Goal: Feedback & Contribution: Contribute content

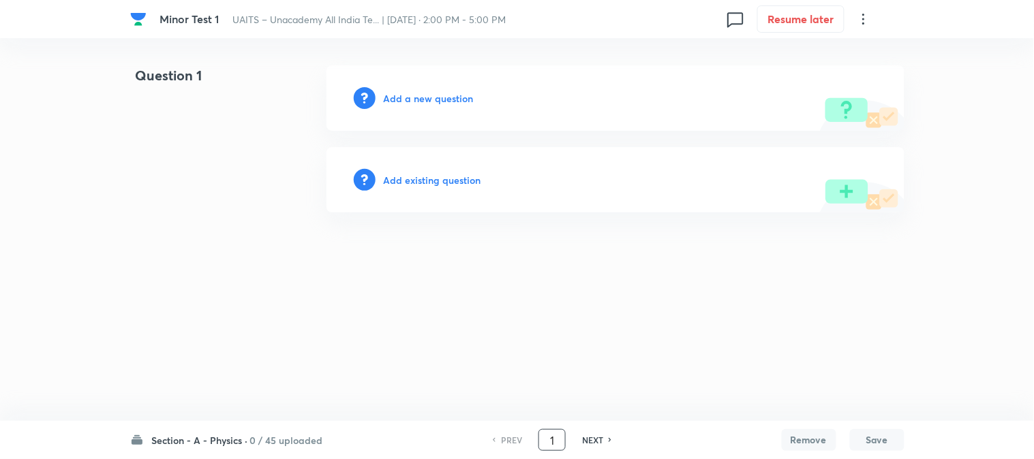
click at [540, 435] on input "1" at bounding box center [552, 441] width 26 height 24
type input "91"
click at [450, 96] on h6 "Add a new question" at bounding box center [429, 98] width 90 height 14
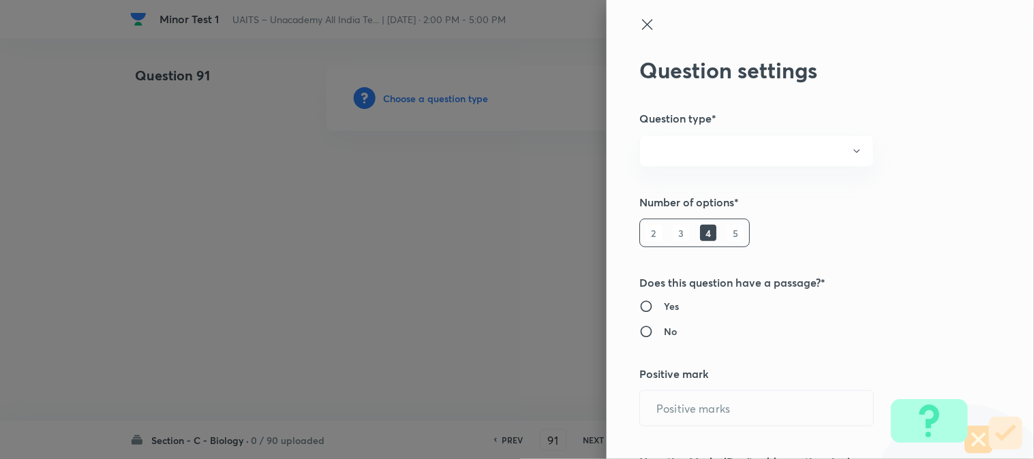
radio input "true"
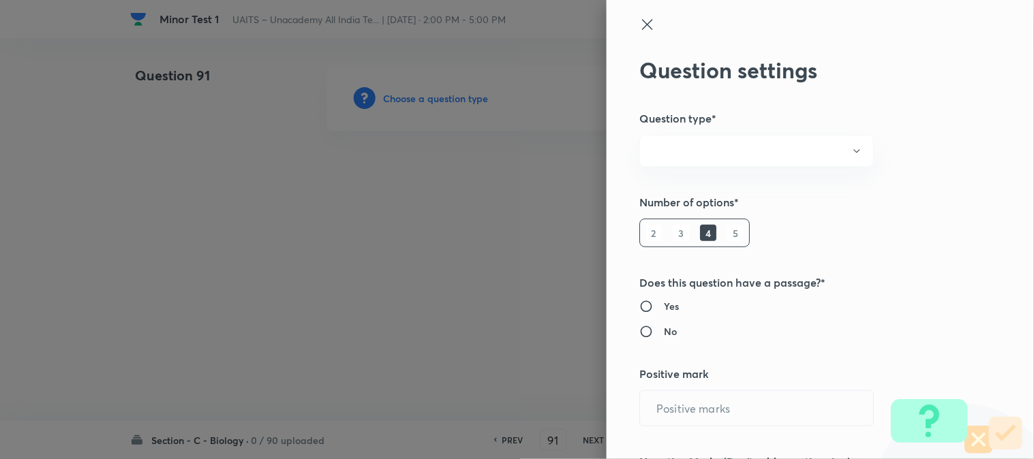
radio input "true"
type input "1"
type input "0"
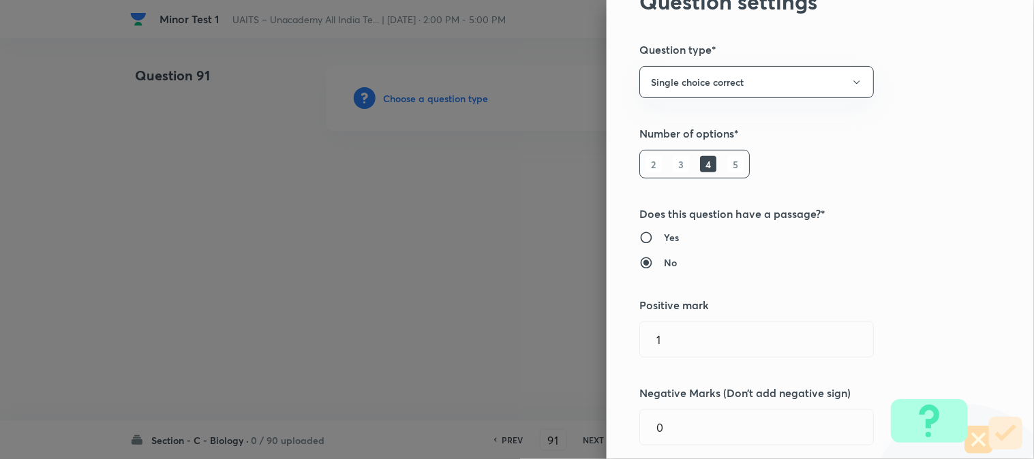
scroll to position [151, 0]
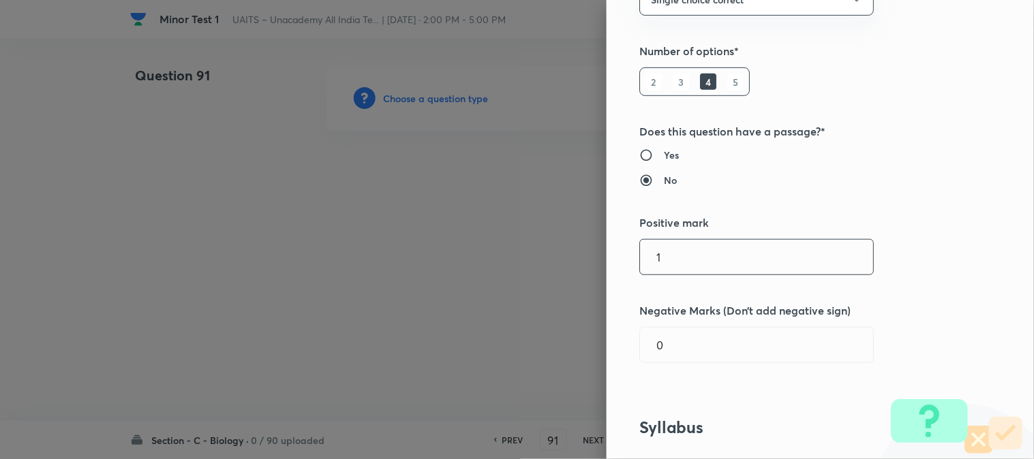
click at [704, 271] on input "1" at bounding box center [756, 257] width 233 height 35
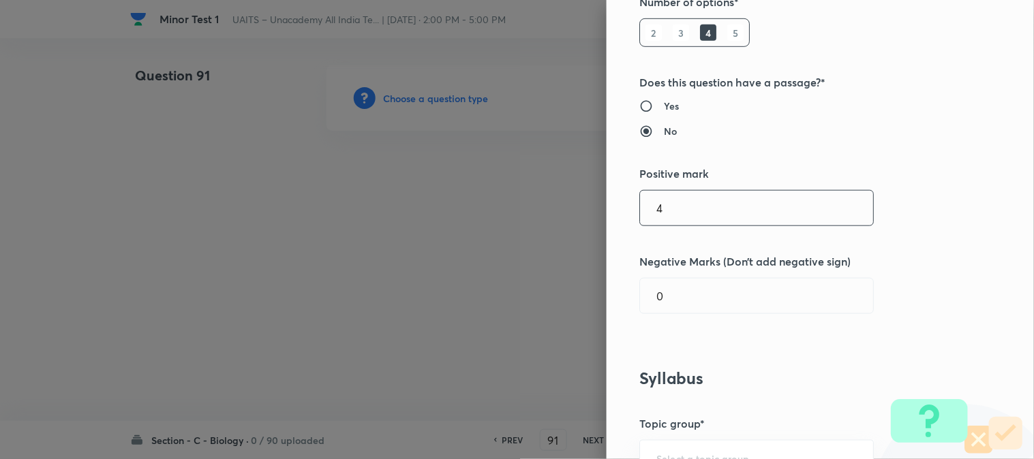
scroll to position [227, 0]
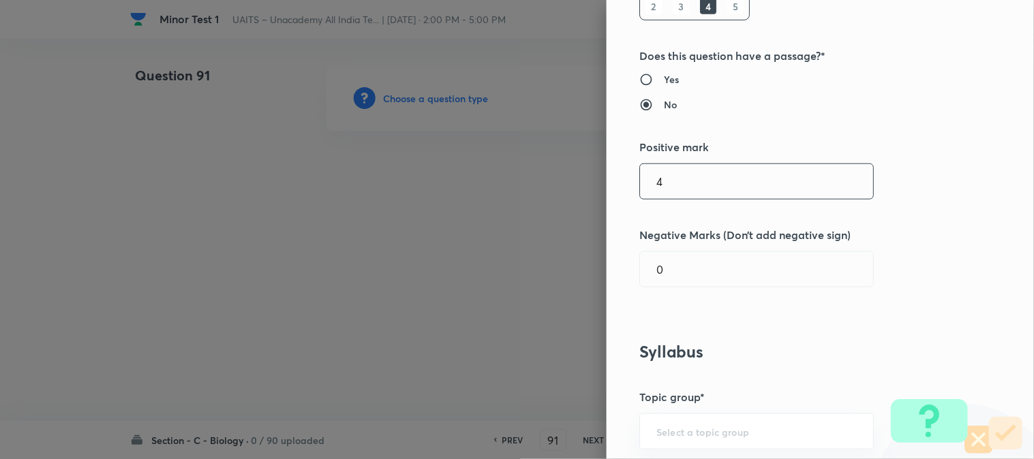
type input "4"
click at [716, 267] on input "0" at bounding box center [756, 269] width 233 height 35
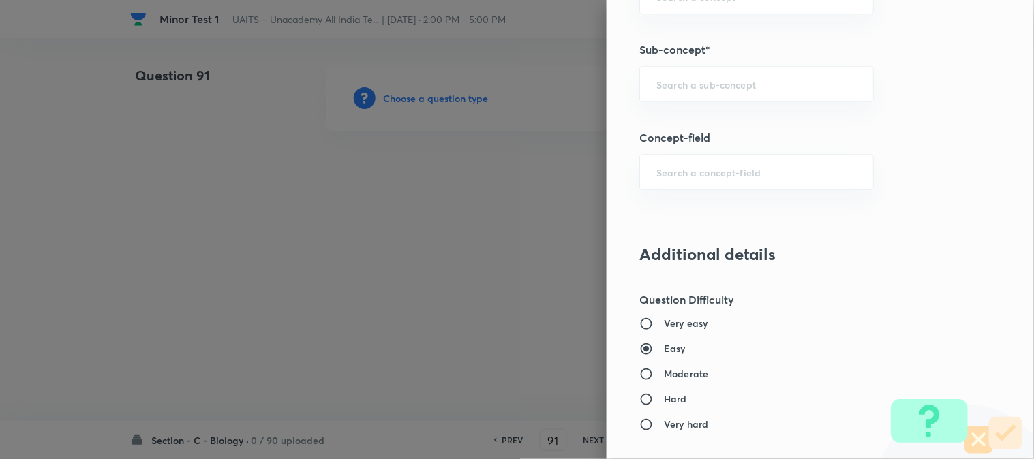
scroll to position [908, 0]
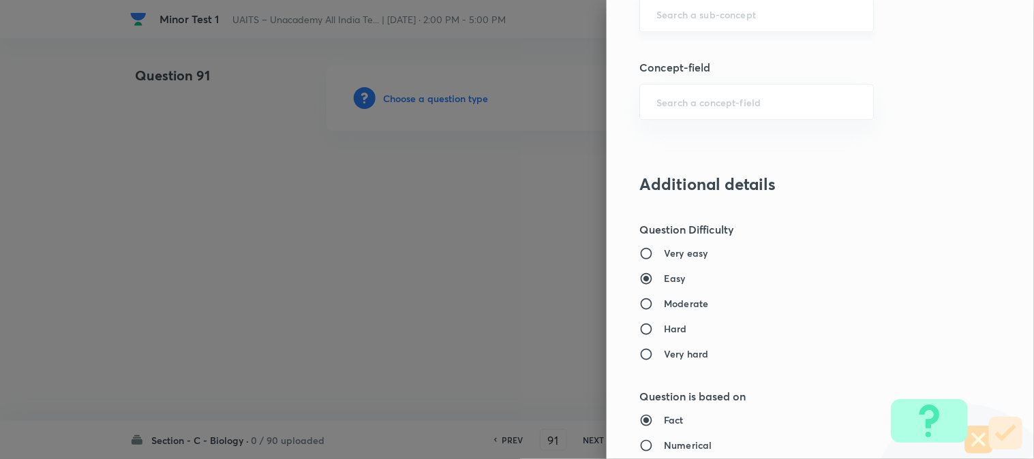
drag, startPoint x: 705, startPoint y: 5, endPoint x: 707, endPoint y: 17, distance: 11.8
click at [705, 7] on div "​" at bounding box center [756, 14] width 234 height 36
type input "1"
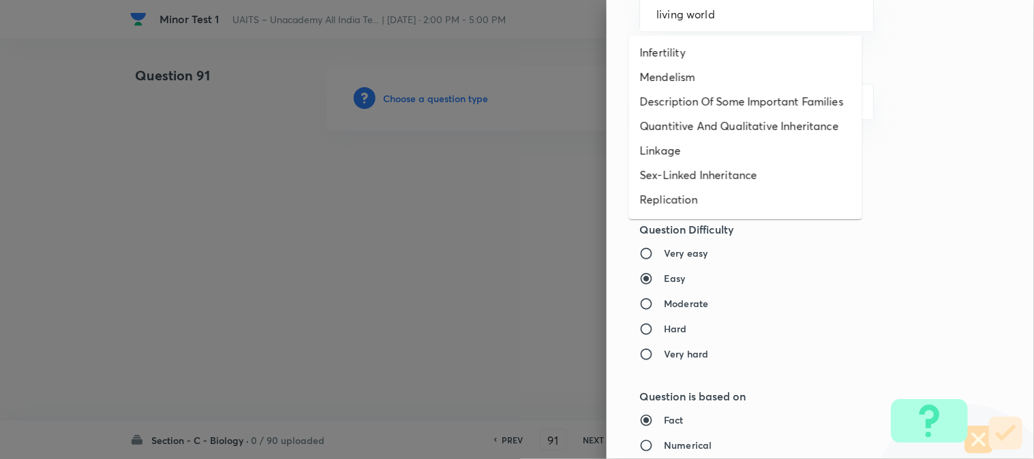
scroll to position [0, 0]
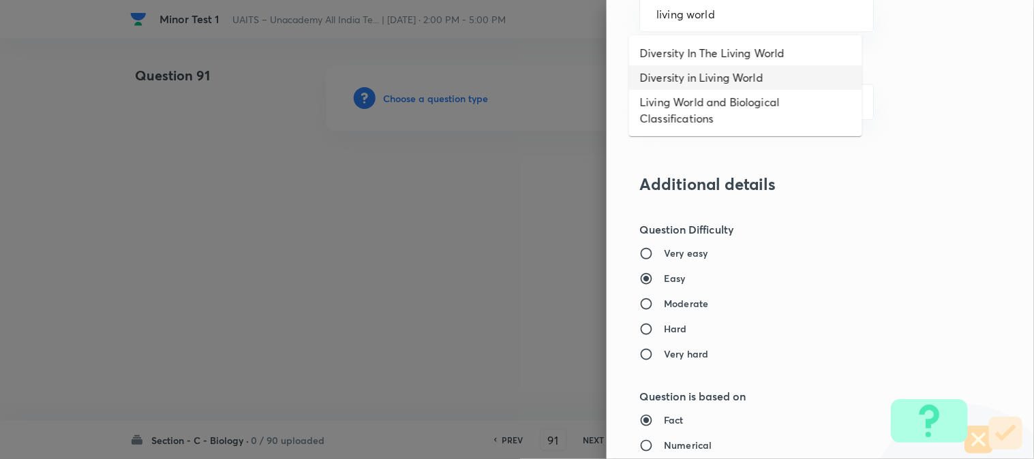
click at [720, 82] on li "Diversity in Living World" at bounding box center [745, 77] width 233 height 25
type input "Diversity in Living World"
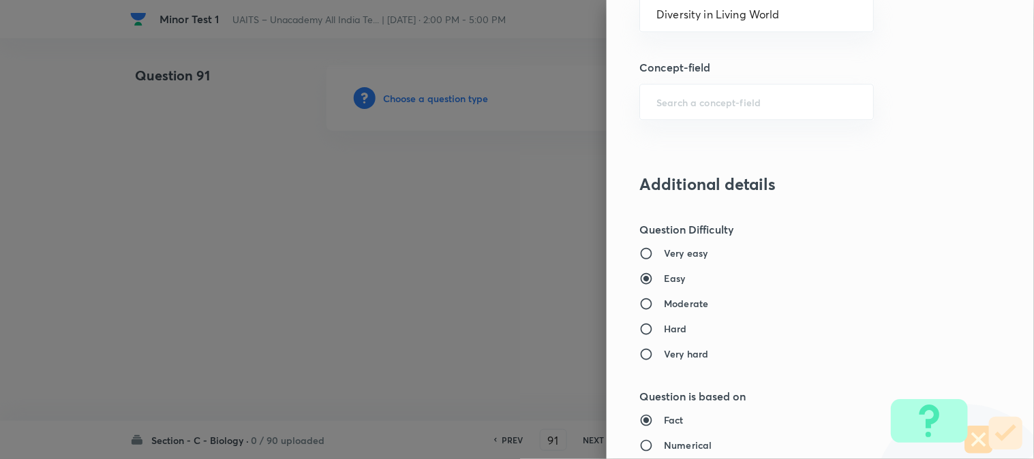
type input "Biology"
type input "The Living World"
type input "Diversity in Living World"
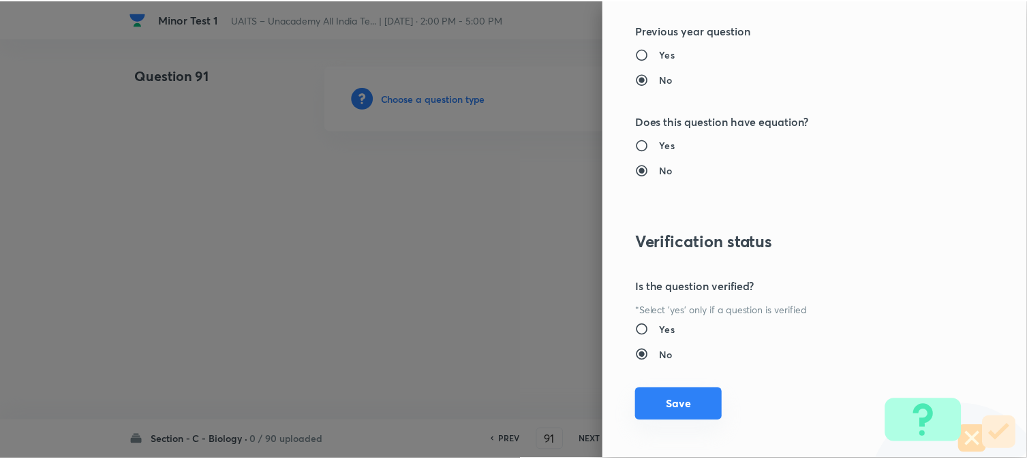
scroll to position [1398, 0]
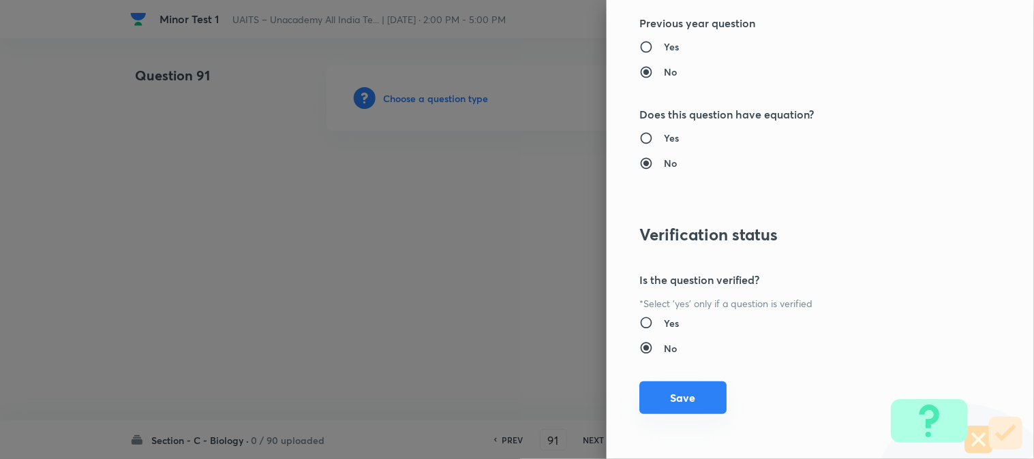
click at [673, 405] on button "Save" at bounding box center [682, 398] width 87 height 33
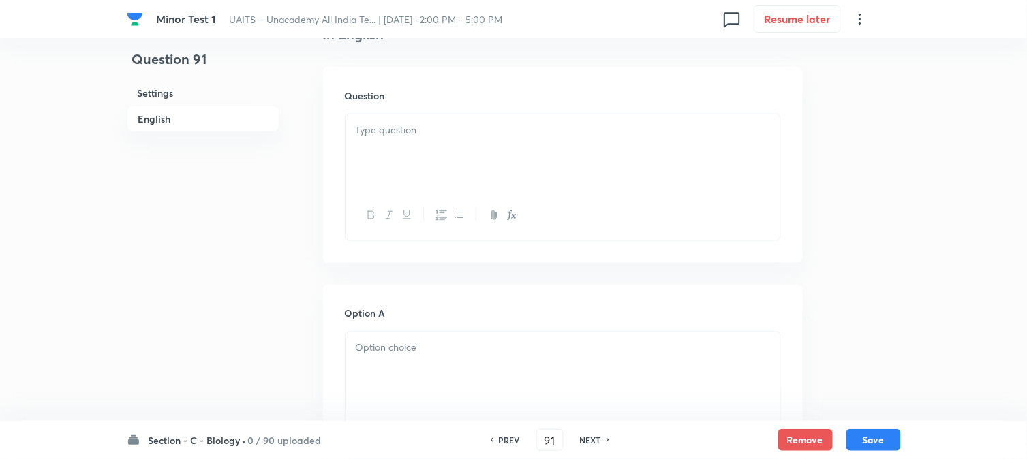
scroll to position [402, 0]
click at [410, 130] on div at bounding box center [563, 127] width 435 height 76
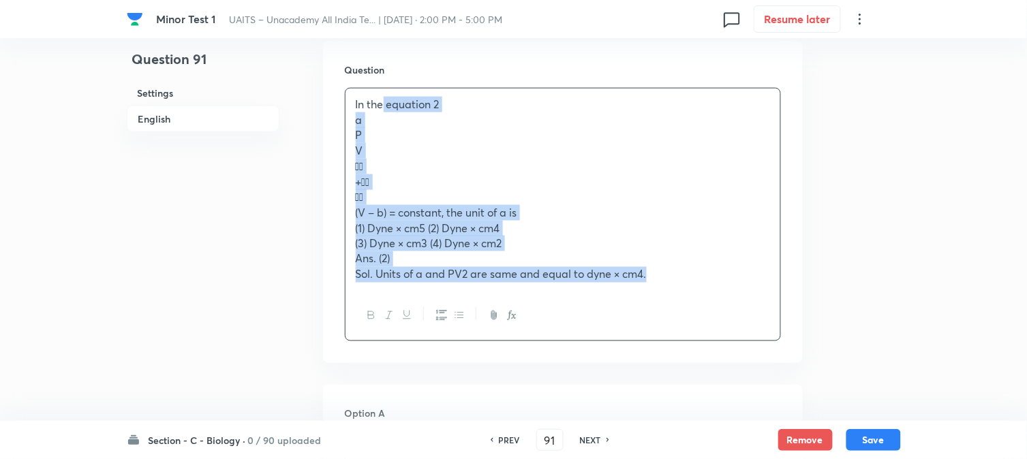
drag, startPoint x: 671, startPoint y: 280, endPoint x: 365, endPoint y: 103, distance: 353.6
click at [365, 103] on div "In the equation 2 a P V  +  (V – b) = constant, the unit of a is (1) Dyne…" at bounding box center [563, 190] width 435 height 202
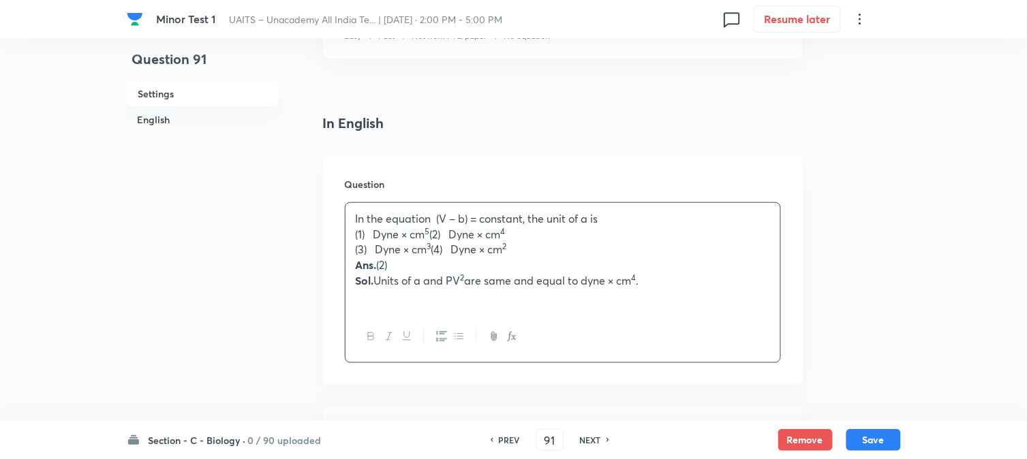
scroll to position [303, 0]
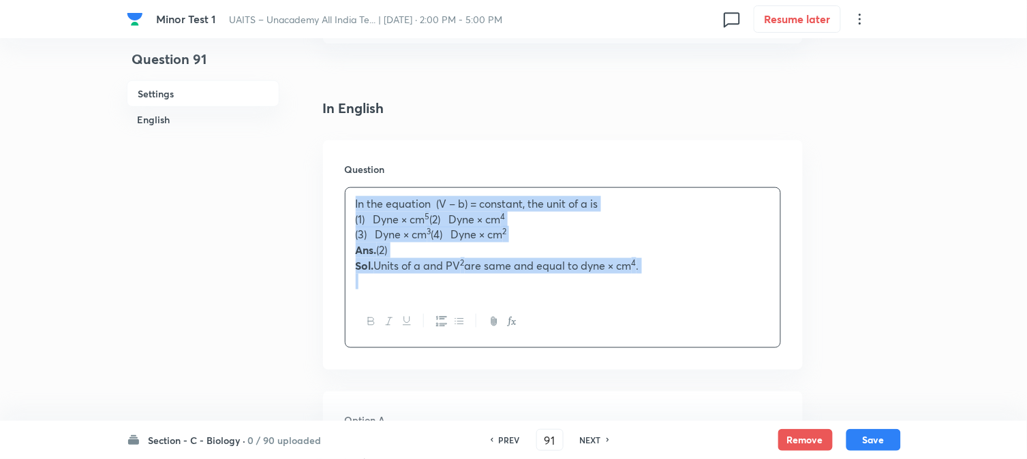
drag, startPoint x: 695, startPoint y: 278, endPoint x: 243, endPoint y: 175, distance: 464.1
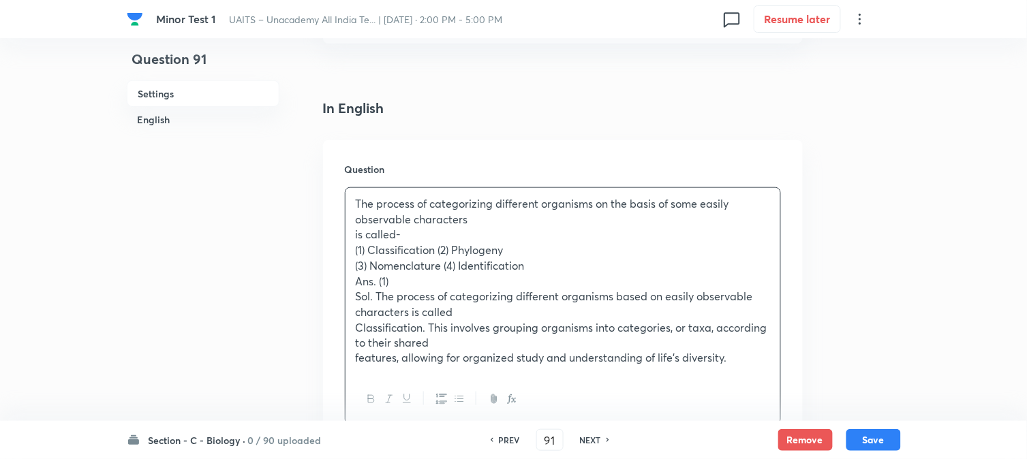
click at [440, 254] on p "(1) Classification (2) Phylogeny" at bounding box center [563, 251] width 414 height 16
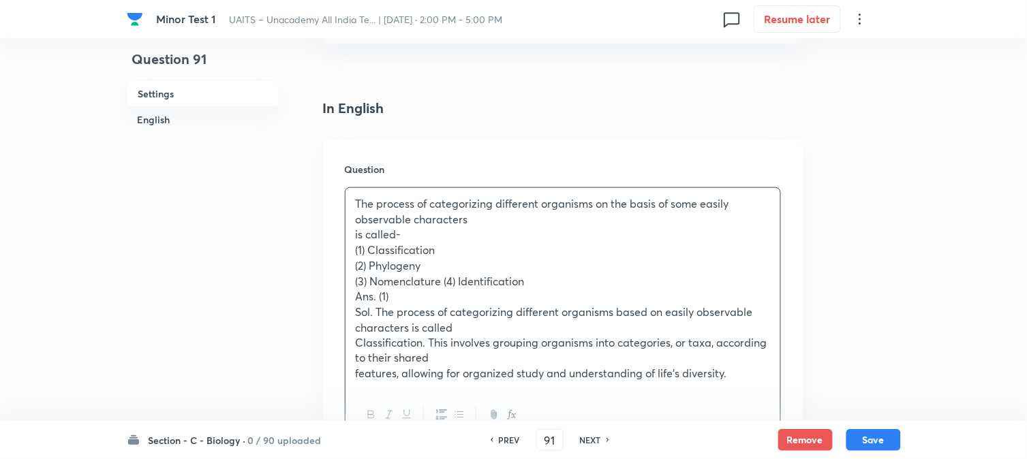
click at [445, 277] on p "(3) Nomenclature (4) Identification" at bounding box center [563, 282] width 414 height 16
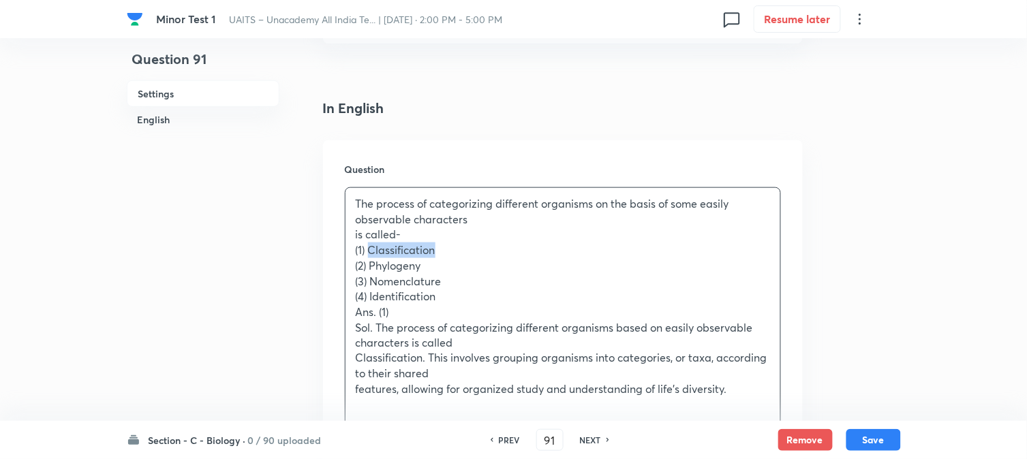
drag, startPoint x: 383, startPoint y: 247, endPoint x: 471, endPoint y: 247, distance: 87.9
click at [469, 251] on p "(1) Classification" at bounding box center [563, 251] width 414 height 16
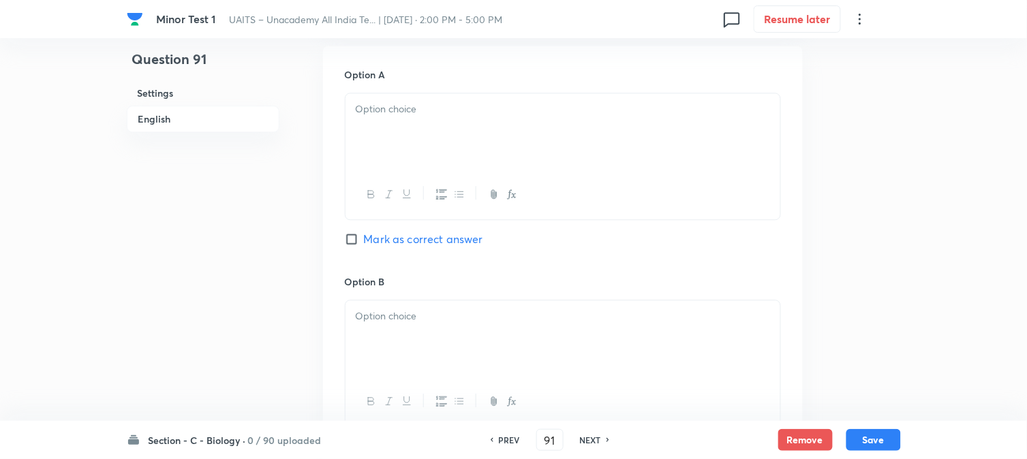
click at [414, 153] on div at bounding box center [563, 131] width 435 height 76
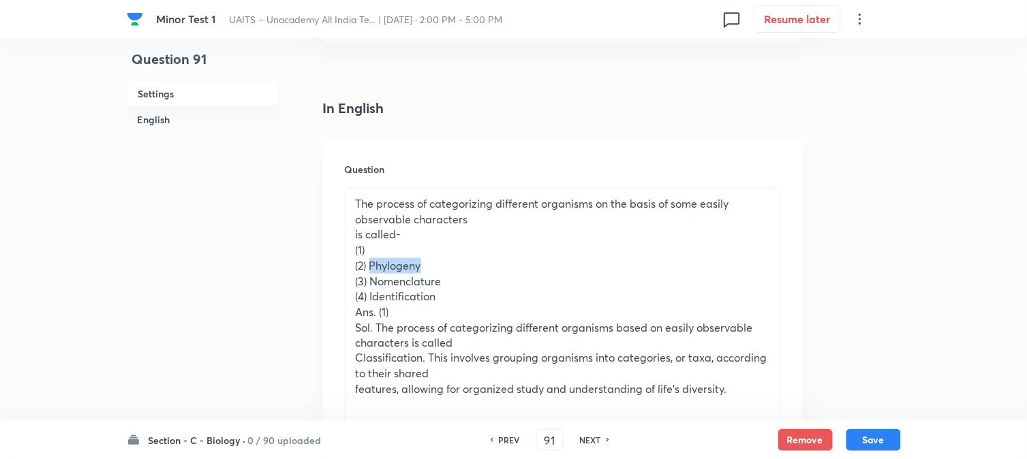
drag, startPoint x: 371, startPoint y: 266, endPoint x: 460, endPoint y: 267, distance: 88.6
click at [459, 267] on p "(2) Phylogeny" at bounding box center [563, 266] width 414 height 16
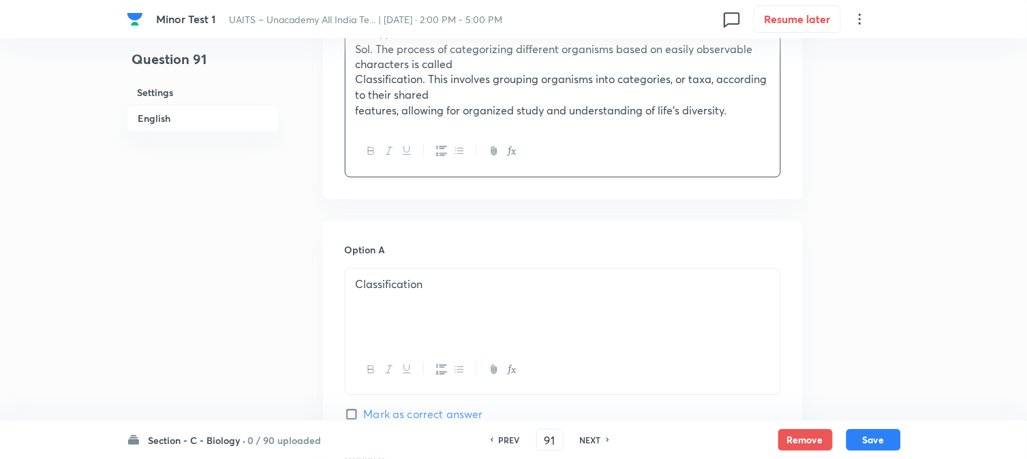
scroll to position [908, 0]
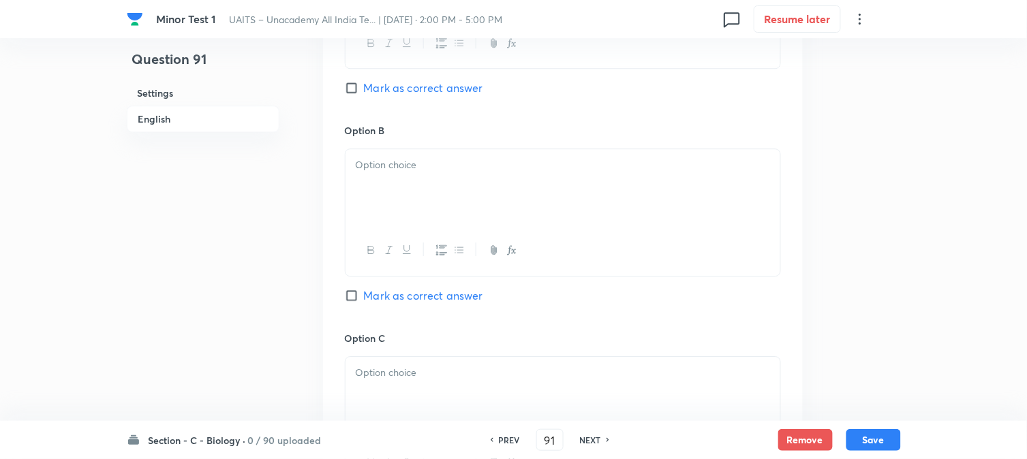
click at [392, 185] on div at bounding box center [563, 187] width 435 height 76
click at [441, 93] on span "Mark as correct answer" at bounding box center [423, 88] width 119 height 16
click at [364, 93] on input "Mark as correct answer" at bounding box center [354, 88] width 19 height 14
checkbox input "true"
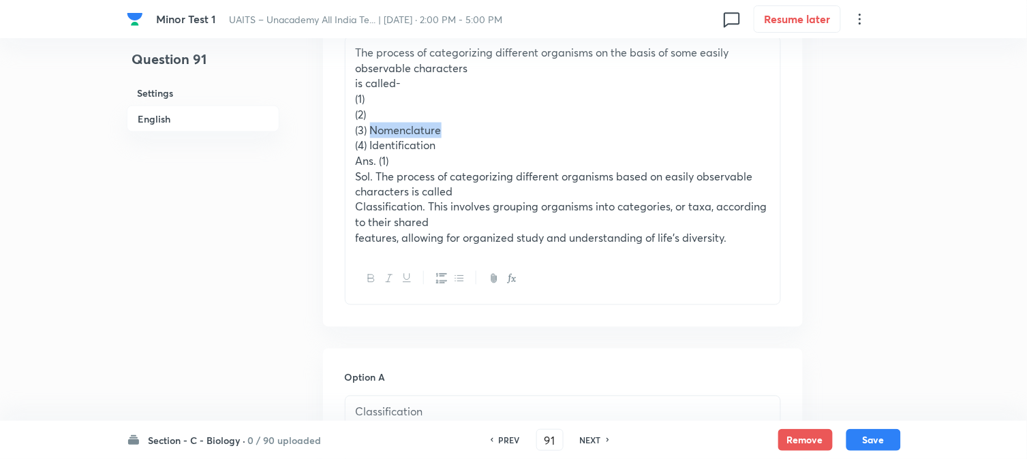
drag, startPoint x: 370, startPoint y: 127, endPoint x: 480, endPoint y: 128, distance: 109.7
click at [480, 128] on p "(3) Nomenclature" at bounding box center [563, 131] width 414 height 16
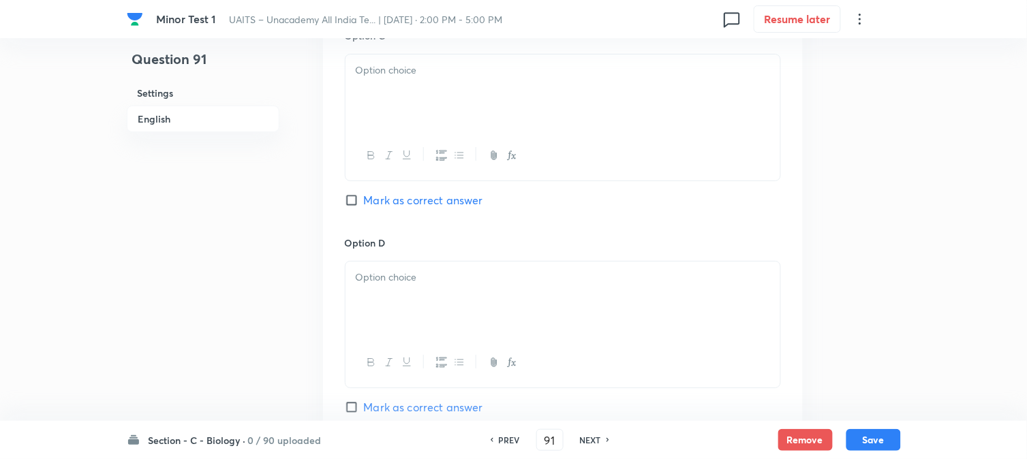
click at [382, 93] on div at bounding box center [563, 93] width 435 height 76
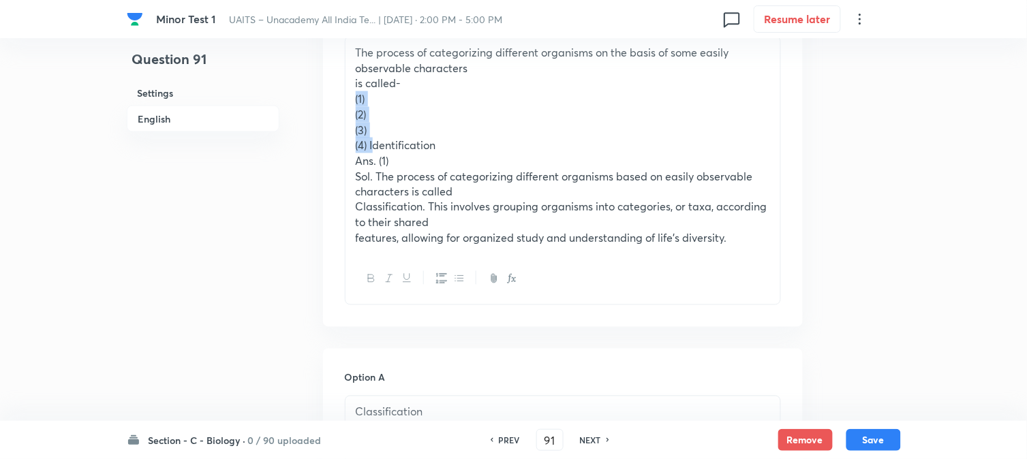
drag, startPoint x: 372, startPoint y: 146, endPoint x: 356, endPoint y: 97, distance: 50.9
click at [356, 97] on div "The process of categorizing different organisms on the basis of some easily obs…" at bounding box center [563, 145] width 435 height 217
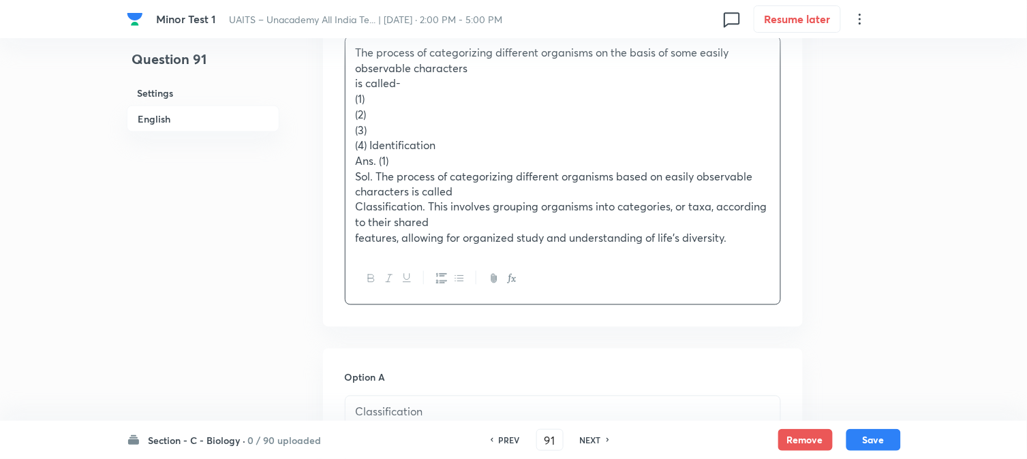
click at [371, 219] on p "Classification. This involves grouping organisms into categories, or taxa, acco…" at bounding box center [563, 215] width 414 height 31
click at [366, 141] on p "(4) Identification" at bounding box center [563, 146] width 414 height 16
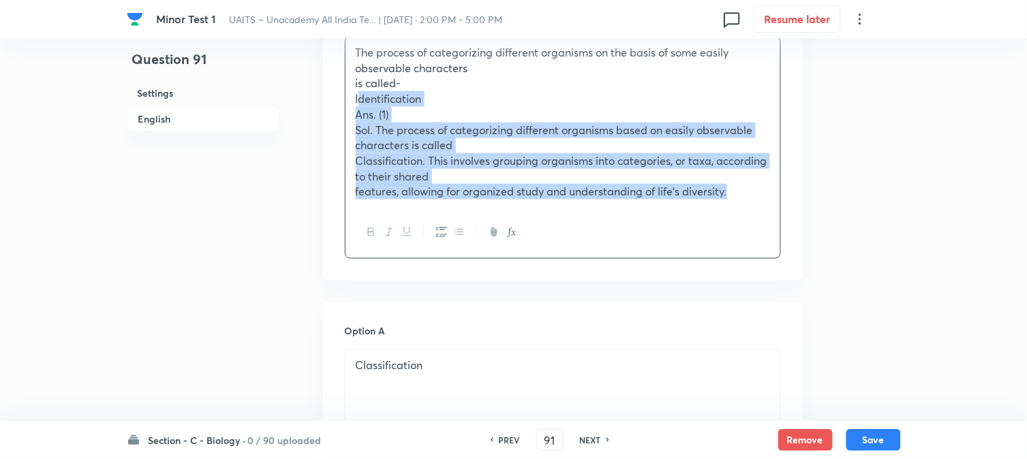
drag, startPoint x: 367, startPoint y: 147, endPoint x: 833, endPoint y: 300, distance: 491.2
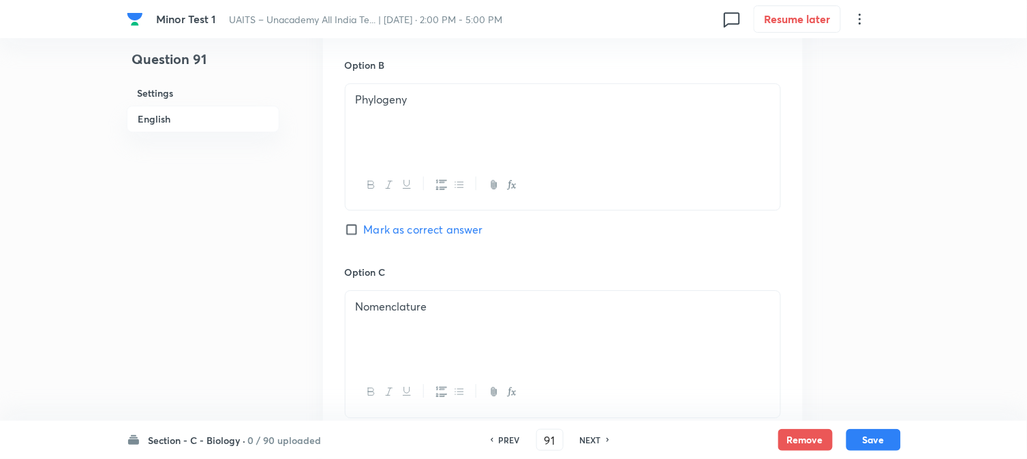
scroll to position [1211, 0]
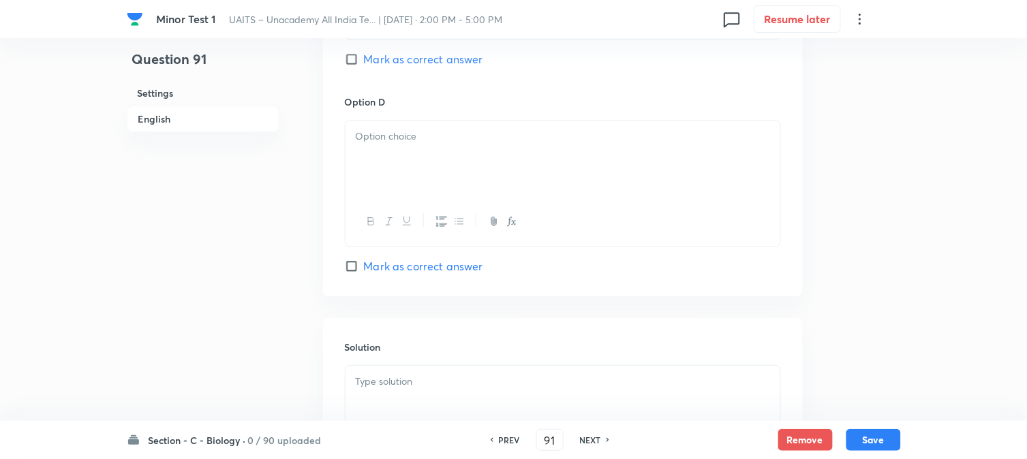
click at [386, 164] on div at bounding box center [563, 159] width 435 height 76
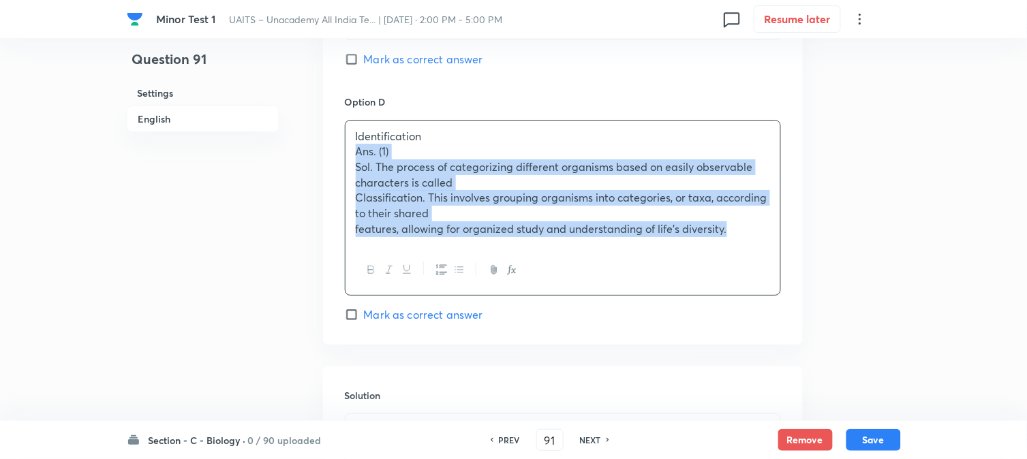
drag, startPoint x: 350, startPoint y: 152, endPoint x: 895, endPoint y: 296, distance: 564.0
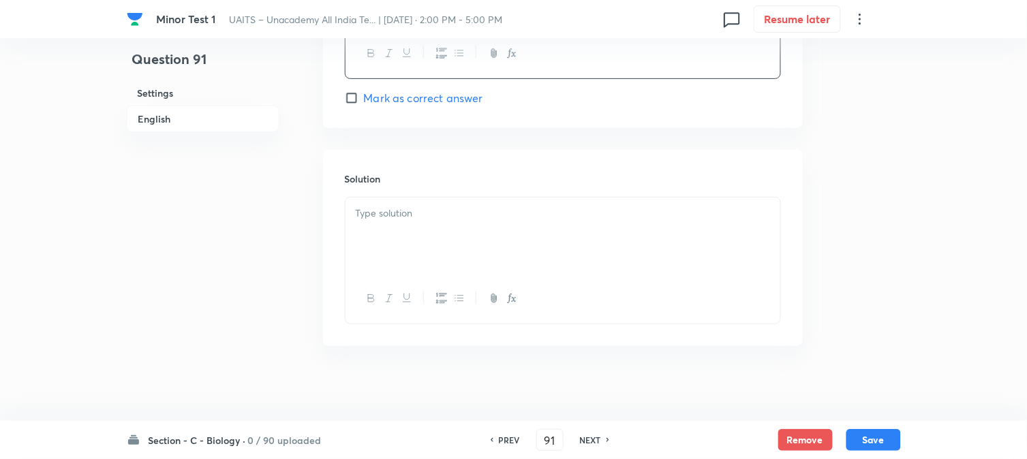
scroll to position [1388, 0]
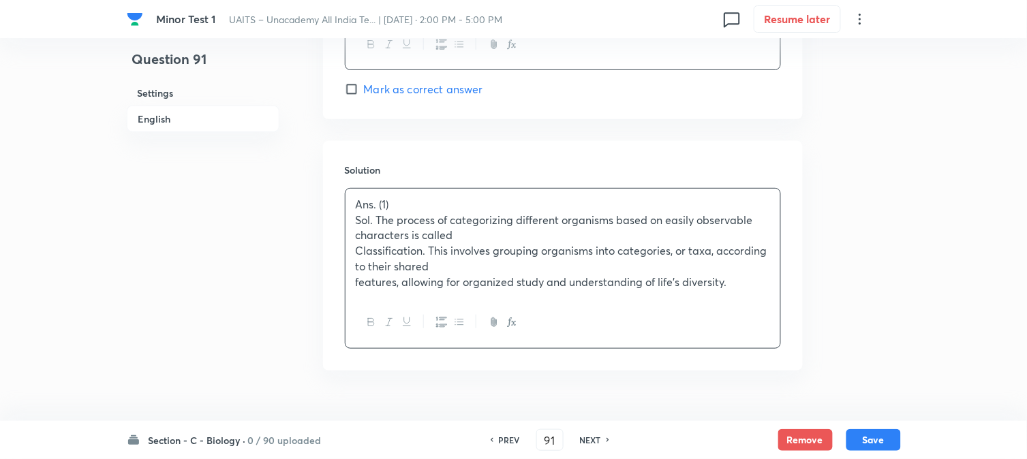
click at [399, 227] on div "Ans. (1) Sol. The process of categorizing different organisms based on easily o…" at bounding box center [563, 243] width 435 height 109
click at [876, 447] on button "Save" at bounding box center [873, 439] width 55 height 22
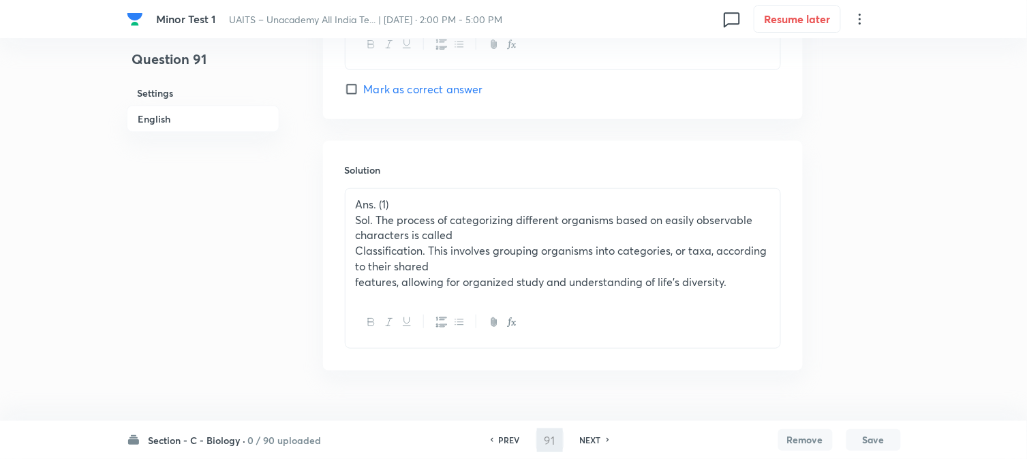
type input "92"
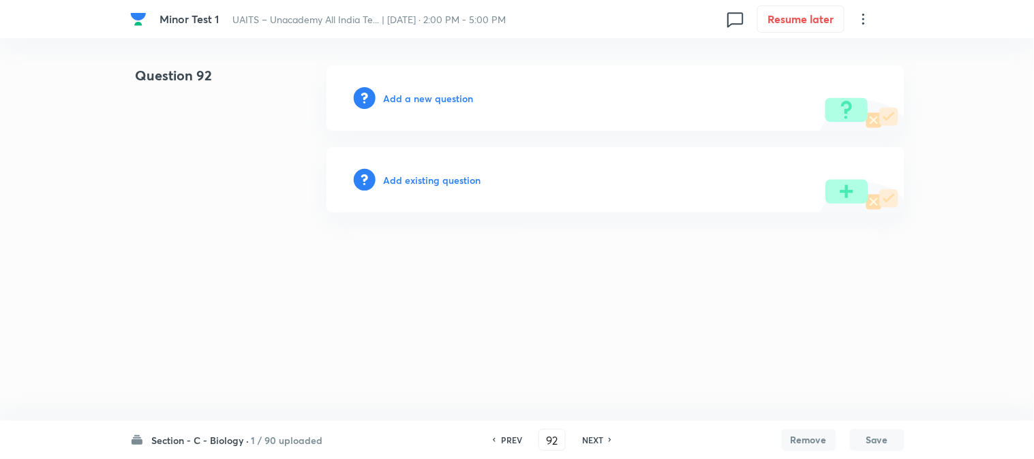
click at [390, 93] on h6 "Add a new question" at bounding box center [429, 98] width 90 height 14
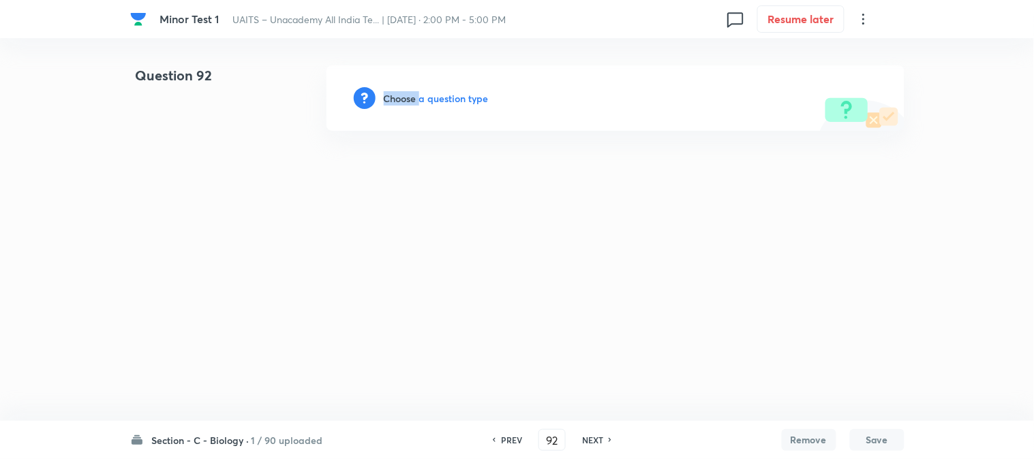
click at [391, 93] on h6 "Choose a question type" at bounding box center [436, 98] width 105 height 14
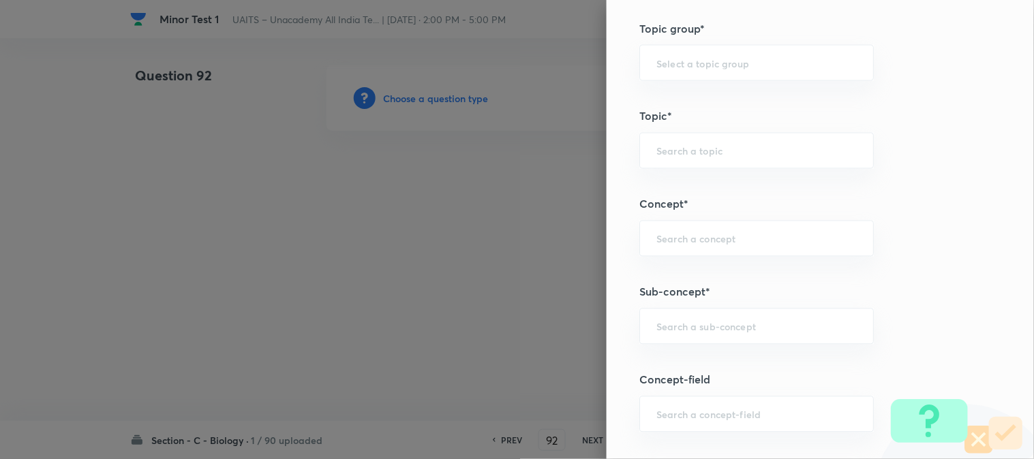
scroll to position [804, 0]
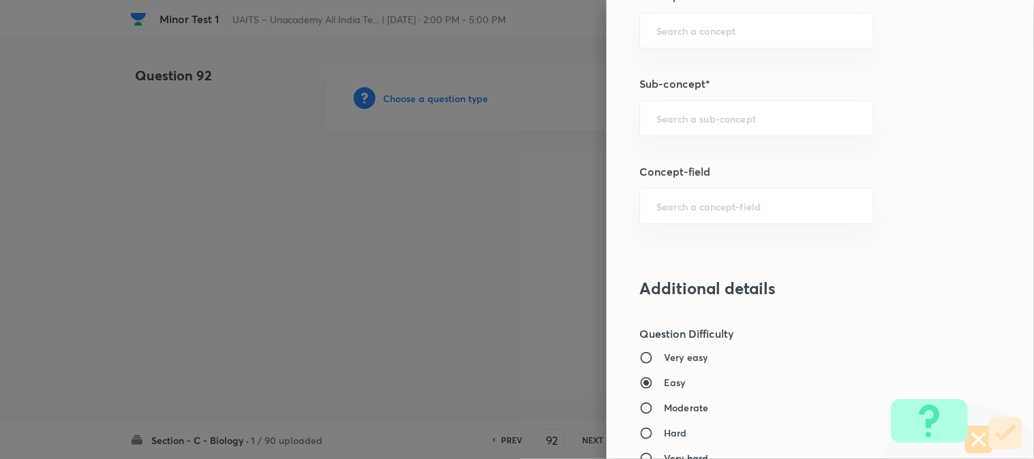
click at [692, 138] on div "Question settings Question type* Single choice correct Number of options* 2 3 4…" at bounding box center [820, 229] width 427 height 459
click at [695, 125] on div "​" at bounding box center [756, 118] width 234 height 36
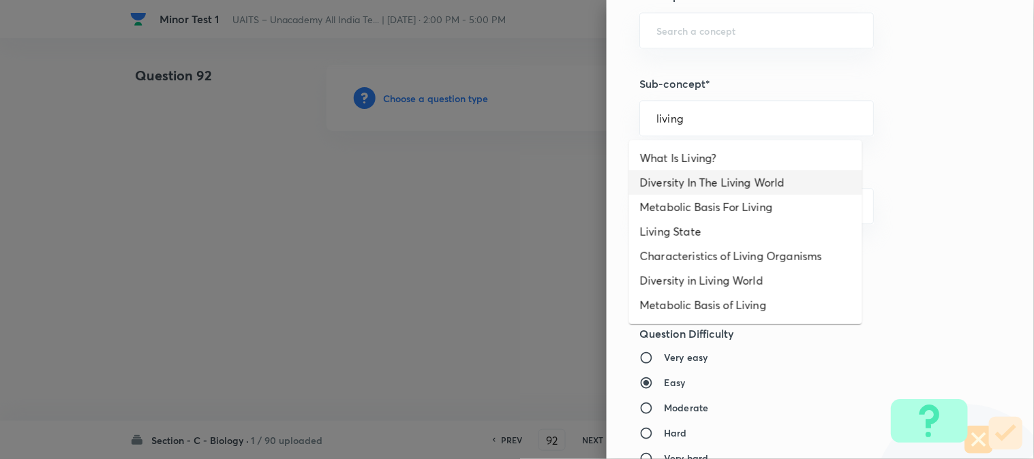
click at [703, 183] on li "Diversity In The Living World" at bounding box center [745, 182] width 233 height 25
type input "Diversity In The Living World"
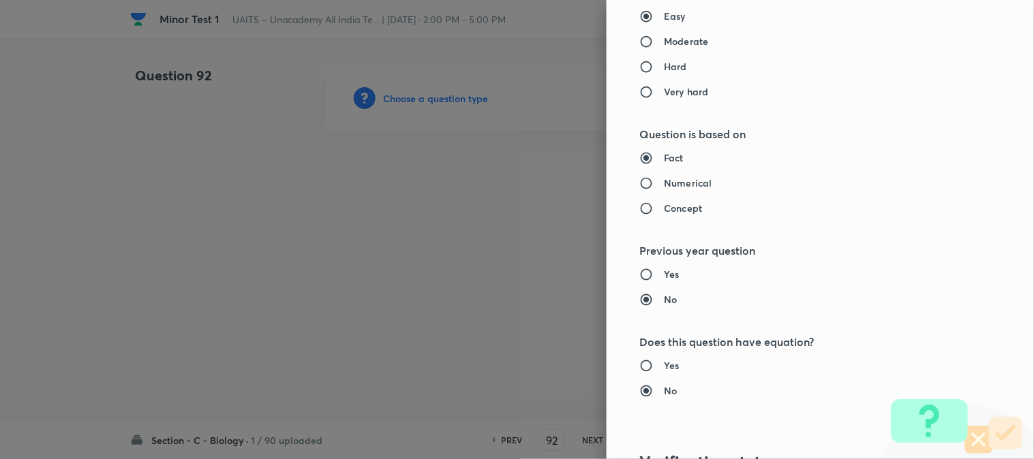
type input "Biology"
type input "Diversity of Living Organisms"
type input "Living World"
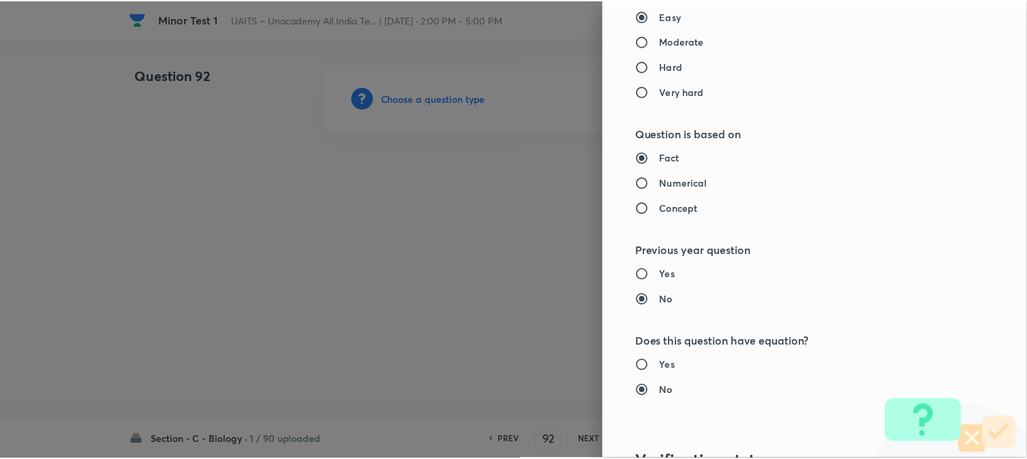
scroll to position [1398, 0]
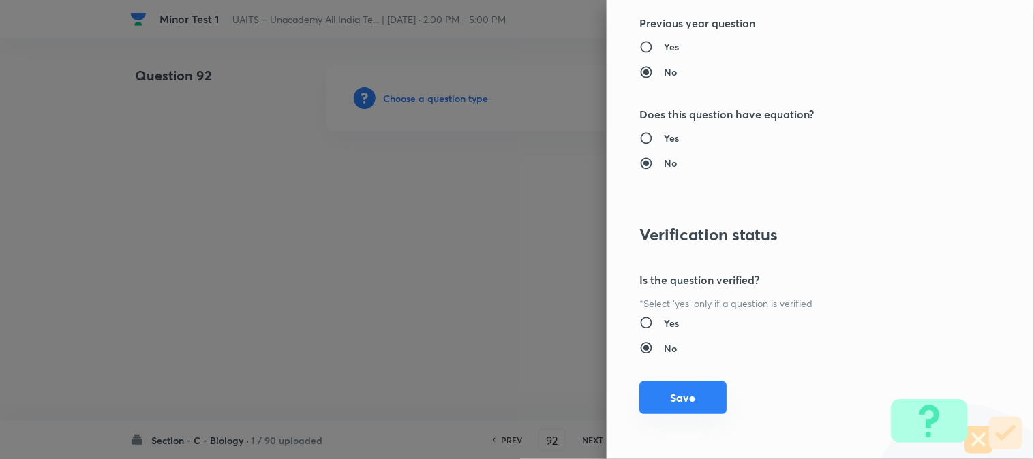
click at [692, 406] on button "Save" at bounding box center [682, 398] width 87 height 33
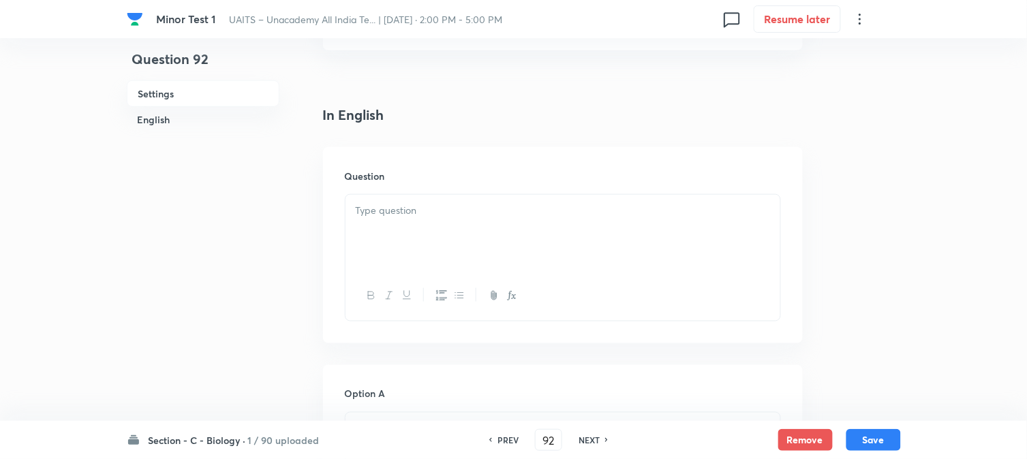
scroll to position [402, 0]
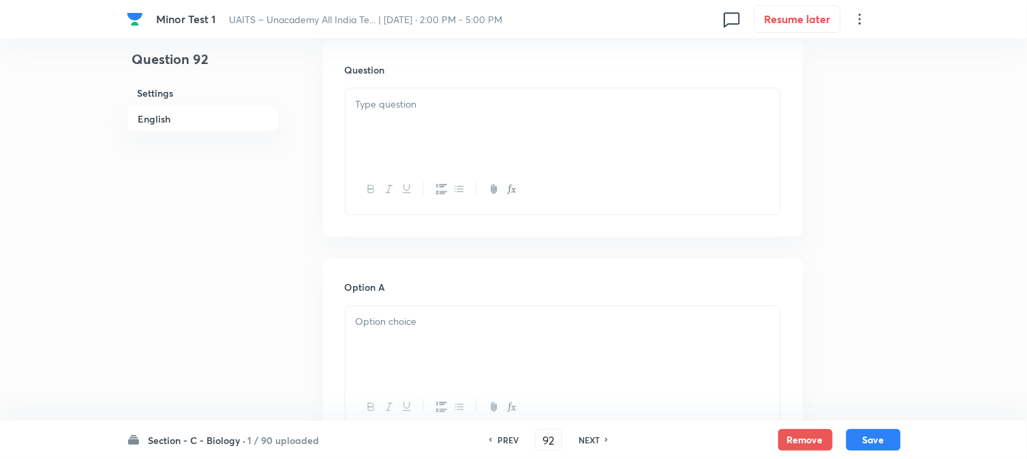
click at [396, 138] on div at bounding box center [563, 127] width 435 height 76
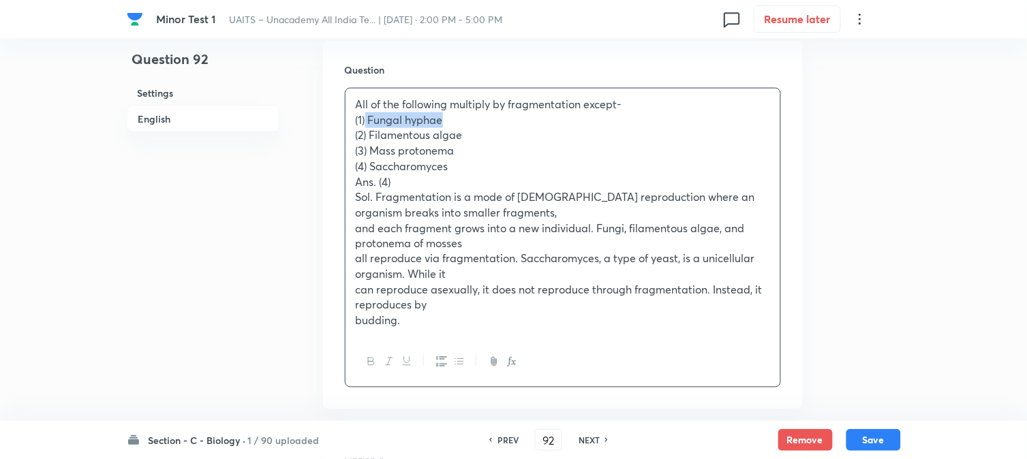
drag, startPoint x: 365, startPoint y: 114, endPoint x: 480, endPoint y: 121, distance: 115.4
click at [468, 121] on p "(1) Fungal hyphae" at bounding box center [563, 120] width 414 height 16
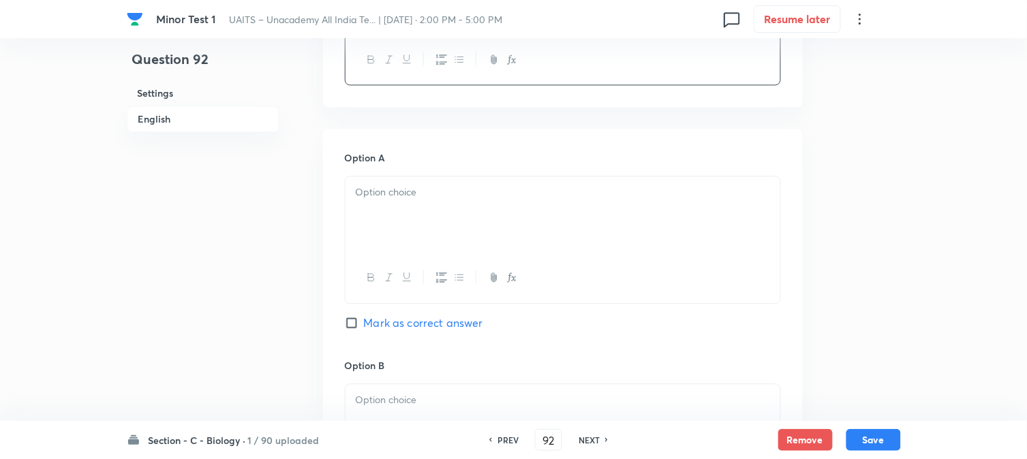
click at [372, 193] on p at bounding box center [563, 193] width 414 height 16
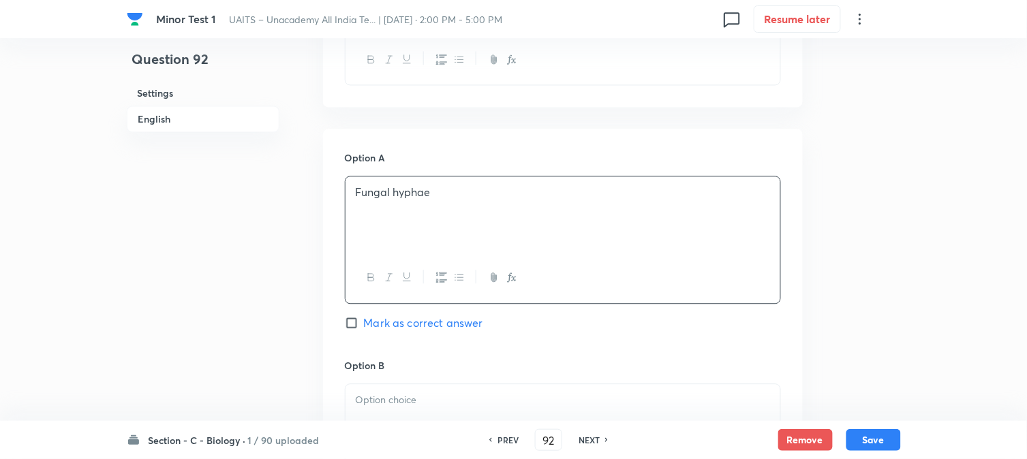
scroll to position [478, 0]
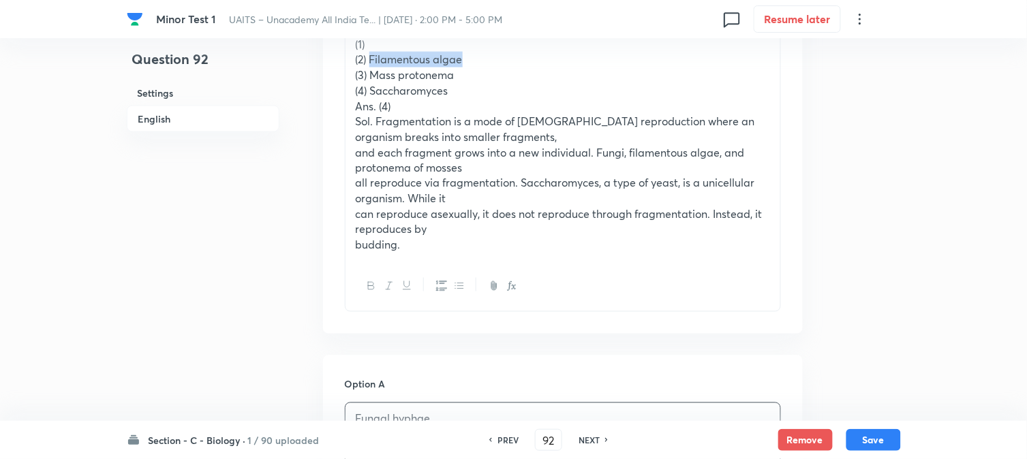
drag, startPoint x: 369, startPoint y: 58, endPoint x: 507, endPoint y: 63, distance: 137.8
click at [506, 63] on p "(2) Filamentous algae" at bounding box center [563, 60] width 414 height 16
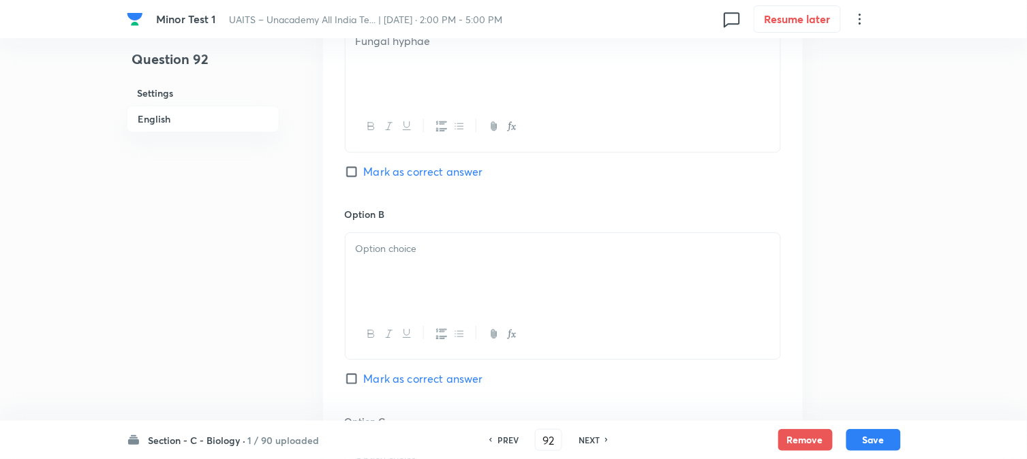
click at [387, 258] on div at bounding box center [563, 271] width 435 height 76
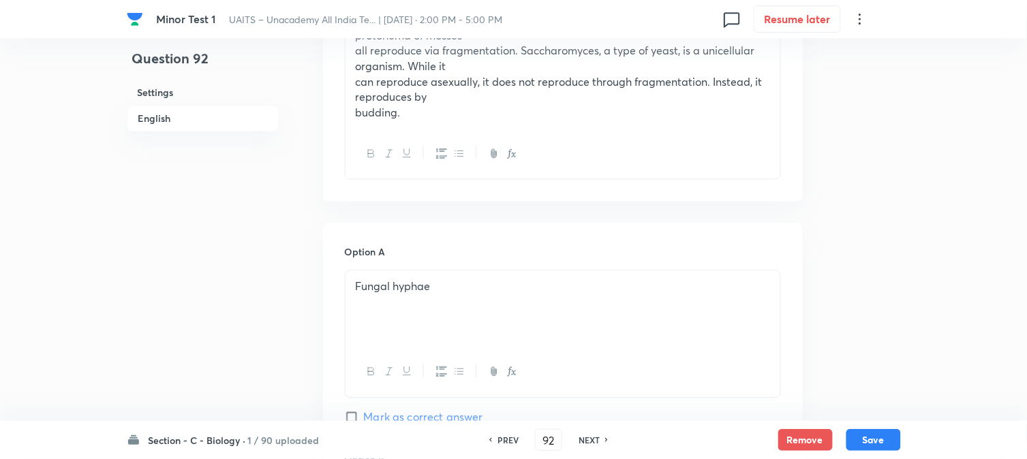
scroll to position [402, 0]
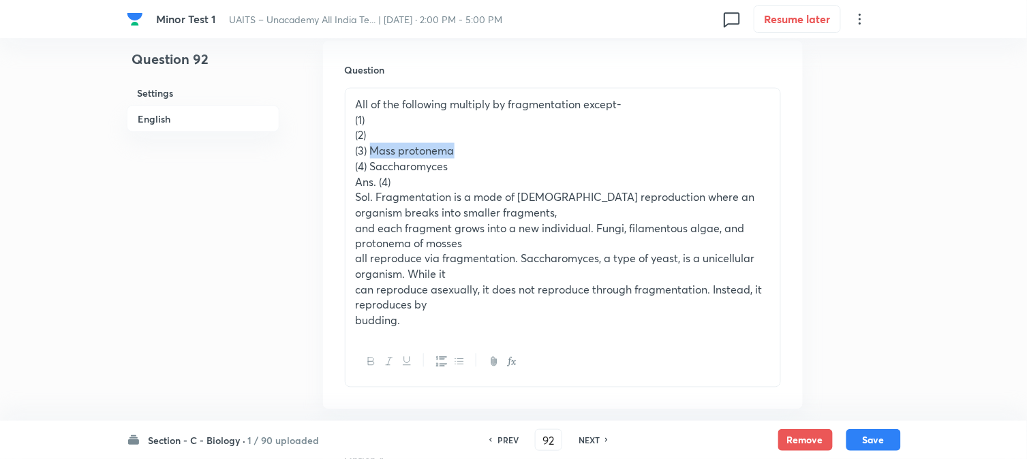
drag, startPoint x: 369, startPoint y: 155, endPoint x: 489, endPoint y: 153, distance: 120.0
click at [489, 153] on p "(3) Mass protonema" at bounding box center [563, 151] width 414 height 16
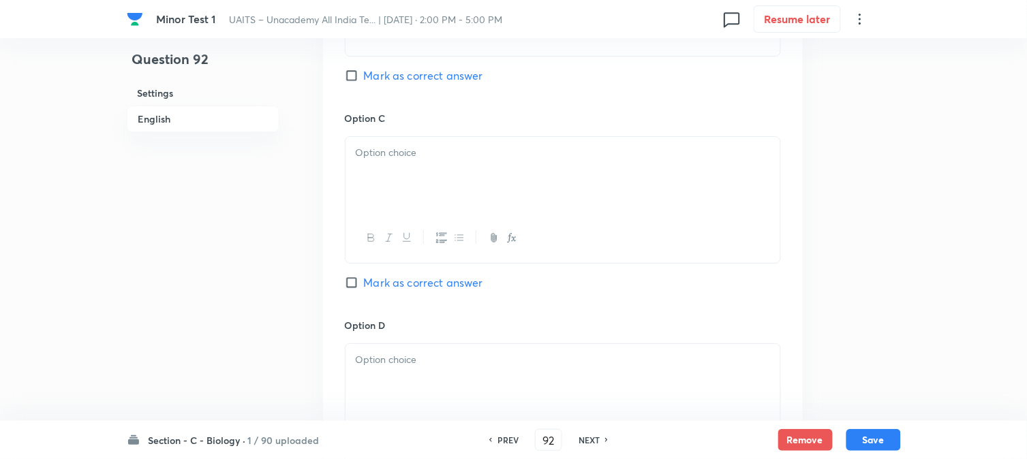
click at [372, 202] on div at bounding box center [563, 175] width 435 height 76
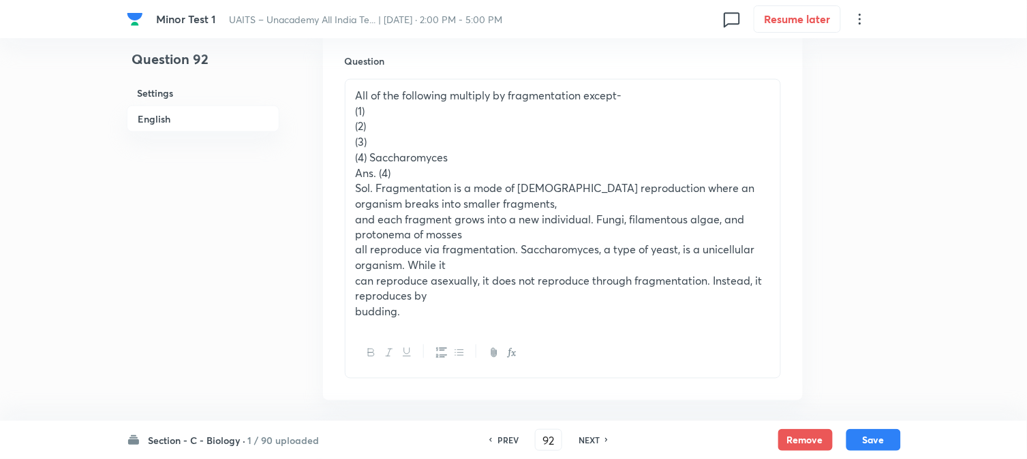
scroll to position [326, 0]
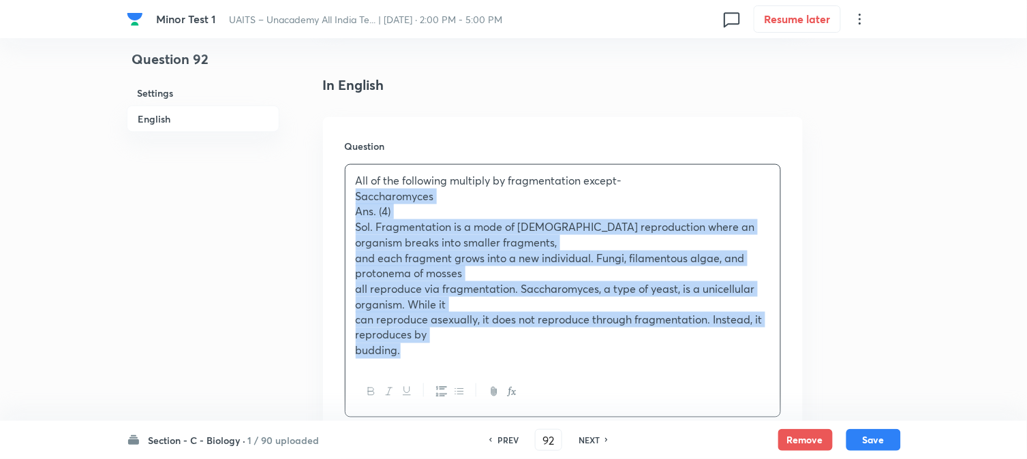
drag, startPoint x: 370, startPoint y: 241, endPoint x: 495, endPoint y: 393, distance: 196.6
click at [495, 393] on div "All of the following multiply by fragmentation except- Saccharomyces Ans. (4) S…" at bounding box center [563, 291] width 436 height 254
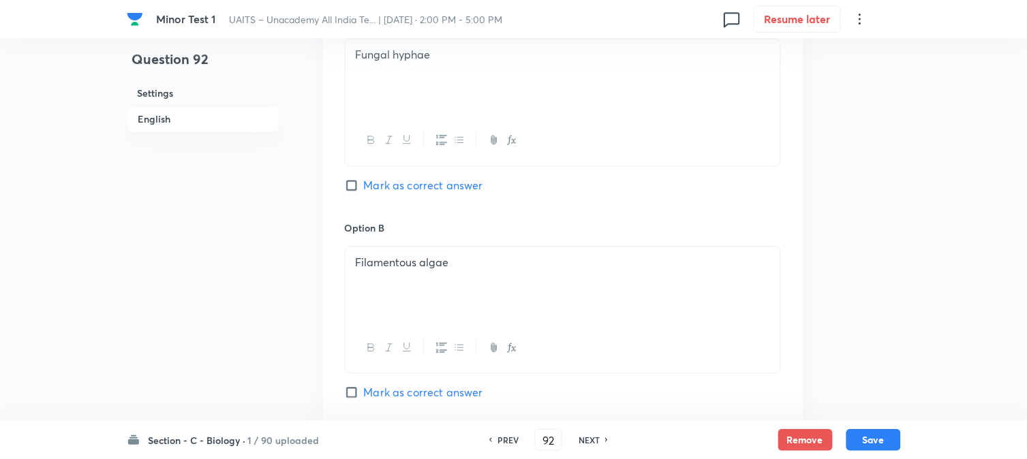
scroll to position [1084, 0]
click at [363, 284] on div at bounding box center [563, 286] width 435 height 76
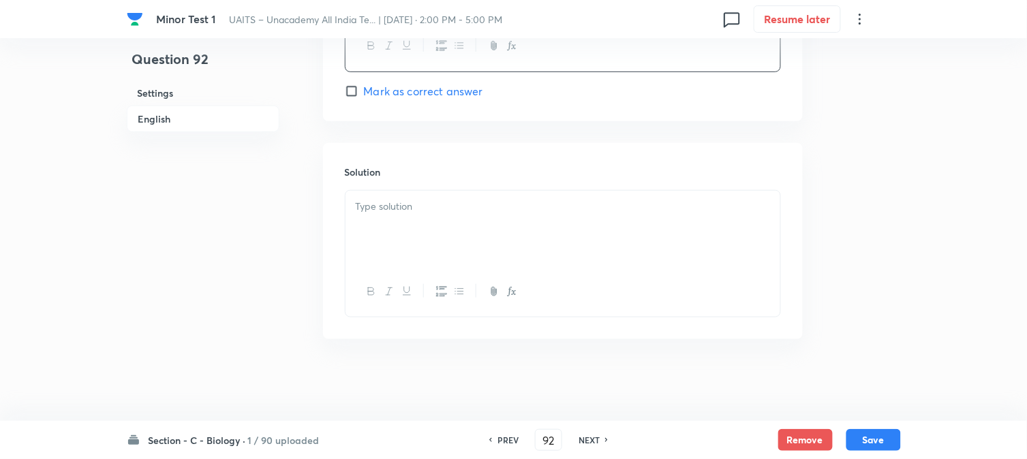
drag, startPoint x: 353, startPoint y: 277, endPoint x: 601, endPoint y: 207, distance: 257.8
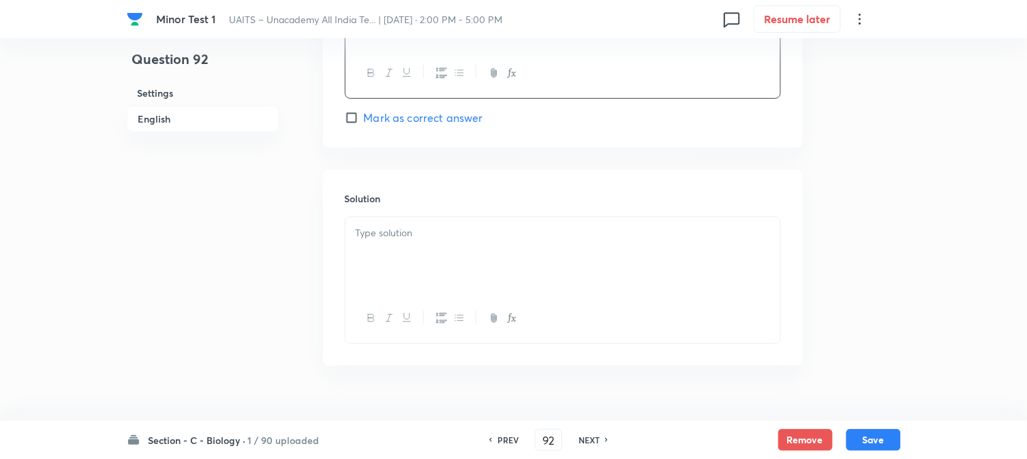
click at [392, 125] on span "Mark as correct answer" at bounding box center [423, 118] width 119 height 16
click at [364, 125] on input "Mark as correct answer" at bounding box center [354, 118] width 19 height 14
checkbox input "true"
click at [382, 269] on div at bounding box center [563, 255] width 435 height 76
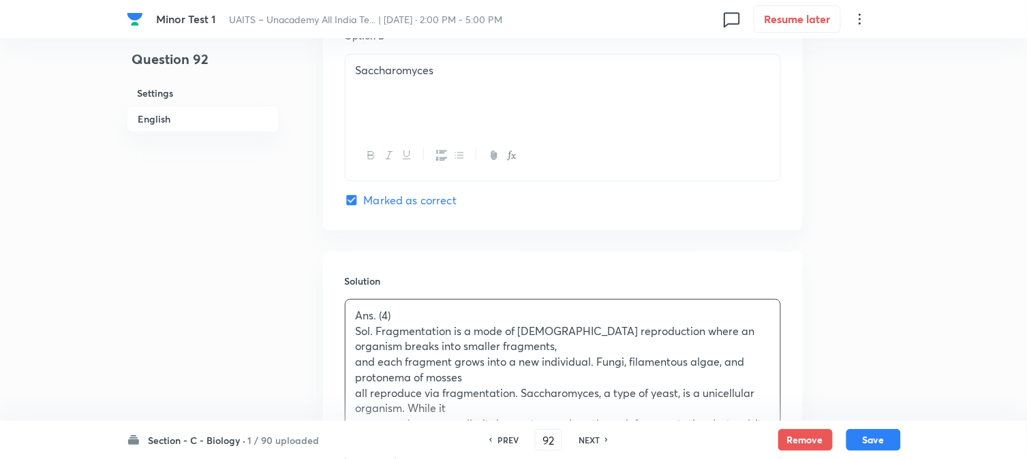
scroll to position [1208, 0]
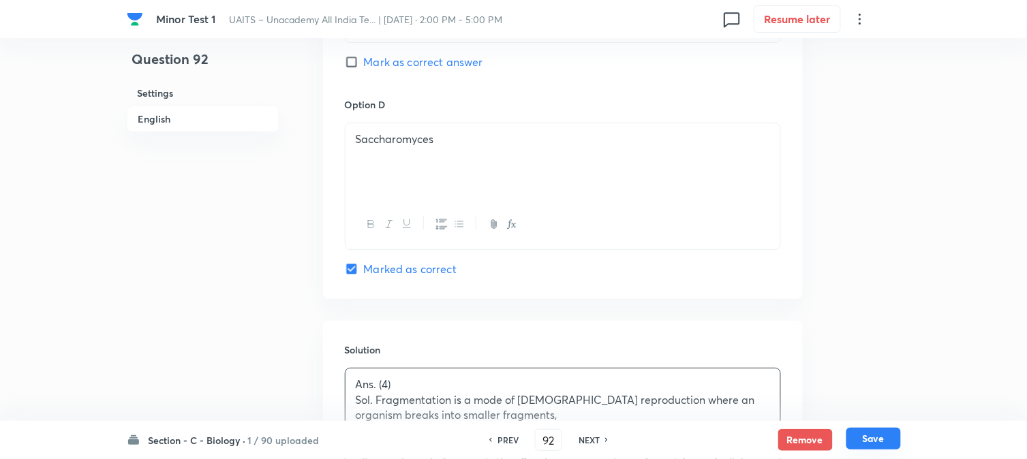
click at [874, 448] on button "Save" at bounding box center [873, 439] width 55 height 22
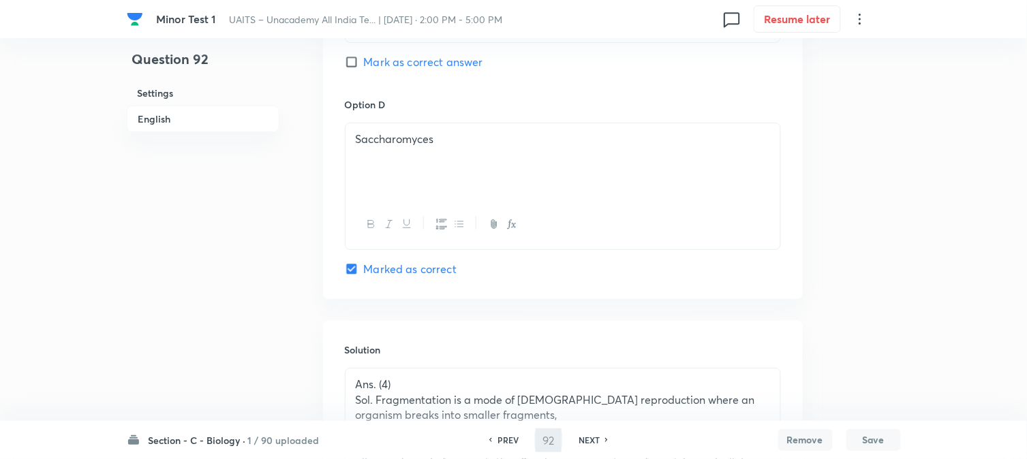
type input "93"
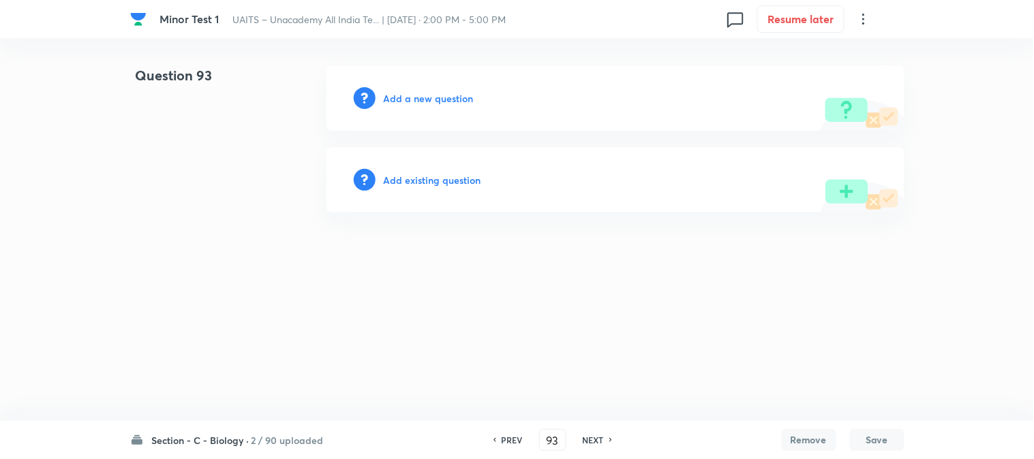
click at [461, 96] on h6 "Add a new question" at bounding box center [429, 98] width 90 height 14
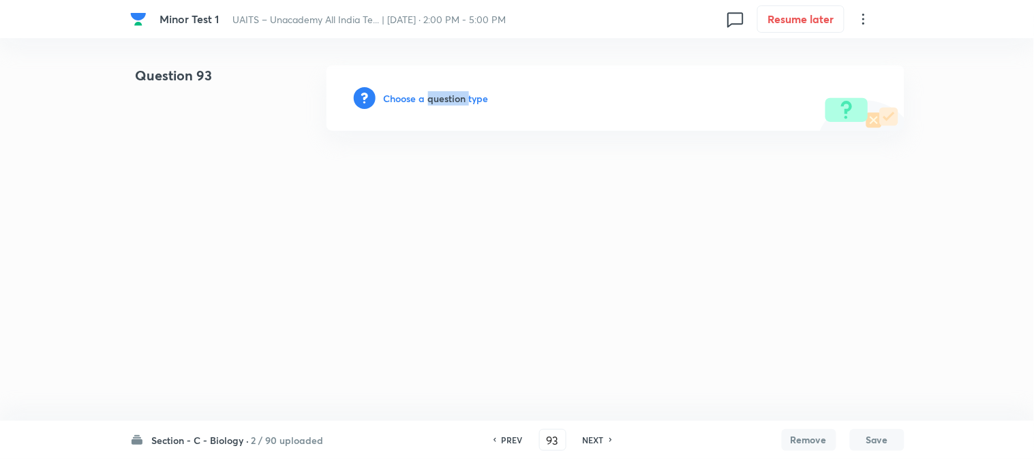
click at [461, 96] on h6 "Choose a question type" at bounding box center [436, 98] width 105 height 14
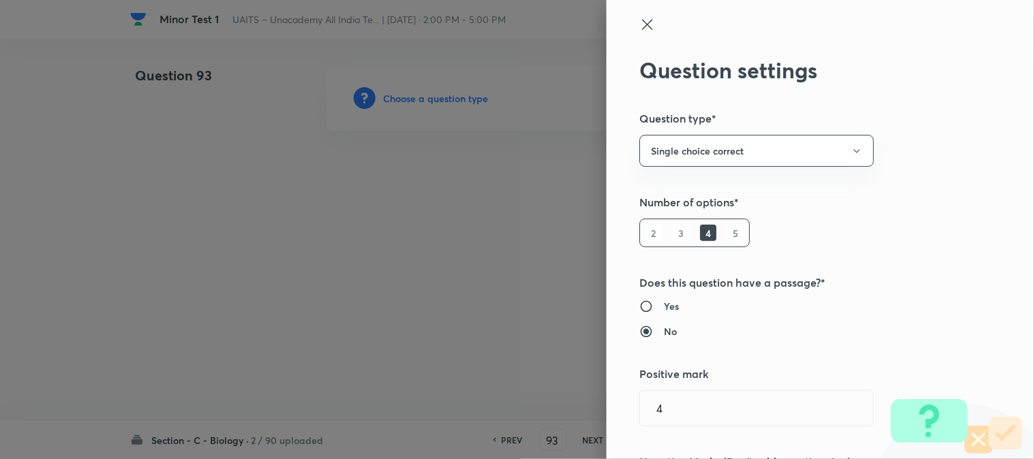
click at [461, 96] on div at bounding box center [517, 229] width 1034 height 459
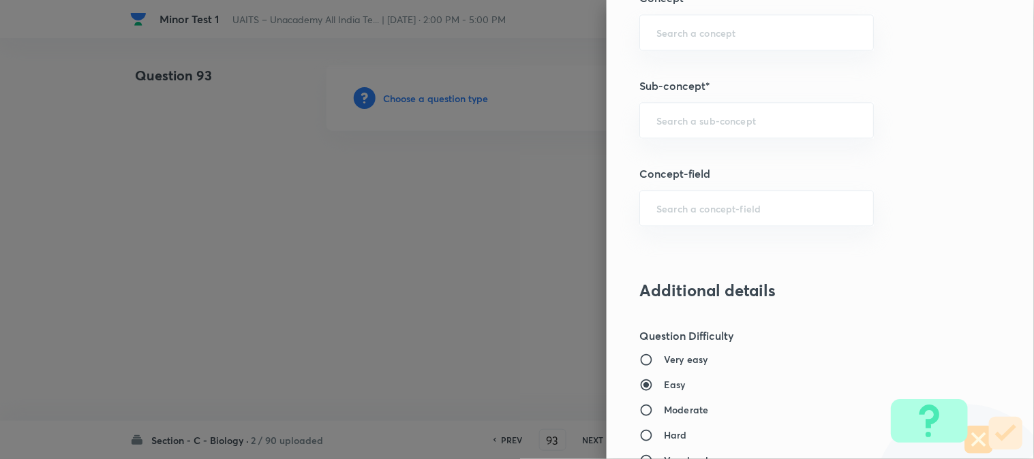
scroll to position [804, 0]
click at [710, 119] on input "text" at bounding box center [756, 118] width 200 height 13
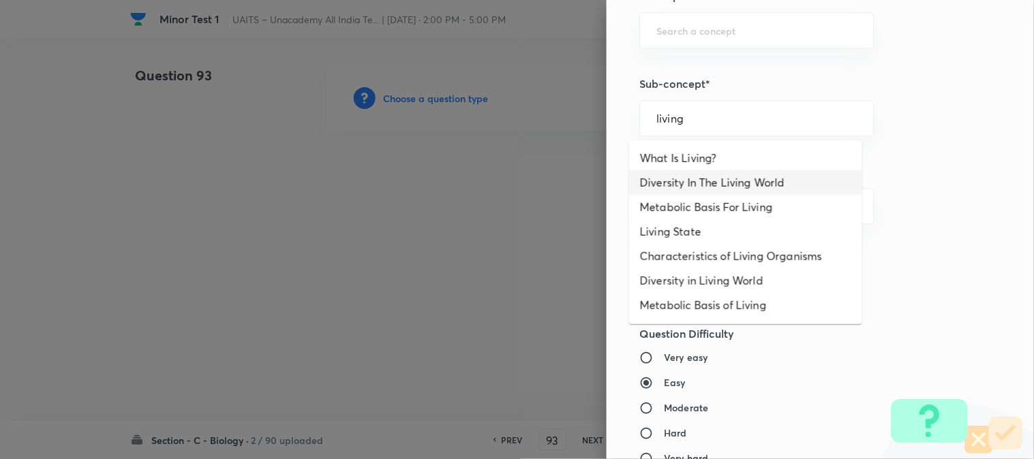
click at [703, 178] on li "Diversity In The Living World" at bounding box center [745, 182] width 233 height 25
type input "Diversity In The Living World"
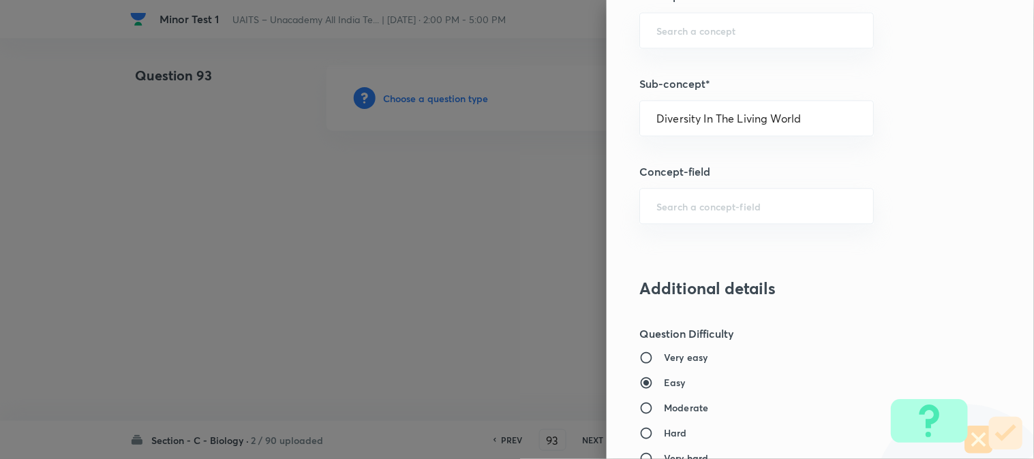
type input "Biology"
type input "Diversity of Living Organisms"
type input "Living World"
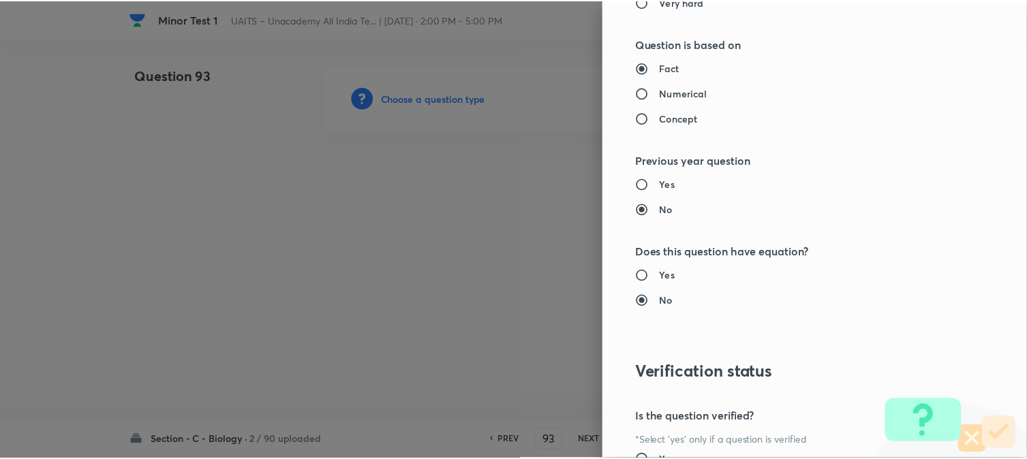
scroll to position [1398, 0]
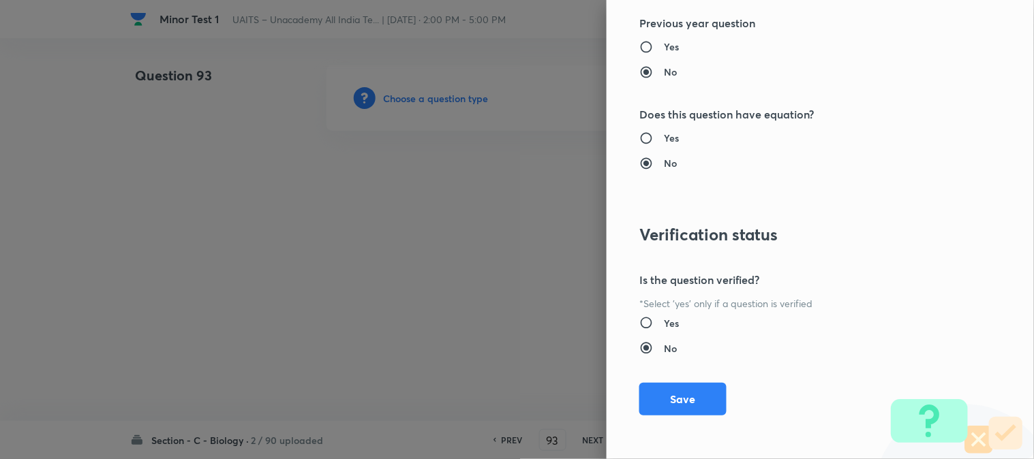
click at [675, 409] on button "Save" at bounding box center [682, 399] width 87 height 33
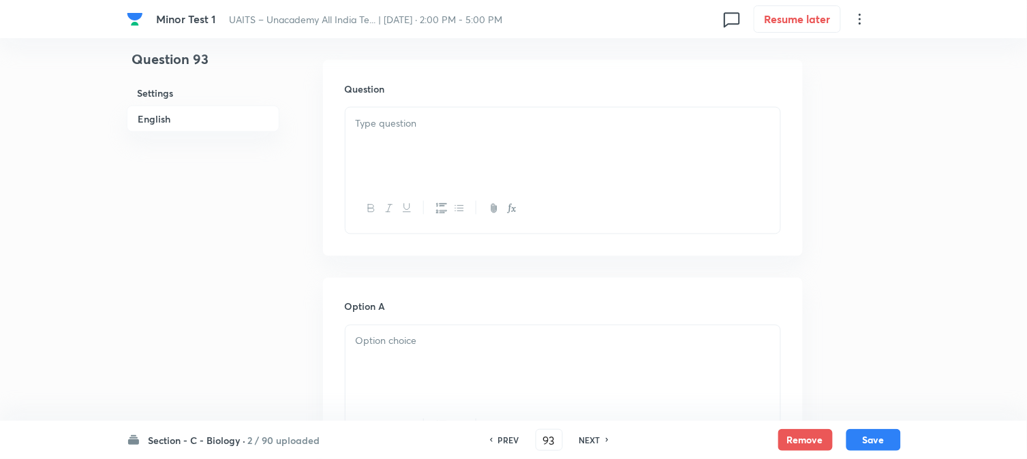
scroll to position [402, 0]
click at [384, 125] on div at bounding box center [563, 127] width 435 height 76
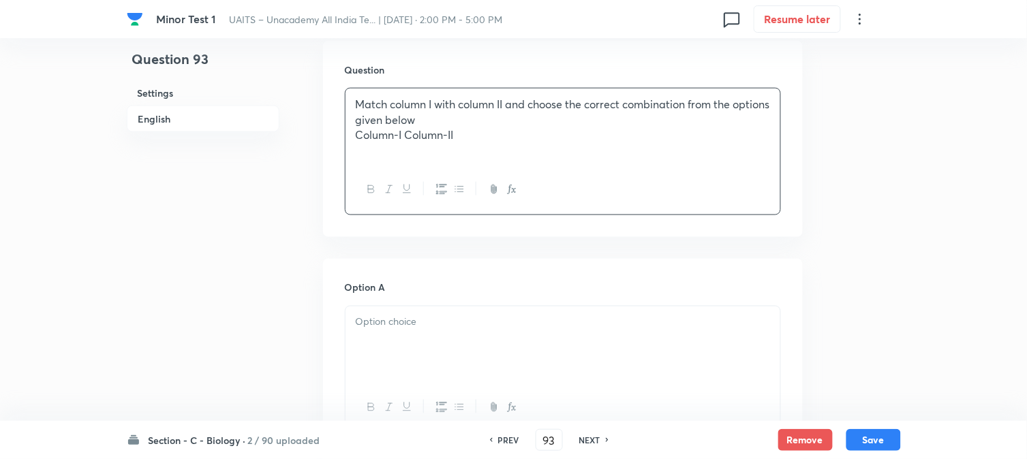
click at [403, 137] on p "Column-I Column-II" at bounding box center [563, 135] width 414 height 16
click at [580, 153] on div "Match column I with column II and choose the correct combination from the optio…" at bounding box center [563, 127] width 435 height 76
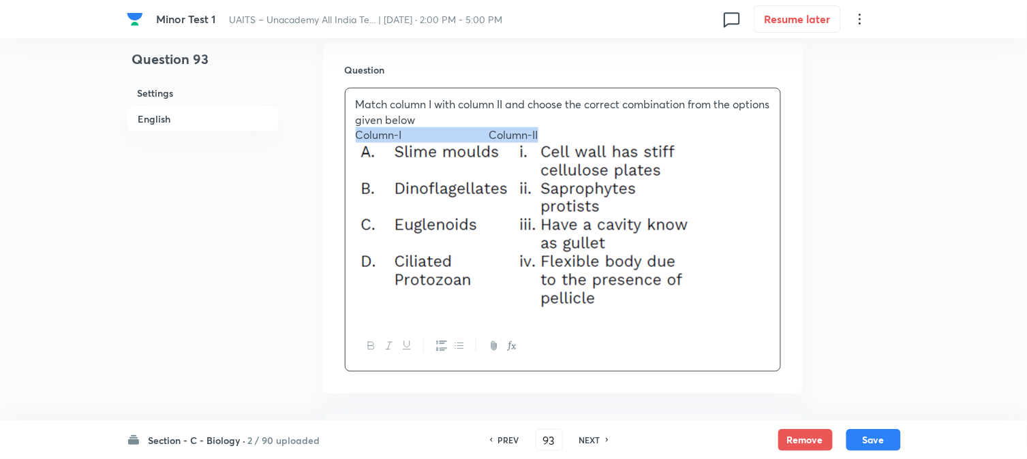
drag, startPoint x: 482, startPoint y: 140, endPoint x: 351, endPoint y: 140, distance: 130.8
click at [351, 140] on div "Match column I with column II and choose the correct combination from the optio…" at bounding box center [563, 205] width 435 height 233
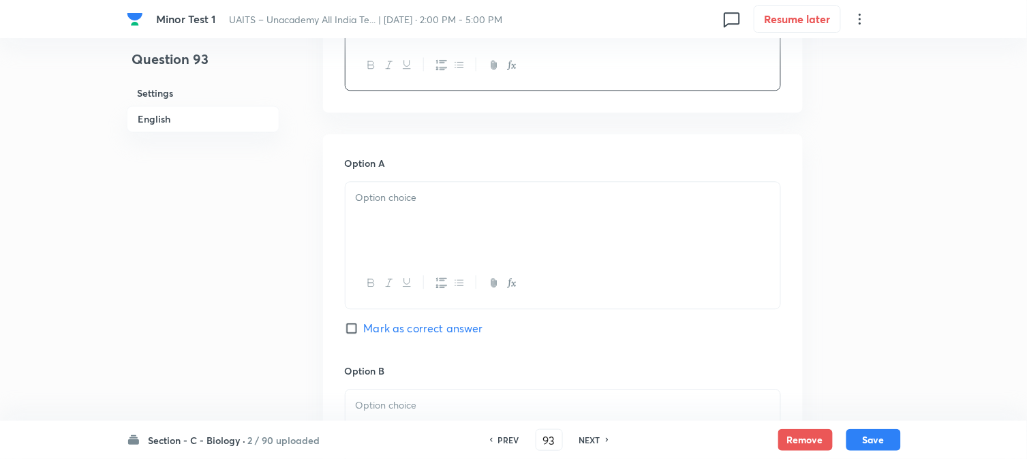
scroll to position [705, 0]
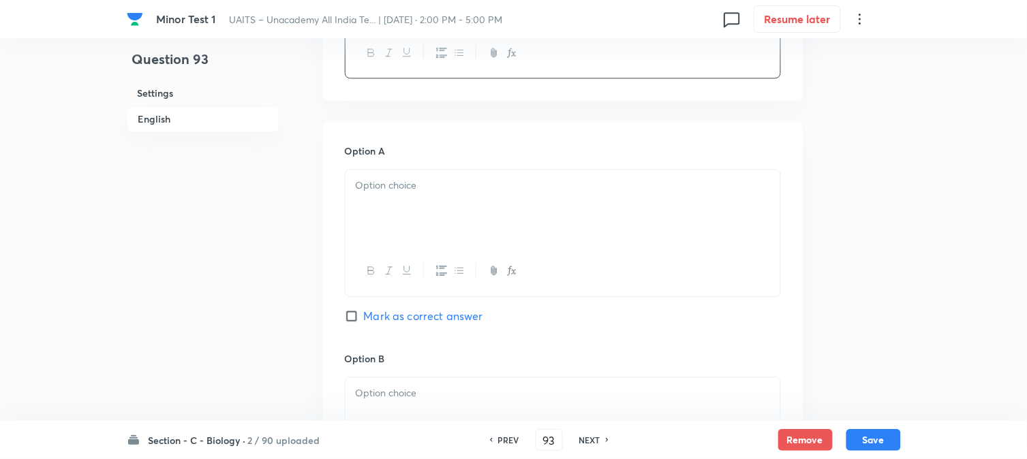
click at [413, 213] on div at bounding box center [563, 208] width 435 height 76
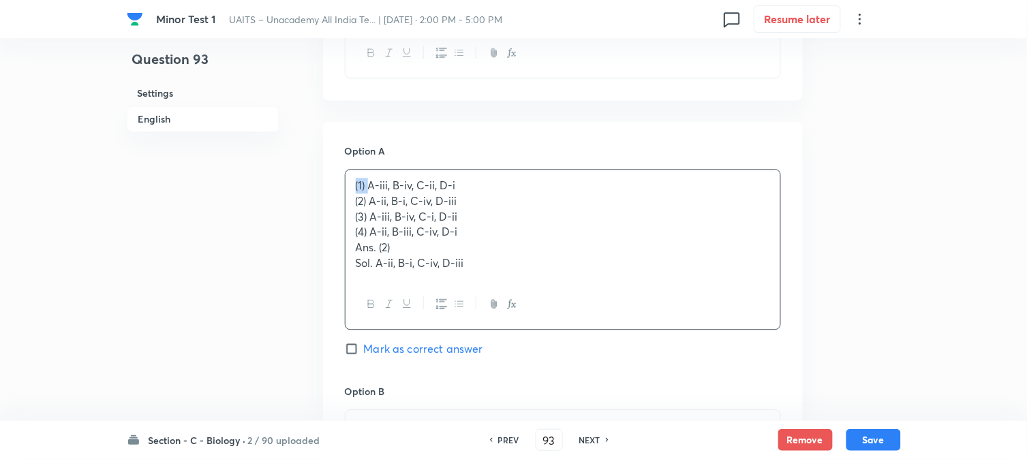
drag, startPoint x: 369, startPoint y: 181, endPoint x: 345, endPoint y: 179, distance: 24.6
click at [346, 179] on div "(1) A-iii, B-iv, C-ii, D-i (2) A-ii, B-i, C-iv, D-iii (3) A-iii, B-iv, C-i, D-i…" at bounding box center [563, 224] width 435 height 109
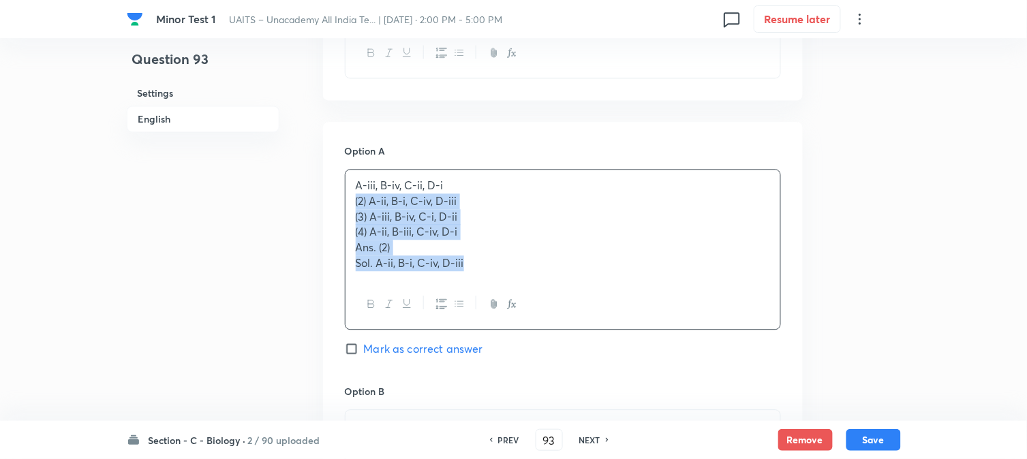
drag, startPoint x: 350, startPoint y: 199, endPoint x: 651, endPoint y: 305, distance: 319.4
click at [651, 305] on div "A-iii, B-iv, C-ii, D-i (2) A-ii, B-i, C-iv, D-iii (3) A-iii, B-iv, C-i, D-ii (4…" at bounding box center [563, 249] width 436 height 161
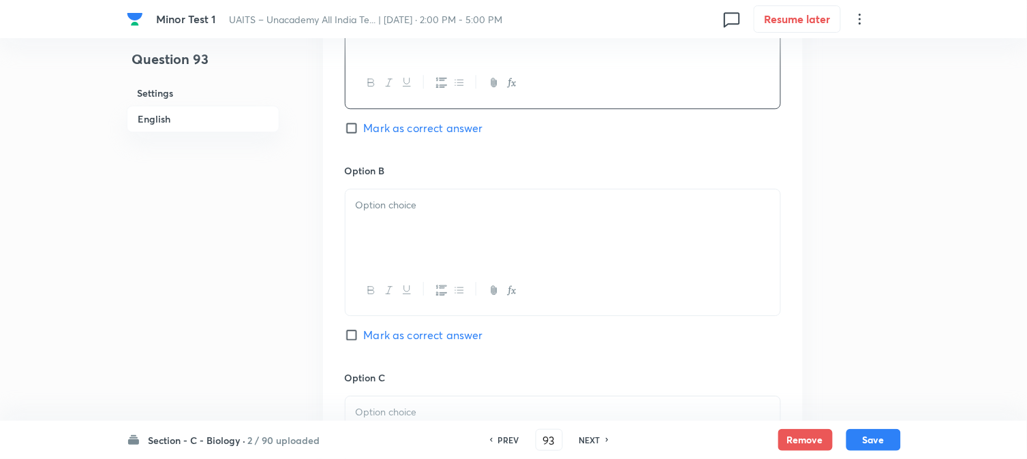
scroll to position [932, 0]
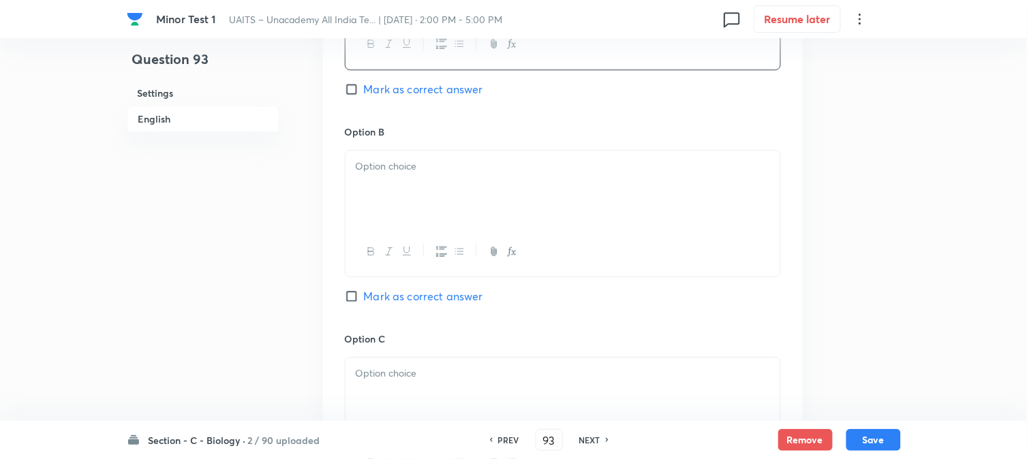
click at [368, 200] on div at bounding box center [563, 189] width 435 height 76
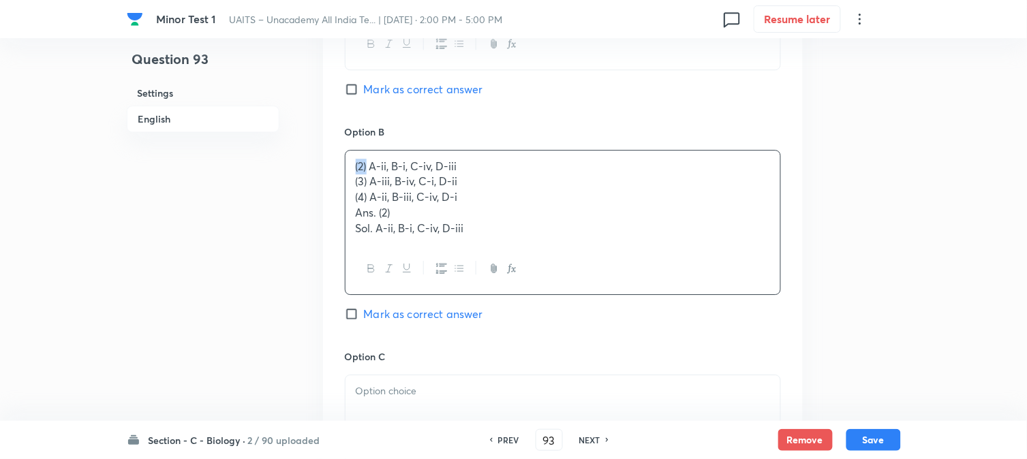
drag, startPoint x: 368, startPoint y: 170, endPoint x: 331, endPoint y: 166, distance: 37.8
click at [331, 166] on div "Option A A-iii, B-iv, C-ii, D-i Mark as correct answer Option B (2) A-ii, B-i, …" at bounding box center [563, 326] width 480 height 863
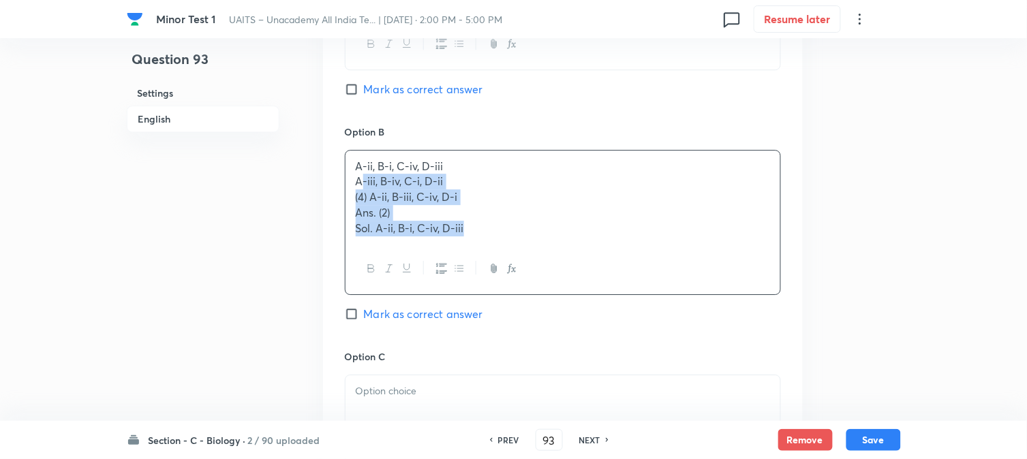
drag, startPoint x: 367, startPoint y: 181, endPoint x: 634, endPoint y: 292, distance: 290.0
click at [636, 292] on div "A-ii, B-i, C-iv, D-iii A-iii, B-iv, C-i, D-ii (4) A-ii, B-iii, C-iv, D-i Ans. (…" at bounding box center [563, 222] width 436 height 145
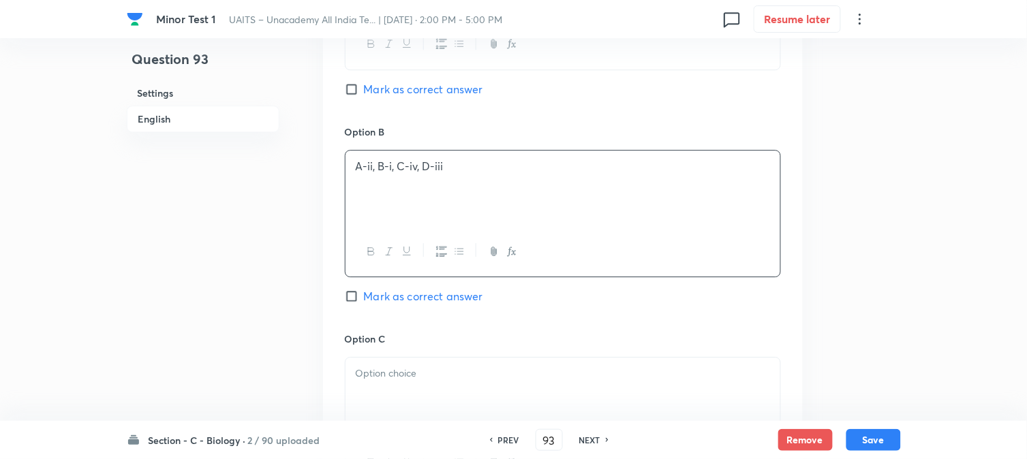
click at [468, 301] on span "Mark as correct answer" at bounding box center [423, 296] width 119 height 16
click at [364, 301] on input "Mark as correct answer" at bounding box center [354, 297] width 19 height 14
checkbox input "true"
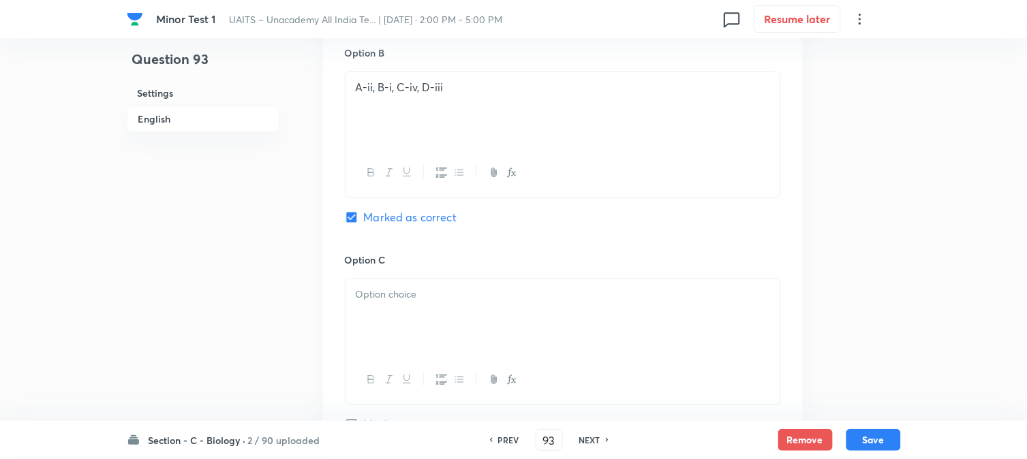
scroll to position [1084, 0]
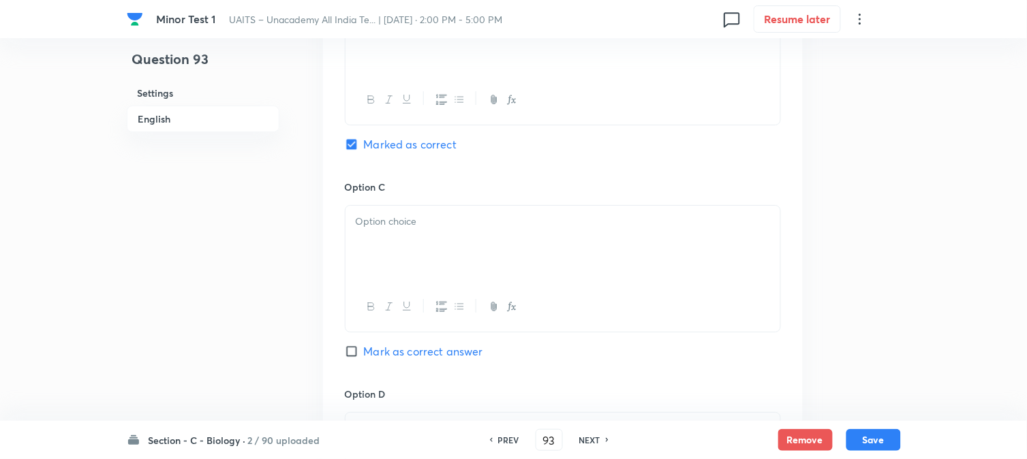
click at [389, 227] on p at bounding box center [563, 222] width 414 height 16
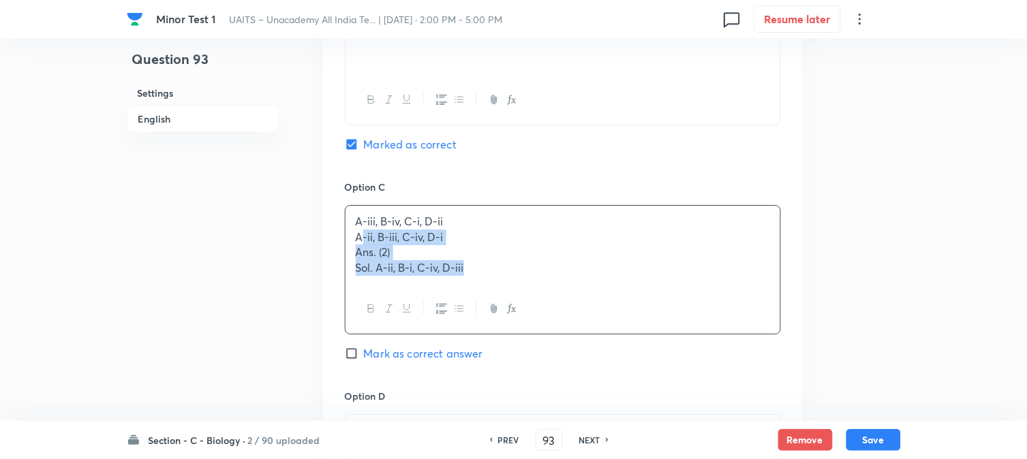
drag, startPoint x: 369, startPoint y: 239, endPoint x: 658, endPoint y: 314, distance: 298.7
click at [658, 314] on div "A-iii, B-iv, C-i, D-ii A-ii, B-iii, C-iv, D-i Ans. (2) Sol. A-ii, B-i, C-iv, D-…" at bounding box center [563, 269] width 436 height 129
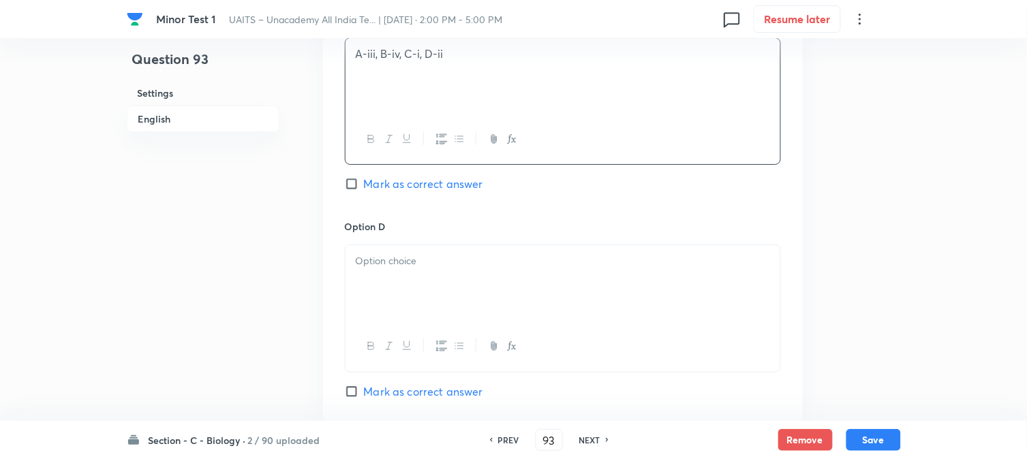
scroll to position [1311, 0]
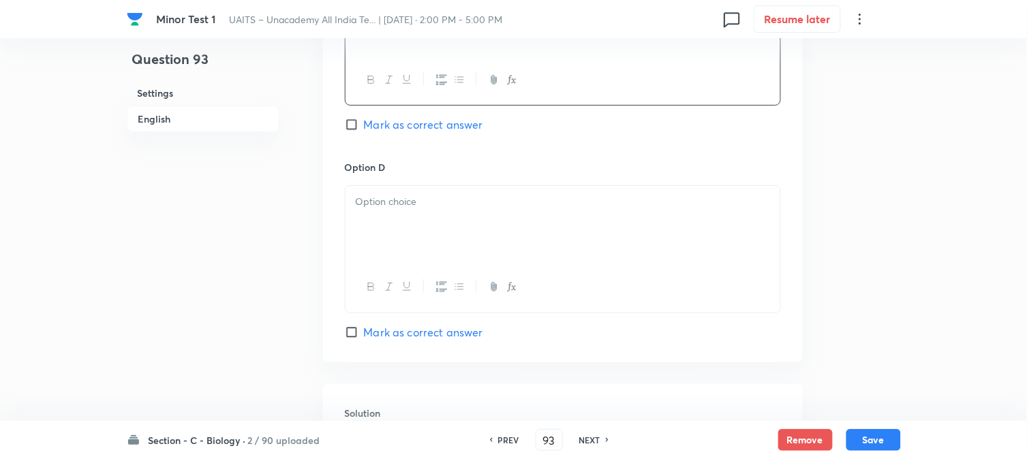
drag, startPoint x: 387, startPoint y: 247, endPoint x: 378, endPoint y: 237, distance: 14.0
click at [385, 246] on div at bounding box center [563, 224] width 435 height 76
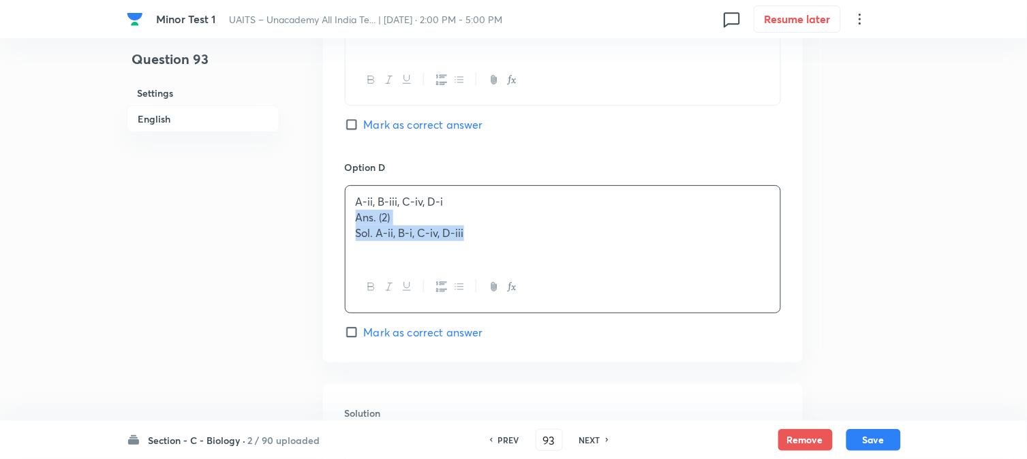
drag, startPoint x: 354, startPoint y: 221, endPoint x: 527, endPoint y: 251, distance: 175.6
click at [527, 251] on div "A-ii, B-iii, C-iv, D-i Ans. (2) Sol. A-ii, B-i, C-iv, D-iii" at bounding box center [563, 224] width 435 height 76
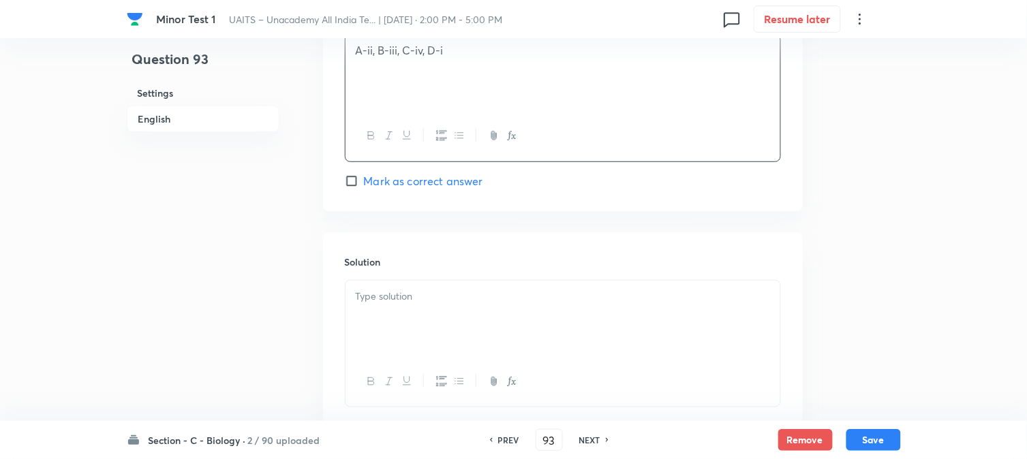
click at [389, 330] on div at bounding box center [563, 319] width 435 height 76
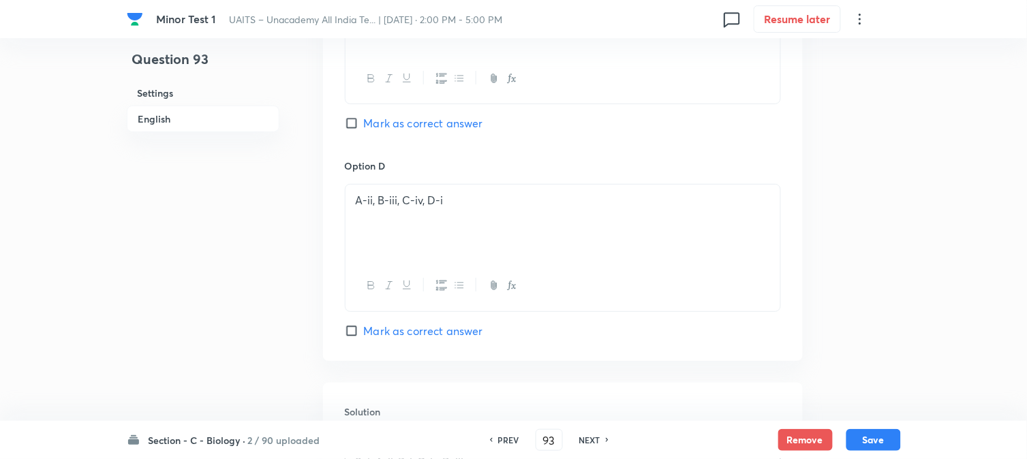
scroll to position [1555, 0]
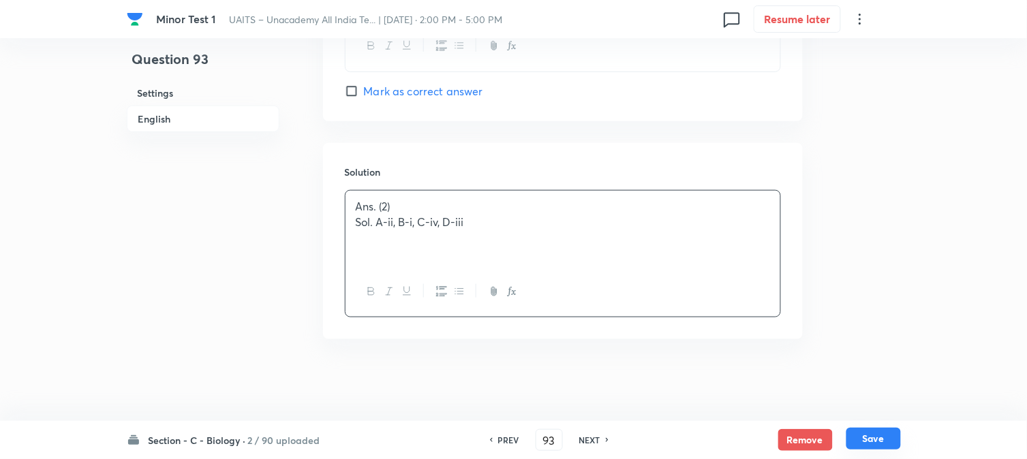
click at [876, 441] on button "Save" at bounding box center [873, 439] width 55 height 22
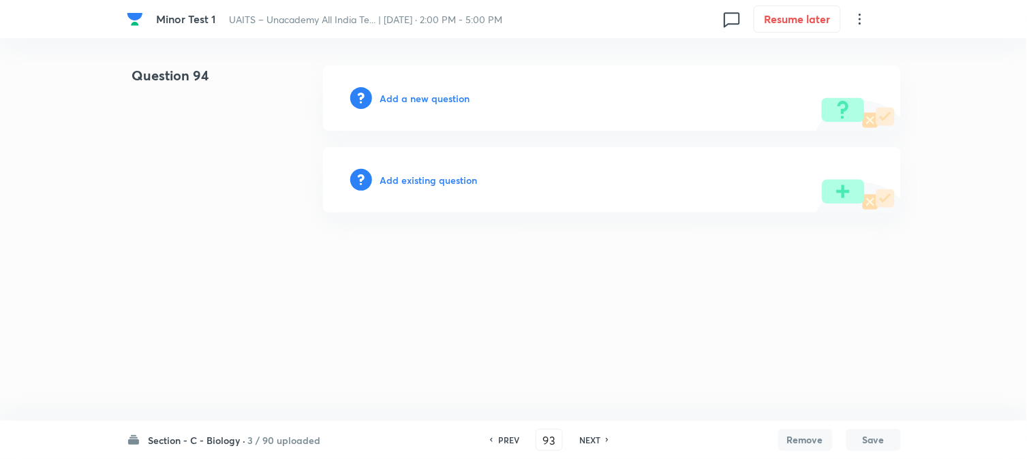
type input "94"
drag, startPoint x: 493, startPoint y: 93, endPoint x: 474, endPoint y: 104, distance: 22.0
click at [493, 96] on div "Add a new question" at bounding box center [615, 97] width 578 height 65
click at [458, 104] on h6 "Add a new question" at bounding box center [429, 98] width 90 height 14
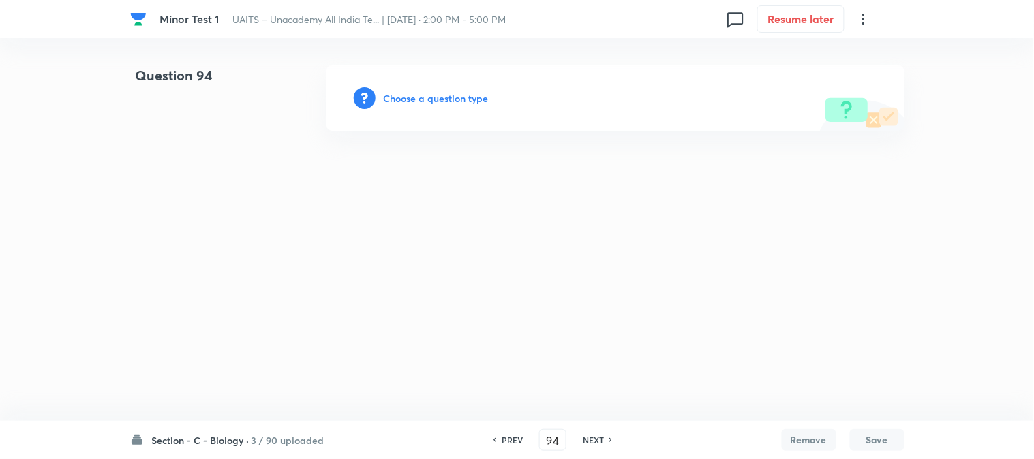
click at [455, 99] on h6 "Choose a question type" at bounding box center [436, 98] width 105 height 14
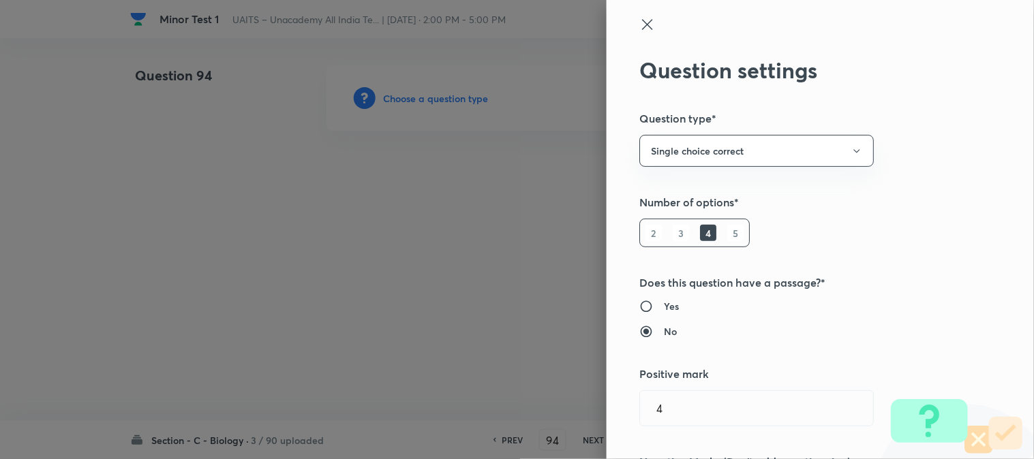
click at [455, 99] on div at bounding box center [517, 229] width 1034 height 459
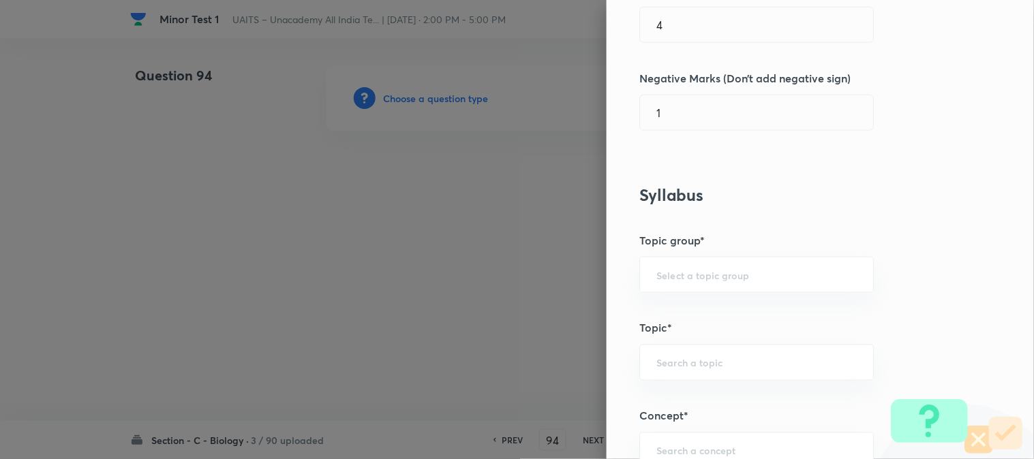
scroll to position [804, 0]
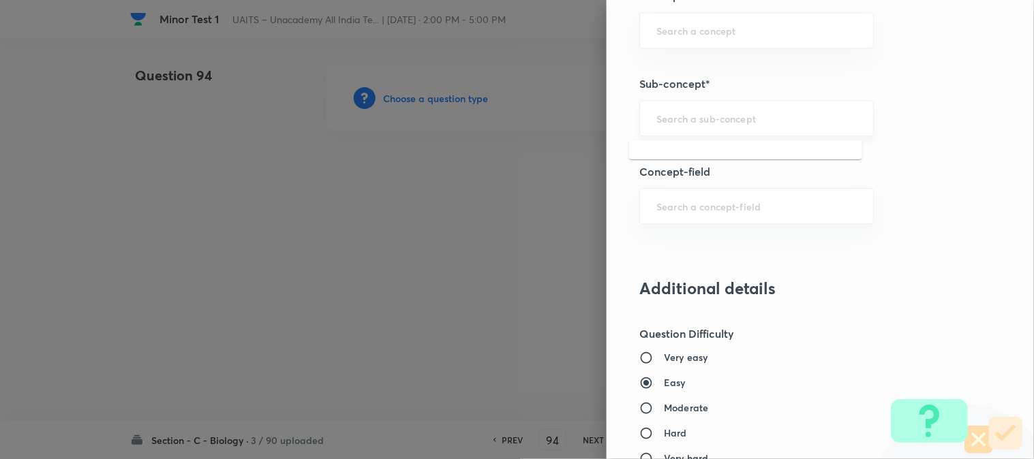
click at [724, 123] on input "text" at bounding box center [756, 118] width 200 height 13
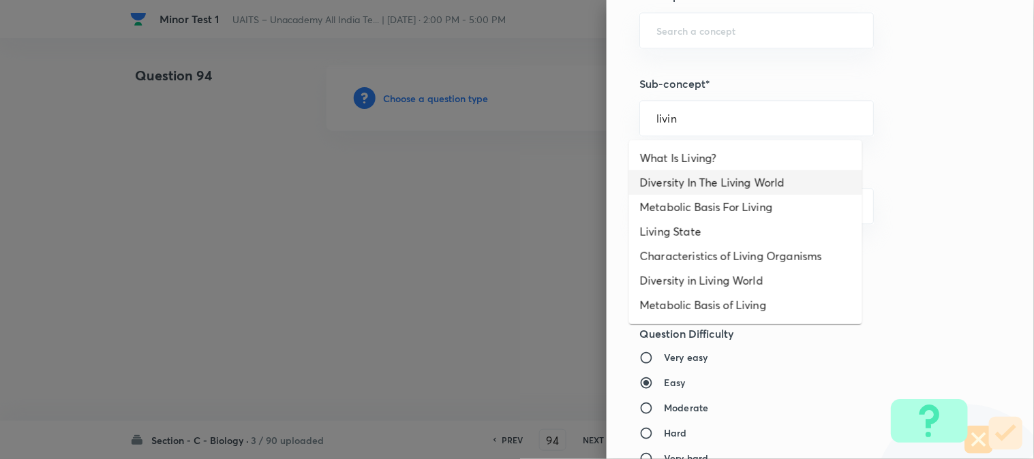
click at [711, 179] on li "Diversity In The Living World" at bounding box center [745, 182] width 233 height 25
type input "Diversity In The Living World"
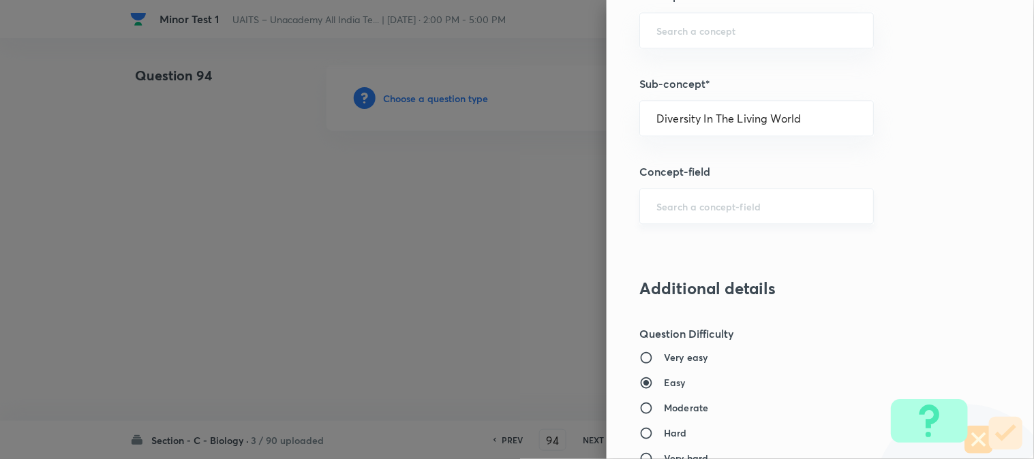
type input "Biology"
type input "Diversity of Living Organisms"
type input "Living World"
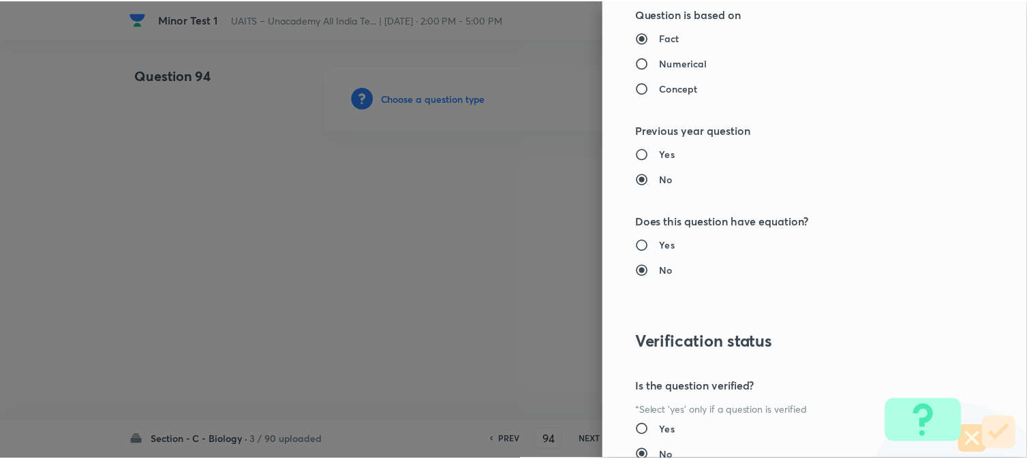
scroll to position [1398, 0]
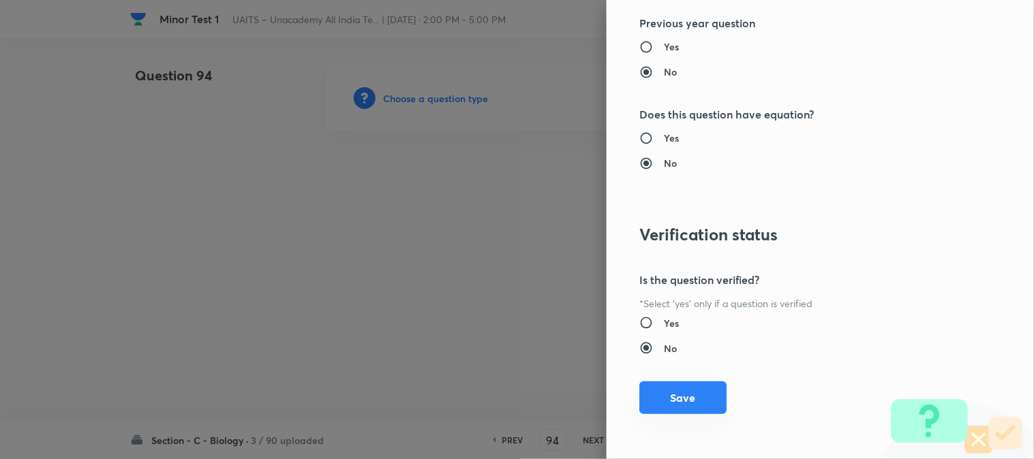
click at [679, 412] on button "Save" at bounding box center [682, 398] width 87 height 33
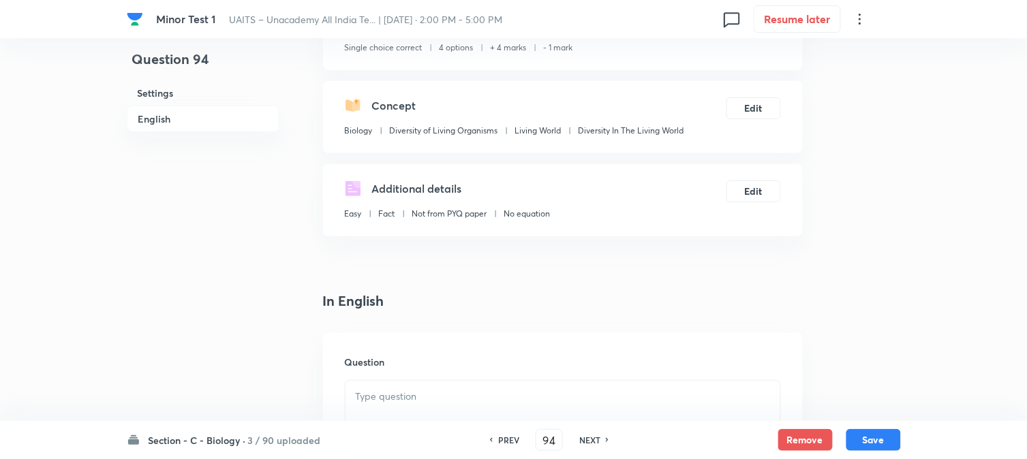
scroll to position [402, 0]
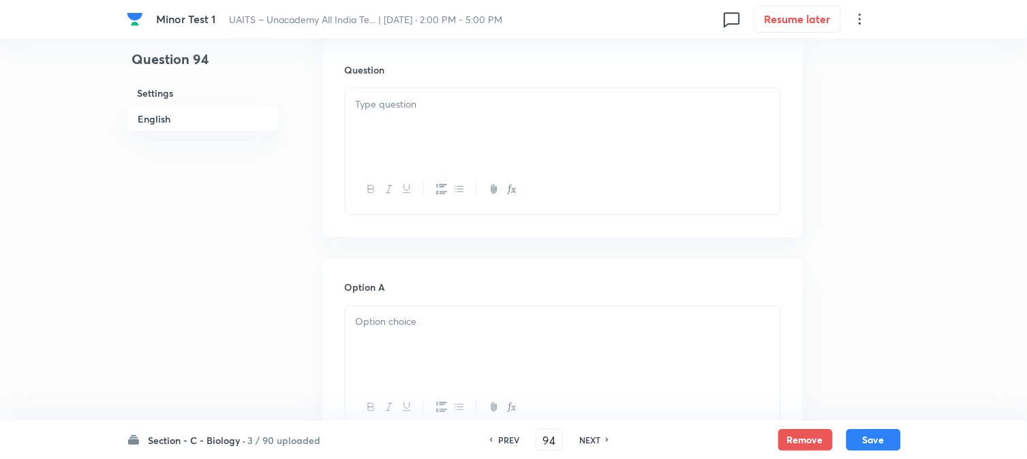
click at [416, 131] on div at bounding box center [563, 127] width 435 height 76
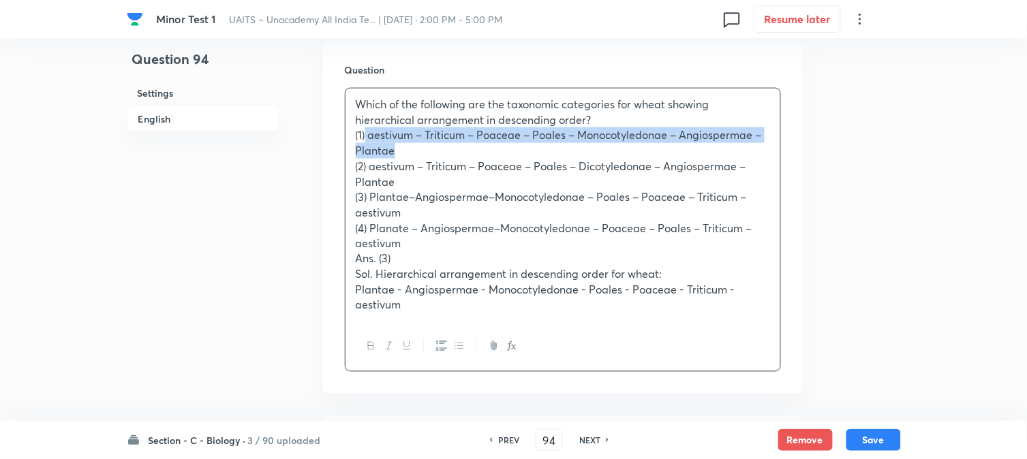
drag, startPoint x: 367, startPoint y: 140, endPoint x: 416, endPoint y: 152, distance: 50.6
click at [416, 152] on p "(1) aestivum – Triticum – Poaceae – Poales – Monocotyledonae – Angiospermae – P…" at bounding box center [563, 142] width 414 height 31
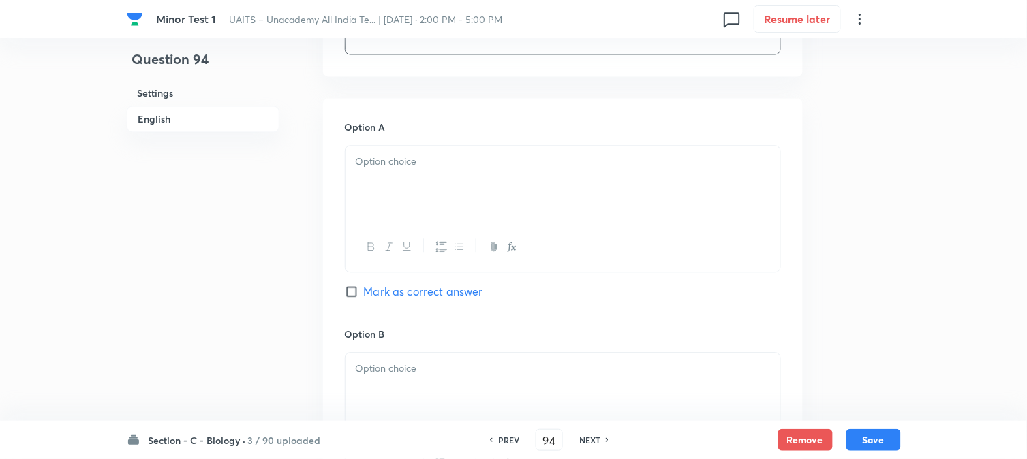
click at [375, 201] on div at bounding box center [563, 184] width 435 height 76
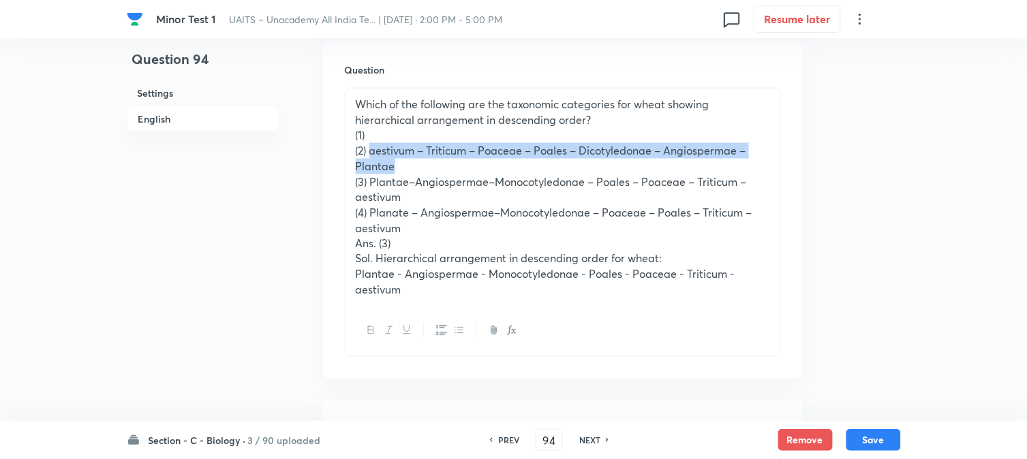
drag, startPoint x: 369, startPoint y: 152, endPoint x: 412, endPoint y: 165, distance: 44.8
click at [412, 165] on p "(2) aestivum – Triticum – Poaceae – Poales – Dicotyledonae – Angiospermae – Pla…" at bounding box center [563, 158] width 414 height 31
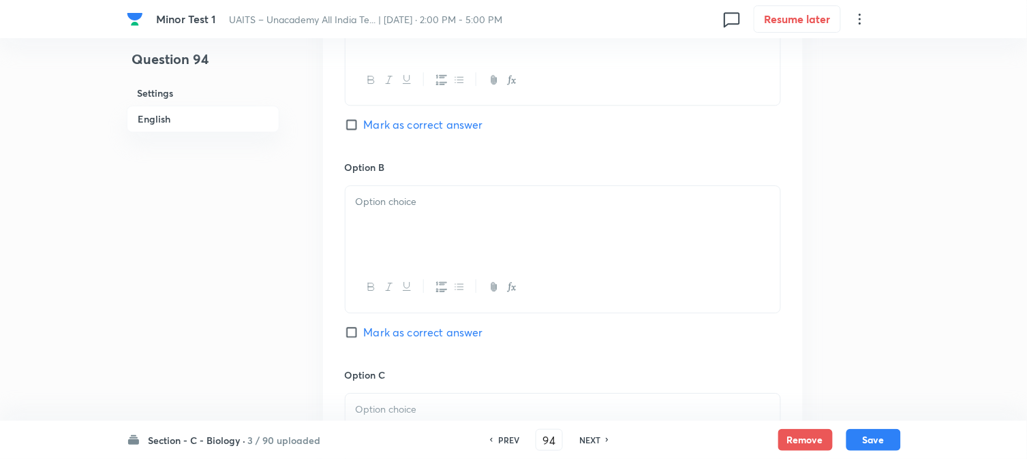
click at [365, 230] on div at bounding box center [563, 224] width 435 height 76
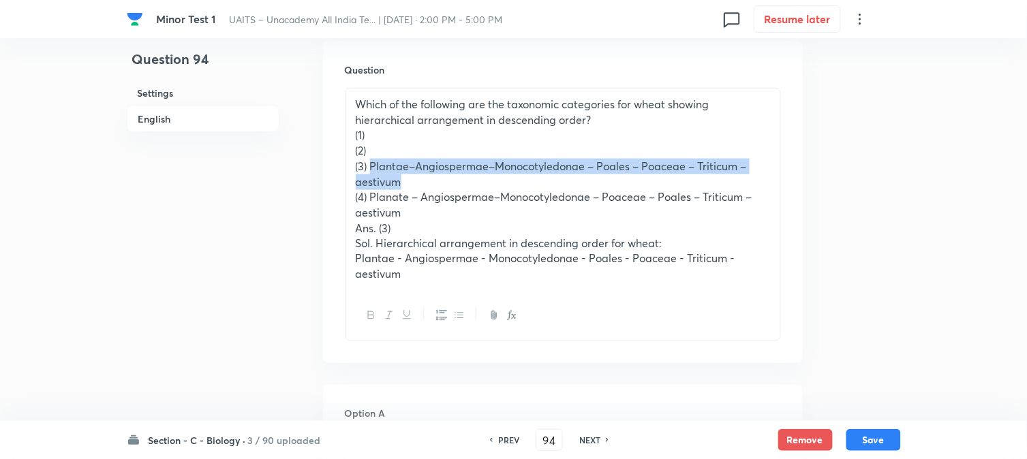
drag, startPoint x: 370, startPoint y: 164, endPoint x: 418, endPoint y: 180, distance: 50.4
click at [418, 180] on p "(3) Plantae–Angiospermae–Monocotyledonae – Poales – Poaceae – Triticum – aestiv…" at bounding box center [563, 174] width 414 height 31
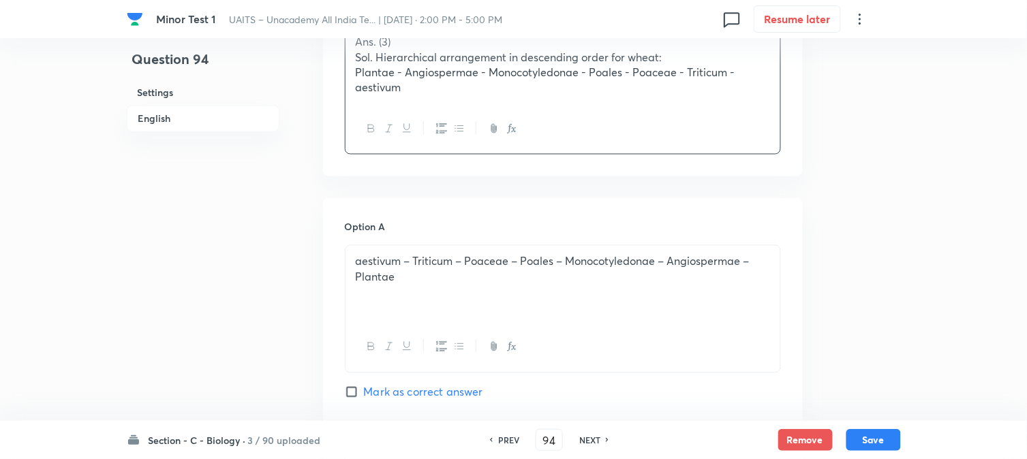
scroll to position [932, 0]
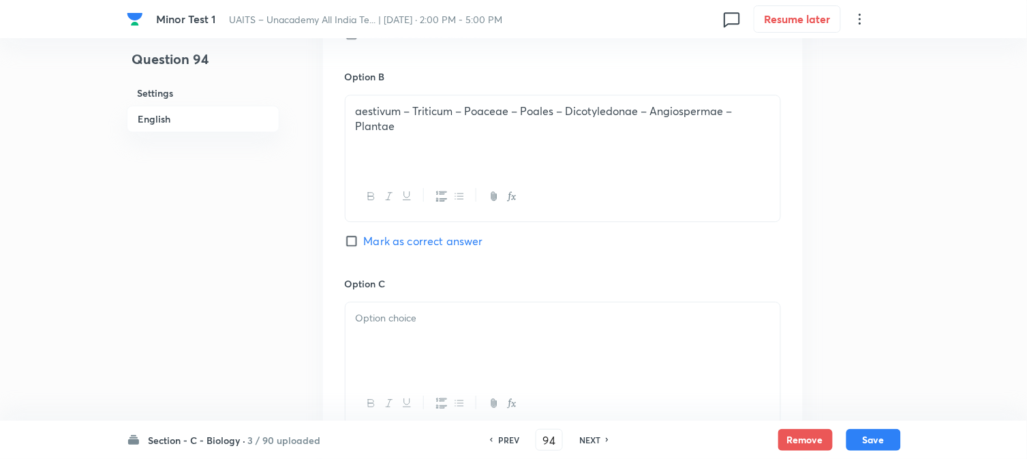
click at [398, 344] on div at bounding box center [563, 341] width 435 height 76
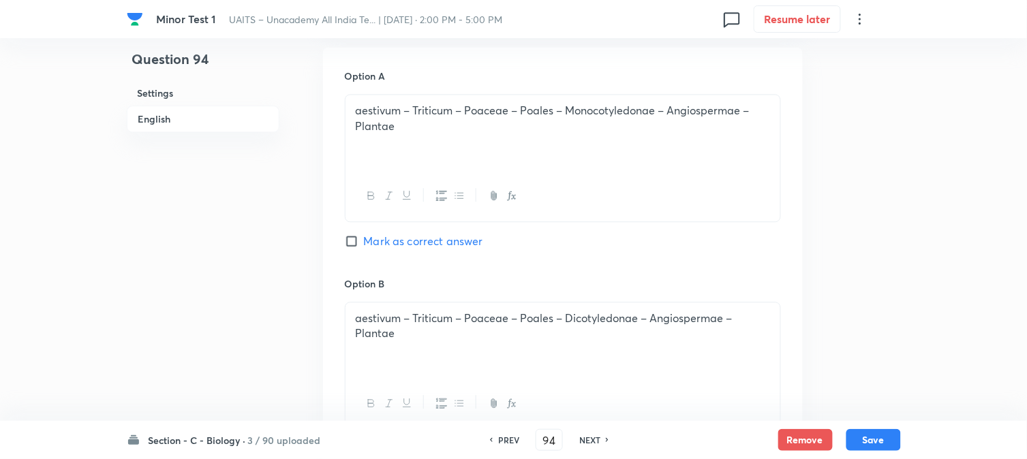
scroll to position [402, 0]
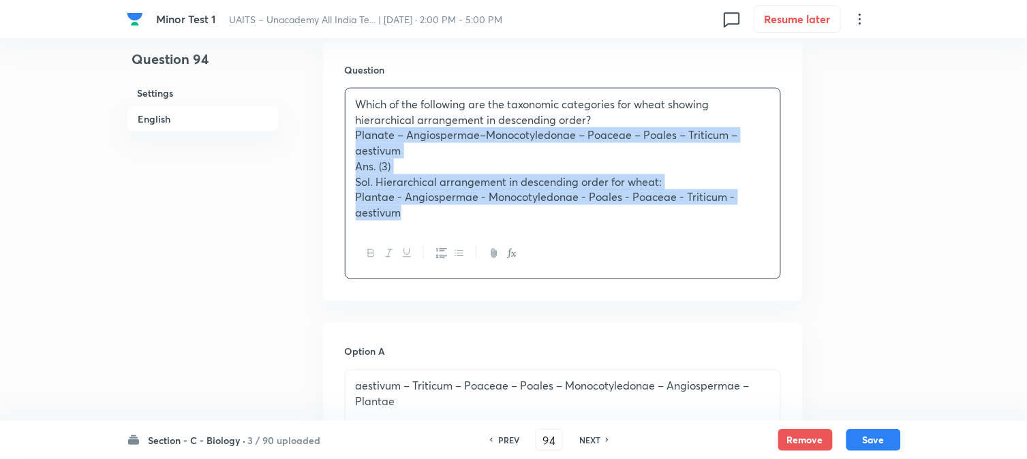
drag, startPoint x: 371, startPoint y: 178, endPoint x: 455, endPoint y: 239, distance: 103.5
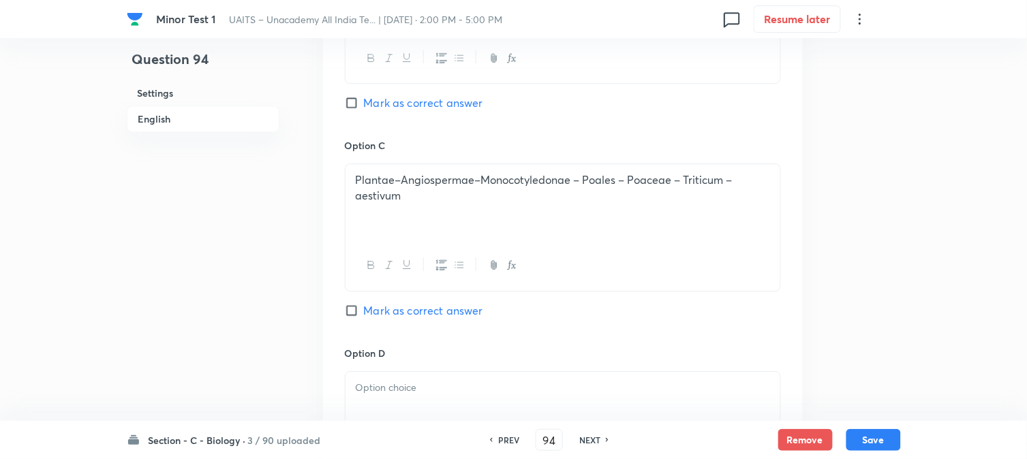
scroll to position [1159, 0]
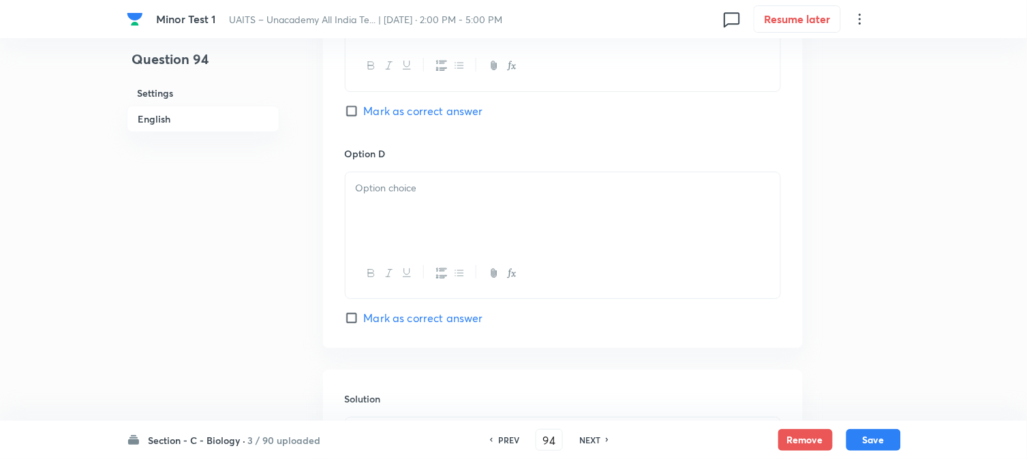
click at [410, 110] on span "Mark as correct answer" at bounding box center [423, 111] width 119 height 16
click at [364, 110] on input "Mark as correct answer" at bounding box center [354, 111] width 19 height 14
checkbox input "true"
click at [386, 221] on div at bounding box center [563, 210] width 435 height 76
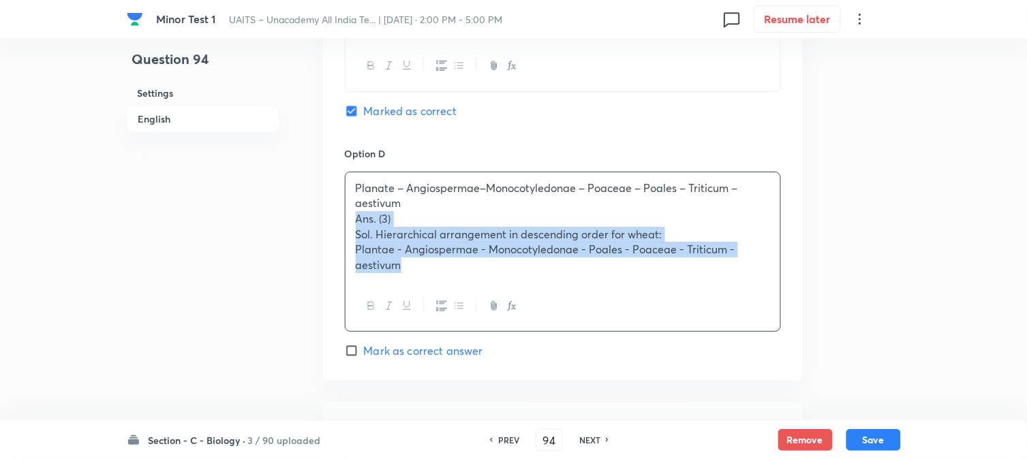
drag, startPoint x: 352, startPoint y: 215, endPoint x: 469, endPoint y: 322, distance: 158.7
click at [469, 322] on div "Planate – Angiospermae–Monocotyledonae – Poaceae – Poales – Triticum – aestivum…" at bounding box center [563, 252] width 436 height 161
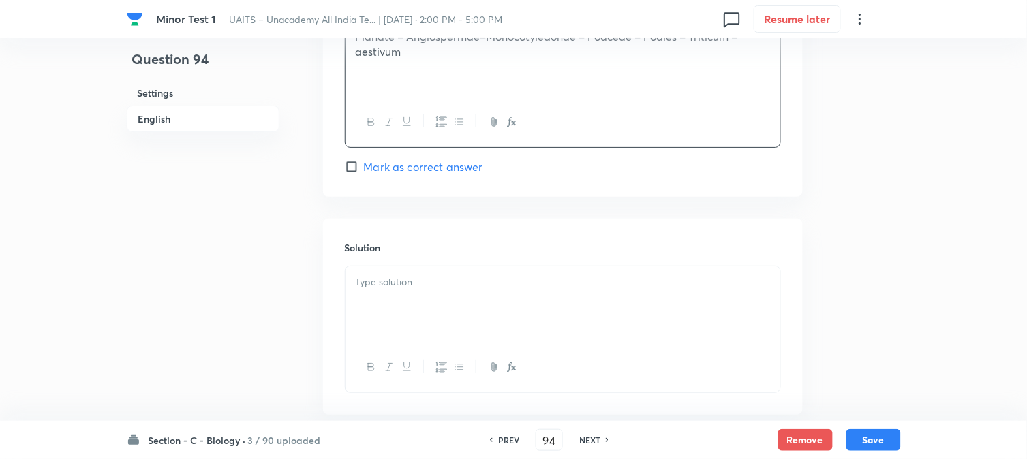
click at [380, 317] on div at bounding box center [563, 304] width 435 height 76
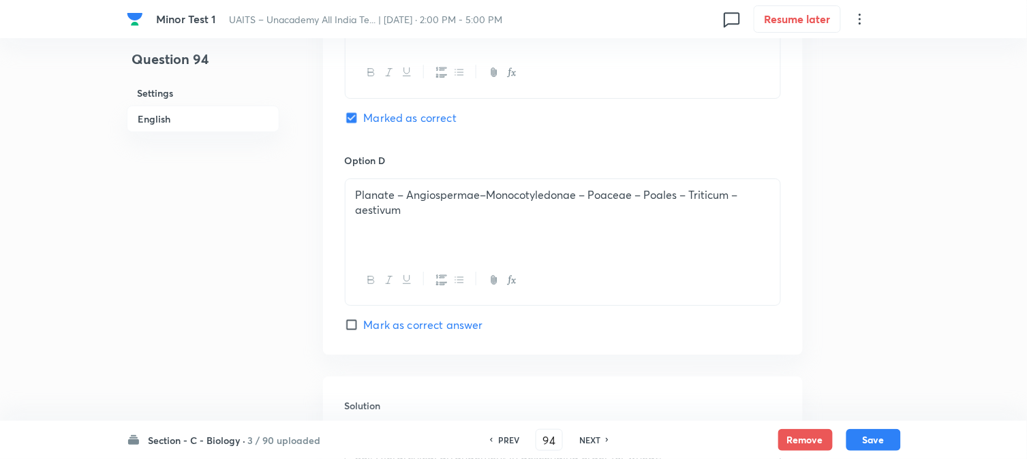
scroll to position [1007, 0]
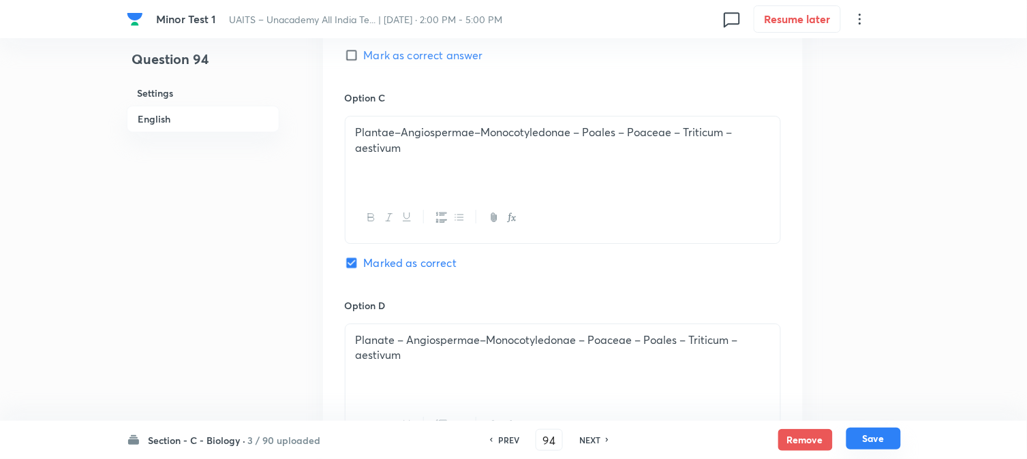
click at [860, 447] on button "Save" at bounding box center [873, 439] width 55 height 22
click at [866, 444] on button "Save" at bounding box center [873, 440] width 55 height 22
type input "95"
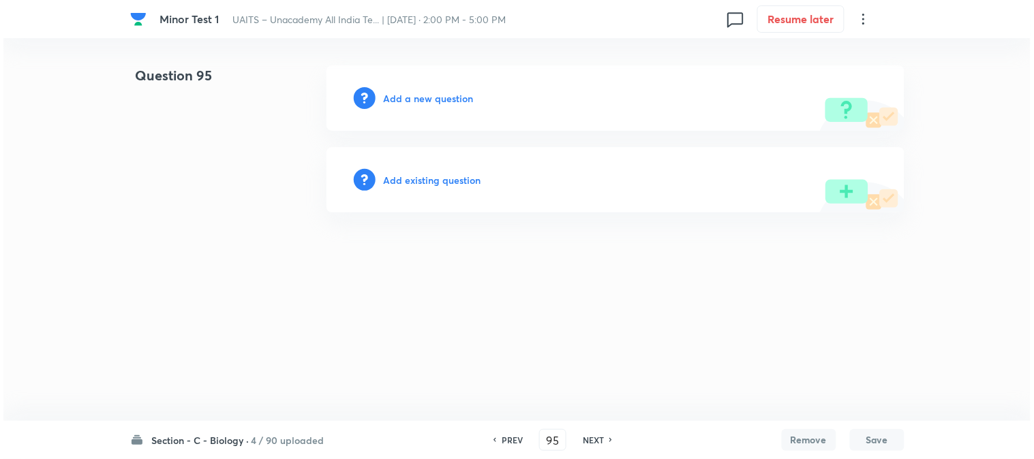
scroll to position [0, 0]
click at [429, 101] on h6 "Add a new question" at bounding box center [429, 98] width 90 height 14
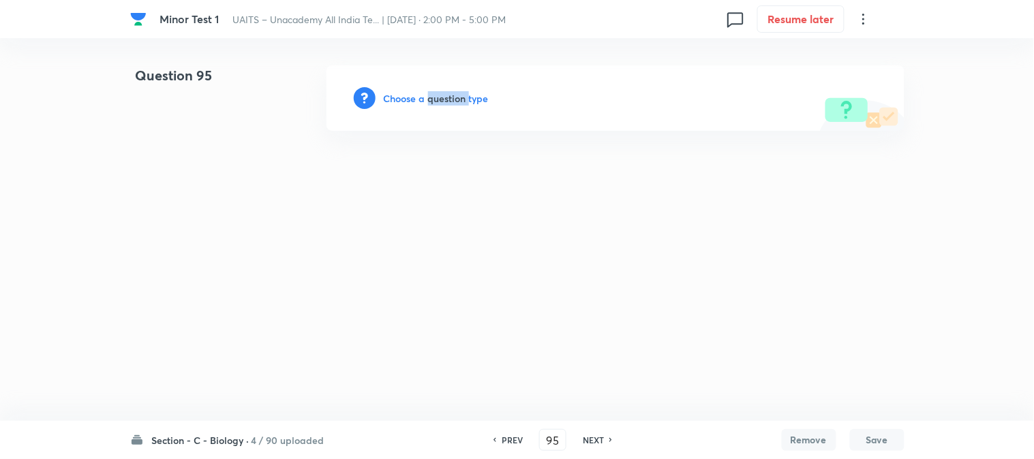
click at [429, 101] on h6 "Choose a question type" at bounding box center [436, 98] width 105 height 14
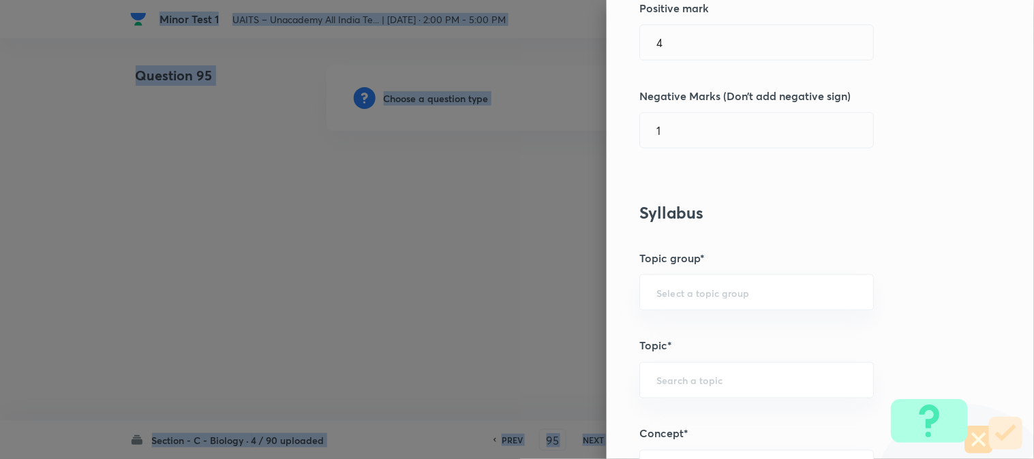
scroll to position [804, 0]
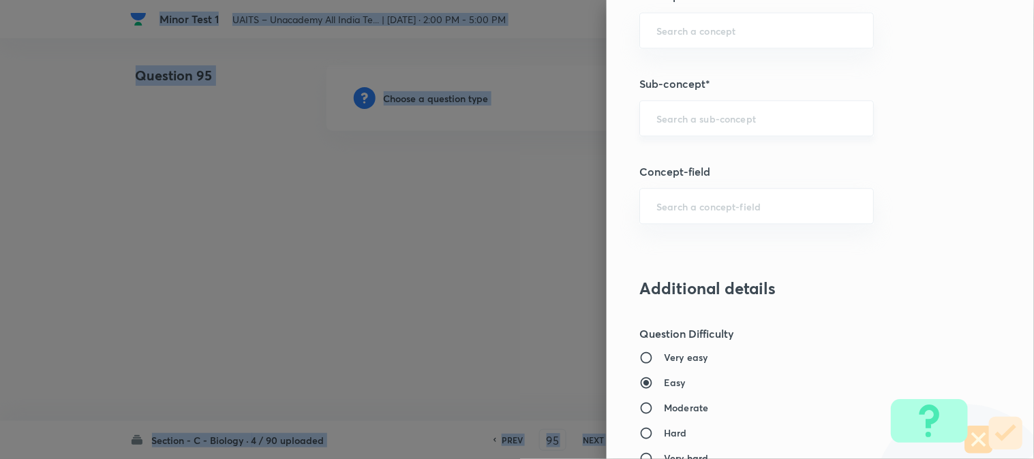
click at [714, 124] on input "text" at bounding box center [756, 118] width 200 height 13
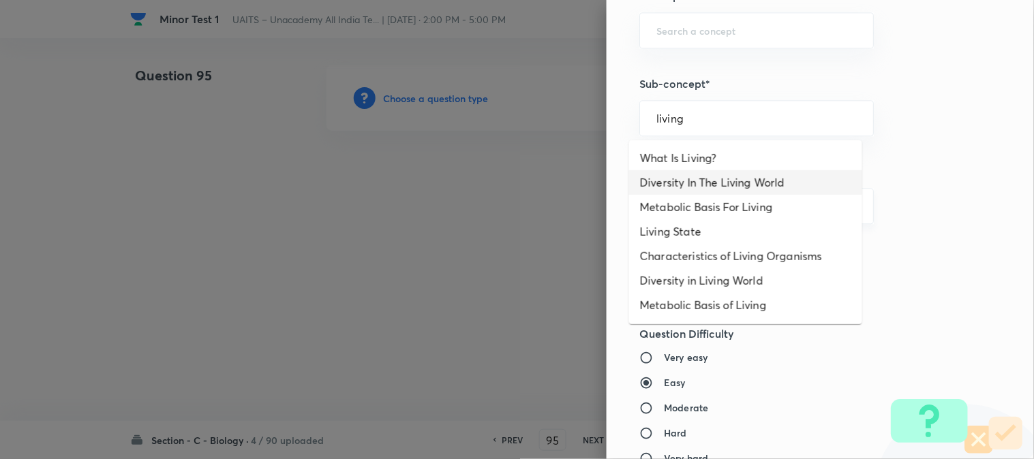
click at [732, 188] on li "Diversity In The Living World" at bounding box center [745, 182] width 233 height 25
type input "Diversity In The Living World"
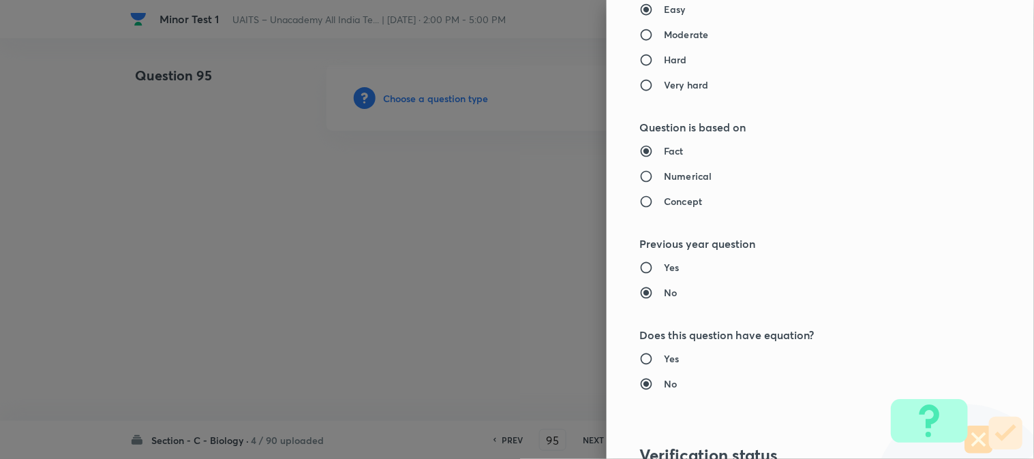
type input "Biology"
type input "Diversity of Living Organisms"
type input "Living World"
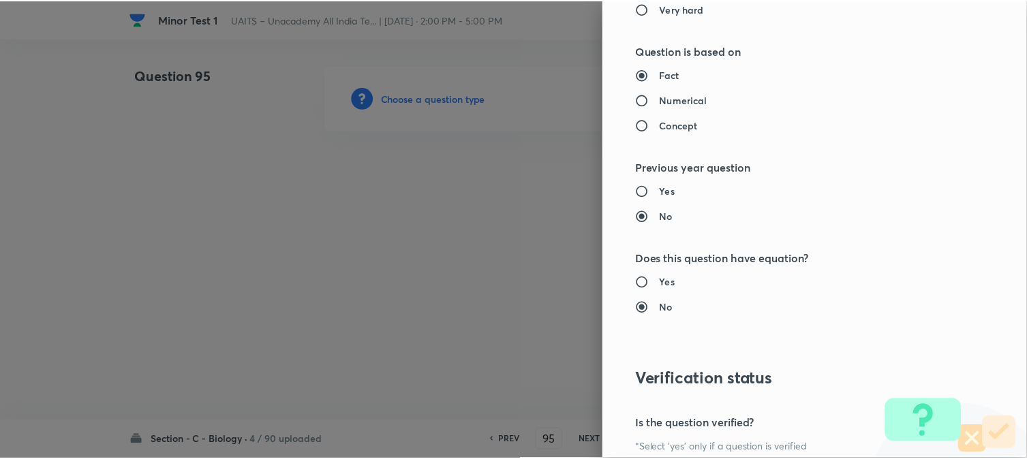
scroll to position [1398, 0]
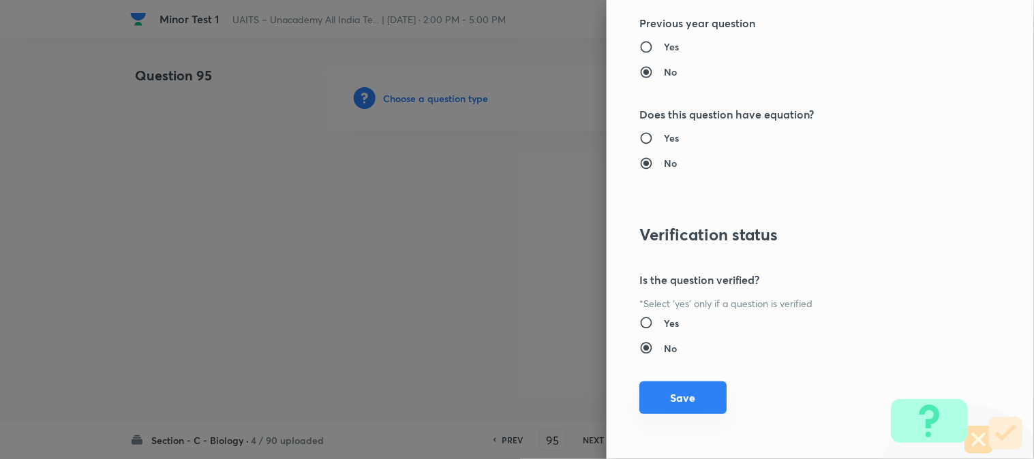
click at [678, 406] on button "Save" at bounding box center [682, 398] width 87 height 33
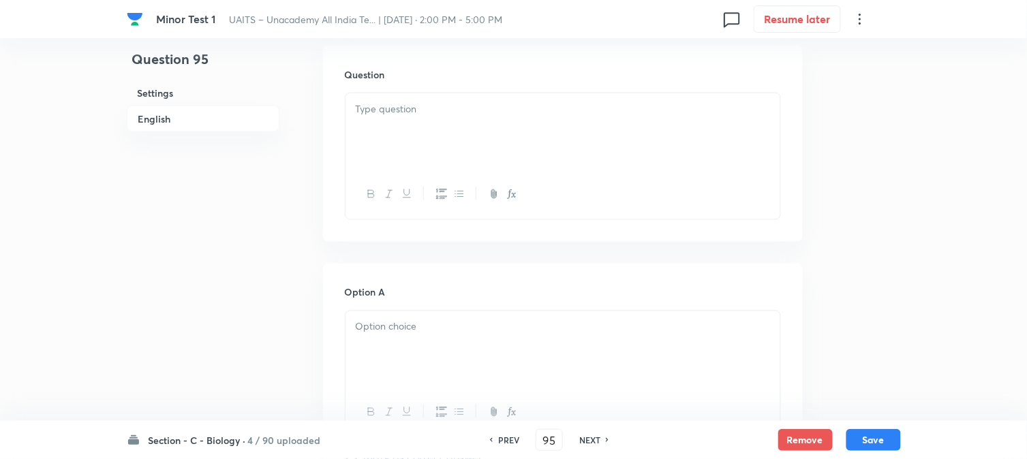
scroll to position [402, 0]
click at [396, 117] on div at bounding box center [563, 127] width 435 height 76
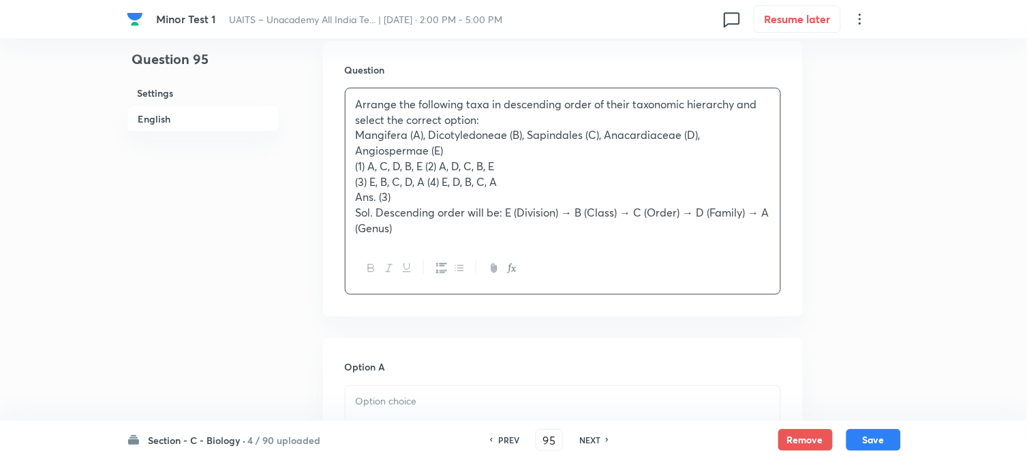
click at [429, 168] on p "(1) A, C, D, B, E (2) A, D, C, B, E" at bounding box center [563, 167] width 414 height 16
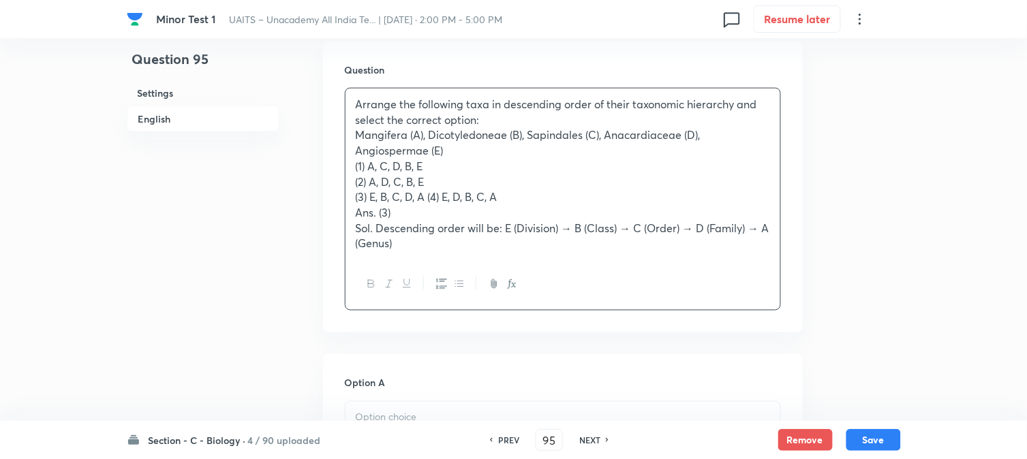
click at [428, 192] on p "(3) E, B, C, D, A (4) E, D, B, C, A" at bounding box center [563, 197] width 414 height 16
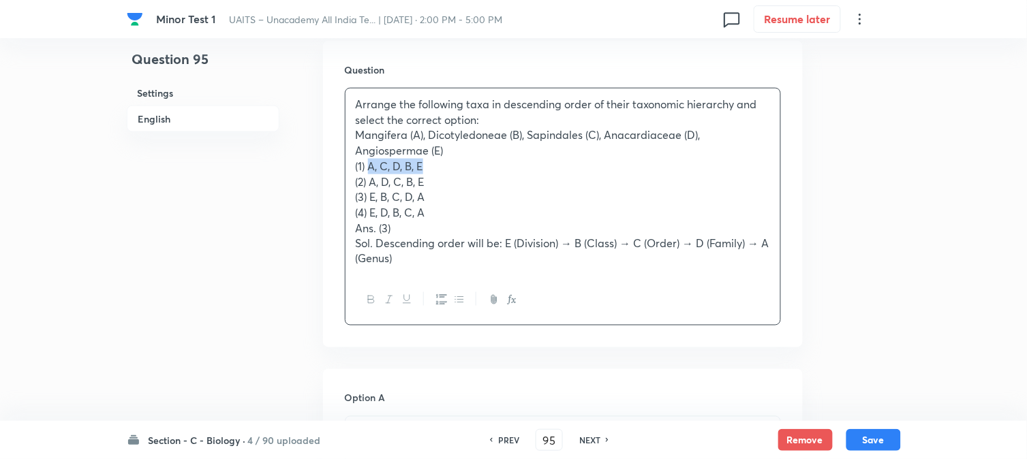
drag, startPoint x: 370, startPoint y: 167, endPoint x: 470, endPoint y: 172, distance: 100.3
click at [470, 172] on p "(1) A, C, D, B, E" at bounding box center [563, 167] width 414 height 16
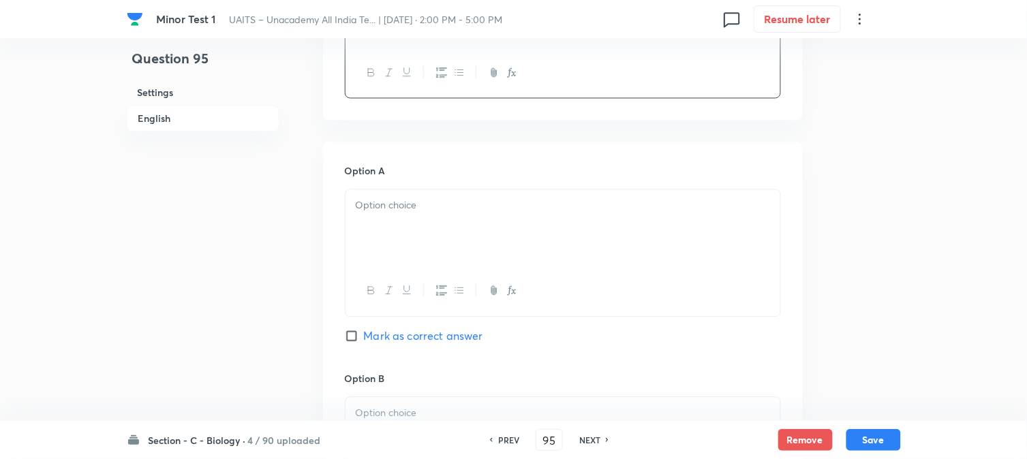
click at [371, 229] on div at bounding box center [563, 228] width 435 height 76
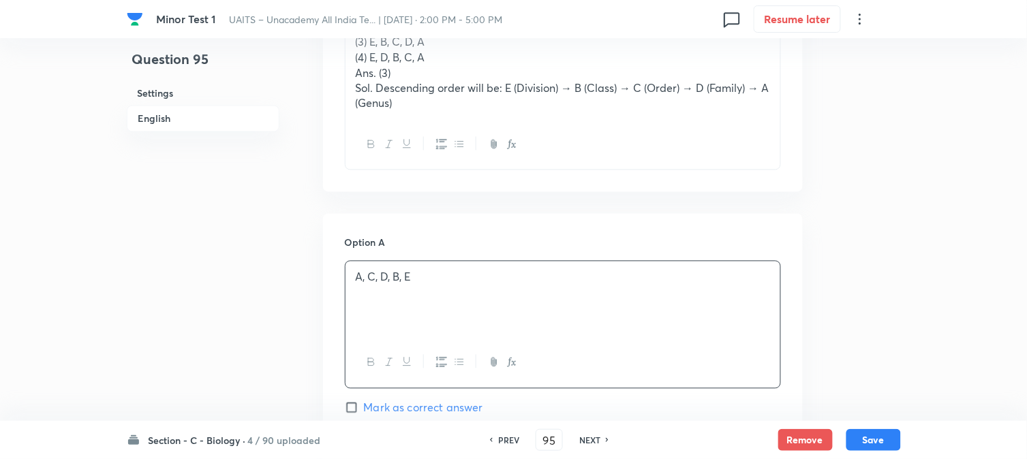
scroll to position [478, 0]
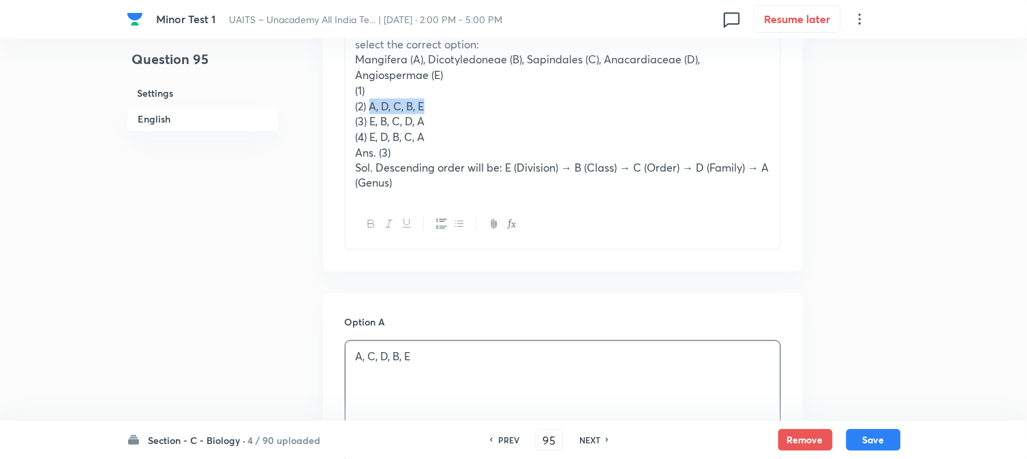
drag, startPoint x: 391, startPoint y: 110, endPoint x: 465, endPoint y: 110, distance: 74.3
click at [465, 110] on p "(2) A, D, C, B, E" at bounding box center [563, 107] width 414 height 16
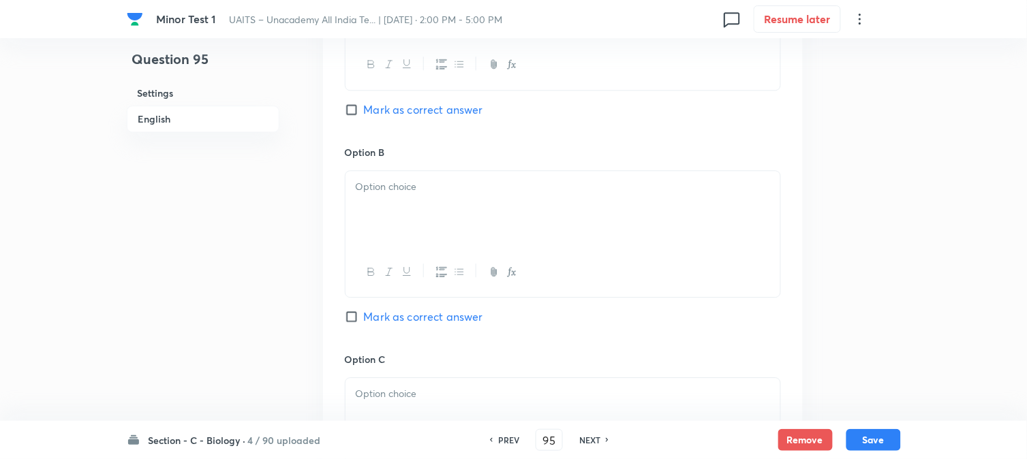
click at [371, 218] on div at bounding box center [563, 209] width 435 height 76
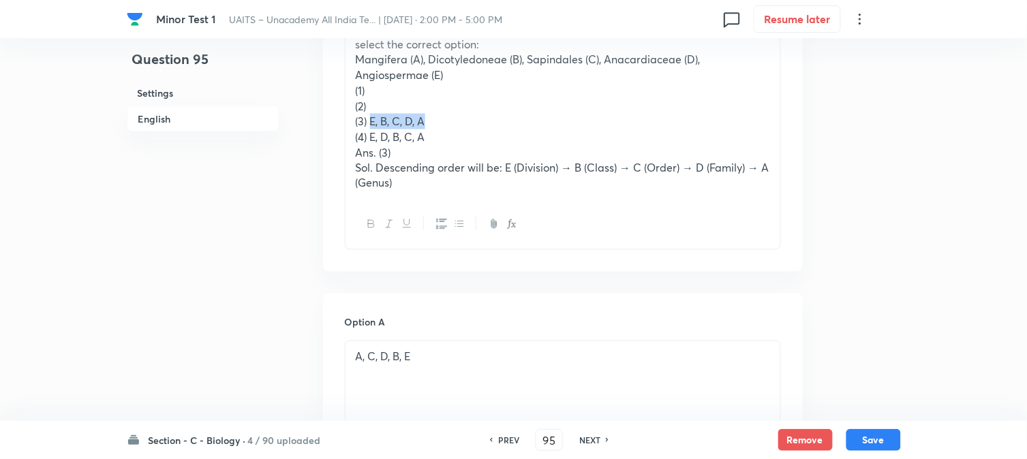
drag, startPoint x: 371, startPoint y: 119, endPoint x: 453, endPoint y: 119, distance: 82.5
click at [453, 119] on p "(3) E, B, C, D, A" at bounding box center [563, 122] width 414 height 16
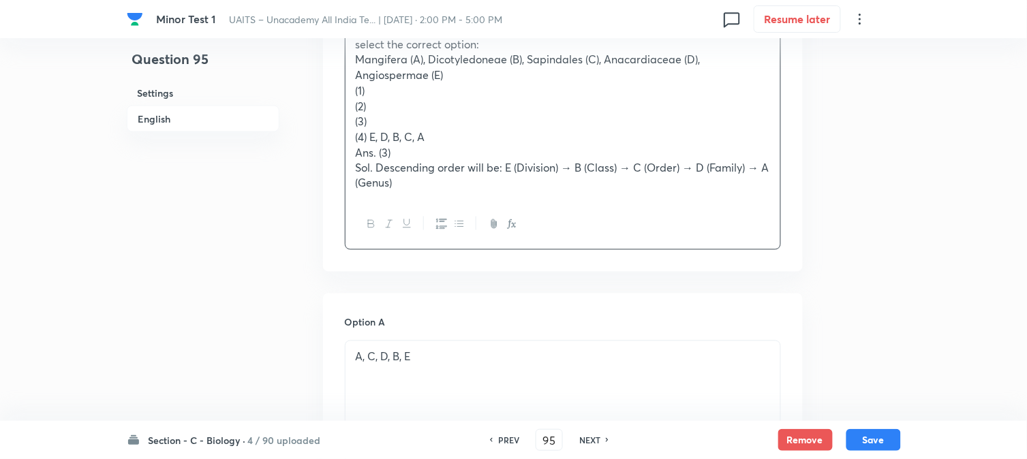
scroll to position [1084, 0]
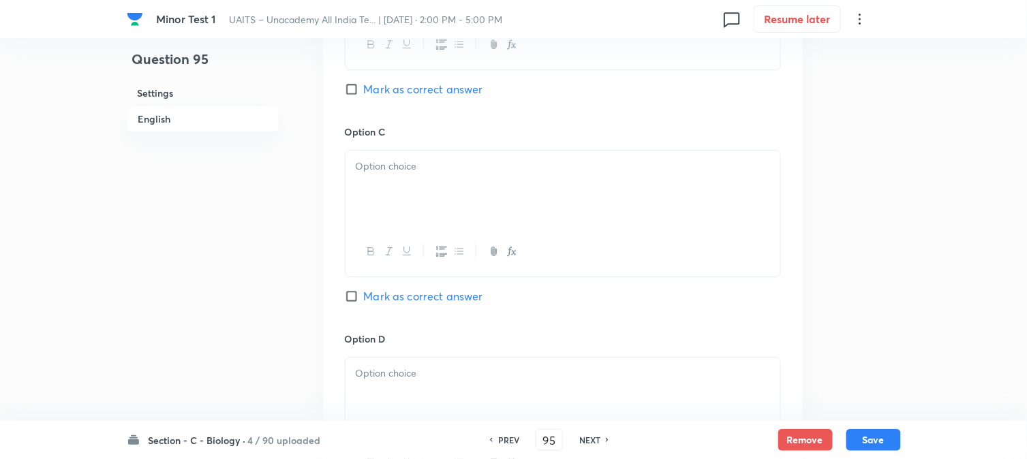
drag, startPoint x: 380, startPoint y: 194, endPoint x: 397, endPoint y: 318, distance: 125.1
click at [380, 199] on div at bounding box center [563, 189] width 435 height 76
click at [407, 296] on span "Mark as correct answer" at bounding box center [423, 296] width 119 height 16
click at [364, 296] on input "Mark as correct answer" at bounding box center [354, 297] width 19 height 14
checkbox input "true"
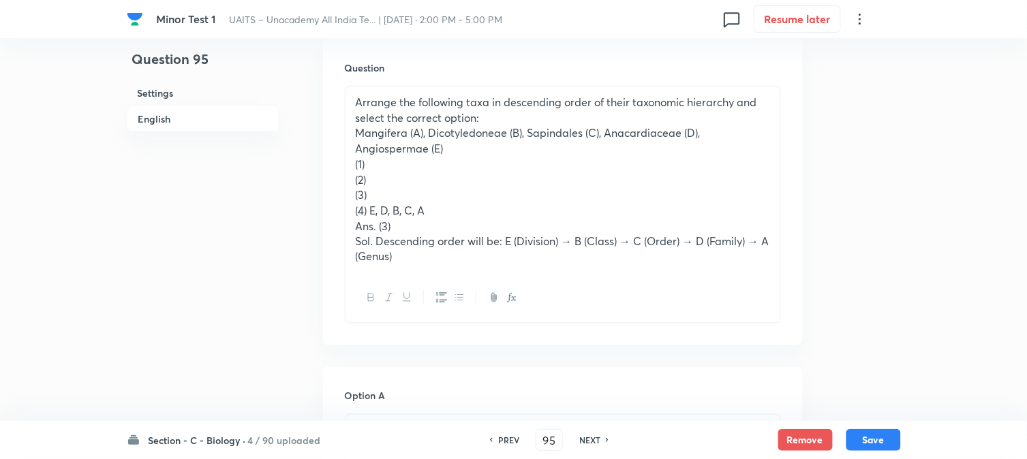
scroll to position [402, 0]
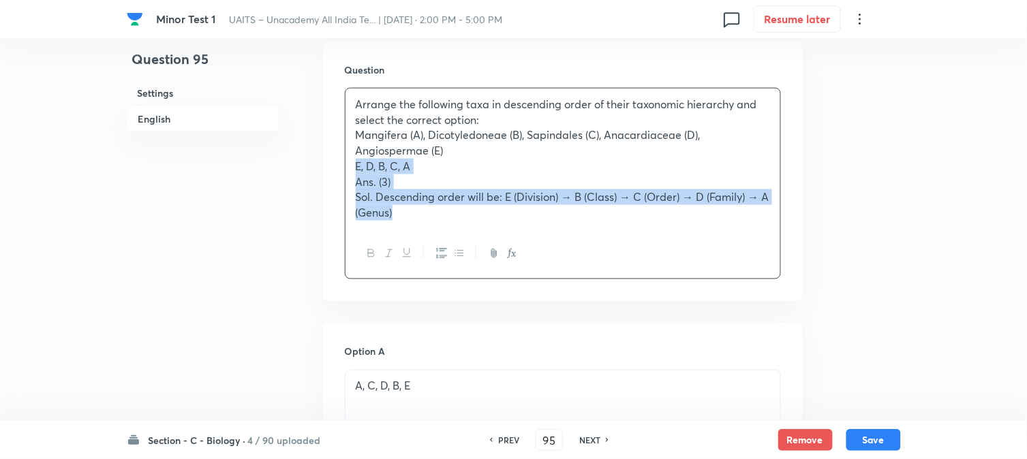
drag, startPoint x: 370, startPoint y: 213, endPoint x: 484, endPoint y: 274, distance: 129.3
click at [484, 274] on div "Arrange the following taxa in descending order of their taxonomic hierarchy and…" at bounding box center [563, 184] width 436 height 192
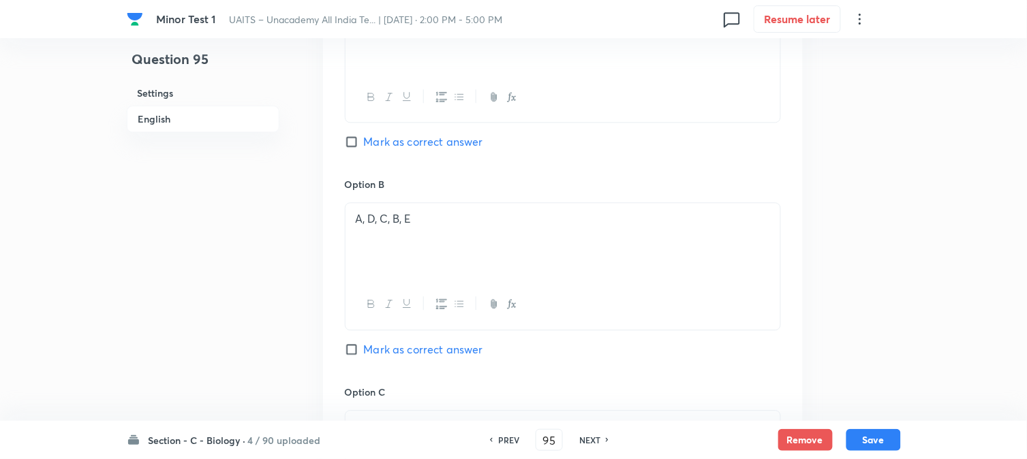
scroll to position [1159, 0]
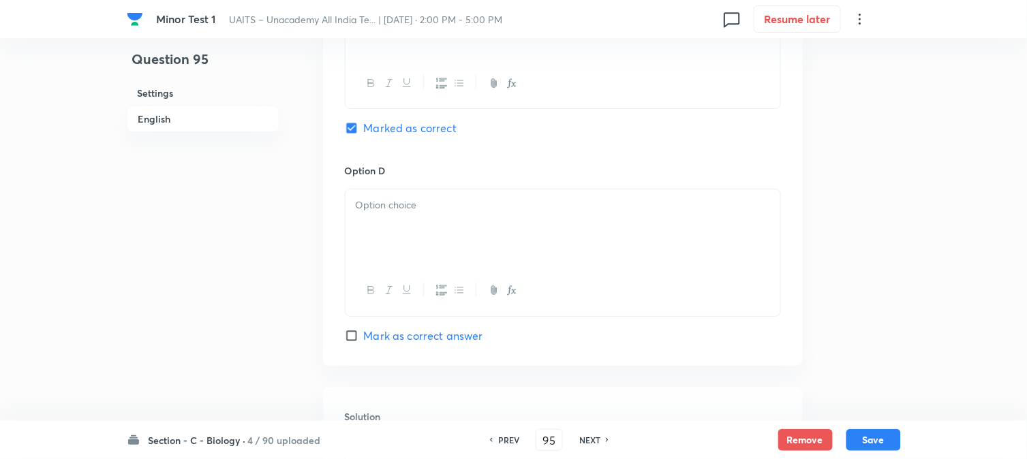
click at [368, 234] on div at bounding box center [563, 227] width 435 height 76
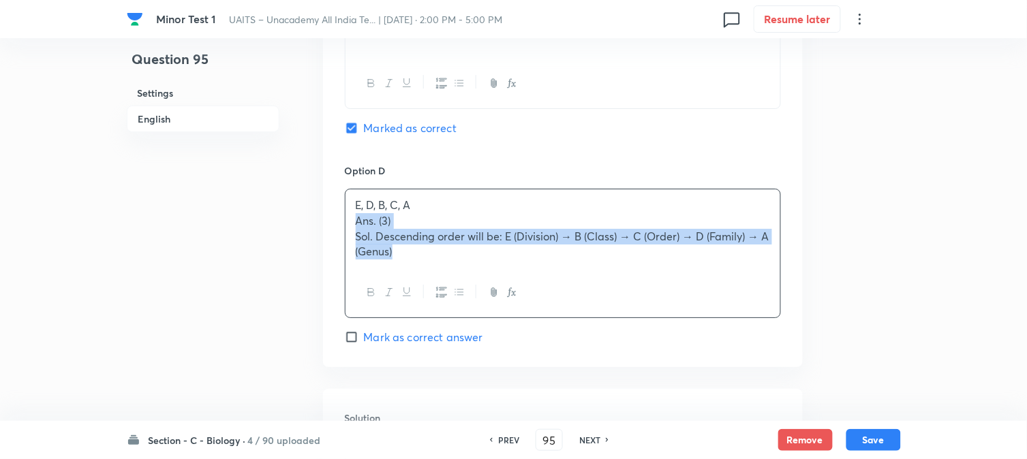
drag, startPoint x: 371, startPoint y: 236, endPoint x: 475, endPoint y: 274, distance: 111.0
click at [476, 275] on div "E, D, B, C, A Ans. (3) Sol. Descending order will be: E (Division) → B (Class) …" at bounding box center [563, 253] width 436 height 129
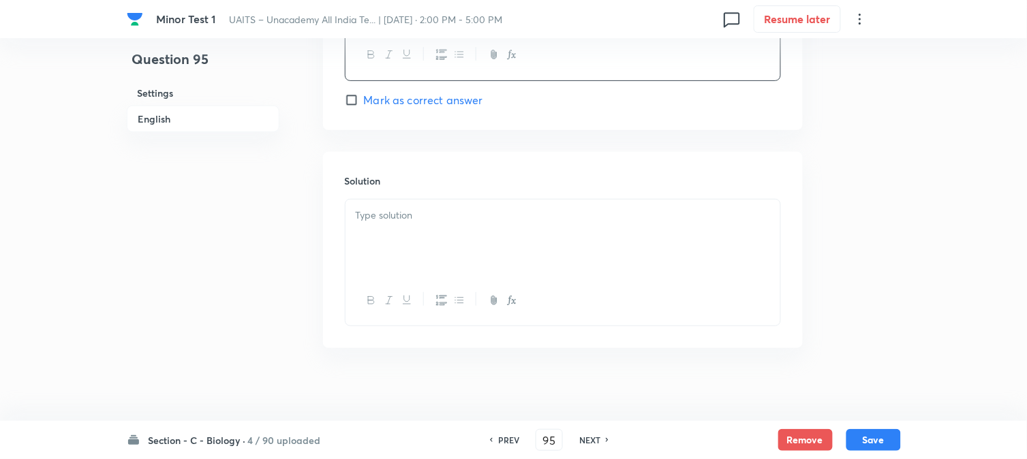
scroll to position [1406, 0]
click at [372, 221] on div at bounding box center [563, 229] width 435 height 76
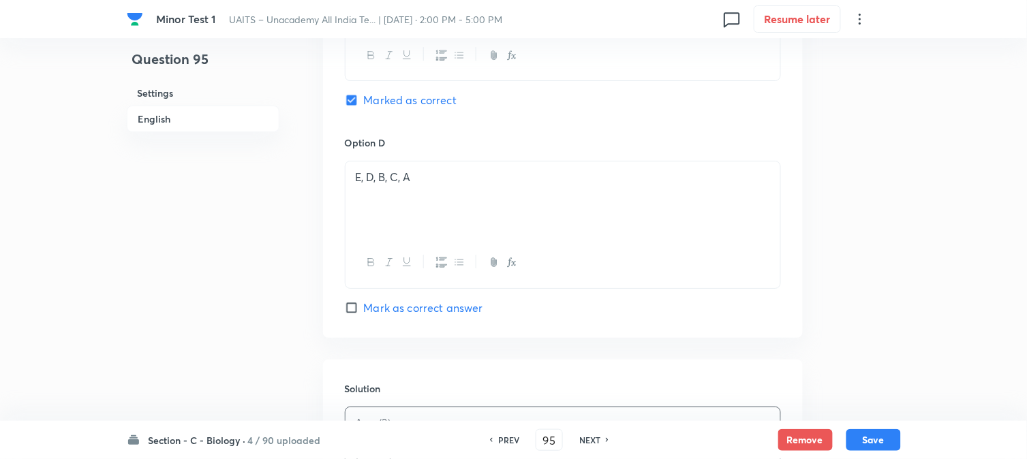
scroll to position [1179, 0]
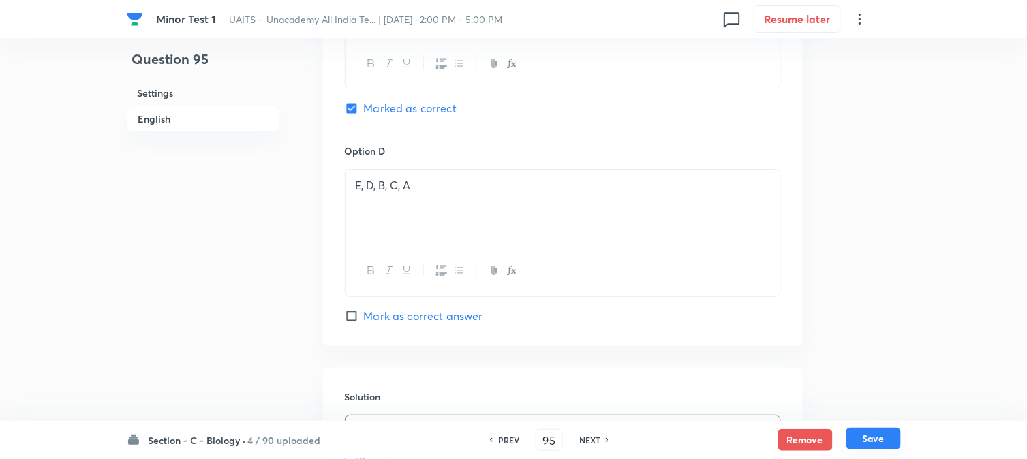
click at [871, 441] on button "Save" at bounding box center [873, 439] width 55 height 22
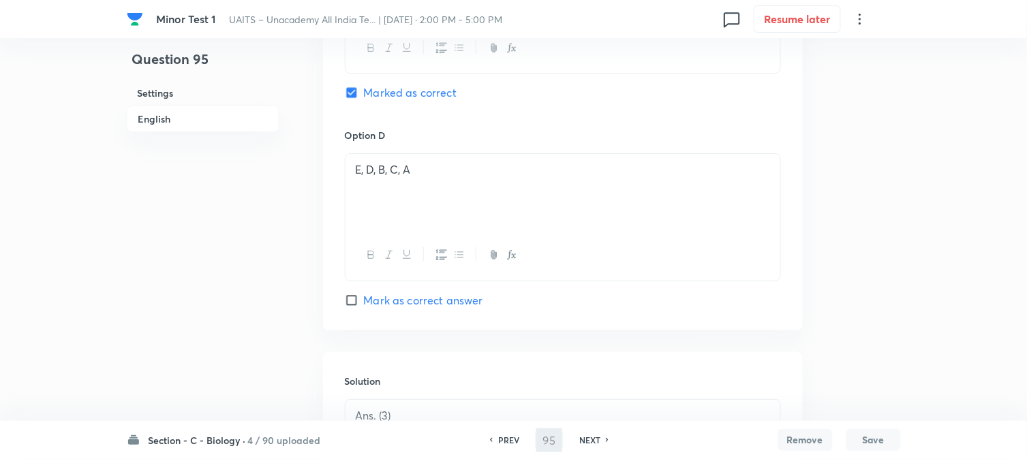
type input "96"
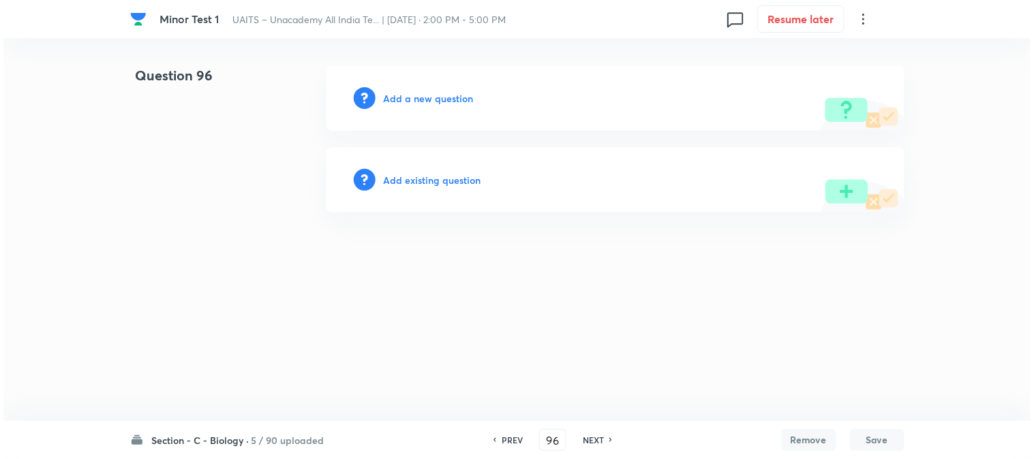
scroll to position [0, 0]
click at [436, 96] on h6 "Add a new question" at bounding box center [429, 98] width 90 height 14
click at [436, 96] on h6 "Choose a question type" at bounding box center [436, 98] width 105 height 14
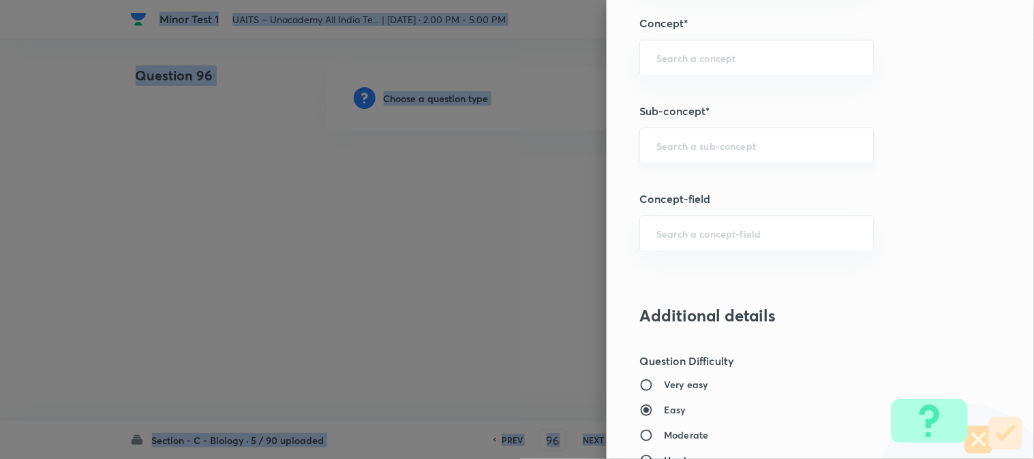
scroll to position [804, 0]
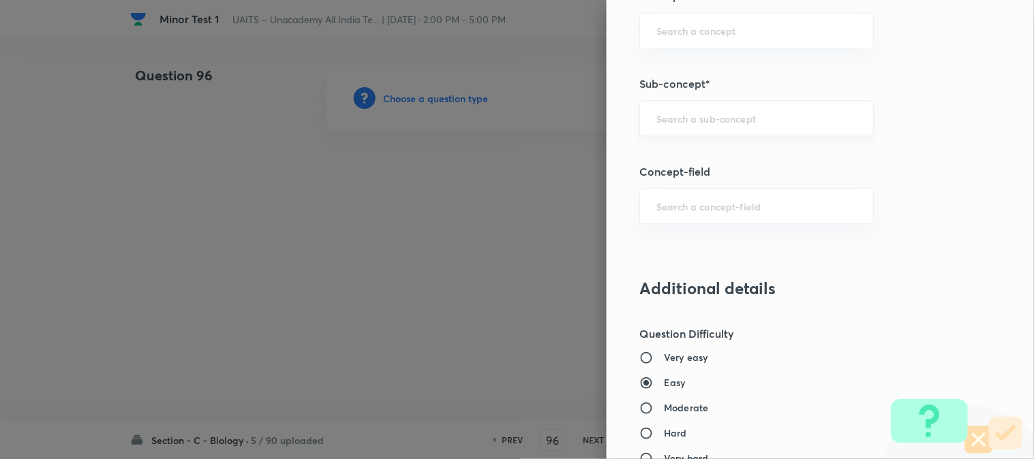
click at [679, 114] on input "text" at bounding box center [756, 118] width 200 height 13
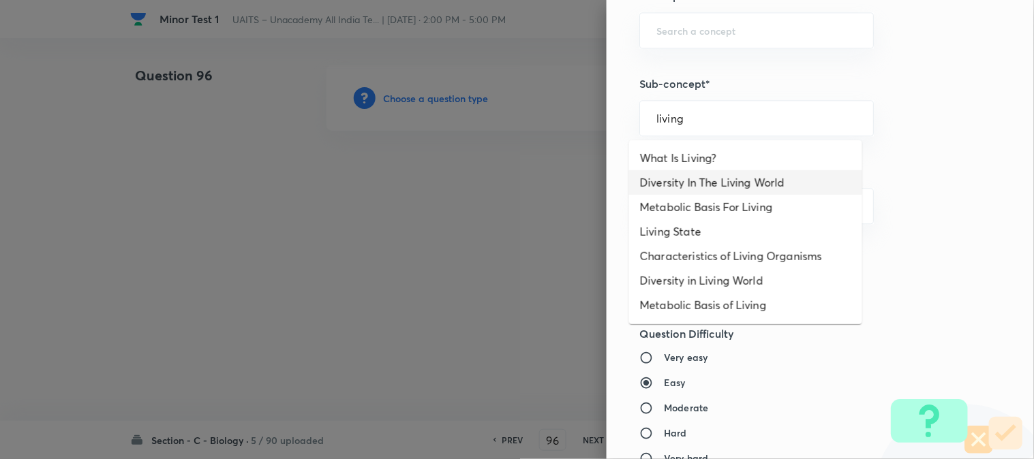
click at [698, 185] on li "Diversity In The Living World" at bounding box center [745, 182] width 233 height 25
type input "Diversity In The Living World"
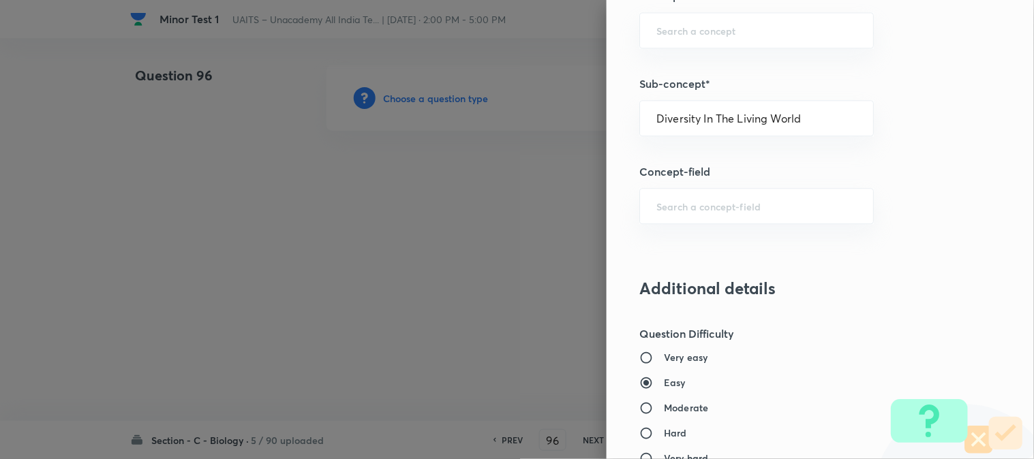
type input "Biology"
type input "Diversity of Living Organisms"
type input "Living World"
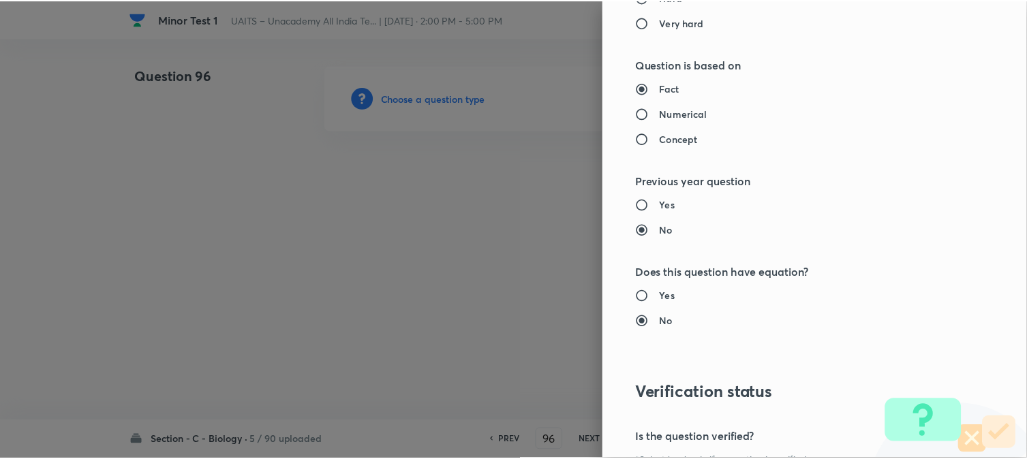
scroll to position [1398, 0]
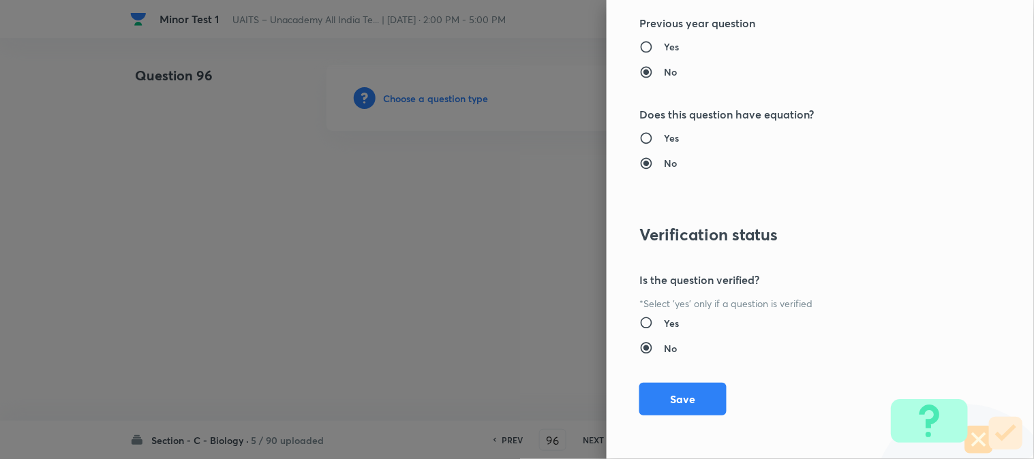
drag, startPoint x: 684, startPoint y: 404, endPoint x: 623, endPoint y: 365, distance: 73.0
click at [685, 404] on button "Save" at bounding box center [682, 399] width 87 height 33
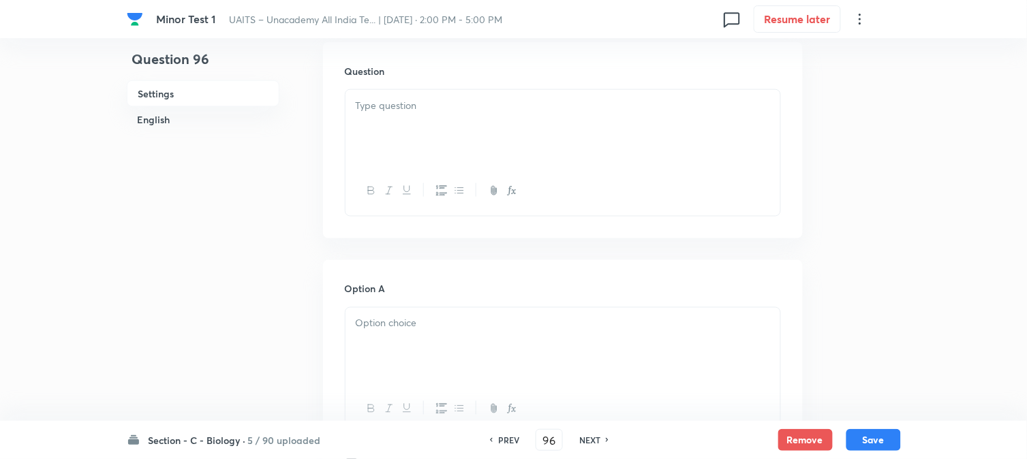
scroll to position [402, 0]
click at [390, 136] on div at bounding box center [563, 127] width 435 height 76
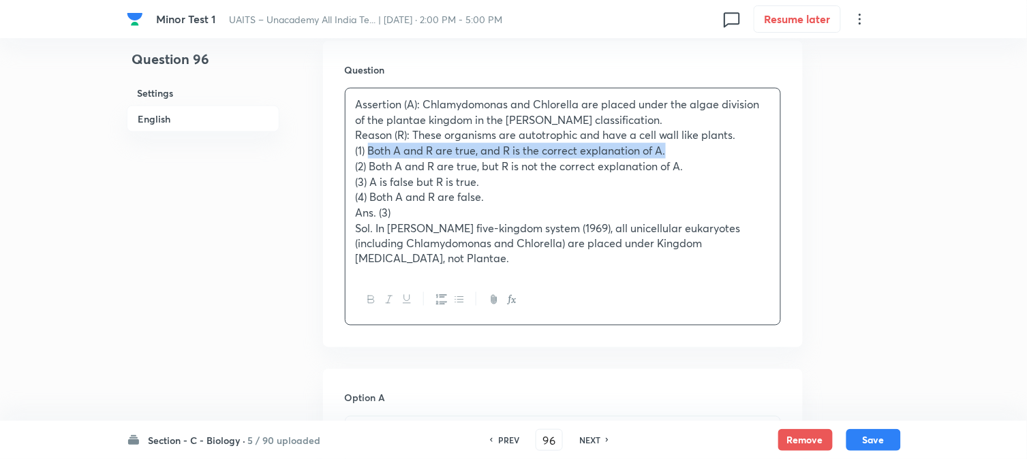
drag, startPoint x: 368, startPoint y: 144, endPoint x: 730, endPoint y: 147, distance: 361.9
click at [730, 147] on p "(1) Both A and R are true, and R is the correct explanation of A." at bounding box center [563, 151] width 414 height 16
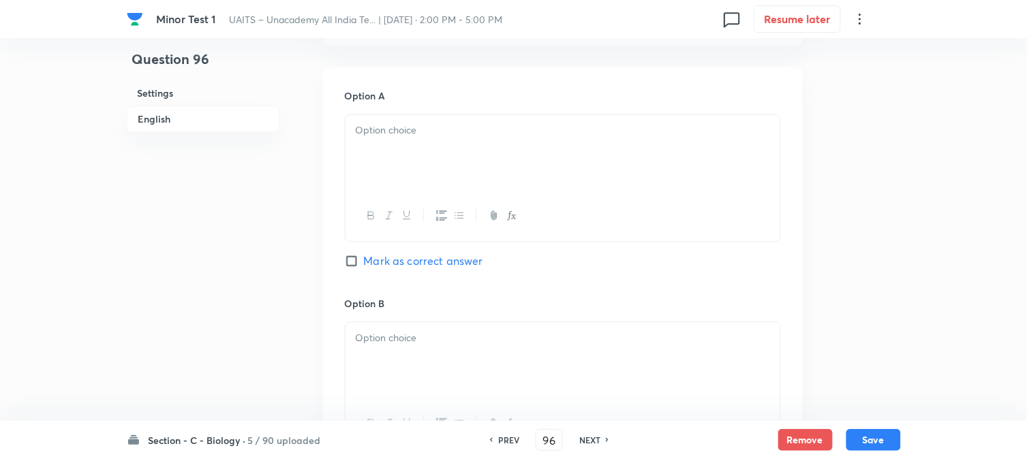
click at [403, 148] on div at bounding box center [563, 152] width 435 height 76
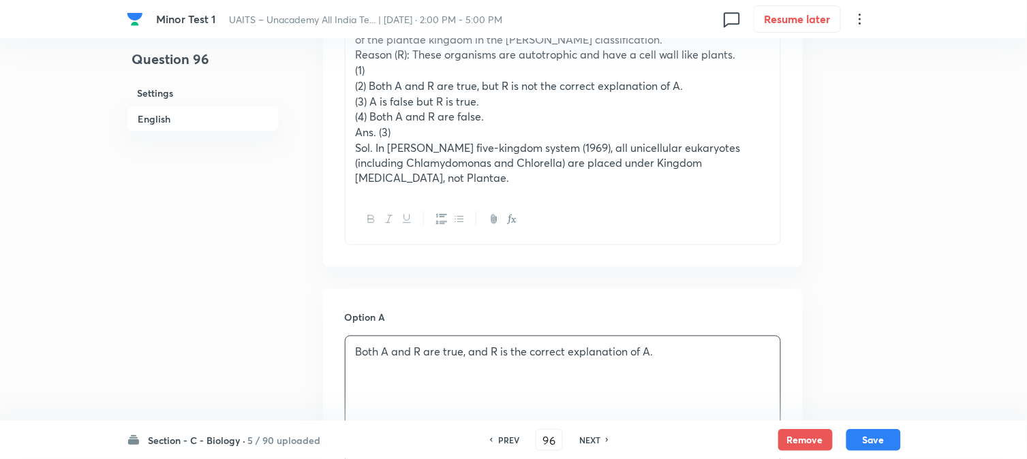
scroll to position [478, 0]
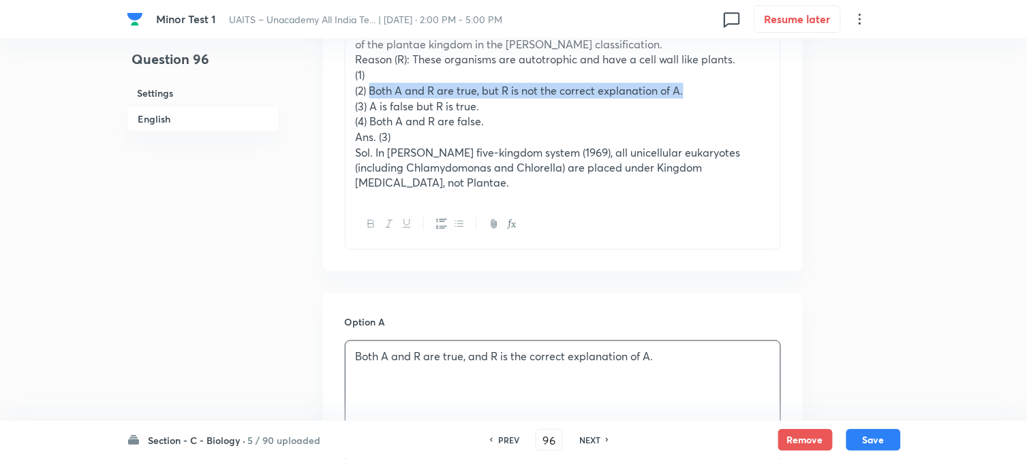
drag, startPoint x: 371, startPoint y: 87, endPoint x: 709, endPoint y: 91, distance: 338.0
click at [709, 91] on p "(2) Both A and R are true, but R is not the correct explanation of A." at bounding box center [563, 91] width 414 height 16
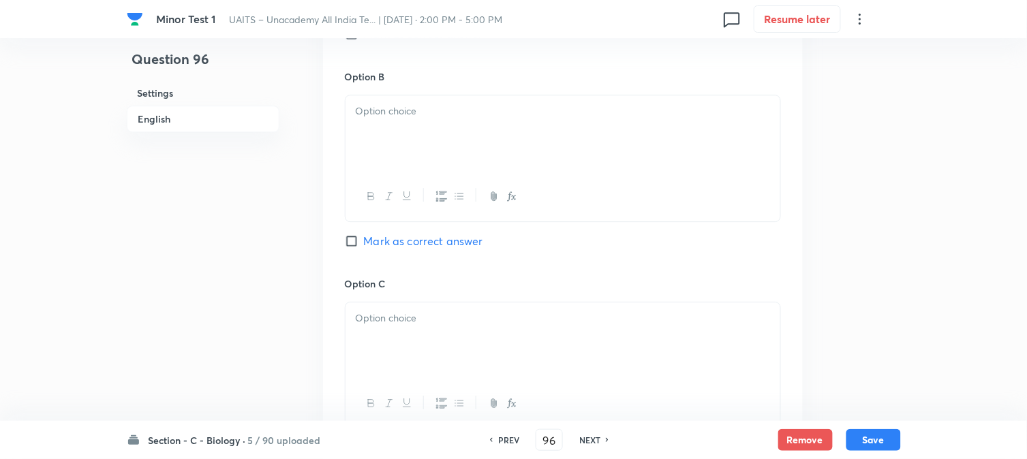
click at [390, 141] on div at bounding box center [563, 133] width 435 height 76
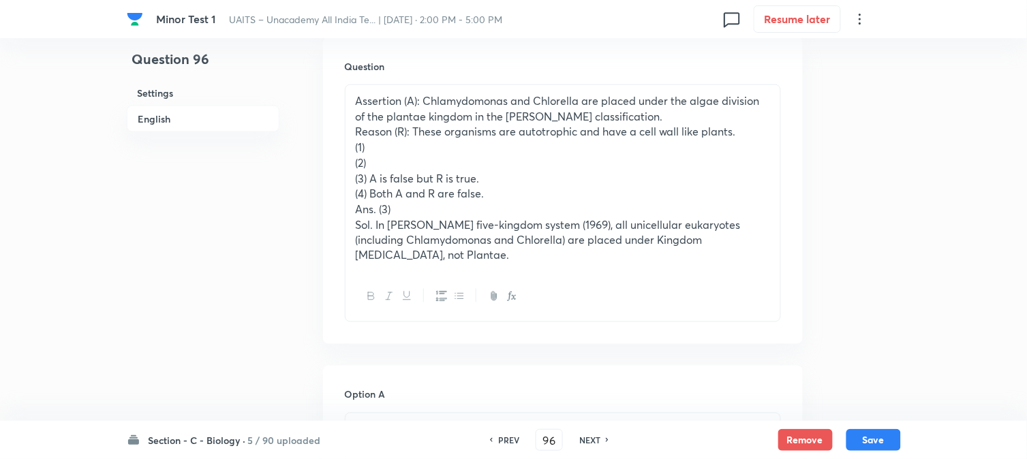
scroll to position [402, 0]
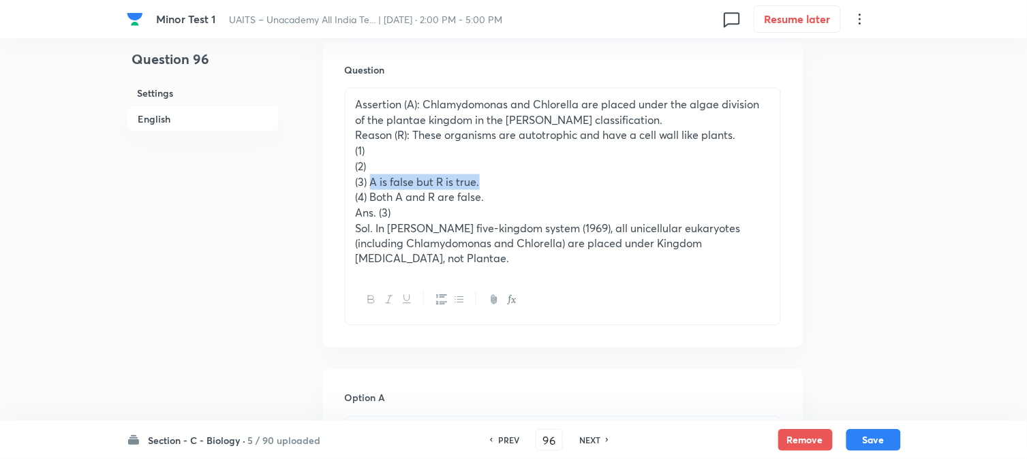
drag, startPoint x: 371, startPoint y: 181, endPoint x: 604, endPoint y: 175, distance: 233.2
click at [604, 175] on p "(3) A is false but R is true." at bounding box center [563, 182] width 414 height 16
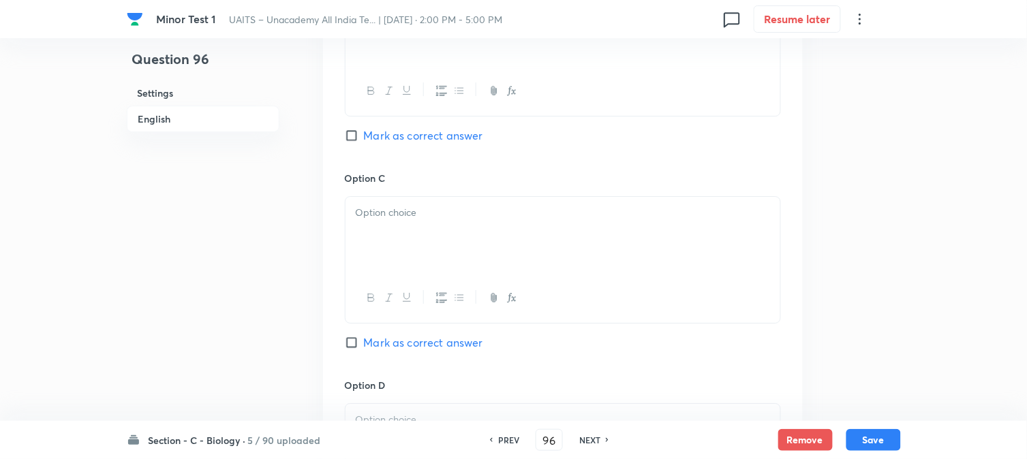
scroll to position [1084, 0]
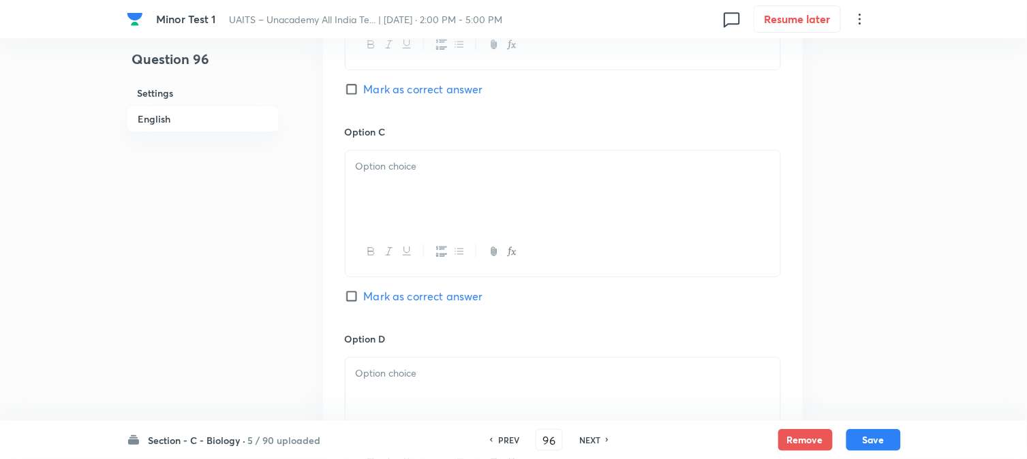
click at [389, 176] on div at bounding box center [563, 189] width 435 height 76
click at [436, 288] on span "Mark as correct answer" at bounding box center [423, 296] width 119 height 16
click at [364, 290] on input "Mark as correct answer" at bounding box center [354, 297] width 19 height 14
checkbox input "true"
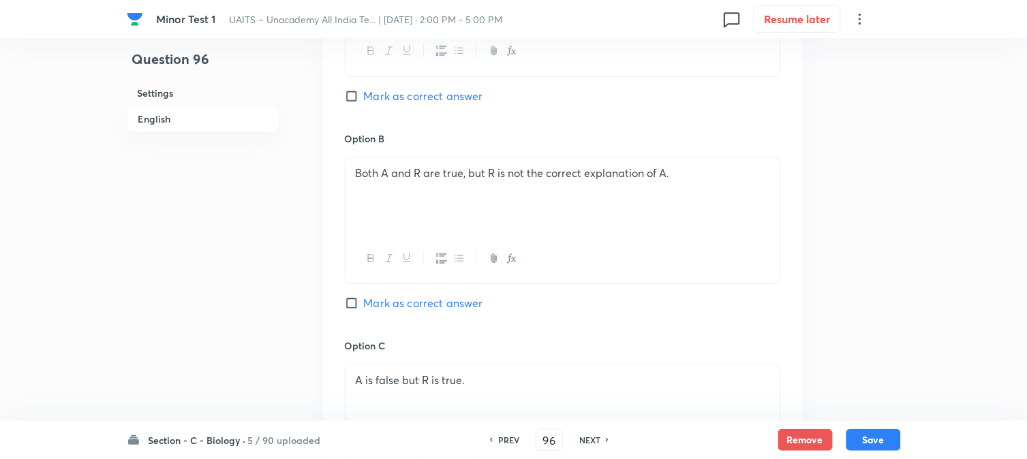
scroll to position [402, 0]
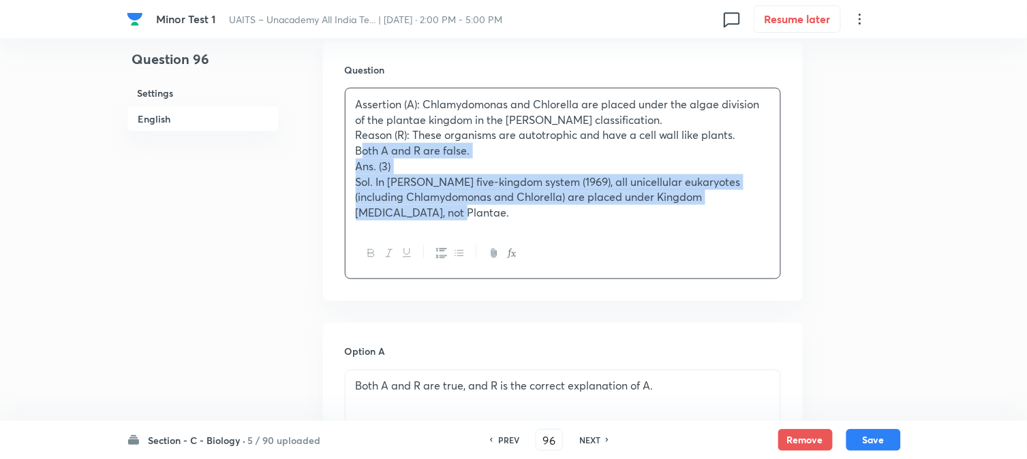
drag, startPoint x: 368, startPoint y: 198, endPoint x: 938, endPoint y: 226, distance: 570.4
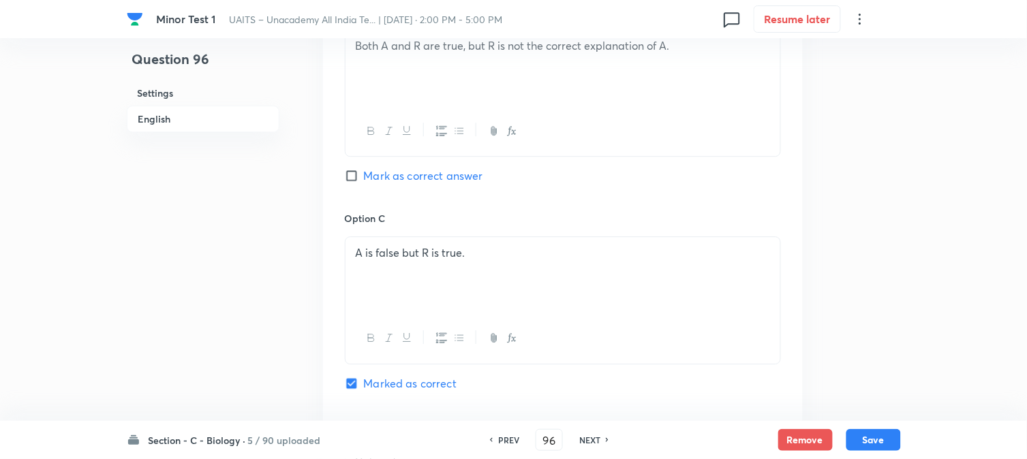
scroll to position [1159, 0]
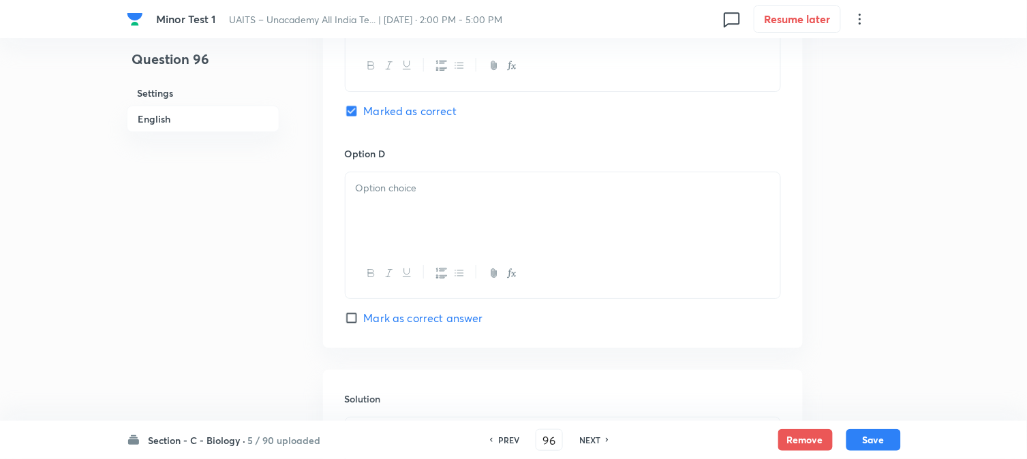
click at [378, 206] on div at bounding box center [563, 210] width 435 height 76
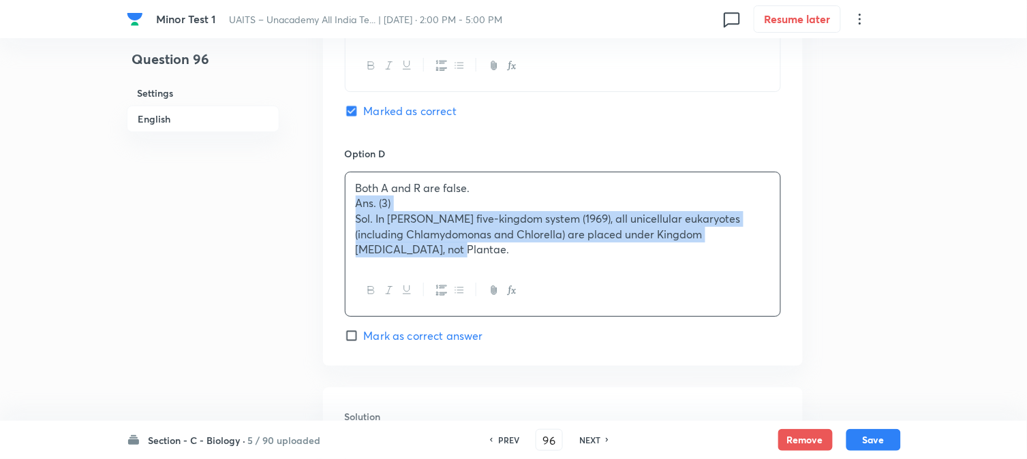
drag, startPoint x: 356, startPoint y: 206, endPoint x: 908, endPoint y: 259, distance: 554.6
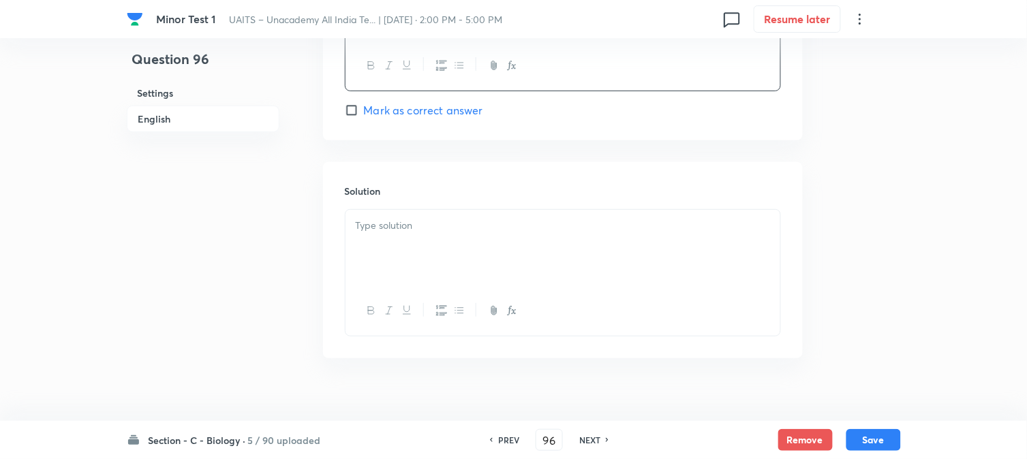
scroll to position [1388, 0]
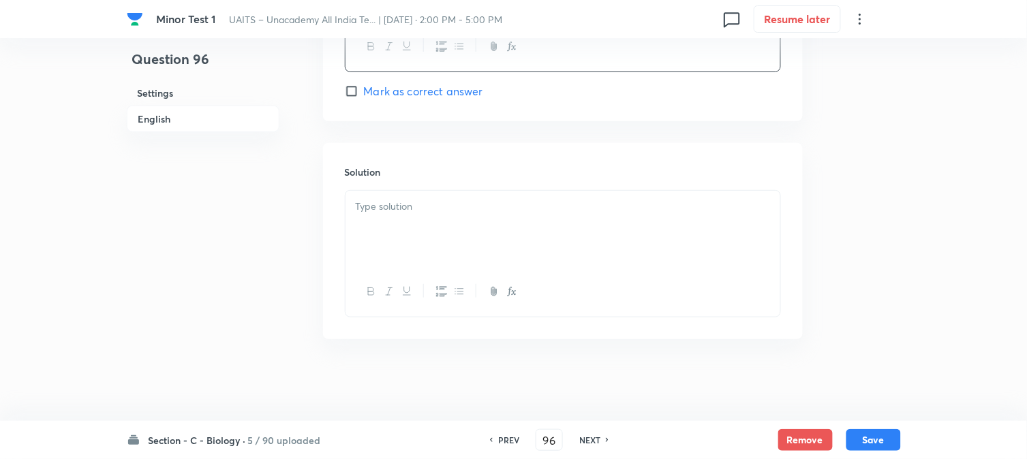
click at [371, 234] on div at bounding box center [563, 229] width 435 height 76
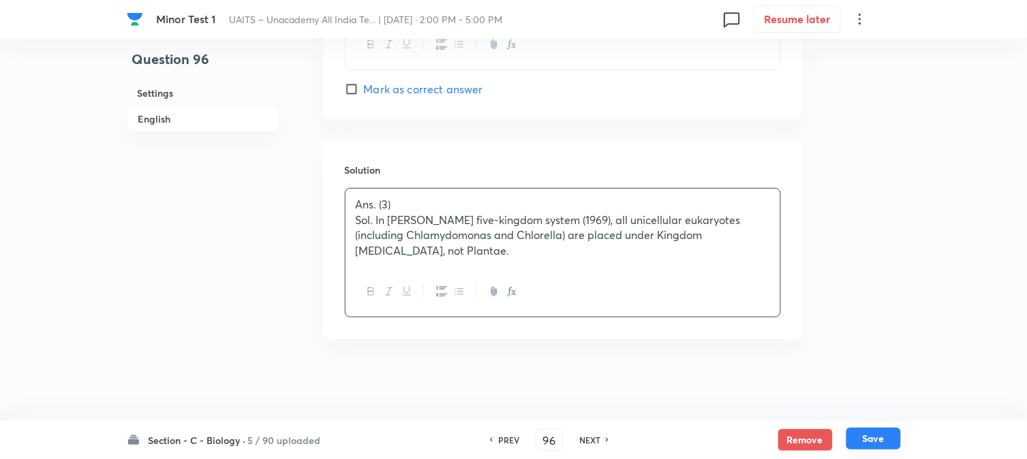
click at [886, 445] on button "Save" at bounding box center [873, 439] width 55 height 22
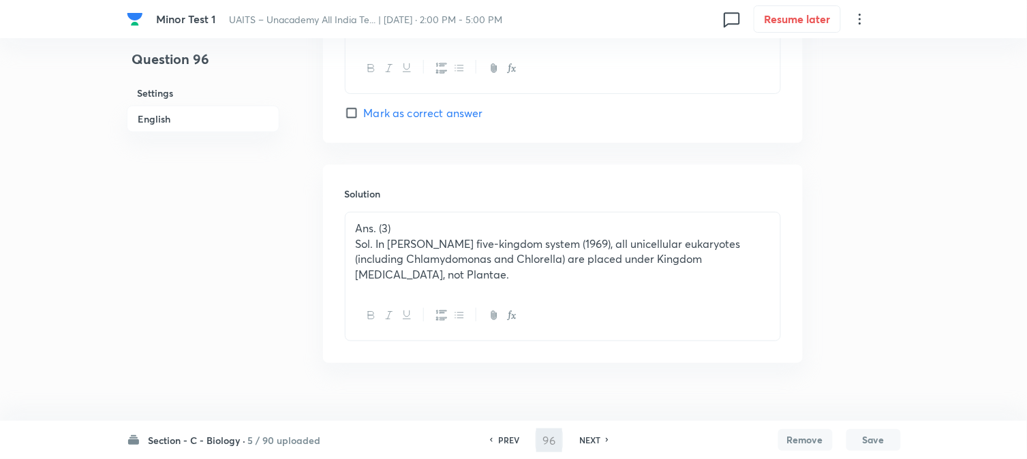
scroll to position [1086, 0]
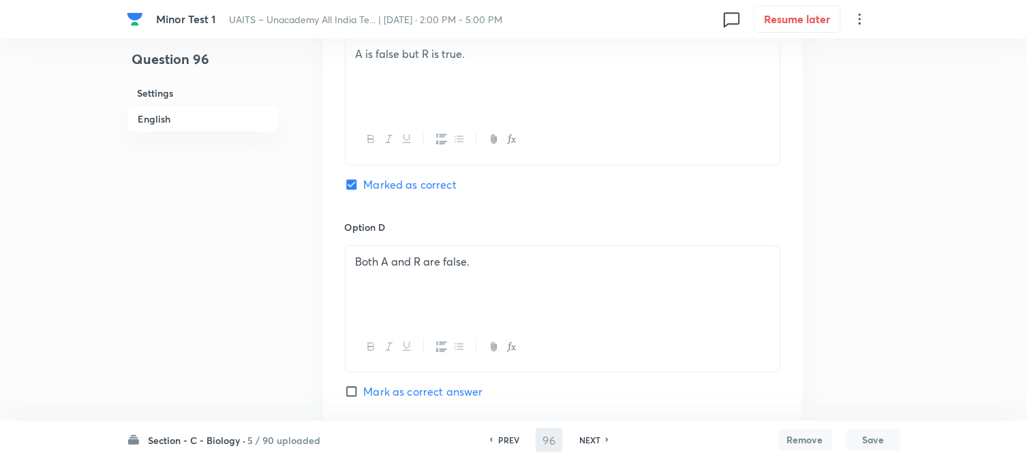
type input "97"
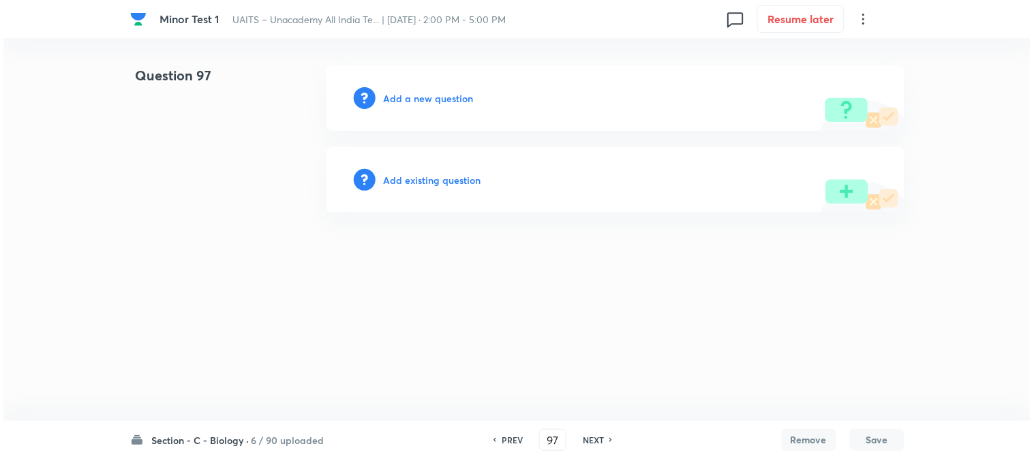
scroll to position [0, 0]
click at [457, 101] on h6 "Add a new question" at bounding box center [429, 98] width 90 height 14
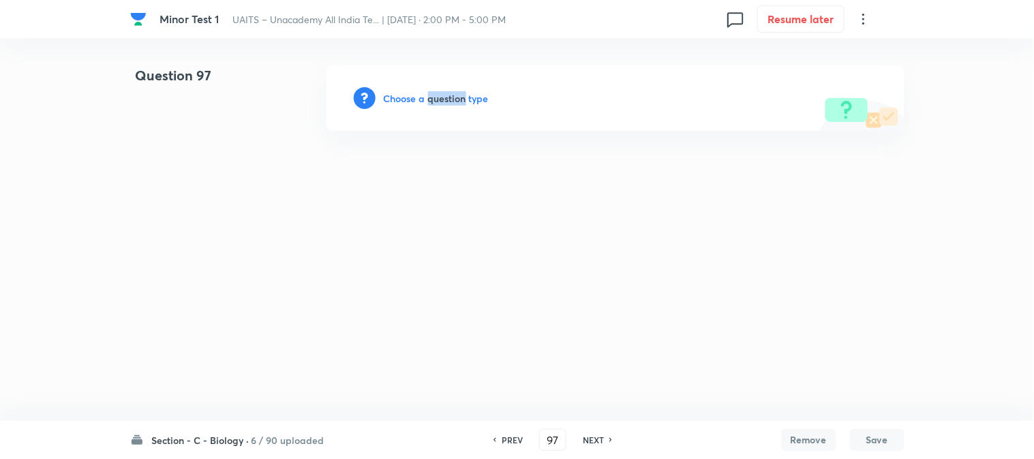
click at [455, 104] on h6 "Choose a question type" at bounding box center [436, 98] width 105 height 14
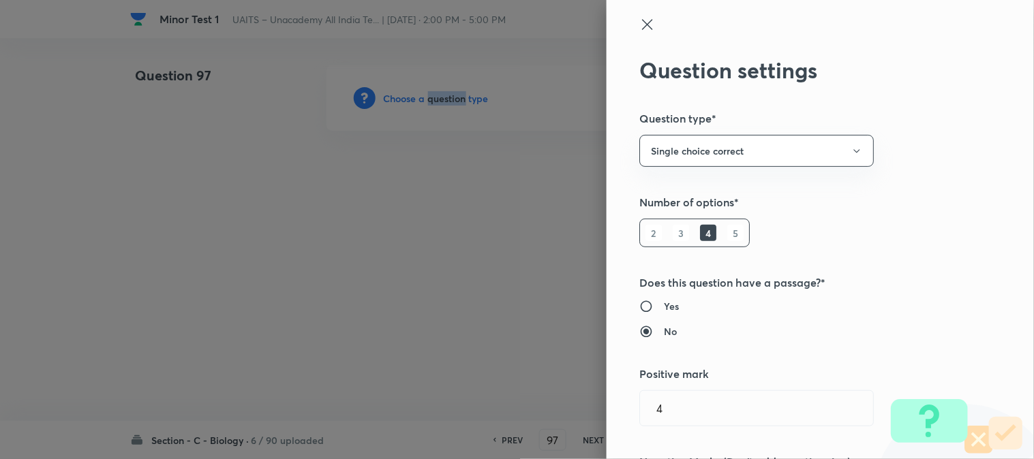
click at [453, 106] on div at bounding box center [517, 229] width 1034 height 459
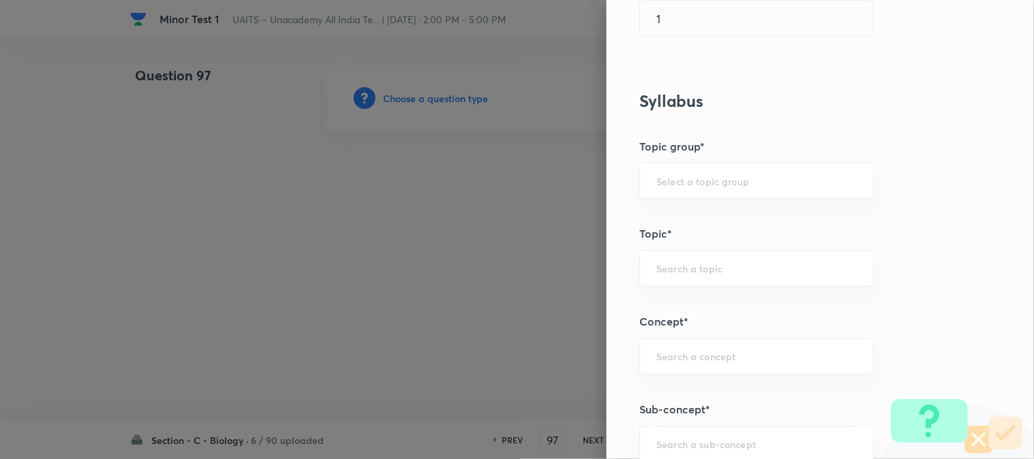
scroll to position [804, 0]
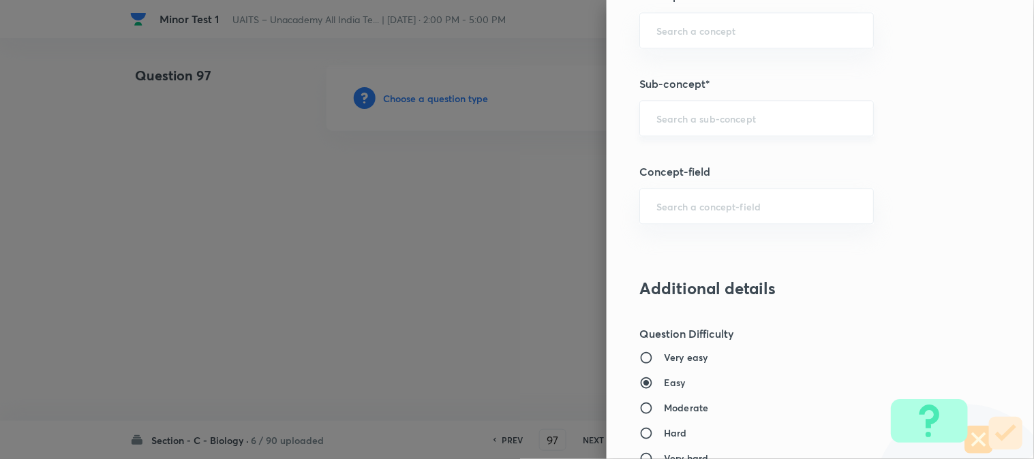
click at [696, 132] on div "​" at bounding box center [756, 118] width 234 height 36
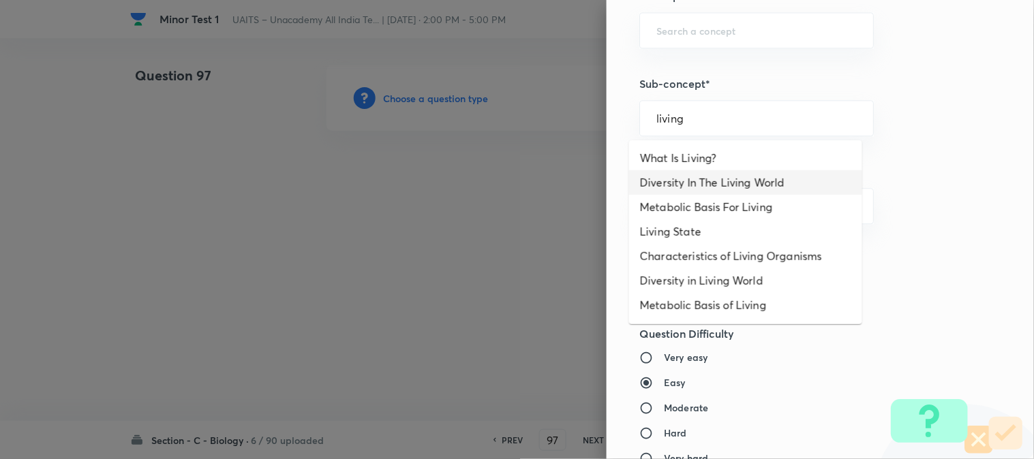
click at [705, 186] on li "Diversity In The Living World" at bounding box center [745, 182] width 233 height 25
type input "Diversity In The Living World"
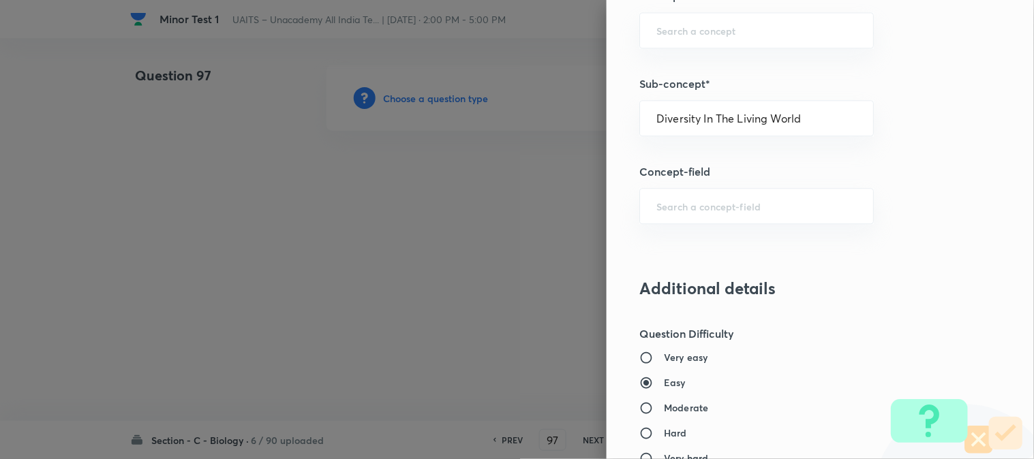
type input "Biology"
type input "Diversity of Living Organisms"
type input "Living World"
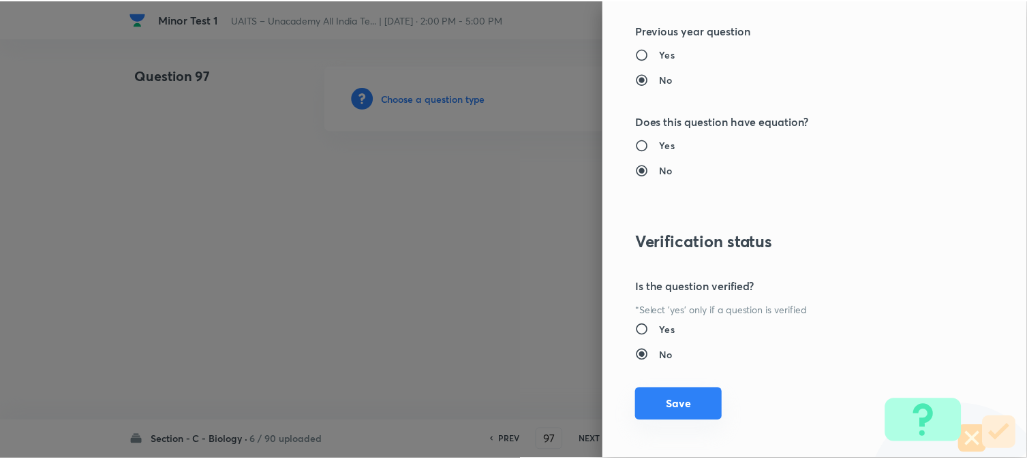
scroll to position [1398, 0]
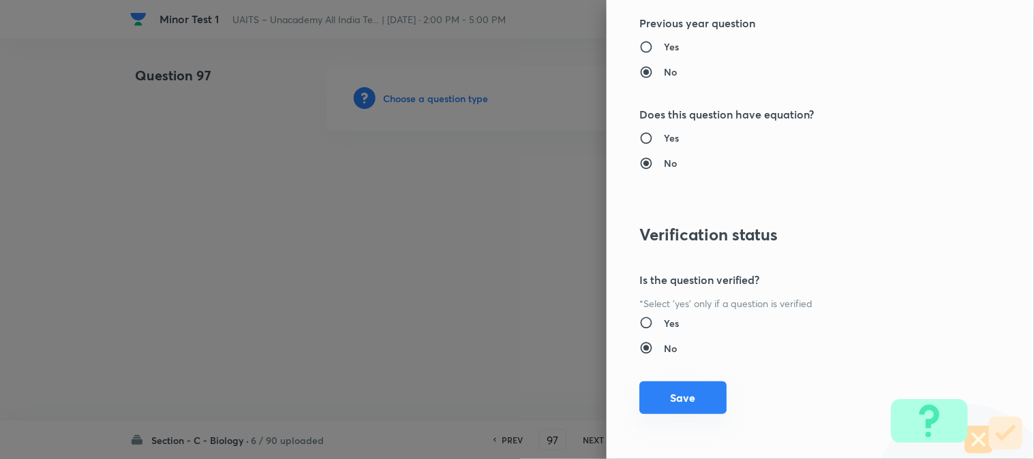
click at [682, 398] on button "Save" at bounding box center [682, 398] width 87 height 33
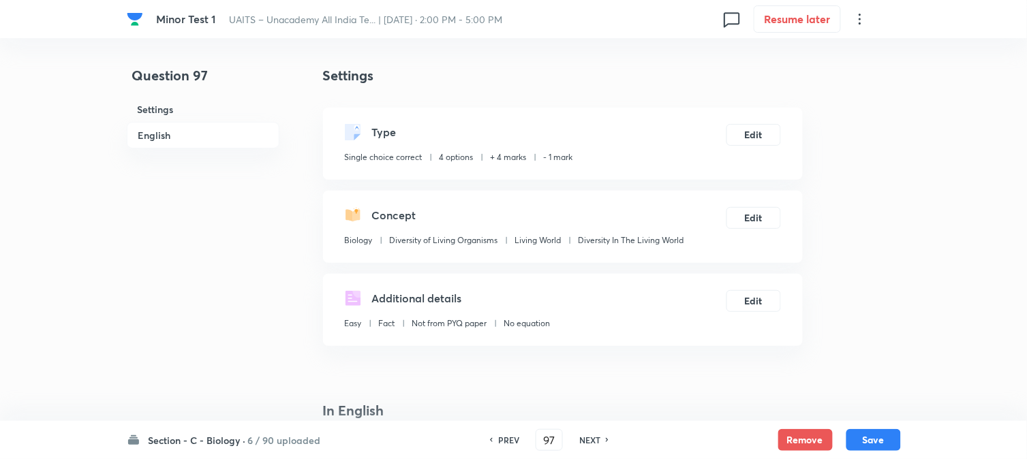
scroll to position [402, 0]
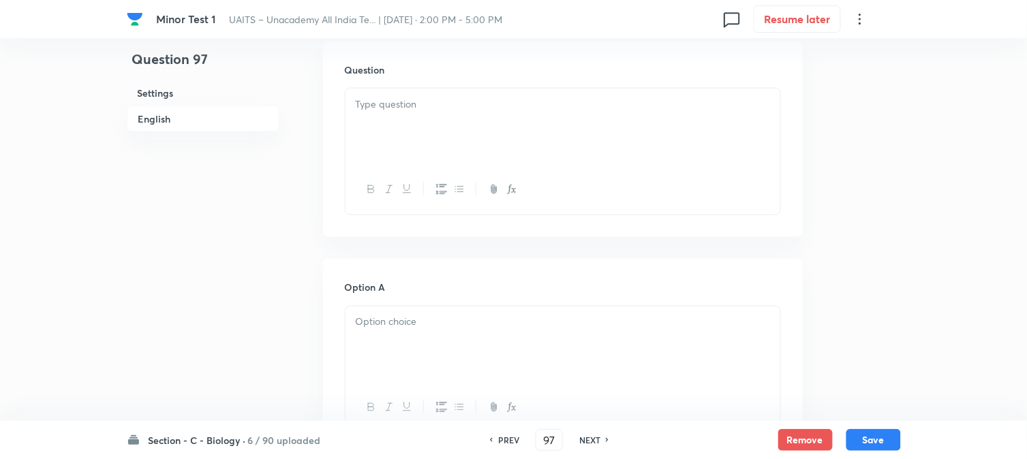
click at [386, 144] on div at bounding box center [563, 127] width 435 height 76
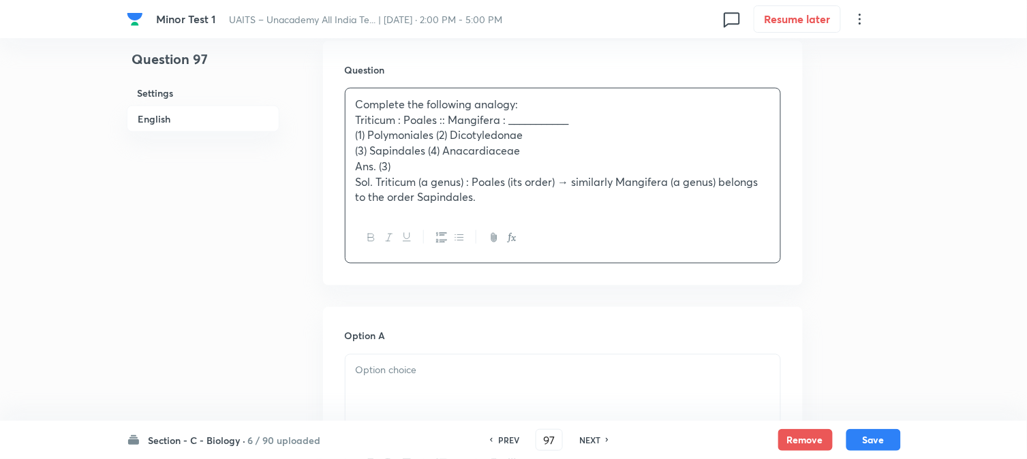
click at [438, 137] on p "(1) Polymoniales (2) Dicotyledonae" at bounding box center [563, 135] width 414 height 16
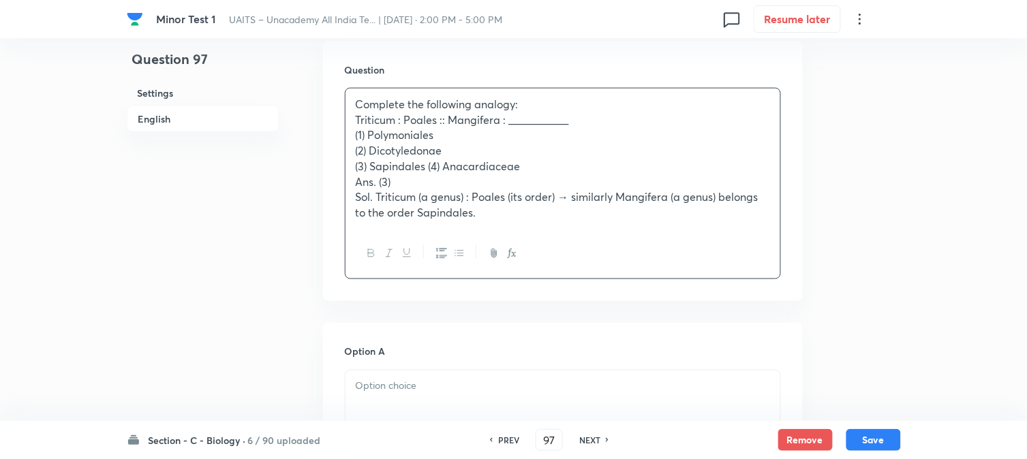
click at [426, 169] on p "(3) Sapindales (4) Anacardiaceae" at bounding box center [563, 167] width 414 height 16
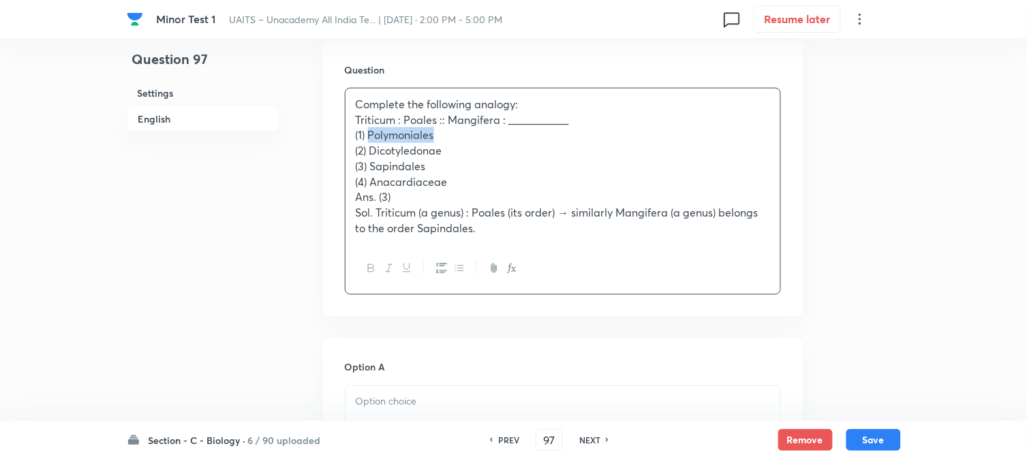
drag, startPoint x: 369, startPoint y: 135, endPoint x: 464, endPoint y: 139, distance: 94.8
click at [463, 139] on p "(1) Polymoniales" at bounding box center [563, 135] width 414 height 16
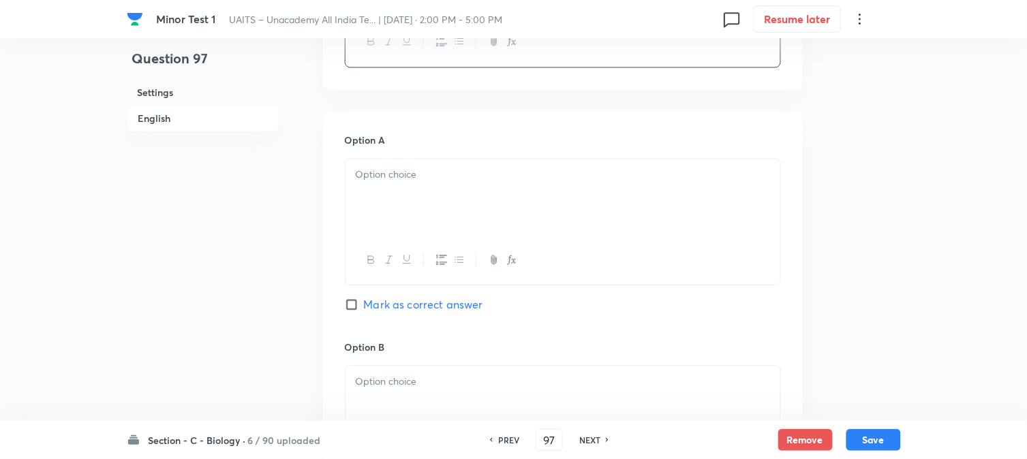
click at [379, 227] on div at bounding box center [563, 197] width 435 height 76
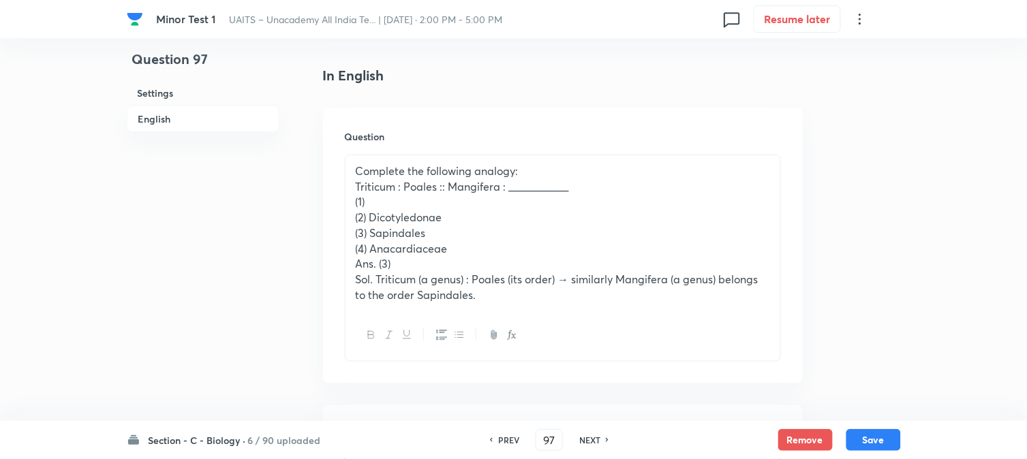
scroll to position [326, 0]
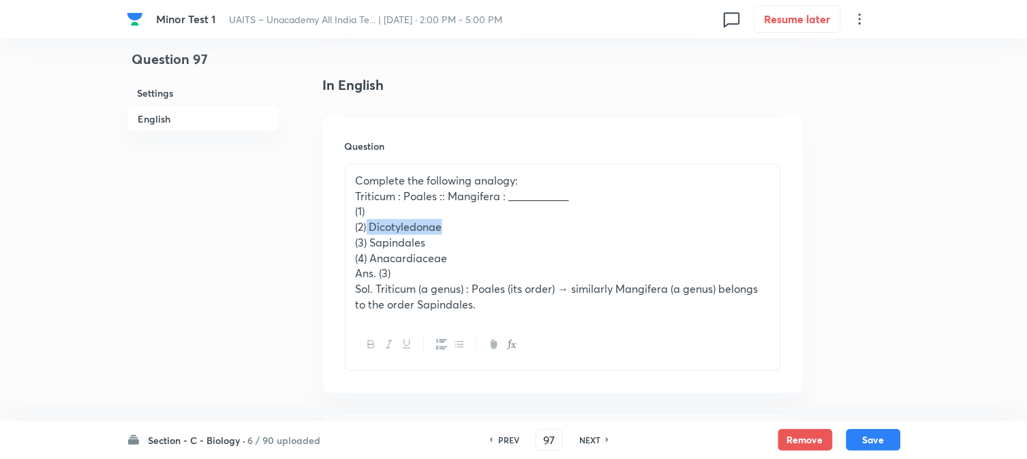
drag, startPoint x: 369, startPoint y: 227, endPoint x: 463, endPoint y: 228, distance: 94.7
click at [462, 229] on p "(2) Dicotyledonae" at bounding box center [563, 227] width 414 height 16
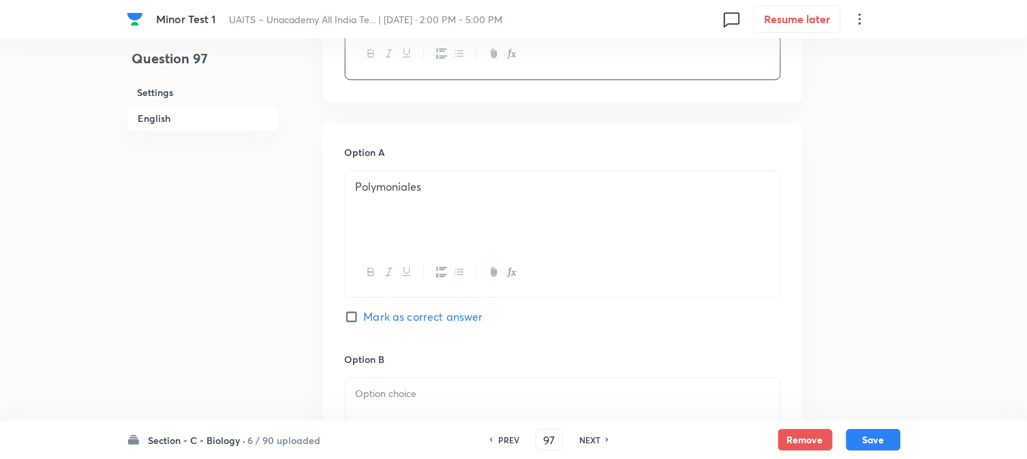
scroll to position [629, 0]
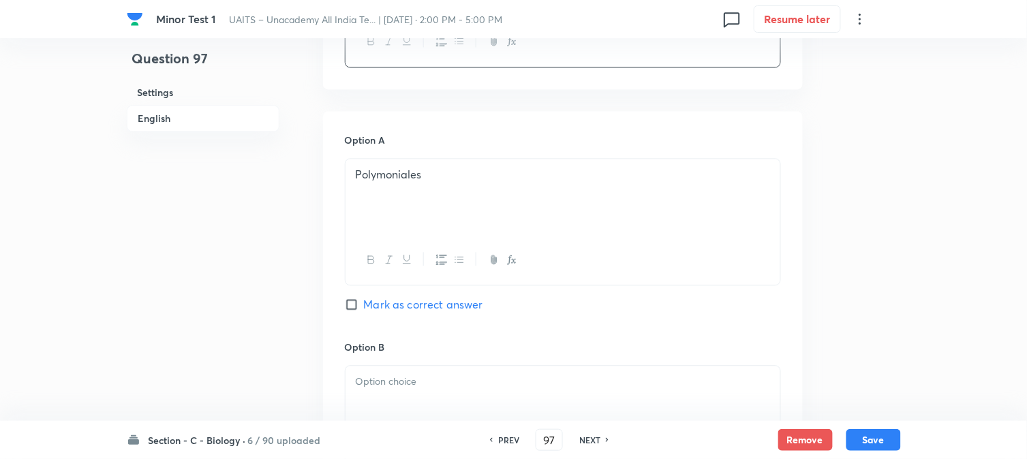
click at [410, 379] on p at bounding box center [563, 383] width 414 height 16
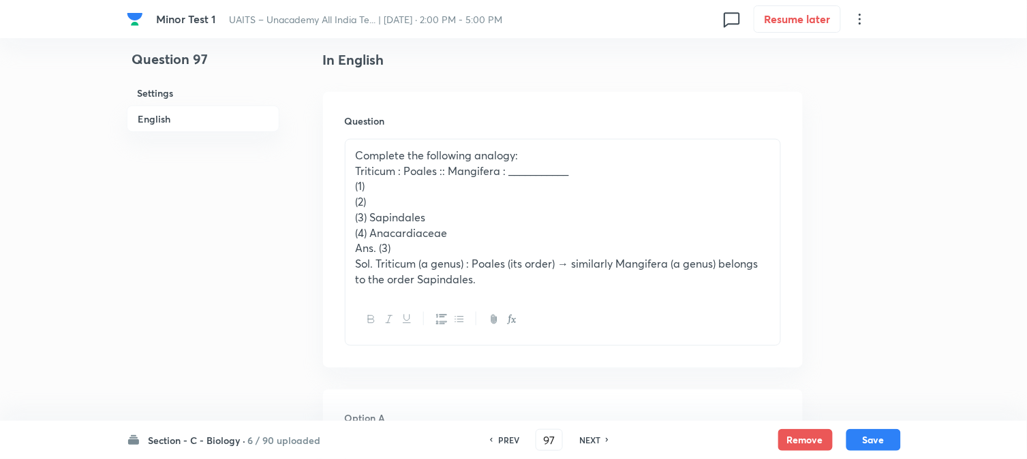
scroll to position [326, 0]
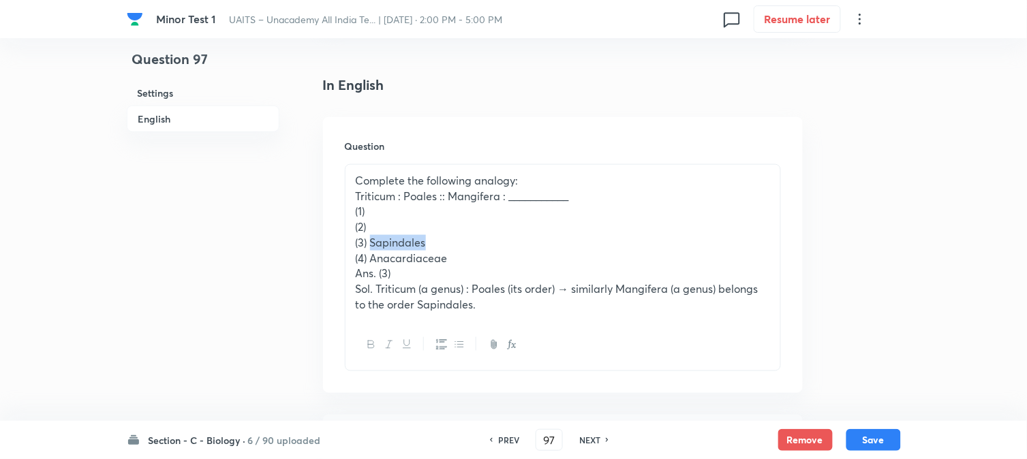
drag, startPoint x: 370, startPoint y: 237, endPoint x: 455, endPoint y: 235, distance: 85.2
click at [455, 235] on p "(3) Sapindales" at bounding box center [563, 243] width 414 height 16
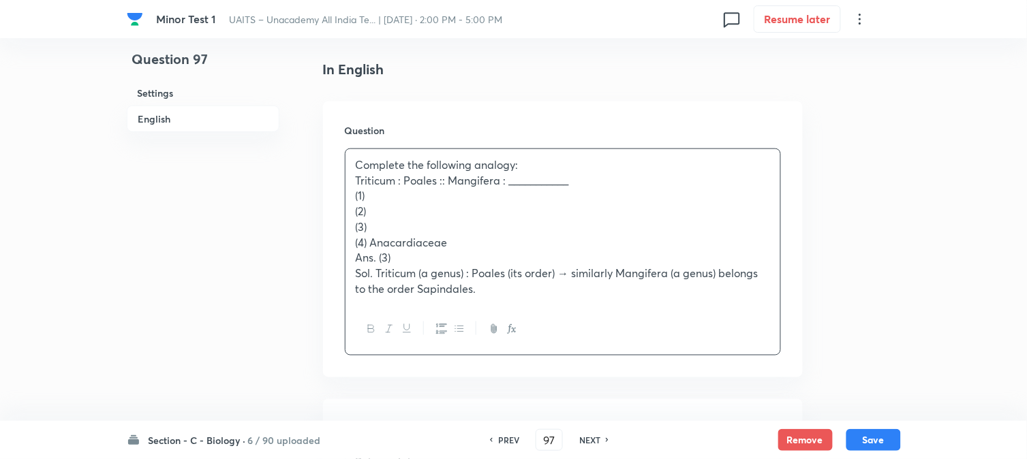
scroll to position [1159, 0]
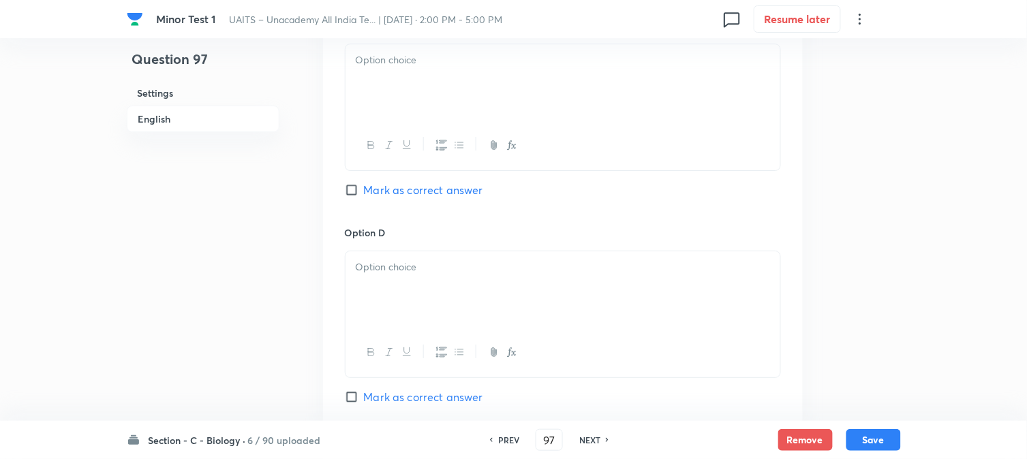
click at [431, 108] on div at bounding box center [563, 82] width 435 height 76
click at [427, 194] on span "Mark as correct answer" at bounding box center [423, 190] width 119 height 16
click at [364, 194] on input "Mark as correct answer" at bounding box center [354, 190] width 19 height 14
checkbox input "true"
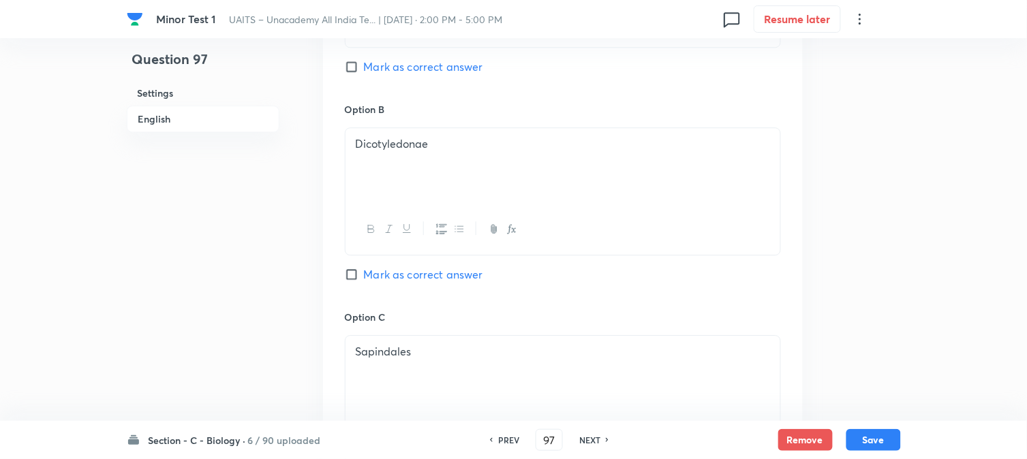
scroll to position [478, 0]
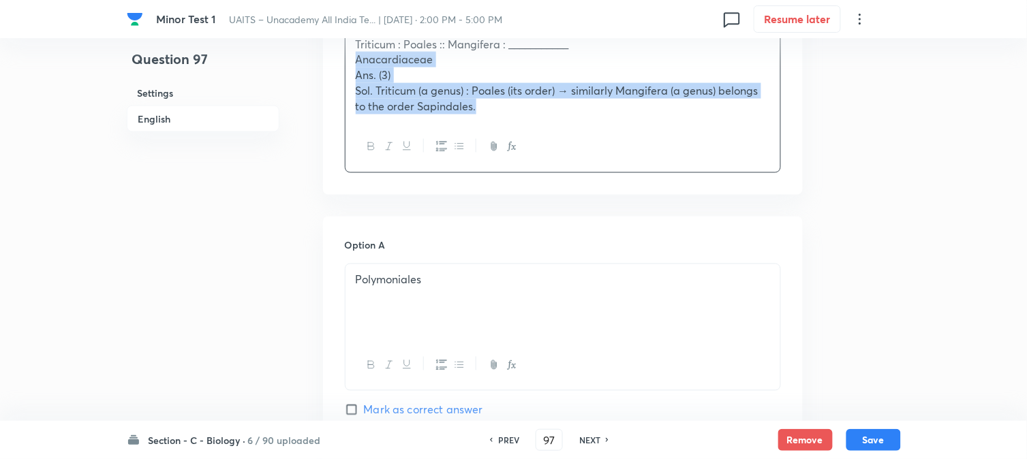
drag, startPoint x: 372, startPoint y: 109, endPoint x: 628, endPoint y: 132, distance: 257.2
click at [672, 132] on div "Complete the following analogy: Triticum : Poales :: Mangifera : ___________ An…" at bounding box center [563, 92] width 436 height 161
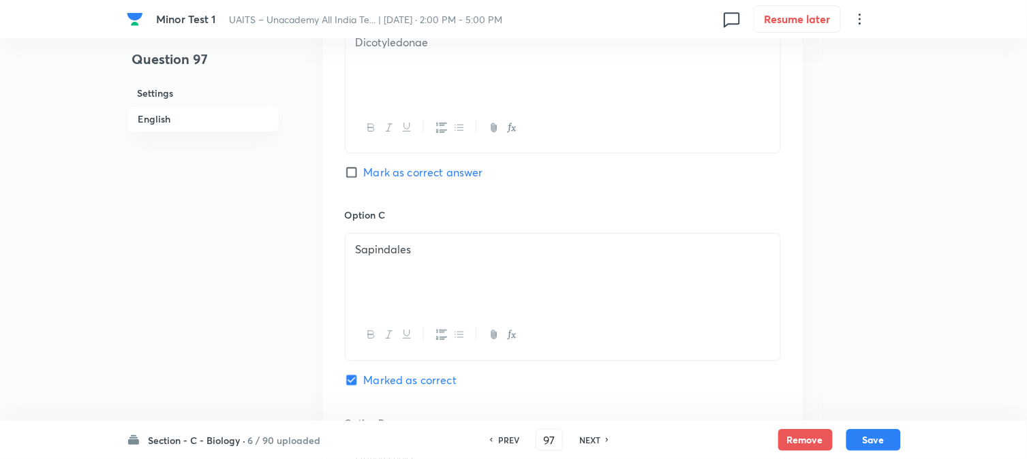
scroll to position [1235, 0]
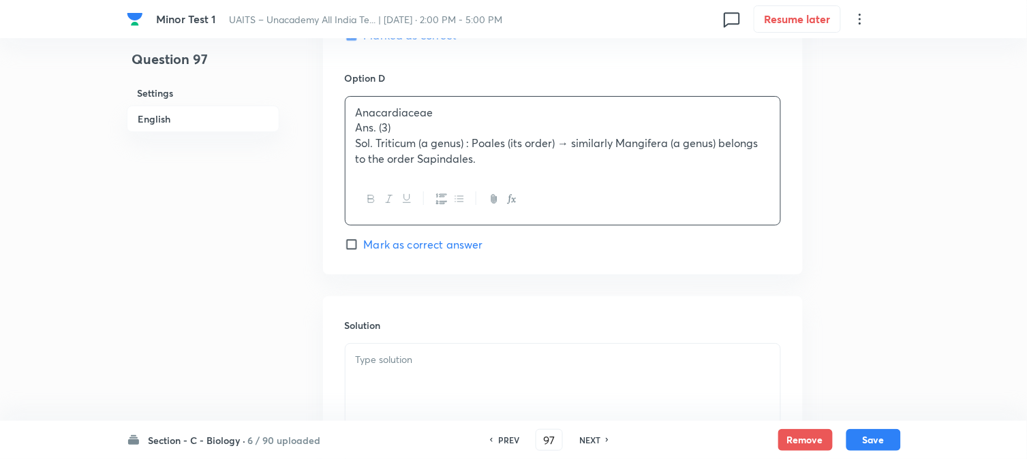
click at [382, 138] on div "Anacardiaceae Ans. (3) Sol. Triticum (a genus) : Poales (its order) → similarly…" at bounding box center [563, 136] width 435 height 78
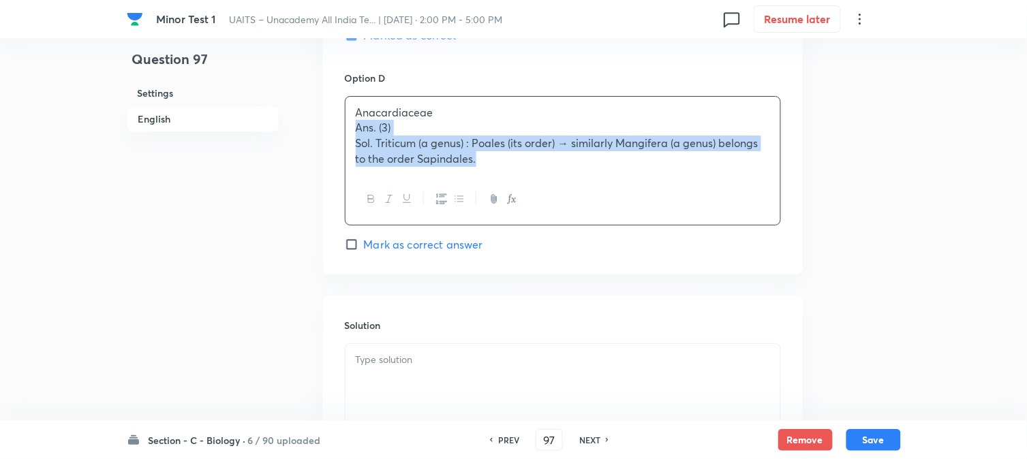
drag, startPoint x: 353, startPoint y: 126, endPoint x: 527, endPoint y: 157, distance: 177.3
click at [527, 157] on div "Anacardiaceae Ans. (3) Sol. Triticum (a genus) : Poales (its order) → similarly…" at bounding box center [563, 136] width 435 height 78
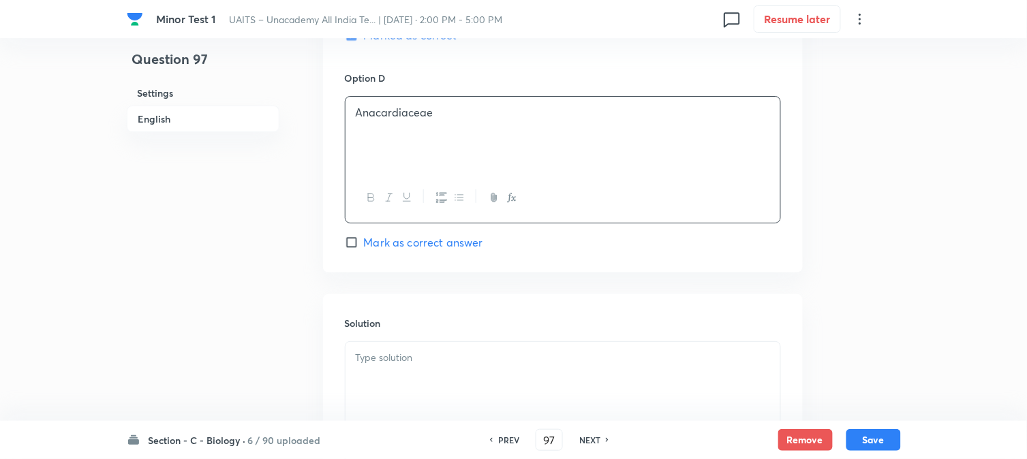
click at [412, 370] on div at bounding box center [563, 380] width 435 height 76
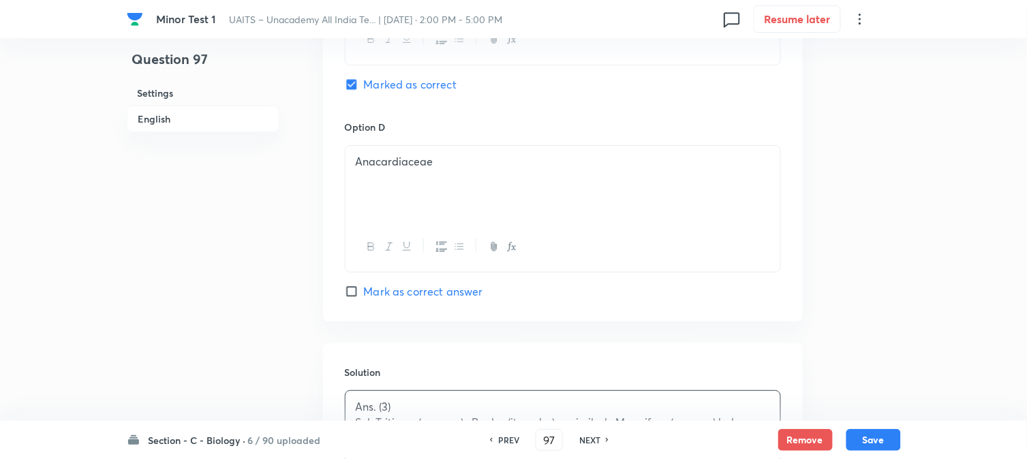
scroll to position [1159, 0]
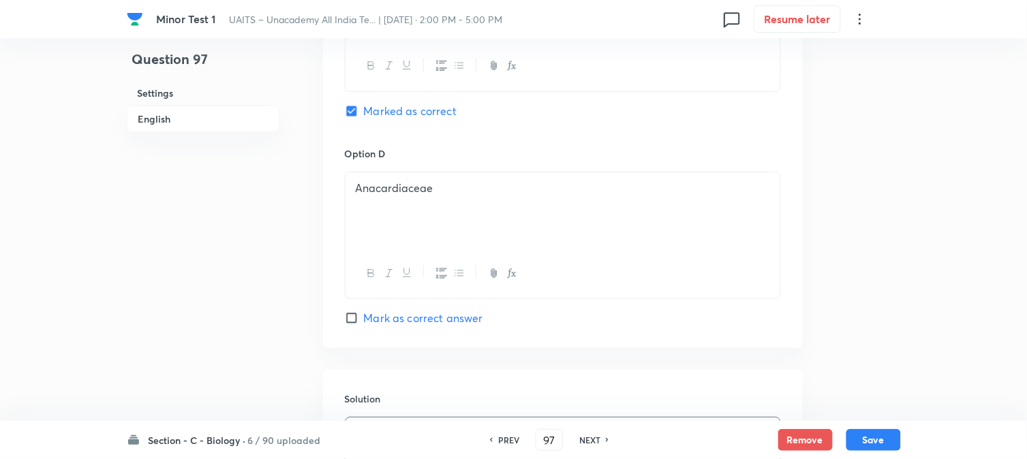
click at [904, 444] on div "Section - C - Biology · 6 / 90 uploaded PREV 97 ​ NEXT Remove Save" at bounding box center [513, 440] width 1027 height 38
click at [863, 439] on button "Save" at bounding box center [873, 439] width 55 height 22
type input "98"
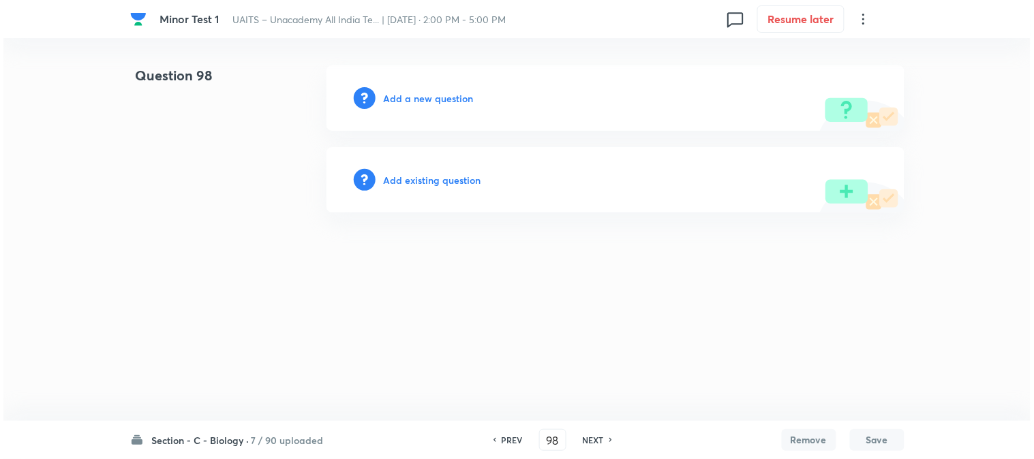
scroll to position [0, 0]
click at [416, 98] on h6 "Add a new question" at bounding box center [429, 98] width 90 height 14
click at [416, 103] on h6 "Choose a question type" at bounding box center [436, 98] width 105 height 14
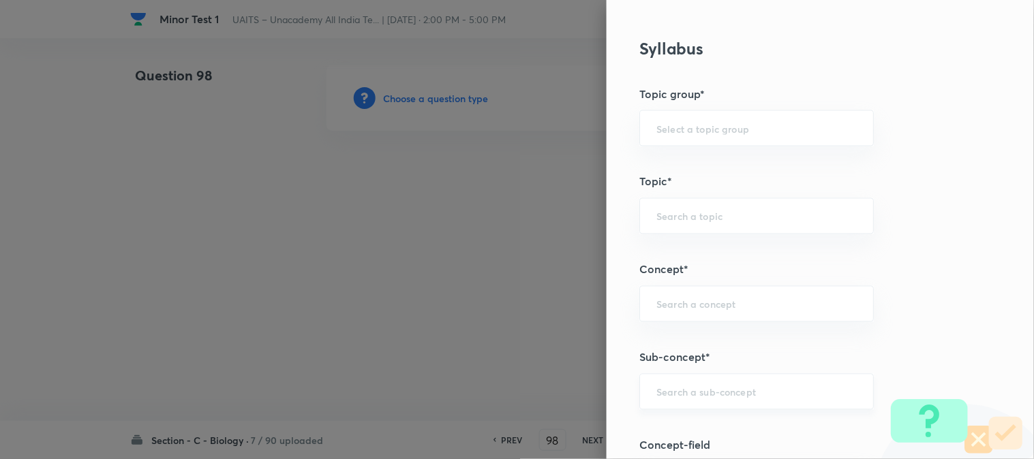
scroll to position [804, 0]
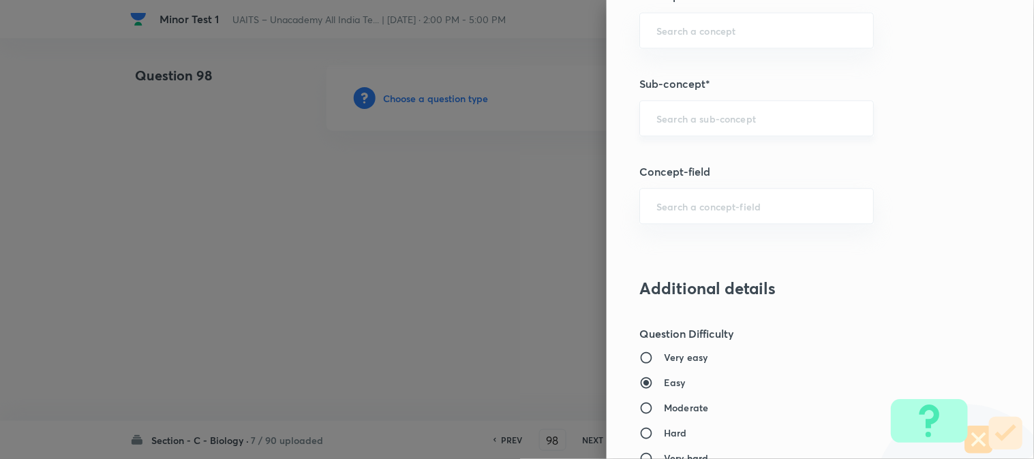
click at [709, 121] on input "text" at bounding box center [756, 118] width 200 height 13
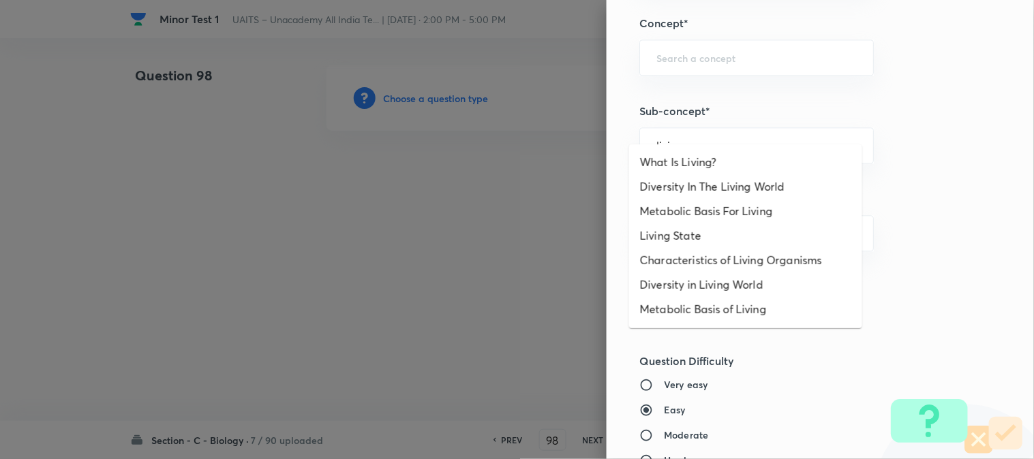
scroll to position [728, 0]
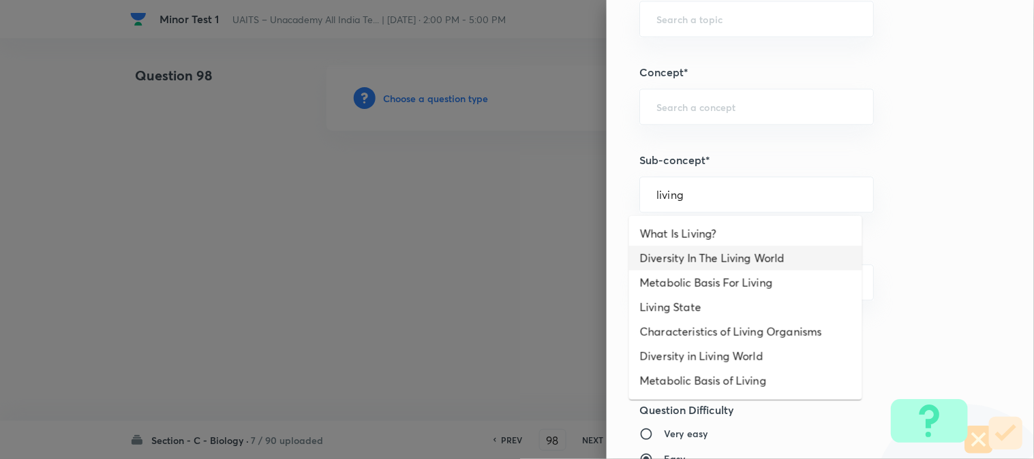
click at [716, 263] on li "Diversity In The Living World" at bounding box center [745, 258] width 233 height 25
type input "Diversity In The Living World"
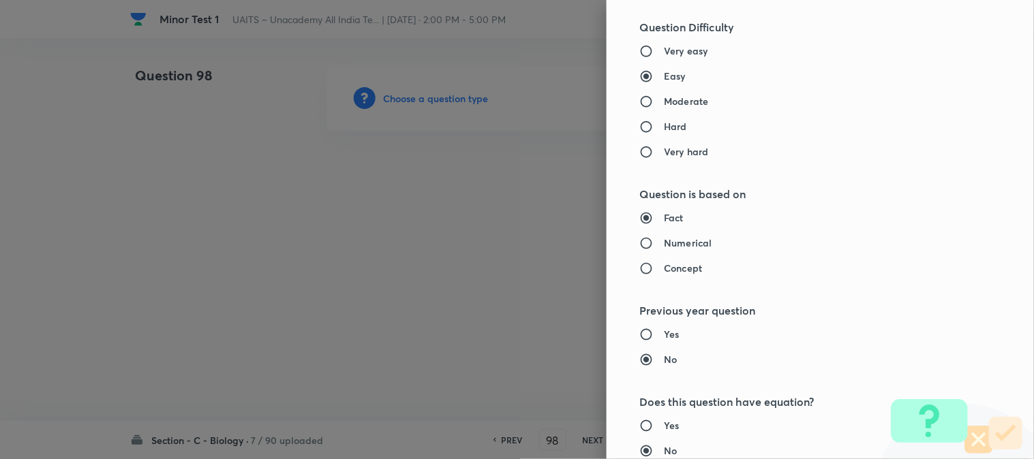
type input "Biology"
type input "Diversity of Living Organisms"
type input "Living World"
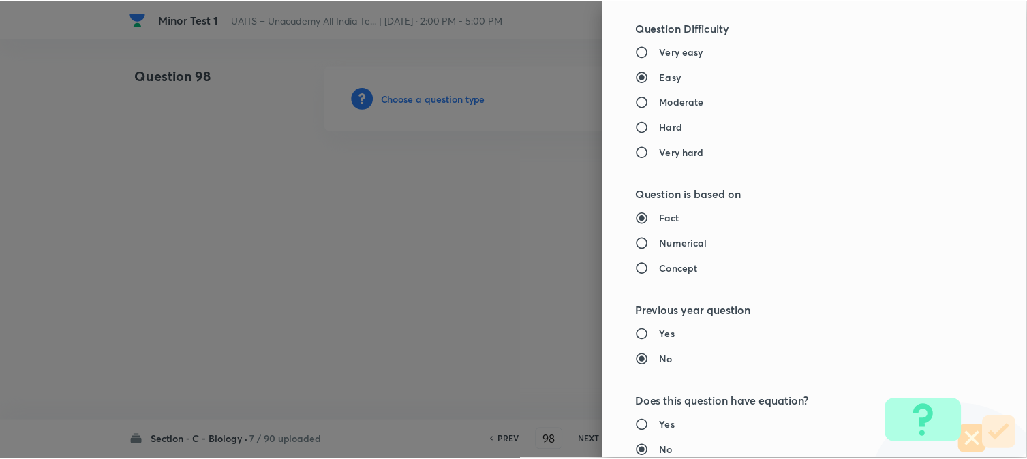
scroll to position [1398, 0]
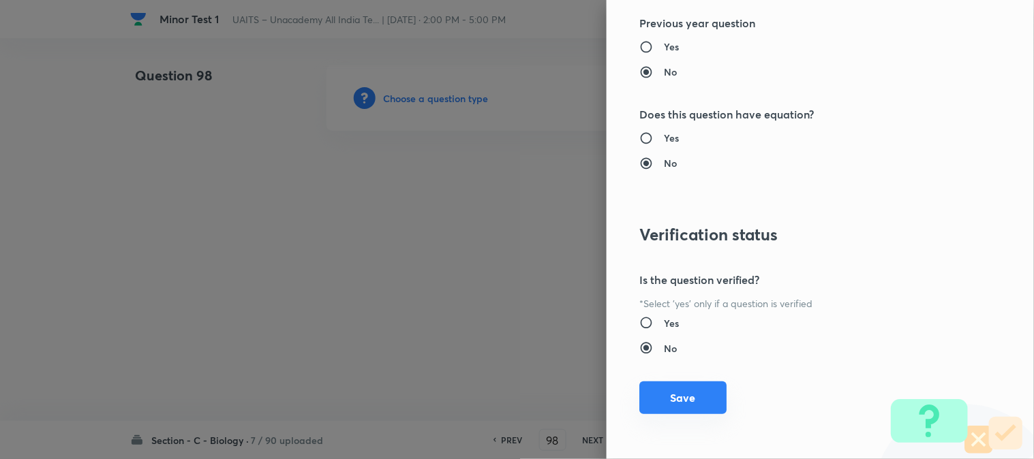
click at [685, 398] on button "Save" at bounding box center [682, 398] width 87 height 33
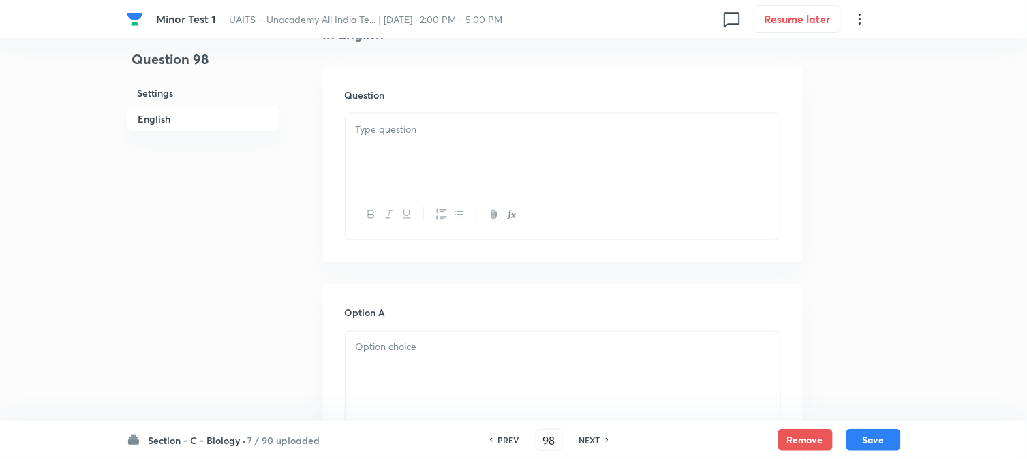
scroll to position [402, 0]
click at [405, 111] on p at bounding box center [563, 105] width 414 height 16
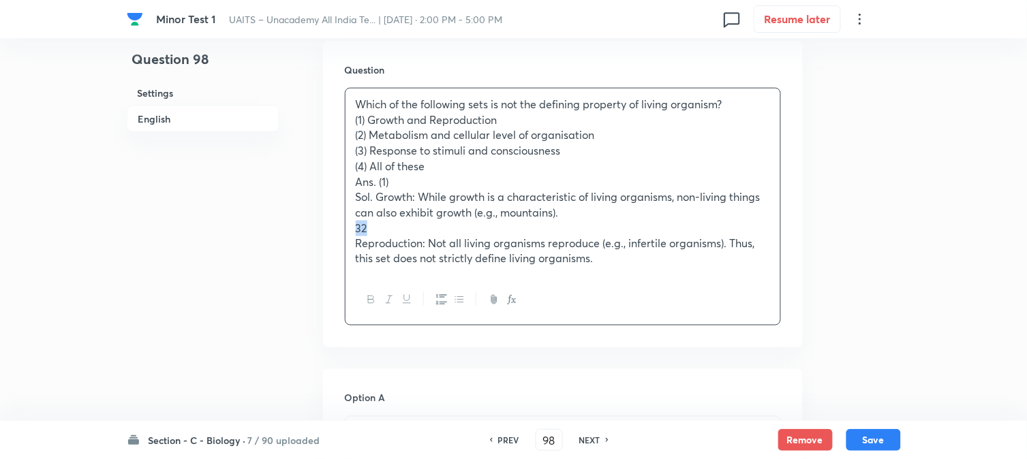
drag, startPoint x: 378, startPoint y: 225, endPoint x: 350, endPoint y: 234, distance: 29.3
click at [350, 234] on div "Which of the following sets is not the defining property of living organism? (1…" at bounding box center [563, 182] width 435 height 187
drag, startPoint x: 351, startPoint y: 245, endPoint x: 351, endPoint y: 228, distance: 17.0
click at [351, 228] on div "Which of the following sets is not the defining property of living organism? (1…" at bounding box center [563, 182] width 435 height 187
copy p "32"
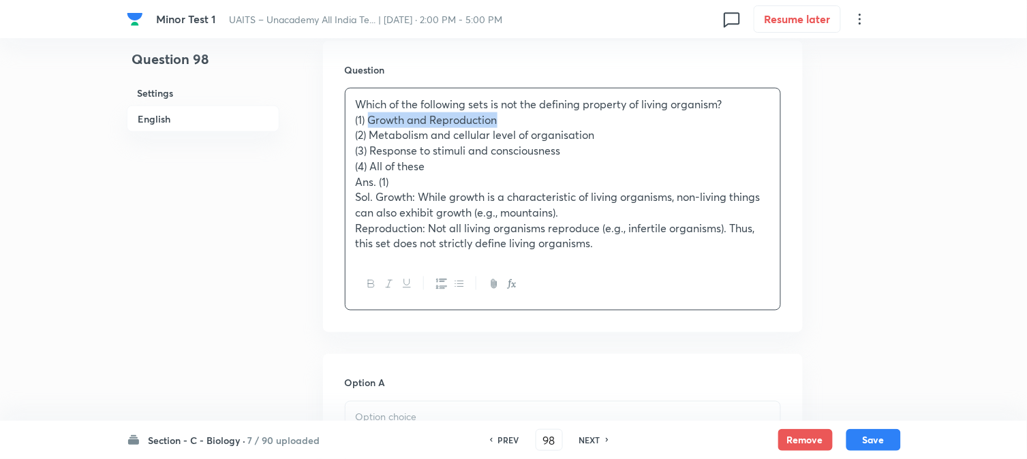
drag, startPoint x: 372, startPoint y: 116, endPoint x: 519, endPoint y: 116, distance: 146.5
click at [519, 116] on p "(1) Growth and Reproduction" at bounding box center [563, 120] width 414 height 16
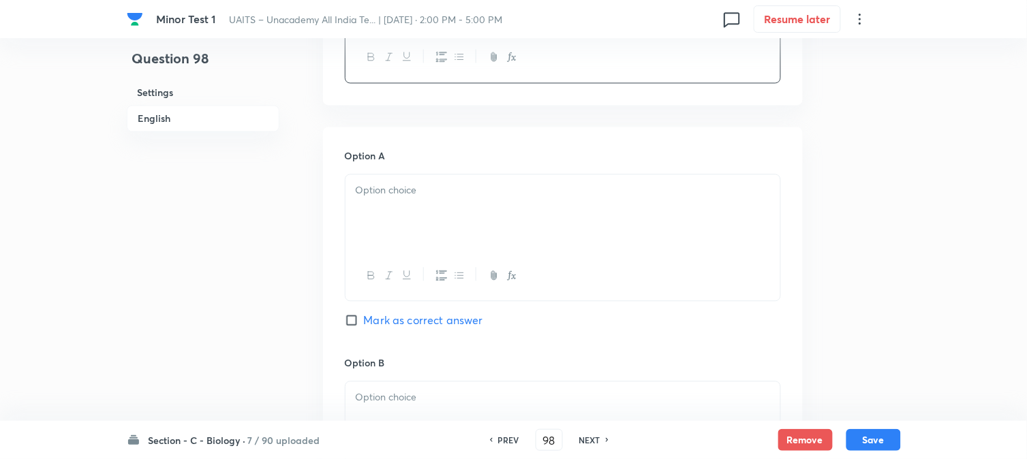
click at [384, 199] on div at bounding box center [563, 213] width 435 height 76
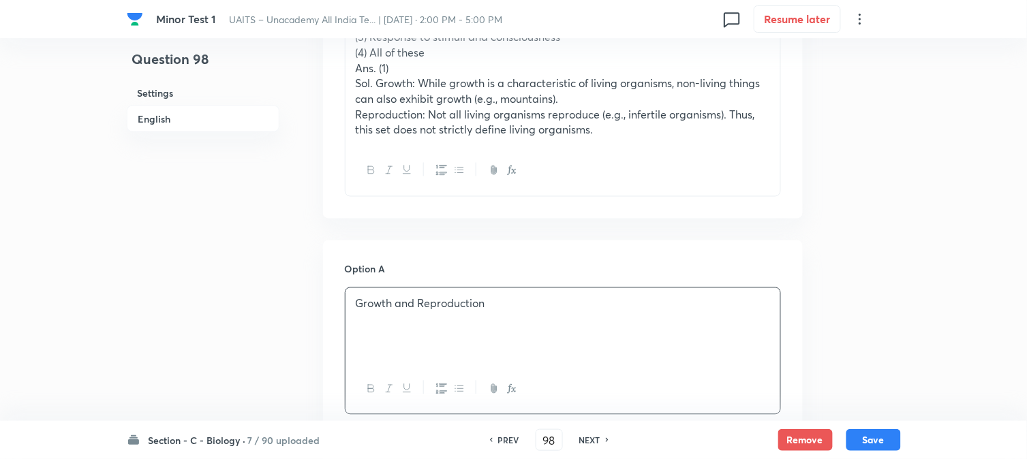
scroll to position [326, 0]
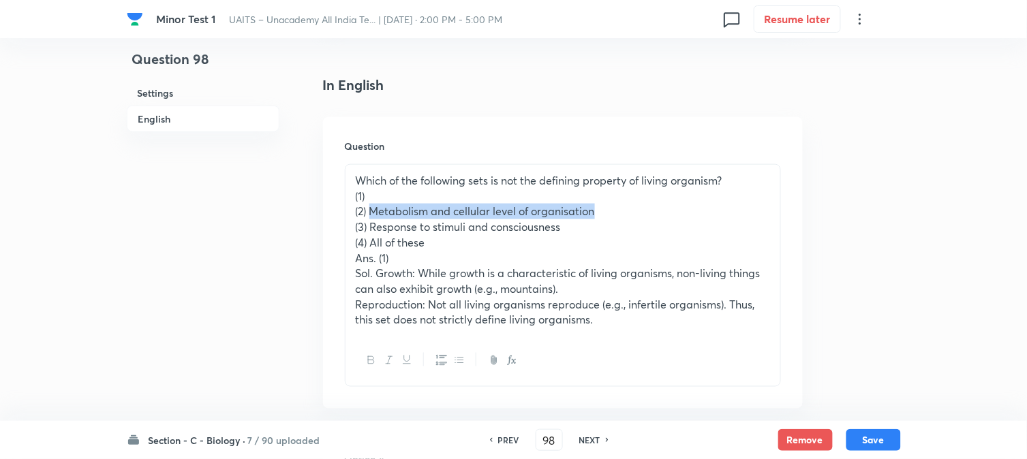
drag, startPoint x: 373, startPoint y: 212, endPoint x: 624, endPoint y: 209, distance: 250.8
click at [624, 209] on p "(2) Metabolism and cellular level of organisation" at bounding box center [563, 212] width 414 height 16
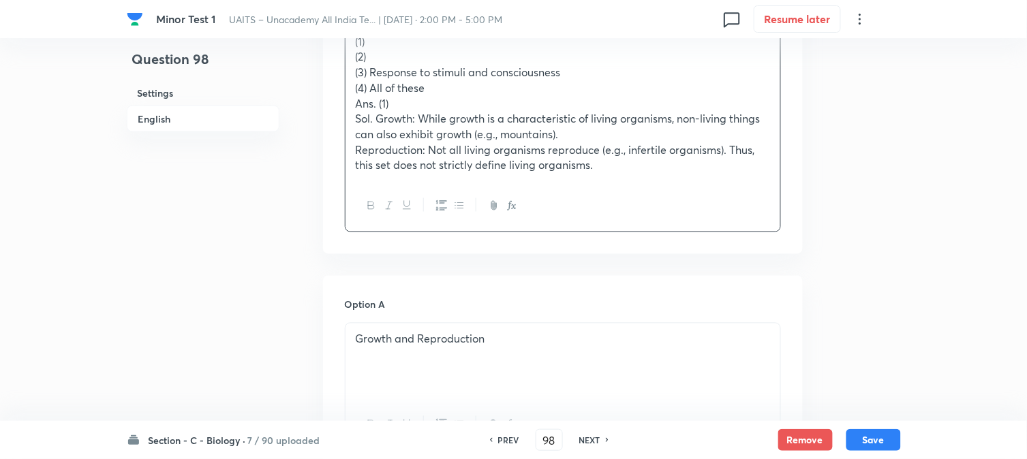
scroll to position [780, 0]
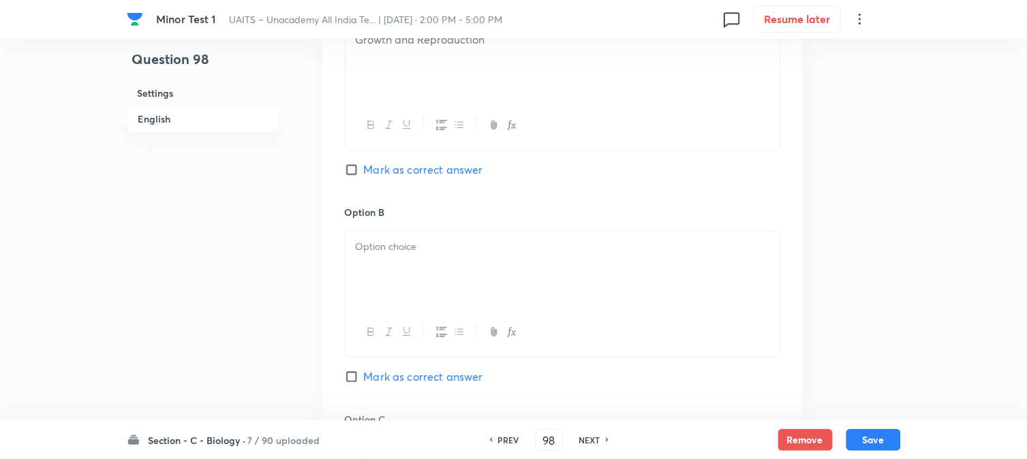
drag, startPoint x: 420, startPoint y: 268, endPoint x: 400, endPoint y: 155, distance: 114.8
click at [413, 258] on div at bounding box center [563, 269] width 435 height 76
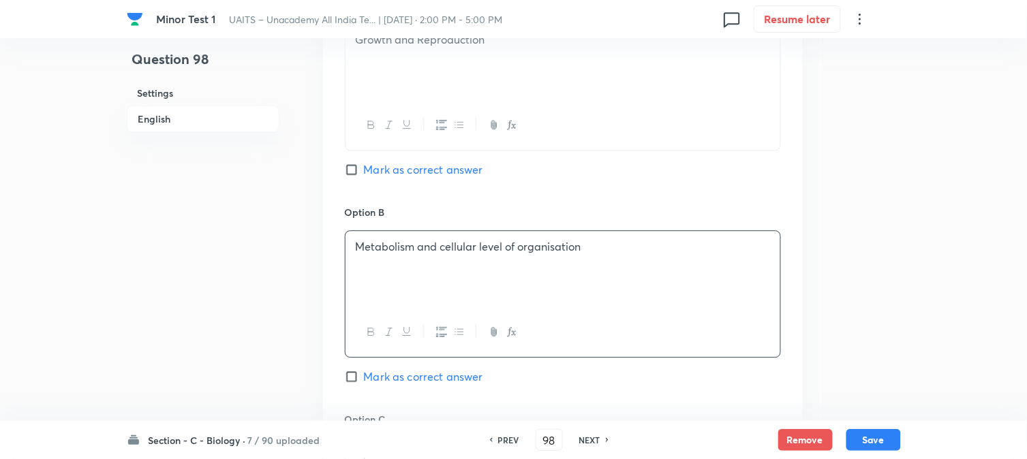
click at [403, 147] on div at bounding box center [563, 125] width 435 height 50
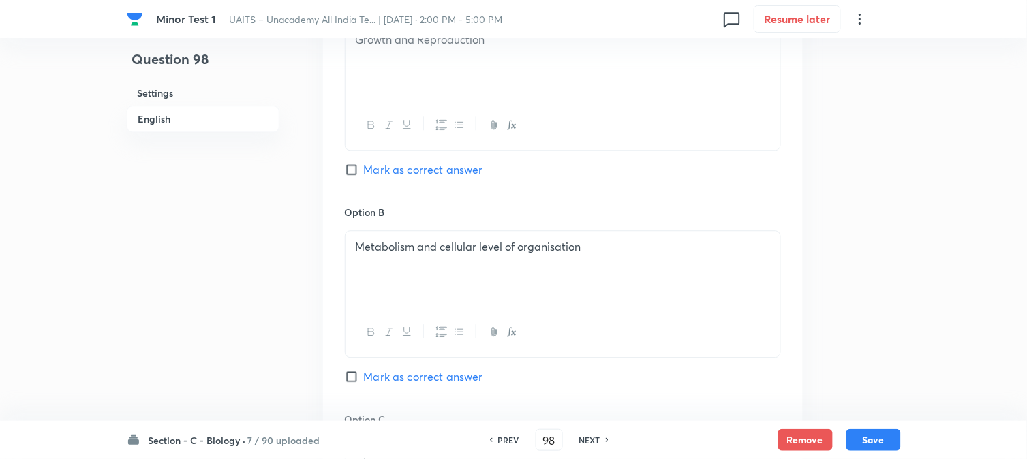
click at [409, 172] on span "Mark as correct answer" at bounding box center [423, 170] width 119 height 16
click at [364, 172] on input "Mark as correct answer" at bounding box center [354, 170] width 19 height 14
checkbox input "true"
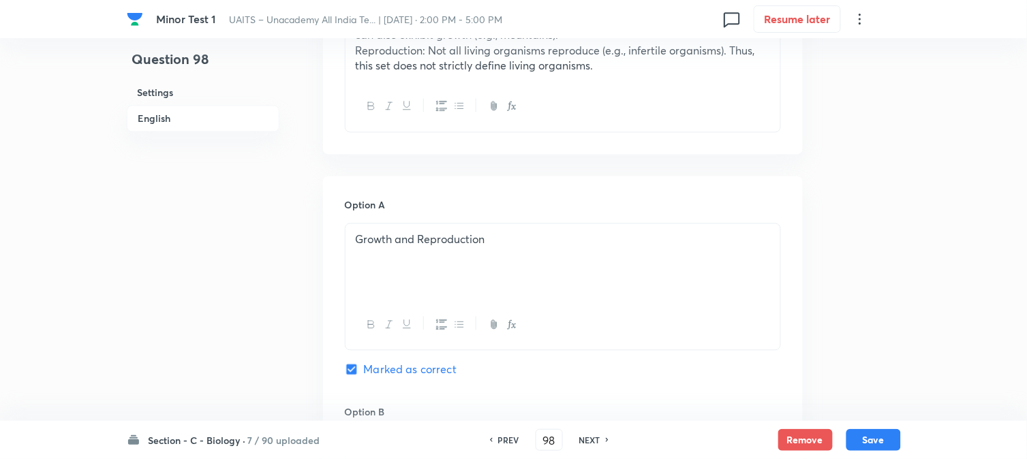
scroll to position [326, 0]
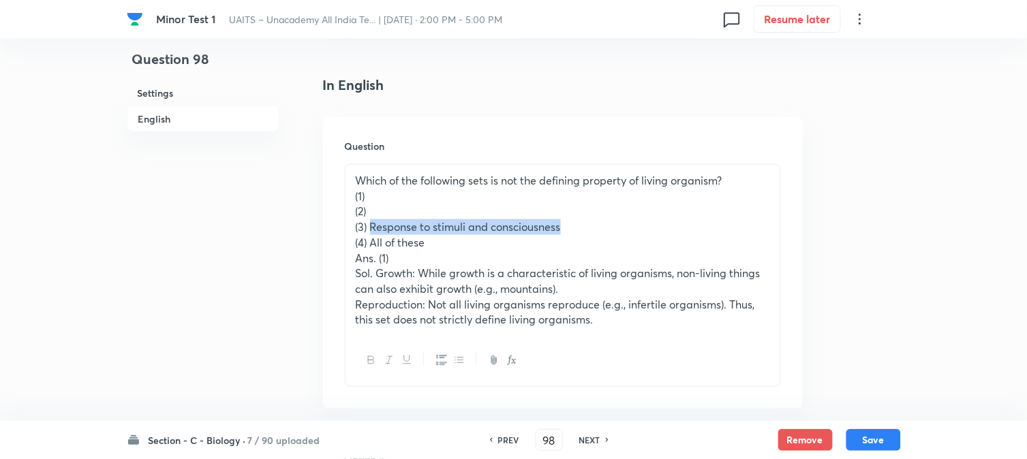
drag, startPoint x: 371, startPoint y: 225, endPoint x: 575, endPoint y: 221, distance: 203.8
click at [575, 221] on p "(3) Response to stimuli and consciousness" at bounding box center [563, 227] width 414 height 16
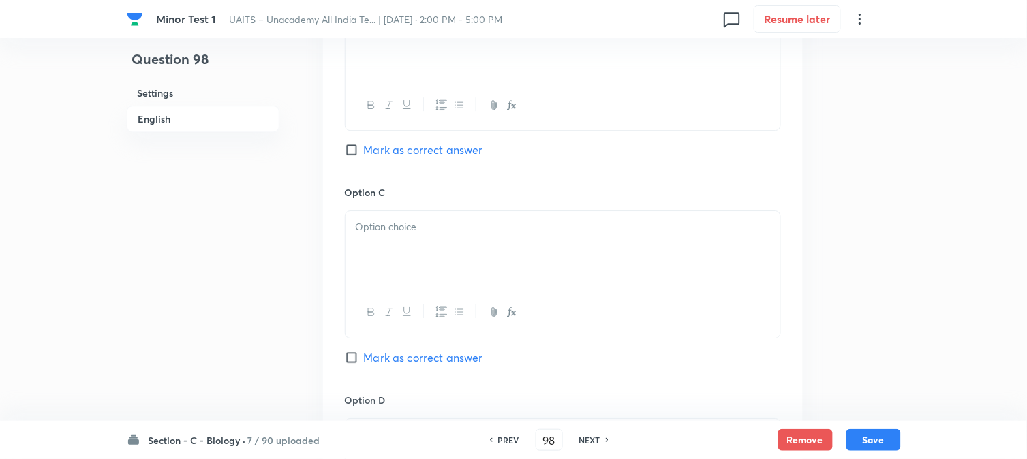
click at [385, 274] on div at bounding box center [563, 249] width 435 height 76
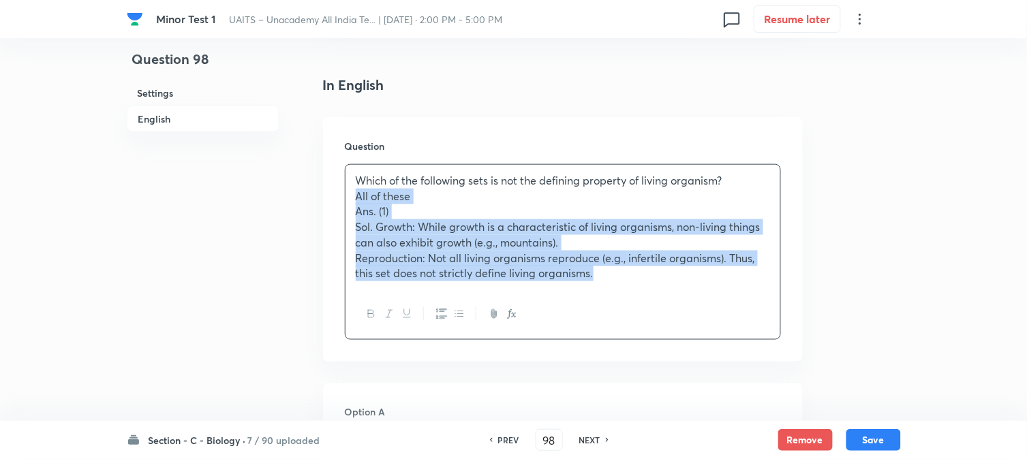
drag, startPoint x: 371, startPoint y: 241, endPoint x: 723, endPoint y: 295, distance: 356.4
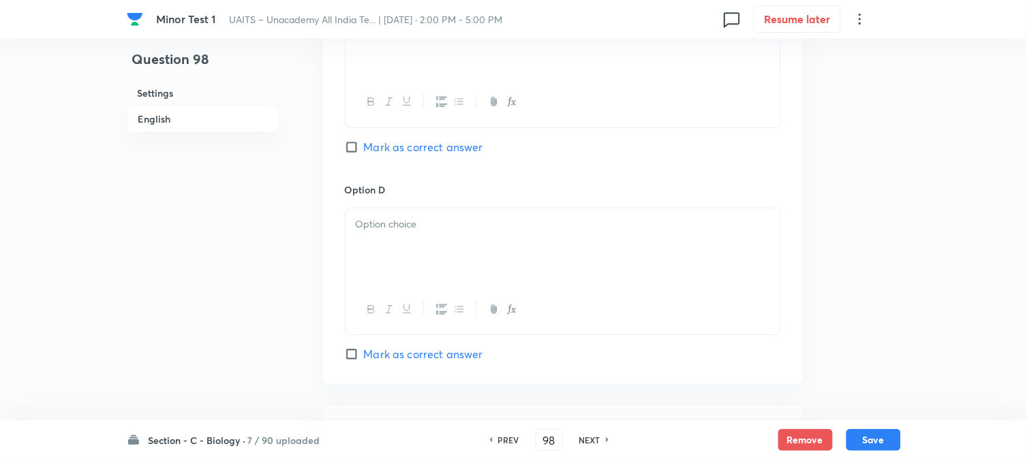
scroll to position [1007, 0]
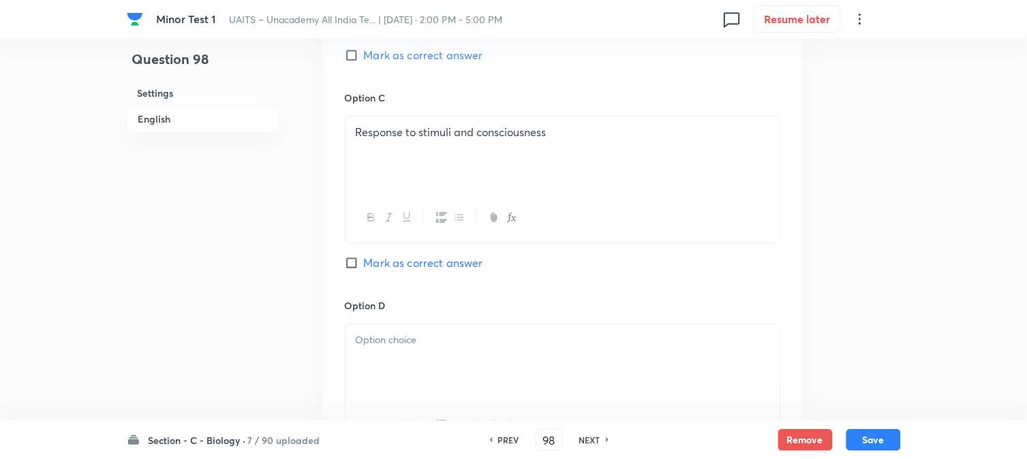
click at [384, 352] on div at bounding box center [563, 362] width 435 height 76
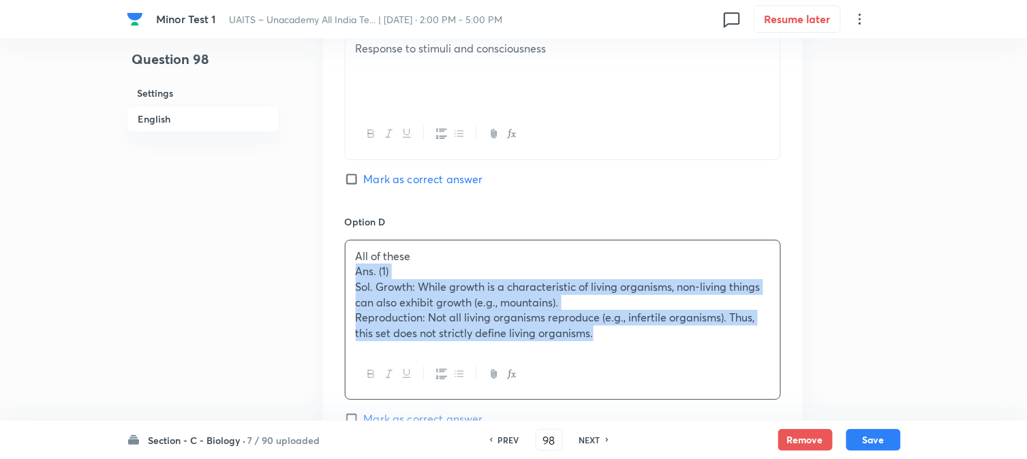
drag, startPoint x: 353, startPoint y: 354, endPoint x: 805, endPoint y: 372, distance: 452.2
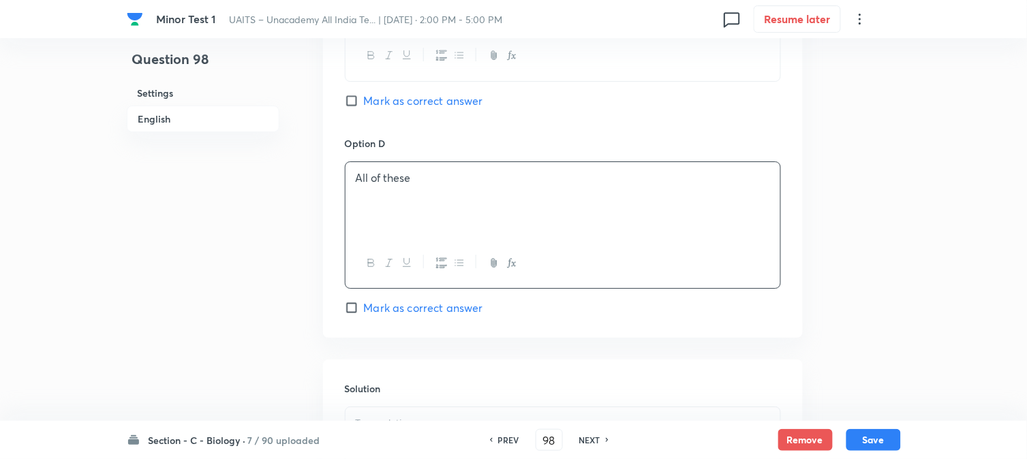
scroll to position [1242, 0]
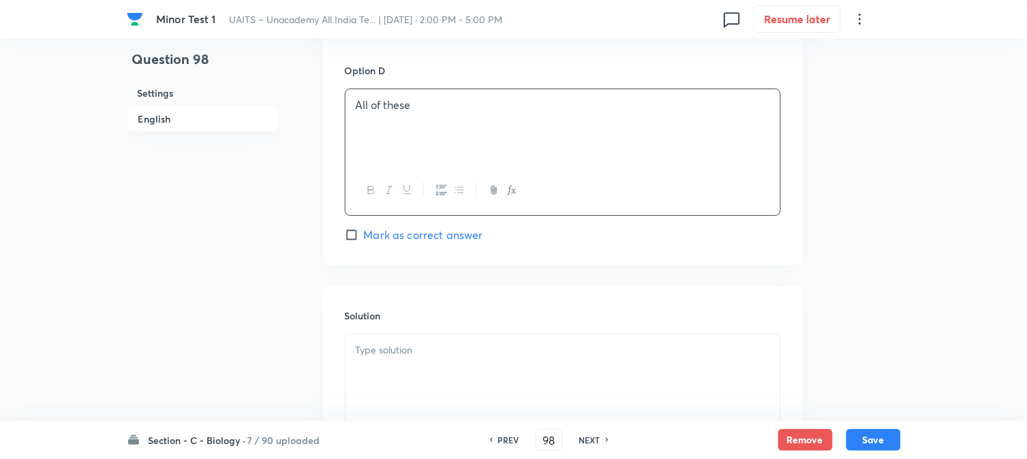
click at [399, 352] on div "Solution" at bounding box center [563, 385] width 480 height 196
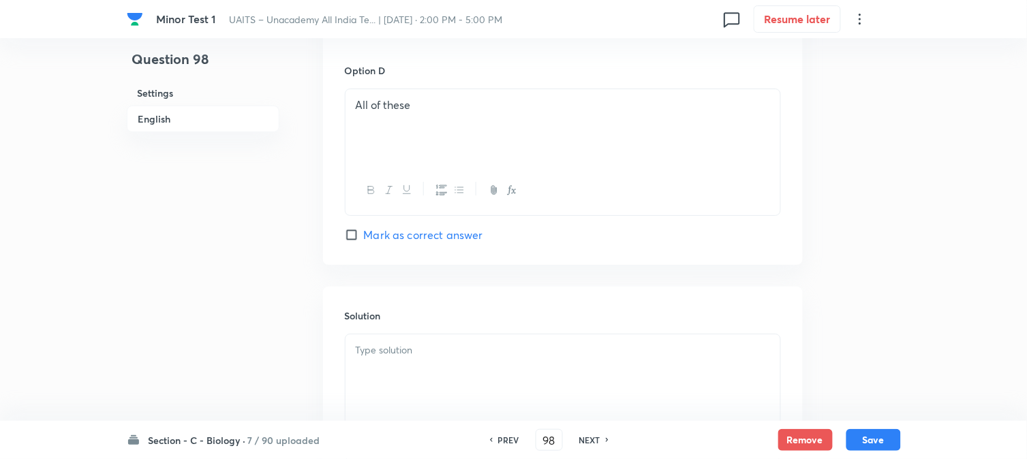
click at [399, 352] on p at bounding box center [563, 351] width 414 height 16
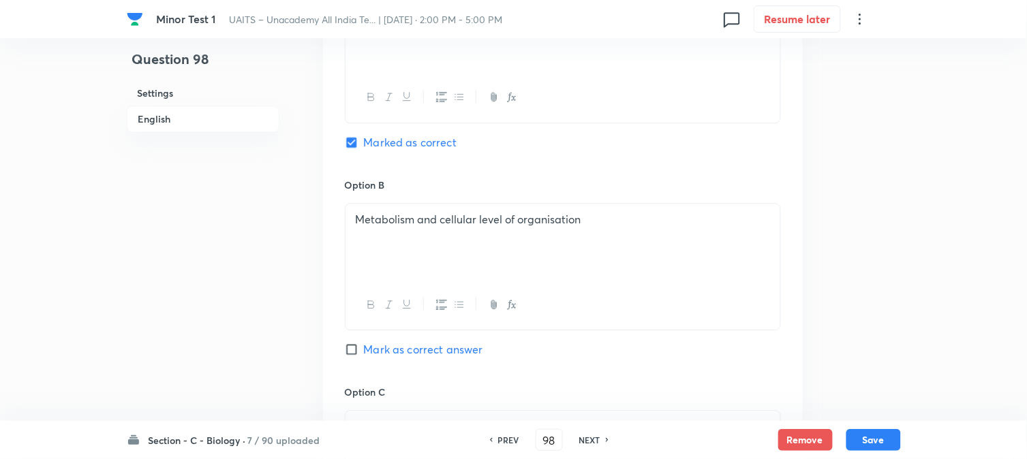
scroll to position [712, 0]
click at [862, 439] on button "Save" at bounding box center [873, 439] width 55 height 22
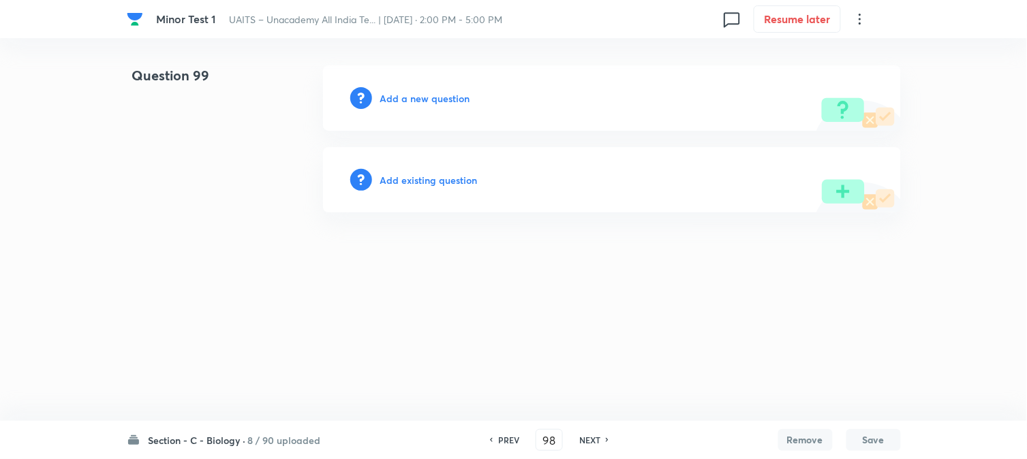
type input "99"
click at [435, 91] on h6 "Add a new question" at bounding box center [429, 98] width 90 height 14
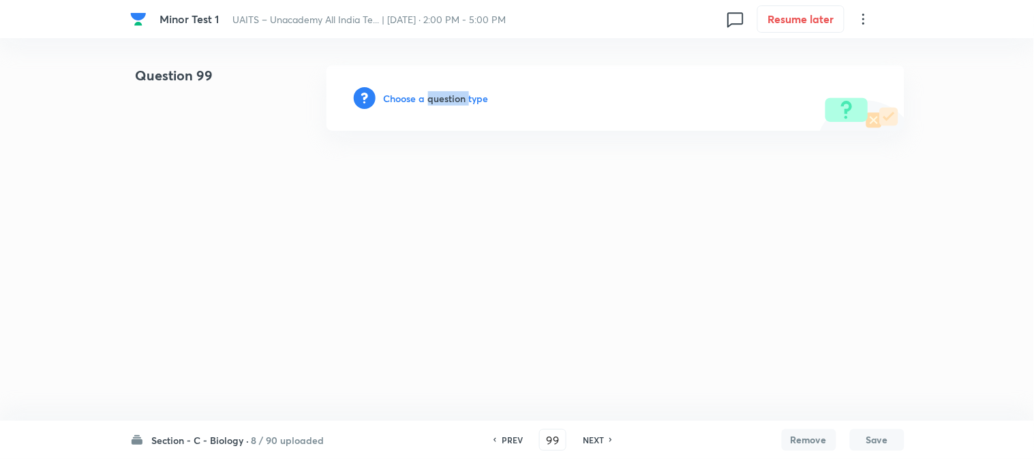
click at [435, 91] on h6 "Choose a question type" at bounding box center [436, 98] width 105 height 14
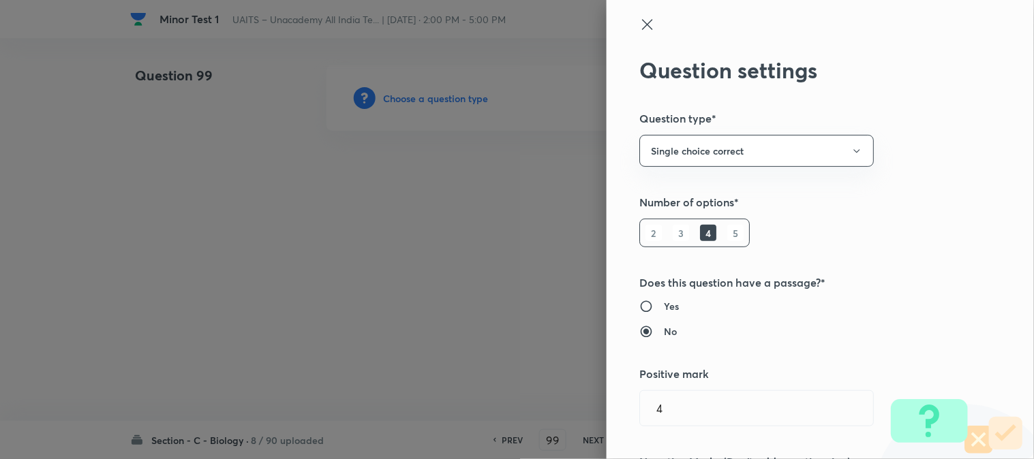
click at [435, 94] on div at bounding box center [517, 229] width 1034 height 459
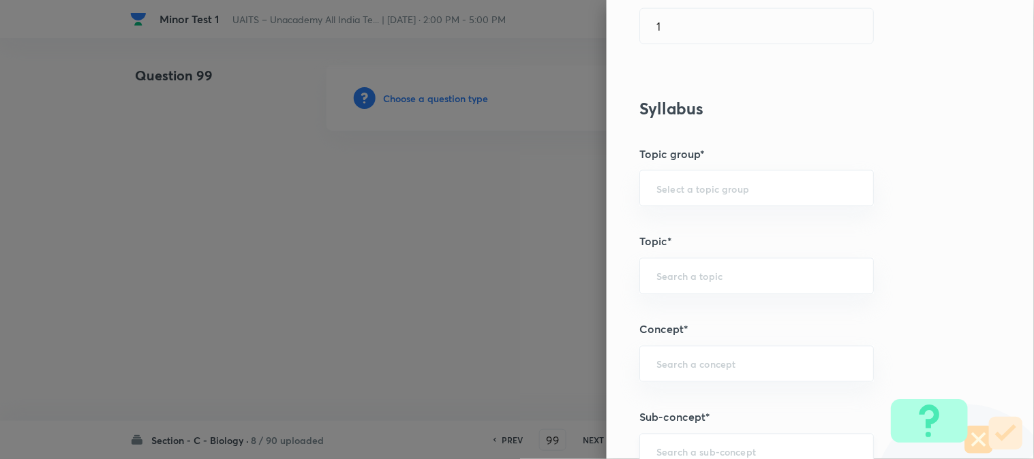
scroll to position [804, 0]
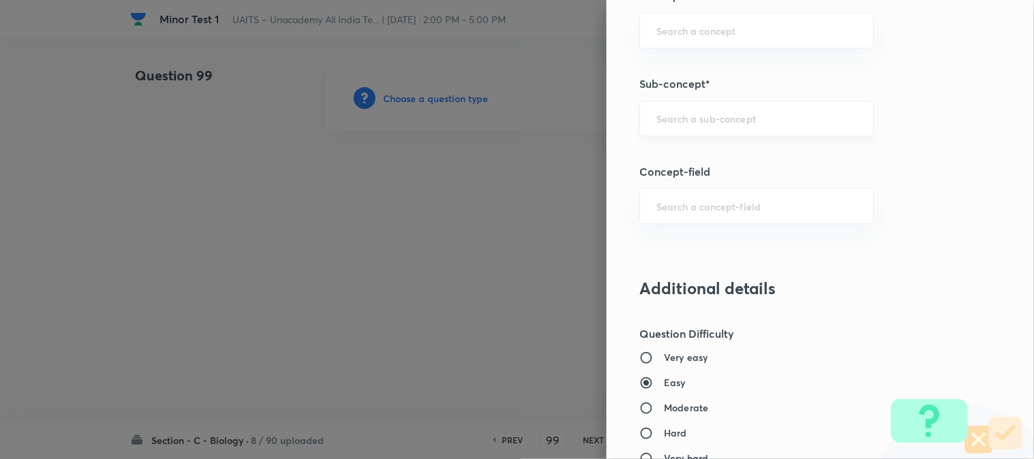
click at [754, 132] on div "​" at bounding box center [756, 118] width 234 height 36
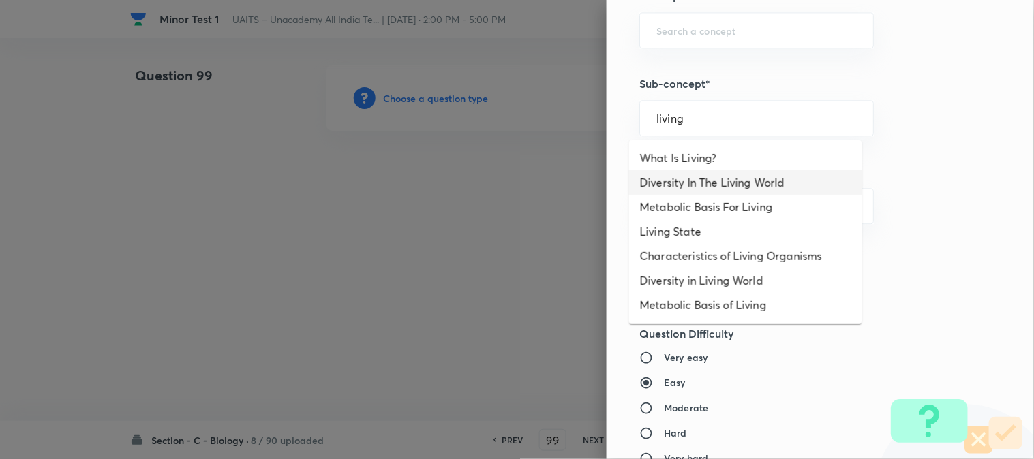
click at [711, 180] on li "Diversity In The Living World" at bounding box center [745, 182] width 233 height 25
type input "Diversity In The Living World"
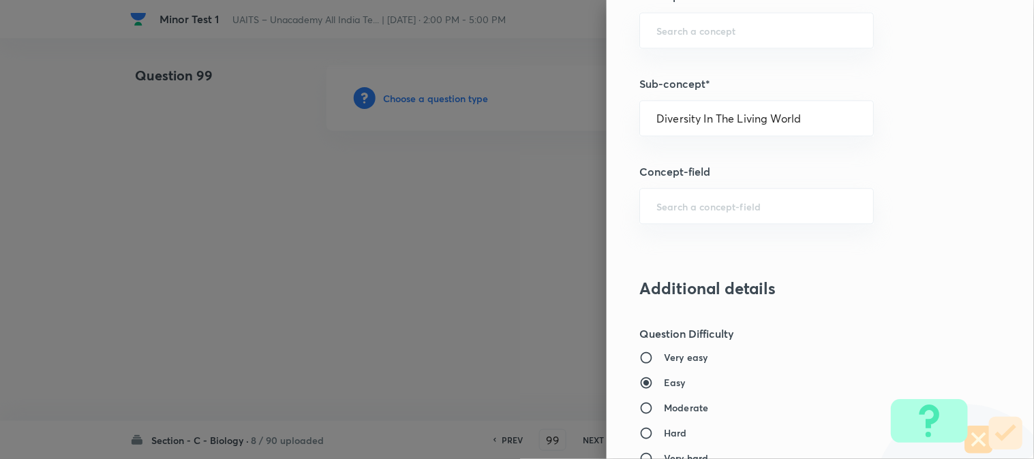
type input "Biology"
type input "Diversity of Living Organisms"
type input "Living World"
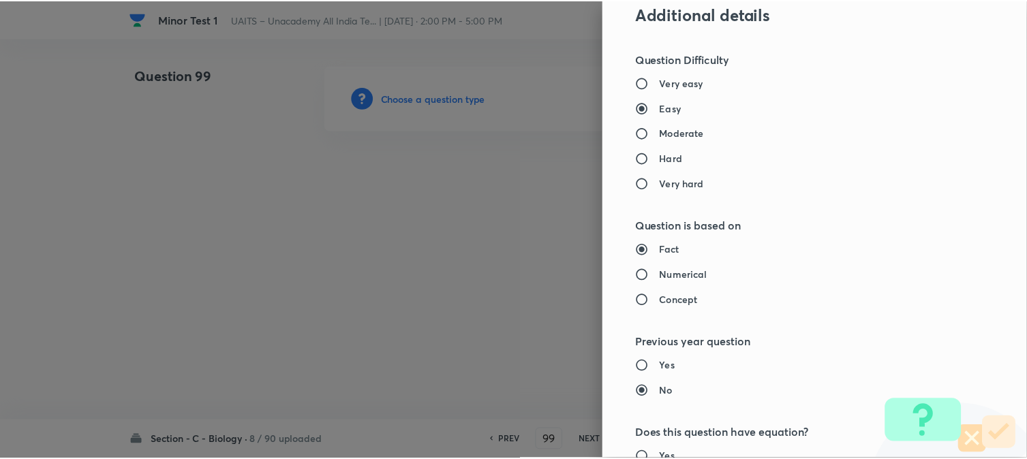
scroll to position [1398, 0]
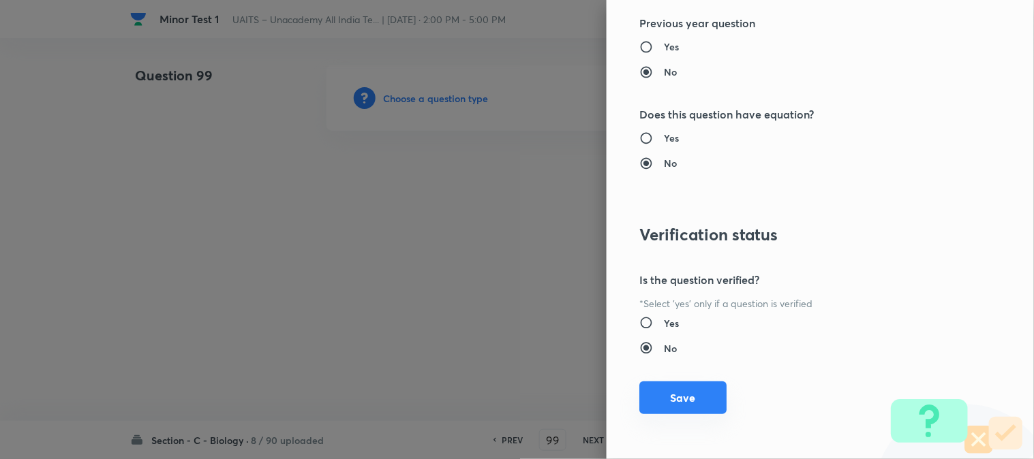
click at [685, 412] on button "Save" at bounding box center [682, 398] width 87 height 33
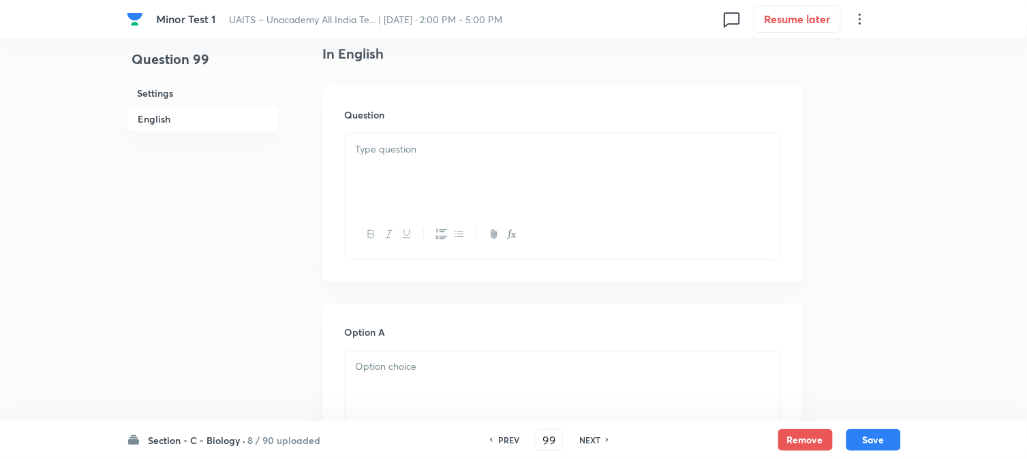
scroll to position [402, 0]
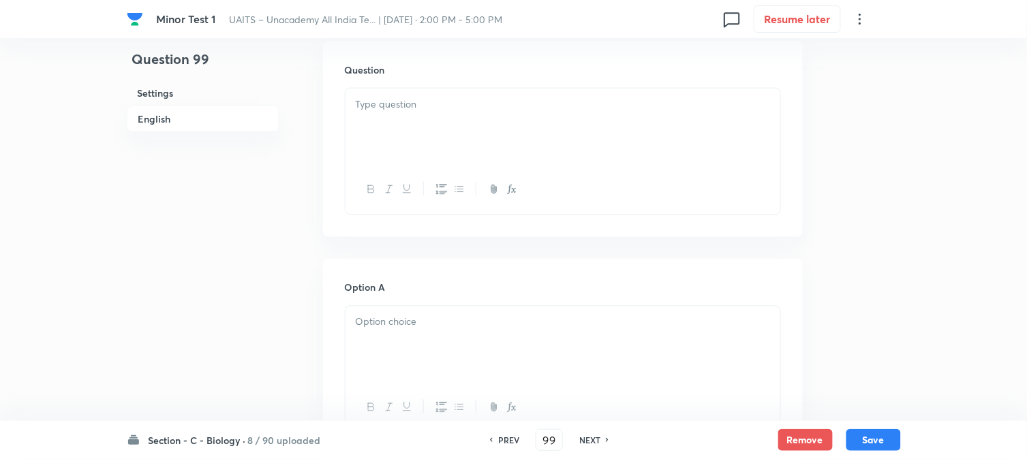
click at [396, 131] on div at bounding box center [563, 127] width 435 height 76
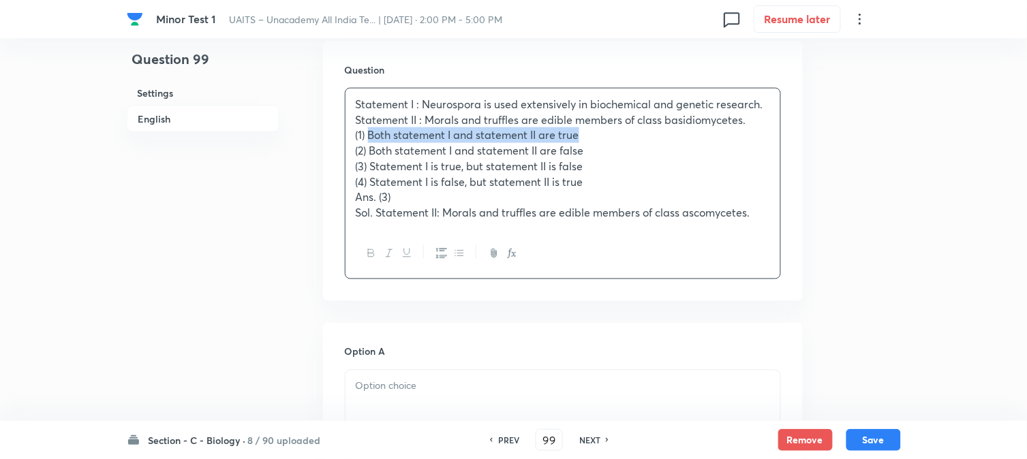
drag, startPoint x: 369, startPoint y: 134, endPoint x: 652, endPoint y: 132, distance: 282.8
click at [652, 132] on p "(1) Both statement I and statement II are true" at bounding box center [563, 135] width 414 height 16
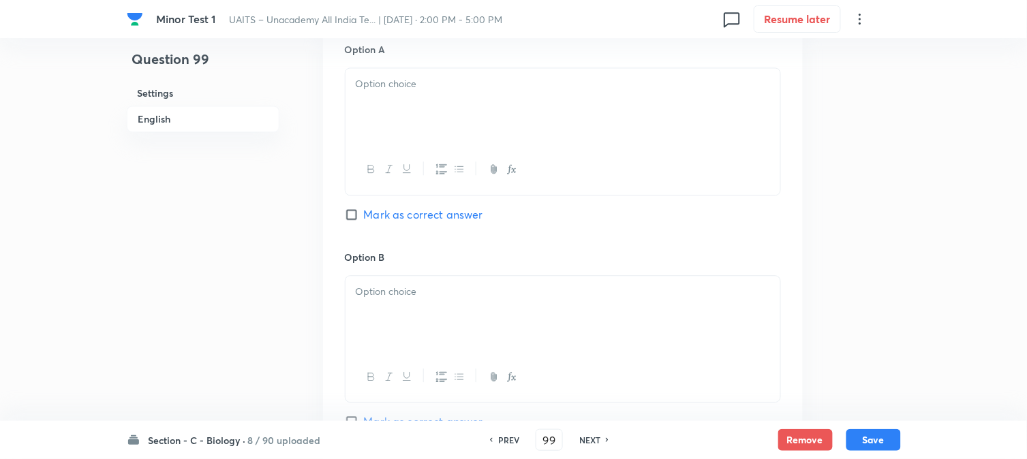
click at [383, 210] on span "Mark as correct answer" at bounding box center [423, 214] width 119 height 16
click at [364, 210] on input "Mark as correct answer" at bounding box center [354, 215] width 19 height 14
checkbox input "true"
drag, startPoint x: 380, startPoint y: 102, endPoint x: 380, endPoint y: 117, distance: 15.0
click at [380, 104] on div at bounding box center [563, 106] width 435 height 76
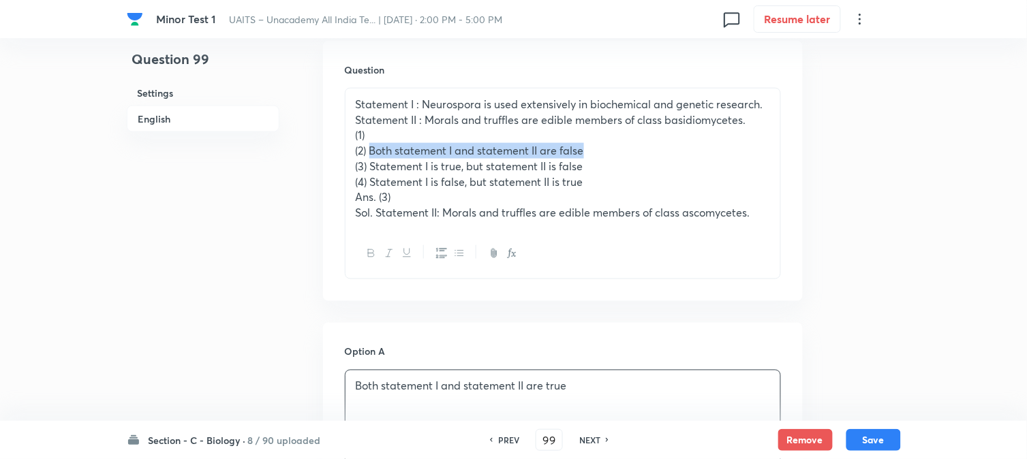
drag, startPoint x: 370, startPoint y: 150, endPoint x: 695, endPoint y: 143, distance: 325.1
click at [694, 144] on p "(2) Both statement I and statement II are false" at bounding box center [563, 151] width 414 height 16
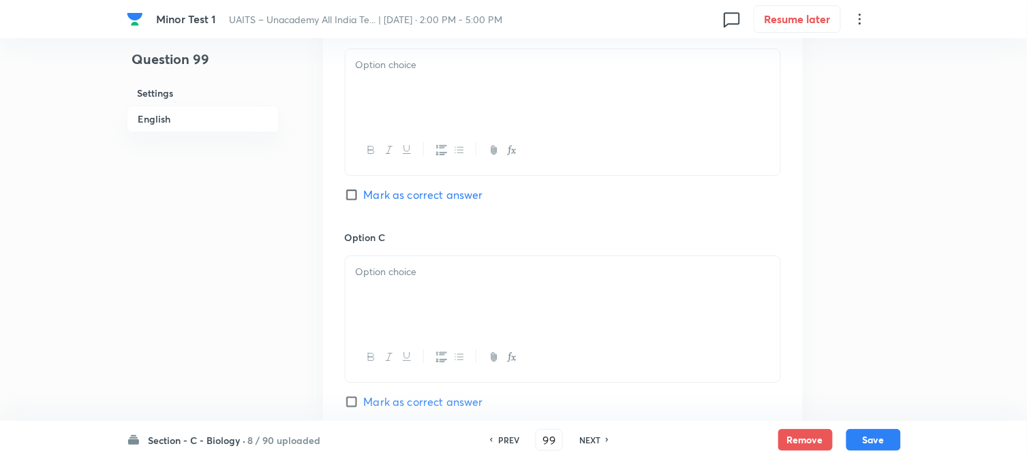
click at [372, 104] on div at bounding box center [563, 87] width 435 height 76
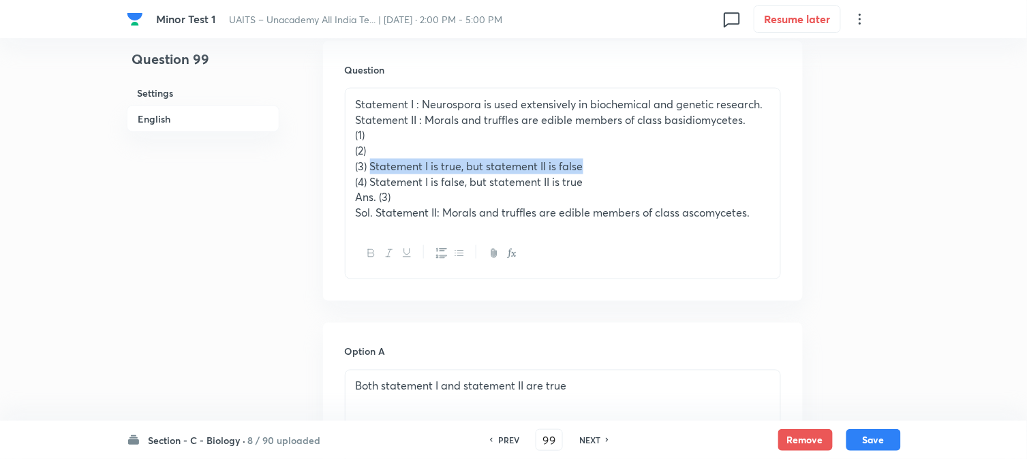
drag, startPoint x: 370, startPoint y: 166, endPoint x: 692, endPoint y: 162, distance: 322.4
click at [692, 162] on p "(3) Statement I is true, but statement II is false" at bounding box center [563, 167] width 414 height 16
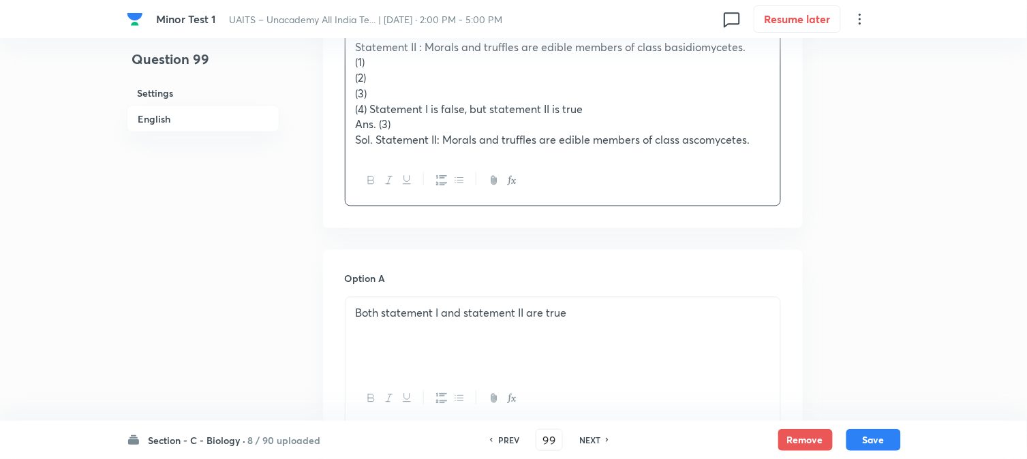
scroll to position [1007, 0]
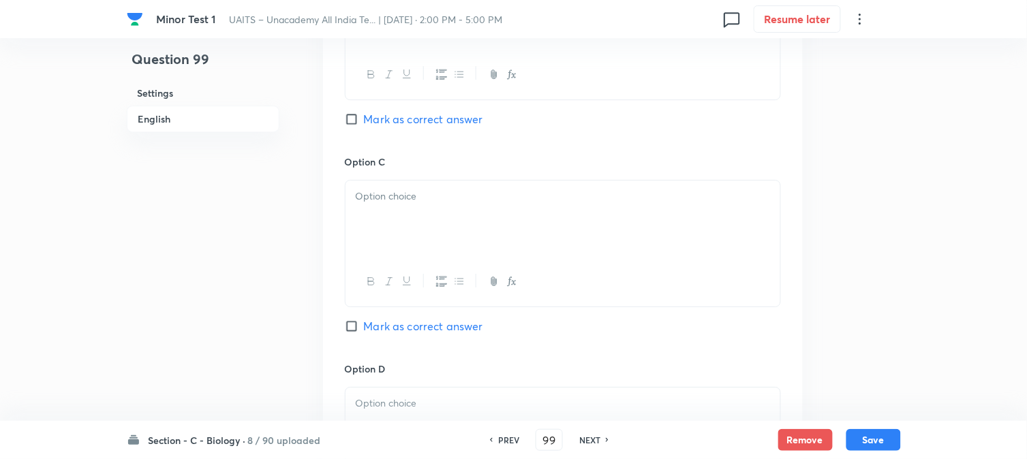
click at [405, 230] on div at bounding box center [563, 219] width 435 height 76
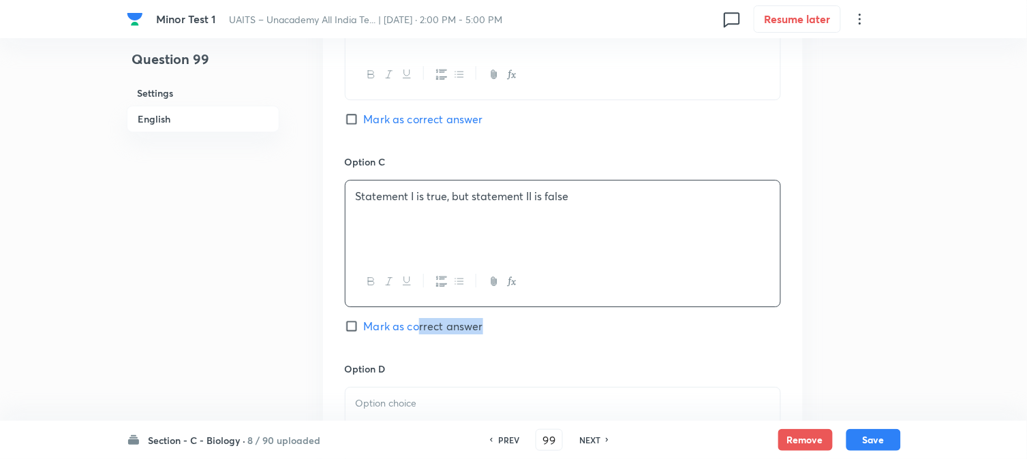
click at [417, 336] on div "Option C Statement I is true, but statement II is false Mark as correct answer" at bounding box center [563, 258] width 436 height 207
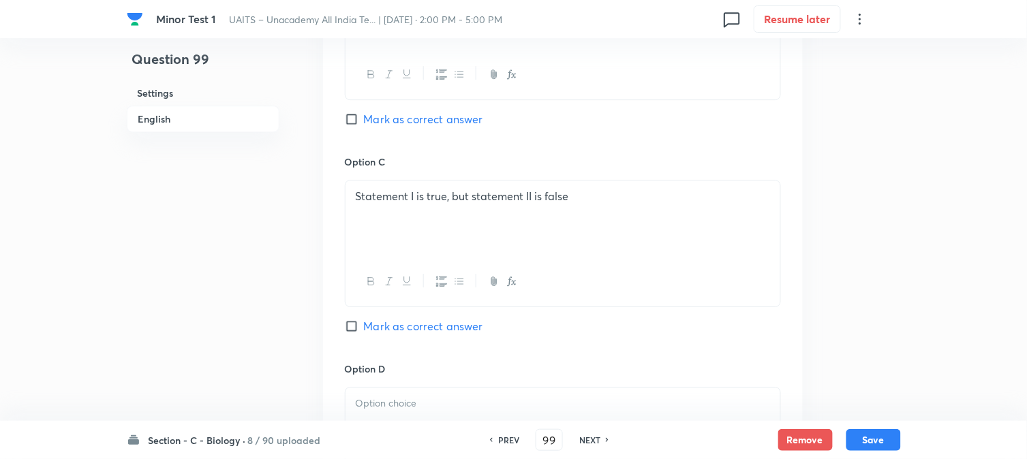
click at [369, 330] on span "Mark as correct answer" at bounding box center [423, 326] width 119 height 16
click at [364, 330] on input "Mark as correct answer" at bounding box center [354, 327] width 19 height 14
checkbox input "true"
checkbox input "false"
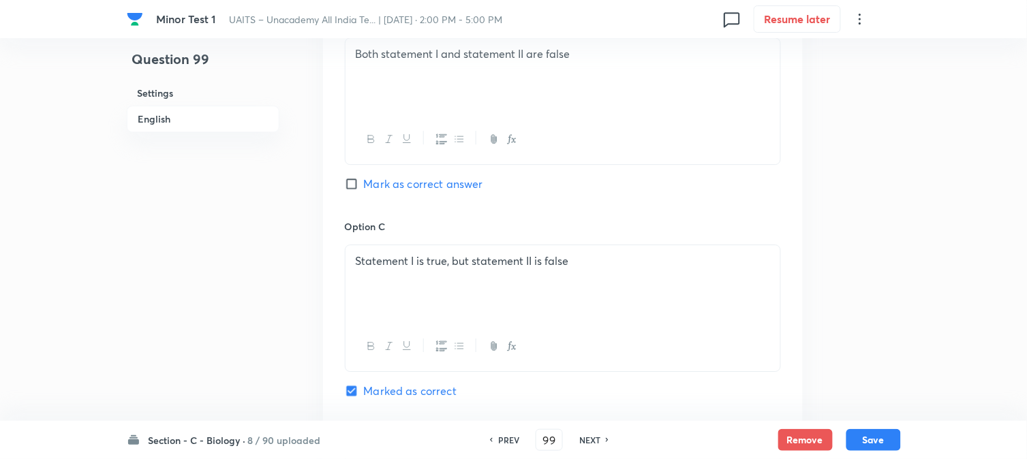
scroll to position [326, 0]
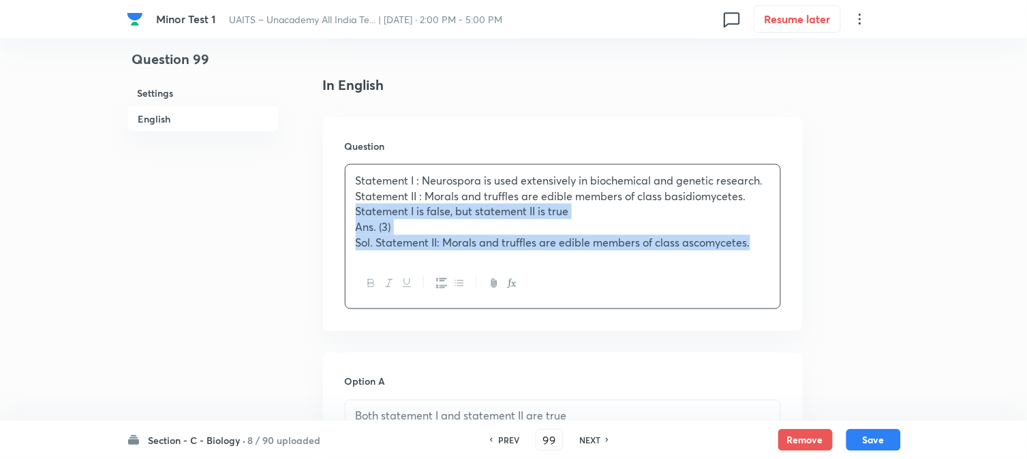
drag, startPoint x: 373, startPoint y: 260, endPoint x: 961, endPoint y: 266, distance: 588.2
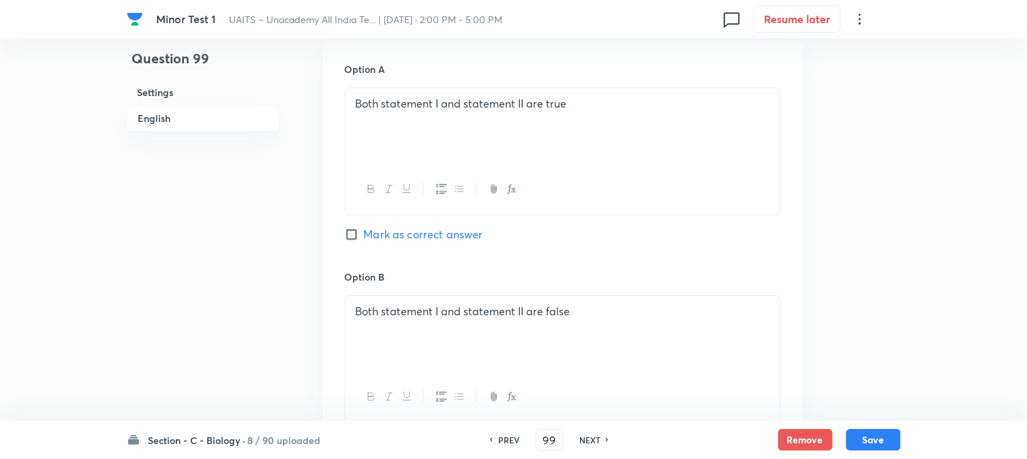
scroll to position [1159, 0]
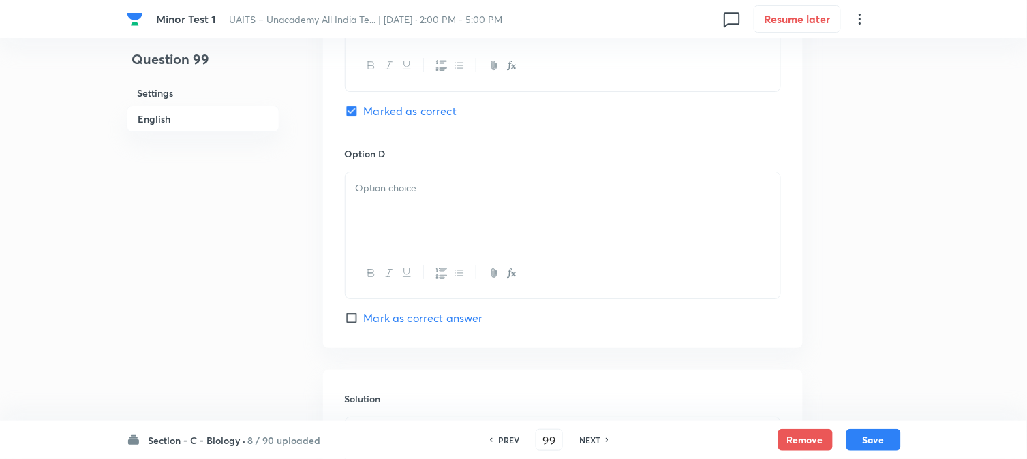
click at [350, 221] on div at bounding box center [563, 210] width 435 height 76
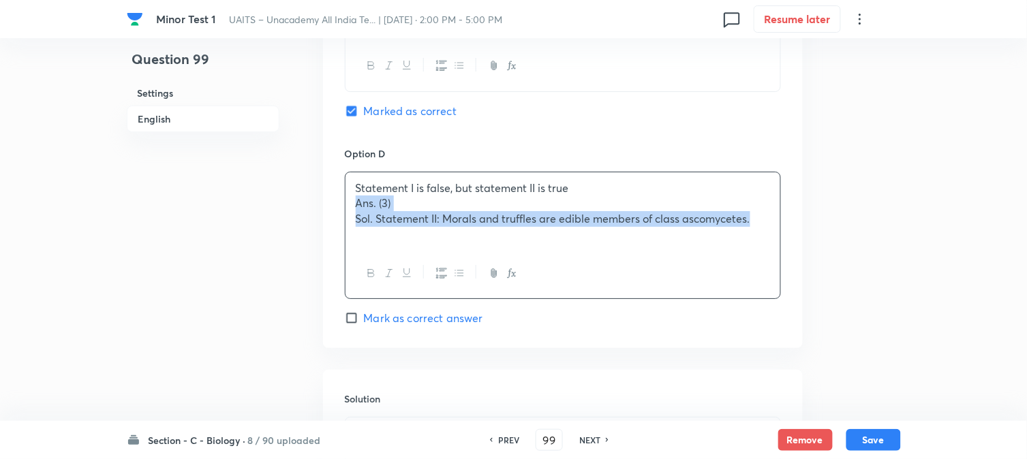
drag, startPoint x: 350, startPoint y: 209, endPoint x: 910, endPoint y: 268, distance: 563.3
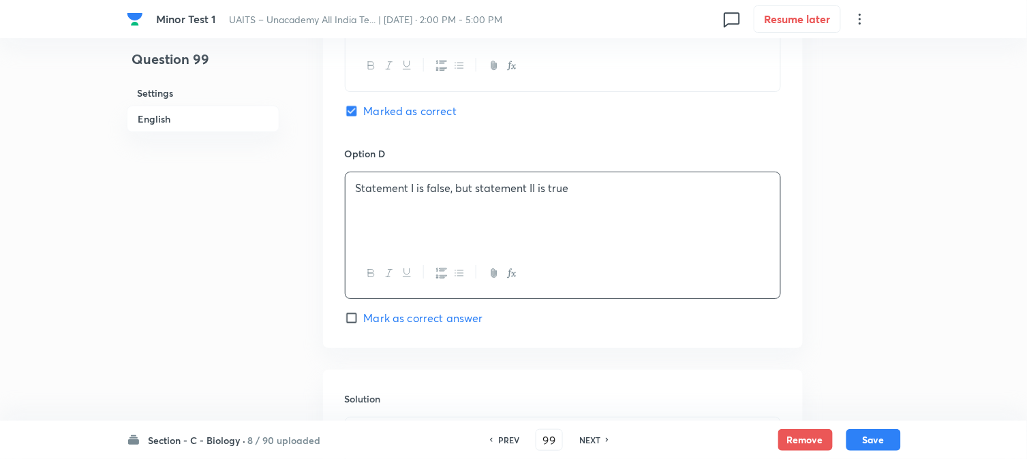
scroll to position [1386, 0]
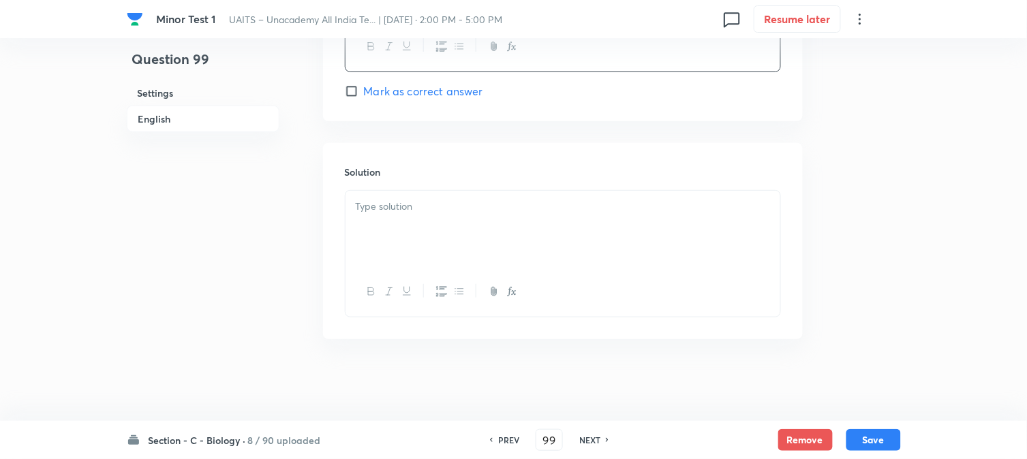
click at [448, 245] on div at bounding box center [563, 229] width 435 height 76
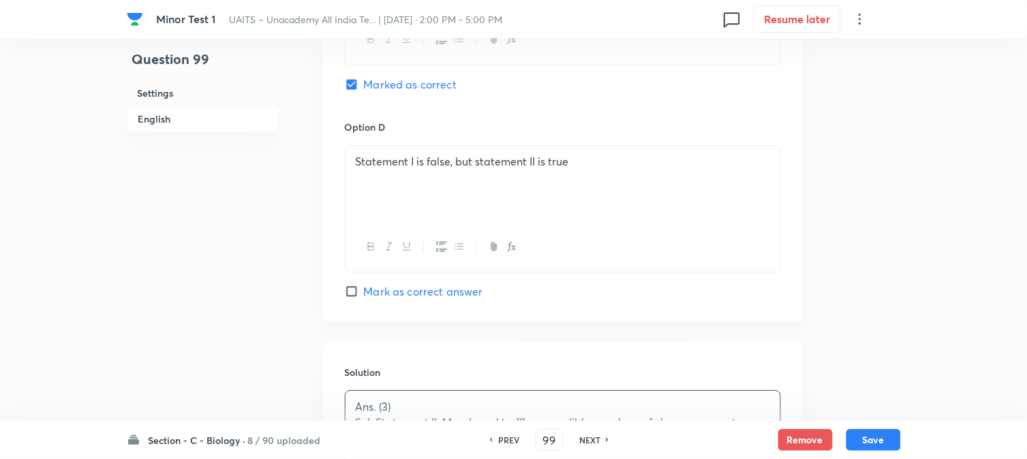
scroll to position [1159, 0]
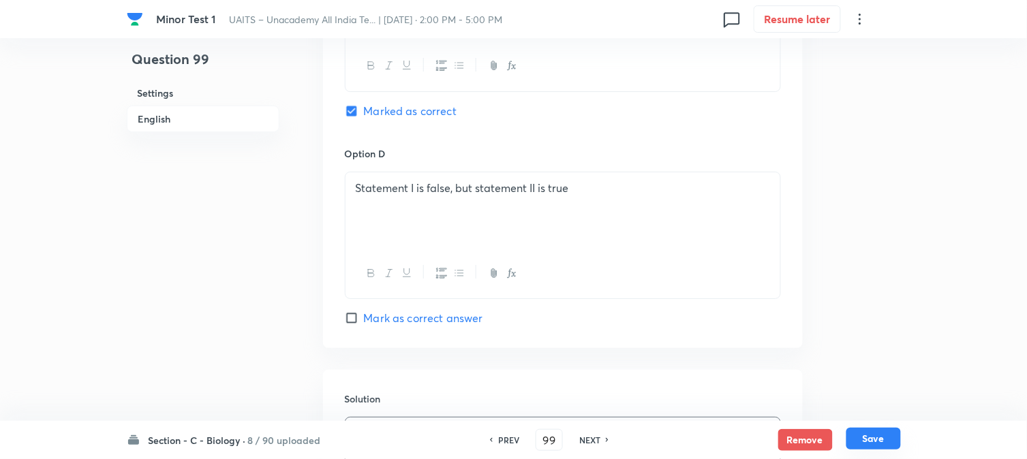
click at [884, 438] on button "Save" at bounding box center [873, 439] width 55 height 22
type input "100"
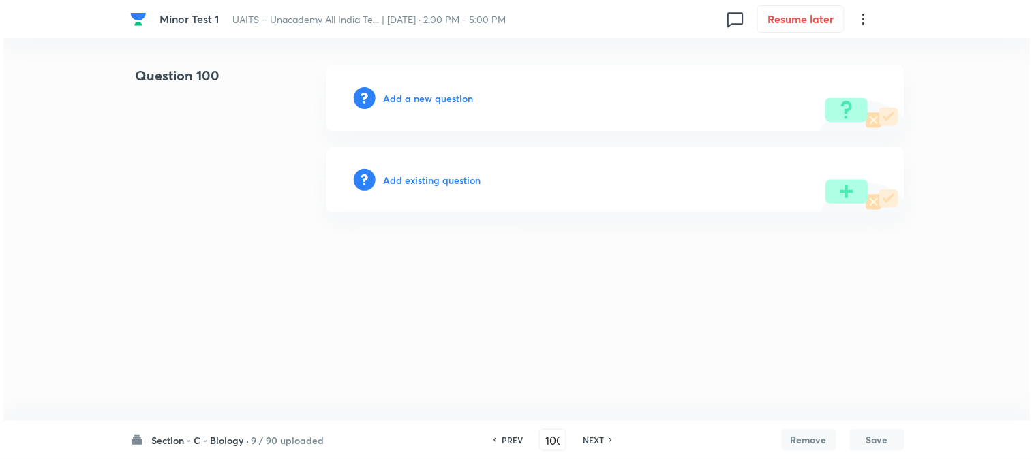
scroll to position [0, 0]
click at [440, 96] on h6 "Add a new question" at bounding box center [429, 98] width 90 height 14
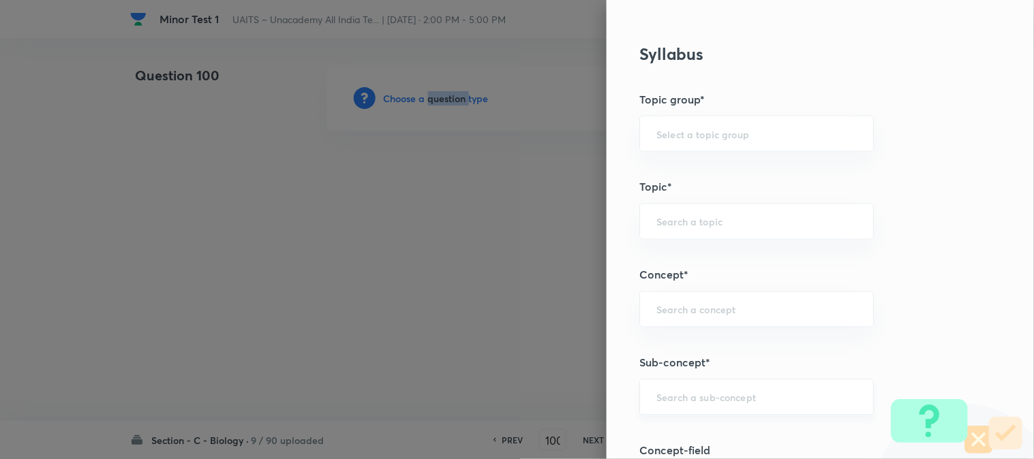
scroll to position [804, 0]
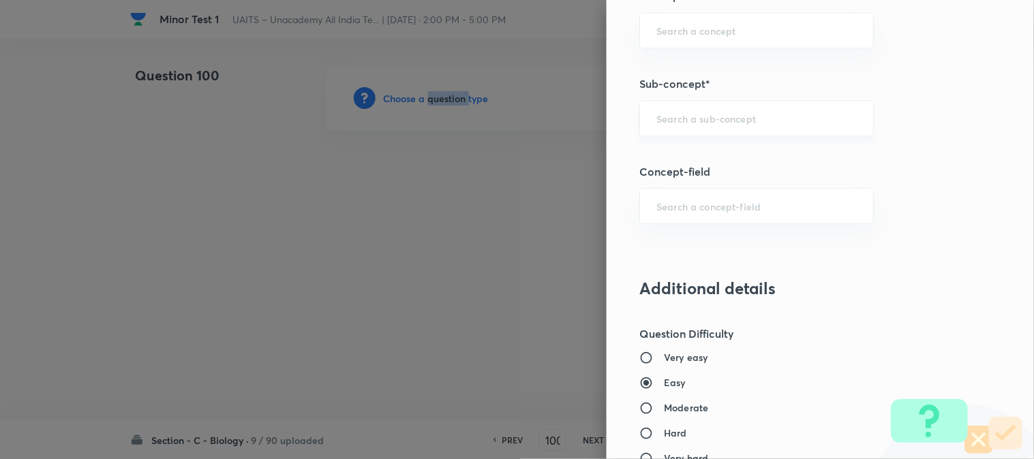
click at [687, 125] on div "​" at bounding box center [756, 118] width 234 height 36
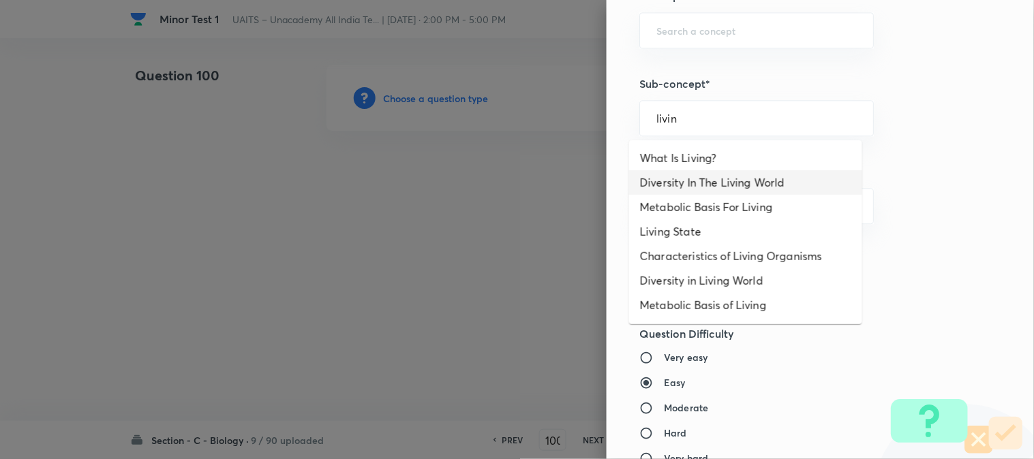
click at [714, 179] on li "Diversity In The Living World" at bounding box center [745, 182] width 233 height 25
type input "Diversity In The Living World"
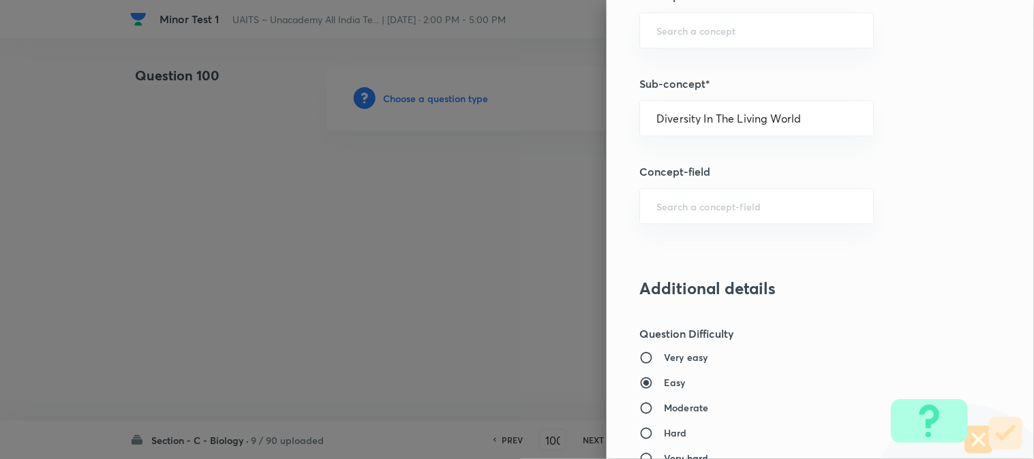
type input "Biology"
type input "Diversity of Living Organisms"
type input "Living World"
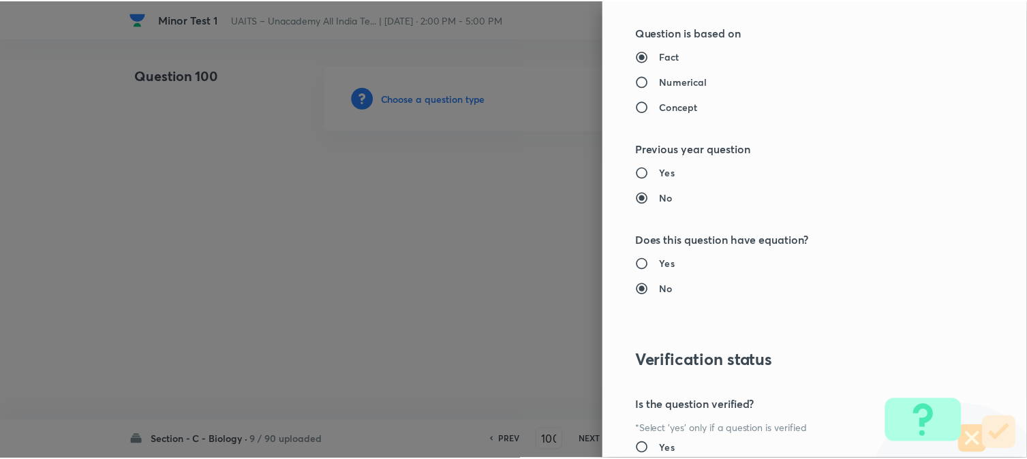
scroll to position [1398, 0]
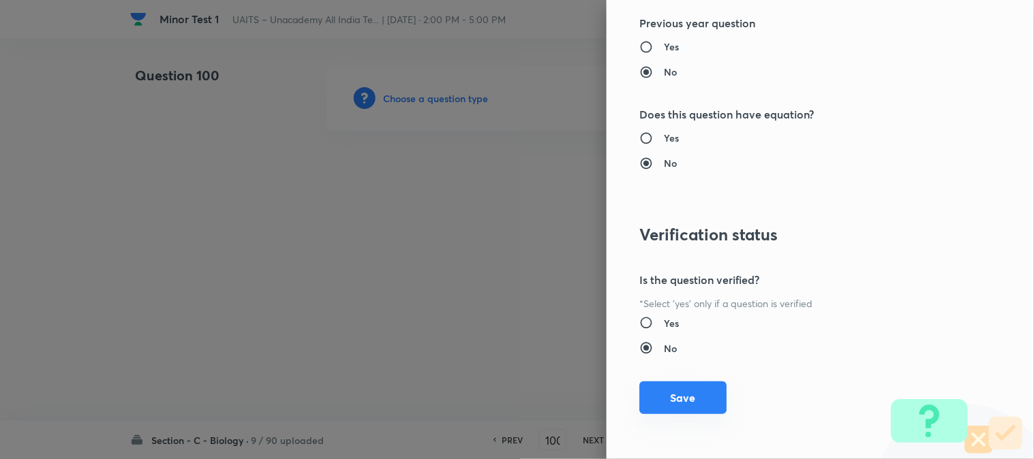
click at [672, 396] on button "Save" at bounding box center [682, 398] width 87 height 33
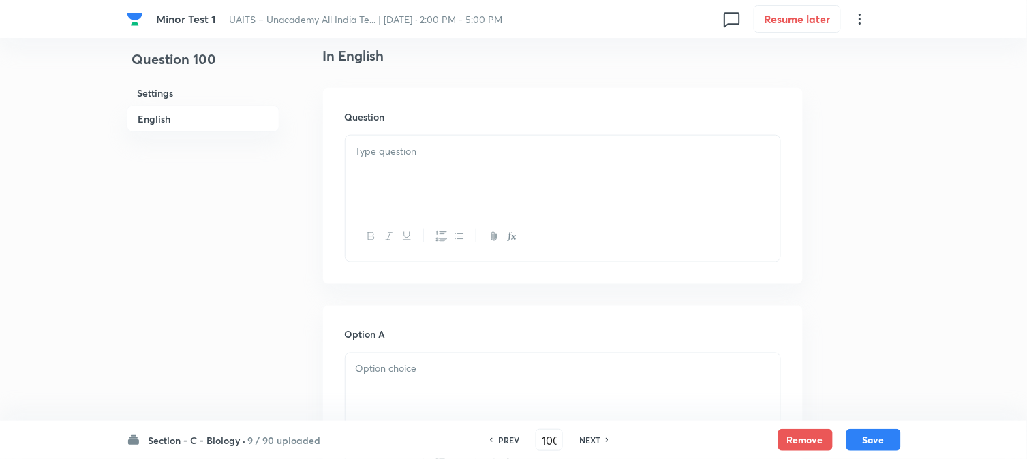
scroll to position [402, 0]
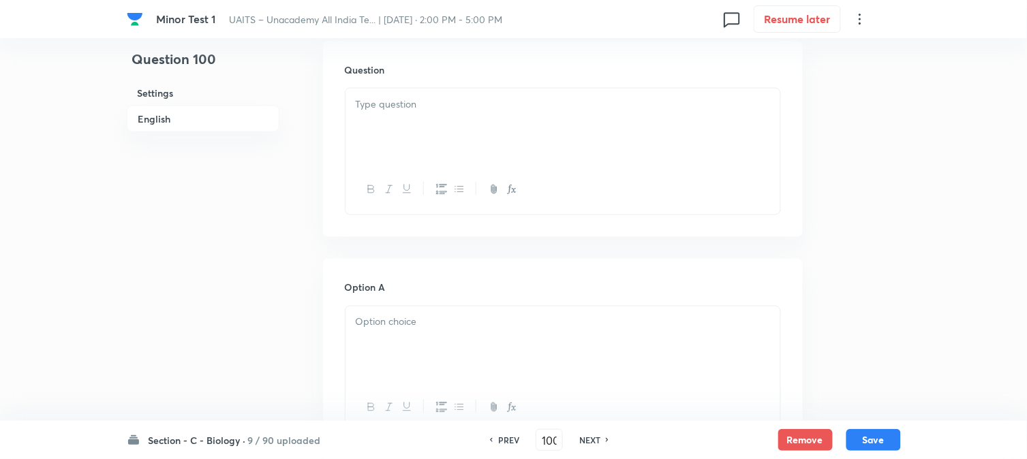
click at [406, 137] on div at bounding box center [563, 127] width 435 height 76
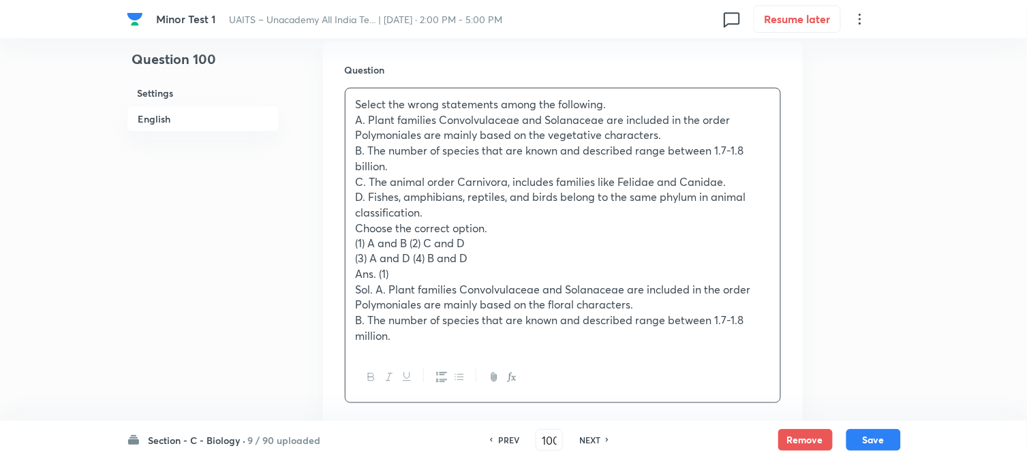
click at [410, 239] on p "(1) A and B (2) C and D" at bounding box center [563, 244] width 414 height 16
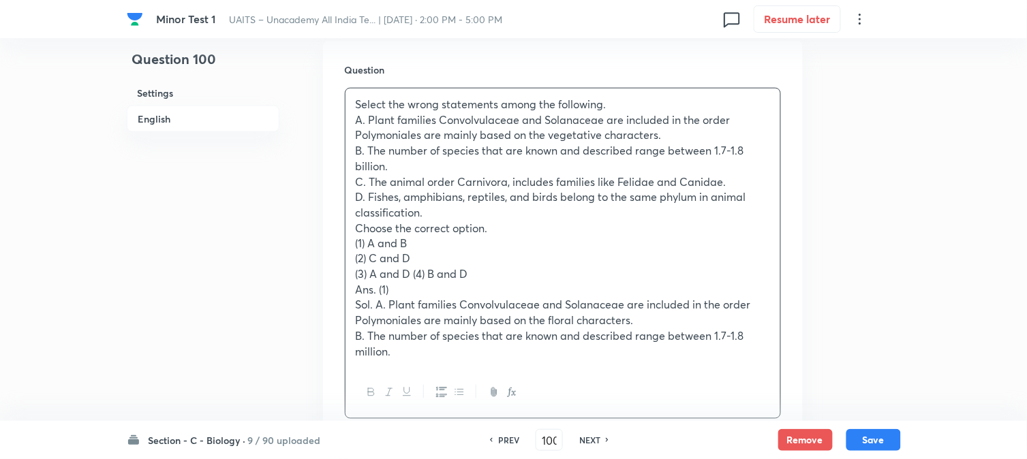
click at [411, 271] on p "(3) A and D (4) B and D" at bounding box center [563, 275] width 414 height 16
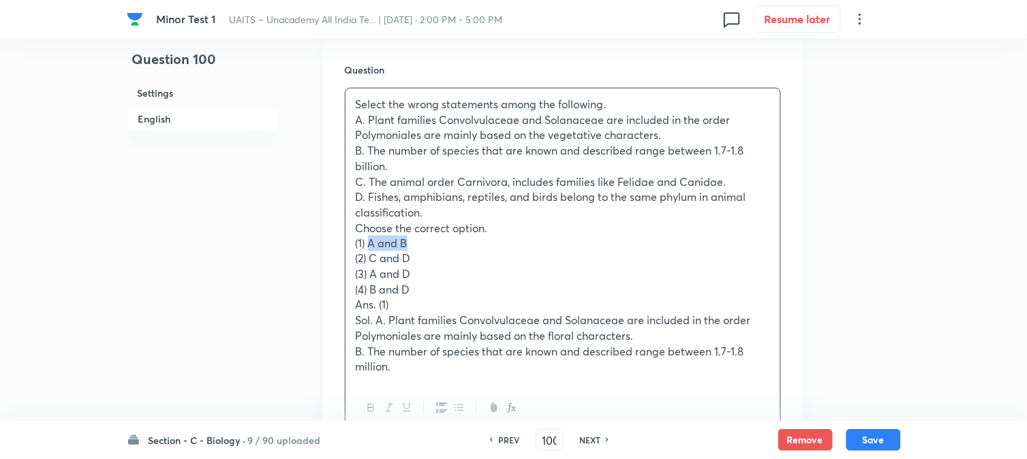
drag, startPoint x: 373, startPoint y: 247, endPoint x: 423, endPoint y: 248, distance: 49.8
click at [423, 248] on p "(1) A and B" at bounding box center [563, 244] width 414 height 16
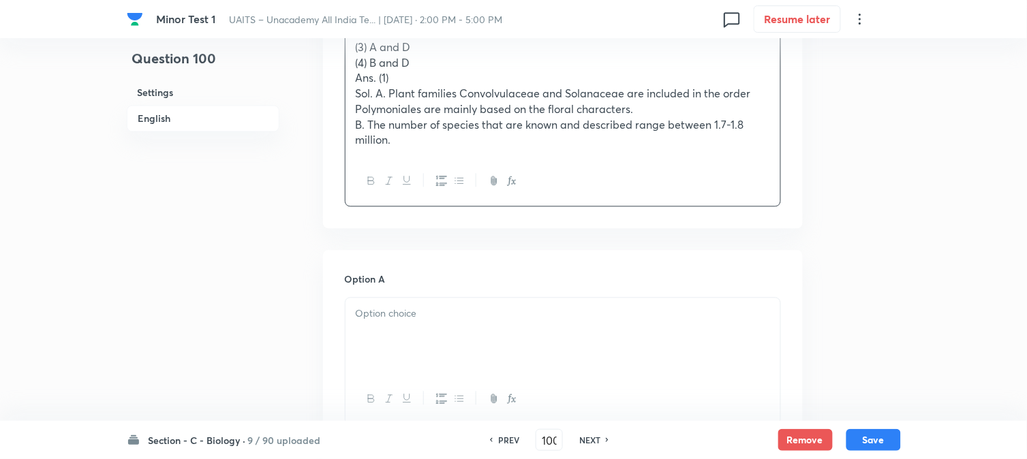
click at [380, 322] on p at bounding box center [563, 315] width 414 height 16
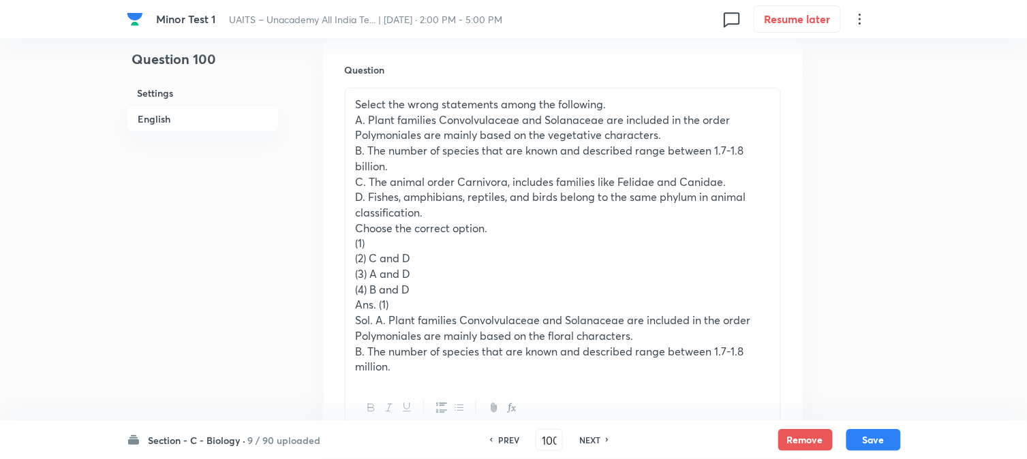
drag, startPoint x: 369, startPoint y: 255, endPoint x: 420, endPoint y: 257, distance: 51.8
click at [420, 257] on p "(2) C and D" at bounding box center [563, 259] width 414 height 16
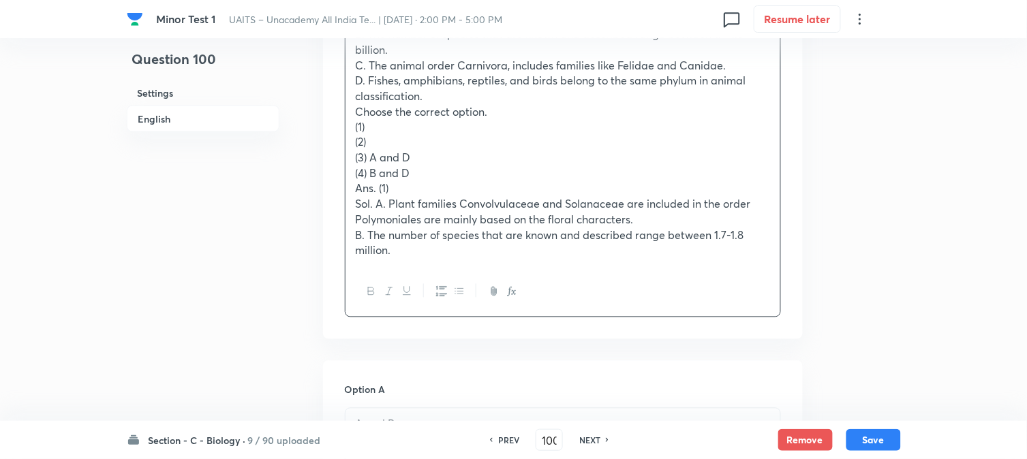
scroll to position [856, 0]
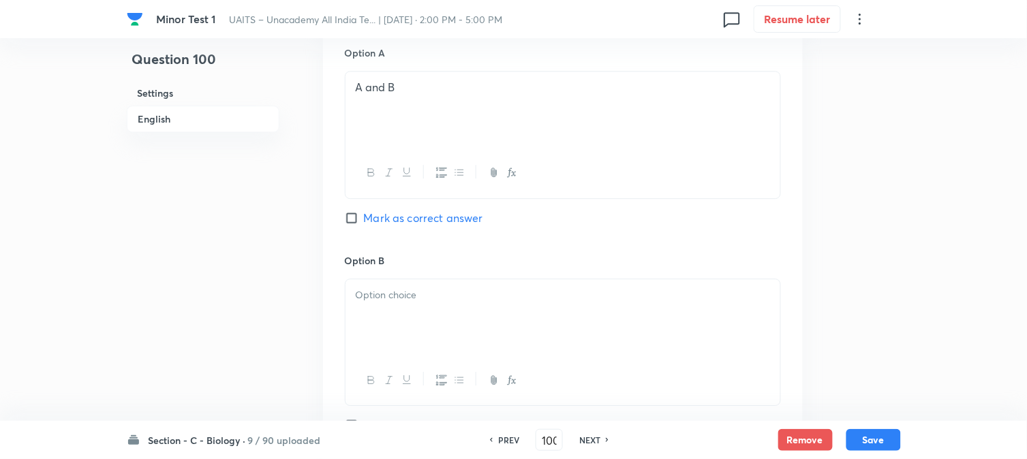
click at [379, 307] on div at bounding box center [563, 317] width 435 height 76
click at [405, 225] on span "Mark as correct answer" at bounding box center [423, 218] width 119 height 16
click at [364, 225] on input "Mark as correct answer" at bounding box center [354, 218] width 19 height 14
checkbox input "true"
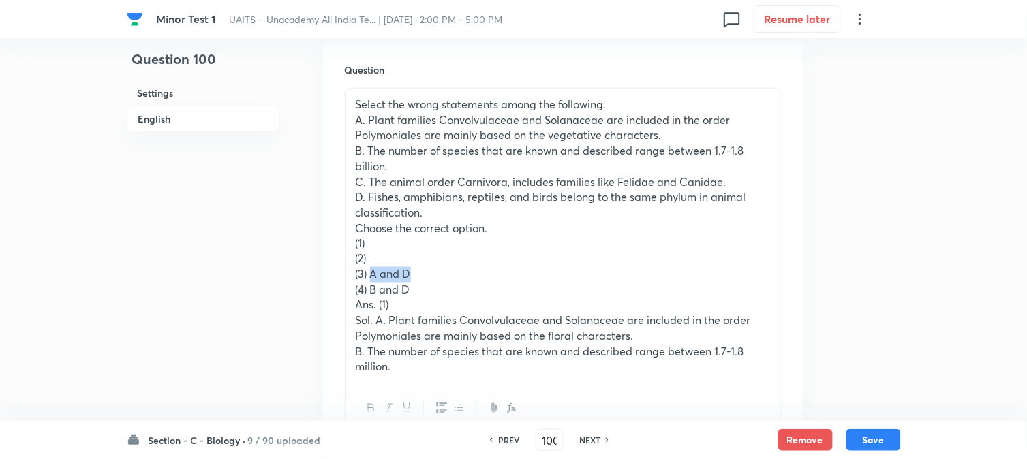
drag, startPoint x: 369, startPoint y: 275, endPoint x: 438, endPoint y: 278, distance: 68.2
click at [438, 278] on p "(3) A and D" at bounding box center [563, 275] width 414 height 16
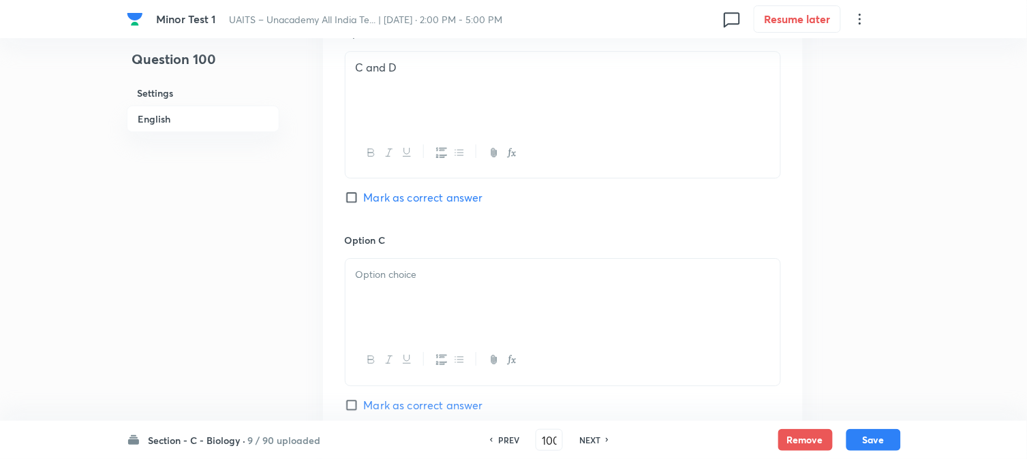
click at [387, 296] on div at bounding box center [563, 297] width 435 height 76
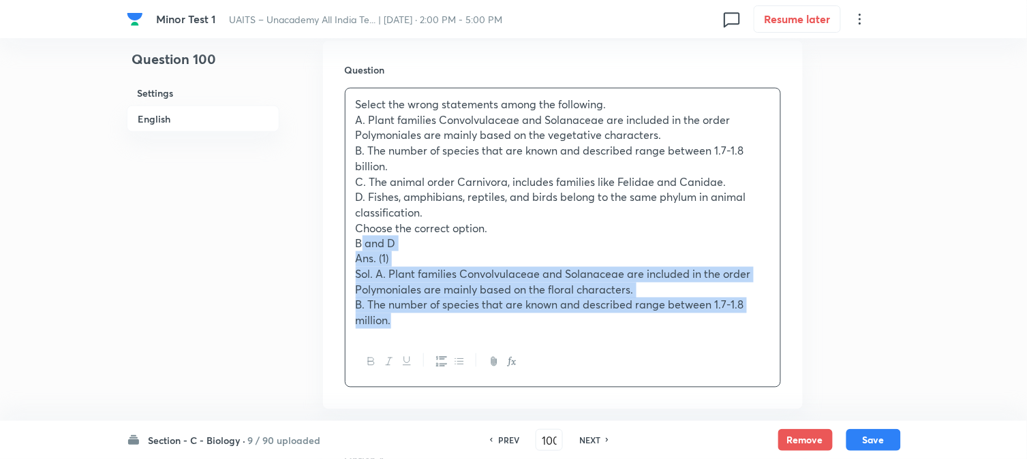
drag, startPoint x: 367, startPoint y: 288, endPoint x: 525, endPoint y: 359, distance: 173.3
click at [525, 359] on div "Select the wrong statements among the following. A. Plant families Convolvulace…" at bounding box center [563, 238] width 436 height 300
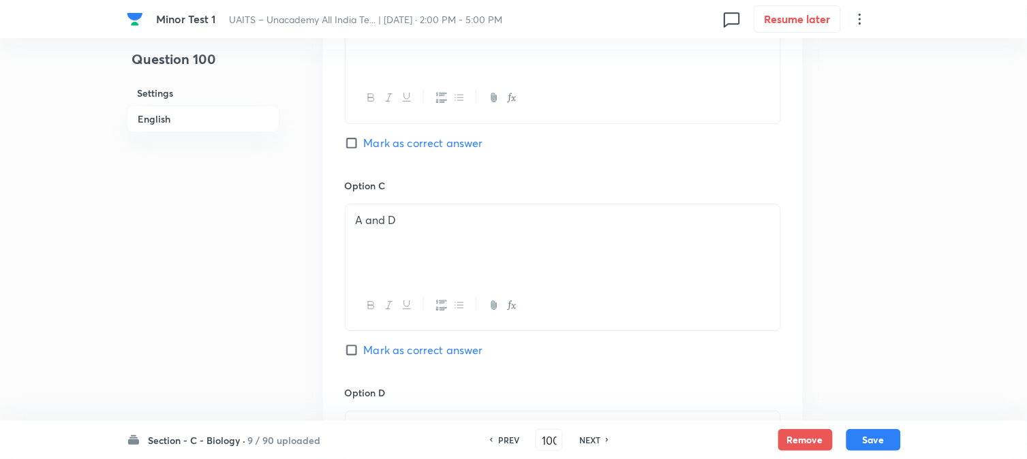
scroll to position [1311, 0]
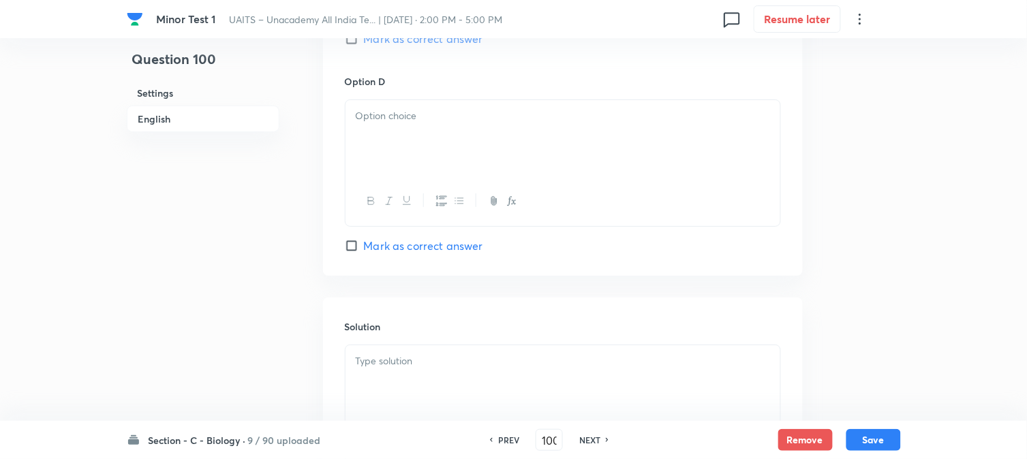
click at [373, 157] on div at bounding box center [563, 138] width 435 height 76
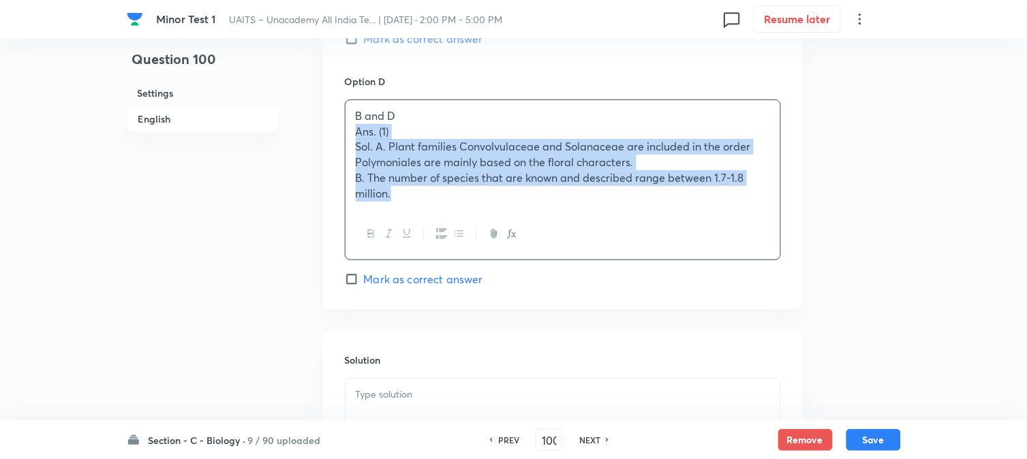
drag, startPoint x: 369, startPoint y: 153, endPoint x: 469, endPoint y: 240, distance: 132.8
click at [469, 240] on div "B and D Ans. (1) Sol. A. Plant families Convolvulaceae and Solanaceae are inclu…" at bounding box center [563, 179] width 436 height 161
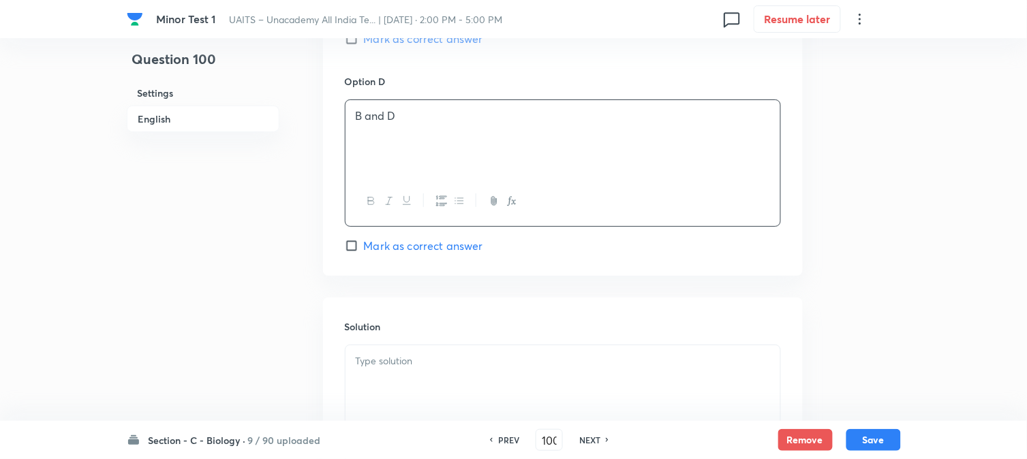
click at [397, 403] on div at bounding box center [563, 384] width 435 height 76
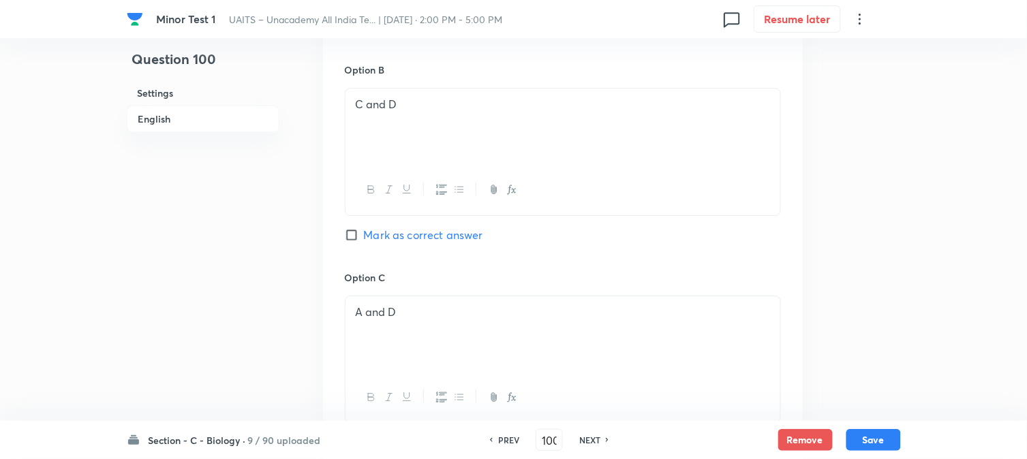
scroll to position [856, 0]
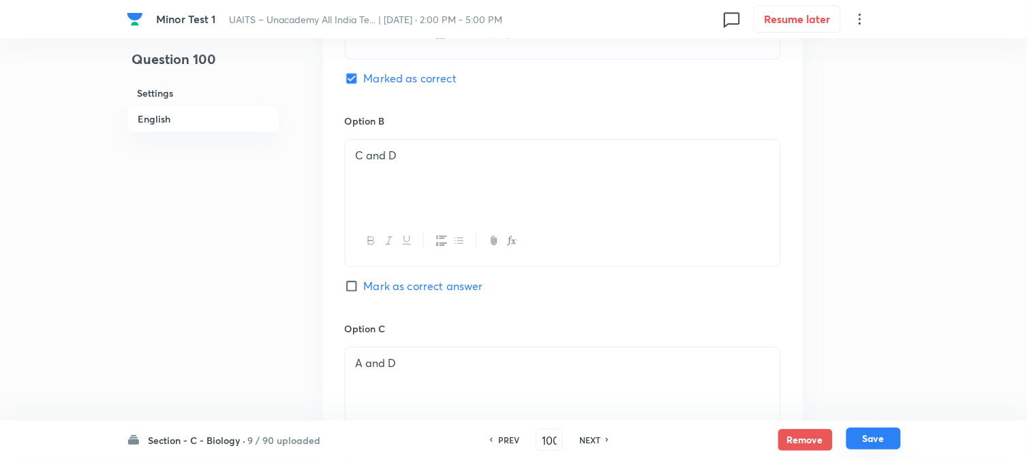
click at [874, 430] on button "Save" at bounding box center [873, 439] width 55 height 22
type input "101"
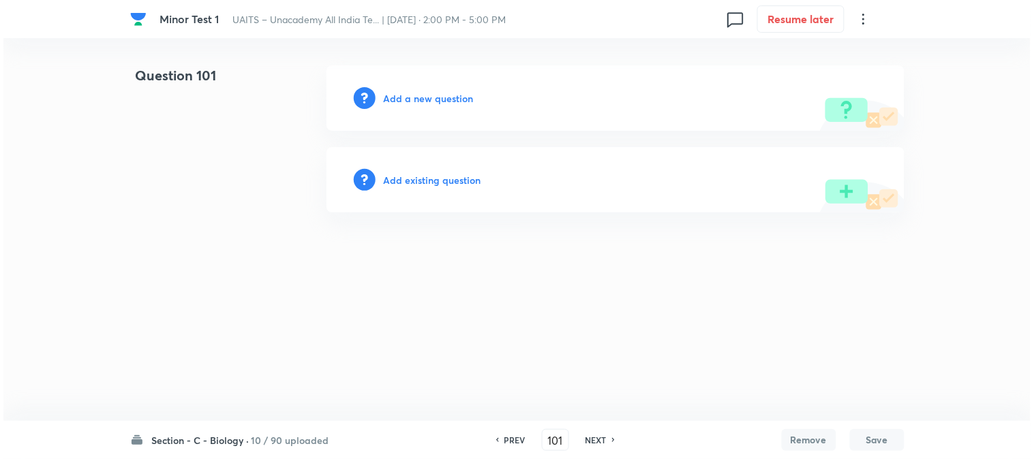
scroll to position [0, 0]
click at [420, 61] on html "Minor Test 1 UAITS – Unacademy All India Te... | Oct 5, 2025 · 2:00 PM - 5:00 P…" at bounding box center [517, 139] width 1034 height 278
click at [431, 107] on div "Add a new question" at bounding box center [615, 97] width 578 height 65
click at [433, 102] on h6 "Add a new question" at bounding box center [429, 98] width 90 height 14
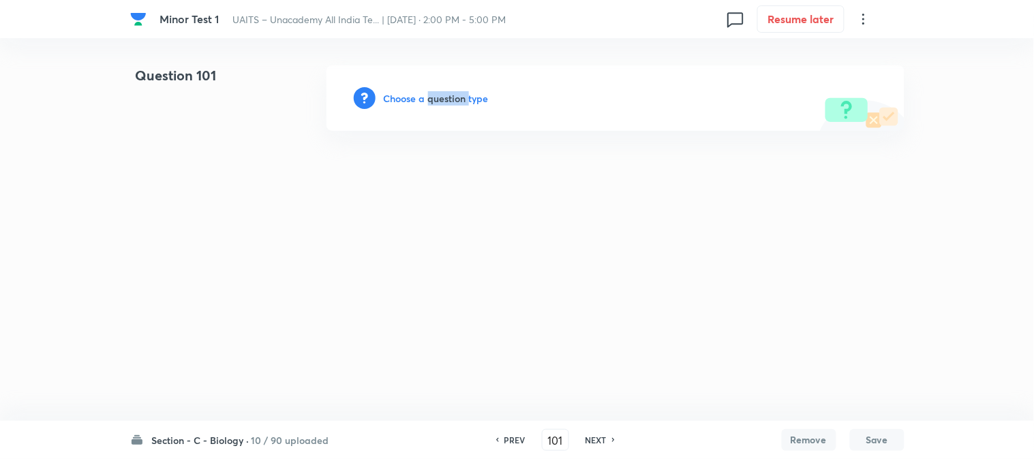
click at [433, 102] on h6 "Choose a question type" at bounding box center [436, 98] width 105 height 14
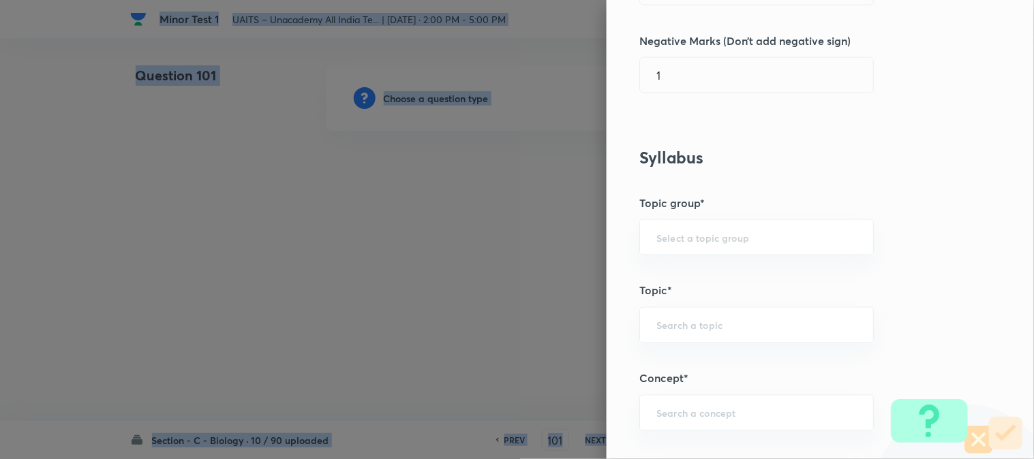
scroll to position [804, 0]
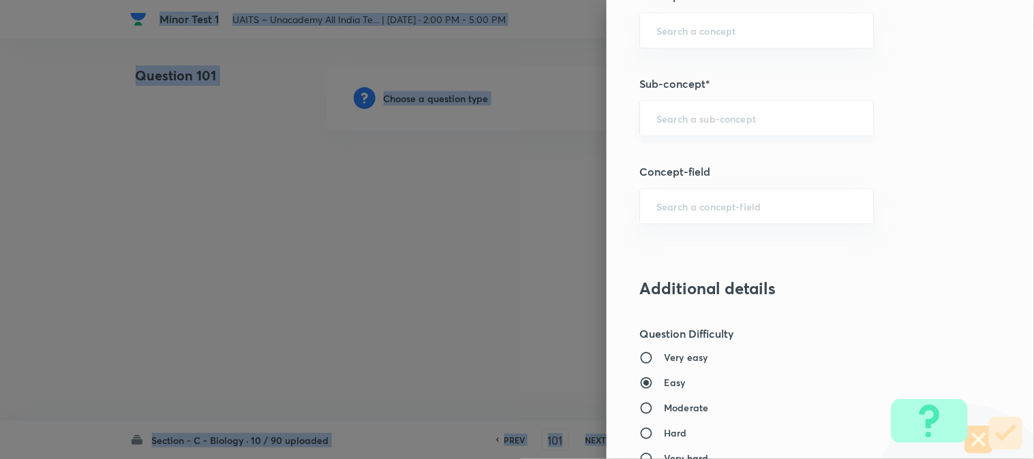
click at [701, 128] on div "​" at bounding box center [756, 118] width 234 height 36
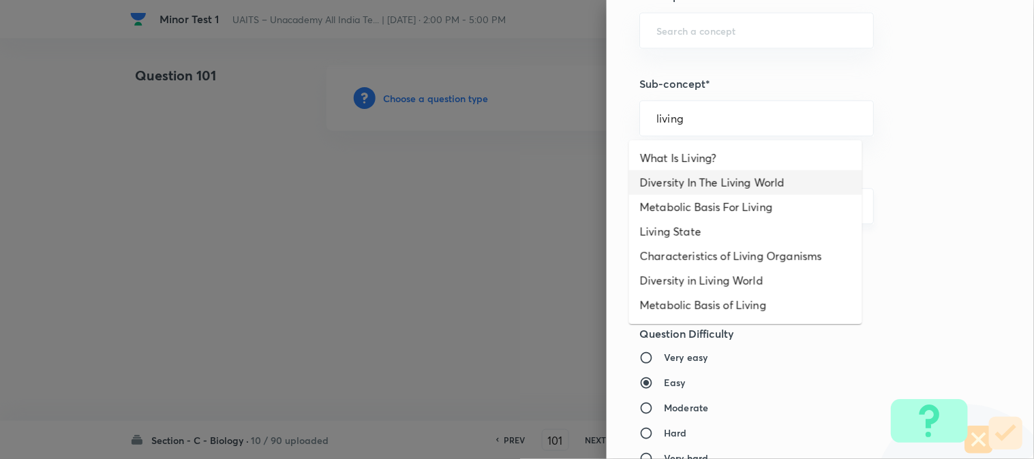
click at [707, 188] on li "Diversity In The Living World" at bounding box center [745, 182] width 233 height 25
type input "Diversity In The Living World"
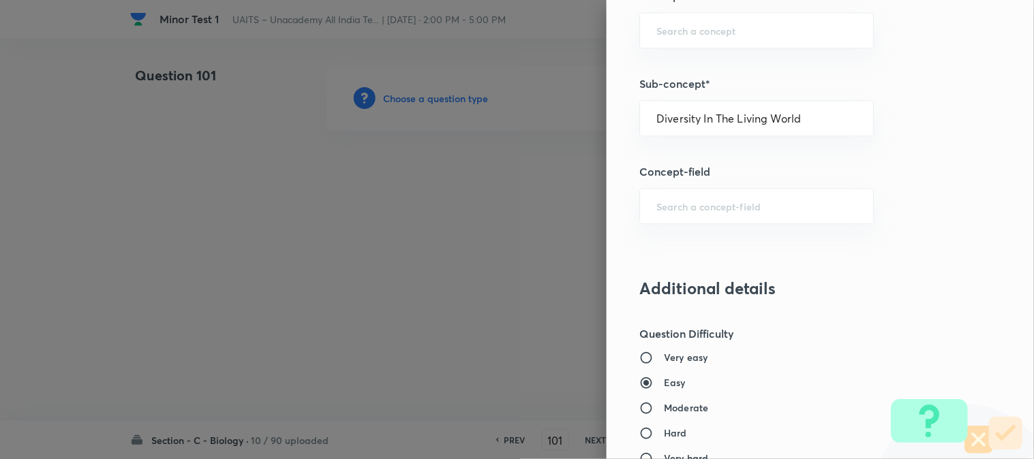
type input "Biology"
type input "Diversity of Living Organisms"
type input "Living World"
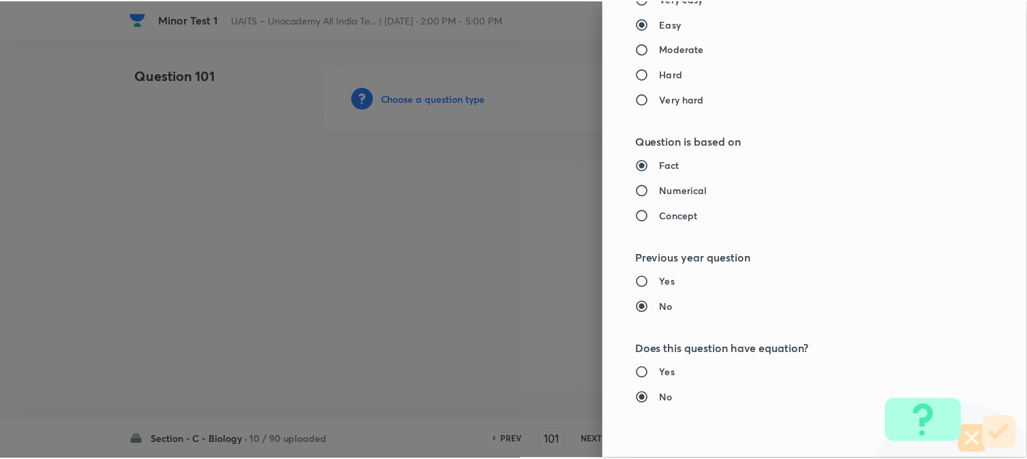
scroll to position [1398, 0]
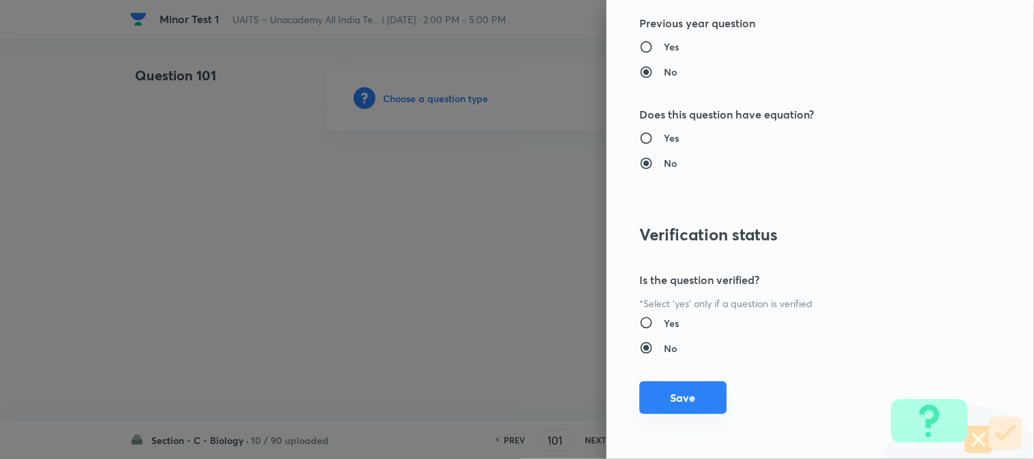
click at [686, 395] on button "Save" at bounding box center [682, 398] width 87 height 33
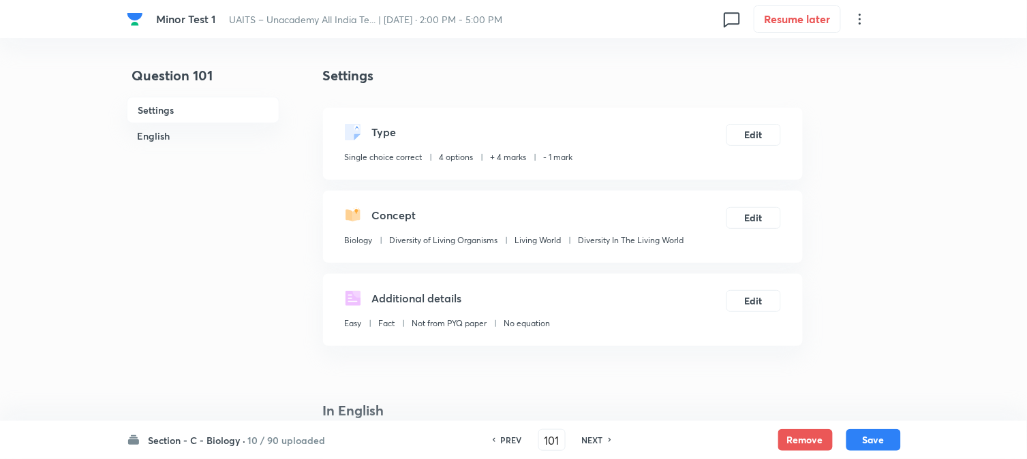
scroll to position [402, 0]
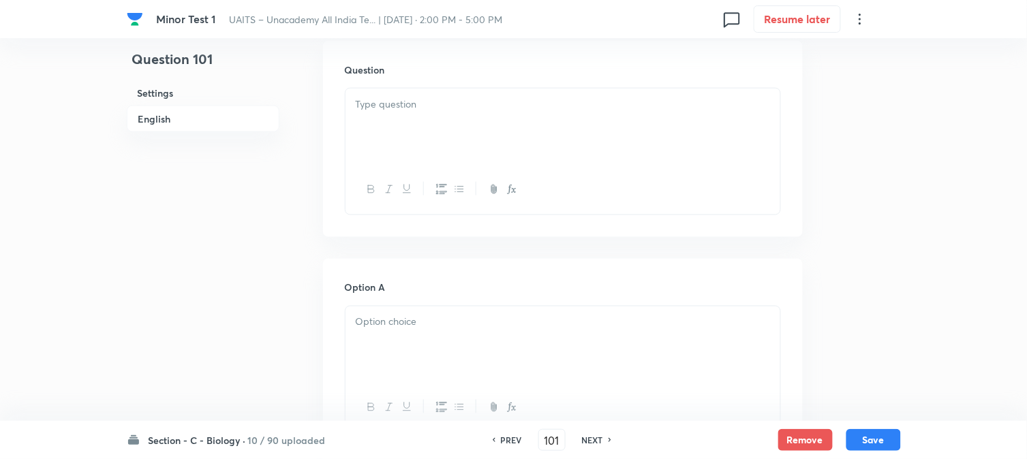
click at [392, 124] on div at bounding box center [563, 127] width 435 height 76
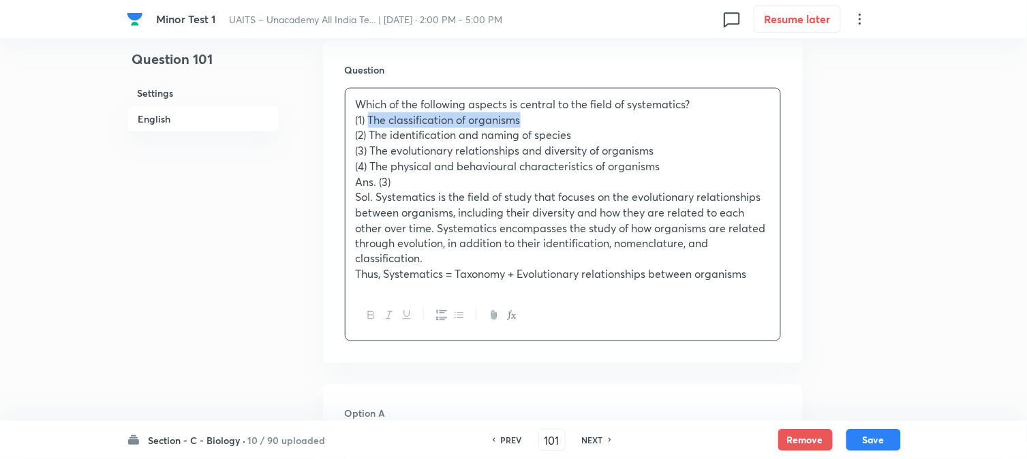
drag, startPoint x: 369, startPoint y: 123, endPoint x: 669, endPoint y: 123, distance: 300.5
click at [669, 123] on p "(1) The classification of organisms" at bounding box center [563, 120] width 414 height 16
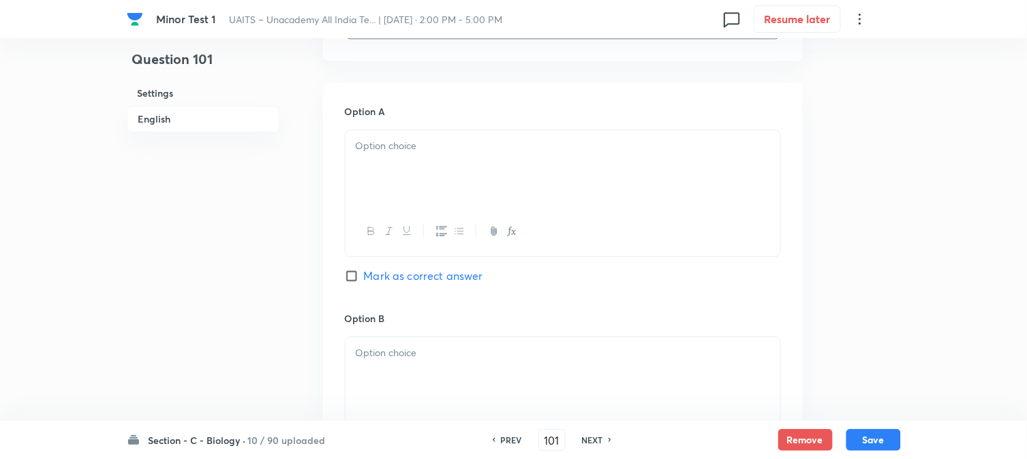
click at [369, 181] on div at bounding box center [563, 168] width 435 height 76
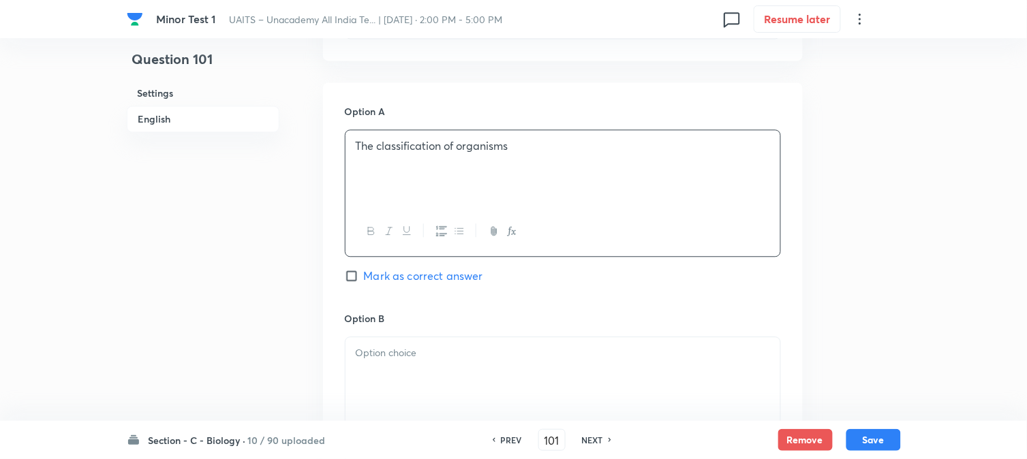
scroll to position [326, 0]
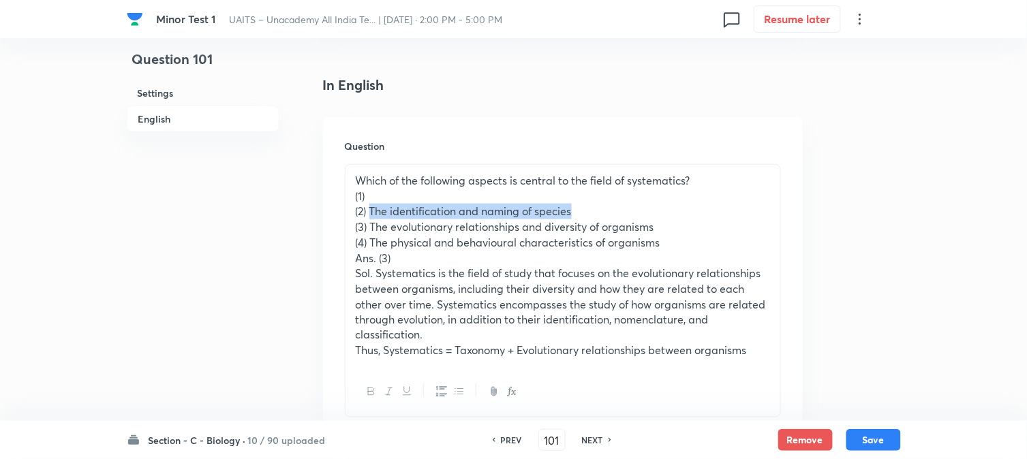
drag, startPoint x: 371, startPoint y: 214, endPoint x: 651, endPoint y: 211, distance: 279.4
click at [651, 211] on p "(2) The identification and naming of species" at bounding box center [563, 212] width 414 height 16
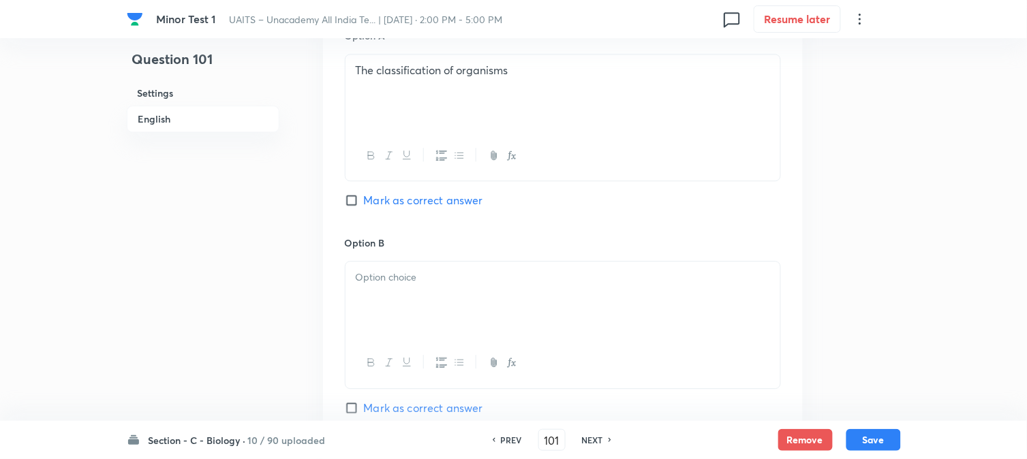
click at [376, 323] on div at bounding box center [563, 300] width 435 height 76
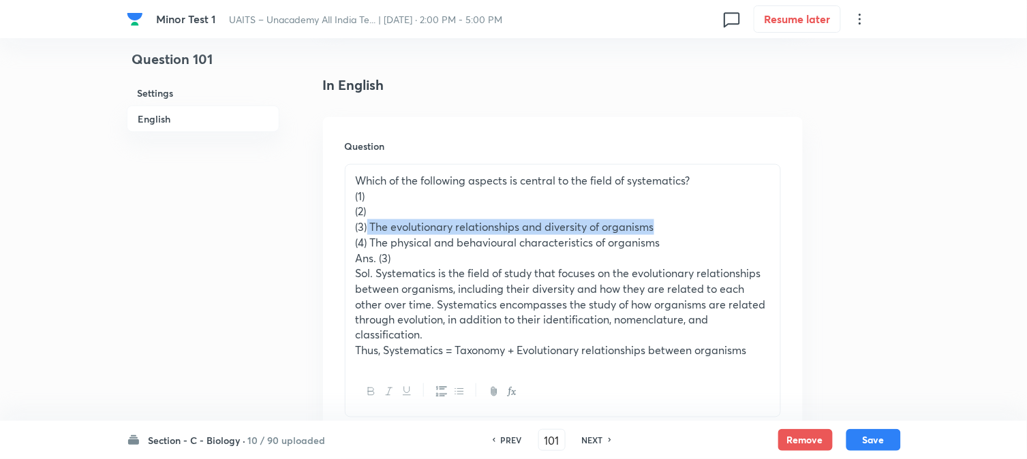
drag, startPoint x: 369, startPoint y: 221, endPoint x: 788, endPoint y: 225, distance: 419.8
click at [788, 225] on div "Question Which of the following aspects is central to the field of systematics?…" at bounding box center [563, 278] width 480 height 322
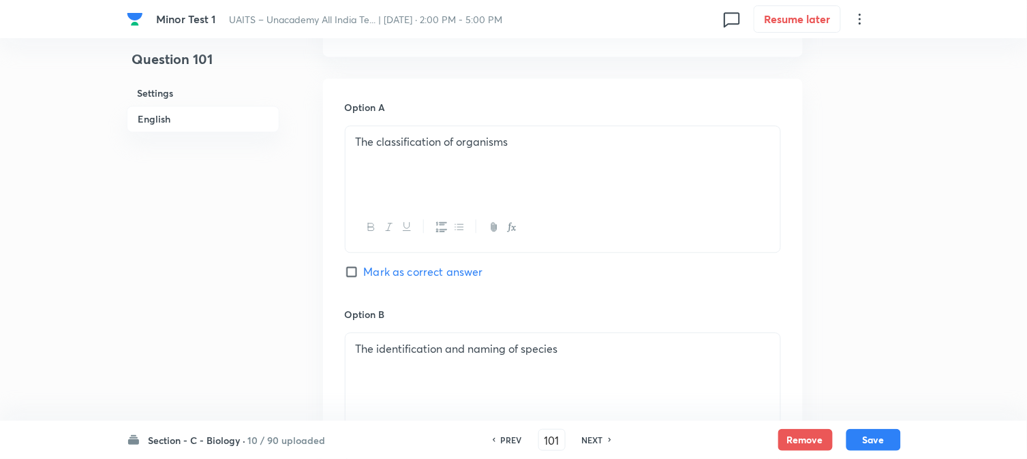
scroll to position [1084, 0]
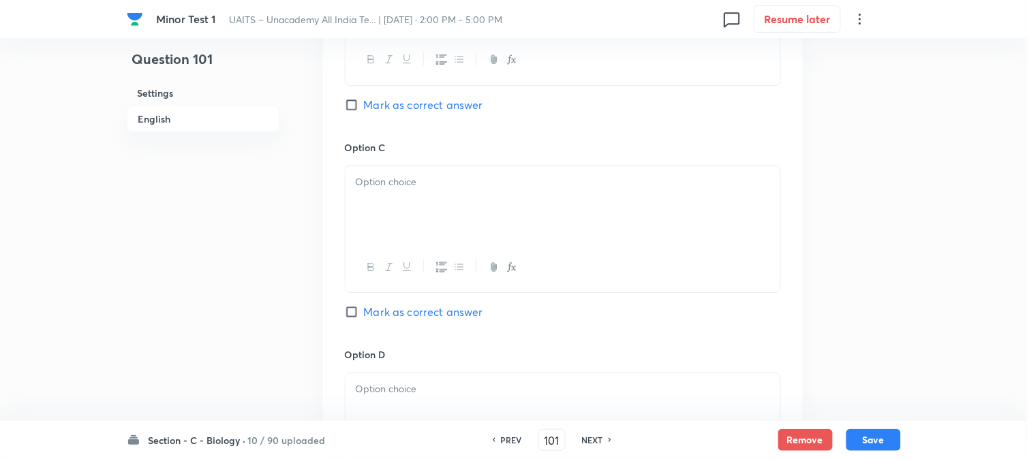
drag, startPoint x: 387, startPoint y: 217, endPoint x: 399, endPoint y: 240, distance: 25.9
click at [390, 219] on div at bounding box center [563, 204] width 435 height 76
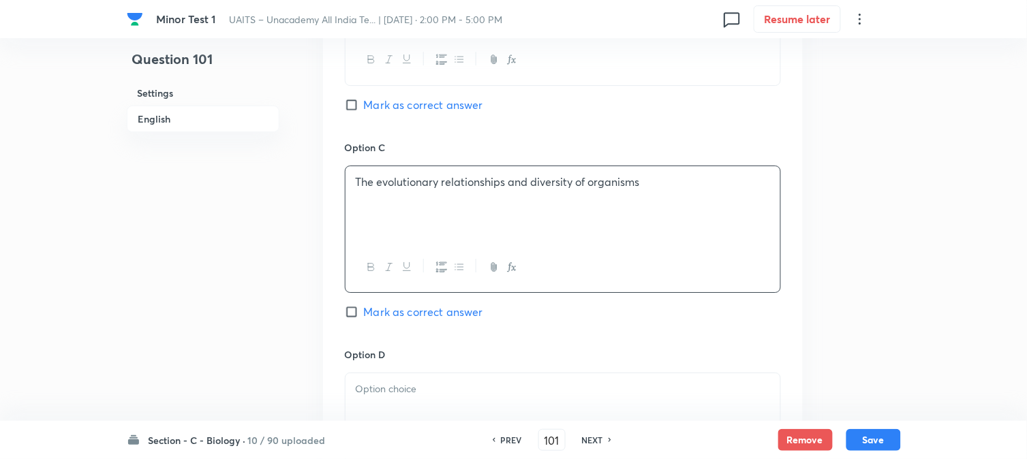
click at [428, 336] on div "Option C The evolutionary relationships and diversity of organisms Mark as corr…" at bounding box center [563, 243] width 436 height 207
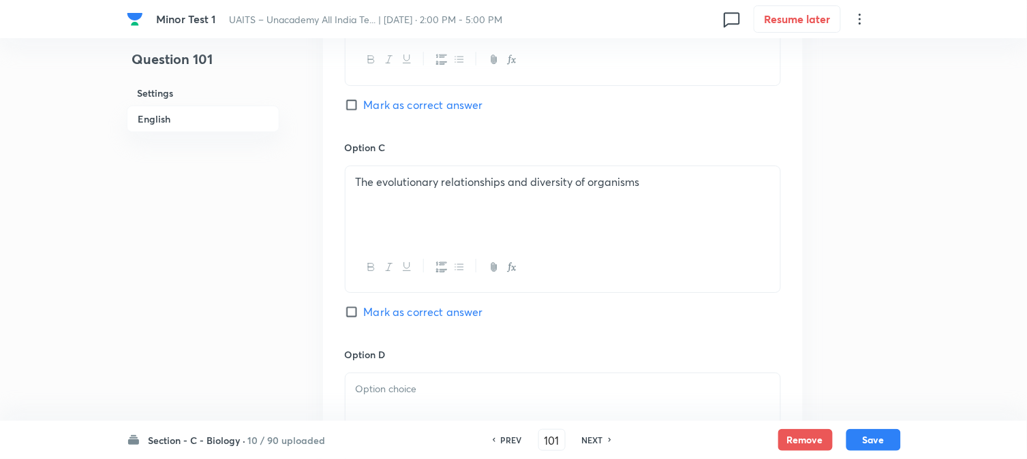
click at [430, 323] on div "Option C The evolutionary relationships and diversity of organisms Mark as corr…" at bounding box center [563, 243] width 436 height 207
click at [431, 318] on span "Mark as correct answer" at bounding box center [423, 312] width 119 height 16
click at [364, 318] on input "Mark as correct answer" at bounding box center [354, 312] width 19 height 14
checkbox input "true"
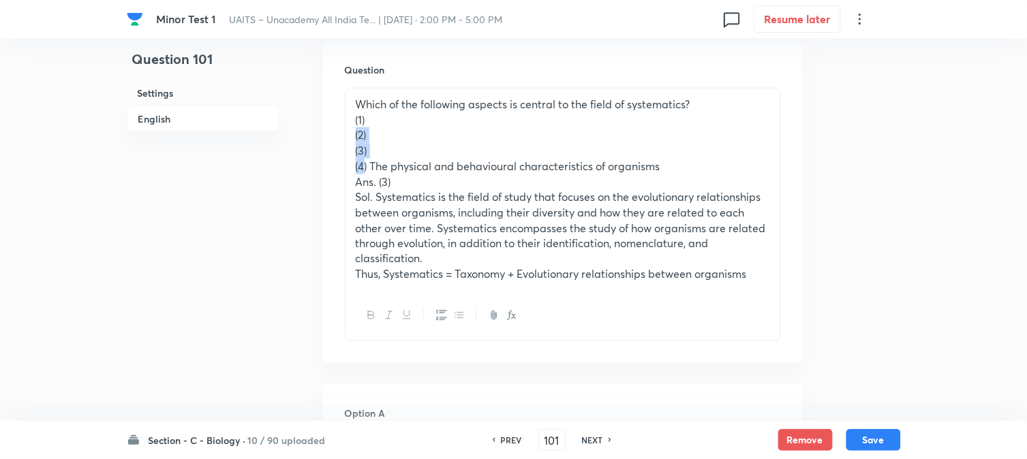
drag, startPoint x: 365, startPoint y: 161, endPoint x: 352, endPoint y: 134, distance: 29.6
click at [352, 134] on div "Which of the following aspects is central to the field of systematics? (1) (2) …" at bounding box center [563, 190] width 435 height 202
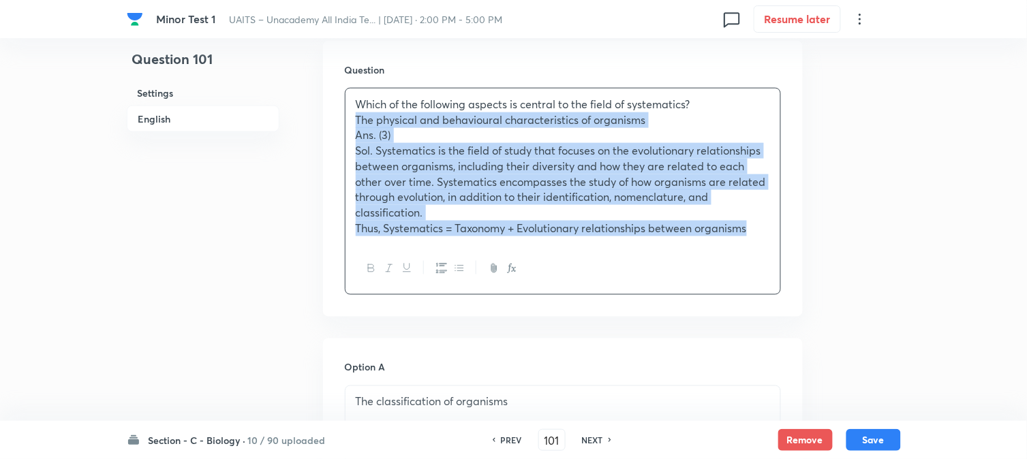
drag, startPoint x: 372, startPoint y: 164, endPoint x: 875, endPoint y: 290, distance: 518.3
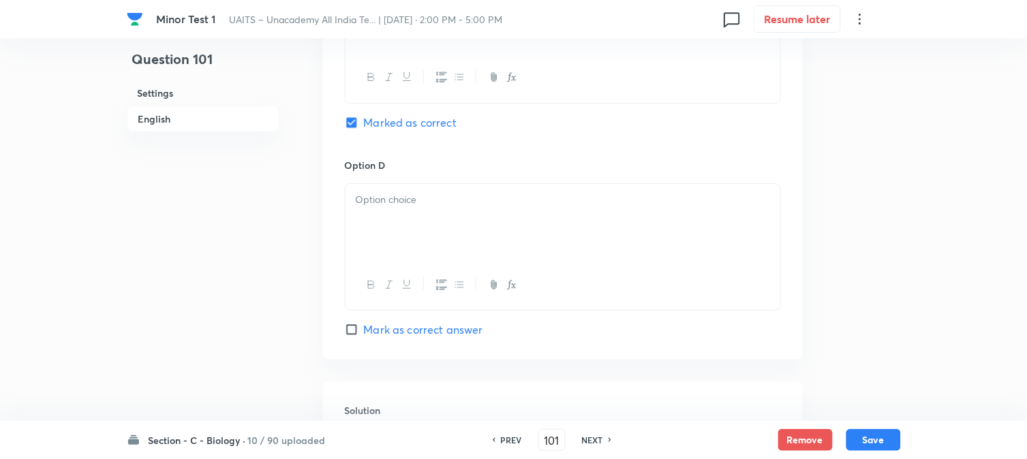
scroll to position [1159, 0]
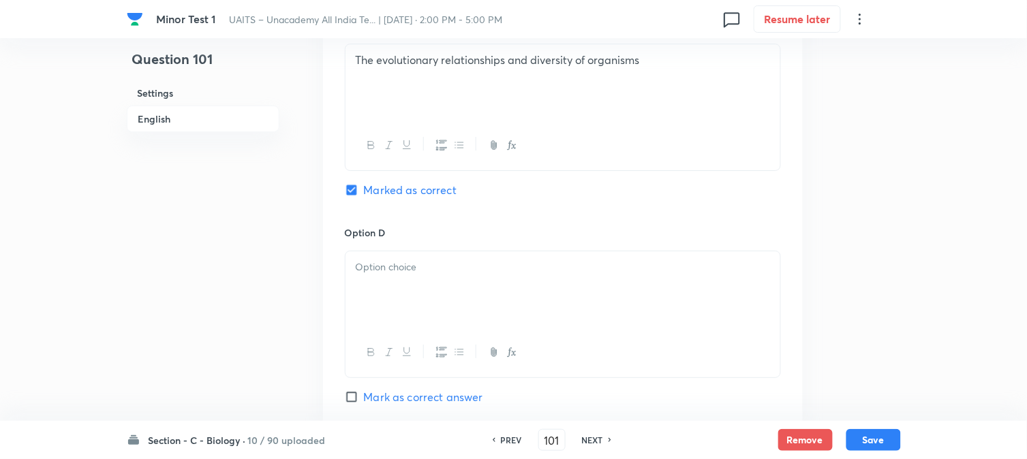
click at [365, 210] on div "Option C The evolutionary relationships and diversity of organisms Marked as co…" at bounding box center [563, 121] width 436 height 207
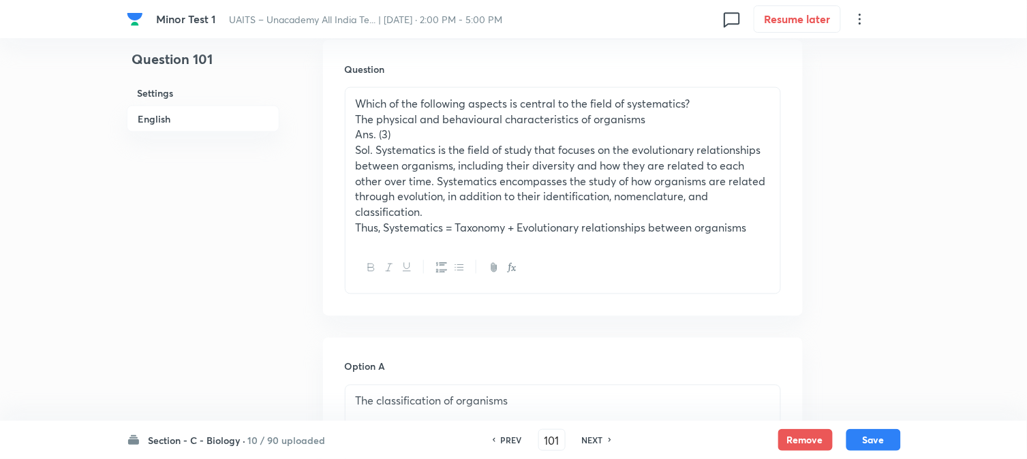
scroll to position [402, 0]
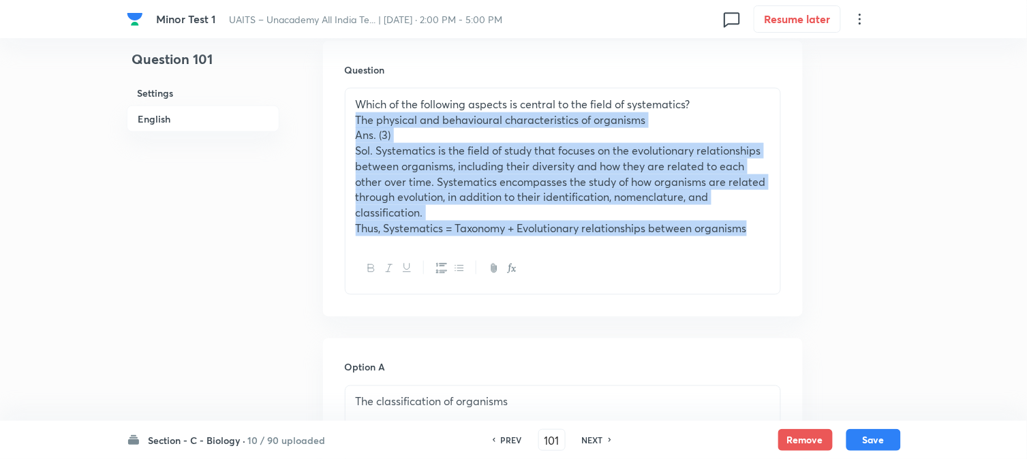
drag, startPoint x: 355, startPoint y: 120, endPoint x: 873, endPoint y: 279, distance: 541.9
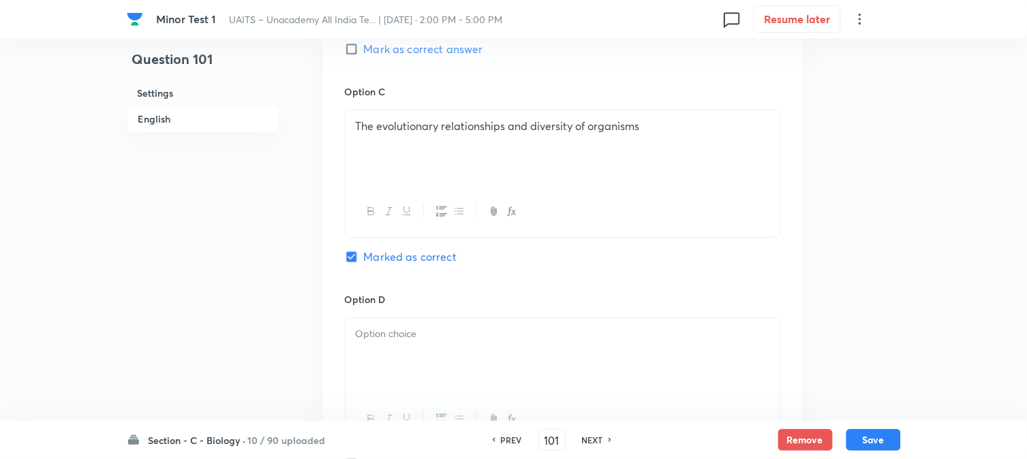
scroll to position [1159, 0]
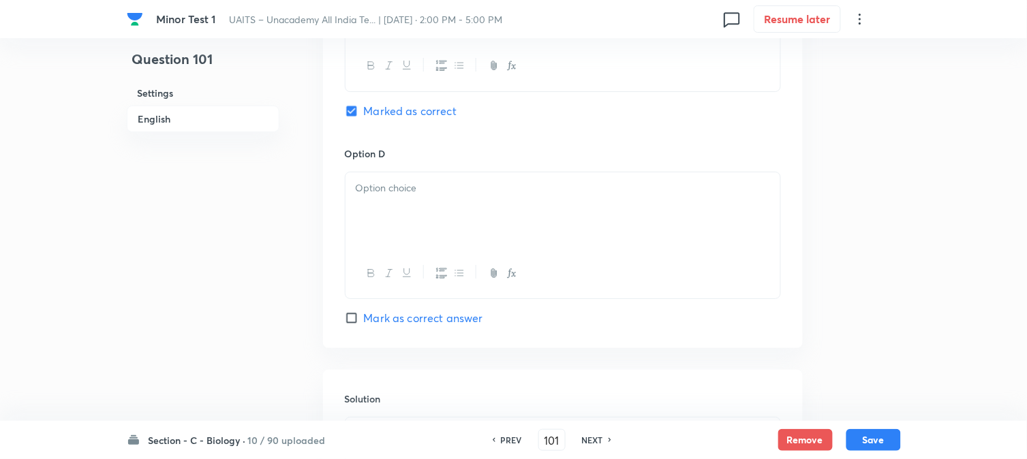
click at [366, 210] on div at bounding box center [563, 210] width 435 height 76
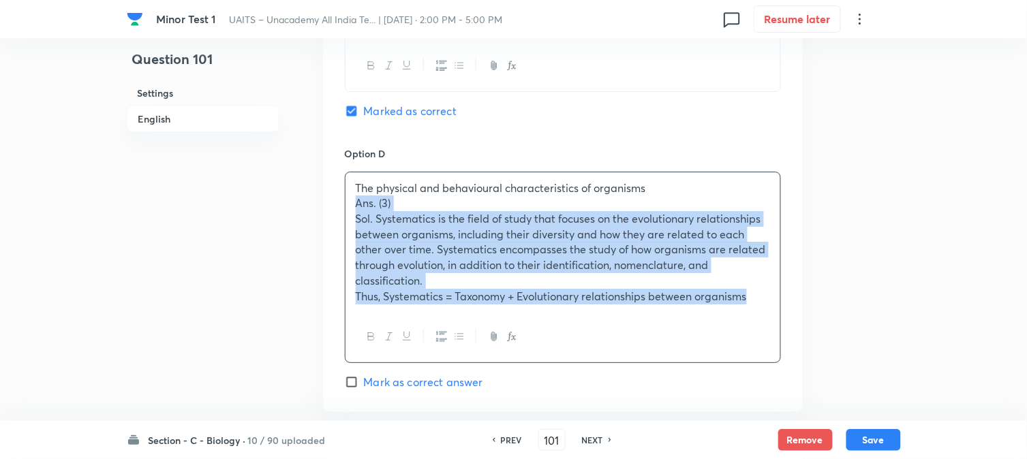
drag, startPoint x: 358, startPoint y: 206, endPoint x: 848, endPoint y: 311, distance: 501.3
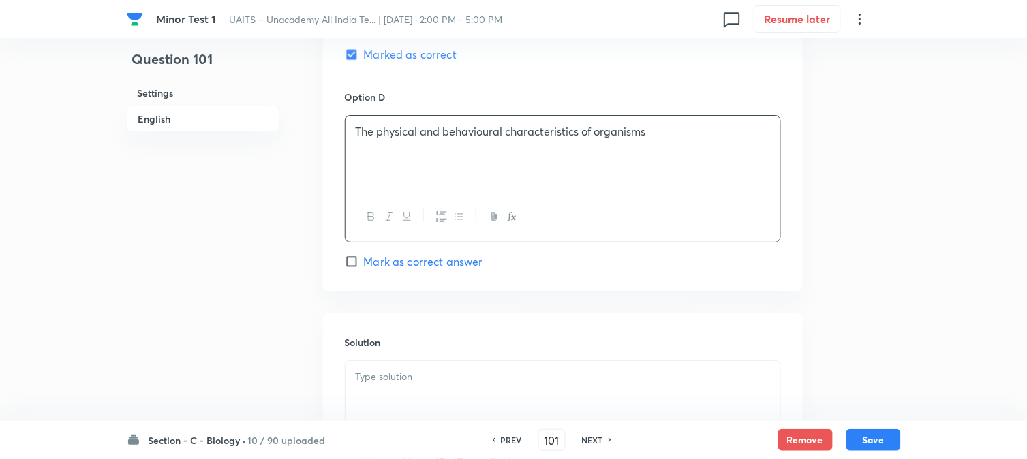
scroll to position [1388, 0]
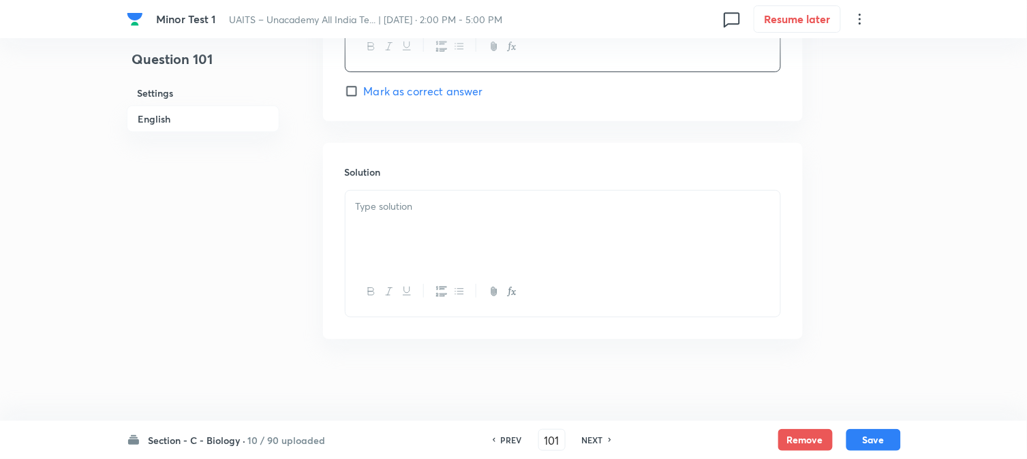
click at [382, 229] on div at bounding box center [563, 229] width 435 height 76
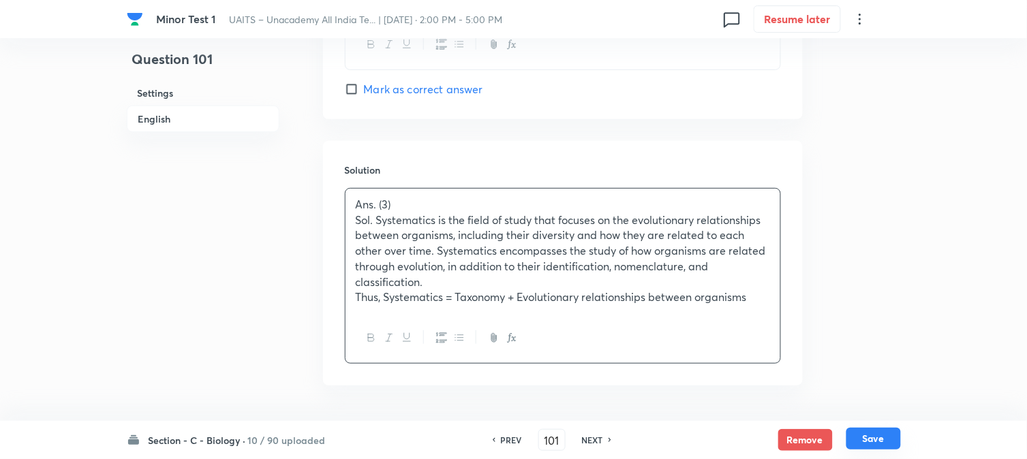
click at [874, 450] on button "Save" at bounding box center [873, 439] width 55 height 22
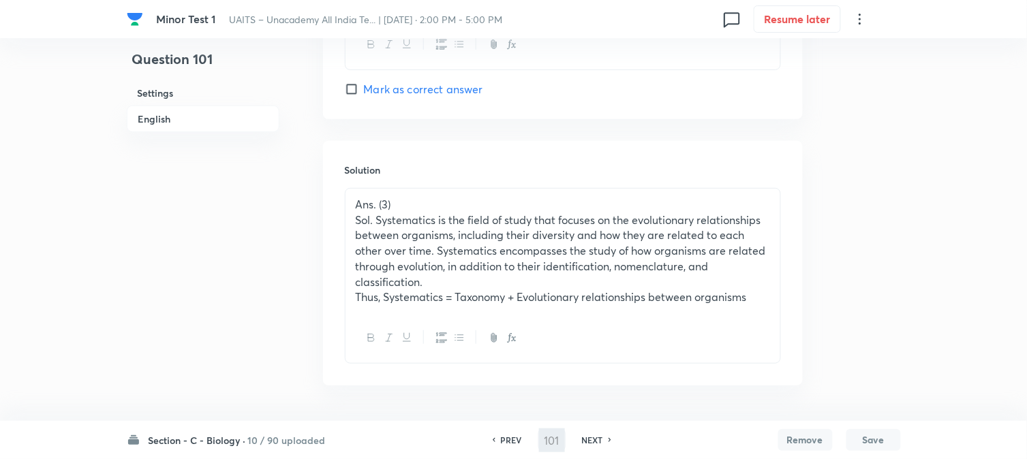
type input "102"
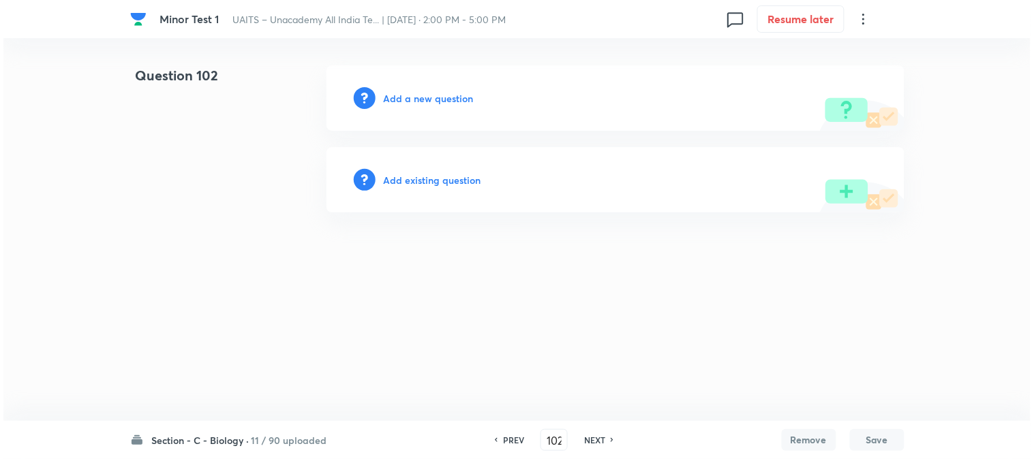
scroll to position [0, 0]
click at [446, 109] on div "Add a new question" at bounding box center [615, 97] width 578 height 65
click at [445, 106] on div "Add a new question" at bounding box center [615, 97] width 578 height 65
click at [444, 104] on h6 "Add a new question" at bounding box center [429, 98] width 90 height 14
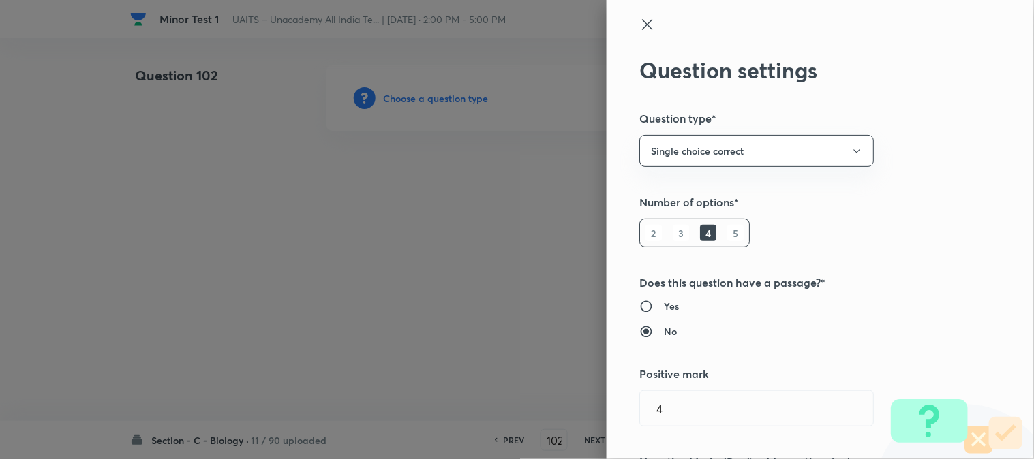
click at [440, 96] on div at bounding box center [517, 229] width 1034 height 459
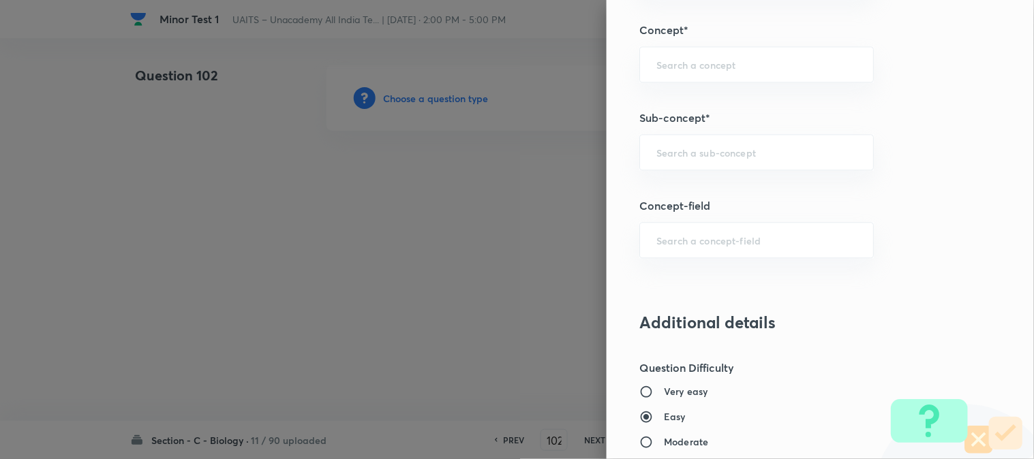
scroll to position [804, 0]
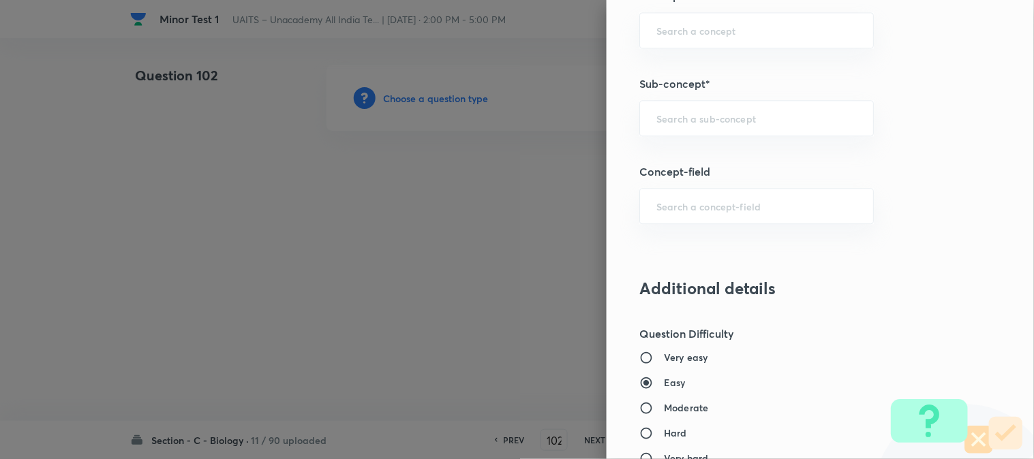
click at [700, 133] on div "​" at bounding box center [756, 118] width 234 height 36
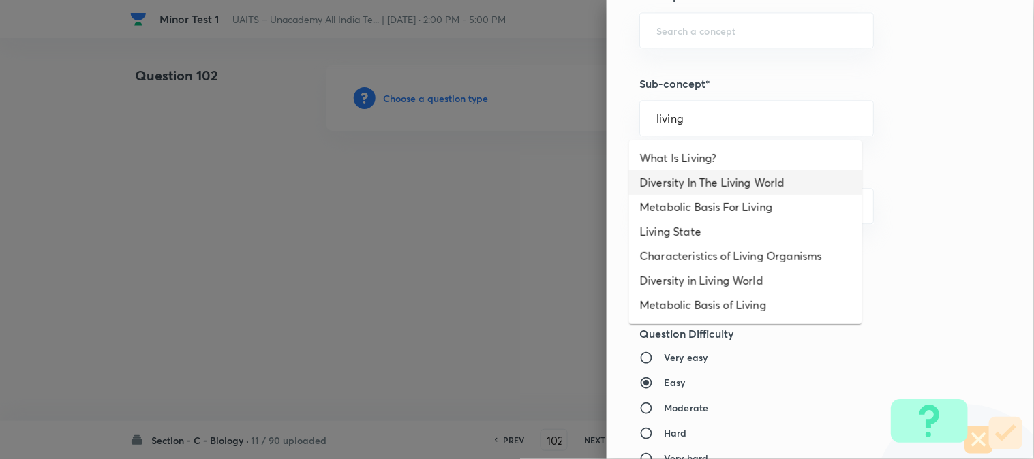
click at [699, 185] on li "Diversity In The Living World" at bounding box center [745, 182] width 233 height 25
type input "Diversity In The Living World"
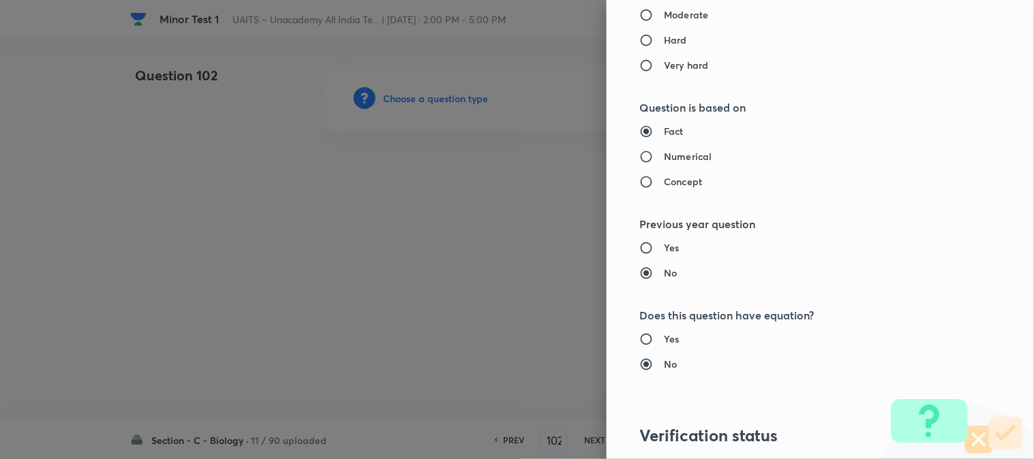
type input "Biology"
type input "Diversity of Living Organisms"
type input "Living World"
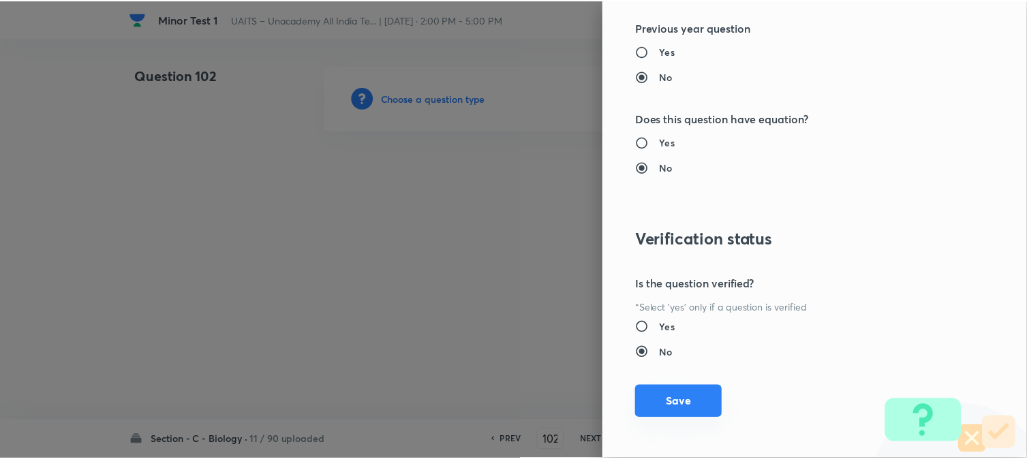
scroll to position [1398, 0]
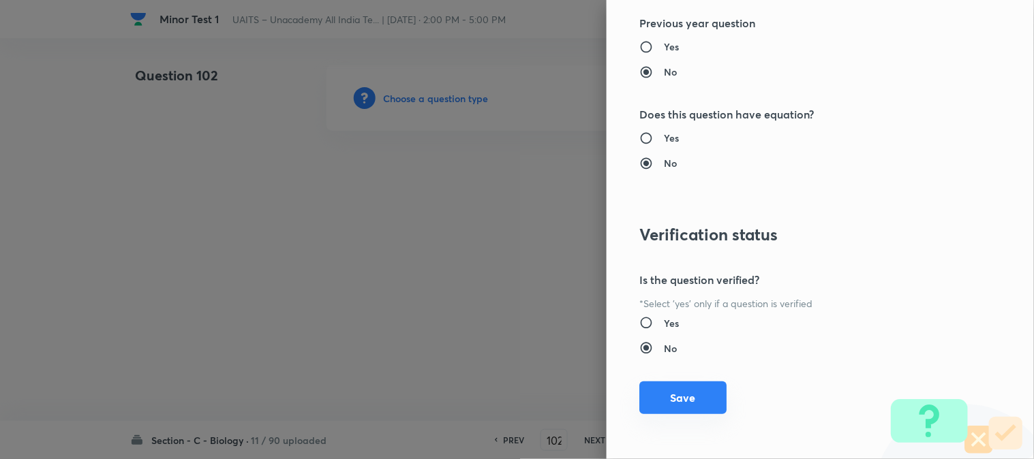
click at [682, 390] on button "Save" at bounding box center [682, 398] width 87 height 33
click at [682, 396] on button "Save" at bounding box center [682, 398] width 87 height 33
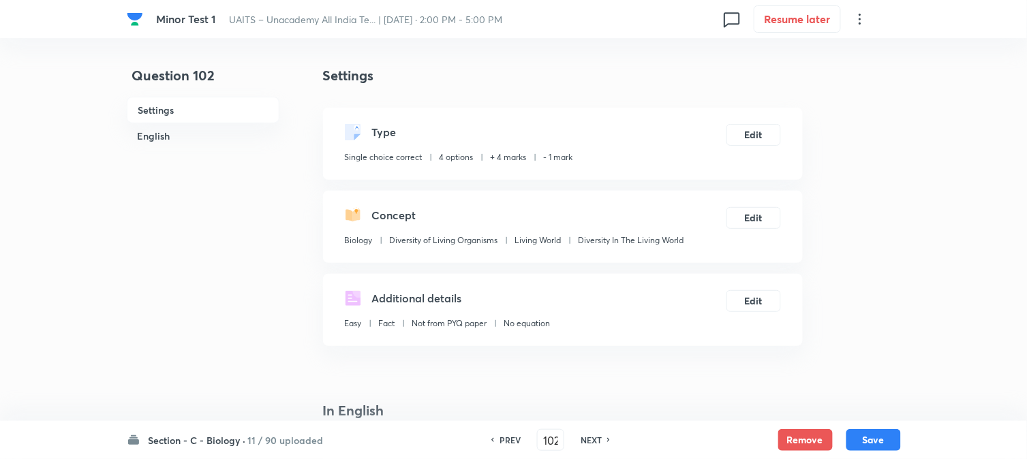
scroll to position [402, 0]
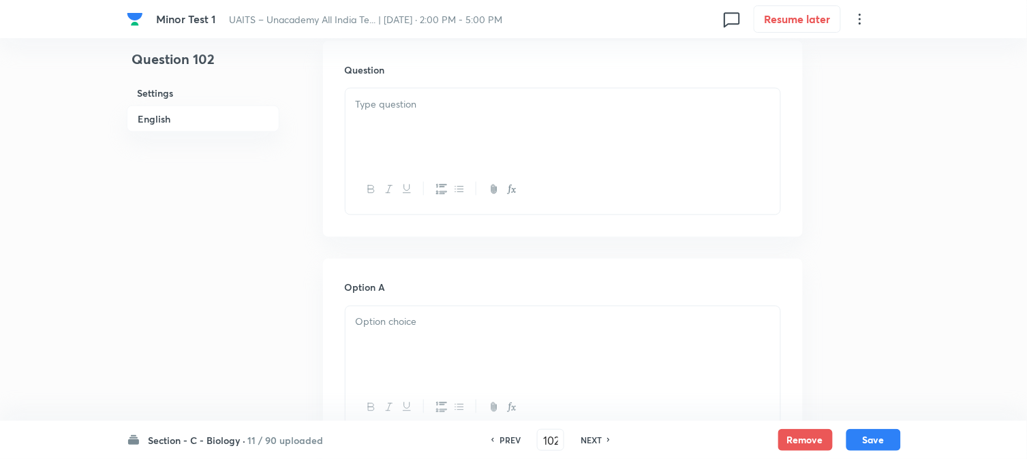
click at [377, 121] on div at bounding box center [563, 127] width 435 height 76
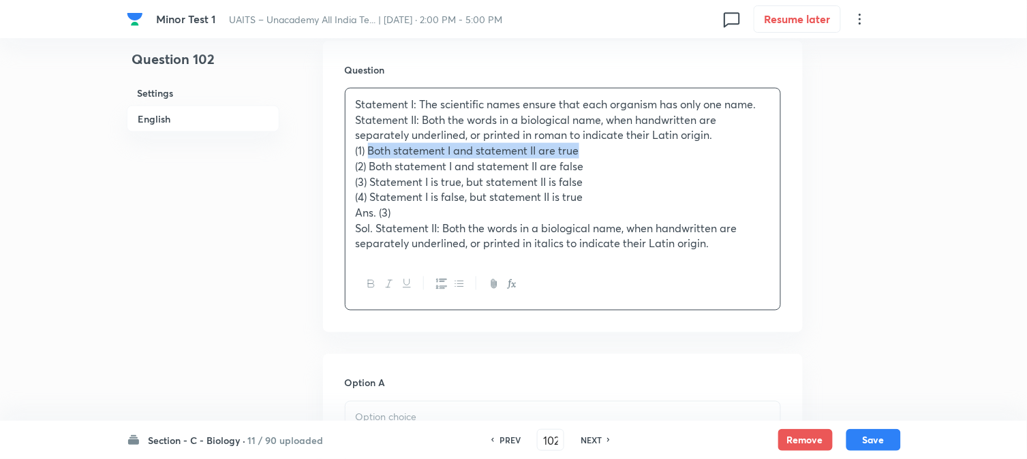
drag, startPoint x: 368, startPoint y: 153, endPoint x: 655, endPoint y: 150, distance: 286.9
click at [655, 150] on p "(1) Both statement I and statement II are true" at bounding box center [563, 151] width 414 height 16
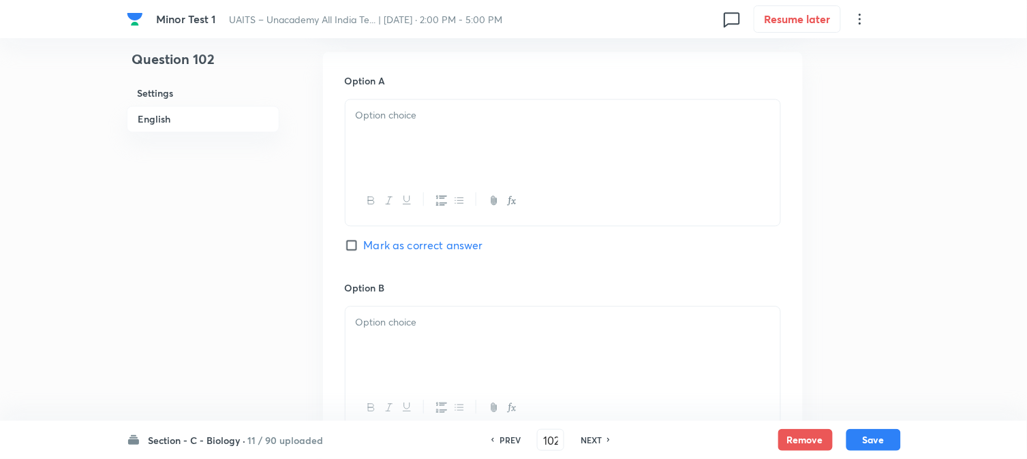
click at [379, 150] on div at bounding box center [563, 137] width 435 height 76
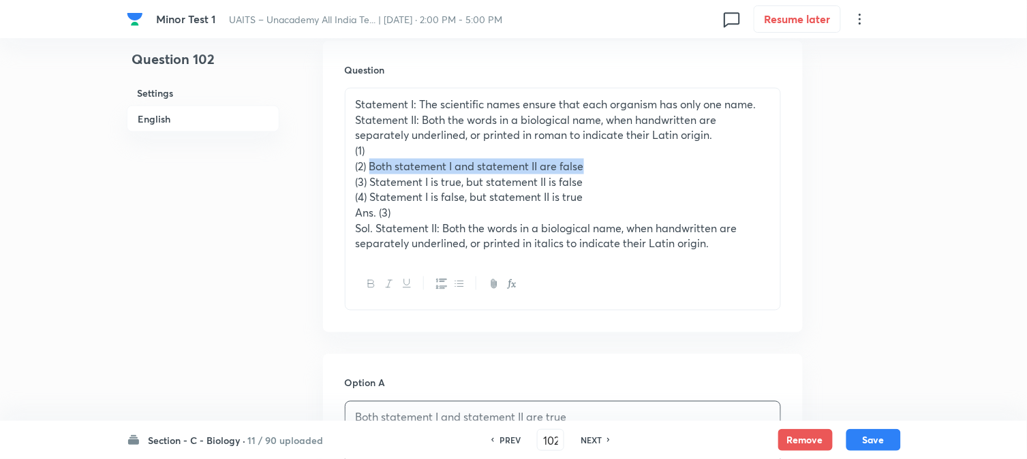
drag, startPoint x: 369, startPoint y: 166, endPoint x: 598, endPoint y: 168, distance: 228.3
click at [598, 168] on p "(2) Both statement I and statement II are false" at bounding box center [563, 167] width 414 height 16
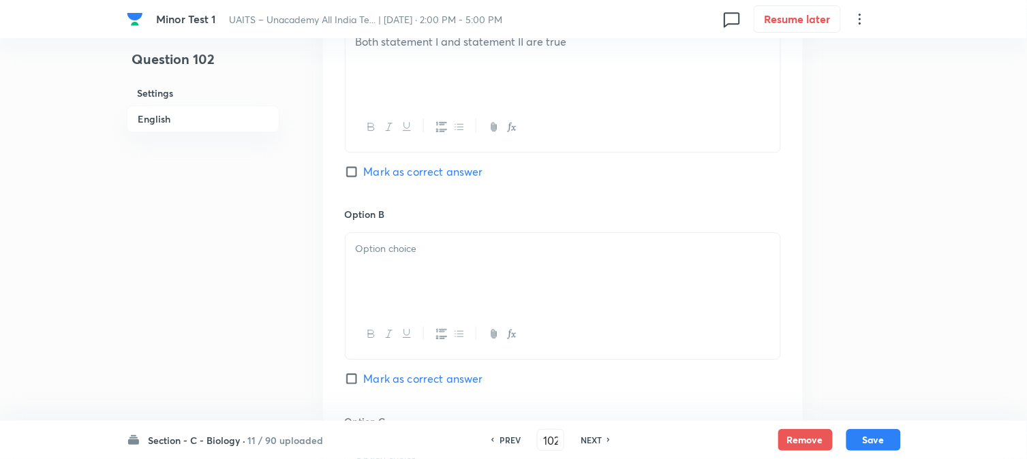
scroll to position [856, 0]
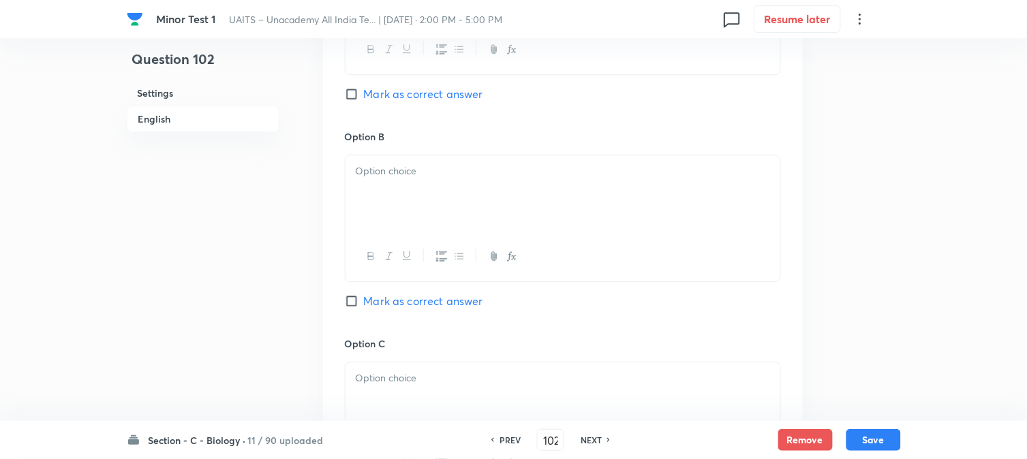
click at [386, 209] on div at bounding box center [563, 193] width 435 height 76
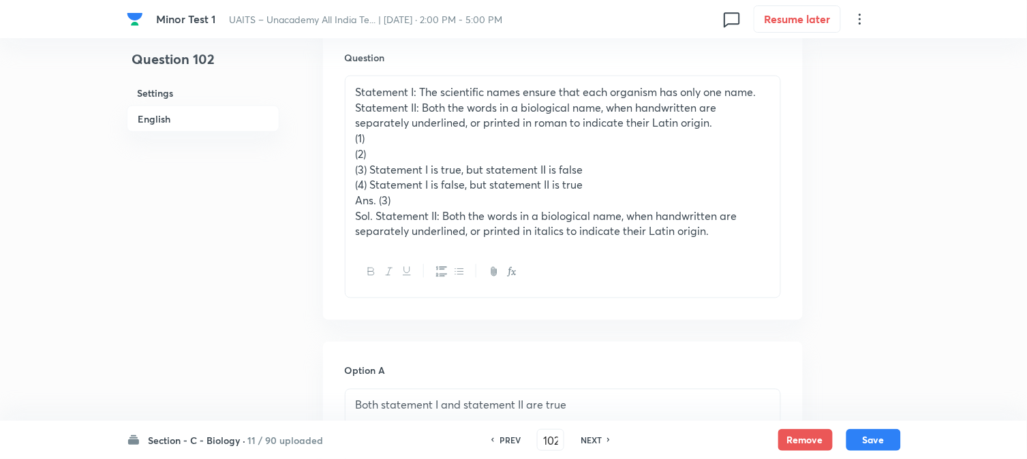
scroll to position [402, 0]
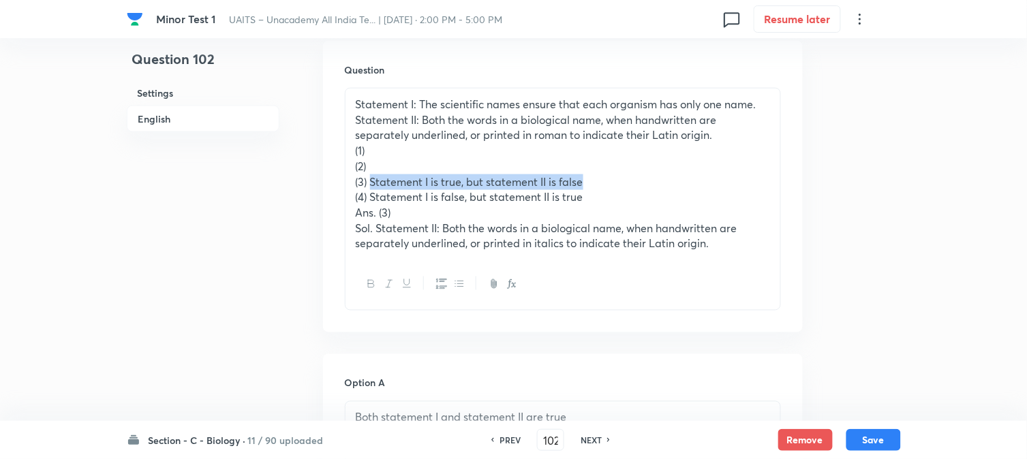
drag, startPoint x: 370, startPoint y: 188, endPoint x: 658, endPoint y: 180, distance: 287.7
click at [658, 180] on p "(3) Statement I is true, but statement II is false" at bounding box center [563, 182] width 414 height 16
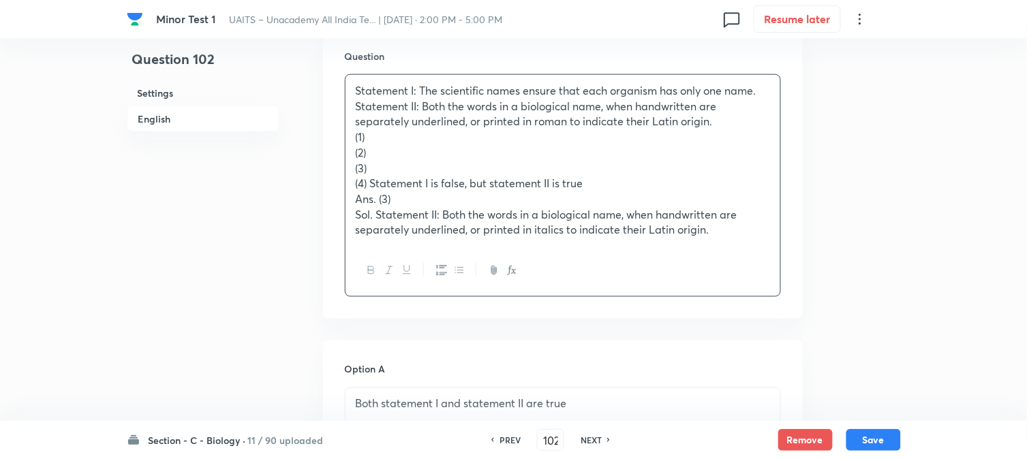
scroll to position [1159, 0]
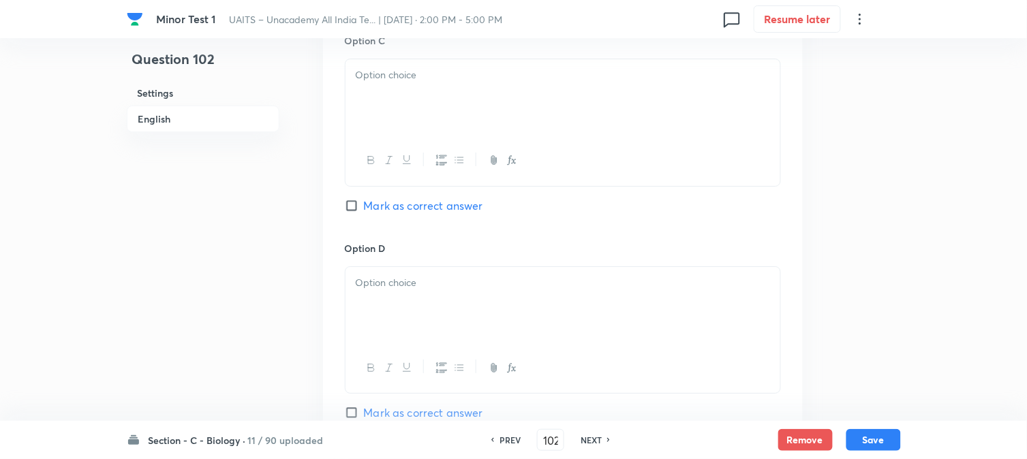
drag, startPoint x: 390, startPoint y: 96, endPoint x: 392, endPoint y: 136, distance: 40.3
click at [390, 96] on div at bounding box center [563, 97] width 435 height 76
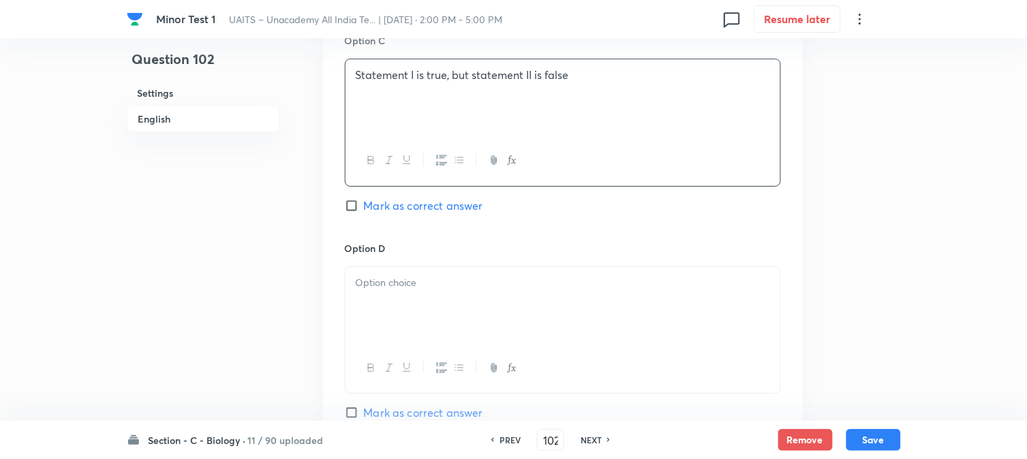
click at [398, 204] on span "Mark as correct answer" at bounding box center [423, 206] width 119 height 16
click at [364, 204] on input "Mark as correct answer" at bounding box center [354, 206] width 19 height 14
checkbox input "true"
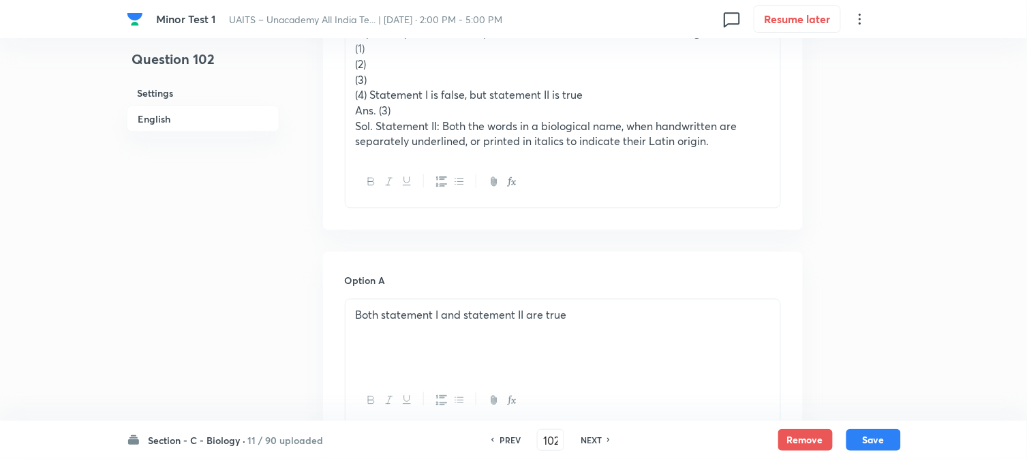
scroll to position [478, 0]
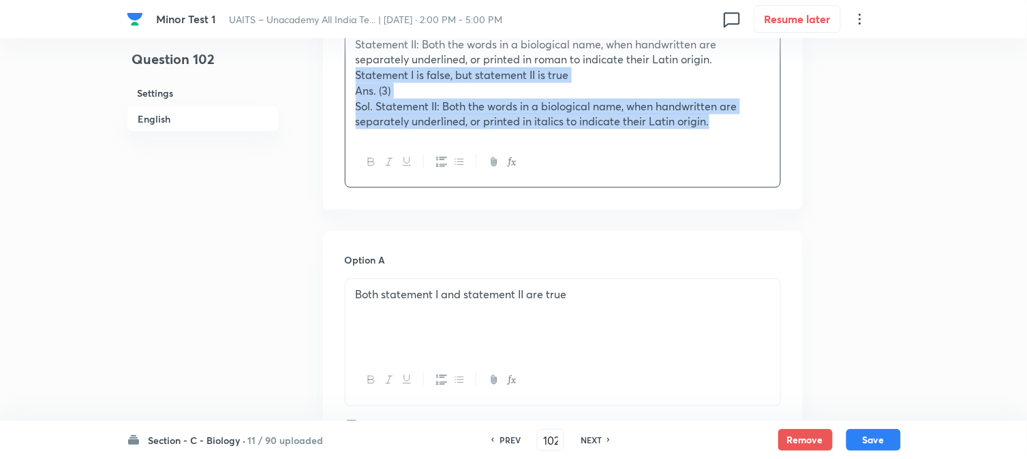
drag, startPoint x: 371, startPoint y: 119, endPoint x: 815, endPoint y: 186, distance: 449.4
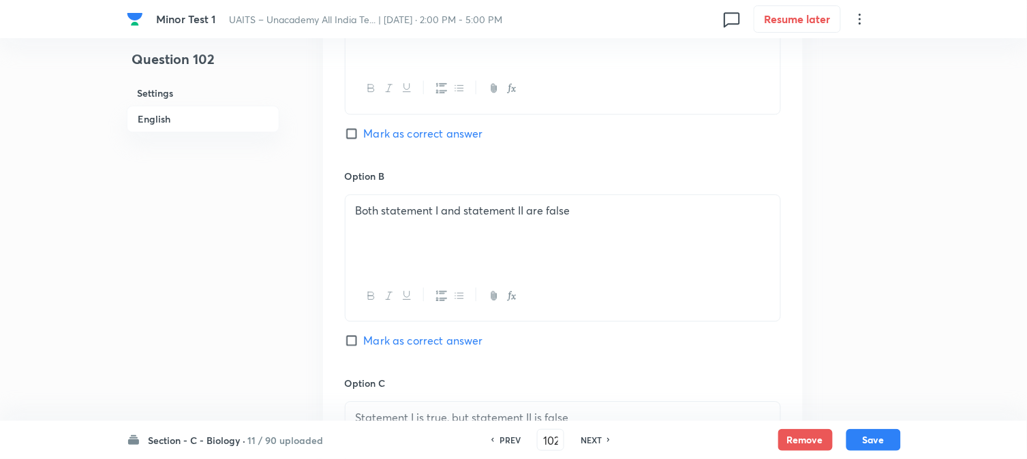
scroll to position [1159, 0]
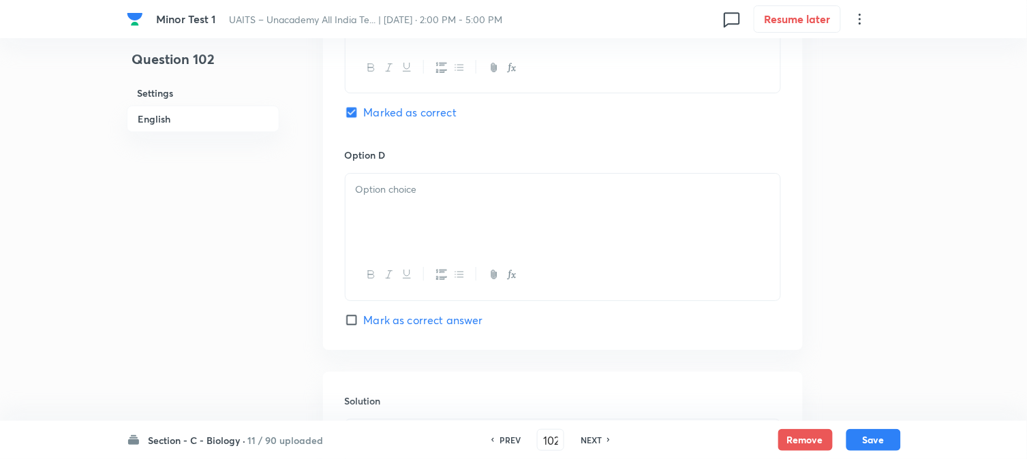
click at [376, 210] on div at bounding box center [563, 212] width 435 height 76
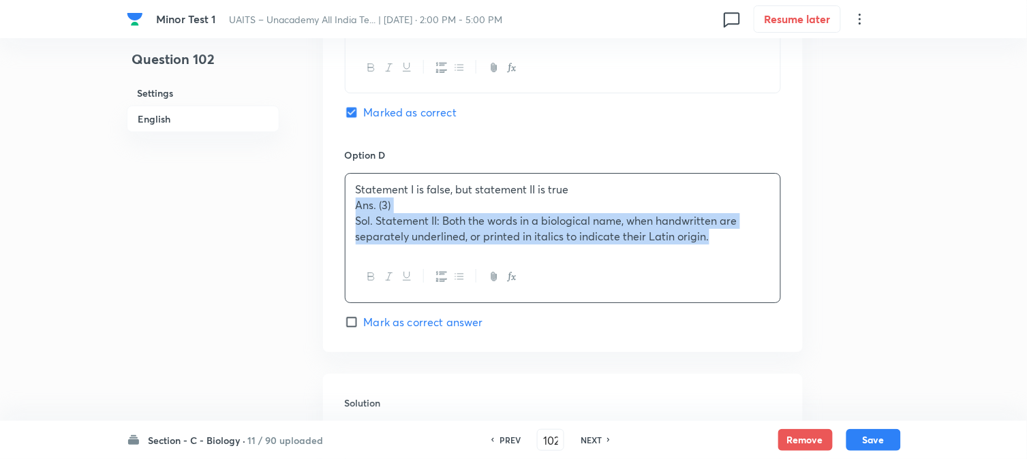
drag, startPoint x: 356, startPoint y: 209, endPoint x: 833, endPoint y: 276, distance: 481.1
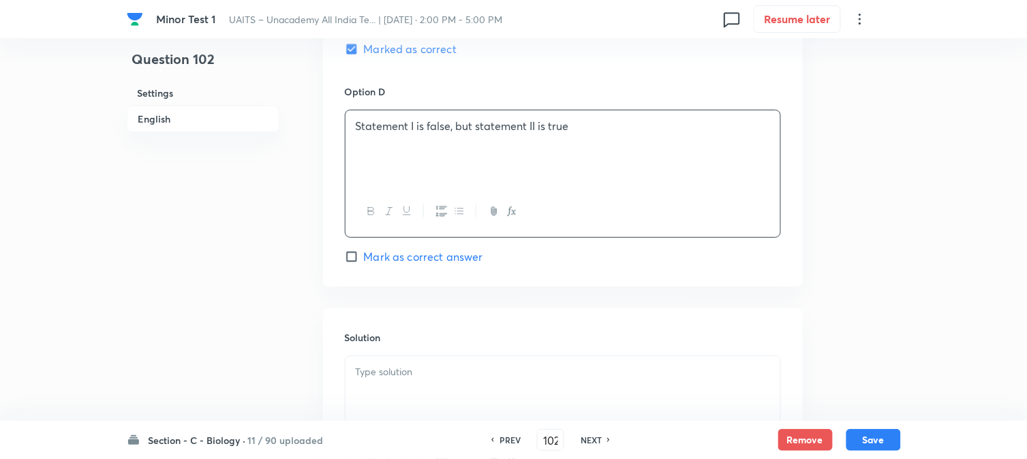
scroll to position [1386, 0]
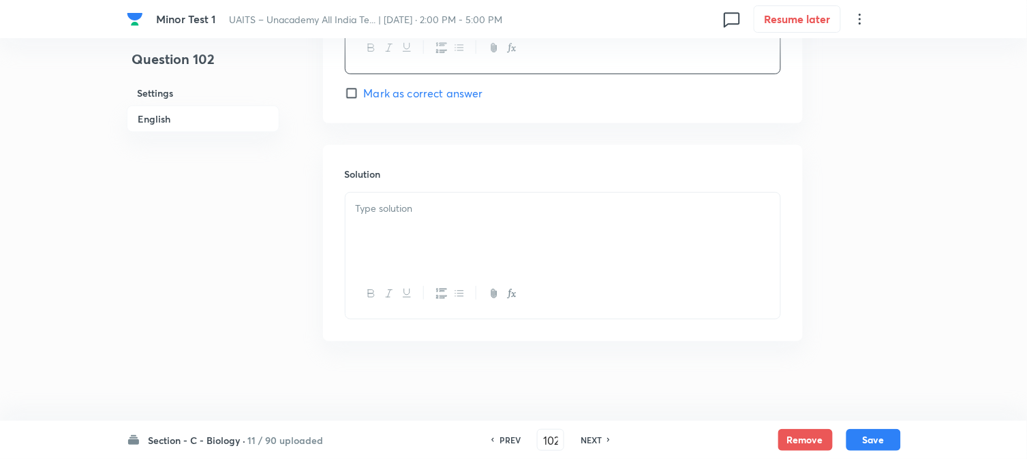
click at [378, 241] on div at bounding box center [563, 231] width 435 height 76
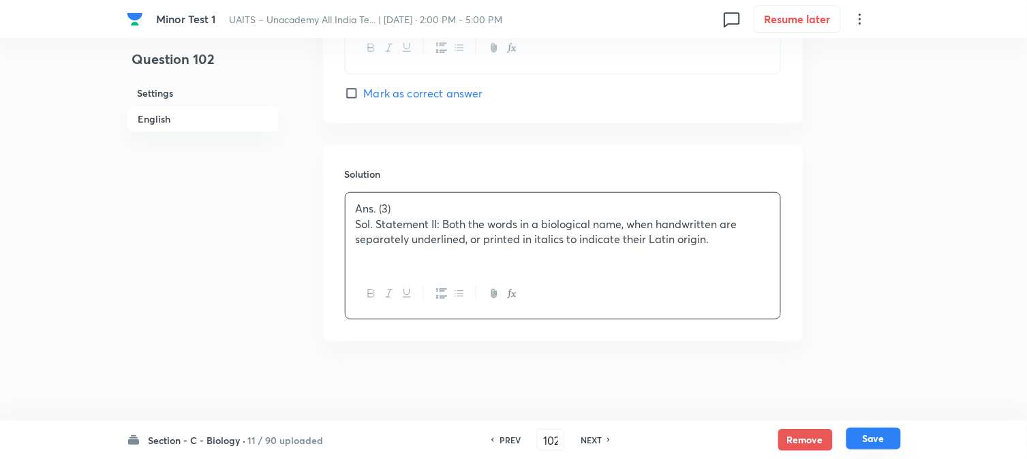
drag, startPoint x: 882, startPoint y: 425, endPoint x: 886, endPoint y: 431, distance: 7.9
click at [884, 425] on div "Section - C - Biology · 11 / 90 uploaded PREV 102 ​ NEXT Remove Save" at bounding box center [514, 440] width 774 height 38
click at [887, 435] on button "Save" at bounding box center [873, 439] width 55 height 22
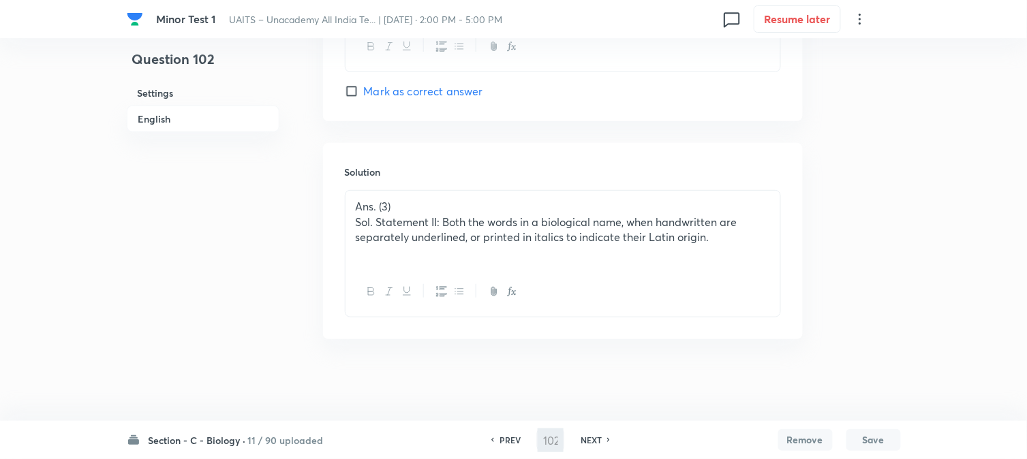
type input "103"
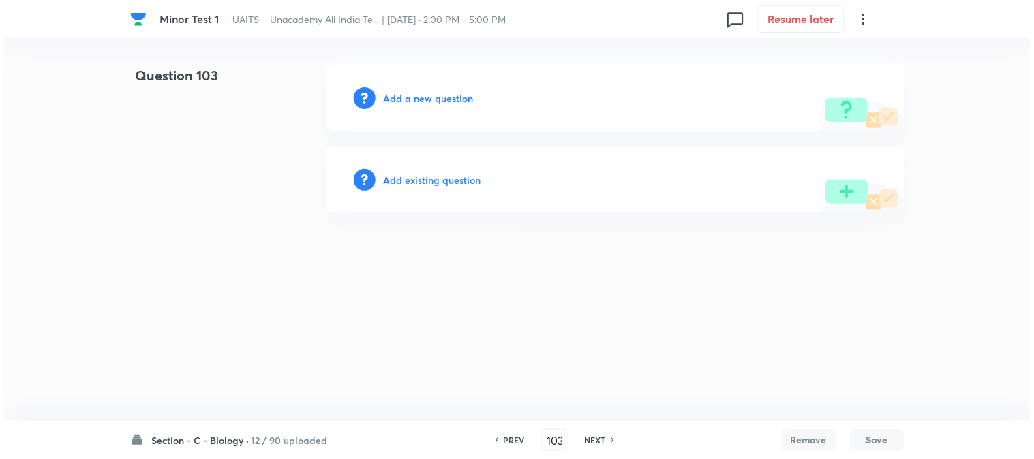
scroll to position [0, 0]
click at [423, 85] on div "Add a new question" at bounding box center [615, 97] width 578 height 65
click at [425, 92] on h6 "Add a new question" at bounding box center [429, 98] width 90 height 14
click at [426, 99] on h6 "Choose a question type" at bounding box center [436, 98] width 105 height 14
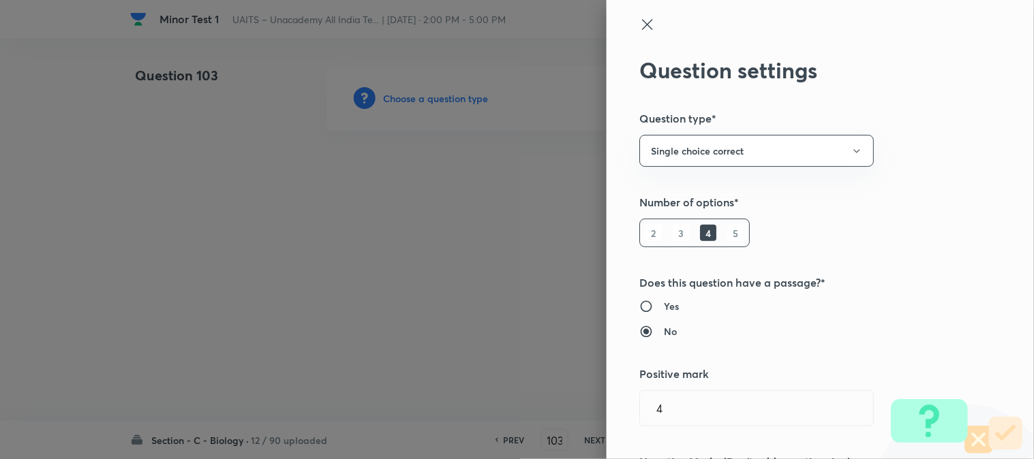
click at [426, 99] on div at bounding box center [517, 229] width 1034 height 459
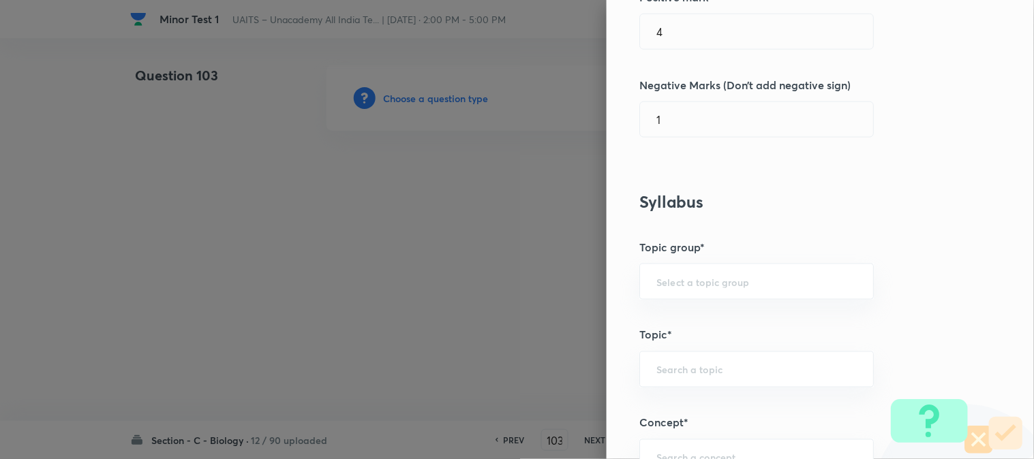
scroll to position [804, 0]
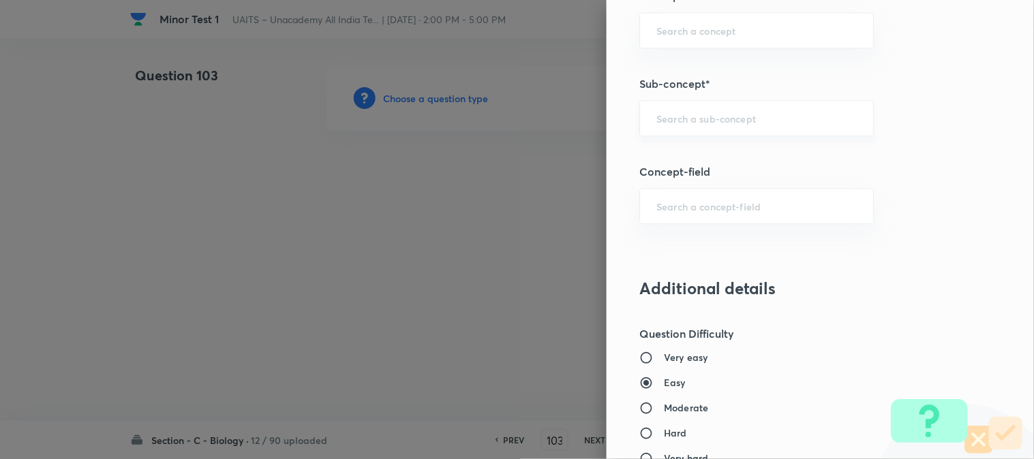
click at [692, 136] on div "​" at bounding box center [756, 118] width 234 height 36
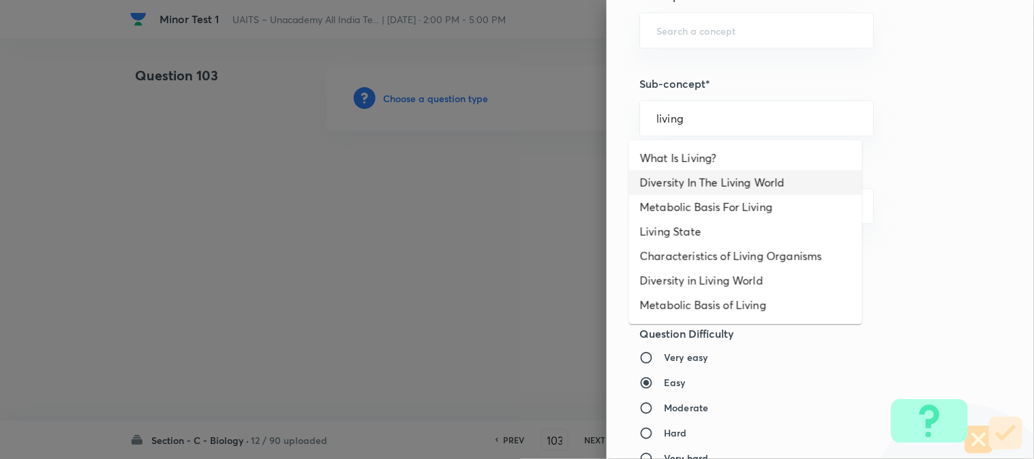
click at [710, 187] on li "Diversity In The Living World" at bounding box center [745, 182] width 233 height 25
type input "Diversity In The Living World"
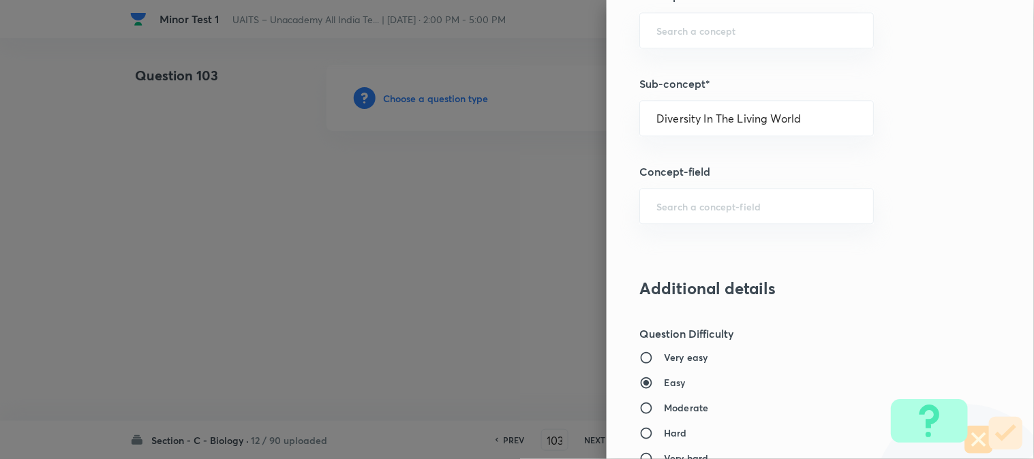
type input "Biology"
type input "Diversity of Living Organisms"
type input "Living World"
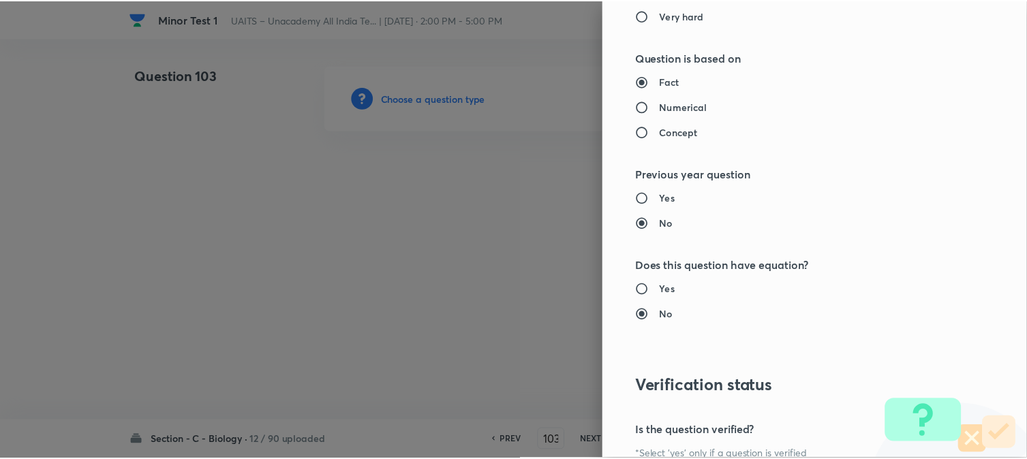
scroll to position [1398, 0]
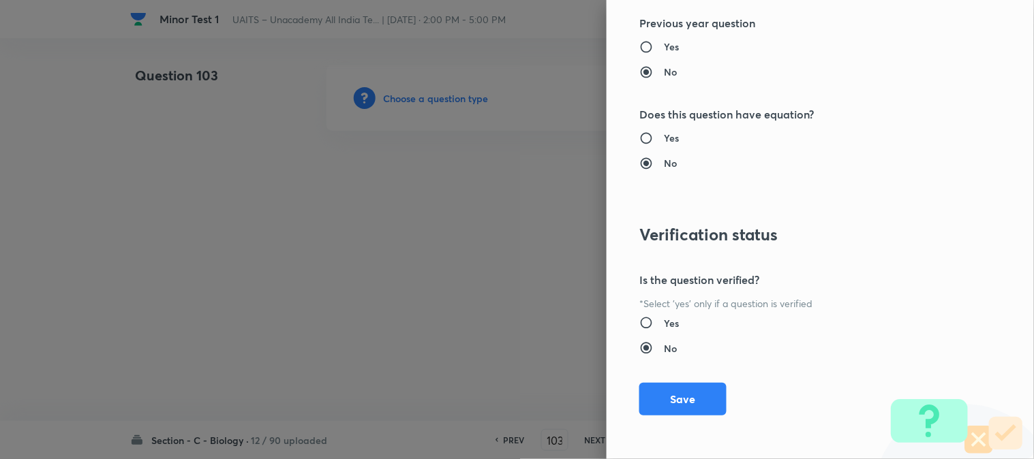
click at [679, 382] on div "Question settings Question type* Single choice correct Number of options* 2 3 4…" at bounding box center [820, 229] width 427 height 459
click at [677, 392] on button "Save" at bounding box center [682, 398] width 87 height 33
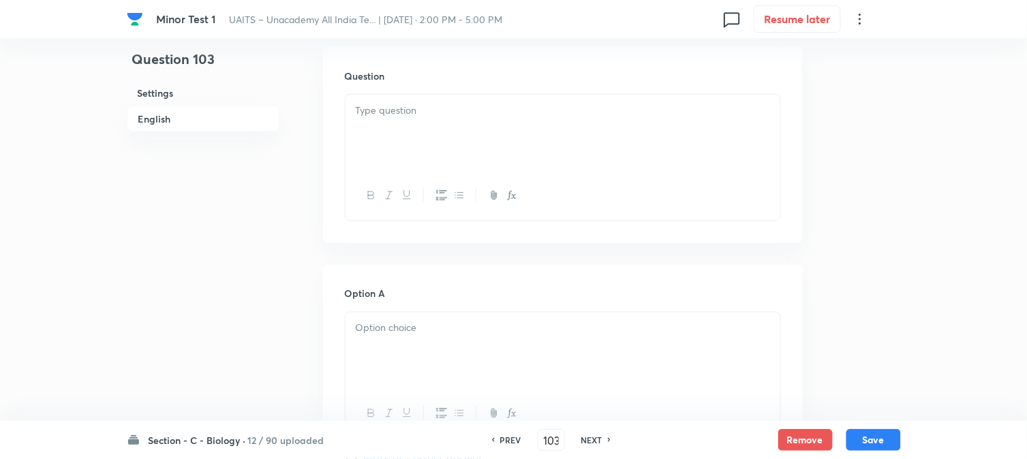
scroll to position [402, 0]
click at [387, 138] on div at bounding box center [563, 127] width 435 height 76
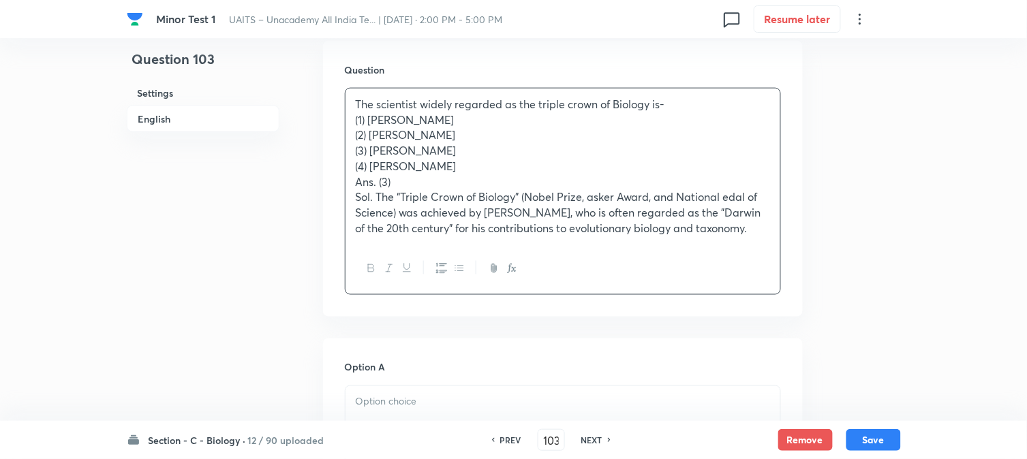
drag, startPoint x: 368, startPoint y: 116, endPoint x: 468, endPoint y: 119, distance: 100.2
click at [468, 119] on p "(1) R. H. Whittaker" at bounding box center [563, 120] width 414 height 16
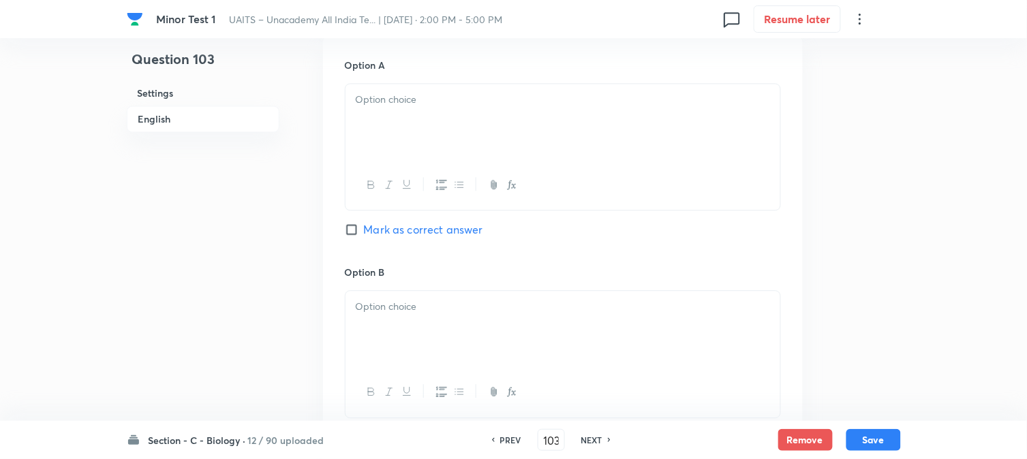
click at [386, 139] on div at bounding box center [563, 122] width 435 height 76
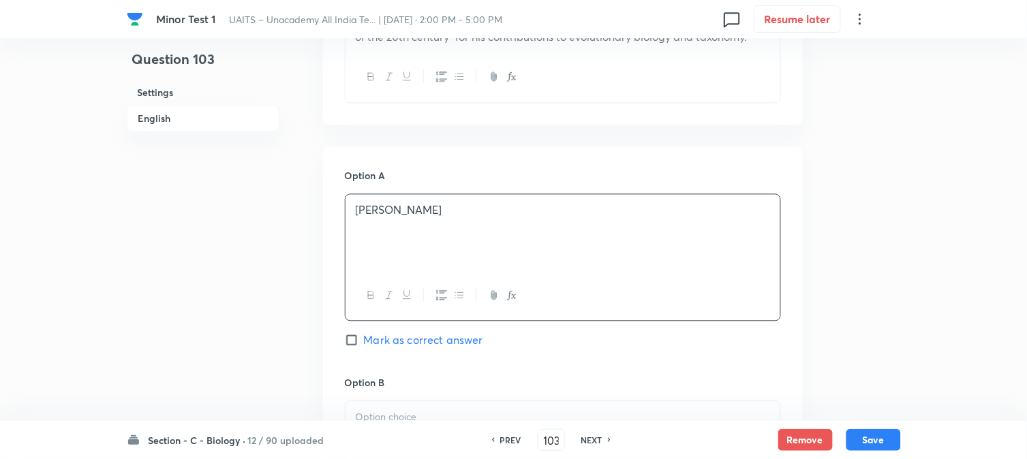
scroll to position [478, 0]
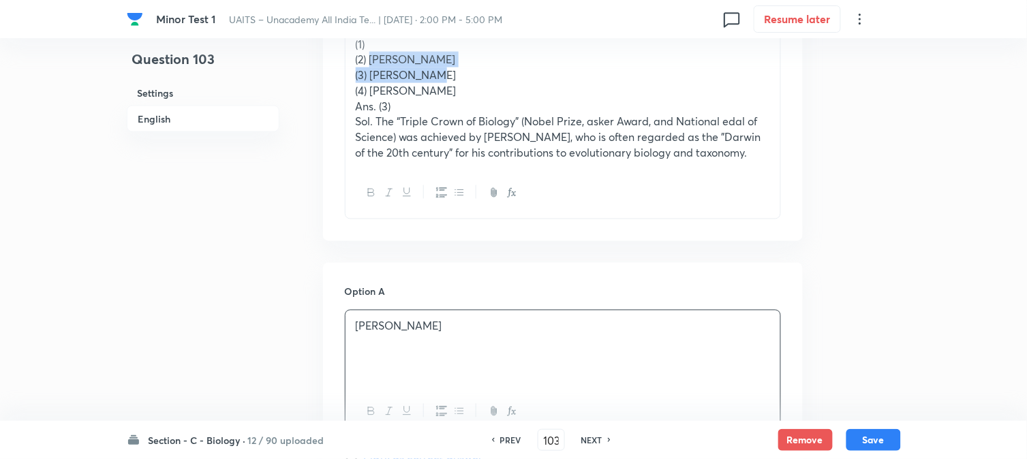
drag, startPoint x: 370, startPoint y: 63, endPoint x: 511, endPoint y: 72, distance: 141.3
click at [511, 72] on div "The scientist widely regarded as the triple crown of Biology is- (1) (2) Carolu…" at bounding box center [563, 90] width 435 height 155
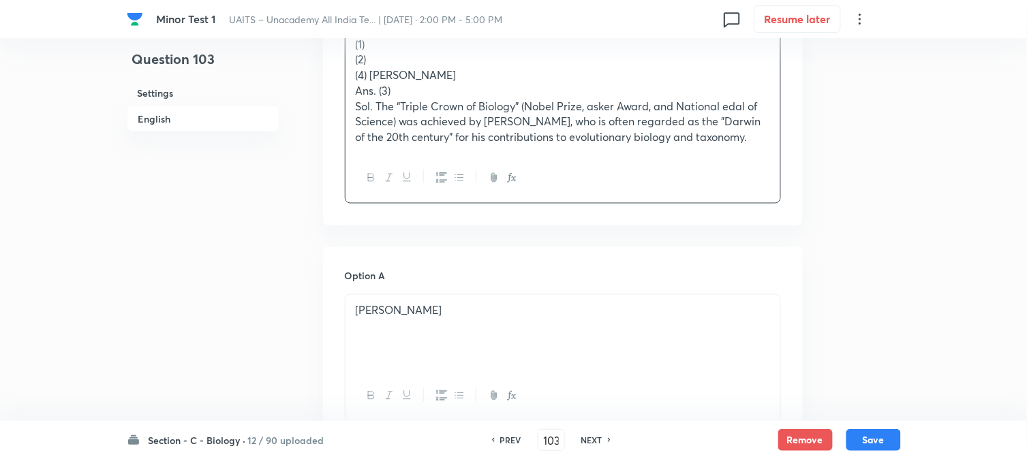
scroll to position [932, 0]
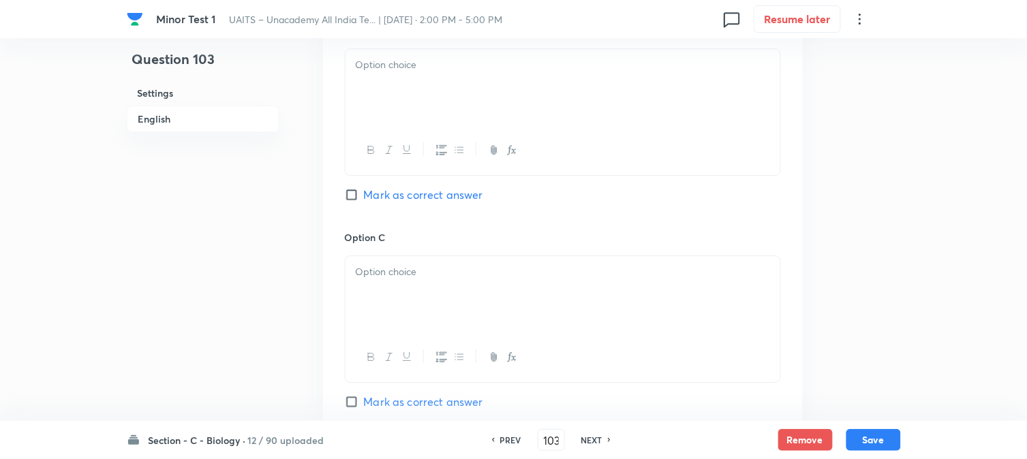
click at [376, 107] on div at bounding box center [563, 87] width 435 height 76
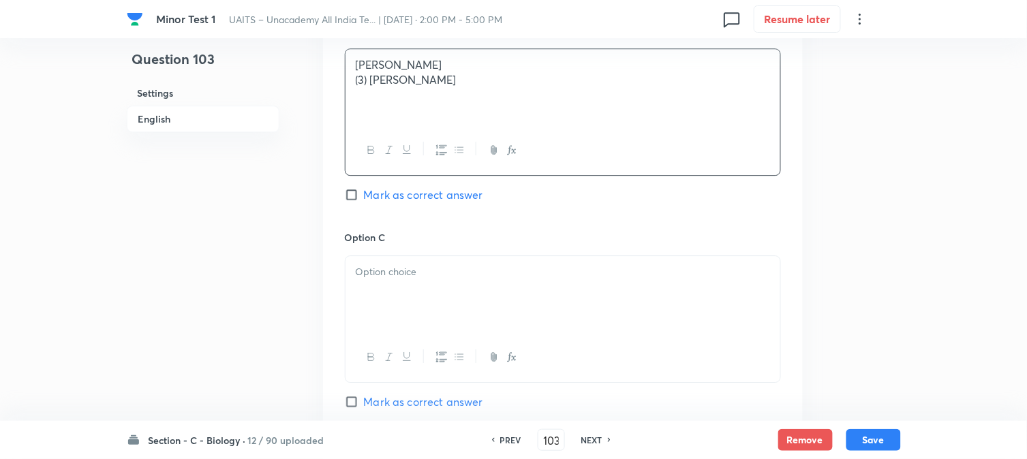
click at [372, 76] on p "(3) Ernst Mayer" at bounding box center [563, 80] width 414 height 16
drag, startPoint x: 371, startPoint y: 80, endPoint x: 587, endPoint y: 100, distance: 216.9
click at [587, 100] on div "Carolus Linnaeus Ernst Mayer" at bounding box center [563, 87] width 435 height 76
click at [419, 333] on div at bounding box center [563, 319] width 436 height 127
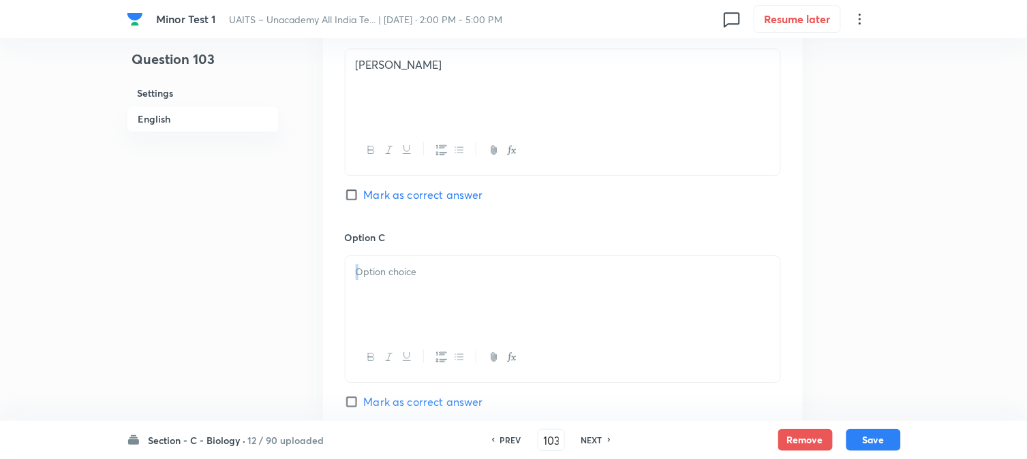
click at [404, 309] on div at bounding box center [563, 294] width 435 height 76
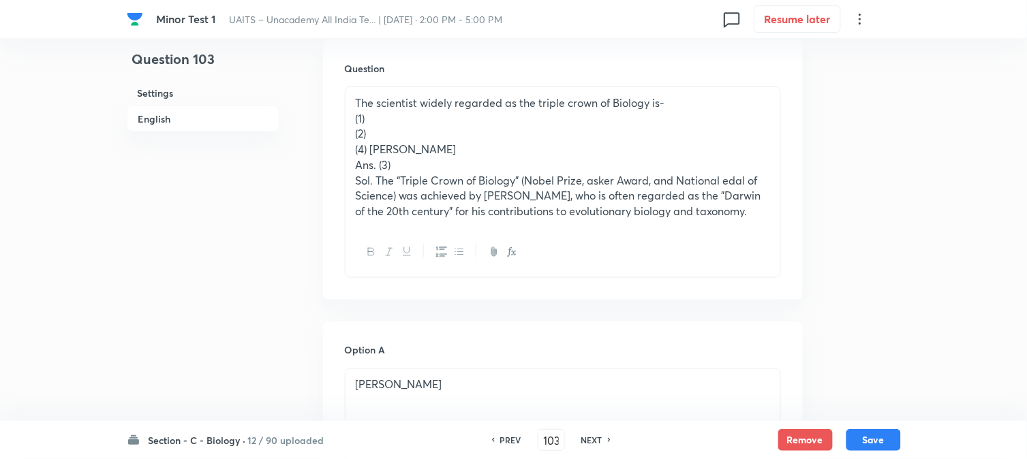
scroll to position [402, 0]
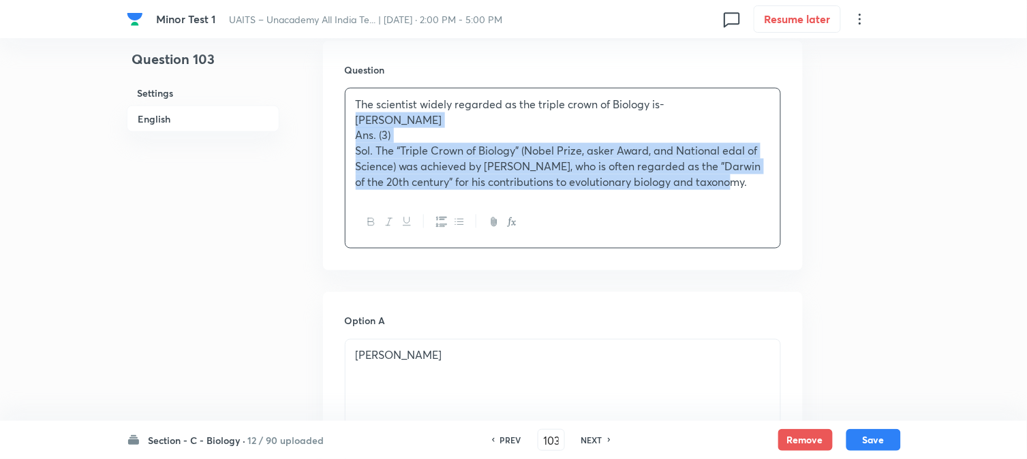
drag, startPoint x: 371, startPoint y: 147, endPoint x: 1033, endPoint y: 259, distance: 671.2
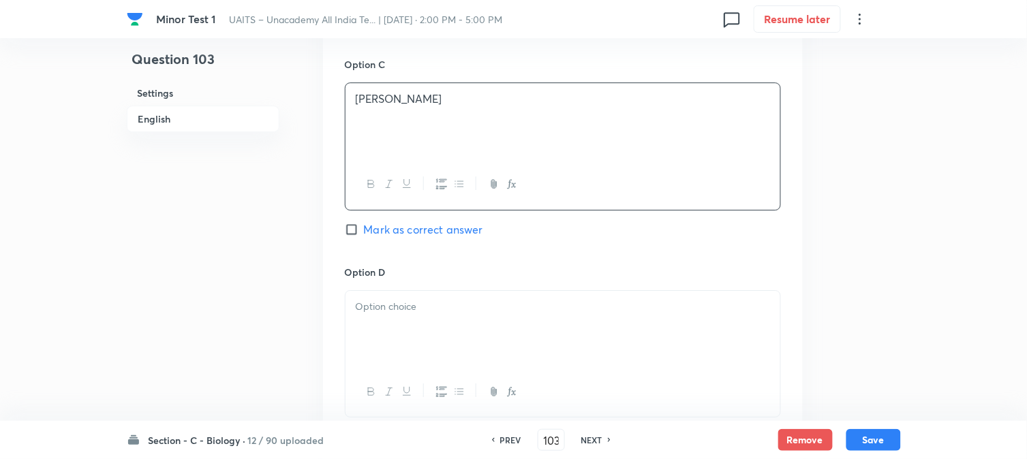
scroll to position [1159, 0]
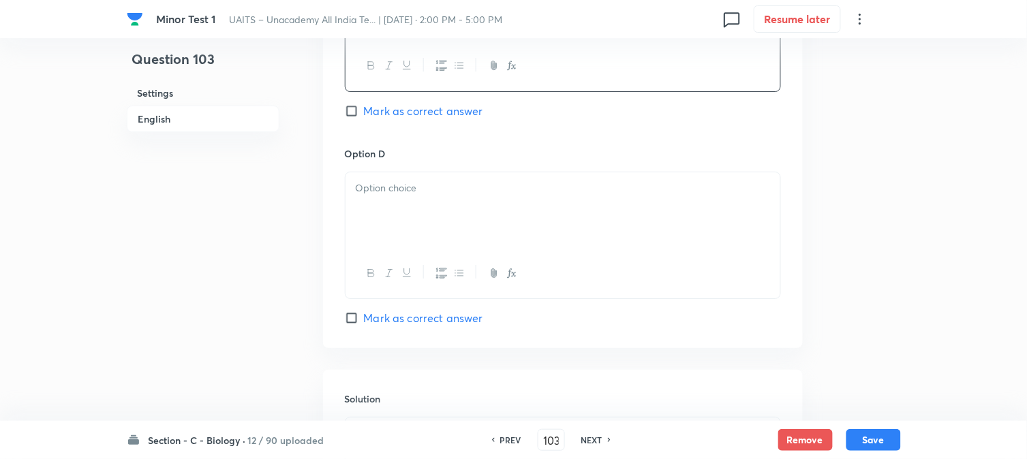
click at [428, 97] on div "Option C Ernst Mayer Mark as correct answer" at bounding box center [563, 42] width 436 height 207
click at [425, 113] on span "Mark as correct answer" at bounding box center [423, 111] width 119 height 16
click at [364, 113] on input "Mark as correct answer" at bounding box center [354, 111] width 19 height 14
checkbox input "true"
click at [386, 213] on div at bounding box center [563, 210] width 435 height 76
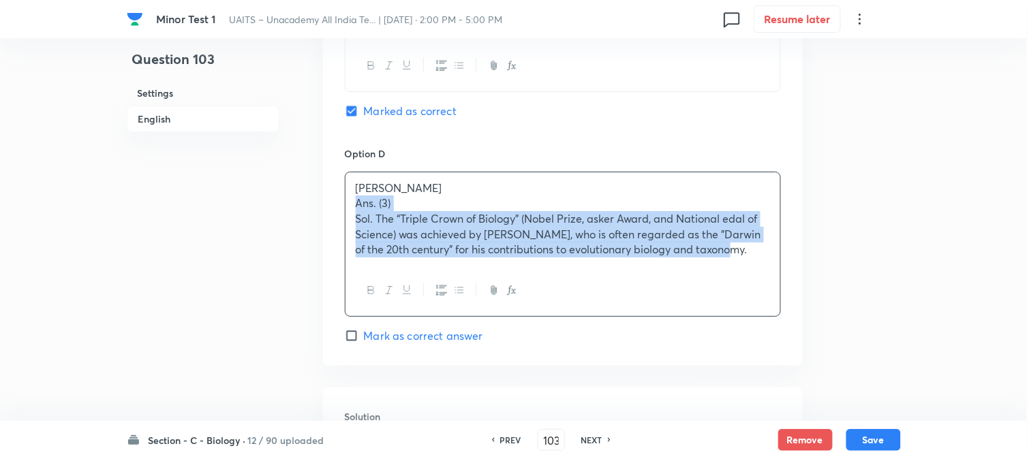
drag, startPoint x: 355, startPoint y: 206, endPoint x: 991, endPoint y: 310, distance: 644.3
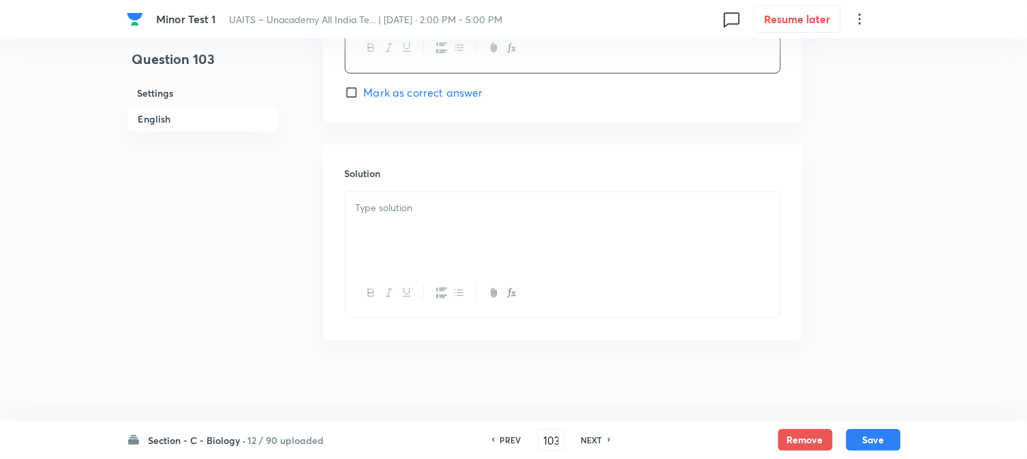
scroll to position [1386, 0]
click at [435, 280] on div at bounding box center [563, 292] width 435 height 50
click at [459, 237] on div at bounding box center [563, 229] width 435 height 76
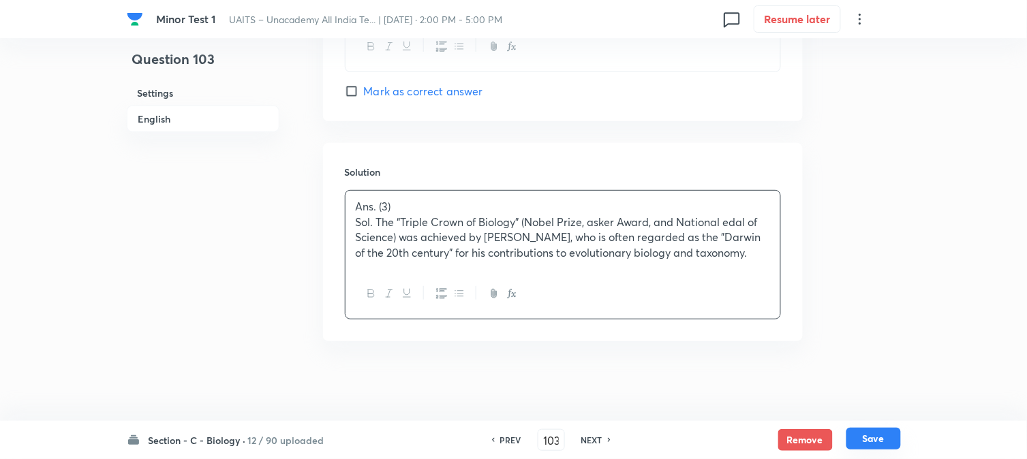
click at [877, 444] on button "Save" at bounding box center [873, 439] width 55 height 22
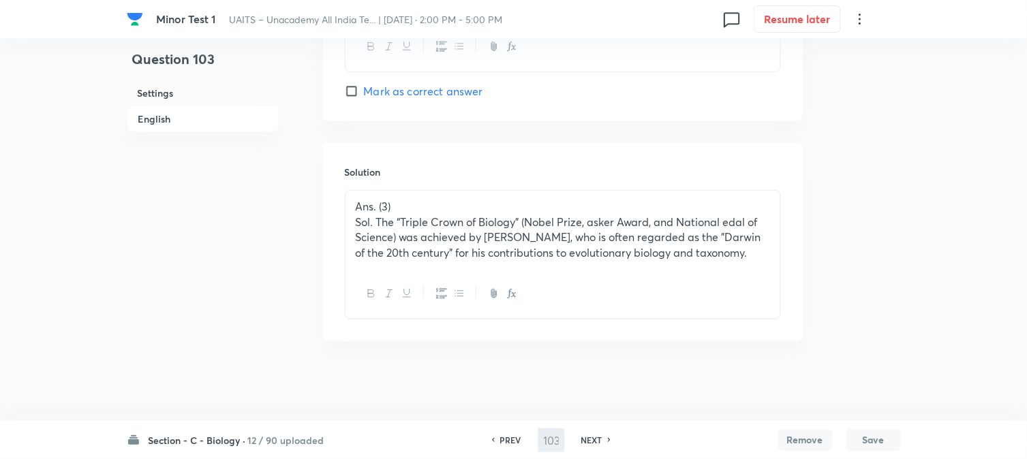
type input "104"
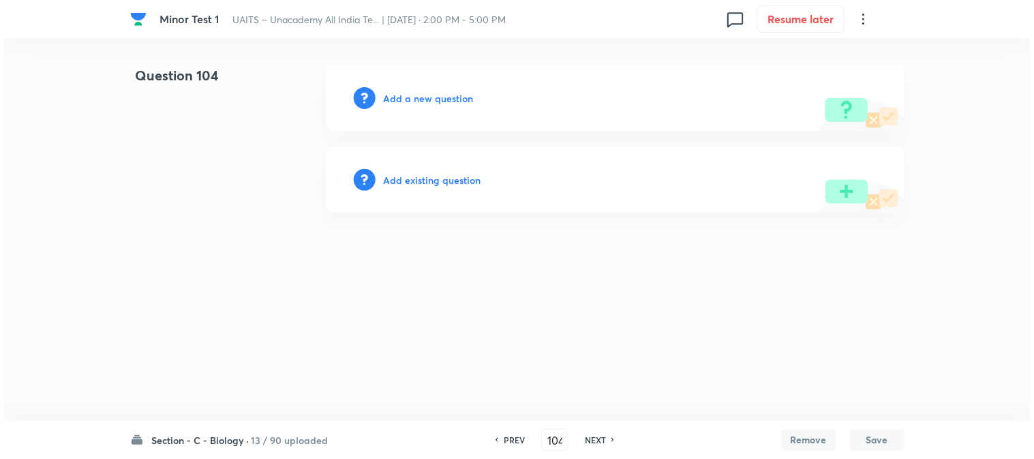
scroll to position [0, 0]
click at [416, 101] on h6 "Add a new question" at bounding box center [429, 98] width 90 height 14
click at [416, 106] on div "Choose a question type" at bounding box center [615, 97] width 578 height 65
click at [447, 103] on h6 "Choose a question type" at bounding box center [436, 98] width 105 height 14
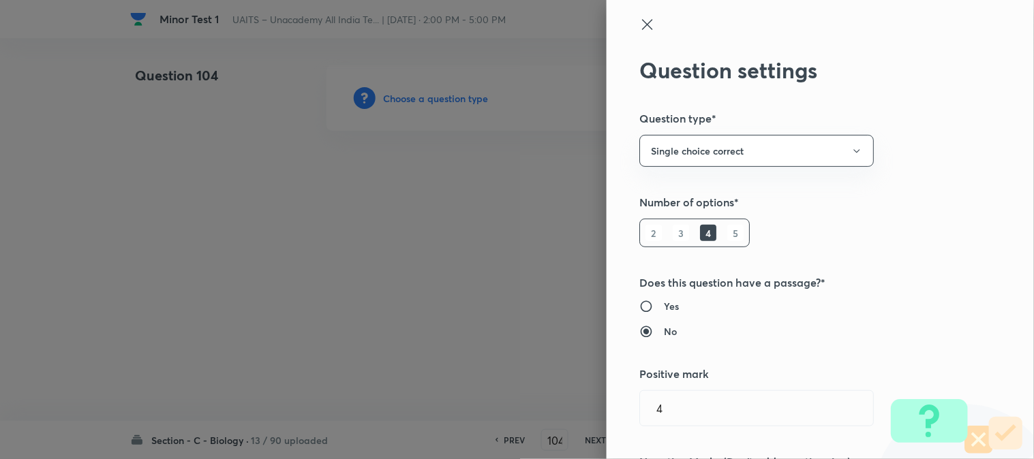
drag, startPoint x: 447, startPoint y: 103, endPoint x: 515, endPoint y: 117, distance: 68.8
click at [450, 97] on div at bounding box center [517, 229] width 1034 height 459
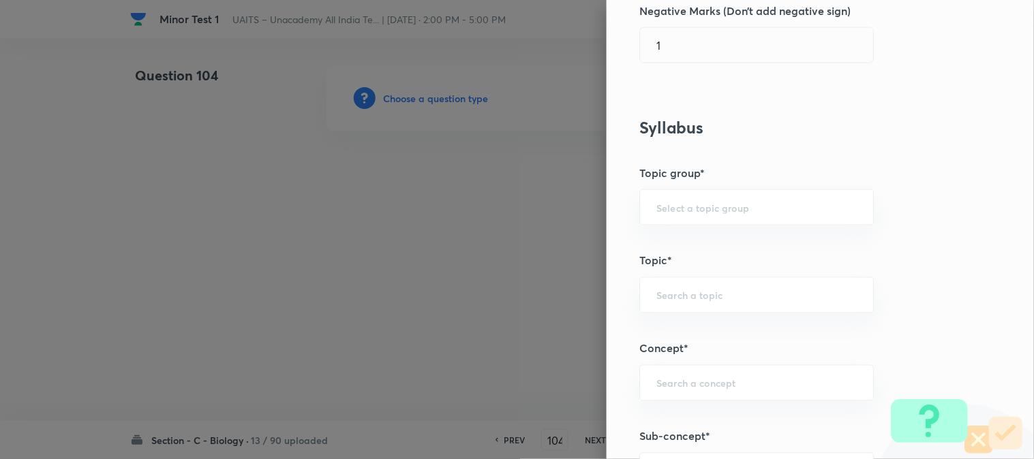
scroll to position [804, 0]
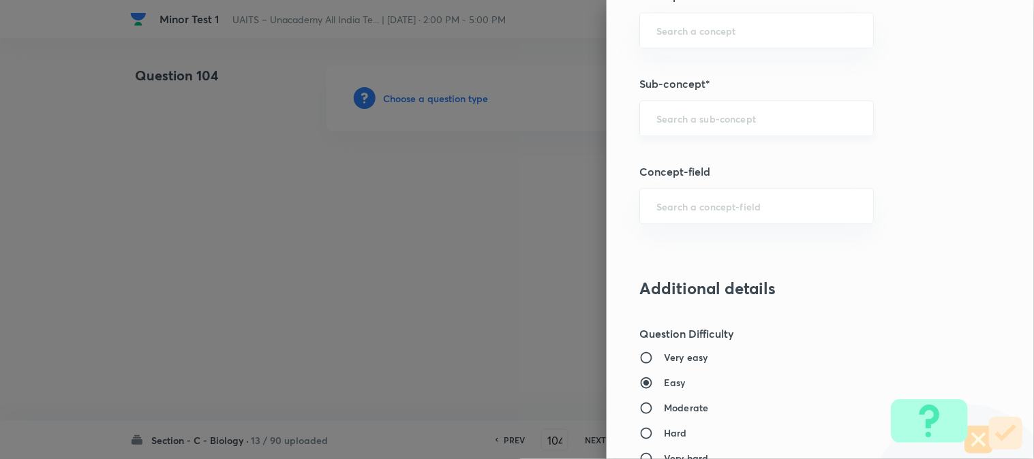
click at [709, 118] on input "text" at bounding box center [756, 118] width 200 height 13
click at [717, 110] on div "living ​" at bounding box center [756, 118] width 234 height 36
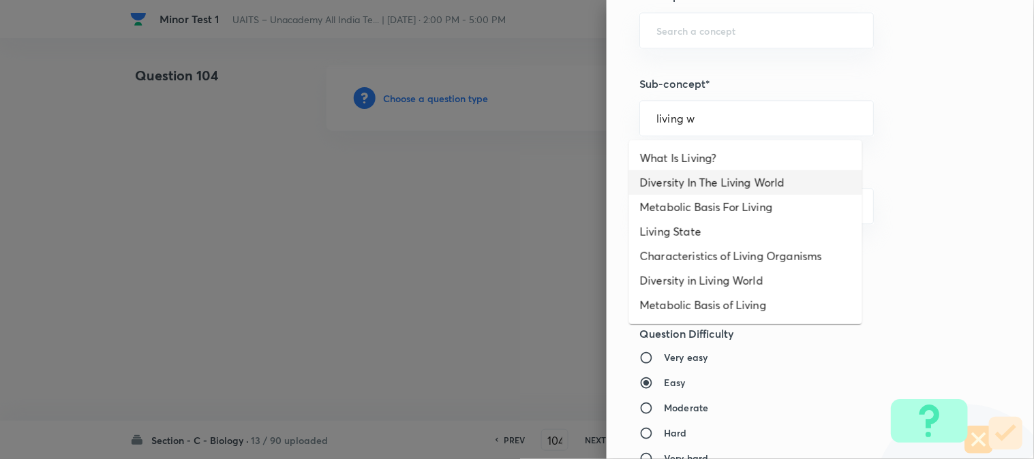
click at [714, 186] on li "Diversity In The Living World" at bounding box center [745, 182] width 233 height 25
type input "Diversity in Living World"
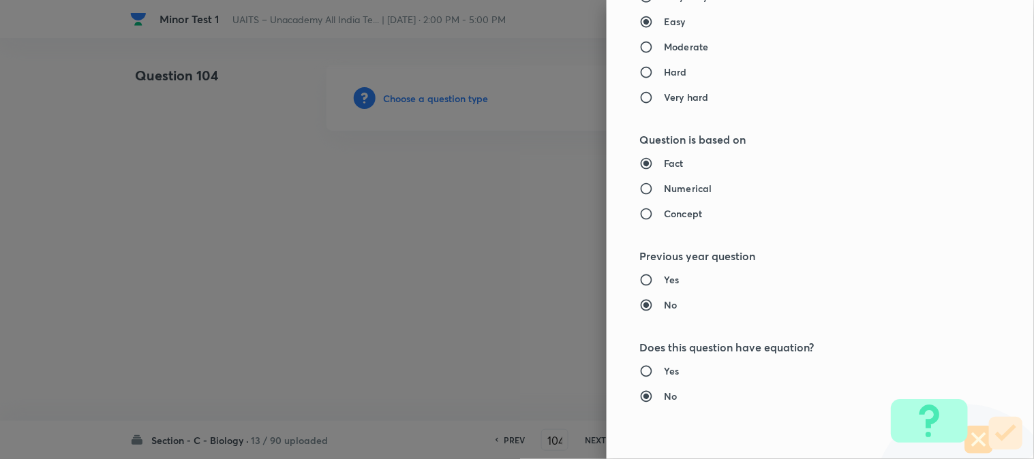
type input "Biology"
type input "The Living World"
type input "Diversity in Living World"
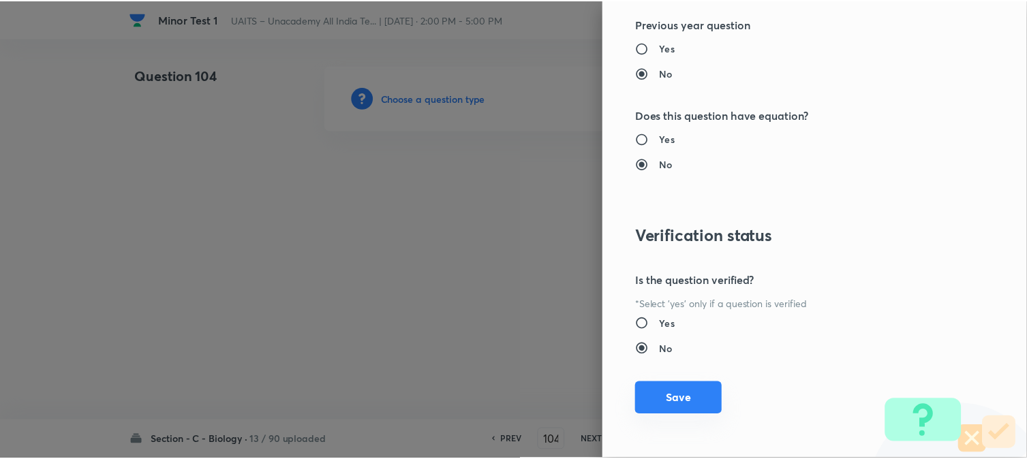
scroll to position [1398, 0]
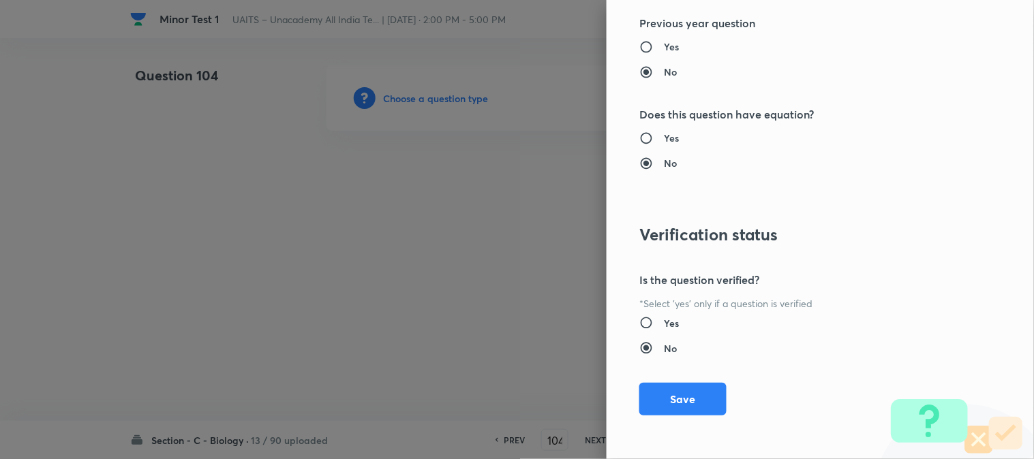
drag, startPoint x: 692, startPoint y: 397, endPoint x: 669, endPoint y: 377, distance: 31.4
click at [693, 397] on button "Save" at bounding box center [682, 399] width 87 height 33
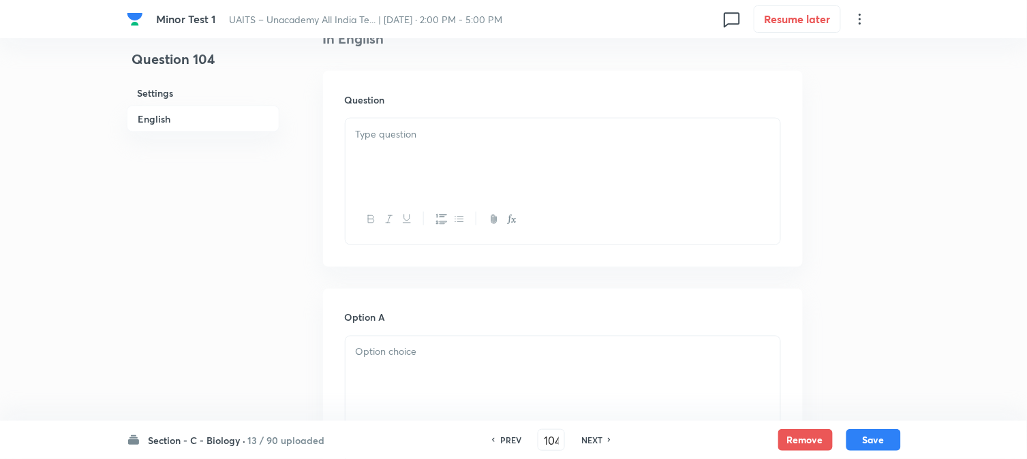
scroll to position [402, 0]
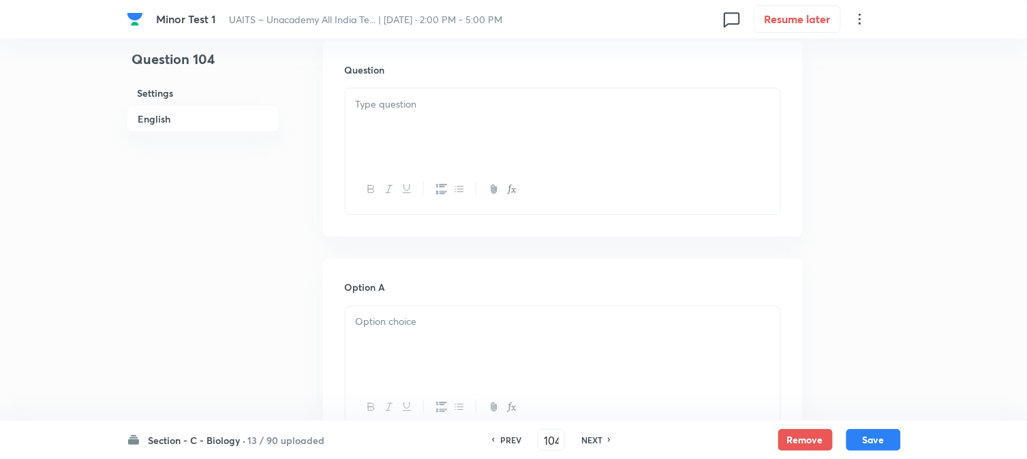
click at [401, 127] on div at bounding box center [563, 127] width 435 height 76
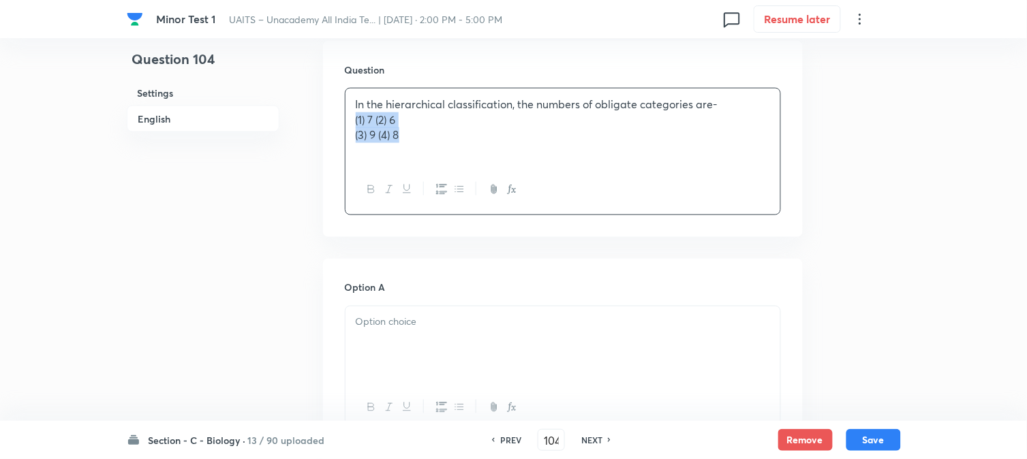
drag, startPoint x: 416, startPoint y: 142, endPoint x: 348, endPoint y: 124, distance: 69.8
click at [348, 124] on div "In the hierarchical classification, the numbers of obligate categories are- (1)…" at bounding box center [563, 127] width 435 height 76
click at [457, 332] on div at bounding box center [563, 345] width 435 height 76
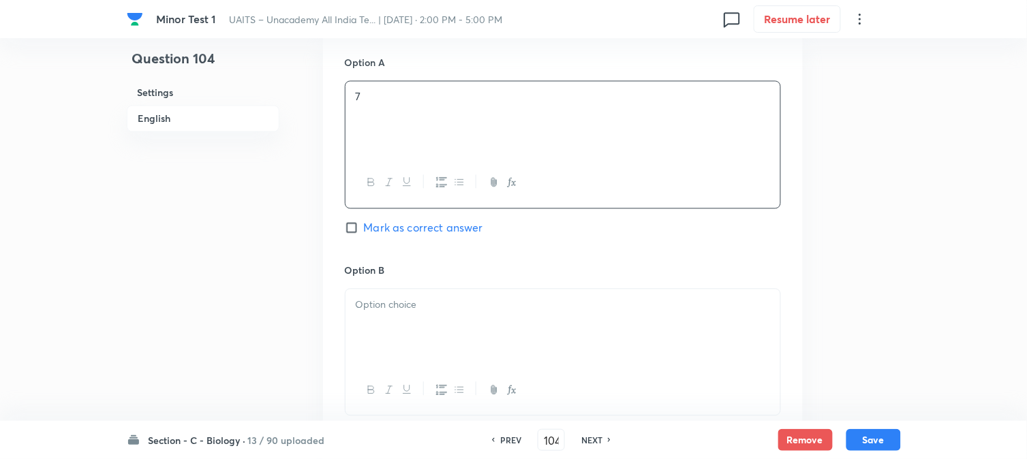
scroll to position [629, 0]
click at [418, 355] on div at bounding box center [563, 326] width 435 height 76
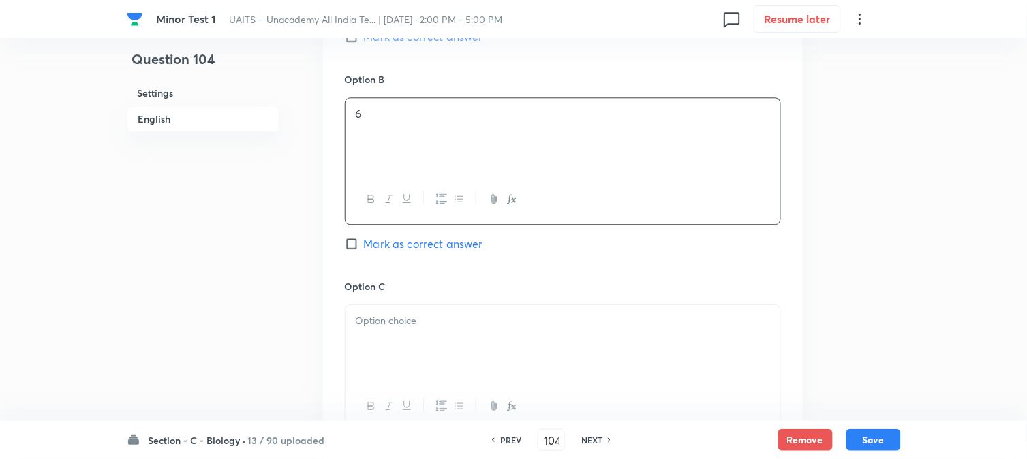
scroll to position [856, 0]
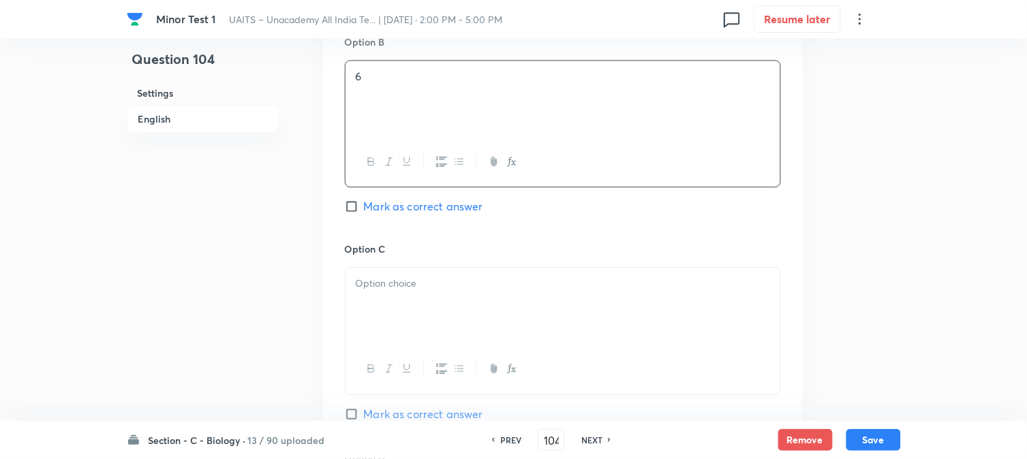
click at [405, 304] on div at bounding box center [563, 306] width 435 height 76
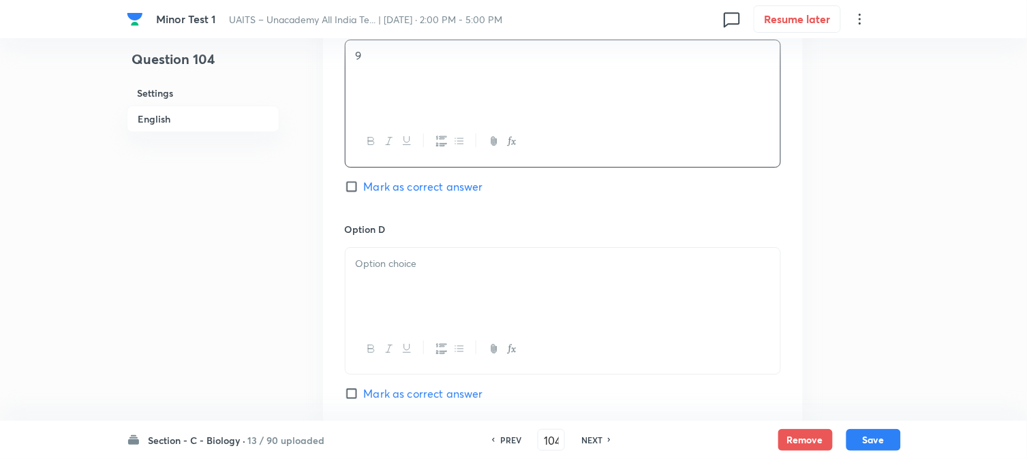
click at [416, 268] on p at bounding box center [563, 264] width 414 height 16
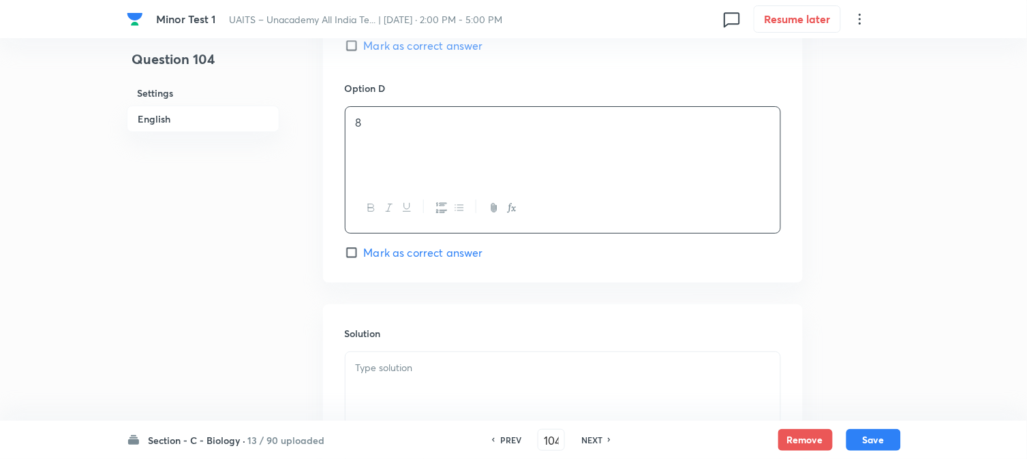
scroll to position [1235, 0]
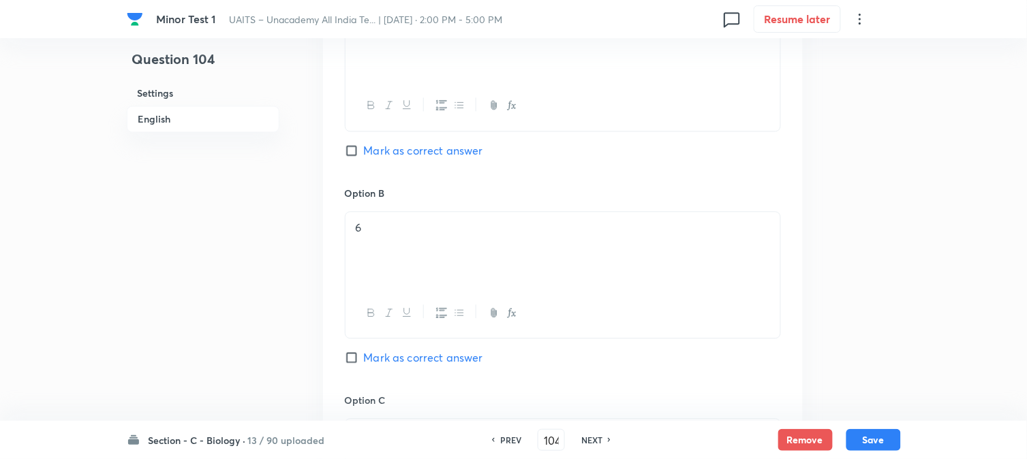
click at [416, 154] on span "Mark as correct answer" at bounding box center [423, 150] width 119 height 16
click at [364, 154] on input "Mark as correct answer" at bounding box center [354, 151] width 19 height 14
checkbox input "true"
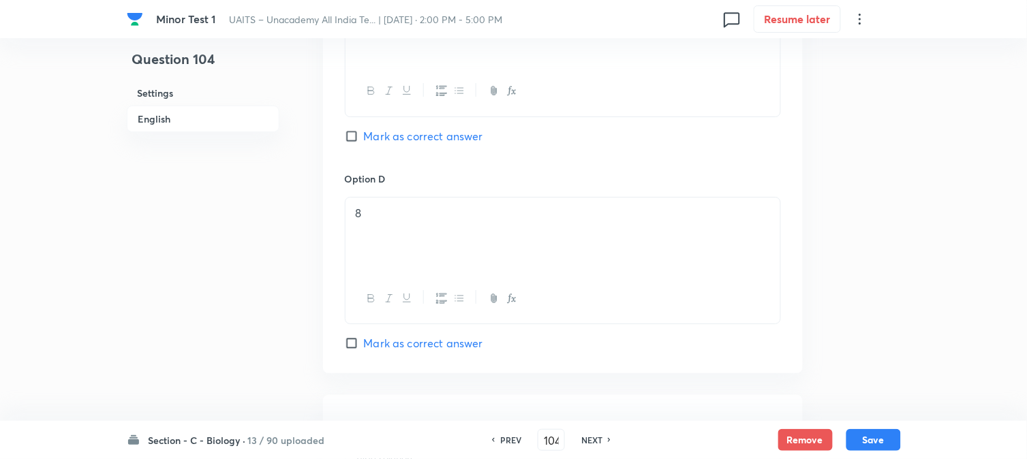
scroll to position [1388, 0]
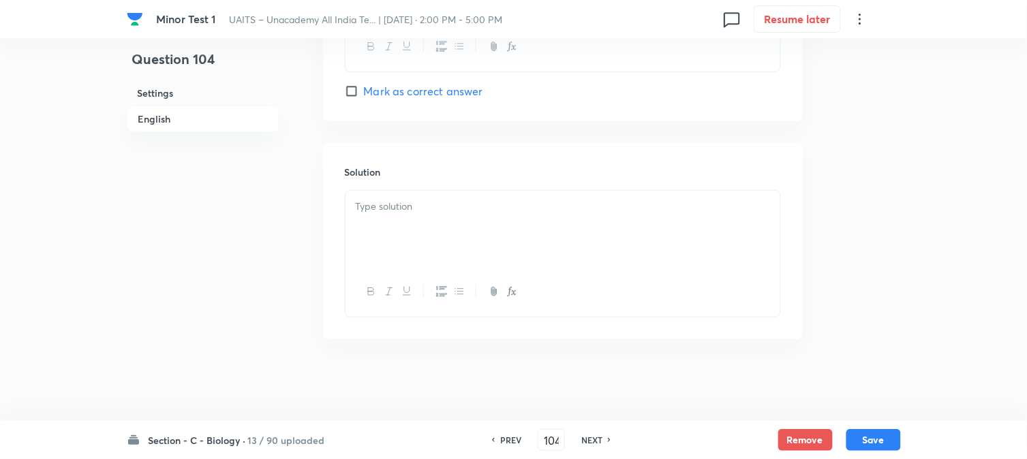
click at [384, 237] on div at bounding box center [563, 229] width 435 height 76
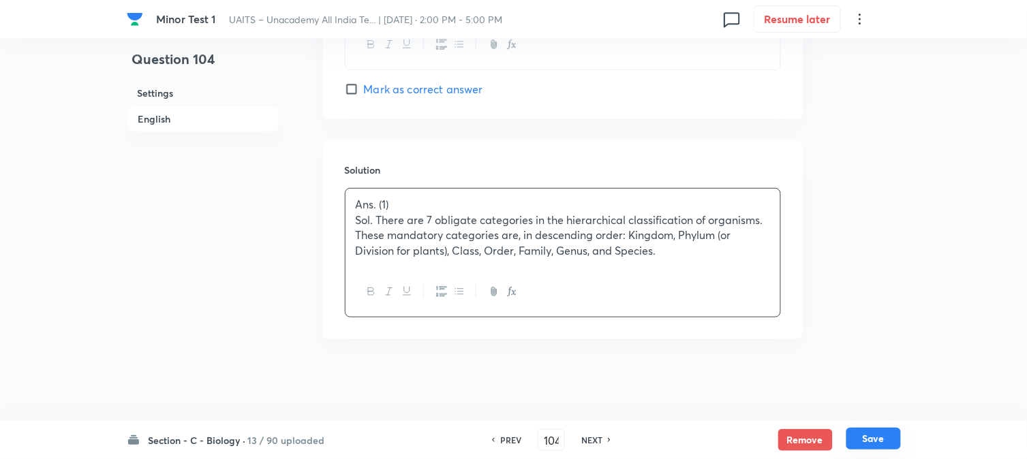
click at [880, 441] on button "Save" at bounding box center [873, 439] width 55 height 22
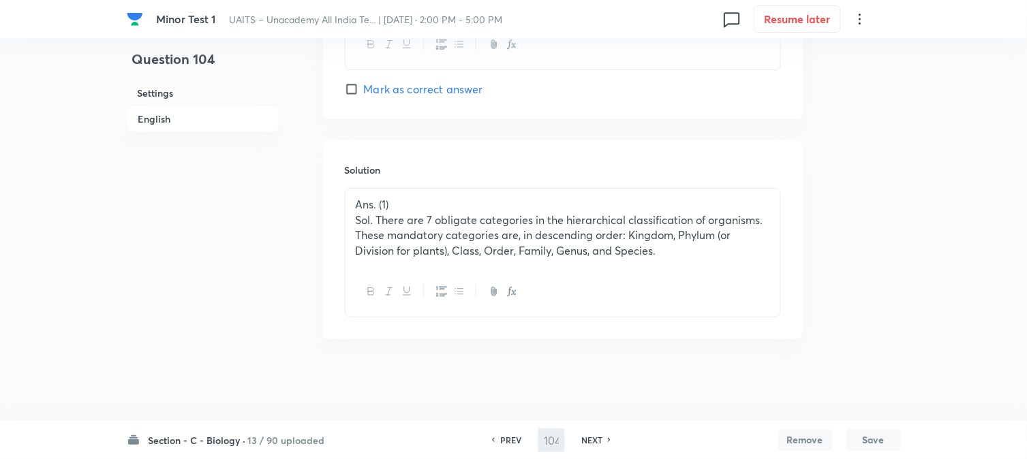
type input "105"
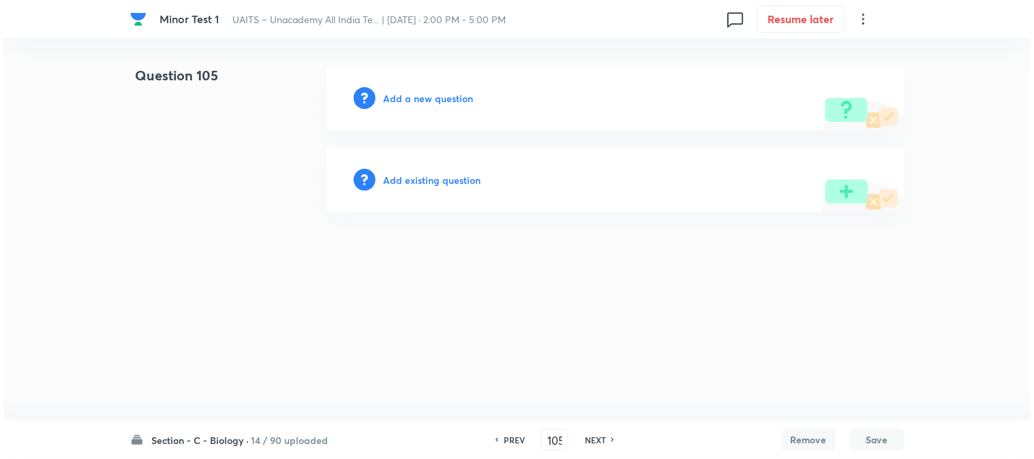
scroll to position [0, 0]
click at [400, 96] on h6 "Add a new question" at bounding box center [429, 98] width 90 height 14
click at [400, 97] on h6 "Choose a question type" at bounding box center [436, 98] width 105 height 14
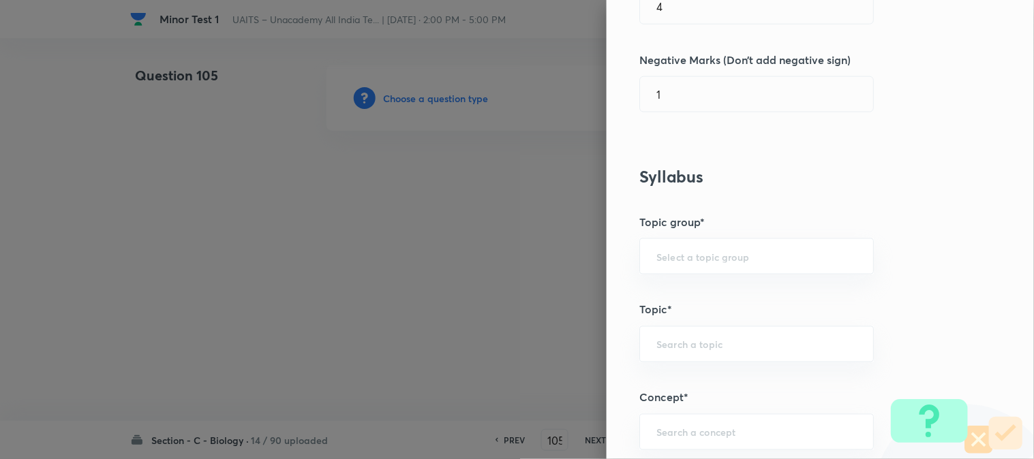
click at [692, 118] on div "Question settings Question type* Single choice correct Number of options* 2 3 4…" at bounding box center [820, 229] width 427 height 459
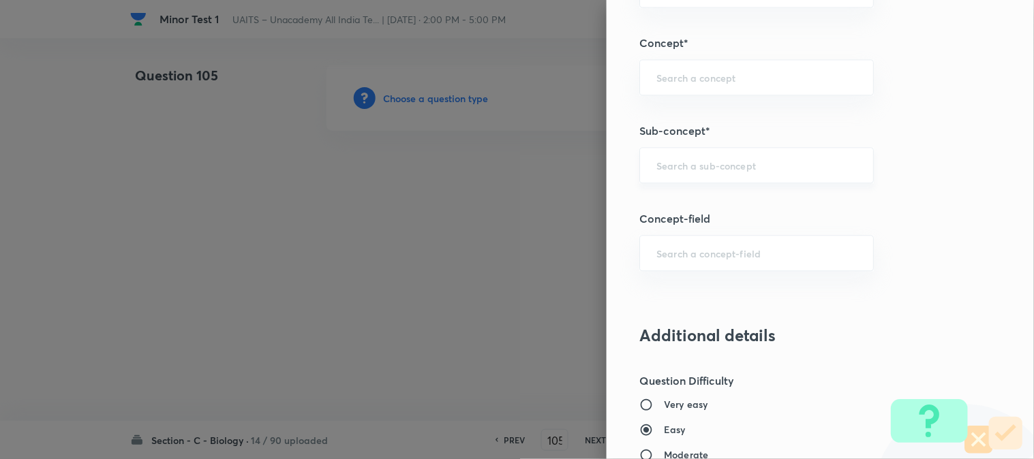
scroll to position [804, 0]
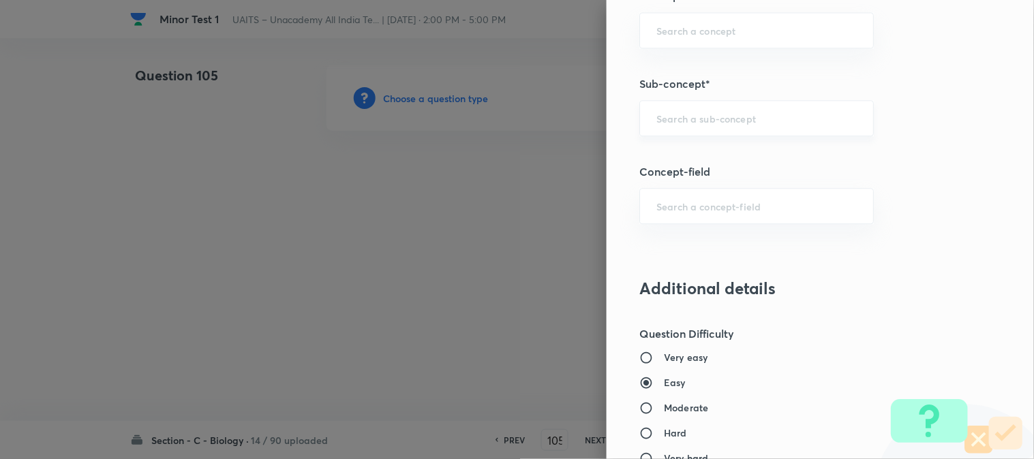
click at [720, 128] on div "​" at bounding box center [756, 118] width 234 height 36
click at [656, 120] on input "luiving" at bounding box center [756, 118] width 200 height 13
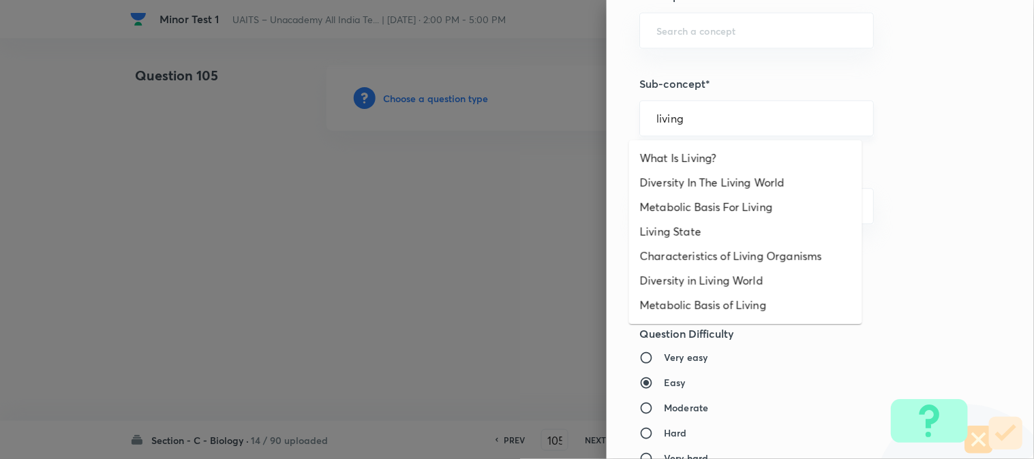
click at [689, 117] on input "living" at bounding box center [756, 118] width 200 height 13
click at [692, 181] on li "Diversity In The Living World" at bounding box center [745, 182] width 233 height 25
type input "Diversity In The Living World"
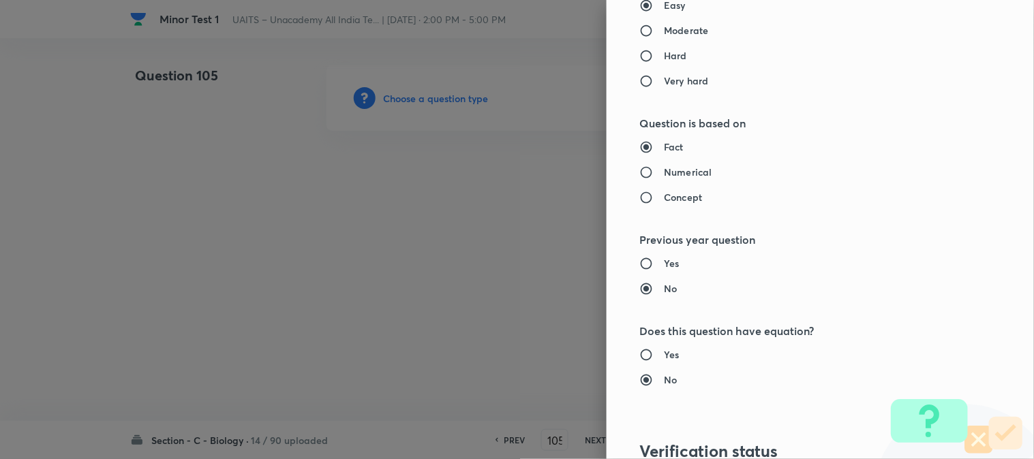
type input "Biology"
type input "Diversity of Living Organisms"
type input "Living World"
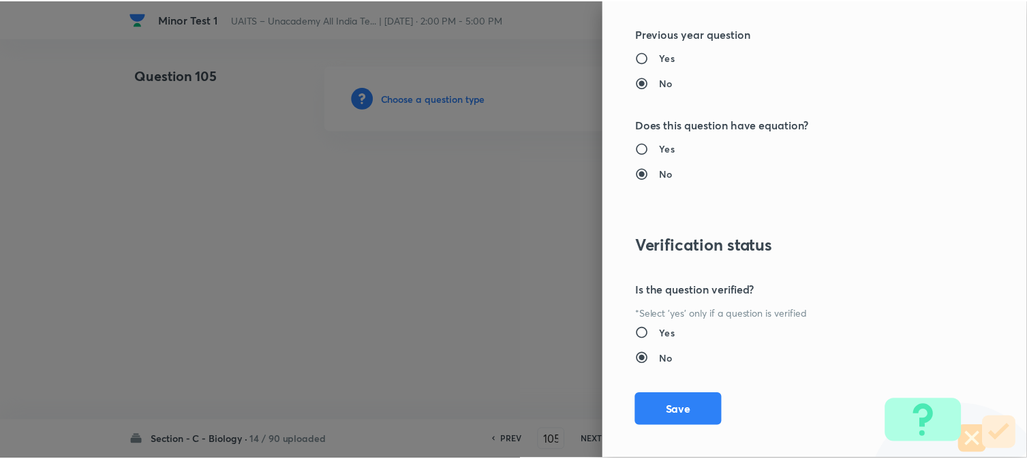
scroll to position [1398, 0]
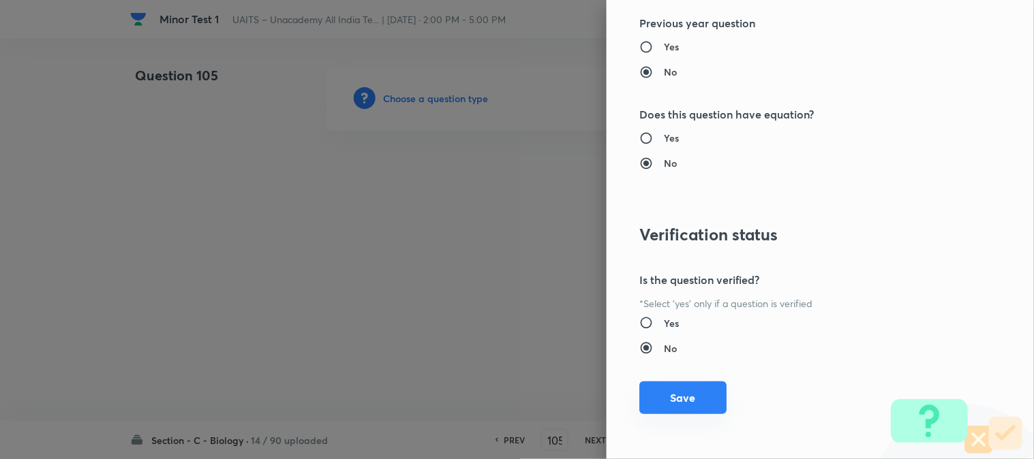
click at [680, 407] on button "Save" at bounding box center [682, 398] width 87 height 33
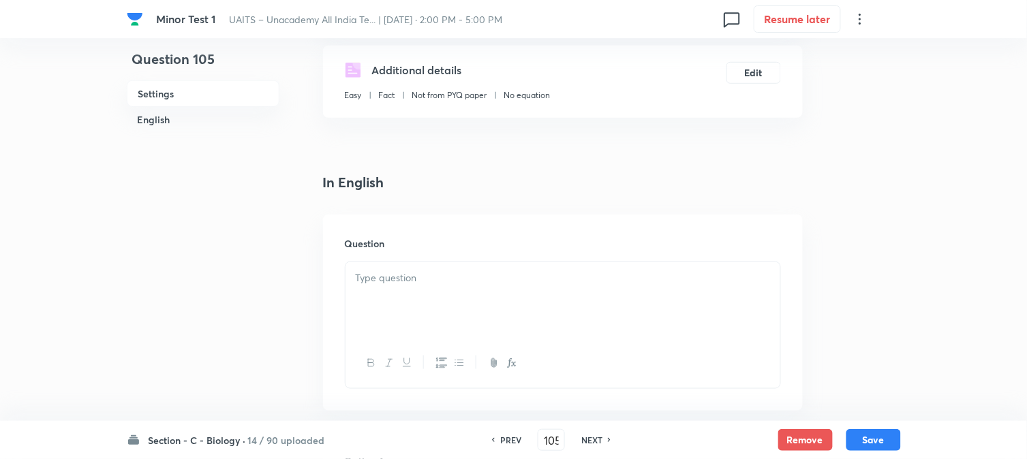
scroll to position [402, 0]
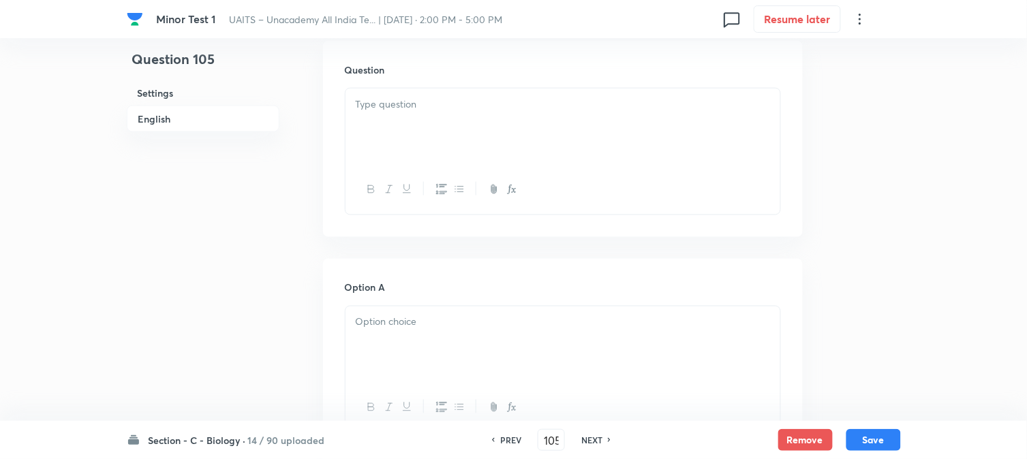
click at [400, 152] on div at bounding box center [563, 127] width 435 height 76
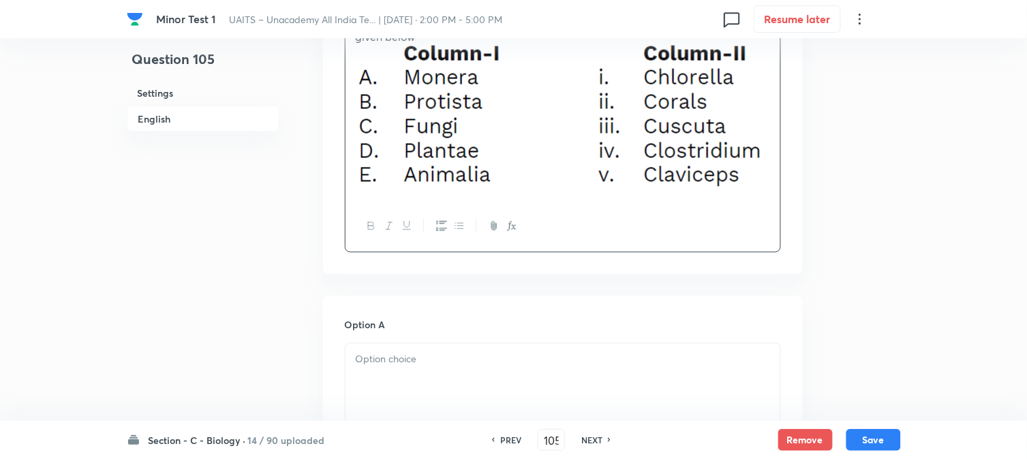
scroll to position [629, 0]
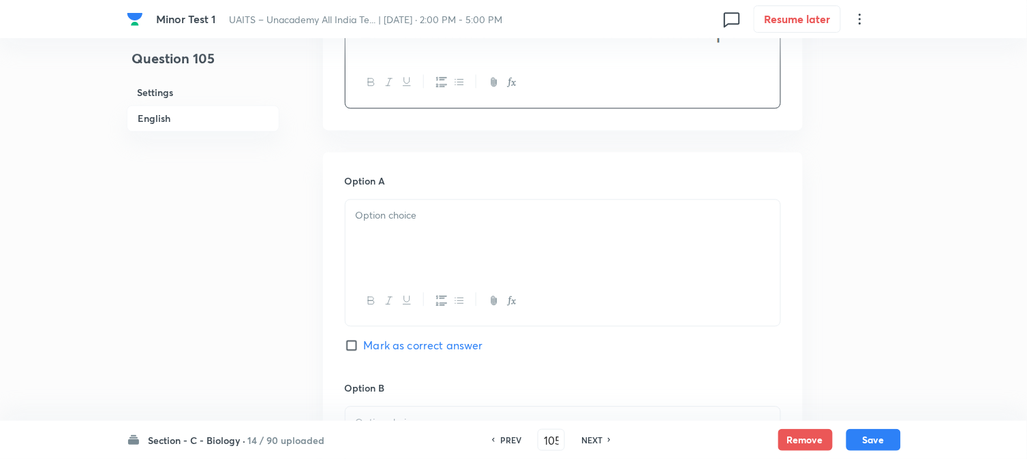
click at [368, 221] on p at bounding box center [563, 217] width 414 height 16
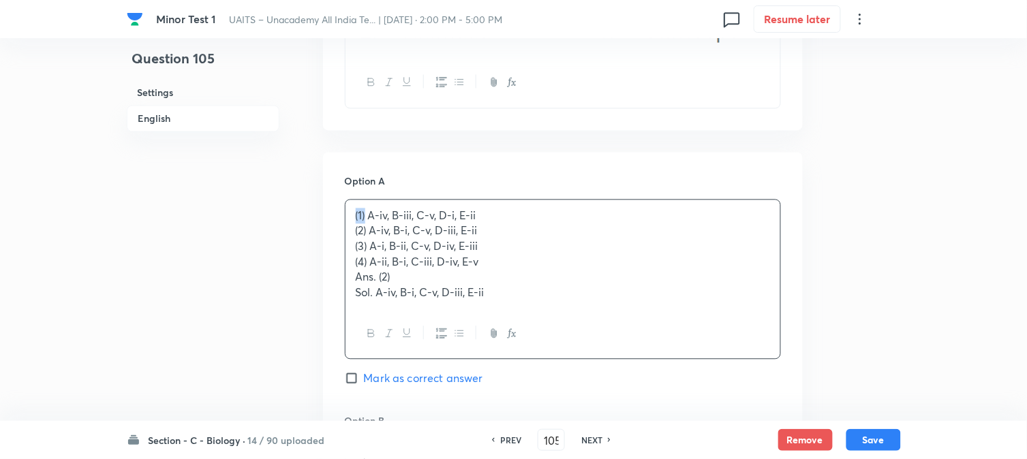
drag, startPoint x: 365, startPoint y: 216, endPoint x: 342, endPoint y: 214, distance: 23.3
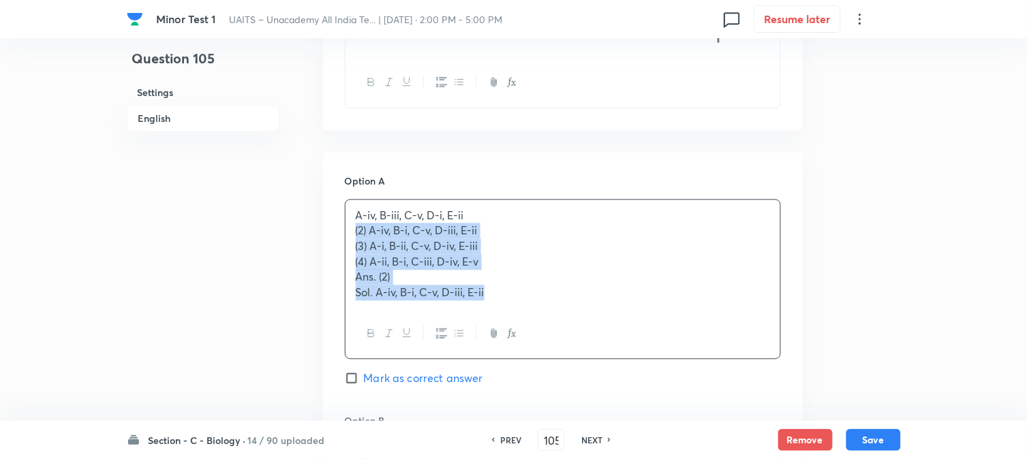
drag, startPoint x: 352, startPoint y: 230, endPoint x: 600, endPoint y: 316, distance: 262.5
click at [600, 316] on div "A-iv, B-iii, C-v, D-i, E-ii (2) A-iv, B-i, C-v, D-iii, E-ii (3) A-i, B-ii, C-v,…" at bounding box center [563, 280] width 436 height 161
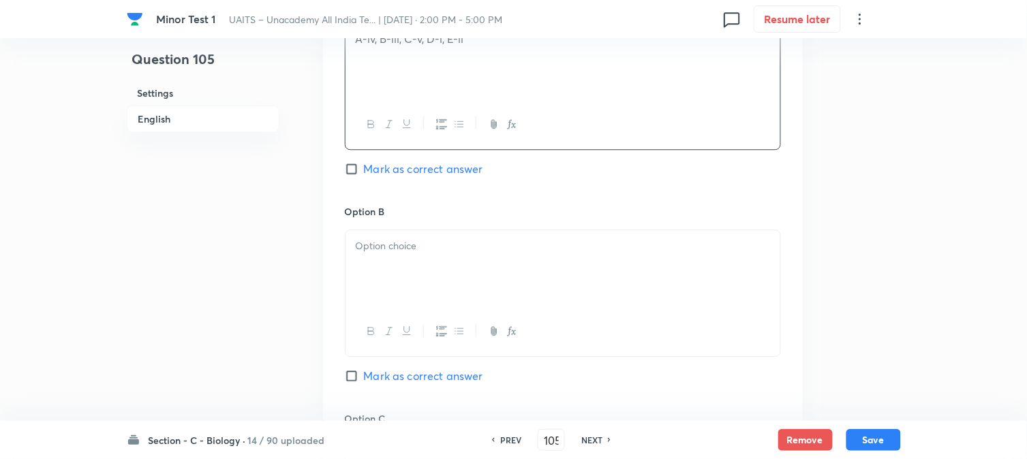
scroll to position [856, 0]
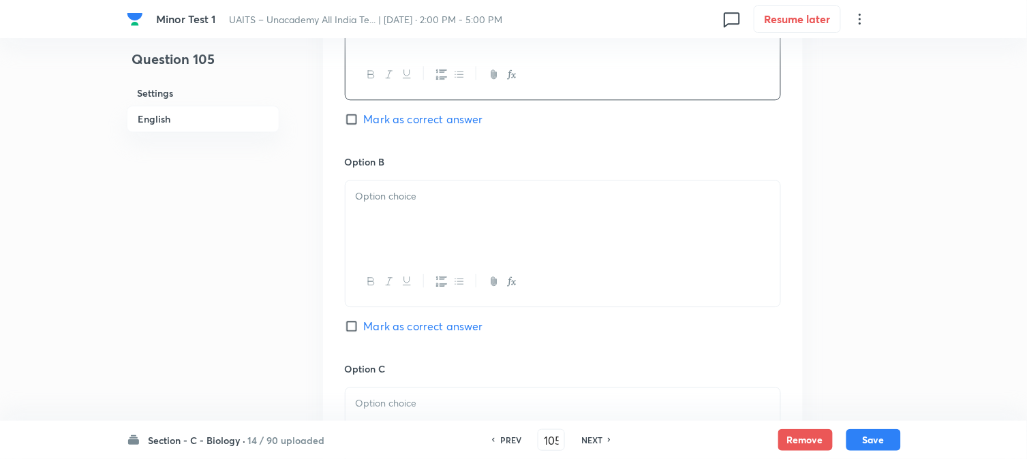
click at [378, 236] on div at bounding box center [563, 219] width 435 height 76
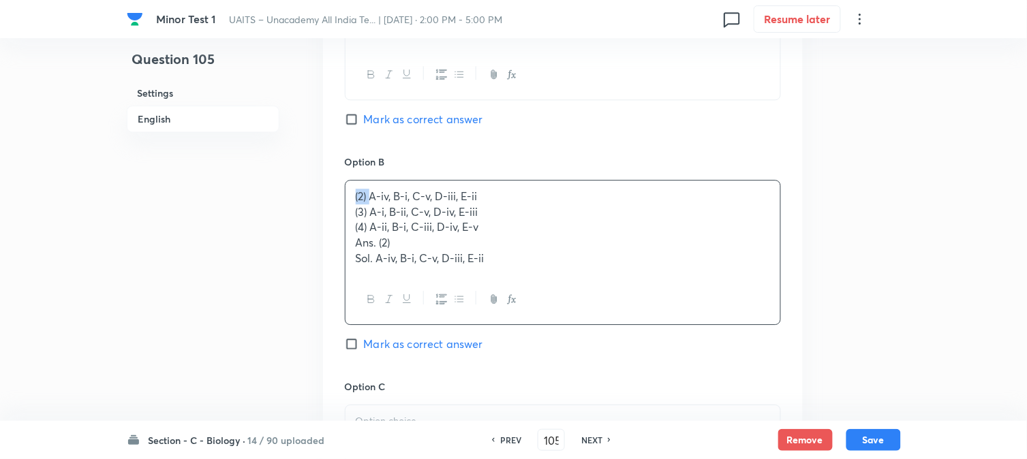
drag, startPoint x: 369, startPoint y: 185, endPoint x: 305, endPoint y: 186, distance: 64.7
click at [305, 186] on div "Question 105 Settings English Settings Type Single choice correct 4 options + 4…" at bounding box center [514, 135] width 774 height 1852
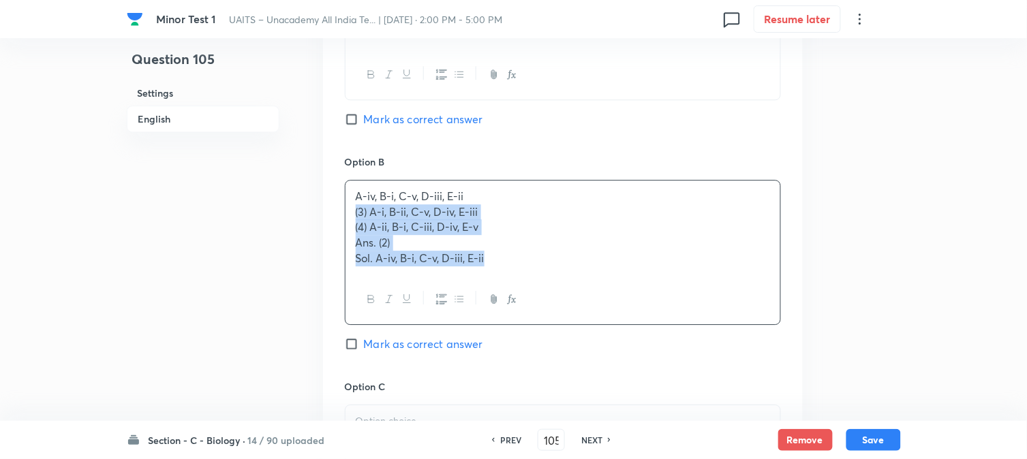
drag, startPoint x: 352, startPoint y: 208, endPoint x: 598, endPoint y: 309, distance: 265.9
click at [598, 309] on div "A-iv, B-i, C-v, D-iii, E-ii (3) A-i, B-ii, C-v, D-iv, E-iii (4) A-ii, B-i, C-ii…" at bounding box center [563, 252] width 436 height 145
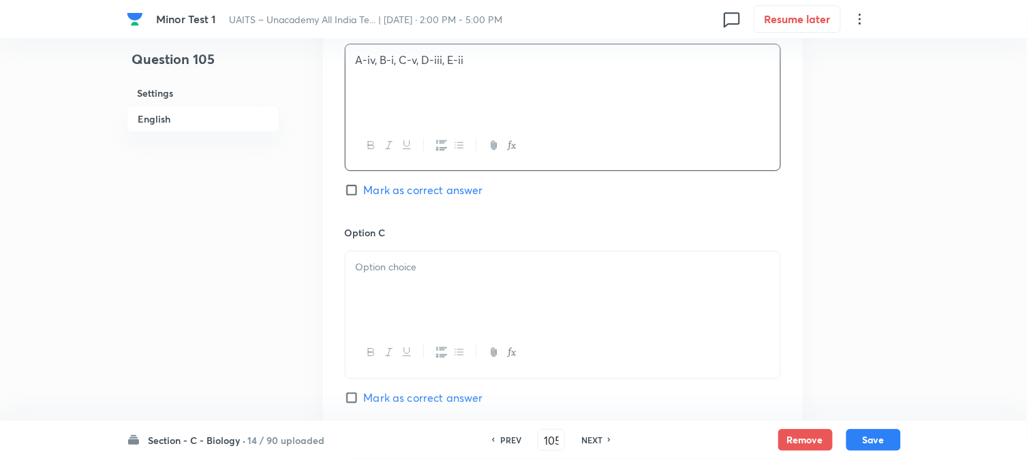
scroll to position [1007, 0]
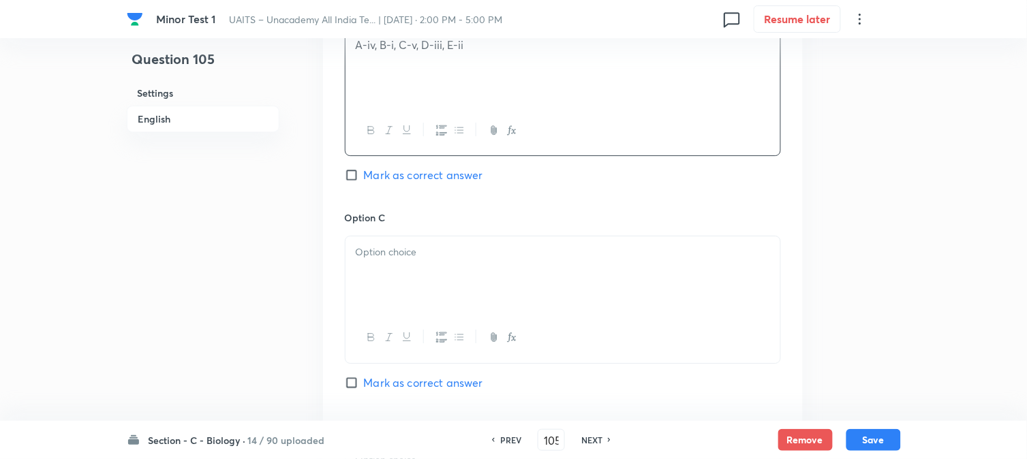
click at [416, 162] on div "Option B A-iv, B-i, C-v, D-iii, E-ii Mark as correct answer" at bounding box center [563, 106] width 436 height 207
click at [416, 172] on span "Mark as correct answer" at bounding box center [423, 175] width 119 height 16
click at [364, 172] on input "Mark as correct answer" at bounding box center [354, 175] width 19 height 14
checkbox input "true"
click at [391, 274] on div at bounding box center [563, 274] width 435 height 76
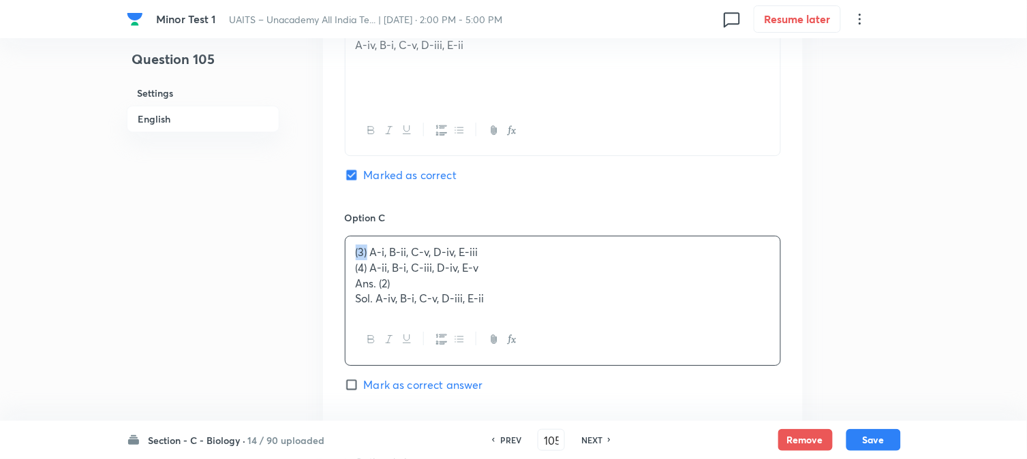
drag, startPoint x: 367, startPoint y: 254, endPoint x: 334, endPoint y: 243, distance: 34.5
click at [334, 243] on div "Option A A-iv, B-iii, C-v, D-i, E-ii Mark as correct answer Option B A-iv, B-i,…" at bounding box center [563, 198] width 480 height 848
drag, startPoint x: 352, startPoint y: 271, endPoint x: 612, endPoint y: 332, distance: 267.3
click at [621, 343] on div "A-i, B-ii, C-v, D-iv, E-iii (4) A-ii, B-i, C-iii, D-iv, E-v Ans. (2) Sol. A-iv,…" at bounding box center [563, 300] width 436 height 129
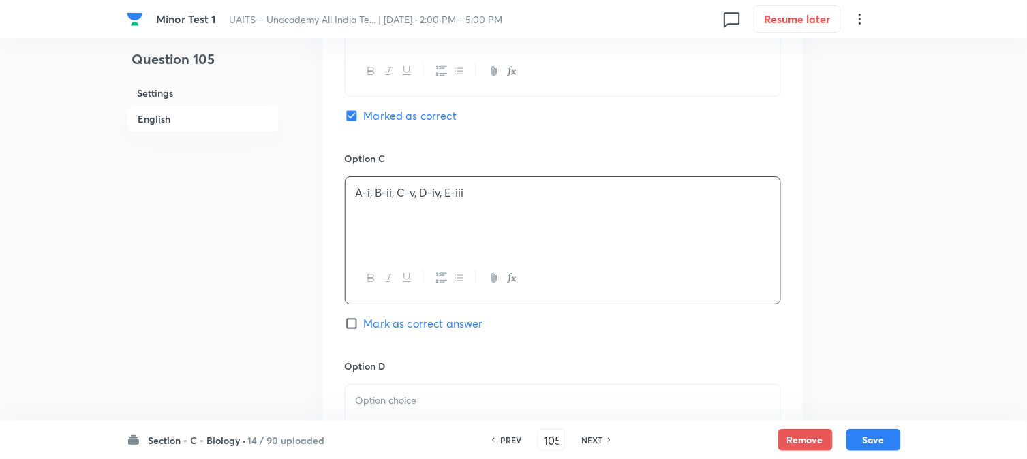
scroll to position [1235, 0]
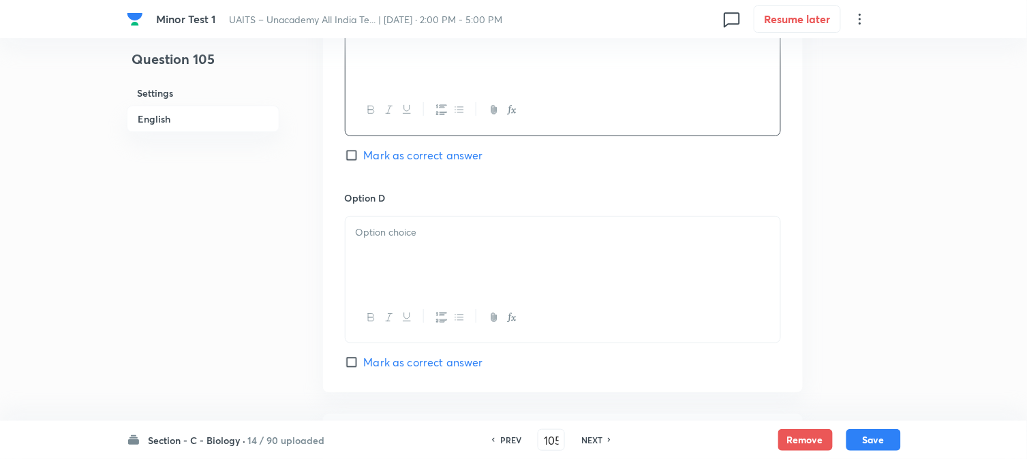
click at [398, 255] on div at bounding box center [563, 255] width 435 height 76
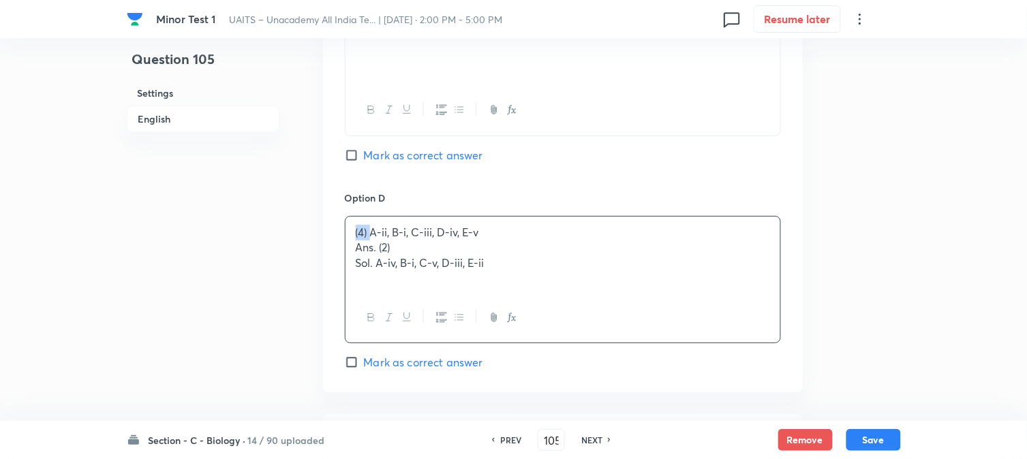
drag, startPoint x: 369, startPoint y: 232, endPoint x: 342, endPoint y: 232, distance: 27.3
drag, startPoint x: 346, startPoint y: 250, endPoint x: 618, endPoint y: 302, distance: 277.5
click at [617, 302] on div "A-ii, B-i, C-iii, D-iv, E-v Ans. (2) Sol. A-iv, B-i, C-v, D-iii, E-ii" at bounding box center [563, 279] width 436 height 127
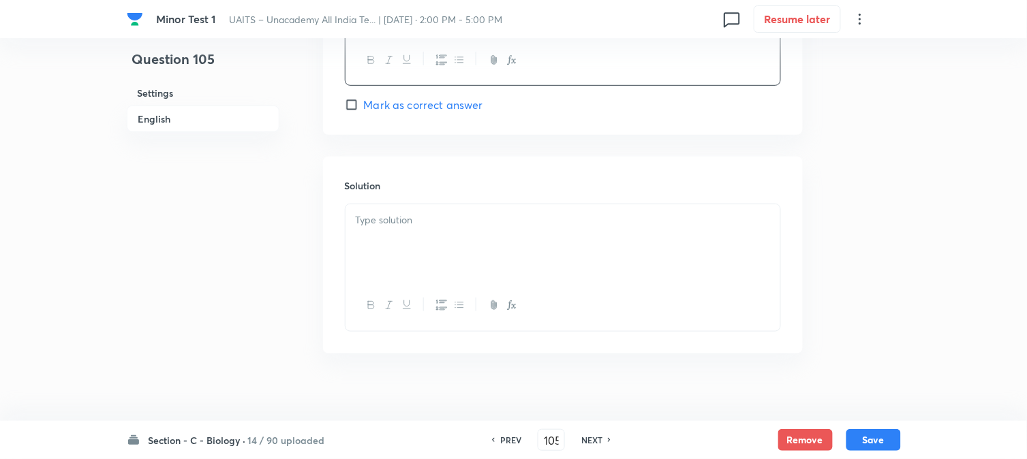
scroll to position [1509, 0]
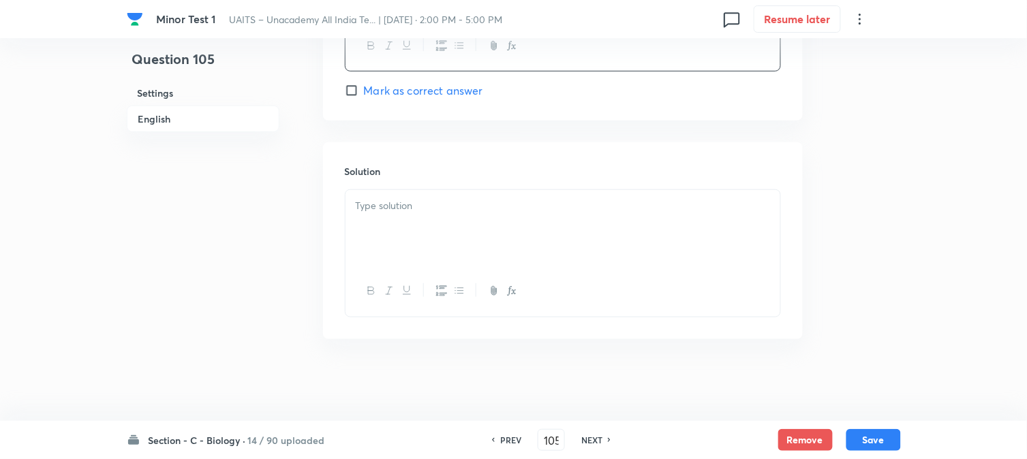
click at [403, 221] on div at bounding box center [563, 228] width 435 height 76
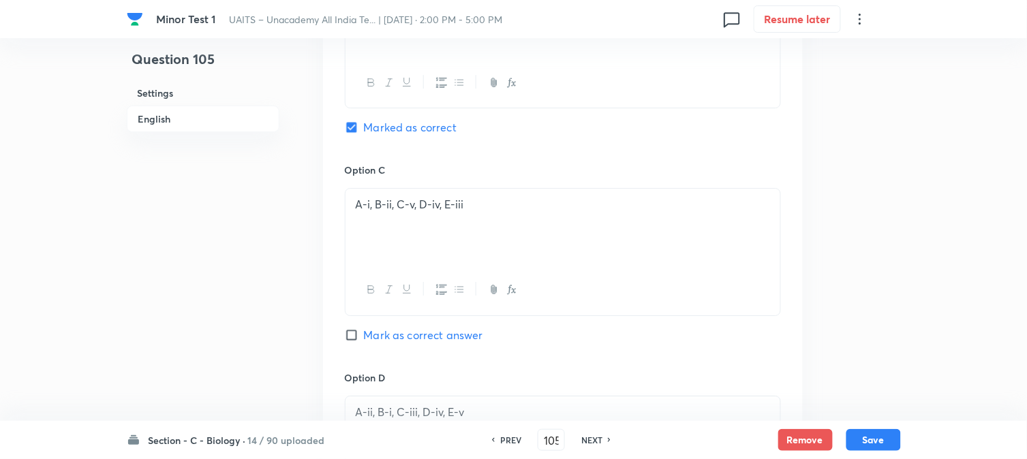
scroll to position [1054, 0]
click at [878, 451] on div "Remove Save" at bounding box center [839, 440] width 123 height 22
click at [876, 443] on button "Save" at bounding box center [873, 439] width 55 height 22
type input "106"
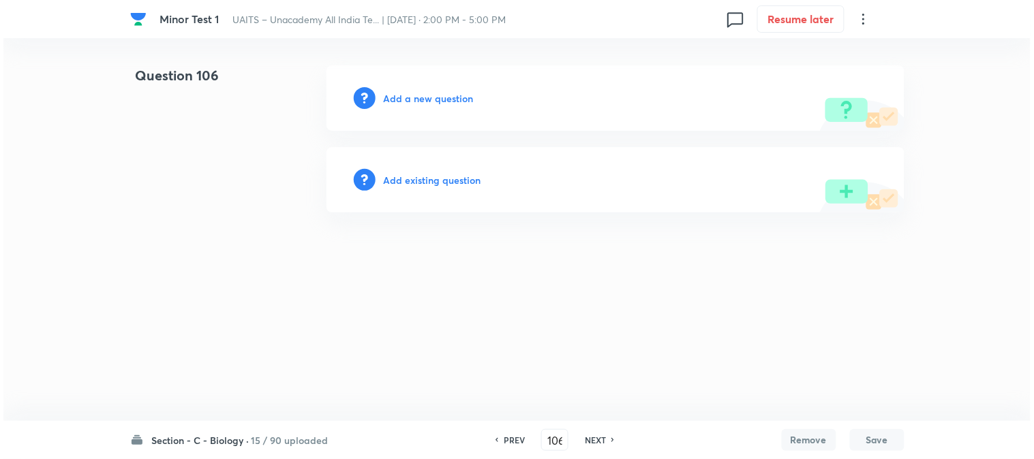
scroll to position [0, 0]
click at [446, 100] on h6 "Add a new question" at bounding box center [429, 98] width 90 height 14
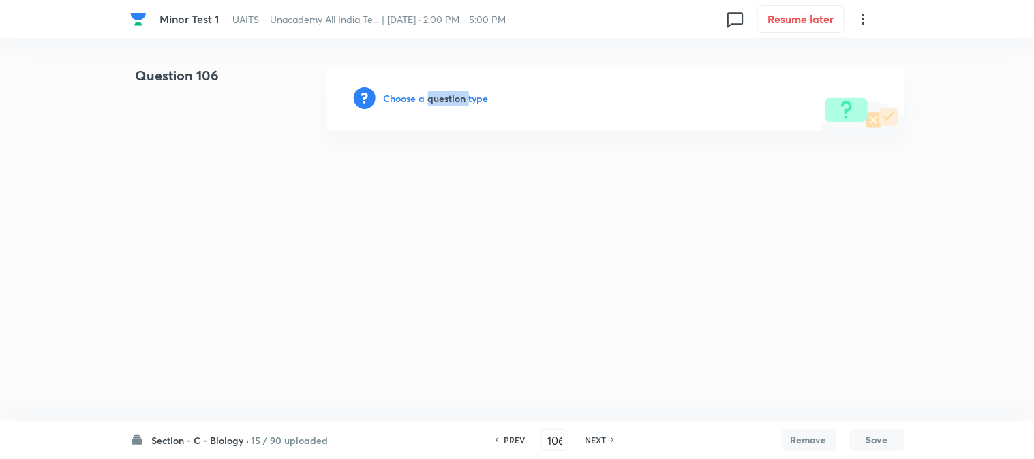
click at [446, 100] on h6 "Choose a question type" at bounding box center [436, 98] width 105 height 14
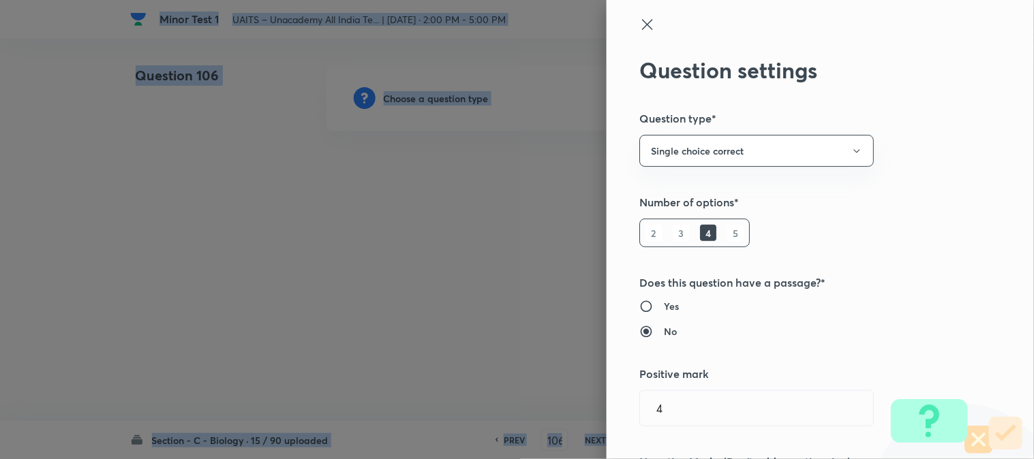
click at [446, 102] on div at bounding box center [517, 229] width 1034 height 459
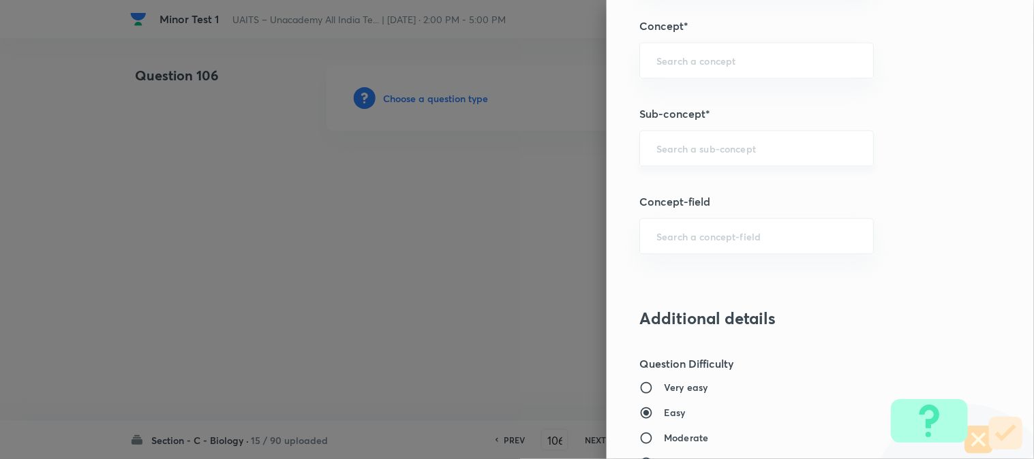
scroll to position [804, 0]
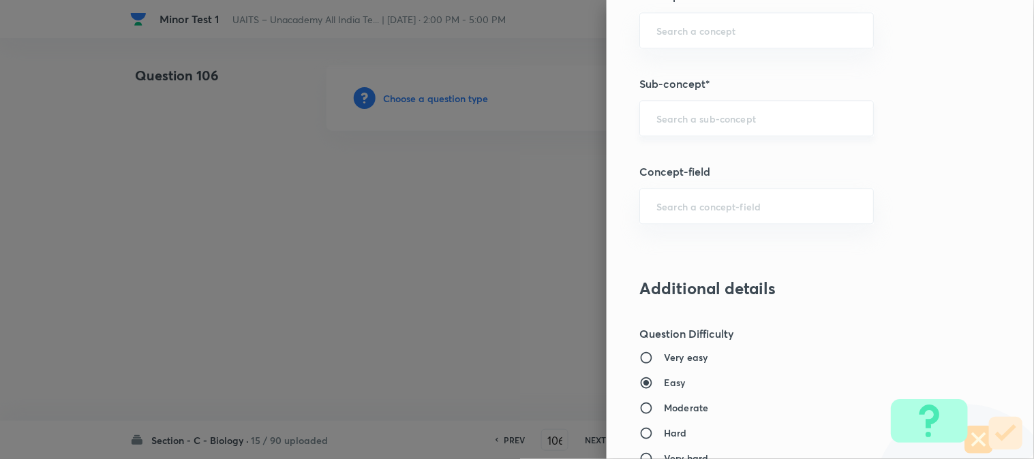
click at [707, 121] on input "text" at bounding box center [756, 118] width 200 height 13
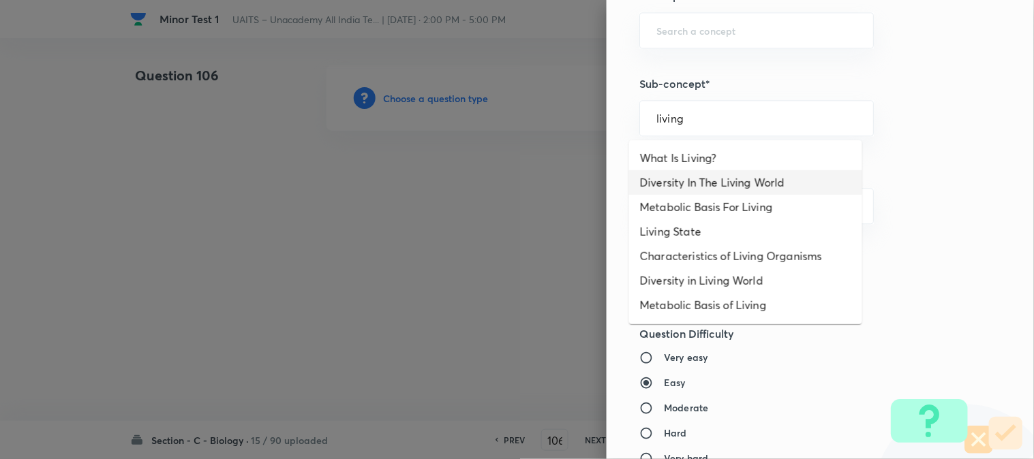
click at [709, 179] on li "Diversity In The Living World" at bounding box center [745, 182] width 233 height 25
type input "Diversity In The Living World"
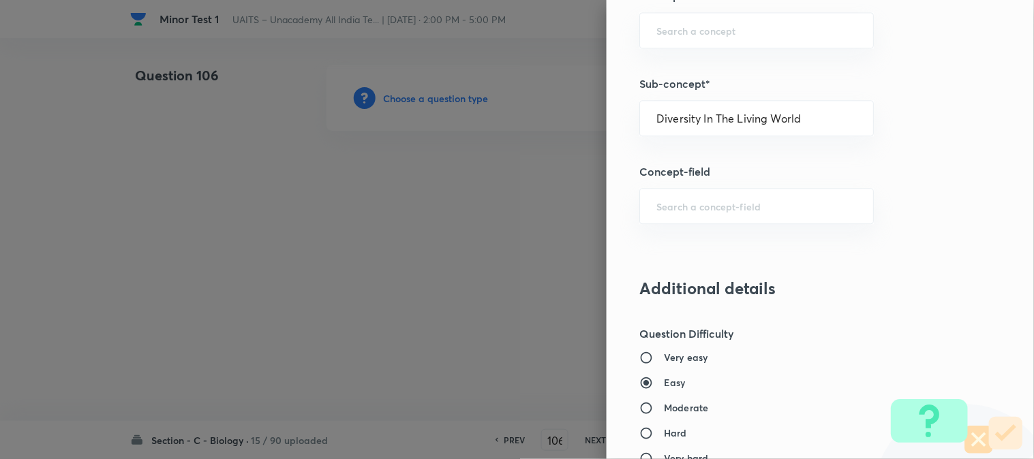
type input "Biology"
type input "Diversity of Living Organisms"
type input "Living World"
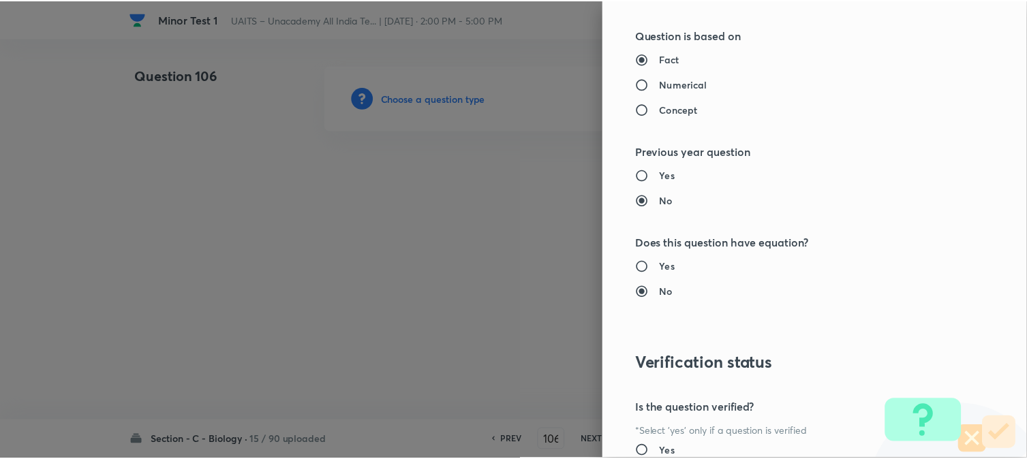
scroll to position [1398, 0]
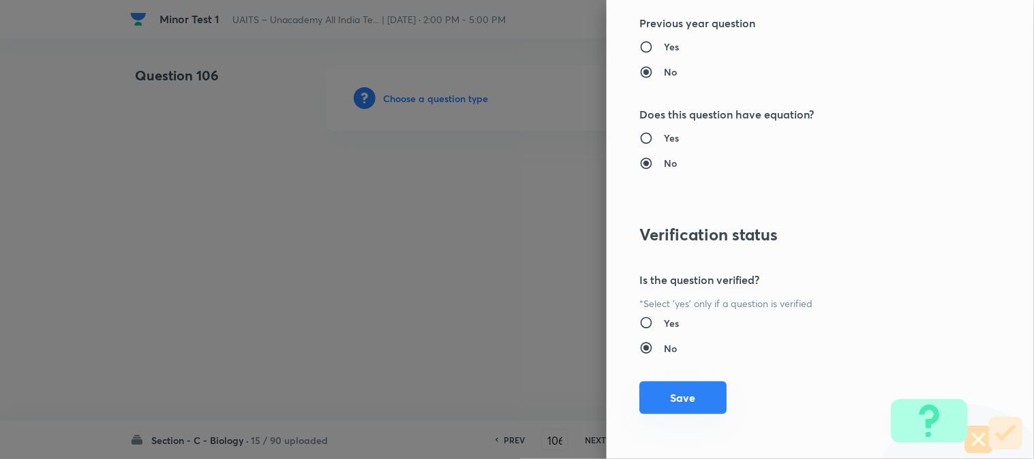
click at [684, 401] on button "Save" at bounding box center [682, 398] width 87 height 33
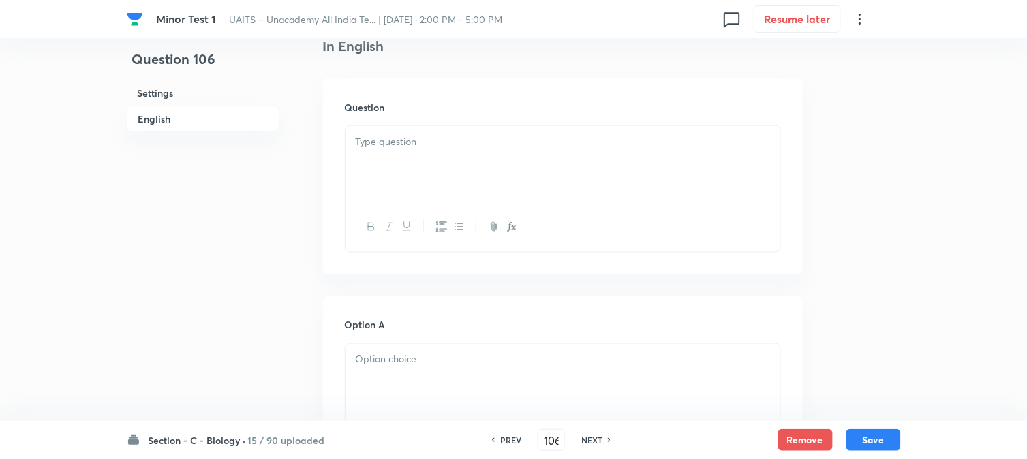
scroll to position [402, 0]
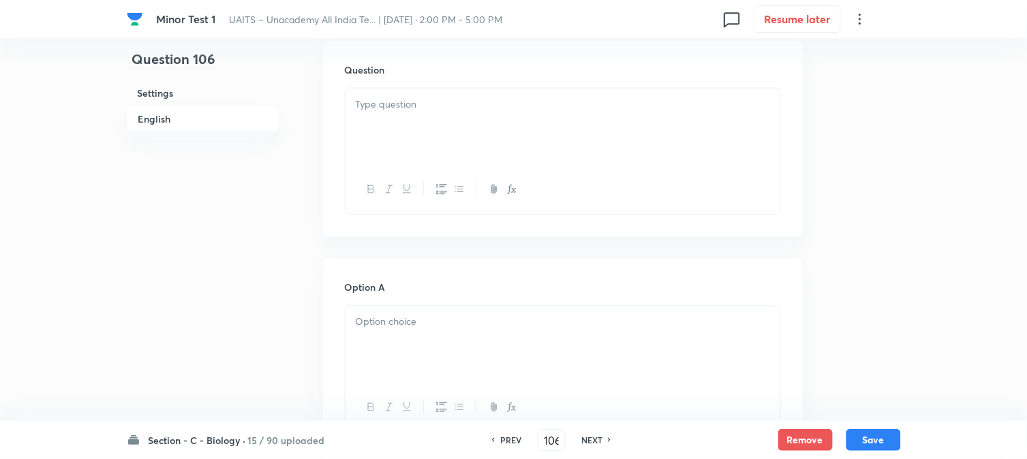
click at [431, 150] on div at bounding box center [563, 127] width 435 height 76
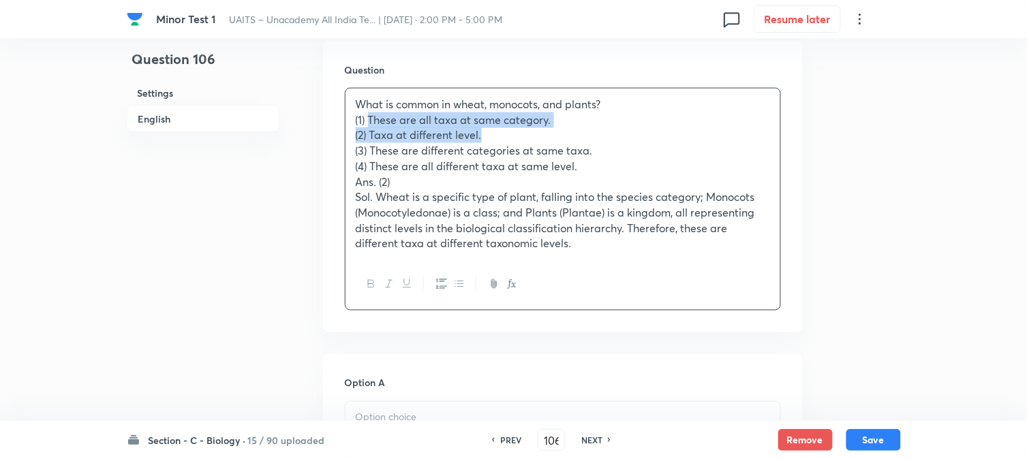
drag, startPoint x: 368, startPoint y: 112, endPoint x: 608, endPoint y: 132, distance: 240.6
click at [621, 129] on div "What is common in wheat, monocots, and plants? (1) These are all taxa at same c…" at bounding box center [563, 174] width 435 height 171
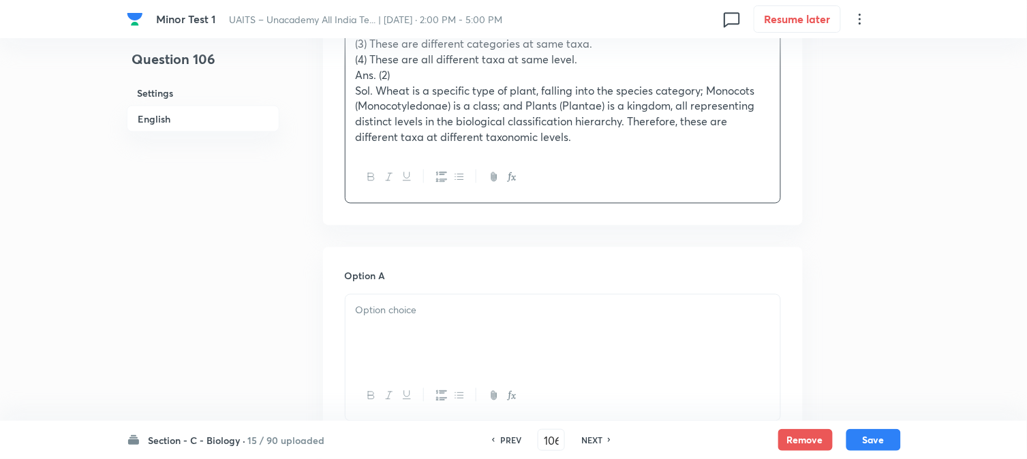
scroll to position [705, 0]
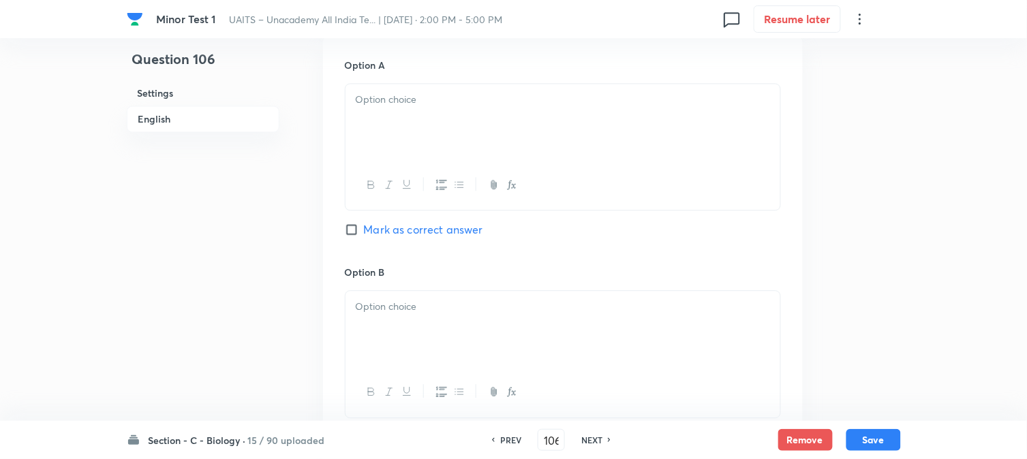
click at [376, 133] on div at bounding box center [563, 122] width 435 height 76
drag, startPoint x: 371, startPoint y: 119, endPoint x: 641, endPoint y: 119, distance: 269.9
click at [641, 119] on p "Taxa at different level." at bounding box center [563, 116] width 414 height 16
click at [431, 358] on div at bounding box center [563, 329] width 435 height 76
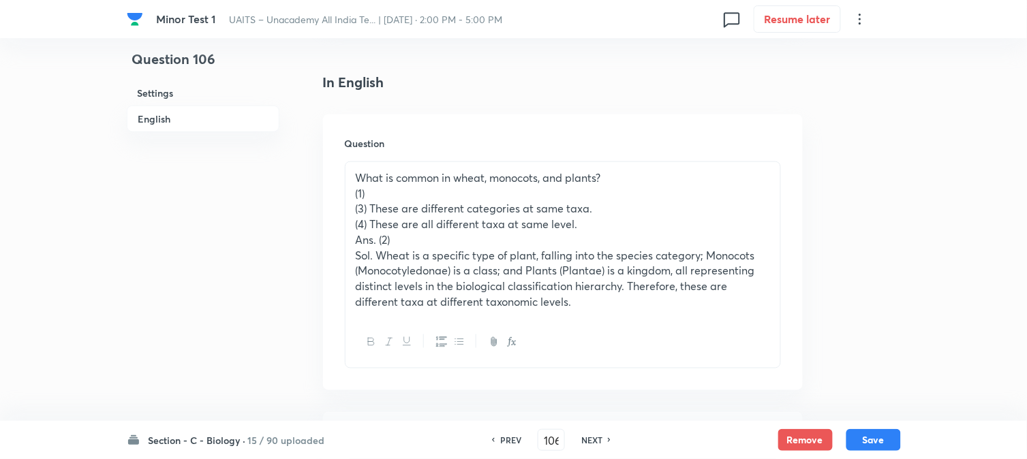
scroll to position [326, 0]
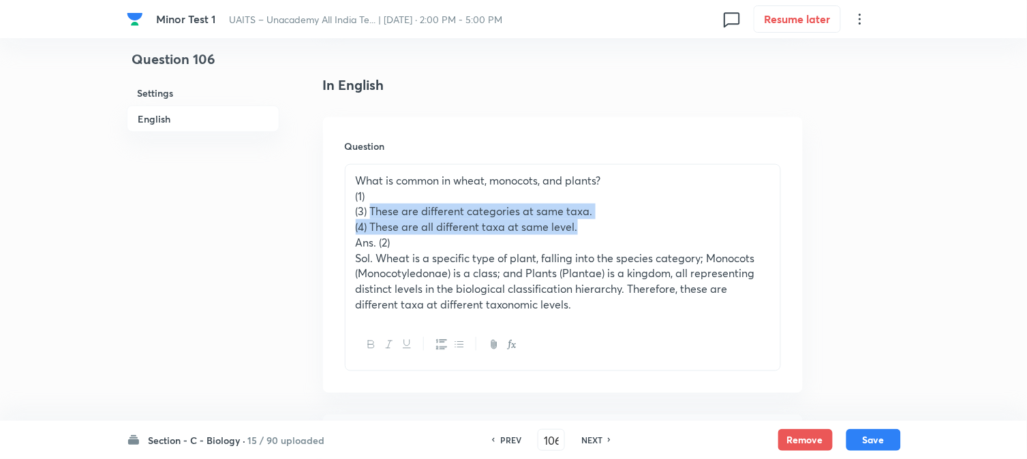
drag, startPoint x: 370, startPoint y: 209, endPoint x: 645, endPoint y: 220, distance: 275.6
click at [645, 220] on div "What is common in wheat, monocots, and plants? (1) (3) These are different cate…" at bounding box center [563, 242] width 435 height 155
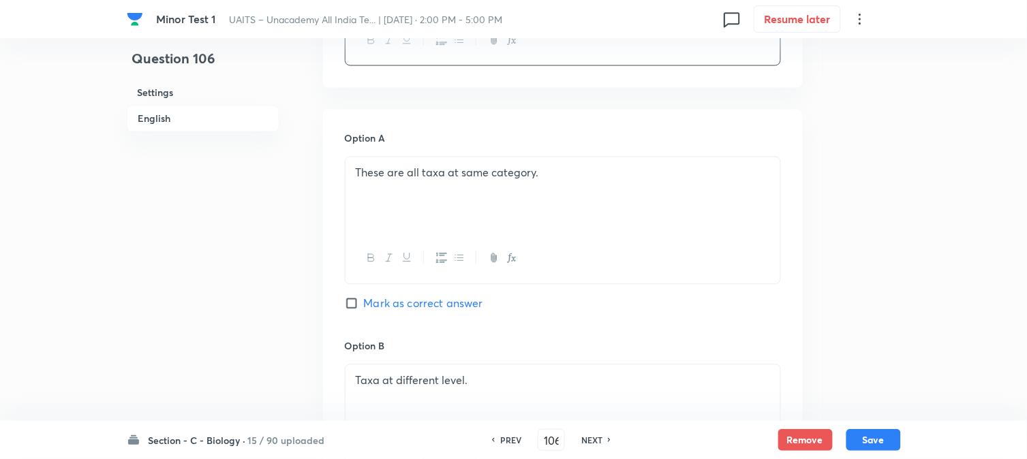
scroll to position [1007, 0]
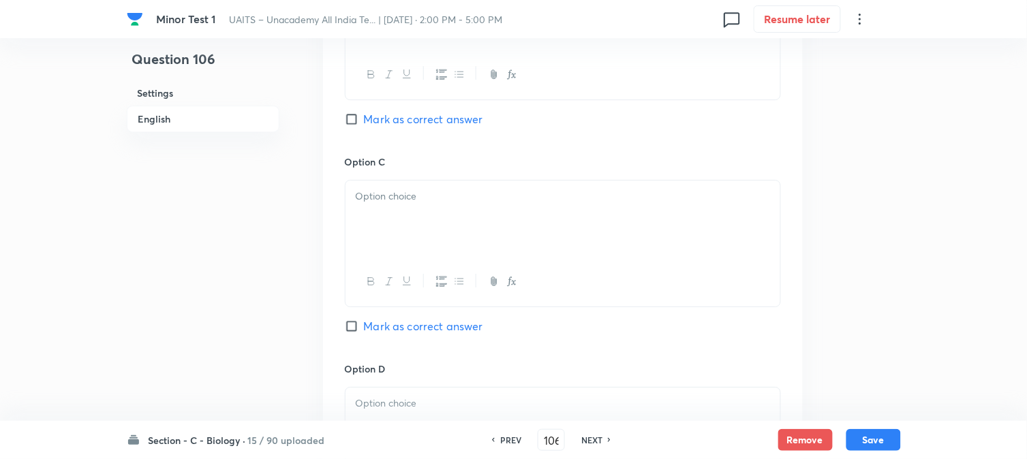
click at [405, 120] on span "Mark as correct answer" at bounding box center [423, 119] width 119 height 16
click at [364, 120] on input "Mark as correct answer" at bounding box center [354, 119] width 19 height 14
checkbox input "true"
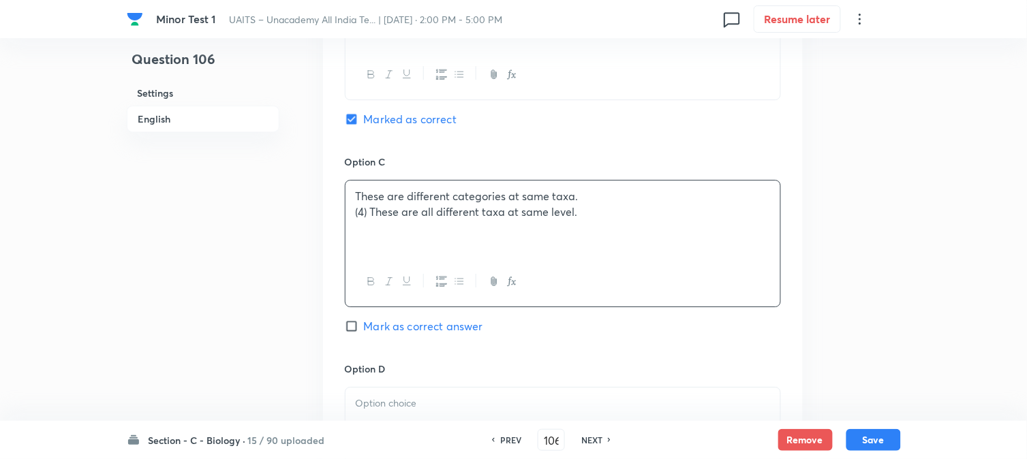
click at [383, 202] on p "These are different categories at same taxa." at bounding box center [563, 197] width 414 height 16
drag, startPoint x: 370, startPoint y: 211, endPoint x: 699, endPoint y: 230, distance: 329.0
click at [699, 230] on div "These are different categories at same taxa. These are all different taxa at sa…" at bounding box center [563, 219] width 435 height 76
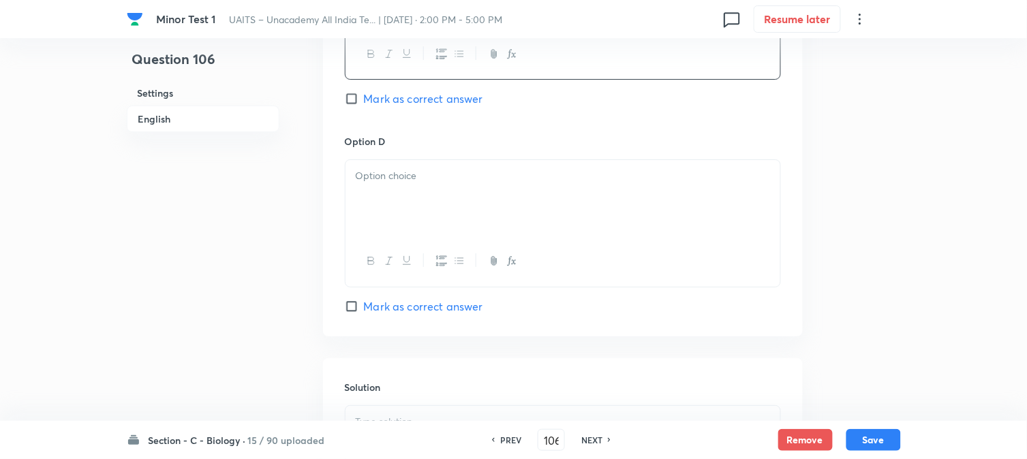
click at [380, 217] on div at bounding box center [563, 198] width 435 height 76
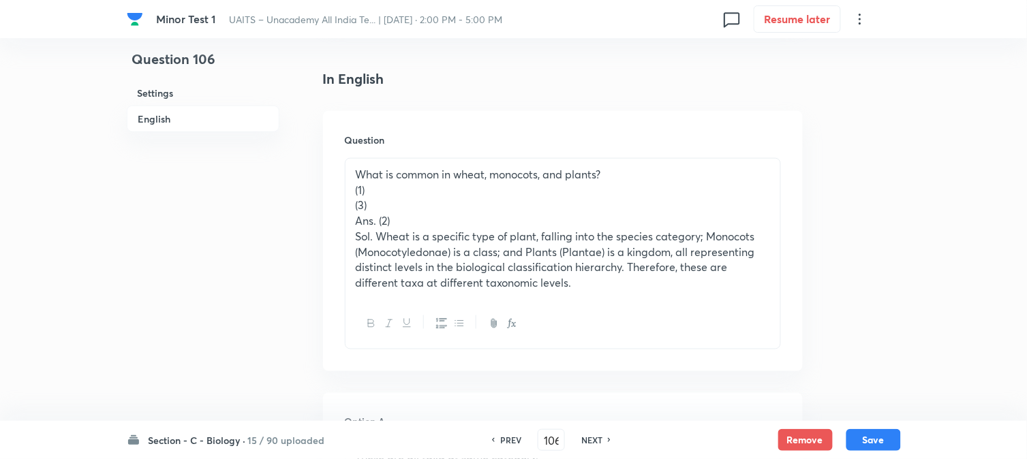
scroll to position [326, 0]
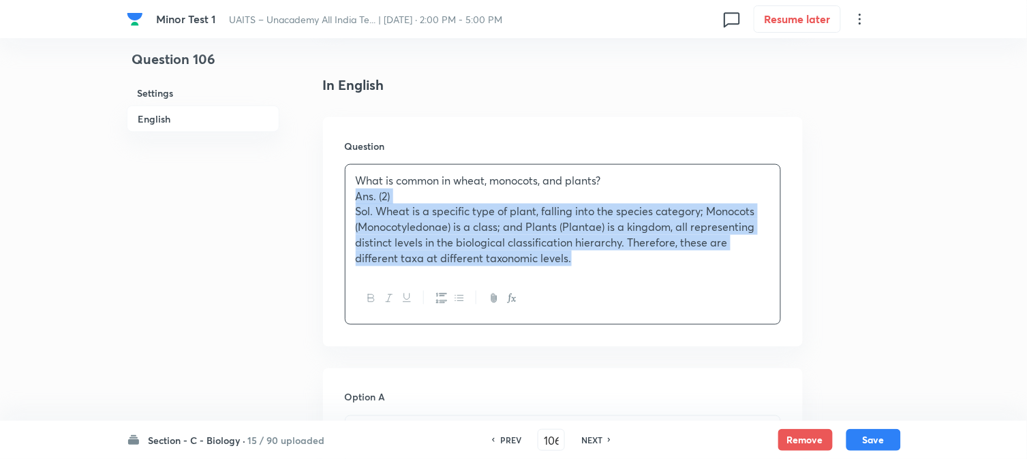
drag, startPoint x: 350, startPoint y: 228, endPoint x: 846, endPoint y: 304, distance: 502.5
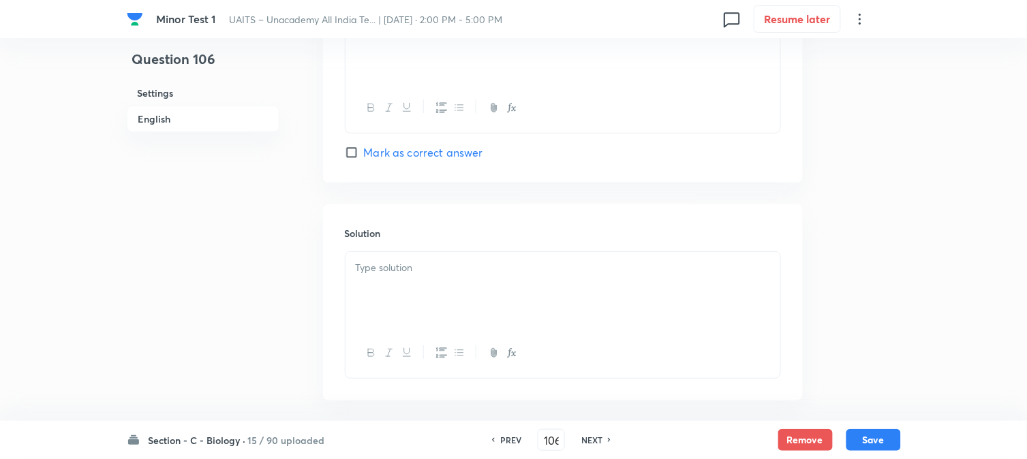
scroll to position [1388, 0]
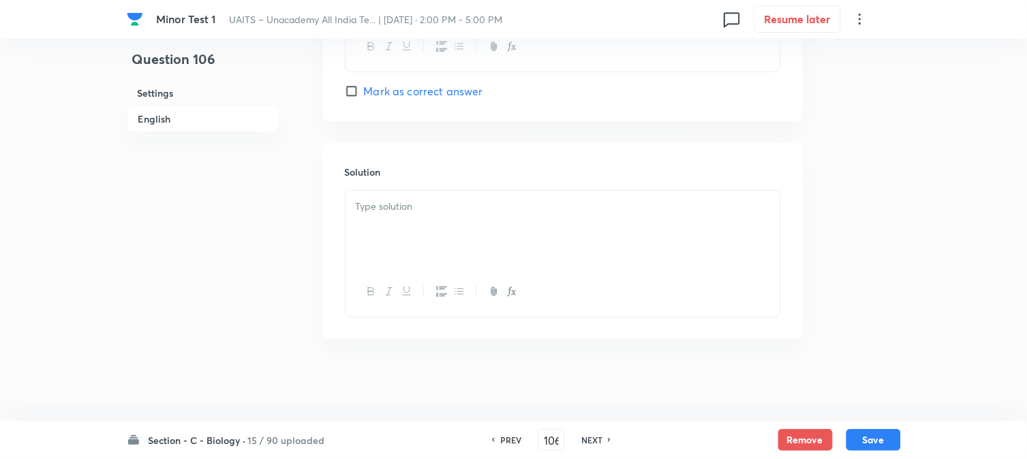
click at [387, 213] on p at bounding box center [563, 207] width 414 height 16
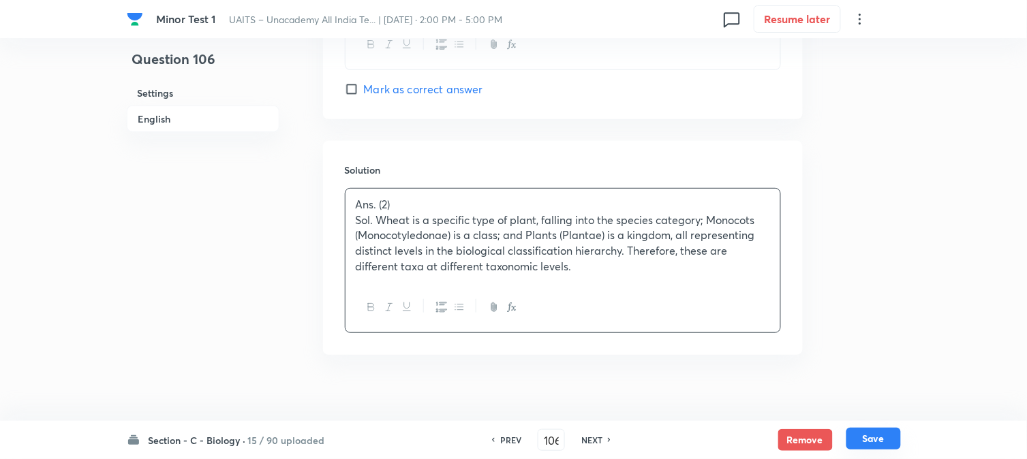
click at [885, 448] on button "Save" at bounding box center [873, 439] width 55 height 22
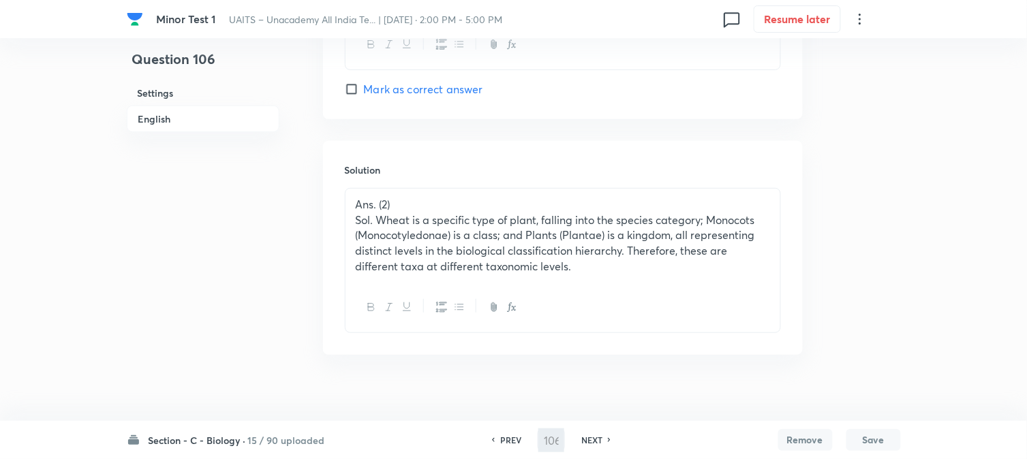
click at [885, 447] on button "Save" at bounding box center [873, 440] width 55 height 22
type input "107"
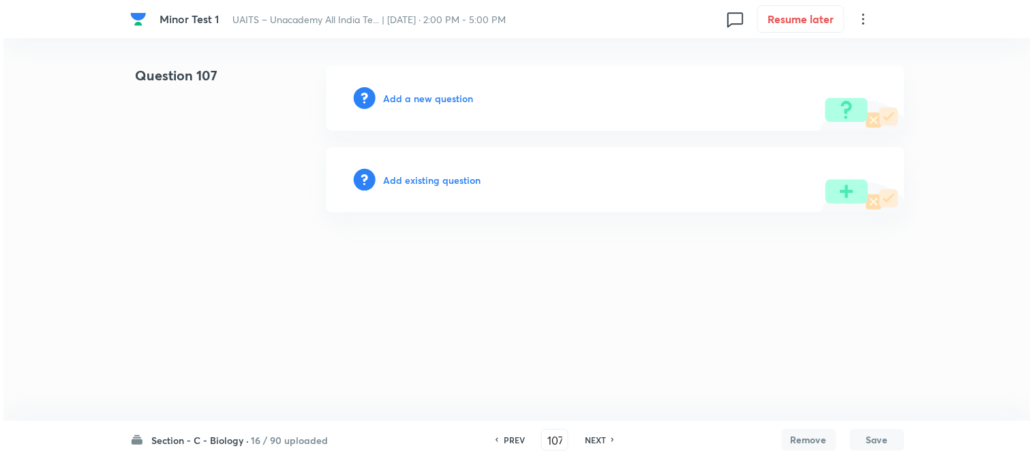
scroll to position [0, 0]
click at [395, 96] on h6 "Add a new question" at bounding box center [429, 98] width 90 height 14
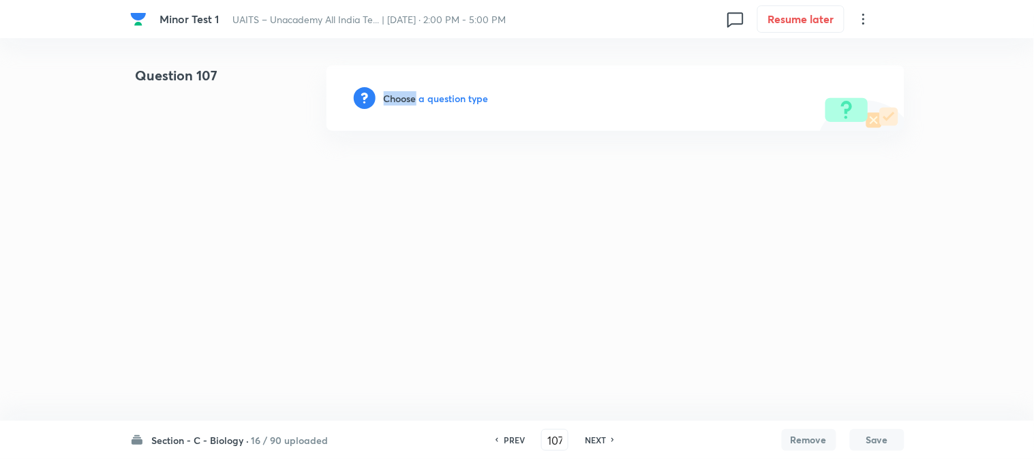
click at [397, 98] on h6 "Choose a question type" at bounding box center [436, 98] width 105 height 14
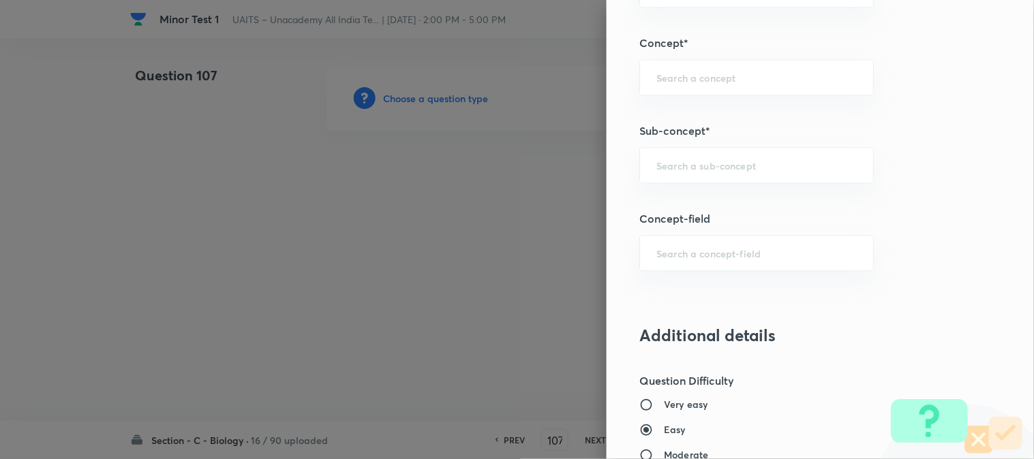
scroll to position [804, 0]
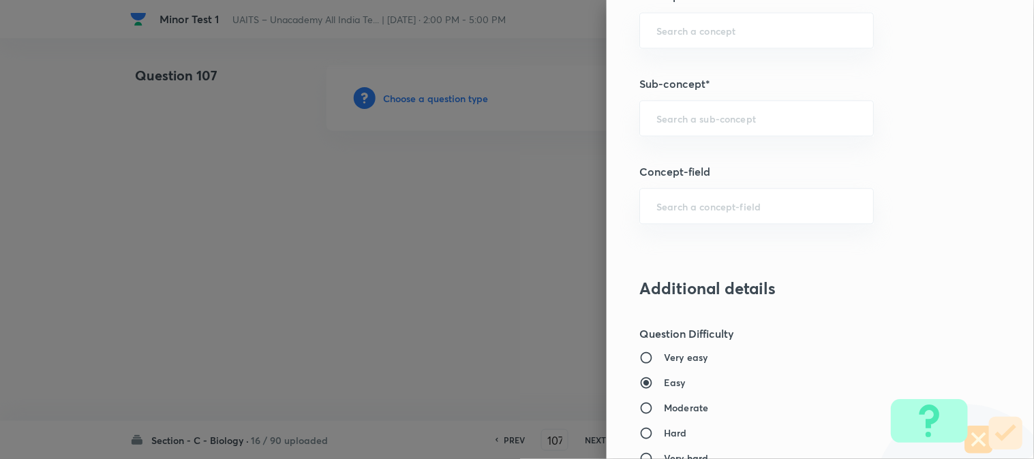
click at [748, 129] on div "​" at bounding box center [756, 118] width 234 height 36
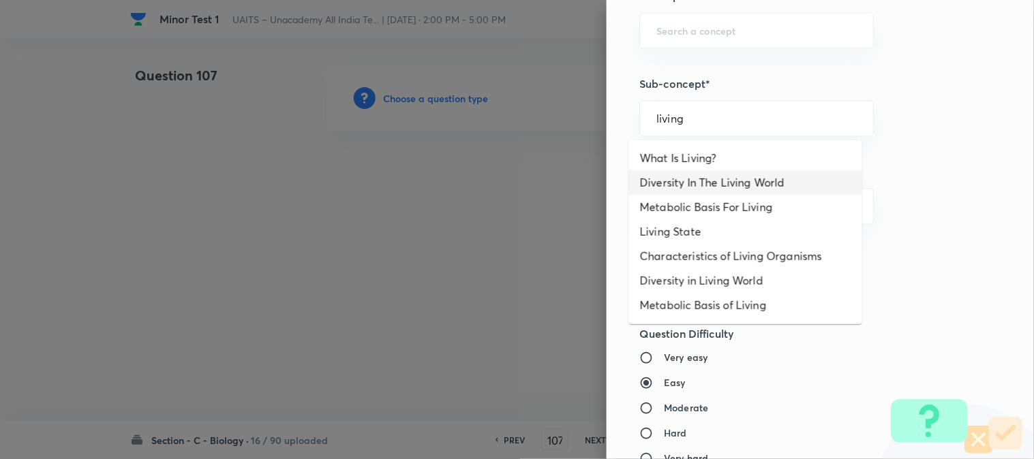
click at [750, 185] on li "Diversity In The Living World" at bounding box center [745, 182] width 233 height 25
type input "Diversity In The Living World"
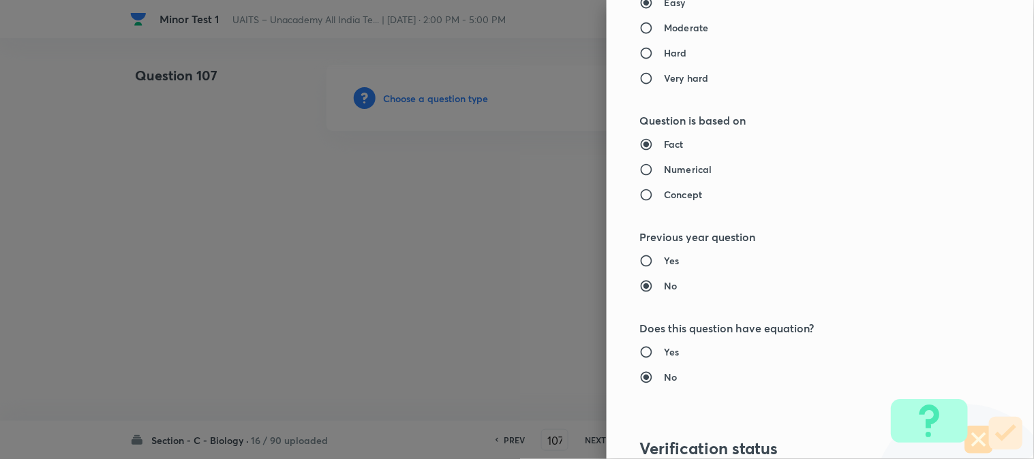
type input "Biology"
type input "Diversity of Living Organisms"
type input "Living World"
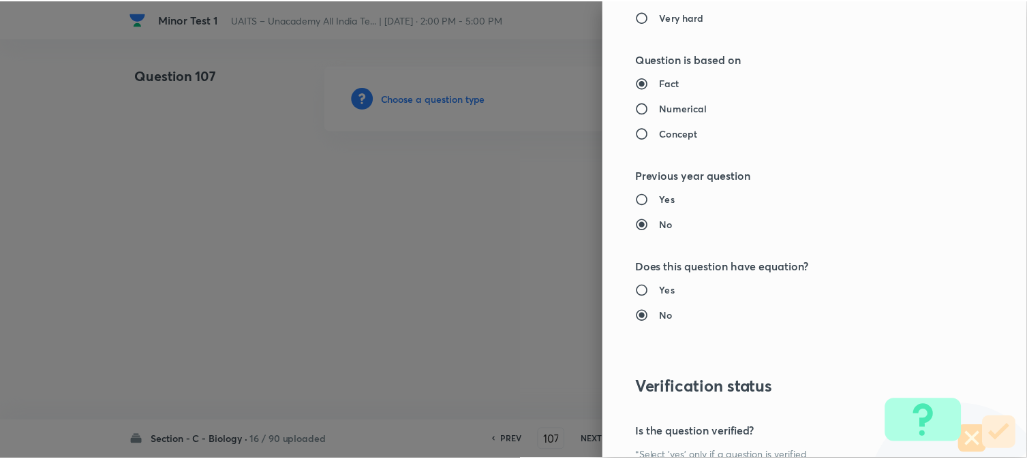
scroll to position [1398, 0]
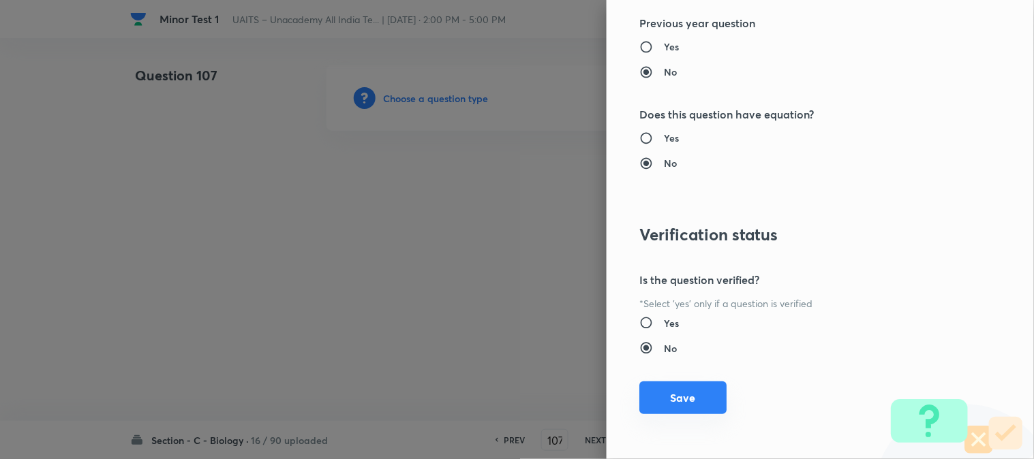
click at [683, 405] on button "Save" at bounding box center [682, 398] width 87 height 33
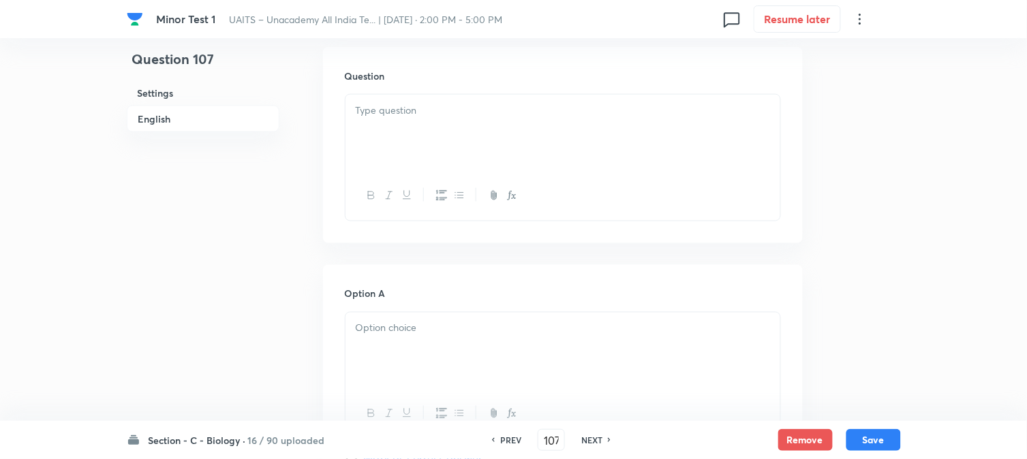
scroll to position [402, 0]
click at [416, 139] on div at bounding box center [563, 127] width 435 height 76
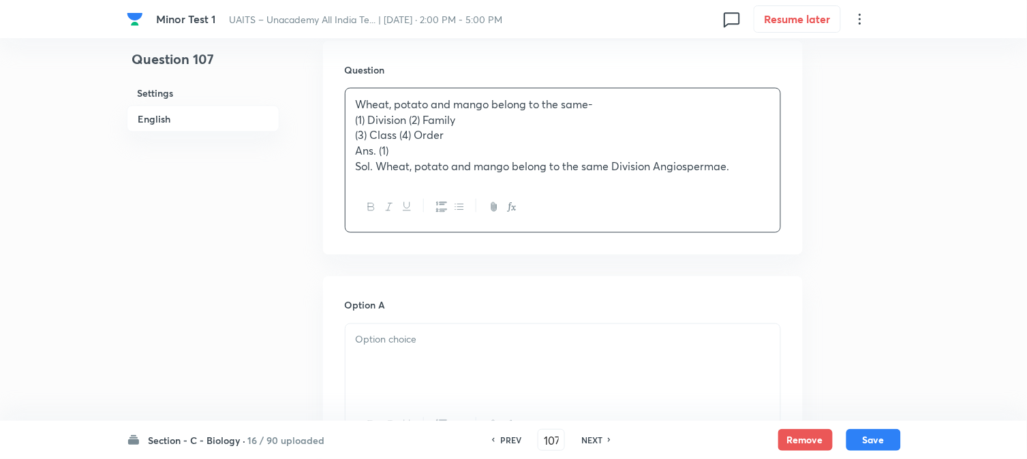
click at [408, 120] on p "(1) Division (2) Family" at bounding box center [563, 120] width 414 height 16
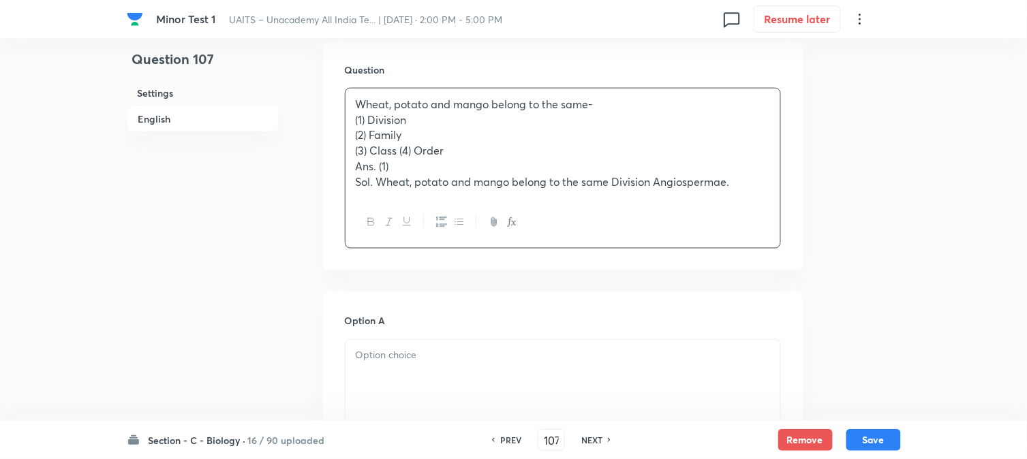
click at [394, 151] on p "(3) Class (4) Order" at bounding box center [563, 151] width 414 height 16
click at [401, 151] on p "(3) Class (4) Order" at bounding box center [563, 151] width 414 height 16
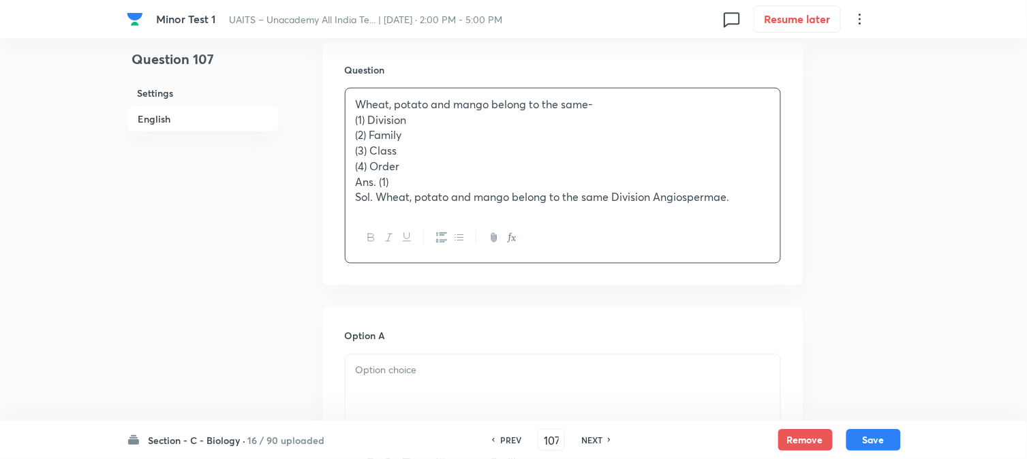
click at [376, 120] on p "(1) Division" at bounding box center [563, 120] width 414 height 16
drag, startPoint x: 370, startPoint y: 119, endPoint x: 434, endPoint y: 118, distance: 64.1
click at [434, 118] on p "(1) Division" at bounding box center [563, 120] width 414 height 16
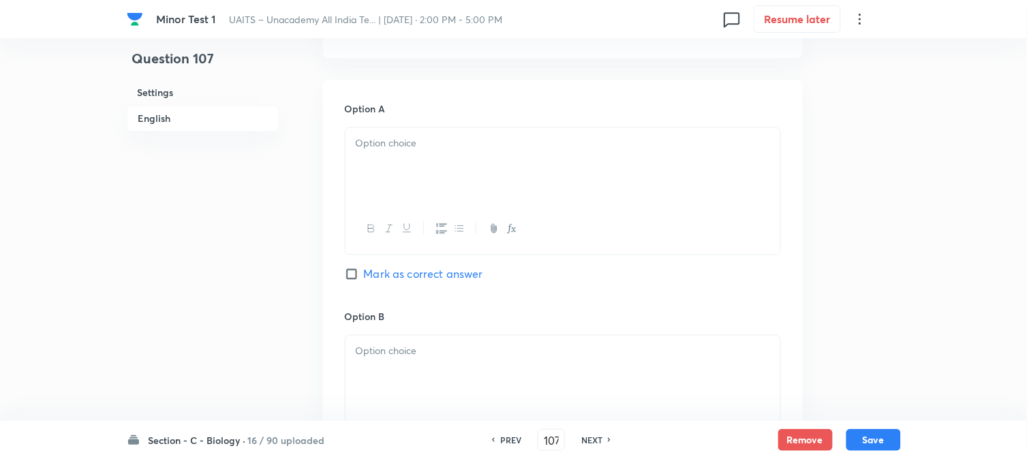
click at [378, 178] on div at bounding box center [563, 166] width 435 height 76
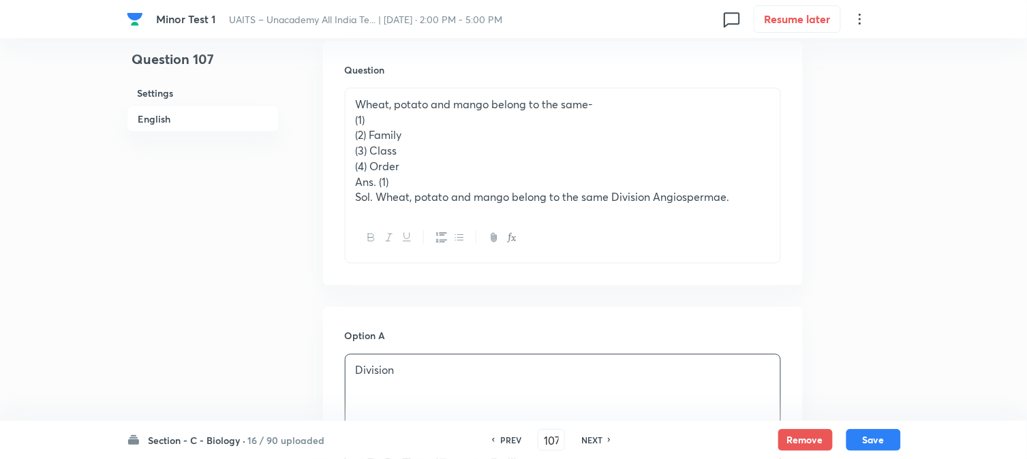
drag, startPoint x: 369, startPoint y: 135, endPoint x: 427, endPoint y: 133, distance: 58.0
click at [427, 133] on p "(2) Family" at bounding box center [563, 135] width 414 height 16
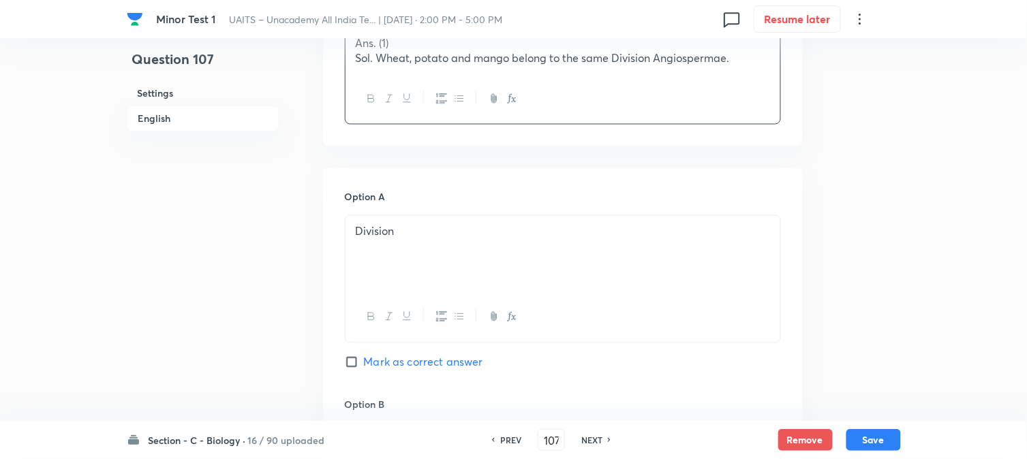
scroll to position [780, 0]
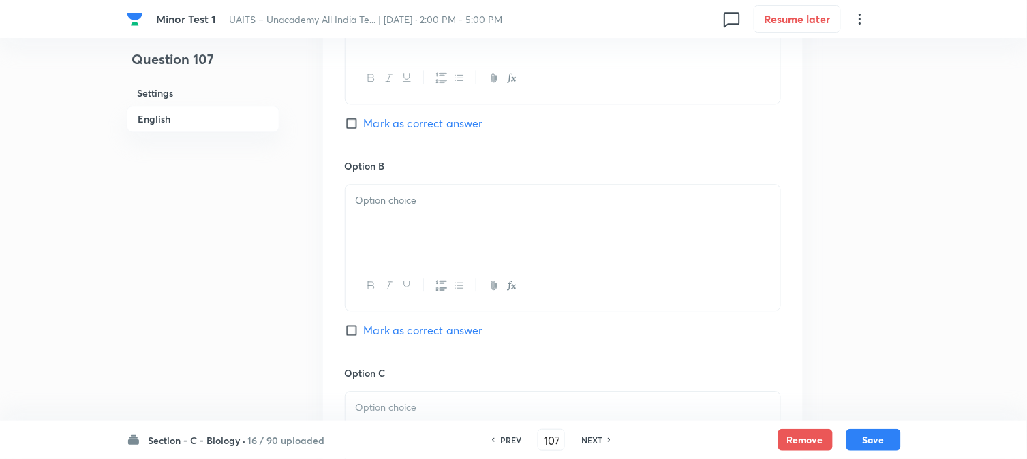
click at [410, 129] on span "Mark as correct answer" at bounding box center [423, 123] width 119 height 16
click at [364, 129] on input "Mark as correct answer" at bounding box center [354, 124] width 19 height 14
checkbox input "true"
drag, startPoint x: 395, startPoint y: 218, endPoint x: 389, endPoint y: 226, distance: 10.2
click at [395, 219] on div at bounding box center [563, 223] width 435 height 76
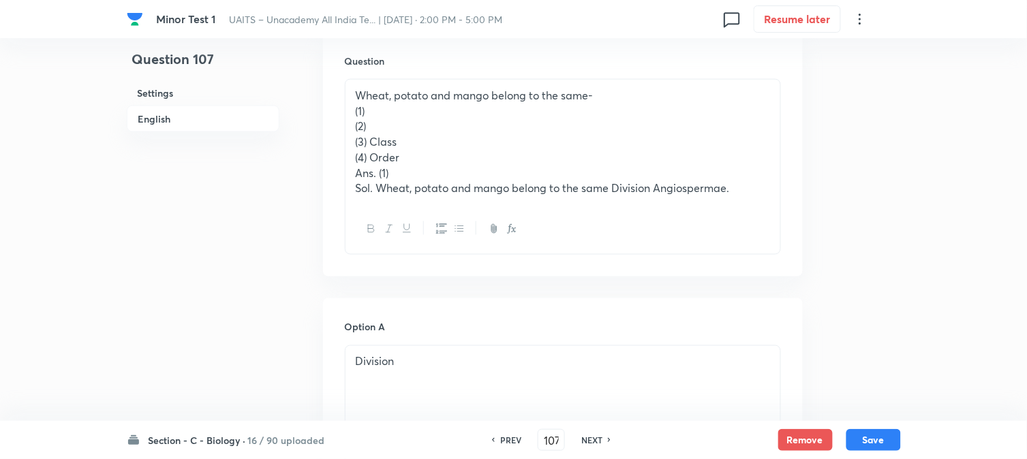
scroll to position [402, 0]
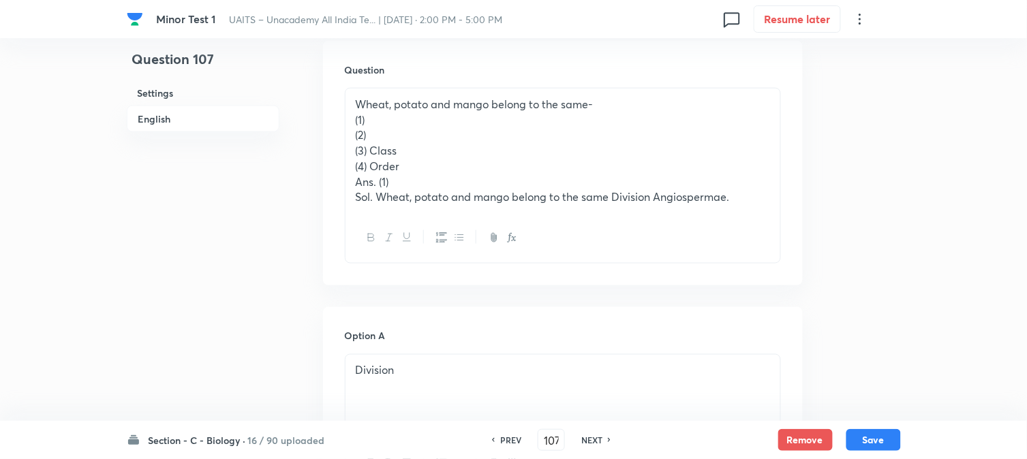
click at [375, 152] on p "(3) Class" at bounding box center [563, 151] width 414 height 16
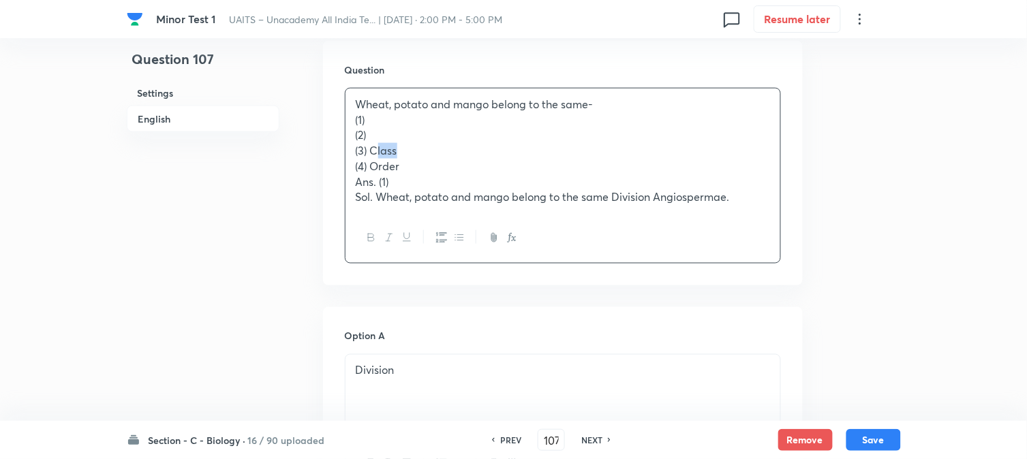
drag, startPoint x: 375, startPoint y: 149, endPoint x: 410, endPoint y: 149, distance: 34.8
click at [410, 149] on p "(3) Class" at bounding box center [563, 151] width 414 height 16
drag, startPoint x: 369, startPoint y: 147, endPoint x: 416, endPoint y: 147, distance: 47.7
click at [416, 147] on p "(3) Class" at bounding box center [563, 151] width 414 height 16
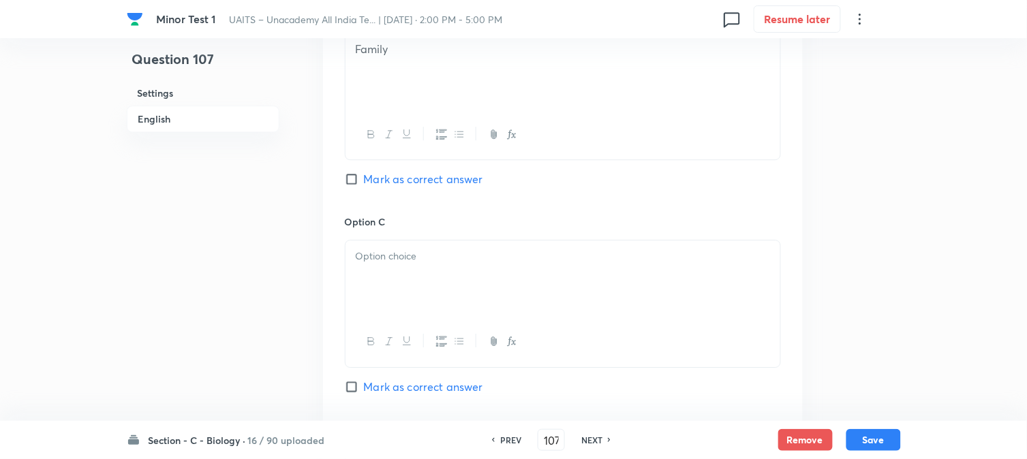
click at [380, 298] on div at bounding box center [563, 279] width 435 height 76
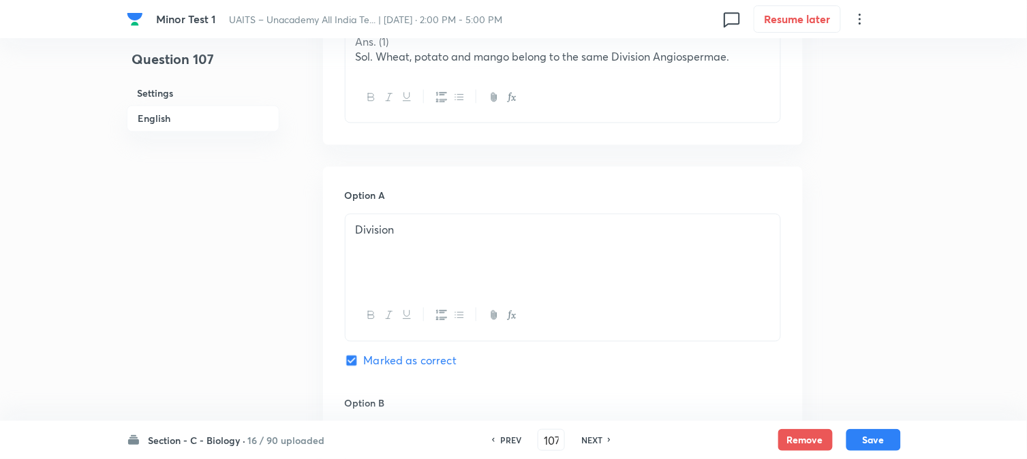
scroll to position [326, 0]
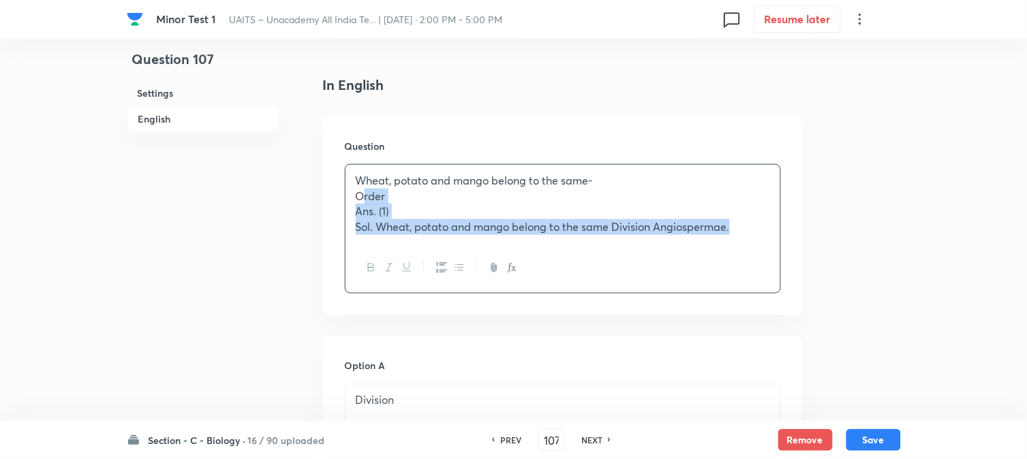
drag, startPoint x: 369, startPoint y: 241, endPoint x: 867, endPoint y: 277, distance: 499.5
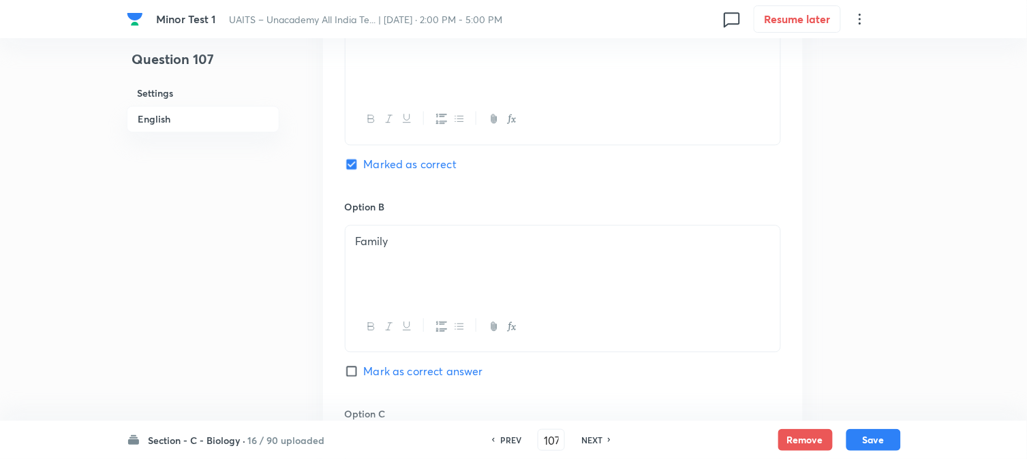
scroll to position [1084, 0]
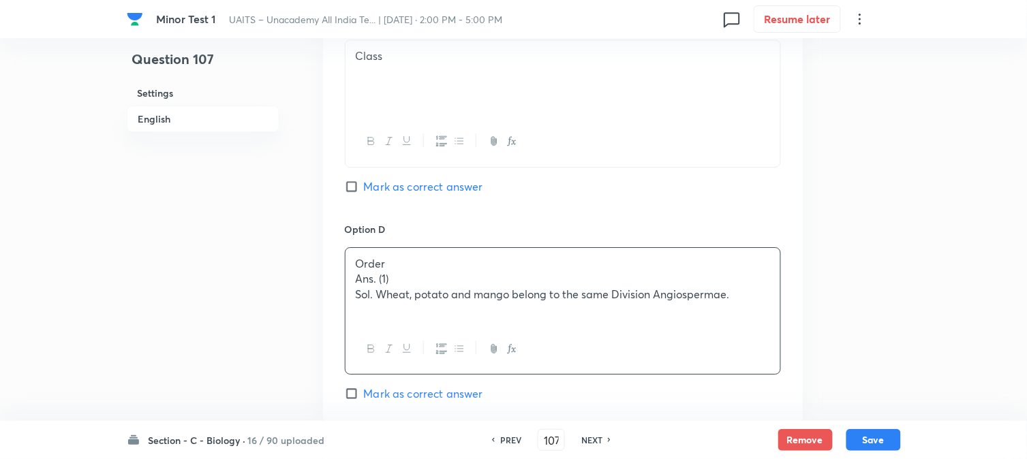
drag, startPoint x: 361, startPoint y: 294, endPoint x: 363, endPoint y: 304, distance: 9.6
click at [363, 304] on div "Order Ans. (1) Sol. Wheat, potato and mango belong to the same Division Angiosp…" at bounding box center [563, 286] width 435 height 76
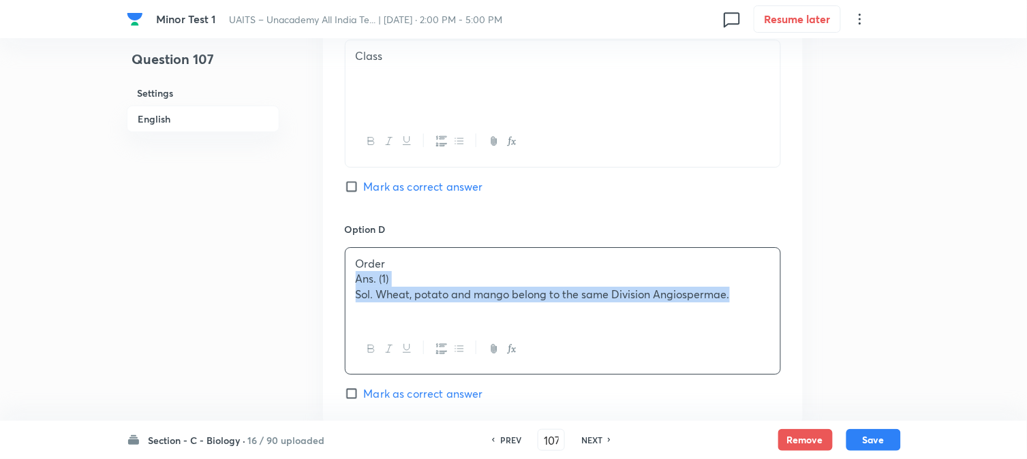
drag, startPoint x: 351, startPoint y: 285, endPoint x: 959, endPoint y: 316, distance: 608.7
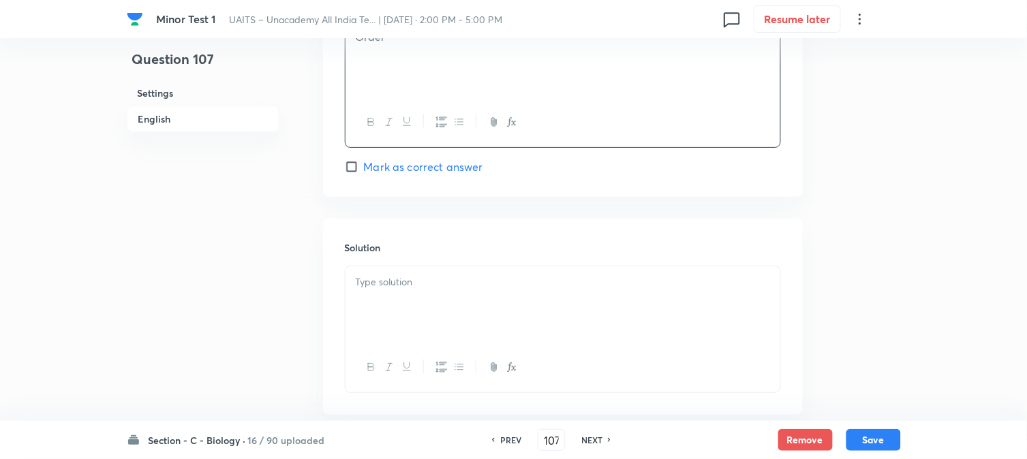
click at [419, 303] on div at bounding box center [563, 304] width 435 height 76
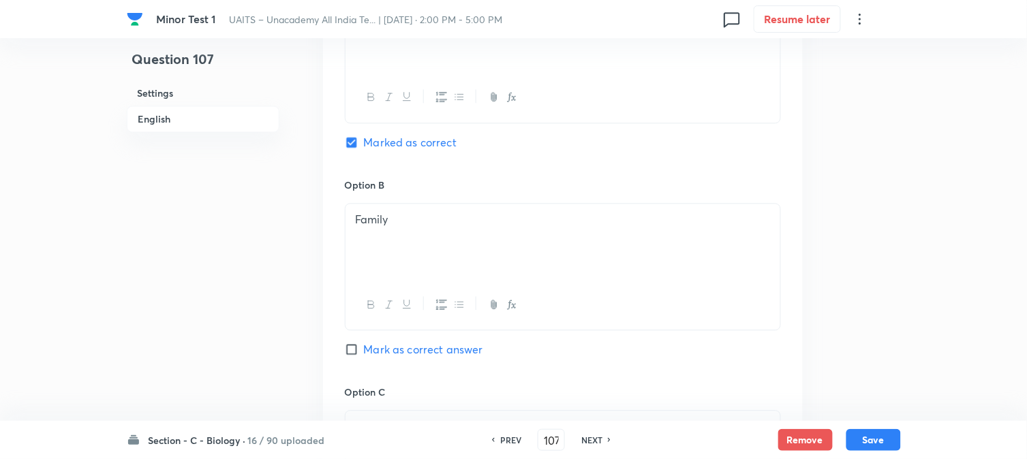
scroll to position [705, 0]
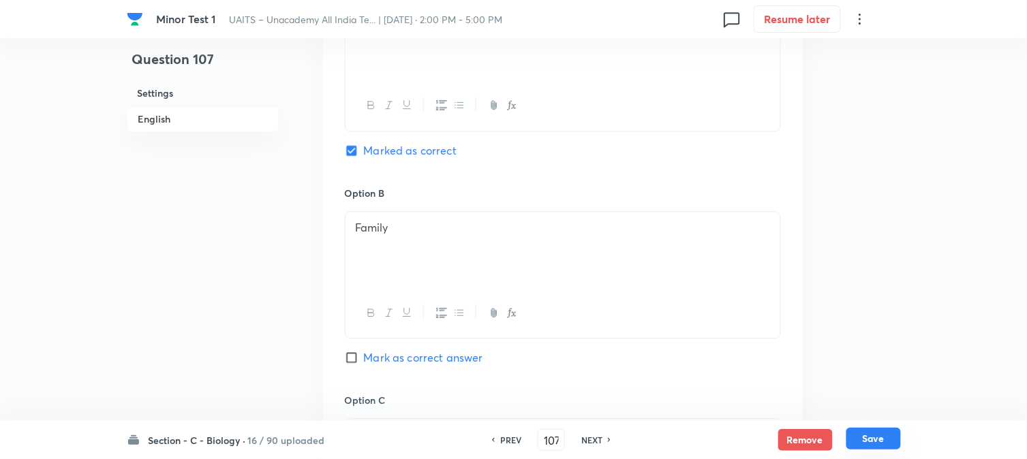
click at [881, 438] on button "Save" at bounding box center [873, 439] width 55 height 22
type input "108"
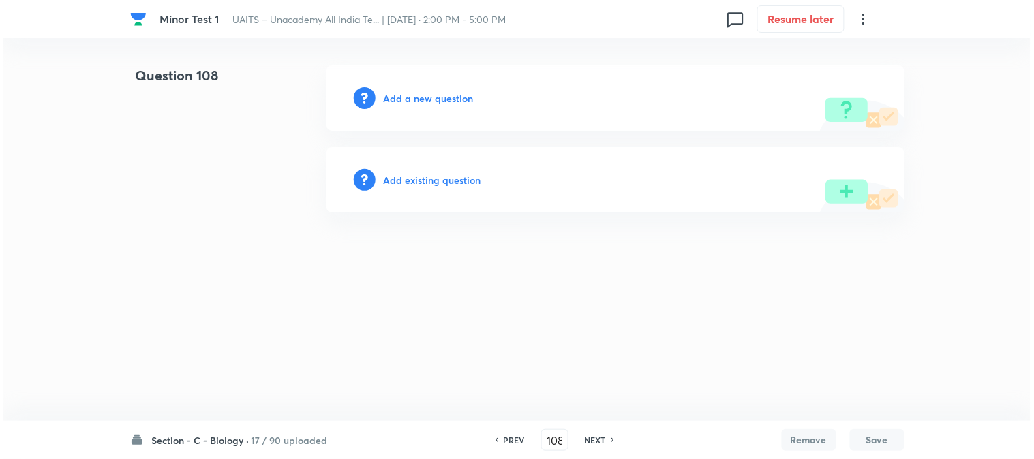
scroll to position [0, 0]
click at [440, 102] on h6 "Add a new question" at bounding box center [429, 98] width 90 height 14
click at [440, 102] on h6 "Choose a question type" at bounding box center [436, 98] width 105 height 14
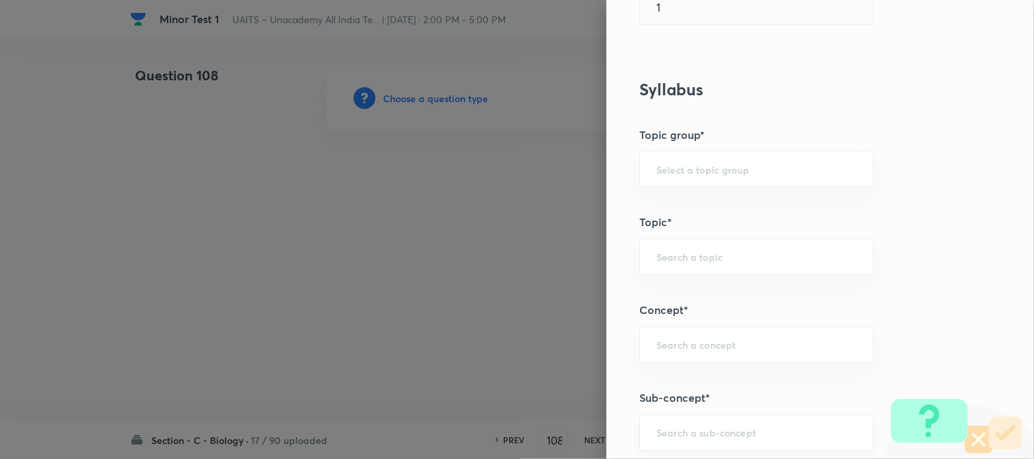
scroll to position [804, 0]
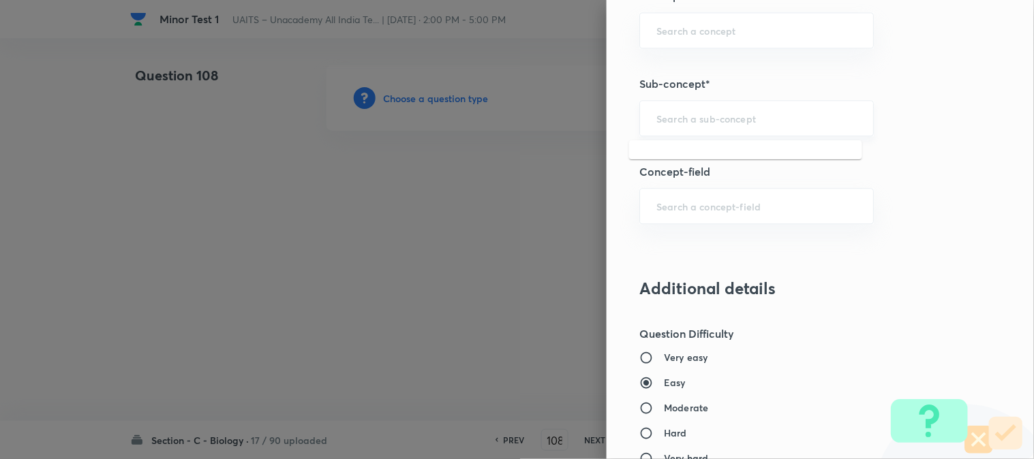
click at [731, 123] on input "text" at bounding box center [756, 118] width 200 height 13
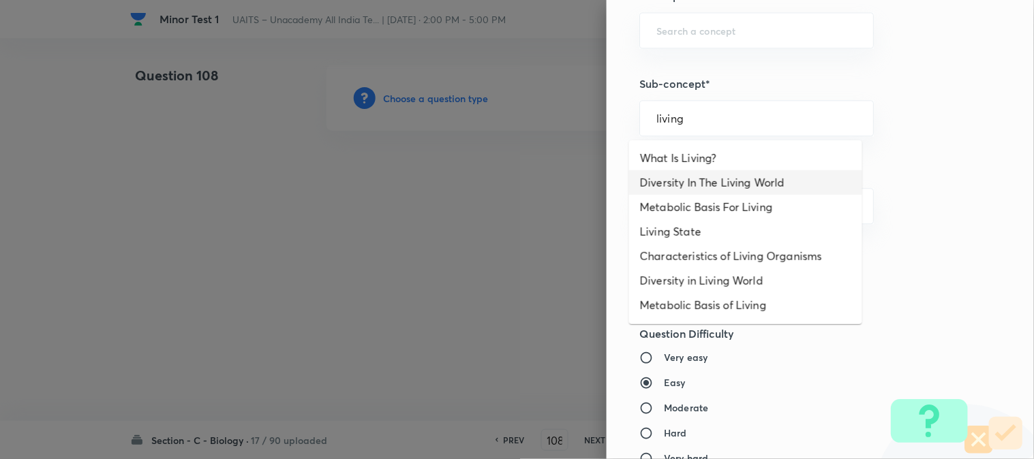
click at [731, 189] on li "Diversity In The Living World" at bounding box center [745, 182] width 233 height 25
type input "Diversity In The Living World"
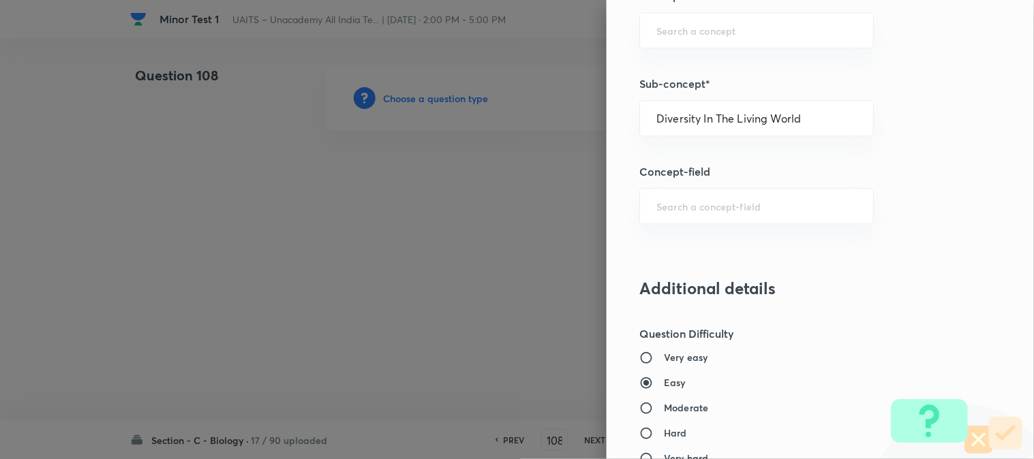
type input "Biology"
type input "Diversity of Living Organisms"
type input "Living World"
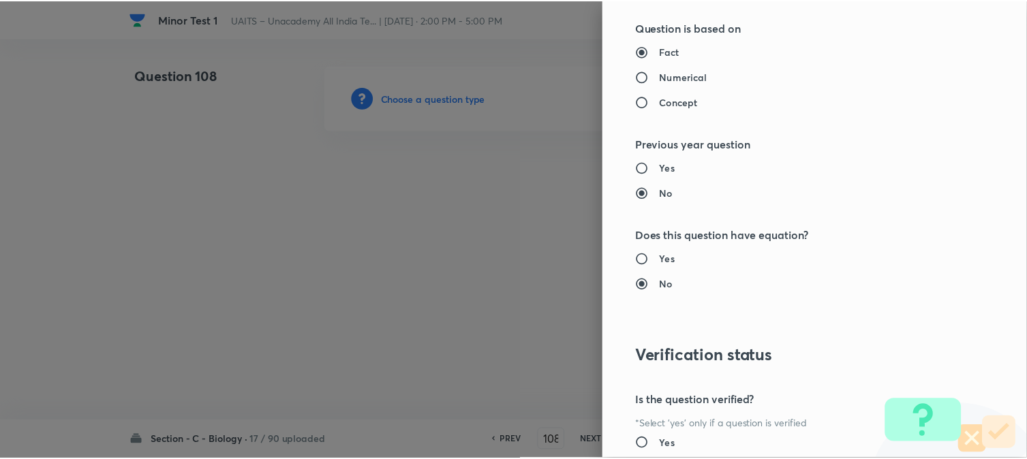
scroll to position [1398, 0]
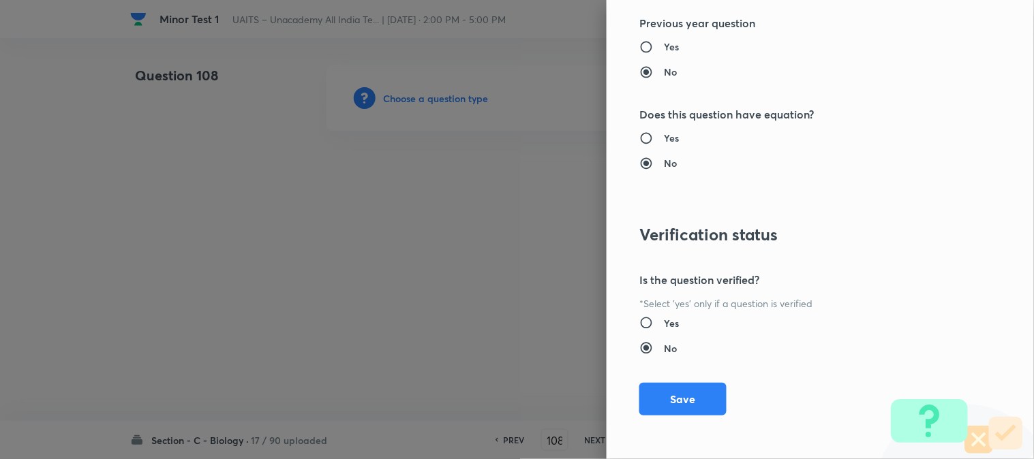
click at [677, 423] on div "Question settings Question type* Single choice correct Number of options* 2 3 4…" at bounding box center [820, 229] width 427 height 459
click at [677, 405] on button "Save" at bounding box center [682, 398] width 87 height 33
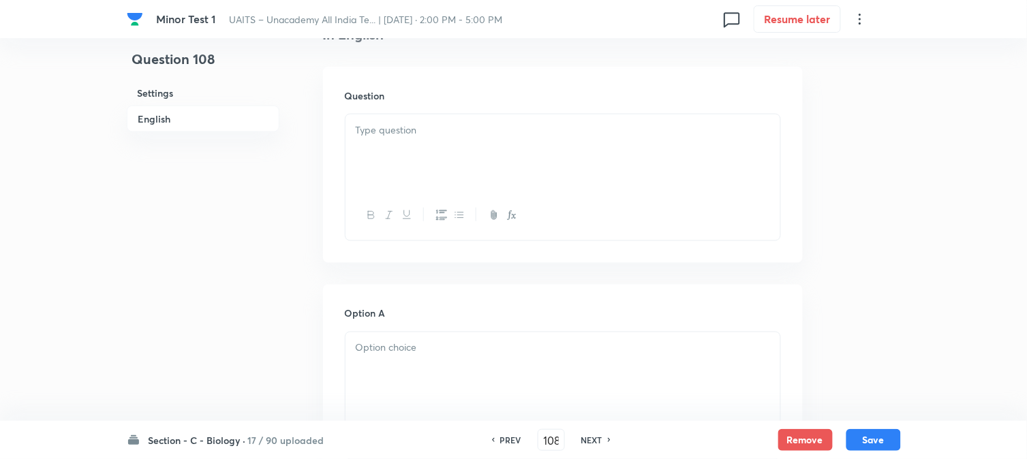
scroll to position [402, 0]
click at [391, 126] on div at bounding box center [563, 127] width 435 height 76
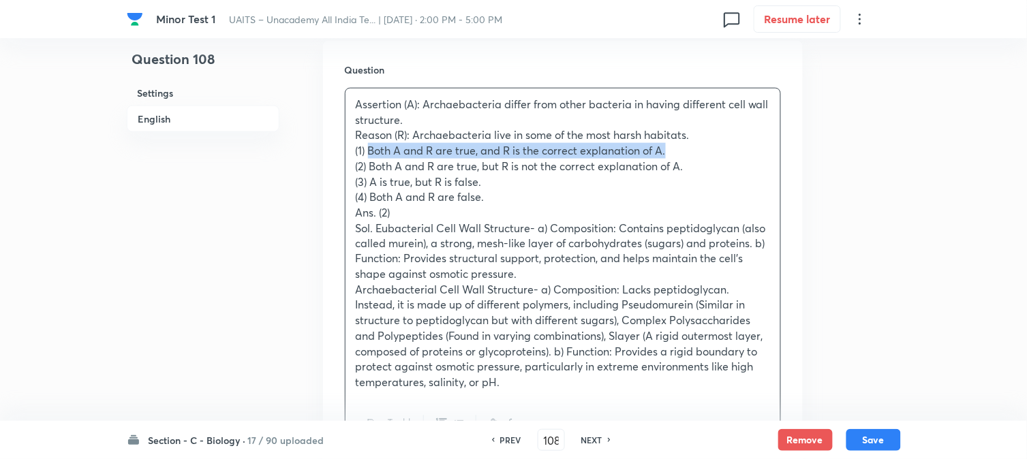
drag, startPoint x: 371, startPoint y: 153, endPoint x: 687, endPoint y: 155, distance: 316.2
click at [689, 157] on p "(1) Both A and R are true, and R is the correct explanation of A." at bounding box center [563, 151] width 414 height 16
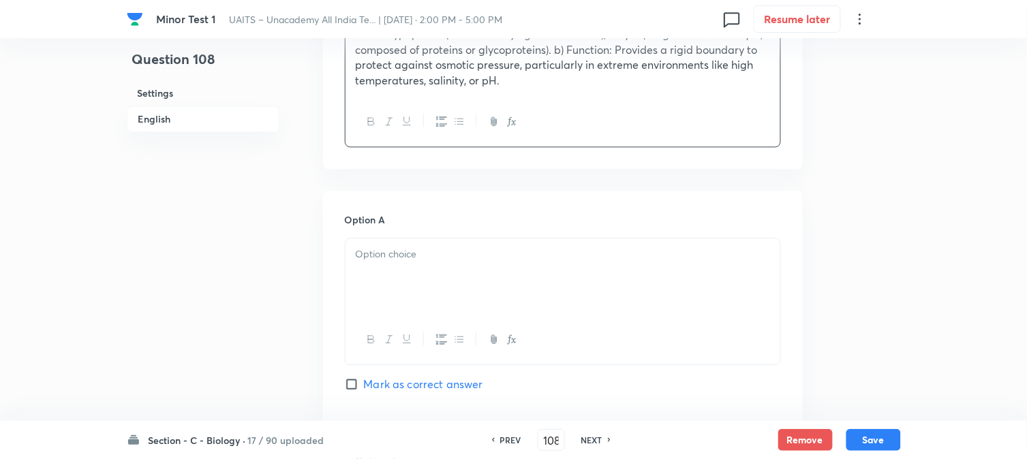
click at [382, 294] on div at bounding box center [563, 277] width 435 height 76
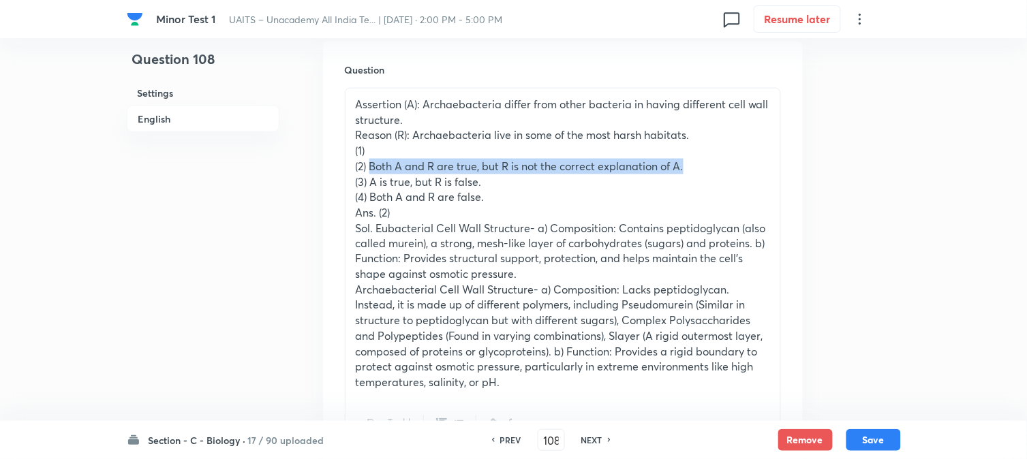
drag, startPoint x: 371, startPoint y: 169, endPoint x: 707, endPoint y: 167, distance: 336.7
click at [707, 167] on p "(2) Both A and R are true, but R is not the correct explanation of A." at bounding box center [563, 167] width 414 height 16
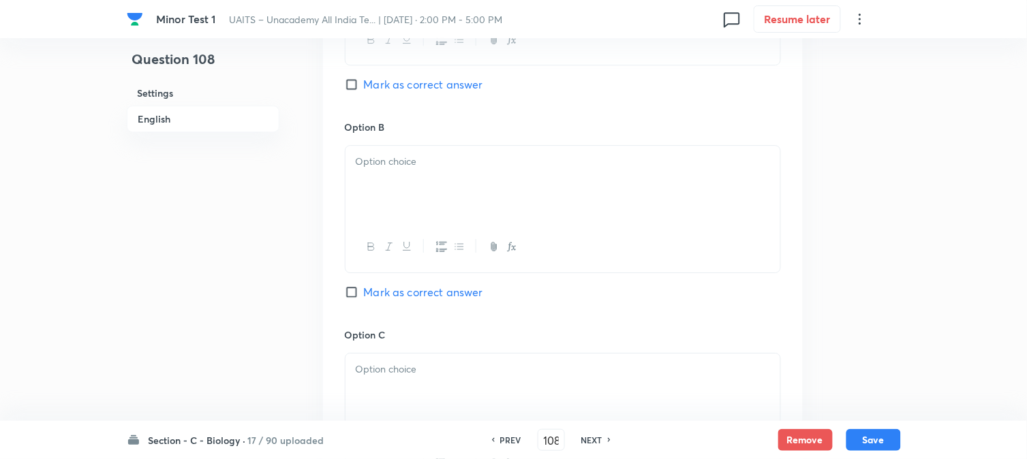
scroll to position [1007, 0]
click at [393, 209] on div at bounding box center [563, 181] width 435 height 76
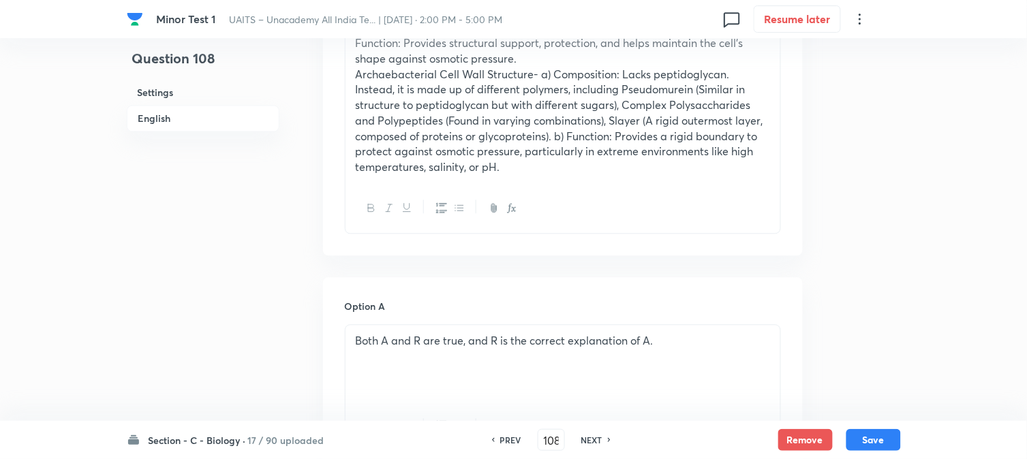
scroll to position [402, 0]
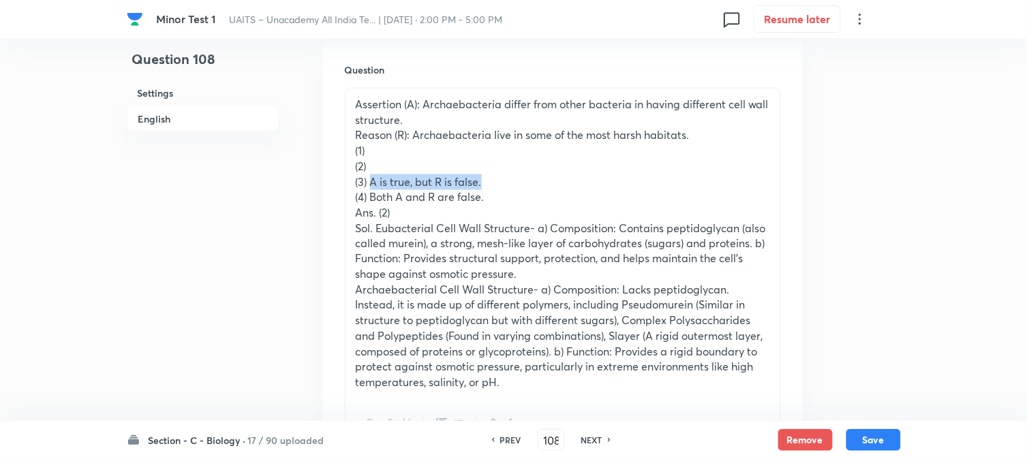
drag, startPoint x: 371, startPoint y: 178, endPoint x: 577, endPoint y: 178, distance: 206.5
click at [577, 178] on p "(3) A is true, but R is false." at bounding box center [563, 182] width 414 height 16
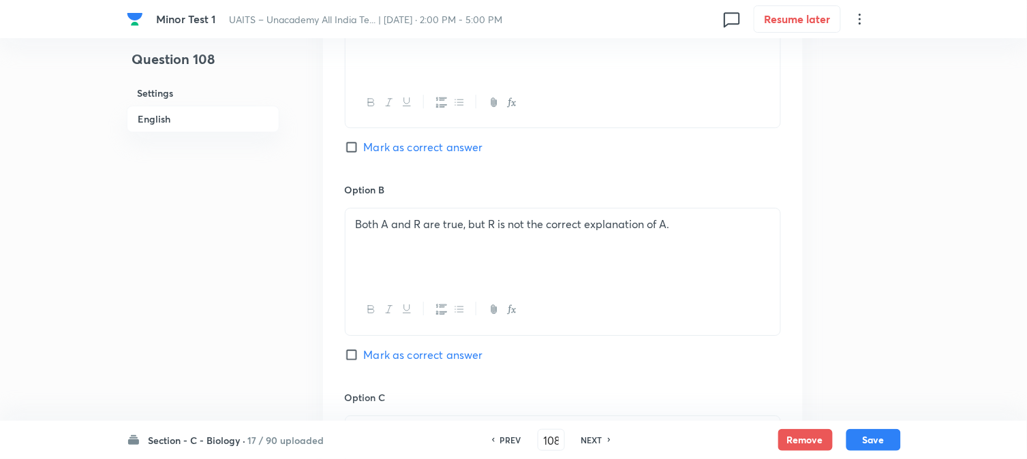
scroll to position [1159, 0]
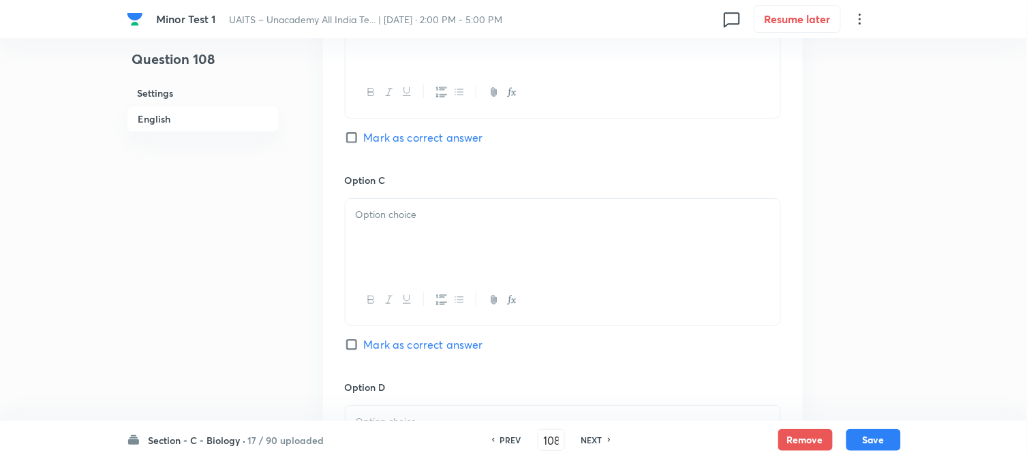
click at [416, 143] on span "Mark as correct answer" at bounding box center [423, 137] width 119 height 16
click at [364, 143] on input "Mark as correct answer" at bounding box center [354, 138] width 19 height 14
checkbox input "true"
click at [405, 230] on div at bounding box center [563, 237] width 435 height 76
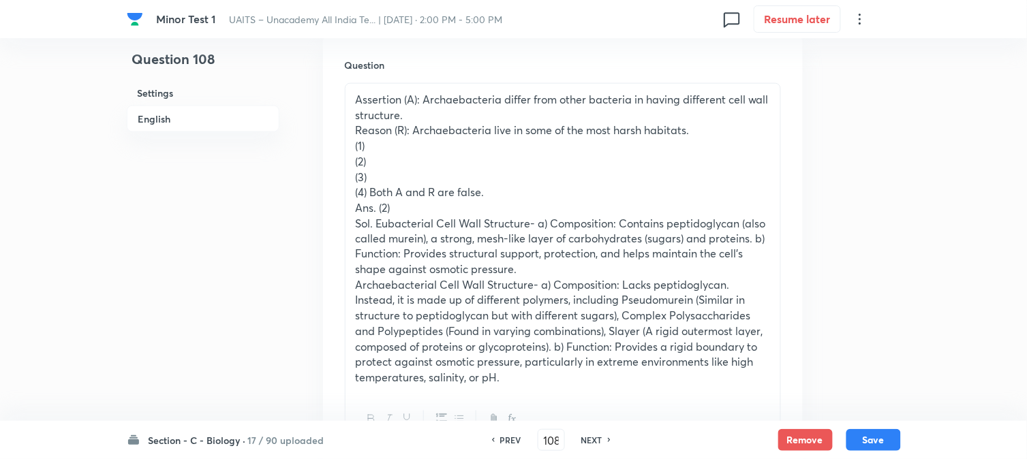
scroll to position [402, 0]
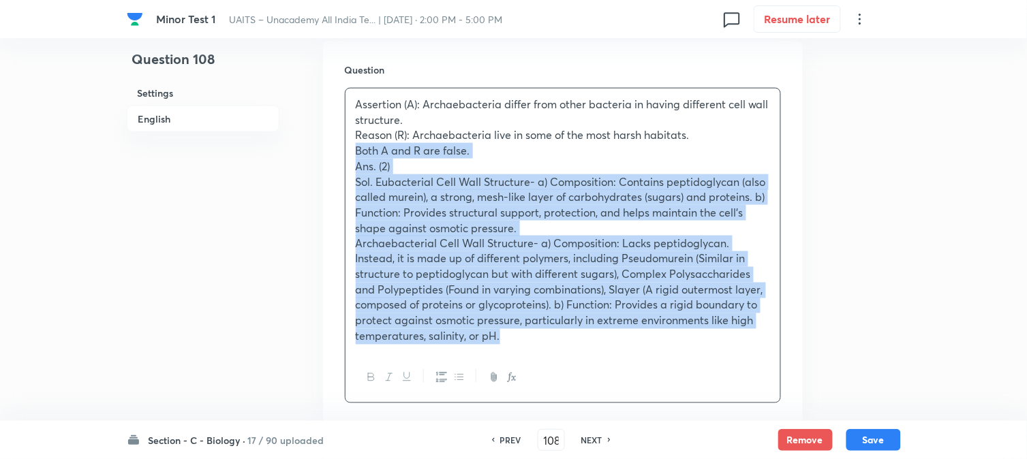
drag, startPoint x: 373, startPoint y: 198, endPoint x: 595, endPoint y: 400, distance: 300.1
click at [596, 410] on div "Question Assertion (A): Archaebacteria differ from other bacteria in having dif…" at bounding box center [563, 233] width 480 height 384
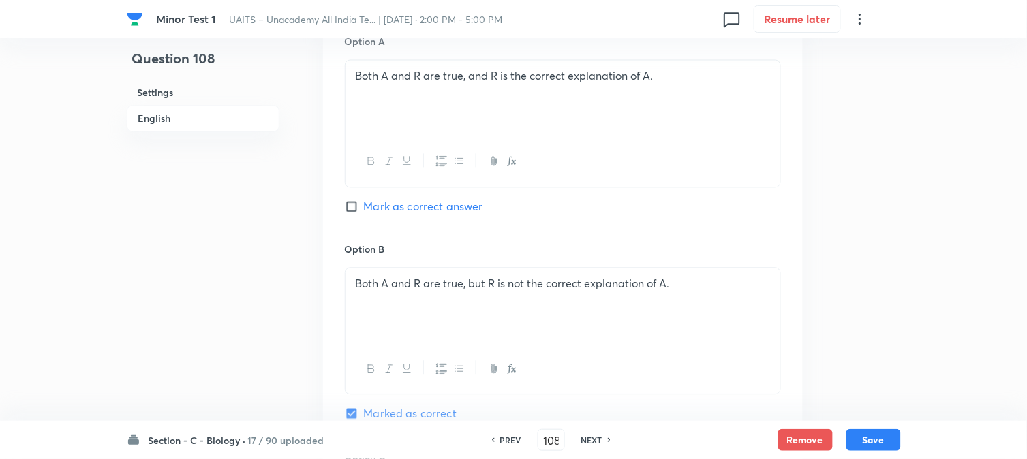
scroll to position [1007, 0]
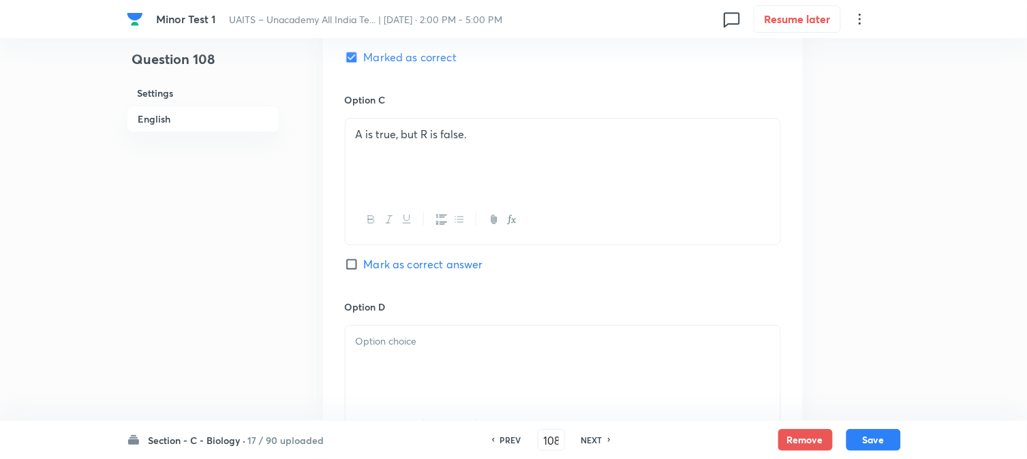
click at [376, 350] on div at bounding box center [563, 364] width 435 height 76
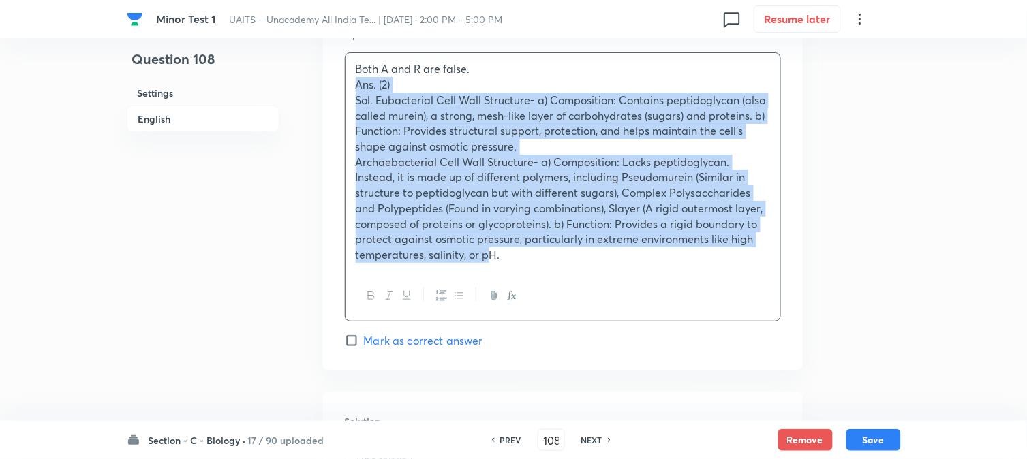
scroll to position [1286, 0]
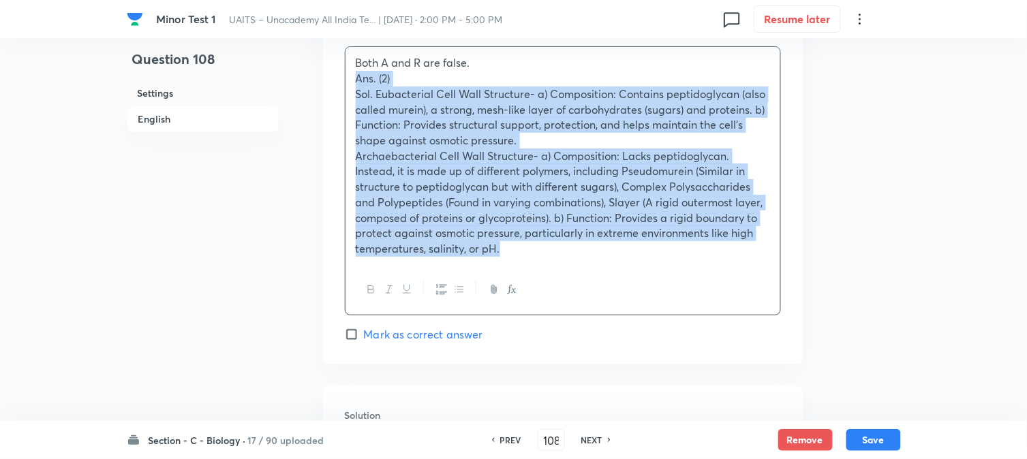
drag, startPoint x: 350, startPoint y: 360, endPoint x: 664, endPoint y: 407, distance: 317.7
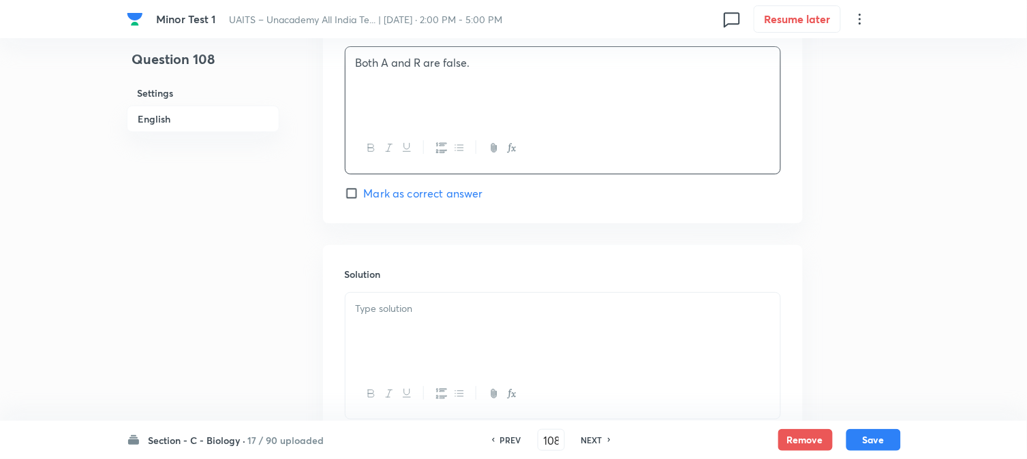
click at [418, 315] on p at bounding box center [563, 309] width 414 height 16
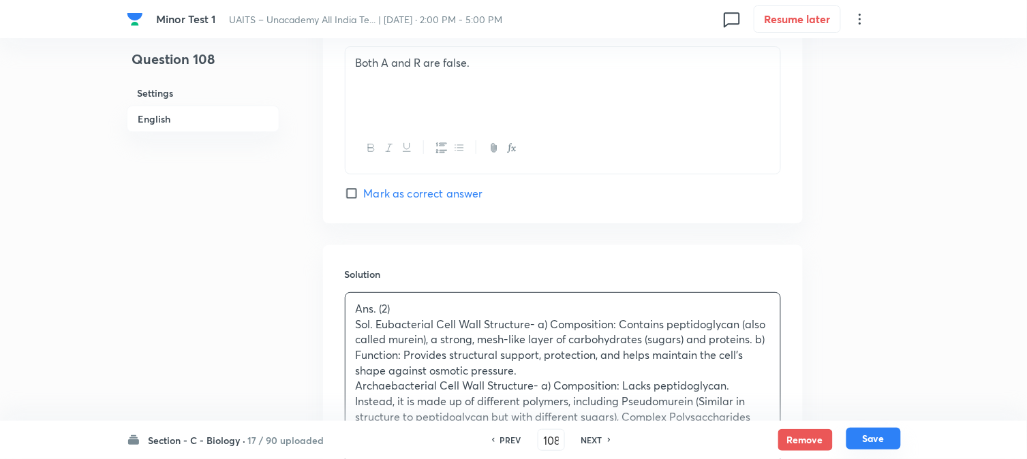
click at [856, 444] on button "Save" at bounding box center [873, 439] width 55 height 22
click at [860, 444] on button "Save" at bounding box center [873, 439] width 55 height 22
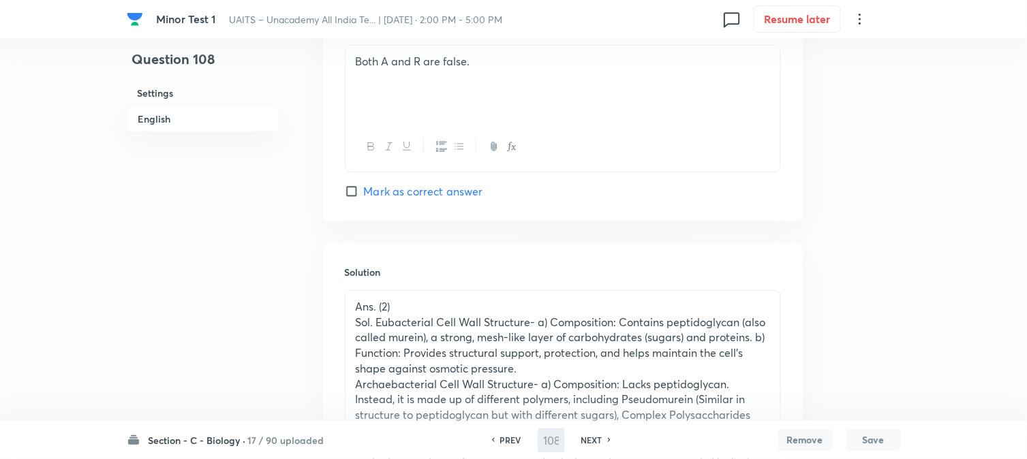
type input "109"
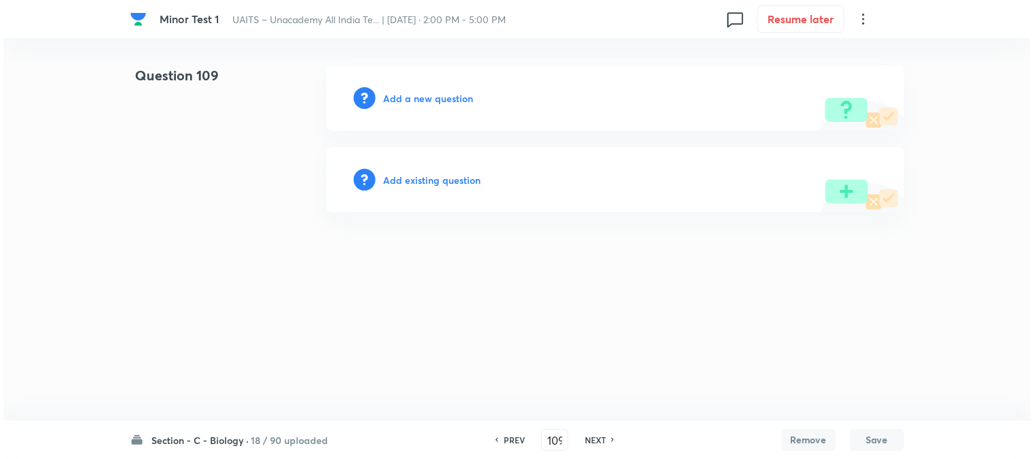
scroll to position [0, 0]
click at [442, 97] on h6 "Add a new question" at bounding box center [429, 98] width 90 height 14
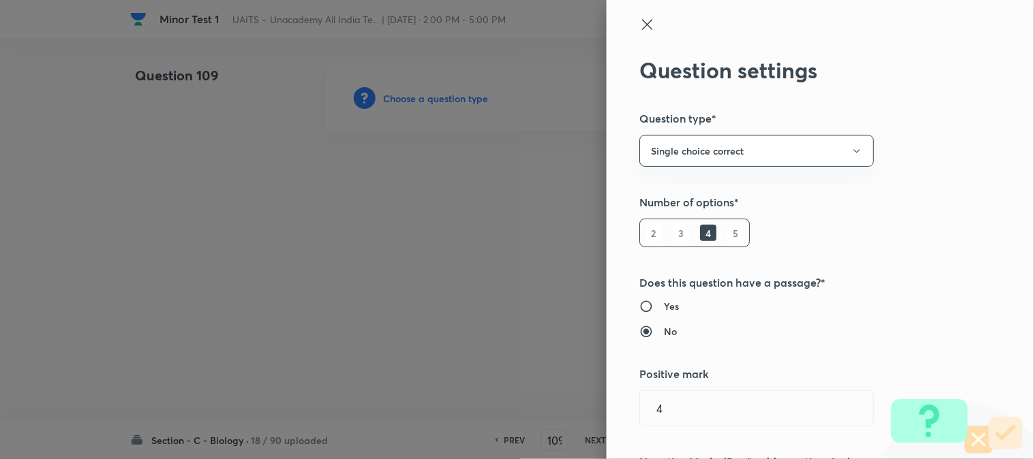
click at [442, 97] on div at bounding box center [517, 229] width 1034 height 459
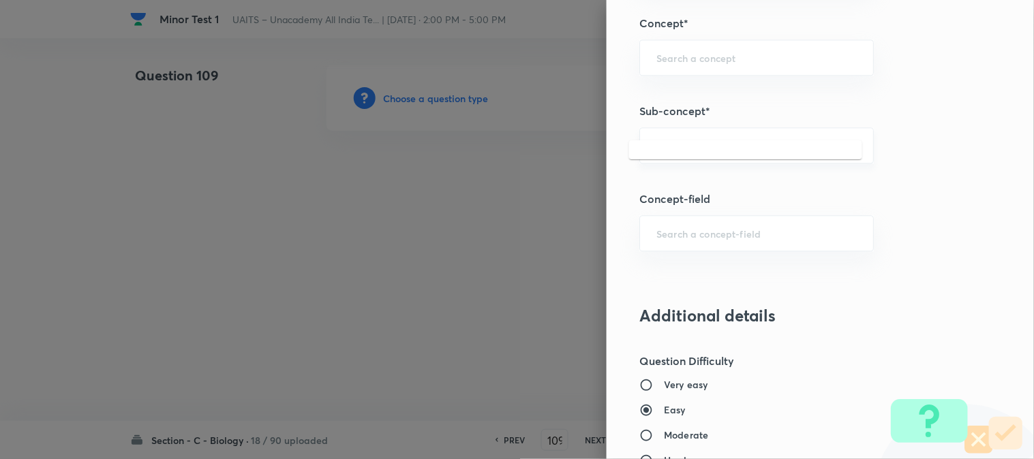
scroll to position [804, 0]
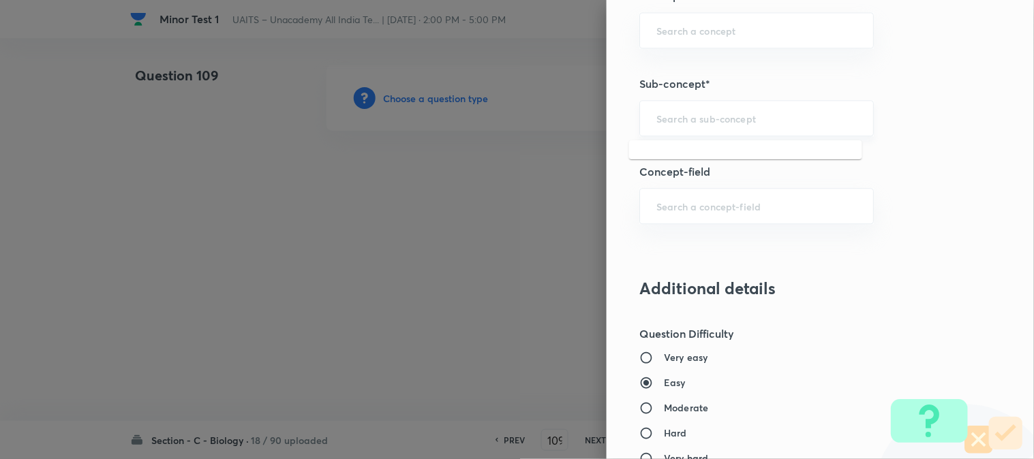
click at [722, 119] on input "text" at bounding box center [756, 118] width 200 height 13
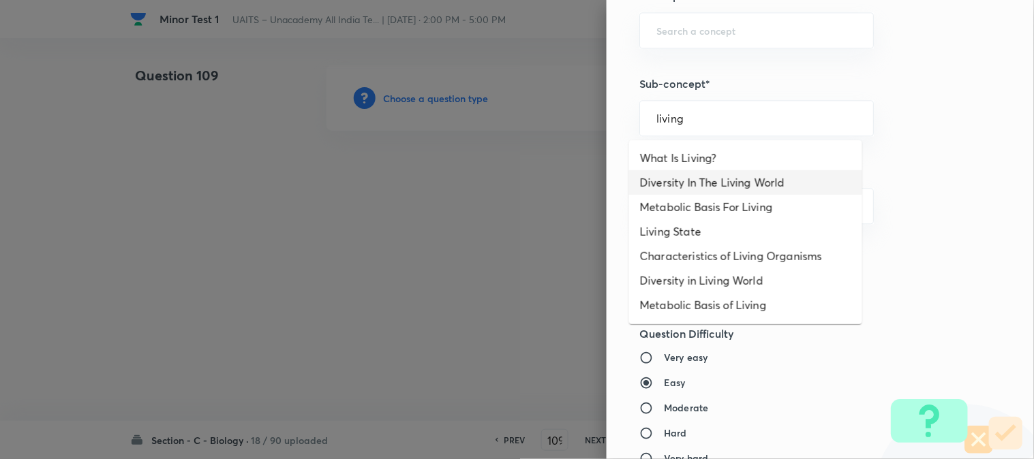
click at [735, 186] on li "Diversity In The Living World" at bounding box center [745, 182] width 233 height 25
type input "Diversity In The Living World"
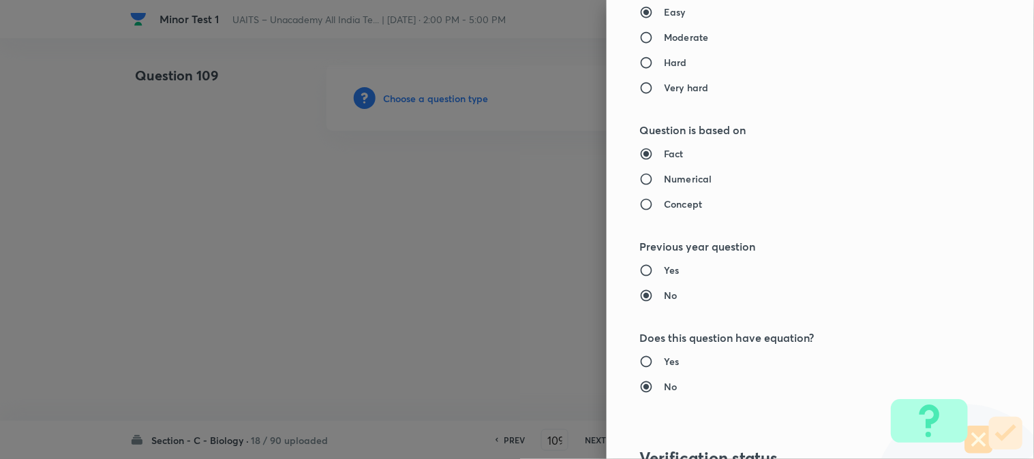
type input "Biology"
type input "Diversity of Living Organisms"
type input "Living World"
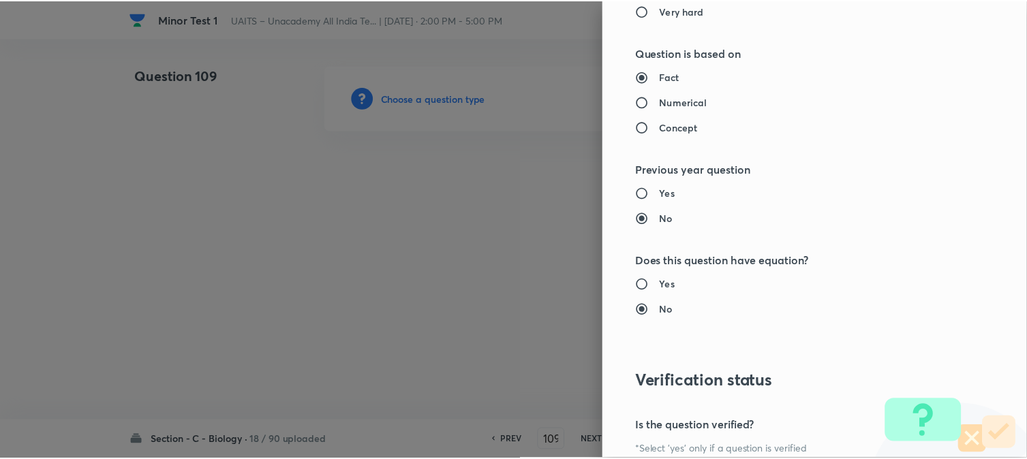
scroll to position [1398, 0]
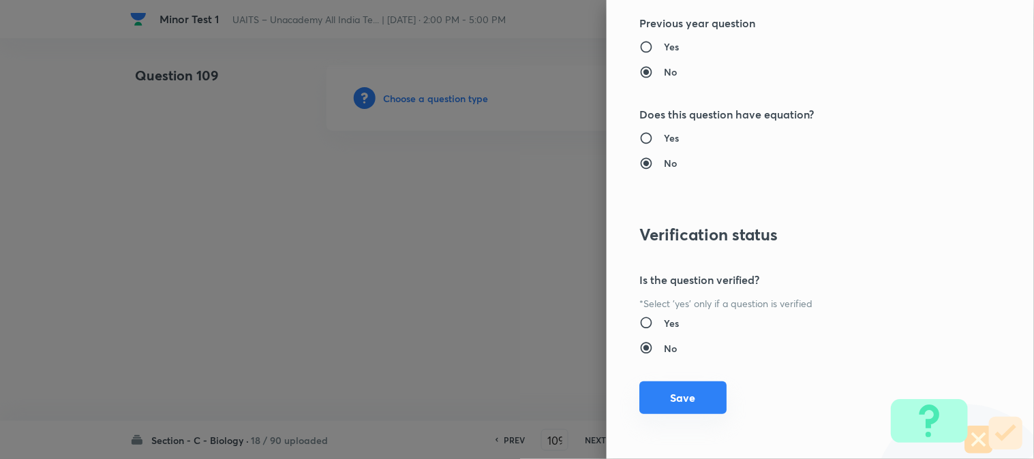
click at [679, 410] on button "Save" at bounding box center [682, 398] width 87 height 33
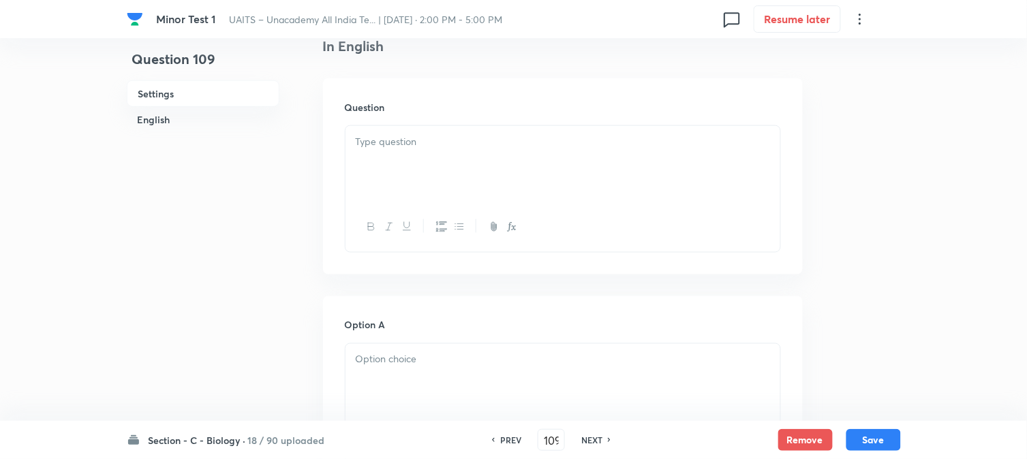
scroll to position [402, 0]
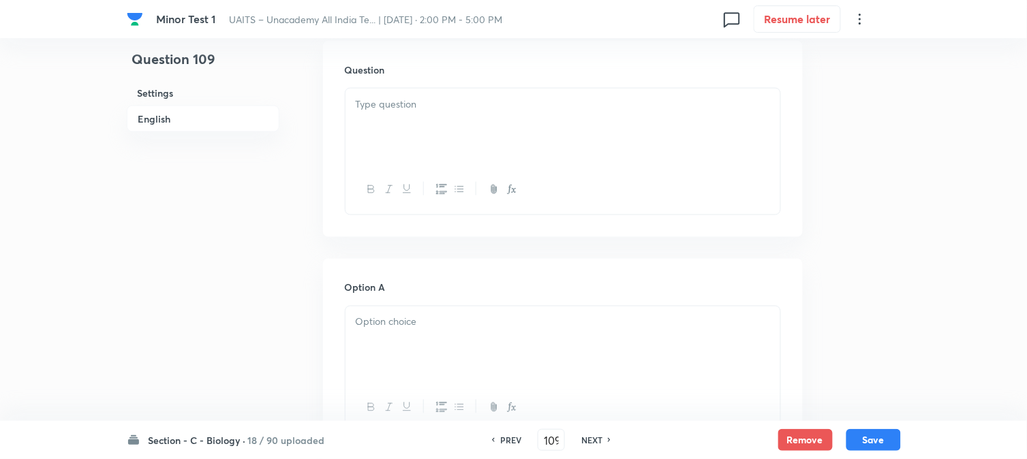
click at [414, 127] on div at bounding box center [563, 127] width 435 height 76
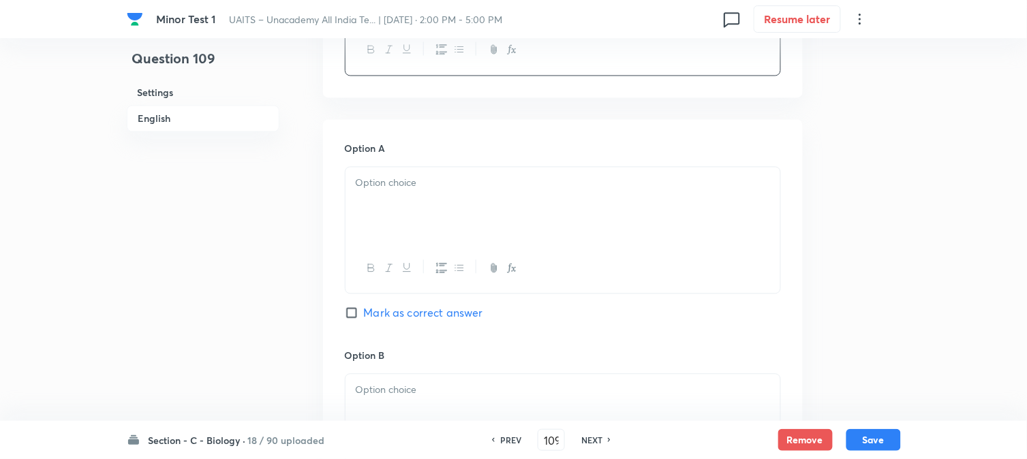
scroll to position [629, 0]
click at [385, 206] on div at bounding box center [563, 200] width 435 height 76
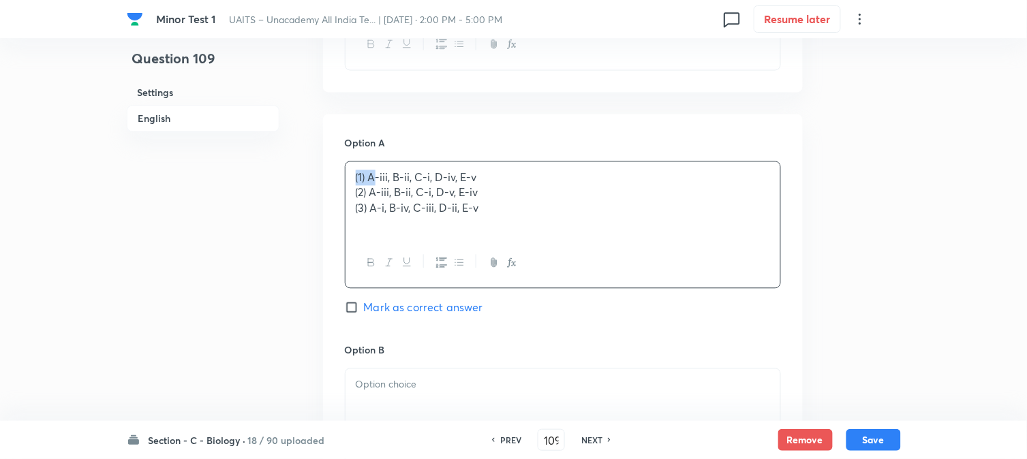
drag, startPoint x: 372, startPoint y: 172, endPoint x: 337, endPoint y: 181, distance: 36.0
drag, startPoint x: 363, startPoint y: 275, endPoint x: 386, endPoint y: 193, distance: 85.2
click at [373, 235] on div "(1) A-iii, B-ii, C-i, D-iv, E-v (2) A-iii, B-ii, C-i, D-v, E-iv (3) A-i, B-iv, …" at bounding box center [563, 225] width 436 height 127
drag, startPoint x: 367, startPoint y: 172, endPoint x: 341, endPoint y: 173, distance: 25.3
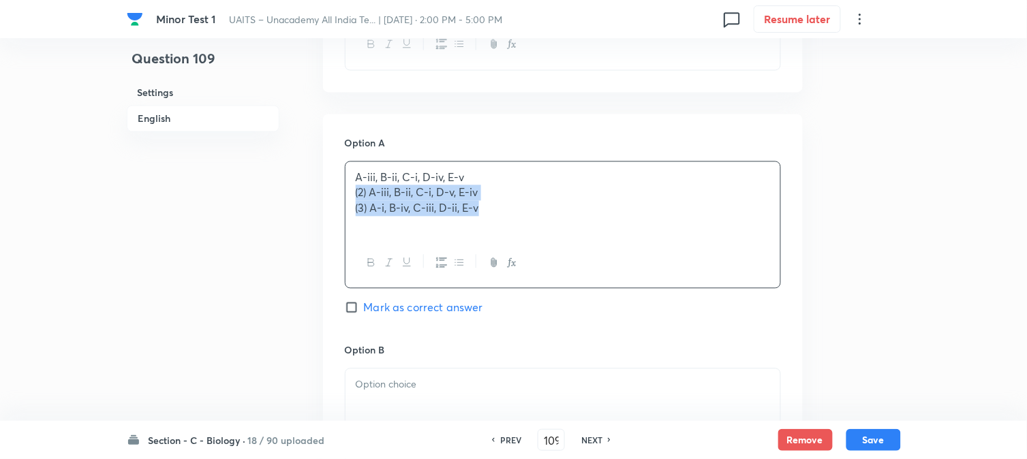
drag, startPoint x: 346, startPoint y: 189, endPoint x: 624, endPoint y: 224, distance: 280.9
click at [642, 239] on div "A-iii, B-ii, C-i, D-iv, E-v (2) A-iii, B-ii, C-i, D-v, E-iv (3) A-i, B-iv, C-ii…" at bounding box center [563, 225] width 436 height 127
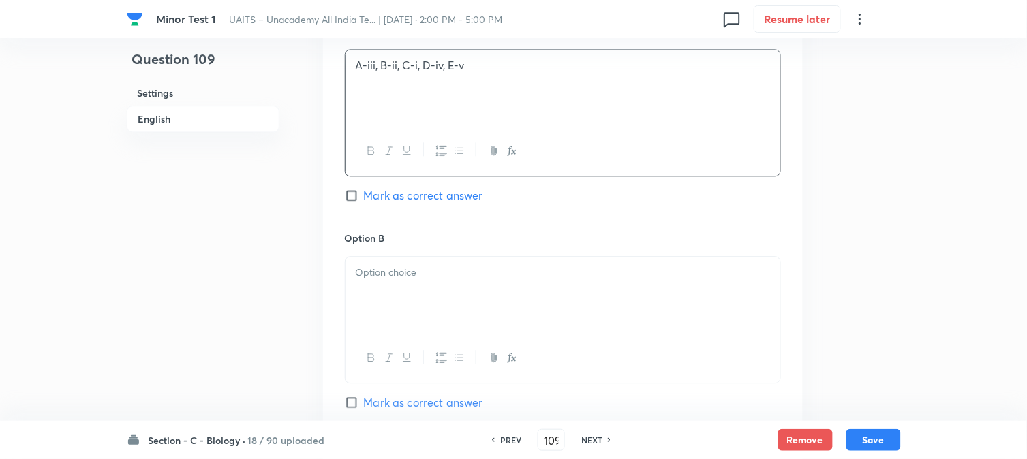
scroll to position [856, 0]
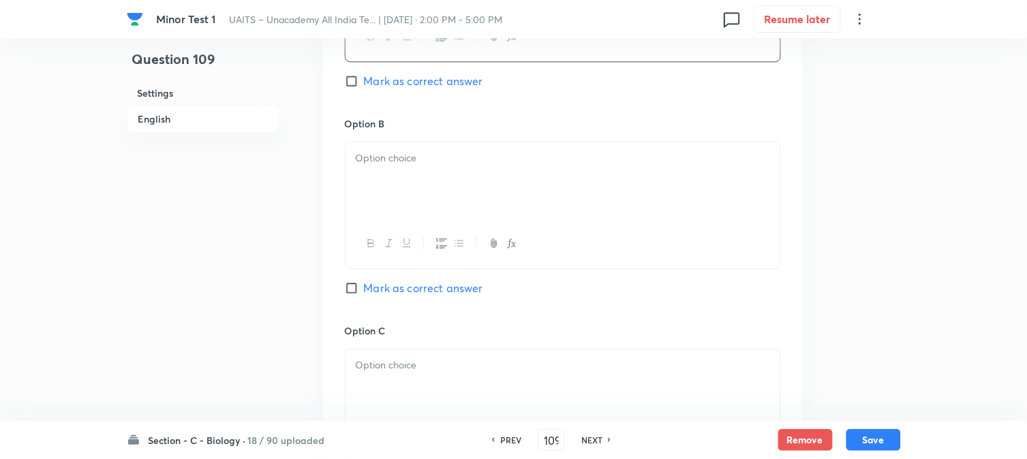
click at [397, 173] on div at bounding box center [563, 180] width 435 height 76
drag, startPoint x: 370, startPoint y: 159, endPoint x: 333, endPoint y: 158, distance: 37.5
click at [333, 155] on div "Option A A-iii, B-ii, C-i, D-iv, E-v Mark as correct answer Option B (2) A-iii,…" at bounding box center [563, 311] width 480 height 846
drag, startPoint x: 345, startPoint y: 171, endPoint x: 617, endPoint y: 211, distance: 275.5
click at [617, 211] on div "A-iii, B-ii, C-i, D-v, E-iv (3) A-i, B-iv, C-iii, D-ii, E-v" at bounding box center [563, 180] width 435 height 76
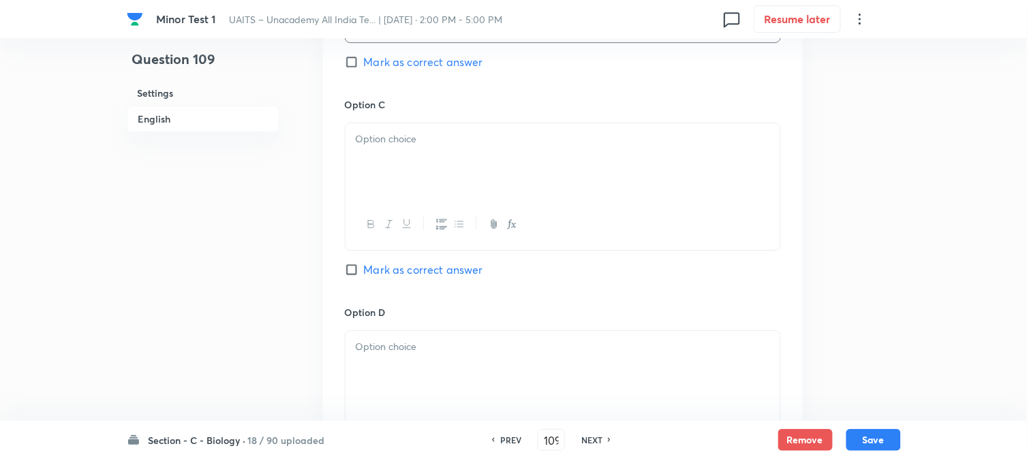
scroll to position [1084, 0]
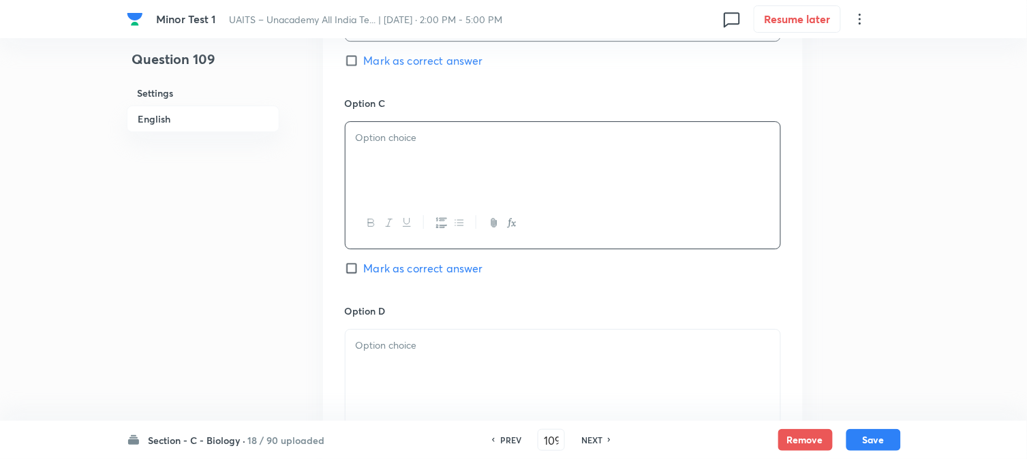
click at [366, 155] on div at bounding box center [563, 160] width 435 height 76
drag, startPoint x: 370, startPoint y: 133, endPoint x: 345, endPoint y: 134, distance: 25.3
click at [346, 134] on div "(3) A-i, B-iv, C-iii, D-ii, E-v" at bounding box center [563, 160] width 435 height 76
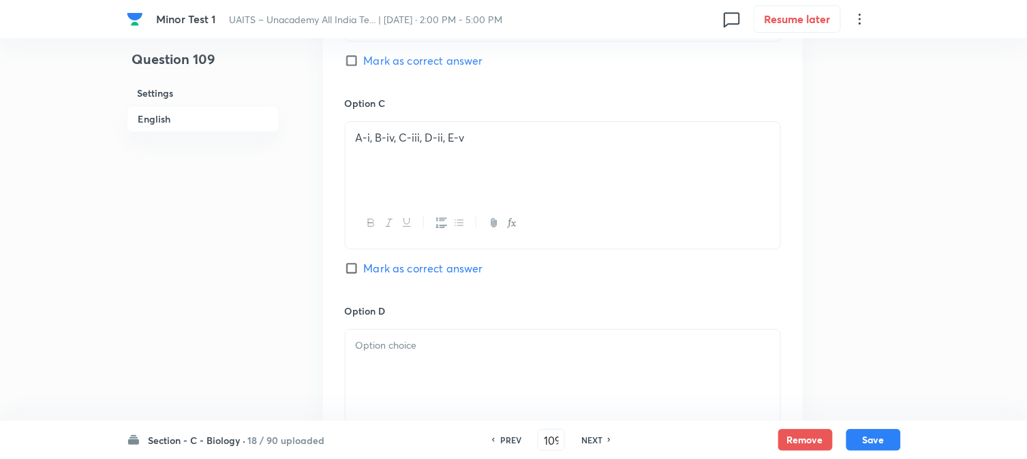
click at [444, 68] on span "Mark as correct answer" at bounding box center [423, 60] width 119 height 16
click at [364, 67] on input "Mark as correct answer" at bounding box center [354, 61] width 19 height 14
checkbox input "true"
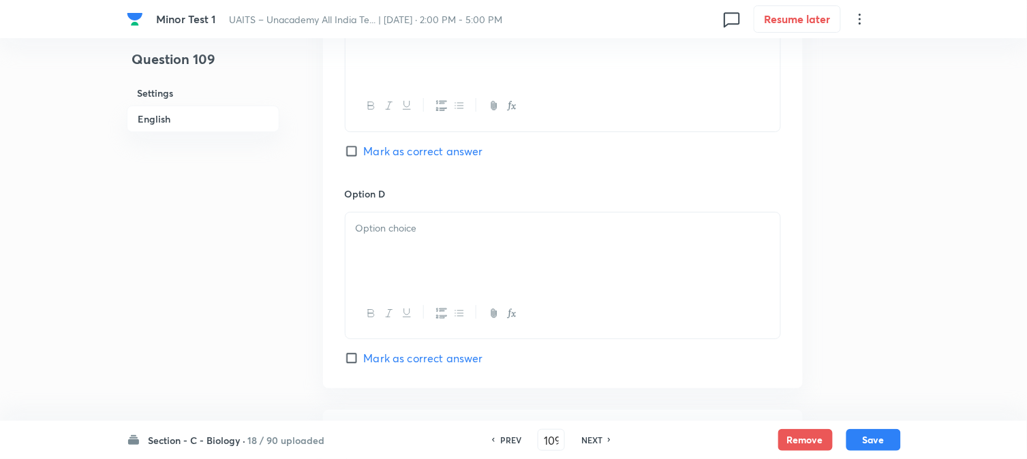
scroll to position [1311, 0]
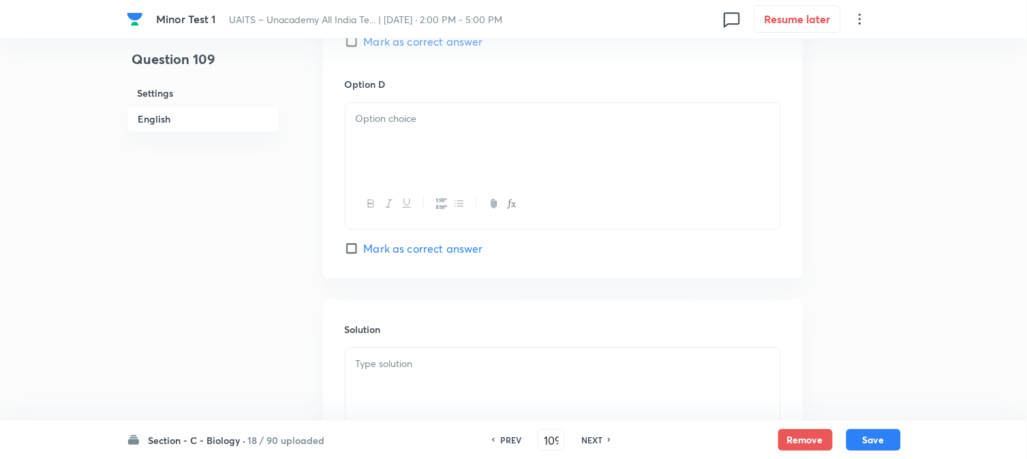
click at [362, 154] on div at bounding box center [563, 141] width 435 height 76
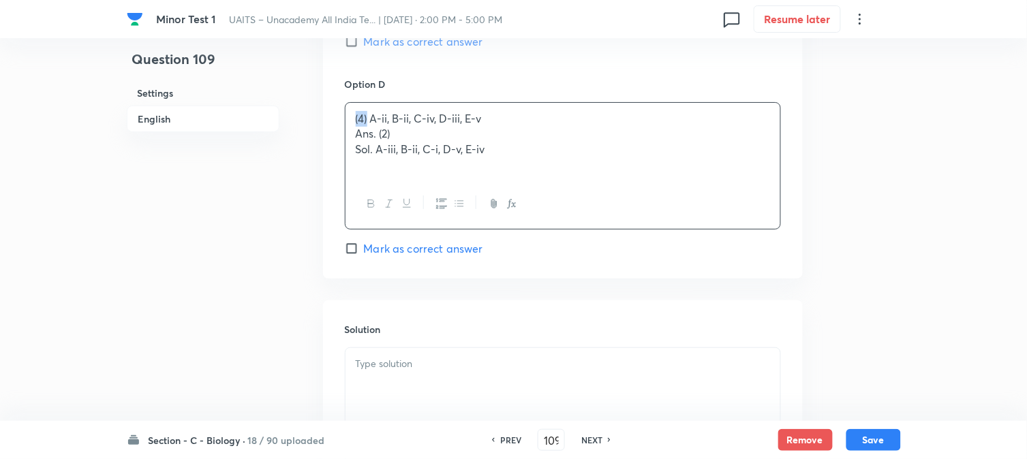
drag, startPoint x: 352, startPoint y: 120, endPoint x: 335, endPoint y: 120, distance: 17.0
drag, startPoint x: 369, startPoint y: 145, endPoint x: 617, endPoint y: 166, distance: 248.3
click at [617, 166] on div "A-ii, B-ii, C-iv, D-iii, E-v Ans. (2) Sol. A-iii, B-ii, C-i, D-v, E-iv" at bounding box center [563, 141] width 435 height 76
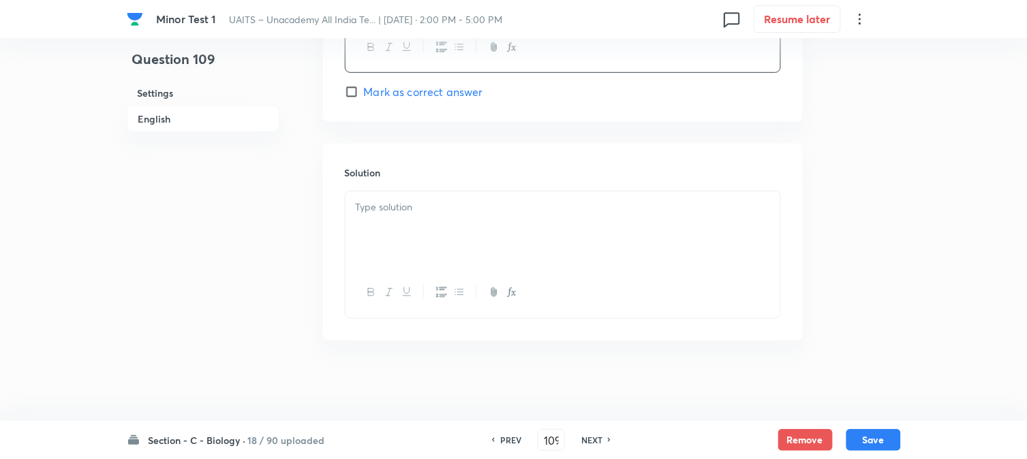
scroll to position [1471, 0]
drag, startPoint x: 405, startPoint y: 188, endPoint x: 413, endPoint y: 222, distance: 34.9
click at [405, 191] on div "Solution" at bounding box center [563, 240] width 480 height 196
click at [413, 228] on div at bounding box center [563, 228] width 435 height 76
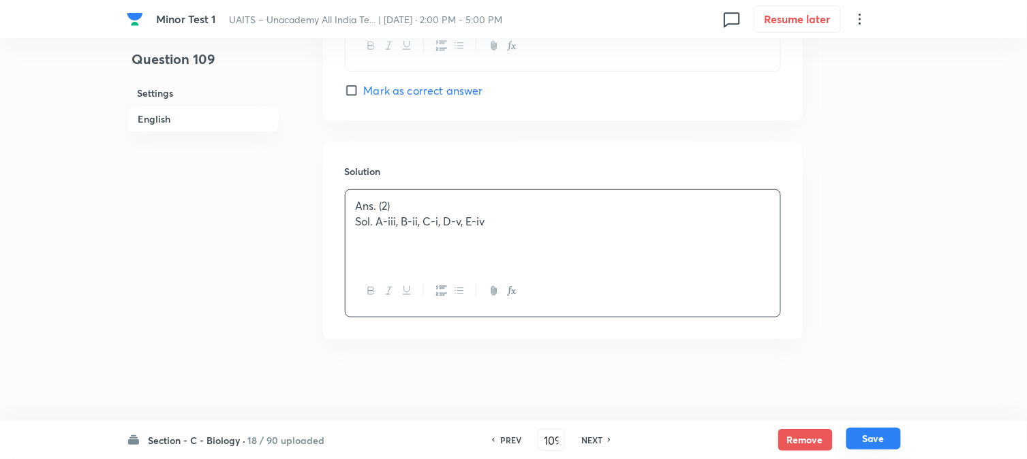
click at [890, 445] on button "Save" at bounding box center [873, 439] width 55 height 22
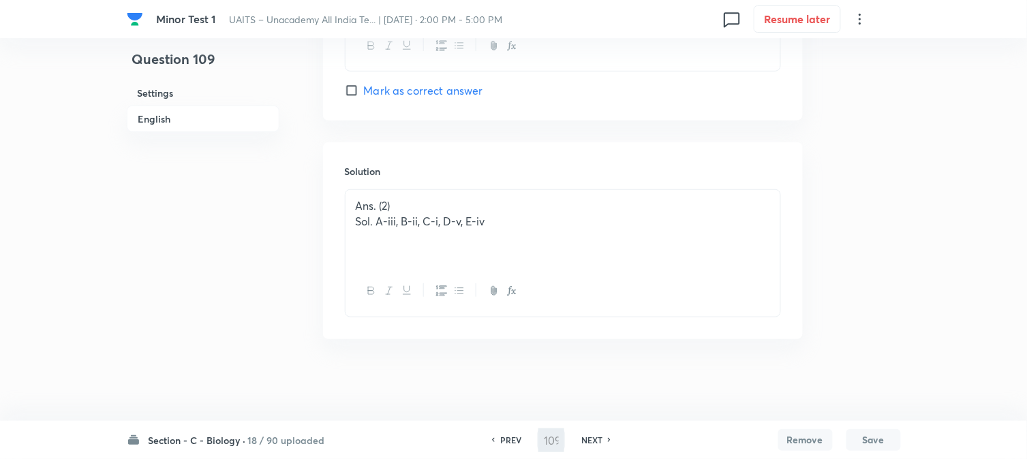
type input "110"
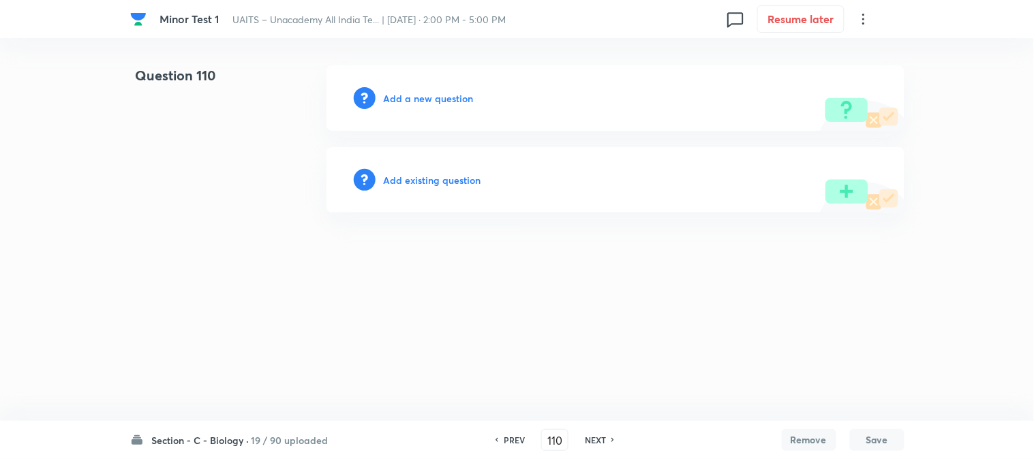
click at [428, 103] on h6 "Add a new question" at bounding box center [429, 98] width 90 height 14
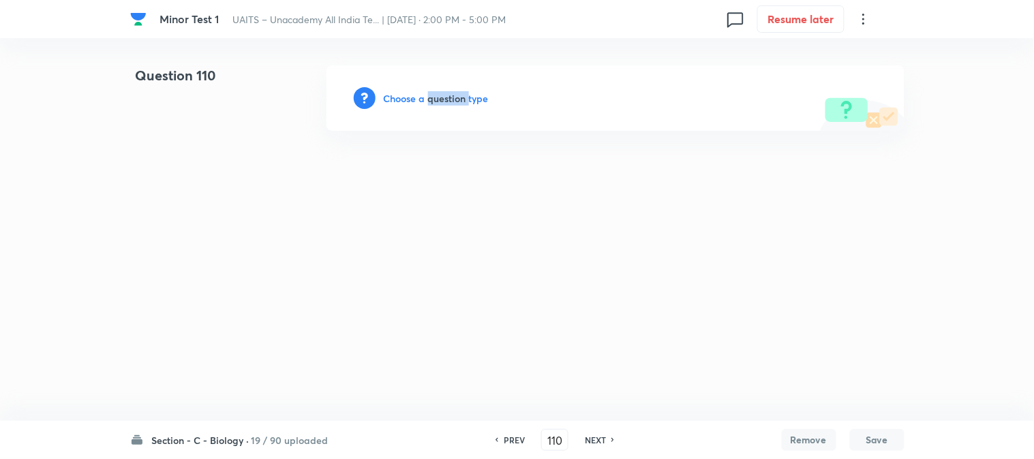
click at [428, 103] on h6 "Choose a question type" at bounding box center [436, 98] width 105 height 14
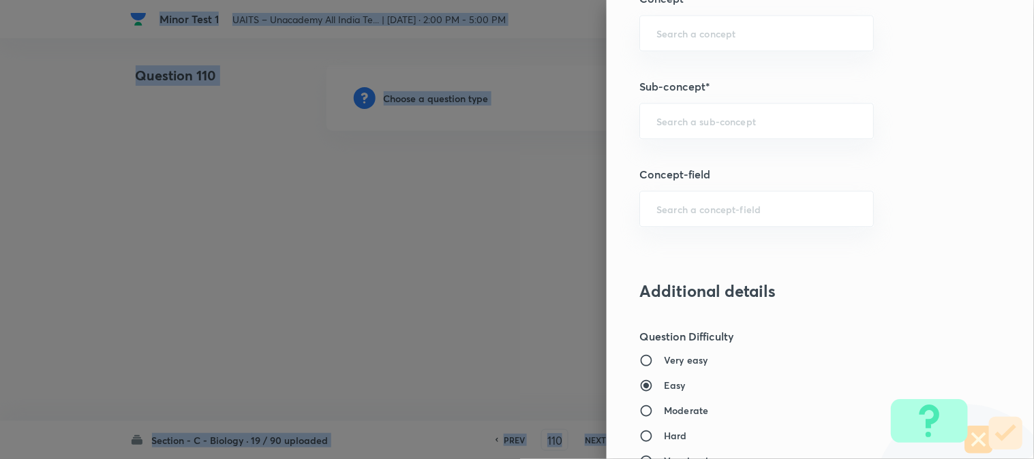
scroll to position [804, 0]
click at [733, 127] on div "​" at bounding box center [756, 118] width 234 height 36
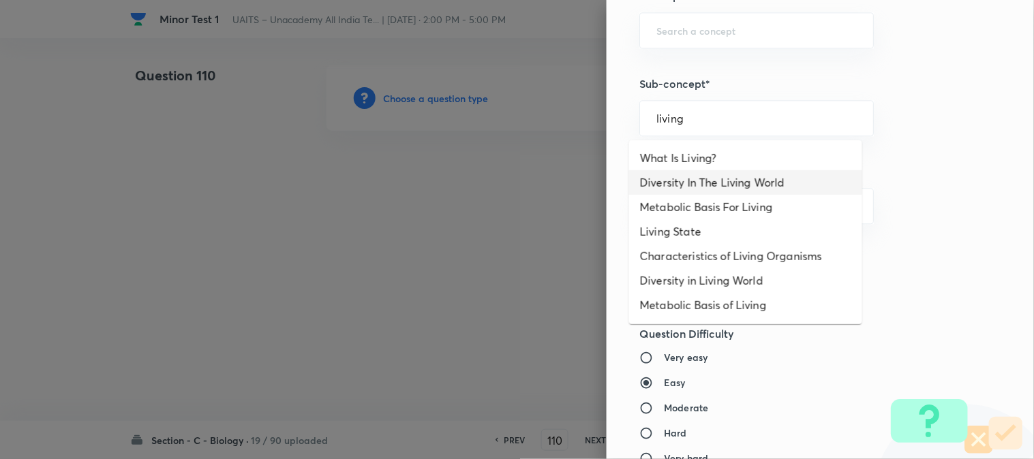
click at [711, 187] on li "Diversity In The Living World" at bounding box center [745, 182] width 233 height 25
type input "Diversity In The Living World"
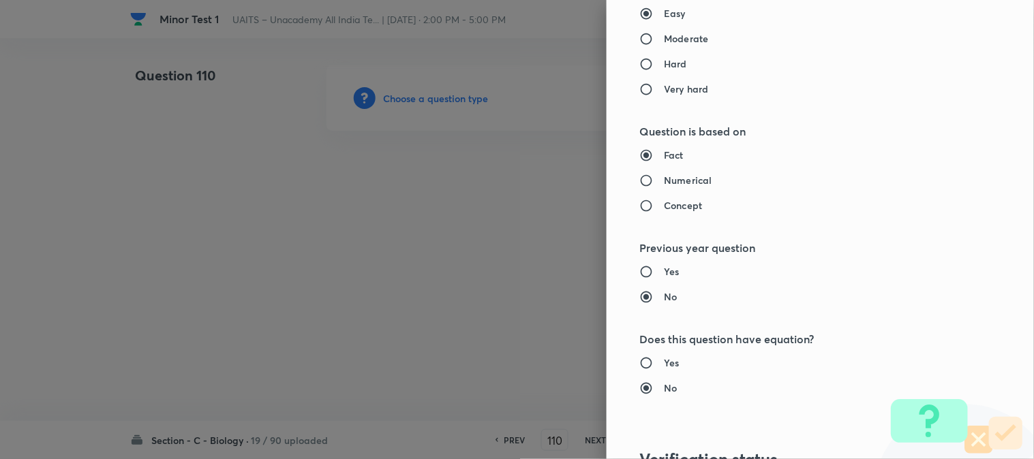
type input "Biology"
type input "Diversity of Living Organisms"
type input "Living World"
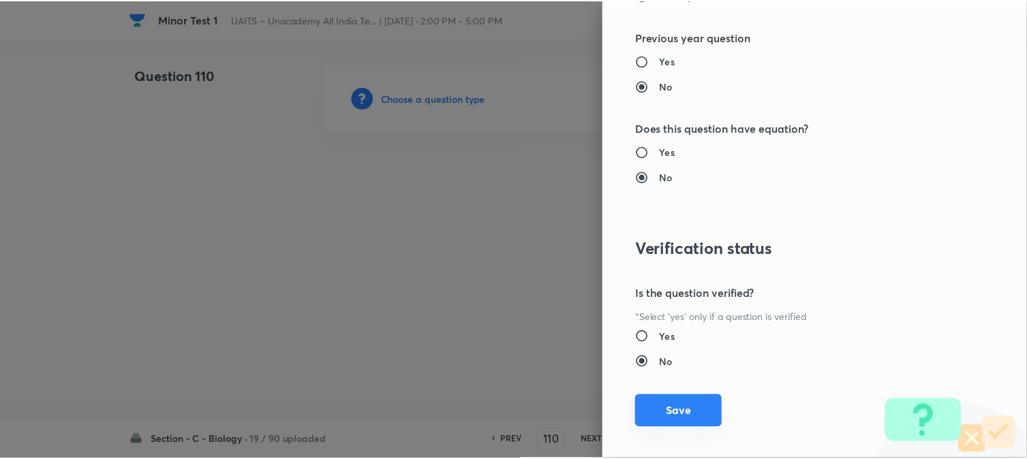
scroll to position [1398, 0]
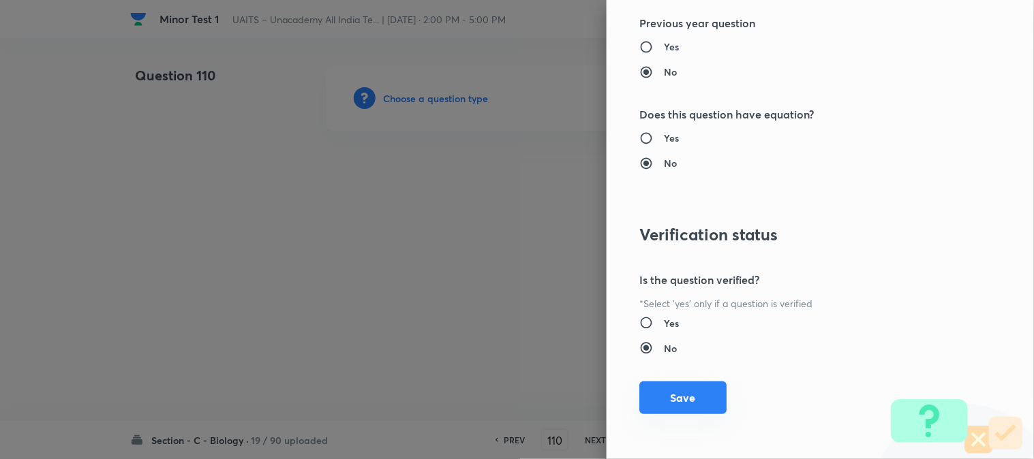
click at [673, 399] on button "Save" at bounding box center [682, 398] width 87 height 33
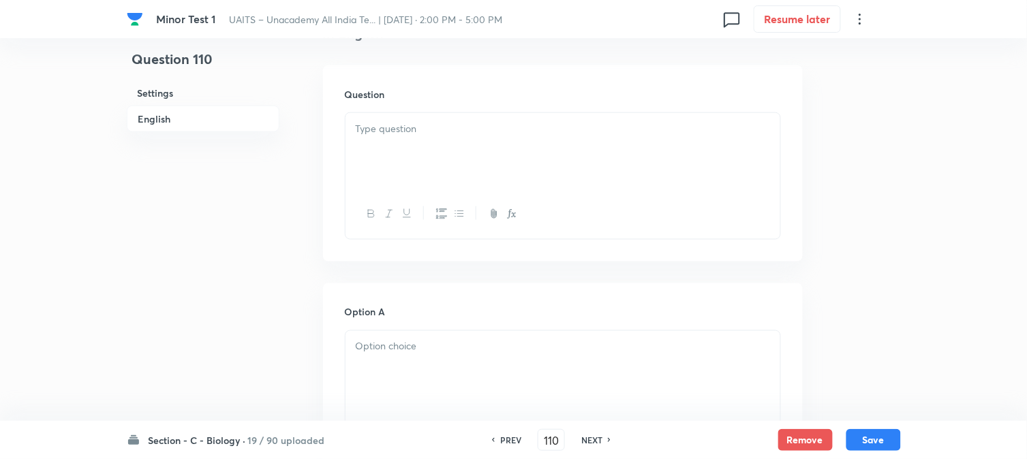
scroll to position [402, 0]
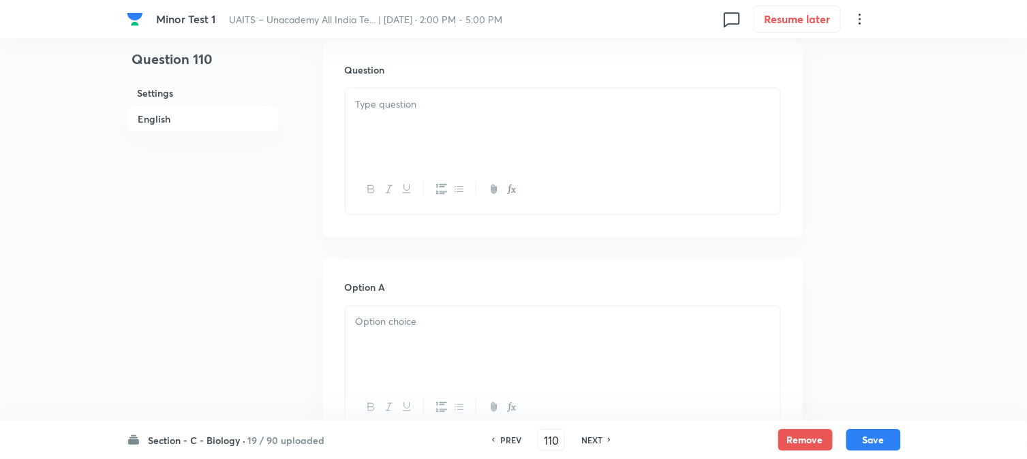
click at [361, 130] on div at bounding box center [563, 127] width 435 height 76
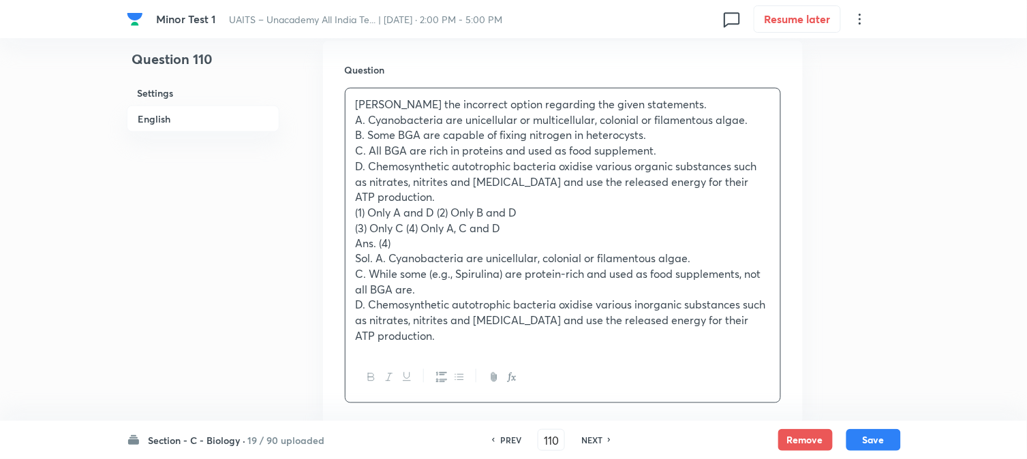
click at [438, 209] on p "(1) Only A and D (2) Only B and D" at bounding box center [563, 213] width 414 height 16
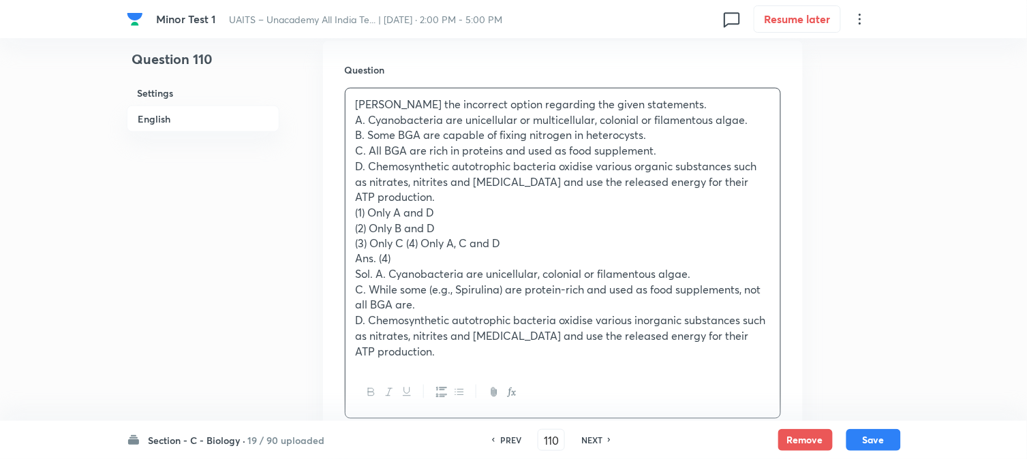
click at [405, 241] on p "(3) Only C (4) Only A, C and D" at bounding box center [563, 244] width 414 height 16
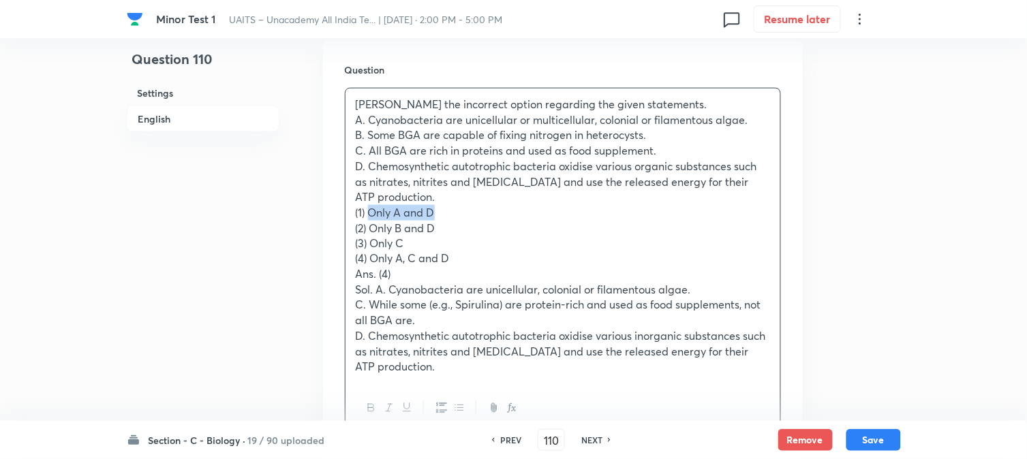
drag, startPoint x: 372, startPoint y: 208, endPoint x: 455, endPoint y: 213, distance: 83.3
click at [455, 213] on p "(1) Only A and D" at bounding box center [563, 213] width 414 height 16
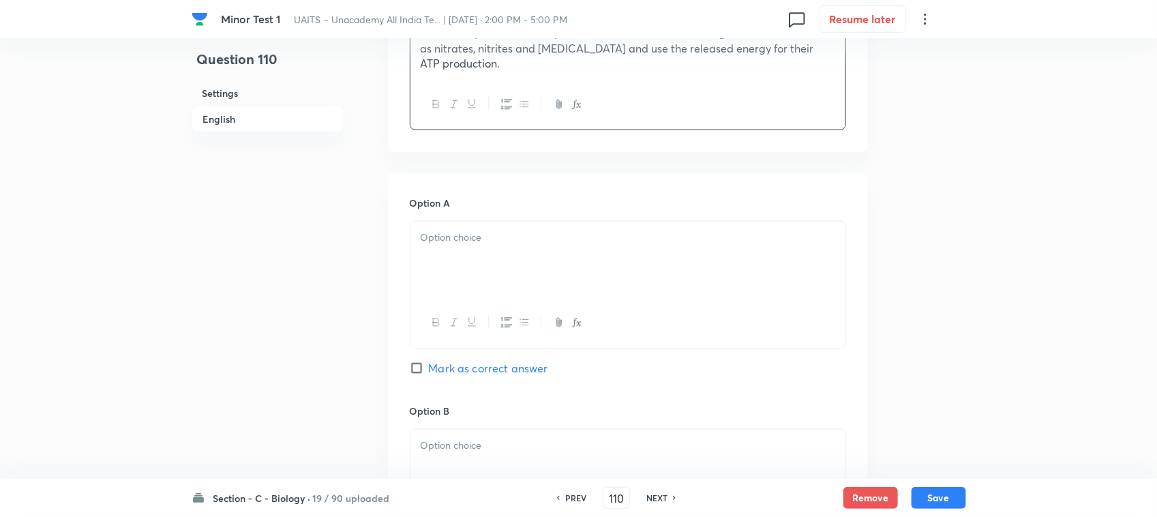
scroll to position [707, 0]
click at [442, 285] on div at bounding box center [627, 258] width 435 height 76
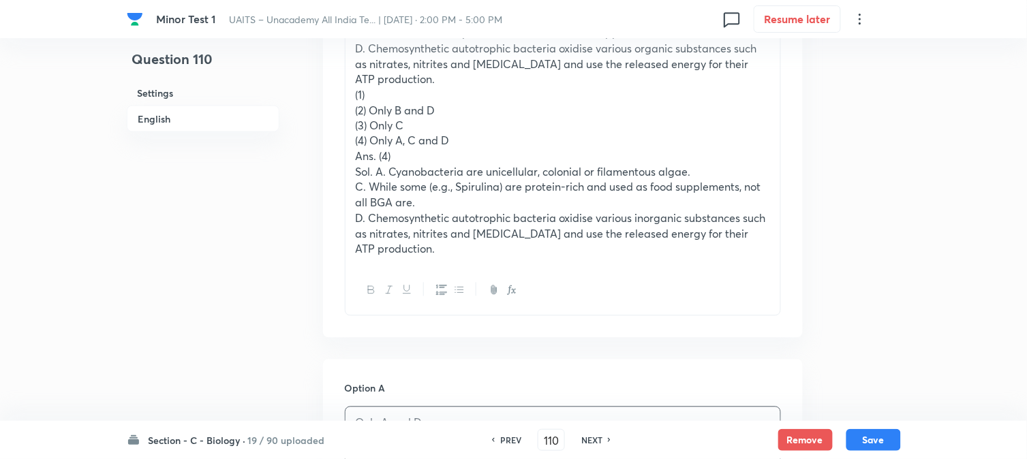
scroll to position [480, 0]
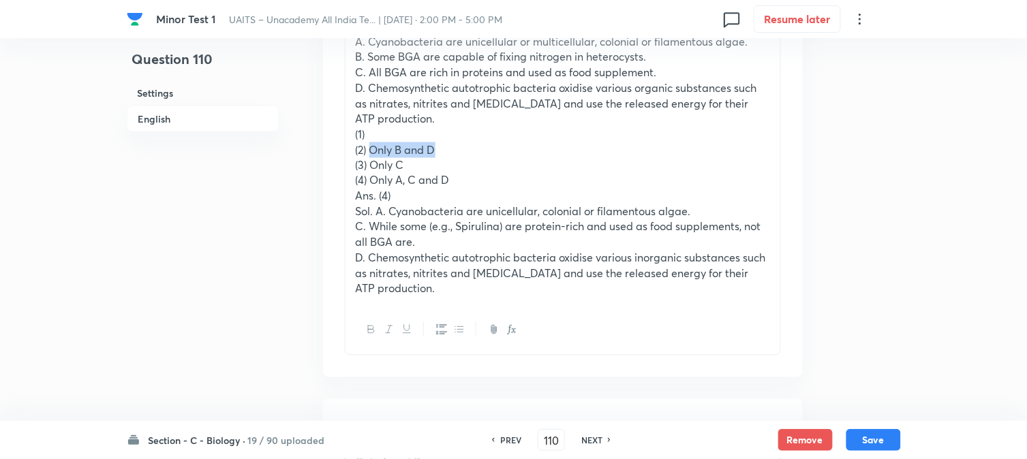
drag, startPoint x: 371, startPoint y: 153, endPoint x: 450, endPoint y: 148, distance: 79.9
click at [450, 148] on p "(2) Only B and D" at bounding box center [563, 150] width 414 height 16
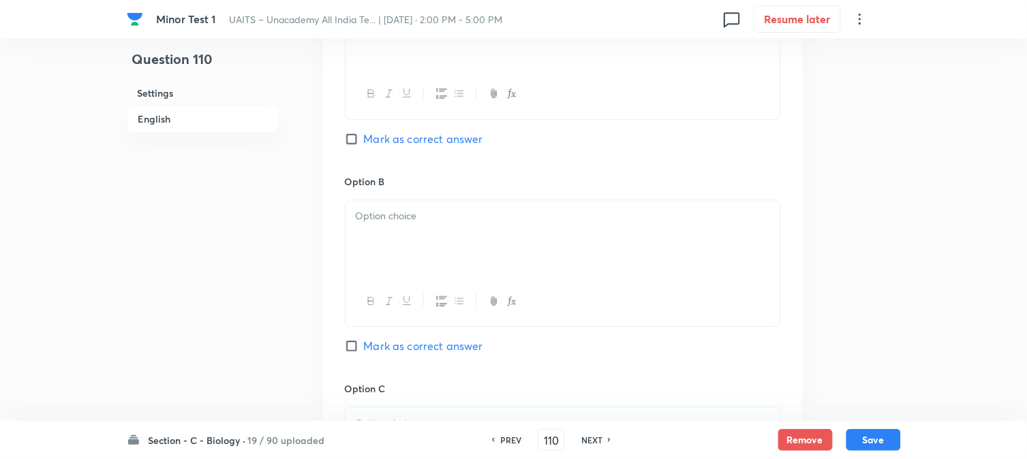
click at [391, 244] on div at bounding box center [563, 238] width 435 height 76
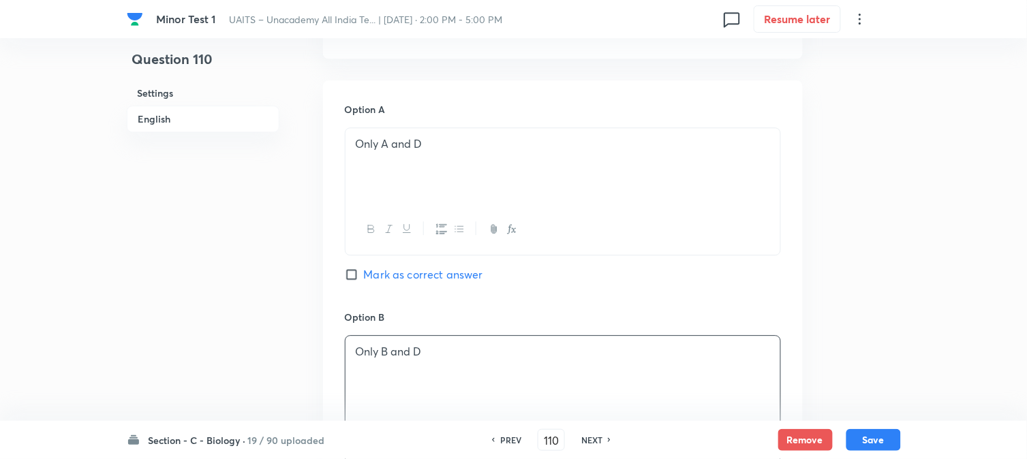
scroll to position [556, 0]
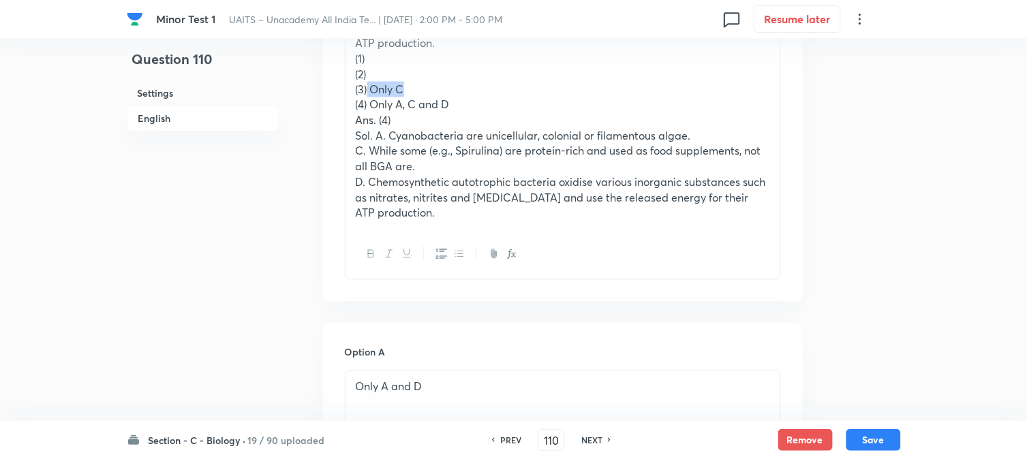
drag, startPoint x: 369, startPoint y: 87, endPoint x: 423, endPoint y: 86, distance: 54.5
click at [423, 86] on p "(3) Only C" at bounding box center [563, 90] width 414 height 16
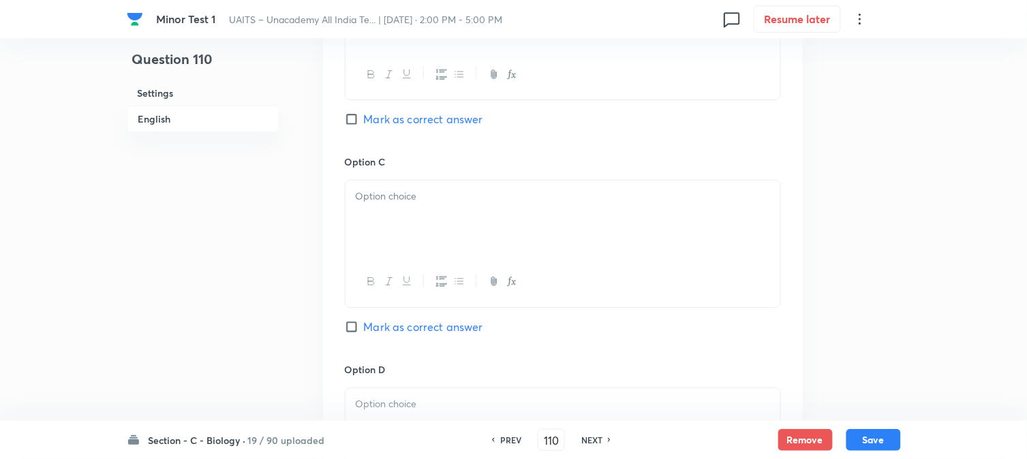
click at [378, 239] on div at bounding box center [563, 219] width 435 height 76
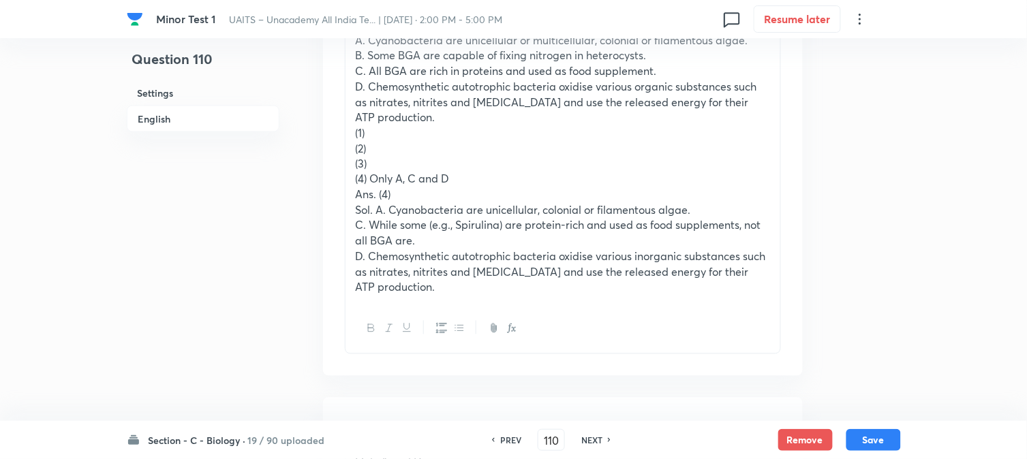
scroll to position [480, 0]
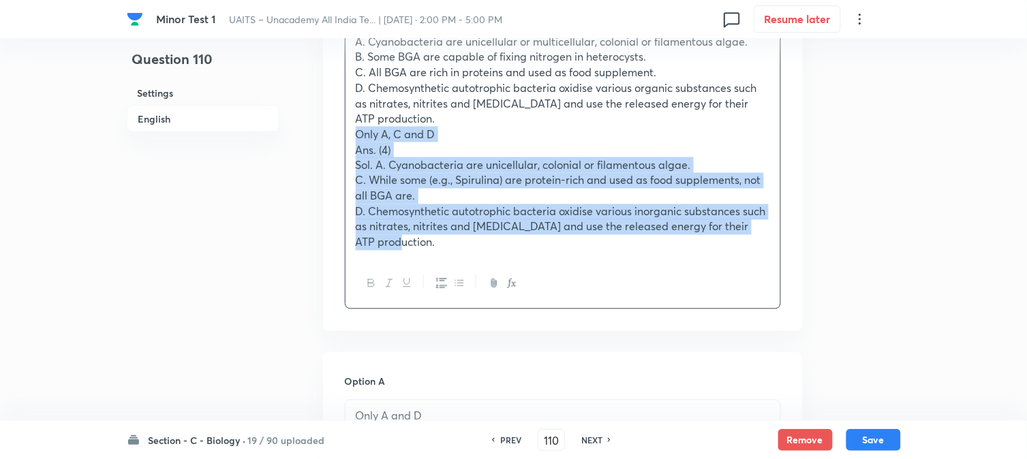
drag, startPoint x: 370, startPoint y: 179, endPoint x: 482, endPoint y: 273, distance: 146.6
click at [489, 284] on div "Mark the incorrect option regarding the given statements. A. Cyanobacteria are …" at bounding box center [563, 160] width 436 height 300
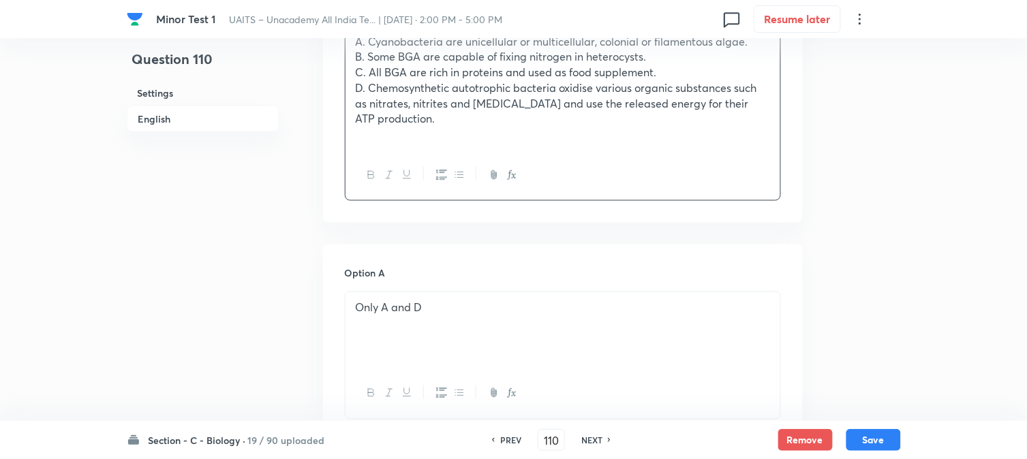
scroll to position [1313, 0]
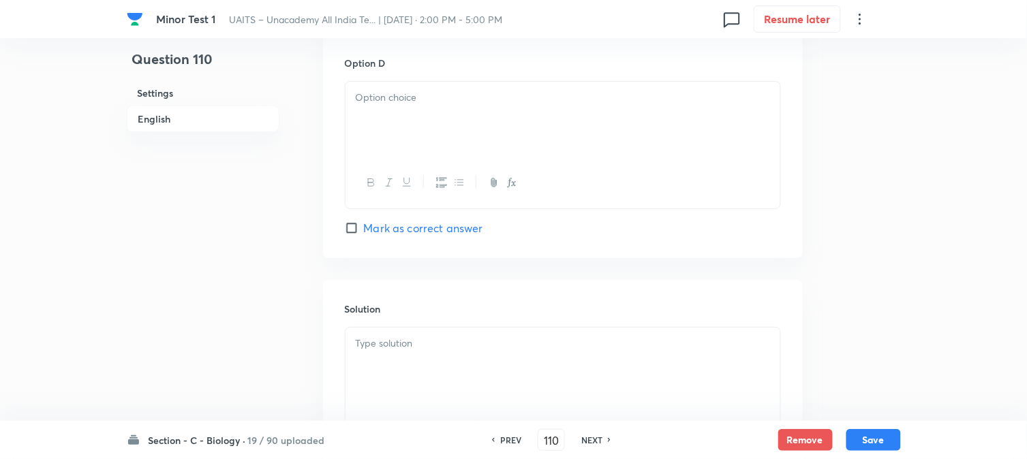
click at [369, 133] on div at bounding box center [563, 120] width 435 height 76
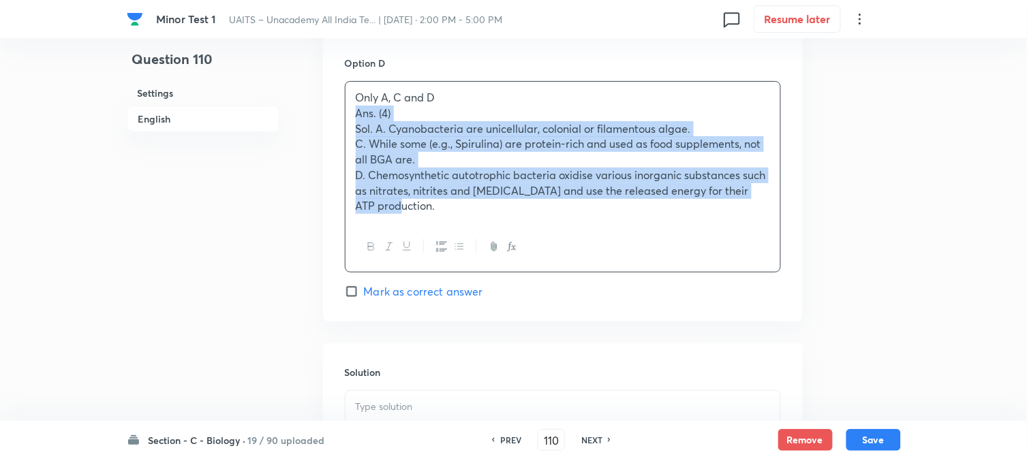
drag, startPoint x: 358, startPoint y: 113, endPoint x: 462, endPoint y: 234, distance: 159.5
click at [462, 234] on div "Only A, C and D Ans. (4) Sol. A. Cyanobacteria are unicellular, colonial or fil…" at bounding box center [563, 177] width 436 height 192
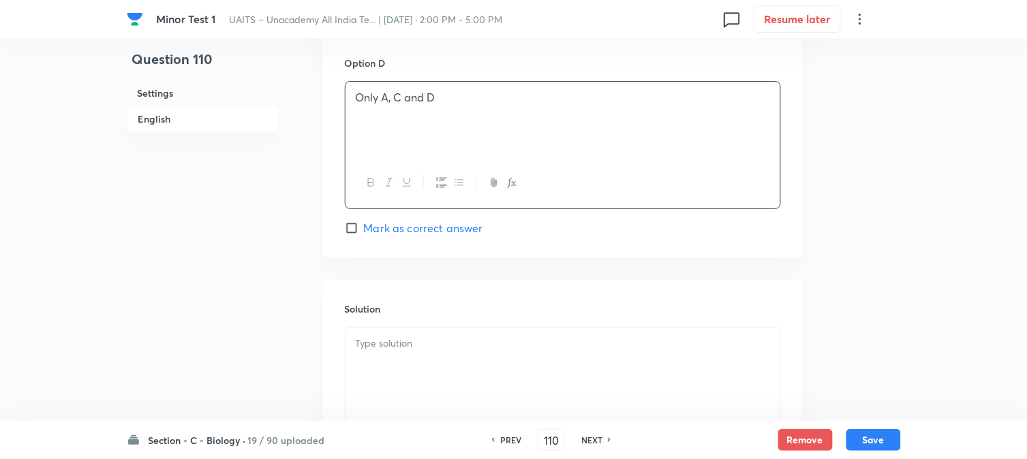
click at [427, 217] on div "Option D Only A, C and D Mark as correct answer" at bounding box center [563, 146] width 436 height 180
click at [427, 230] on span "Mark as correct answer" at bounding box center [423, 228] width 119 height 16
click at [364, 230] on input "Mark as correct answer" at bounding box center [354, 228] width 19 height 14
checkbox input "true"
click at [427, 378] on div at bounding box center [563, 366] width 435 height 76
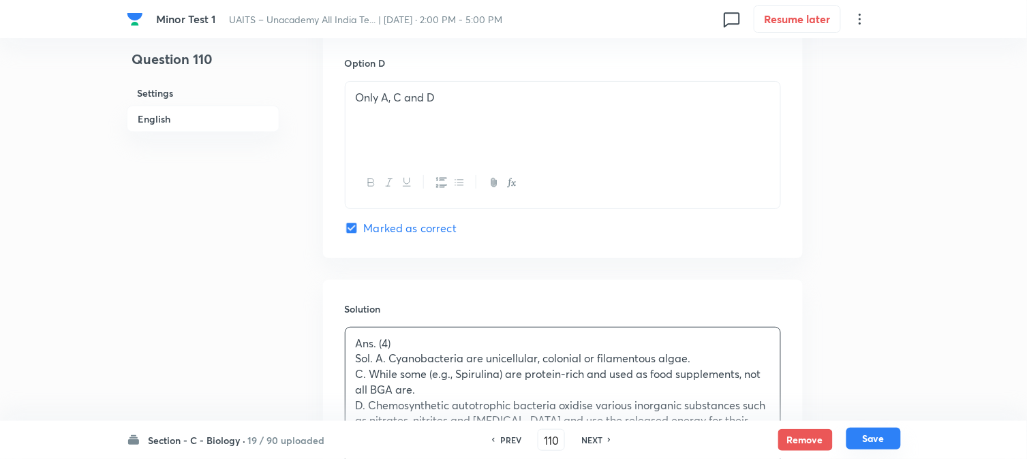
click at [880, 438] on button "Save" at bounding box center [873, 439] width 55 height 22
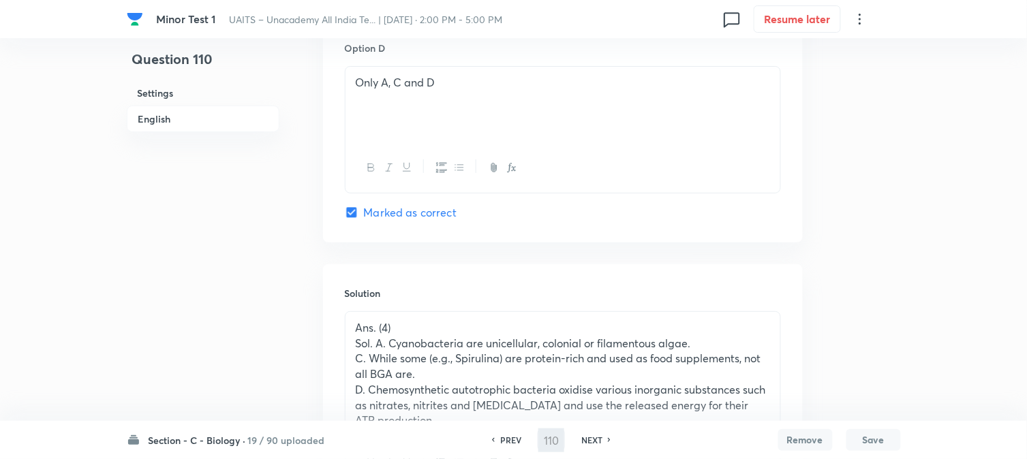
type input "111"
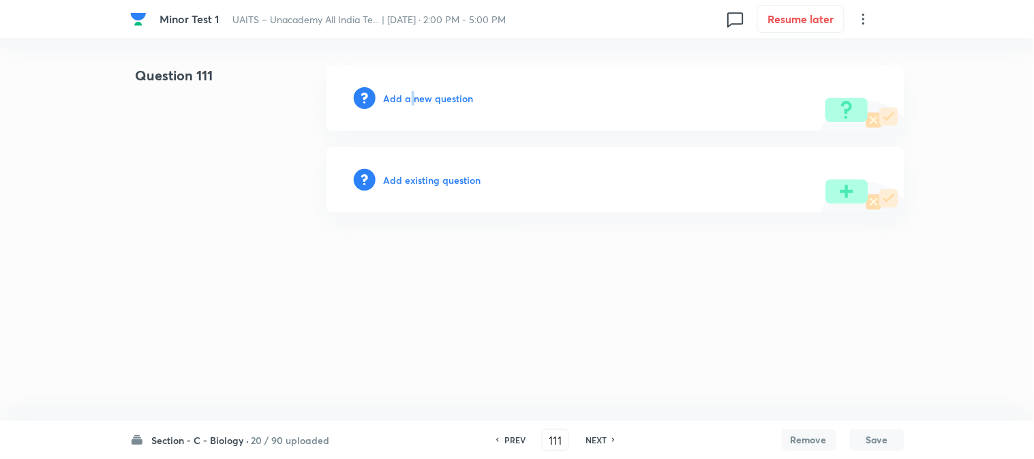
click at [412, 89] on div "Add a new question" at bounding box center [615, 97] width 578 height 65
click at [414, 90] on div "Add a new question" at bounding box center [615, 97] width 578 height 65
click at [416, 90] on div "Add a new question" at bounding box center [615, 97] width 578 height 65
click at [420, 109] on div "Add a new question" at bounding box center [615, 97] width 578 height 65
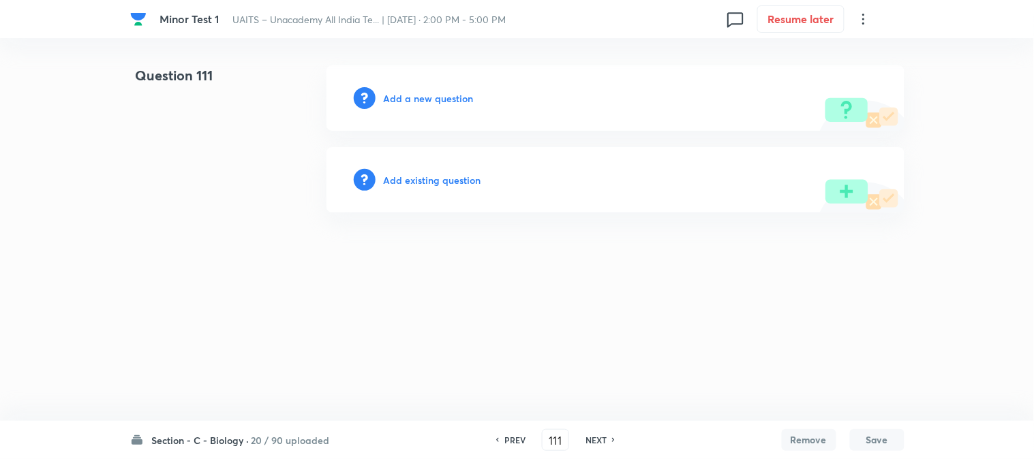
click at [425, 100] on h6 "Add a new question" at bounding box center [429, 98] width 90 height 14
click at [426, 99] on h6 "Choose a question type" at bounding box center [436, 98] width 105 height 14
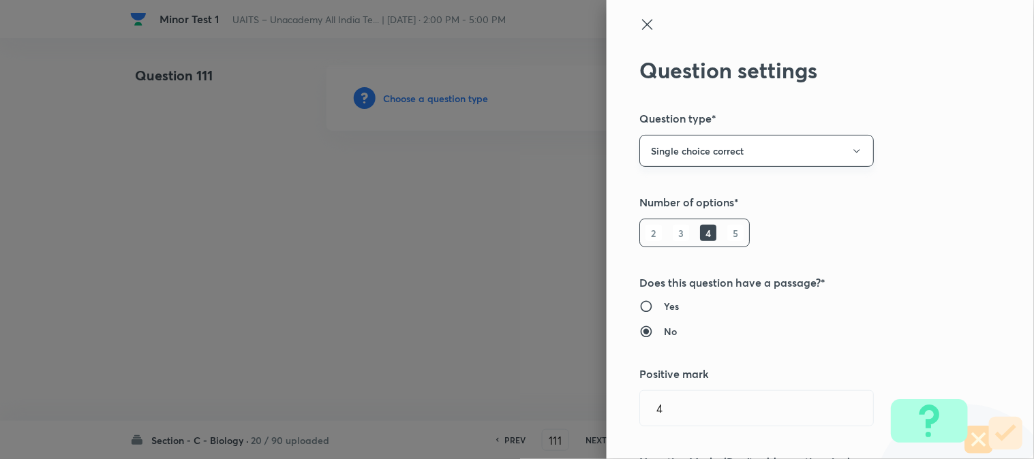
click at [428, 97] on div at bounding box center [517, 229] width 1034 height 459
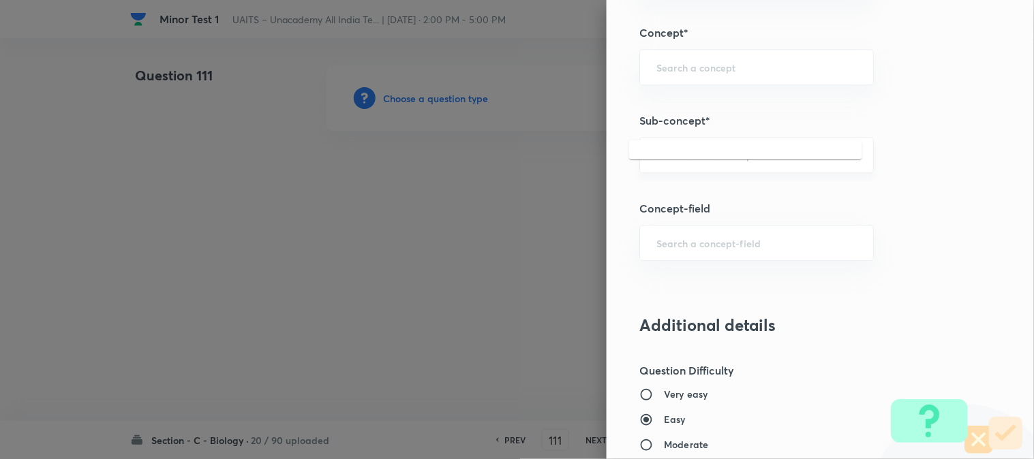
scroll to position [804, 0]
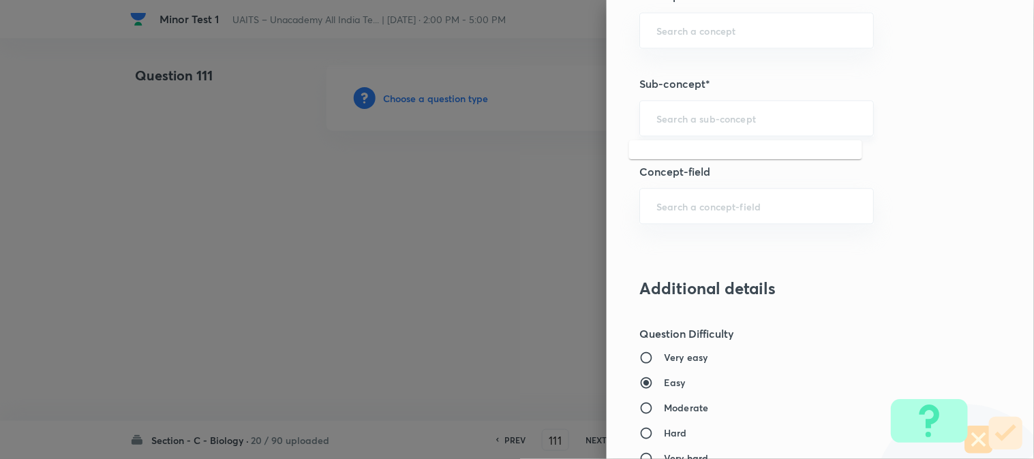
click at [716, 125] on input "text" at bounding box center [756, 118] width 200 height 13
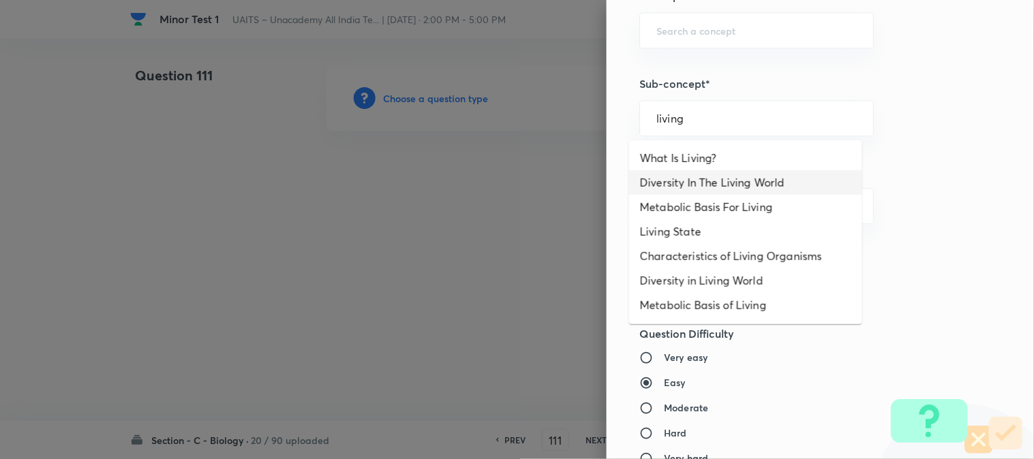
click at [723, 179] on li "Diversity In The Living World" at bounding box center [745, 182] width 233 height 25
type input "Diversity In The Living World"
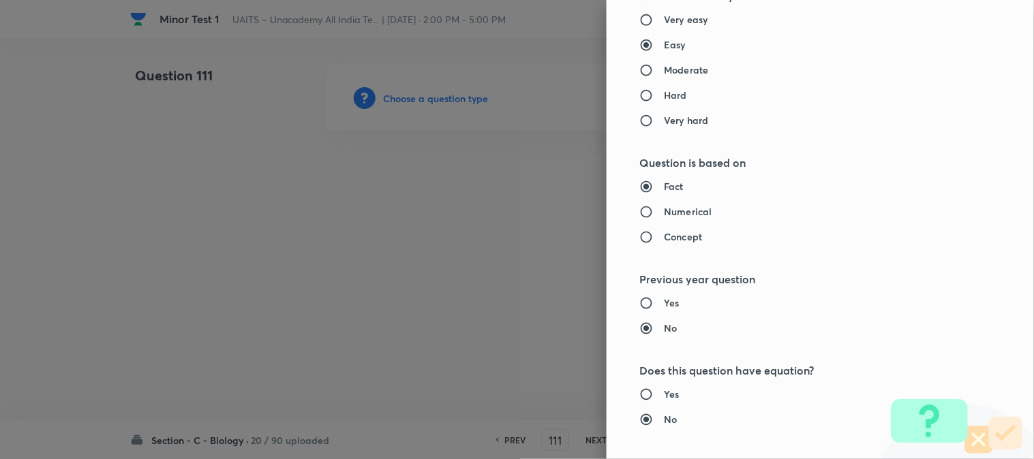
type input "Biology"
type input "Diversity of Living Organisms"
type input "Living World"
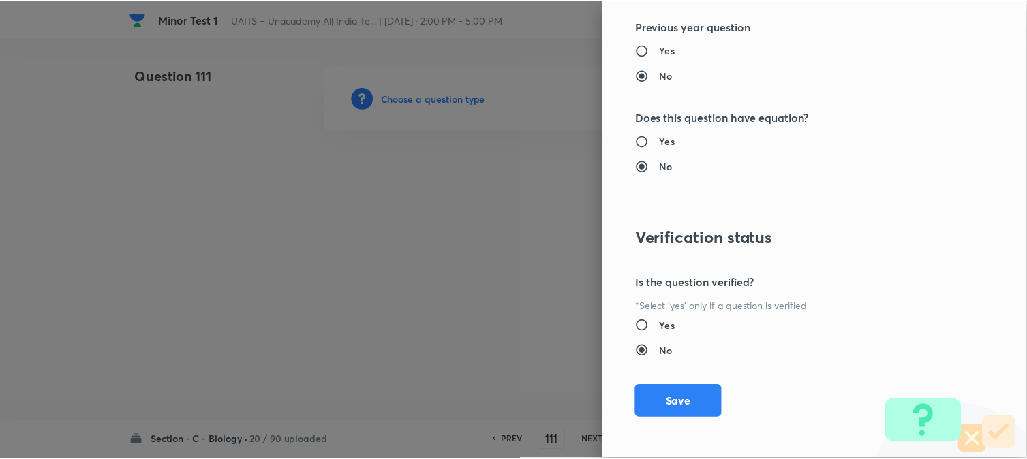
scroll to position [1398, 0]
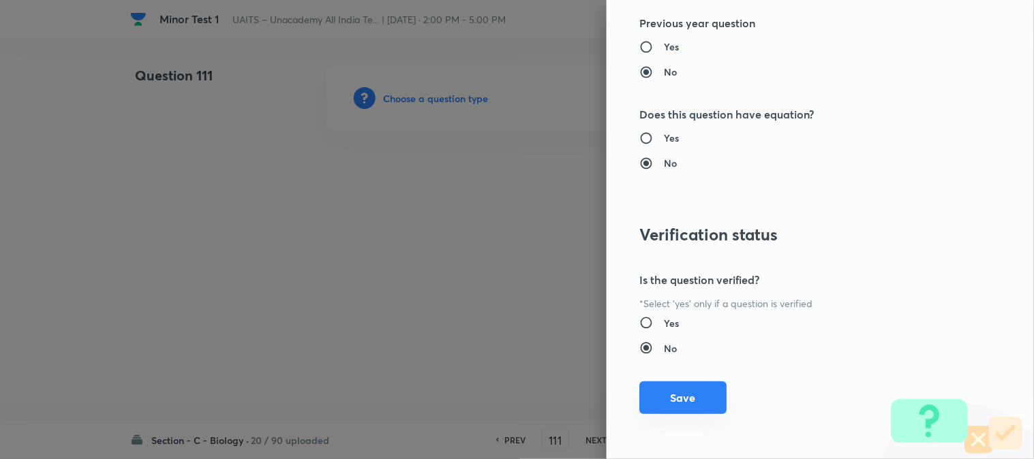
click at [694, 399] on button "Save" at bounding box center [682, 398] width 87 height 33
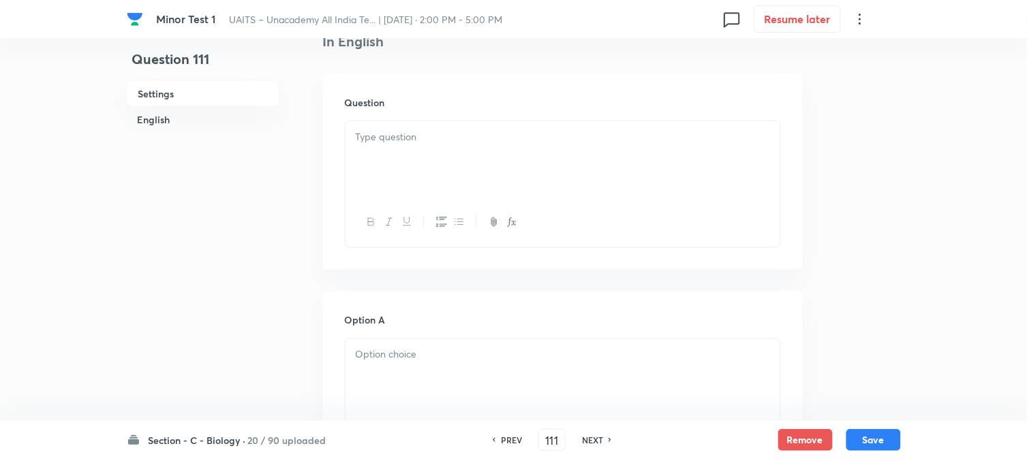
scroll to position [402, 0]
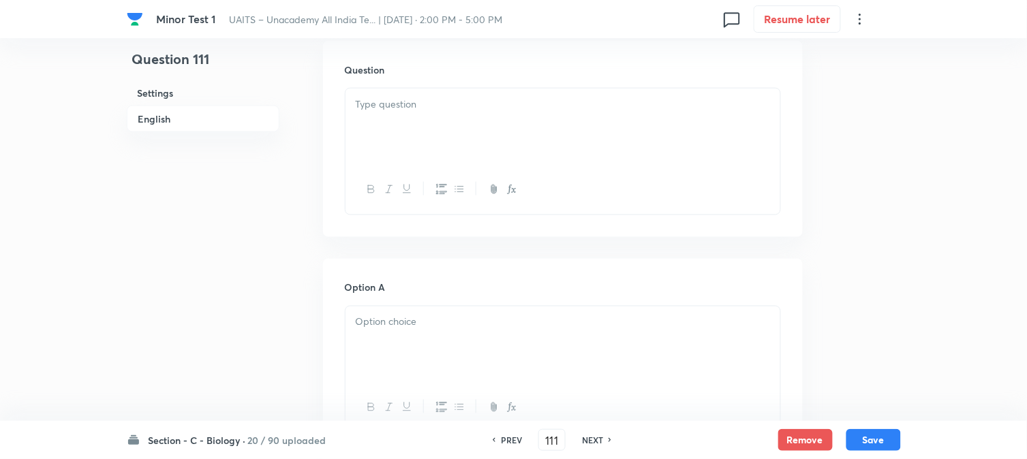
click at [414, 127] on div at bounding box center [563, 127] width 435 height 76
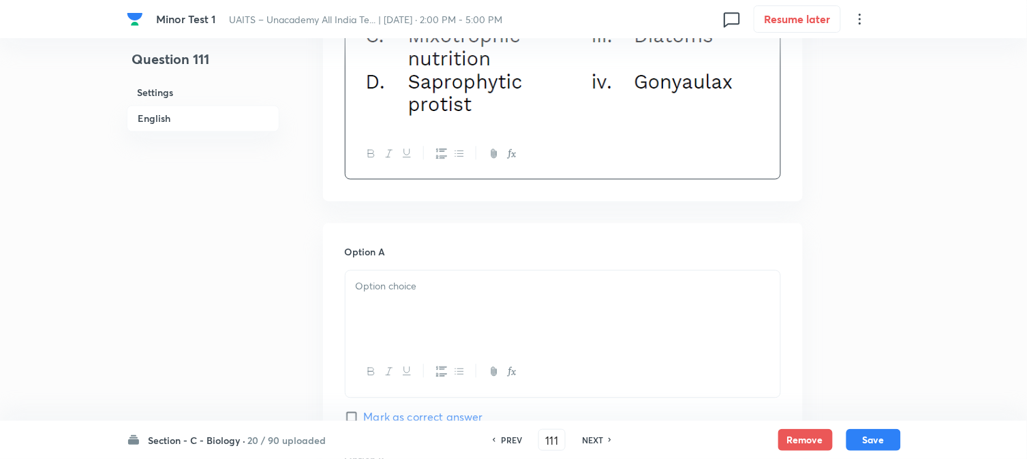
scroll to position [629, 0]
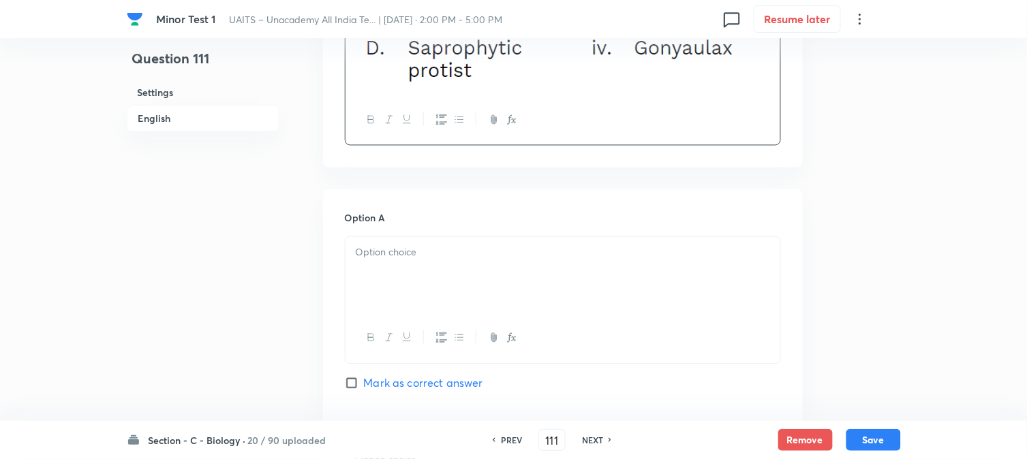
click at [382, 285] on div at bounding box center [563, 275] width 435 height 76
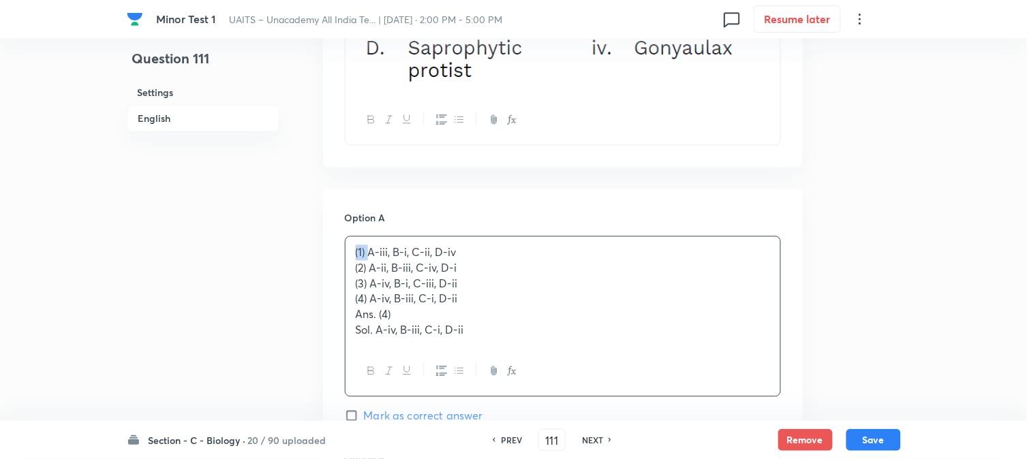
drag, startPoint x: 368, startPoint y: 248, endPoint x: 330, endPoint y: 261, distance: 40.3
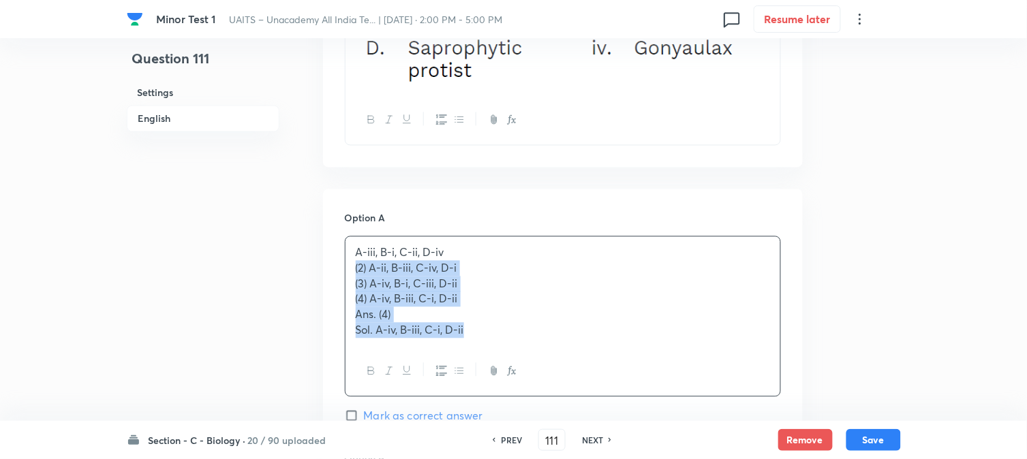
drag, startPoint x: 356, startPoint y: 266, endPoint x: 585, endPoint y: 394, distance: 262.1
click at [584, 394] on div "A-iii, B-i, C-ii, D-iv (2) A-ii, B-iii, C-iv, D-i (3) A-iv, B-i, C-iii, D-ii (4…" at bounding box center [563, 316] width 436 height 161
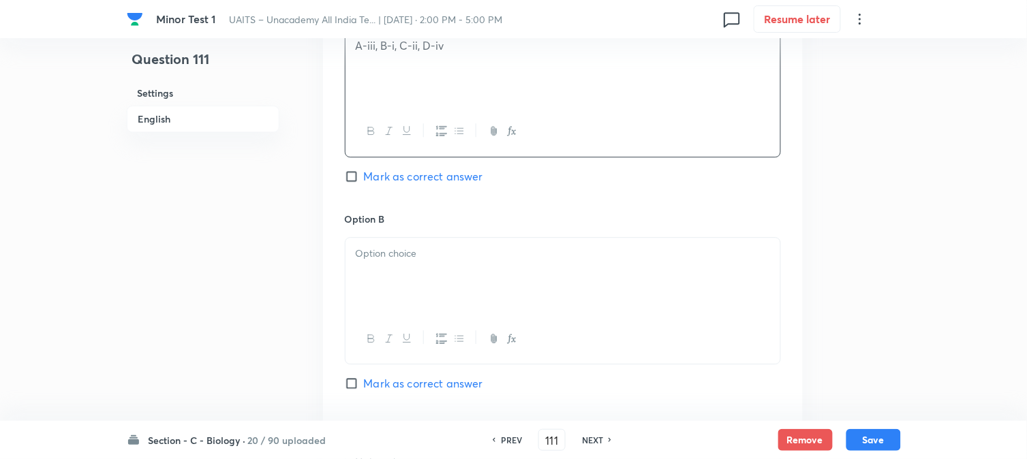
scroll to position [856, 0]
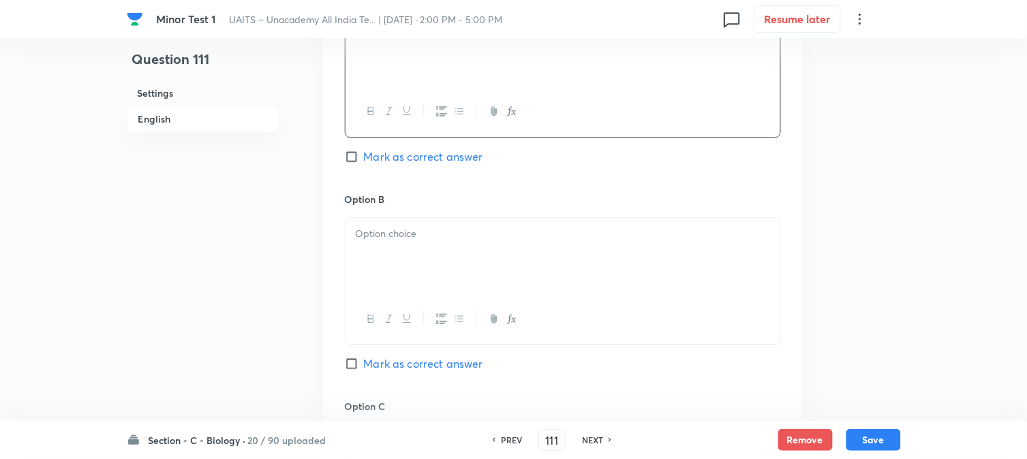
click at [386, 241] on div at bounding box center [563, 256] width 435 height 76
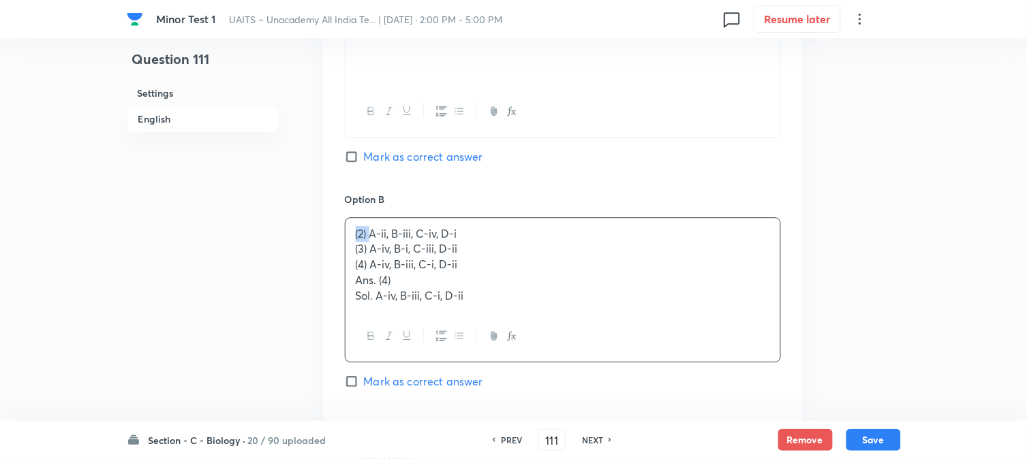
drag, startPoint x: 369, startPoint y: 234, endPoint x: 327, endPoint y: 237, distance: 42.3
click at [327, 237] on div "Option A A-iii, B-i, C-ii, D-iv Mark as correct answer Option B (2) A-ii, B-iii…" at bounding box center [563, 394] width 480 height 863
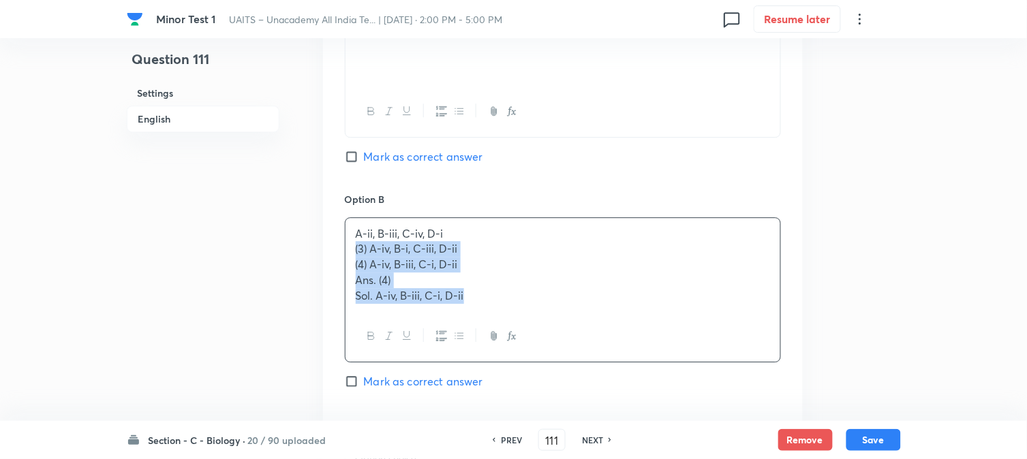
drag, startPoint x: 355, startPoint y: 248, endPoint x: 563, endPoint y: 335, distance: 225.4
click at [563, 335] on div "A-ii, B-iii, C-iv, D-i (3) A-iv, B-i, C-iii, D-ii (4) A-iv, B-iii, C-i, D-ii An…" at bounding box center [563, 289] width 436 height 145
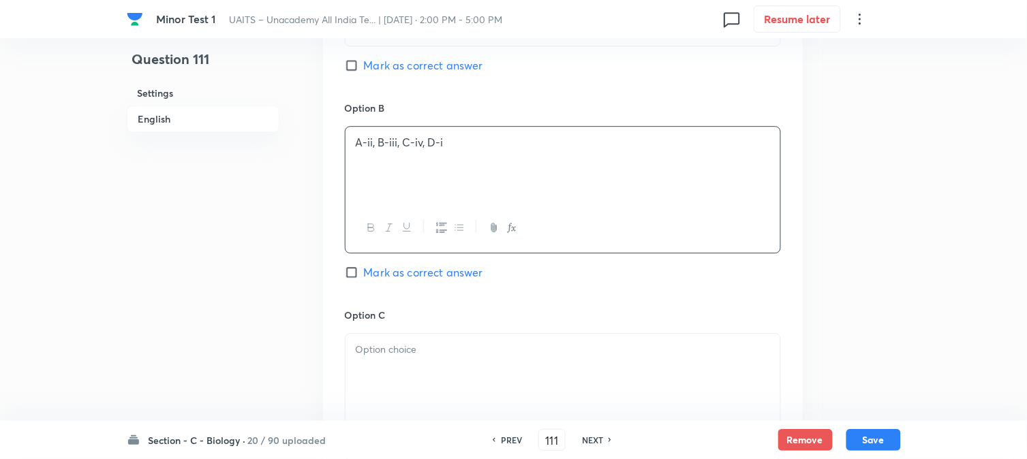
scroll to position [1084, 0]
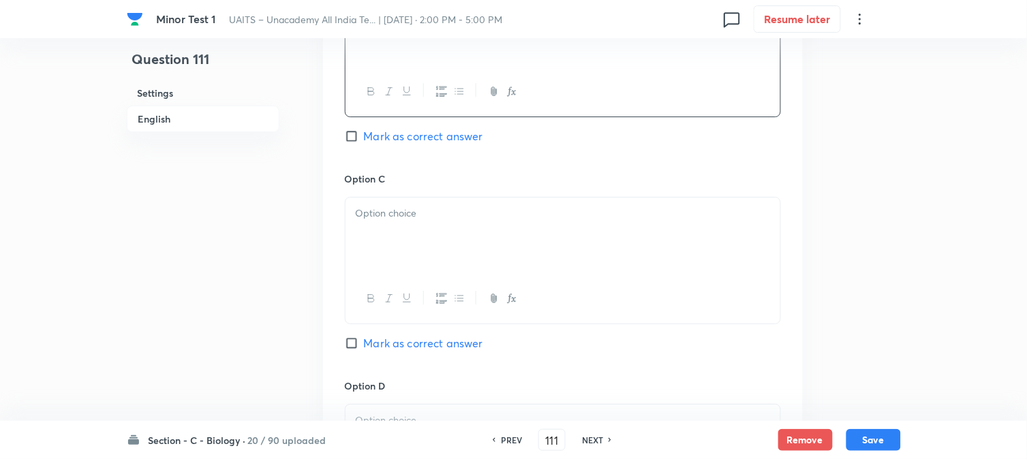
click at [380, 235] on div at bounding box center [563, 236] width 435 height 76
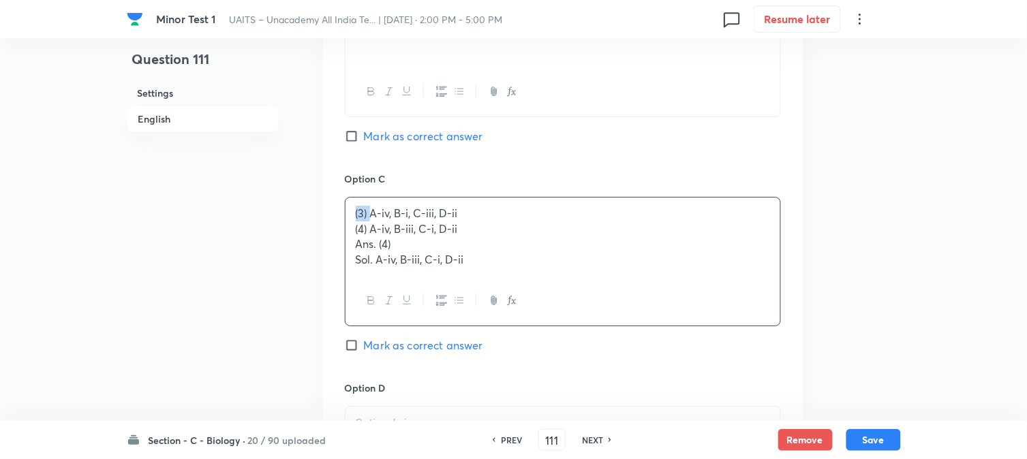
drag, startPoint x: 371, startPoint y: 213, endPoint x: 343, endPoint y: 203, distance: 29.5
click at [343, 203] on div "Option A A-iii, B-i, C-ii, D-iv Mark as correct answer Option B A-ii, B-iii, C-…" at bounding box center [563, 159] width 480 height 848
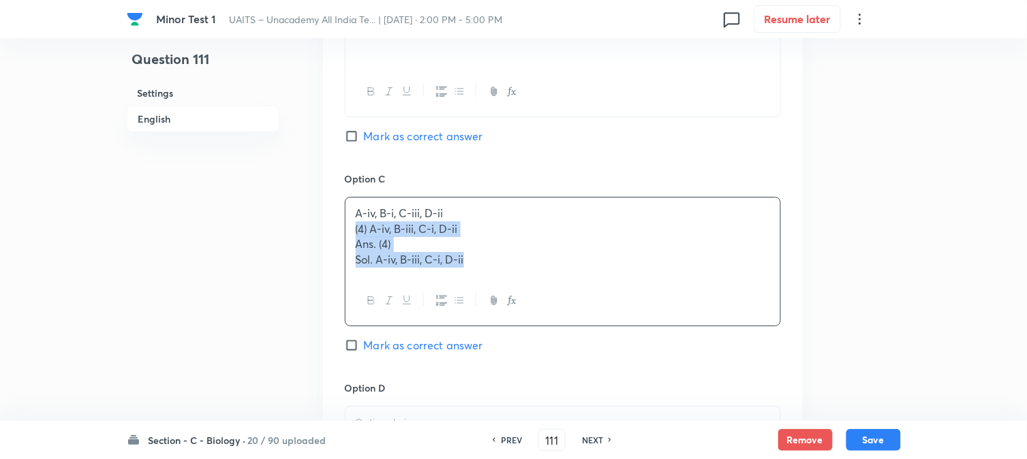
drag, startPoint x: 353, startPoint y: 229, endPoint x: 664, endPoint y: 295, distance: 318.4
click at [664, 295] on div "A-iv, B-i, C-iii, D-ii (4) A-iv, B-iii, C-i, D-ii Ans. (4) Sol. A-iv, B-iii, C-…" at bounding box center [563, 261] width 436 height 129
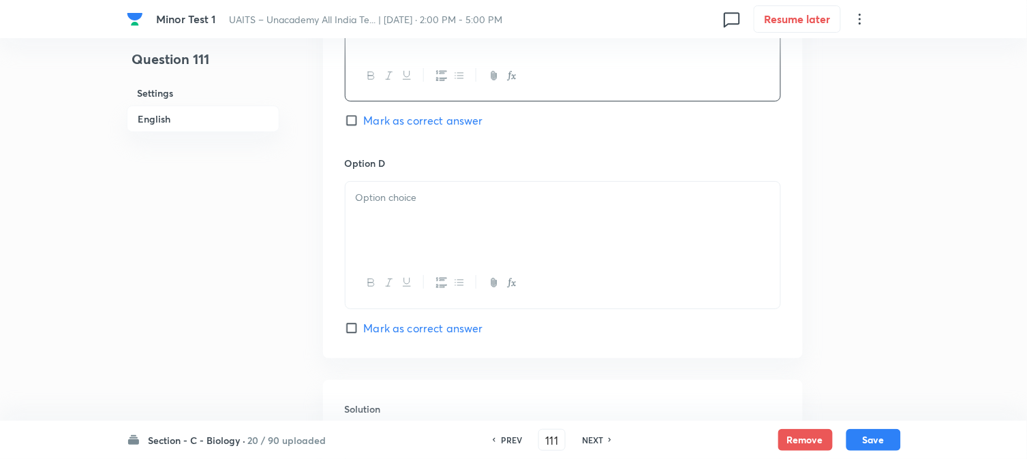
scroll to position [1311, 0]
click at [380, 230] on div at bounding box center [563, 216] width 435 height 76
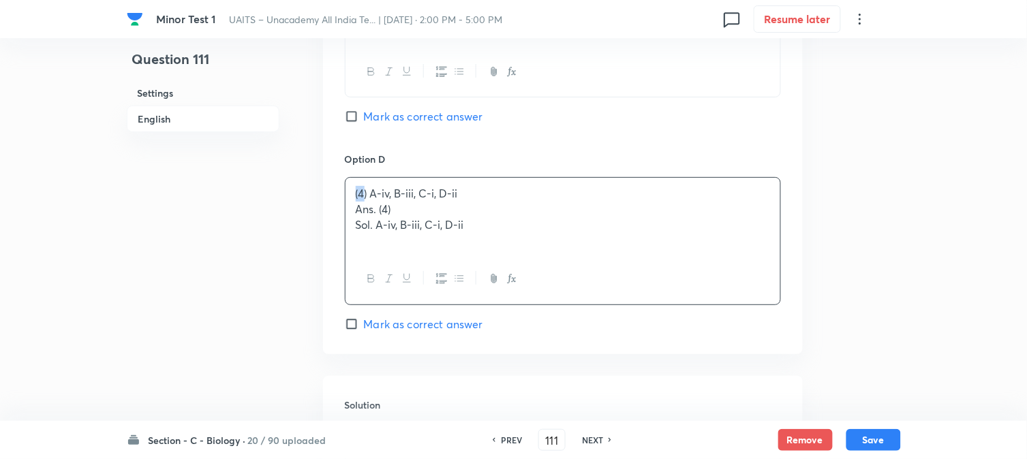
drag, startPoint x: 365, startPoint y: 191, endPoint x: 314, endPoint y: 192, distance: 51.1
drag, startPoint x: 353, startPoint y: 212, endPoint x: 583, endPoint y: 245, distance: 232.1
click at [583, 245] on div ") A-iv, B-iii, C-i, D-ii Ans. (4) Sol. A-iv, B-iii, C-i, D-ii" at bounding box center [563, 216] width 435 height 76
drag, startPoint x: 360, startPoint y: 194, endPoint x: 302, endPoint y: 164, distance: 65.5
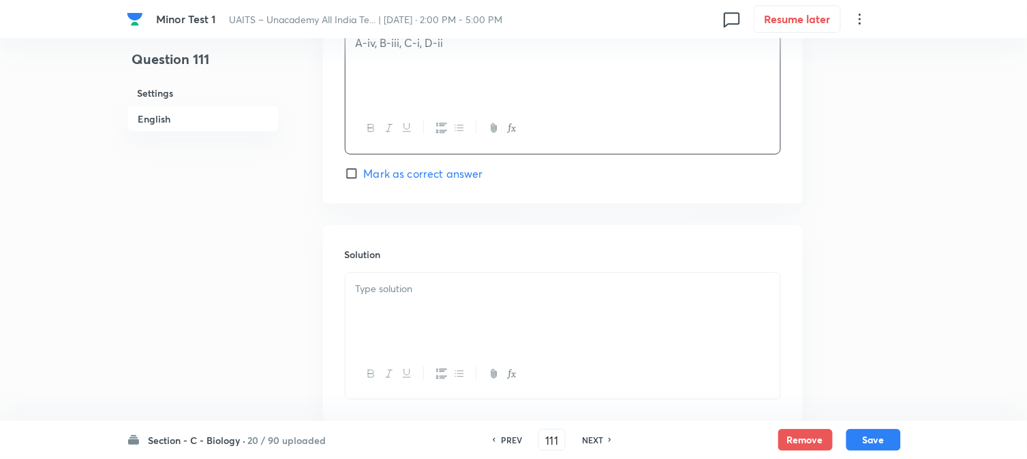
scroll to position [1462, 0]
click at [398, 177] on span "Mark as correct answer" at bounding box center [423, 173] width 119 height 16
click at [364, 177] on input "Mark as correct answer" at bounding box center [354, 173] width 19 height 14
checkbox input "true"
click at [392, 309] on div at bounding box center [563, 311] width 435 height 76
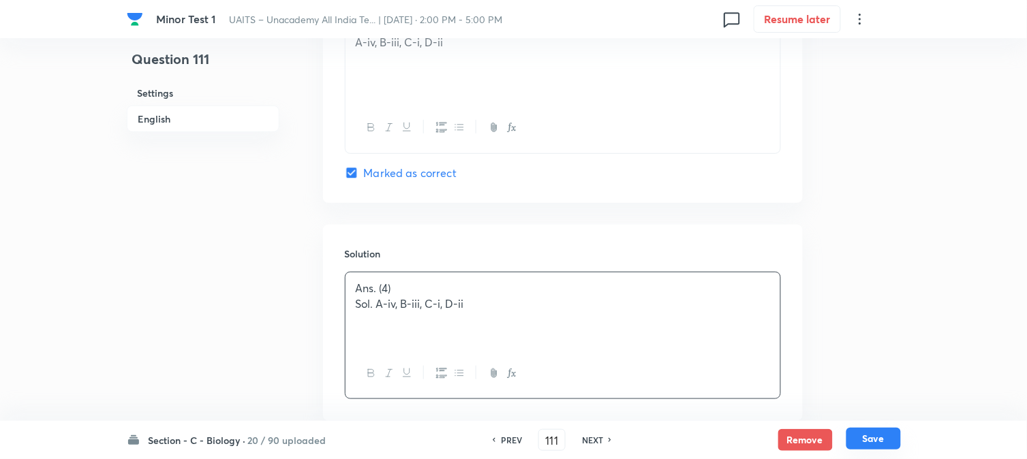
click at [878, 442] on button "Save" at bounding box center [873, 439] width 55 height 22
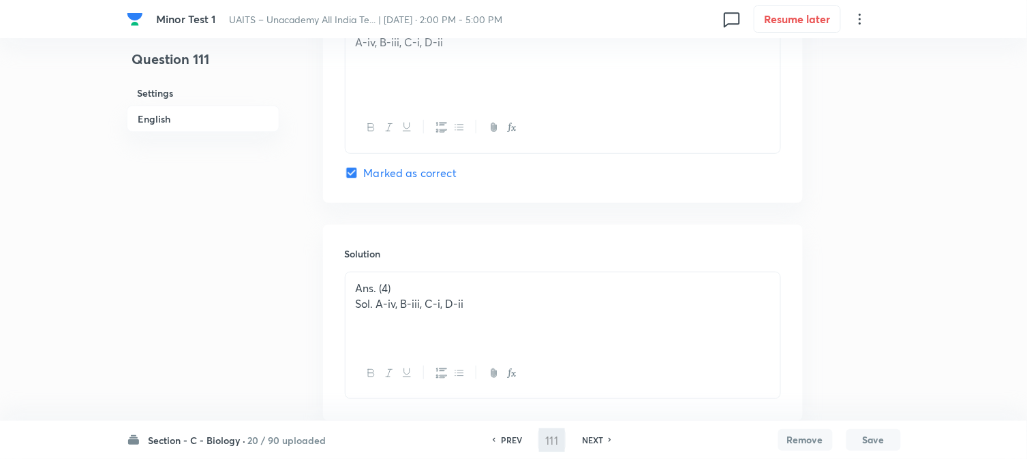
type input "112"
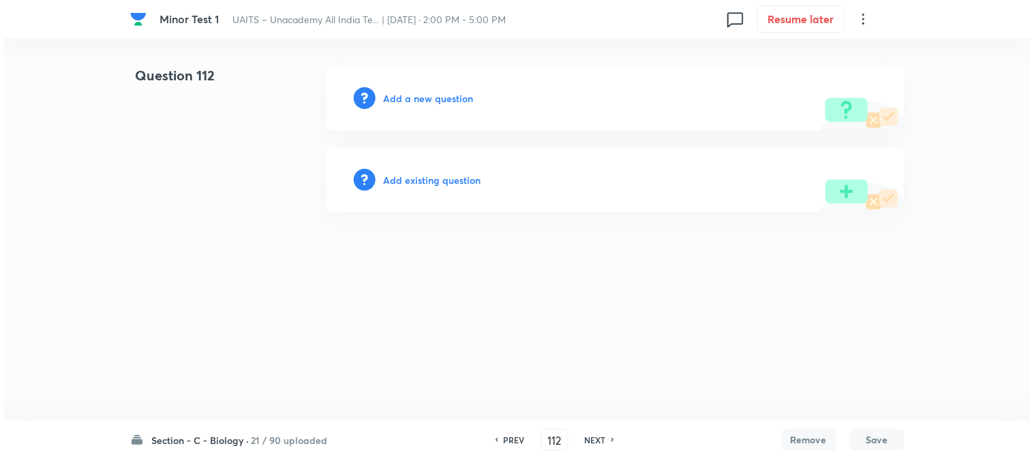
scroll to position [0, 0]
click at [426, 86] on div "Add a new question" at bounding box center [615, 97] width 578 height 65
click at [428, 107] on div "Add a new question" at bounding box center [615, 97] width 578 height 65
click at [428, 102] on h6 "Add a new question" at bounding box center [429, 98] width 90 height 14
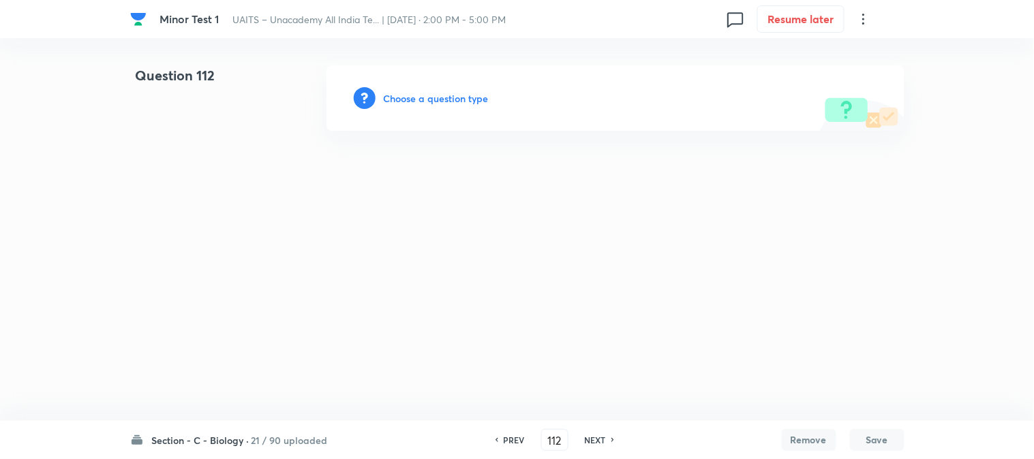
click at [428, 102] on h6 "Choose a question type" at bounding box center [436, 98] width 105 height 14
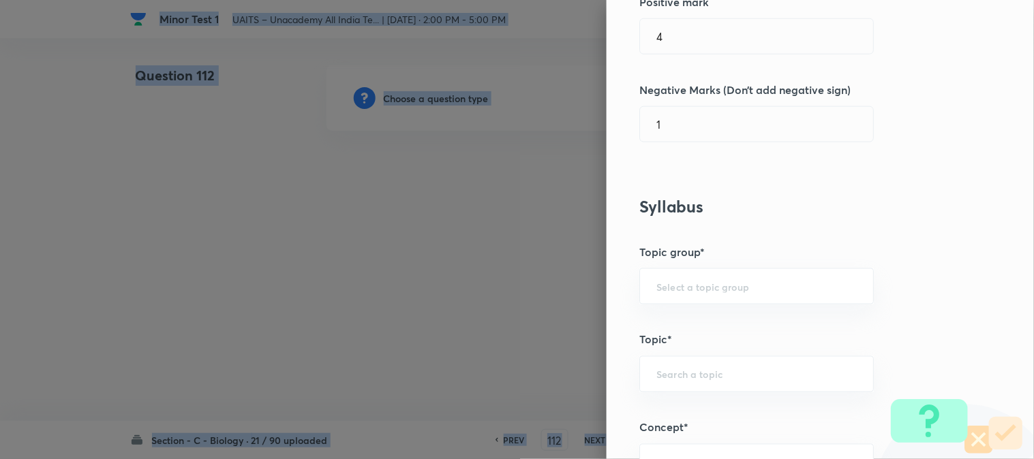
scroll to position [804, 0]
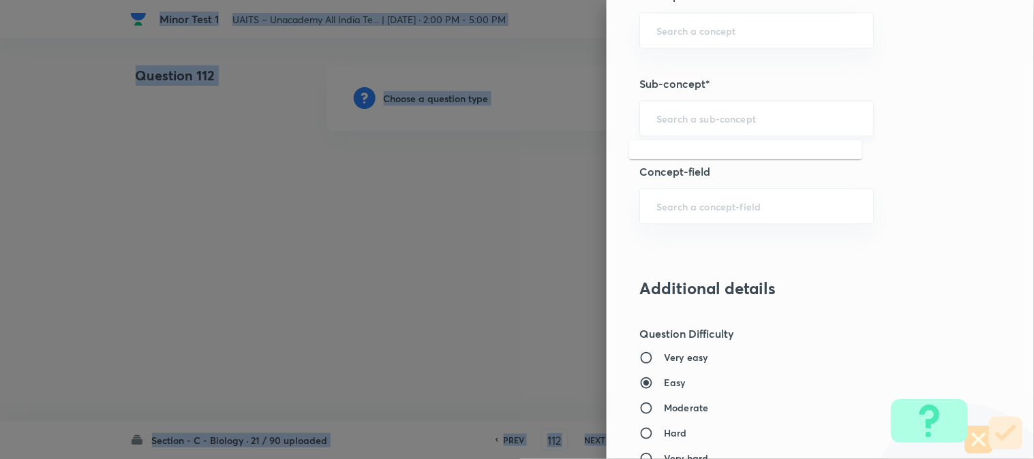
click at [699, 125] on input "text" at bounding box center [756, 118] width 200 height 13
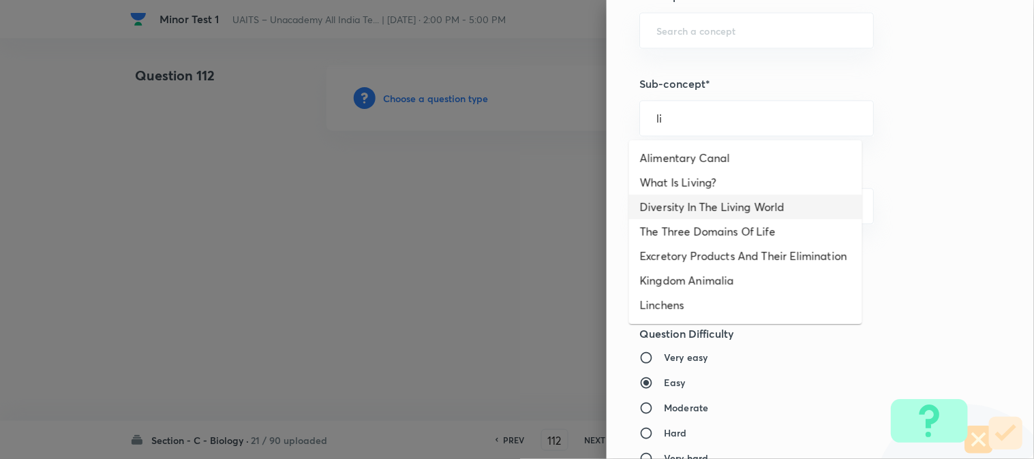
click at [727, 209] on li "Diversity In The Living World" at bounding box center [745, 207] width 233 height 25
type input "Diversity In The Living World"
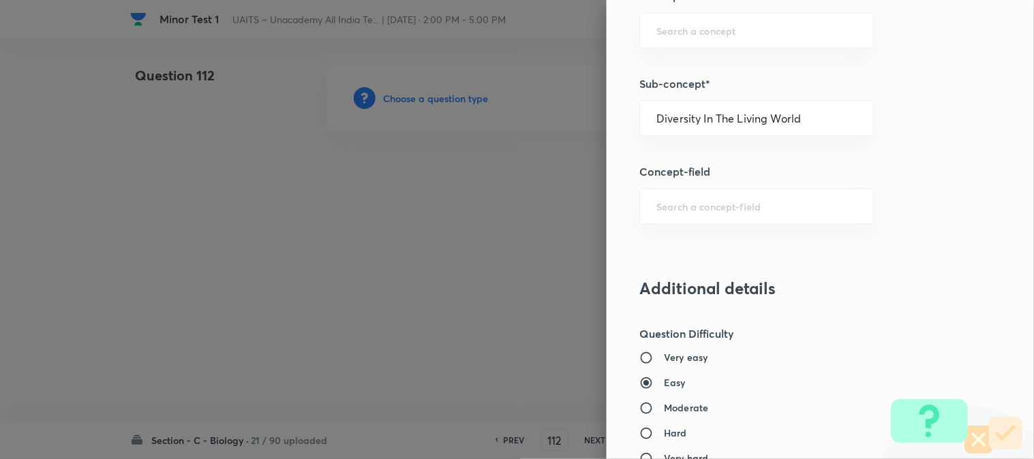
type input "Biology"
type input "Diversity of Living Organisms"
type input "Living World"
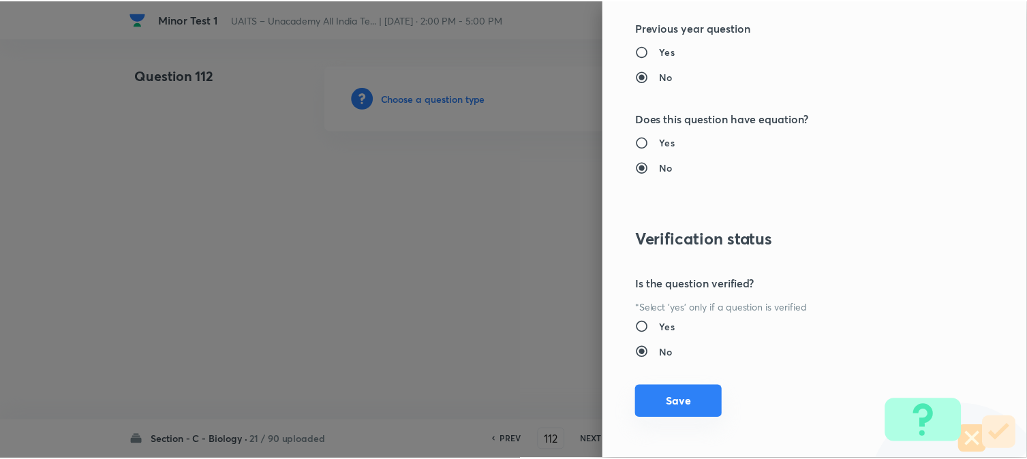
scroll to position [1398, 0]
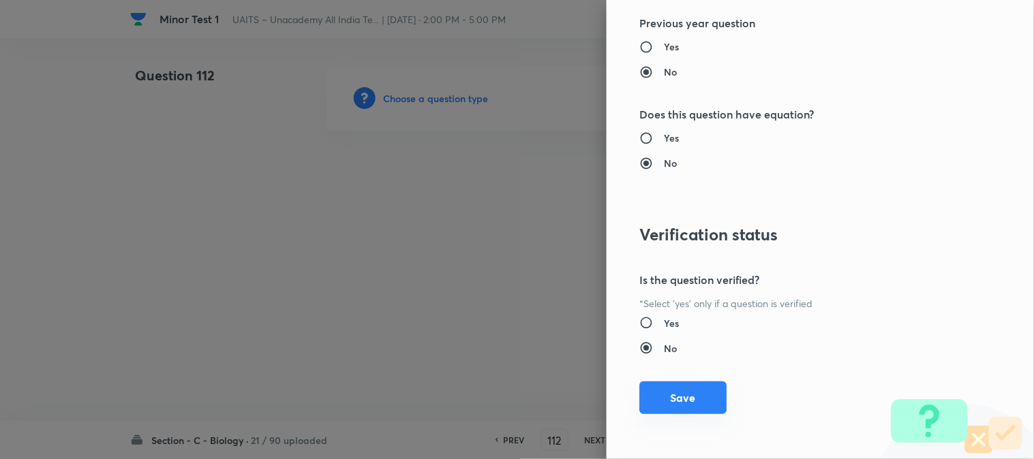
click at [681, 402] on button "Save" at bounding box center [682, 398] width 87 height 33
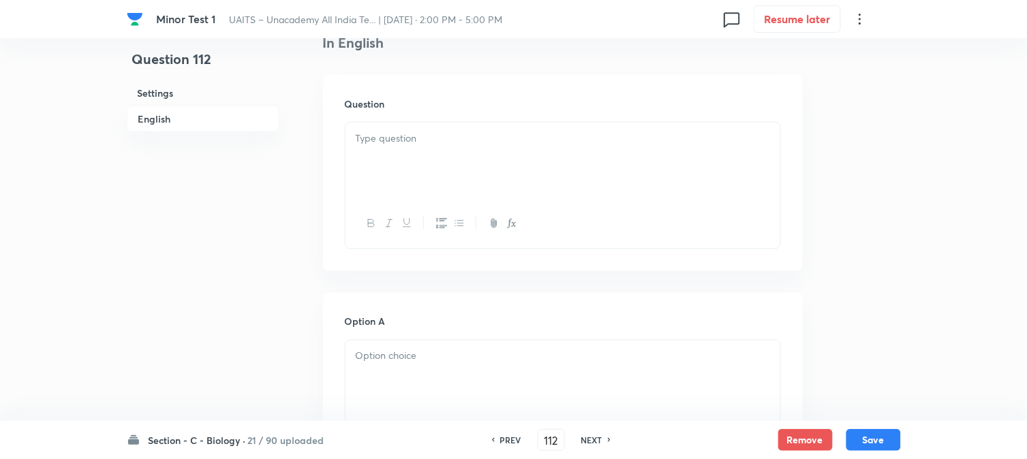
scroll to position [402, 0]
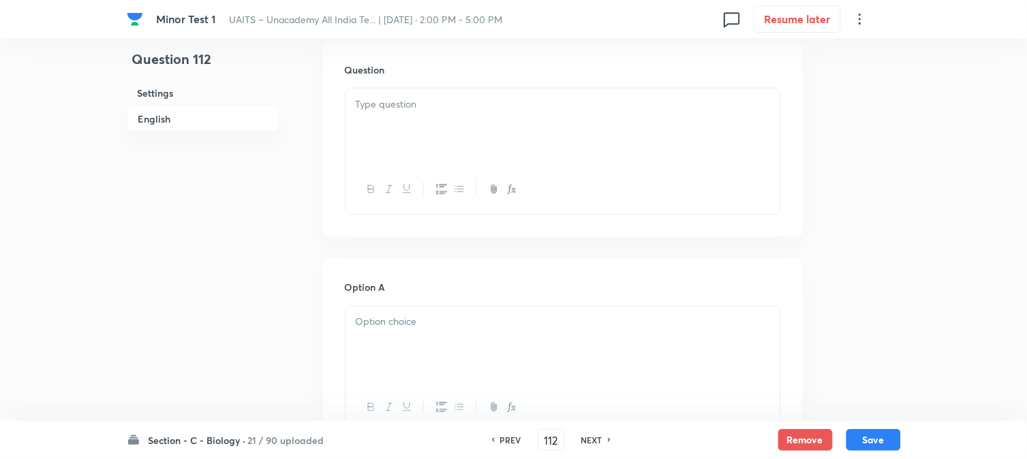
click at [421, 102] on p at bounding box center [563, 105] width 414 height 16
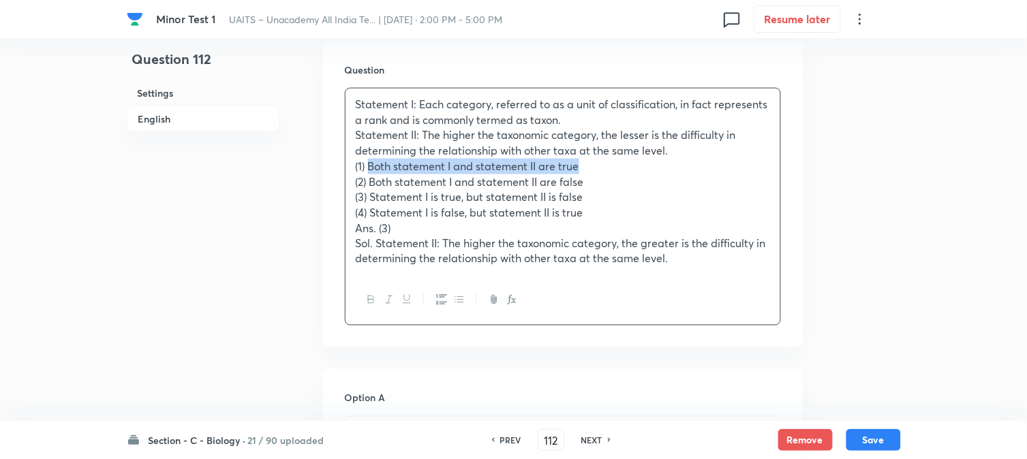
drag, startPoint x: 370, startPoint y: 166, endPoint x: 613, endPoint y: 159, distance: 243.4
click at [613, 159] on p "(1) Both statement I and statement II are true" at bounding box center [563, 167] width 414 height 16
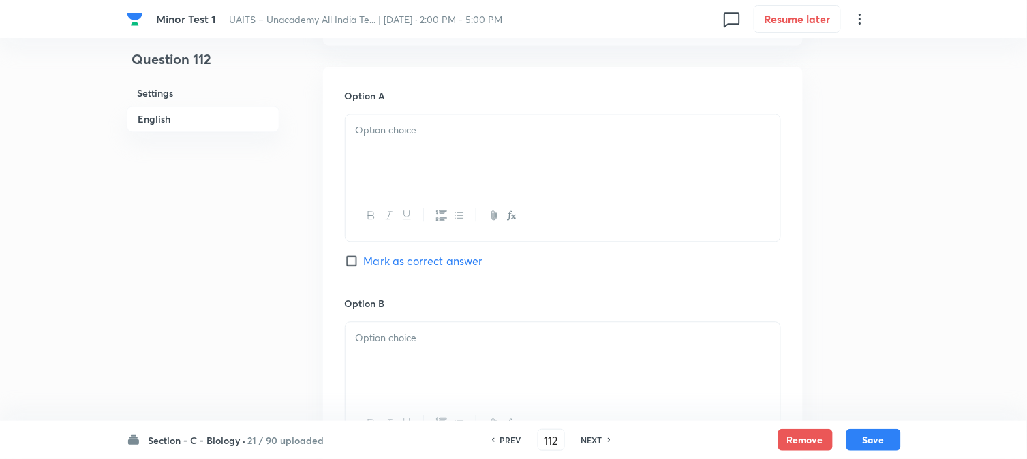
click at [378, 152] on div at bounding box center [563, 152] width 435 height 76
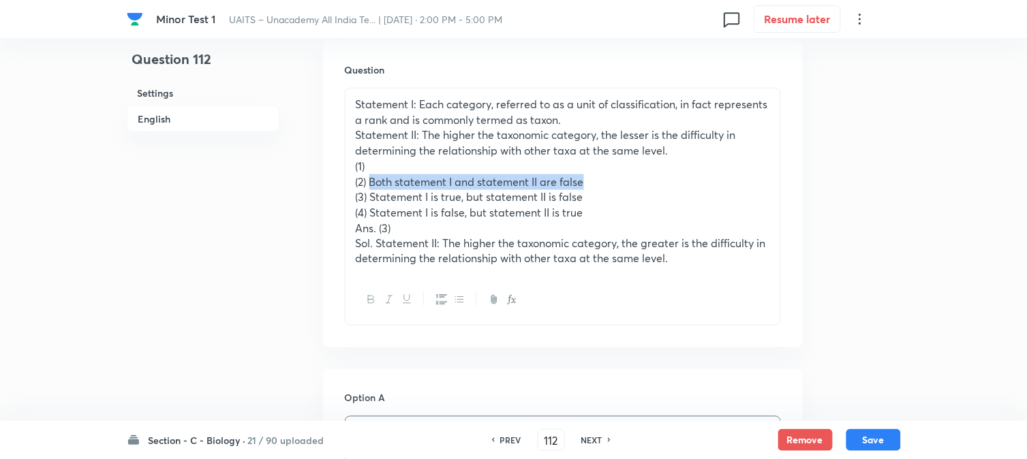
drag, startPoint x: 370, startPoint y: 176, endPoint x: 630, endPoint y: 180, distance: 259.7
click at [630, 180] on p "(2) Both statement I and statement II are false" at bounding box center [563, 182] width 414 height 16
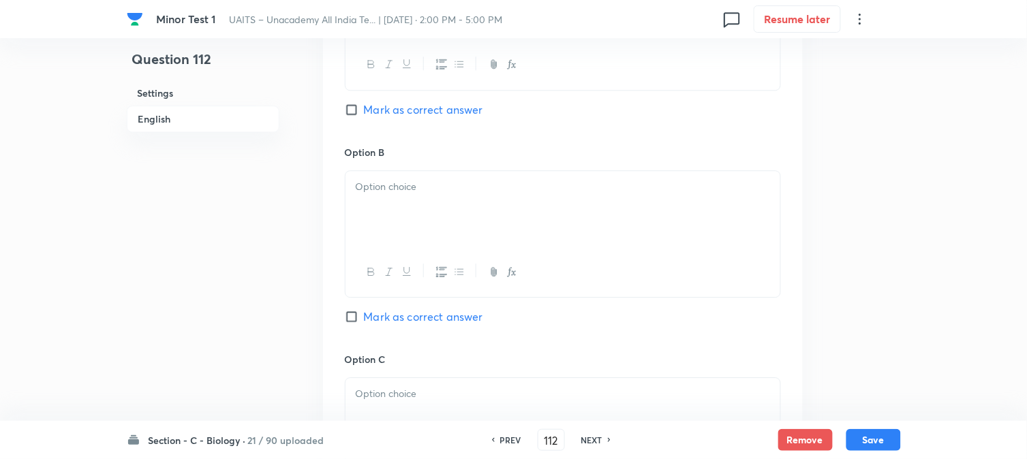
drag, startPoint x: 385, startPoint y: 215, endPoint x: 379, endPoint y: 230, distance: 15.6
click at [384, 217] on div at bounding box center [563, 209] width 435 height 76
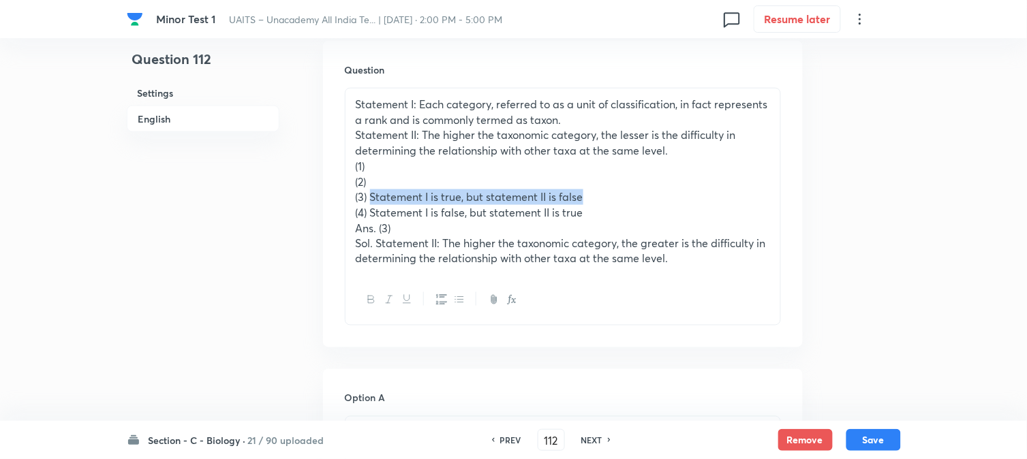
drag, startPoint x: 369, startPoint y: 196, endPoint x: 628, endPoint y: 194, distance: 258.3
click at [632, 194] on p "(3) Statement I is true, but statement II is false" at bounding box center [563, 197] width 414 height 16
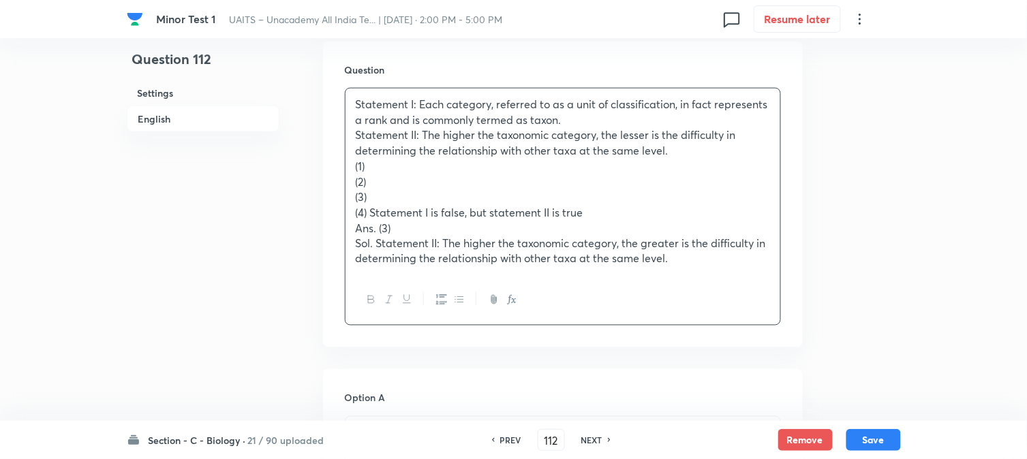
scroll to position [932, 0]
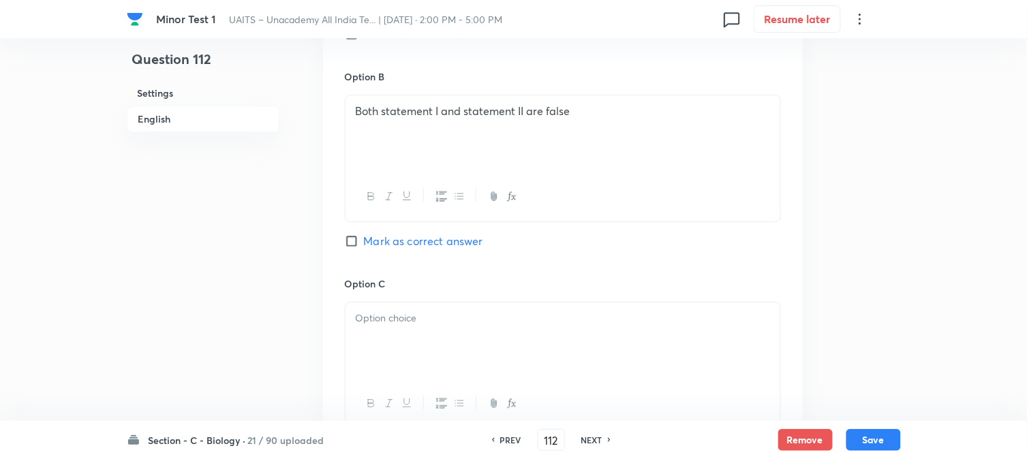
click at [426, 354] on div at bounding box center [563, 341] width 435 height 76
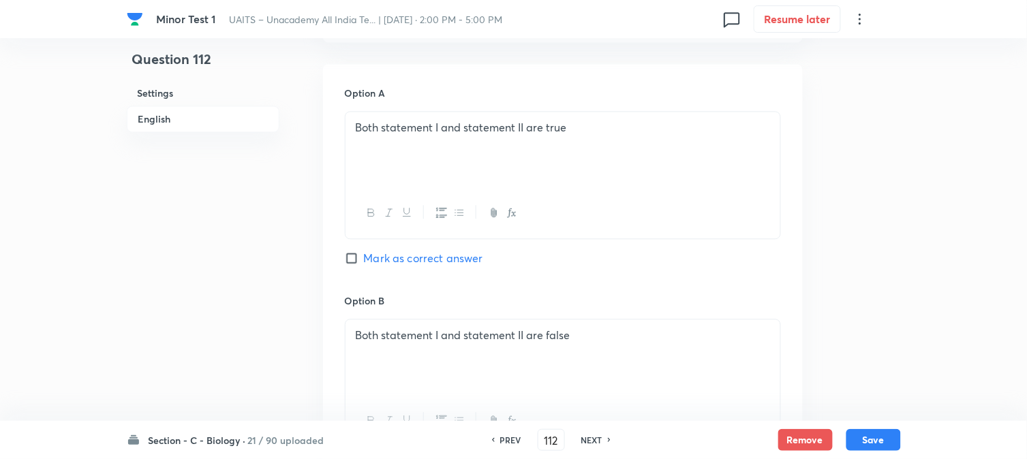
scroll to position [478, 0]
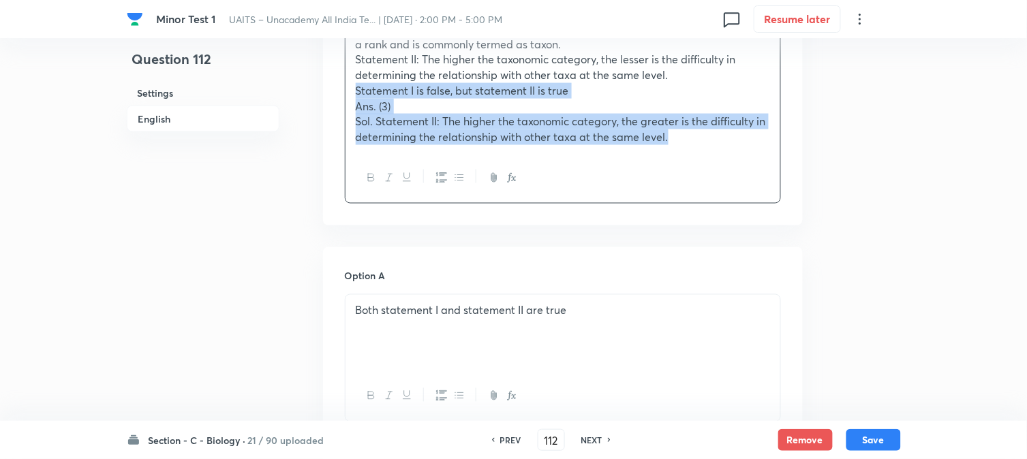
drag, startPoint x: 369, startPoint y: 136, endPoint x: 864, endPoint y: 196, distance: 498.4
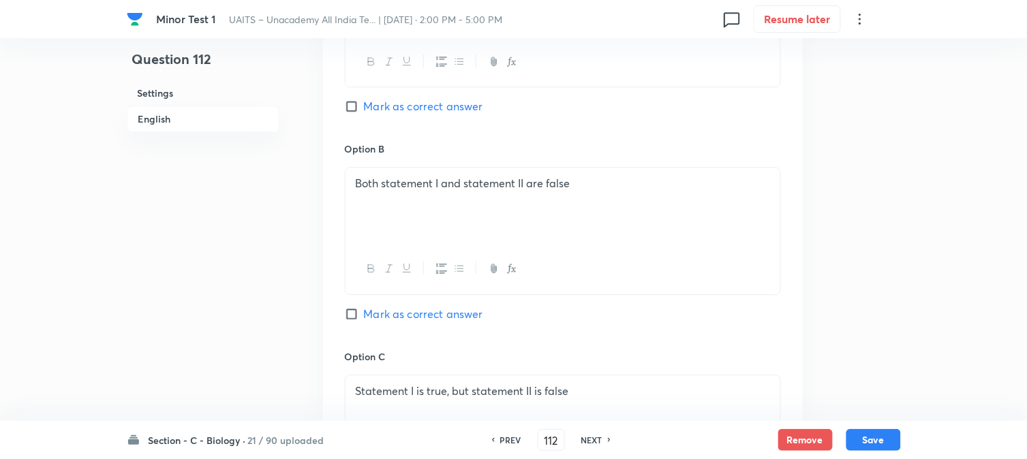
scroll to position [1159, 0]
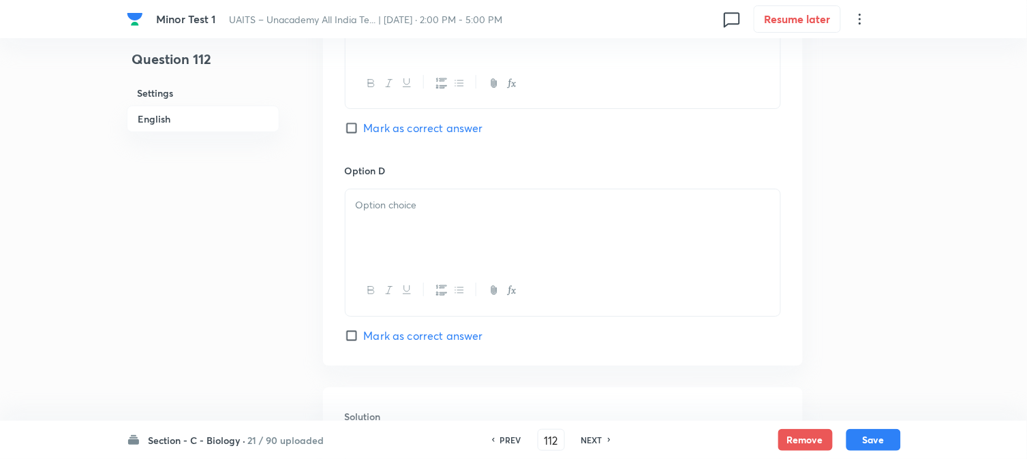
click at [431, 127] on span "Mark as correct answer" at bounding box center [423, 128] width 119 height 16
click at [364, 127] on input "Mark as correct answer" at bounding box center [354, 128] width 19 height 14
checkbox input "true"
click at [384, 236] on div at bounding box center [563, 227] width 435 height 76
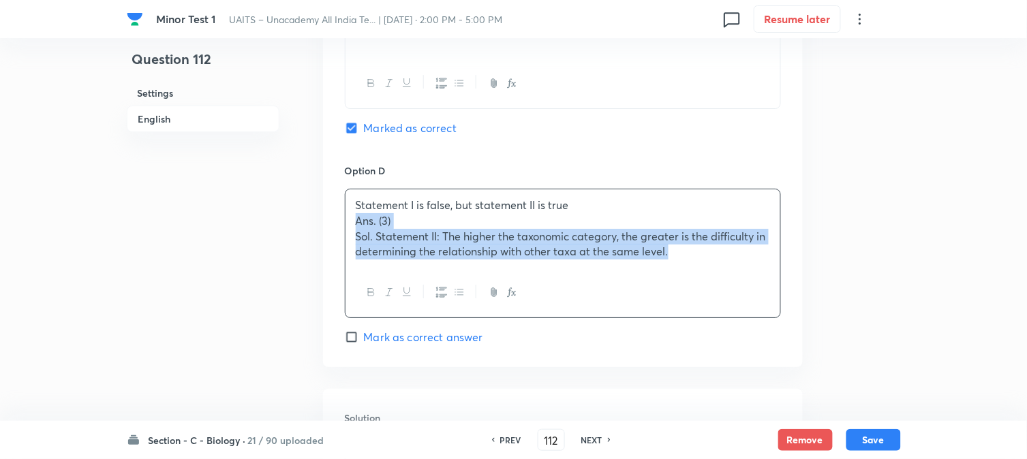
drag, startPoint x: 352, startPoint y: 218, endPoint x: 890, endPoint y: 290, distance: 543.1
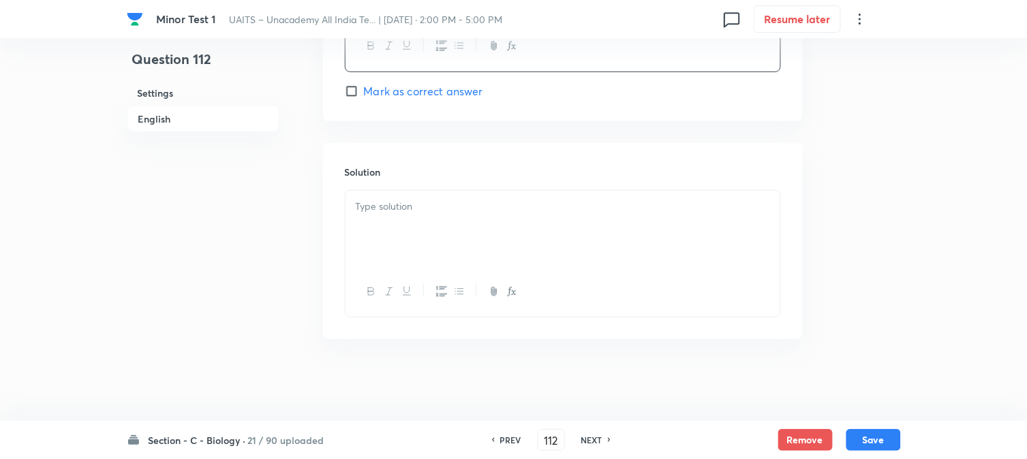
click at [412, 257] on div at bounding box center [563, 229] width 435 height 76
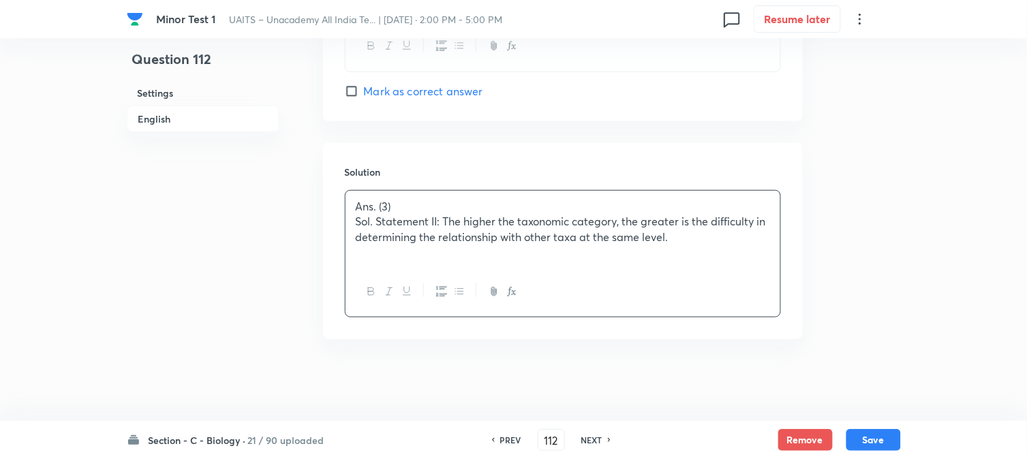
scroll to position [1103, 0]
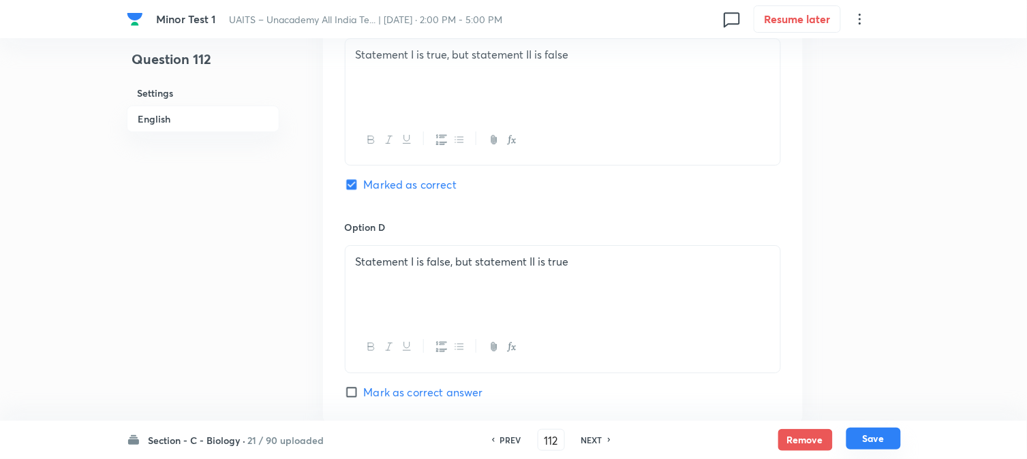
click at [893, 439] on button "Save" at bounding box center [873, 439] width 55 height 22
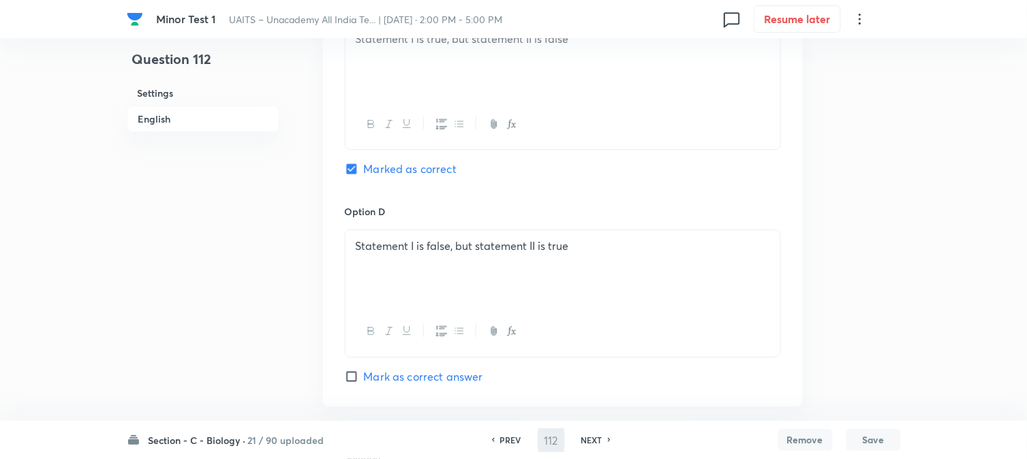
type input "113"
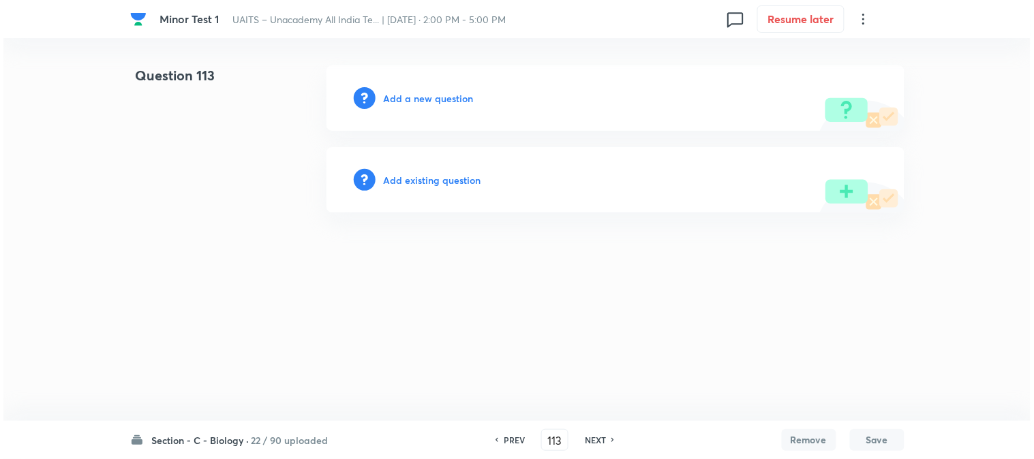
scroll to position [0, 0]
click at [444, 104] on h6 "Add a new question" at bounding box center [429, 98] width 90 height 14
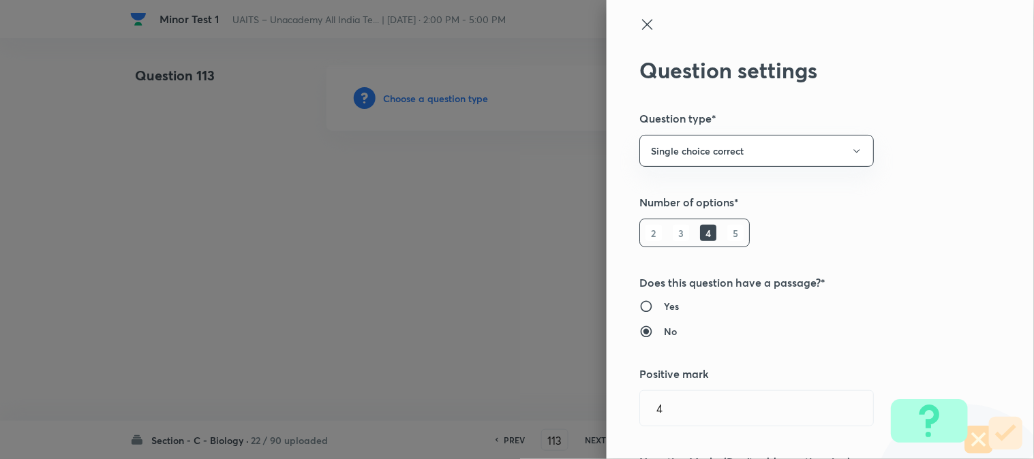
click at [444, 104] on div at bounding box center [517, 229] width 1034 height 459
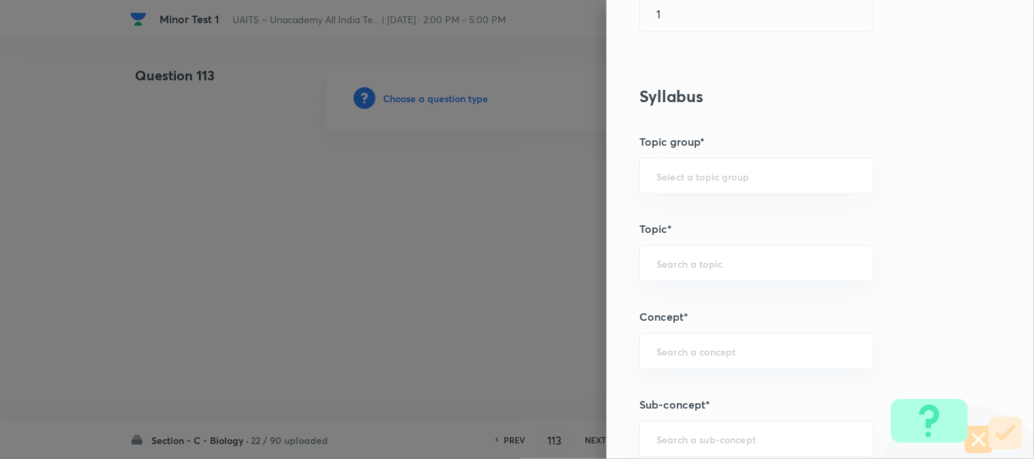
scroll to position [804, 0]
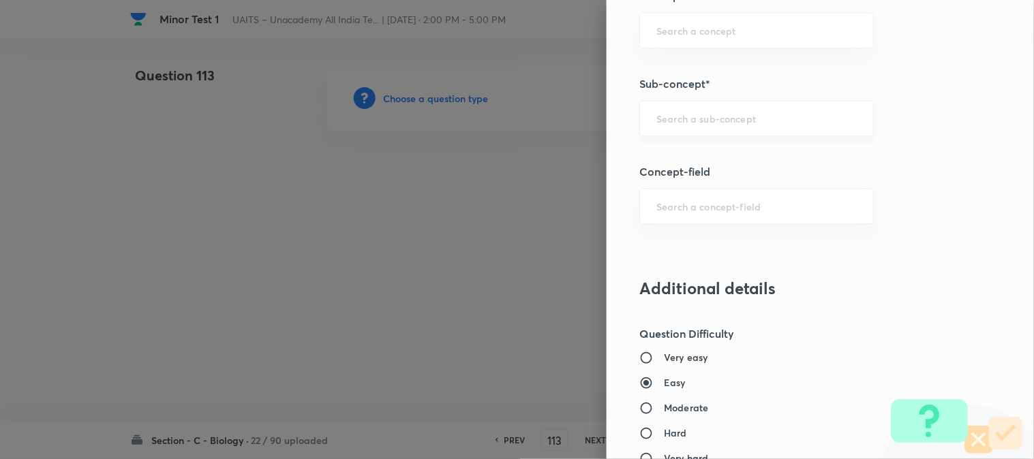
click at [698, 123] on input "text" at bounding box center [756, 118] width 200 height 13
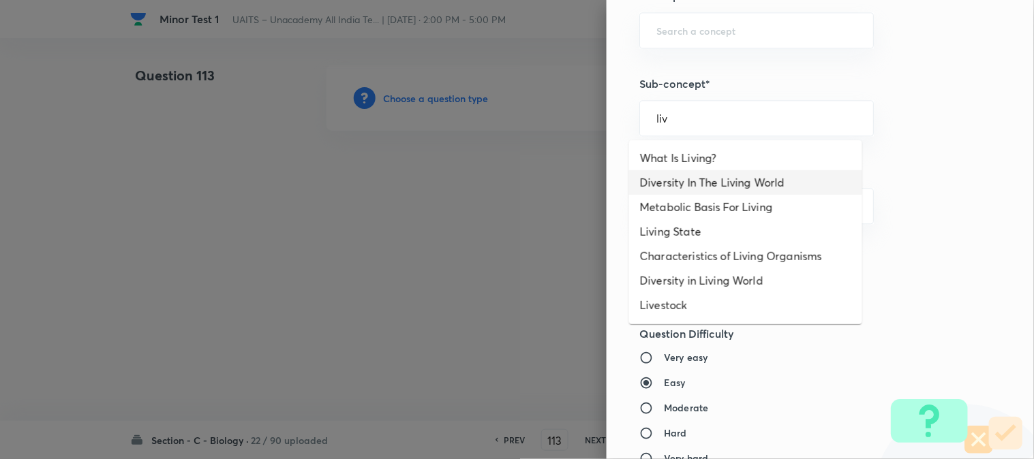
click at [741, 195] on ul "What Is Living? Diversity In The Living World Metabolic Basis For Living Living…" at bounding box center [745, 232] width 233 height 184
click at [741, 181] on li "Diversity In The Living World" at bounding box center [745, 182] width 233 height 25
type input "Diversity In The Living World"
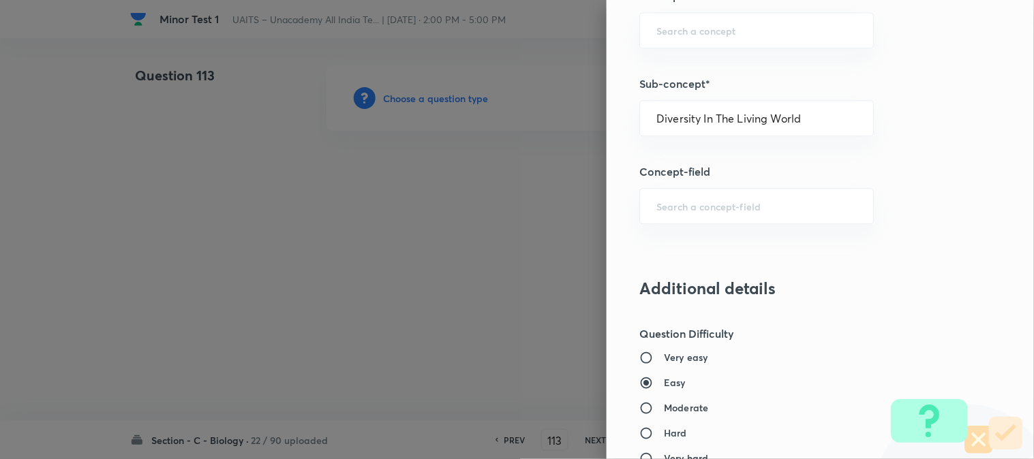
type input "Biology"
type input "Diversity of Living Organisms"
type input "Living World"
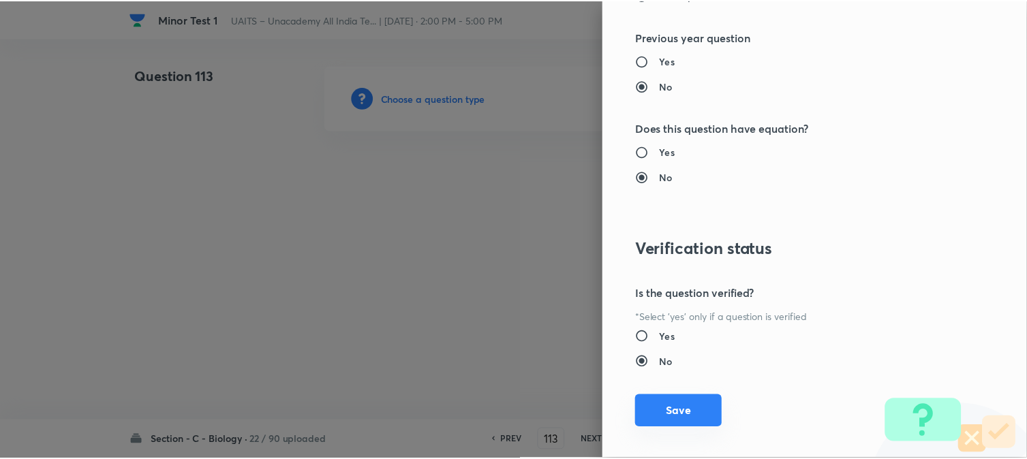
scroll to position [1398, 0]
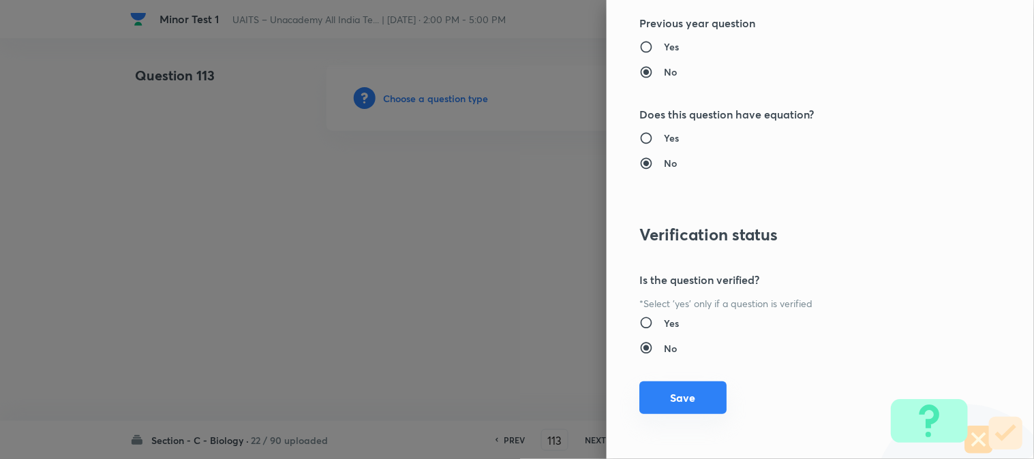
click at [690, 413] on button "Save" at bounding box center [682, 398] width 87 height 33
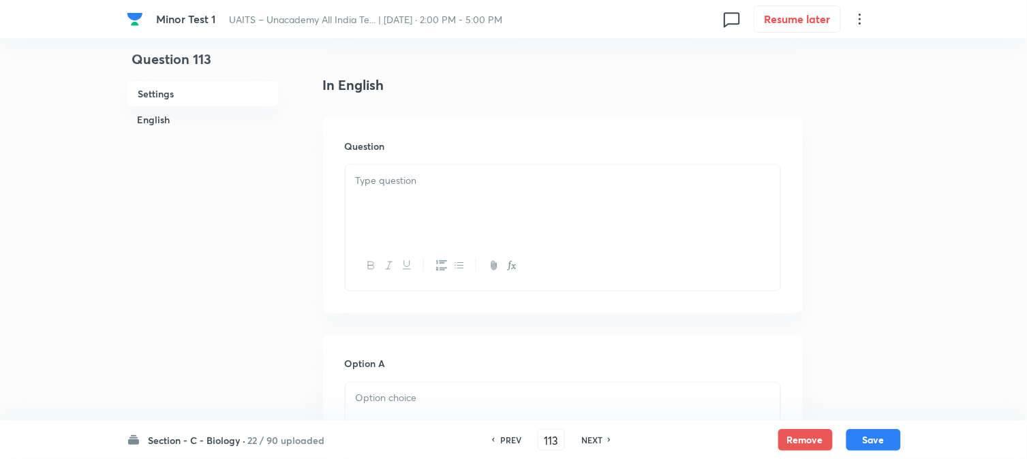
scroll to position [402, 0]
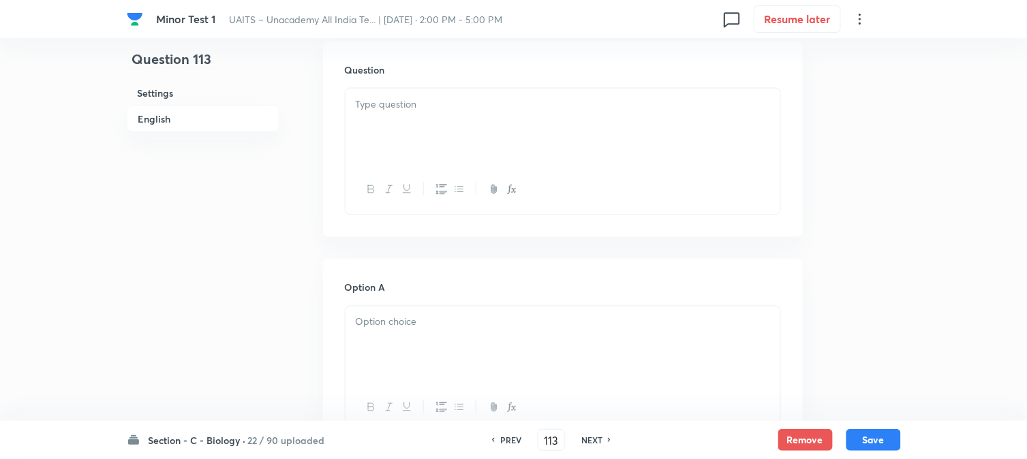
click at [391, 110] on p at bounding box center [563, 105] width 414 height 16
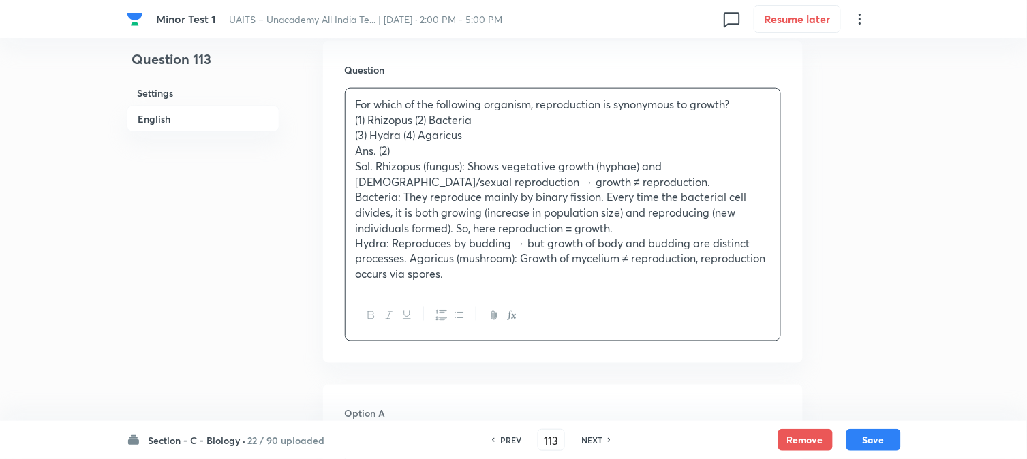
click at [412, 121] on p "(1) Rhizopus (2) Bacteria" at bounding box center [563, 120] width 414 height 16
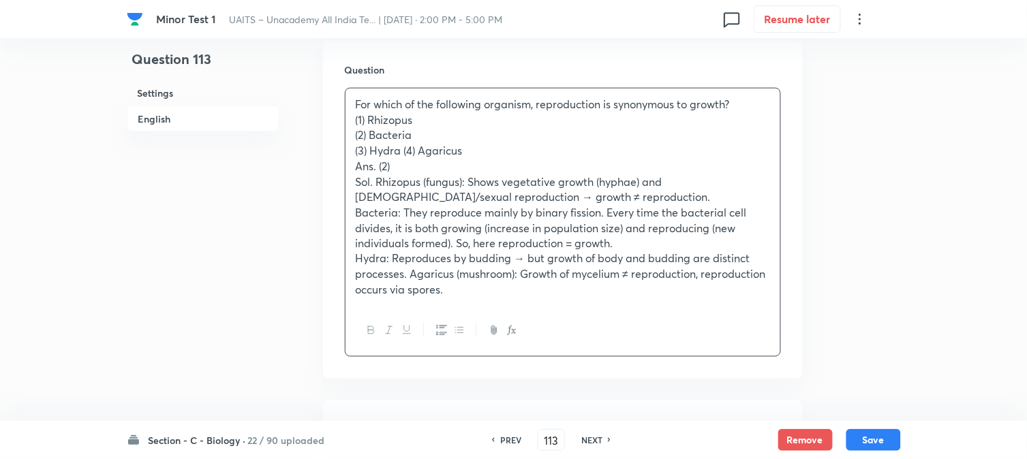
click at [400, 147] on p "(3) Hydra (4) Agaricus" at bounding box center [563, 151] width 414 height 16
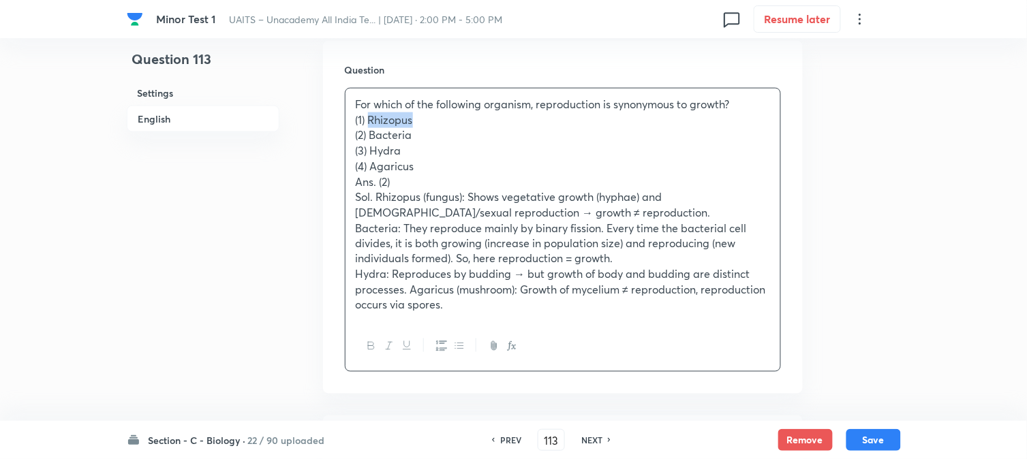
drag, startPoint x: 369, startPoint y: 119, endPoint x: 440, endPoint y: 117, distance: 71.6
click at [440, 117] on p "(1) Rhizopus" at bounding box center [563, 120] width 414 height 16
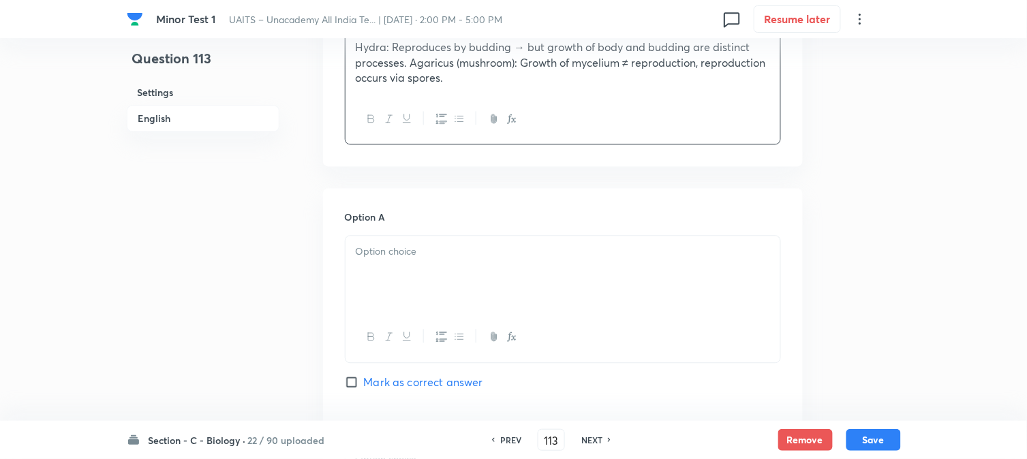
click at [382, 261] on div at bounding box center [563, 274] width 435 height 76
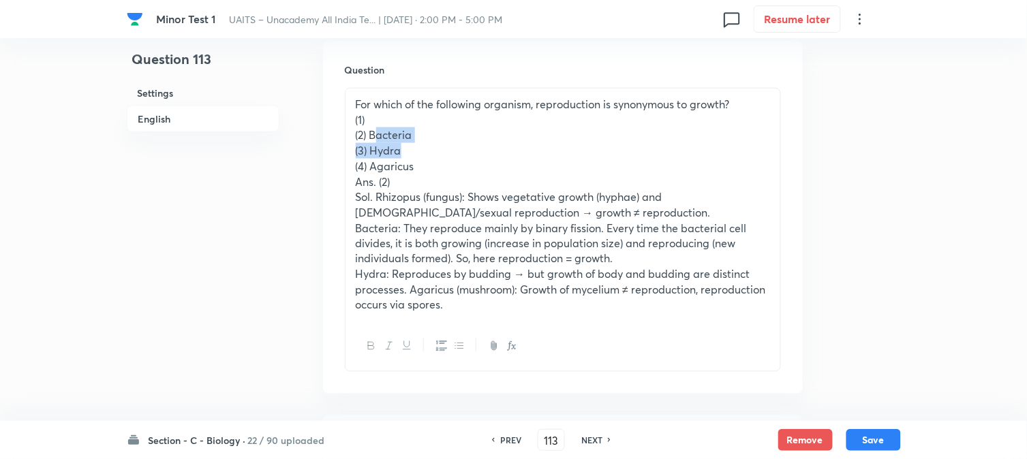
drag, startPoint x: 371, startPoint y: 134, endPoint x: 440, endPoint y: 143, distance: 69.4
click at [440, 143] on div "For which of the following organism, reproduction is synonymous to growth? (1) …" at bounding box center [563, 205] width 435 height 233
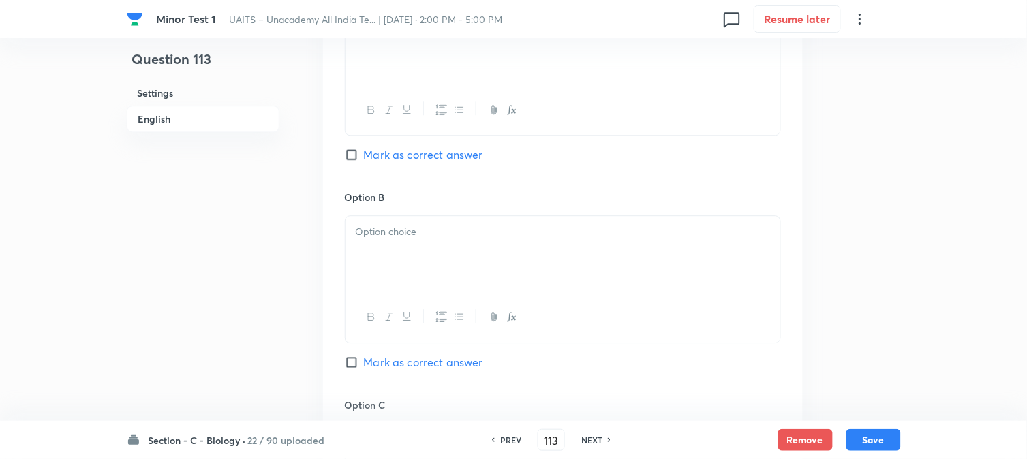
scroll to position [856, 0]
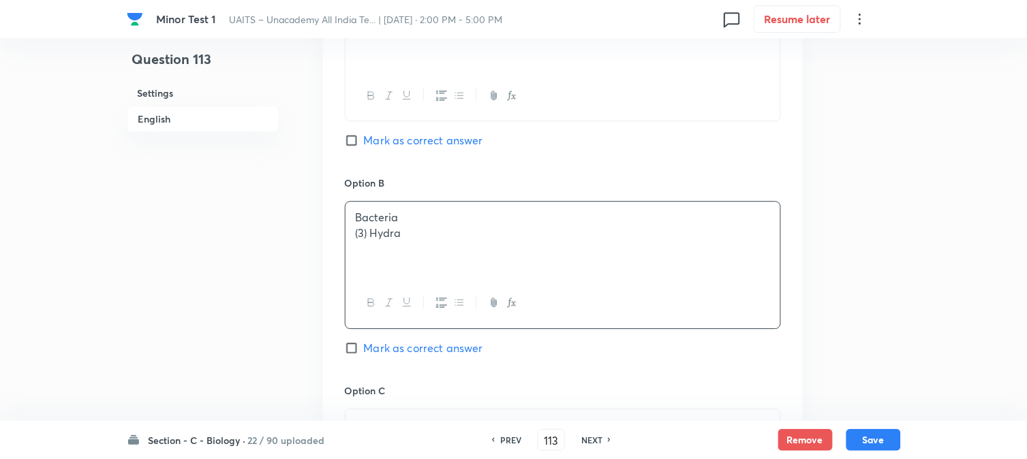
click at [363, 234] on div "Bacteria (3) Hydra" at bounding box center [563, 240] width 435 height 76
drag, startPoint x: 366, startPoint y: 233, endPoint x: 510, endPoint y: 250, distance: 144.8
click at [510, 250] on div "Bacteria Hydra" at bounding box center [563, 240] width 435 height 76
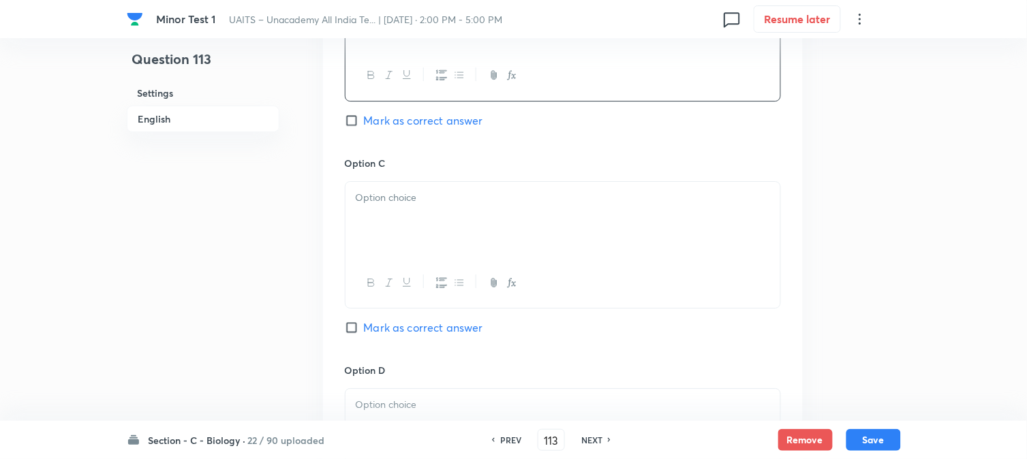
click at [384, 264] on div at bounding box center [563, 283] width 435 height 50
click at [378, 227] on div at bounding box center [563, 220] width 435 height 76
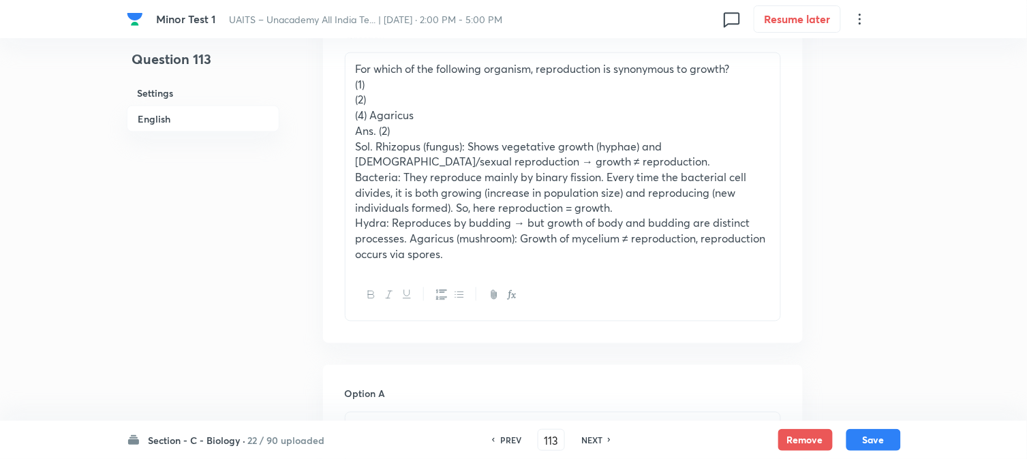
scroll to position [402, 0]
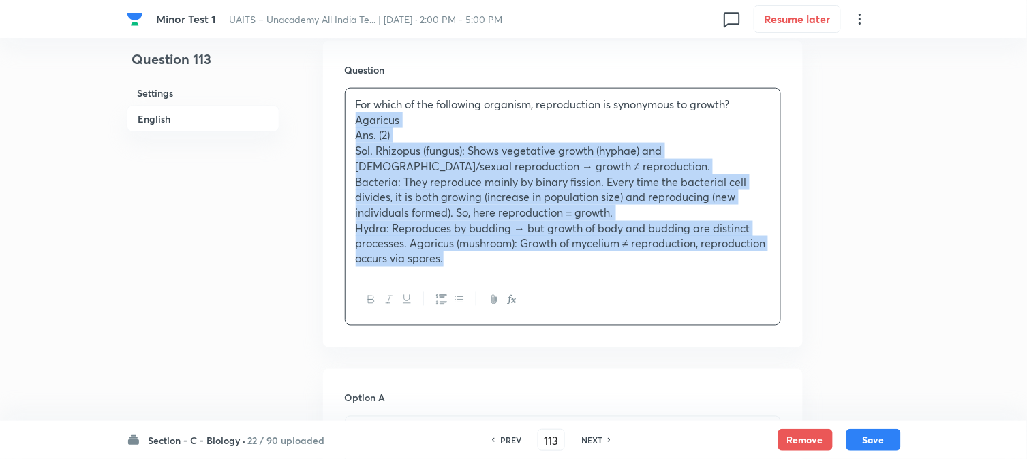
drag, startPoint x: 372, startPoint y: 154, endPoint x: 711, endPoint y: 358, distance: 395.6
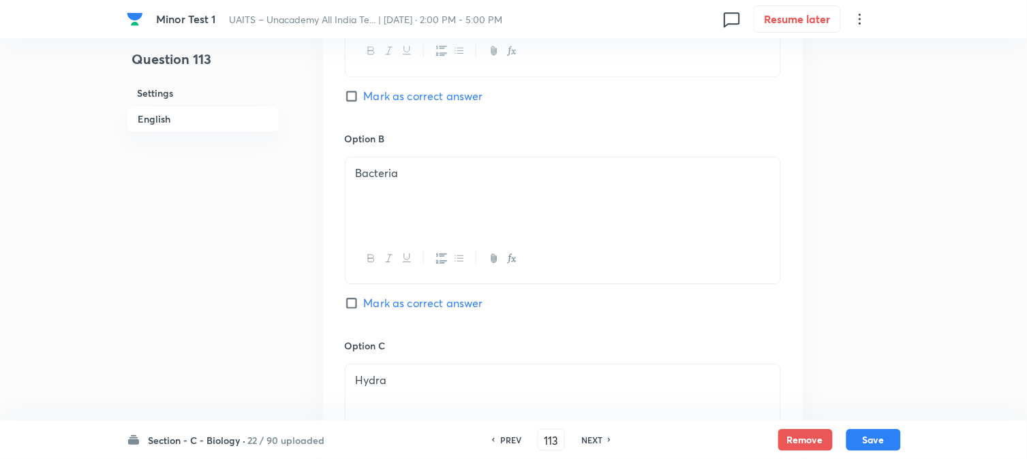
scroll to position [780, 0]
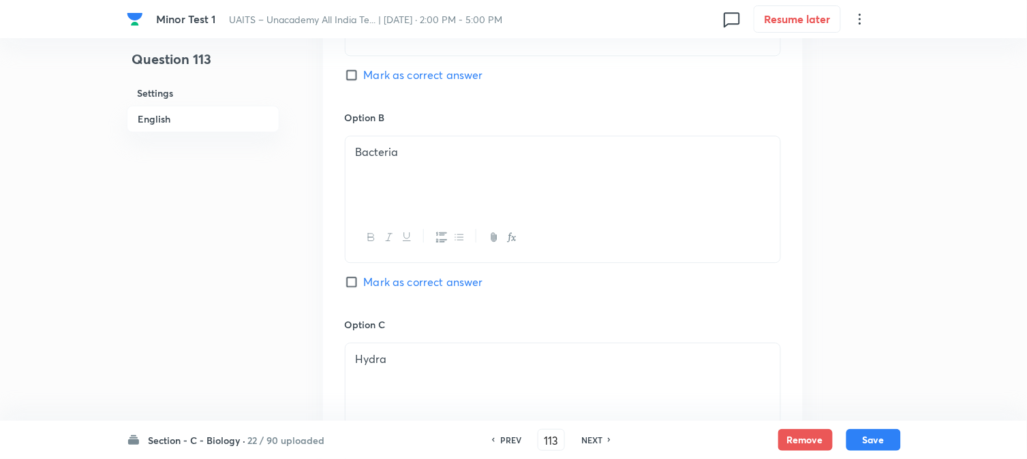
click at [440, 289] on span "Mark as correct answer" at bounding box center [423, 282] width 119 height 16
click at [364, 289] on input "Mark as correct answer" at bounding box center [354, 282] width 19 height 14
checkbox input "true"
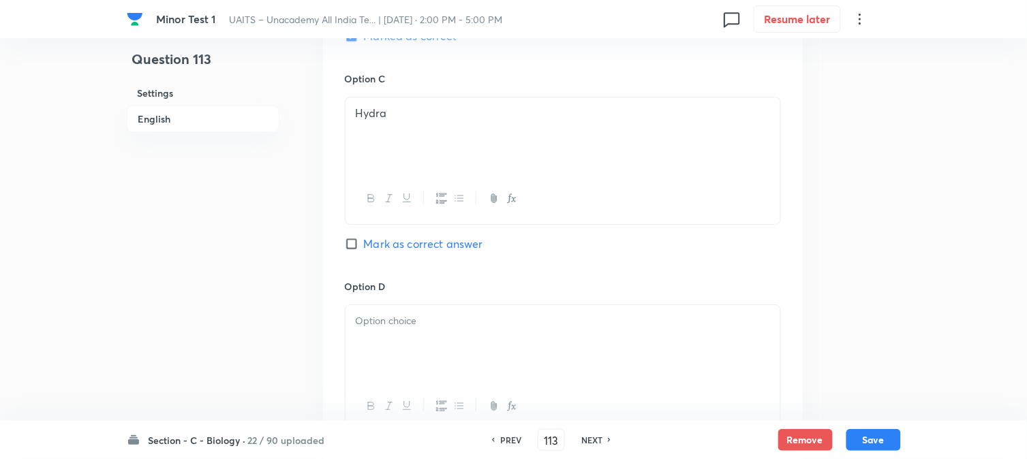
scroll to position [1084, 0]
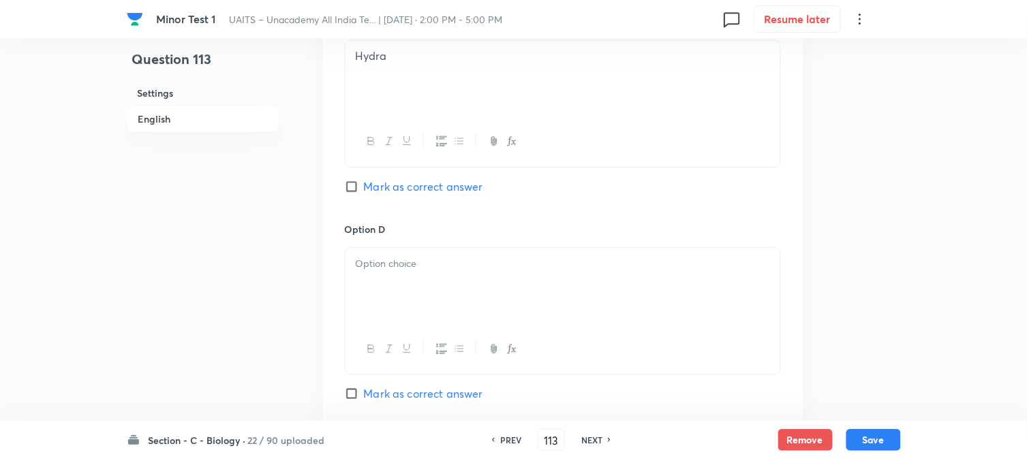
click at [363, 274] on div at bounding box center [563, 286] width 435 height 76
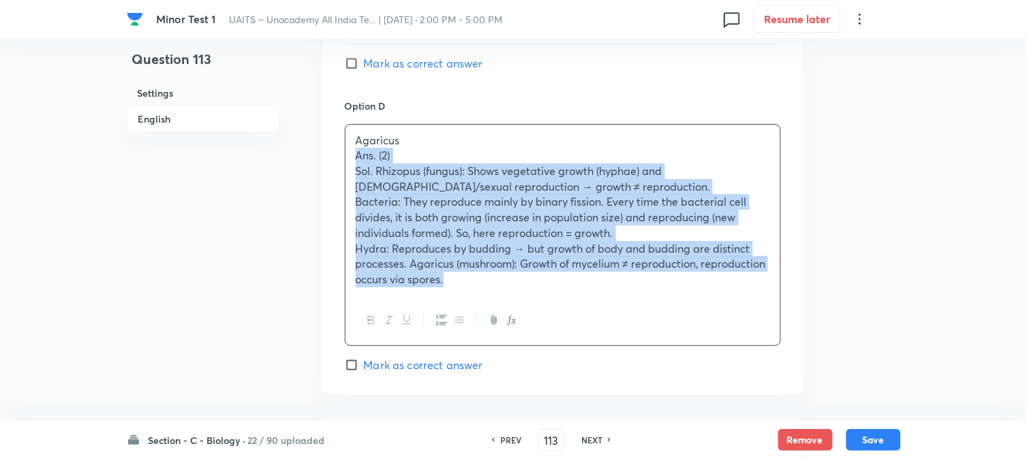
drag, startPoint x: 345, startPoint y: 284, endPoint x: 506, endPoint y: 455, distance: 235.3
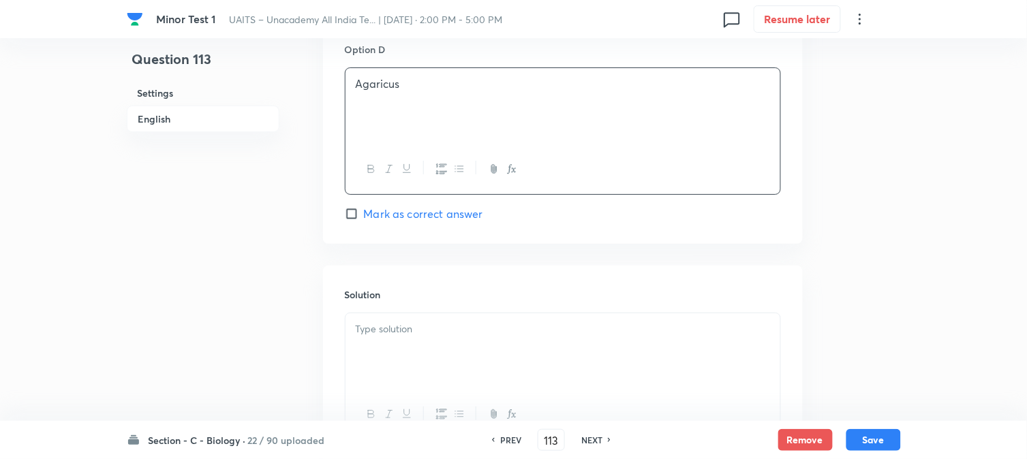
click at [416, 357] on div at bounding box center [563, 351] width 435 height 76
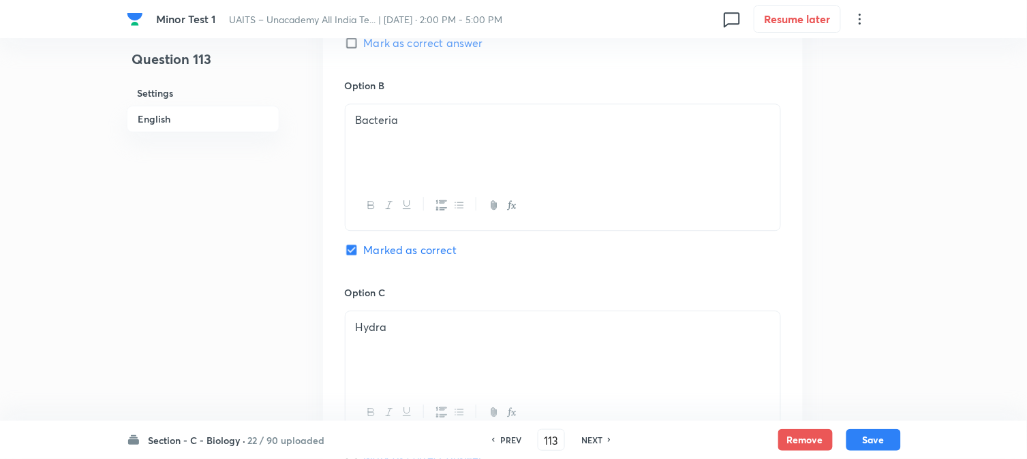
scroll to position [809, 0]
click at [874, 429] on button "Save" at bounding box center [873, 439] width 55 height 22
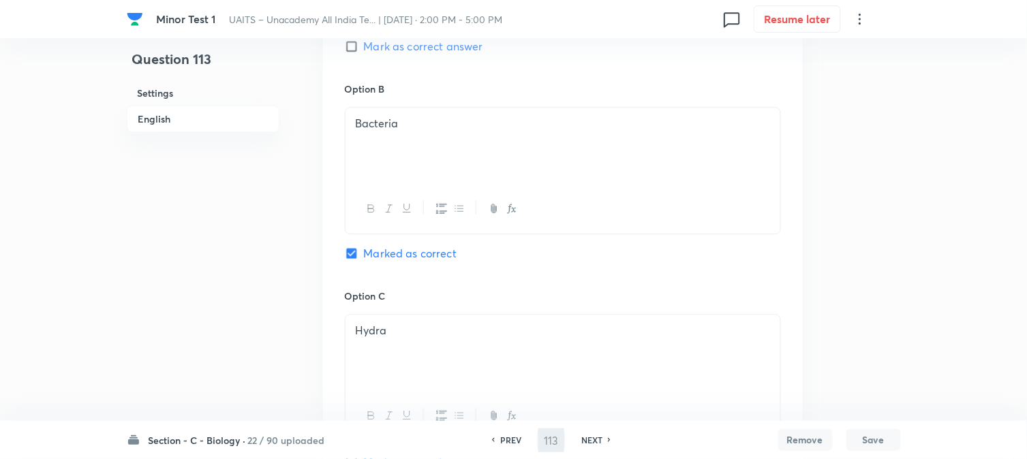
type input "114"
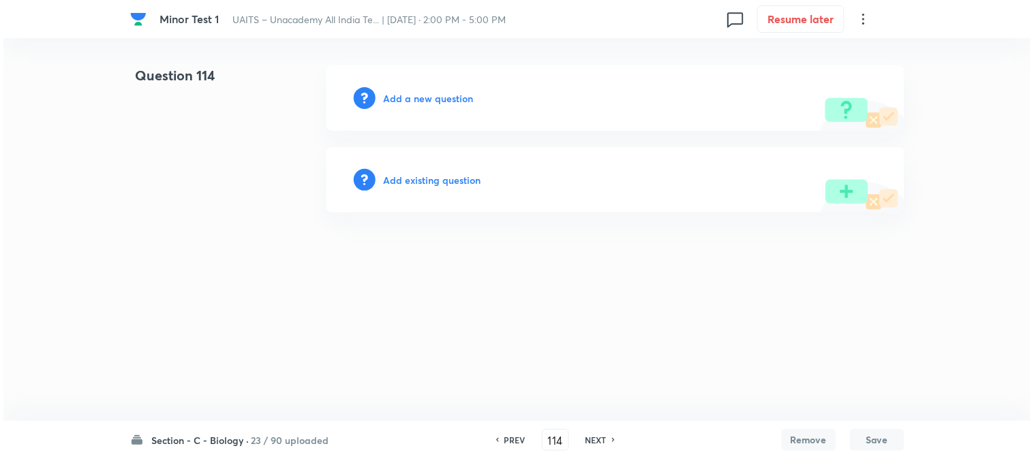
scroll to position [0, 0]
click at [418, 97] on h6 "Add a new question" at bounding box center [429, 98] width 90 height 14
click at [418, 97] on h6 "Choose a question type" at bounding box center [436, 98] width 105 height 14
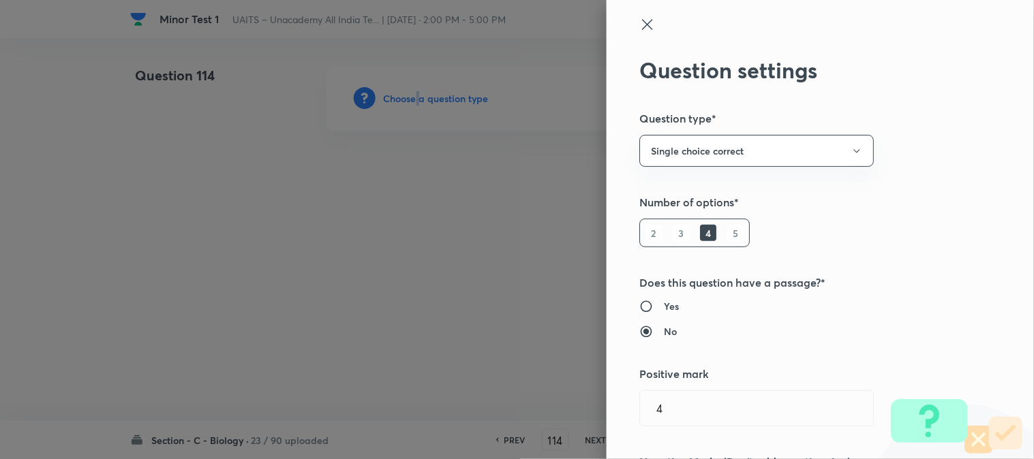
click at [420, 99] on div at bounding box center [517, 229] width 1034 height 459
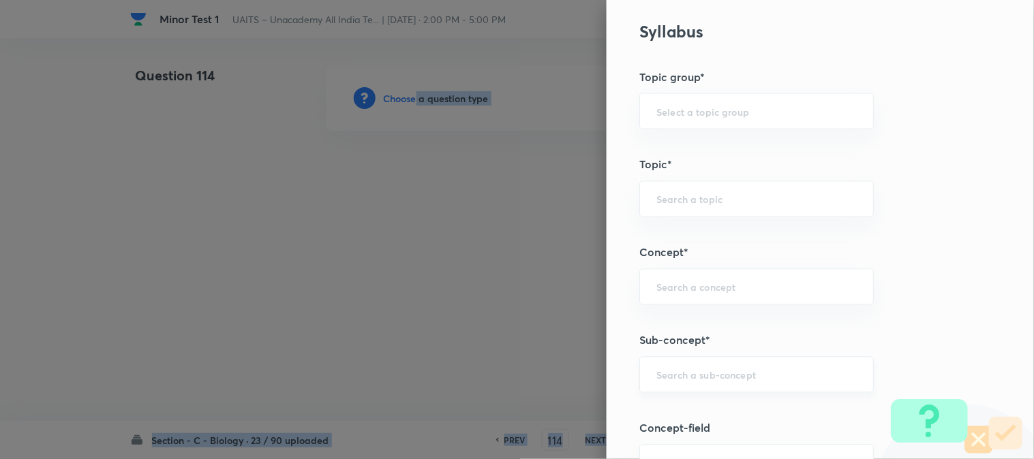
scroll to position [804, 0]
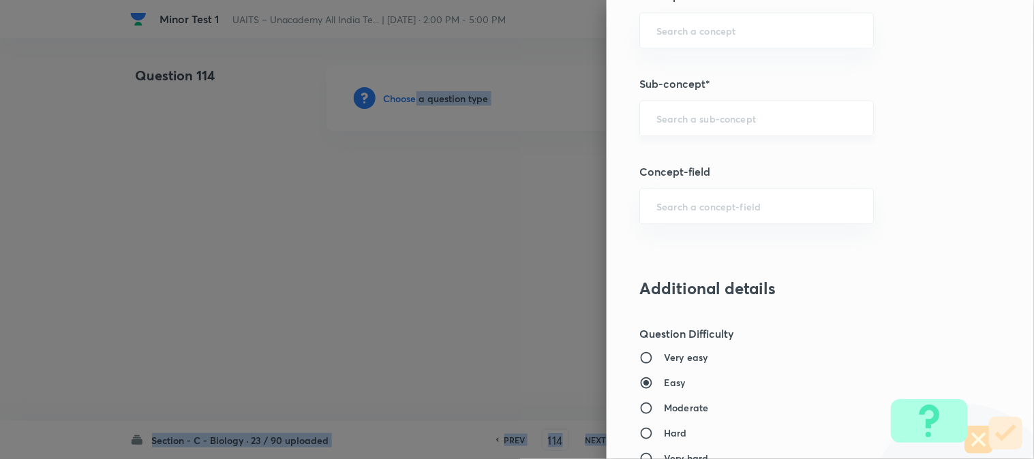
click at [697, 127] on div "​" at bounding box center [756, 118] width 234 height 36
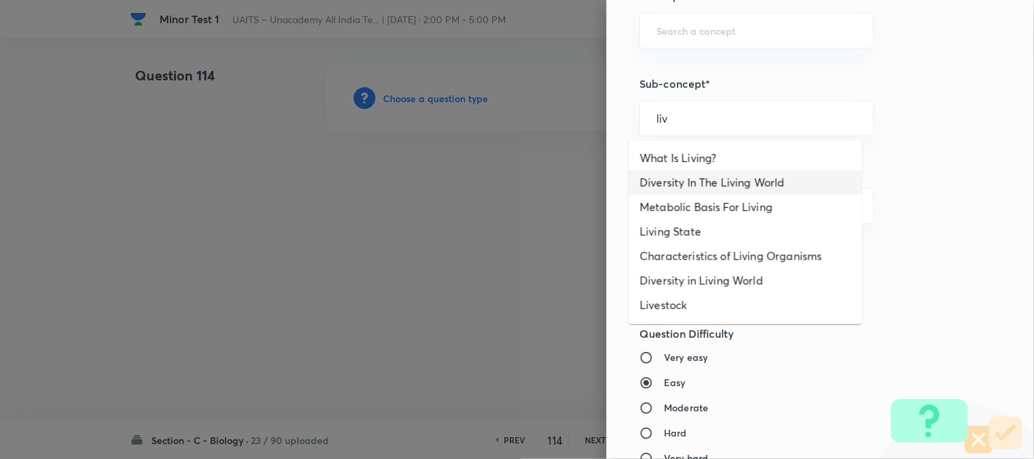
click at [713, 183] on li "Diversity In The Living World" at bounding box center [745, 182] width 233 height 25
type input "Diversity In The Living World"
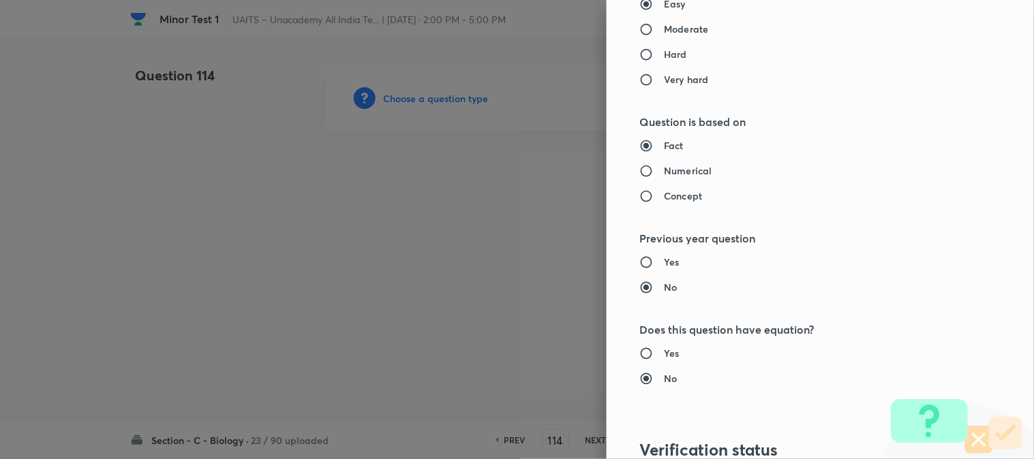
type input "Biology"
type input "Diversity of Living Organisms"
type input "Living World"
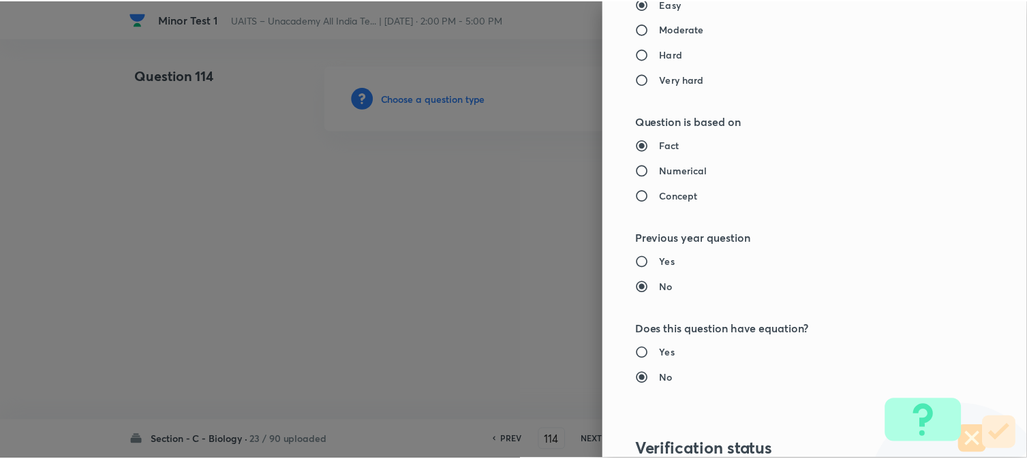
scroll to position [1398, 0]
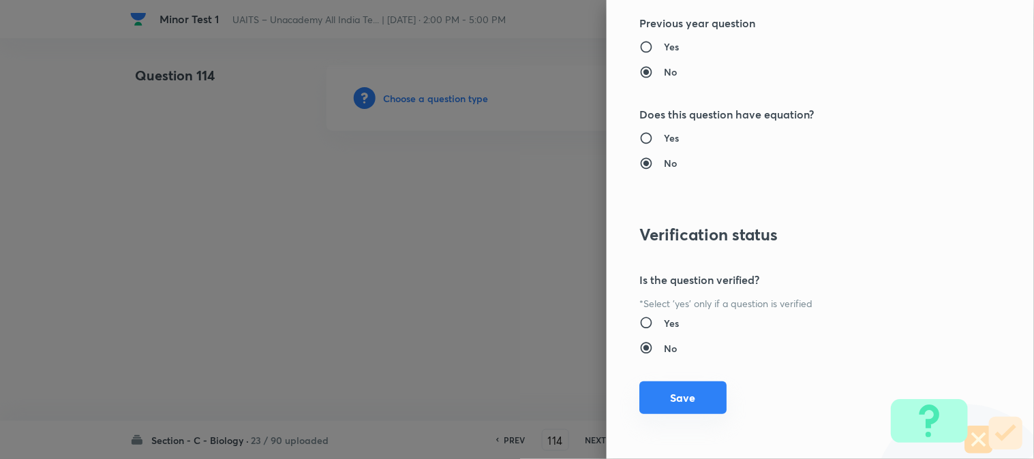
click at [678, 386] on button "Save" at bounding box center [682, 398] width 87 height 33
click at [684, 406] on button "Save" at bounding box center [682, 398] width 87 height 33
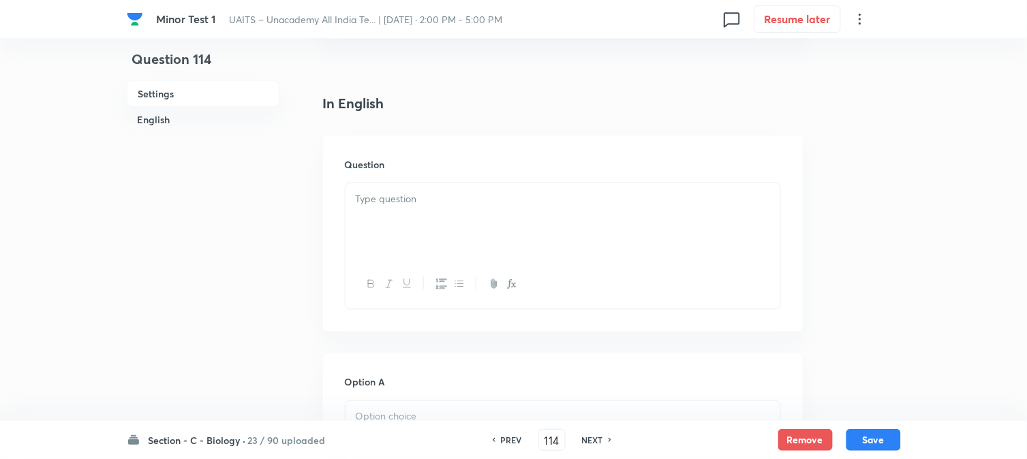
scroll to position [402, 0]
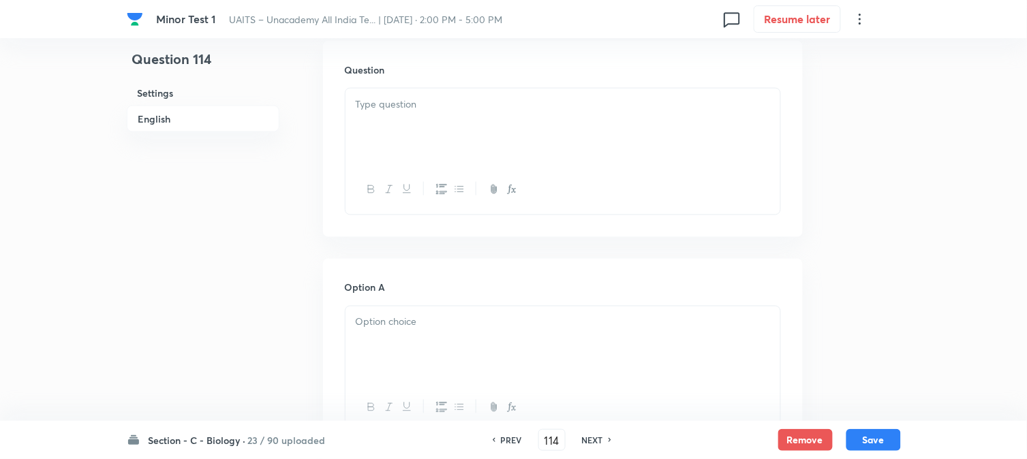
click at [376, 127] on div at bounding box center [563, 127] width 435 height 76
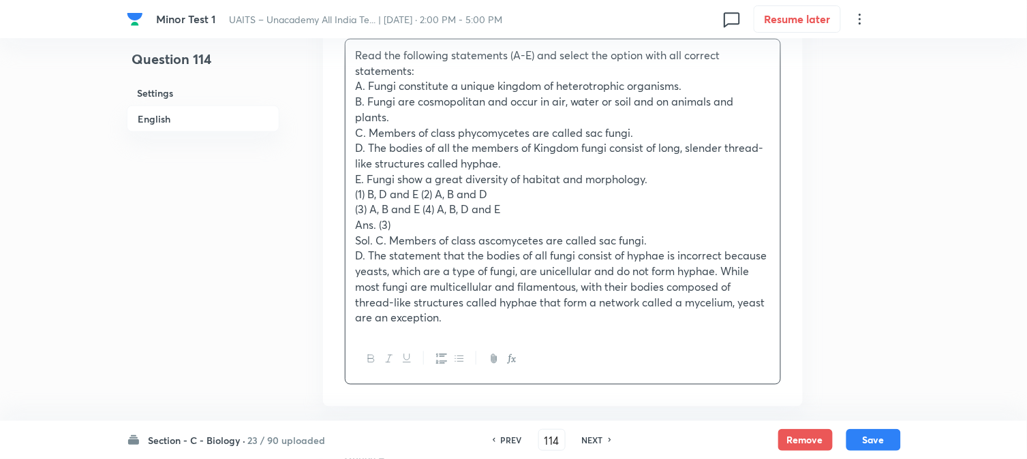
scroll to position [478, 0]
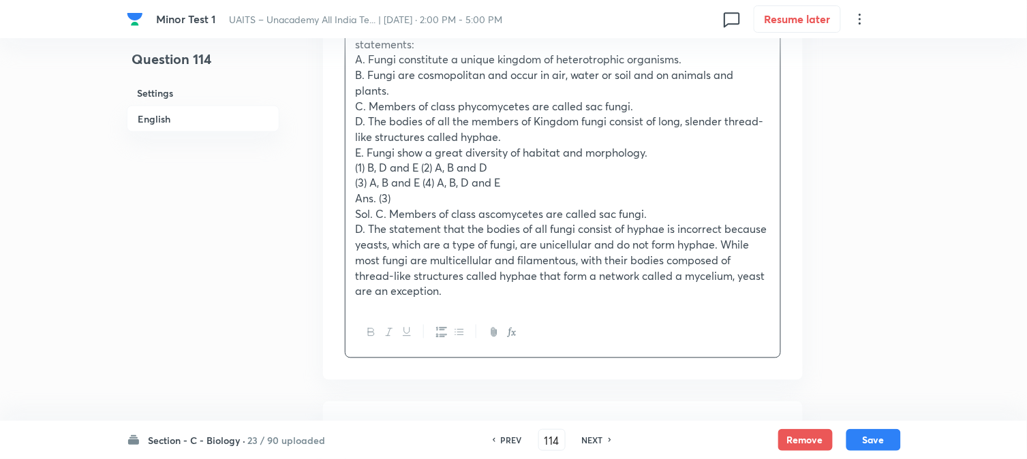
click at [420, 169] on p "(1) B, D and E (2) A, B and D" at bounding box center [563, 168] width 414 height 16
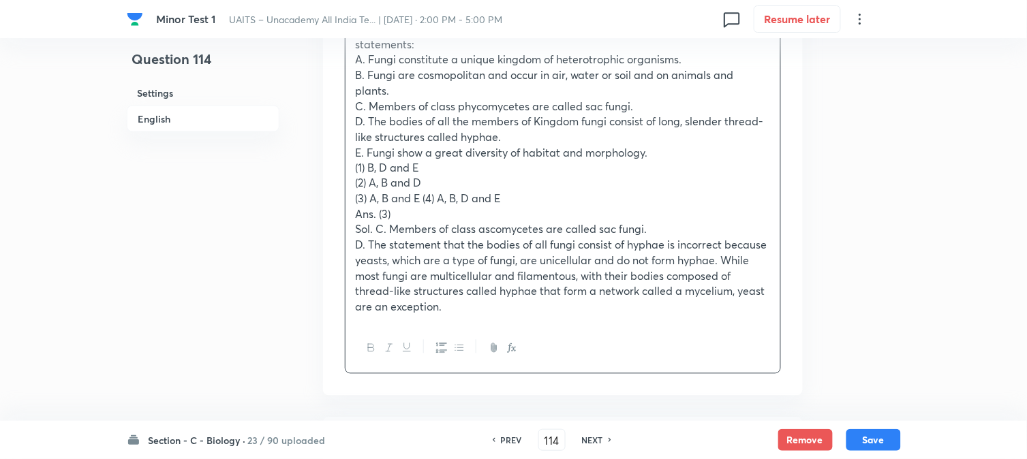
click at [427, 202] on p "(3) A, B and E (4) A, B, D and E" at bounding box center [563, 200] width 414 height 16
click at [423, 202] on p "(3) A, B and E (4) A, B, D and E" at bounding box center [563, 200] width 414 height 16
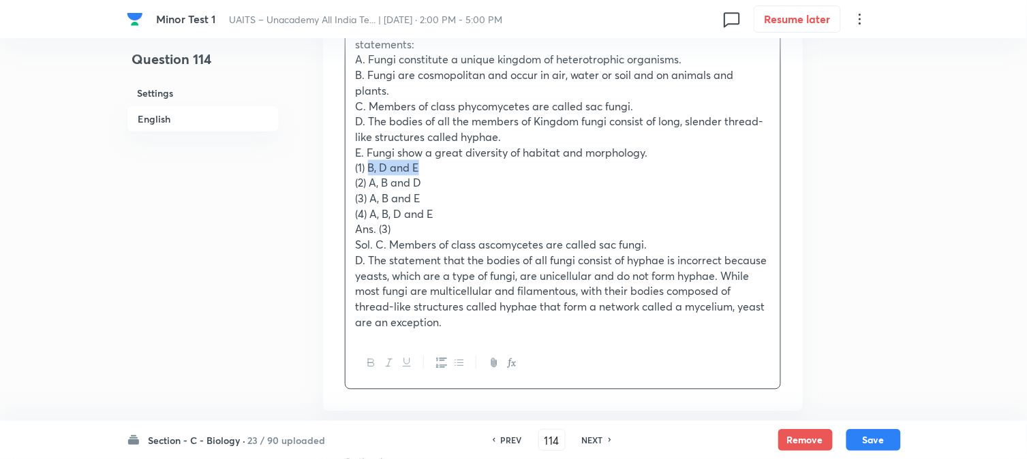
drag, startPoint x: 370, startPoint y: 168, endPoint x: 441, endPoint y: 172, distance: 71.0
click at [440, 172] on p "(1) B, D and E" at bounding box center [563, 168] width 414 height 16
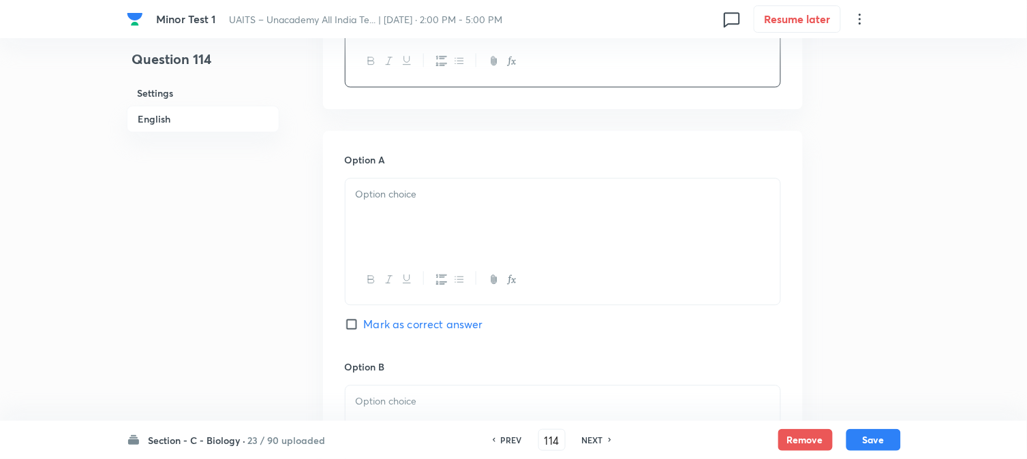
click at [382, 219] on div at bounding box center [563, 217] width 435 height 76
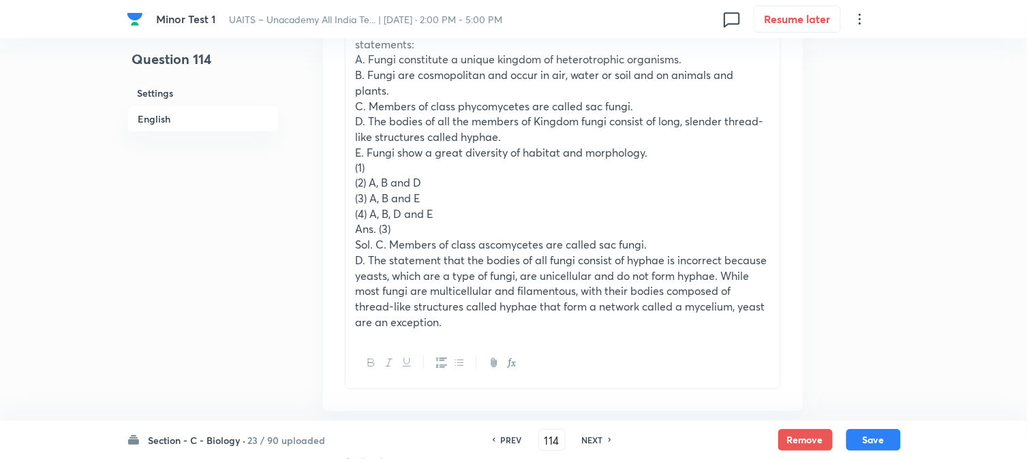
drag, startPoint x: 370, startPoint y: 184, endPoint x: 429, endPoint y: 180, distance: 59.4
click at [429, 180] on p "(2) A, B and D" at bounding box center [563, 184] width 414 height 16
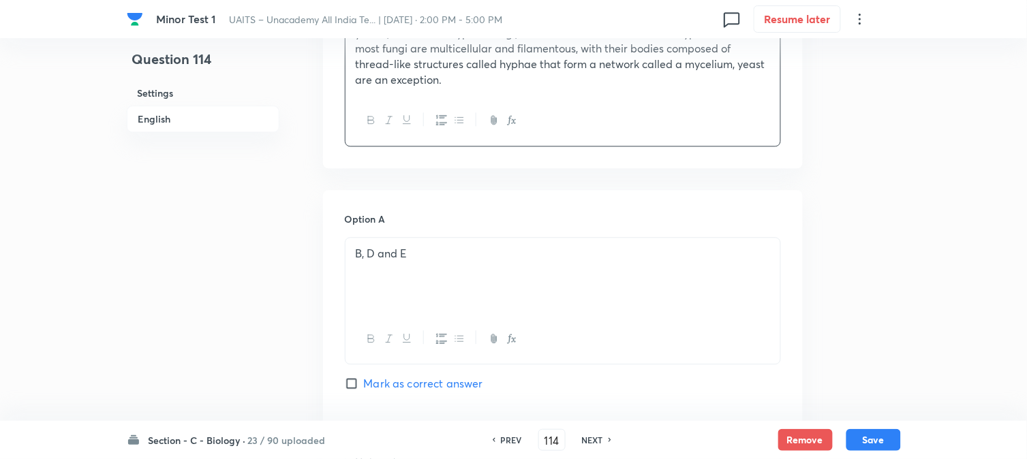
scroll to position [856, 0]
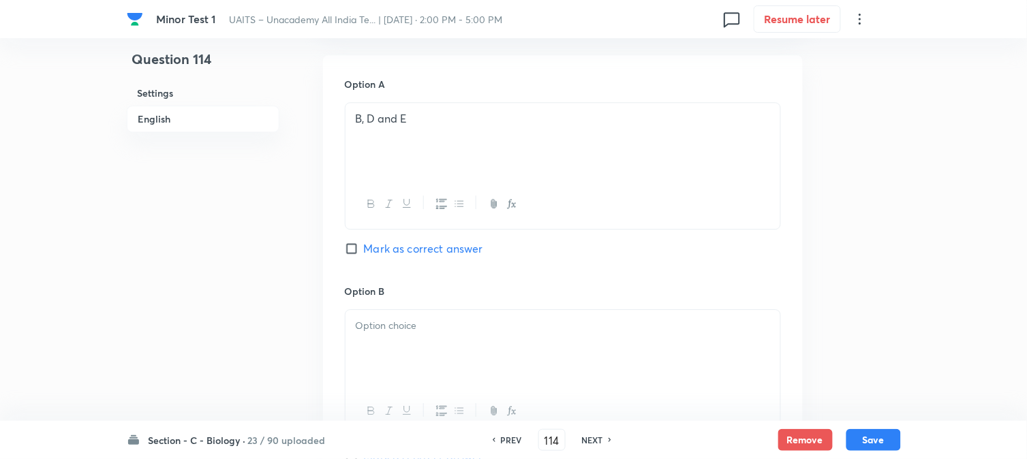
drag, startPoint x: 399, startPoint y: 348, endPoint x: 400, endPoint y: 360, distance: 12.3
click at [402, 363] on div at bounding box center [563, 348] width 435 height 76
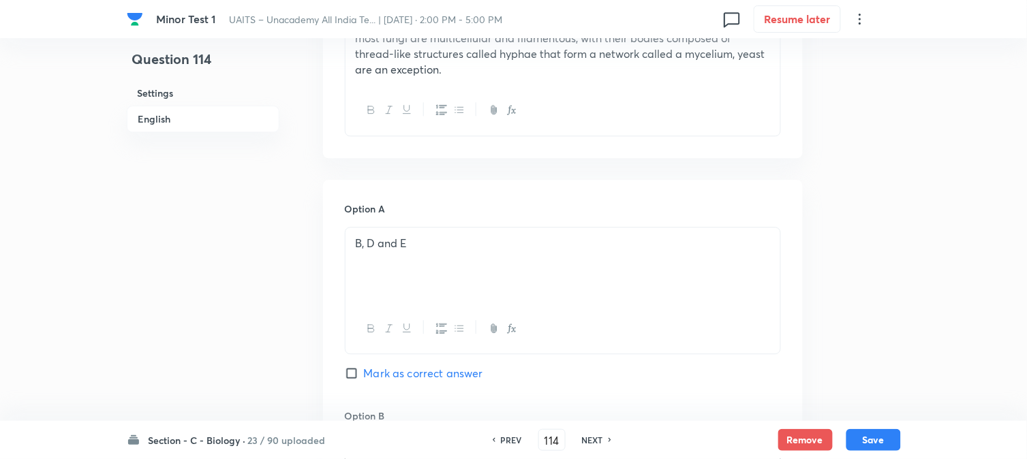
scroll to position [553, 0]
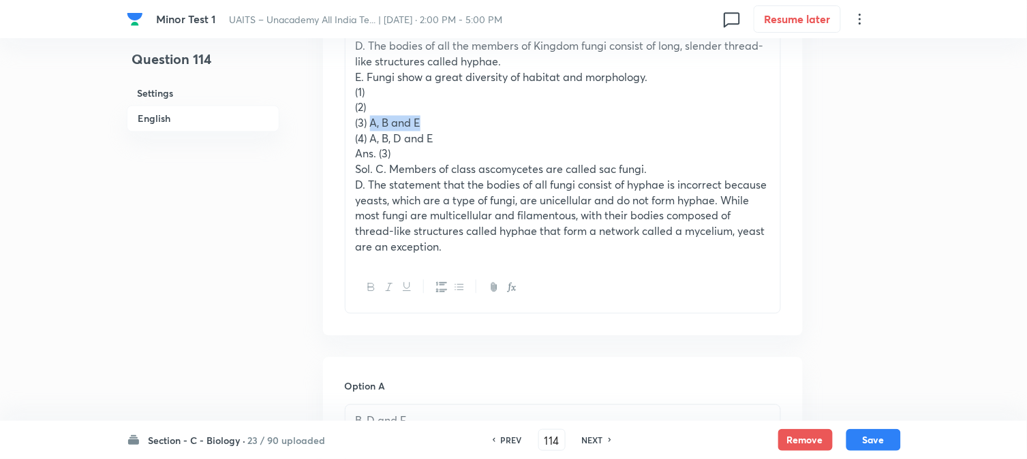
drag, startPoint x: 370, startPoint y: 120, endPoint x: 453, endPoint y: 117, distance: 82.5
click at [453, 117] on p "(3) A, B and E" at bounding box center [563, 124] width 414 height 16
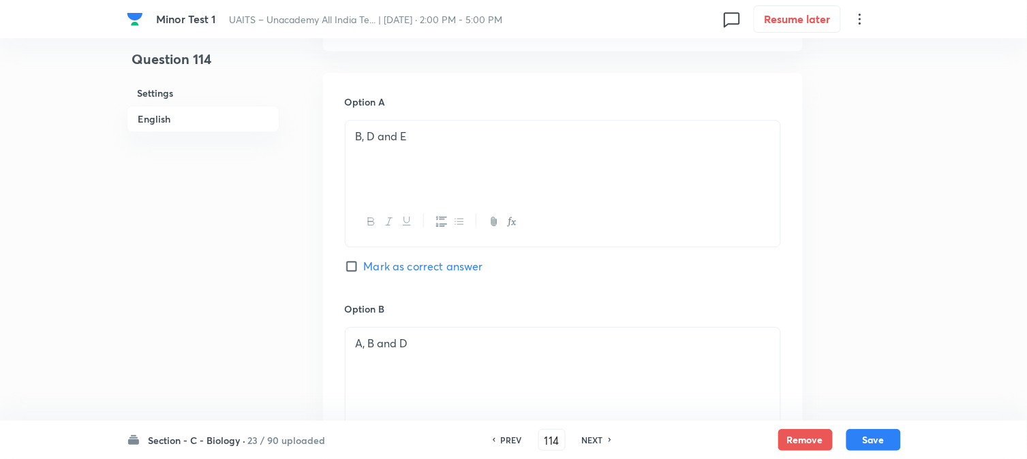
scroll to position [1159, 0]
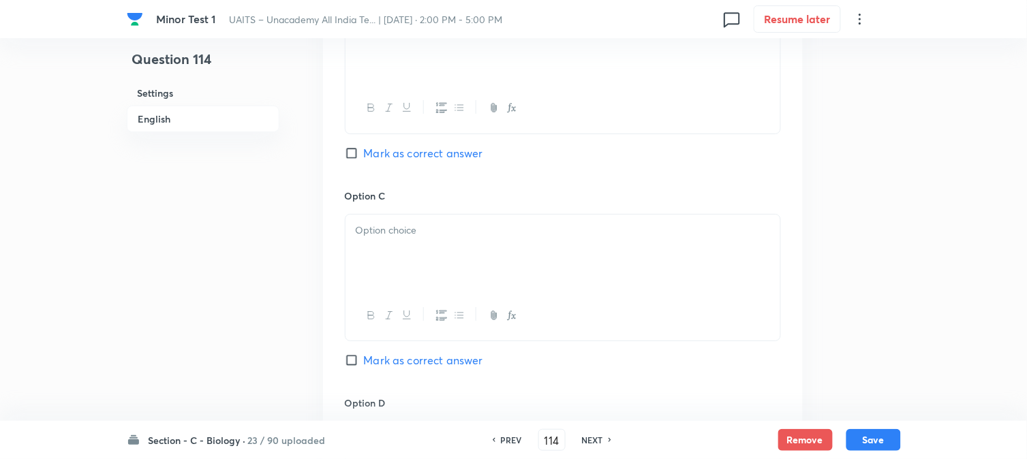
drag, startPoint x: 390, startPoint y: 259, endPoint x: 391, endPoint y: 271, distance: 12.3
click at [391, 271] on div at bounding box center [563, 253] width 435 height 76
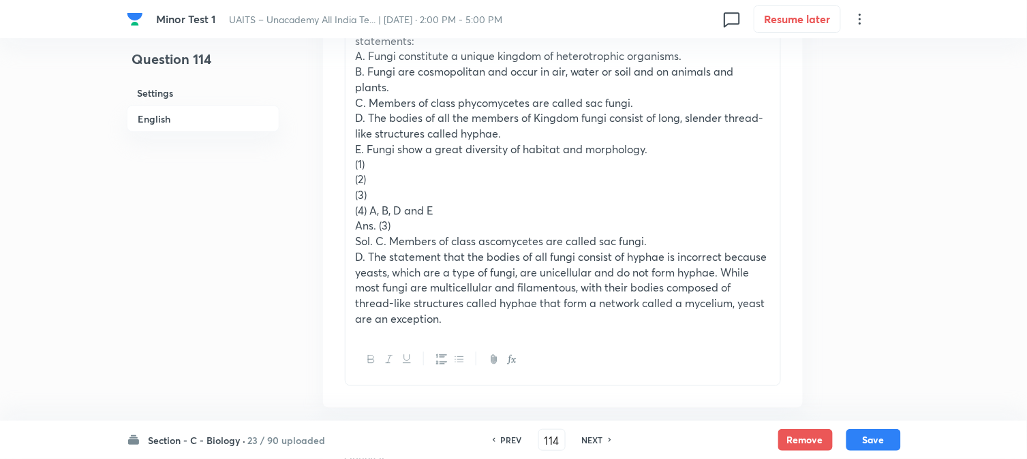
scroll to position [478, 0]
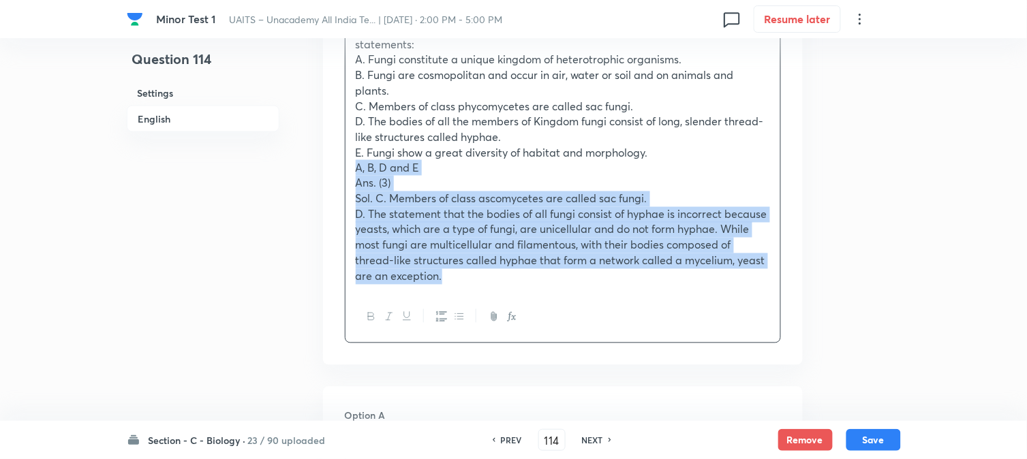
drag, startPoint x: 371, startPoint y: 212, endPoint x: 544, endPoint y: 331, distance: 210.2
click at [544, 331] on div "Read the following statements (A-E) and select the option with all correct stat…" at bounding box center [563, 177] width 436 height 331
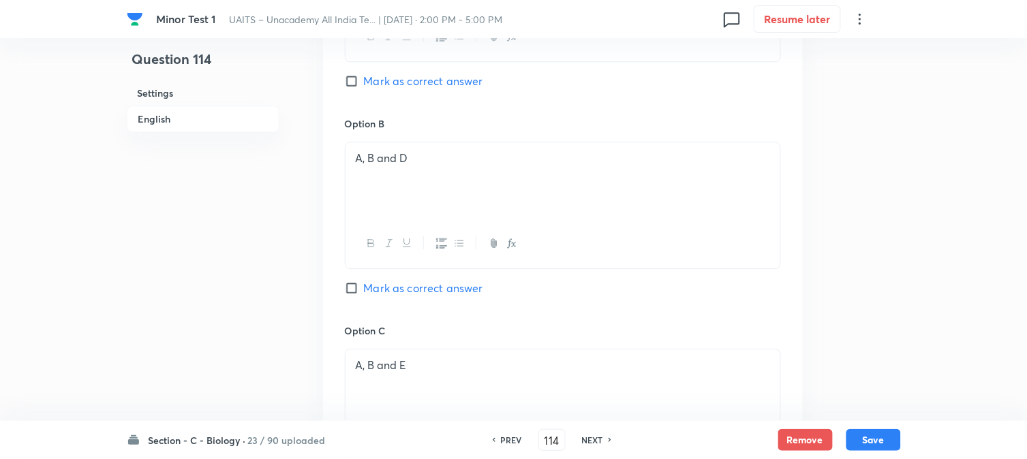
scroll to position [1235, 0]
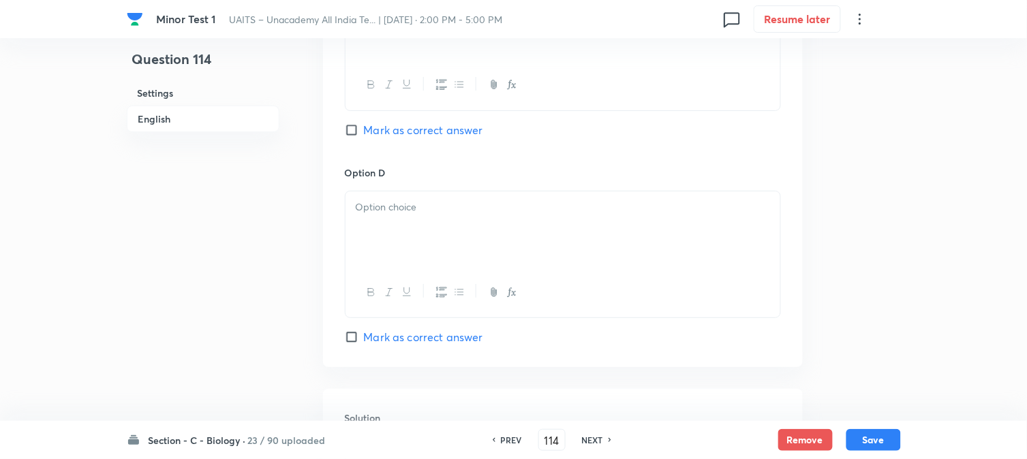
click at [392, 129] on span "Mark as correct answer" at bounding box center [423, 130] width 119 height 16
click at [364, 129] on input "Mark as correct answer" at bounding box center [354, 130] width 19 height 14
checkbox input "true"
click at [379, 236] on div at bounding box center [563, 230] width 435 height 76
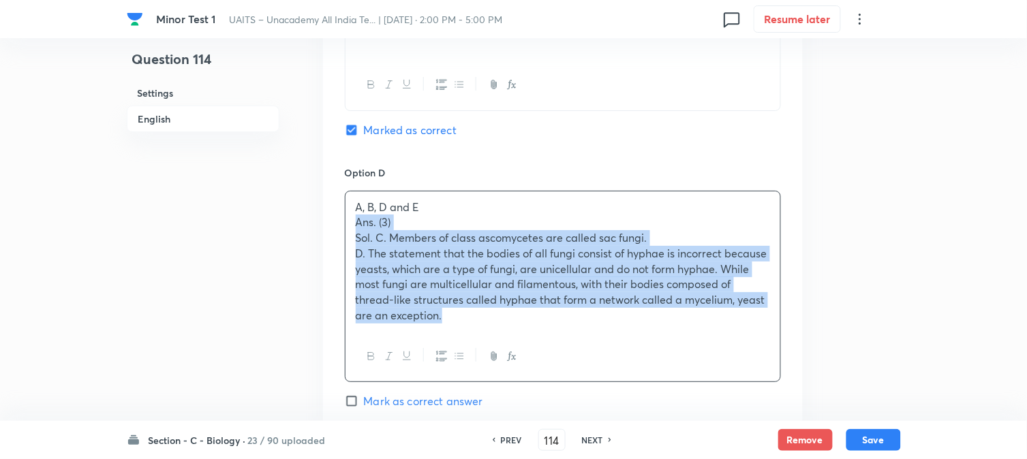
drag, startPoint x: 353, startPoint y: 224, endPoint x: 515, endPoint y: 376, distance: 222.3
click at [515, 376] on div "A, B, D and E Ans. (3) Sol. C. Members of class ascomycetes are called sac fung…" at bounding box center [563, 287] width 436 height 192
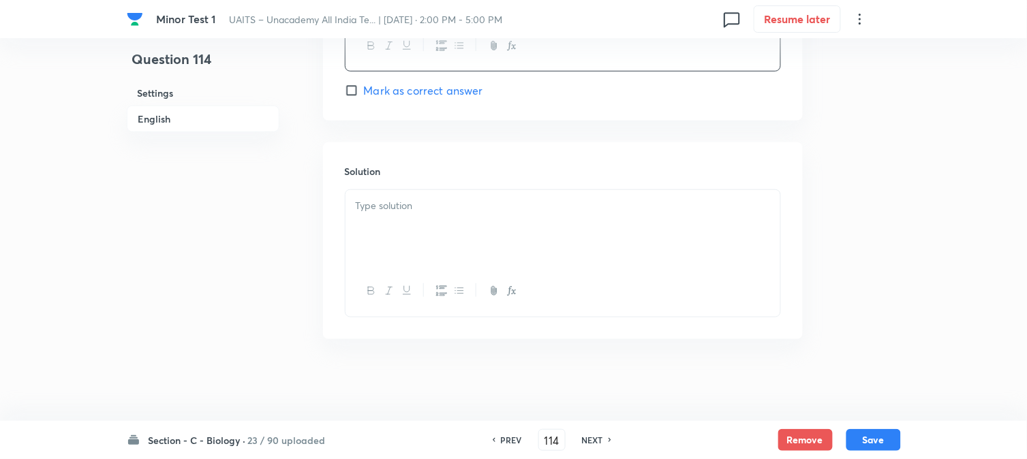
click at [403, 221] on div at bounding box center [563, 228] width 435 height 76
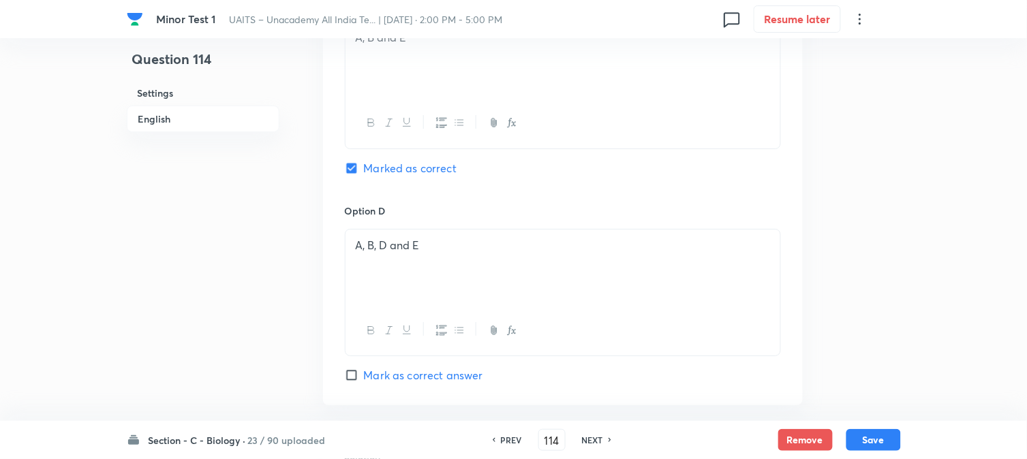
scroll to position [1181, 0]
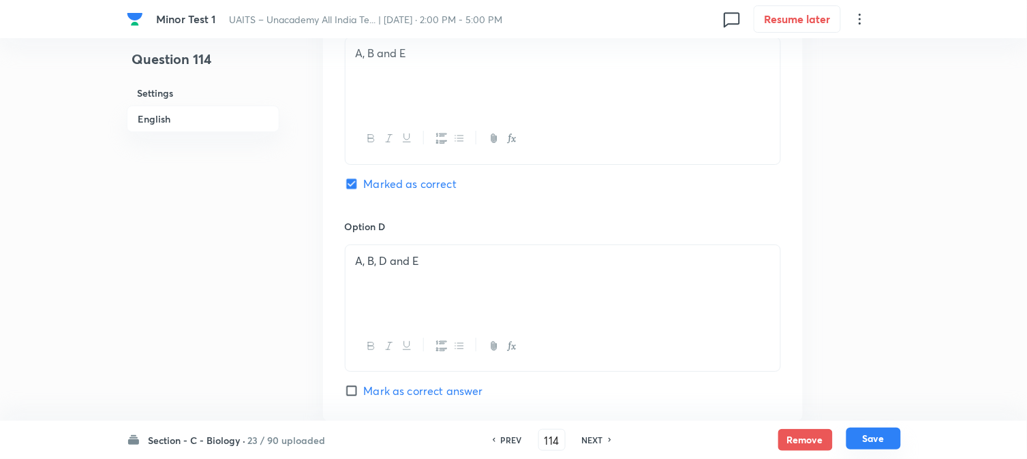
click at [860, 436] on button "Save" at bounding box center [873, 439] width 55 height 22
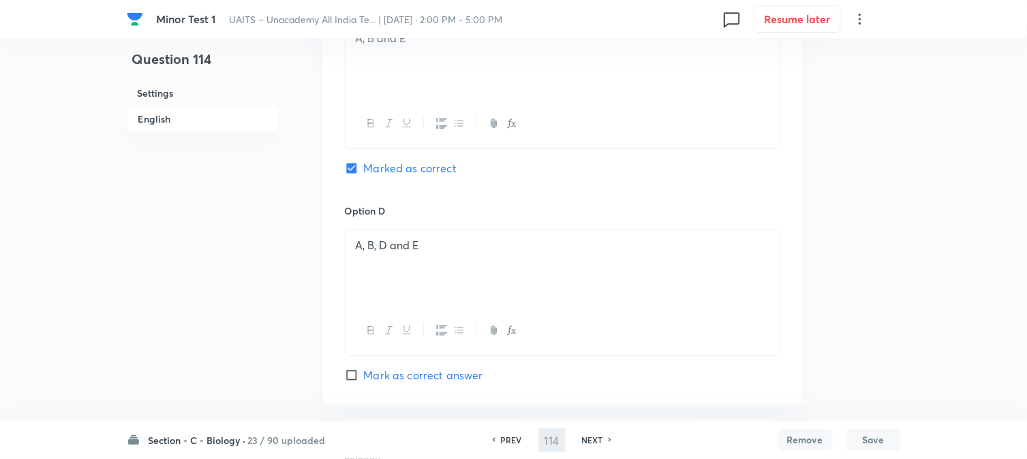
type input "115"
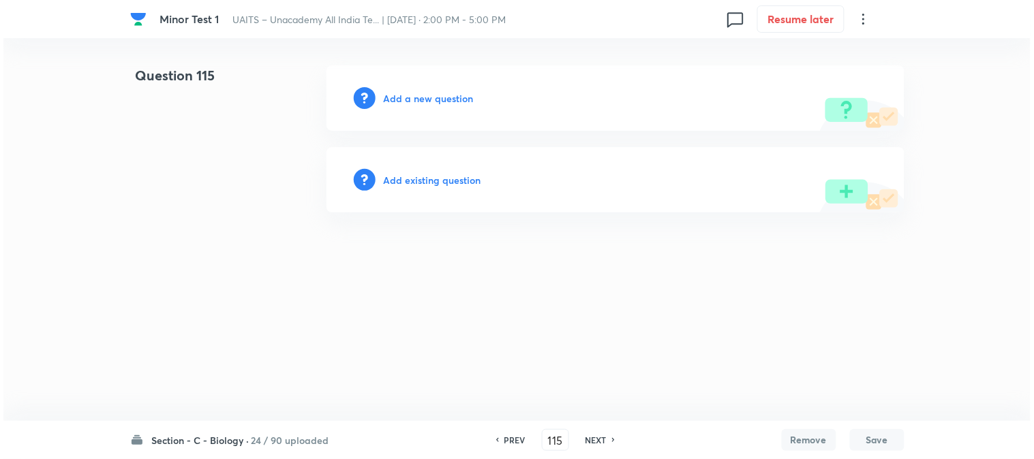
scroll to position [0, 0]
click at [431, 89] on div "Add a new question" at bounding box center [615, 97] width 578 height 65
click at [431, 92] on div "Add a new question" at bounding box center [615, 97] width 578 height 65
click at [431, 93] on h6 "Add a new question" at bounding box center [429, 98] width 90 height 14
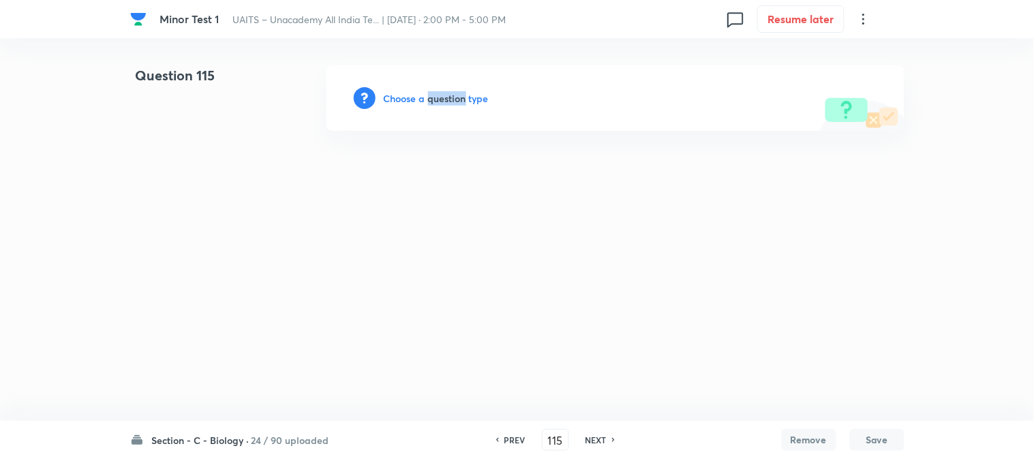
click at [436, 96] on h6 "Choose a question type" at bounding box center [436, 98] width 105 height 14
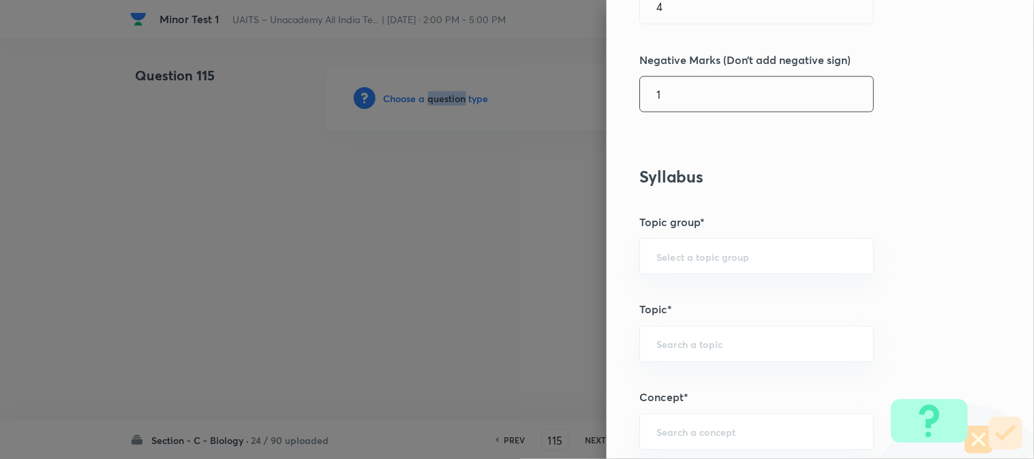
scroll to position [804, 0]
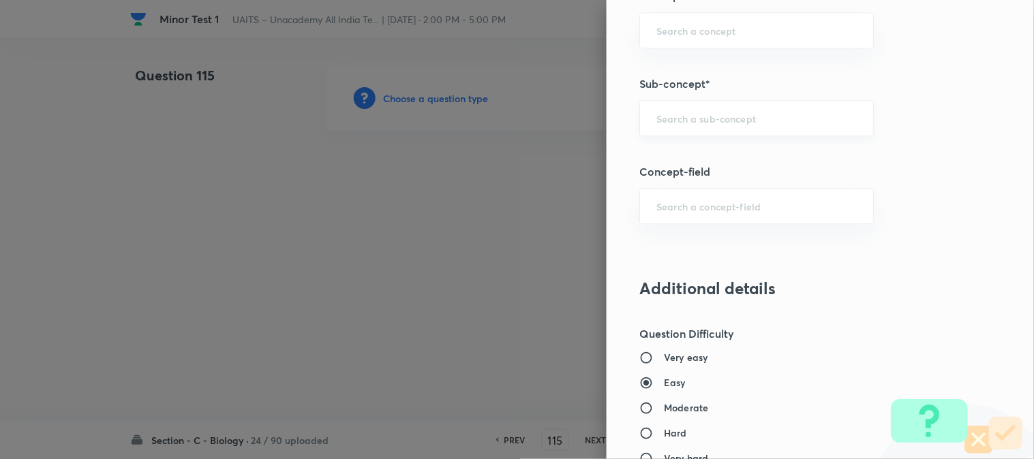
click at [709, 112] on input "text" at bounding box center [756, 118] width 200 height 13
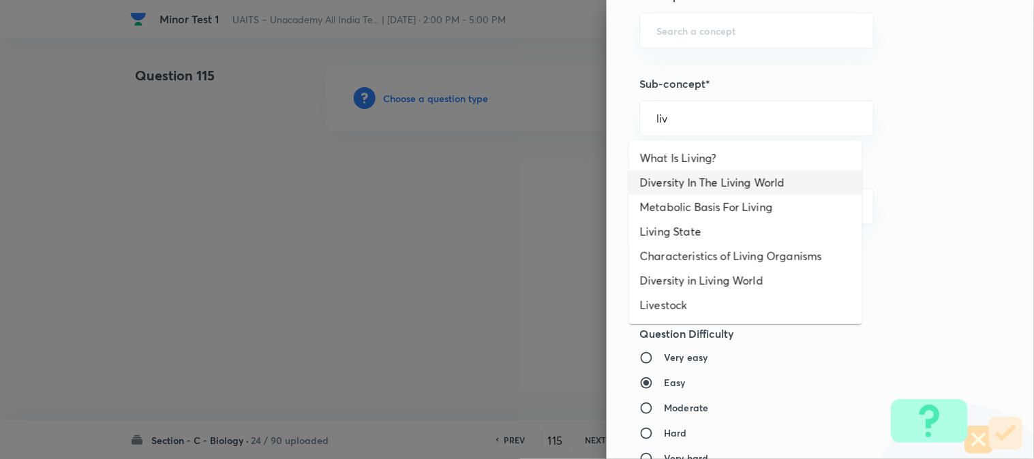
click at [732, 174] on li "Diversity In The Living World" at bounding box center [745, 182] width 233 height 25
type input "Diversity In The Living World"
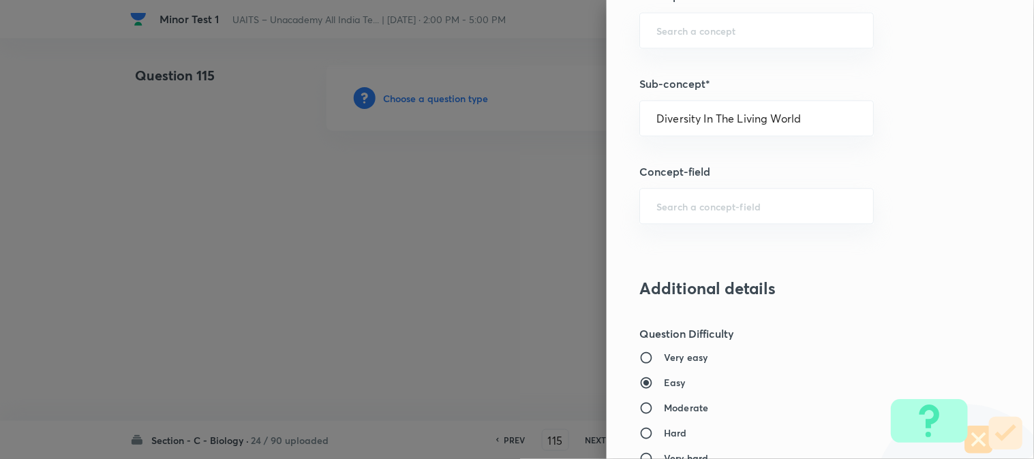
type input "Biology"
type input "Diversity of Living Organisms"
type input "Living World"
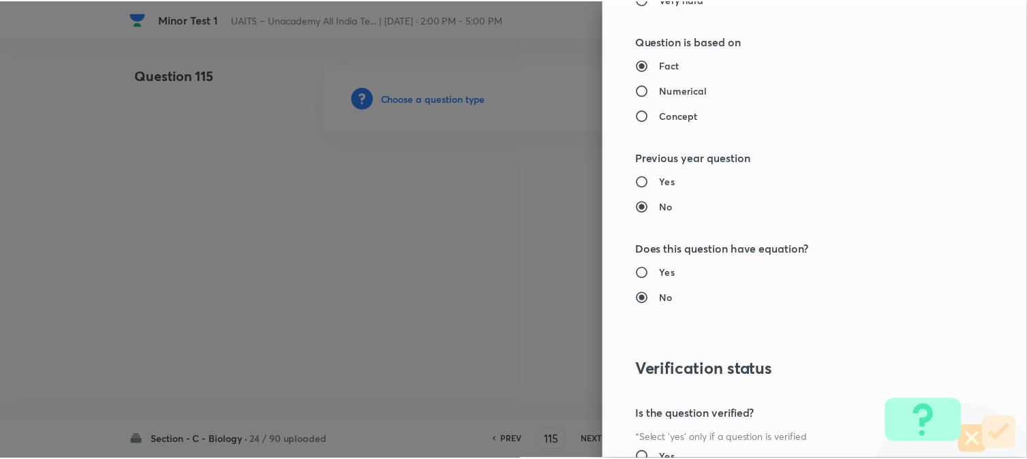
scroll to position [1398, 0]
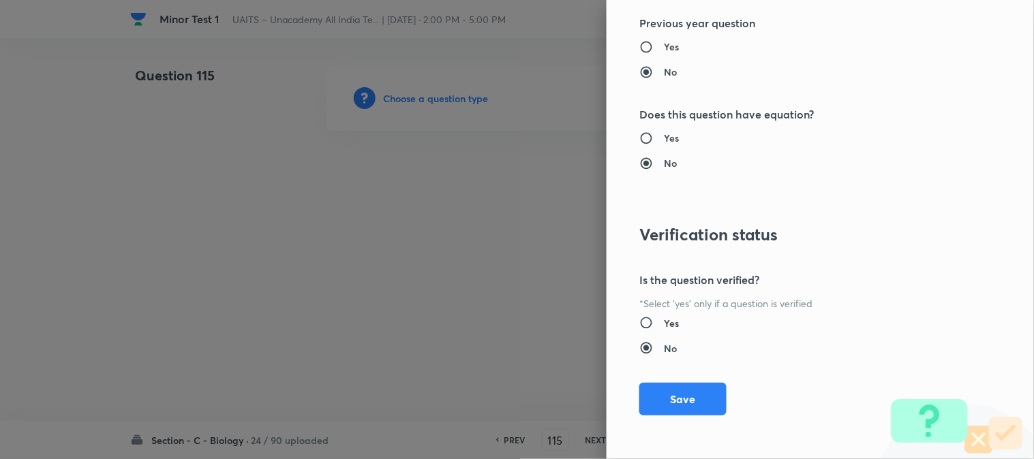
click at [677, 399] on button "Save" at bounding box center [682, 399] width 87 height 33
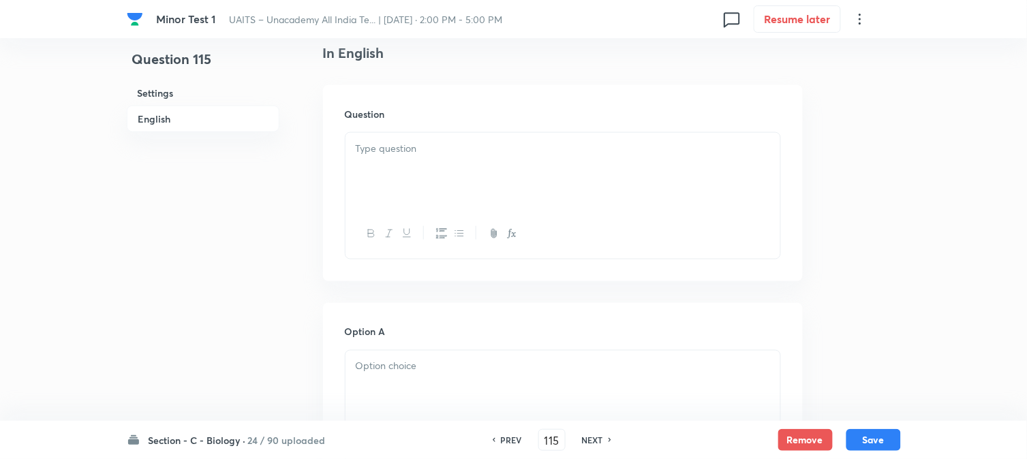
scroll to position [402, 0]
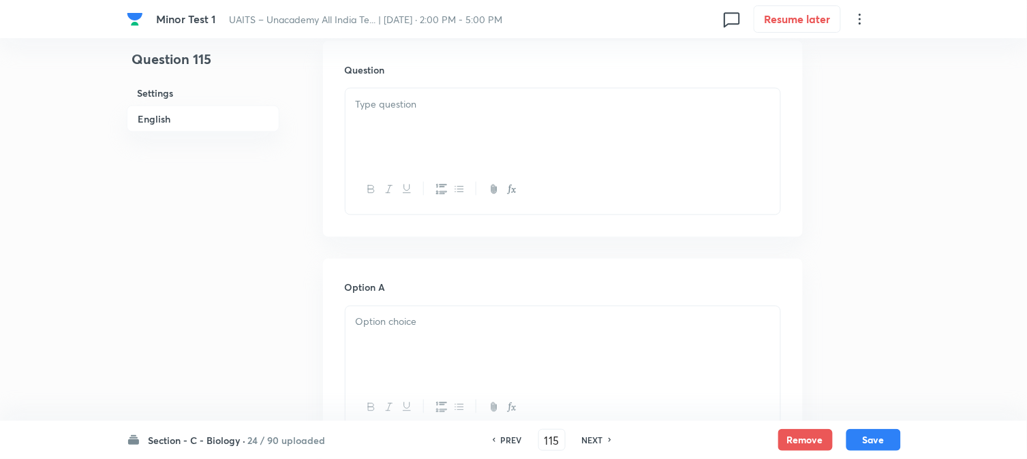
click at [407, 119] on div at bounding box center [563, 127] width 435 height 76
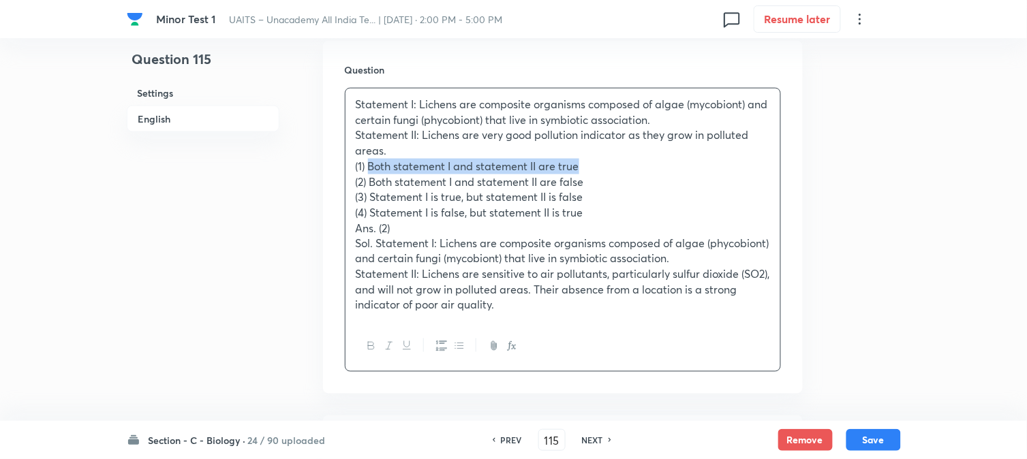
drag, startPoint x: 370, startPoint y: 171, endPoint x: 669, endPoint y: 166, distance: 299.2
click at [669, 166] on p "(1) Both statement I and statement II are true" at bounding box center [563, 167] width 414 height 16
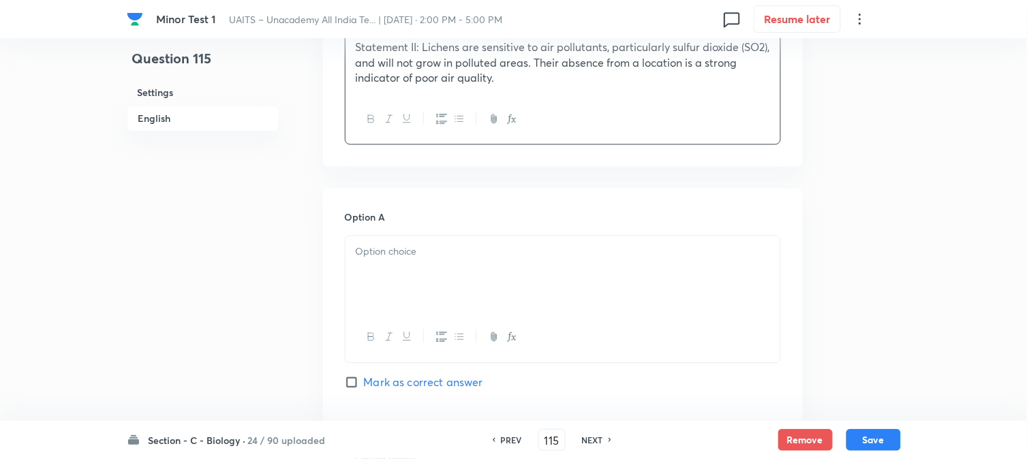
click at [378, 281] on div at bounding box center [563, 274] width 435 height 76
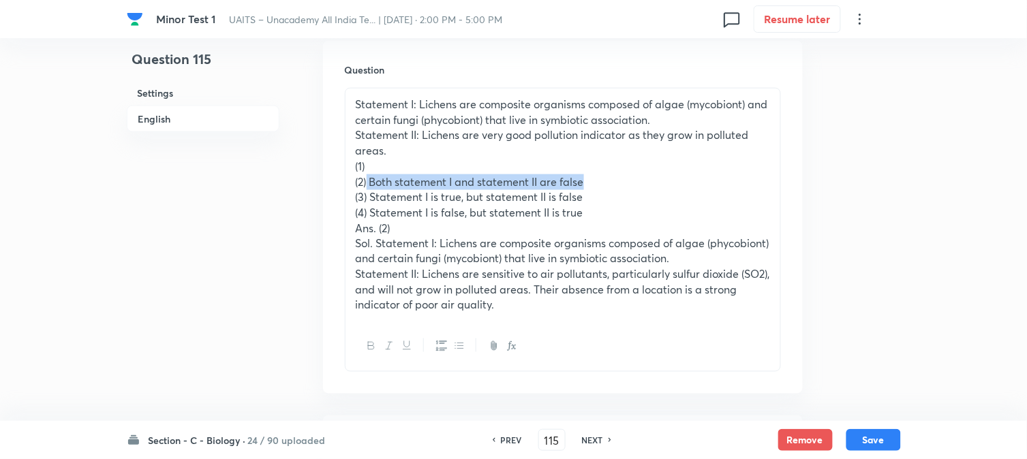
drag, startPoint x: 368, startPoint y: 179, endPoint x: 668, endPoint y: 186, distance: 300.0
click at [668, 186] on p "(2) Both statement I and statement II are false" at bounding box center [563, 182] width 414 height 16
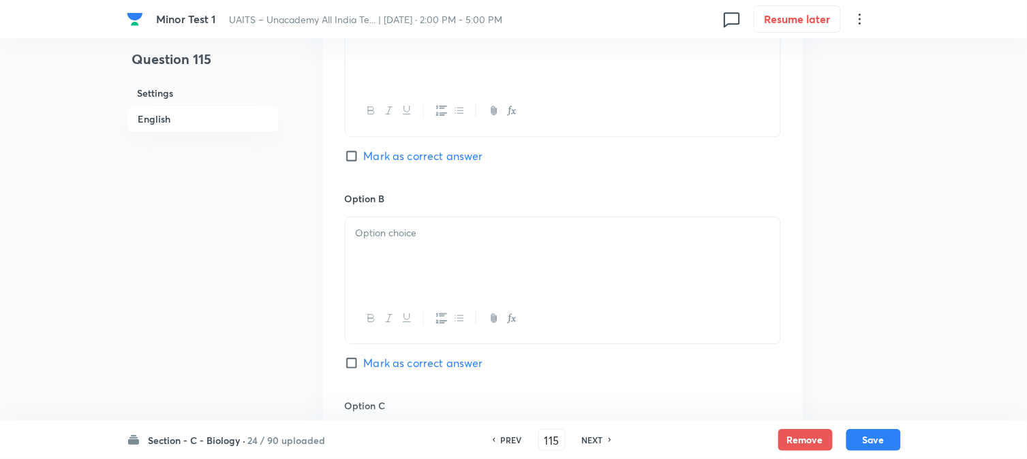
click at [378, 258] on div at bounding box center [563, 255] width 435 height 76
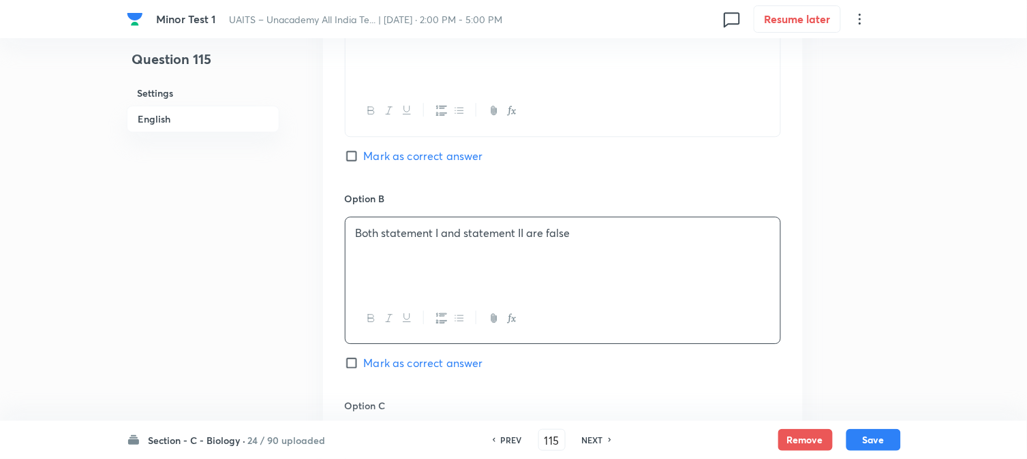
scroll to position [326, 0]
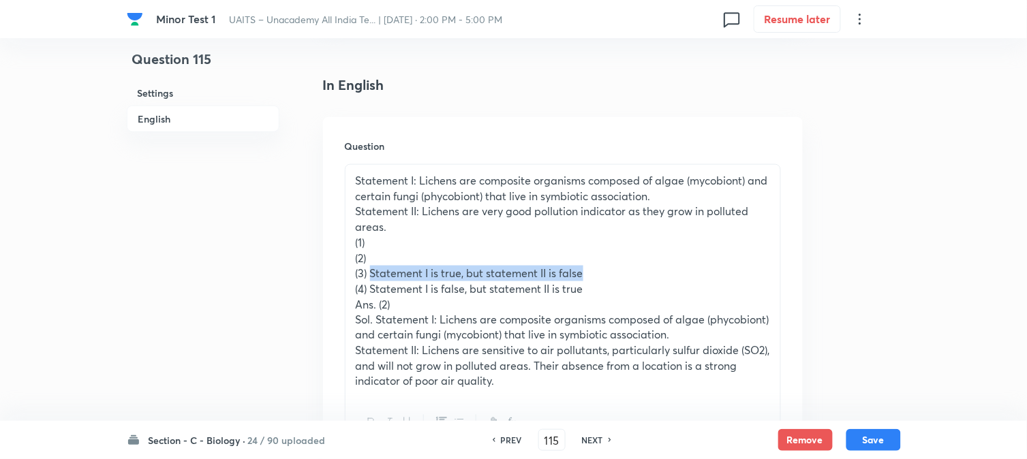
drag, startPoint x: 369, startPoint y: 276, endPoint x: 600, endPoint y: 278, distance: 230.4
click at [600, 278] on p "(3) Statement I is true, but statement II is false" at bounding box center [563, 274] width 414 height 16
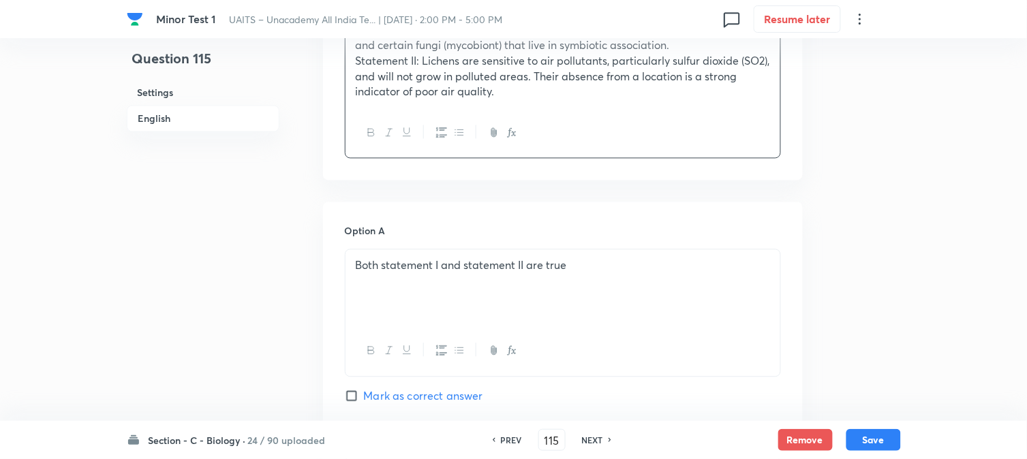
scroll to position [1007, 0]
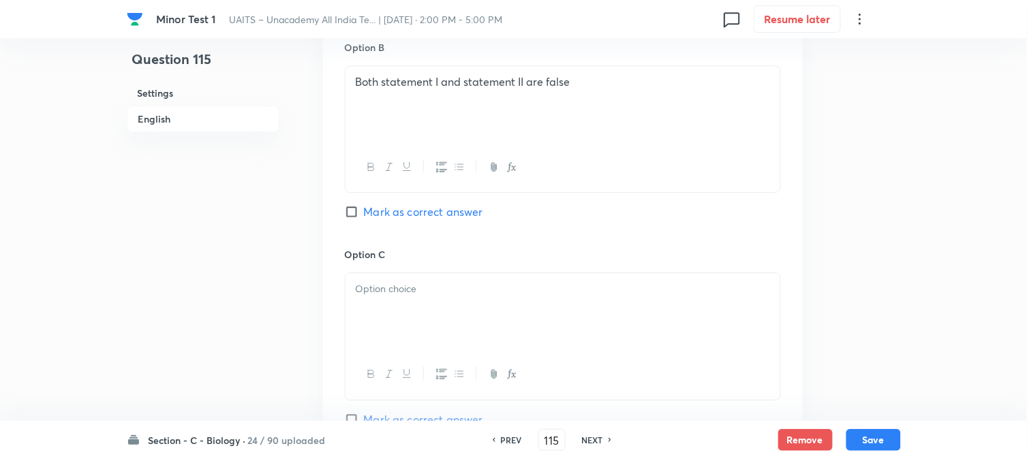
click at [412, 211] on span "Mark as correct answer" at bounding box center [423, 212] width 119 height 16
click at [364, 211] on input "Mark as correct answer" at bounding box center [354, 212] width 19 height 14
checkbox input "true"
click at [399, 305] on div at bounding box center [563, 311] width 435 height 76
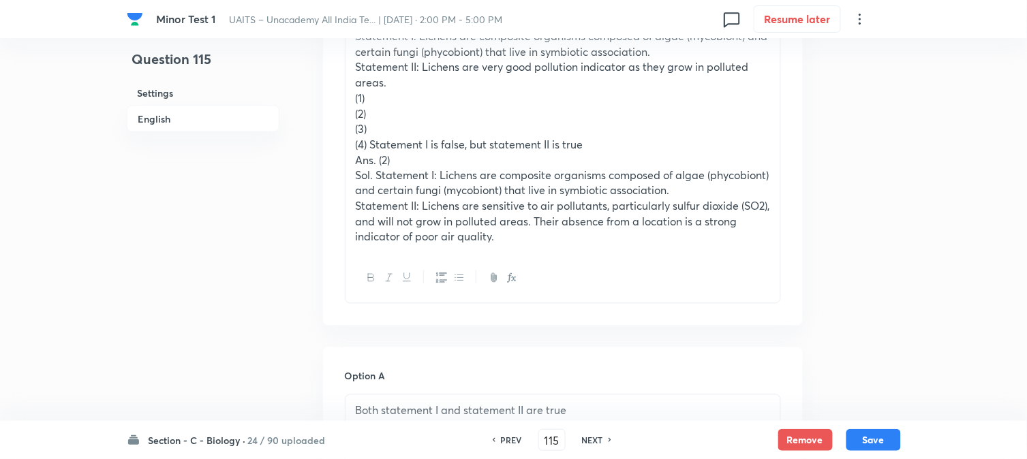
scroll to position [402, 0]
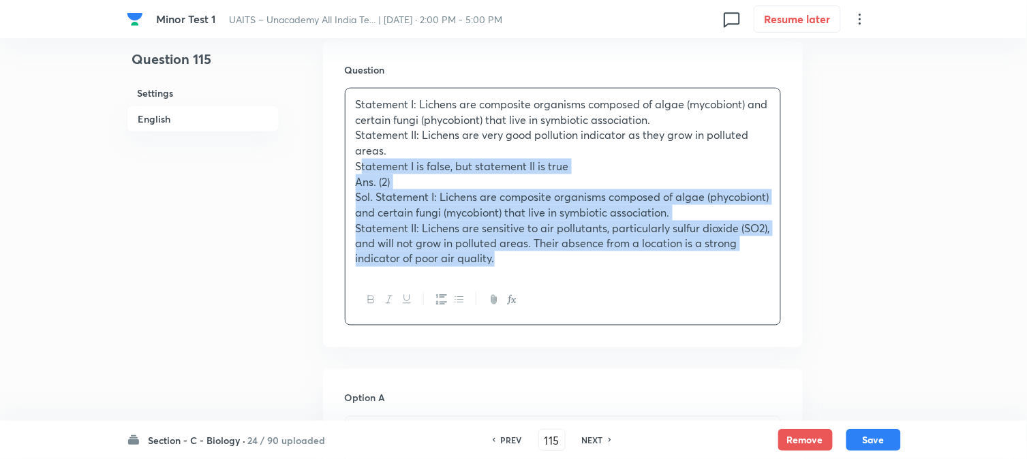
drag, startPoint x: 368, startPoint y: 211, endPoint x: 752, endPoint y: 369, distance: 415.0
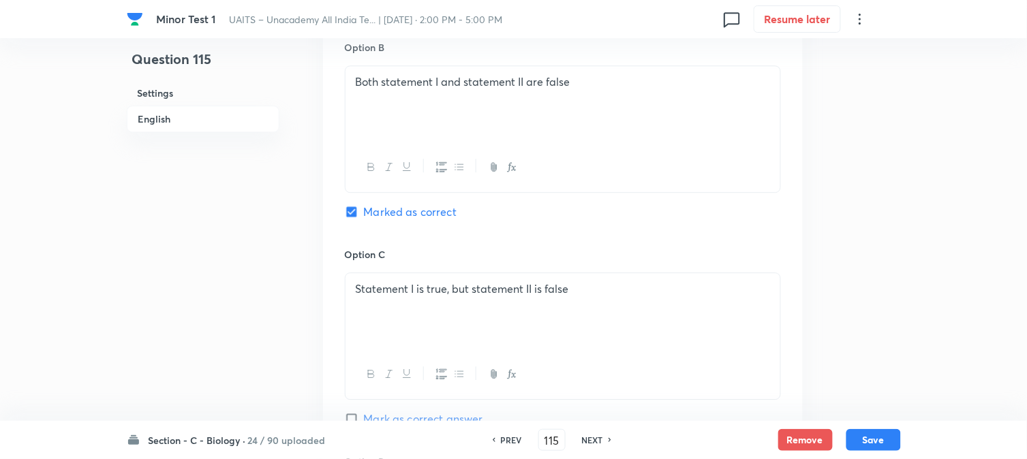
scroll to position [1235, 0]
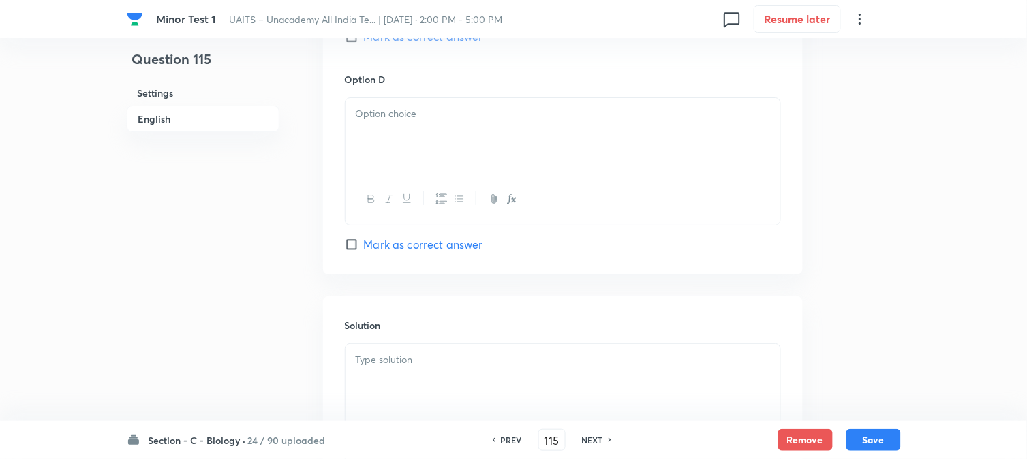
click at [370, 153] on div at bounding box center [563, 136] width 435 height 76
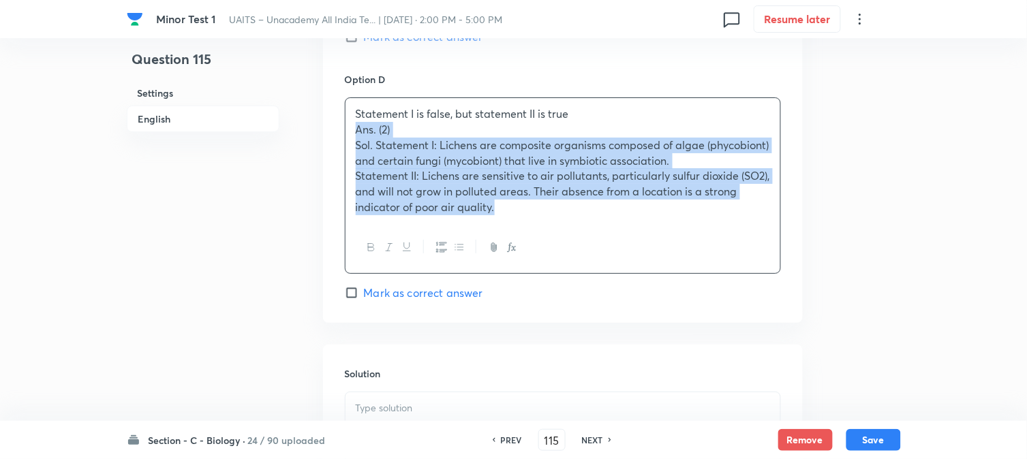
drag, startPoint x: 350, startPoint y: 127, endPoint x: 647, endPoint y: 278, distance: 334.0
click at [675, 270] on div "Statement I is false, but statement II is true Ans. (2) Sol. Statement I: Liche…" at bounding box center [563, 185] width 436 height 176
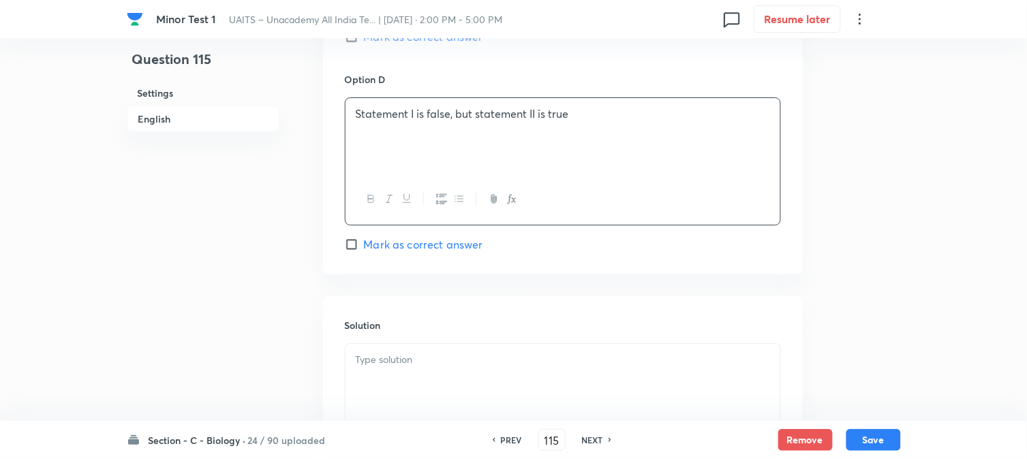
click at [397, 382] on div at bounding box center [563, 382] width 435 height 76
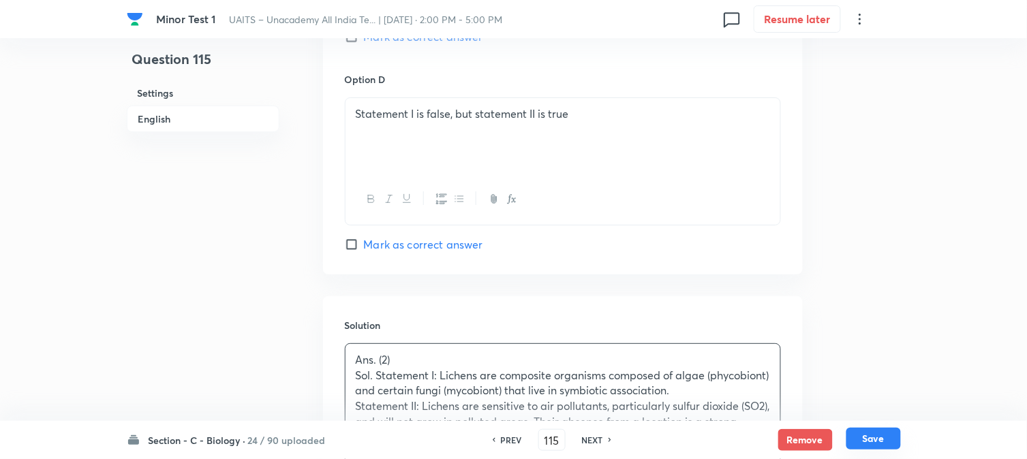
click at [861, 437] on button "Save" at bounding box center [873, 439] width 55 height 22
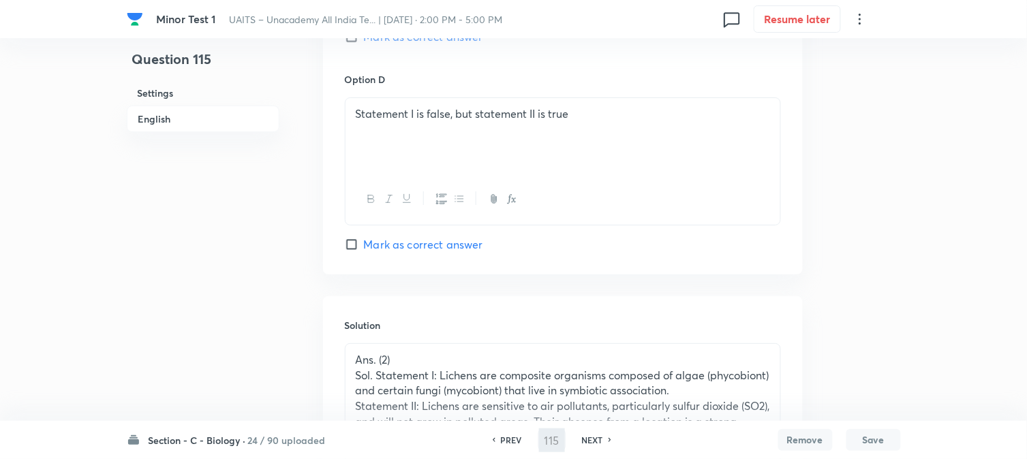
type input "116"
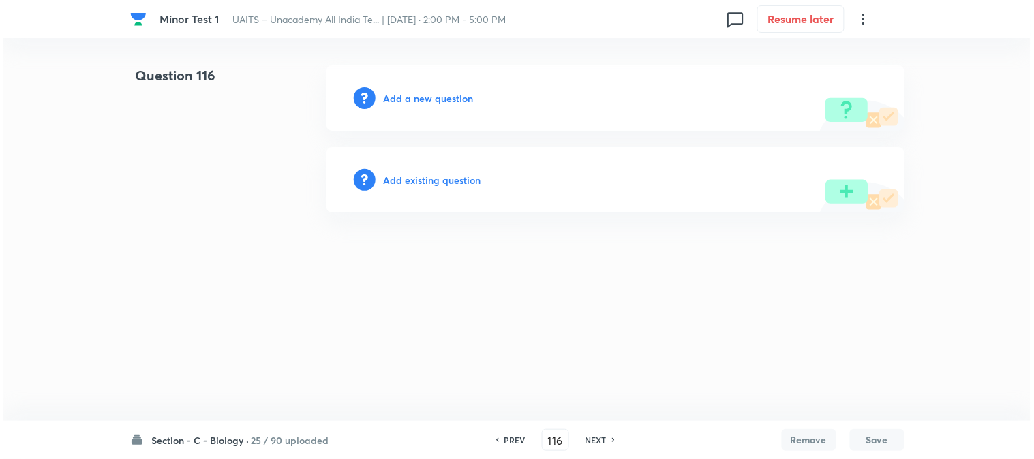
scroll to position [0, 0]
click at [412, 106] on div "Add a new question" at bounding box center [615, 97] width 578 height 65
click at [416, 102] on h6 "Add a new question" at bounding box center [429, 98] width 90 height 14
click at [416, 101] on h6 "Choose a question type" at bounding box center [436, 98] width 105 height 14
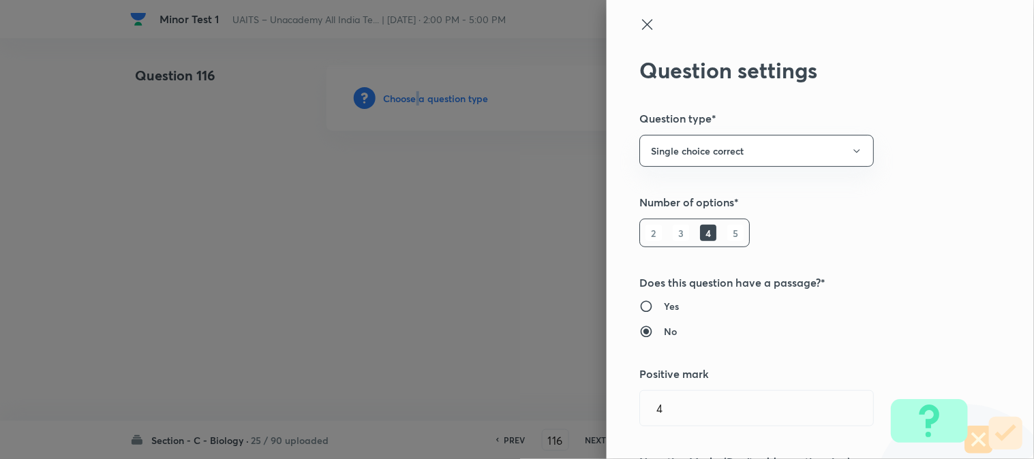
click at [416, 101] on div at bounding box center [517, 229] width 1034 height 459
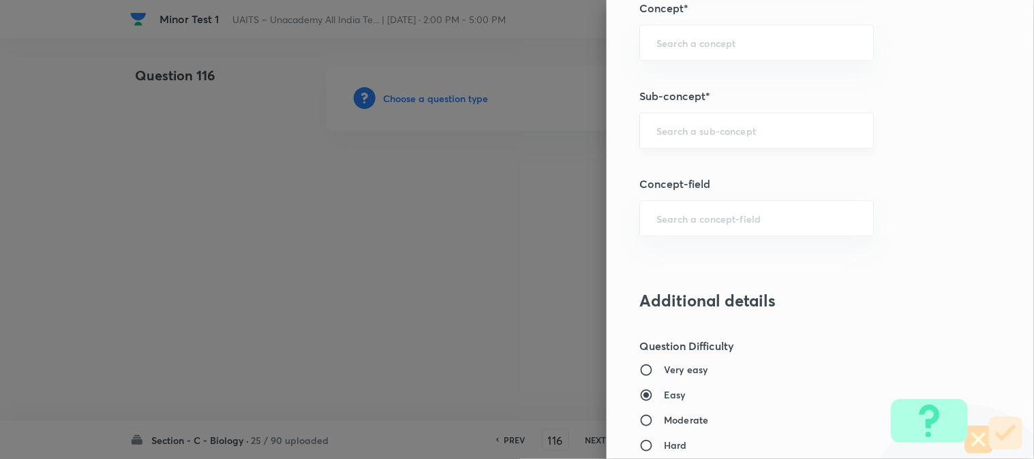
scroll to position [804, 0]
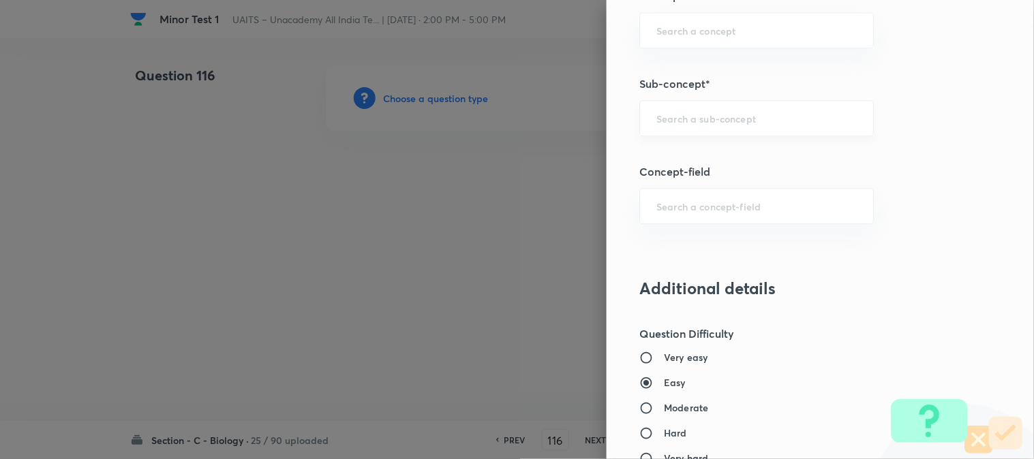
click at [722, 120] on input "text" at bounding box center [756, 118] width 200 height 13
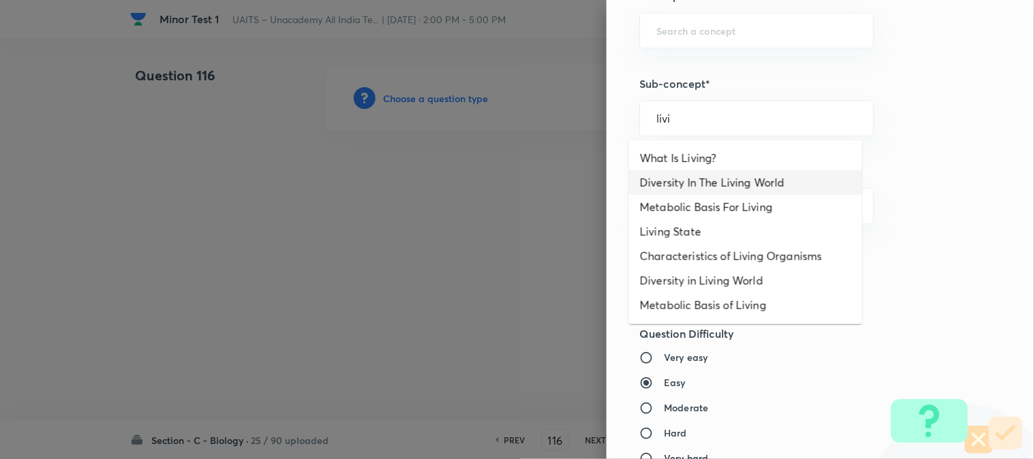
click at [712, 180] on li "Diversity In The Living World" at bounding box center [745, 182] width 233 height 25
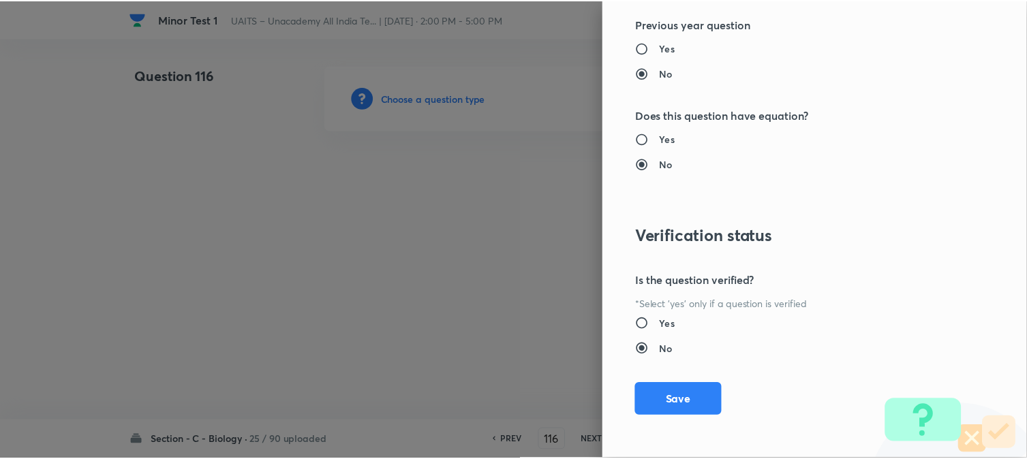
scroll to position [1398, 0]
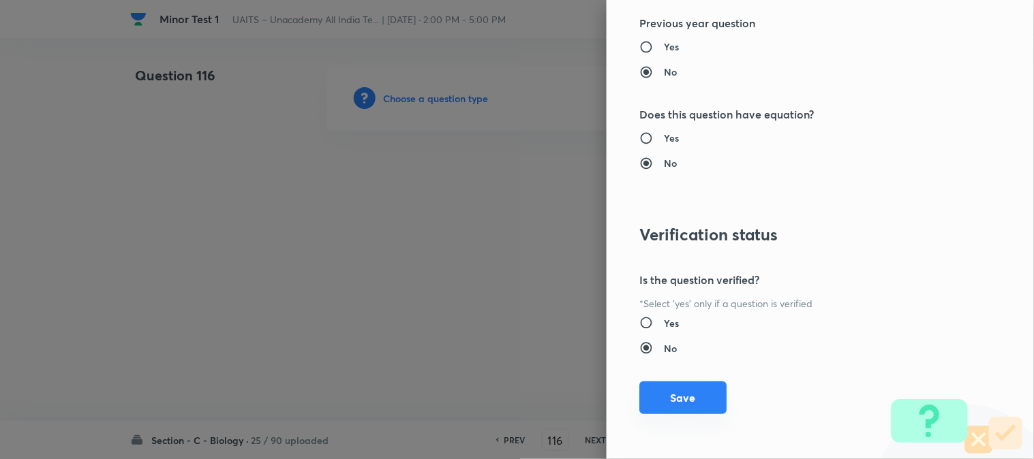
click at [699, 399] on button "Save" at bounding box center [682, 398] width 87 height 33
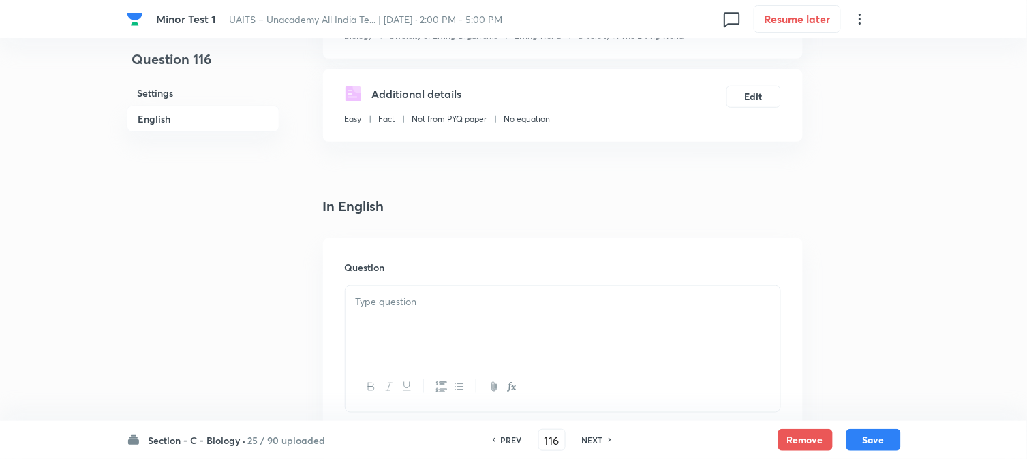
scroll to position [402, 0]
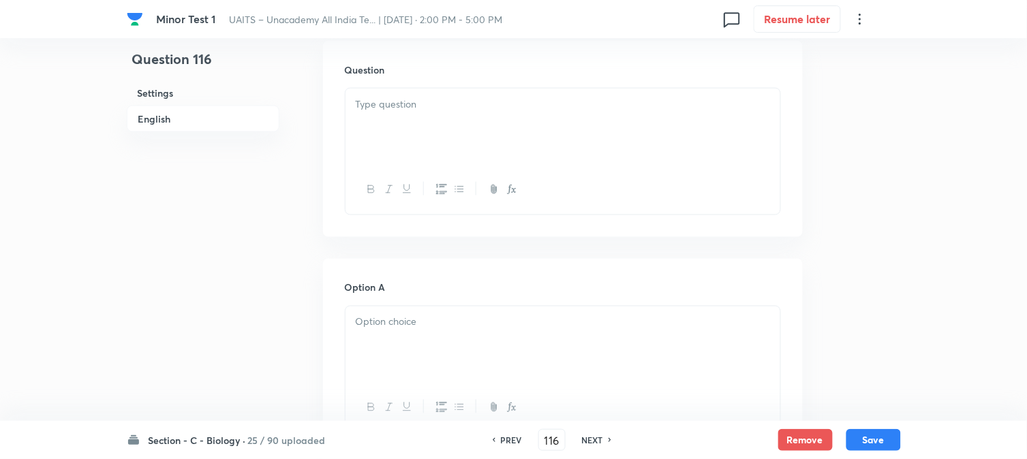
click at [373, 117] on div at bounding box center [563, 127] width 435 height 76
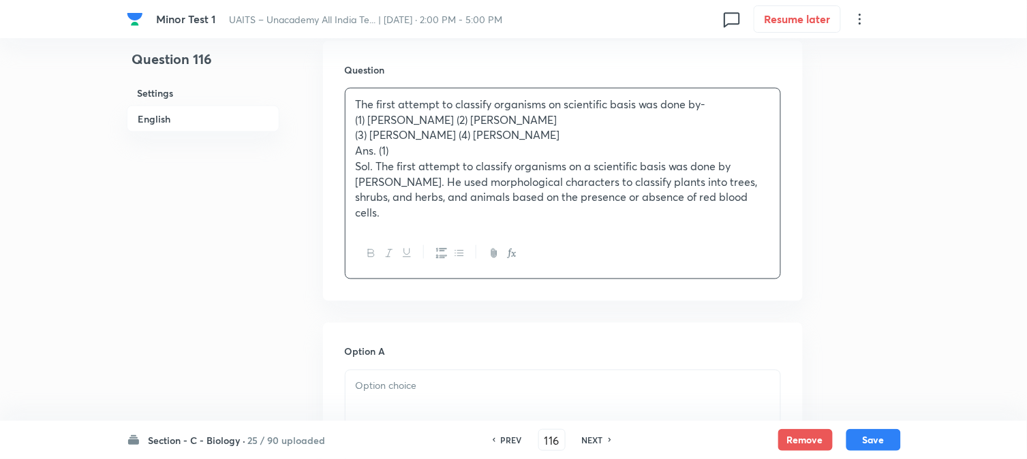
click at [418, 117] on p "(1) Aristotle (2) Linnaeus" at bounding box center [563, 120] width 414 height 16
click at [412, 121] on p "(1) Aristotle (2) Linnaeus" at bounding box center [563, 120] width 414 height 16
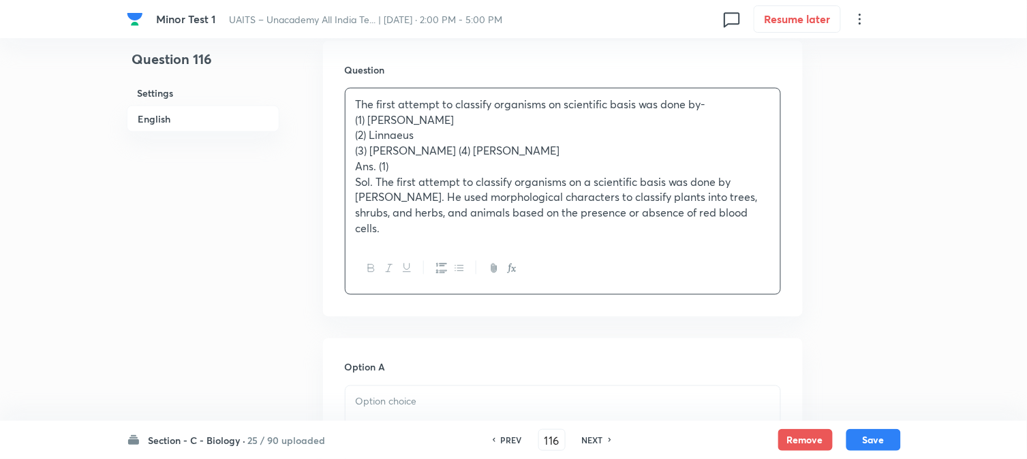
click at [446, 147] on p "(3) R.H. Whittaker (4) Haeckel" at bounding box center [563, 151] width 414 height 16
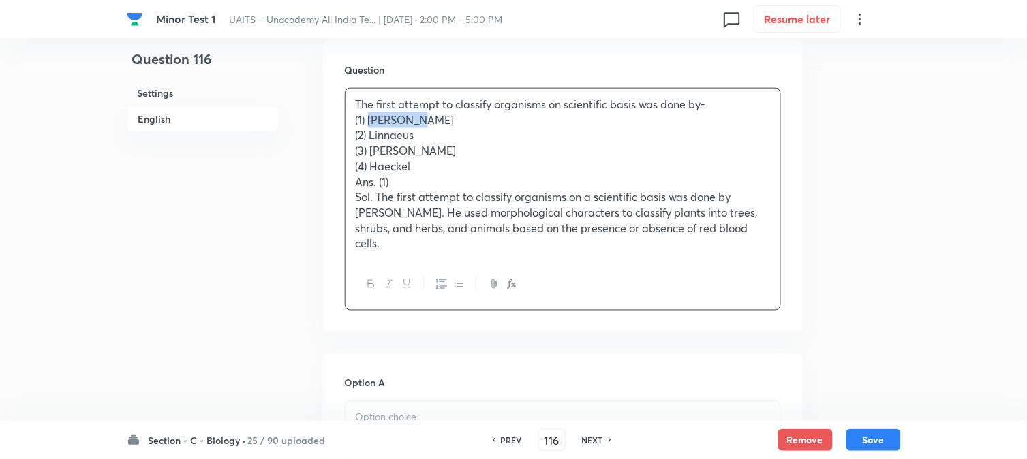
drag, startPoint x: 376, startPoint y: 119, endPoint x: 437, endPoint y: 123, distance: 61.5
click at [436, 123] on p "(1) Aristotle" at bounding box center [563, 120] width 414 height 16
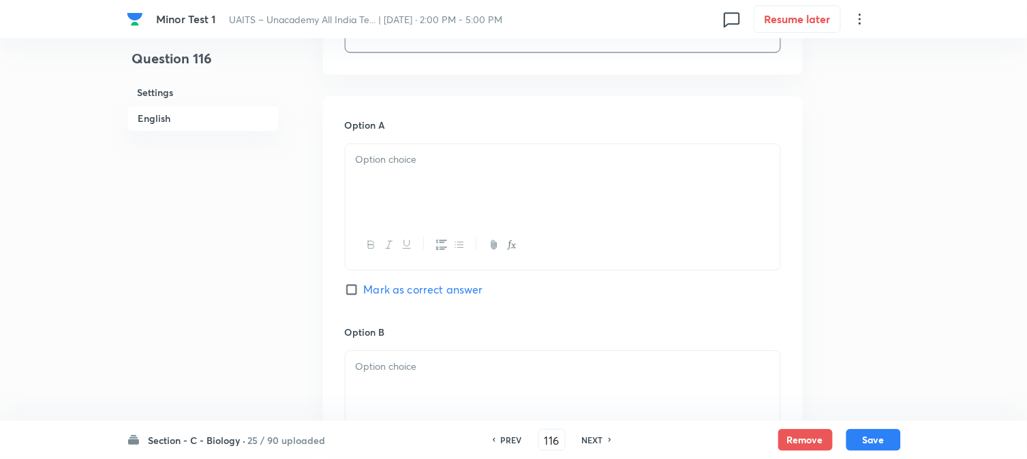
scroll to position [705, 0]
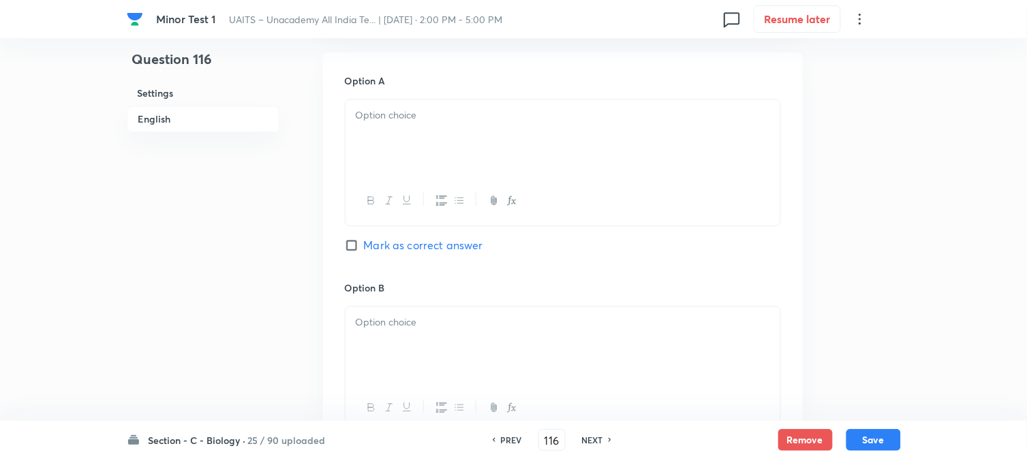
click at [389, 200] on div at bounding box center [563, 201] width 435 height 50
click at [405, 138] on div at bounding box center [563, 137] width 435 height 76
click at [408, 228] on div "Option A Aristotle Mark as correct answer" at bounding box center [563, 177] width 436 height 207
click at [408, 237] on span "Mark as correct answer" at bounding box center [423, 245] width 119 height 16
click at [364, 239] on input "Mark as correct answer" at bounding box center [354, 246] width 19 height 14
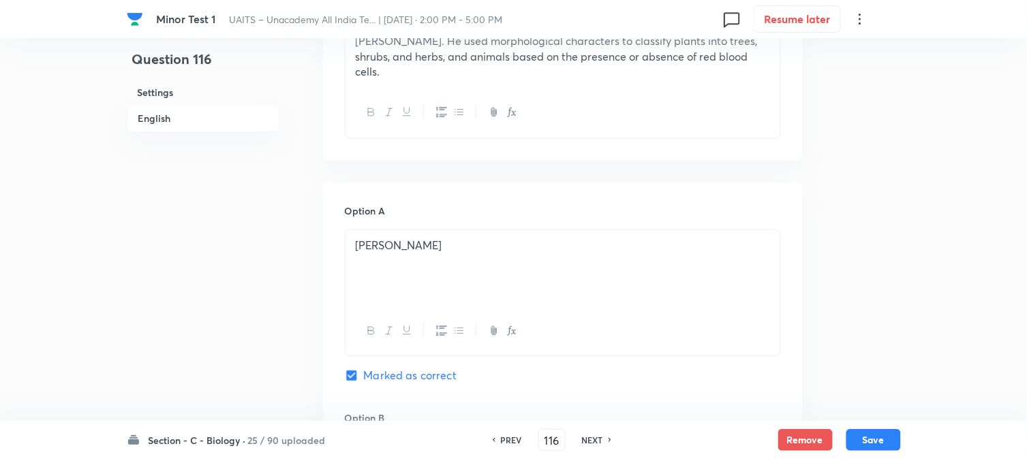
scroll to position [326, 0]
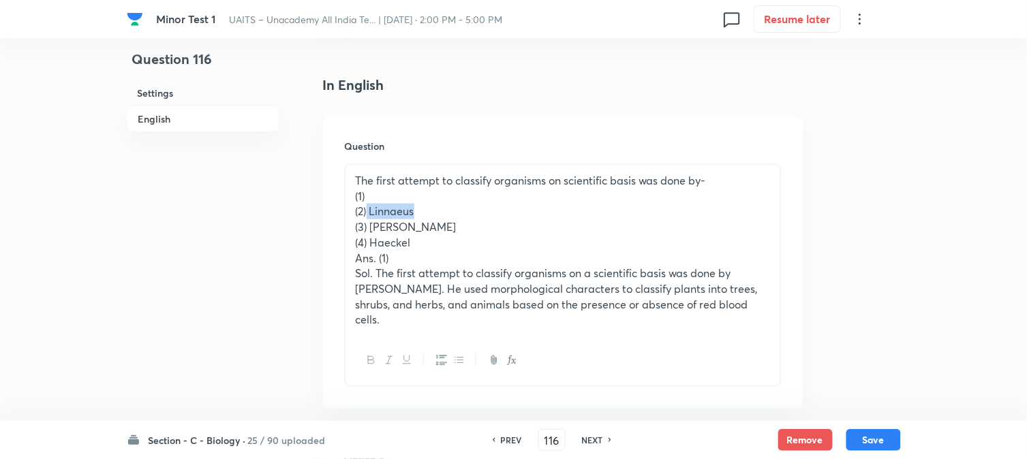
drag, startPoint x: 366, startPoint y: 218, endPoint x: 447, endPoint y: 215, distance: 81.2
click at [447, 215] on p "(2) Linnaeus" at bounding box center [563, 212] width 414 height 16
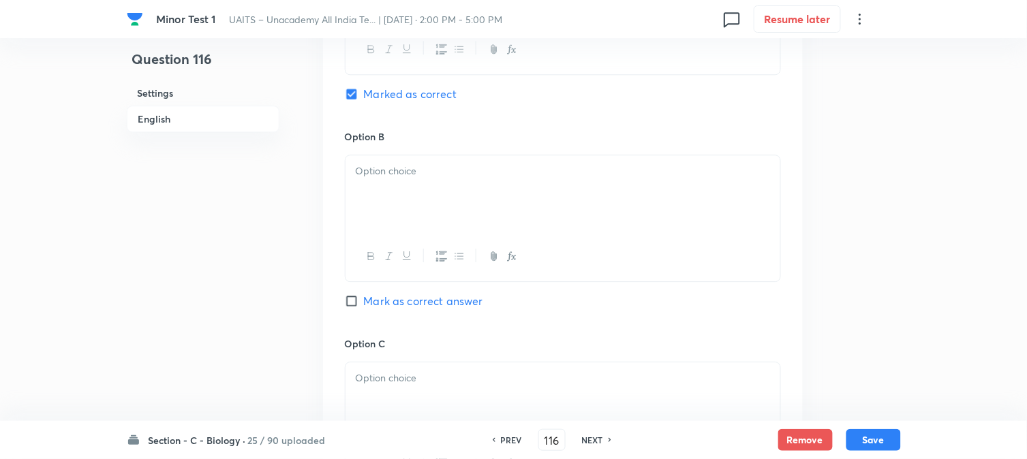
click at [385, 209] on div at bounding box center [563, 193] width 435 height 76
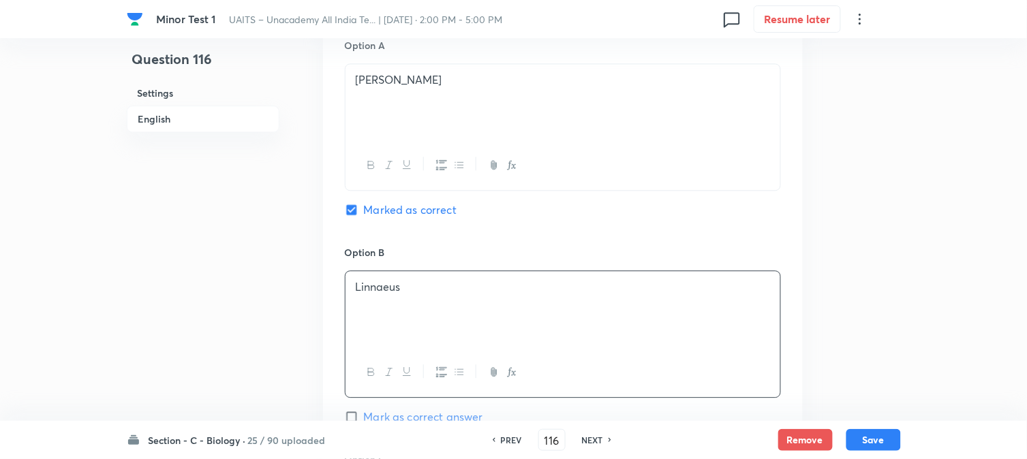
scroll to position [478, 0]
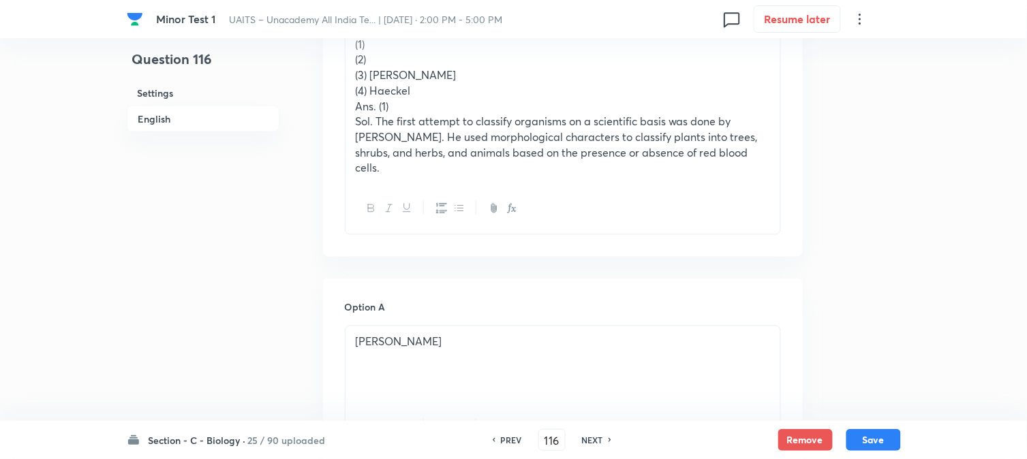
drag, startPoint x: 371, startPoint y: 74, endPoint x: 470, endPoint y: 76, distance: 98.9
click at [478, 75] on p "(3) R.H. Whittaker" at bounding box center [563, 75] width 414 height 16
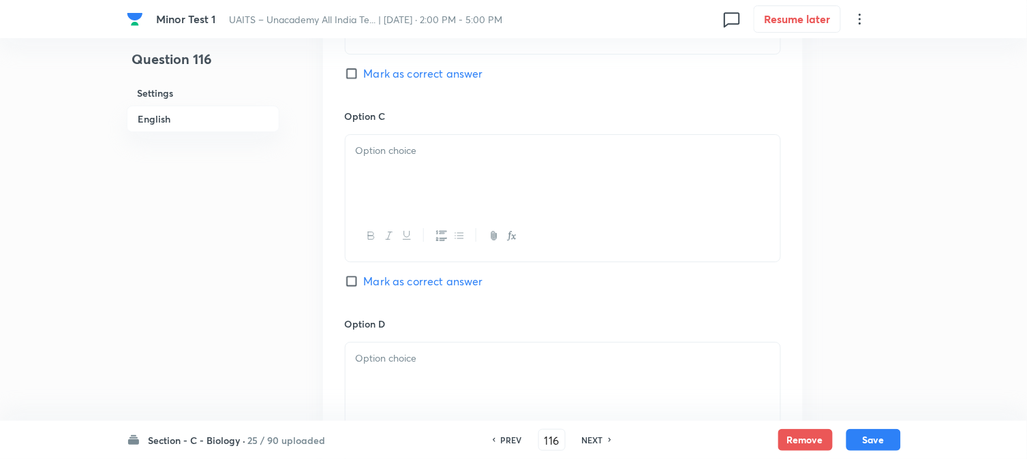
click at [370, 176] on div at bounding box center [563, 173] width 435 height 76
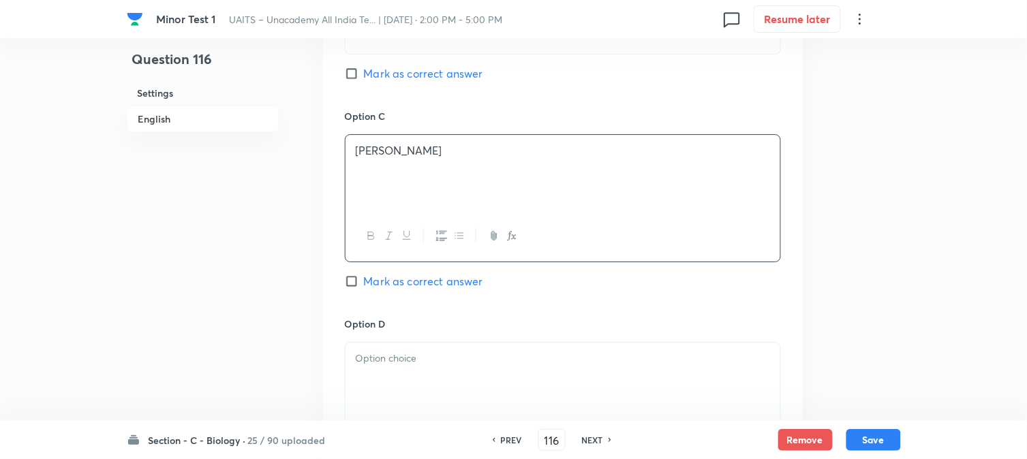
scroll to position [402, 0]
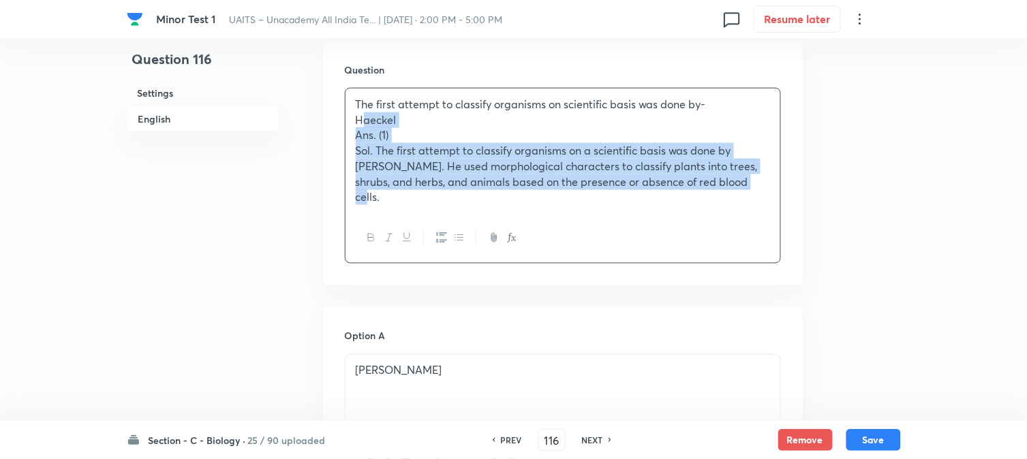
drag, startPoint x: 369, startPoint y: 166, endPoint x: 873, endPoint y: 277, distance: 516.4
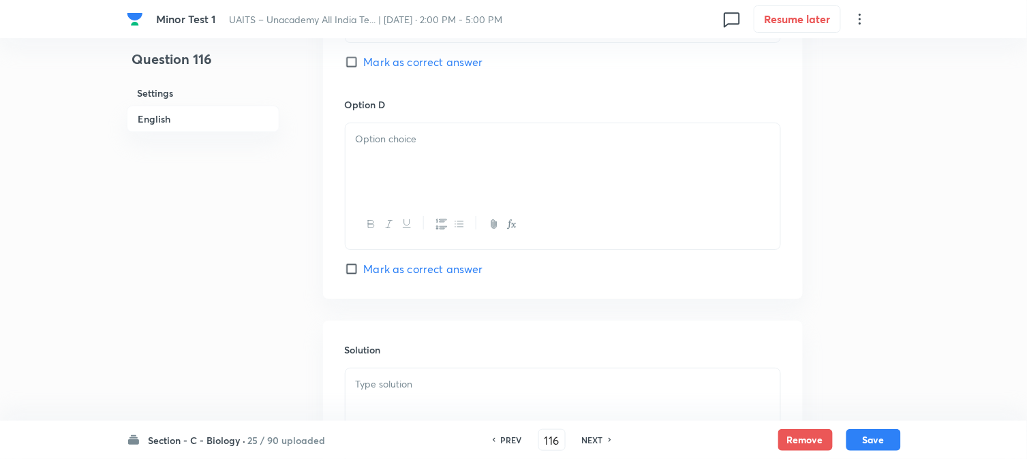
scroll to position [1235, 0]
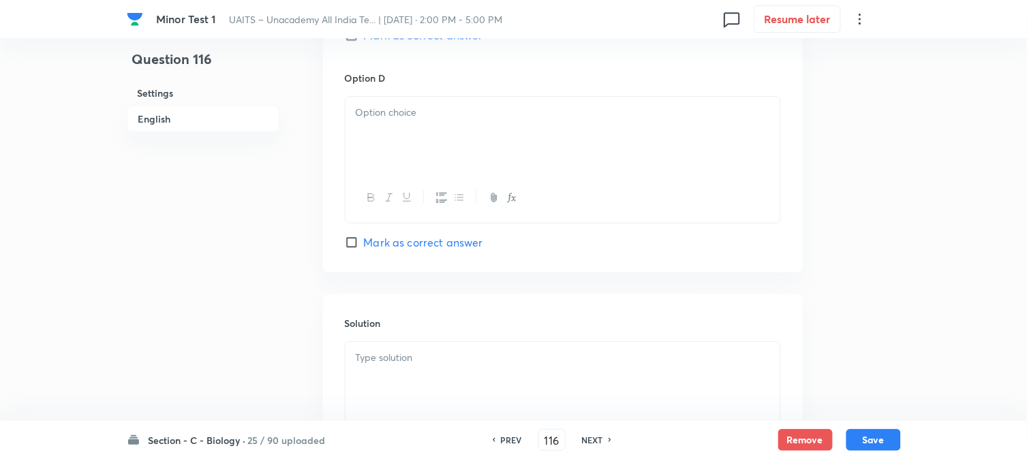
click at [367, 150] on div at bounding box center [563, 135] width 435 height 76
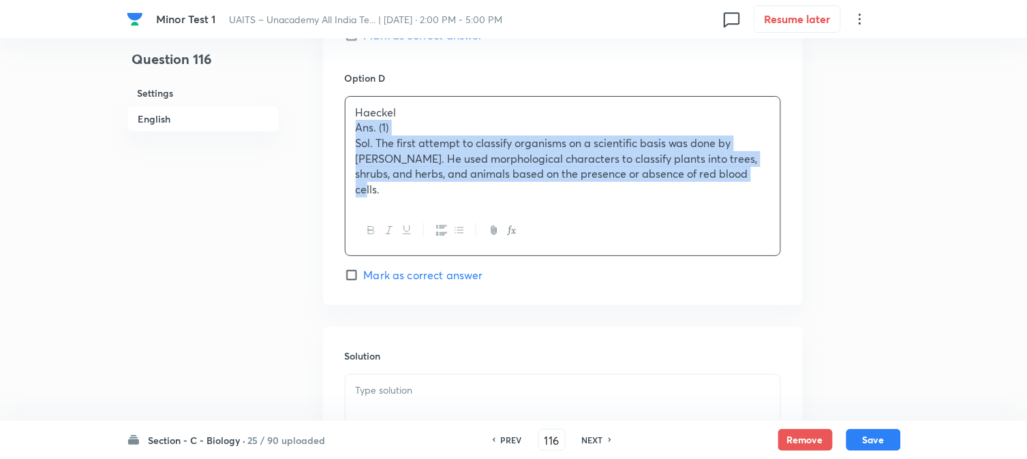
drag, startPoint x: 348, startPoint y: 131, endPoint x: 936, endPoint y: 210, distance: 592.7
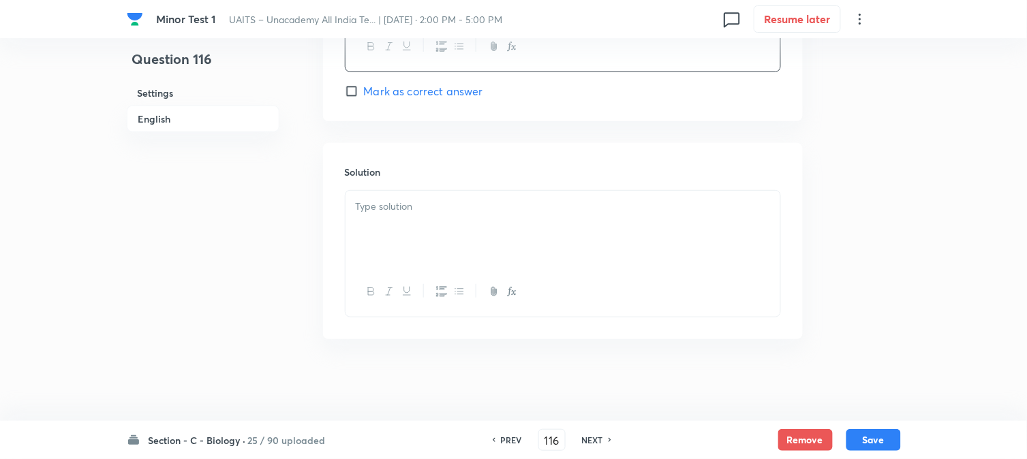
click at [458, 262] on div at bounding box center [563, 229] width 435 height 76
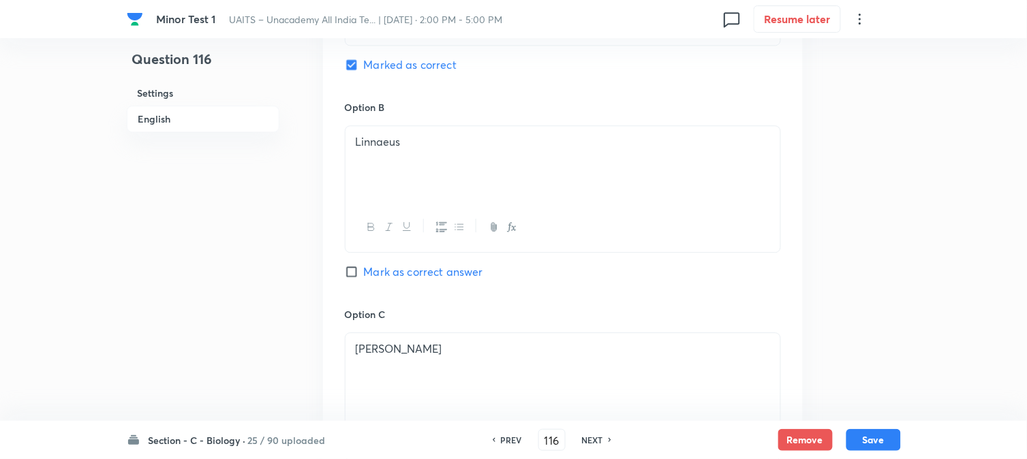
scroll to position [707, 0]
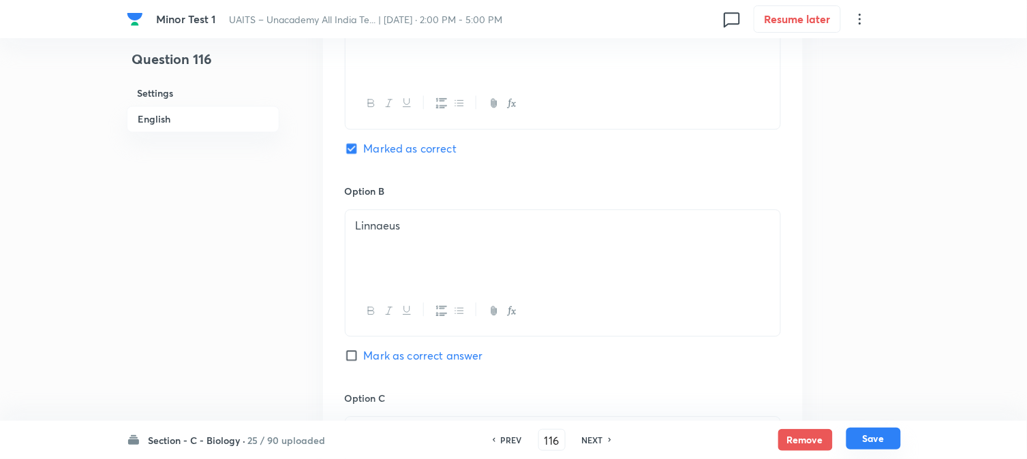
click at [893, 440] on button "Save" at bounding box center [873, 439] width 55 height 22
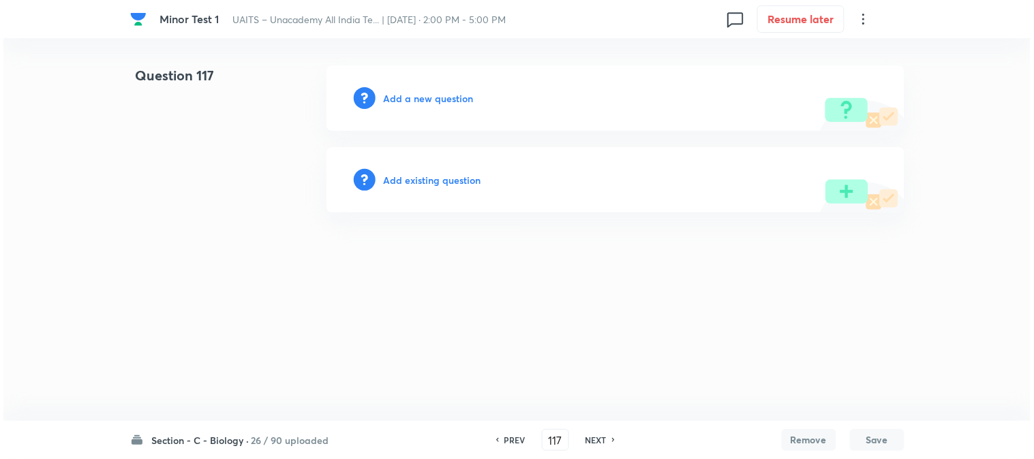
scroll to position [0, 0]
click at [439, 99] on h6 "Add a new question" at bounding box center [429, 98] width 90 height 14
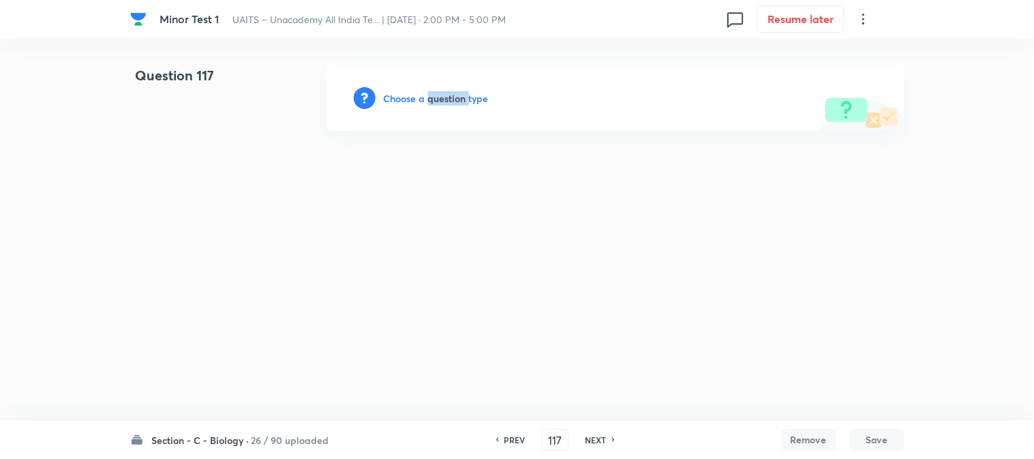
click at [440, 99] on h6 "Choose a question type" at bounding box center [436, 98] width 105 height 14
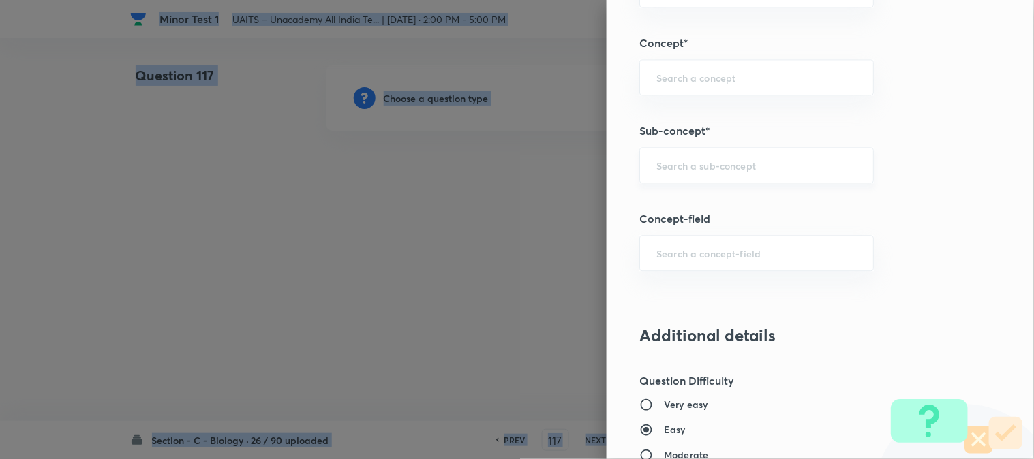
scroll to position [804, 0]
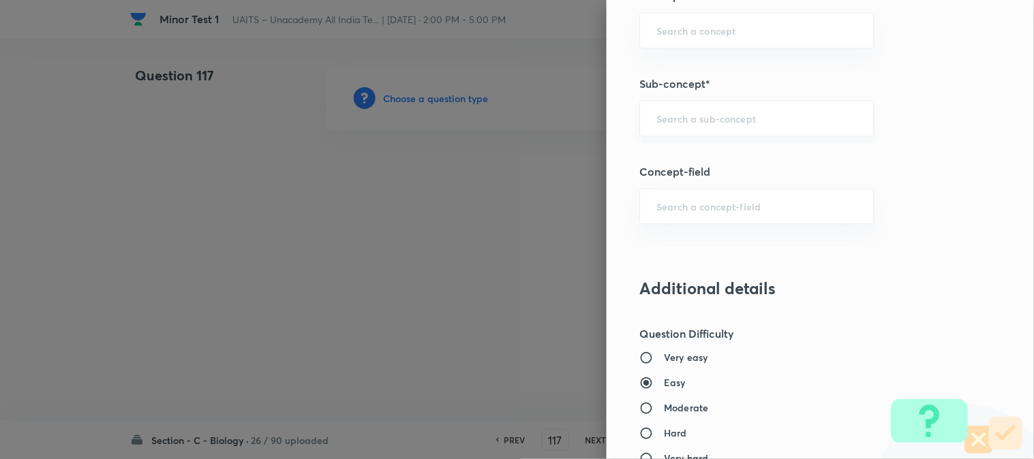
click at [720, 112] on input "text" at bounding box center [756, 118] width 200 height 13
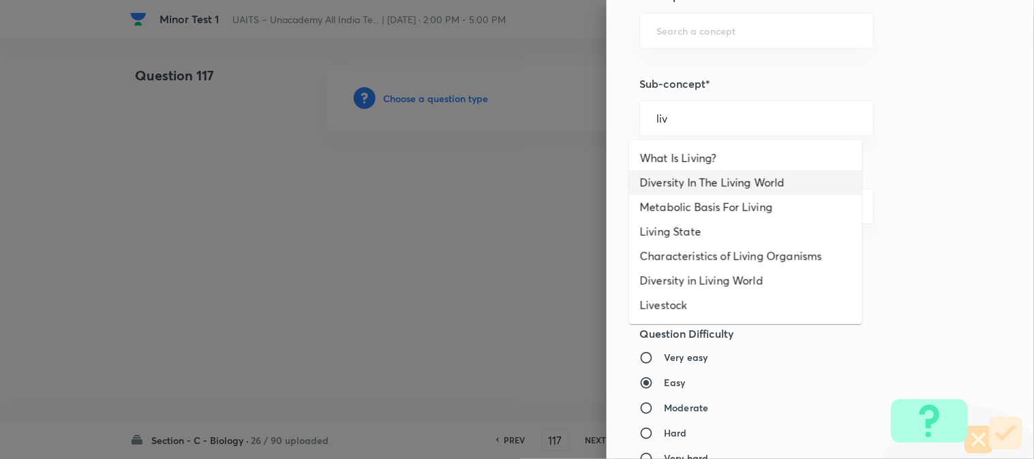
click at [732, 181] on li "Diversity In The Living World" at bounding box center [745, 182] width 233 height 25
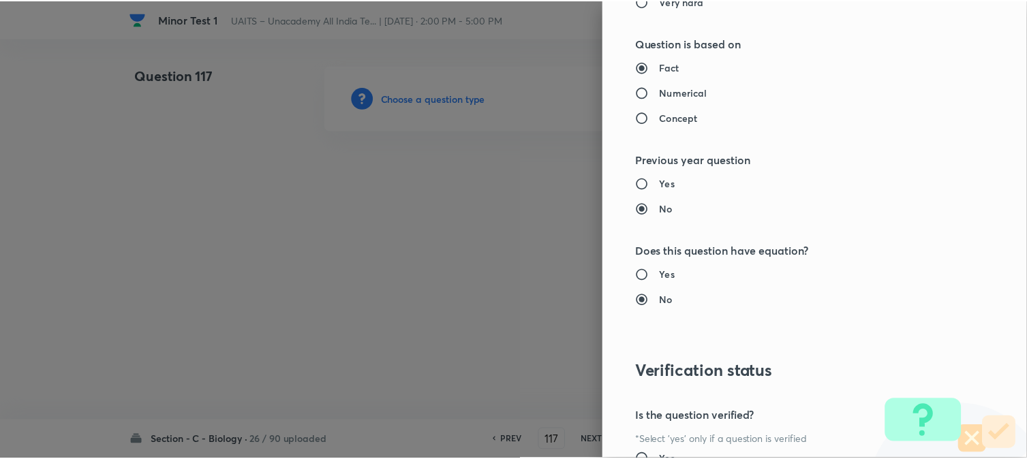
scroll to position [1398, 0]
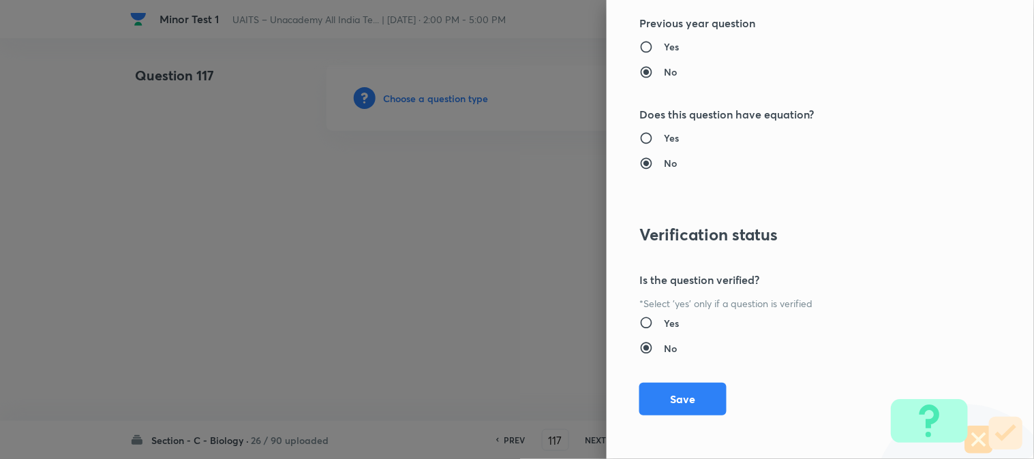
drag, startPoint x: 670, startPoint y: 388, endPoint x: 555, endPoint y: 339, distance: 124.8
click at [670, 389] on button "Save" at bounding box center [682, 399] width 87 height 33
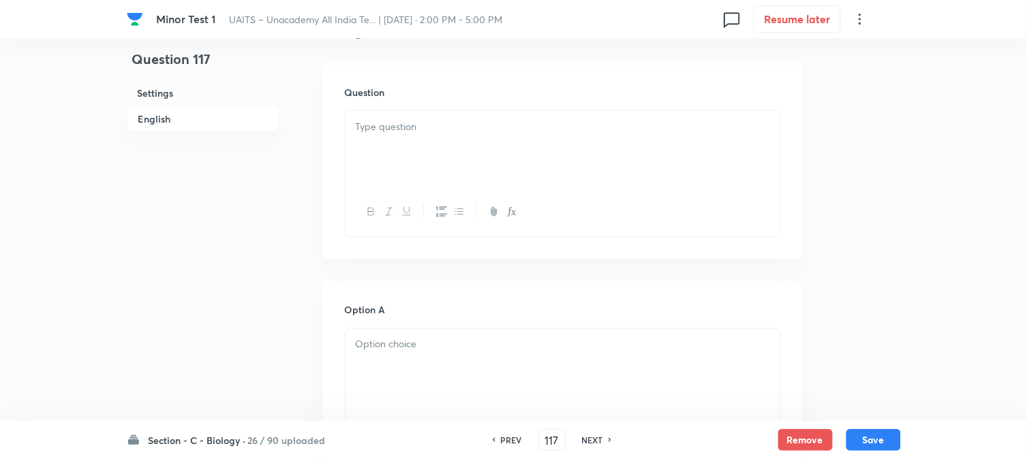
scroll to position [402, 0]
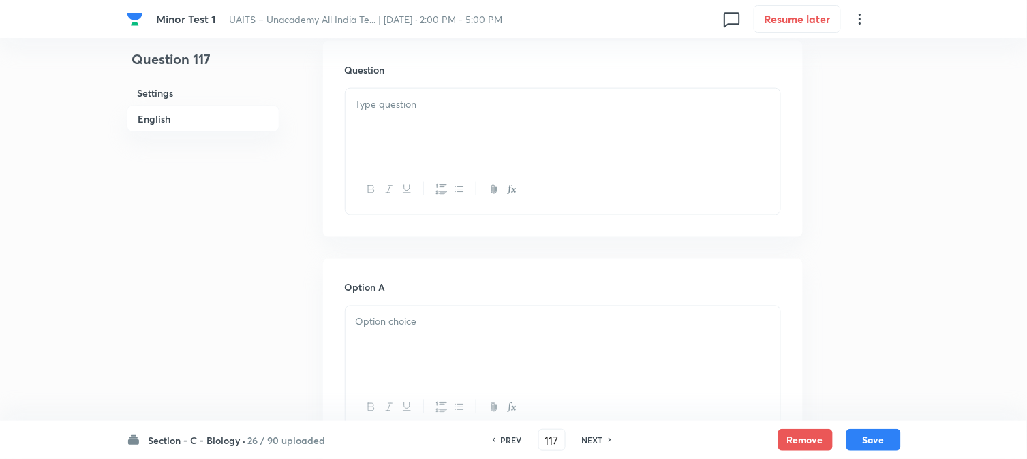
click at [416, 133] on div at bounding box center [563, 127] width 435 height 76
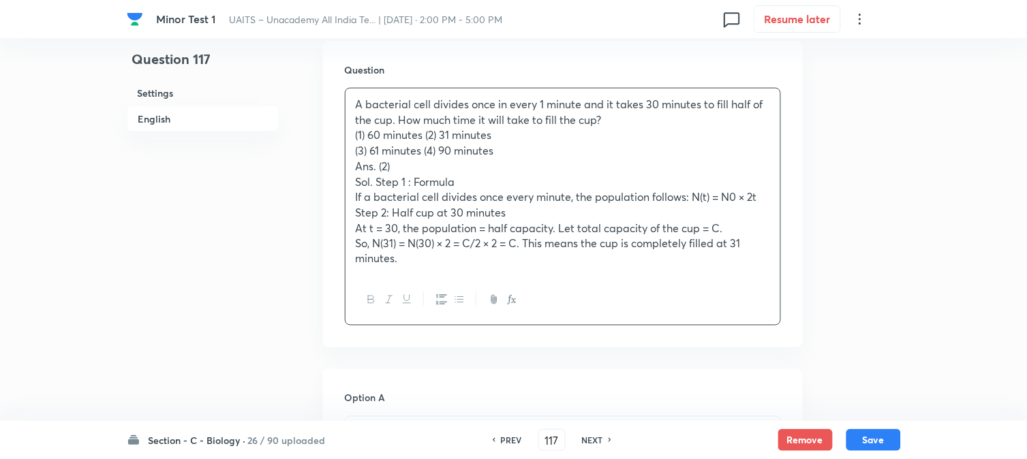
click at [421, 135] on p "(1) 60 minutes (2) 31 minutes" at bounding box center [563, 135] width 414 height 16
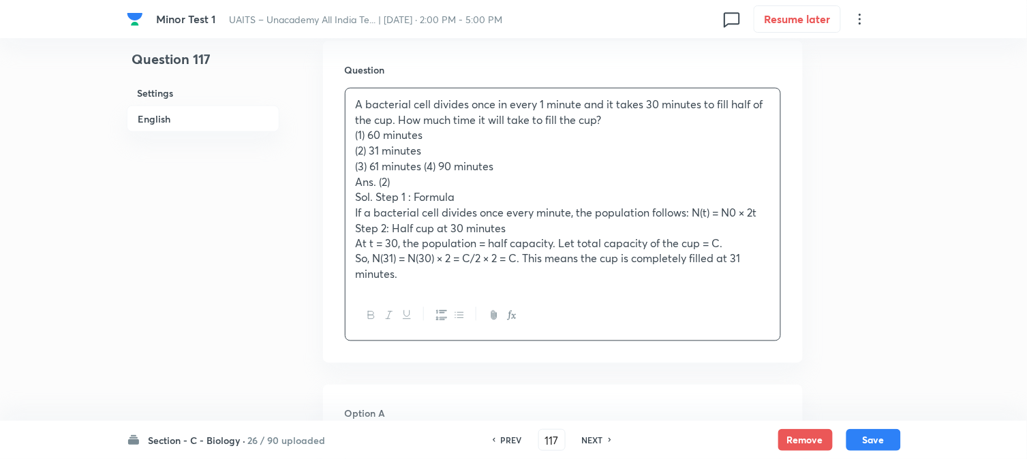
click at [425, 166] on p "(3) 61 minutes (4) 90 minutes" at bounding box center [563, 167] width 414 height 16
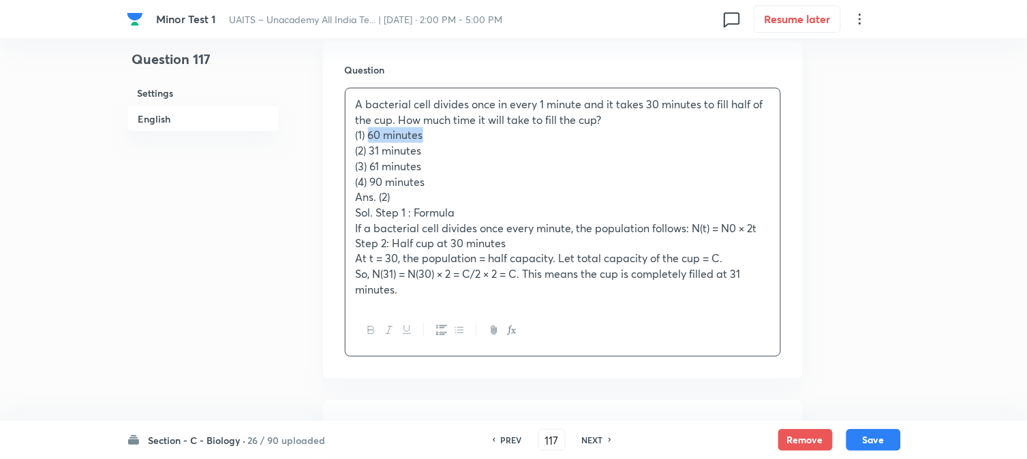
drag, startPoint x: 369, startPoint y: 134, endPoint x: 450, endPoint y: 137, distance: 81.9
click at [450, 137] on p "(1) 60 minutes" at bounding box center [563, 135] width 414 height 16
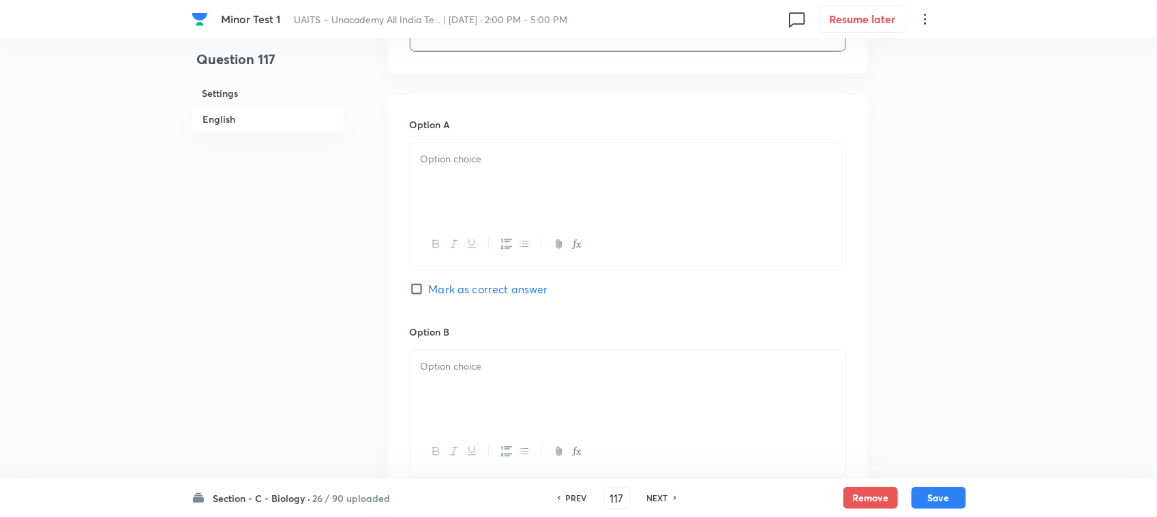
click at [447, 198] on div at bounding box center [627, 181] width 435 height 76
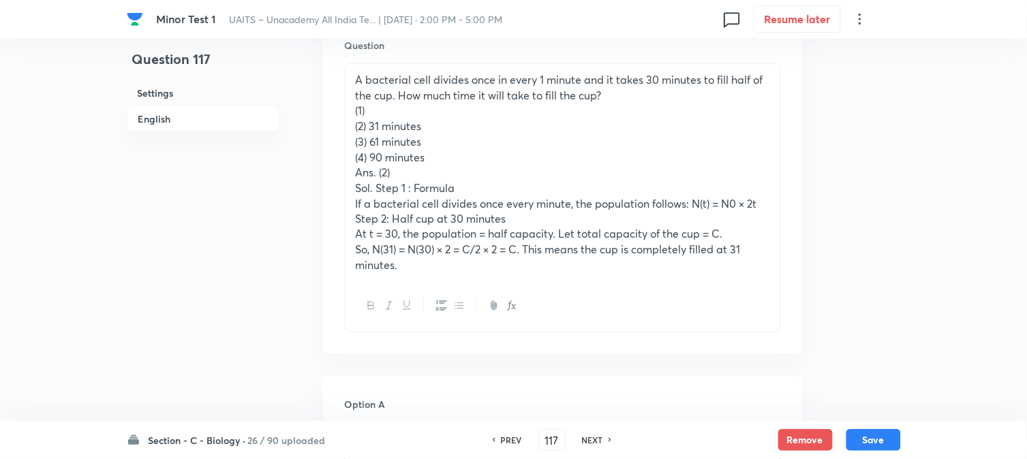
scroll to position [405, 0]
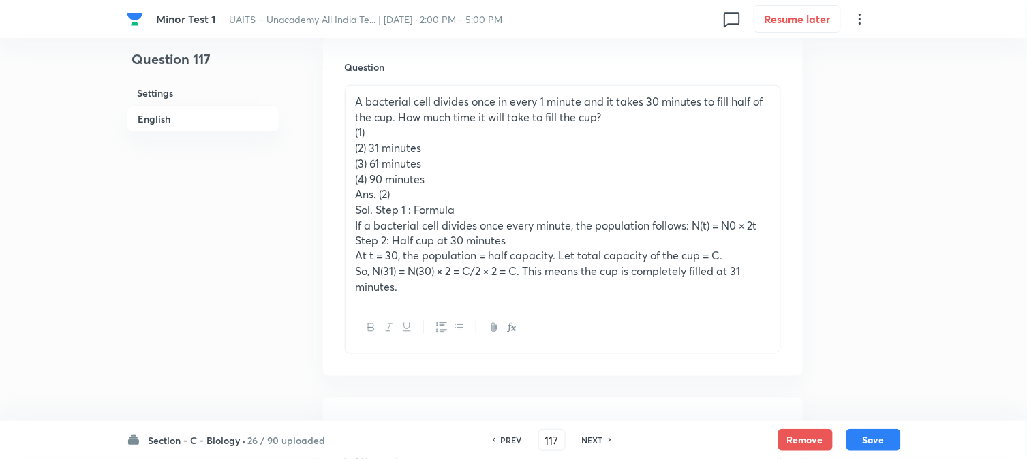
drag, startPoint x: 369, startPoint y: 146, endPoint x: 457, endPoint y: 146, distance: 87.9
click at [457, 146] on p "(2) 31 minutes" at bounding box center [563, 148] width 414 height 16
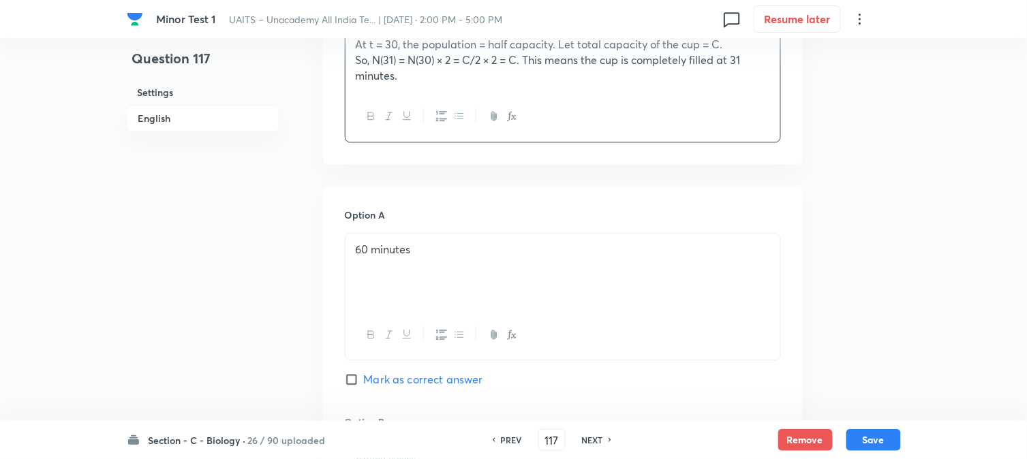
scroll to position [859, 0]
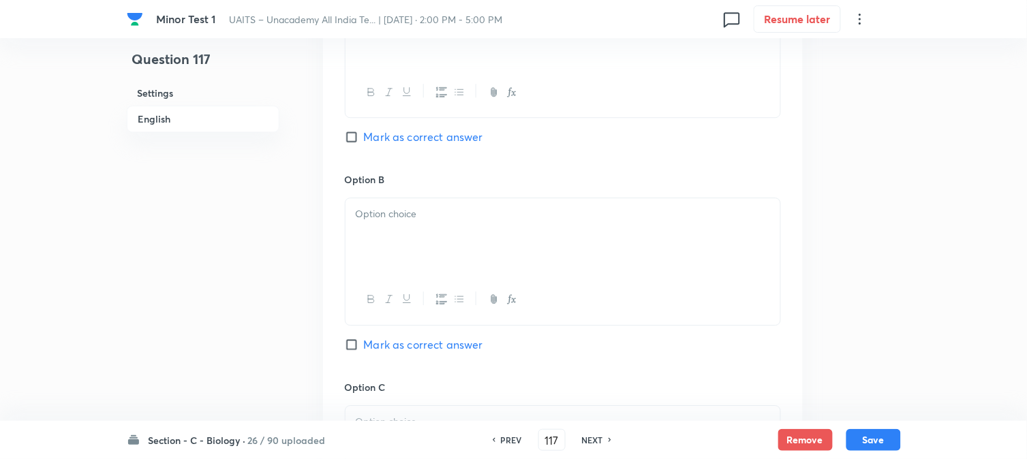
click at [386, 234] on div at bounding box center [563, 236] width 435 height 76
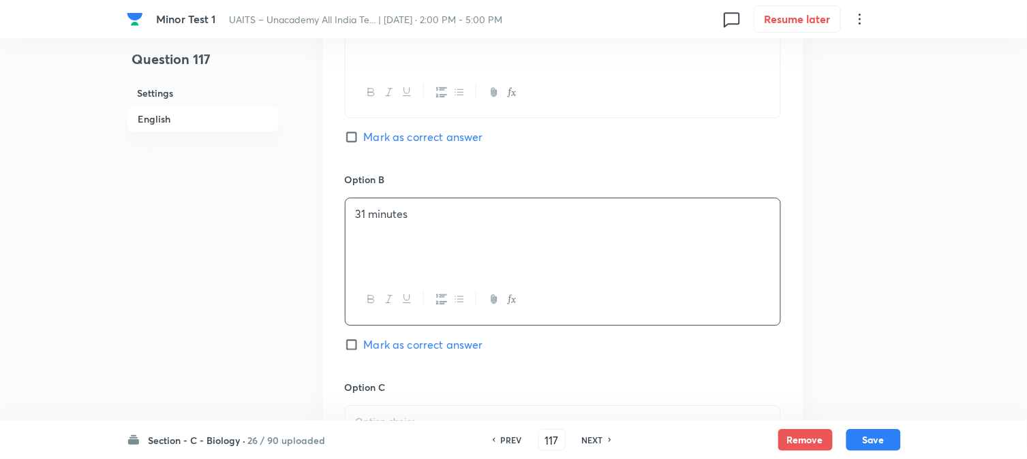
click at [404, 346] on span "Mark as correct answer" at bounding box center [423, 345] width 119 height 16
click at [364, 346] on input "Mark as correct answer" at bounding box center [354, 345] width 19 height 14
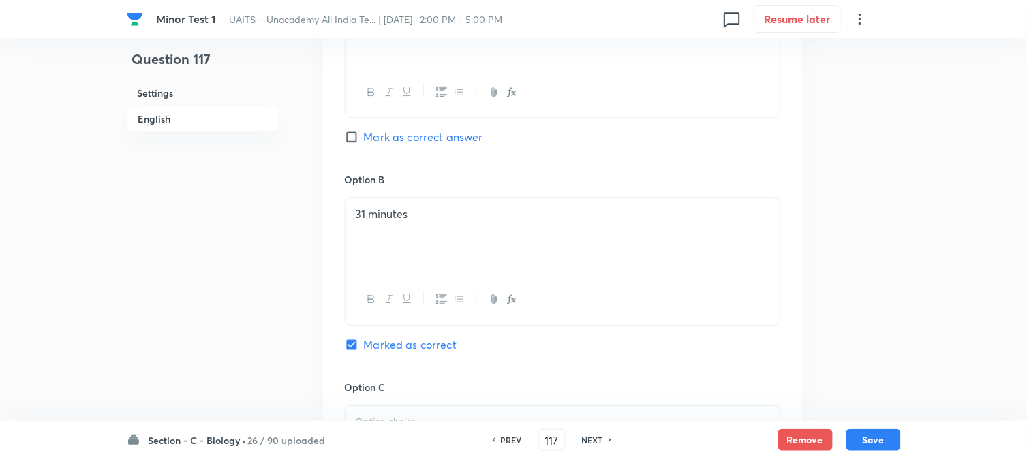
click at [404, 346] on span "Marked as correct" at bounding box center [410, 345] width 93 height 16
click at [364, 346] on input "Marked as correct" at bounding box center [354, 345] width 19 height 14
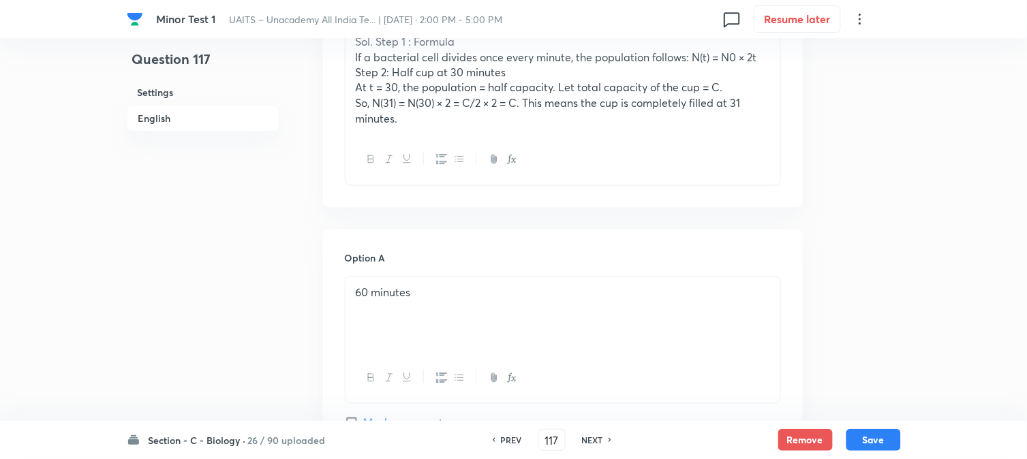
scroll to position [480, 0]
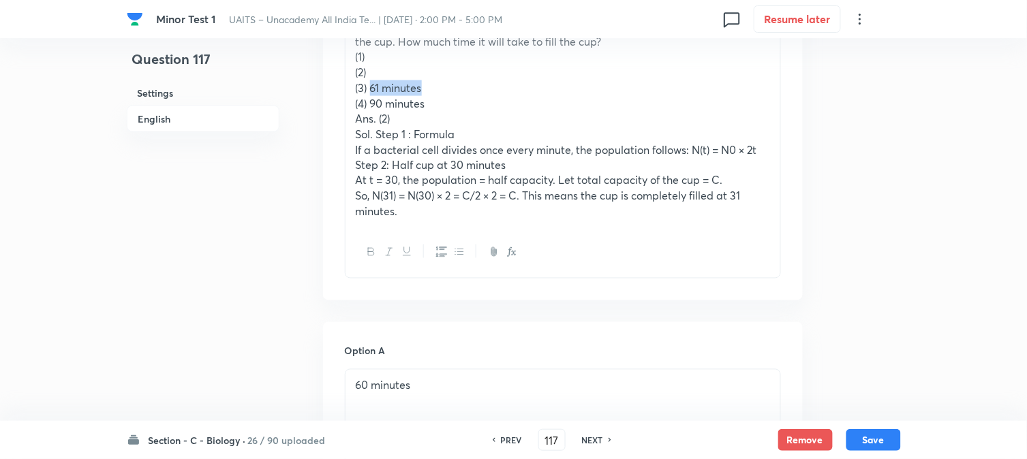
drag, startPoint x: 373, startPoint y: 89, endPoint x: 426, endPoint y: 89, distance: 53.2
click at [426, 89] on p "(3) 61 minutes" at bounding box center [563, 88] width 414 height 16
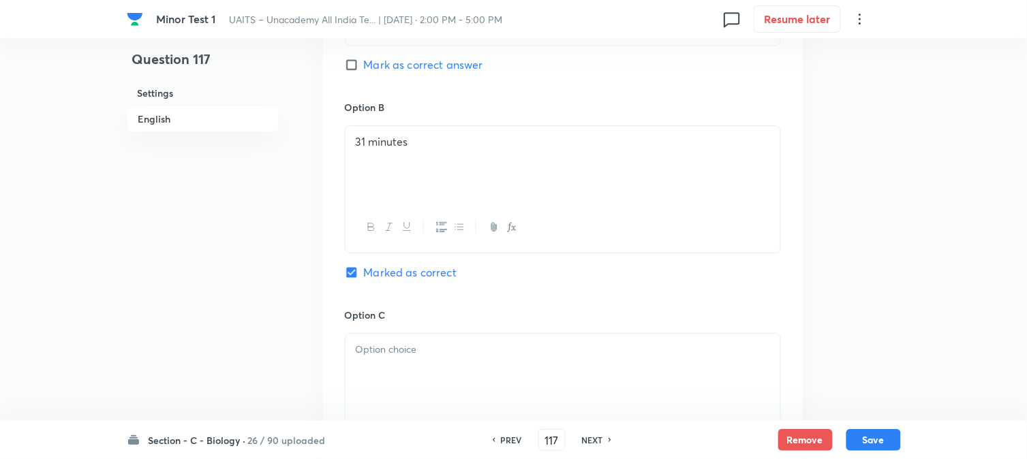
scroll to position [935, 0]
click at [384, 240] on div at bounding box center [563, 224] width 435 height 50
click at [391, 383] on div at bounding box center [563, 369] width 435 height 76
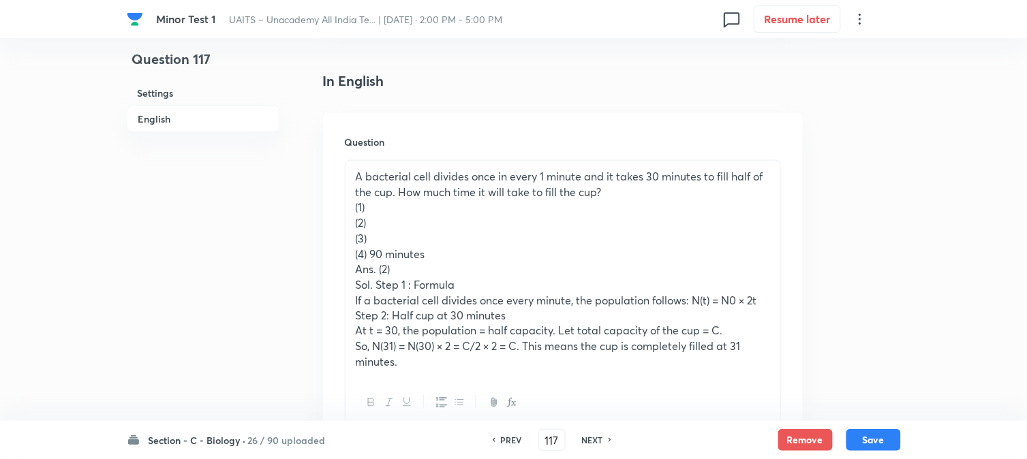
scroll to position [329, 0]
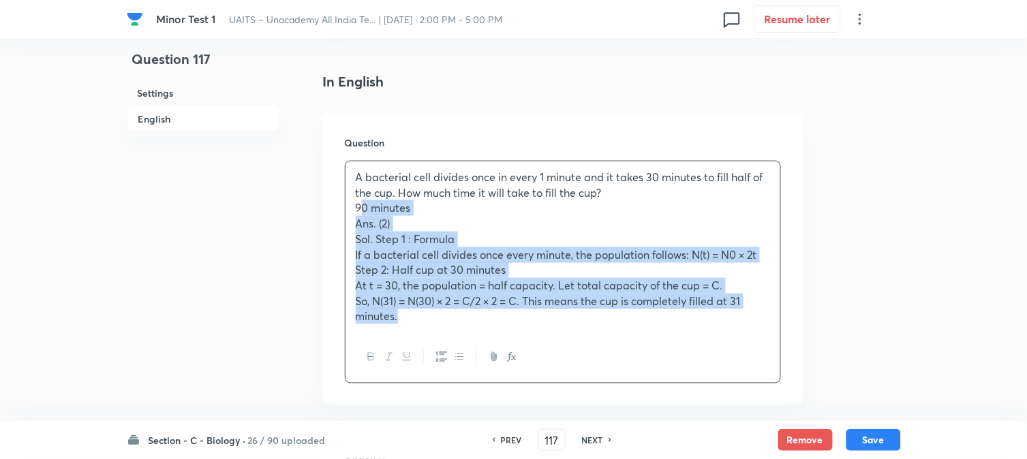
drag, startPoint x: 368, startPoint y: 254, endPoint x: 510, endPoint y: 385, distance: 192.9
click at [510, 385] on div "Question A bacterial cell divides once in every 1 minute and it takes 30 minute…" at bounding box center [563, 260] width 480 height 292
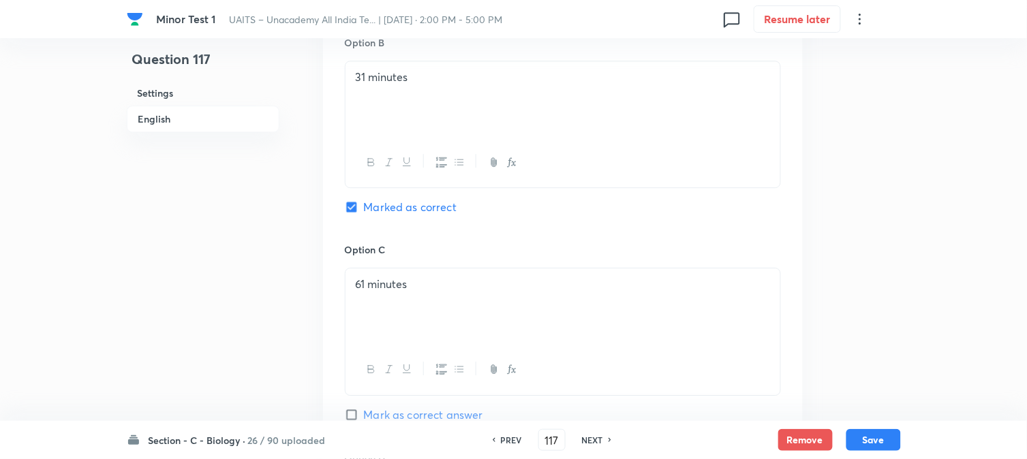
scroll to position [1162, 0]
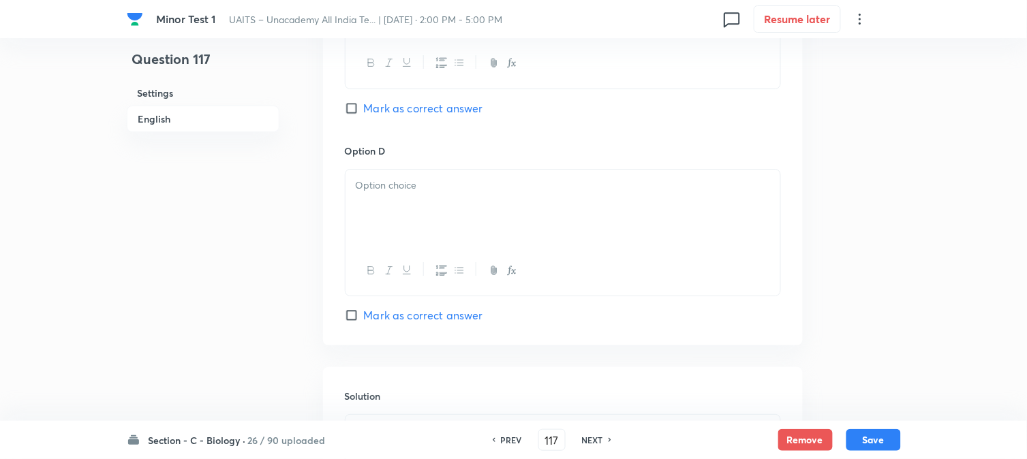
click at [379, 223] on div at bounding box center [563, 208] width 435 height 76
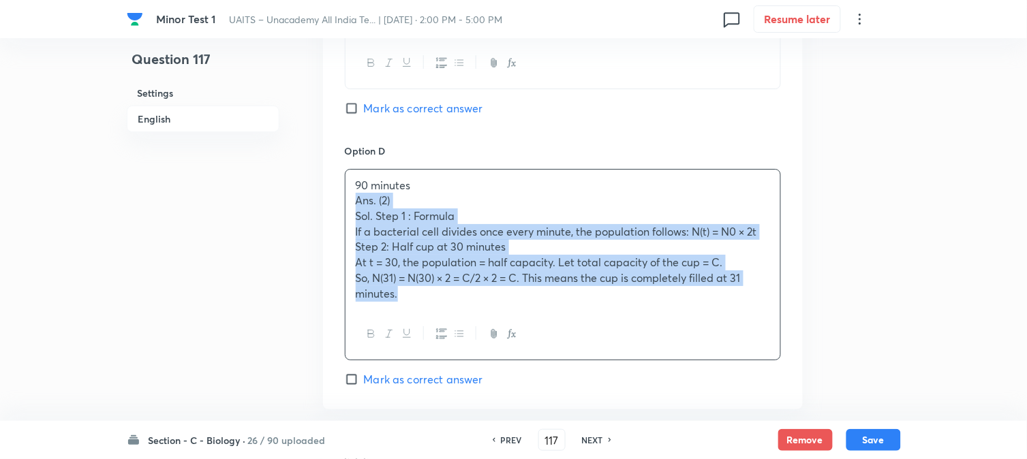
drag, startPoint x: 356, startPoint y: 207, endPoint x: 457, endPoint y: 350, distance: 174.5
click at [457, 350] on div "90 minutes Ans. (2) Sol. Step 1 : Formula If a bacterial cell divides once ever…" at bounding box center [563, 265] width 436 height 192
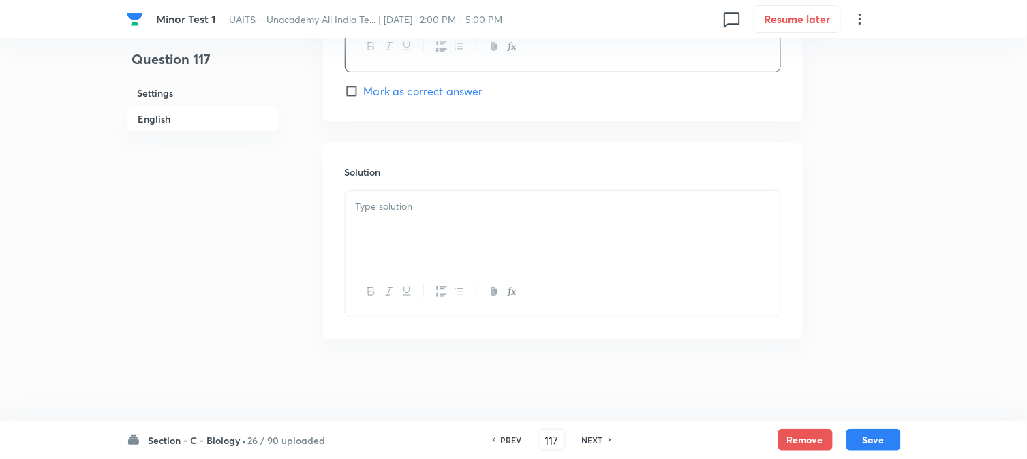
scroll to position [1388, 0]
click at [403, 257] on div at bounding box center [563, 229] width 435 height 76
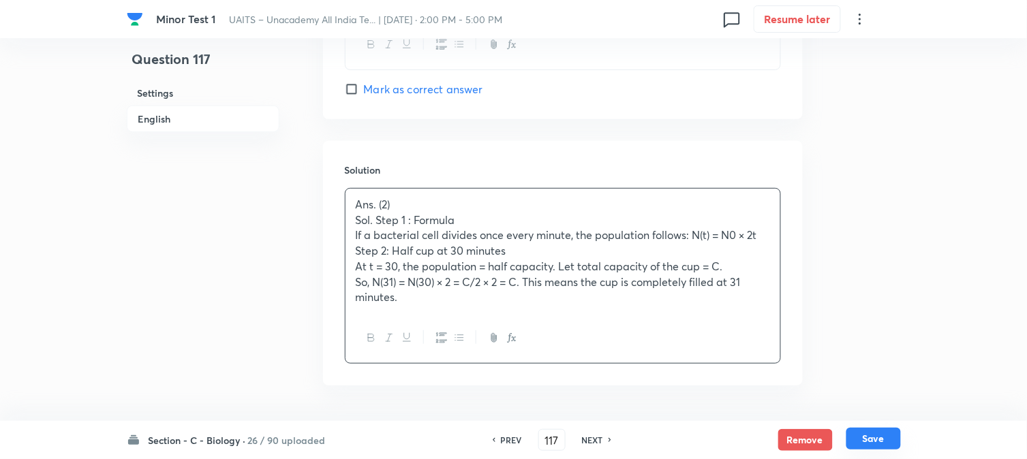
click at [883, 445] on button "Save" at bounding box center [873, 439] width 55 height 22
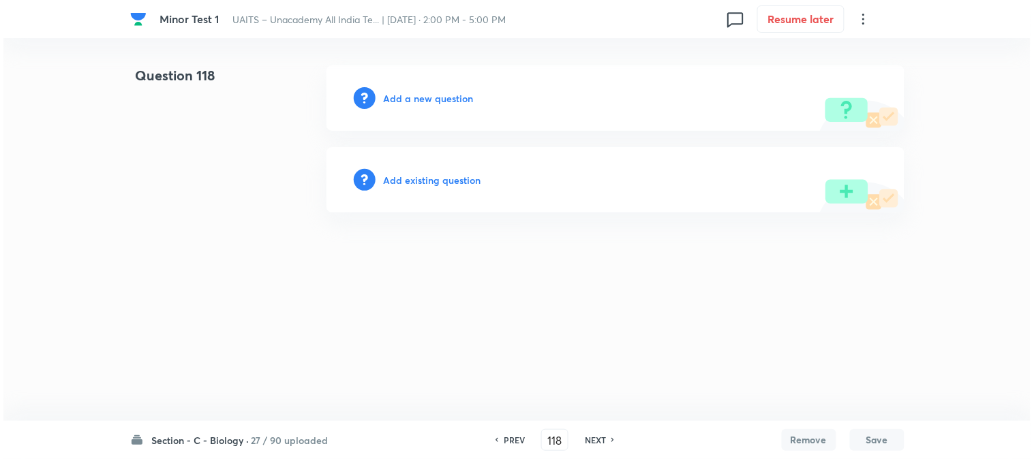
scroll to position [0, 0]
click at [432, 106] on div "Add a new question" at bounding box center [615, 97] width 578 height 65
click at [437, 99] on h6 "Add a new question" at bounding box center [429, 98] width 90 height 14
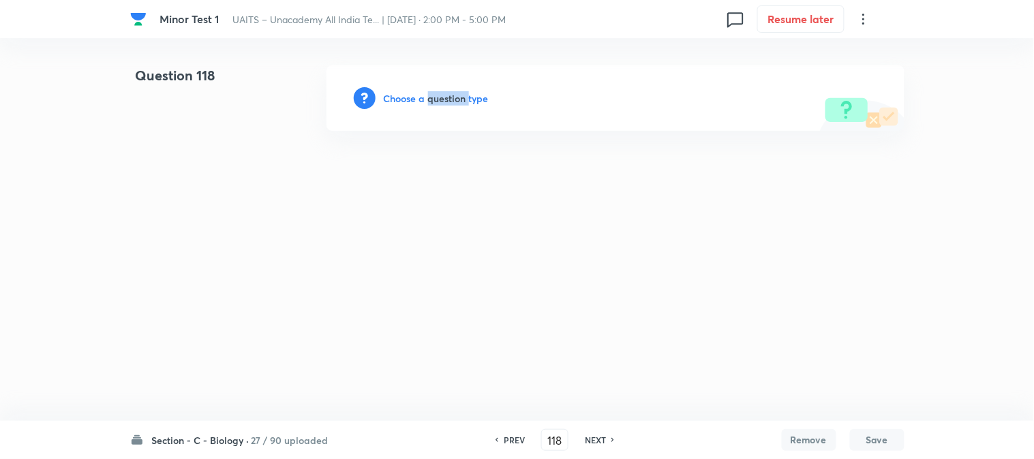
click at [437, 99] on h6 "Choose a question type" at bounding box center [436, 98] width 105 height 14
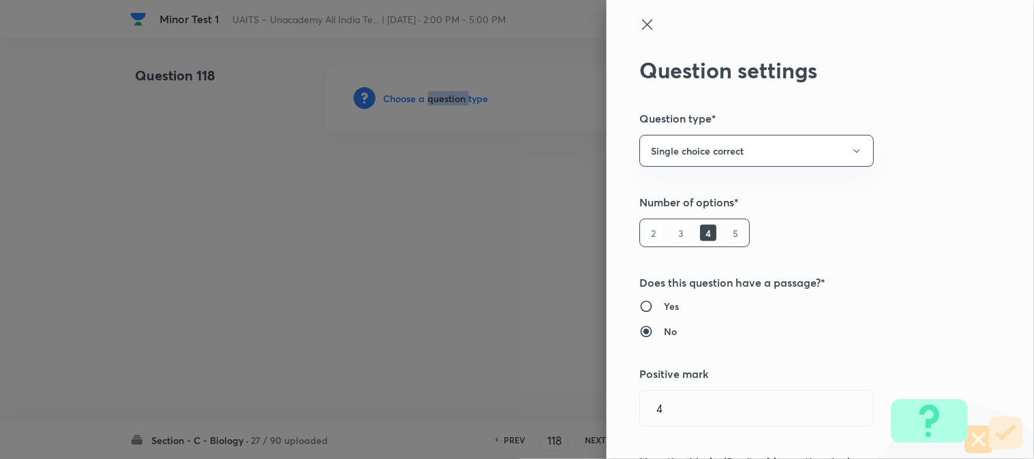
click at [437, 99] on div at bounding box center [517, 229] width 1034 height 459
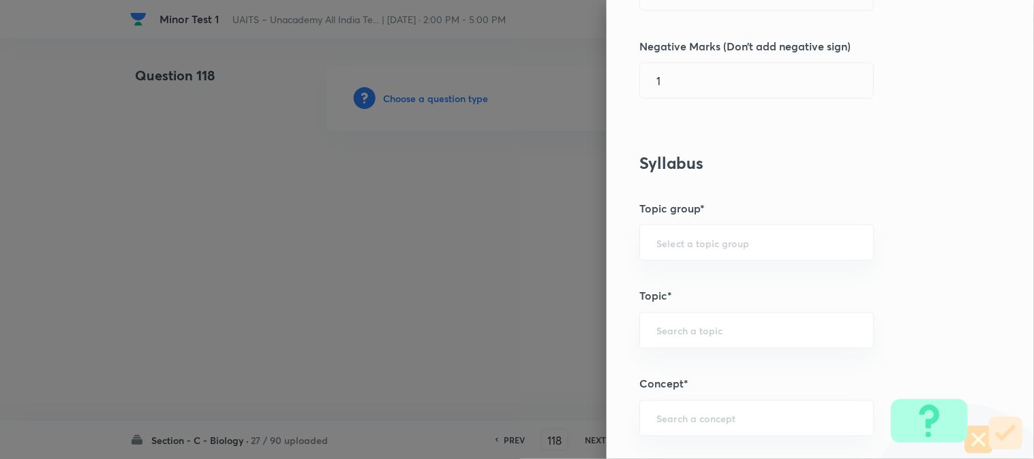
scroll to position [804, 0]
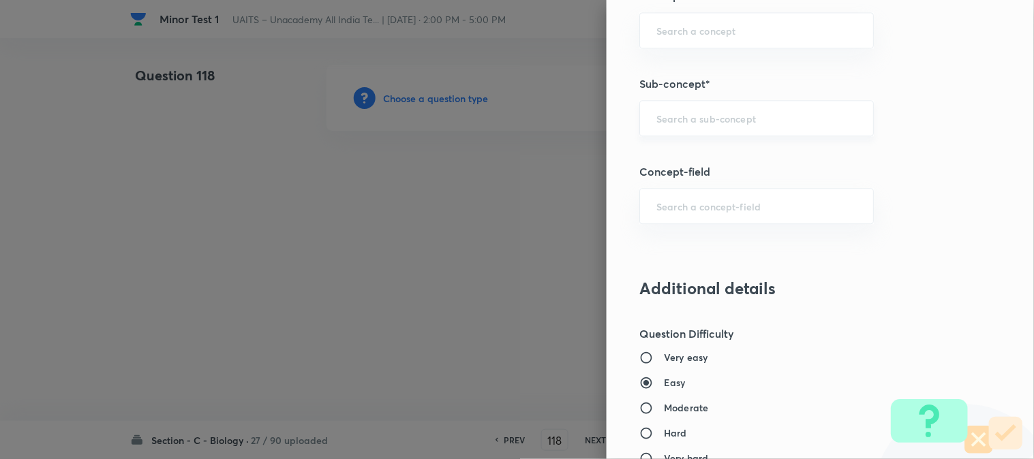
click at [720, 134] on div "​" at bounding box center [756, 118] width 234 height 36
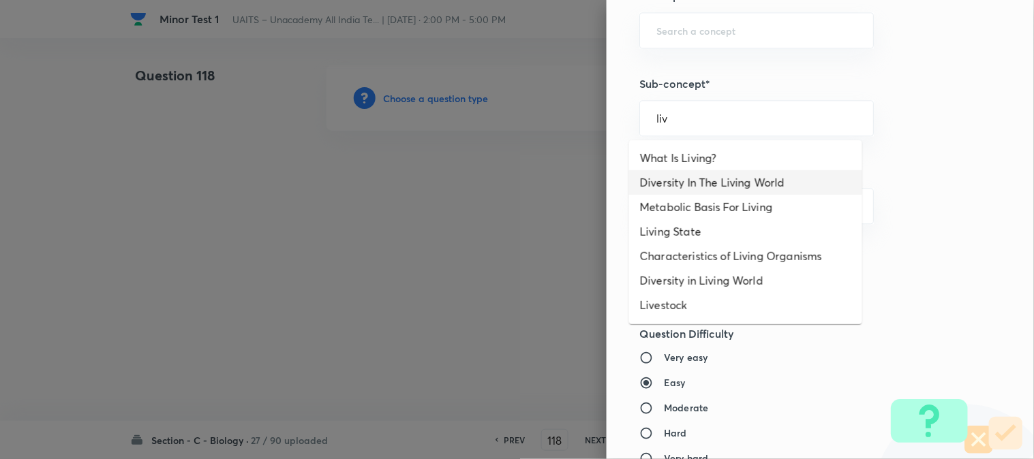
click at [697, 176] on li "Diversity In The Living World" at bounding box center [745, 182] width 233 height 25
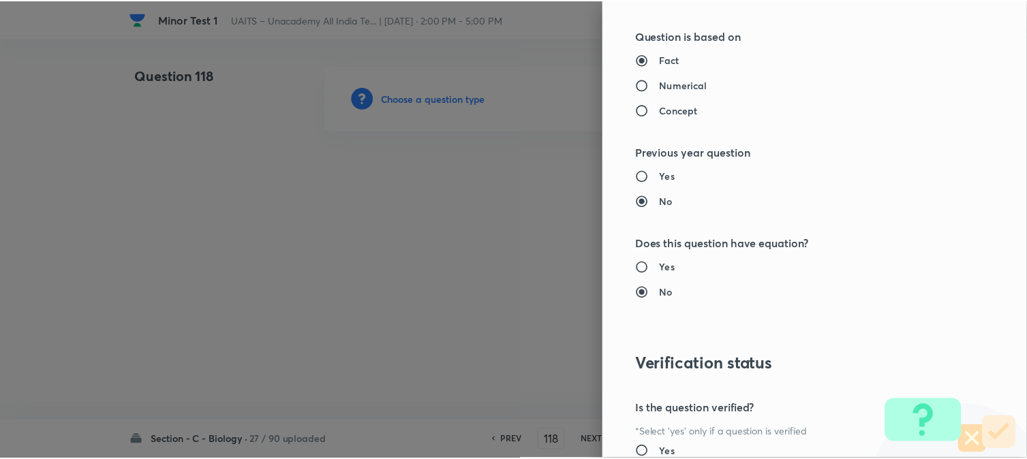
scroll to position [1398, 0]
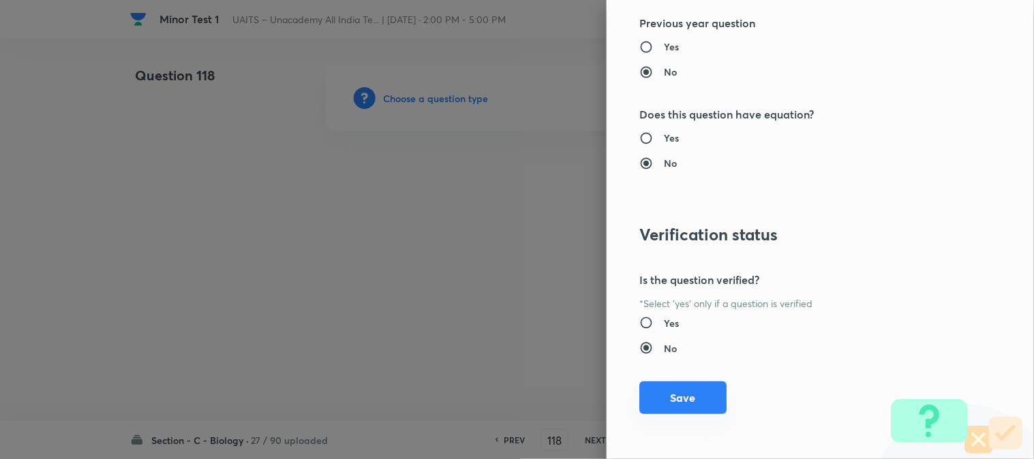
click at [669, 397] on button "Save" at bounding box center [682, 398] width 87 height 33
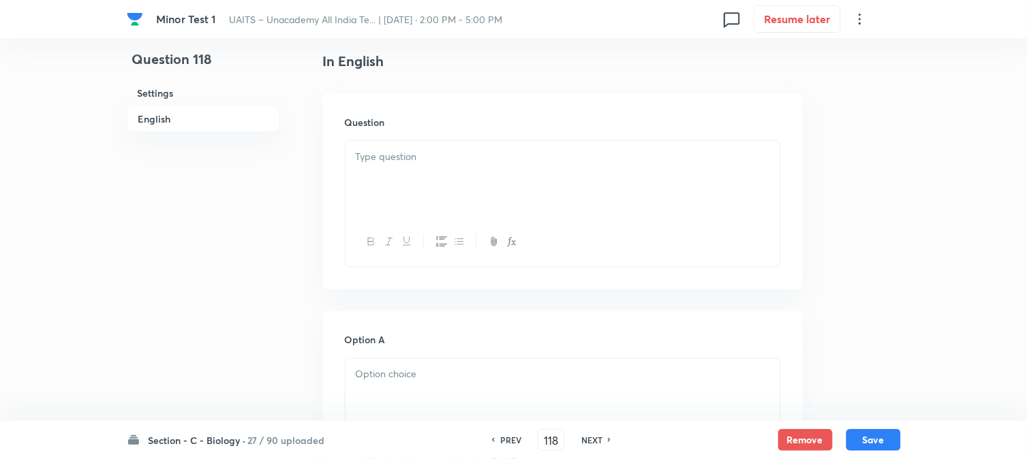
scroll to position [402, 0]
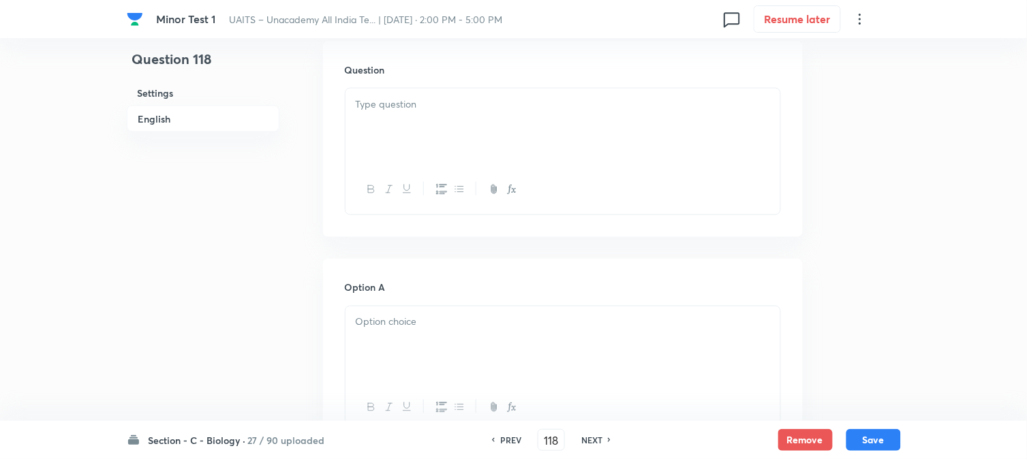
click at [402, 125] on div at bounding box center [563, 127] width 435 height 76
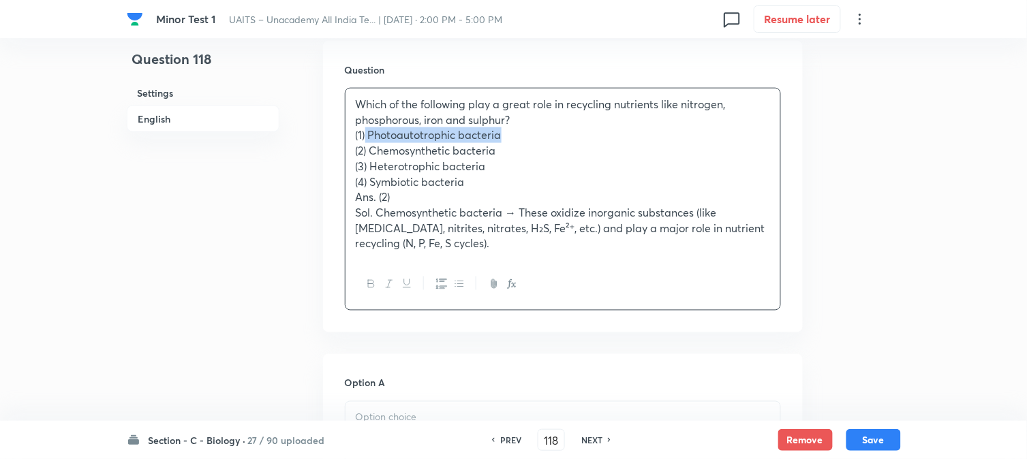
drag, startPoint x: 367, startPoint y: 132, endPoint x: 579, endPoint y: 128, distance: 212.7
click at [579, 128] on p "(1) Photoautotrophic bacteria" at bounding box center [563, 135] width 414 height 16
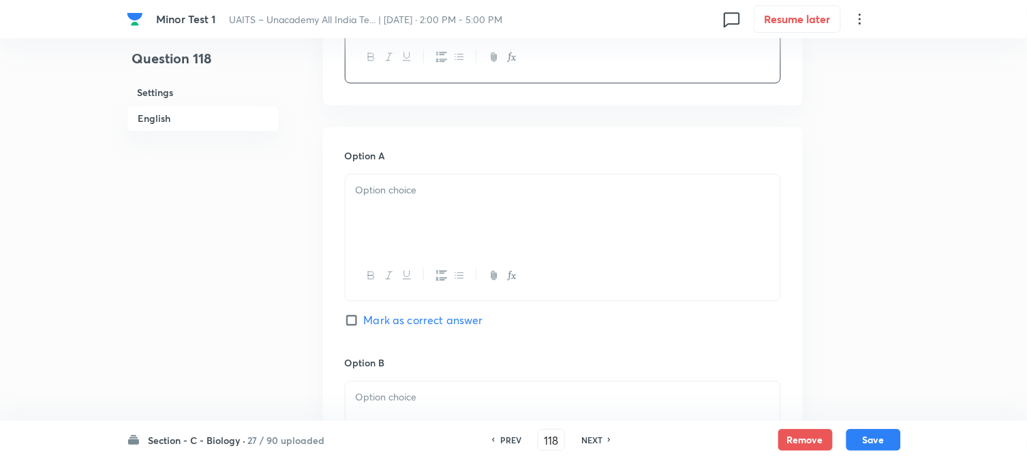
click at [387, 247] on div at bounding box center [563, 213] width 435 height 76
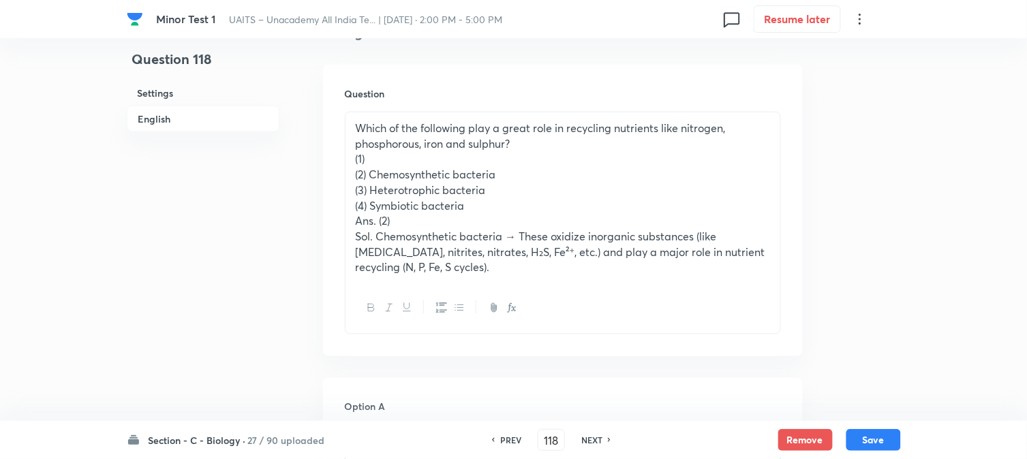
scroll to position [326, 0]
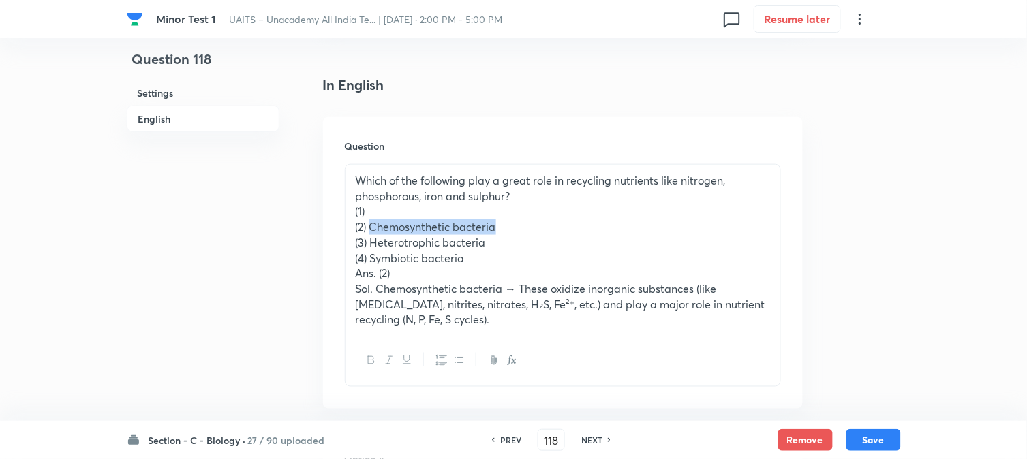
drag, startPoint x: 371, startPoint y: 228, endPoint x: 567, endPoint y: 230, distance: 196.3
click at [570, 230] on p "(2) Chemosynthetic bacteria" at bounding box center [563, 227] width 414 height 16
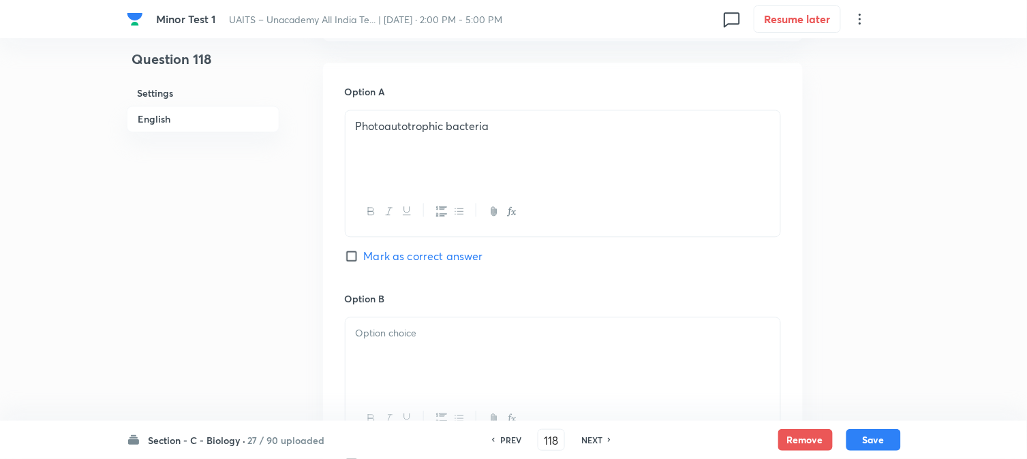
scroll to position [780, 0]
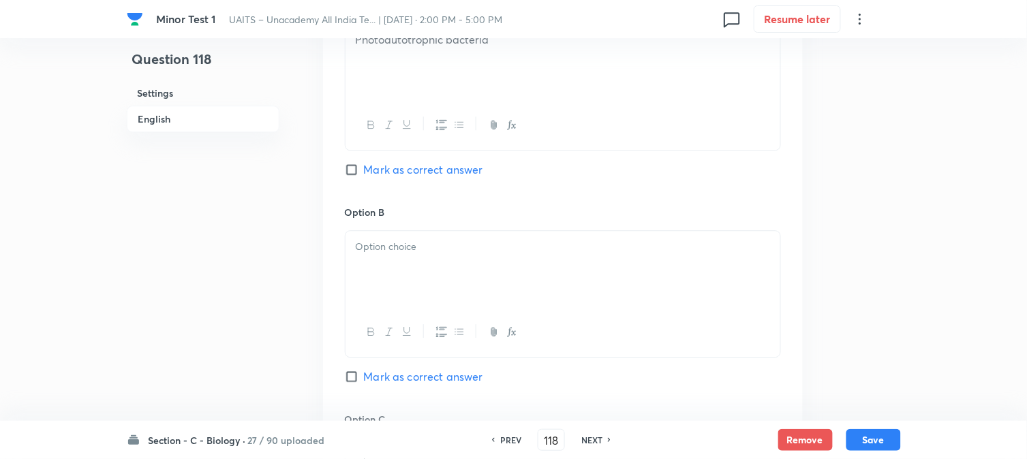
drag, startPoint x: 392, startPoint y: 296, endPoint x: 392, endPoint y: 305, distance: 9.5
click at [392, 297] on div at bounding box center [563, 269] width 435 height 76
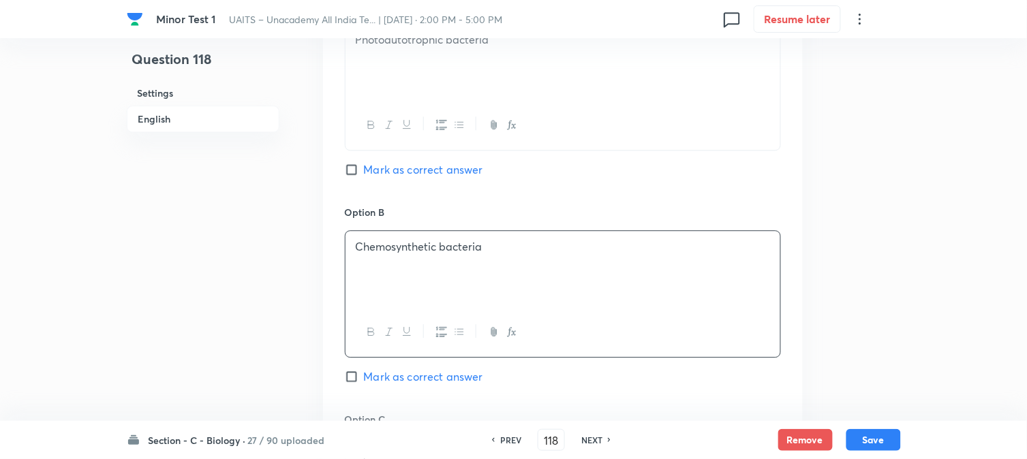
click at [397, 380] on span "Mark as correct answer" at bounding box center [423, 377] width 119 height 16
click at [364, 380] on input "Mark as correct answer" at bounding box center [354, 377] width 19 height 14
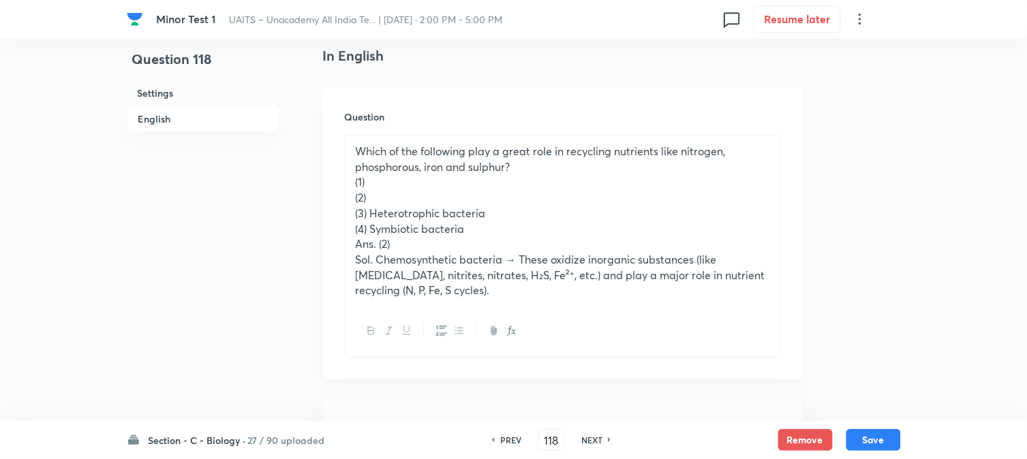
scroll to position [326, 0]
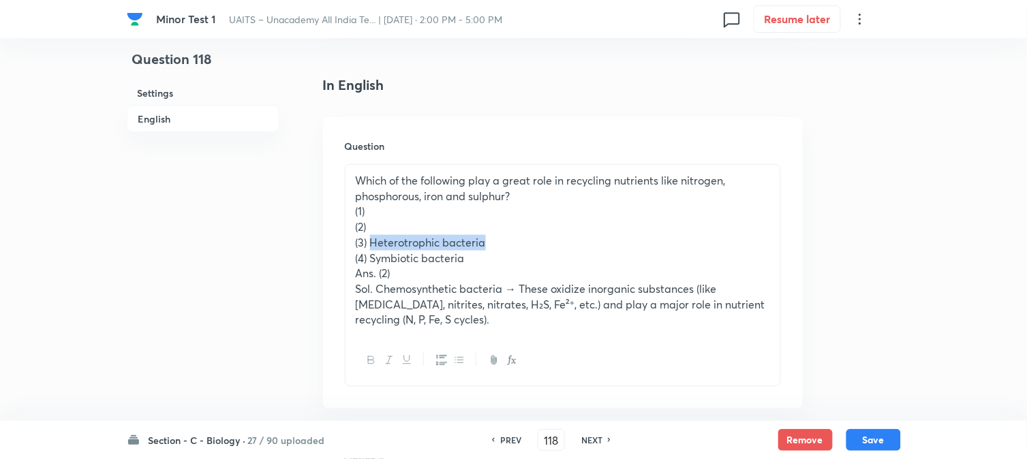
drag, startPoint x: 371, startPoint y: 239, endPoint x: 553, endPoint y: 241, distance: 182.0
click at [553, 241] on p "(3) Heterotrophic bacteria" at bounding box center [563, 243] width 414 height 16
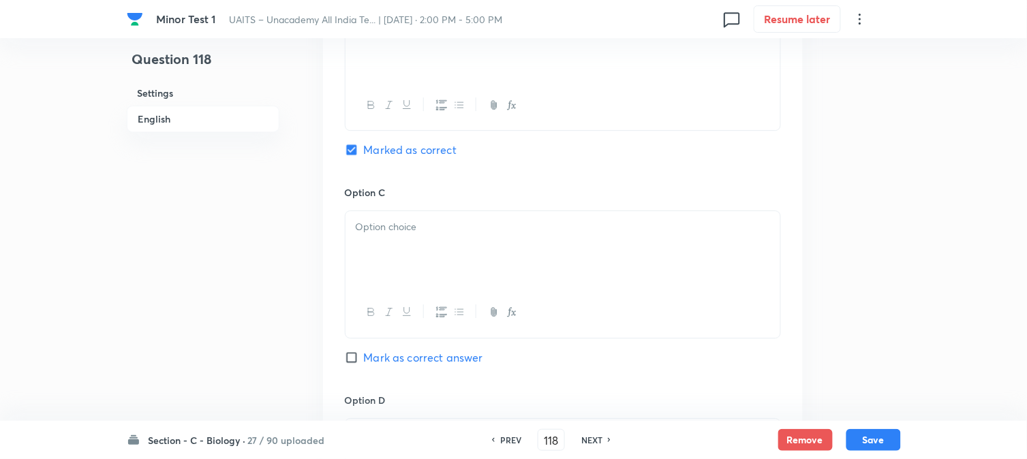
click at [387, 284] on div at bounding box center [563, 249] width 435 height 76
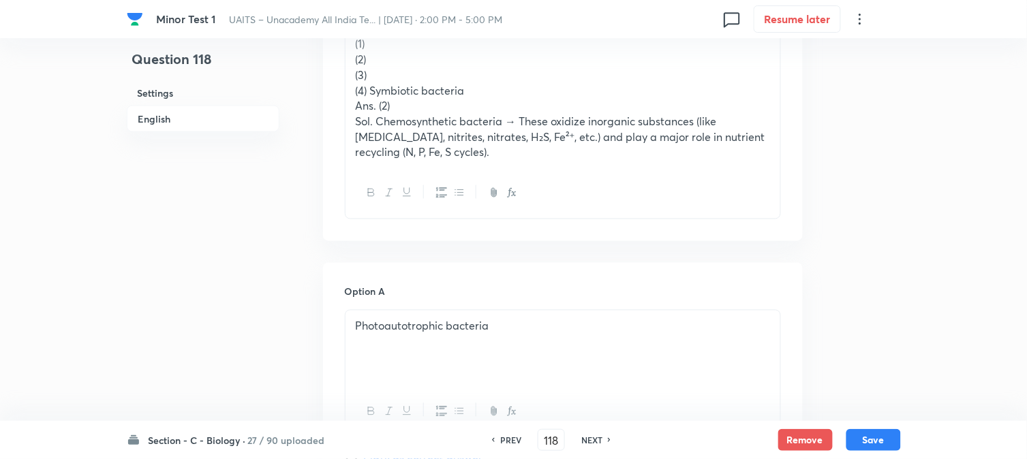
scroll to position [478, 0]
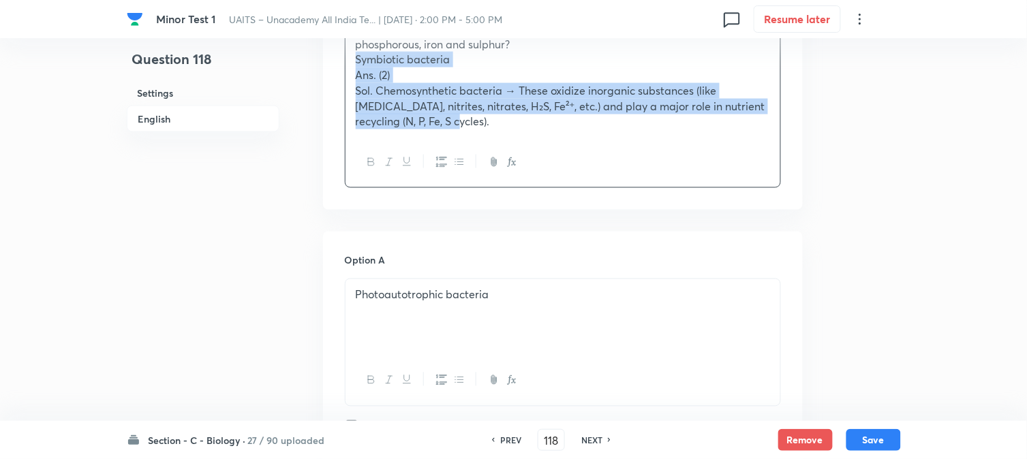
drag, startPoint x: 371, startPoint y: 100, endPoint x: 714, endPoint y: 188, distance: 353.2
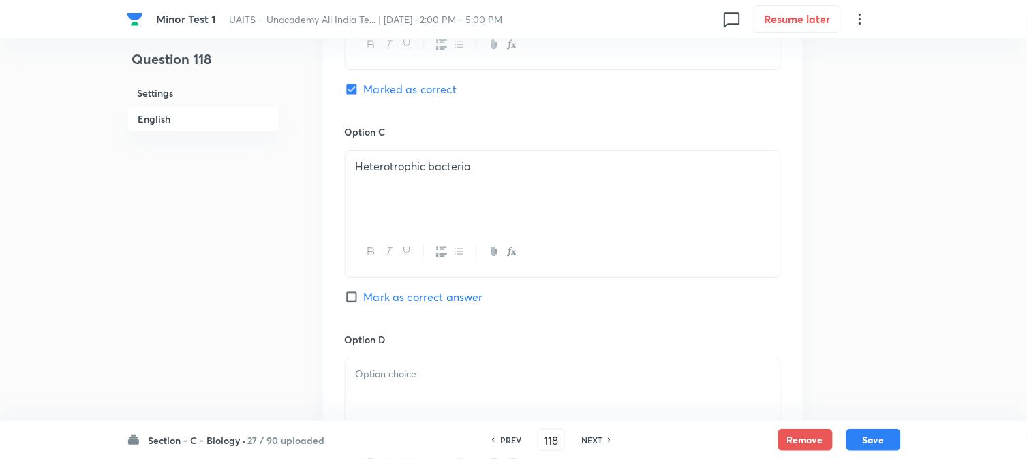
scroll to position [1159, 0]
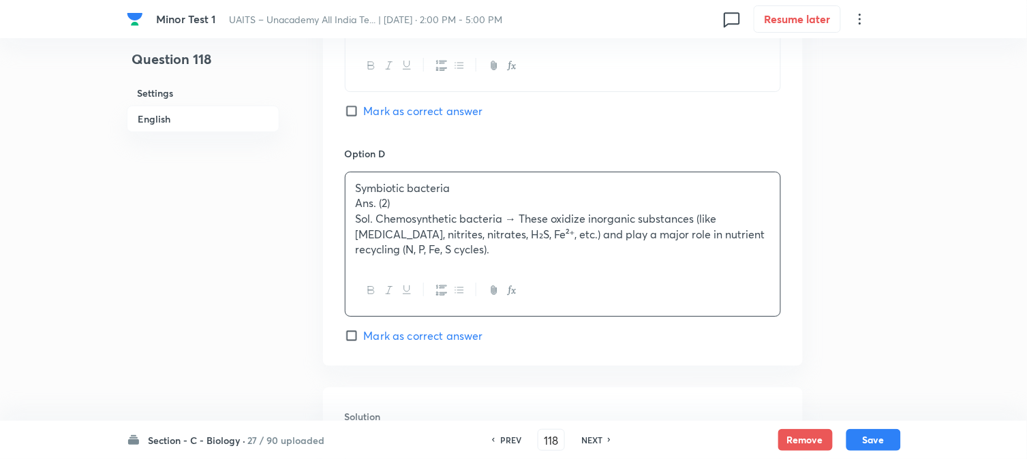
click at [353, 206] on div "Symbiotic bacteria Ans. (2) Sol. Chemosynthetic bacteria → These oxidize inorga…" at bounding box center [563, 219] width 435 height 94
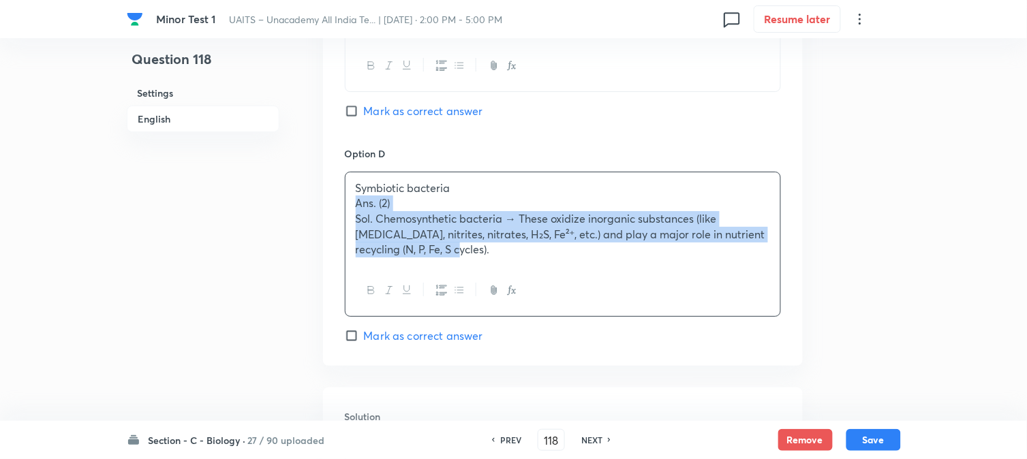
drag, startPoint x: 354, startPoint y: 204, endPoint x: 632, endPoint y: 284, distance: 289.3
click at [632, 284] on div "Symbiotic bacteria Ans. (2) Sol. Chemosynthetic bacteria → These oxidize inorga…" at bounding box center [563, 244] width 436 height 145
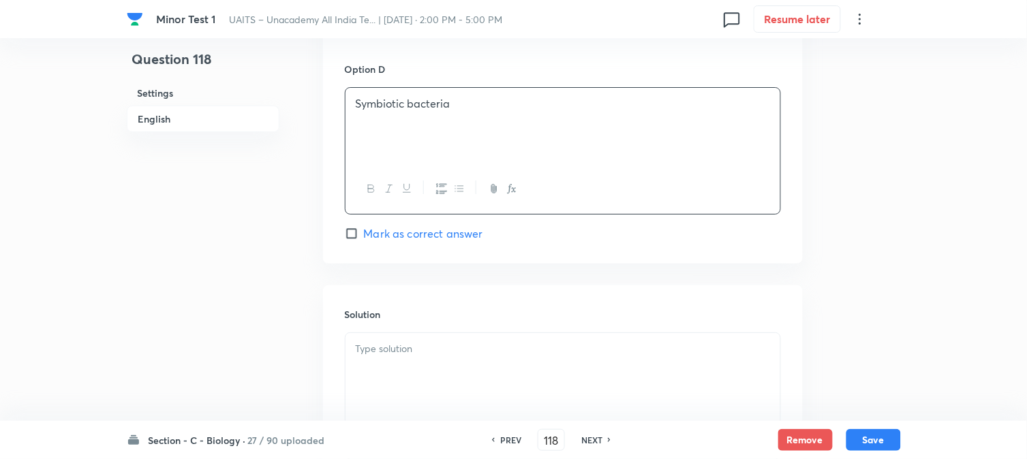
scroll to position [1386, 0]
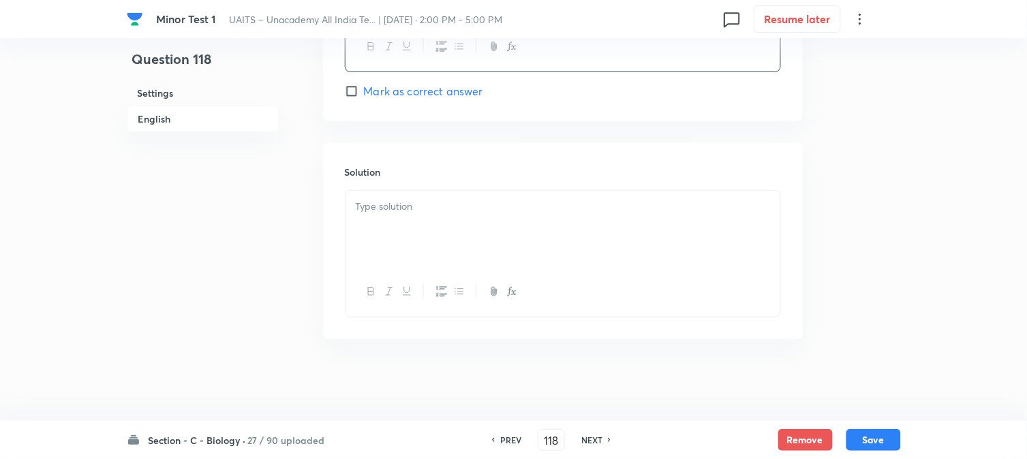
click at [446, 243] on div at bounding box center [563, 229] width 435 height 76
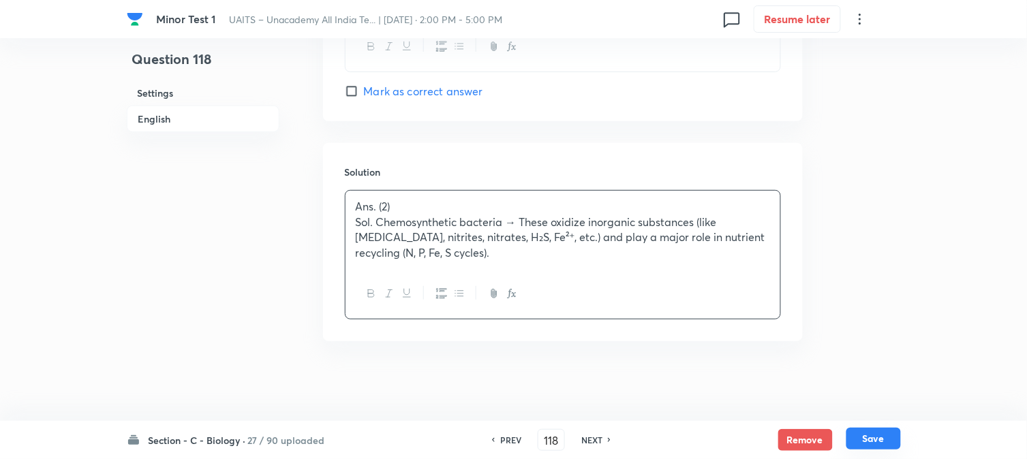
click at [895, 444] on button "Save" at bounding box center [873, 439] width 55 height 22
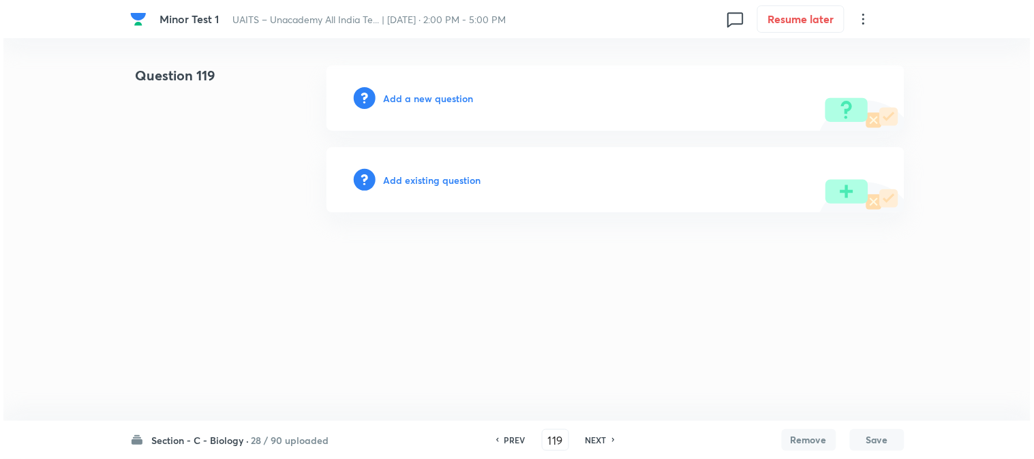
scroll to position [0, 0]
click at [425, 93] on h6 "Add a new question" at bounding box center [429, 98] width 90 height 14
click at [425, 93] on h6 "Choose a question type" at bounding box center [436, 98] width 105 height 14
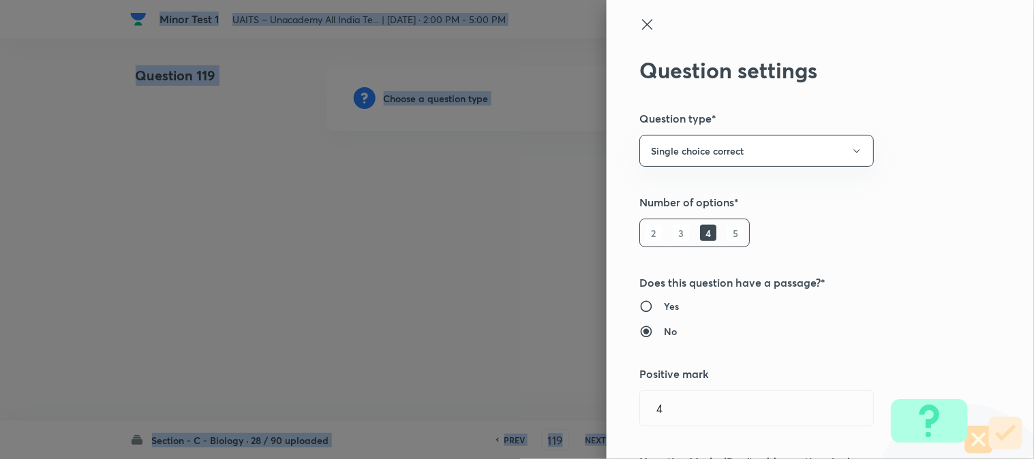
click at [426, 93] on div at bounding box center [517, 229] width 1034 height 459
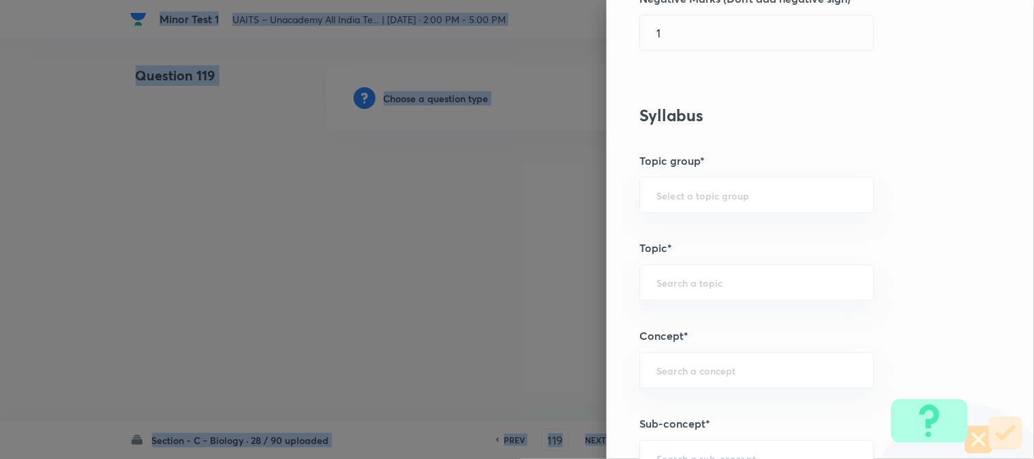
scroll to position [804, 0]
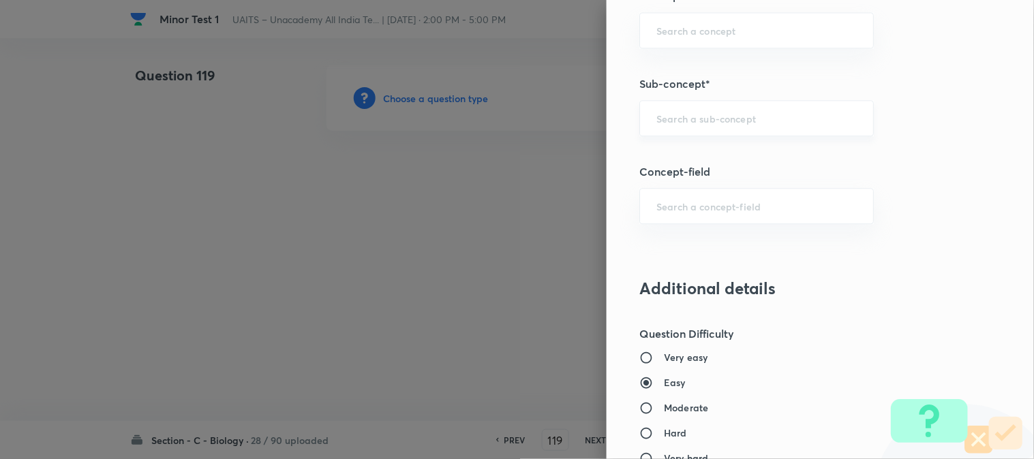
click at [703, 116] on input "text" at bounding box center [756, 118] width 200 height 13
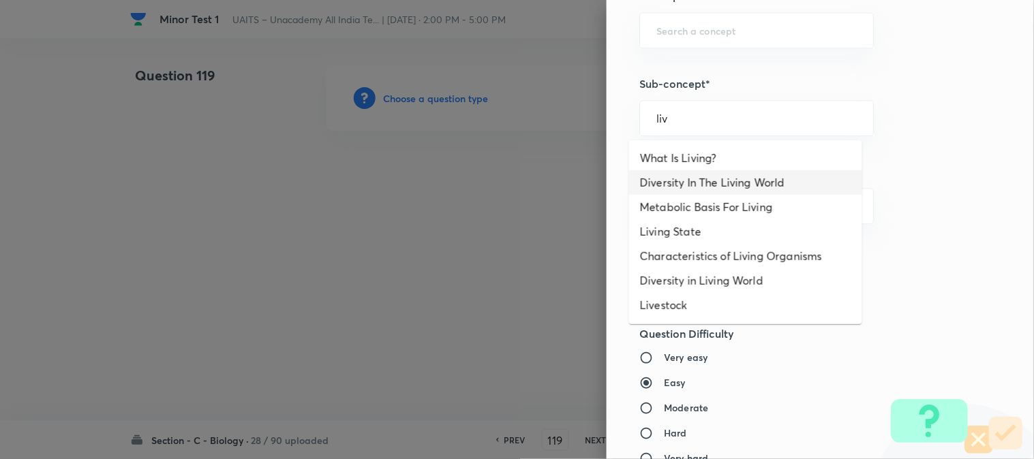
click at [690, 174] on li "Diversity In The Living World" at bounding box center [745, 182] width 233 height 25
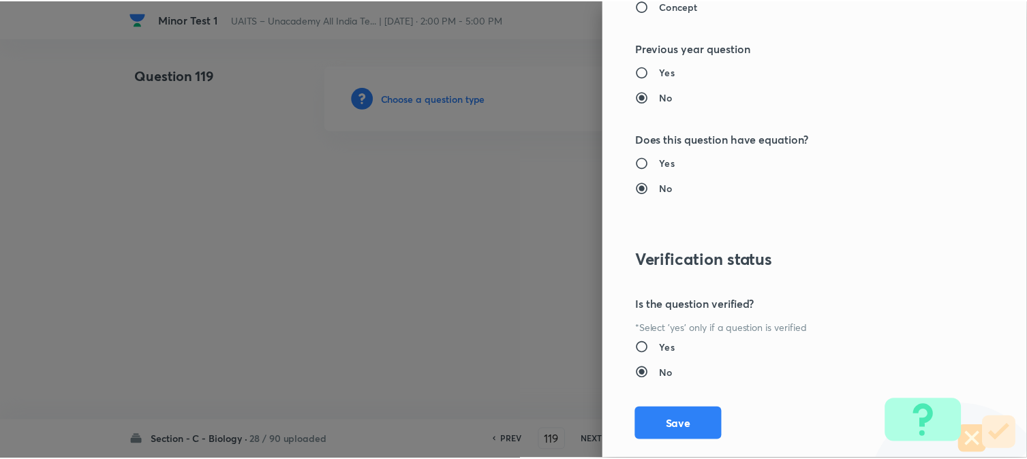
scroll to position [1398, 0]
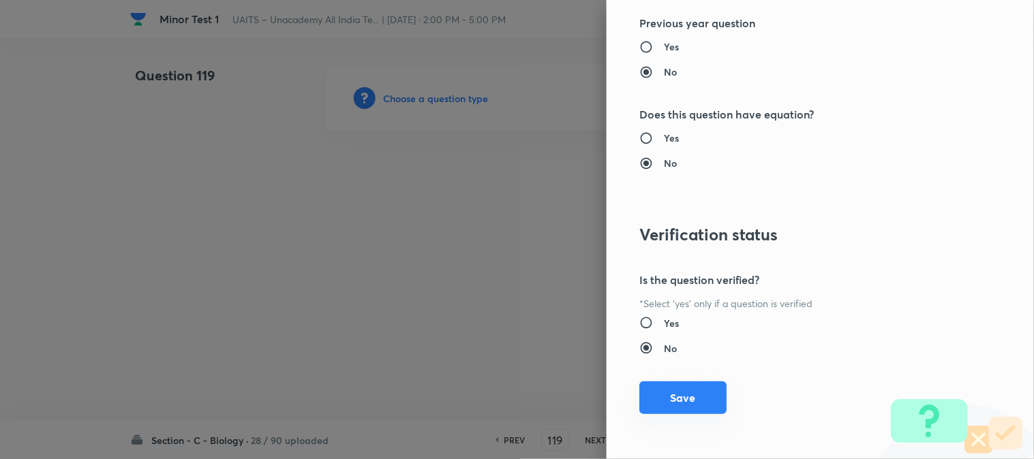
click at [686, 408] on button "Save" at bounding box center [682, 398] width 87 height 33
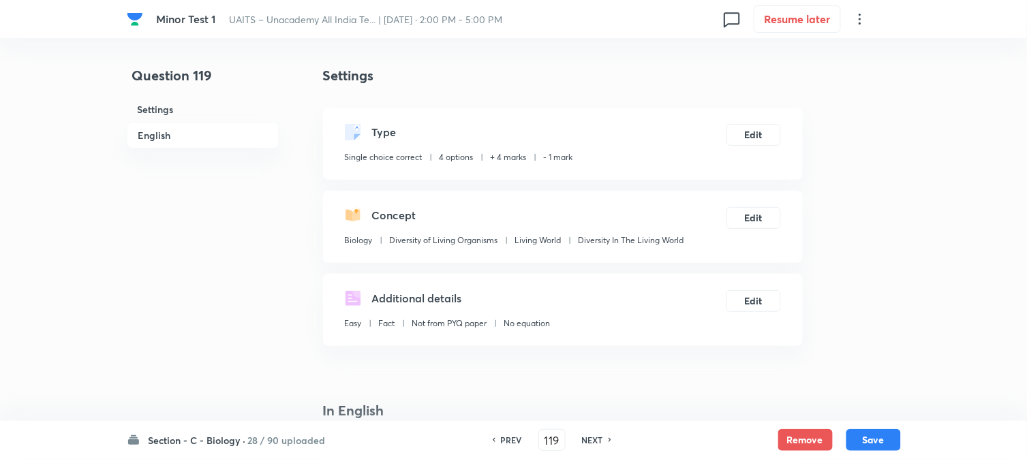
scroll to position [402, 0]
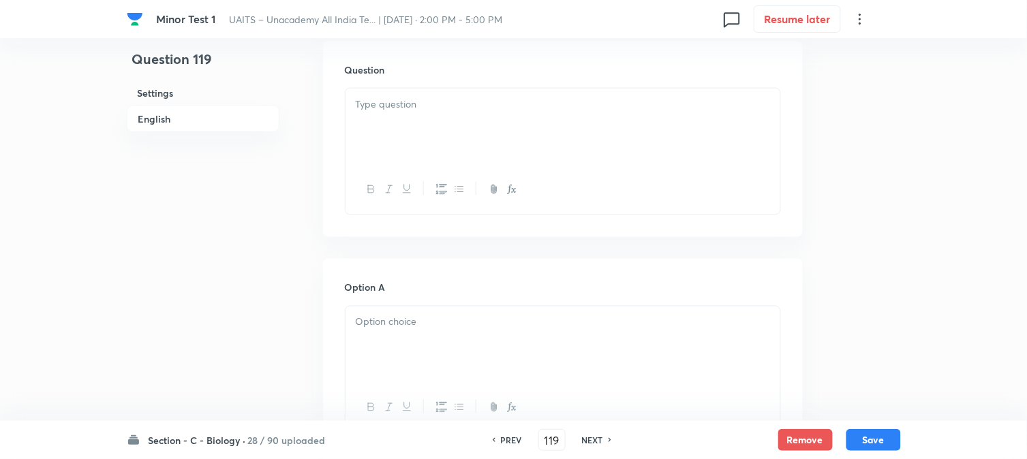
click at [393, 111] on p at bounding box center [563, 105] width 414 height 16
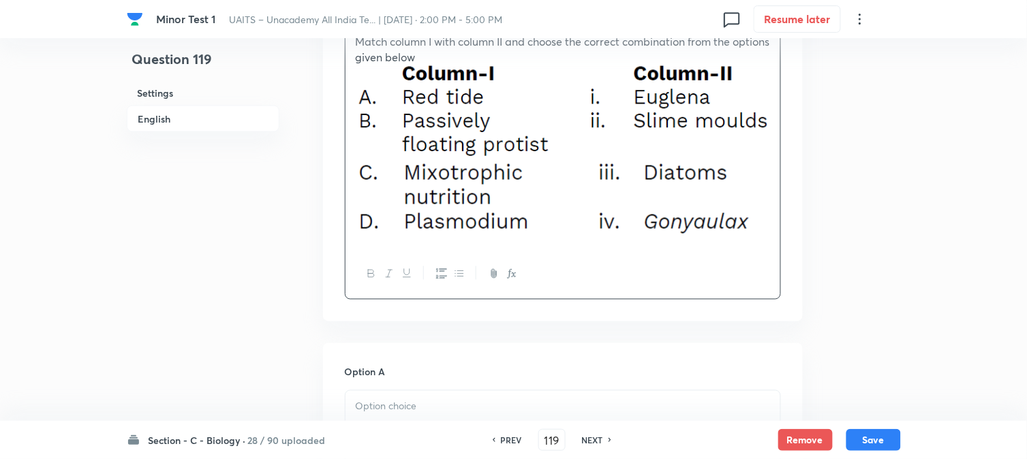
scroll to position [705, 0]
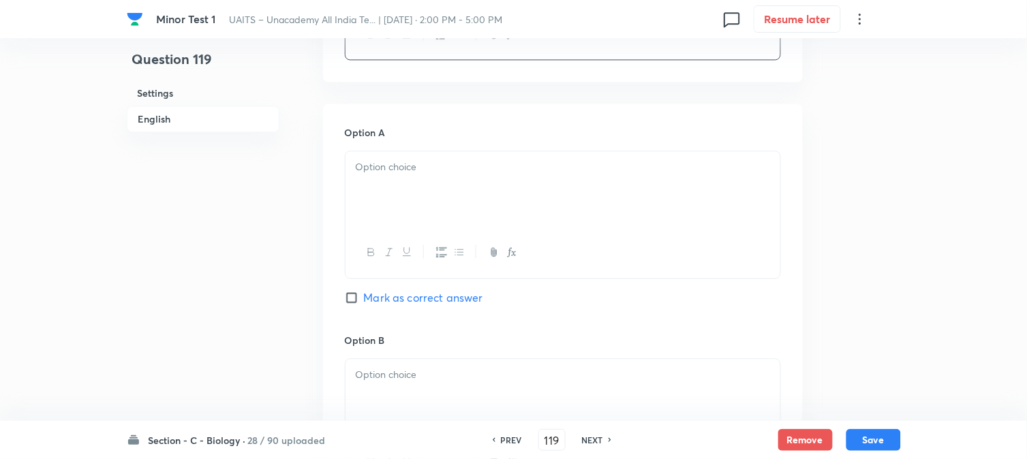
click at [366, 188] on div at bounding box center [563, 189] width 435 height 76
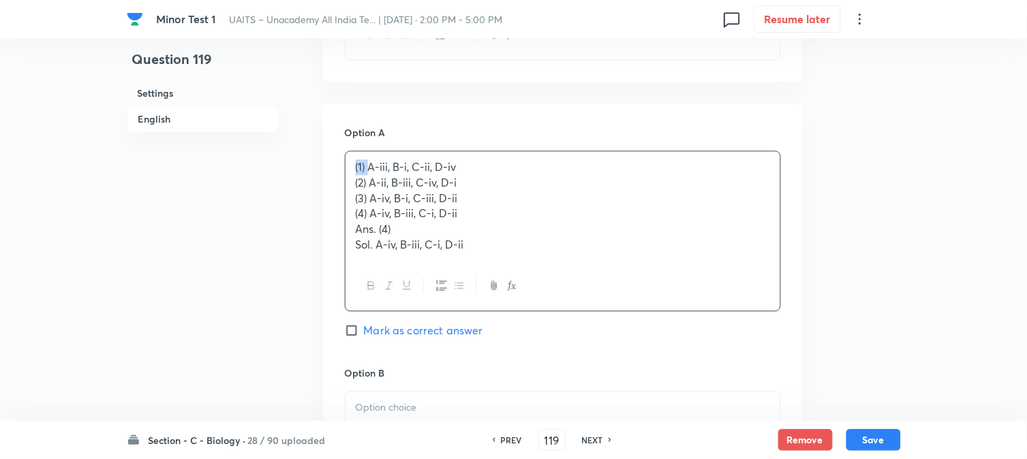
drag, startPoint x: 368, startPoint y: 166, endPoint x: 331, endPoint y: 174, distance: 37.7
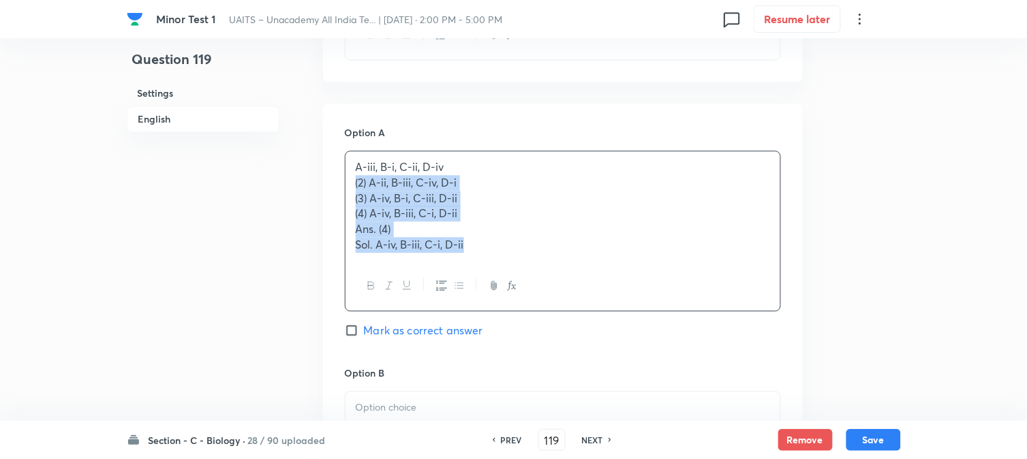
drag, startPoint x: 350, startPoint y: 183, endPoint x: 508, endPoint y: 247, distance: 170.0
click at [587, 301] on div "A-iii, B-i, C-ii, D-iv (2) A-ii, B-iii, C-iv, D-i (3) A-iv, B-i, C-iii, D-ii (4…" at bounding box center [563, 231] width 436 height 161
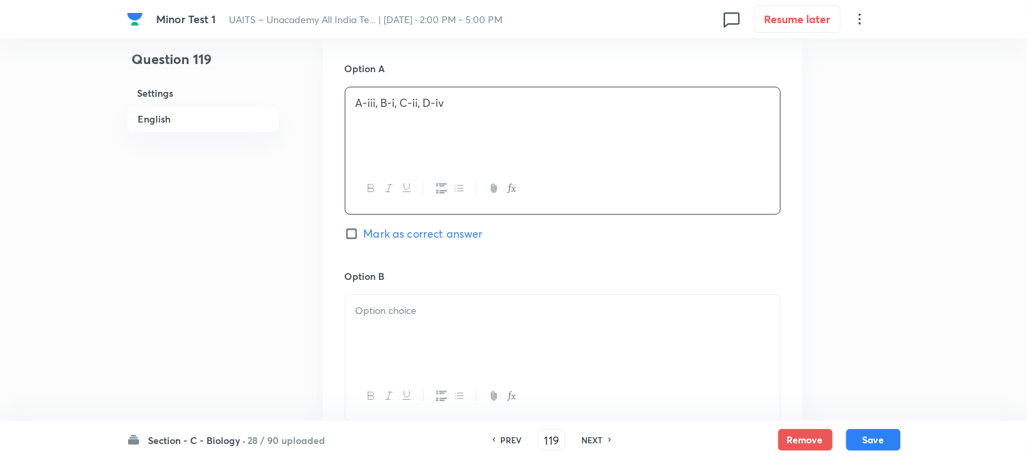
scroll to position [932, 0]
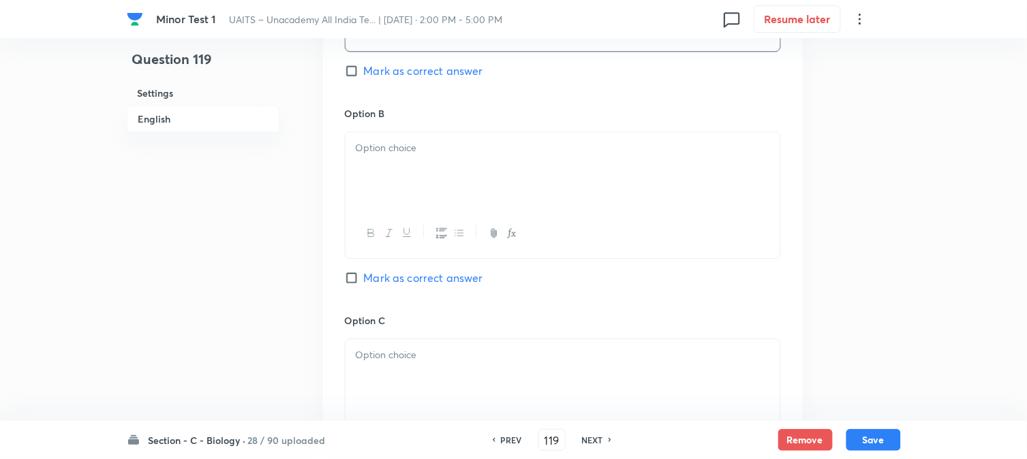
click at [380, 178] on div at bounding box center [563, 170] width 435 height 76
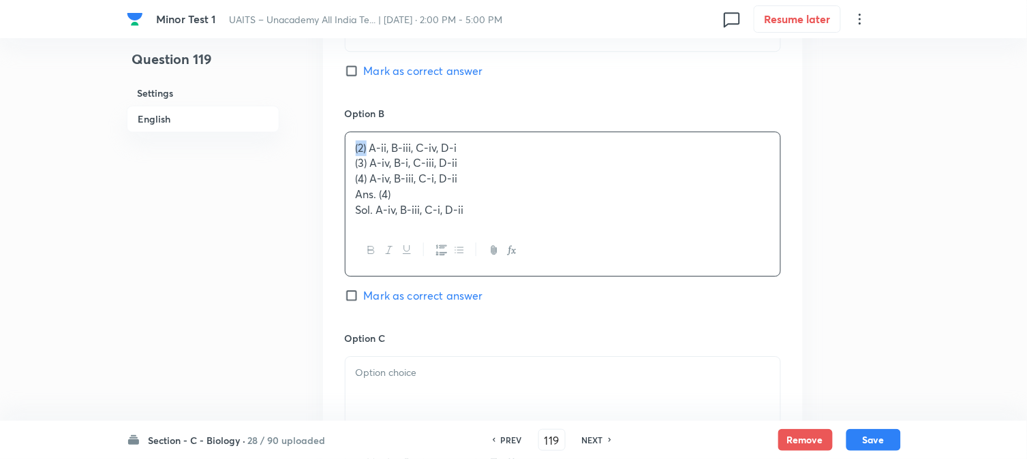
drag, startPoint x: 332, startPoint y: 141, endPoint x: 313, endPoint y: 139, distance: 18.5
click at [313, 139] on div "Question 119 Settings English Settings Type Single choice correct 4 options + 4…" at bounding box center [514, 74] width 774 height 1880
drag, startPoint x: 359, startPoint y: 165, endPoint x: 382, endPoint y: 187, distance: 31.3
click at [382, 187] on div "A-ii, B-iii, C-iv, D-i (3) A-iv, B-i, C-iii, D-ii (4) A-iv, B-iii, C-i, D-ii An…" at bounding box center [563, 179] width 435 height 94
click at [359, 171] on p "(3) A-iv, B-i, C-iii, D-ii" at bounding box center [563, 163] width 414 height 16
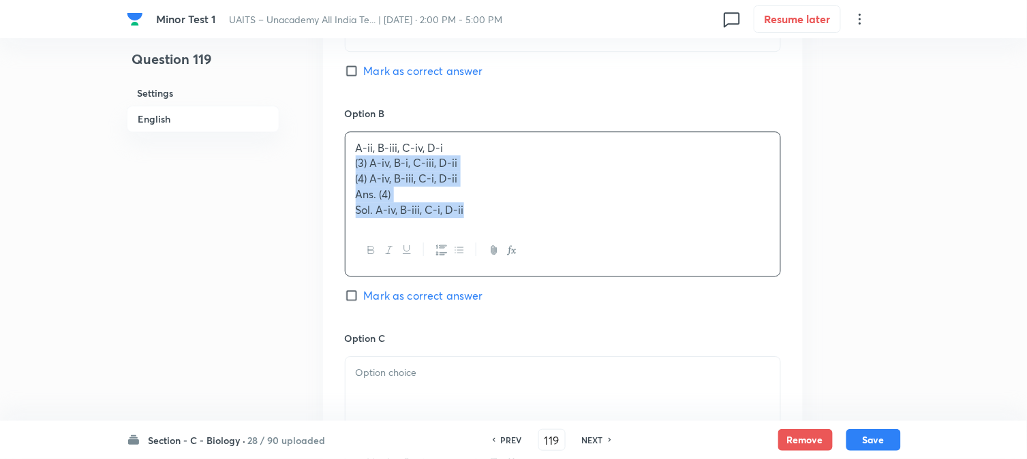
drag, startPoint x: 352, startPoint y: 164, endPoint x: 582, endPoint y: 250, distance: 245.4
click at [583, 254] on div "A-ii, B-iii, C-iv, D-i (3) A-iv, B-i, C-iii, D-ii (4) A-iv, B-iii, C-i, D-ii An…" at bounding box center [563, 204] width 436 height 145
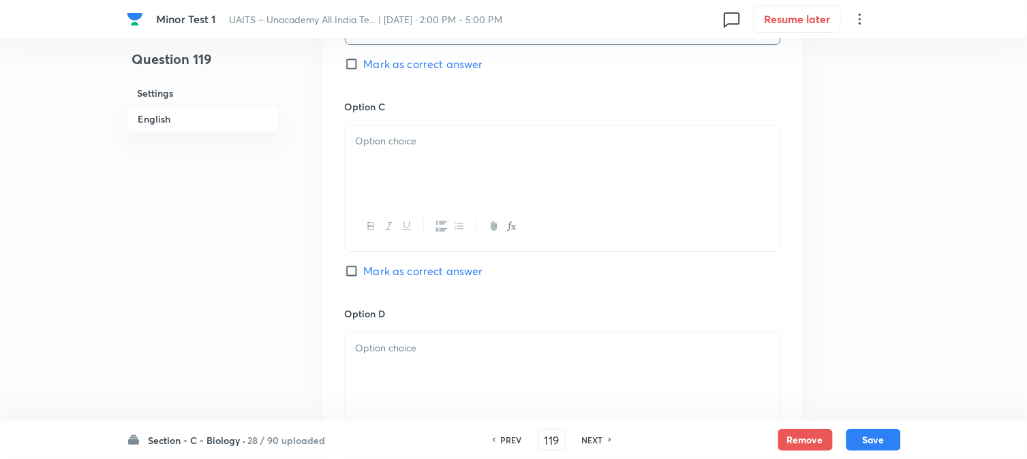
scroll to position [1159, 0]
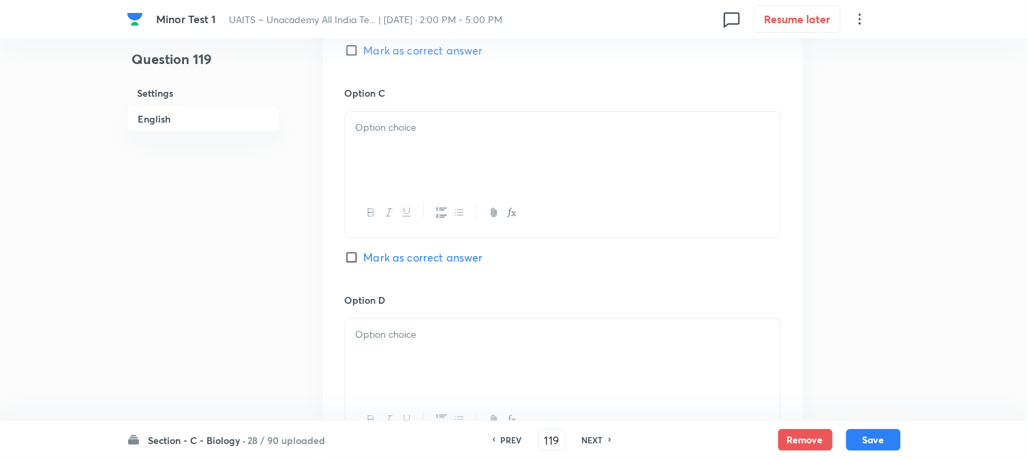
click at [382, 152] on div at bounding box center [563, 150] width 435 height 76
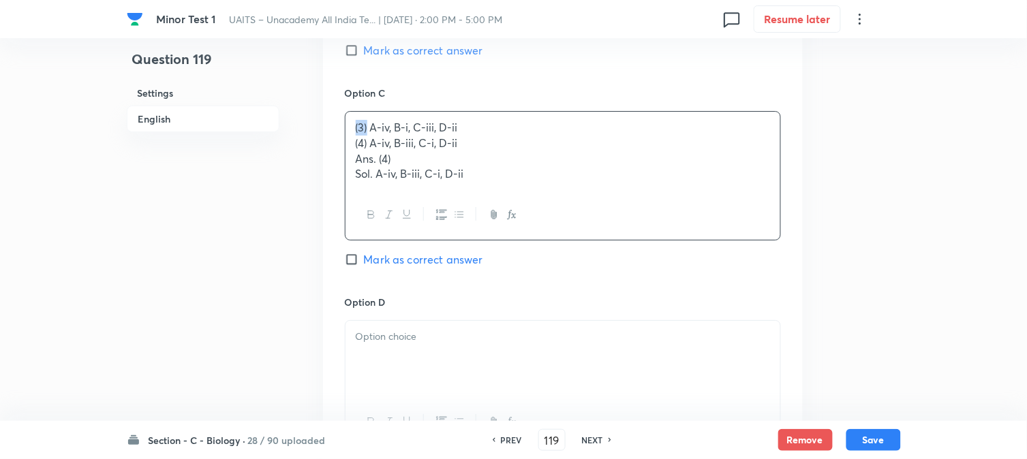
drag, startPoint x: 368, startPoint y: 125, endPoint x: 348, endPoint y: 127, distance: 20.0
click at [348, 127] on div "(3) A-iv, B-i, C-iii, D-ii (4) A-iv, B-iii, C-i, D-ii Ans. (4) Sol. A-iv, B-iii…" at bounding box center [563, 151] width 435 height 78
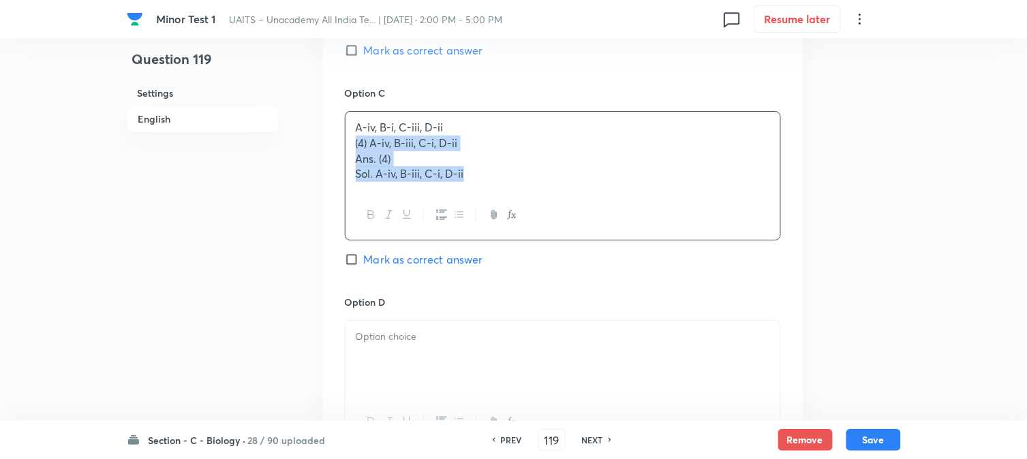
drag, startPoint x: 348, startPoint y: 141, endPoint x: 607, endPoint y: 247, distance: 279.9
click at [607, 247] on div "Option C A-iv, B-i, C-iii, D-ii (4) A-iv, B-iii, C-i, D-ii Ans. (4) Sol. A-iv, …" at bounding box center [563, 190] width 436 height 209
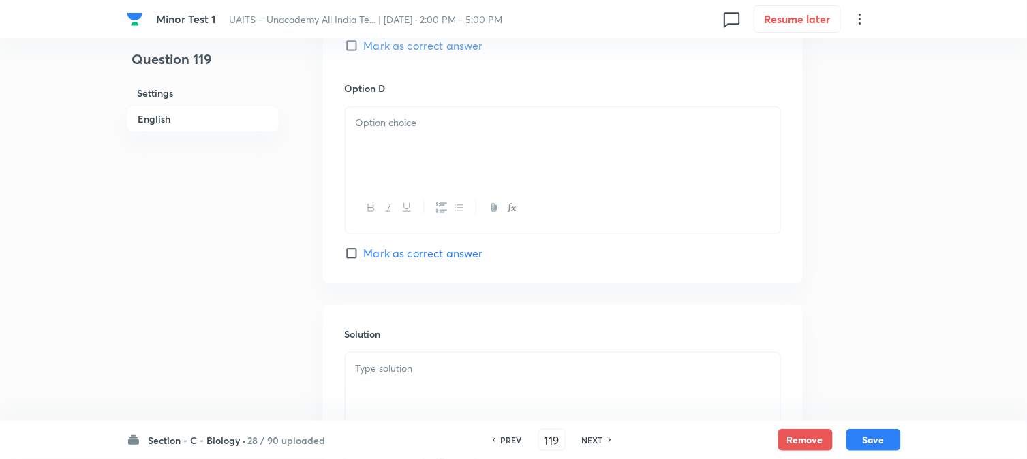
scroll to position [1386, 0]
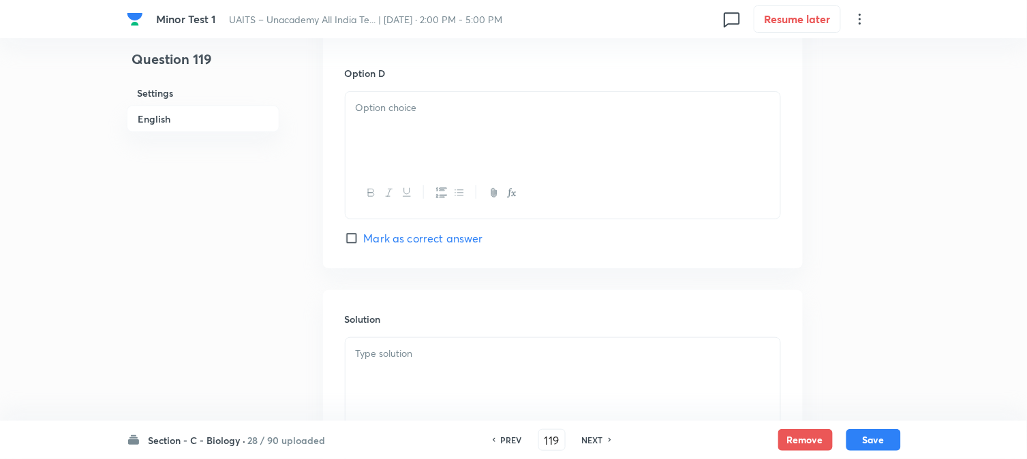
click at [373, 134] on div at bounding box center [563, 130] width 435 height 76
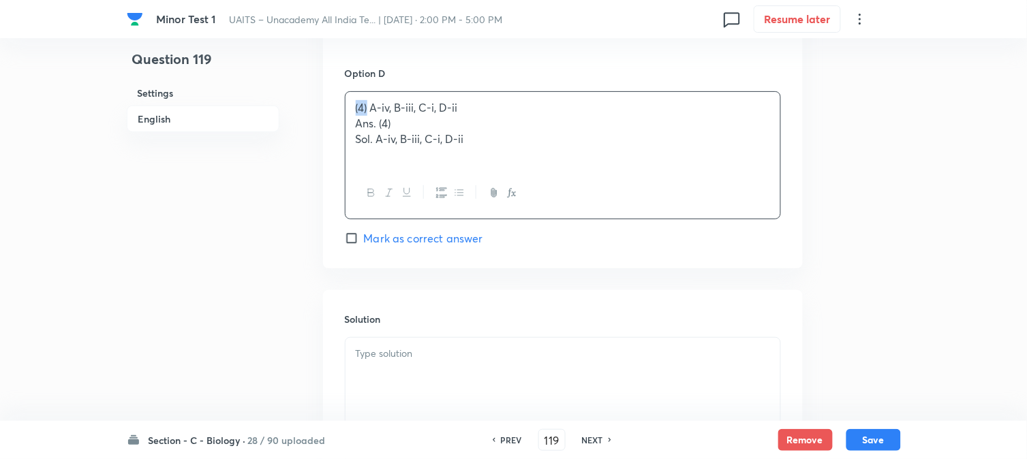
drag, startPoint x: 369, startPoint y: 108, endPoint x: 335, endPoint y: 114, distance: 34.1
drag, startPoint x: 461, startPoint y: 159, endPoint x: 587, endPoint y: 209, distance: 135.5
click at [696, 173] on div "A-iv, B-iii, C-i, D-ii Ans. (4) Sol. A-iv, B-iii, C-i, D-ii" at bounding box center [563, 154] width 436 height 127
click at [444, 230] on div "Option D A-iv, B-iii, C-i, D-ii Mark as correct answer" at bounding box center [563, 156] width 436 height 180
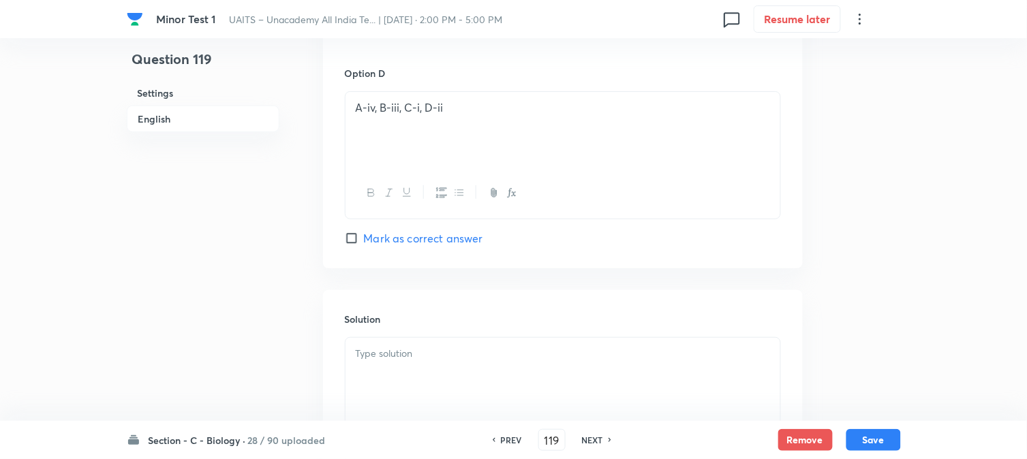
click at [393, 386] on div at bounding box center [563, 376] width 435 height 76
drag, startPoint x: 430, startPoint y: 246, endPoint x: 439, endPoint y: 271, distance: 26.1
click at [431, 246] on span "Mark as correct answer" at bounding box center [423, 238] width 119 height 16
click at [442, 241] on span "Mark as correct answer" at bounding box center [423, 238] width 119 height 16
click at [364, 241] on input "Mark as correct answer" at bounding box center [354, 239] width 19 height 14
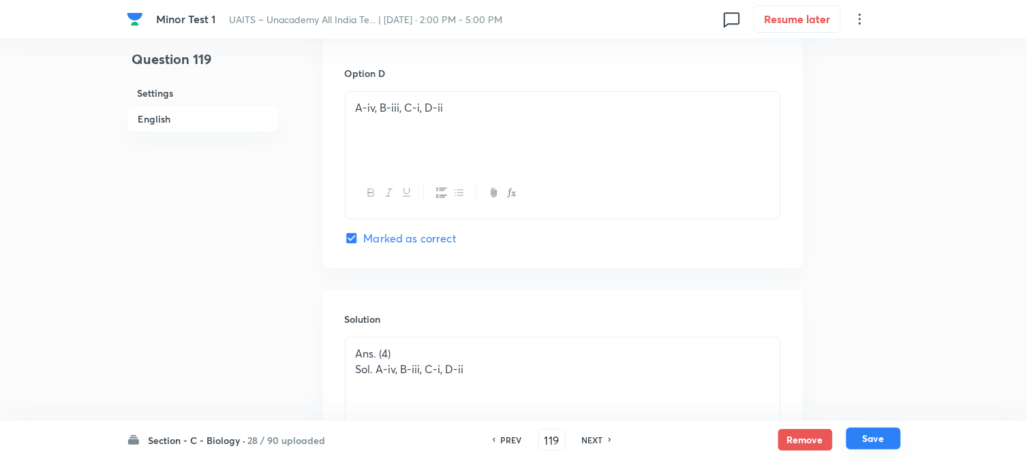
click at [863, 438] on button "Save" at bounding box center [873, 439] width 55 height 22
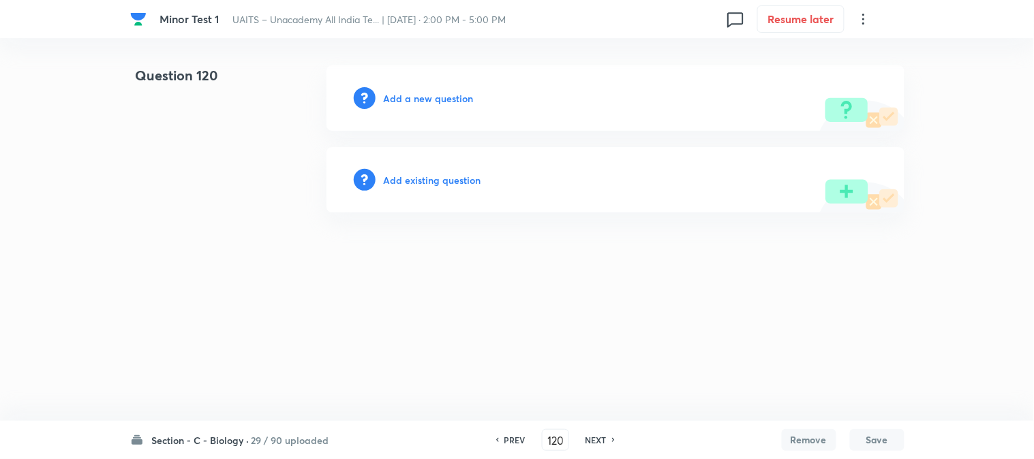
click at [453, 87] on div "Add a new question" at bounding box center [615, 97] width 578 height 65
click at [453, 91] on h6 "Add a new question" at bounding box center [429, 98] width 90 height 14
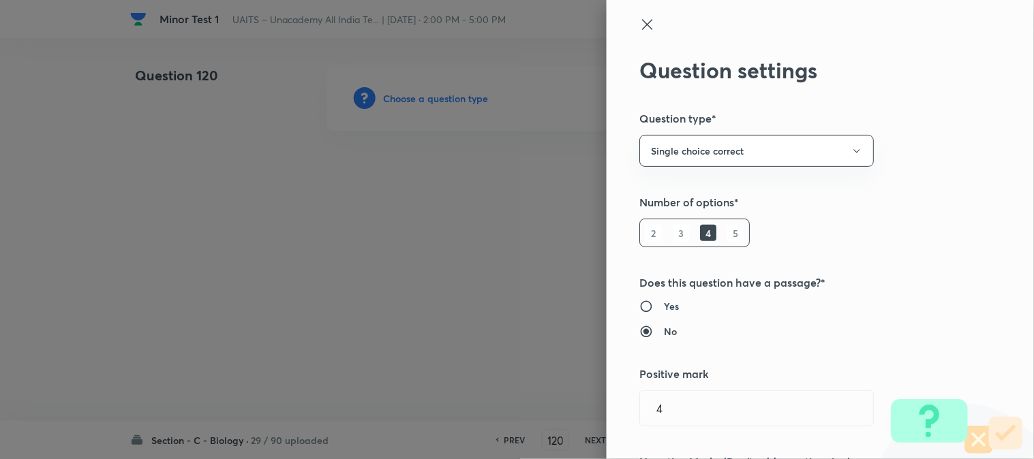
click at [452, 100] on div at bounding box center [517, 229] width 1034 height 459
click at [452, 103] on div at bounding box center [517, 229] width 1034 height 459
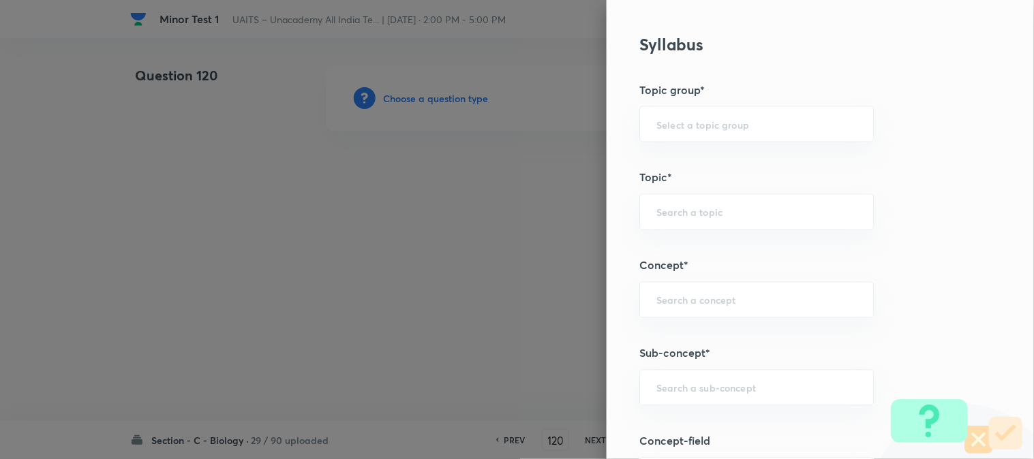
scroll to position [804, 0]
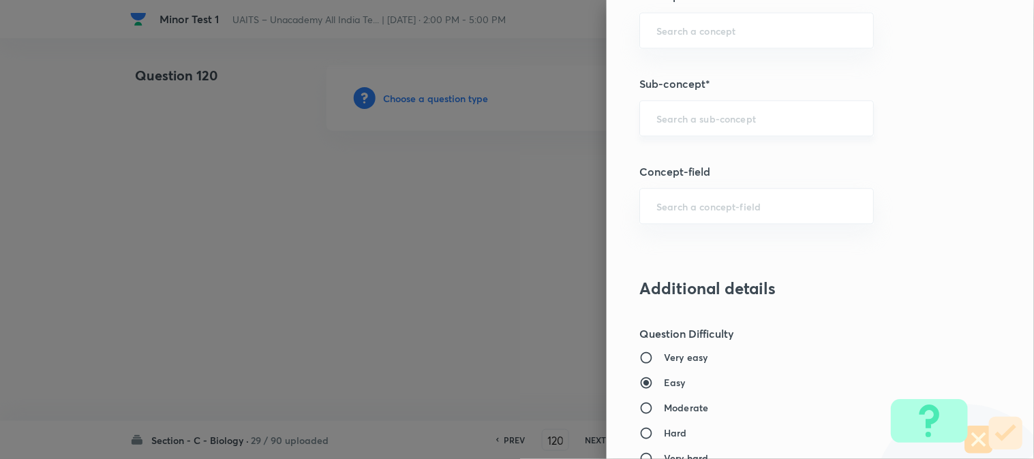
click at [737, 131] on div "​" at bounding box center [756, 118] width 234 height 36
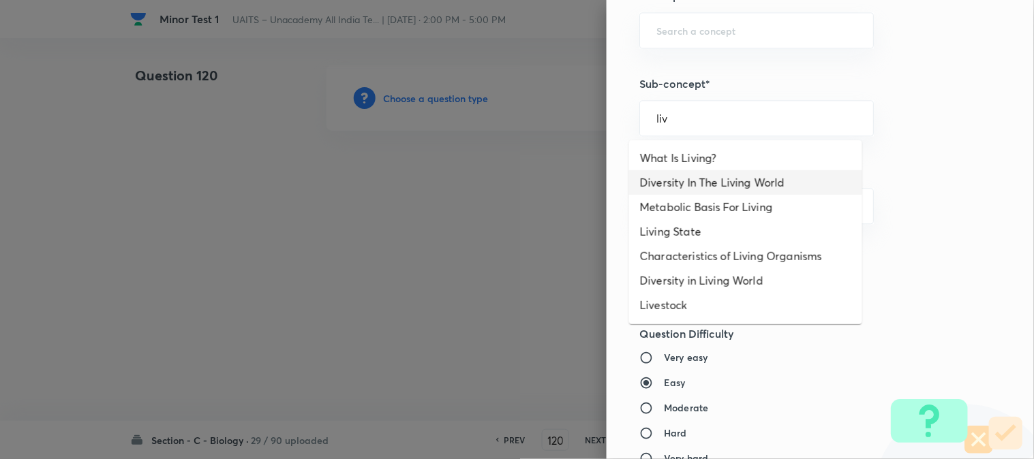
click at [732, 175] on li "Diversity In The Living World" at bounding box center [745, 182] width 233 height 25
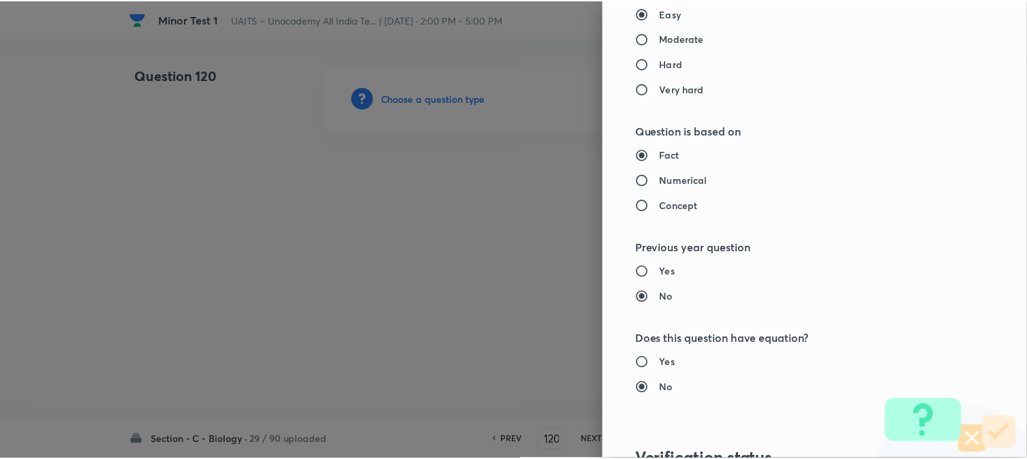
scroll to position [1398, 0]
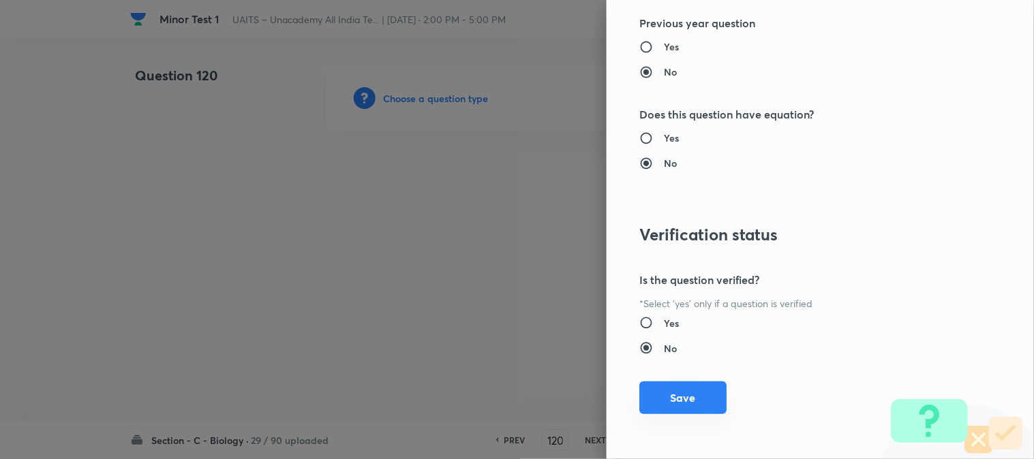
click at [690, 402] on button "Save" at bounding box center [682, 398] width 87 height 33
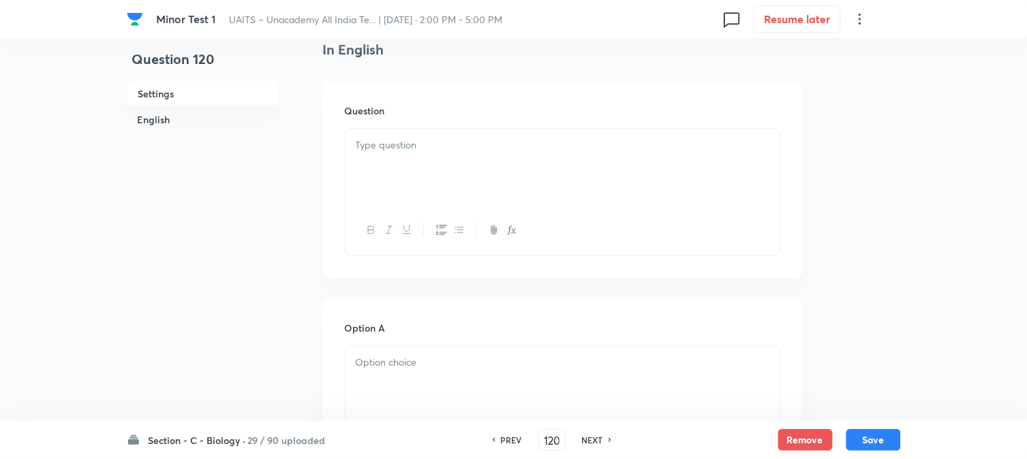
scroll to position [402, 0]
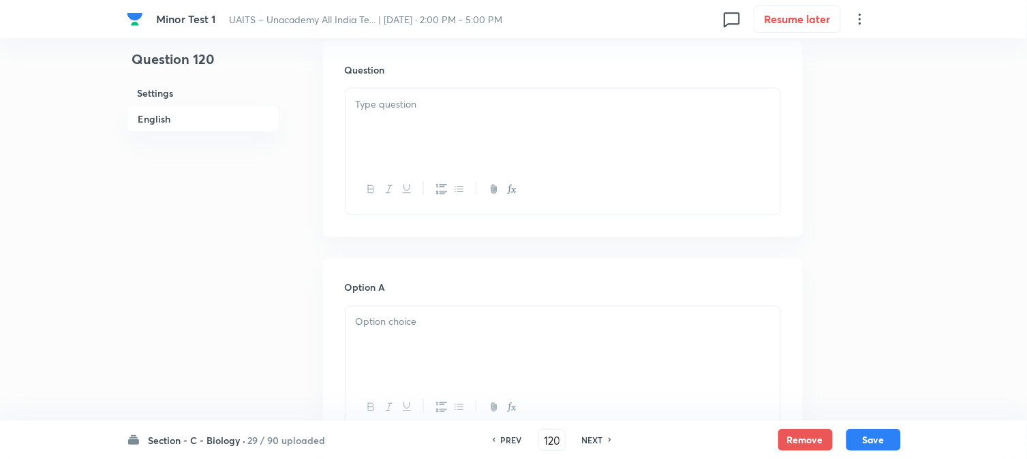
click at [427, 134] on div at bounding box center [563, 127] width 435 height 76
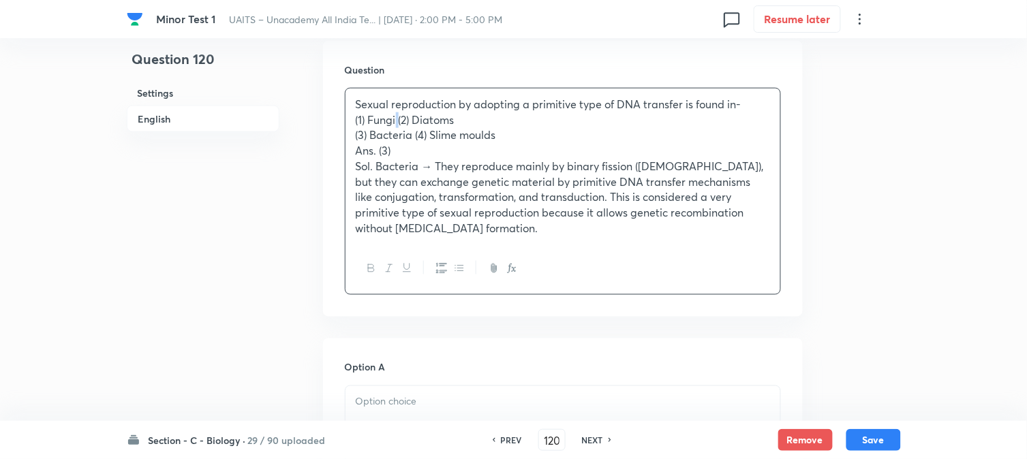
click at [398, 123] on p "(1) Fungi (2) Diatoms" at bounding box center [563, 120] width 414 height 16
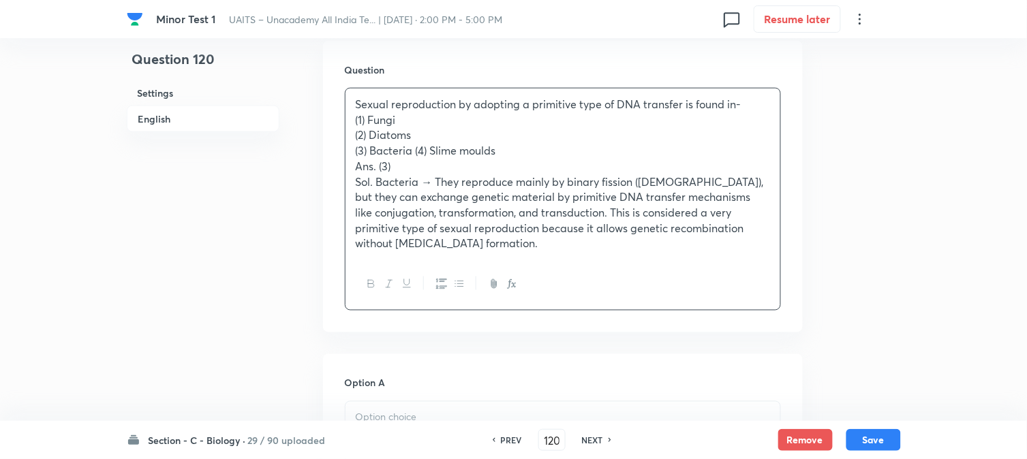
click at [412, 153] on p "(3) Bacteria (4) Slime moulds" at bounding box center [563, 151] width 414 height 16
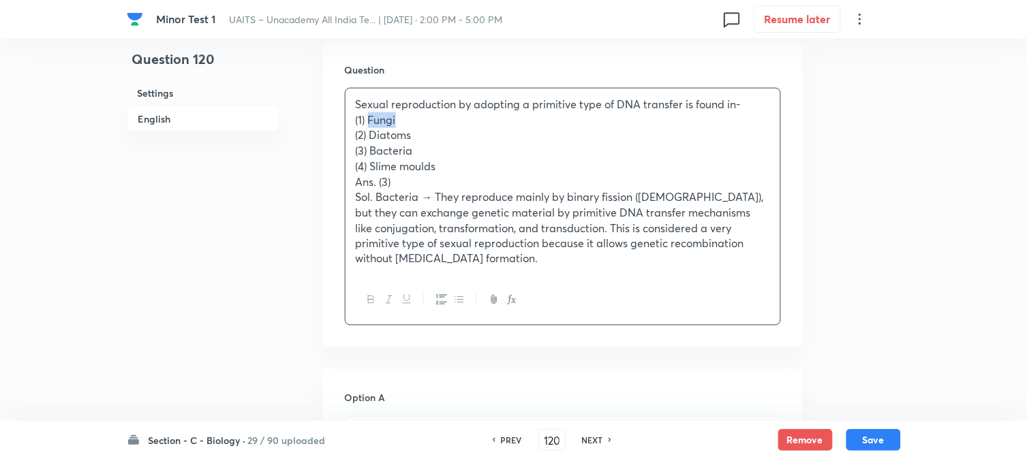
drag, startPoint x: 371, startPoint y: 121, endPoint x: 420, endPoint y: 120, distance: 49.1
click at [420, 120] on p "(1) Fungi" at bounding box center [563, 120] width 414 height 16
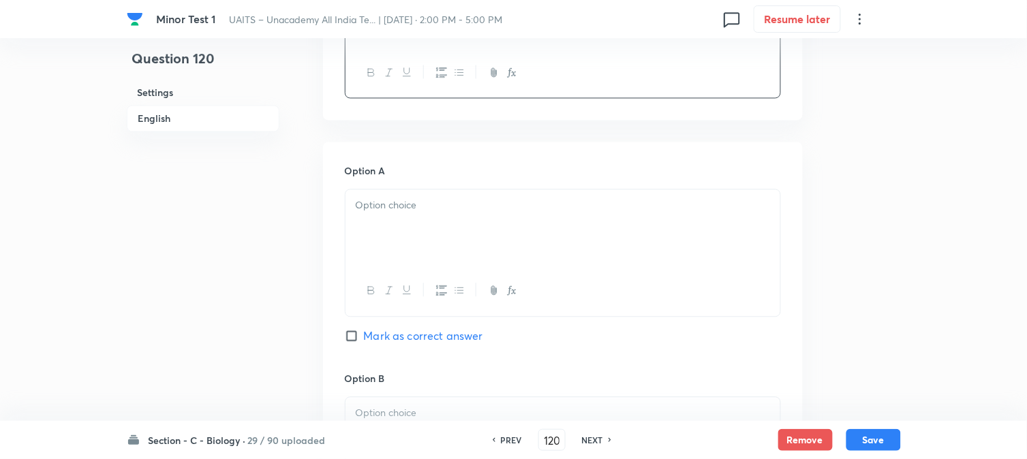
drag, startPoint x: 384, startPoint y: 201, endPoint x: 377, endPoint y: 213, distance: 14.0
click at [384, 202] on div at bounding box center [563, 228] width 435 height 76
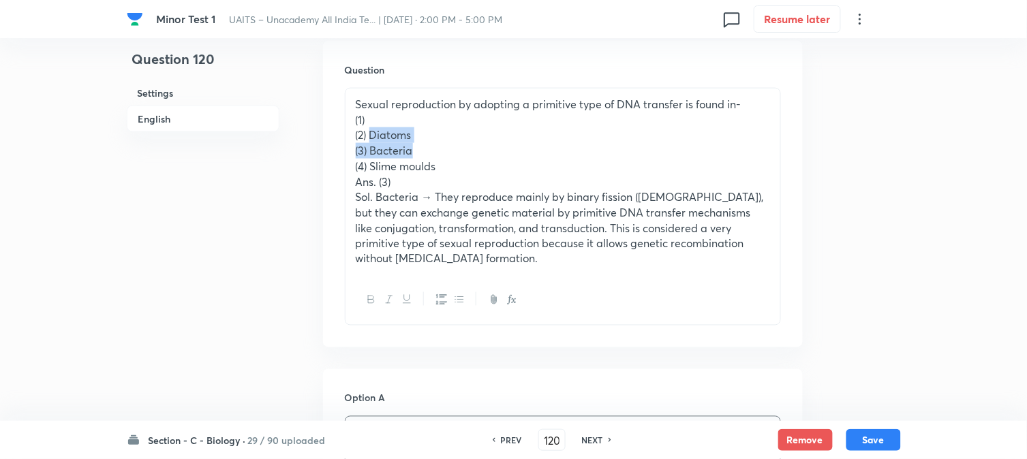
drag, startPoint x: 369, startPoint y: 138, endPoint x: 438, endPoint y: 143, distance: 68.3
click at [437, 143] on div "Sexual reproduction by adopting a primitive type of DNA transfer is found in- (…" at bounding box center [563, 182] width 435 height 187
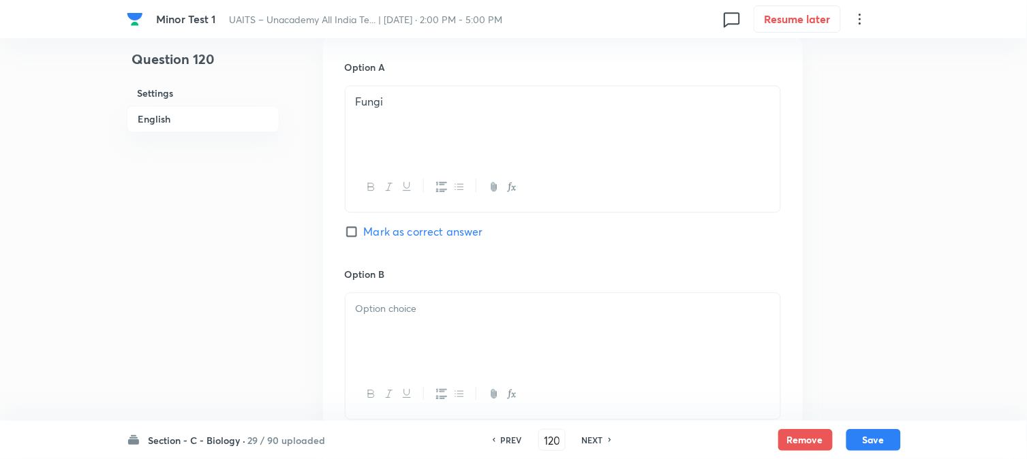
scroll to position [932, 0]
click at [371, 94] on div at bounding box center [563, 118] width 435 height 76
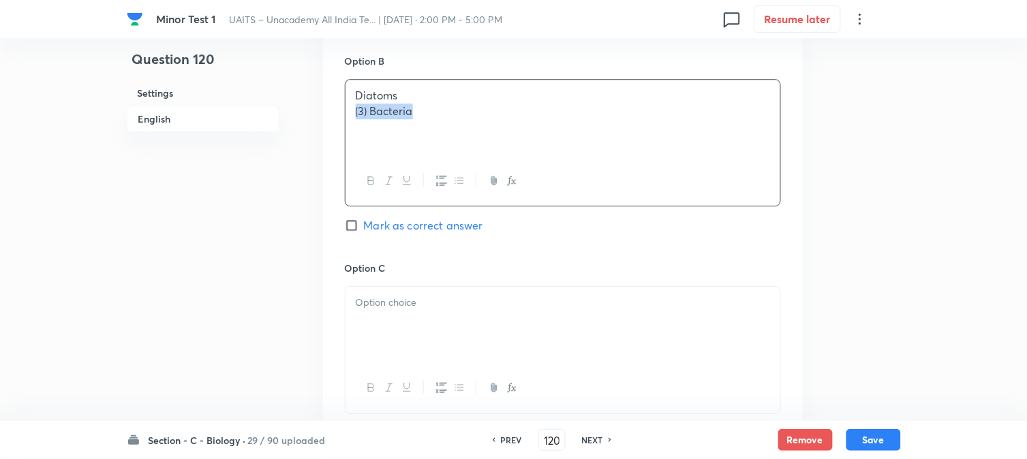
drag, startPoint x: 371, startPoint y: 94, endPoint x: 336, endPoint y: 107, distance: 37.7
click at [336, 107] on div "Option A Fungi Mark as correct answer Option B Diatoms (3) Bacteria Mark as cor…" at bounding box center [563, 248] width 480 height 846
click at [380, 303] on div at bounding box center [563, 325] width 435 height 76
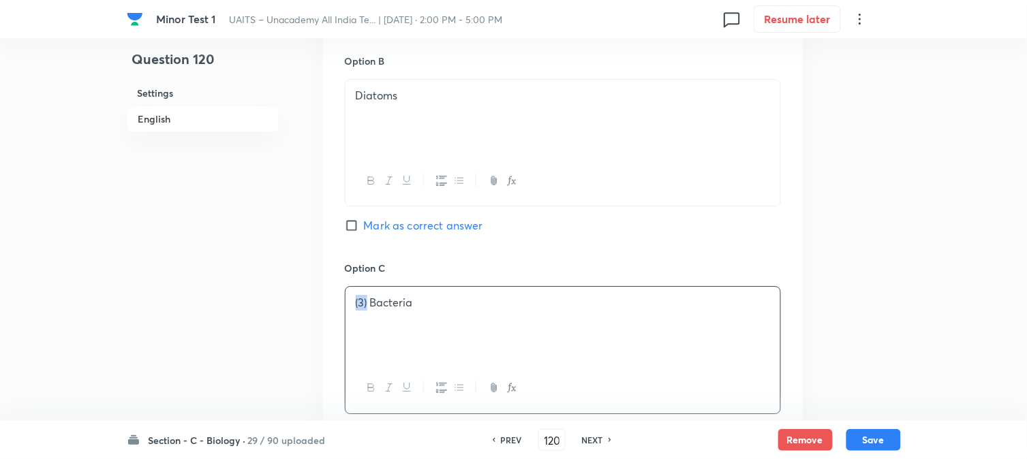
drag, startPoint x: 369, startPoint y: 292, endPoint x: 344, endPoint y: 278, distance: 28.1
click at [345, 286] on div "(3) Bacteria" at bounding box center [563, 349] width 436 height 127
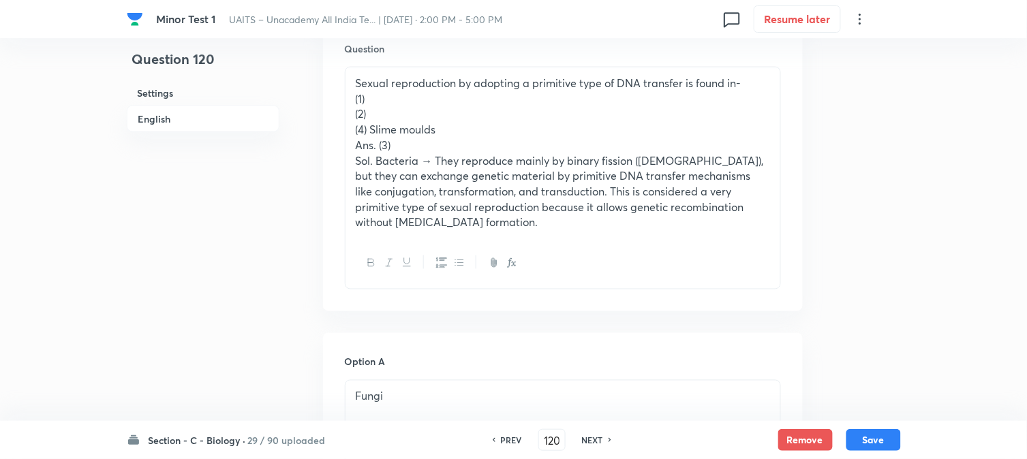
scroll to position [402, 0]
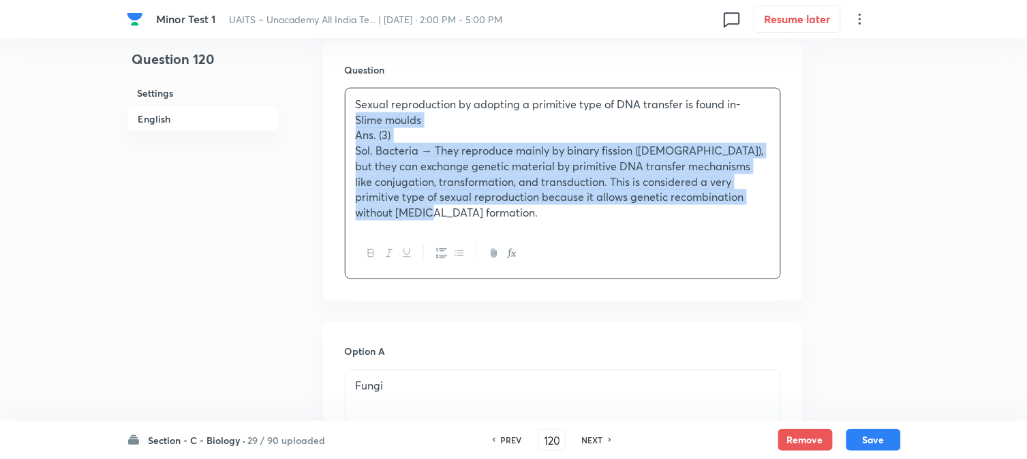
drag, startPoint x: 371, startPoint y: 152, endPoint x: 884, endPoint y: 254, distance: 522.6
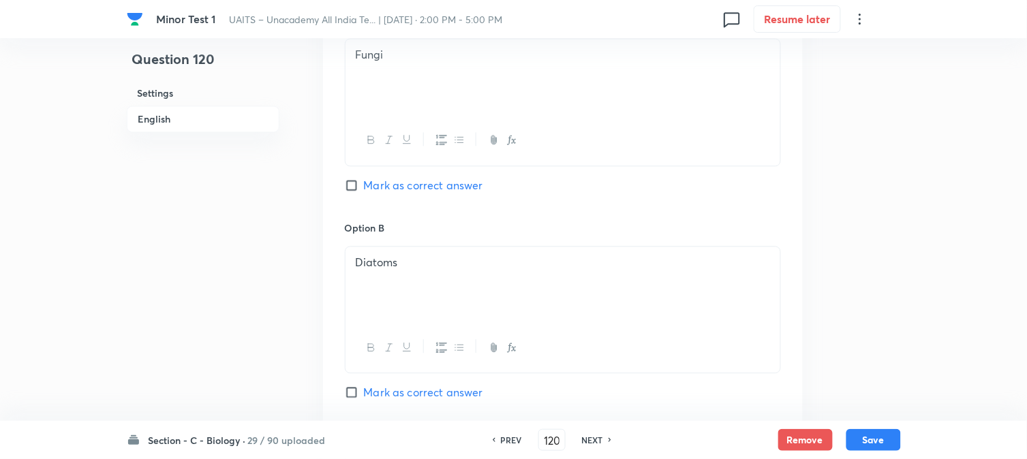
scroll to position [1235, 0]
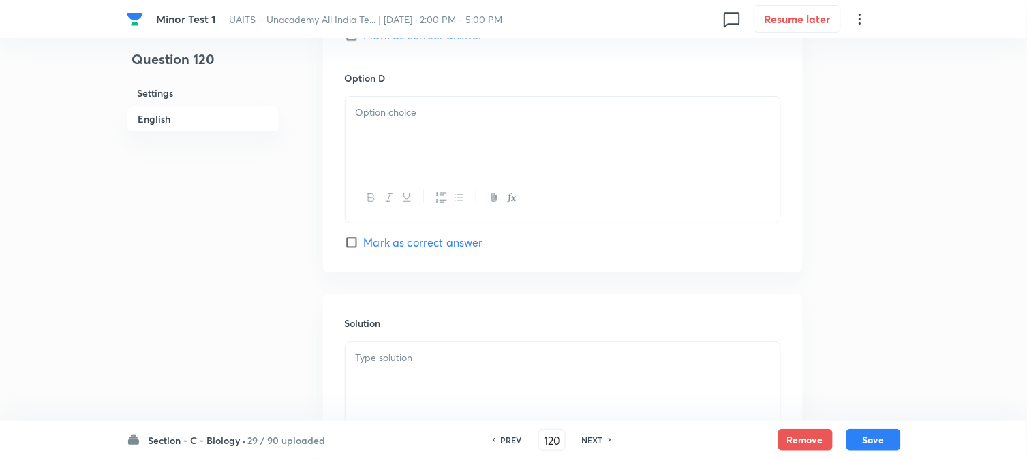
click at [423, 36] on div "Minor Test 1 UAITS – Unacademy All India Te... | Oct 5, 2025 · 2:00 PM - 5:00 P…" at bounding box center [514, 19] width 774 height 38
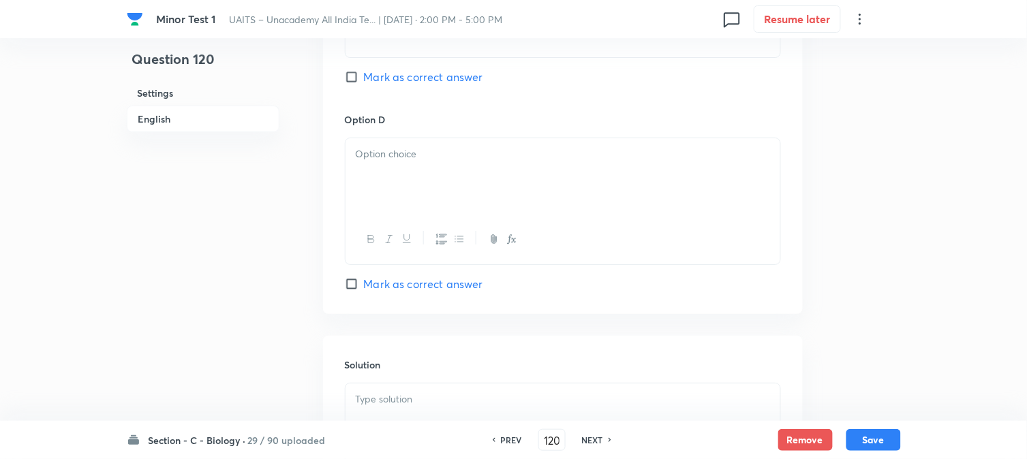
scroll to position [1159, 0]
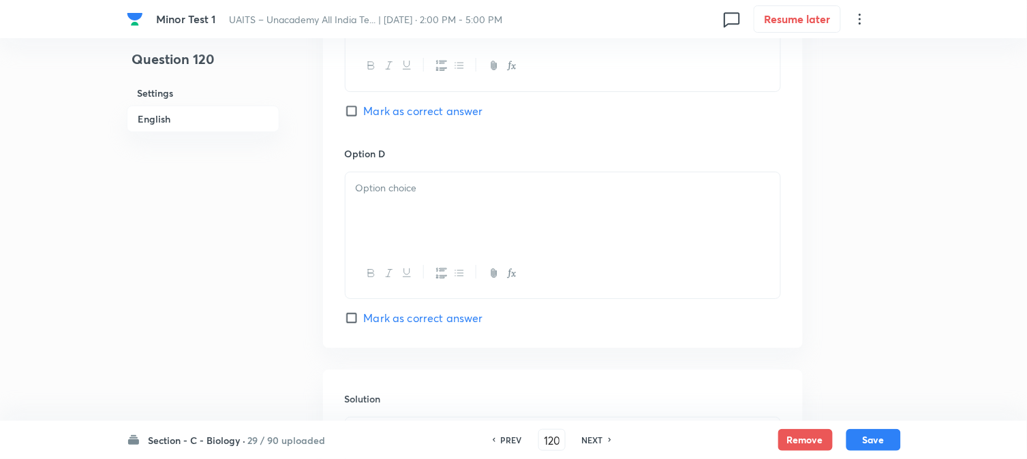
click at [418, 117] on span "Mark as correct answer" at bounding box center [423, 111] width 119 height 16
click at [364, 117] on input "Mark as correct answer" at bounding box center [354, 111] width 19 height 14
click at [363, 211] on div at bounding box center [563, 210] width 435 height 76
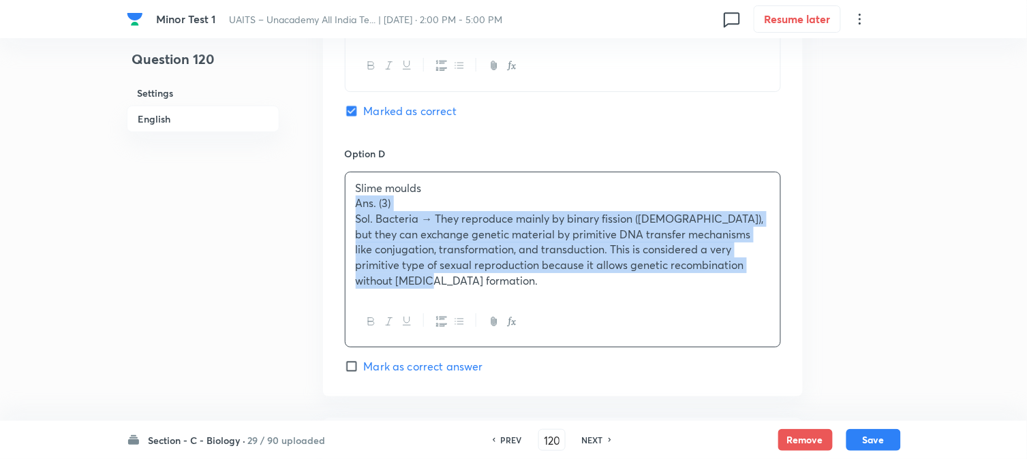
drag, startPoint x: 352, startPoint y: 203, endPoint x: 866, endPoint y: 297, distance: 522.4
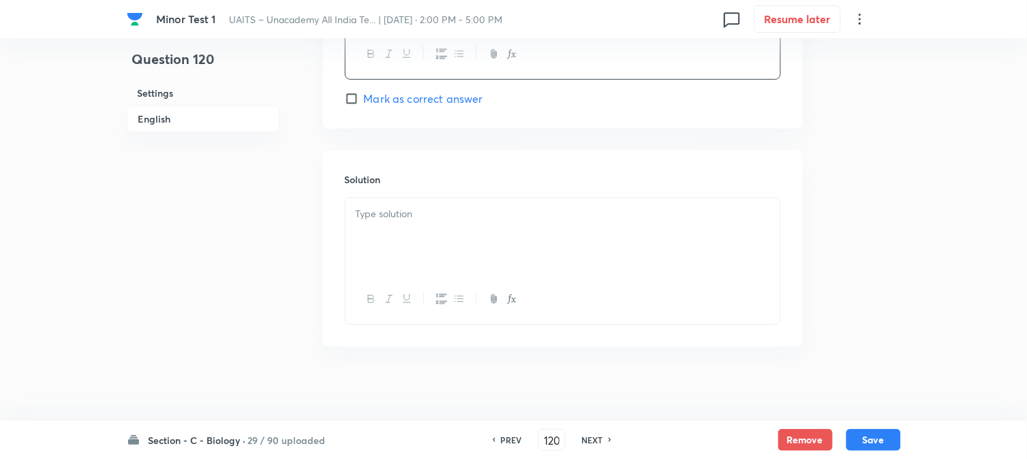
scroll to position [1386, 0]
click at [440, 263] on div at bounding box center [563, 229] width 435 height 76
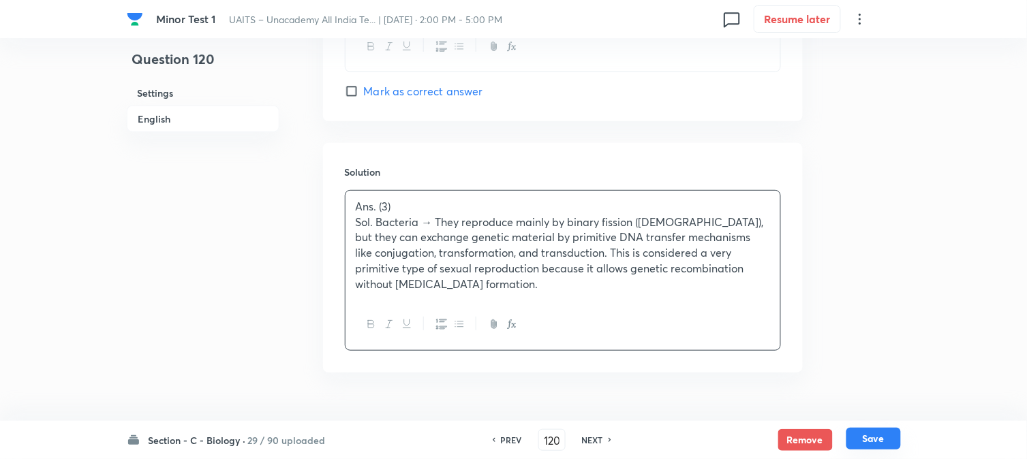
click at [883, 434] on button "Save" at bounding box center [873, 439] width 55 height 22
click at [883, 434] on button "Save" at bounding box center [873, 440] width 55 height 22
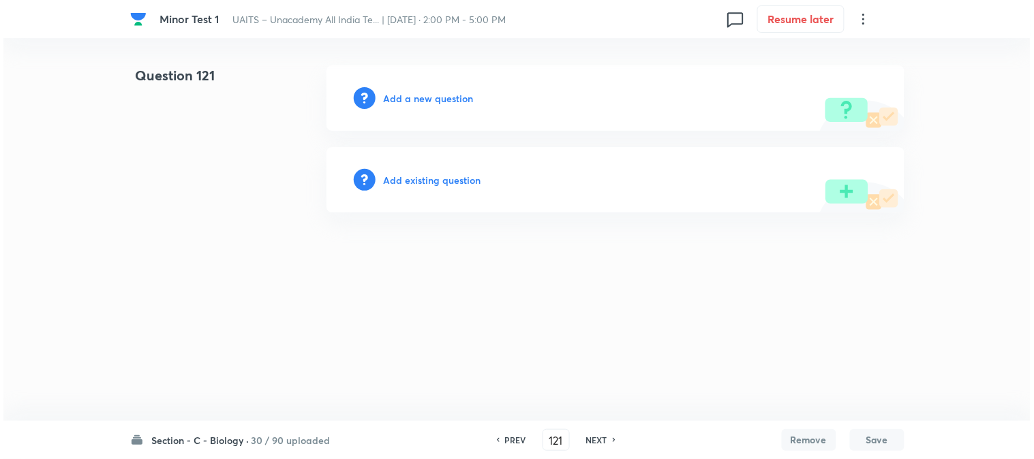
scroll to position [0, 0]
click at [433, 89] on div "Add a new question" at bounding box center [615, 97] width 578 height 65
click at [433, 99] on h6 "Add a new question" at bounding box center [429, 98] width 90 height 14
click at [433, 99] on h6 "Choose a question type" at bounding box center [436, 98] width 105 height 14
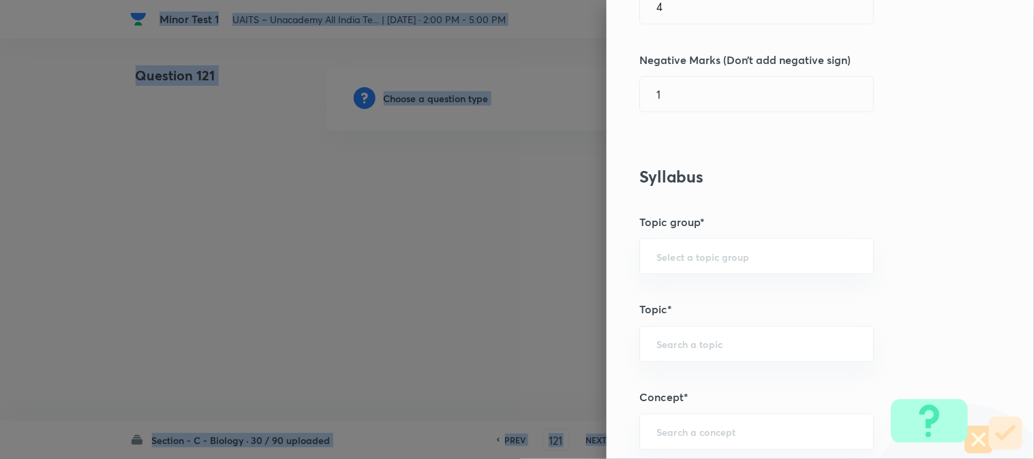
scroll to position [804, 0]
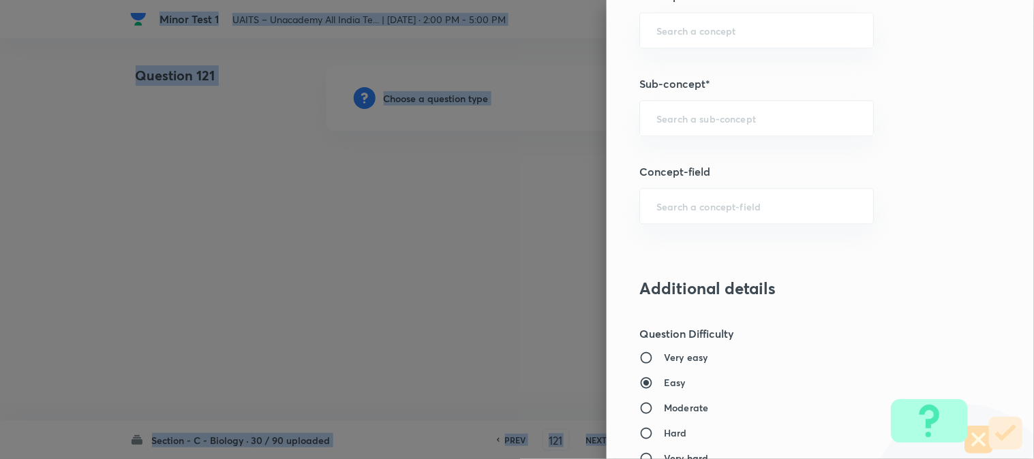
click at [692, 127] on div "​" at bounding box center [756, 118] width 234 height 36
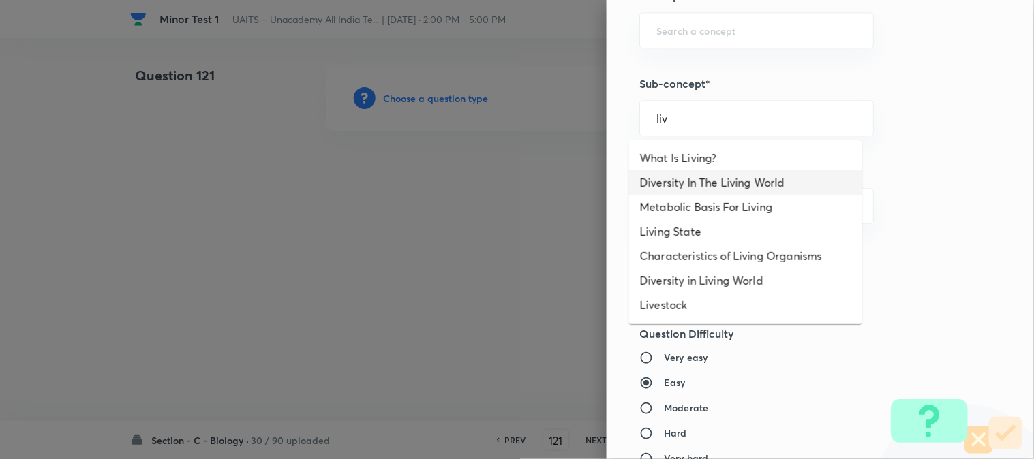
click at [716, 175] on li "Diversity In The Living World" at bounding box center [745, 182] width 233 height 25
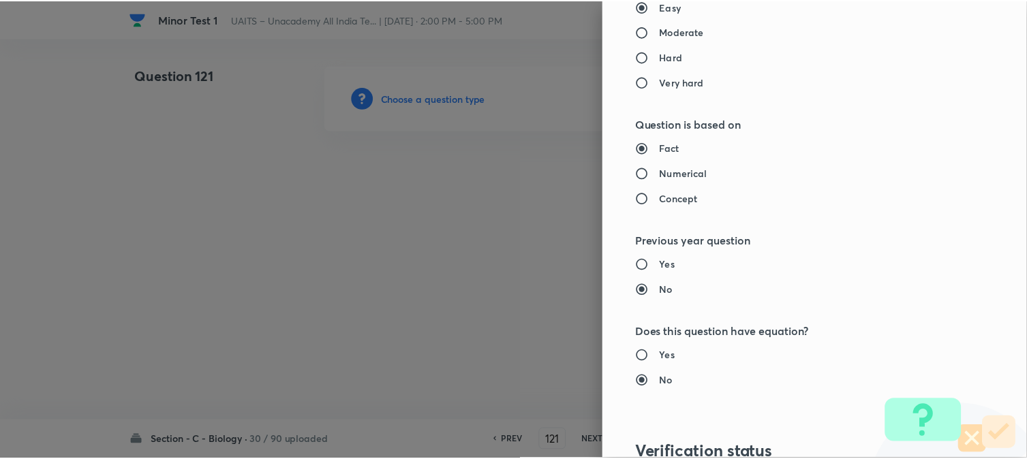
scroll to position [1398, 0]
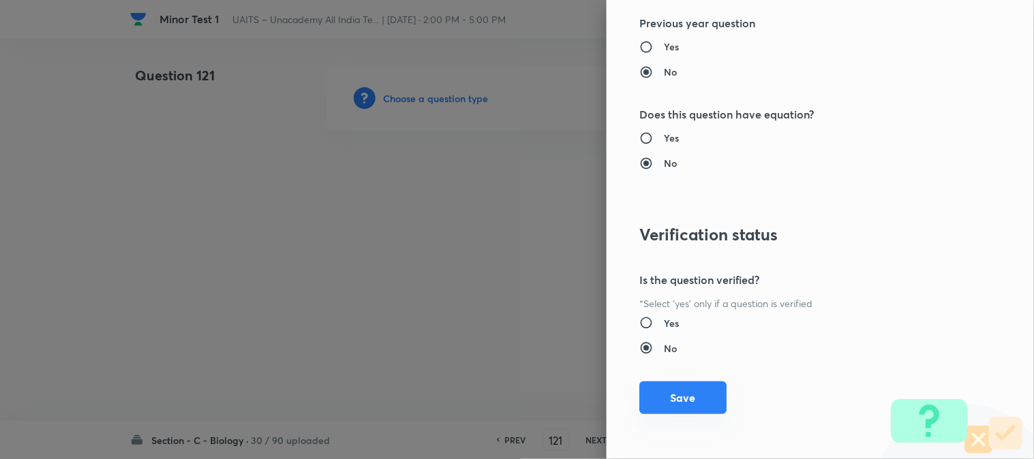
click at [680, 411] on button "Save" at bounding box center [682, 398] width 87 height 33
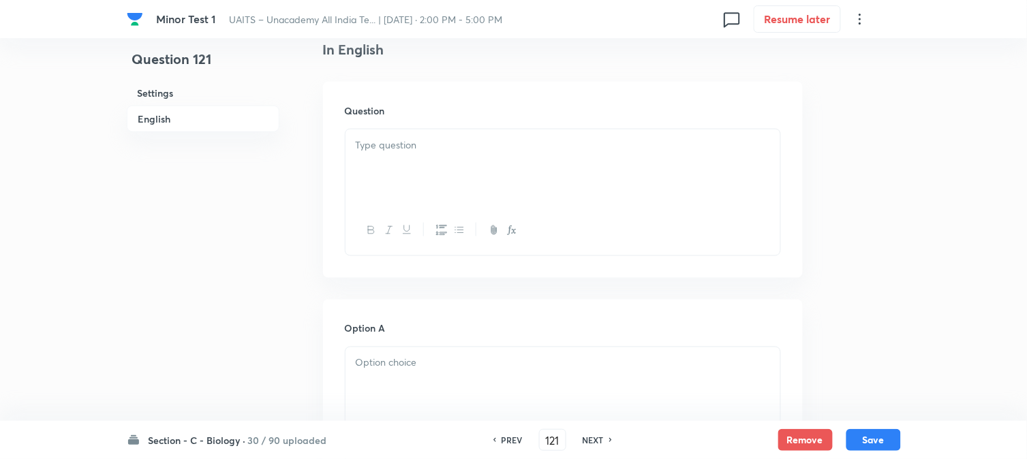
scroll to position [402, 0]
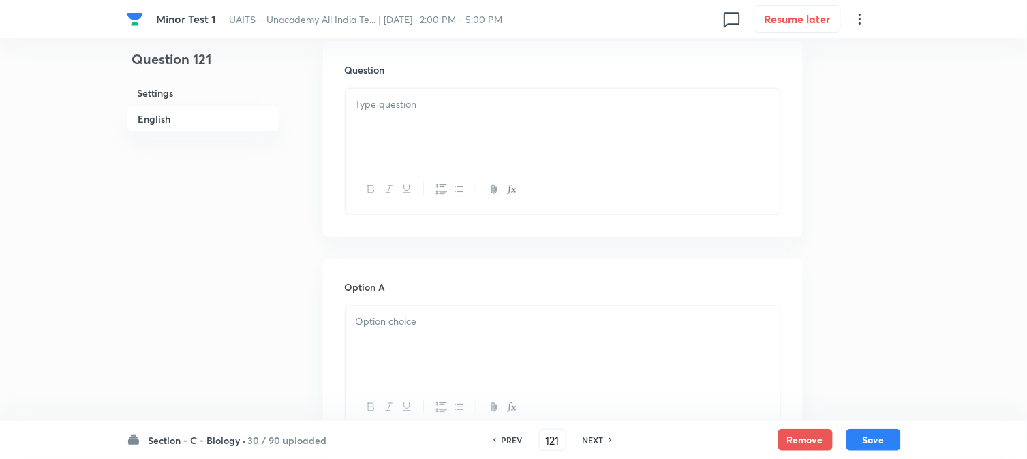
click at [401, 119] on div at bounding box center [563, 127] width 435 height 76
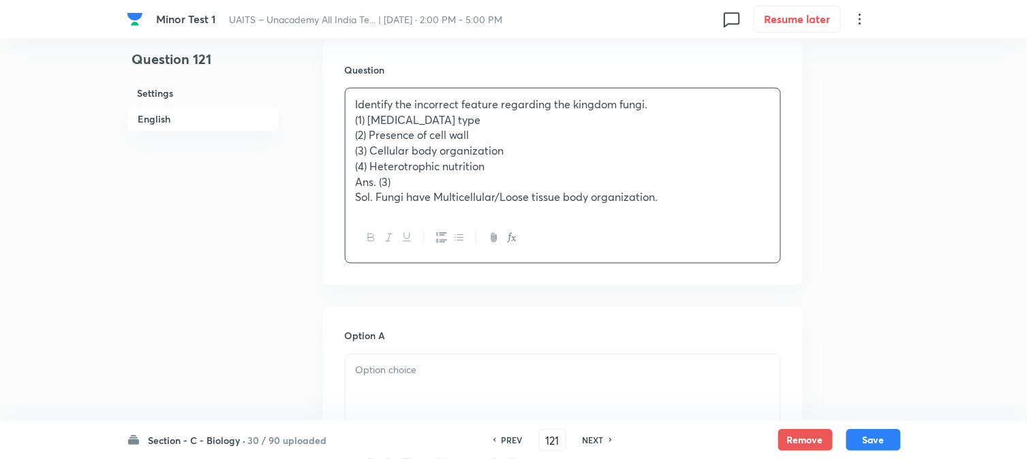
drag, startPoint x: 367, startPoint y: 120, endPoint x: 489, endPoint y: 210, distance: 152.1
click at [560, 123] on p "(1) Eukaryotic cell type" at bounding box center [563, 120] width 414 height 16
click at [358, 421] on div "Section - C - Biology · 30 / 90 uploaded PREV 121 ​ NEXT Remove Save" at bounding box center [514, 440] width 774 height 38
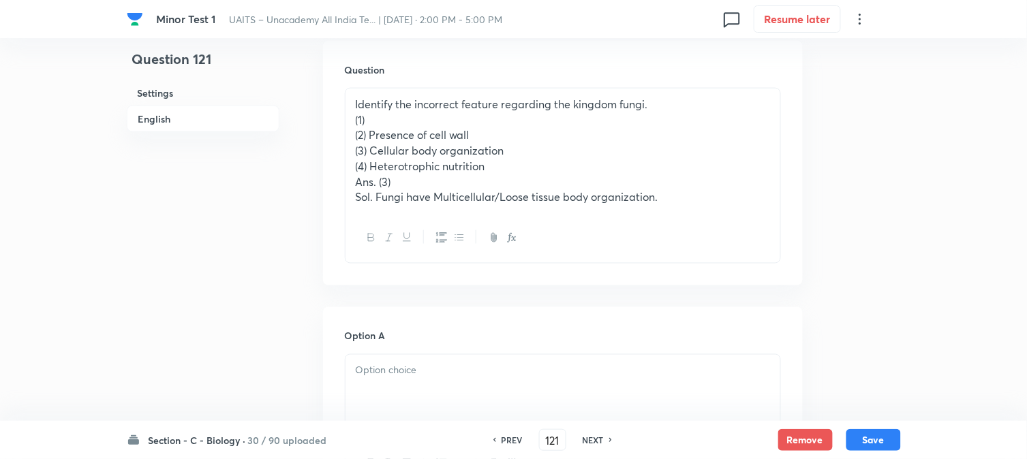
click at [384, 375] on p at bounding box center [563, 371] width 414 height 16
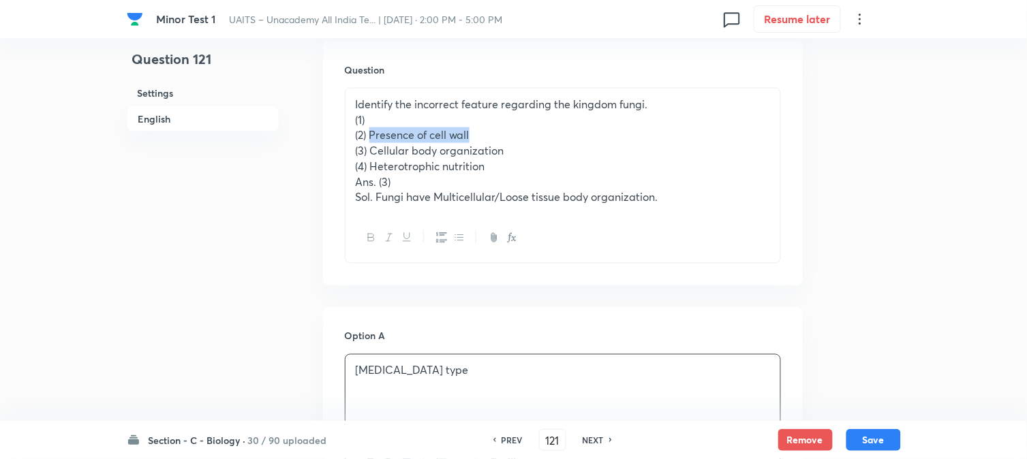
drag, startPoint x: 371, startPoint y: 133, endPoint x: 522, endPoint y: 133, distance: 150.6
click at [522, 133] on p "(2) Presence of cell wall" at bounding box center [563, 135] width 414 height 16
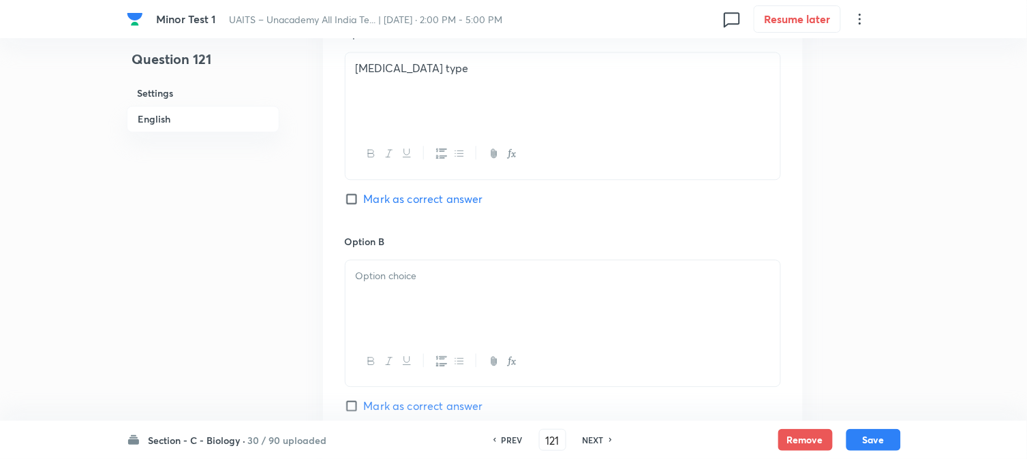
click at [383, 302] on div at bounding box center [563, 298] width 435 height 76
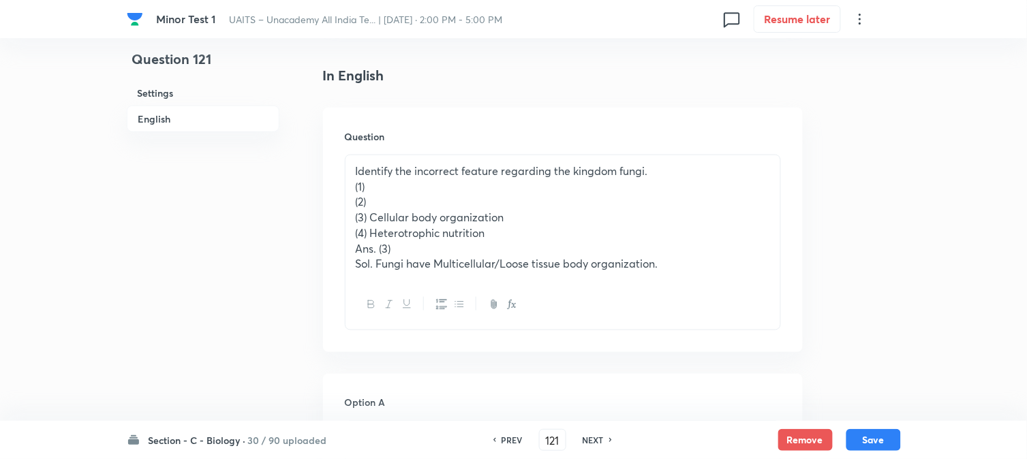
scroll to position [326, 0]
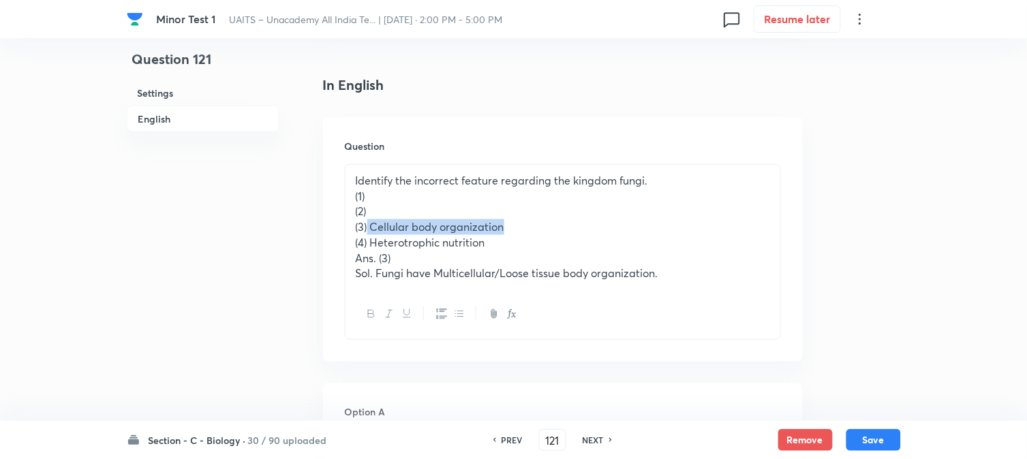
drag, startPoint x: 369, startPoint y: 226, endPoint x: 564, endPoint y: 226, distance: 194.9
click at [572, 226] on p "(3) Cellular body organization" at bounding box center [563, 227] width 414 height 16
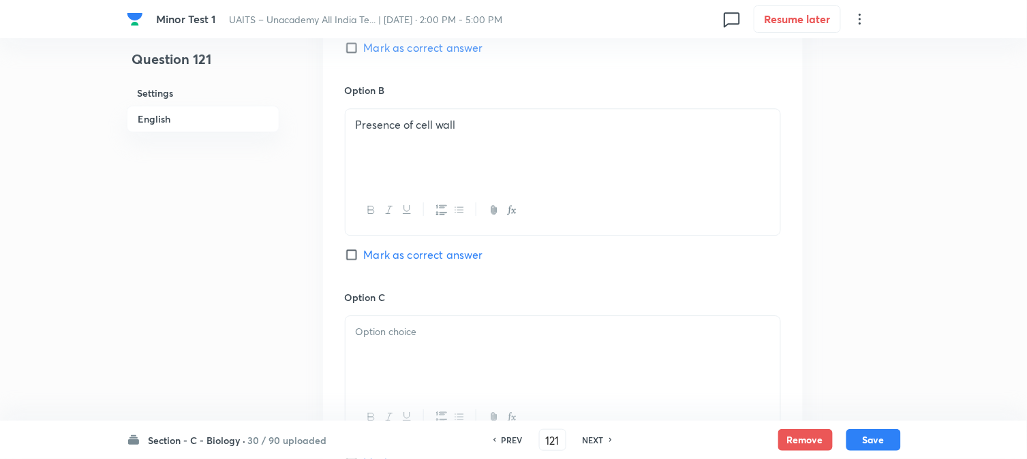
click at [397, 352] on div at bounding box center [563, 354] width 435 height 76
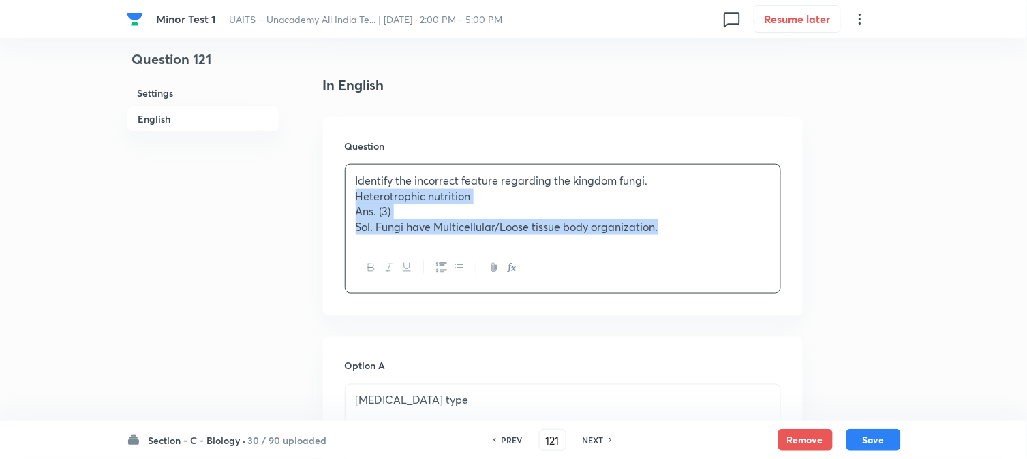
drag, startPoint x: 370, startPoint y: 243, endPoint x: 739, endPoint y: 261, distance: 369.1
click at [739, 261] on div "Identify the incorrect feature regarding the kingdom fungi. Heterotrophic nutri…" at bounding box center [563, 228] width 436 height 129
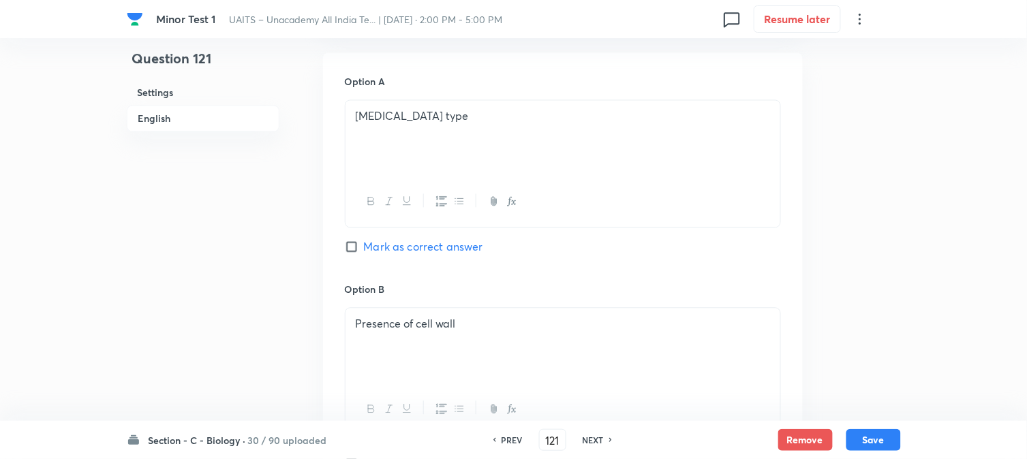
scroll to position [1159, 0]
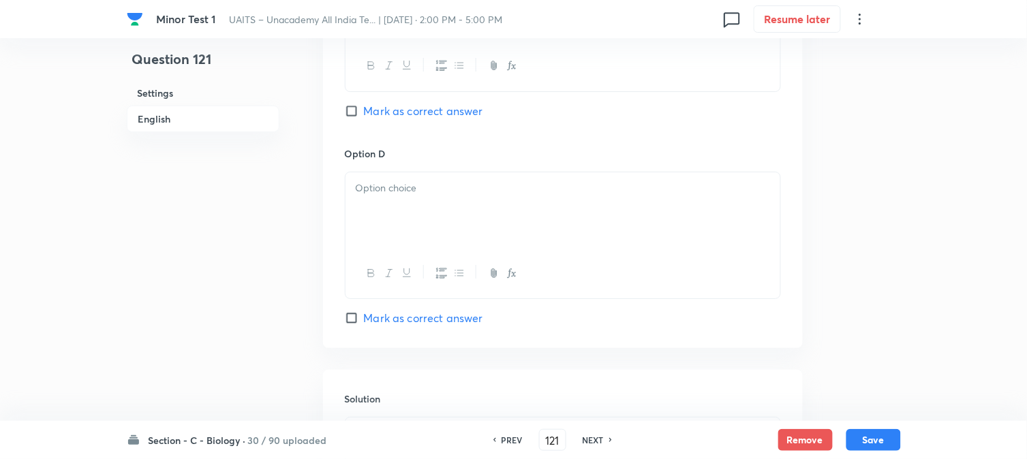
drag, startPoint x: 373, startPoint y: 184, endPoint x: 385, endPoint y: 128, distance: 57.1
click at [373, 179] on div at bounding box center [563, 210] width 435 height 76
click at [391, 117] on span "Mark as correct answer" at bounding box center [423, 111] width 119 height 16
click at [364, 117] on input "Mark as correct answer" at bounding box center [354, 111] width 19 height 14
click at [358, 199] on div at bounding box center [563, 210] width 435 height 76
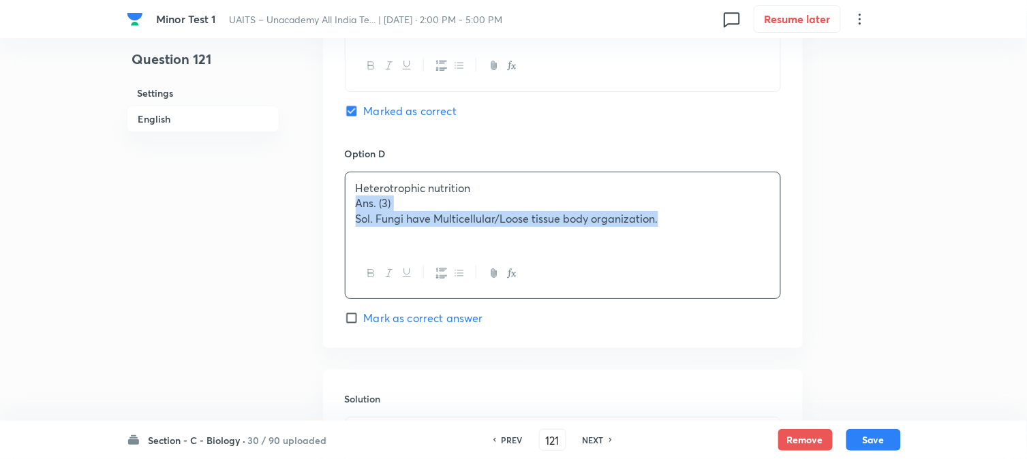
drag, startPoint x: 356, startPoint y: 200, endPoint x: 814, endPoint y: 252, distance: 461.6
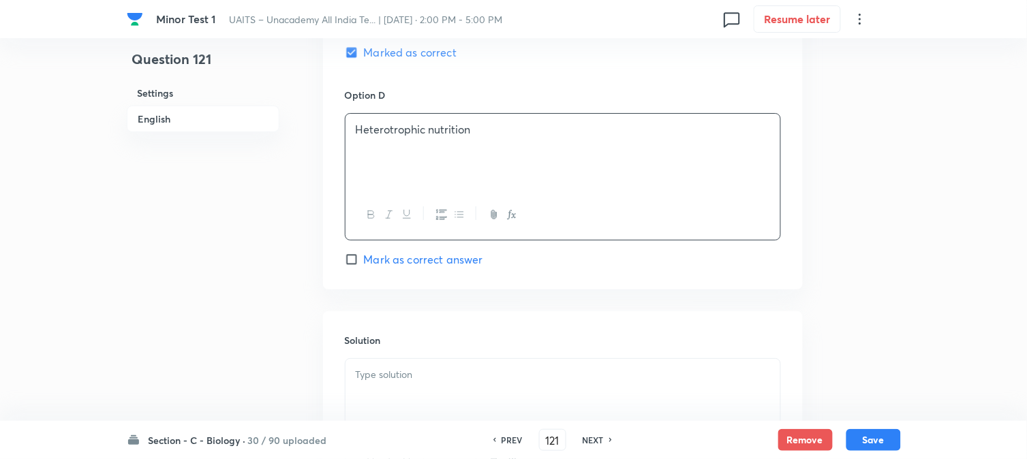
scroll to position [1311, 0]
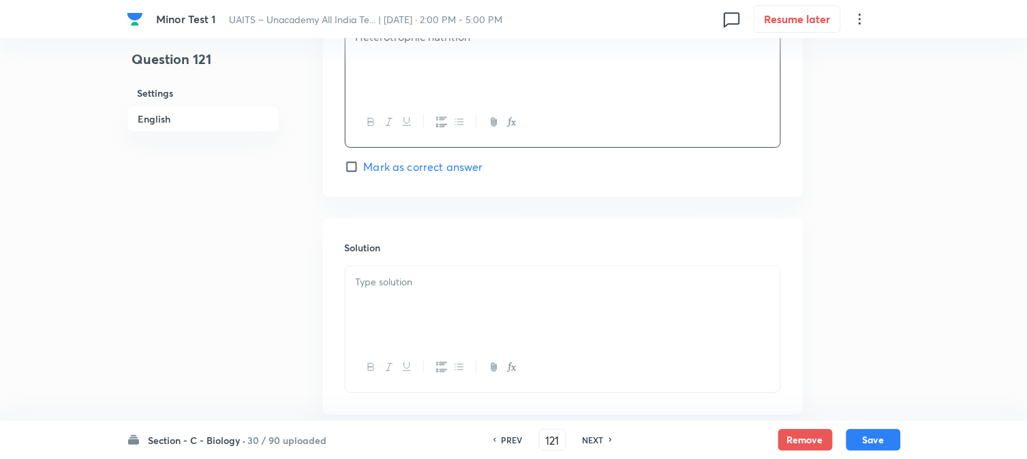
click at [397, 269] on div "Solution" at bounding box center [563, 317] width 480 height 196
click at [426, 343] on div at bounding box center [563, 304] width 435 height 76
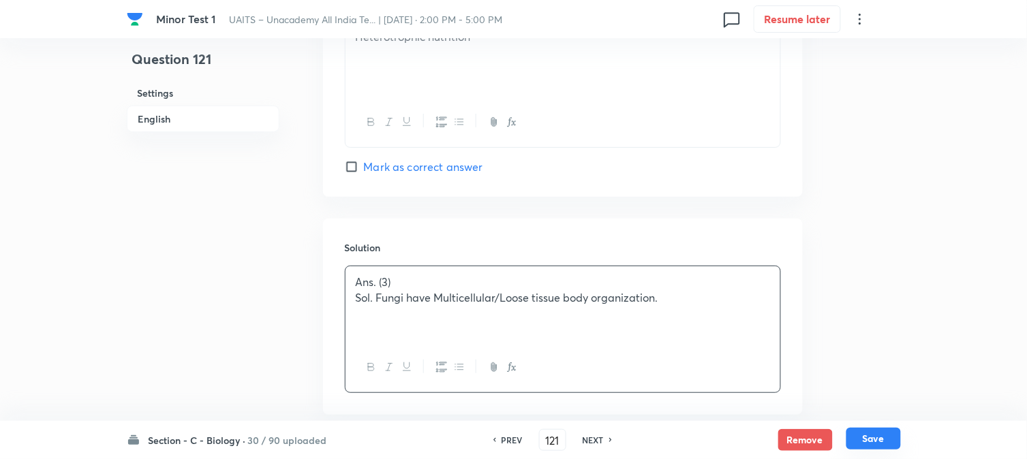
click at [880, 448] on button "Save" at bounding box center [873, 439] width 55 height 22
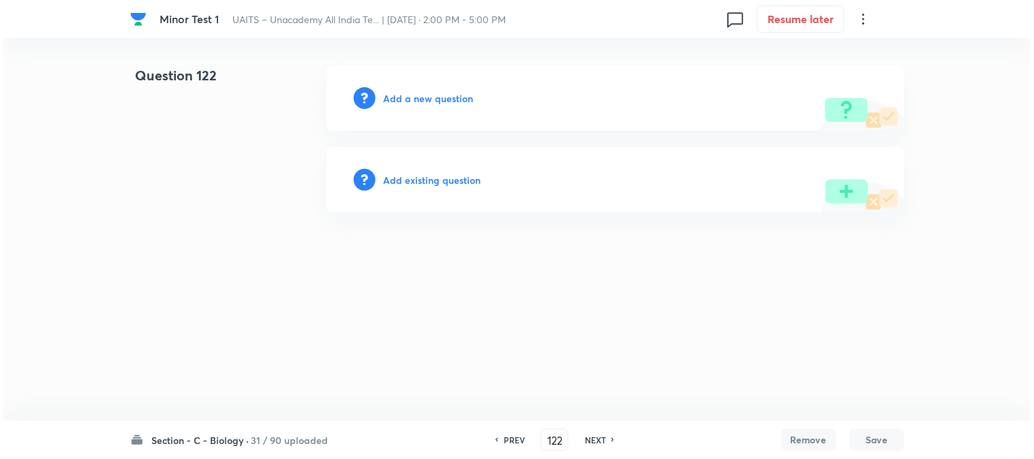
scroll to position [0, 0]
click at [453, 96] on h6 "Add a new question" at bounding box center [429, 98] width 90 height 14
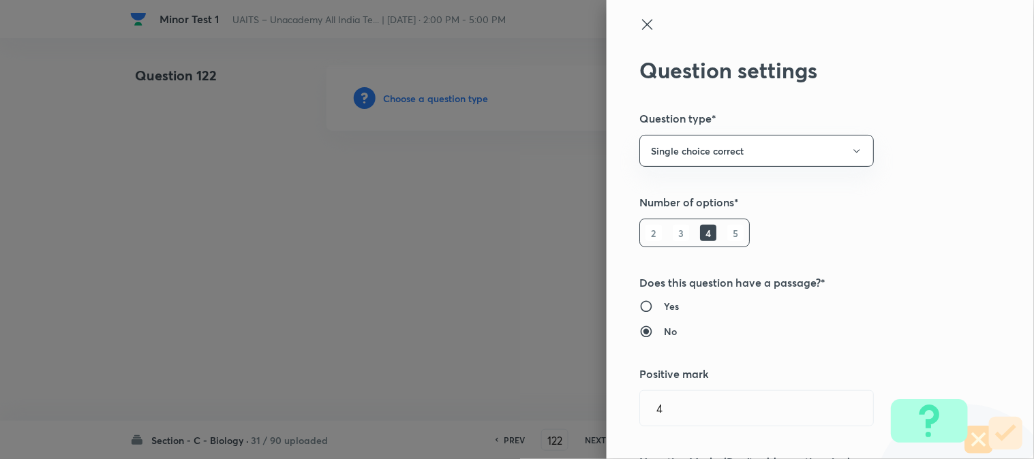
click at [452, 95] on div at bounding box center [517, 229] width 1034 height 459
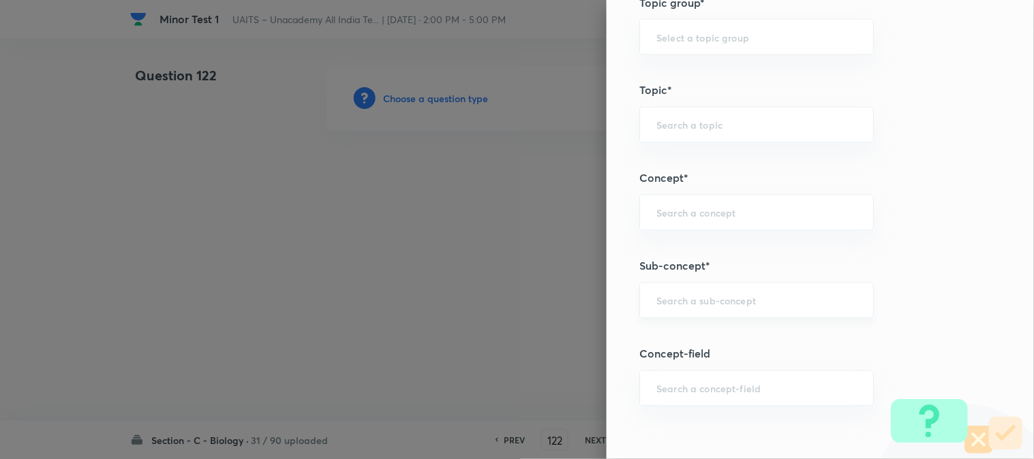
scroll to position [804, 0]
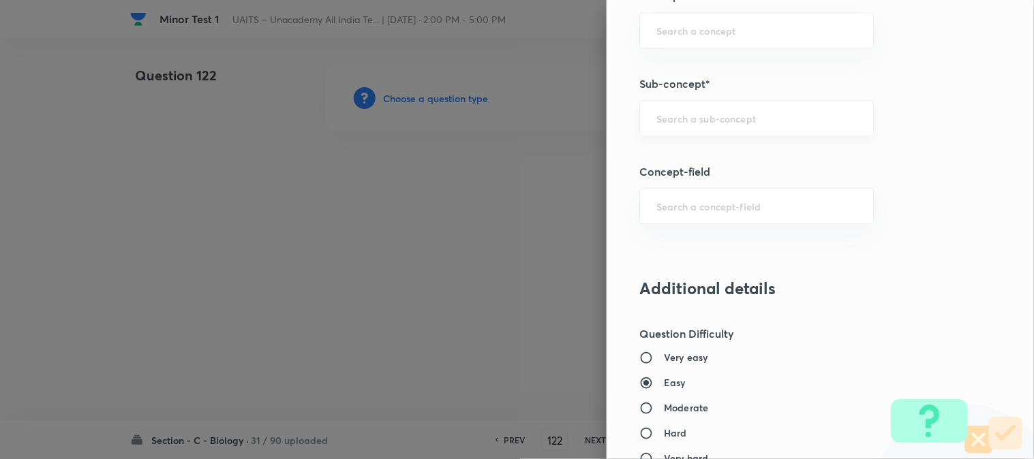
click at [709, 104] on div "​" at bounding box center [756, 118] width 234 height 36
click at [714, 123] on input "text" at bounding box center [756, 118] width 200 height 13
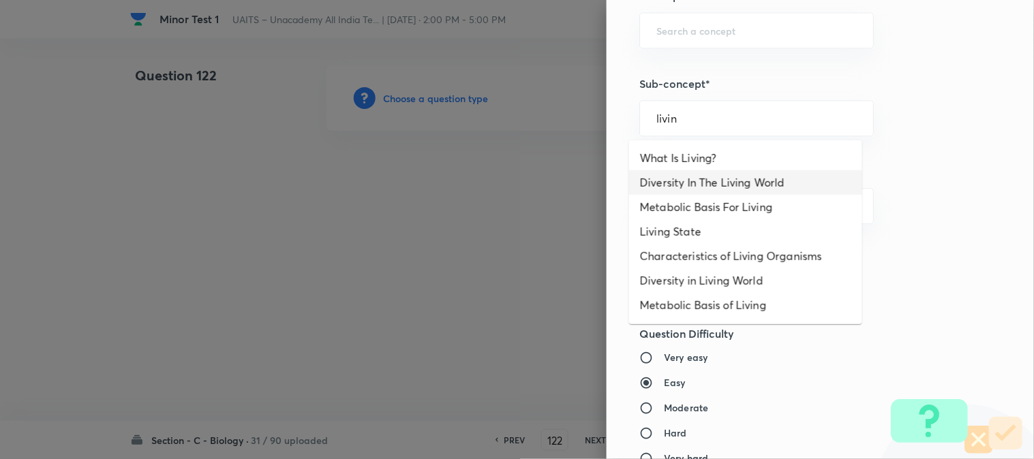
click at [718, 179] on li "Diversity In The Living World" at bounding box center [745, 182] width 233 height 25
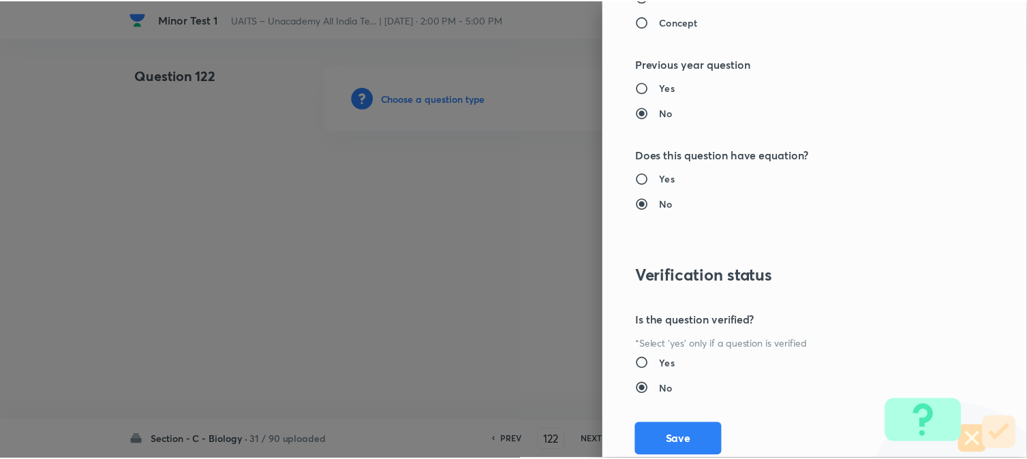
scroll to position [1398, 0]
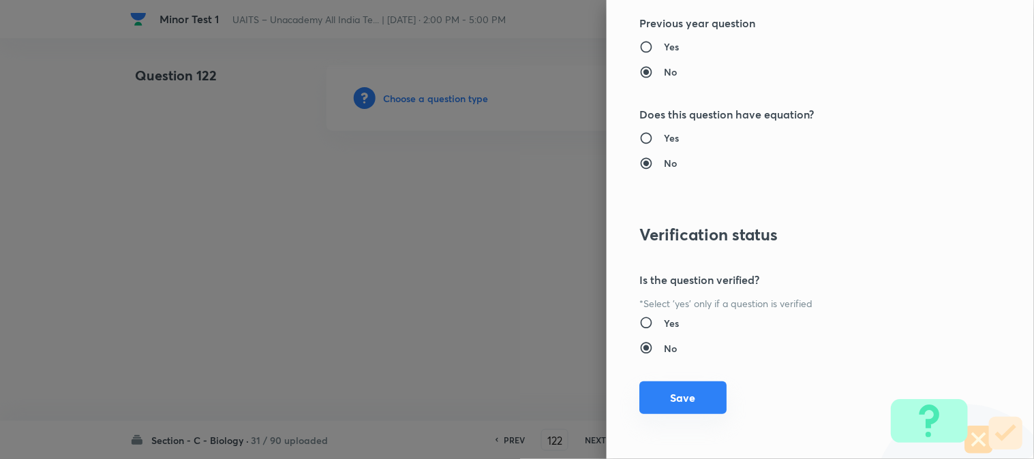
click at [684, 401] on button "Save" at bounding box center [682, 398] width 87 height 33
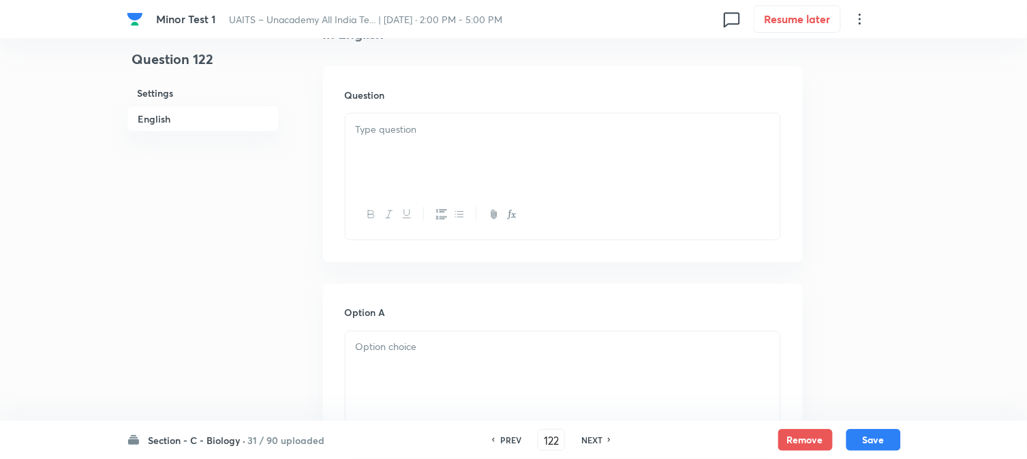
scroll to position [402, 0]
click at [386, 121] on div at bounding box center [563, 127] width 435 height 76
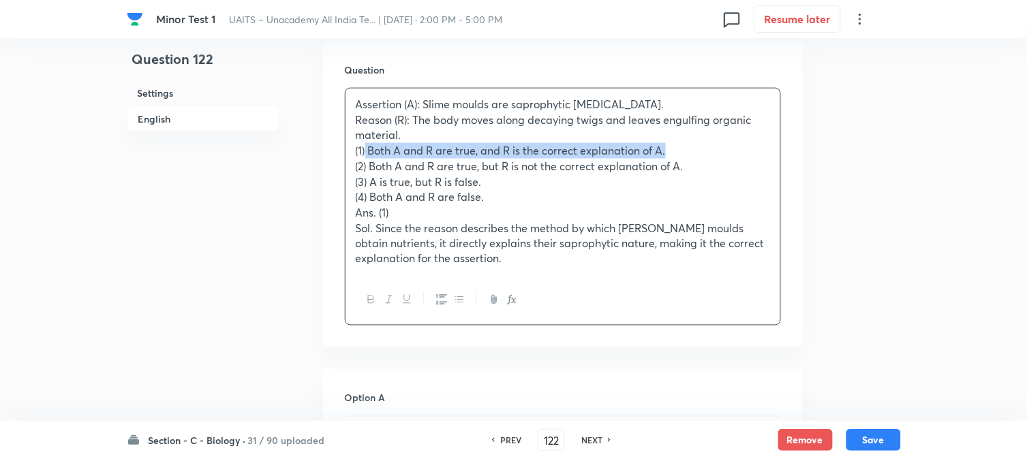
drag, startPoint x: 367, startPoint y: 153, endPoint x: 820, endPoint y: 148, distance: 453.2
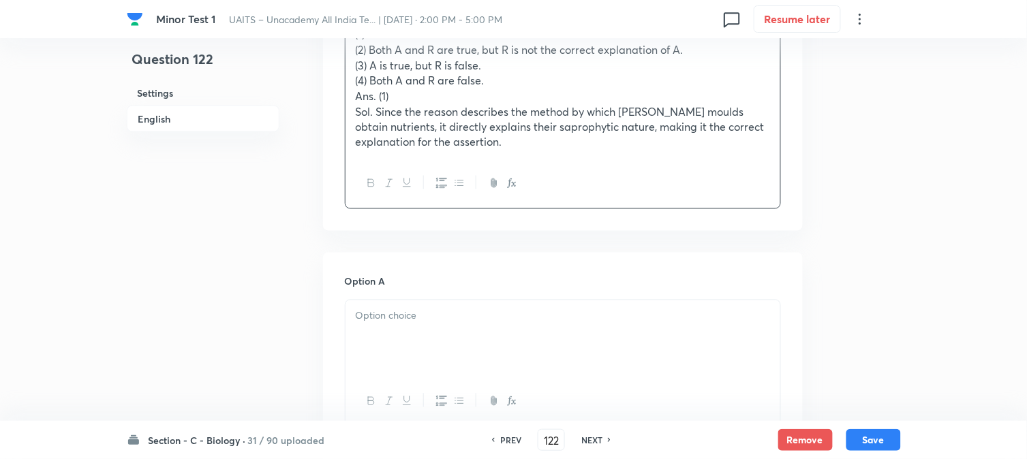
scroll to position [705, 0]
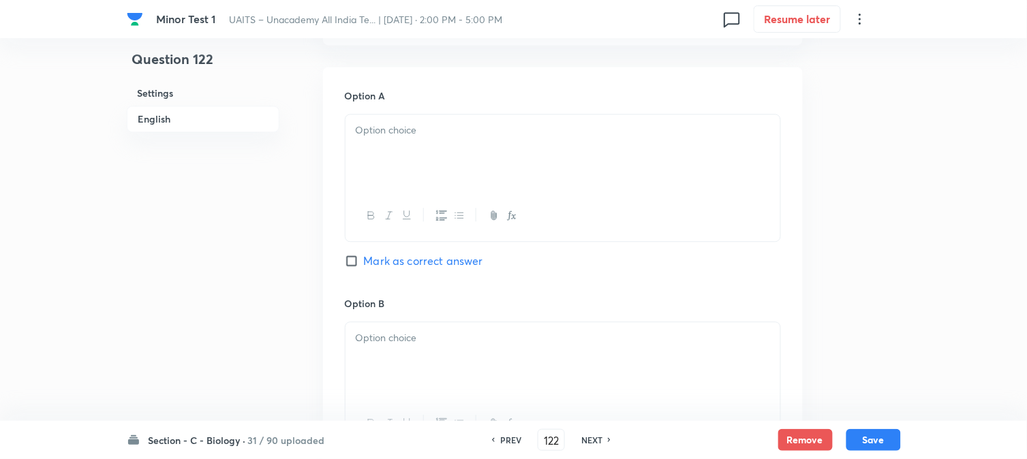
click at [365, 158] on div at bounding box center [563, 152] width 435 height 76
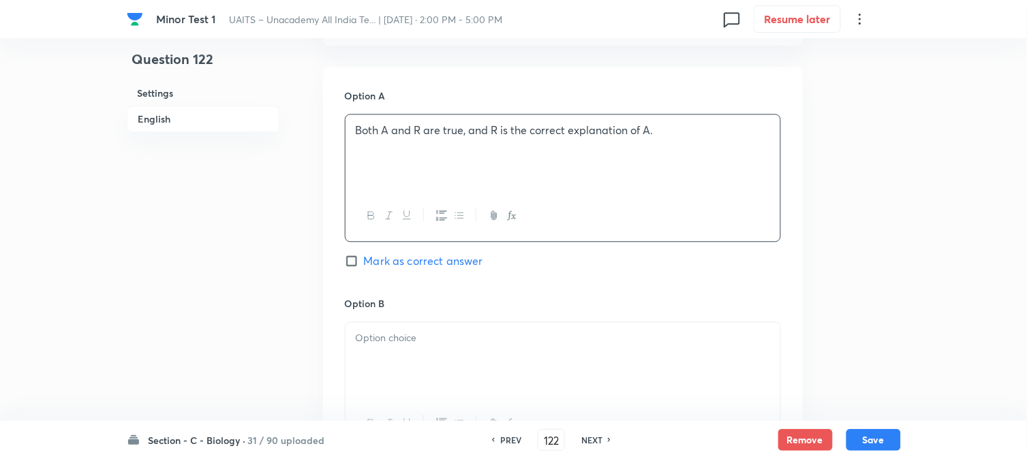
drag, startPoint x: 421, startPoint y: 293, endPoint x: 423, endPoint y: 264, distance: 28.7
click at [421, 290] on div "Option A Both A and R are true, and R is the correct explanation of A. Mark as …" at bounding box center [563, 192] width 436 height 207
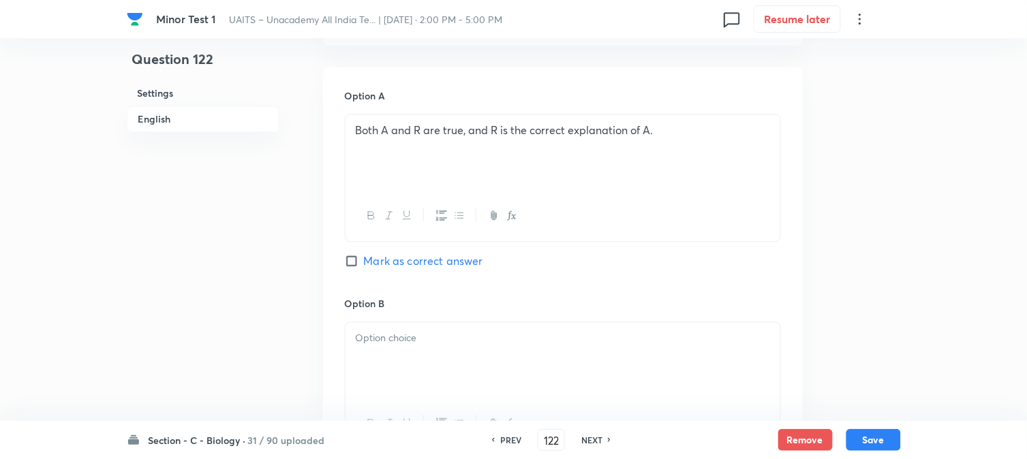
click at [423, 262] on span "Mark as correct answer" at bounding box center [423, 261] width 119 height 16
click at [364, 262] on input "Mark as correct answer" at bounding box center [354, 261] width 19 height 14
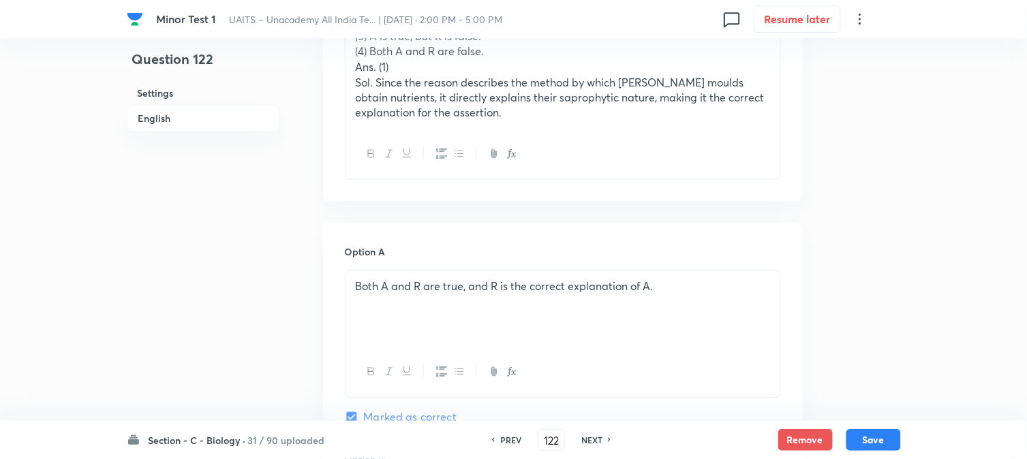
scroll to position [326, 0]
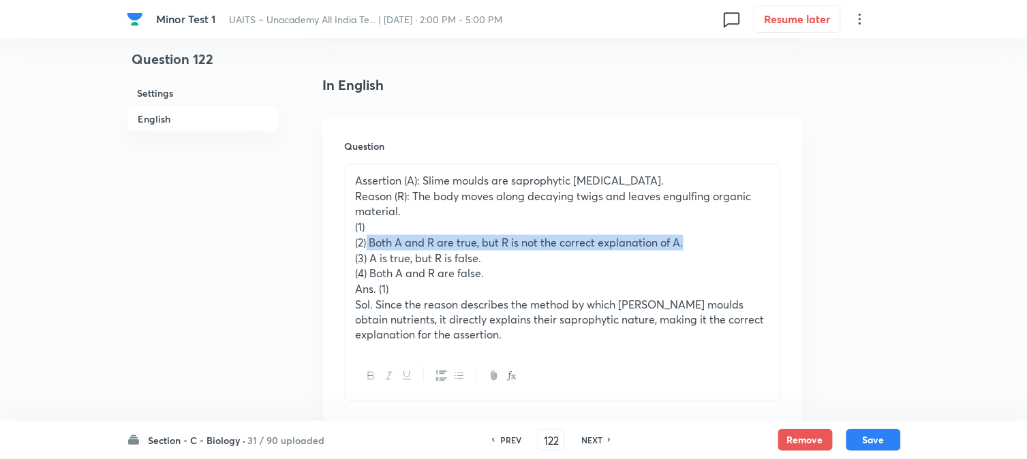
drag, startPoint x: 369, startPoint y: 243, endPoint x: 778, endPoint y: 236, distance: 409.0
click at [778, 236] on div "Assertion (A): Slime moulds are saprophytic protists. Reason (R): The body move…" at bounding box center [563, 258] width 435 height 187
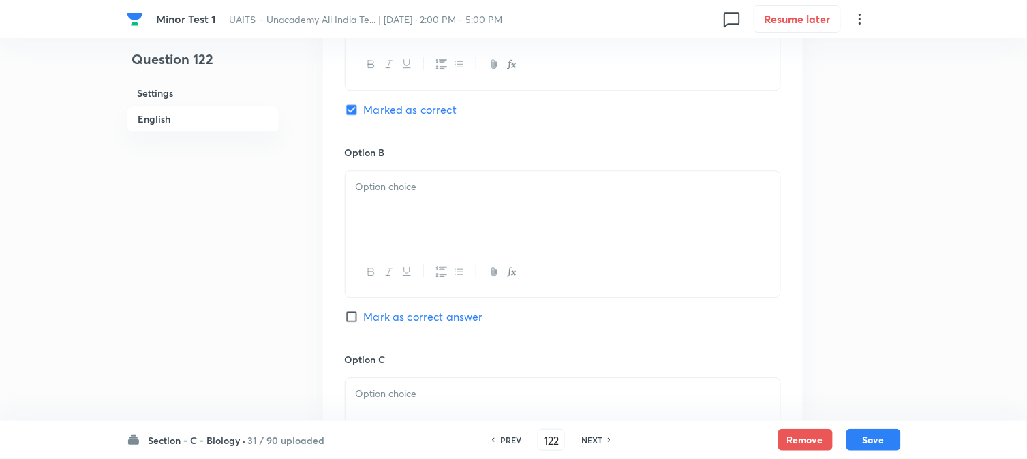
click at [380, 212] on div at bounding box center [563, 209] width 435 height 76
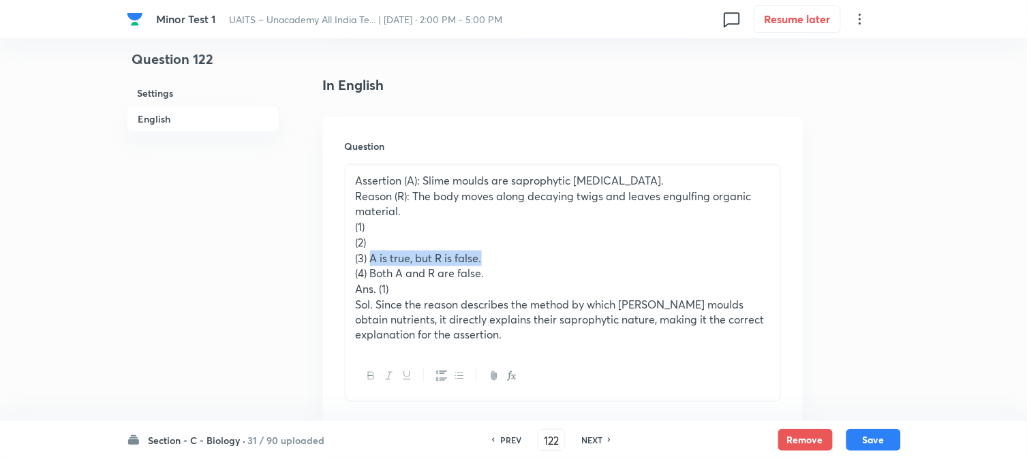
drag, startPoint x: 371, startPoint y: 255, endPoint x: 605, endPoint y: 263, distance: 234.6
click at [605, 263] on p "(3) A is true, but R is false." at bounding box center [563, 259] width 414 height 16
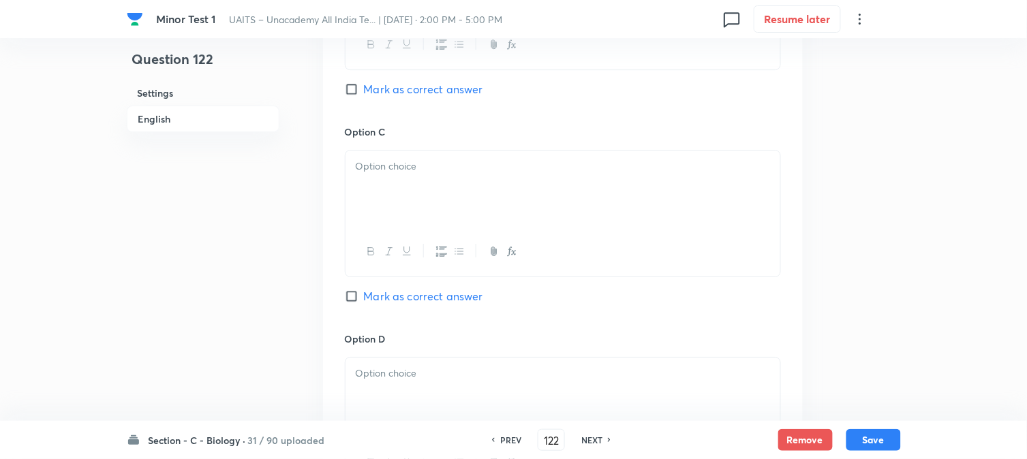
drag, startPoint x: 397, startPoint y: 200, endPoint x: 380, endPoint y: 214, distance: 21.8
click at [397, 200] on div at bounding box center [563, 189] width 435 height 76
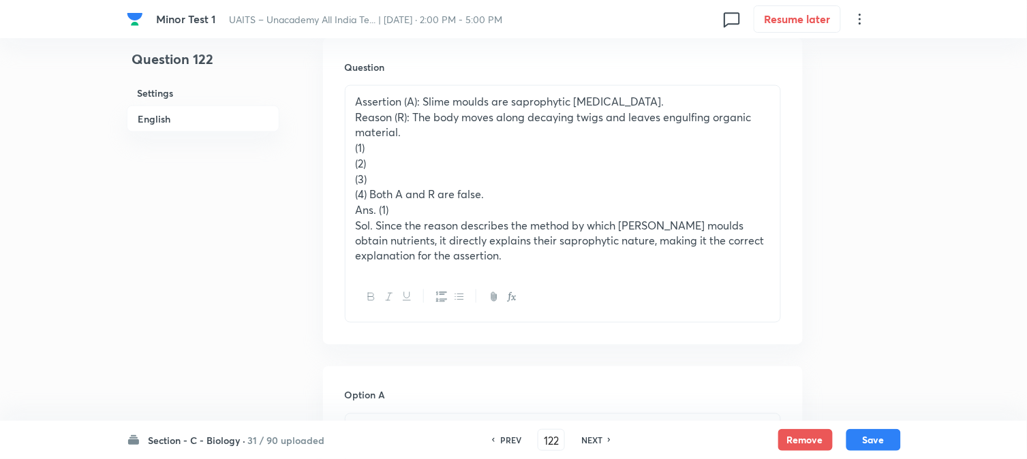
scroll to position [402, 0]
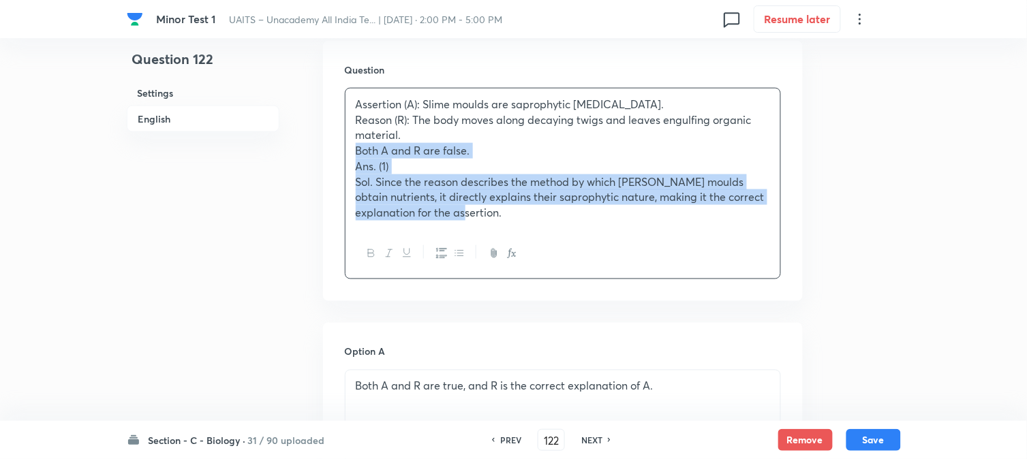
drag, startPoint x: 369, startPoint y: 198, endPoint x: 861, endPoint y: 318, distance: 505.8
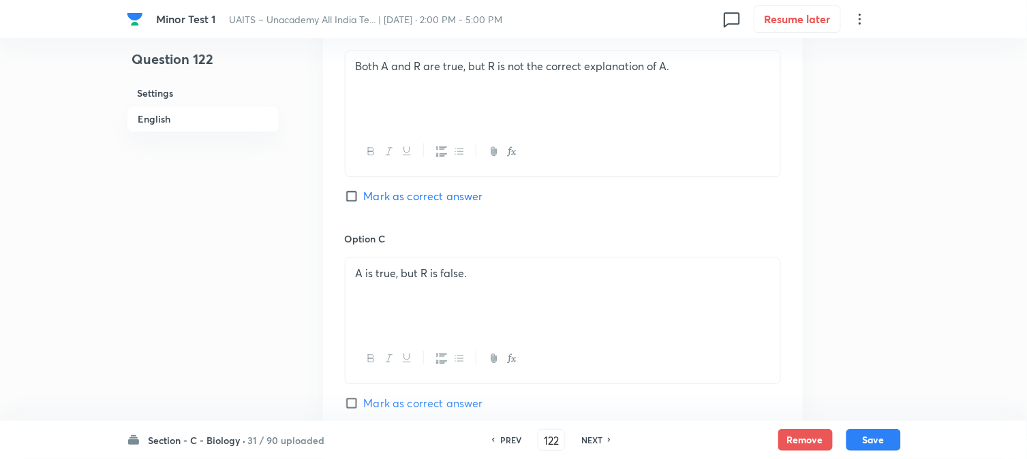
scroll to position [1159, 0]
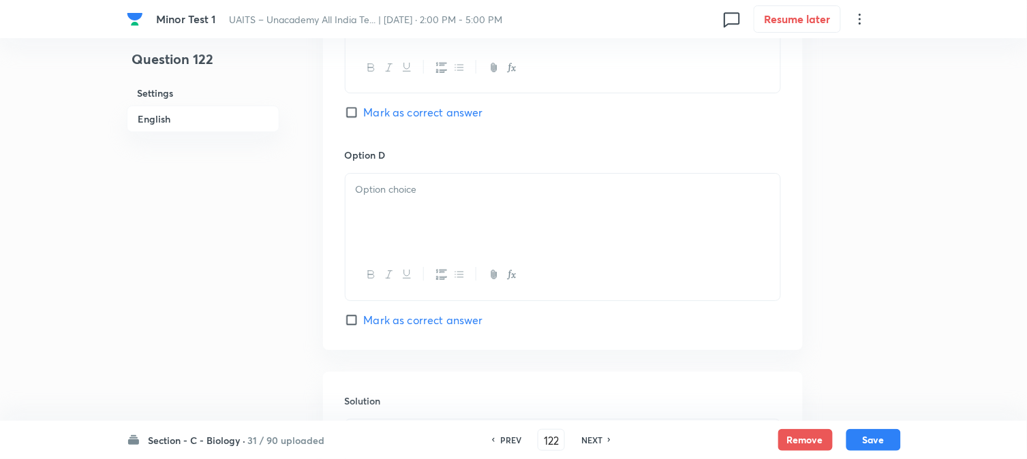
click at [384, 221] on div at bounding box center [563, 212] width 435 height 76
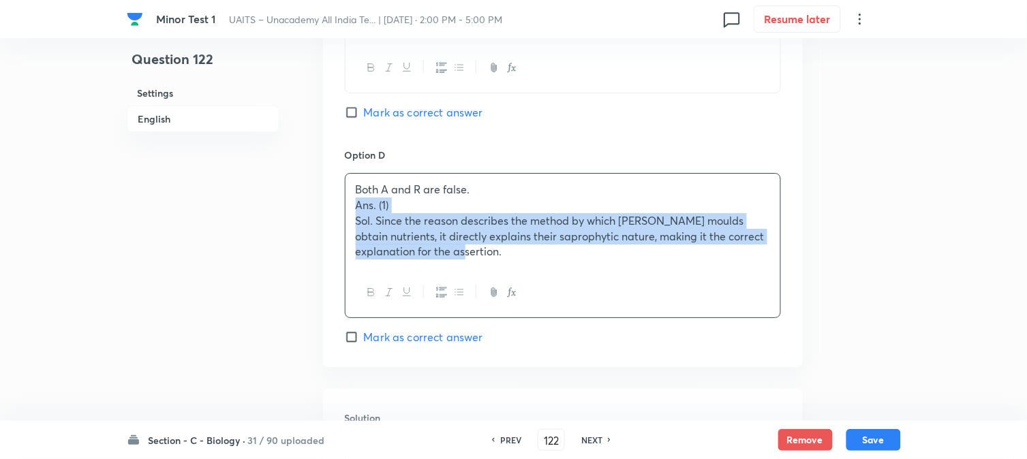
drag, startPoint x: 348, startPoint y: 211, endPoint x: 720, endPoint y: 298, distance: 382.7
click at [720, 298] on div "Both A and R are false. Ans. (1) Sol. Since the reason describes the method by …" at bounding box center [563, 245] width 436 height 145
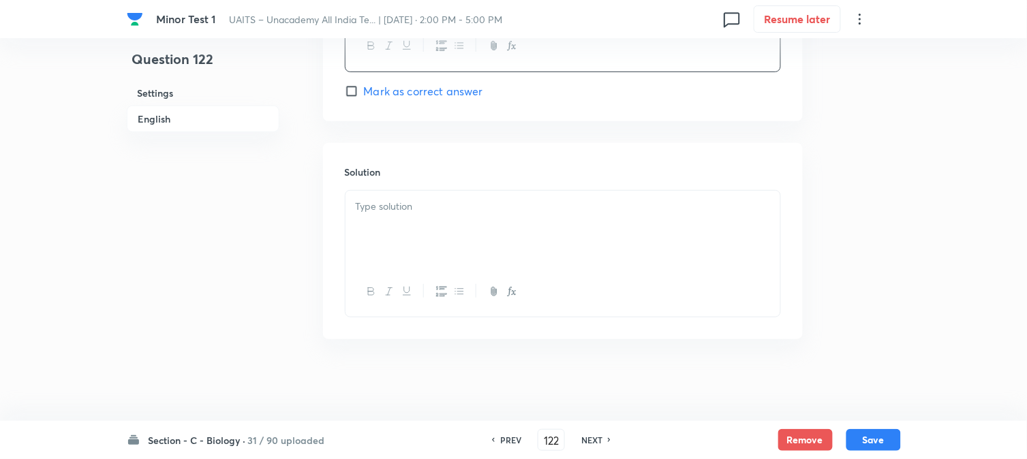
scroll to position [1391, 0]
click at [388, 228] on div at bounding box center [563, 229] width 435 height 76
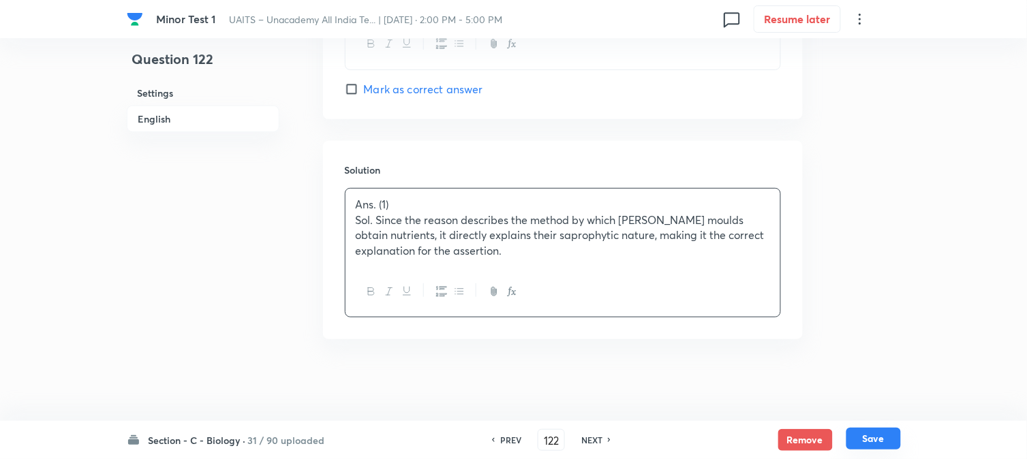
click at [868, 441] on button "Save" at bounding box center [873, 439] width 55 height 22
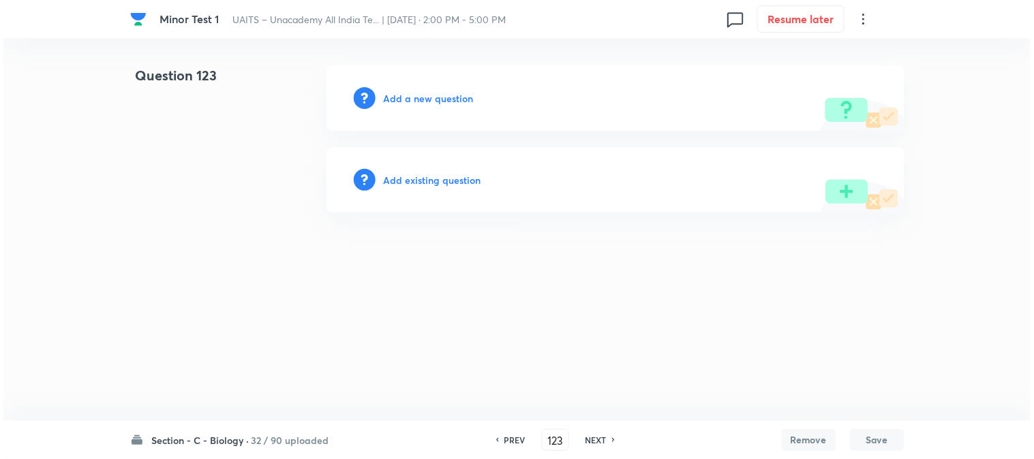
scroll to position [0, 0]
click at [418, 99] on h6 "Add a new question" at bounding box center [429, 98] width 90 height 14
click at [418, 99] on h6 "Choose a question type" at bounding box center [436, 98] width 105 height 14
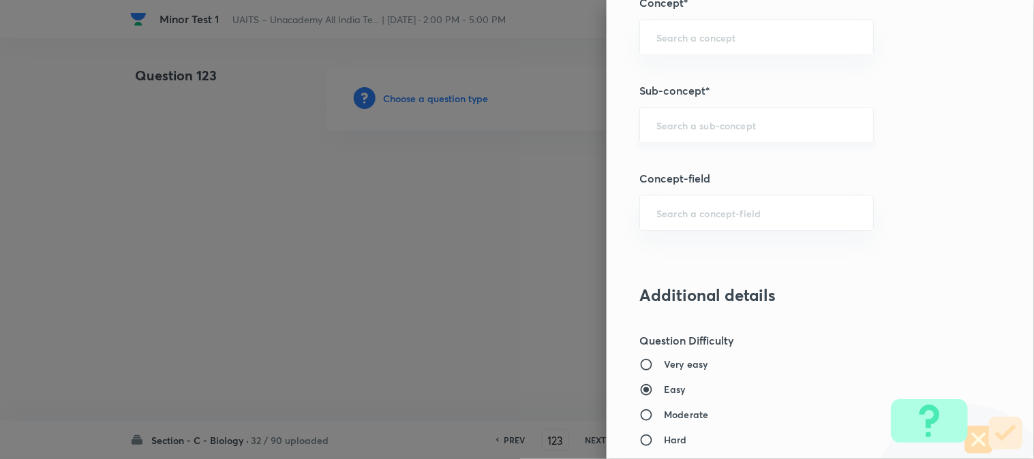
scroll to position [804, 0]
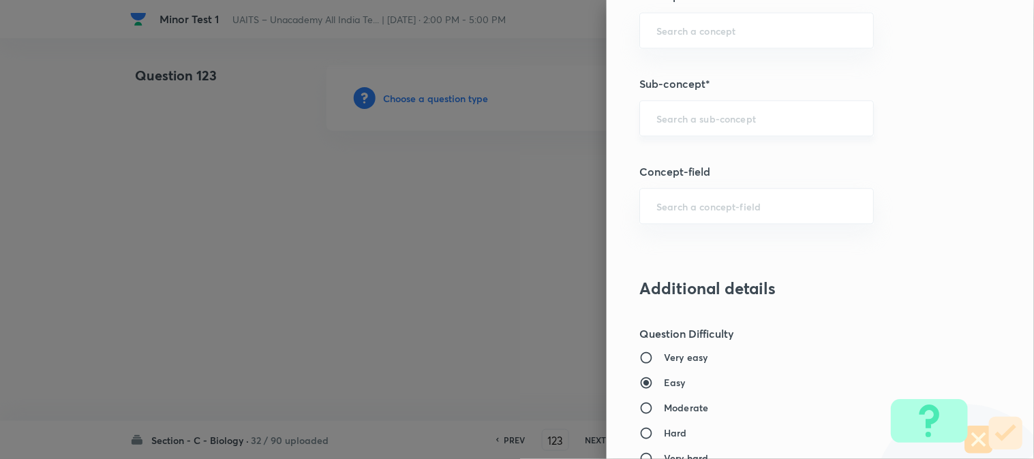
click at [681, 114] on input "text" at bounding box center [756, 118] width 200 height 13
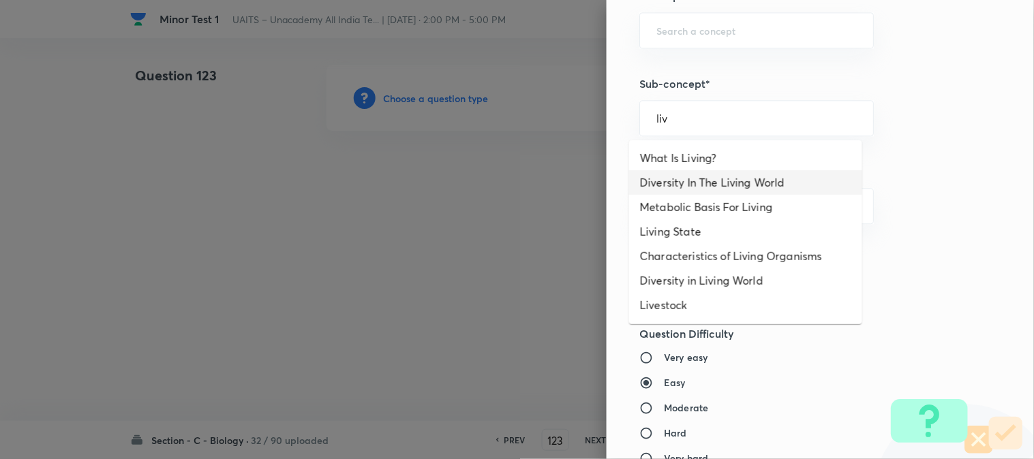
click at [705, 181] on li "Diversity In The Living World" at bounding box center [745, 182] width 233 height 25
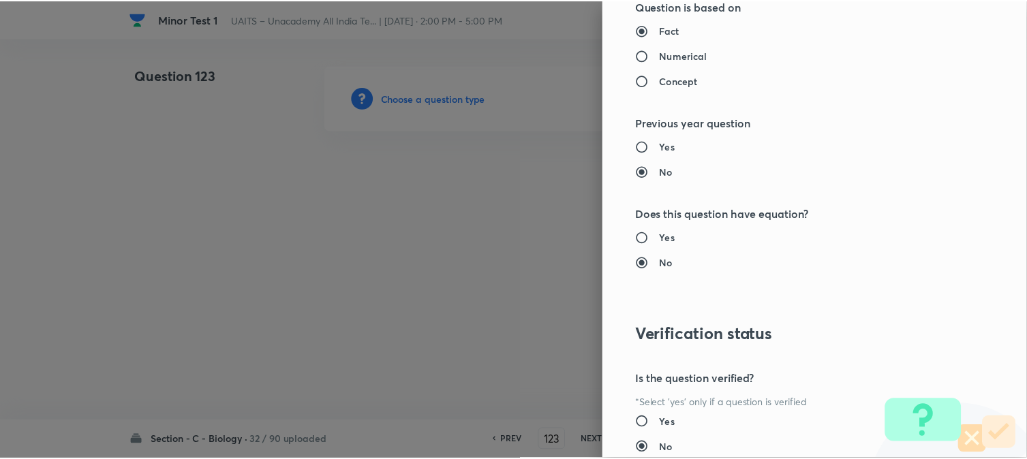
scroll to position [1398, 0]
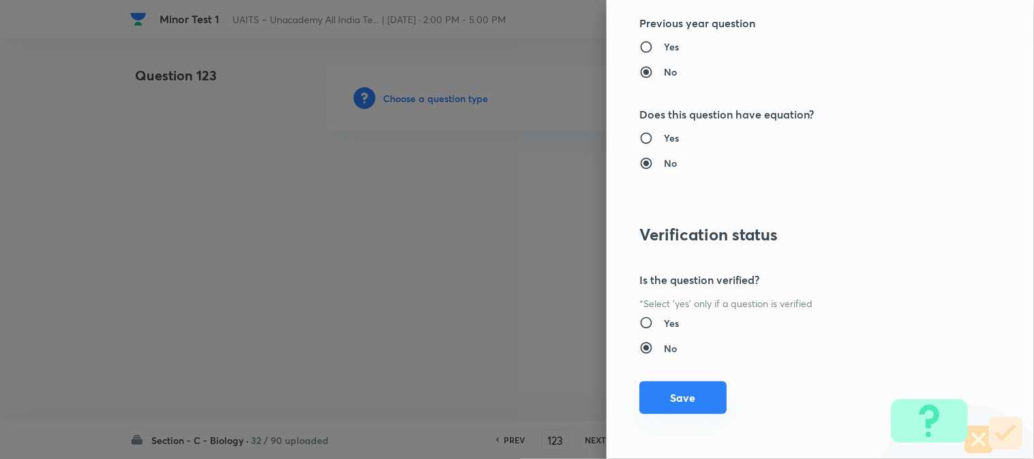
click at [685, 384] on div "Question settings Question type* Single choice correct Number of options* 2 3 4…" at bounding box center [820, 229] width 427 height 459
click at [685, 393] on button "Save" at bounding box center [682, 398] width 87 height 33
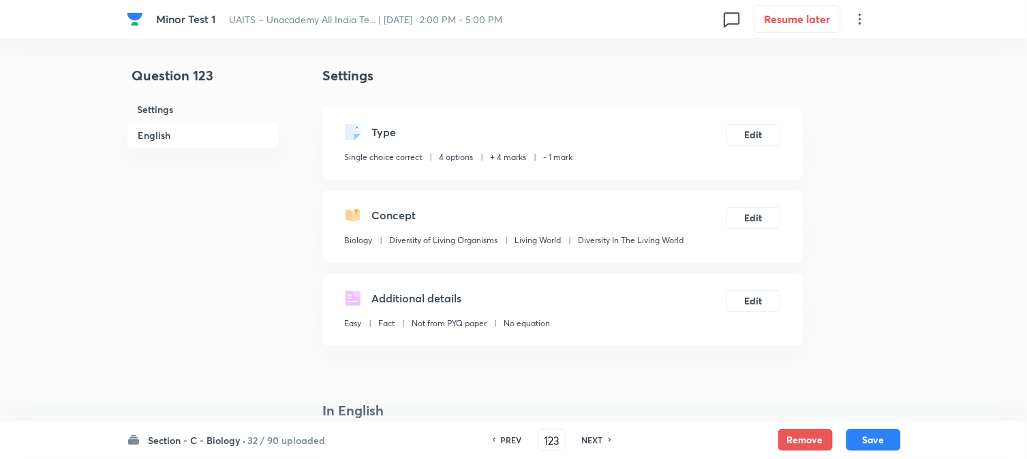
scroll to position [402, 0]
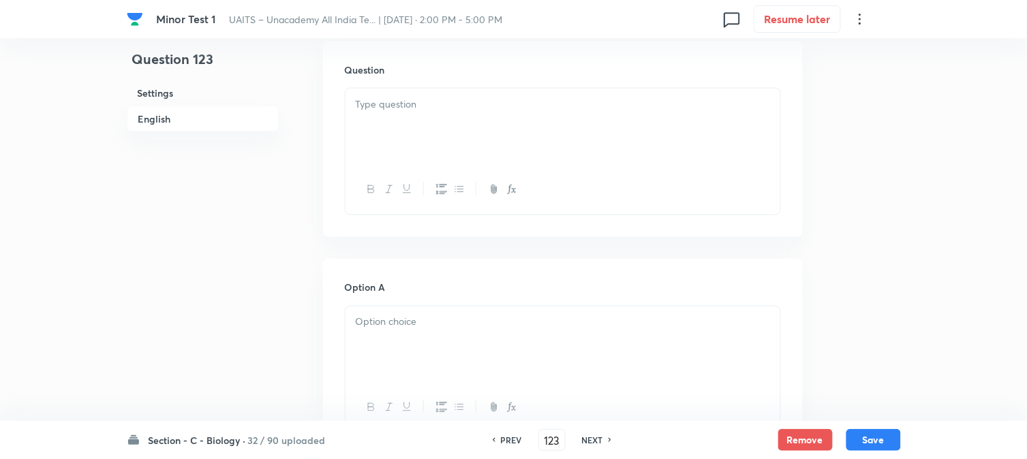
click
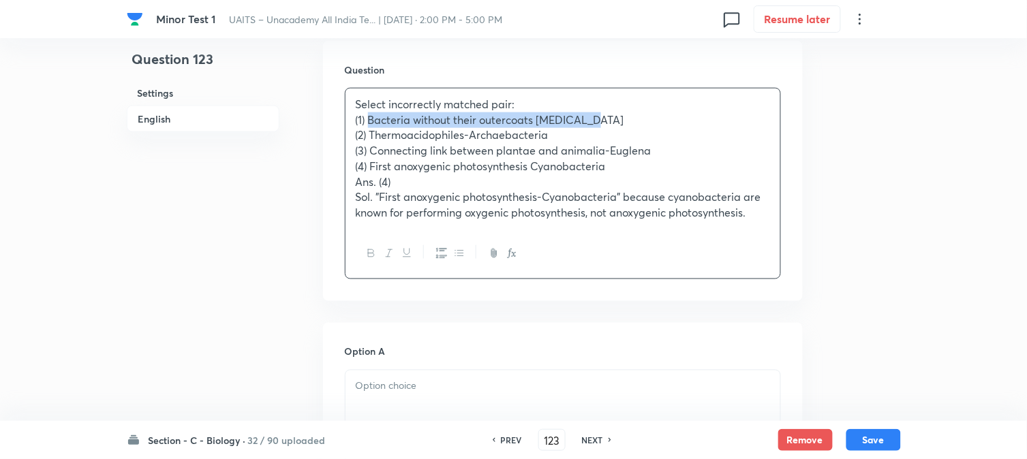
drag, startPoint x: 369, startPoint y: 120, endPoint x: 626, endPoint y: 123, distance: 256.9
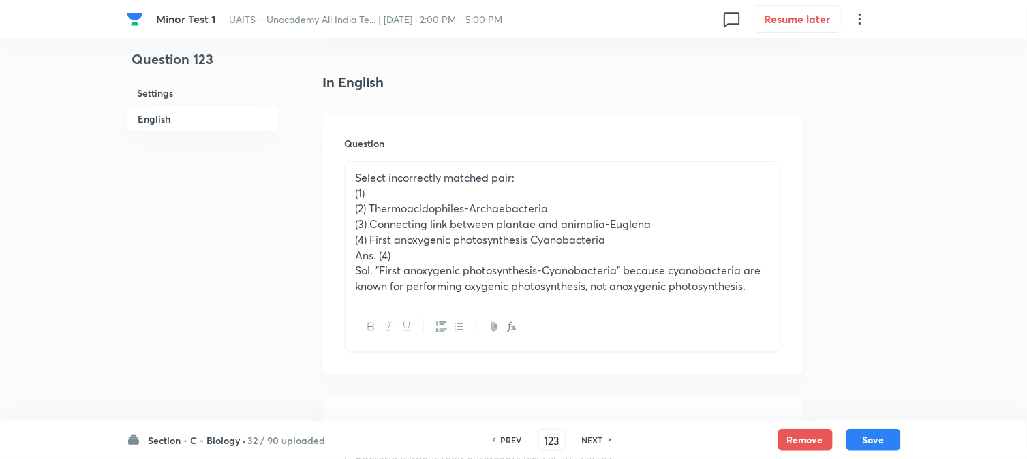
scroll to position [326, 0]
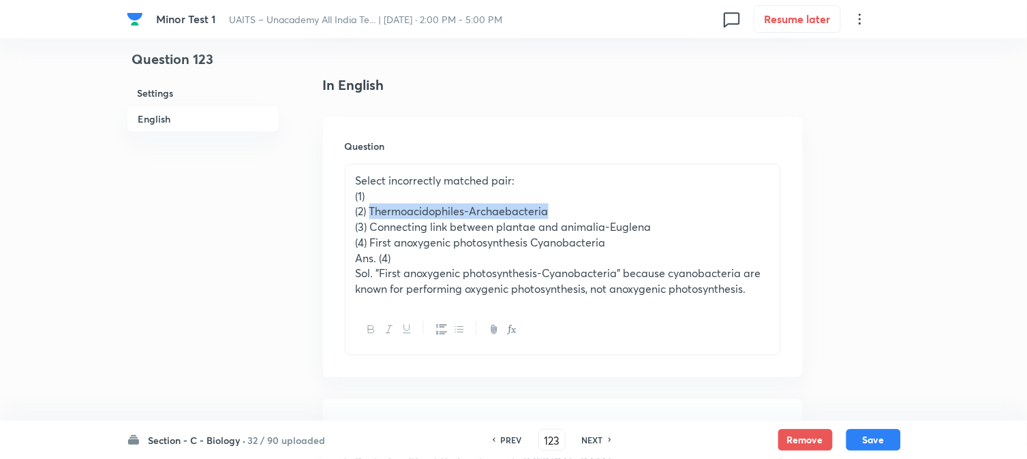
drag, startPoint x: 370, startPoint y: 210, endPoint x: 619, endPoint y: 209, distance: 248.8
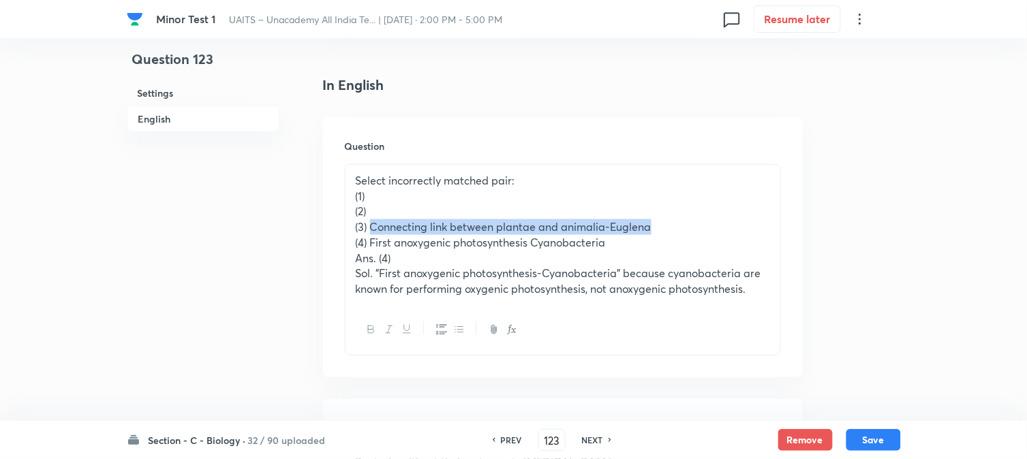
drag, startPoint x: 372, startPoint y: 224, endPoint x: 699, endPoint y: 225, distance: 326.4
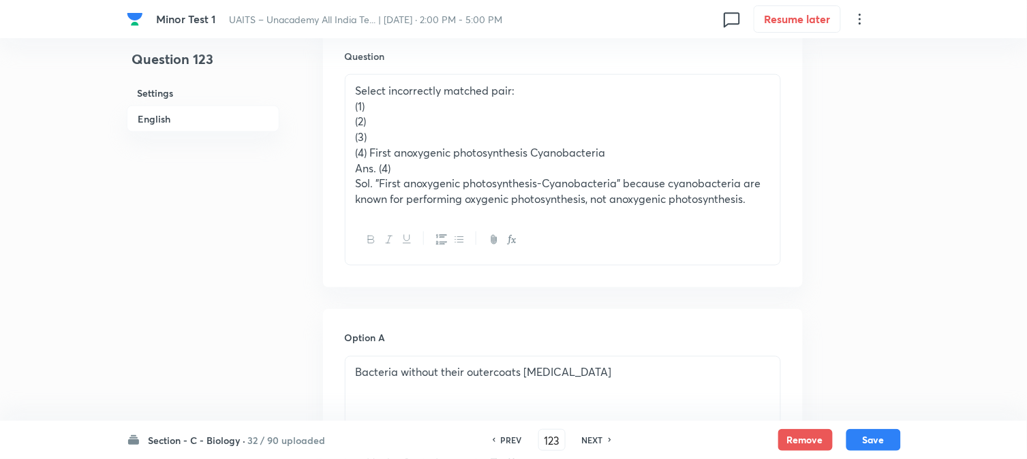
scroll to position [402, 0]
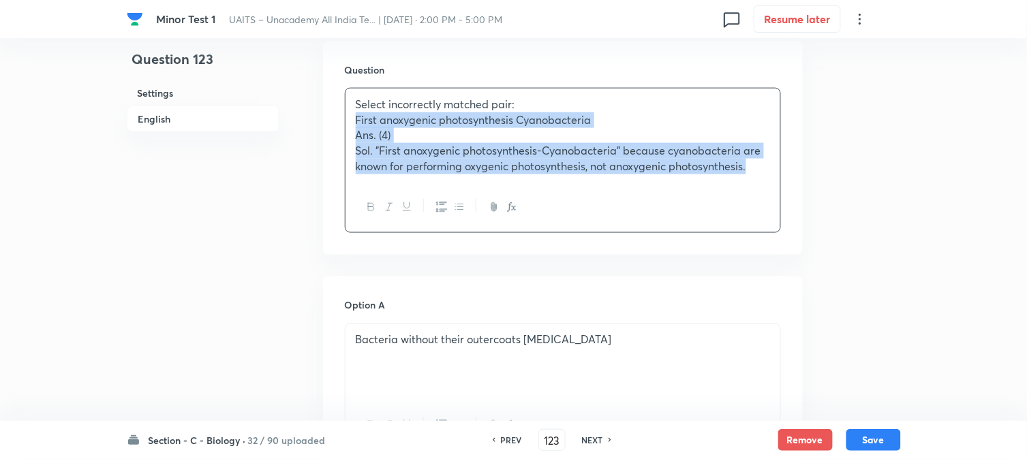
drag, startPoint x: 369, startPoint y: 168, endPoint x: 890, endPoint y: 233, distance: 524.8
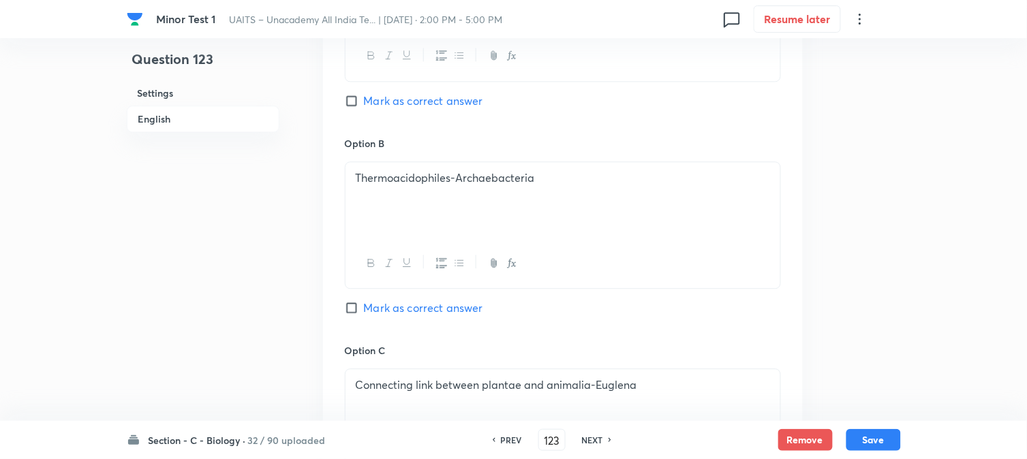
scroll to position [1007, 0]
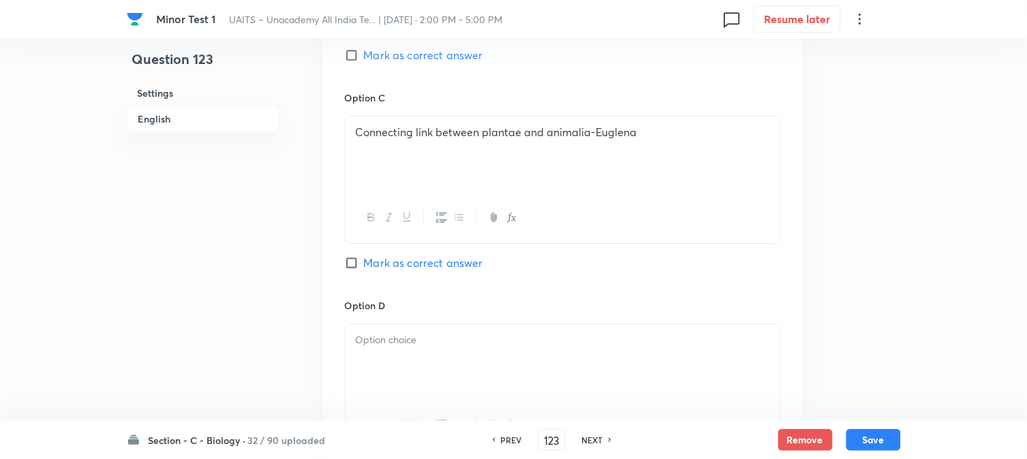
drag, startPoint x: 386, startPoint y: 330, endPoint x: 376, endPoint y: 348, distance: 20.1
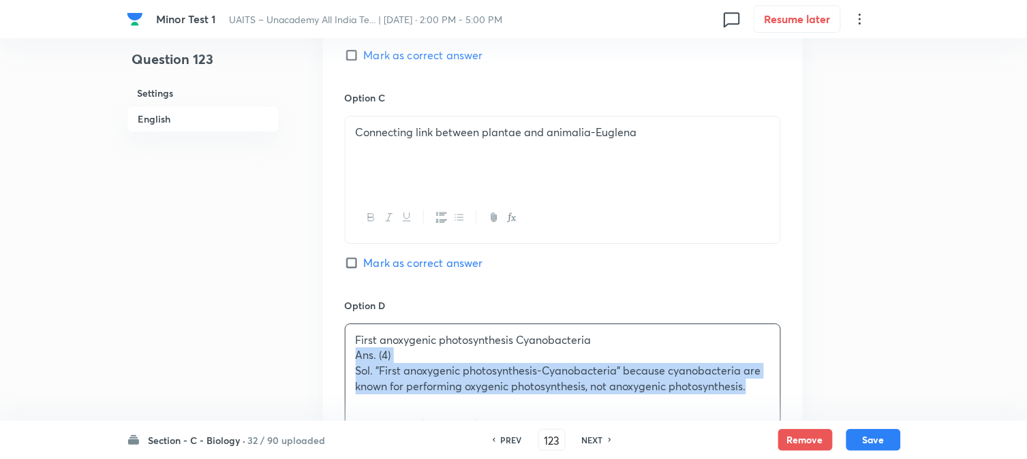
drag, startPoint x: 357, startPoint y: 354, endPoint x: 829, endPoint y: 399, distance: 473.7
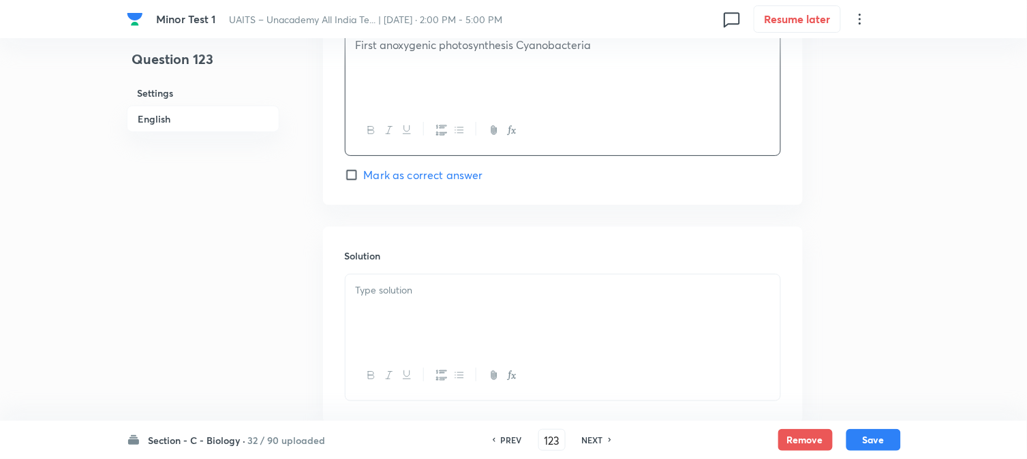
scroll to position [1311, 0]
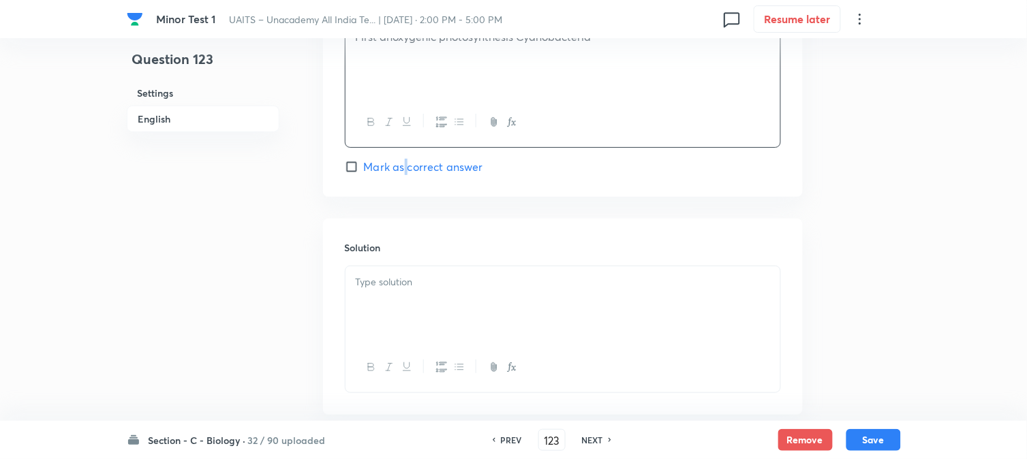
drag, startPoint x: 405, startPoint y: 166, endPoint x: 410, endPoint y: 175, distance: 9.8
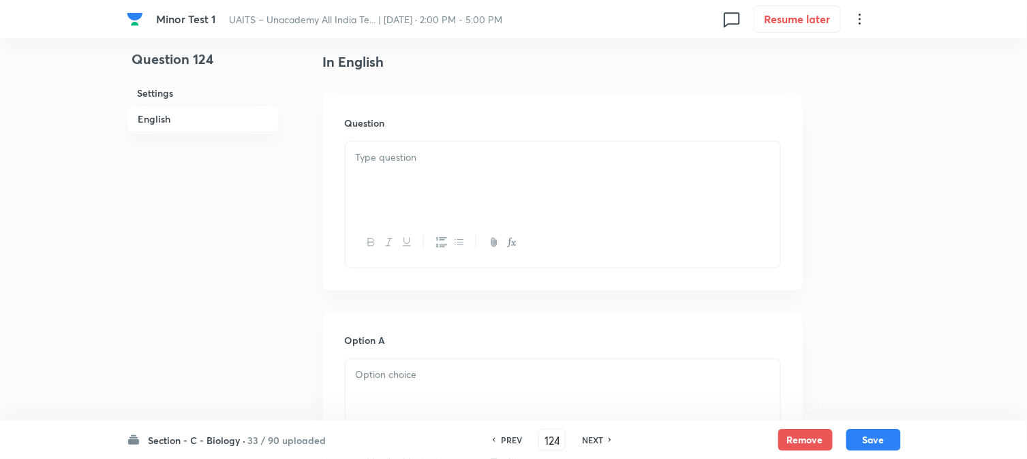
scroll to position [402, 0]
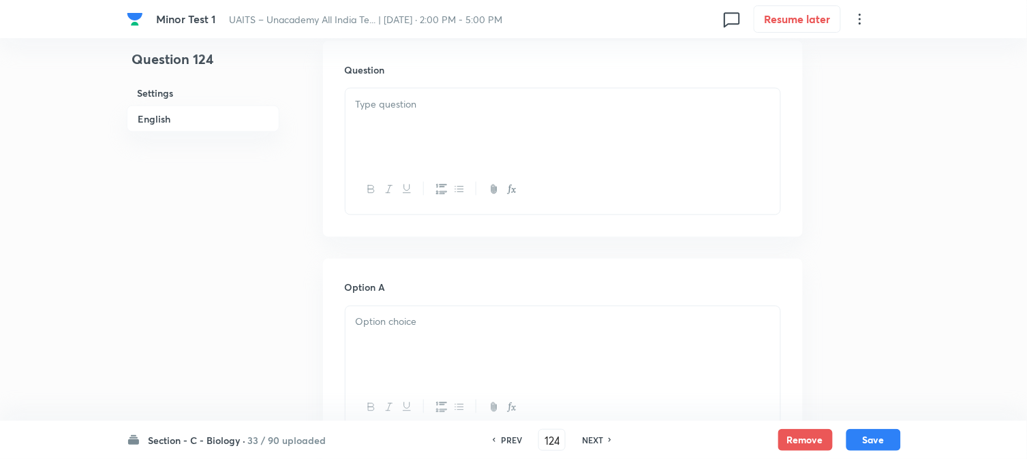
drag, startPoint x: 378, startPoint y: 110, endPoint x: 382, endPoint y: 118, distance: 9.5
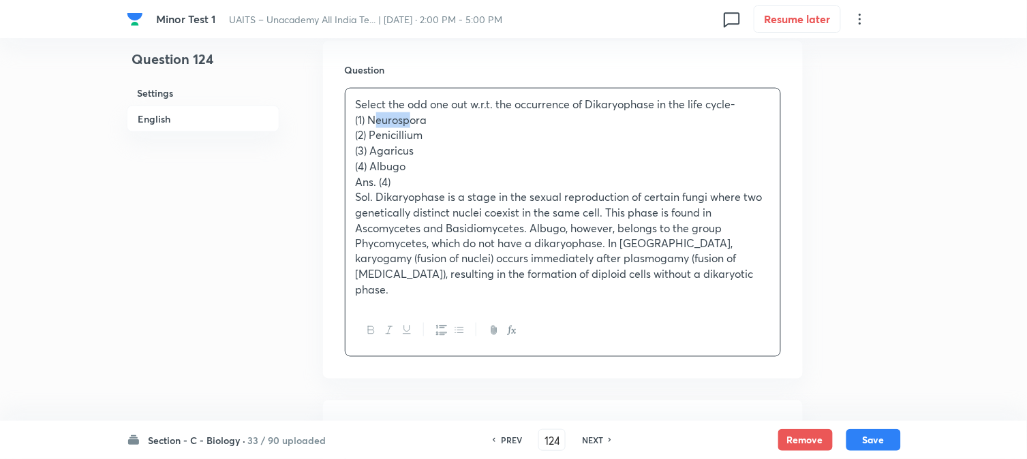
drag, startPoint x: 373, startPoint y: 119, endPoint x: 411, endPoint y: 120, distance: 38.2
drag, startPoint x: 390, startPoint y: 119, endPoint x: 465, endPoint y: 121, distance: 74.3
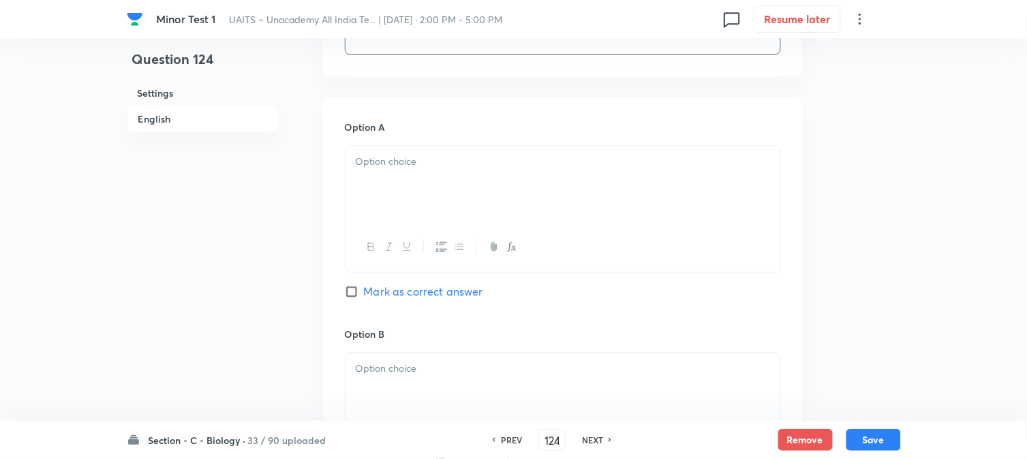
drag, startPoint x: 384, startPoint y: 165, endPoint x: 383, endPoint y: 172, distance: 7.5
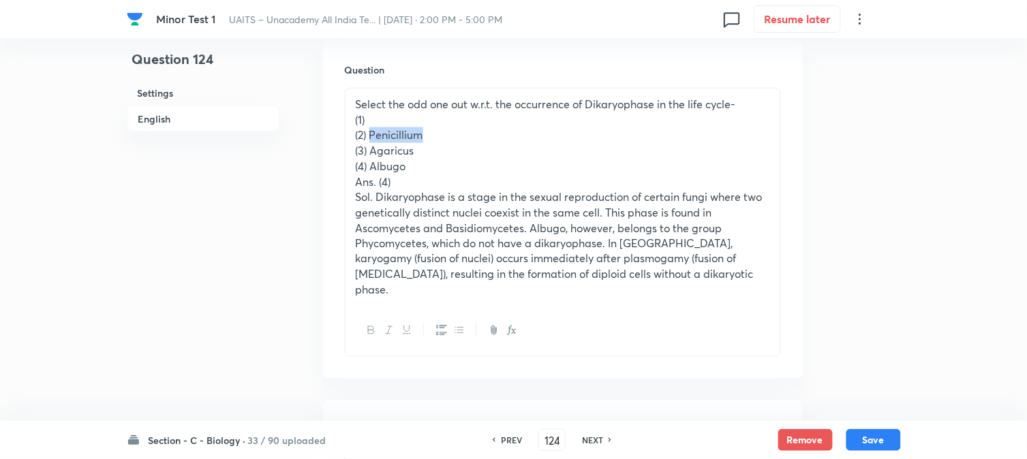
drag, startPoint x: 371, startPoint y: 139, endPoint x: 441, endPoint y: 141, distance: 69.5
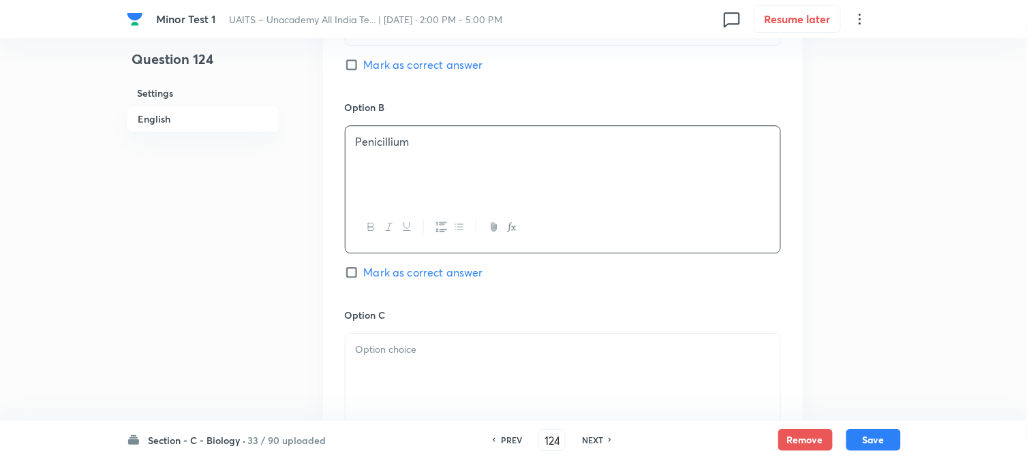
scroll to position [326, 0]
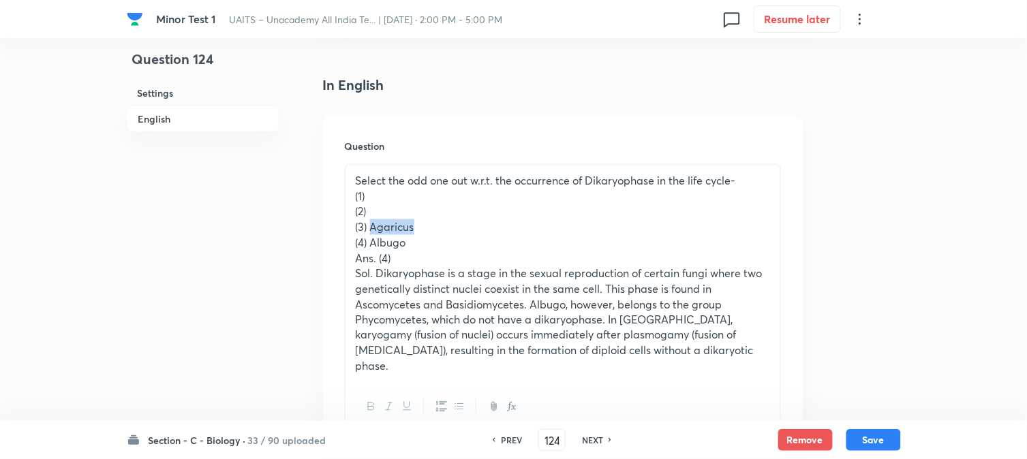
drag, startPoint x: 372, startPoint y: 226, endPoint x: 446, endPoint y: 230, distance: 74.4
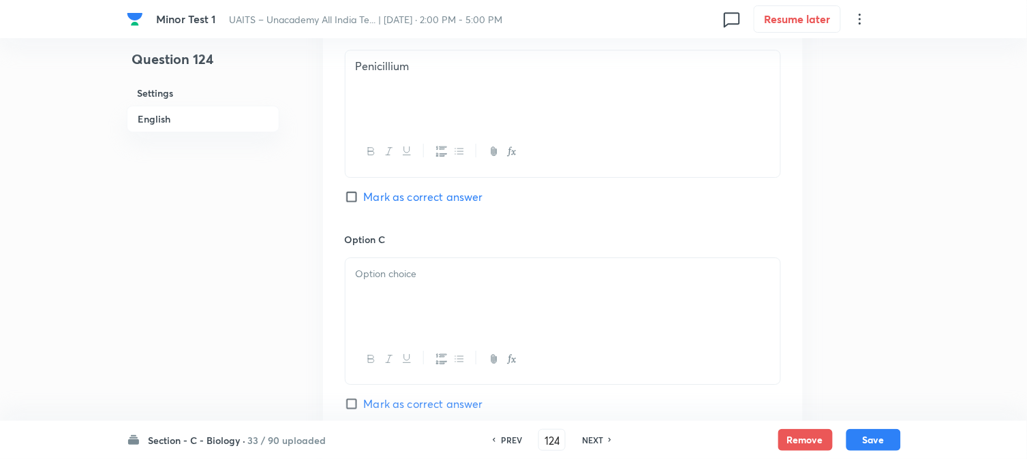
drag, startPoint x: 383, startPoint y: 275, endPoint x: 380, endPoint y: 297, distance: 22.1
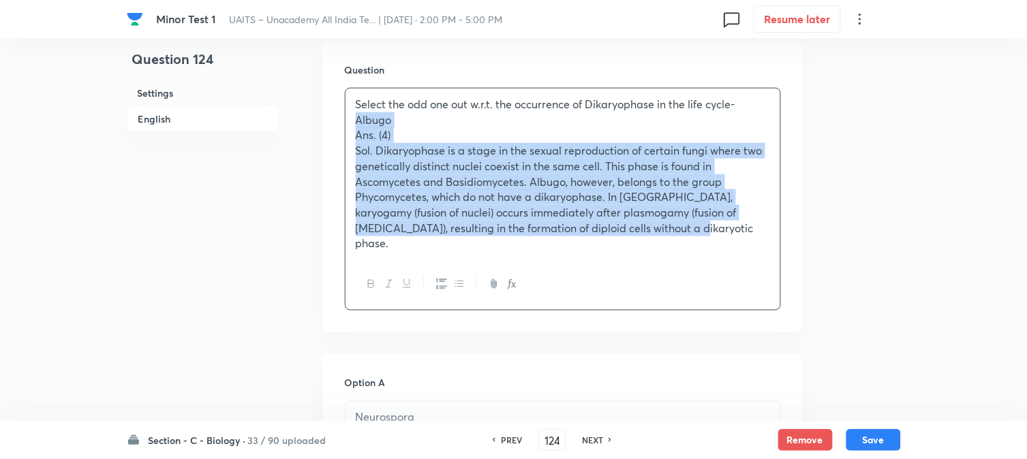
drag, startPoint x: 369, startPoint y: 168, endPoint x: 859, endPoint y: 301, distance: 507.0
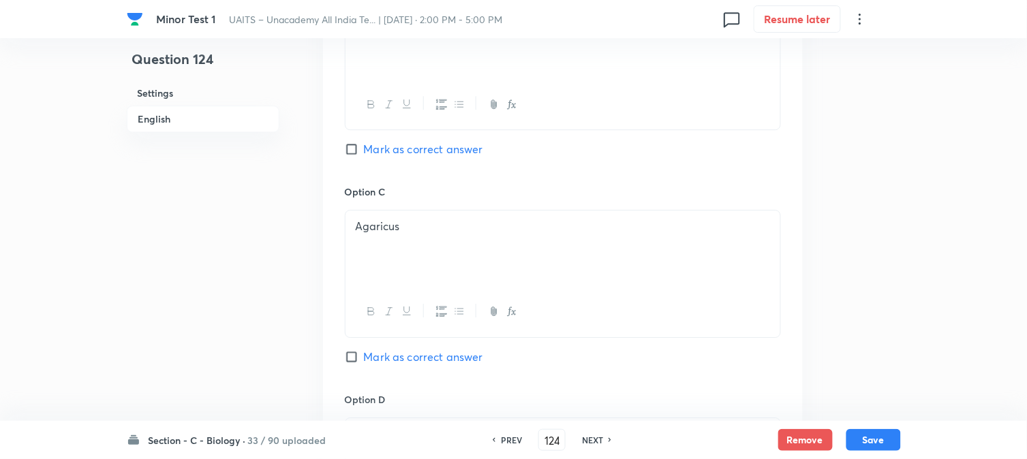
scroll to position [1159, 0]
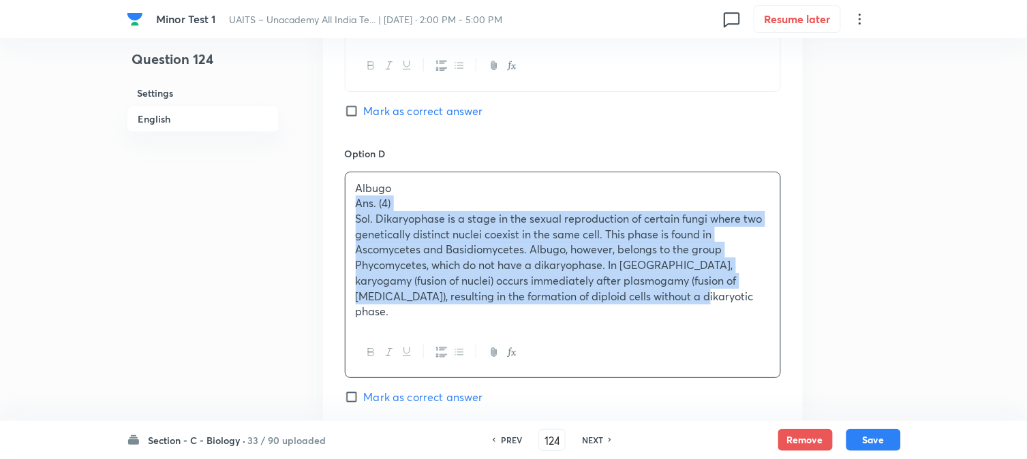
drag, startPoint x: 346, startPoint y: 206, endPoint x: 773, endPoint y: 336, distance: 447.1
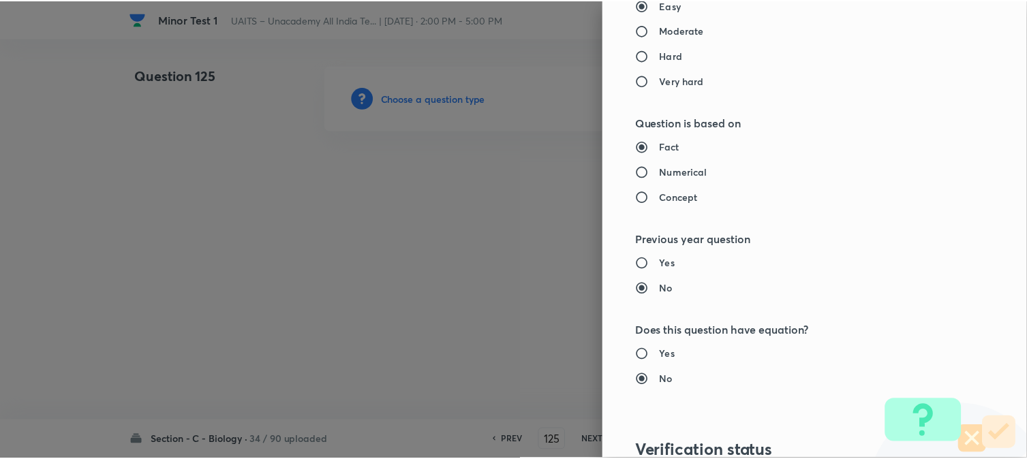
scroll to position [1398, 0]
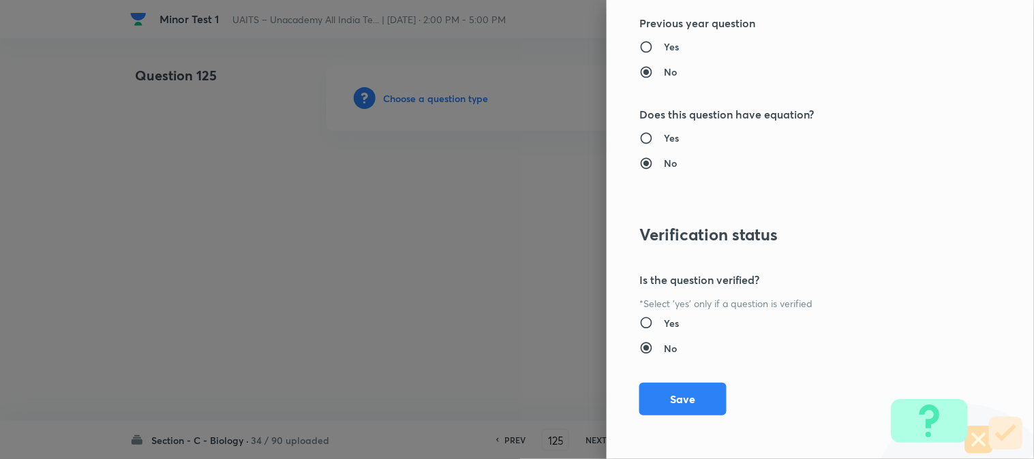
drag, startPoint x: 679, startPoint y: 396, endPoint x: 552, endPoint y: 353, distance: 133.8
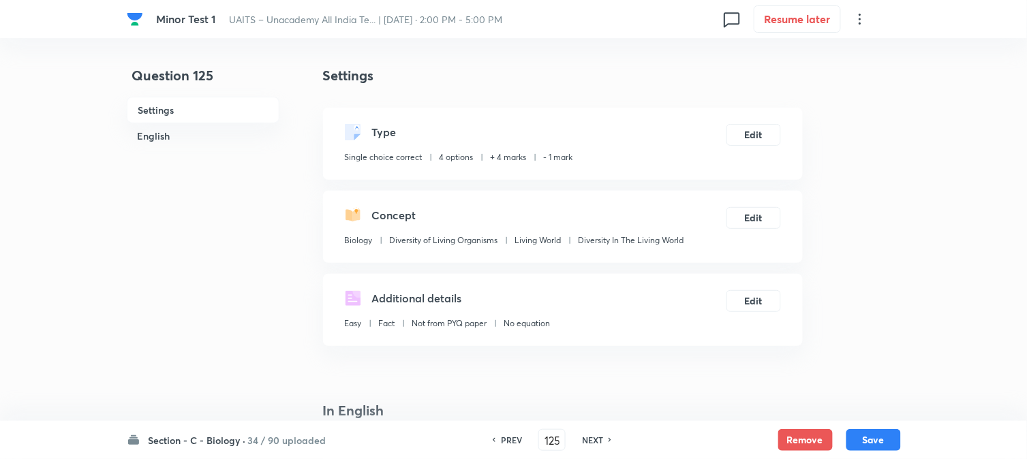
scroll to position [402, 0]
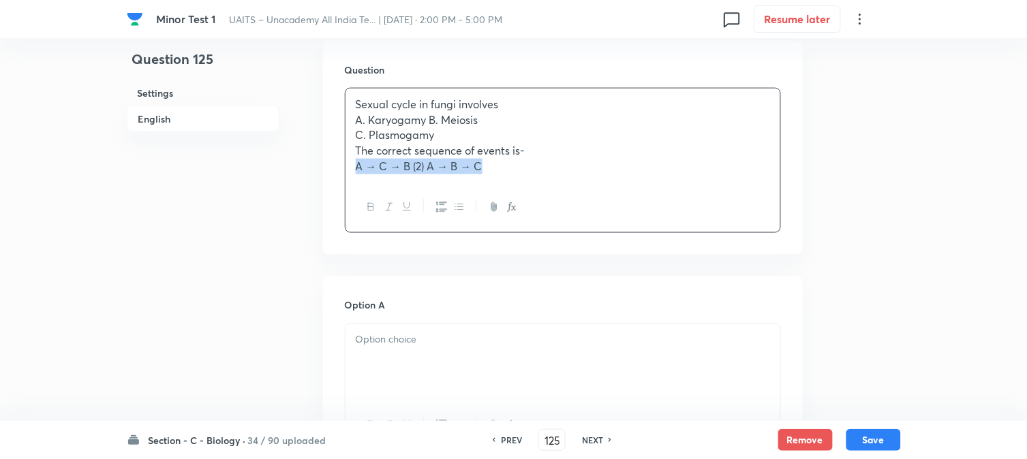
drag, startPoint x: 368, startPoint y: 166, endPoint x: 594, endPoint y: 200, distance: 228.8
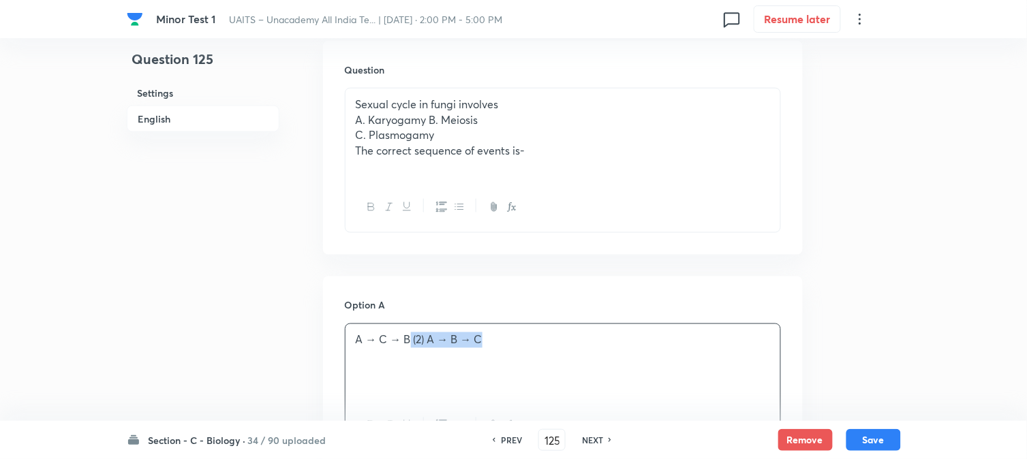
drag, startPoint x: 411, startPoint y: 343, endPoint x: 538, endPoint y: 333, distance: 127.9
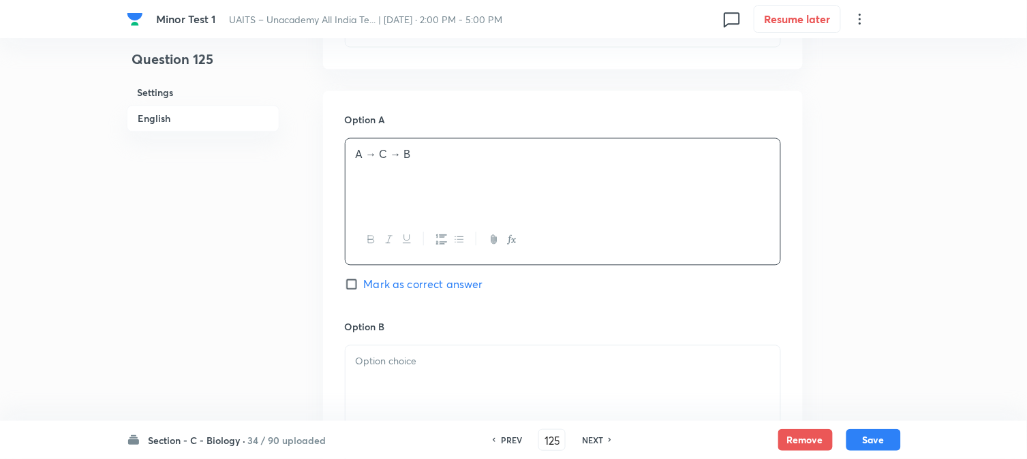
scroll to position [629, 0]
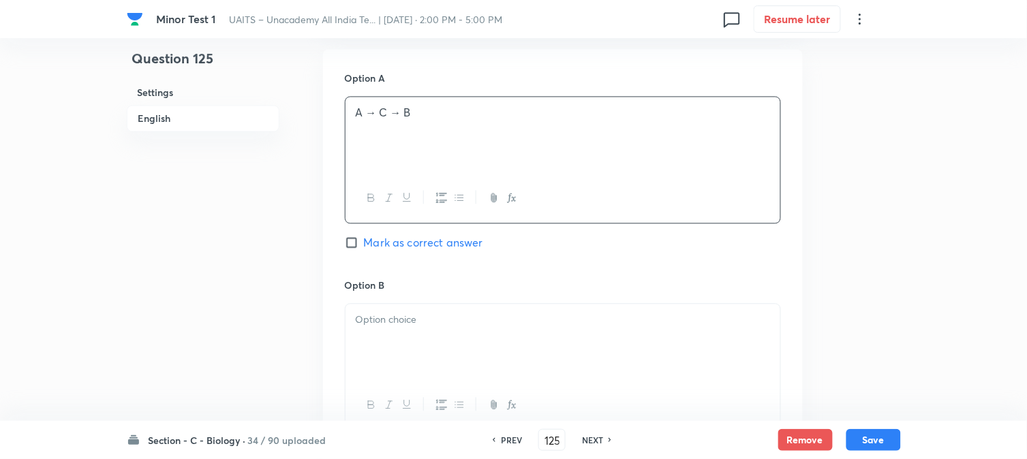
drag, startPoint x: 378, startPoint y: 330, endPoint x: 375, endPoint y: 343, distance: 13.9
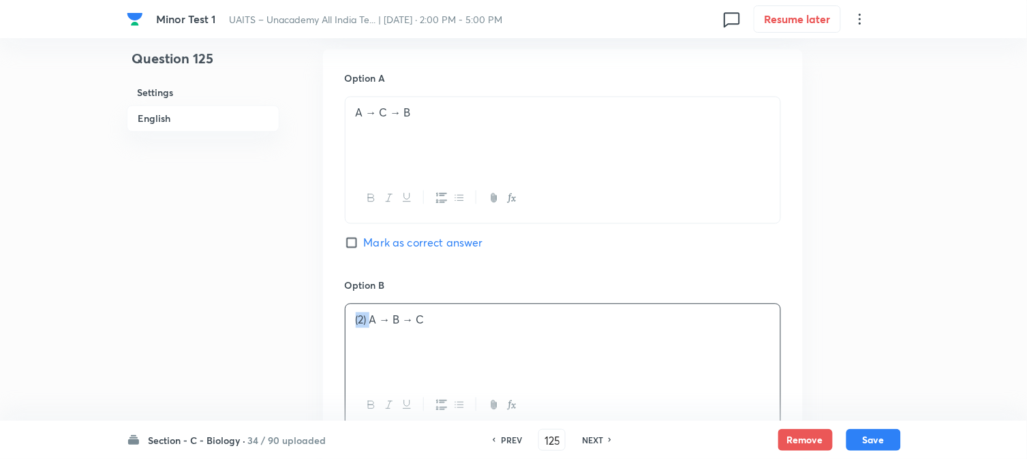
drag, startPoint x: 370, startPoint y: 320, endPoint x: 335, endPoint y: 300, distance: 40.9
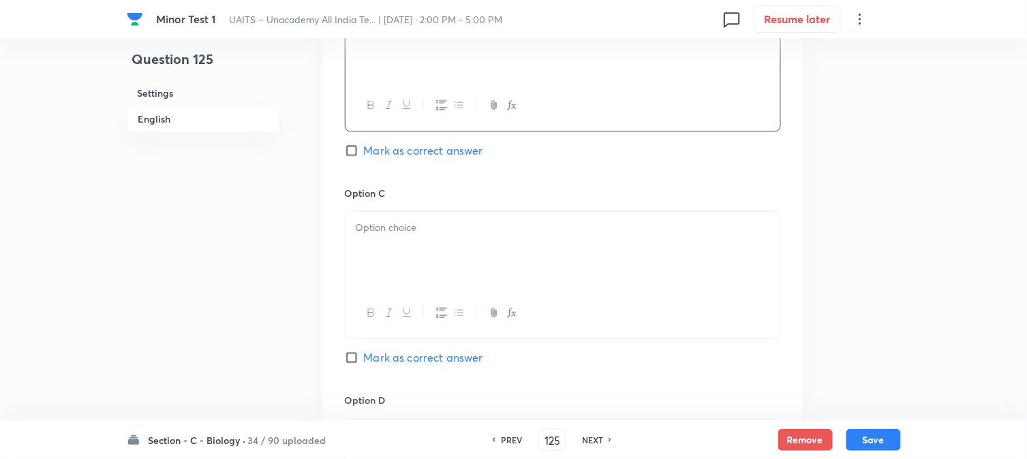
scroll to position [932, 0]
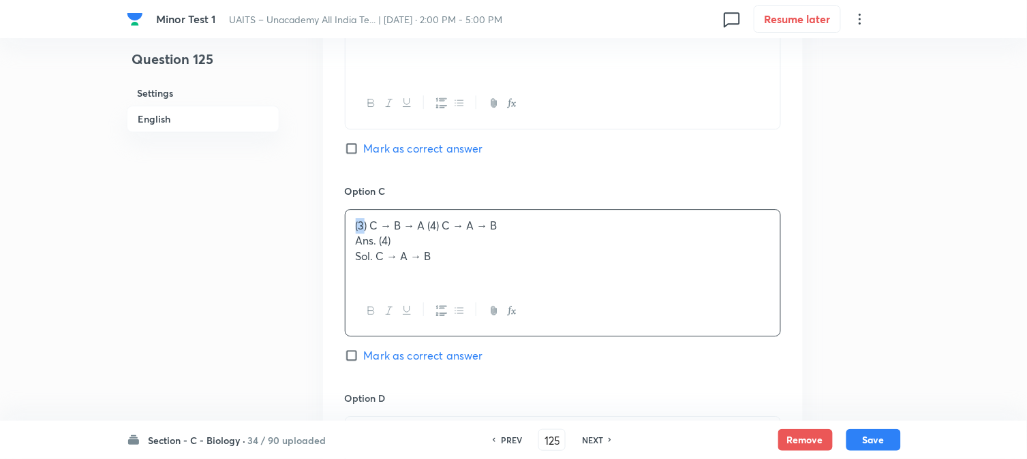
drag, startPoint x: 365, startPoint y: 220, endPoint x: 343, endPoint y: 217, distance: 22.7
drag, startPoint x: 355, startPoint y: 226, endPoint x: 334, endPoint y: 211, distance: 25.5
drag, startPoint x: 414, startPoint y: 224, endPoint x: 476, endPoint y: 284, distance: 86.3
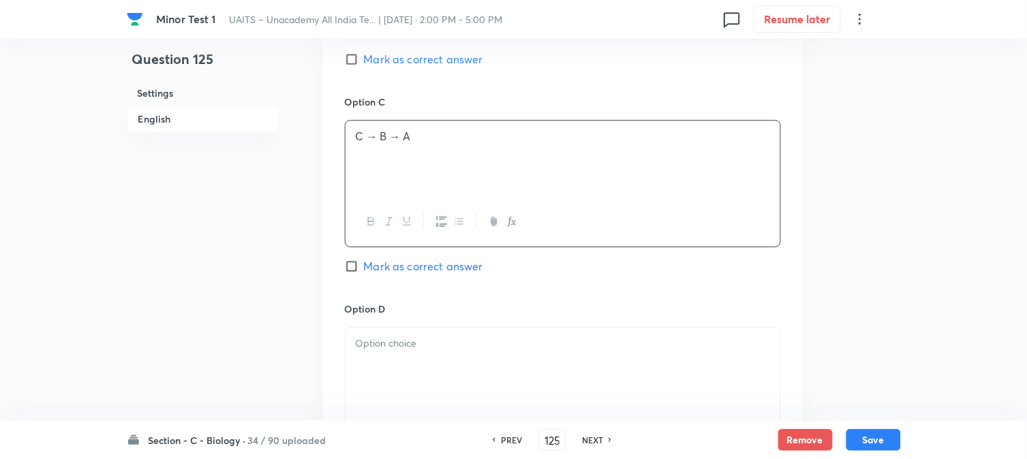
scroll to position [1159, 0]
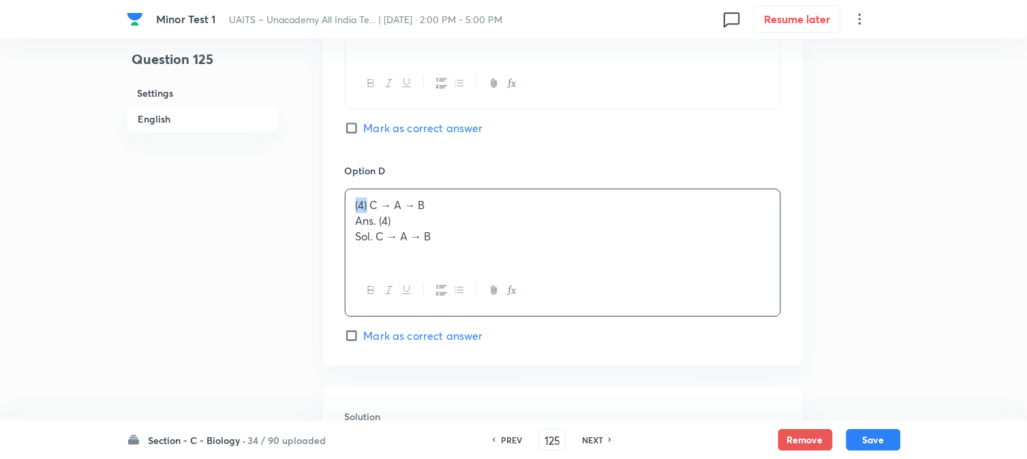
drag, startPoint x: 369, startPoint y: 202, endPoint x: 339, endPoint y: 192, distance: 31.3
drag, startPoint x: 373, startPoint y: 234, endPoint x: 572, endPoint y: 284, distance: 205.8
drag, startPoint x: 485, startPoint y: 332, endPoint x: 477, endPoint y: 336, distance: 9.1
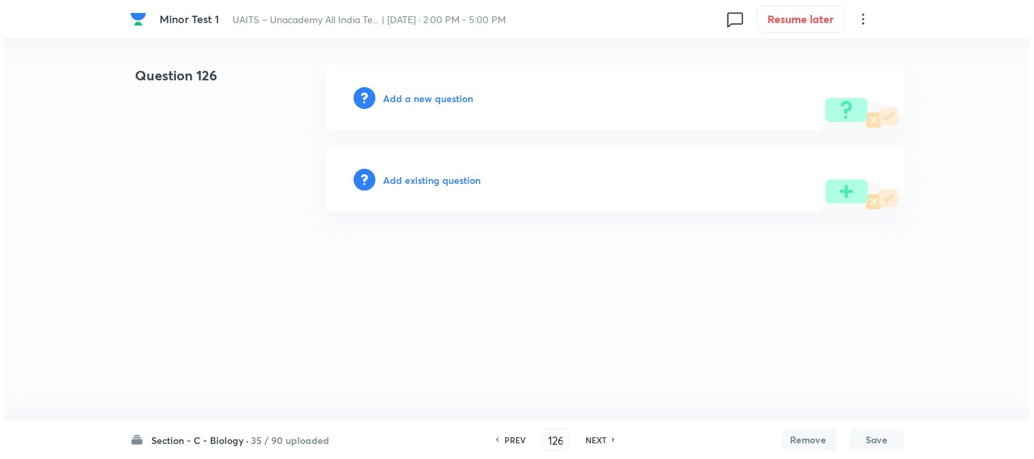
scroll to position [0, 0]
drag, startPoint x: 438, startPoint y: 78, endPoint x: 439, endPoint y: 102, distance: 24.5
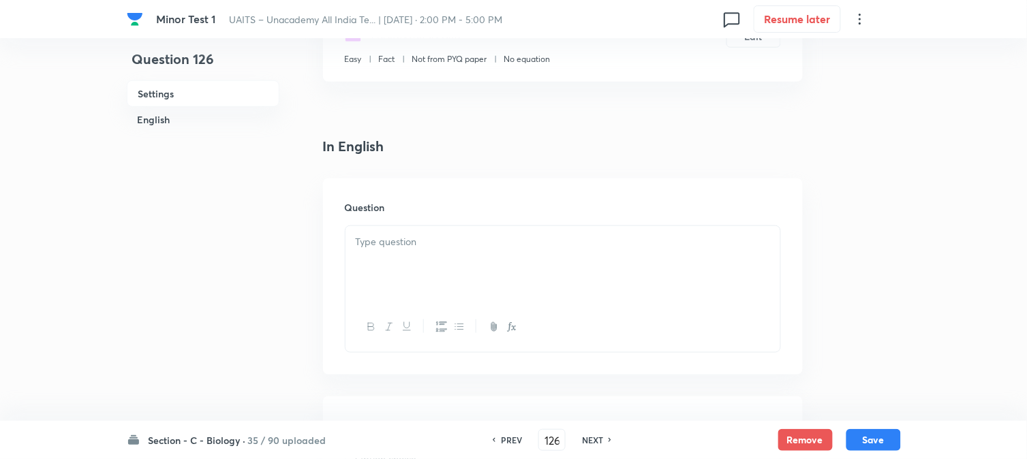
scroll to position [402, 0]
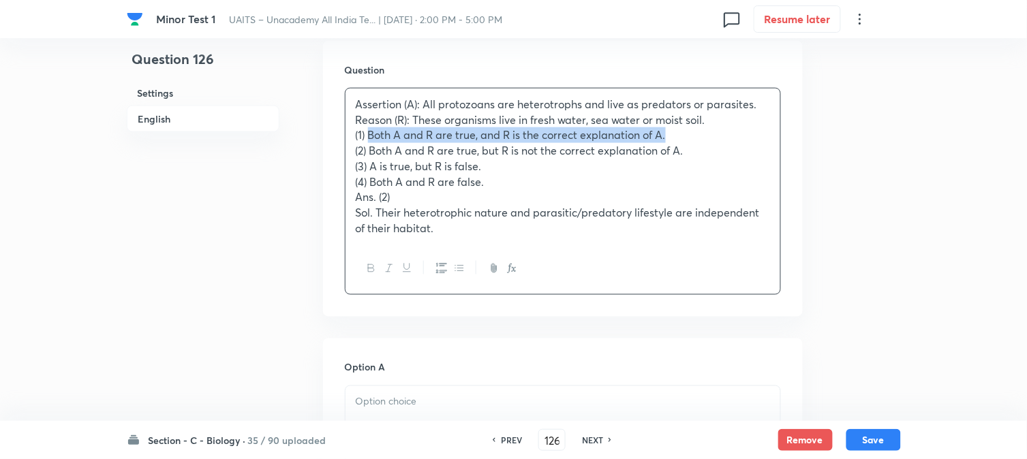
drag, startPoint x: 370, startPoint y: 133, endPoint x: 779, endPoint y: 134, distance: 408.9
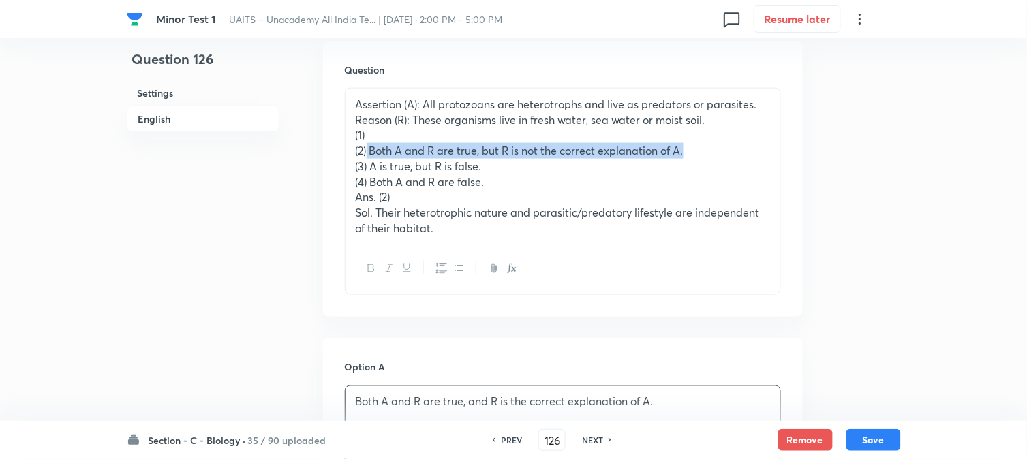
drag, startPoint x: 369, startPoint y: 151, endPoint x: 780, endPoint y: 153, distance: 410.9
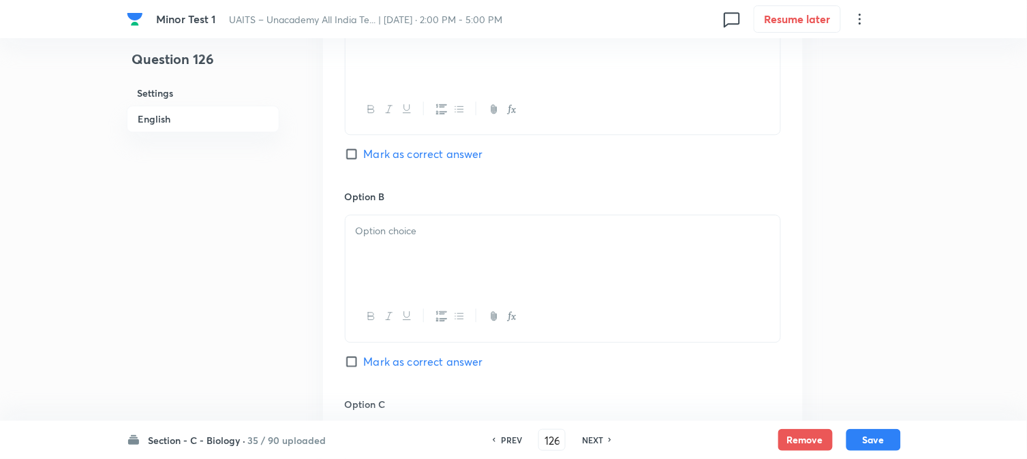
drag, startPoint x: 386, startPoint y: 259, endPoint x: 384, endPoint y: 275, distance: 15.7
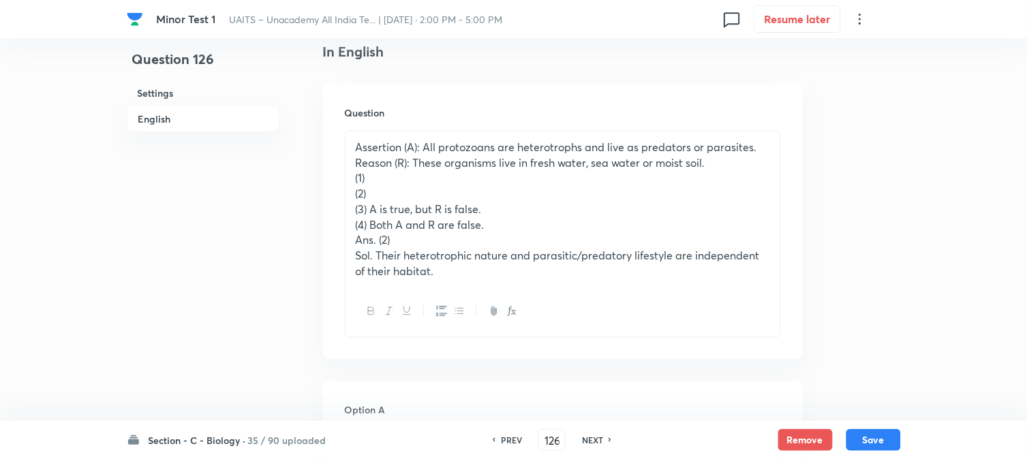
scroll to position [326, 0]
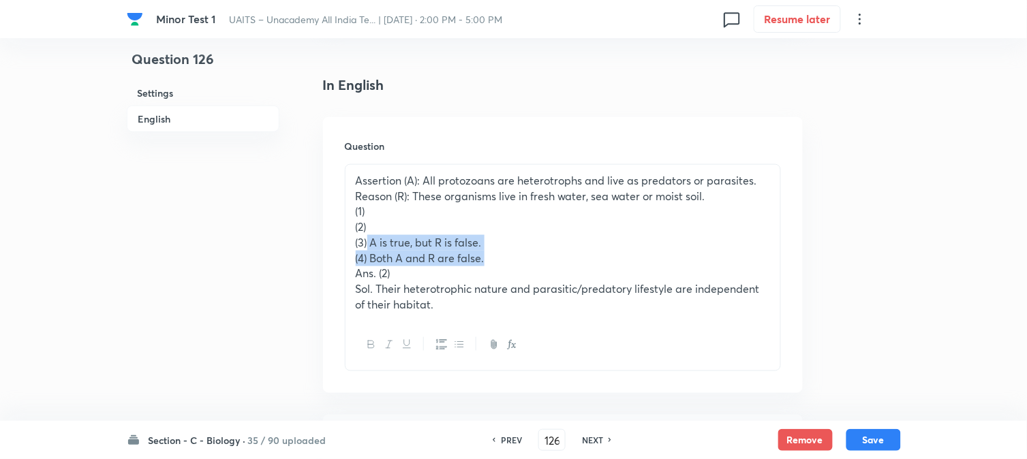
drag, startPoint x: 367, startPoint y: 243, endPoint x: 581, endPoint y: 250, distance: 214.8
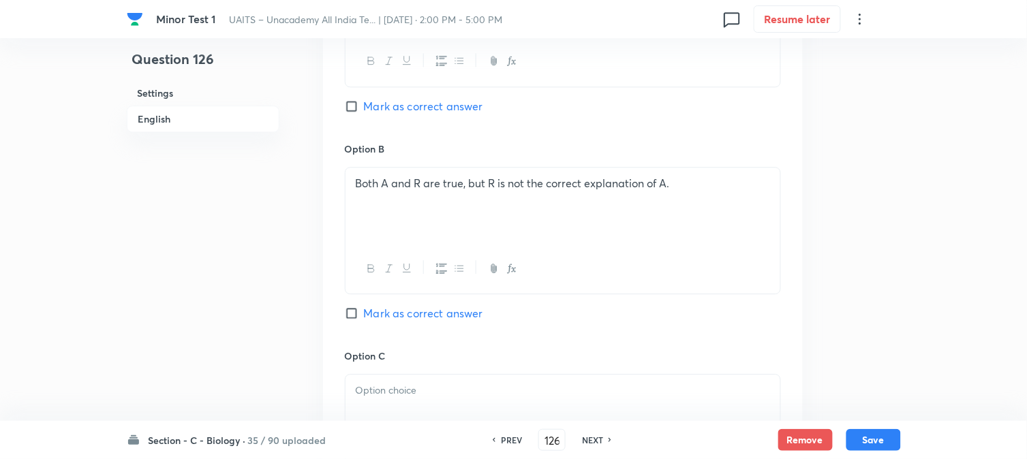
scroll to position [932, 0]
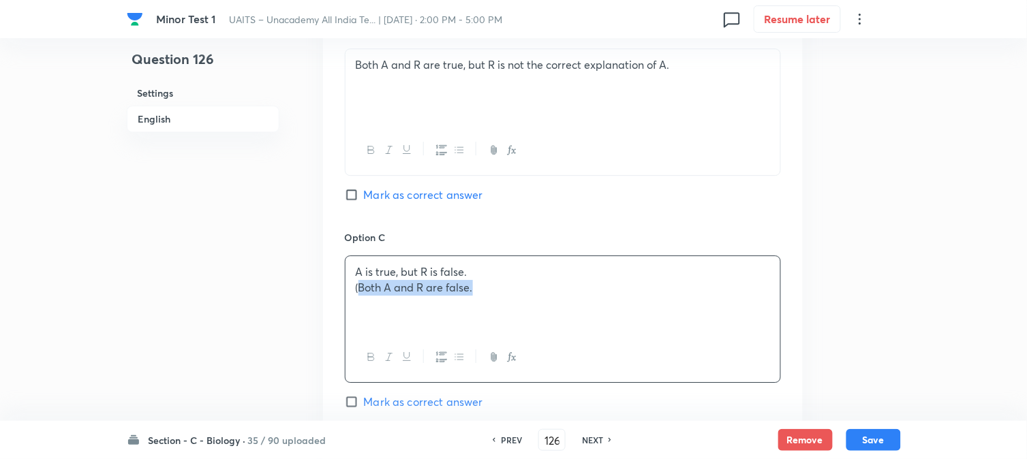
drag, startPoint x: 372, startPoint y: 290, endPoint x: 544, endPoint y: 295, distance: 171.8
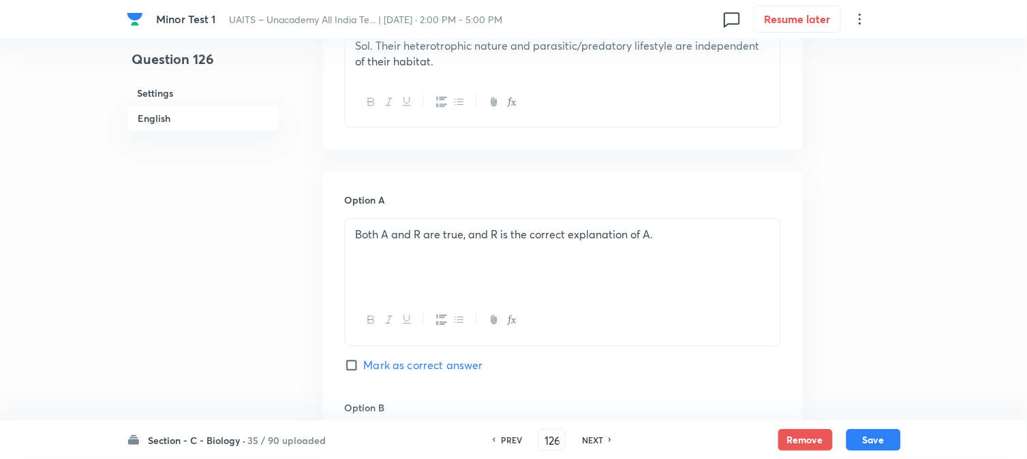
scroll to position [326, 0]
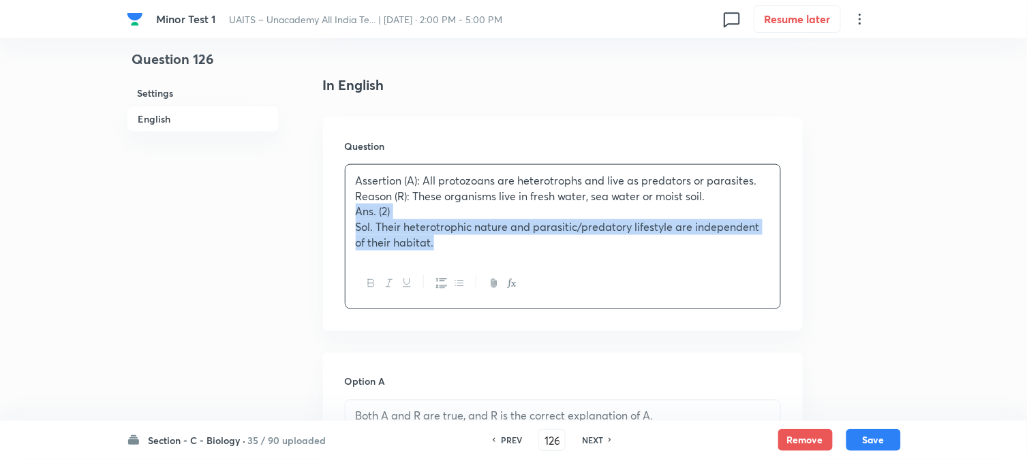
drag, startPoint x: 351, startPoint y: 257, endPoint x: 619, endPoint y: 298, distance: 271.0
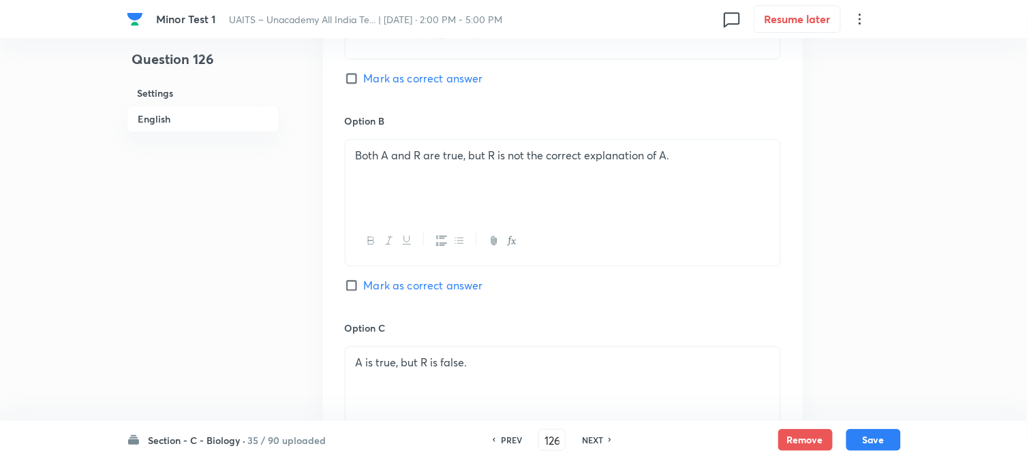
scroll to position [780, 0]
drag, startPoint x: 401, startPoint y: 277, endPoint x: 403, endPoint y: 287, distance: 9.8
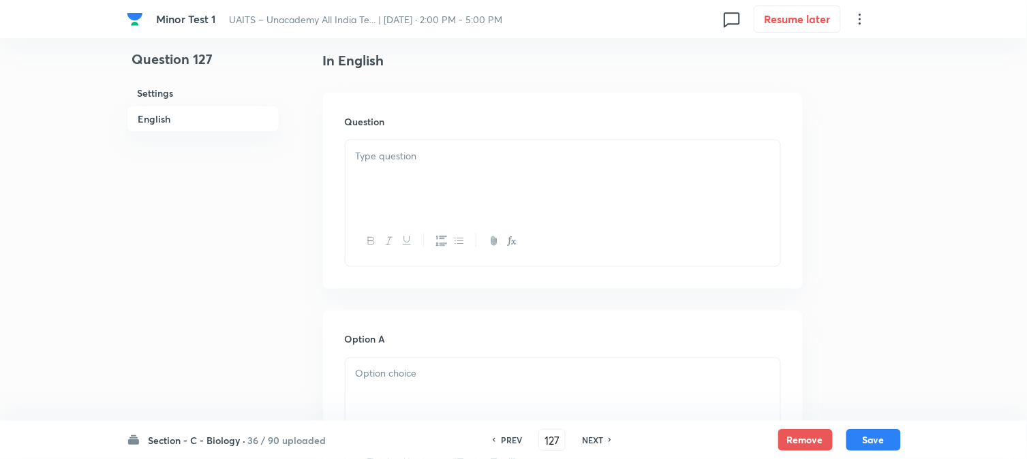
scroll to position [402, 0]
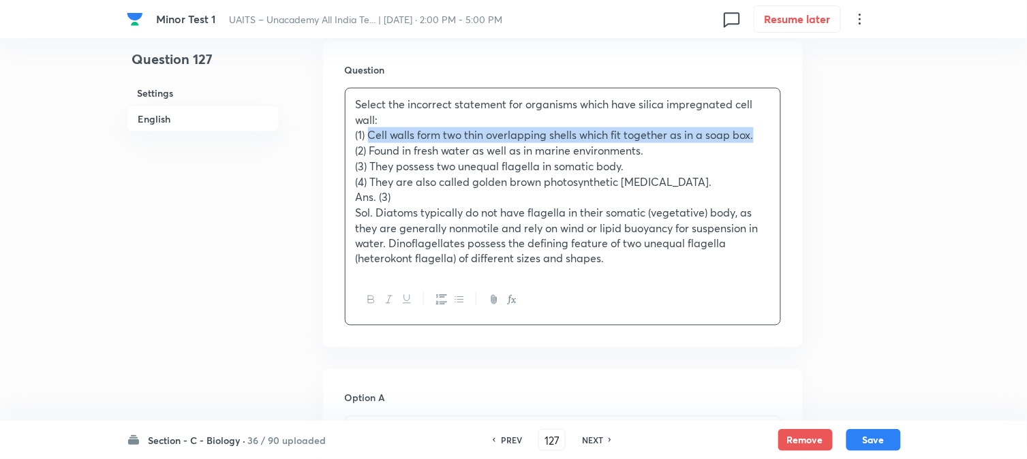
drag, startPoint x: 368, startPoint y: 137, endPoint x: 781, endPoint y: 140, distance: 413.0
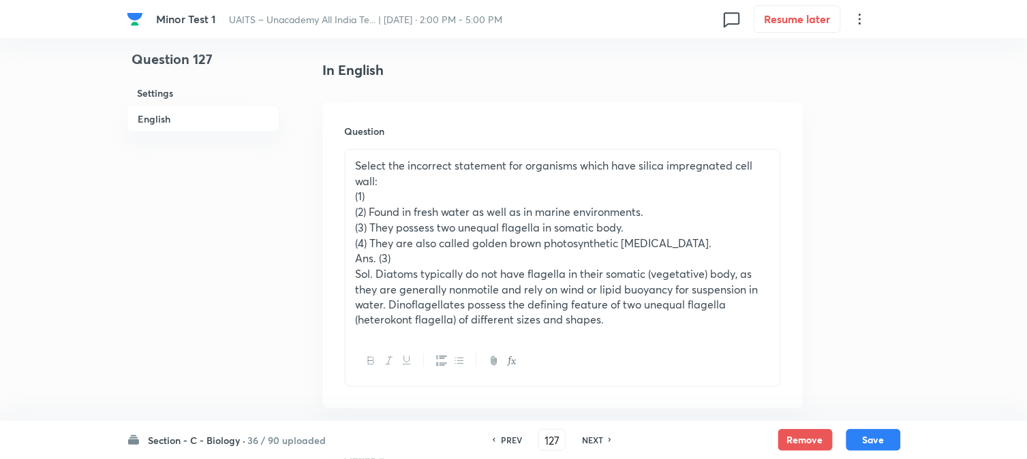
scroll to position [326, 0]
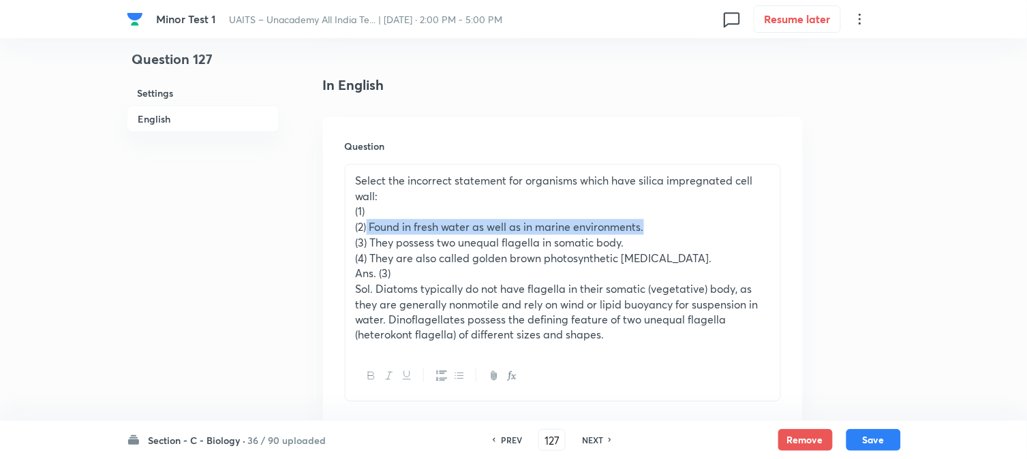
drag, startPoint x: 369, startPoint y: 230, endPoint x: 662, endPoint y: 232, distance: 293.7
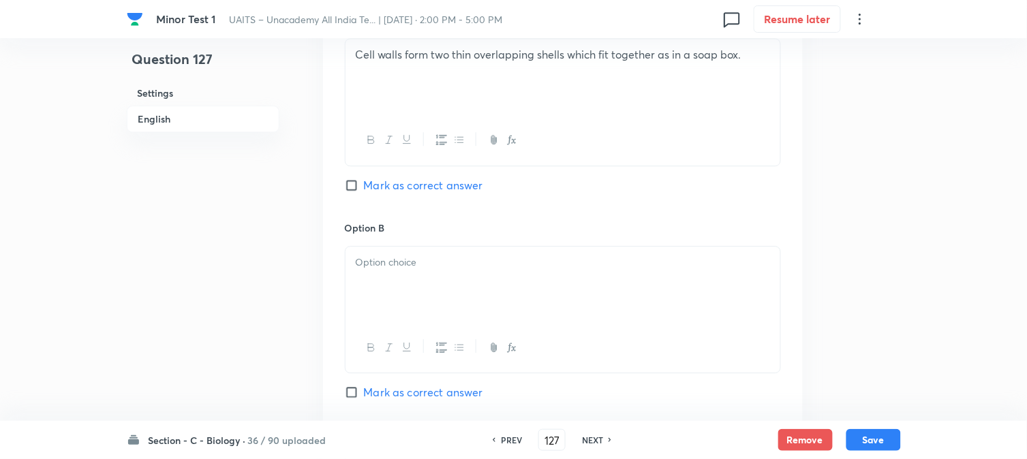
drag, startPoint x: 393, startPoint y: 267, endPoint x: 397, endPoint y: 302, distance: 35.0
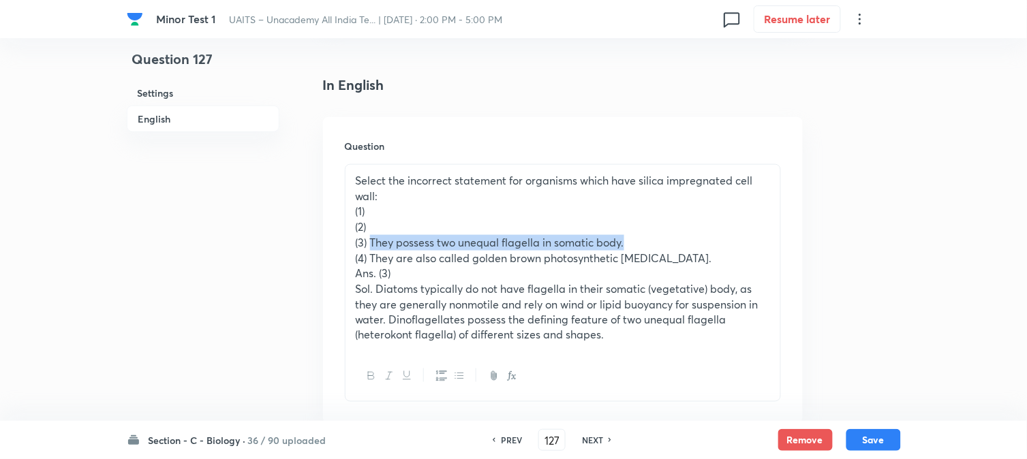
drag, startPoint x: 371, startPoint y: 244, endPoint x: 658, endPoint y: 243, distance: 286.2
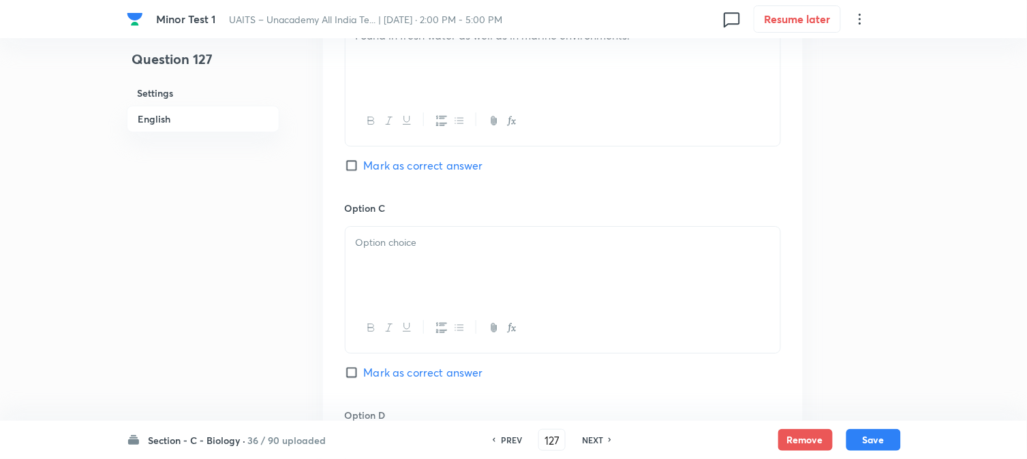
drag, startPoint x: 384, startPoint y: 269, endPoint x: 385, endPoint y: 283, distance: 13.6
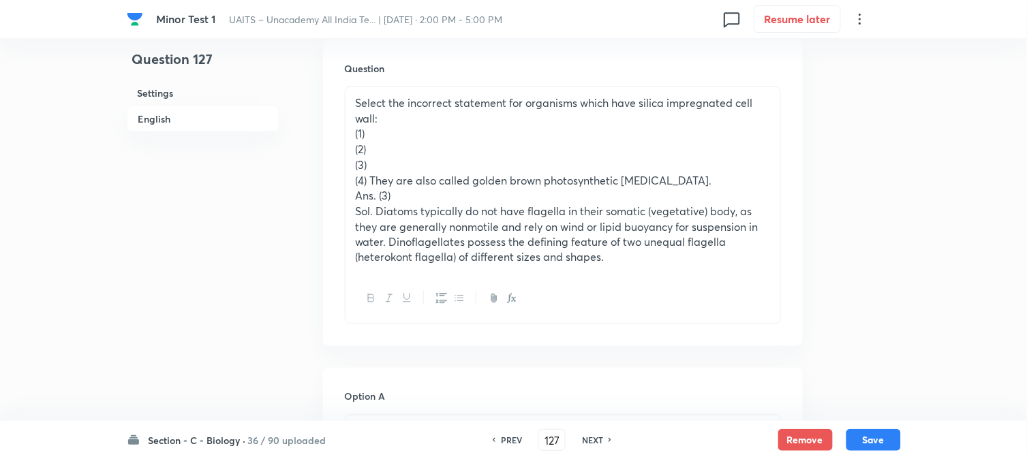
scroll to position [402, 0]
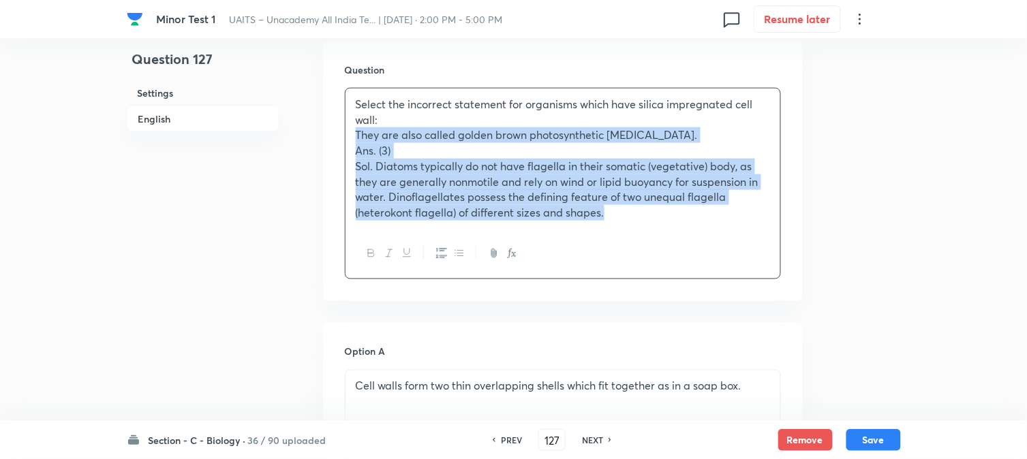
drag, startPoint x: 371, startPoint y: 183, endPoint x: 808, endPoint y: 290, distance: 449.9
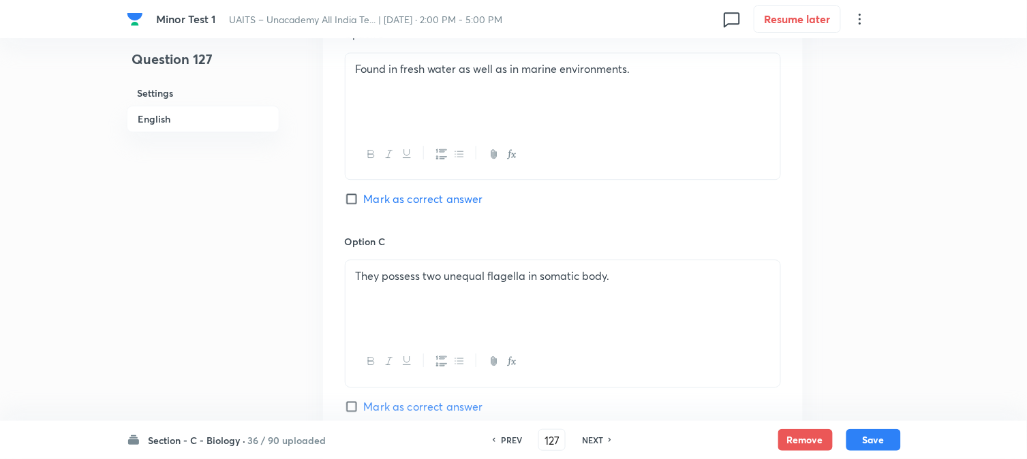
scroll to position [1084, 0]
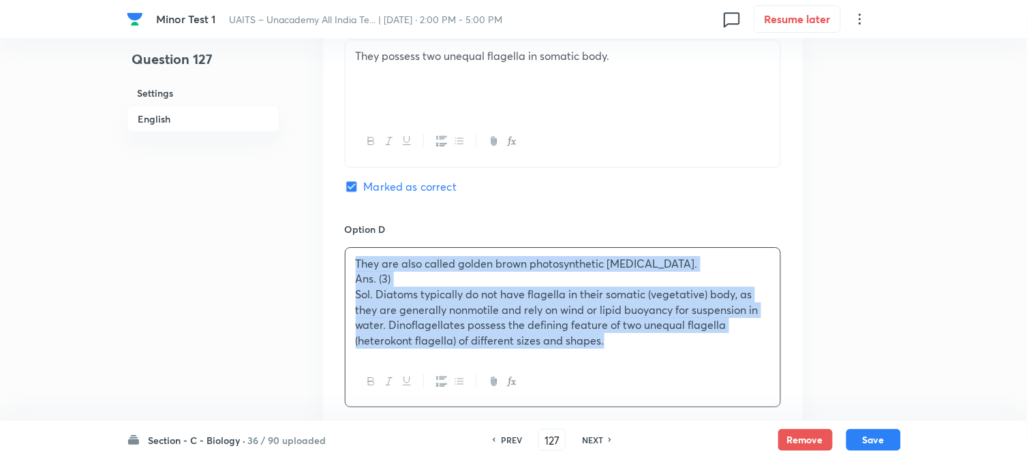
drag, startPoint x: 351, startPoint y: 273, endPoint x: 795, endPoint y: 399, distance: 461.7
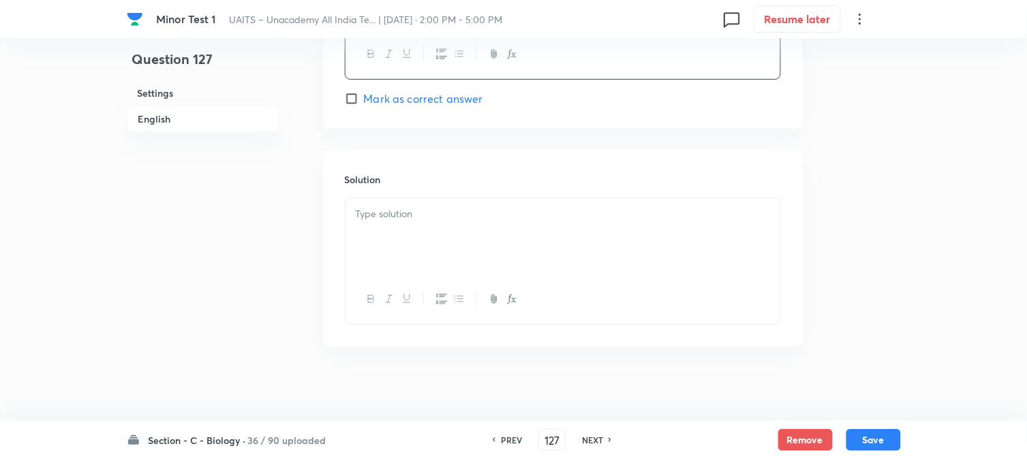
scroll to position [1386, 0]
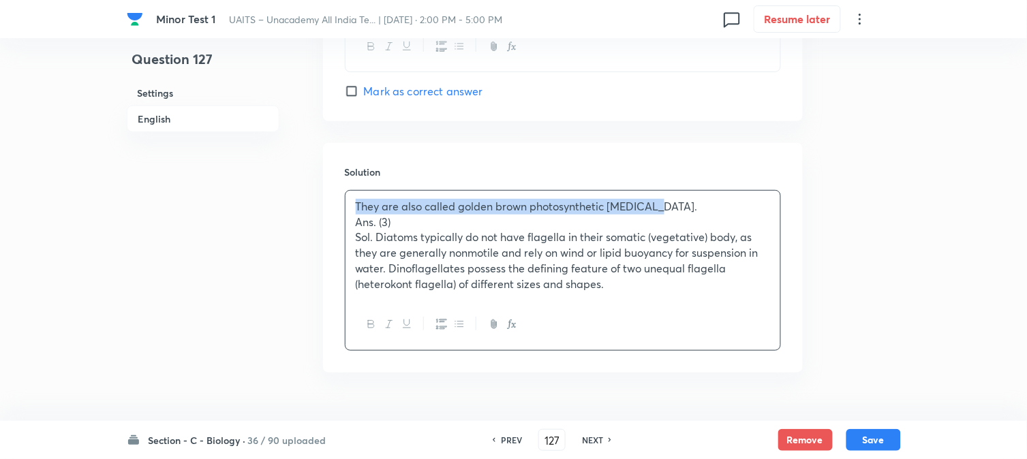
drag, startPoint x: 352, startPoint y: 213, endPoint x: 793, endPoint y: 212, distance: 440.9
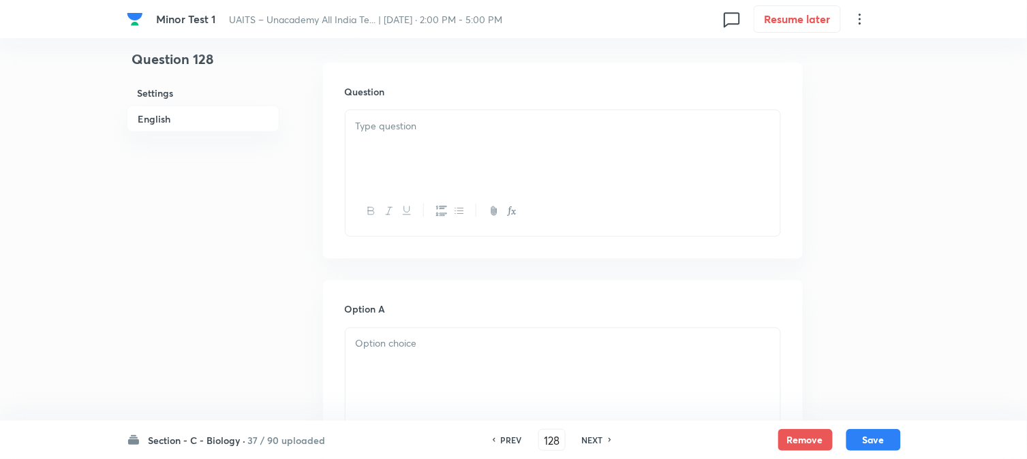
scroll to position [402, 0]
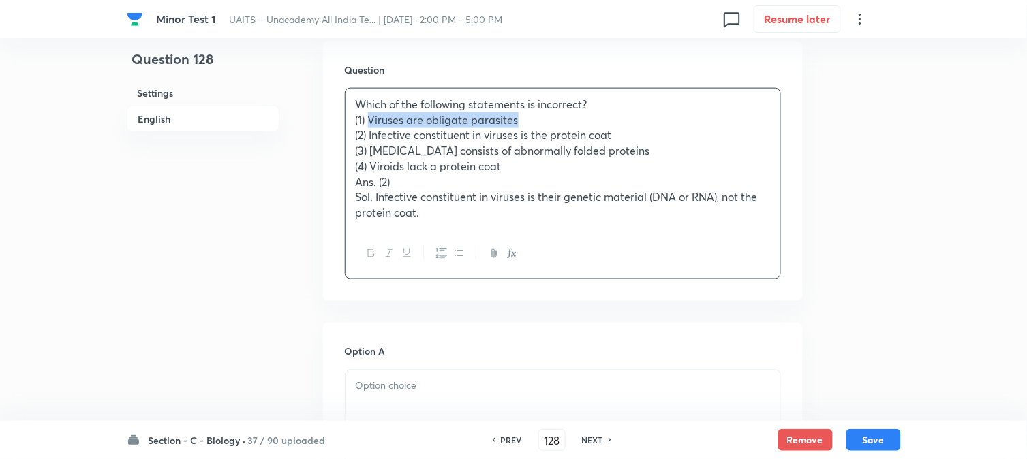
drag, startPoint x: 369, startPoint y: 123, endPoint x: 575, endPoint y: 114, distance: 206.0
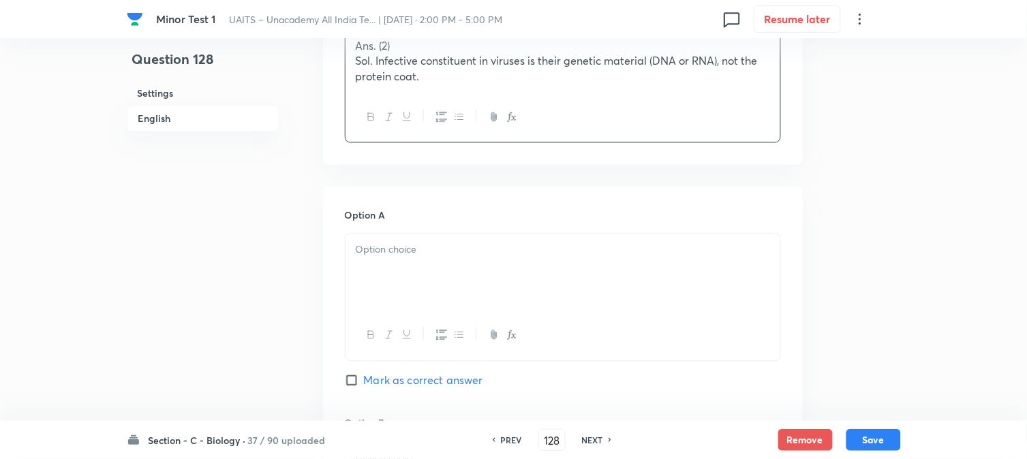
scroll to position [553, 0]
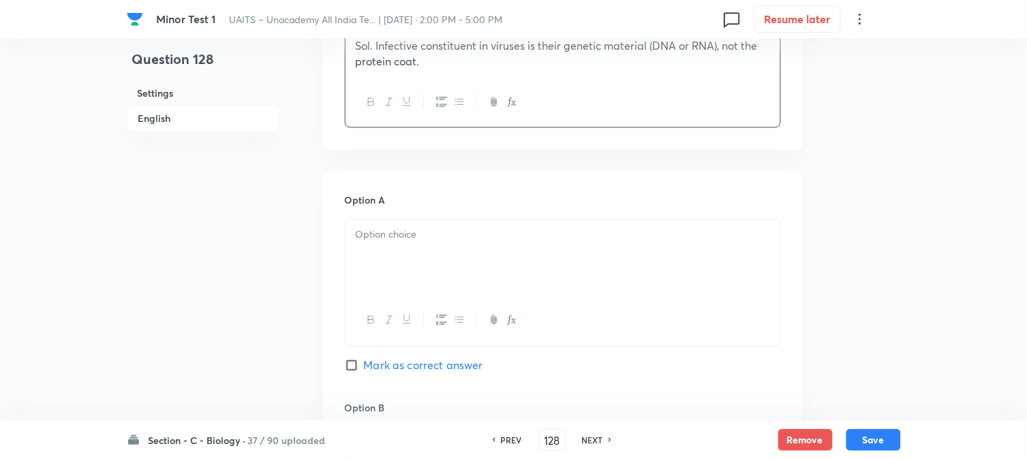
drag, startPoint x: 382, startPoint y: 228, endPoint x: 386, endPoint y: 254, distance: 27.0
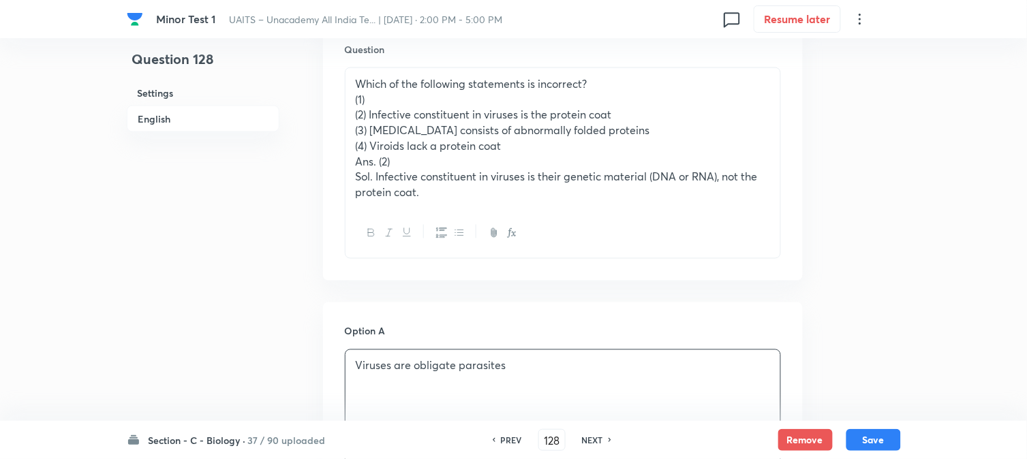
scroll to position [326, 0]
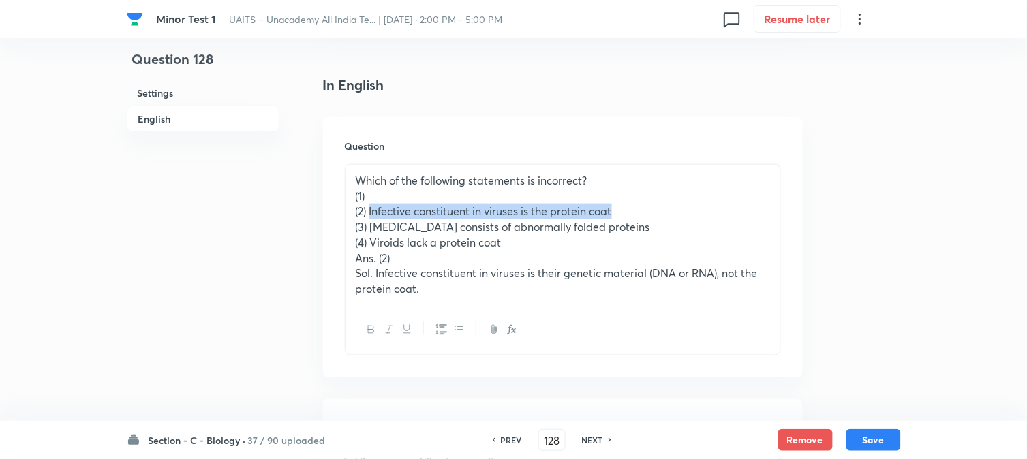
drag, startPoint x: 369, startPoint y: 216, endPoint x: 645, endPoint y: 213, distance: 276.0
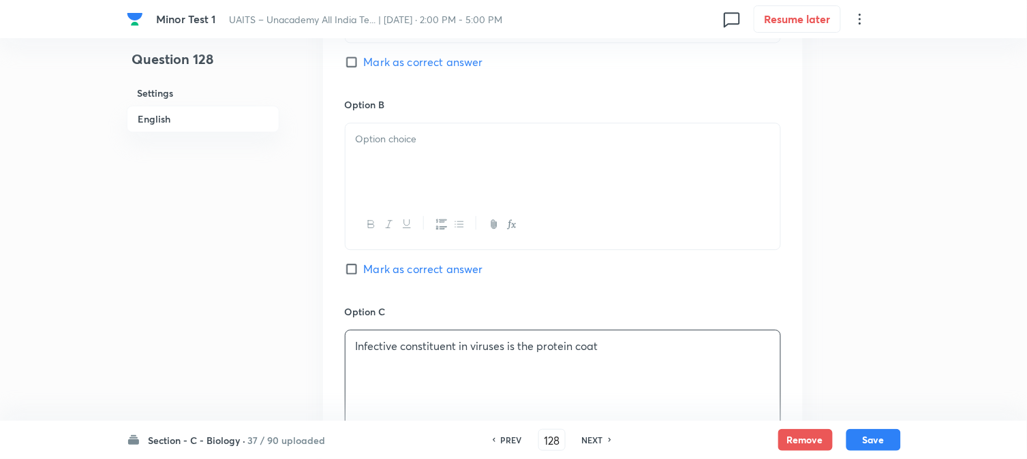
scroll to position [856, 0]
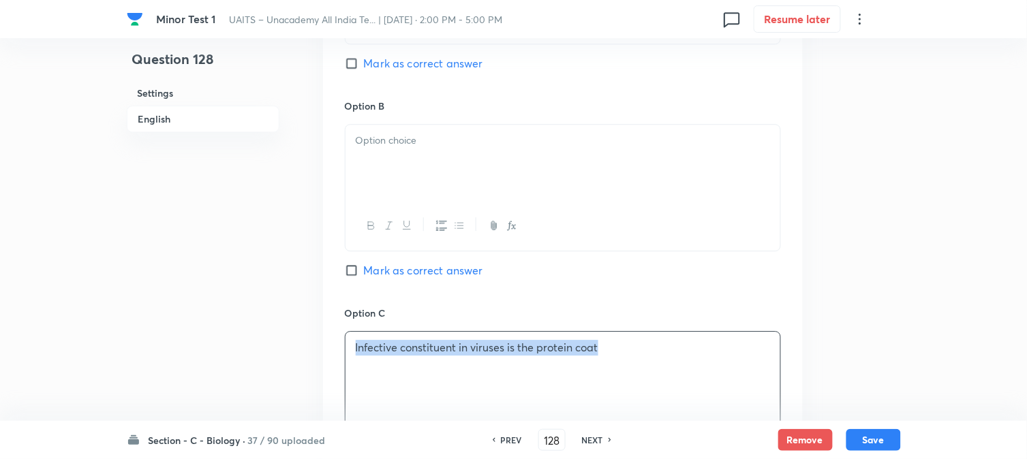
drag, startPoint x: 520, startPoint y: 354, endPoint x: 215, endPoint y: 318, distance: 306.8
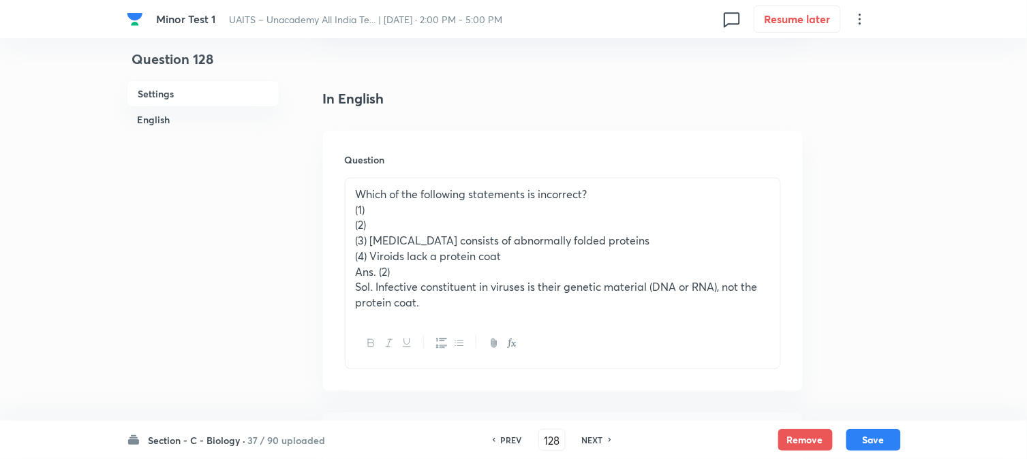
scroll to position [250, 0]
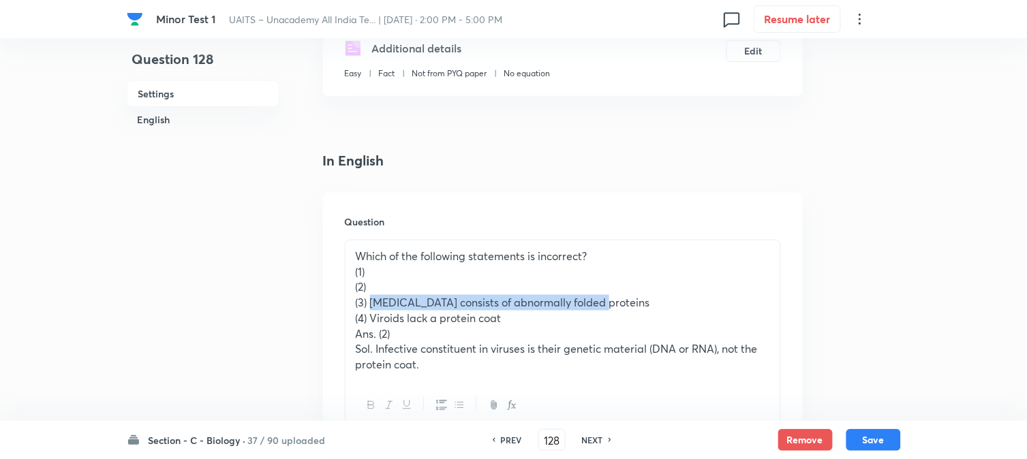
drag, startPoint x: 370, startPoint y: 305, endPoint x: 660, endPoint y: 305, distance: 289.6
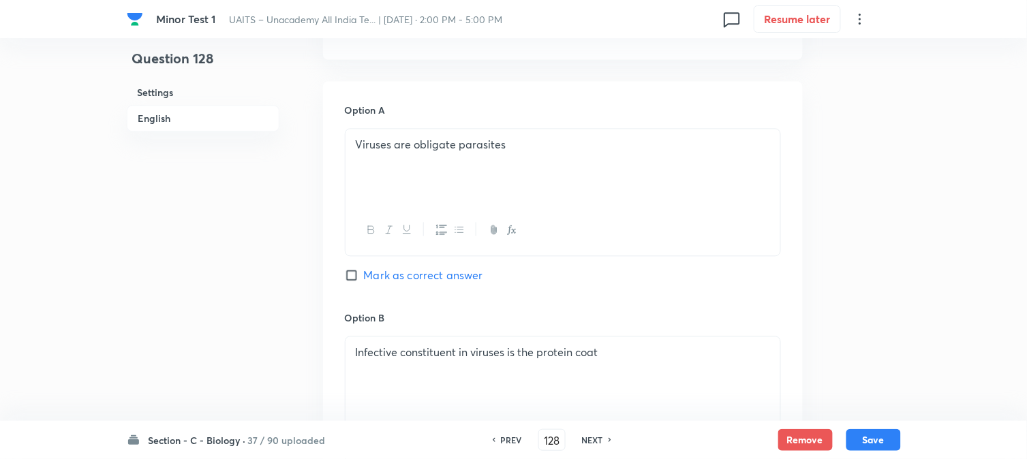
scroll to position [326, 0]
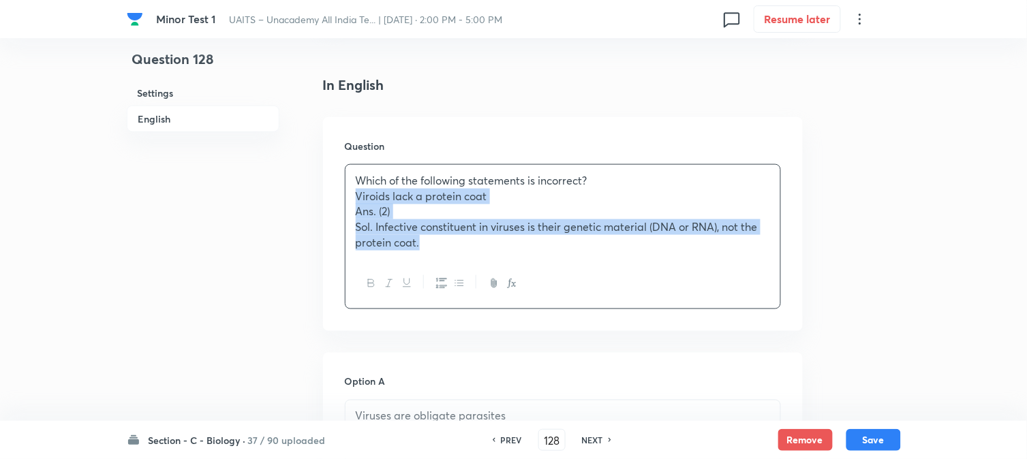
drag, startPoint x: 373, startPoint y: 241, endPoint x: 591, endPoint y: 326, distance: 233.5
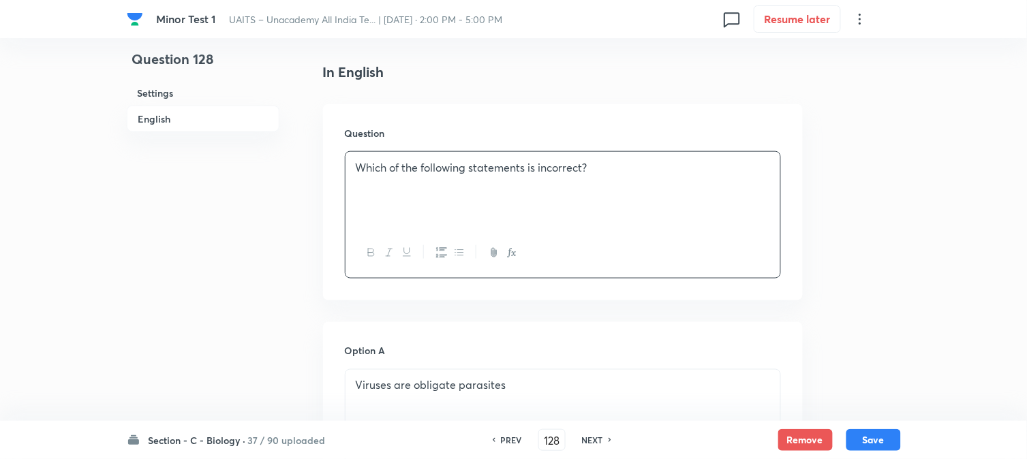
scroll to position [1159, 0]
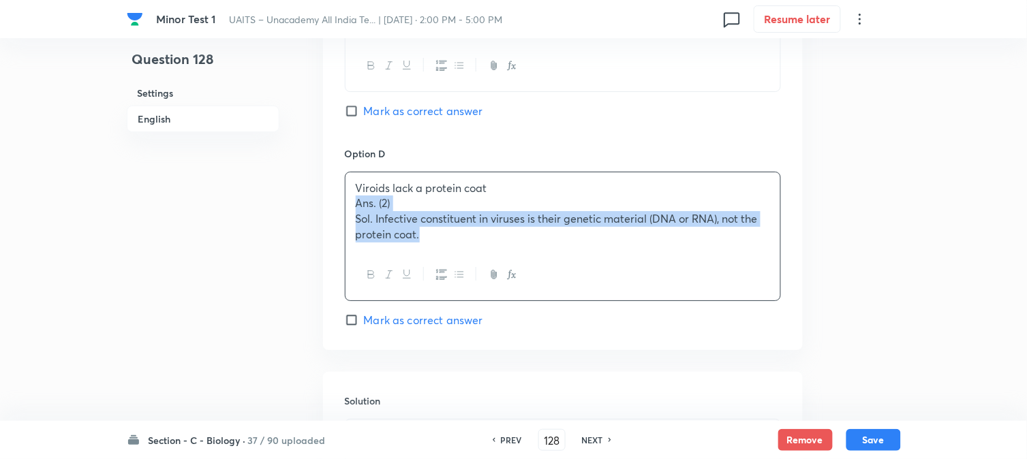
drag, startPoint x: 351, startPoint y: 206, endPoint x: 574, endPoint y: 290, distance: 238.1
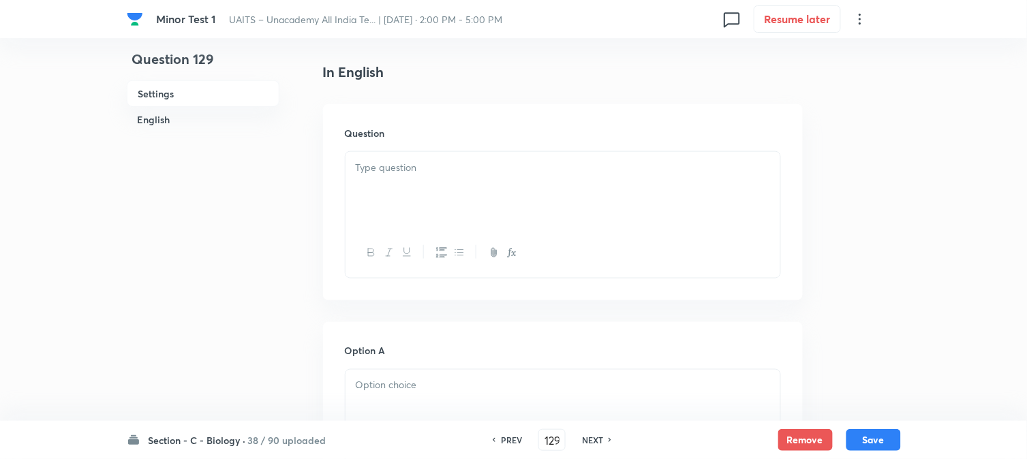
scroll to position [402, 0]
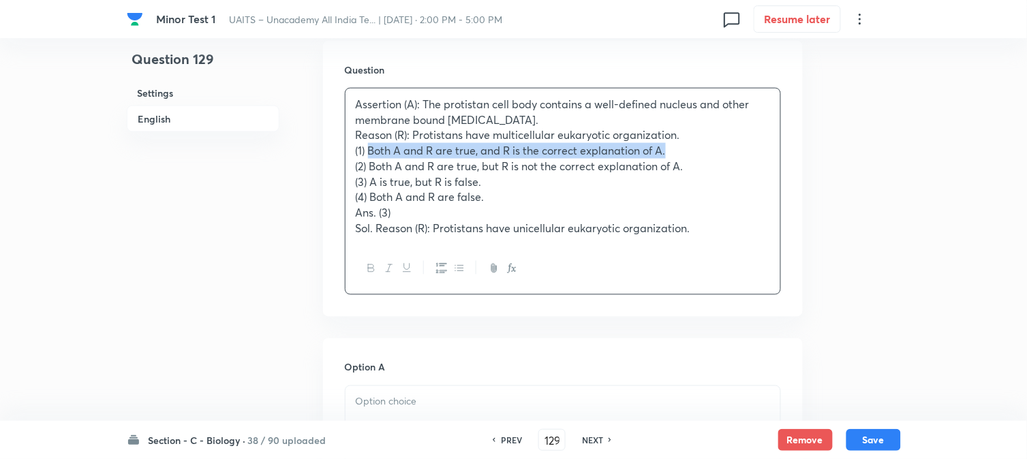
drag, startPoint x: 368, startPoint y: 149, endPoint x: 720, endPoint y: 151, distance: 352.3
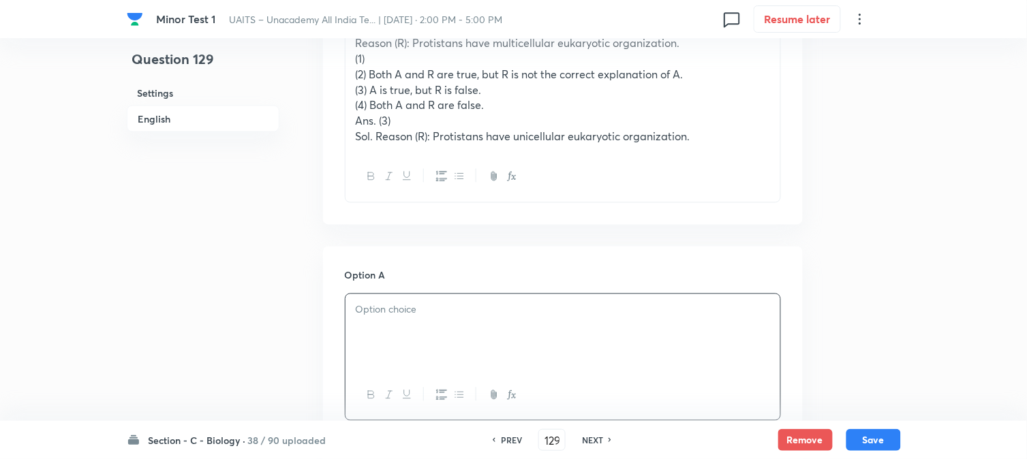
scroll to position [478, 0]
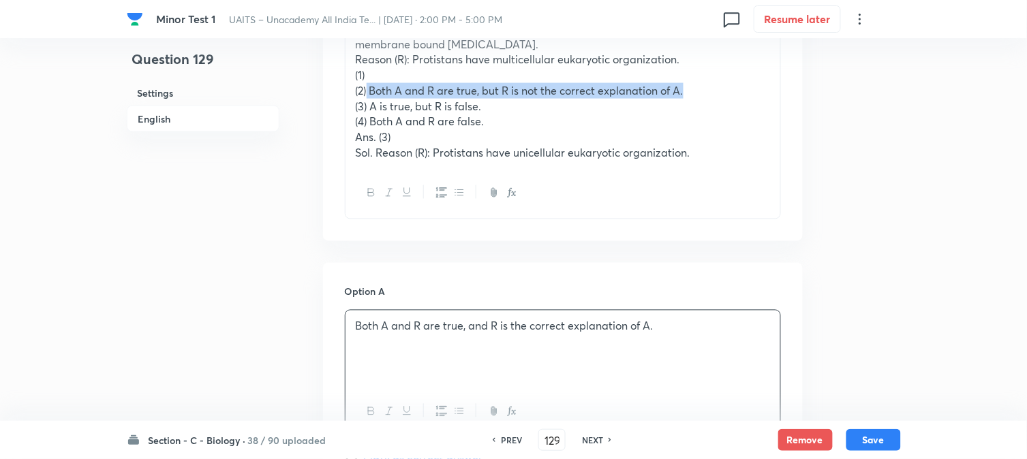
drag, startPoint x: 393, startPoint y: 87, endPoint x: 794, endPoint y: 89, distance: 401.4
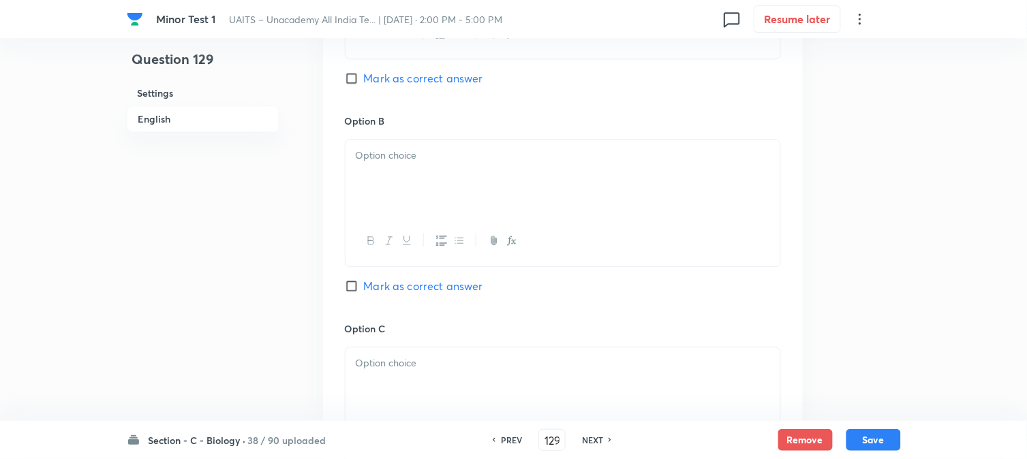
drag, startPoint x: 405, startPoint y: 206, endPoint x: 399, endPoint y: 206, distance: 6.8
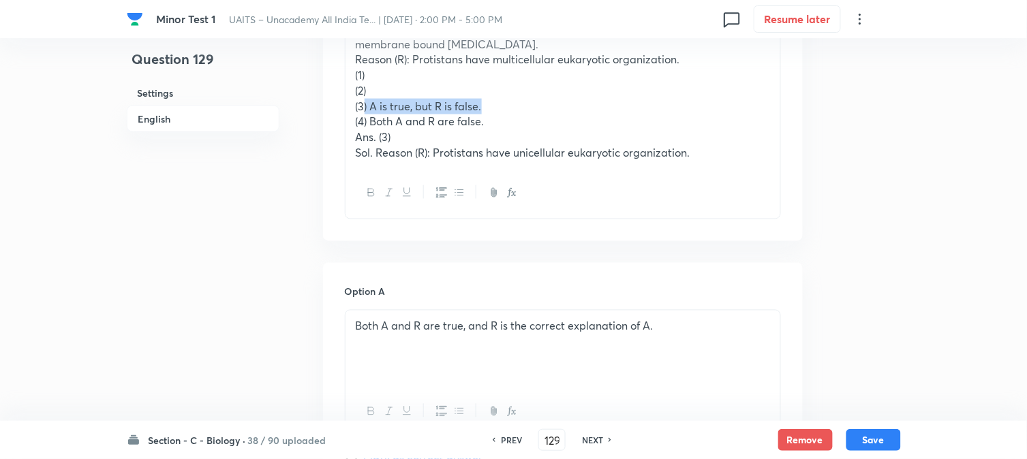
drag, startPoint x: 376, startPoint y: 108, endPoint x: 589, endPoint y: 108, distance: 213.3
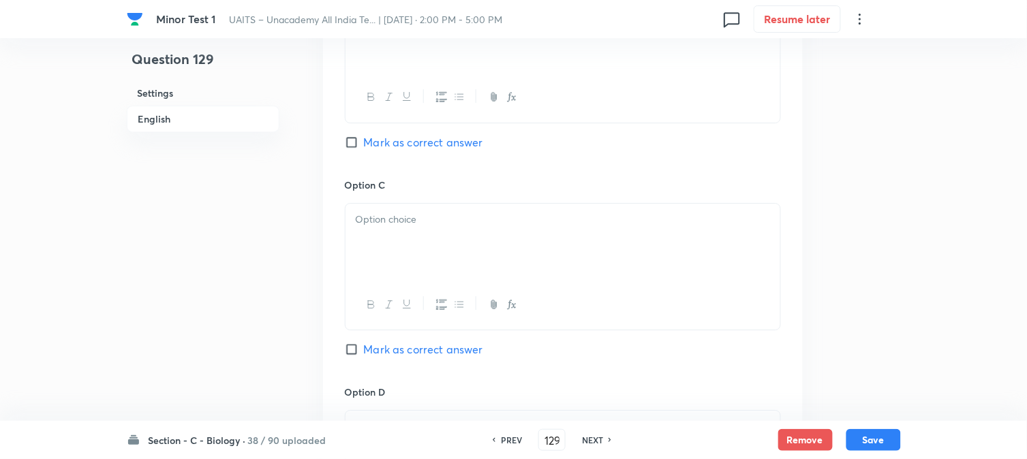
scroll to position [1007, 0]
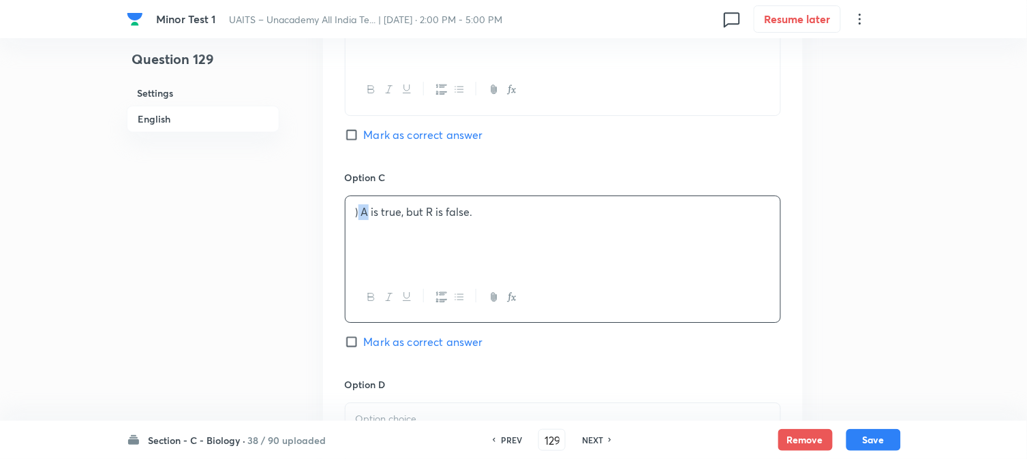
drag, startPoint x: 365, startPoint y: 215, endPoint x: 356, endPoint y: 222, distance: 11.1
drag, startPoint x: 361, startPoint y: 219, endPoint x: 339, endPoint y: 200, distance: 29.1
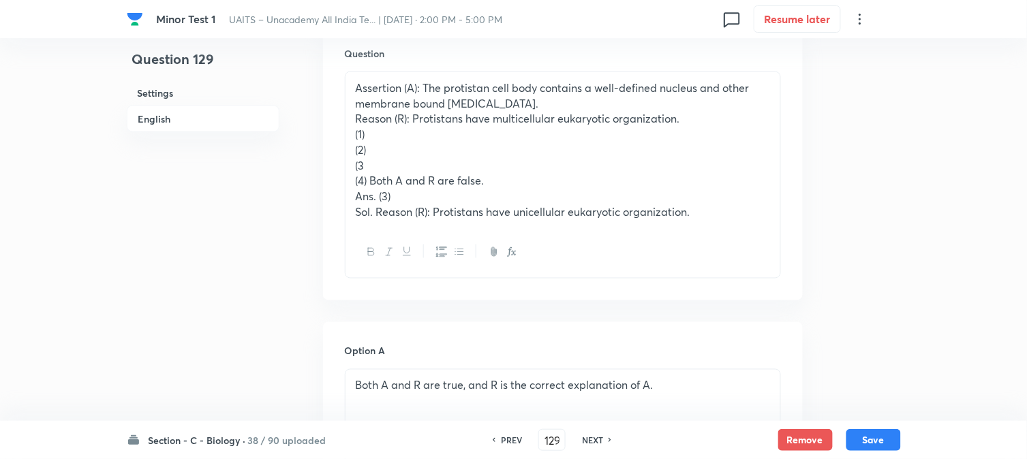
scroll to position [402, 0]
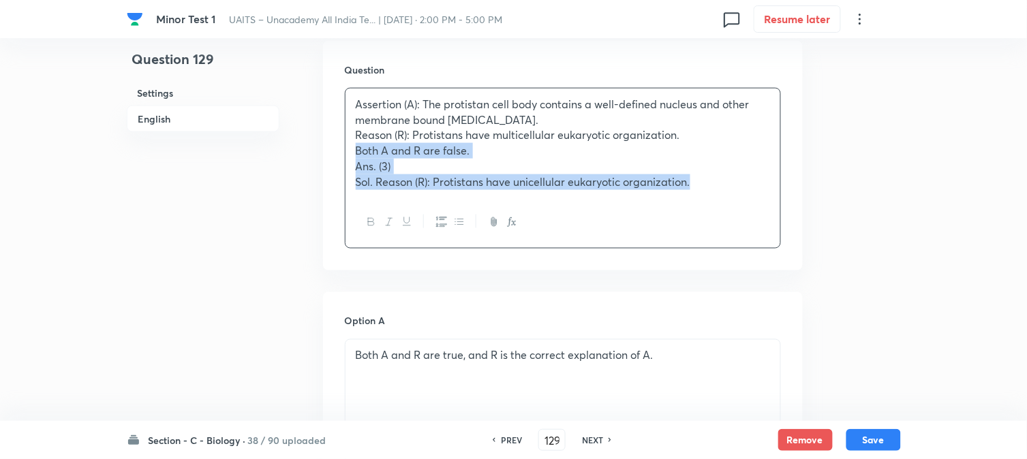
drag, startPoint x: 373, startPoint y: 193, endPoint x: 997, endPoint y: 210, distance: 623.8
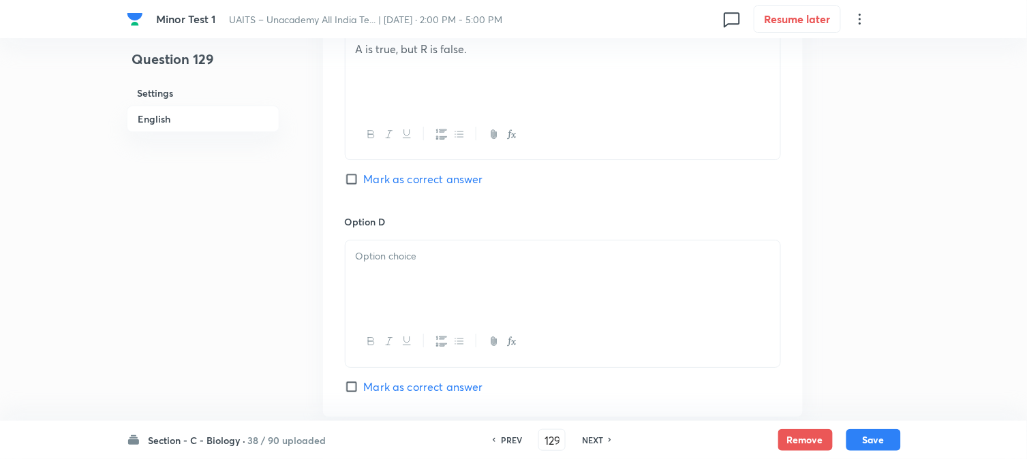
scroll to position [1159, 0]
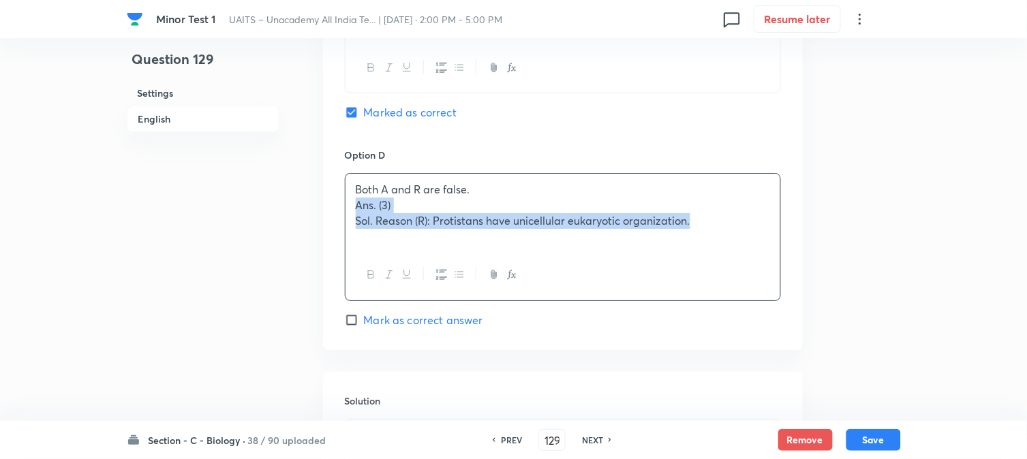
drag, startPoint x: 351, startPoint y: 206, endPoint x: 924, endPoint y: 247, distance: 574.6
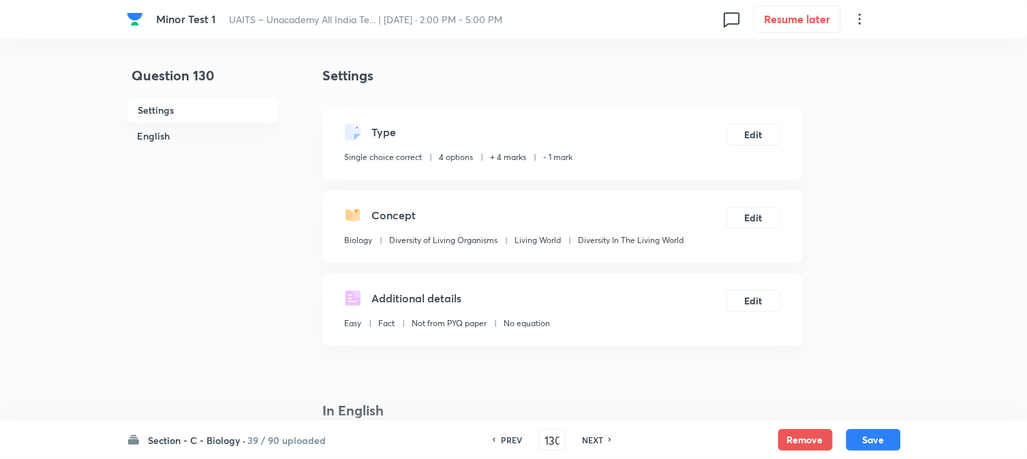
scroll to position [402, 0]
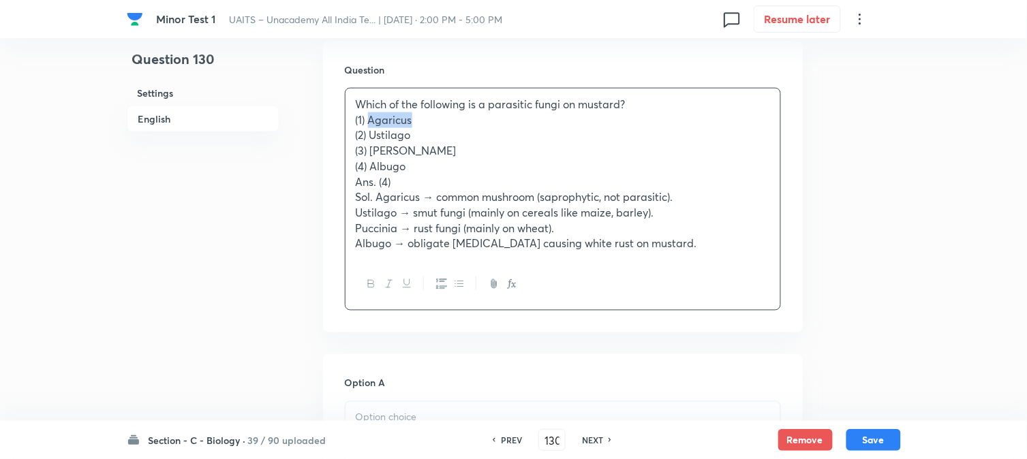
drag, startPoint x: 371, startPoint y: 121, endPoint x: 439, endPoint y: 120, distance: 67.5
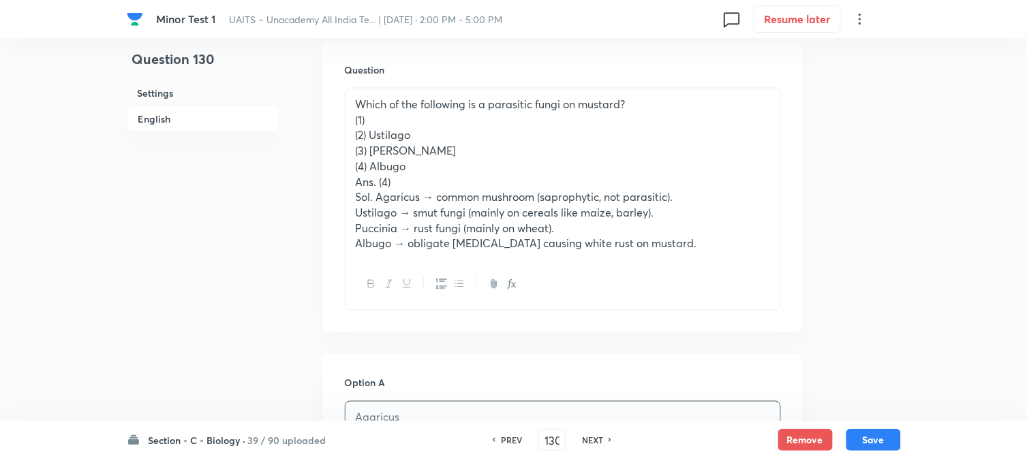
drag, startPoint x: 369, startPoint y: 132, endPoint x: 417, endPoint y: 134, distance: 47.7
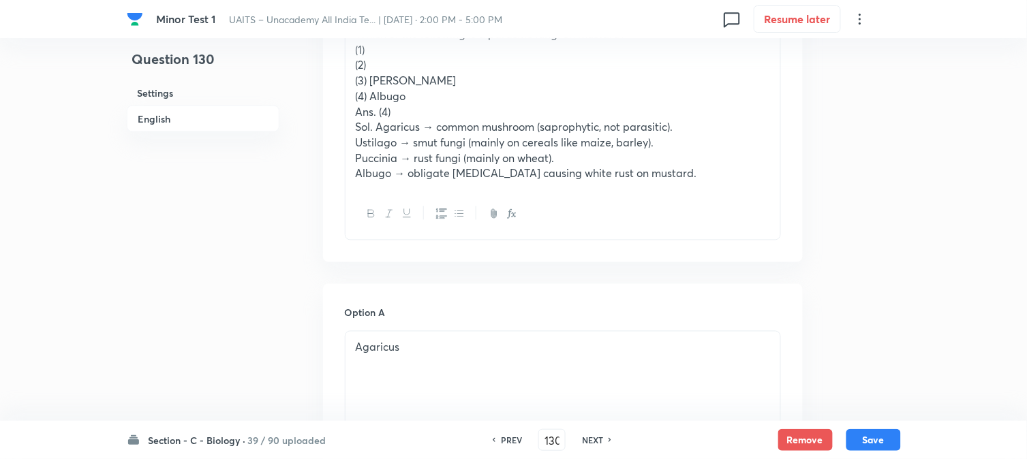
scroll to position [326, 0]
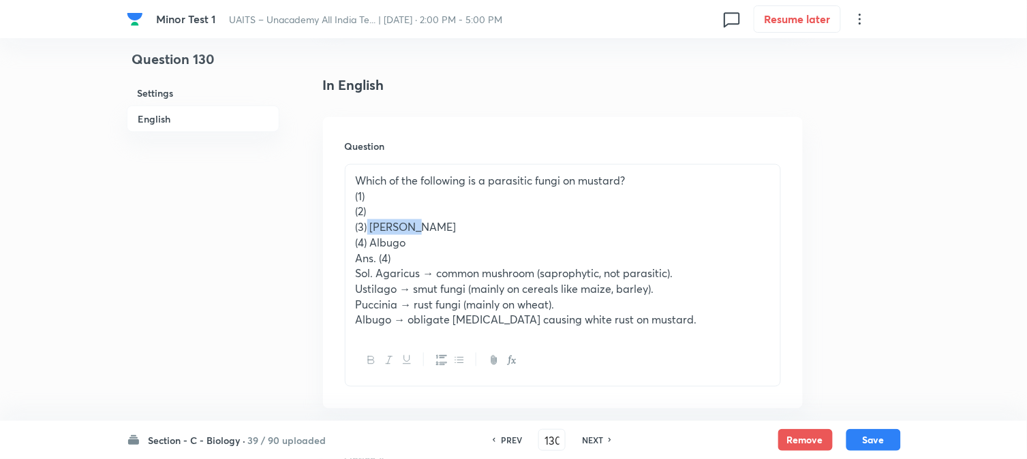
drag, startPoint x: 368, startPoint y: 232, endPoint x: 431, endPoint y: 223, distance: 64.1
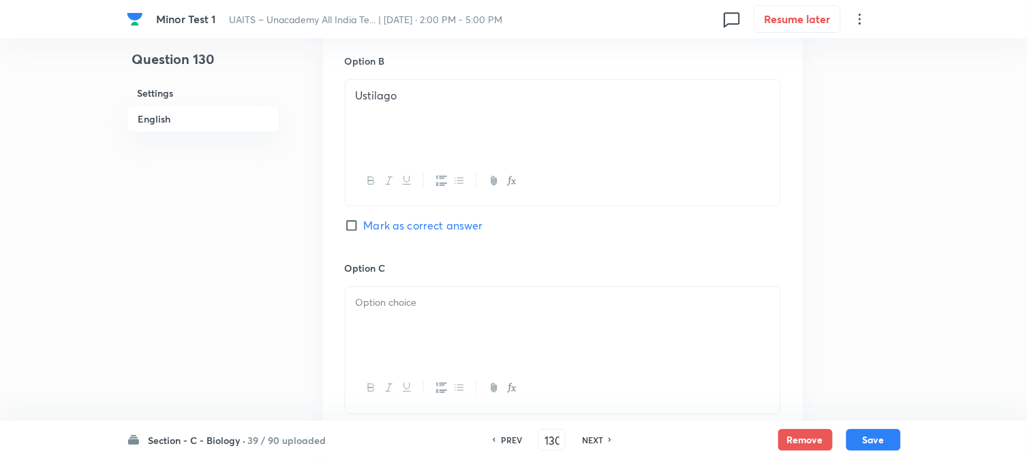
drag, startPoint x: 384, startPoint y: 308, endPoint x: 384, endPoint y: 319, distance: 10.9
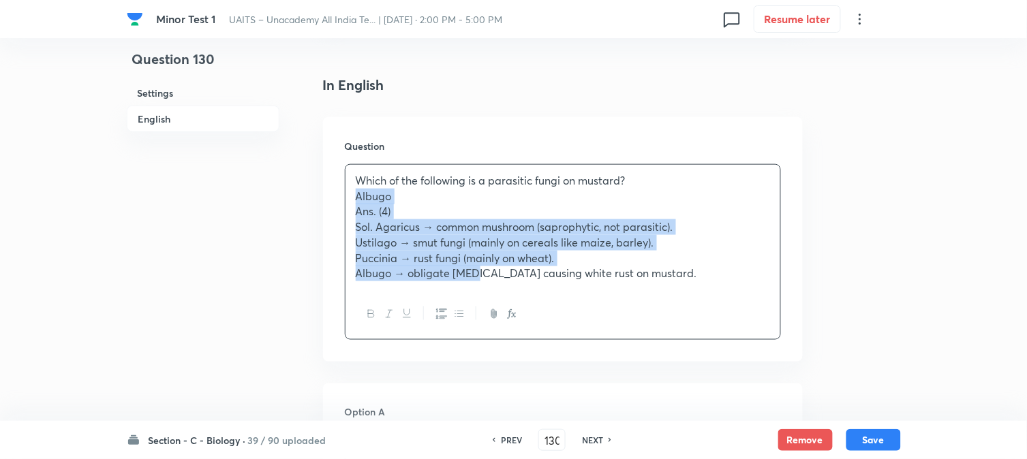
drag, startPoint x: 371, startPoint y: 247, endPoint x: 475, endPoint y: 318, distance: 126.5
drag, startPoint x: 370, startPoint y: 240, endPoint x: 857, endPoint y: 324, distance: 493.8
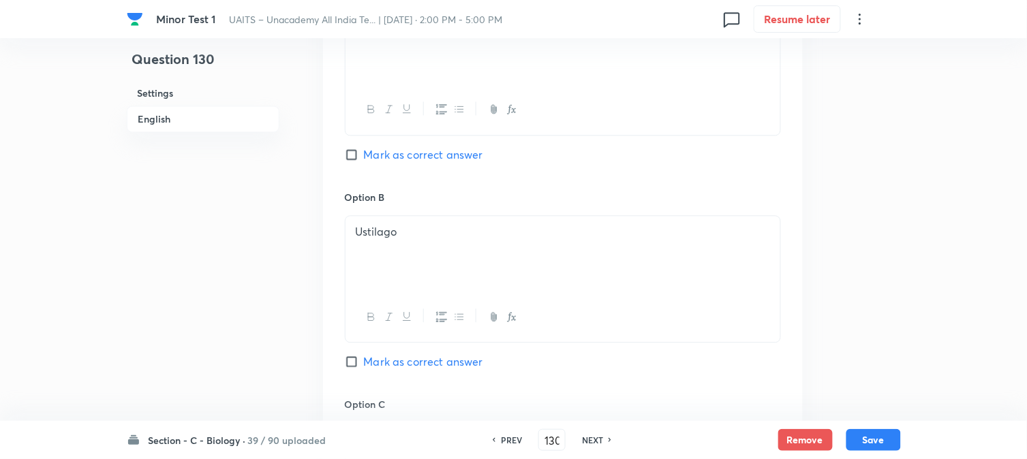
scroll to position [1084, 0]
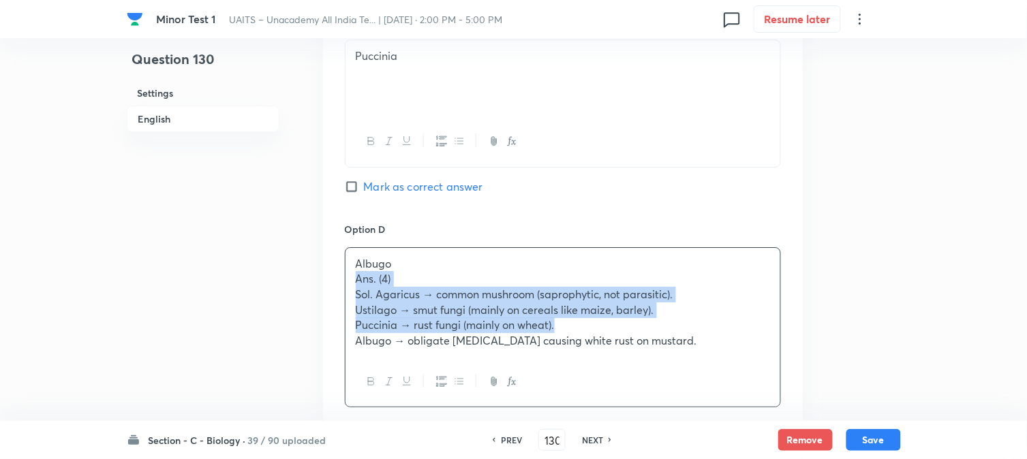
drag, startPoint x: 349, startPoint y: 278, endPoint x: 846, endPoint y: 328, distance: 500.0
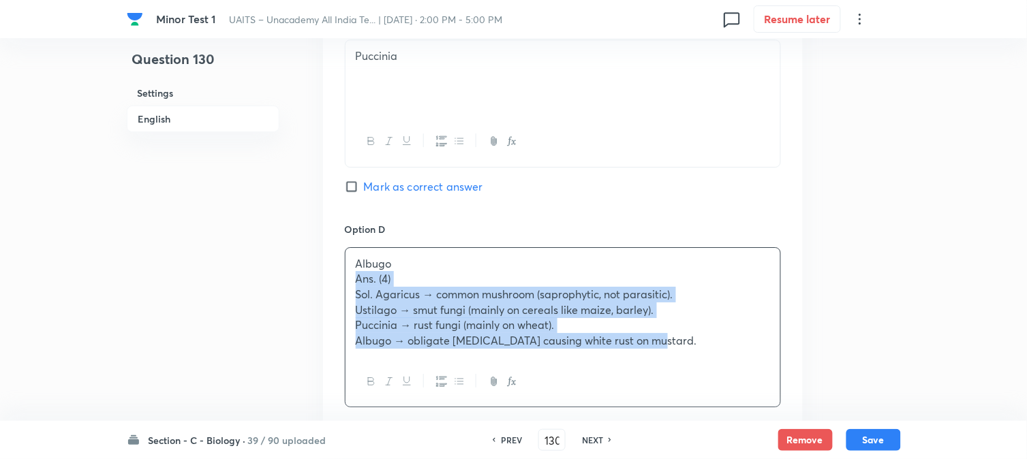
drag, startPoint x: 348, startPoint y: 281, endPoint x: 808, endPoint y: 372, distance: 468.2
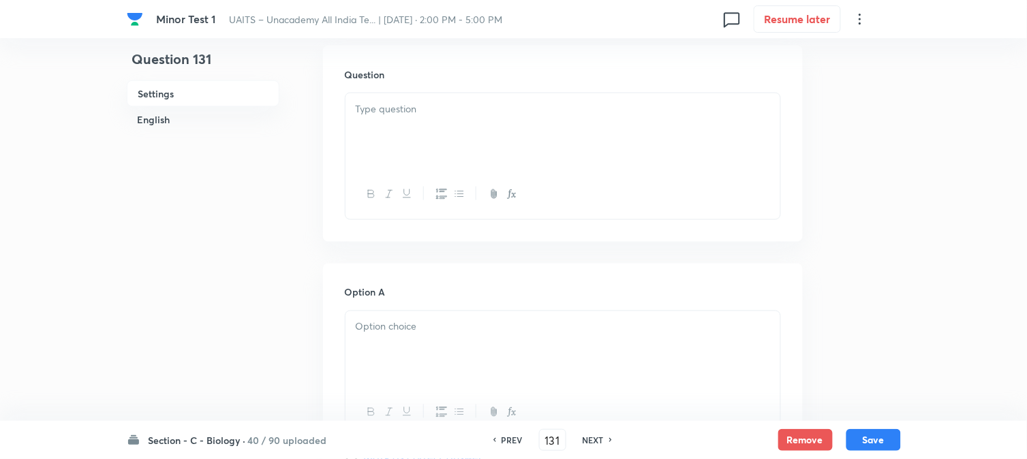
scroll to position [402, 0]
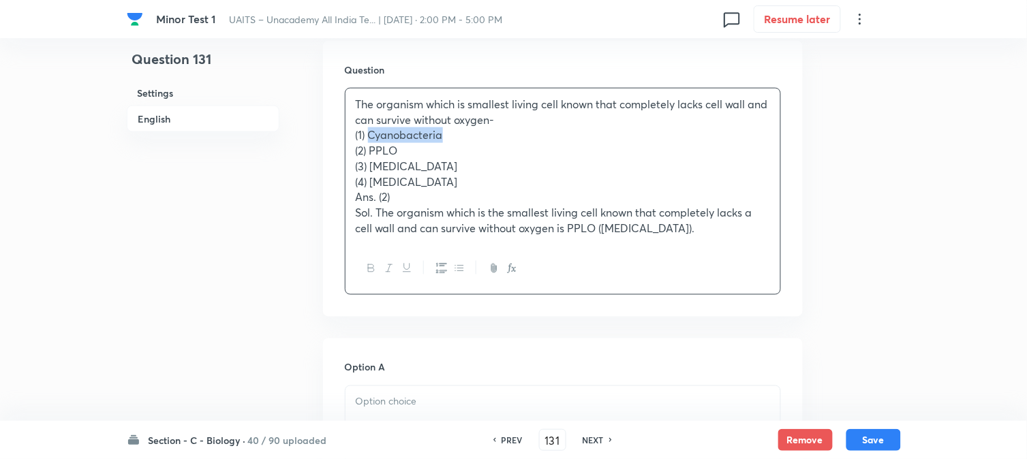
drag, startPoint x: 369, startPoint y: 135, endPoint x: 471, endPoint y: 140, distance: 101.7
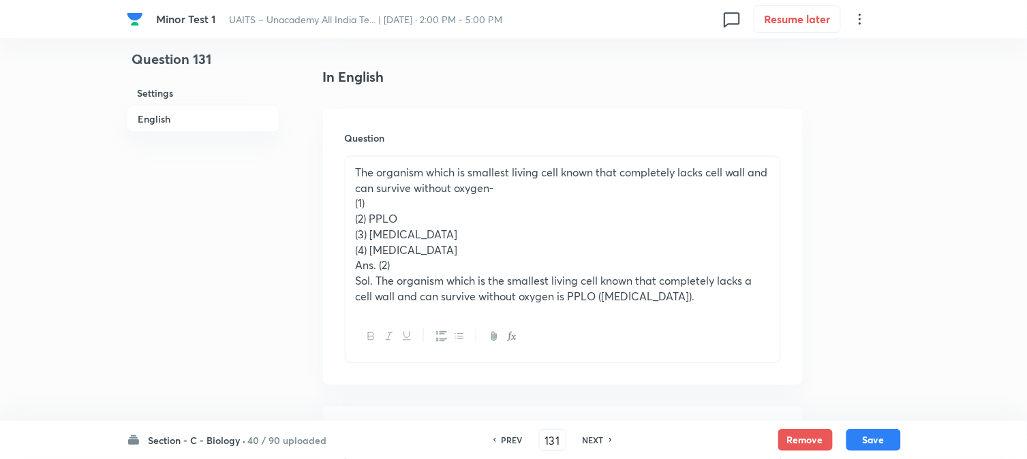
scroll to position [326, 0]
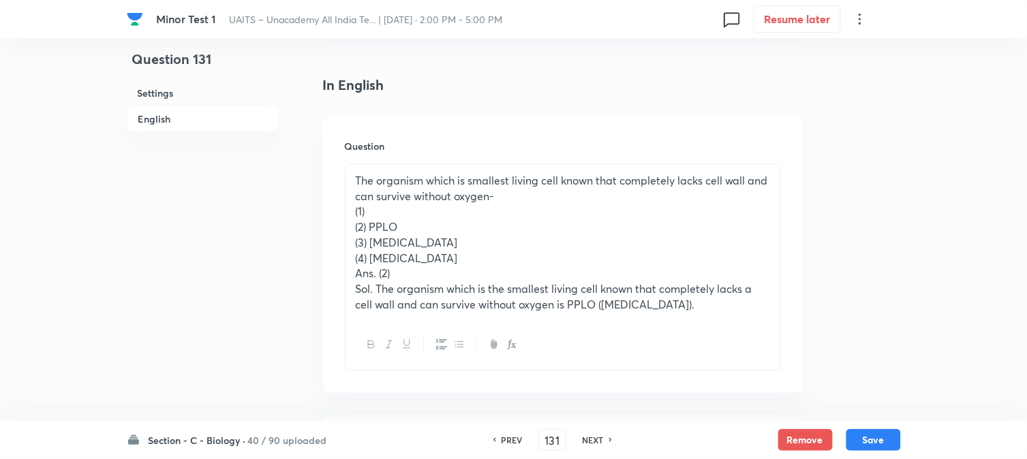
drag, startPoint x: 371, startPoint y: 228, endPoint x: 428, endPoint y: 224, distance: 57.4
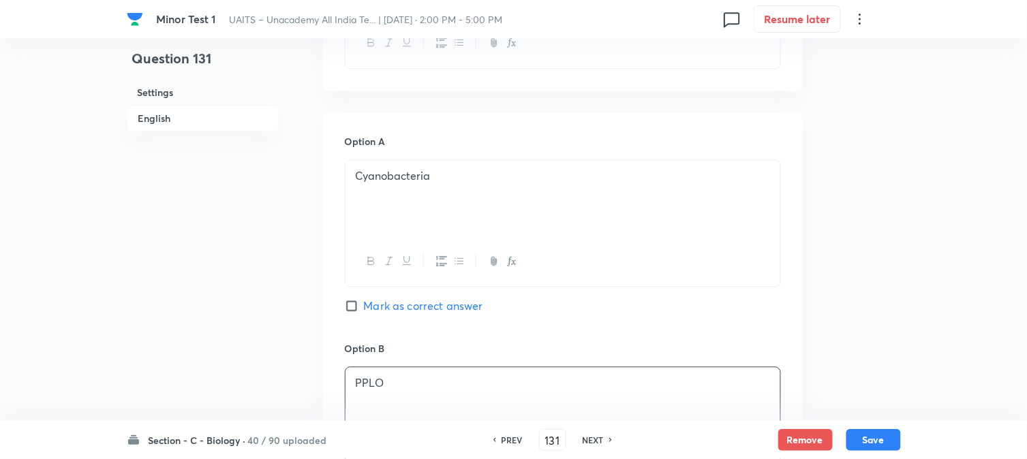
scroll to position [402, 0]
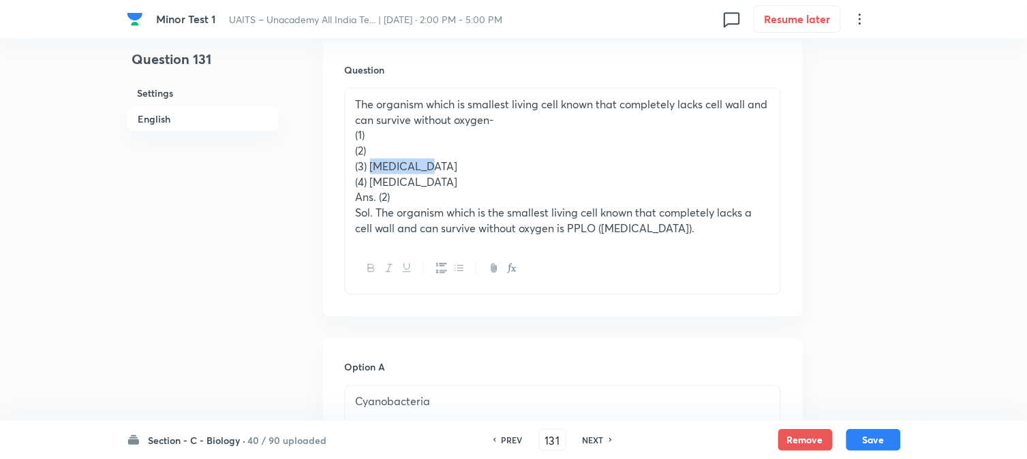
drag, startPoint x: 370, startPoint y: 169, endPoint x: 448, endPoint y: 169, distance: 77.7
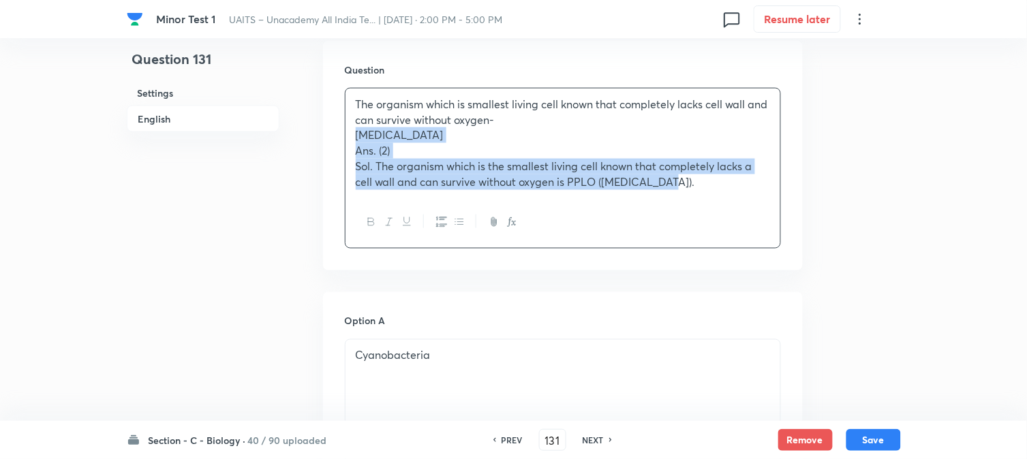
drag, startPoint x: 372, startPoint y: 179, endPoint x: 881, endPoint y: 253, distance: 514.5
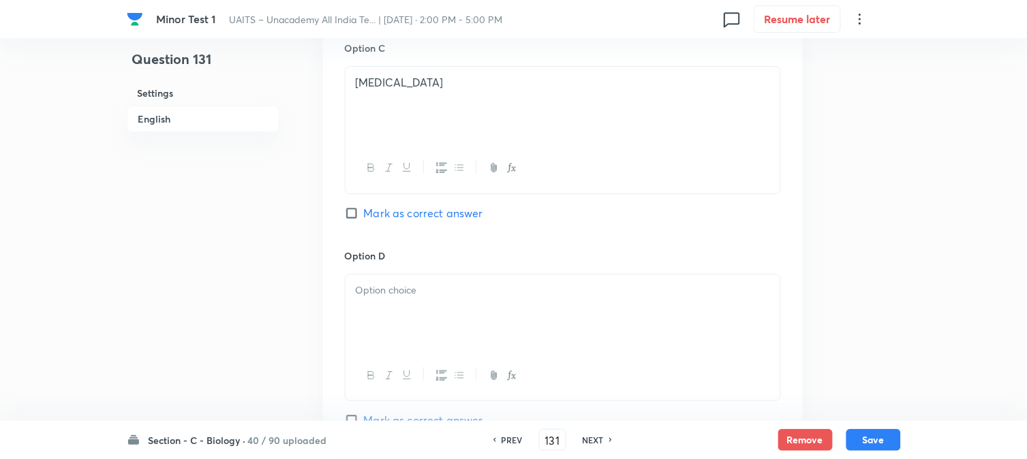
scroll to position [1084, 0]
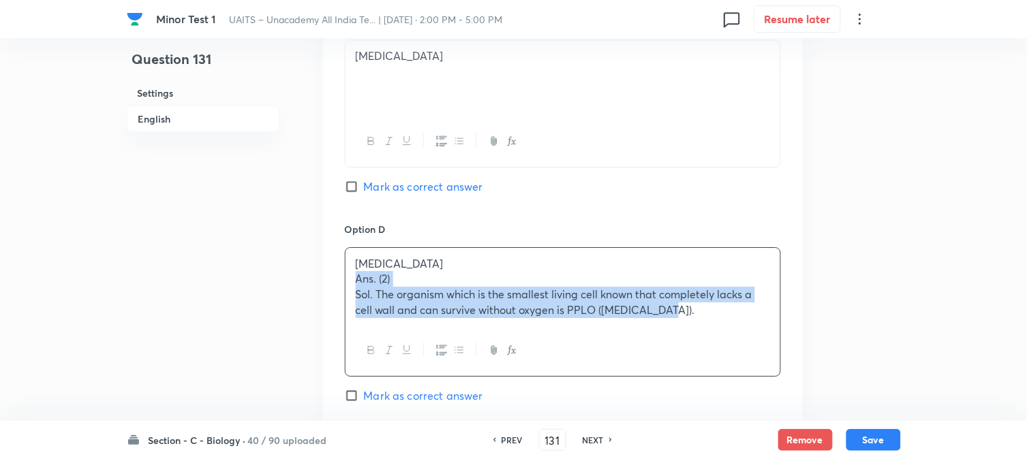
drag, startPoint x: 357, startPoint y: 277, endPoint x: 902, endPoint y: 323, distance: 547.2
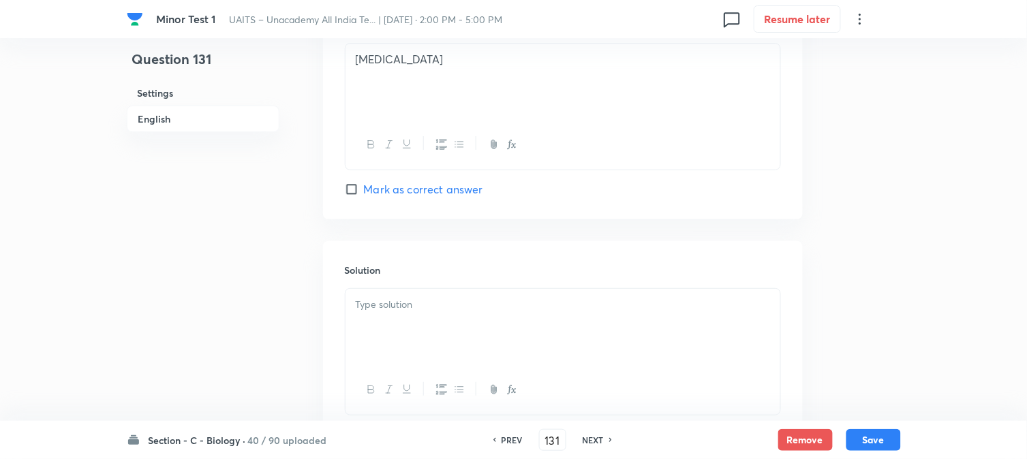
scroll to position [1161, 0]
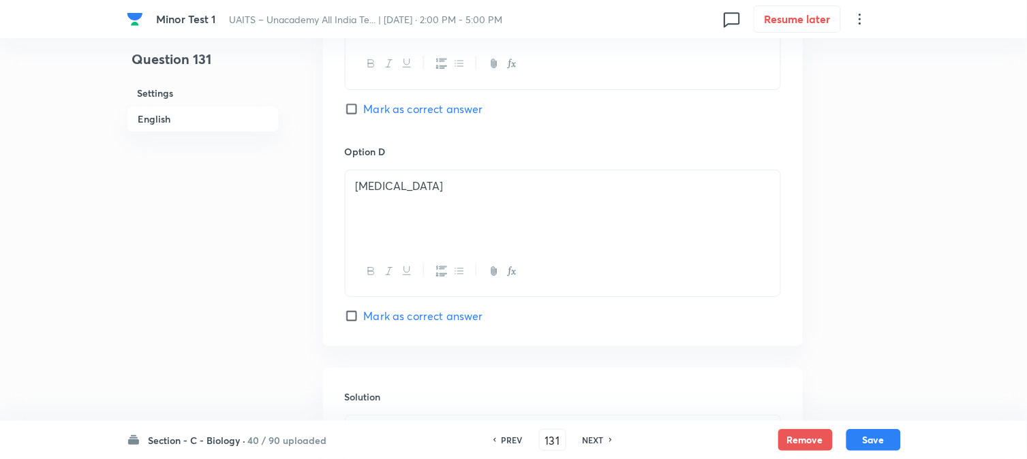
drag, startPoint x: 384, startPoint y: 176, endPoint x: 382, endPoint y: 201, distance: 25.3
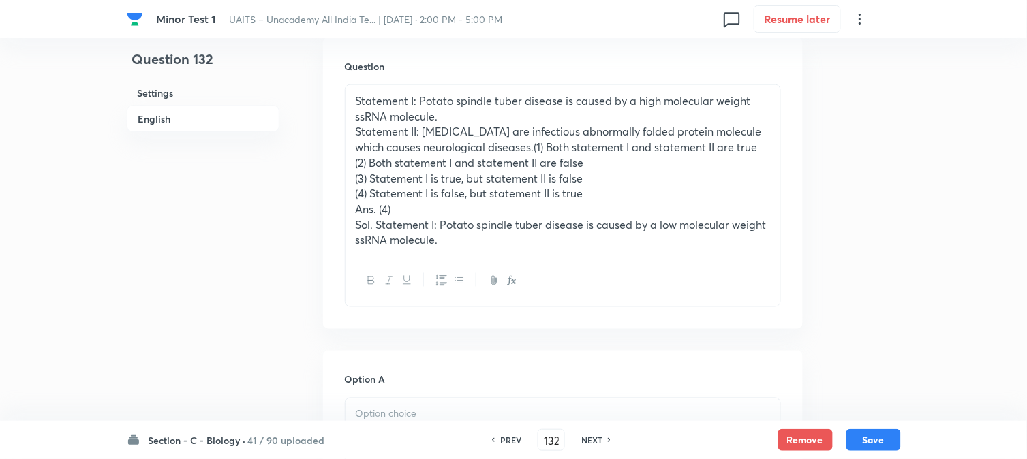
scroll to position [402, 0]
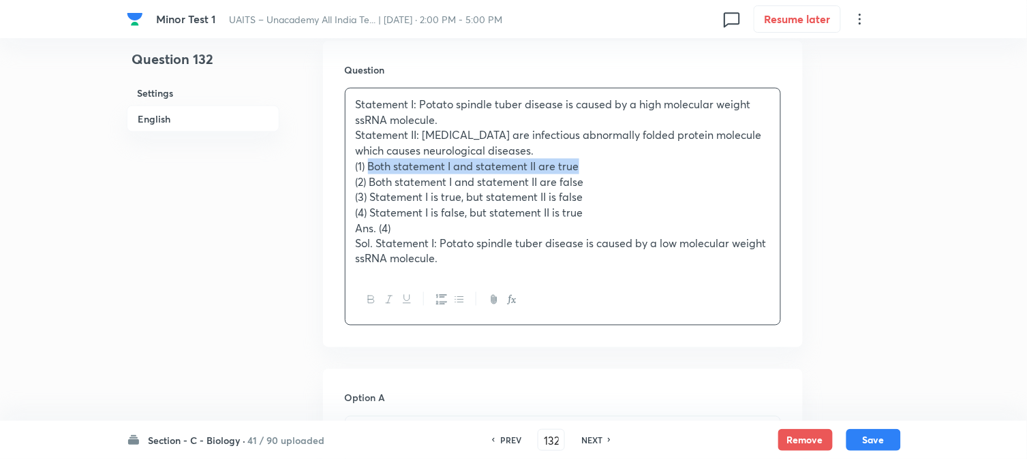
drag, startPoint x: 370, startPoint y: 166, endPoint x: 614, endPoint y: 165, distance: 244.0
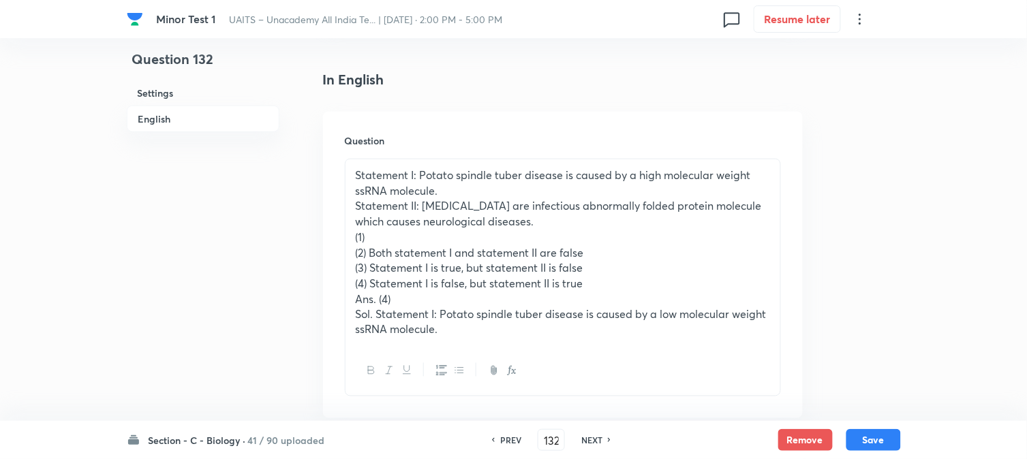
scroll to position [326, 0]
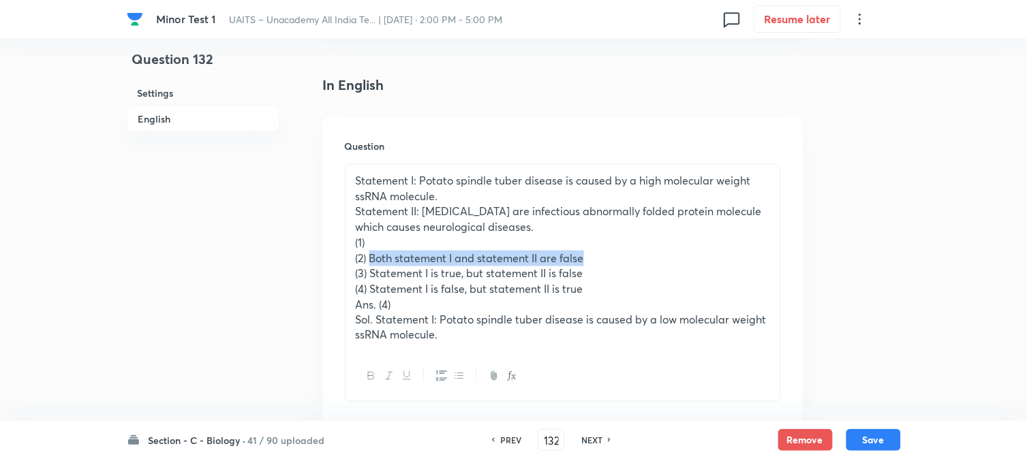
drag, startPoint x: 372, startPoint y: 256, endPoint x: 647, endPoint y: 262, distance: 275.4
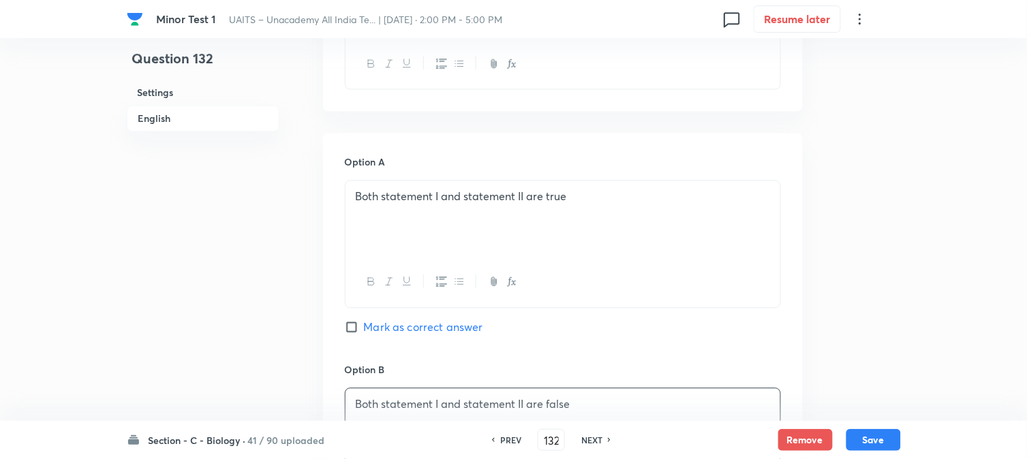
scroll to position [478, 0]
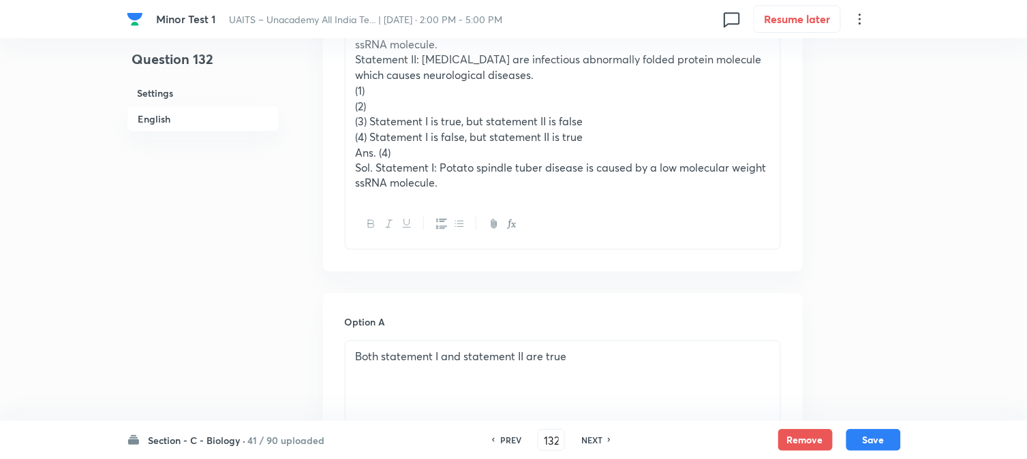
drag, startPoint x: 370, startPoint y: 121, endPoint x: 679, endPoint y: 112, distance: 308.8
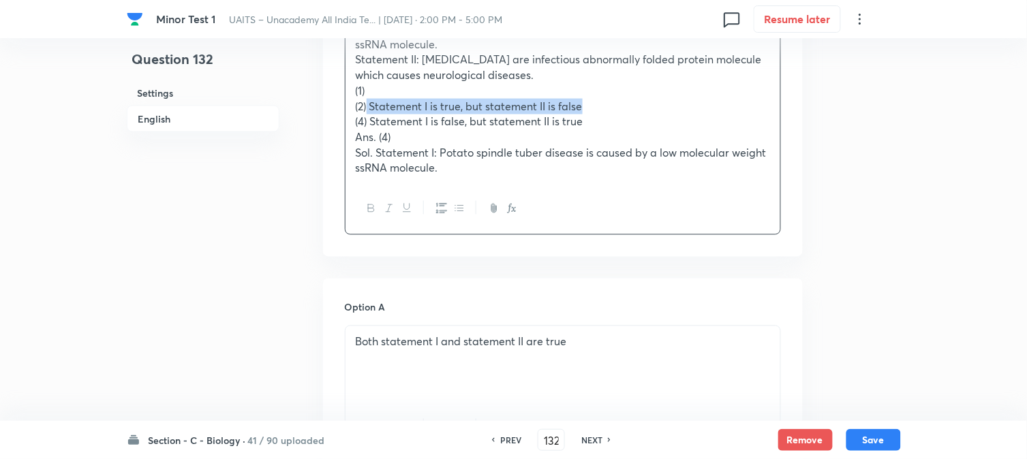
drag, startPoint x: 369, startPoint y: 100, endPoint x: 624, endPoint y: 103, distance: 254.9
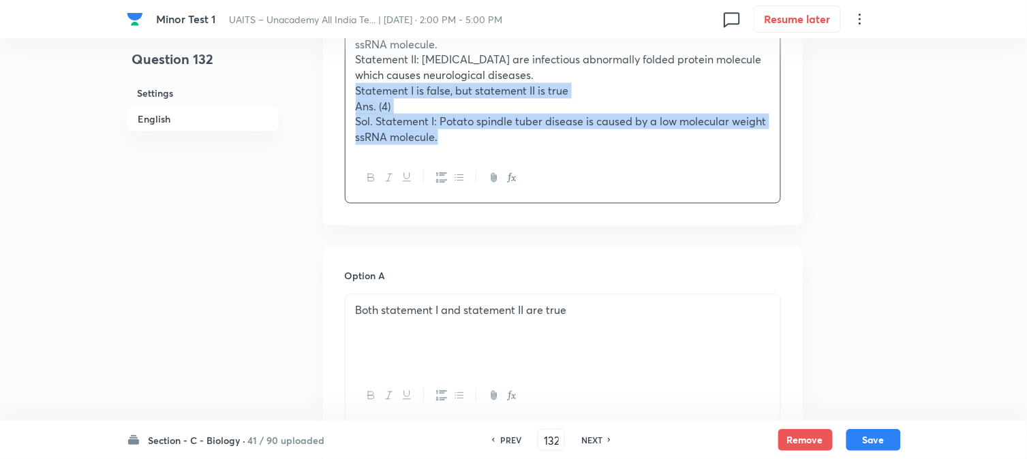
drag, startPoint x: 371, startPoint y: 125, endPoint x: 661, endPoint y: 174, distance: 294.4
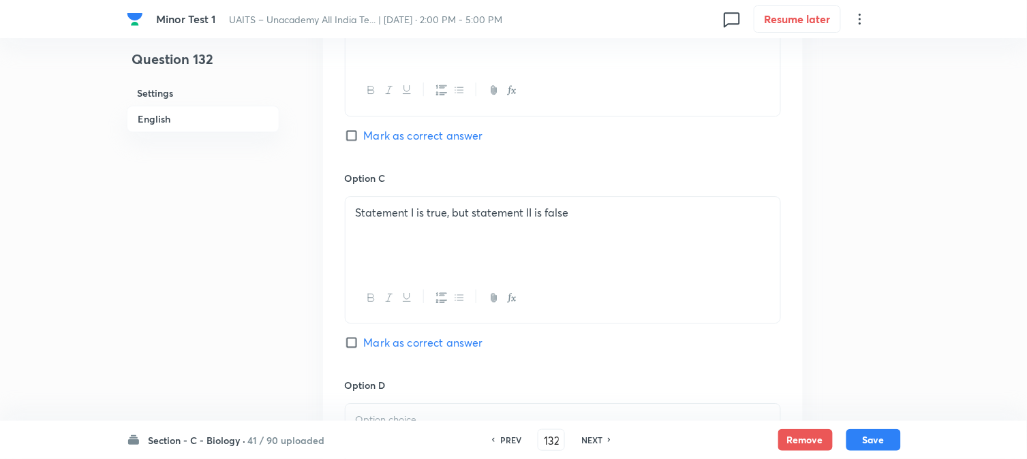
scroll to position [1235, 0]
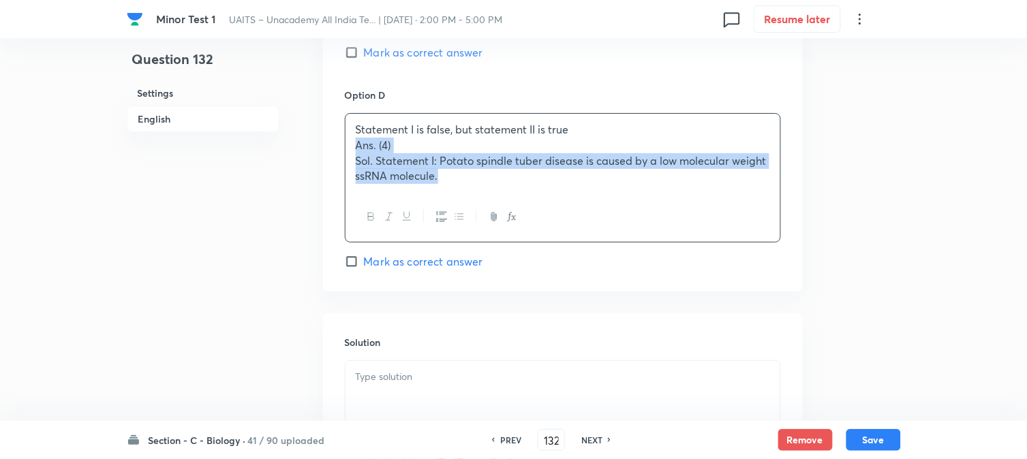
drag, startPoint x: 346, startPoint y: 145, endPoint x: 619, endPoint y: 224, distance: 283.6
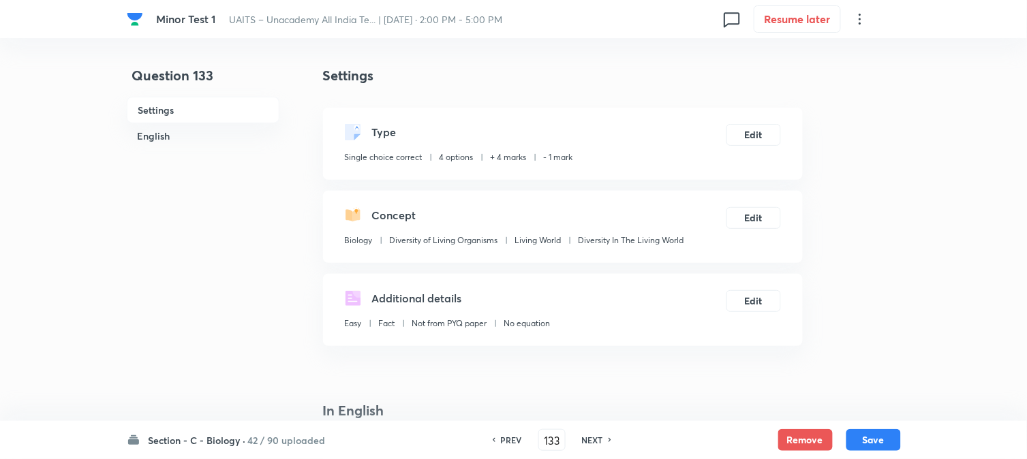
scroll to position [402, 0]
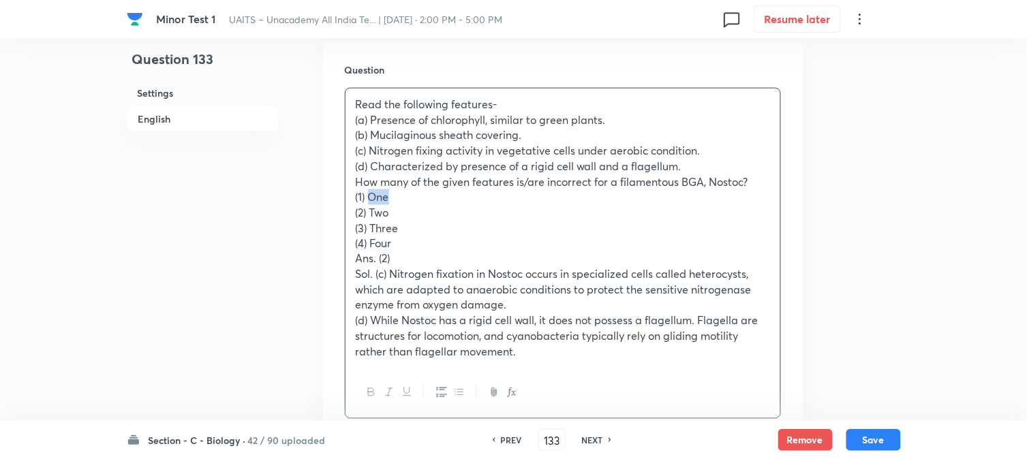
drag, startPoint x: 369, startPoint y: 198, endPoint x: 405, endPoint y: 196, distance: 36.2
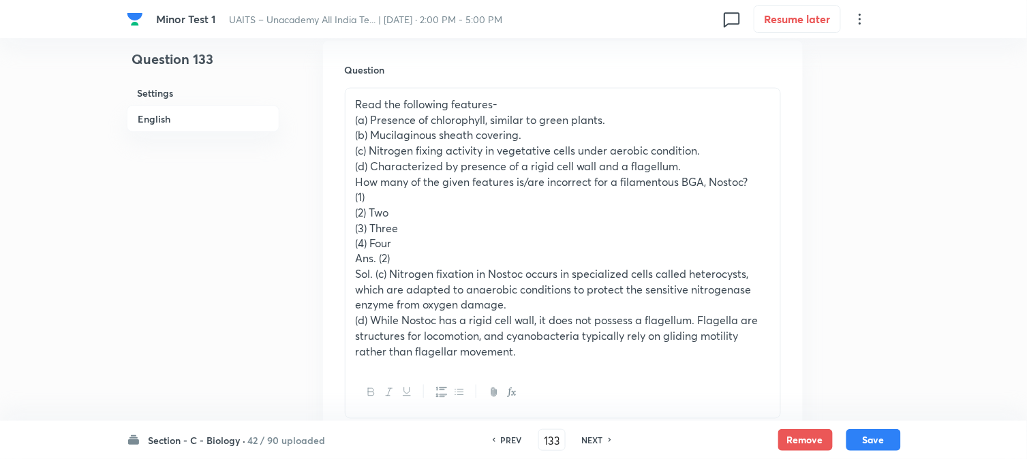
drag, startPoint x: 369, startPoint y: 213, endPoint x: 416, endPoint y: 213, distance: 47.7
drag, startPoint x: 371, startPoint y: 228, endPoint x: 438, endPoint y: 223, distance: 67.6
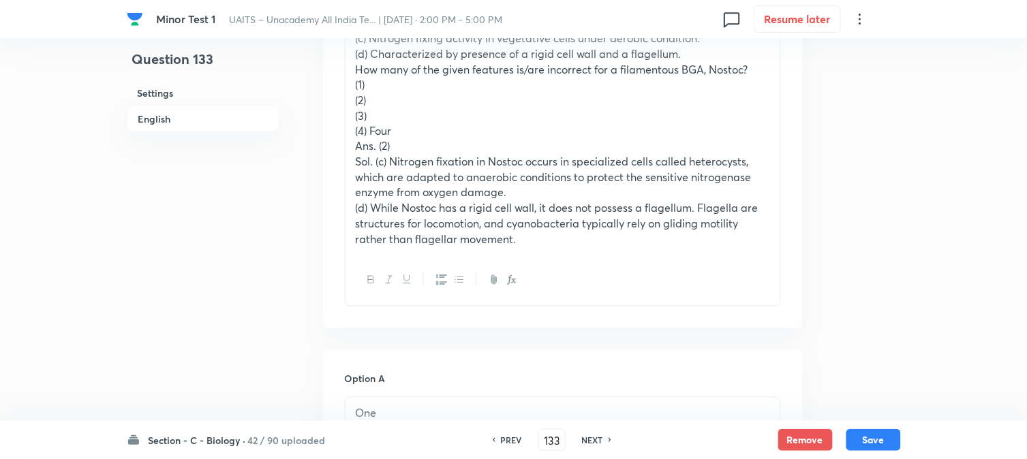
scroll to position [478, 0]
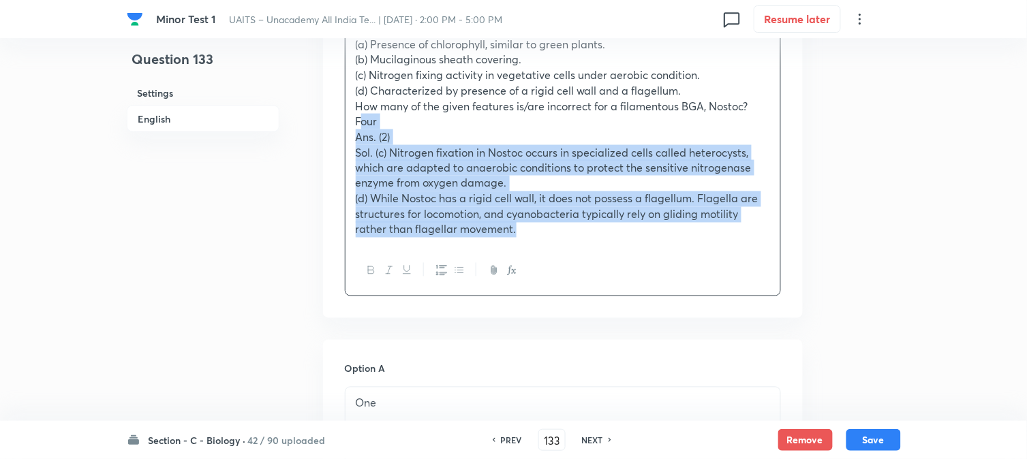
drag, startPoint x: 369, startPoint y: 167, endPoint x: 791, endPoint y: 317, distance: 447.7
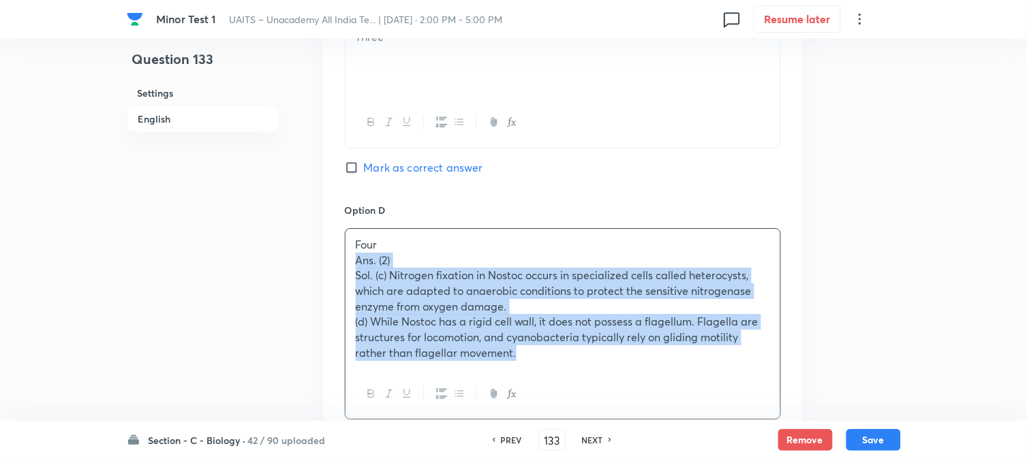
scroll to position [1366, 0]
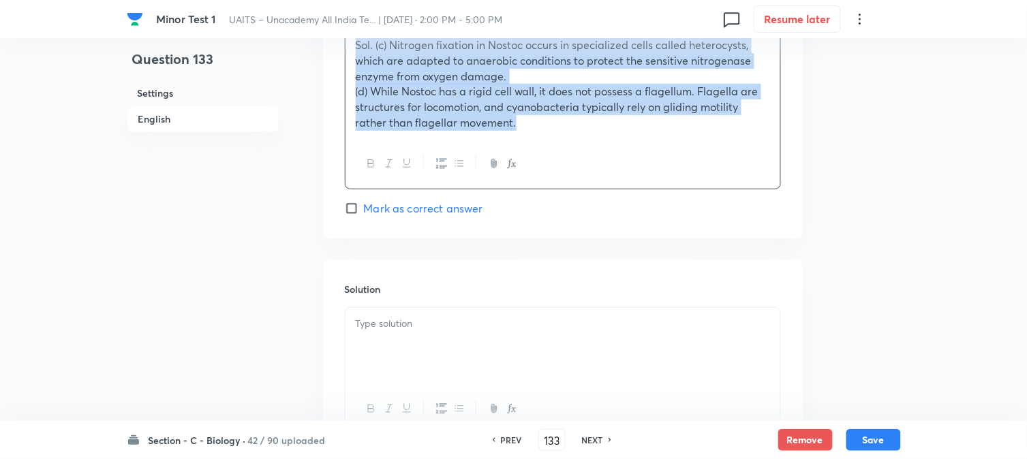
drag, startPoint x: 352, startPoint y: 317, endPoint x: 707, endPoint y: 311, distance: 354.4
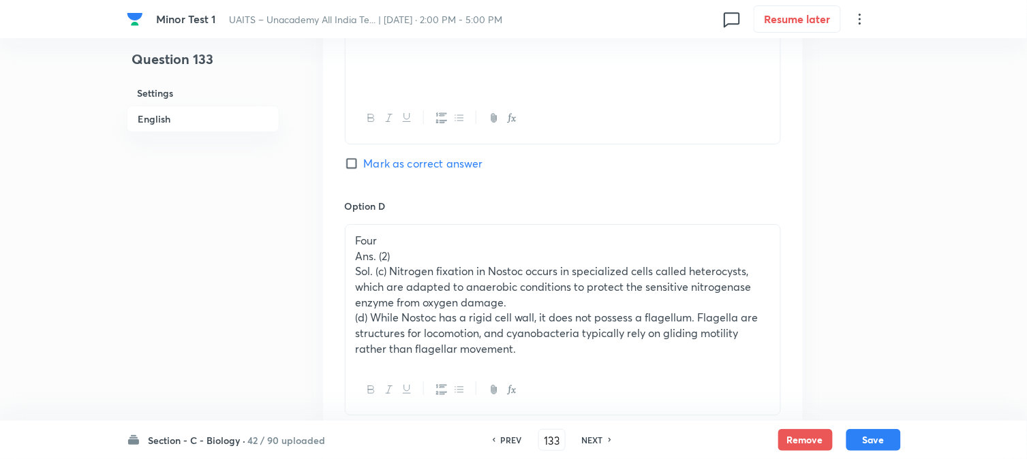
scroll to position [1139, 0]
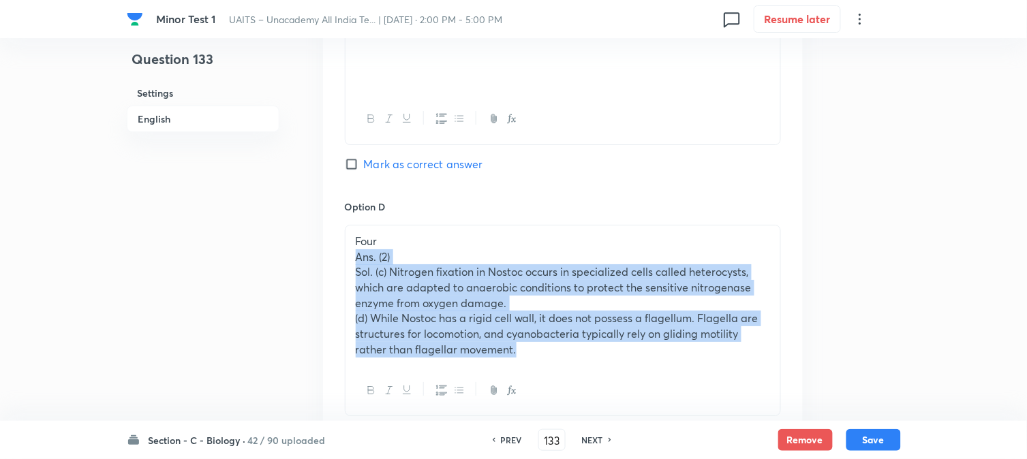
drag, startPoint x: 356, startPoint y: 259, endPoint x: 700, endPoint y: 369, distance: 361.2
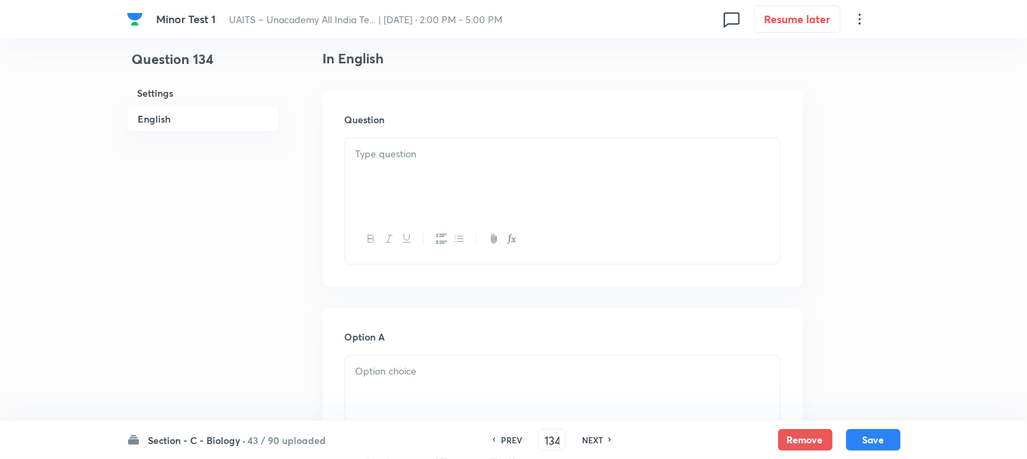
scroll to position [402, 0]
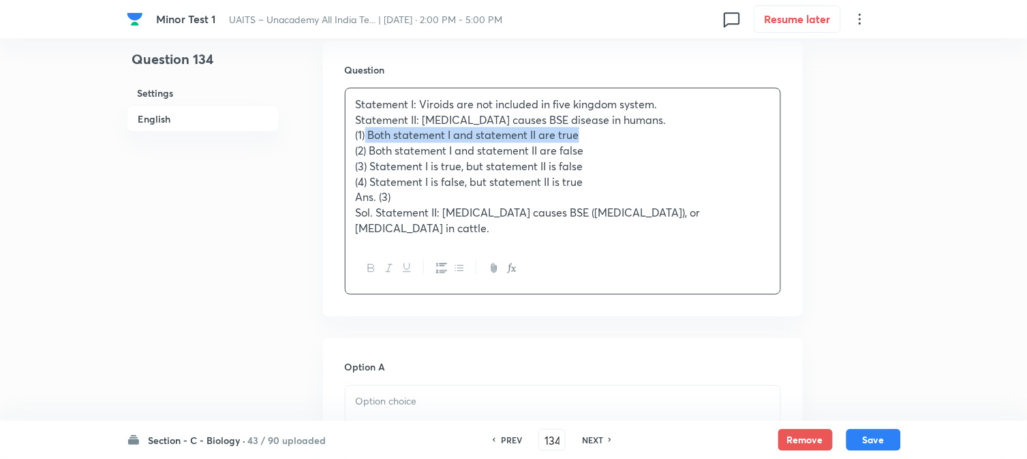
drag, startPoint x: 365, startPoint y: 133, endPoint x: 637, endPoint y: 132, distance: 271.2
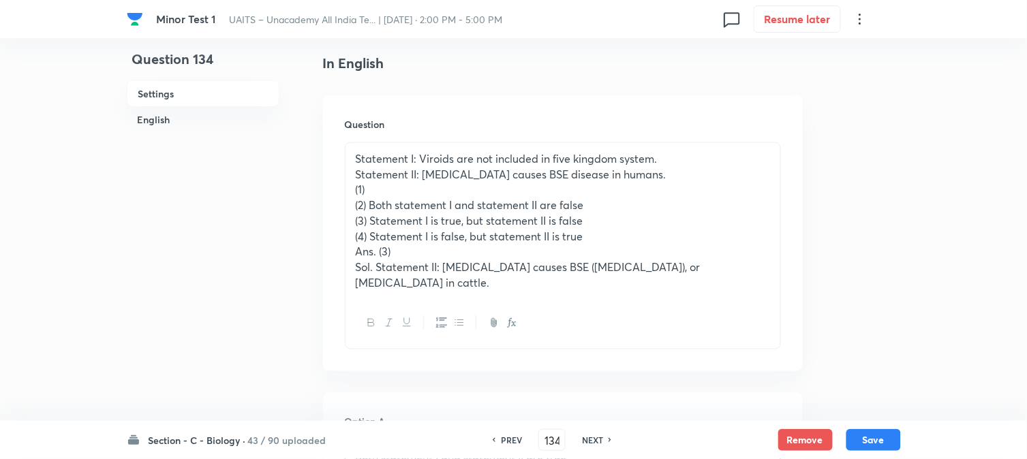
scroll to position [250, 0]
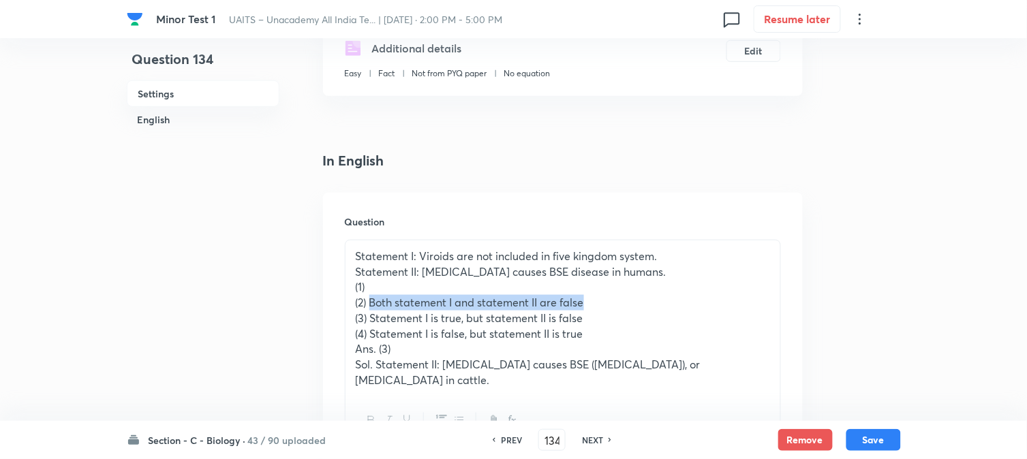
drag, startPoint x: 371, startPoint y: 301, endPoint x: 630, endPoint y: 305, distance: 259.7
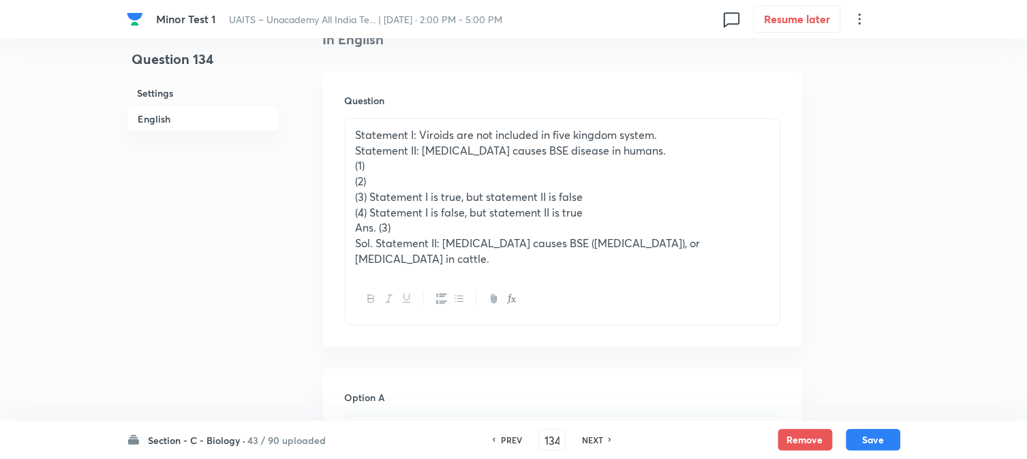
scroll to position [326, 0]
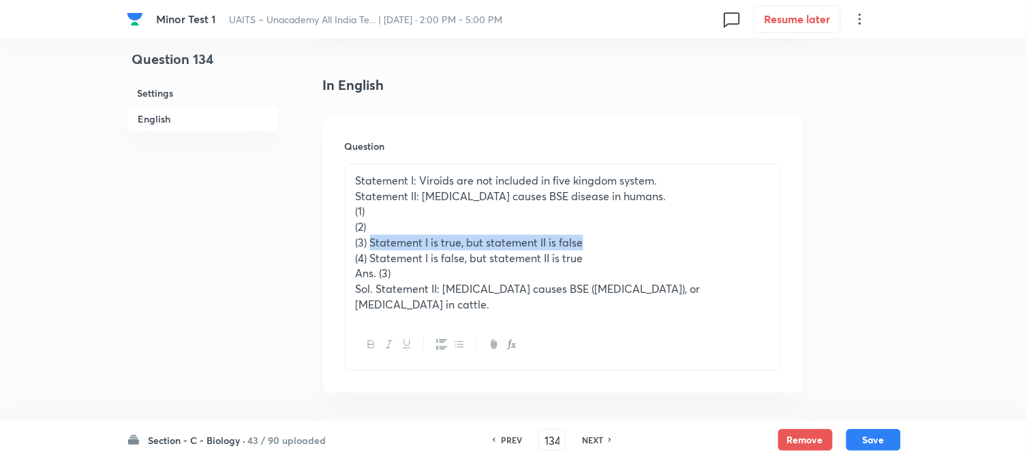
drag, startPoint x: 372, startPoint y: 246, endPoint x: 669, endPoint y: 239, distance: 297.2
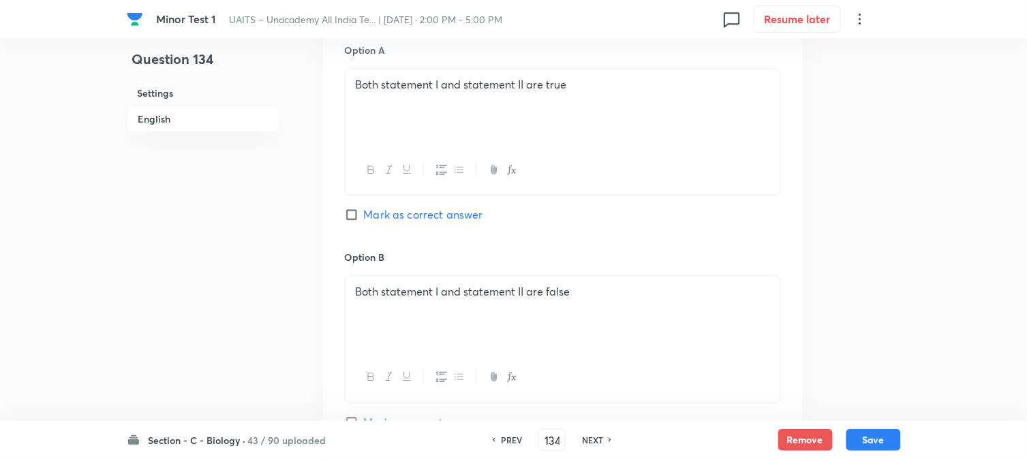
scroll to position [478, 0]
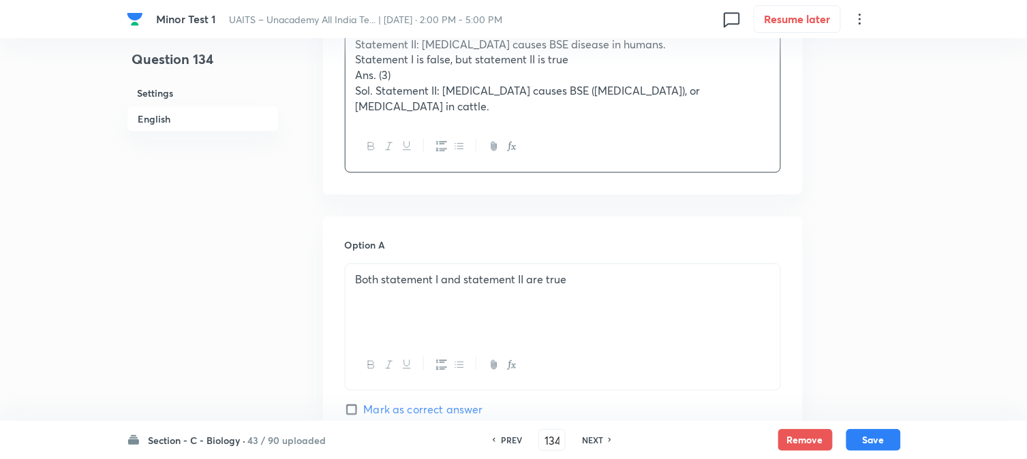
drag, startPoint x: 369, startPoint y: 104, endPoint x: 670, endPoint y: 162, distance: 306.7
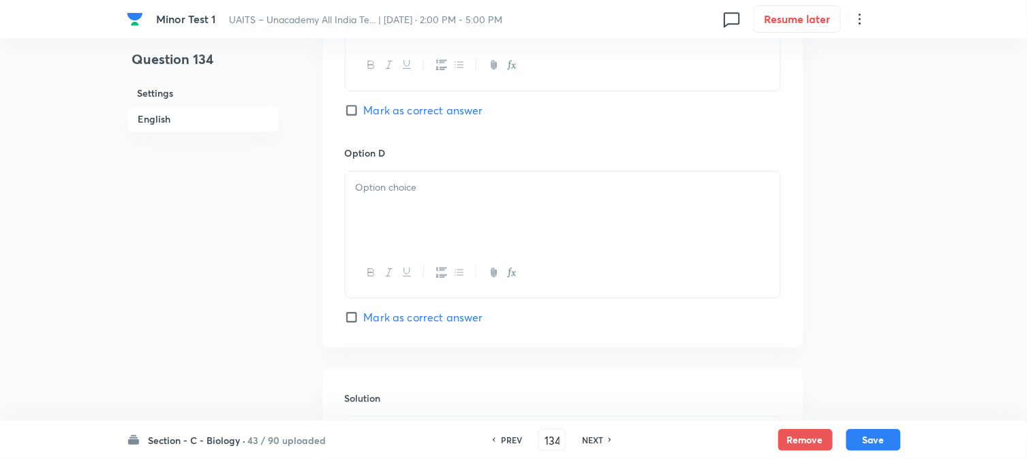
scroll to position [1159, 0]
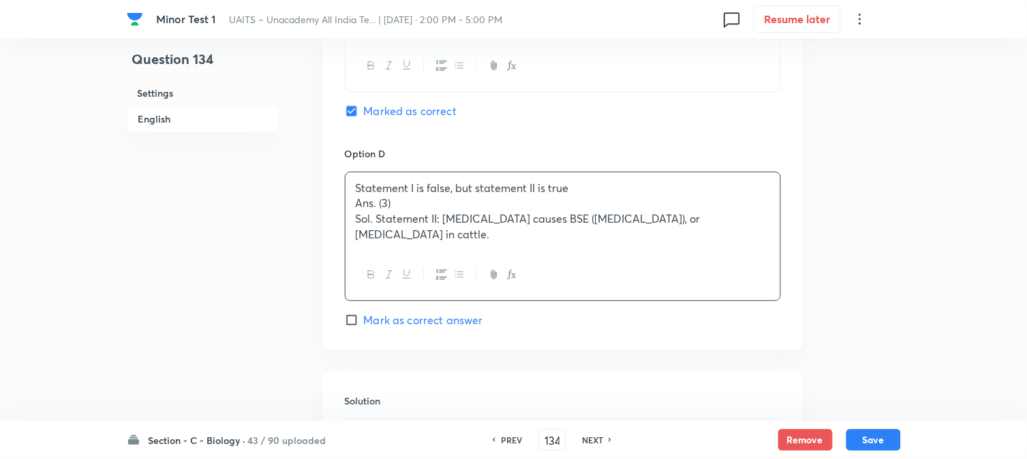
drag, startPoint x: 343, startPoint y: 206, endPoint x: 386, endPoint y: 228, distance: 48.5
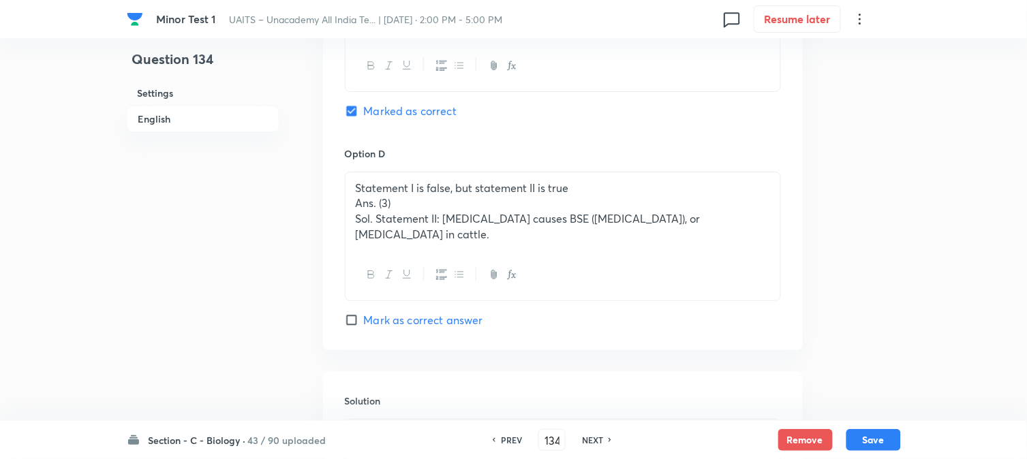
drag, startPoint x: 353, startPoint y: 207, endPoint x: 637, endPoint y: 292, distance: 296.5
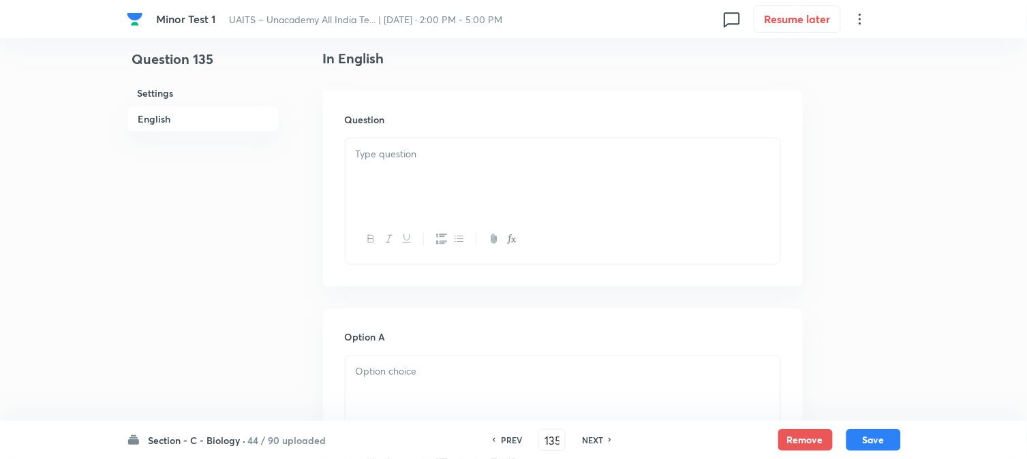
scroll to position [402, 0]
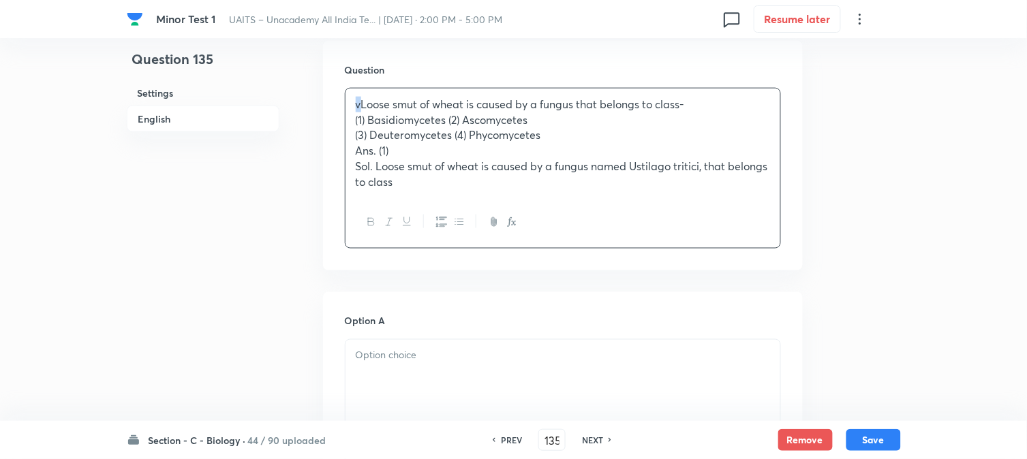
drag, startPoint x: 358, startPoint y: 102, endPoint x: 341, endPoint y: 87, distance: 23.2
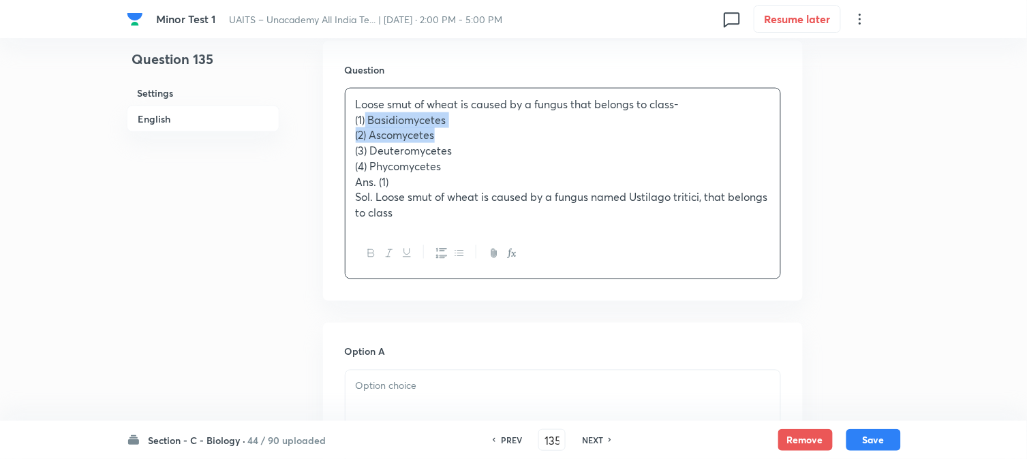
drag, startPoint x: 366, startPoint y: 123, endPoint x: 479, endPoint y: 129, distance: 113.3
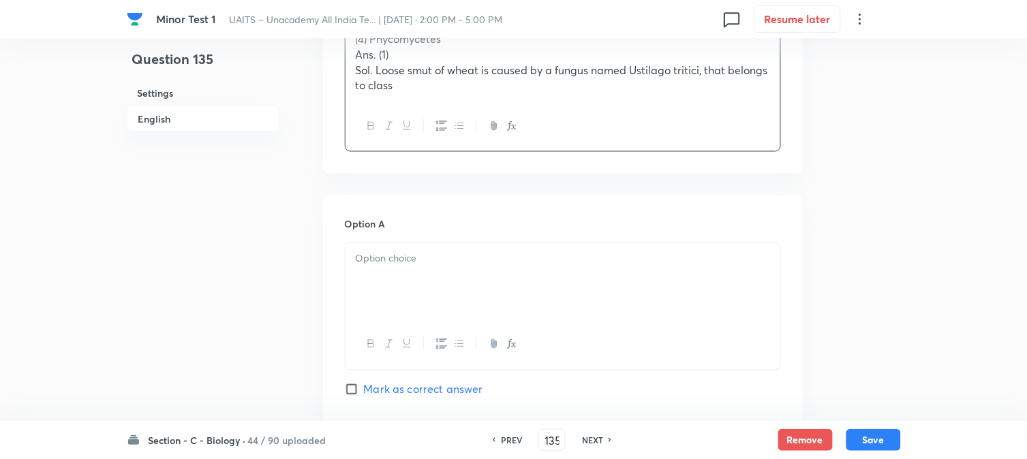
scroll to position [705, 0]
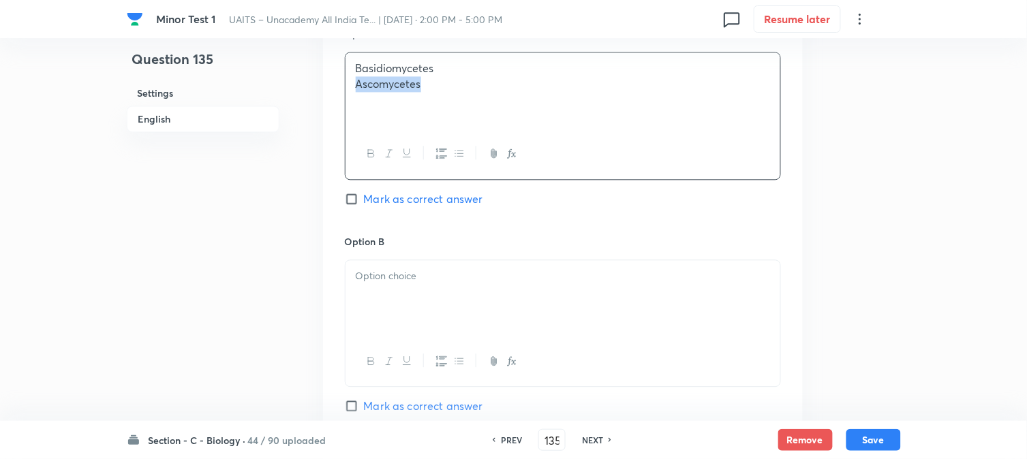
drag, startPoint x: 371, startPoint y: 85, endPoint x: 506, endPoint y: 104, distance: 136.3
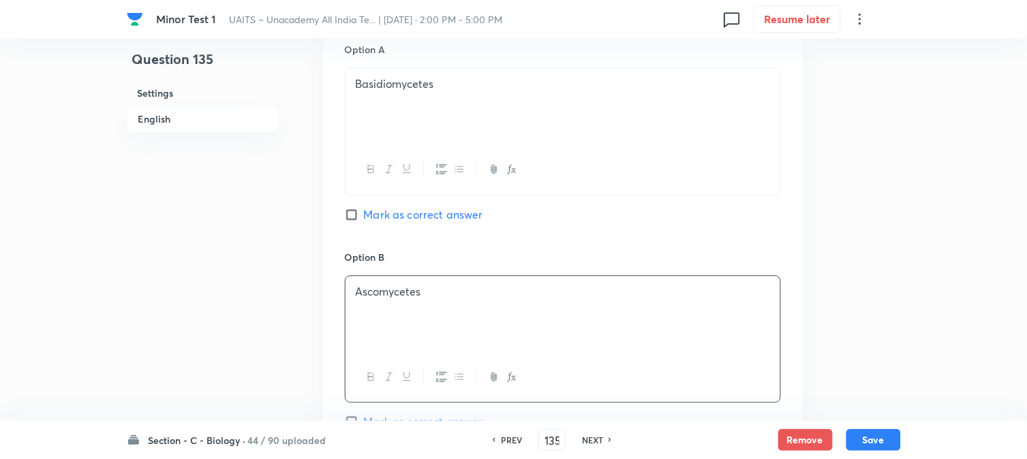
scroll to position [478, 0]
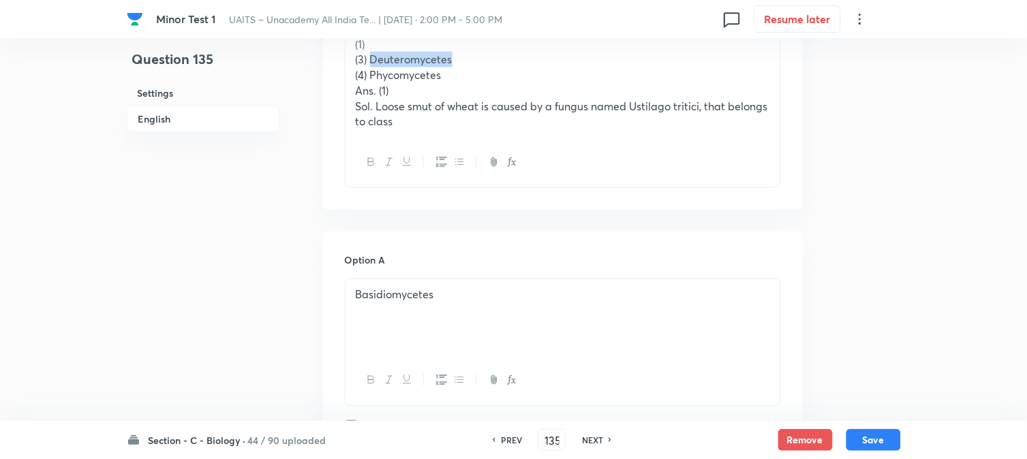
drag, startPoint x: 373, startPoint y: 63, endPoint x: 486, endPoint y: 61, distance: 113.1
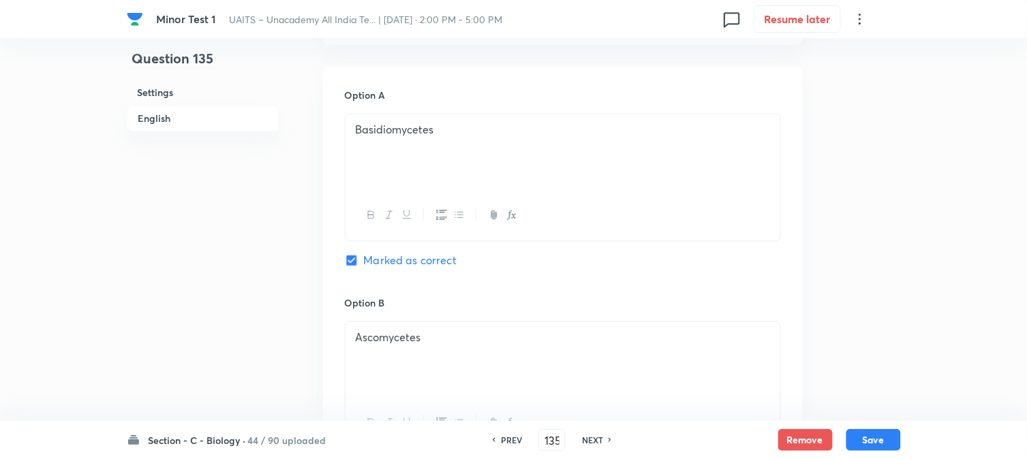
scroll to position [326, 0]
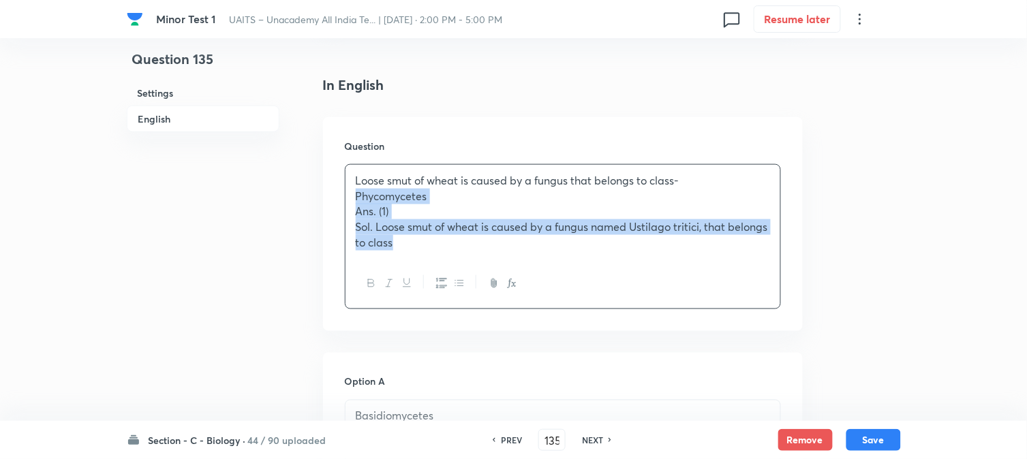
drag, startPoint x: 371, startPoint y: 222, endPoint x: 469, endPoint y: 253, distance: 102.8
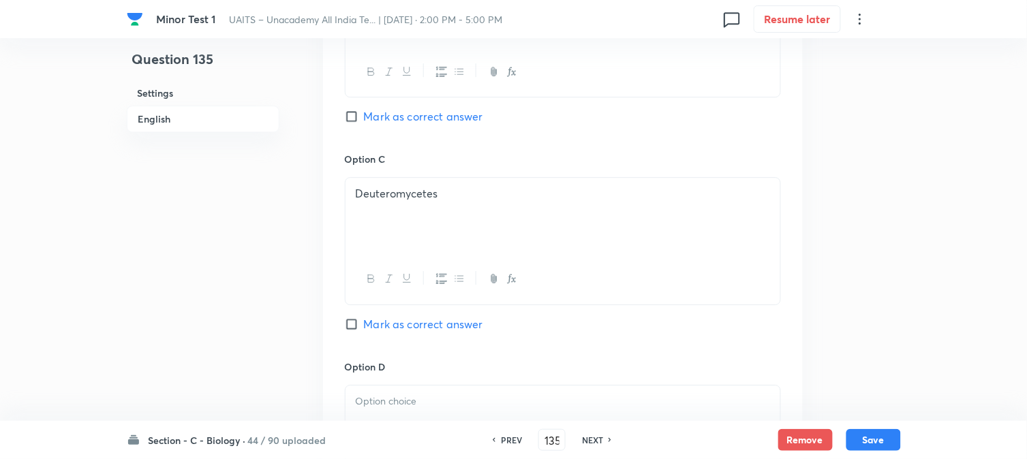
scroll to position [1084, 0]
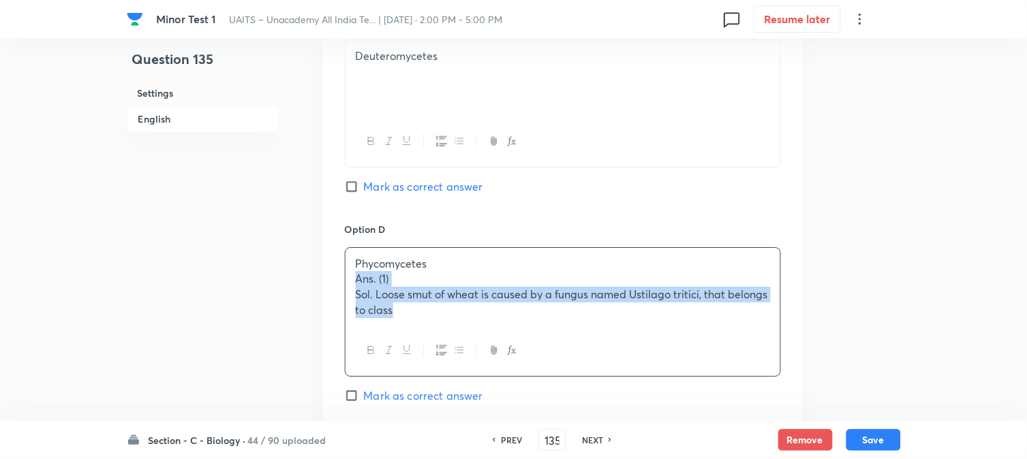
drag, startPoint x: 350, startPoint y: 284, endPoint x: 542, endPoint y: 348, distance: 202.8
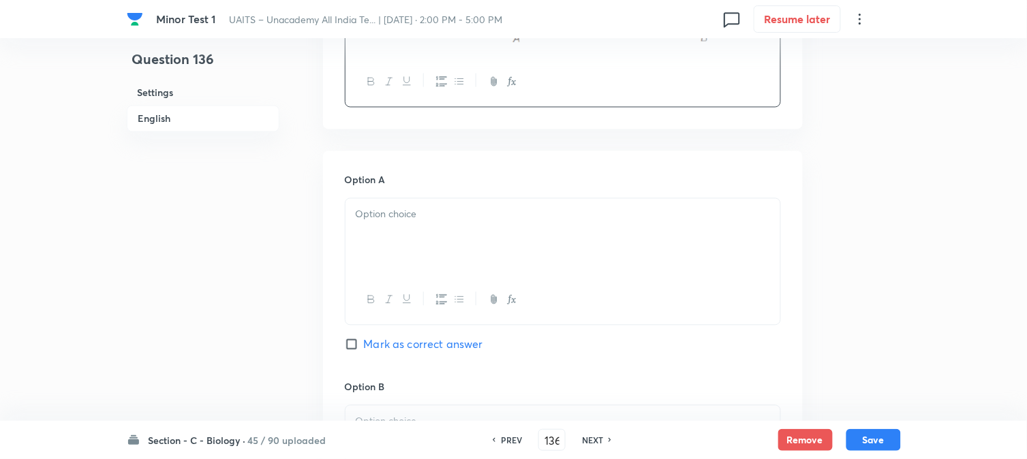
scroll to position [629, 0]
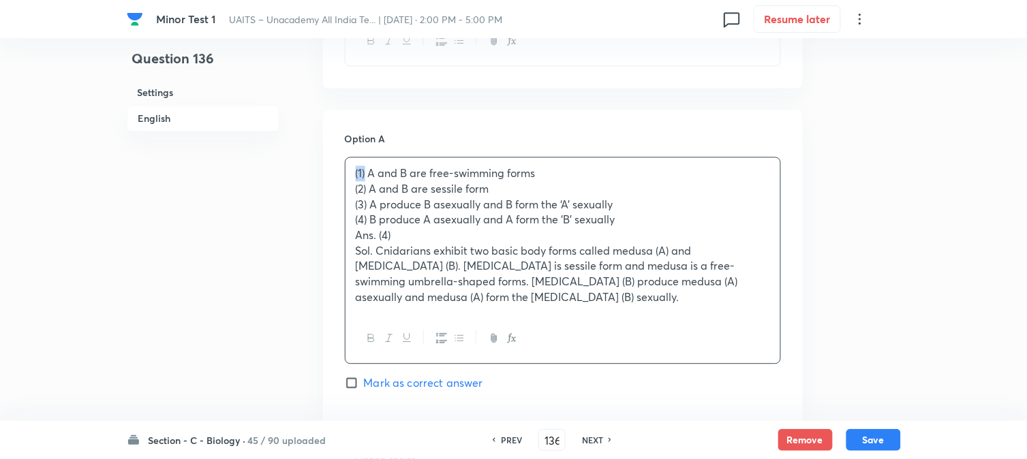
drag, startPoint x: 365, startPoint y: 168, endPoint x: 318, endPoint y: 172, distance: 47.8
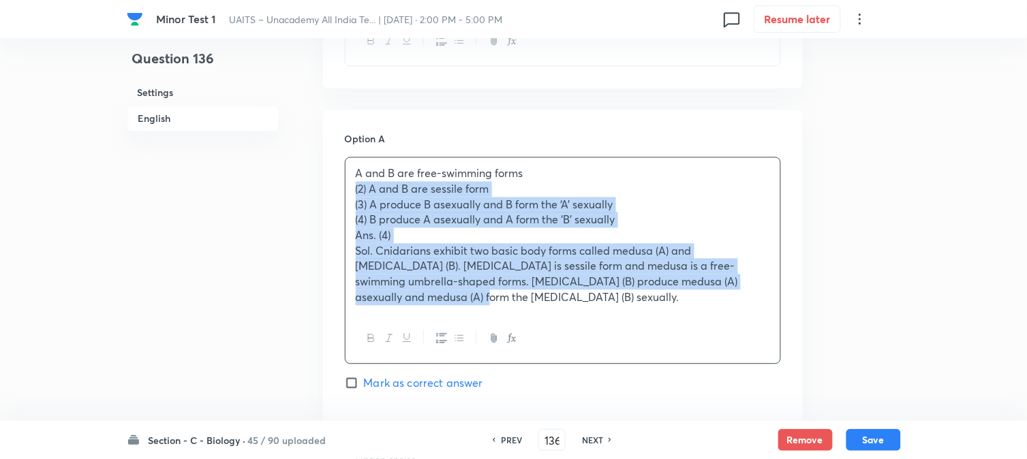
drag, startPoint x: 352, startPoint y: 193, endPoint x: 468, endPoint y: 351, distance: 196.4
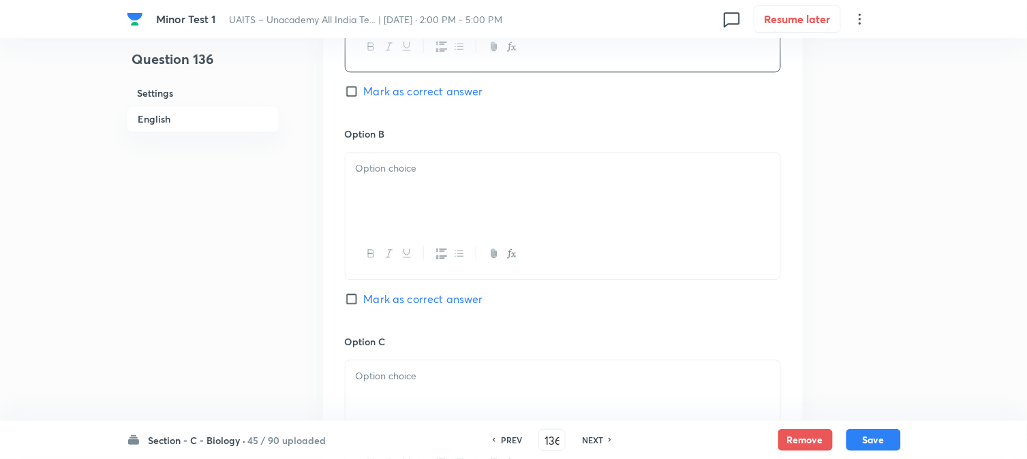
scroll to position [856, 0]
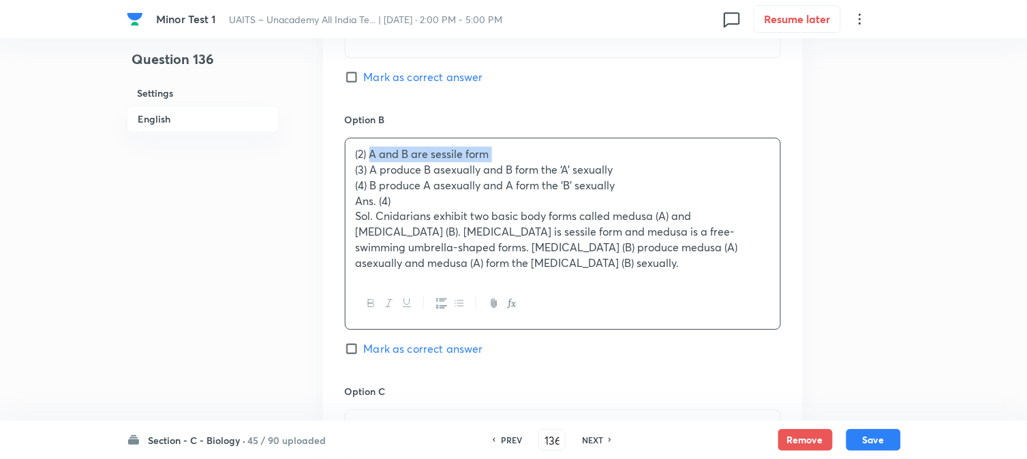
drag, startPoint x: 370, startPoint y: 150, endPoint x: 326, endPoint y: 166, distance: 47.2
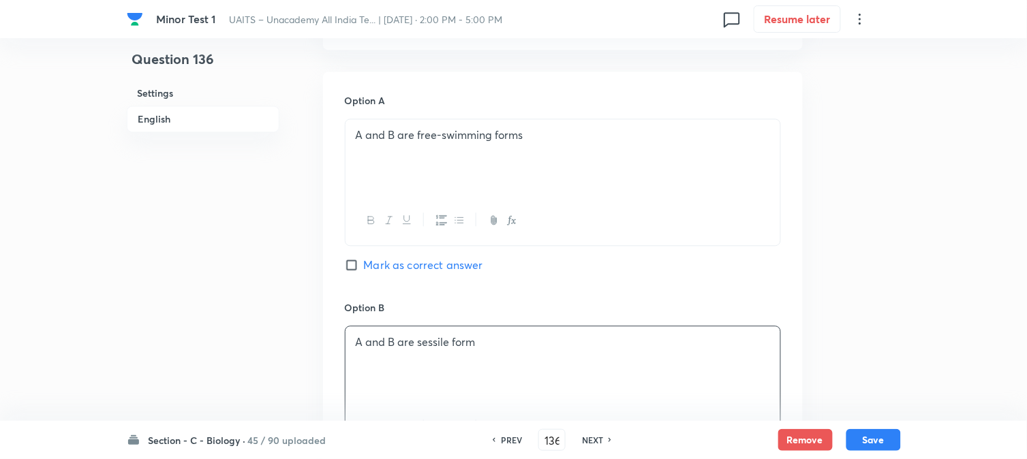
scroll to position [629, 0]
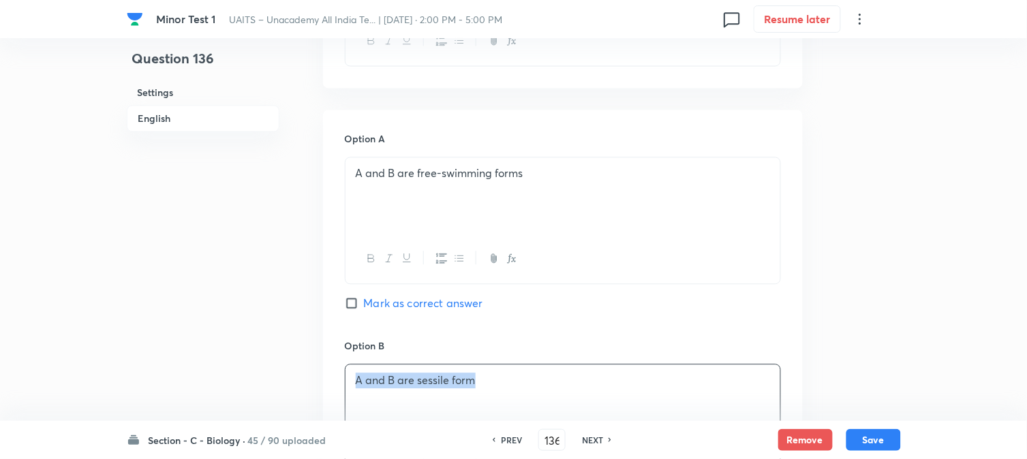
drag, startPoint x: 504, startPoint y: 384, endPoint x: 379, endPoint y: 318, distance: 142.1
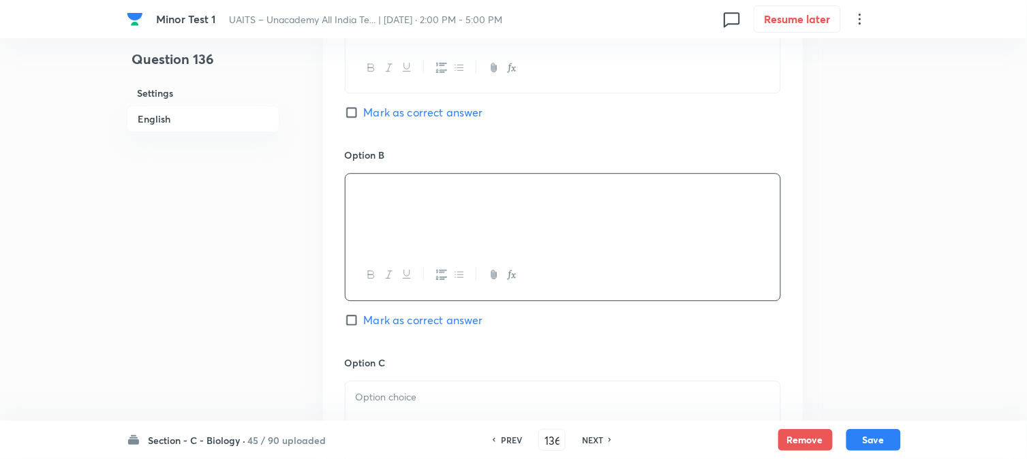
scroll to position [856, 0]
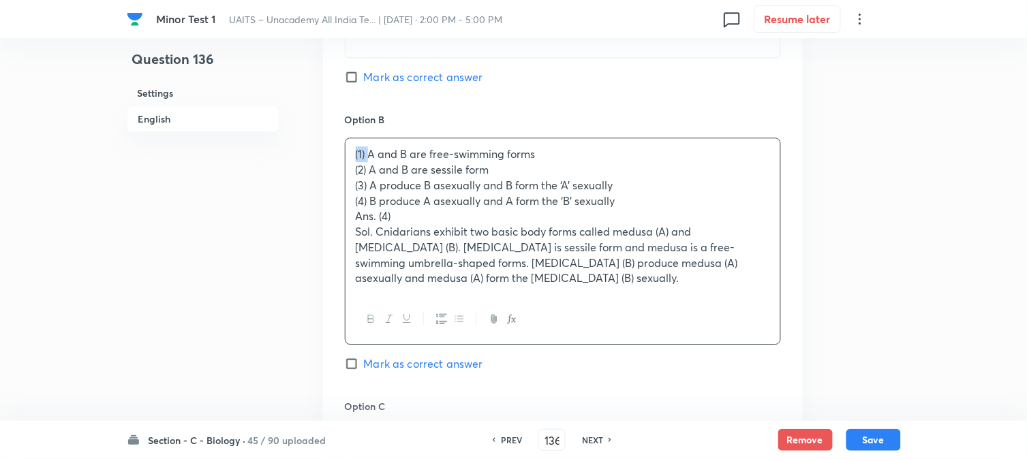
drag, startPoint x: 370, startPoint y: 151, endPoint x: 319, endPoint y: 159, distance: 51.7
drag, startPoint x: 372, startPoint y: 168, endPoint x: 341, endPoint y: 154, distance: 33.8
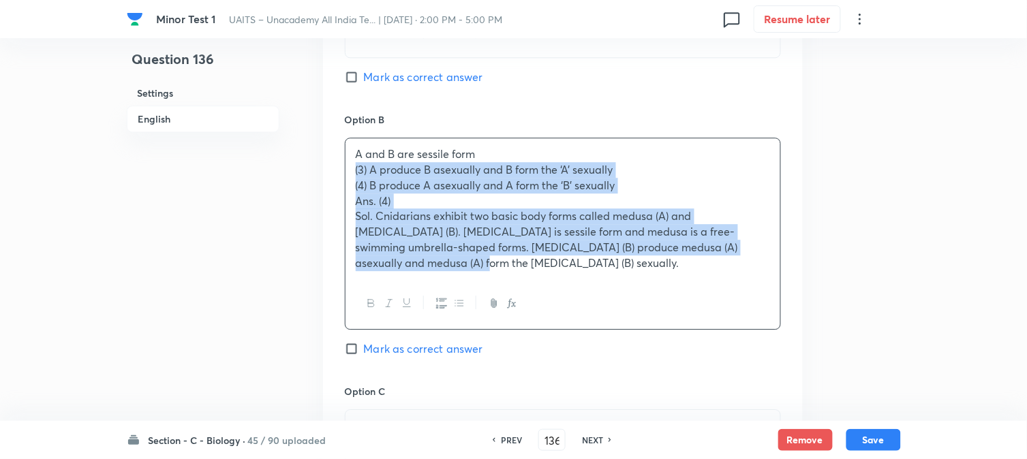
drag, startPoint x: 366, startPoint y: 195, endPoint x: 466, endPoint y: 327, distance: 165.9
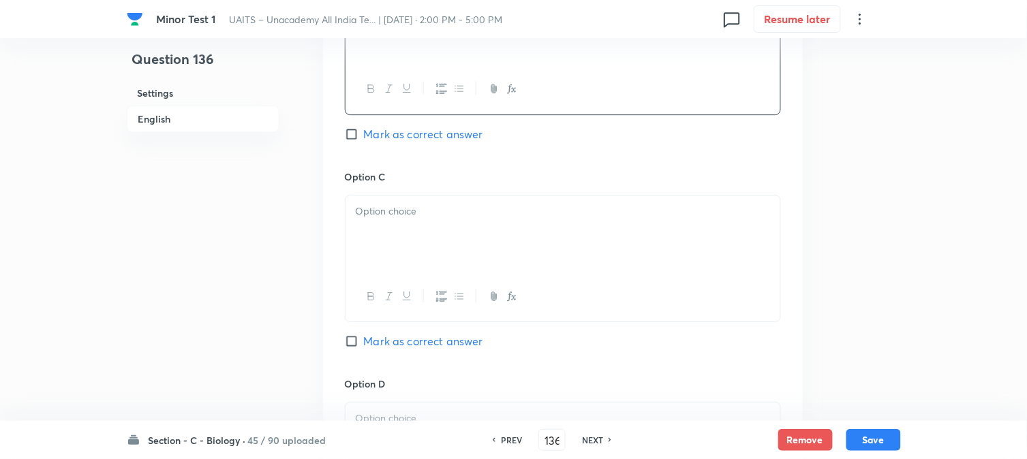
scroll to position [1007, 0]
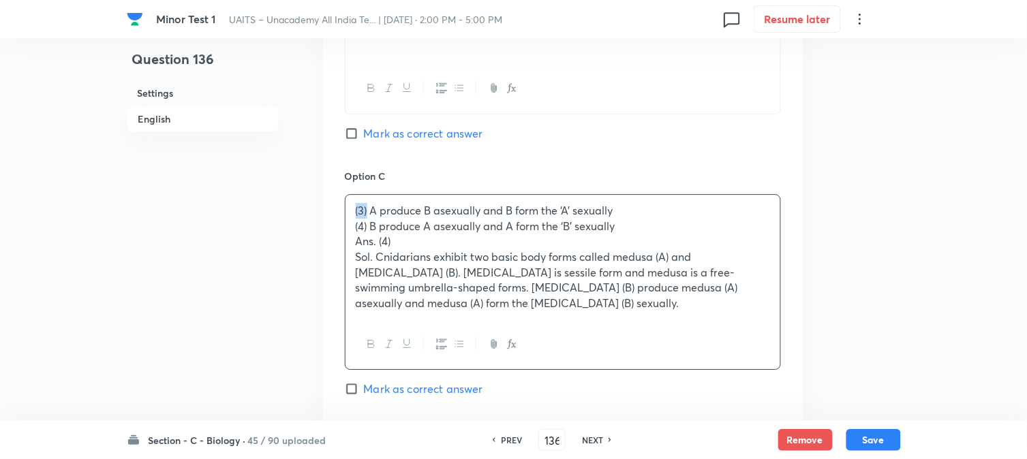
drag, startPoint x: 366, startPoint y: 213, endPoint x: 328, endPoint y: 212, distance: 37.5
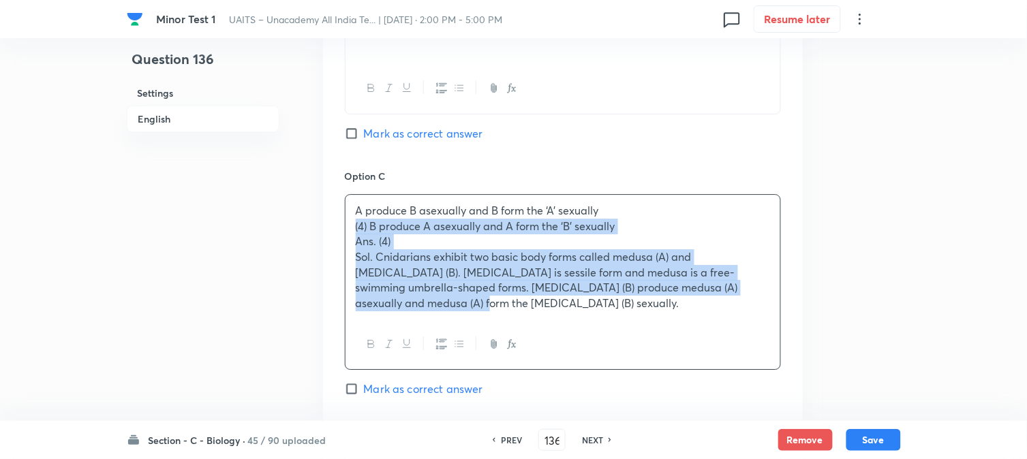
drag, startPoint x: 351, startPoint y: 221, endPoint x: 477, endPoint y: 352, distance: 181.2
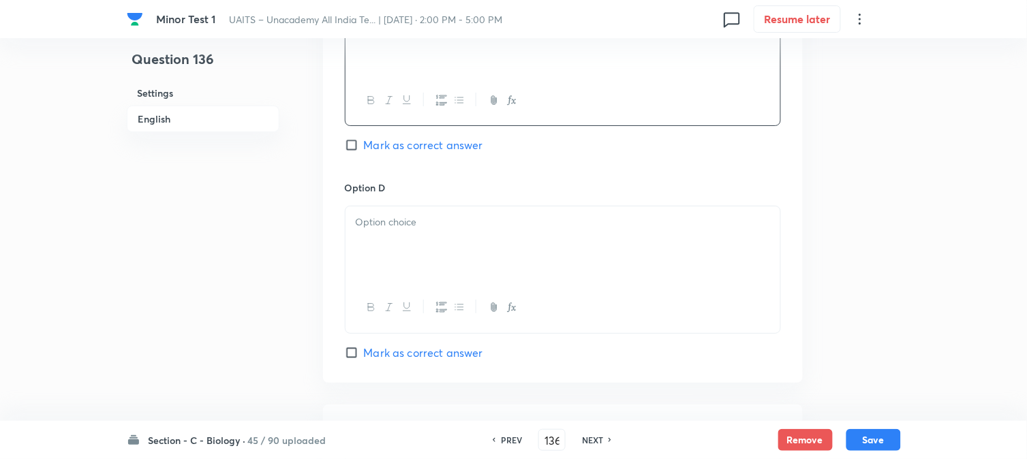
scroll to position [1235, 0]
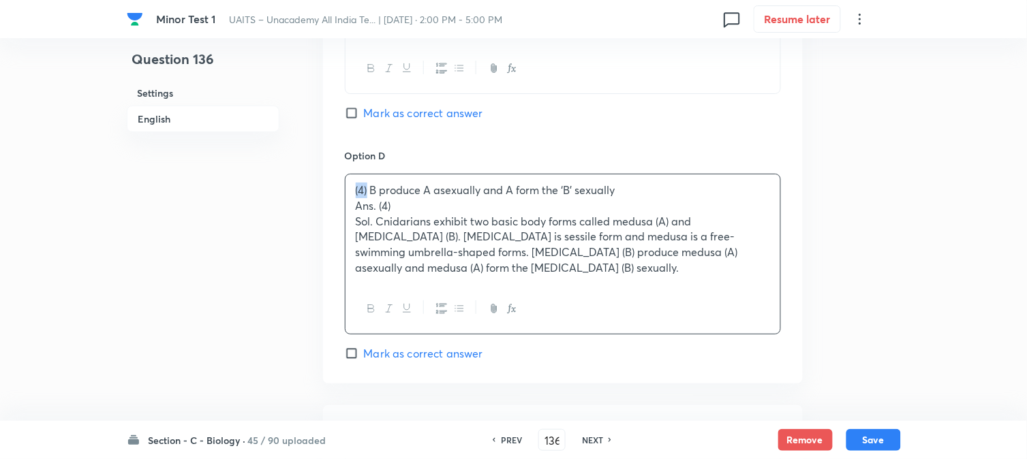
drag, startPoint x: 366, startPoint y: 192, endPoint x: 337, endPoint y: 198, distance: 30.1
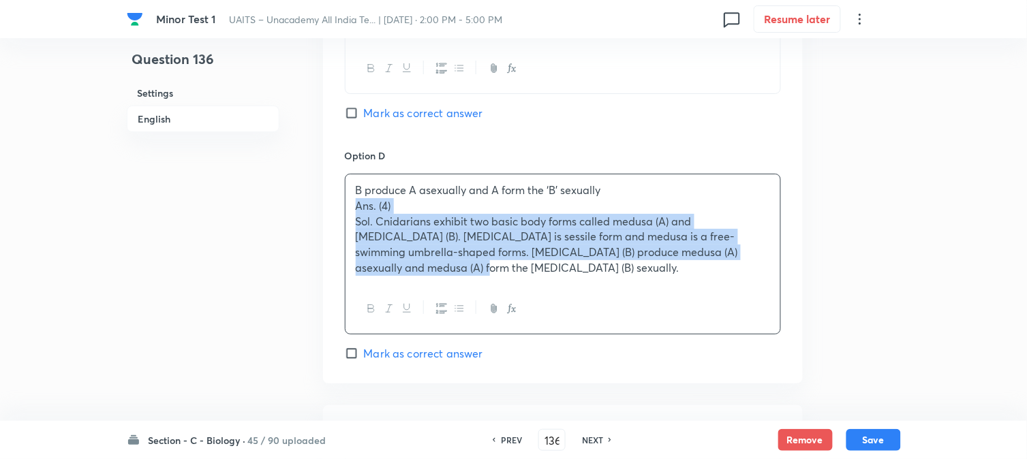
drag, startPoint x: 354, startPoint y: 203, endPoint x: 472, endPoint y: 294, distance: 148.6
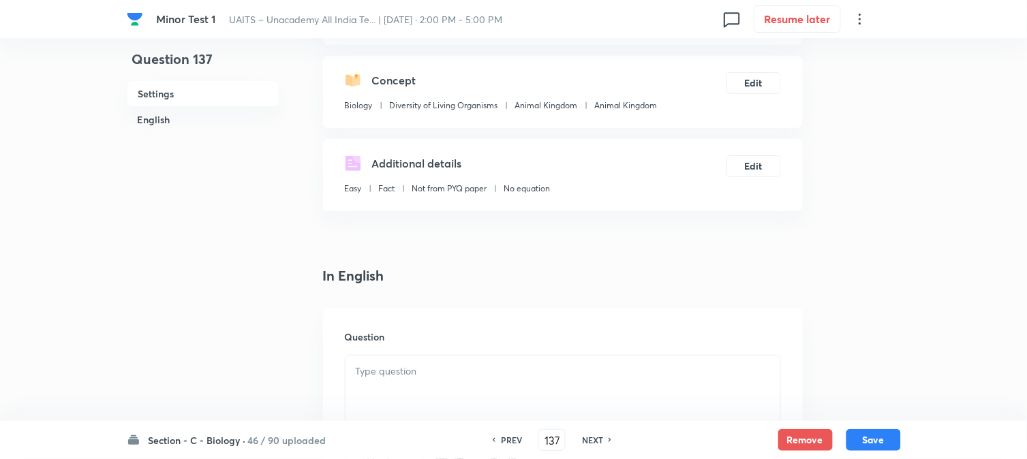
scroll to position [402, 0]
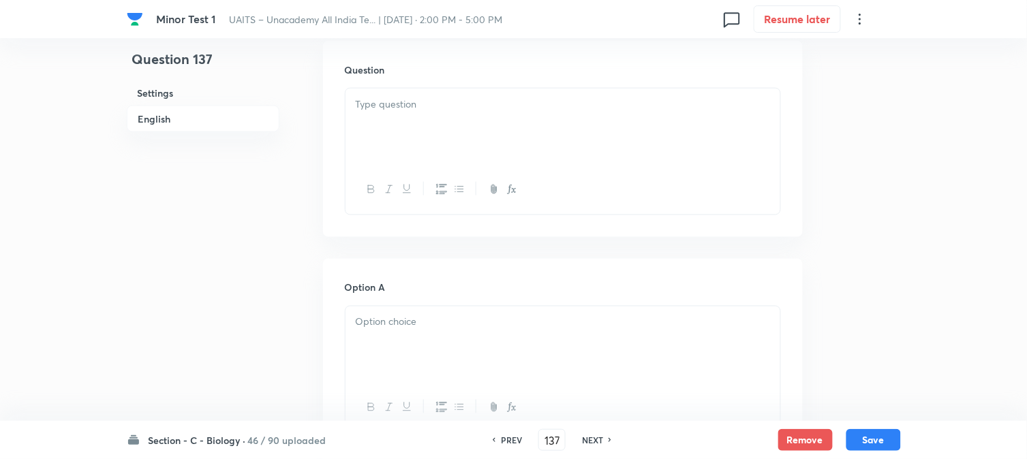
drag, startPoint x: 404, startPoint y: 127, endPoint x: 386, endPoint y: 179, distance: 55.0
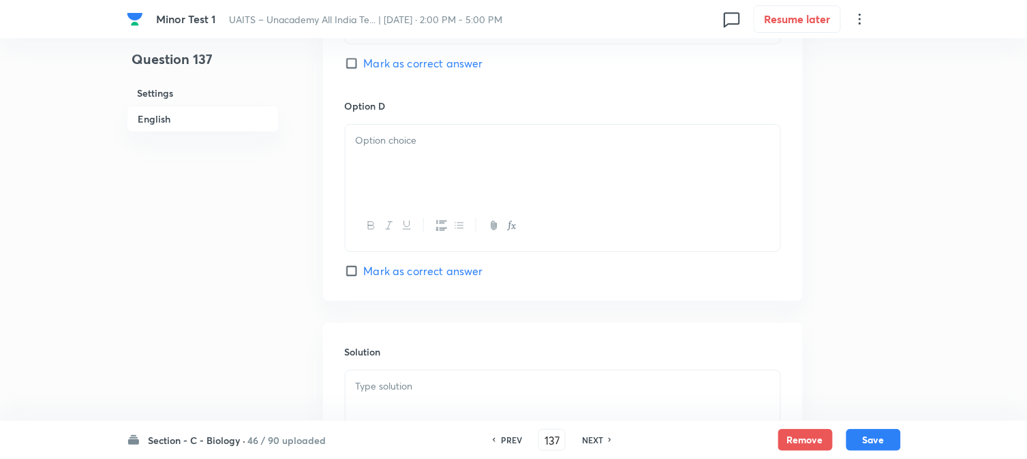
scroll to position [1235, 0]
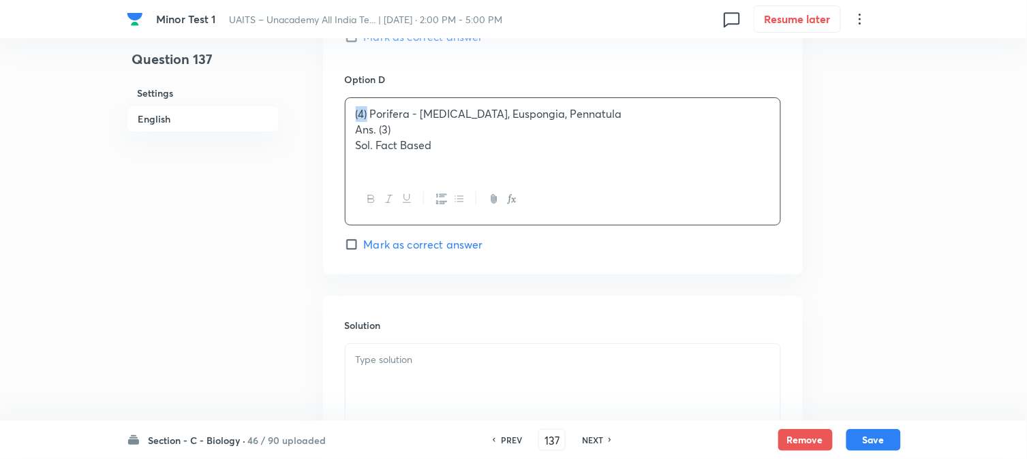
drag, startPoint x: 369, startPoint y: 111, endPoint x: 335, endPoint y: 116, distance: 34.4
drag, startPoint x: 357, startPoint y: 132, endPoint x: 562, endPoint y: 152, distance: 205.5
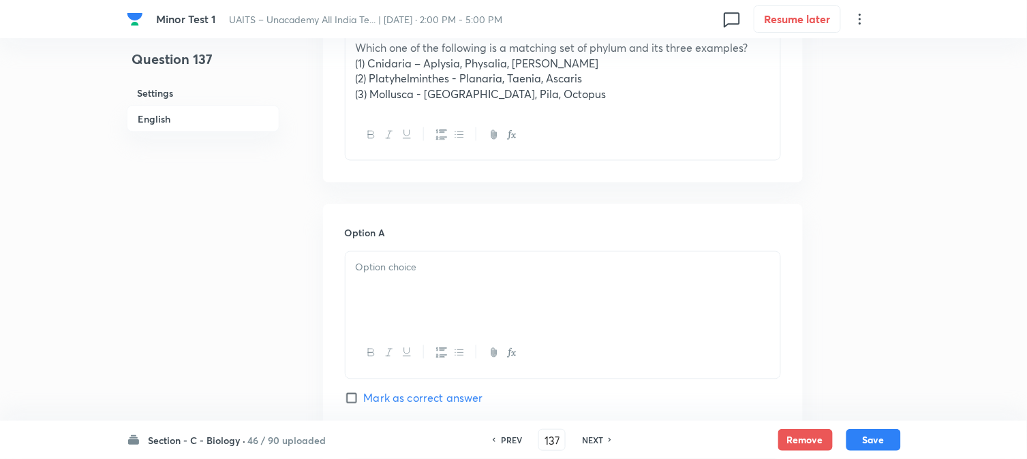
scroll to position [326, 0]
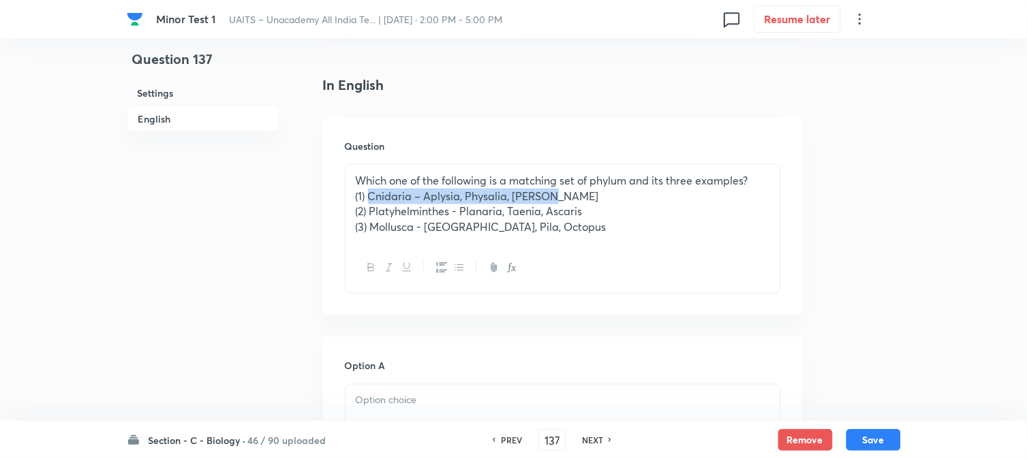
drag, startPoint x: 371, startPoint y: 192, endPoint x: 618, endPoint y: 200, distance: 247.5
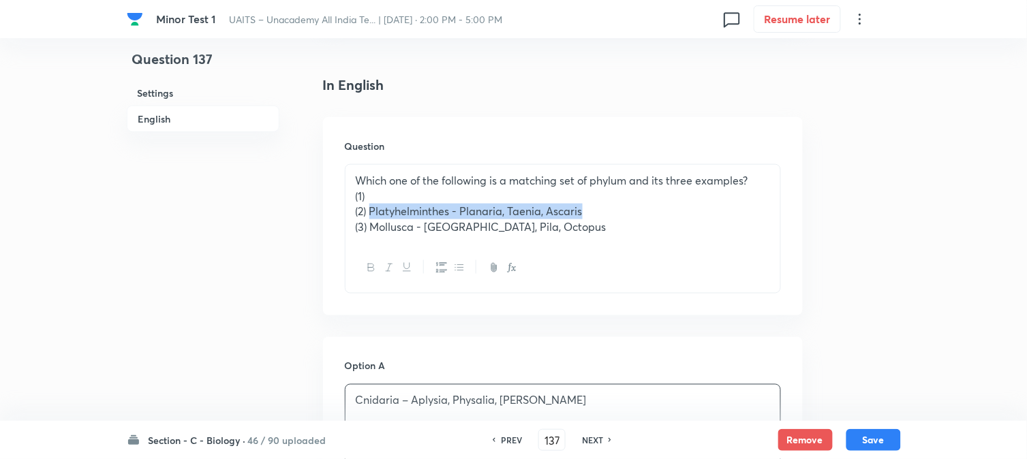
drag, startPoint x: 372, startPoint y: 211, endPoint x: 590, endPoint y: 213, distance: 218.1
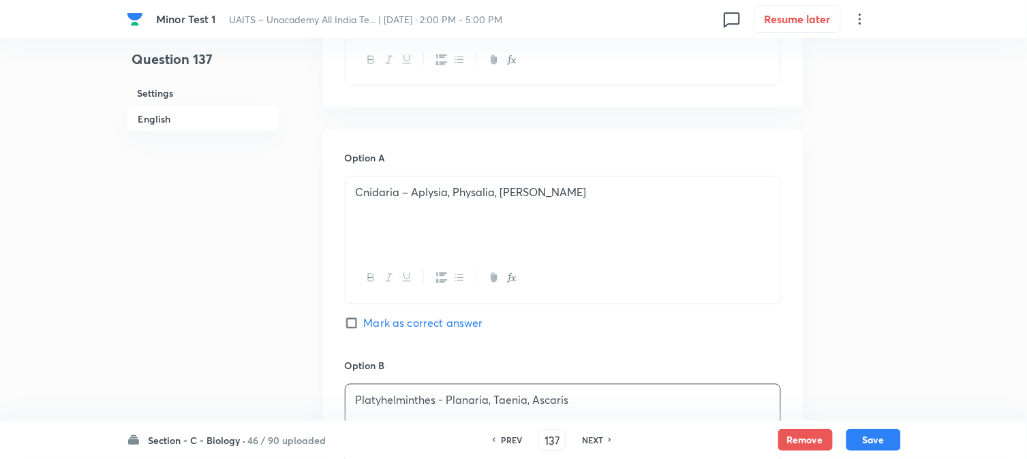
scroll to position [250, 0]
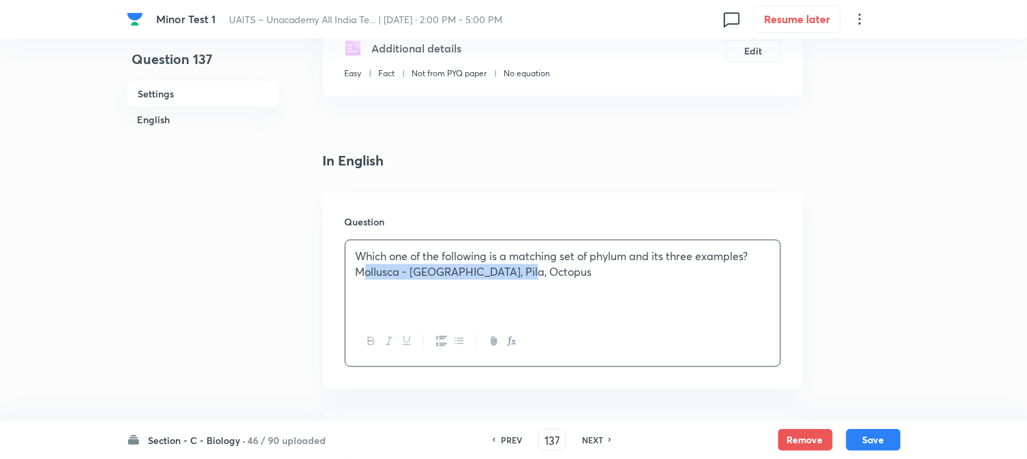
drag, startPoint x: 367, startPoint y: 300, endPoint x: 631, endPoint y: 319, distance: 265.1
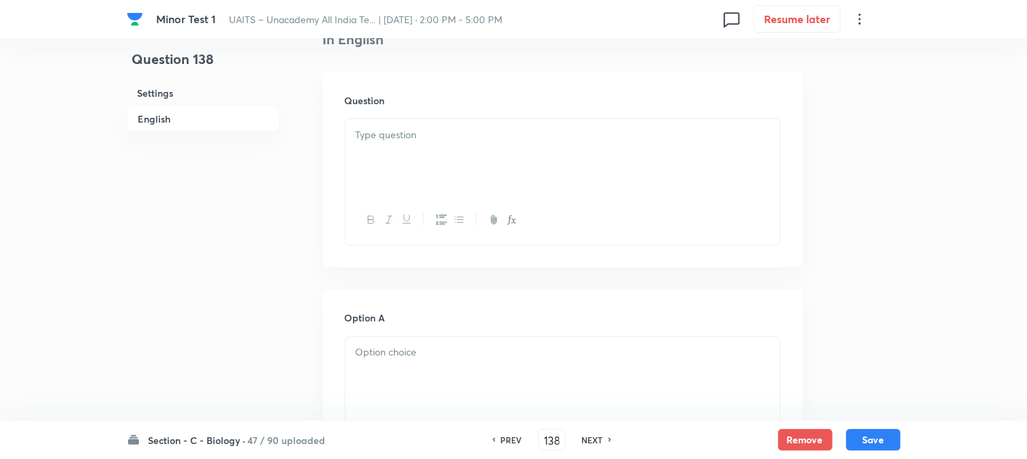
scroll to position [402, 0]
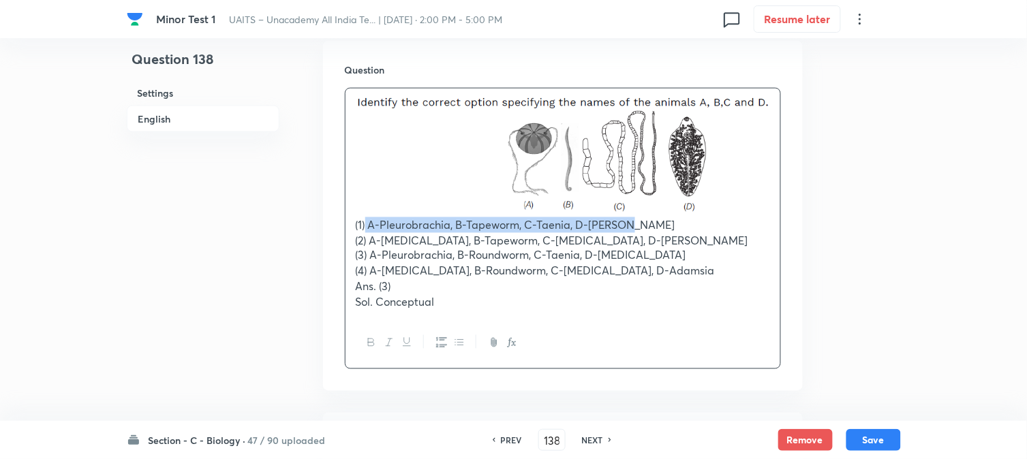
drag, startPoint x: 366, startPoint y: 227, endPoint x: 625, endPoint y: 228, distance: 259.0
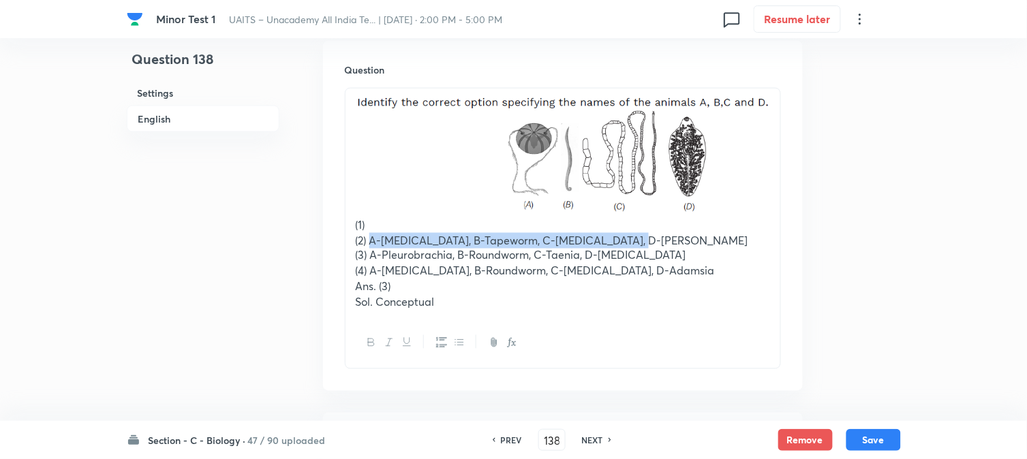
drag, startPoint x: 371, startPoint y: 235, endPoint x: 655, endPoint y: 239, distance: 284.2
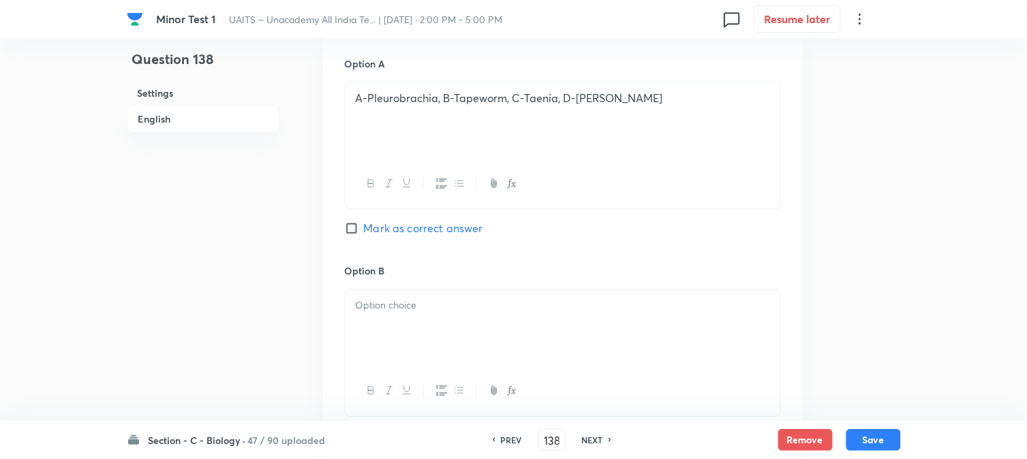
paste div
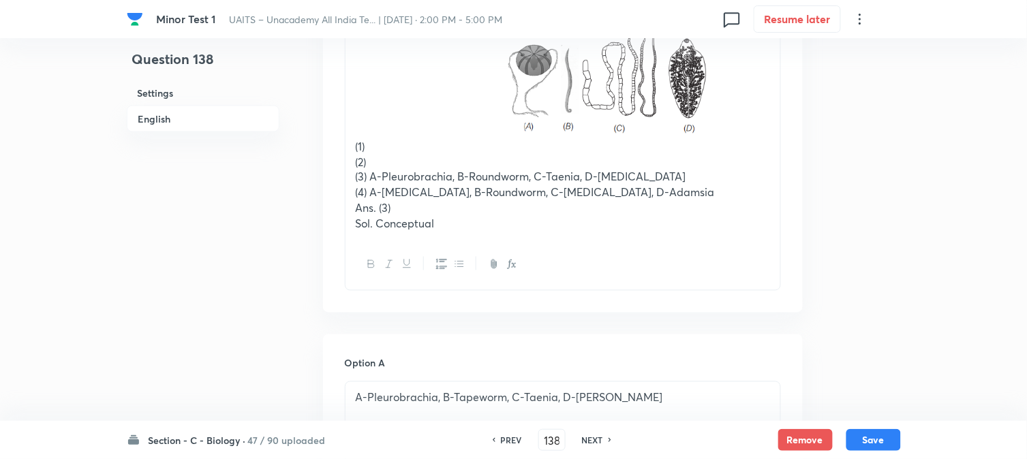
scroll to position [478, 0]
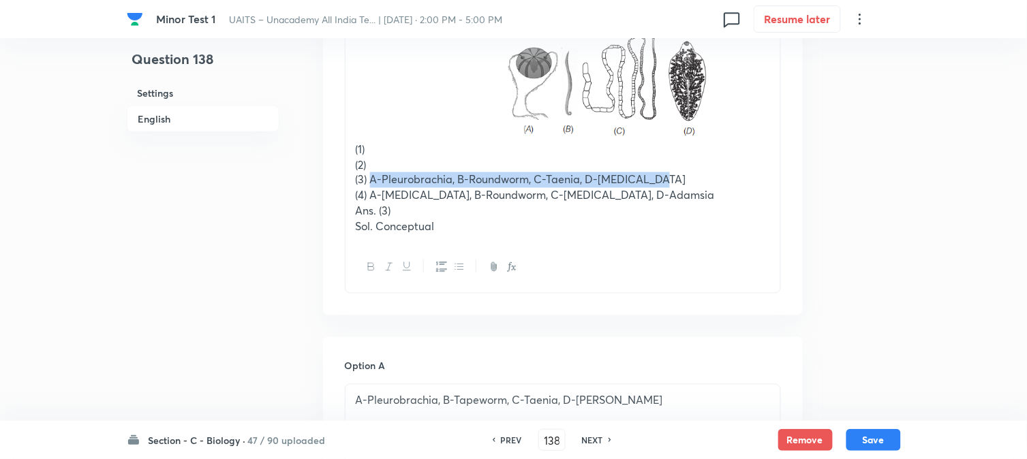
drag, startPoint x: 371, startPoint y: 177, endPoint x: 669, endPoint y: 178, distance: 297.8
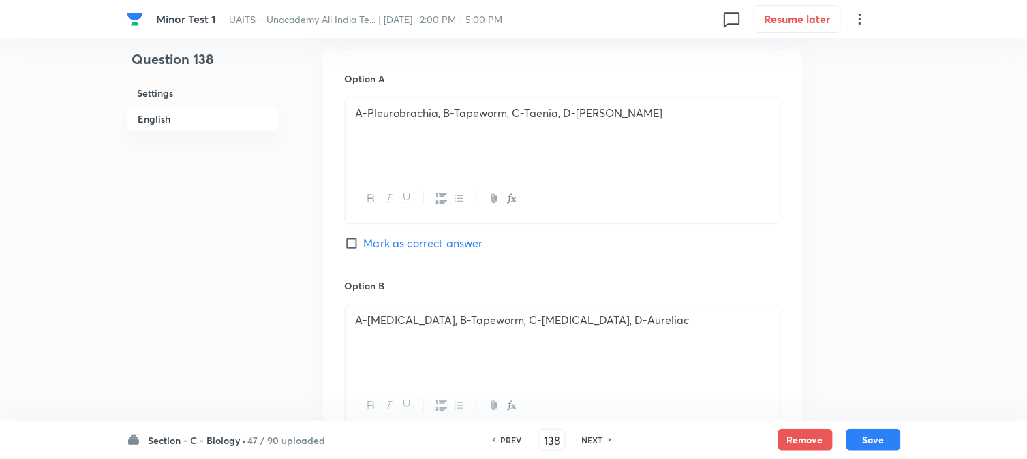
scroll to position [1159, 0]
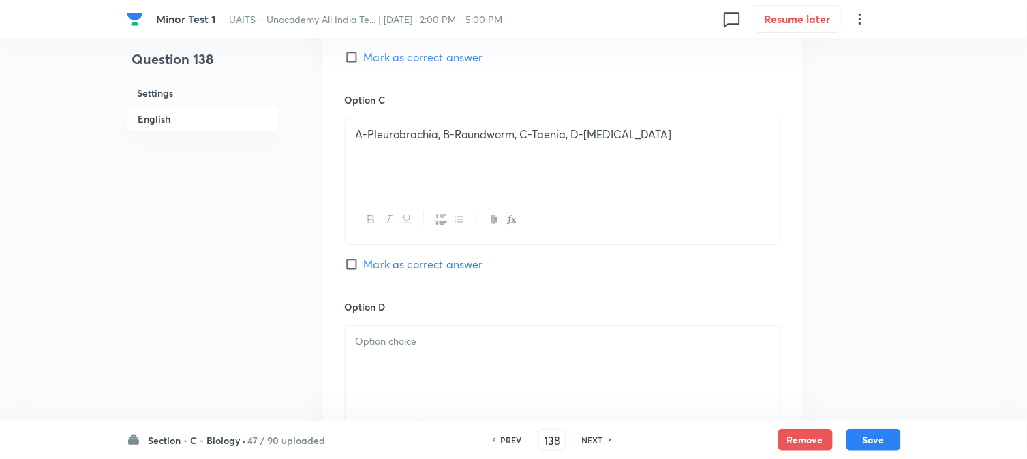
drag, startPoint x: 389, startPoint y: 264, endPoint x: 384, endPoint y: 279, distance: 16.6
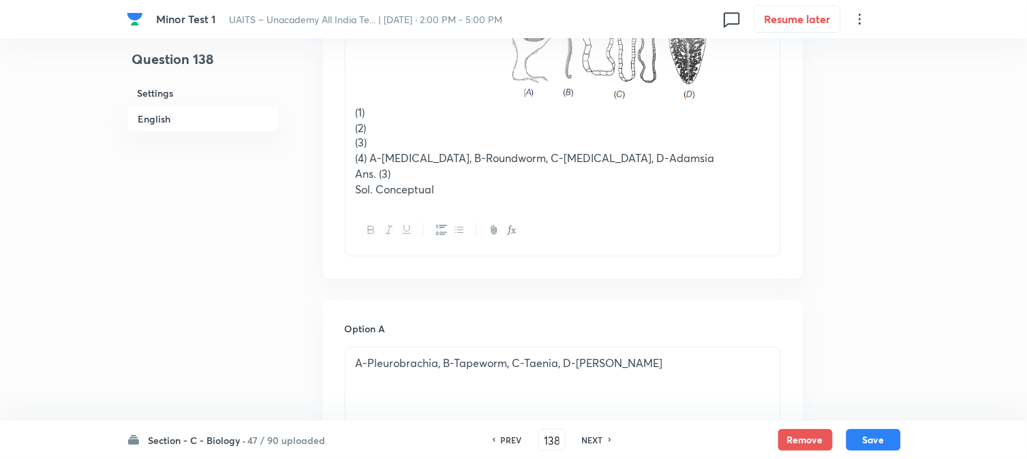
scroll to position [478, 0]
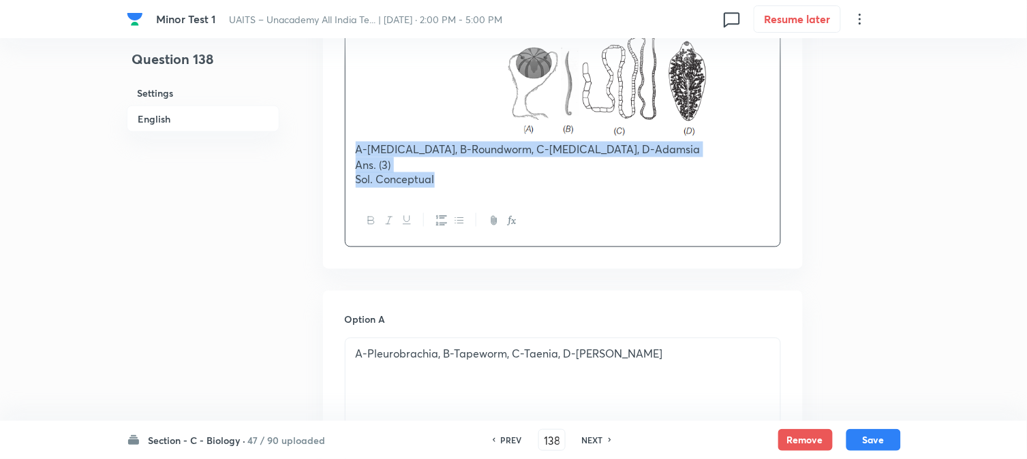
drag, startPoint x: 369, startPoint y: 193, endPoint x: 628, endPoint y: 267, distance: 269.4
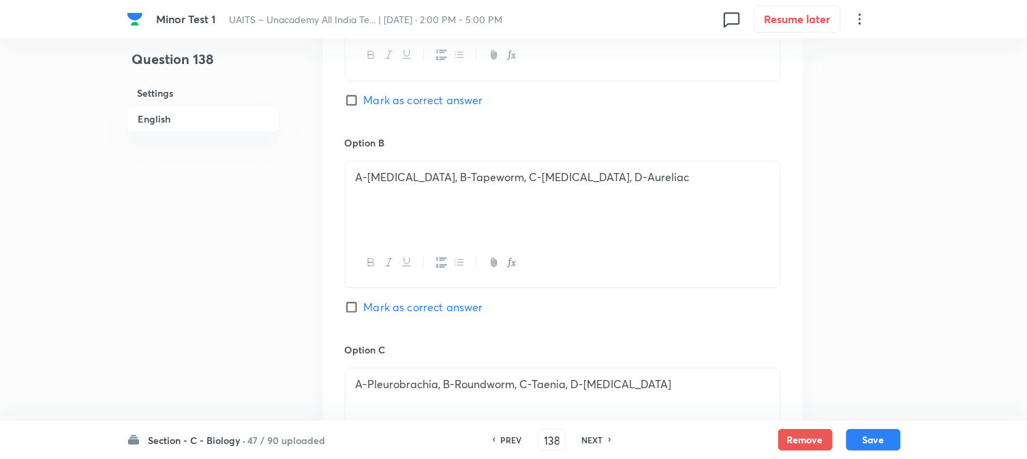
scroll to position [1311, 0]
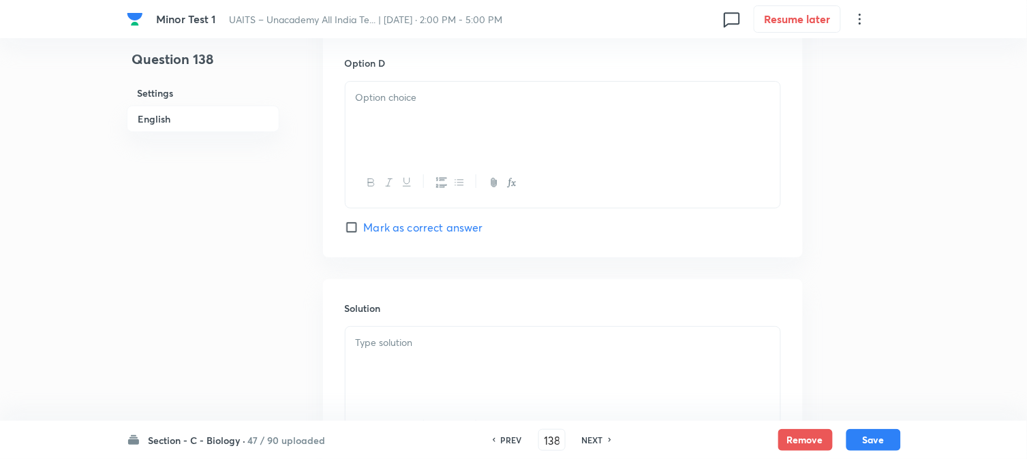
drag, startPoint x: 370, startPoint y: 144, endPoint x: 364, endPoint y: 138, distance: 8.2
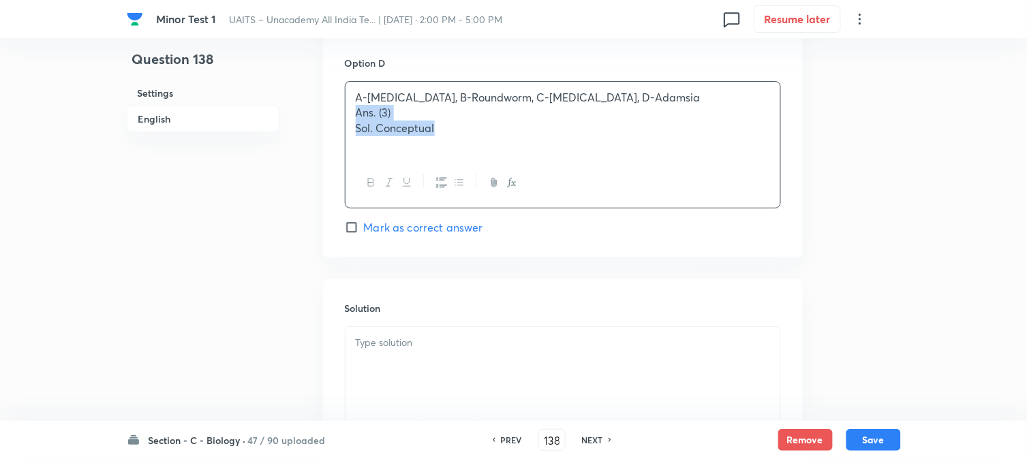
drag, startPoint x: 356, startPoint y: 117, endPoint x: 628, endPoint y: 157, distance: 275.5
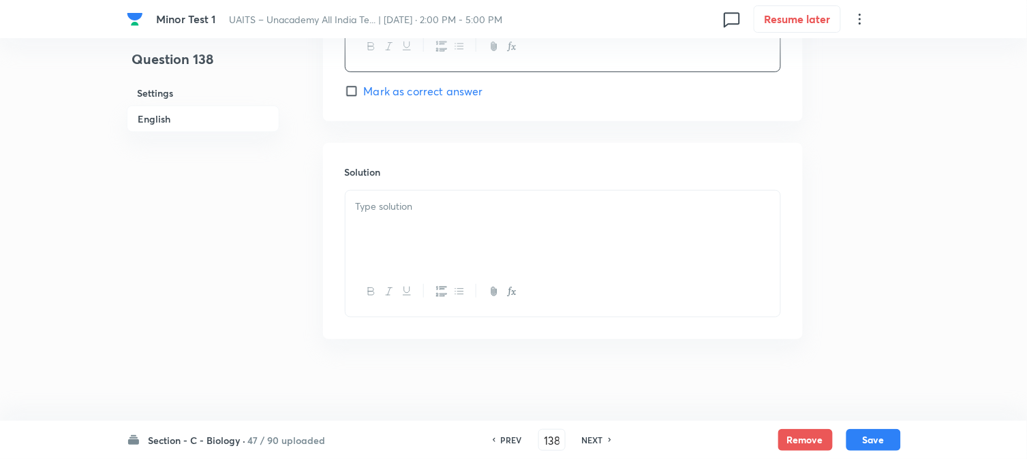
drag, startPoint x: 370, startPoint y: 213, endPoint x: 370, endPoint y: 225, distance: 12.3
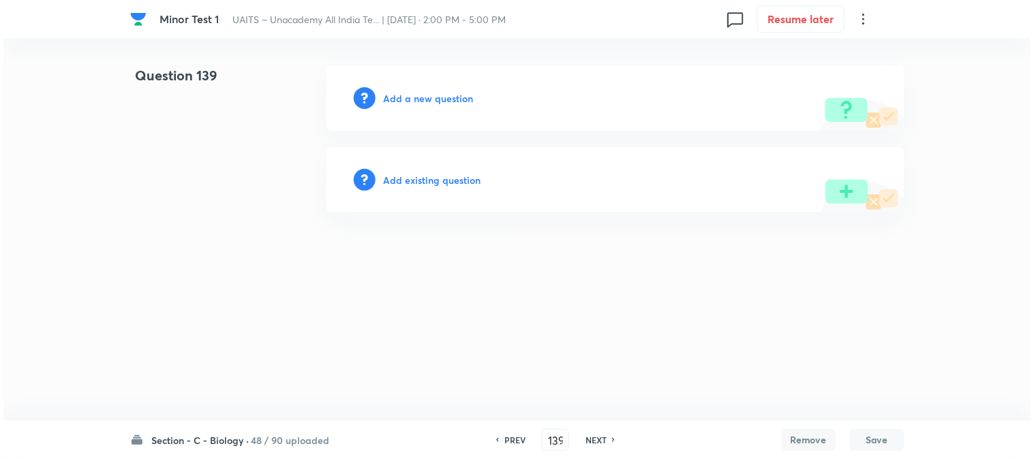
scroll to position [0, 0]
drag, startPoint x: 414, startPoint y: 110, endPoint x: 419, endPoint y: 102, distance: 9.8
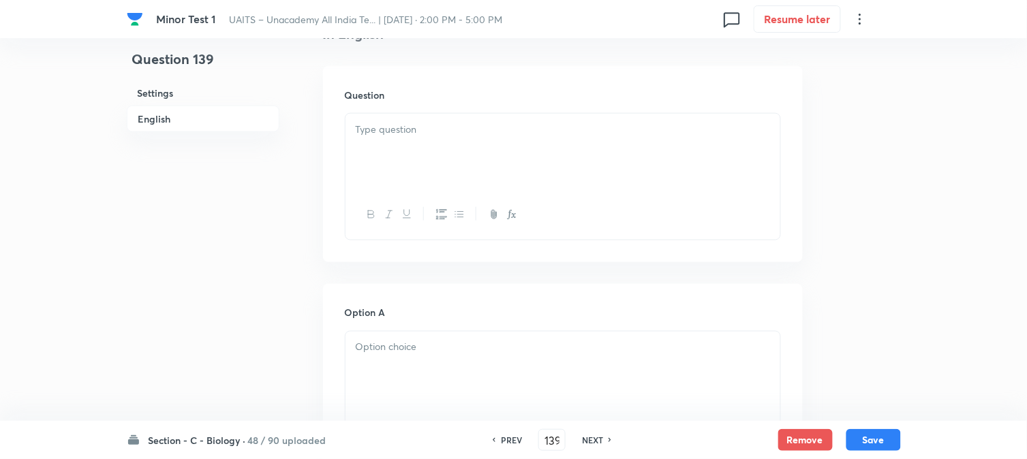
scroll to position [402, 0]
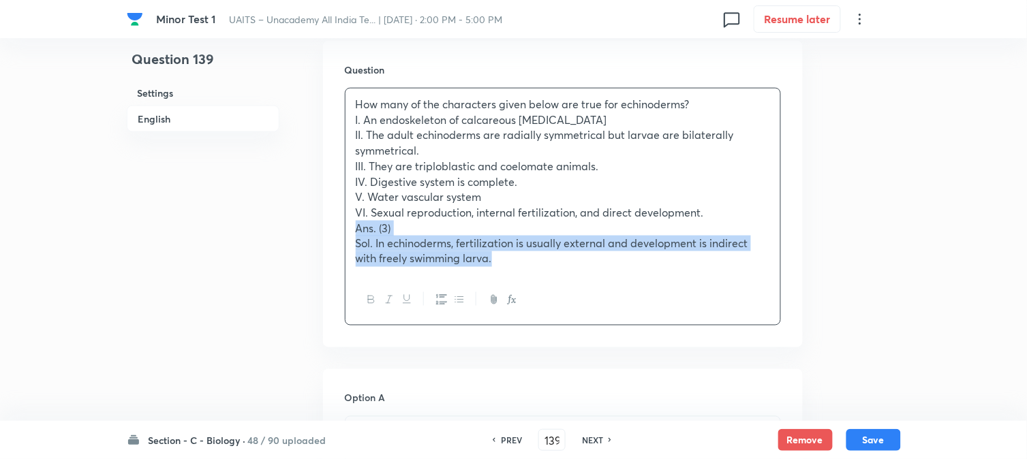
drag, startPoint x: 350, startPoint y: 261, endPoint x: 686, endPoint y: 301, distance: 338.4
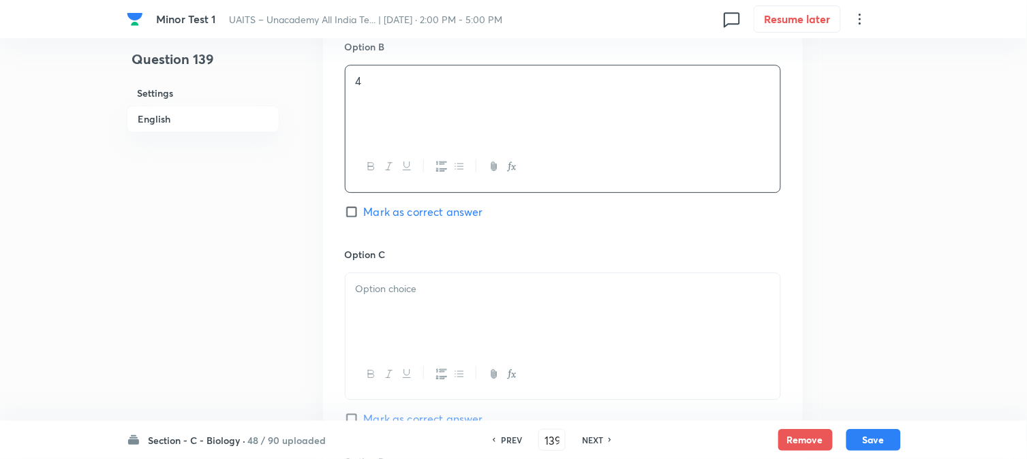
scroll to position [932, 0]
drag, startPoint x: 404, startPoint y: 266, endPoint x: 404, endPoint y: 288, distance: 21.8
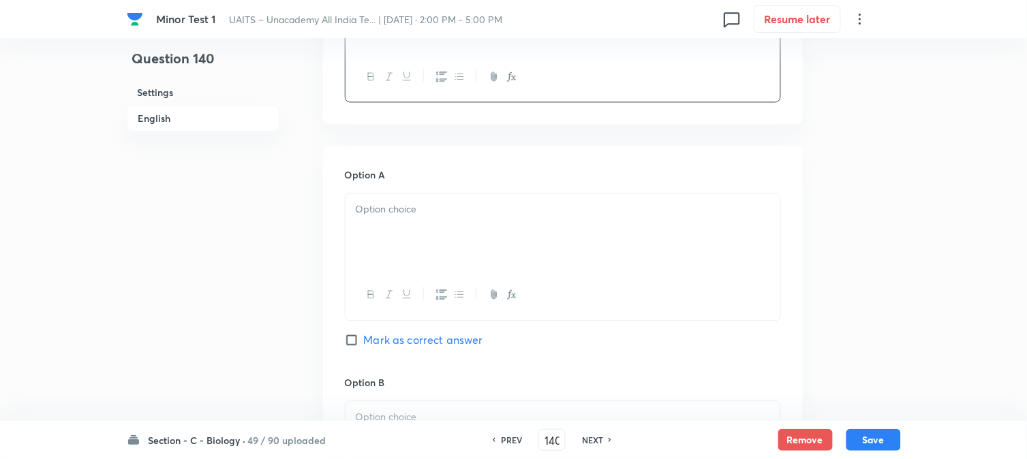
scroll to position [629, 0]
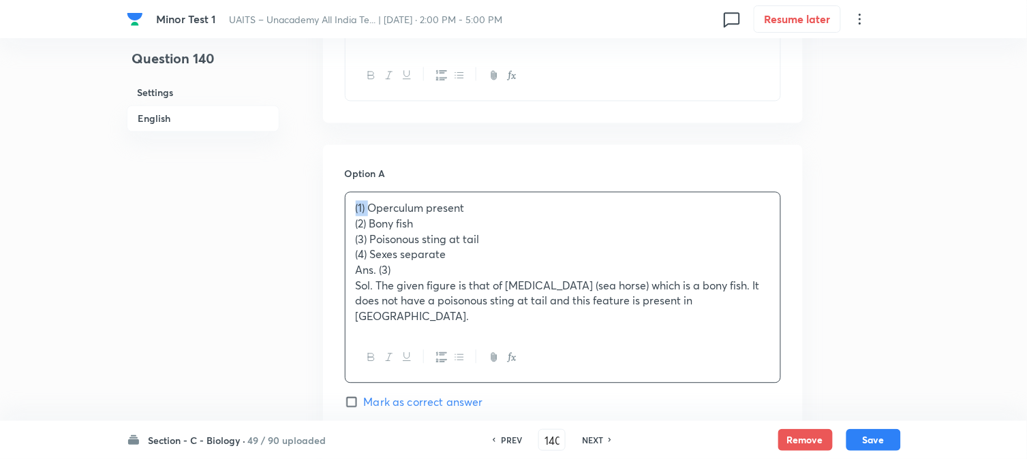
drag, startPoint x: 368, startPoint y: 208, endPoint x: 328, endPoint y: 203, distance: 40.5
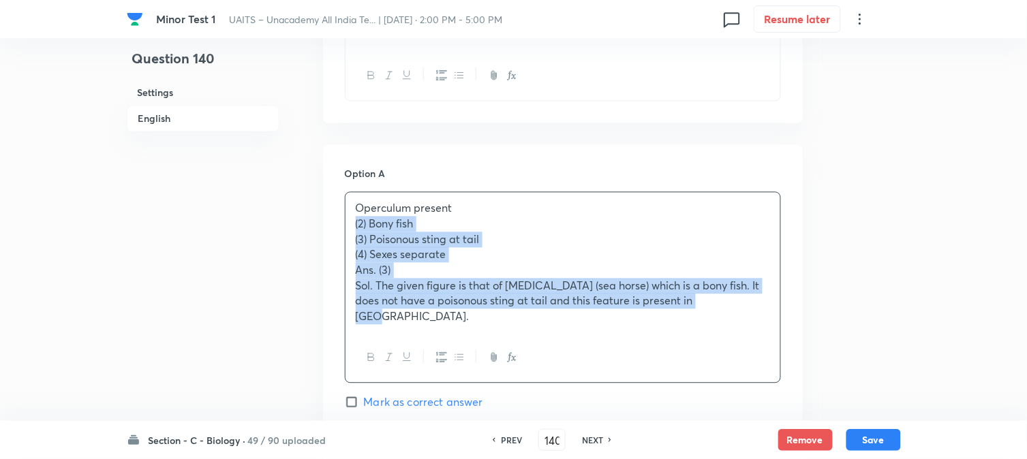
drag, startPoint x: 387, startPoint y: 247, endPoint x: 804, endPoint y: 287, distance: 419.0
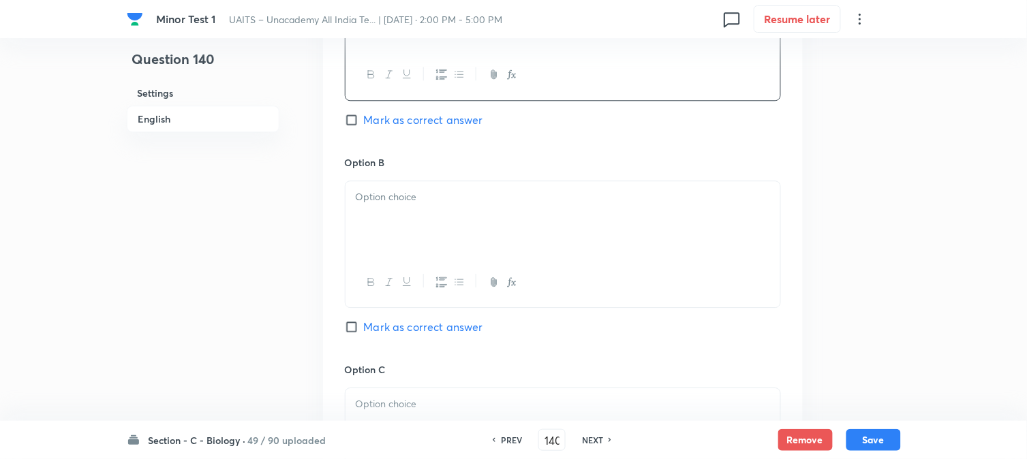
scroll to position [856, 0]
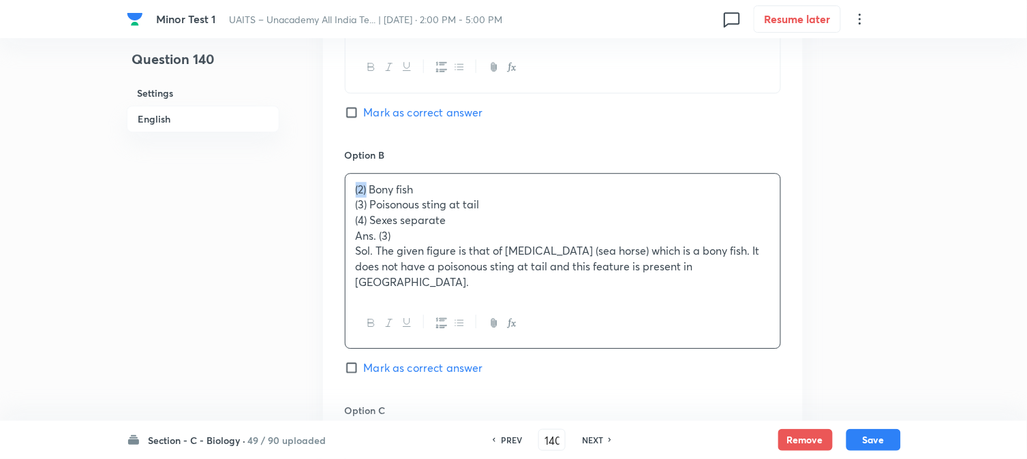
drag, startPoint x: 367, startPoint y: 192, endPoint x: 342, endPoint y: 185, distance: 25.5
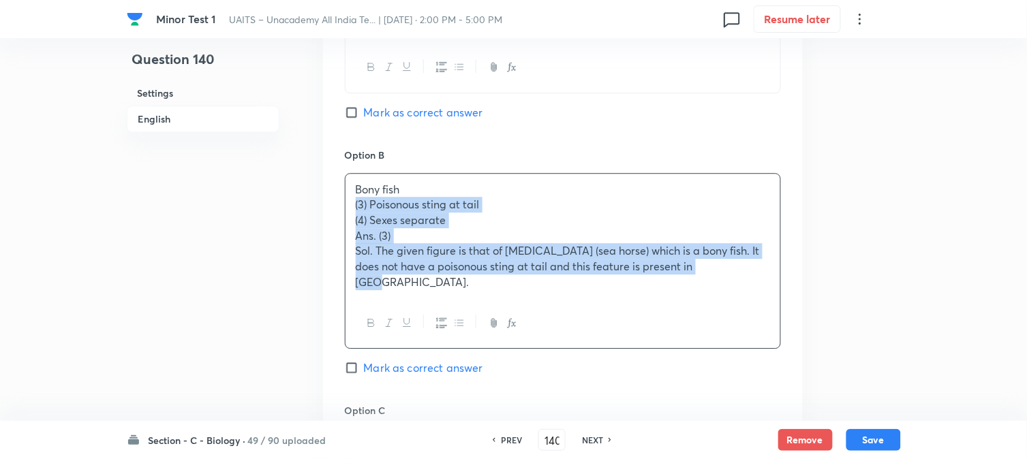
drag, startPoint x: 356, startPoint y: 203, endPoint x: 777, endPoint y: 273, distance: 426.3
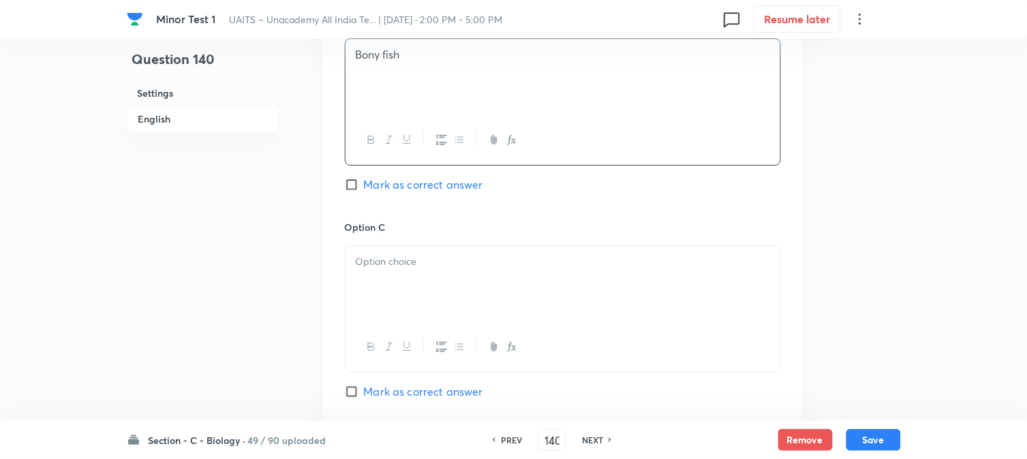
scroll to position [1007, 0]
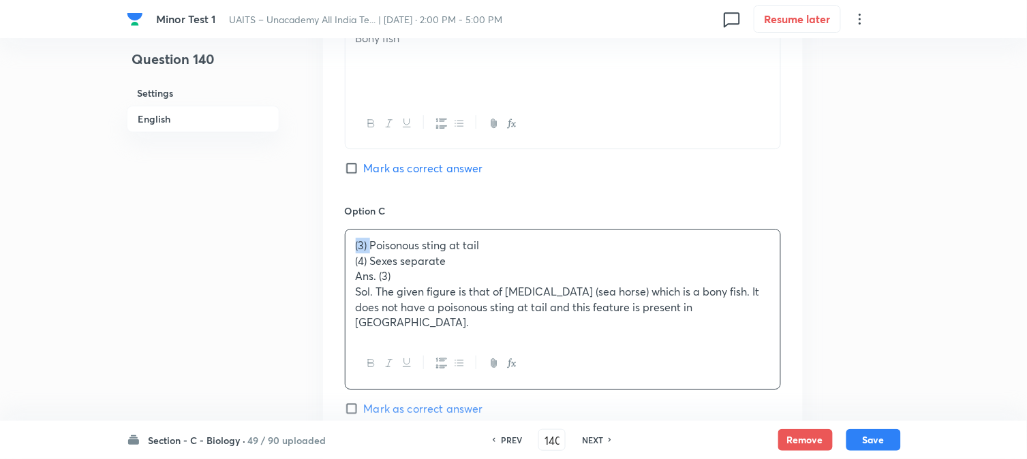
drag, startPoint x: 373, startPoint y: 243, endPoint x: 343, endPoint y: 232, distance: 31.9
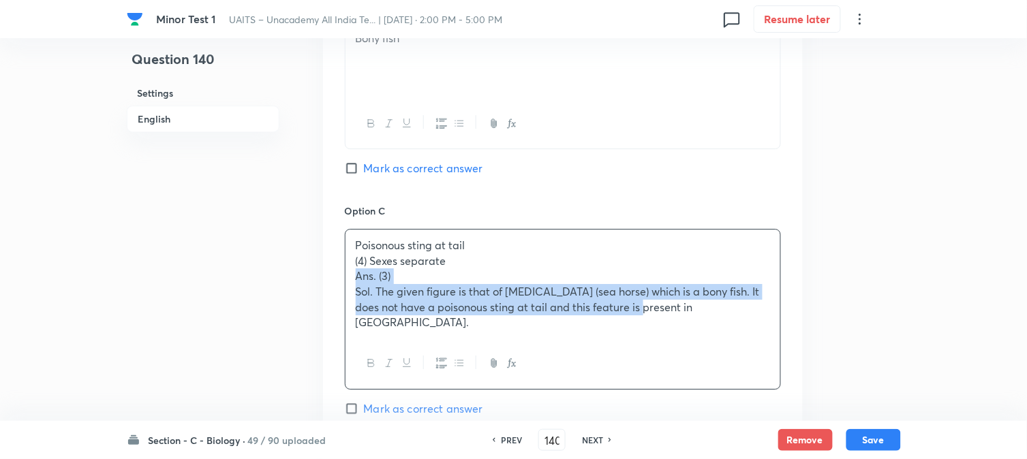
drag, startPoint x: 346, startPoint y: 270, endPoint x: 663, endPoint y: 310, distance: 319.4
drag, startPoint x: 350, startPoint y: 261, endPoint x: 867, endPoint y: 351, distance: 525.0
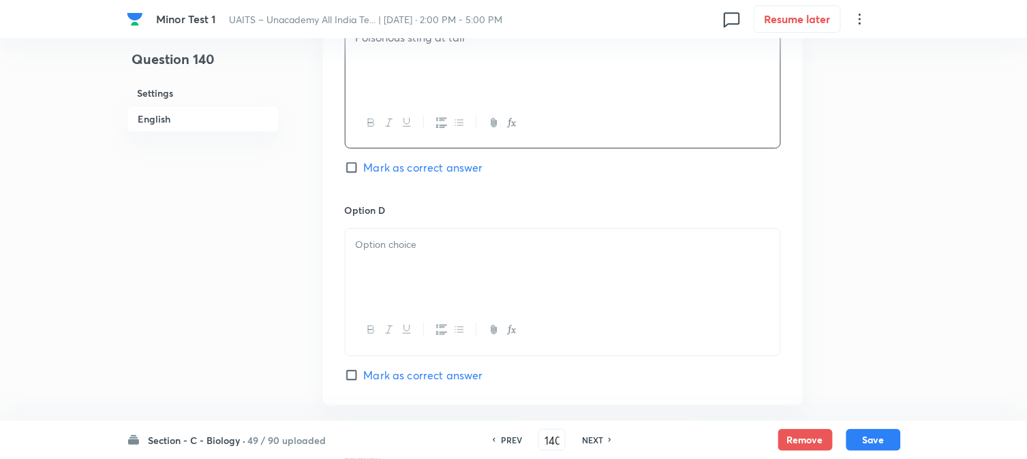
scroll to position [1235, 0]
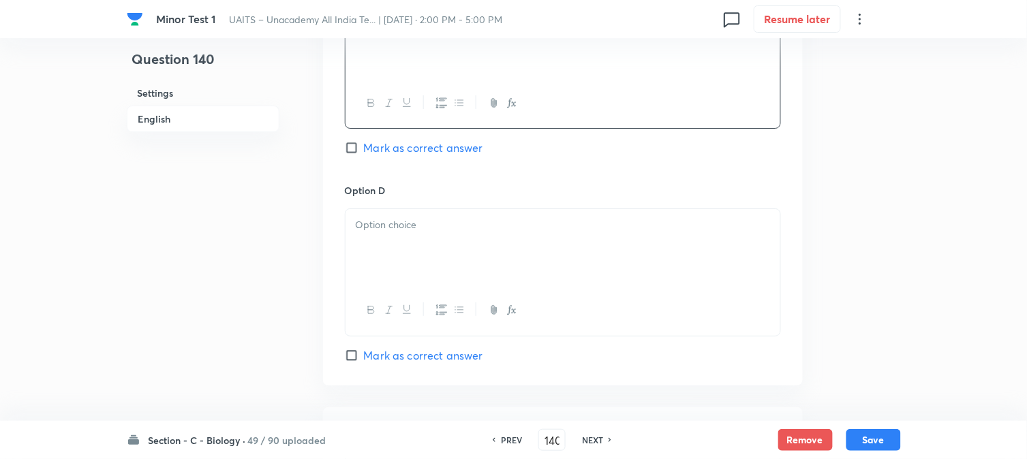
drag, startPoint x: 427, startPoint y: 134, endPoint x: 427, endPoint y: 143, distance: 8.9
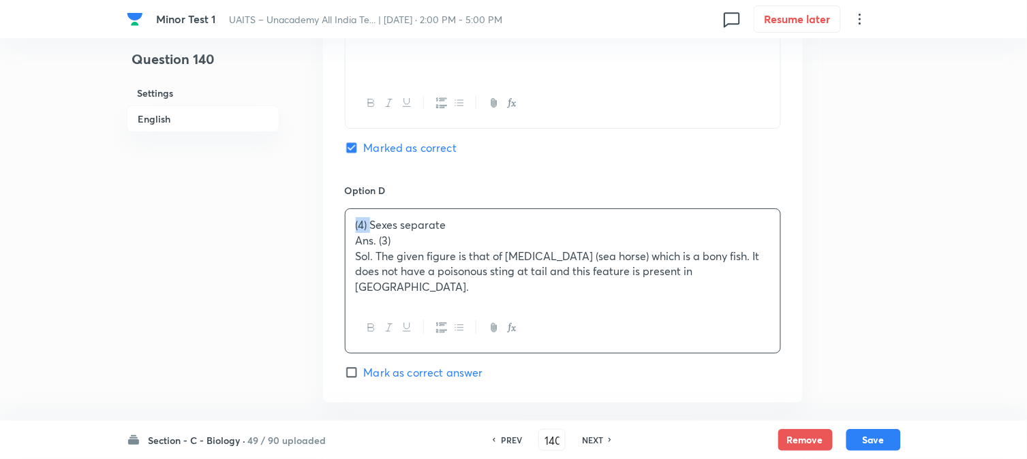
drag, startPoint x: 369, startPoint y: 226, endPoint x: 348, endPoint y: 226, distance: 21.8
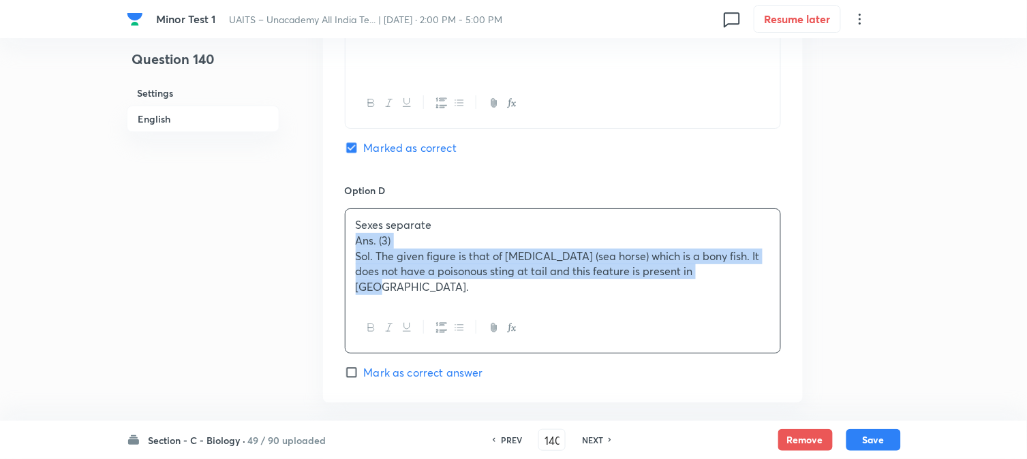
drag, startPoint x: 349, startPoint y: 247, endPoint x: 896, endPoint y: 302, distance: 550.0
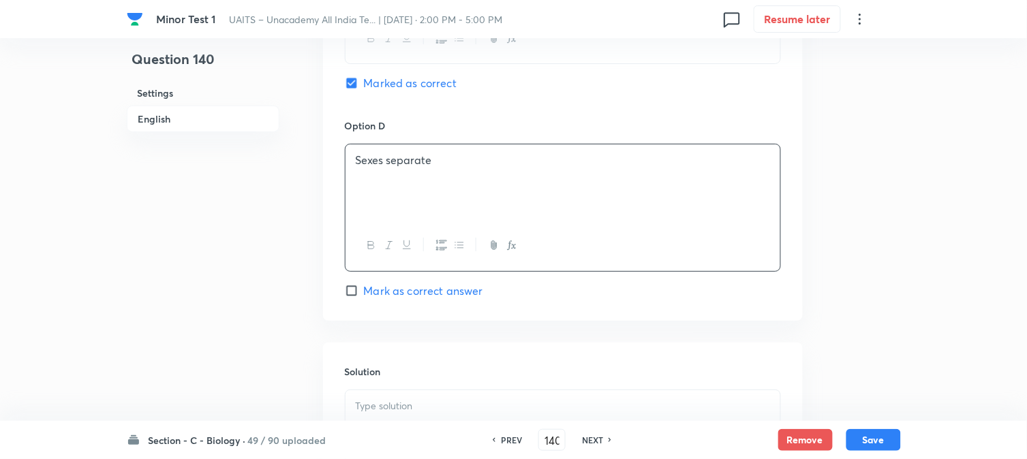
scroll to position [1386, 0]
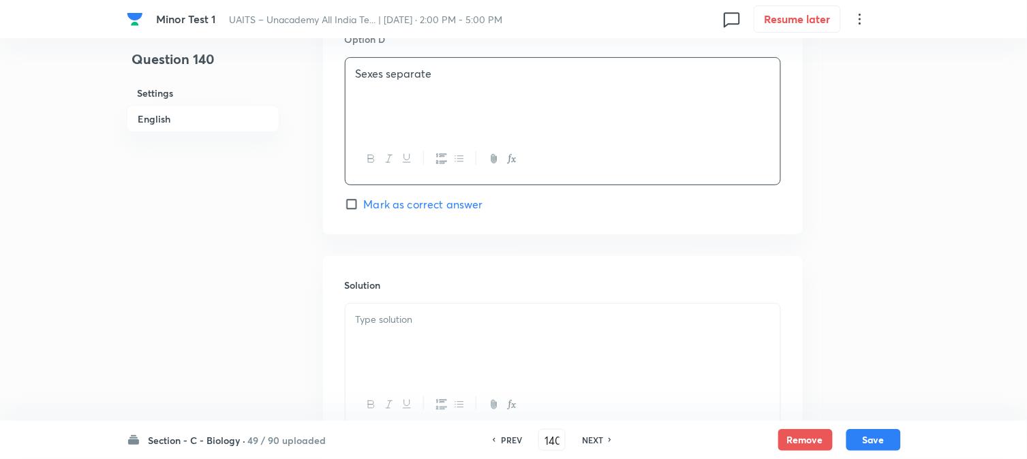
drag, startPoint x: 441, startPoint y: 288, endPoint x: 445, endPoint y: 330, distance: 42.5
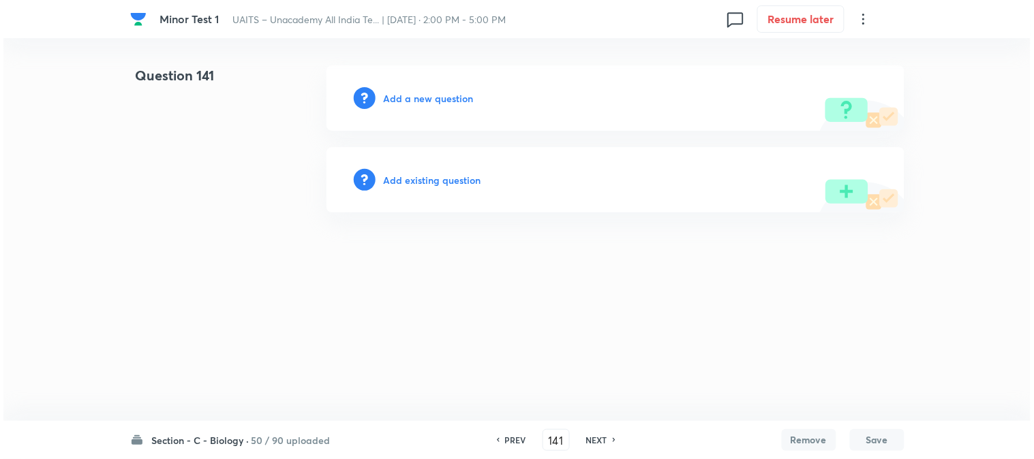
scroll to position [0, 0]
drag, startPoint x: 428, startPoint y: 89, endPoint x: 434, endPoint y: 100, distance: 13.1
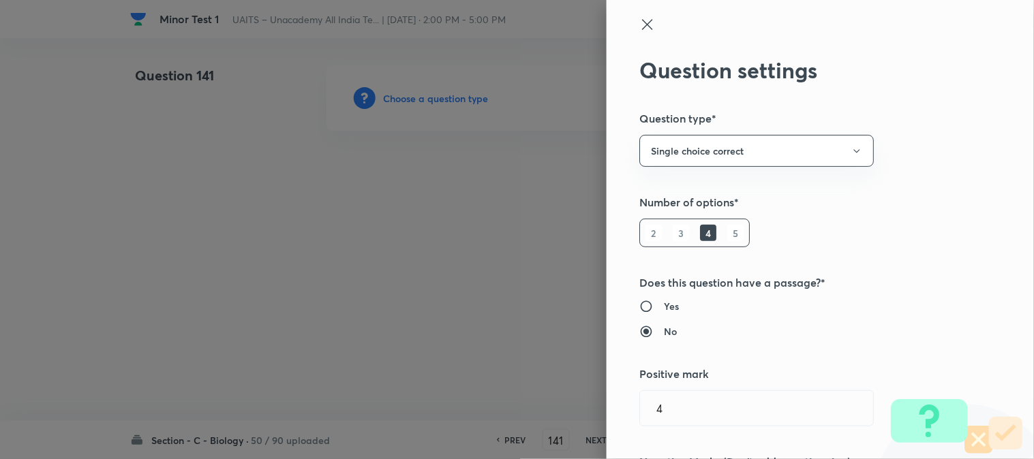
drag, startPoint x: 435, startPoint y: 103, endPoint x: 549, endPoint y: 158, distance: 127.1
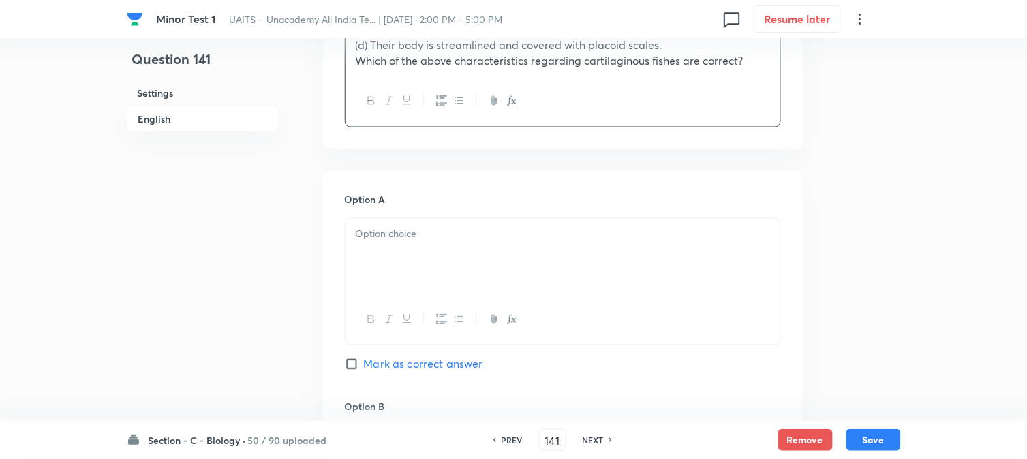
scroll to position [553, 0]
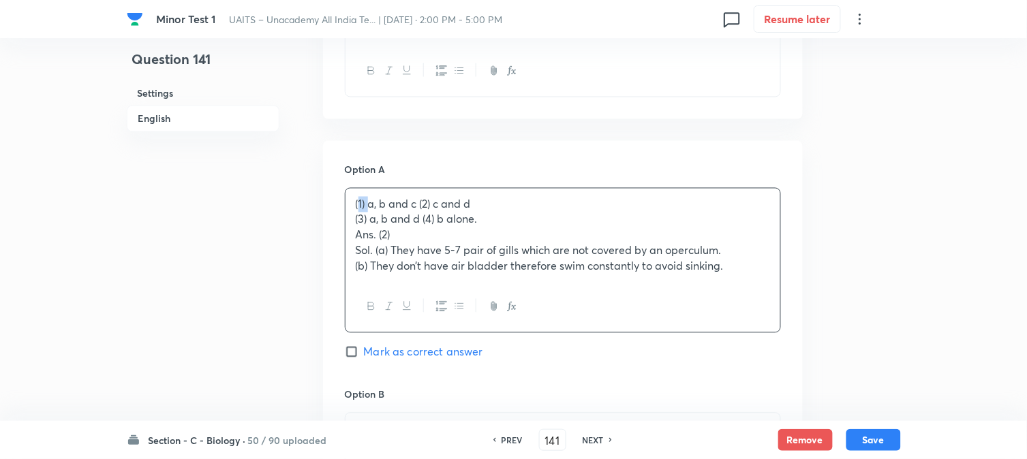
drag, startPoint x: 370, startPoint y: 201, endPoint x: 355, endPoint y: 196, distance: 15.7
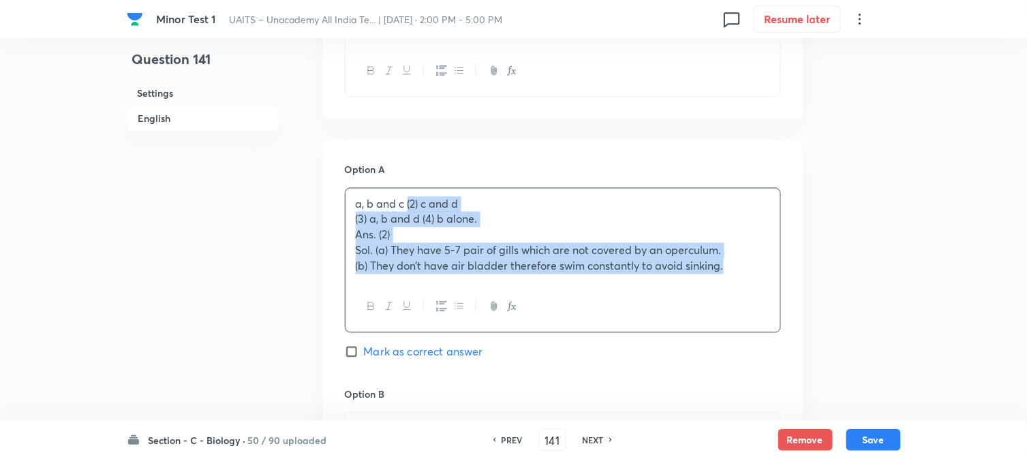
drag, startPoint x: 408, startPoint y: 203, endPoint x: 836, endPoint y: 283, distance: 436.0
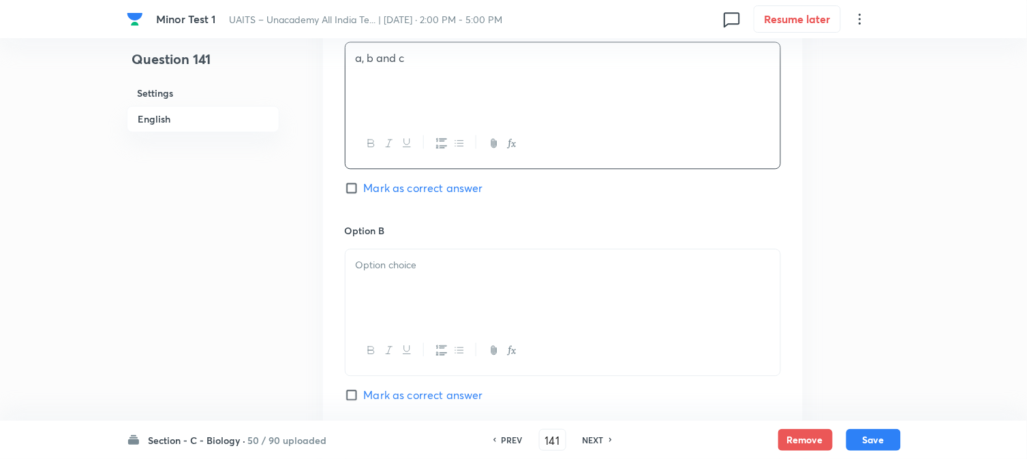
scroll to position [705, 0]
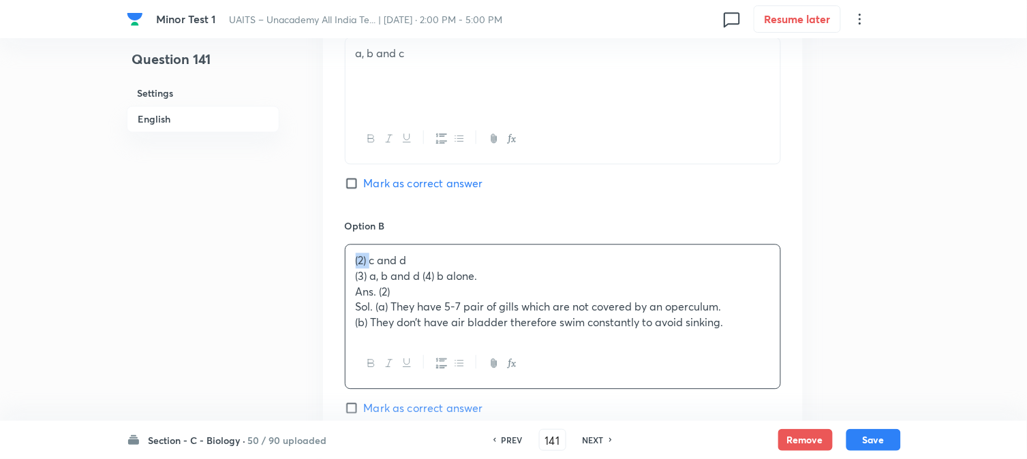
drag, startPoint x: 371, startPoint y: 256, endPoint x: 349, endPoint y: 255, distance: 21.9
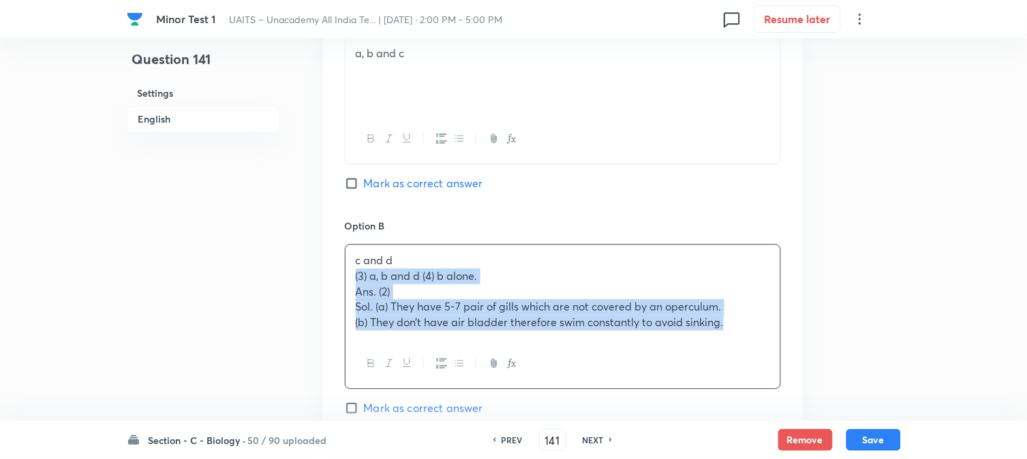
drag, startPoint x: 349, startPoint y: 274, endPoint x: 990, endPoint y: 351, distance: 645.2
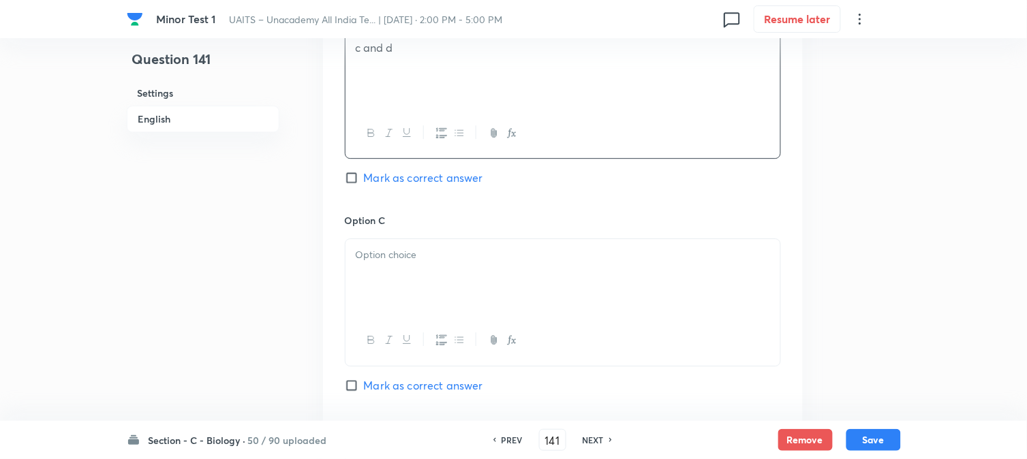
scroll to position [932, 0]
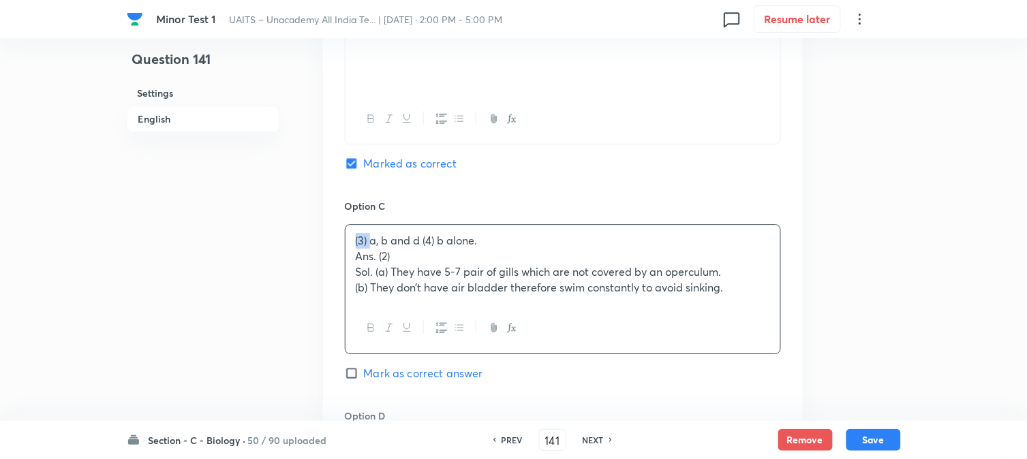
drag, startPoint x: 369, startPoint y: 244, endPoint x: 335, endPoint y: 249, distance: 35.1
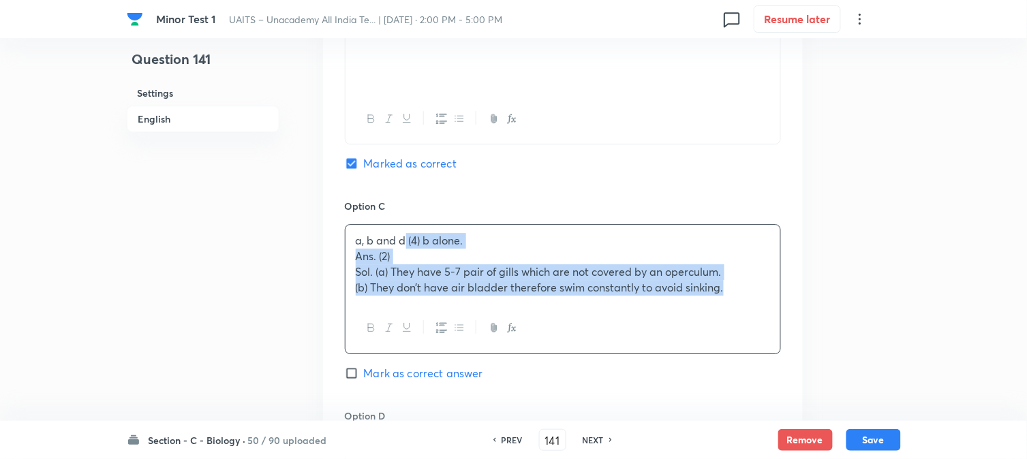
drag, startPoint x: 407, startPoint y: 243, endPoint x: 844, endPoint y: 301, distance: 440.6
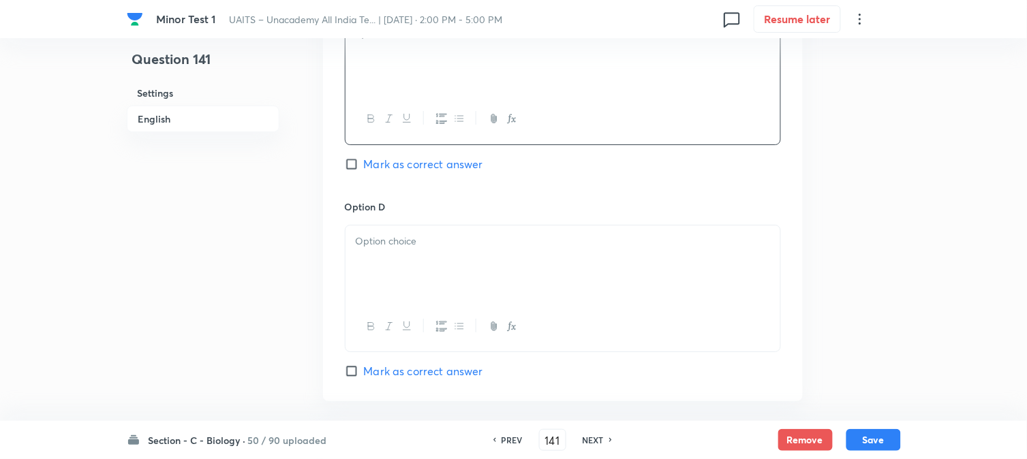
scroll to position [1159, 0]
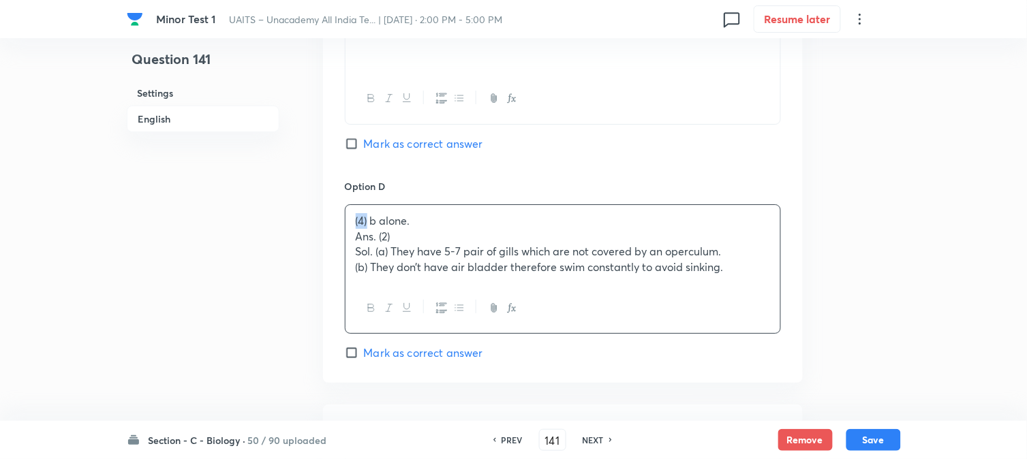
drag, startPoint x: 369, startPoint y: 215, endPoint x: 339, endPoint y: 214, distance: 30.0
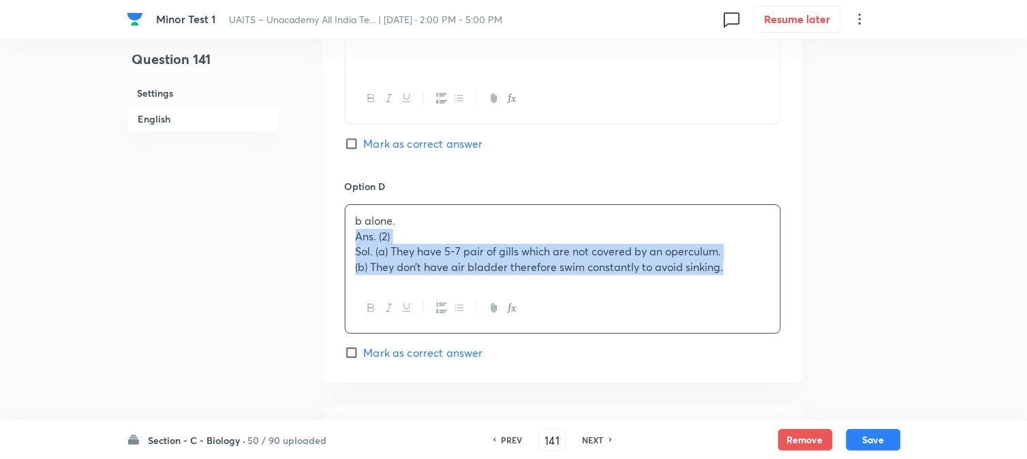
drag, startPoint x: 407, startPoint y: 270, endPoint x: 999, endPoint y: 348, distance: 597.3
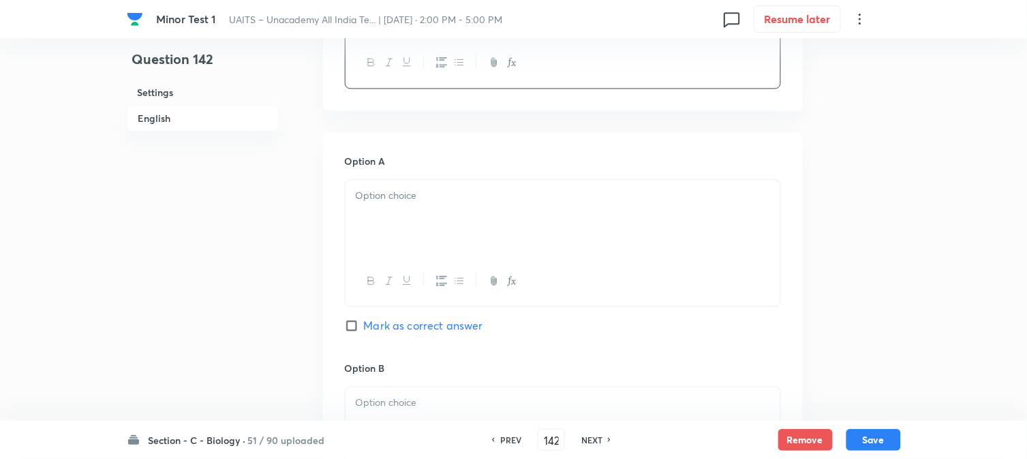
scroll to position [629, 0]
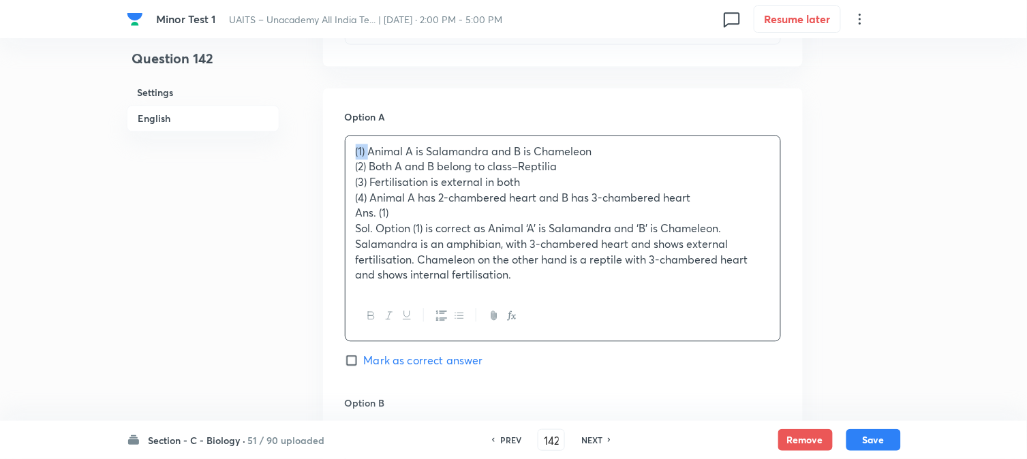
drag, startPoint x: 365, startPoint y: 153, endPoint x: 346, endPoint y: 141, distance: 22.1
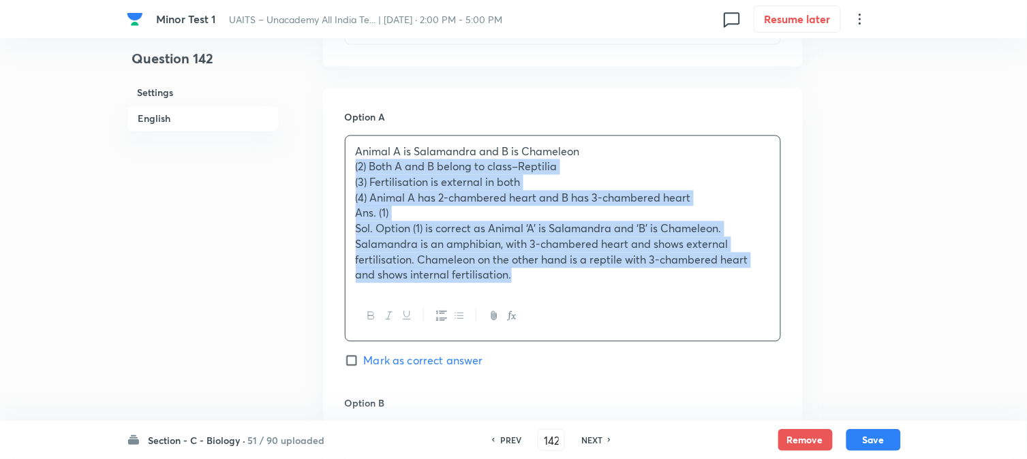
drag, startPoint x: 351, startPoint y: 166, endPoint x: 731, endPoint y: 298, distance: 402.8
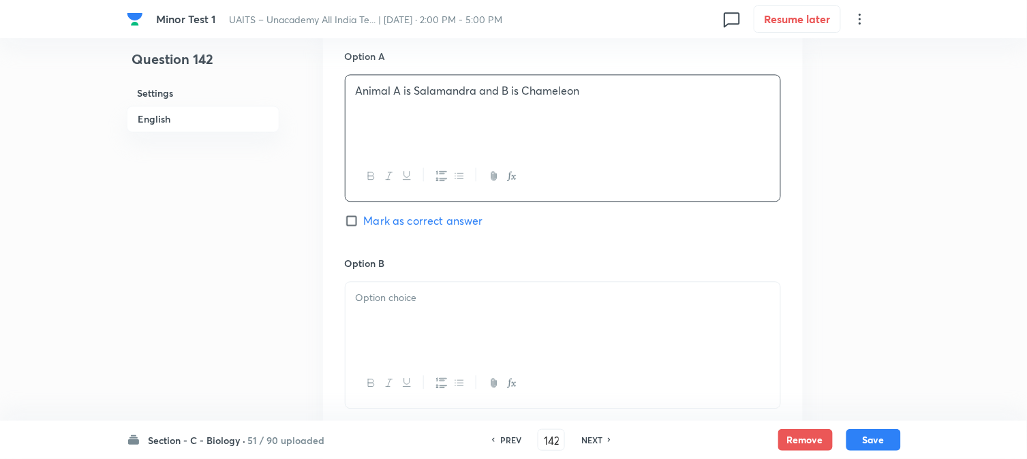
scroll to position [780, 0]
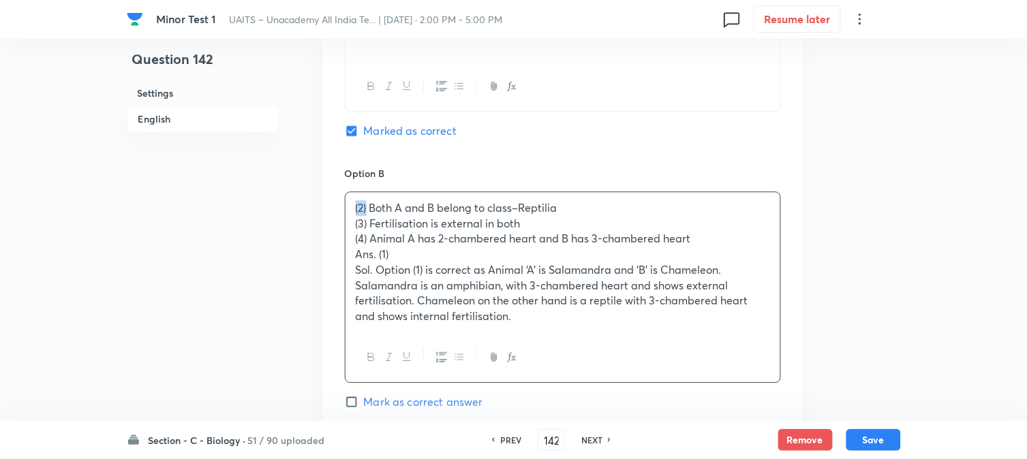
drag, startPoint x: 366, startPoint y: 209, endPoint x: 345, endPoint y: 198, distance: 23.8
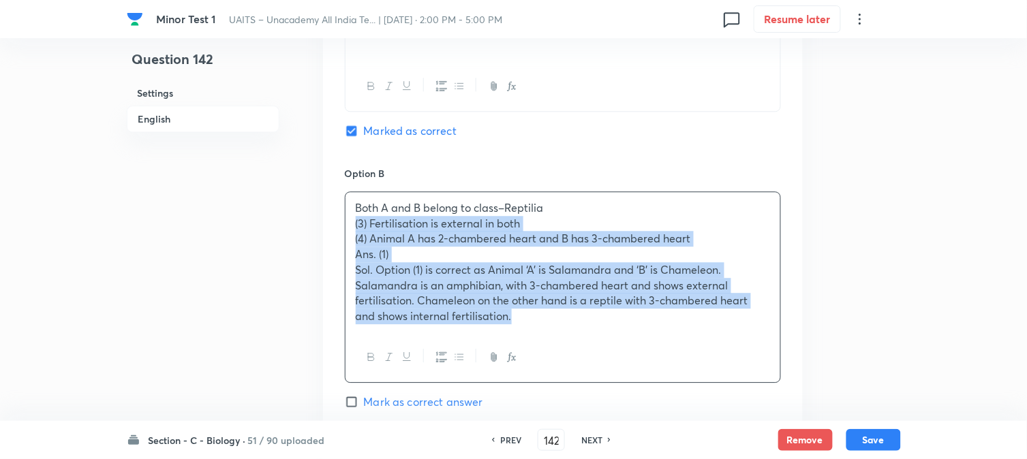
drag, startPoint x: 357, startPoint y: 228, endPoint x: 590, endPoint y: 360, distance: 267.6
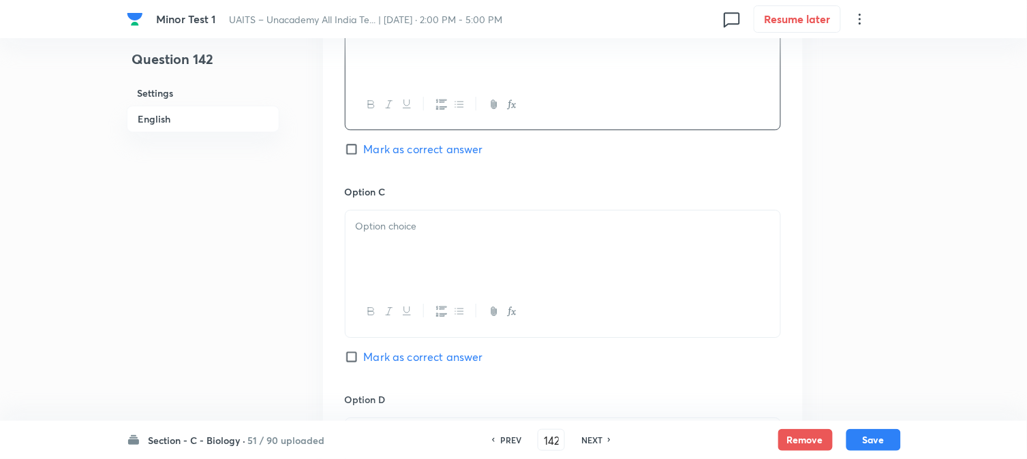
scroll to position [1007, 0]
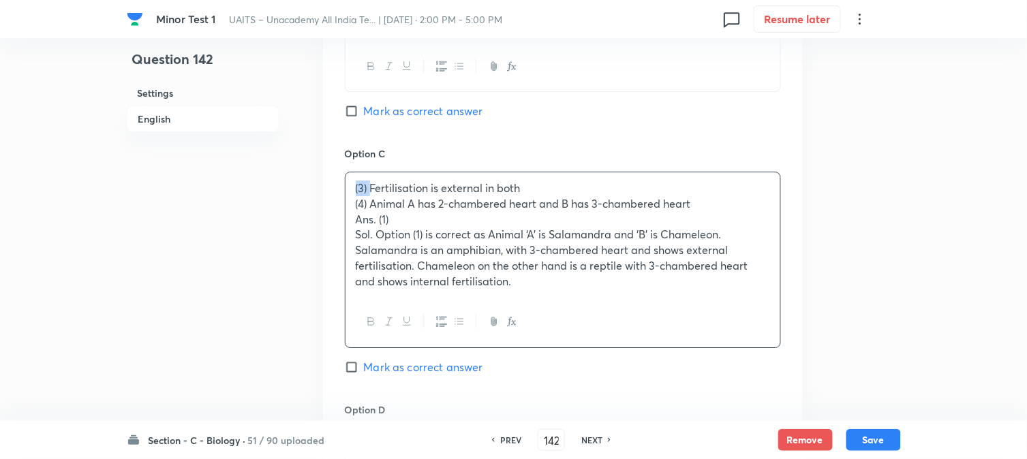
drag, startPoint x: 369, startPoint y: 187, endPoint x: 349, endPoint y: 180, distance: 21.8
drag, startPoint x: 350, startPoint y: 208, endPoint x: 404, endPoint y: 242, distance: 63.7
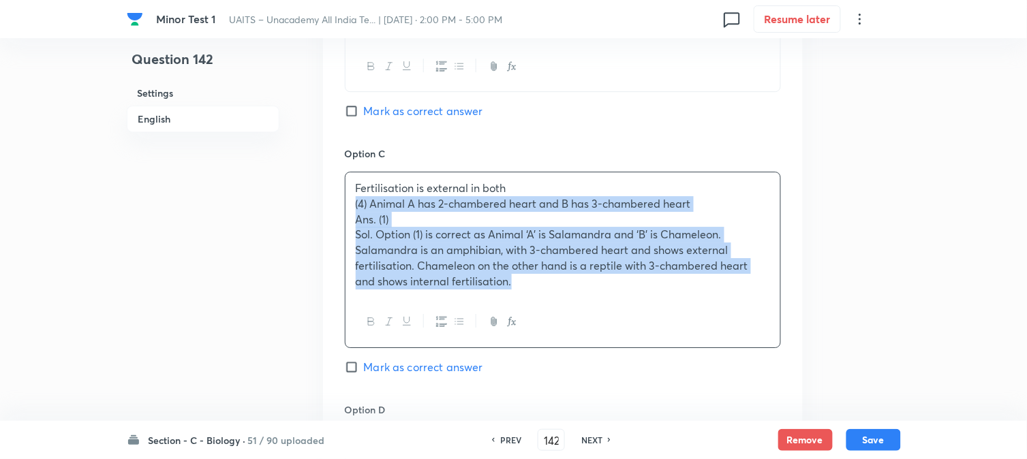
drag, startPoint x: 346, startPoint y: 203, endPoint x: 621, endPoint y: 343, distance: 309.1
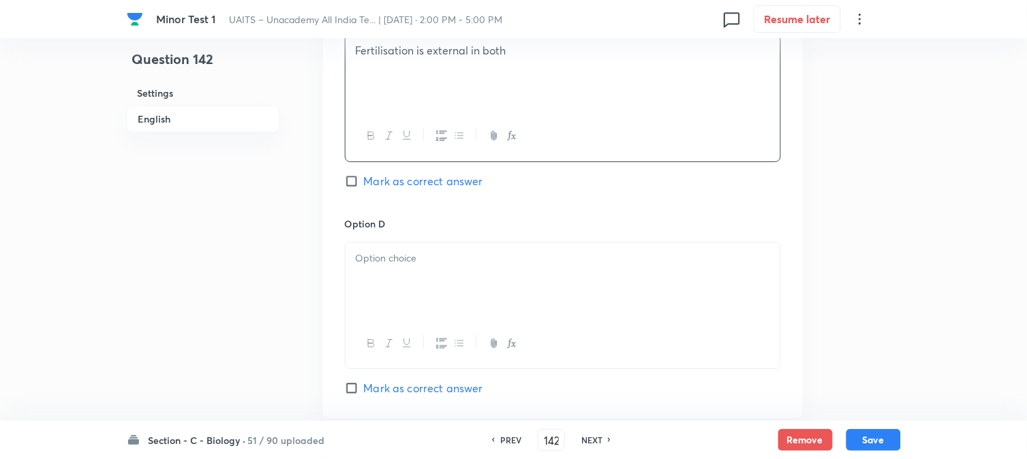
scroll to position [1159, 0]
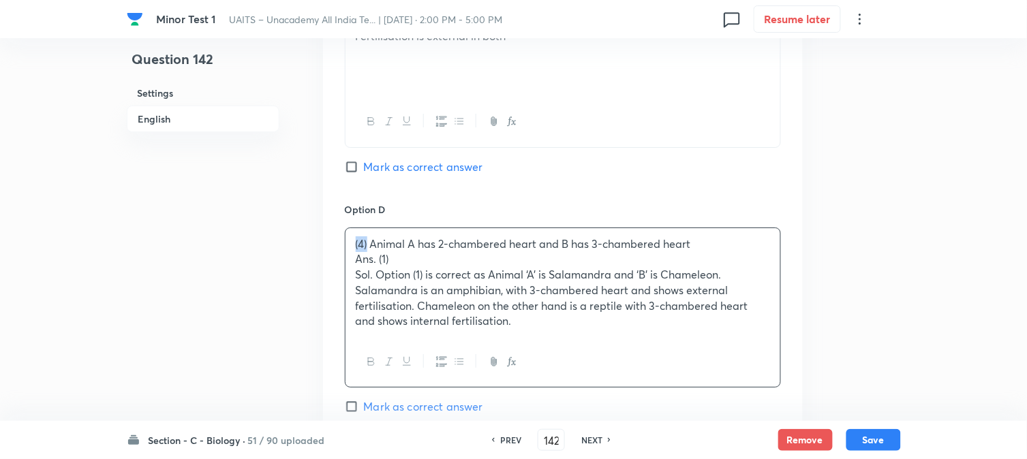
drag, startPoint x: 367, startPoint y: 241, endPoint x: 348, endPoint y: 235, distance: 19.4
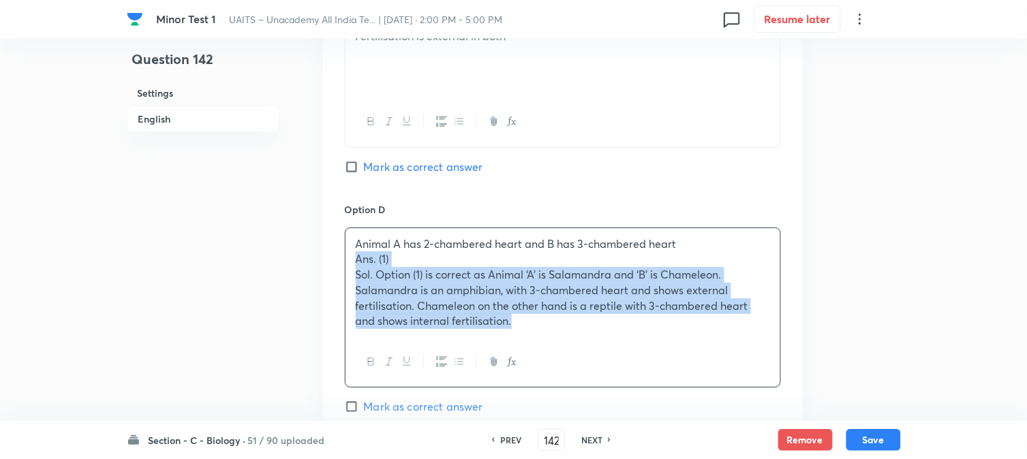
drag, startPoint x: 350, startPoint y: 257, endPoint x: 654, endPoint y: 383, distance: 329.7
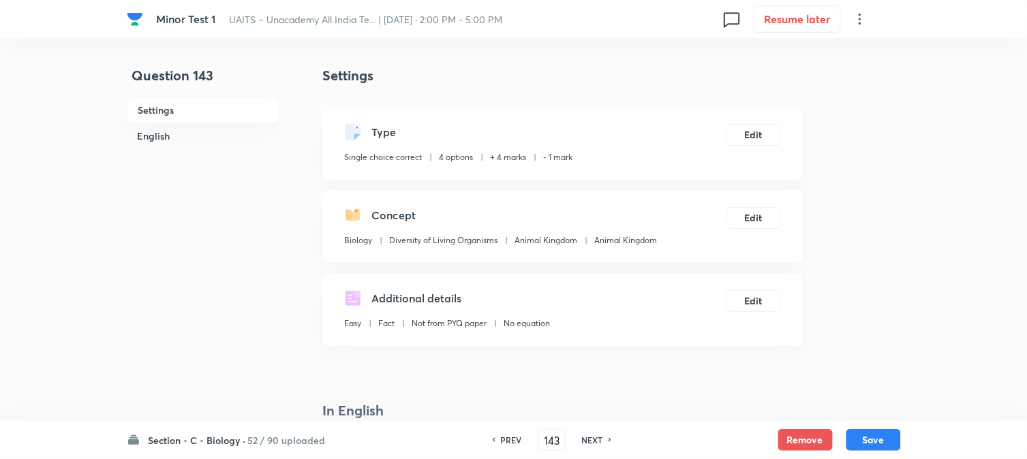
scroll to position [402, 0]
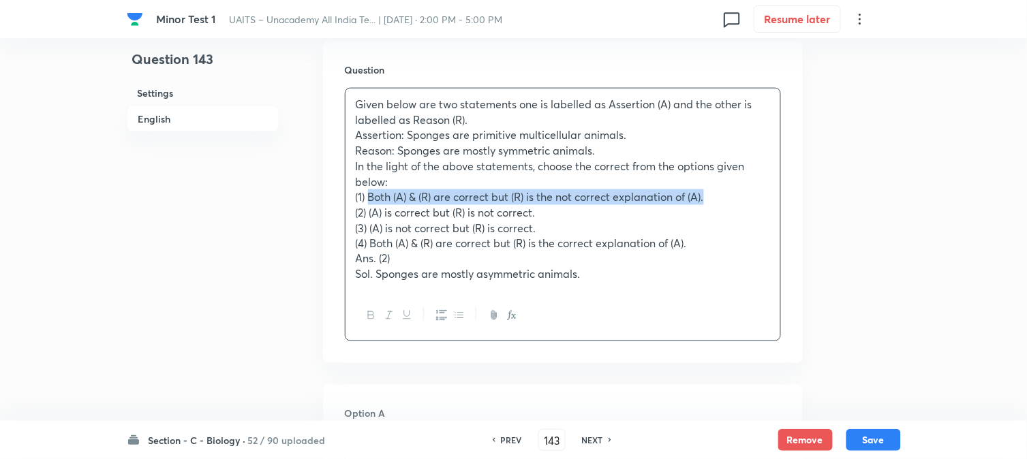
drag, startPoint x: 371, startPoint y: 194, endPoint x: 721, endPoint y: 192, distance: 350.3
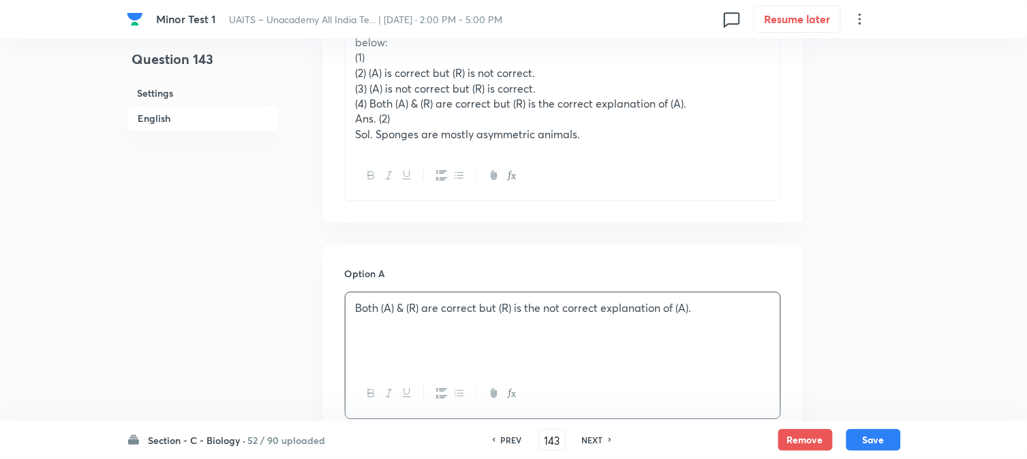
scroll to position [478, 0]
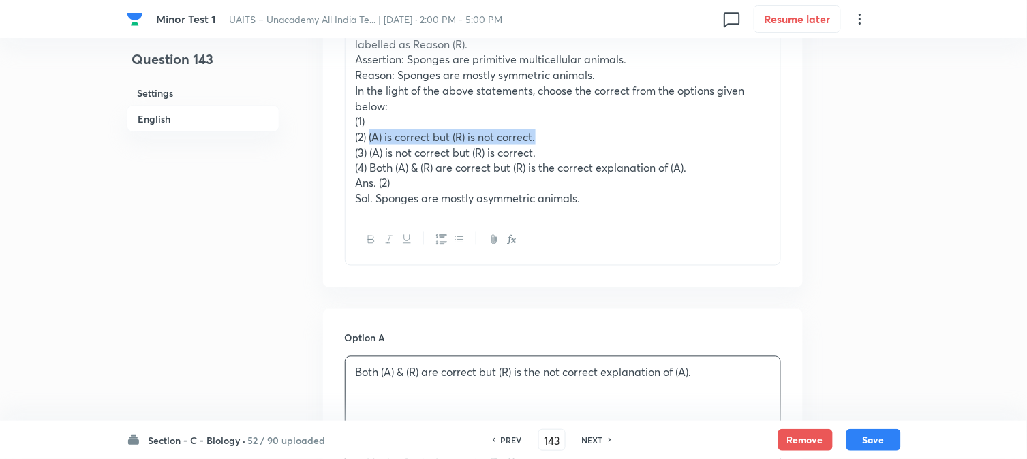
drag, startPoint x: 371, startPoint y: 138, endPoint x: 617, endPoint y: 148, distance: 246.9
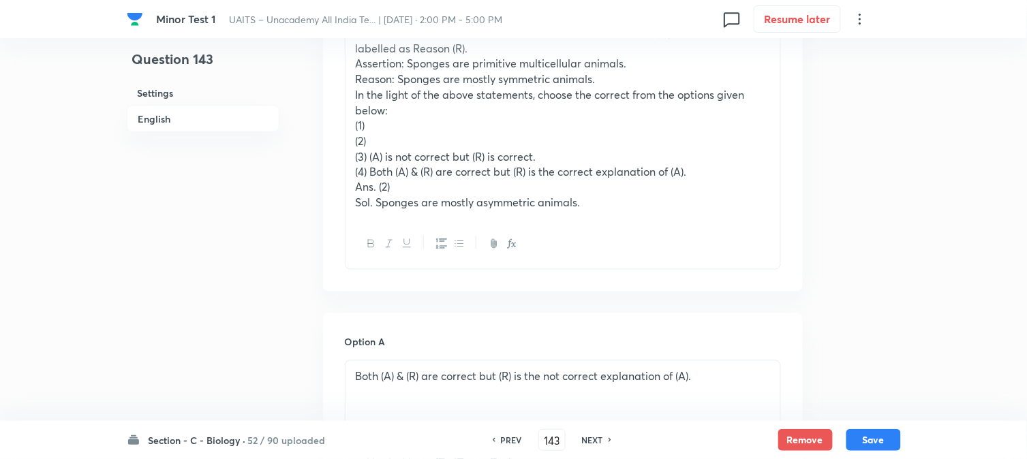
scroll to position [402, 0]
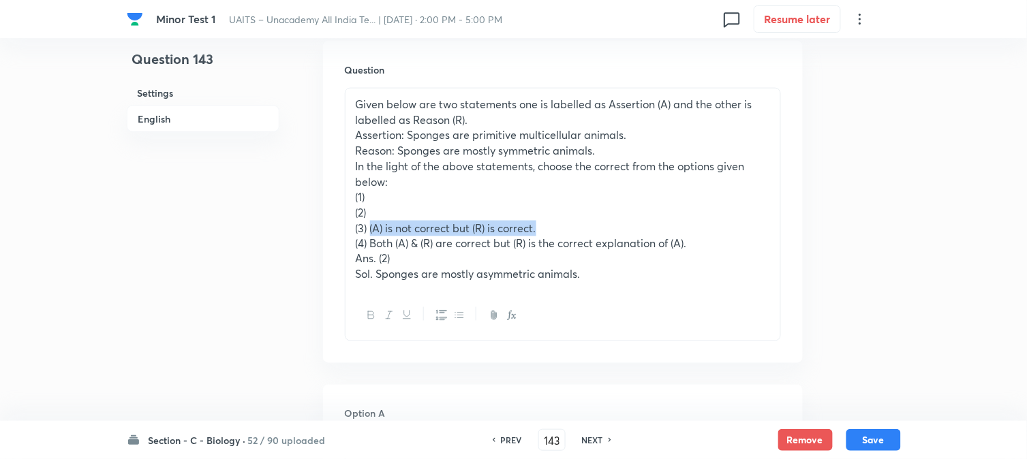
drag, startPoint x: 369, startPoint y: 224, endPoint x: 656, endPoint y: 226, distance: 286.9
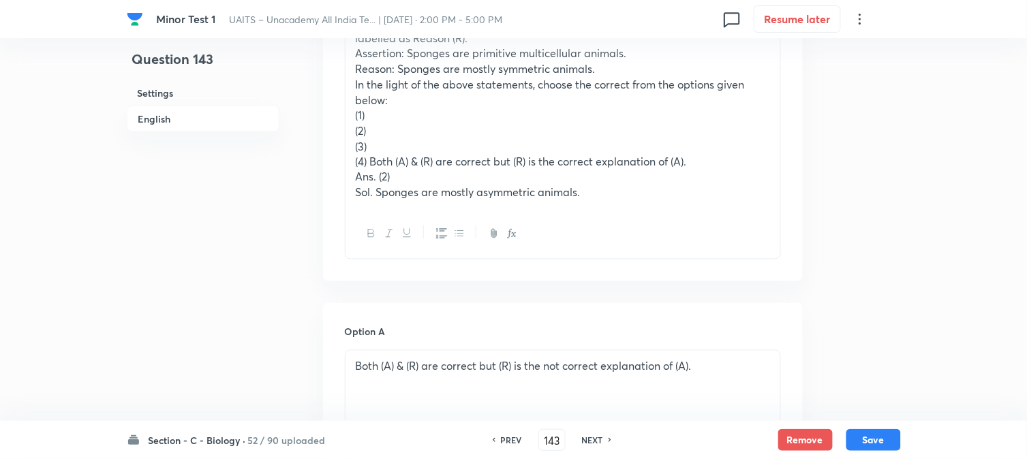
scroll to position [478, 0]
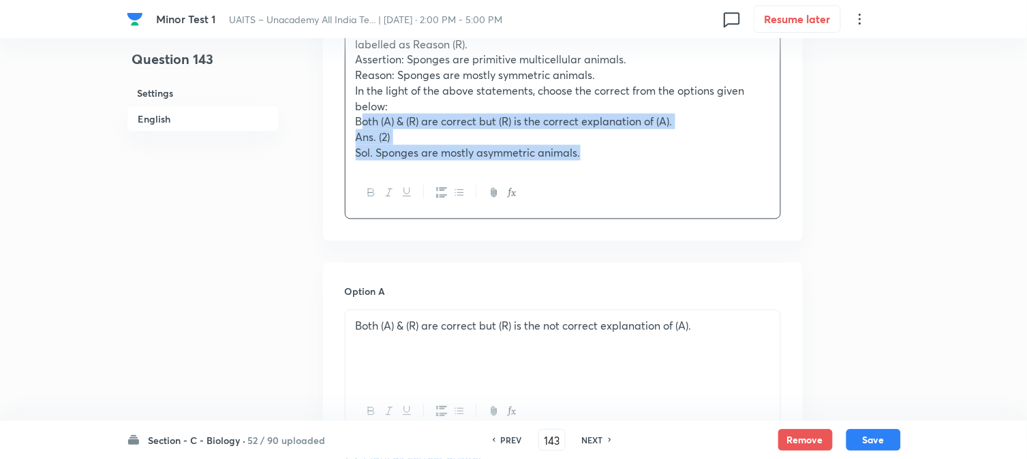
drag, startPoint x: 369, startPoint y: 166, endPoint x: 888, endPoint y: 201, distance: 520.5
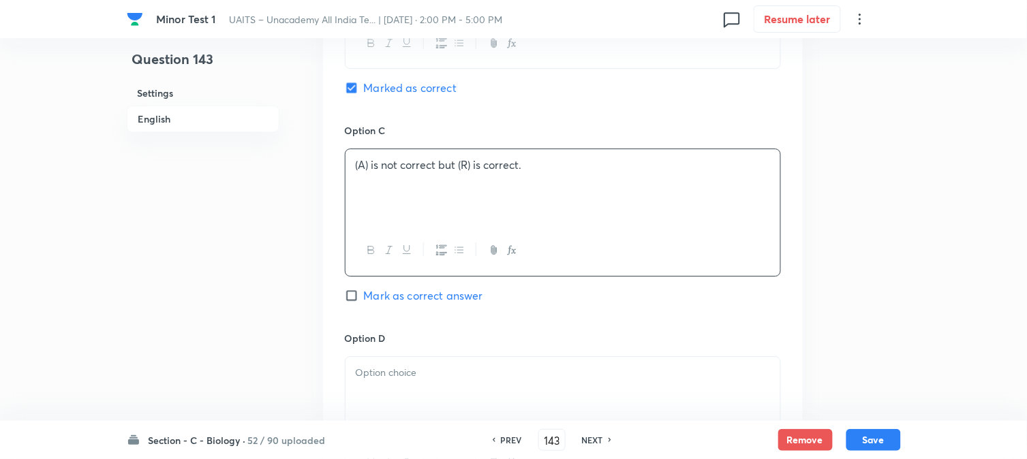
scroll to position [1159, 0]
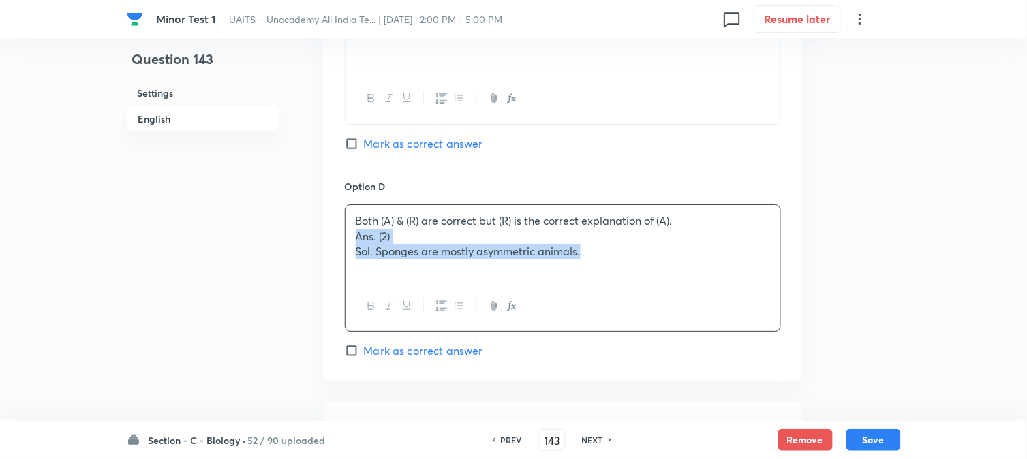
drag, startPoint x: 355, startPoint y: 241, endPoint x: 836, endPoint y: 285, distance: 483.1
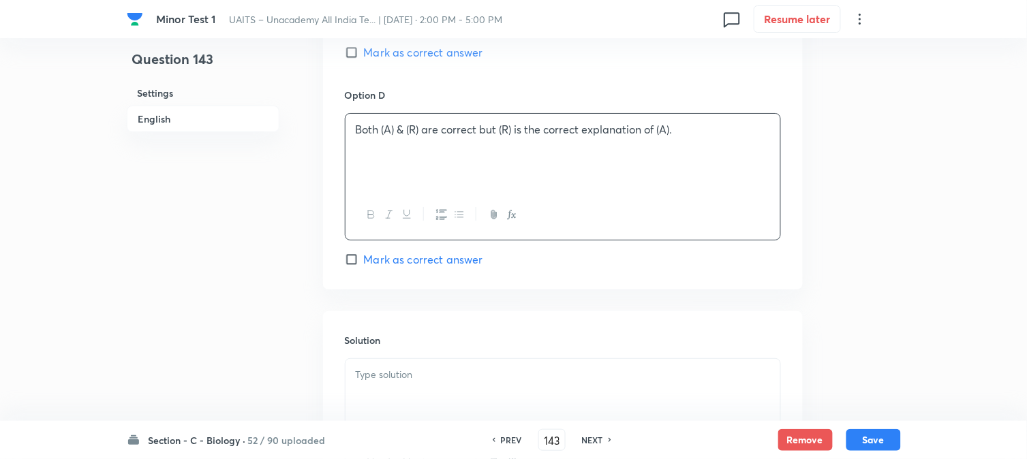
scroll to position [1386, 0]
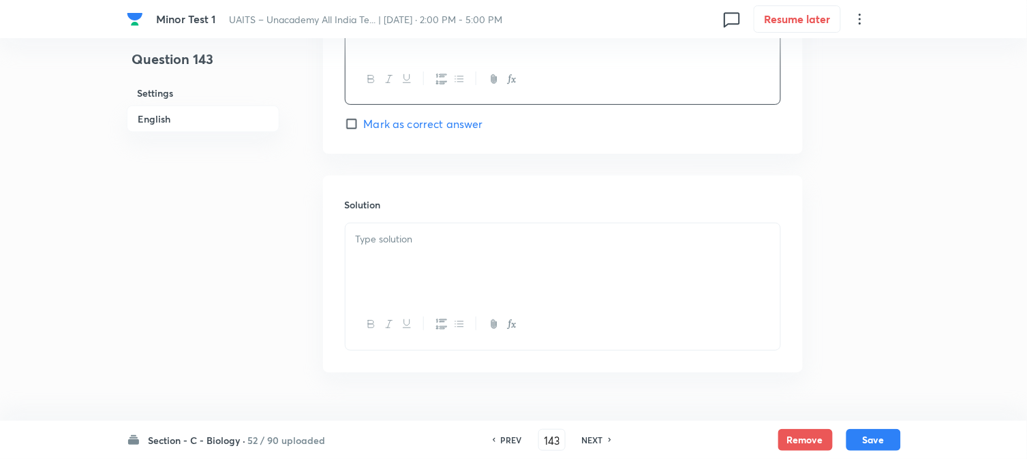
drag, startPoint x: 397, startPoint y: 269, endPoint x: 485, endPoint y: 289, distance: 90.1
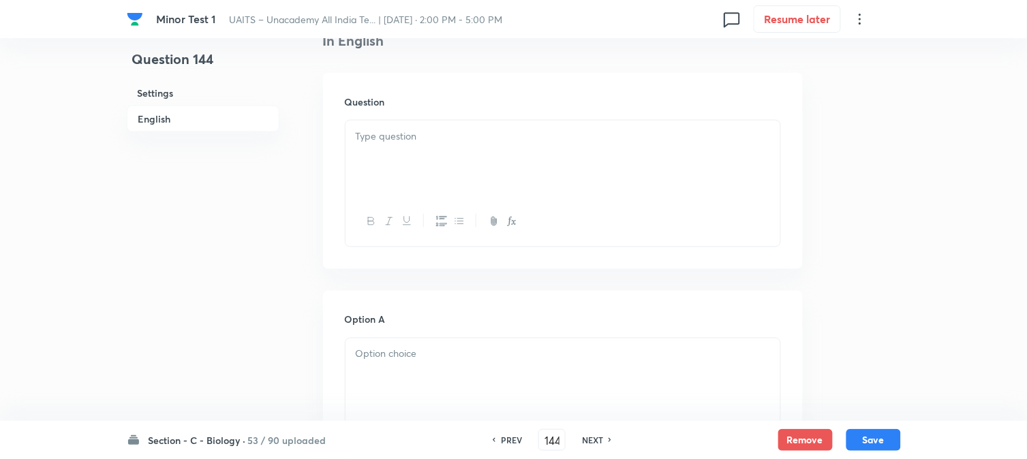
scroll to position [402, 0]
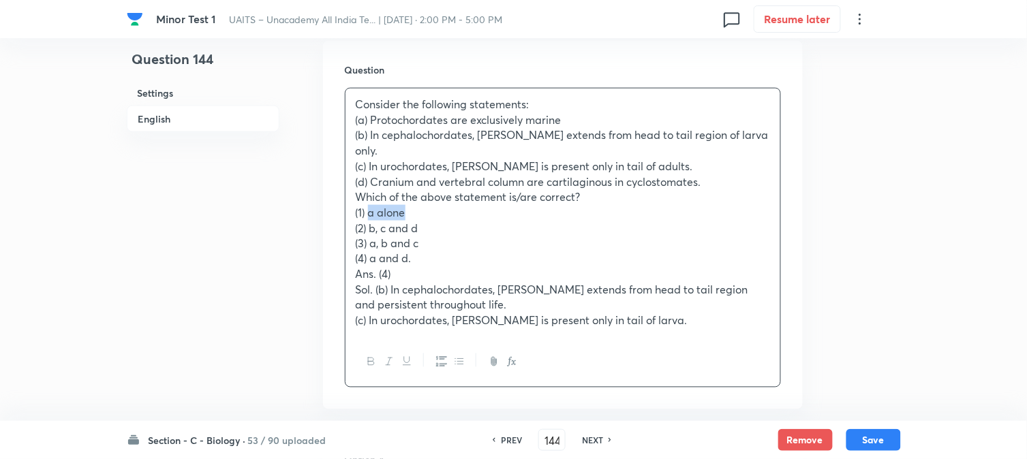
drag, startPoint x: 368, startPoint y: 198, endPoint x: 429, endPoint y: 198, distance: 61.3
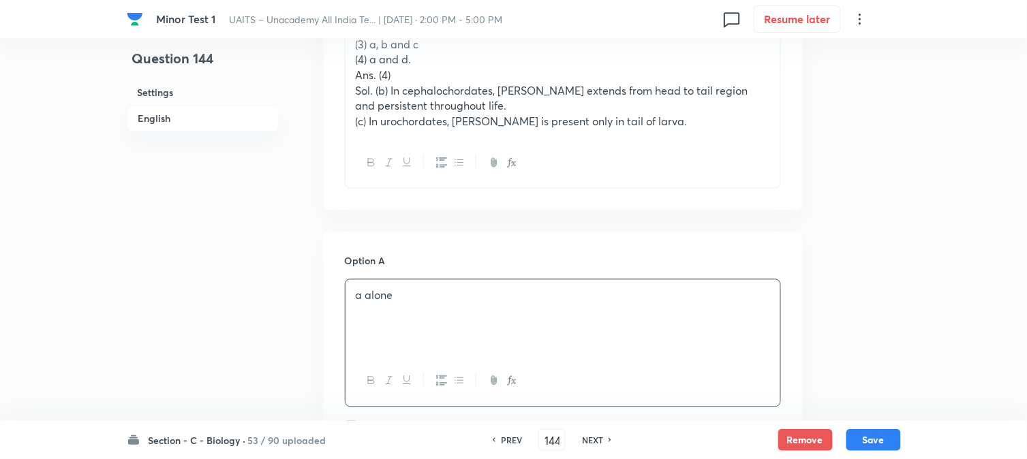
scroll to position [478, 0]
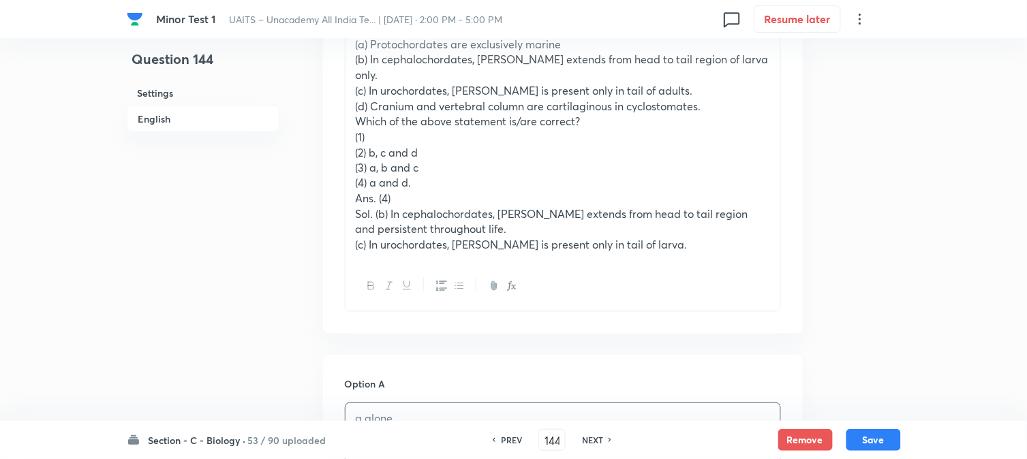
drag, startPoint x: 370, startPoint y: 138, endPoint x: 461, endPoint y: 138, distance: 91.3
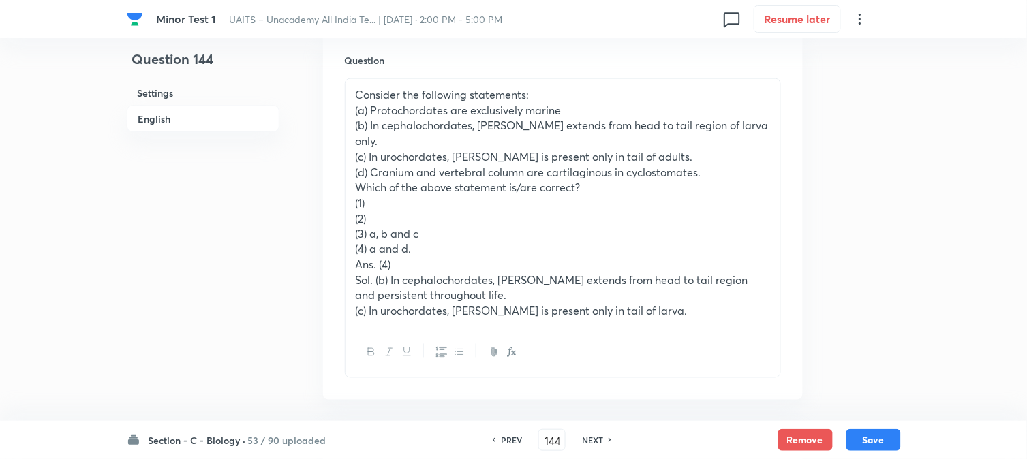
scroll to position [402, 0]
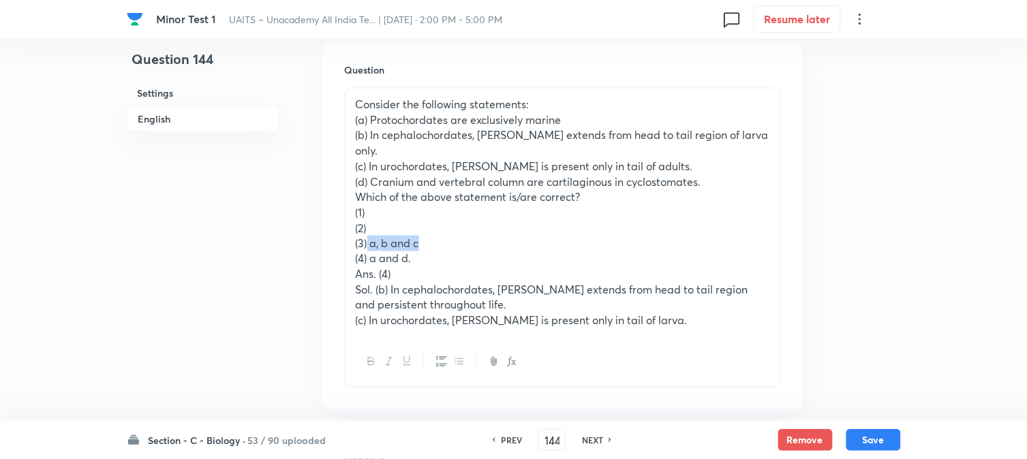
drag, startPoint x: 366, startPoint y: 223, endPoint x: 467, endPoint y: 229, distance: 101.0
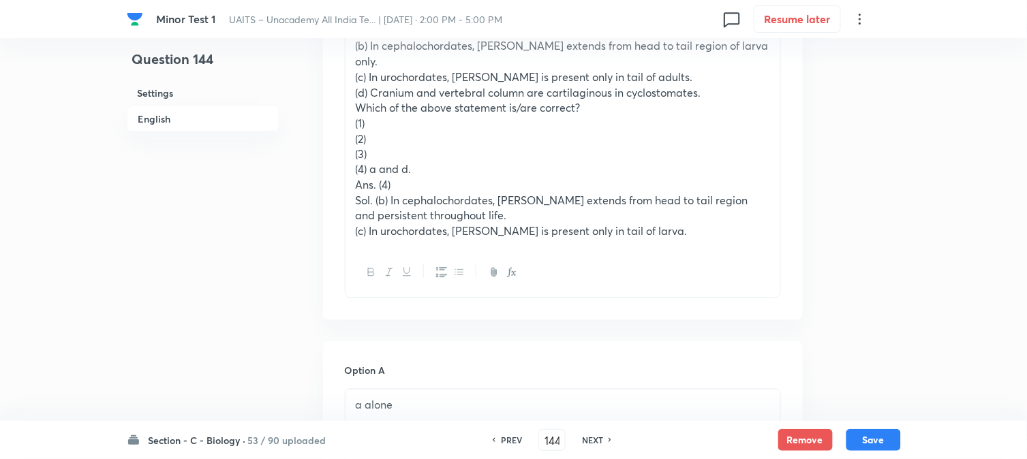
scroll to position [478, 0]
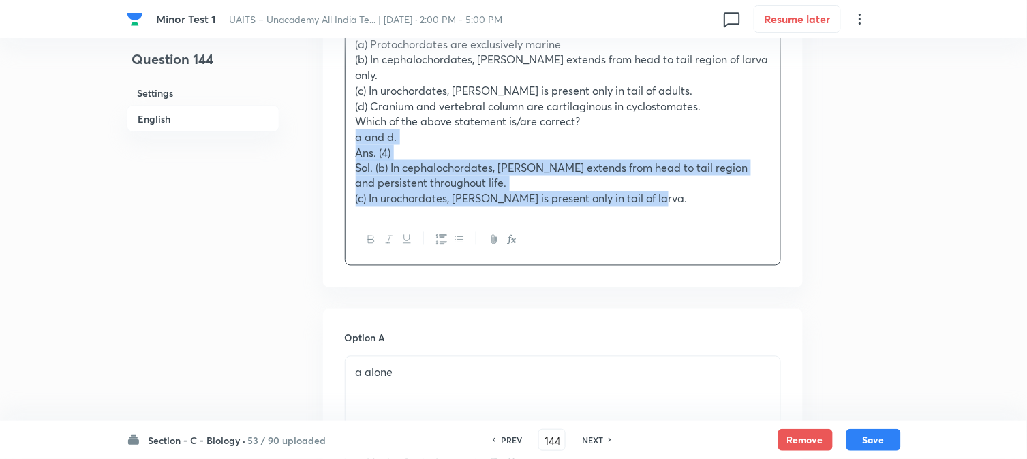
drag, startPoint x: 370, startPoint y: 162, endPoint x: 900, endPoint y: 243, distance: 535.8
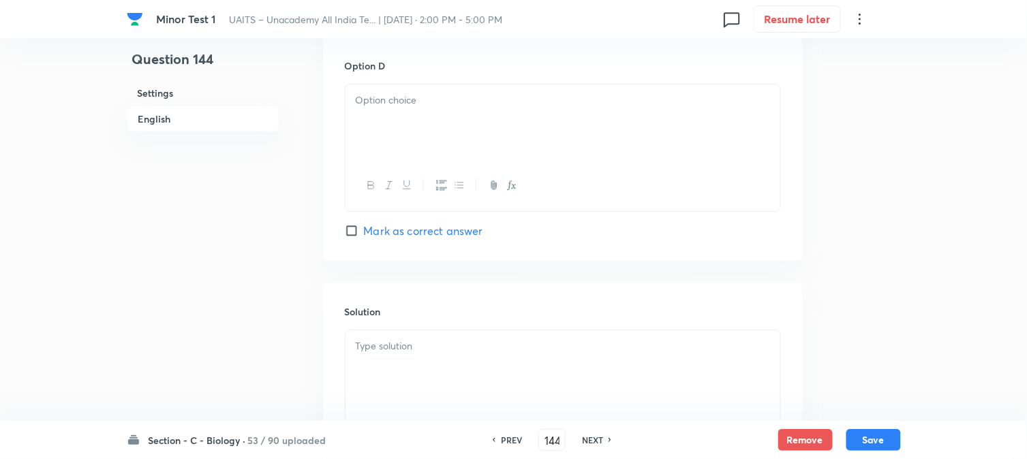
drag, startPoint x: 365, startPoint y: 128, endPoint x: 358, endPoint y: 120, distance: 10.6
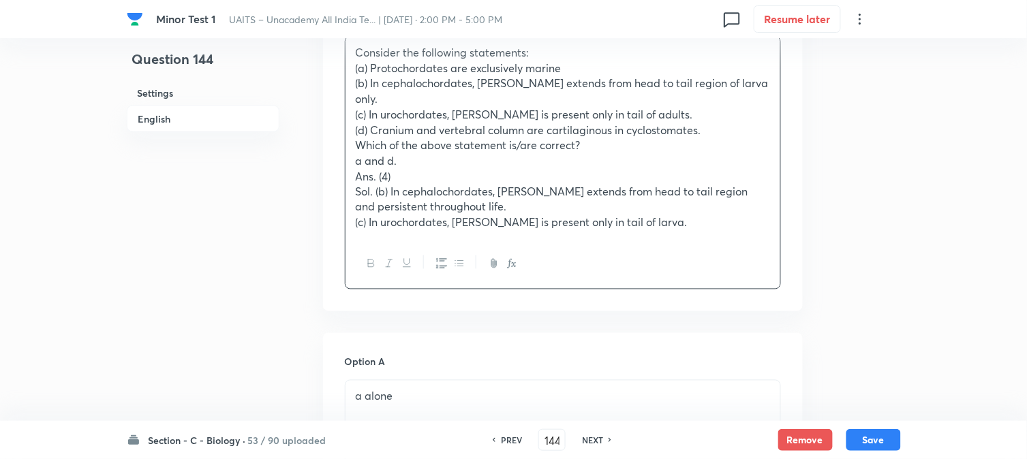
scroll to position [503, 0]
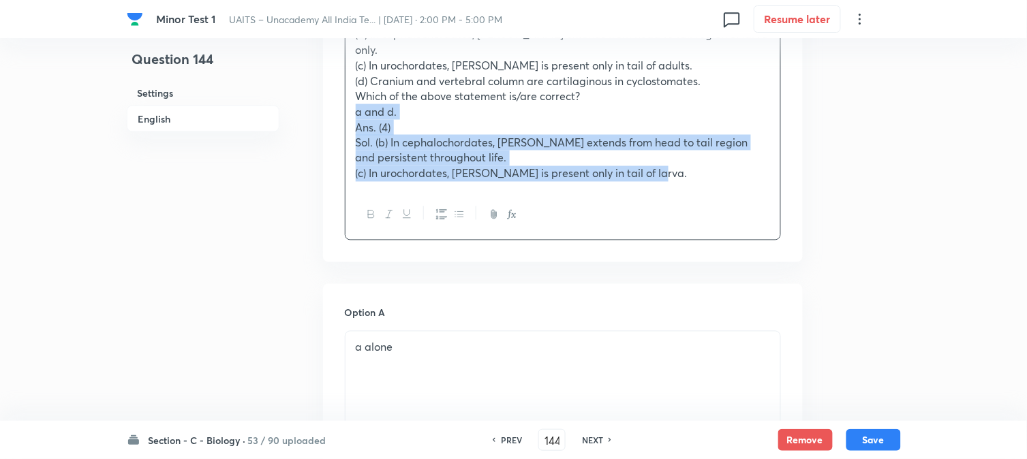
drag, startPoint x: 352, startPoint y: 98, endPoint x: 825, endPoint y: 201, distance: 483.4
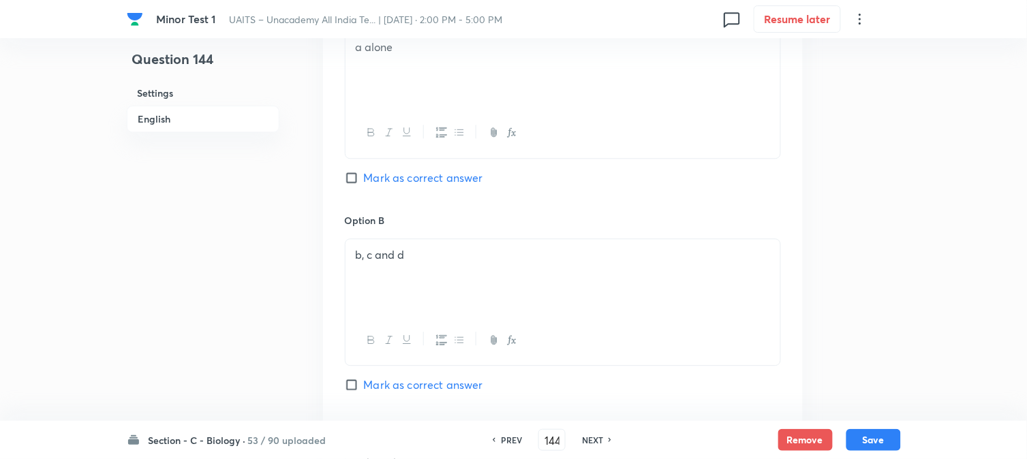
scroll to position [1109, 0]
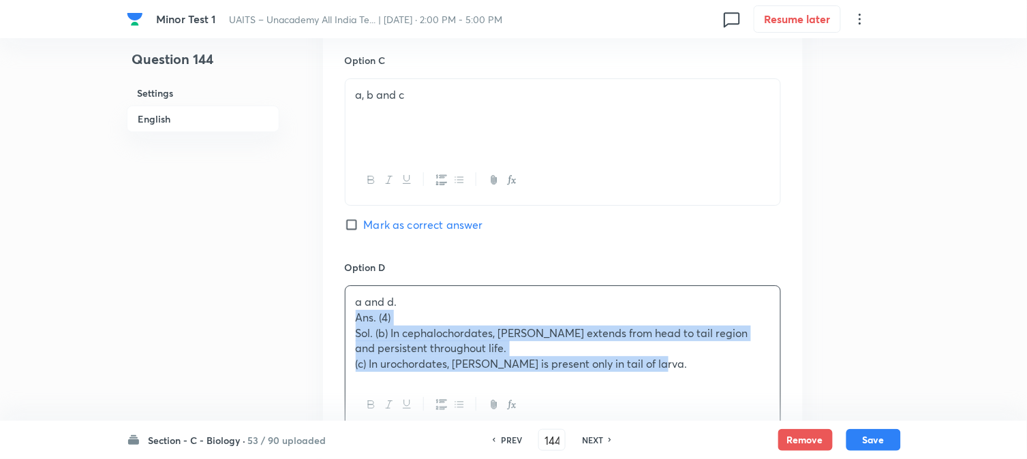
drag, startPoint x: 348, startPoint y: 305, endPoint x: 868, endPoint y: 397, distance: 527.5
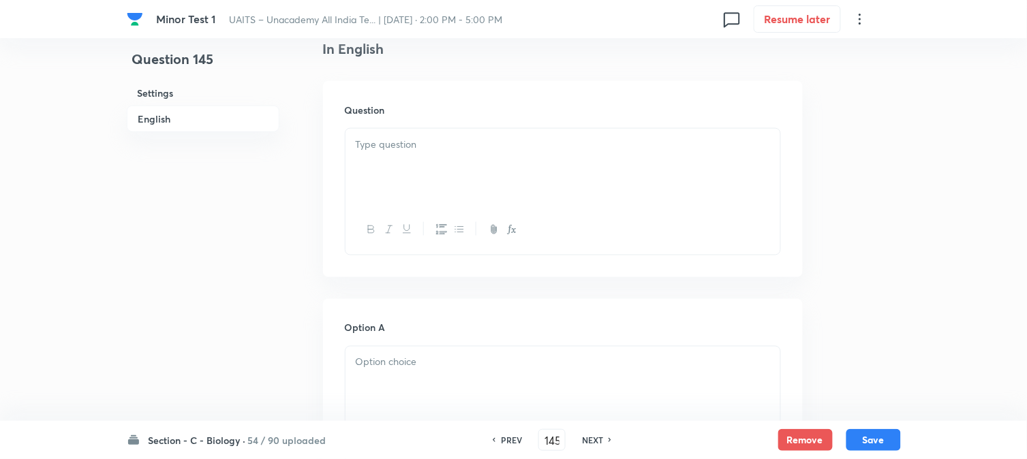
scroll to position [402, 0]
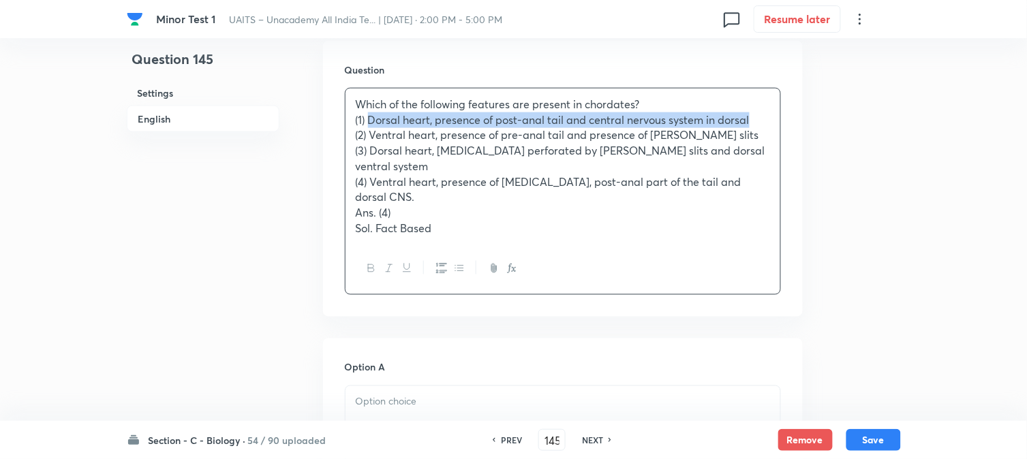
drag, startPoint x: 369, startPoint y: 119, endPoint x: 780, endPoint y: 124, distance: 411.7
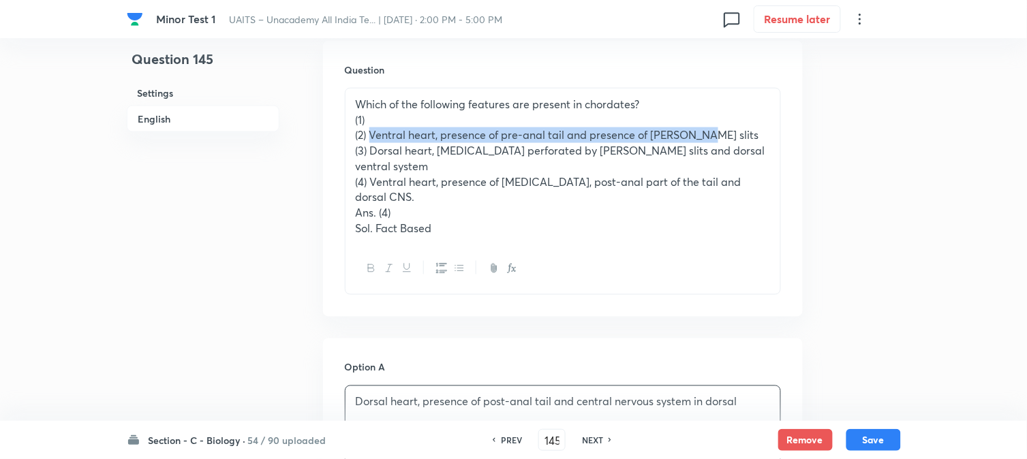
drag, startPoint x: 371, startPoint y: 132, endPoint x: 710, endPoint y: 132, distance: 339.4
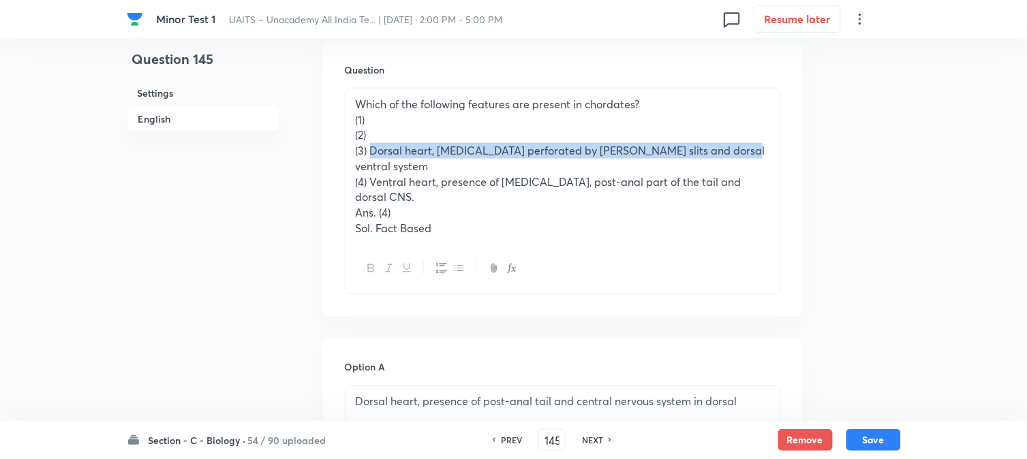
drag, startPoint x: 371, startPoint y: 147, endPoint x: 760, endPoint y: 146, distance: 388.5
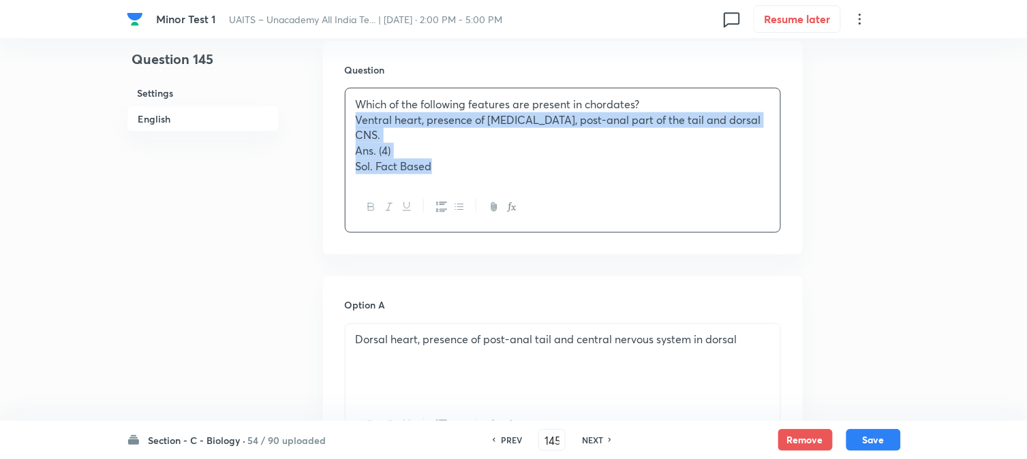
drag, startPoint x: 371, startPoint y: 171, endPoint x: 678, endPoint y: 221, distance: 311.4
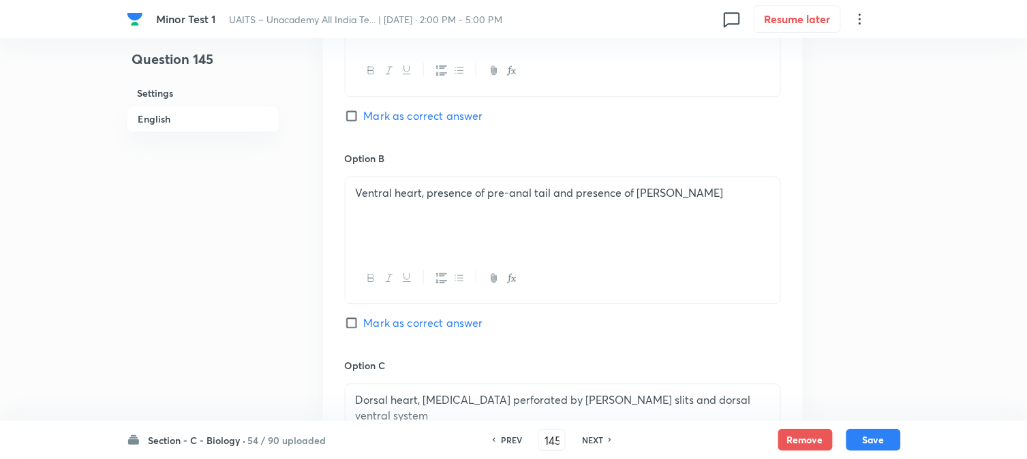
scroll to position [1235, 0]
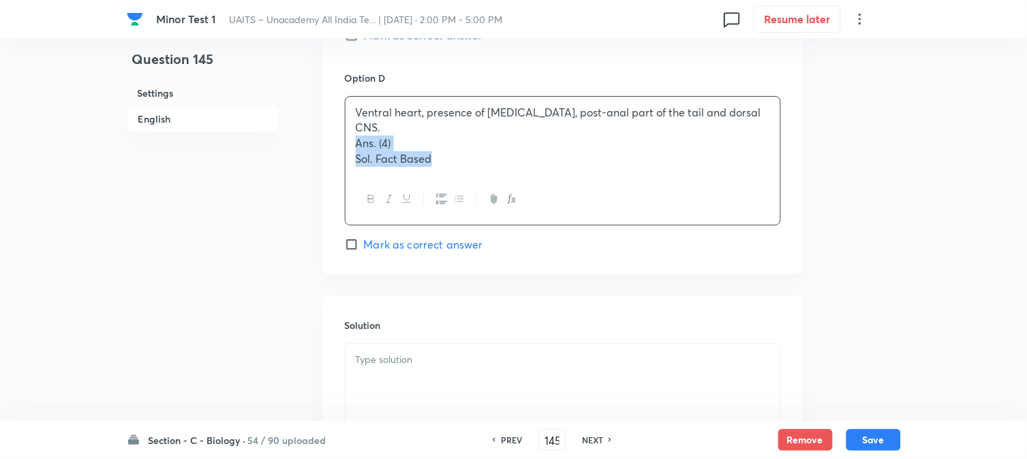
drag, startPoint x: 353, startPoint y: 125, endPoint x: 632, endPoint y: 206, distance: 290.9
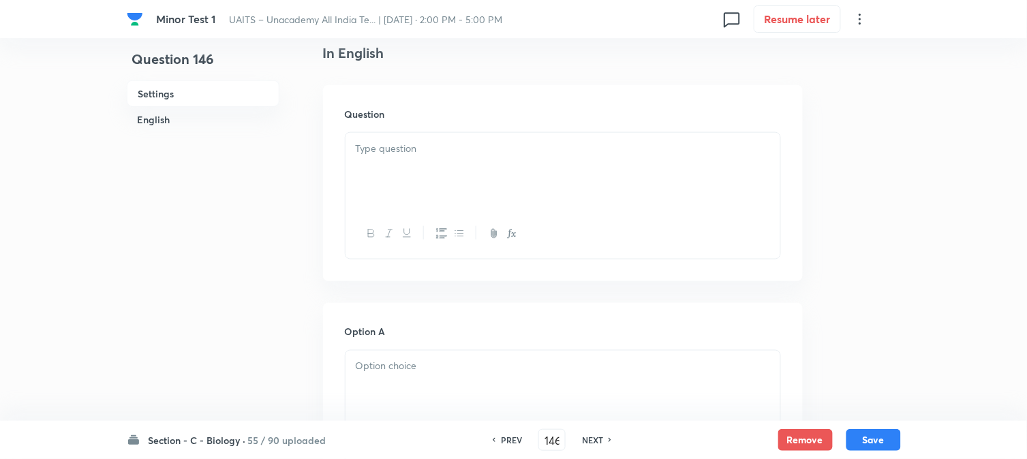
scroll to position [402, 0]
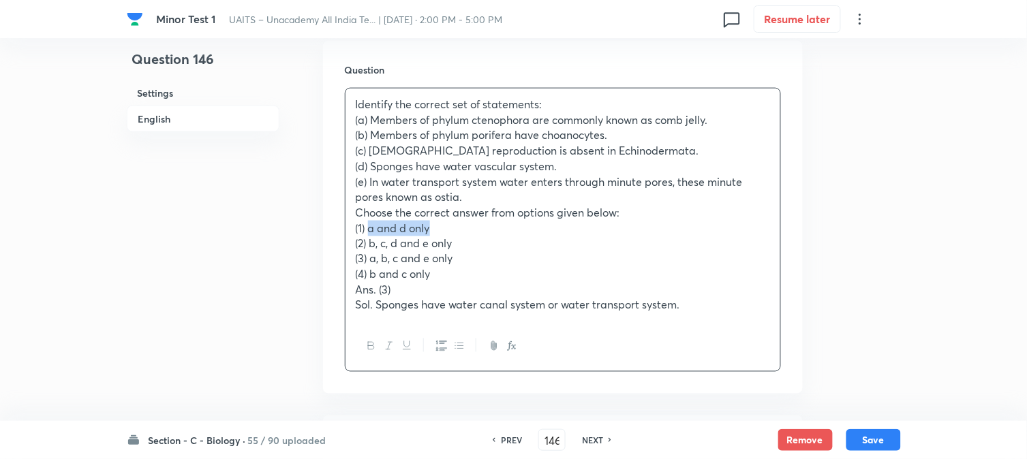
drag, startPoint x: 380, startPoint y: 226, endPoint x: 491, endPoint y: 226, distance: 111.8
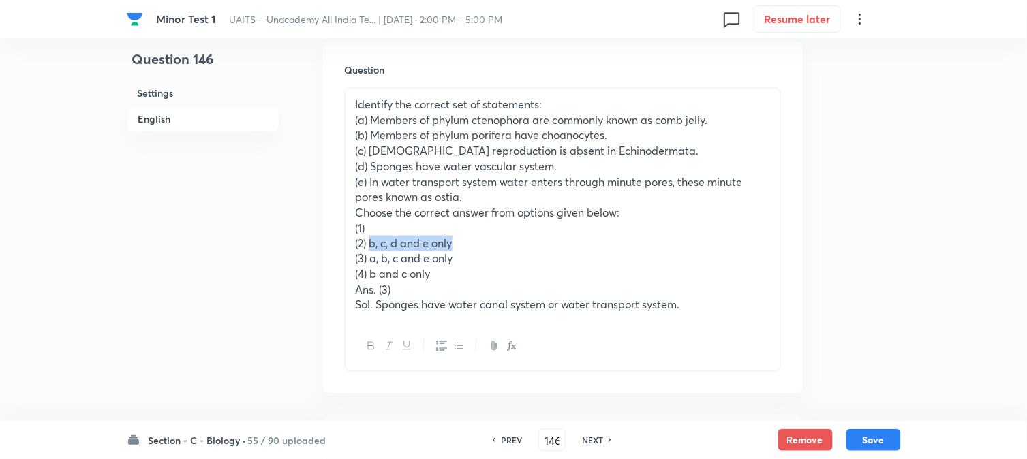
drag, startPoint x: 373, startPoint y: 242, endPoint x: 465, endPoint y: 244, distance: 92.7
drag, startPoint x: 370, startPoint y: 253, endPoint x: 479, endPoint y: 266, distance: 109.9
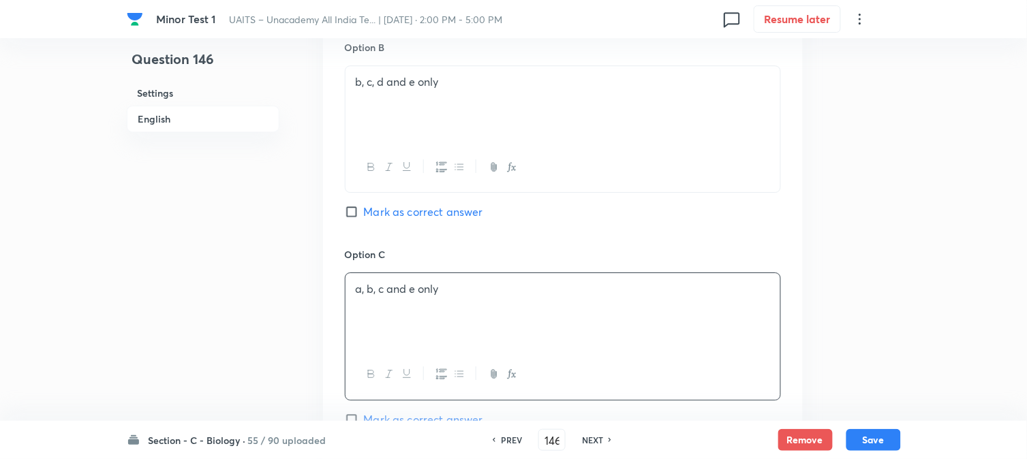
scroll to position [478, 0]
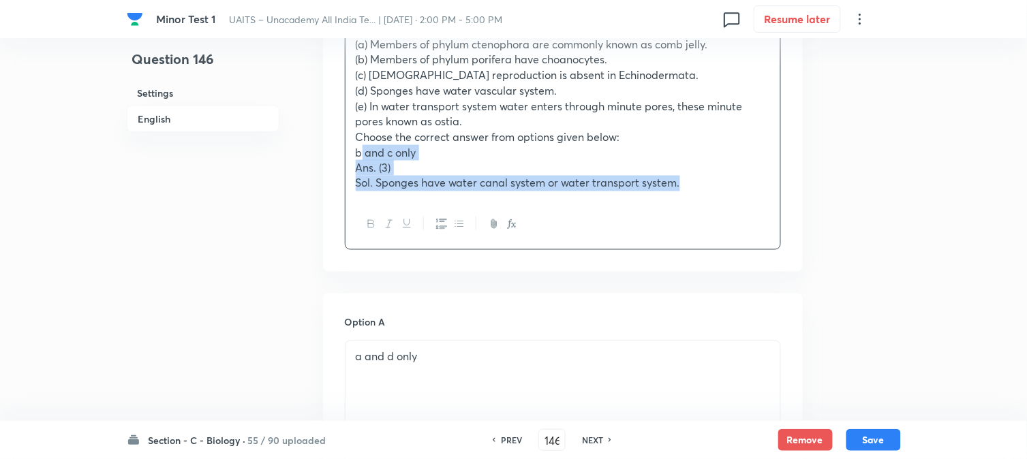
drag, startPoint x: 369, startPoint y: 198, endPoint x: 914, endPoint y: 257, distance: 548.4
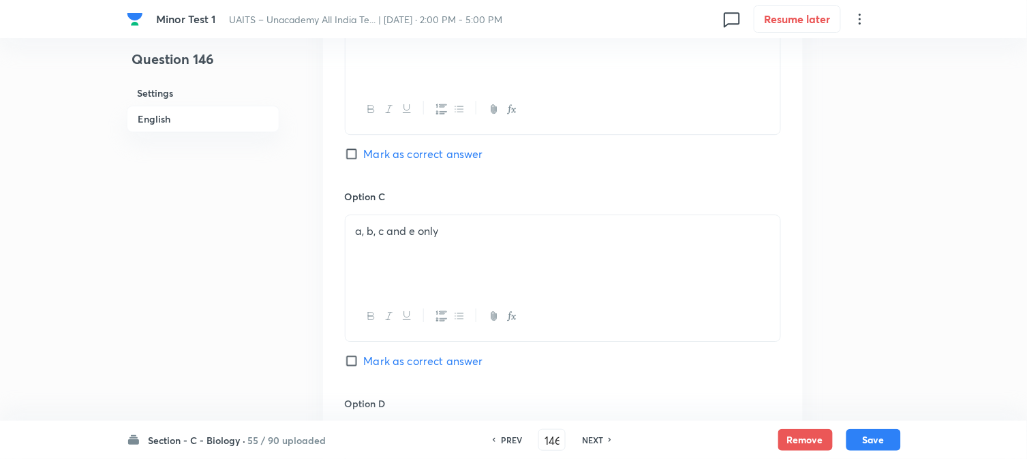
scroll to position [1235, 0]
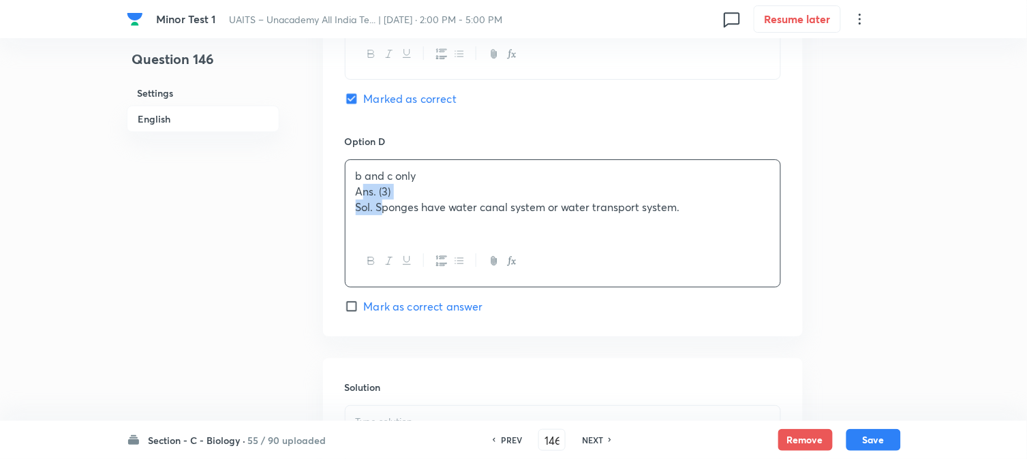
drag, startPoint x: 360, startPoint y: 189, endPoint x: 369, endPoint y: 207, distance: 20.7
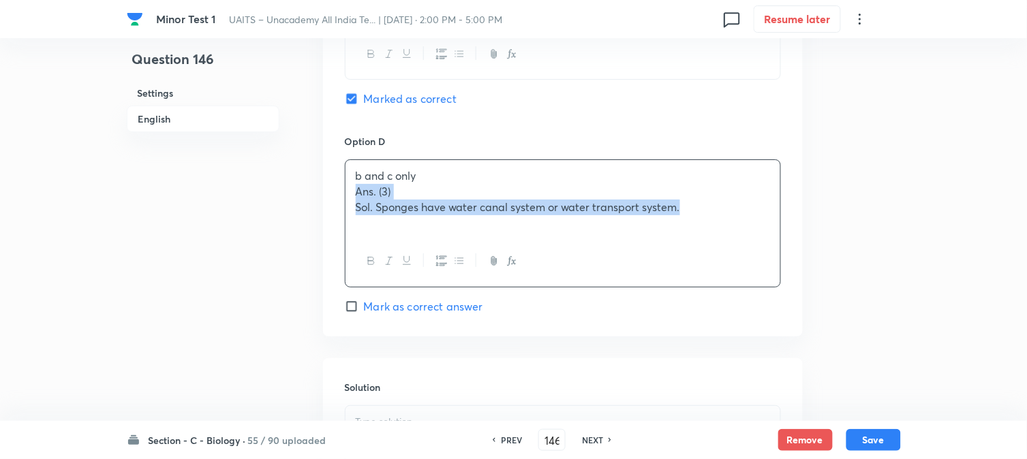
drag, startPoint x: 354, startPoint y: 192, endPoint x: 842, endPoint y: 228, distance: 488.6
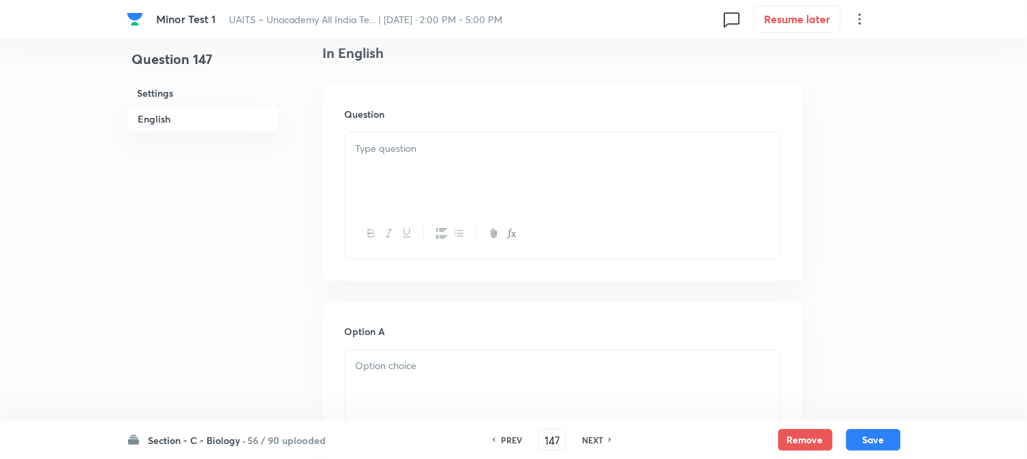
scroll to position [402, 0]
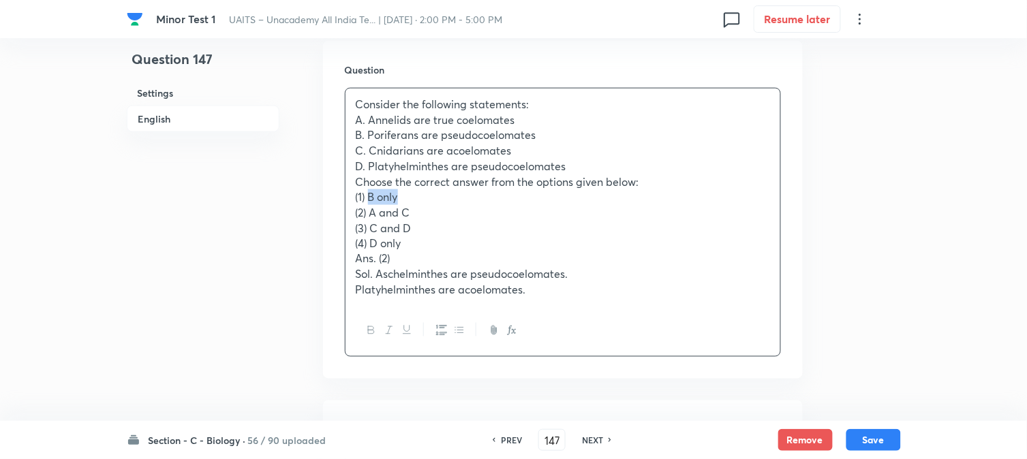
drag, startPoint x: 383, startPoint y: 194, endPoint x: 418, endPoint y: 194, distance: 35.4
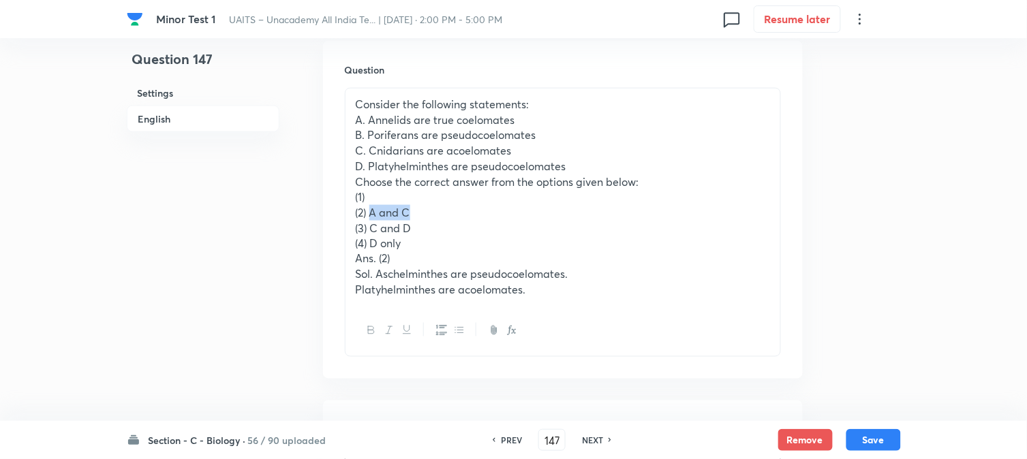
drag, startPoint x: 372, startPoint y: 213, endPoint x: 440, endPoint y: 213, distance: 68.1
drag, startPoint x: 372, startPoint y: 224, endPoint x: 448, endPoint y: 224, distance: 75.6
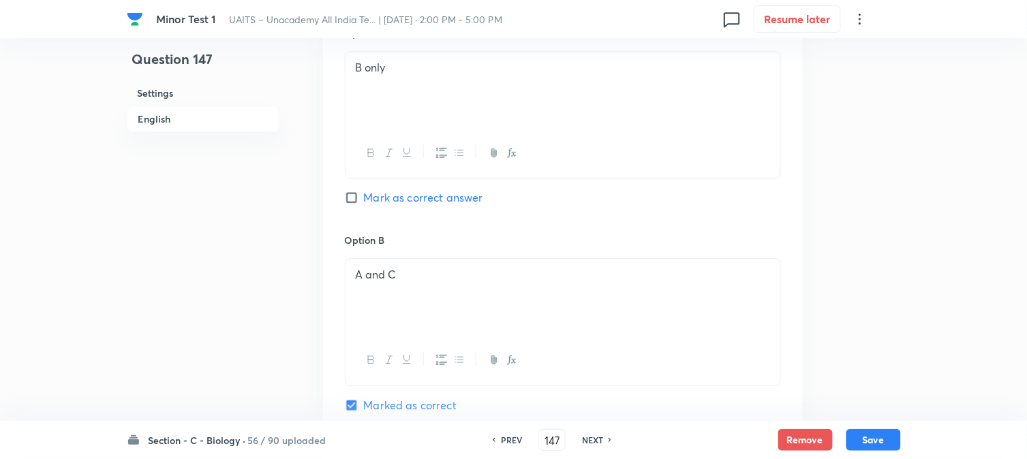
scroll to position [478, 0]
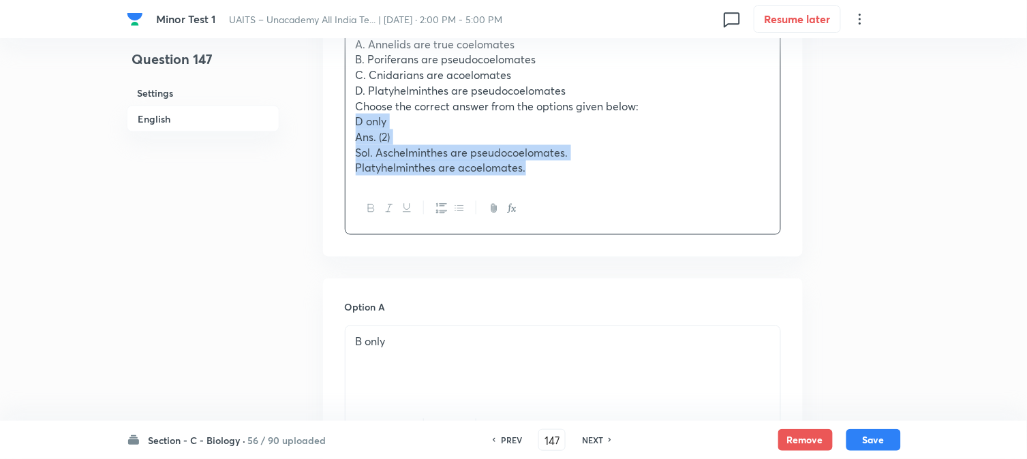
drag, startPoint x: 371, startPoint y: 165, endPoint x: 707, endPoint y: 222, distance: 341.5
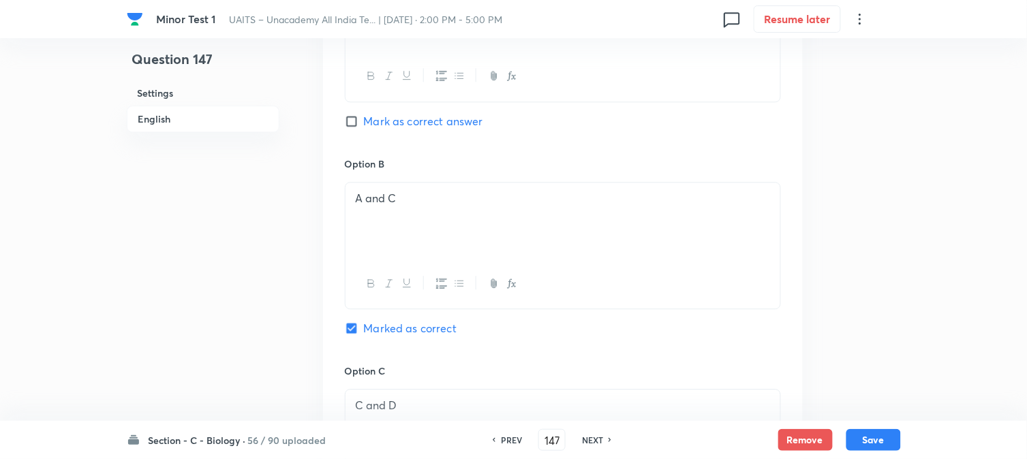
scroll to position [1084, 0]
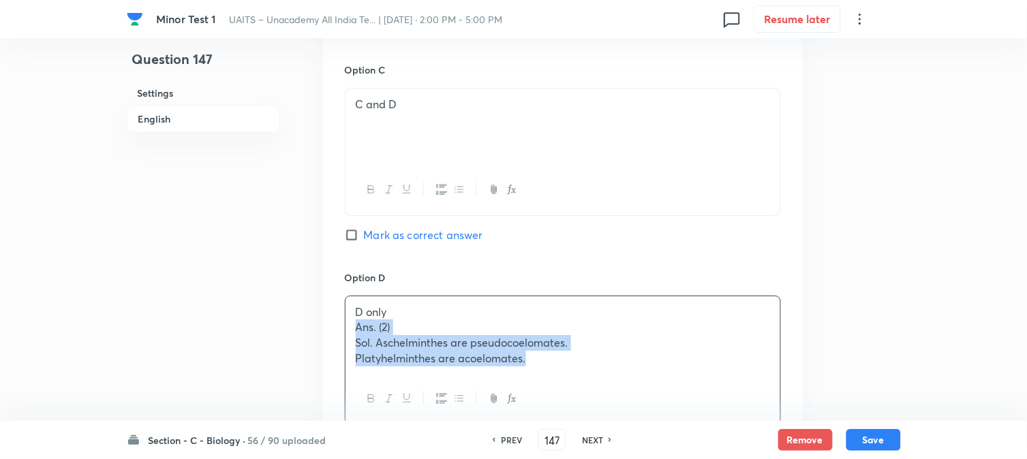
drag, startPoint x: 355, startPoint y: 330, endPoint x: 634, endPoint y: 384, distance: 283.9
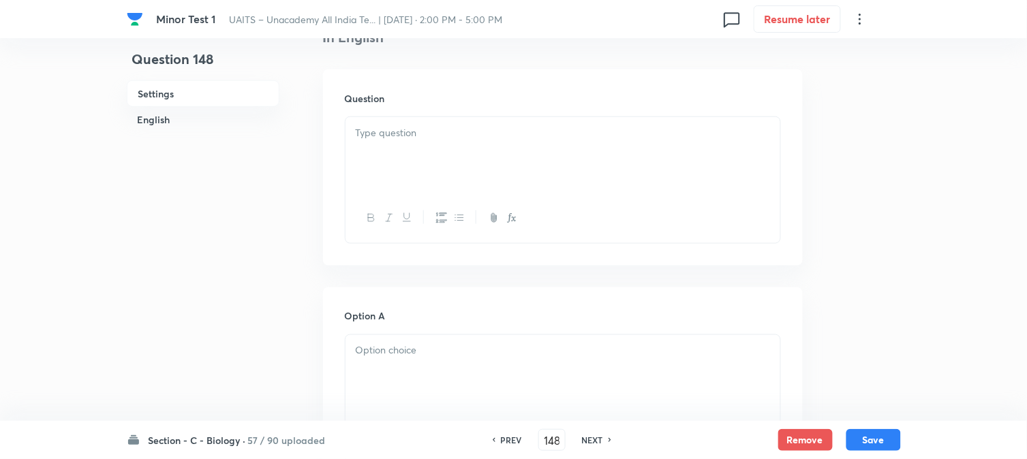
scroll to position [402, 0]
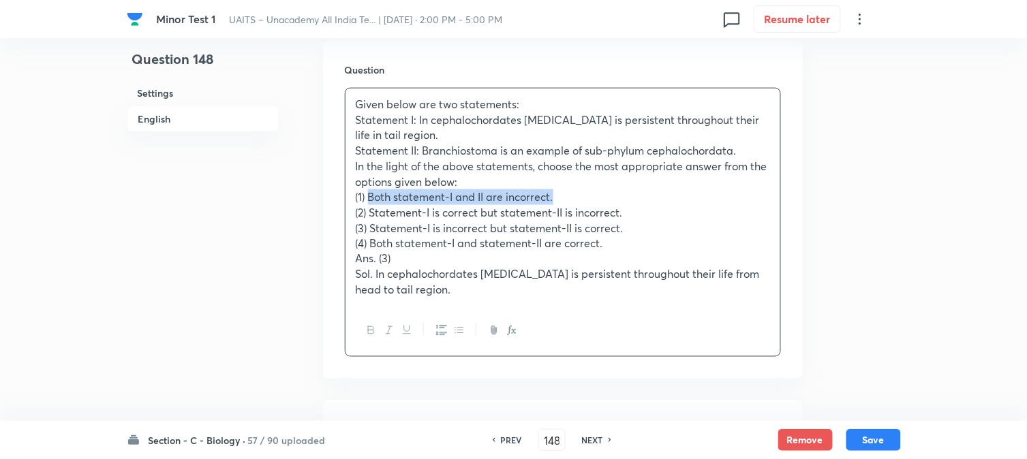
drag, startPoint x: 369, startPoint y: 195, endPoint x: 649, endPoint y: 193, distance: 279.4
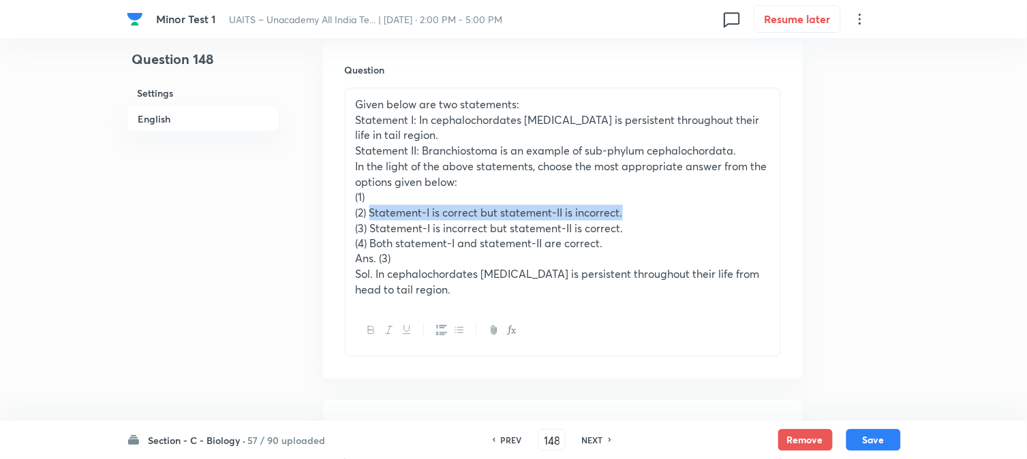
drag, startPoint x: 370, startPoint y: 204, endPoint x: 718, endPoint y: 207, distance: 347.6
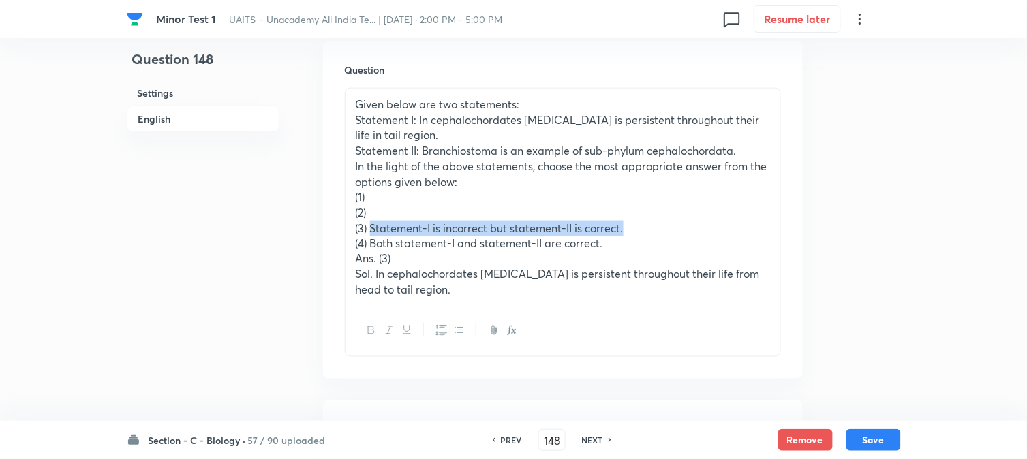
drag, startPoint x: 371, startPoint y: 228, endPoint x: 658, endPoint y: 229, distance: 287.6
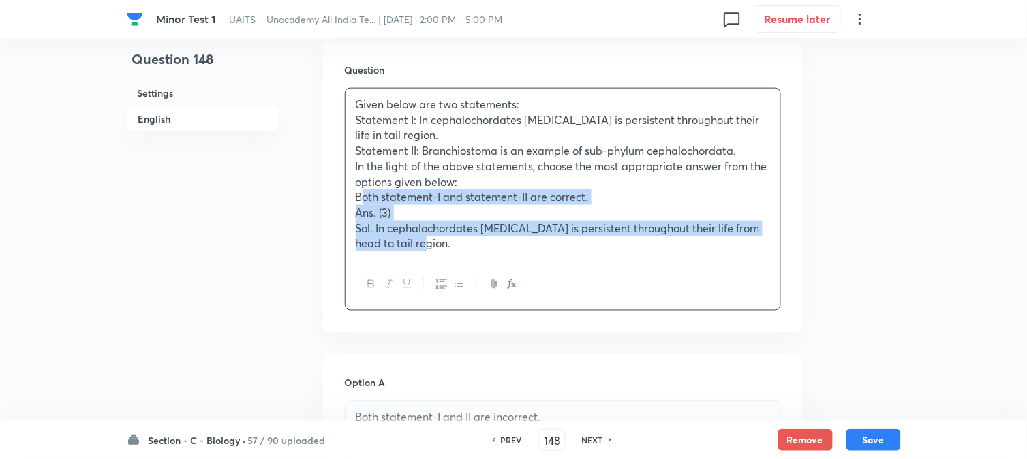
drag, startPoint x: 368, startPoint y: 239, endPoint x: 594, endPoint y: 301, distance: 234.8
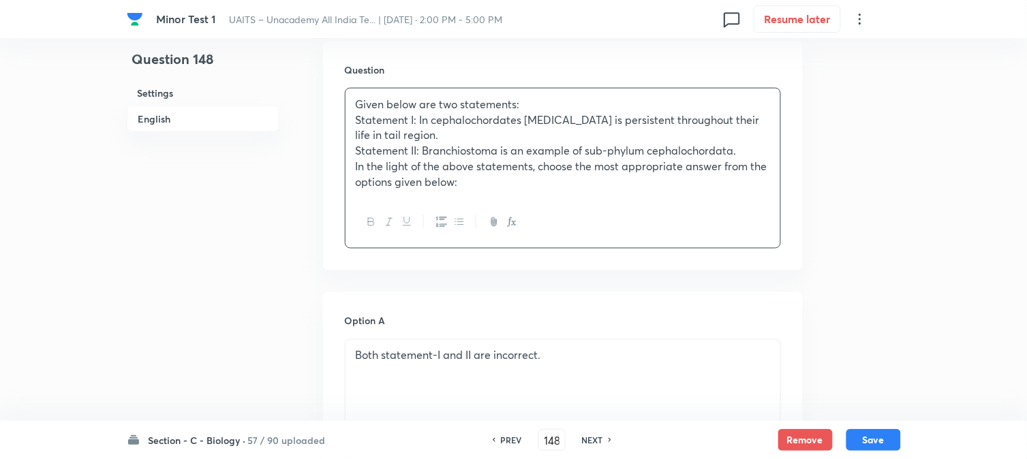
scroll to position [1235, 0]
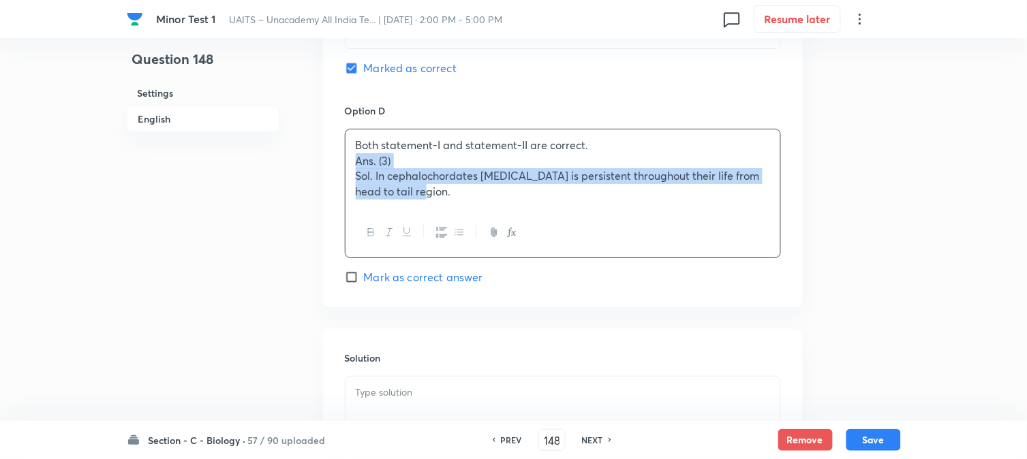
drag, startPoint x: 355, startPoint y: 160, endPoint x: 495, endPoint y: 221, distance: 153.2
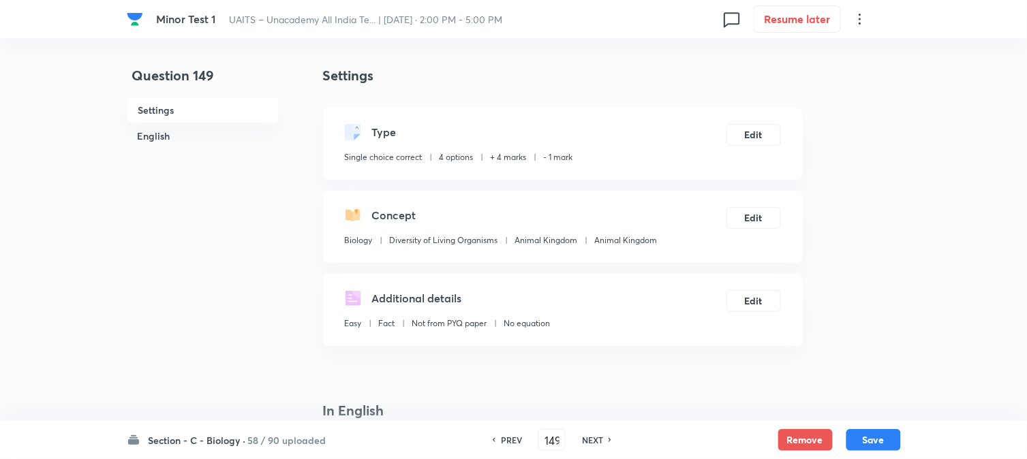
scroll to position [402, 0]
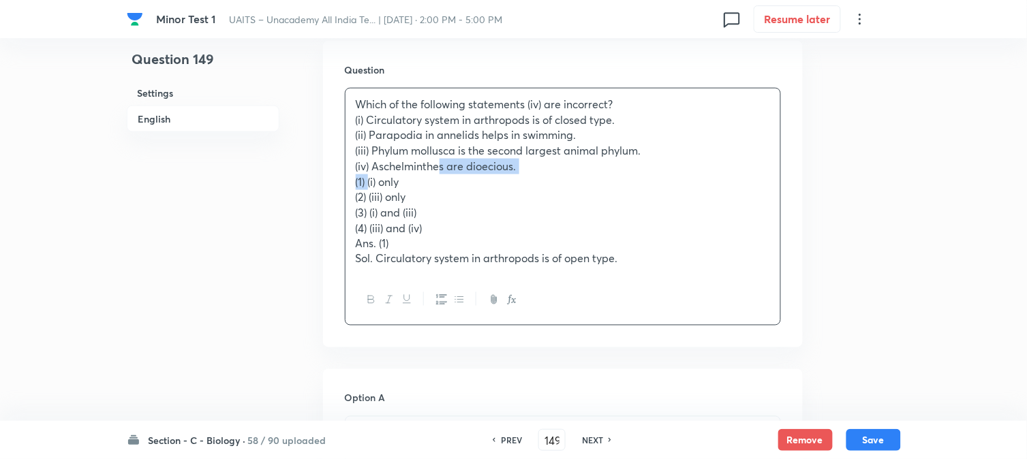
drag, startPoint x: 368, startPoint y: 185, endPoint x: 440, endPoint y: 170, distance: 73.8
drag, startPoint x: 397, startPoint y: 230, endPoint x: 387, endPoint y: 220, distance: 14.0
drag, startPoint x: 365, startPoint y: 179, endPoint x: 429, endPoint y: 188, distance: 64.8
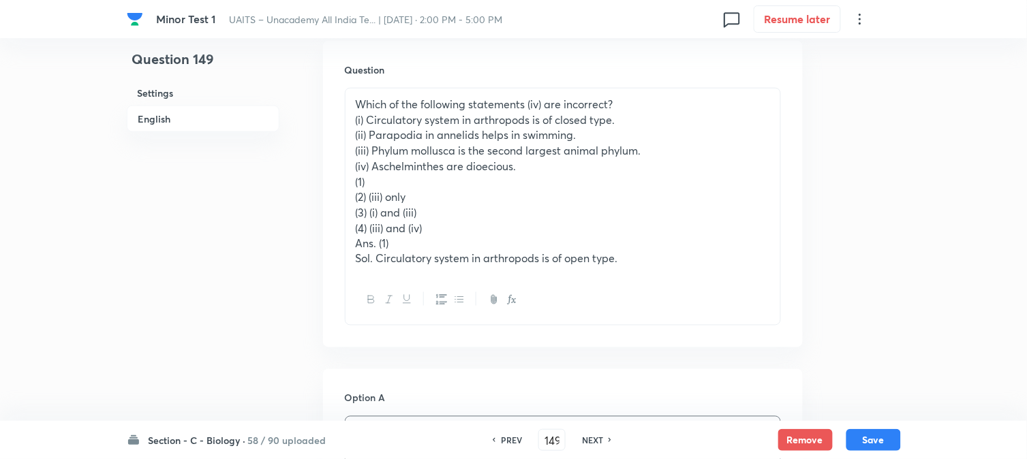
drag, startPoint x: 370, startPoint y: 200, endPoint x: 433, endPoint y: 201, distance: 63.4
drag, startPoint x: 371, startPoint y: 209, endPoint x: 451, endPoint y: 209, distance: 80.4
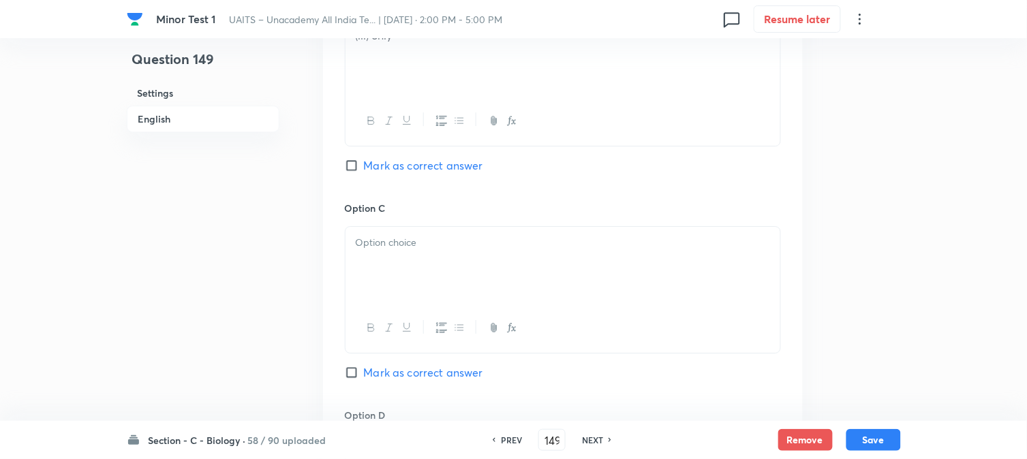
drag, startPoint x: 384, startPoint y: 283, endPoint x: 384, endPoint y: 264, distance: 18.4
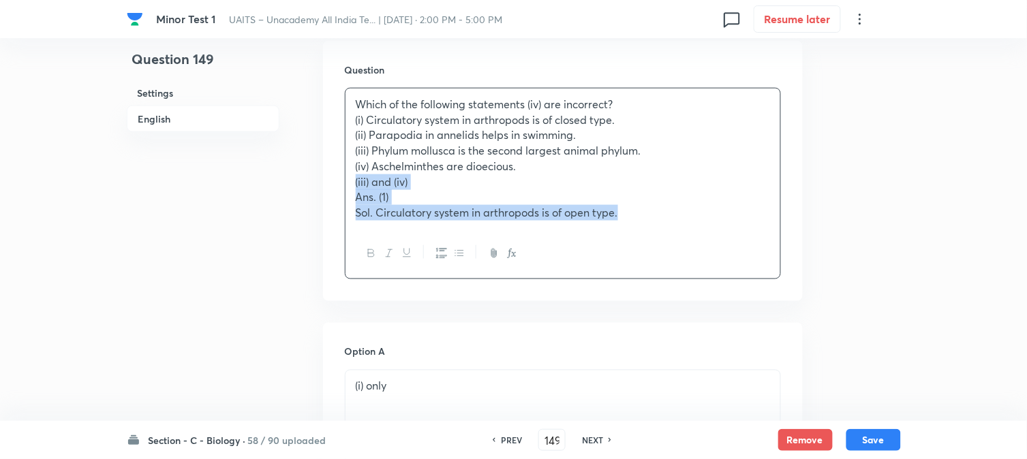
drag, startPoint x: 371, startPoint y: 222, endPoint x: 787, endPoint y: 263, distance: 417.7
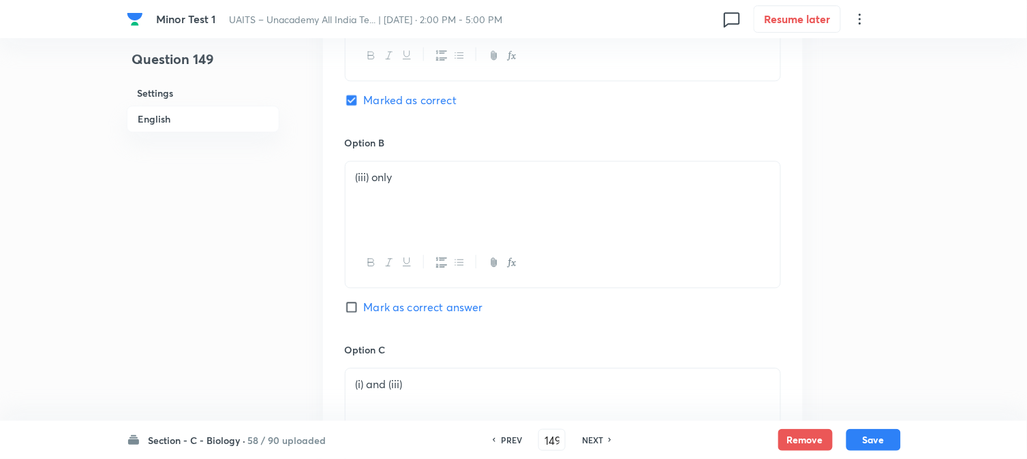
scroll to position [1159, 0]
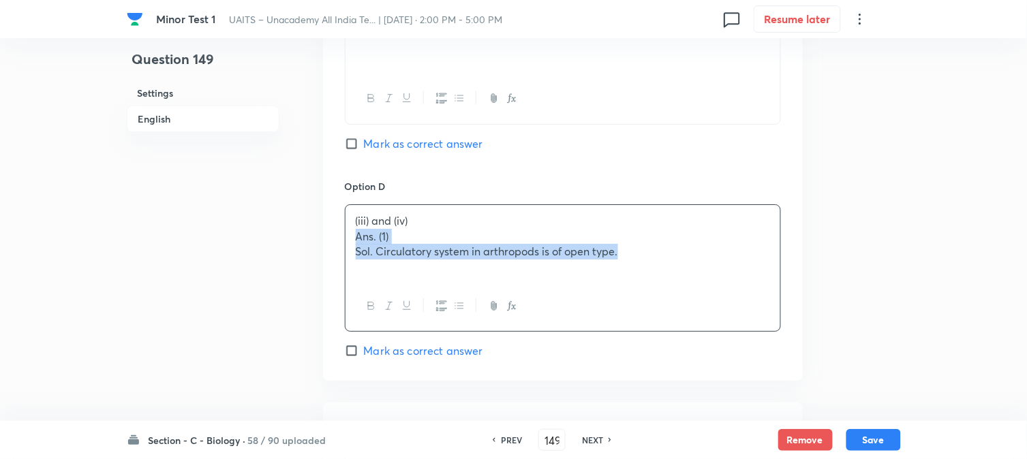
drag, startPoint x: 351, startPoint y: 241, endPoint x: 897, endPoint y: 330, distance: 553.0
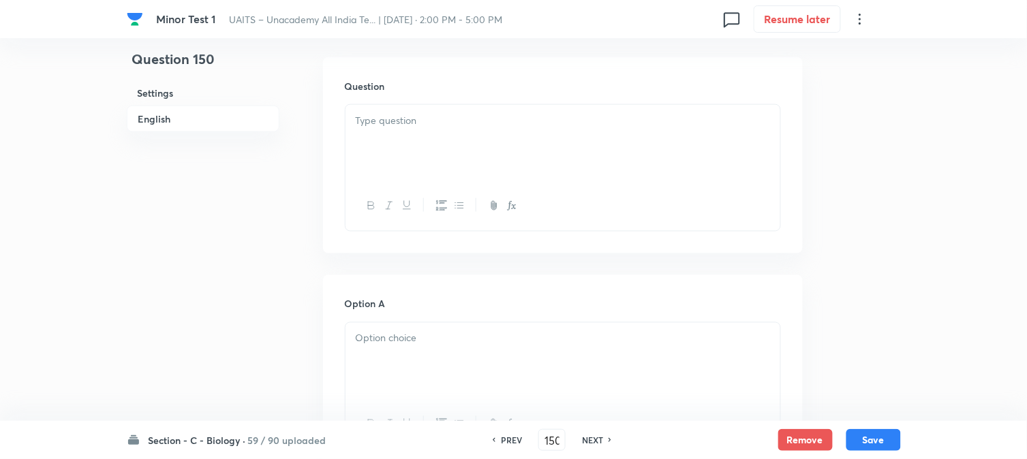
scroll to position [402, 0]
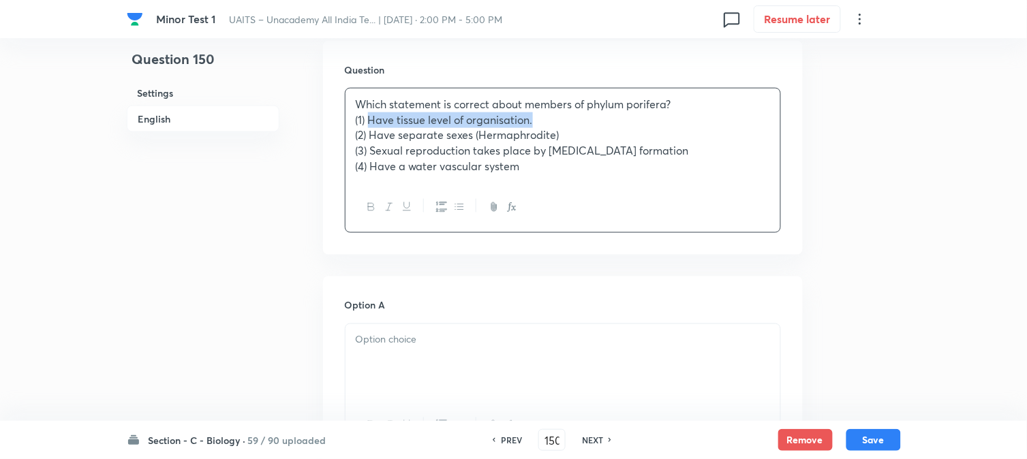
drag, startPoint x: 398, startPoint y: 119, endPoint x: 631, endPoint y: 120, distance: 233.1
drag, startPoint x: 392, startPoint y: 324, endPoint x: 376, endPoint y: 278, distance: 49.1
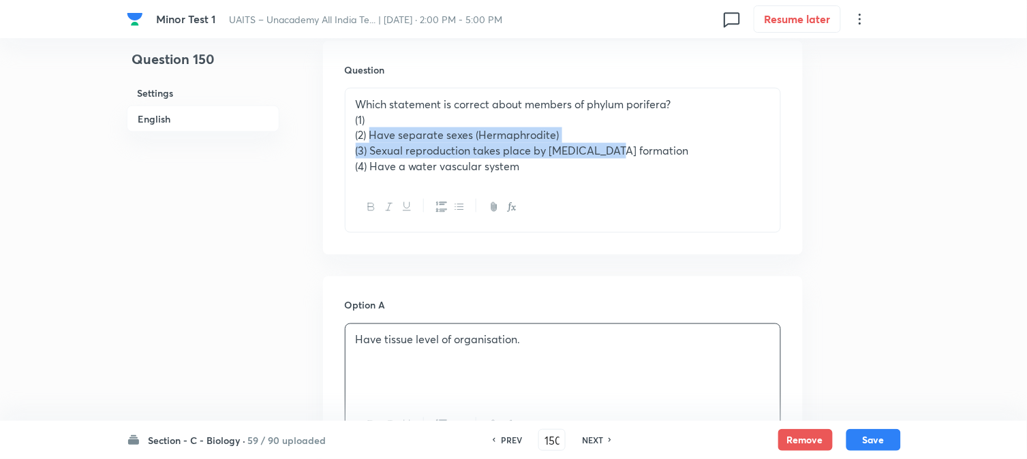
drag, startPoint x: 371, startPoint y: 139, endPoint x: 603, endPoint y: 151, distance: 232.0
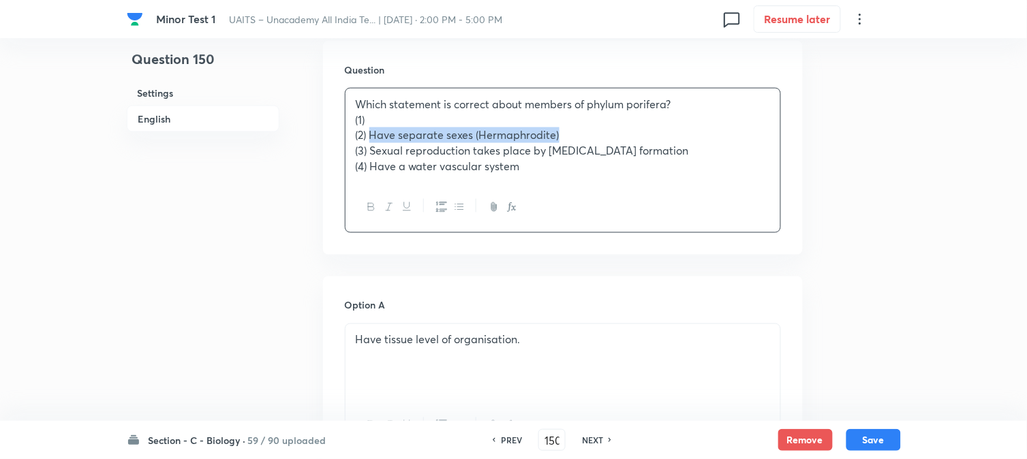
drag, startPoint x: 373, startPoint y: 130, endPoint x: 609, endPoint y: 134, distance: 236.5
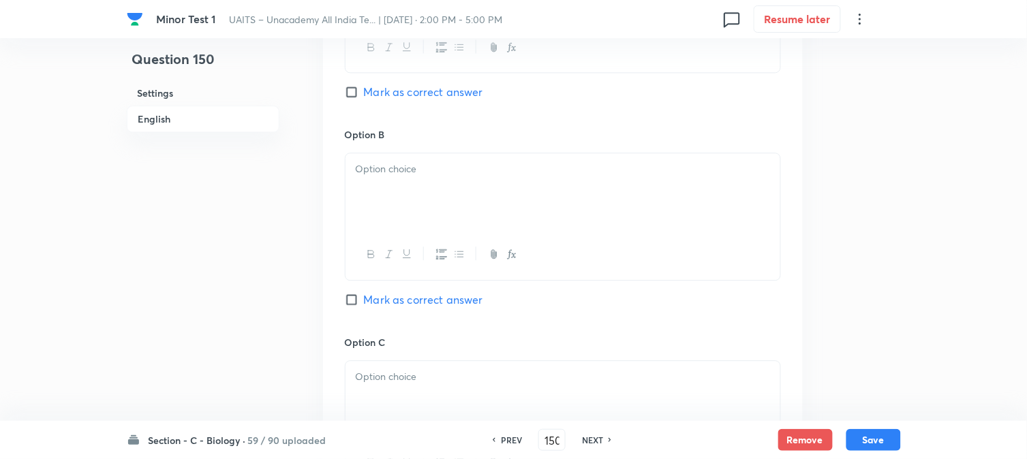
drag, startPoint x: 379, startPoint y: 230, endPoint x: 366, endPoint y: 243, distance: 18.8
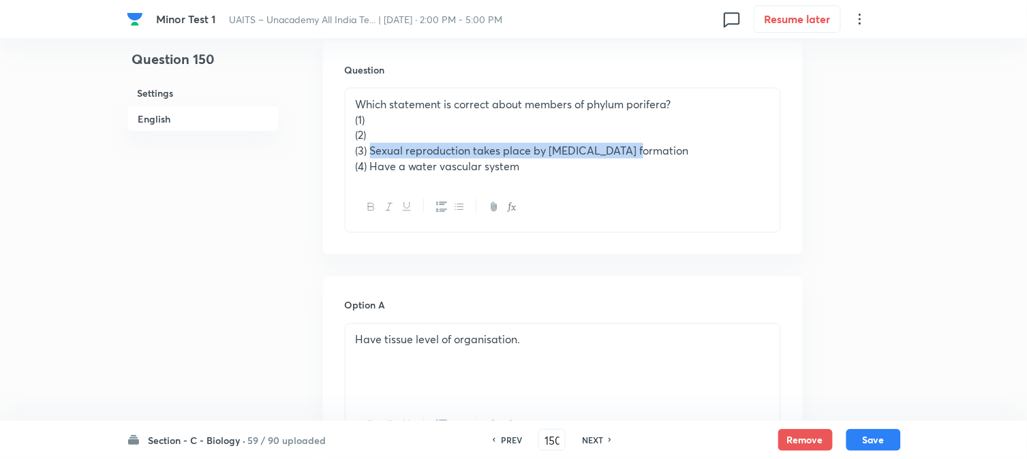
drag, startPoint x: 372, startPoint y: 145, endPoint x: 690, endPoint y: 145, distance: 317.6
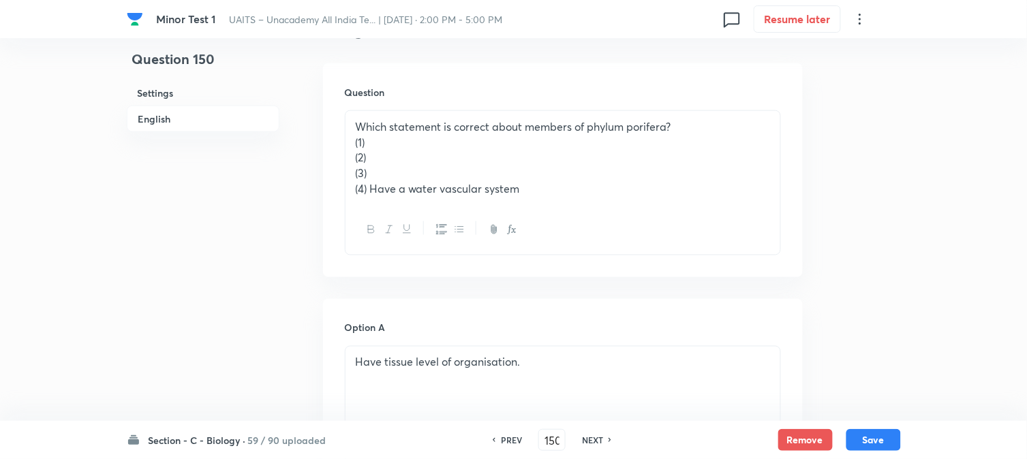
scroll to position [326, 0]
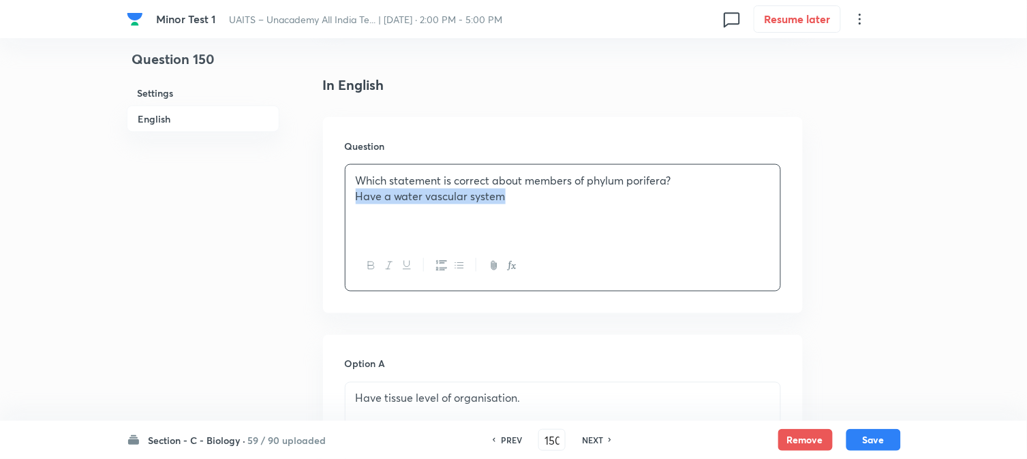
drag, startPoint x: 369, startPoint y: 247, endPoint x: 711, endPoint y: 227, distance: 342.7
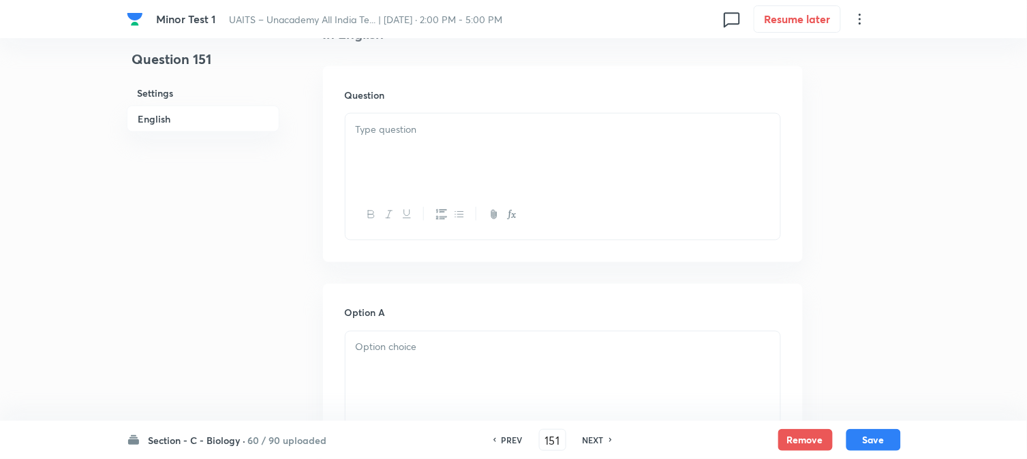
scroll to position [402, 0]
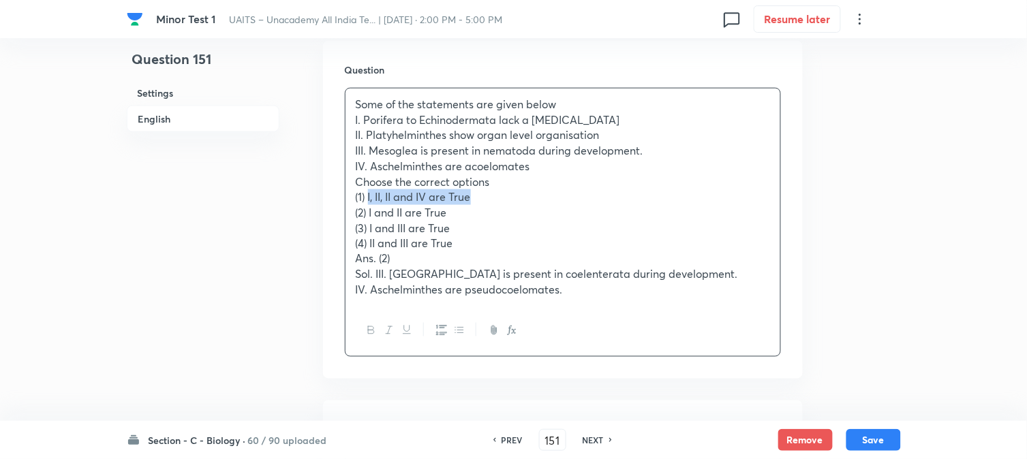
drag, startPoint x: 368, startPoint y: 196, endPoint x: 523, endPoint y: 199, distance: 154.7
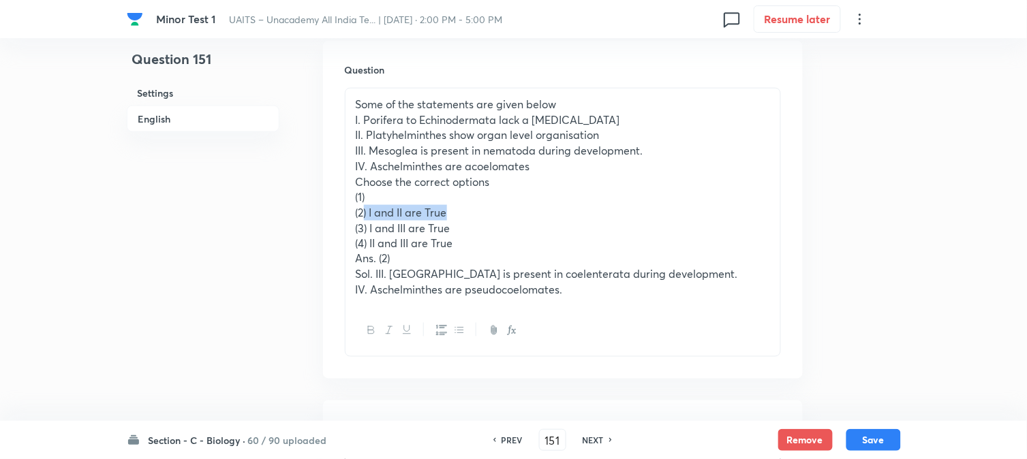
drag, startPoint x: 365, startPoint y: 206, endPoint x: 528, endPoint y: 209, distance: 162.9
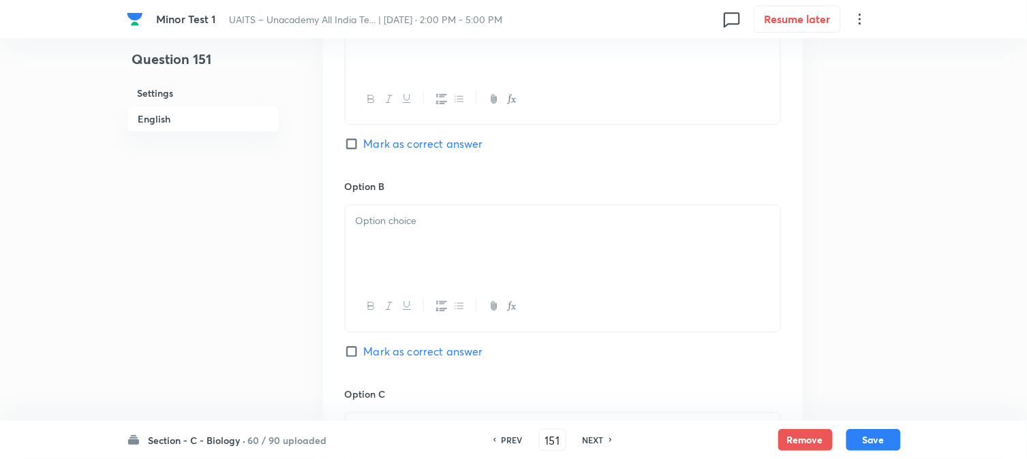
scroll to position [856, 0]
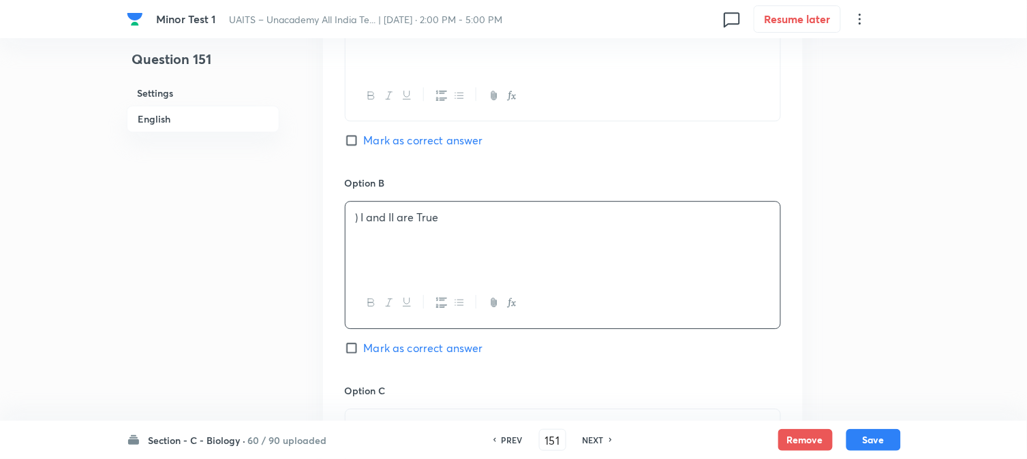
drag, startPoint x: 359, startPoint y: 217, endPoint x: 339, endPoint y: 203, distance: 24.0
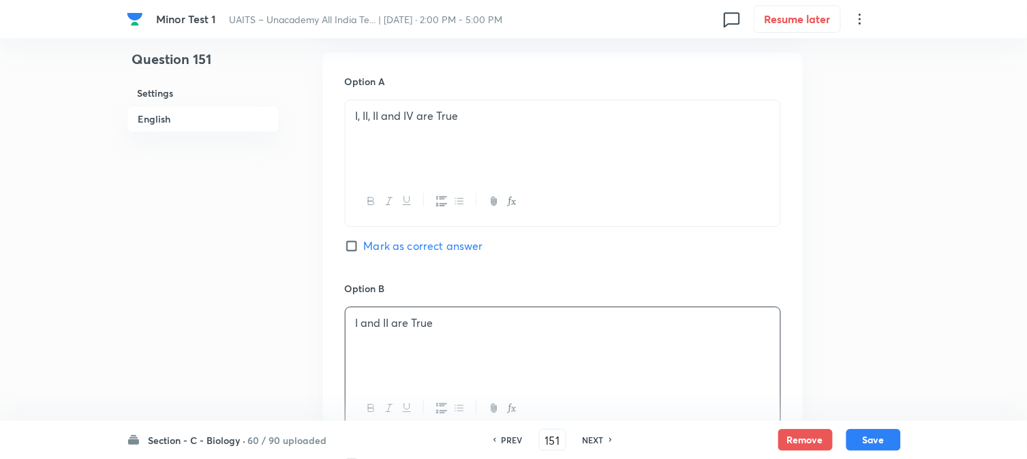
scroll to position [553, 0]
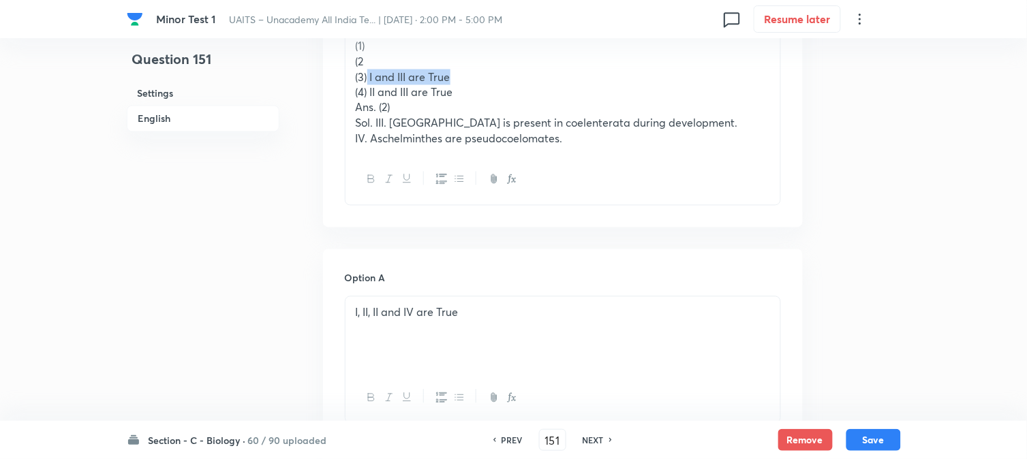
drag, startPoint x: 369, startPoint y: 72, endPoint x: 511, endPoint y: 73, distance: 142.4
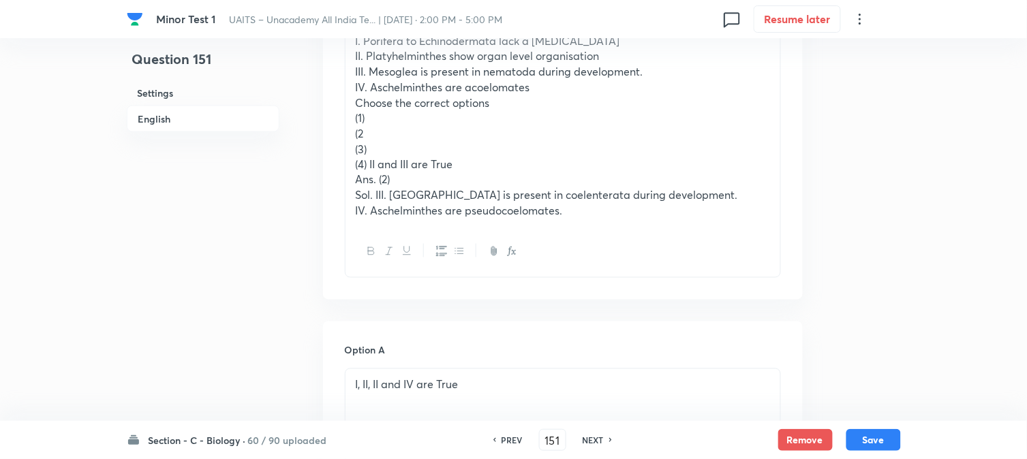
scroll to position [478, 0]
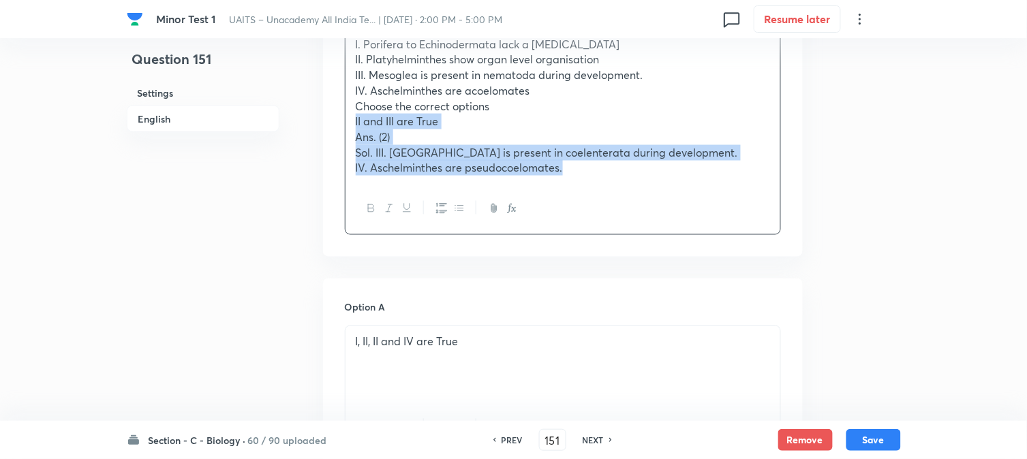
drag, startPoint x: 369, startPoint y: 168, endPoint x: 786, endPoint y: 208, distance: 418.3
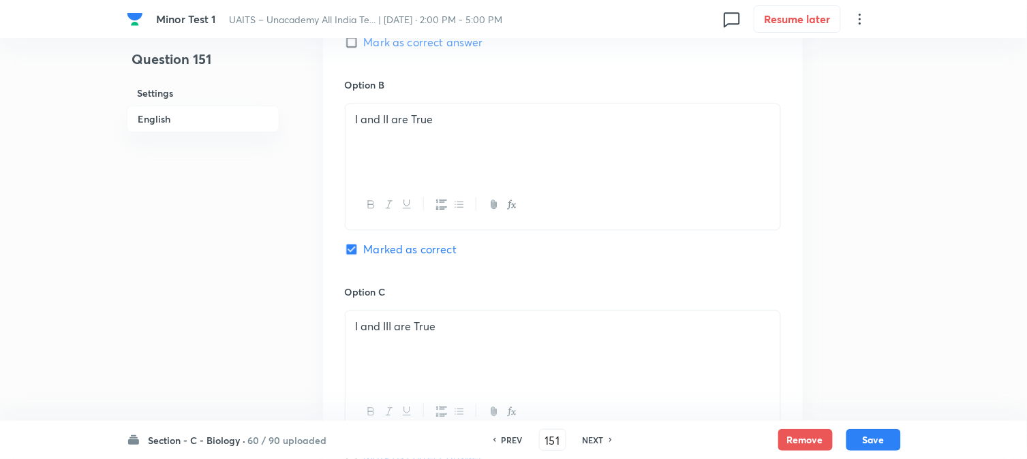
scroll to position [1235, 0]
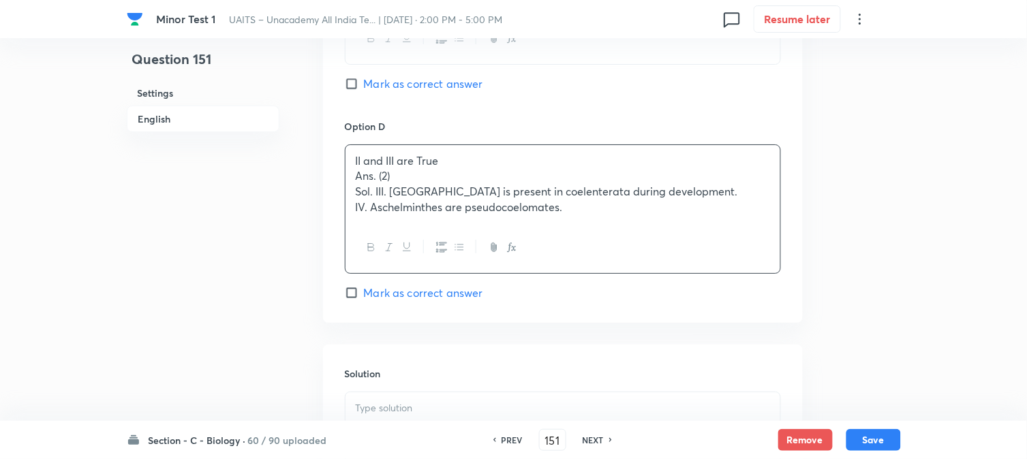
drag, startPoint x: 373, startPoint y: 194, endPoint x: 355, endPoint y: 182, distance: 21.2
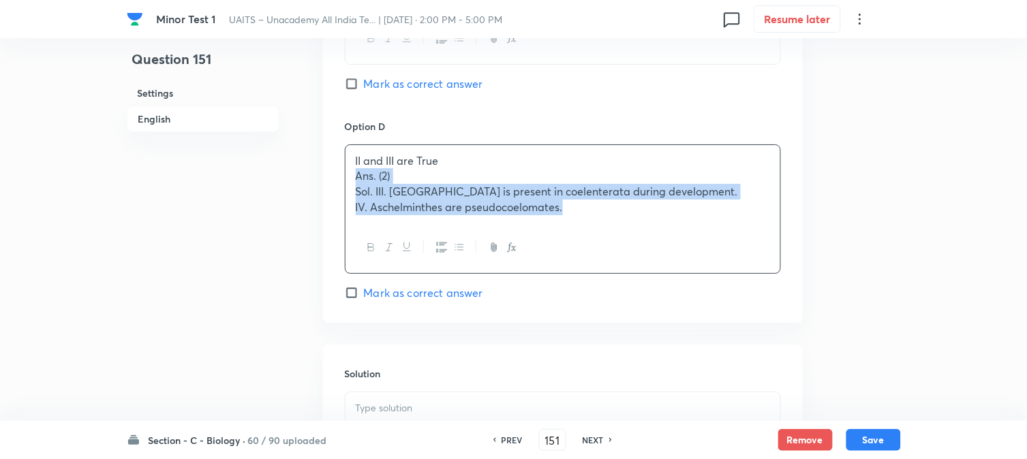
drag, startPoint x: 351, startPoint y: 181, endPoint x: 713, endPoint y: 269, distance: 372.2
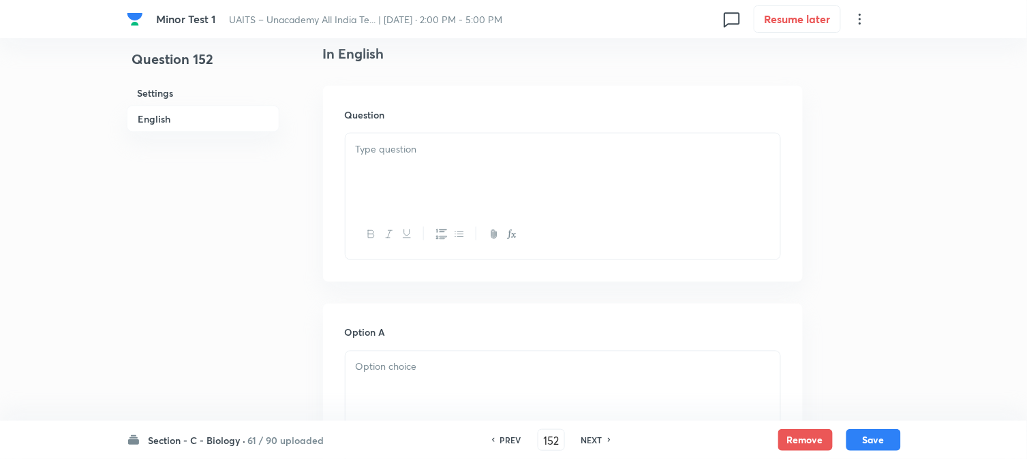
scroll to position [402, 0]
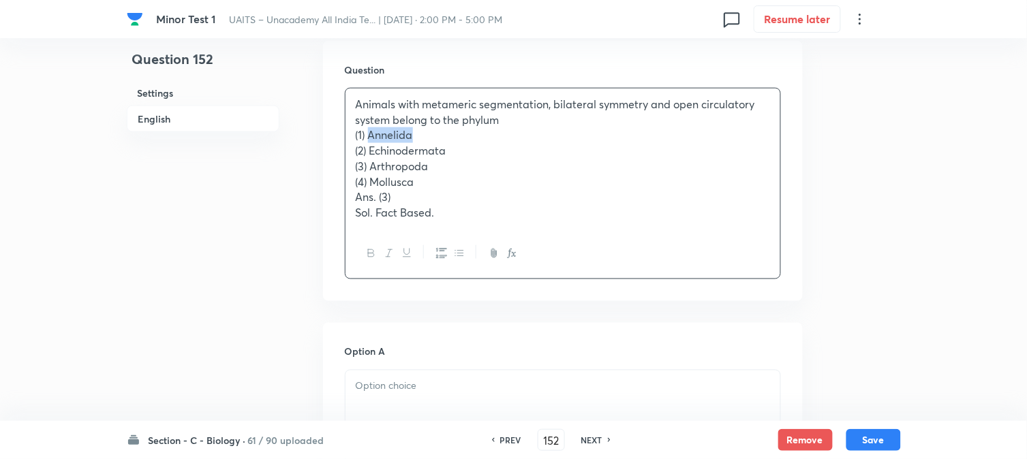
drag, startPoint x: 370, startPoint y: 132, endPoint x: 435, endPoint y: 132, distance: 64.7
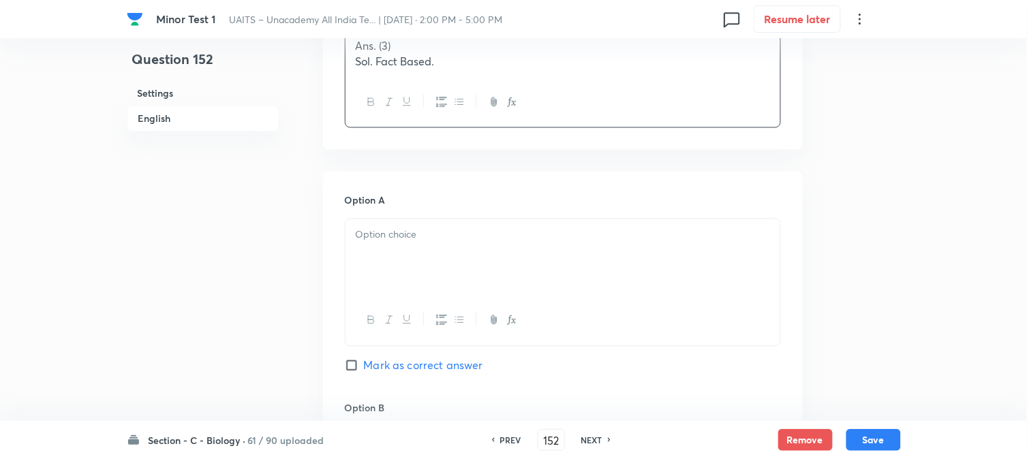
drag, startPoint x: 380, startPoint y: 243, endPoint x: 380, endPoint y: 250, distance: 7.5
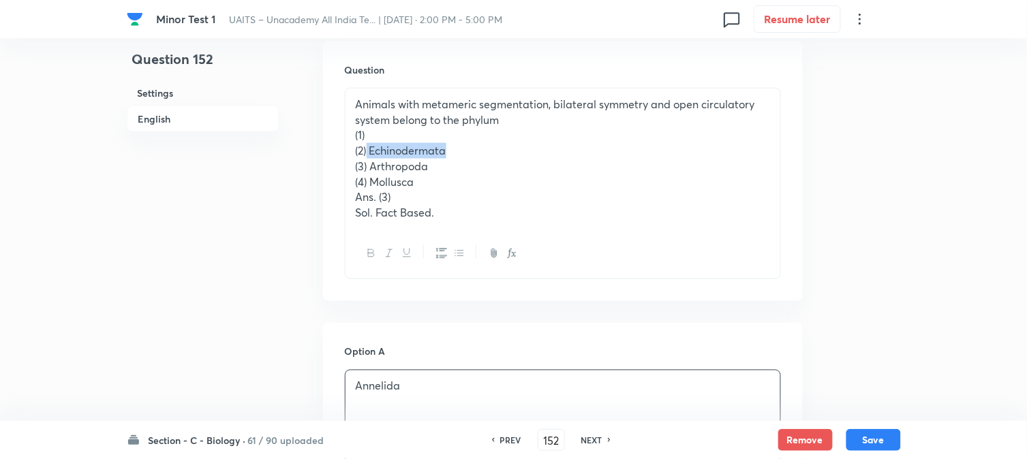
drag, startPoint x: 368, startPoint y: 148, endPoint x: 469, endPoint y: 147, distance: 100.9
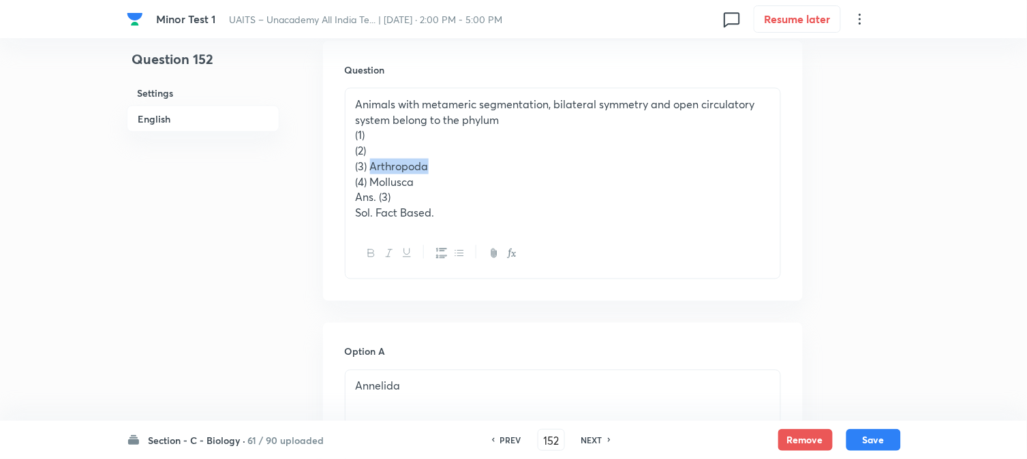
drag, startPoint x: 370, startPoint y: 164, endPoint x: 471, endPoint y: 167, distance: 100.9
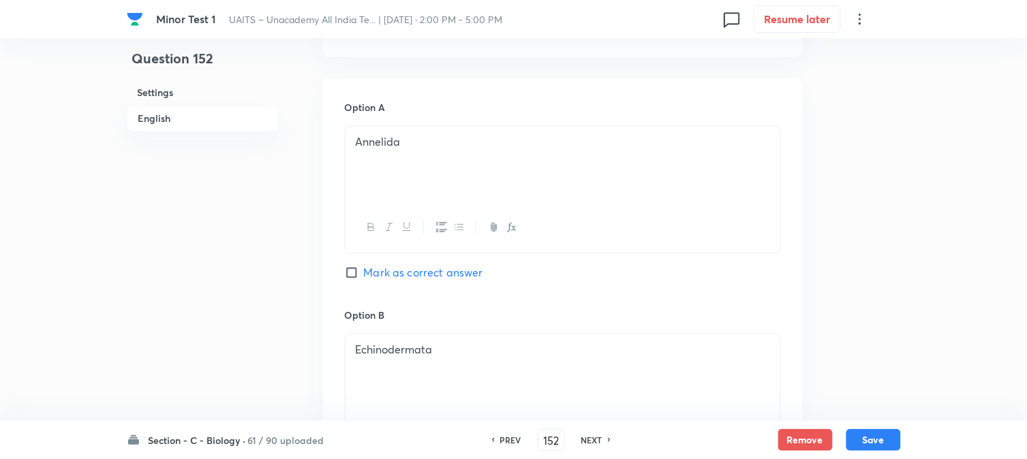
scroll to position [478, 0]
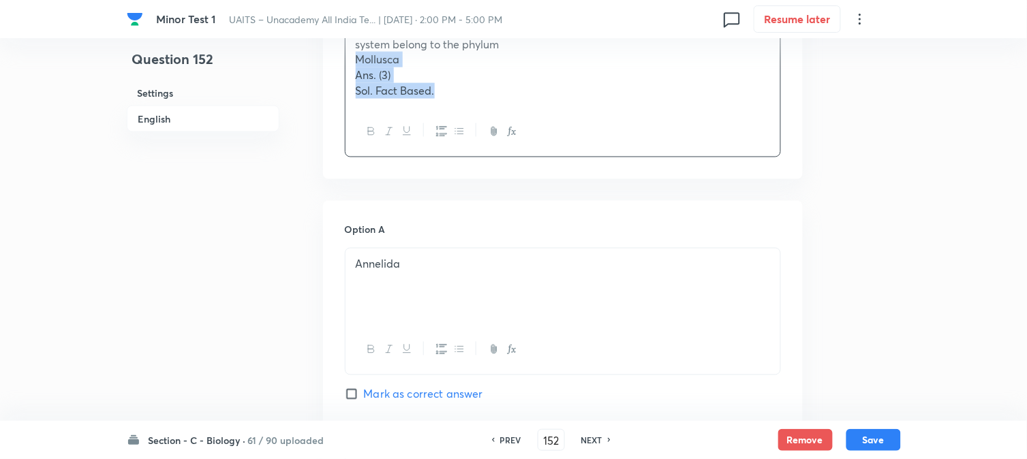
drag, startPoint x: 371, startPoint y: 104, endPoint x: 625, endPoint y: 133, distance: 255.2
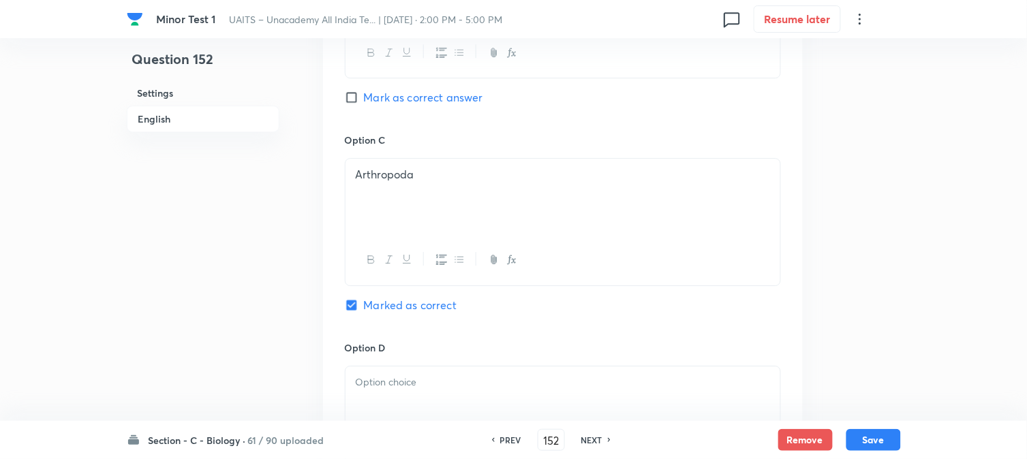
scroll to position [1235, 0]
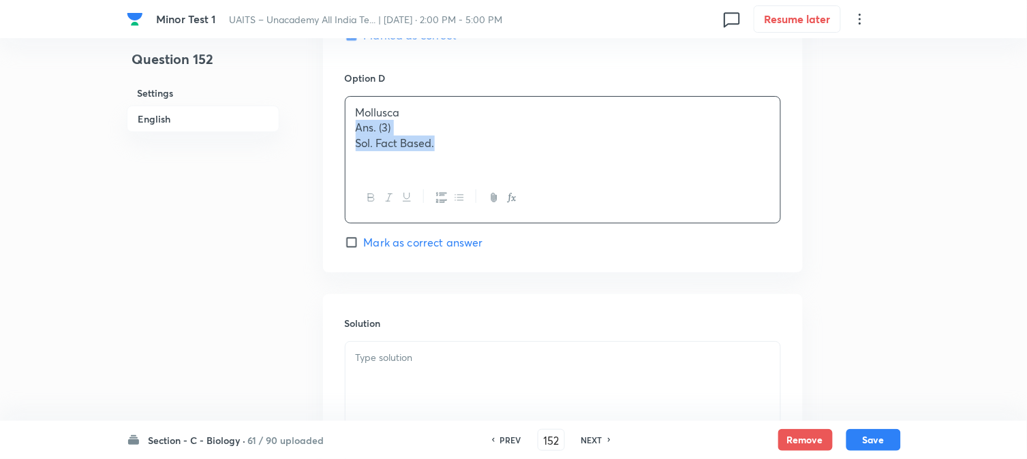
drag, startPoint x: 348, startPoint y: 125, endPoint x: 596, endPoint y: 194, distance: 257.4
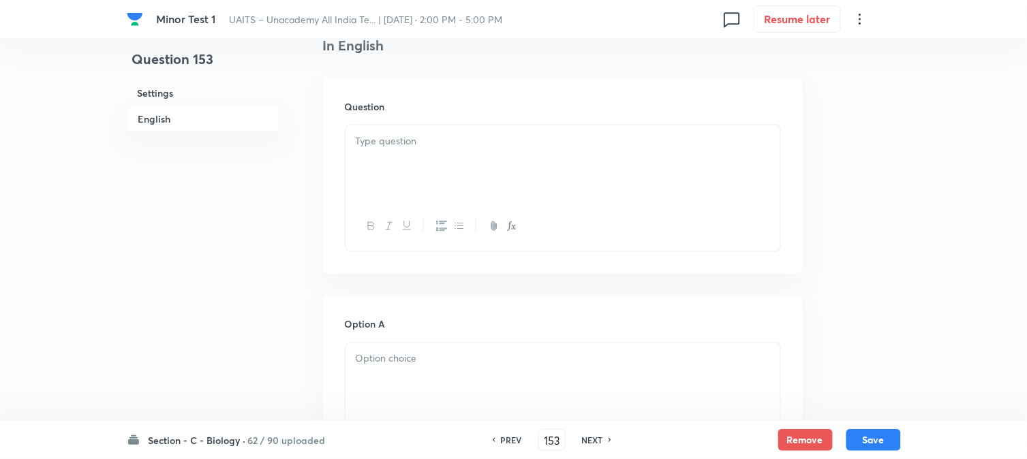
scroll to position [402, 0]
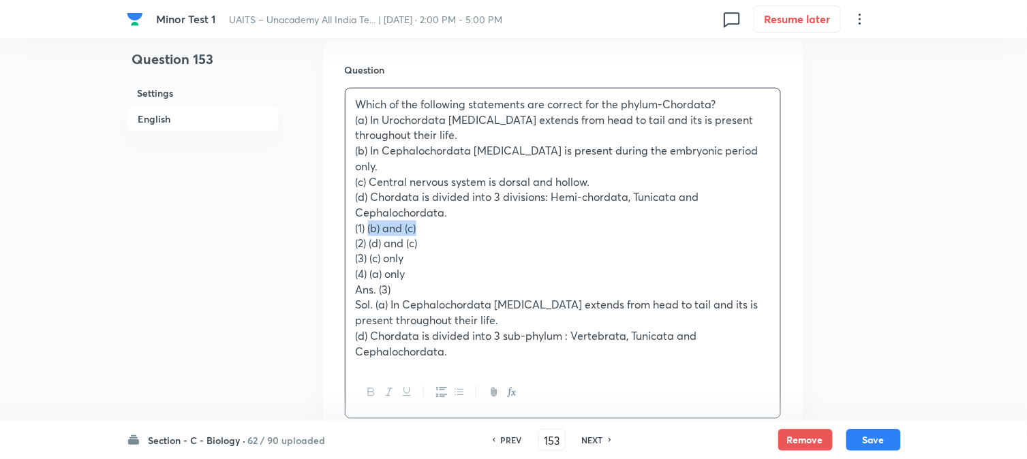
drag, startPoint x: 369, startPoint y: 213, endPoint x: 459, endPoint y: 210, distance: 90.0
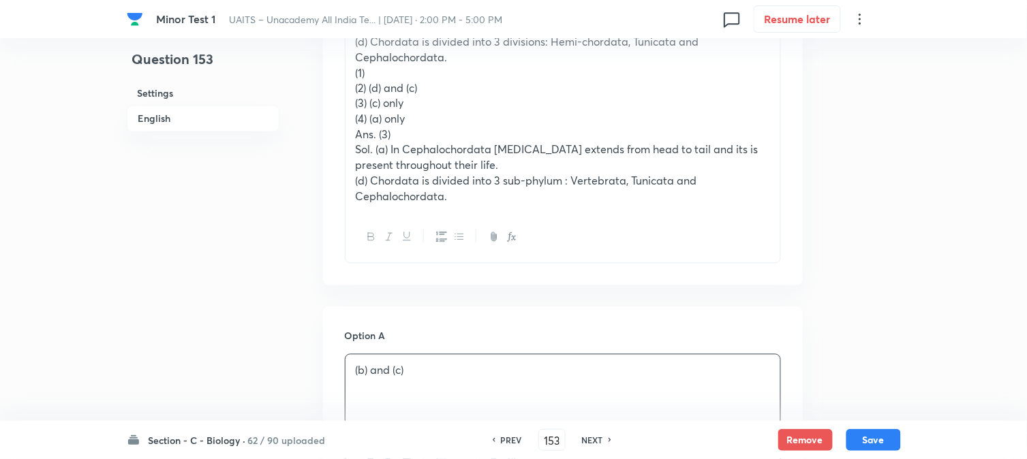
scroll to position [478, 0]
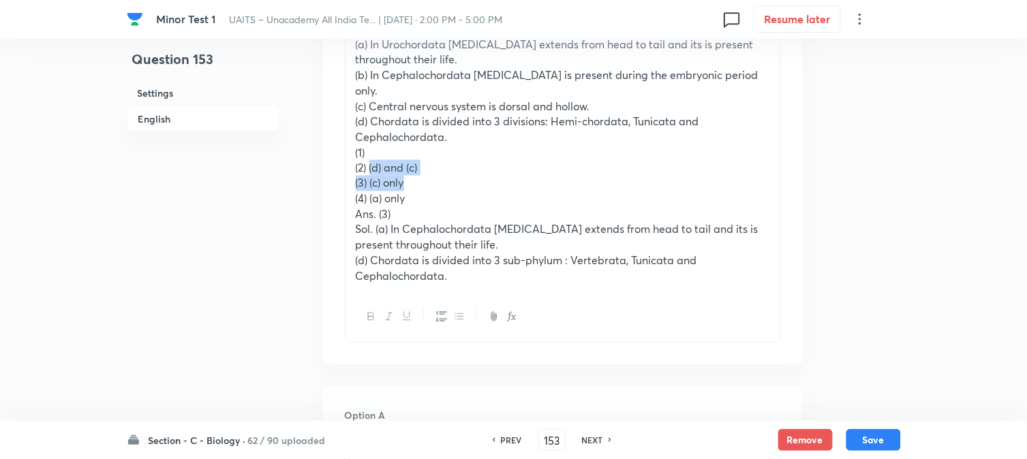
drag, startPoint x: 368, startPoint y: 158, endPoint x: 447, endPoint y: 159, distance: 79.1
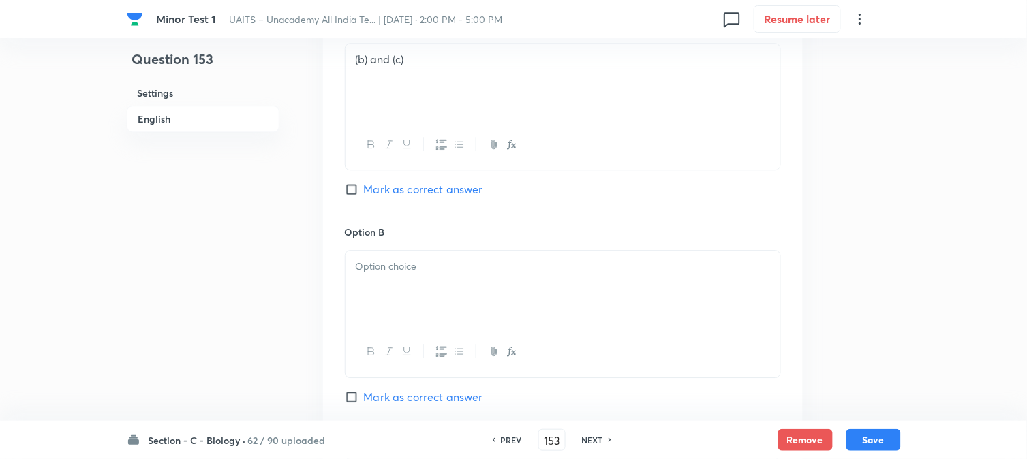
scroll to position [856, 0]
drag, startPoint x: 367, startPoint y: 264, endPoint x: 424, endPoint y: 267, distance: 57.3
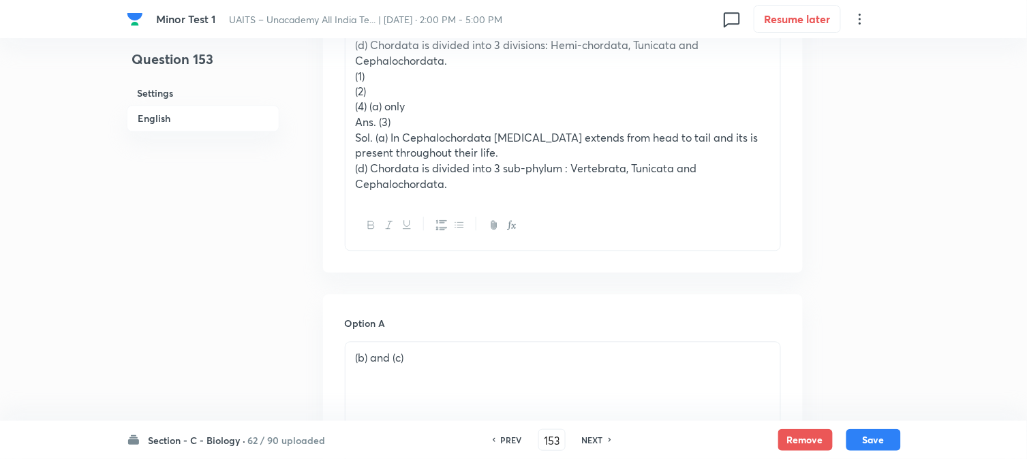
scroll to position [553, 0]
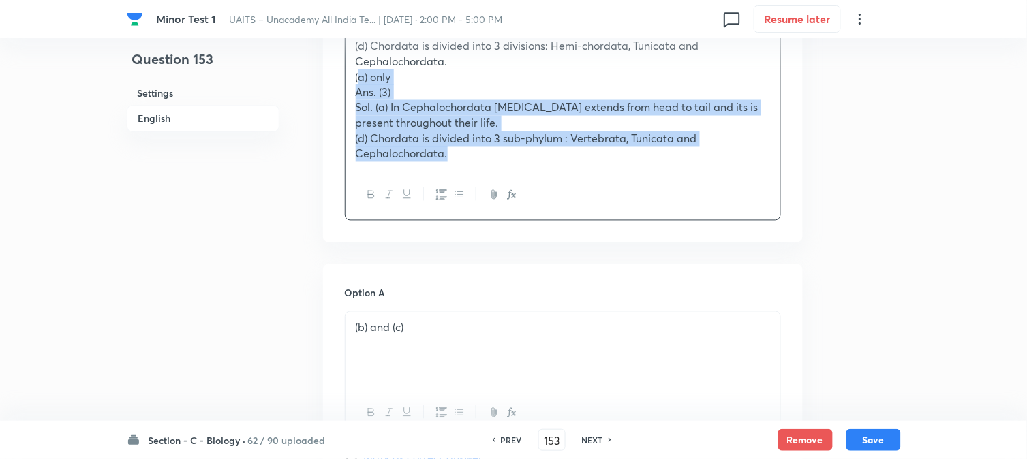
drag, startPoint x: 369, startPoint y: 90, endPoint x: 485, endPoint y: 127, distance: 121.6
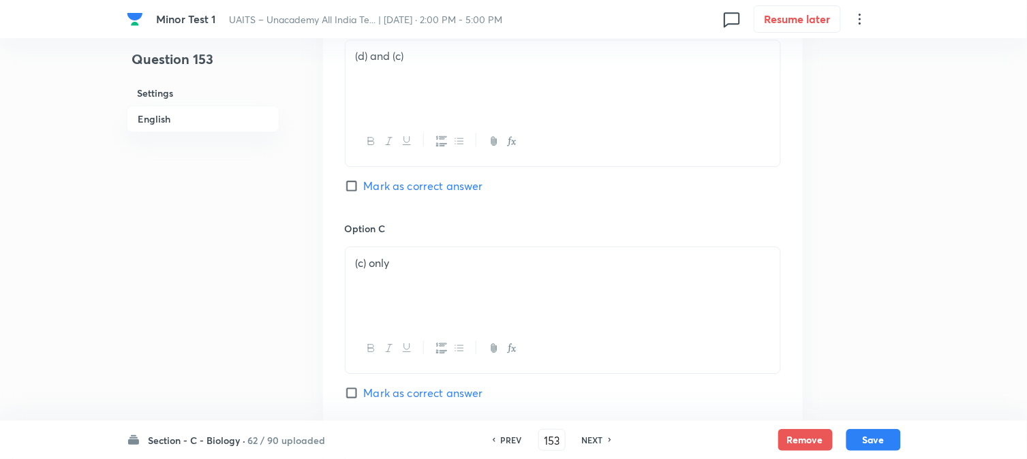
scroll to position [1084, 0]
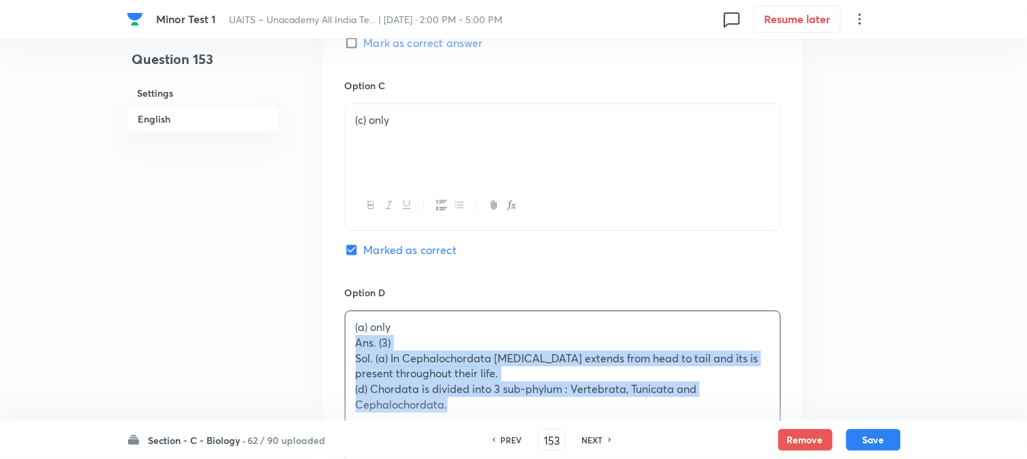
drag, startPoint x: 349, startPoint y: 332, endPoint x: 547, endPoint y: 386, distance: 204.8
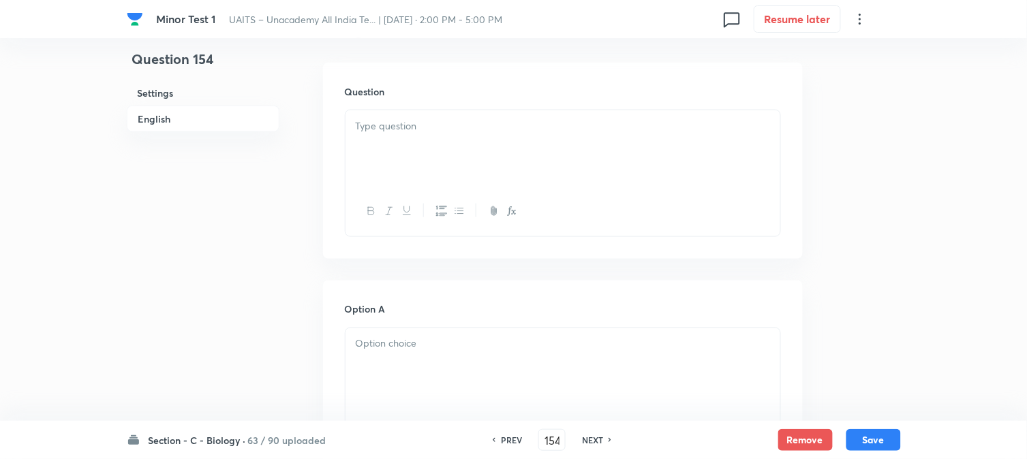
scroll to position [402, 0]
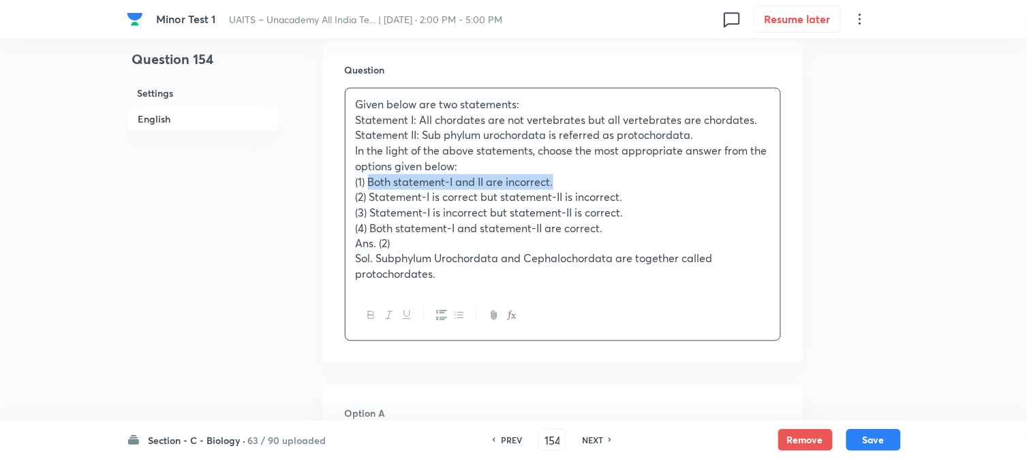
drag, startPoint x: 368, startPoint y: 179, endPoint x: 690, endPoint y: 182, distance: 321.7
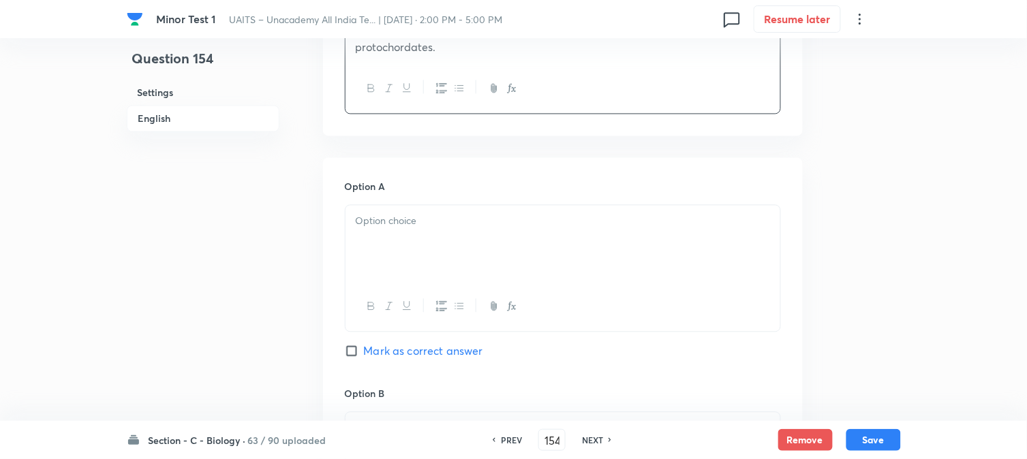
drag, startPoint x: 382, startPoint y: 232, endPoint x: 386, endPoint y: 241, distance: 8.9
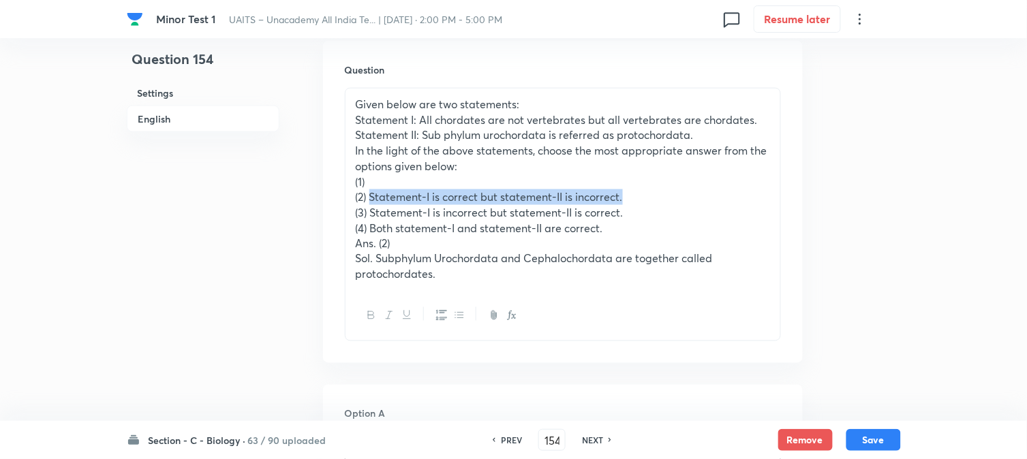
drag, startPoint x: 370, startPoint y: 195, endPoint x: 726, endPoint y: 201, distance: 356.5
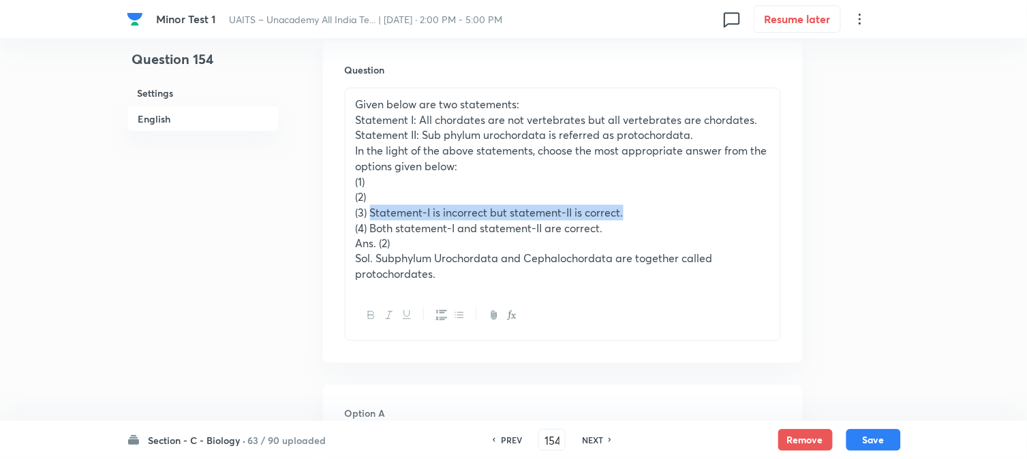
drag, startPoint x: 380, startPoint y: 215, endPoint x: 698, endPoint y: 213, distance: 318.3
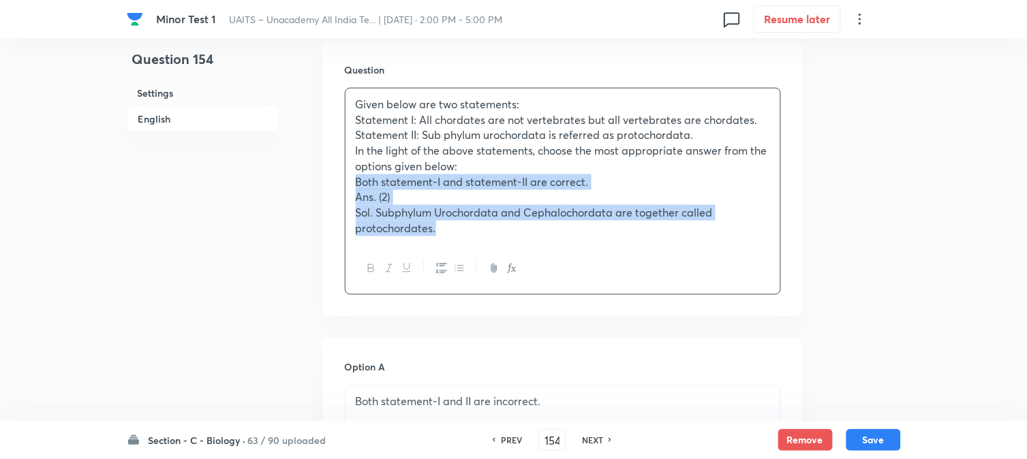
drag, startPoint x: 369, startPoint y: 222, endPoint x: 654, endPoint y: 296, distance: 294.4
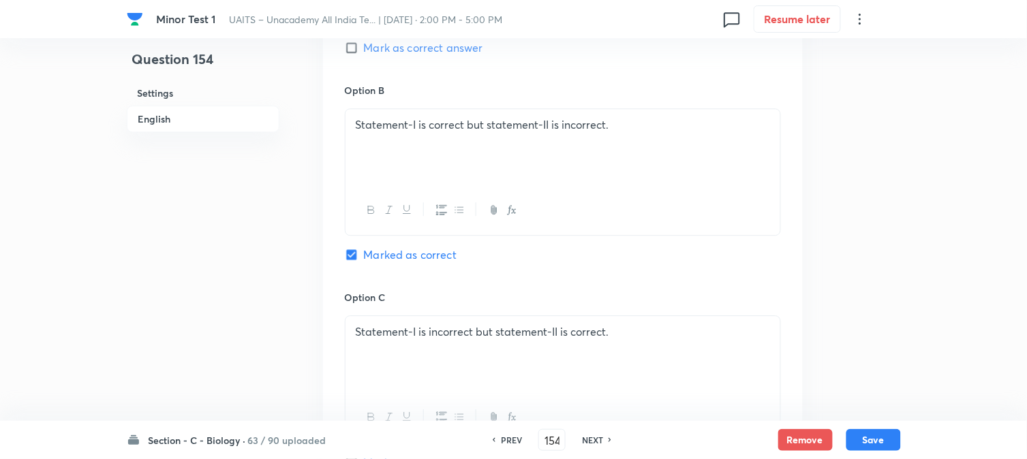
scroll to position [1084, 0]
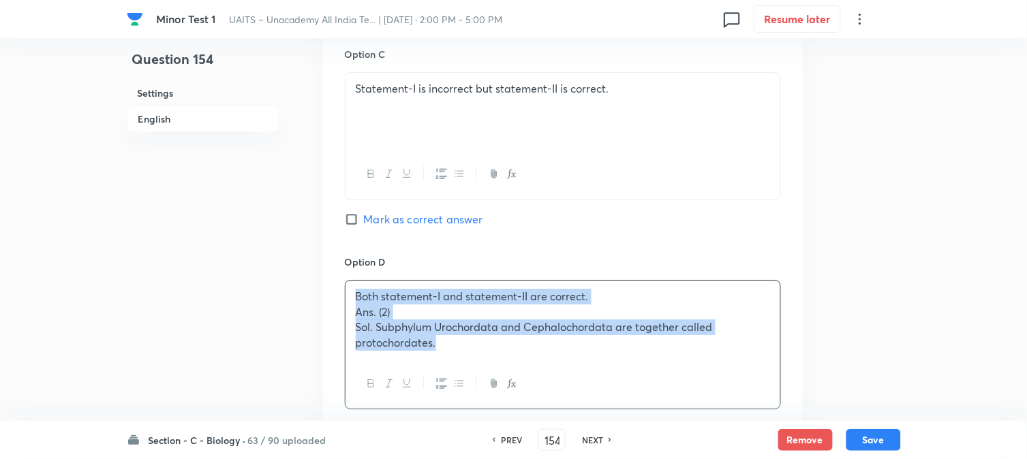
drag, startPoint x: 354, startPoint y: 305, endPoint x: 607, endPoint y: 393, distance: 267.7
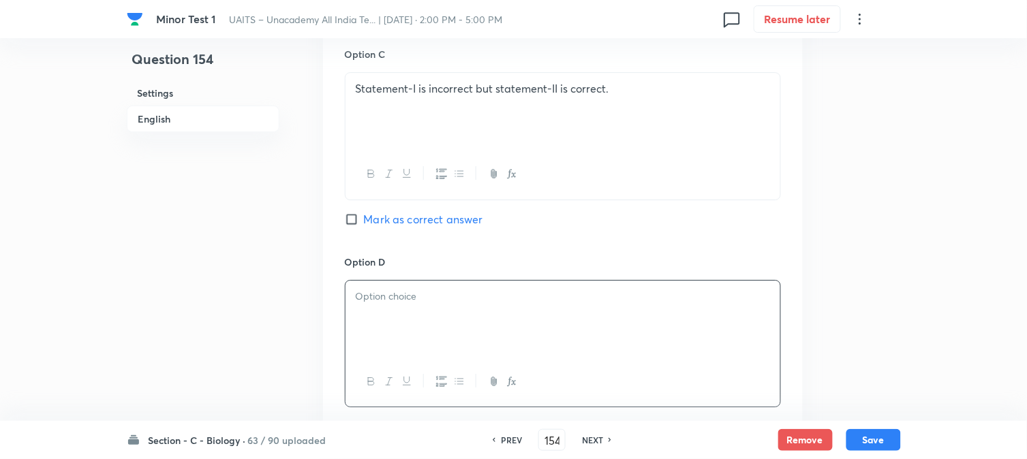
scroll to position [1422, 0]
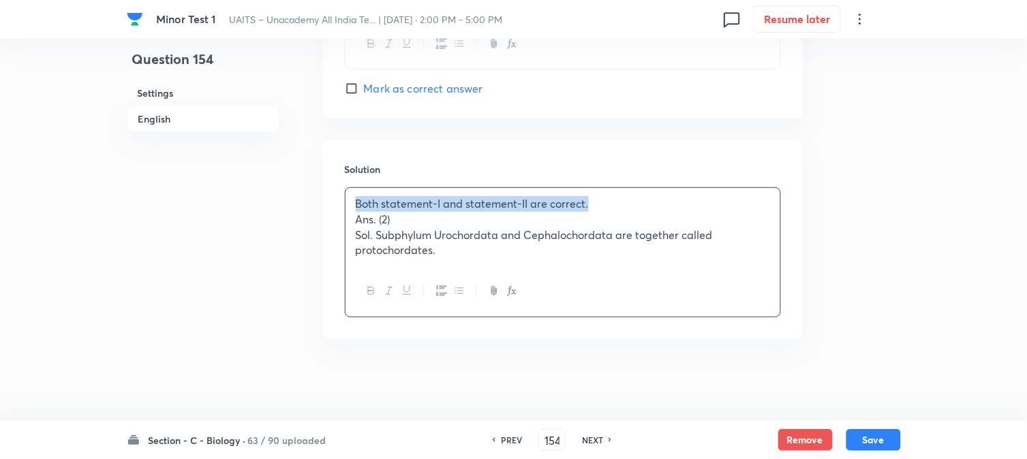
drag, startPoint x: 356, startPoint y: 204, endPoint x: 688, endPoint y: 201, distance: 331.9
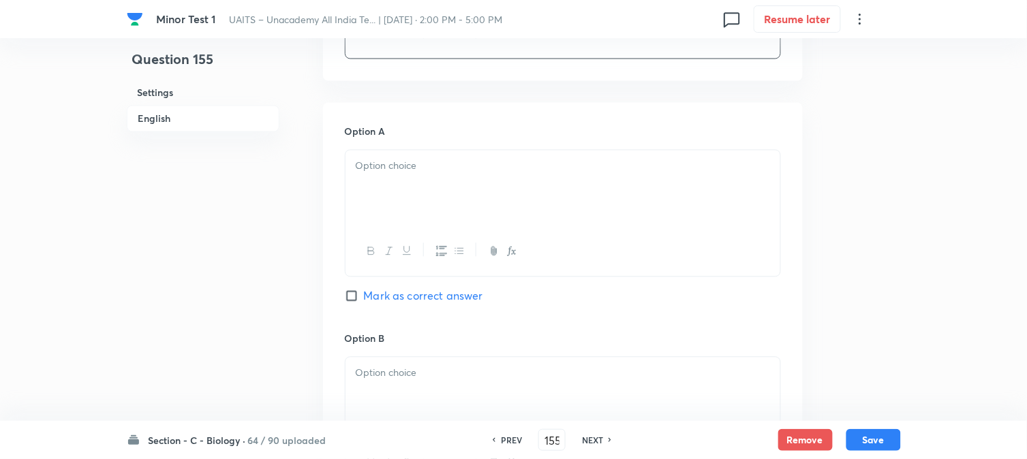
scroll to position [629, 0]
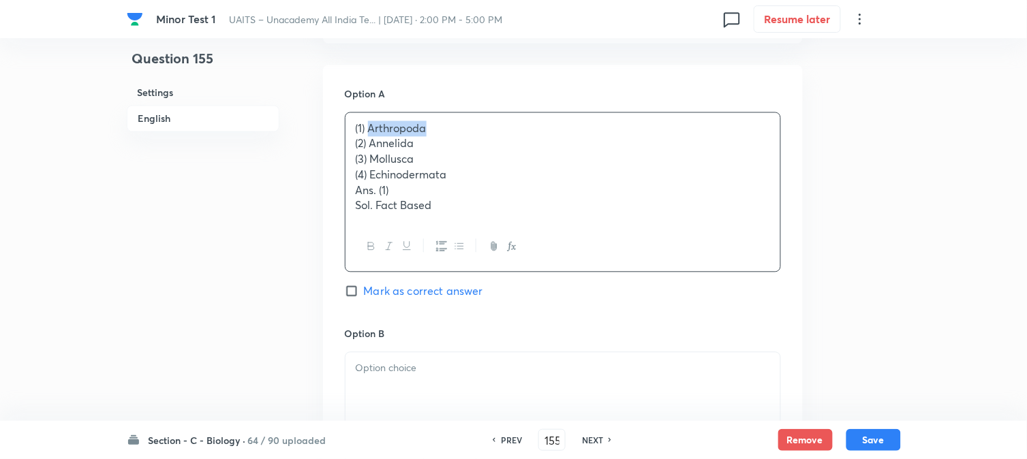
drag, startPoint x: 385, startPoint y: 126, endPoint x: 429, endPoint y: 125, distance: 44.3
drag, startPoint x: 367, startPoint y: 121, endPoint x: 358, endPoint y: 148, distance: 28.0
drag, startPoint x: 373, startPoint y: 138, endPoint x: 446, endPoint y: 148, distance: 73.6
drag, startPoint x: 369, startPoint y: 398, endPoint x: 382, endPoint y: 249, distance: 149.9
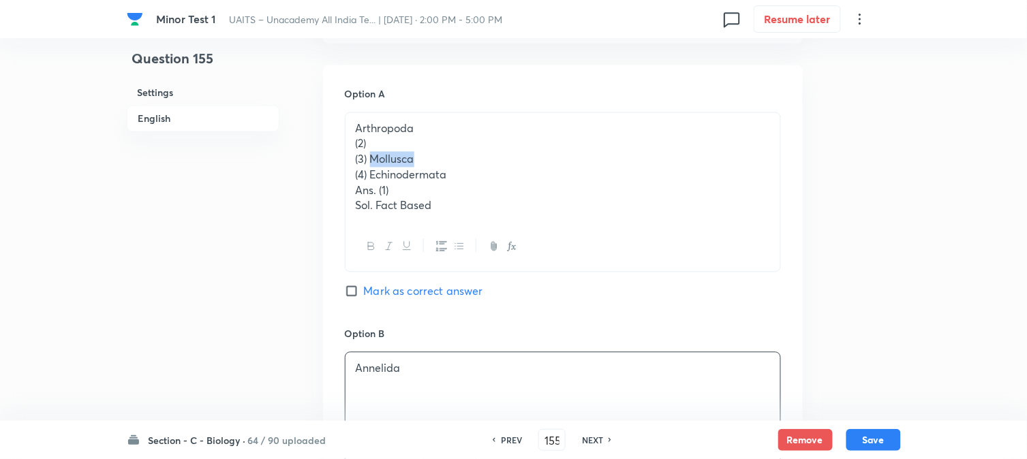
drag, startPoint x: 372, startPoint y: 152, endPoint x: 438, endPoint y: 164, distance: 67.1
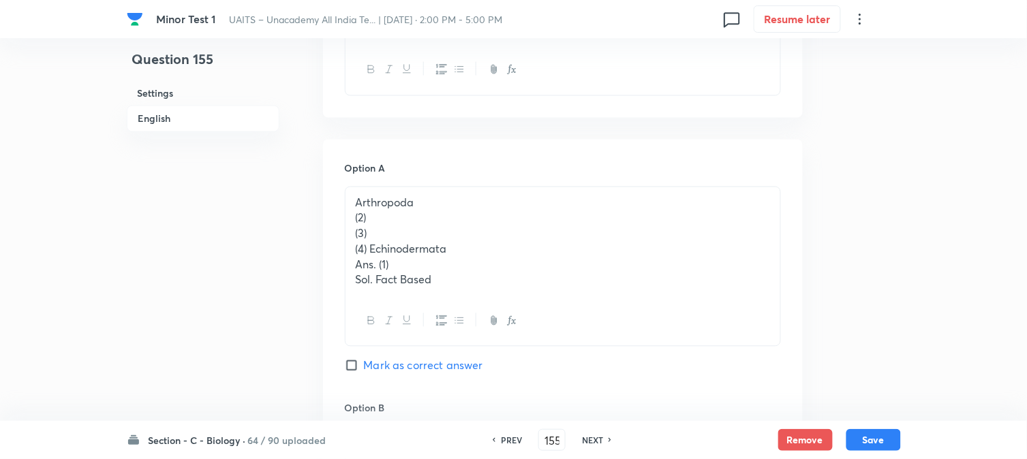
scroll to position [553, 0]
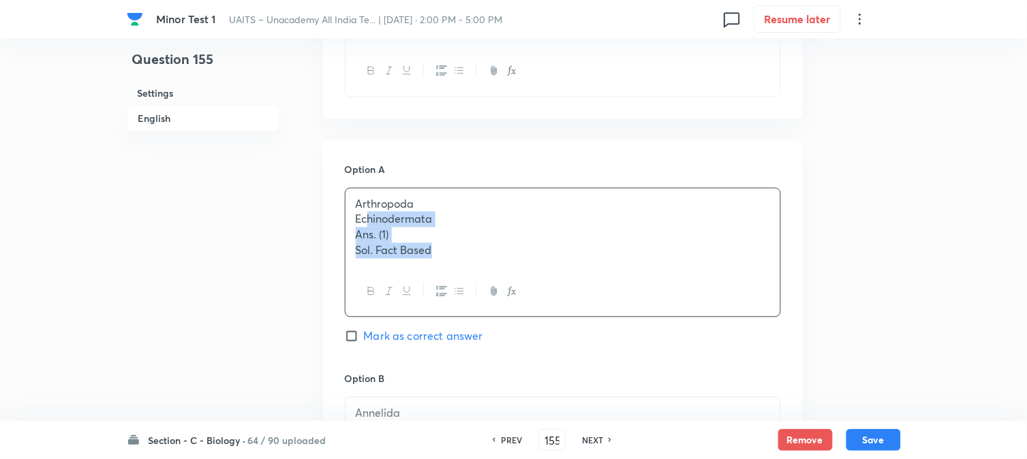
drag, startPoint x: 367, startPoint y: 255, endPoint x: 538, endPoint y: 301, distance: 177.7
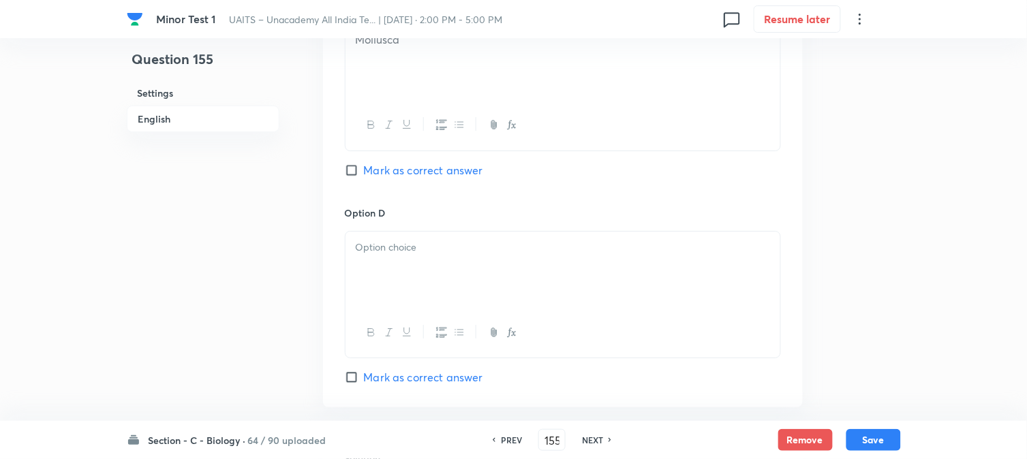
scroll to position [1159, 0]
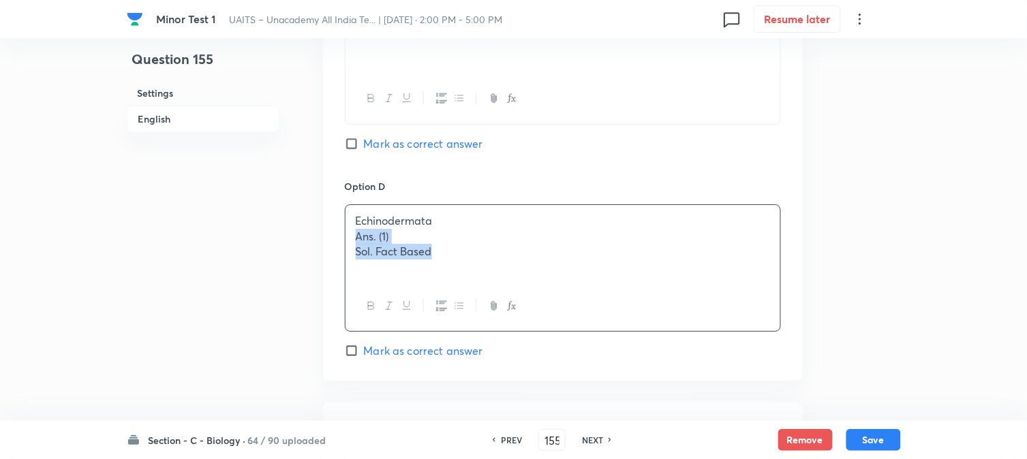
drag, startPoint x: 354, startPoint y: 237, endPoint x: 537, endPoint y: 276, distance: 186.7
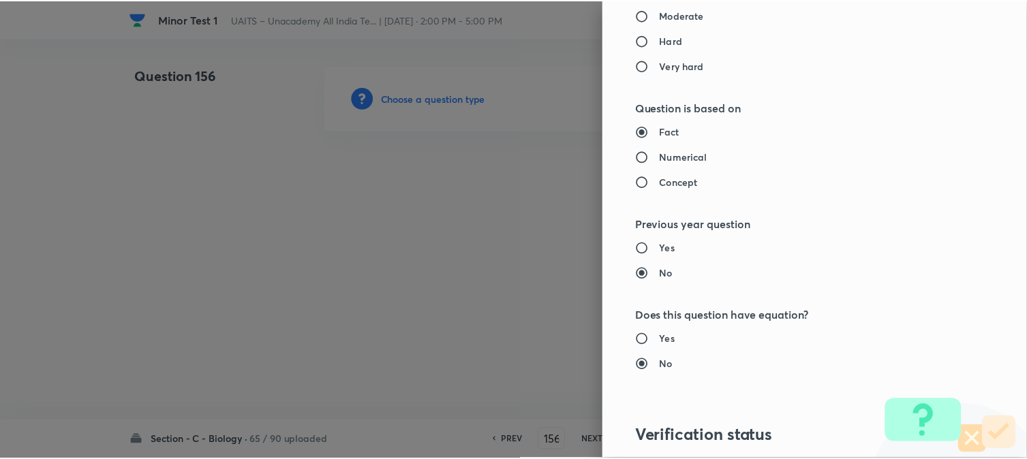
scroll to position [1398, 0]
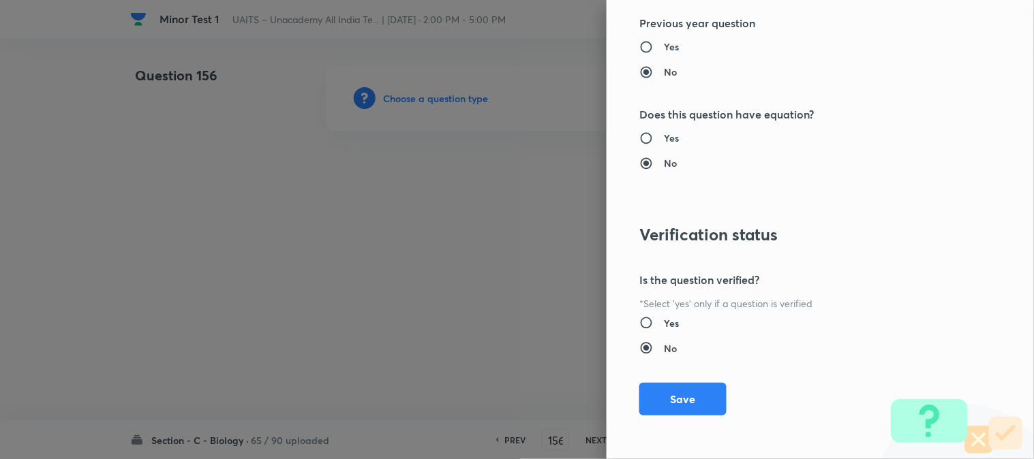
drag, startPoint x: 696, startPoint y: 395, endPoint x: 679, endPoint y: 419, distance: 29.7
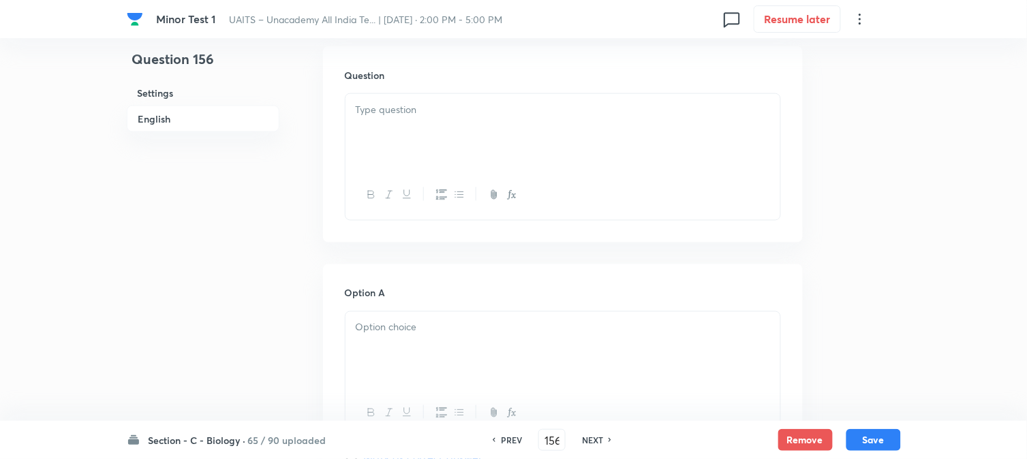
scroll to position [402, 0]
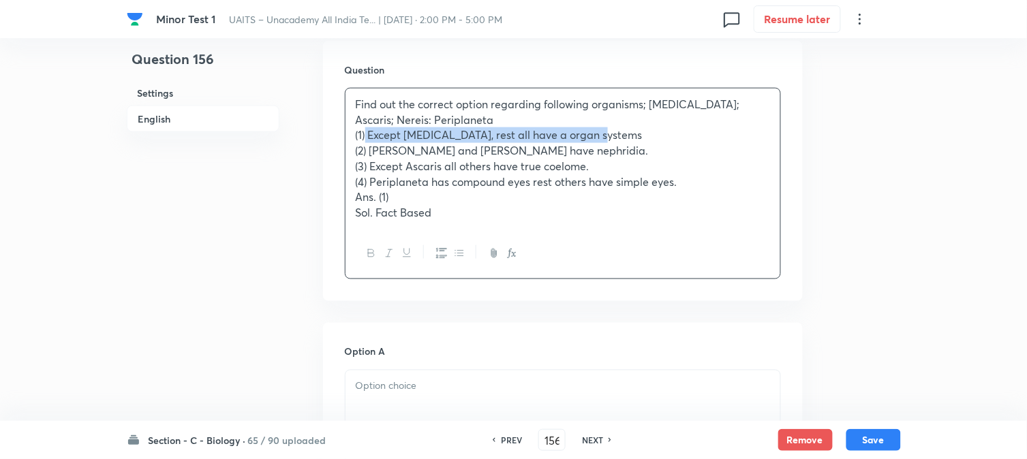
drag, startPoint x: 365, startPoint y: 128, endPoint x: 605, endPoint y: 132, distance: 239.9
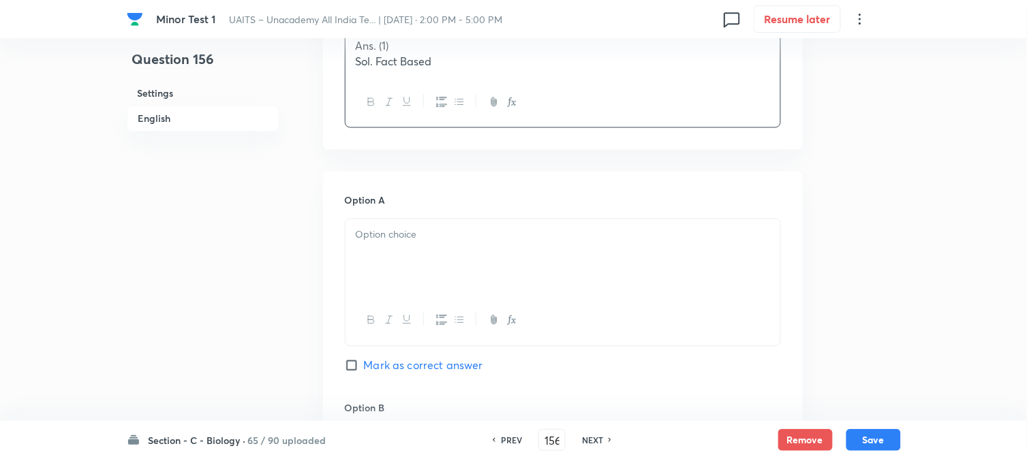
drag, startPoint x: 411, startPoint y: 283, endPoint x: 390, endPoint y: 271, distance: 23.5
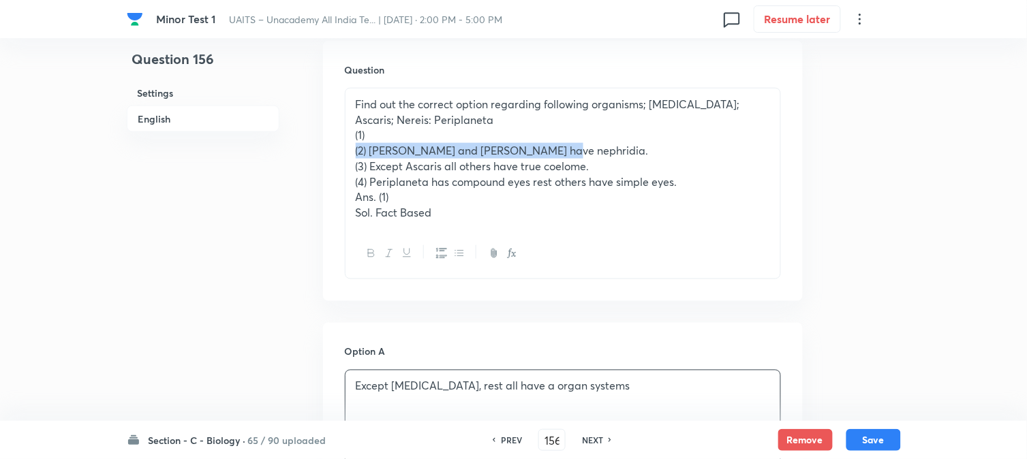
drag, startPoint x: 369, startPoint y: 142, endPoint x: 589, endPoint y: 155, distance: 220.5
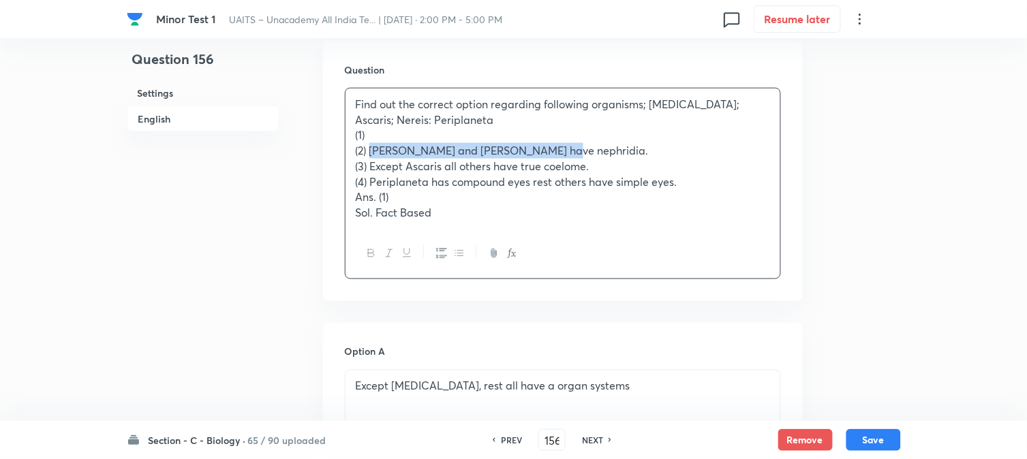
drag, startPoint x: 371, startPoint y: 151, endPoint x: 557, endPoint y: 155, distance: 186.1
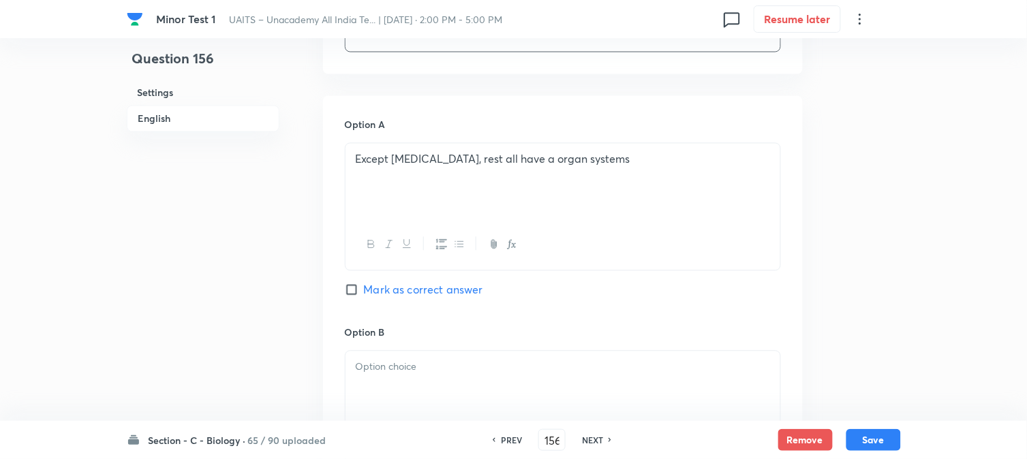
drag, startPoint x: 394, startPoint y: 373, endPoint x: 383, endPoint y: 364, distance: 14.0
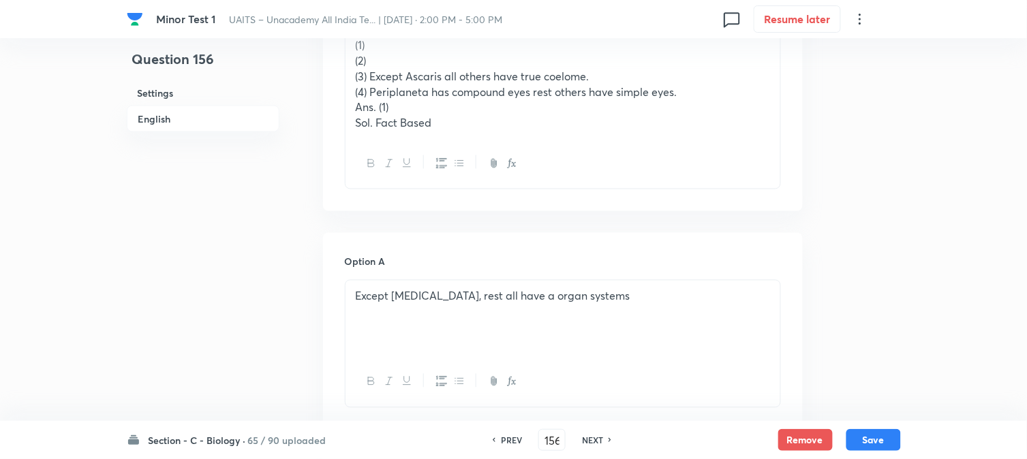
scroll to position [326, 0]
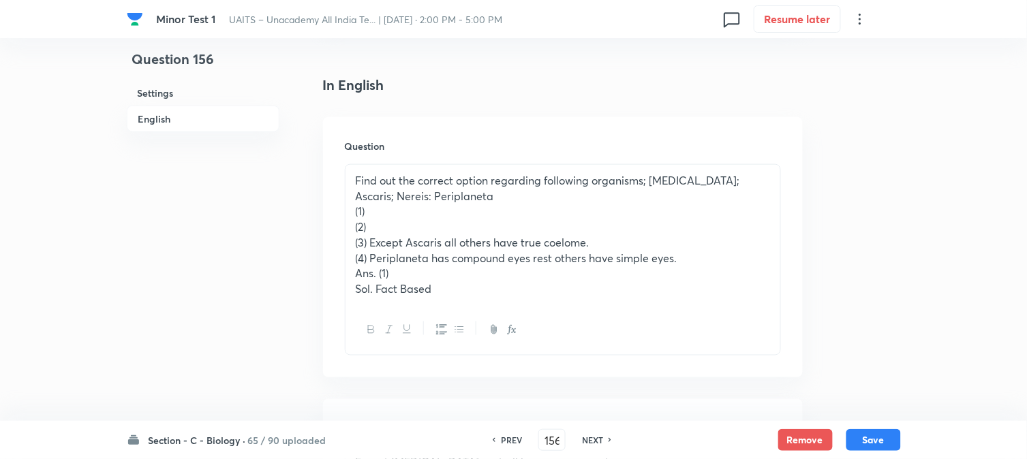
drag, startPoint x: 369, startPoint y: 245, endPoint x: 645, endPoint y: 233, distance: 276.3
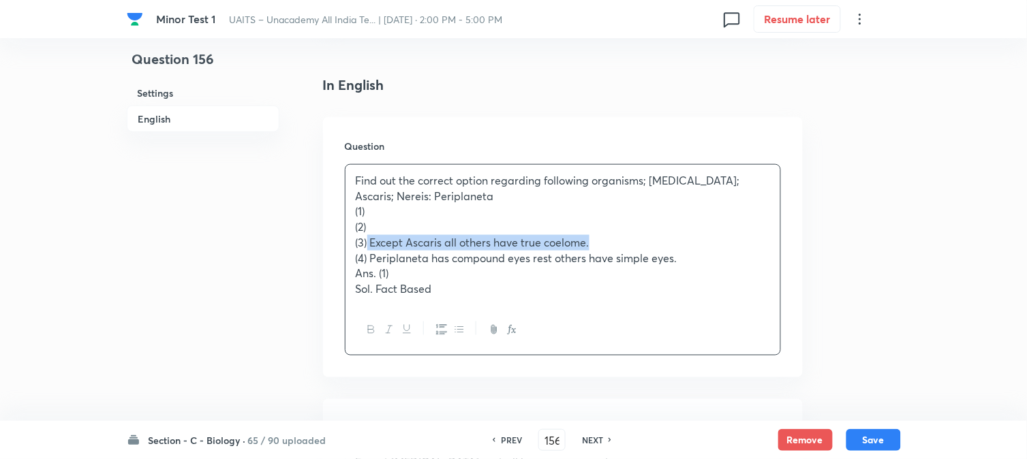
drag, startPoint x: 367, startPoint y: 247, endPoint x: 607, endPoint y: 244, distance: 239.9
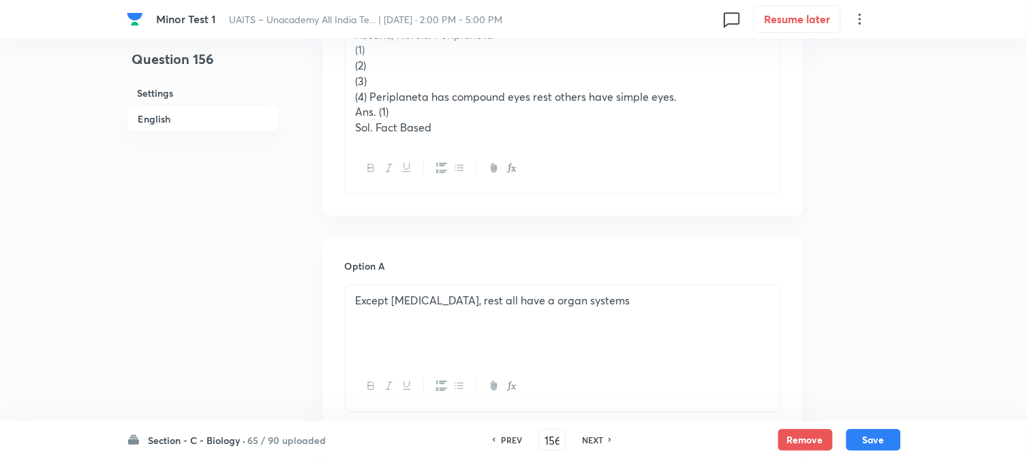
scroll to position [478, 0]
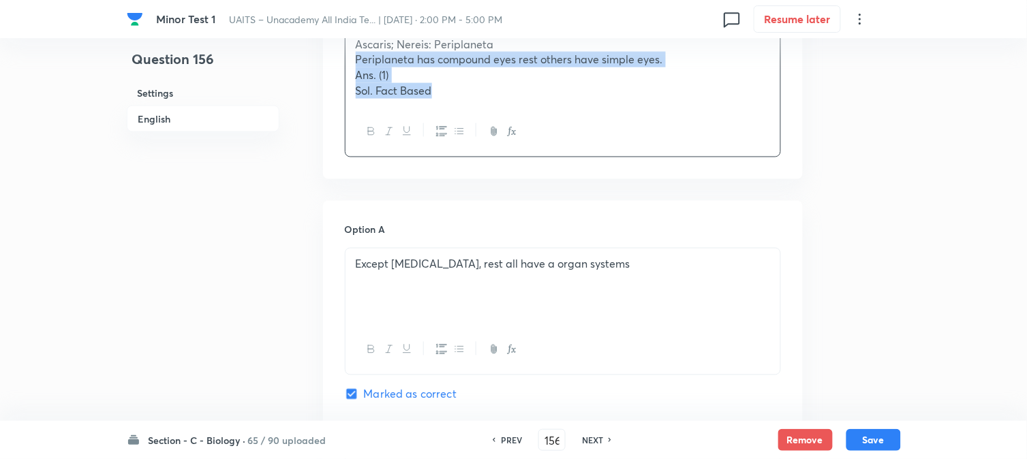
drag, startPoint x: 371, startPoint y: 106, endPoint x: 580, endPoint y: 174, distance: 219.2
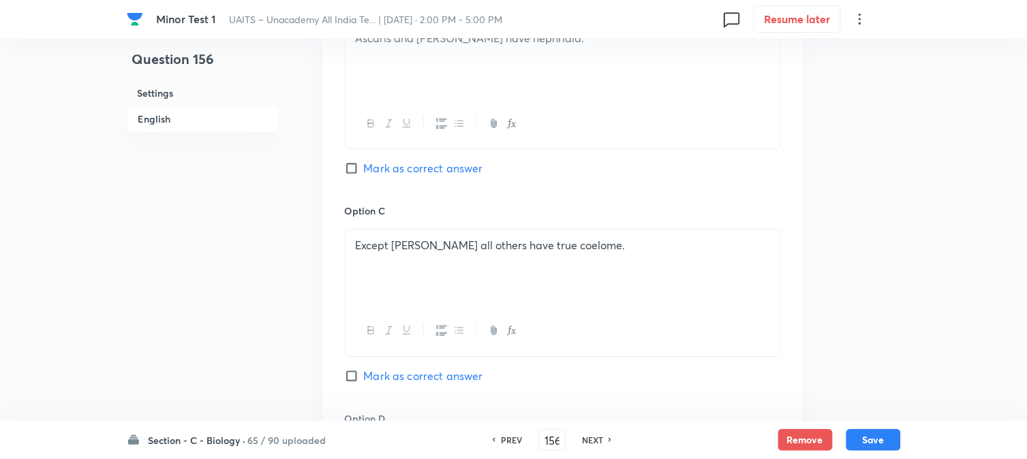
scroll to position [1235, 0]
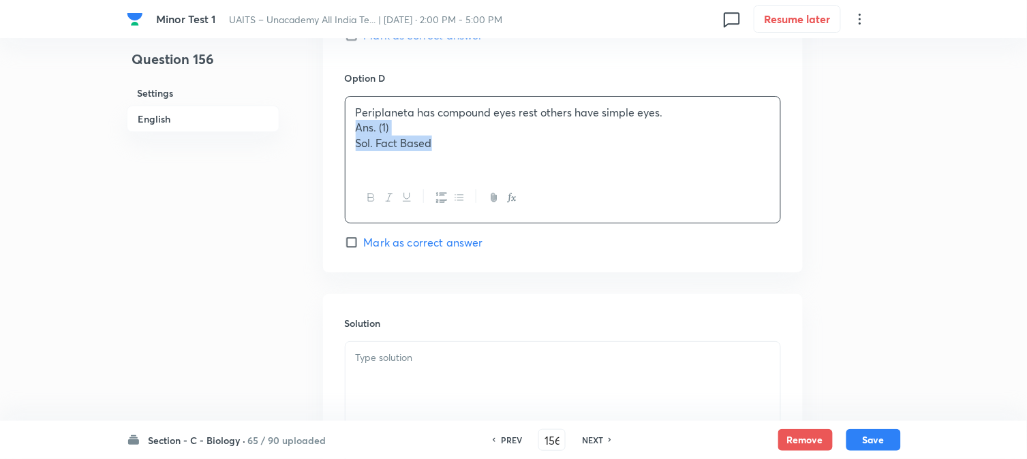
drag, startPoint x: 354, startPoint y: 125, endPoint x: 590, endPoint y: 200, distance: 247.2
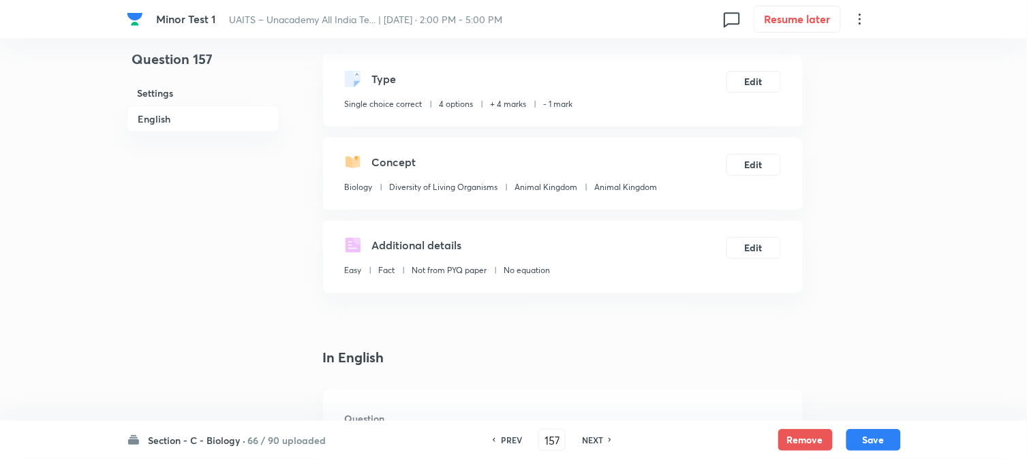
scroll to position [402, 0]
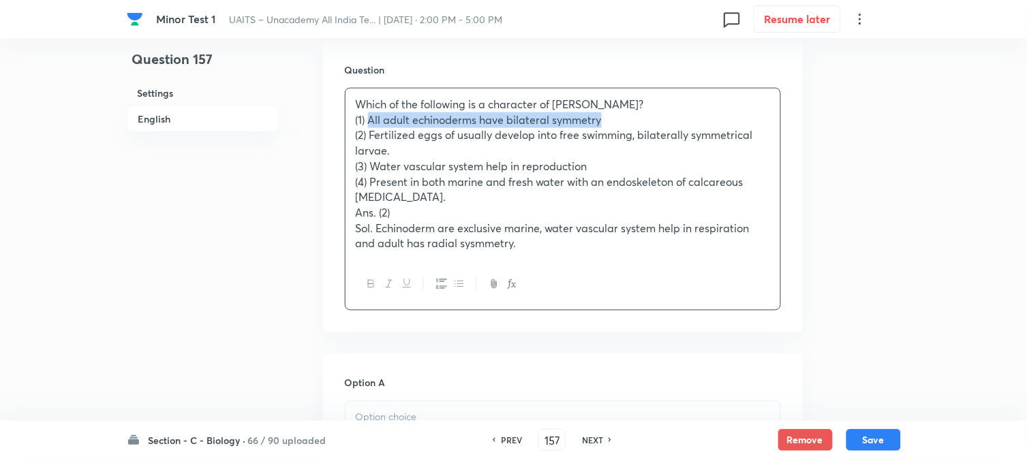
drag, startPoint x: 371, startPoint y: 119, endPoint x: 707, endPoint y: 119, distance: 336.7
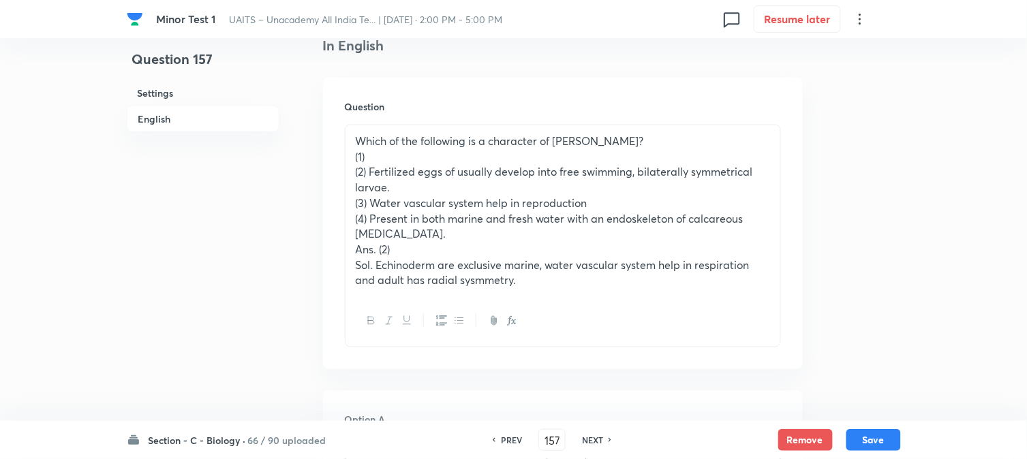
scroll to position [326, 0]
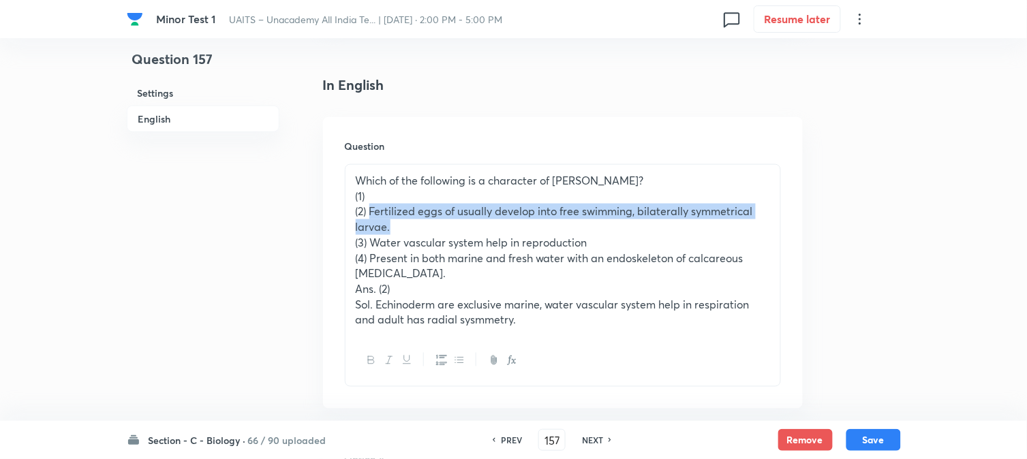
drag, startPoint x: 371, startPoint y: 209, endPoint x: 412, endPoint y: 232, distance: 47.0
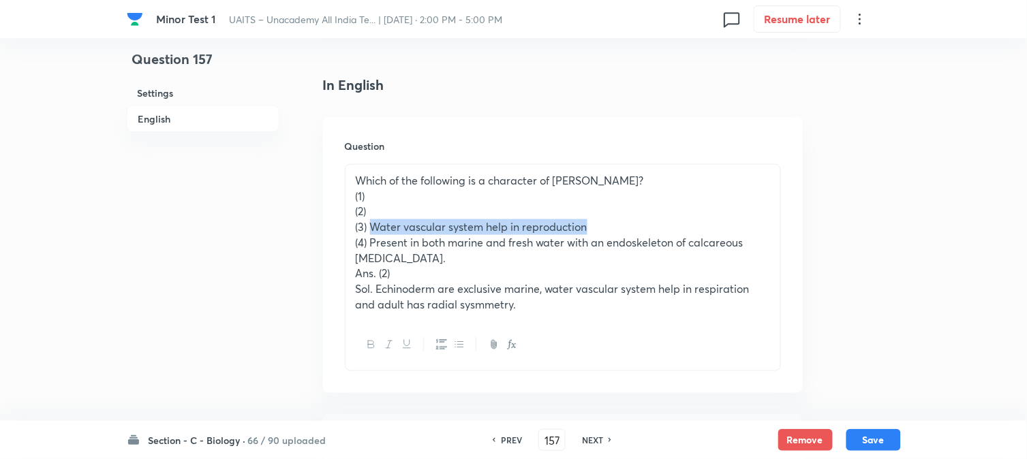
drag, startPoint x: 371, startPoint y: 223, endPoint x: 650, endPoint y: 228, distance: 279.5
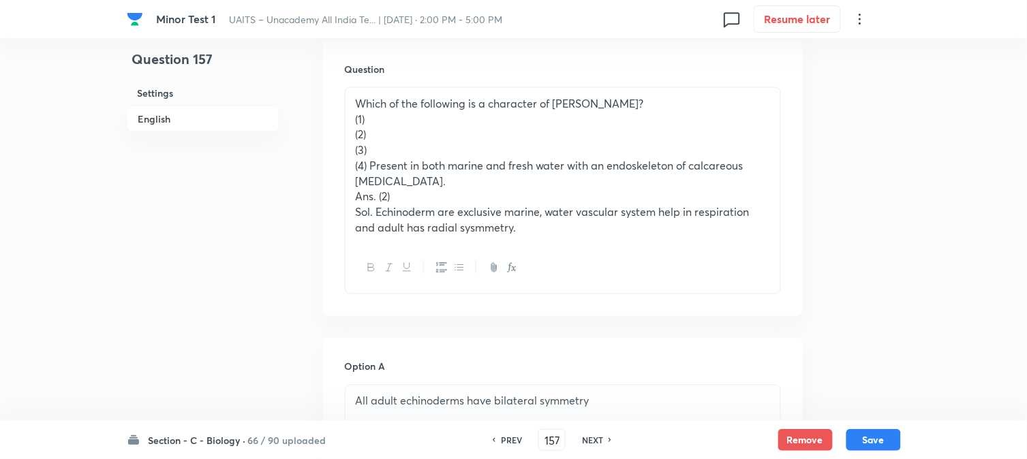
scroll to position [402, 0]
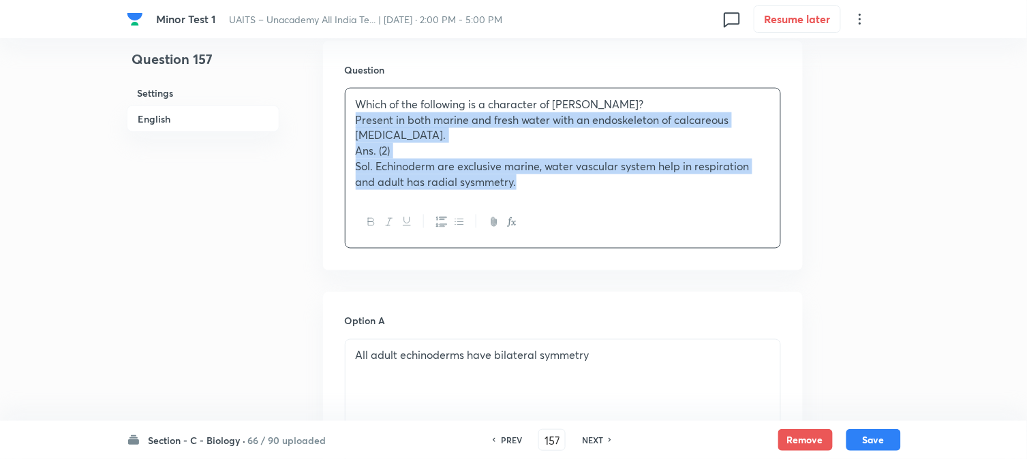
drag, startPoint x: 371, startPoint y: 165, endPoint x: 711, endPoint y: 242, distance: 349.3
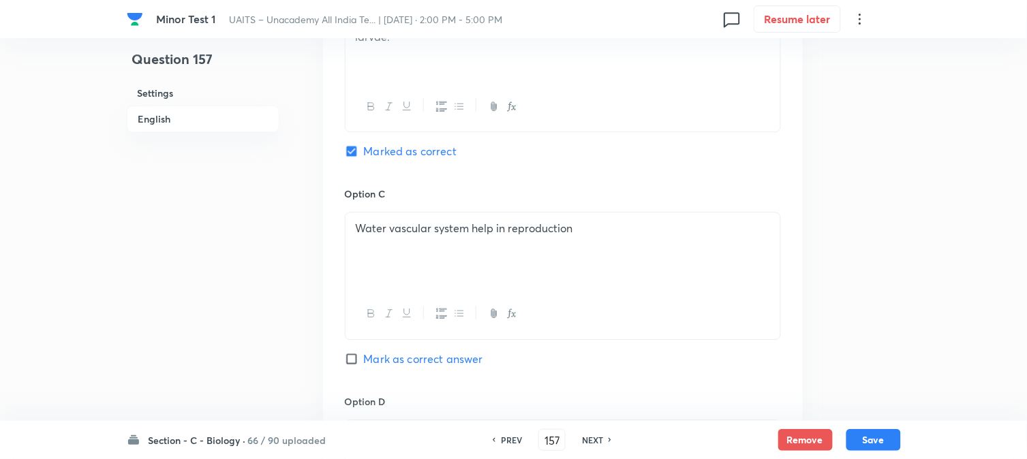
scroll to position [1159, 0]
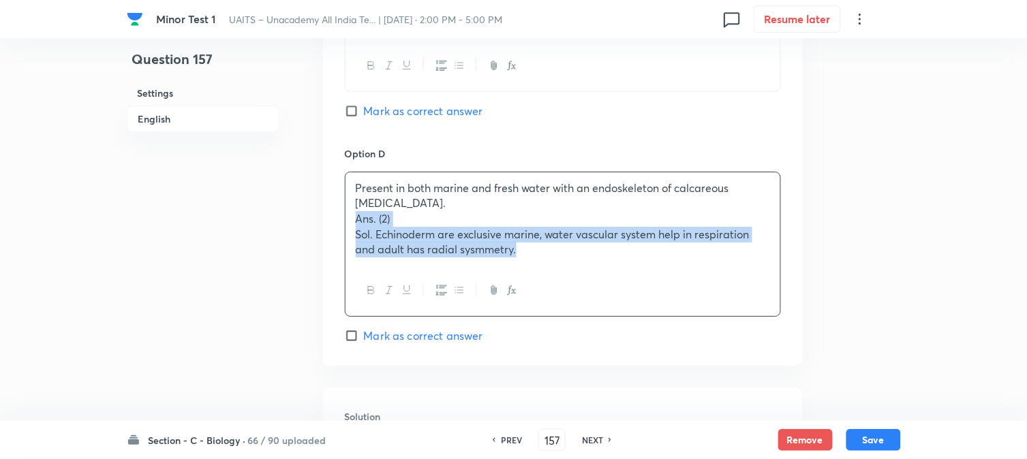
drag, startPoint x: 355, startPoint y: 215, endPoint x: 678, endPoint y: 289, distance: 331.3
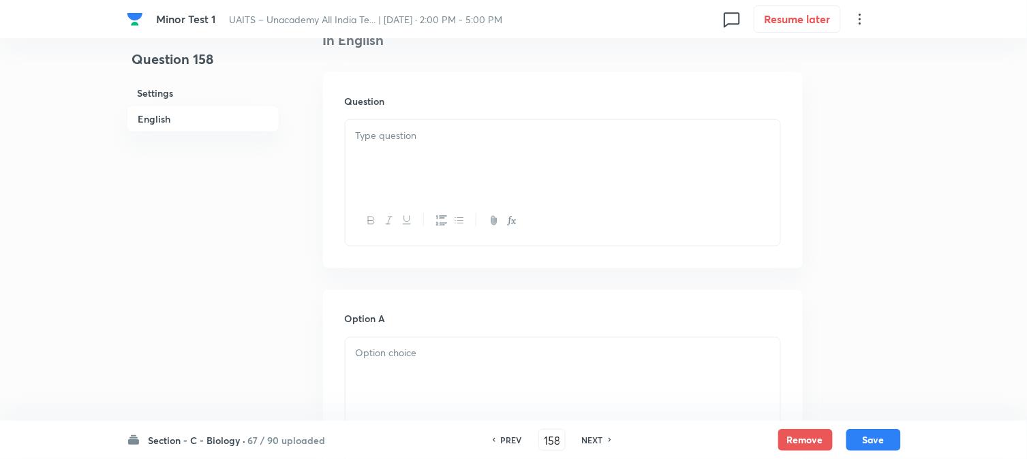
scroll to position [402, 0]
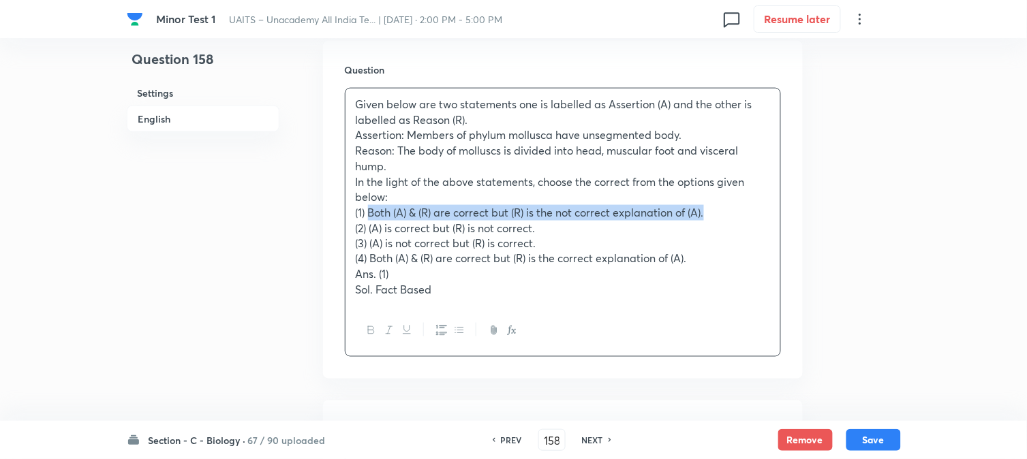
drag, startPoint x: 370, startPoint y: 204, endPoint x: 781, endPoint y: 210, distance: 411.0
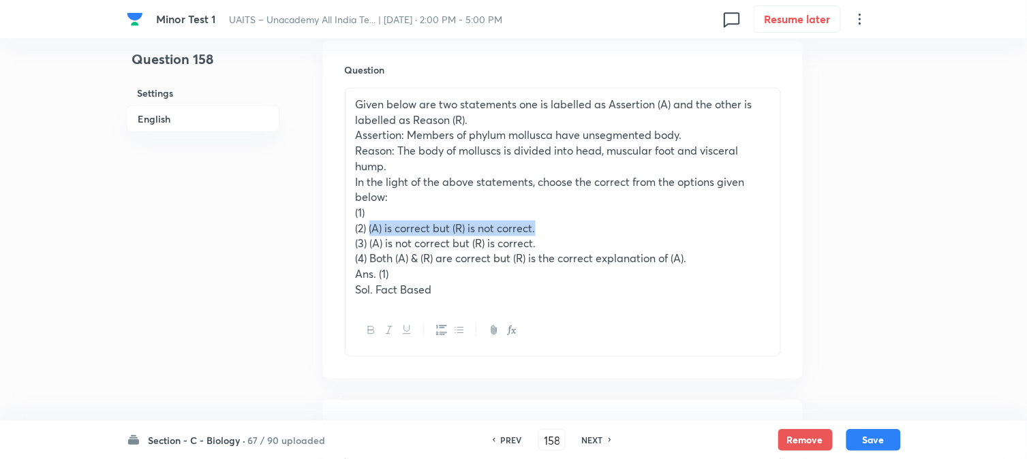
drag, startPoint x: 370, startPoint y: 221, endPoint x: 602, endPoint y: 223, distance: 231.7
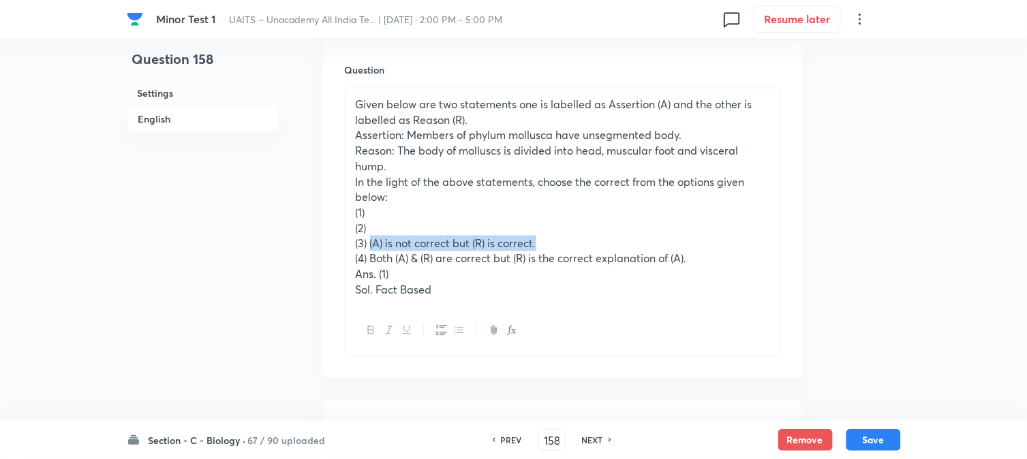
drag, startPoint x: 370, startPoint y: 244, endPoint x: 586, endPoint y: 244, distance: 216.0
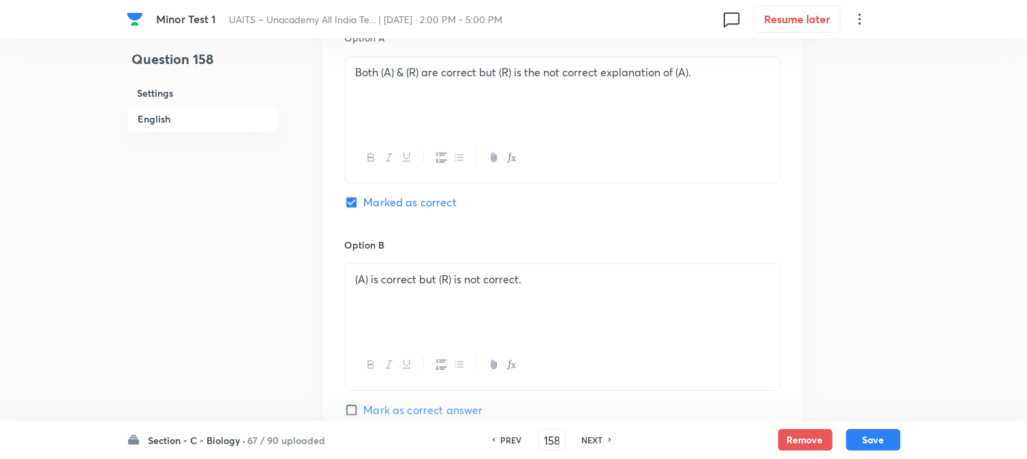
scroll to position [478, 0]
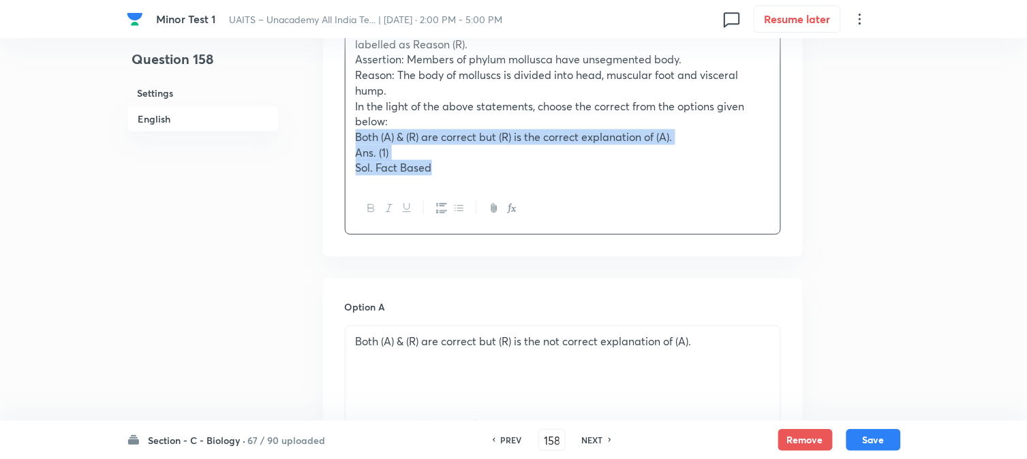
drag, startPoint x: 370, startPoint y: 175, endPoint x: 615, endPoint y: 254, distance: 257.6
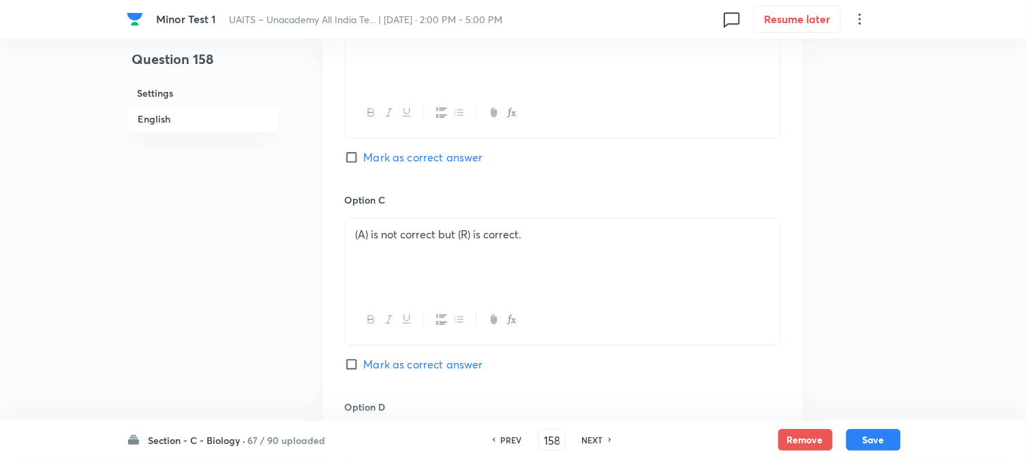
scroll to position [1235, 0]
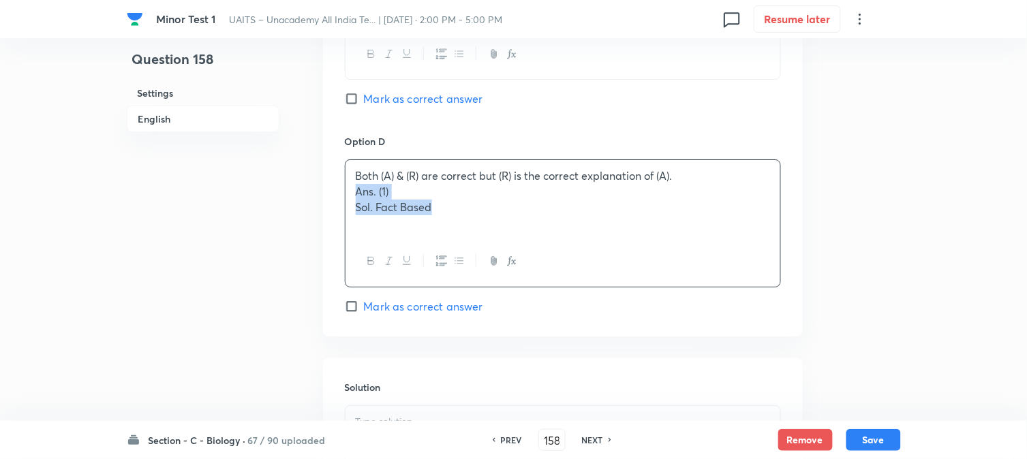
drag, startPoint x: 353, startPoint y: 199, endPoint x: 605, endPoint y: 256, distance: 258.4
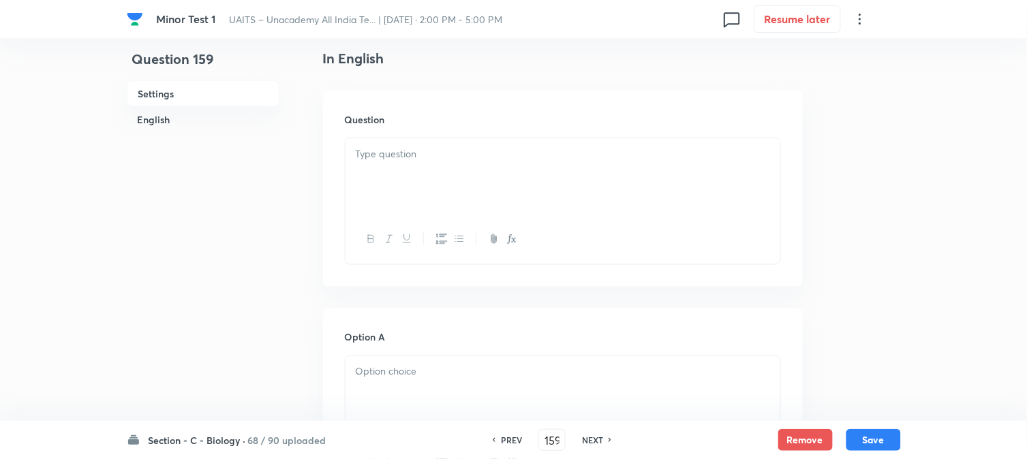
scroll to position [402, 0]
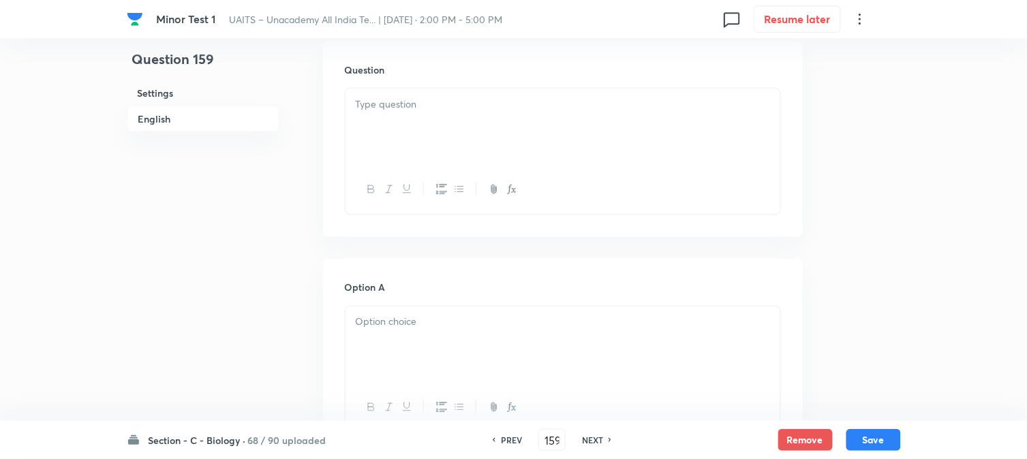
drag, startPoint x: 393, startPoint y: 113, endPoint x: 389, endPoint y: 137, distance: 24.1
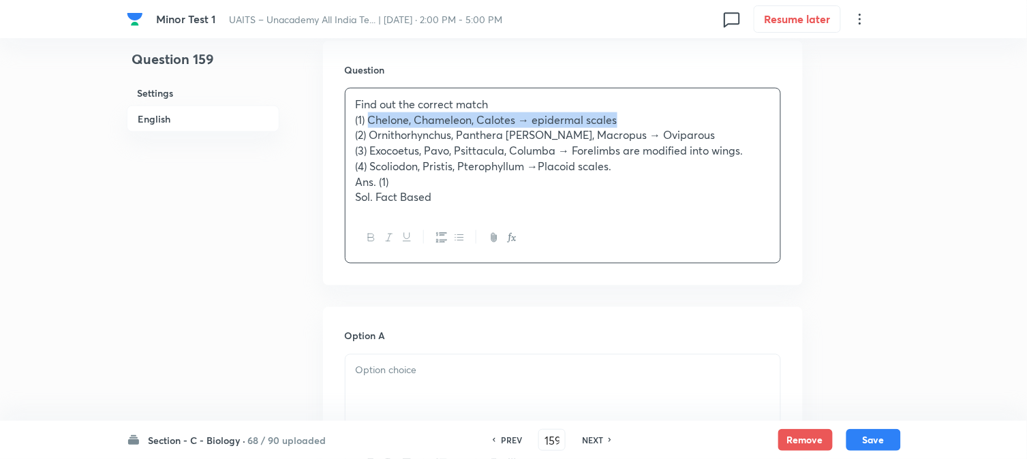
drag, startPoint x: 369, startPoint y: 123, endPoint x: 729, endPoint y: 120, distance: 359.8
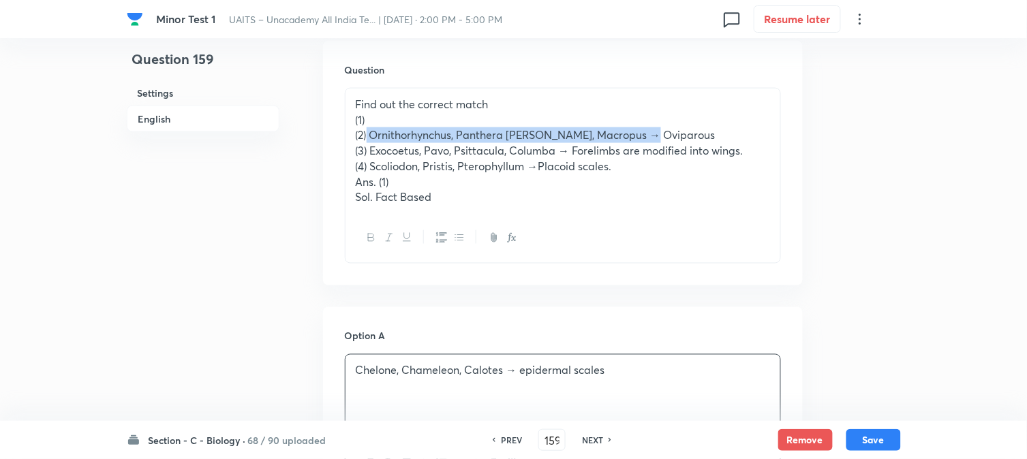
drag, startPoint x: 369, startPoint y: 138, endPoint x: 780, endPoint y: 143, distance: 411.0
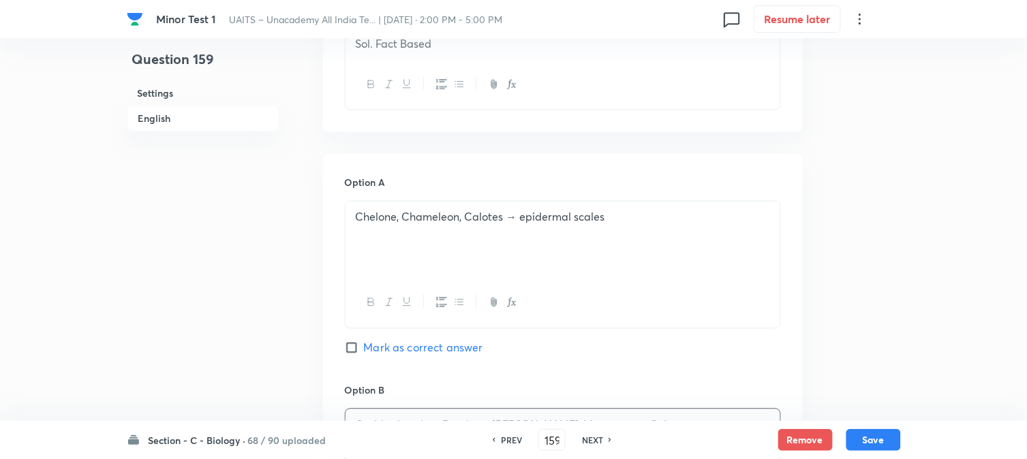
scroll to position [326, 0]
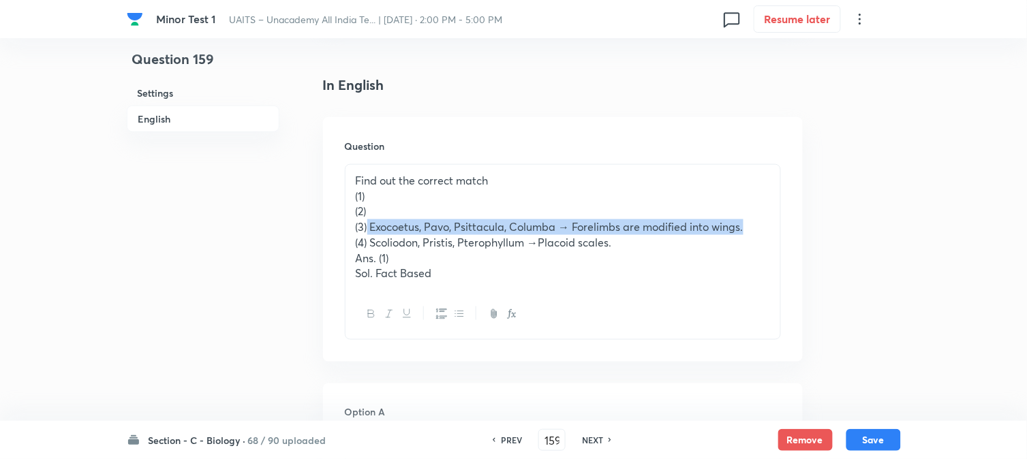
drag, startPoint x: 369, startPoint y: 229, endPoint x: 878, endPoint y: 227, distance: 509.1
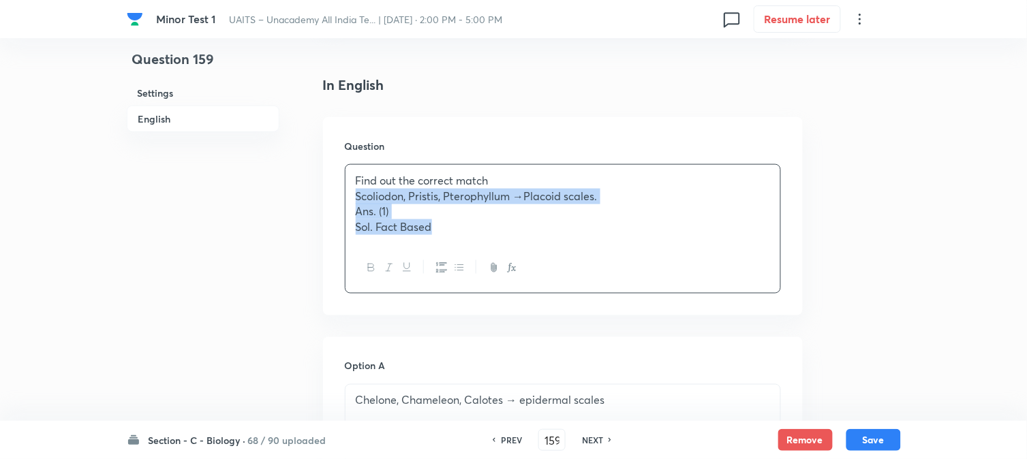
drag, startPoint x: 371, startPoint y: 241, endPoint x: 594, endPoint y: 278, distance: 226.5
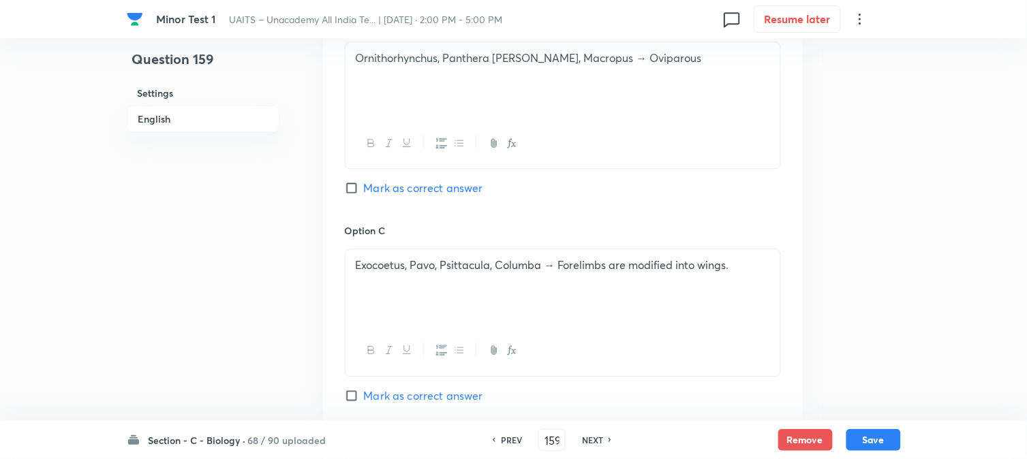
scroll to position [1007, 0]
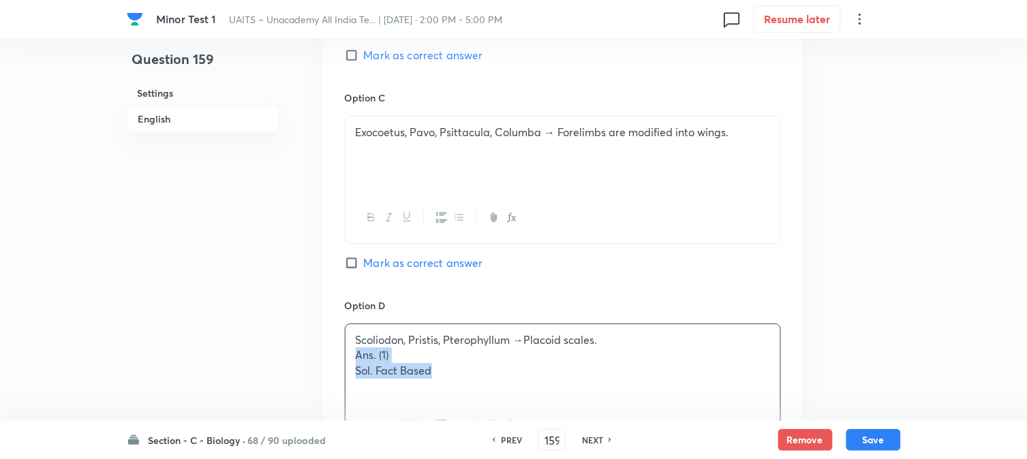
drag, startPoint x: 355, startPoint y: 359, endPoint x: 617, endPoint y: 382, distance: 262.7
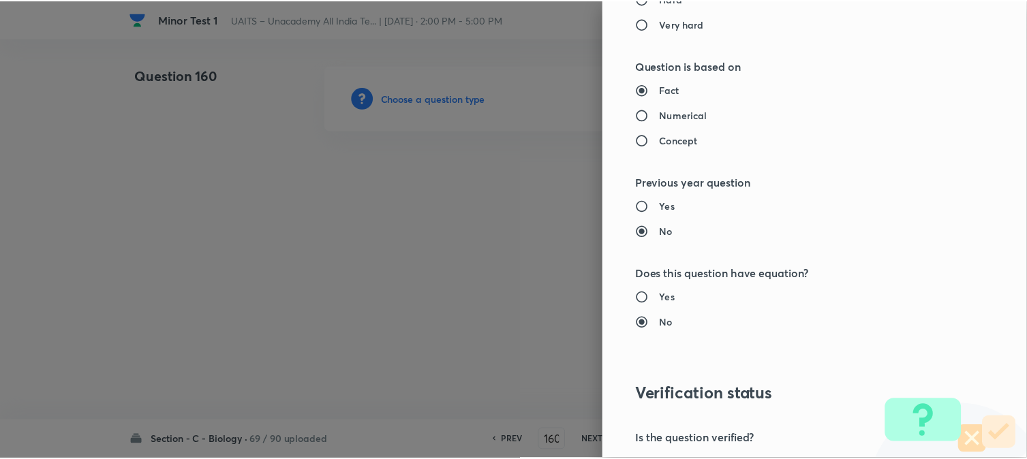
scroll to position [1398, 0]
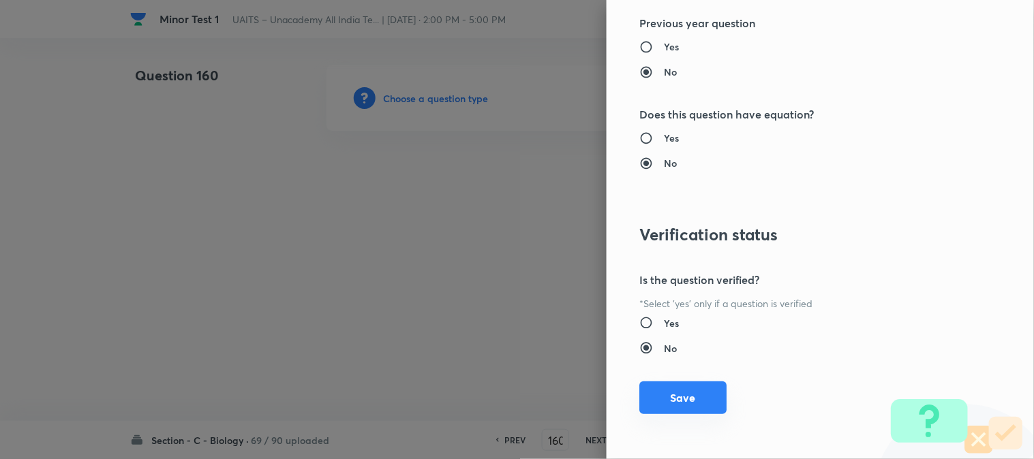
drag, startPoint x: 677, startPoint y: 402, endPoint x: 663, endPoint y: 393, distance: 17.2
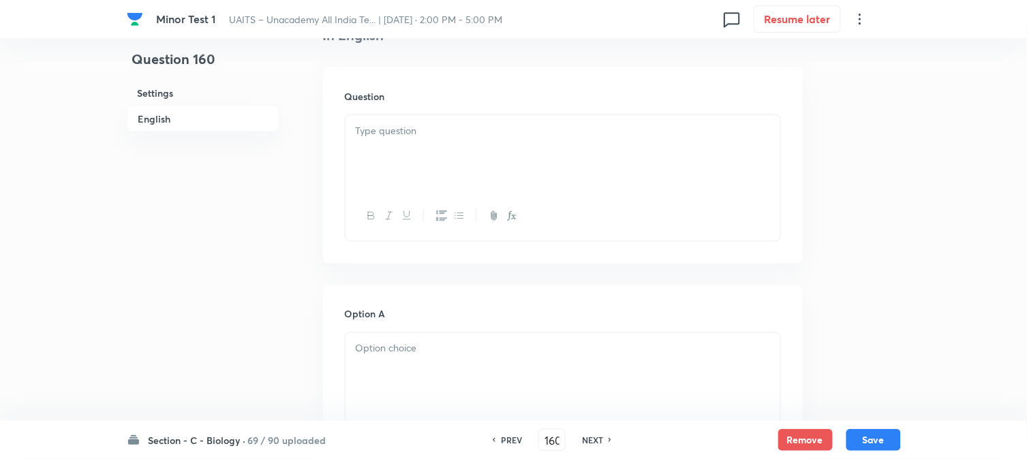
scroll to position [402, 0]
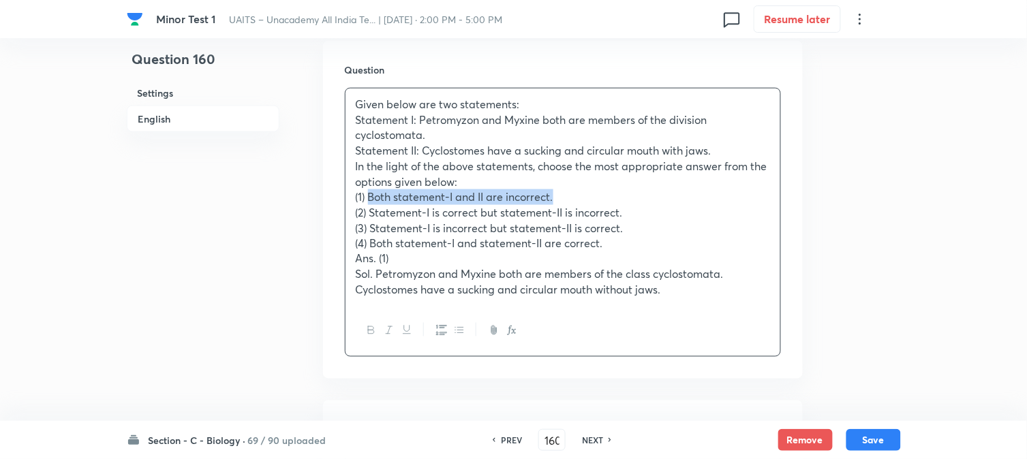
drag, startPoint x: 370, startPoint y: 200, endPoint x: 583, endPoint y: 194, distance: 212.7
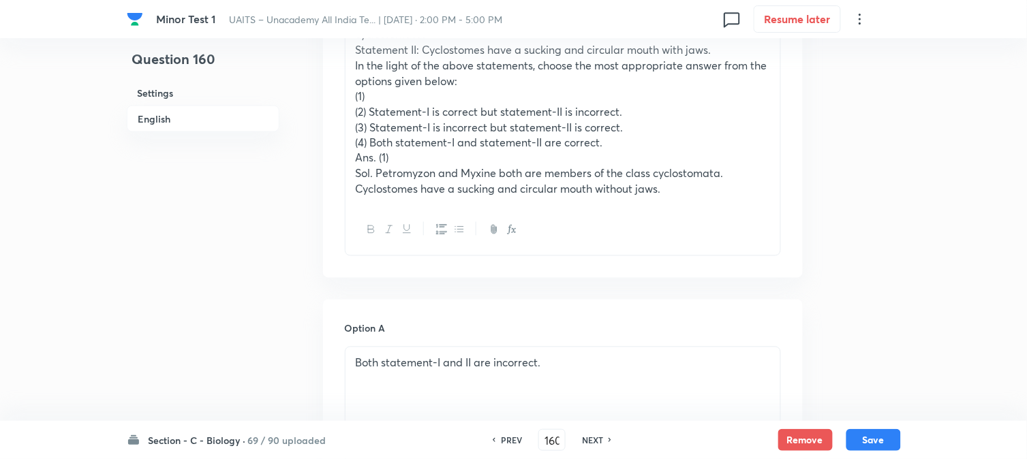
scroll to position [326, 0]
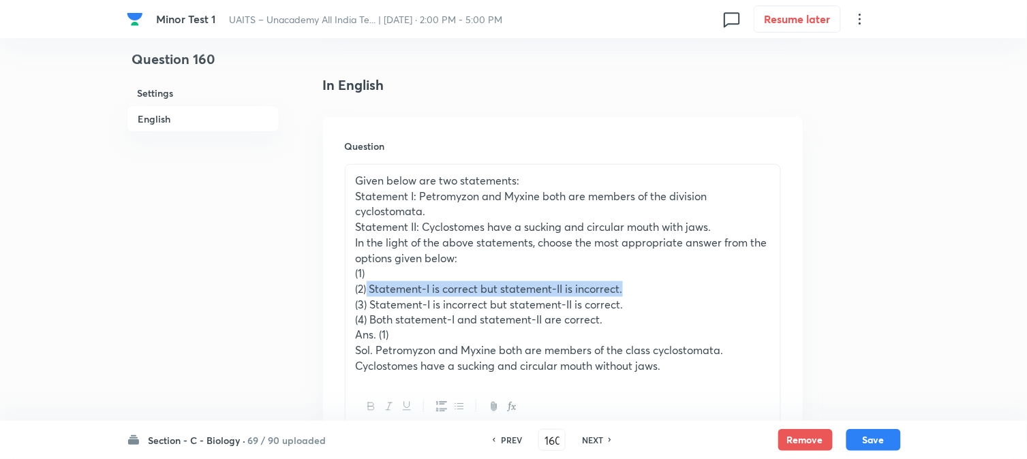
drag, startPoint x: 368, startPoint y: 294, endPoint x: 636, endPoint y: 290, distance: 267.9
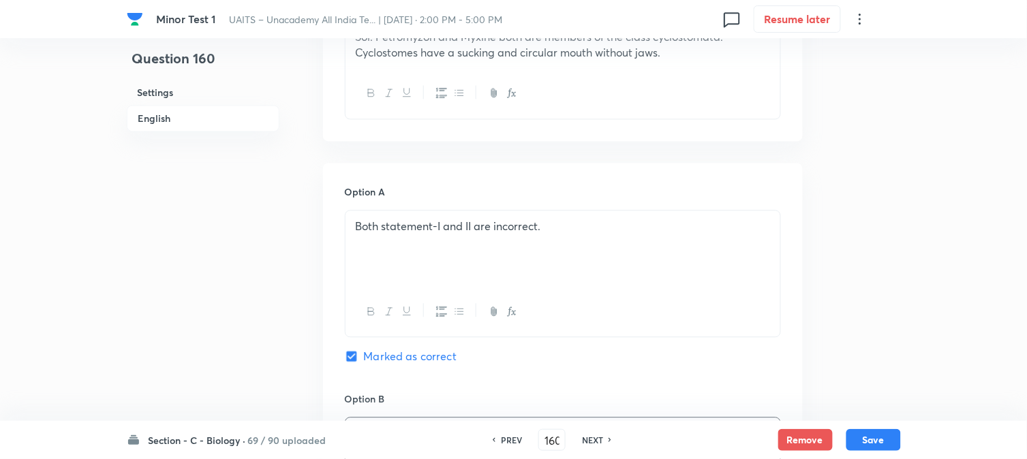
scroll to position [402, 0]
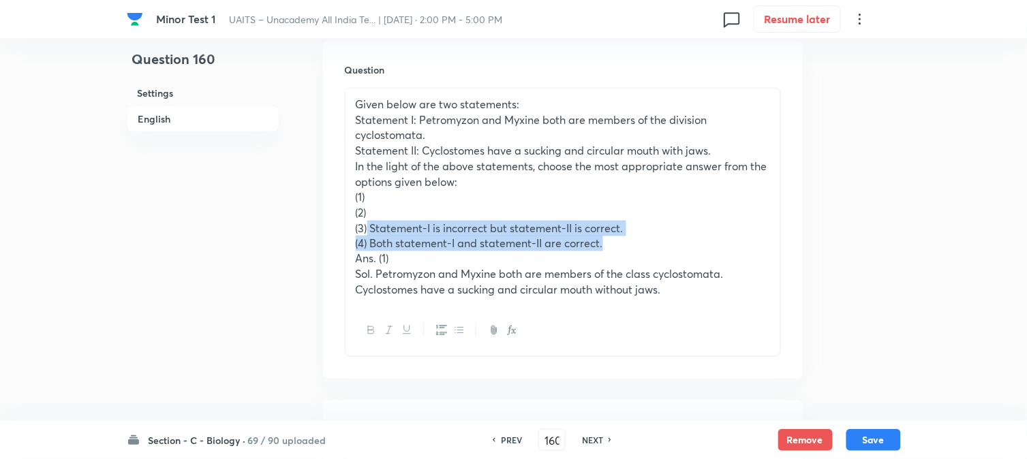
drag, startPoint x: 368, startPoint y: 226, endPoint x: 686, endPoint y: 239, distance: 318.5
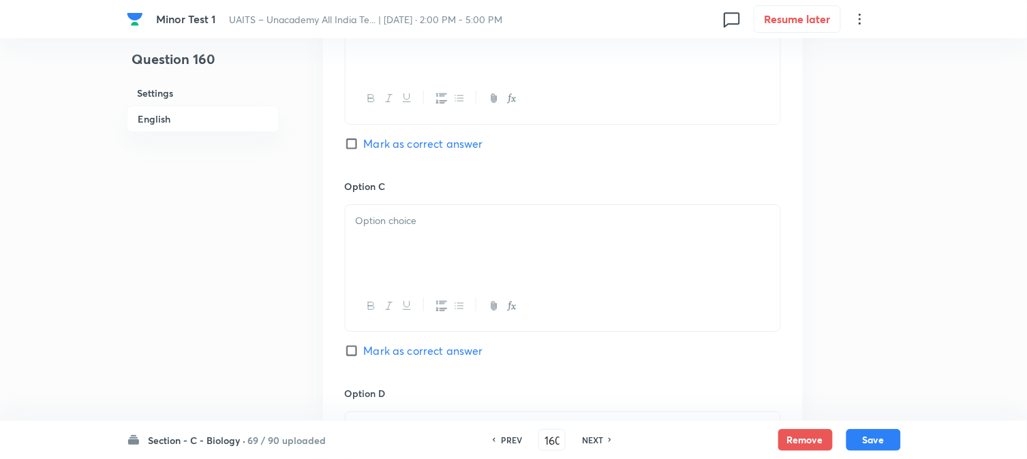
scroll to position [1159, 0]
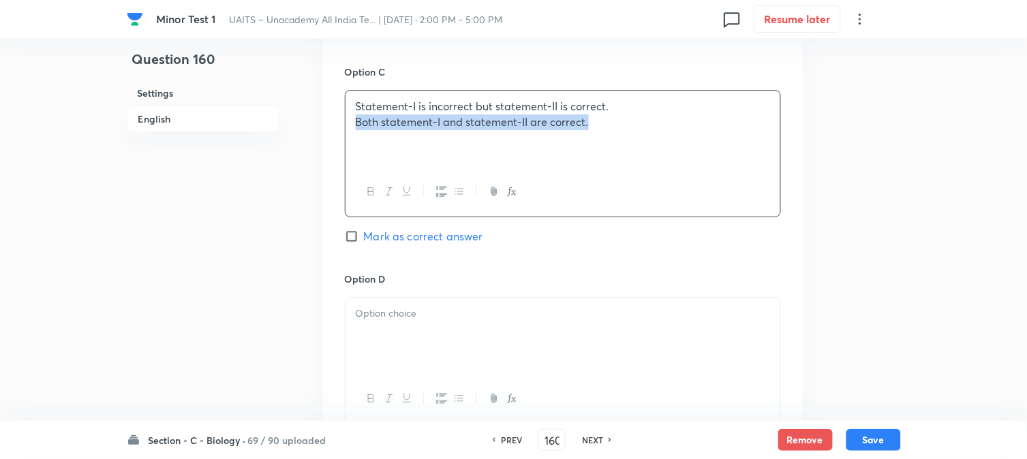
drag, startPoint x: 371, startPoint y: 121, endPoint x: 782, endPoint y: 140, distance: 410.7
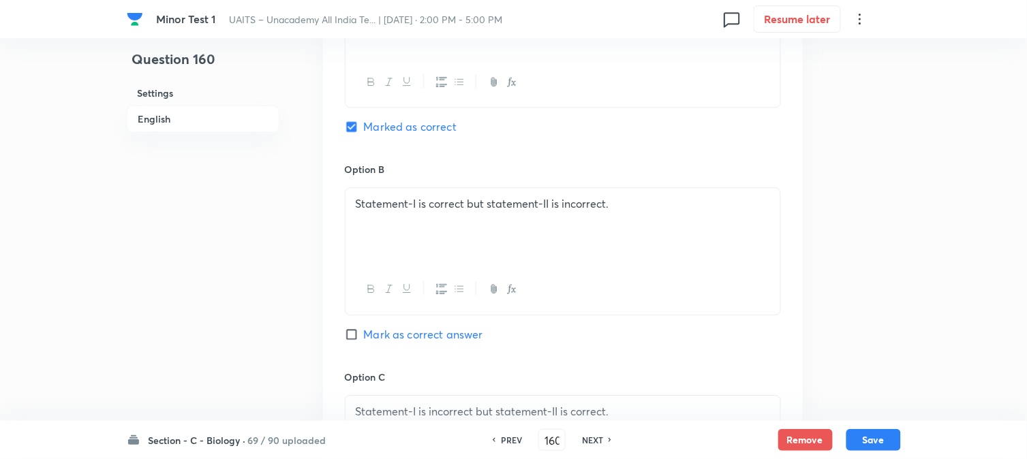
scroll to position [478, 0]
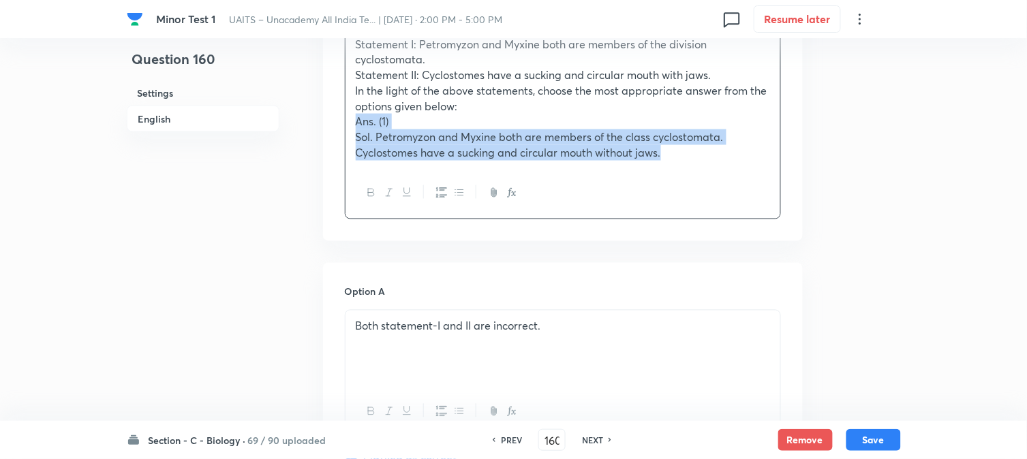
drag, startPoint x: 355, startPoint y: 169, endPoint x: 987, endPoint y: 202, distance: 632.6
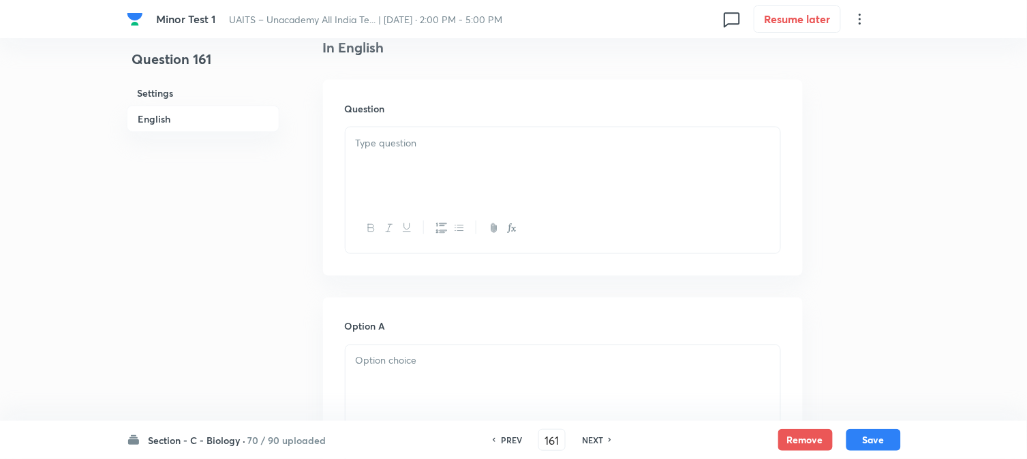
scroll to position [402, 0]
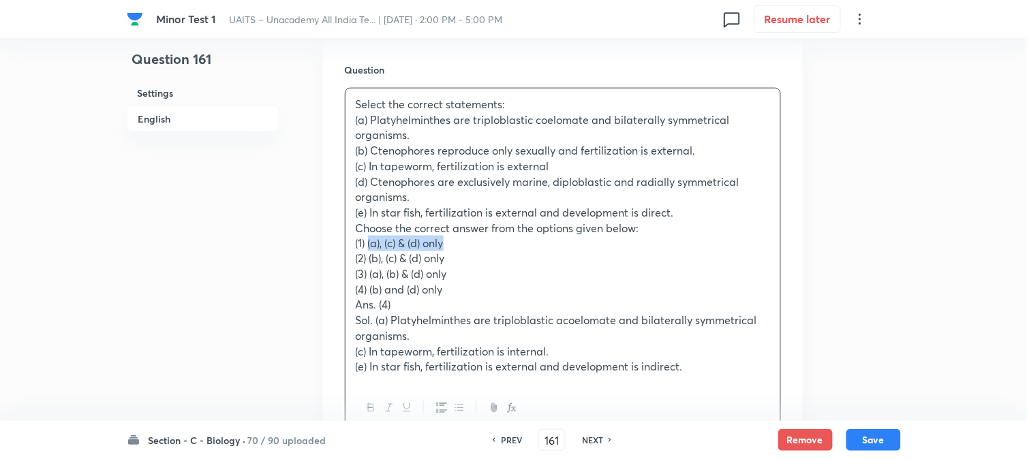
drag, startPoint x: 369, startPoint y: 246, endPoint x: 479, endPoint y: 245, distance: 110.4
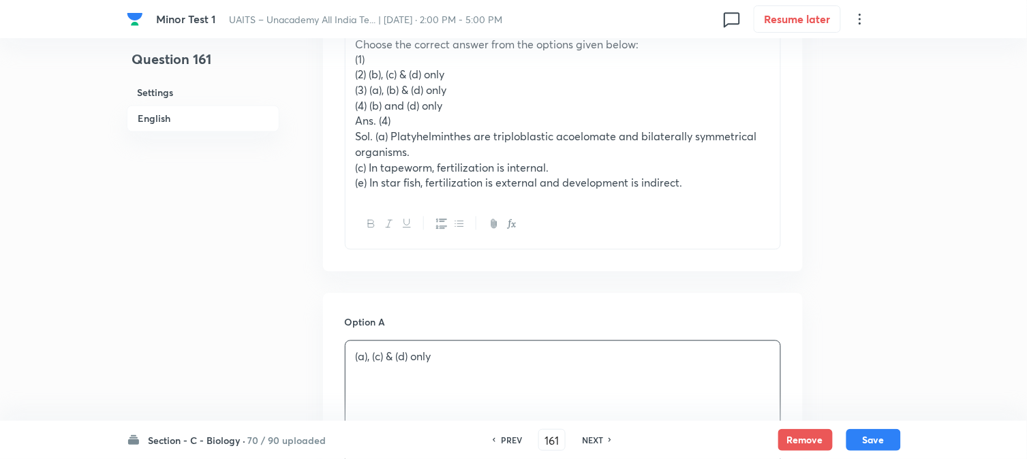
scroll to position [478, 0]
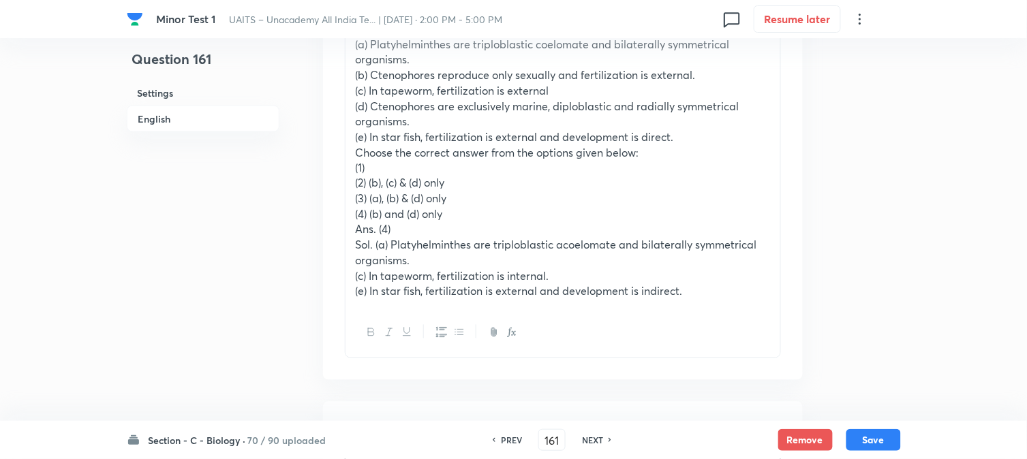
drag, startPoint x: 368, startPoint y: 181, endPoint x: 489, endPoint y: 181, distance: 121.3
drag, startPoint x: 371, startPoint y: 196, endPoint x: 491, endPoint y: 196, distance: 119.9
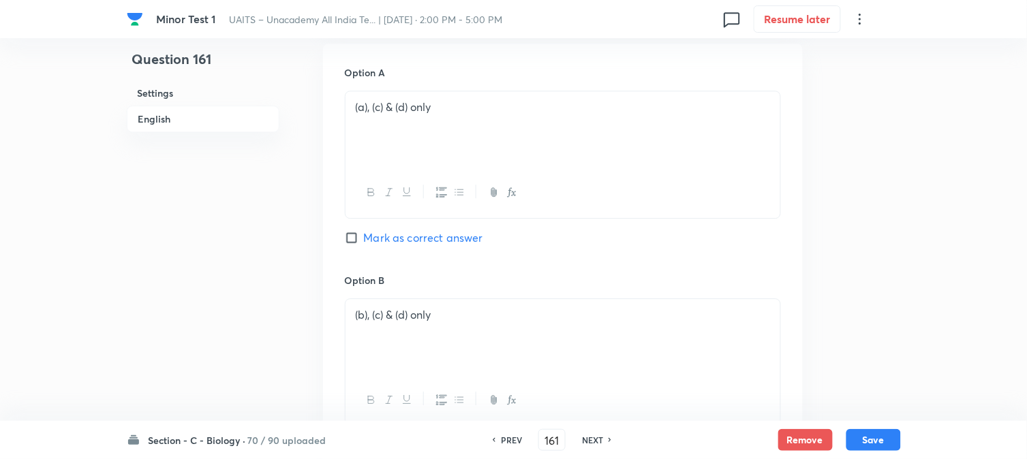
scroll to position [553, 0]
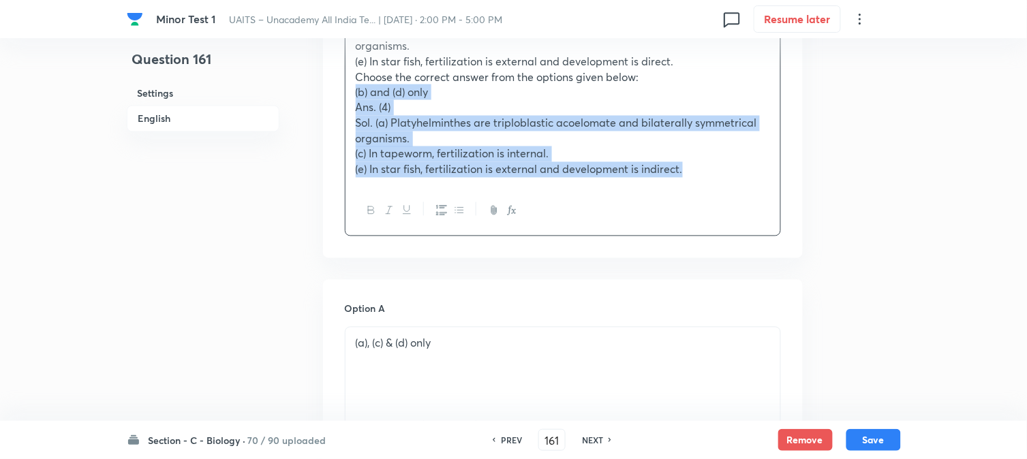
drag, startPoint x: 371, startPoint y: 135, endPoint x: 934, endPoint y: 249, distance: 574.3
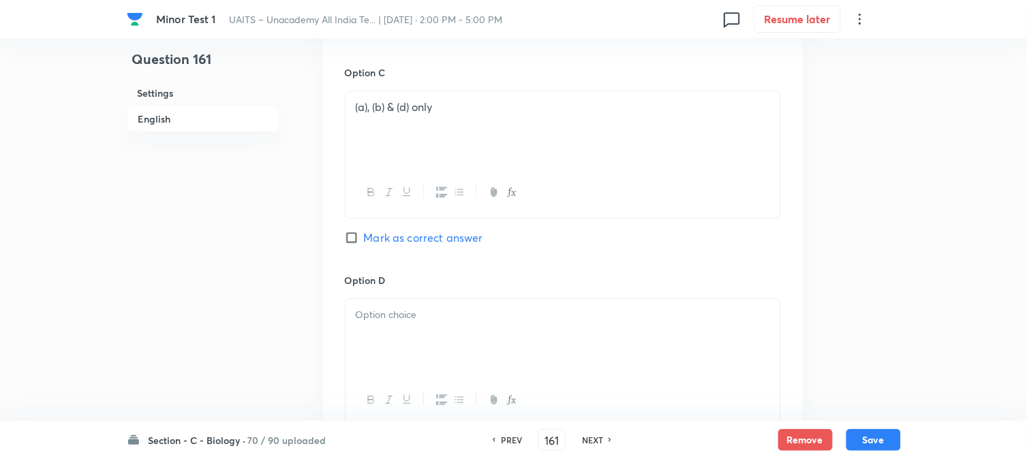
scroll to position [1311, 0]
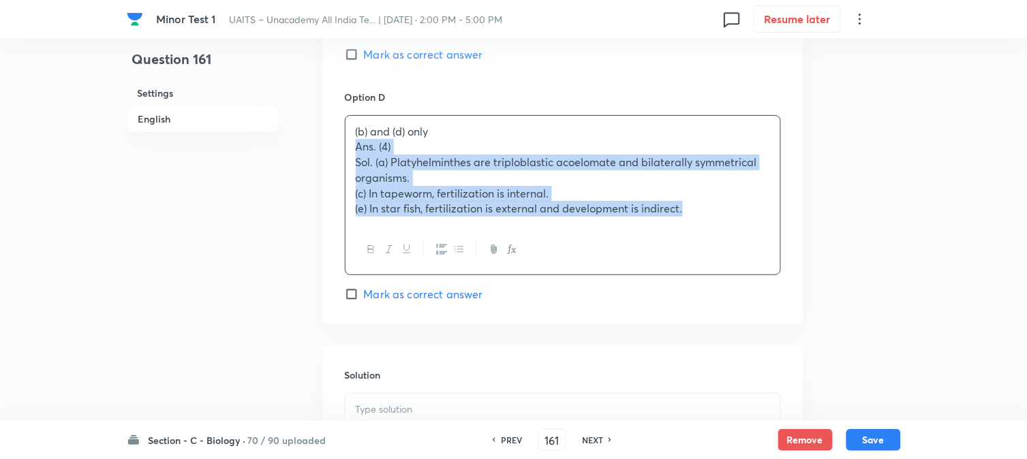
drag, startPoint x: 355, startPoint y: 142, endPoint x: 981, endPoint y: 246, distance: 634.9
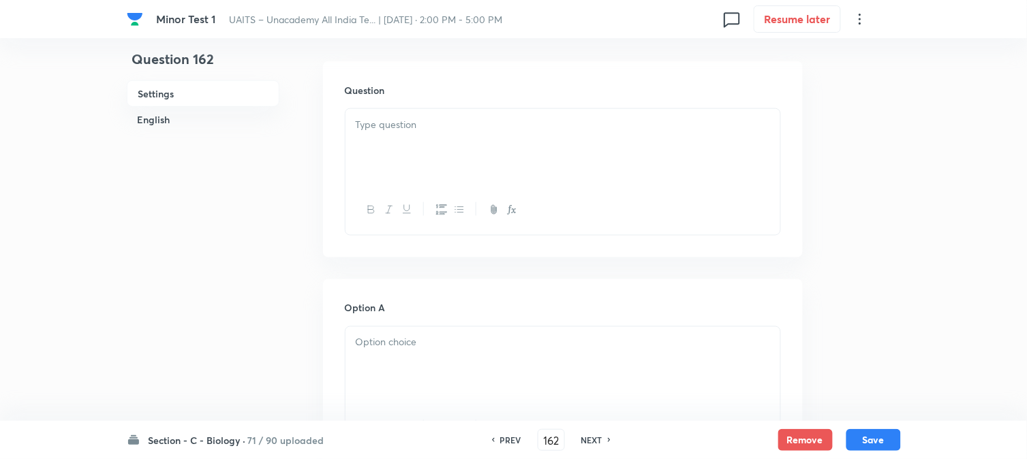
scroll to position [402, 0]
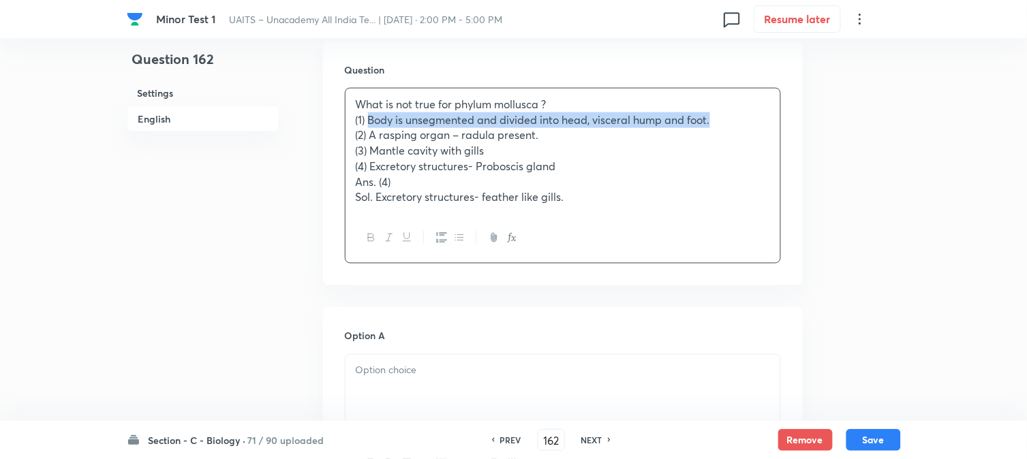
drag, startPoint x: 369, startPoint y: 117, endPoint x: 724, endPoint y: 117, distance: 354.4
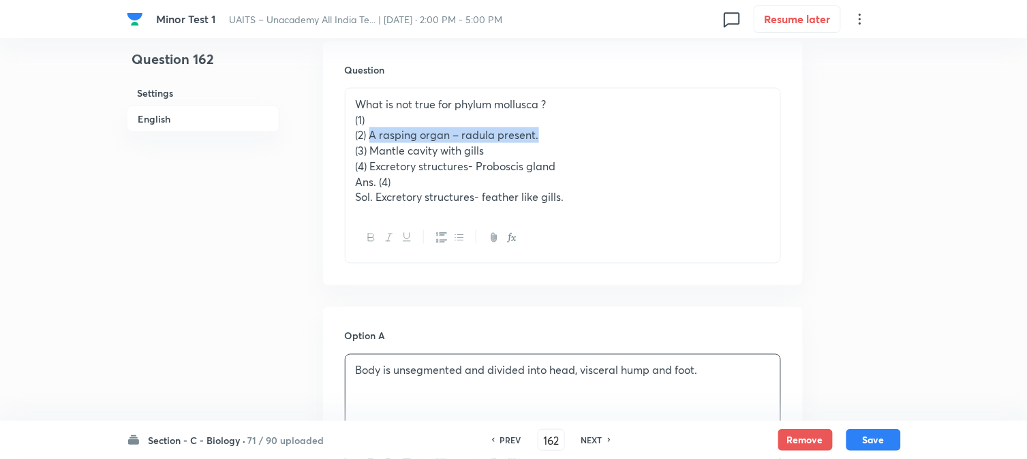
drag, startPoint x: 373, startPoint y: 137, endPoint x: 620, endPoint y: 134, distance: 246.7
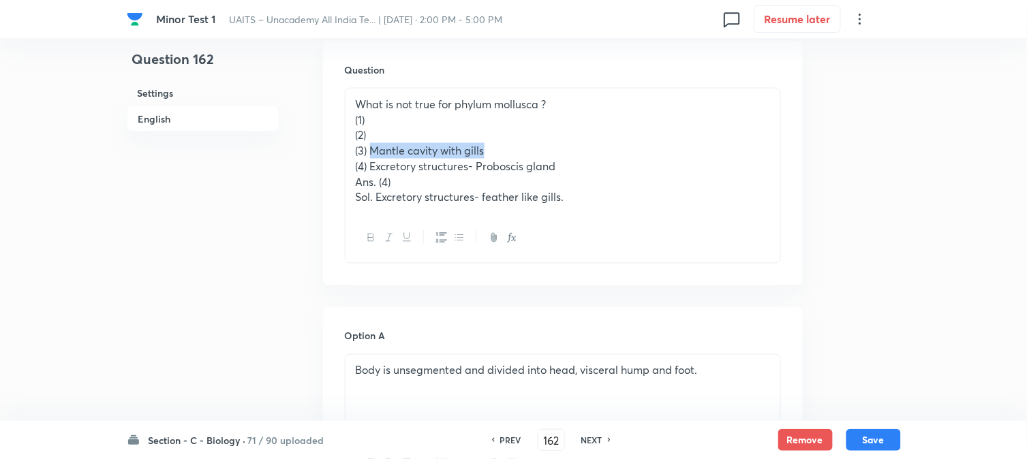
drag, startPoint x: 370, startPoint y: 151, endPoint x: 549, endPoint y: 155, distance: 178.6
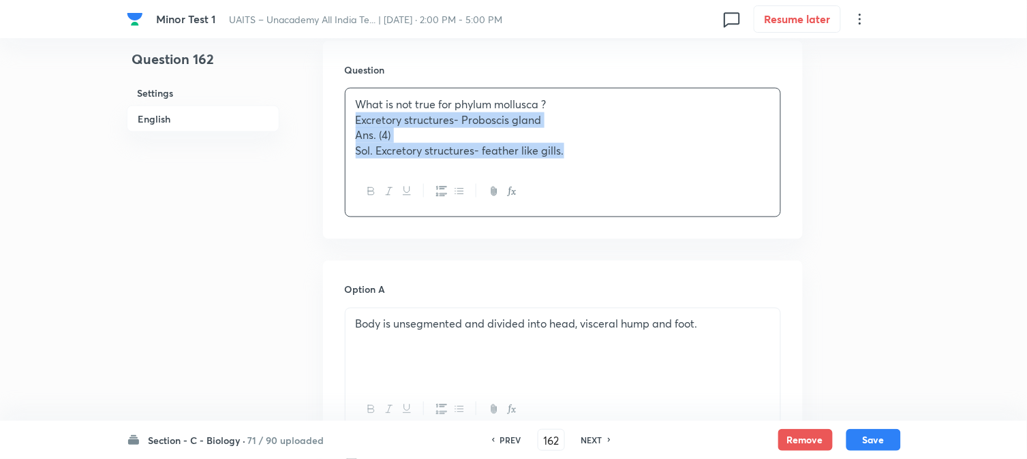
drag, startPoint x: 371, startPoint y: 162, endPoint x: 745, endPoint y: 211, distance: 377.3
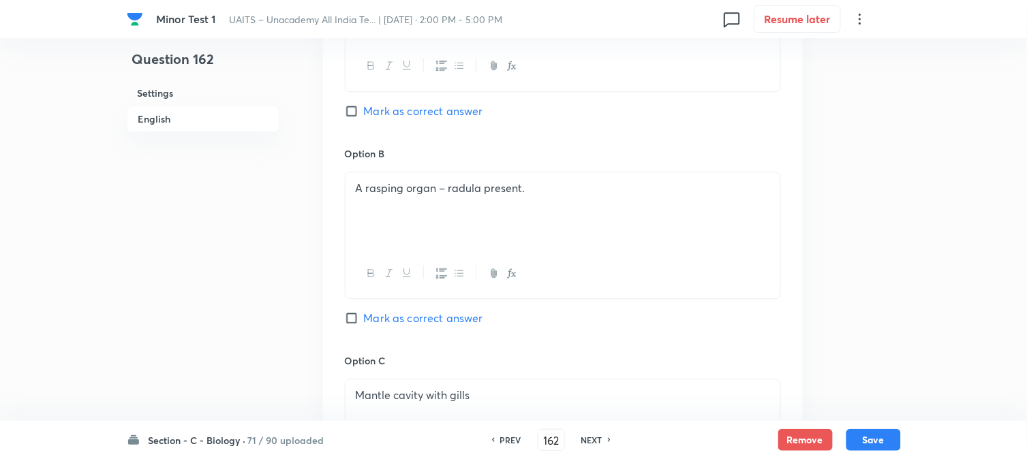
scroll to position [1159, 0]
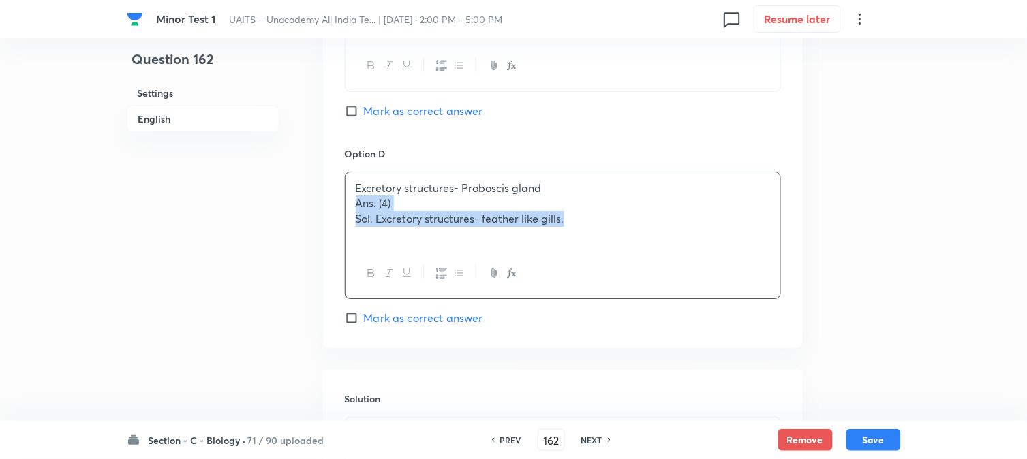
drag, startPoint x: 353, startPoint y: 206, endPoint x: 746, endPoint y: 241, distance: 394.8
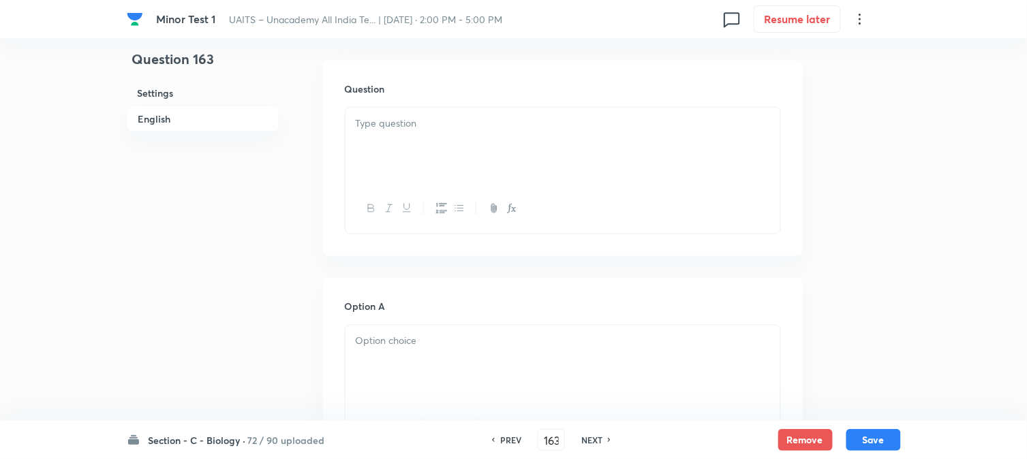
scroll to position [402, 0]
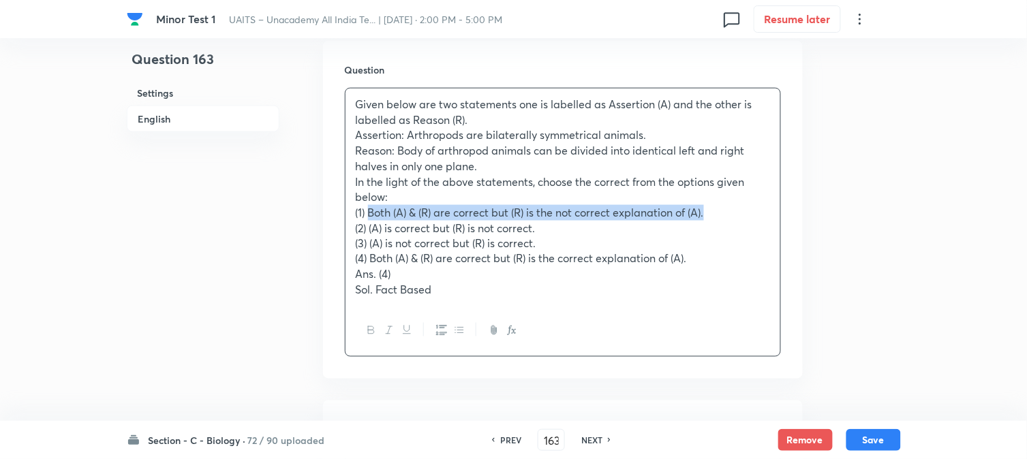
drag, startPoint x: 369, startPoint y: 212, endPoint x: 758, endPoint y: 218, distance: 388.5
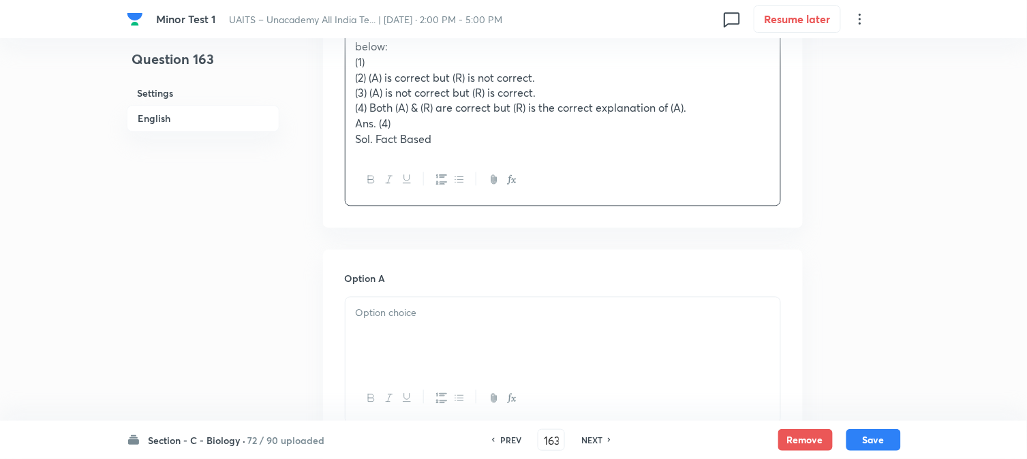
scroll to position [553, 0]
drag, startPoint x: 376, startPoint y: 307, endPoint x: 376, endPoint y: 328, distance: 21.1
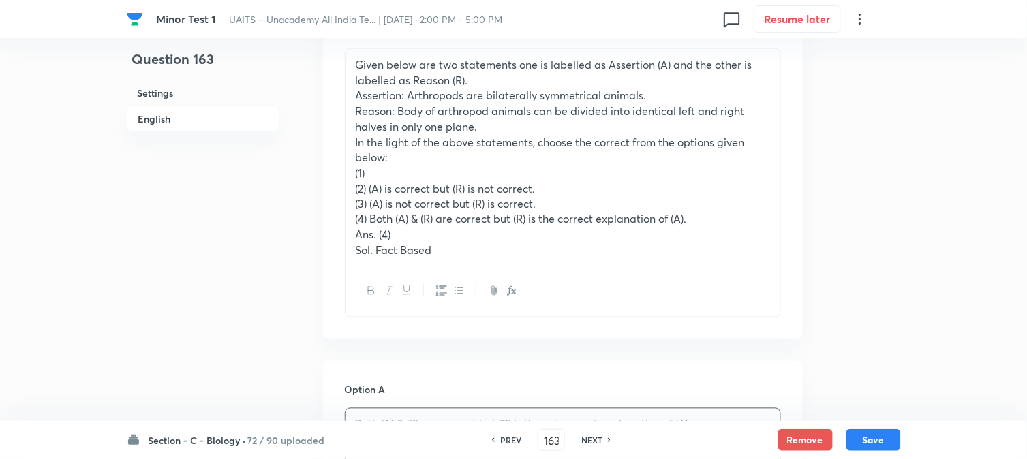
scroll to position [326, 0]
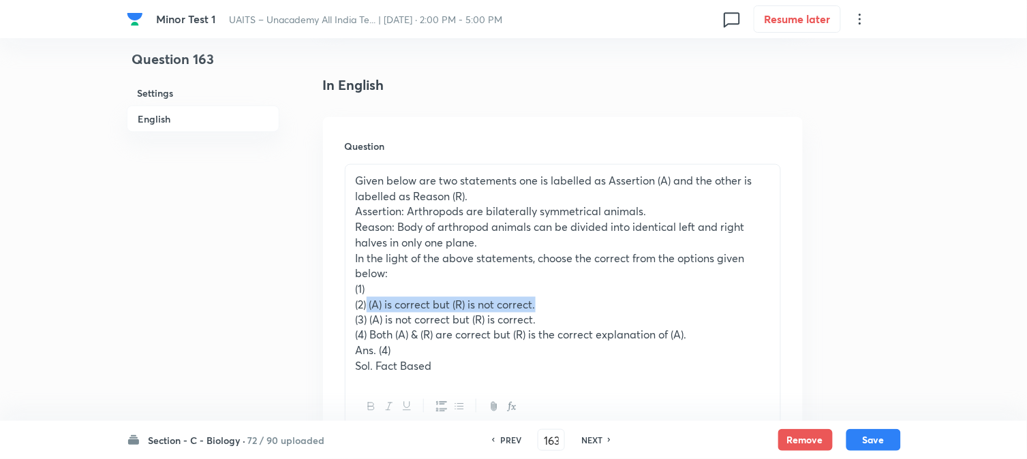
drag, startPoint x: 368, startPoint y: 301, endPoint x: 650, endPoint y: 303, distance: 282.1
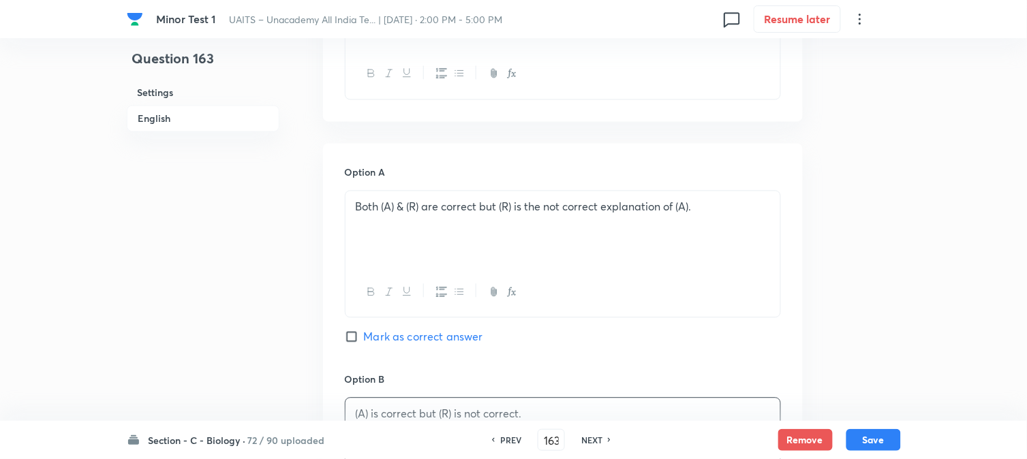
scroll to position [553, 0]
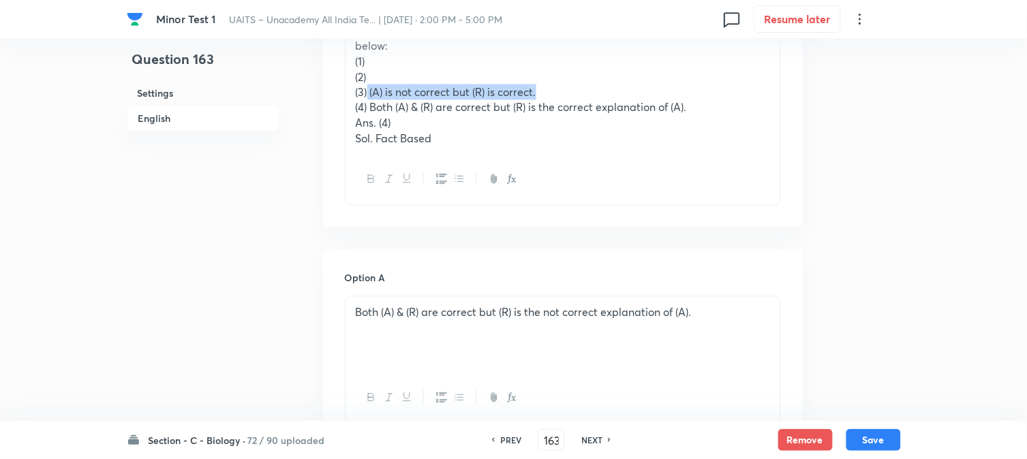
drag, startPoint x: 368, startPoint y: 90, endPoint x: 637, endPoint y: 90, distance: 269.2
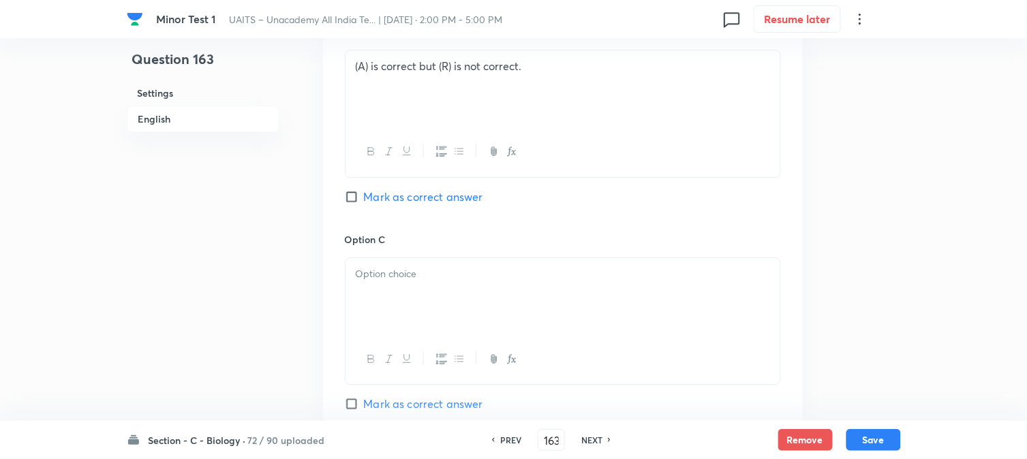
drag, startPoint x: 382, startPoint y: 294, endPoint x: 382, endPoint y: 302, distance: 8.2
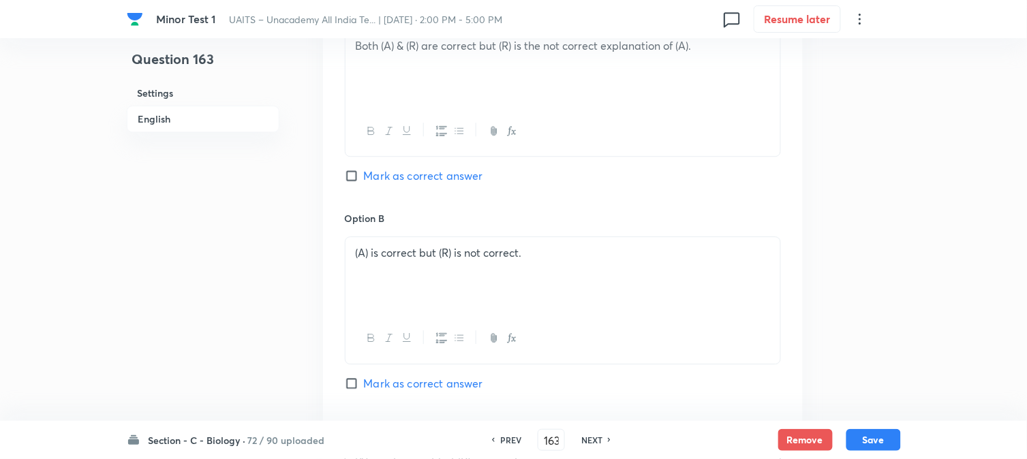
scroll to position [478, 0]
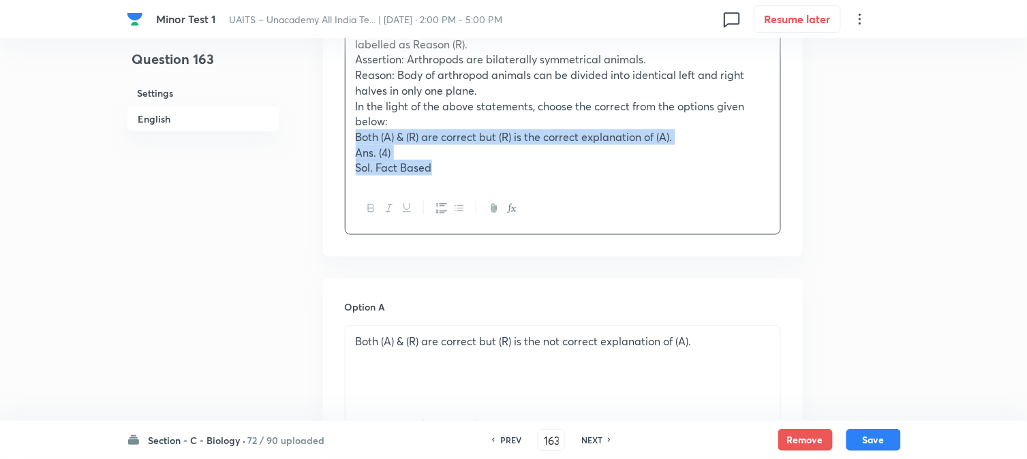
drag, startPoint x: 369, startPoint y: 187, endPoint x: 573, endPoint y: 221, distance: 206.6
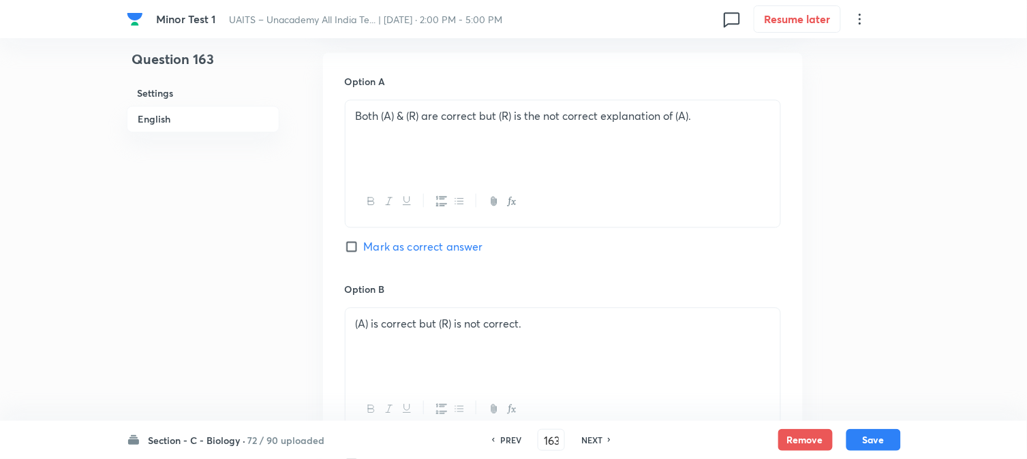
scroll to position [1235, 0]
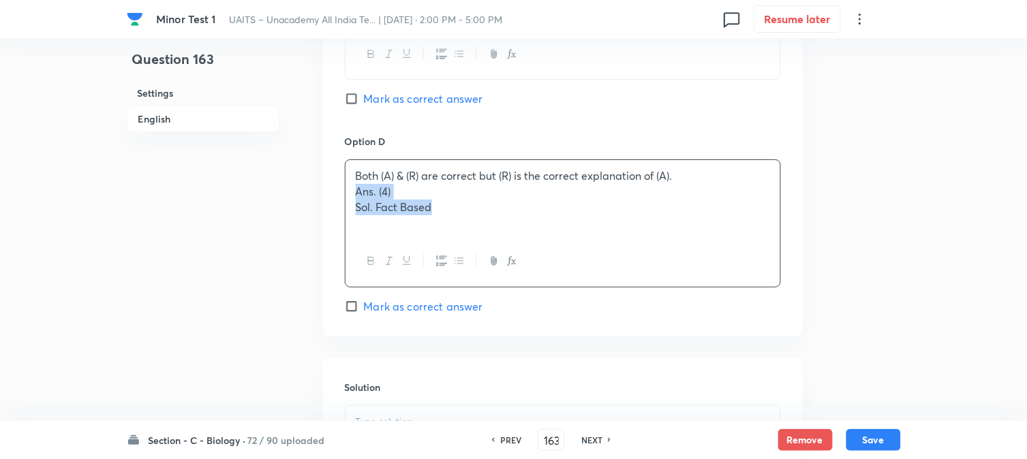
drag, startPoint x: 355, startPoint y: 192, endPoint x: 572, endPoint y: 240, distance: 222.6
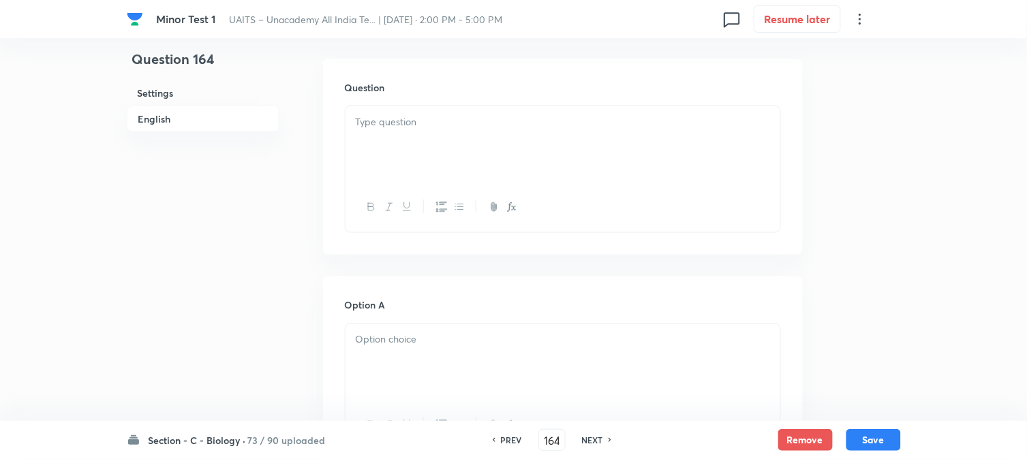
scroll to position [402, 0]
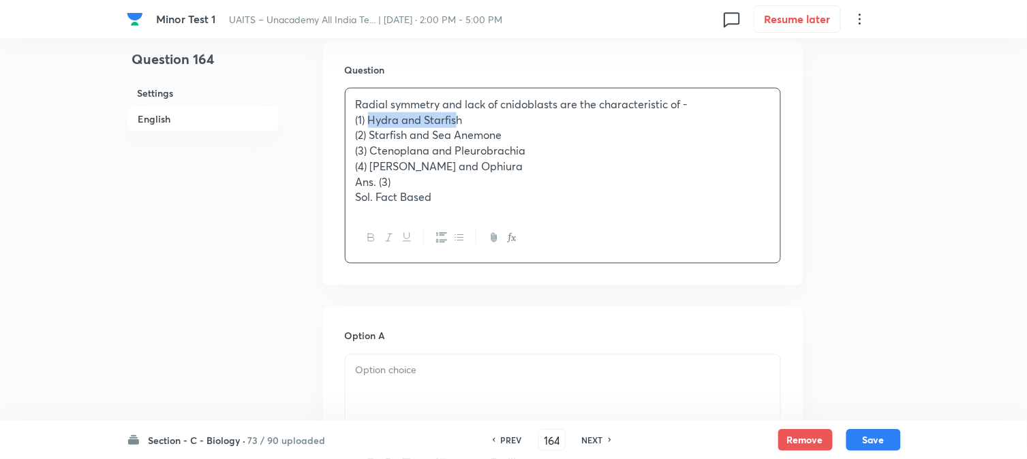
drag, startPoint x: 370, startPoint y: 119, endPoint x: 457, endPoint y: 112, distance: 86.8
drag, startPoint x: 473, startPoint y: 114, endPoint x: 371, endPoint y: 114, distance: 102.2
drag, startPoint x: 402, startPoint y: 363, endPoint x: 403, endPoint y: 382, distance: 19.8
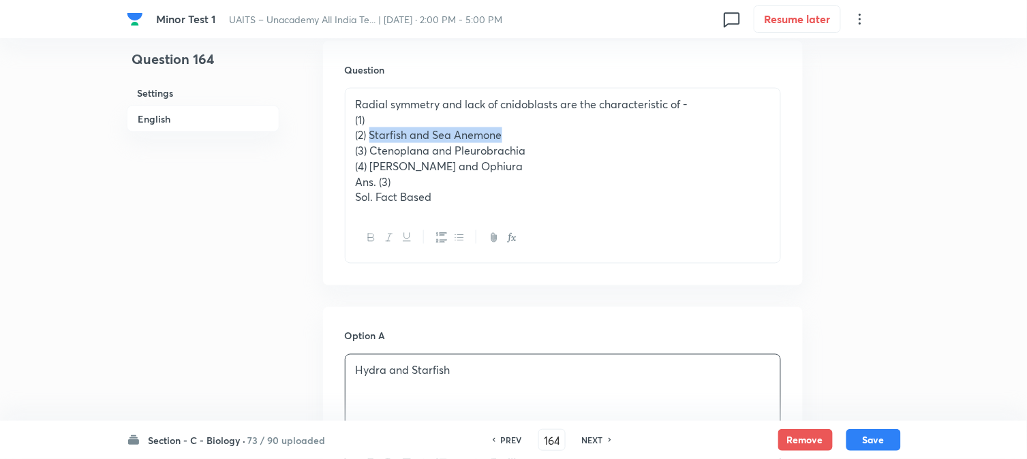
drag, startPoint x: 371, startPoint y: 134, endPoint x: 577, endPoint y: 130, distance: 206.5
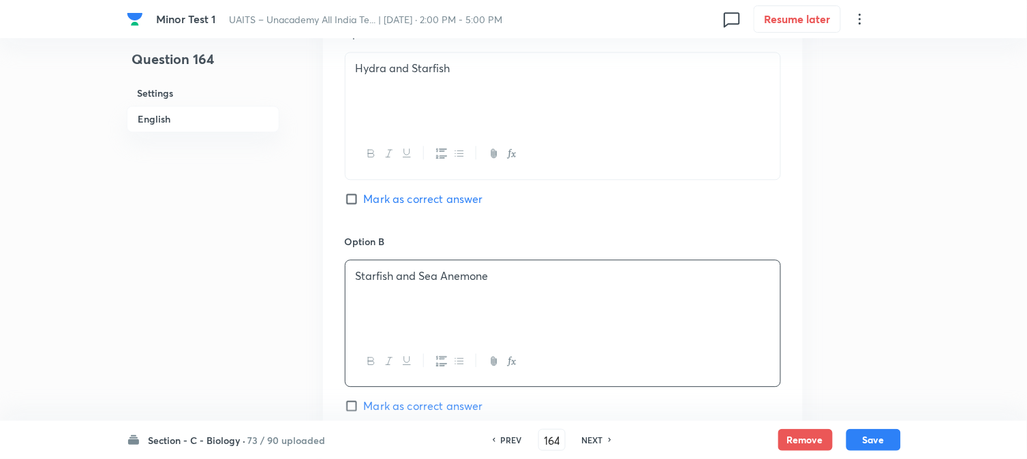
scroll to position [478, 0]
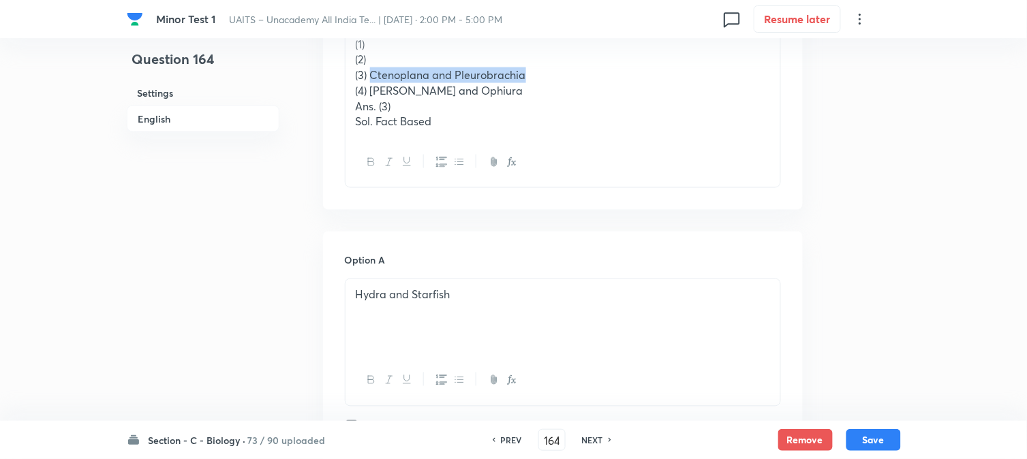
drag, startPoint x: 369, startPoint y: 77, endPoint x: 602, endPoint y: 73, distance: 232.4
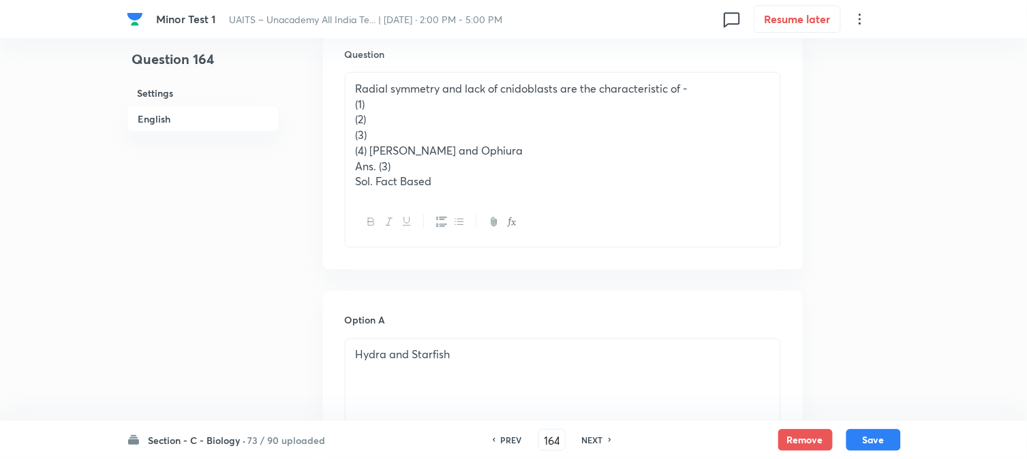
scroll to position [402, 0]
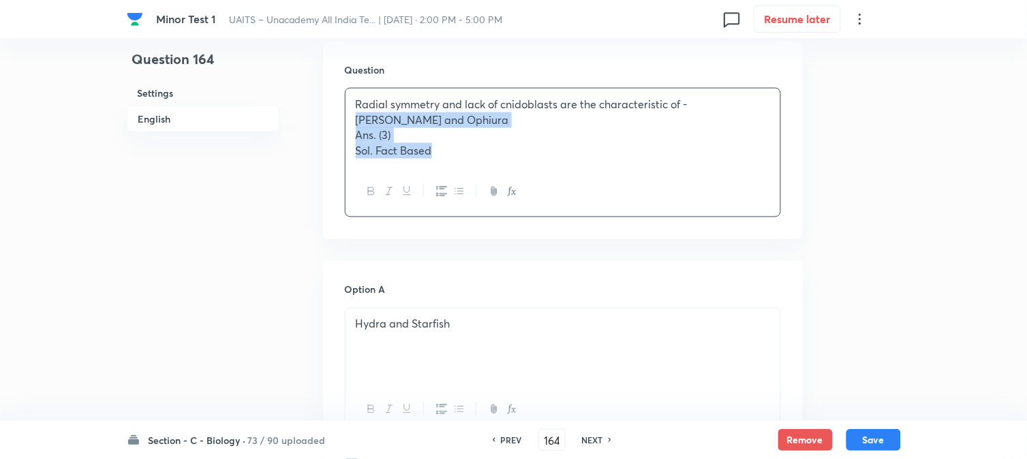
drag, startPoint x: 369, startPoint y: 166, endPoint x: 544, endPoint y: 185, distance: 175.5
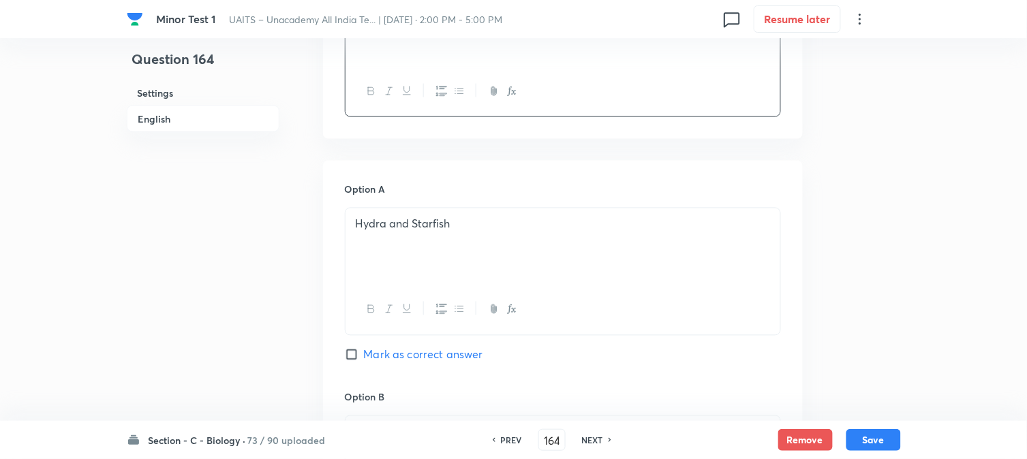
scroll to position [1007, 0]
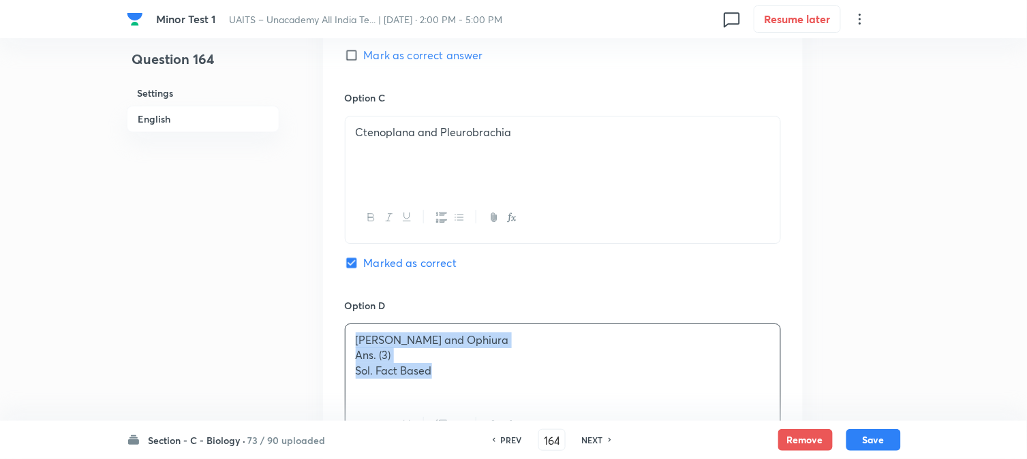
drag, startPoint x: 352, startPoint y: 348, endPoint x: 532, endPoint y: 401, distance: 188.1
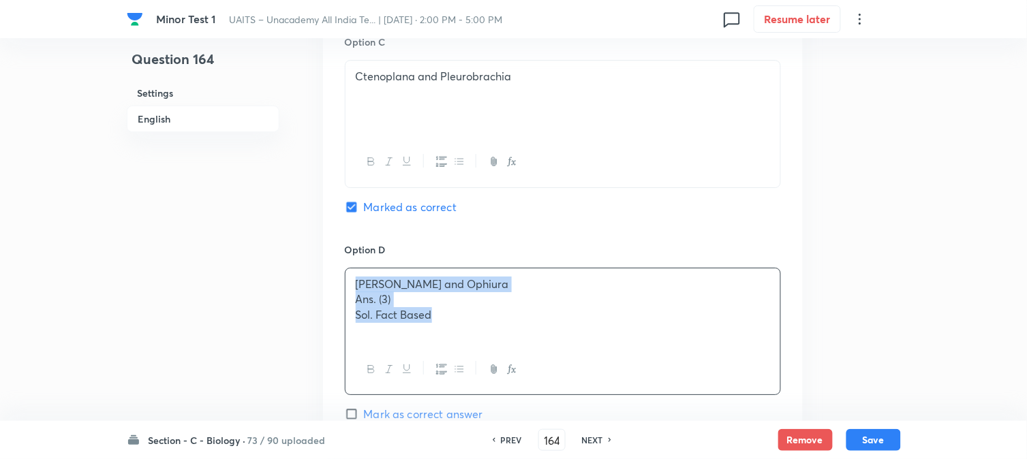
scroll to position [1235, 0]
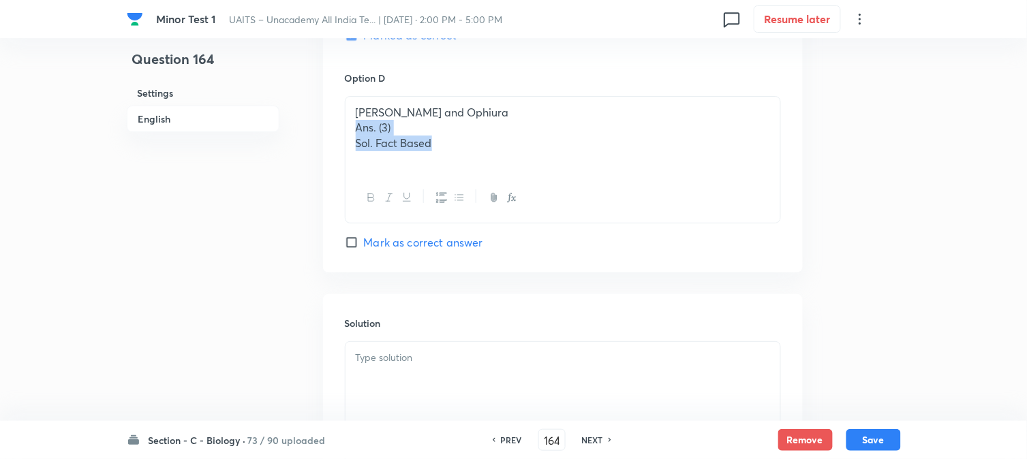
drag, startPoint x: 356, startPoint y: 130, endPoint x: 515, endPoint y: 166, distance: 162.8
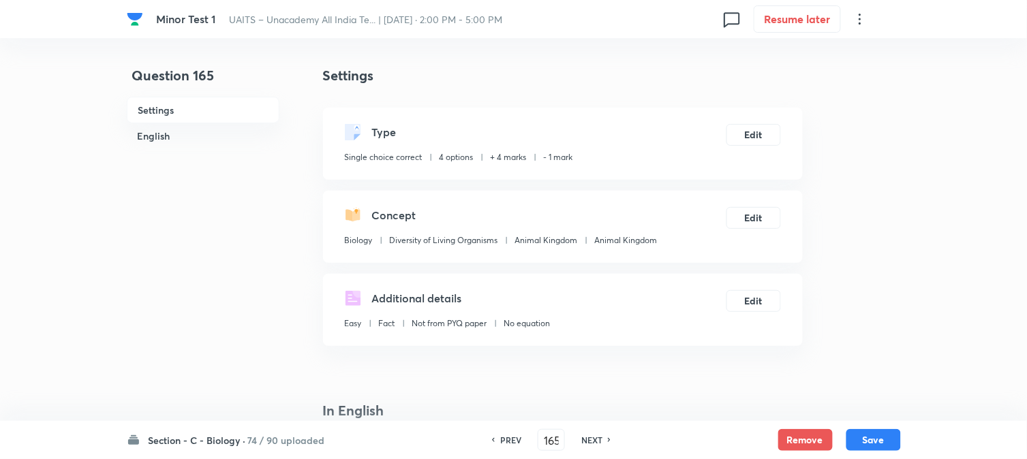
scroll to position [402, 0]
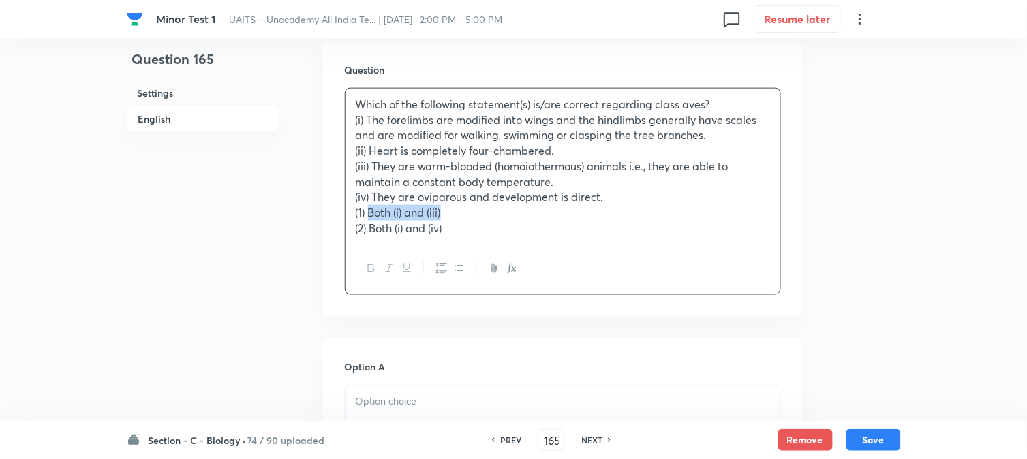
drag, startPoint x: 371, startPoint y: 209, endPoint x: 485, endPoint y: 216, distance: 114.0
drag, startPoint x: 429, startPoint y: 403, endPoint x: 397, endPoint y: 320, distance: 88.7
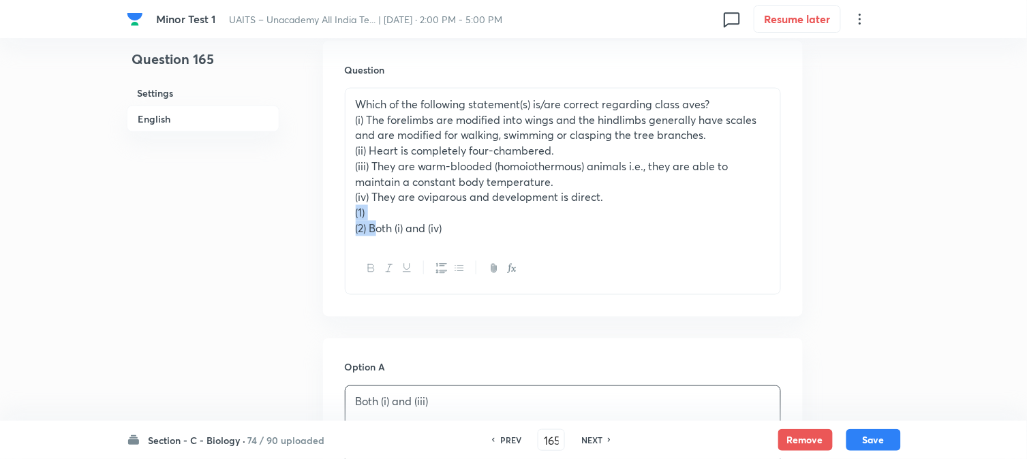
drag, startPoint x: 373, startPoint y: 228, endPoint x: 343, endPoint y: 217, distance: 32.1
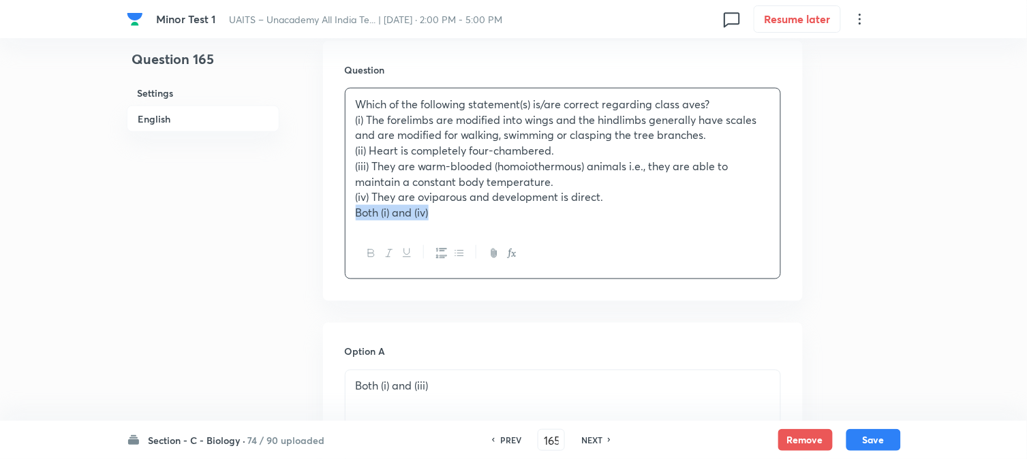
drag, startPoint x: 370, startPoint y: 228, endPoint x: 486, endPoint y: 221, distance: 116.0
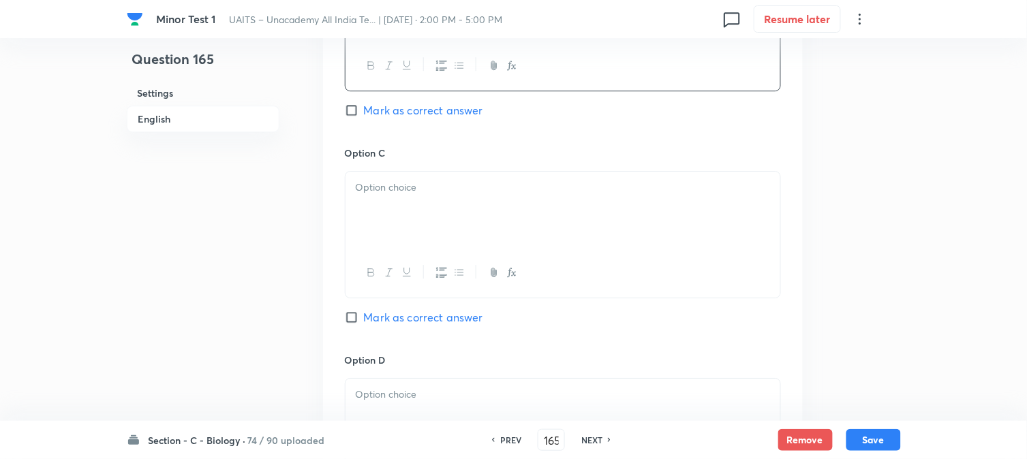
scroll to position [1084, 0]
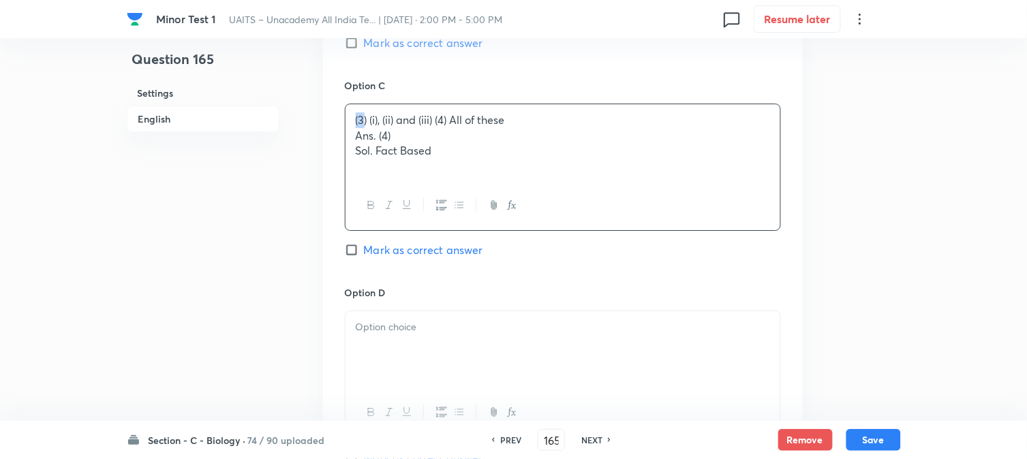
drag, startPoint x: 365, startPoint y: 118, endPoint x: 327, endPoint y: 121, distance: 37.6
drag, startPoint x: 357, startPoint y: 119, endPoint x: 338, endPoint y: 116, distance: 19.4
drag, startPoint x: 424, startPoint y: 123, endPoint x: 472, endPoint y: 172, distance: 67.9
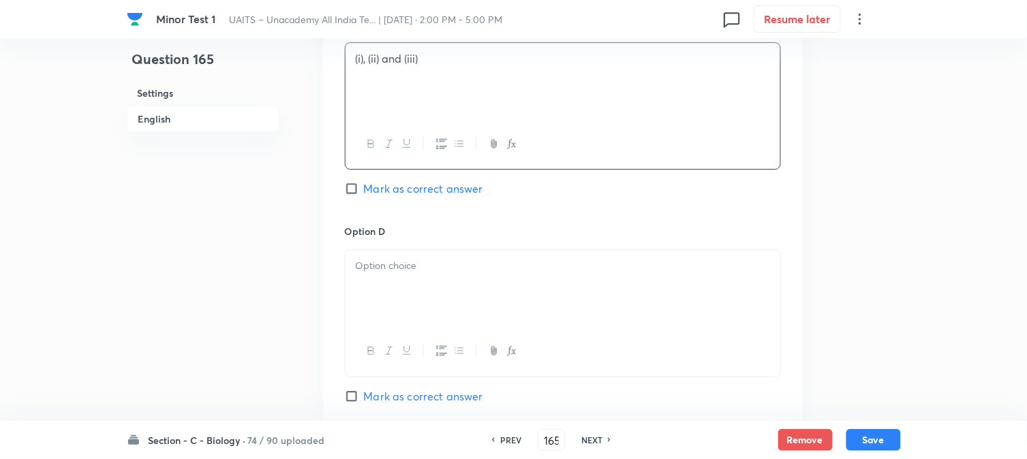
scroll to position [1235, 0]
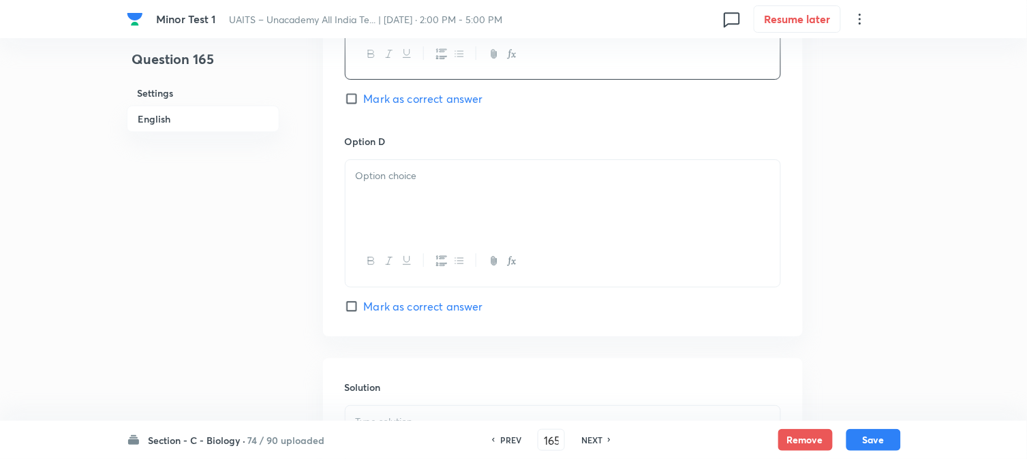
drag, startPoint x: 369, startPoint y: 172, endPoint x: 369, endPoint y: 185, distance: 13.6
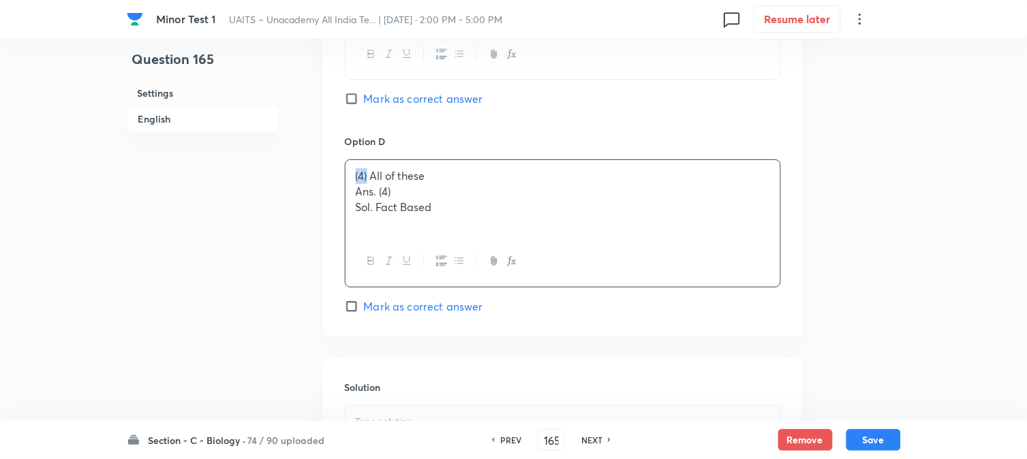
drag, startPoint x: 369, startPoint y: 174, endPoint x: 338, endPoint y: 173, distance: 30.7
drag, startPoint x: 352, startPoint y: 195, endPoint x: 545, endPoint y: 260, distance: 203.4
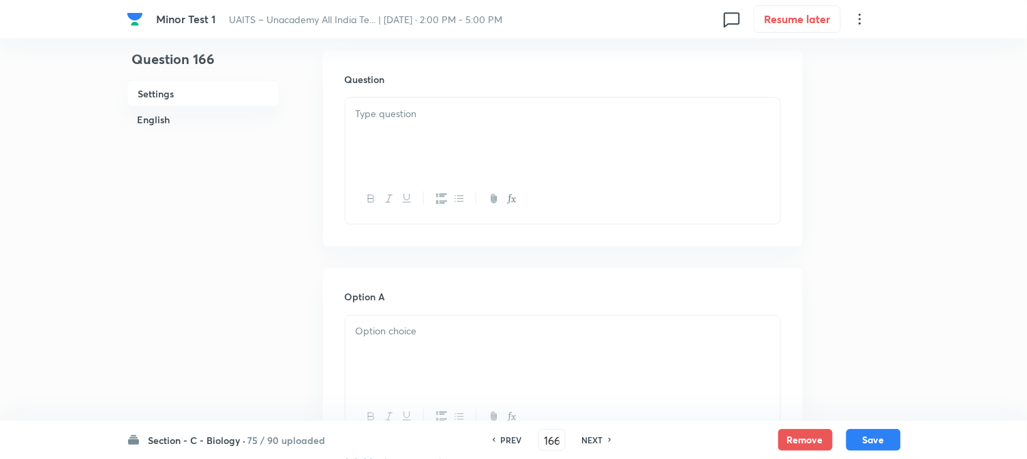
scroll to position [402, 0]
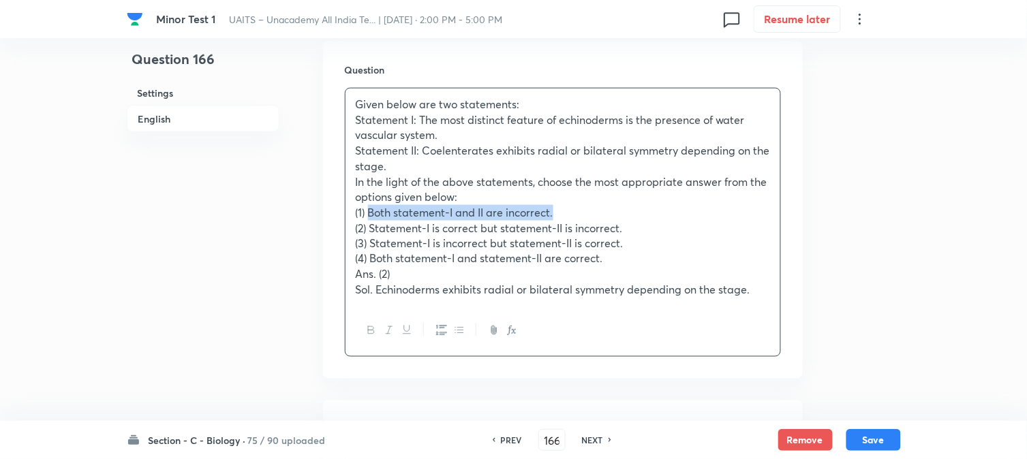
drag, startPoint x: 401, startPoint y: 217, endPoint x: 629, endPoint y: 214, distance: 228.3
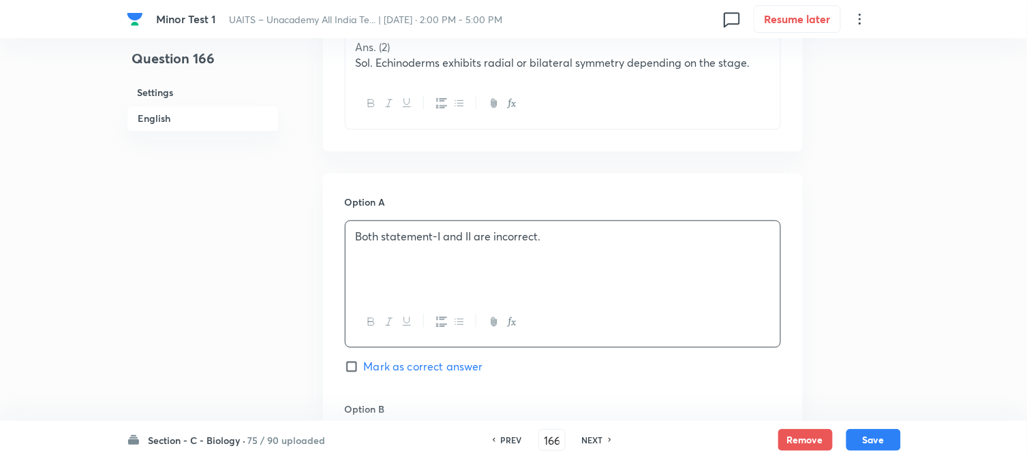
scroll to position [478, 0]
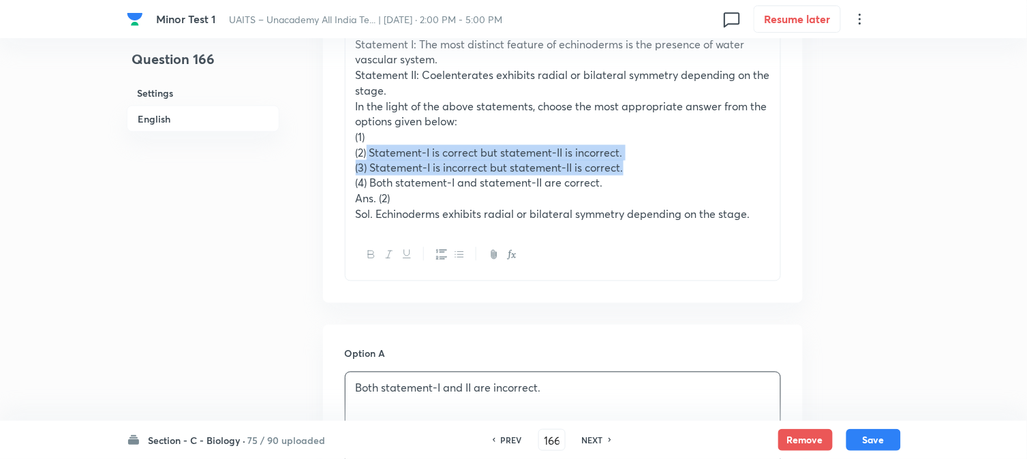
drag, startPoint x: 369, startPoint y: 153, endPoint x: 716, endPoint y: 159, distance: 346.9
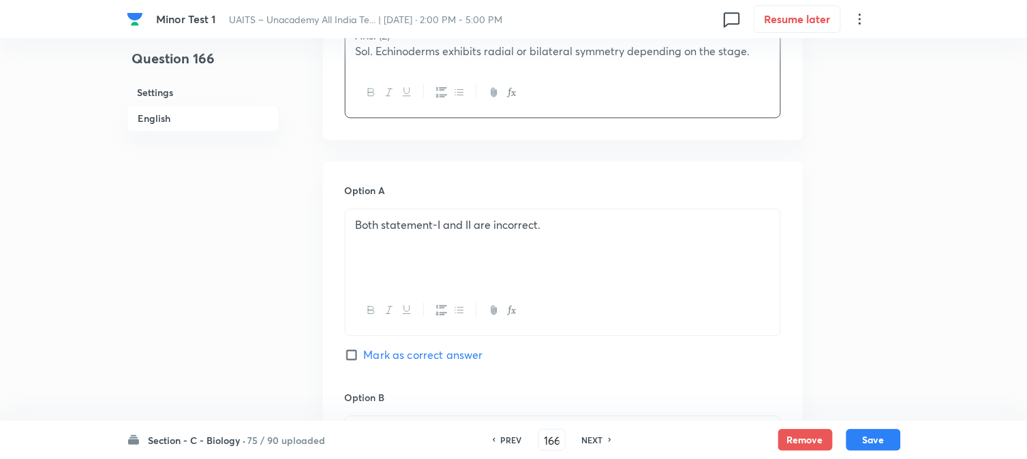
scroll to position [780, 0]
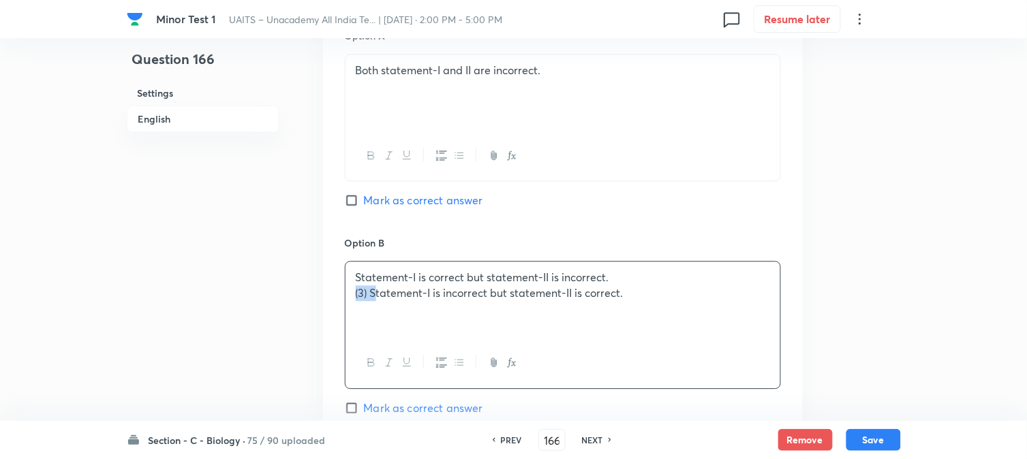
drag, startPoint x: 373, startPoint y: 290, endPoint x: 335, endPoint y: 305, distance: 41.0
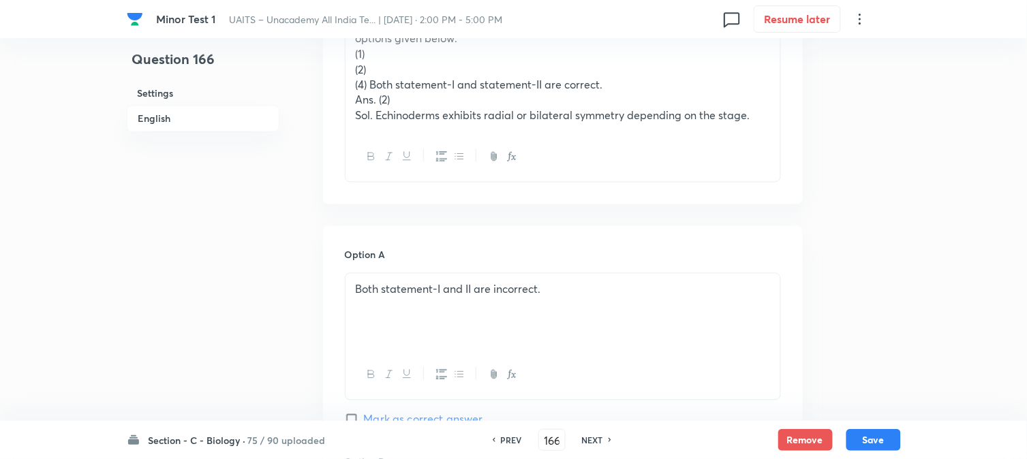
scroll to position [478, 0]
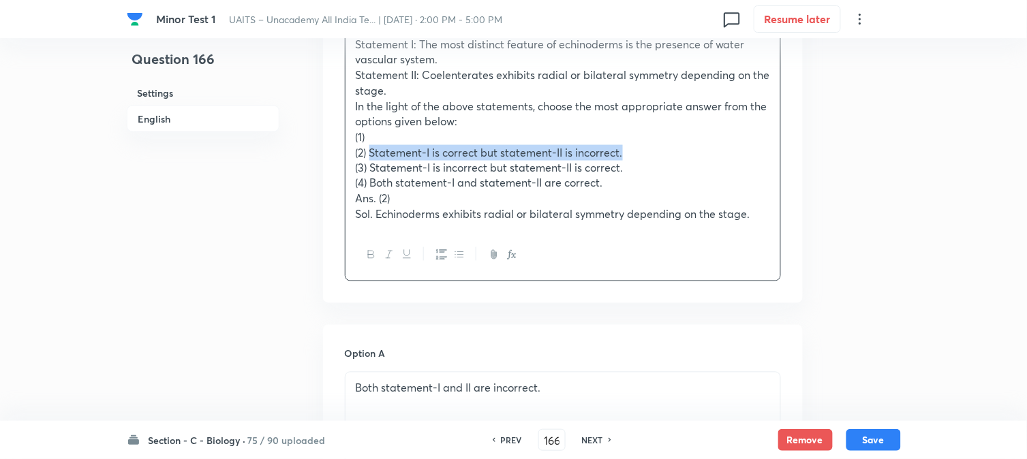
drag, startPoint x: 370, startPoint y: 147, endPoint x: 656, endPoint y: 150, distance: 285.6
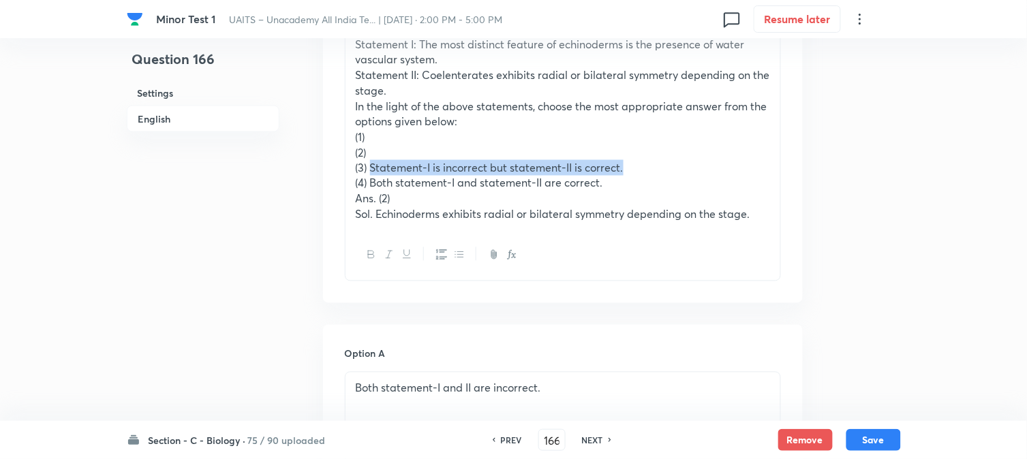
drag, startPoint x: 369, startPoint y: 168, endPoint x: 679, endPoint y: 164, distance: 309.4
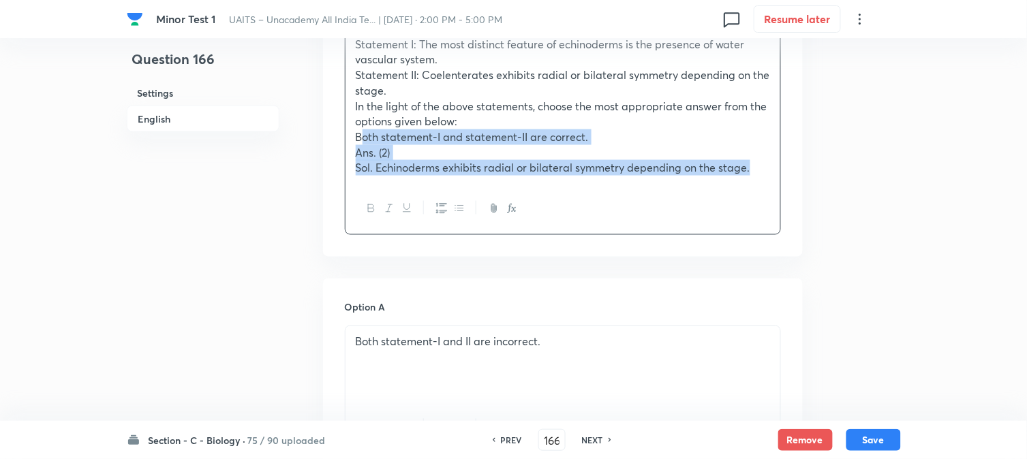
drag, startPoint x: 368, startPoint y: 187, endPoint x: 871, endPoint y: 186, distance: 502.9
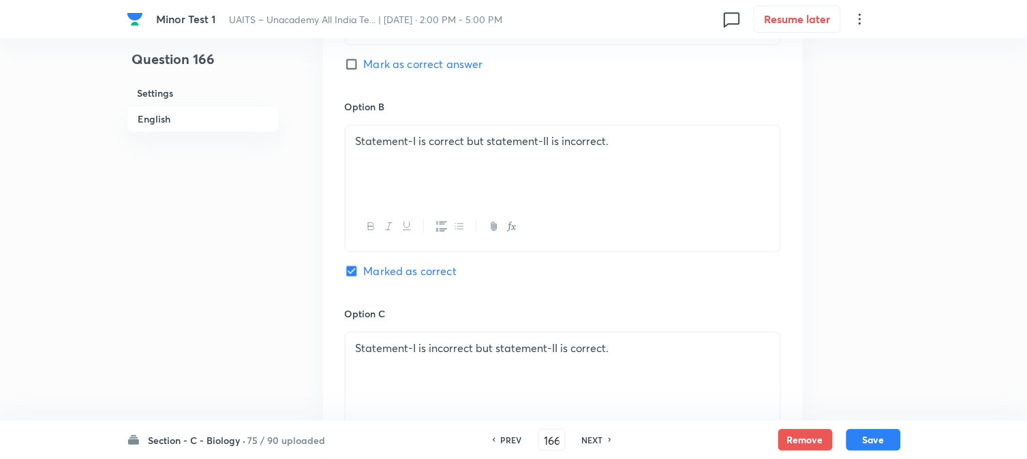
scroll to position [1235, 0]
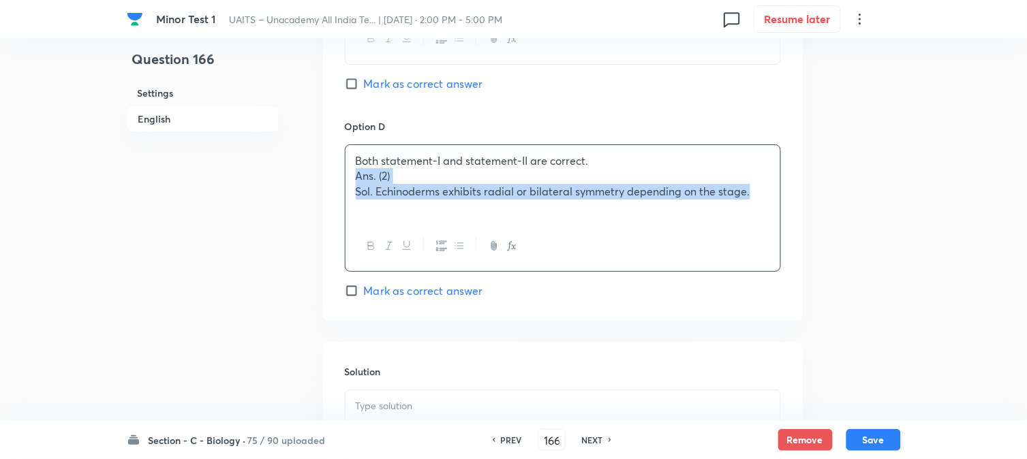
drag, startPoint x: 352, startPoint y: 181, endPoint x: 844, endPoint y: 221, distance: 493.6
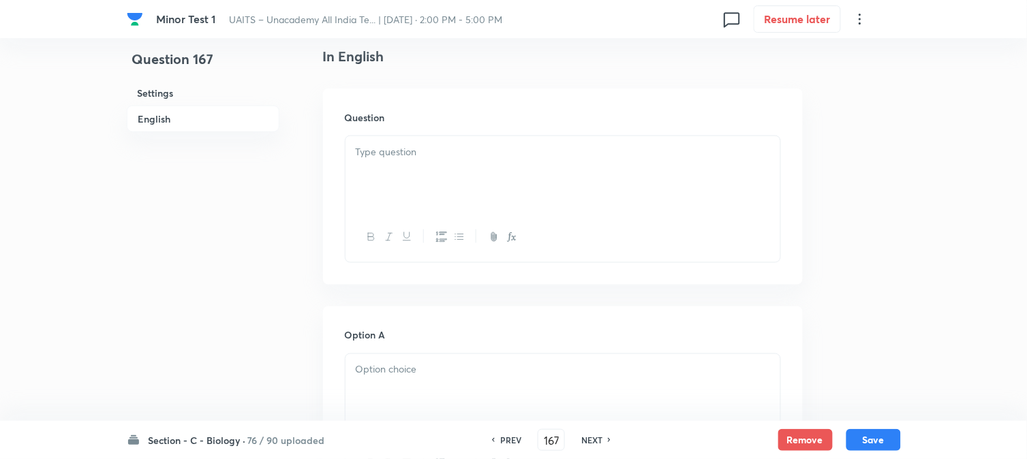
scroll to position [402, 0]
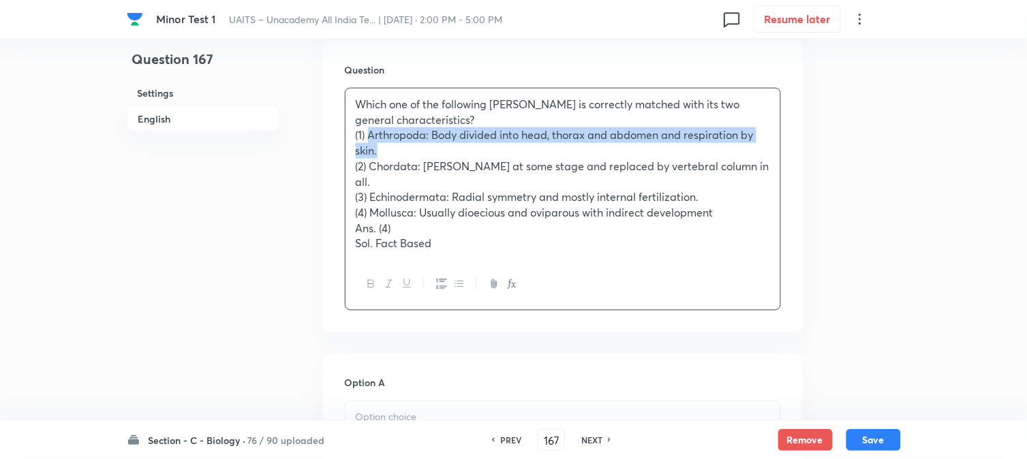
drag, startPoint x: 369, startPoint y: 138, endPoint x: 384, endPoint y: 150, distance: 19.4
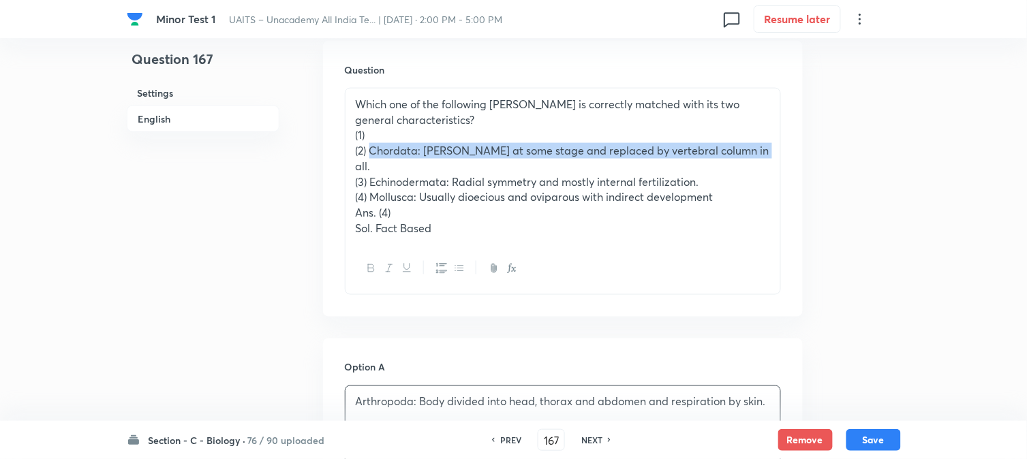
drag, startPoint x: 370, startPoint y: 144, endPoint x: 756, endPoint y: 152, distance: 386.5
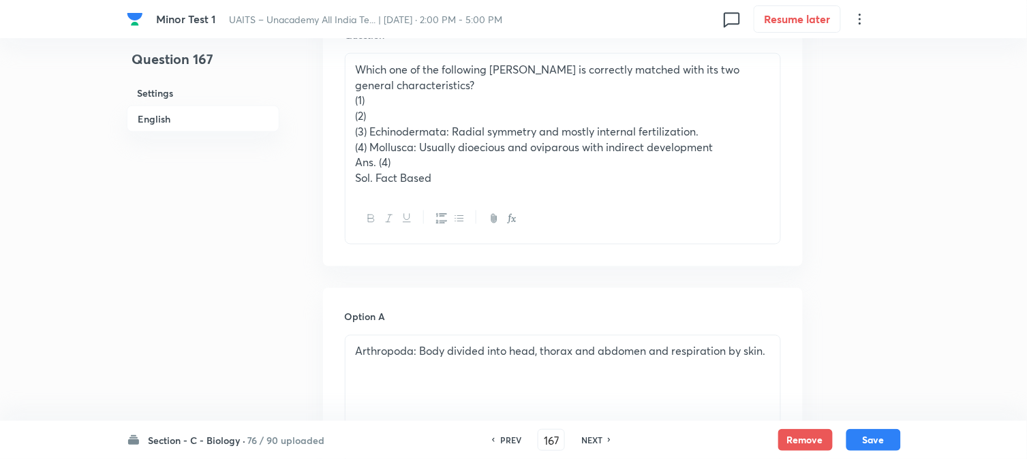
scroll to position [326, 0]
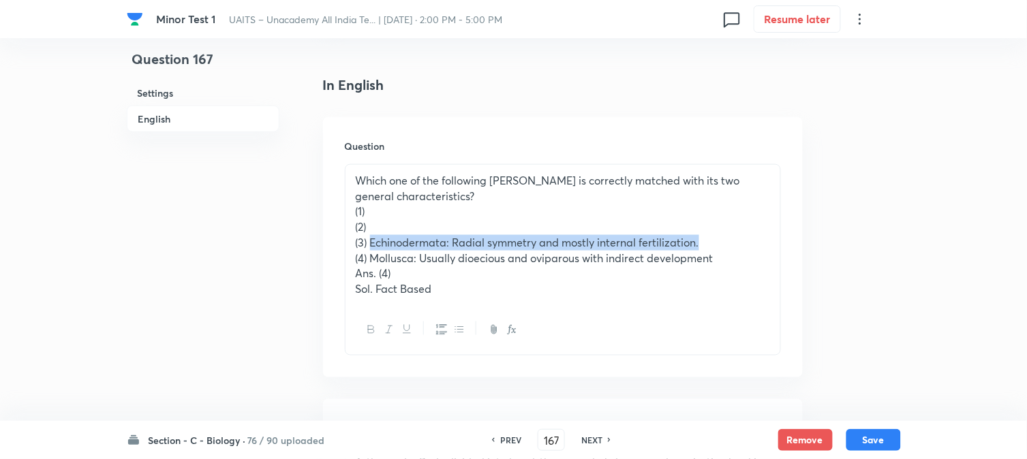
drag, startPoint x: 371, startPoint y: 236, endPoint x: 728, endPoint y: 240, distance: 356.4
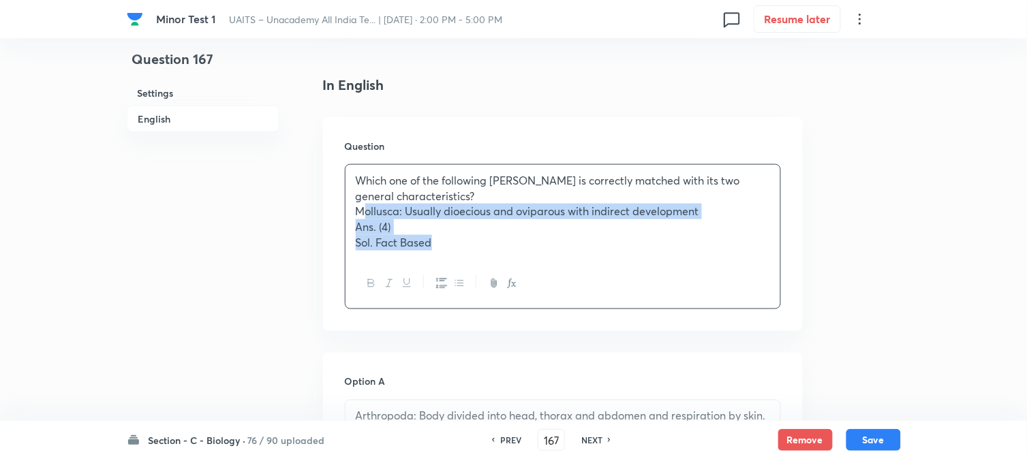
drag, startPoint x: 368, startPoint y: 254, endPoint x: 551, endPoint y: 278, distance: 184.2
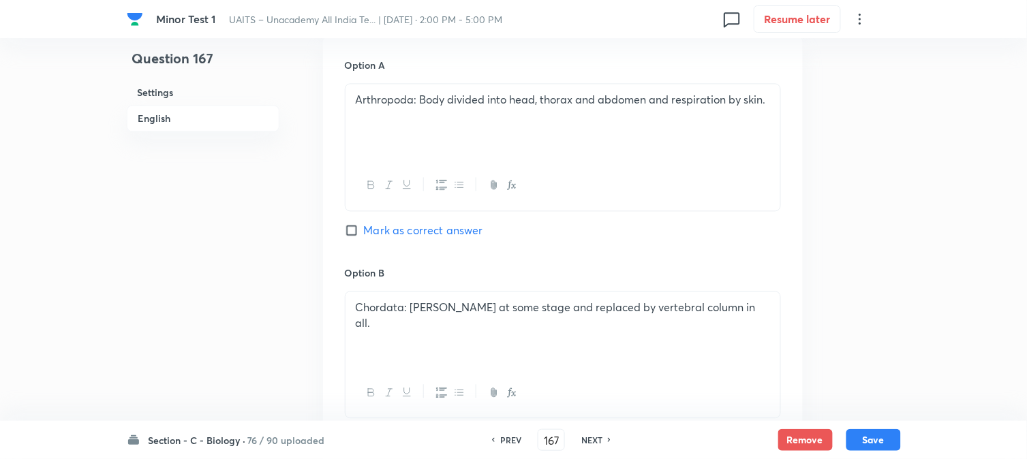
scroll to position [1084, 0]
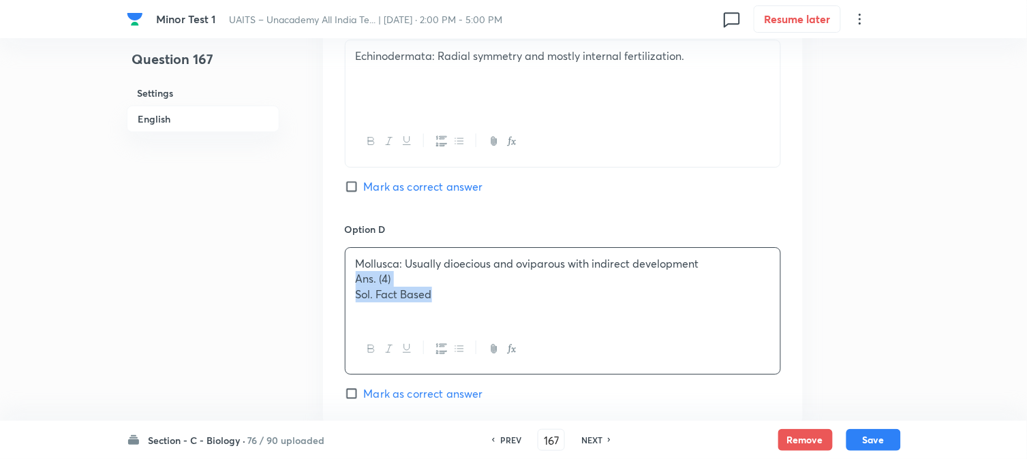
drag, startPoint x: 354, startPoint y: 276, endPoint x: 547, endPoint y: 338, distance: 202.6
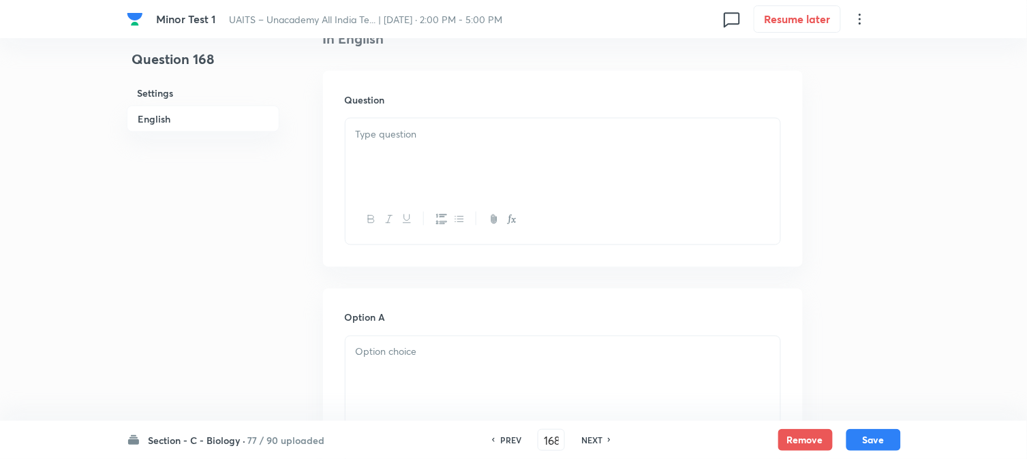
scroll to position [402, 0]
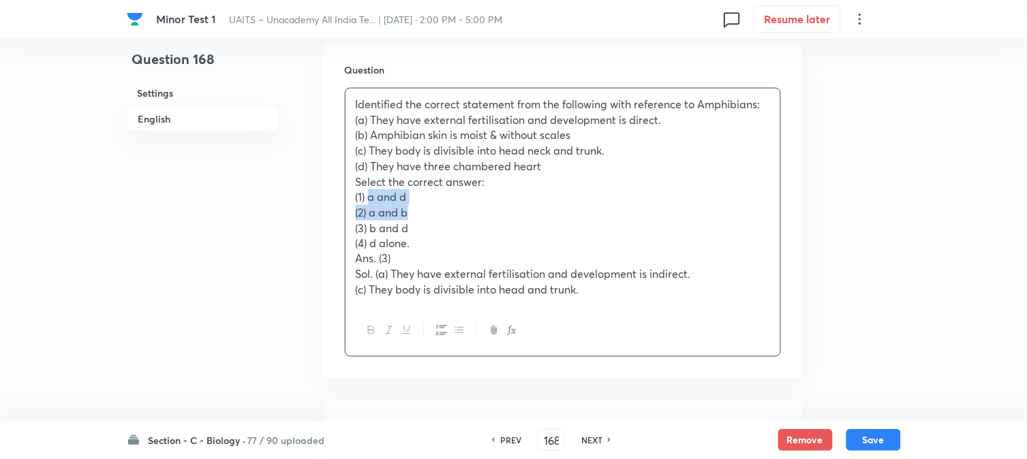
drag, startPoint x: 368, startPoint y: 198, endPoint x: 438, endPoint y: 205, distance: 69.8
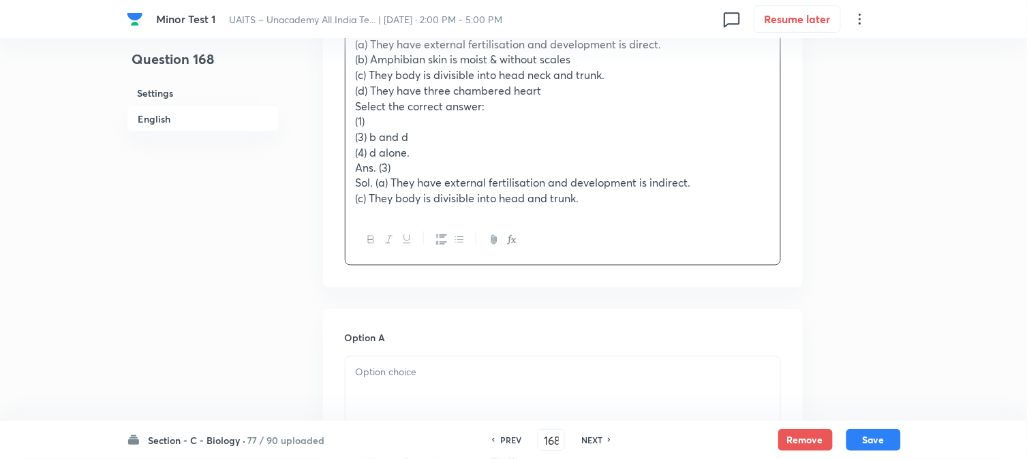
scroll to position [629, 0]
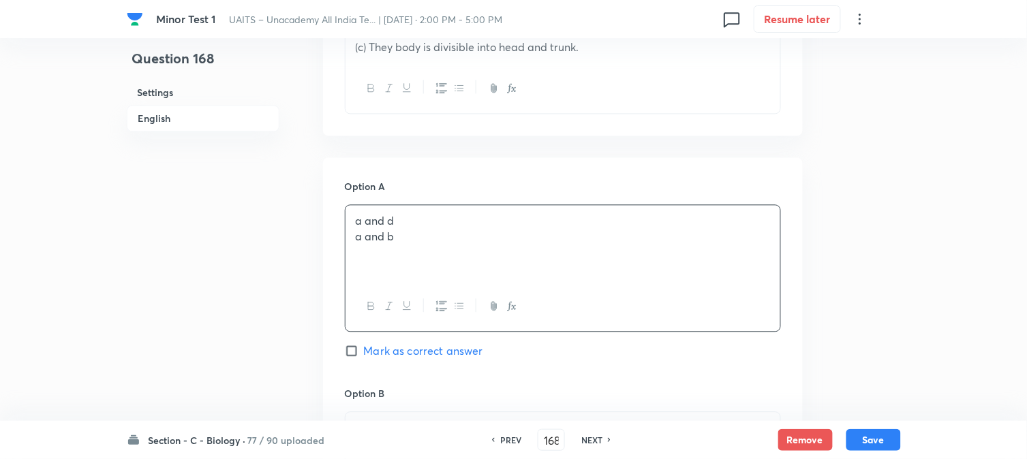
drag, startPoint x: 368, startPoint y: 239, endPoint x: 440, endPoint y: 230, distance: 72.0
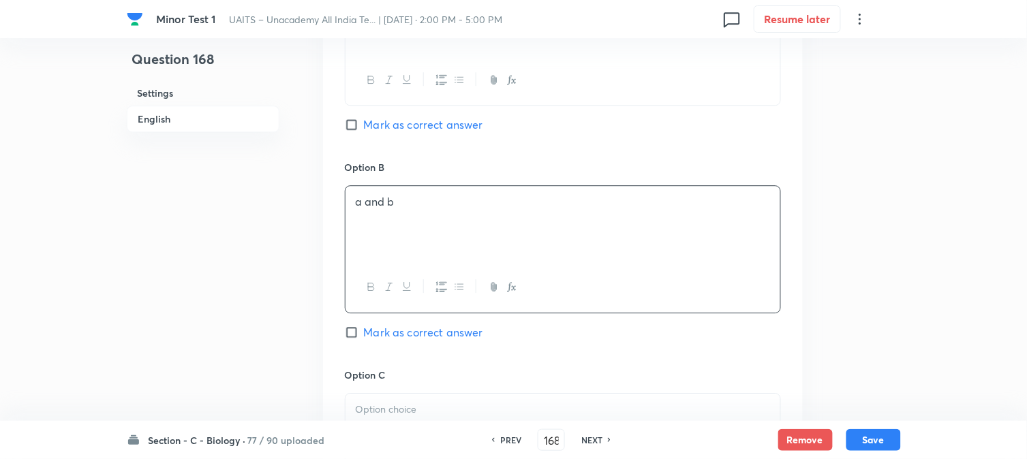
scroll to position [553, 0]
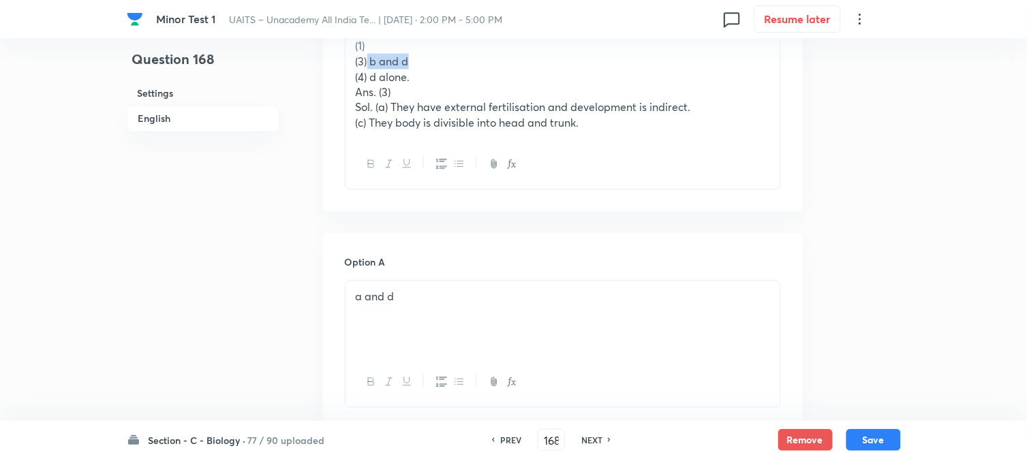
drag, startPoint x: 368, startPoint y: 57, endPoint x: 419, endPoint y: 91, distance: 61.1
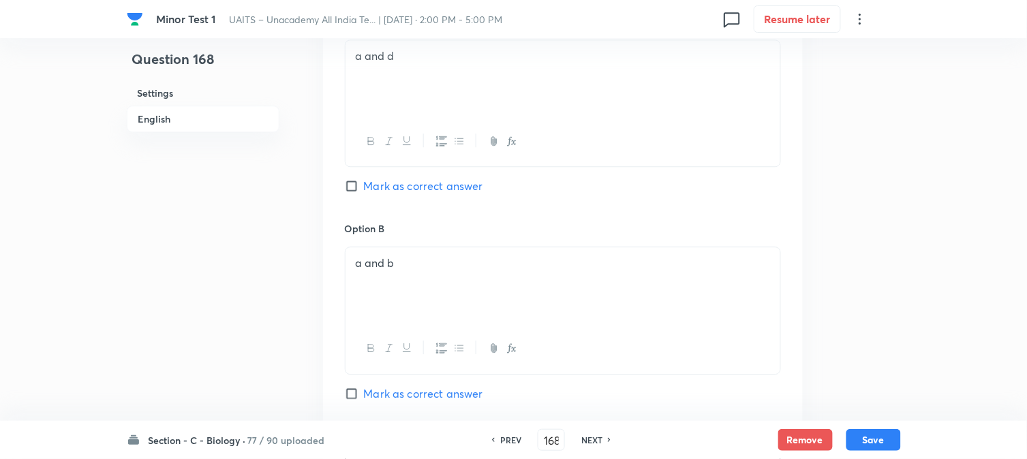
scroll to position [478, 0]
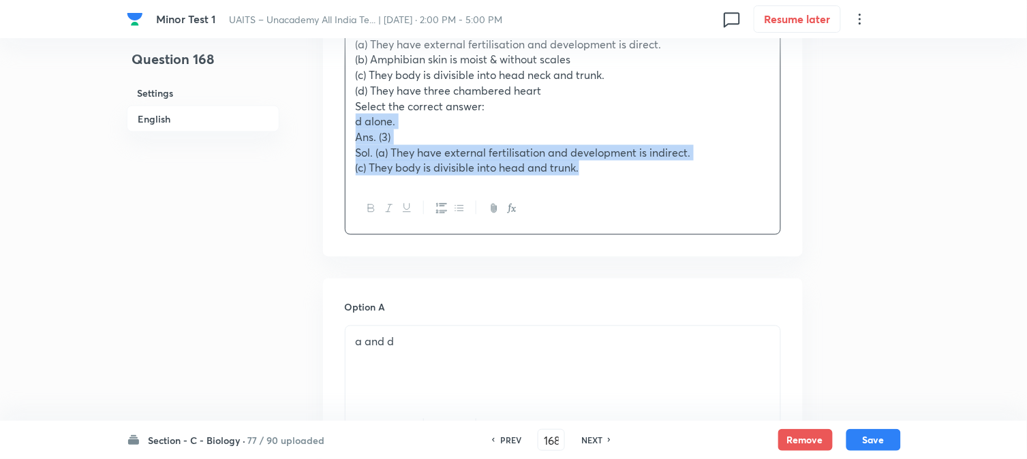
drag, startPoint x: 370, startPoint y: 152, endPoint x: 717, endPoint y: 214, distance: 352.4
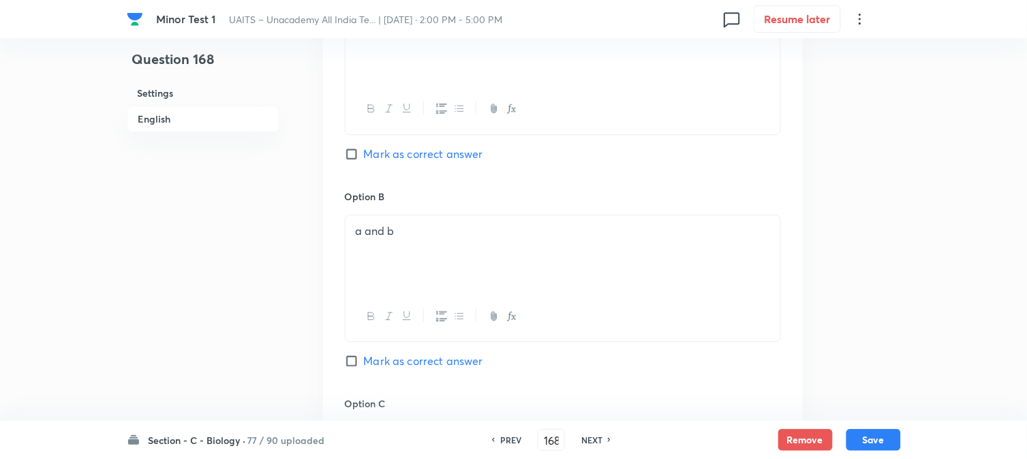
scroll to position [1235, 0]
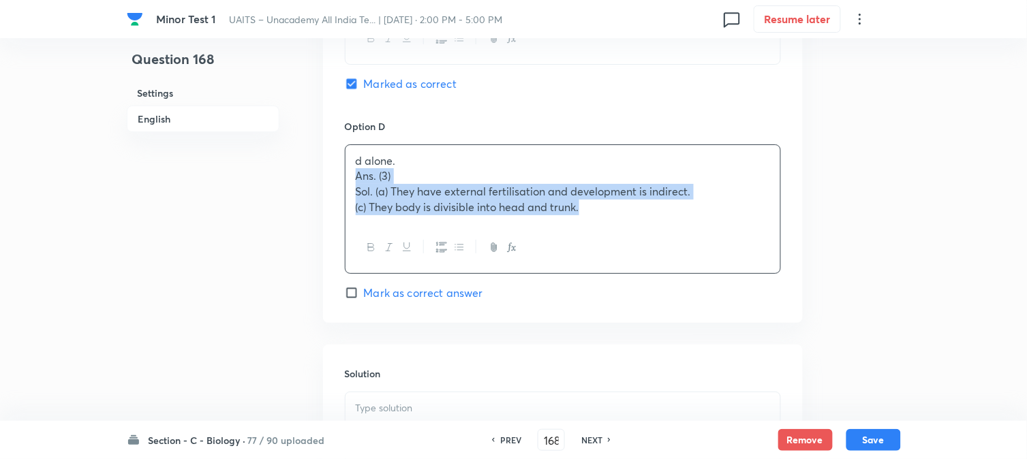
drag, startPoint x: 355, startPoint y: 181, endPoint x: 731, endPoint y: 274, distance: 386.8
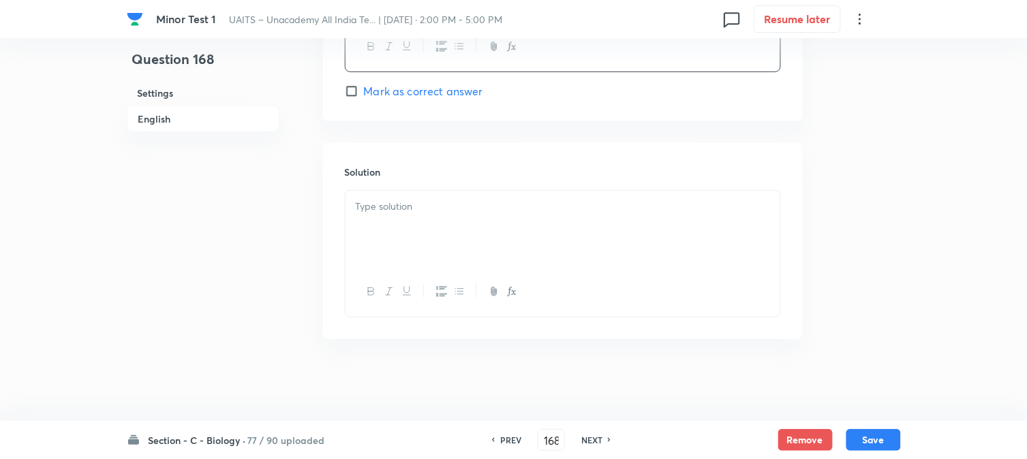
scroll to position [1437, 0]
drag, startPoint x: 414, startPoint y: 258, endPoint x: 417, endPoint y: 249, distance: 9.5
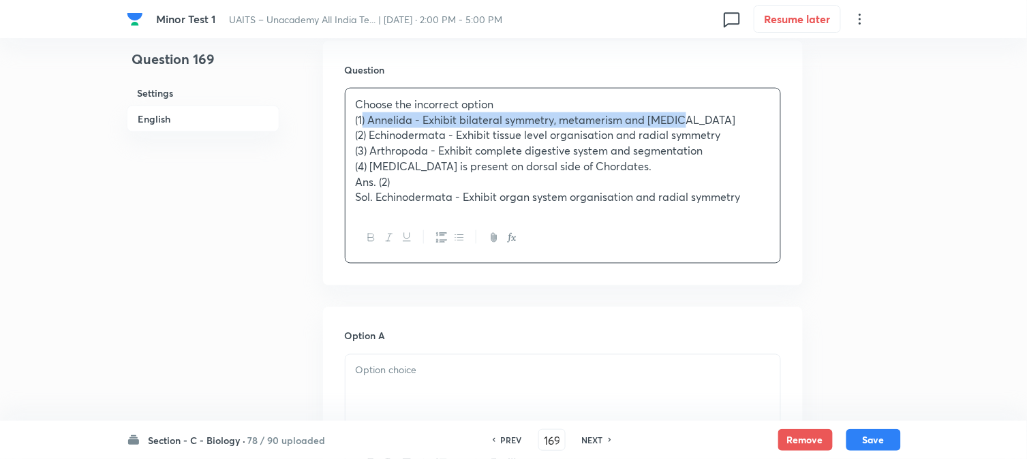
drag, startPoint x: 364, startPoint y: 121, endPoint x: 792, endPoint y: 117, distance: 428.0
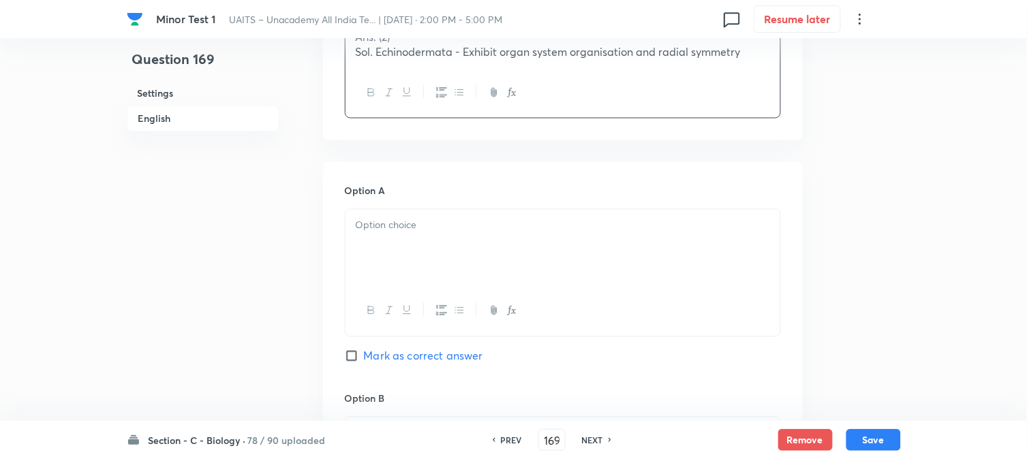
scroll to position [553, 0]
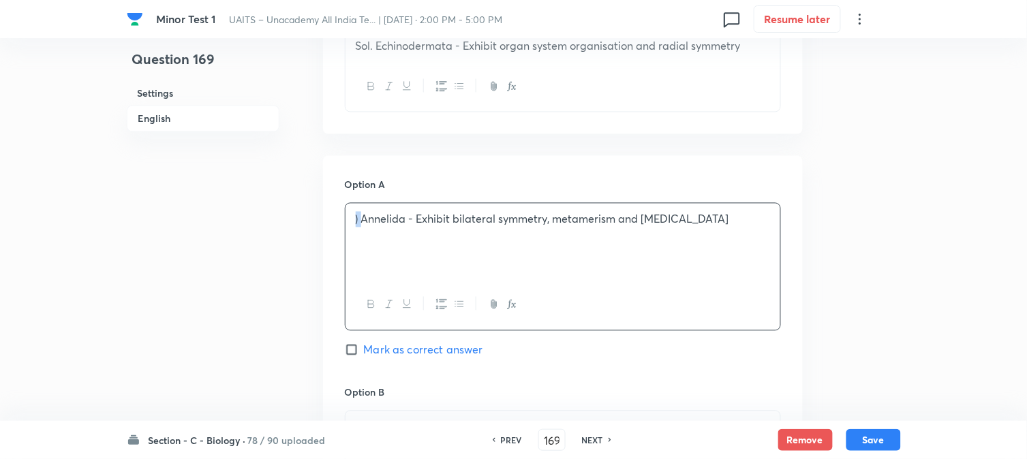
drag, startPoint x: 361, startPoint y: 222, endPoint x: 338, endPoint y: 209, distance: 26.9
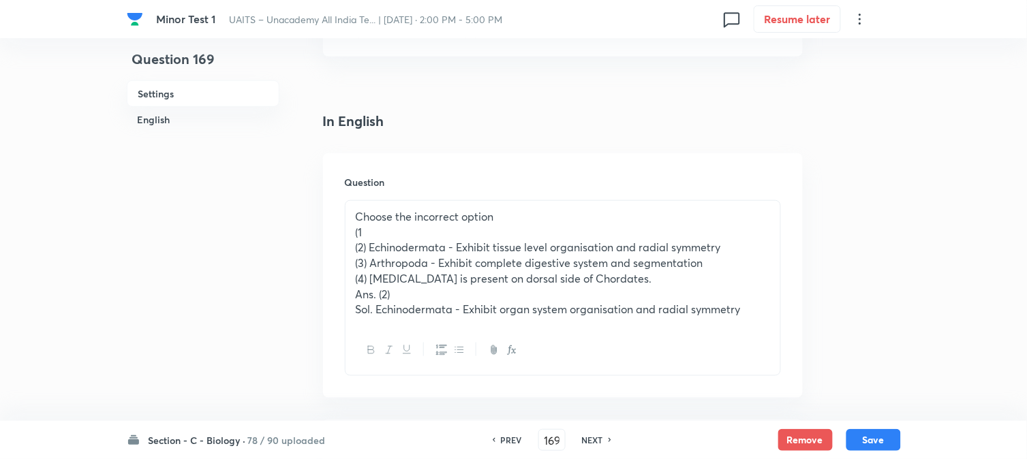
scroll to position [250, 0]
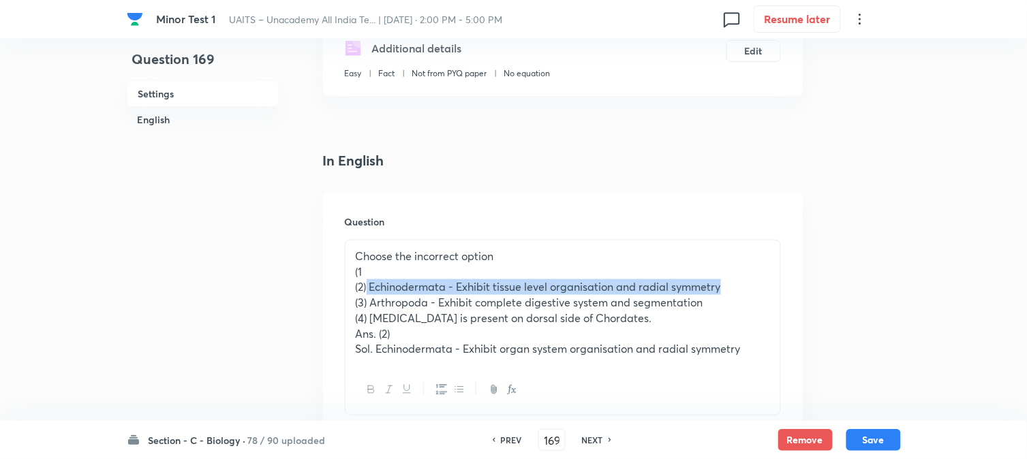
drag, startPoint x: 369, startPoint y: 281, endPoint x: 746, endPoint y: 279, distance: 377.6
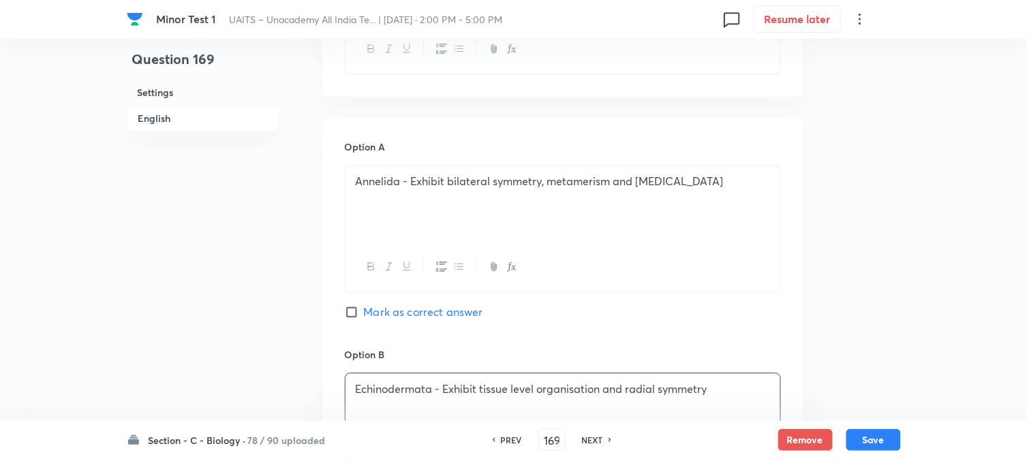
scroll to position [402, 0]
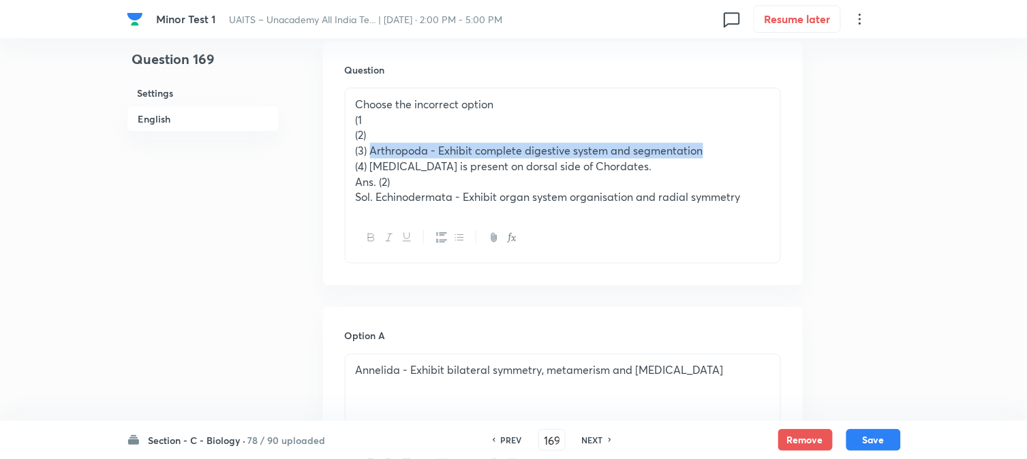
drag, startPoint x: 370, startPoint y: 151, endPoint x: 767, endPoint y: 149, distance: 397.3
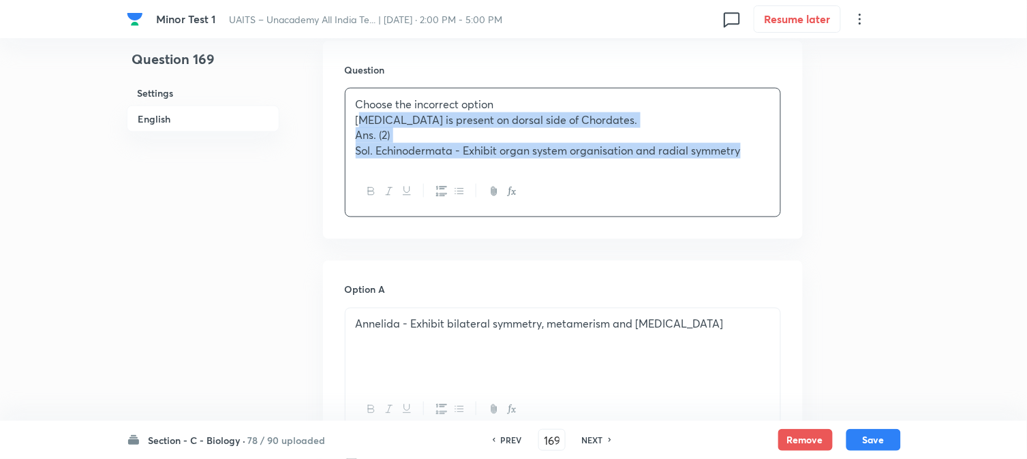
drag, startPoint x: 369, startPoint y: 165, endPoint x: 919, endPoint y: 223, distance: 553.0
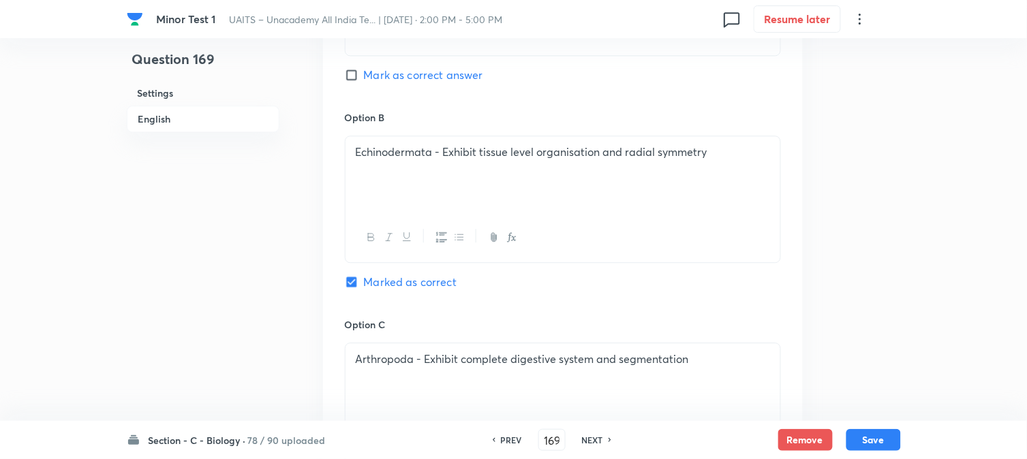
scroll to position [1235, 0]
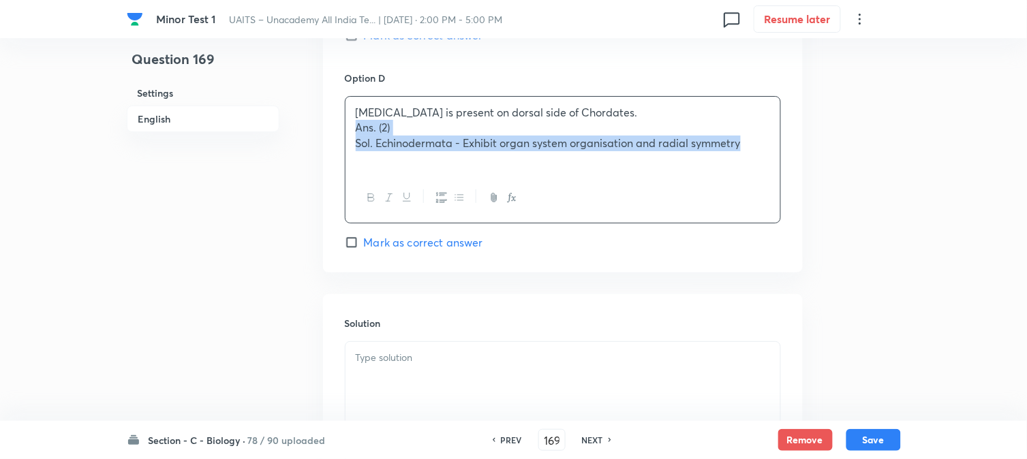
drag, startPoint x: 352, startPoint y: 132, endPoint x: 883, endPoint y: 228, distance: 539.5
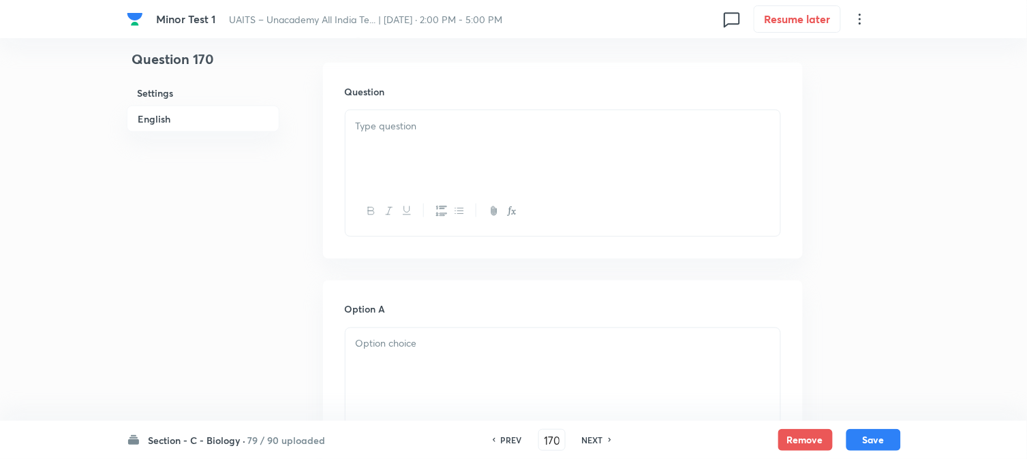
scroll to position [402, 0]
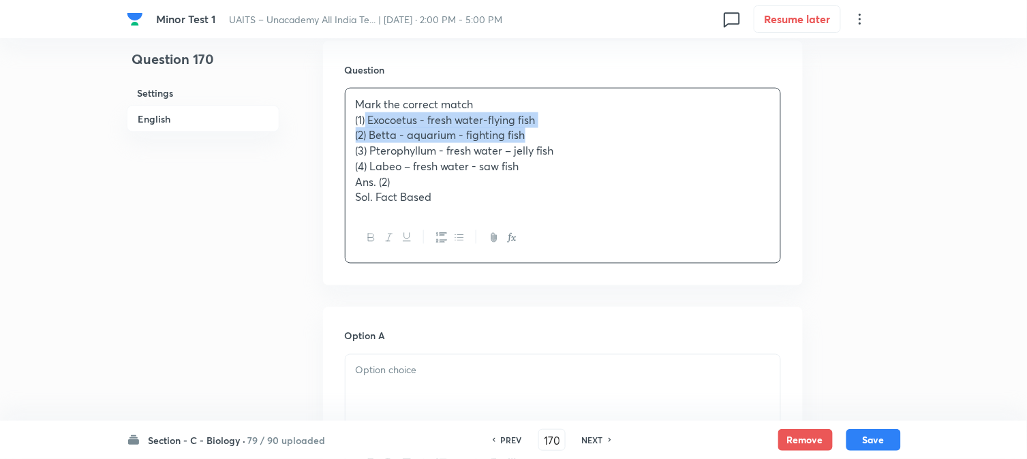
drag, startPoint x: 365, startPoint y: 118, endPoint x: 618, endPoint y: 147, distance: 254.5
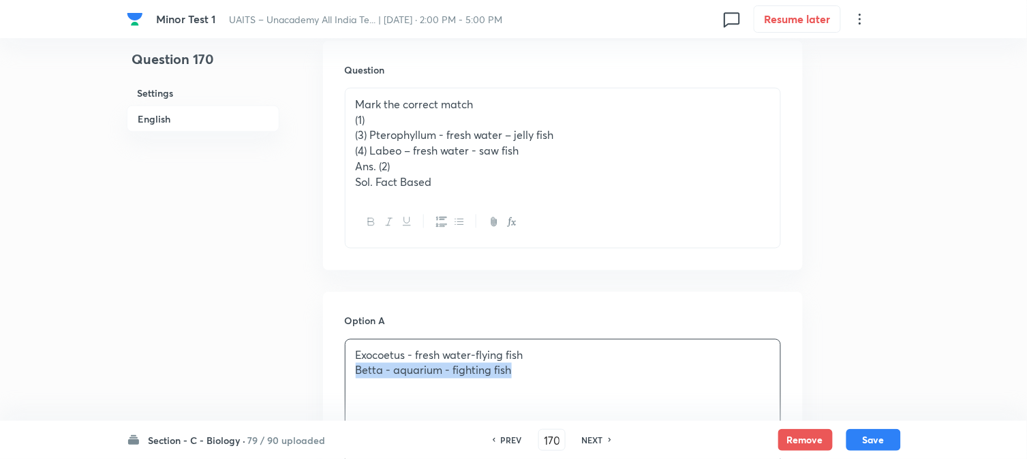
drag, startPoint x: 357, startPoint y: 376, endPoint x: 562, endPoint y: 383, distance: 204.6
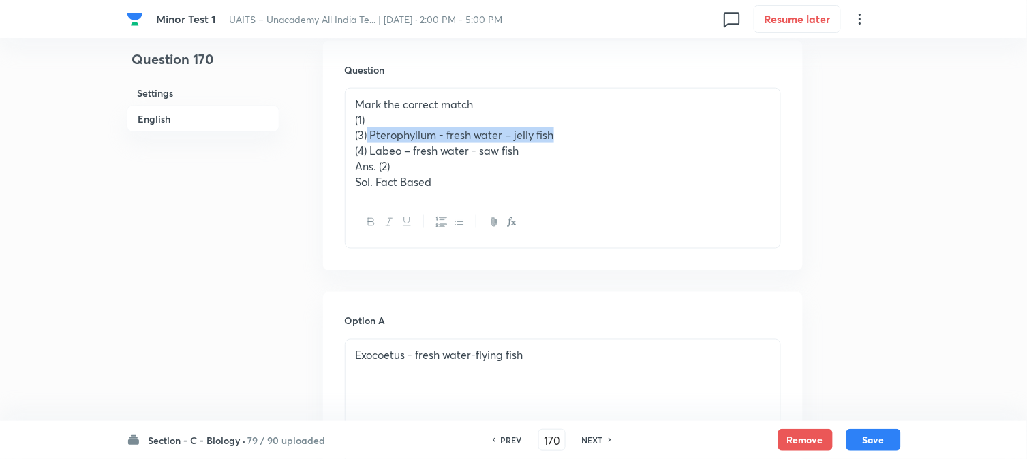
drag, startPoint x: 369, startPoint y: 134, endPoint x: 529, endPoint y: 155, distance: 161.5
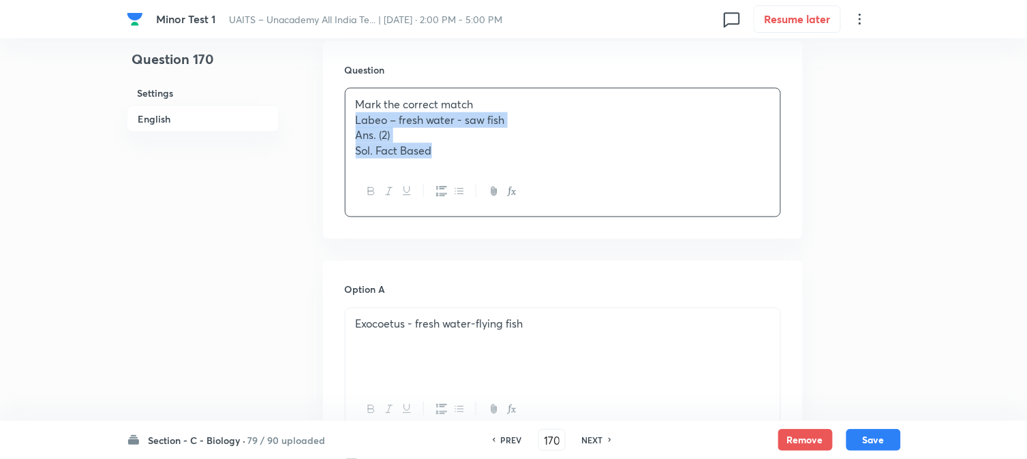
drag, startPoint x: 370, startPoint y: 154, endPoint x: 675, endPoint y: 187, distance: 307.1
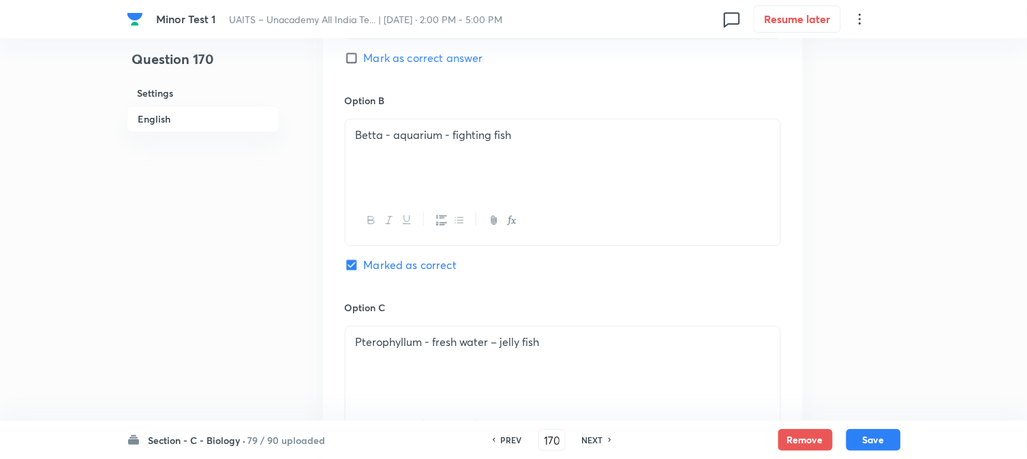
scroll to position [1235, 0]
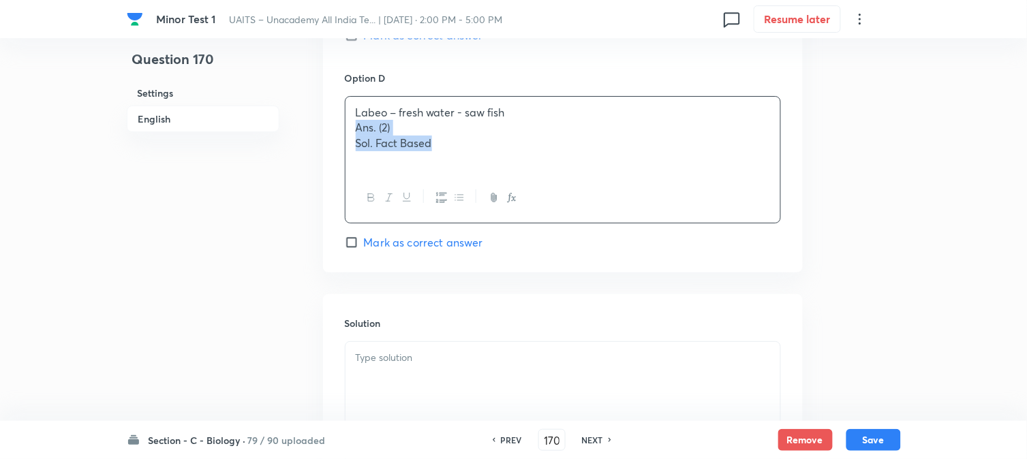
drag, startPoint x: 353, startPoint y: 133, endPoint x: 589, endPoint y: 205, distance: 246.6
drag, startPoint x: 424, startPoint y: 397, endPoint x: 438, endPoint y: 392, distance: 15.3
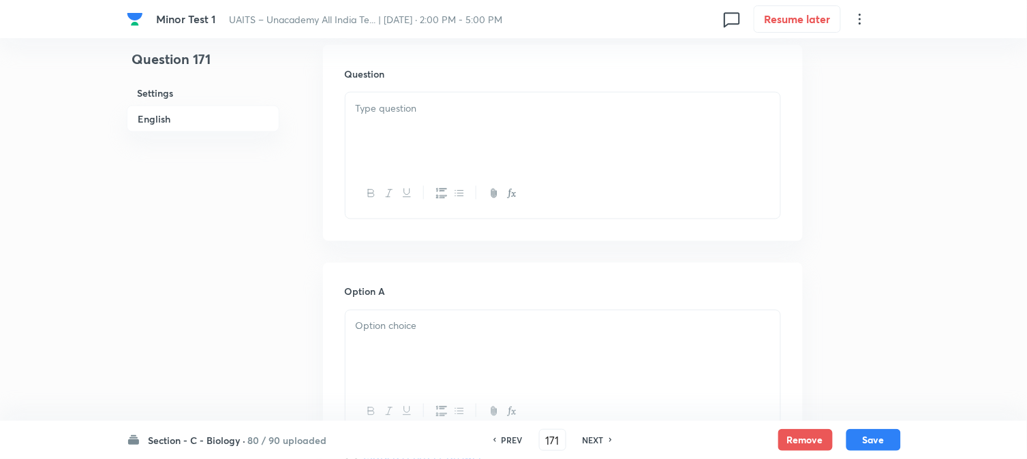
scroll to position [402, 0]
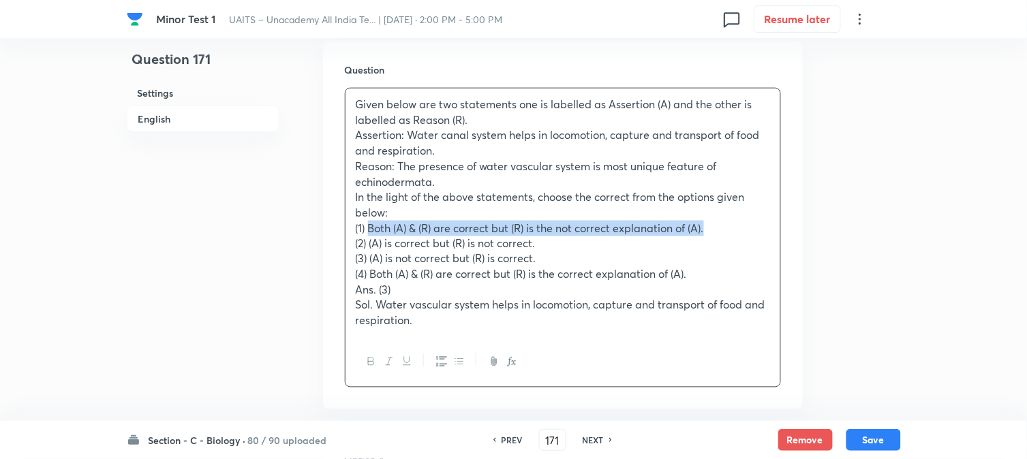
drag, startPoint x: 390, startPoint y: 227, endPoint x: 758, endPoint y: 234, distance: 368.1
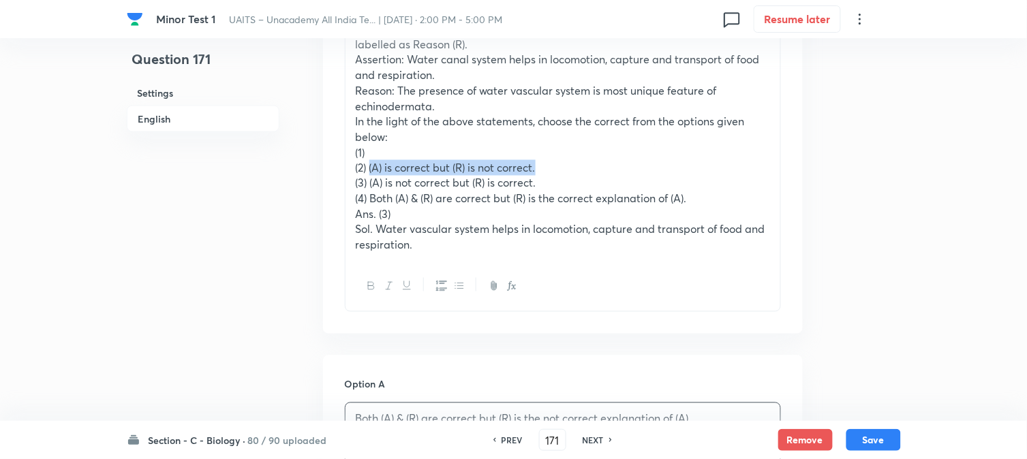
drag, startPoint x: 371, startPoint y: 169, endPoint x: 553, endPoint y: 175, distance: 182.1
click at [583, 166] on p "(2) (A) is correct but (R) is not correct." at bounding box center [563, 168] width 414 height 16
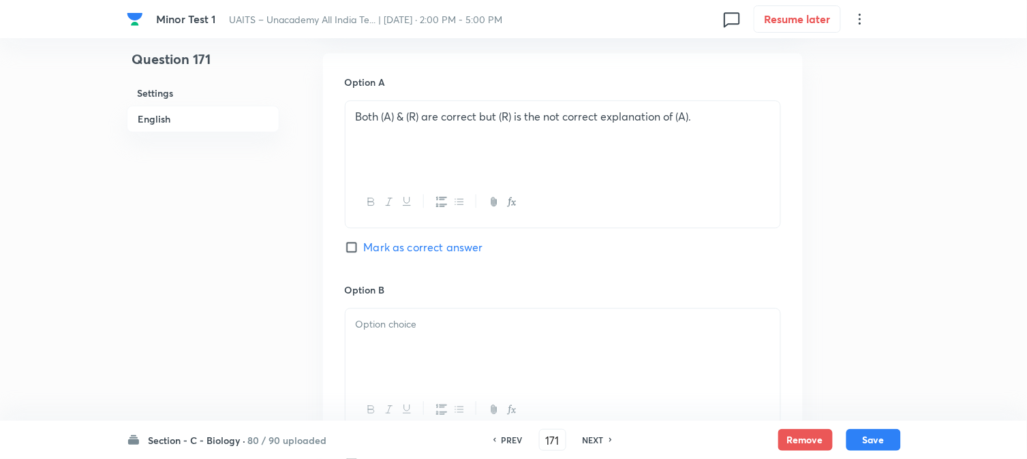
drag, startPoint x: 386, startPoint y: 354, endPoint x: 386, endPoint y: 362, distance: 7.5
click at [386, 362] on div at bounding box center [563, 347] width 435 height 76
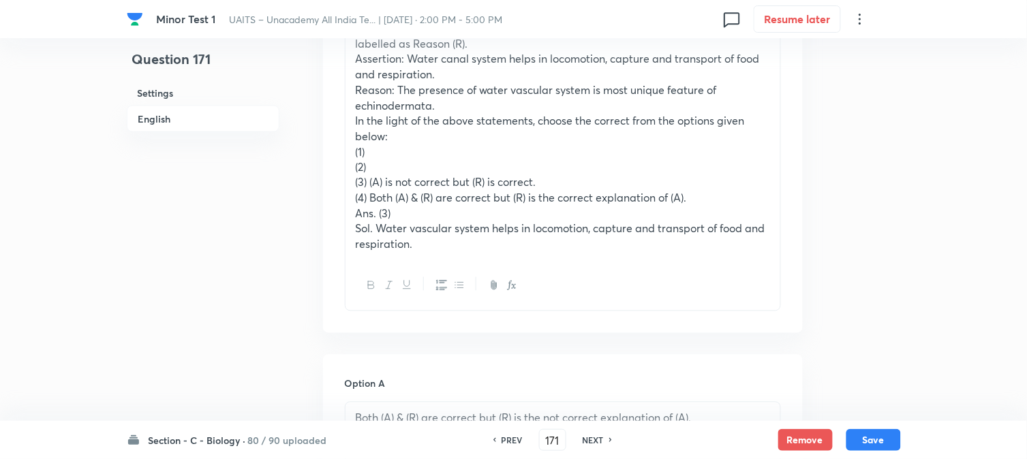
scroll to position [478, 0]
drag, startPoint x: 371, startPoint y: 185, endPoint x: 590, endPoint y: 183, distance: 219.5
click at [590, 183] on p "(3) (A) is not correct but (R) is correct." at bounding box center [563, 184] width 414 height 16
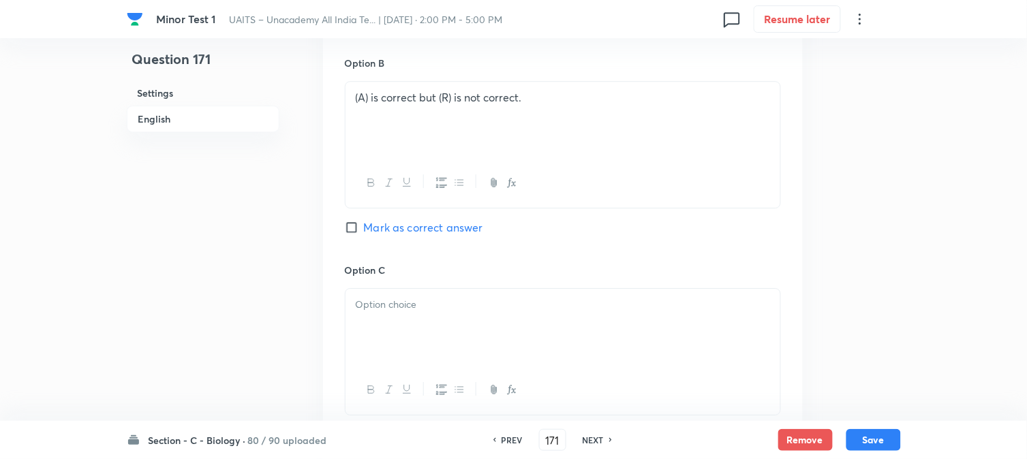
click at [384, 341] on div at bounding box center [563, 327] width 435 height 76
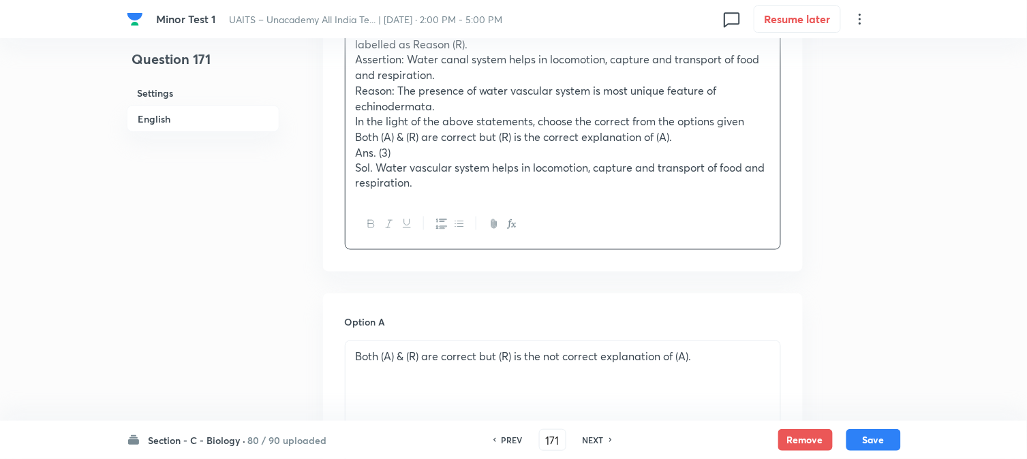
drag, startPoint x: 367, startPoint y: 196, endPoint x: 350, endPoint y: 144, distance: 53.9
click at [350, 144] on div "Given below are two statements one is labelled as Assertion (A) and the other i…" at bounding box center [563, 106] width 435 height 187
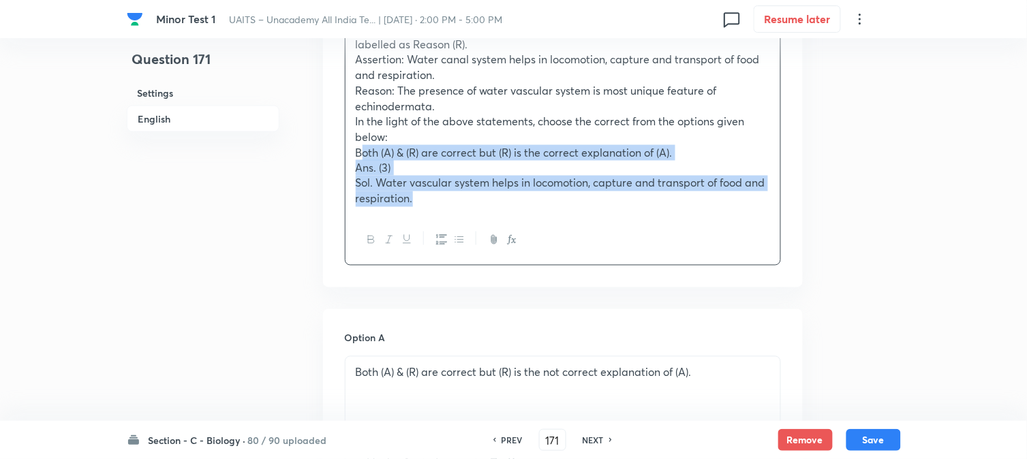
drag, startPoint x: 367, startPoint y: 196, endPoint x: 709, endPoint y: 276, distance: 351.3
click at [709, 276] on div "Question Given below are two statements one is labelled as Assertion (A) and th…" at bounding box center [563, 126] width 480 height 322
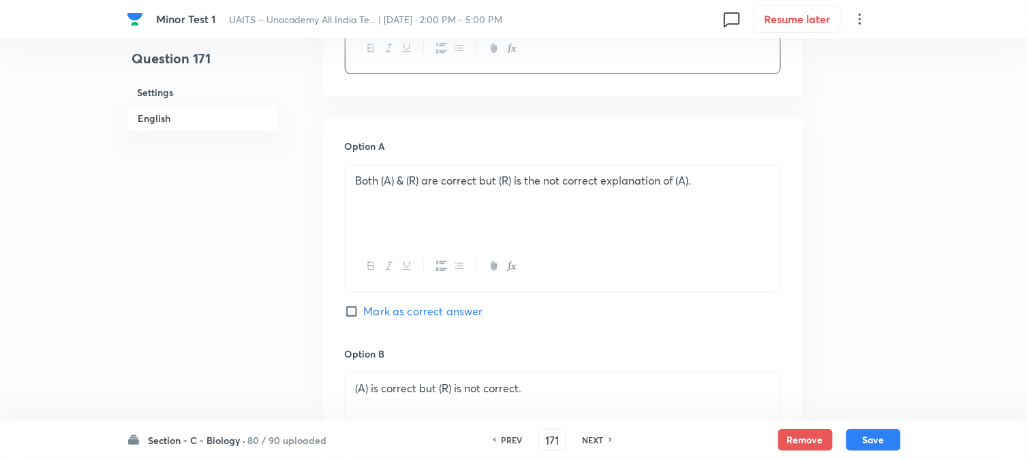
scroll to position [1159, 0]
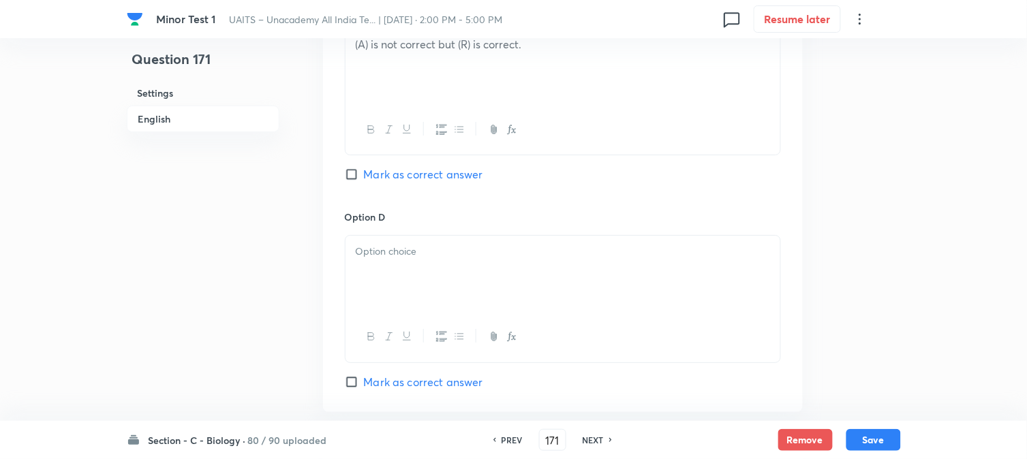
click at [400, 189] on div "Option C (A) is not correct but (R) is correct. Mark as correct answer" at bounding box center [563, 106] width 436 height 207
click at [403, 176] on span "Mark as correct answer" at bounding box center [423, 174] width 119 height 16
click at [364, 176] on input "Mark as correct answer" at bounding box center [354, 175] width 19 height 14
checkbox input "true"
click at [363, 273] on div at bounding box center [563, 274] width 435 height 76
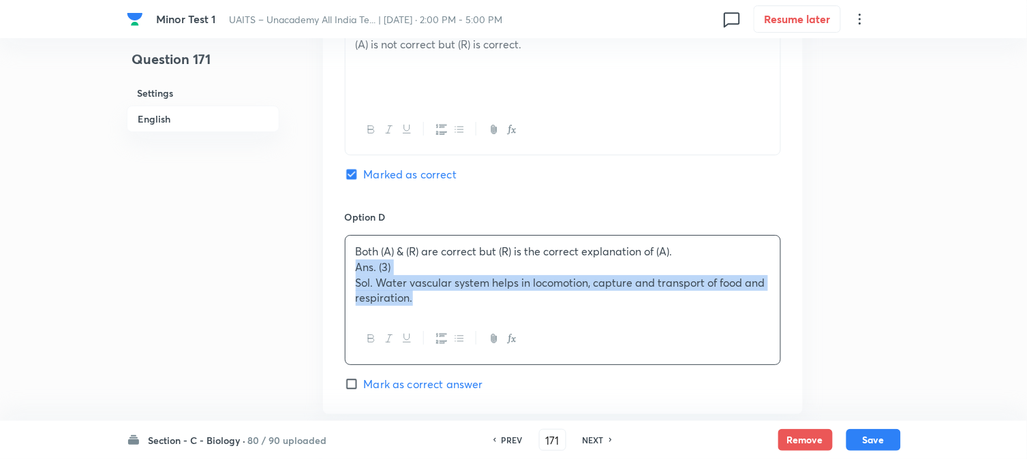
drag, startPoint x: 350, startPoint y: 269, endPoint x: 541, endPoint y: 330, distance: 200.9
click at [536, 346] on div "Both (A) & (R) are correct but (R) is the correct explanation of (A). Ans. (3) …" at bounding box center [563, 299] width 436 height 129
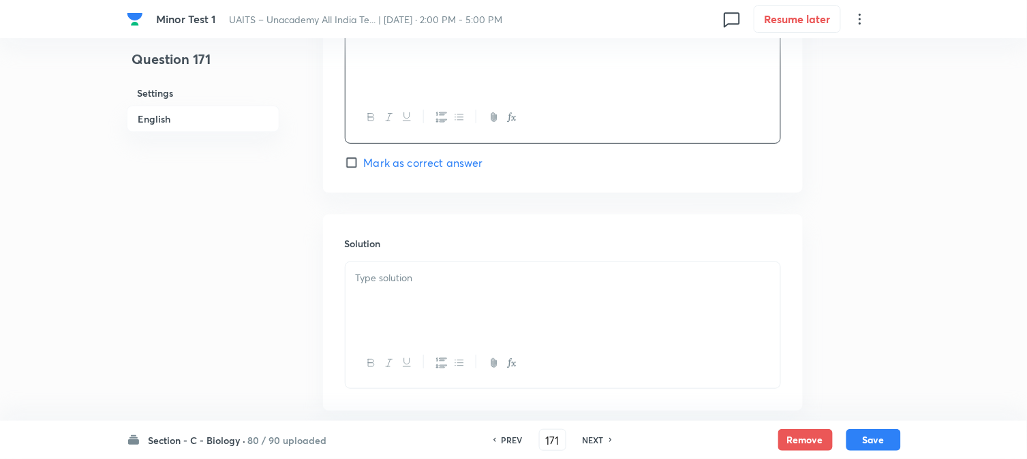
scroll to position [1386, 0]
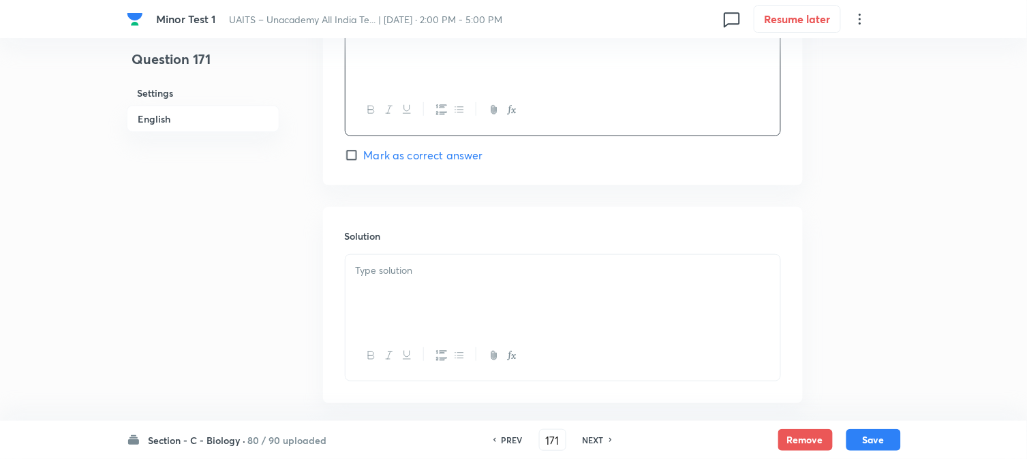
click at [424, 316] on div at bounding box center [563, 293] width 435 height 76
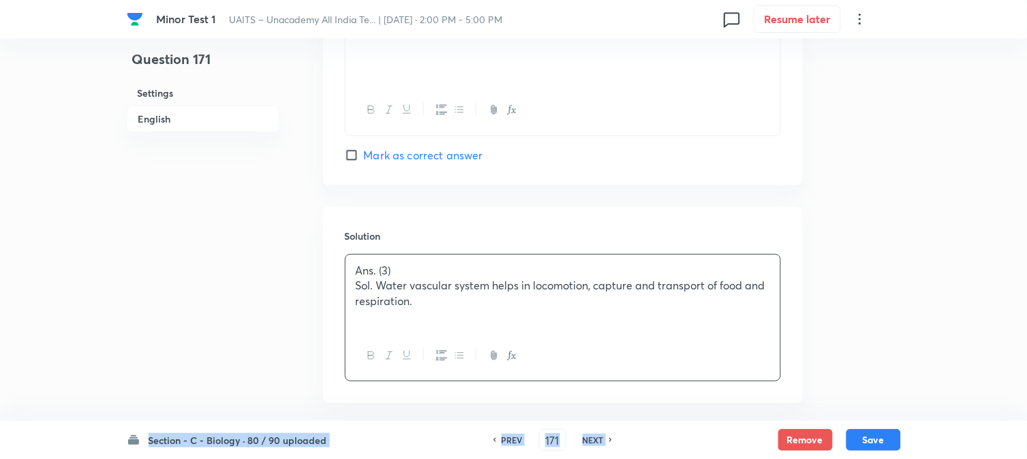
click at [875, 427] on div "Section - C - Biology · 80 / 90 uploaded PREV 171 ​ NEXT Remove Save" at bounding box center [514, 440] width 774 height 38
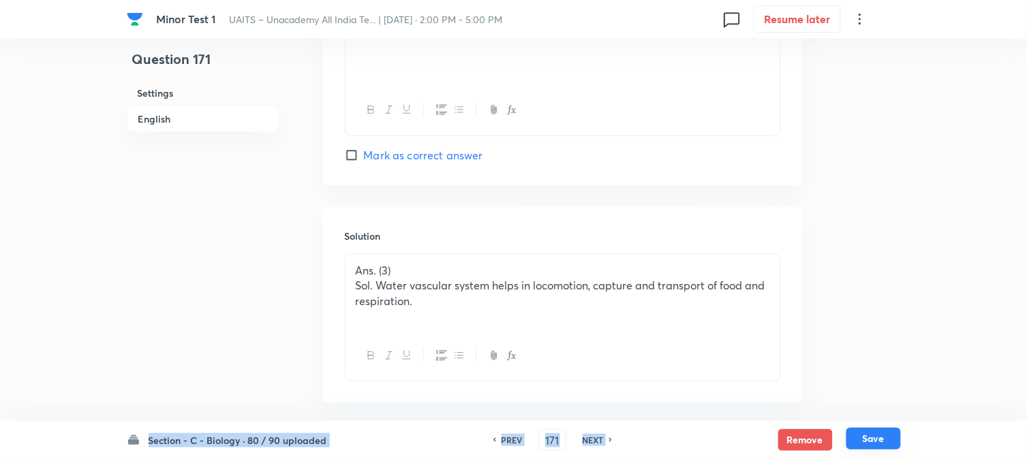
click at [879, 437] on button "Save" at bounding box center [873, 439] width 55 height 22
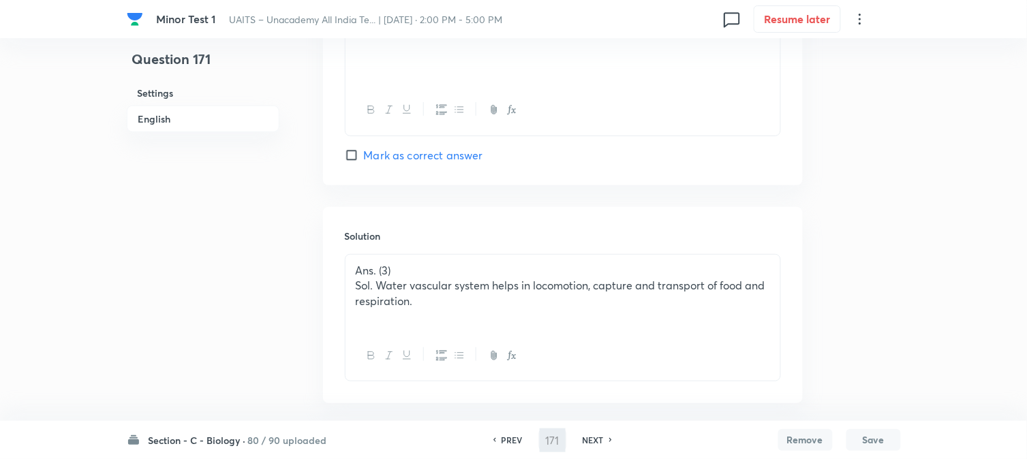
type input "172"
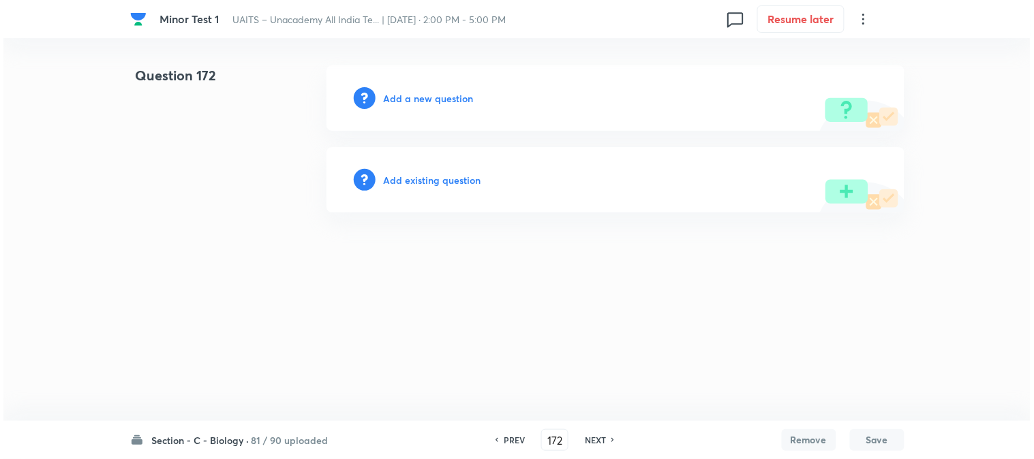
scroll to position [0, 0]
click at [444, 97] on h6 "Add a new question" at bounding box center [429, 98] width 90 height 14
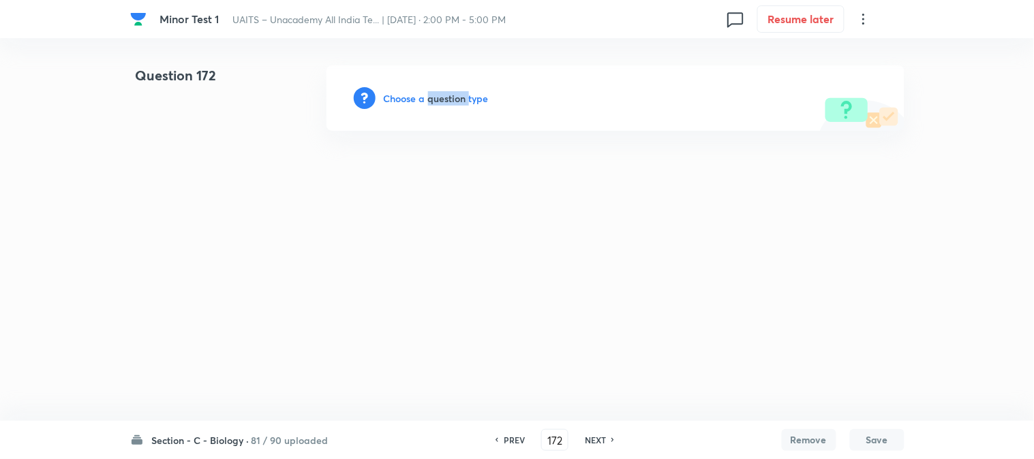
click at [444, 97] on h6 "Choose a question type" at bounding box center [436, 98] width 105 height 14
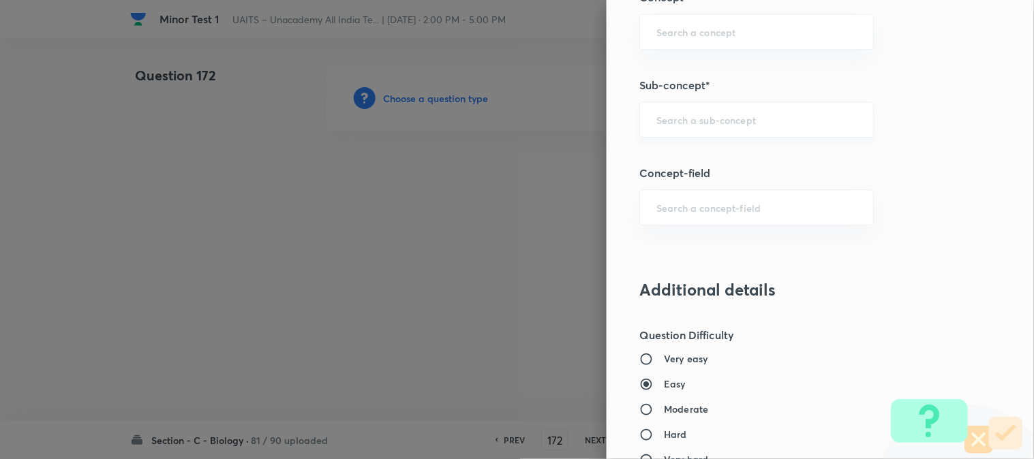
scroll to position [804, 0]
click at [689, 130] on div "​" at bounding box center [756, 118] width 234 height 36
click at [662, 119] on input "anuimal ki" at bounding box center [756, 118] width 200 height 13
click at [709, 112] on input "animal ki" at bounding box center [756, 118] width 200 height 13
click at [705, 157] on li "Animal Kingdom" at bounding box center [745, 158] width 233 height 25
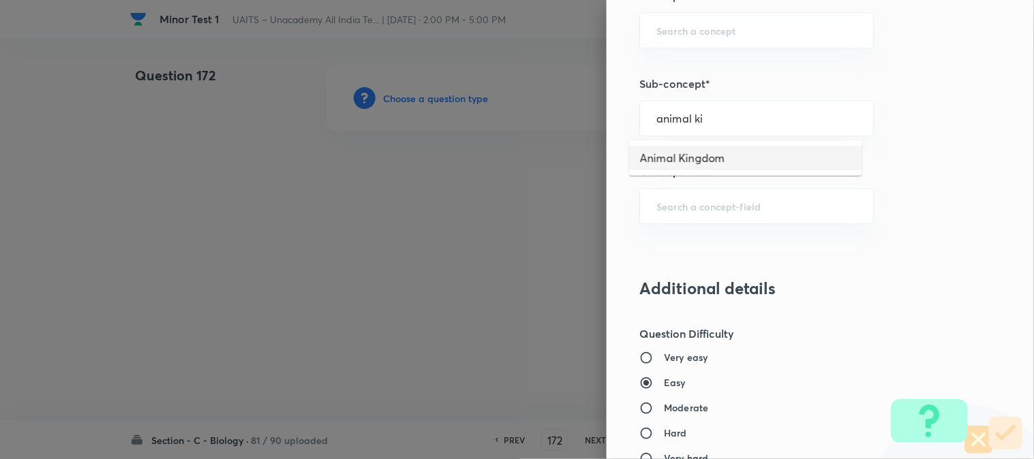
type input "Animal Kingdom"
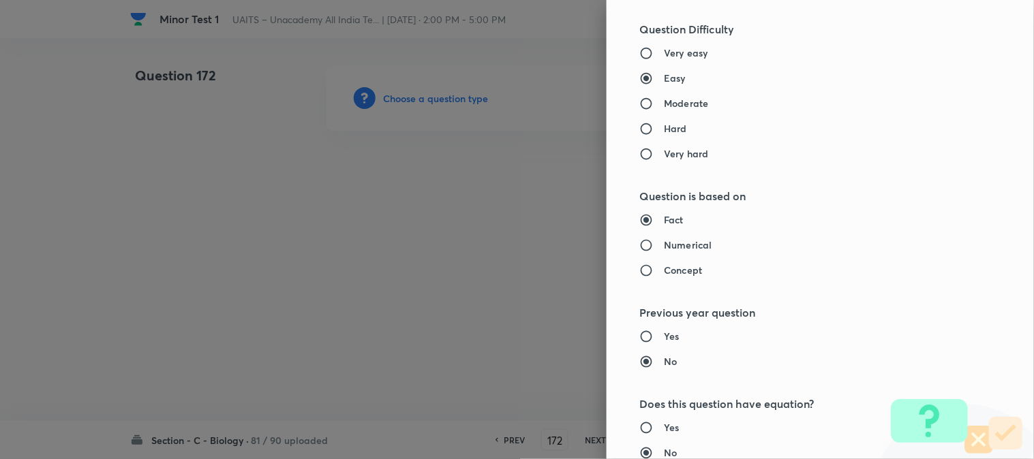
type input "Biology"
type input "Diversity of Living Organisms"
type input "Animal Kingdom"
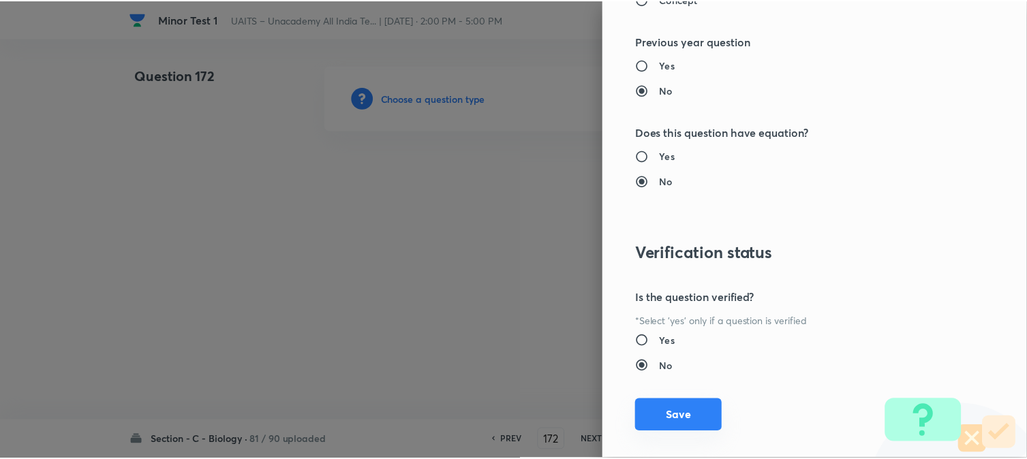
scroll to position [1398, 0]
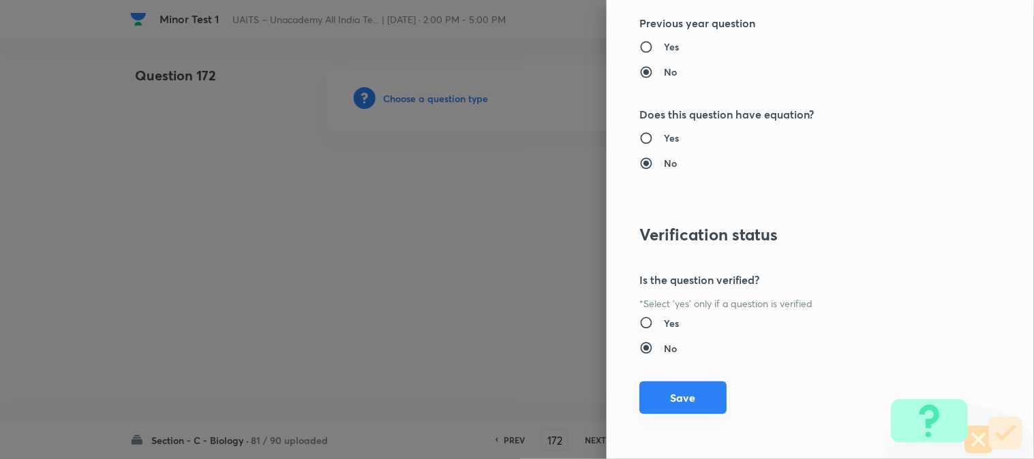
click at [673, 410] on button "Save" at bounding box center [682, 398] width 87 height 33
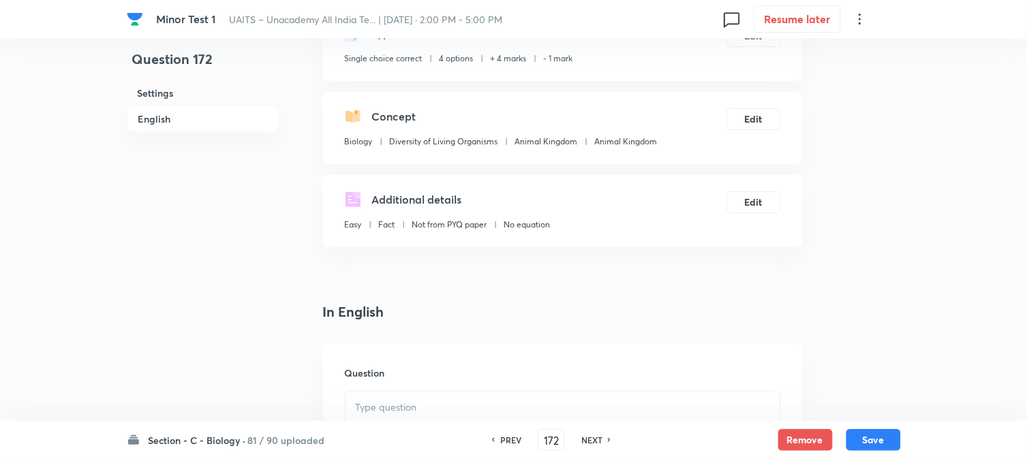
scroll to position [402, 0]
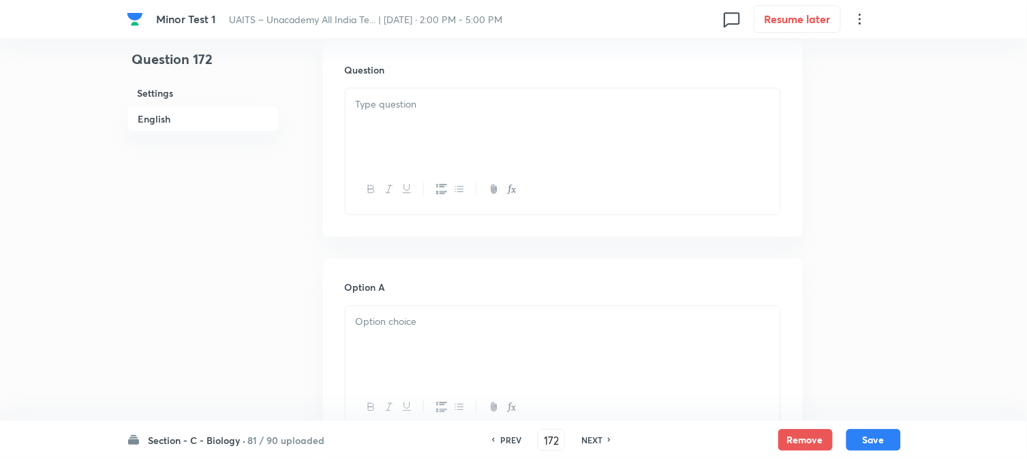
click at [467, 133] on div at bounding box center [563, 127] width 435 height 76
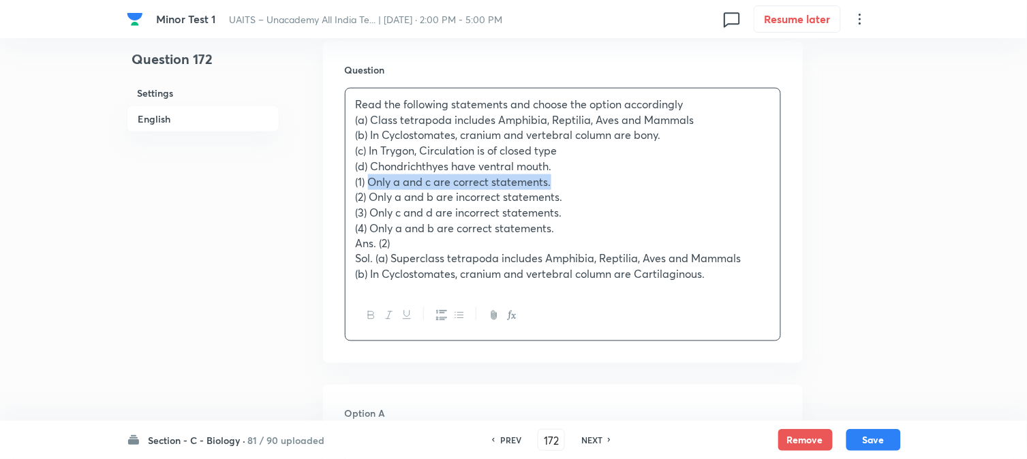
drag, startPoint x: 418, startPoint y: 181, endPoint x: 546, endPoint y: 205, distance: 130.4
click at [629, 180] on p "(1) Only a and c are correct statements." at bounding box center [563, 182] width 414 height 16
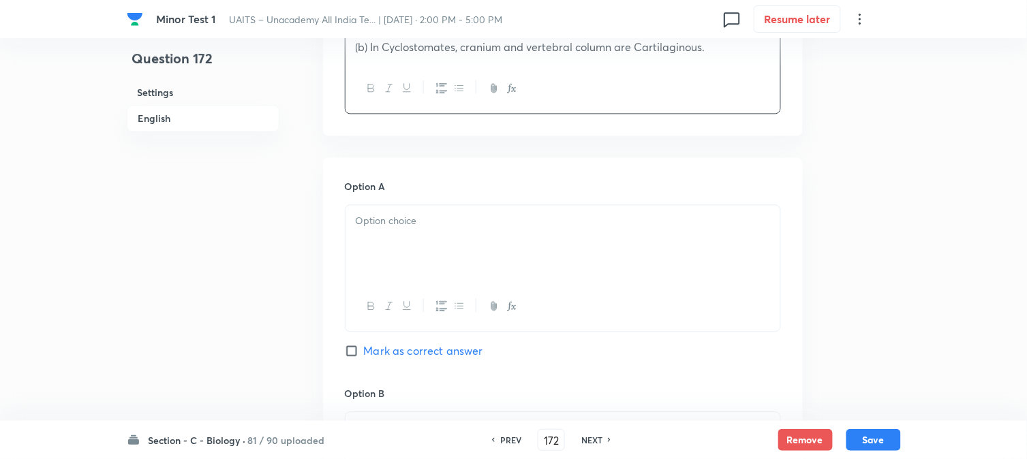
click at [400, 254] on div at bounding box center [563, 244] width 435 height 76
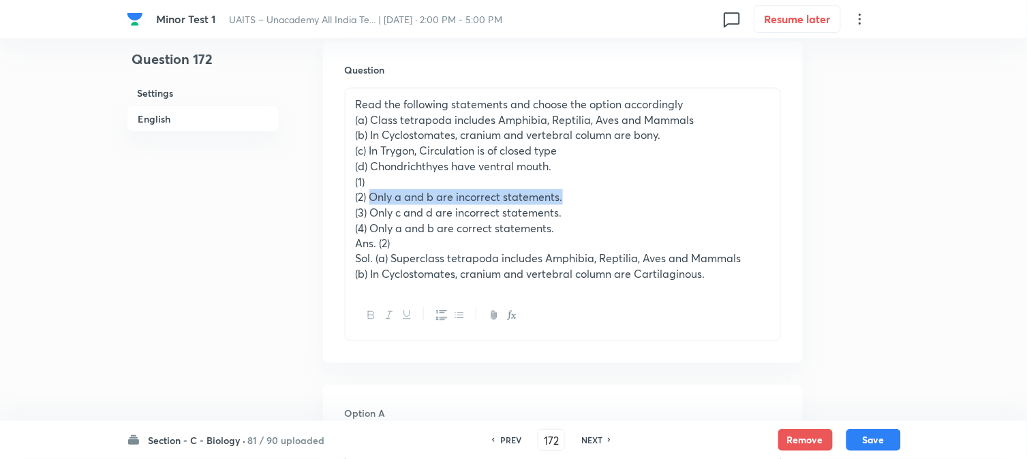
drag, startPoint x: 371, startPoint y: 198, endPoint x: 602, endPoint y: 194, distance: 230.4
click at [602, 194] on p "(2) Only a and b are incorrect statements." at bounding box center [563, 197] width 414 height 16
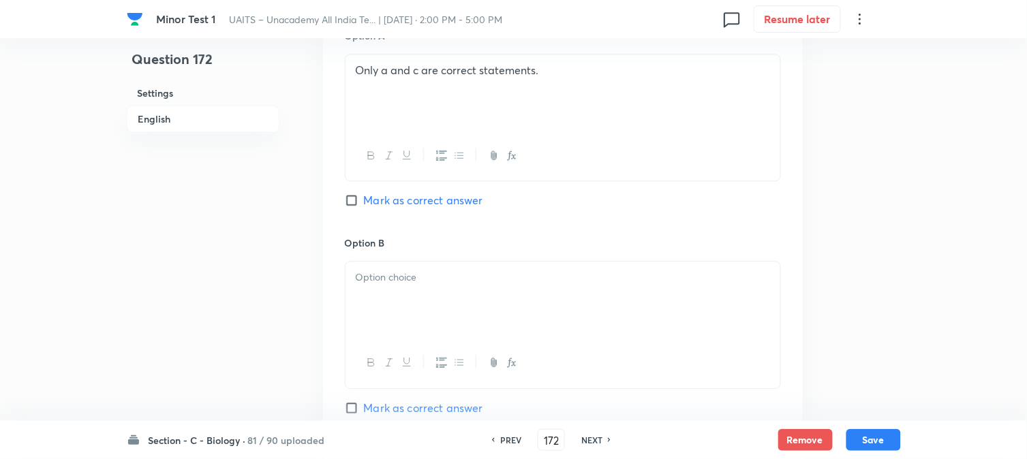
click at [389, 314] on div at bounding box center [563, 300] width 435 height 76
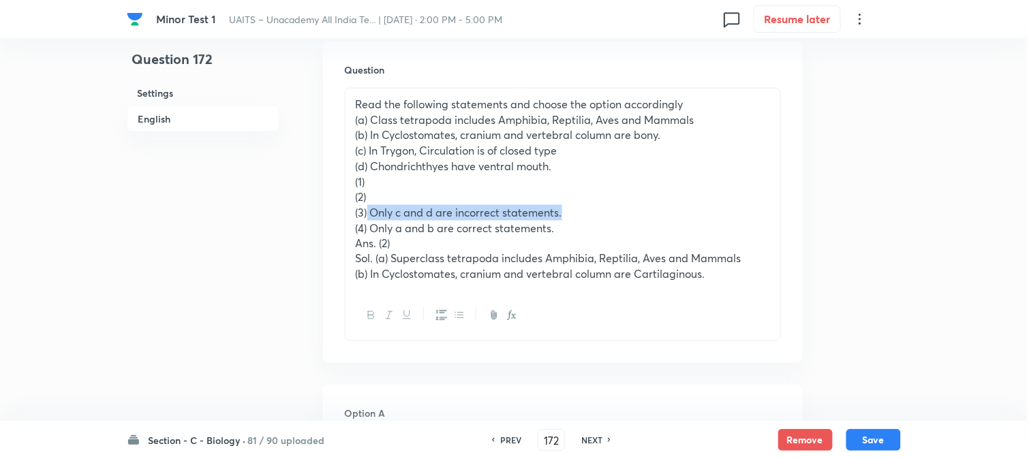
drag, startPoint x: 369, startPoint y: 211, endPoint x: 608, endPoint y: 207, distance: 238.6
click at [608, 207] on p "(3) Only c and d are incorrect statements." at bounding box center [563, 213] width 414 height 16
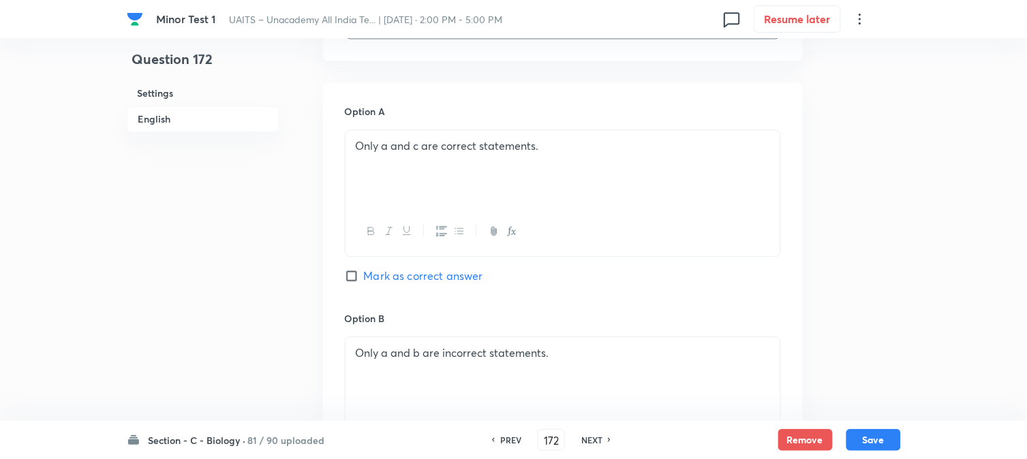
scroll to position [1007, 0]
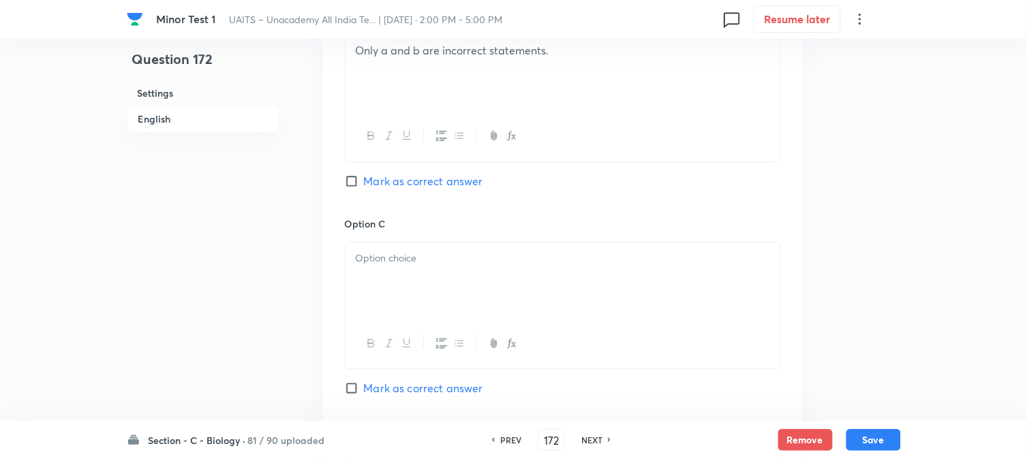
click at [386, 243] on div "Option C Mark as correct answer" at bounding box center [563, 320] width 436 height 207
click at [421, 189] on div "Option B Only a and b are incorrect statements. Mark as correct answer" at bounding box center [563, 112] width 436 height 207
click at [423, 185] on span "Mark as correct answer" at bounding box center [423, 181] width 119 height 16
click at [364, 185] on input "Mark as correct answer" at bounding box center [354, 181] width 19 height 14
checkbox input "true"
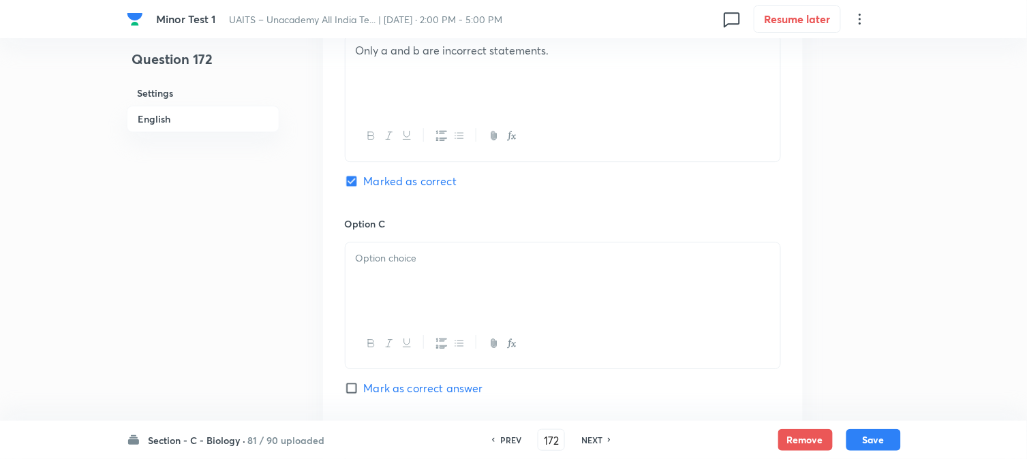
click at [405, 292] on div at bounding box center [563, 281] width 435 height 76
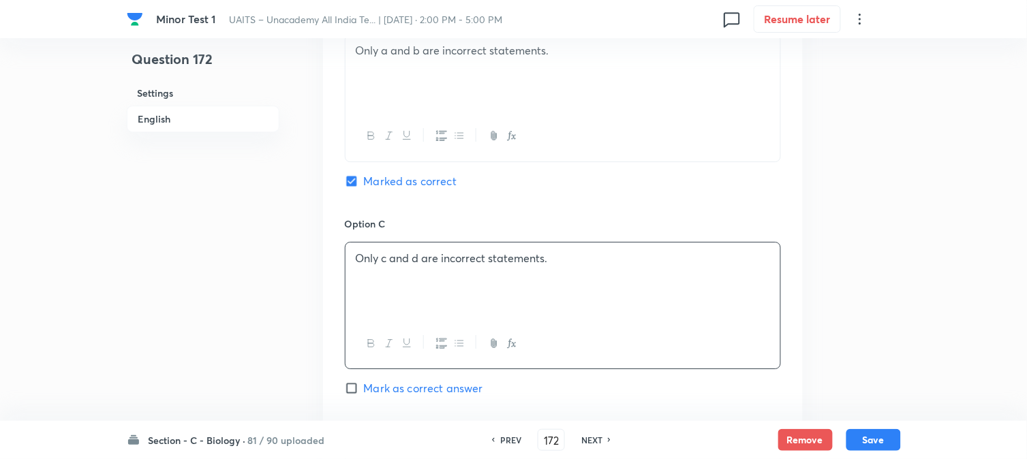
scroll to position [478, 0]
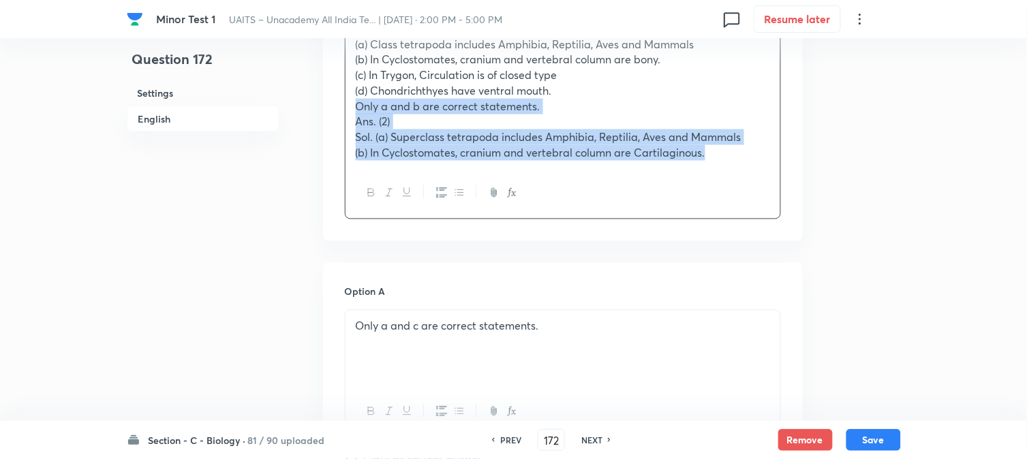
drag, startPoint x: 371, startPoint y: 143, endPoint x: 1033, endPoint y: 247, distance: 670.6
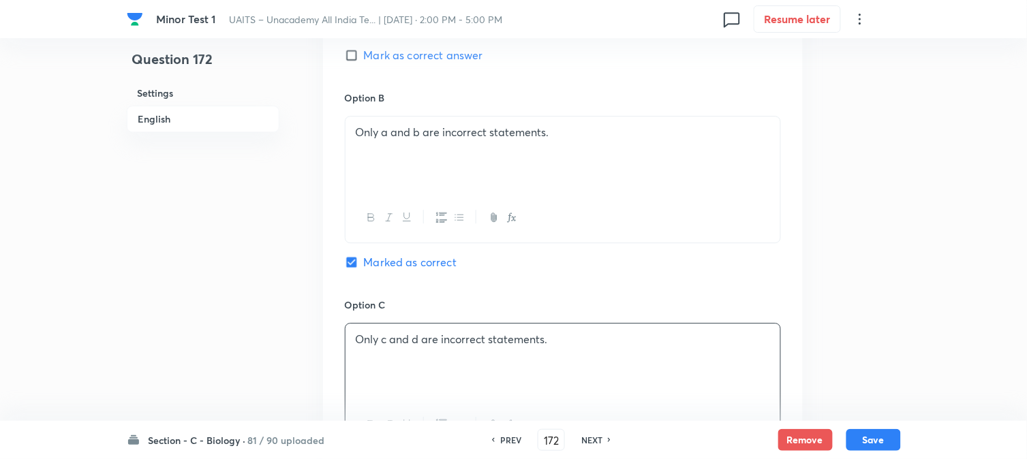
scroll to position [1235, 0]
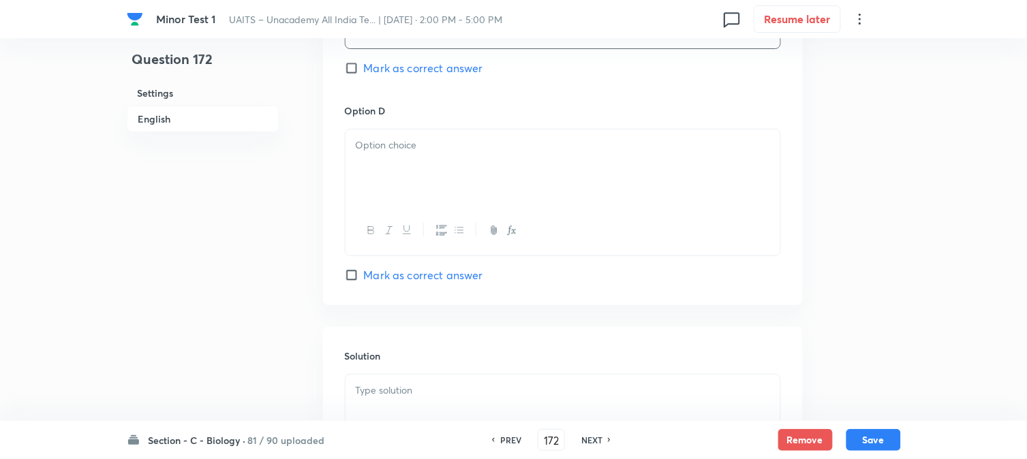
click at [364, 172] on div at bounding box center [563, 167] width 435 height 76
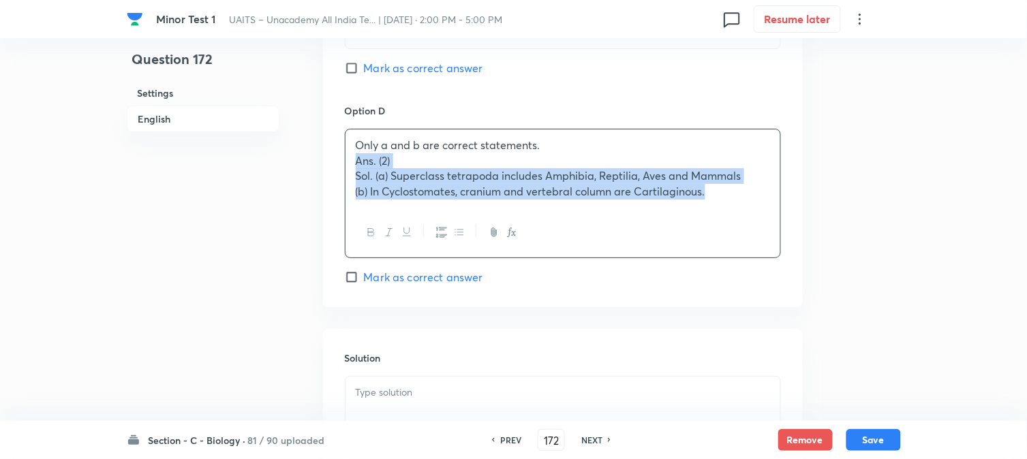
drag, startPoint x: 355, startPoint y: 159, endPoint x: 1031, endPoint y: 258, distance: 683.2
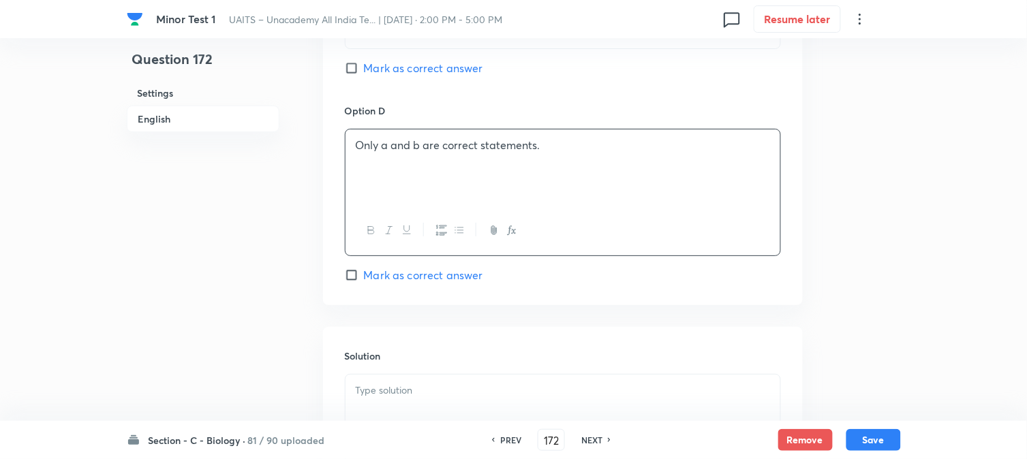
click at [270, 426] on div "Section - C - Biology · 81 / 90 uploaded PREV 172 ​ NEXT Remove Save" at bounding box center [514, 440] width 774 height 38
click at [365, 411] on div at bounding box center [563, 413] width 435 height 76
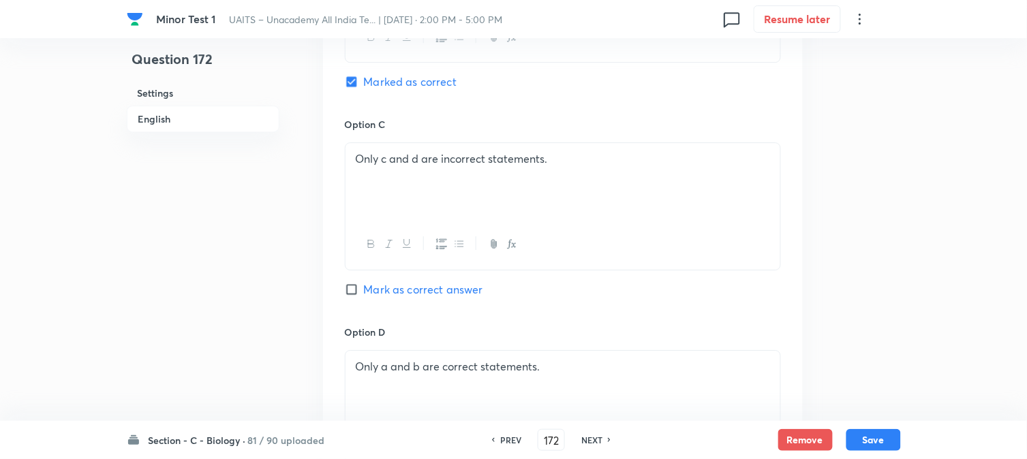
scroll to position [932, 0]
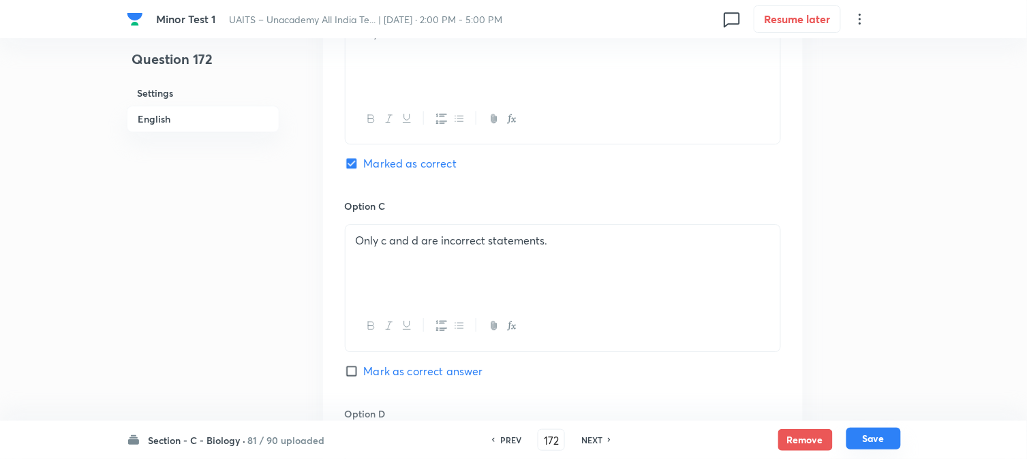
click at [877, 440] on button "Save" at bounding box center [873, 439] width 55 height 22
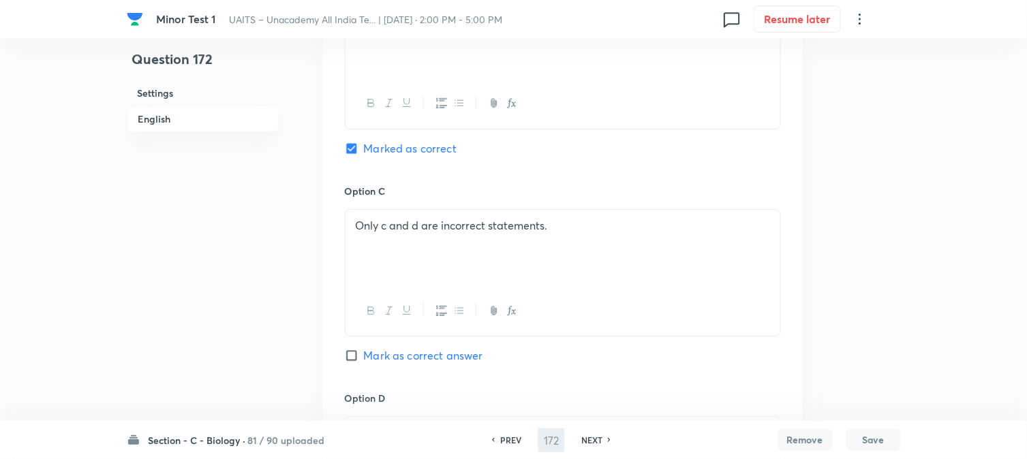
type input "173"
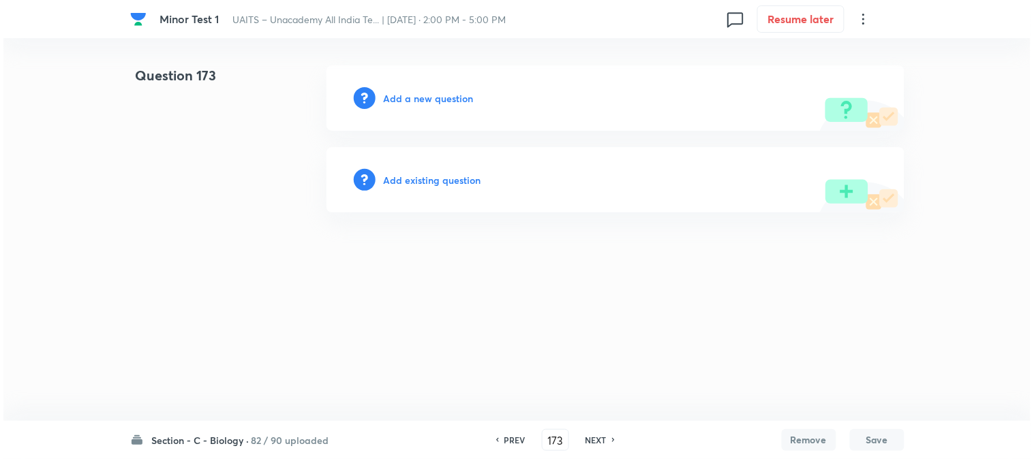
scroll to position [0, 0]
click at [454, 89] on div "Add a new question" at bounding box center [615, 97] width 578 height 65
click at [454, 93] on h6 "Add a new question" at bounding box center [429, 98] width 90 height 14
click at [454, 95] on h6 "Choose a question type" at bounding box center [436, 98] width 105 height 14
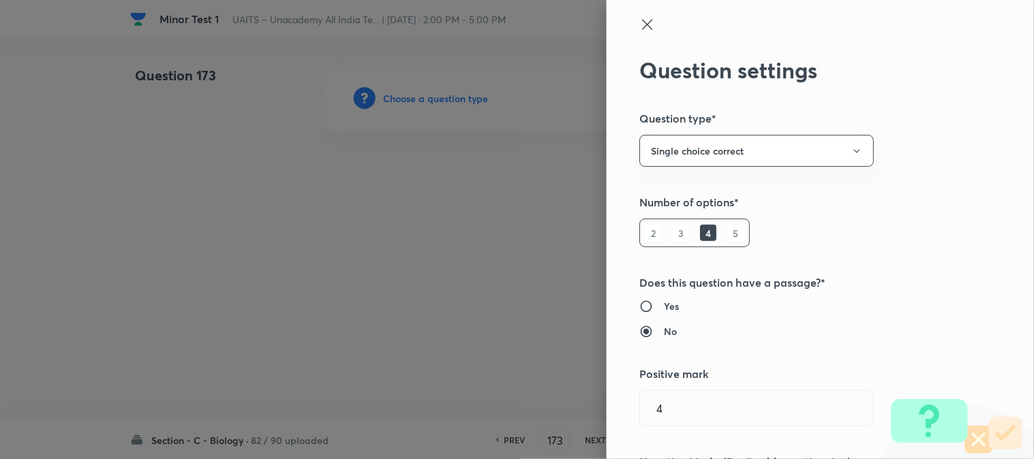
click at [454, 95] on div at bounding box center [517, 229] width 1034 height 459
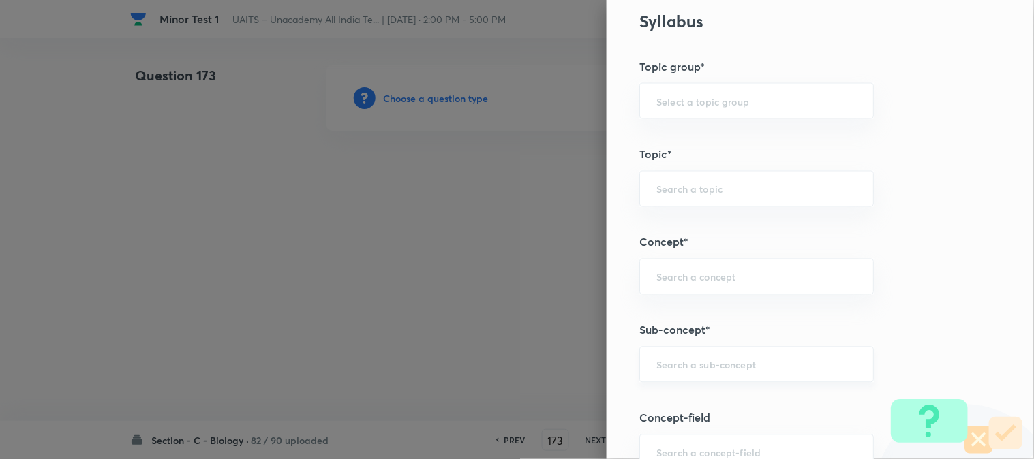
scroll to position [804, 0]
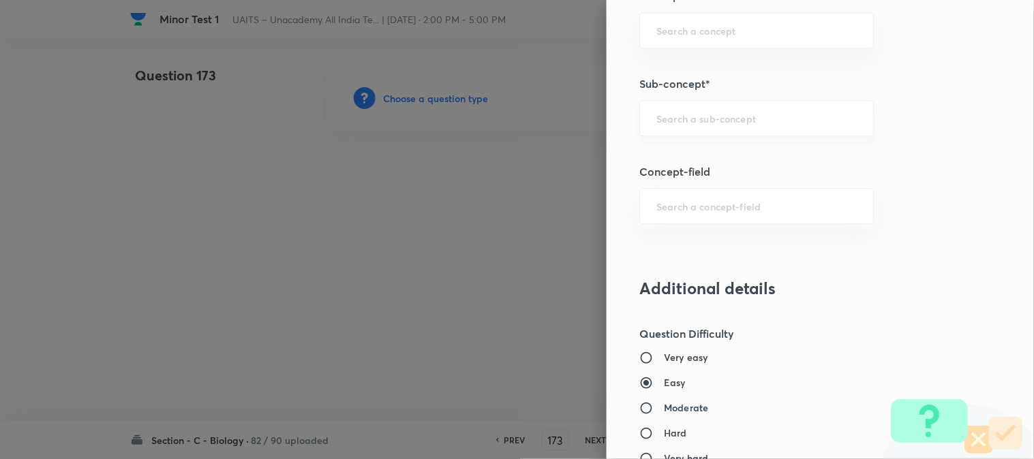
click at [741, 127] on div "​" at bounding box center [756, 118] width 234 height 36
click at [741, 165] on li "Animal Kingdom" at bounding box center [745, 158] width 233 height 25
type input "Animal Kingdom"
type input "Biology"
type input "Diversity of Living Organisms"
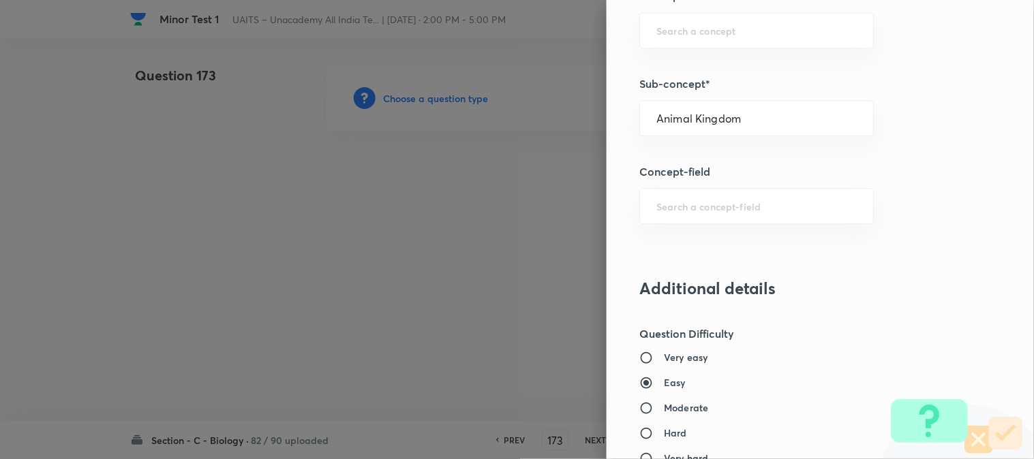
type input "Animal Kingdom"
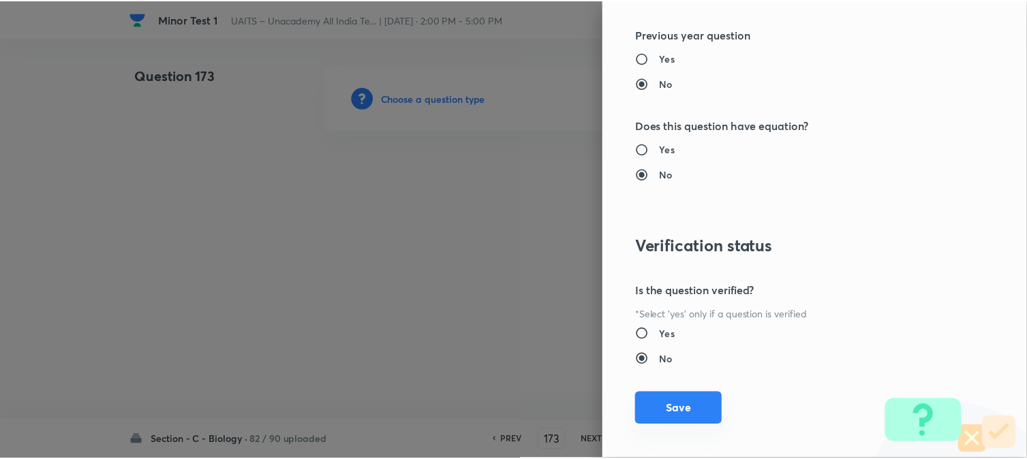
scroll to position [1398, 0]
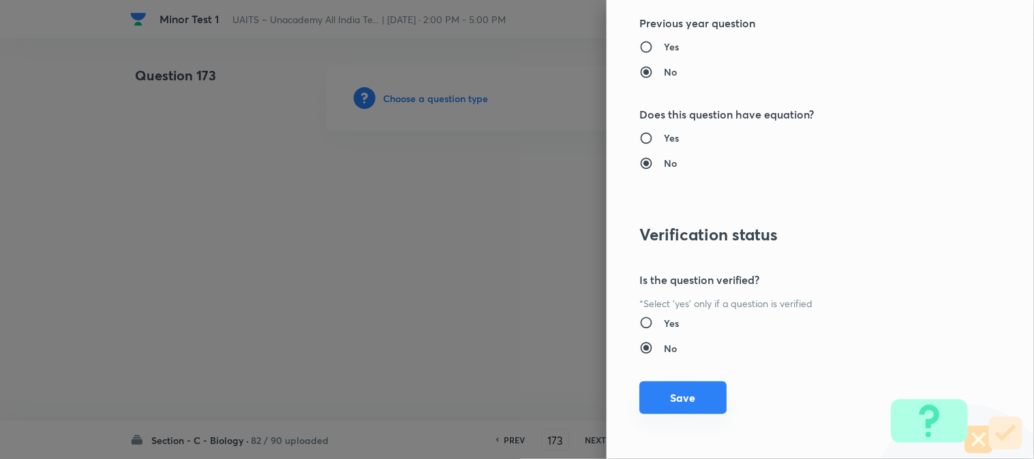
click at [679, 399] on button "Save" at bounding box center [682, 398] width 87 height 33
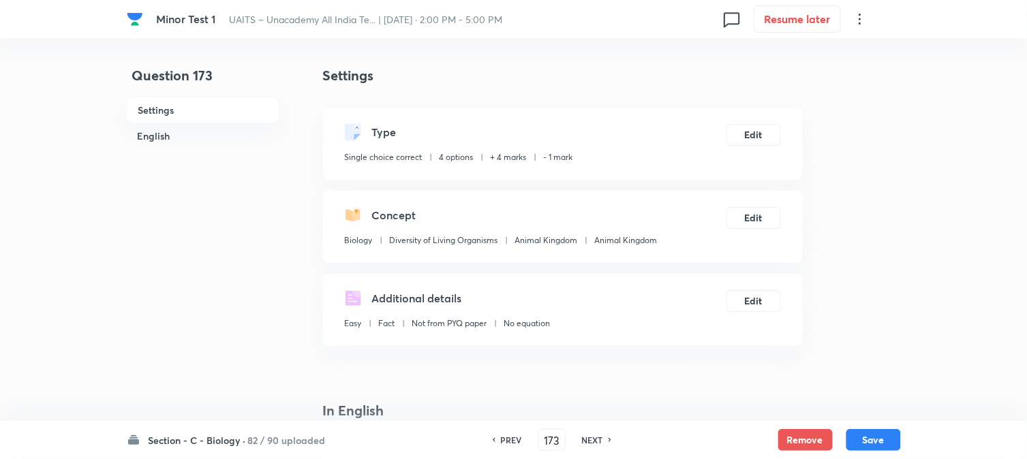
scroll to position [402, 0]
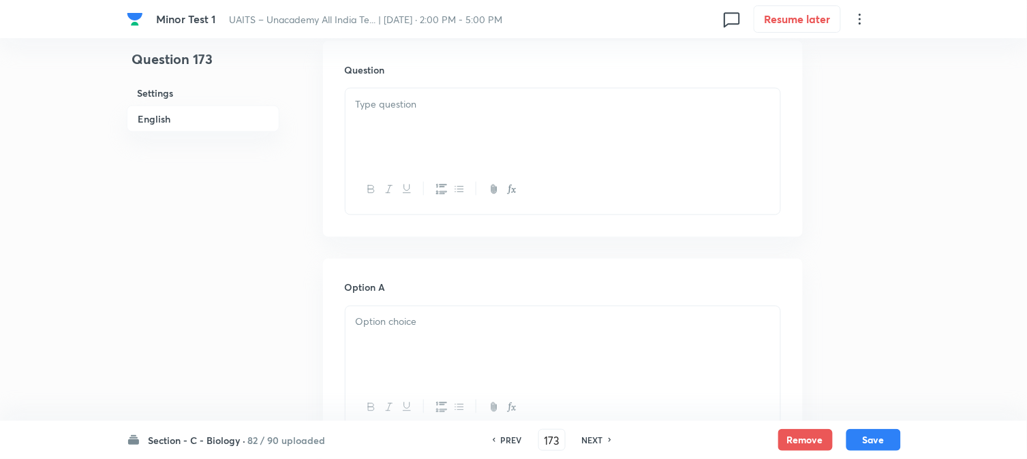
click at [403, 132] on div at bounding box center [563, 127] width 435 height 76
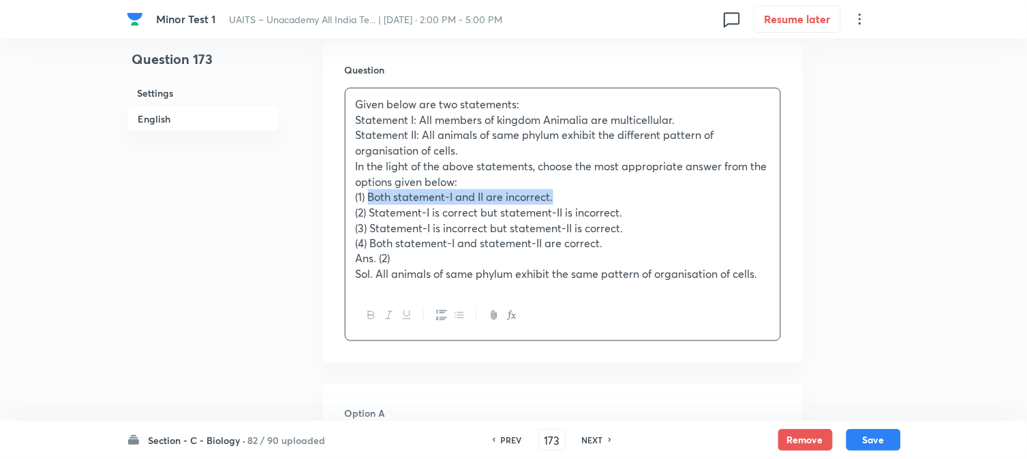
drag, startPoint x: 368, startPoint y: 195, endPoint x: 570, endPoint y: 196, distance: 202.4
click at [580, 195] on p "(1) Both statement-I and II are incorrect." at bounding box center [563, 197] width 414 height 16
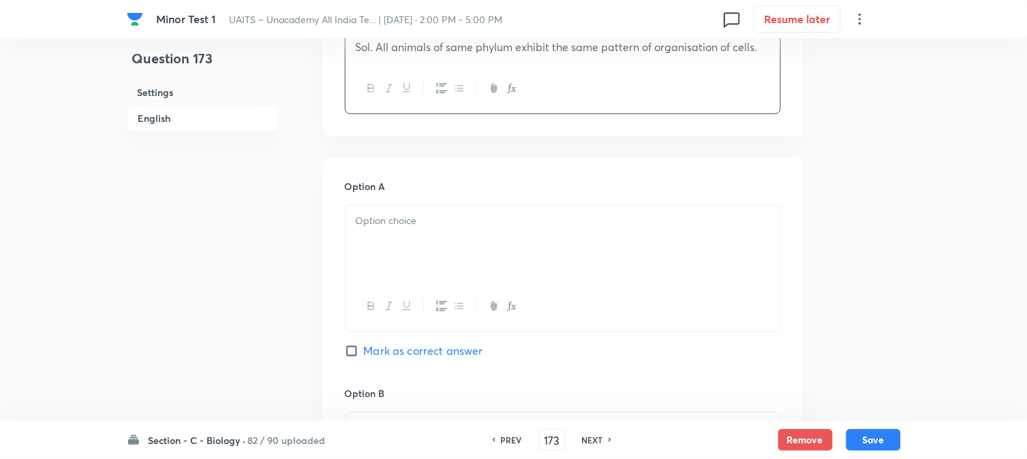
click at [382, 259] on div at bounding box center [563, 244] width 435 height 76
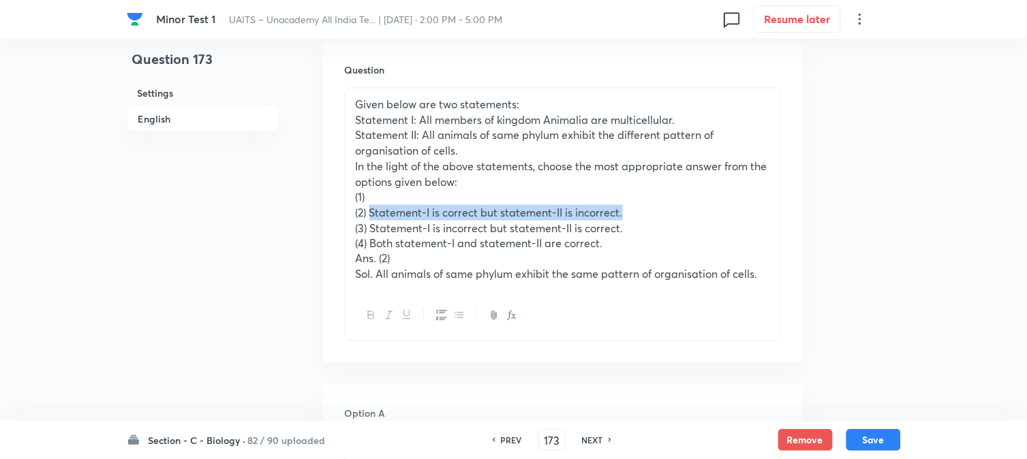
drag, startPoint x: 369, startPoint y: 210, endPoint x: 702, endPoint y: 210, distance: 332.6
click at [722, 209] on p "(2) Statement-I is correct but statement-II is incorrect." at bounding box center [563, 213] width 414 height 16
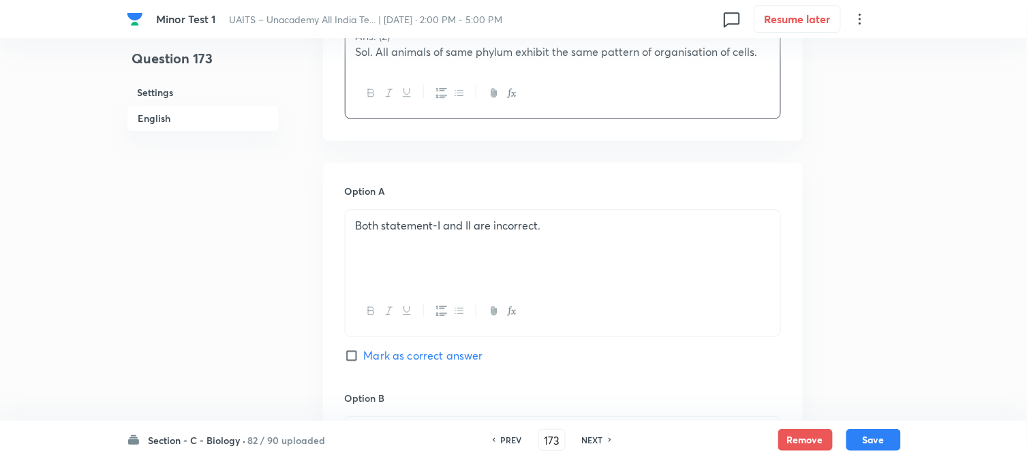
scroll to position [856, 0]
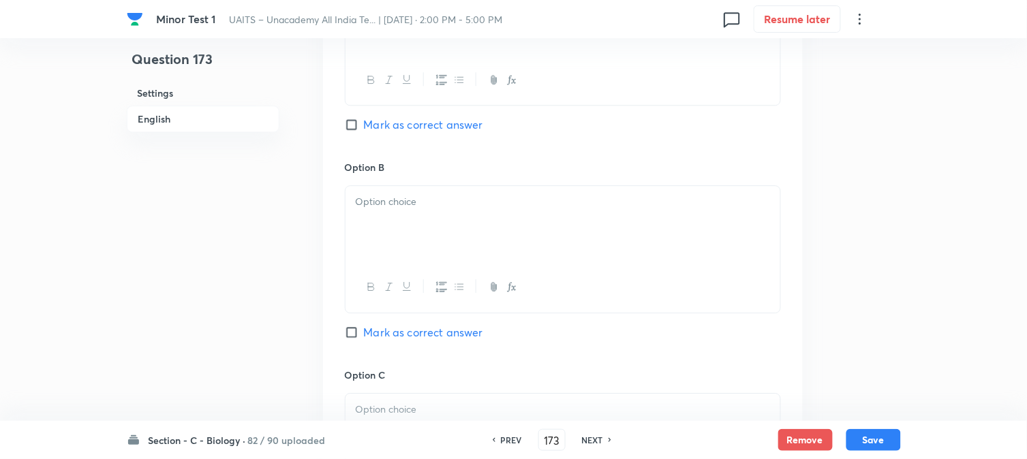
click at [384, 230] on div at bounding box center [563, 224] width 435 height 76
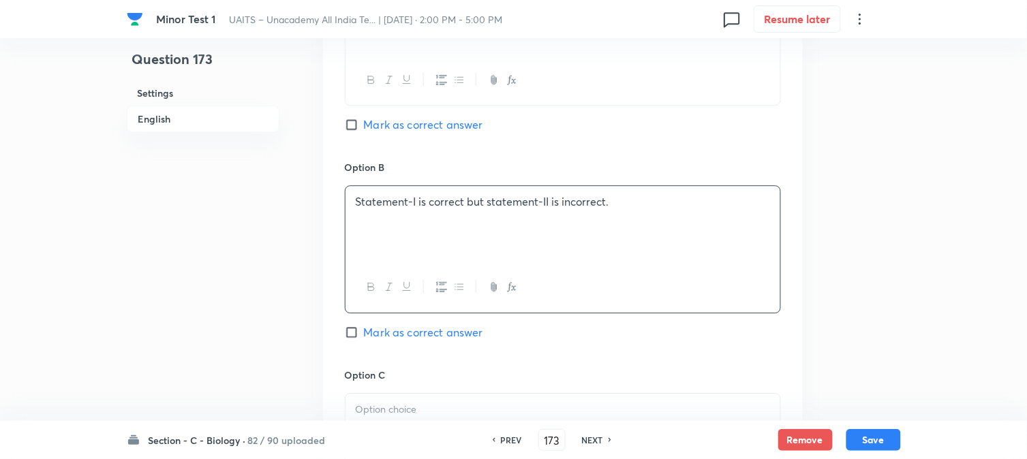
click at [416, 334] on span "Mark as correct answer" at bounding box center [423, 332] width 119 height 16
click at [364, 334] on input "Mark as correct answer" at bounding box center [354, 333] width 19 height 14
checkbox input "true"
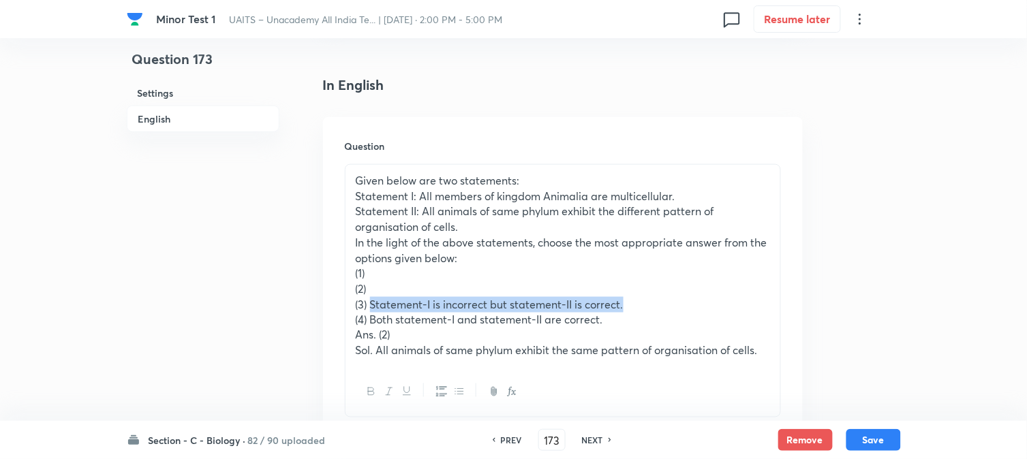
drag, startPoint x: 369, startPoint y: 302, endPoint x: 679, endPoint y: 296, distance: 310.1
click at [679, 297] on p "(3) Statement-I is incorrect but statement-II is correct." at bounding box center [563, 305] width 414 height 16
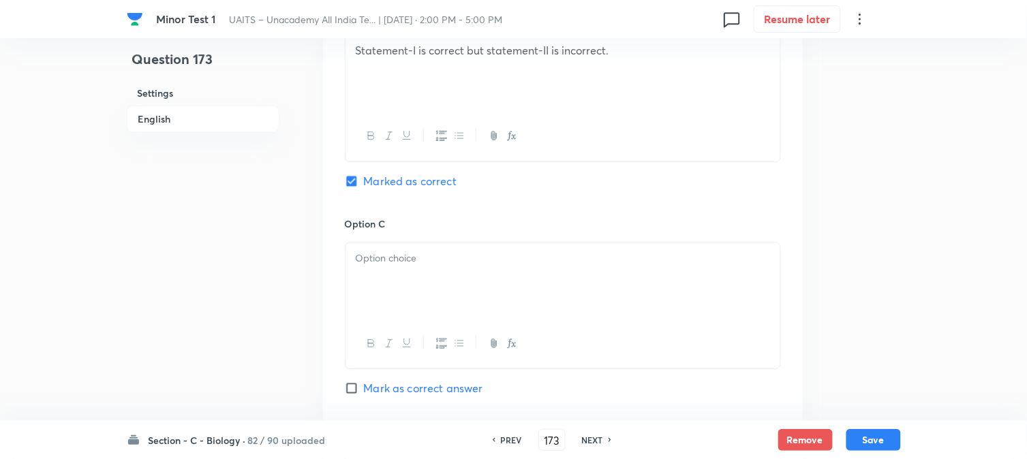
drag, startPoint x: 397, startPoint y: 274, endPoint x: 380, endPoint y: 302, distance: 32.7
click at [396, 279] on div at bounding box center [563, 281] width 435 height 76
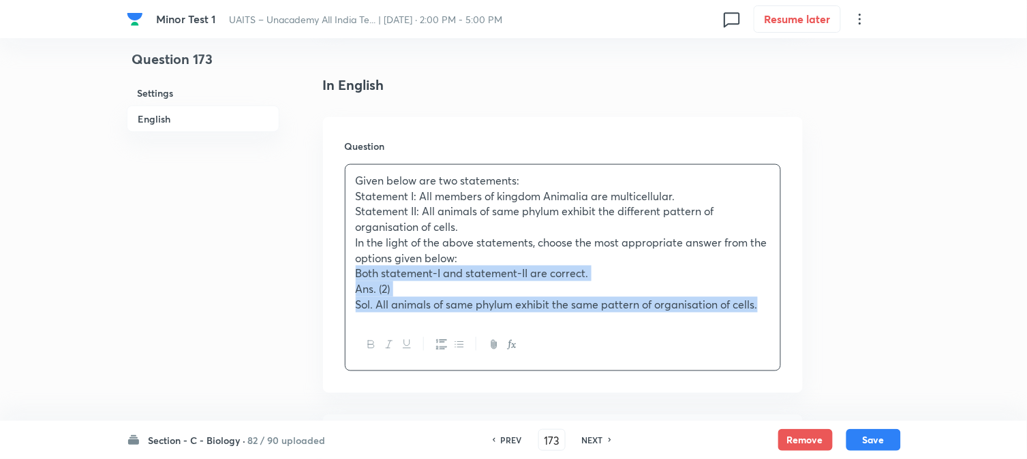
drag, startPoint x: 372, startPoint y: 322, endPoint x: 934, endPoint y: 325, distance: 561.6
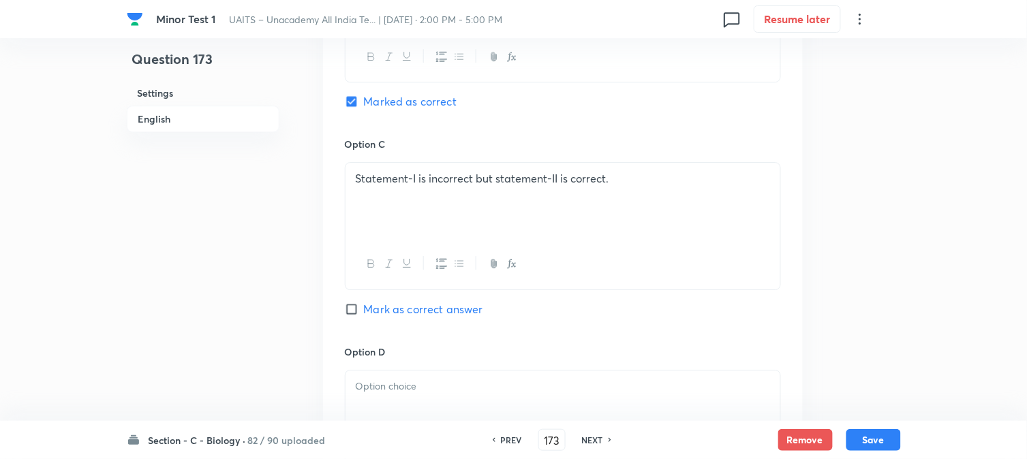
scroll to position [1235, 0]
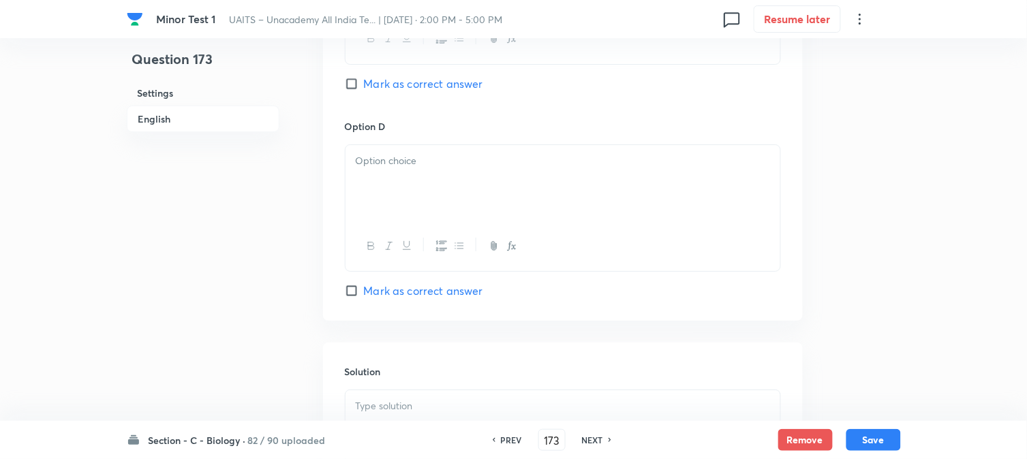
click at [373, 188] on div at bounding box center [563, 183] width 435 height 76
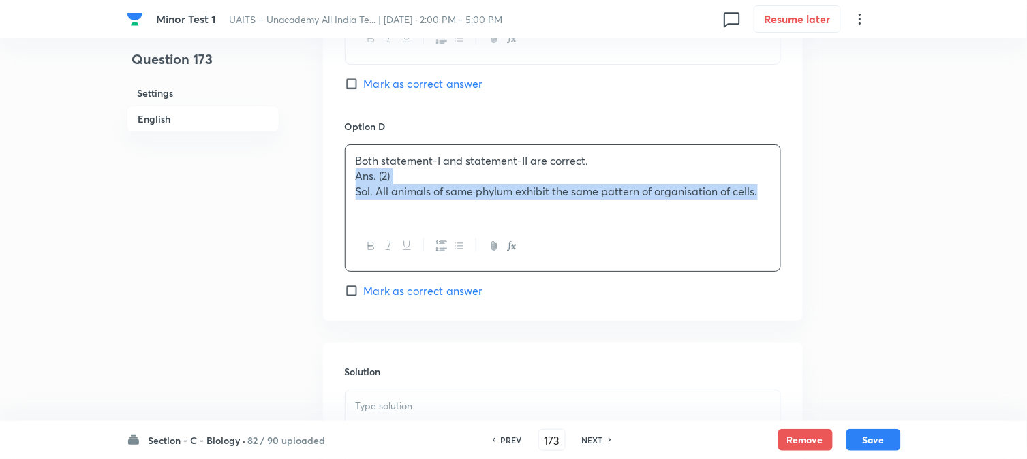
drag, startPoint x: 352, startPoint y: 180, endPoint x: 887, endPoint y: 219, distance: 536.4
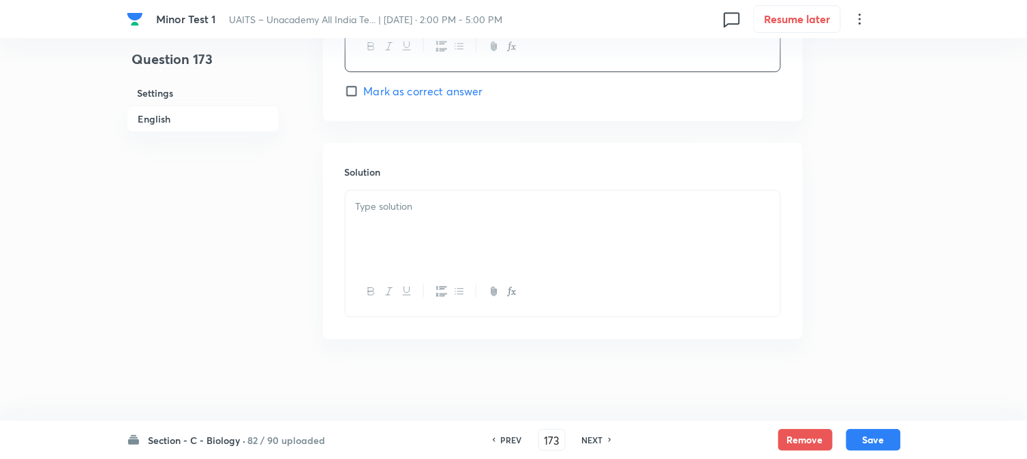
click at [418, 252] on div at bounding box center [563, 229] width 435 height 76
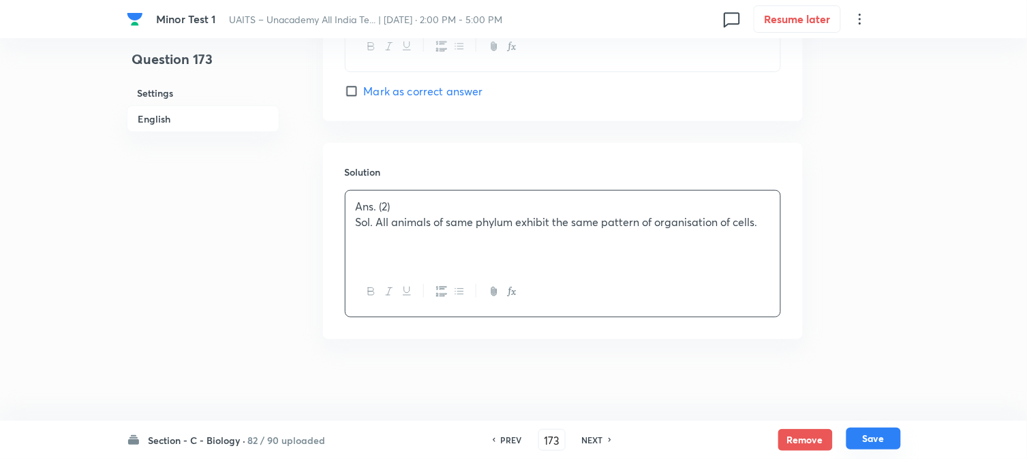
click at [889, 445] on button "Save" at bounding box center [873, 439] width 55 height 22
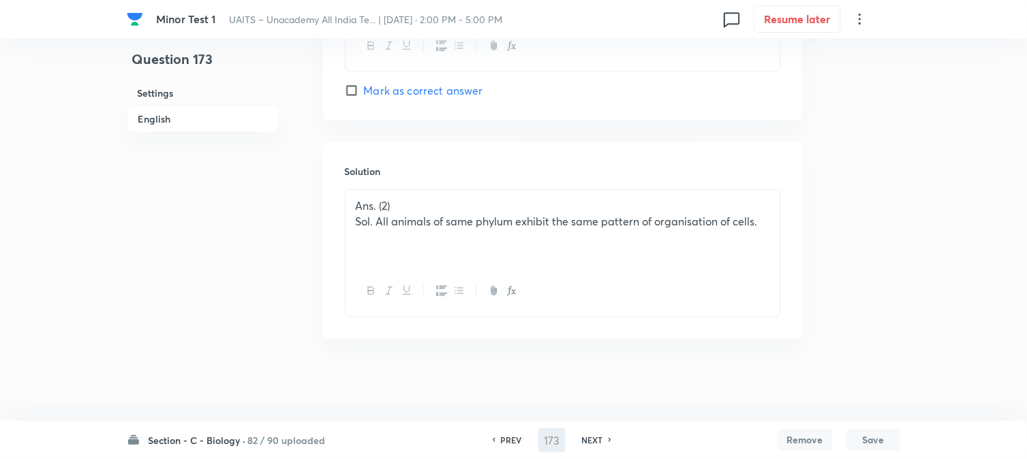
type input "174"
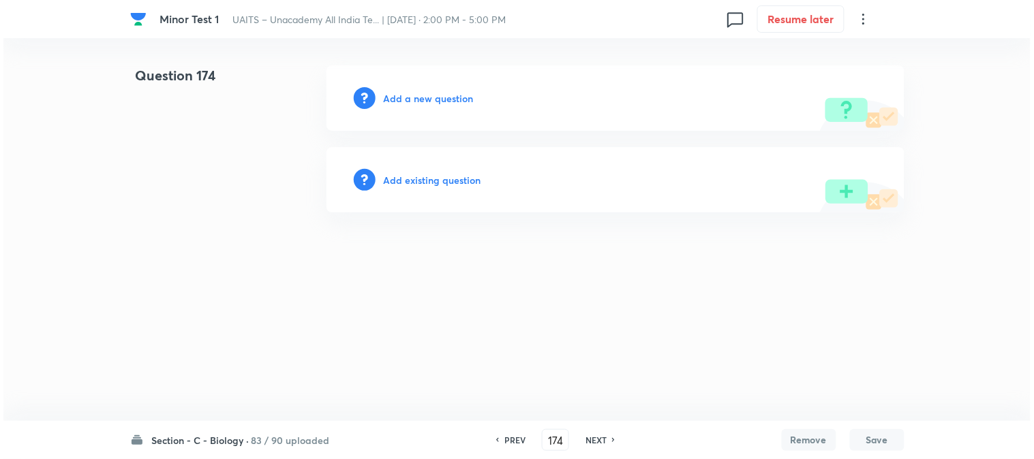
scroll to position [0, 0]
click at [453, 98] on h6 "Add a new question" at bounding box center [429, 98] width 90 height 14
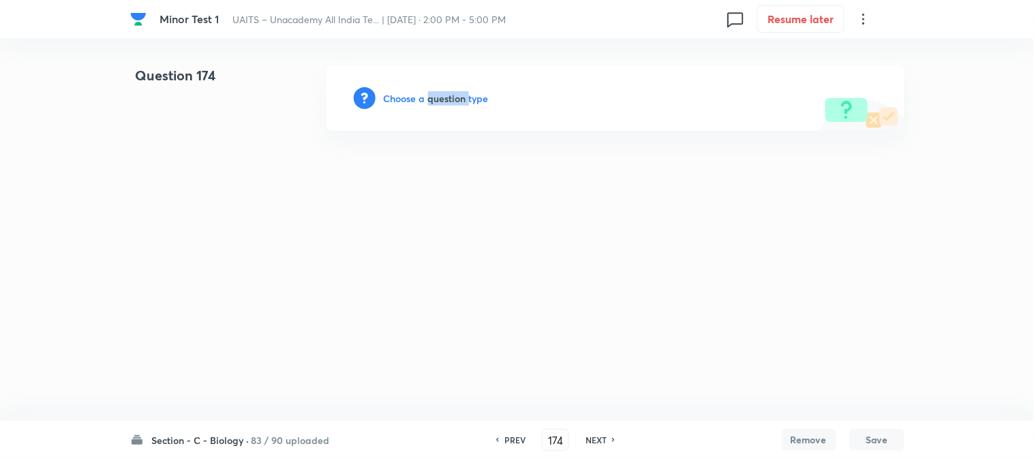
click at [453, 98] on h6 "Choose a question type" at bounding box center [436, 98] width 105 height 14
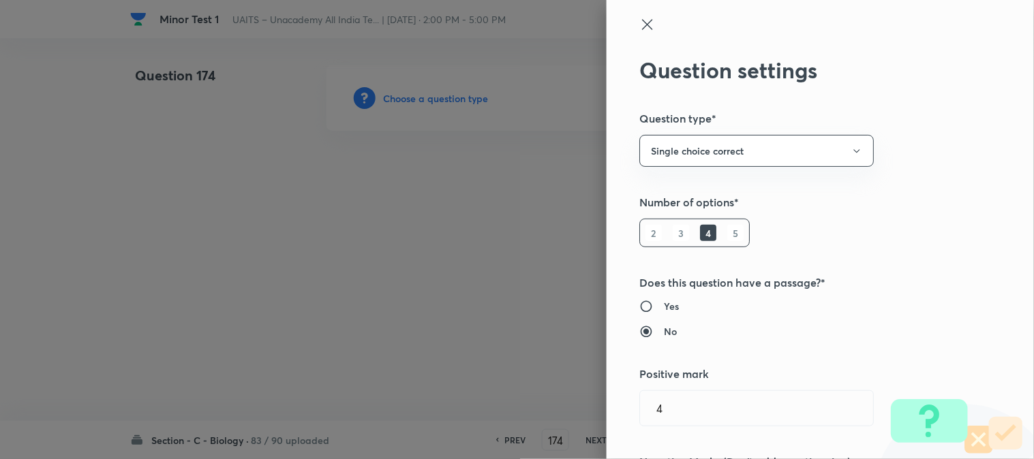
click at [453, 98] on div at bounding box center [517, 229] width 1034 height 459
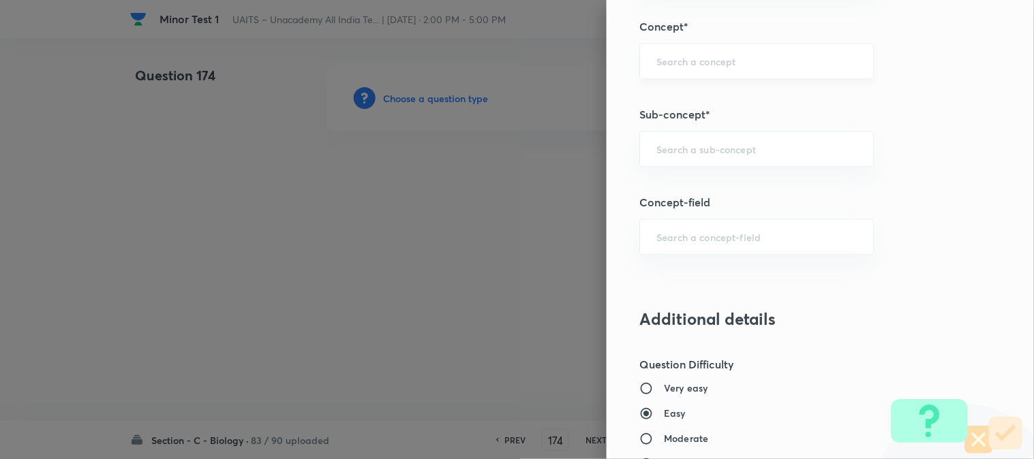
scroll to position [804, 0]
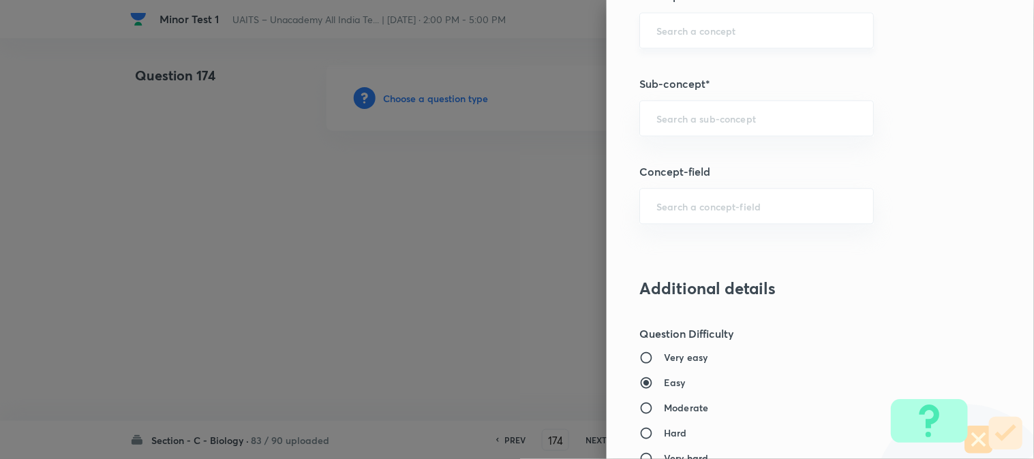
click at [717, 119] on input "text" at bounding box center [756, 118] width 200 height 13
click at [720, 147] on li "Animal Kingdom" at bounding box center [745, 158] width 233 height 25
type input "Animal Kingdom"
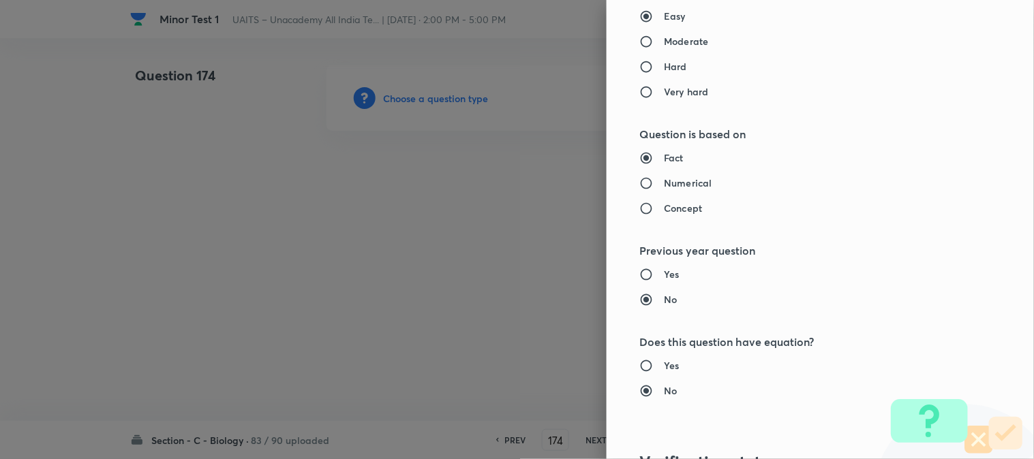
type input "Biology"
type input "Diversity of Living Organisms"
type input "Animal Kingdom"
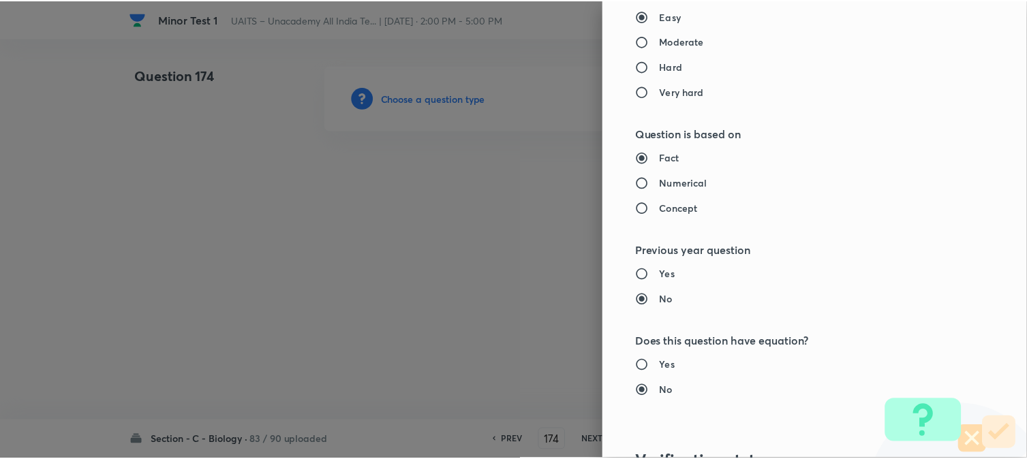
scroll to position [1398, 0]
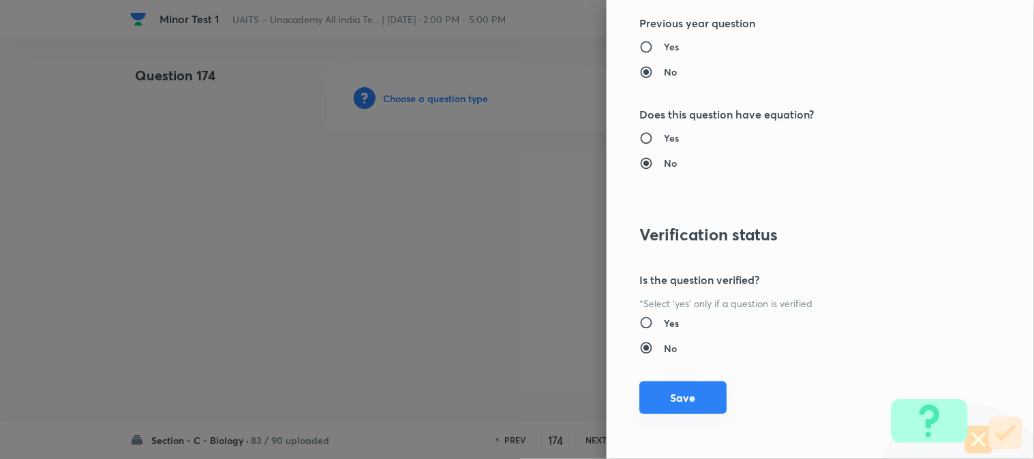
click at [675, 399] on button "Save" at bounding box center [682, 398] width 87 height 33
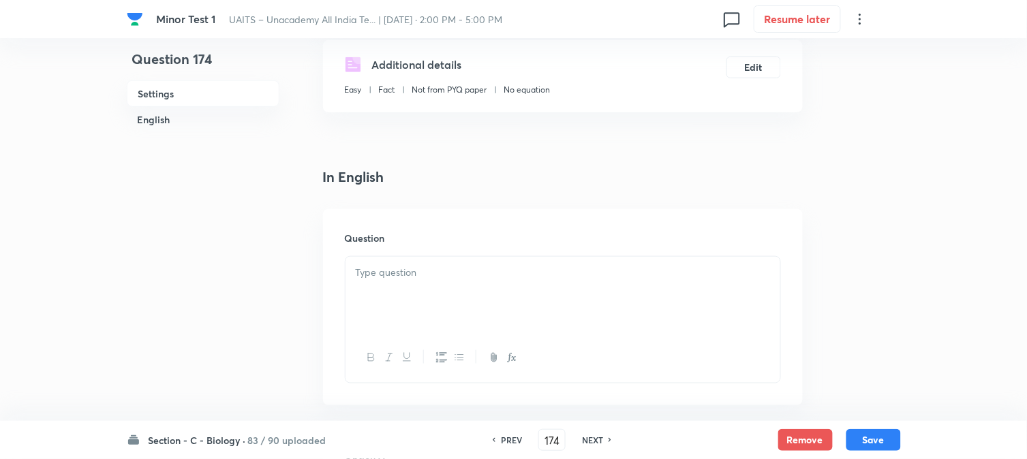
scroll to position [402, 0]
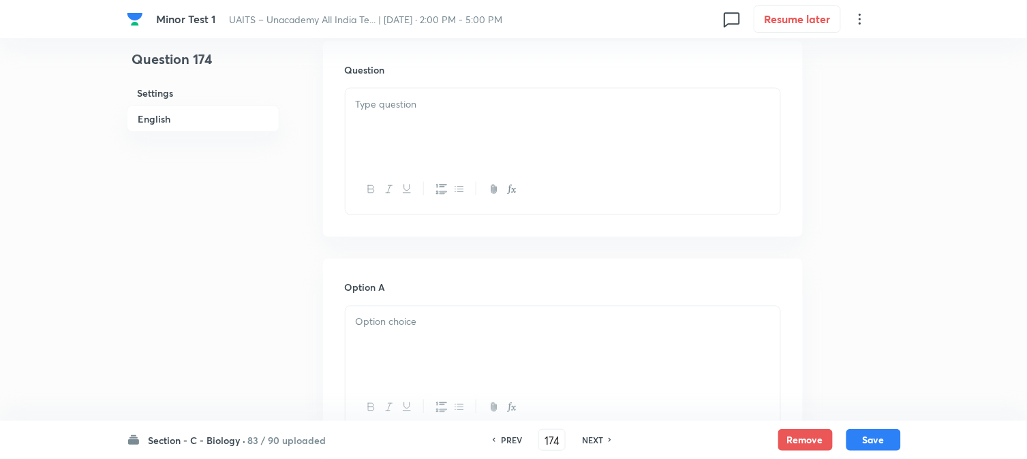
click at [378, 125] on div at bounding box center [563, 127] width 435 height 76
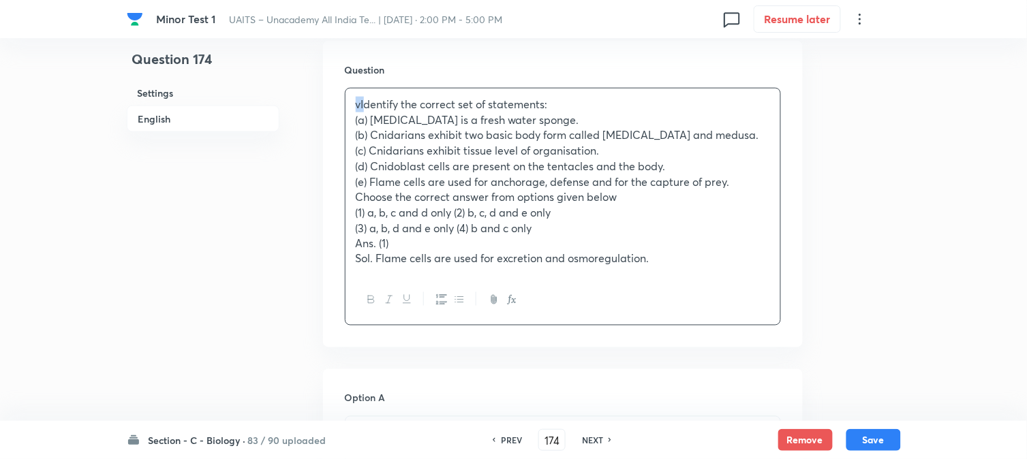
drag, startPoint x: 364, startPoint y: 103, endPoint x: 356, endPoint y: 98, distance: 8.9
click at [356, 98] on p "vIdentify the correct set of statements:" at bounding box center [563, 105] width 414 height 16
drag, startPoint x: 346, startPoint y: 96, endPoint x: 336, endPoint y: 87, distance: 13.5
click at [336, 87] on div "Question vIdentify the correct set of statements: (a) Spongilla is a fresh wate…" at bounding box center [563, 194] width 480 height 307
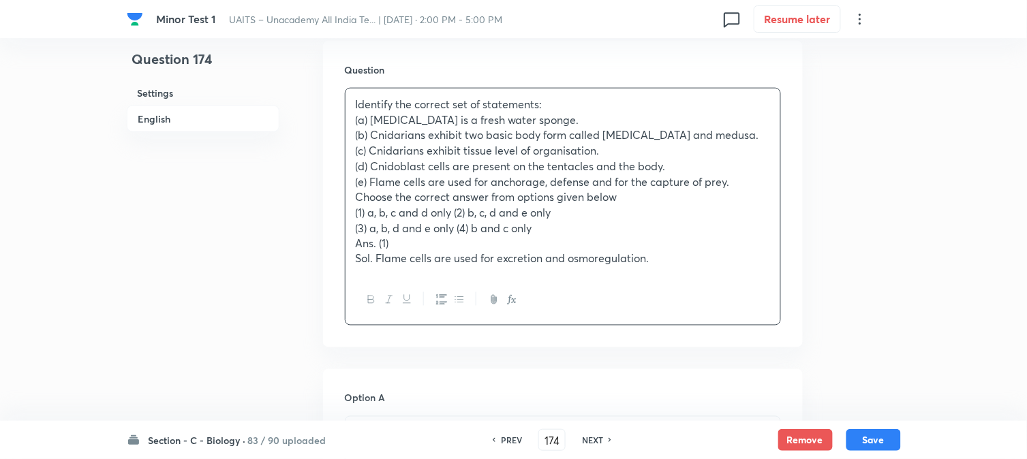
click at [453, 214] on p "(1) a, b, c and d only (2) b, c, d and e only" at bounding box center [563, 213] width 414 height 16
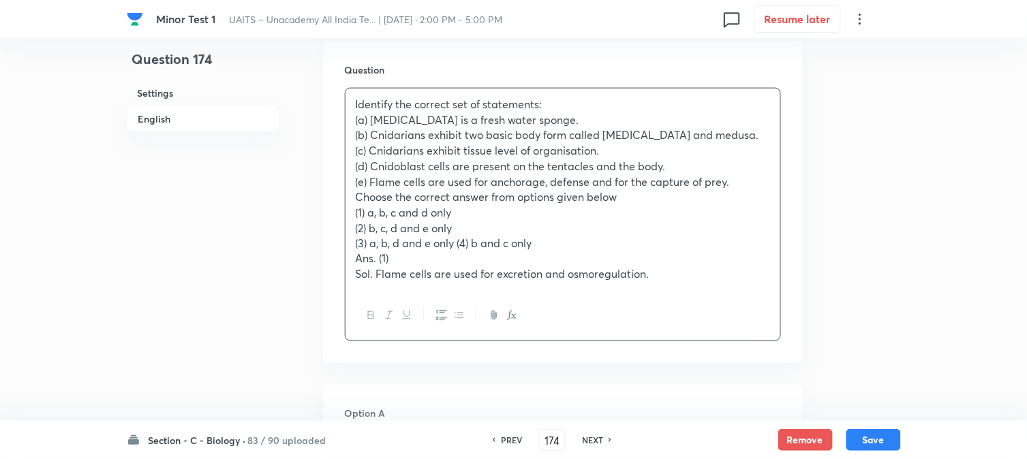
click at [457, 246] on p "(3) a, b, d and e only (4) b and c only" at bounding box center [563, 244] width 414 height 16
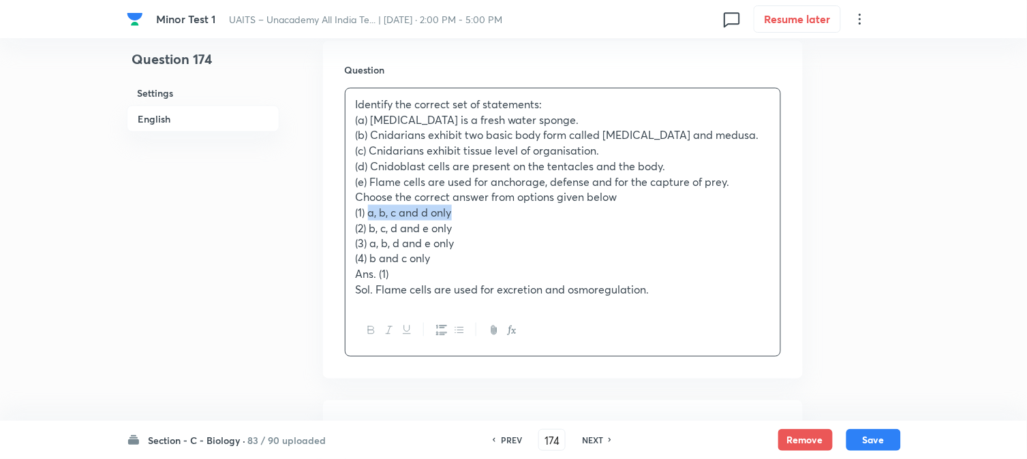
drag, startPoint x: 371, startPoint y: 212, endPoint x: 472, endPoint y: 207, distance: 101.7
click at [472, 207] on p "(1) a, b, c and d only" at bounding box center [563, 213] width 414 height 16
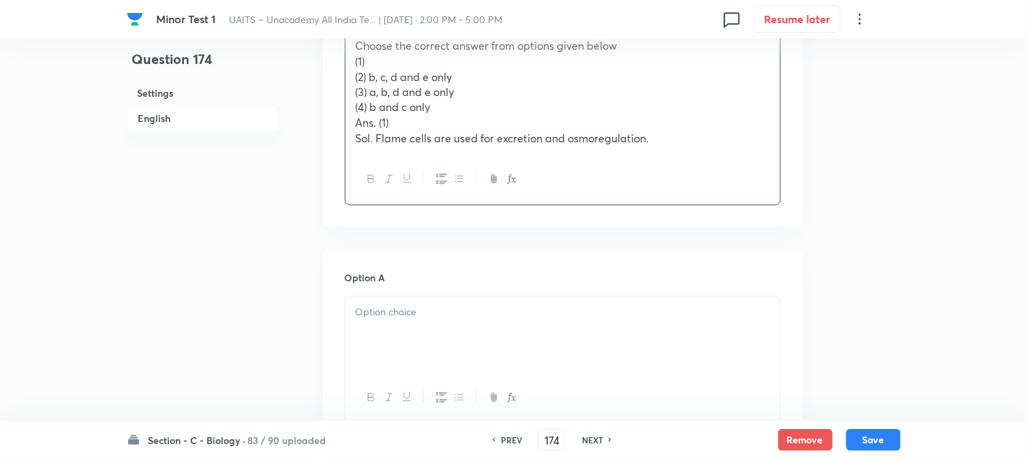
drag, startPoint x: 385, startPoint y: 255, endPoint x: 385, endPoint y: 281, distance: 26.6
click at [382, 328] on div at bounding box center [563, 335] width 435 height 76
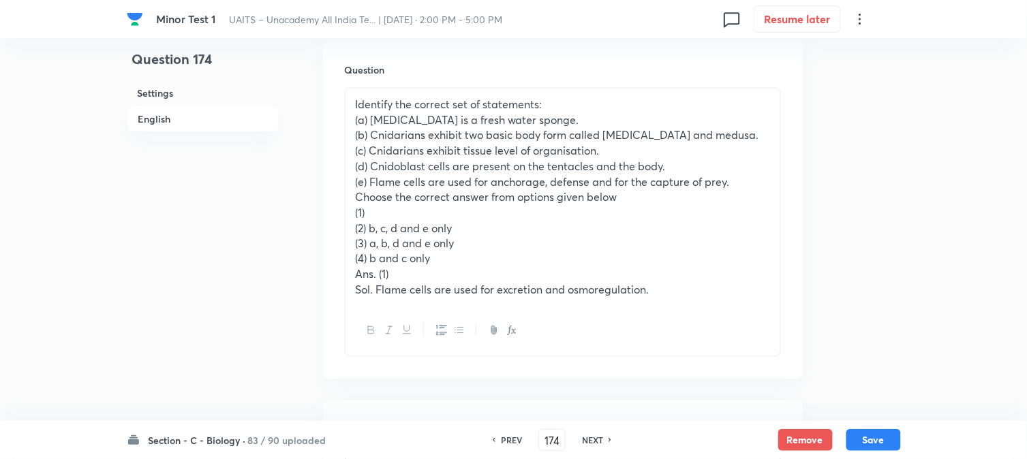
drag, startPoint x: 371, startPoint y: 227, endPoint x: 469, endPoint y: 230, distance: 97.5
click at [469, 230] on p "(2) b, c, d and e only" at bounding box center [563, 229] width 414 height 16
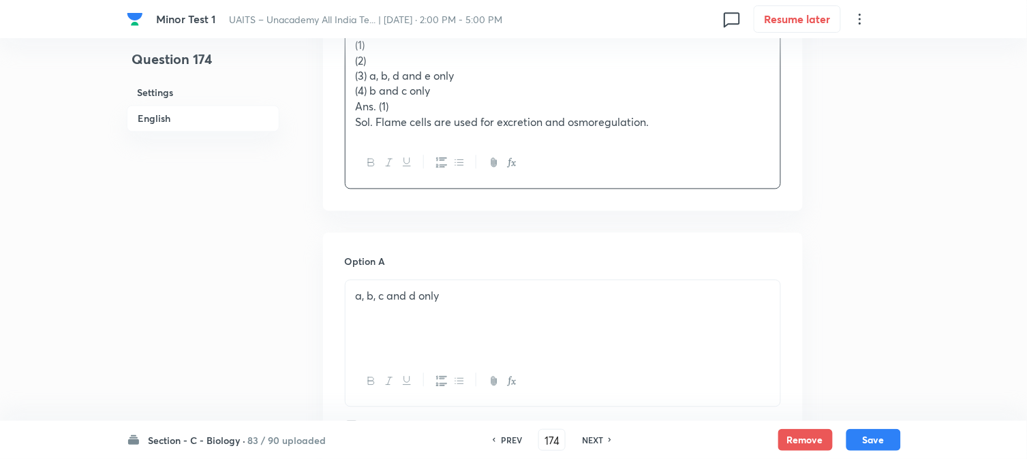
scroll to position [780, 0]
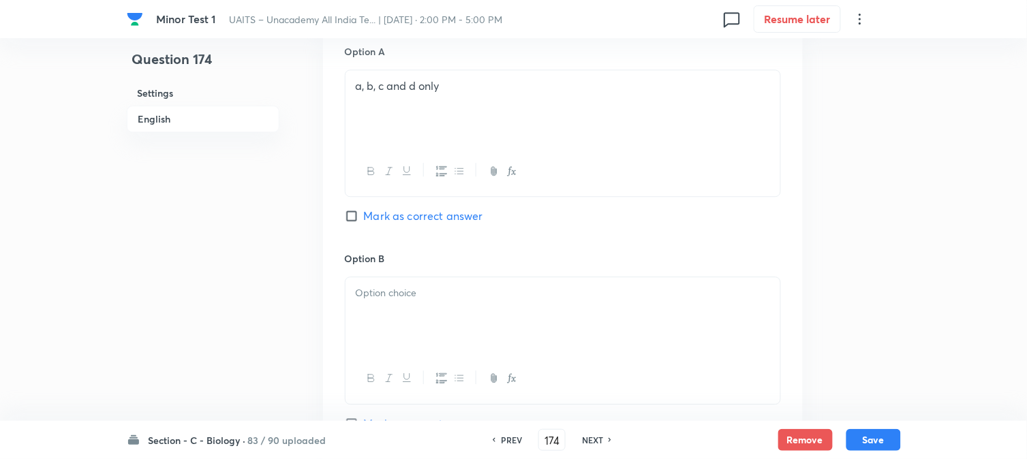
click at [401, 212] on span "Mark as correct answer" at bounding box center [423, 216] width 119 height 16
click at [364, 212] on input "Mark as correct answer" at bounding box center [354, 216] width 19 height 14
checkbox input "true"
click at [379, 314] on div "b, c, d and e only" at bounding box center [563, 315] width 435 height 76
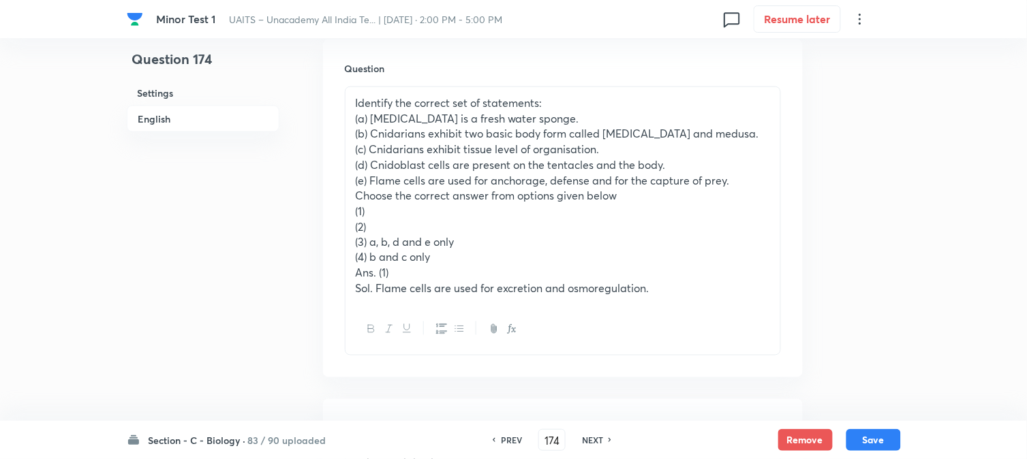
scroll to position [402, 0]
drag, startPoint x: 369, startPoint y: 241, endPoint x: 514, endPoint y: 236, distance: 144.6
click at [514, 236] on p "(3) a, b, d and e only" at bounding box center [563, 244] width 414 height 16
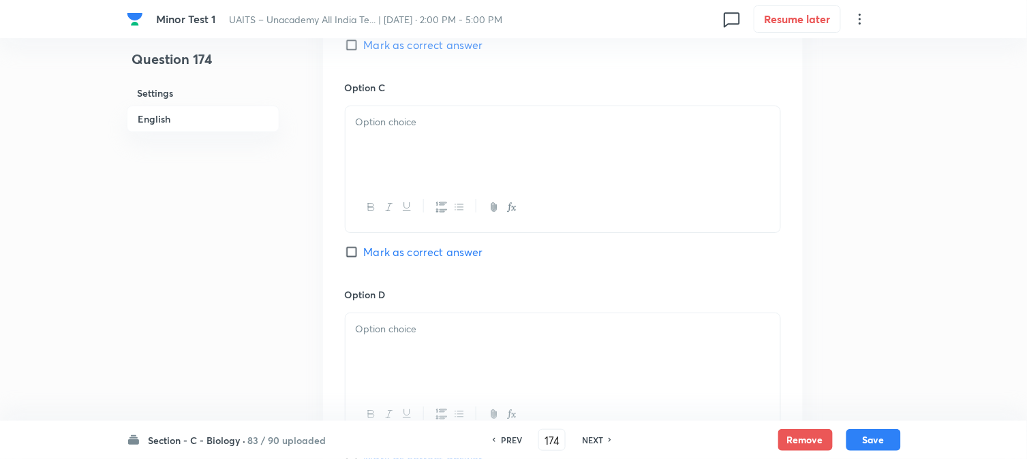
click at [400, 146] on div at bounding box center [563, 144] width 435 height 76
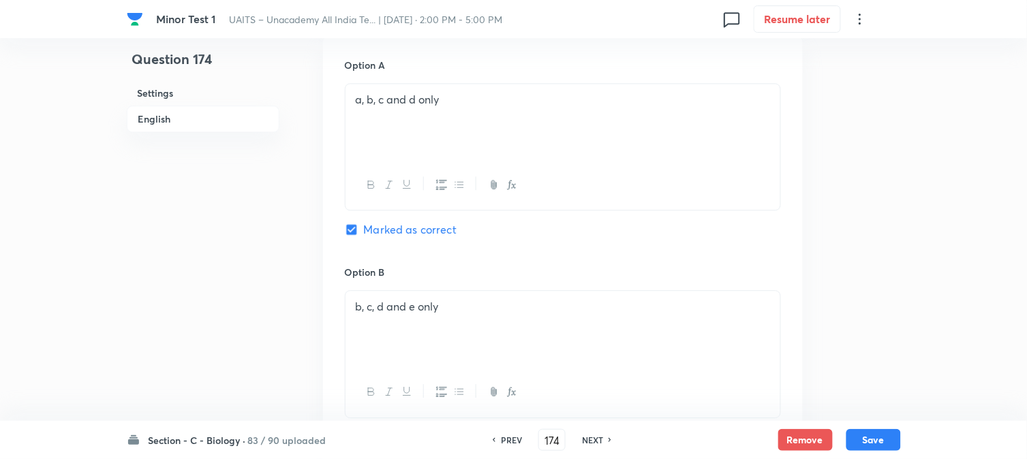
scroll to position [478, 0]
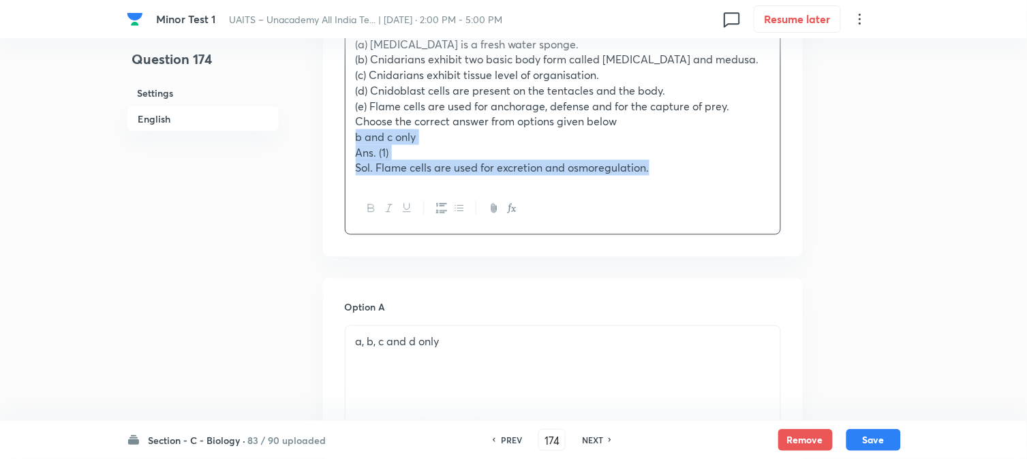
drag, startPoint x: 371, startPoint y: 181, endPoint x: 962, endPoint y: 212, distance: 591.7
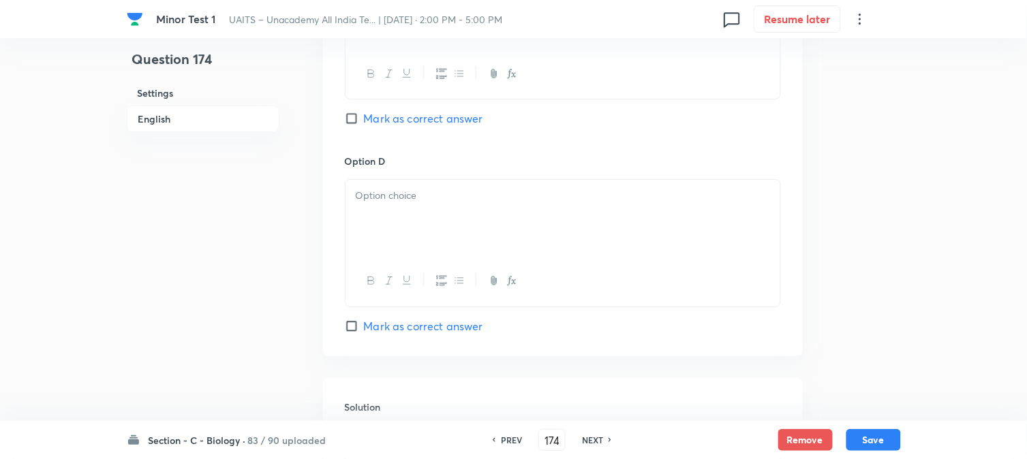
scroll to position [1235, 0]
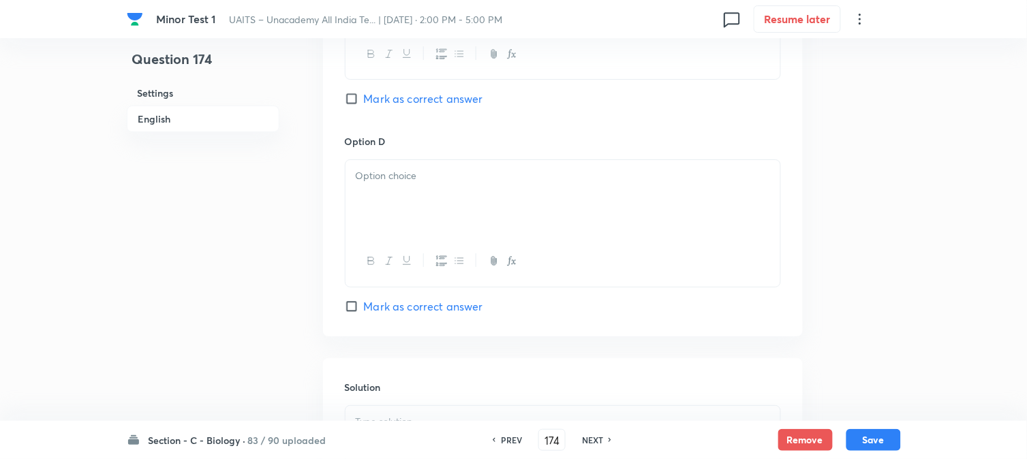
click at [367, 184] on p at bounding box center [563, 176] width 414 height 16
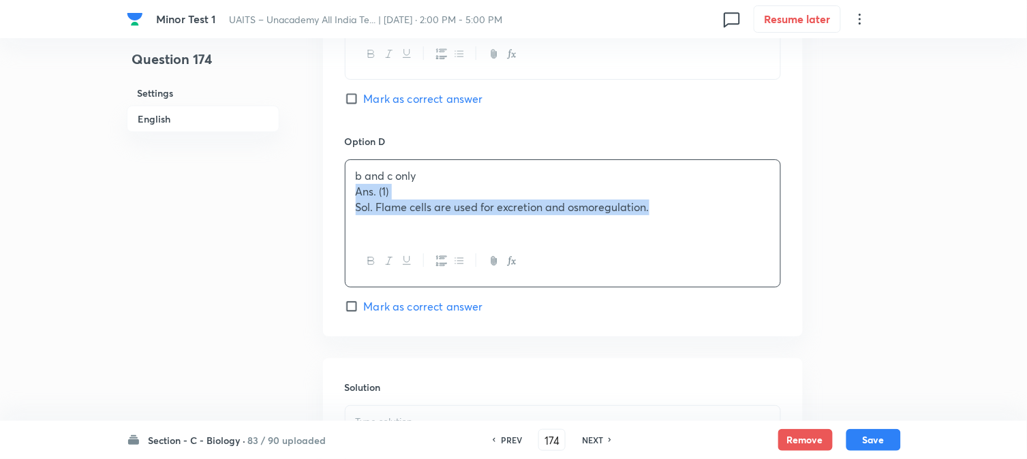
drag, startPoint x: 355, startPoint y: 192, endPoint x: 784, endPoint y: 219, distance: 430.2
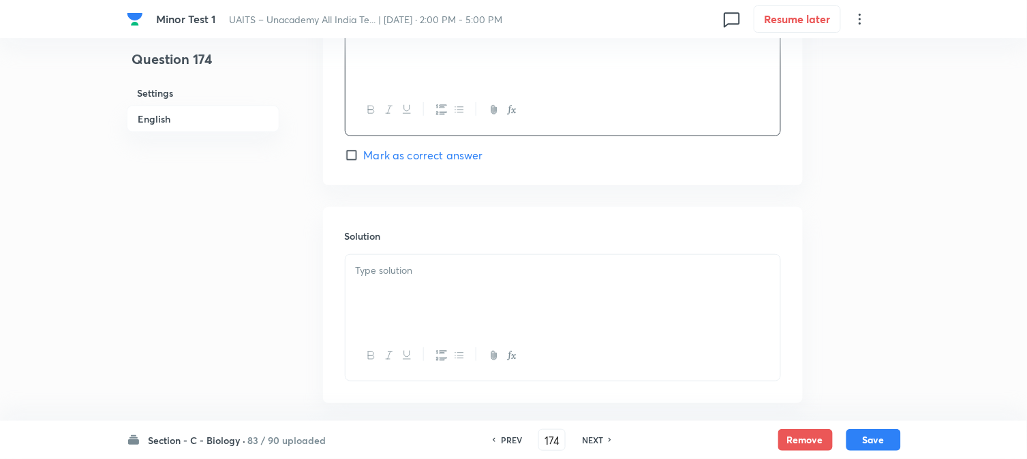
click at [382, 296] on div at bounding box center [563, 293] width 435 height 76
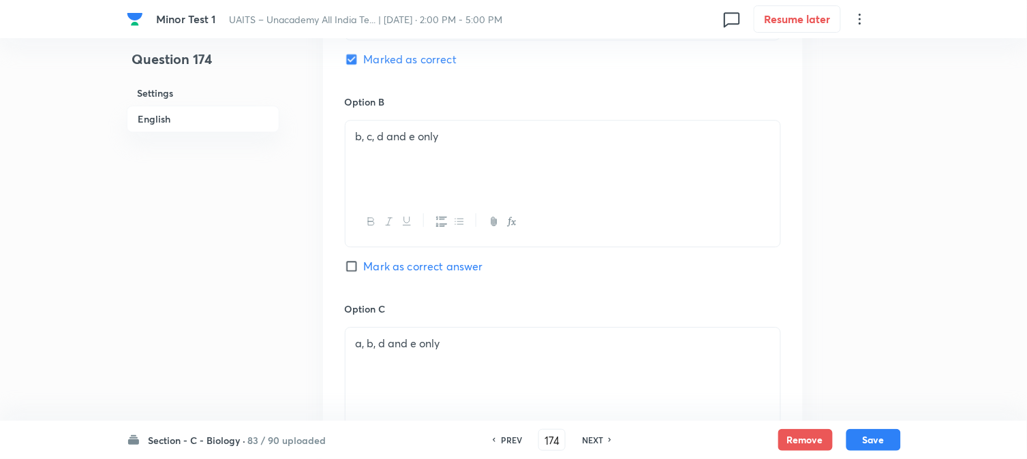
scroll to position [780, 0]
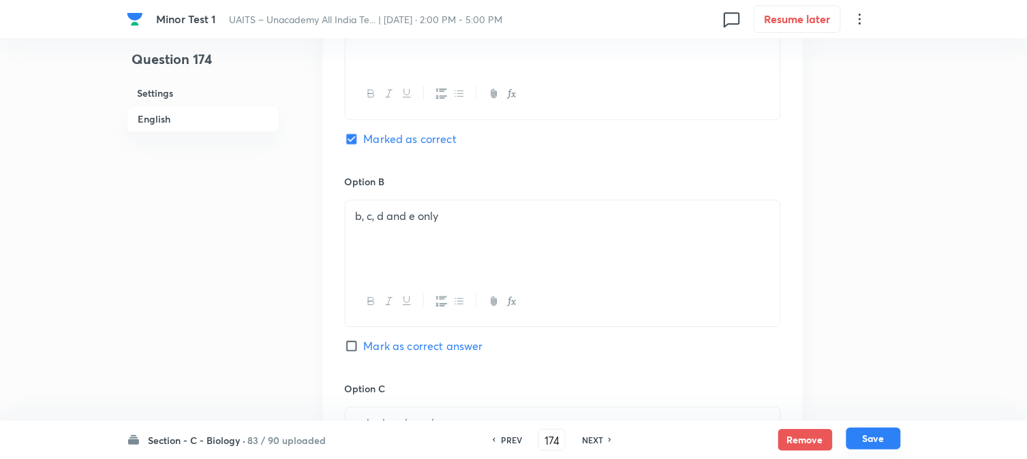
click at [879, 438] on button "Save" at bounding box center [873, 439] width 55 height 22
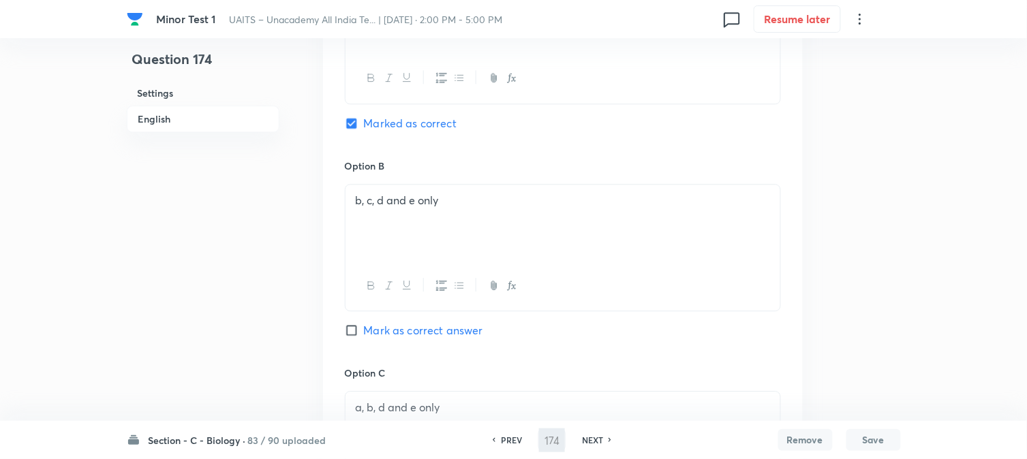
type input "175"
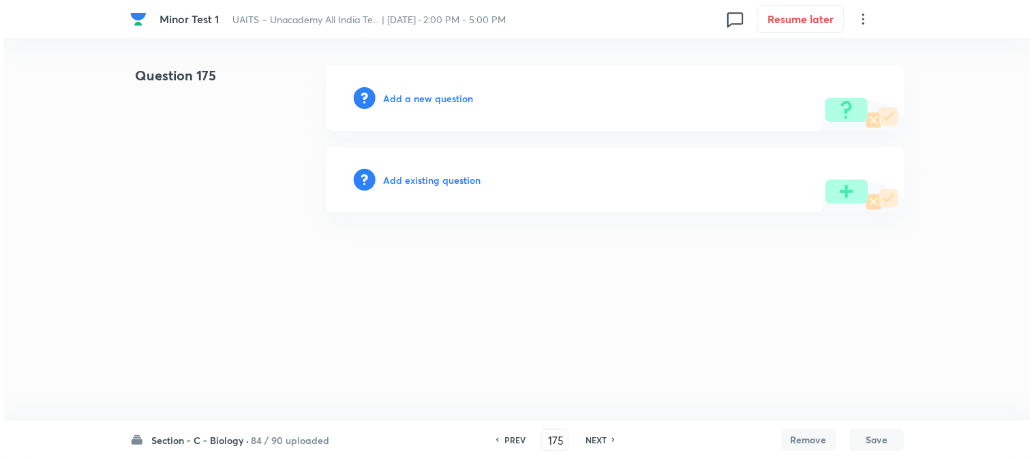
scroll to position [0, 0]
click at [450, 96] on h6 "Add a new question" at bounding box center [429, 98] width 90 height 14
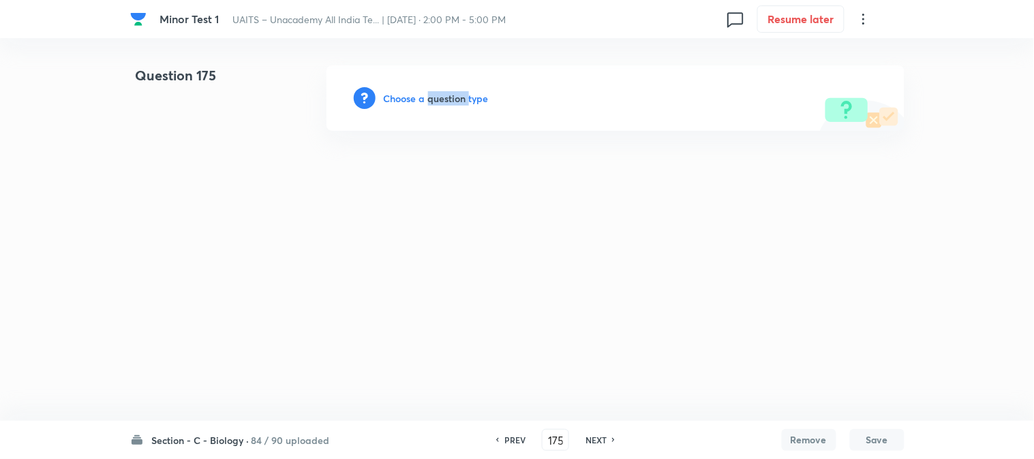
click at [450, 96] on h6 "Choose a question type" at bounding box center [436, 98] width 105 height 14
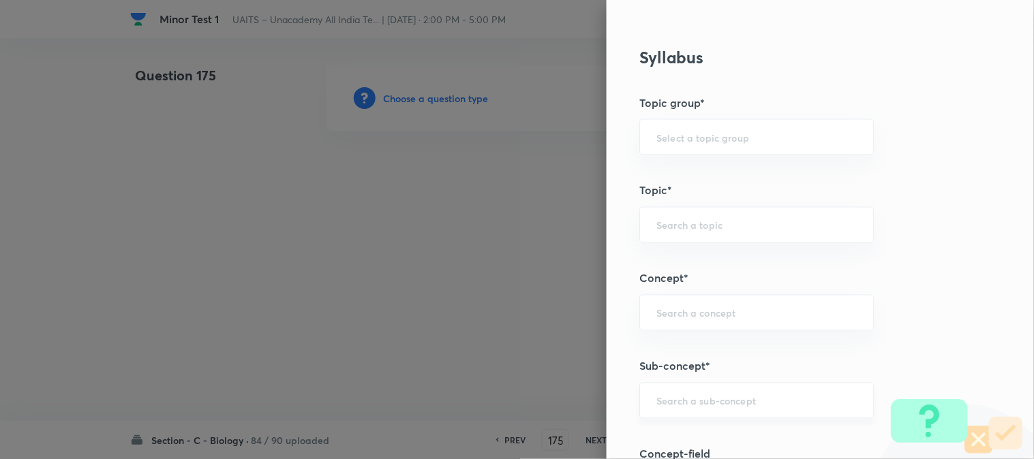
scroll to position [804, 0]
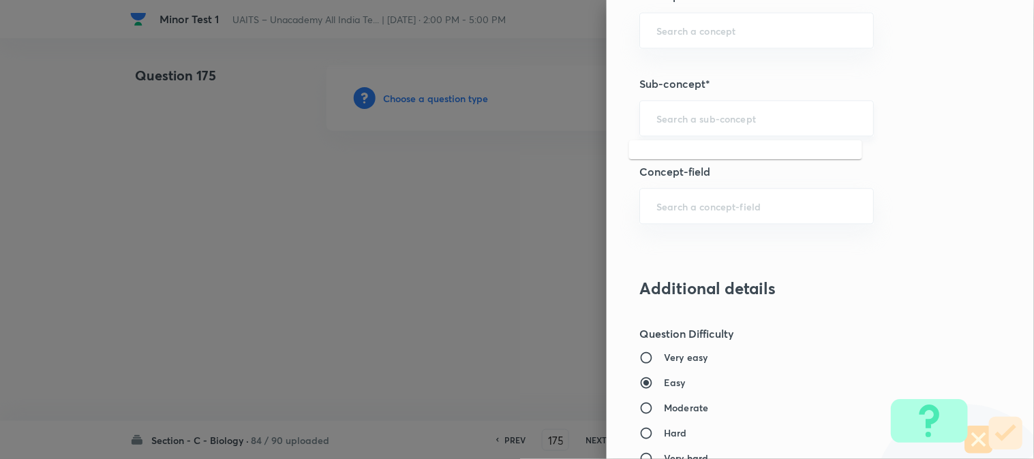
click at [720, 112] on input "text" at bounding box center [756, 118] width 200 height 13
click at [714, 157] on li "Animal Kingdom" at bounding box center [745, 158] width 233 height 25
type input "Animal Kingdom"
type input "Biology"
type input "Diversity of Living Organisms"
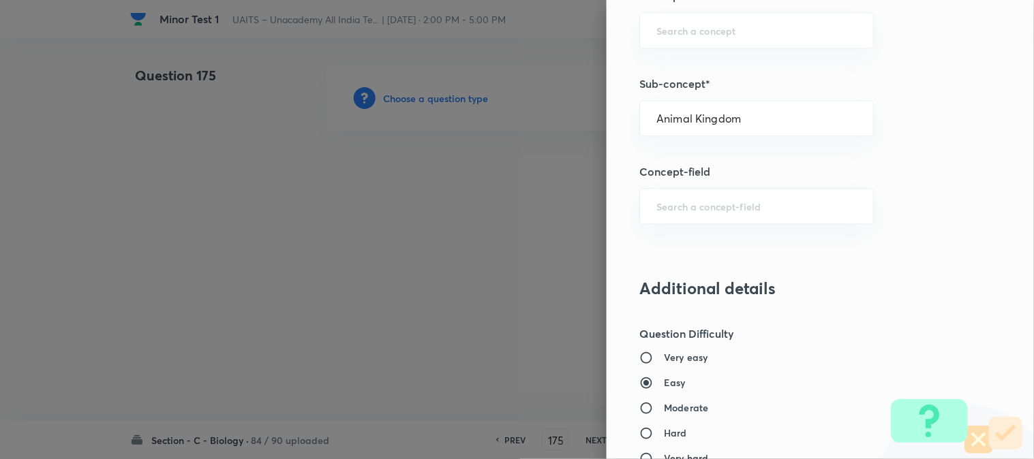
type input "Animal Kingdom"
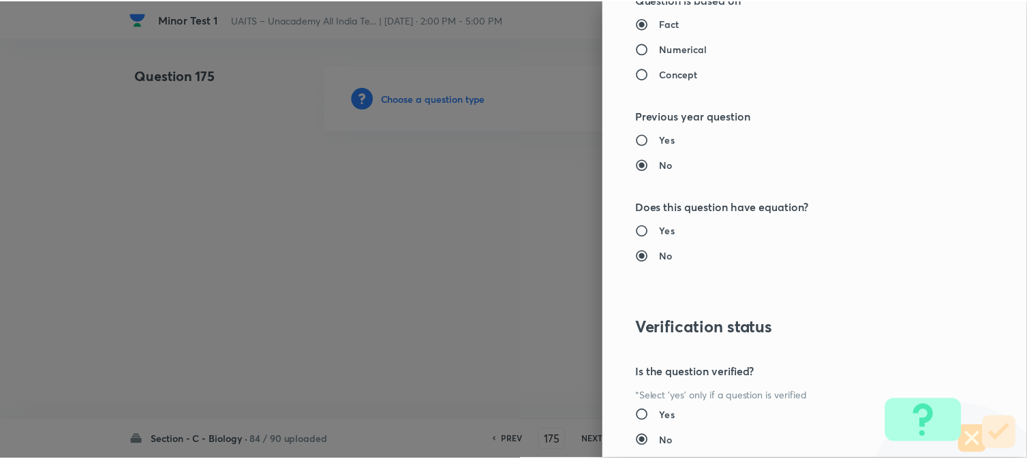
scroll to position [1398, 0]
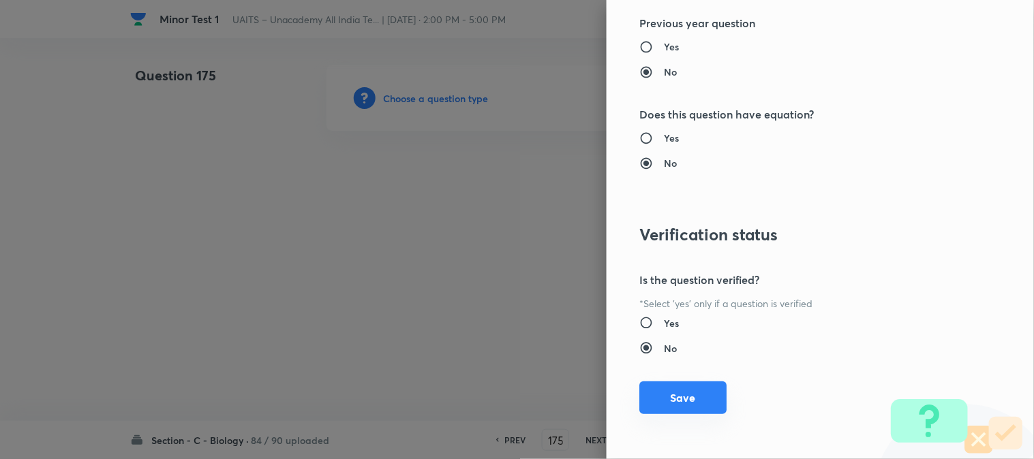
click at [690, 393] on button "Save" at bounding box center [682, 398] width 87 height 33
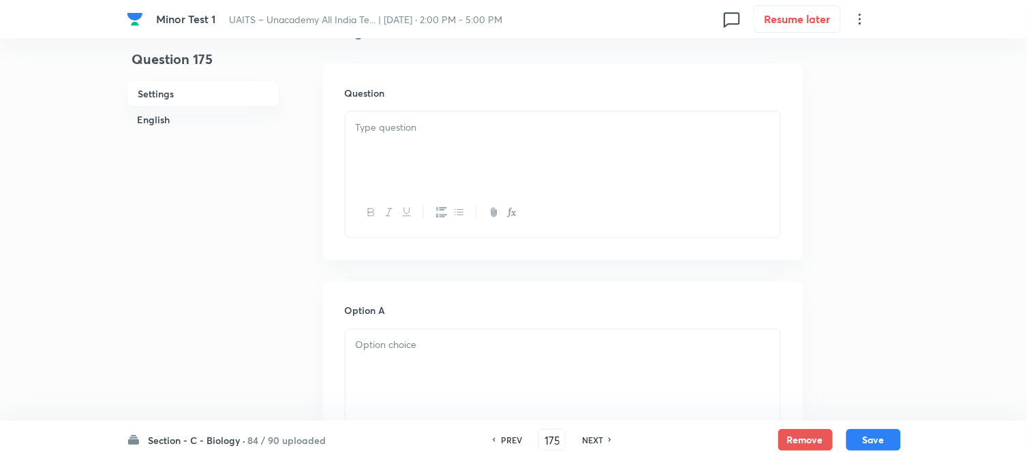
scroll to position [402, 0]
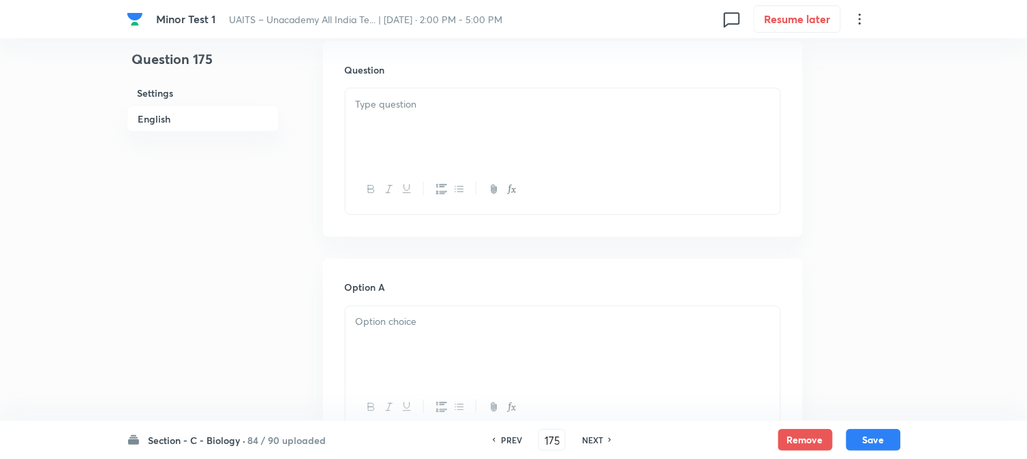
click at [394, 123] on div at bounding box center [563, 127] width 435 height 76
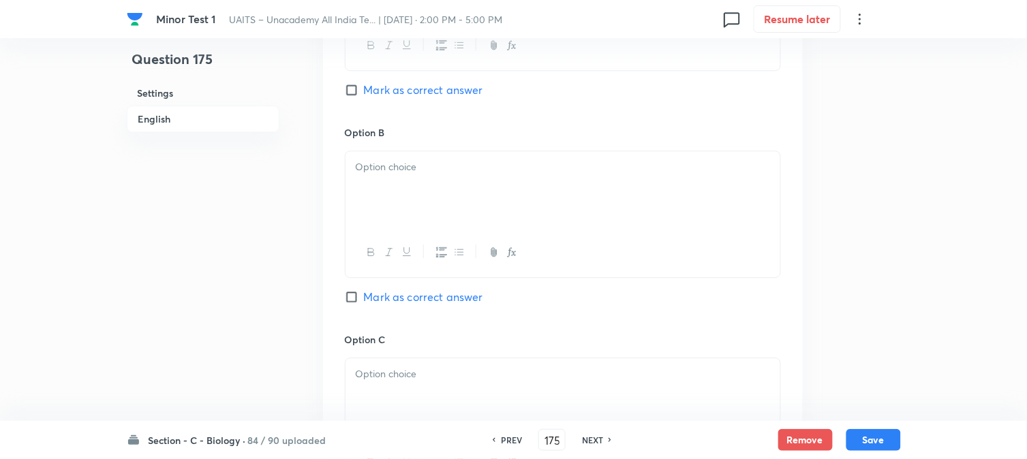
scroll to position [932, 0]
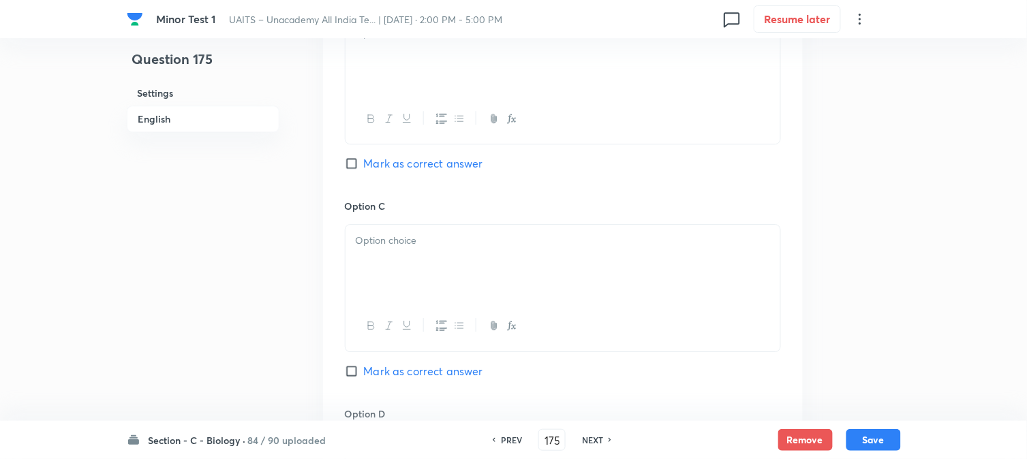
click at [418, 164] on span "Mark as correct answer" at bounding box center [423, 163] width 119 height 16
click at [364, 164] on input "Mark as correct answer" at bounding box center [354, 164] width 19 height 14
checkbox input "true"
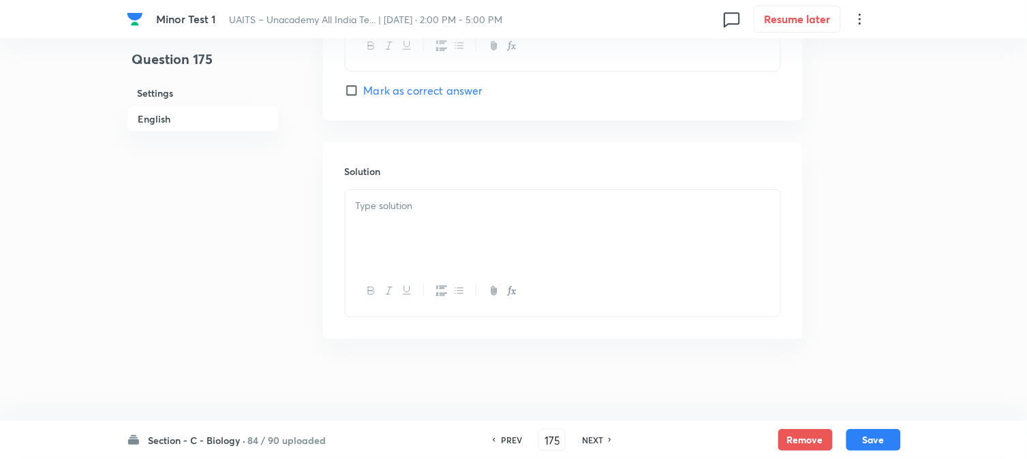
click at [399, 221] on div at bounding box center [563, 228] width 435 height 76
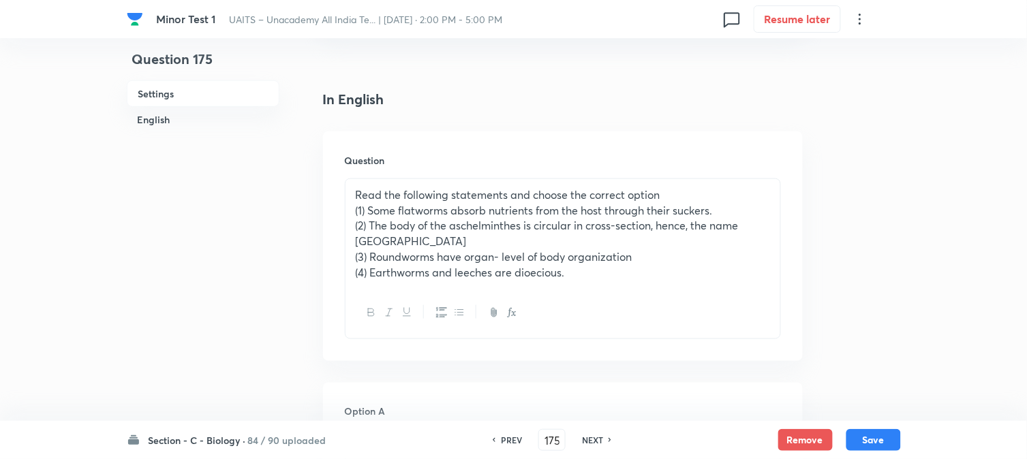
scroll to position [286, 0]
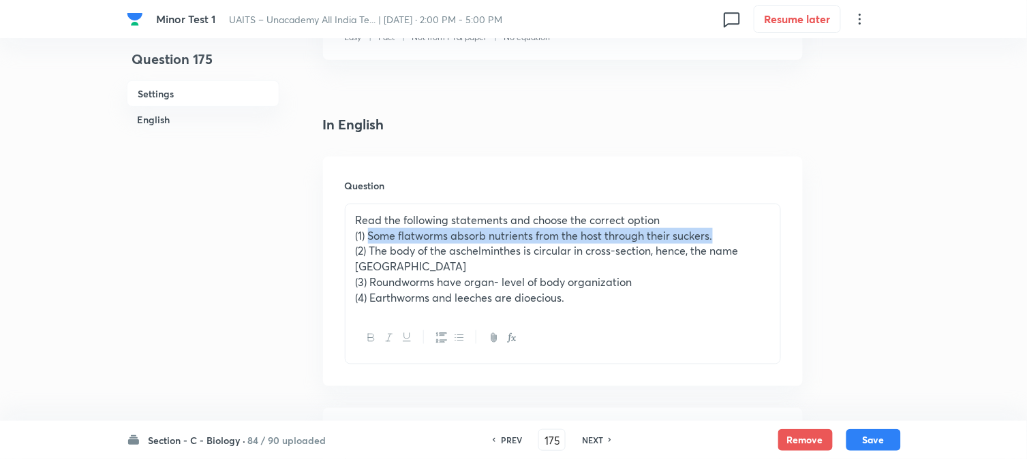
drag, startPoint x: 372, startPoint y: 234, endPoint x: 726, endPoint y: 230, distance: 353.7
click at [726, 232] on p "(1) Some flatworms absorb nutrients from the host through their suckers." at bounding box center [563, 236] width 414 height 16
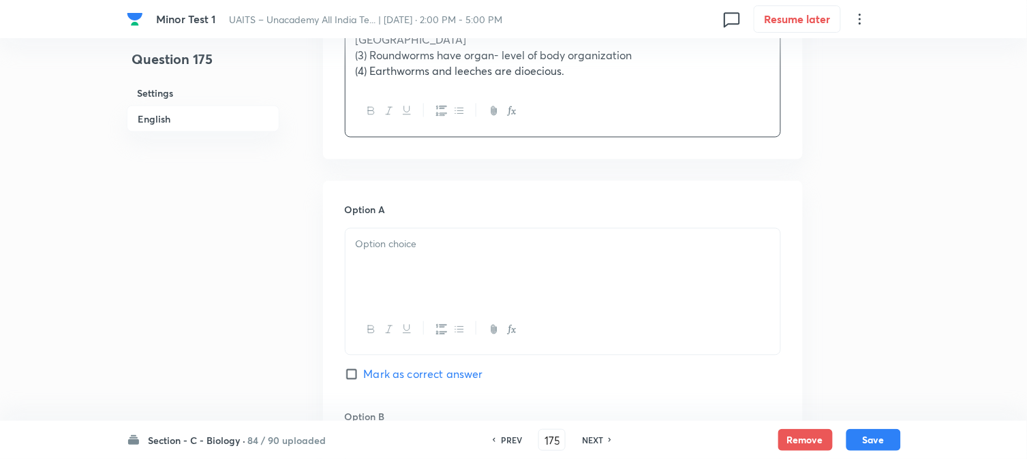
click at [409, 262] on div at bounding box center [563, 267] width 435 height 76
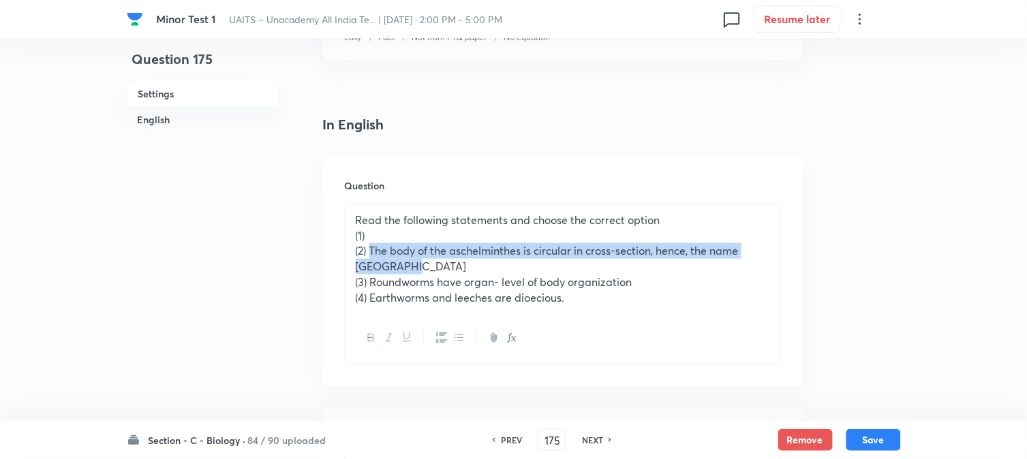
drag, startPoint x: 371, startPoint y: 248, endPoint x: 441, endPoint y: 266, distance: 71.7
click at [441, 266] on p "(2) The body of the aschelminthes is circular in cross-section, hence, the name…" at bounding box center [563, 258] width 414 height 31
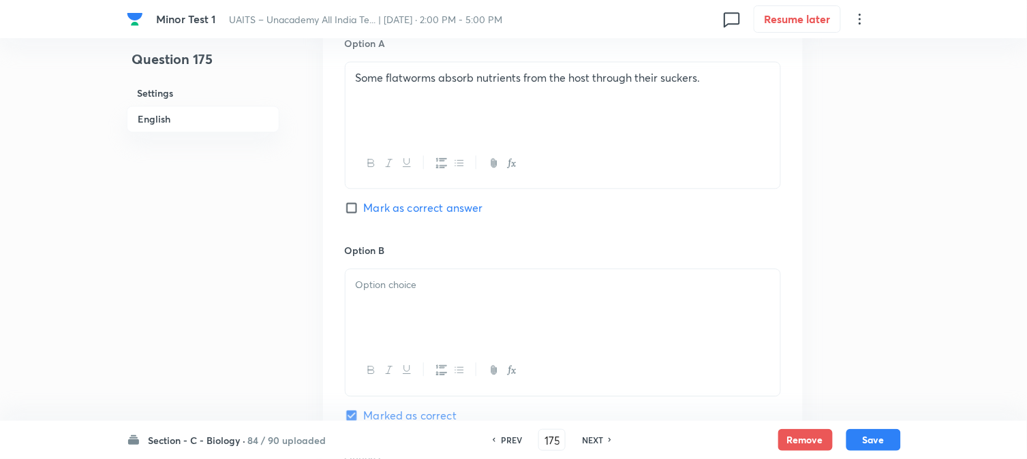
click at [378, 314] on div at bounding box center [563, 307] width 435 height 76
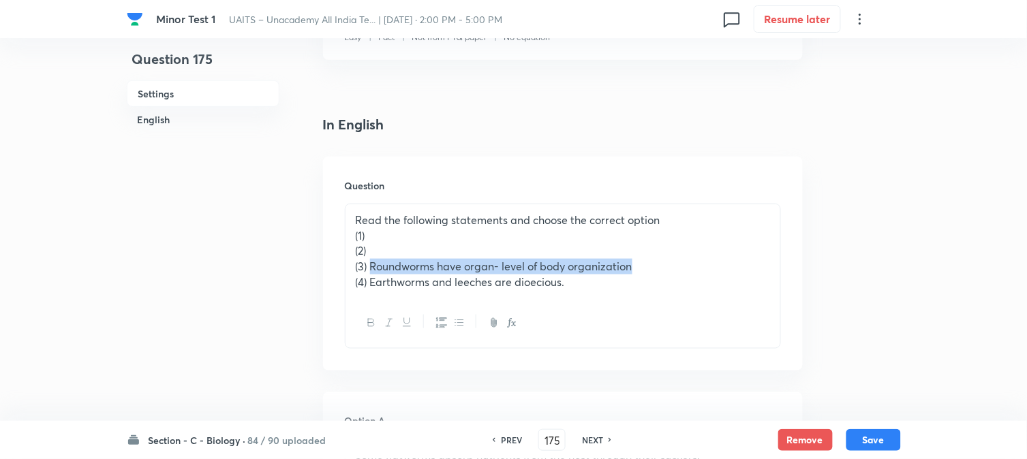
drag, startPoint x: 371, startPoint y: 266, endPoint x: 690, endPoint y: 246, distance: 320.3
click at [713, 260] on p "(3) Roundworms have organ- level of body organization" at bounding box center [563, 267] width 414 height 16
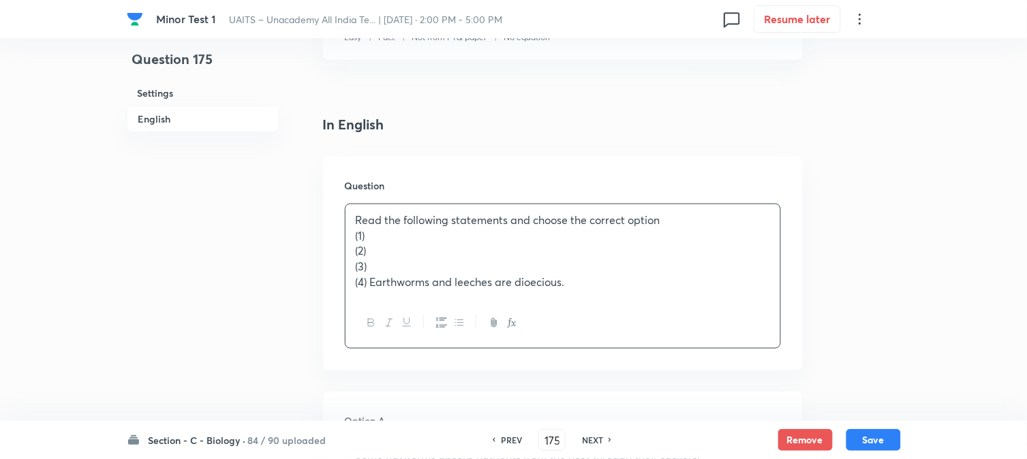
scroll to position [1043, 0]
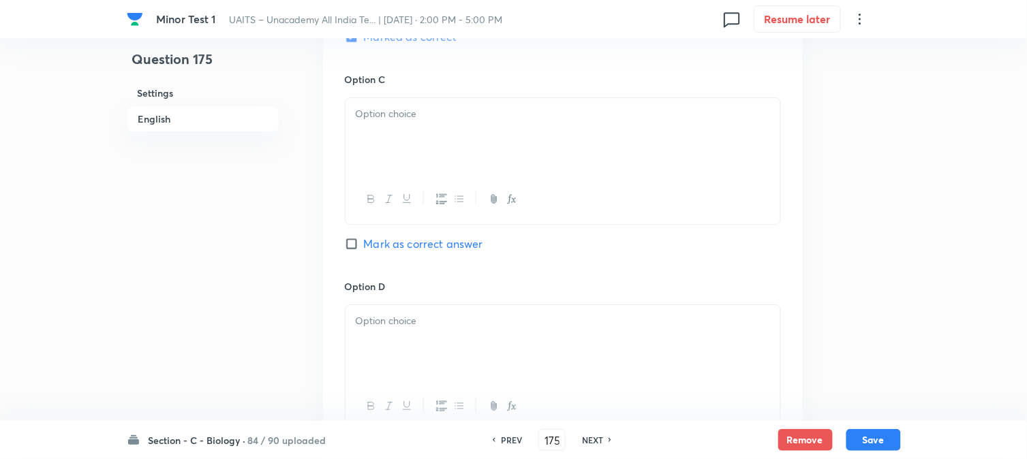
click at [401, 126] on div at bounding box center [563, 136] width 435 height 76
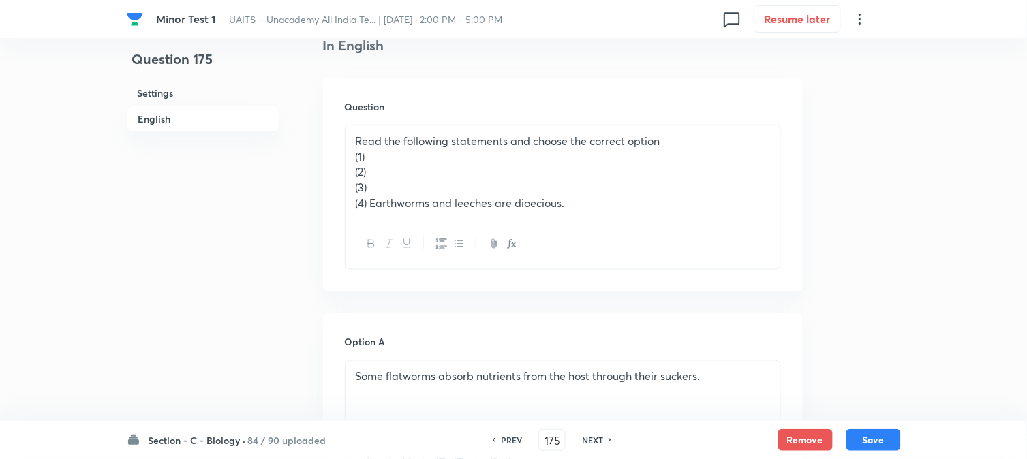
scroll to position [362, 0]
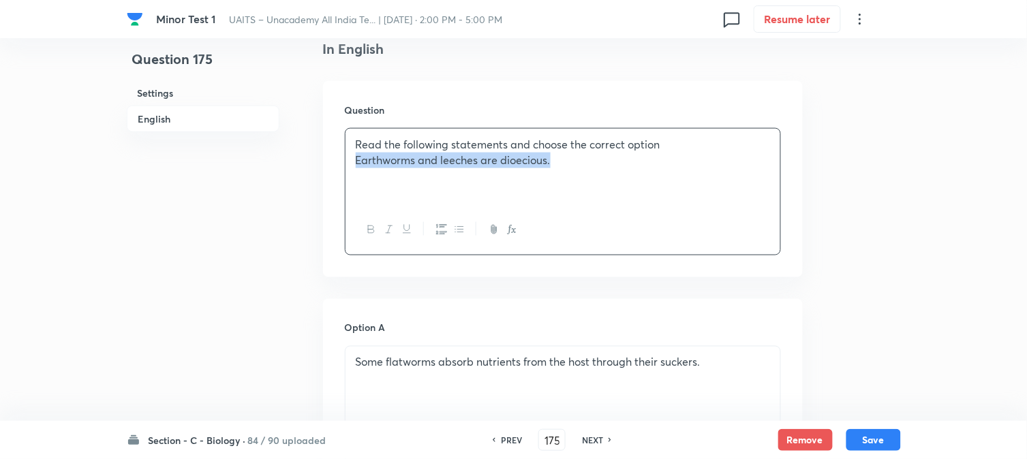
drag, startPoint x: 371, startPoint y: 206, endPoint x: 656, endPoint y: 162, distance: 288.9
click at [656, 162] on p "Earthworms and leeches are dioecious." at bounding box center [563, 161] width 414 height 16
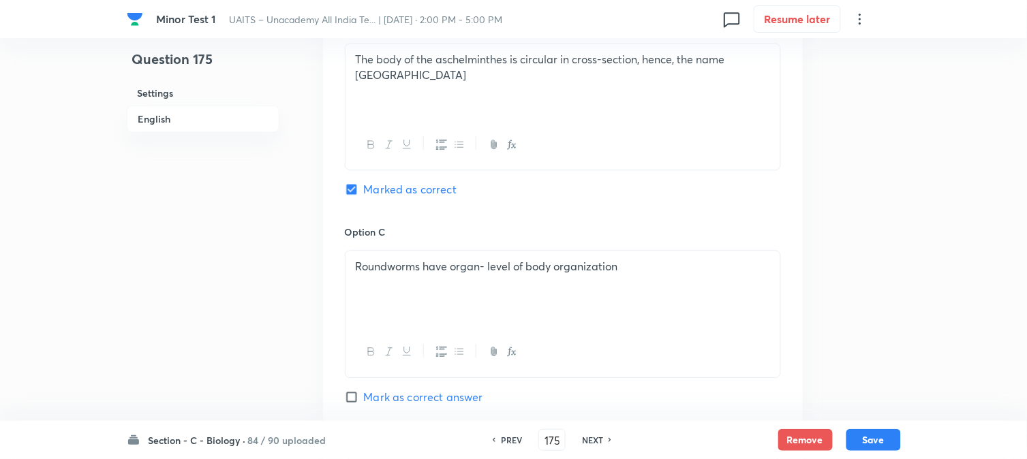
scroll to position [1119, 0]
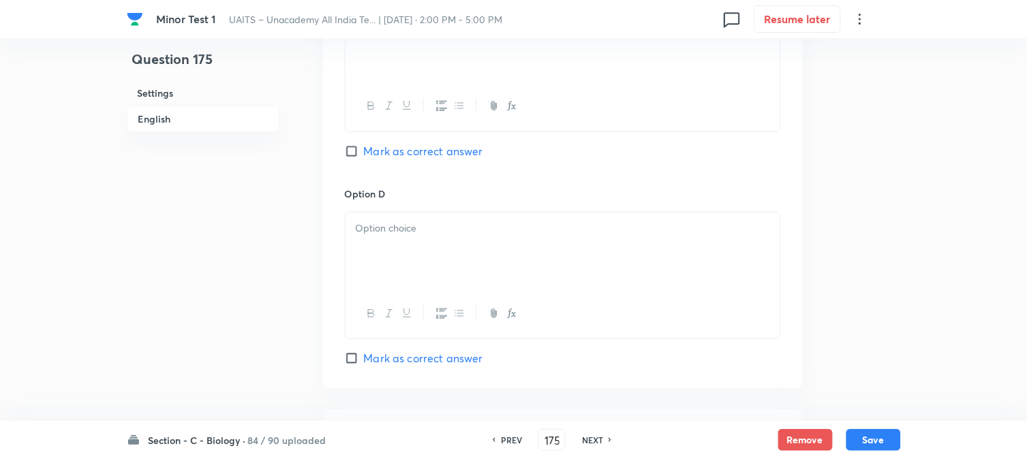
click at [378, 252] on div at bounding box center [563, 251] width 435 height 76
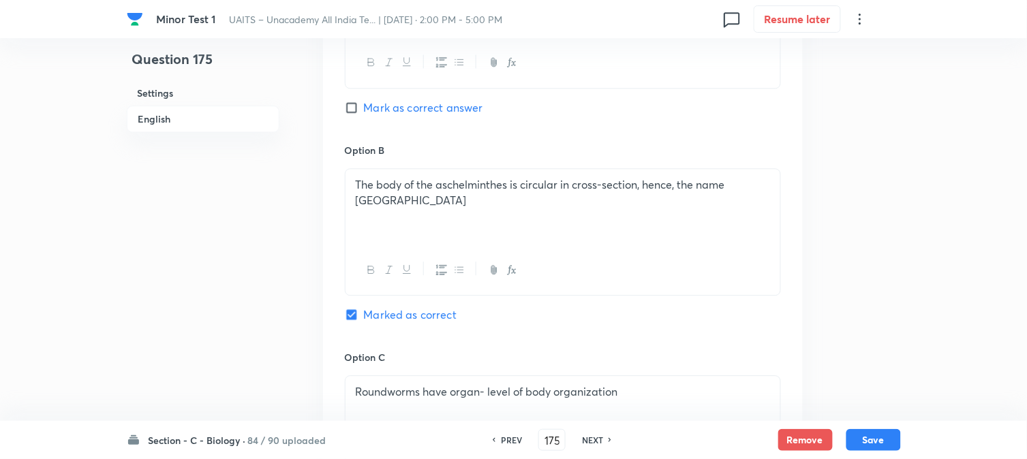
scroll to position [740, 0]
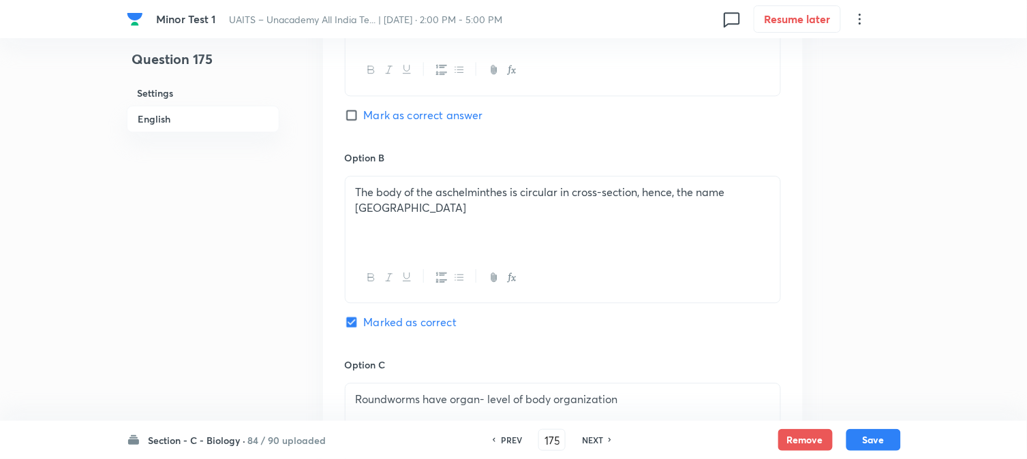
click at [903, 436] on div "Section - C - Biology · 84 / 90 uploaded PREV 175 ​ NEXT Remove Save" at bounding box center [513, 440] width 1027 height 38
click at [888, 440] on button "Save" at bounding box center [873, 439] width 55 height 22
type input "176"
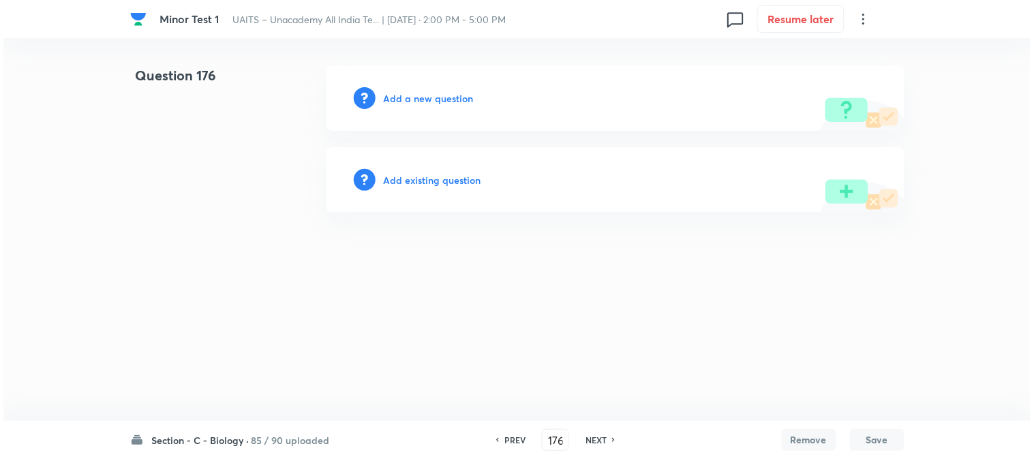
scroll to position [0, 0]
click at [433, 99] on h6 "Add a new question" at bounding box center [429, 98] width 90 height 14
click at [433, 99] on h6 "Choose a question type" at bounding box center [436, 98] width 105 height 14
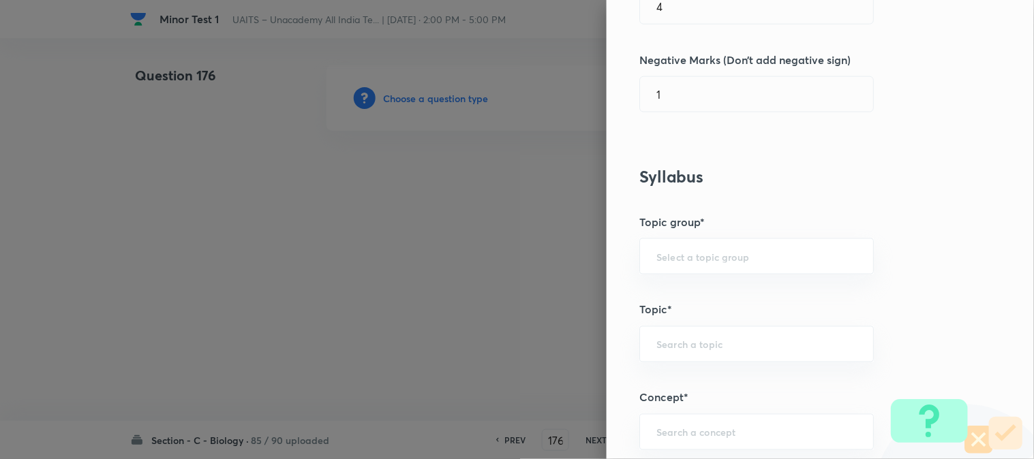
scroll to position [804, 0]
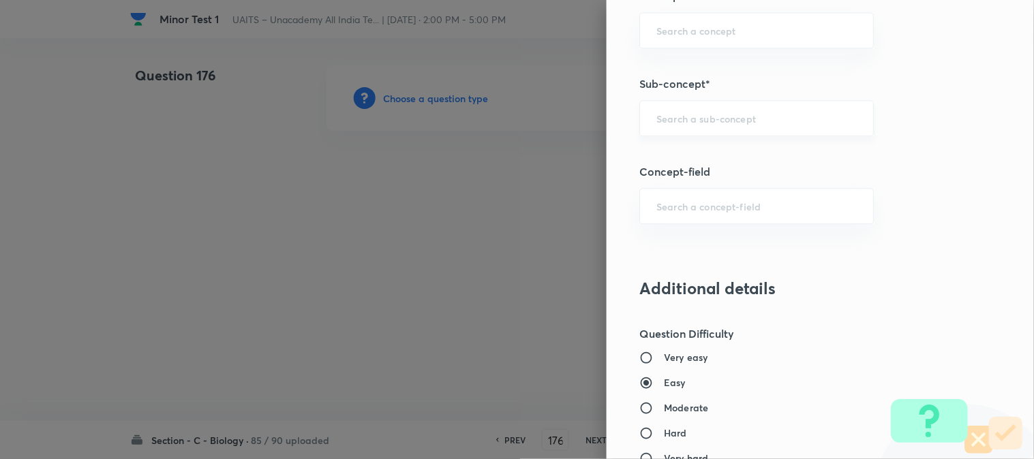
click at [685, 119] on input "text" at bounding box center [756, 118] width 200 height 13
click at [703, 150] on li "Animal Kingdom" at bounding box center [745, 158] width 233 height 25
type input "Animal Kingdom"
type input "Biology"
type input "Diversity of Living Organisms"
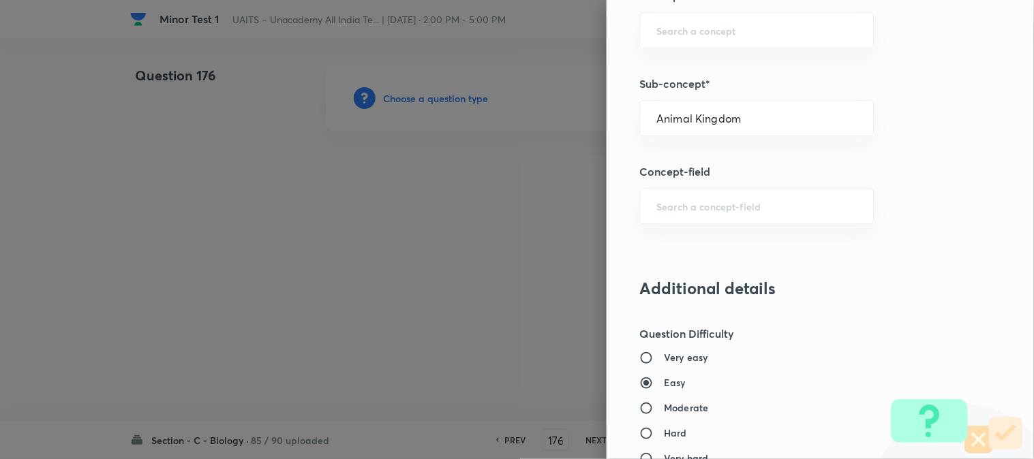
type input "Animal Kingdom"
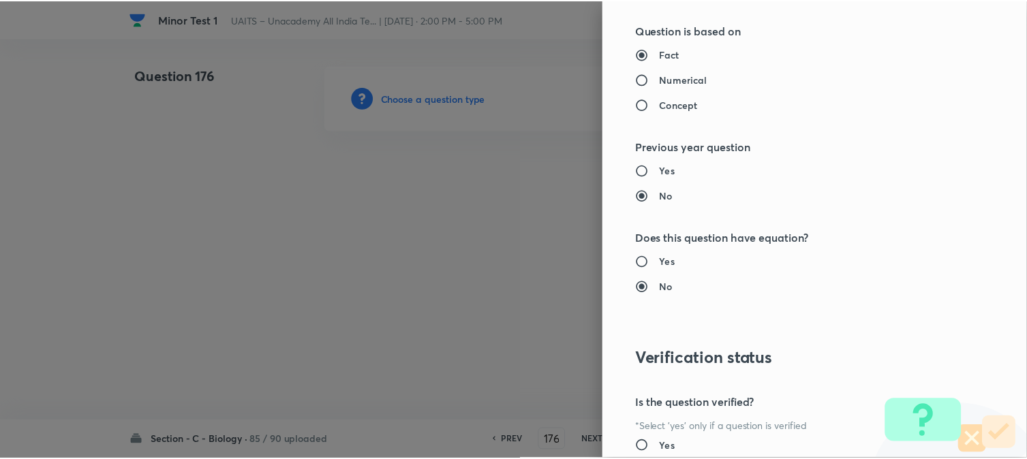
scroll to position [1398, 0]
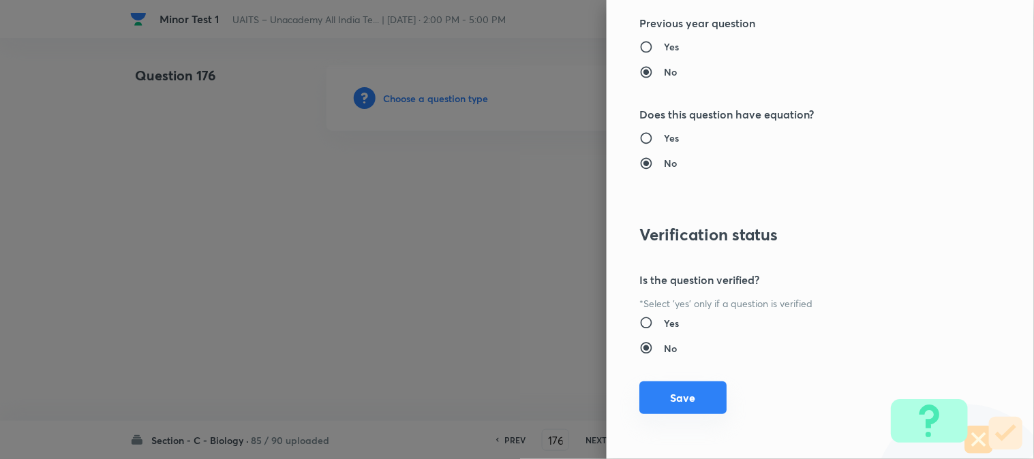
click at [667, 403] on button "Save" at bounding box center [682, 398] width 87 height 33
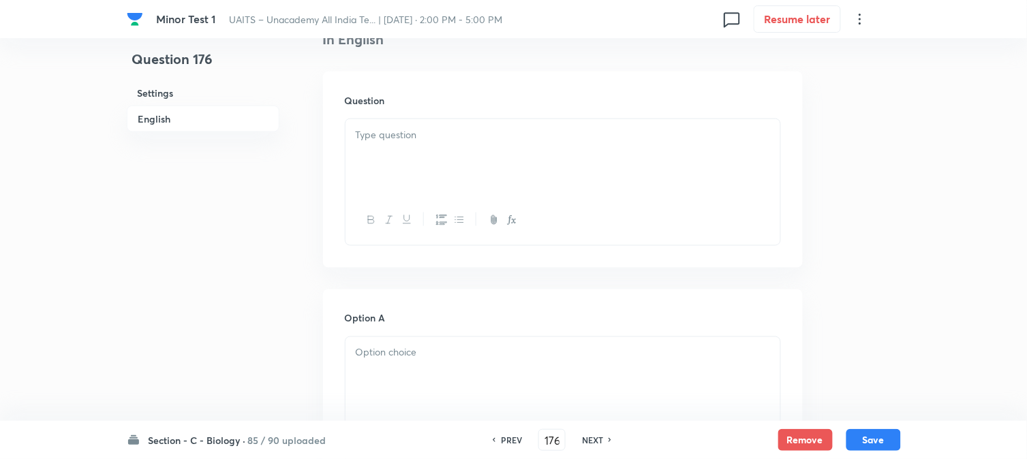
scroll to position [402, 0]
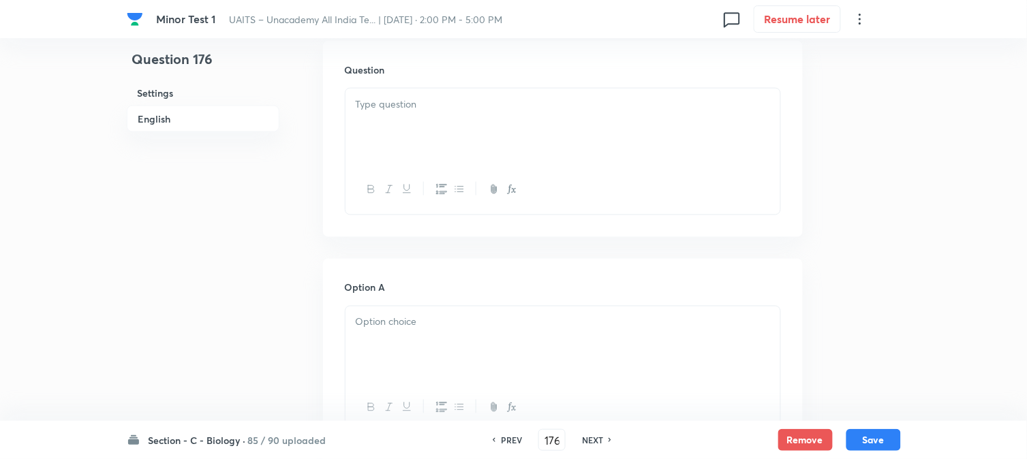
click at [380, 119] on div at bounding box center [563, 127] width 435 height 76
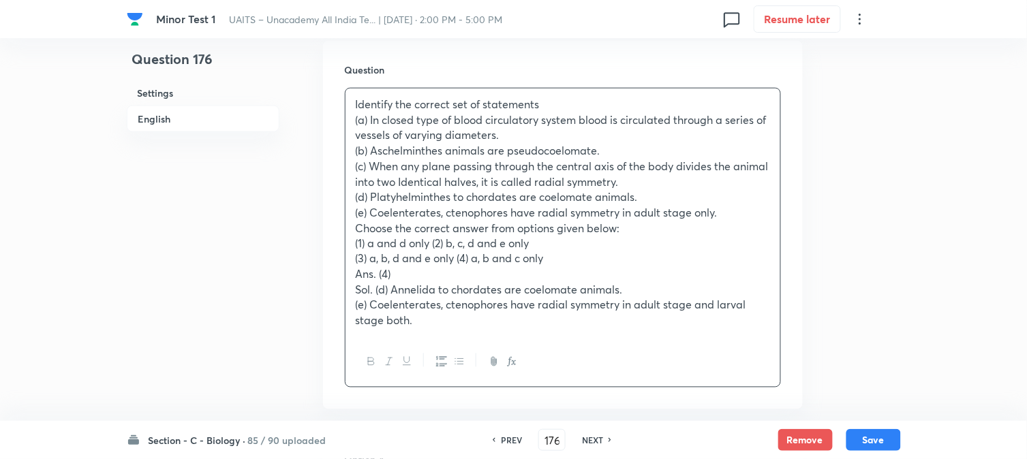
click at [433, 246] on p "(1) a and d only (2) b, c, d and e only" at bounding box center [563, 244] width 414 height 16
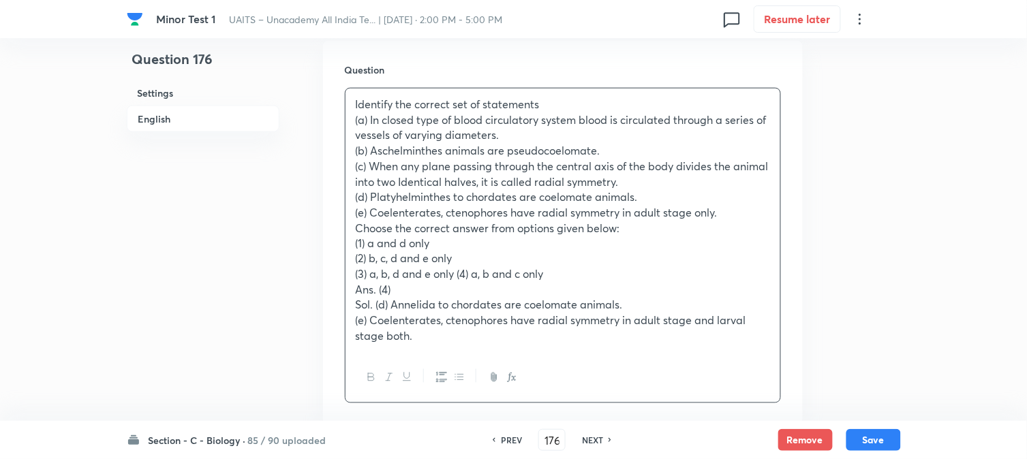
click at [459, 276] on p "(3) a, b, d and e only (4) a, b and c only" at bounding box center [563, 275] width 414 height 16
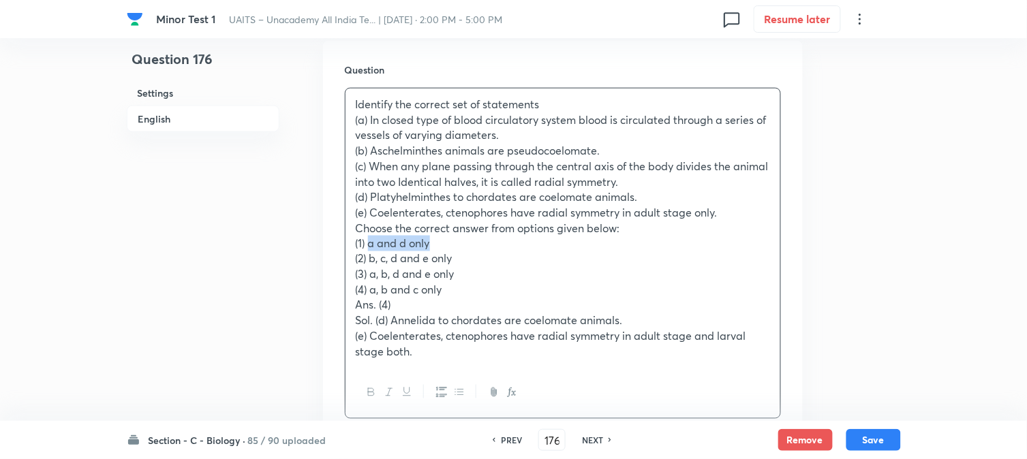
drag, startPoint x: 368, startPoint y: 243, endPoint x: 476, endPoint y: 243, distance: 107.7
click at [476, 243] on p "(1) a and d only" at bounding box center [563, 244] width 414 height 16
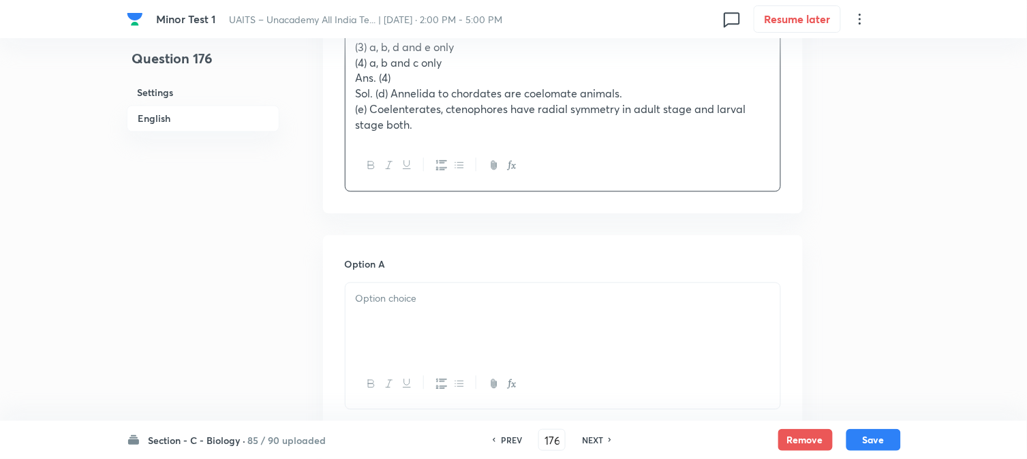
drag, startPoint x: 391, startPoint y: 291, endPoint x: 391, endPoint y: 298, distance: 7.5
click at [391, 296] on div at bounding box center [563, 322] width 435 height 76
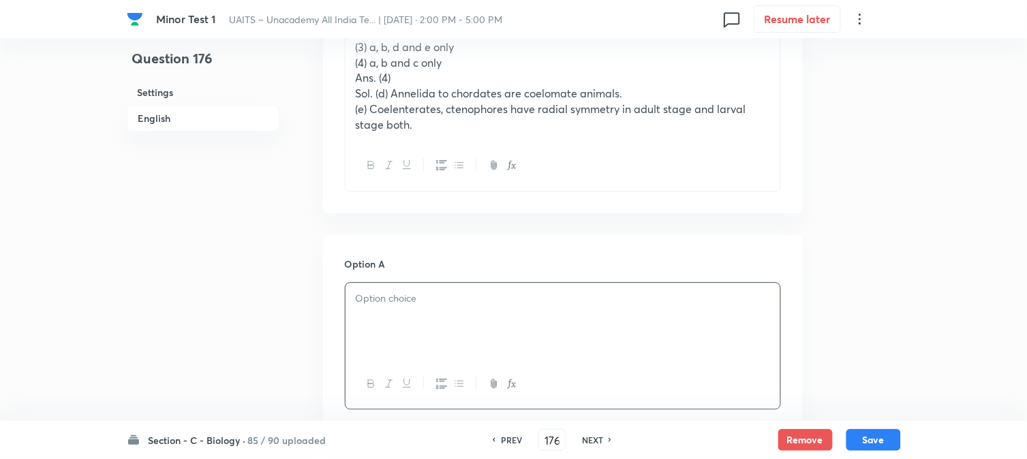
click at [391, 309] on div at bounding box center [563, 322] width 435 height 76
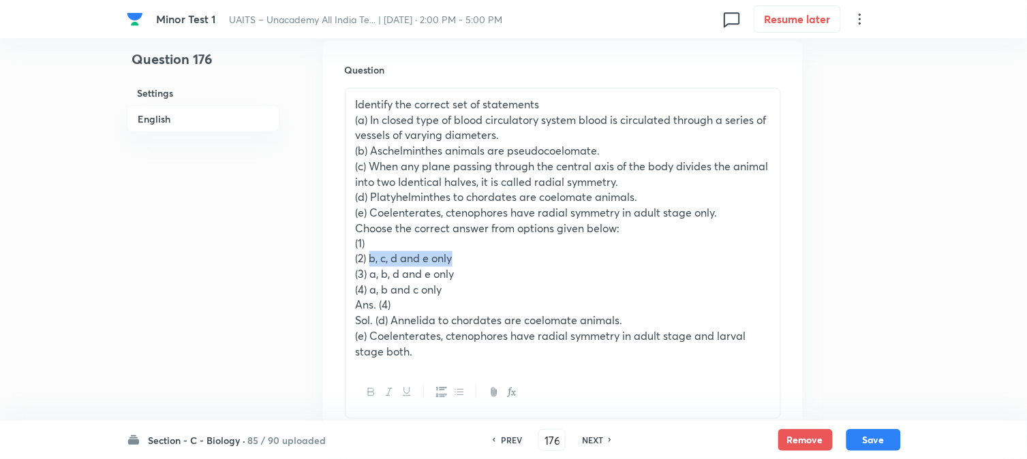
drag, startPoint x: 371, startPoint y: 260, endPoint x: 491, endPoint y: 260, distance: 119.9
click at [491, 260] on p "(2) b, c, d and e only" at bounding box center [563, 259] width 414 height 16
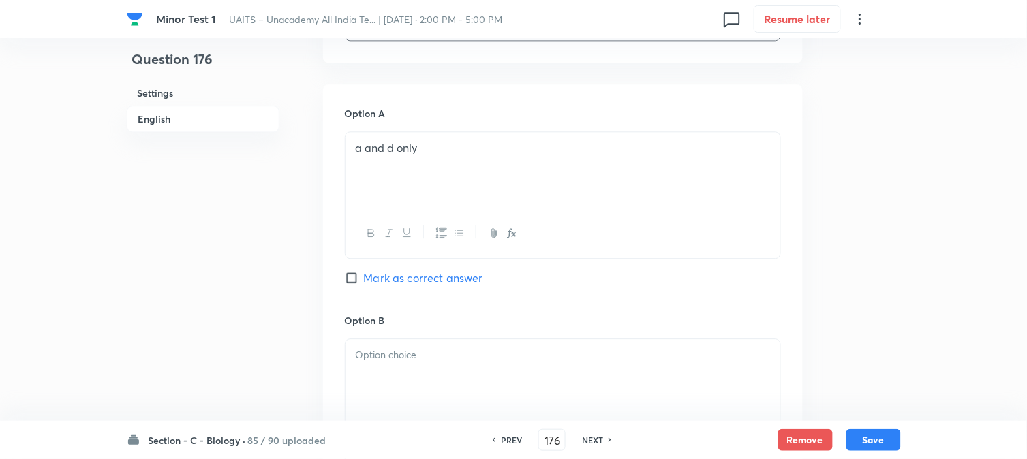
click at [384, 390] on div at bounding box center [563, 377] width 435 height 76
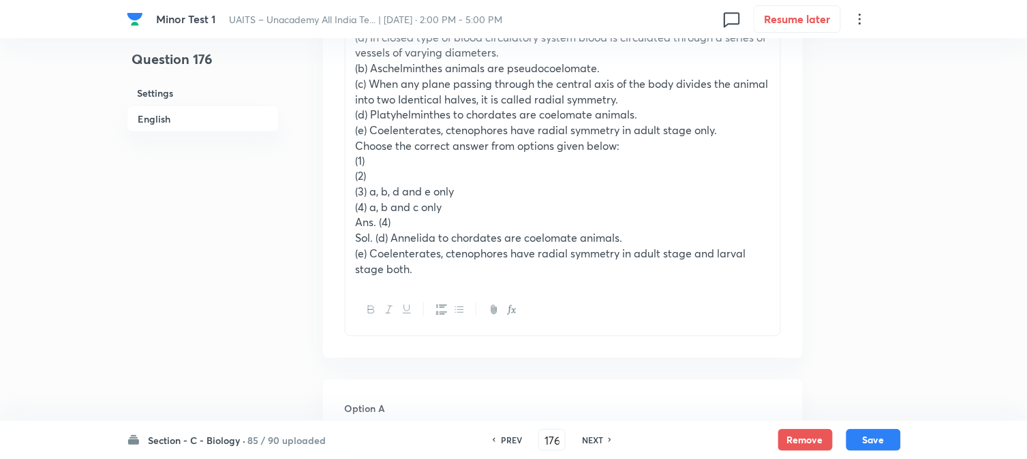
scroll to position [478, 0]
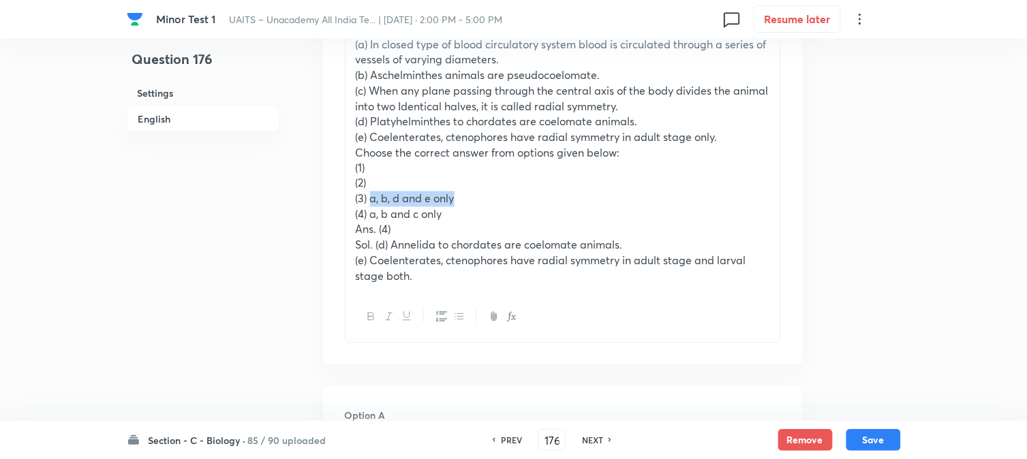
drag, startPoint x: 370, startPoint y: 195, endPoint x: 476, endPoint y: 194, distance: 105.6
click at [476, 194] on p "(3) a, b, d and e only" at bounding box center [563, 200] width 414 height 16
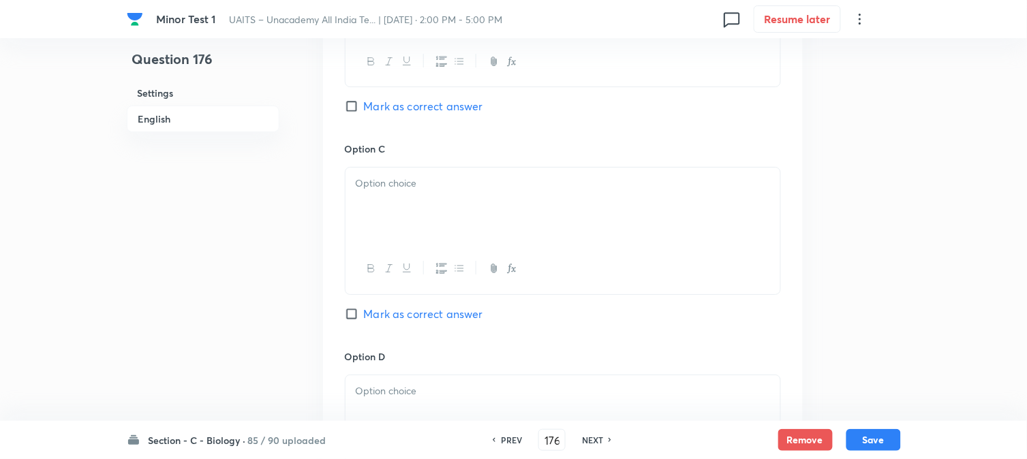
click at [392, 226] on div at bounding box center [563, 206] width 435 height 76
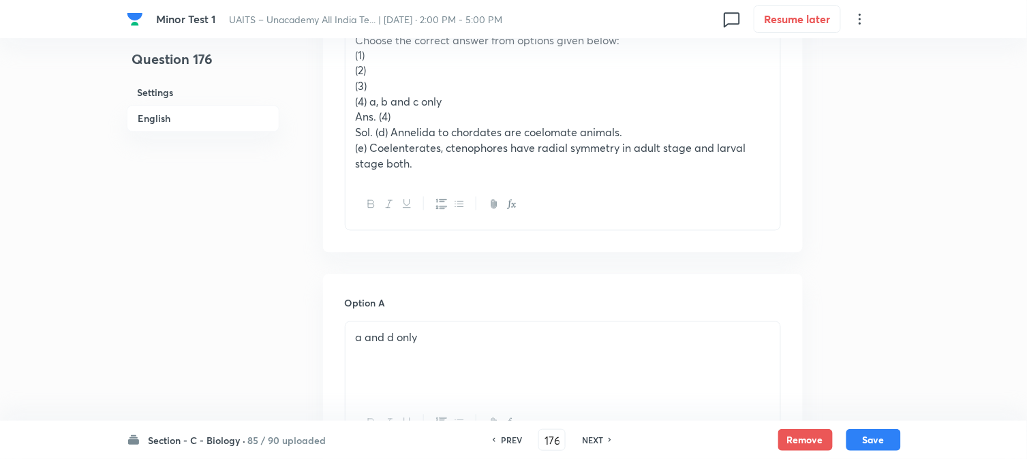
scroll to position [553, 0]
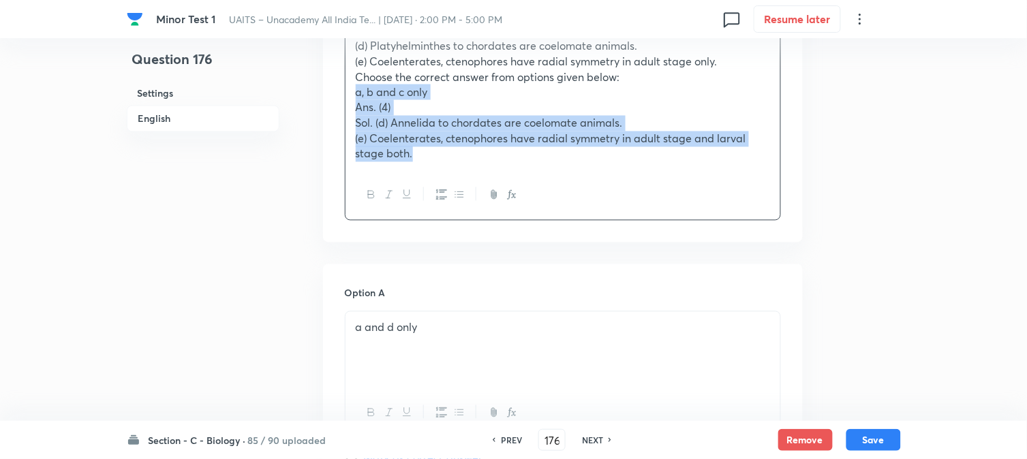
drag, startPoint x: 371, startPoint y: 138, endPoint x: 662, endPoint y: 214, distance: 301.5
click at [662, 214] on div "Identify the correct set of statements (a) In closed type of blood circulatory …" at bounding box center [563, 79] width 436 height 284
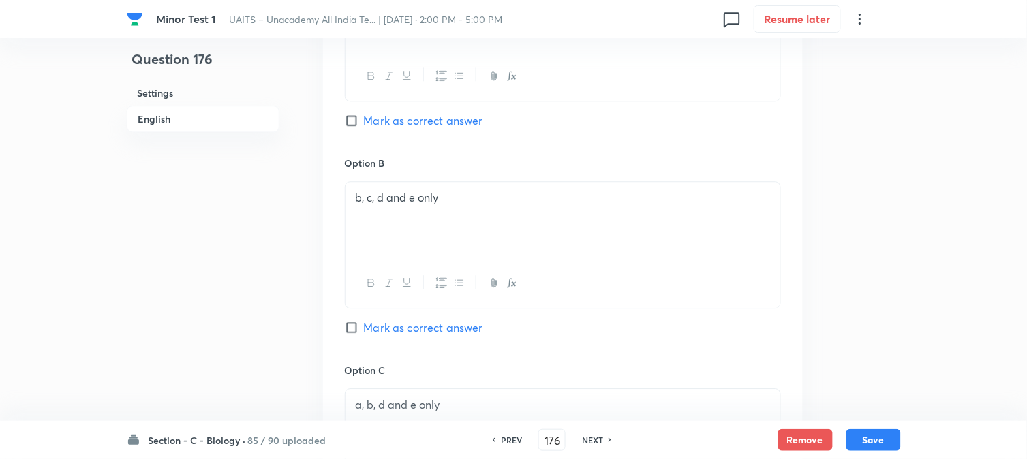
scroll to position [1235, 0]
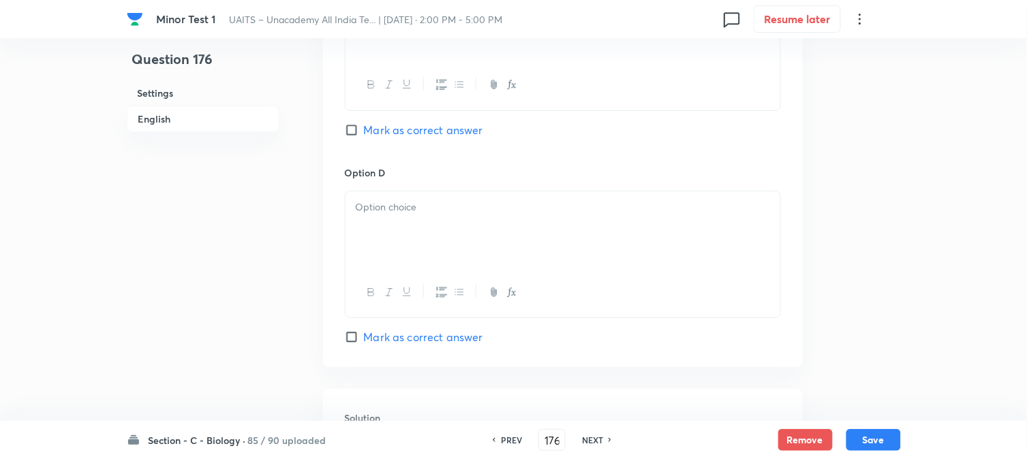
click at [395, 232] on div at bounding box center [563, 230] width 435 height 76
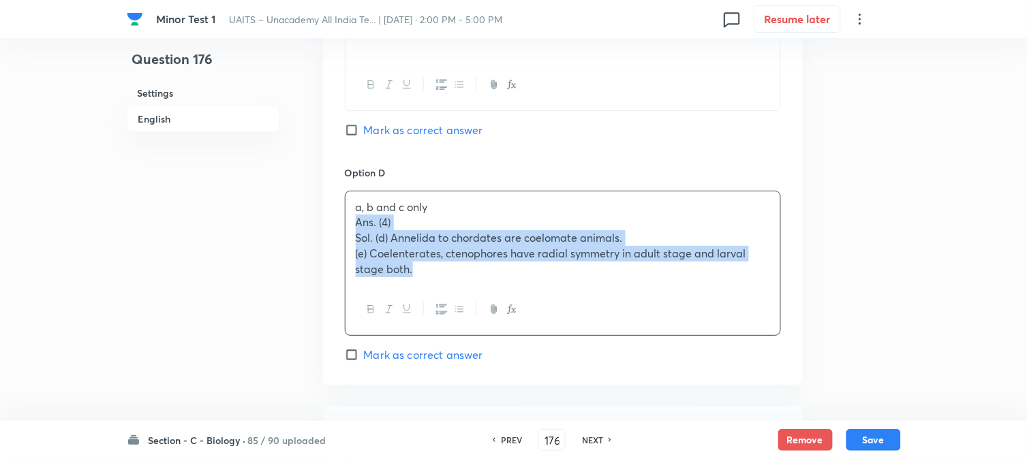
drag, startPoint x: 349, startPoint y: 221, endPoint x: 453, endPoint y: 290, distance: 124.6
click at [453, 290] on div "a, b and c only Ans. (4) Sol. (d) Annelida to chordates are coelomate animals. …" at bounding box center [563, 263] width 436 height 145
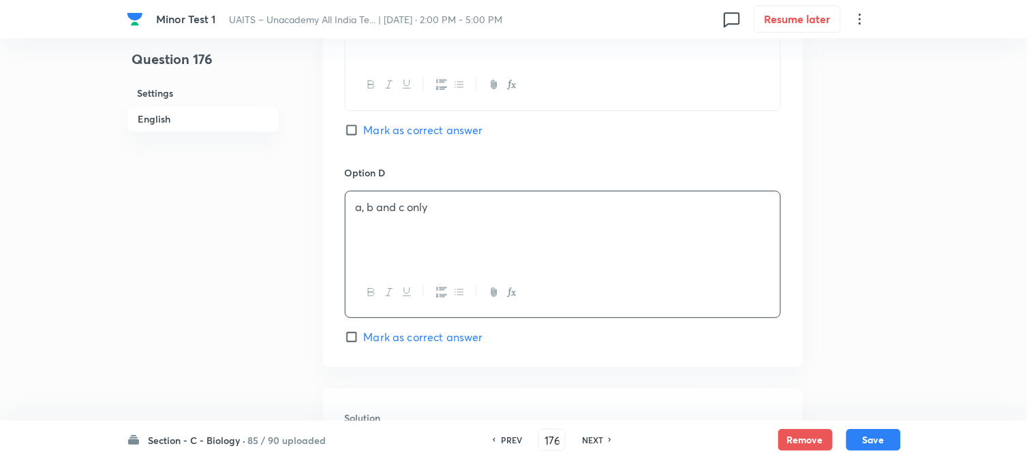
click at [424, 317] on div at bounding box center [563, 293] width 435 height 50
click at [423, 341] on span "Mark as correct answer" at bounding box center [423, 337] width 119 height 16
click at [364, 341] on input "Mark as correct answer" at bounding box center [354, 338] width 19 height 14
checkbox input "true"
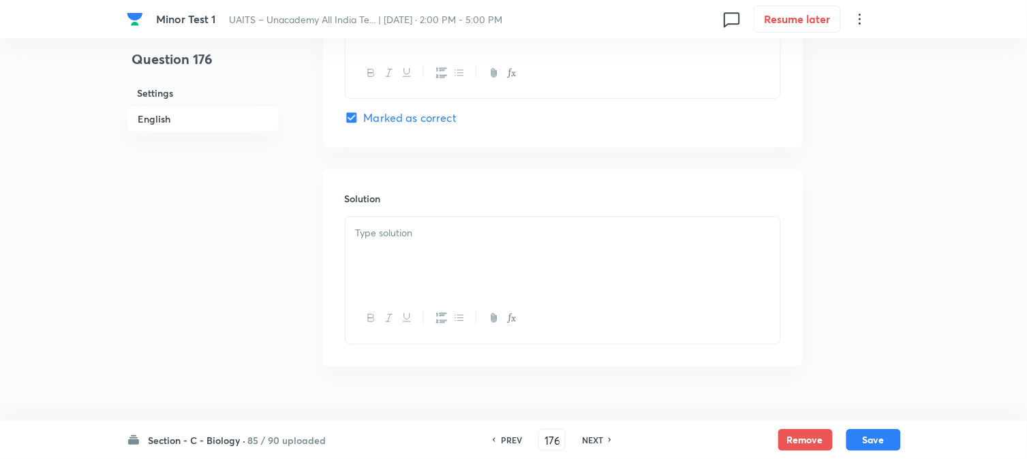
scroll to position [1462, 0]
click at [390, 282] on div at bounding box center [563, 248] width 435 height 76
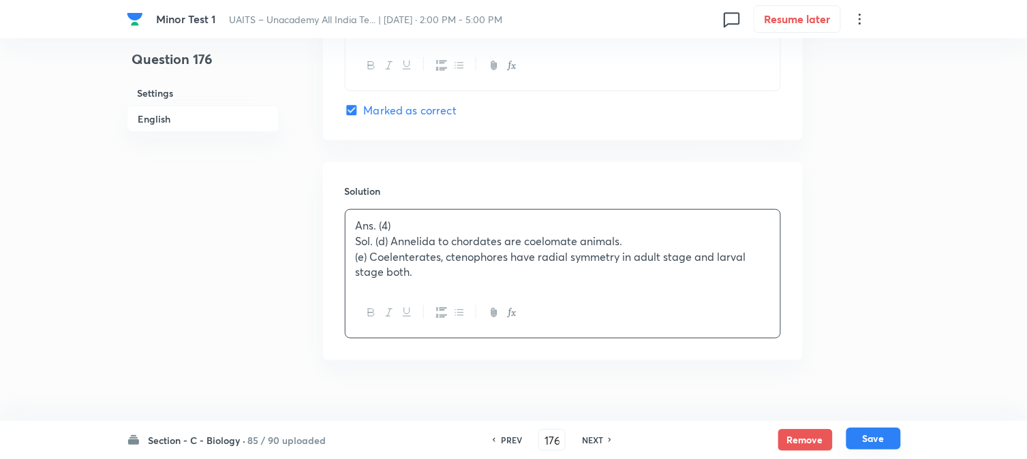
click at [871, 444] on button "Save" at bounding box center [873, 439] width 55 height 22
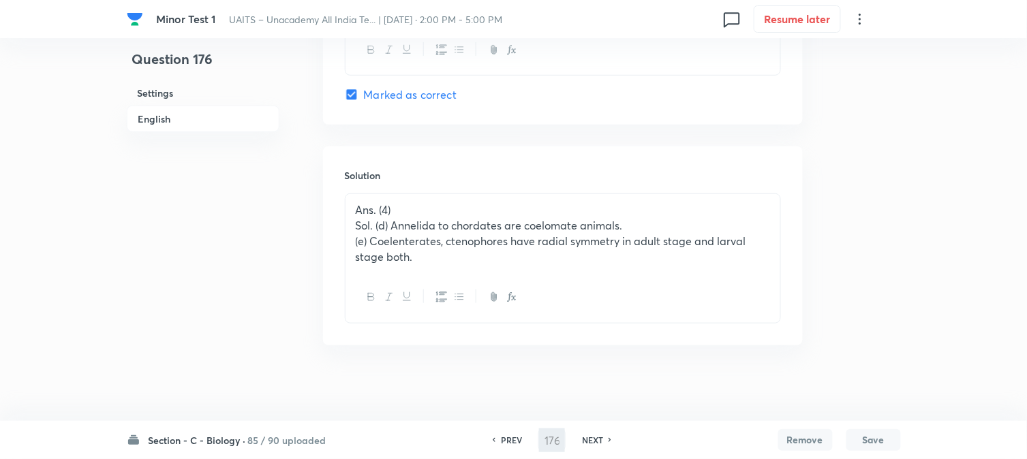
type input "177"
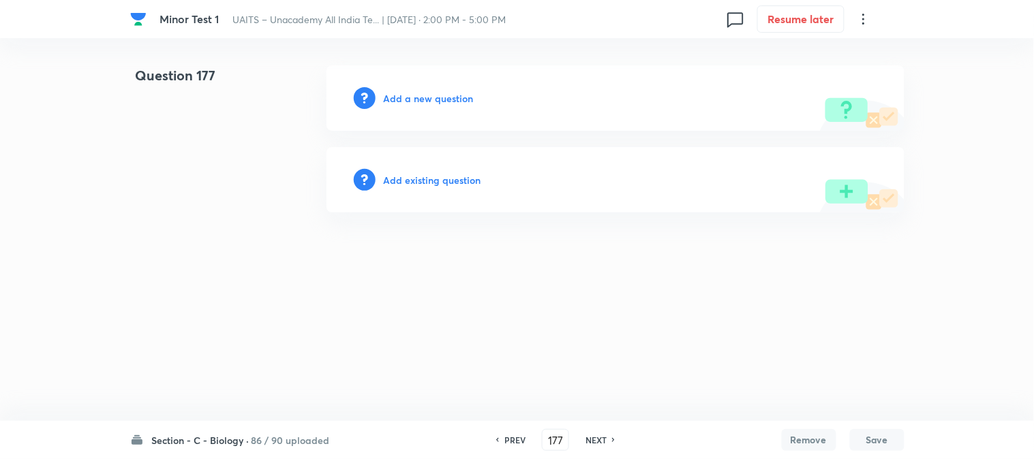
click at [448, 102] on h6 "Add a new question" at bounding box center [429, 98] width 90 height 14
click at [448, 99] on h6 "Choose a question type" at bounding box center [436, 98] width 105 height 14
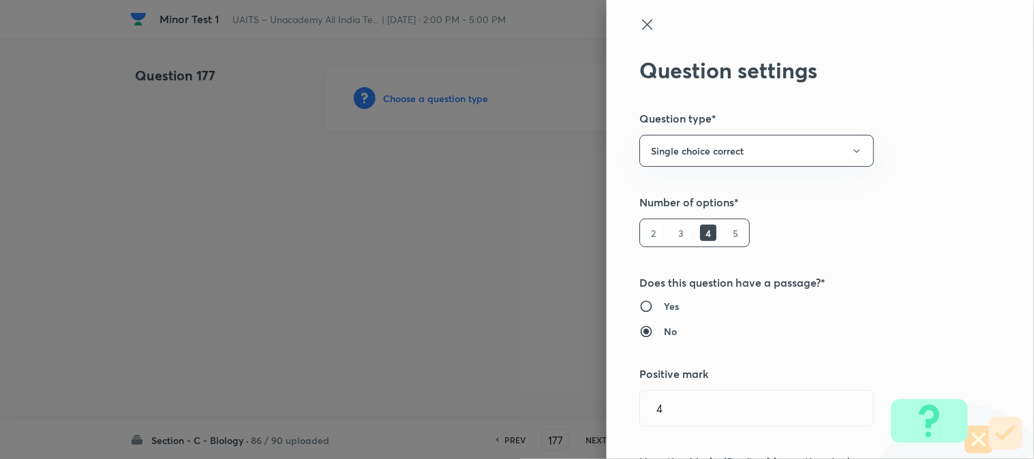
click at [448, 99] on div at bounding box center [517, 229] width 1034 height 459
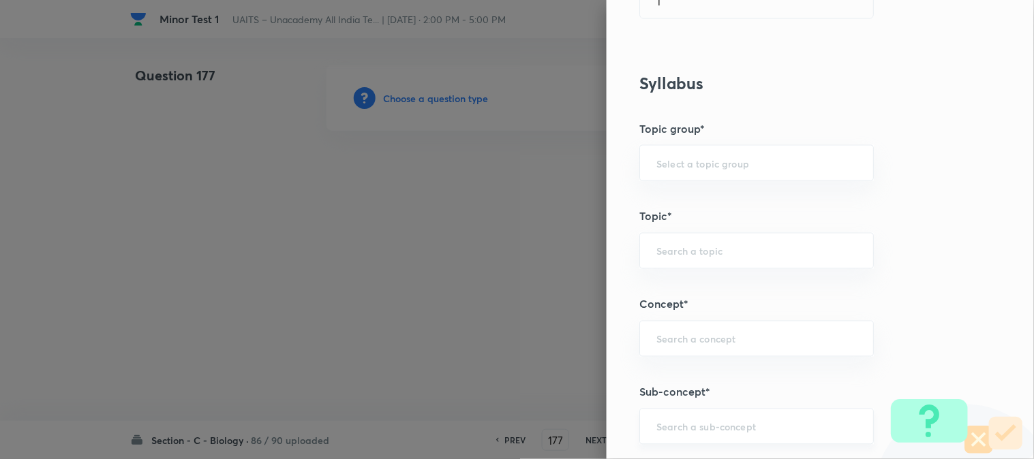
scroll to position [804, 0]
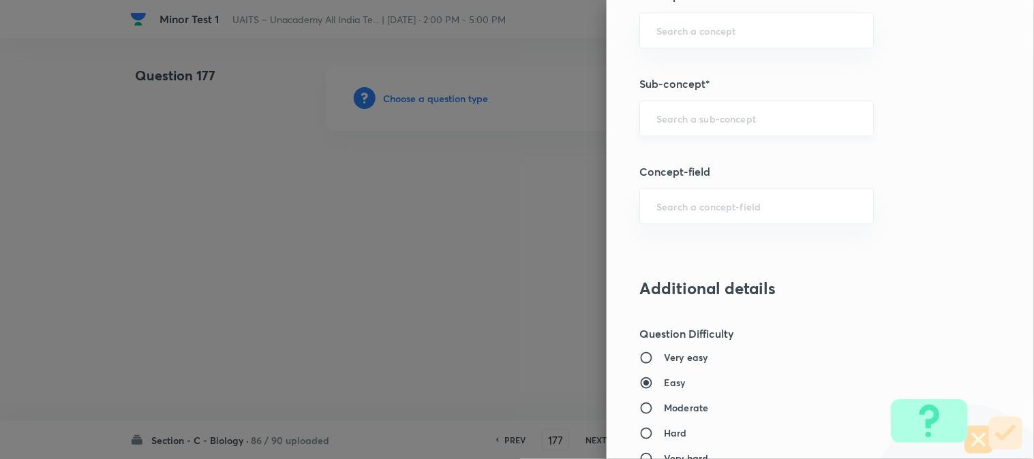
click at [720, 128] on div "​" at bounding box center [756, 118] width 234 height 36
click at [728, 160] on li "Animal Kingdom" at bounding box center [745, 158] width 233 height 25
type input "Animal Kingdom"
type input "Biology"
type input "Diversity of Living Organisms"
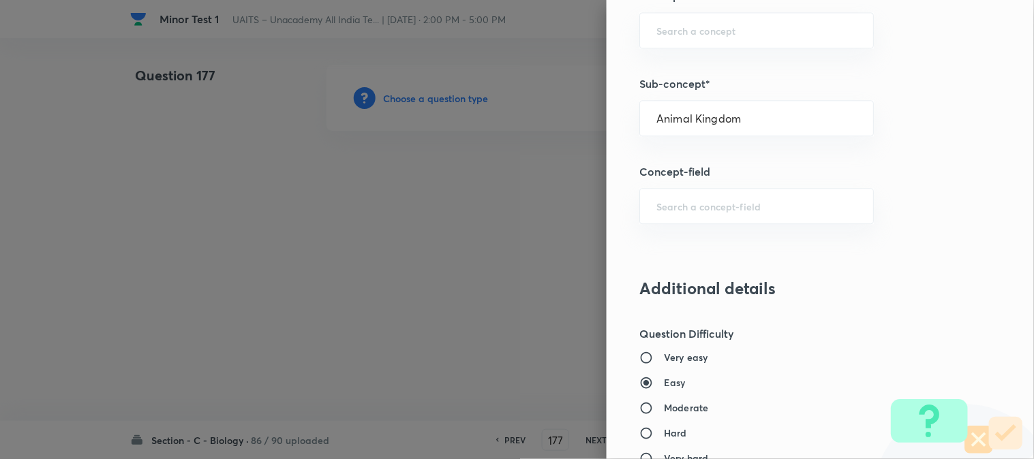
type input "Animal Kingdom"
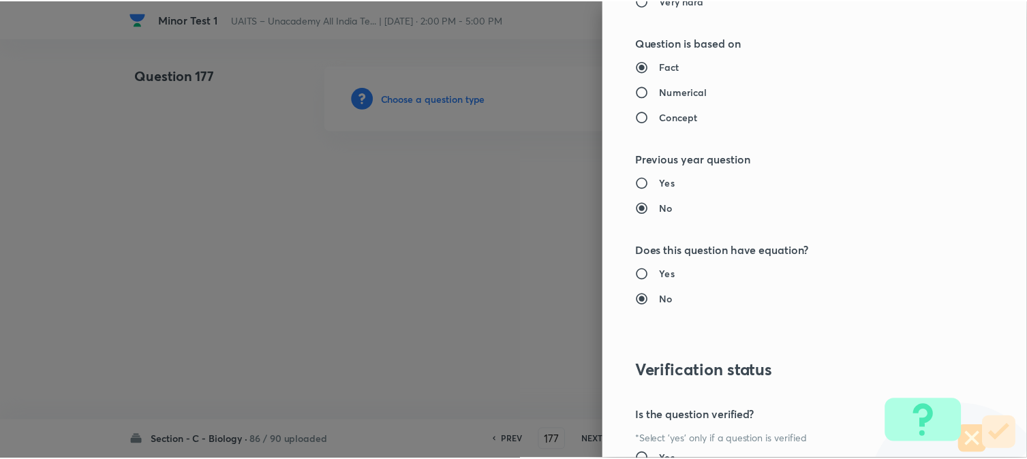
scroll to position [1398, 0]
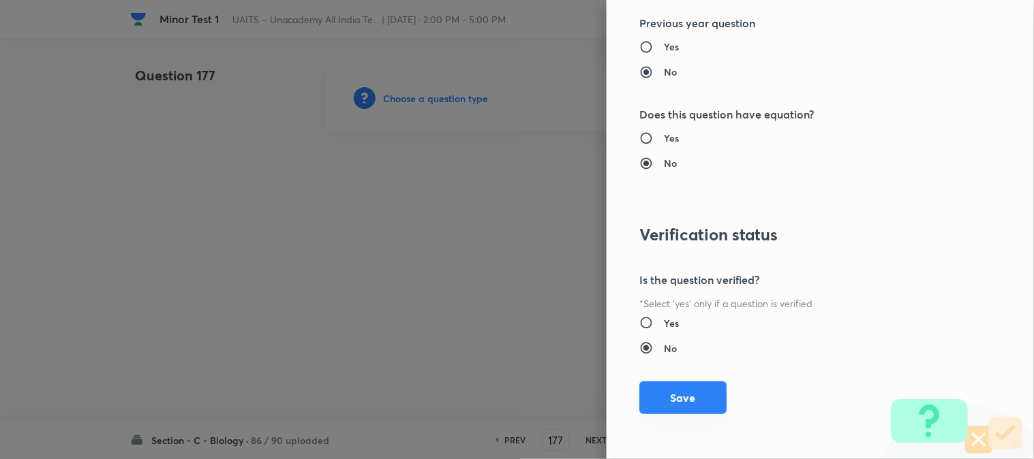
click at [692, 401] on button "Save" at bounding box center [682, 398] width 87 height 33
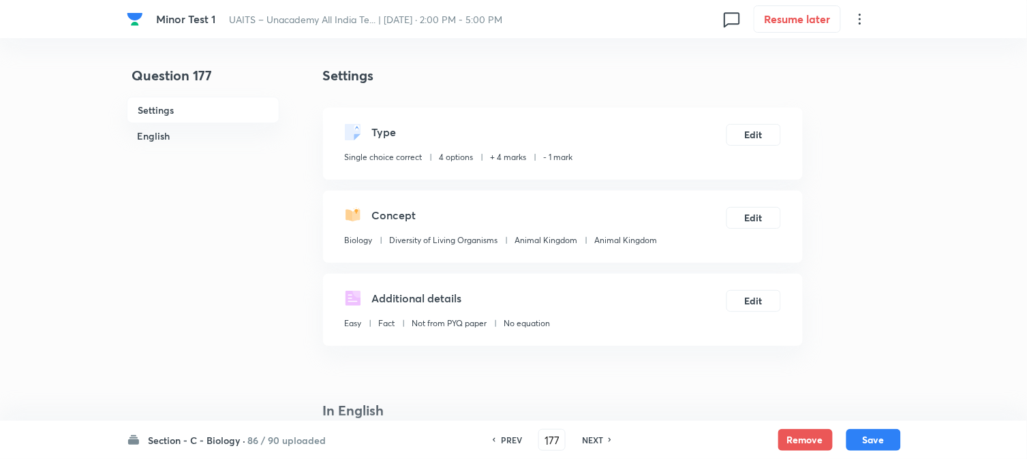
scroll to position [402, 0]
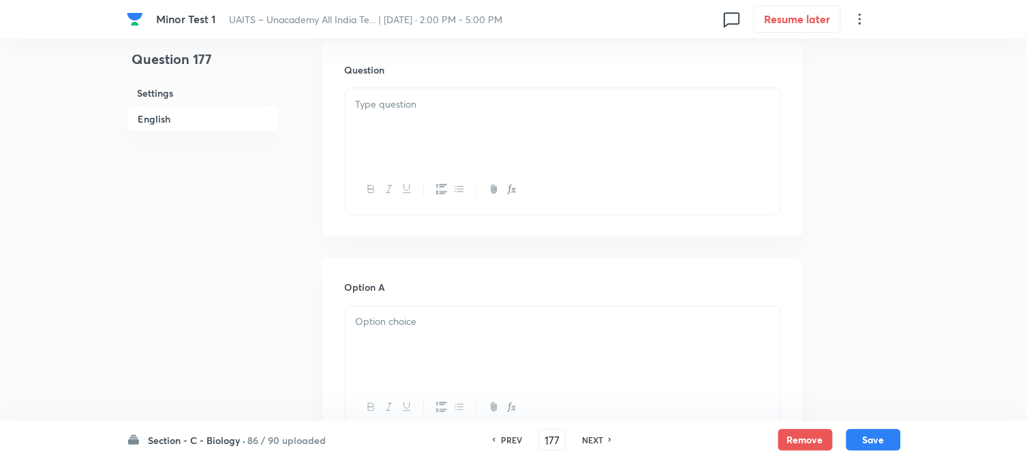
click at [421, 110] on p at bounding box center [563, 105] width 414 height 16
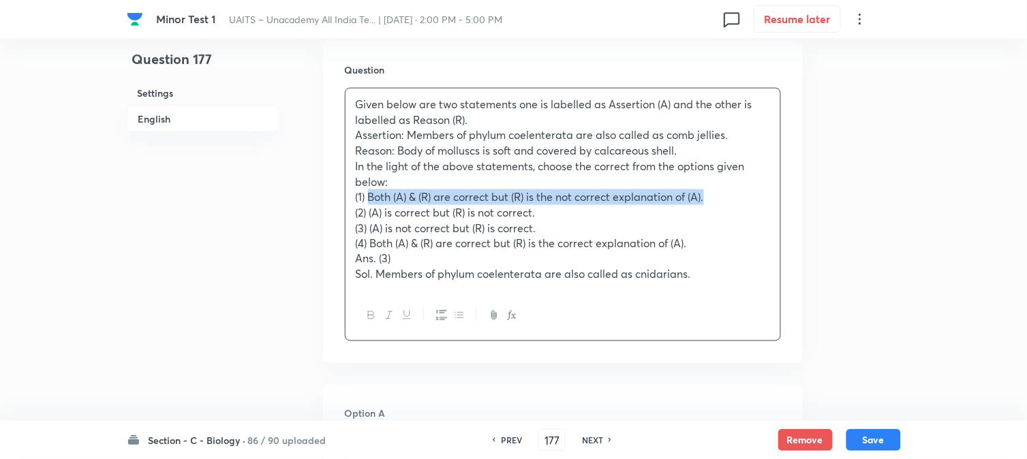
drag, startPoint x: 369, startPoint y: 194, endPoint x: 731, endPoint y: 189, distance: 361.9
click at [731, 189] on p "(1) Both (A) & (R) are correct but (R) is the not correct explanation of (A)." at bounding box center [563, 197] width 414 height 16
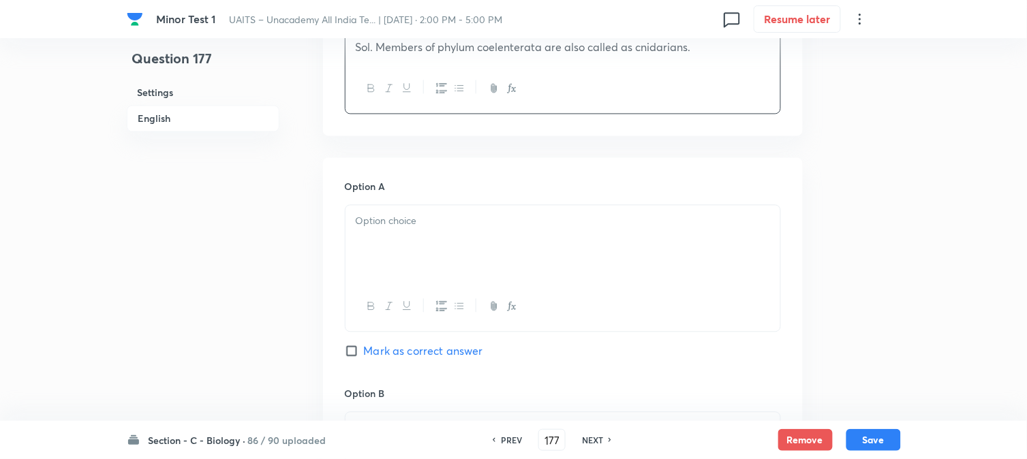
click at [379, 234] on div at bounding box center [563, 244] width 435 height 76
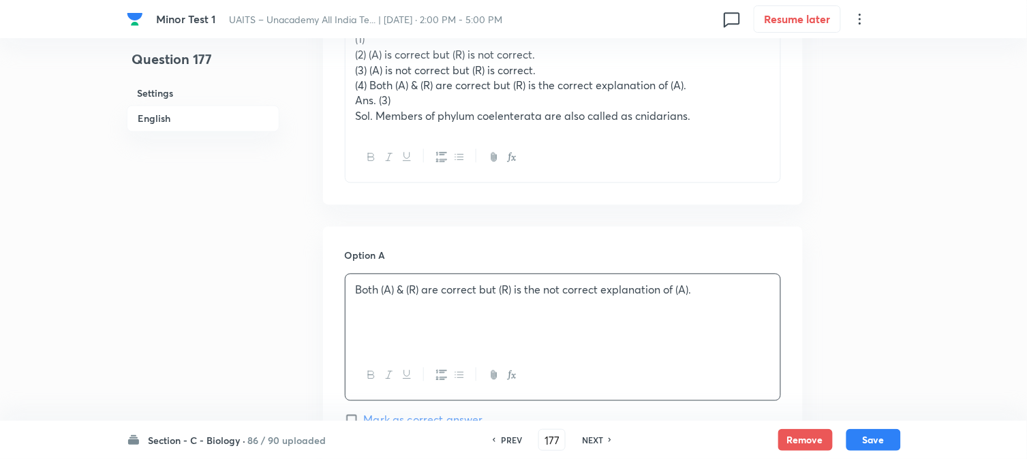
scroll to position [478, 0]
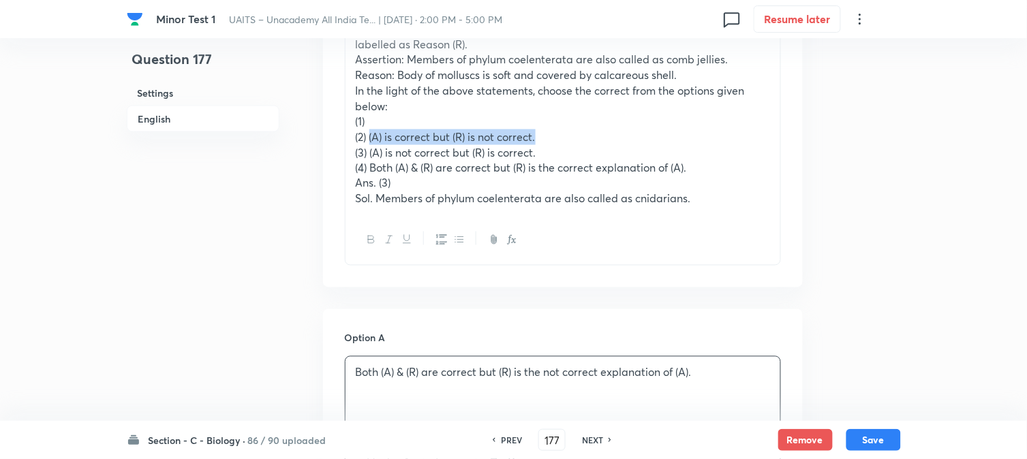
drag, startPoint x: 369, startPoint y: 135, endPoint x: 557, endPoint y: 132, distance: 187.4
click at [557, 132] on p "(2) (A) is correct but (R) is not correct." at bounding box center [563, 137] width 414 height 16
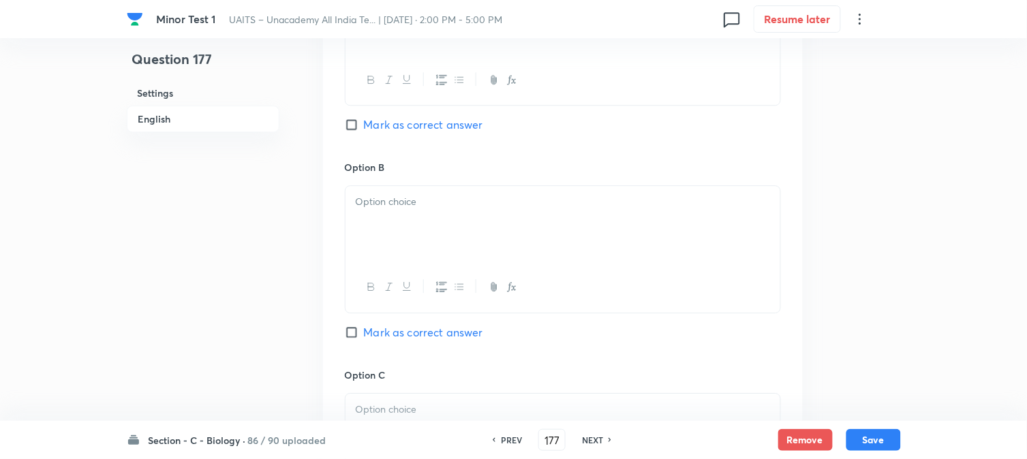
click at [386, 236] on div at bounding box center [563, 224] width 435 height 76
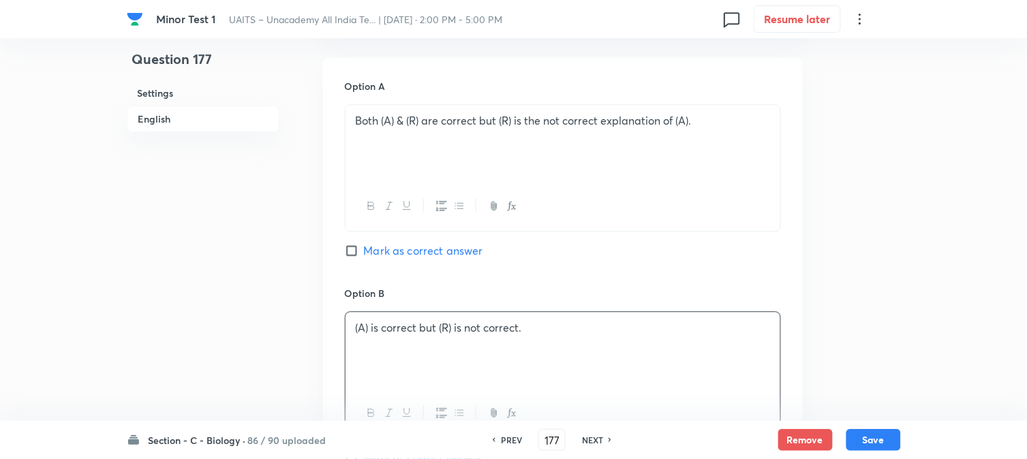
scroll to position [553, 0]
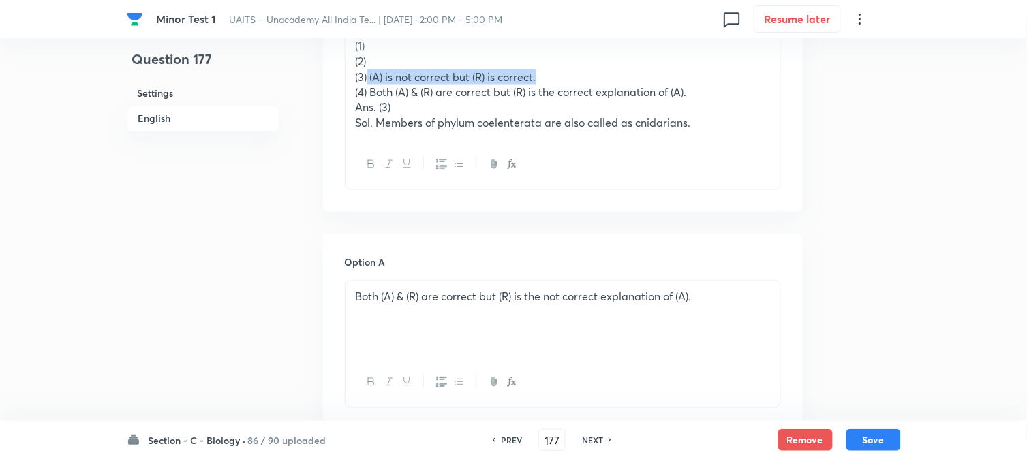
drag, startPoint x: 369, startPoint y: 78, endPoint x: 594, endPoint y: 75, distance: 224.9
click at [594, 75] on p "(3) (A) is not correct but (R) is correct." at bounding box center [563, 78] width 414 height 16
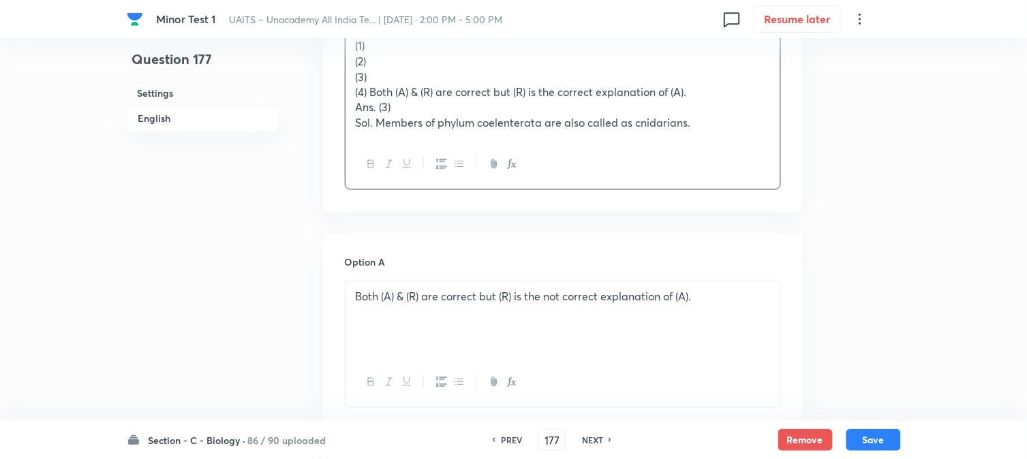
scroll to position [1159, 0]
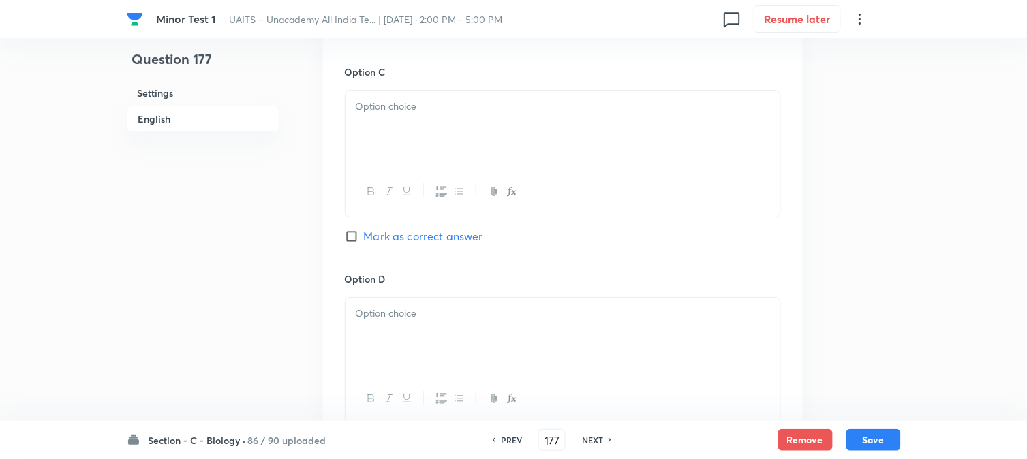
drag, startPoint x: 373, startPoint y: 162, endPoint x: 389, endPoint y: 184, distance: 27.3
click at [373, 164] on div at bounding box center [563, 129] width 435 height 76
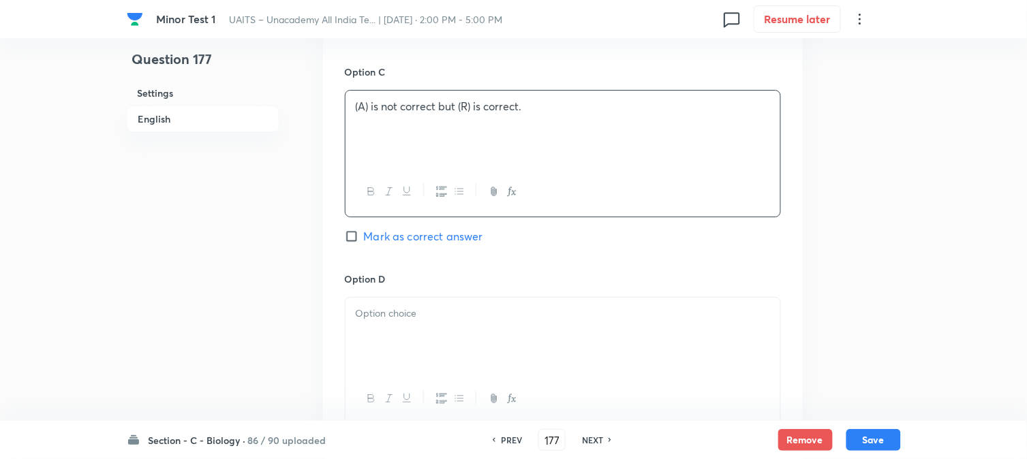
click at [410, 230] on div "Option C (A) is not correct but (R) is correct. Mark as correct answer" at bounding box center [563, 168] width 436 height 207
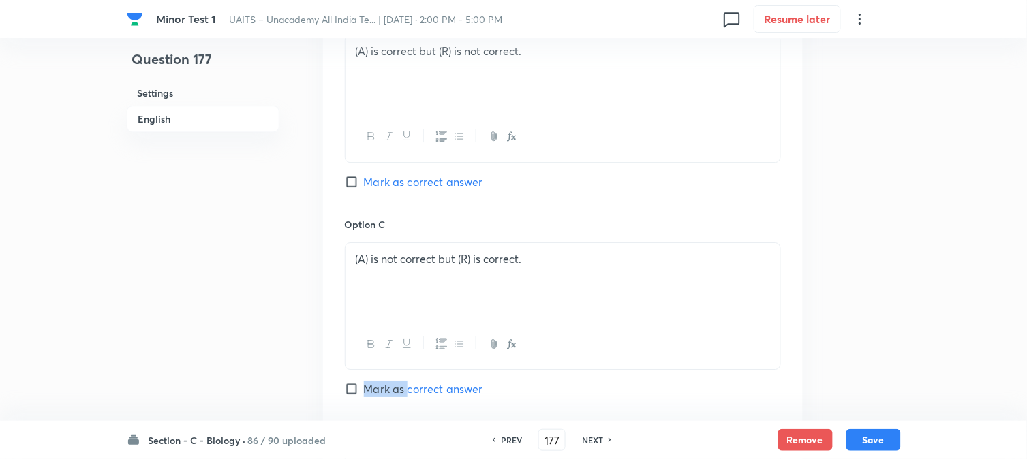
scroll to position [1235, 0]
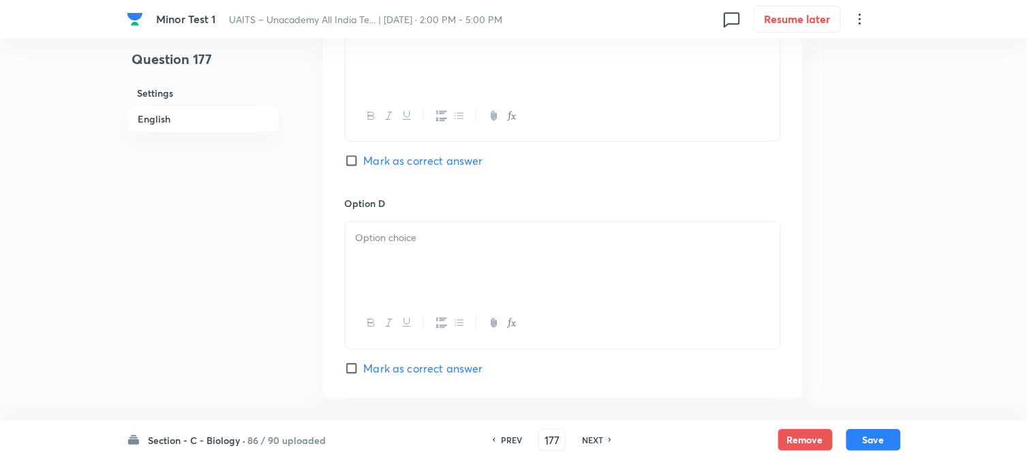
click at [408, 172] on div "Option C (A) is not correct but (R) is correct. Mark as correct answer" at bounding box center [563, 92] width 436 height 207
click at [409, 165] on span "Mark as correct answer" at bounding box center [423, 161] width 119 height 16
click at [364, 165] on input "Mark as correct answer" at bounding box center [354, 161] width 19 height 14
checkbox input "true"
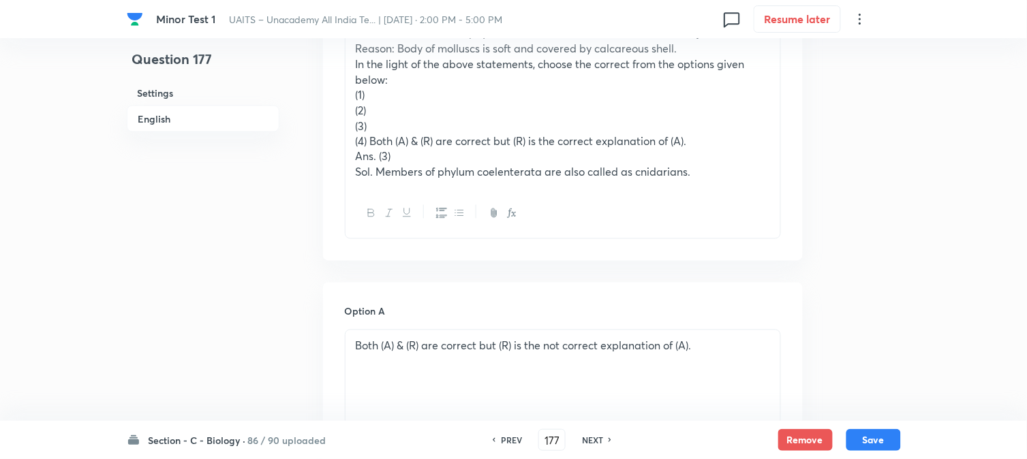
scroll to position [478, 0]
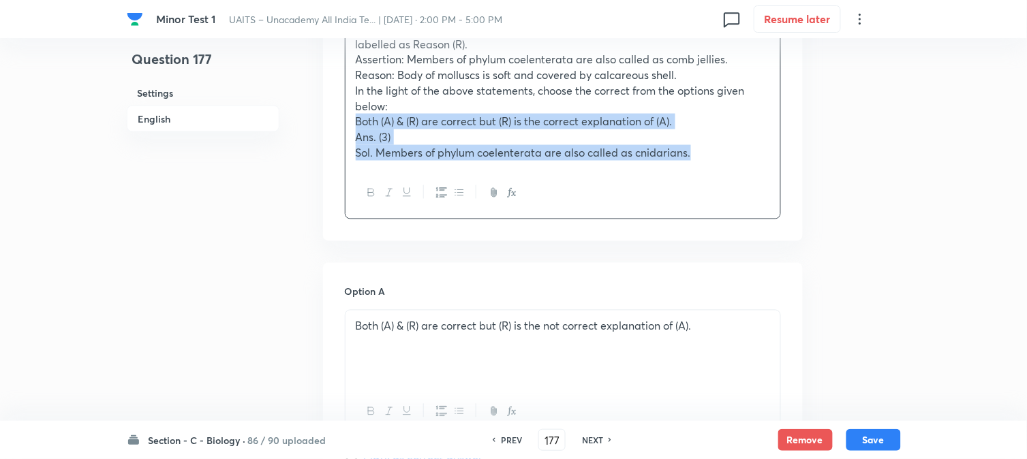
drag, startPoint x: 371, startPoint y: 164, endPoint x: 951, endPoint y: 194, distance: 580.7
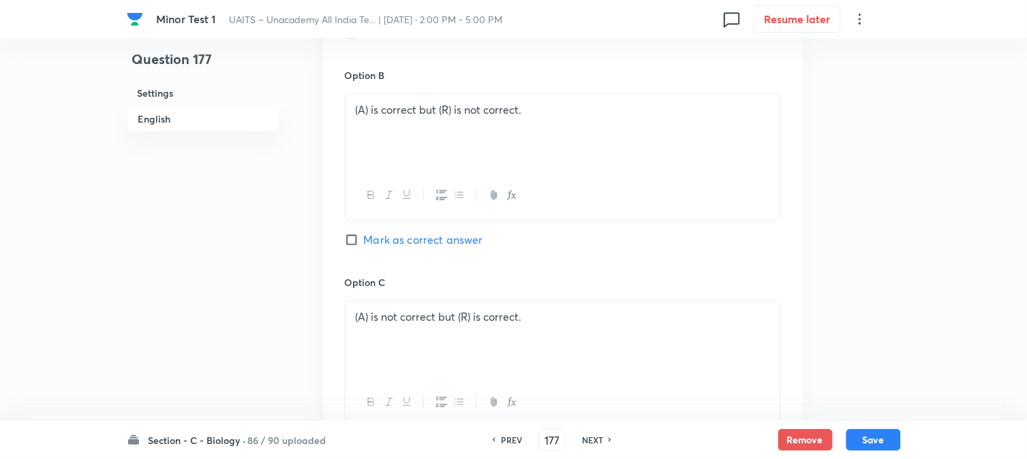
scroll to position [1084, 0]
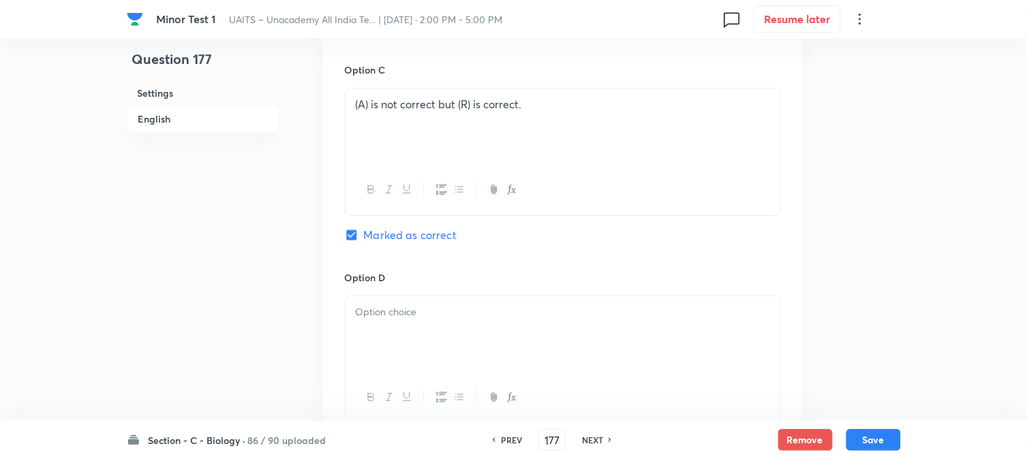
click at [384, 339] on div at bounding box center [563, 334] width 435 height 76
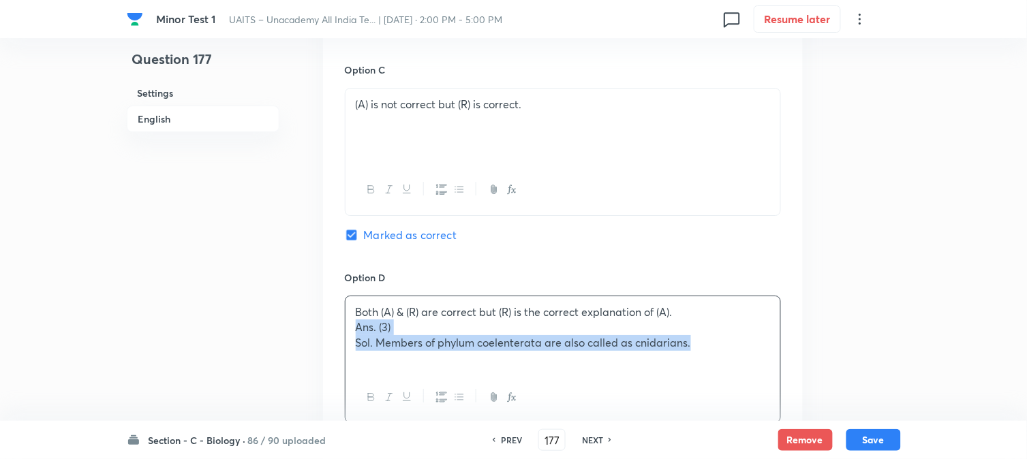
drag, startPoint x: 354, startPoint y: 329, endPoint x: 913, endPoint y: 369, distance: 560.2
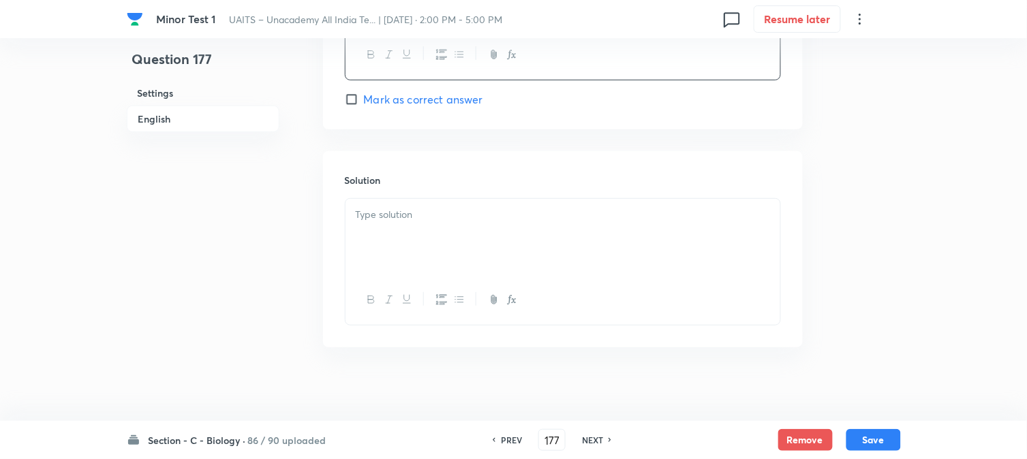
scroll to position [1437, 0]
click at [398, 244] on div at bounding box center [563, 229] width 435 height 76
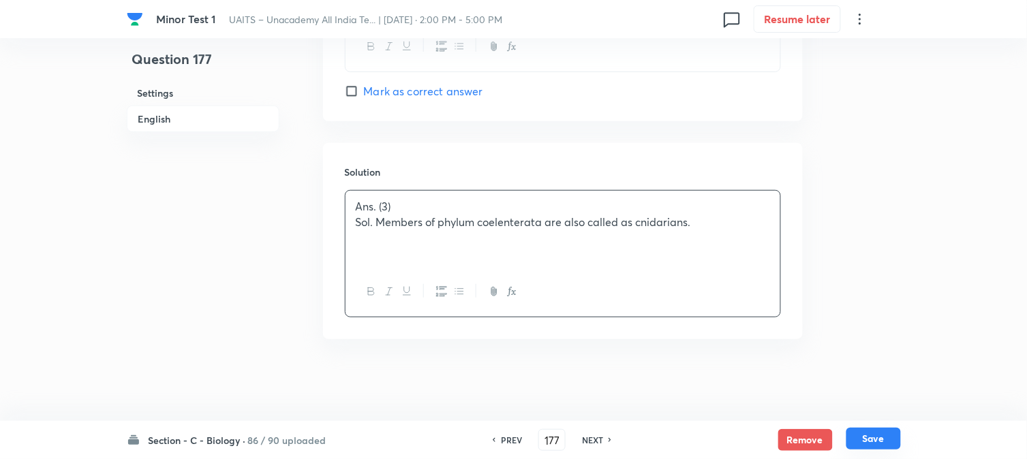
click at [863, 447] on button "Save" at bounding box center [873, 439] width 55 height 22
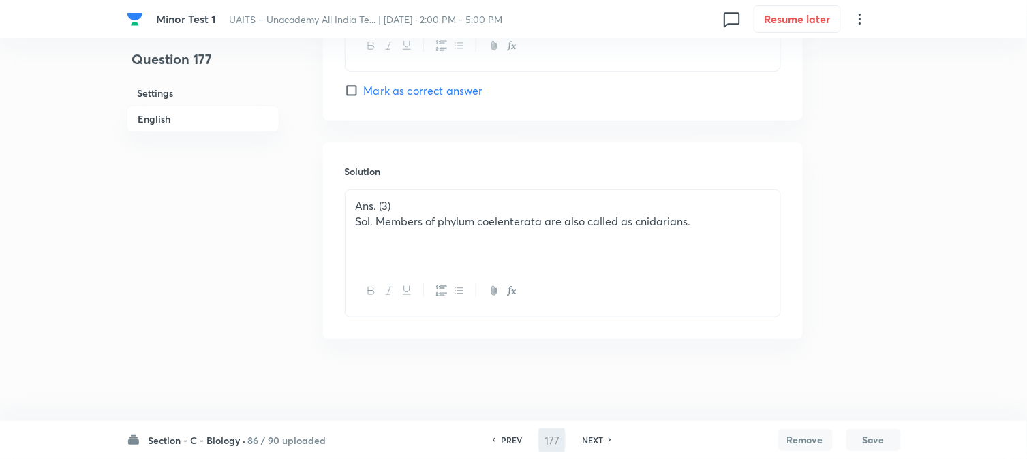
type input "178"
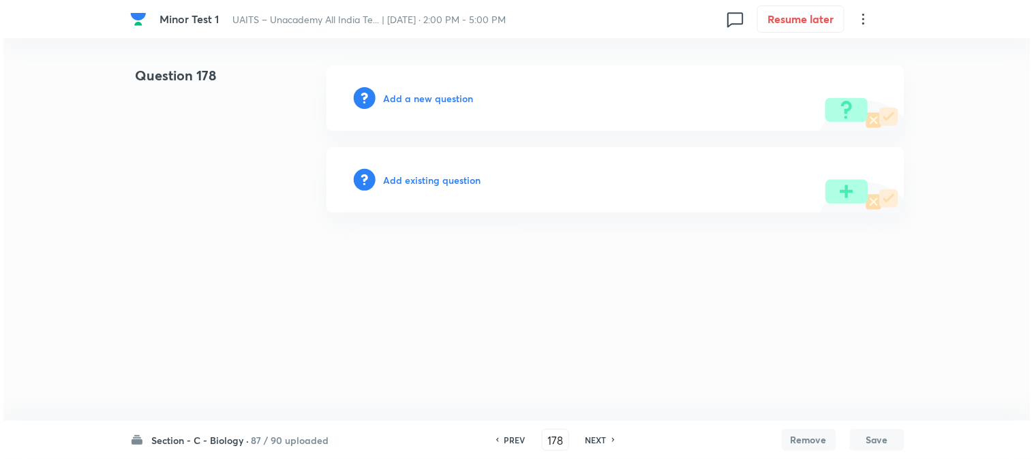
scroll to position [0, 0]
click at [434, 95] on h6 "Add a new question" at bounding box center [429, 98] width 90 height 14
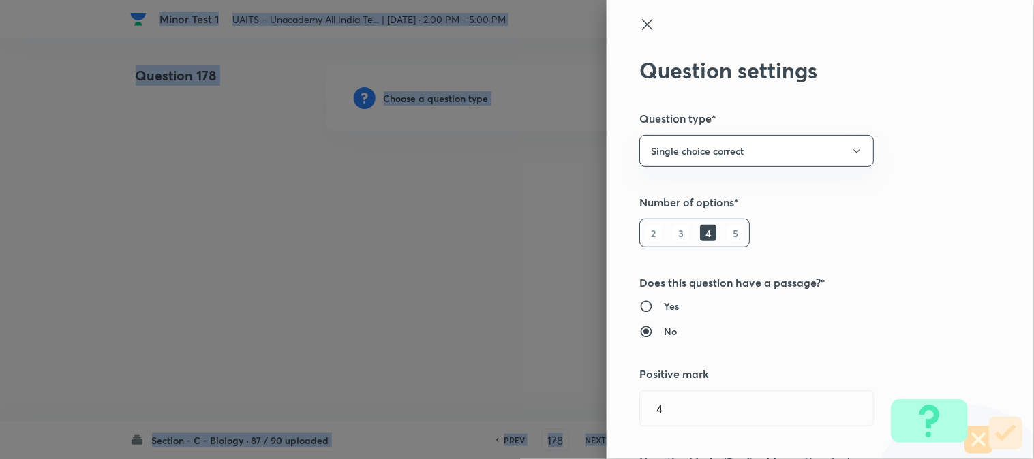
click at [434, 97] on div at bounding box center [517, 229] width 1034 height 459
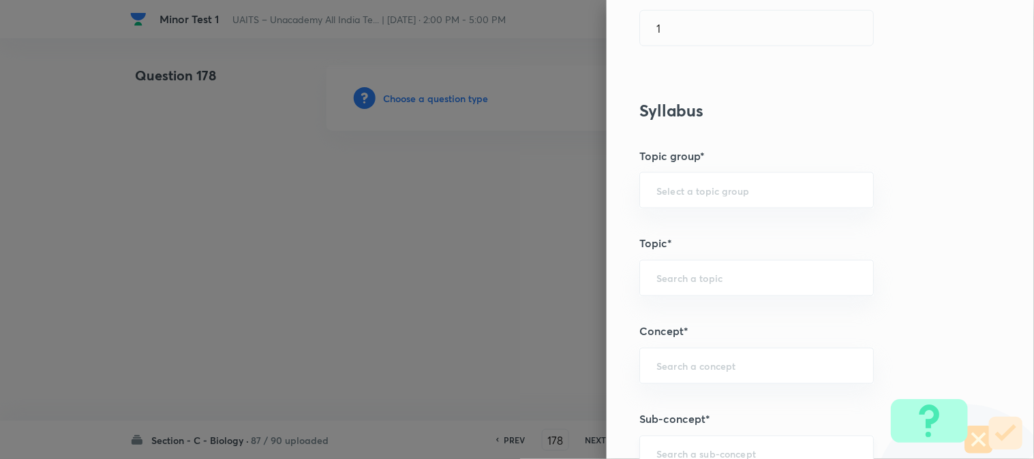
scroll to position [804, 0]
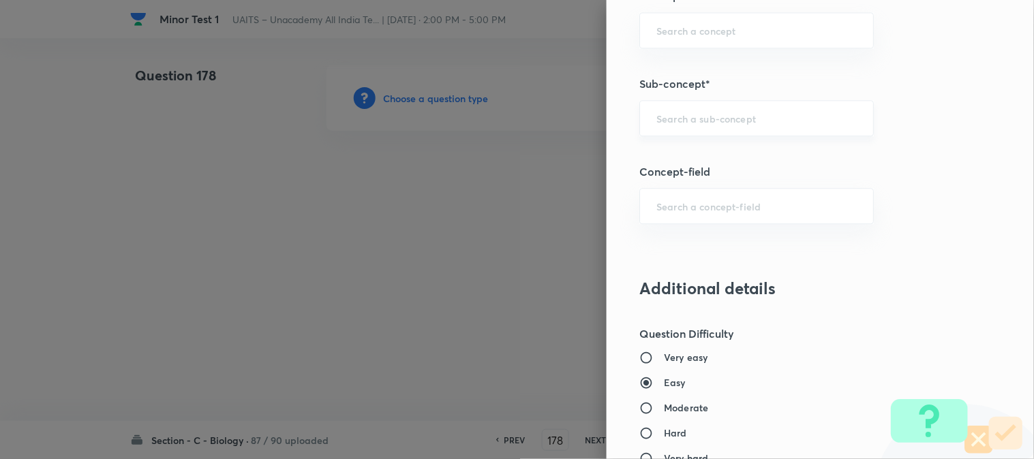
click at [677, 135] on div "​" at bounding box center [756, 118] width 234 height 36
click at [701, 159] on li "Animal Kingdom" at bounding box center [745, 158] width 233 height 25
type input "Animal Kingdom"
type input "Biology"
type input "Diversity of Living Organisms"
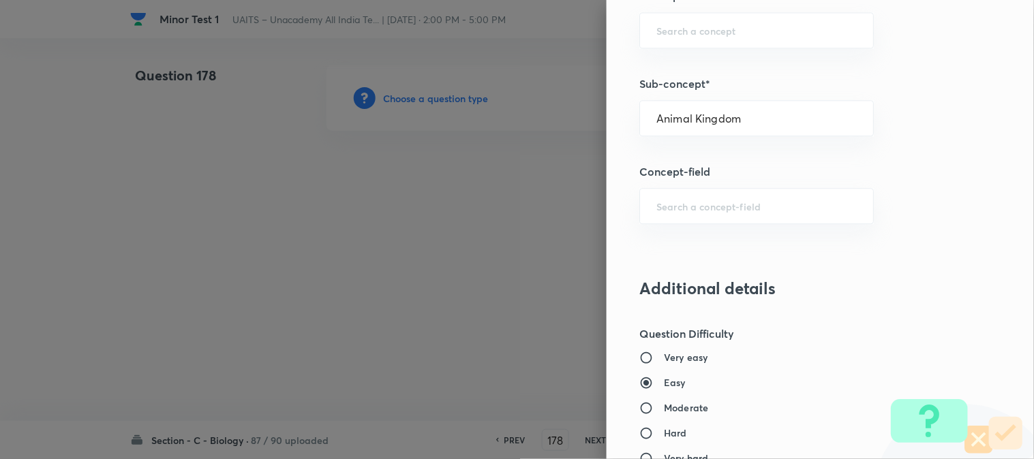
type input "Animal Kingdom"
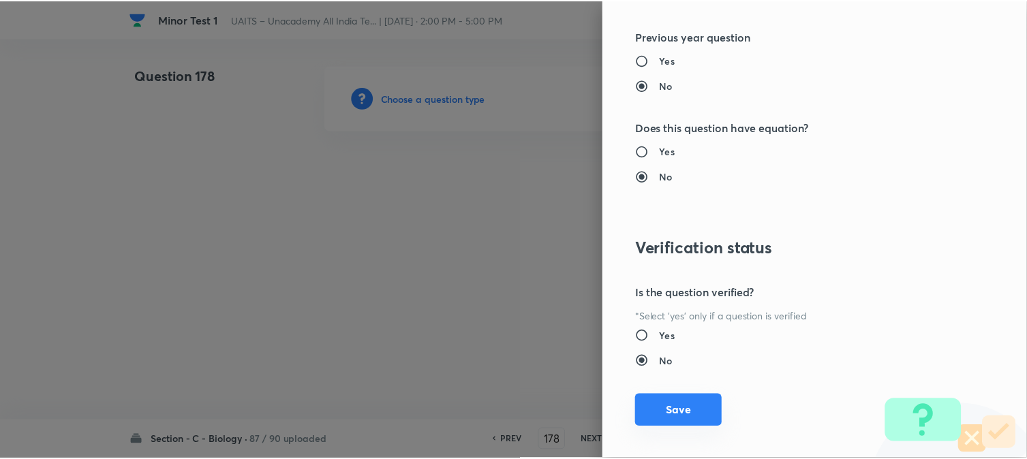
scroll to position [1398, 0]
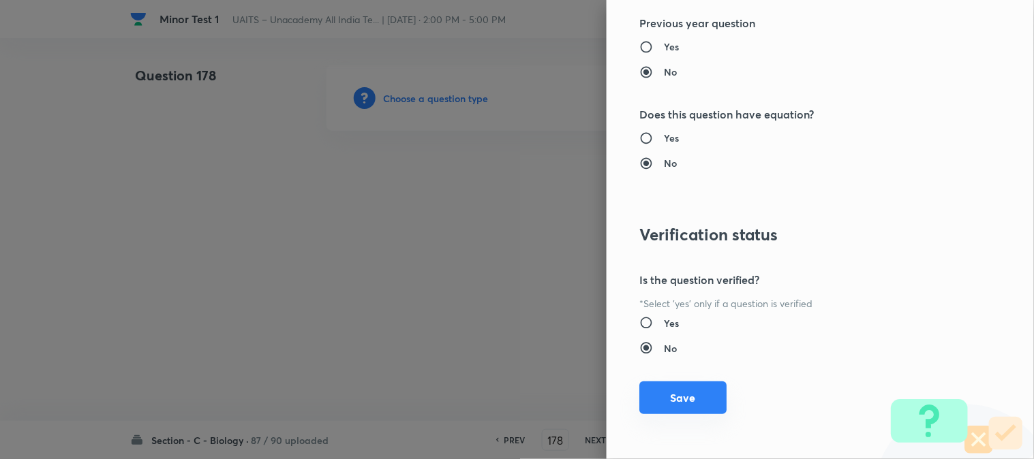
click at [685, 407] on button "Save" at bounding box center [682, 398] width 87 height 33
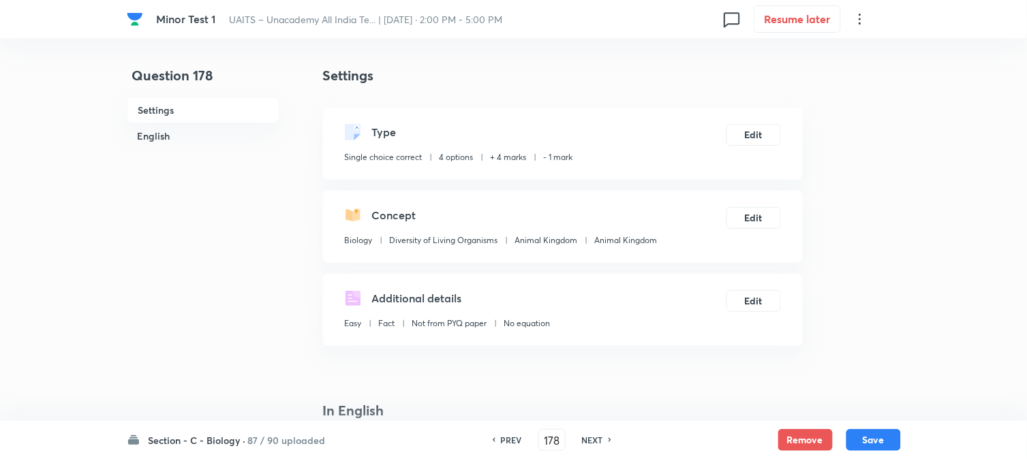
scroll to position [402, 0]
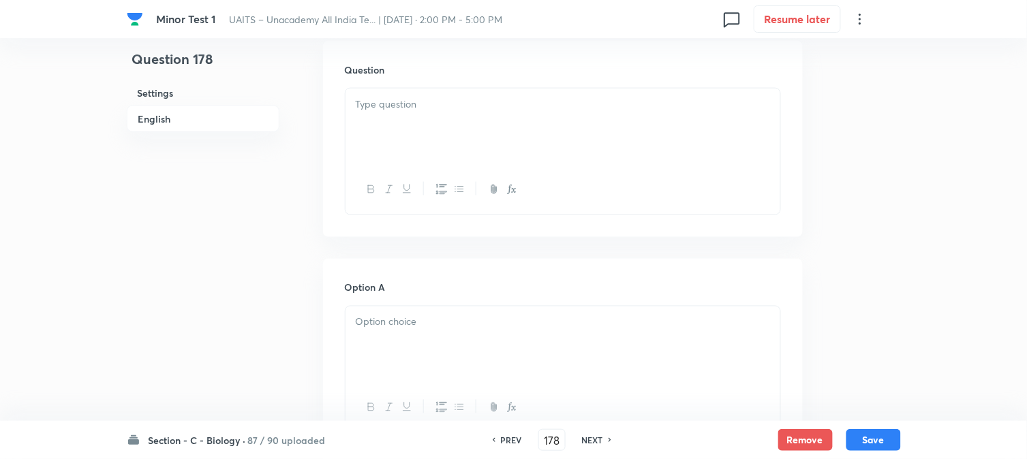
click at [426, 129] on div at bounding box center [563, 127] width 435 height 76
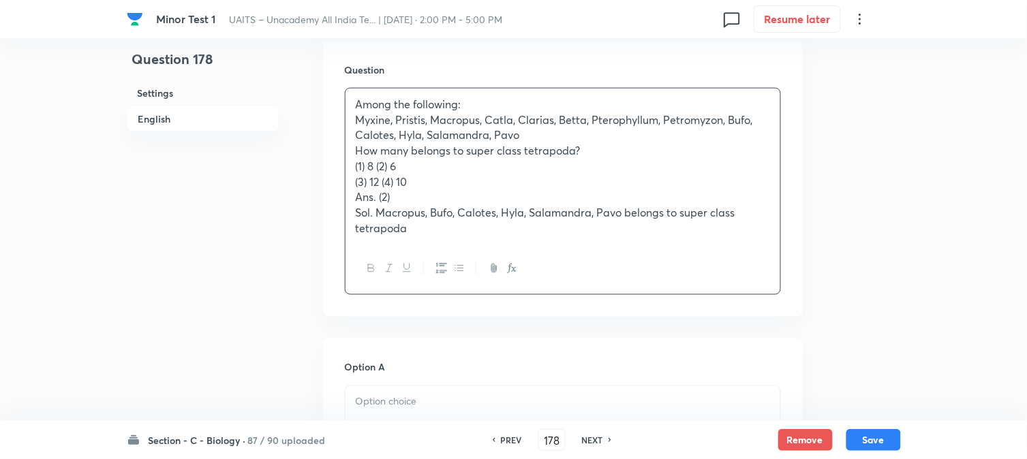
drag, startPoint x: 355, startPoint y: 202, endPoint x: 348, endPoint y: 185, distance: 18.6
click at [348, 189] on div "Among the following: Myxine, Pristis, Macropus, Catla, Clarias, Betta, Pterophy…" at bounding box center [563, 166] width 435 height 155
click at [348, 164] on div "Among the following: Myxine, Pristis, Macropus, Catla, Clarias, Betta, Pterophy…" at bounding box center [563, 166] width 435 height 155
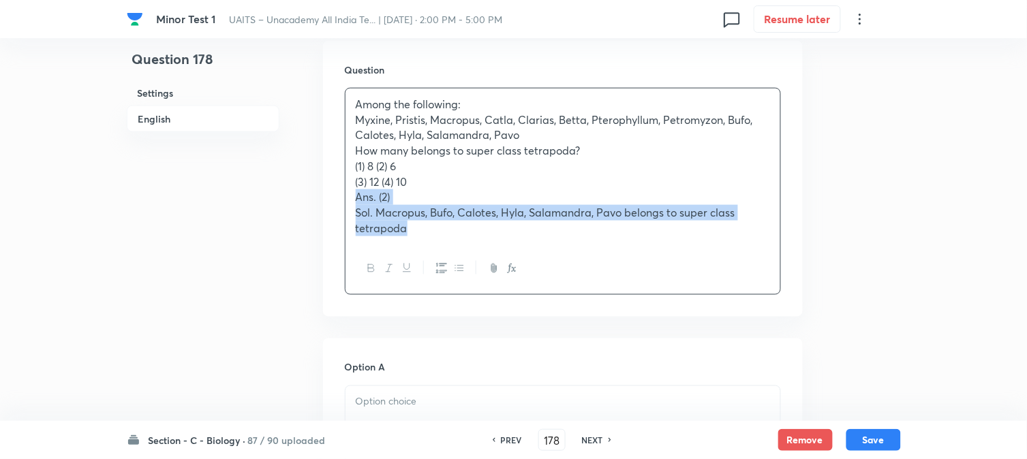
drag, startPoint x: 352, startPoint y: 198, endPoint x: 491, endPoint y: 271, distance: 157.0
click at [491, 271] on div "Among the following: Myxine, Pristis, Macropus, Catla, Clarias, Betta, Pterophy…" at bounding box center [563, 191] width 436 height 207
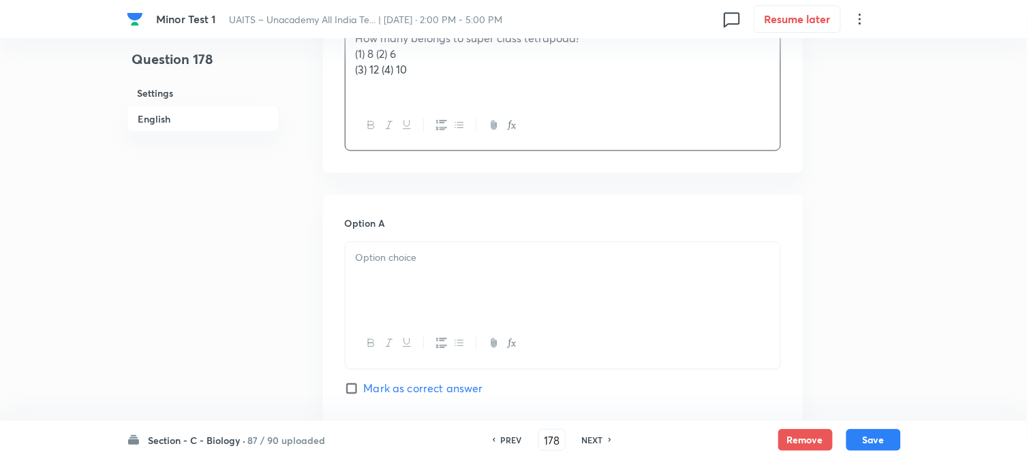
scroll to position [553, 0]
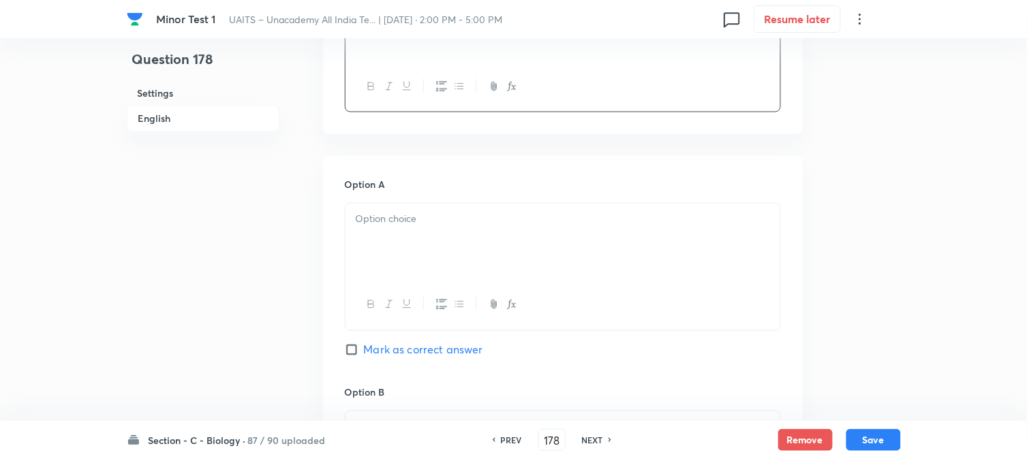
click at [384, 220] on p at bounding box center [563, 220] width 414 height 16
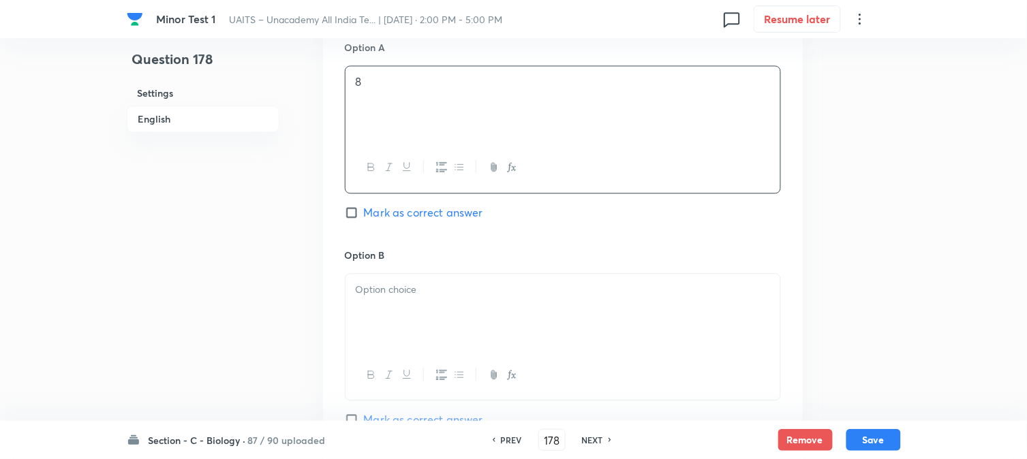
scroll to position [705, 0]
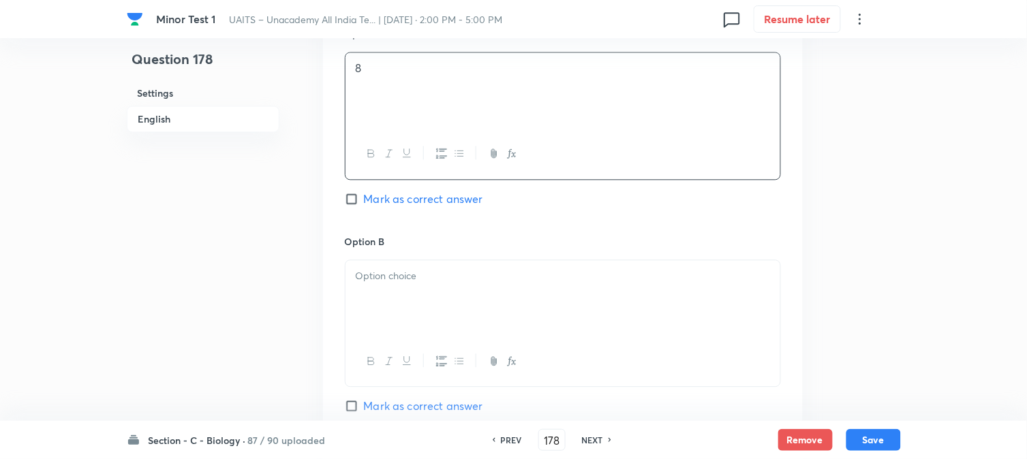
click at [414, 289] on div at bounding box center [563, 298] width 435 height 76
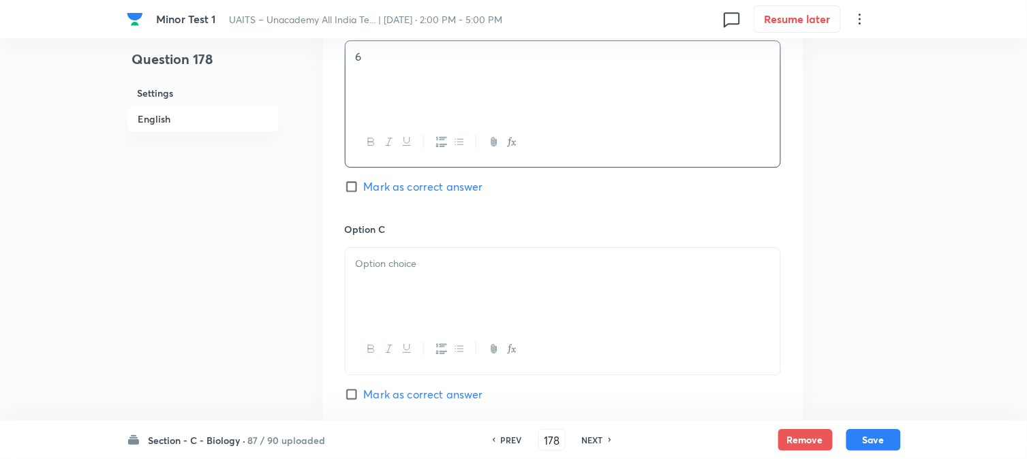
scroll to position [932, 0]
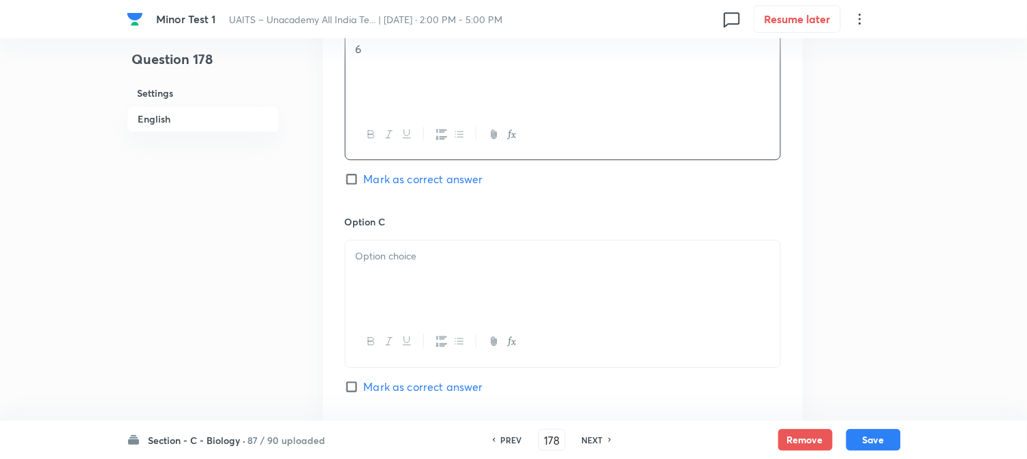
click at [410, 274] on div at bounding box center [563, 279] width 435 height 76
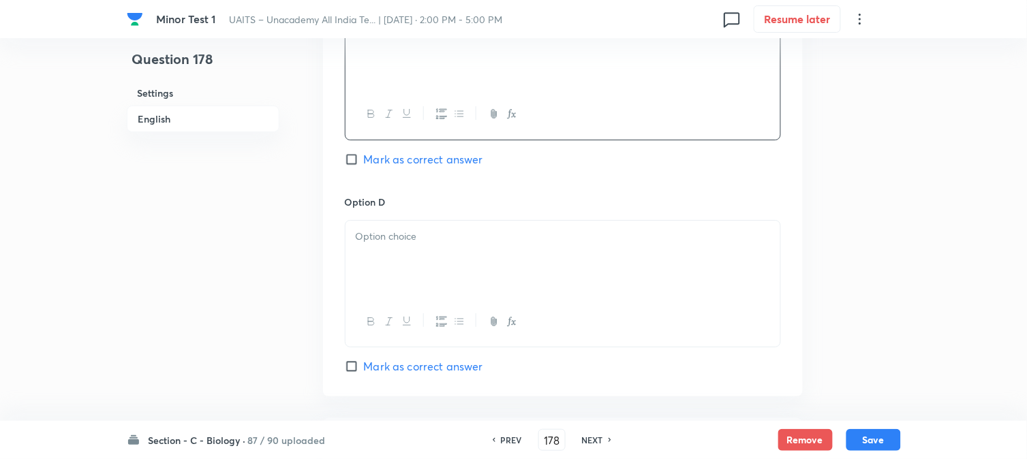
click at [410, 266] on div at bounding box center [563, 259] width 435 height 76
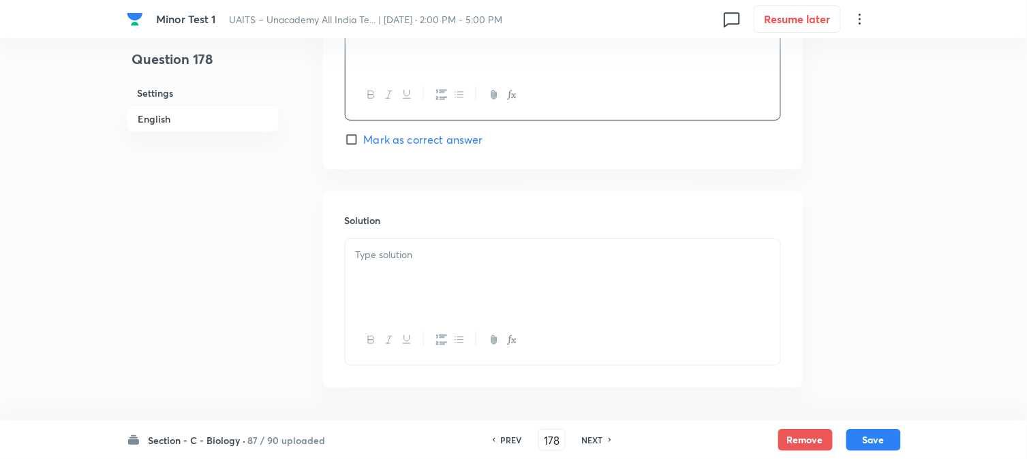
click at [405, 256] on p at bounding box center [563, 255] width 414 height 16
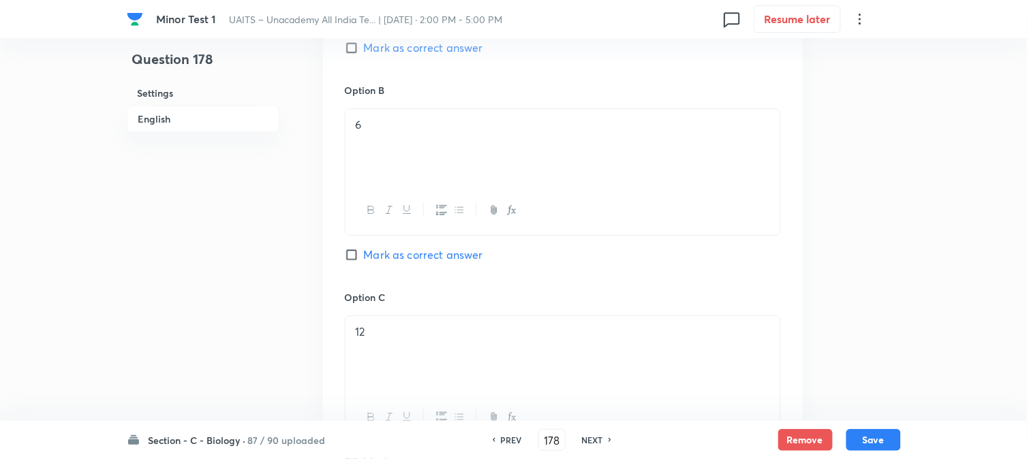
click at [412, 256] on span "Mark as correct answer" at bounding box center [423, 255] width 119 height 16
click at [364, 256] on input "Mark as correct answer" at bounding box center [354, 255] width 19 height 14
checkbox input "true"
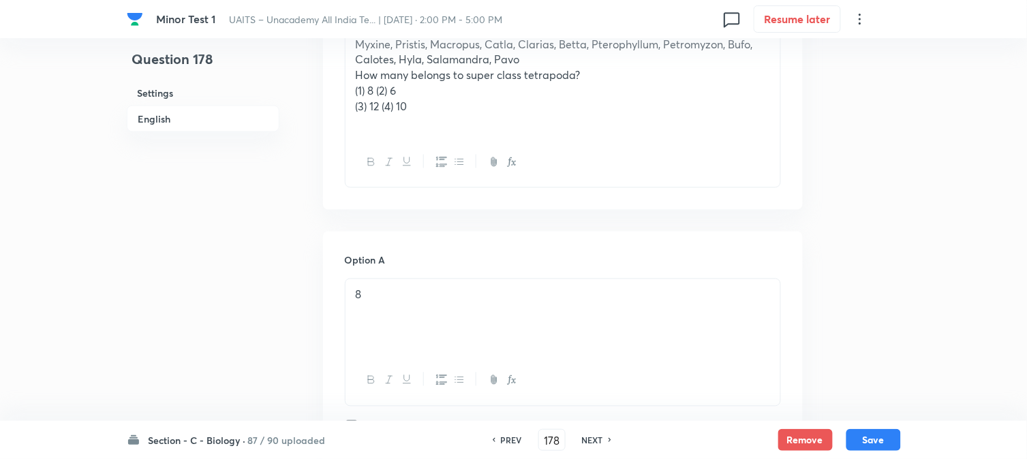
scroll to position [402, 0]
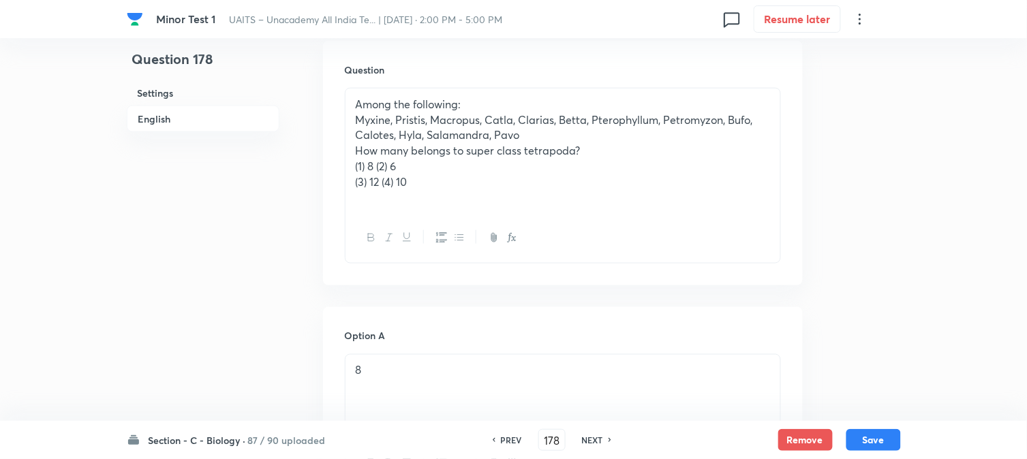
click at [352, 187] on div "Among the following: Myxine, Pristis, Macropus, Catla, Clarias, Betta, Pterophy…" at bounding box center [563, 151] width 435 height 125
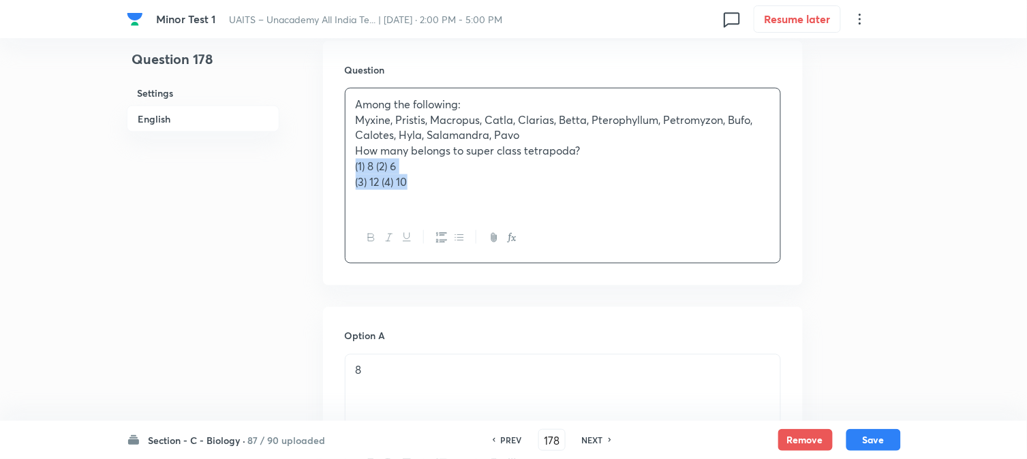
drag, startPoint x: 423, startPoint y: 184, endPoint x: 351, endPoint y: 168, distance: 74.1
click at [351, 168] on div "Among the following: Myxine, Pristis, Macropus, Catla, Clarias, Betta, Pterophy…" at bounding box center [563, 151] width 435 height 125
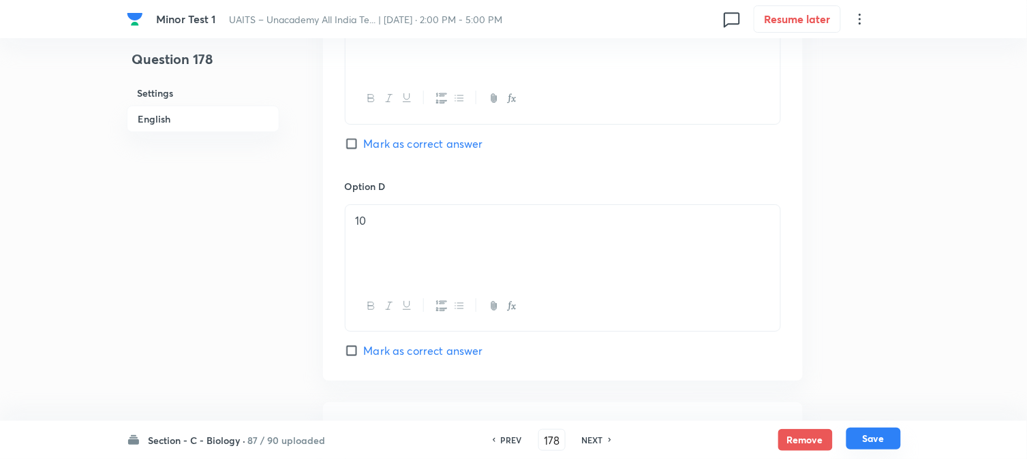
click at [861, 444] on button "Save" at bounding box center [873, 439] width 55 height 22
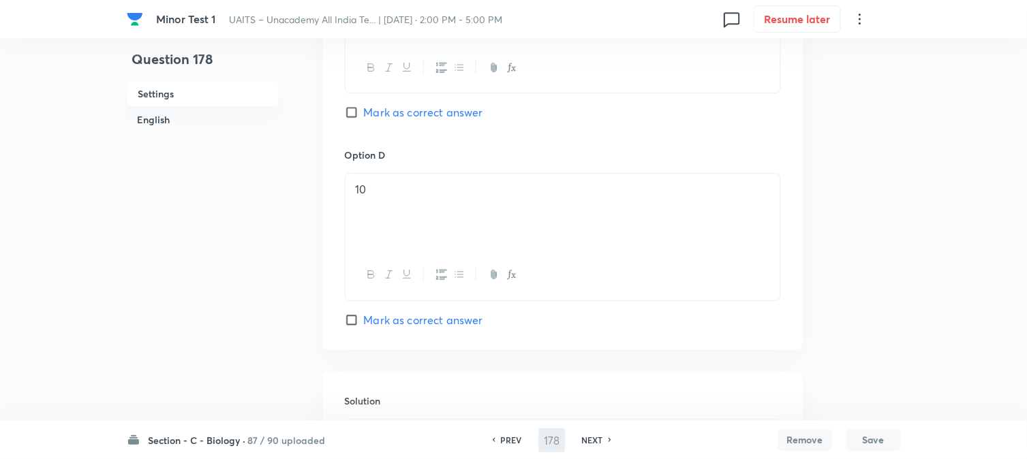
scroll to position [276, 0]
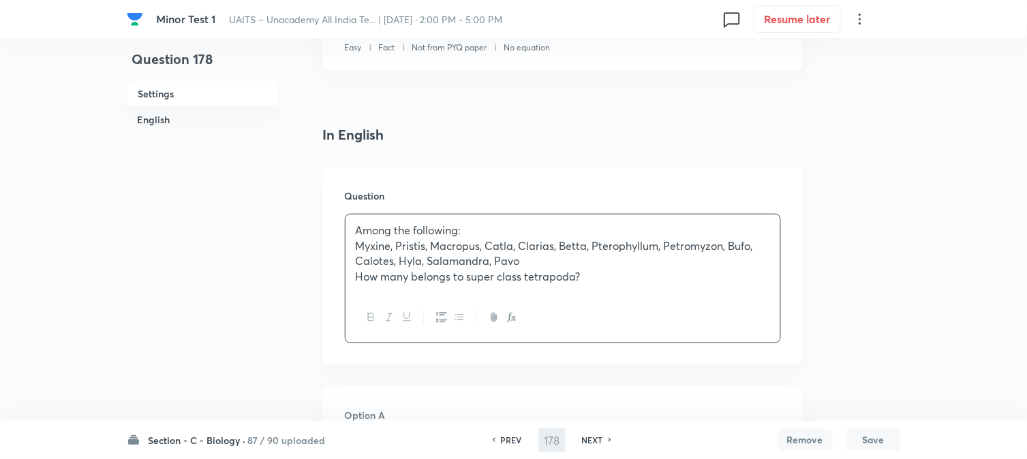
type input "179"
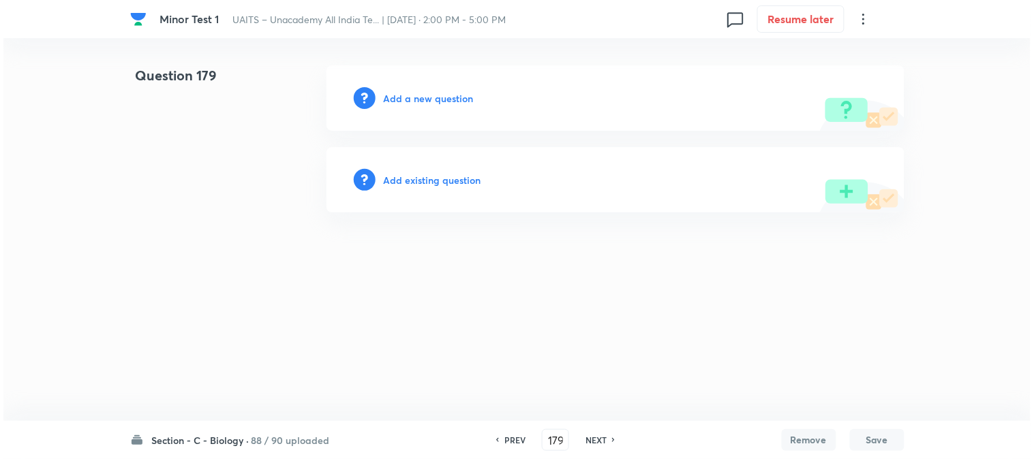
scroll to position [0, 0]
click at [428, 103] on h6 "Add a new question" at bounding box center [429, 98] width 90 height 14
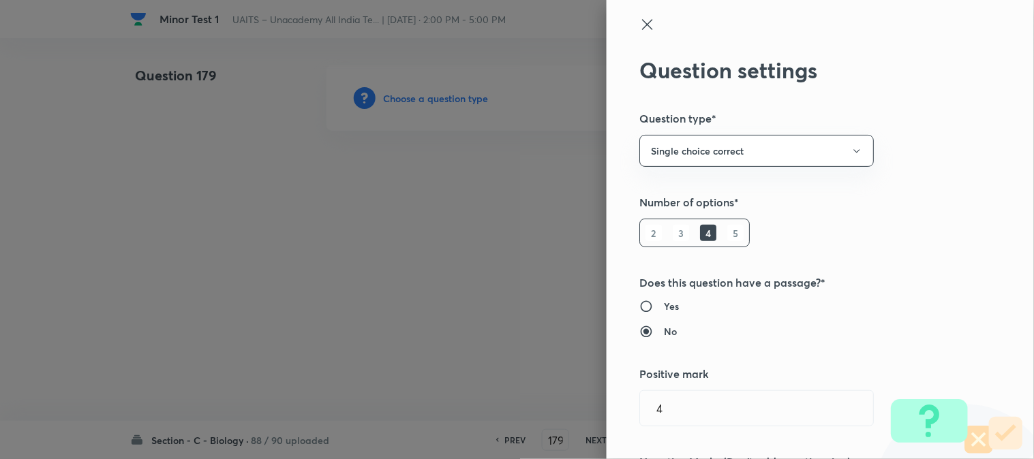
click at [428, 103] on div at bounding box center [517, 229] width 1034 height 459
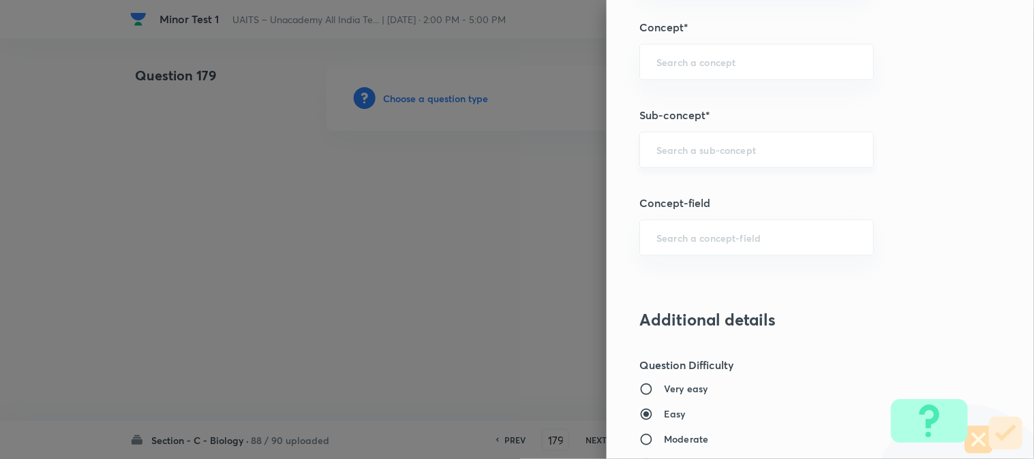
scroll to position [804, 0]
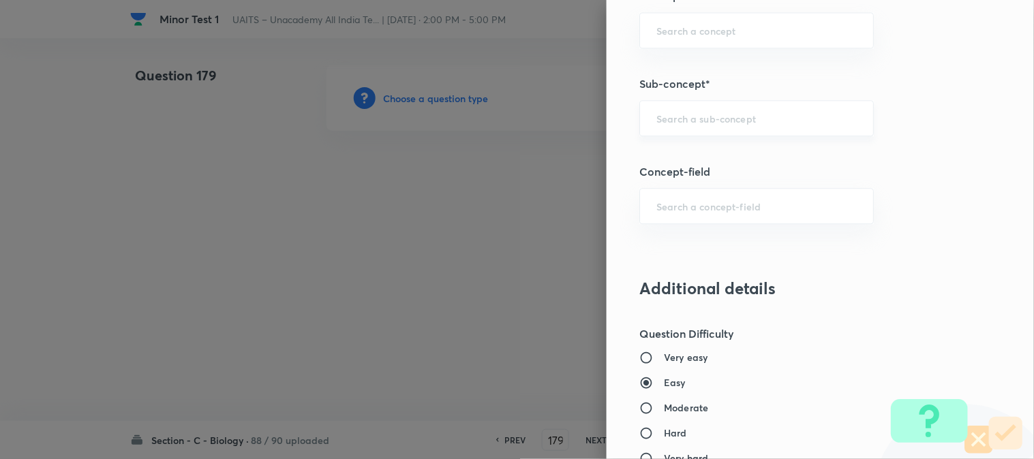
click at [711, 119] on input "text" at bounding box center [756, 118] width 200 height 13
click at [709, 151] on li "Animal Kingdom" at bounding box center [745, 158] width 233 height 25
type input "Animal Kingdom"
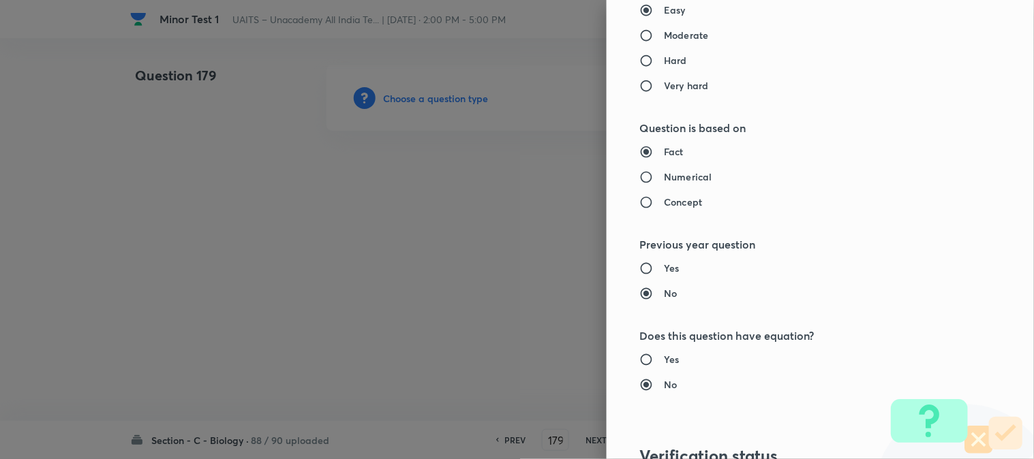
type input "Biology"
type input "Diversity of Living Organisms"
type input "Animal Kingdom"
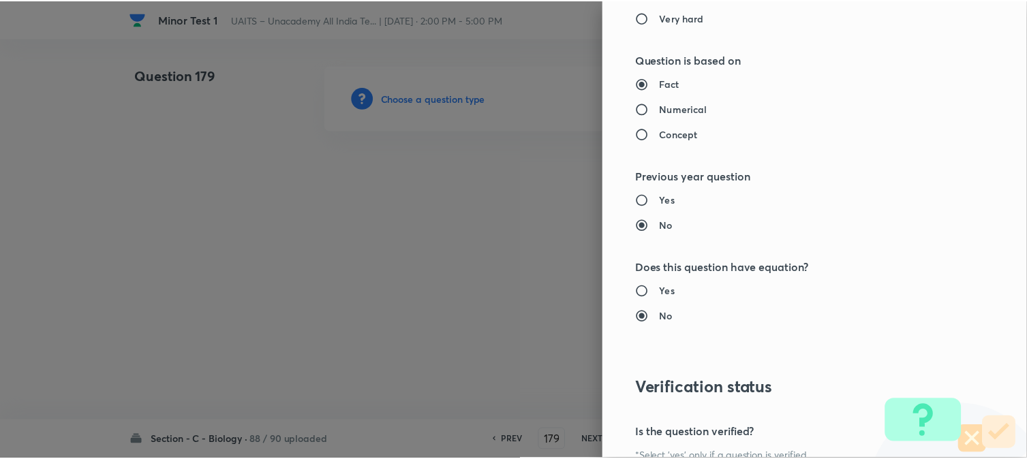
scroll to position [1398, 0]
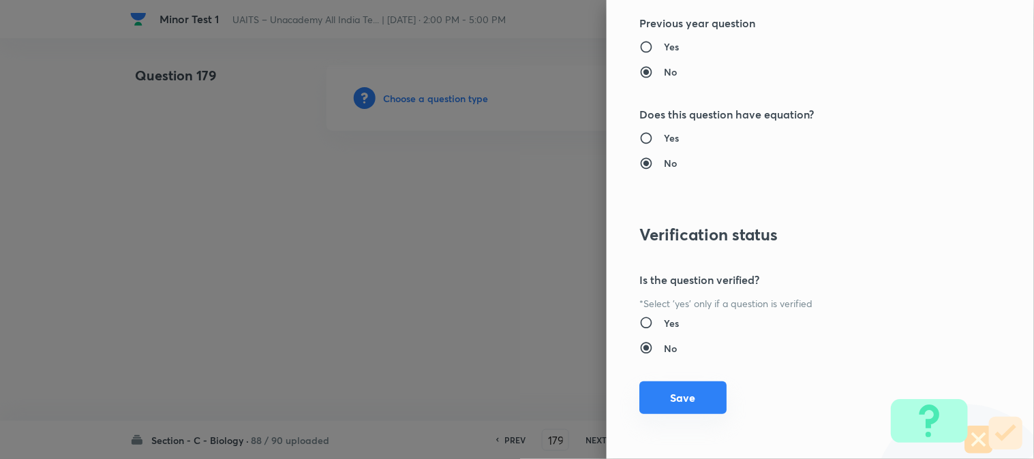
click at [687, 393] on button "Save" at bounding box center [682, 398] width 87 height 33
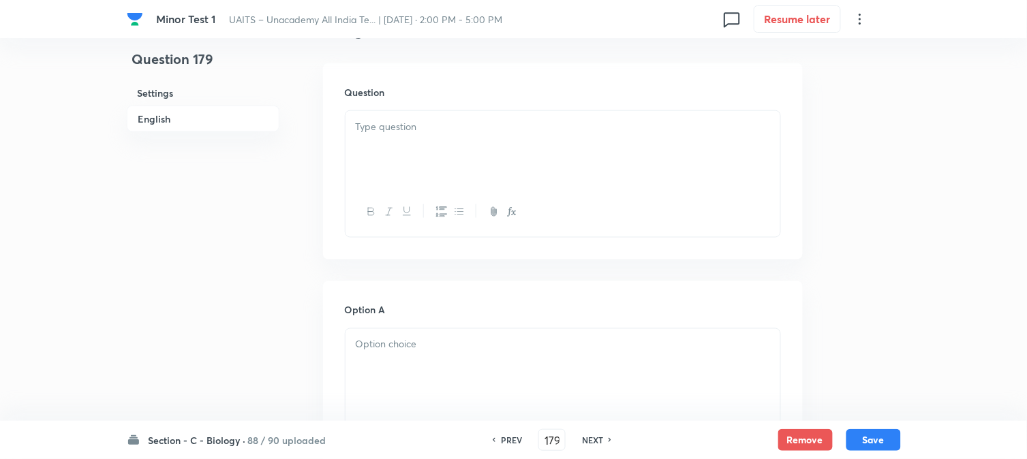
scroll to position [402, 0]
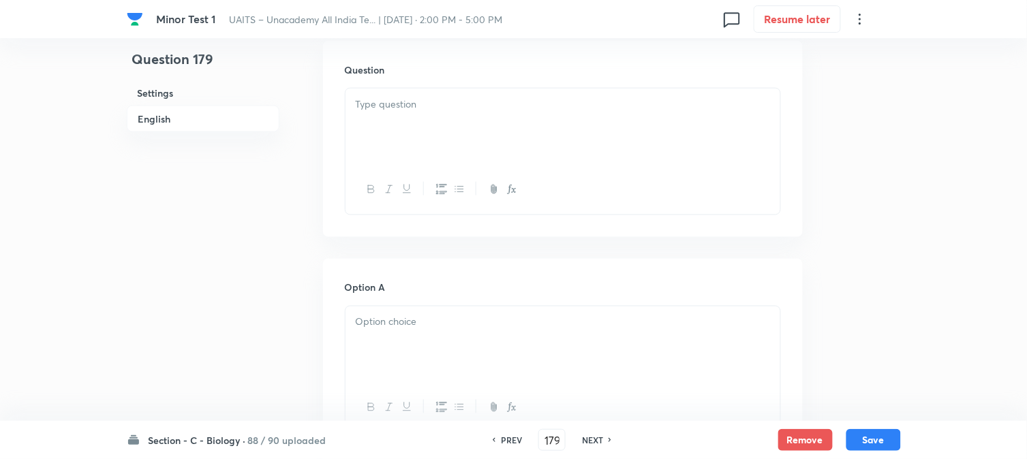
click at [403, 119] on div at bounding box center [563, 127] width 435 height 76
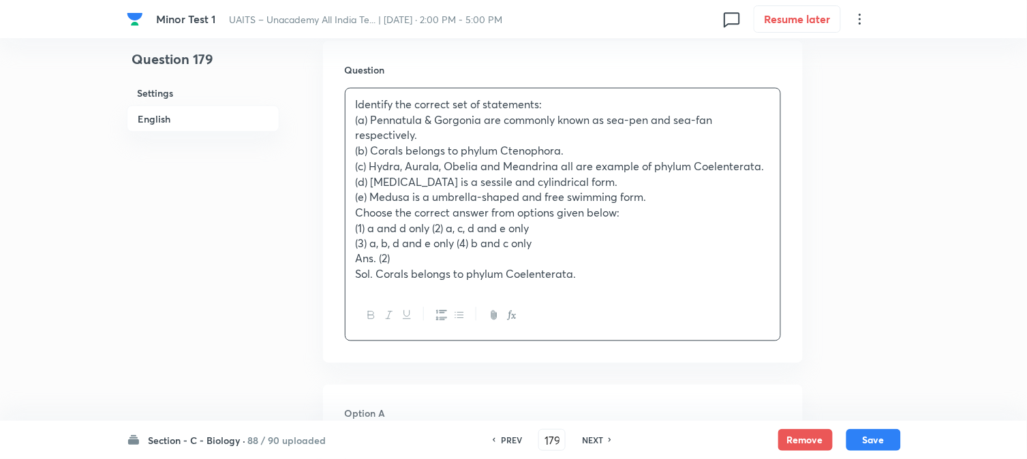
click at [431, 228] on p "(1) a and d only (2) a, c, d and e only" at bounding box center [563, 229] width 414 height 16
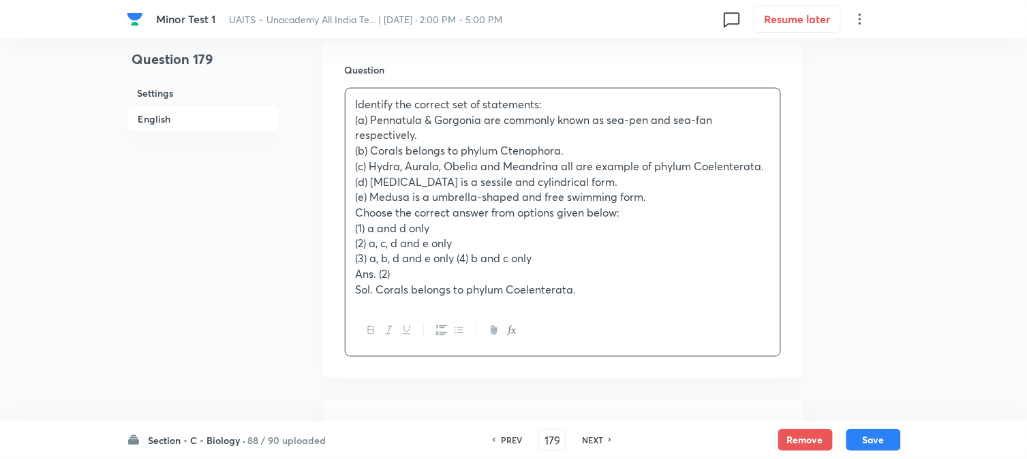
click at [455, 255] on p "(3) a, b, d and e only (4) b and c only" at bounding box center [563, 259] width 414 height 16
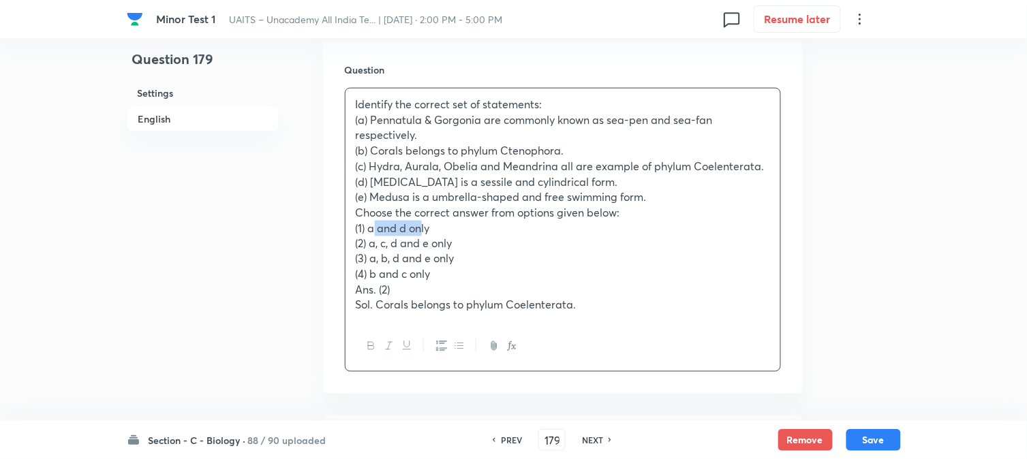
drag, startPoint x: 386, startPoint y: 230, endPoint x: 420, endPoint y: 230, distance: 33.4
click at [420, 230] on p "(1) a and d only" at bounding box center [563, 229] width 414 height 16
drag, startPoint x: 366, startPoint y: 229, endPoint x: 438, endPoint y: 229, distance: 72.2
click at [438, 229] on p "(1) a and d only" at bounding box center [563, 229] width 414 height 16
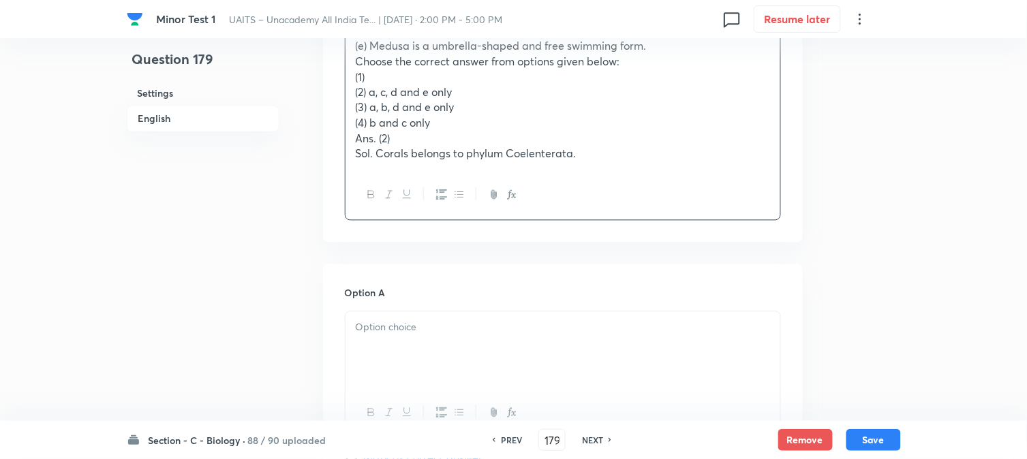
click at [394, 356] on div at bounding box center [563, 350] width 435 height 76
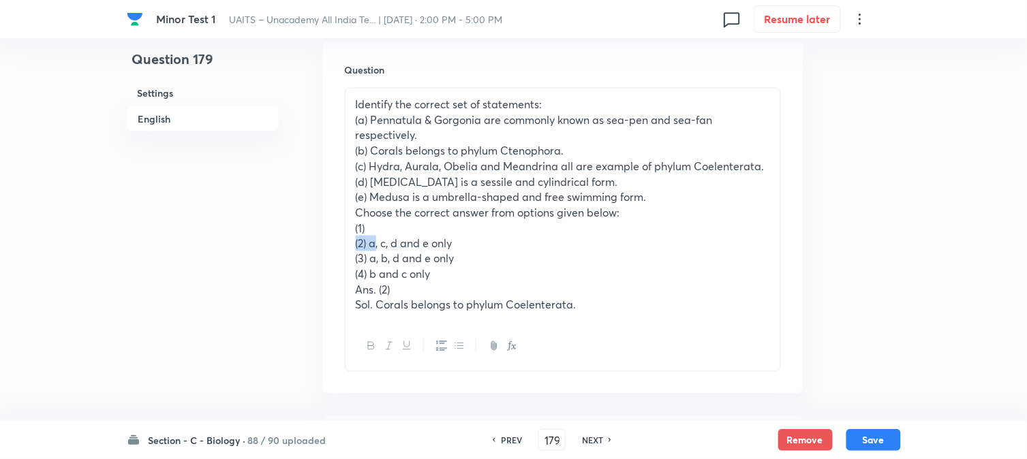
drag, startPoint x: 371, startPoint y: 244, endPoint x: 482, endPoint y: 232, distance: 112.4
click at [482, 232] on div "Identify the correct set of statements: (a) Pennatula & Gorgonia are commonly k…" at bounding box center [563, 205] width 435 height 233
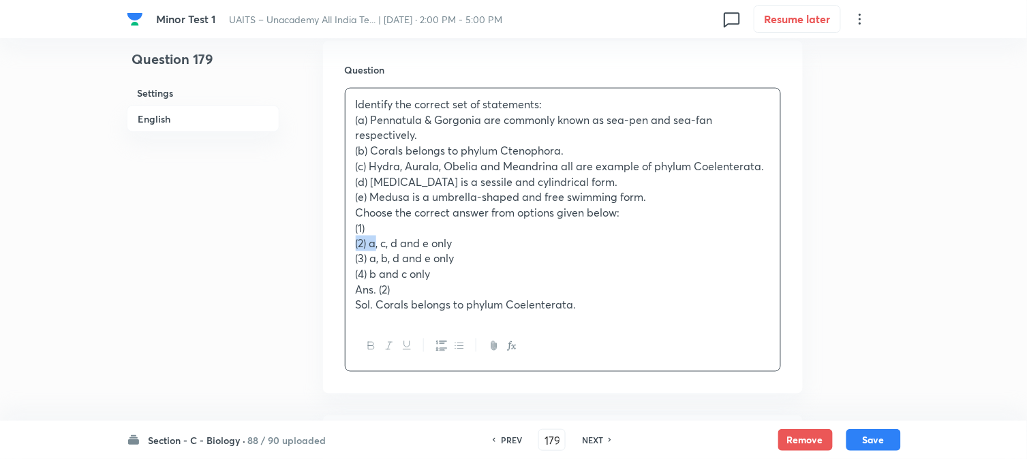
click at [482, 232] on p "(1)" at bounding box center [563, 229] width 414 height 16
drag, startPoint x: 369, startPoint y: 245, endPoint x: 472, endPoint y: 244, distance: 103.6
click at [478, 244] on p "(2) a, c, d and e only" at bounding box center [563, 244] width 414 height 16
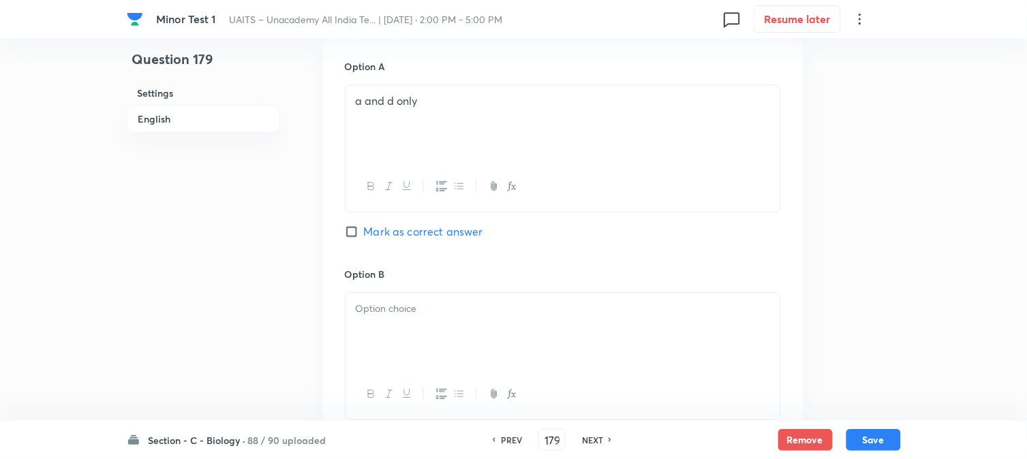
click at [384, 332] on div at bounding box center [563, 331] width 435 height 76
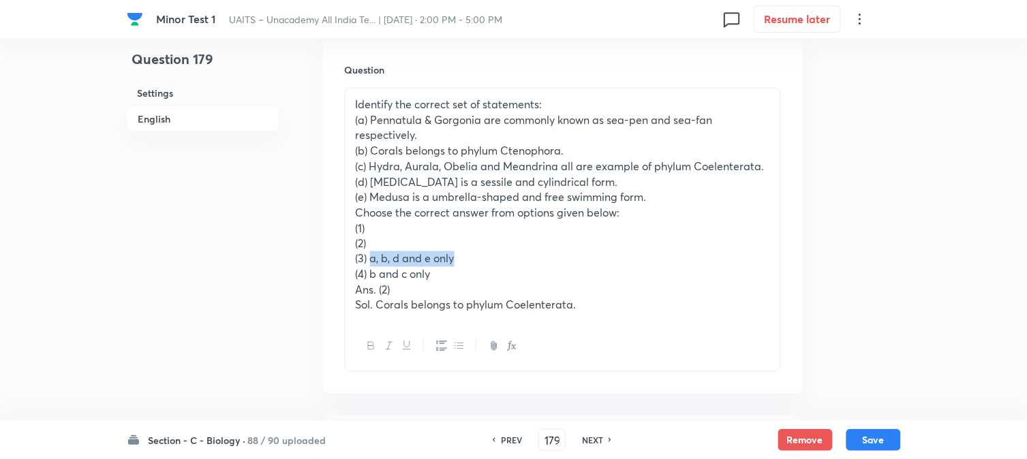
drag, startPoint x: 371, startPoint y: 256, endPoint x: 473, endPoint y: 260, distance: 101.6
click at [473, 260] on p "(3) a, b, d and e only" at bounding box center [563, 259] width 414 height 16
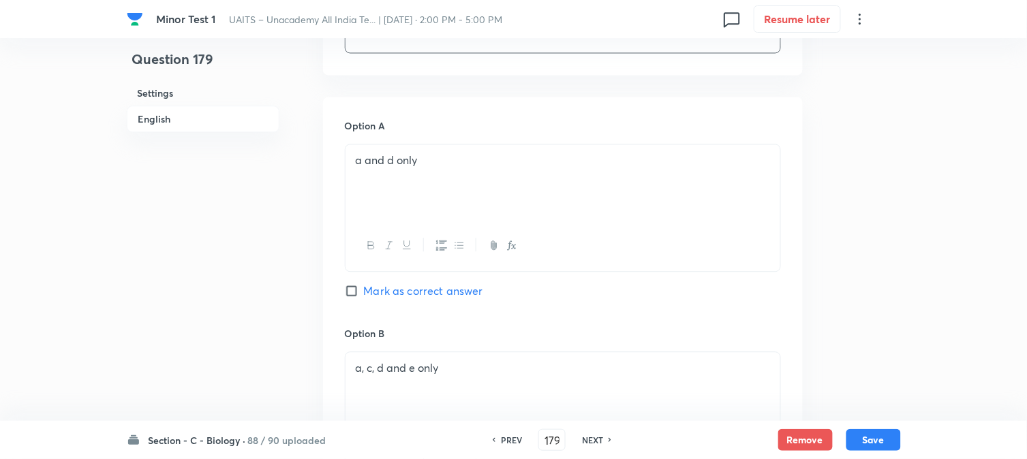
scroll to position [1084, 0]
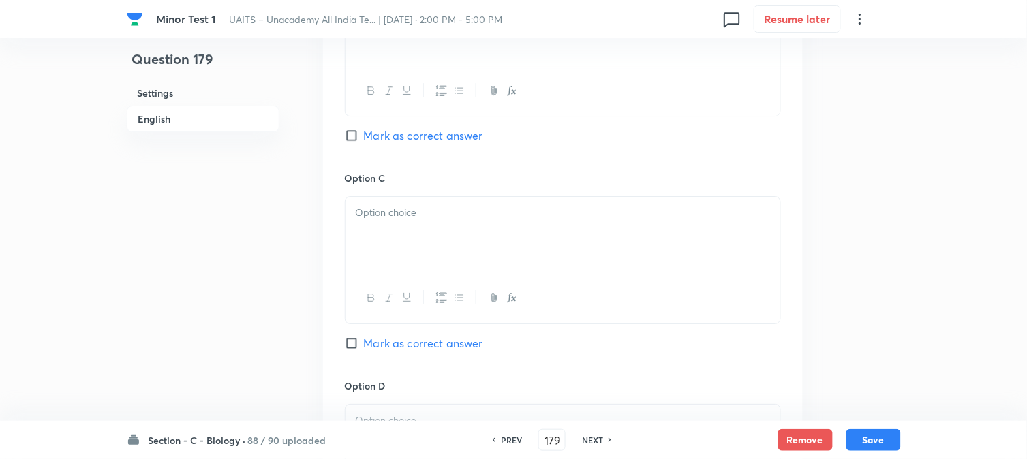
click at [395, 230] on div at bounding box center [563, 235] width 435 height 76
click at [446, 137] on span "Mark as correct answer" at bounding box center [423, 135] width 119 height 16
click at [364, 137] on input "Mark as correct answer" at bounding box center [354, 136] width 19 height 14
checkbox input "true"
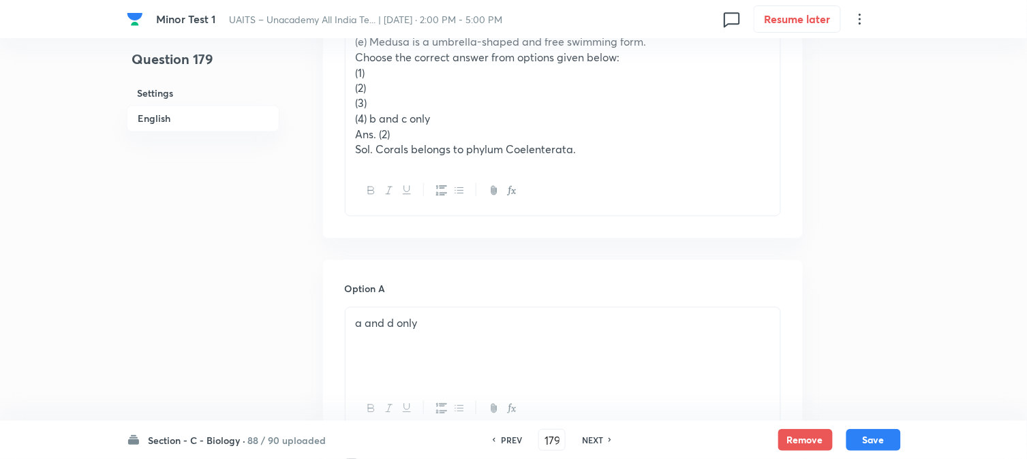
scroll to position [553, 0]
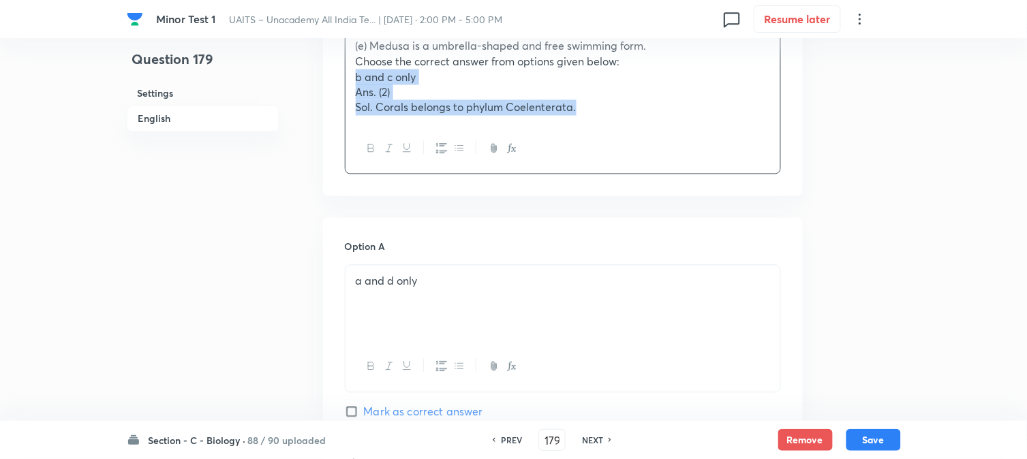
drag, startPoint x: 370, startPoint y: 128, endPoint x: 664, endPoint y: 147, distance: 294.3
click at [668, 147] on div "Identify the correct set of statements: (a) Pennatula & Gorgonia are commonly k…" at bounding box center [563, 56] width 436 height 238
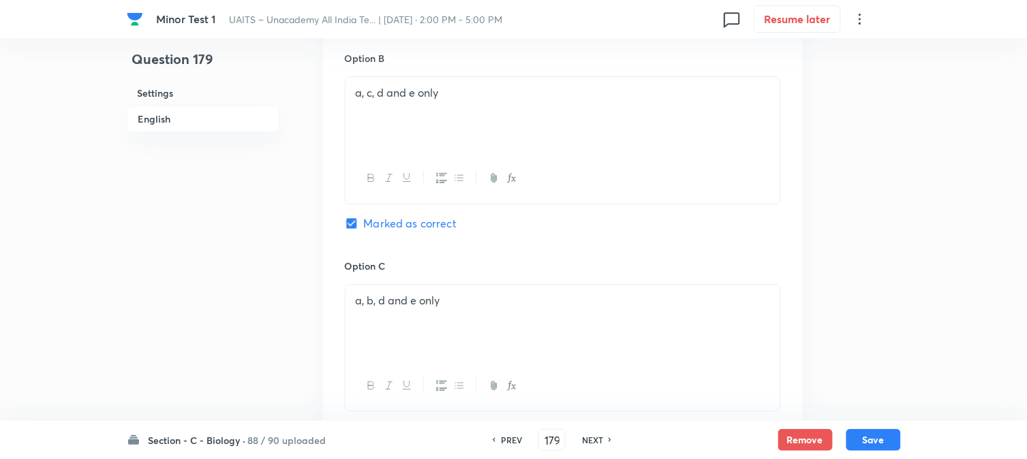
scroll to position [1235, 0]
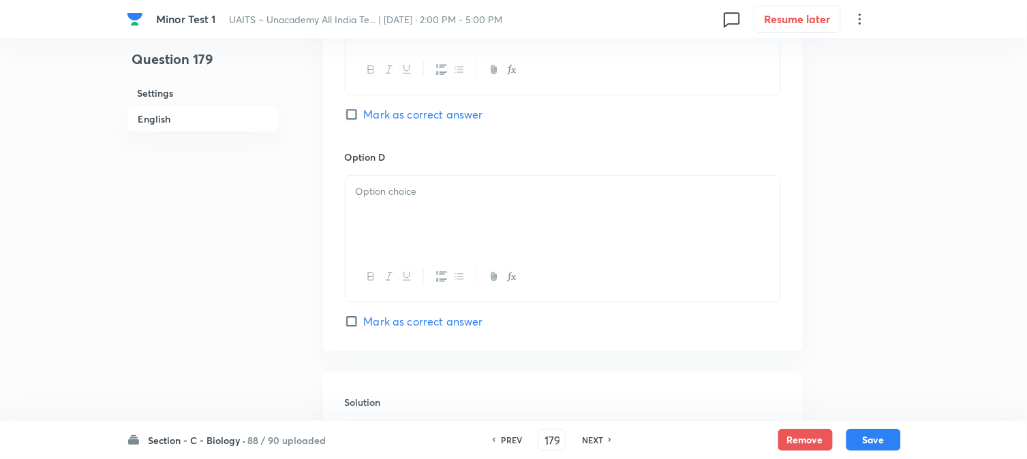
click at [369, 219] on div at bounding box center [563, 214] width 435 height 76
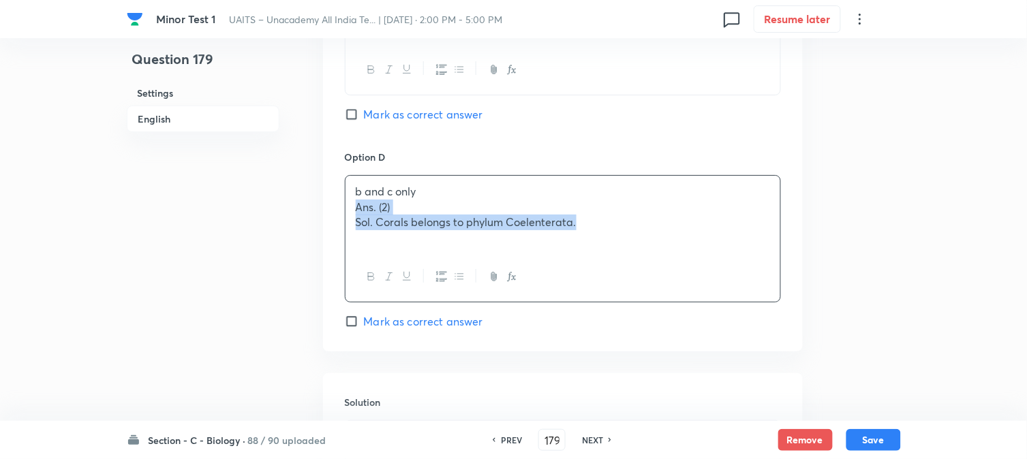
drag, startPoint x: 346, startPoint y: 214, endPoint x: 705, endPoint y: 281, distance: 365.4
click at [705, 281] on div "b and c only Ans. (2) Sol. Corals belongs to phylum Coelenterata." at bounding box center [563, 238] width 436 height 127
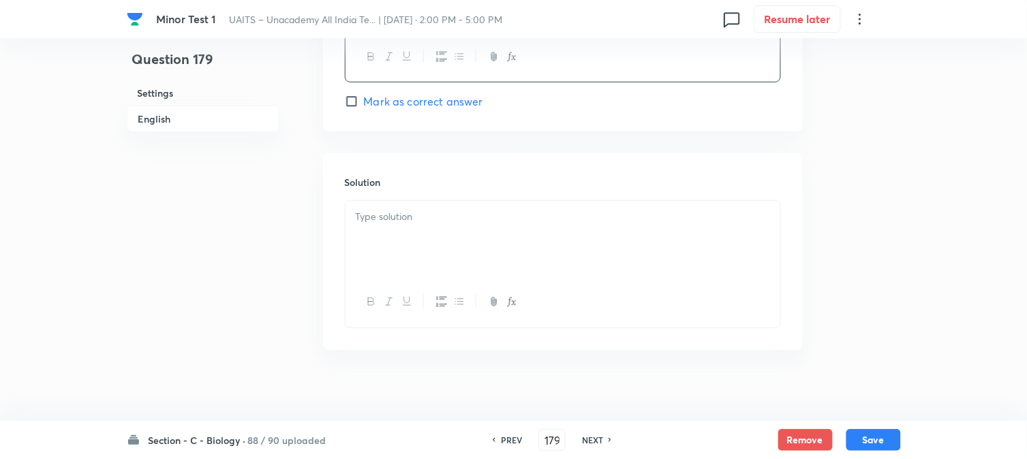
scroll to position [1462, 0]
click at [365, 256] on div at bounding box center [563, 232] width 435 height 76
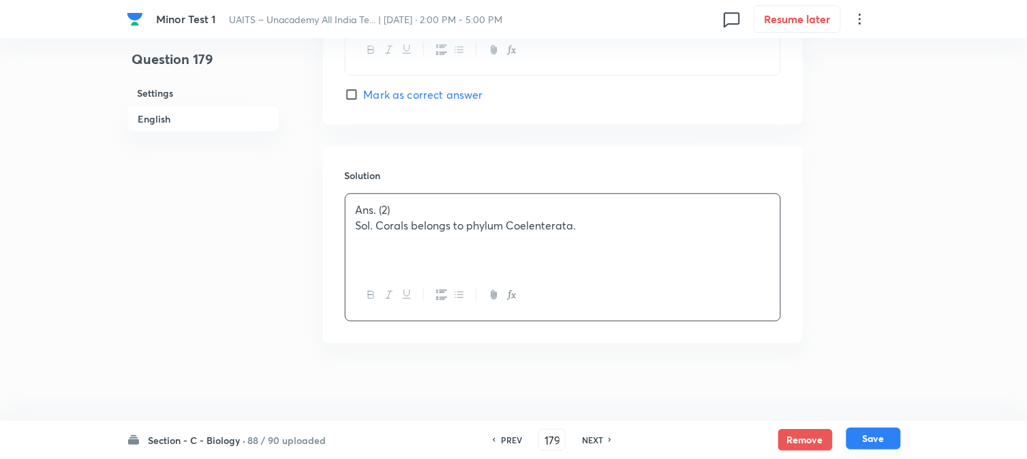
click at [874, 443] on button "Save" at bounding box center [873, 439] width 55 height 22
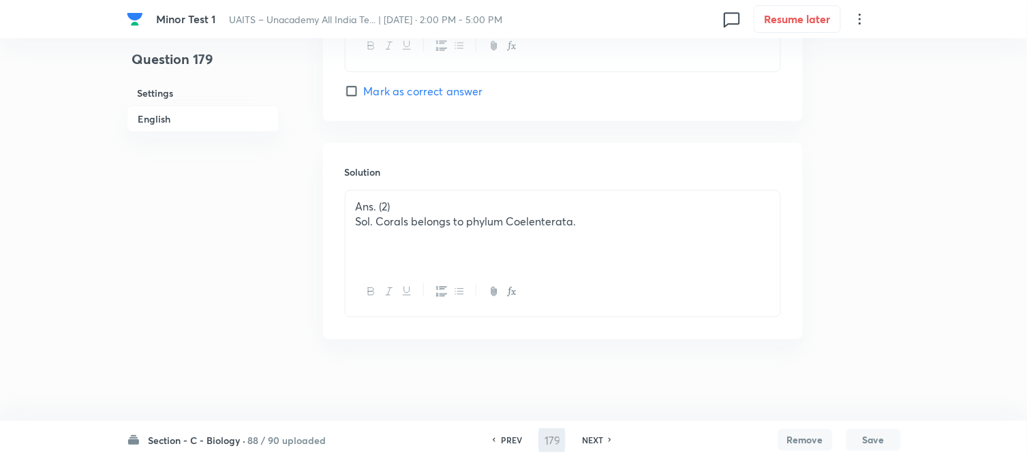
type input "180"
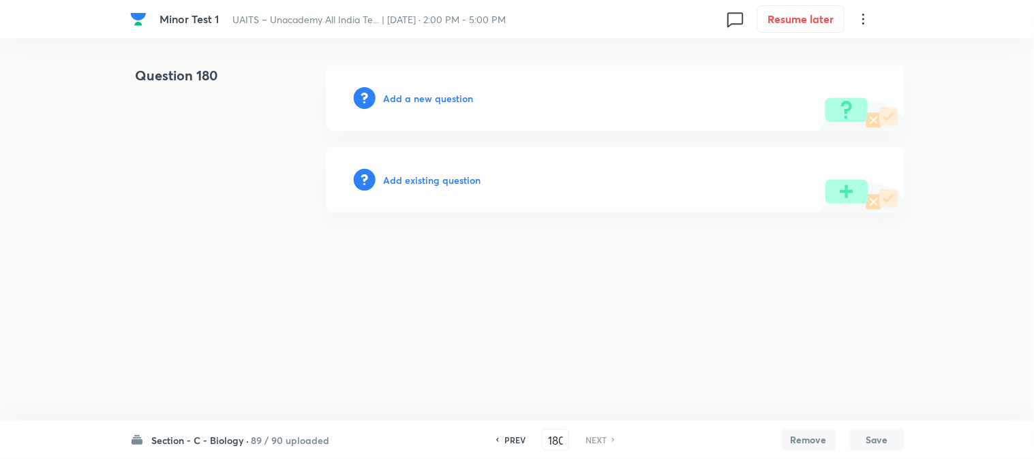
click at [424, 94] on h6 "Add a new question" at bounding box center [429, 98] width 90 height 14
click at [424, 94] on h6 "Choose a question type" at bounding box center [436, 98] width 105 height 14
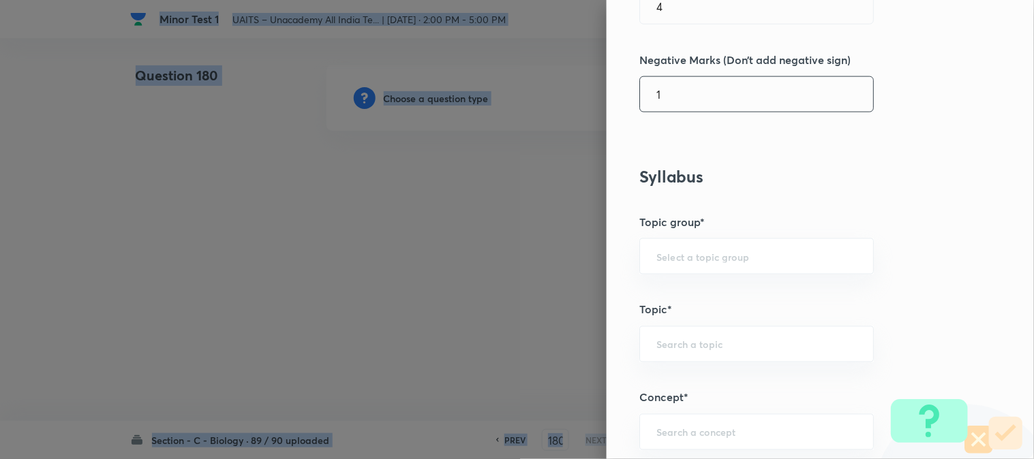
scroll to position [804, 0]
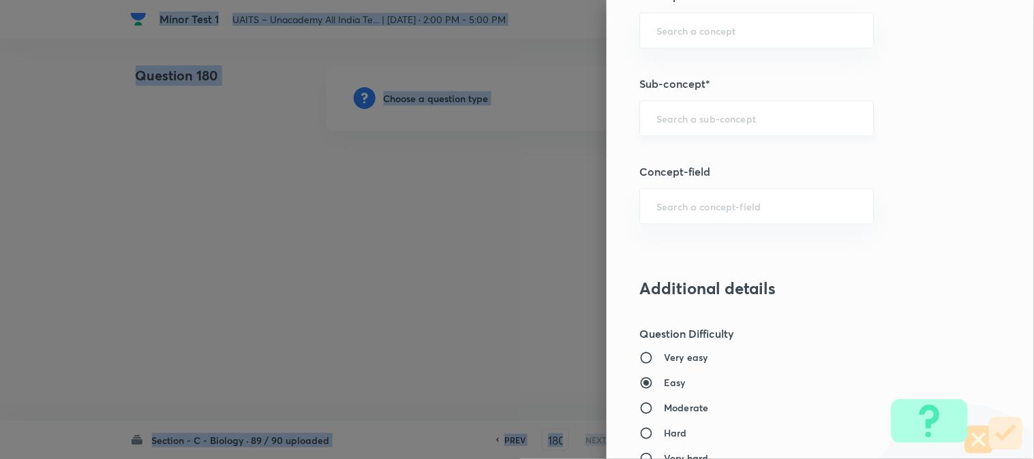
click at [706, 110] on div "​" at bounding box center [756, 118] width 234 height 36
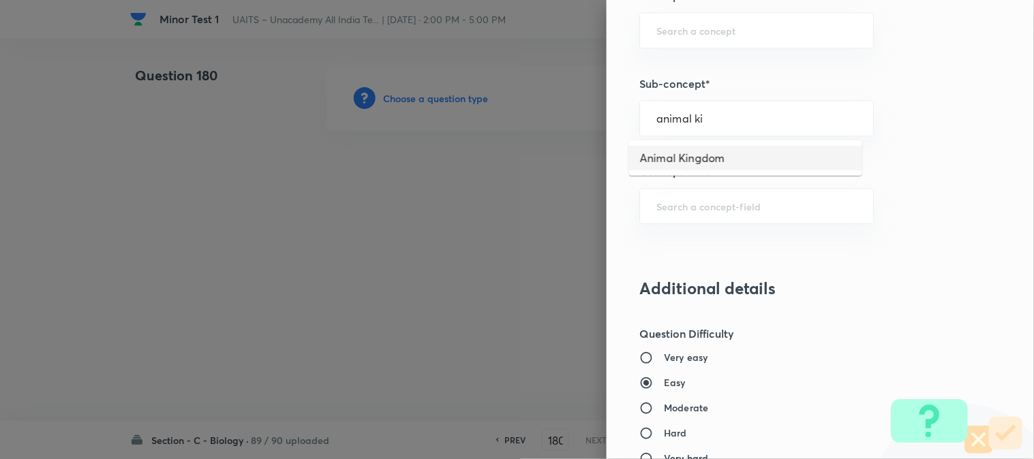
click at [718, 149] on li "Animal Kingdom" at bounding box center [745, 158] width 233 height 25
type input "Animal Kingdom"
type input "Biology"
type input "Diversity of Living Organisms"
type input "Animal Kingdom"
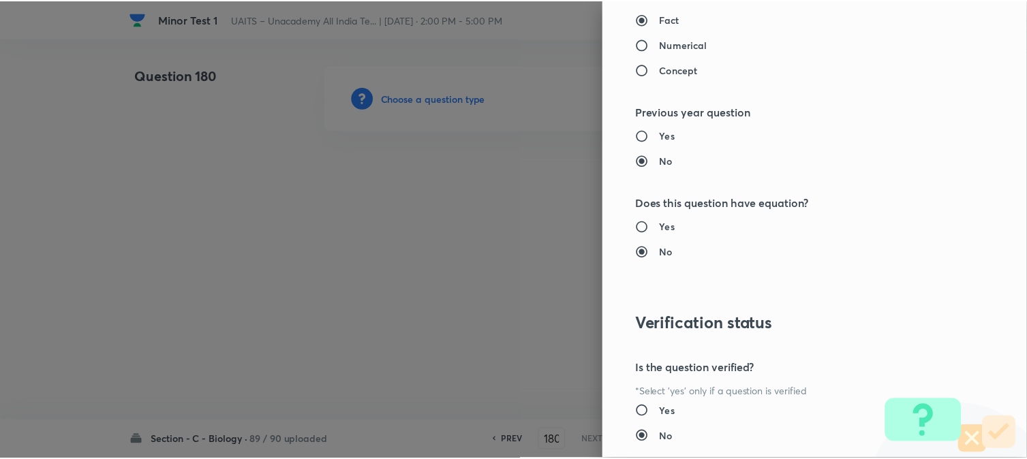
scroll to position [1398, 0]
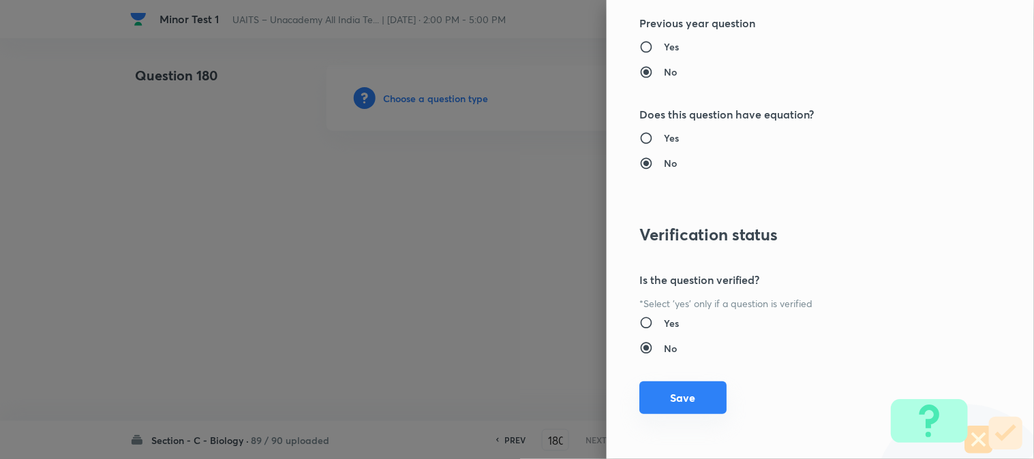
click at [678, 403] on button "Save" at bounding box center [682, 398] width 87 height 33
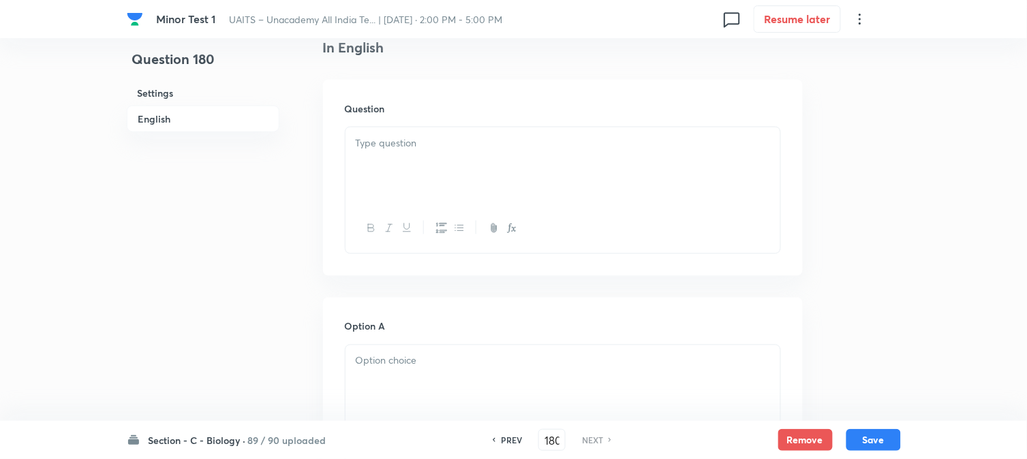
scroll to position [402, 0]
click at [368, 123] on div at bounding box center [563, 127] width 435 height 76
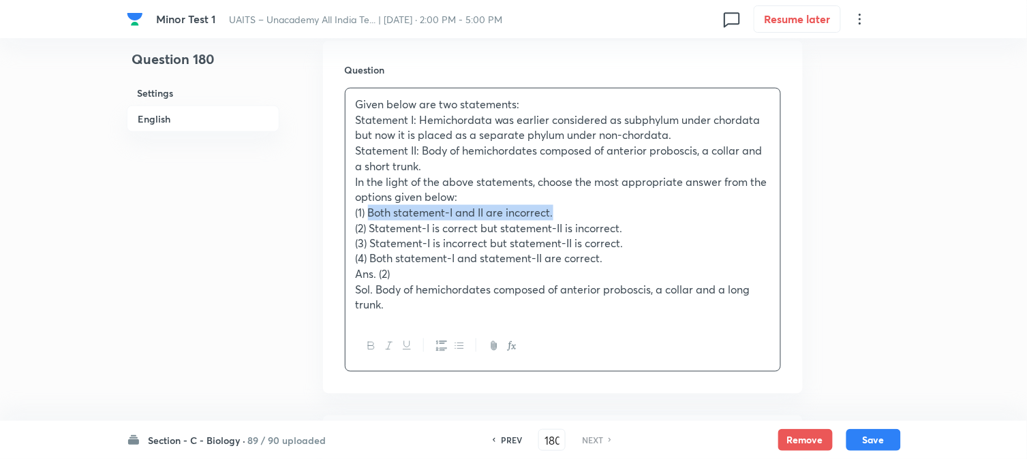
drag, startPoint x: 371, startPoint y: 212, endPoint x: 562, endPoint y: 210, distance: 191.5
click at [562, 210] on p "(1) Both statement-I and II are incorrect." at bounding box center [563, 213] width 414 height 16
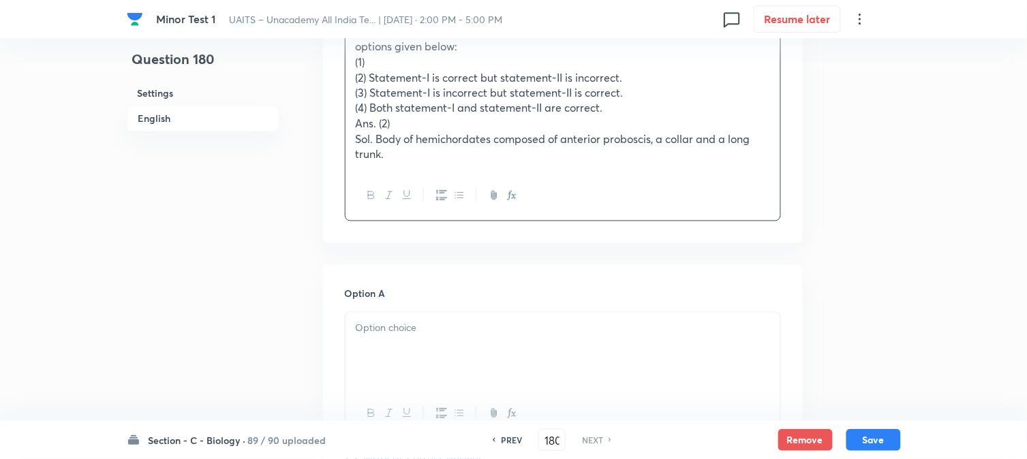
scroll to position [553, 0]
click at [398, 316] on div "Option A Mark as correct answer" at bounding box center [563, 389] width 436 height 207
click at [398, 334] on p at bounding box center [563, 328] width 414 height 16
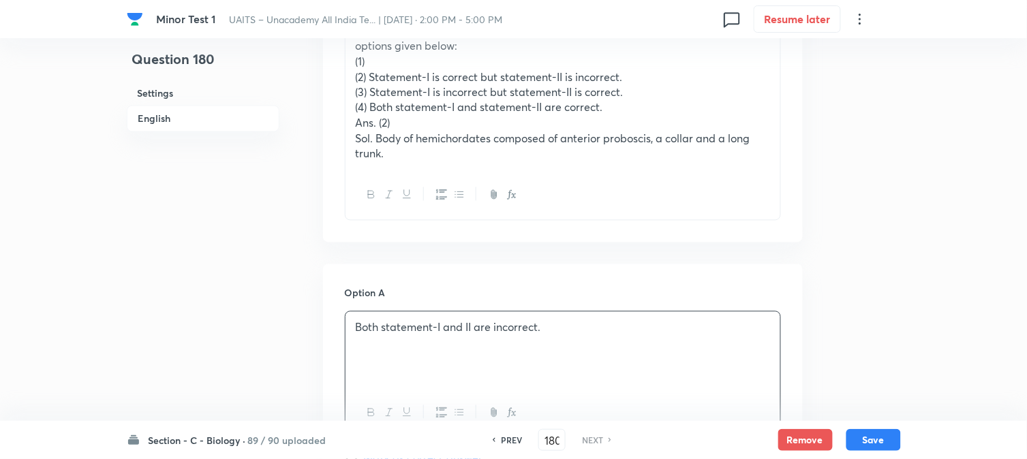
click at [396, 341] on div "Both statement-I and II are incorrect." at bounding box center [563, 350] width 435 height 76
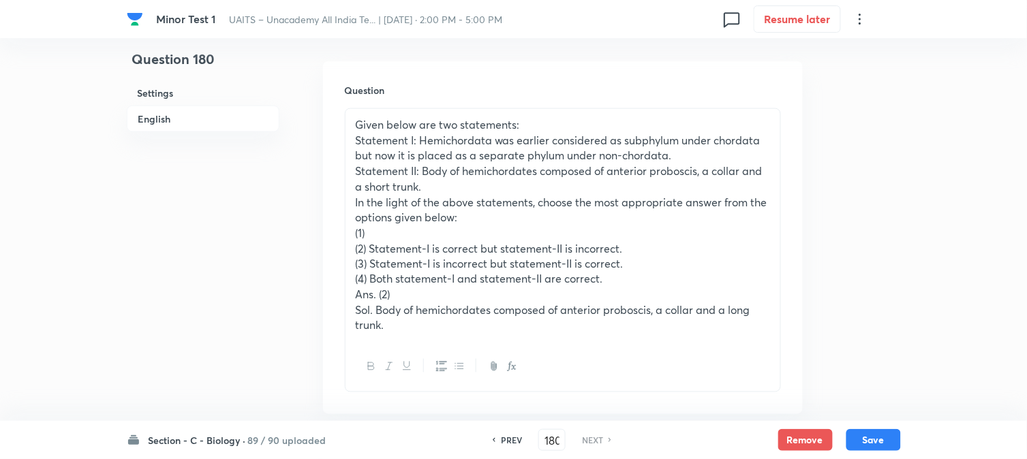
scroll to position [326, 0]
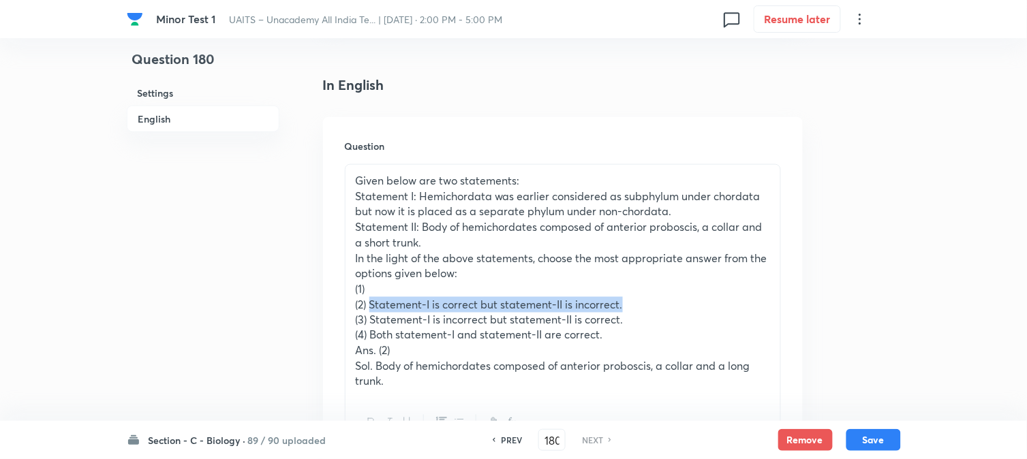
drag, startPoint x: 373, startPoint y: 303, endPoint x: 663, endPoint y: 305, distance: 290.3
click at [663, 305] on p "(2) Statement-I is correct but statement-II is incorrect." at bounding box center [563, 305] width 414 height 16
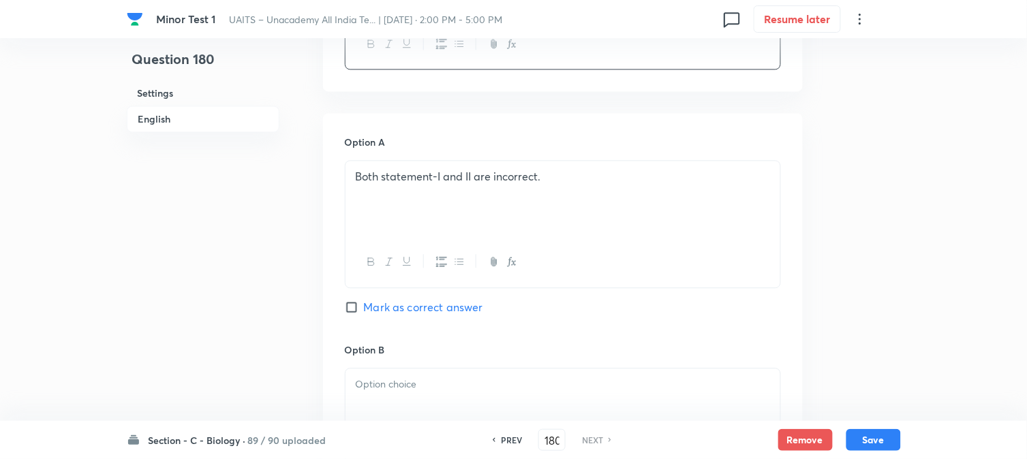
click at [394, 408] on div at bounding box center [563, 407] width 435 height 76
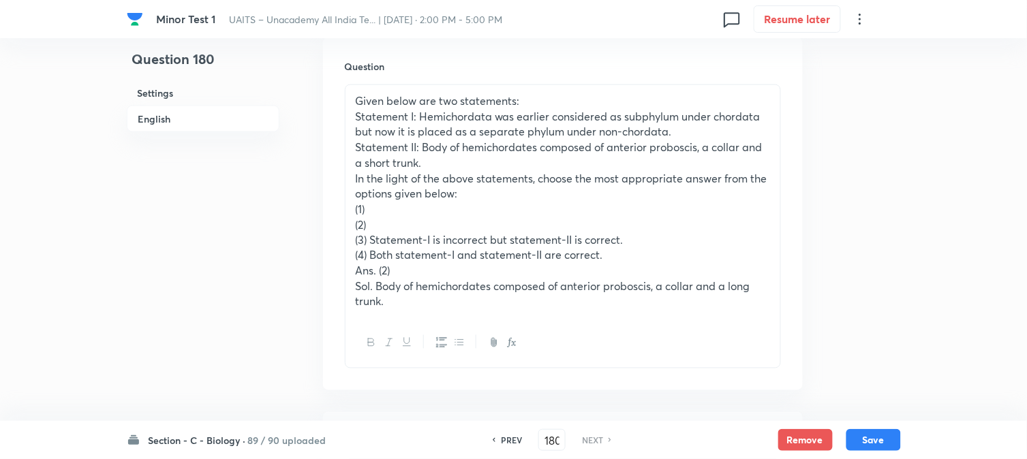
scroll to position [402, 0]
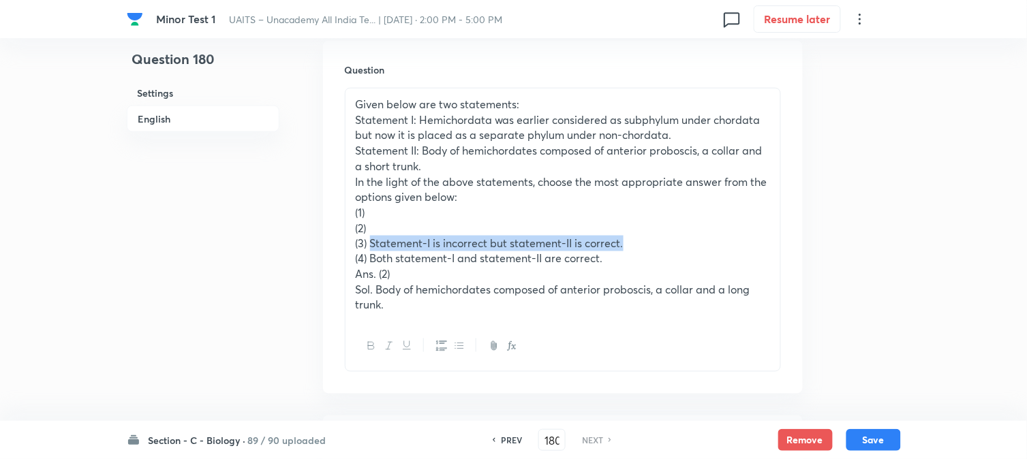
drag, startPoint x: 370, startPoint y: 246, endPoint x: 698, endPoint y: 247, distance: 327.8
click at [698, 247] on p "(3) Statement-I is incorrect but statement-II is correct." at bounding box center [563, 244] width 414 height 16
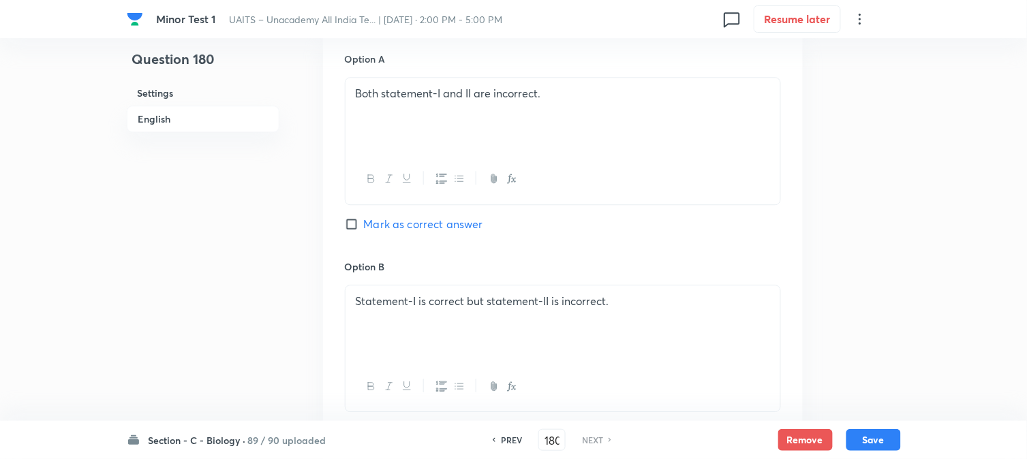
scroll to position [1084, 0]
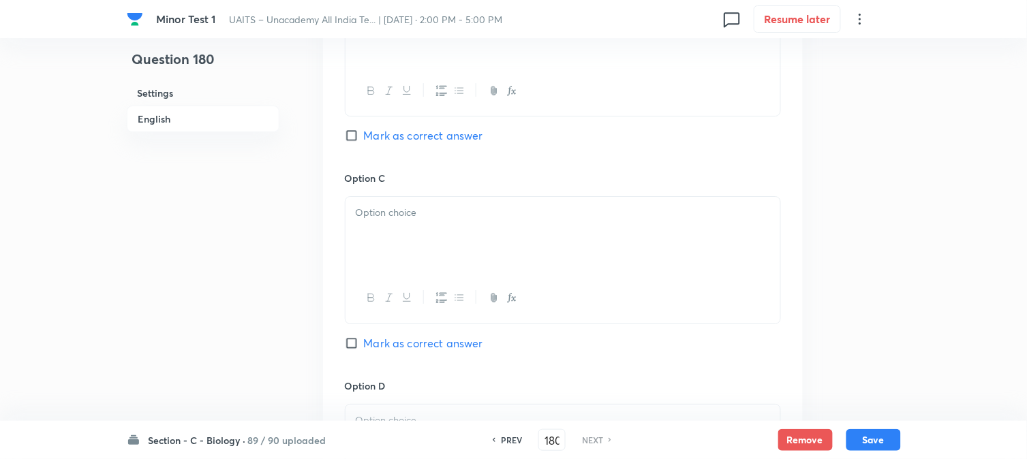
click at [423, 138] on span "Mark as correct answer" at bounding box center [423, 135] width 119 height 16
click at [364, 138] on input "Mark as correct answer" at bounding box center [354, 136] width 19 height 14
click at [404, 248] on div at bounding box center [563, 235] width 435 height 76
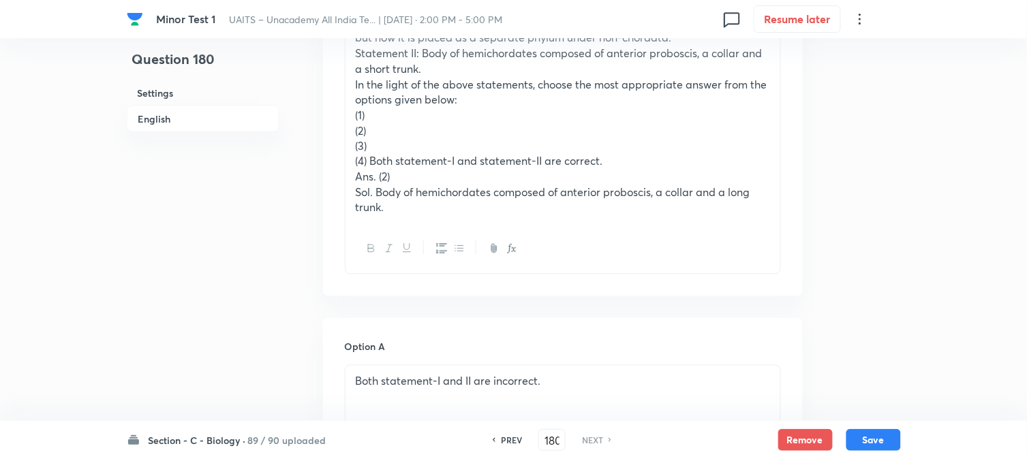
scroll to position [478, 0]
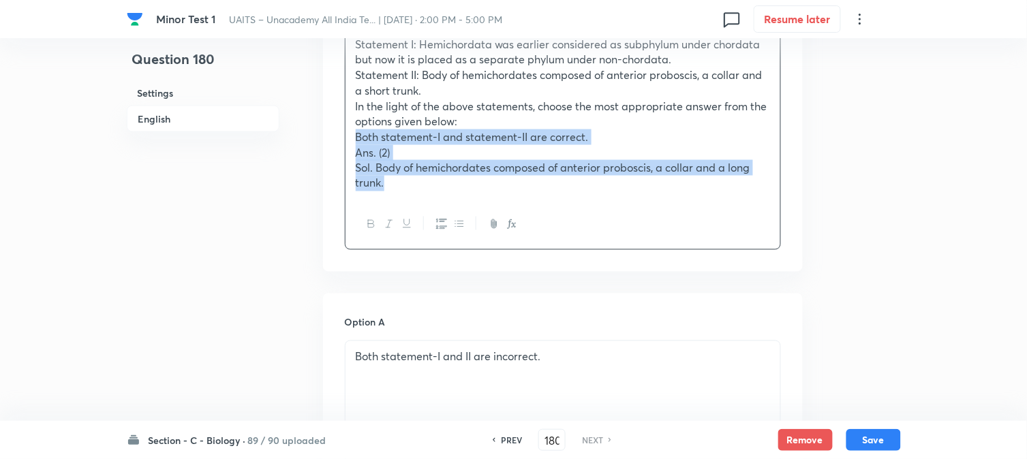
drag, startPoint x: 371, startPoint y: 181, endPoint x: 513, endPoint y: 262, distance: 164.2
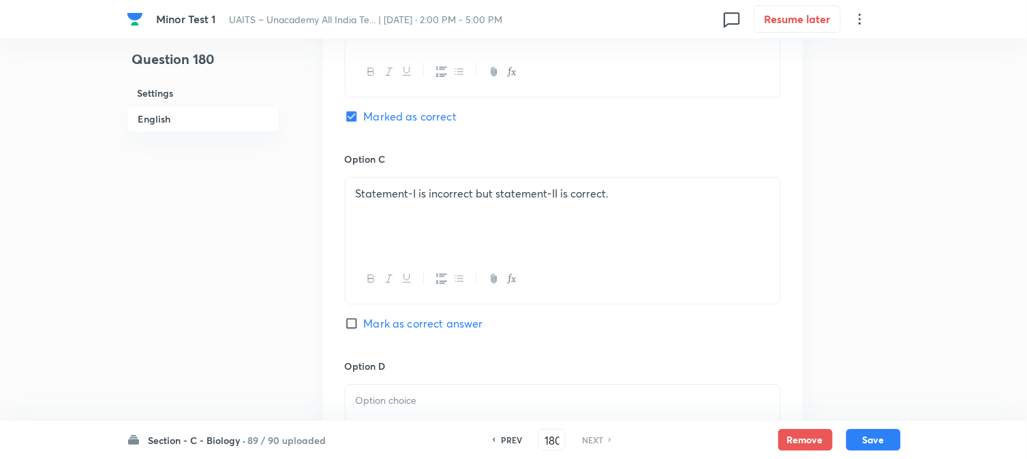
scroll to position [1235, 0]
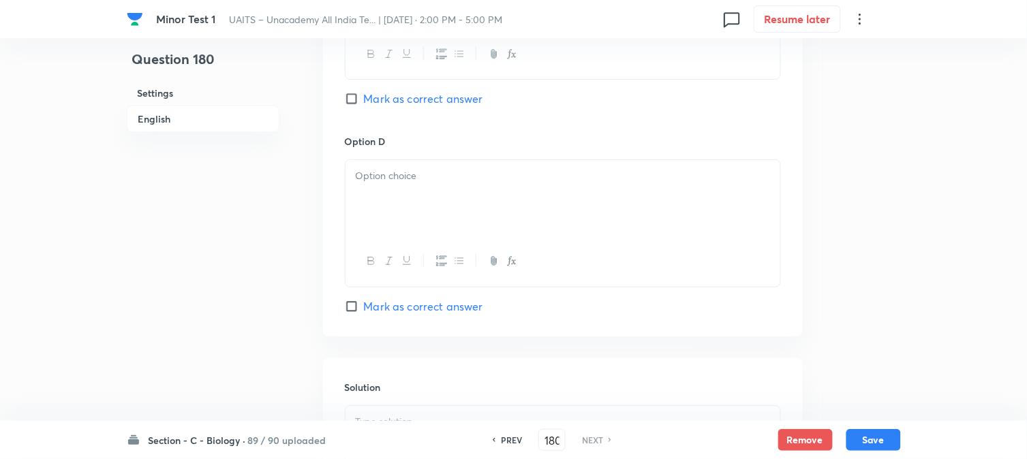
click at [364, 205] on div at bounding box center [563, 198] width 435 height 76
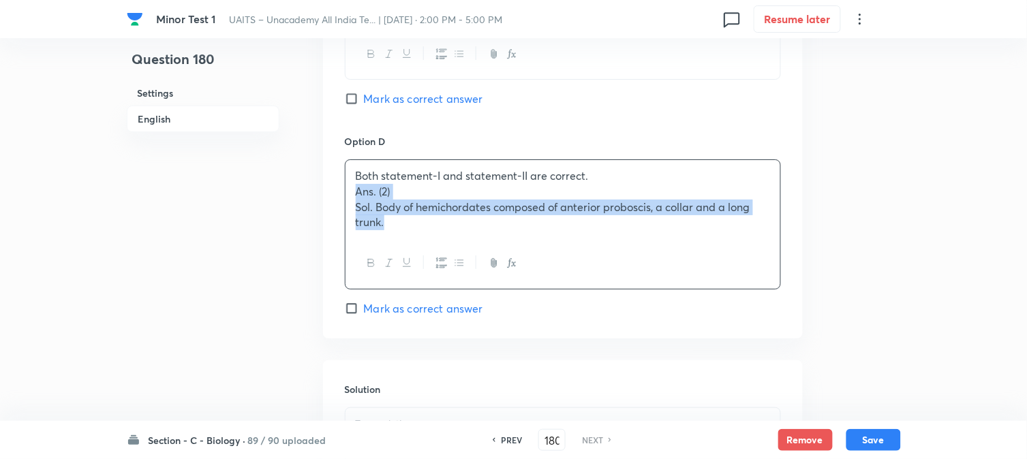
drag, startPoint x: 353, startPoint y: 193, endPoint x: 464, endPoint y: 277, distance: 139.6
click at [463, 277] on div "Both statement-I and statement-II are correct. Ans. (2) Sol. Body of hemichorda…" at bounding box center [563, 223] width 436 height 129
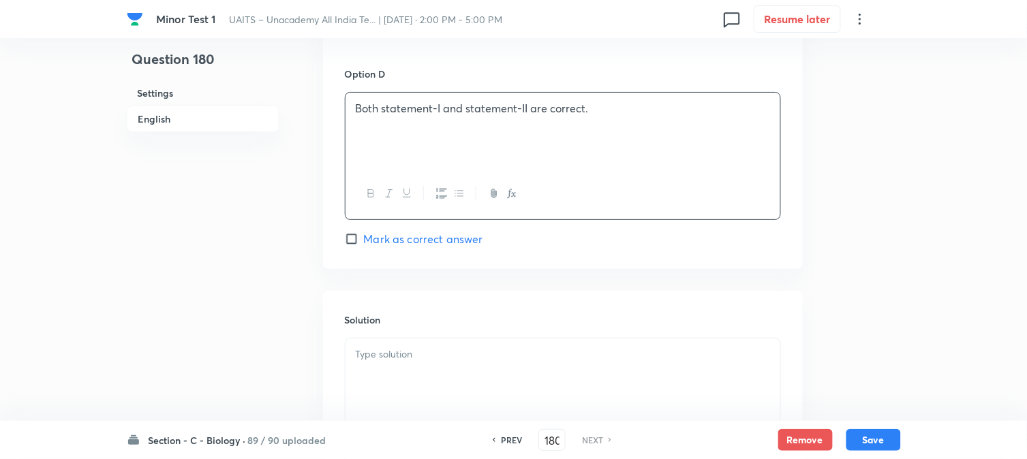
scroll to position [1386, 0]
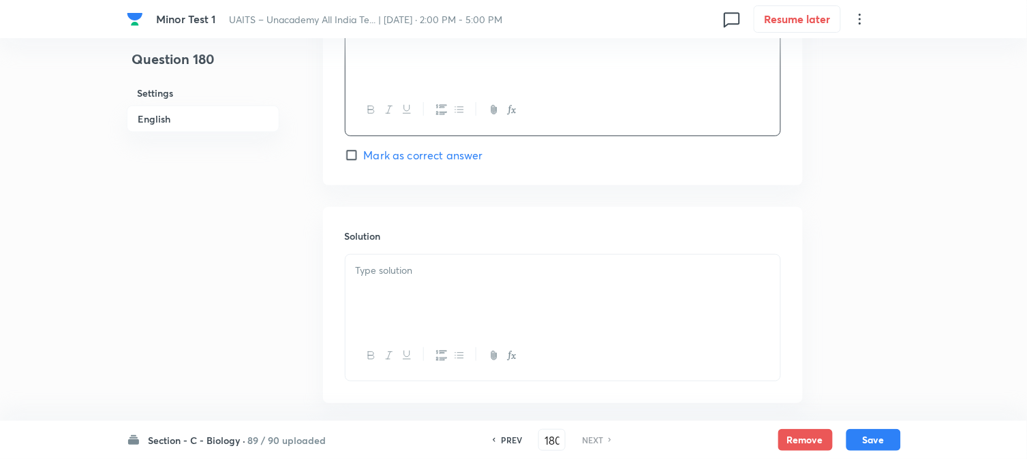
click at [412, 331] on div at bounding box center [563, 293] width 435 height 76
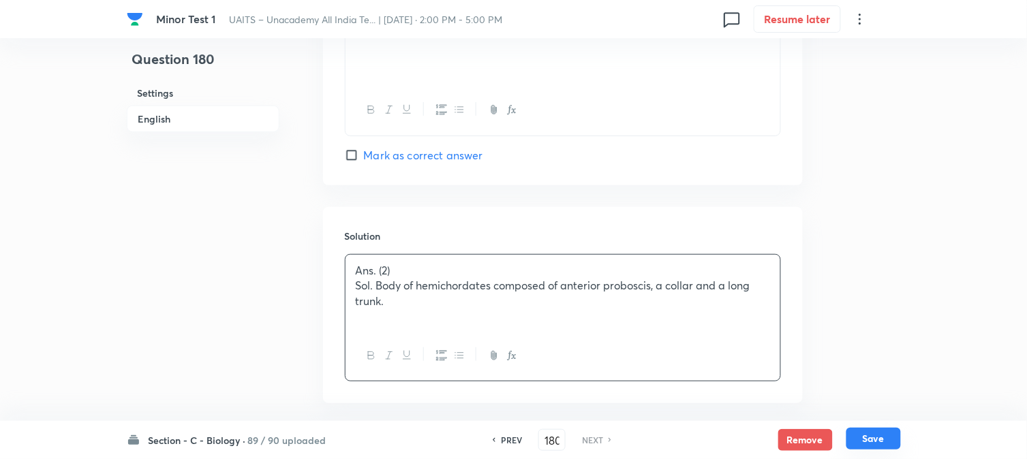
click at [874, 446] on button "Save" at bounding box center [873, 439] width 55 height 22
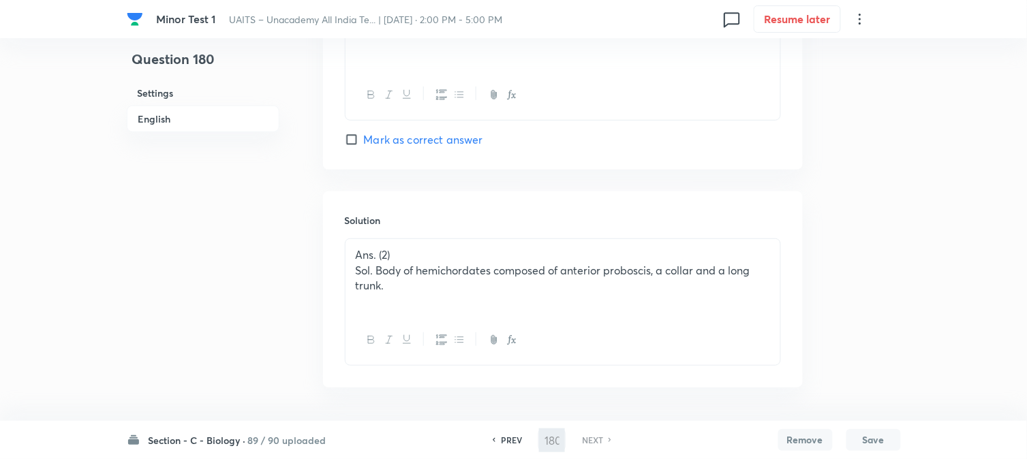
checkbox input "true"
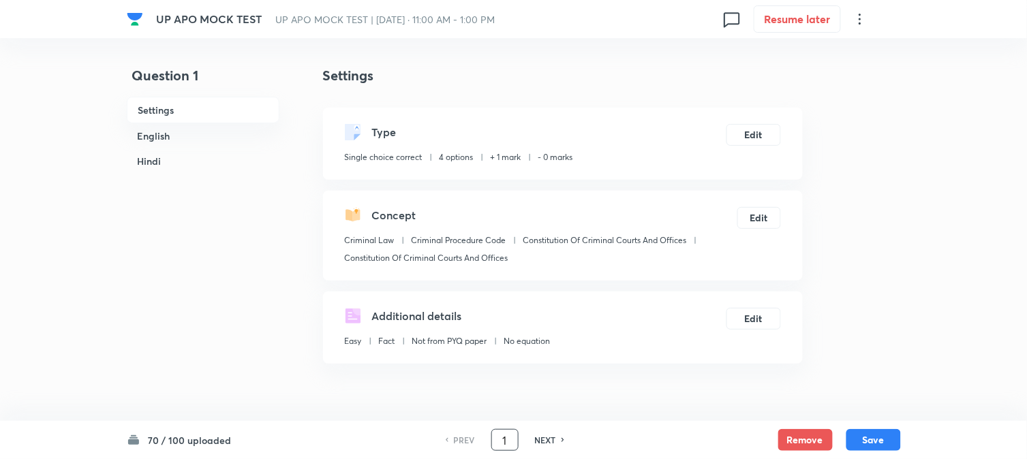
click at [495, 438] on input "1" at bounding box center [505, 441] width 26 height 24
checkbox input "true"
type input "71"
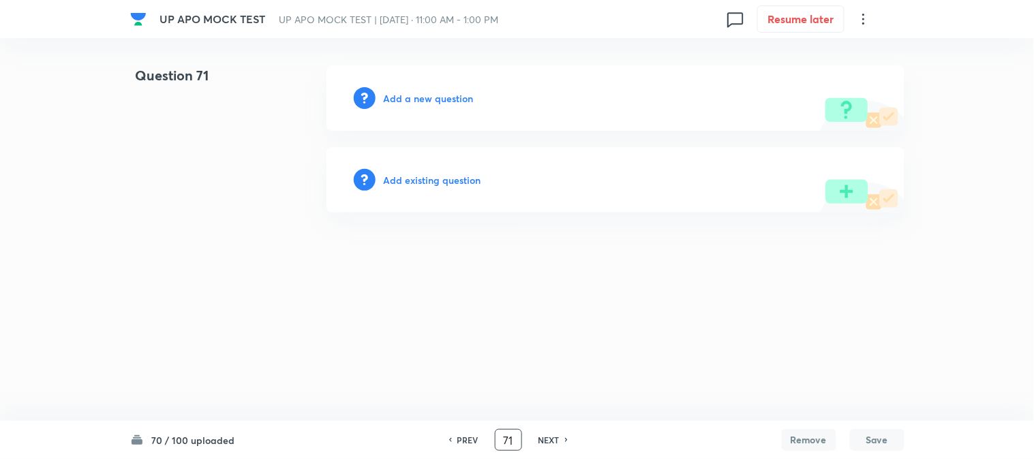
click at [455, 100] on h6 "Add a new question" at bounding box center [429, 98] width 90 height 14
click at [455, 100] on h6 "Choose a question type" at bounding box center [436, 98] width 105 height 14
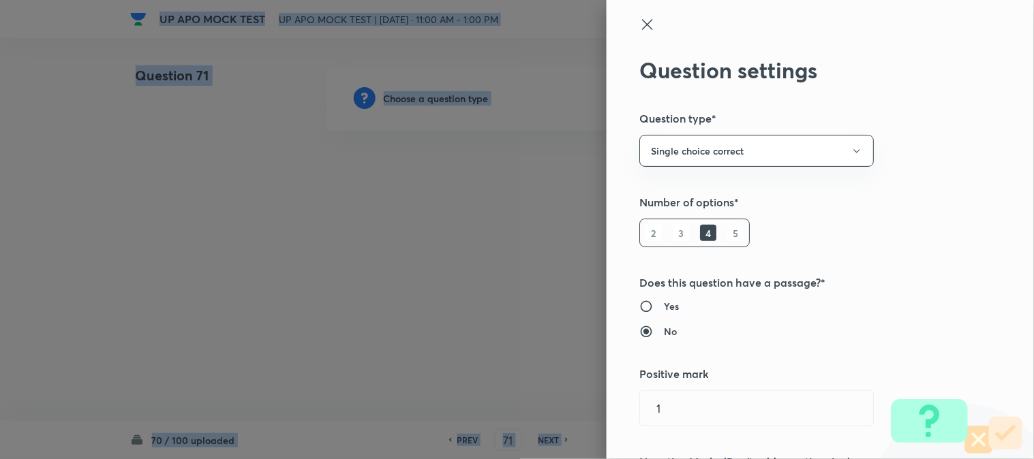
type input "1"
type input "0"
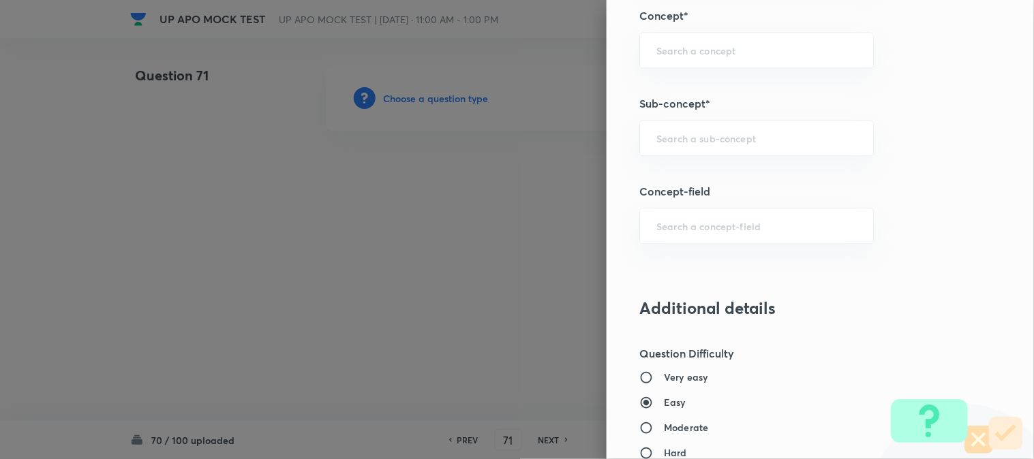
scroll to position [804, 0]
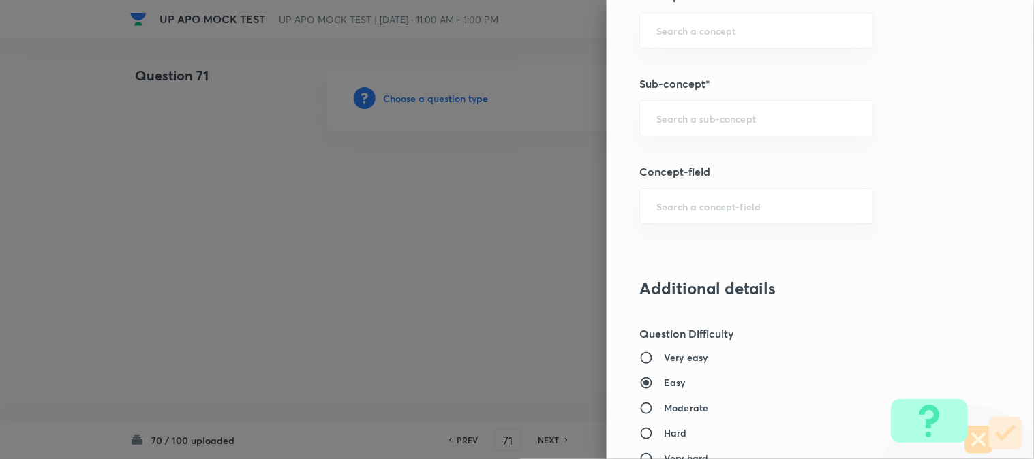
click at [702, 136] on div "​" at bounding box center [756, 118] width 234 height 36
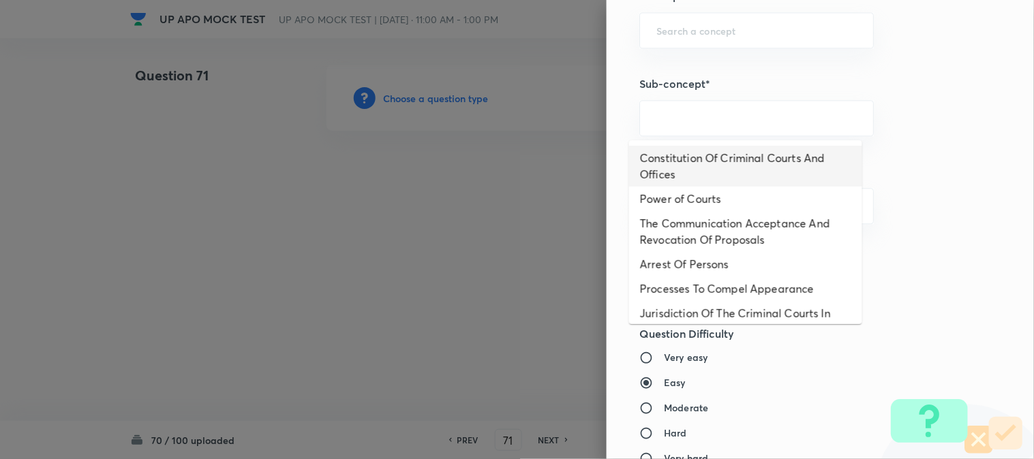
click at [704, 174] on li "Constitution Of Criminal Courts And Offices" at bounding box center [745, 166] width 233 height 41
type input "Constitution Of Criminal Courts And Offices"
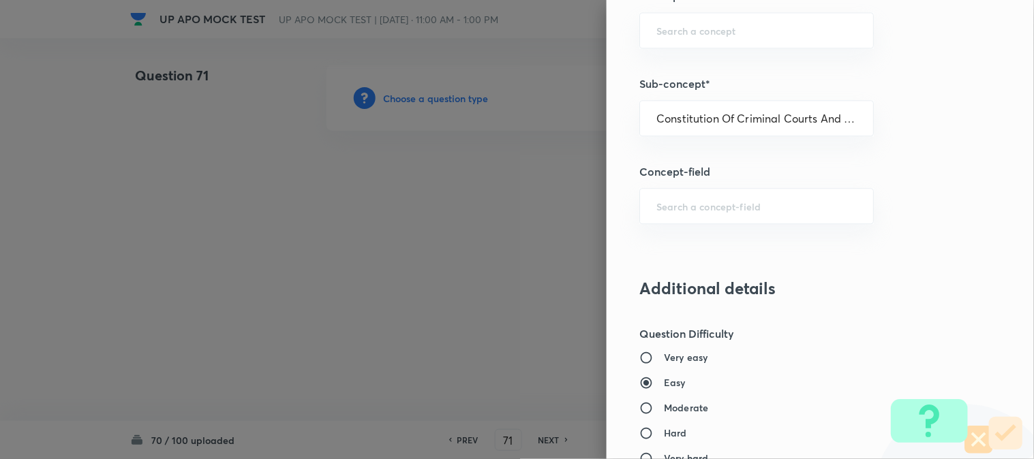
type input "Criminal Law"
type input "Criminal Procedure Code"
type input "Constitution Of Criminal Courts And Offices"
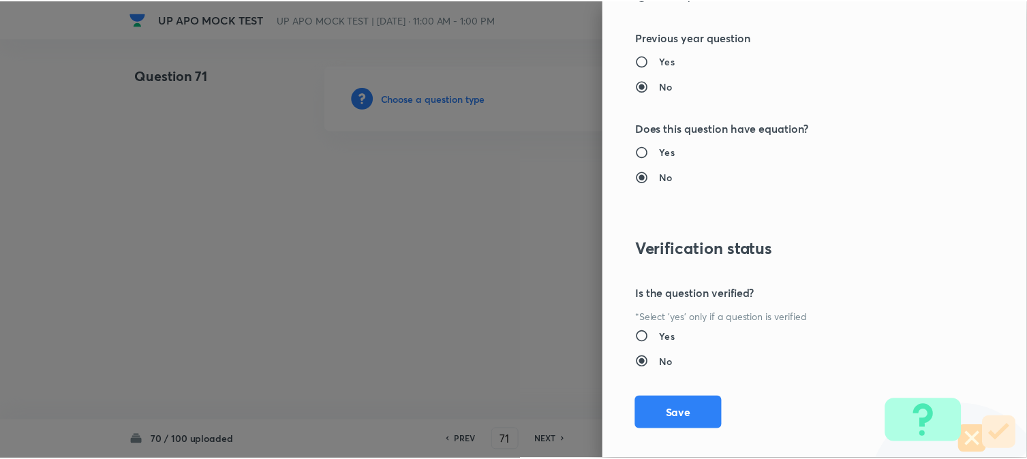
scroll to position [1398, 0]
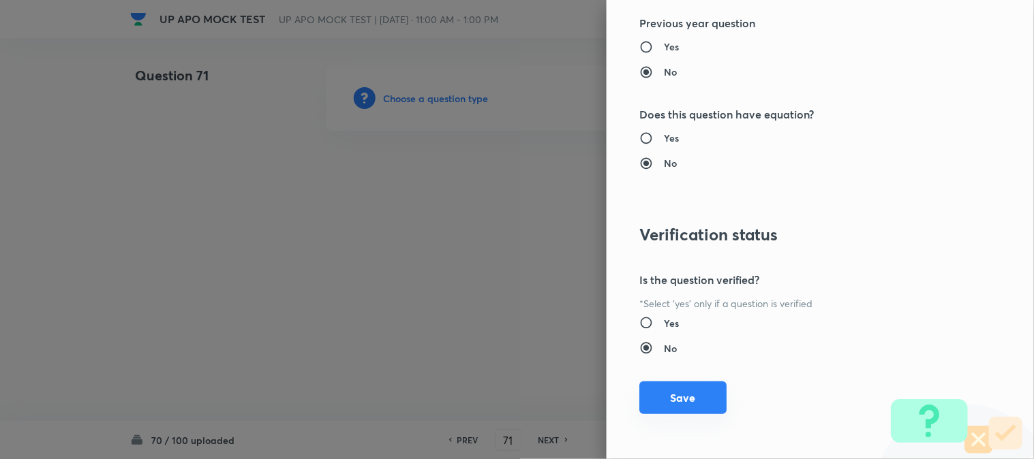
click at [716, 389] on button "Save" at bounding box center [682, 398] width 87 height 33
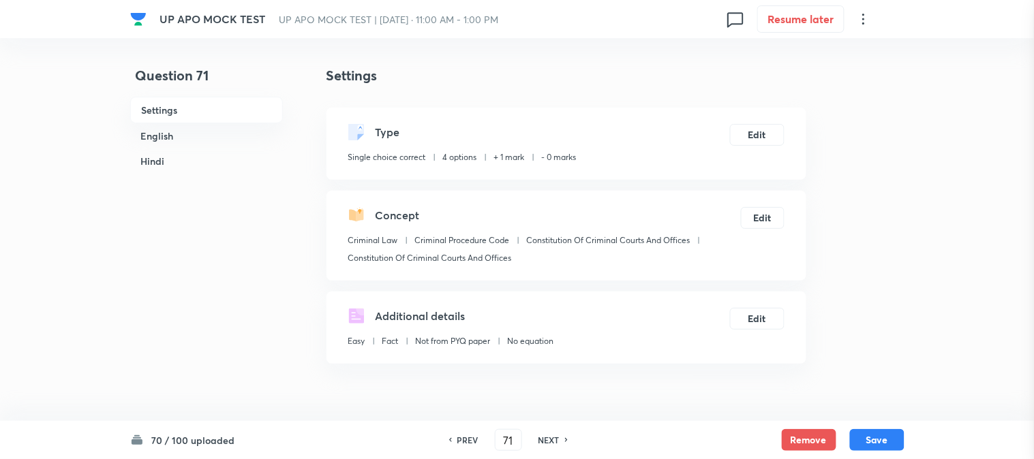
click at [693, 384] on div "Question settings Question type* Single choice correct Number of options* 2 3 4…" at bounding box center [517, 229] width 1034 height 459
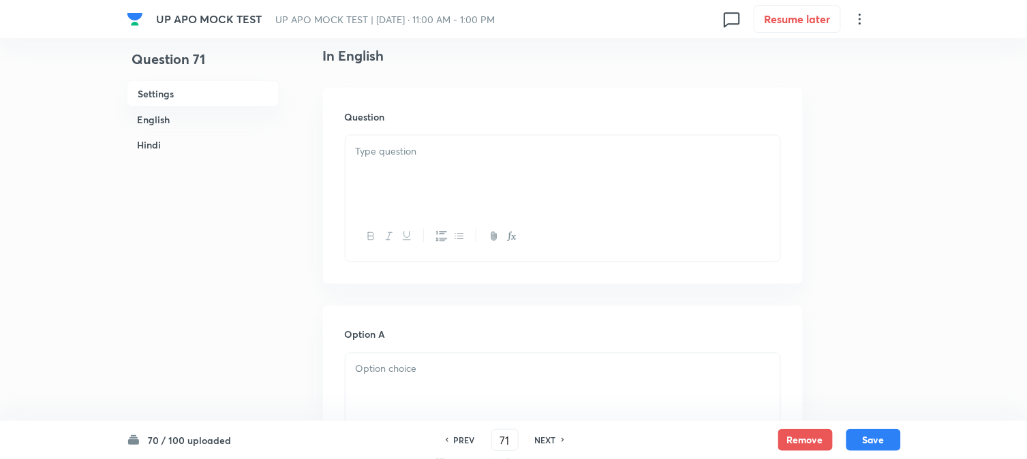
scroll to position [402, 0]
click at [395, 137] on div at bounding box center [563, 144] width 435 height 76
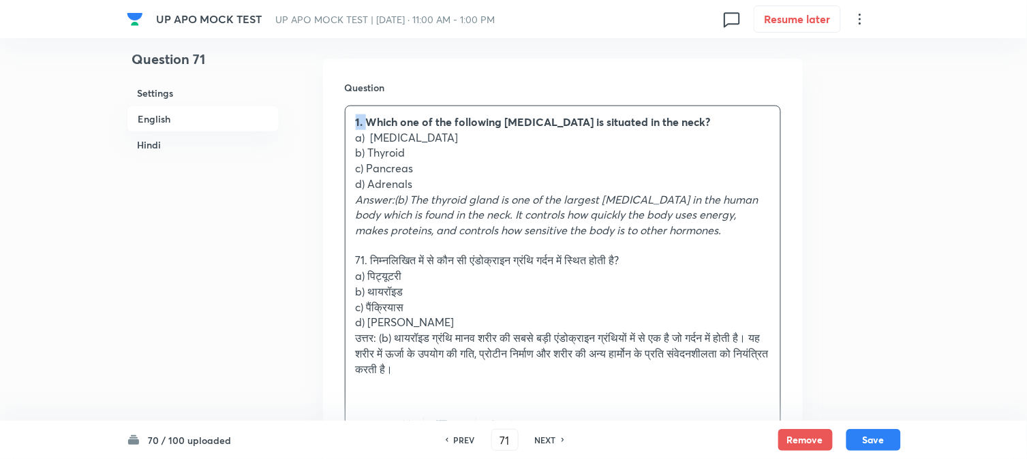
drag, startPoint x: 365, startPoint y: 124, endPoint x: 345, endPoint y: 119, distance: 20.5
click at [346, 119] on div "1. Which one of the following [MEDICAL_DATA] is situated in the neck? a) [MEDIC…" at bounding box center [563, 253] width 435 height 295
drag, startPoint x: 372, startPoint y: 142, endPoint x: 432, endPoint y: 140, distance: 60.0
click at [432, 140] on p "a) [MEDICAL_DATA]" at bounding box center [563, 138] width 414 height 16
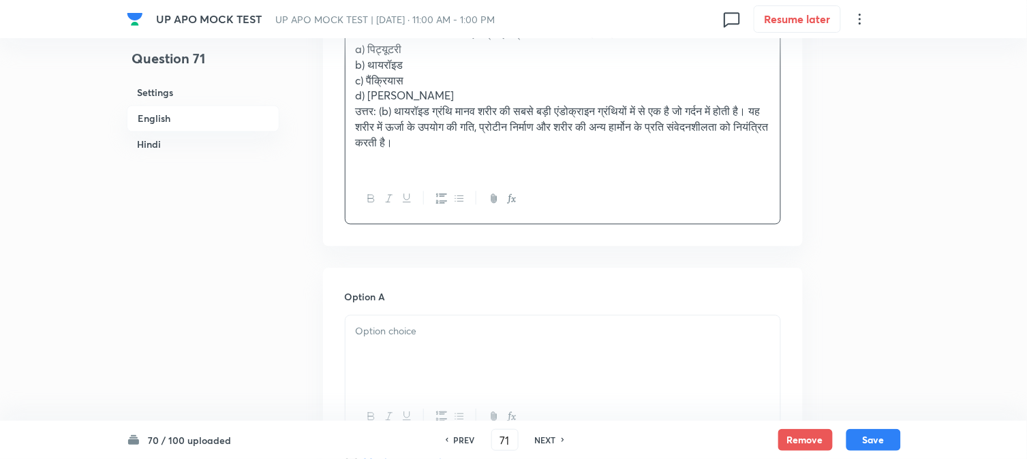
click at [419, 362] on div at bounding box center [563, 354] width 435 height 76
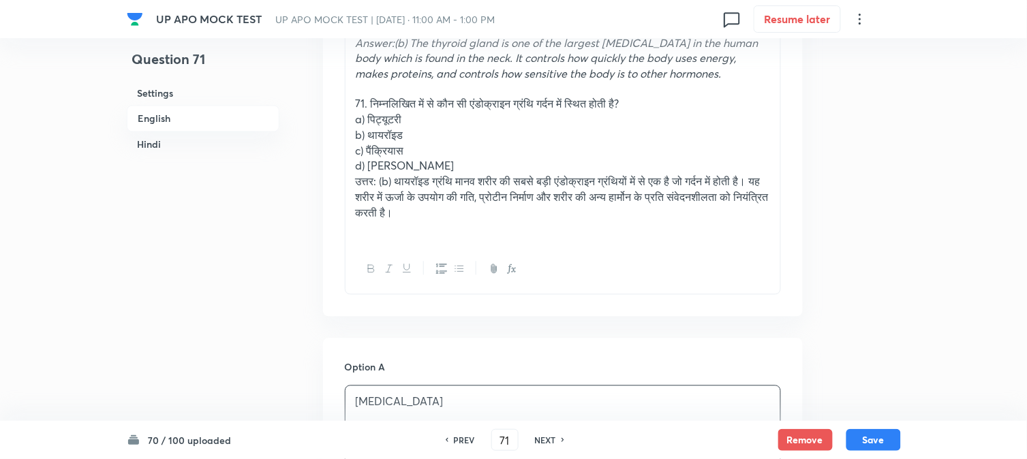
scroll to position [478, 0]
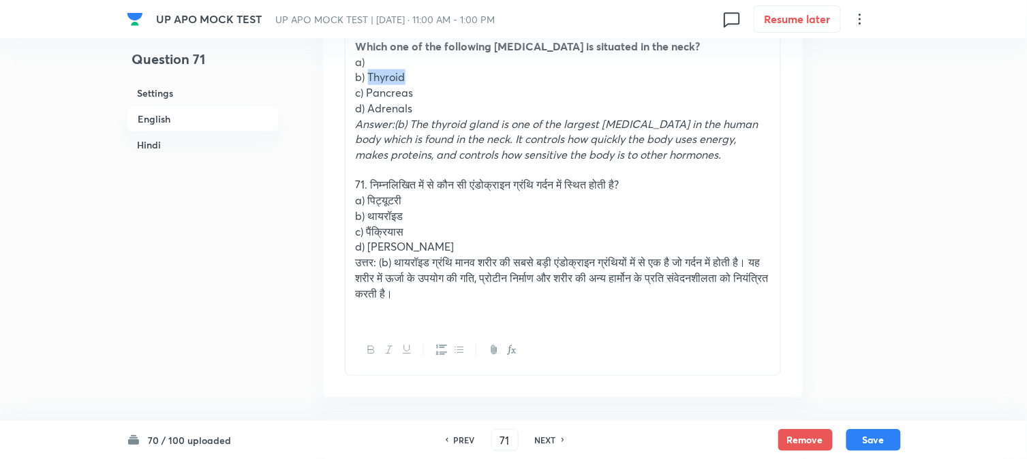
drag, startPoint x: 369, startPoint y: 70, endPoint x: 430, endPoint y: 70, distance: 61.3
click at [430, 70] on p "b) Thyroid" at bounding box center [563, 78] width 414 height 16
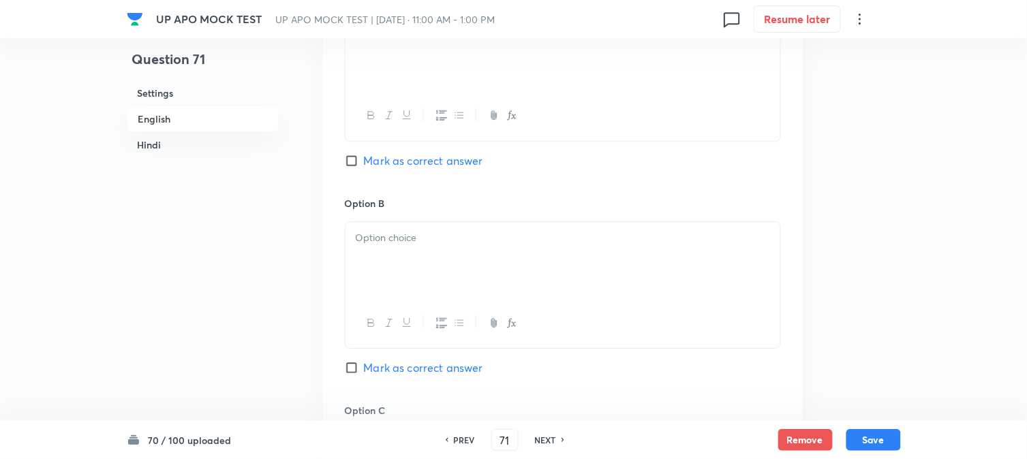
scroll to position [932, 0]
drag, startPoint x: 389, startPoint y: 278, endPoint x: 388, endPoint y: 291, distance: 13.0
click at [389, 279] on div at bounding box center [563, 259] width 435 height 76
click at [397, 373] on span "Mark as correct answer" at bounding box center [423, 367] width 119 height 16
click at [364, 373] on input "Mark as correct answer" at bounding box center [354, 368] width 19 height 14
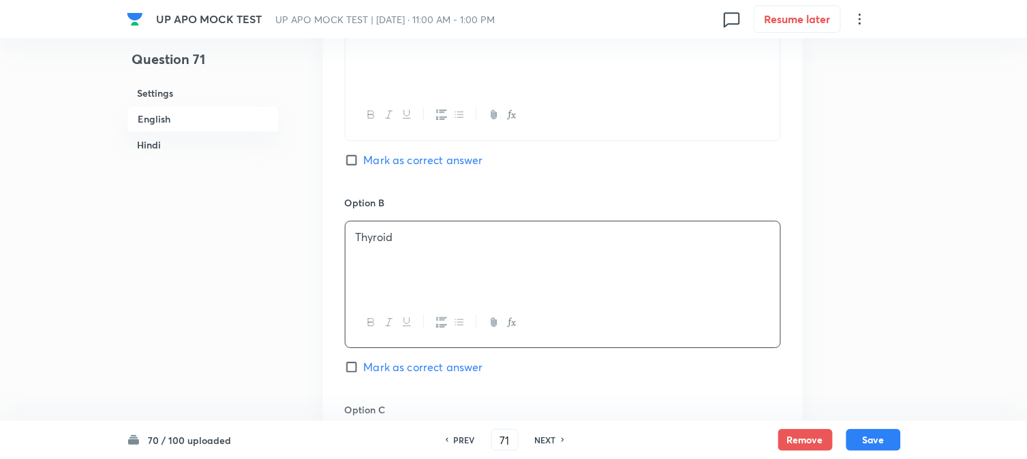
checkbox input "true"
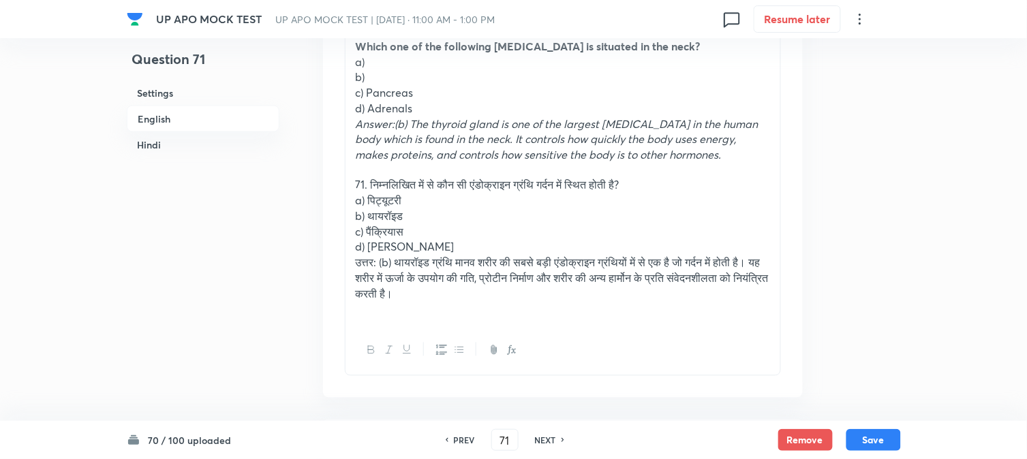
drag, startPoint x: 368, startPoint y: 82, endPoint x: 385, endPoint y: 89, distance: 18.1
click at [385, 89] on div "Which one of the following [MEDICAL_DATA] is situated in the neck? a) b) c) Pan…" at bounding box center [563, 178] width 435 height 295
click at [369, 72] on p "b)" at bounding box center [563, 78] width 414 height 16
drag, startPoint x: 369, startPoint y: 95, endPoint x: 457, endPoint y: 98, distance: 87.3
click at [457, 98] on p "c) Pancreas" at bounding box center [563, 93] width 414 height 16
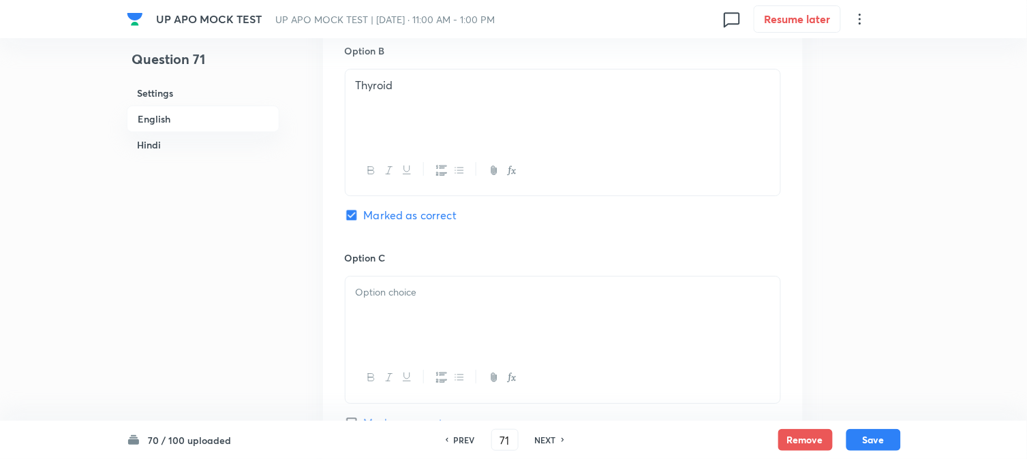
click at [393, 327] on div at bounding box center [563, 315] width 435 height 76
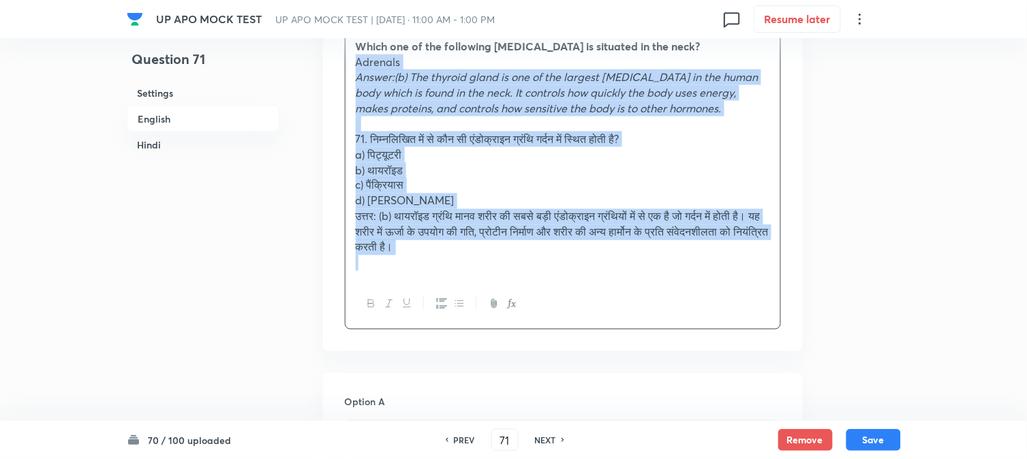
drag, startPoint x: 369, startPoint y: 104, endPoint x: 669, endPoint y: 352, distance: 388.7
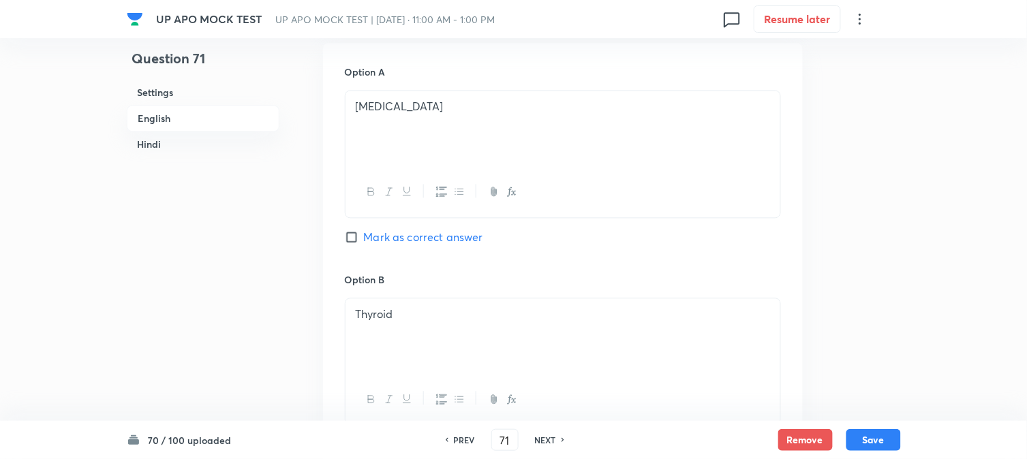
scroll to position [1235, 0]
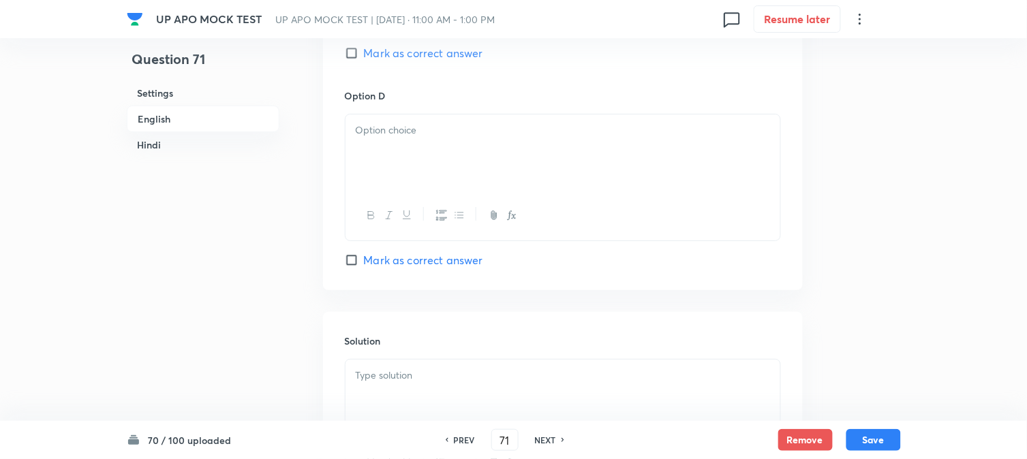
click at [371, 159] on div at bounding box center [563, 152] width 435 height 76
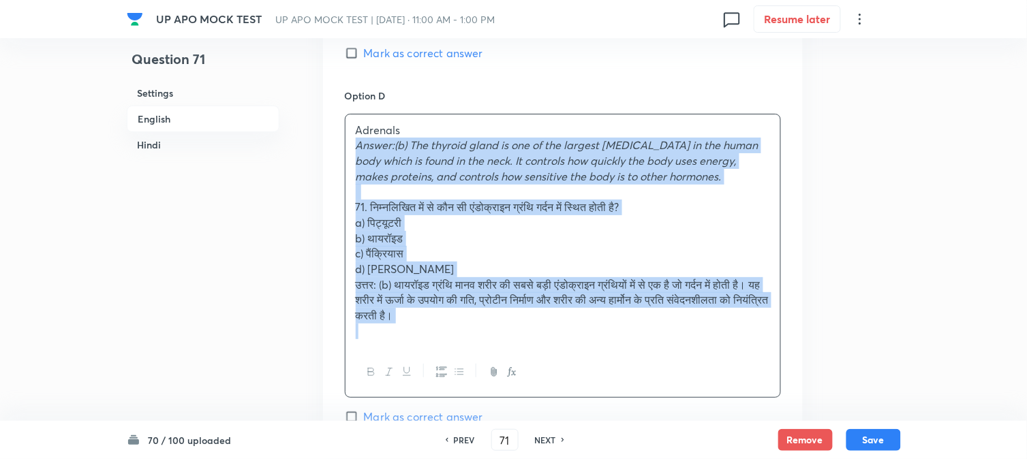
drag, startPoint x: 407, startPoint y: 227, endPoint x: 564, endPoint y: 301, distance: 173.8
click at [612, 375] on div "Adrenals Answer:(b) The thyroid gland is one of the largest [MEDICAL_DATA] in t…" at bounding box center [563, 256] width 436 height 284
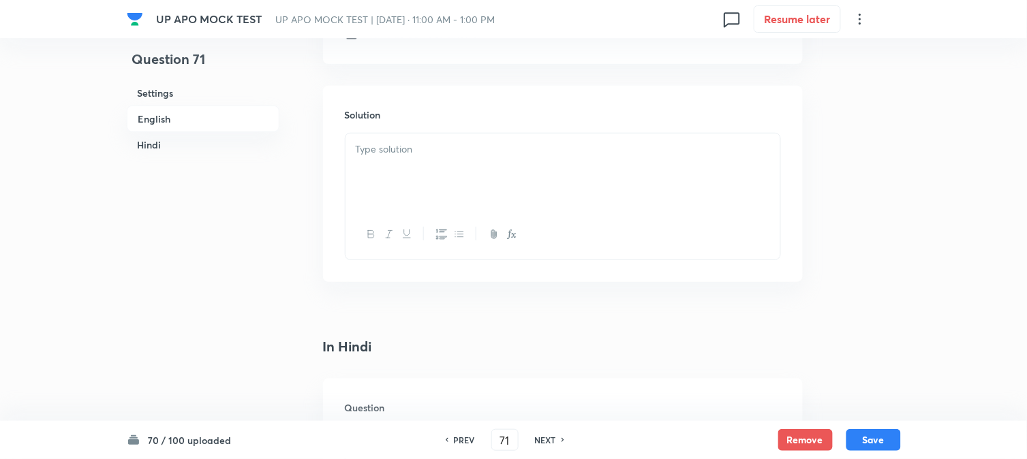
scroll to position [1462, 0]
click at [392, 194] on div at bounding box center [563, 171] width 435 height 76
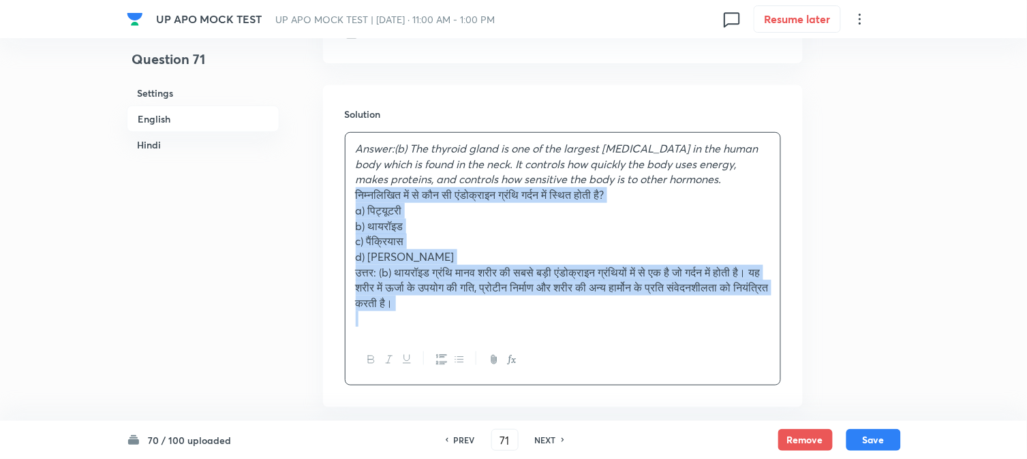
drag, startPoint x: 369, startPoint y: 209, endPoint x: 480, endPoint y: 257, distance: 121.5
click at [641, 372] on div "Answer:(b) The thyroid gland is one of the largest [MEDICAL_DATA] in the human …" at bounding box center [563, 259] width 436 height 254
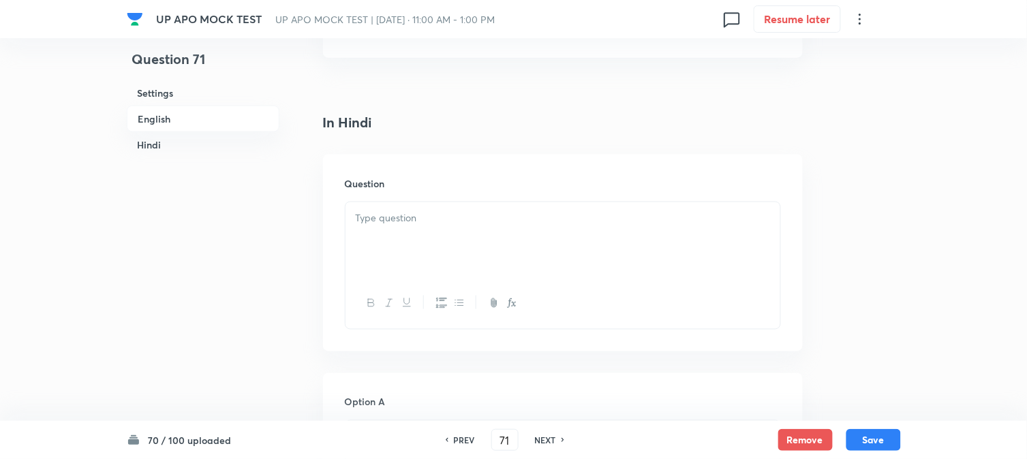
scroll to position [1765, 0]
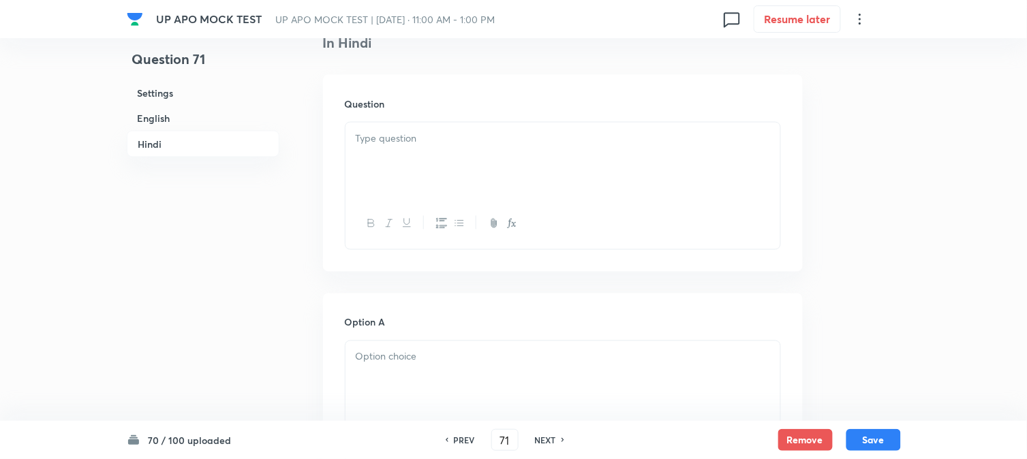
click at [370, 145] on p at bounding box center [563, 139] width 414 height 16
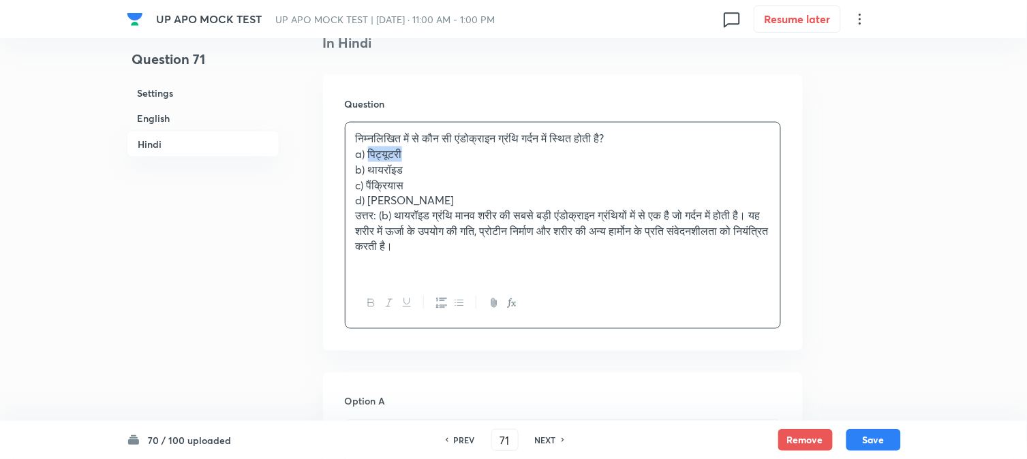
drag, startPoint x: 369, startPoint y: 150, endPoint x: 447, endPoint y: 154, distance: 77.8
click at [447, 154] on p "a) पिट्यूटरी" at bounding box center [563, 155] width 414 height 16
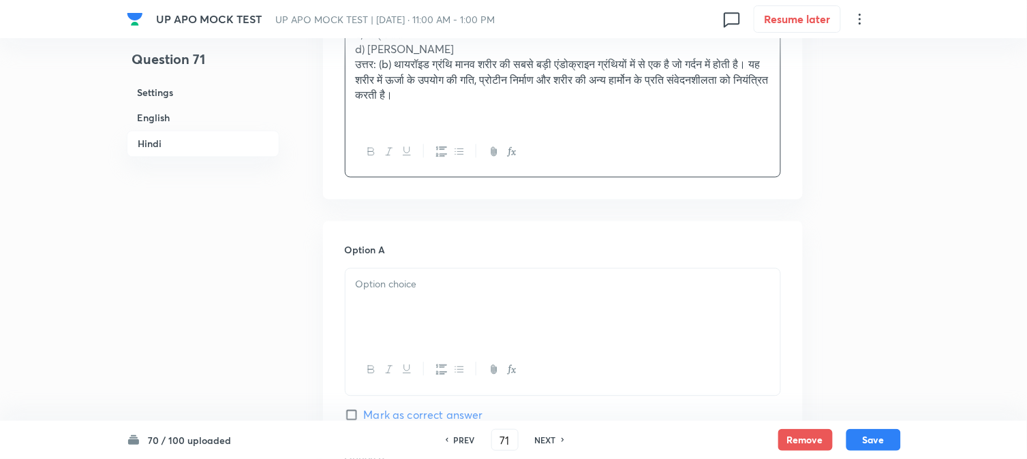
drag, startPoint x: 388, startPoint y: 296, endPoint x: 384, endPoint y: 303, distance: 7.9
click at [388, 297] on div at bounding box center [563, 307] width 435 height 76
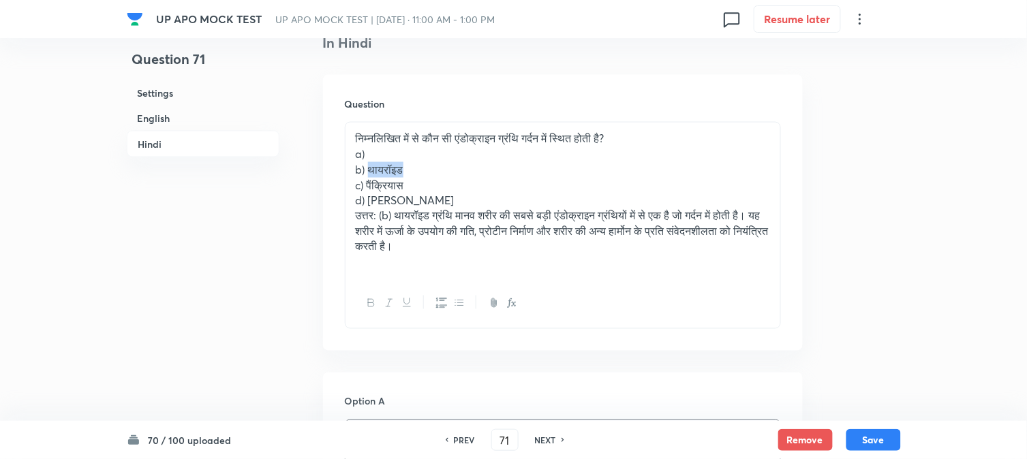
drag, startPoint x: 378, startPoint y: 171, endPoint x: 439, endPoint y: 180, distance: 62.0
click at [450, 172] on p "b) थायरॉइड" at bounding box center [563, 170] width 414 height 16
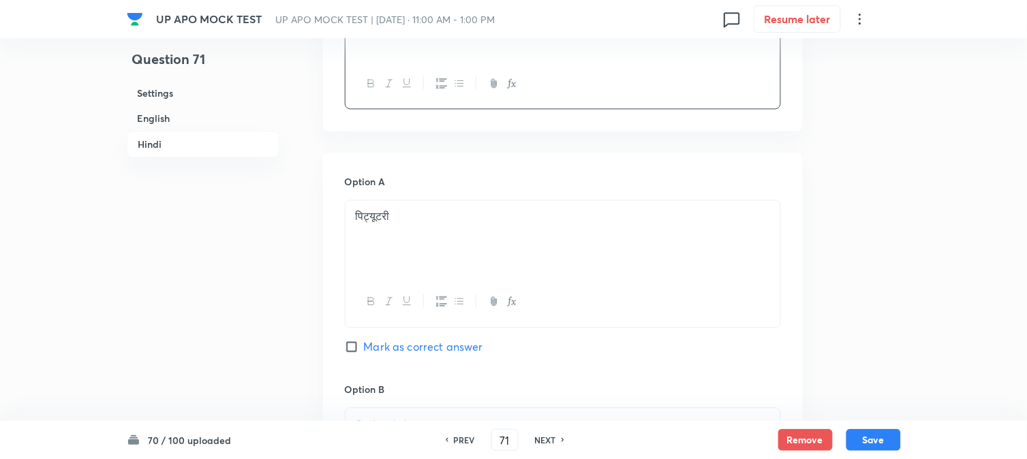
scroll to position [2219, 0]
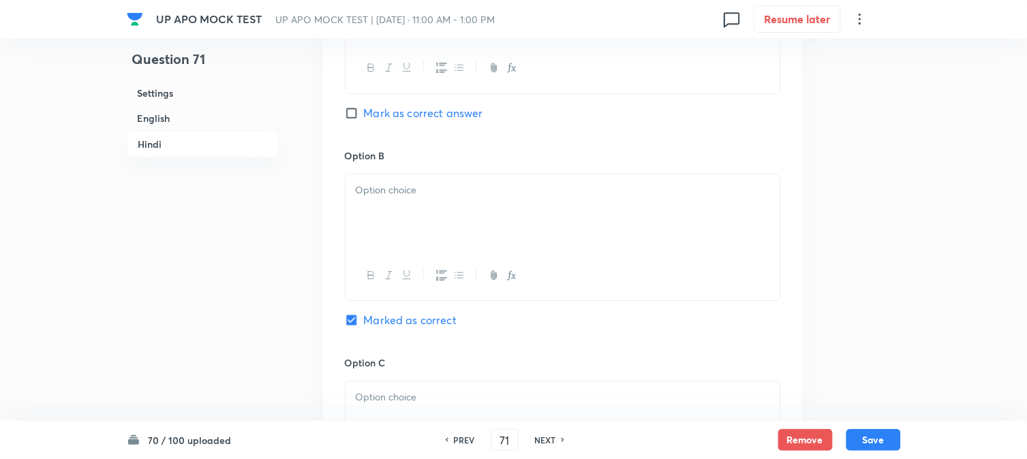
click at [378, 246] on div at bounding box center [563, 212] width 435 height 76
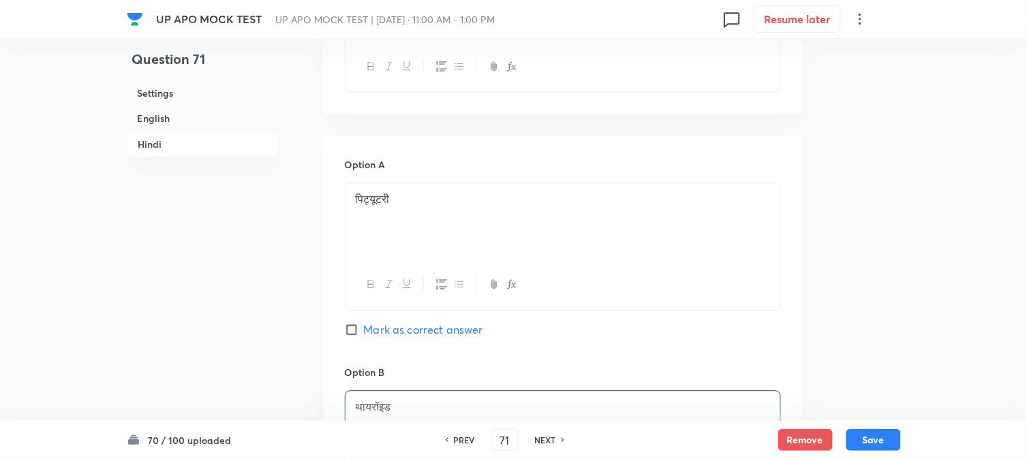
scroll to position [1841, 0]
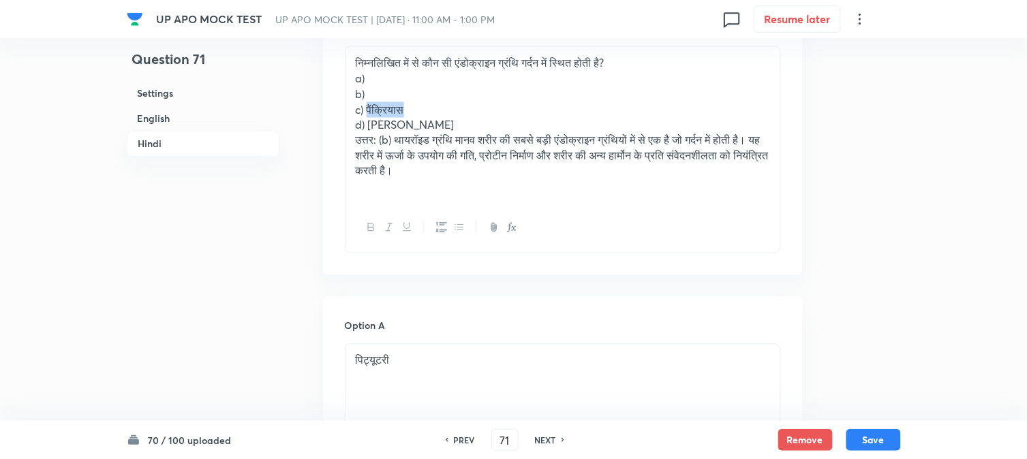
drag, startPoint x: 370, startPoint y: 110, endPoint x: 438, endPoint y: 109, distance: 67.5
click at [438, 109] on p "c) पैंक्रियास" at bounding box center [563, 110] width 414 height 16
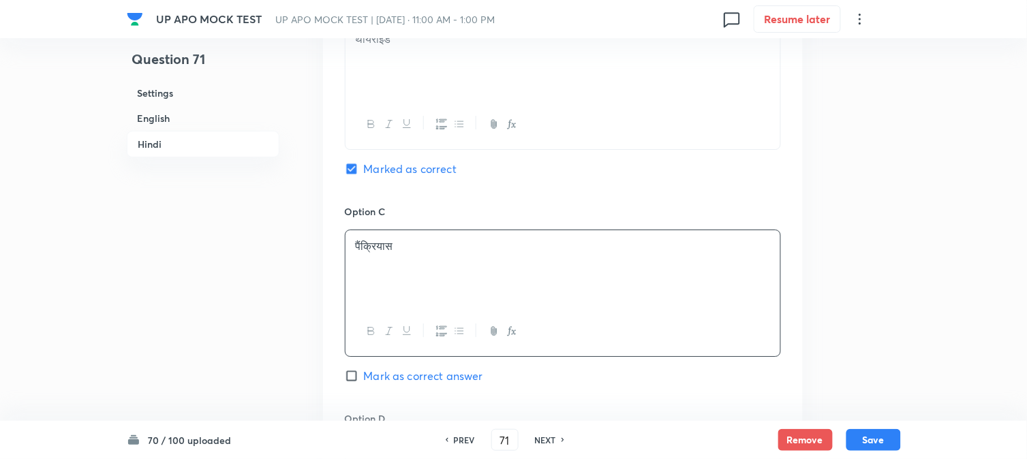
click at [380, 277] on div "पैंक्रियास" at bounding box center [563, 268] width 435 height 76
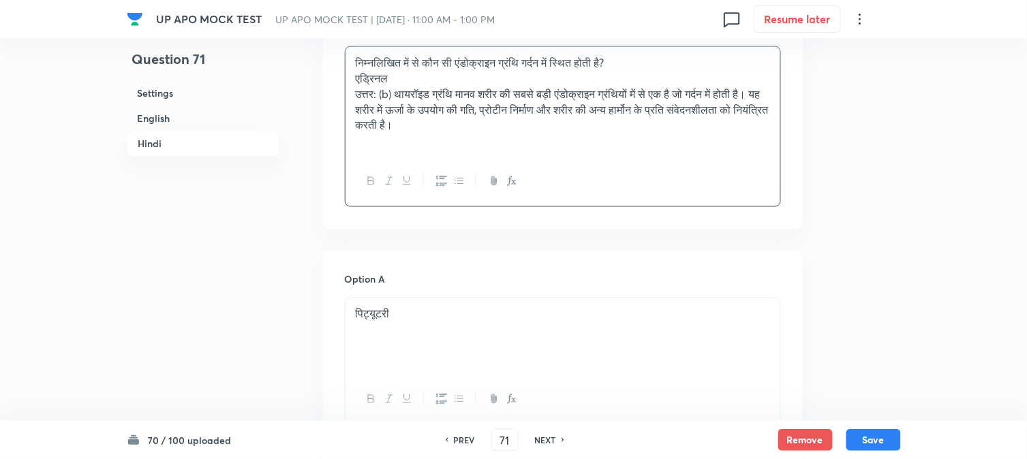
drag, startPoint x: 365, startPoint y: 121, endPoint x: 656, endPoint y: 191, distance: 298.5
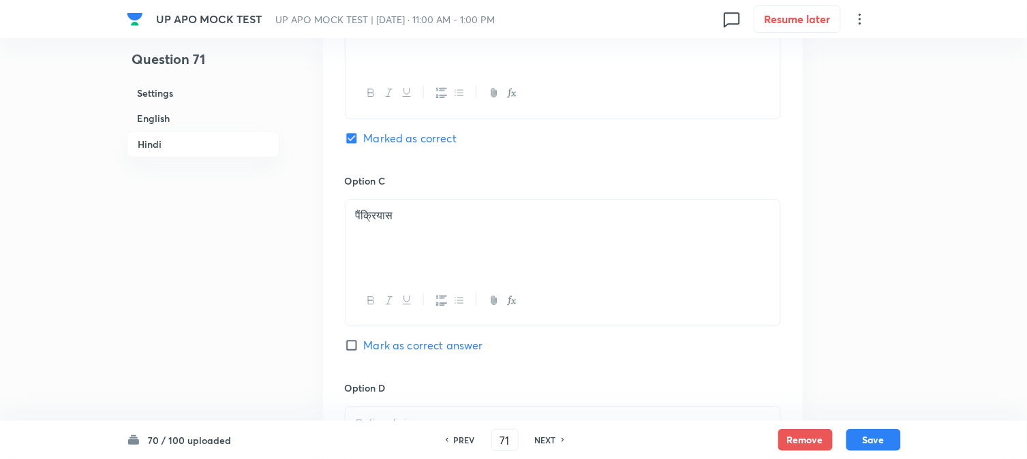
scroll to position [2598, 0]
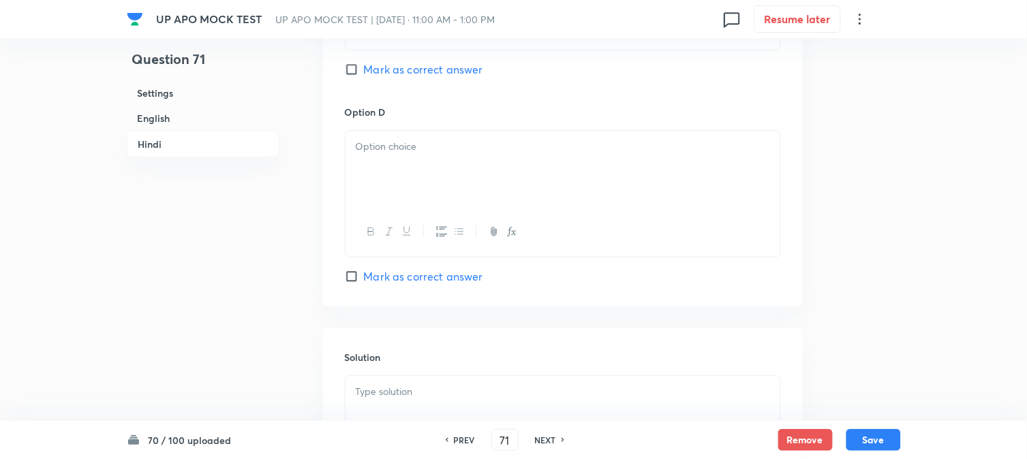
drag, startPoint x: 371, startPoint y: 192, endPoint x: 343, endPoint y: 172, distance: 33.8
click at [364, 189] on div at bounding box center [563, 169] width 435 height 76
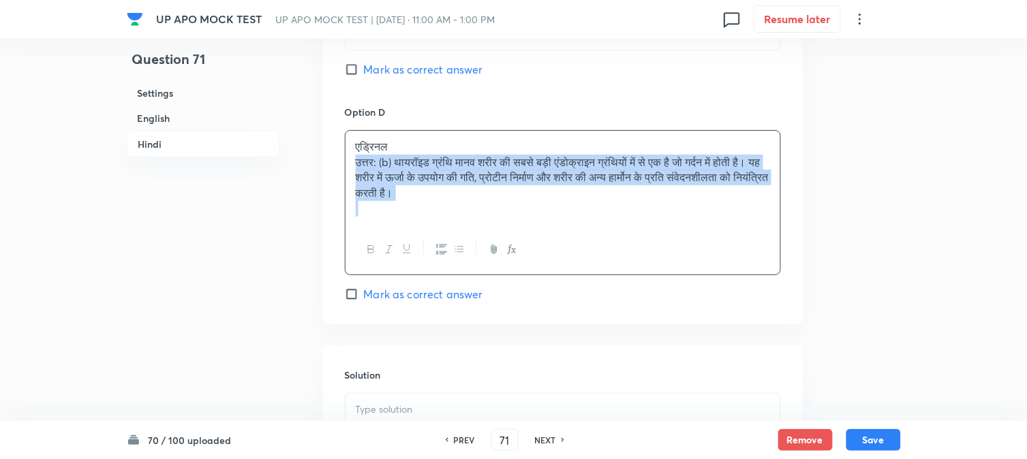
drag, startPoint x: 361, startPoint y: 166, endPoint x: 641, endPoint y: 219, distance: 284.3
click at [641, 219] on div "एड्रिनल उत्तर: (b) थायरॉइड ग्रंथि मानव शरीर की सबसे बड़ी एंडोक्राइन ग्रंथियों म…" at bounding box center [563, 178] width 435 height 94
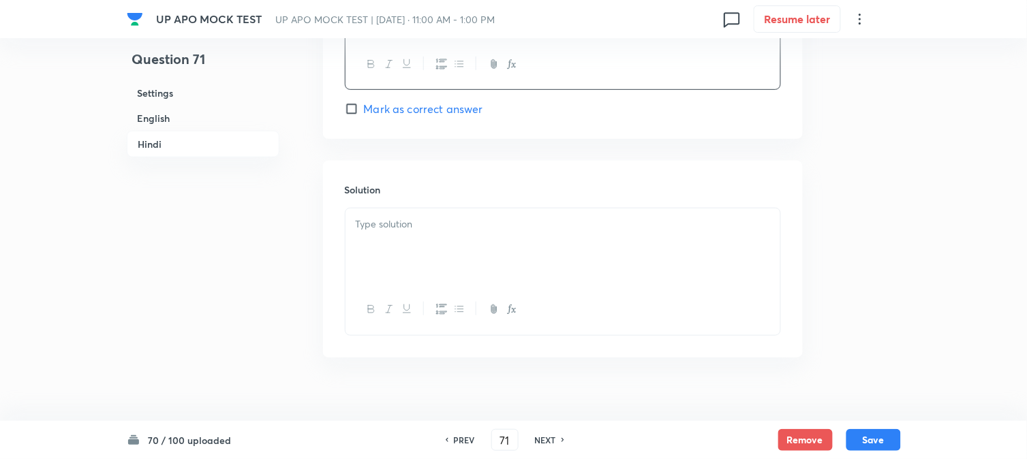
scroll to position [2789, 0]
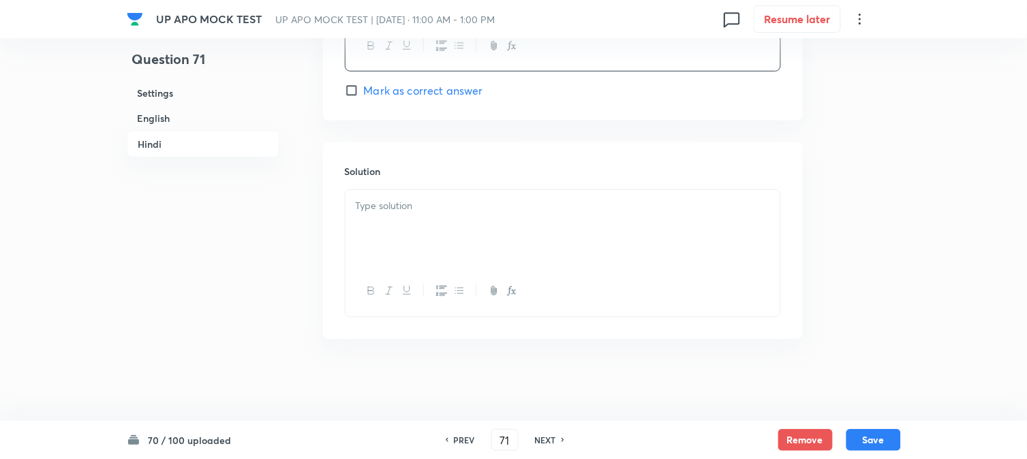
click at [395, 243] on div at bounding box center [563, 228] width 435 height 76
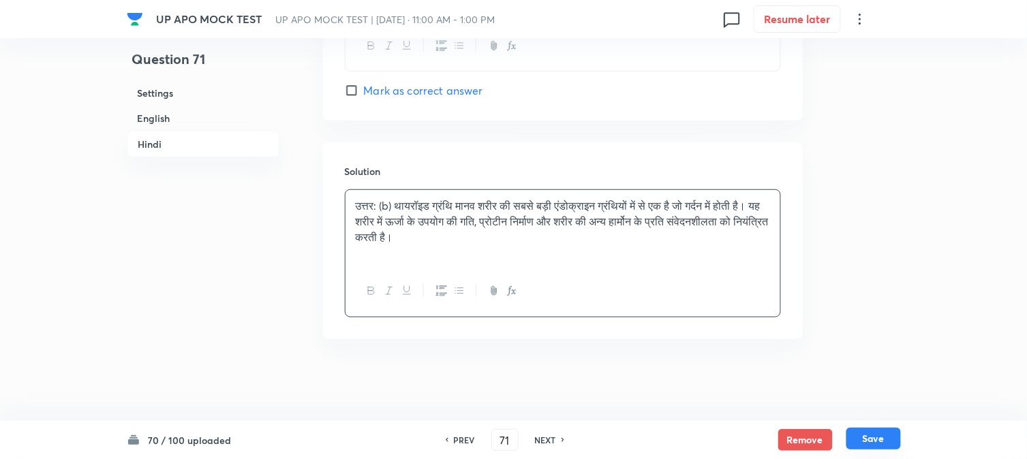
click at [889, 440] on button "Save" at bounding box center [873, 439] width 55 height 22
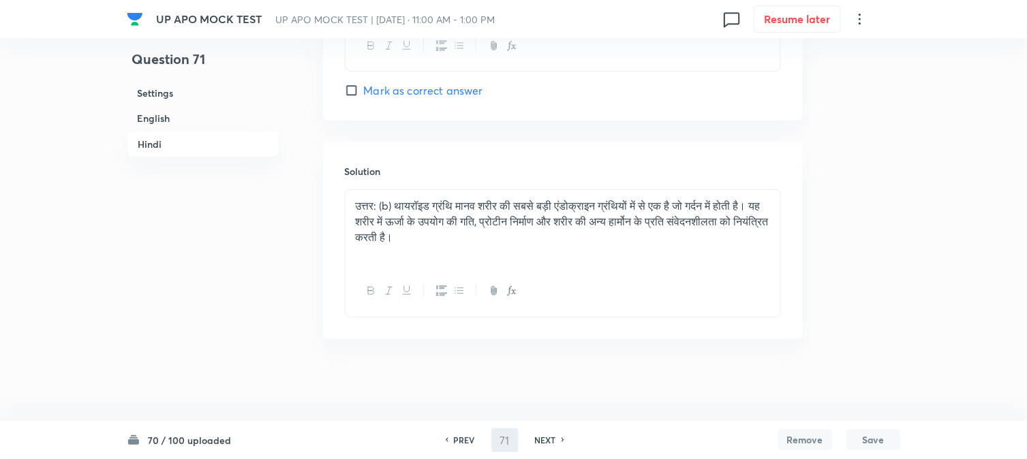
type input "72"
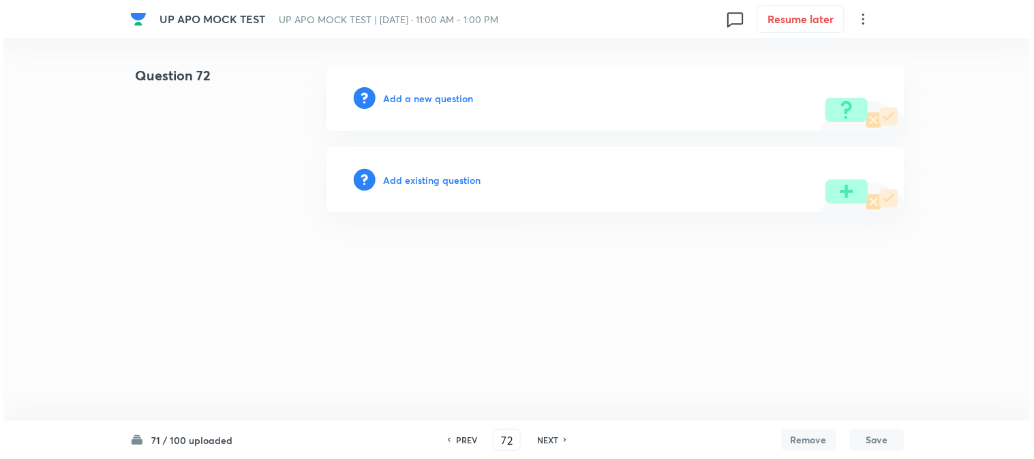
scroll to position [0, 0]
click at [444, 99] on h6 "Add a new question" at bounding box center [429, 98] width 90 height 14
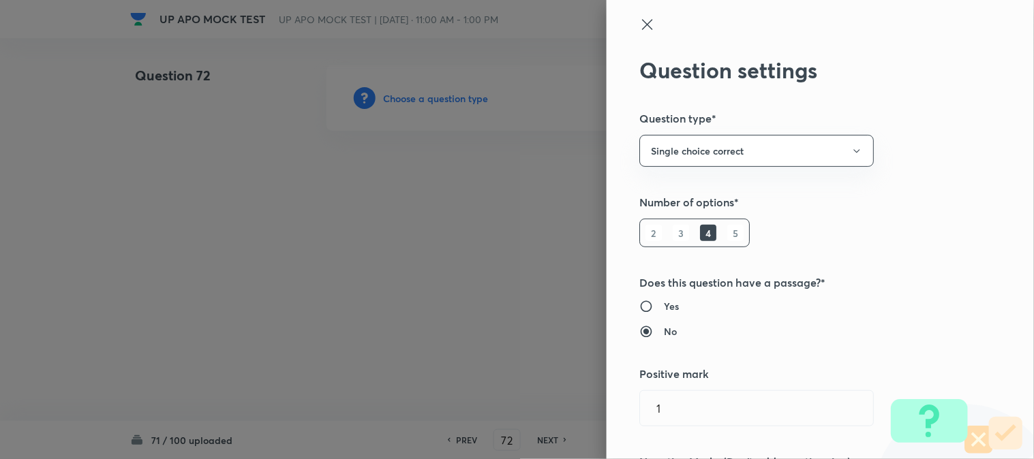
click at [444, 99] on div at bounding box center [517, 229] width 1034 height 459
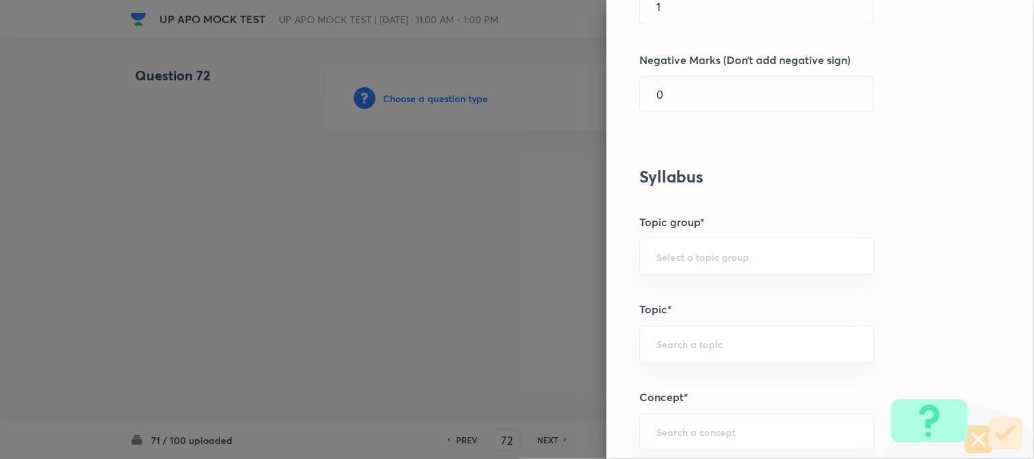
scroll to position [804, 0]
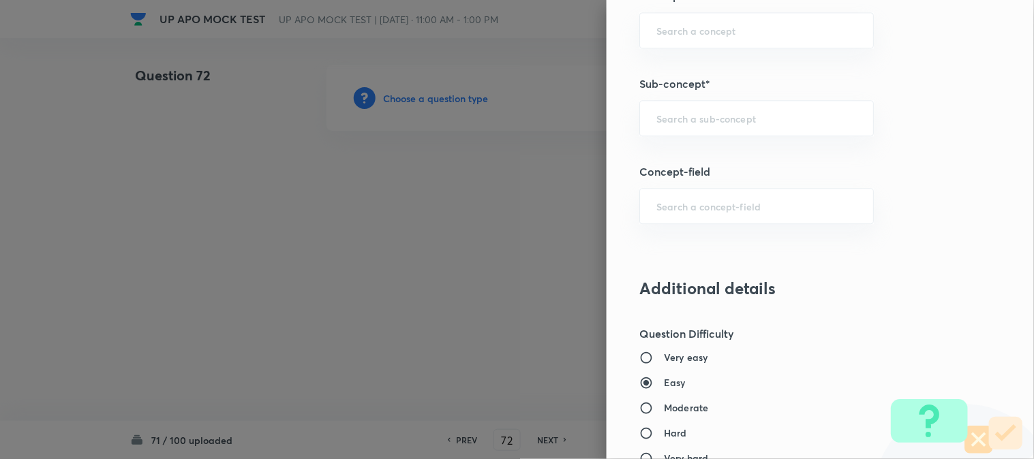
click at [735, 132] on div "​" at bounding box center [756, 118] width 234 height 36
type input "a"
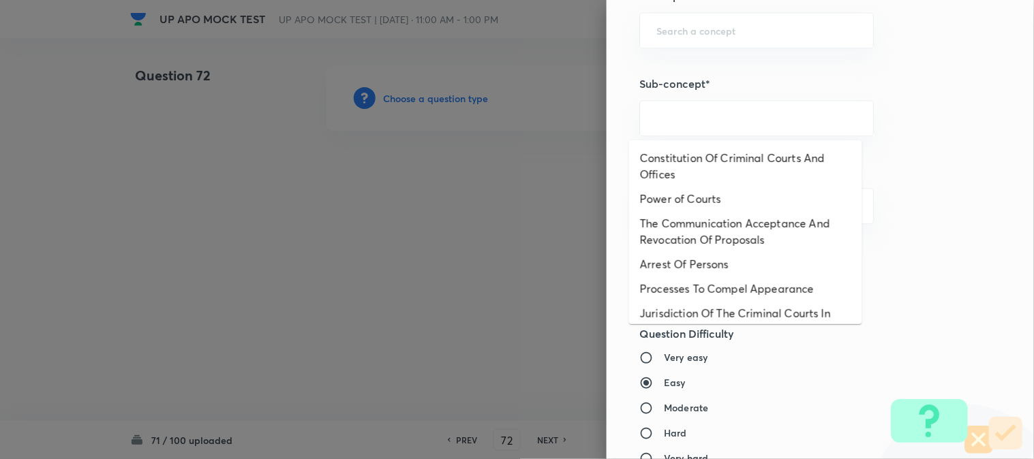
click at [703, 162] on li "Constitution Of Criminal Courts And Offices" at bounding box center [745, 166] width 233 height 41
type input "Constitution Of Criminal Courts And Offices"
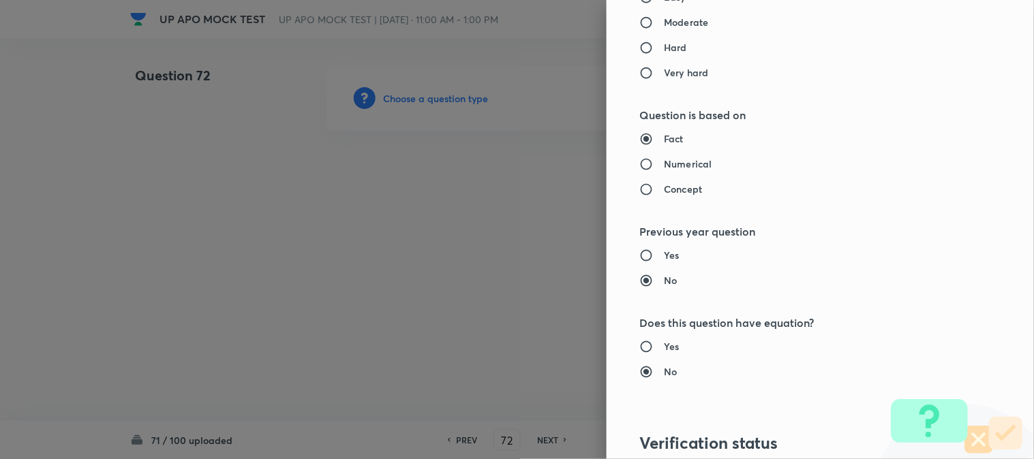
type input "Criminal Law"
type input "Criminal Procedure Code"
type input "Constitution Of Criminal Courts And Offices"
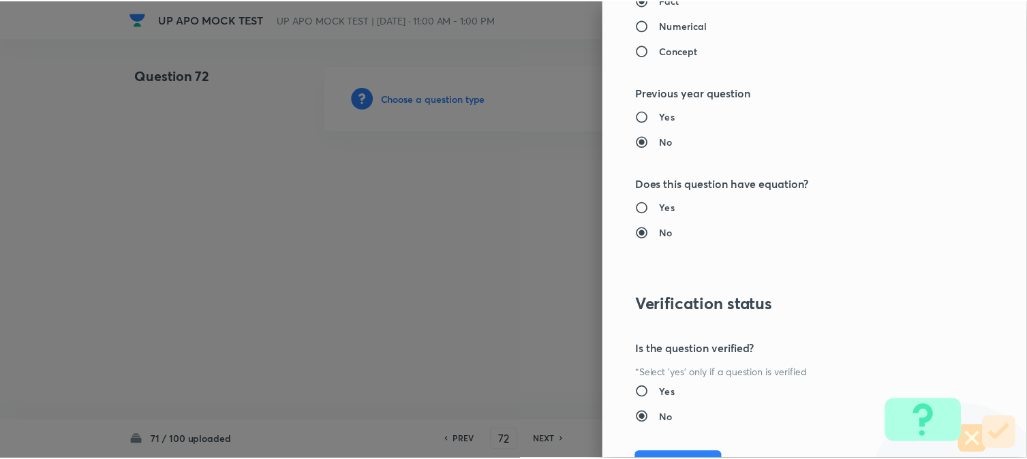
scroll to position [1398, 0]
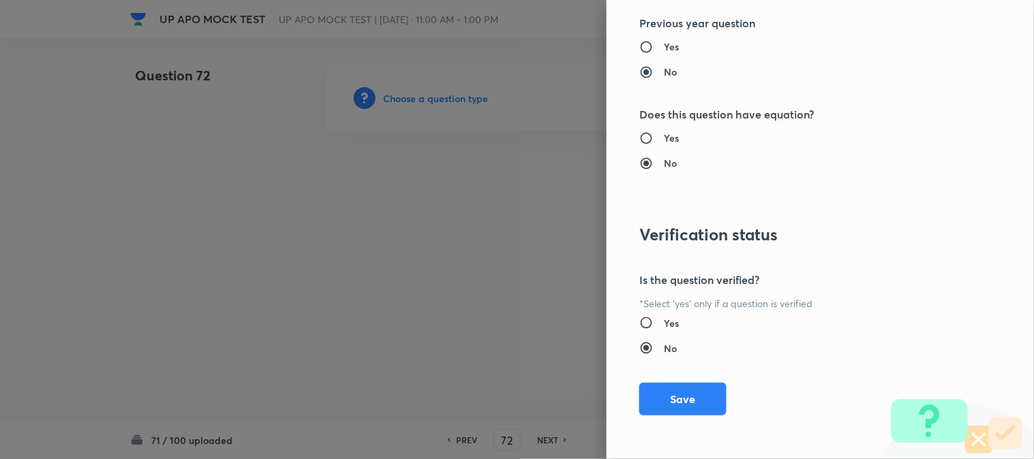
drag, startPoint x: 665, startPoint y: 417, endPoint x: 712, endPoint y: 369, distance: 67.0
click at [668, 416] on div "Question settings Question type* Single choice correct Number of options* 2 3 4…" at bounding box center [820, 229] width 427 height 459
click at [712, 369] on div "Question settings Question type* Single choice correct Number of options* 2 3 4…" at bounding box center [820, 229] width 427 height 459
click at [690, 414] on button "Save" at bounding box center [682, 398] width 87 height 33
click at [690, 411] on button "Save" at bounding box center [682, 399] width 87 height 33
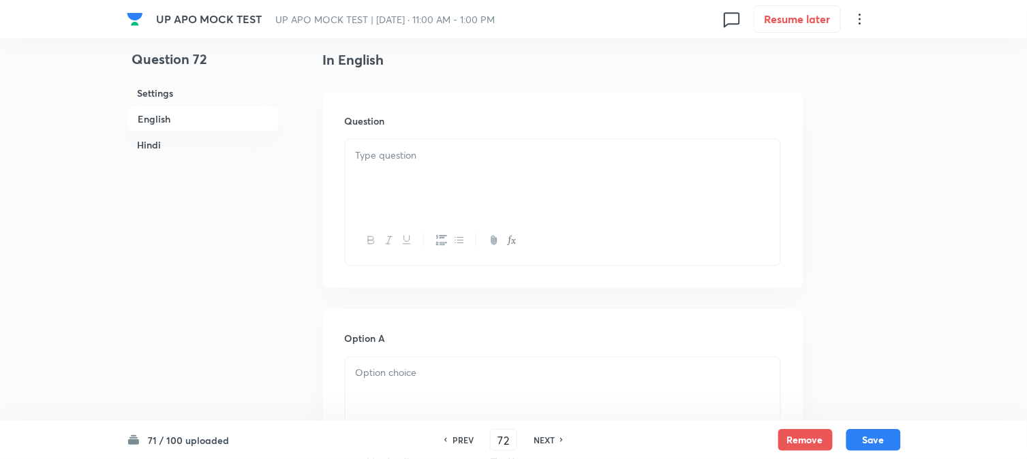
scroll to position [402, 0]
click at [368, 117] on p at bounding box center [563, 122] width 414 height 16
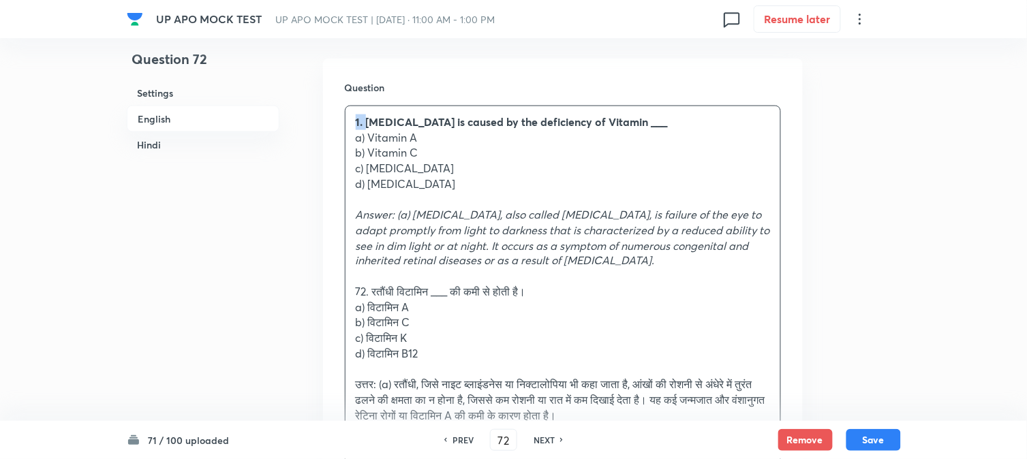
drag, startPoint x: 367, startPoint y: 113, endPoint x: 343, endPoint y: 99, distance: 26.9
click at [343, 99] on div "Question 1. [MEDICAL_DATA] is caused by the deficiency of Vitamin ___ a) Vitami…" at bounding box center [563, 289] width 480 height 461
drag, startPoint x: 371, startPoint y: 138, endPoint x: 430, endPoint y: 135, distance: 59.4
click at [430, 135] on p "a) Vitamin A" at bounding box center [563, 138] width 414 height 16
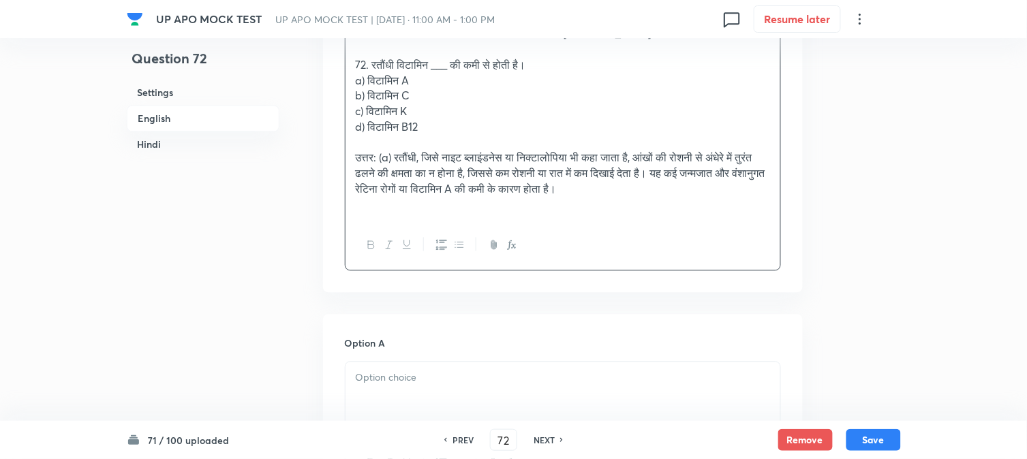
click at [382, 405] on div at bounding box center [563, 401] width 435 height 76
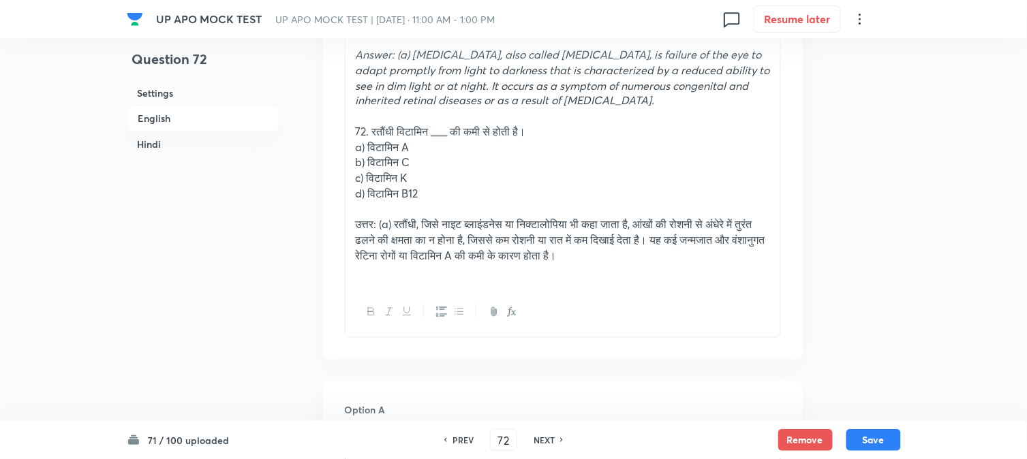
scroll to position [478, 0]
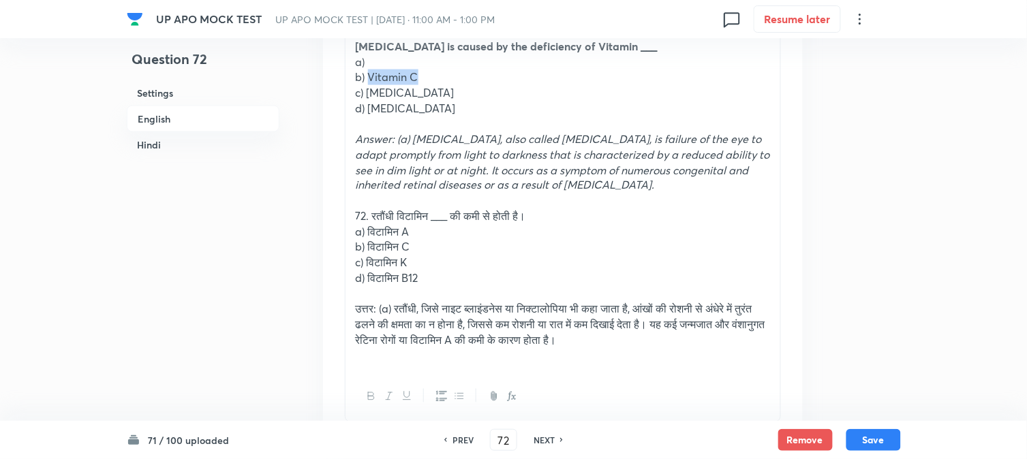
drag, startPoint x: 368, startPoint y: 76, endPoint x: 423, endPoint y: 72, distance: 55.3
click at [423, 72] on p "b) Vitamin C" at bounding box center [563, 78] width 414 height 16
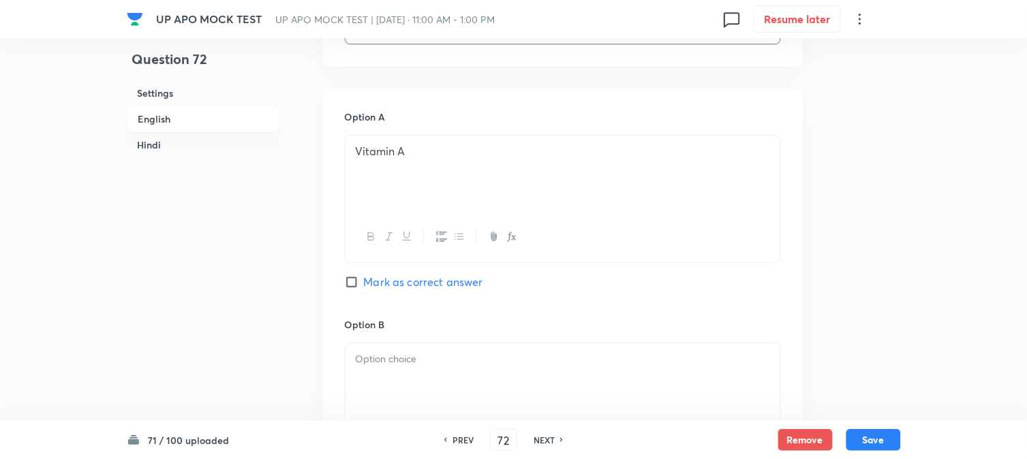
click at [378, 384] on div at bounding box center [563, 381] width 435 height 76
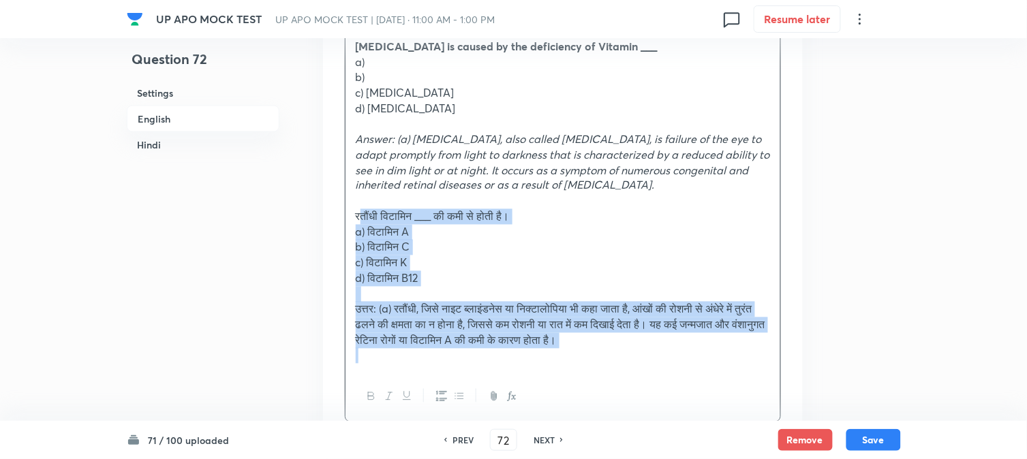
drag, startPoint x: 369, startPoint y: 219, endPoint x: 812, endPoint y: 376, distance: 469.2
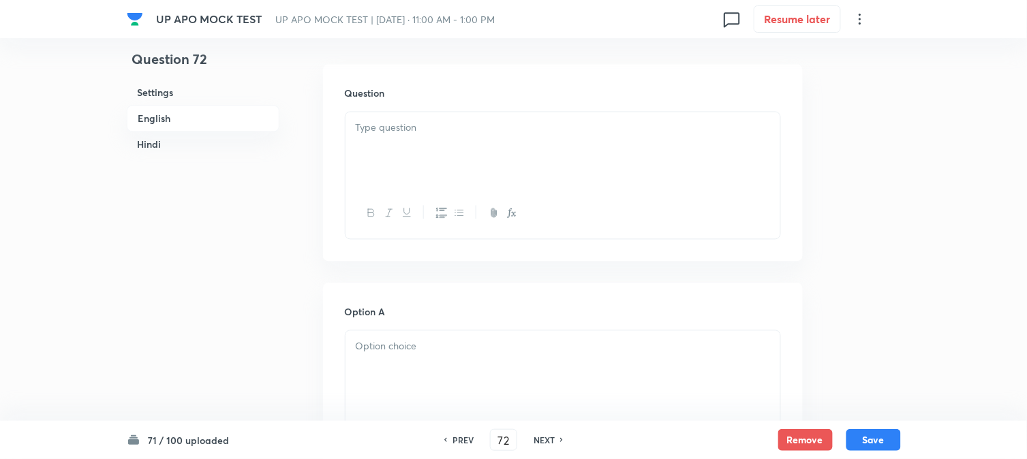
scroll to position [1916, 0]
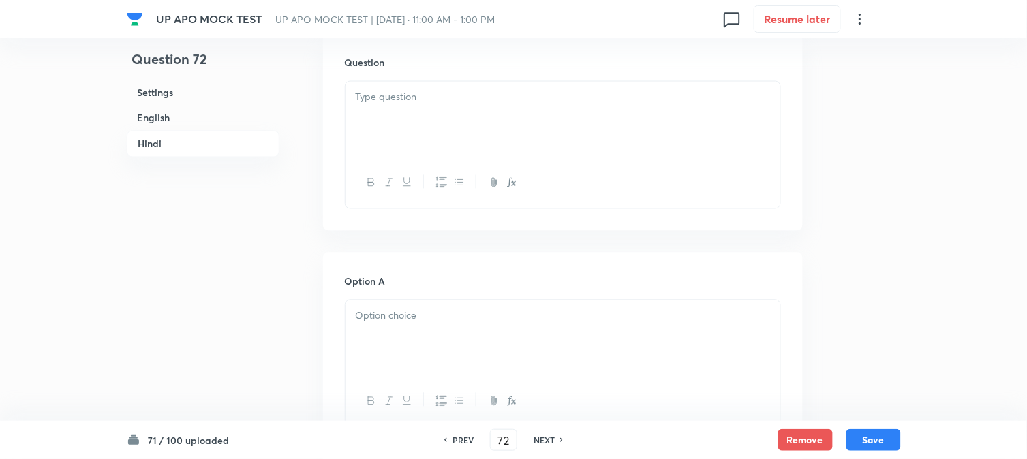
click at [376, 138] on div at bounding box center [563, 120] width 435 height 76
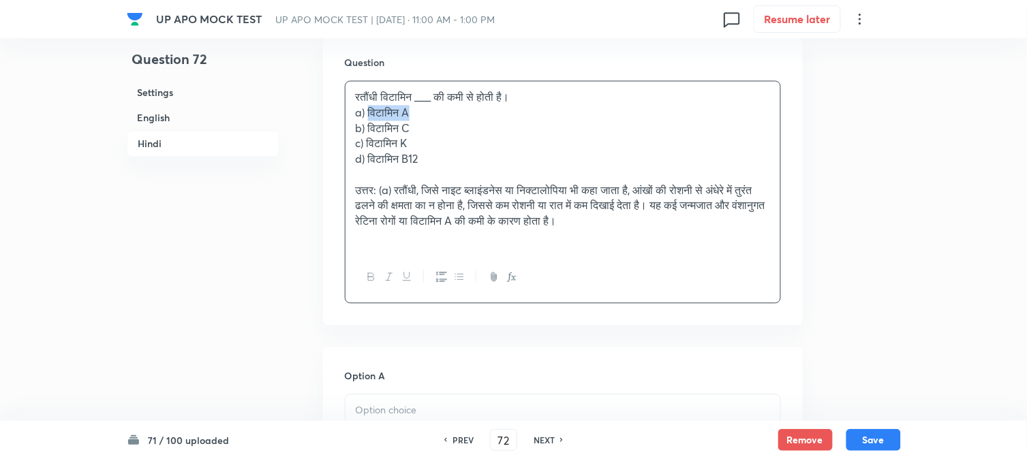
drag, startPoint x: 369, startPoint y: 114, endPoint x: 443, endPoint y: 152, distance: 83.2
click at [446, 116] on p "a) विटामिन A" at bounding box center [563, 114] width 414 height 16
click at [371, 425] on div "71 / 100 uploaded PREV 72 ​ NEXT Remove Save" at bounding box center [514, 440] width 774 height 38
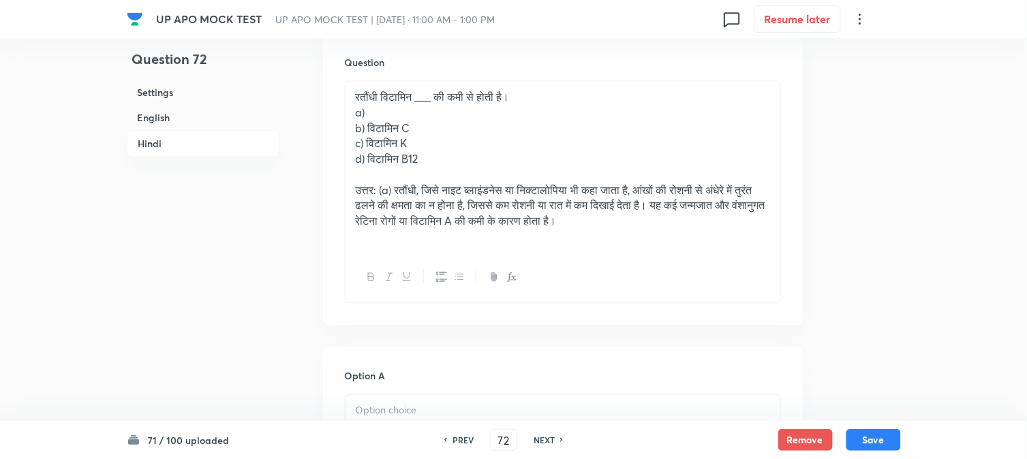
click at [375, 406] on div at bounding box center [563, 433] width 435 height 76
drag, startPoint x: 384, startPoint y: 134, endPoint x: 446, endPoint y: 134, distance: 62.0
click at [446, 134] on p "b) विटामिन C" at bounding box center [563, 129] width 414 height 16
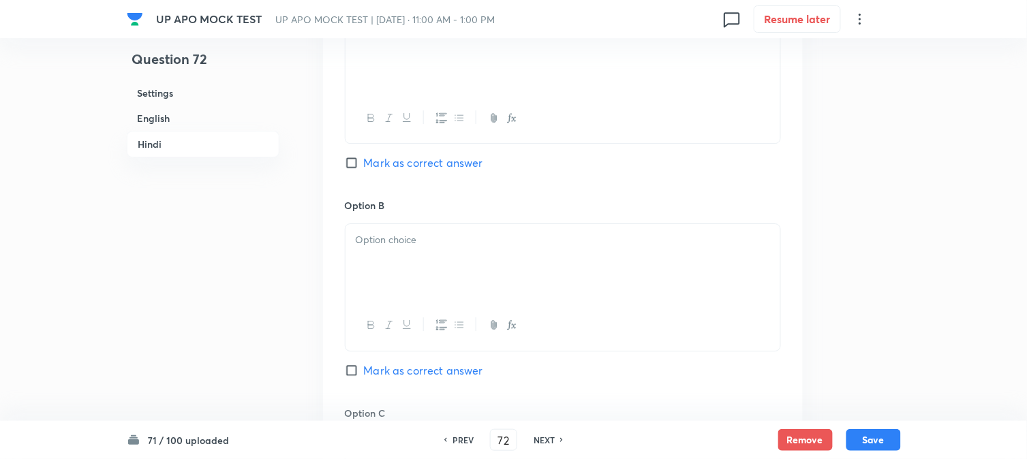
drag, startPoint x: 385, startPoint y: 233, endPoint x: 385, endPoint y: 244, distance: 10.9
click at [385, 244] on div "Option B [PERSON_NAME] as correct answer" at bounding box center [563, 301] width 436 height 207
click at [380, 269] on div at bounding box center [563, 262] width 435 height 76
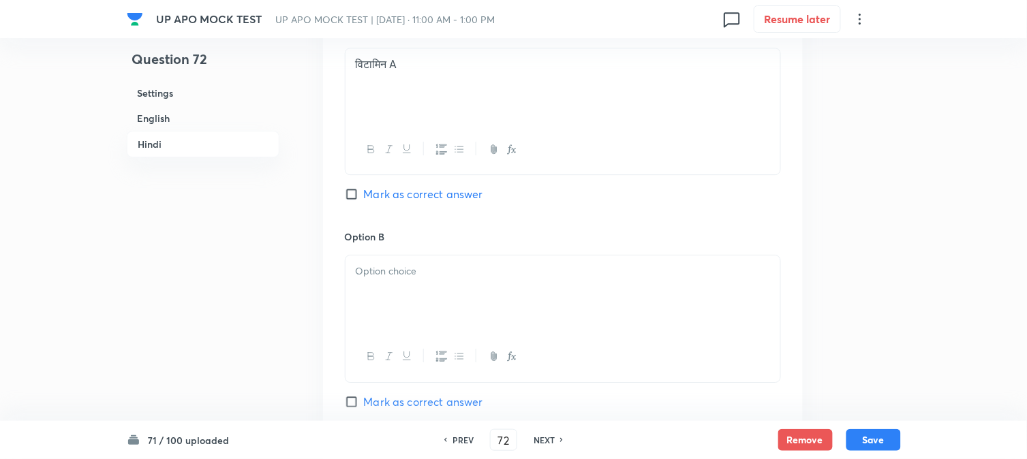
click at [379, 271] on div at bounding box center [563, 294] width 435 height 76
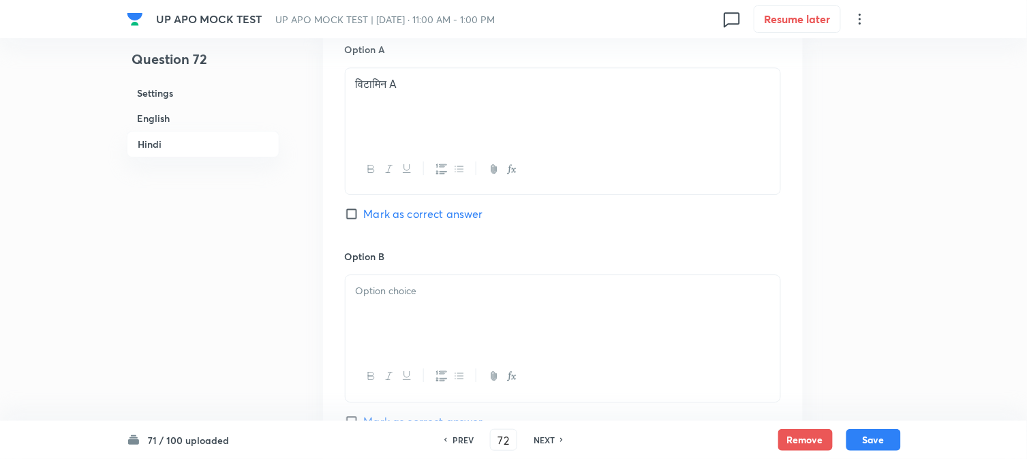
click at [379, 249] on div "Option A विटामिन A [PERSON_NAME] as correct answer" at bounding box center [563, 145] width 436 height 207
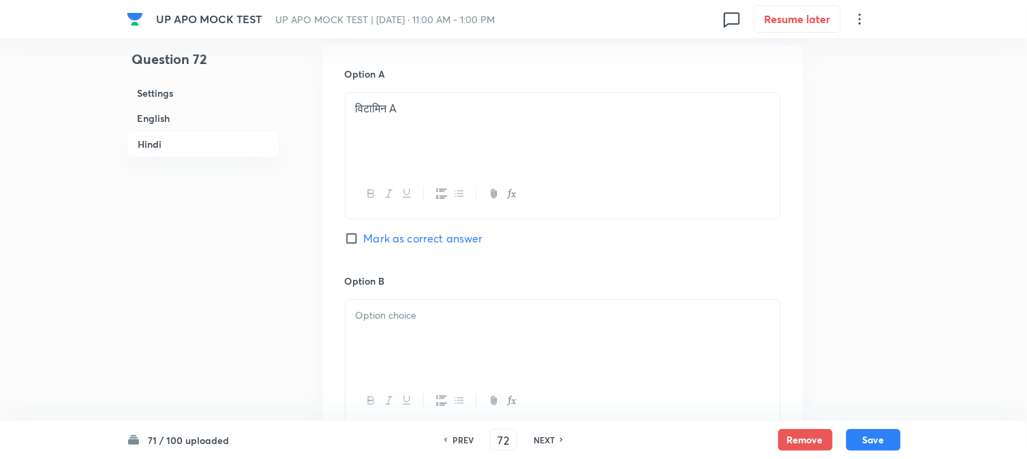
click at [379, 352] on div at bounding box center [563, 338] width 435 height 76
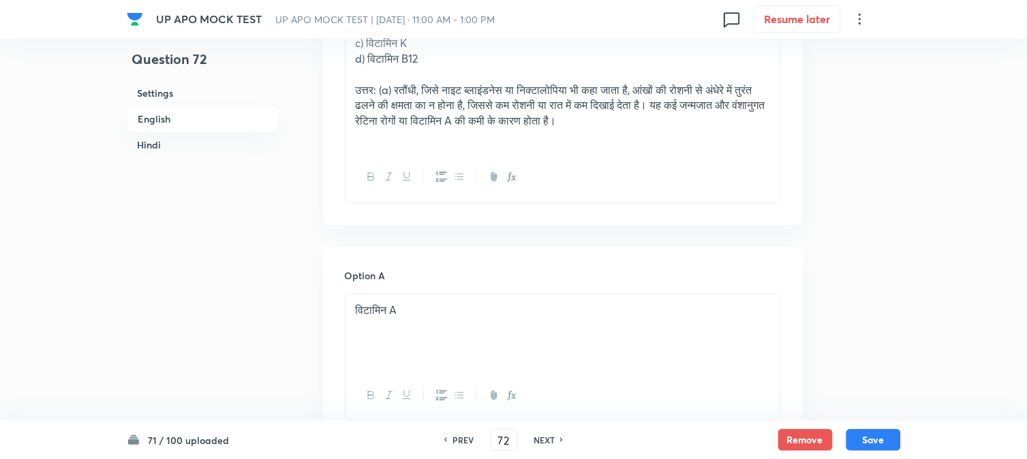
scroll to position [1765, 0]
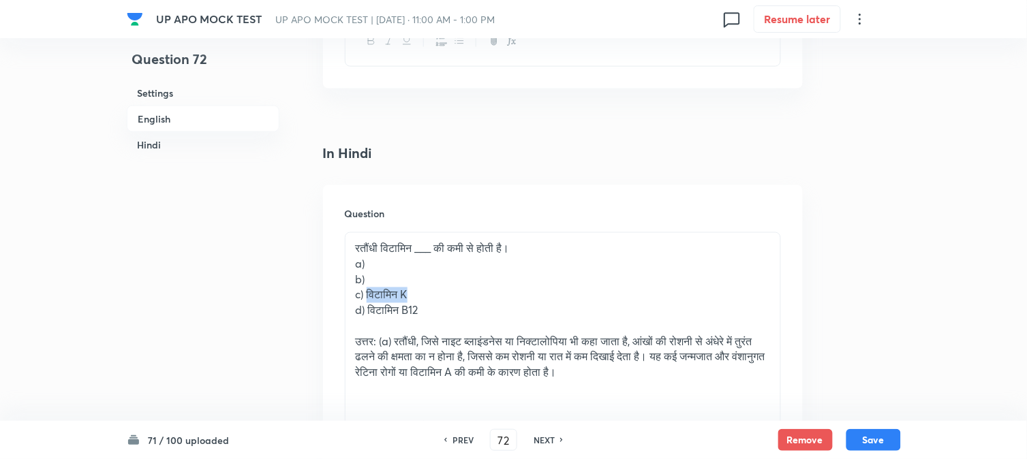
drag, startPoint x: 369, startPoint y: 294, endPoint x: 453, endPoint y: 298, distance: 84.6
click at [453, 298] on p "c) विटामिन K" at bounding box center [563, 296] width 414 height 16
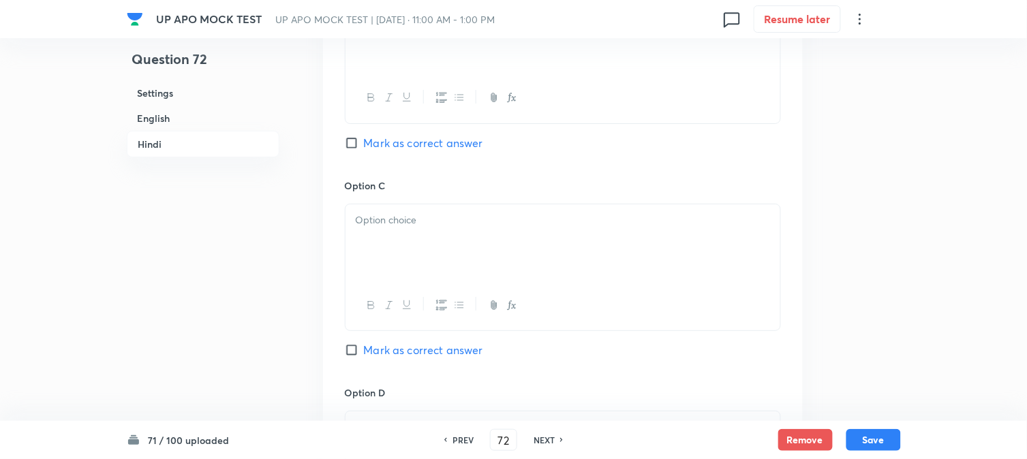
click at [395, 236] on div at bounding box center [563, 242] width 435 height 76
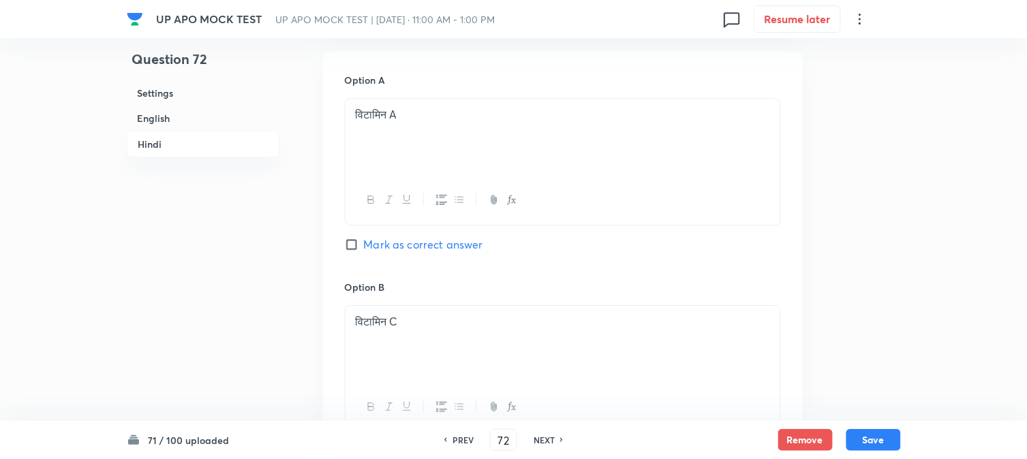
scroll to position [1916, 0]
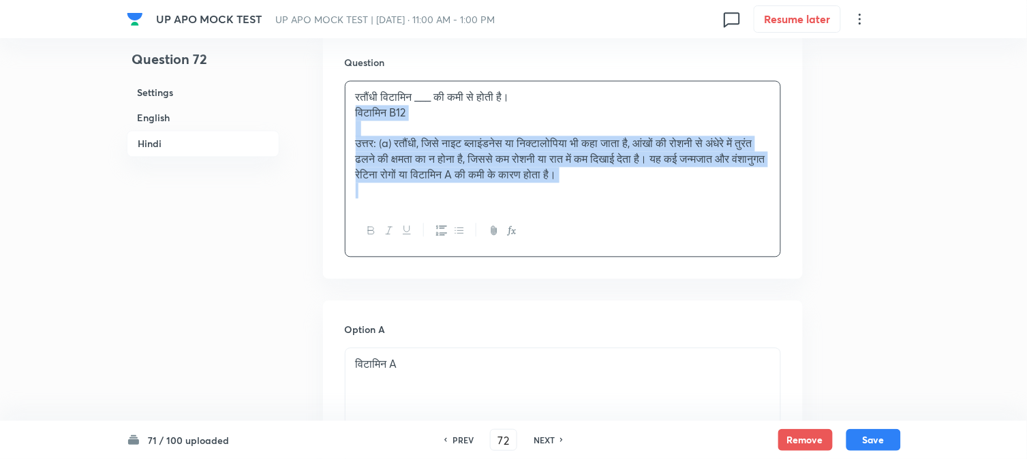
drag, startPoint x: 368, startPoint y: 160, endPoint x: 861, endPoint y: 260, distance: 503.5
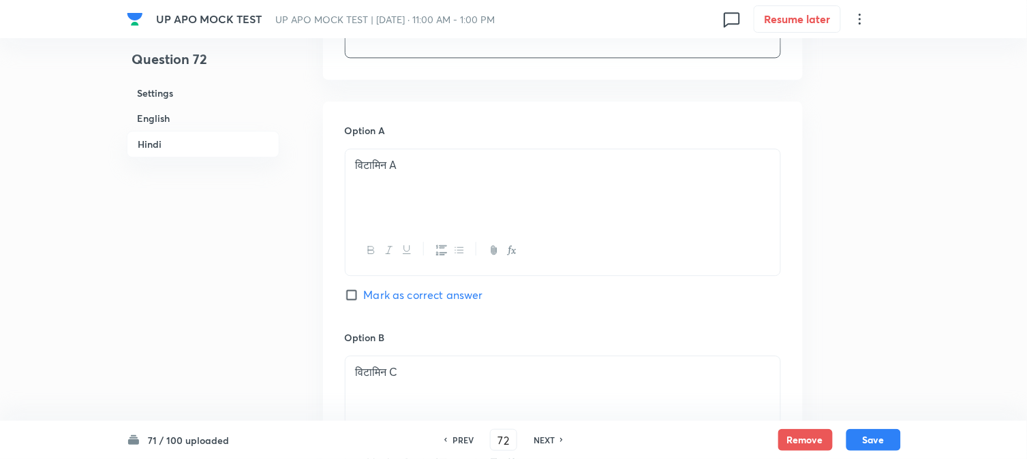
click at [399, 298] on span "Mark as correct answer" at bounding box center [423, 295] width 119 height 16
click at [364, 298] on input "Mark as correct answer" at bounding box center [354, 295] width 19 height 14
checkbox input "true"
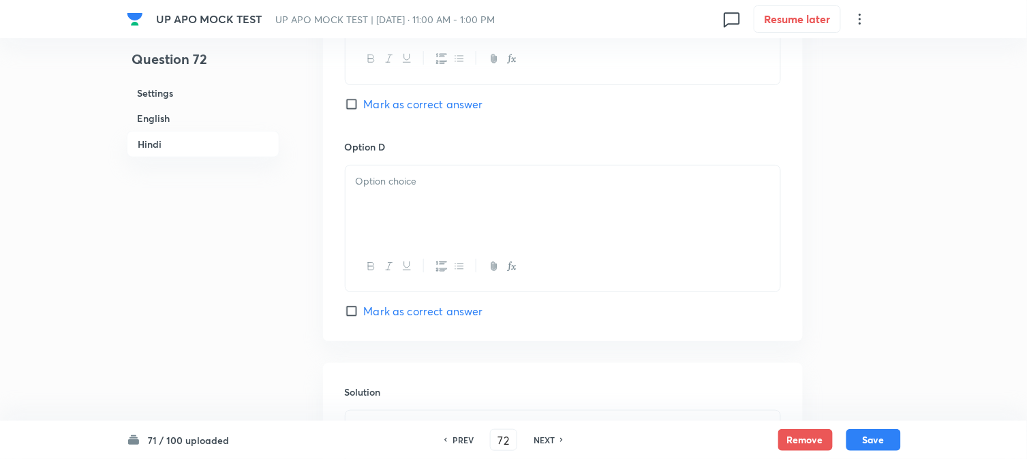
click at [365, 207] on div at bounding box center [563, 204] width 435 height 76
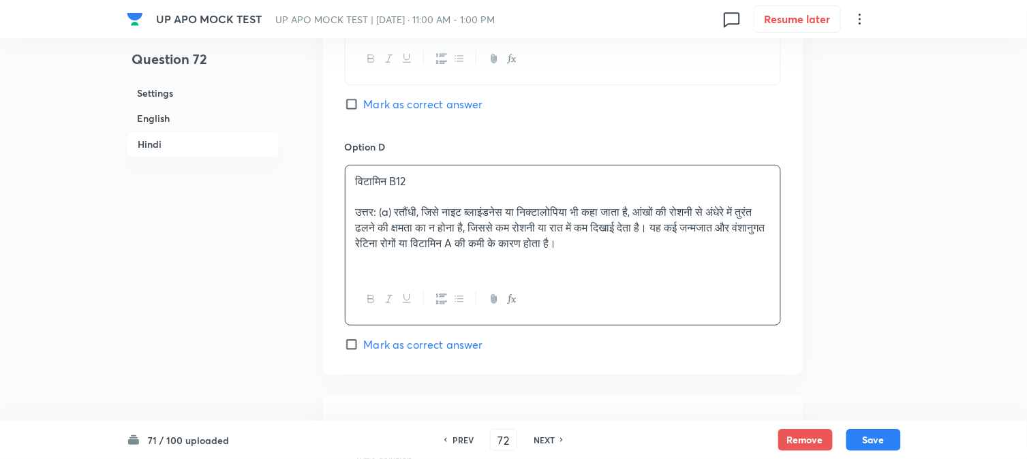
click at [358, 194] on p at bounding box center [563, 197] width 414 height 16
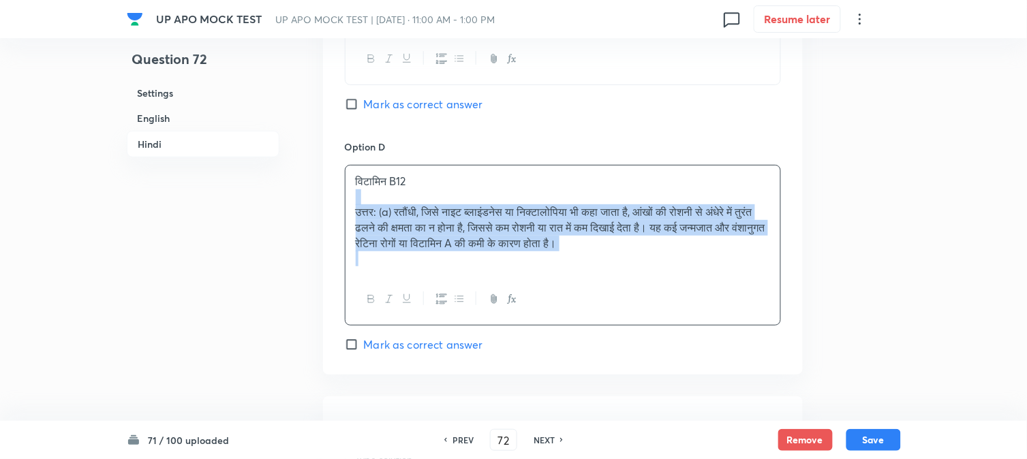
drag, startPoint x: 353, startPoint y: 207, endPoint x: 776, endPoint y: 309, distance: 434.7
click at [776, 309] on div "विटामिन B12 उत्तर: (a) रतौंधी, जिसे नाइट ब्लाइंडनेस या निक्टालोपिया भी कहा जाता…" at bounding box center [563, 245] width 436 height 161
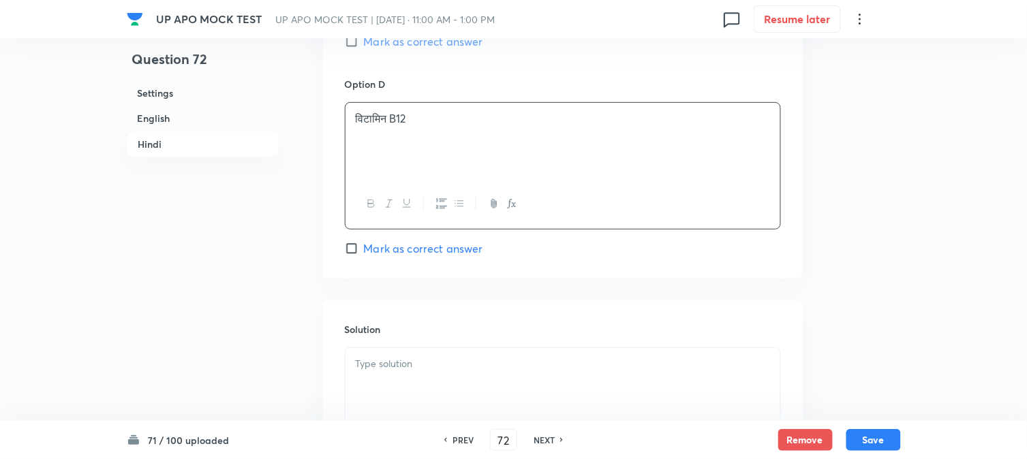
scroll to position [2899, 0]
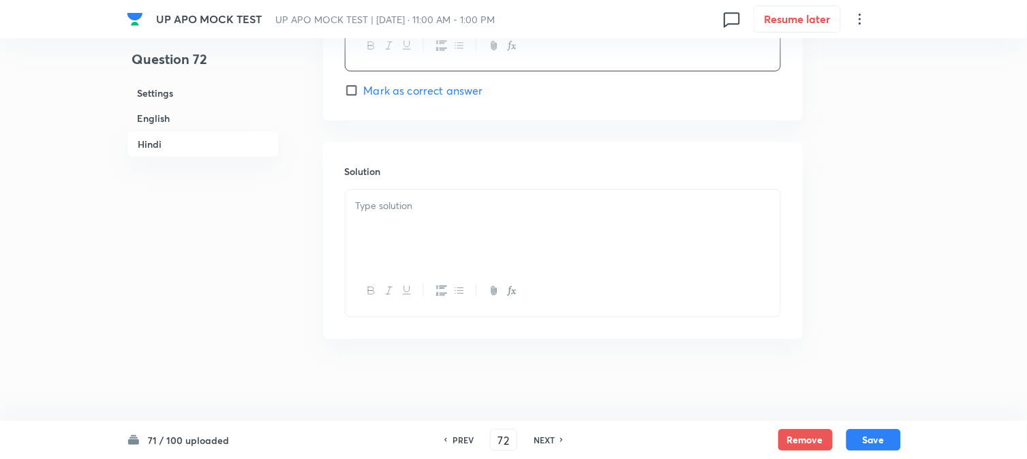
click at [367, 228] on div at bounding box center [563, 228] width 435 height 76
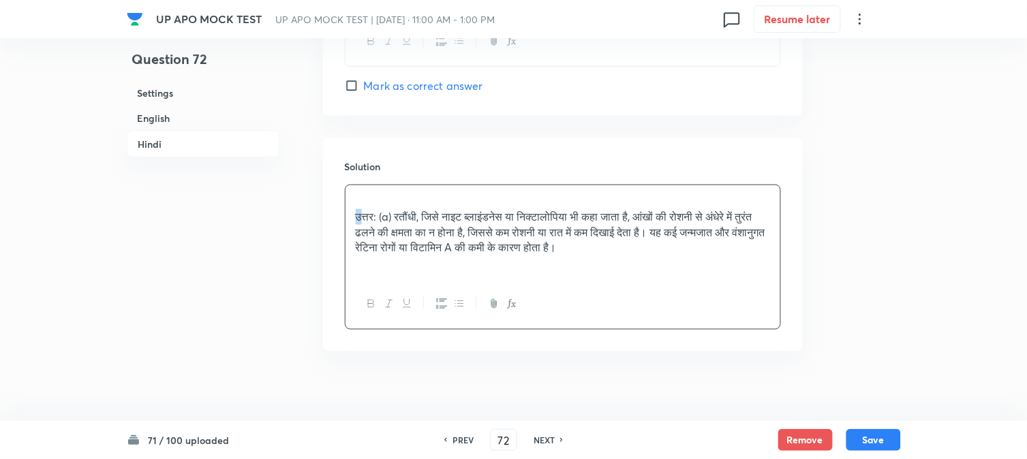
click at [358, 216] on p "उत्तर: (a) रतौंधी, जिसे नाइट ब्लाइंडनेस या निक्टालोपिया भी कहा जाता है, आंखों क…" at bounding box center [563, 232] width 414 height 46
click at [356, 229] on p "उत्तर: (a) रतौंधी, जिसे नाइट ब्लाइंडनेस या निक्टालोपिया भी कहा जाता है, आंखों क…" at bounding box center [563, 232] width 414 height 46
drag, startPoint x: 356, startPoint y: 221, endPoint x: 346, endPoint y: 192, distance: 31.7
click at [346, 192] on div "उत्तर: (a) रतौंधी, जिसे नाइट ब्लाइंडनेस या निक्टालोपिया भी कहा जाता है, आंखों क…" at bounding box center [563, 232] width 435 height 94
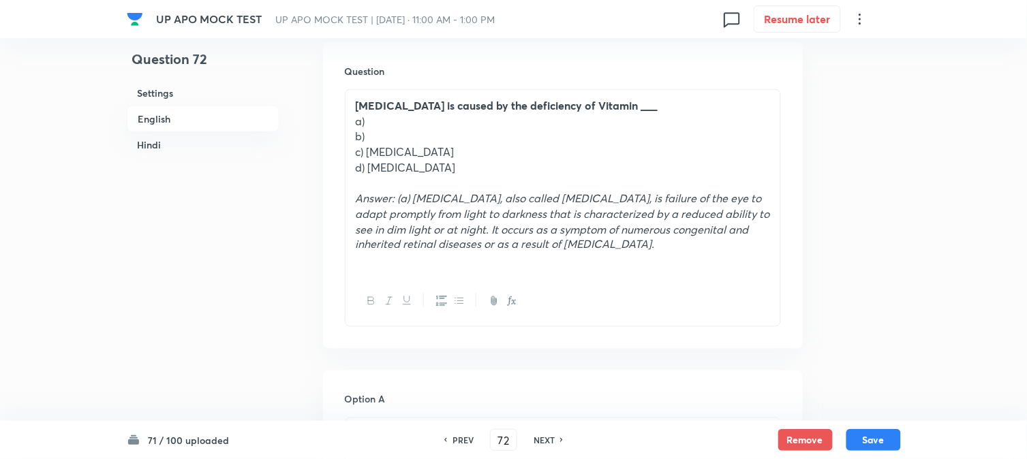
scroll to position [324, 0]
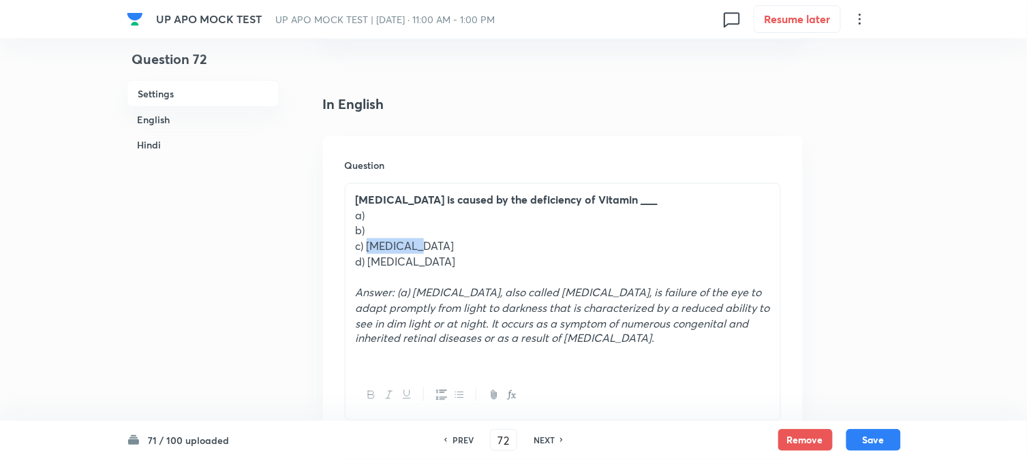
drag, startPoint x: 369, startPoint y: 247, endPoint x: 452, endPoint y: 246, distance: 83.1
click at [452, 247] on p "c) [MEDICAL_DATA]" at bounding box center [563, 247] width 414 height 16
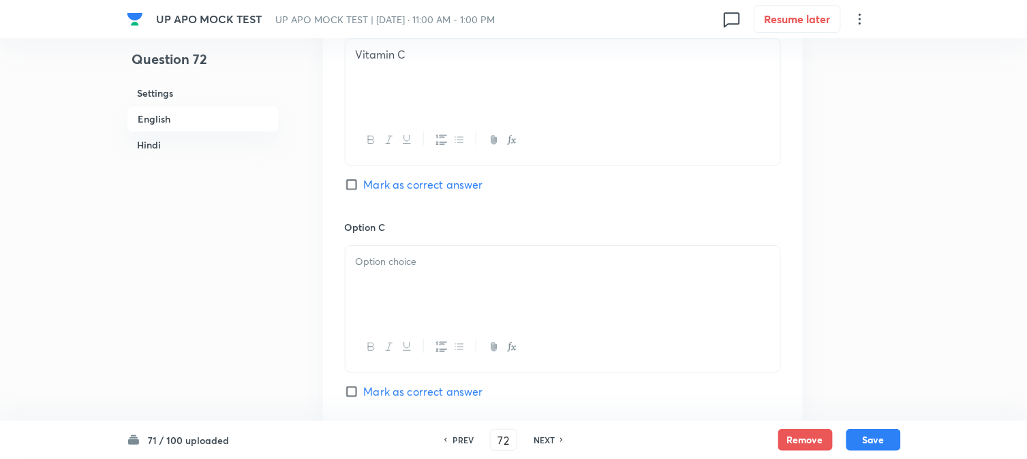
click at [385, 283] on div at bounding box center [563, 284] width 435 height 76
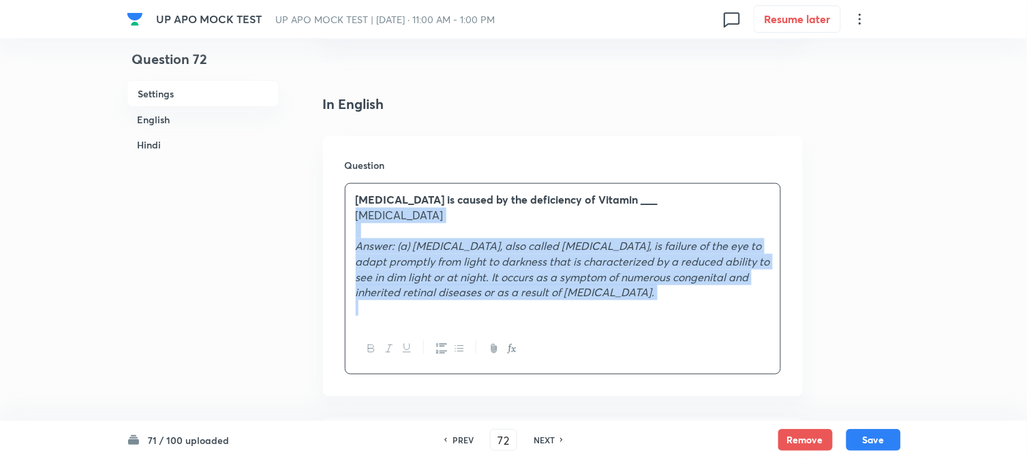
drag, startPoint x: 368, startPoint y: 253, endPoint x: 894, endPoint y: 379, distance: 541.0
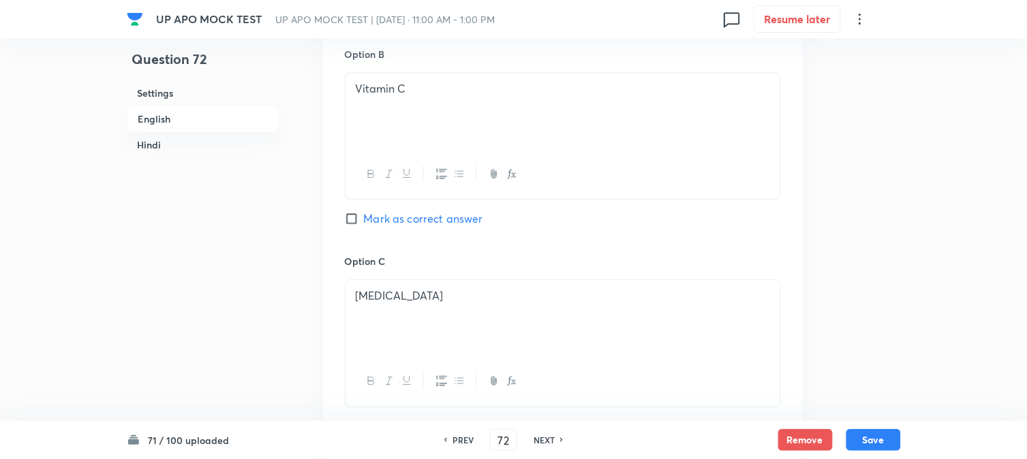
scroll to position [1157, 0]
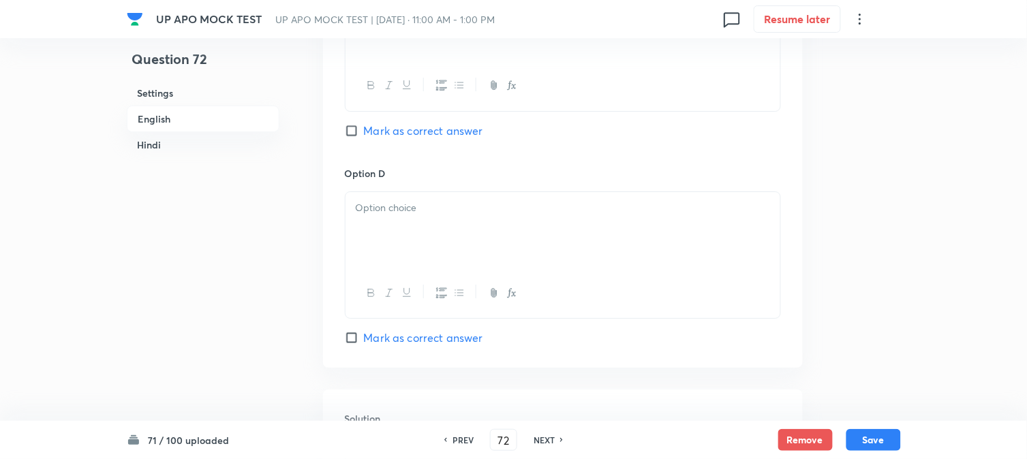
click at [363, 237] on div at bounding box center [563, 230] width 435 height 76
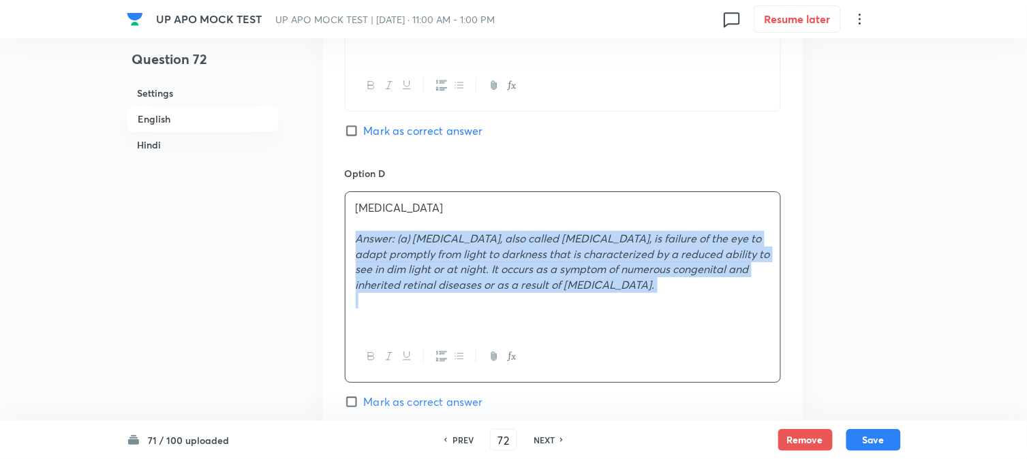
drag, startPoint x: 352, startPoint y: 236, endPoint x: 709, endPoint y: 294, distance: 361.7
click at [709, 294] on div "[MEDICAL_DATA] Answer: (a) [MEDICAL_DATA], also called [MEDICAL_DATA], is failu…" at bounding box center [563, 262] width 435 height 140
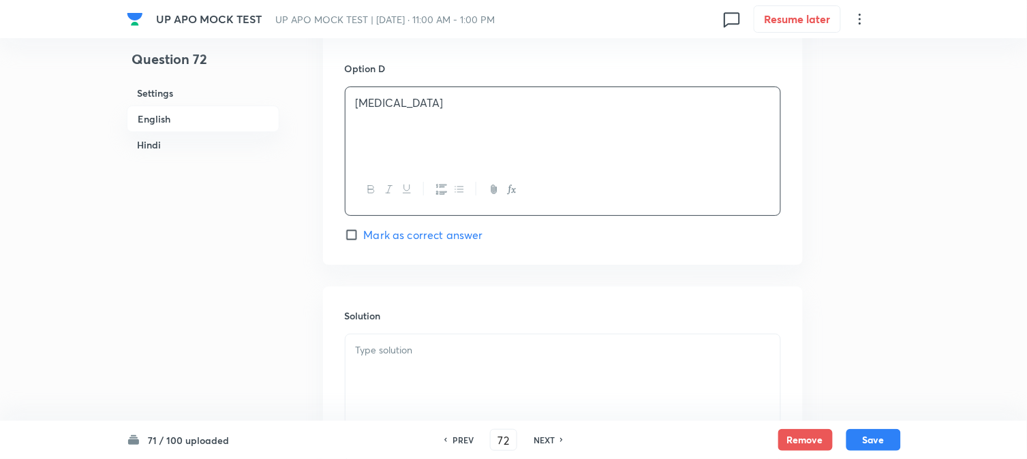
scroll to position [1385, 0]
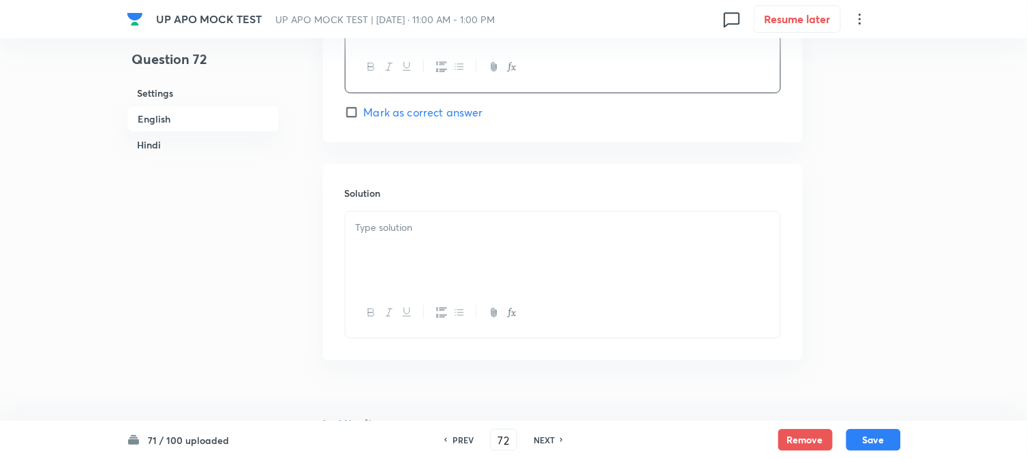
click at [380, 269] on div at bounding box center [563, 250] width 435 height 76
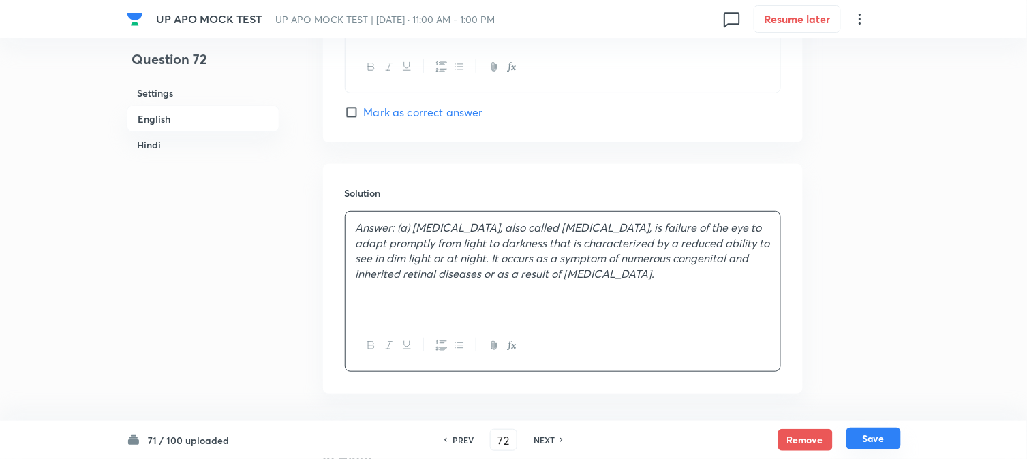
click at [881, 438] on button "Save" at bounding box center [873, 439] width 55 height 22
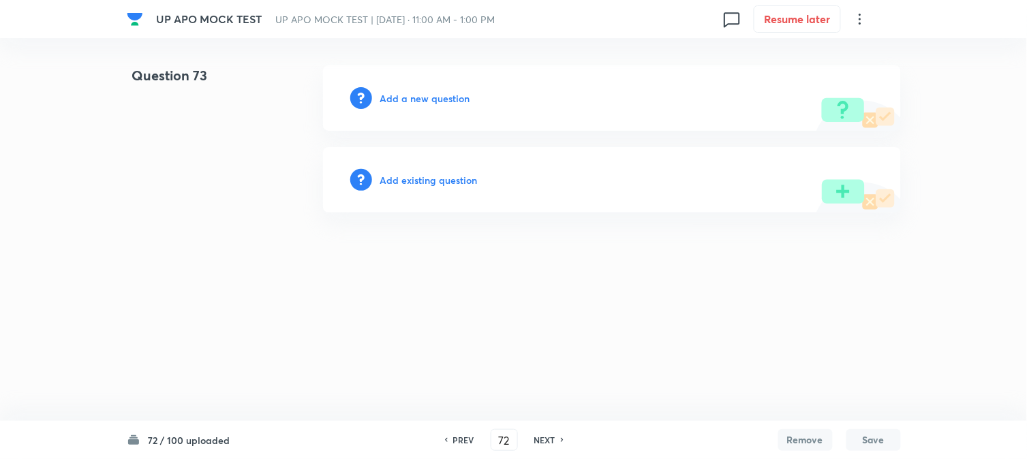
type input "73"
click at [446, 98] on h6 "Add a new question" at bounding box center [429, 98] width 90 height 14
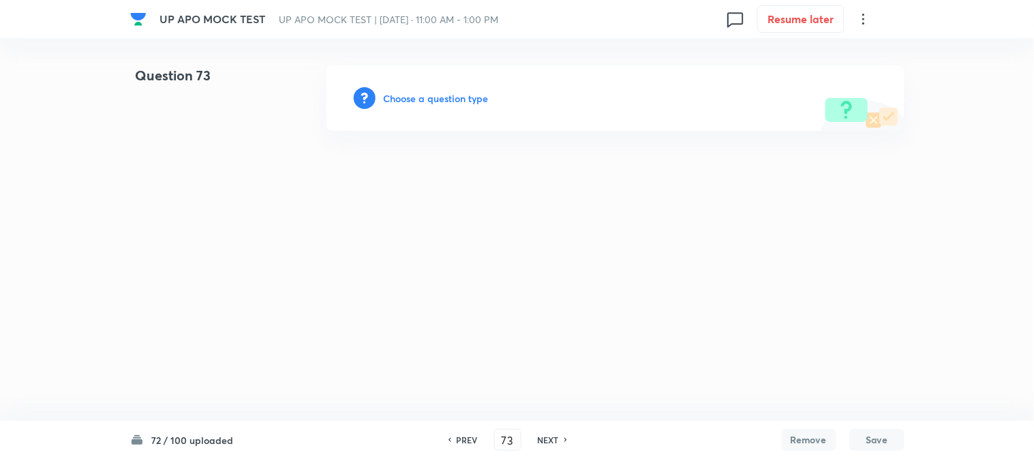
click at [446, 98] on h6 "Choose a question type" at bounding box center [436, 98] width 105 height 14
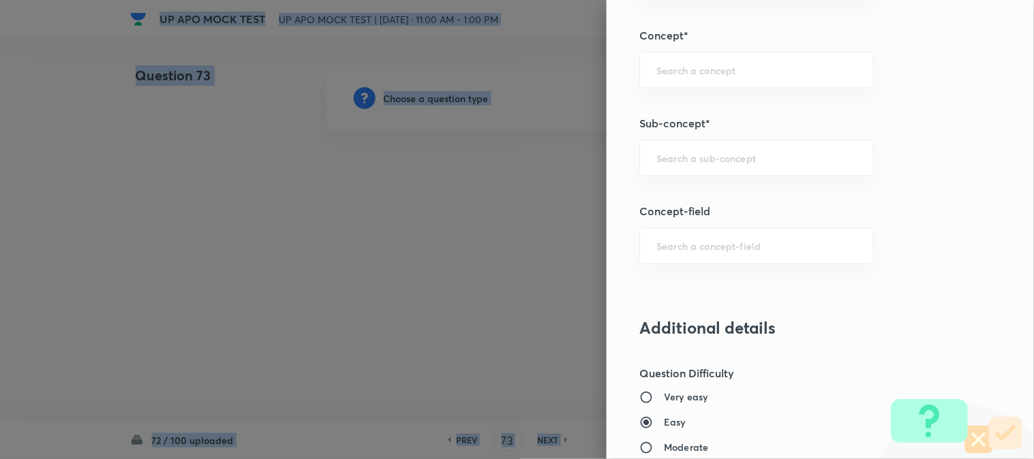
scroll to position [804, 0]
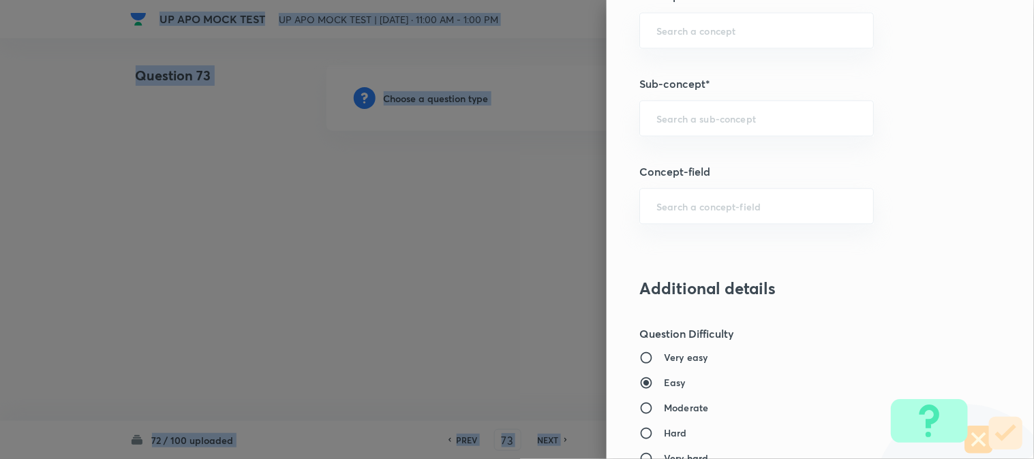
click at [726, 132] on div "​" at bounding box center [756, 118] width 234 height 36
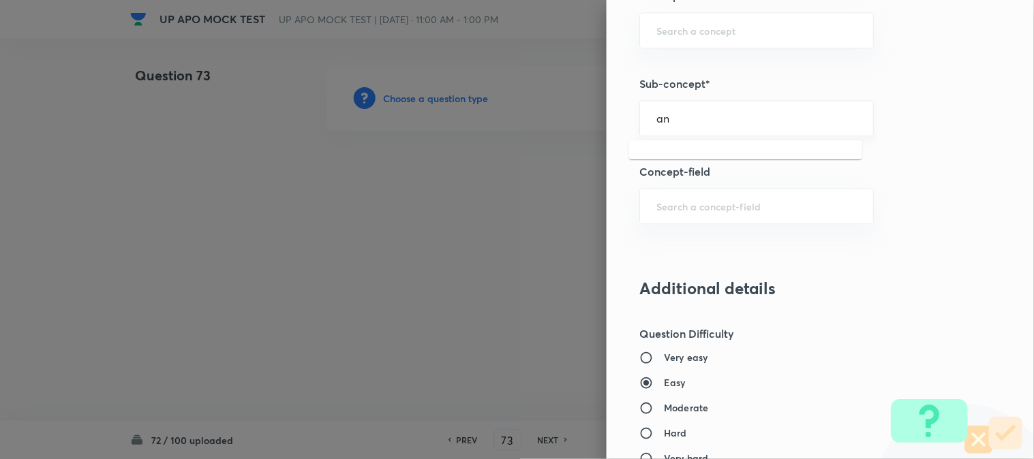
type input "a"
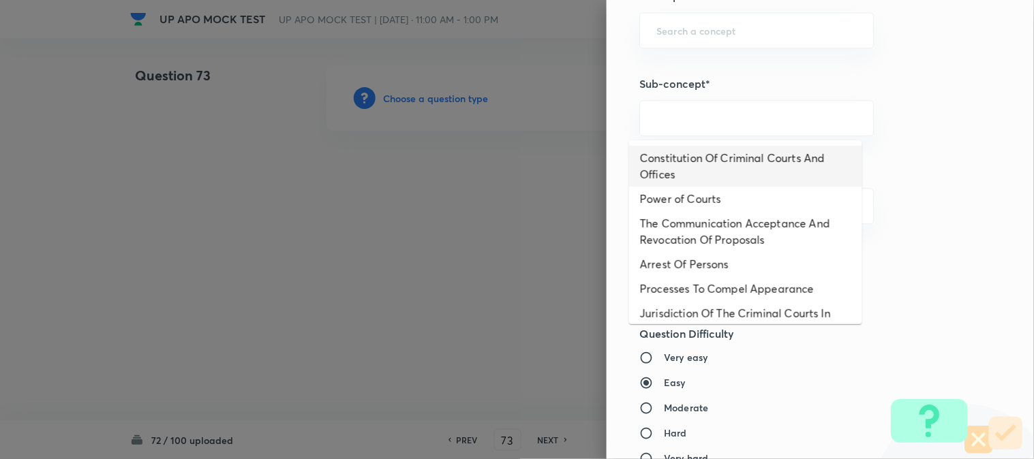
click at [726, 174] on li "Constitution Of Criminal Courts And Offices" at bounding box center [745, 166] width 233 height 41
type input "Constitution Of Criminal Courts And Offices"
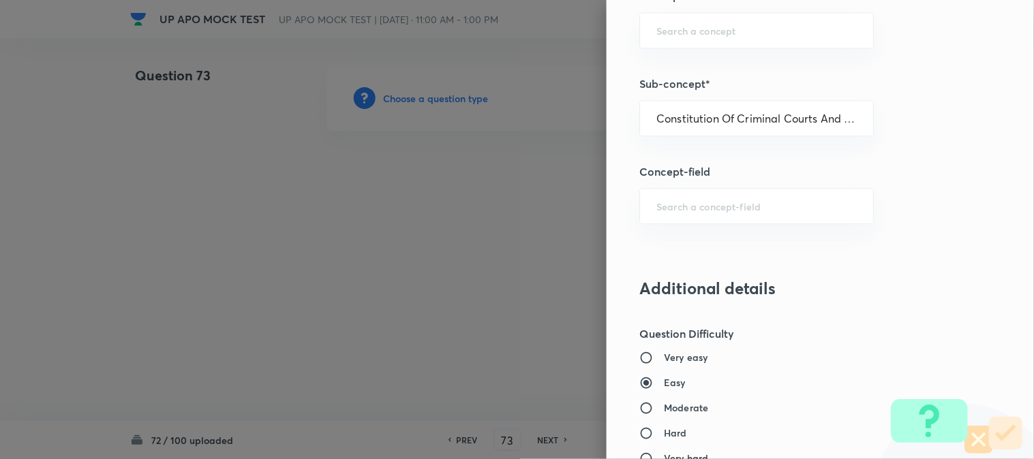
type input "Criminal Law"
type input "Criminal Procedure Code"
type input "Constitution Of Criminal Courts And Offices"
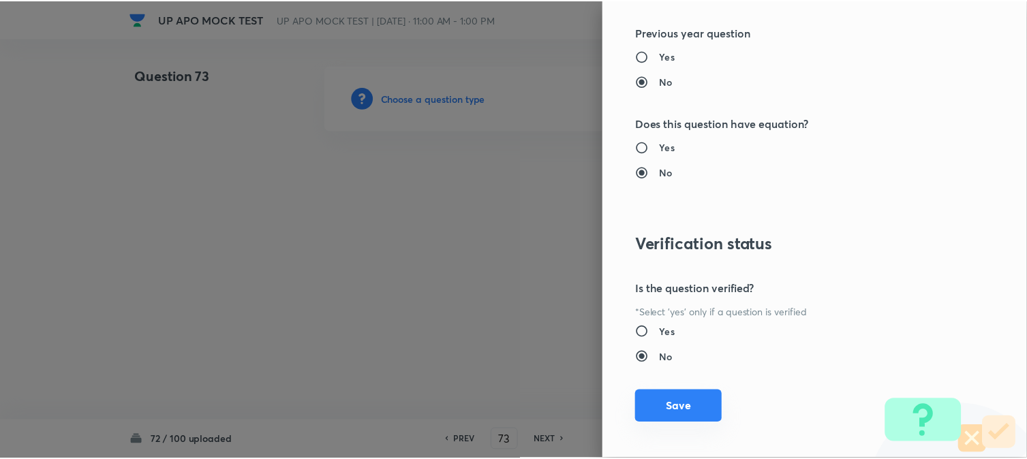
scroll to position [1398, 0]
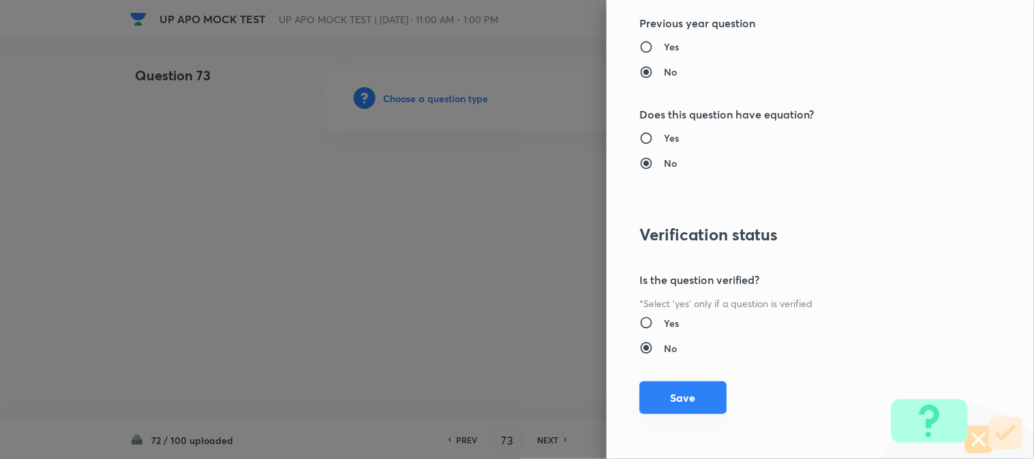
click at [690, 399] on button "Save" at bounding box center [682, 398] width 87 height 33
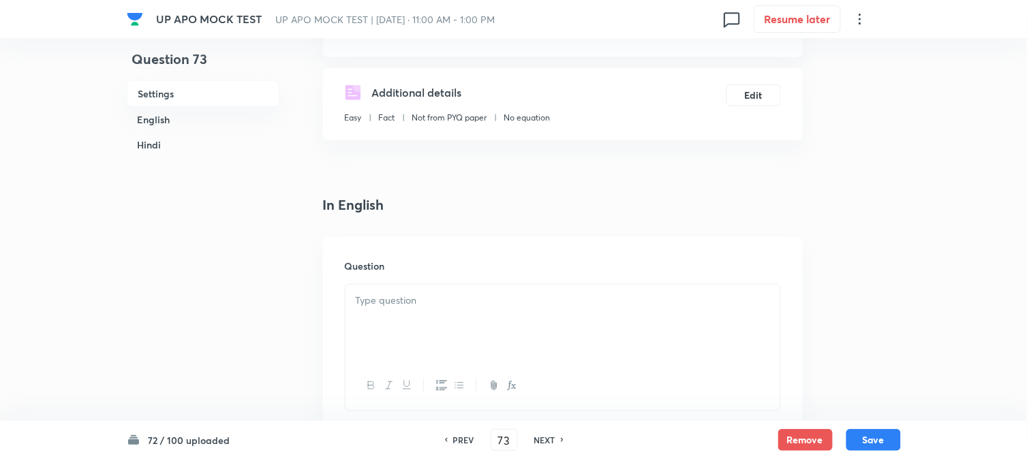
scroll to position [402, 0]
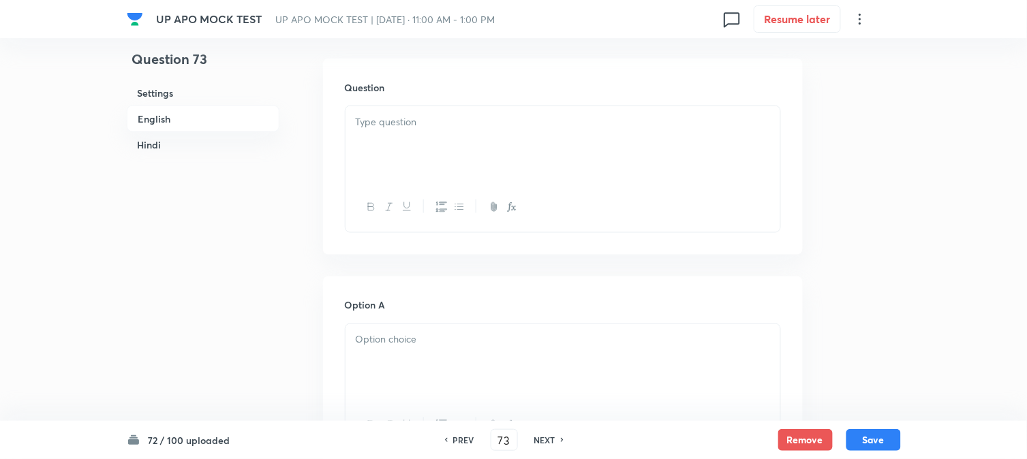
click at [420, 138] on div at bounding box center [563, 144] width 435 height 76
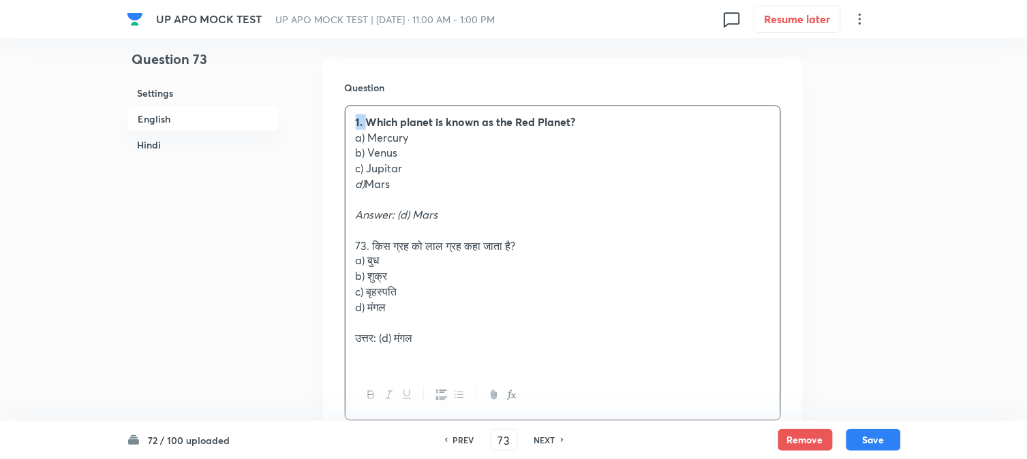
drag, startPoint x: 369, startPoint y: 114, endPoint x: 343, endPoint y: 105, distance: 27.4
click at [343, 105] on div "Question 1. Which planet is known as the Red Planet? a) Mercury b) Venus c) Jup…" at bounding box center [563, 251] width 480 height 384
drag, startPoint x: 370, startPoint y: 138, endPoint x: 409, endPoint y: 144, distance: 39.4
click at [409, 144] on p "a) Mercury" at bounding box center [563, 138] width 414 height 16
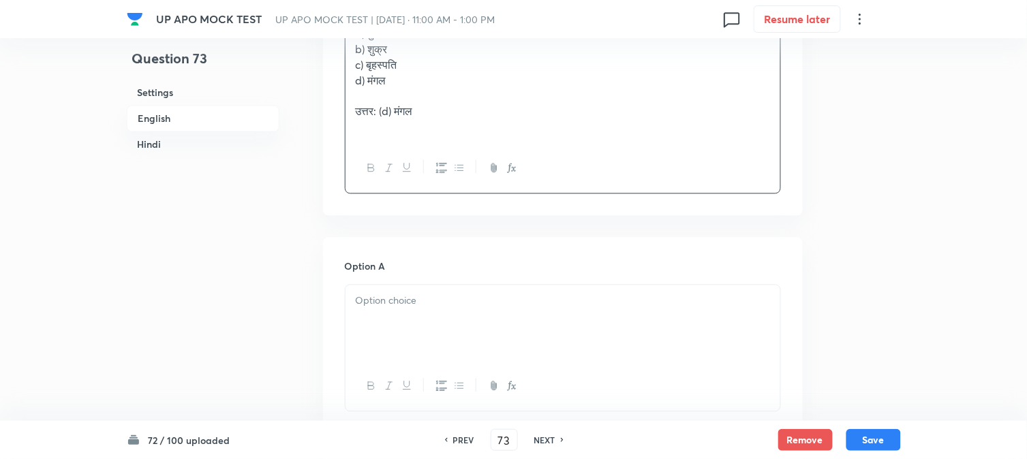
click at [390, 325] on div at bounding box center [563, 324] width 435 height 76
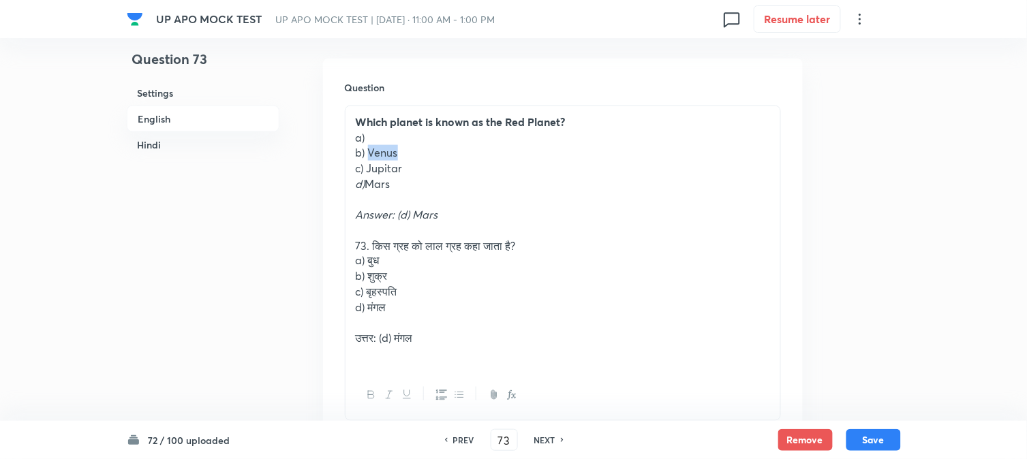
drag, startPoint x: 369, startPoint y: 147, endPoint x: 404, endPoint y: 151, distance: 35.7
click at [405, 149] on p "b) Venus" at bounding box center [563, 153] width 414 height 16
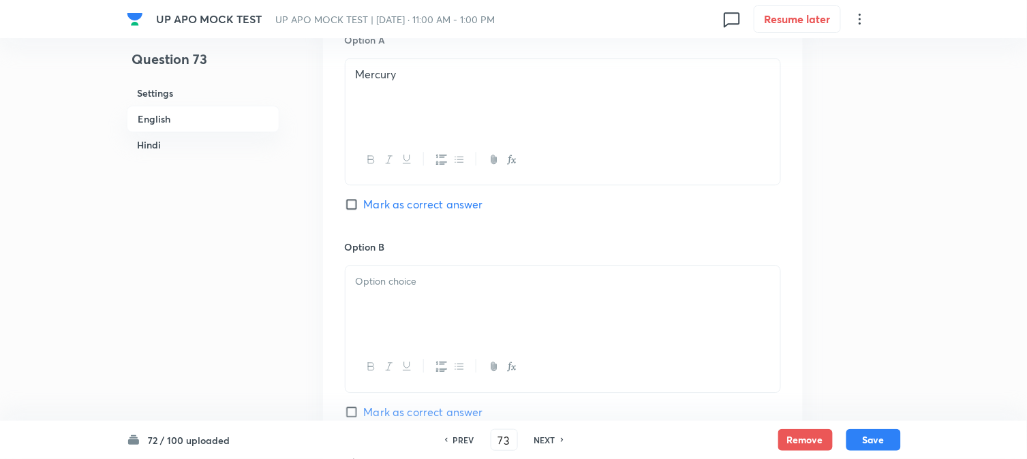
click at [382, 314] on div at bounding box center [563, 304] width 435 height 76
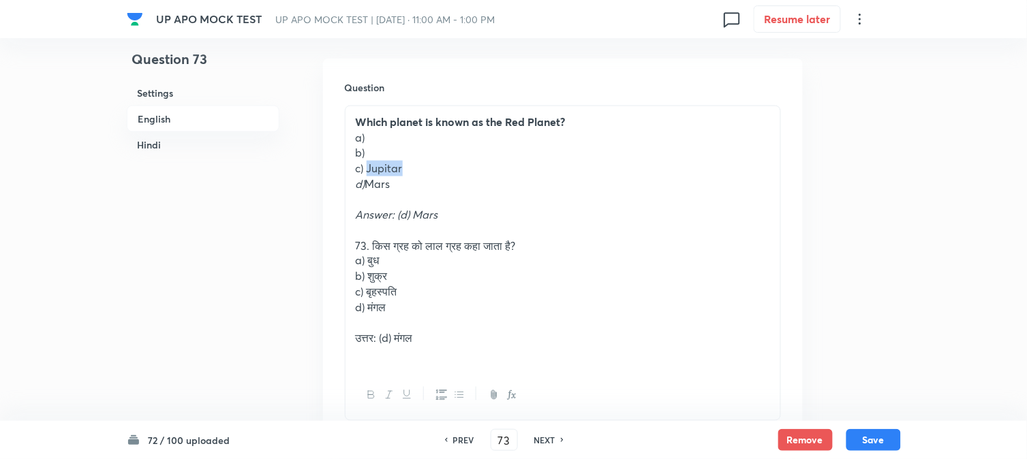
drag, startPoint x: 385, startPoint y: 168, endPoint x: 417, endPoint y: 170, distance: 32.1
click at [417, 170] on p "c) Jupitar" at bounding box center [563, 169] width 414 height 16
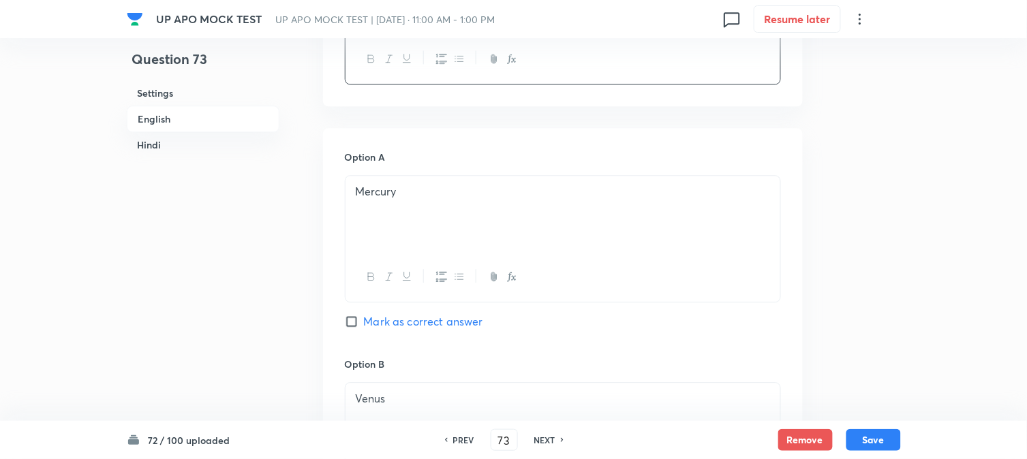
scroll to position [1007, 0]
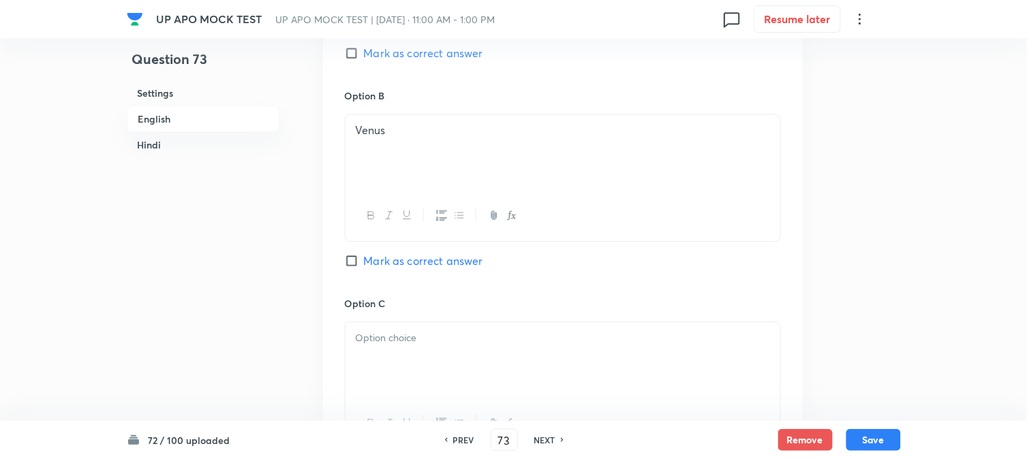
click at [382, 346] on div at bounding box center [563, 360] width 435 height 76
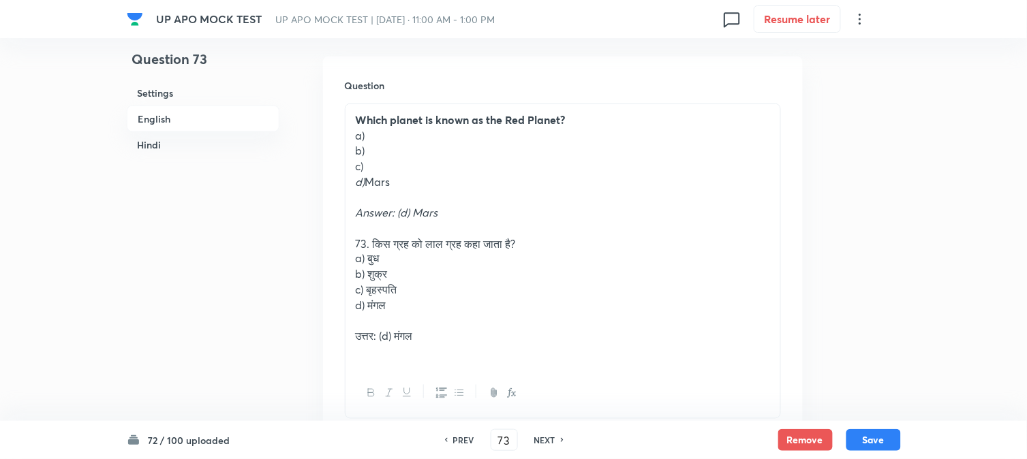
scroll to position [402, 0]
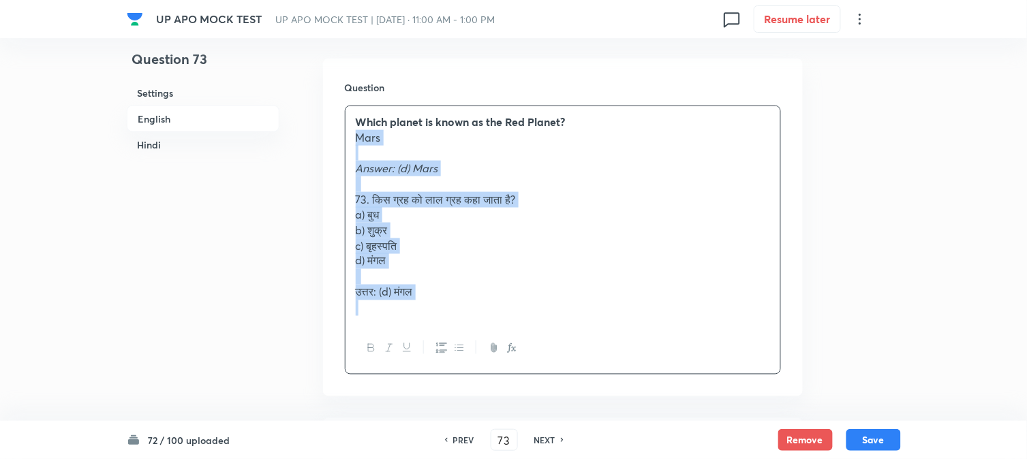
drag, startPoint x: 371, startPoint y: 182, endPoint x: 604, endPoint y: 329, distance: 276.2
click at [642, 394] on div "Question Which planet is known as the Red Planet? Mars Answer: (d) Mars 73. किस…" at bounding box center [563, 228] width 480 height 338
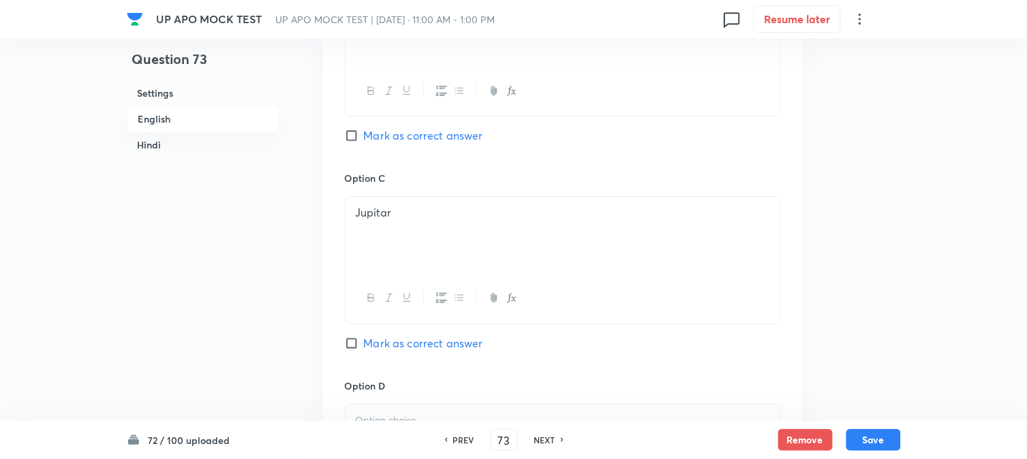
scroll to position [1311, 0]
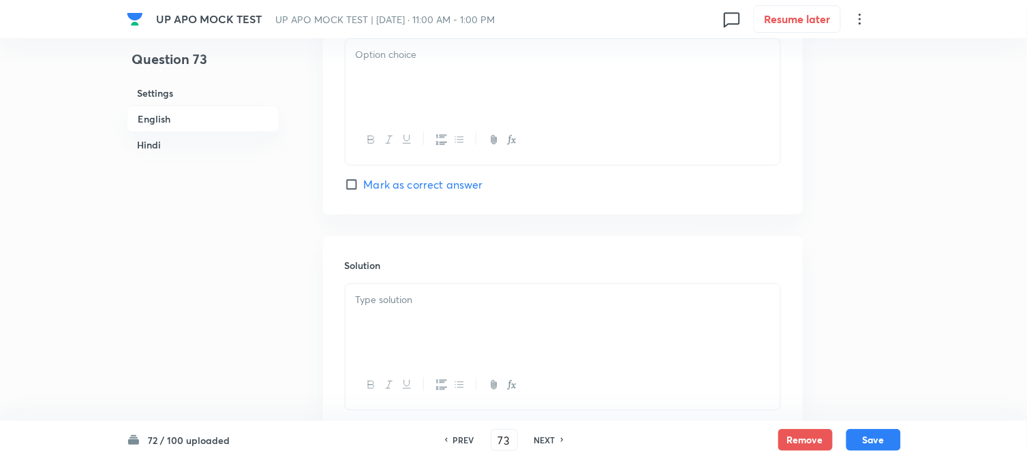
click at [363, 105] on div at bounding box center [563, 77] width 435 height 76
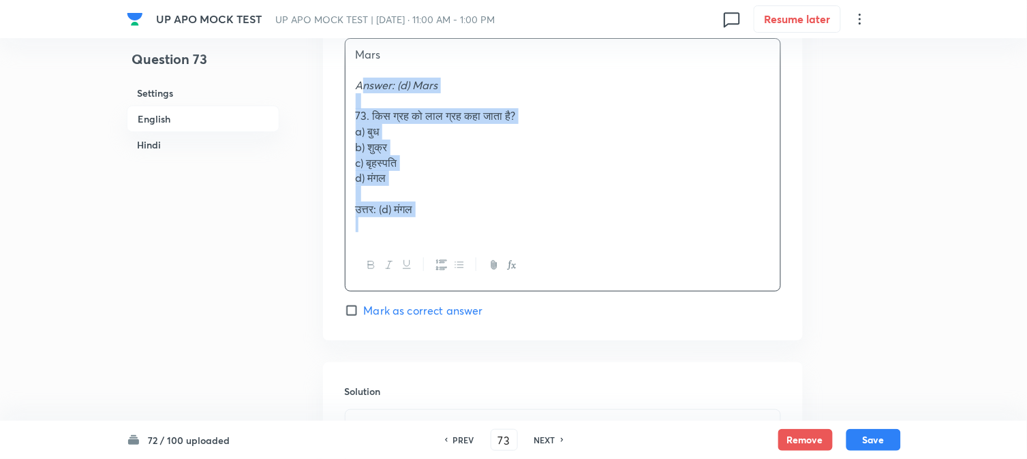
drag, startPoint x: 354, startPoint y: 89, endPoint x: 473, endPoint y: 239, distance: 191.2
click at [525, 269] on div "Mars Answer: (d) Mars 73. किस ग्रह को लाल ग्रह कहा जाता है? a) बुध b) शुक्र c) …" at bounding box center [563, 165] width 436 height 254
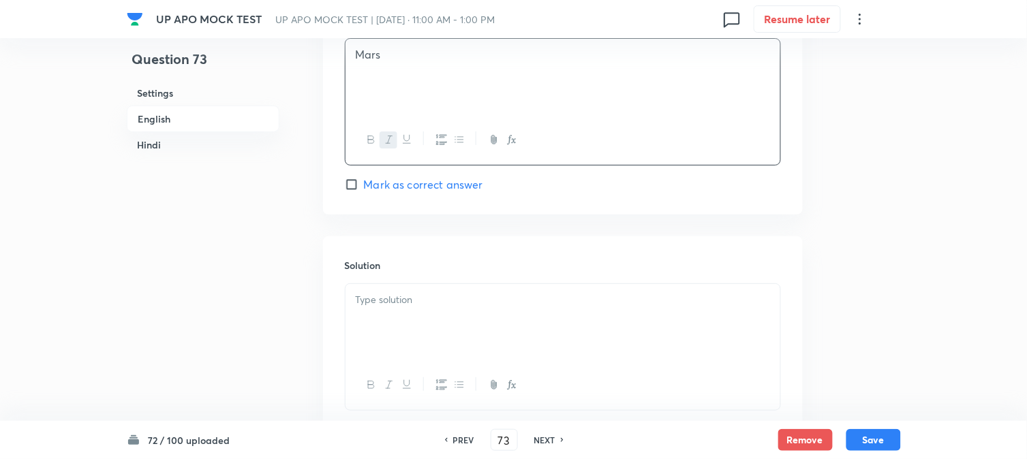
click at [445, 174] on div "Option D [PERSON_NAME] as correct answer" at bounding box center [563, 103] width 436 height 180
click at [439, 185] on span "Mark as correct answer" at bounding box center [423, 185] width 119 height 16
click at [364, 185] on input "Mark as correct answer" at bounding box center [354, 185] width 19 height 14
checkbox input "true"
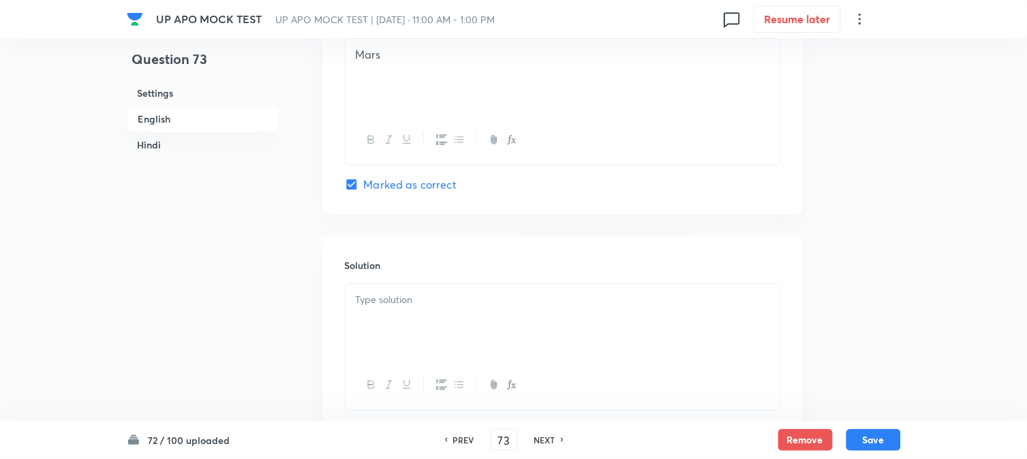
click at [393, 348] on div at bounding box center [563, 322] width 435 height 76
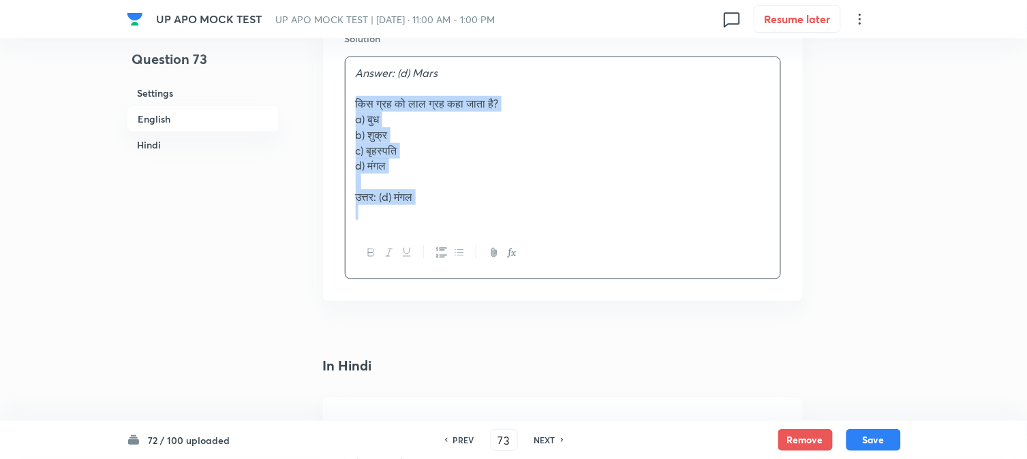
drag, startPoint x: 370, startPoint y: 106, endPoint x: 505, endPoint y: 239, distance: 188.9
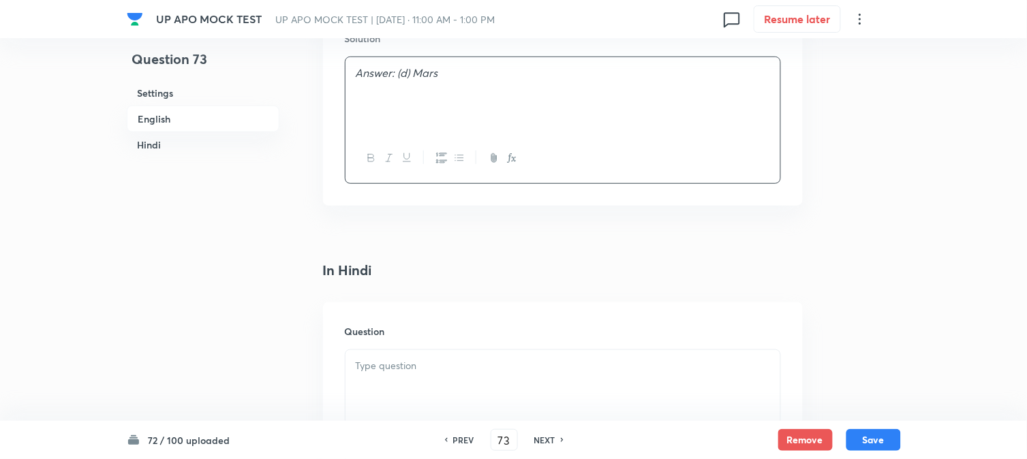
click at [410, 397] on div at bounding box center [563, 388] width 435 height 76
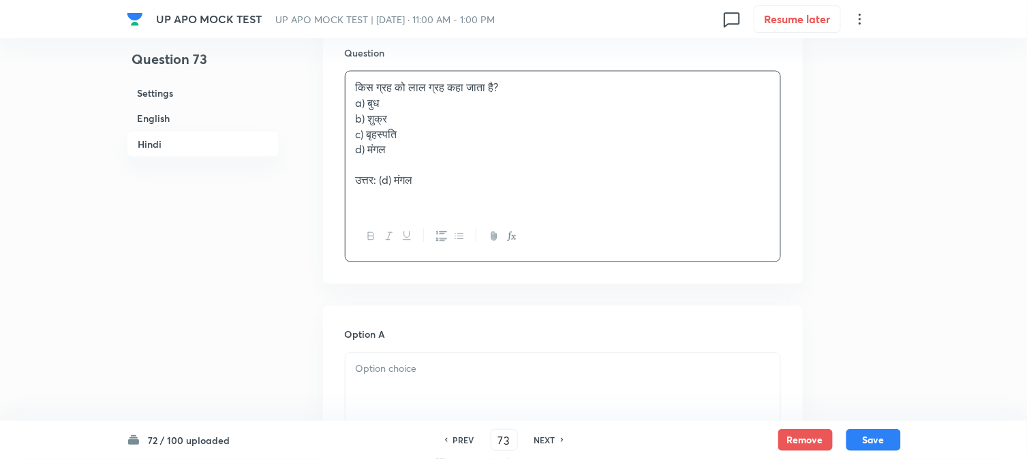
scroll to position [1841, 0]
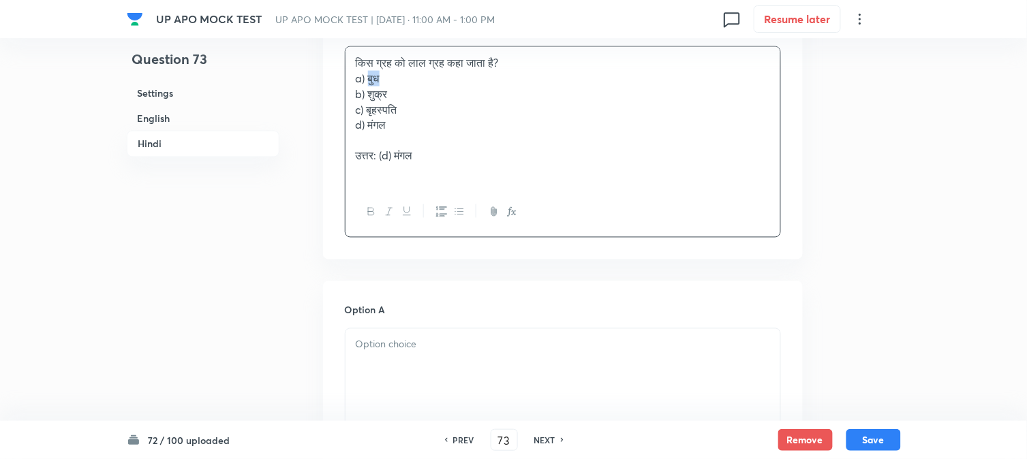
drag, startPoint x: 369, startPoint y: 80, endPoint x: 397, endPoint y: 86, distance: 28.5
click at [397, 85] on p "a) बुध" at bounding box center [563, 79] width 414 height 16
click at [416, 384] on div at bounding box center [563, 367] width 435 height 76
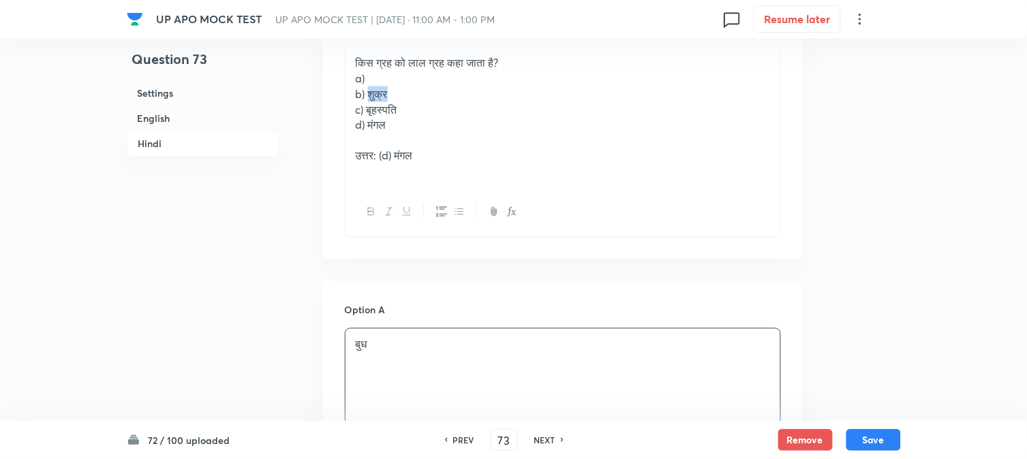
drag, startPoint x: 379, startPoint y: 90, endPoint x: 399, endPoint y: 90, distance: 20.4
click at [399, 90] on p "b) शुक्र" at bounding box center [563, 95] width 414 height 16
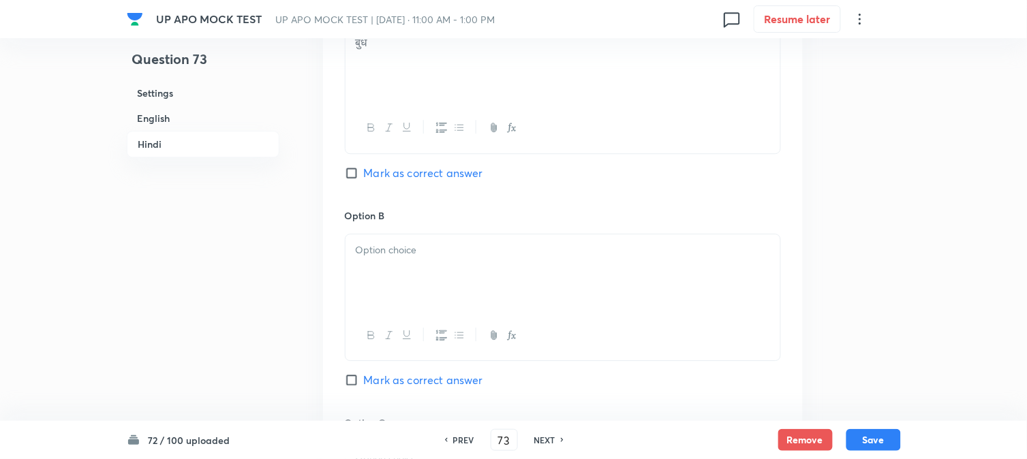
drag, startPoint x: 384, startPoint y: 286, endPoint x: 379, endPoint y: 278, distance: 9.5
click at [384, 287] on div at bounding box center [563, 272] width 435 height 76
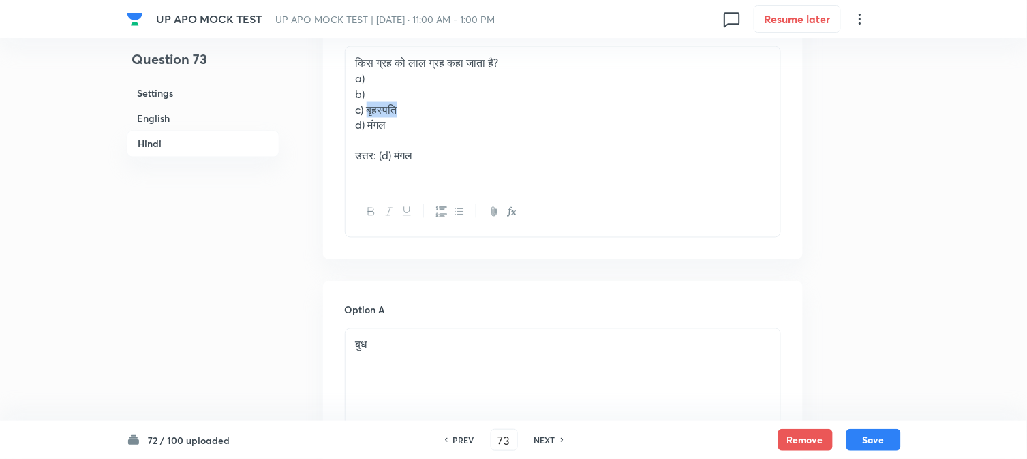
drag, startPoint x: 367, startPoint y: 113, endPoint x: 423, endPoint y: 114, distance: 56.6
click at [423, 114] on p "c) बृहस्पति" at bounding box center [563, 110] width 414 height 16
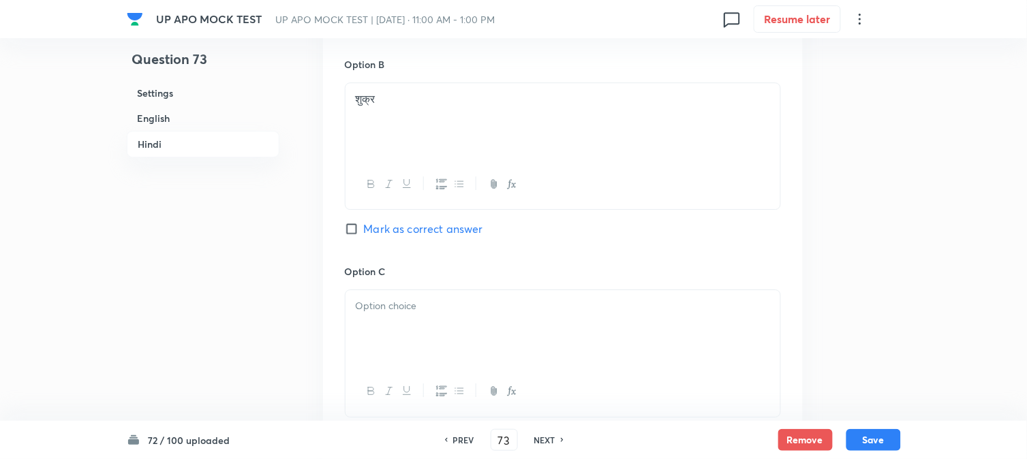
click at [380, 314] on p at bounding box center [563, 306] width 414 height 16
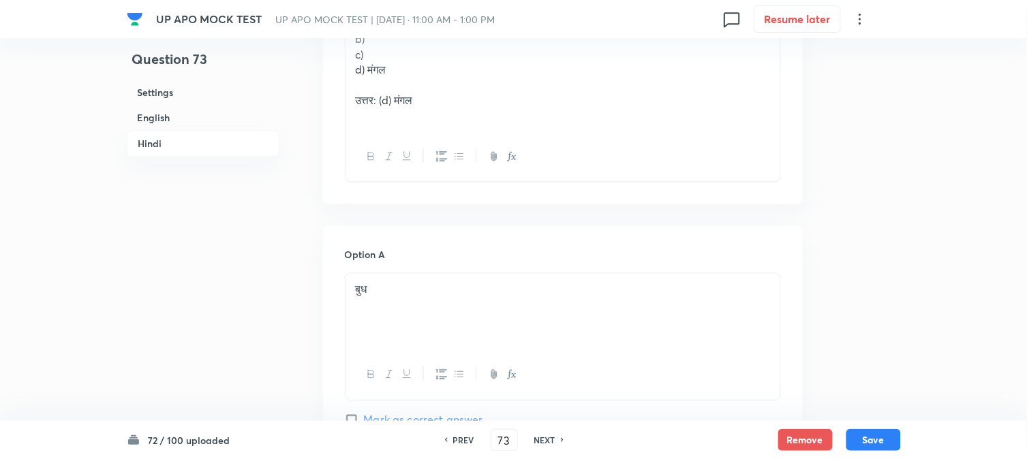
scroll to position [1765, 0]
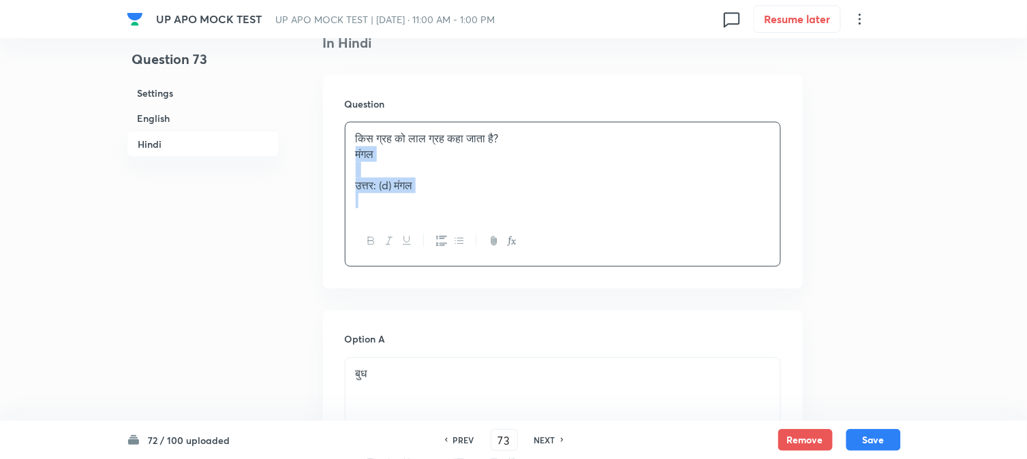
drag, startPoint x: 369, startPoint y: 201, endPoint x: 562, endPoint y: 247, distance: 198.4
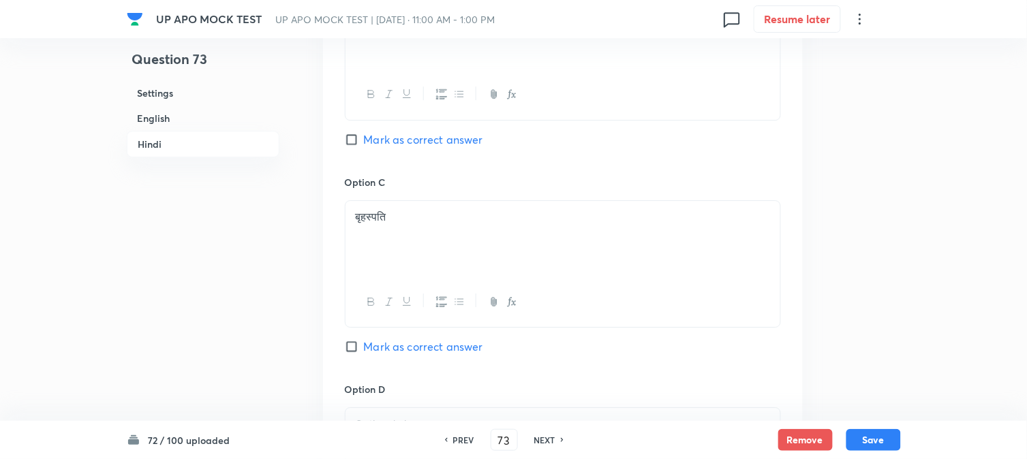
scroll to position [2598, 0]
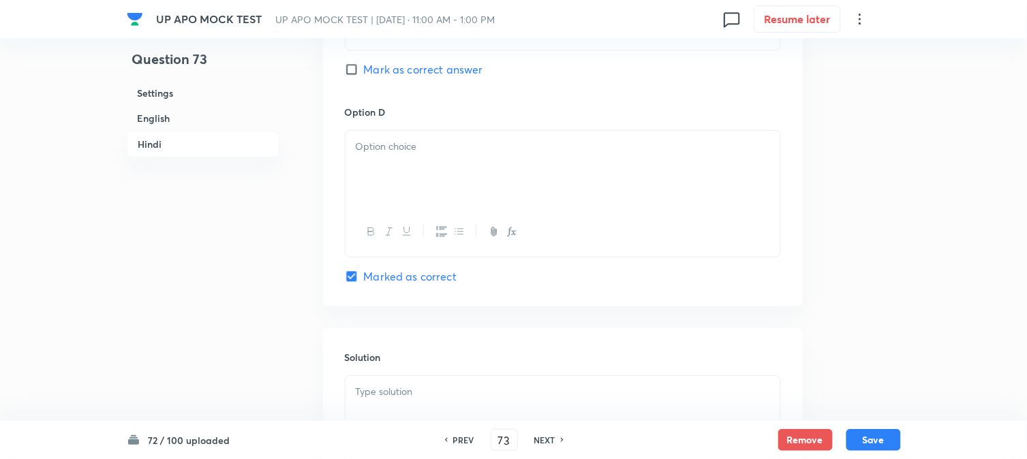
click at [366, 184] on div at bounding box center [563, 169] width 435 height 76
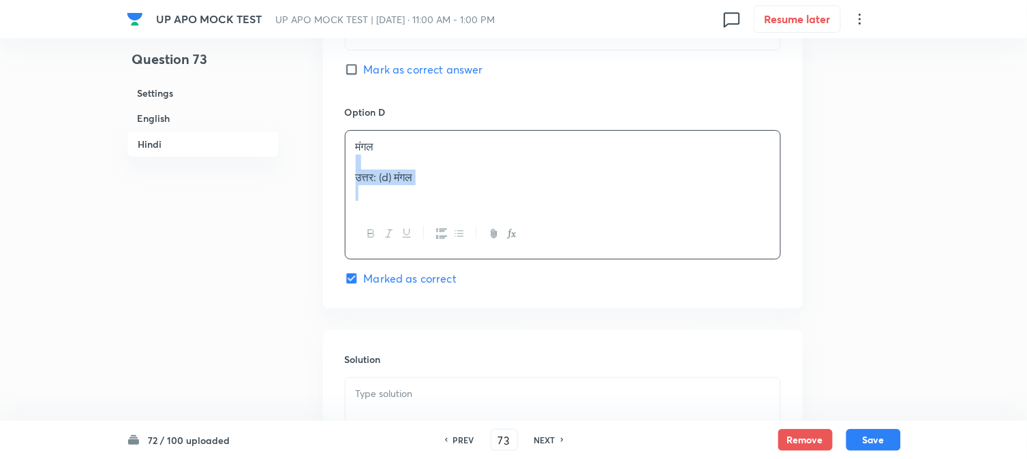
drag, startPoint x: 353, startPoint y: 172, endPoint x: 536, endPoint y: 209, distance: 186.3
click at [536, 209] on div "मंगल उत्तर: (d) मंगल" at bounding box center [563, 170] width 435 height 78
drag, startPoint x: 317, startPoint y: 423, endPoint x: 366, endPoint y: 404, distance: 52.6
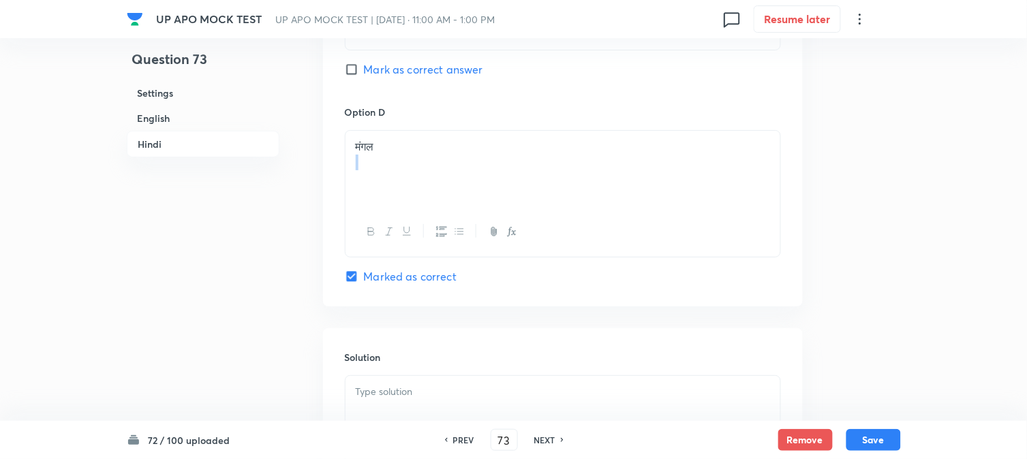
click at [373, 400] on p at bounding box center [563, 392] width 414 height 16
click at [394, 405] on div at bounding box center [563, 414] width 435 height 76
drag, startPoint x: 353, startPoint y: 414, endPoint x: 341, endPoint y: 356, distance: 58.4
click at [346, 383] on div "उत्तर: (d) मंगल" at bounding box center [563, 414] width 435 height 76
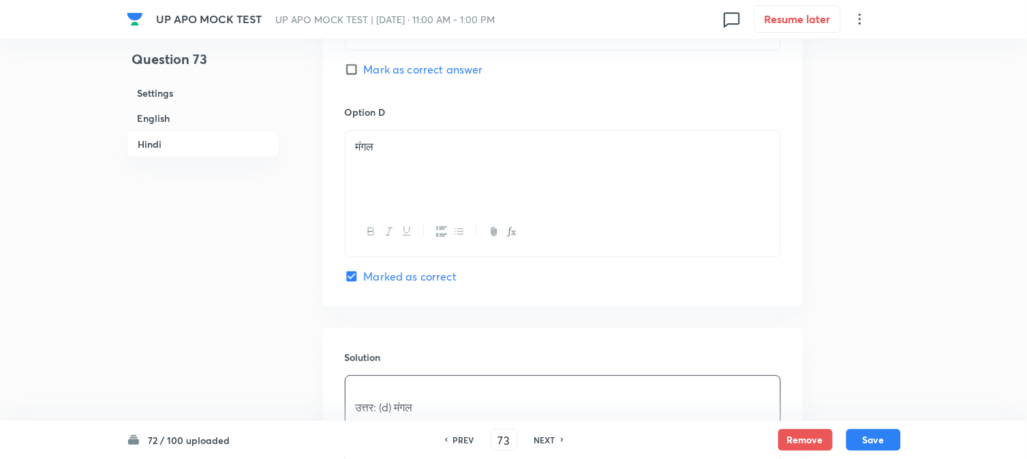
click at [341, 356] on div "Solution उत्तर: (d) मंगल" at bounding box center [563, 426] width 480 height 196
click at [884, 438] on button "Save" at bounding box center [873, 439] width 55 height 22
type input "74"
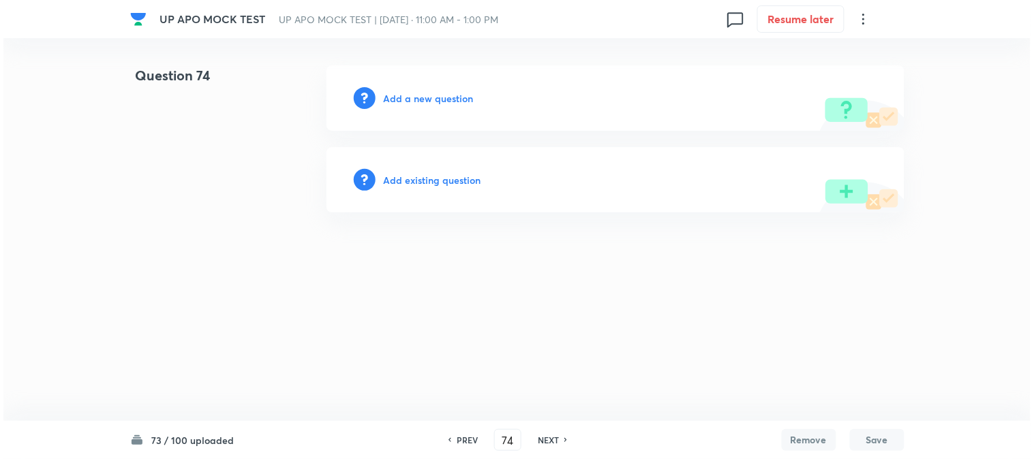
scroll to position [0, 0]
click at [441, 92] on h6 "Add a new question" at bounding box center [429, 98] width 90 height 14
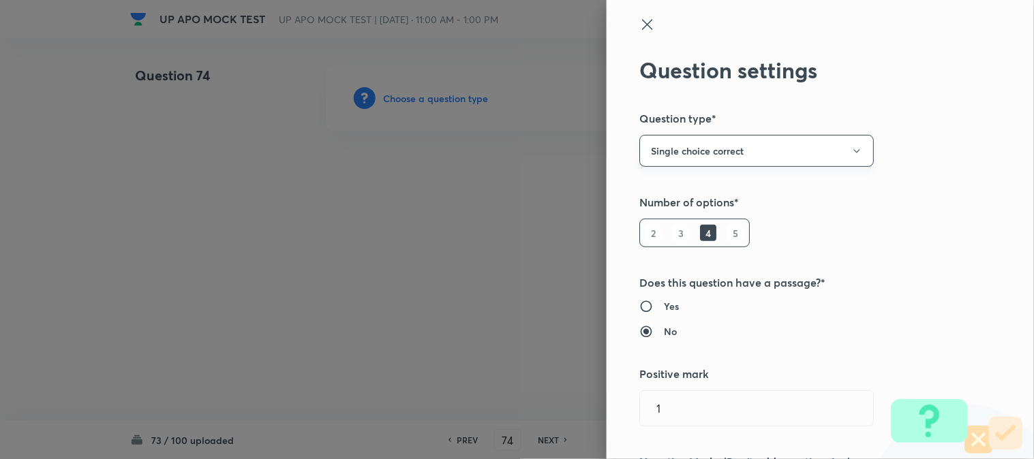
click at [442, 92] on div at bounding box center [517, 229] width 1034 height 459
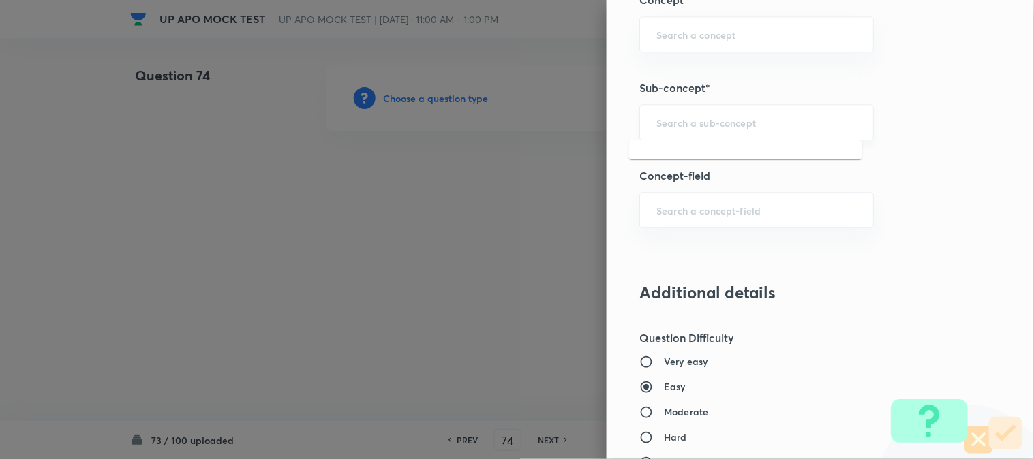
scroll to position [804, 0]
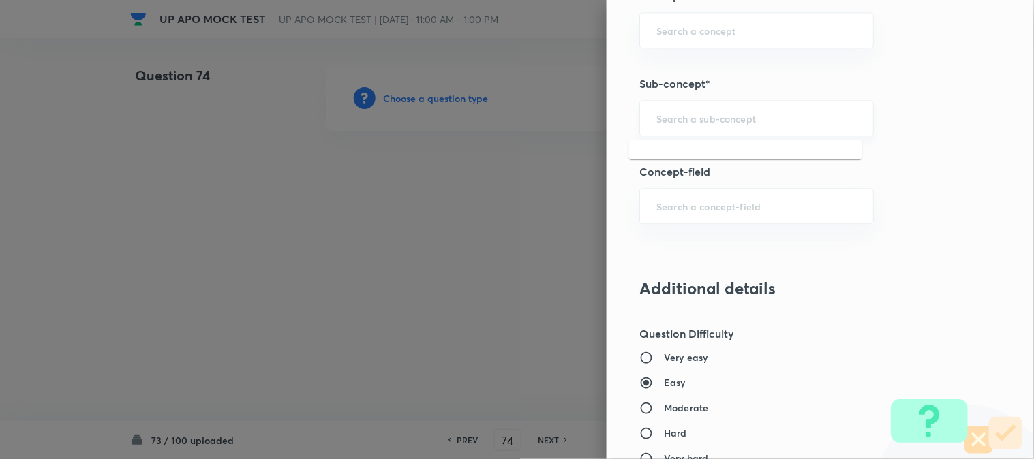
click at [705, 121] on input "text" at bounding box center [756, 118] width 200 height 13
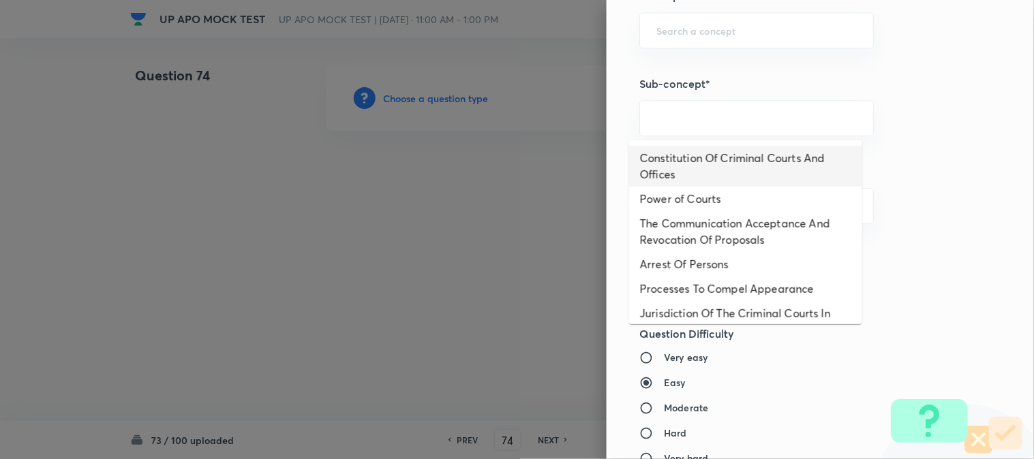
click at [710, 153] on li "Constitution Of Criminal Courts And Offices" at bounding box center [745, 166] width 233 height 41
type input "Constitution Of Criminal Courts And Offices"
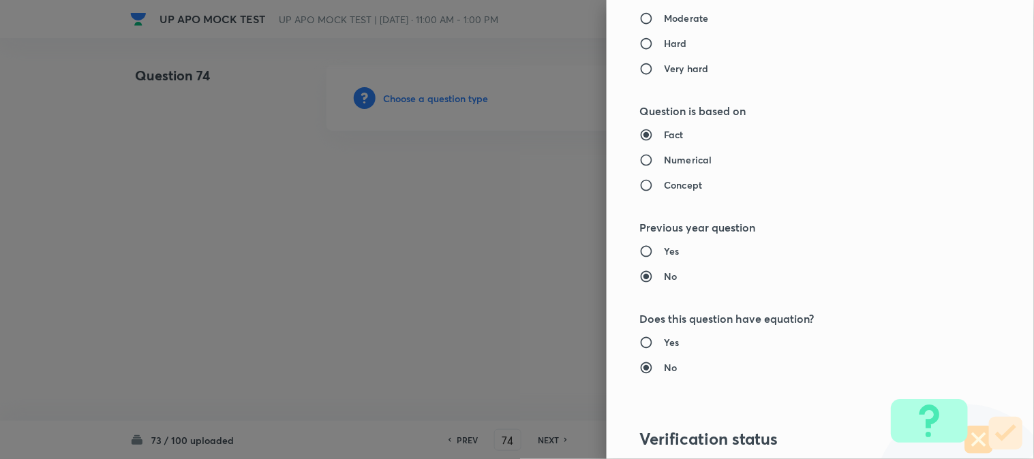
type input "Criminal Law"
type input "Criminal Procedure Code"
type input "Constitution Of Criminal Courts And Offices"
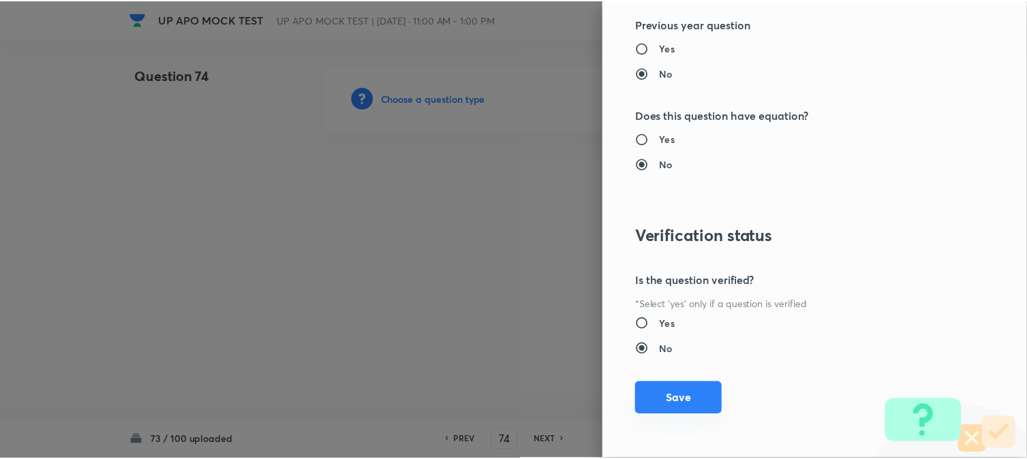
scroll to position [1398, 0]
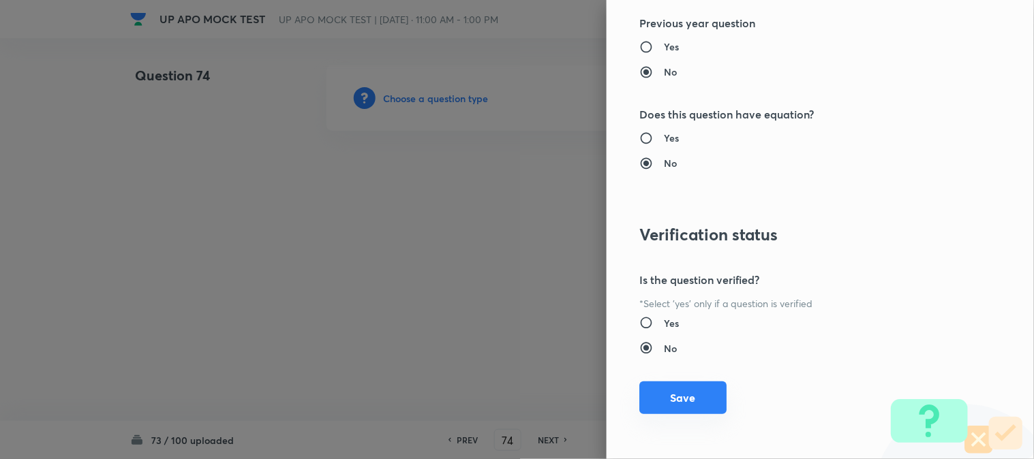
click at [697, 398] on button "Save" at bounding box center [682, 398] width 87 height 33
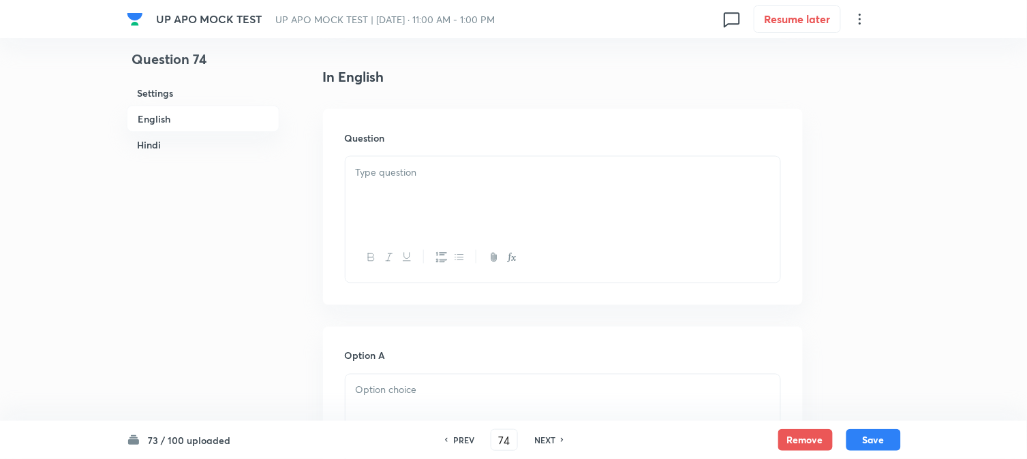
scroll to position [402, 0]
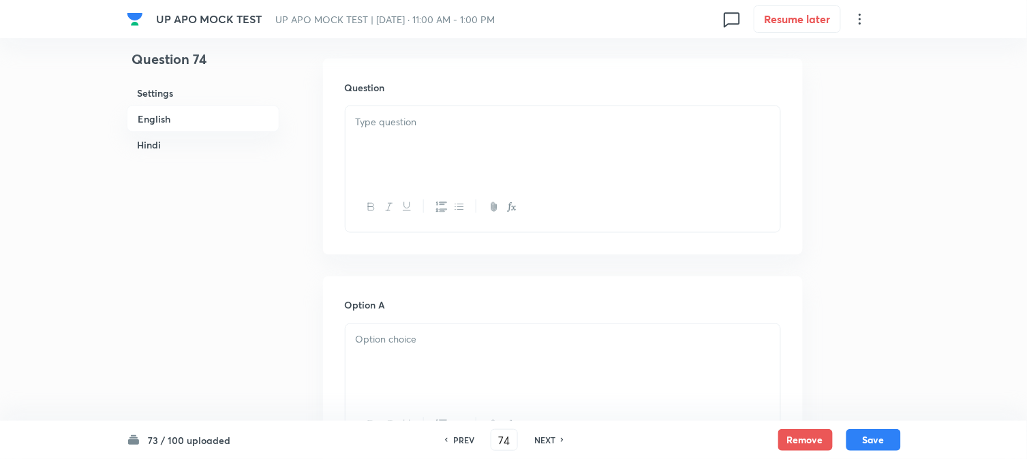
drag, startPoint x: 361, startPoint y: 104, endPoint x: 364, endPoint y: 147, distance: 43.0
click at [362, 104] on div "Question" at bounding box center [563, 157] width 480 height 196
drag, startPoint x: 365, startPoint y: 152, endPoint x: 367, endPoint y: 160, distance: 8.3
click at [367, 152] on div at bounding box center [563, 144] width 435 height 76
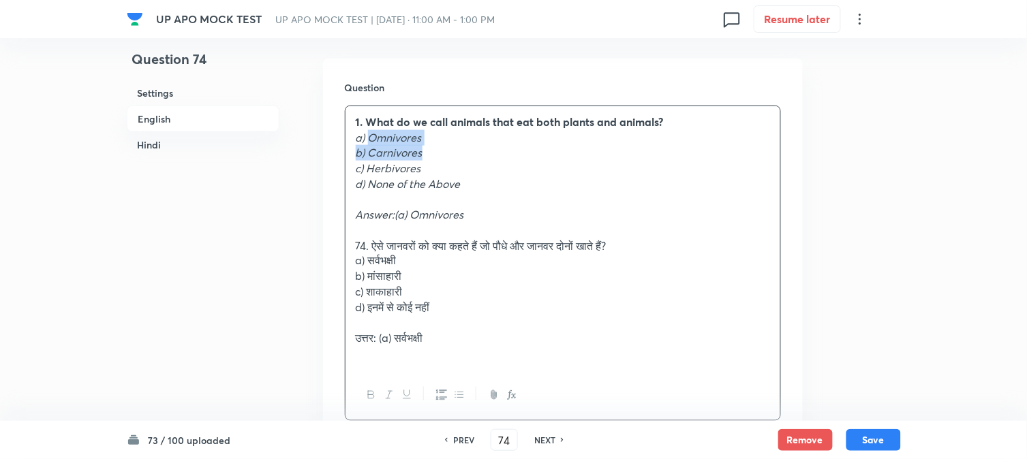
drag, startPoint x: 369, startPoint y: 141, endPoint x: 465, endPoint y: 145, distance: 96.2
click at [465, 145] on div "1. What do we call animals that eat both plants and animals? a) Omnivores b) Ca…" at bounding box center [563, 238] width 435 height 264
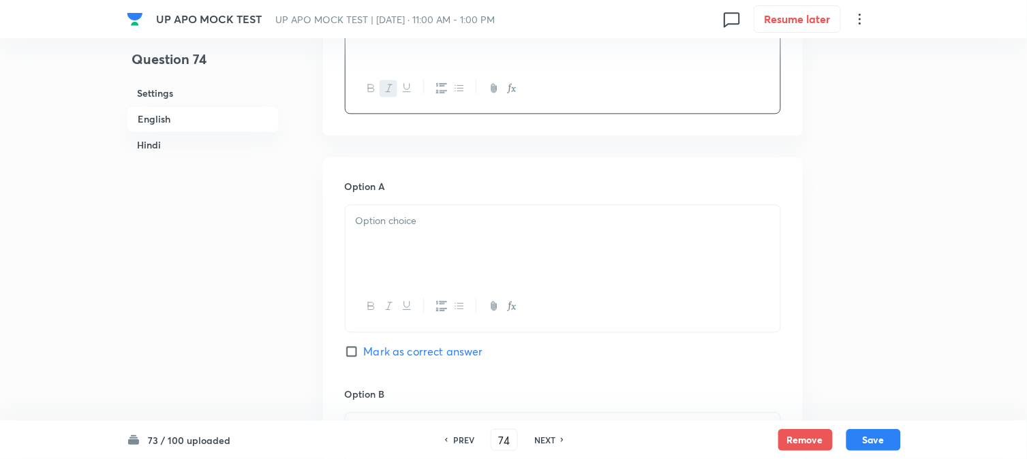
scroll to position [705, 0]
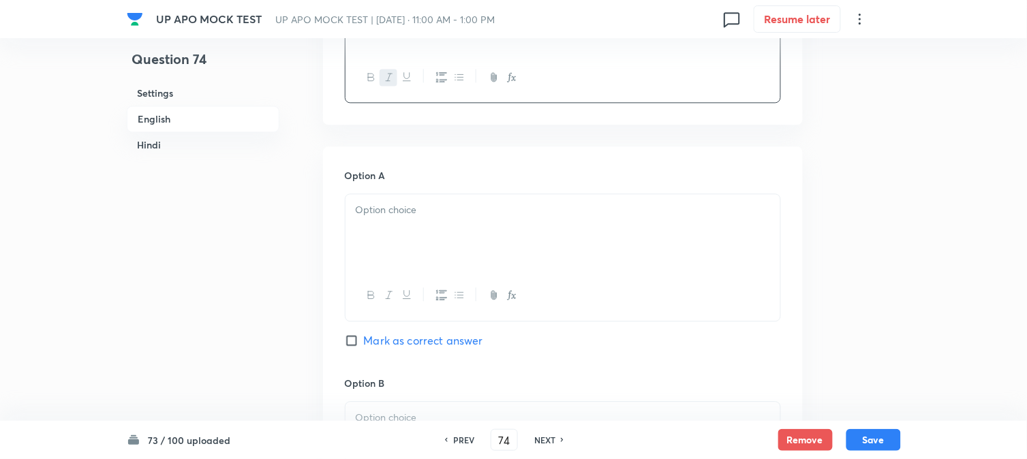
click at [380, 239] on div at bounding box center [563, 232] width 435 height 76
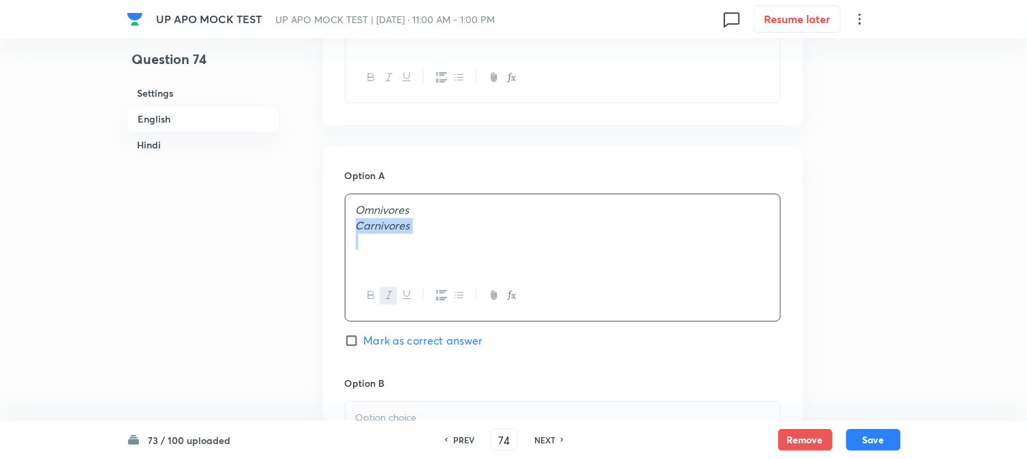
drag, startPoint x: 369, startPoint y: 228, endPoint x: 480, endPoint y: 234, distance: 111.3
click at [389, 414] on p at bounding box center [563, 418] width 414 height 16
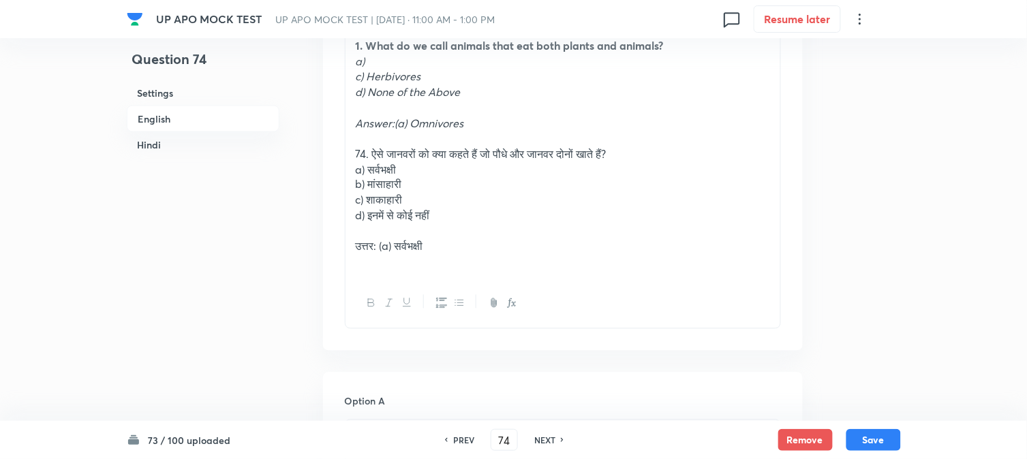
scroll to position [478, 0]
drag, startPoint x: 402, startPoint y: 72, endPoint x: 444, endPoint y: 70, distance: 41.6
click at [444, 70] on p "c) Herbivores" at bounding box center [563, 78] width 414 height 16
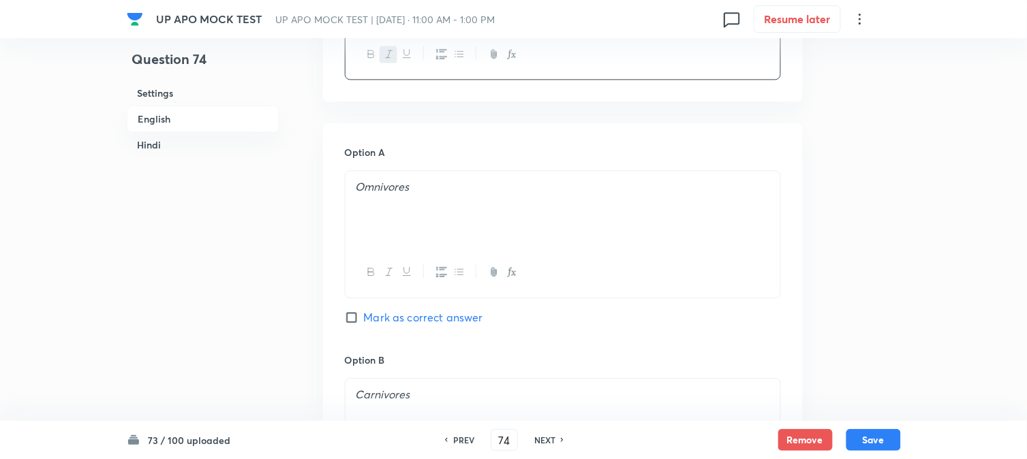
scroll to position [932, 0]
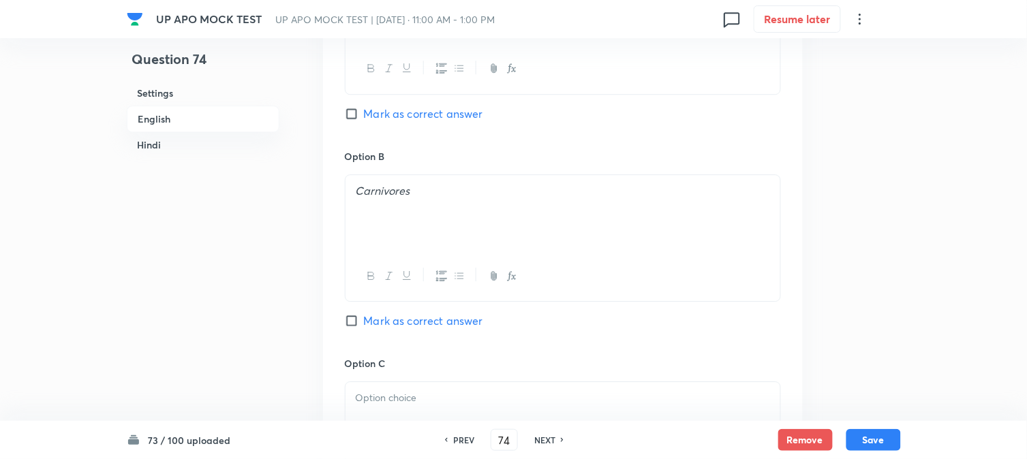
click at [398, 410] on div at bounding box center [563, 420] width 435 height 76
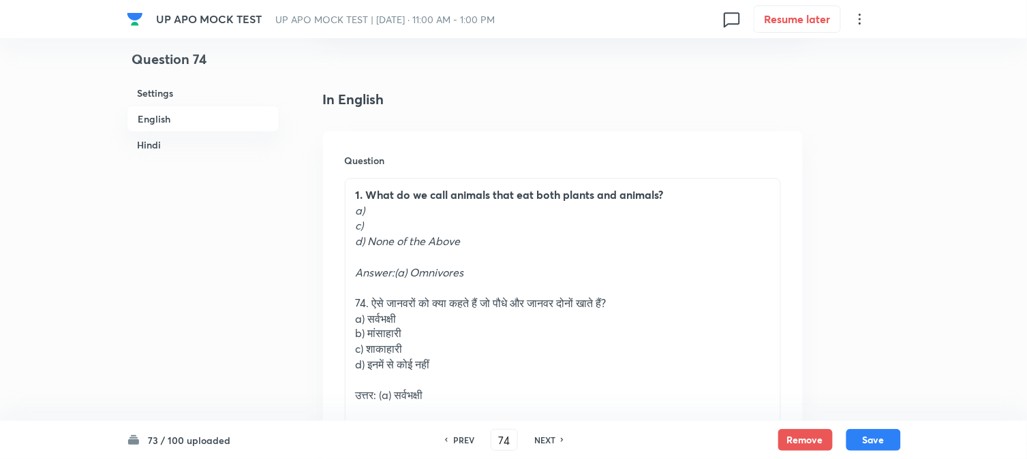
scroll to position [326, 0]
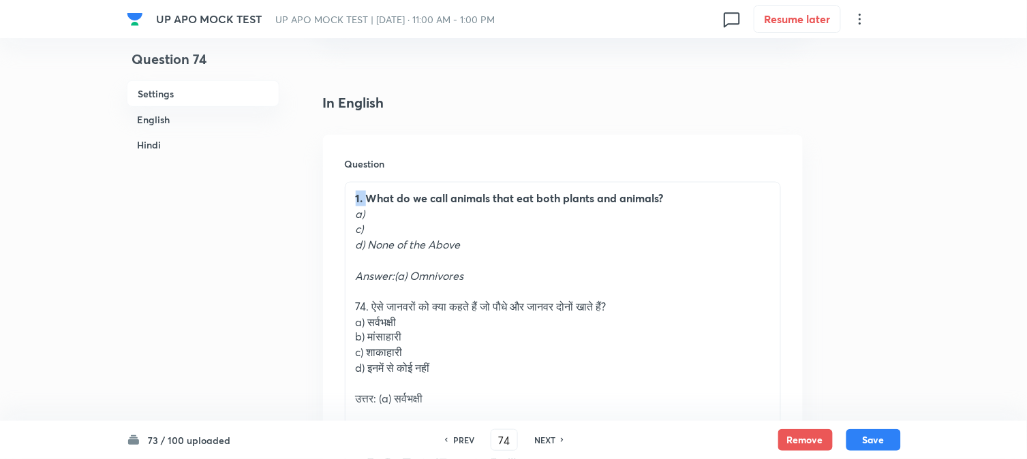
drag, startPoint x: 368, startPoint y: 194, endPoint x: 342, endPoint y: 179, distance: 30.3
click at [342, 177] on div "Question 1. What do we call animals that eat both plants and animals? a) c) d) …" at bounding box center [563, 319] width 480 height 369
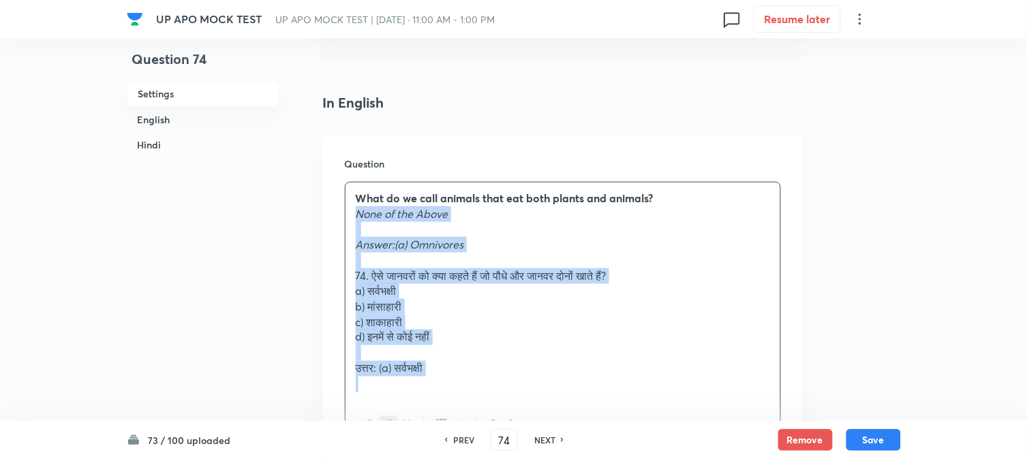
drag, startPoint x: 367, startPoint y: 237, endPoint x: 514, endPoint y: 396, distance: 216.5
click at [514, 396] on div "What do we call animals that eat both plants and animals? None of the Above Ans…" at bounding box center [563, 291] width 435 height 217
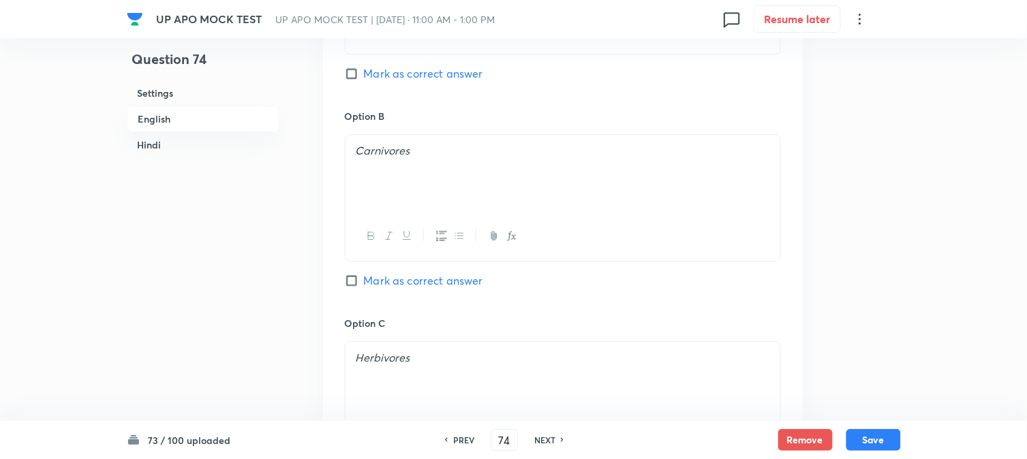
scroll to position [1084, 0]
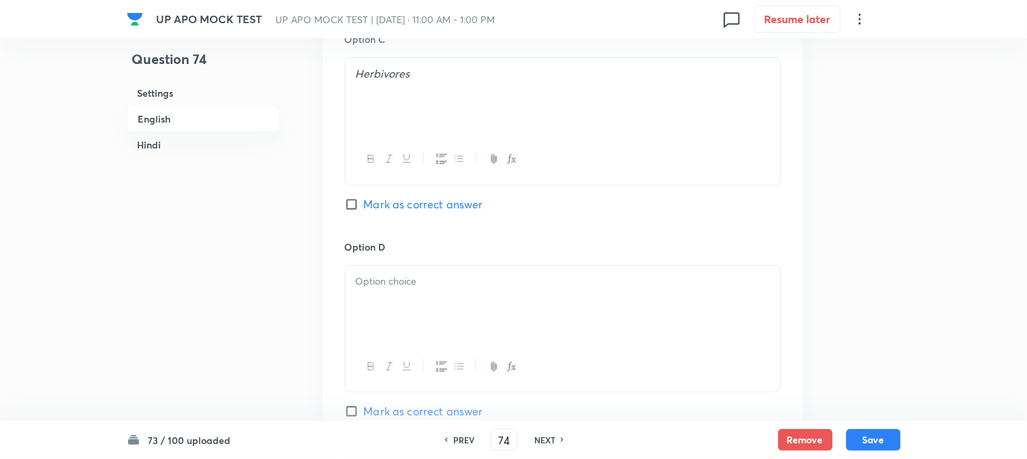
click at [378, 317] on div at bounding box center [563, 304] width 435 height 76
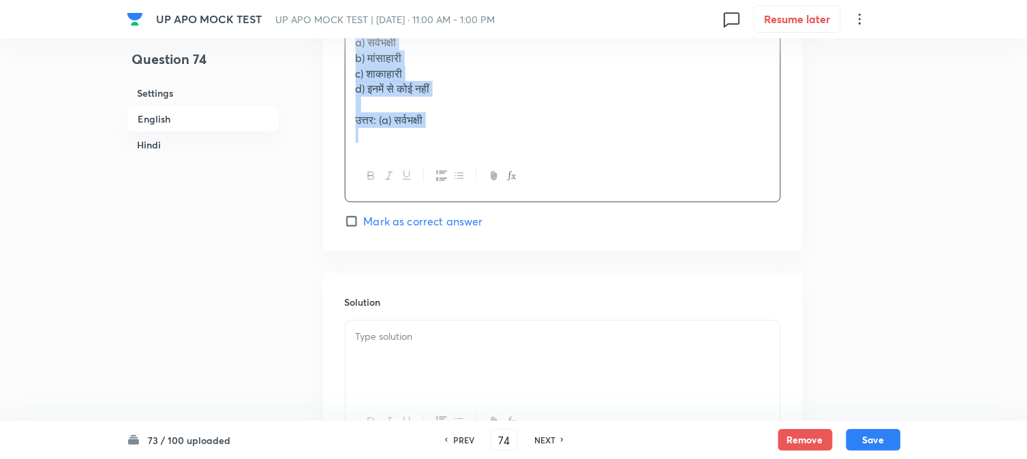
drag, startPoint x: 356, startPoint y: 318, endPoint x: 637, endPoint y: 274, distance: 284.1
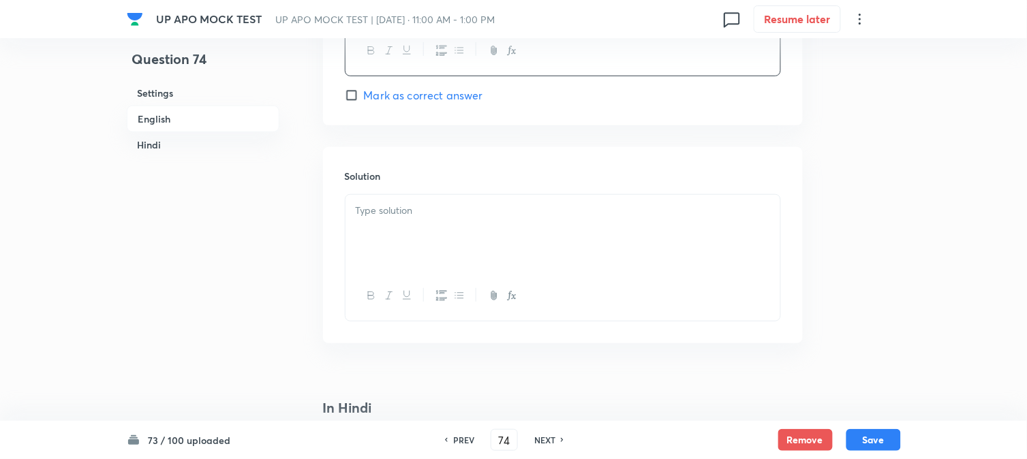
scroll to position [1261, 0]
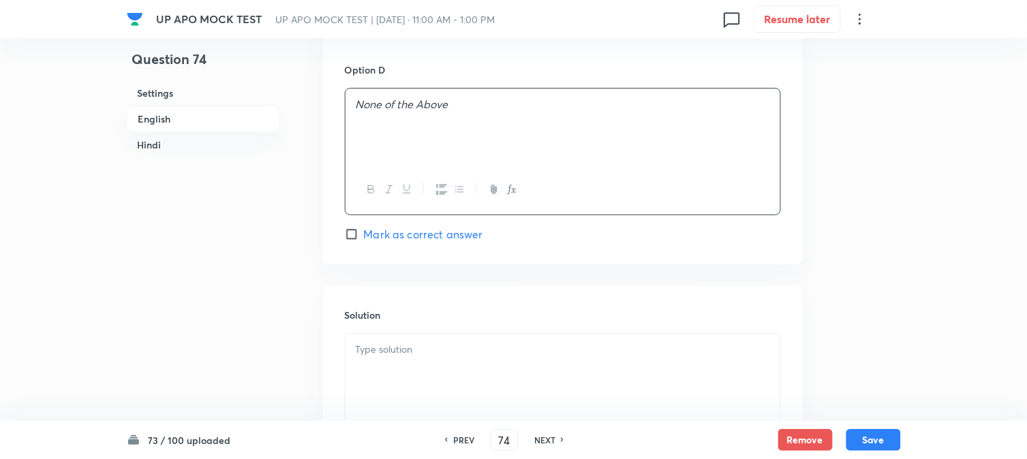
click at [382, 394] on div at bounding box center [563, 372] width 435 height 76
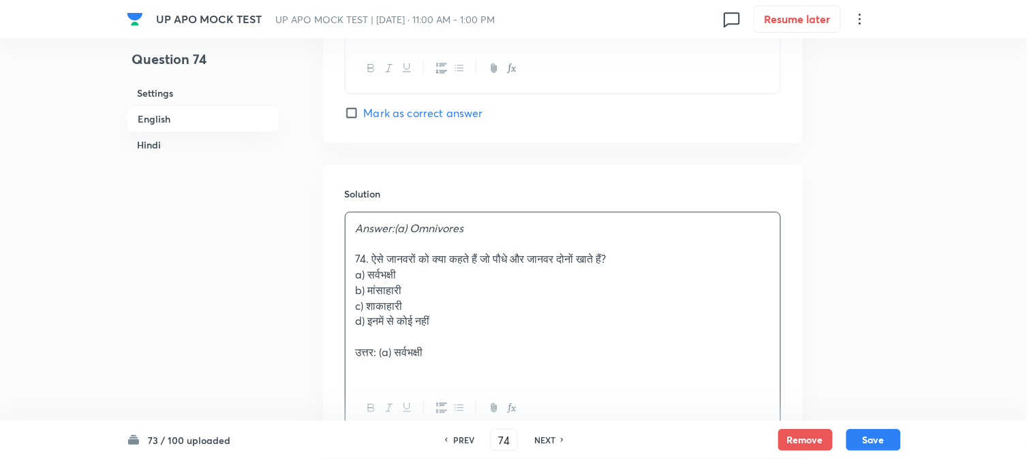
scroll to position [1488, 0]
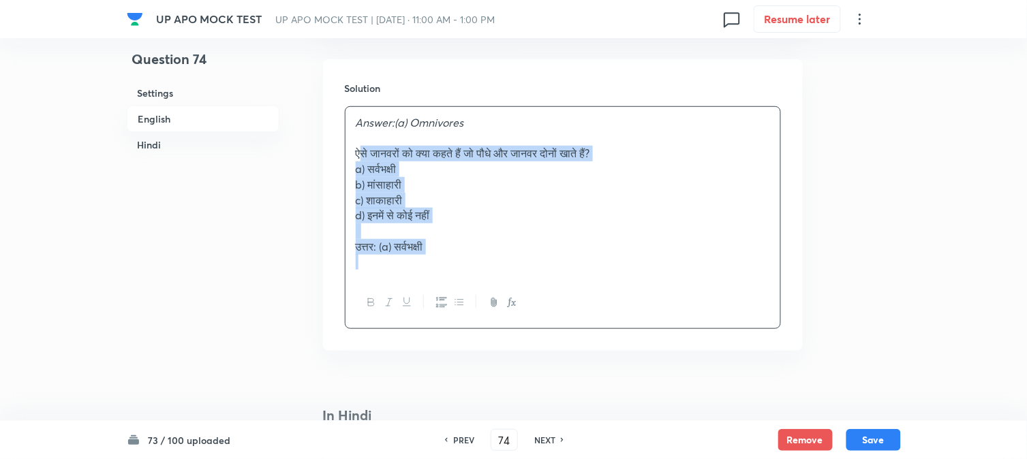
drag, startPoint x: 370, startPoint y: 158, endPoint x: 587, endPoint y: 303, distance: 261.0
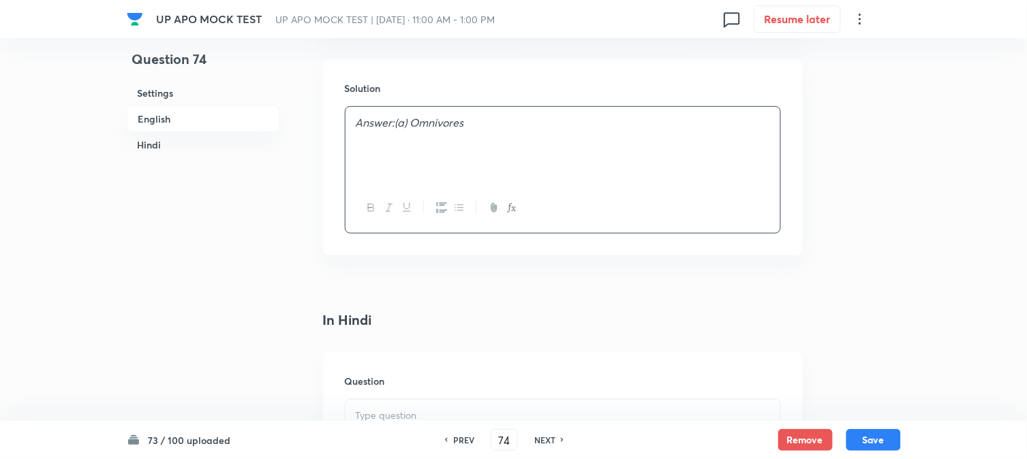
scroll to position [1715, 0]
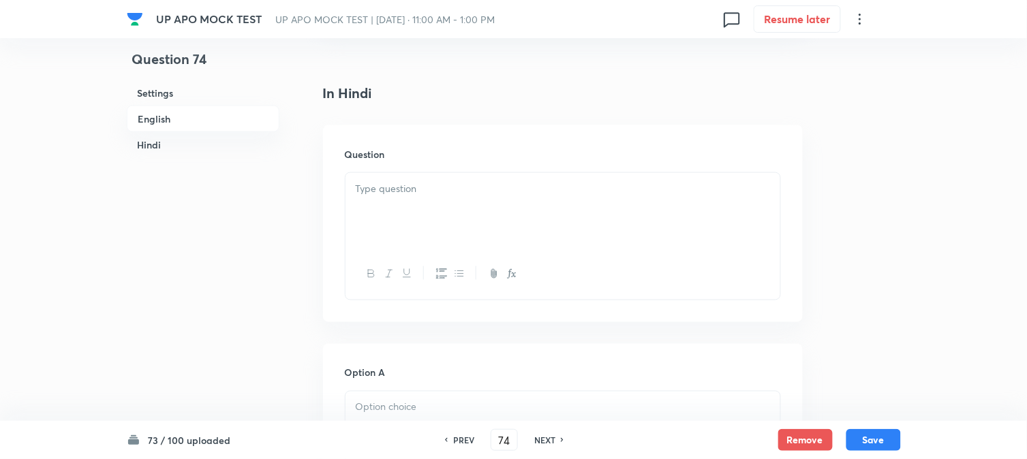
click at [388, 223] on div at bounding box center [563, 211] width 435 height 76
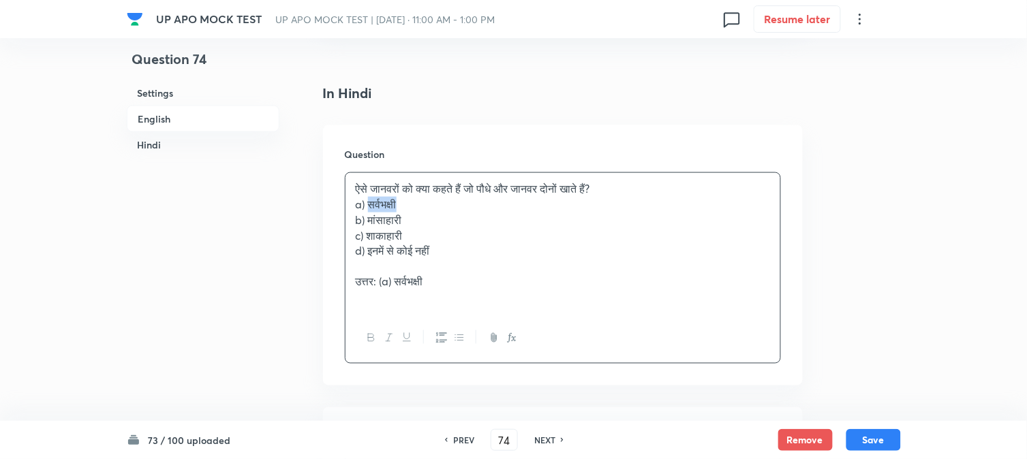
drag, startPoint x: 367, startPoint y: 206, endPoint x: 438, endPoint y: 206, distance: 70.9
click at [438, 206] on p "a) सर्वभक्षी" at bounding box center [563, 205] width 414 height 16
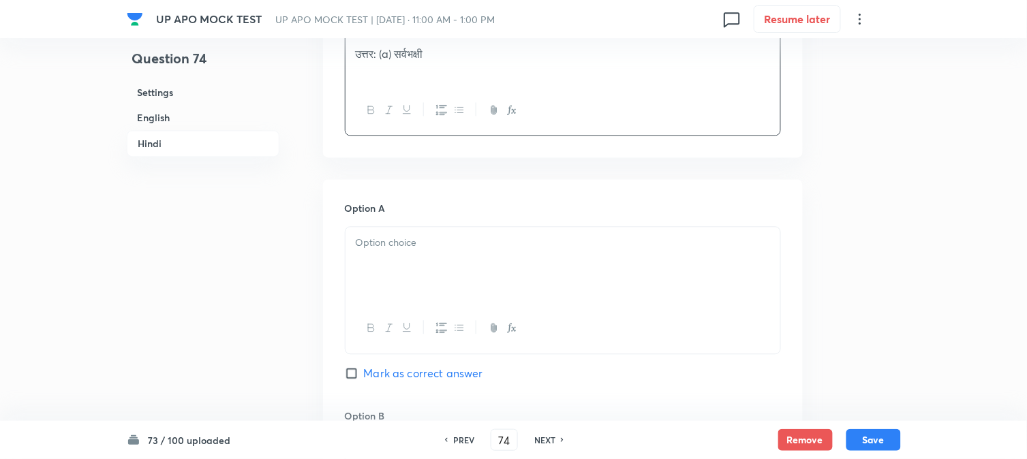
click at [380, 234] on div at bounding box center [563, 290] width 436 height 127
click at [376, 251] on p at bounding box center [563, 244] width 414 height 16
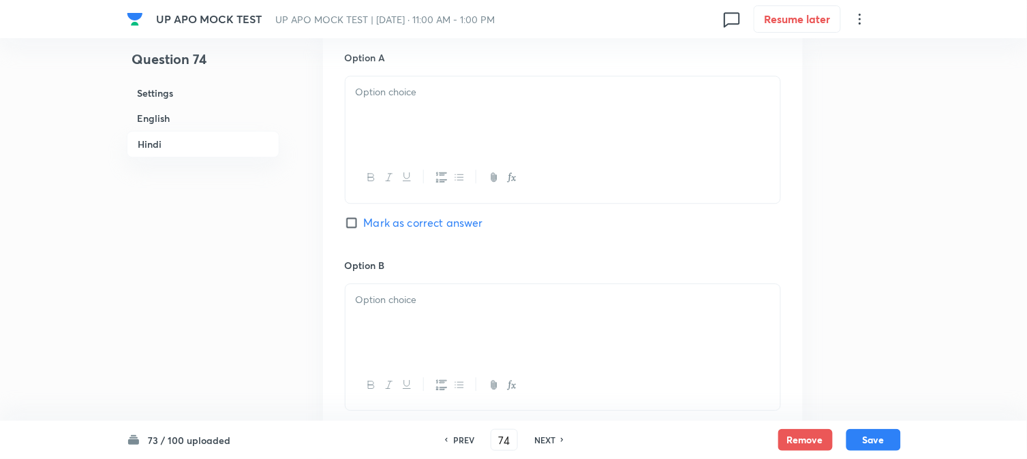
click at [384, 151] on div at bounding box center [563, 114] width 435 height 76
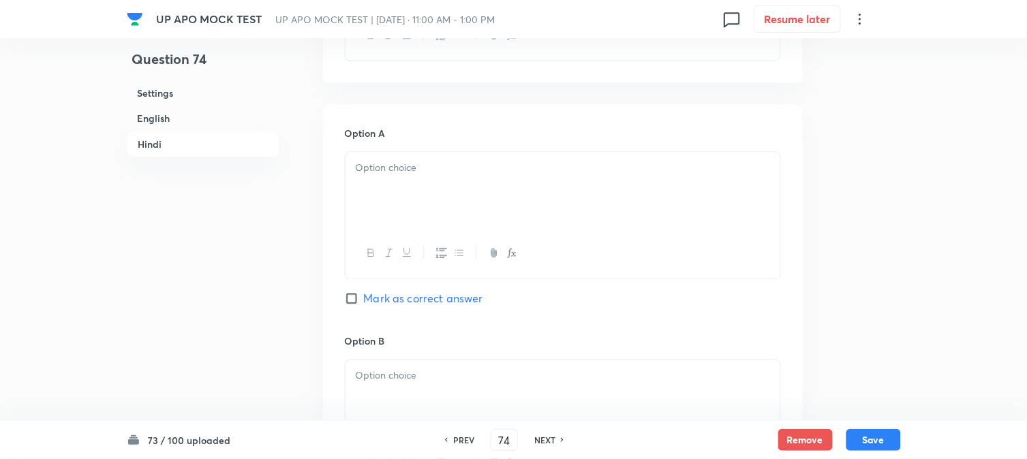
click at [372, 199] on div at bounding box center [563, 190] width 435 height 76
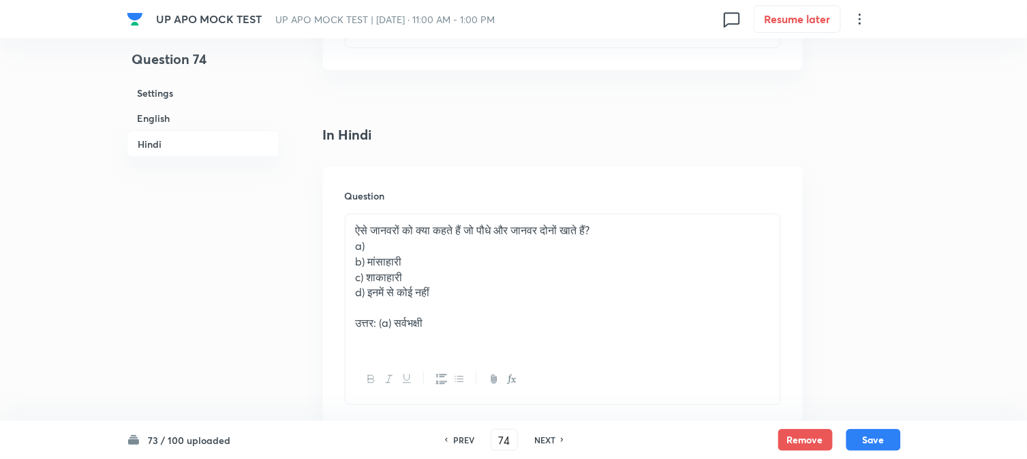
scroll to position [1639, 0]
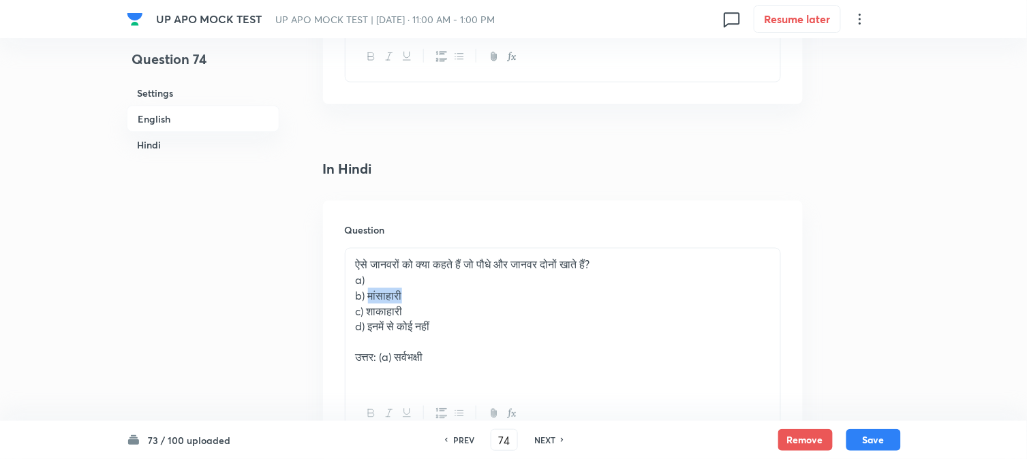
drag, startPoint x: 371, startPoint y: 296, endPoint x: 470, endPoint y: 300, distance: 98.9
click at [470, 300] on p "b) मांसाहारी" at bounding box center [563, 296] width 414 height 16
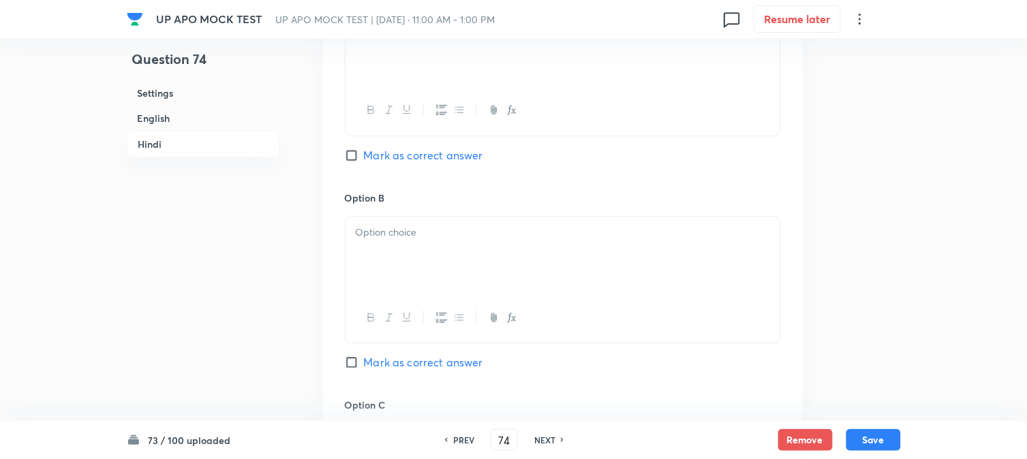
scroll to position [2320, 0]
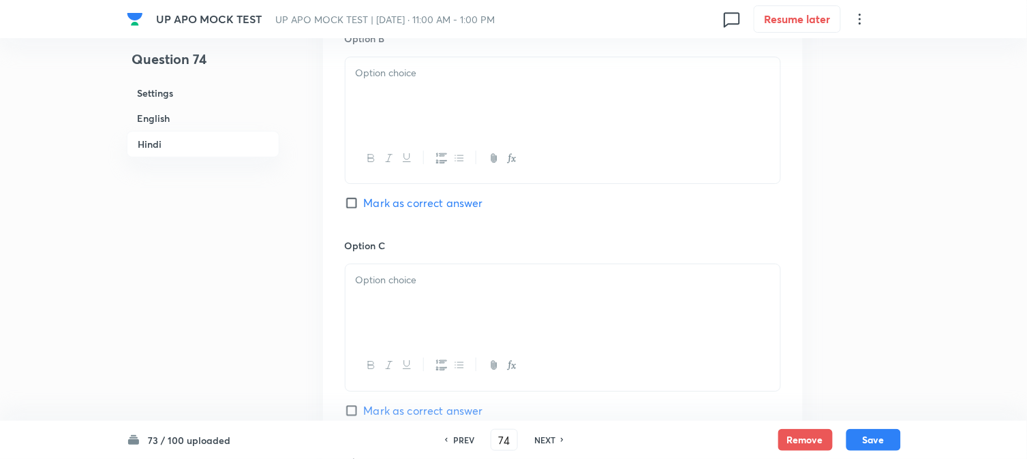
click at [373, 314] on div at bounding box center [563, 302] width 435 height 76
click at [399, 70] on p at bounding box center [563, 73] width 414 height 16
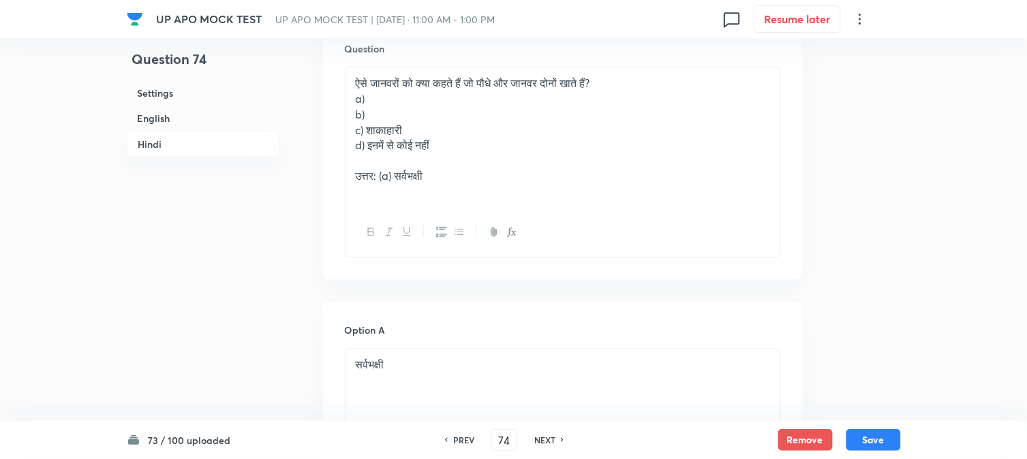
scroll to position [1790, 0]
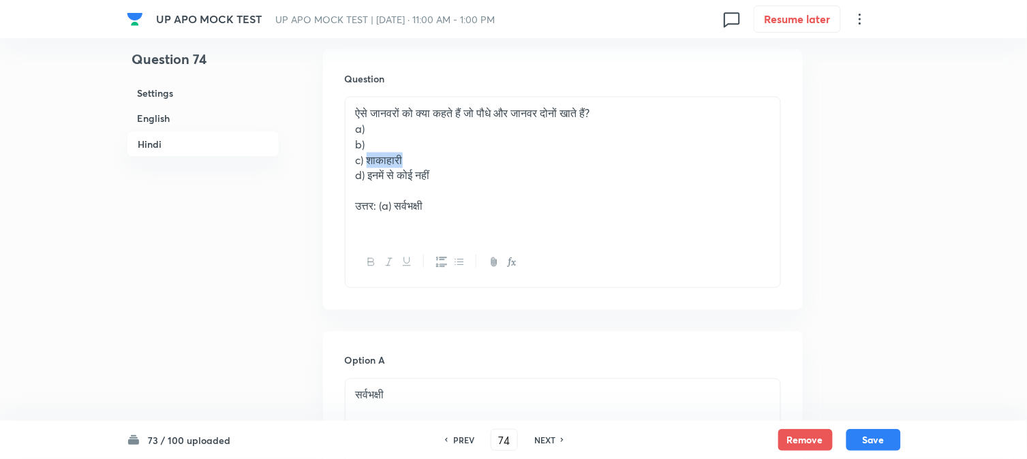
drag, startPoint x: 369, startPoint y: 165, endPoint x: 452, endPoint y: 155, distance: 83.1
click at [452, 155] on p "c) शाकाहारी" at bounding box center [563, 161] width 414 height 16
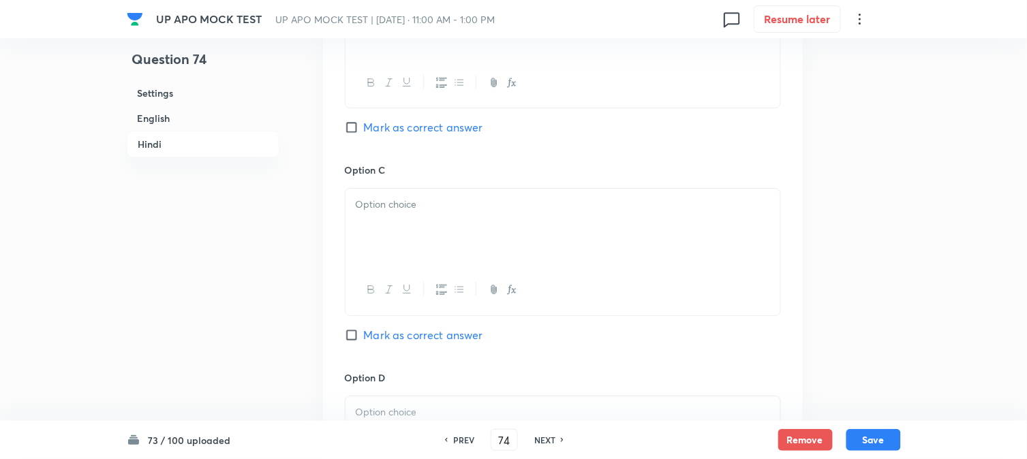
click at [373, 258] on div at bounding box center [563, 227] width 435 height 76
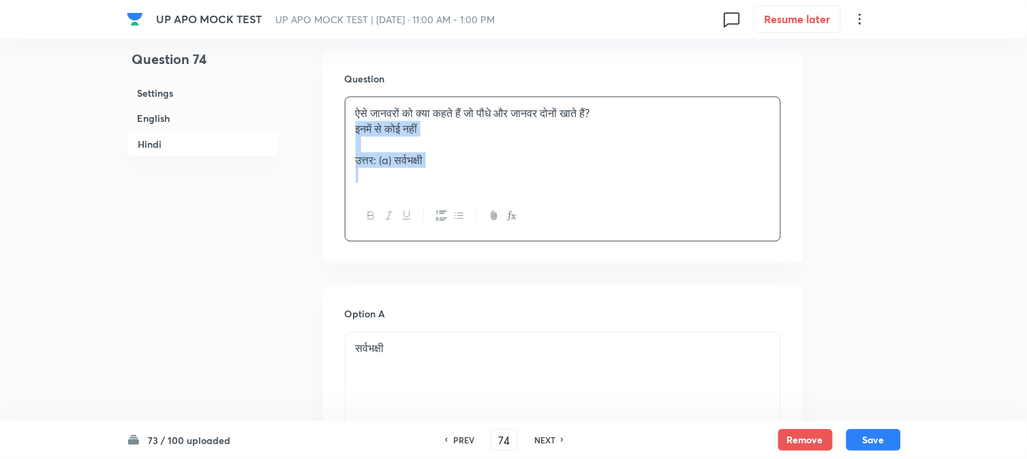
drag, startPoint x: 369, startPoint y: 181, endPoint x: 600, endPoint y: 195, distance: 231.5
click at [609, 196] on div "ऐसे जानवरों को क्या कहते हैं जो पौधे और जानवर दोनों खाते हैं? इनमें से कोई नहीं…" at bounding box center [563, 169] width 436 height 145
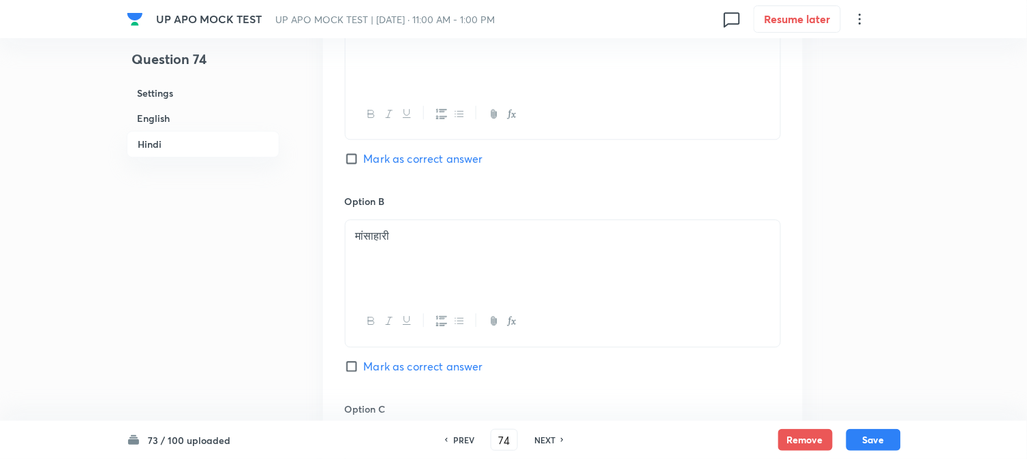
click at [400, 167] on span "Mark as correct answer" at bounding box center [423, 159] width 119 height 16
click at [364, 166] on input "Mark as correct answer" at bounding box center [354, 159] width 19 height 14
checkbox input "true"
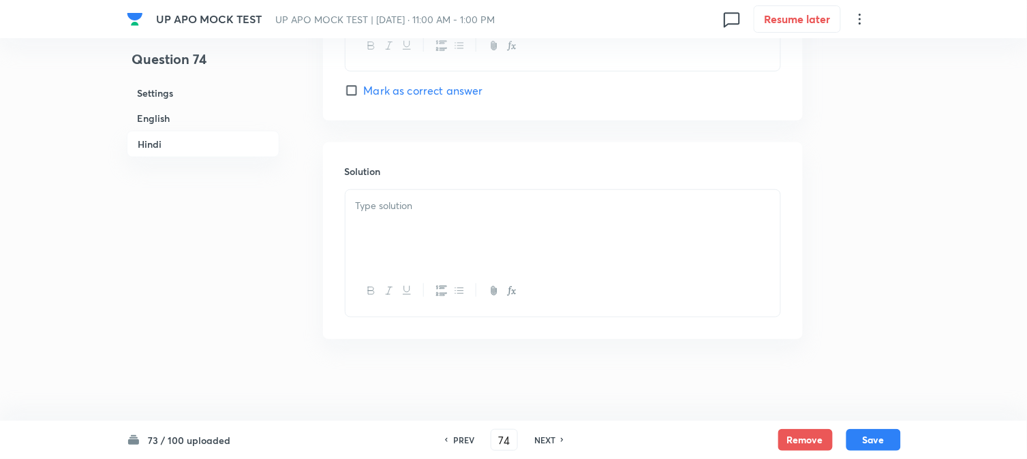
scroll to position [2638, 0]
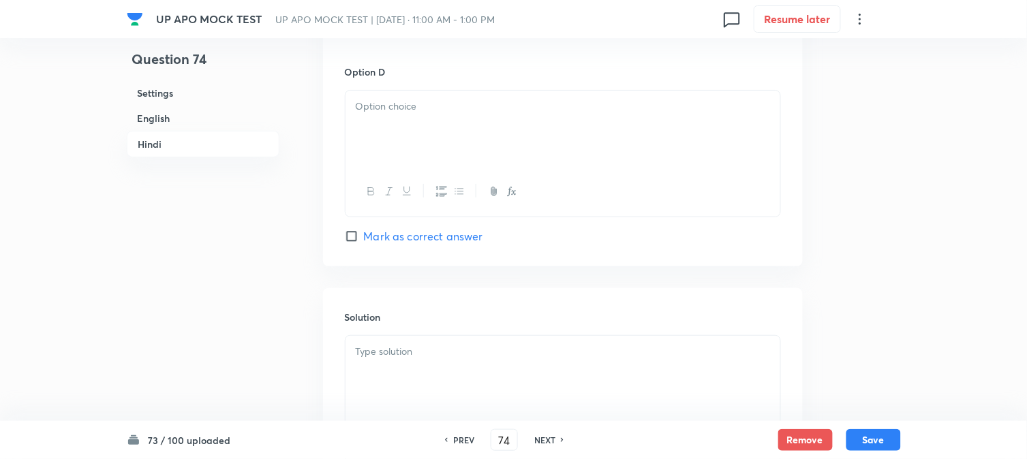
click at [370, 135] on div at bounding box center [563, 129] width 435 height 76
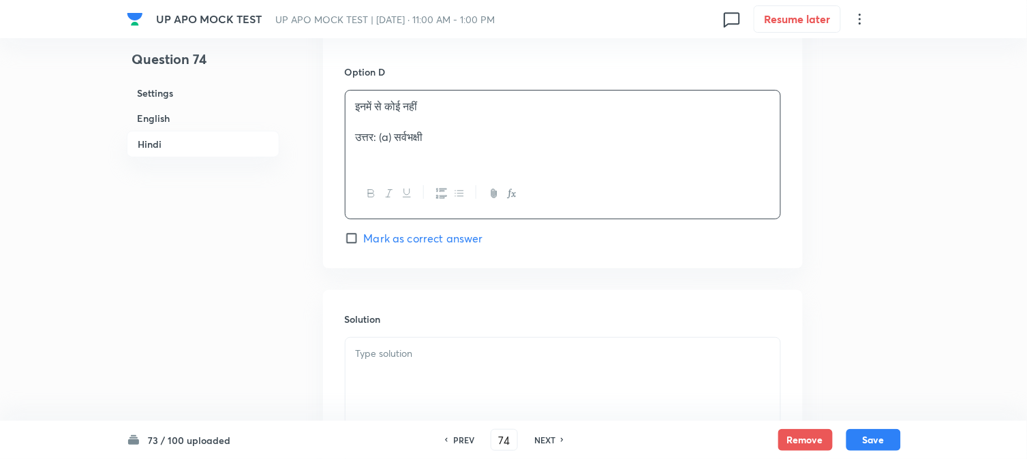
drag, startPoint x: 341, startPoint y: 143, endPoint x: 508, endPoint y: 154, distance: 166.6
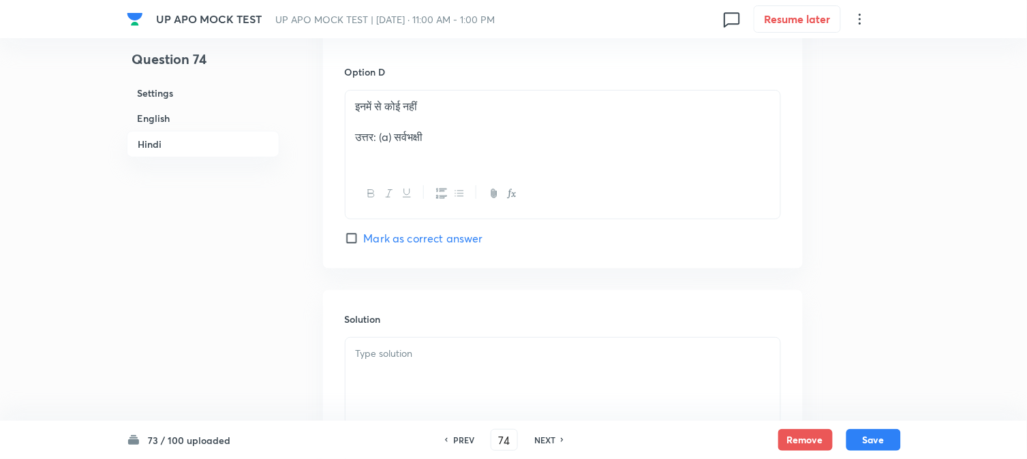
drag, startPoint x: 418, startPoint y: 165, endPoint x: 262, endPoint y: 202, distance: 161.0
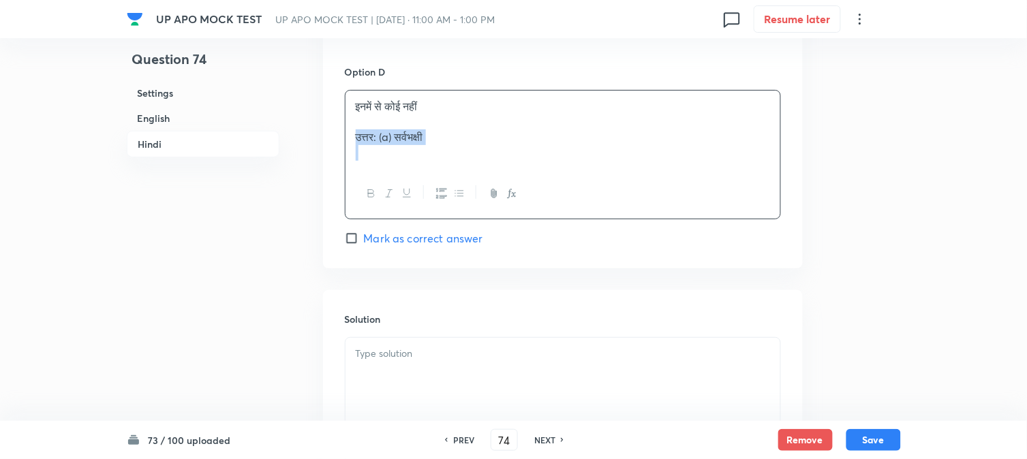
drag, startPoint x: 358, startPoint y: 148, endPoint x: 560, endPoint y: 151, distance: 201.8
click at [560, 151] on div "इनमें से कोई नहीं उत्तर: (a) सर्वभक्षी" at bounding box center [563, 130] width 435 height 78
click at [419, 367] on div at bounding box center [563, 374] width 435 height 76
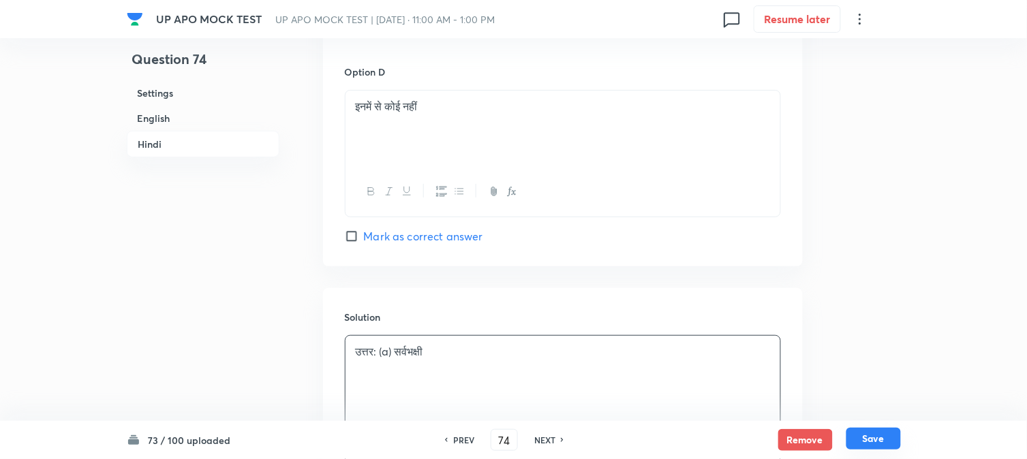
click at [880, 438] on button "Save" at bounding box center [873, 439] width 55 height 22
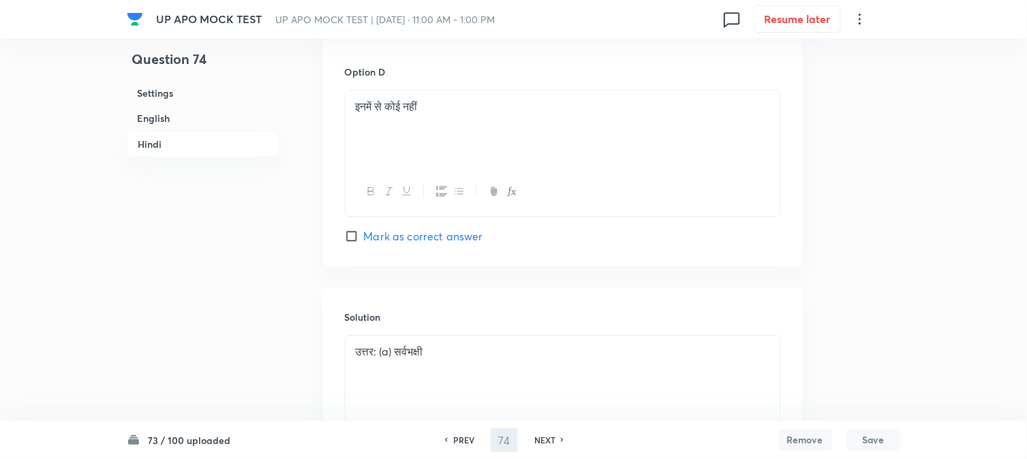
type input "75"
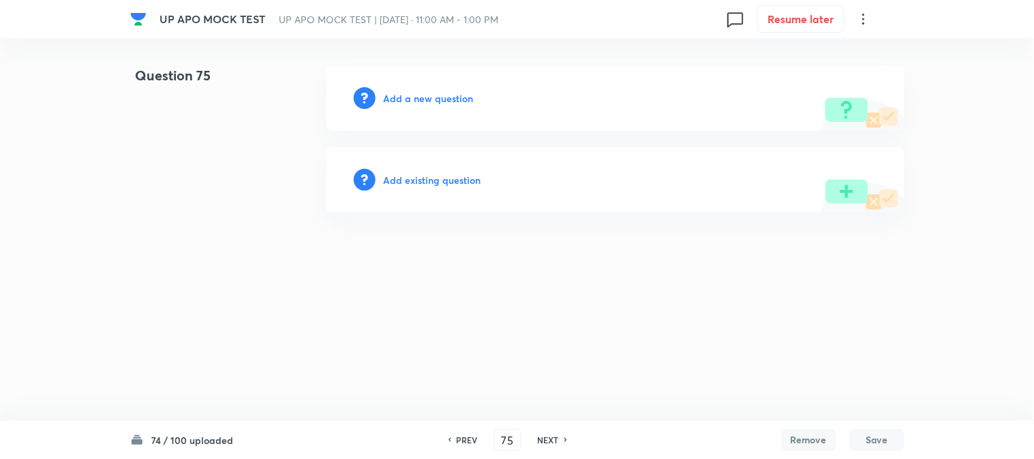
click at [420, 117] on div "Add a new question" at bounding box center [615, 97] width 578 height 65
click at [433, 103] on h6 "Add a new question" at bounding box center [429, 98] width 90 height 14
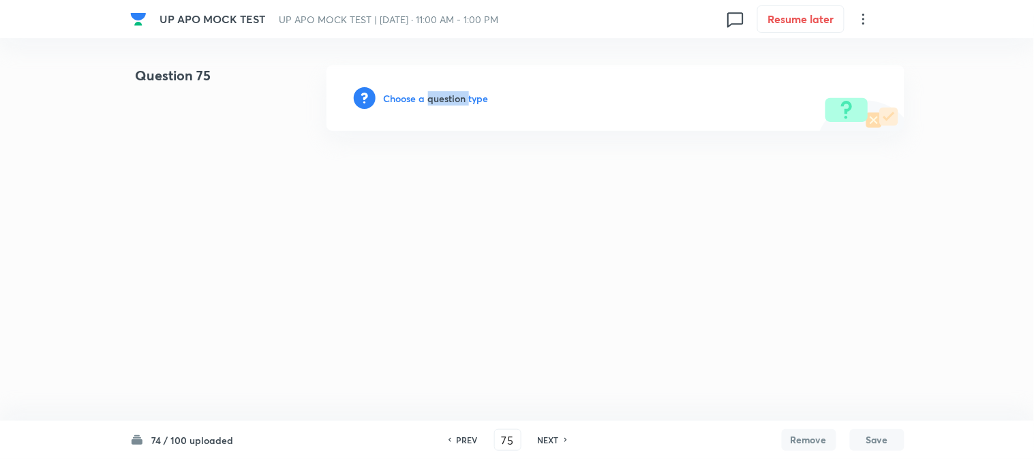
click at [434, 102] on h6 "Choose a question type" at bounding box center [436, 98] width 105 height 14
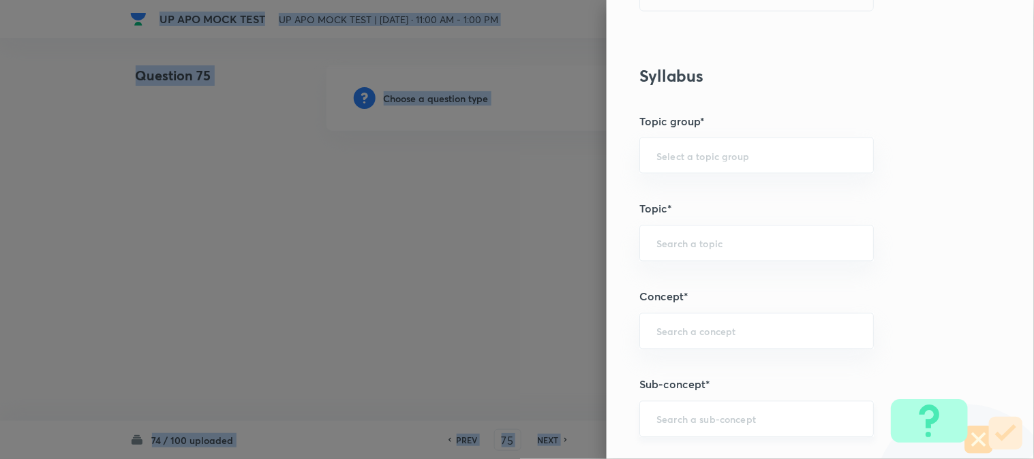
scroll to position [804, 0]
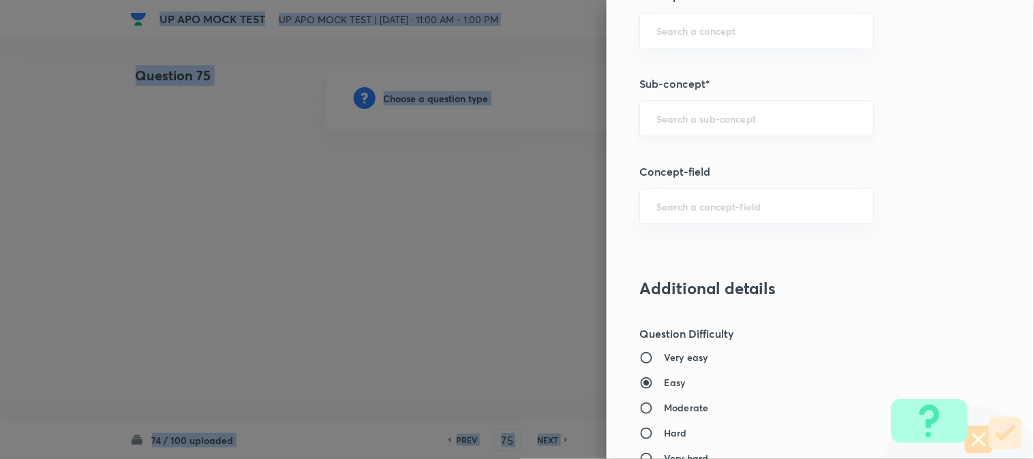
click at [696, 118] on input "text" at bounding box center [756, 118] width 200 height 13
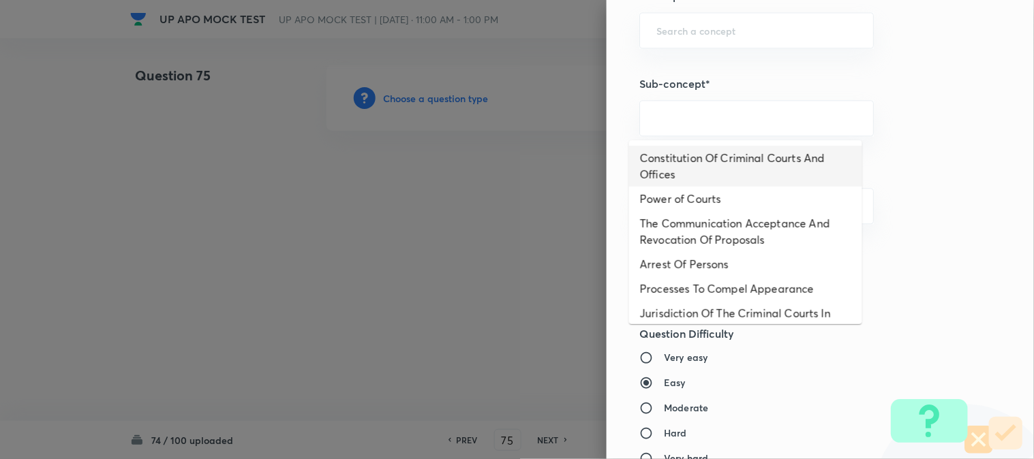
click at [741, 155] on li "Constitution Of Criminal Courts And Offices" at bounding box center [745, 166] width 233 height 41
type input "Constitution Of Criminal Courts And Offices"
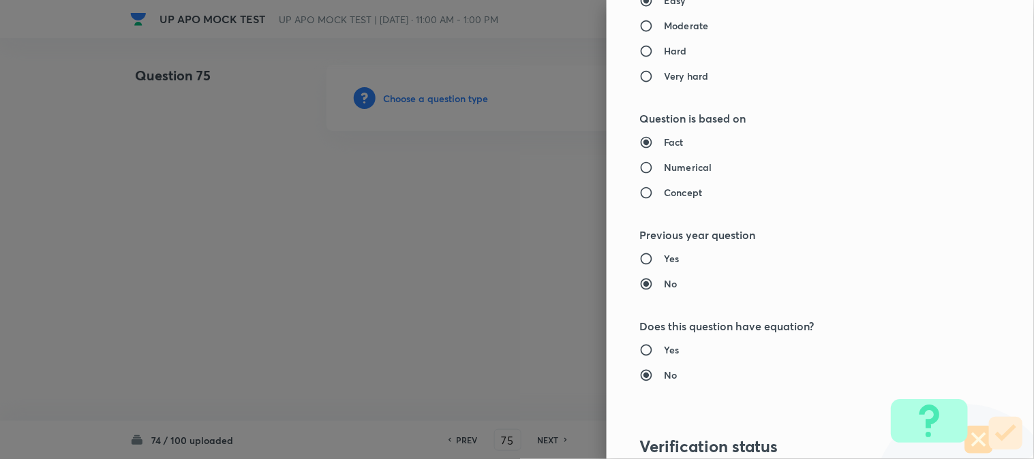
type input "Criminal Law"
type input "Criminal Procedure Code"
type input "Constitution Of Criminal Courts And Offices"
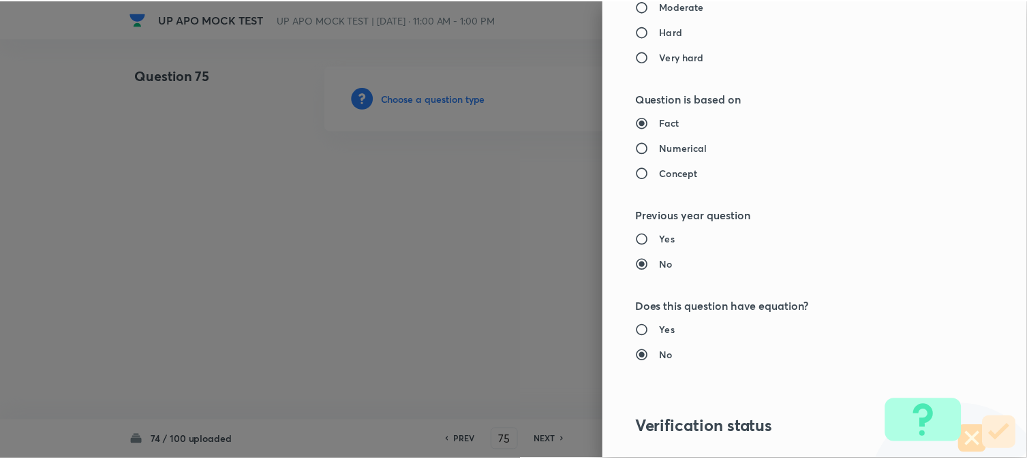
scroll to position [1398, 0]
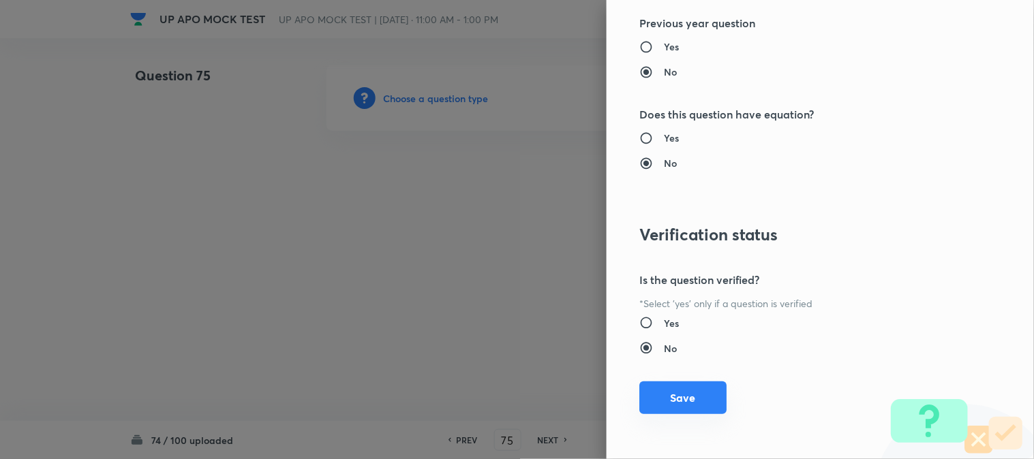
click at [684, 400] on button "Save" at bounding box center [682, 398] width 87 height 33
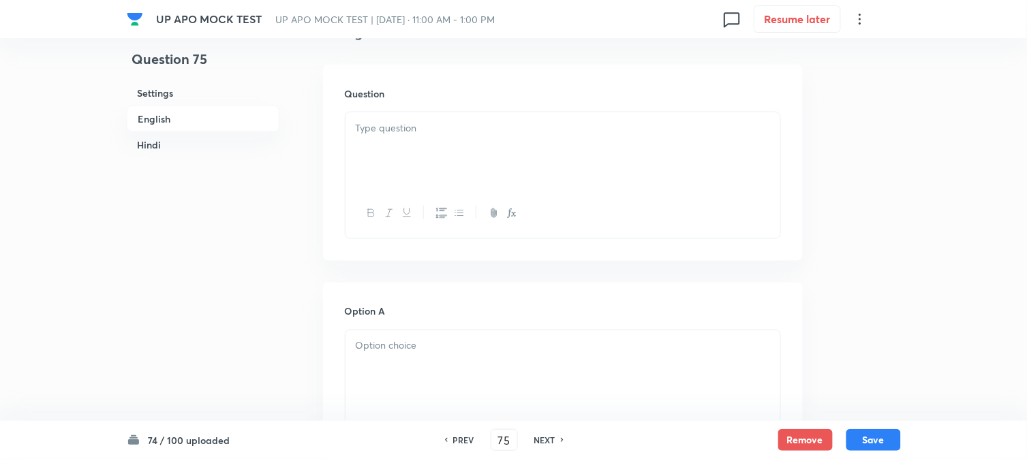
scroll to position [402, 0]
click at [390, 128] on p at bounding box center [563, 122] width 414 height 16
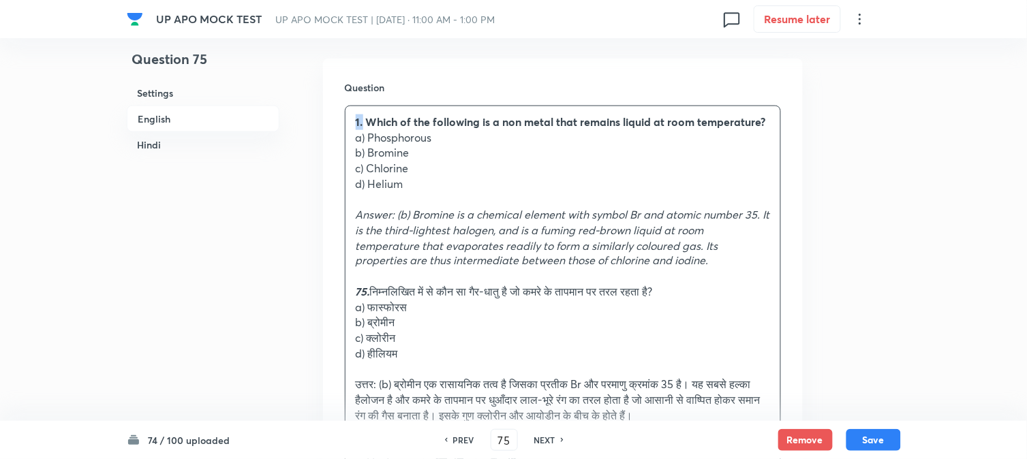
drag, startPoint x: 363, startPoint y: 121, endPoint x: 339, endPoint y: 112, distance: 25.7
click at [339, 112] on div "Question 1. Which of the following is a non metal that remains liquid at room t…" at bounding box center [563, 282] width 480 height 446
drag, startPoint x: 370, startPoint y: 136, endPoint x: 475, endPoint y: 144, distance: 105.2
click at [475, 144] on p "a) Phosphorous" at bounding box center [563, 138] width 414 height 16
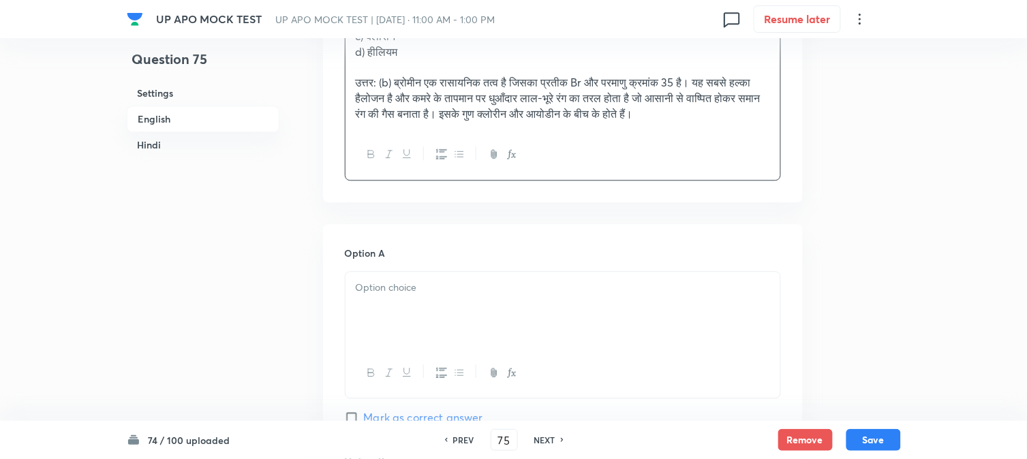
click at [385, 335] on div at bounding box center [563, 310] width 435 height 76
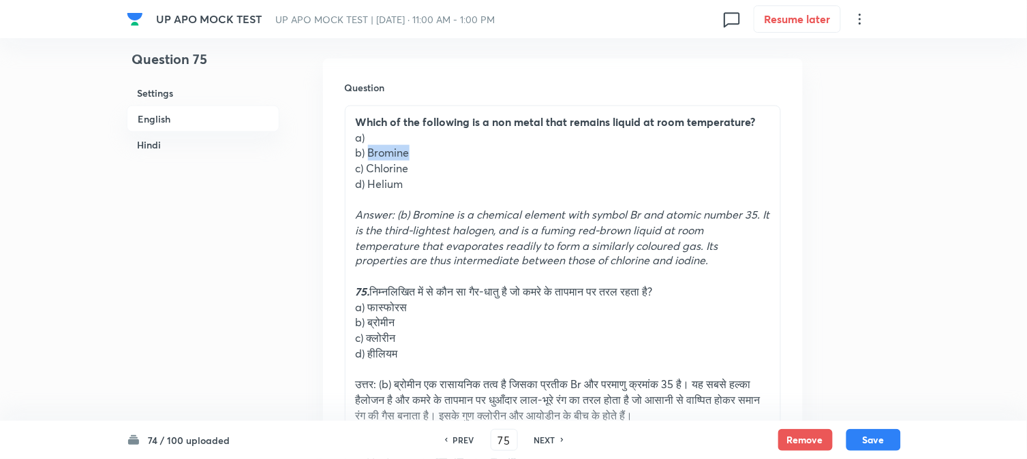
drag, startPoint x: 370, startPoint y: 152, endPoint x: 434, endPoint y: 155, distance: 64.1
click at [434, 155] on p "b) Bromine" at bounding box center [563, 153] width 414 height 16
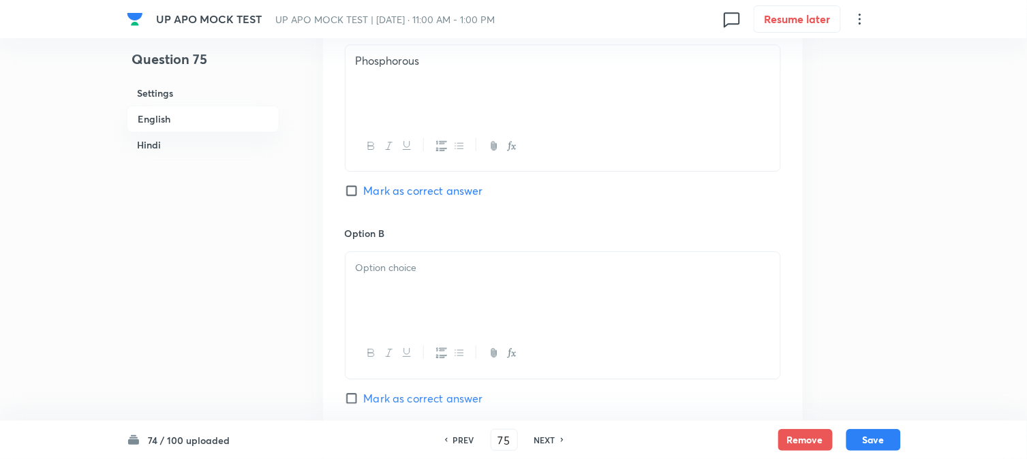
click at [385, 307] on div at bounding box center [563, 290] width 435 height 76
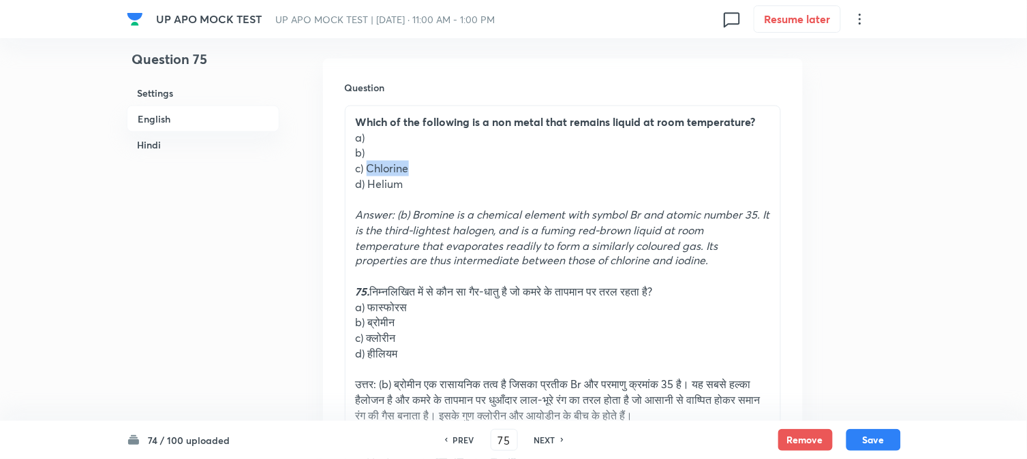
drag, startPoint x: 370, startPoint y: 167, endPoint x: 421, endPoint y: 174, distance: 51.7
click at [421, 174] on p "c) Chlorine" at bounding box center [563, 169] width 414 height 16
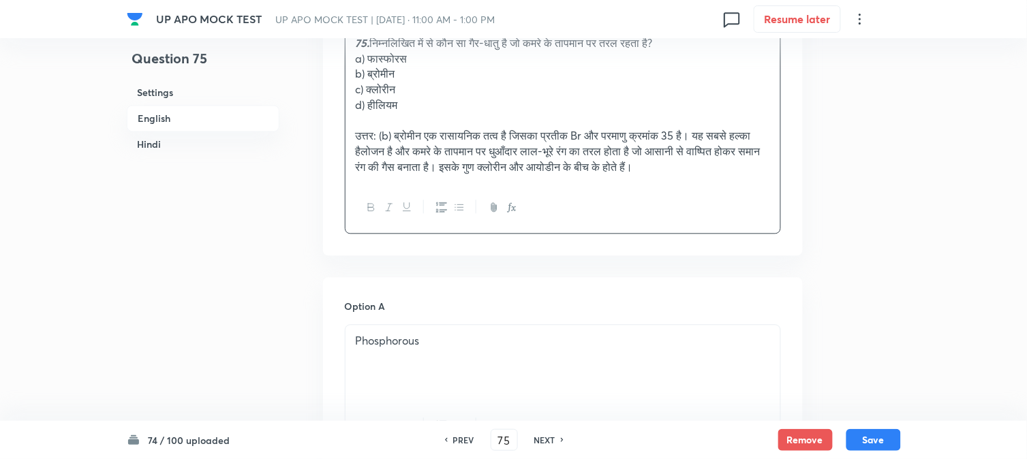
scroll to position [1084, 0]
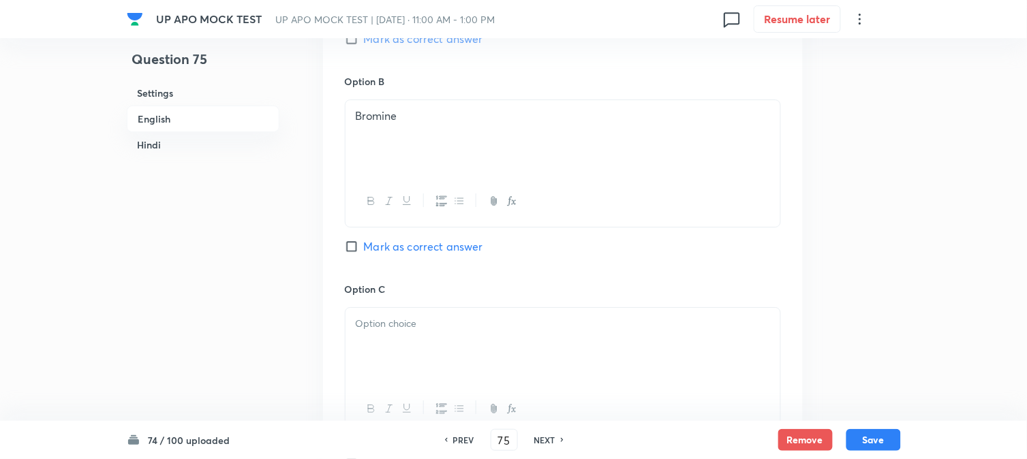
click at [399, 247] on span "Mark as correct answer" at bounding box center [423, 247] width 119 height 16
click at [364, 247] on input "Mark as correct answer" at bounding box center [354, 247] width 19 height 14
checkbox input "true"
drag, startPoint x: 387, startPoint y: 341, endPoint x: 387, endPoint y: 358, distance: 17.7
click at [387, 358] on div at bounding box center [563, 346] width 435 height 76
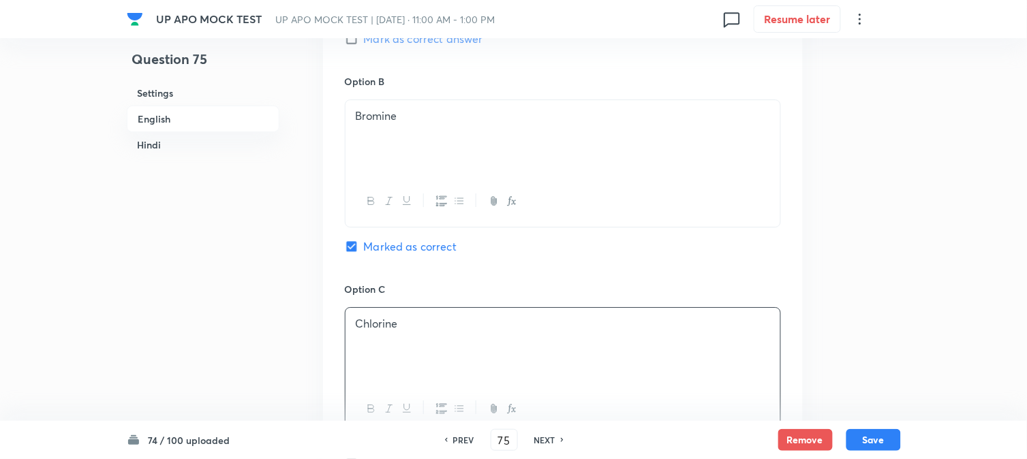
checkbox input "true"
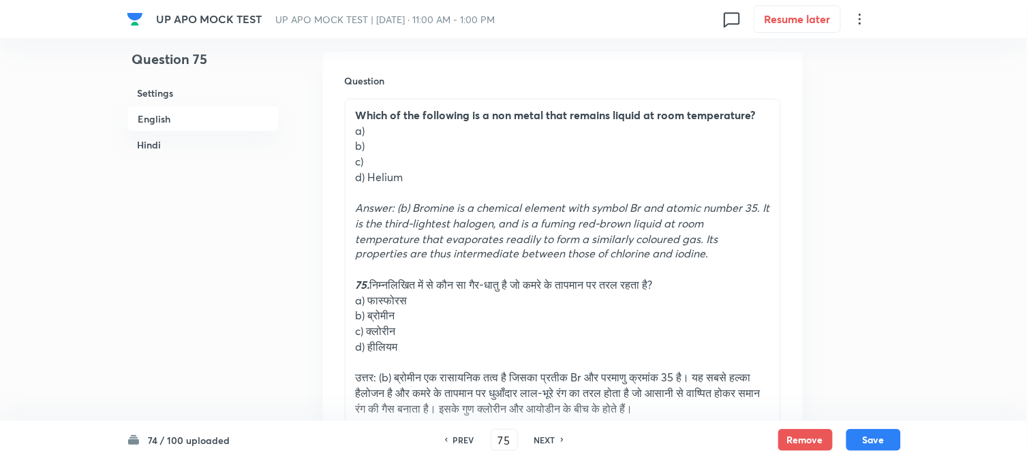
scroll to position [402, 0]
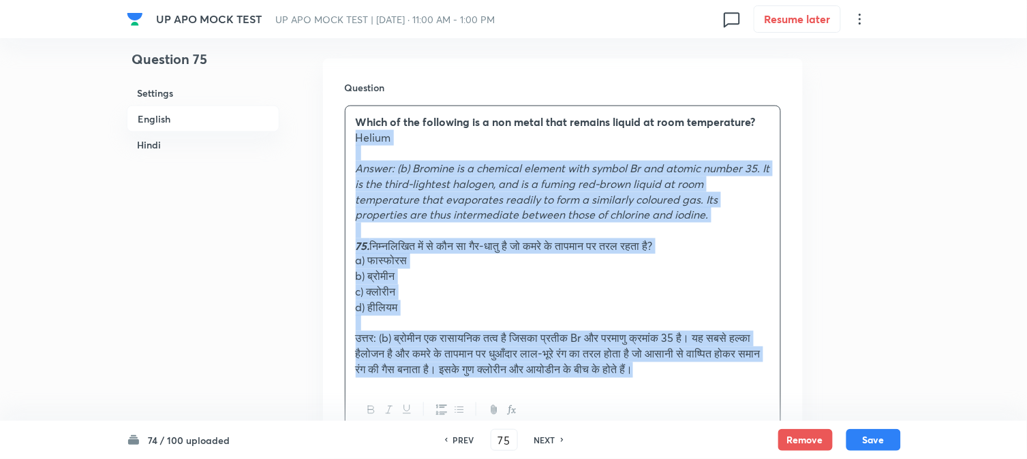
drag, startPoint x: 369, startPoint y: 185, endPoint x: 795, endPoint y: 281, distance: 436.5
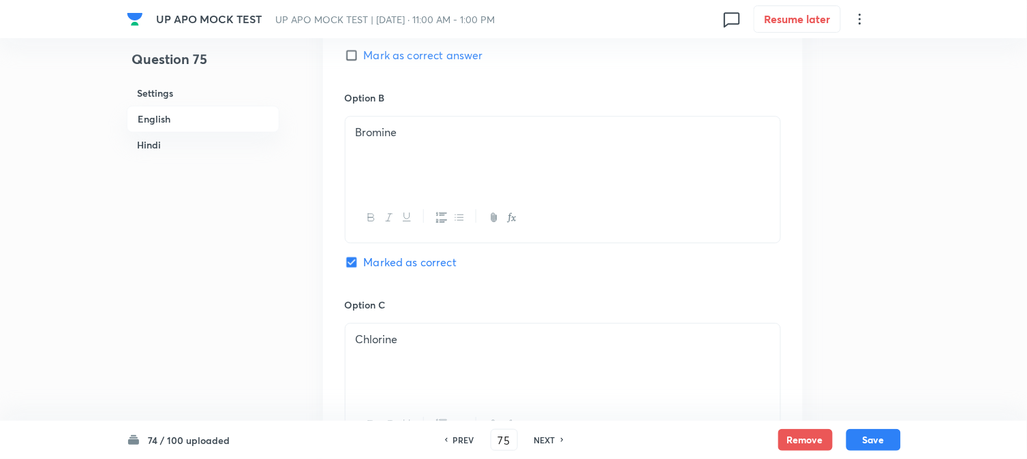
scroll to position [1007, 0]
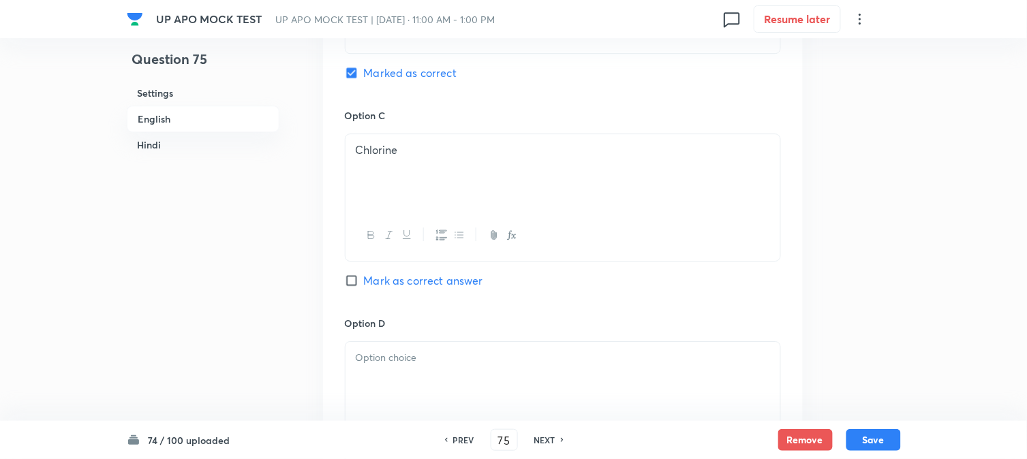
click at [372, 383] on div at bounding box center [563, 380] width 435 height 76
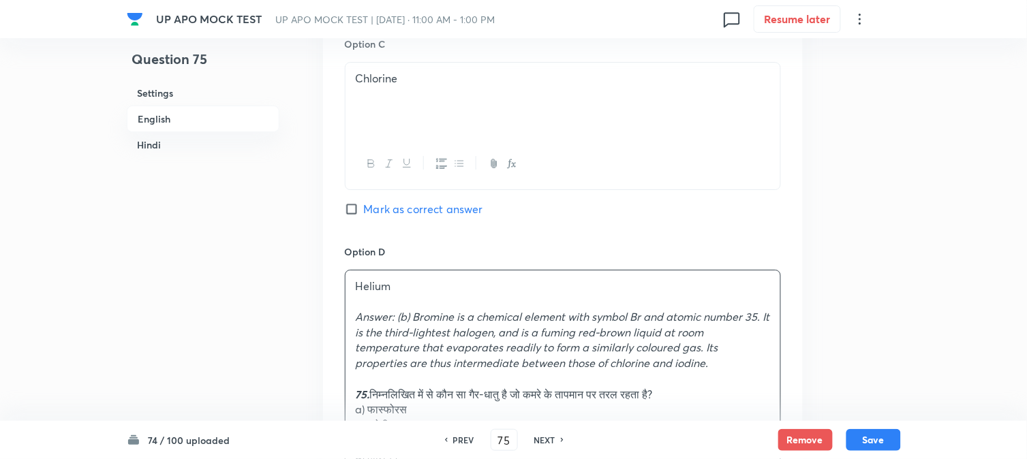
scroll to position [1235, 0]
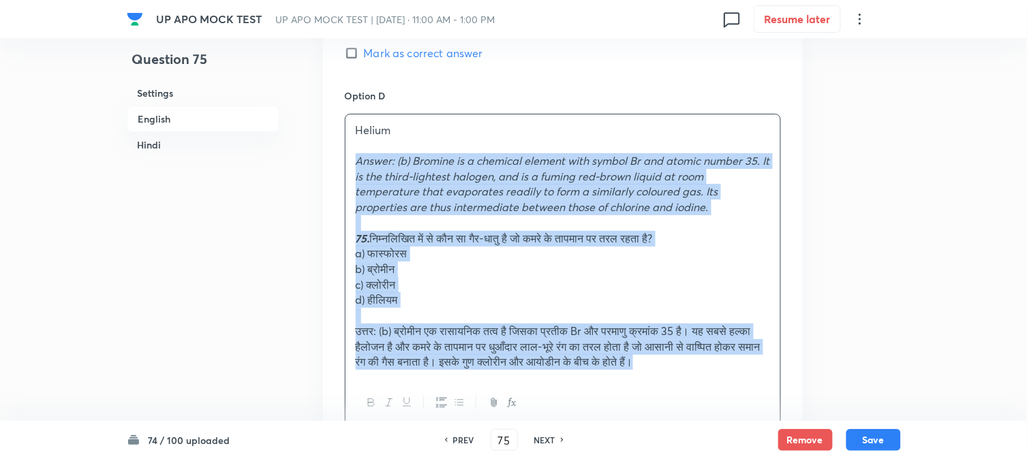
drag, startPoint x: 352, startPoint y: 164, endPoint x: 860, endPoint y: 423, distance: 570.2
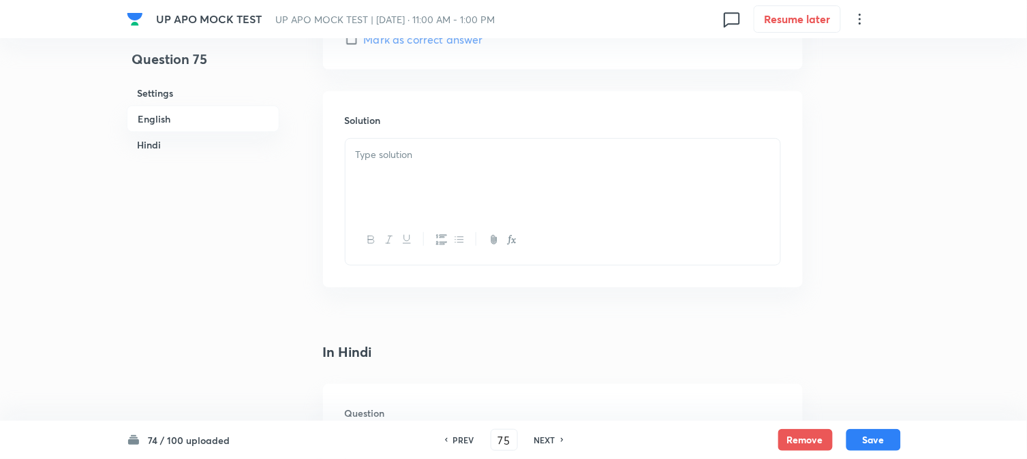
scroll to position [1537, 0]
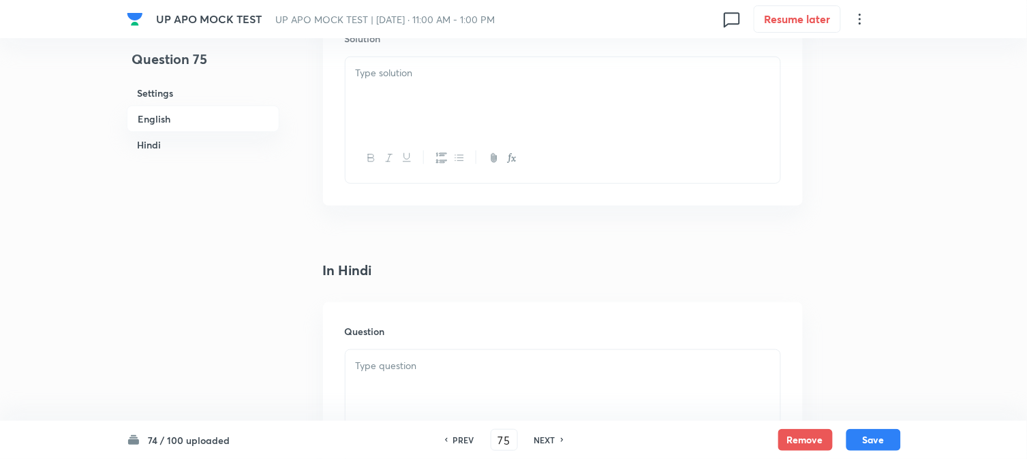
click at [378, 106] on div at bounding box center [563, 95] width 435 height 76
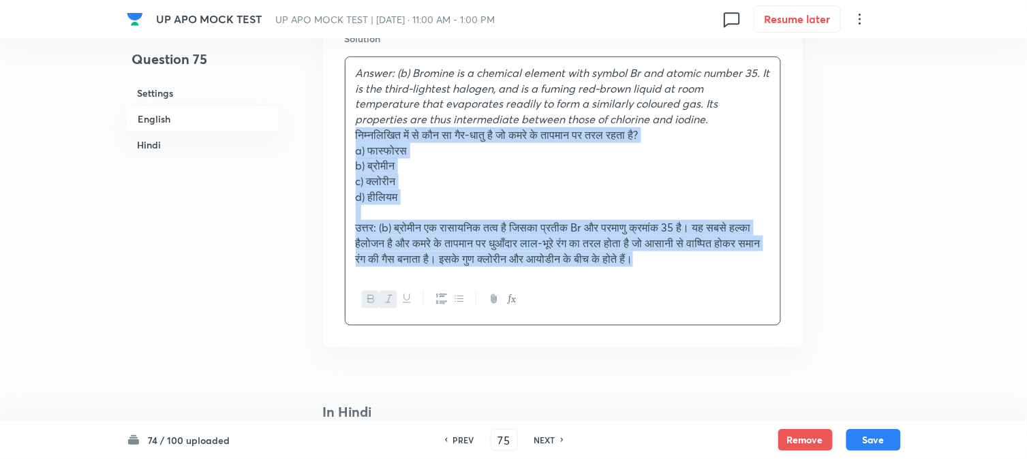
drag, startPoint x: 369, startPoint y: 153, endPoint x: 891, endPoint y: 323, distance: 549.1
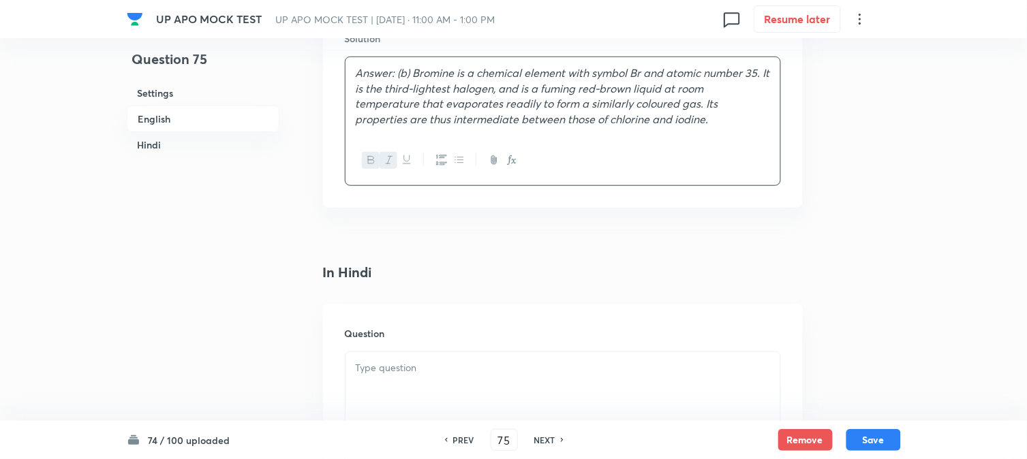
scroll to position [1765, 0]
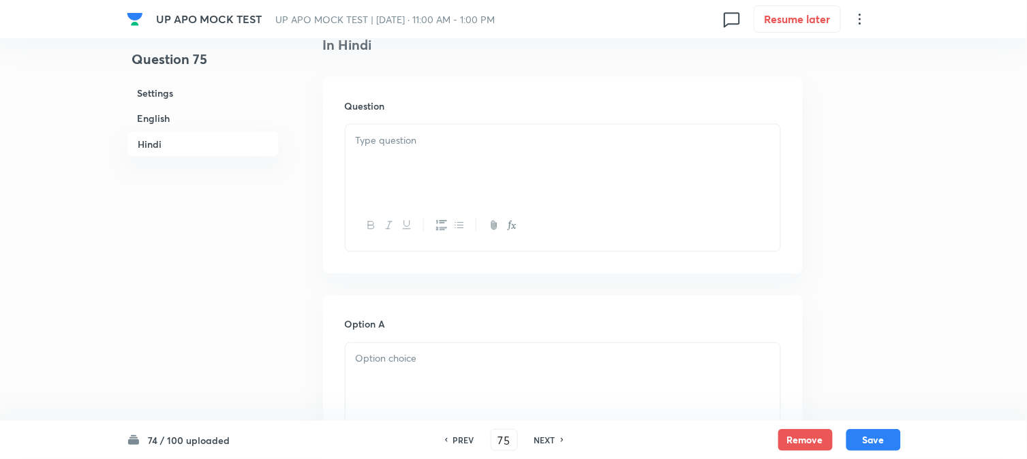
click at [356, 149] on p at bounding box center [563, 141] width 414 height 16
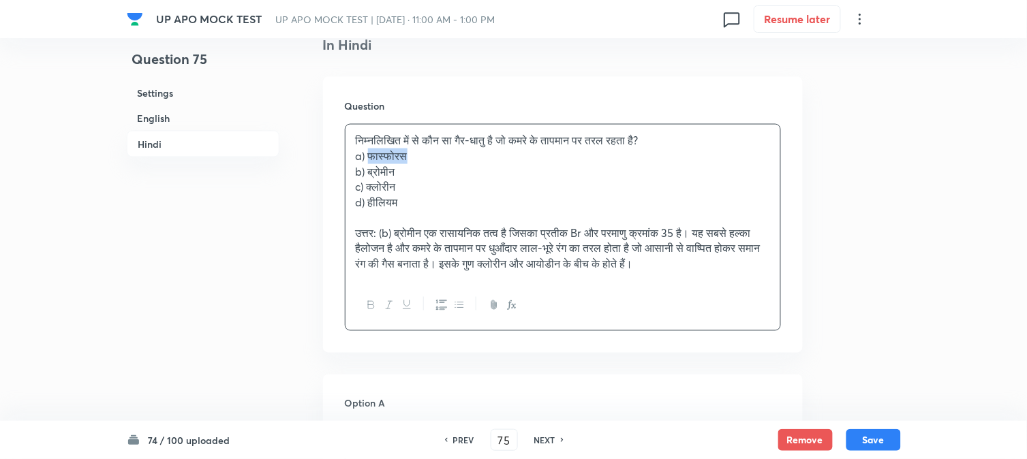
drag, startPoint x: 371, startPoint y: 159, endPoint x: 453, endPoint y: 162, distance: 81.9
click at [453, 162] on p "a) फास्फोरस" at bounding box center [563, 157] width 414 height 16
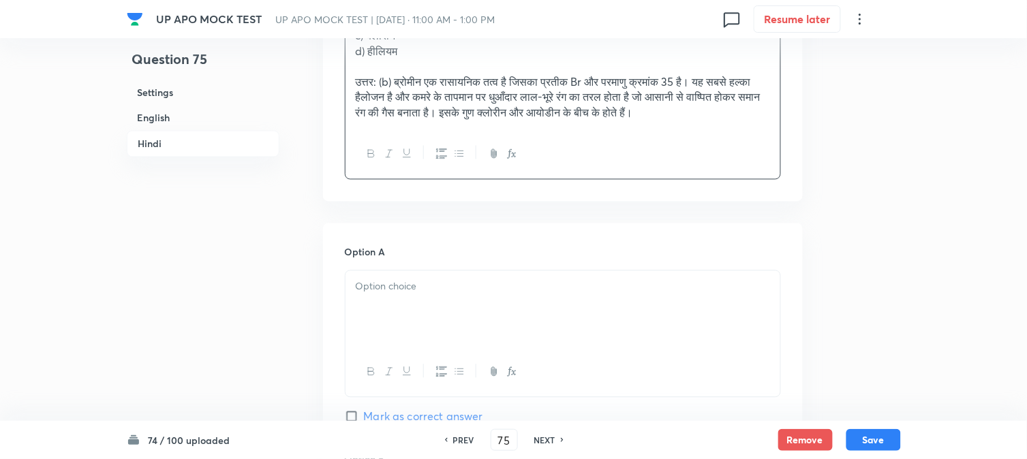
click at [386, 309] on div at bounding box center [563, 309] width 435 height 76
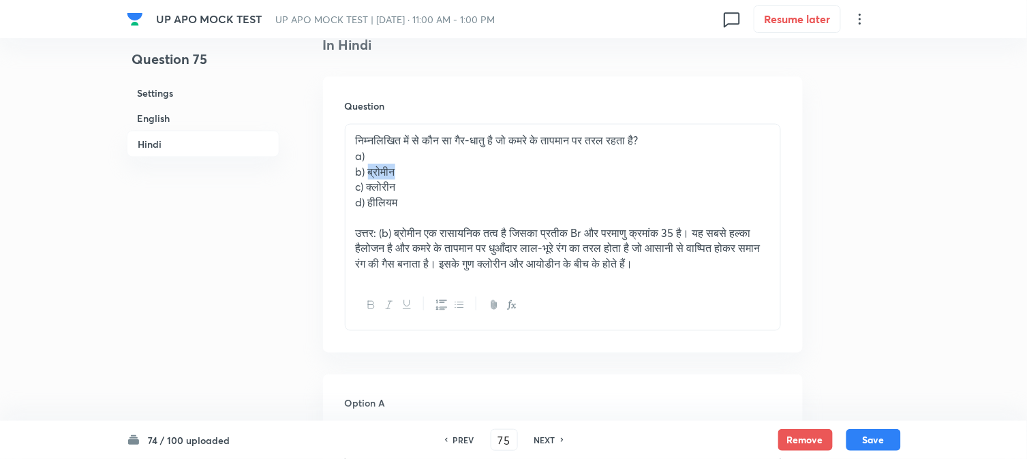
drag, startPoint x: 370, startPoint y: 174, endPoint x: 417, endPoint y: 172, distance: 47.1
click at [417, 172] on p "b) ब्रोमीन" at bounding box center [563, 172] width 414 height 16
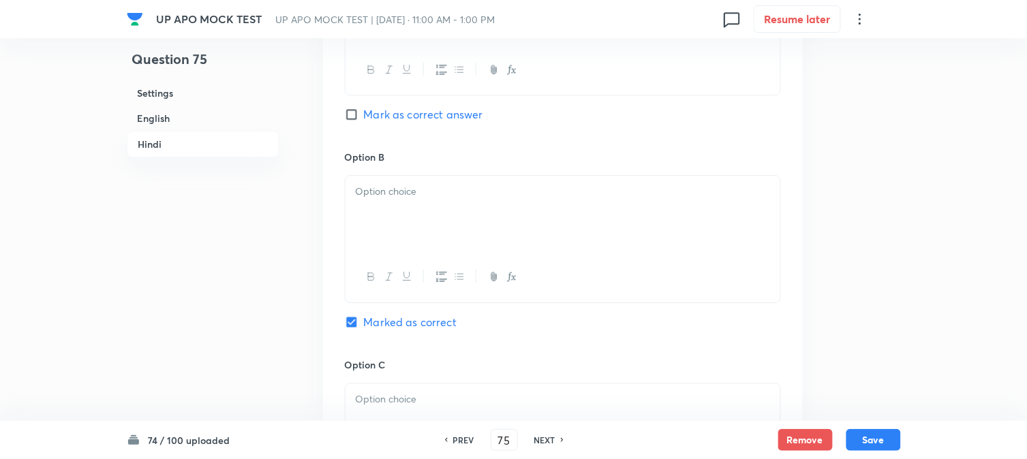
click at [383, 252] on div at bounding box center [563, 214] width 435 height 76
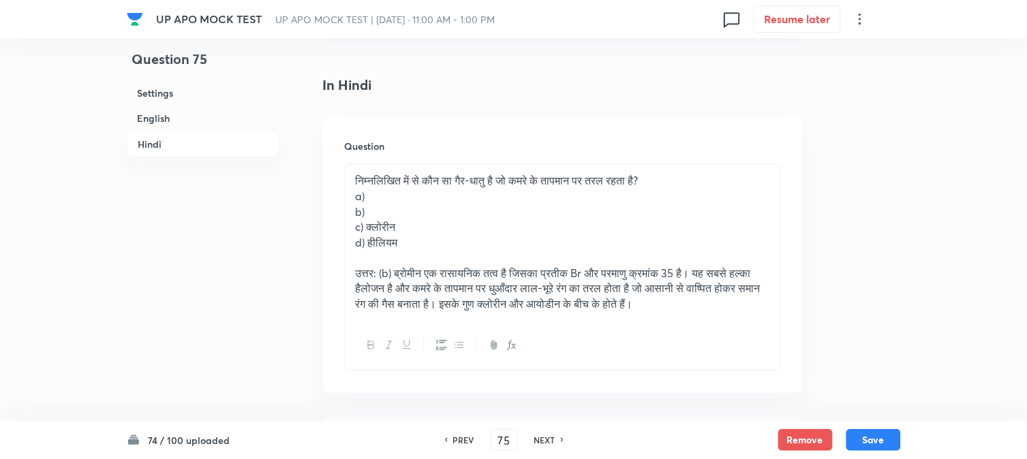
scroll to position [1689, 0]
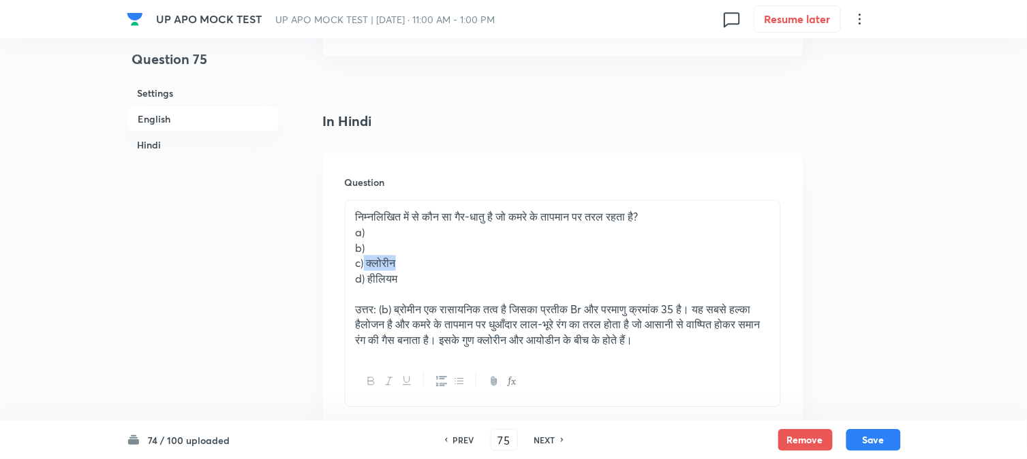
drag, startPoint x: 365, startPoint y: 260, endPoint x: 431, endPoint y: 266, distance: 66.4
click at [431, 266] on p "c) क्लोरीन" at bounding box center [563, 264] width 414 height 16
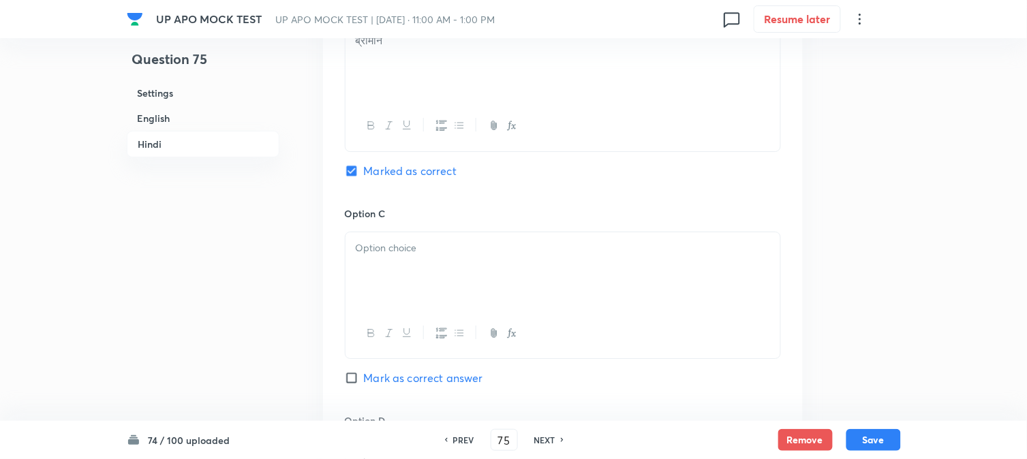
click at [388, 271] on div at bounding box center [563, 270] width 435 height 76
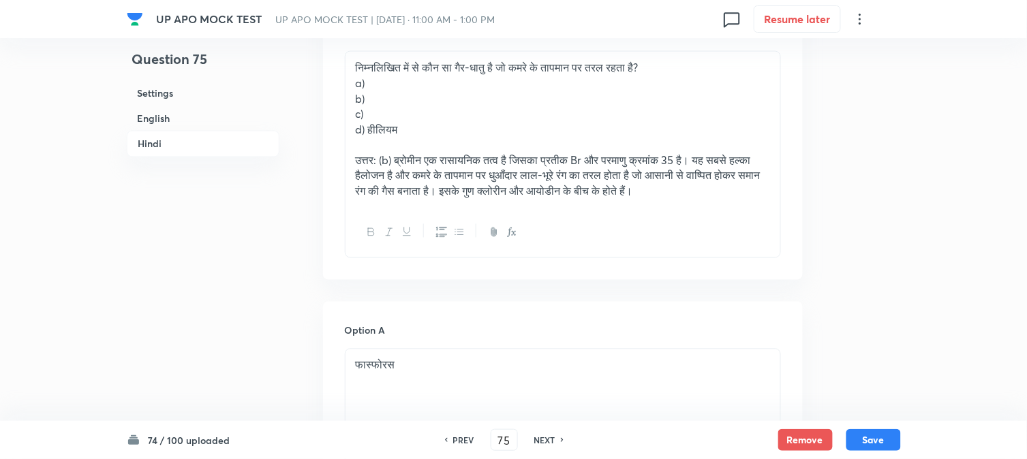
scroll to position [1765, 0]
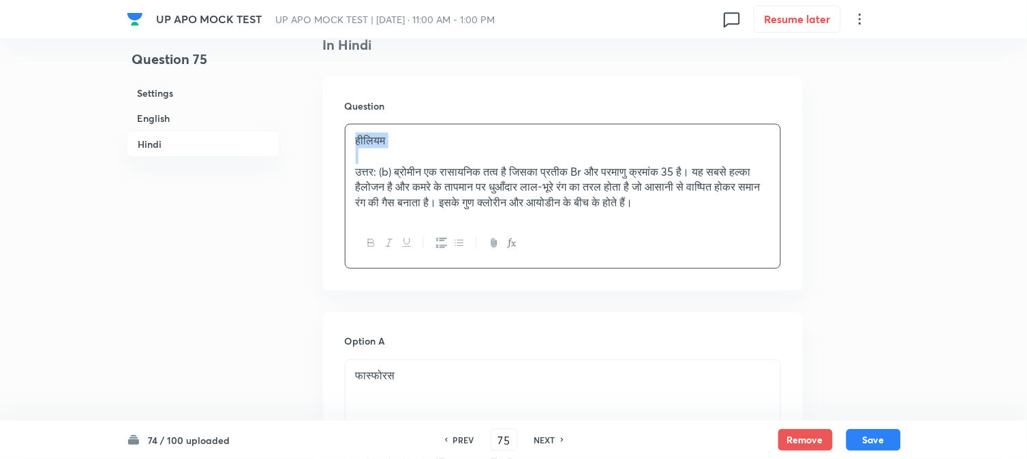
drag, startPoint x: 367, startPoint y: 206, endPoint x: 366, endPoint y: 162, distance: 44.3
click at [366, 162] on div "हीलियम उत्तर: (b) ब्रोमीन एक रासायनिक तत्व है जिसका प्रतीक Br और परमाणु क्रमांक…" at bounding box center [563, 172] width 435 height 94
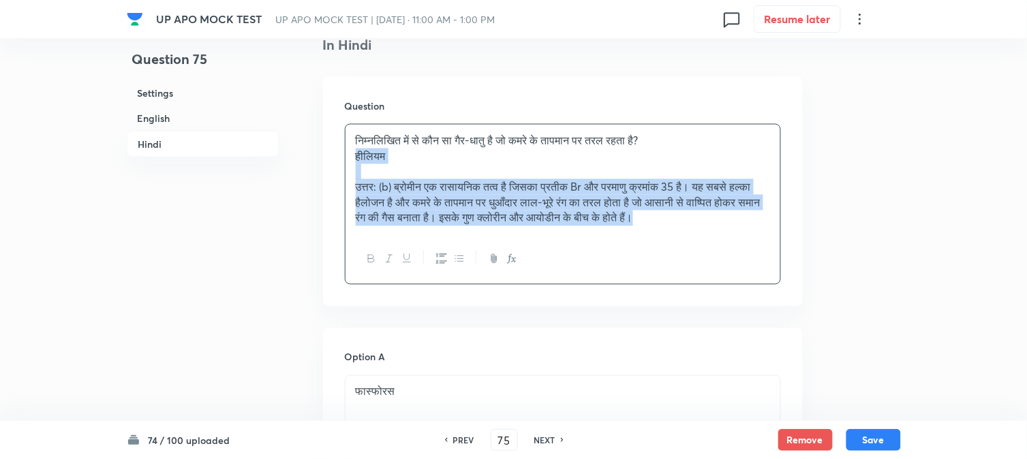
drag, startPoint x: 365, startPoint y: 206, endPoint x: 897, endPoint y: 289, distance: 538.6
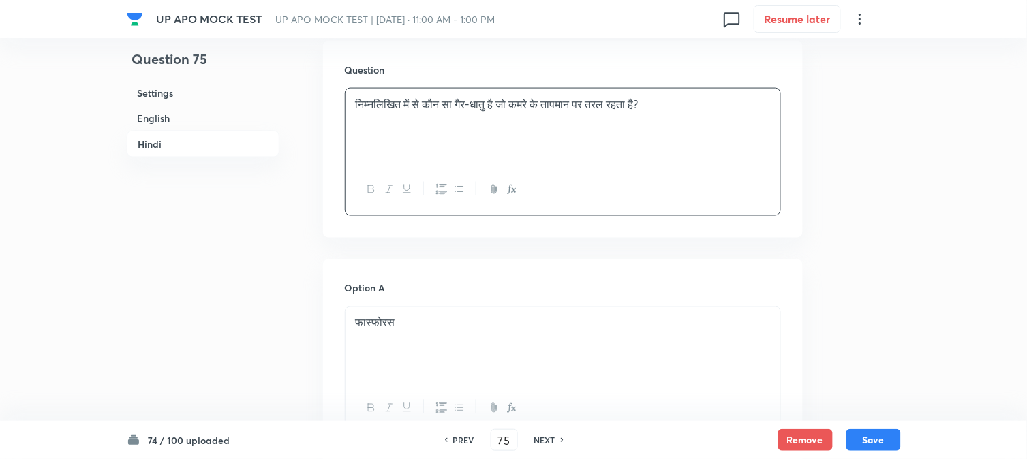
scroll to position [2447, 0]
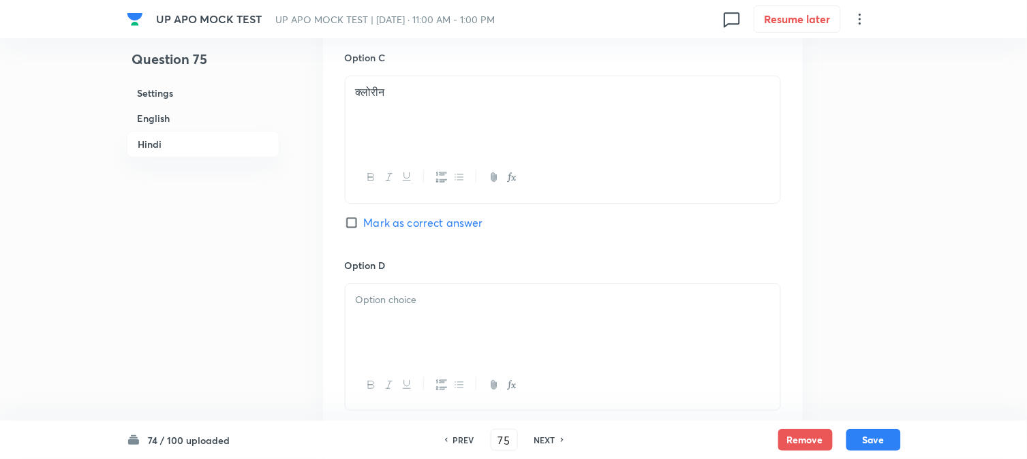
click at [363, 352] on div at bounding box center [563, 322] width 435 height 76
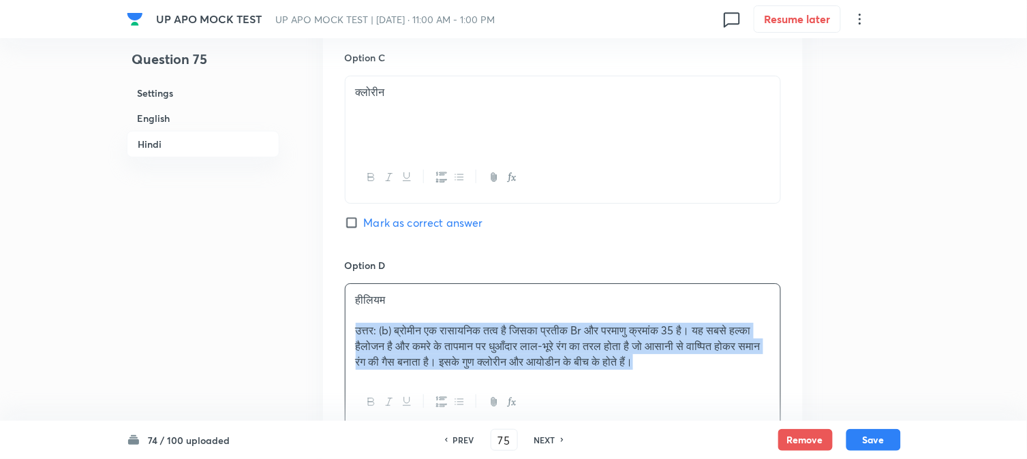
drag, startPoint x: 356, startPoint y: 335, endPoint x: 818, endPoint y: 368, distance: 463.3
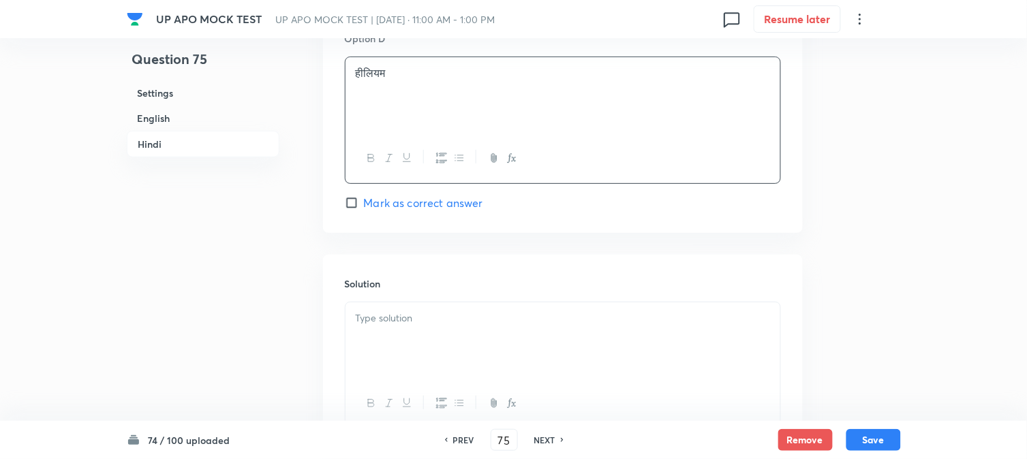
click at [394, 349] on div at bounding box center [563, 341] width 435 height 76
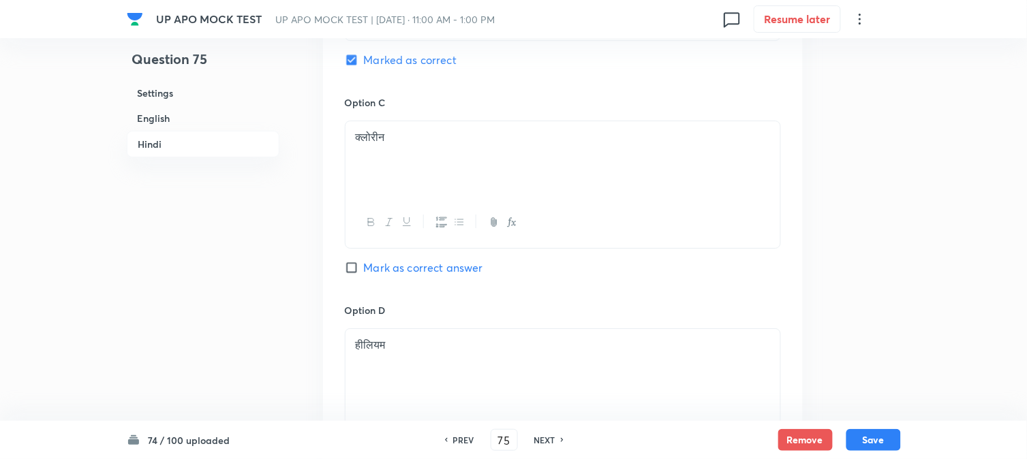
scroll to position [2370, 0]
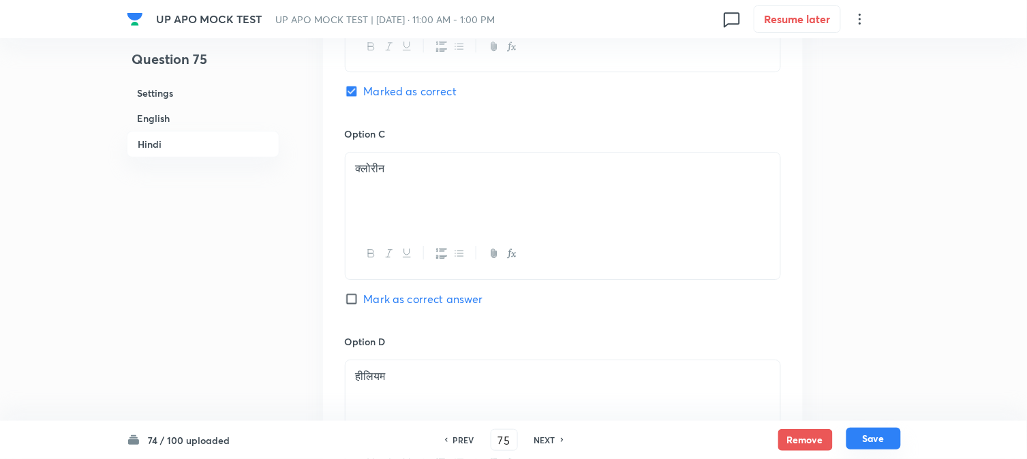
click at [868, 439] on button "Save" at bounding box center [873, 439] width 55 height 22
type input "76"
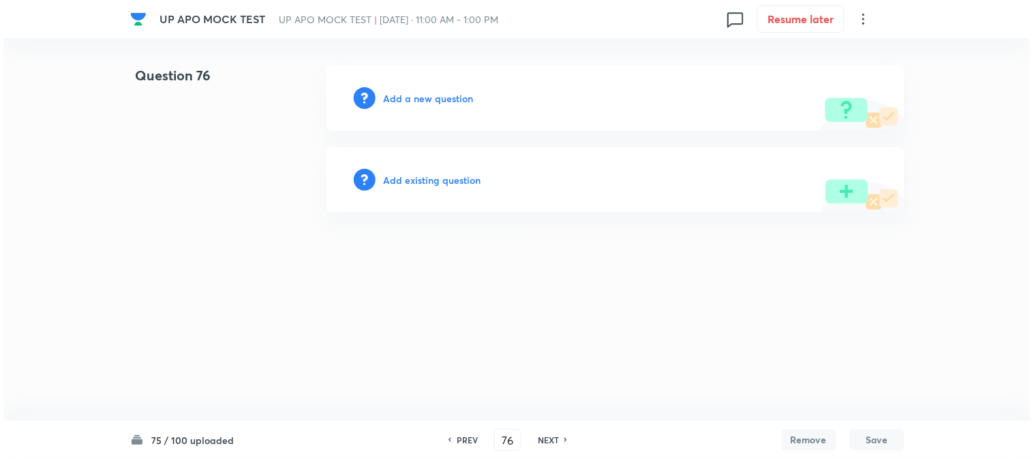
scroll to position [0, 0]
click at [459, 105] on div "Add a new question" at bounding box center [615, 97] width 578 height 65
click at [459, 103] on h6 "Add a new question" at bounding box center [429, 98] width 90 height 14
click at [455, 93] on h6 "Choose a question type" at bounding box center [436, 98] width 105 height 14
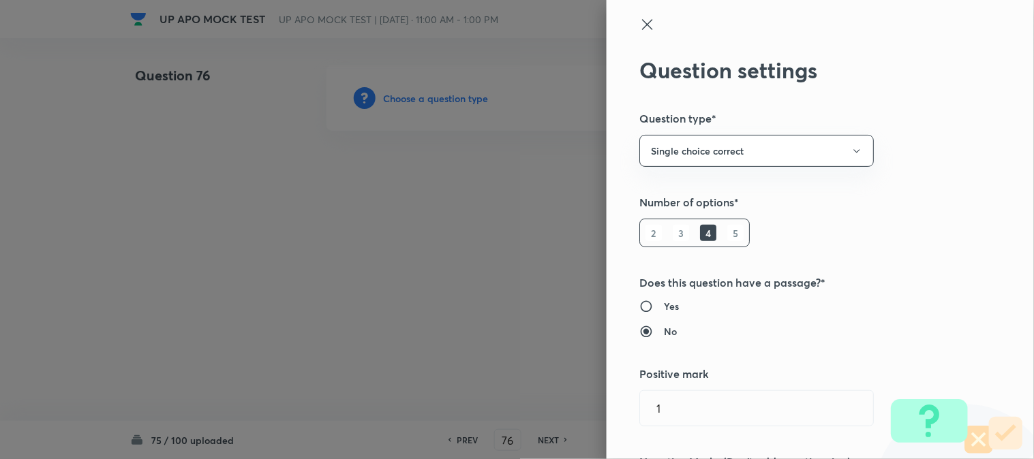
click at [454, 93] on div at bounding box center [517, 229] width 1034 height 459
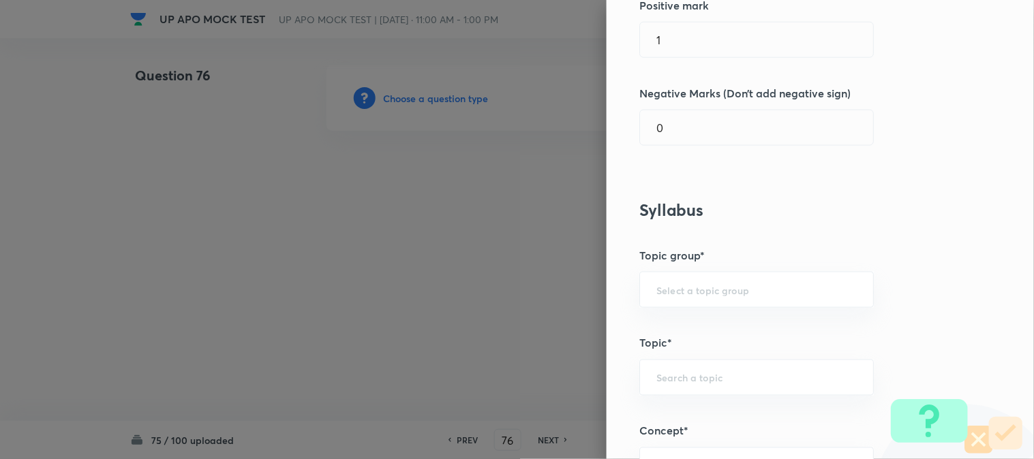
scroll to position [804, 0]
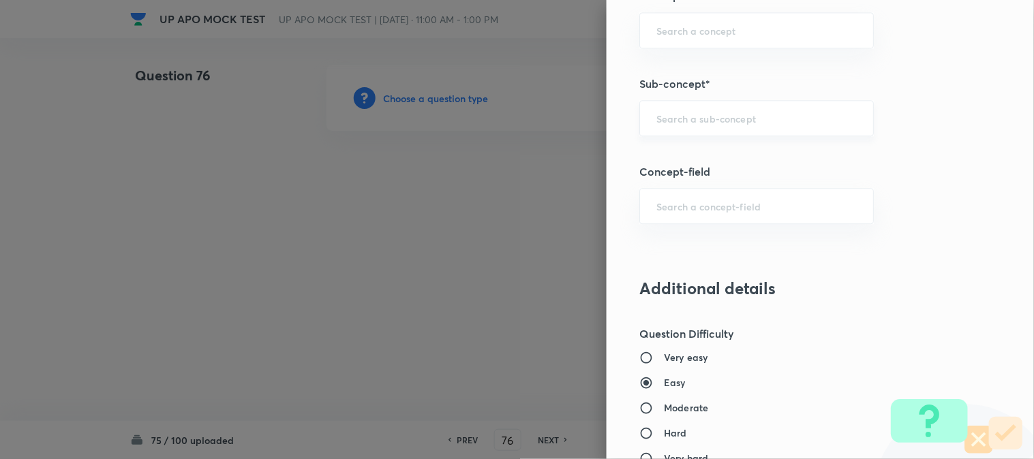
click at [709, 121] on input "text" at bounding box center [756, 118] width 200 height 13
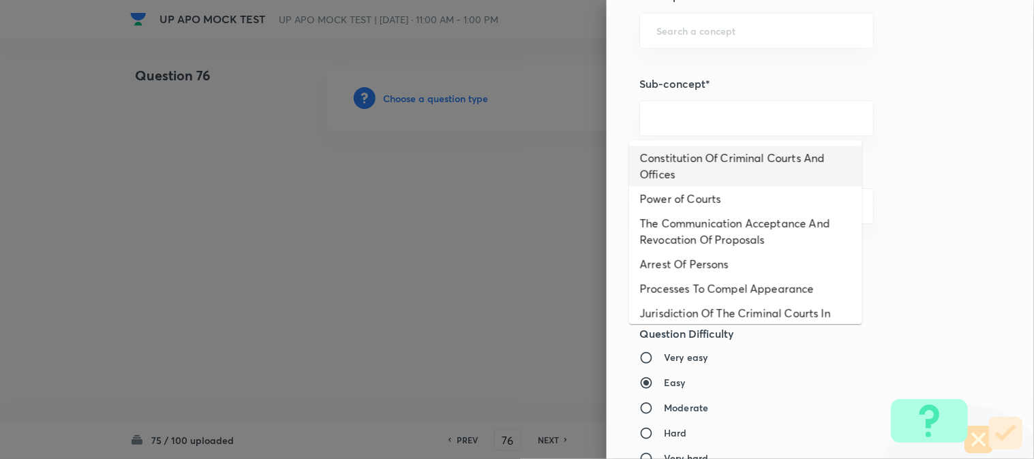
click at [709, 154] on li "Constitution Of Criminal Courts And Offices" at bounding box center [745, 166] width 233 height 41
type input "Constitution Of Criminal Courts And Offices"
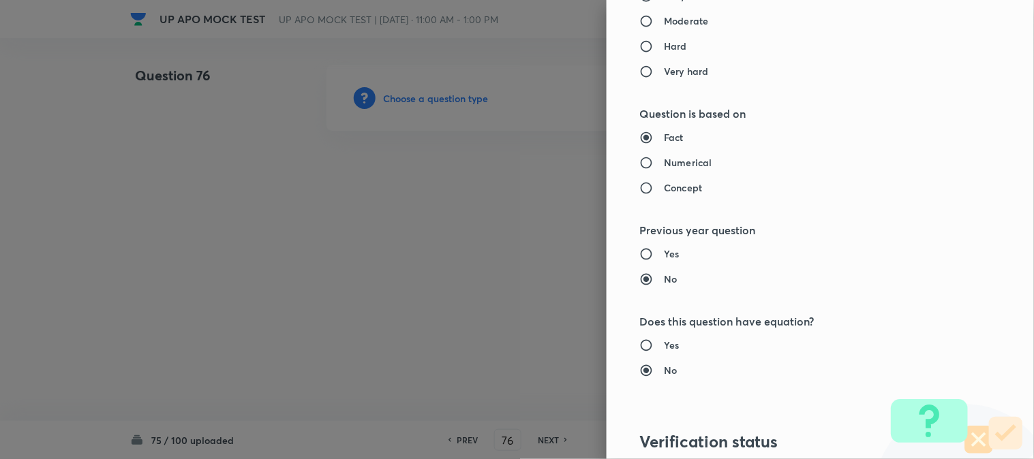
type input "Criminal Law"
type input "Criminal Procedure Code"
type input "Constitution Of Criminal Courts And Offices"
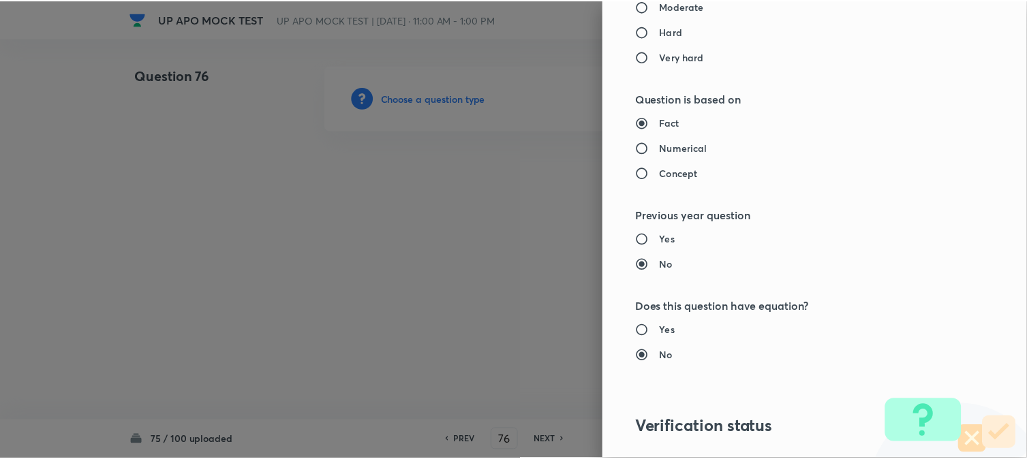
scroll to position [1398, 0]
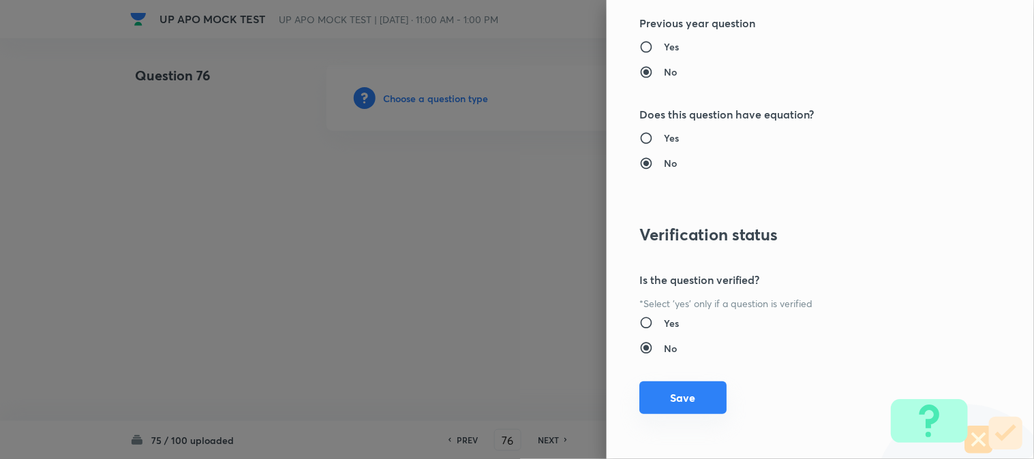
click at [686, 405] on button "Save" at bounding box center [682, 398] width 87 height 33
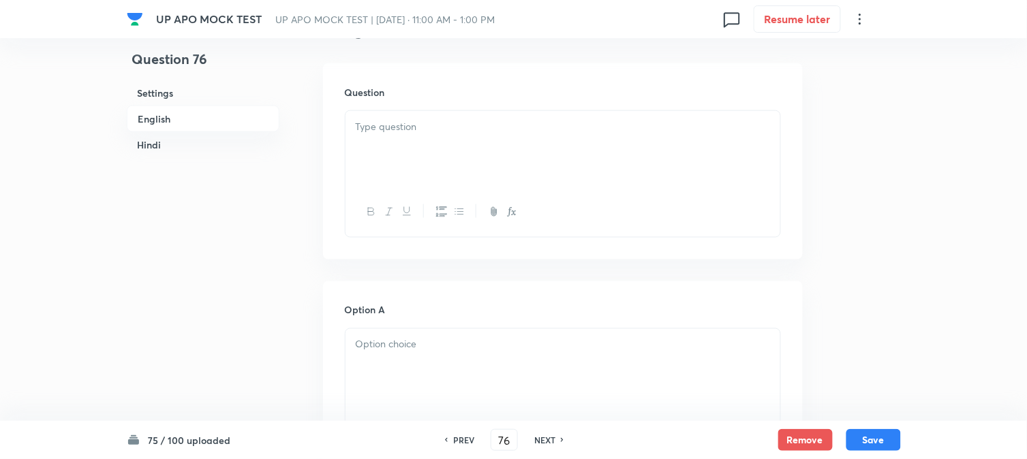
scroll to position [402, 0]
drag, startPoint x: 410, startPoint y: 136, endPoint x: 352, endPoint y: 224, distance: 104.3
click at [409, 136] on div at bounding box center [563, 144] width 435 height 76
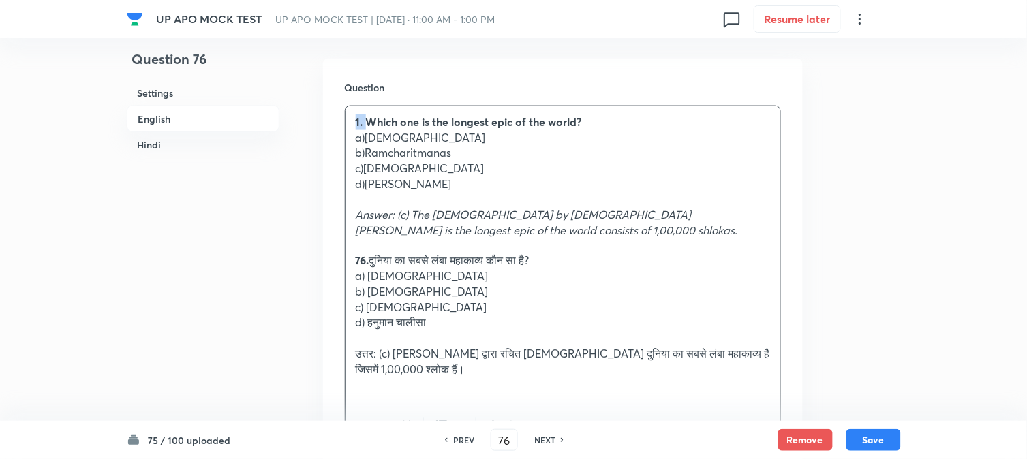
drag, startPoint x: 363, startPoint y: 117, endPoint x: 339, endPoint y: 106, distance: 25.9
click at [341, 106] on div "Question 1. Which one is the longest epic of the world? a)[DEMOGRAPHIC_DATA] b)…" at bounding box center [563, 266] width 480 height 415
drag, startPoint x: 365, startPoint y: 134, endPoint x: 424, endPoint y: 154, distance: 61.9
click at [437, 142] on p "a)[DEMOGRAPHIC_DATA]" at bounding box center [563, 138] width 414 height 16
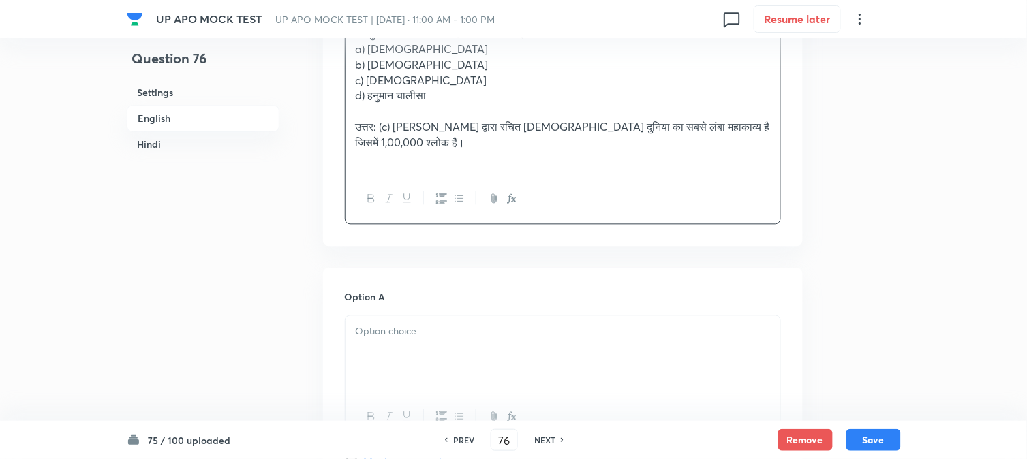
click at [384, 352] on div at bounding box center [563, 354] width 435 height 76
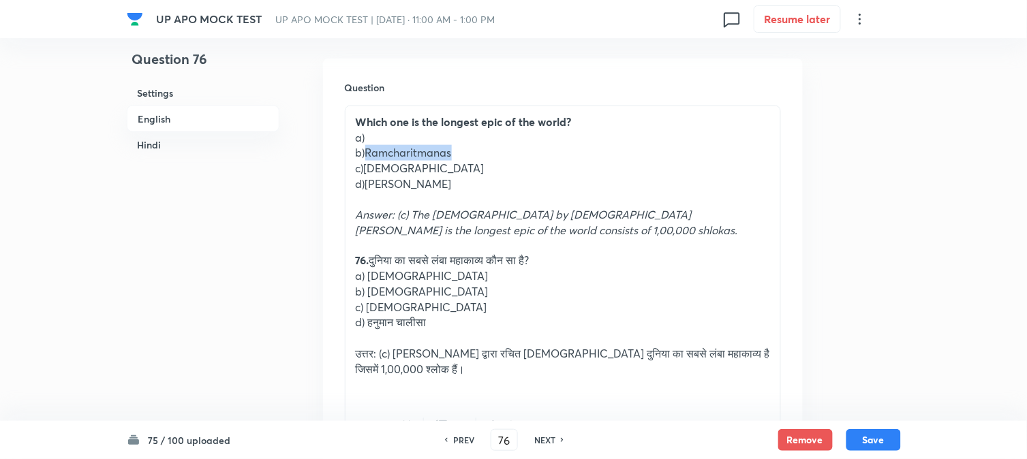
drag, startPoint x: 378, startPoint y: 153, endPoint x: 462, endPoint y: 155, distance: 83.8
click at [462, 155] on p "b)Ramcharitmanas" at bounding box center [563, 153] width 414 height 16
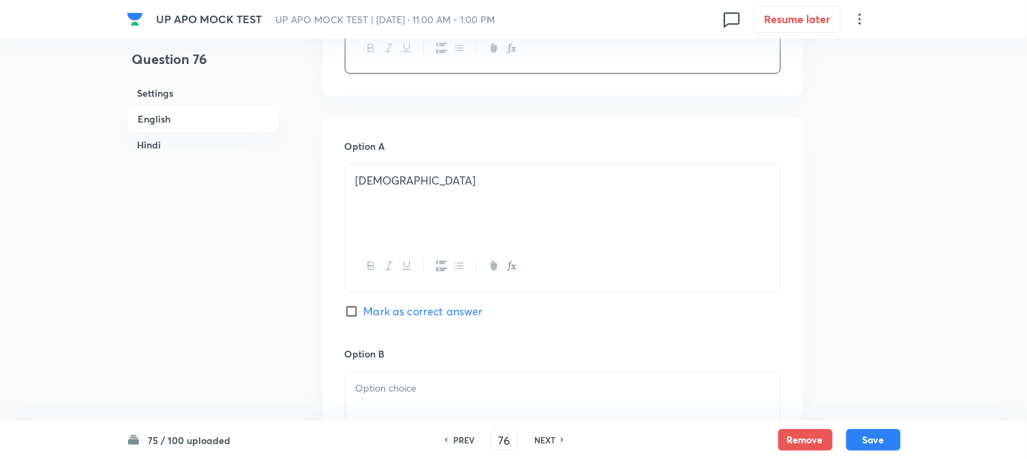
click at [394, 390] on p at bounding box center [563, 389] width 414 height 16
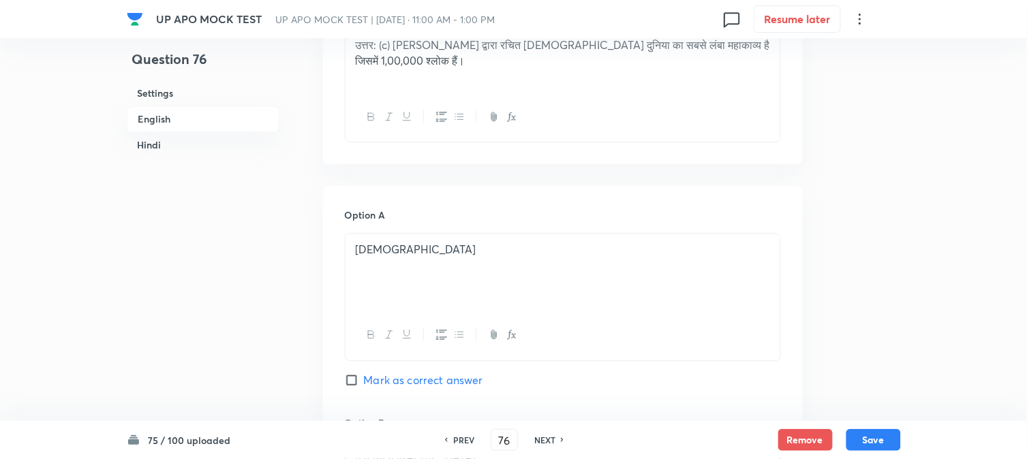
scroll to position [478, 0]
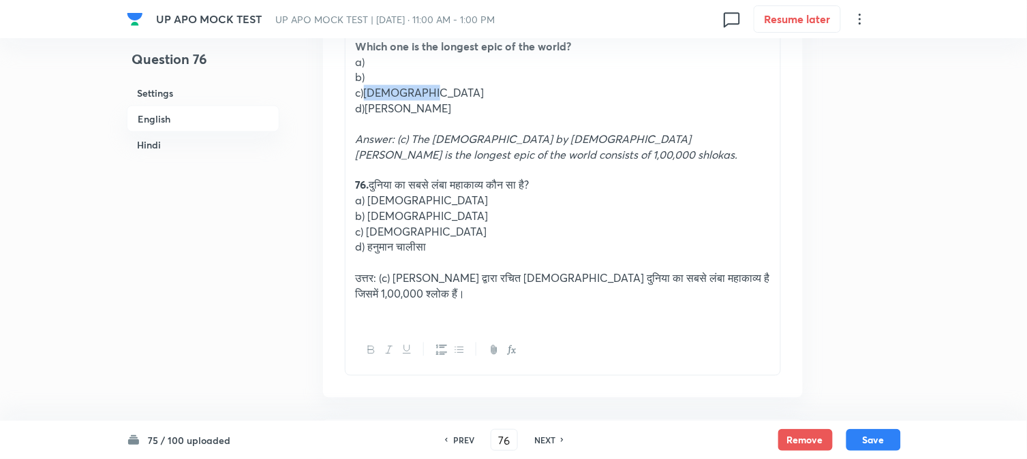
drag, startPoint x: 365, startPoint y: 87, endPoint x: 439, endPoint y: 94, distance: 73.9
click at [439, 94] on p "c)[DEMOGRAPHIC_DATA]" at bounding box center [563, 93] width 414 height 16
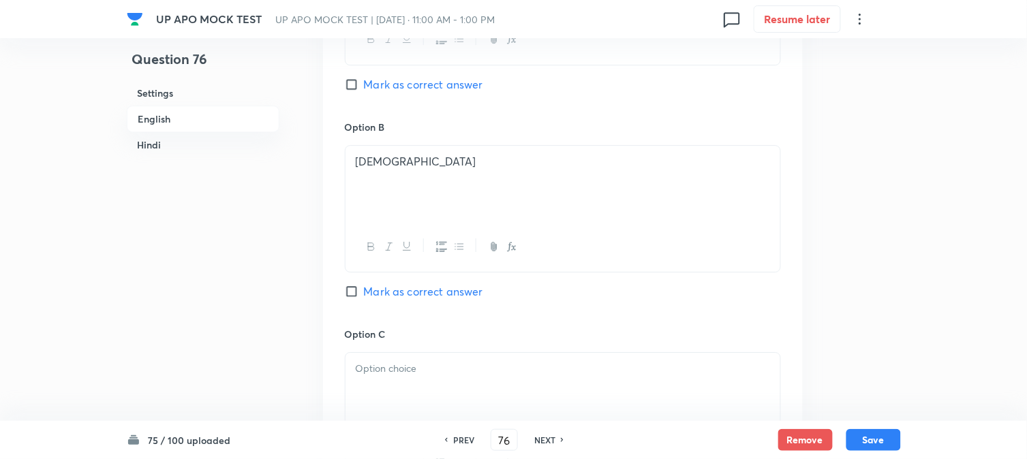
click at [402, 387] on div at bounding box center [563, 391] width 435 height 76
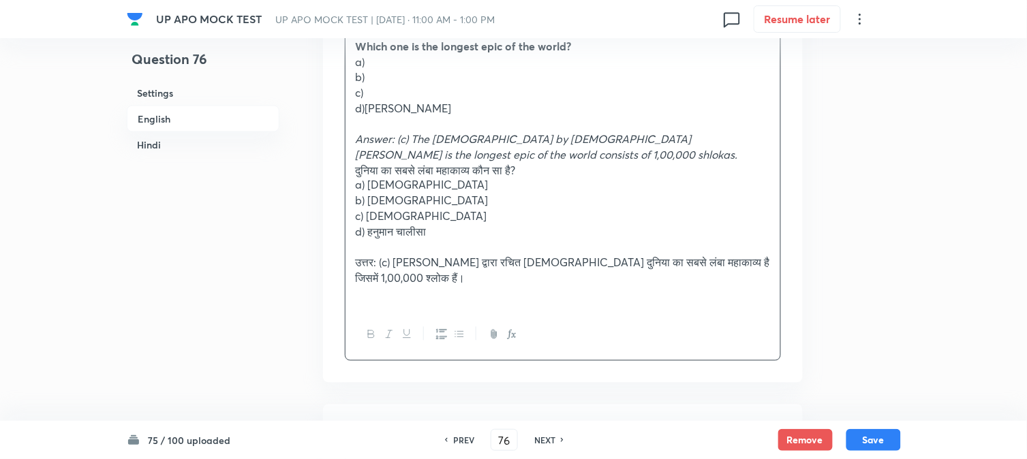
drag, startPoint x: 372, startPoint y: 182, endPoint x: 441, endPoint y: 280, distance: 119.9
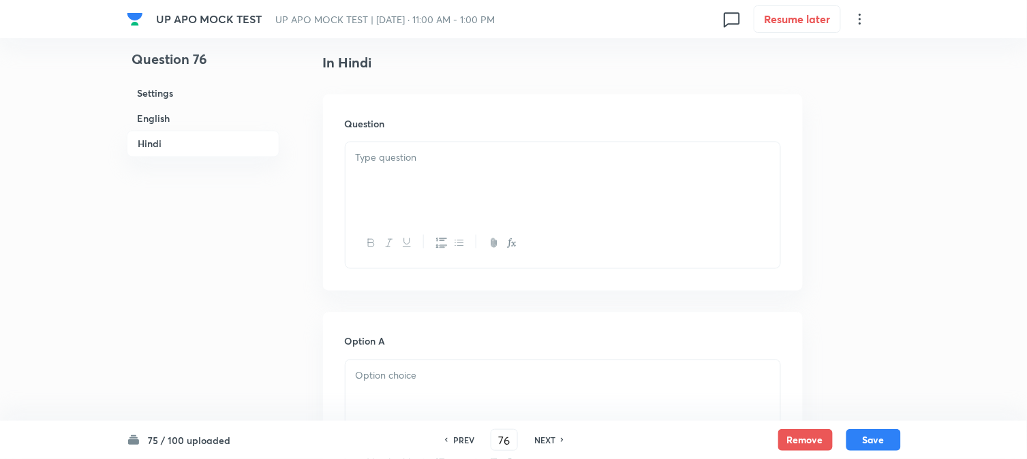
click at [373, 187] on div at bounding box center [563, 180] width 435 height 76
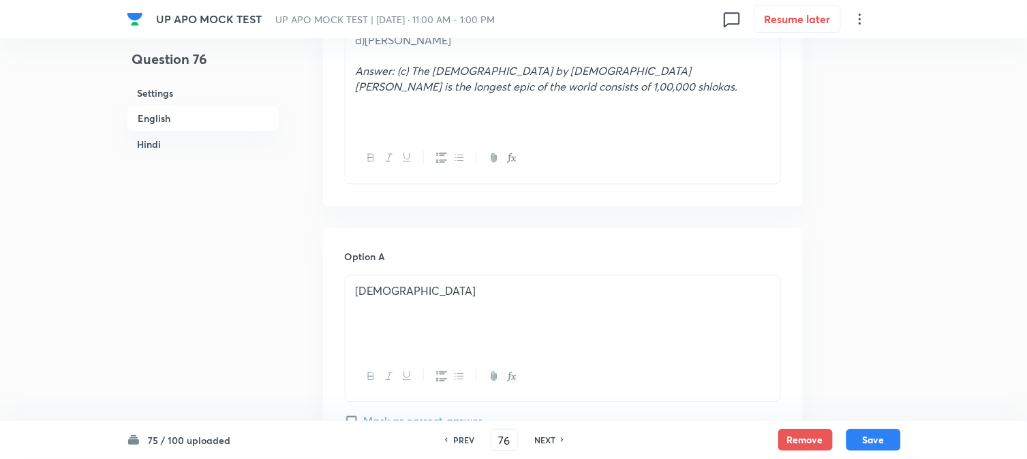
scroll to position [402, 0]
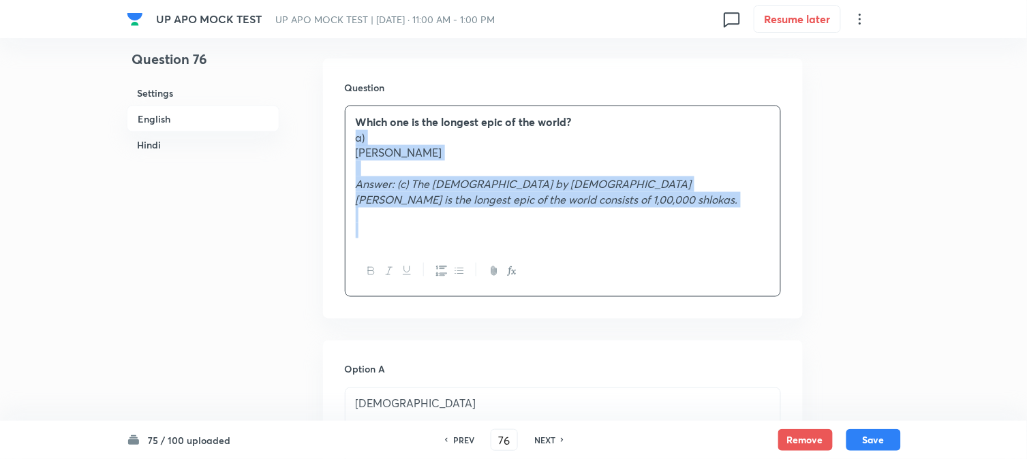
drag, startPoint x: 364, startPoint y: 179, endPoint x: 575, endPoint y: 229, distance: 216.4
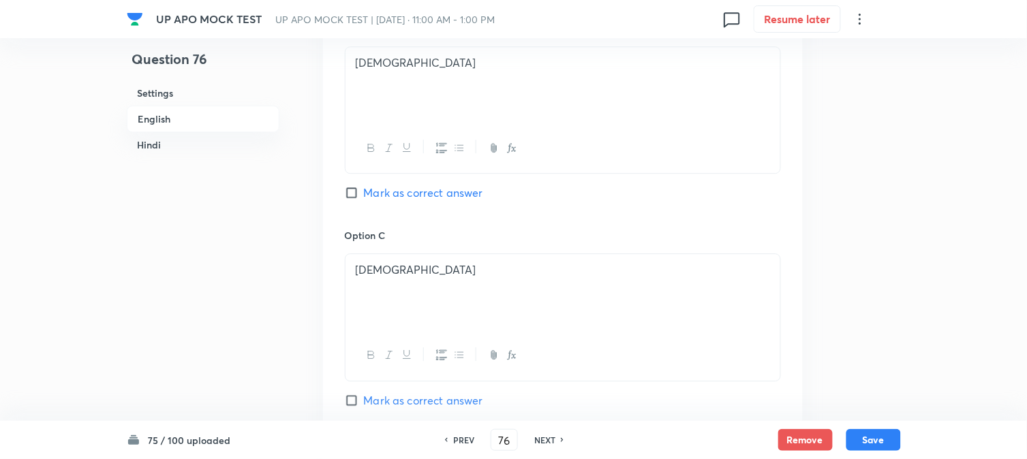
scroll to position [1084, 0]
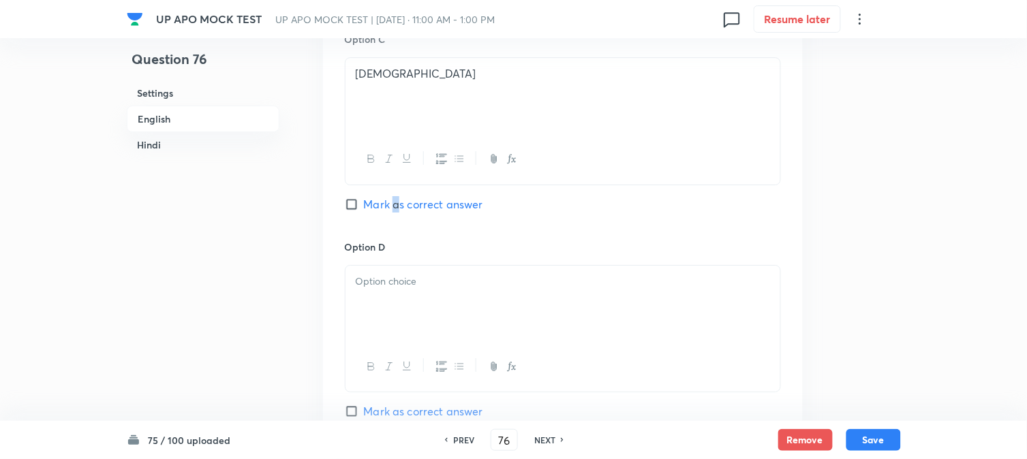
click at [398, 206] on span "Mark as correct answer" at bounding box center [423, 204] width 119 height 16
drag, startPoint x: 362, startPoint y: 324, endPoint x: 352, endPoint y: 312, distance: 15.5
click at [361, 325] on div at bounding box center [563, 304] width 435 height 76
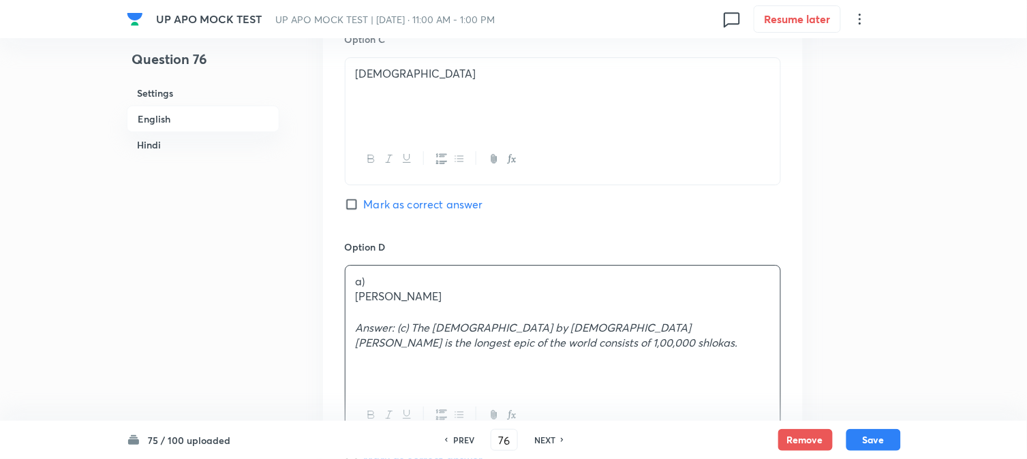
click at [378, 205] on span "Mark as correct answer" at bounding box center [423, 204] width 119 height 16
click at [364, 205] on input "Mark as correct answer" at bounding box center [354, 205] width 19 height 14
checkbox input "true"
drag, startPoint x: 349, startPoint y: 305, endPoint x: 348, endPoint y: 277, distance: 27.3
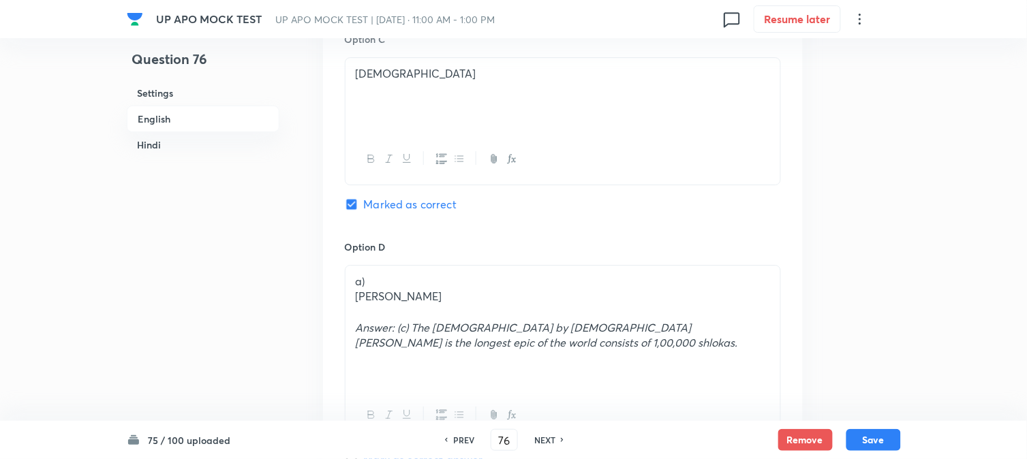
click at [348, 282] on div "a) [PERSON_NAME]: (c) The [DEMOGRAPHIC_DATA] by [DEMOGRAPHIC_DATA][PERSON_NAME]…" at bounding box center [563, 328] width 435 height 125
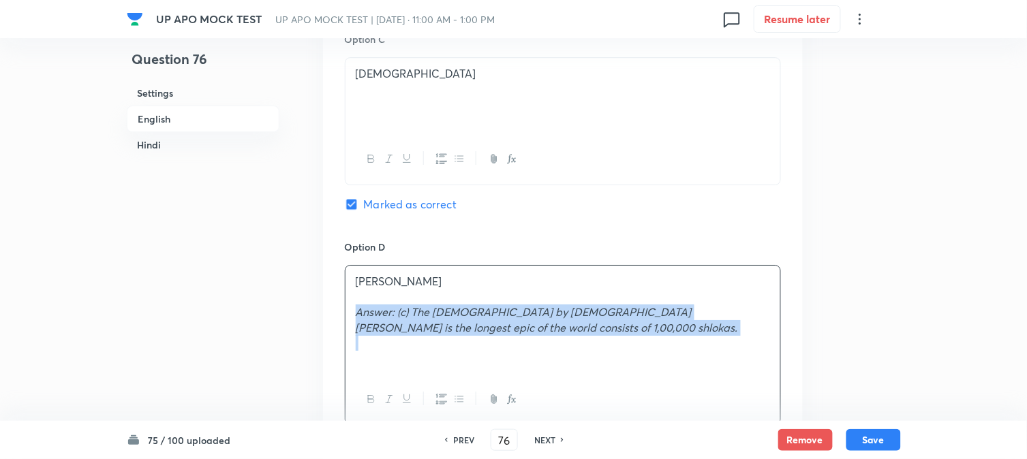
drag, startPoint x: 362, startPoint y: 309, endPoint x: 527, endPoint y: 343, distance: 168.4
click at [527, 343] on div "[DEMOGRAPHIC_DATA][PERSON_NAME]: (c) The [DEMOGRAPHIC_DATA] by [DEMOGRAPHIC_DAT…" at bounding box center [563, 320] width 435 height 109
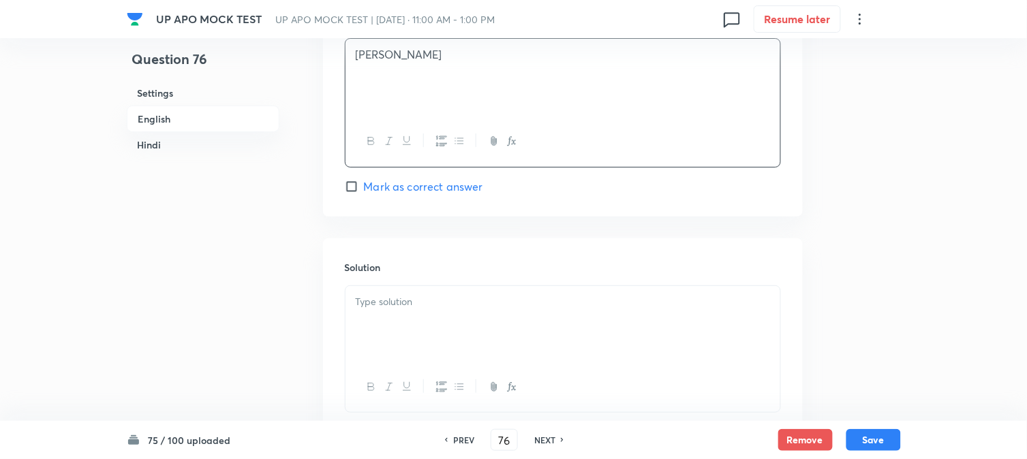
drag, startPoint x: 393, startPoint y: 311, endPoint x: 390, endPoint y: 338, distance: 26.7
click at [393, 315] on div at bounding box center [563, 324] width 435 height 76
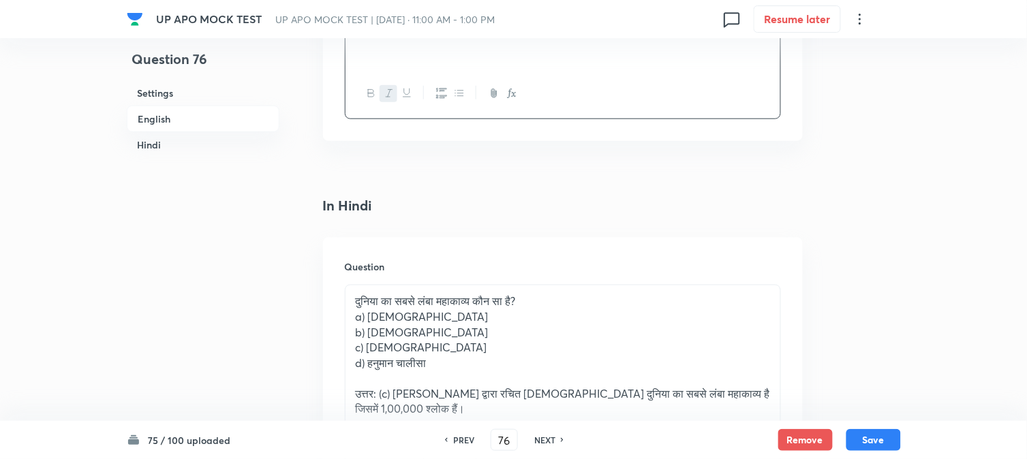
scroll to position [1765, 0]
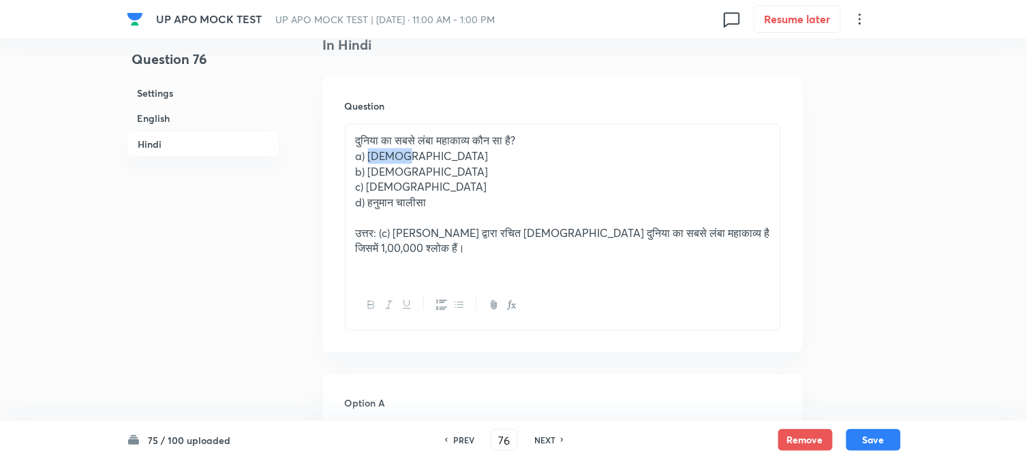
drag, startPoint x: 369, startPoint y: 159, endPoint x: 417, endPoint y: 249, distance: 101.8
click at [428, 162] on p "a) [DEMOGRAPHIC_DATA]" at bounding box center [563, 157] width 414 height 16
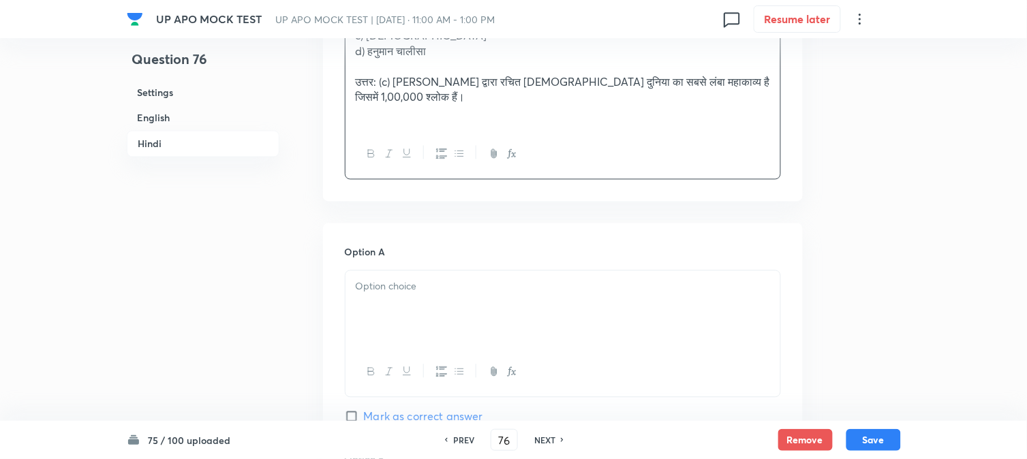
click at [372, 287] on p at bounding box center [563, 287] width 414 height 16
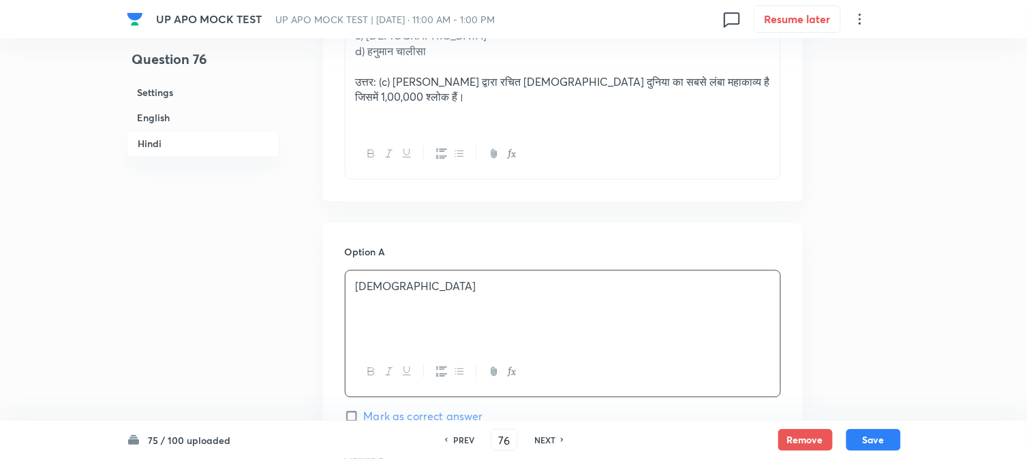
scroll to position [1689, 0]
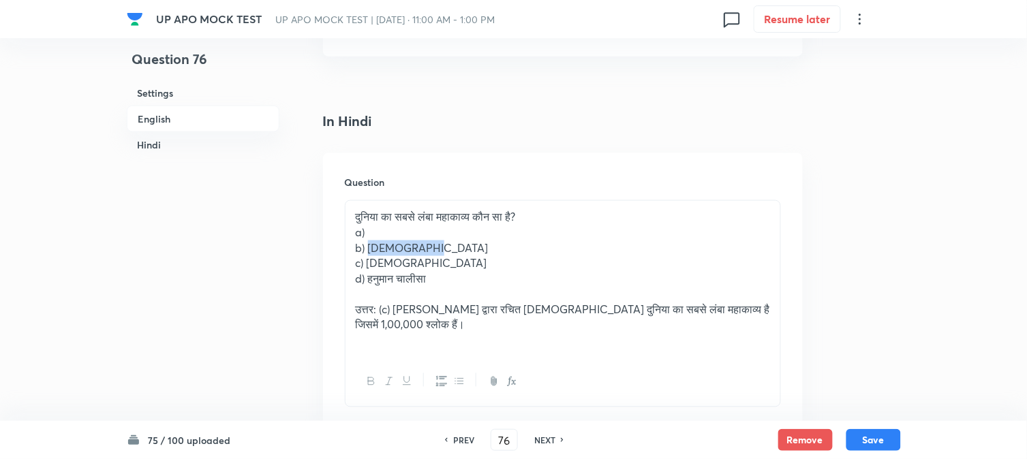
drag, startPoint x: 369, startPoint y: 251, endPoint x: 440, endPoint y: 251, distance: 70.9
click at [457, 251] on p "b) [DEMOGRAPHIC_DATA]" at bounding box center [563, 249] width 414 height 16
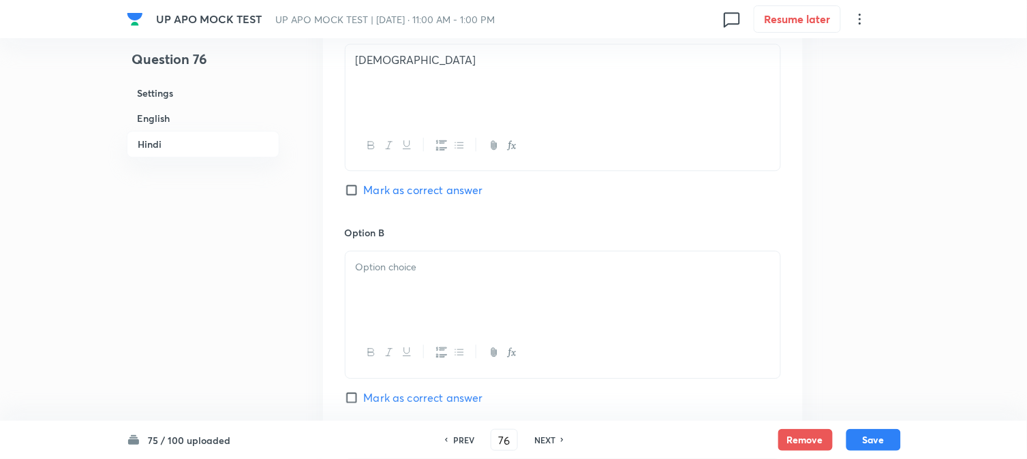
click at [378, 300] on div at bounding box center [563, 289] width 435 height 76
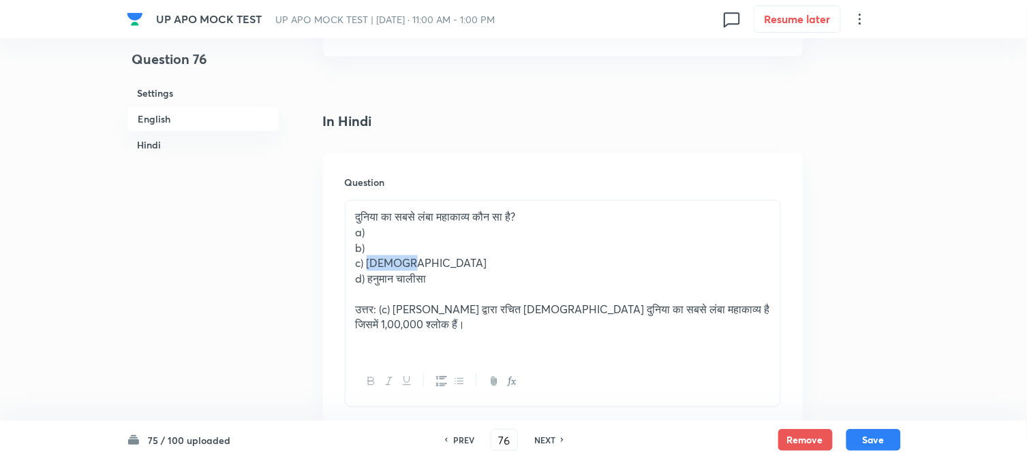
drag, startPoint x: 366, startPoint y: 271, endPoint x: 440, endPoint y: 268, distance: 73.7
click at [440, 268] on p "c) [DEMOGRAPHIC_DATA]" at bounding box center [563, 264] width 414 height 16
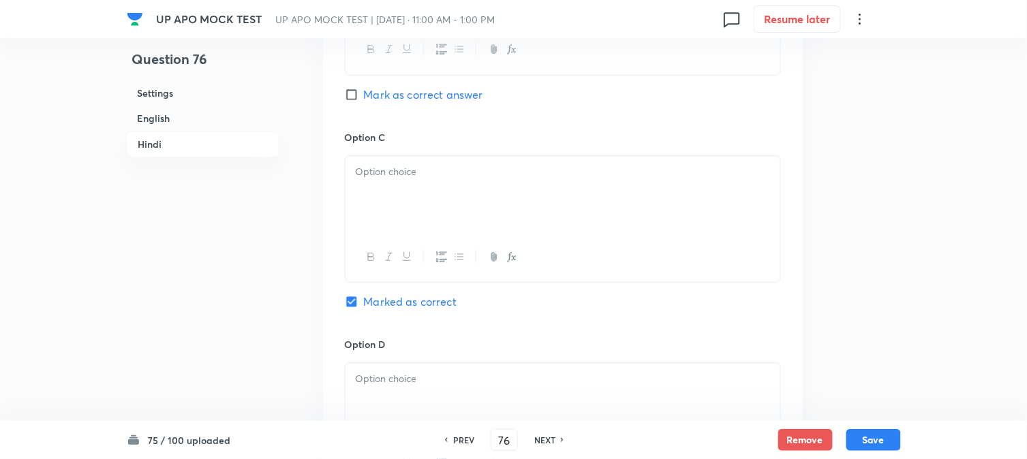
click at [391, 201] on div at bounding box center [563, 194] width 435 height 76
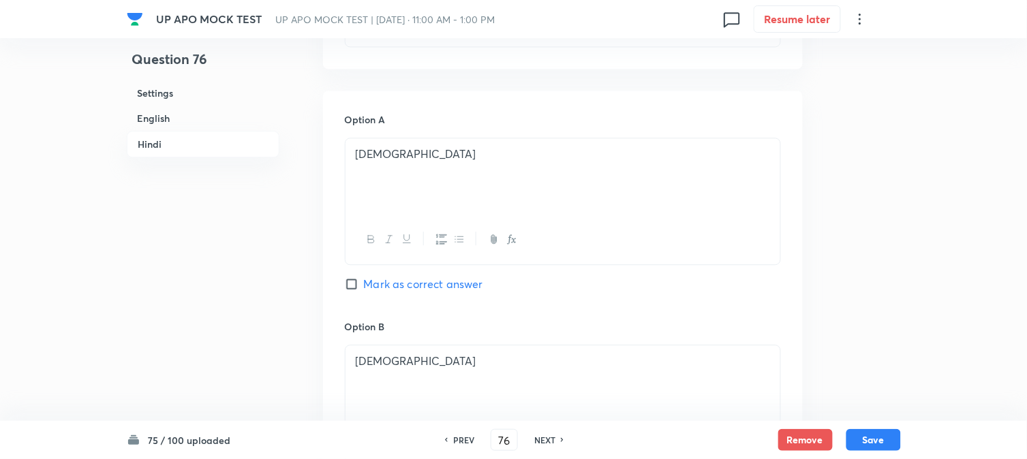
scroll to position [1765, 0]
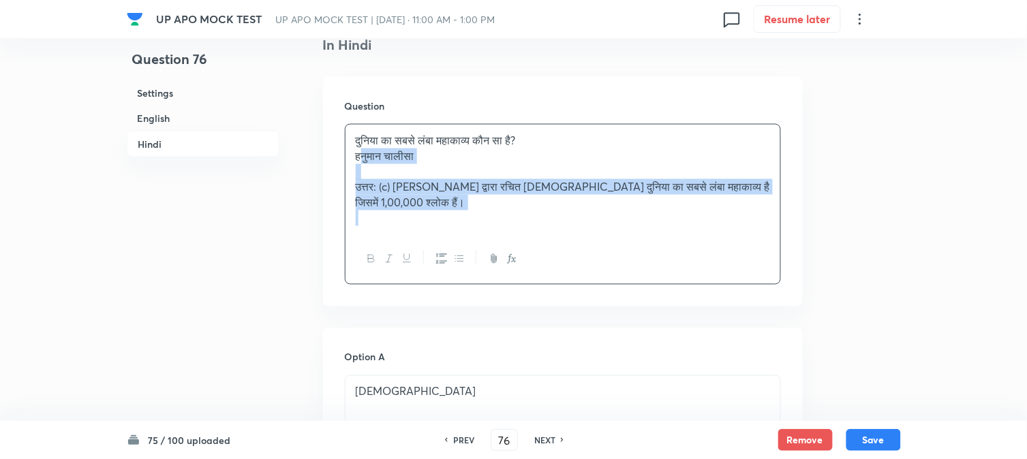
drag, startPoint x: 365, startPoint y: 205, endPoint x: 462, endPoint y: 244, distance: 104.9
click at [465, 249] on div "दुनिया का सबसे लंबा महाकाव्य कौन सा है? [DEMOGRAPHIC_DATA] चालीसा उत्तर: (c) [P…" at bounding box center [563, 204] width 436 height 161
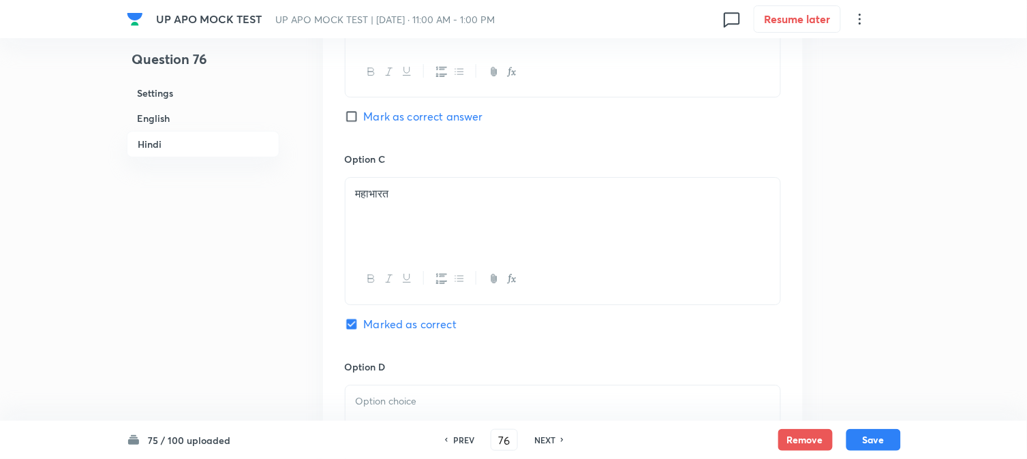
scroll to position [2522, 0]
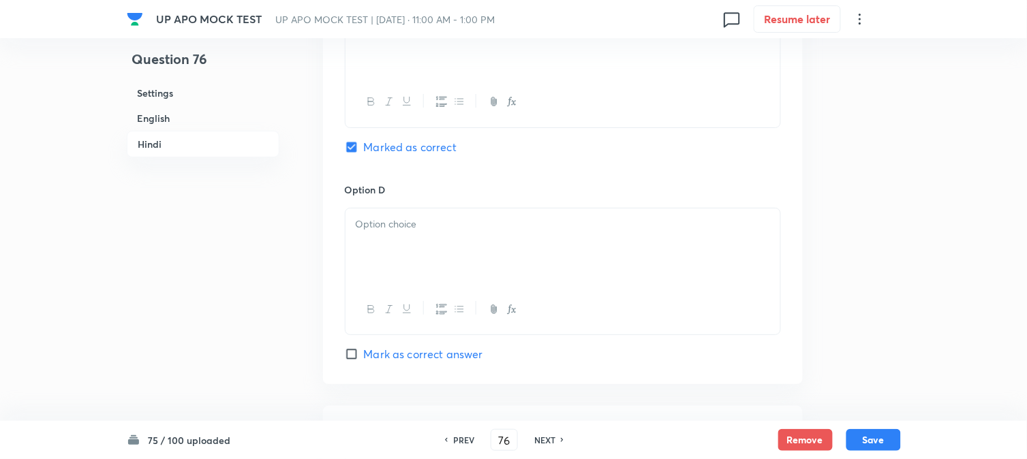
click at [377, 264] on div at bounding box center [563, 247] width 435 height 76
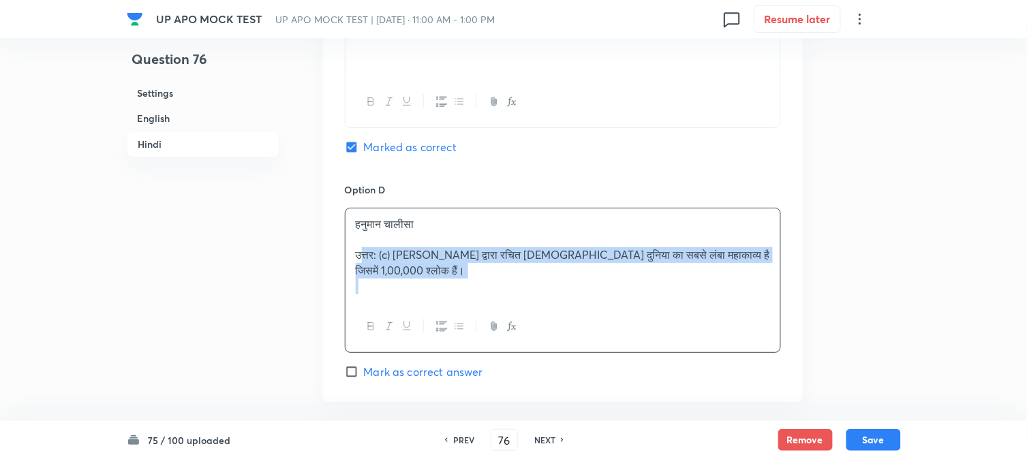
drag, startPoint x: 359, startPoint y: 257, endPoint x: 399, endPoint y: 309, distance: 66.1
click at [399, 309] on div "हनुमान चालीसा उत्तर: (c) [PERSON_NAME] द्वारा रचित [DEMOGRAPHIC_DATA] दुनिया का…" at bounding box center [563, 280] width 436 height 145
drag, startPoint x: 356, startPoint y: 260, endPoint x: 382, endPoint y: 296, distance: 45.0
click at [382, 296] on div "हनुमान चालीसा उत्तर: (c) [PERSON_NAME] द्वारा रचित [DEMOGRAPHIC_DATA] दुनिया का…" at bounding box center [563, 256] width 435 height 94
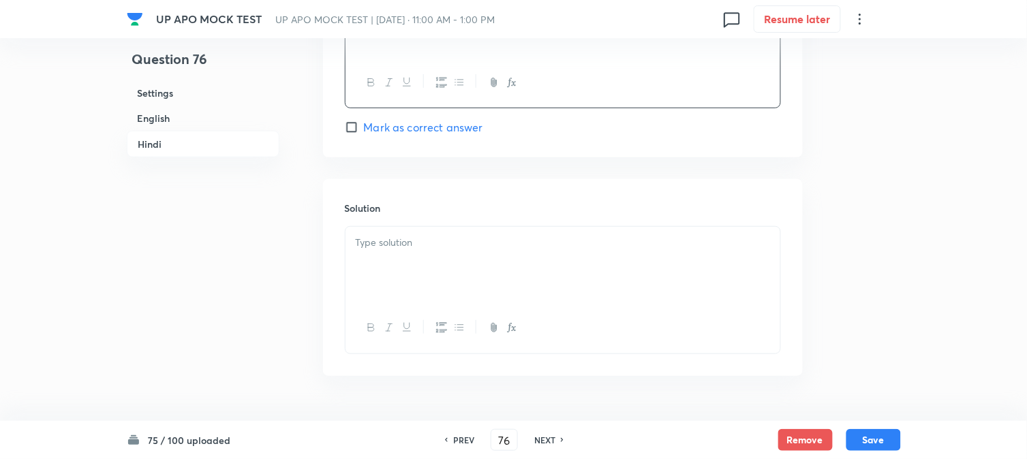
click at [391, 251] on p at bounding box center [563, 243] width 414 height 16
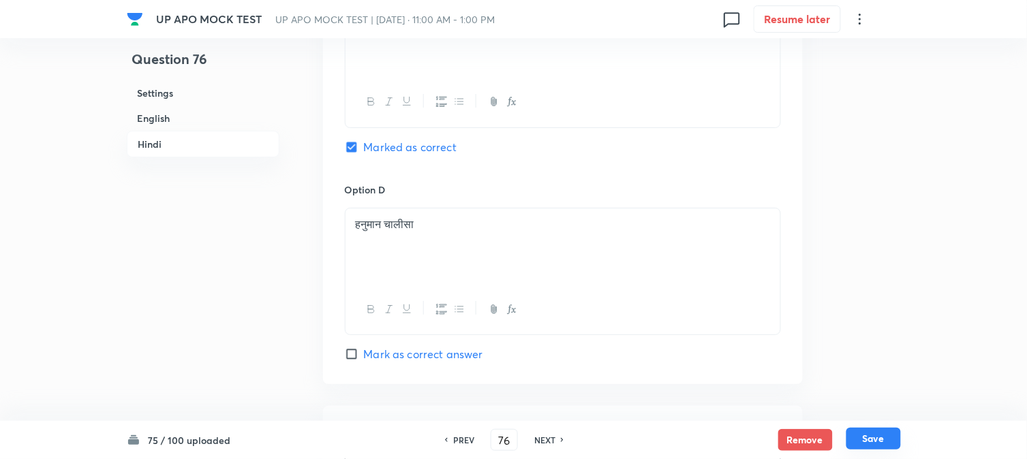
click at [862, 440] on button "Save" at bounding box center [873, 439] width 55 height 22
type input "77"
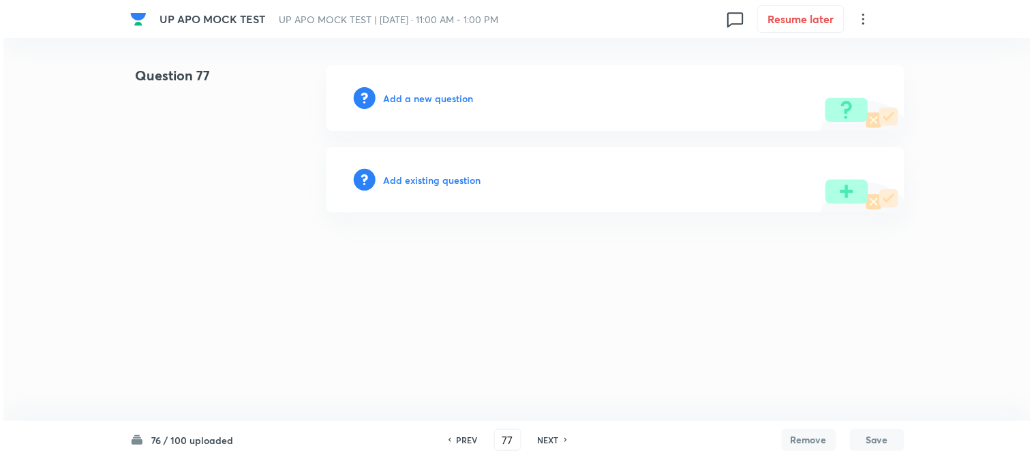
scroll to position [0, 0]
click at [464, 90] on div "Add a new question" at bounding box center [615, 97] width 578 height 65
click at [460, 94] on h6 "Add a new question" at bounding box center [429, 98] width 90 height 14
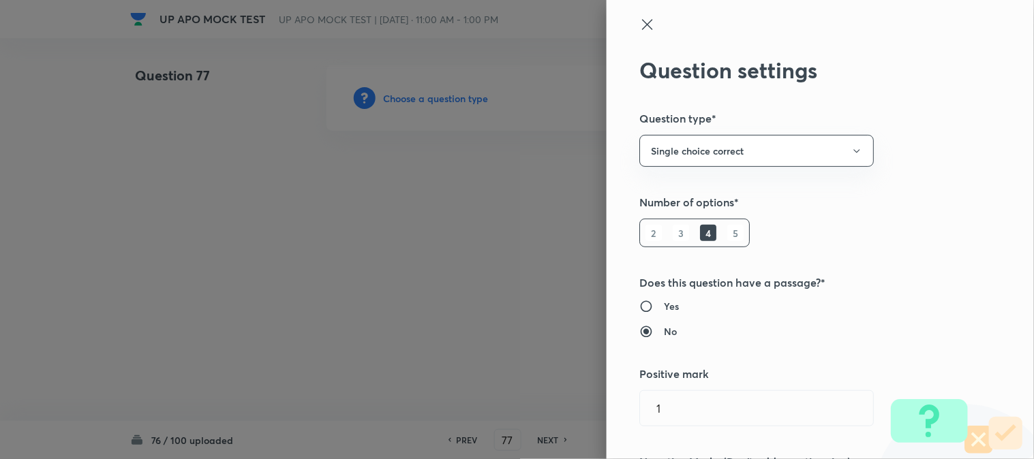
click at [459, 95] on div at bounding box center [517, 229] width 1034 height 459
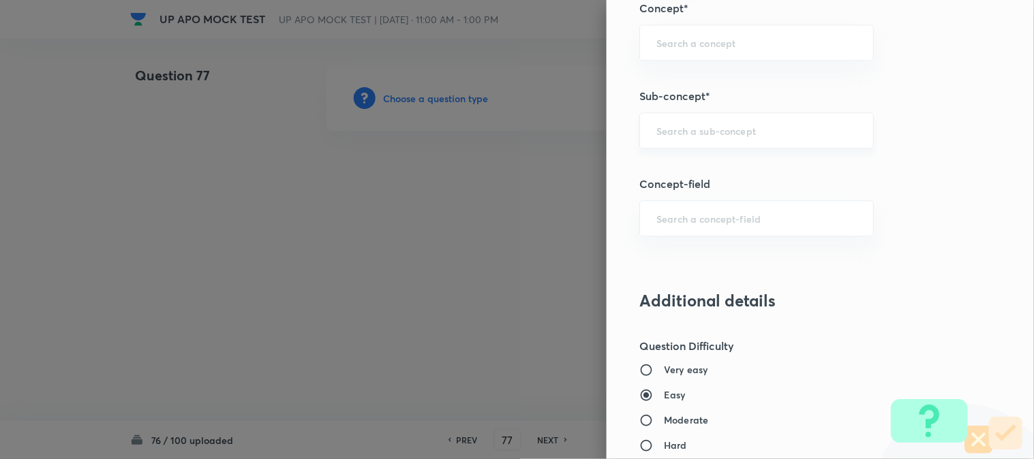
scroll to position [804, 0]
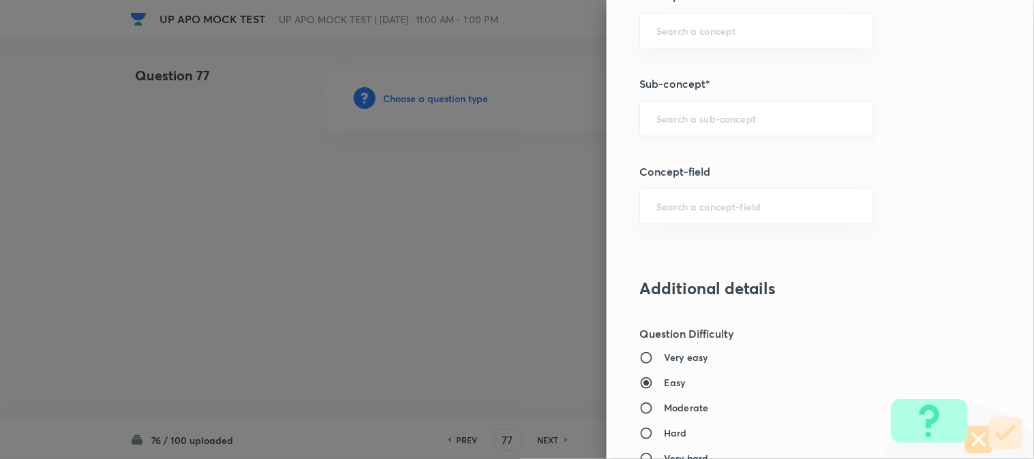
click at [694, 119] on input "text" at bounding box center [756, 118] width 200 height 13
type input "a"
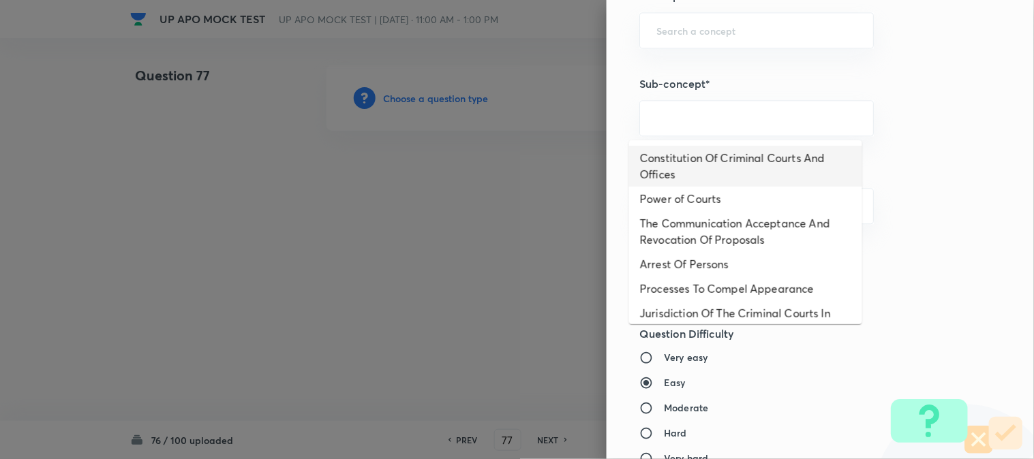
click at [726, 171] on li "Constitution Of Criminal Courts And Offices" at bounding box center [745, 166] width 233 height 41
type input "Constitution Of Criminal Courts And Offices"
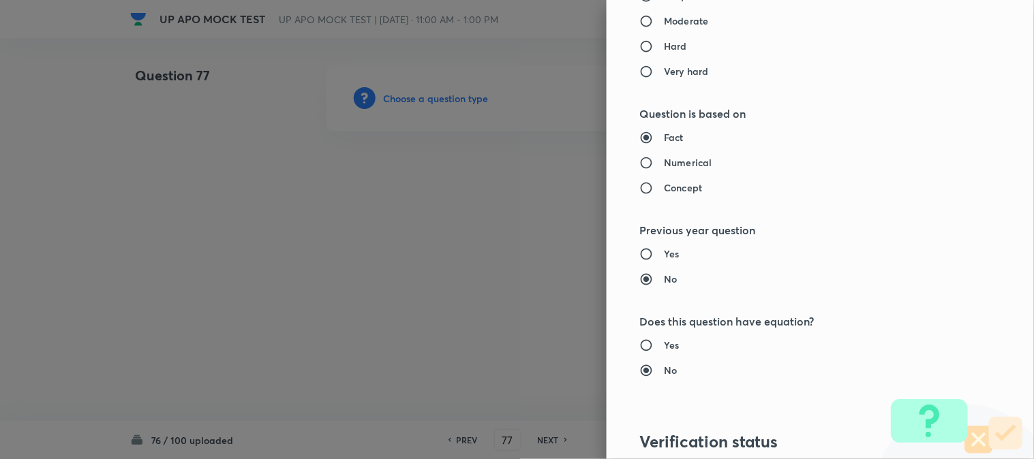
type input "Criminal Law"
type input "Criminal Procedure Code"
type input "Constitution Of Criminal Courts And Offices"
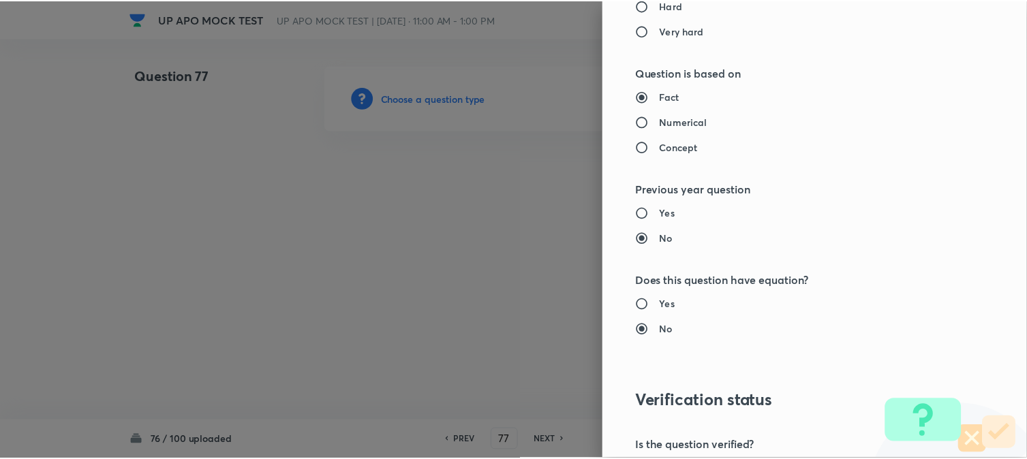
scroll to position [1398, 0]
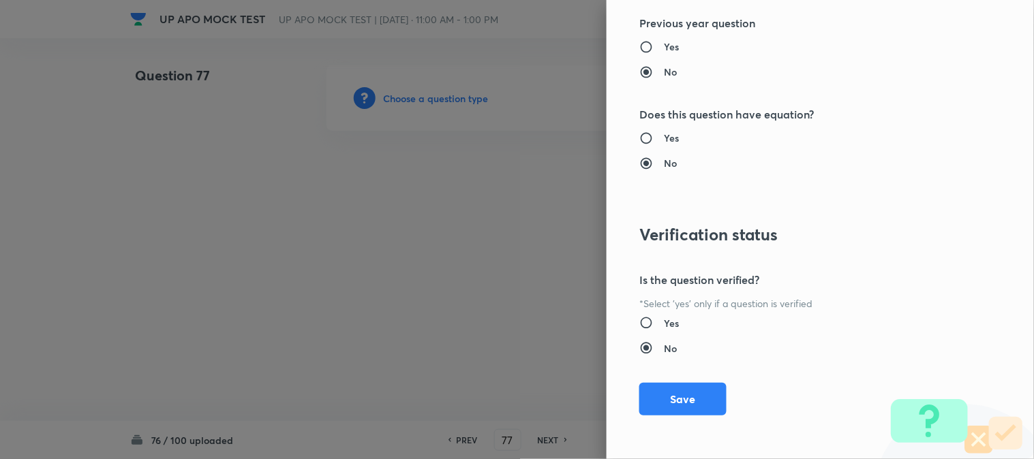
click at [697, 393] on button "Save" at bounding box center [682, 399] width 87 height 33
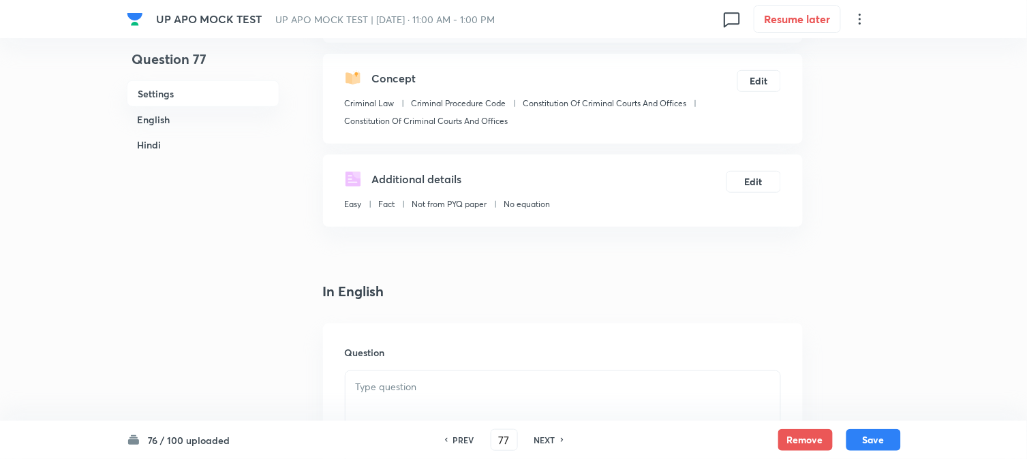
scroll to position [402, 0]
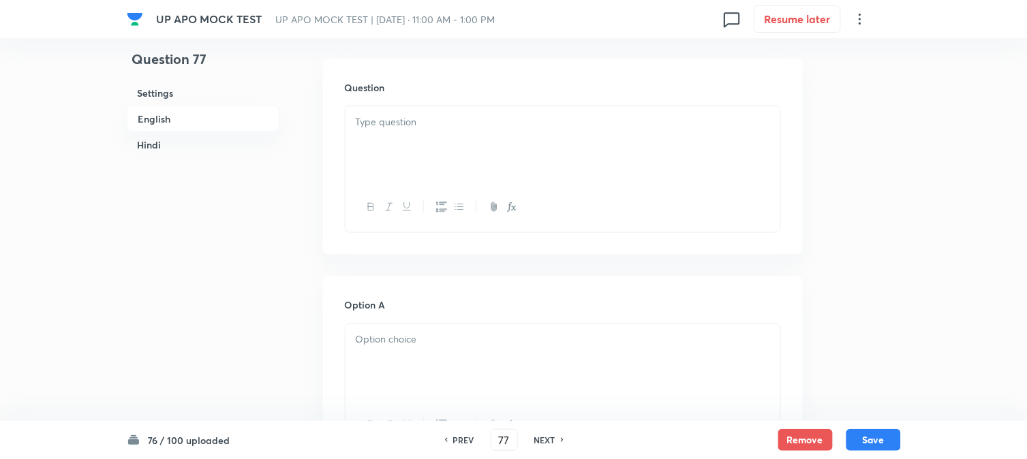
click at [402, 120] on p at bounding box center [563, 122] width 414 height 16
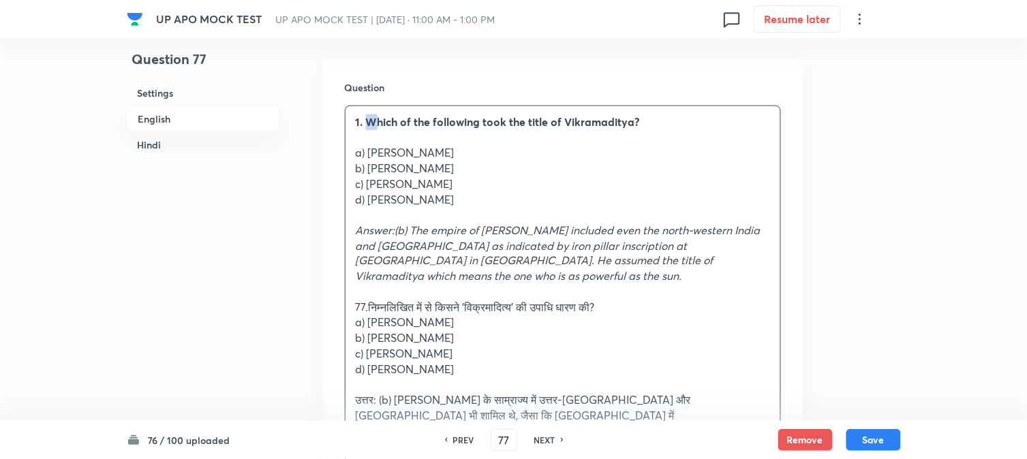
click at [371, 119] on strong "1. Which of the following took the title of Vikramaditya?" at bounding box center [498, 121] width 284 height 14
click at [363, 153] on p "a) [PERSON_NAME]" at bounding box center [563, 153] width 414 height 16
drag, startPoint x: 368, startPoint y: 116, endPoint x: 348, endPoint y: 106, distance: 22.9
click at [348, 106] on div "1. Which of the following took the title of Vikramaditya? a) [PERSON_NAME] I b)…" at bounding box center [563, 292] width 435 height 373
drag, startPoint x: 370, startPoint y: 151, endPoint x: 474, endPoint y: 153, distance: 104.3
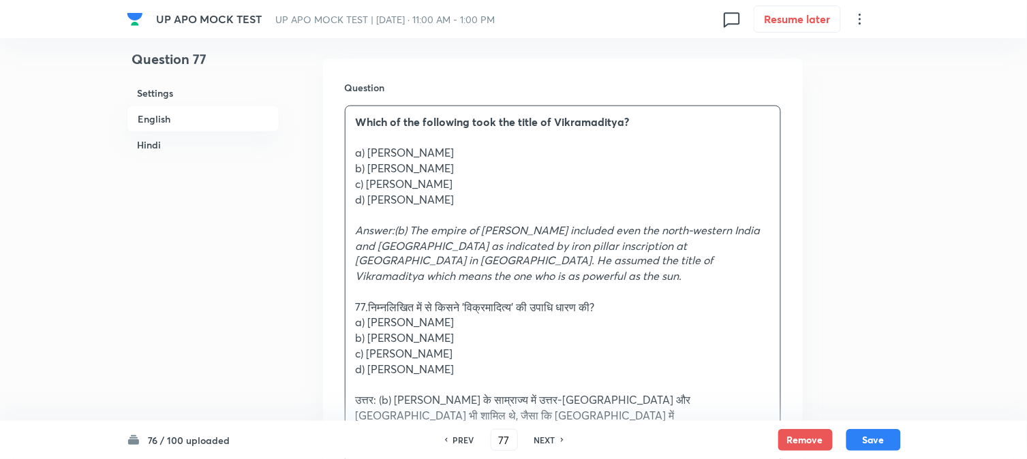
click at [474, 153] on p "a) [PERSON_NAME]" at bounding box center [563, 153] width 414 height 16
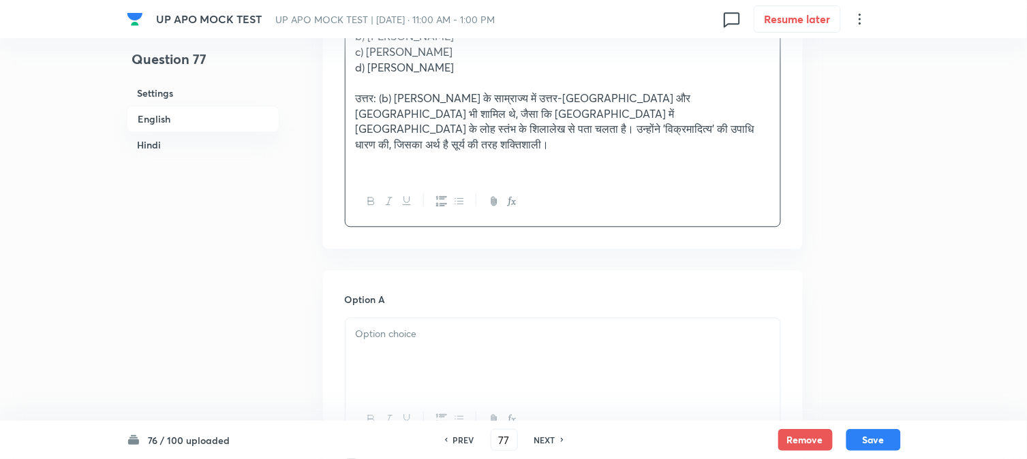
click at [398, 345] on div at bounding box center [563, 356] width 435 height 76
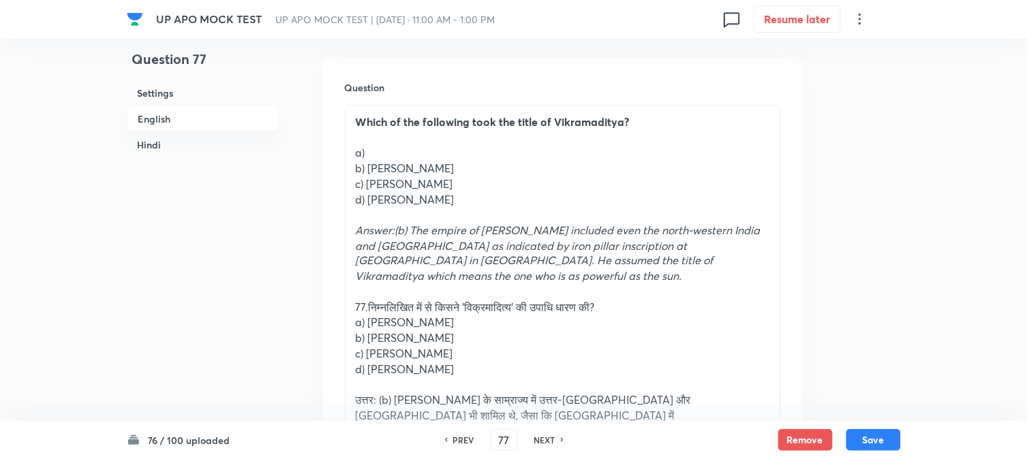
drag, startPoint x: 386, startPoint y: 168, endPoint x: 457, endPoint y: 172, distance: 71.0
click at [459, 172] on p "b) [PERSON_NAME]" at bounding box center [563, 169] width 414 height 16
drag, startPoint x: 387, startPoint y: 173, endPoint x: 378, endPoint y: 166, distance: 11.2
click at [386, 172] on p "b) [PERSON_NAME]" at bounding box center [563, 169] width 414 height 16
drag, startPoint x: 371, startPoint y: 165, endPoint x: 477, endPoint y: 167, distance: 106.3
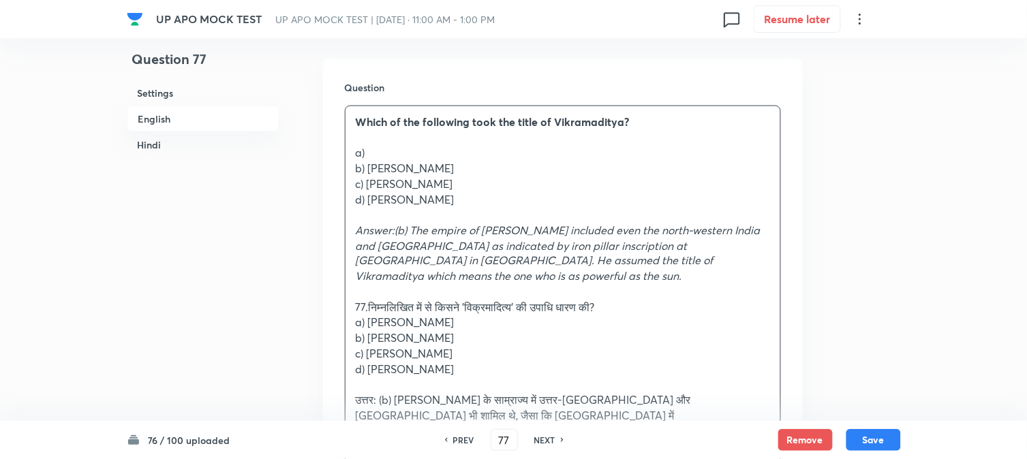
click at [477, 167] on p "b) [PERSON_NAME]" at bounding box center [563, 169] width 414 height 16
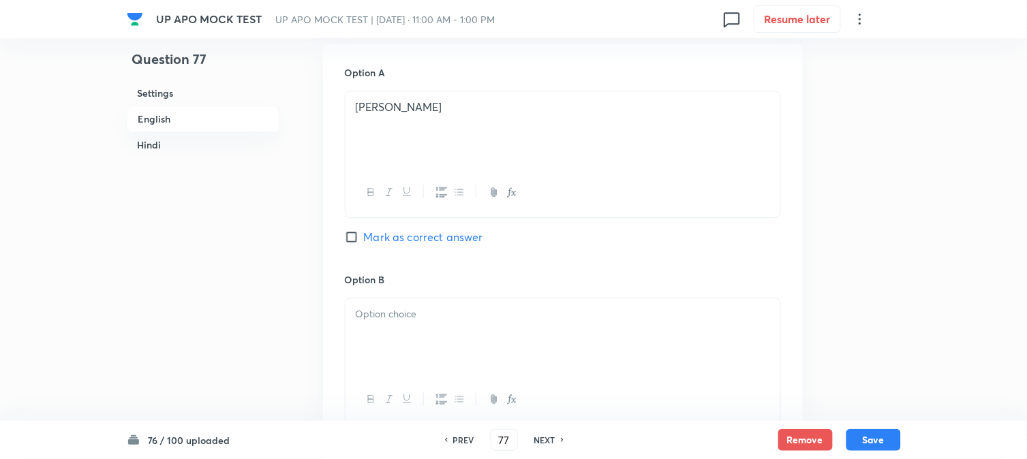
click at [395, 315] on div at bounding box center [563, 336] width 435 height 76
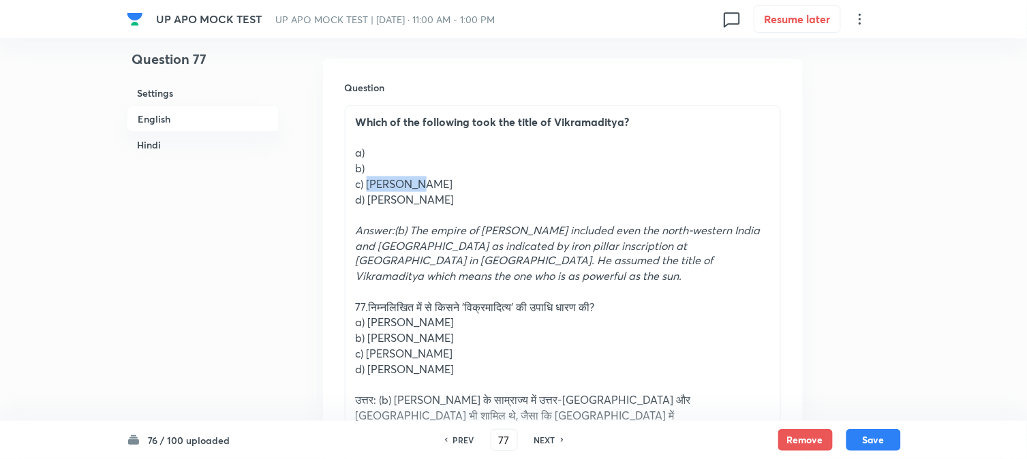
drag, startPoint x: 370, startPoint y: 181, endPoint x: 462, endPoint y: 179, distance: 92.0
click at [462, 179] on p "c) [PERSON_NAME]" at bounding box center [563, 185] width 414 height 16
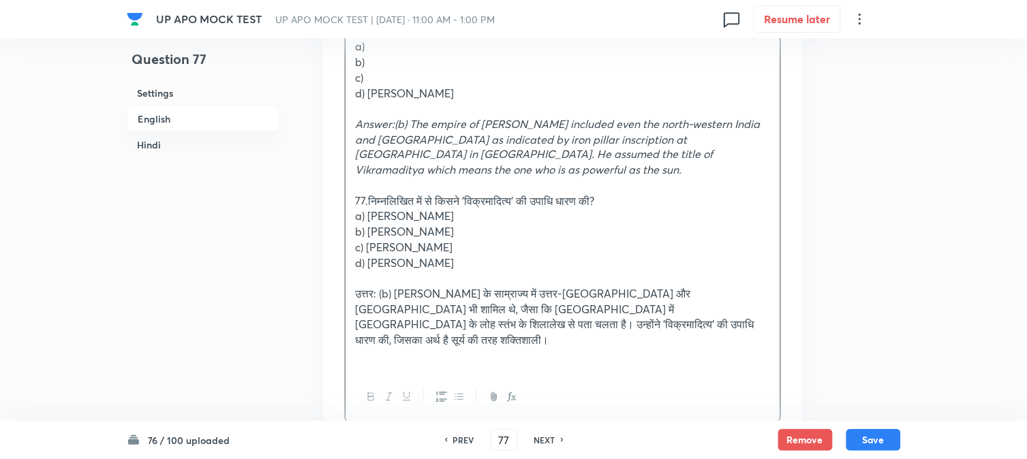
scroll to position [1084, 0]
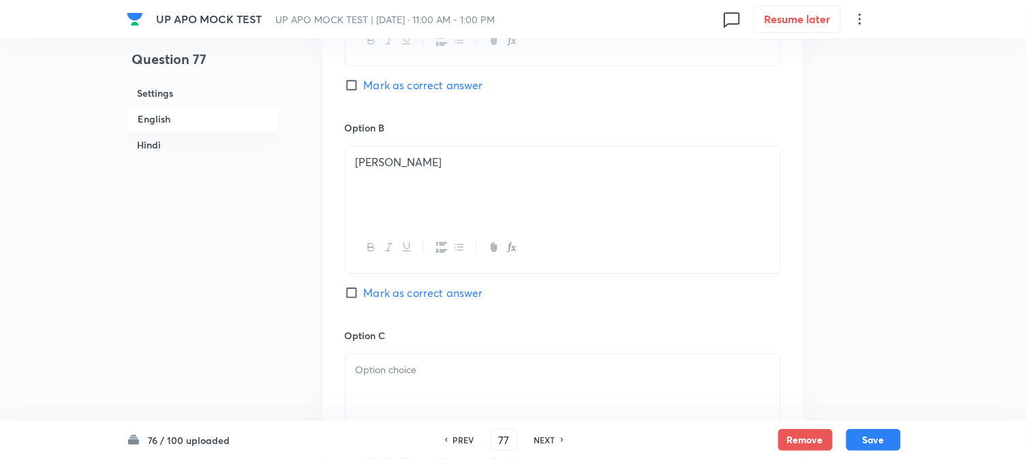
click at [418, 285] on span "Mark as correct answer" at bounding box center [423, 293] width 119 height 16
click at [364, 286] on input "Mark as correct answer" at bounding box center [354, 293] width 19 height 14
checkbox input "true"
click at [404, 354] on div at bounding box center [563, 392] width 435 height 76
checkbox input "true"
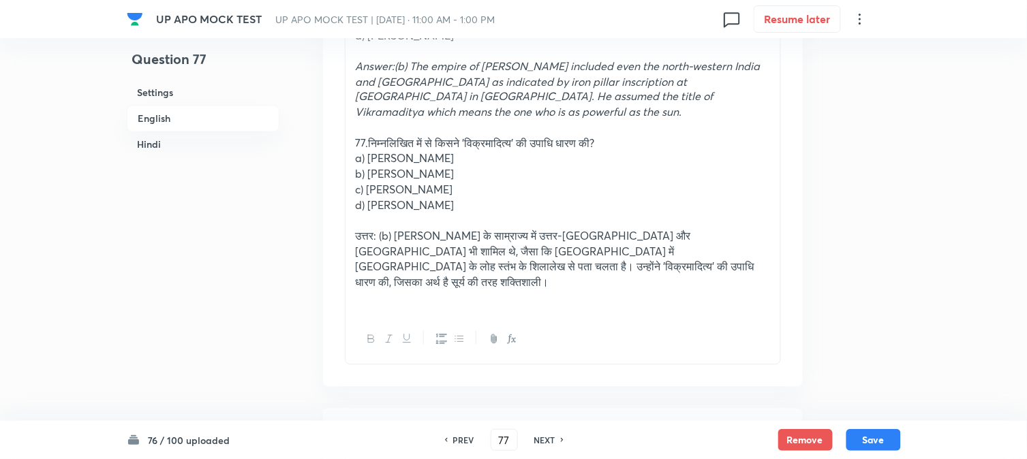
scroll to position [478, 0]
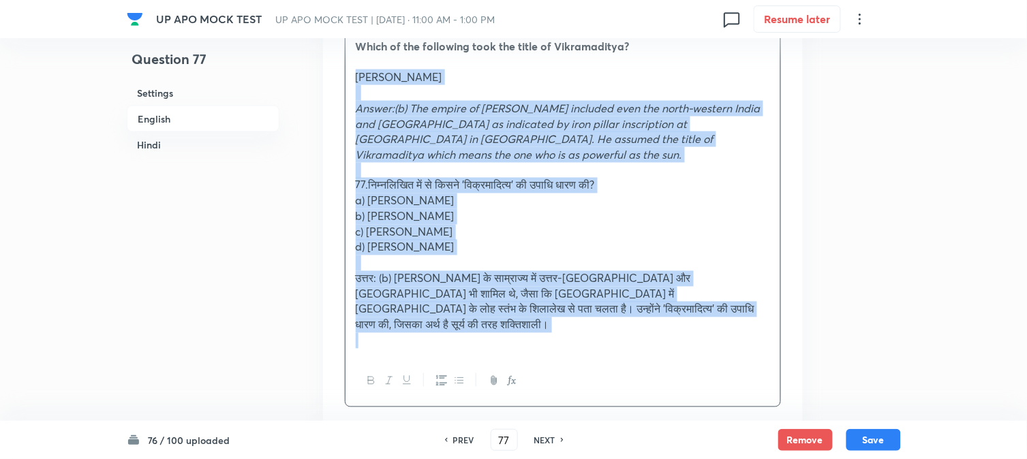
drag, startPoint x: 368, startPoint y: 120, endPoint x: 784, endPoint y: 351, distance: 476.2
click at [793, 362] on div "Question Which of the following took the title of Vikramaditya? [PERSON_NAME]:(…" at bounding box center [563, 206] width 480 height 446
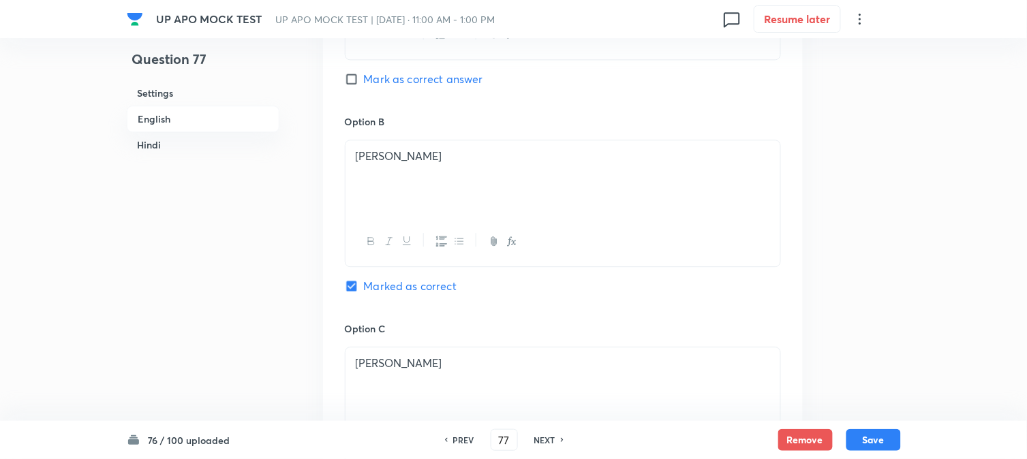
scroll to position [1084, 0]
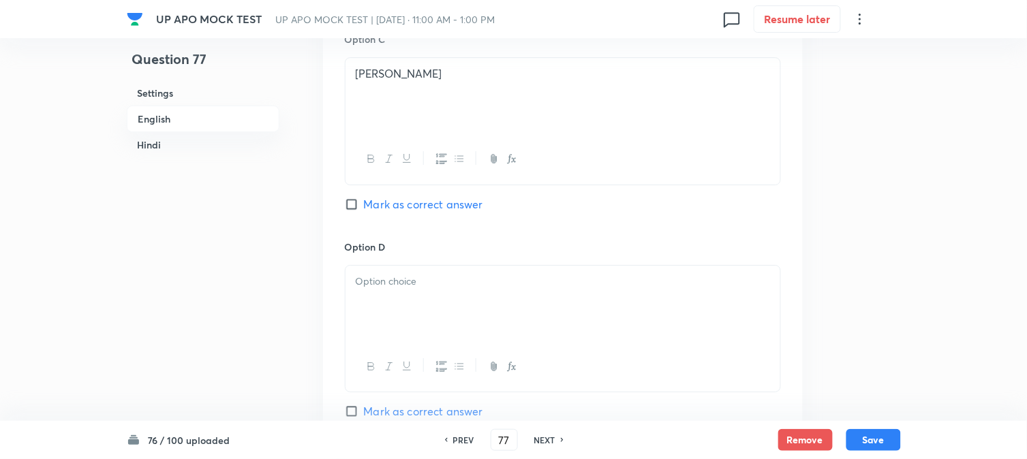
click at [379, 310] on div at bounding box center [563, 304] width 435 height 76
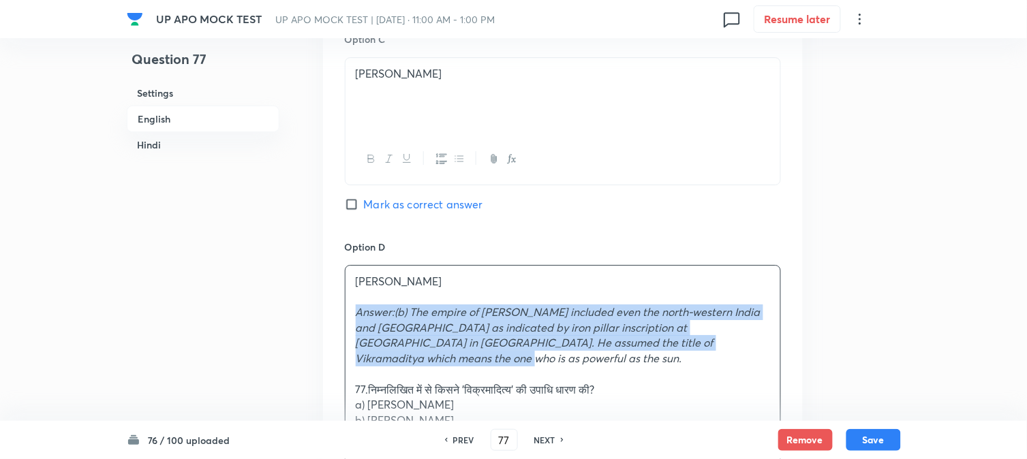
drag, startPoint x: 353, startPoint y: 309, endPoint x: 765, endPoint y: 344, distance: 413.8
click at [765, 344] on div "[PERSON_NAME]:(b) The empire of [PERSON_NAME] included even the north-western I…" at bounding box center [563, 413] width 435 height 295
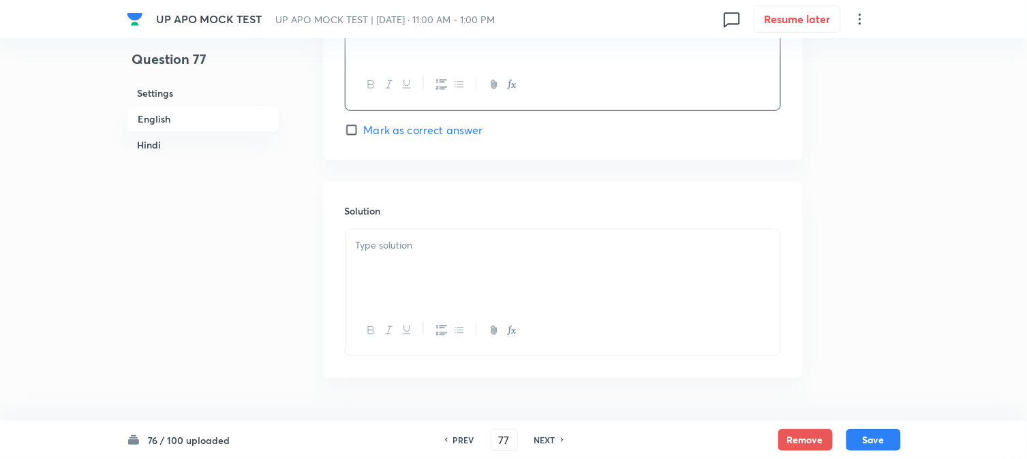
click at [378, 268] on div at bounding box center [563, 268] width 435 height 76
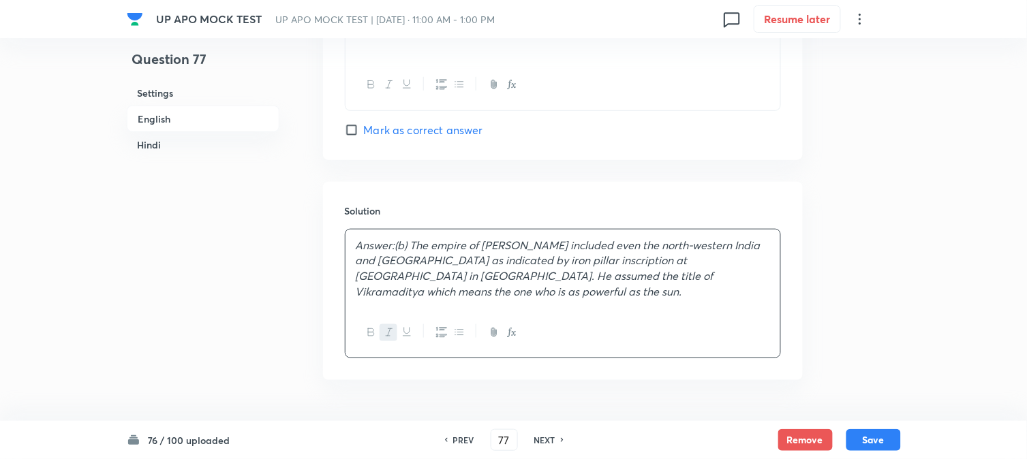
scroll to position [1235, 0]
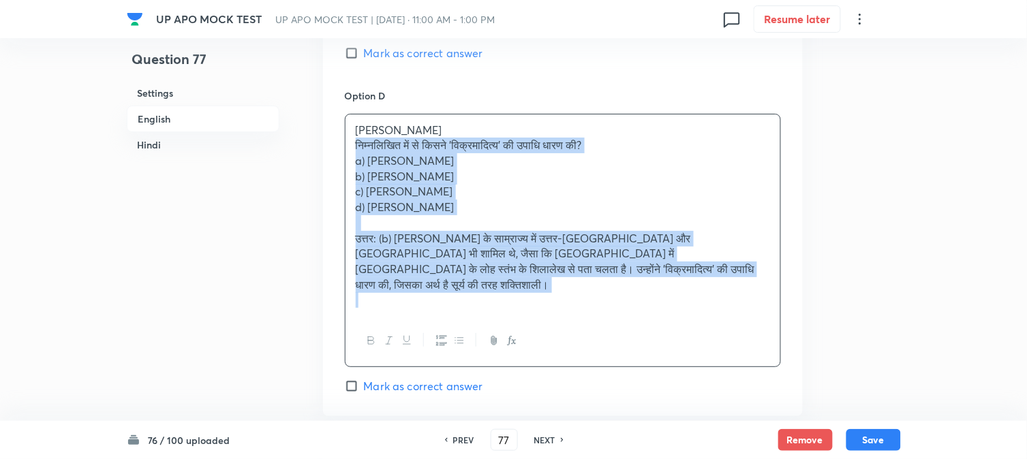
drag, startPoint x: 370, startPoint y: 198, endPoint x: 802, endPoint y: 307, distance: 445.8
click at [826, 339] on div "Question 77 Settings English Hindi Settings Type Single choice correct 4 option…" at bounding box center [514, 451] width 774 height 3240
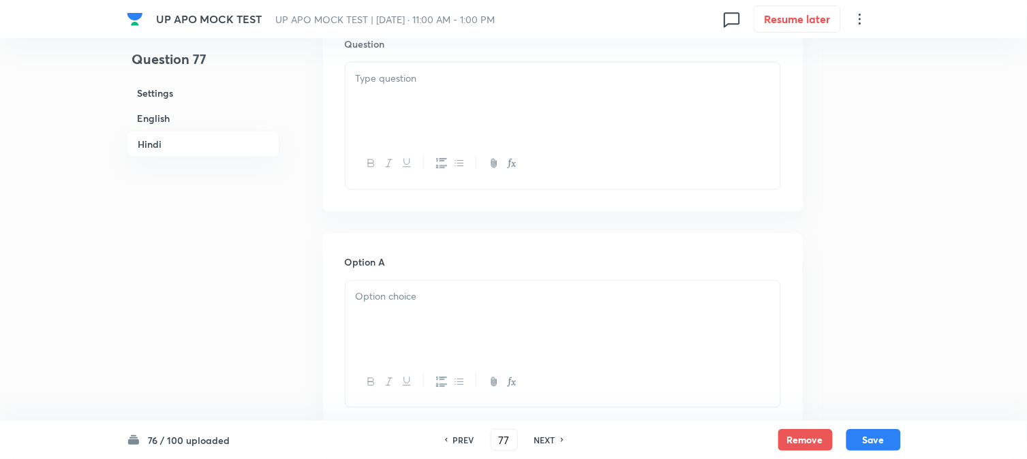
scroll to position [1841, 0]
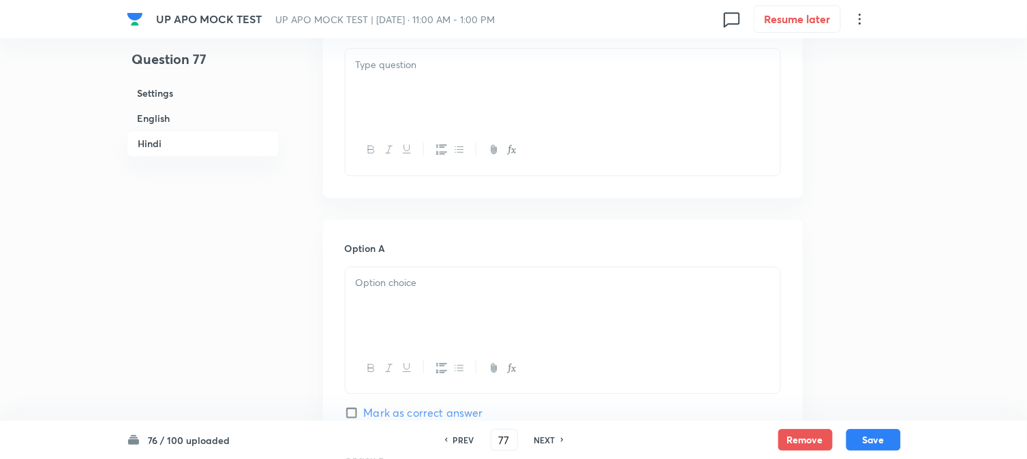
click at [384, 83] on div at bounding box center [563, 87] width 435 height 76
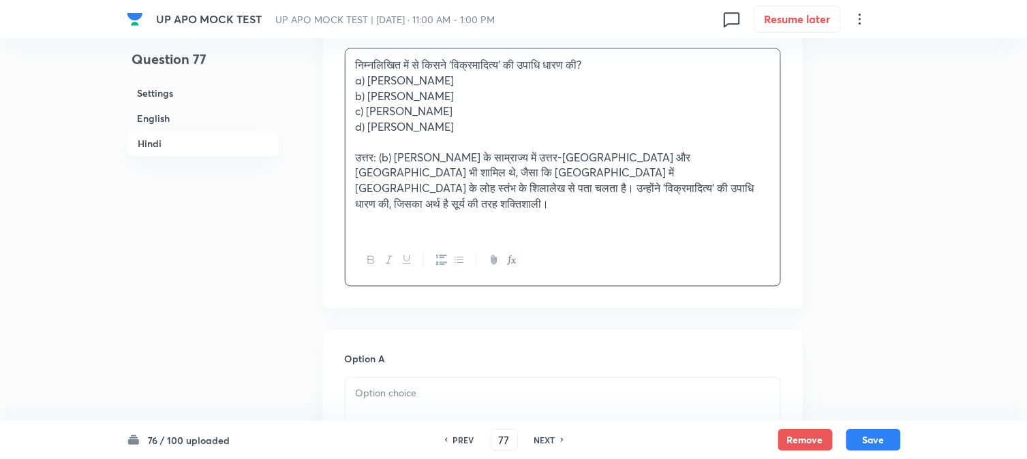
drag, startPoint x: 373, startPoint y: 78, endPoint x: 468, endPoint y: 84, distance: 94.2
click at [466, 79] on p "a) [PERSON_NAME]" at bounding box center [563, 81] width 414 height 16
click at [392, 386] on p at bounding box center [563, 394] width 414 height 16
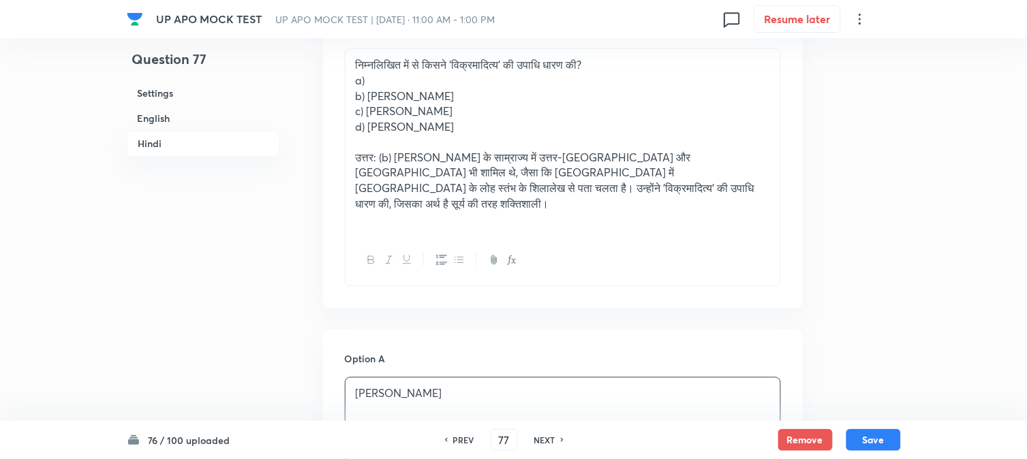
drag, startPoint x: 371, startPoint y: 91, endPoint x: 468, endPoint y: 106, distance: 98.6
click at [504, 95] on p "b) [PERSON_NAME]" at bounding box center [563, 97] width 414 height 16
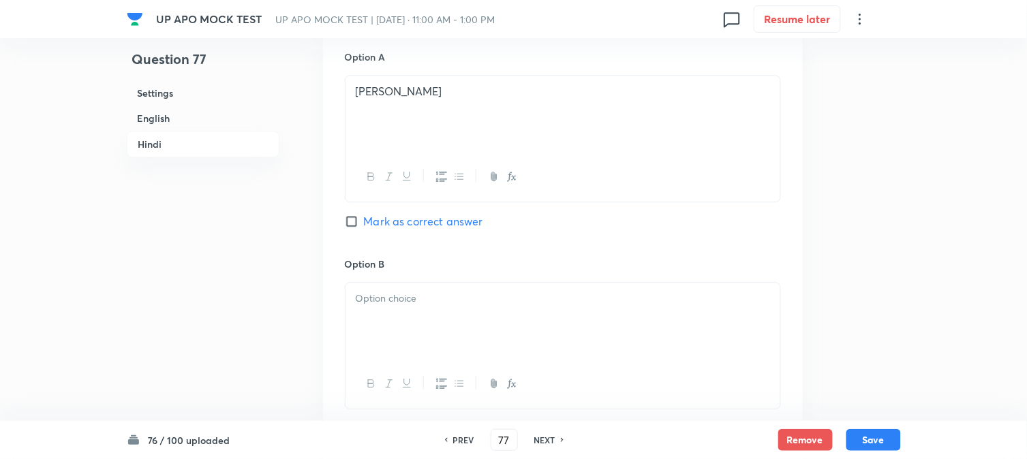
click at [380, 301] on div at bounding box center [563, 321] width 435 height 76
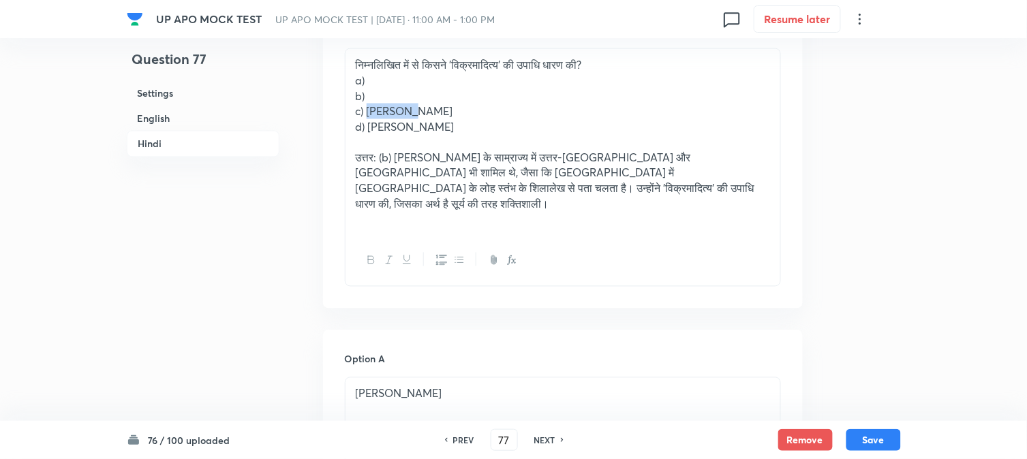
drag, startPoint x: 369, startPoint y: 106, endPoint x: 438, endPoint y: 106, distance: 68.8
click at [438, 106] on p "c) [PERSON_NAME]" at bounding box center [563, 112] width 414 height 16
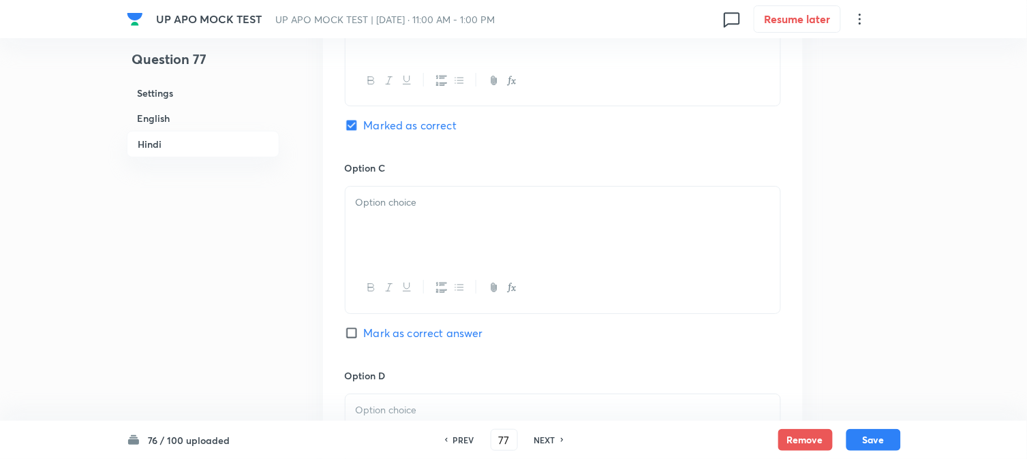
click at [385, 241] on div at bounding box center [563, 225] width 435 height 76
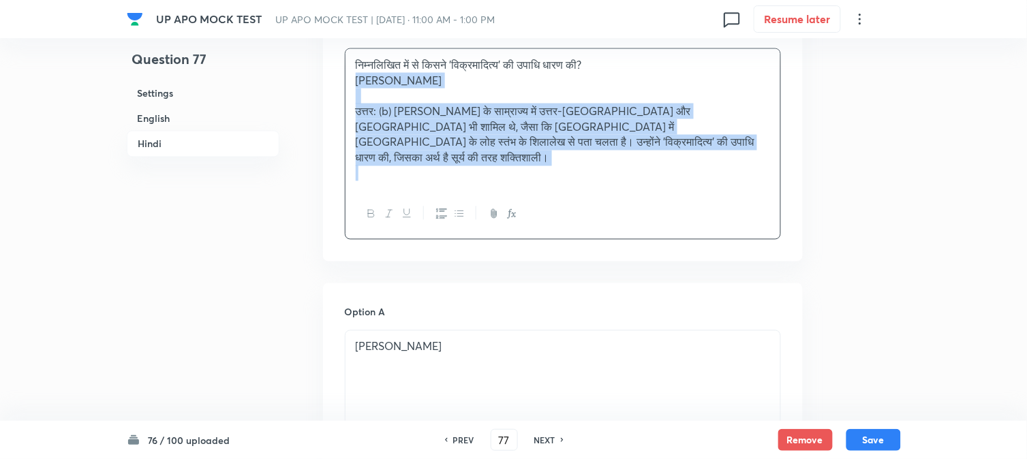
drag, startPoint x: 370, startPoint y: 127, endPoint x: 789, endPoint y: 188, distance: 423.6
click at [789, 188] on div "Question निम्नलिखित में से किसने 'विक्रमादित्य' की उपाधि धारण की? [PERSON_NAME]…" at bounding box center [563, 131] width 480 height 260
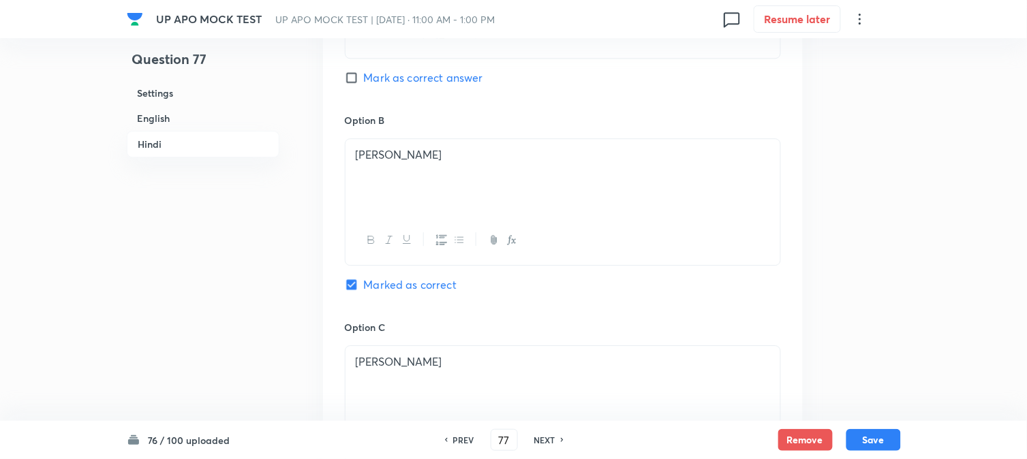
scroll to position [2598, 0]
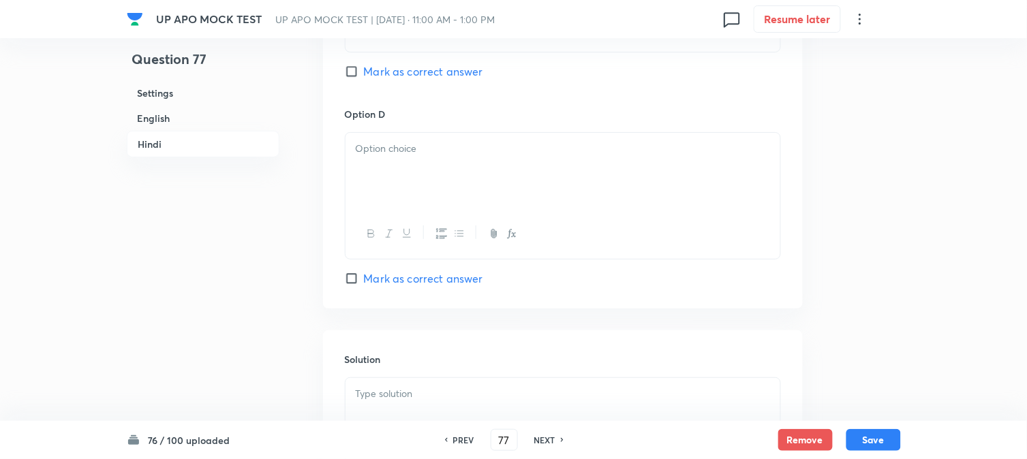
drag, startPoint x: 382, startPoint y: 183, endPoint x: 371, endPoint y: 182, distance: 10.9
click at [378, 184] on div at bounding box center [563, 171] width 435 height 76
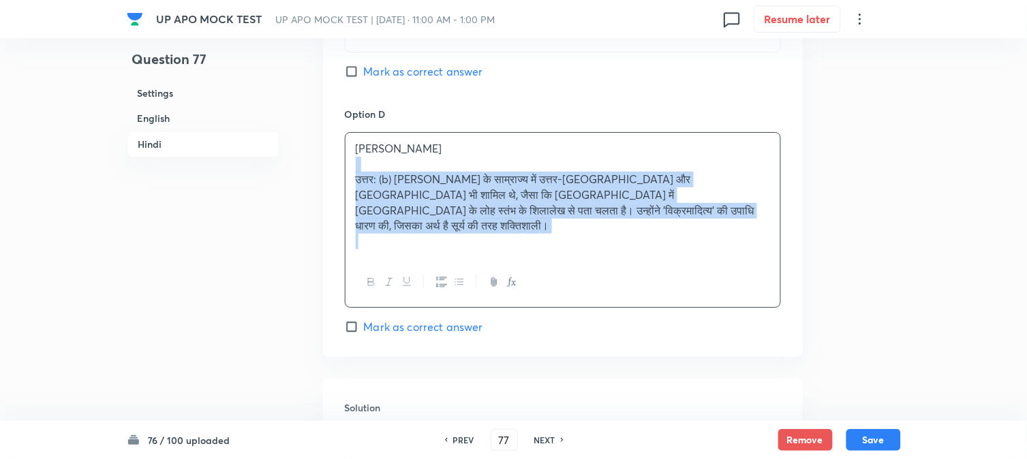
drag, startPoint x: 352, startPoint y: 172, endPoint x: 737, endPoint y: 251, distance: 392.4
click at [737, 251] on div "[PERSON_NAME] उत्तर: (b) [PERSON_NAME] के साम्राज्य में उत्तर-[GEOGRAPHIC_DATA]…" at bounding box center [563, 220] width 436 height 176
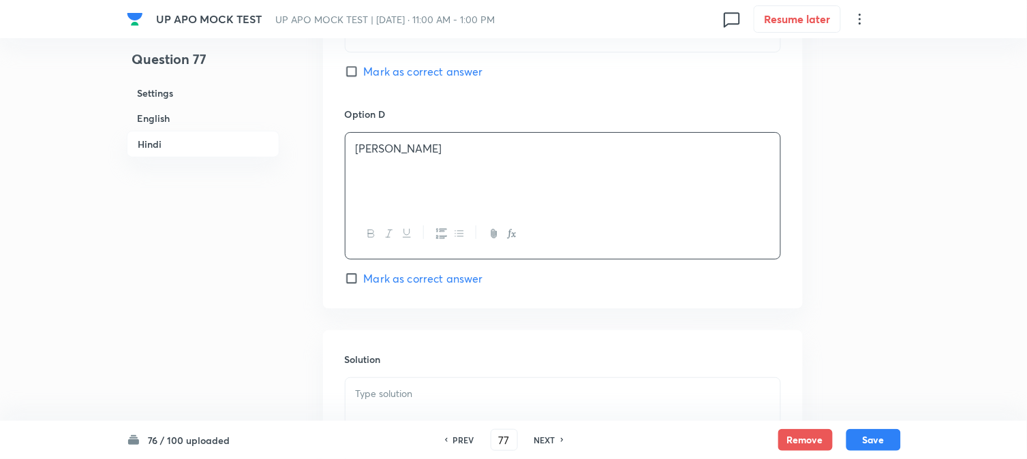
click at [389, 414] on div at bounding box center [563, 416] width 435 height 76
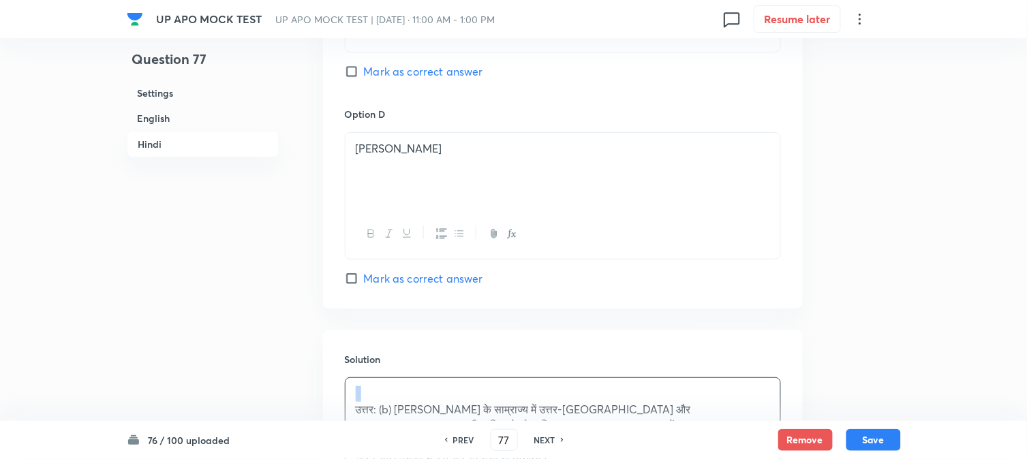
drag, startPoint x: 352, startPoint y: 412, endPoint x: 348, endPoint y: 397, distance: 14.7
click at [348, 397] on div "उत्तर: (b) [PERSON_NAME] के साम्राज्य में उत्तर-[GEOGRAPHIC_DATA] और [GEOGRAPHI…" at bounding box center [563, 432] width 435 height 109
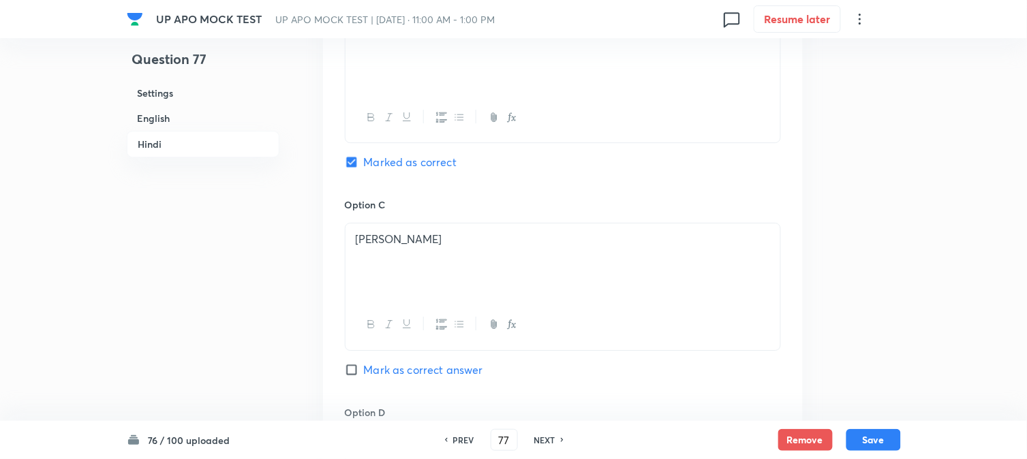
scroll to position [2295, 0]
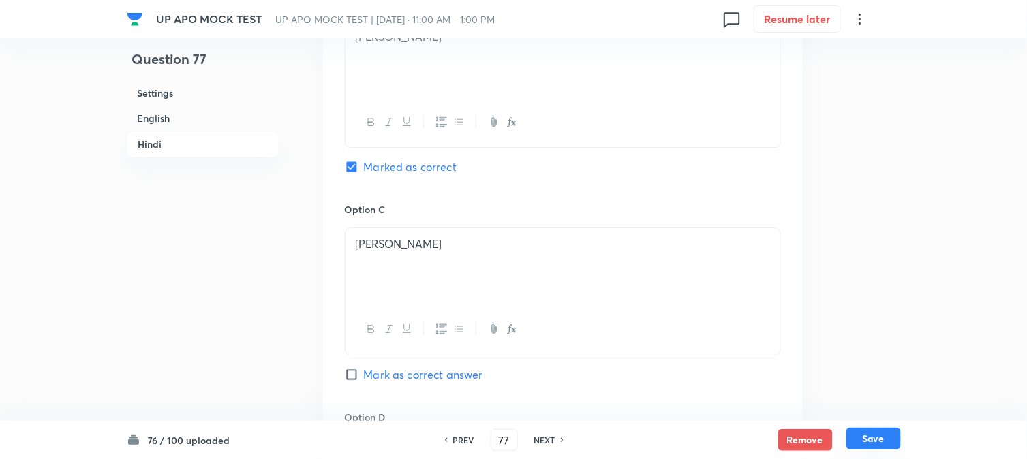
click at [885, 437] on button "Save" at bounding box center [873, 439] width 55 height 22
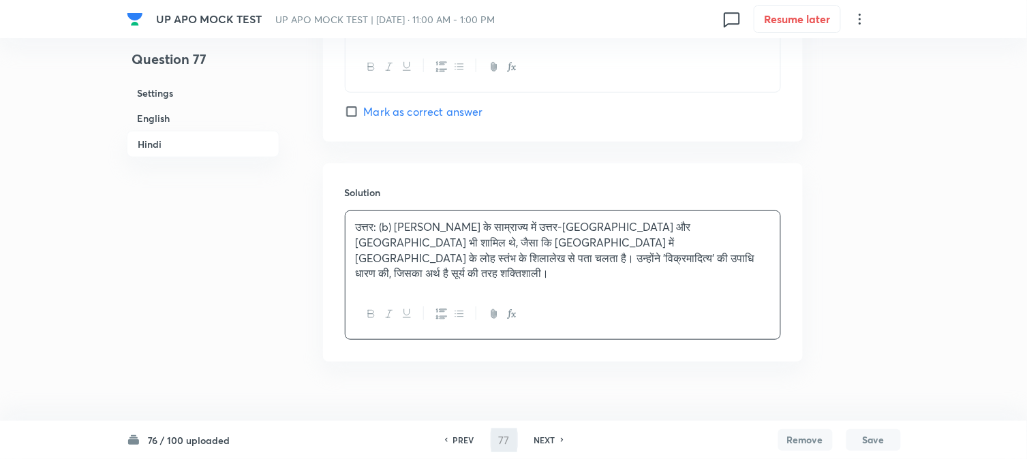
type input "78"
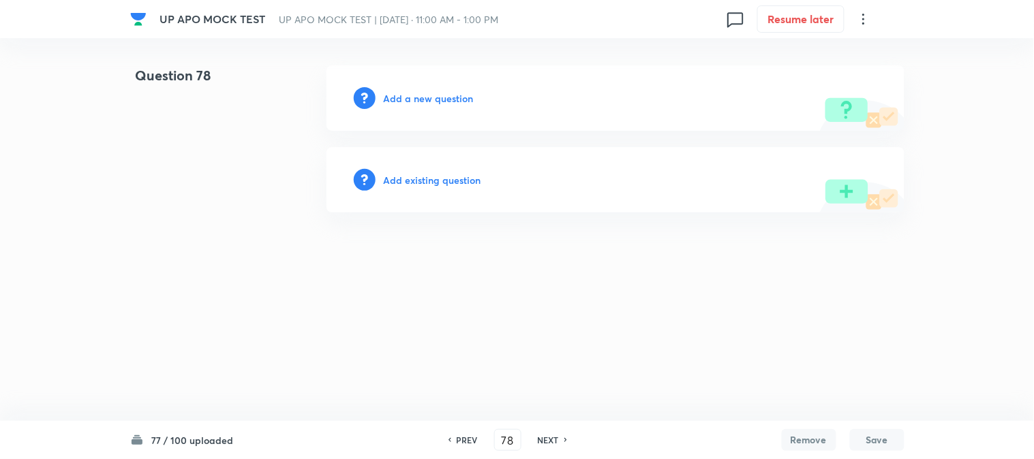
click at [457, 97] on h6 "Add a new question" at bounding box center [429, 98] width 90 height 14
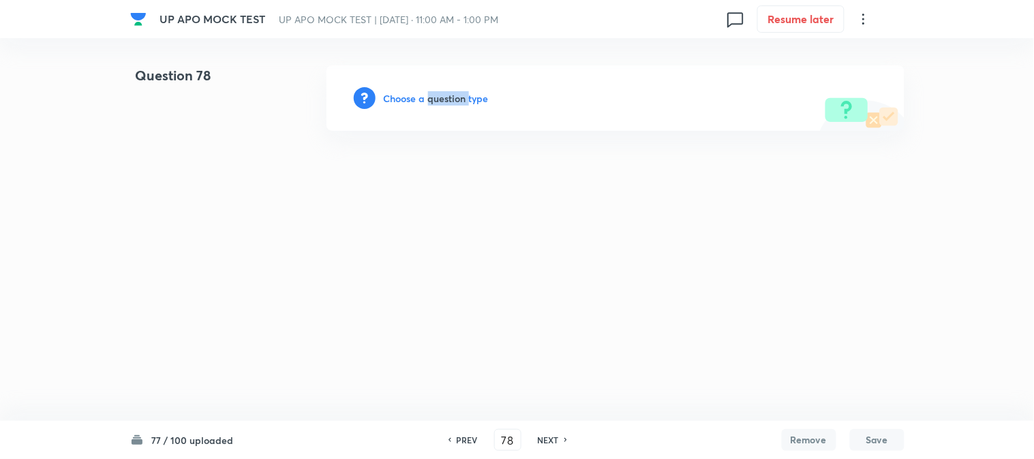
click at [457, 97] on h6 "Choose a question type" at bounding box center [436, 98] width 105 height 14
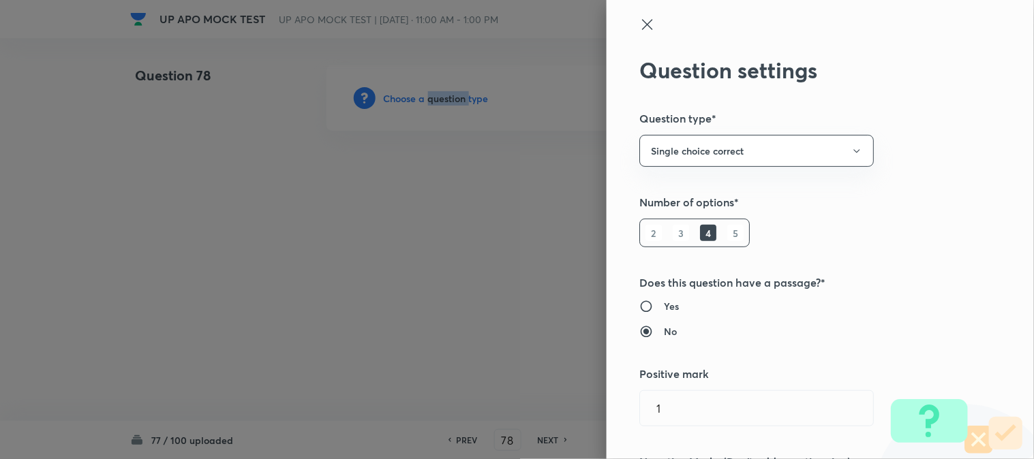
click at [457, 97] on div at bounding box center [517, 229] width 1034 height 459
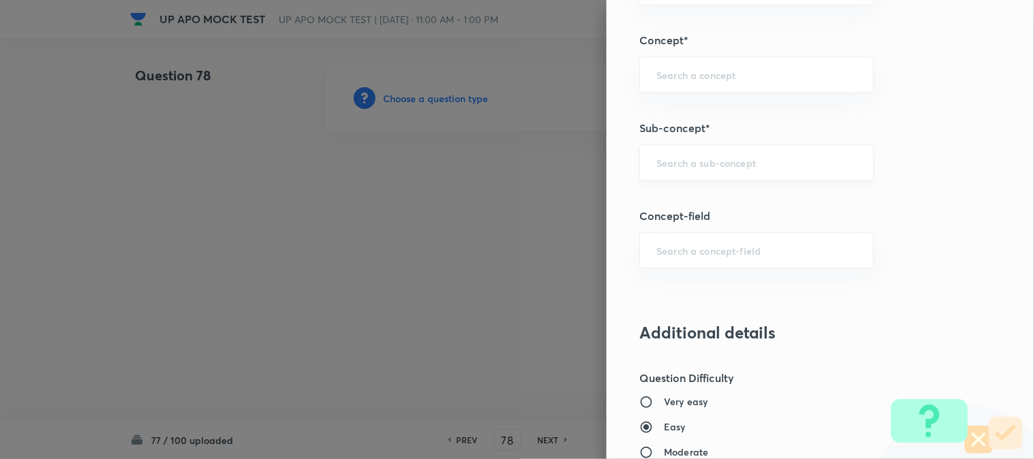
scroll to position [804, 0]
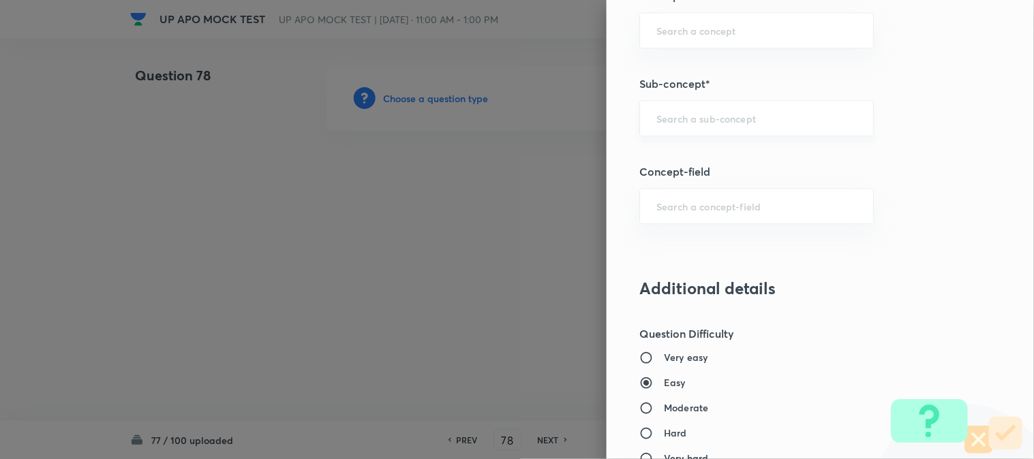
click at [709, 121] on div "​" at bounding box center [756, 118] width 234 height 36
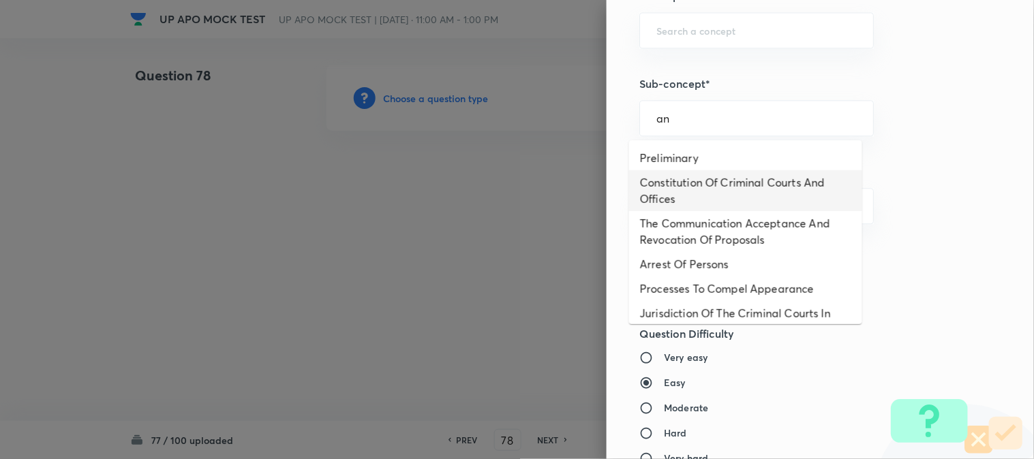
type input "a"
click at [724, 196] on li "Constitution Of Criminal Courts And Offices" at bounding box center [745, 190] width 233 height 41
type input "Constitution Of Criminal Courts And Offices"
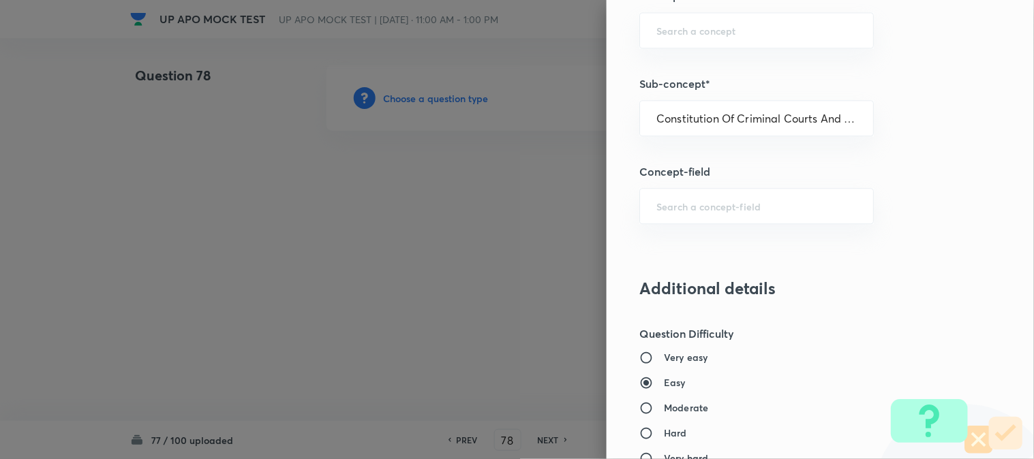
type input "Criminal Law"
type input "Criminal Procedure Code"
type input "Constitution Of Criminal Courts And Offices"
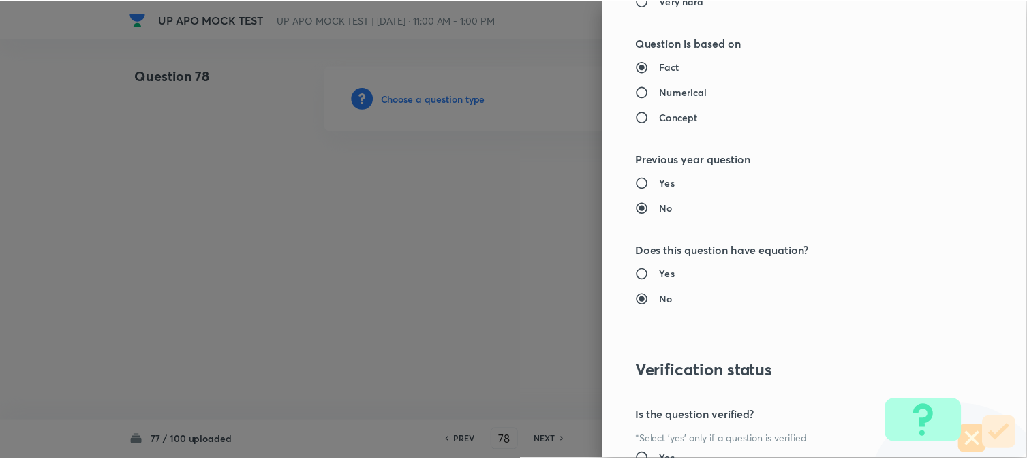
scroll to position [1398, 0]
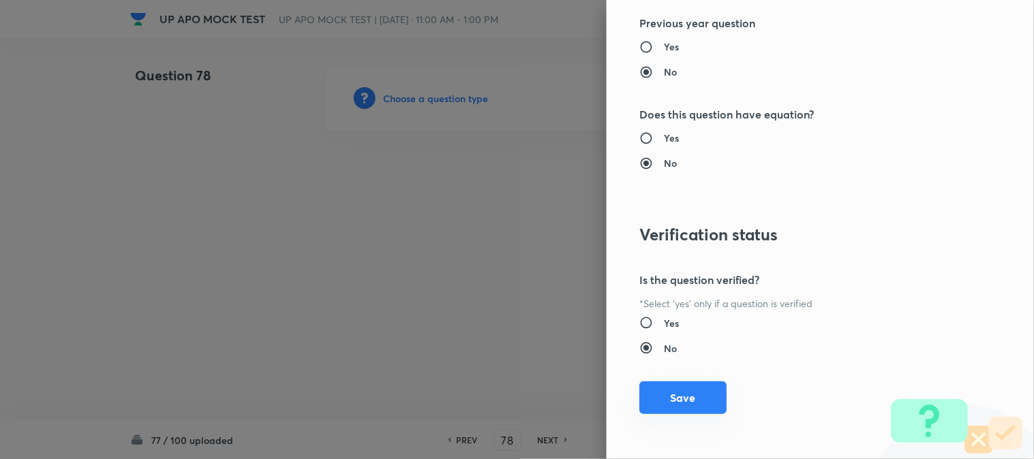
click at [679, 405] on button "Save" at bounding box center [682, 398] width 87 height 33
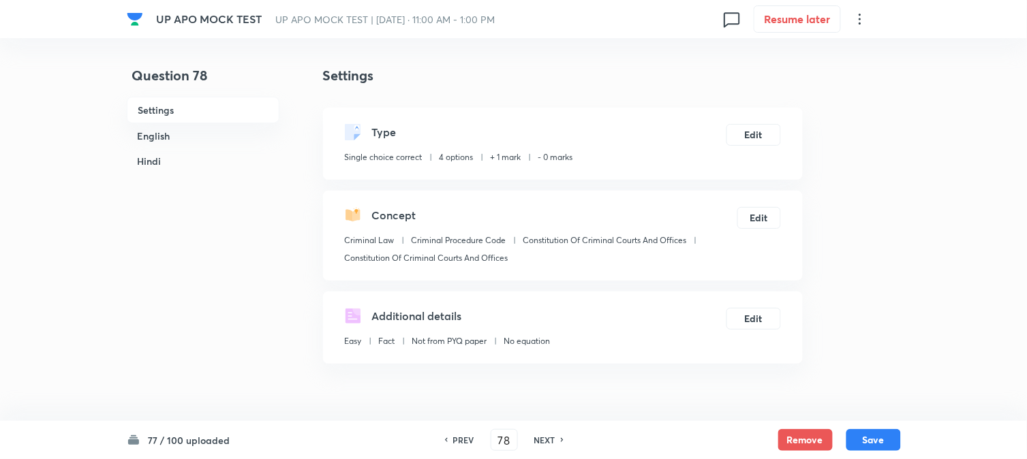
scroll to position [402, 0]
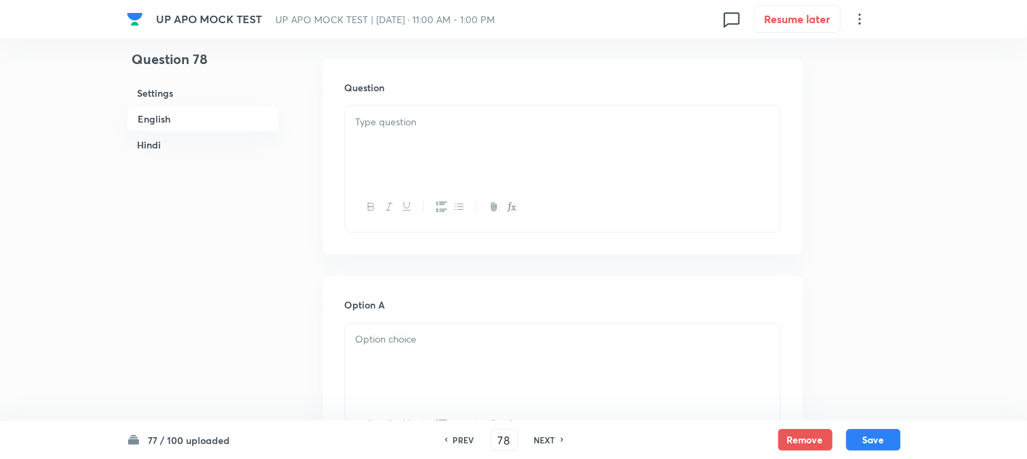
click at [414, 145] on div at bounding box center [563, 144] width 435 height 76
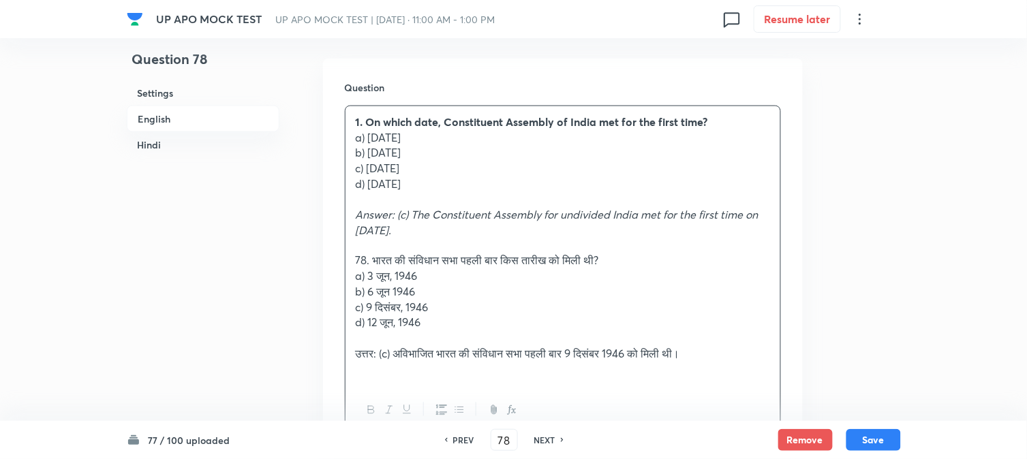
drag, startPoint x: 369, startPoint y: 119, endPoint x: 349, endPoint y: 119, distance: 19.8
click at [368, 119] on strong "1. On which date, Constituent Assembly of India met for the first time?" at bounding box center [532, 121] width 352 height 14
drag, startPoint x: 354, startPoint y: 119, endPoint x: 338, endPoint y: 117, distance: 16.5
click at [338, 117] on div "Question 1. On which date, Constituent Assembly of India met for the first time…" at bounding box center [563, 259] width 480 height 400
drag, startPoint x: 369, startPoint y: 138, endPoint x: 496, endPoint y: 139, distance: 126.8
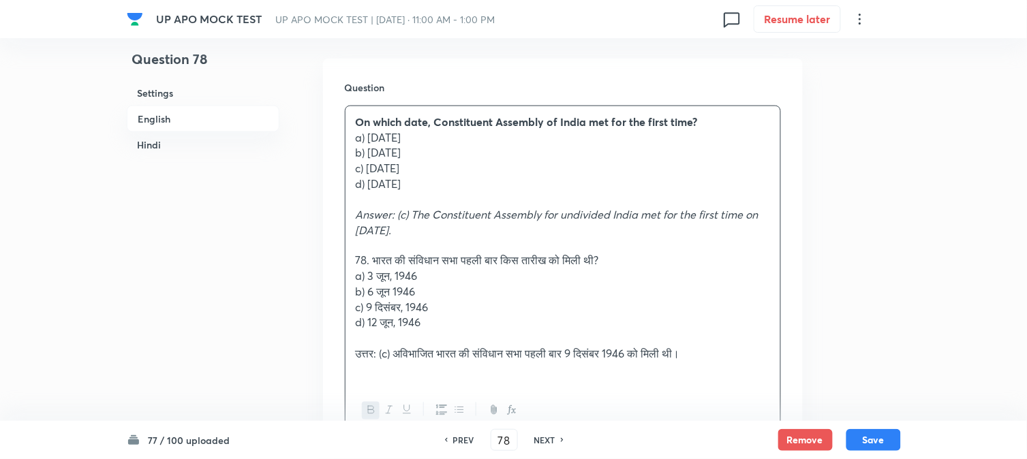
click at [496, 139] on p "a) [DATE]" at bounding box center [563, 138] width 414 height 16
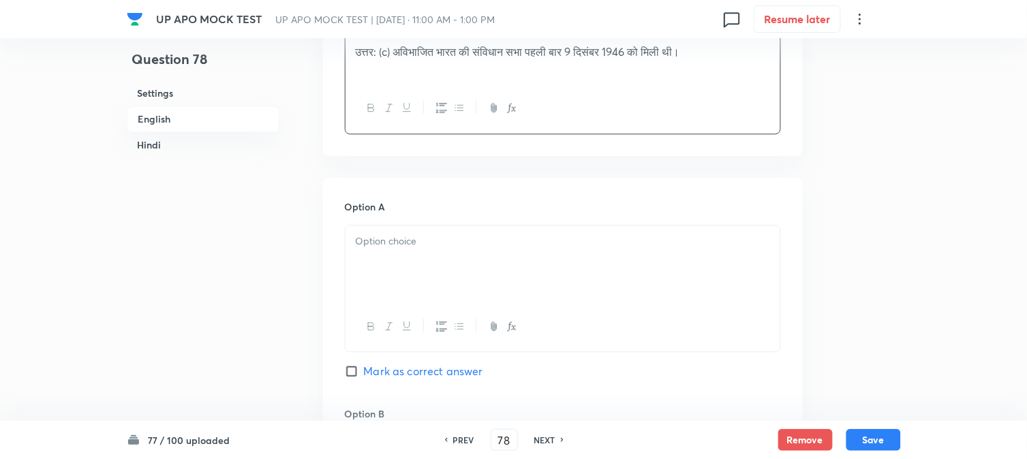
click at [391, 268] on div at bounding box center [563, 264] width 435 height 76
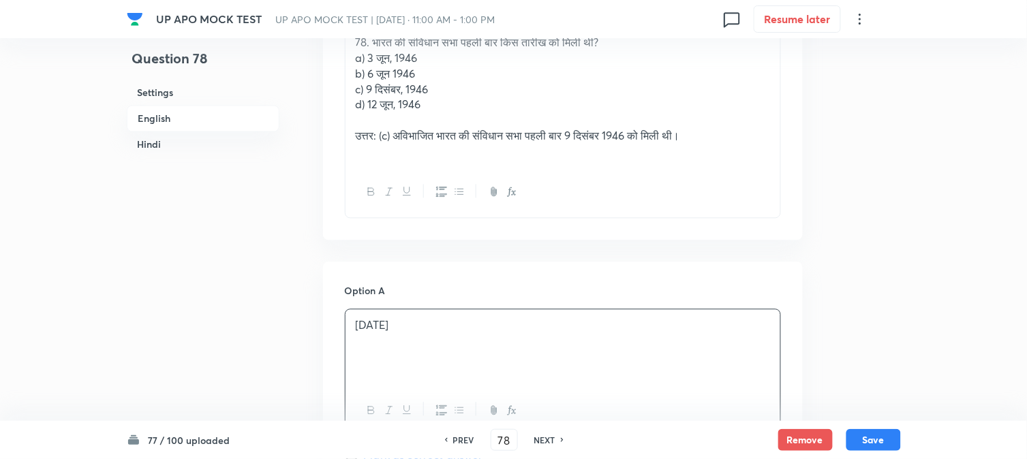
scroll to position [553, 0]
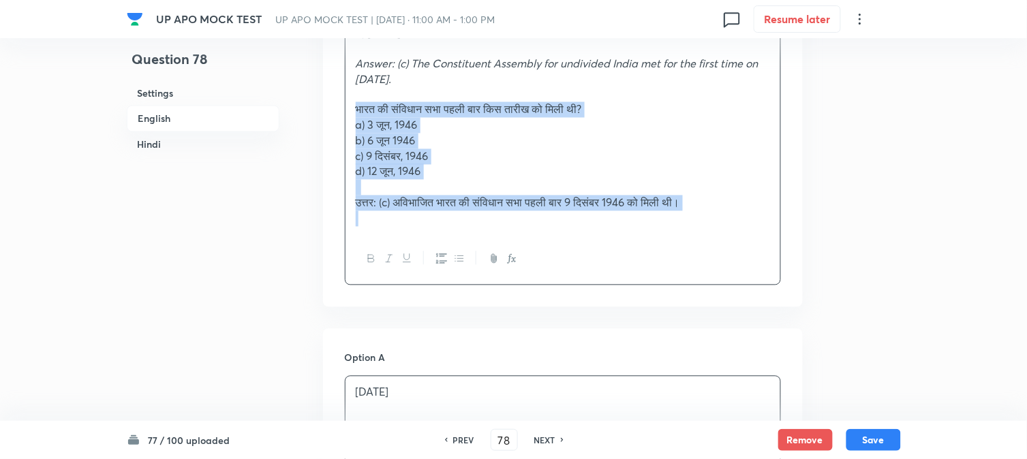
drag, startPoint x: 373, startPoint y: 105, endPoint x: 1030, endPoint y: 294, distance: 683.5
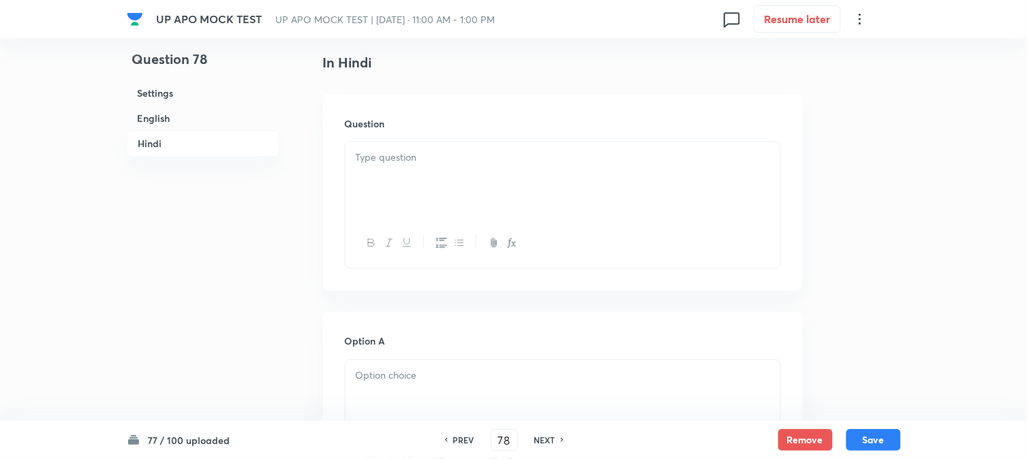
click at [393, 174] on div at bounding box center [563, 180] width 435 height 76
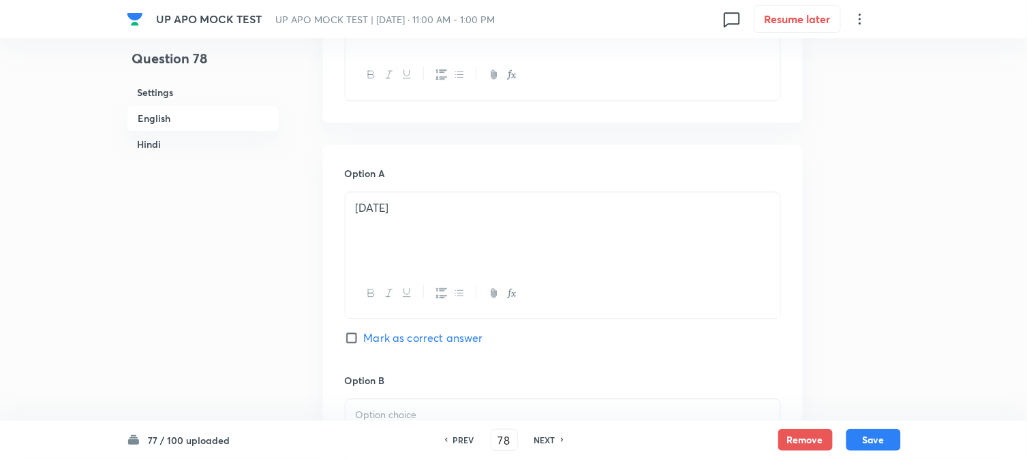
scroll to position [250, 0]
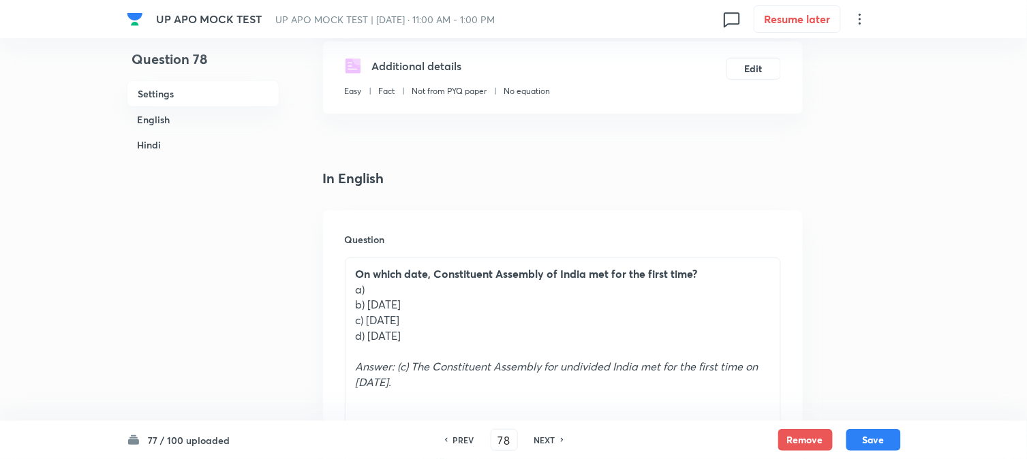
drag, startPoint x: 368, startPoint y: 305, endPoint x: 442, endPoint y: 305, distance: 73.6
click at [442, 305] on p "b) [DATE]" at bounding box center [563, 305] width 414 height 16
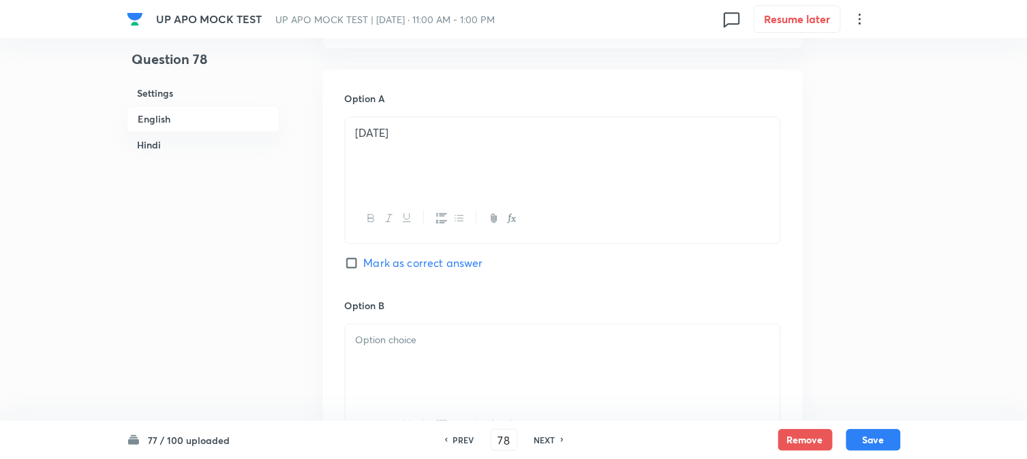
click at [380, 348] on p at bounding box center [563, 341] width 414 height 16
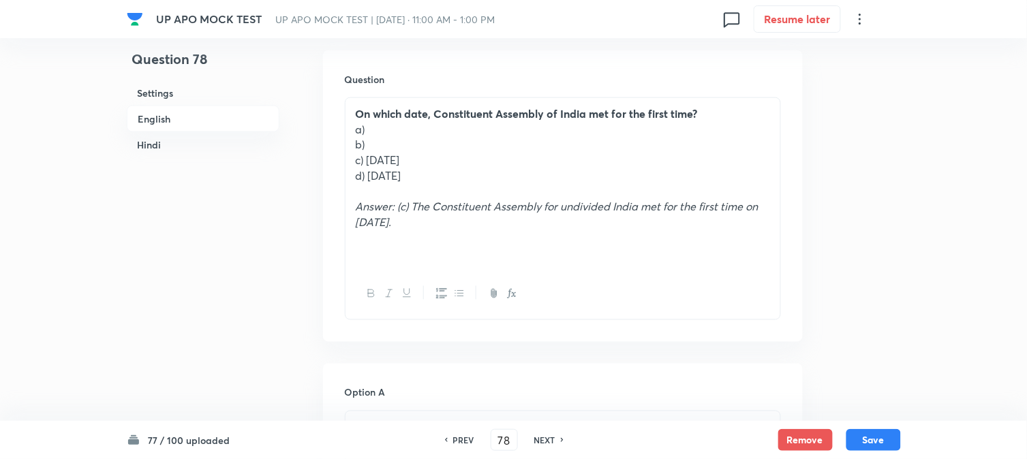
scroll to position [402, 0]
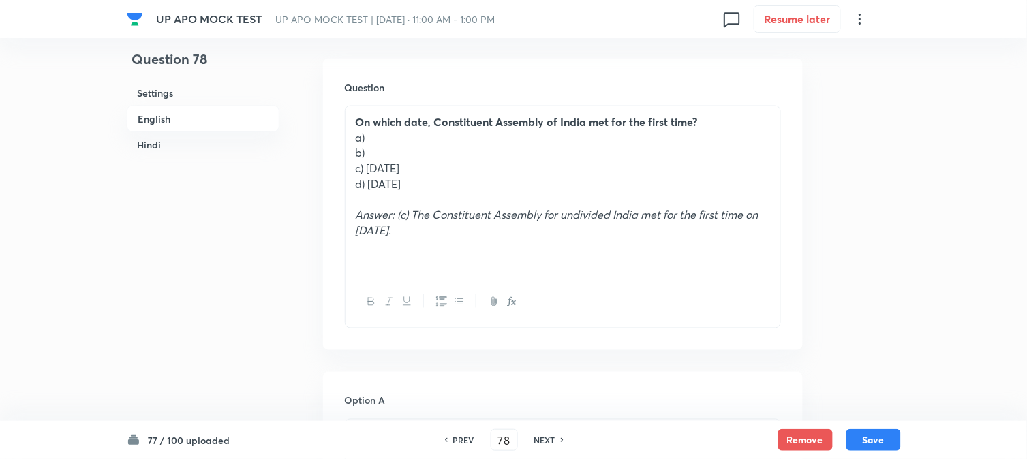
drag, startPoint x: 367, startPoint y: 172, endPoint x: 460, endPoint y: 171, distance: 93.4
click at [460, 171] on p "c) [DATE]" at bounding box center [563, 169] width 414 height 16
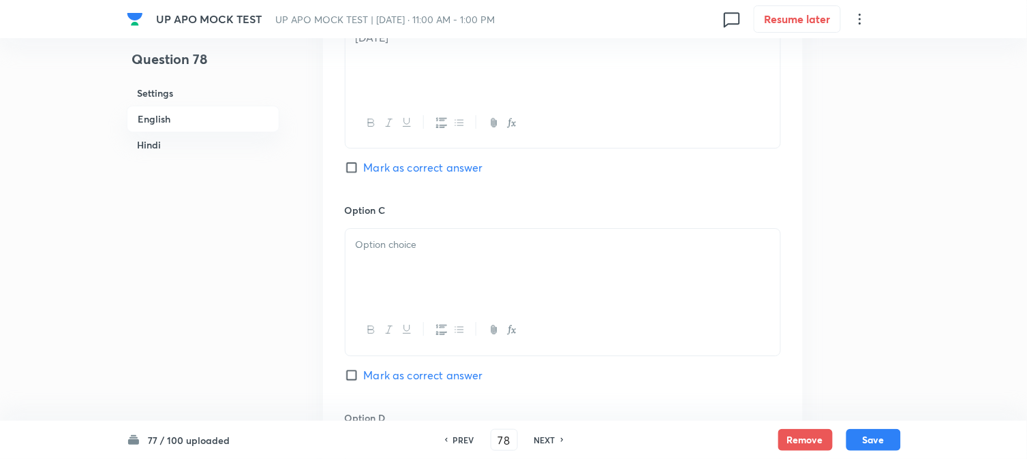
click at [377, 292] on div at bounding box center [563, 267] width 435 height 76
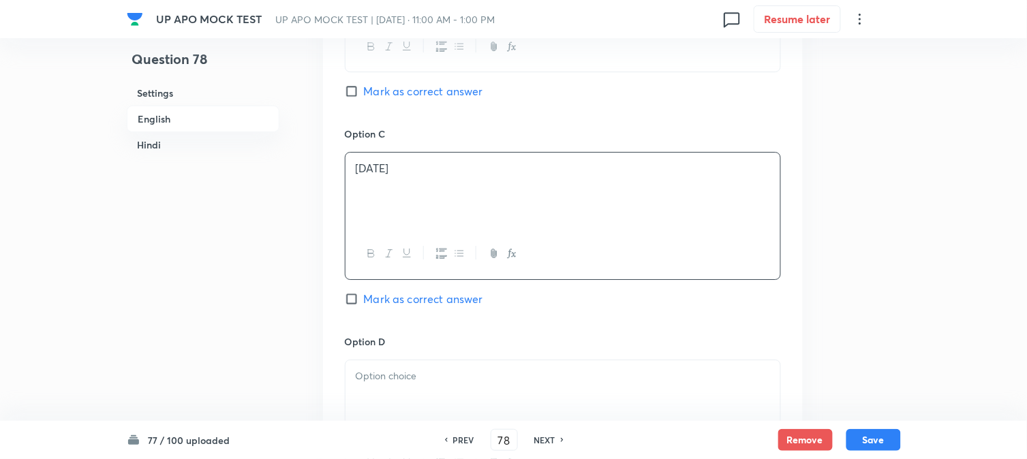
click at [425, 297] on span "Mark as correct answer" at bounding box center [423, 299] width 119 height 16
click at [364, 297] on input "Mark as correct answer" at bounding box center [354, 299] width 19 height 14
checkbox input "true"
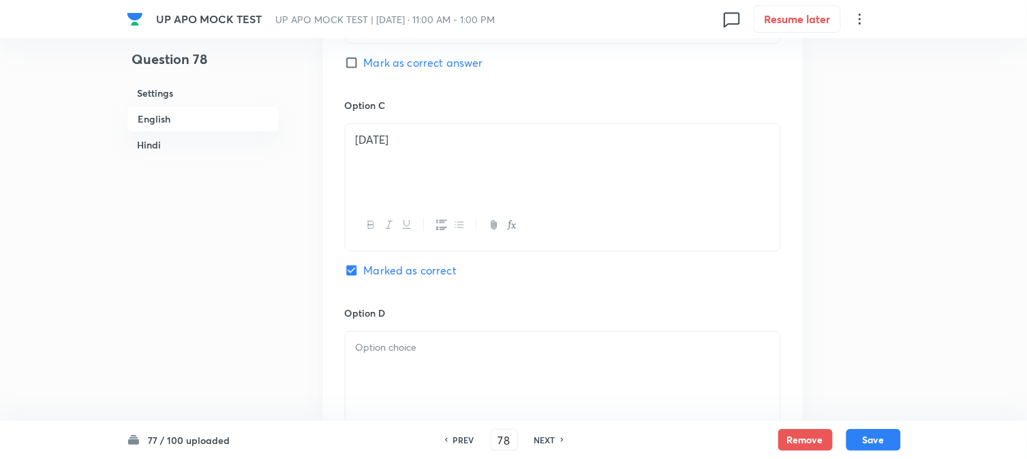
checkbox input "true"
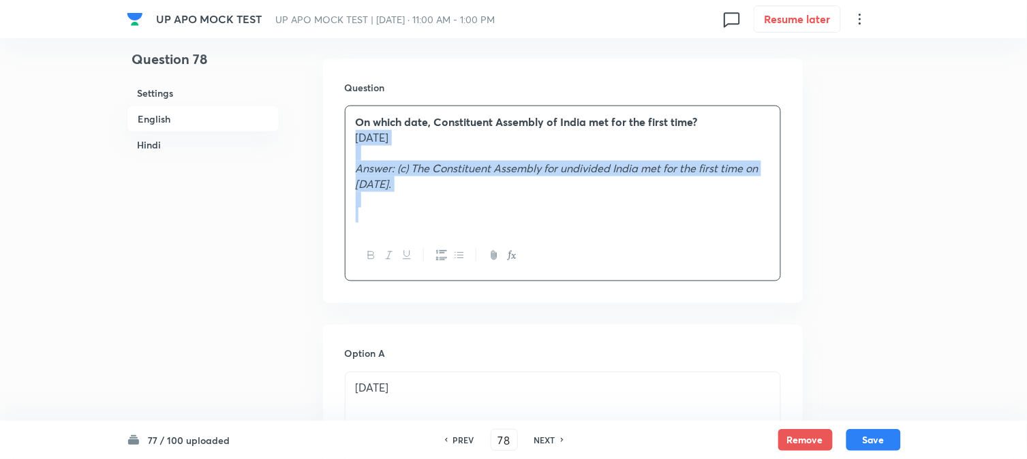
drag, startPoint x: 369, startPoint y: 185, endPoint x: 639, endPoint y: 241, distance: 275.5
click at [639, 241] on div "On which date, Constituent Assembly of India met for the first time? [DATE] Ans…" at bounding box center [563, 194] width 436 height 176
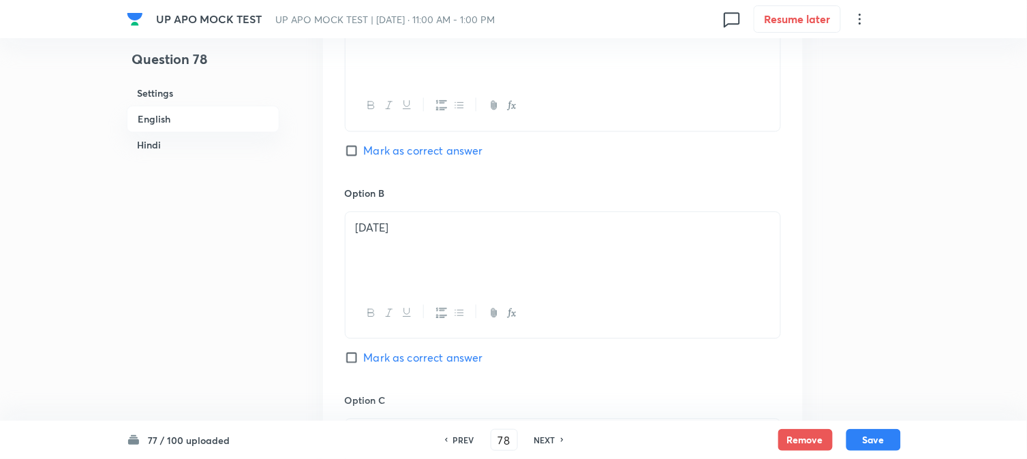
scroll to position [1007, 0]
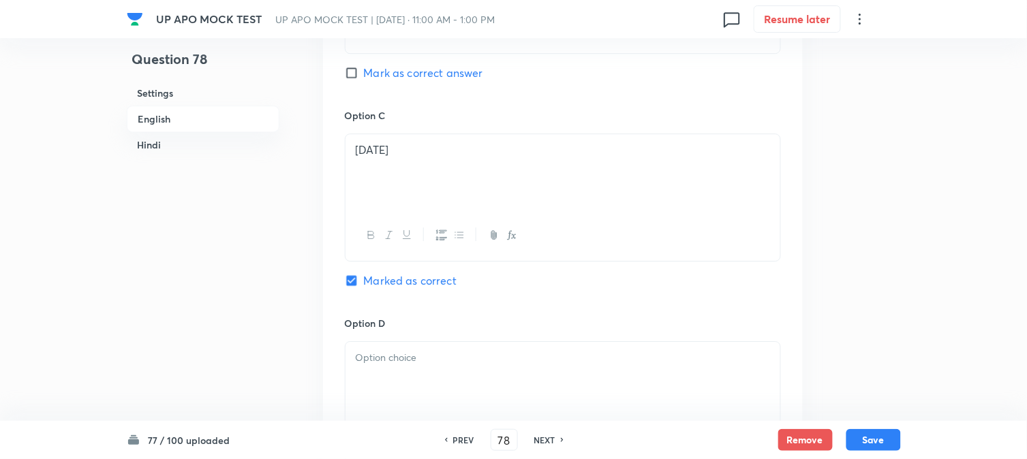
click at [372, 377] on div at bounding box center [563, 380] width 435 height 76
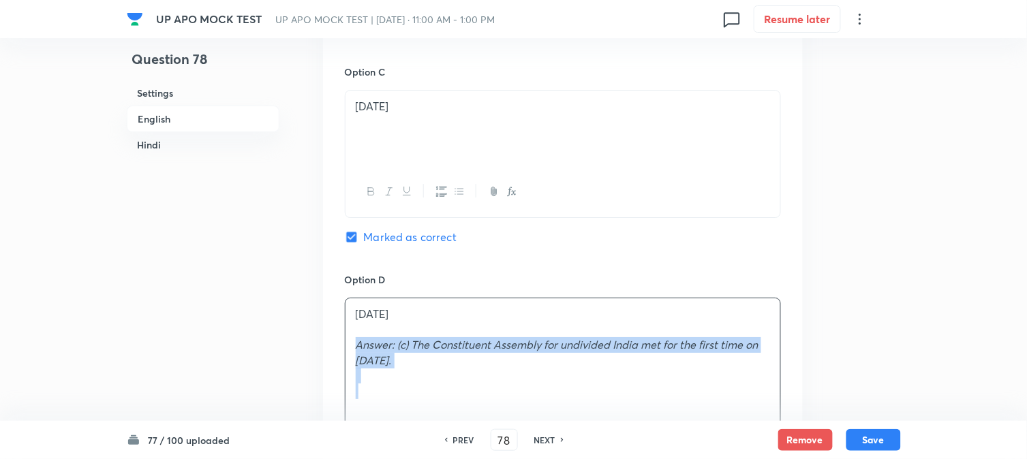
scroll to position [1204, 0]
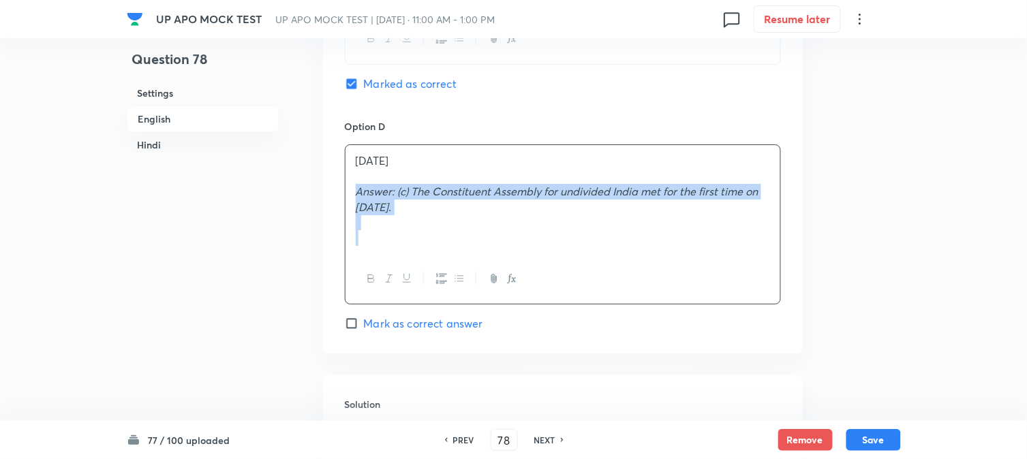
drag, startPoint x: 356, startPoint y: 385, endPoint x: 471, endPoint y: 212, distance: 207.5
click at [478, 211] on p "Answer: (c) The Constituent Assembly for undivided India met for the first time…" at bounding box center [563, 199] width 414 height 31
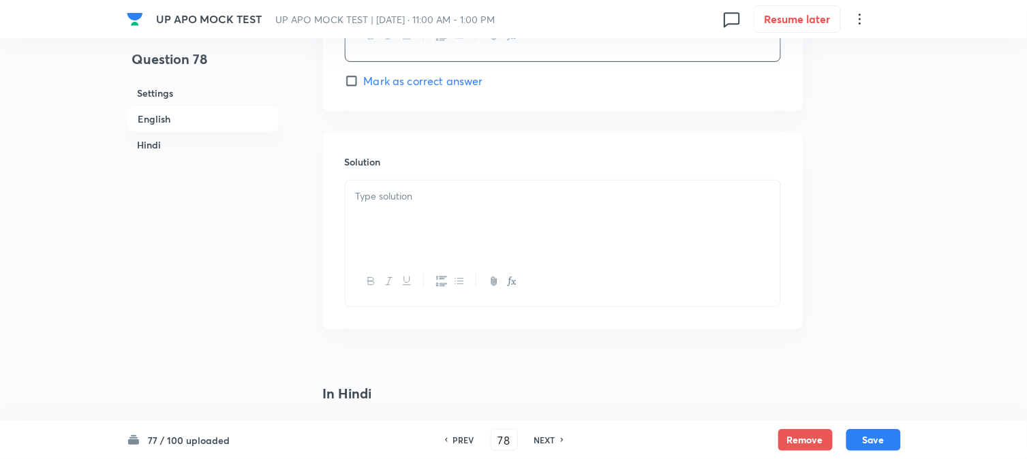
click at [389, 212] on div at bounding box center [563, 219] width 435 height 76
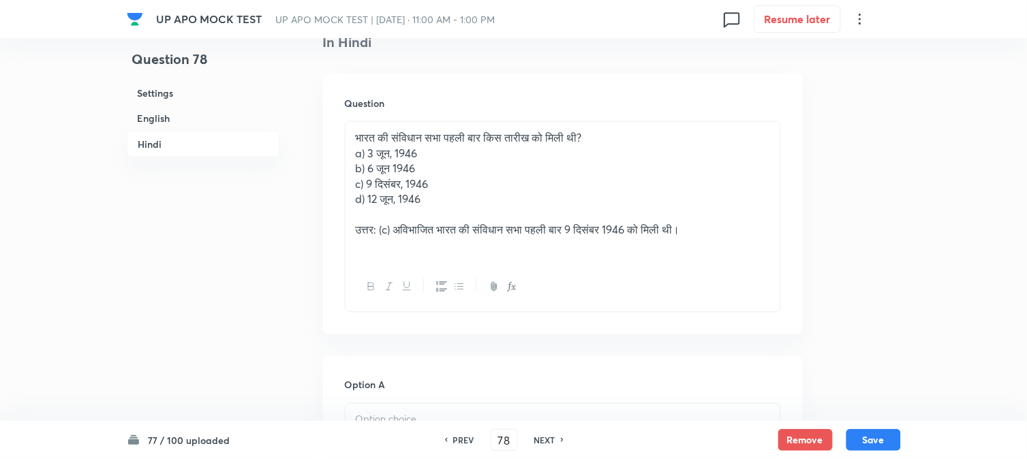
scroll to position [1810, 0]
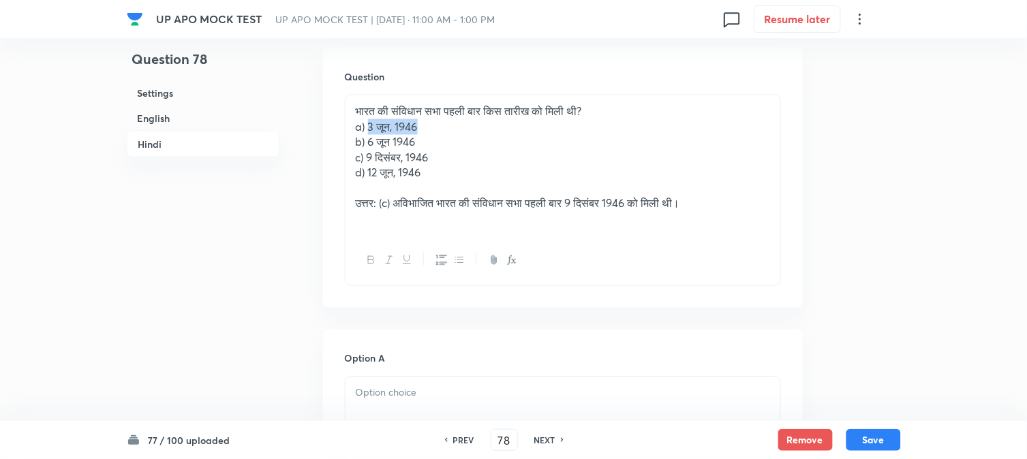
drag, startPoint x: 369, startPoint y: 127, endPoint x: 440, endPoint y: 131, distance: 71.0
click at [440, 131] on p "a) 3 जून, 1946" at bounding box center [563, 127] width 414 height 16
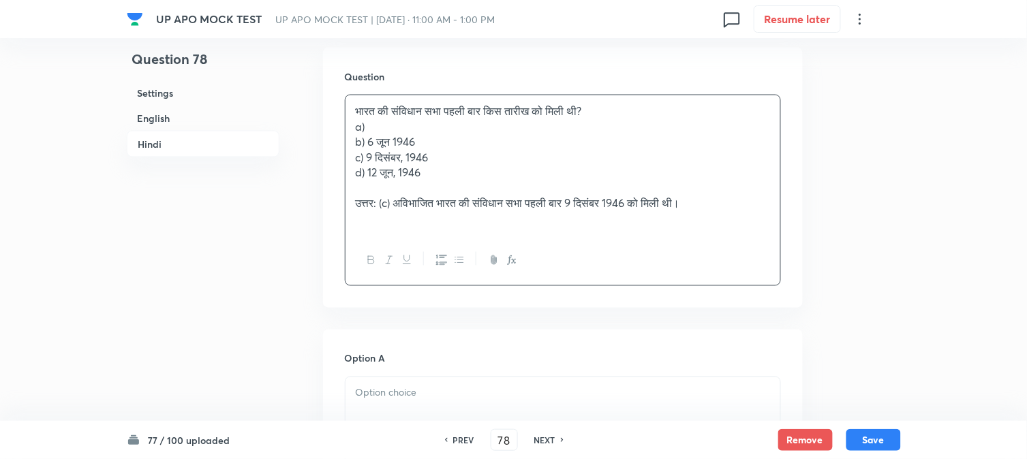
click at [372, 433] on div "77 / 100 uploaded PREV 78 ​ NEXT Remove Save" at bounding box center [514, 440] width 774 height 38
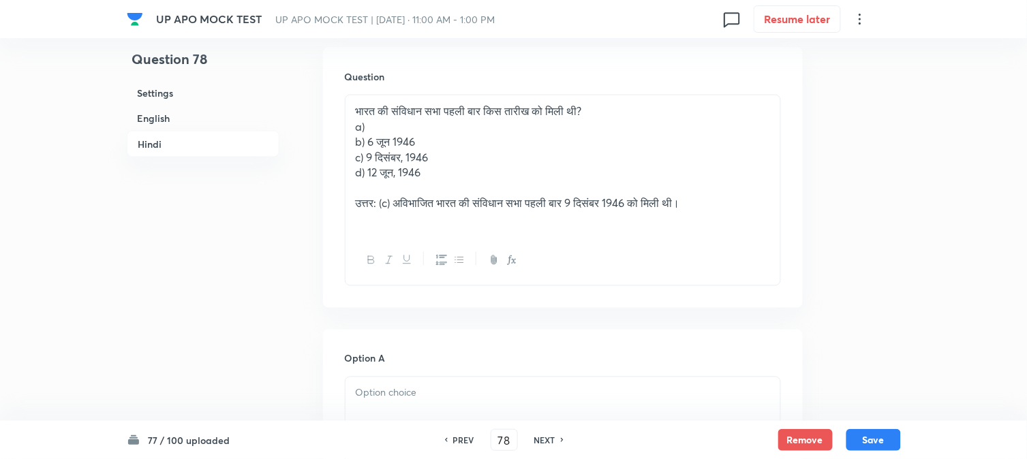
click at [378, 406] on div at bounding box center [563, 416] width 435 height 76
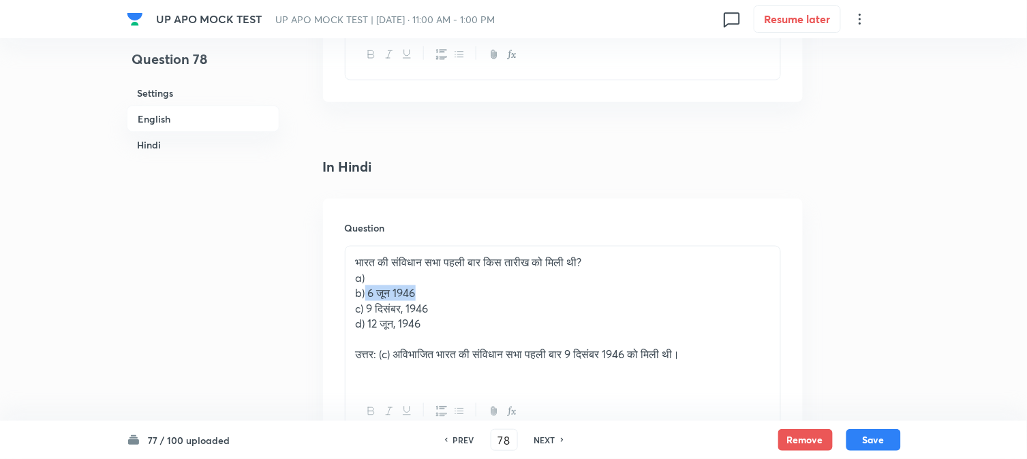
drag, startPoint x: 366, startPoint y: 290, endPoint x: 455, endPoint y: 298, distance: 89.0
click at [455, 298] on p "b) 6 जून 1946" at bounding box center [563, 294] width 414 height 16
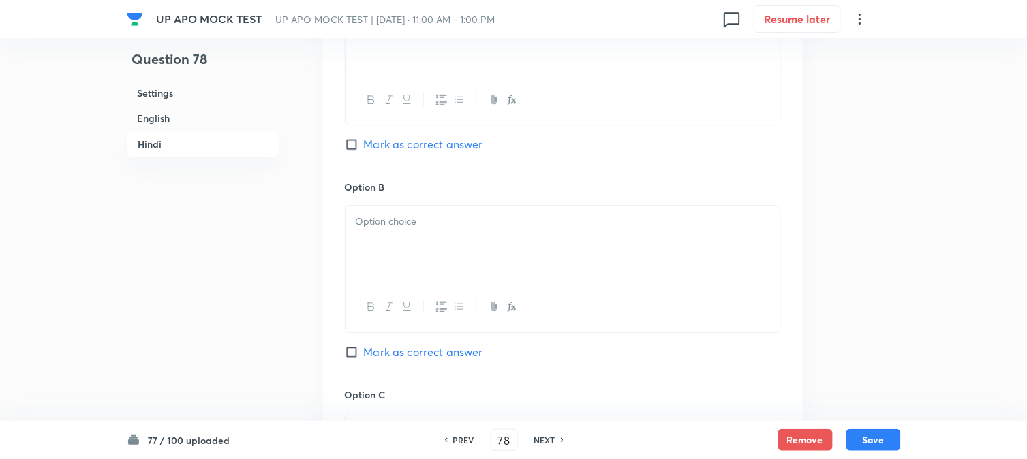
click at [380, 256] on div at bounding box center [563, 244] width 435 height 76
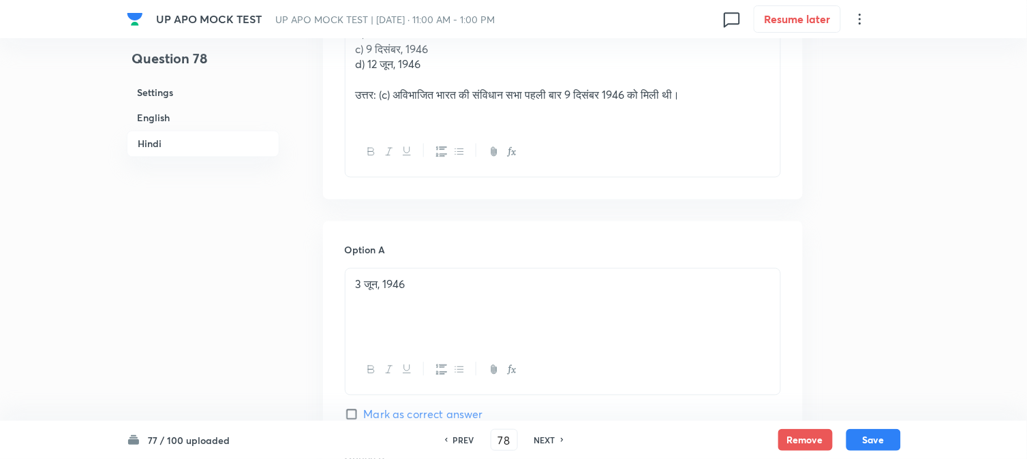
scroll to position [1810, 0]
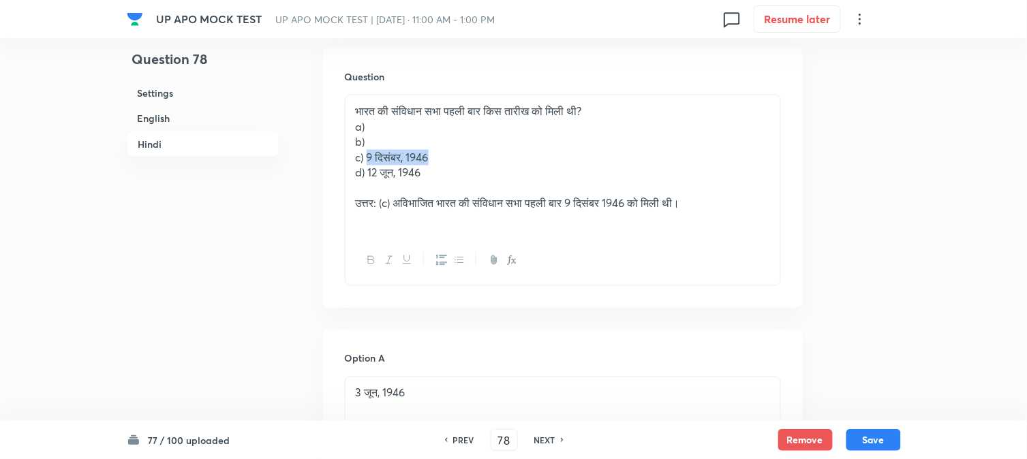
drag, startPoint x: 367, startPoint y: 164, endPoint x: 443, endPoint y: 164, distance: 76.3
click at [443, 164] on p "c) 9 दिसंबर, 1946" at bounding box center [563, 158] width 414 height 16
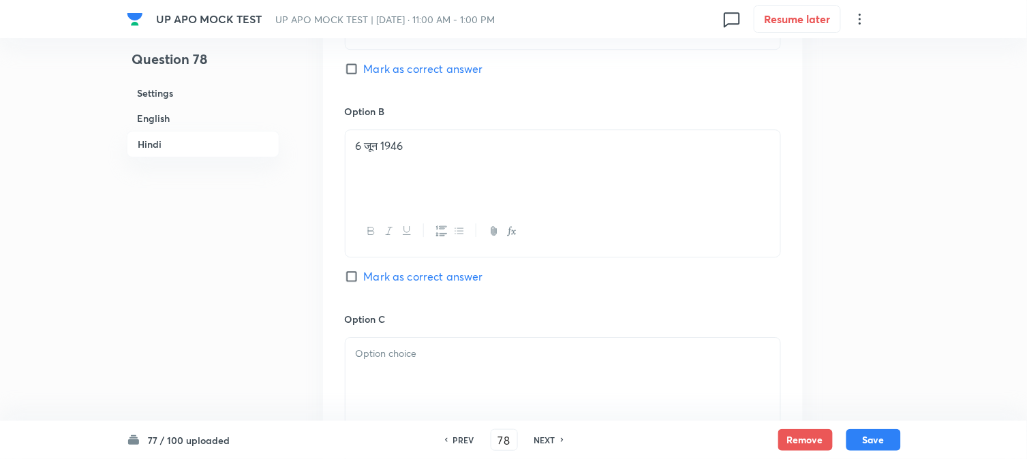
drag, startPoint x: 386, startPoint y: 379, endPoint x: 386, endPoint y: 386, distance: 6.8
click at [389, 387] on div at bounding box center [563, 376] width 435 height 76
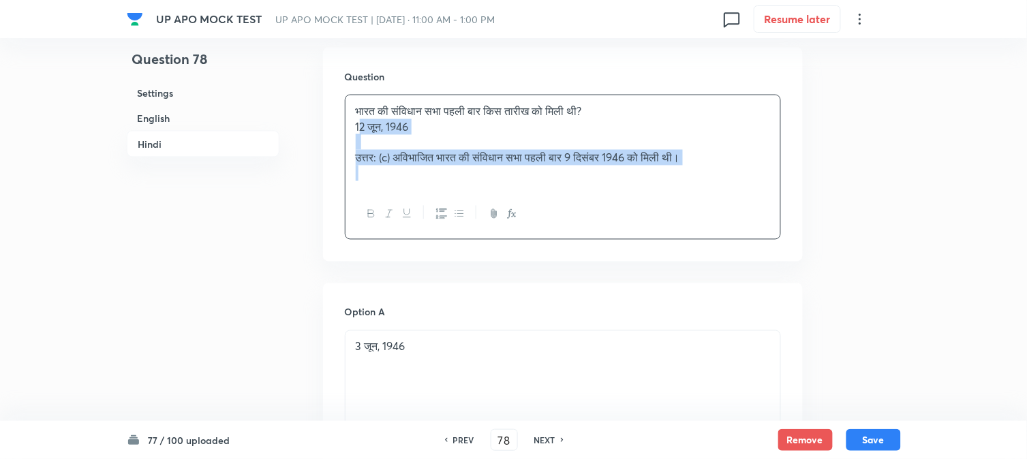
drag, startPoint x: 365, startPoint y: 168, endPoint x: 804, endPoint y: 209, distance: 440.8
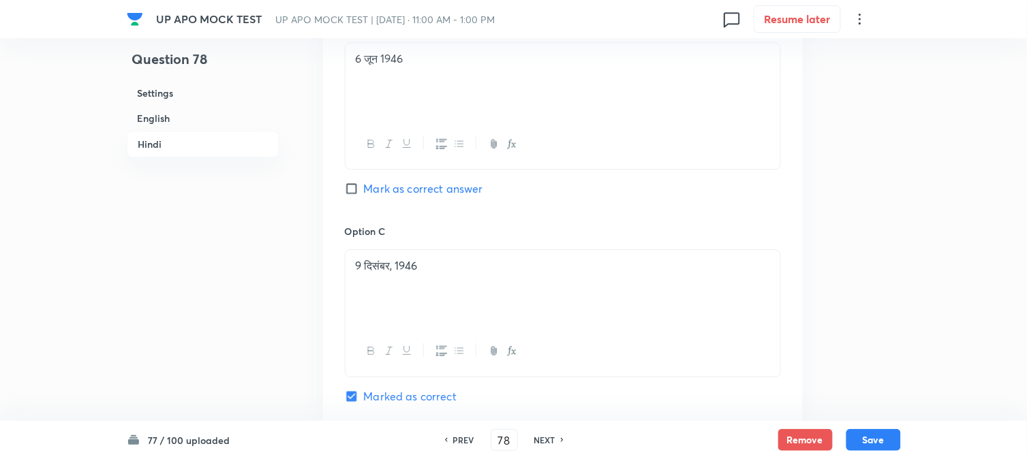
scroll to position [2416, 0]
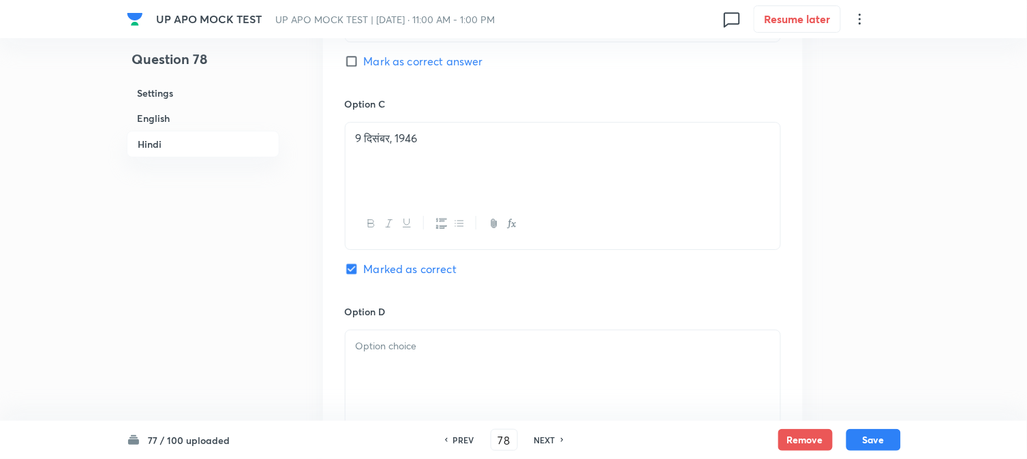
click at [371, 362] on div at bounding box center [563, 369] width 435 height 76
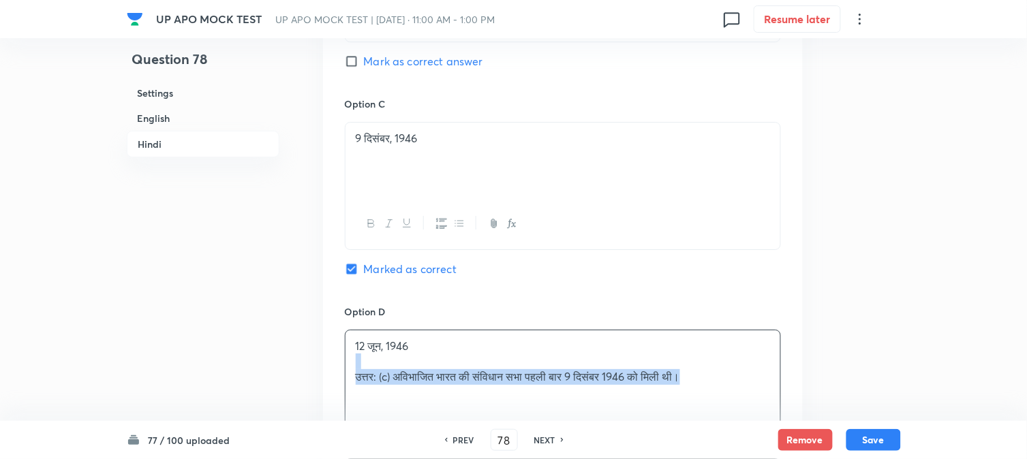
drag, startPoint x: 354, startPoint y: 376, endPoint x: 744, endPoint y: 310, distance: 394.6
click at [795, 382] on div "Option A 3 जून, 1946 Mark as correct answer Option B 6 जून 1946 Mark as correct…" at bounding box center [563, 84] width 480 height 848
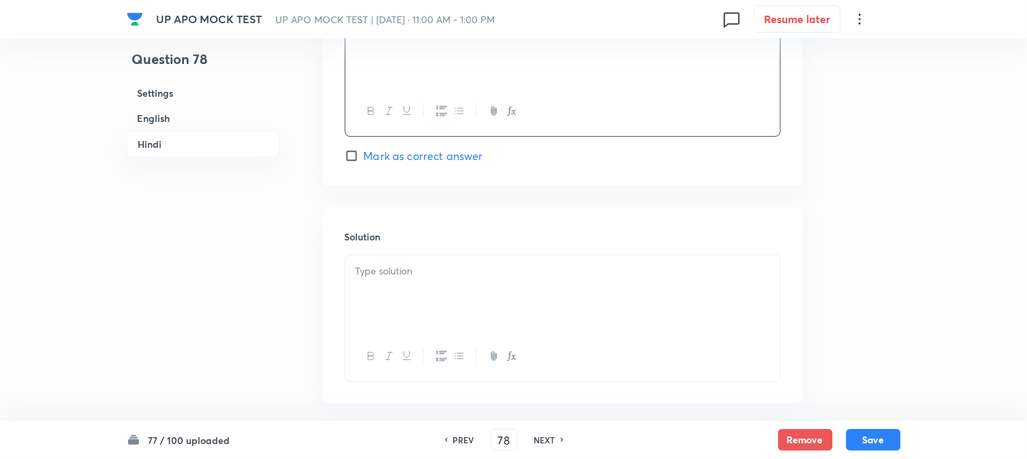
scroll to position [2795, 0]
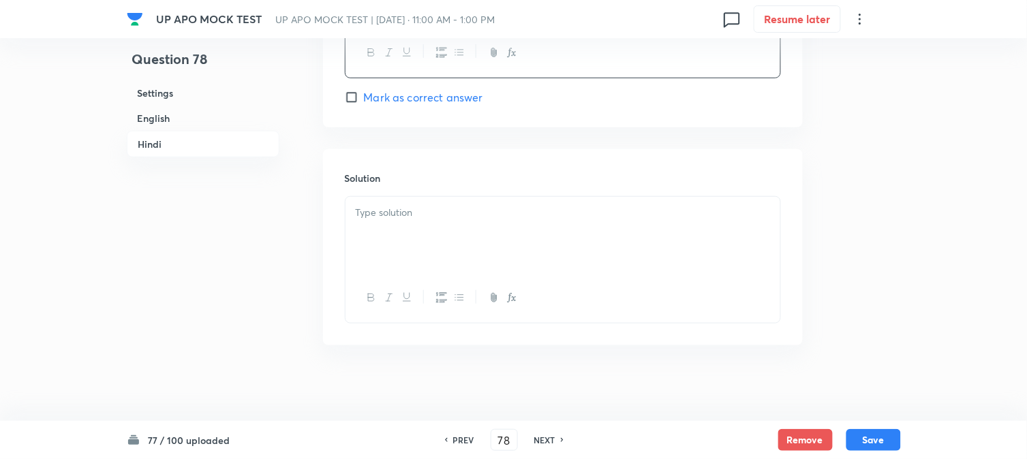
click at [356, 250] on div at bounding box center [563, 235] width 435 height 76
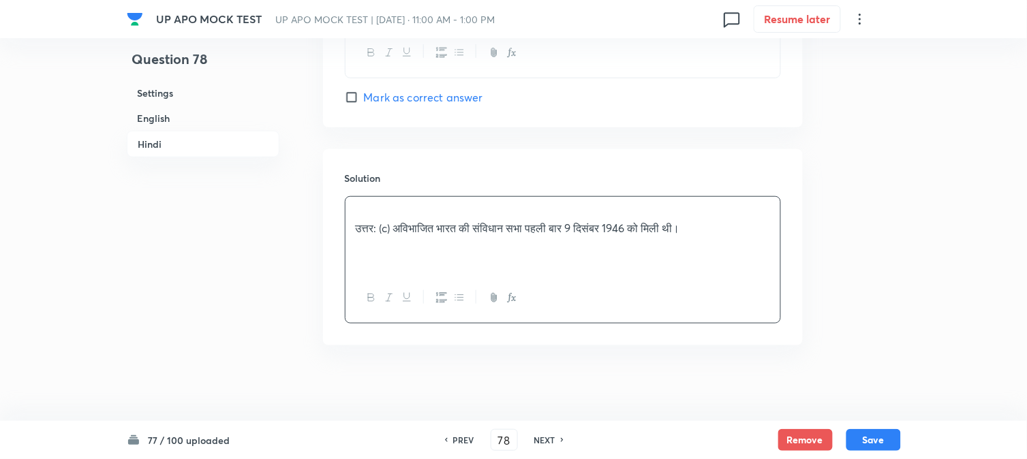
drag, startPoint x: 356, startPoint y: 232, endPoint x: 353, endPoint y: 219, distance: 12.6
click at [356, 229] on p "उत्तर: (c) अविभाजित भारत की संविधान सभा पहली बार 9 दिसंबर 1946 को मिली थी।" at bounding box center [563, 229] width 414 height 16
click at [350, 203] on div "उत्तर: (c) अविभाजित भारत की संविधान सभा पहली बार 9 दिसंबर 1946 को मिली थी।" at bounding box center [563, 235] width 435 height 76
drag, startPoint x: 353, startPoint y: 232, endPoint x: 341, endPoint y: 205, distance: 29.6
click at [341, 205] on div "Solution उत्तर: (c) अविभाजित भारत की संविधान सभा पहली बार 9 दिसंबर 1946 को मिली…" at bounding box center [563, 247] width 480 height 196
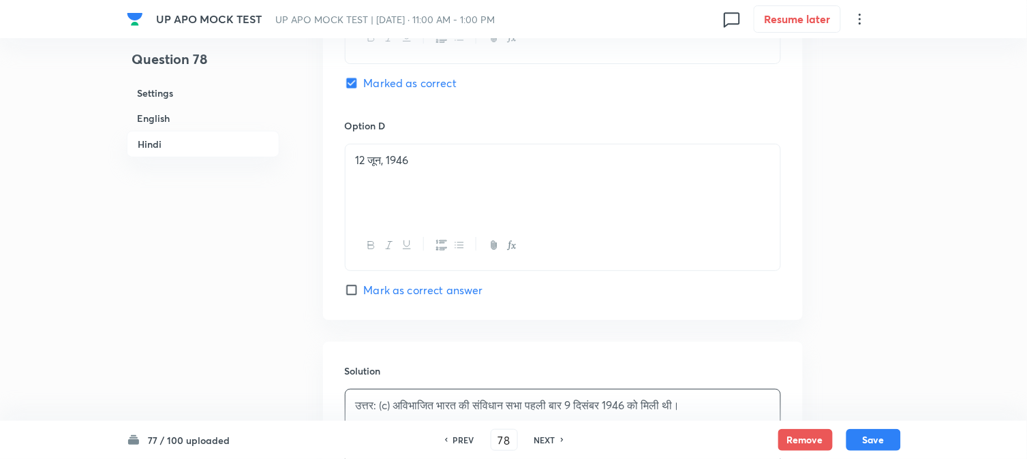
scroll to position [2567, 0]
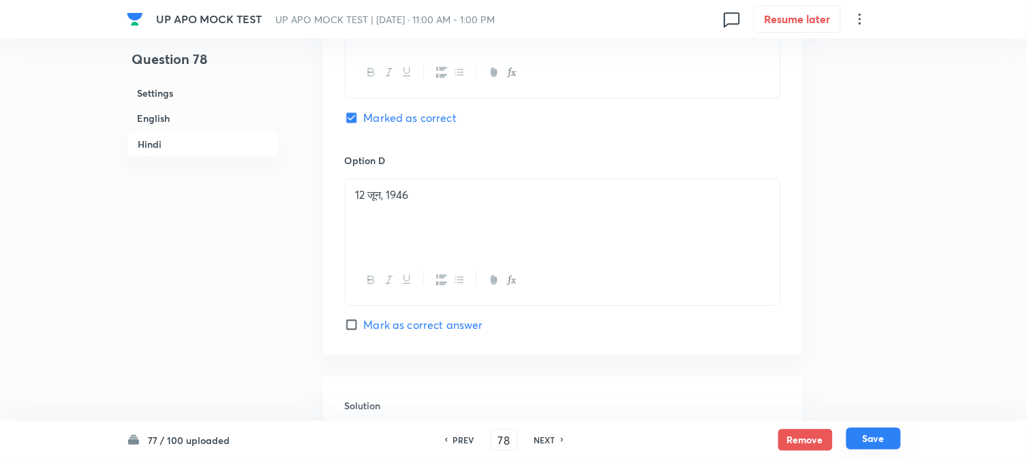
click at [876, 440] on button "Save" at bounding box center [873, 439] width 55 height 22
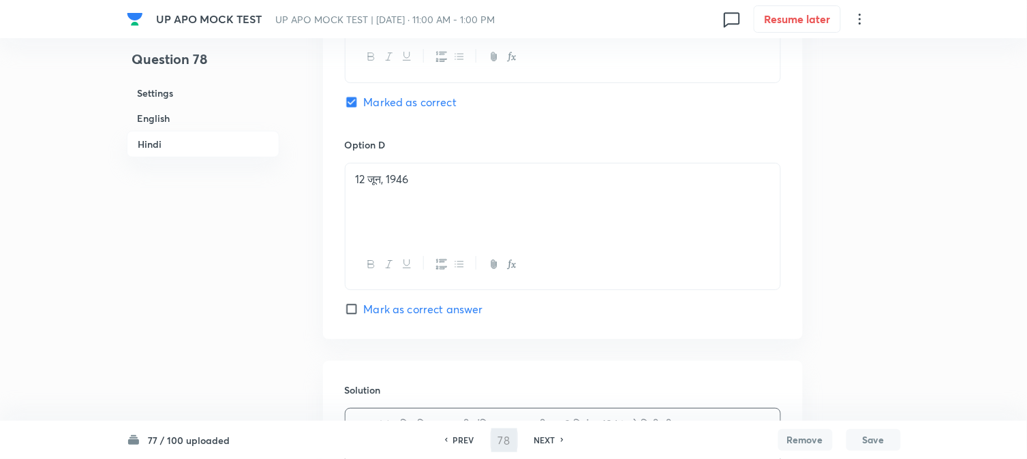
type input "79"
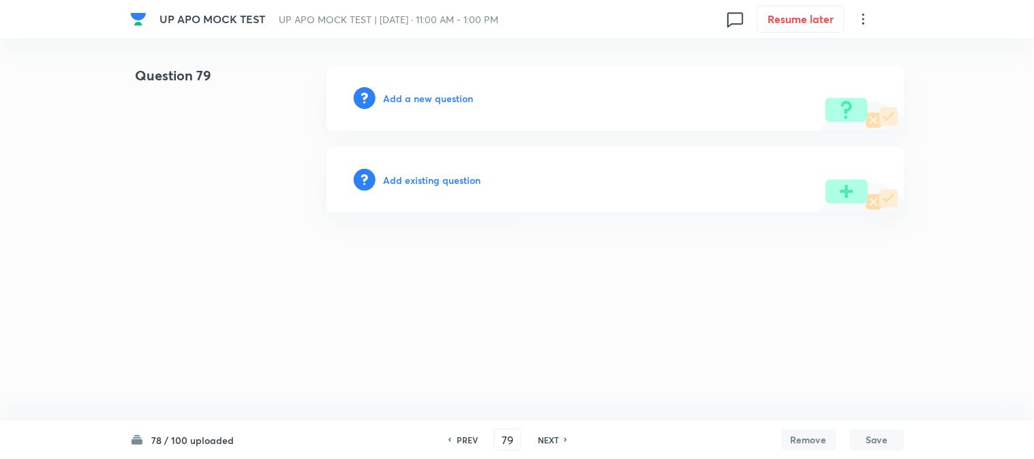
click at [461, 103] on h6 "Add a new question" at bounding box center [429, 98] width 90 height 14
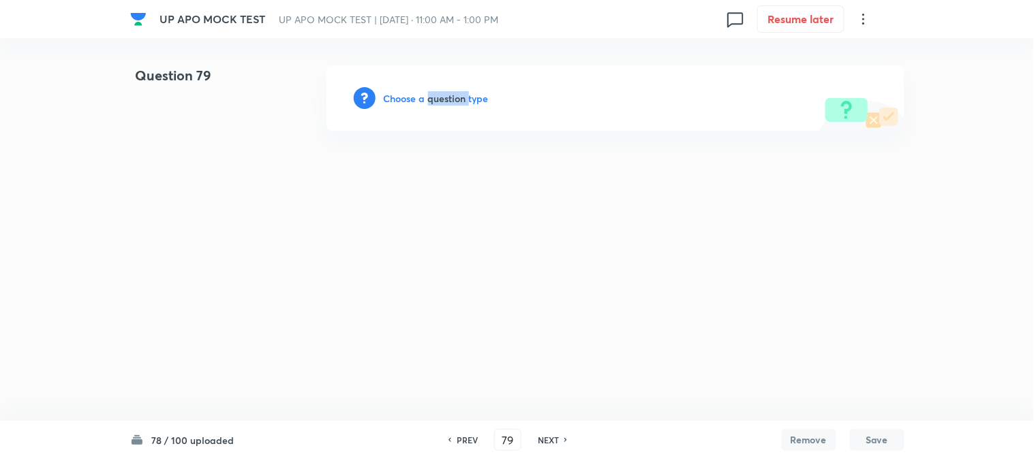
click at [461, 102] on h6 "Choose a question type" at bounding box center [436, 98] width 105 height 14
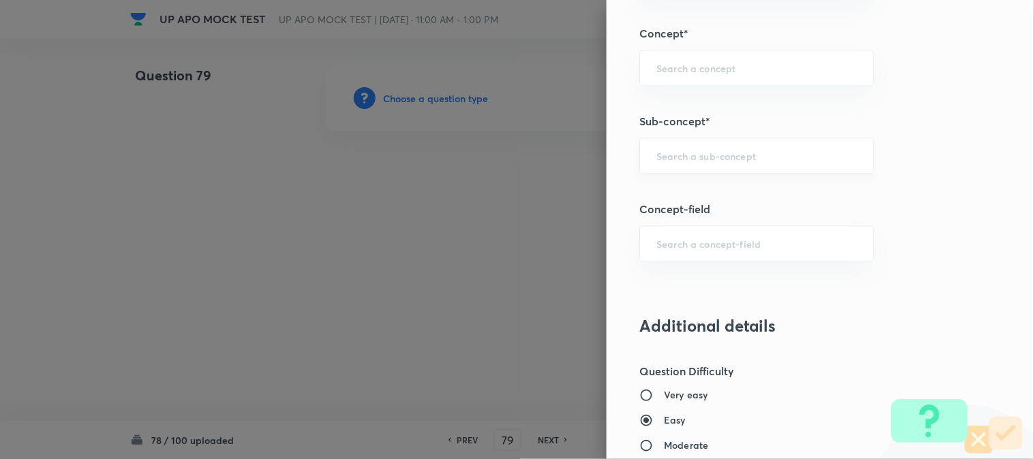
scroll to position [804, 0]
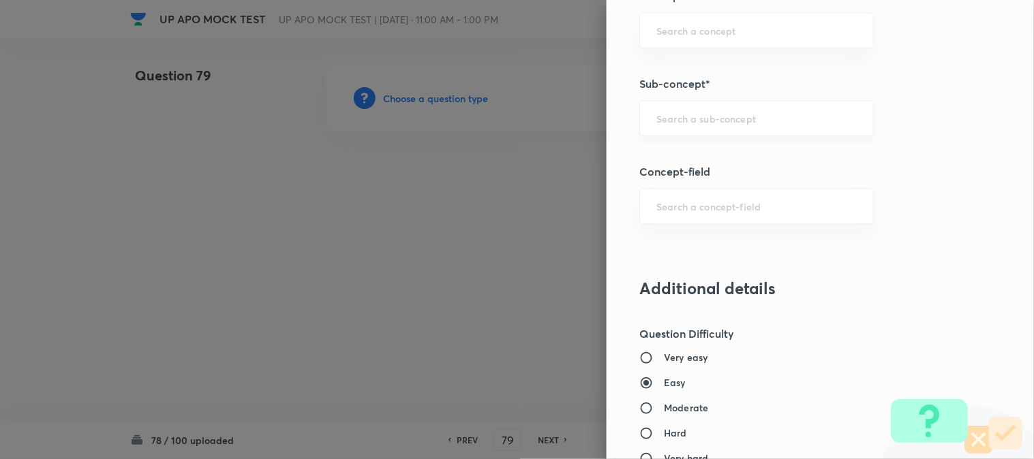
click at [709, 110] on div "​" at bounding box center [756, 118] width 234 height 36
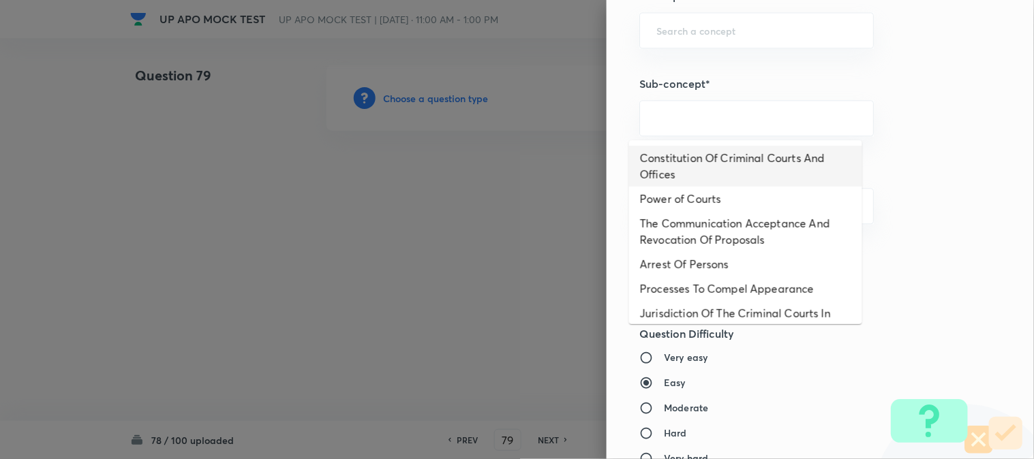
click at [714, 158] on li "Constitution Of Criminal Courts And Offices" at bounding box center [745, 166] width 233 height 41
type input "Constitution Of Criminal Courts And Offices"
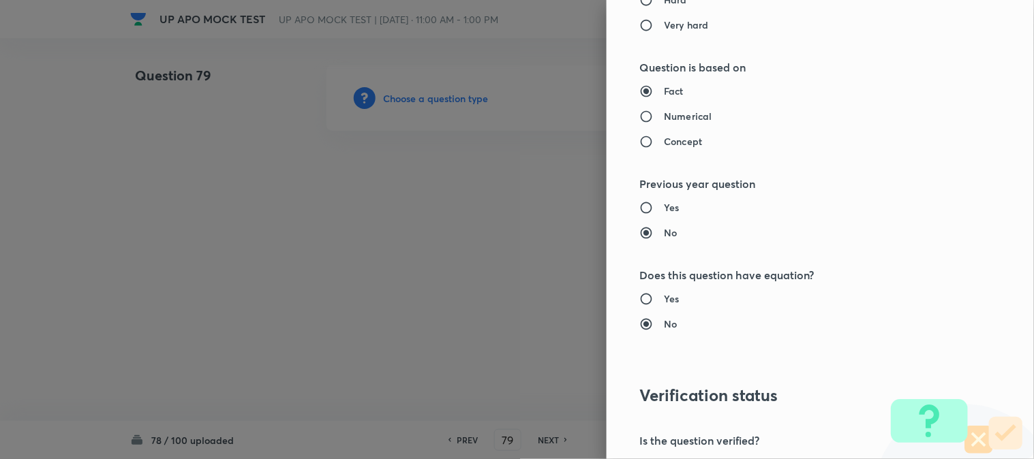
type input "Criminal Law"
type input "Criminal Procedure Code"
type input "Constitution Of Criminal Courts And Offices"
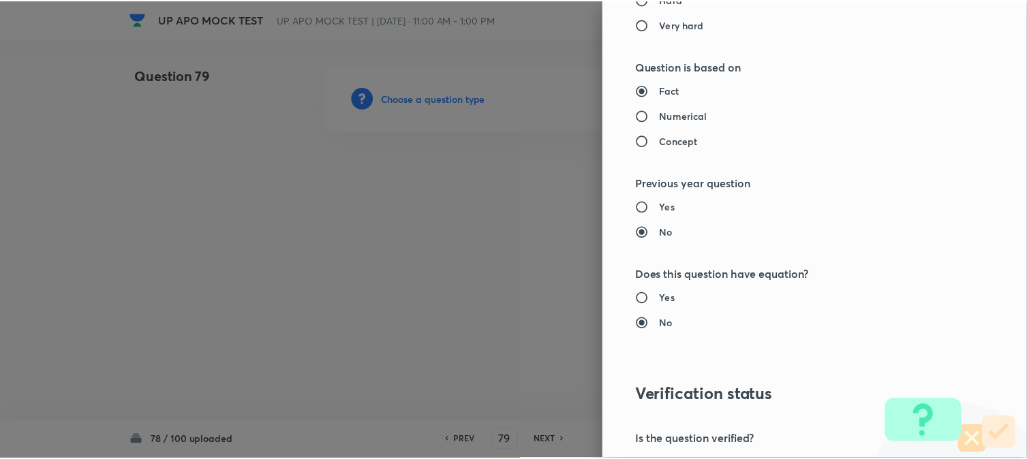
scroll to position [1398, 0]
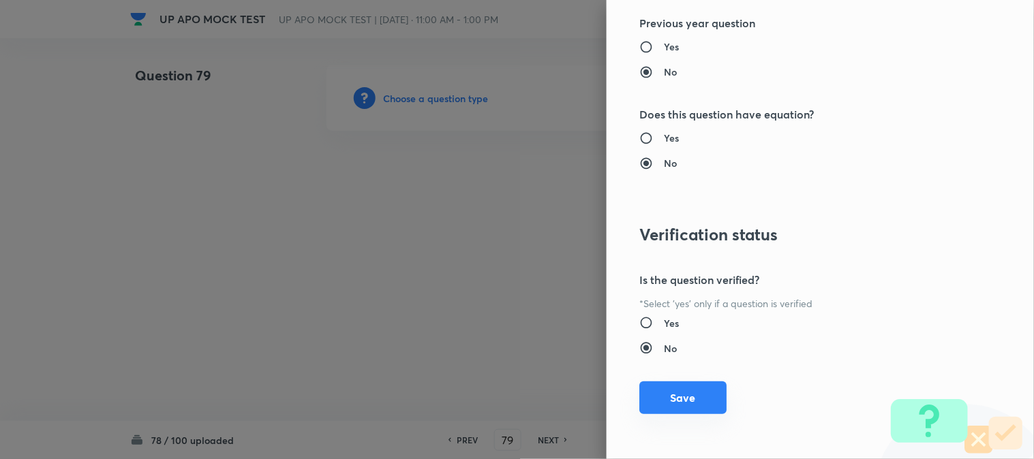
click at [687, 399] on button "Save" at bounding box center [682, 398] width 87 height 33
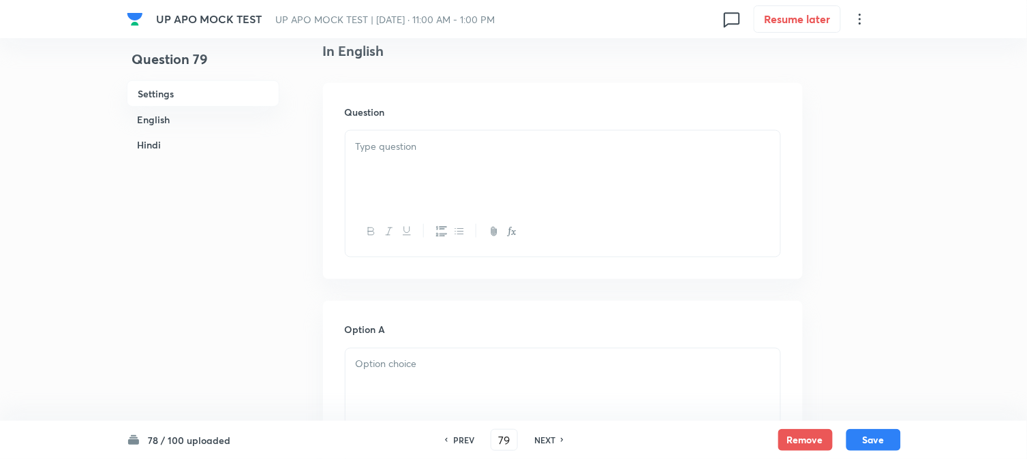
scroll to position [402, 0]
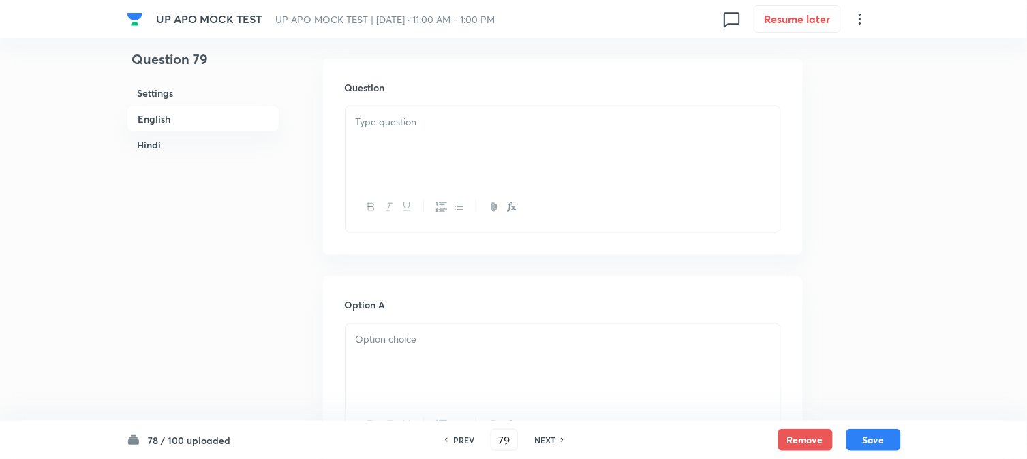
drag, startPoint x: 367, startPoint y: 99, endPoint x: 372, endPoint y: 192, distance: 92.2
click at [369, 104] on div "Question" at bounding box center [563, 157] width 480 height 196
click at [377, 171] on div at bounding box center [563, 144] width 435 height 76
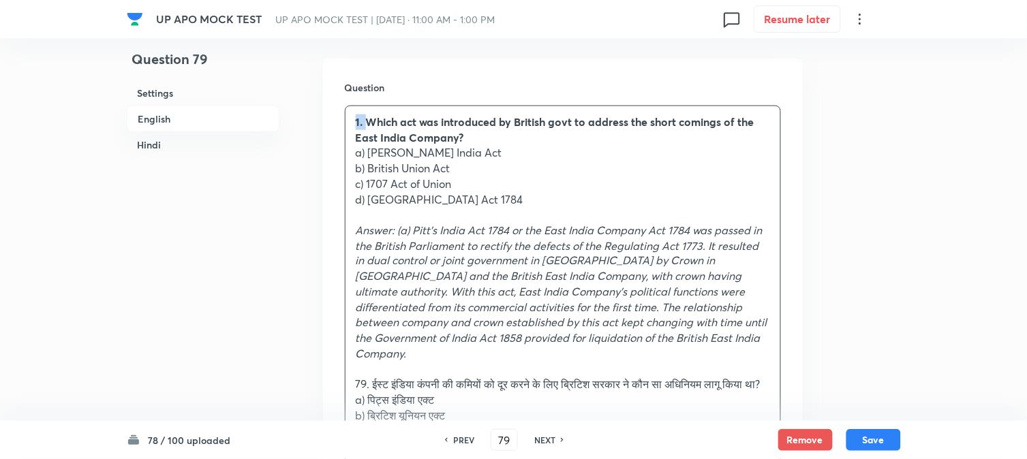
drag, startPoint x: 368, startPoint y: 124, endPoint x: 345, endPoint y: 117, distance: 24.4
click at [343, 111] on div "Question 1. Which act was introduced by British govt to address the short comin…" at bounding box center [563, 359] width 480 height 601
drag, startPoint x: 370, startPoint y: 151, endPoint x: 494, endPoint y: 155, distance: 124.1
click at [494, 155] on p "a) [PERSON_NAME] India Act" at bounding box center [563, 153] width 414 height 16
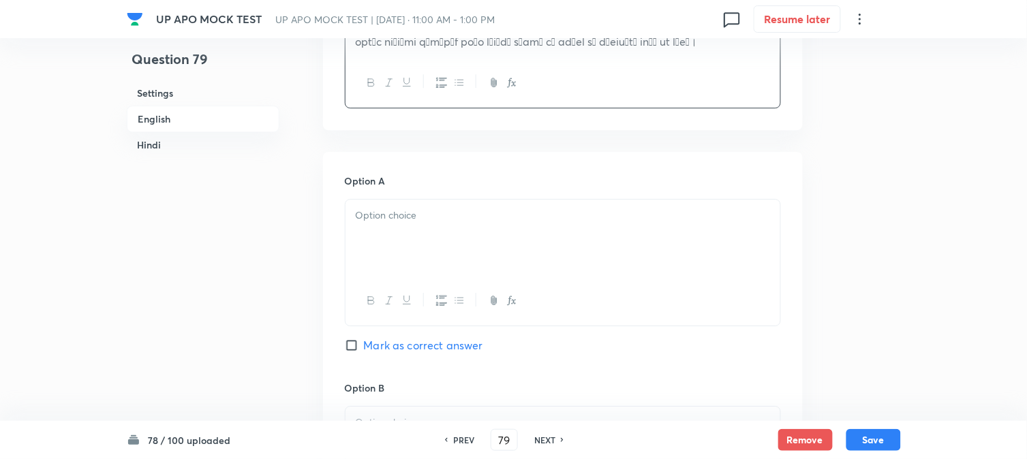
click at [388, 239] on div at bounding box center [563, 238] width 435 height 76
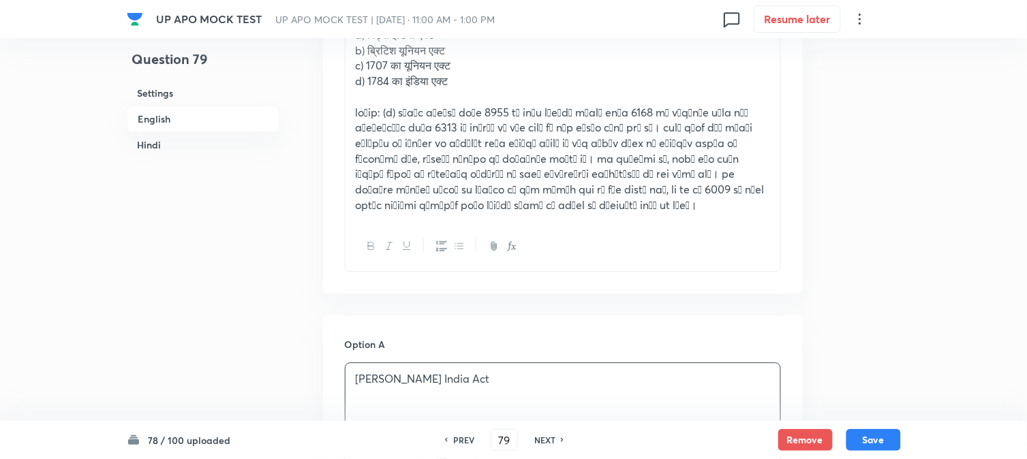
scroll to position [478, 0]
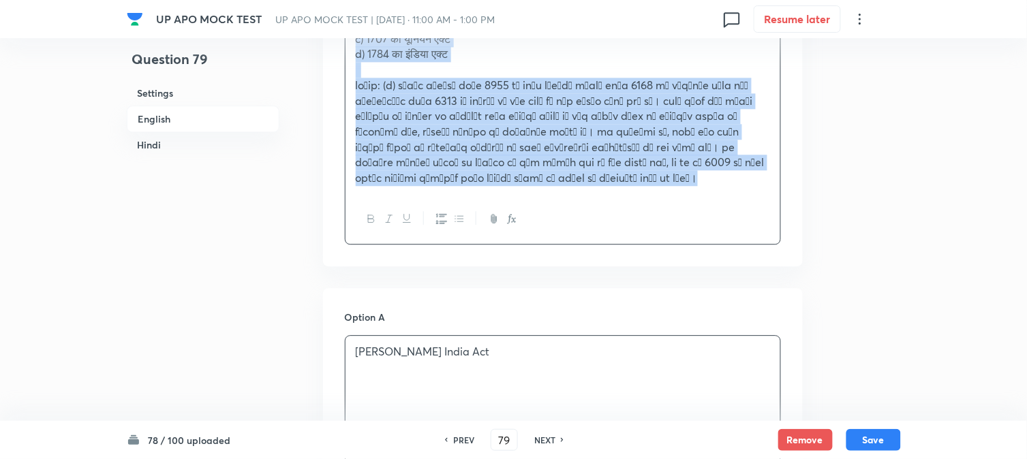
drag, startPoint x: 371, startPoint y: 296, endPoint x: 667, endPoint y: 354, distance: 300.7
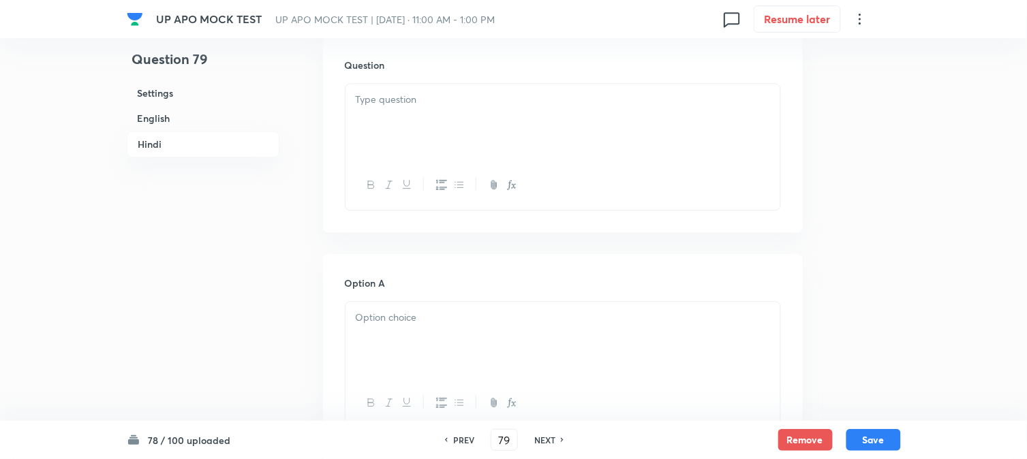
scroll to position [2034, 0]
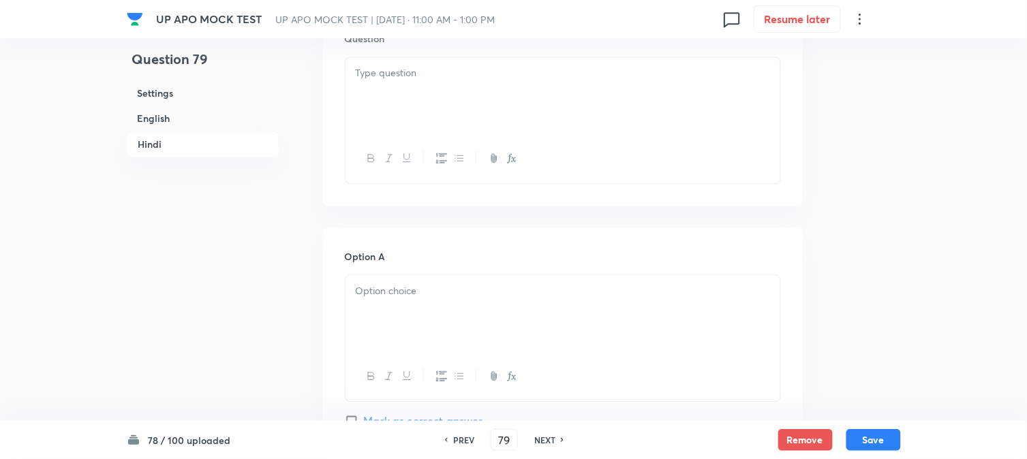
click at [376, 91] on div at bounding box center [563, 95] width 435 height 76
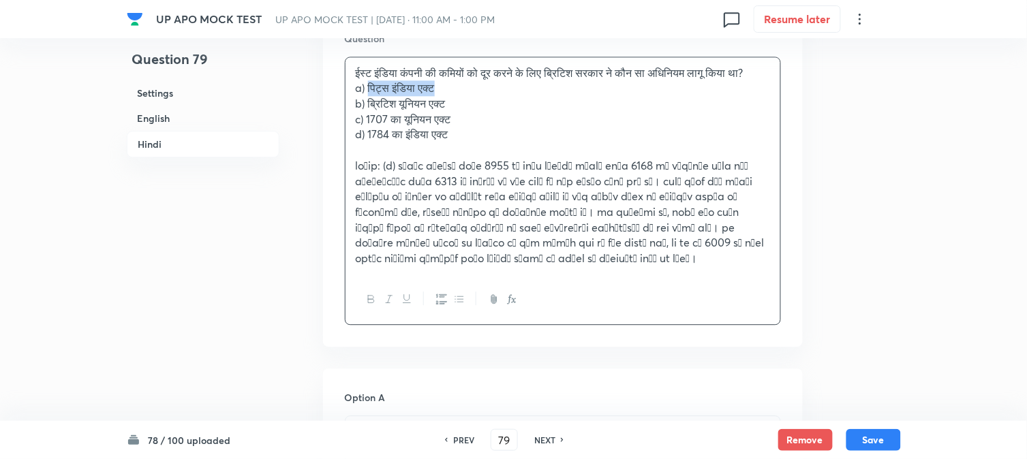
drag, startPoint x: 369, startPoint y: 87, endPoint x: 482, endPoint y: 92, distance: 113.2
click at [482, 92] on p "a) पिट्स इंडिया एक्ट" at bounding box center [563, 88] width 414 height 16
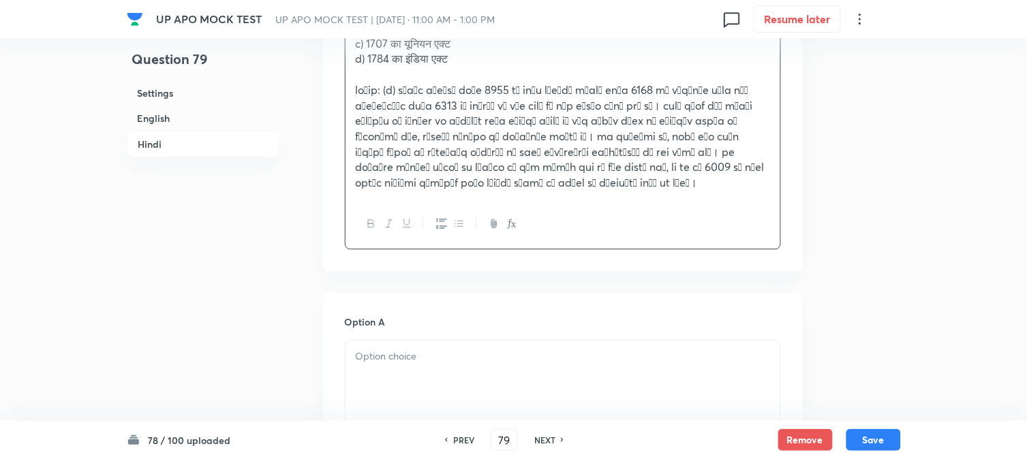
click at [383, 365] on p at bounding box center [563, 357] width 414 height 16
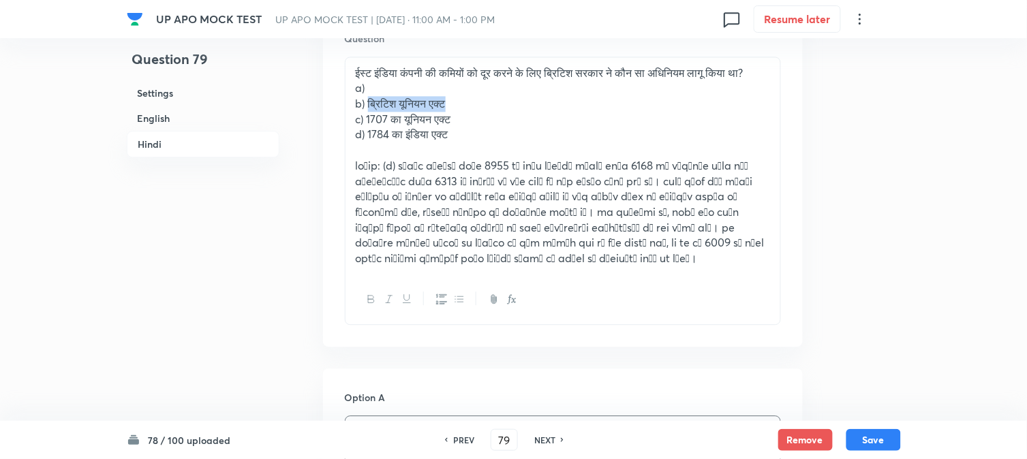
drag, startPoint x: 369, startPoint y: 101, endPoint x: 444, endPoint y: 112, distance: 75.8
click at [454, 106] on p "b) ब्रिटिश यूनियन एक्ट" at bounding box center [563, 104] width 414 height 16
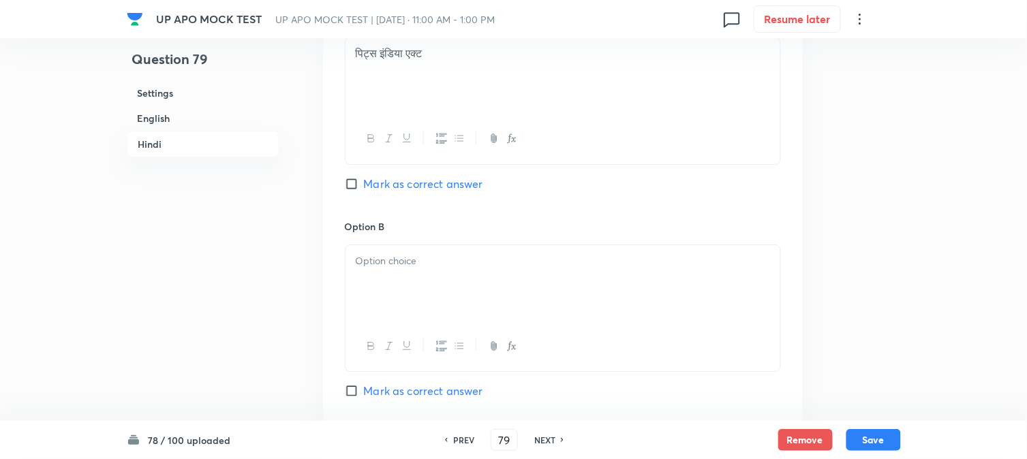
click at [398, 294] on div at bounding box center [563, 283] width 435 height 76
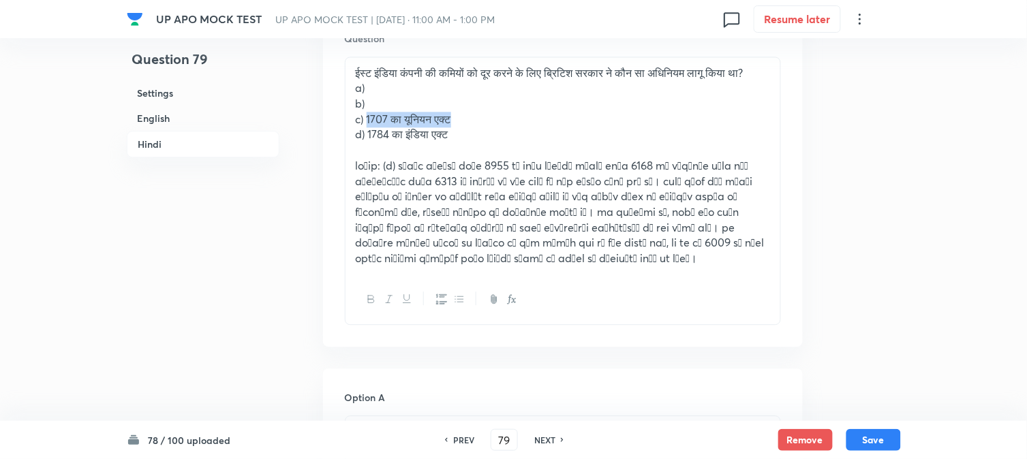
drag, startPoint x: 367, startPoint y: 119, endPoint x: 487, endPoint y: 124, distance: 120.0
click at [487, 124] on p "c) 1707 का यूनियन एक्ट" at bounding box center [563, 120] width 414 height 16
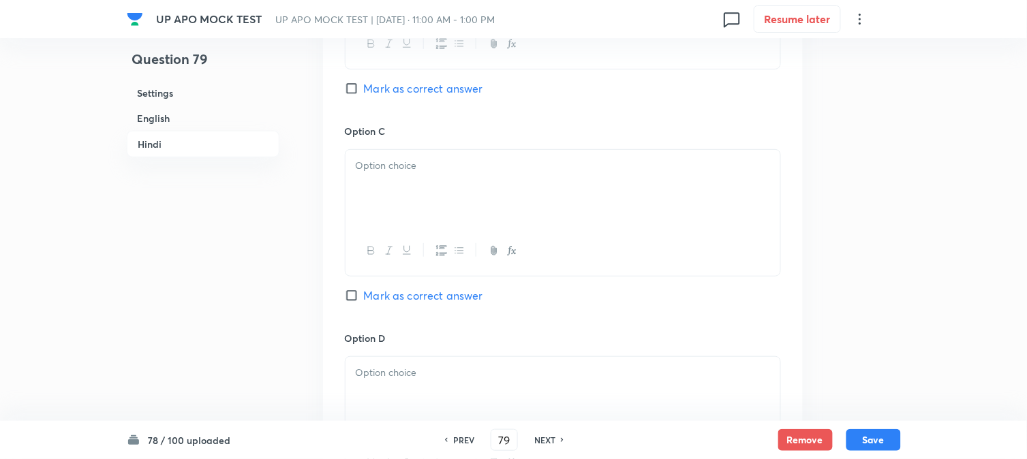
click at [387, 226] on div at bounding box center [563, 188] width 435 height 76
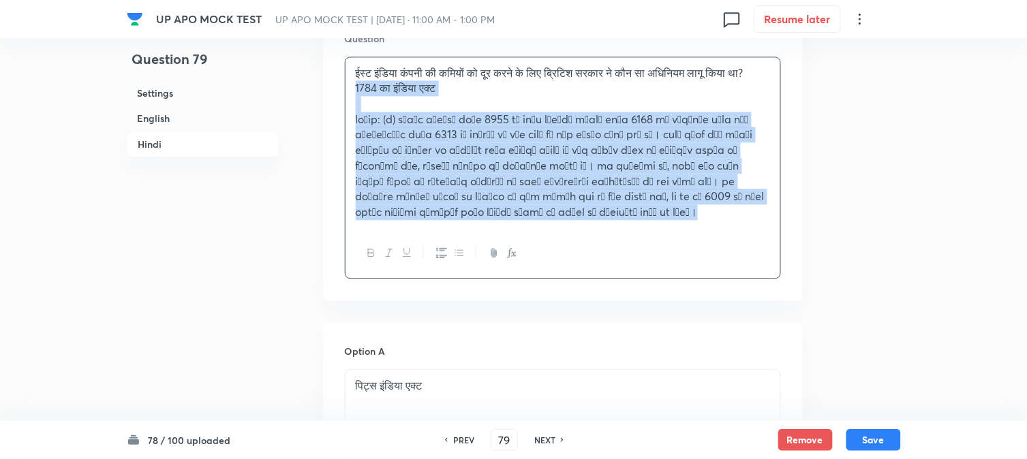
drag, startPoint x: 369, startPoint y: 138, endPoint x: 666, endPoint y: 294, distance: 335.9
click at [666, 294] on div "Question ईस्ट इंडिया कंपनी की कमियों को दूर करने के लिए ब्रिटिश सरकार ने कौन सा…" at bounding box center [563, 156] width 480 height 292
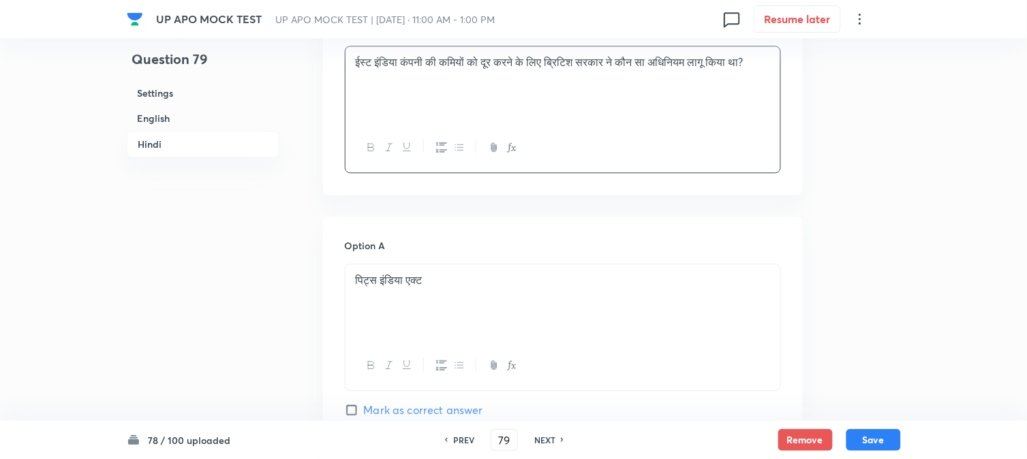
scroll to position [2186, 0]
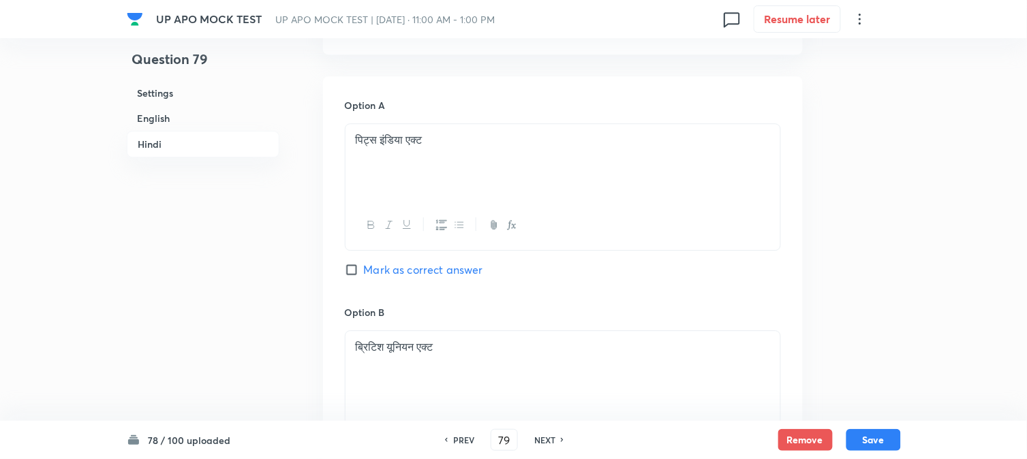
click at [414, 262] on span "Mark as correct answer" at bounding box center [423, 270] width 119 height 16
click at [364, 263] on input "Mark as correct answer" at bounding box center [354, 270] width 19 height 14
checkbox input "true"
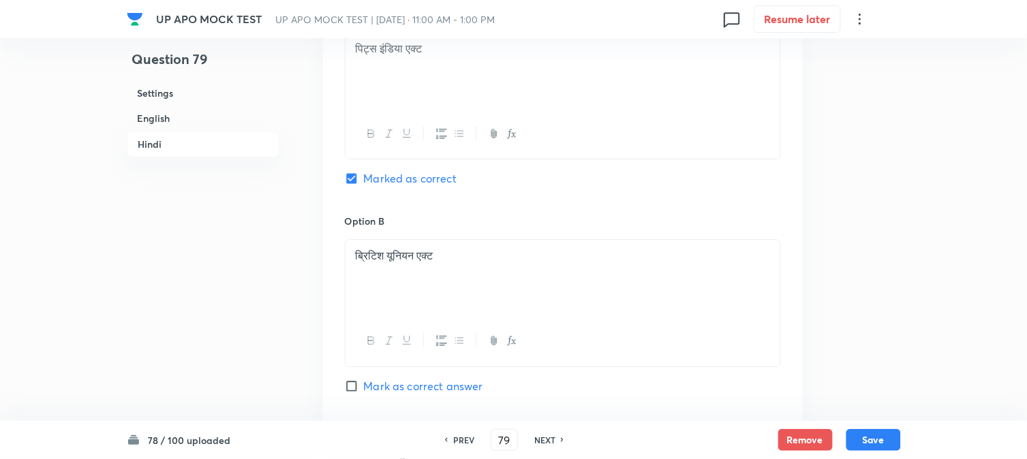
checkbox input "true"
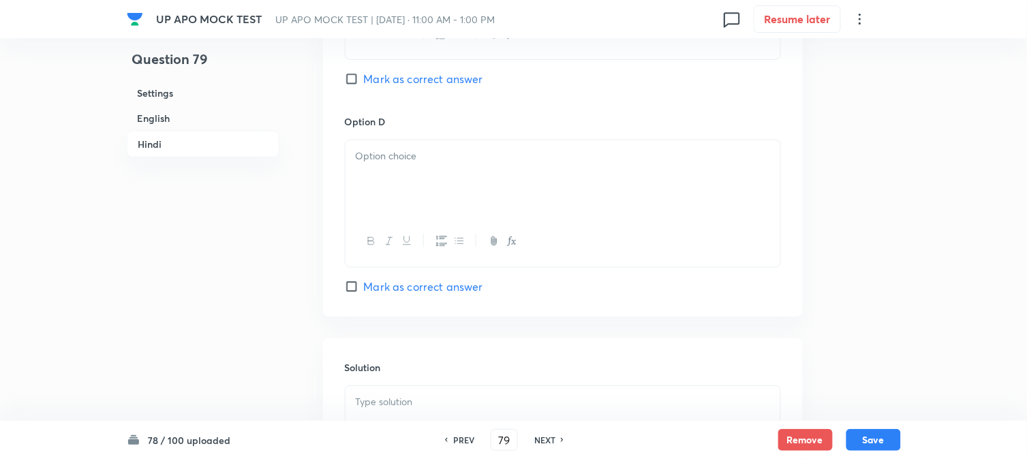
click at [373, 171] on div at bounding box center [563, 178] width 435 height 76
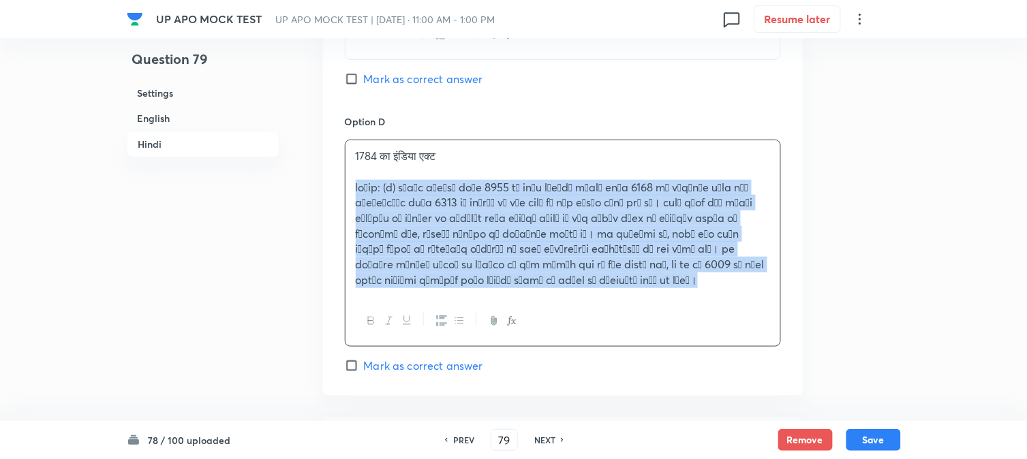
drag, startPoint x: 358, startPoint y: 186, endPoint x: 692, endPoint y: 318, distance: 358.9
click at [692, 318] on div "1784 का इंडिया एक्ट" at bounding box center [563, 243] width 436 height 207
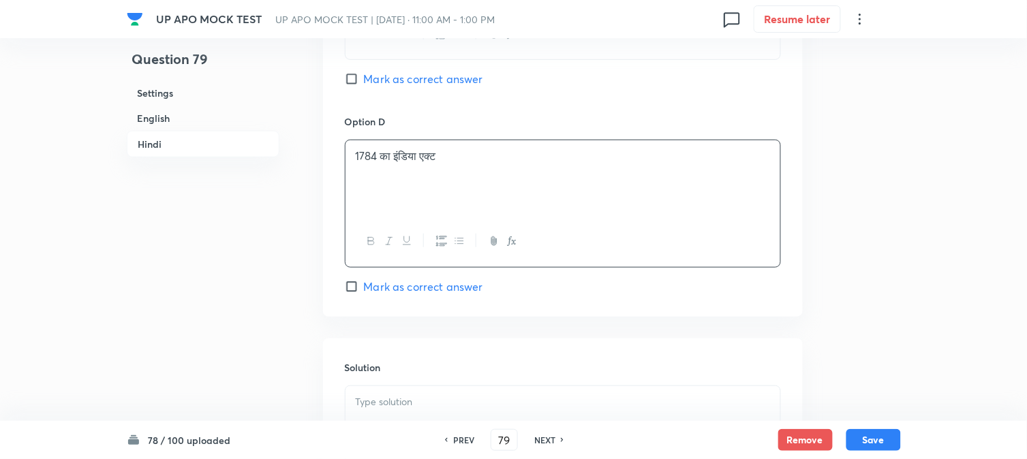
click at [416, 395] on p at bounding box center [563, 403] width 414 height 16
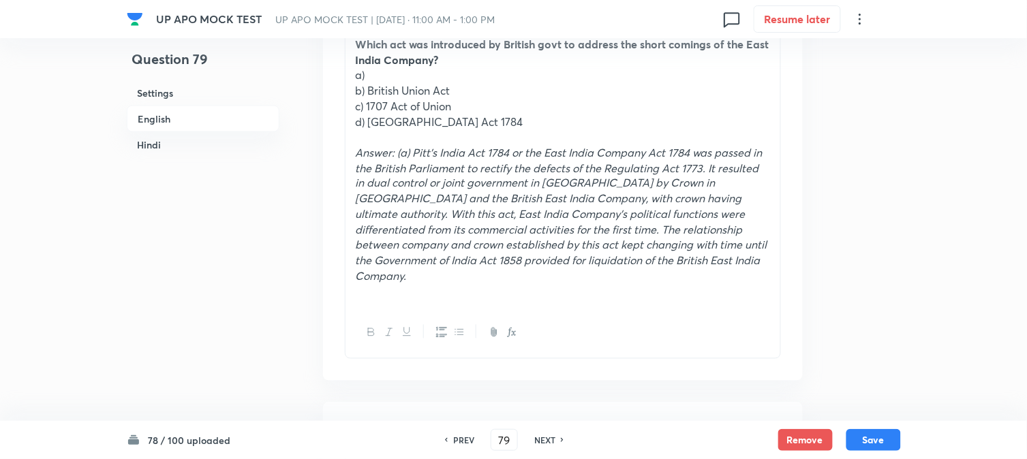
scroll to position [444, 0]
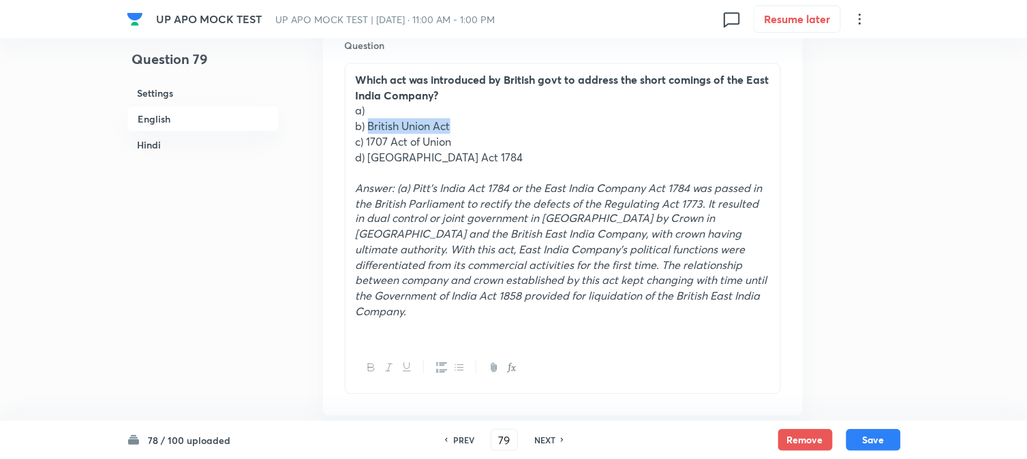
drag, startPoint x: 370, startPoint y: 126, endPoint x: 484, endPoint y: 124, distance: 113.8
click at [484, 124] on p "b) British Union Act" at bounding box center [563, 127] width 414 height 16
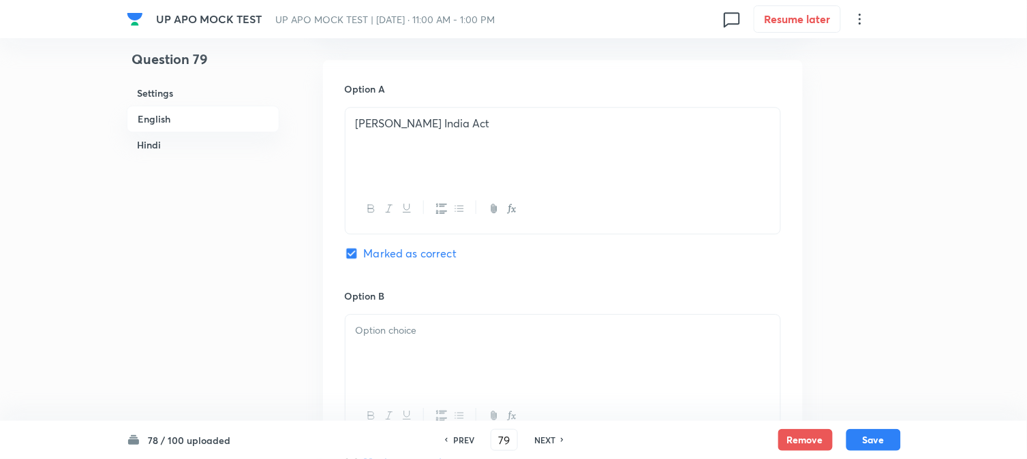
drag, startPoint x: 393, startPoint y: 328, endPoint x: 393, endPoint y: 341, distance: 13.6
click at [393, 341] on div at bounding box center [563, 353] width 435 height 76
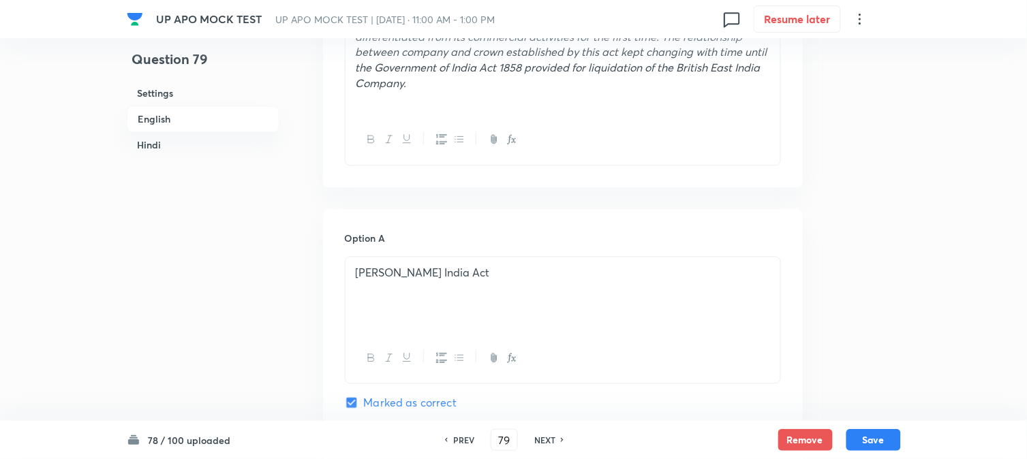
scroll to position [520, 0]
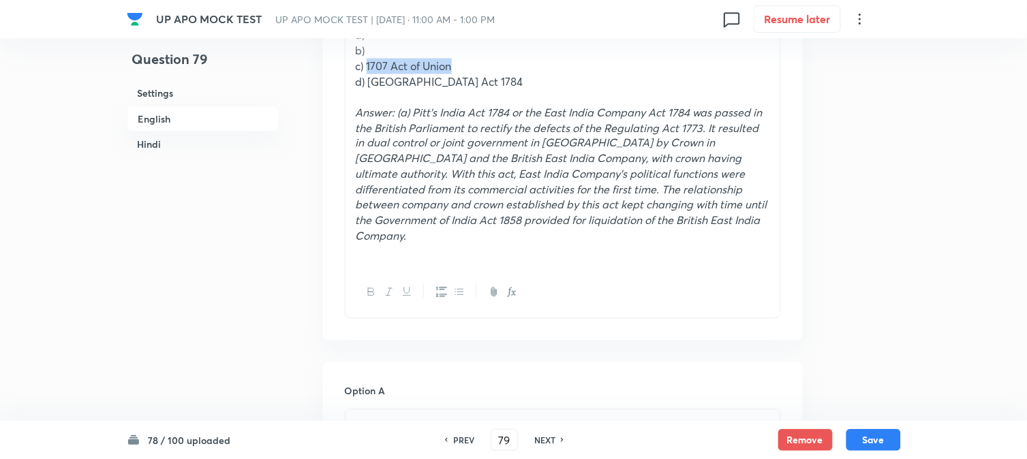
drag, startPoint x: 368, startPoint y: 63, endPoint x: 484, endPoint y: 70, distance: 116.0
click at [484, 70] on p "c) 1707 Act of Union" at bounding box center [563, 67] width 414 height 16
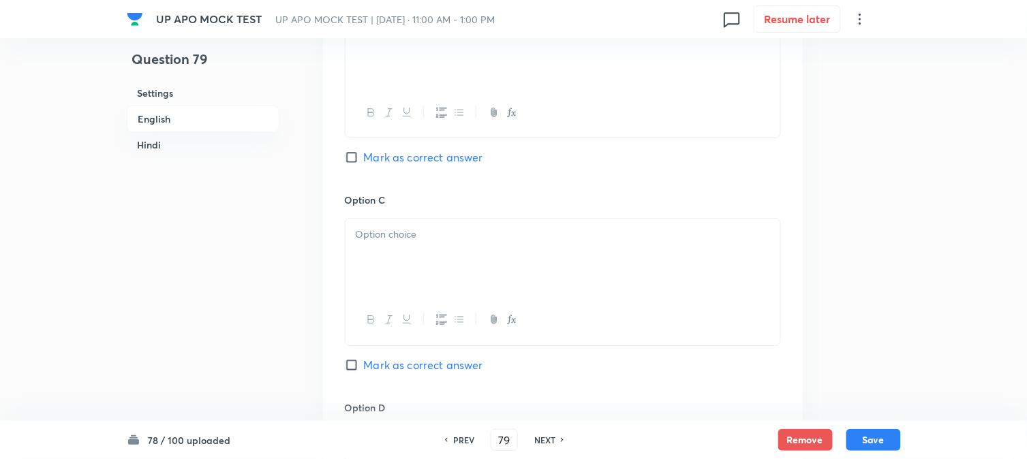
click at [378, 260] on div at bounding box center [563, 257] width 435 height 76
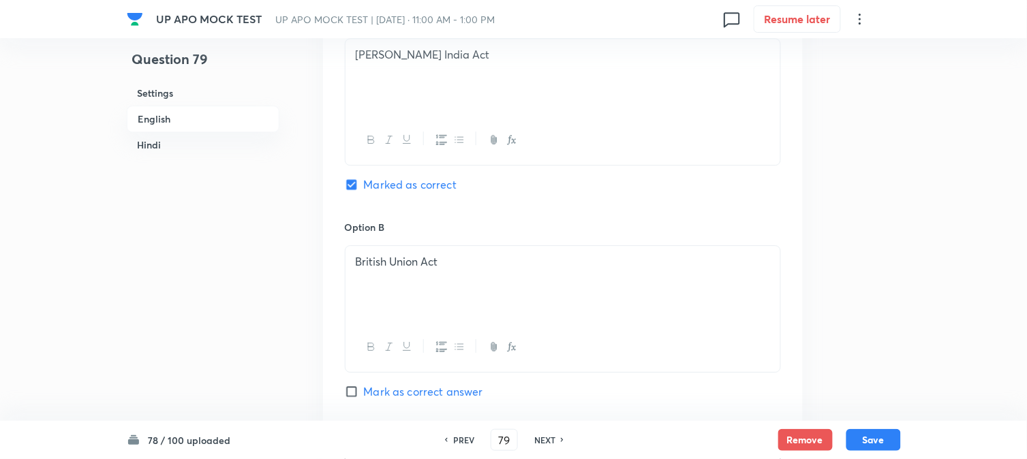
scroll to position [444, 0]
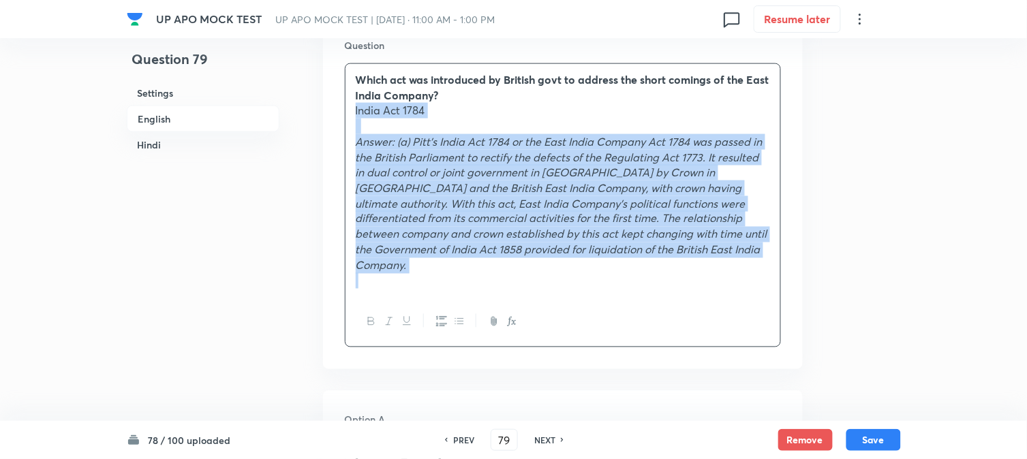
drag, startPoint x: 367, startPoint y: 155, endPoint x: 928, endPoint y: 324, distance: 586.0
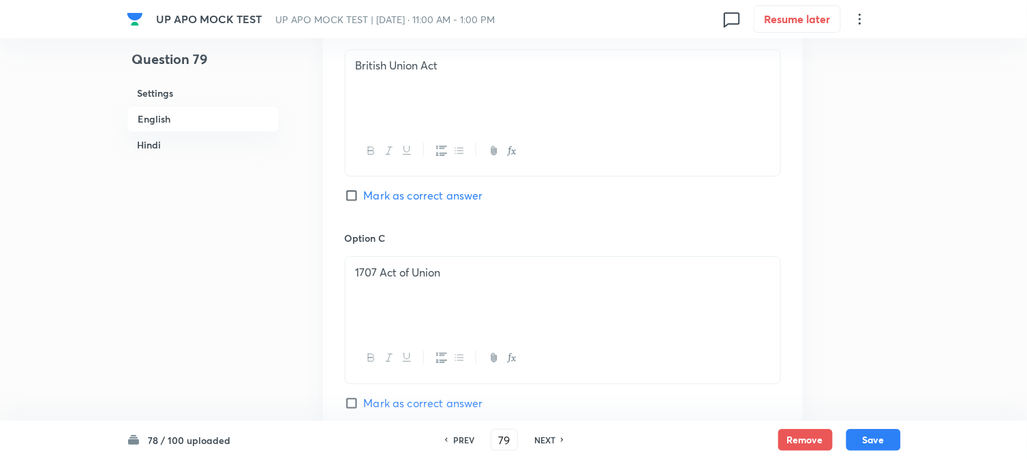
scroll to position [1201, 0]
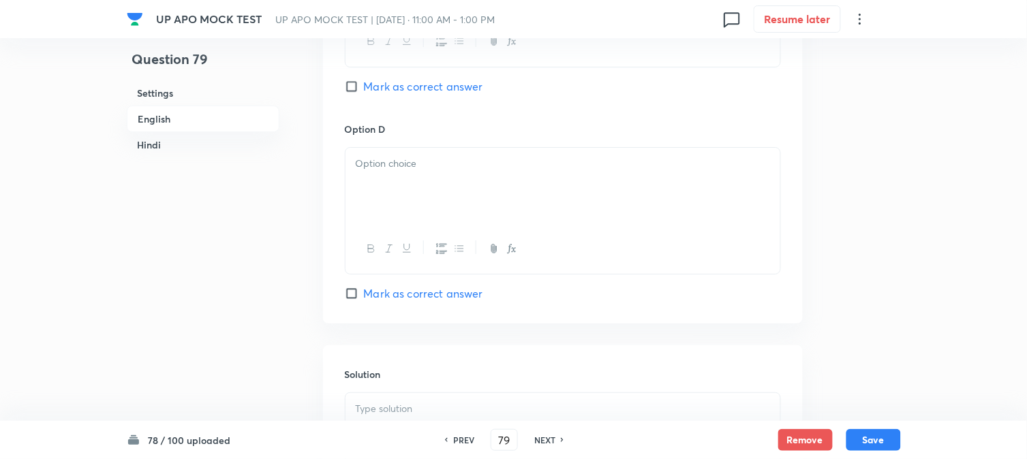
click at [362, 206] on div at bounding box center [563, 186] width 435 height 76
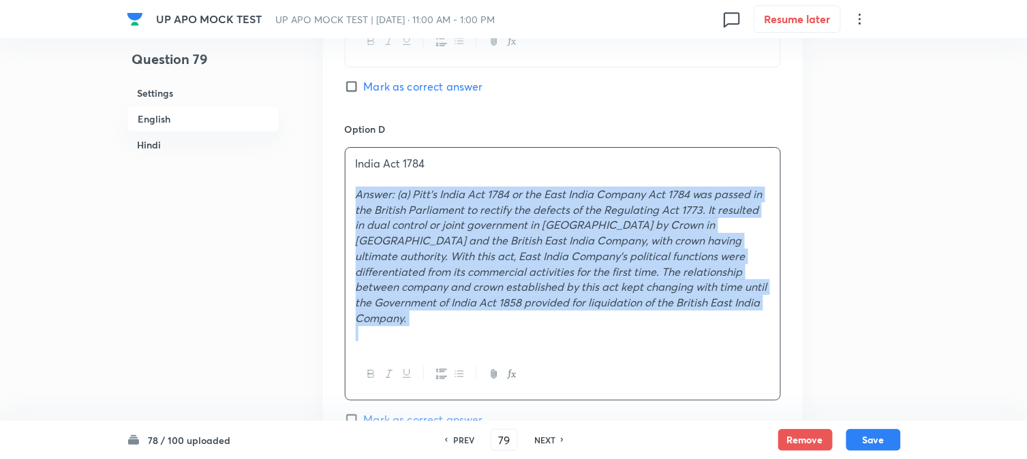
drag, startPoint x: 354, startPoint y: 194, endPoint x: 575, endPoint y: 194, distance: 220.8
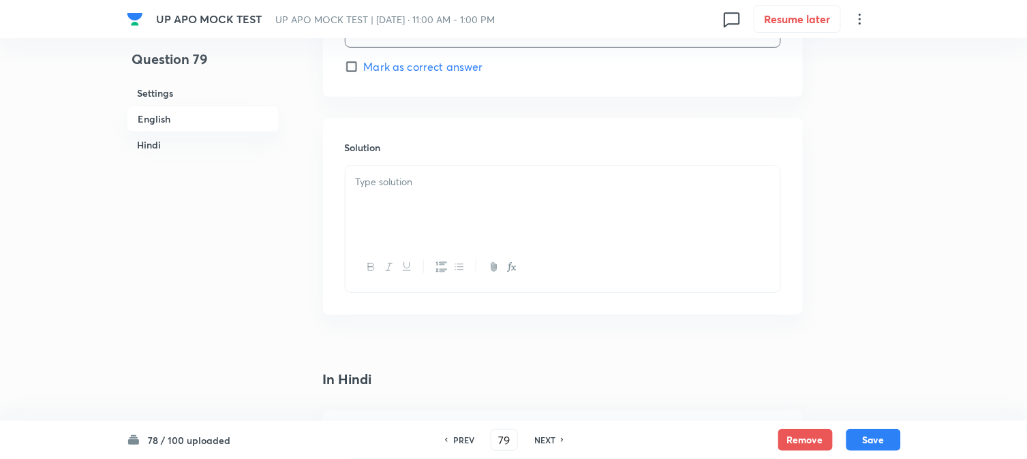
click at [425, 216] on div at bounding box center [563, 204] width 435 height 76
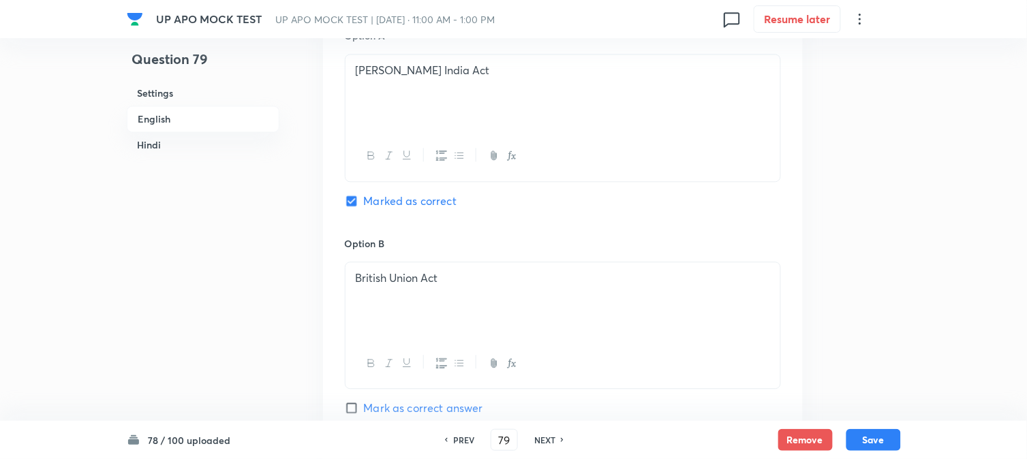
scroll to position [671, 0]
click at [867, 432] on button "Save" at bounding box center [873, 439] width 55 height 22
type input "80"
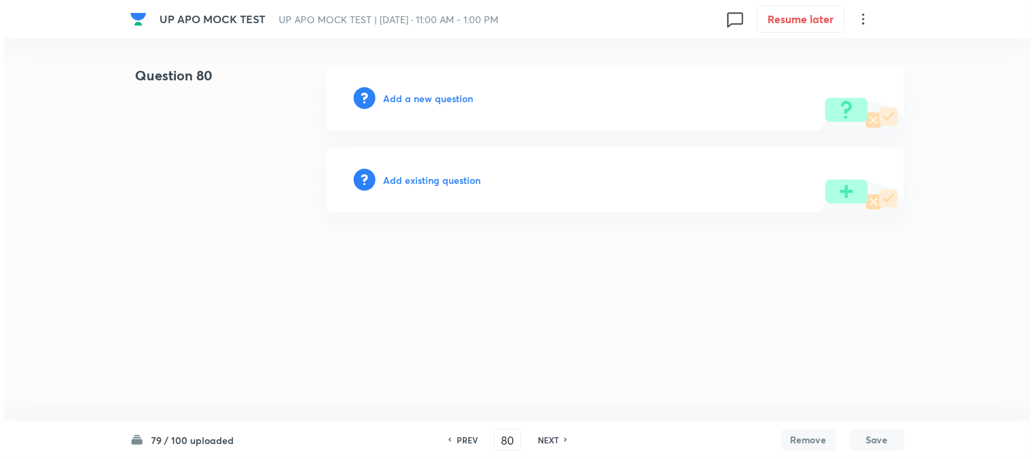
scroll to position [0, 0]
click at [453, 93] on h6 "Add a new question" at bounding box center [429, 98] width 90 height 14
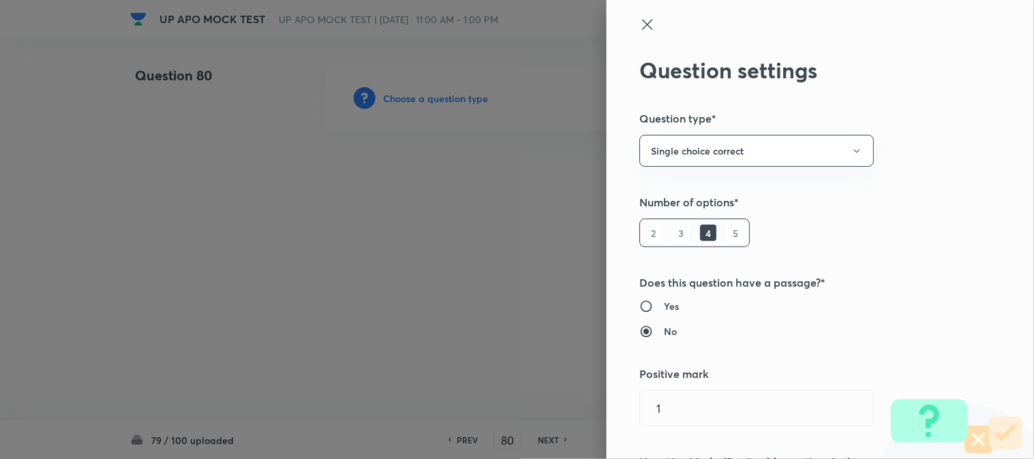
click at [453, 94] on div at bounding box center [517, 229] width 1034 height 459
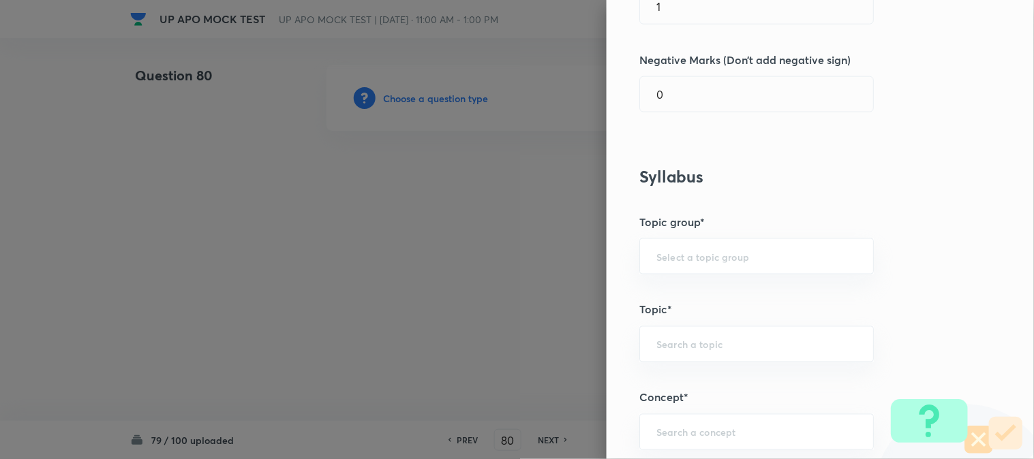
scroll to position [804, 0]
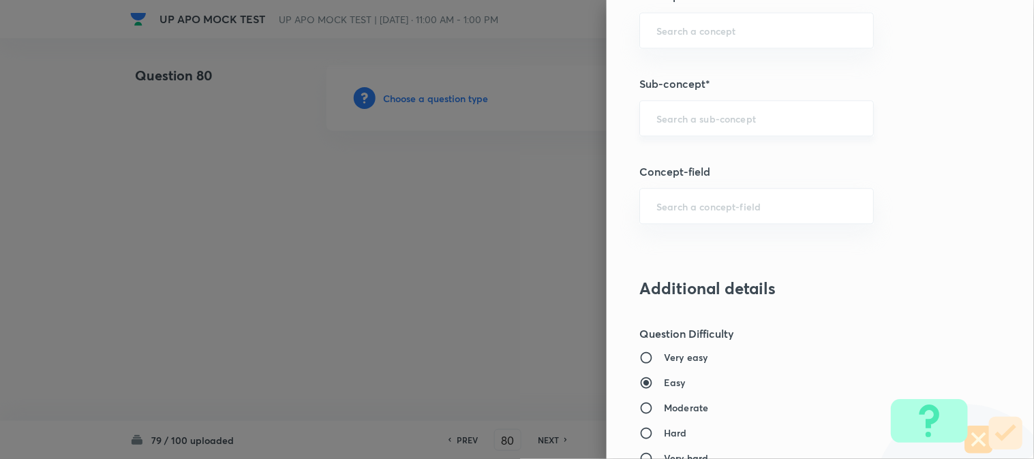
click at [707, 125] on input "text" at bounding box center [756, 118] width 200 height 13
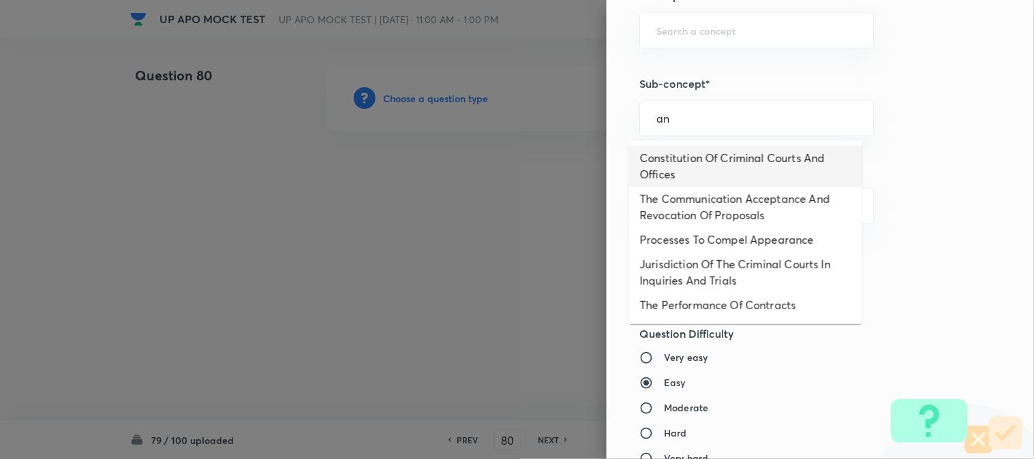
type input "a"
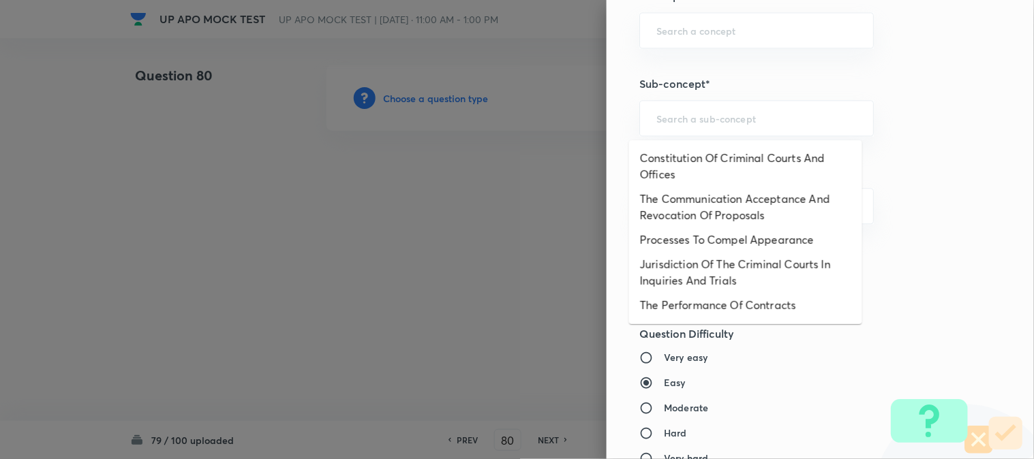
click at [719, 172] on li "Constitution Of Criminal Courts And Offices" at bounding box center [745, 166] width 233 height 41
type input "Constitution Of Criminal Courts And Offices"
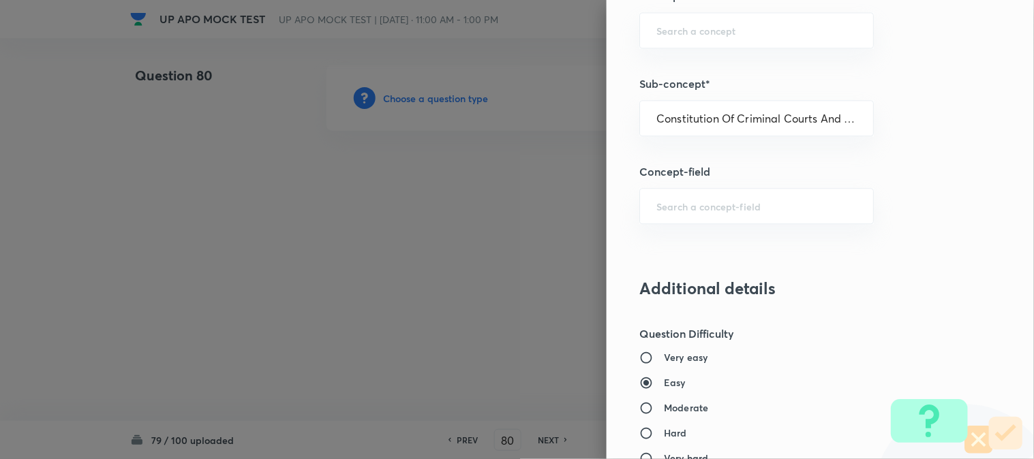
type input "Criminal Law"
type input "Criminal Procedure Code"
type input "Constitution Of Criminal Courts And Offices"
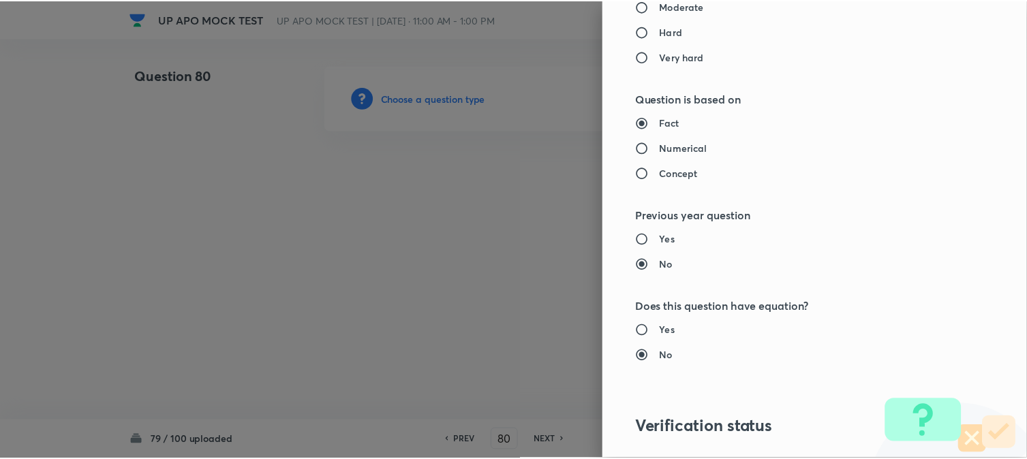
scroll to position [1398, 0]
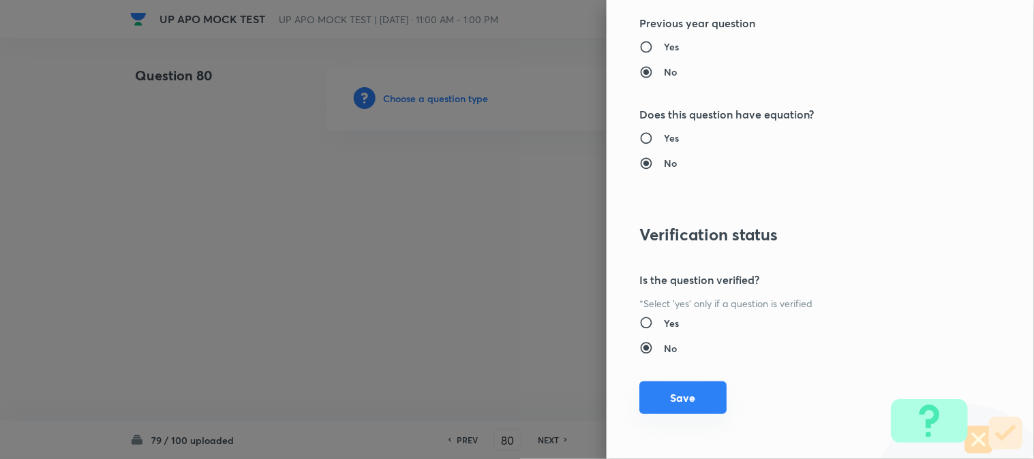
click at [707, 407] on button "Save" at bounding box center [682, 398] width 87 height 33
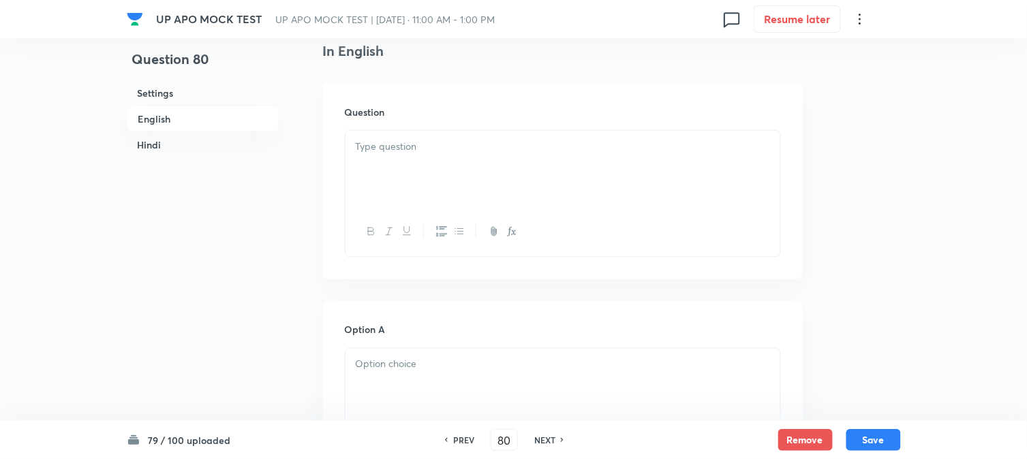
scroll to position [402, 0]
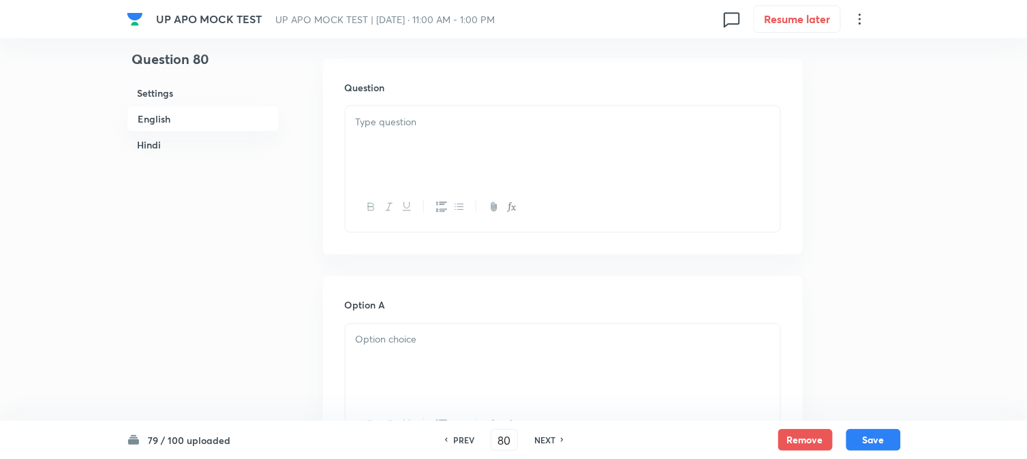
click at [414, 143] on div at bounding box center [563, 144] width 435 height 76
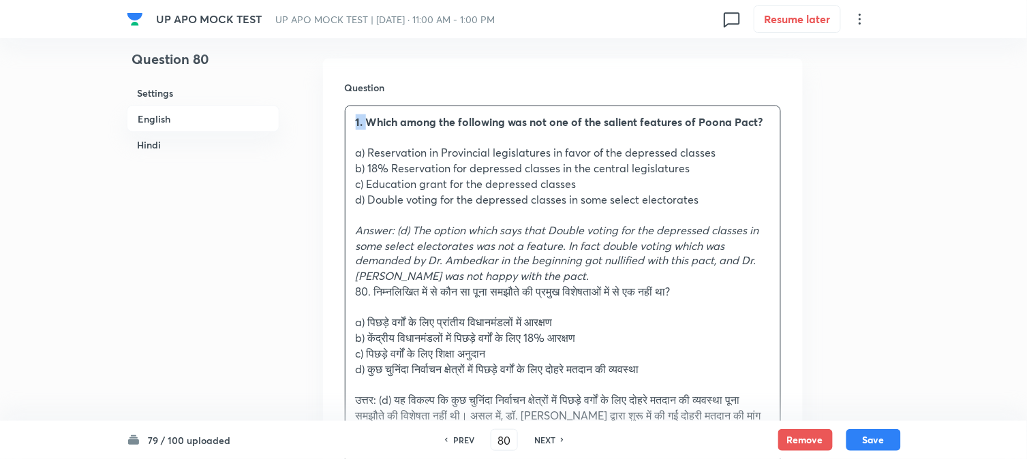
drag, startPoint x: 367, startPoint y: 123, endPoint x: 343, endPoint y: 117, distance: 24.0
click at [343, 114] on div "Question 1. Which among the following was not one of the salient features of Po…" at bounding box center [563, 297] width 480 height 477
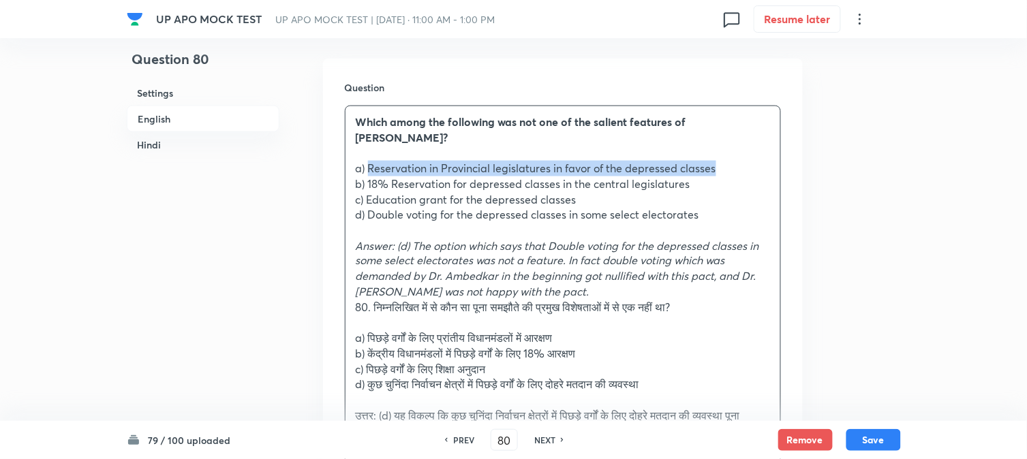
drag, startPoint x: 367, startPoint y: 151, endPoint x: 775, endPoint y: 151, distance: 408.2
click at [775, 151] on div "Which among the following was not one of the salient features of [PERSON_NAME]?…" at bounding box center [563, 292] width 435 height 373
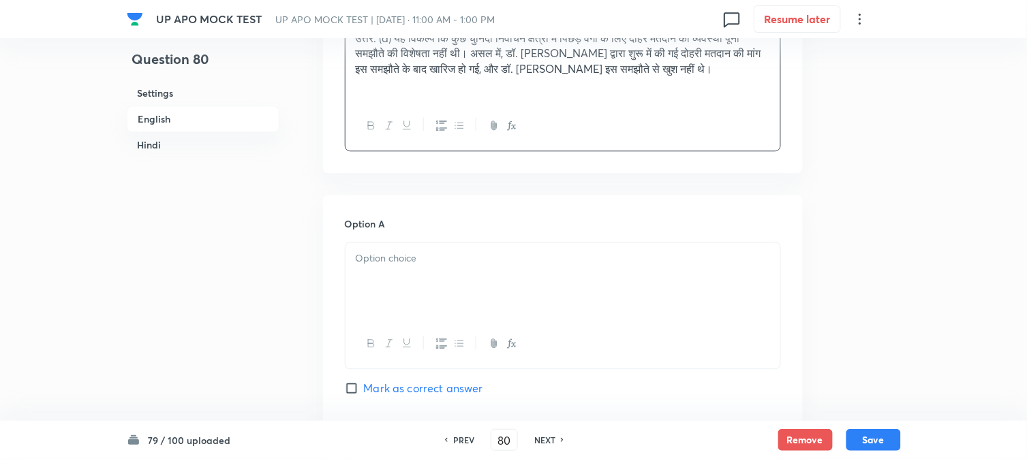
click at [414, 281] on div at bounding box center [563, 281] width 435 height 76
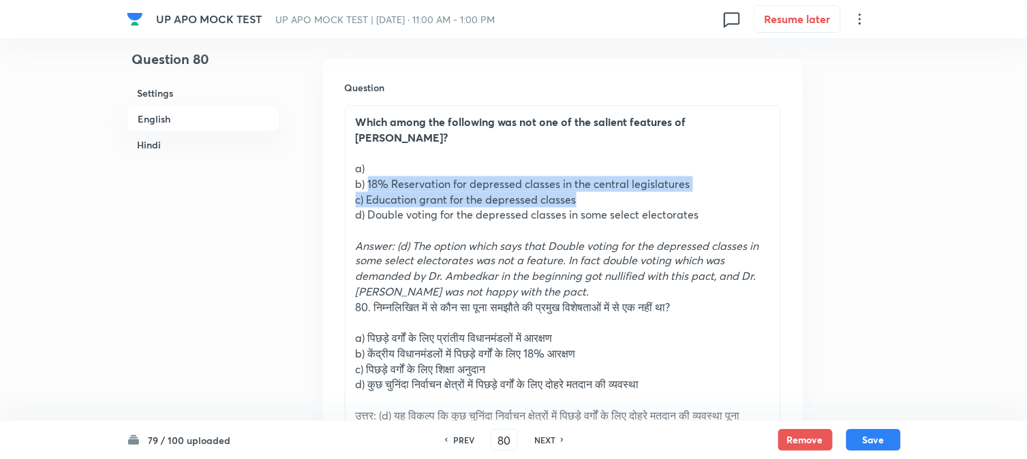
drag, startPoint x: 368, startPoint y: 164, endPoint x: 615, endPoint y: 153, distance: 247.0
click at [730, 175] on div "Which among the following was not one of the salient features of [PERSON_NAME]?…" at bounding box center [563, 292] width 435 height 373
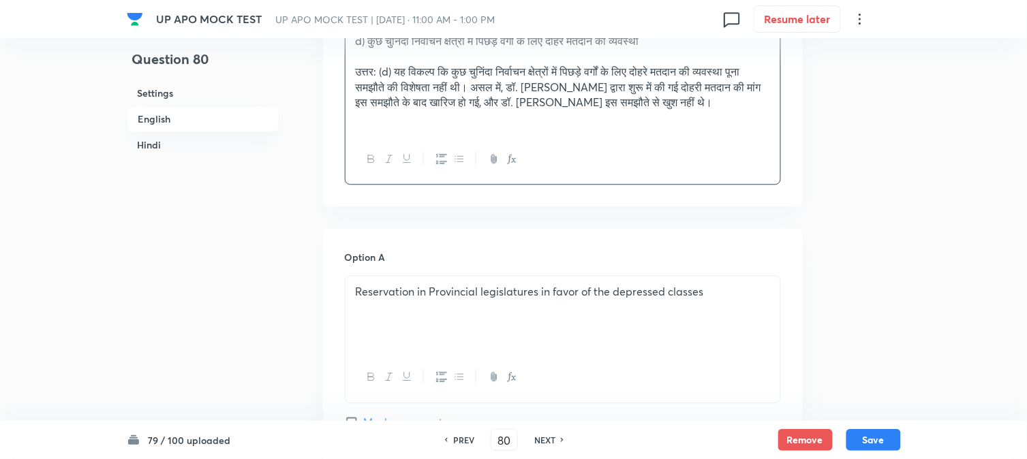
scroll to position [1084, 0]
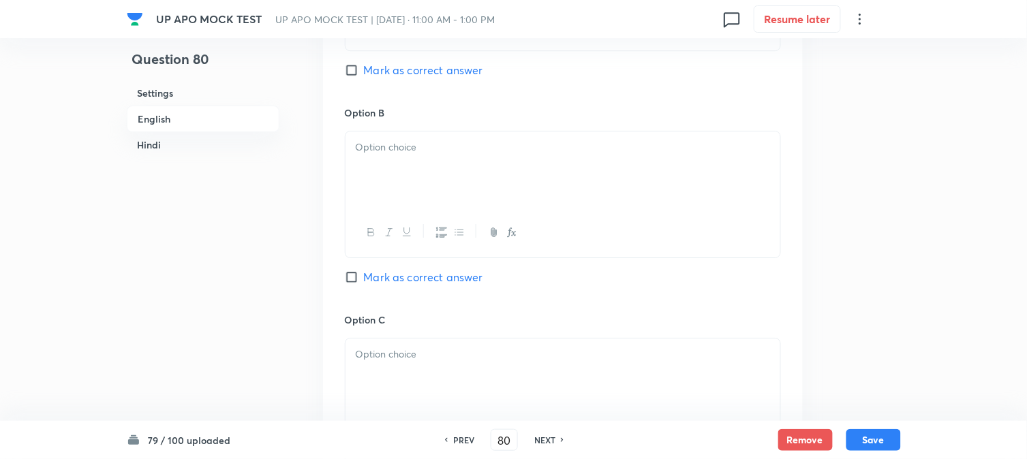
click at [373, 150] on div at bounding box center [563, 170] width 435 height 76
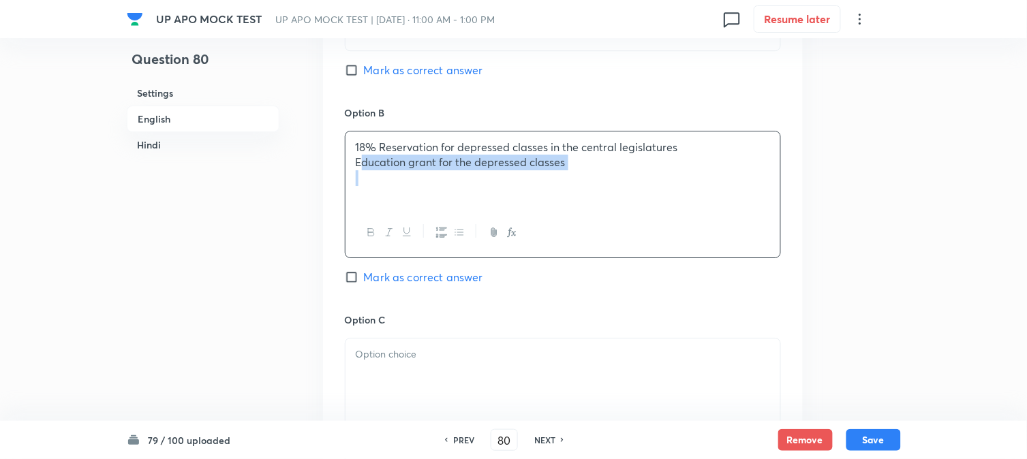
drag, startPoint x: 363, startPoint y: 149, endPoint x: 661, endPoint y: 166, distance: 298.3
click at [660, 166] on div "18% Reservation for depressed classes in the central legislatures Education gra…" at bounding box center [563, 170] width 435 height 76
click at [406, 365] on div at bounding box center [563, 377] width 435 height 76
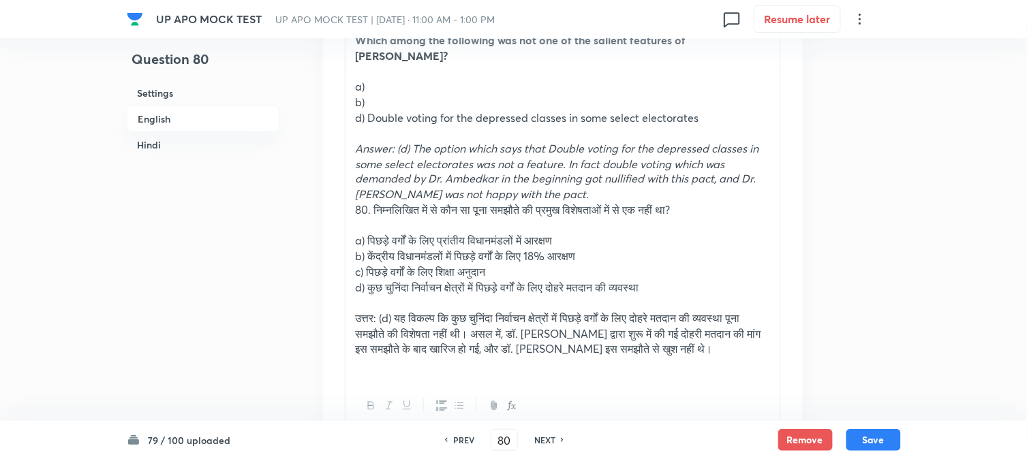
scroll to position [478, 0]
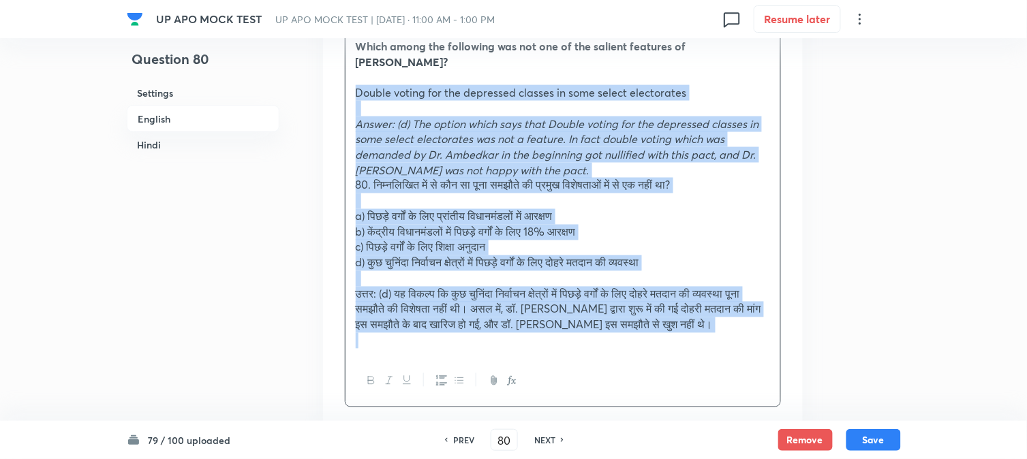
drag, startPoint x: 371, startPoint y: 105, endPoint x: 896, endPoint y: 352, distance: 580.5
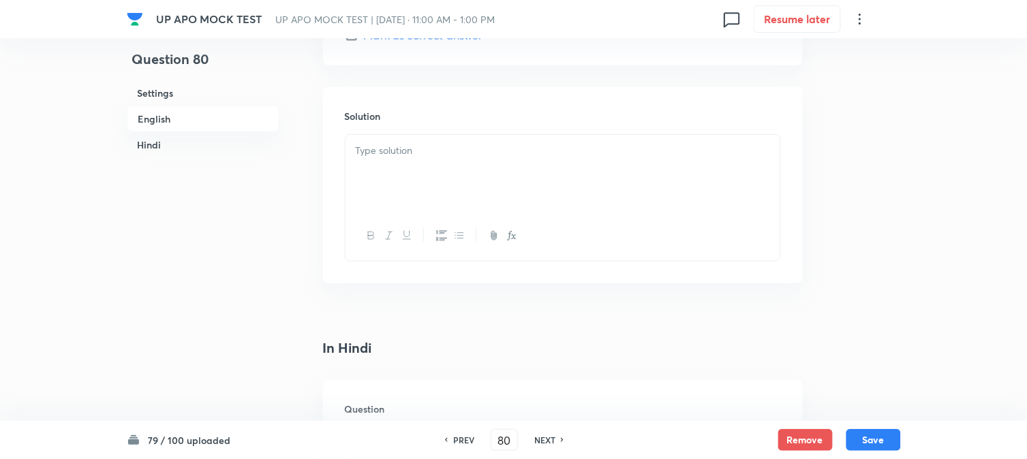
drag, startPoint x: 373, startPoint y: 180, endPoint x: 364, endPoint y: 174, distance: 10.4
click at [368, 178] on div at bounding box center [563, 173] width 435 height 76
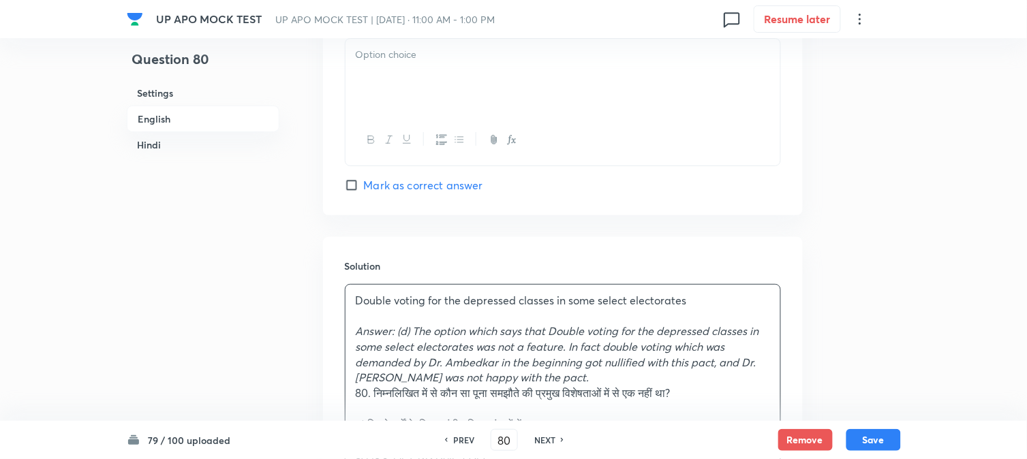
scroll to position [1311, 0]
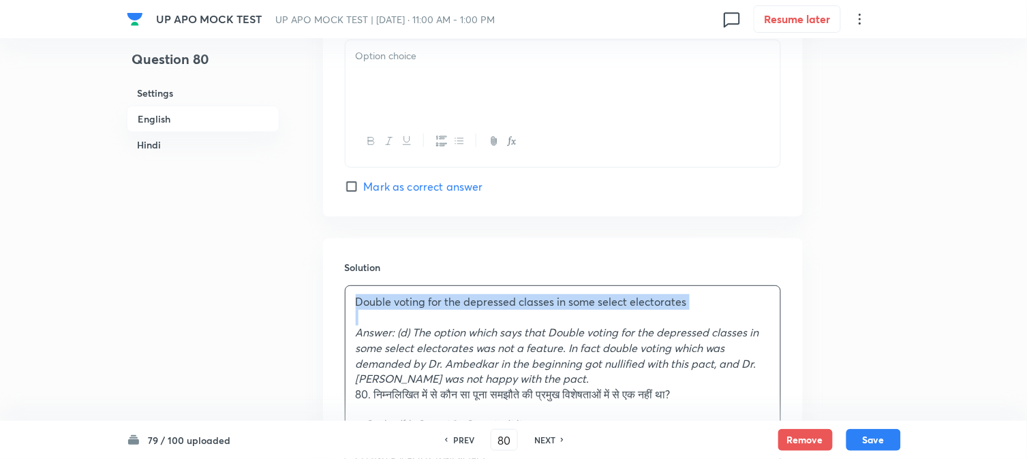
drag, startPoint x: 352, startPoint y: 339, endPoint x: 335, endPoint y: 284, distance: 57.8
click at [335, 285] on div "Solution Double voting for the depressed classes in some select electorates Ans…" at bounding box center [563, 439] width 480 height 400
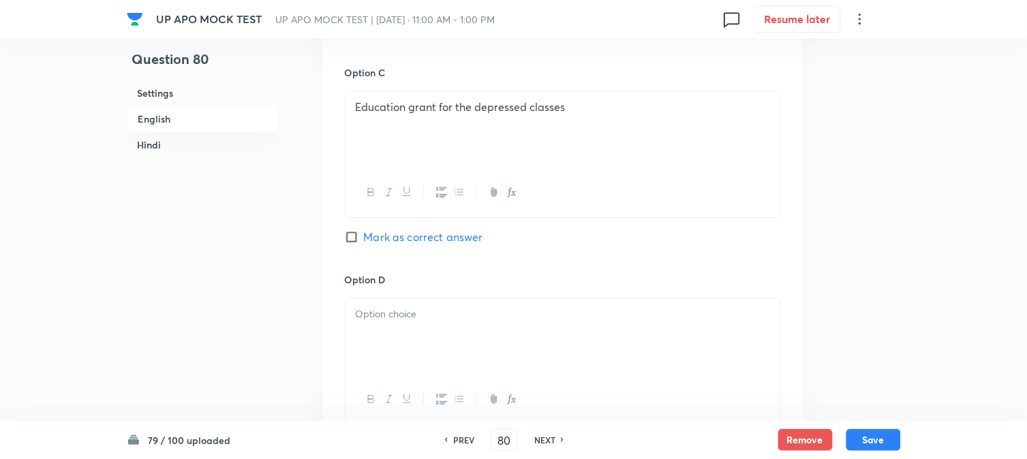
click at [384, 321] on p at bounding box center [563, 315] width 414 height 16
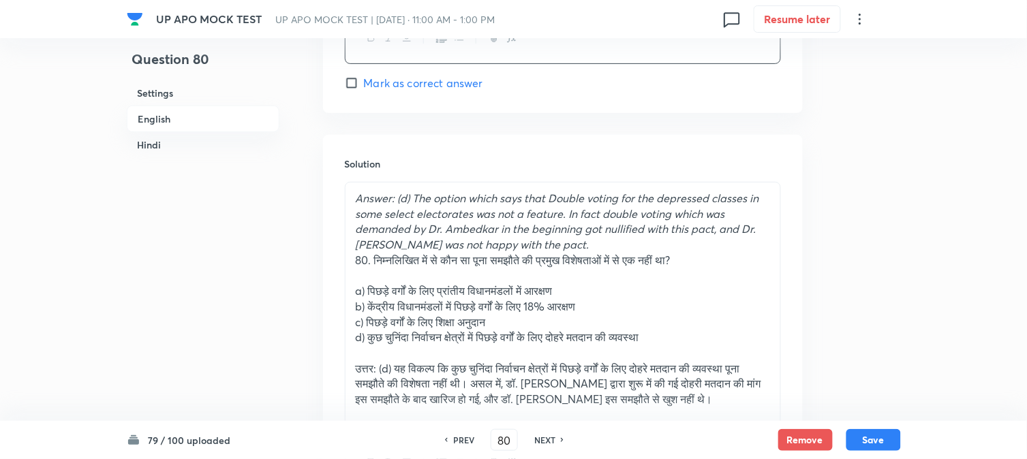
scroll to position [1507, 0]
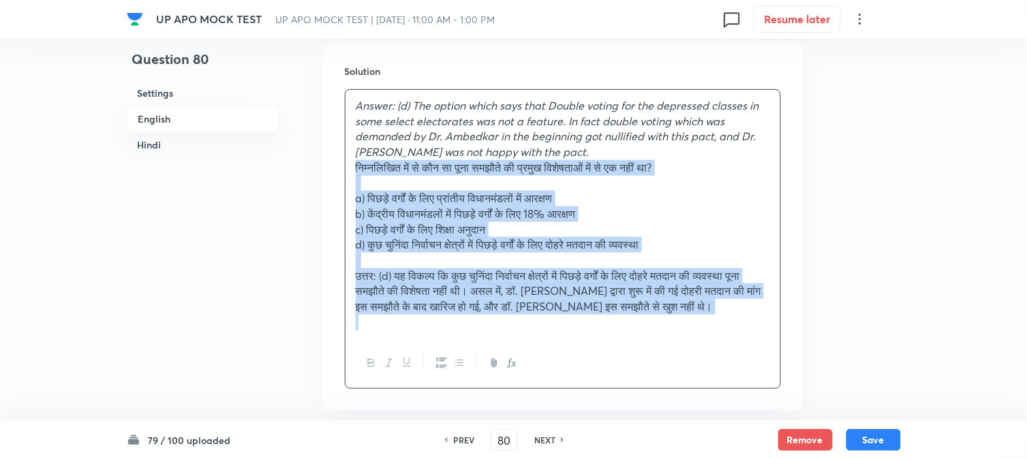
drag, startPoint x: 373, startPoint y: 170, endPoint x: 875, endPoint y: 378, distance: 543.3
click at [875, 378] on div "Question 80 Settings English Hindi Settings Type Single choice correct 4 option…" at bounding box center [514, 202] width 774 height 3286
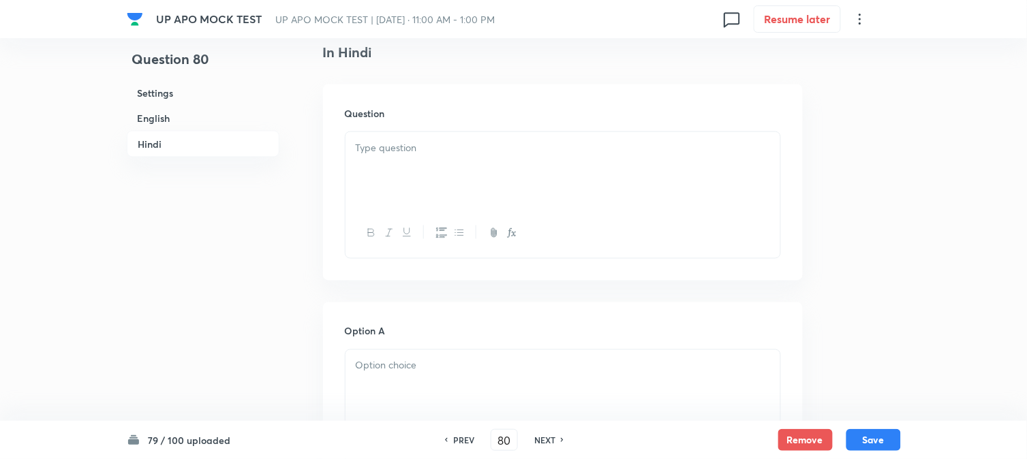
scroll to position [1809, 0]
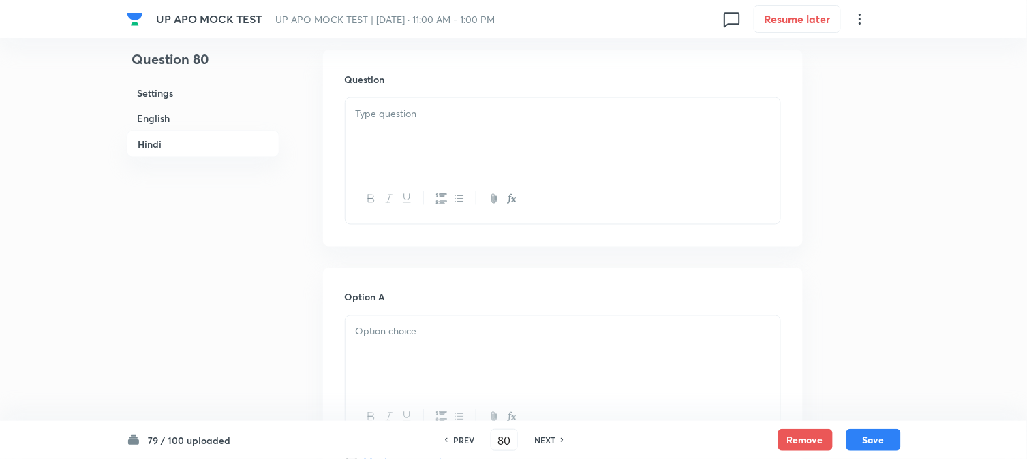
click at [366, 138] on div at bounding box center [563, 136] width 435 height 76
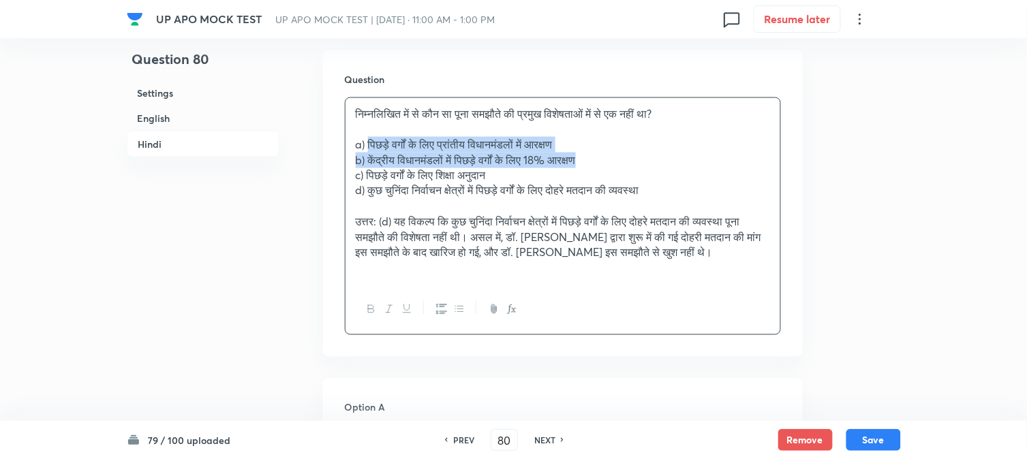
drag, startPoint x: 370, startPoint y: 143, endPoint x: 641, endPoint y: 157, distance: 270.9
click at [641, 157] on div "निम्नलिखित में से कौन सा पूना समझौते की प्रमुख विशेषताओं में से एक नहीं था? a) …" at bounding box center [563, 191] width 435 height 187
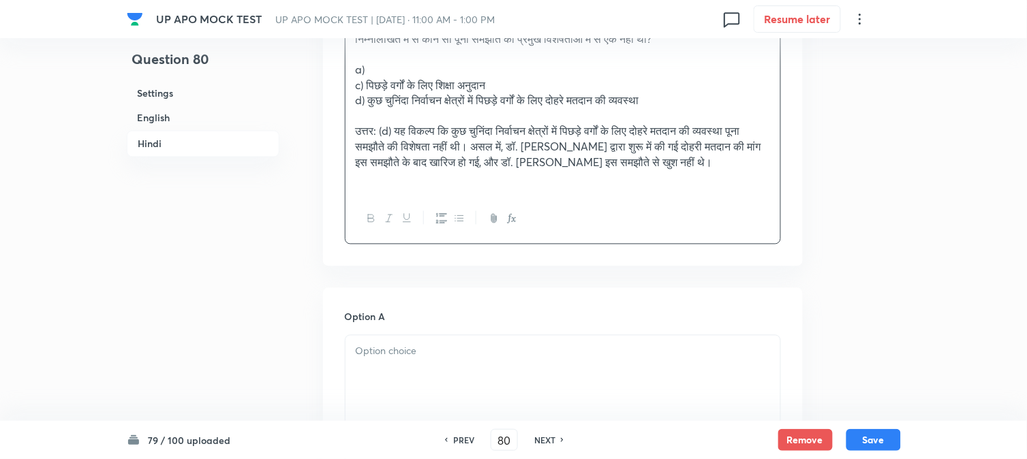
scroll to position [1961, 0]
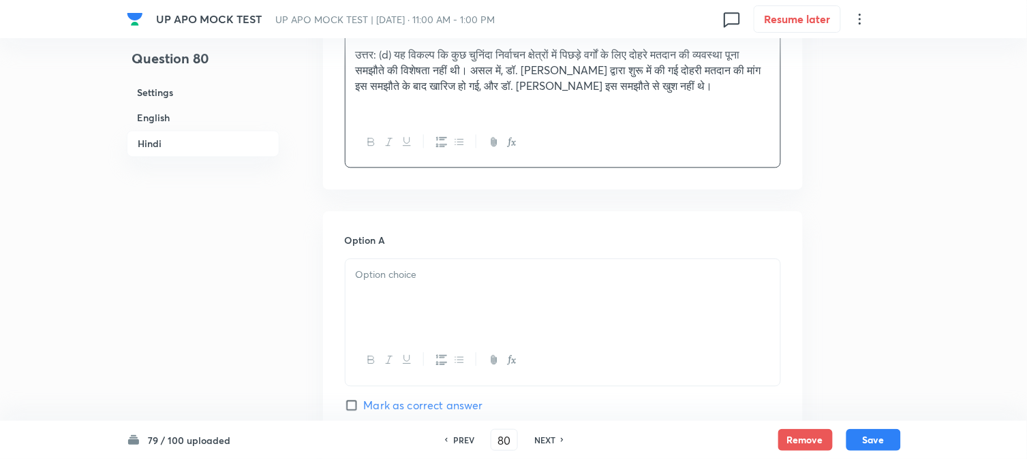
click at [368, 291] on div at bounding box center [563, 298] width 435 height 76
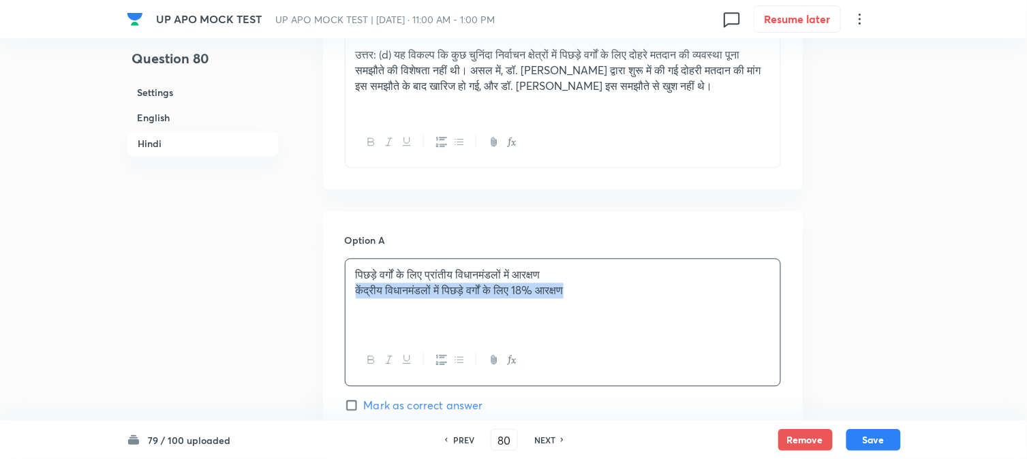
drag, startPoint x: 367, startPoint y: 288, endPoint x: 662, endPoint y: 286, distance: 295.1
click at [662, 286] on p "केंद्रीय विधानमंडलों में पिछड़े वर्गों के लिए 18% आरक्षण" at bounding box center [563, 292] width 414 height 16
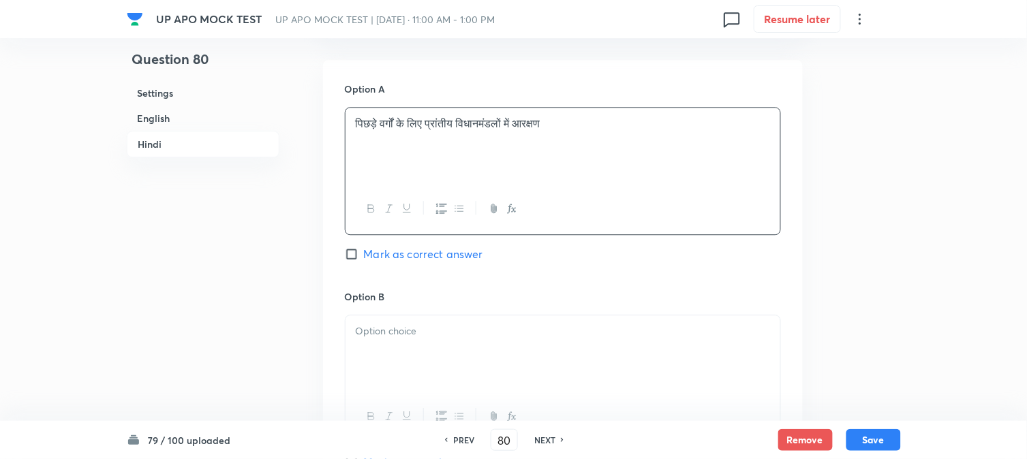
click at [398, 343] on div at bounding box center [563, 354] width 435 height 76
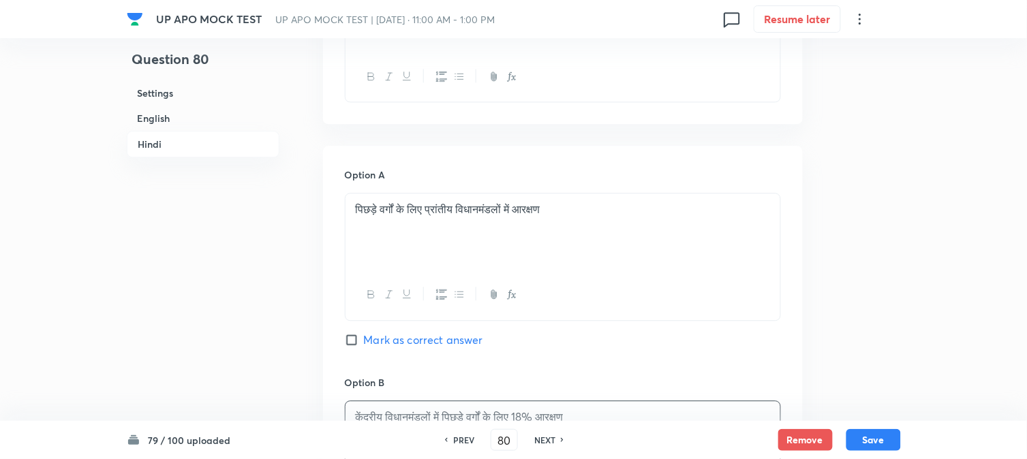
scroll to position [1885, 0]
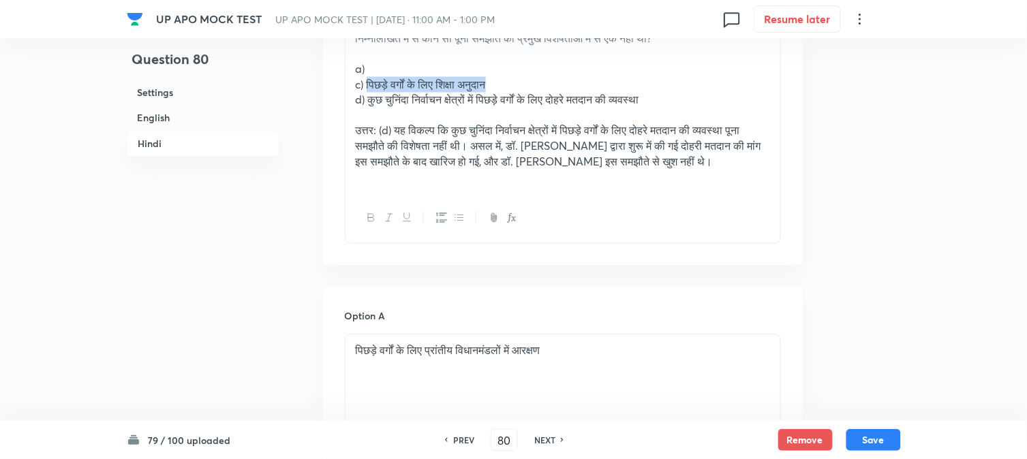
drag, startPoint x: 369, startPoint y: 84, endPoint x: 586, endPoint y: 87, distance: 217.4
click at [586, 87] on p "c) पिछड़े वर्गों के लिए शिक्षा अनुदान" at bounding box center [563, 85] width 414 height 16
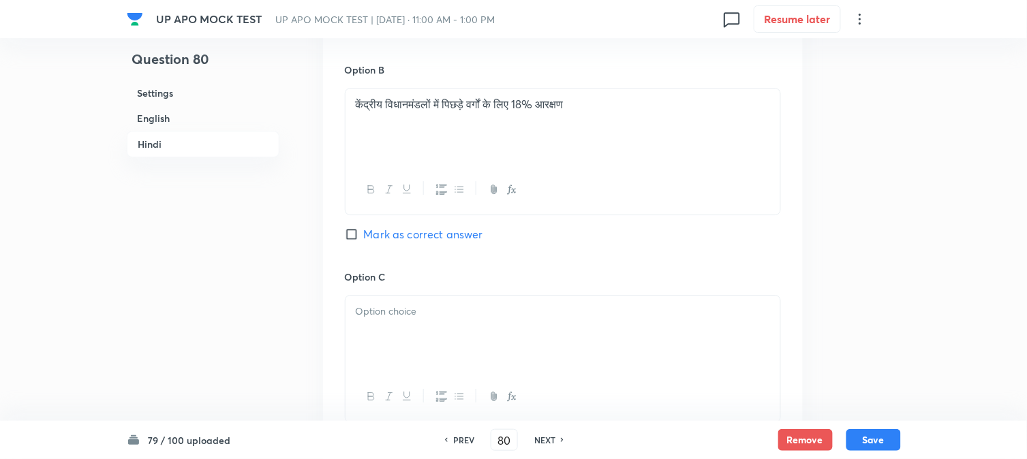
drag, startPoint x: 378, startPoint y: 343, endPoint x: 377, endPoint y: 353, distance: 9.6
click at [377, 353] on div at bounding box center [563, 334] width 435 height 76
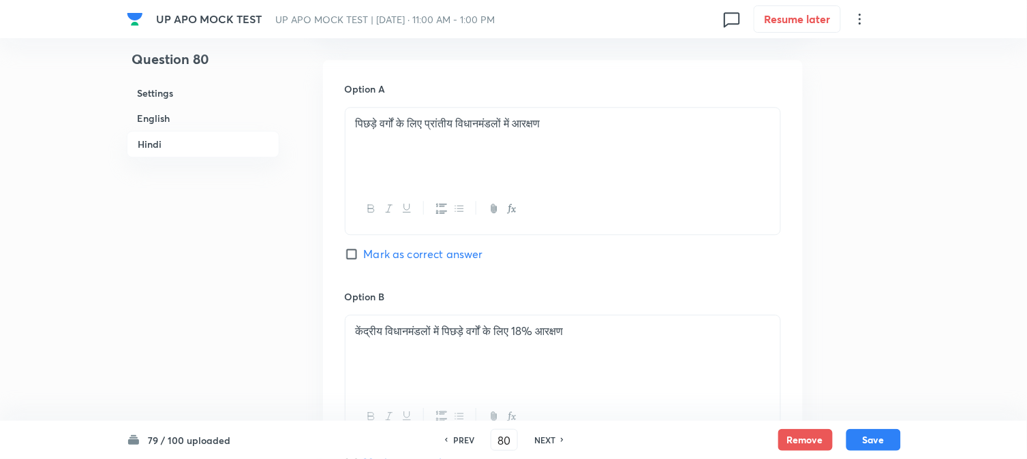
click at [412, 255] on span "Mark as correct answer" at bounding box center [423, 254] width 119 height 16
click at [364, 255] on input "Mark as correct answer" at bounding box center [354, 254] width 19 height 14
checkbox input "true"
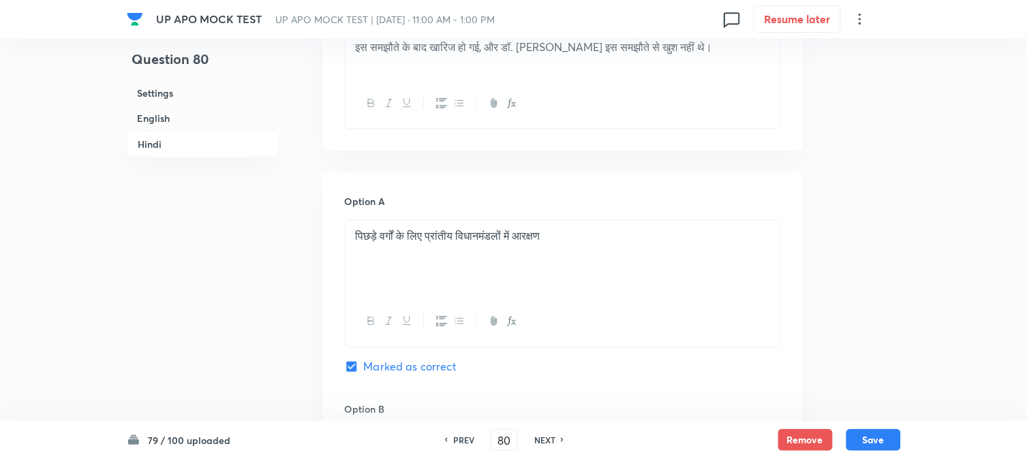
scroll to position [1809, 0]
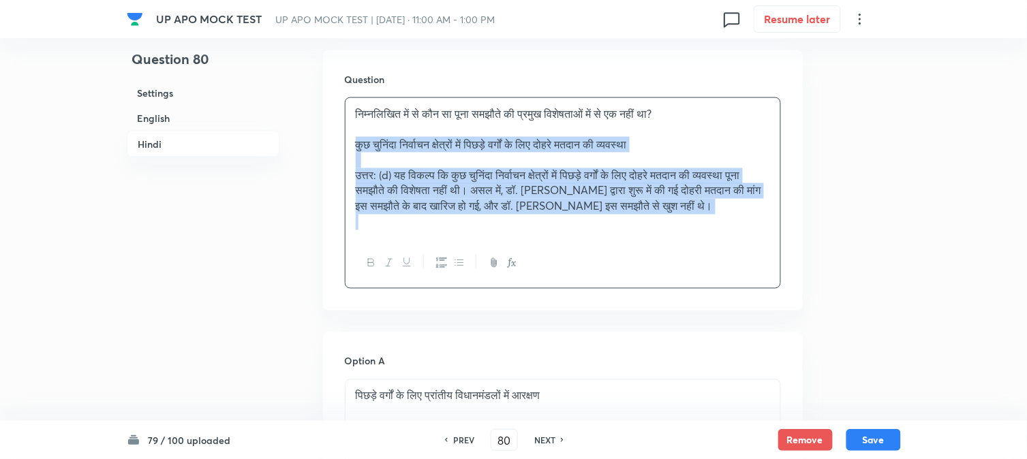
drag, startPoint x: 365, startPoint y: 174, endPoint x: 841, endPoint y: 213, distance: 477.2
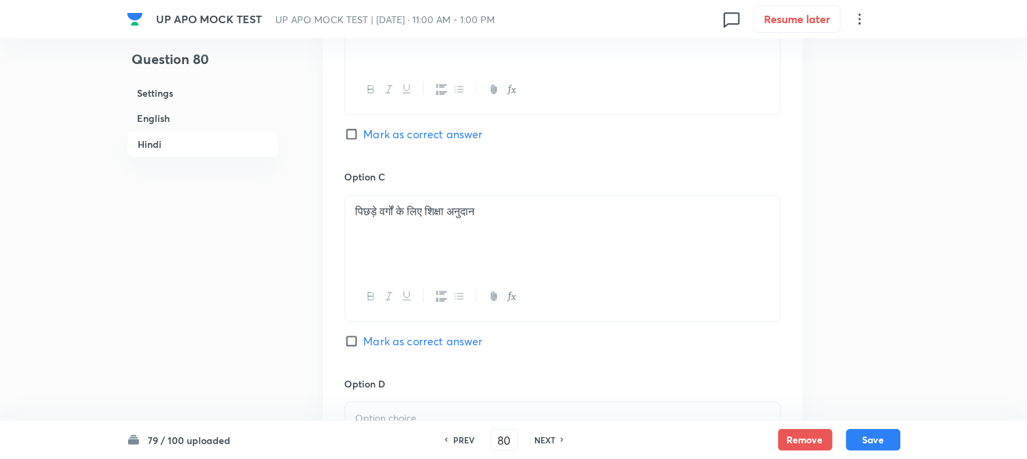
scroll to position [2642, 0]
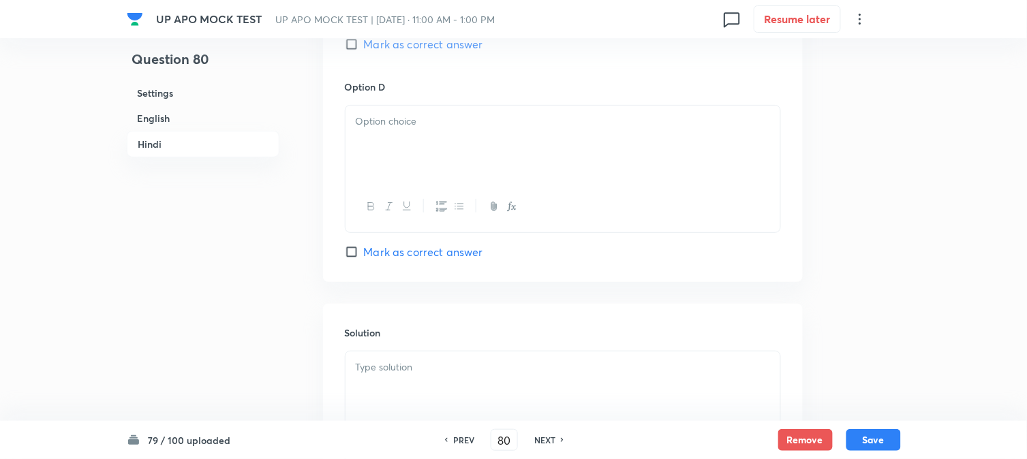
click at [380, 144] on div at bounding box center [563, 144] width 435 height 76
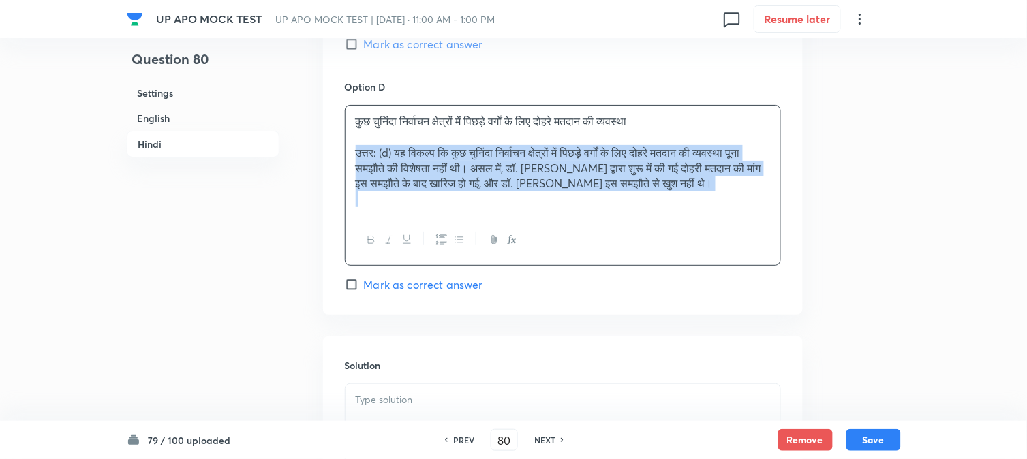
drag, startPoint x: 363, startPoint y: 165, endPoint x: 821, endPoint y: 212, distance: 459.7
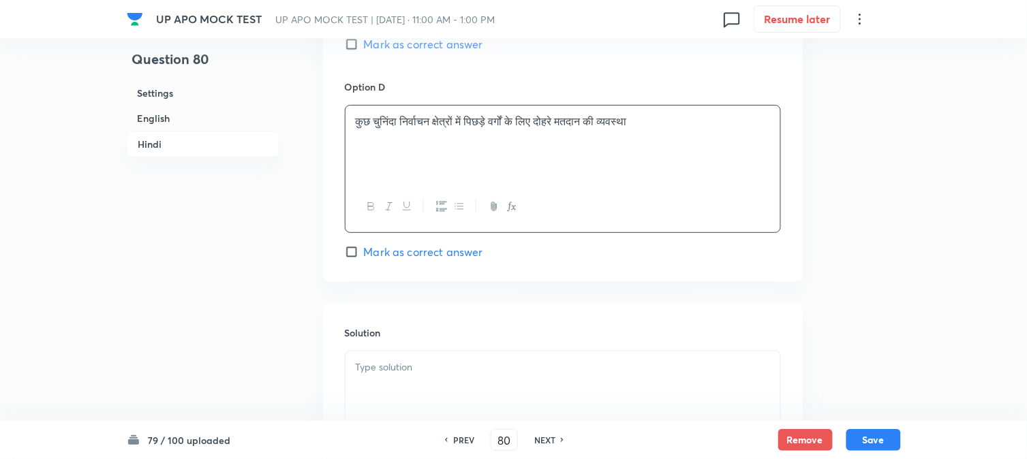
click at [441, 256] on span "Mark as correct answer" at bounding box center [423, 252] width 119 height 16
click at [364, 256] on input "Mark as correct answer" at bounding box center [354, 252] width 19 height 14
checkbox input "true"
click at [426, 366] on p at bounding box center [563, 368] width 414 height 16
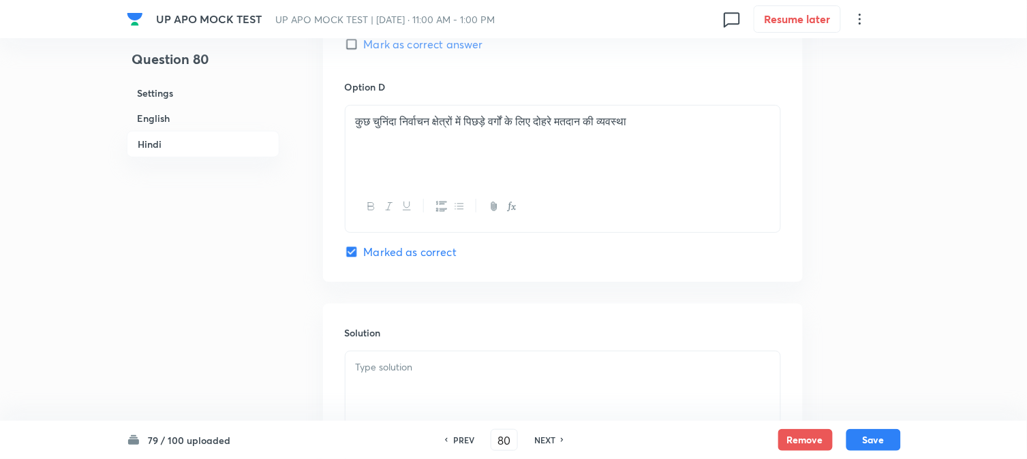
checkbox input "false"
checkbox input "true"
checkbox input "false"
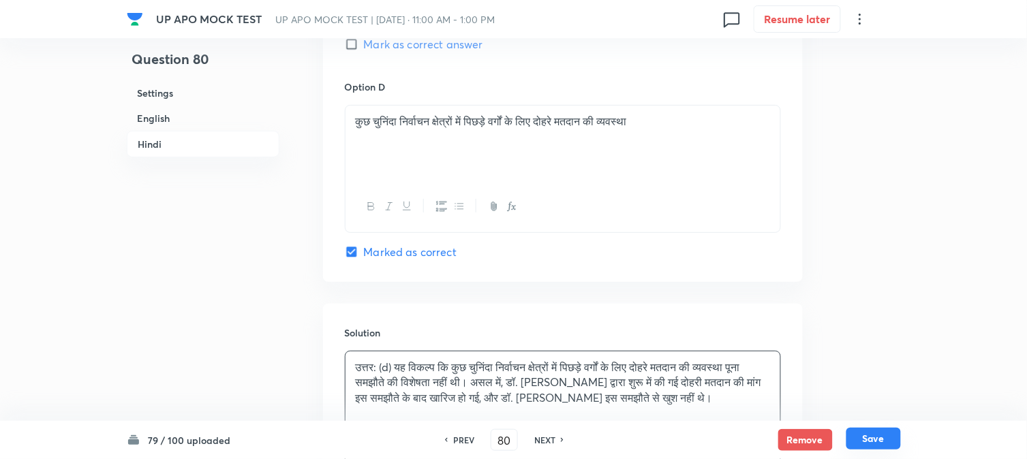
click at [891, 437] on button "Save" at bounding box center [873, 439] width 55 height 22
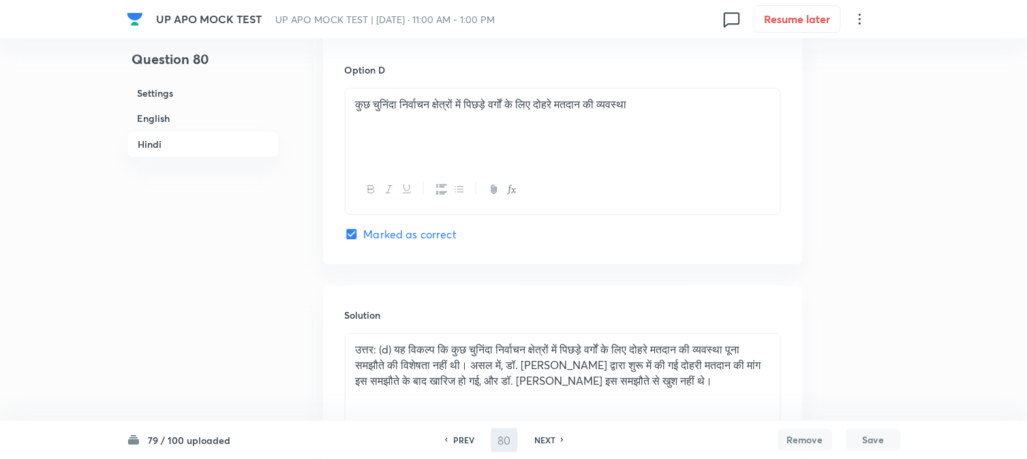
type input "81"
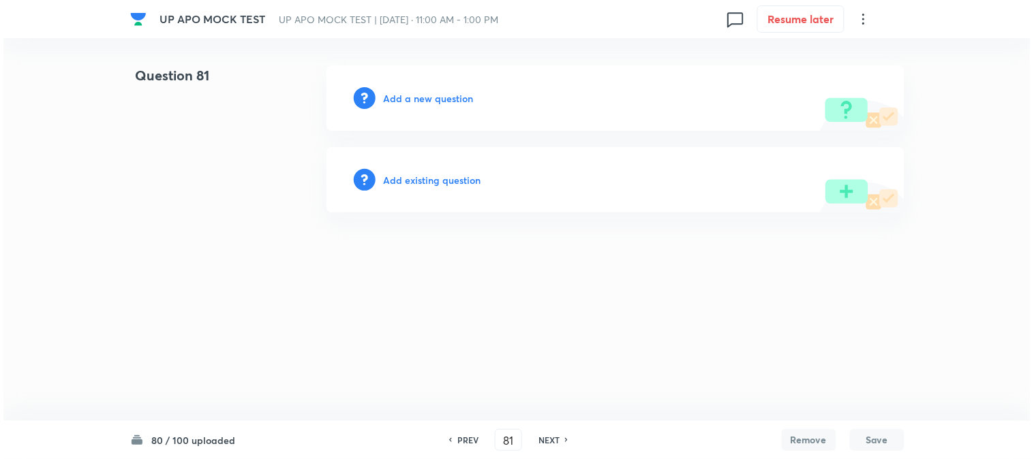
scroll to position [0, 0]
click at [462, 102] on h6 "Add a new question" at bounding box center [429, 98] width 90 height 14
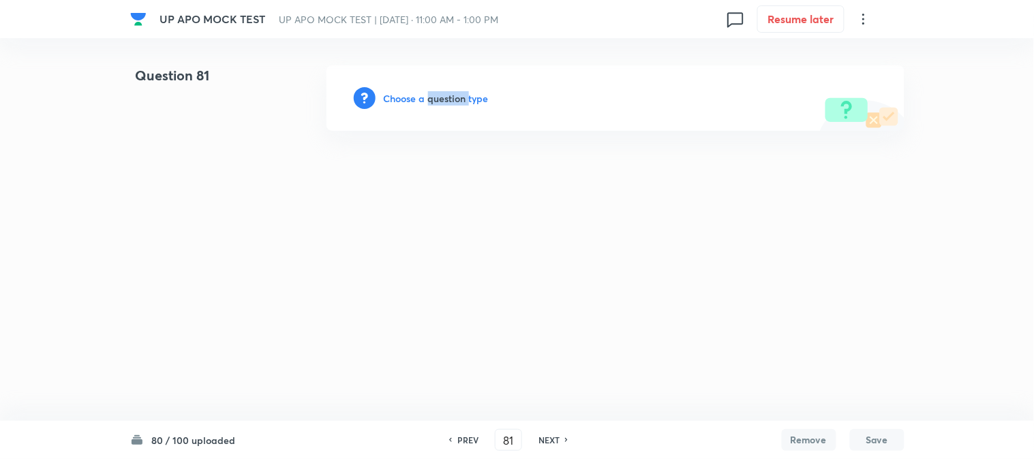
click at [462, 102] on h6 "Choose a question type" at bounding box center [436, 98] width 105 height 14
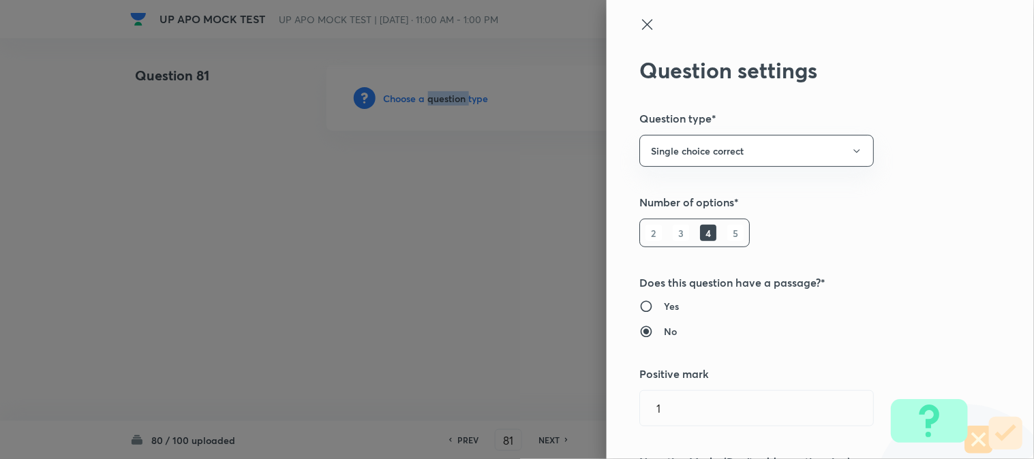
click at [462, 102] on div at bounding box center [517, 229] width 1034 height 459
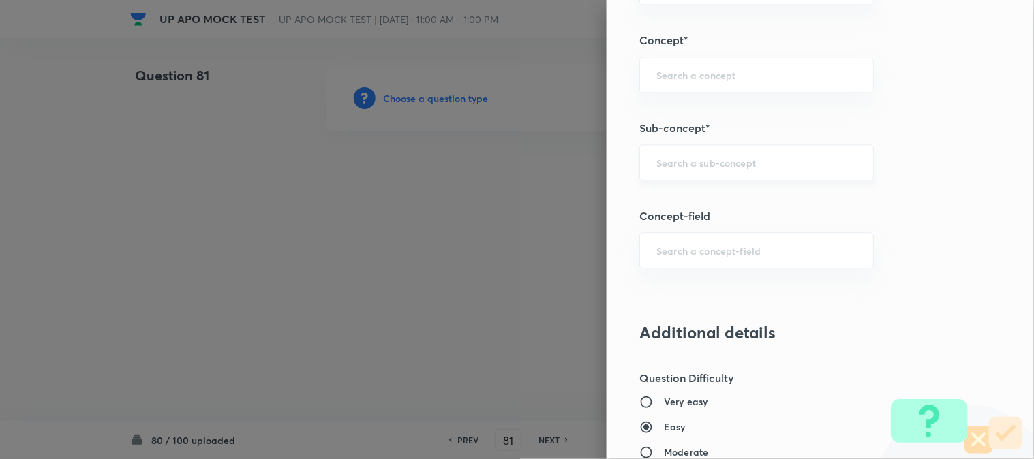
scroll to position [804, 0]
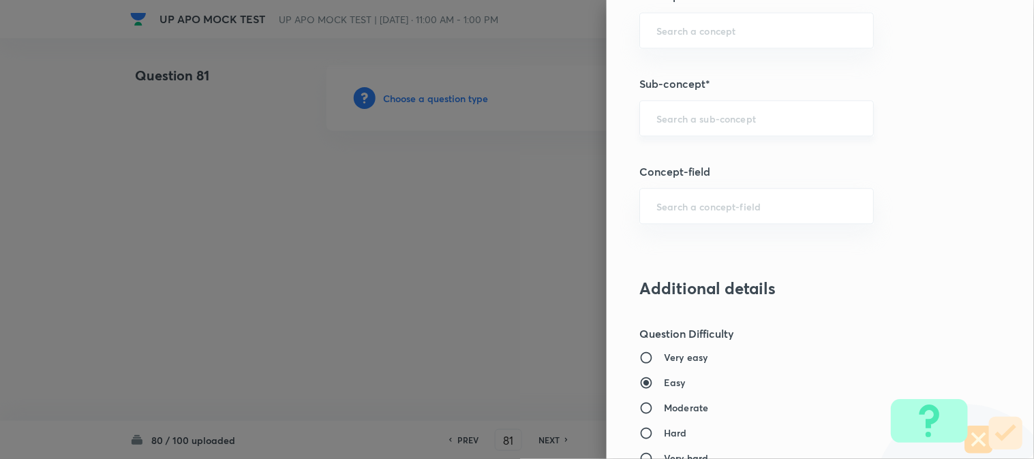
click at [699, 128] on div "​" at bounding box center [756, 118] width 234 height 36
type input "a"
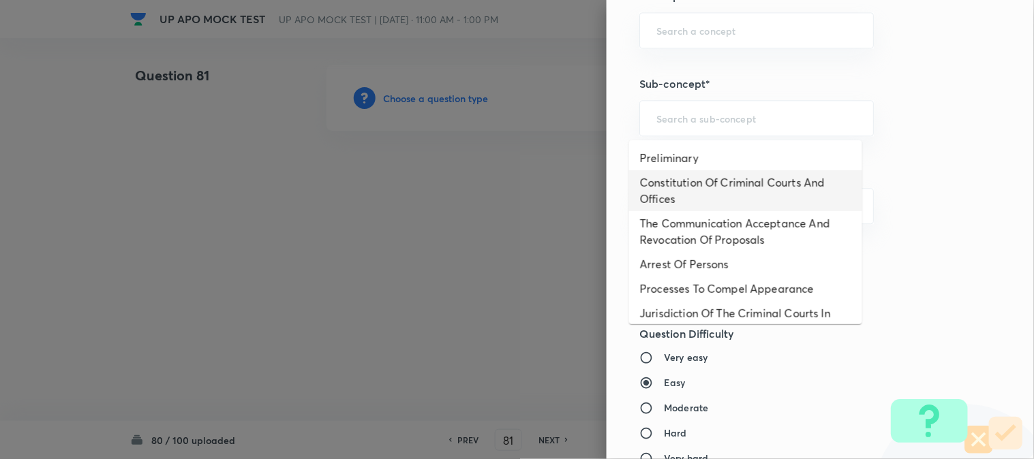
click at [721, 187] on li "Constitution Of Criminal Courts And Offices" at bounding box center [745, 190] width 233 height 41
type input "Constitution Of Criminal Courts And Offices"
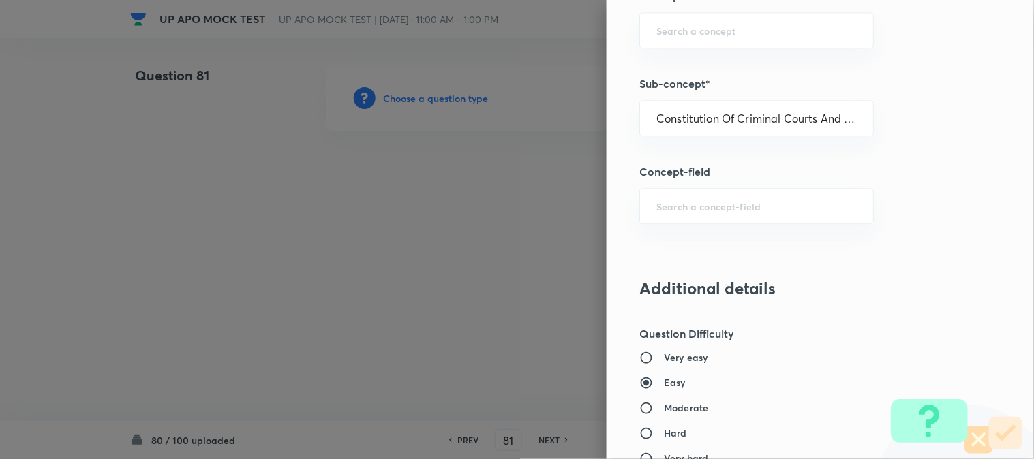
type input "Criminal Law"
type input "Criminal Procedure Code"
type input "Constitution Of Criminal Courts And Offices"
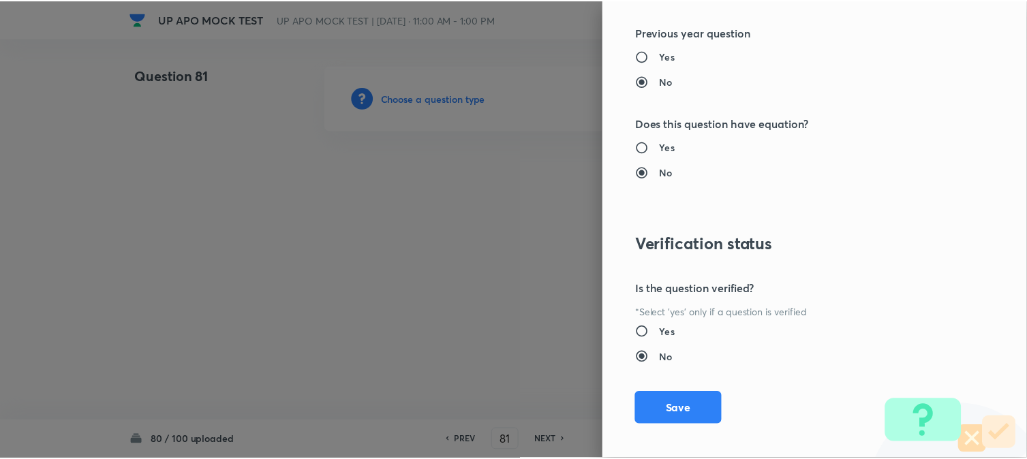
scroll to position [1398, 0]
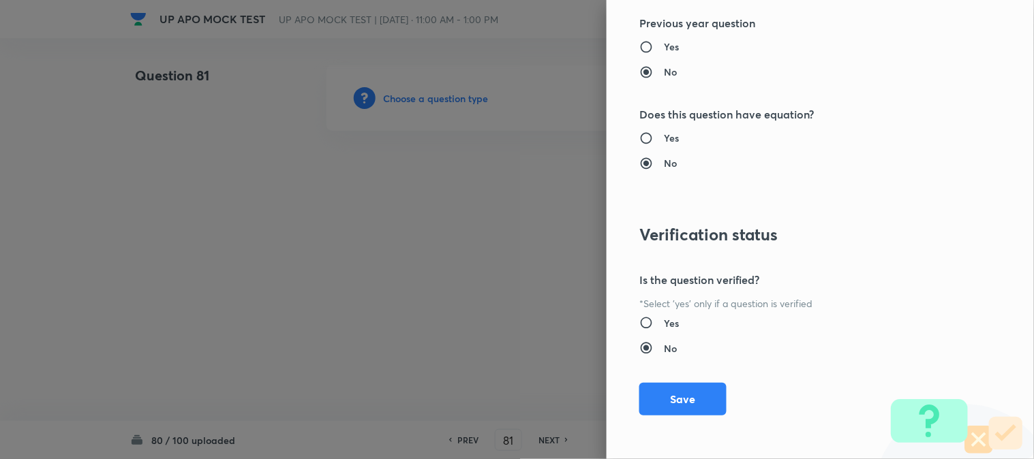
drag, startPoint x: 690, startPoint y: 363, endPoint x: 690, endPoint y: 371, distance: 8.2
click at [690, 364] on div "Question settings Question type* Single choice correct Number of options* 2 3 4…" at bounding box center [820, 229] width 427 height 459
click at [691, 410] on button "Save" at bounding box center [682, 398] width 87 height 33
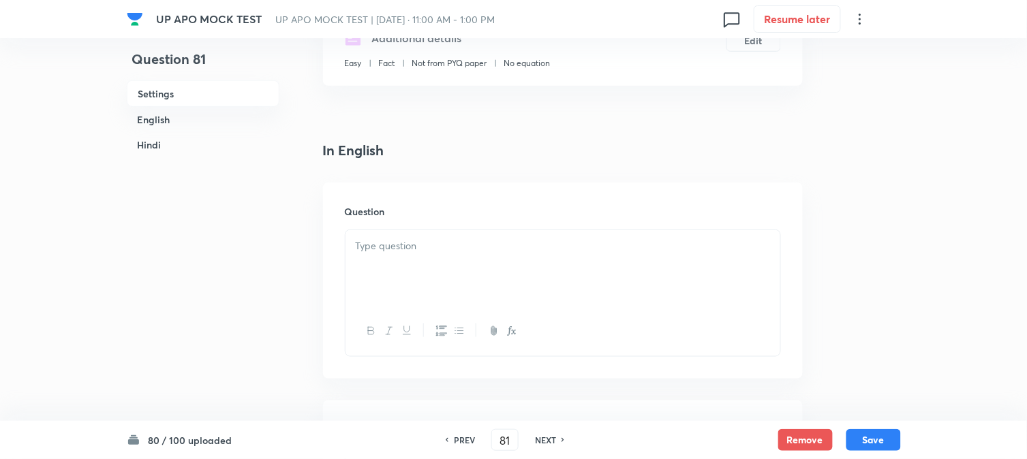
scroll to position [402, 0]
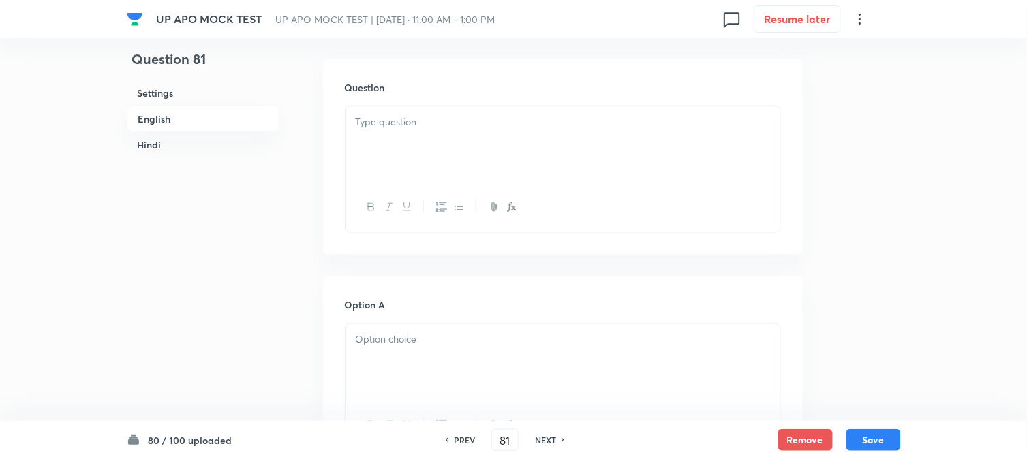
drag, startPoint x: 398, startPoint y: 127, endPoint x: 367, endPoint y: 157, distance: 43.9
click at [396, 127] on p at bounding box center [563, 122] width 414 height 16
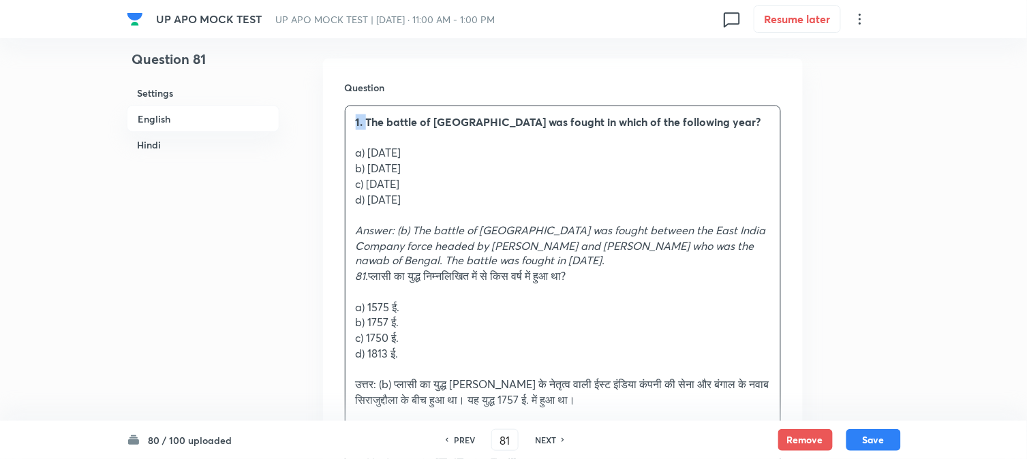
drag, startPoint x: 365, startPoint y: 121, endPoint x: 343, endPoint y: 117, distance: 22.9
click at [343, 117] on div "Question 1. The battle of [GEOGRAPHIC_DATA] was fought in which of the followin…" at bounding box center [563, 282] width 480 height 446
drag, startPoint x: 369, startPoint y: 151, endPoint x: 418, endPoint y: 165, distance: 51.8
click at [426, 160] on div "The battle of [GEOGRAPHIC_DATA] was fought in which of the following year? a) […" at bounding box center [563, 269] width 435 height 326
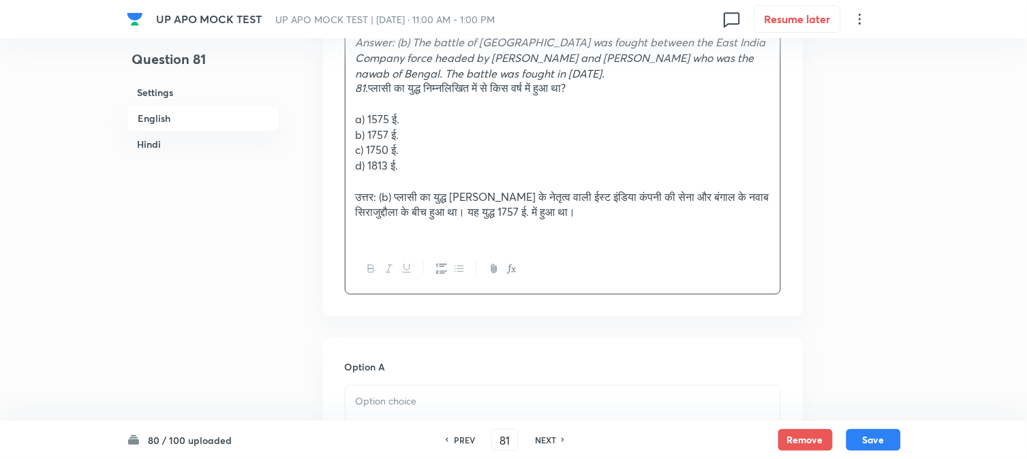
scroll to position [629, 0]
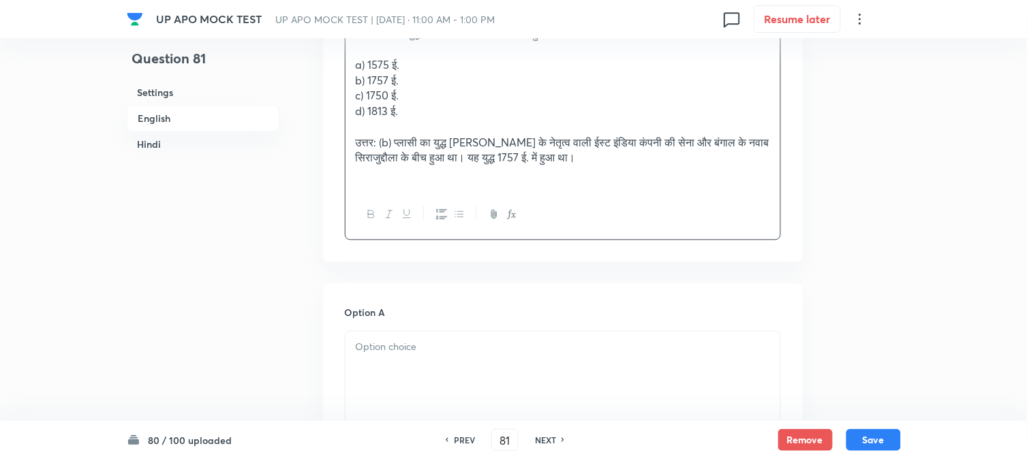
drag, startPoint x: 379, startPoint y: 344, endPoint x: 371, endPoint y: 367, distance: 23.9
click at [373, 363] on div "Option A Mark as correct answer" at bounding box center [563, 409] width 436 height 207
click at [371, 367] on div at bounding box center [563, 370] width 435 height 76
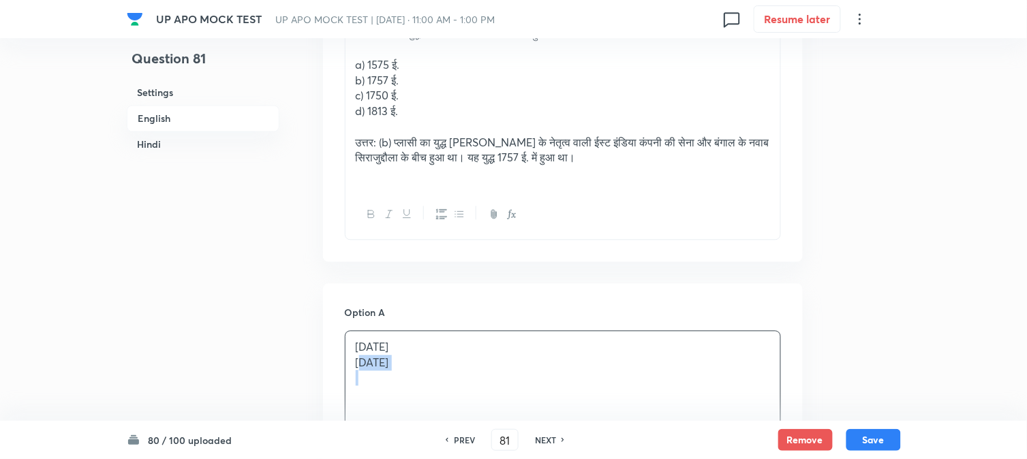
drag, startPoint x: 364, startPoint y: 361, endPoint x: 489, endPoint y: 378, distance: 125.8
click at [495, 384] on div "[DATE] [DATE]" at bounding box center [563, 370] width 435 height 76
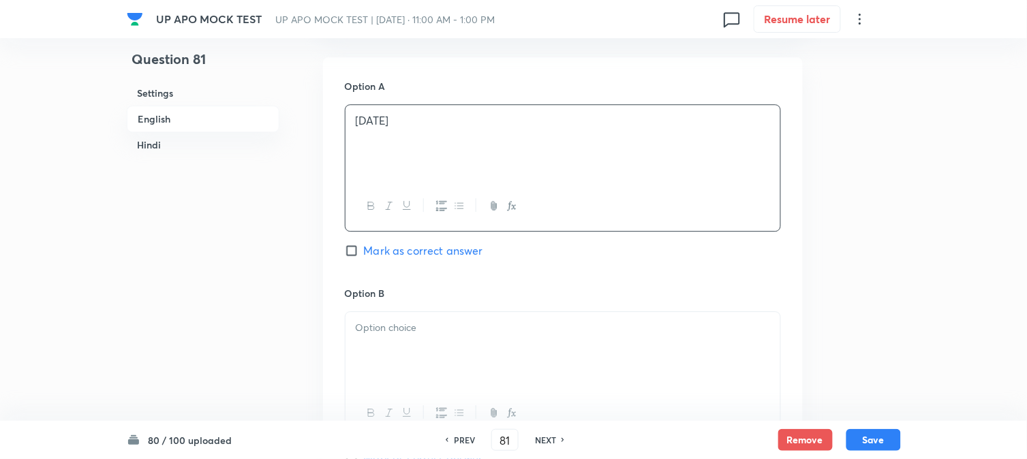
drag, startPoint x: 350, startPoint y: 307, endPoint x: 402, endPoint y: 361, distance: 75.7
click at [350, 309] on div "Option B [PERSON_NAME] as correct answer" at bounding box center [563, 389] width 436 height 207
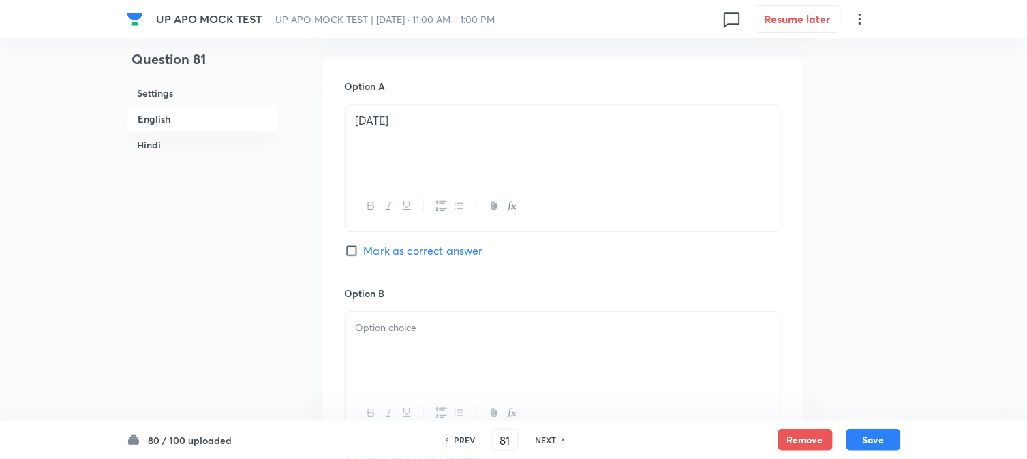
click at [403, 363] on div at bounding box center [563, 350] width 435 height 76
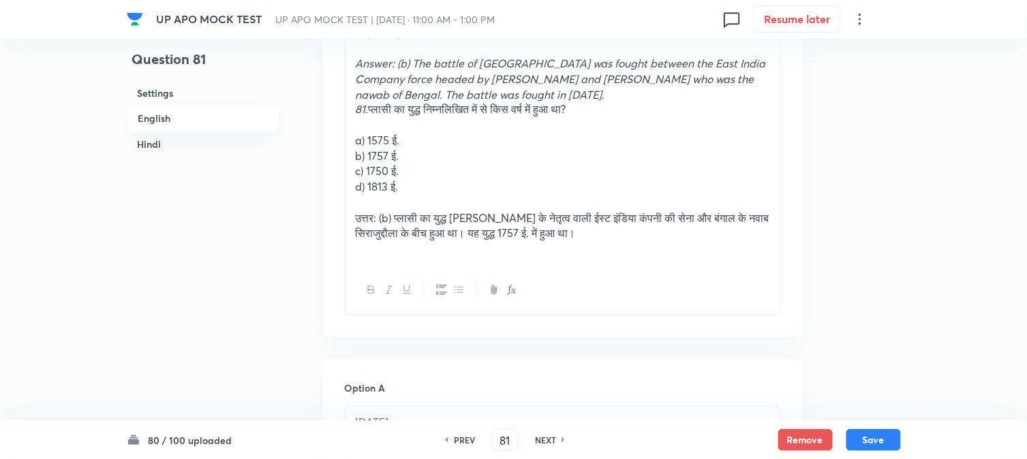
scroll to position [402, 0]
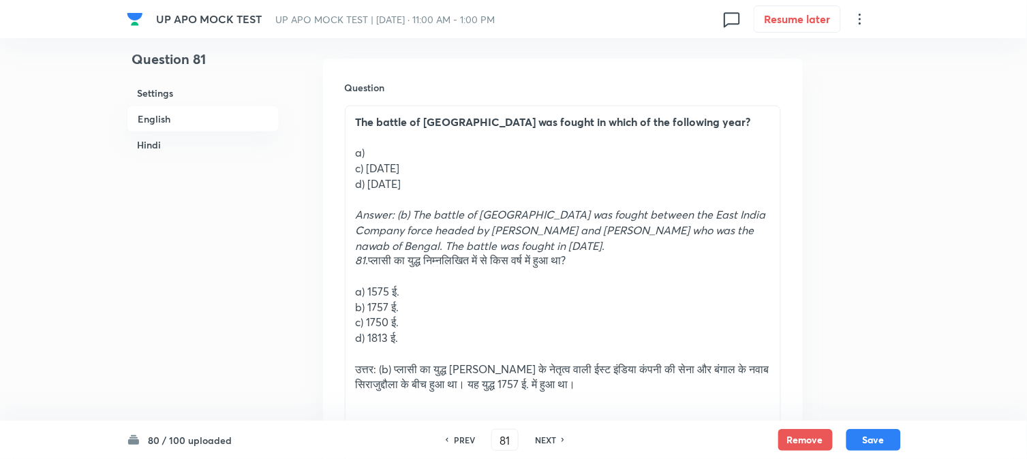
drag, startPoint x: 369, startPoint y: 171, endPoint x: 459, endPoint y: 170, distance: 90.0
click at [459, 170] on p "c) [DATE]" at bounding box center [563, 169] width 414 height 16
drag, startPoint x: 369, startPoint y: 164, endPoint x: 447, endPoint y: 165, distance: 78.4
click at [447, 165] on p "c) [DATE]" at bounding box center [563, 169] width 414 height 16
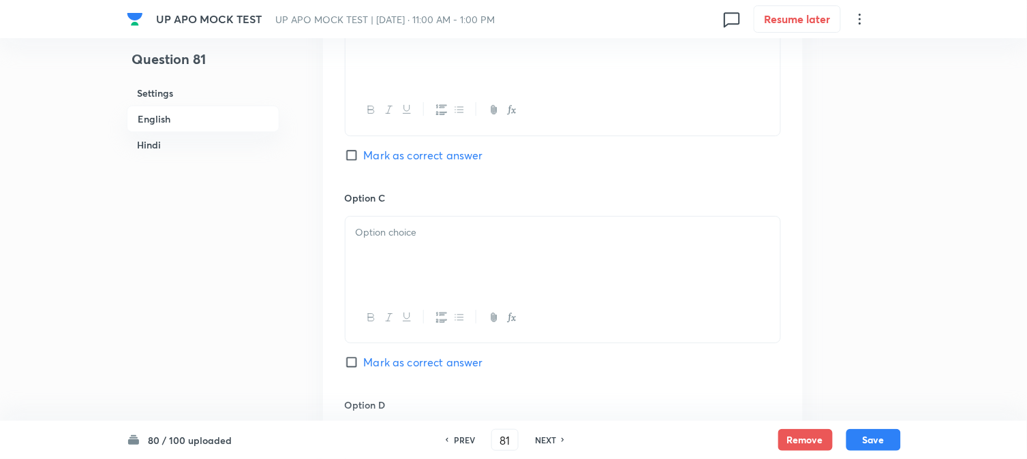
click at [383, 256] on div at bounding box center [563, 255] width 435 height 76
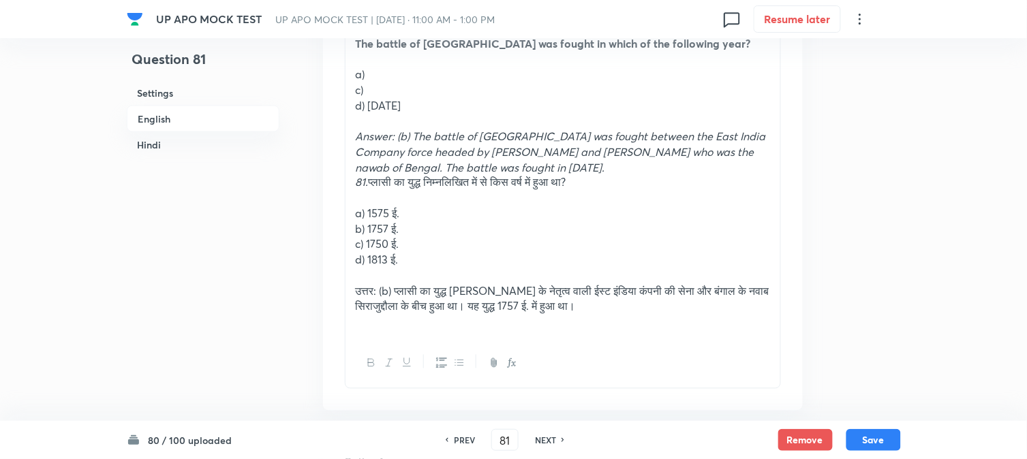
scroll to position [478, 0]
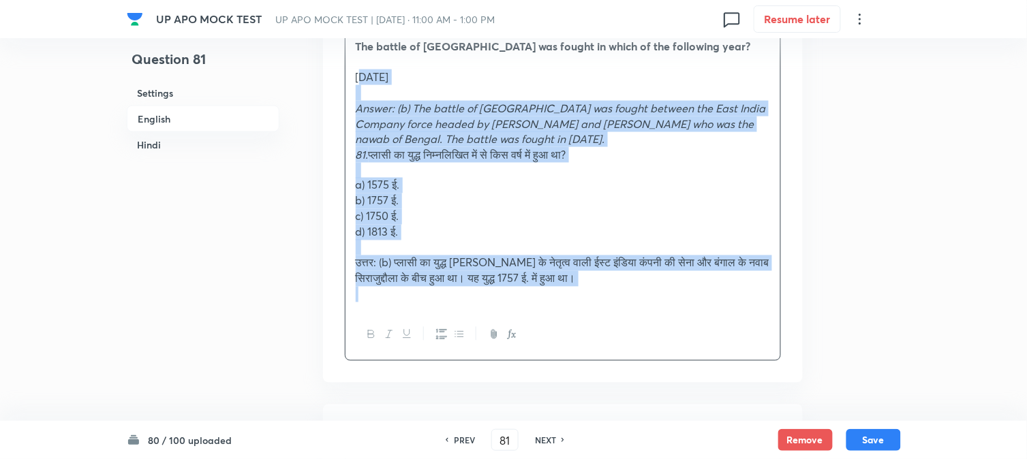
drag, startPoint x: 365, startPoint y: 104, endPoint x: 884, endPoint y: 328, distance: 564.7
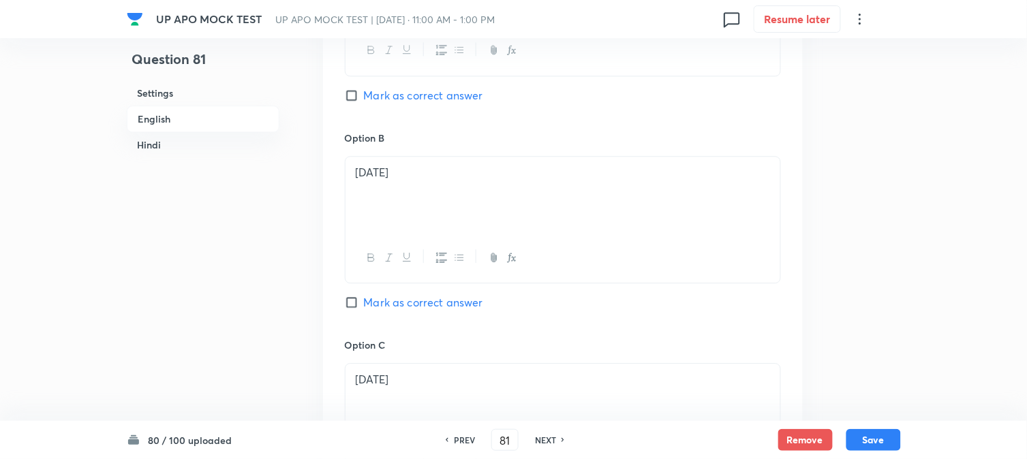
scroll to position [780, 0]
click at [423, 307] on span "Mark as correct answer" at bounding box center [423, 300] width 119 height 16
click at [364, 307] on input "Mark as correct answer" at bounding box center [354, 300] width 19 height 14
checkbox input "true"
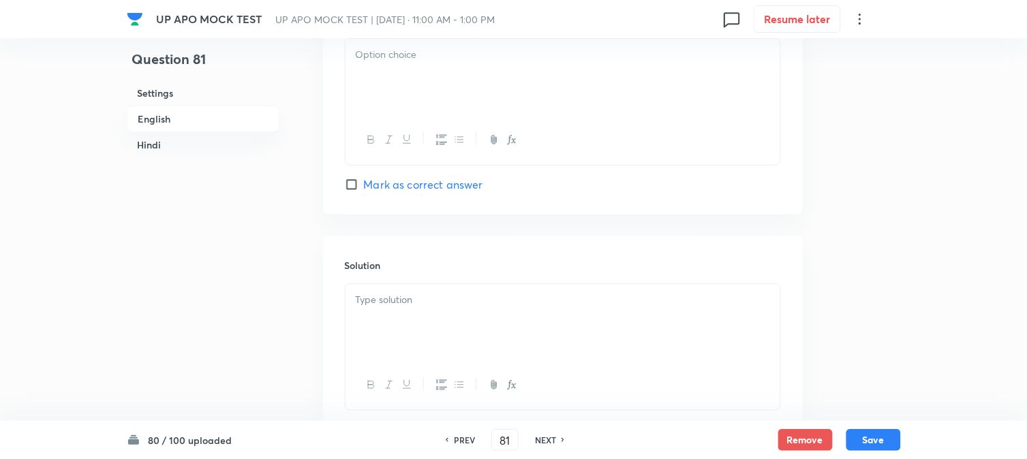
scroll to position [1235, 0]
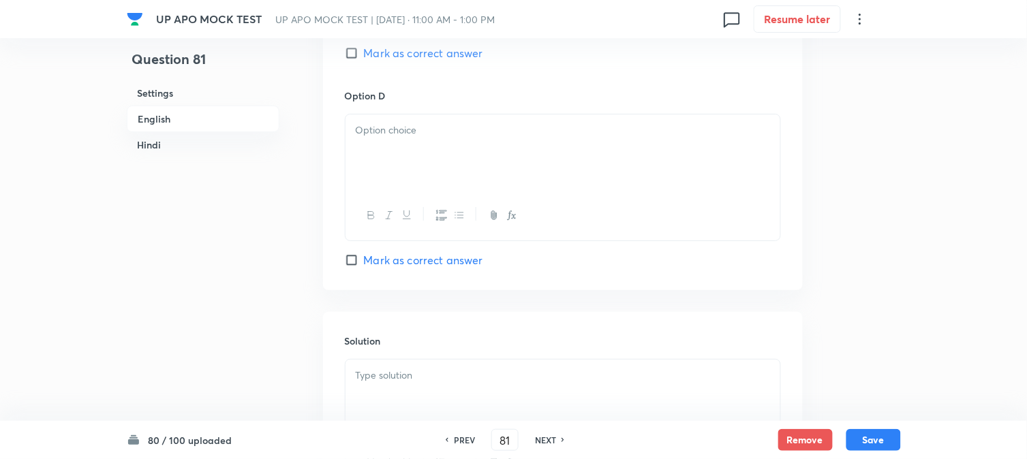
click at [365, 144] on div at bounding box center [563, 152] width 435 height 76
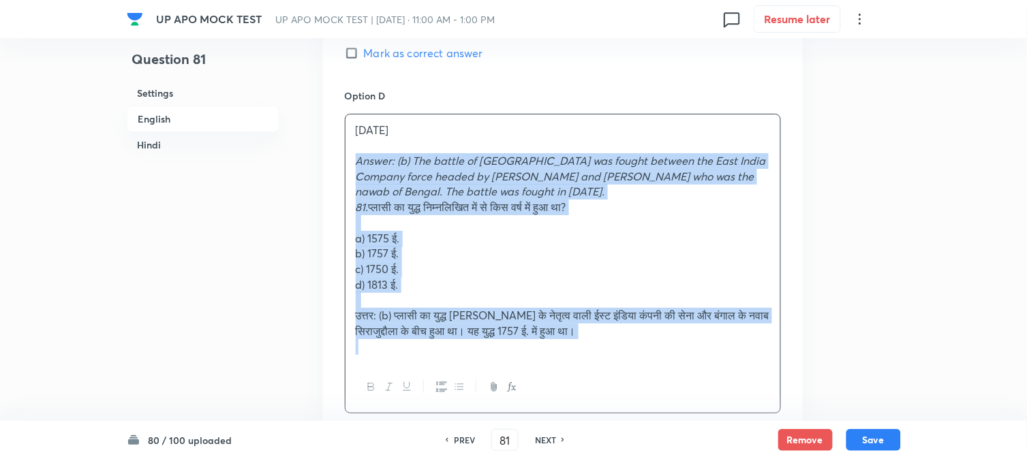
drag, startPoint x: 354, startPoint y: 165, endPoint x: 732, endPoint y: 395, distance: 442.3
click at [731, 398] on div "[DATE] Answer: (b) The battle of [GEOGRAPHIC_DATA] was fought between the East …" at bounding box center [563, 264] width 436 height 300
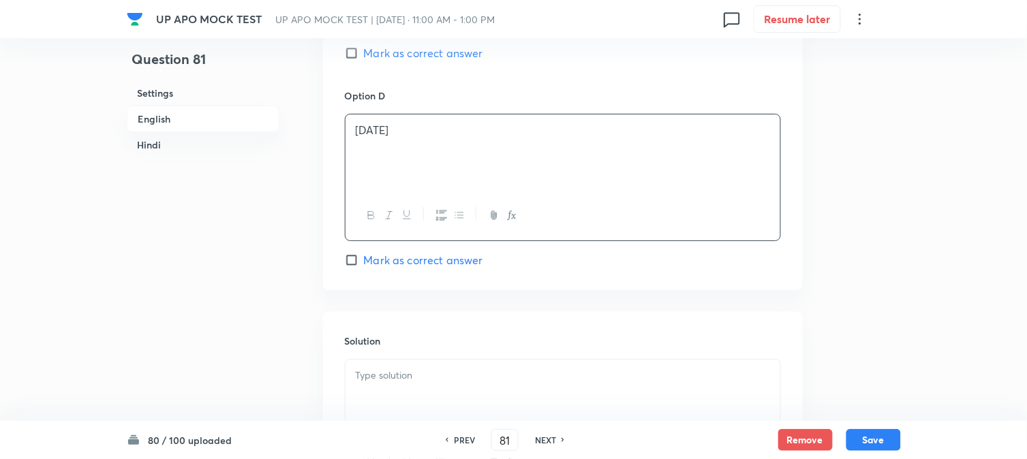
scroll to position [1462, 0]
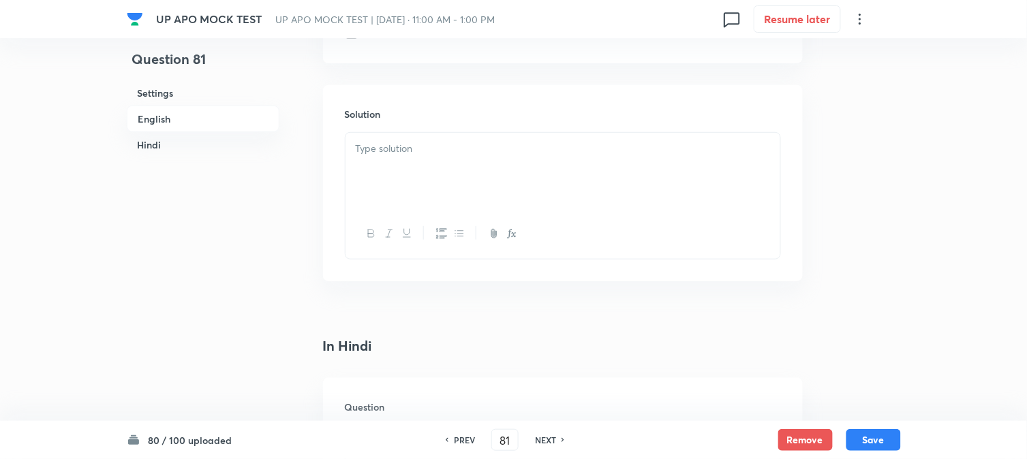
click at [370, 194] on div at bounding box center [563, 171] width 435 height 76
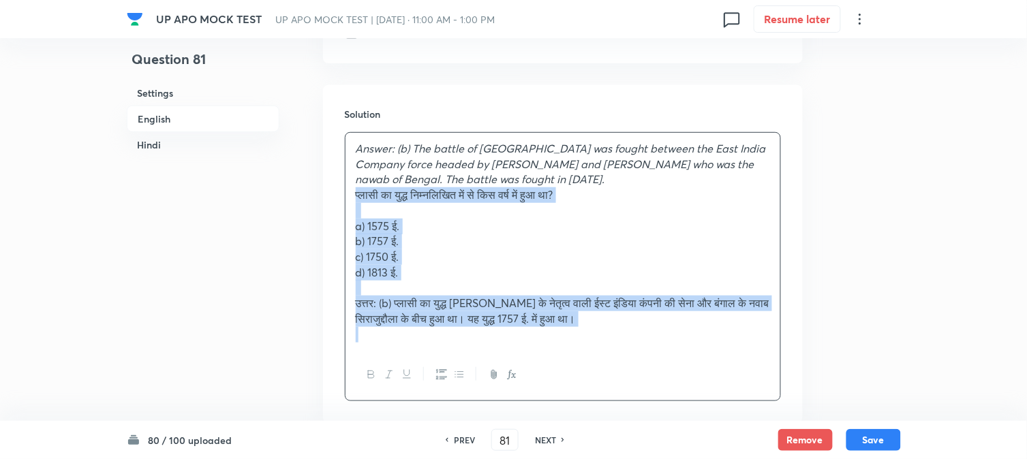
drag, startPoint x: 370, startPoint y: 203, endPoint x: 834, endPoint y: 369, distance: 492.8
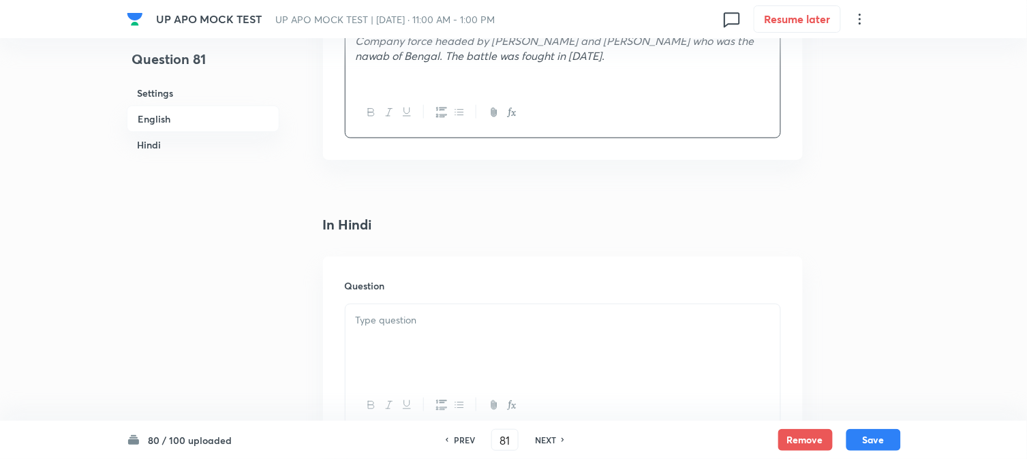
scroll to position [1689, 0]
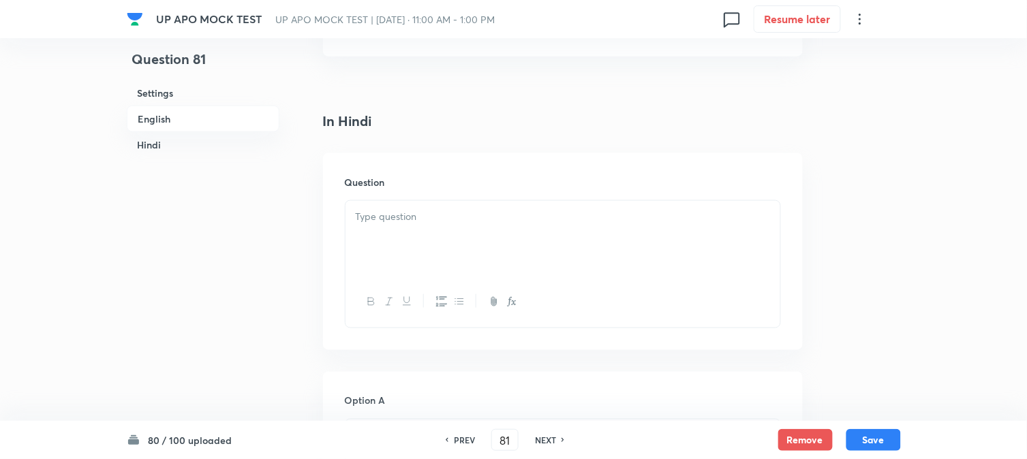
drag, startPoint x: 382, startPoint y: 209, endPoint x: 378, endPoint y: 266, distance: 56.8
click at [380, 227] on div at bounding box center [563, 239] width 435 height 76
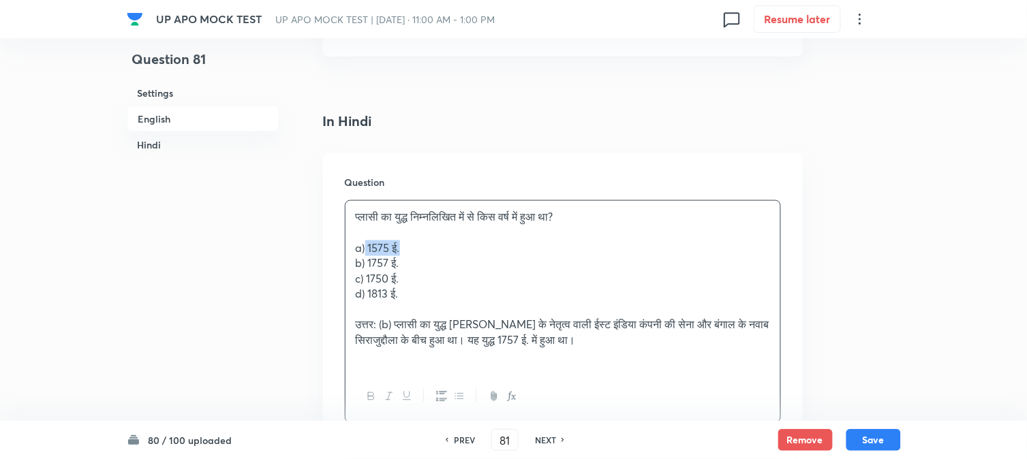
drag, startPoint x: 365, startPoint y: 249, endPoint x: 420, endPoint y: 249, distance: 55.2
click at [420, 249] on p "a) 1575 ई." at bounding box center [563, 249] width 414 height 16
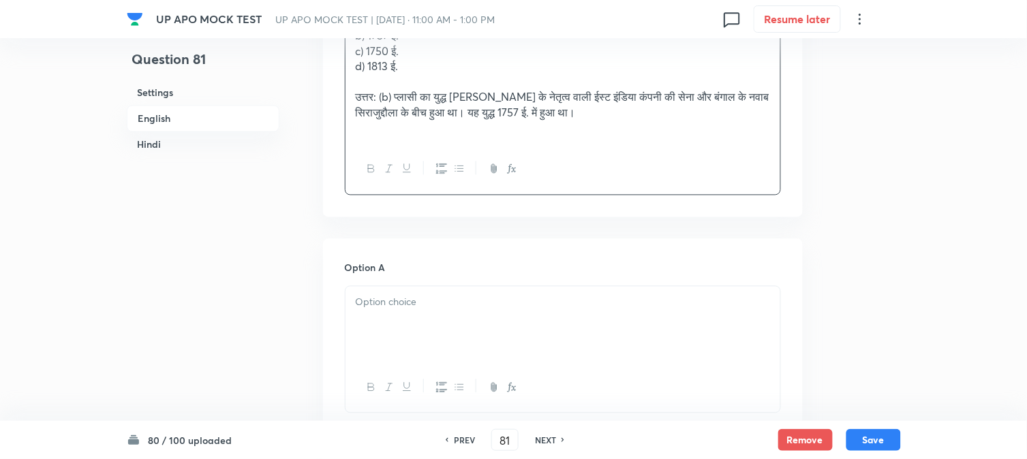
scroll to position [1679, 0]
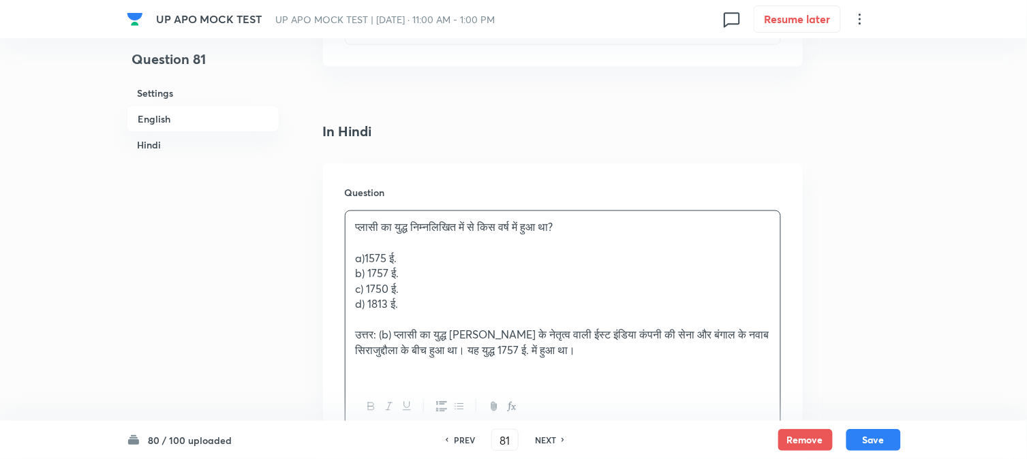
drag, startPoint x: 365, startPoint y: 262, endPoint x: 413, endPoint y: 264, distance: 47.8
click at [413, 264] on p "a)1575 ई." at bounding box center [563, 259] width 414 height 16
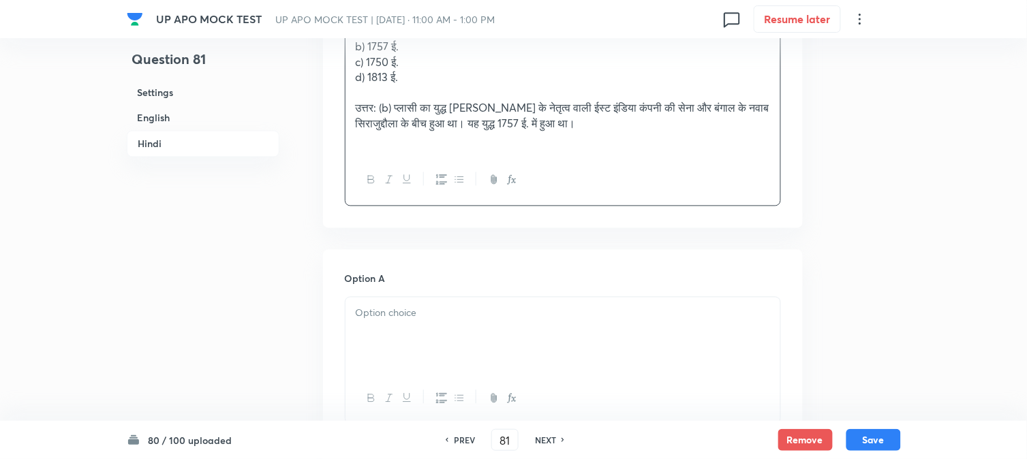
click at [371, 335] on div at bounding box center [563, 336] width 435 height 76
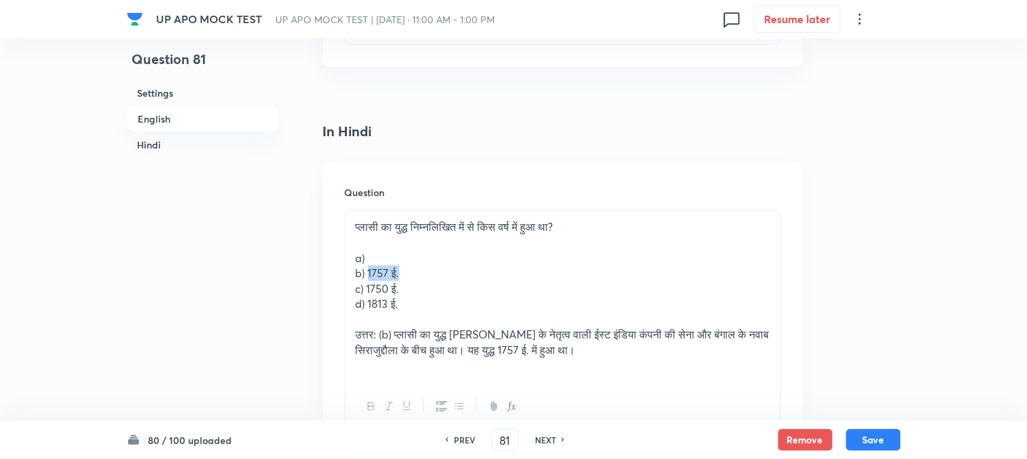
drag, startPoint x: 369, startPoint y: 273, endPoint x: 423, endPoint y: 277, distance: 53.9
click at [423, 277] on p "b) 1757 ई." at bounding box center [563, 274] width 414 height 16
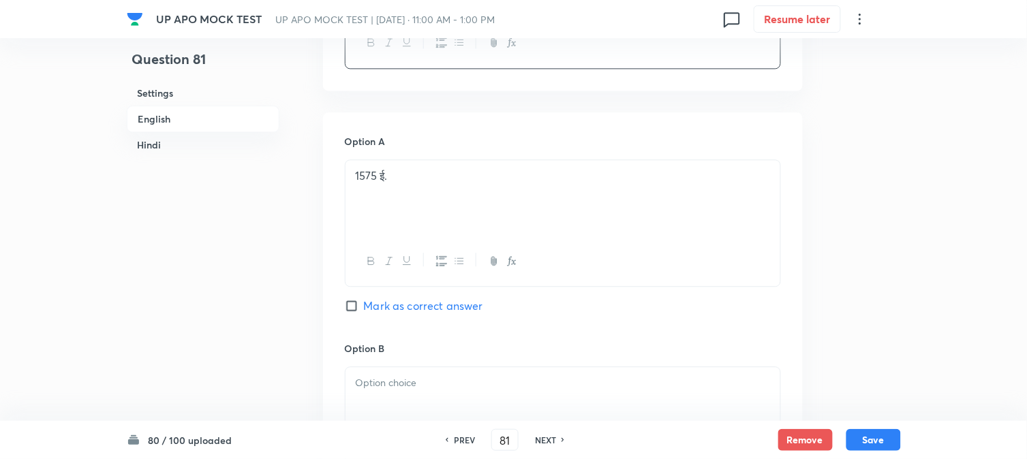
scroll to position [2284, 0]
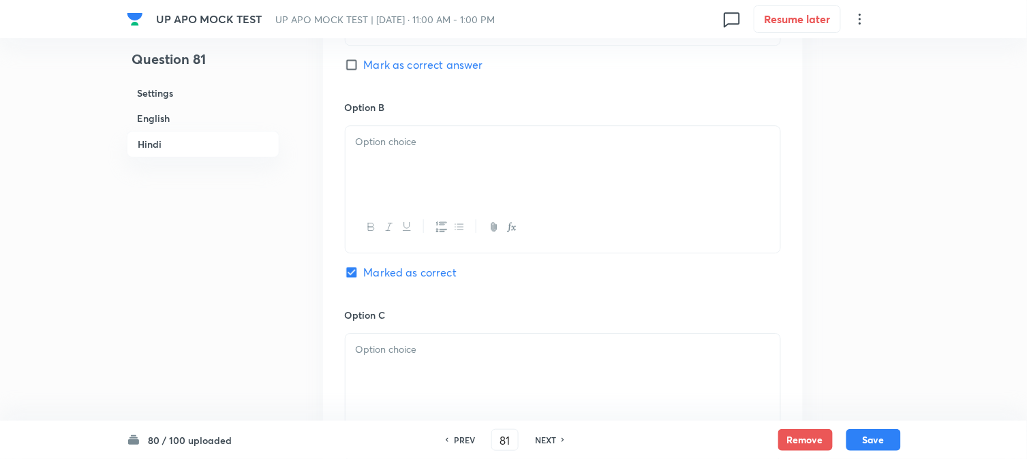
click at [382, 176] on div at bounding box center [563, 164] width 435 height 76
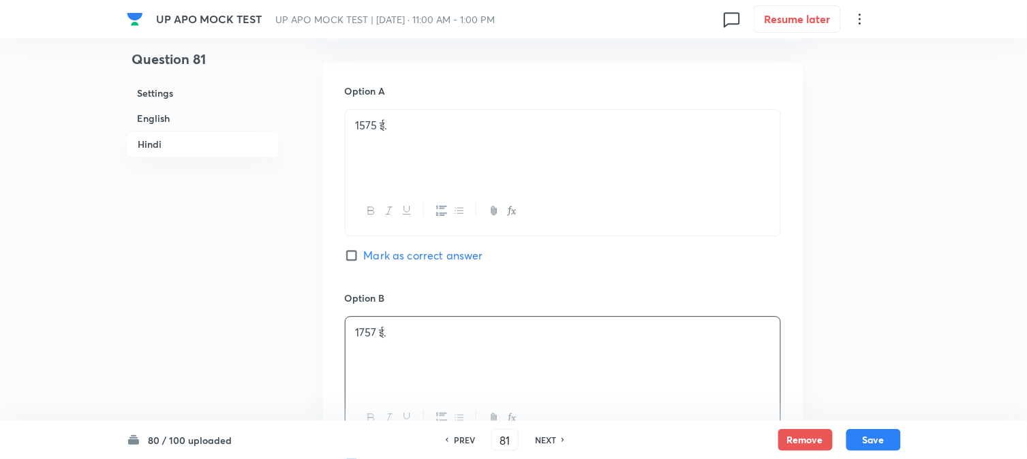
scroll to position [1905, 0]
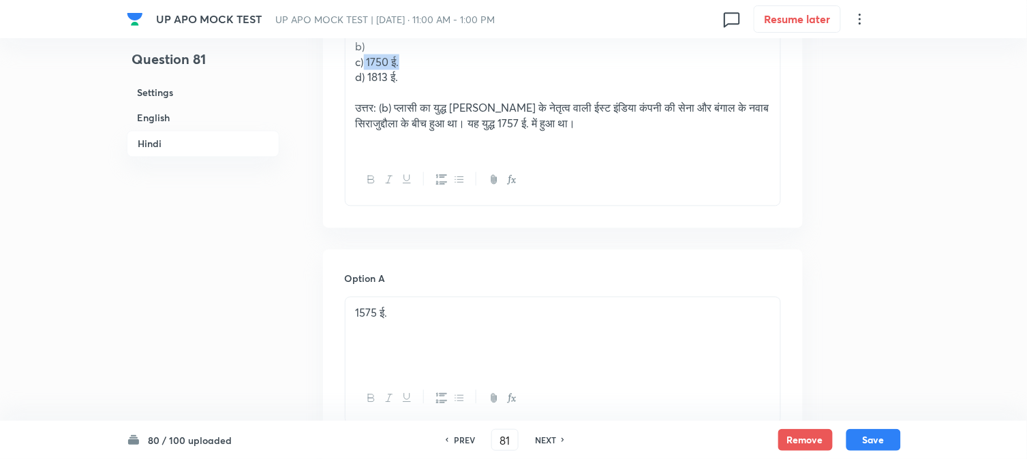
drag, startPoint x: 365, startPoint y: 64, endPoint x: 405, endPoint y: 63, distance: 40.2
click at [405, 63] on p "c) 1750 ई." at bounding box center [563, 63] width 414 height 16
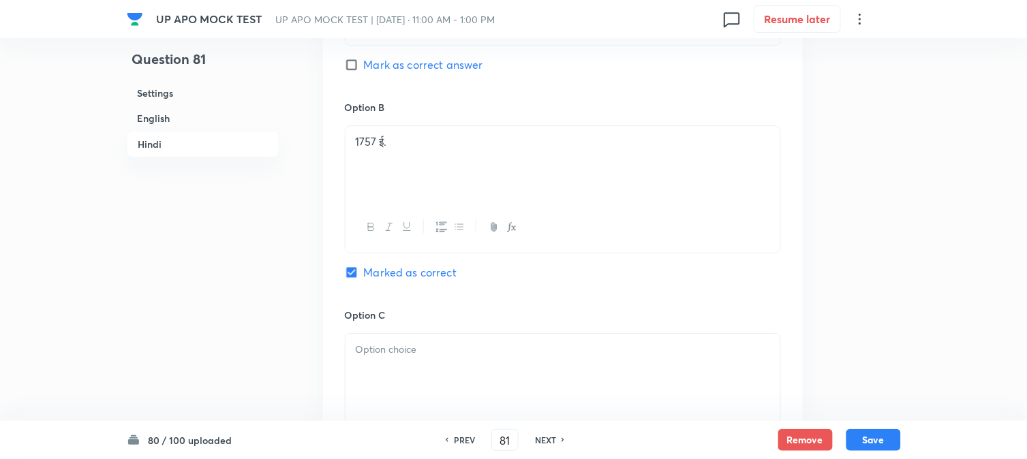
click at [397, 383] on div at bounding box center [563, 372] width 435 height 76
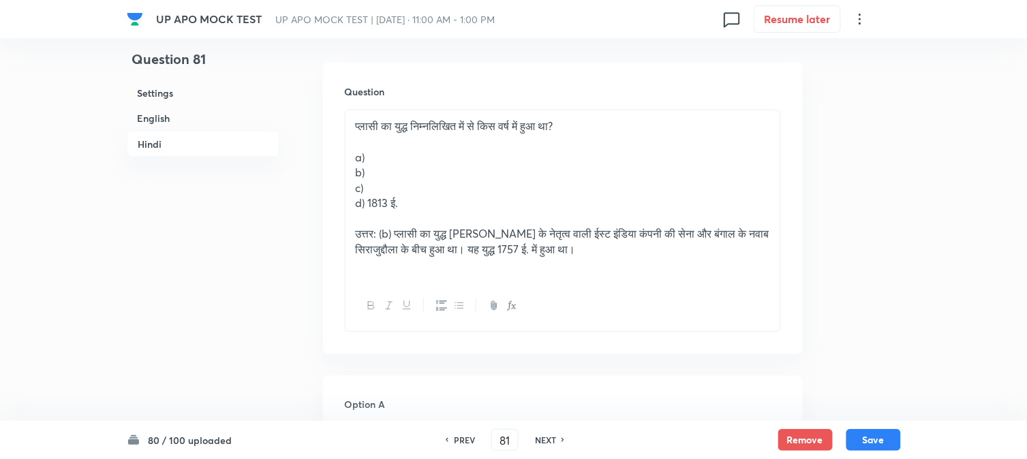
scroll to position [1754, 0]
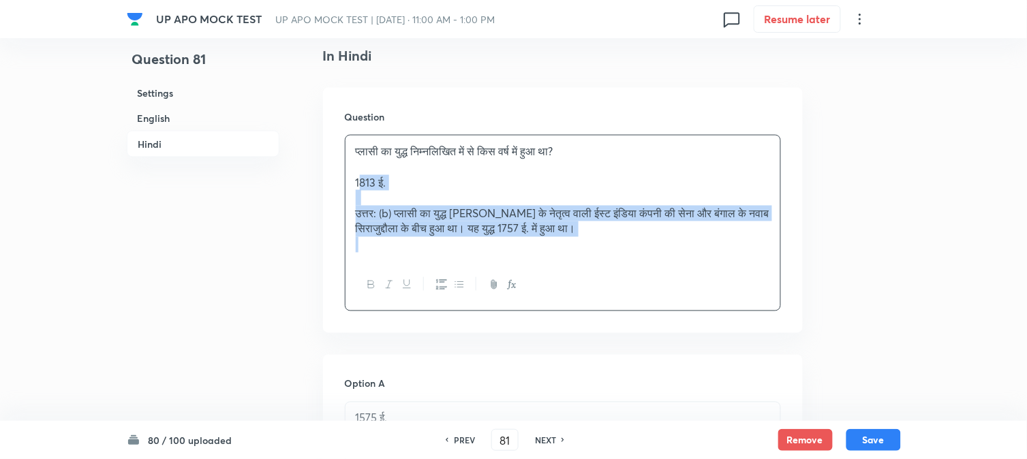
drag, startPoint x: 365, startPoint y: 229, endPoint x: 846, endPoint y: 314, distance: 488.6
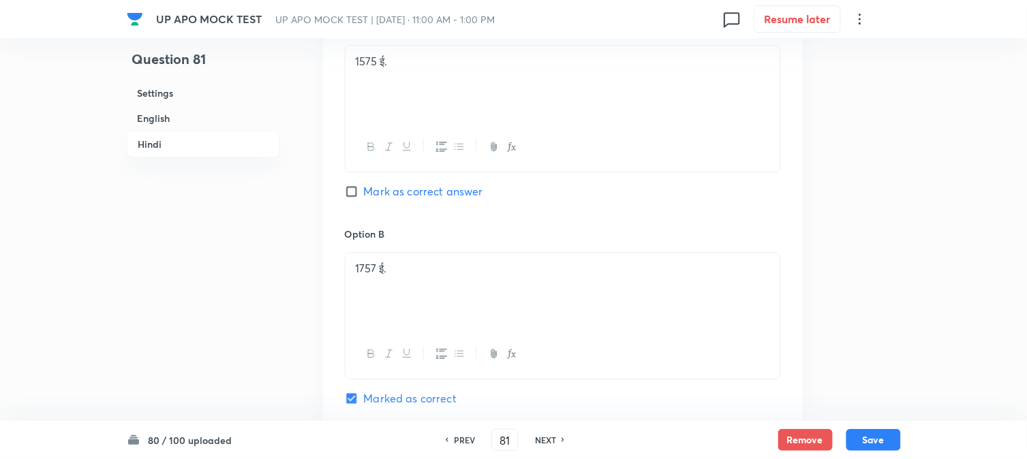
scroll to position [2511, 0]
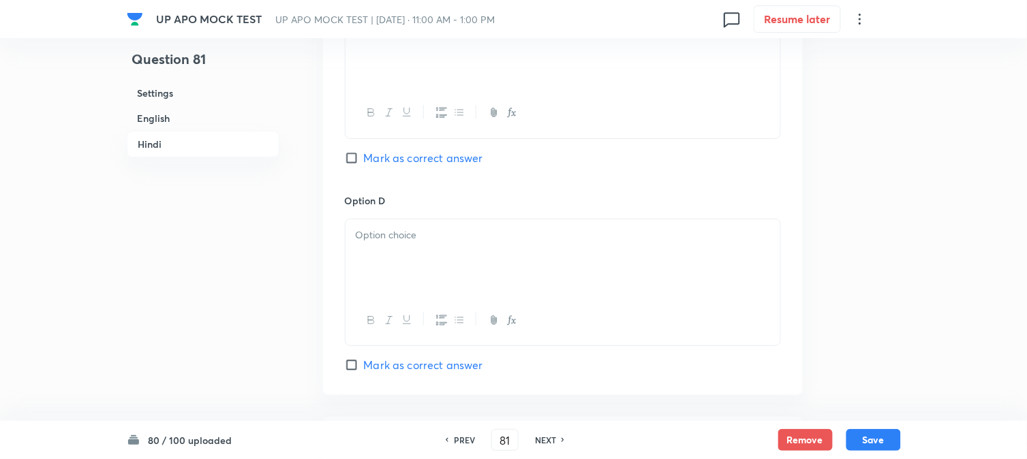
click at [371, 268] on div at bounding box center [563, 257] width 435 height 76
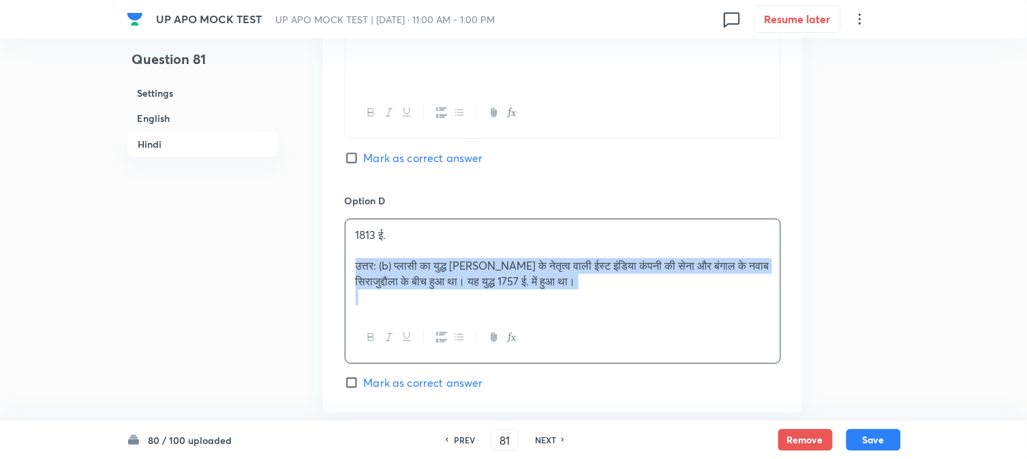
drag, startPoint x: 356, startPoint y: 269, endPoint x: 766, endPoint y: 303, distance: 411.0
click at [766, 303] on div "1813 ई. उत्तर: (b) प्लासी का युद्ध [PERSON_NAME] के नेतृत्व वाली ईस्ट इंडिया कं…" at bounding box center [563, 266] width 435 height 94
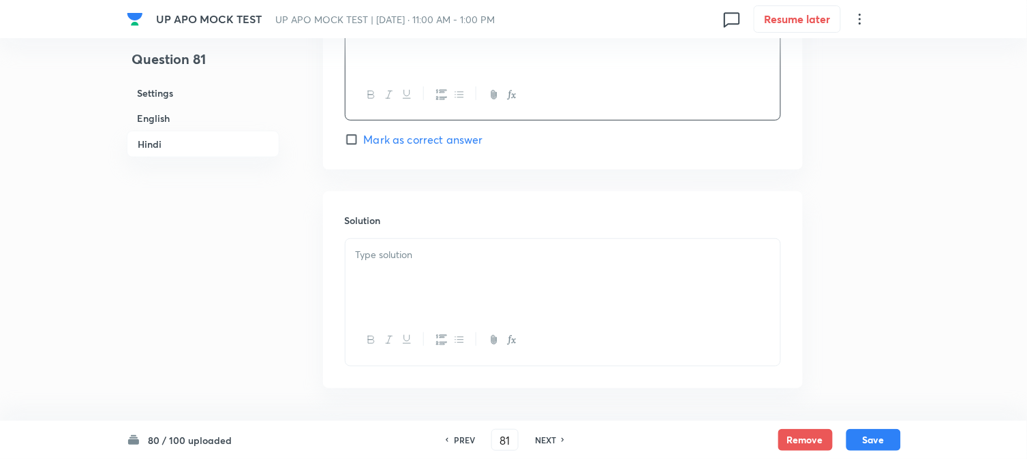
scroll to position [2738, 0]
click at [379, 312] on div at bounding box center [563, 276] width 435 height 76
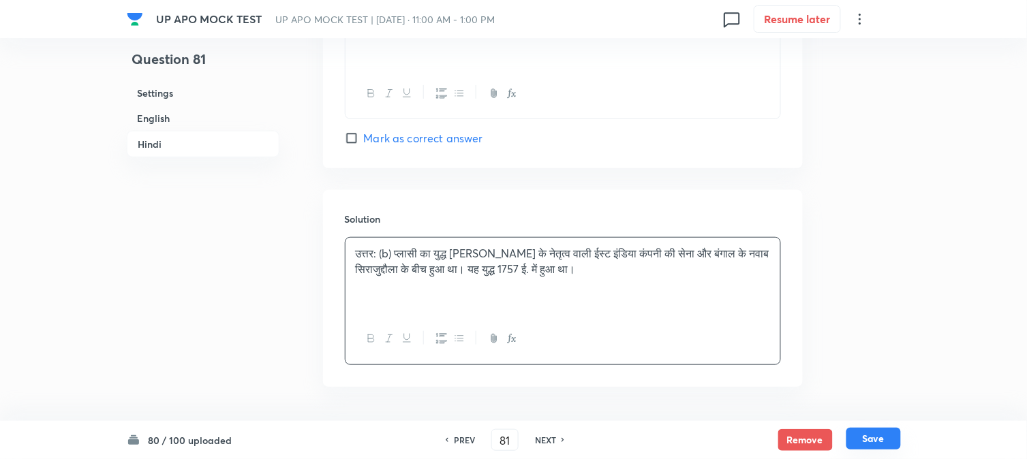
click at [870, 444] on button "Save" at bounding box center [873, 439] width 55 height 22
type input "82"
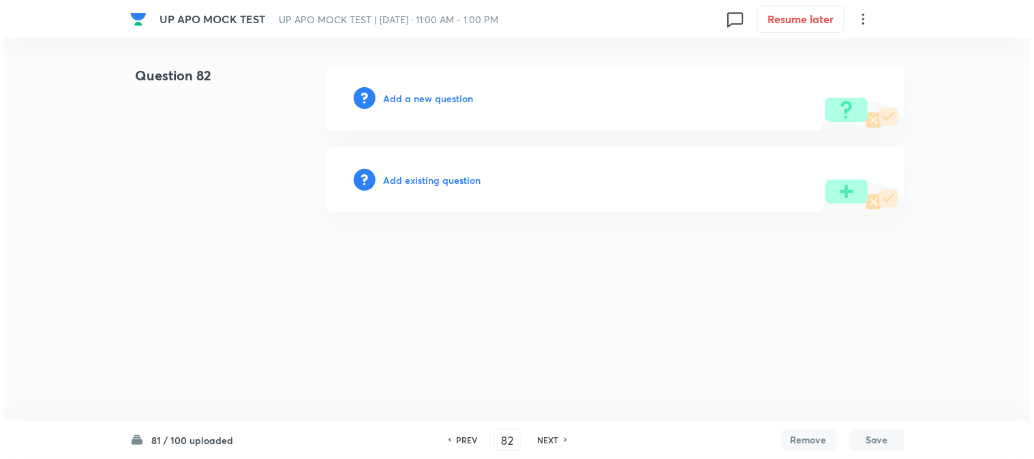
scroll to position [0, 0]
click at [463, 100] on h6 "Add a new question" at bounding box center [429, 98] width 90 height 14
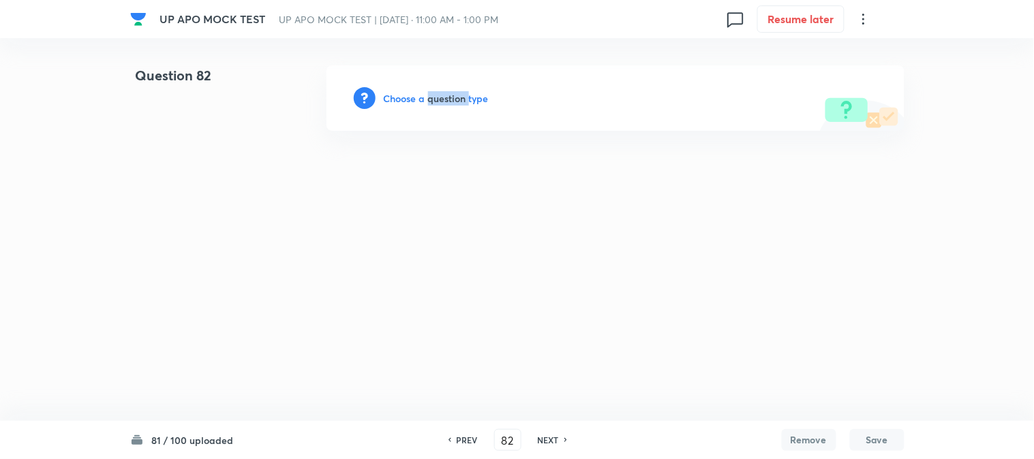
click at [463, 100] on h6 "Choose a question type" at bounding box center [436, 98] width 105 height 14
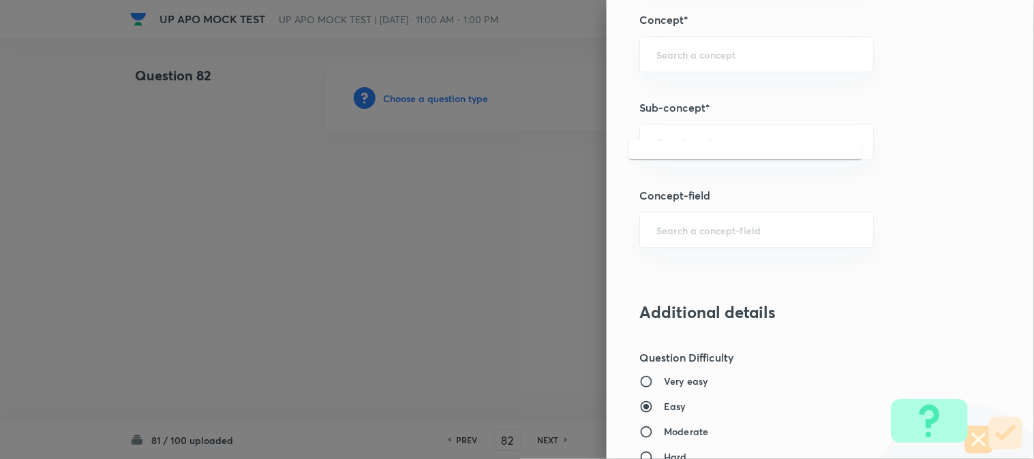
scroll to position [804, 0]
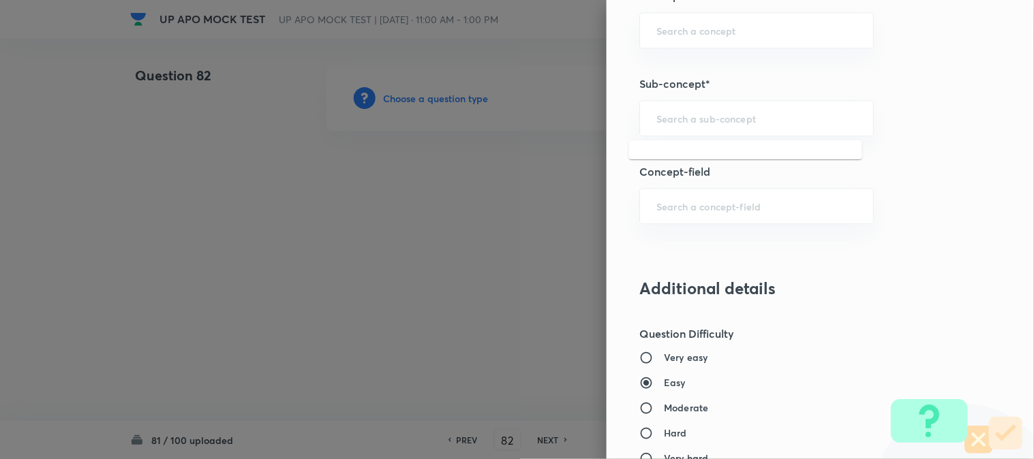
click at [722, 123] on input "text" at bounding box center [756, 118] width 200 height 13
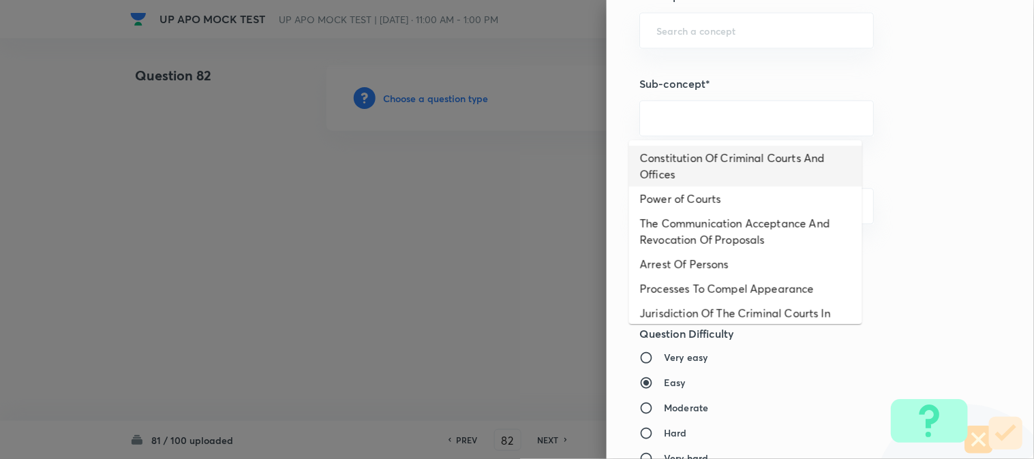
click at [720, 153] on li "Constitution Of Criminal Courts And Offices" at bounding box center [745, 166] width 233 height 41
type input "Constitution Of Criminal Courts And Offices"
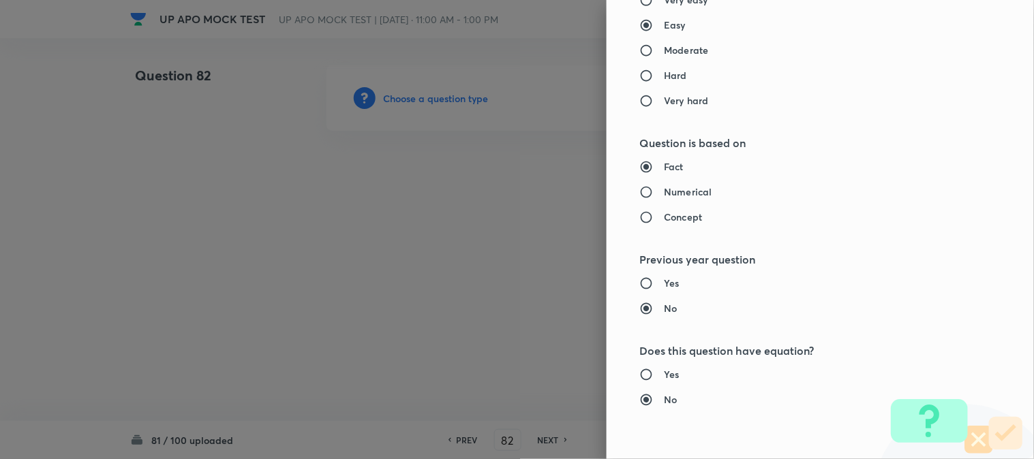
type input "Criminal Law"
type input "Criminal Procedure Code"
type input "Constitution Of Criminal Courts And Offices"
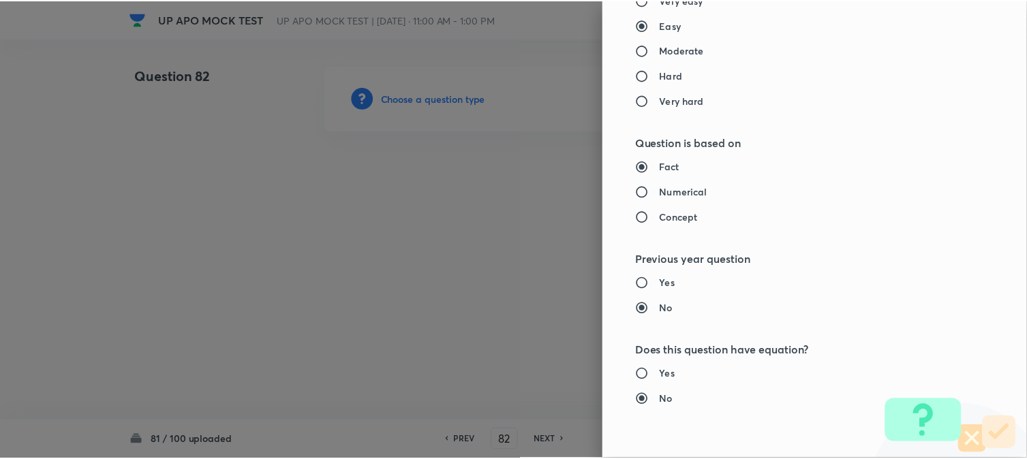
scroll to position [1398, 0]
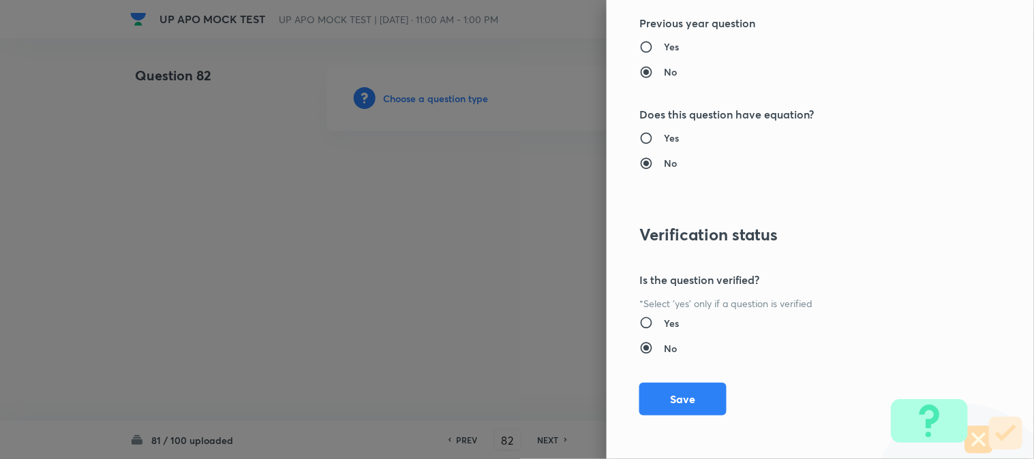
click at [693, 400] on button "Save" at bounding box center [682, 399] width 87 height 33
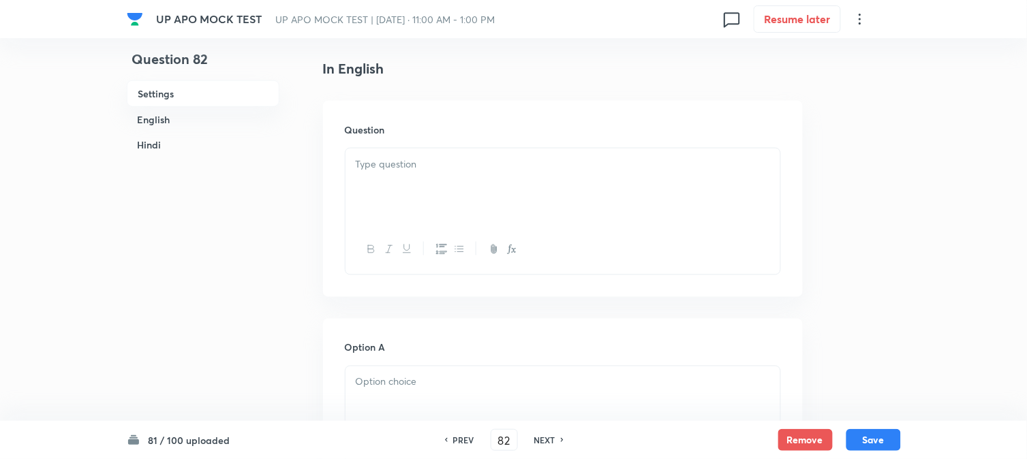
scroll to position [402, 0]
click at [432, 137] on div at bounding box center [563, 144] width 435 height 76
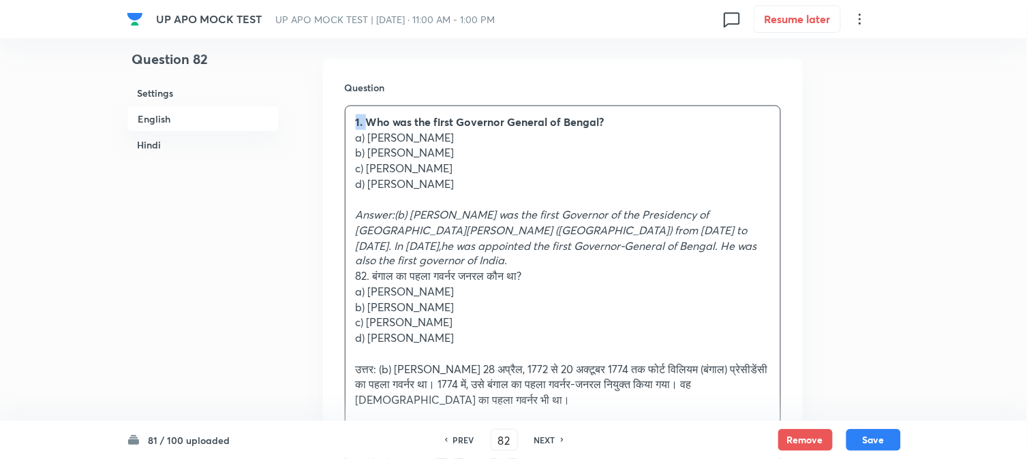
drag, startPoint x: 369, startPoint y: 124, endPoint x: 343, endPoint y: 110, distance: 29.3
click at [343, 110] on div "Question 1. Who was the first Governor General of Bengal? a) [PERSON_NAME]) [PE…" at bounding box center [563, 282] width 480 height 446
drag, startPoint x: 370, startPoint y: 140, endPoint x: 508, endPoint y: 149, distance: 138.6
click at [508, 149] on div "Who was the first Governor General of Bengal? a) [PERSON_NAME]) [PERSON_NAME] c…" at bounding box center [563, 269] width 435 height 326
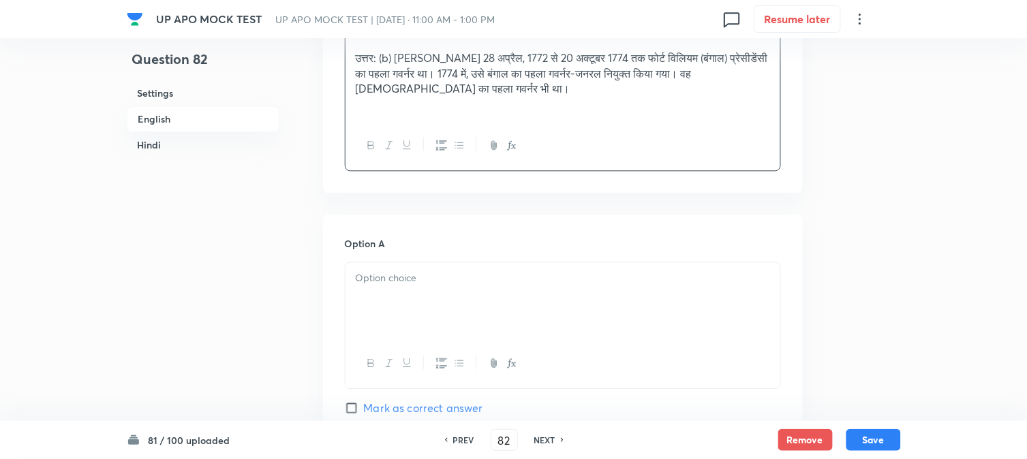
scroll to position [705, 0]
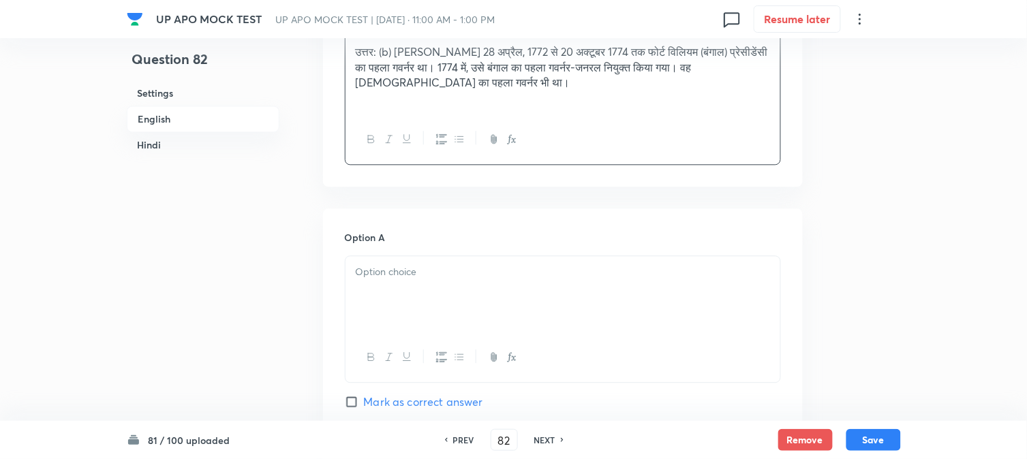
drag, startPoint x: 386, startPoint y: 280, endPoint x: 383, endPoint y: 297, distance: 17.3
click at [383, 297] on div at bounding box center [563, 294] width 435 height 76
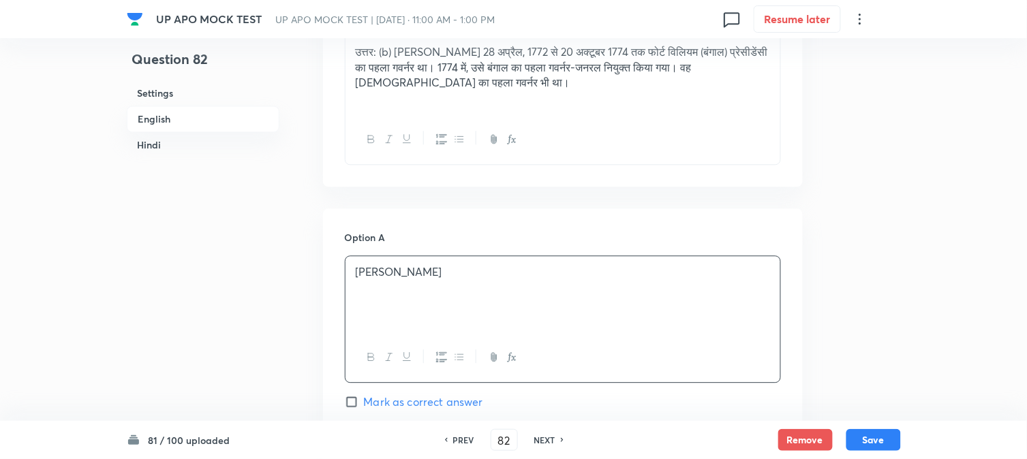
drag, startPoint x: 369, startPoint y: 274, endPoint x: 474, endPoint y: 287, distance: 105.7
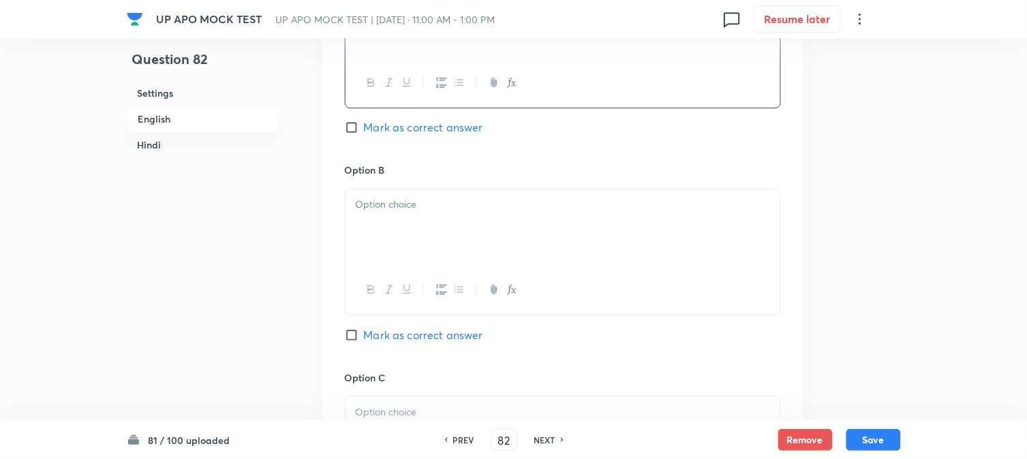
scroll to position [1007, 0]
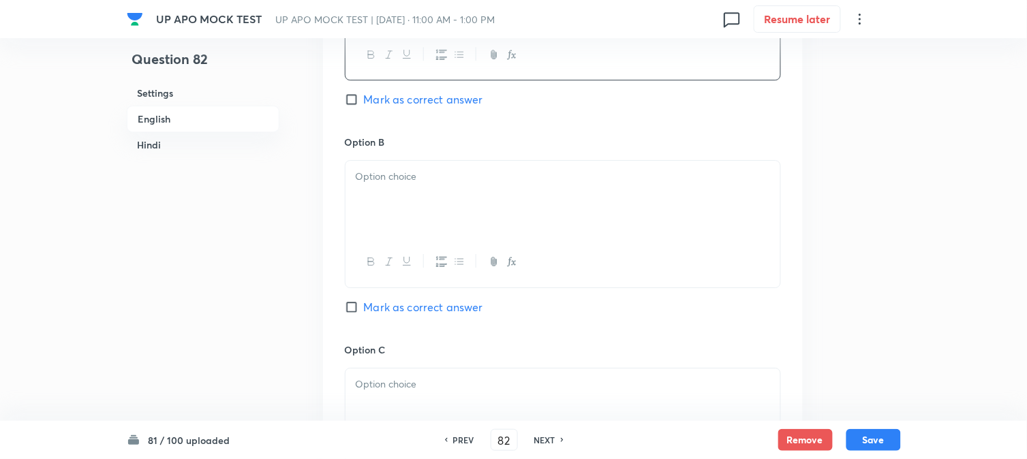
click at [373, 254] on button "button" at bounding box center [371, 262] width 18 height 17
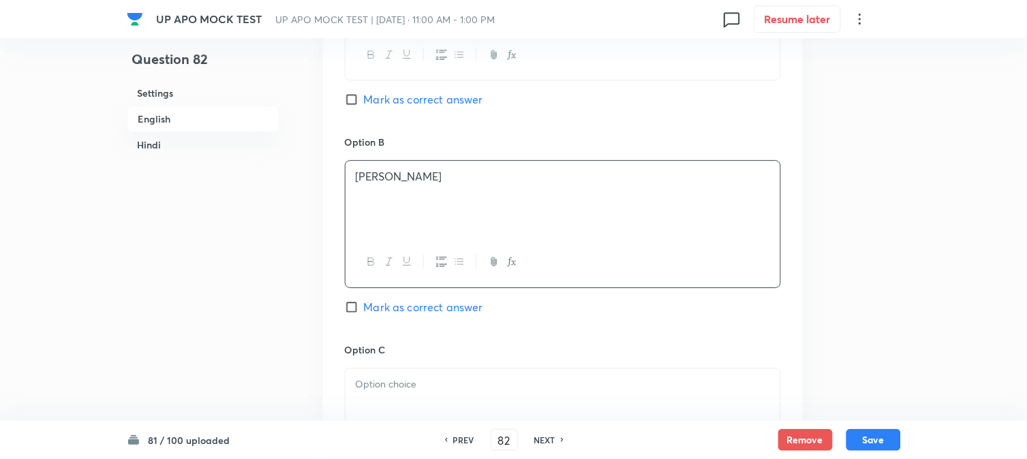
click at [382, 195] on div "[PERSON_NAME]" at bounding box center [563, 199] width 435 height 76
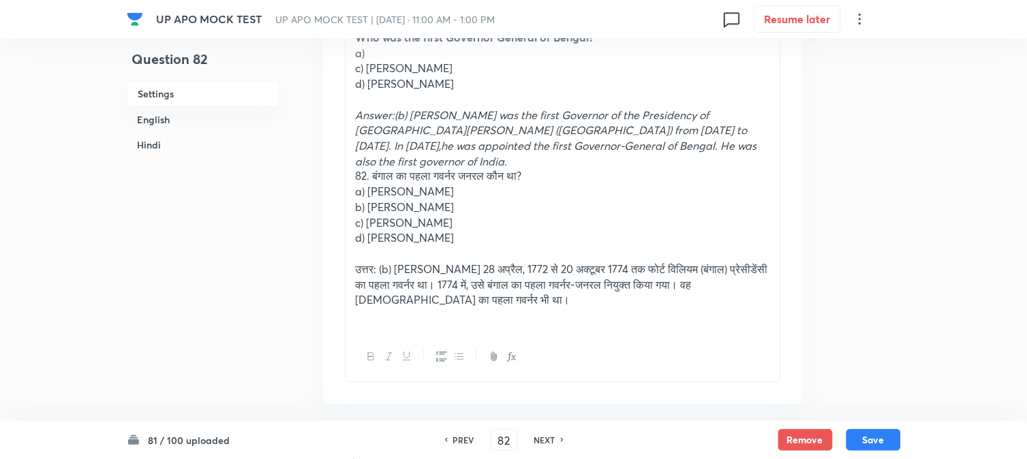
scroll to position [250, 0]
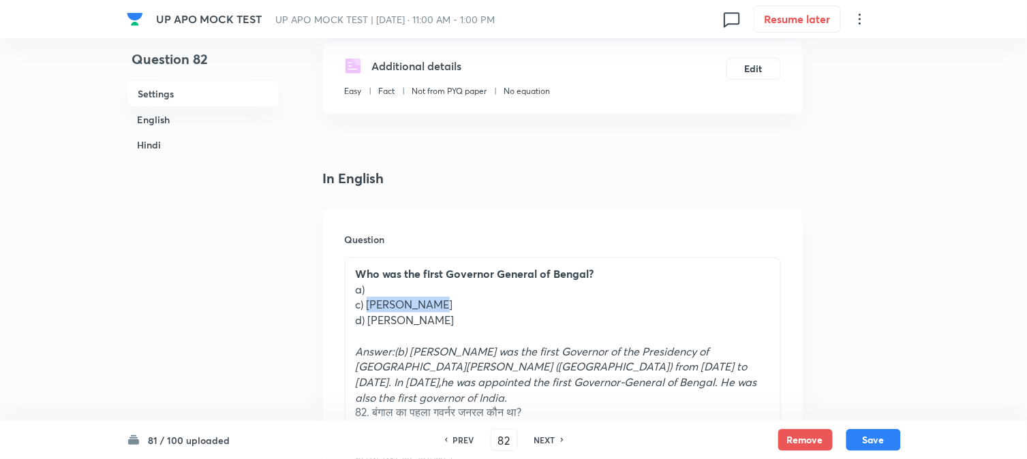
drag, startPoint x: 369, startPoint y: 303, endPoint x: 488, endPoint y: 304, distance: 119.3
click at [488, 304] on p "c) [PERSON_NAME]" at bounding box center [563, 305] width 414 height 16
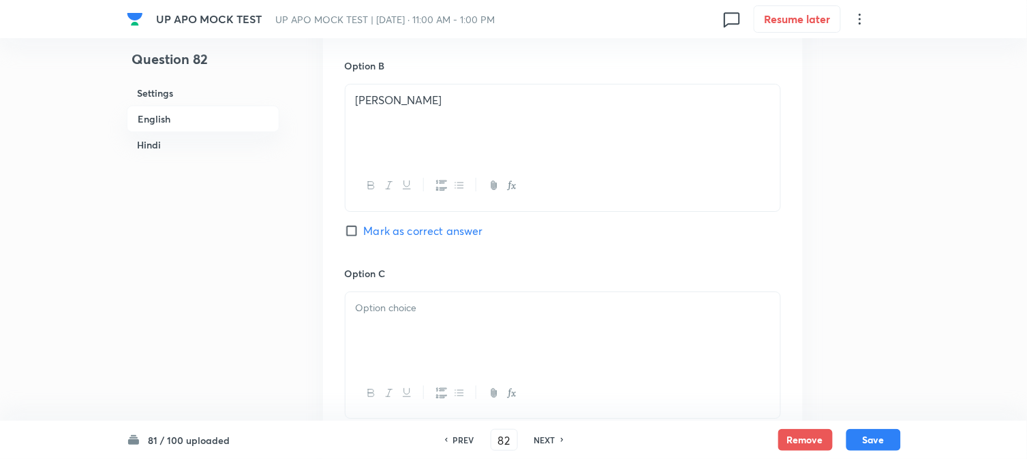
click at [393, 322] on div at bounding box center [563, 330] width 435 height 76
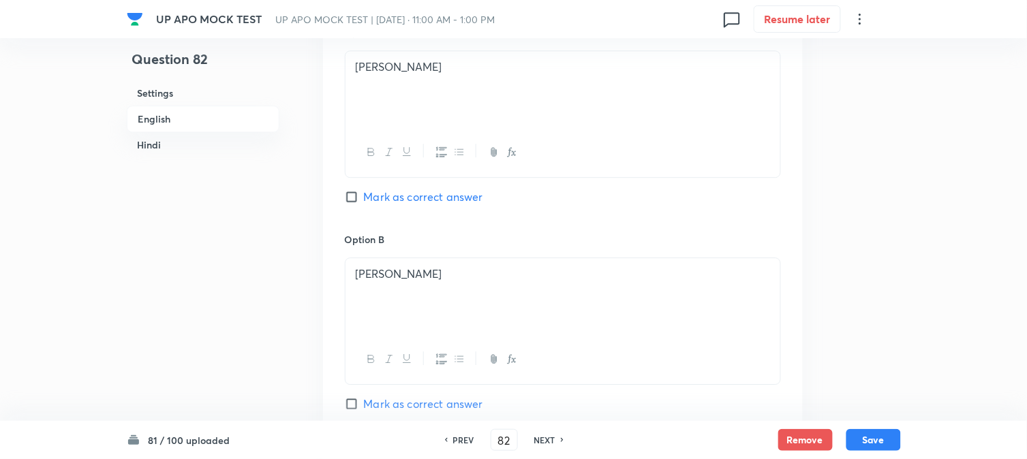
drag, startPoint x: 366, startPoint y: 324, endPoint x: 673, endPoint y: 251, distance: 315.9
click at [673, 251] on div "In English Question Who was the first Governor General of Bengal? [PERSON_NAME]…" at bounding box center [563, 303] width 480 height 1529
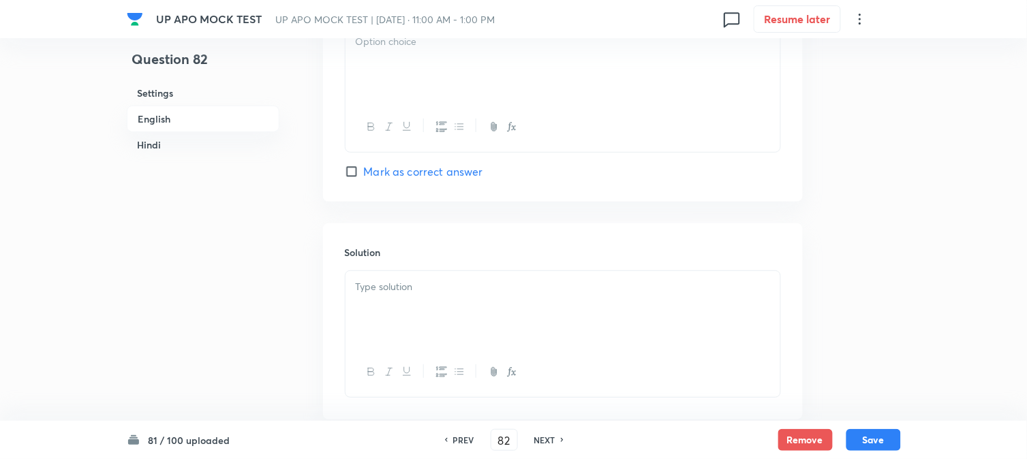
scroll to position [1182, 0]
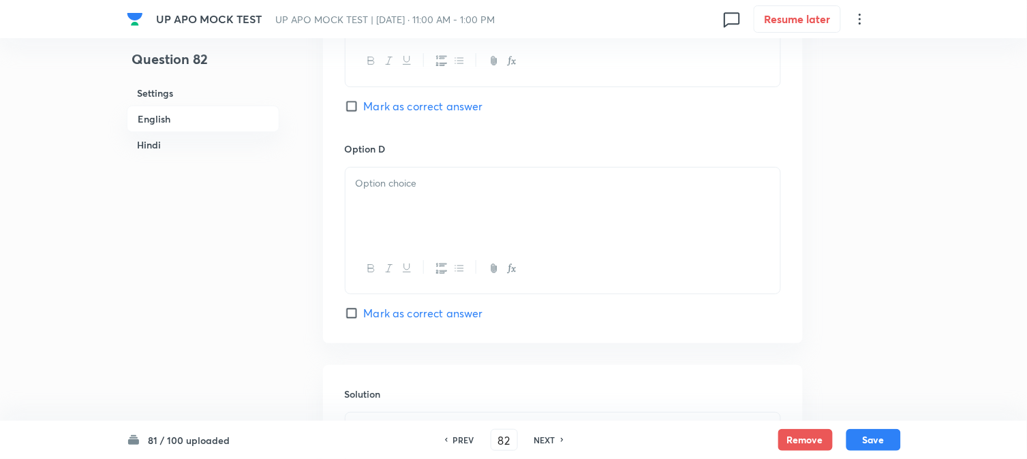
click at [360, 181] on p at bounding box center [563, 184] width 414 height 16
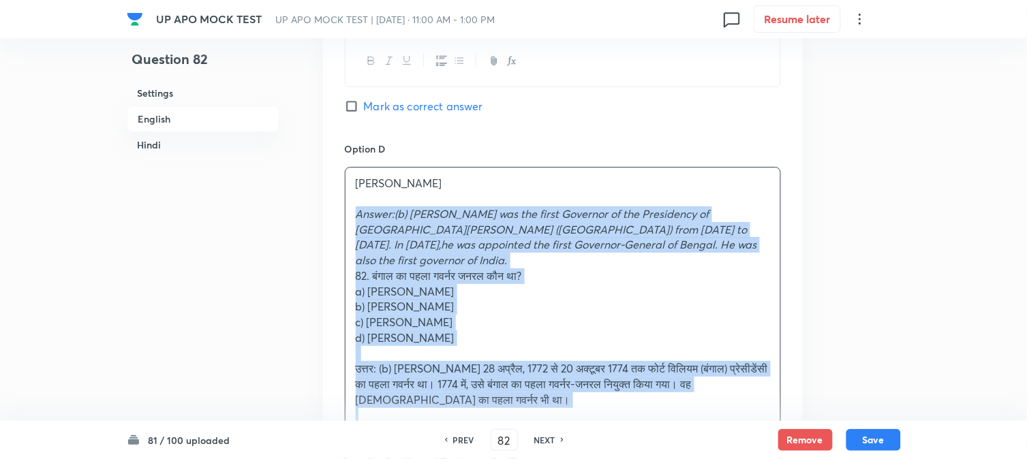
drag, startPoint x: 352, startPoint y: 212, endPoint x: 514, endPoint y: 399, distance: 247.3
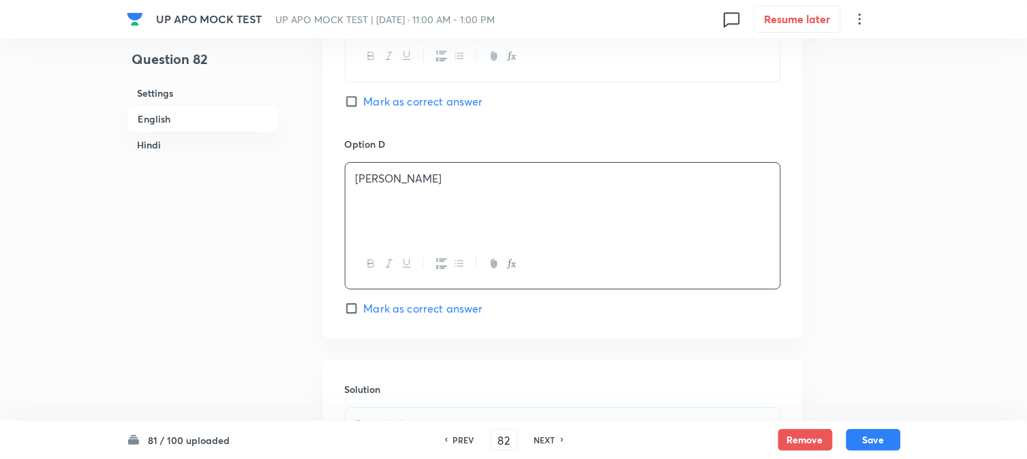
scroll to position [1409, 0]
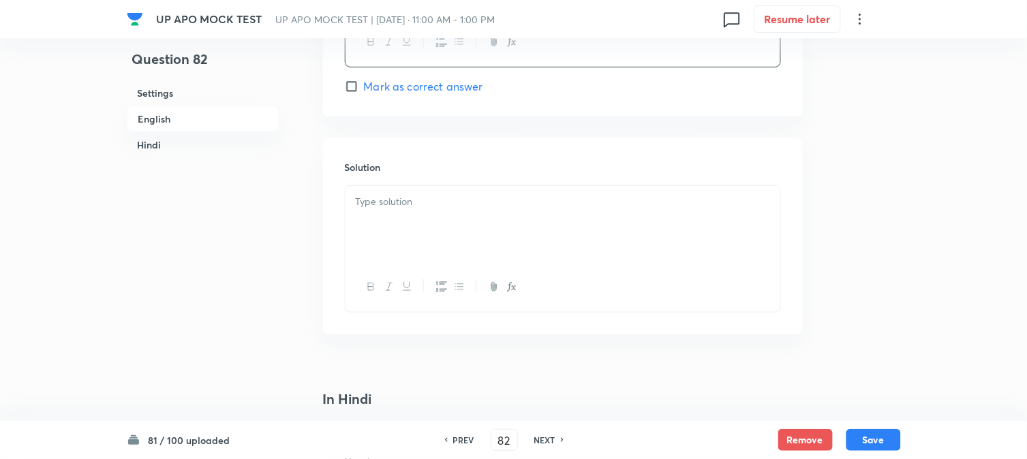
click at [373, 222] on div at bounding box center [563, 224] width 435 height 76
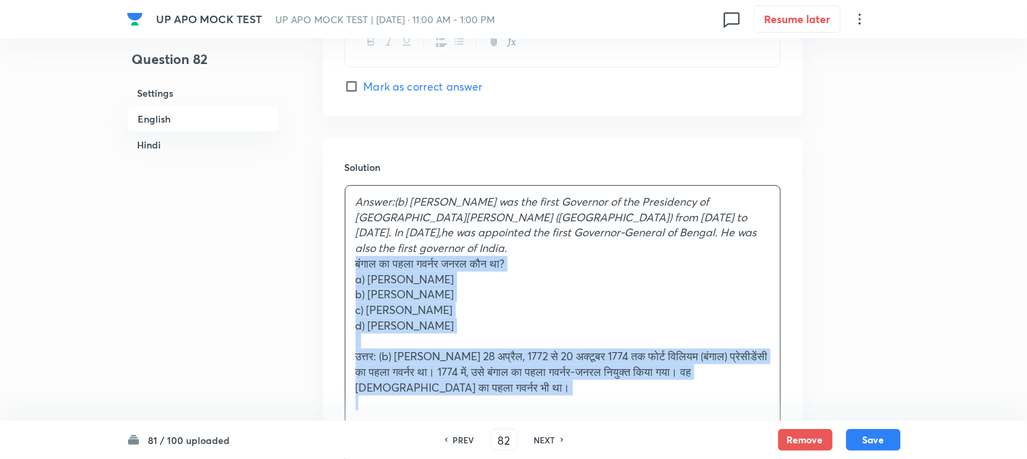
drag, startPoint x: 370, startPoint y: 247, endPoint x: 482, endPoint y: 329, distance: 138.9
click at [518, 402] on div "Answer:(b) [PERSON_NAME] was the first Governor of the Presidency of [GEOGRAPHI…" at bounding box center [563, 302] width 435 height 233
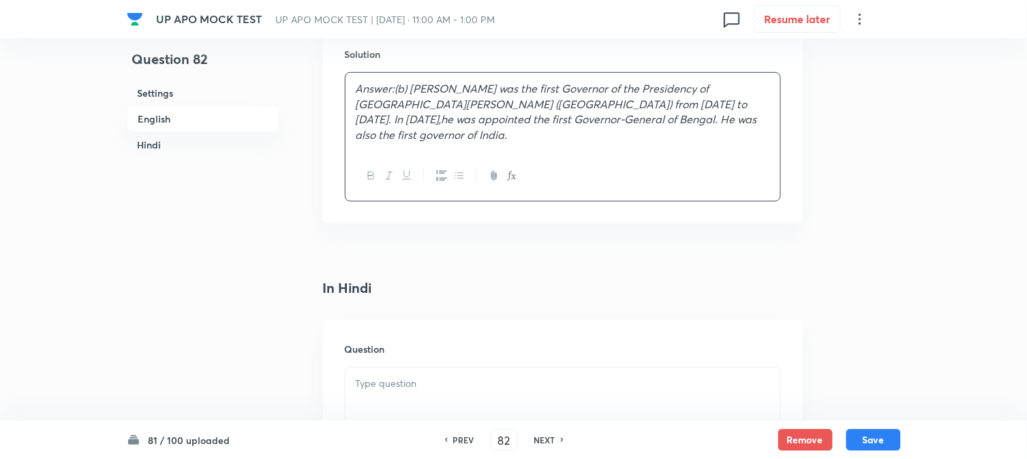
scroll to position [1636, 0]
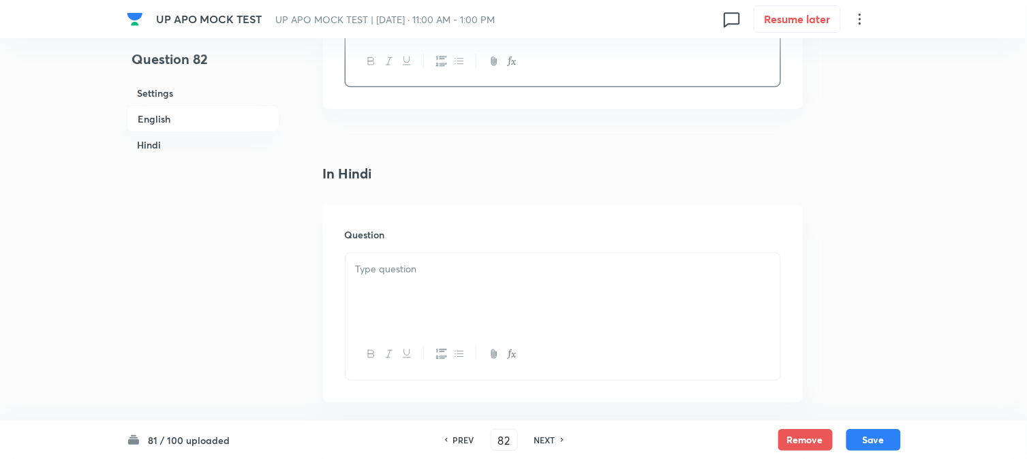
click at [368, 294] on div at bounding box center [563, 292] width 435 height 76
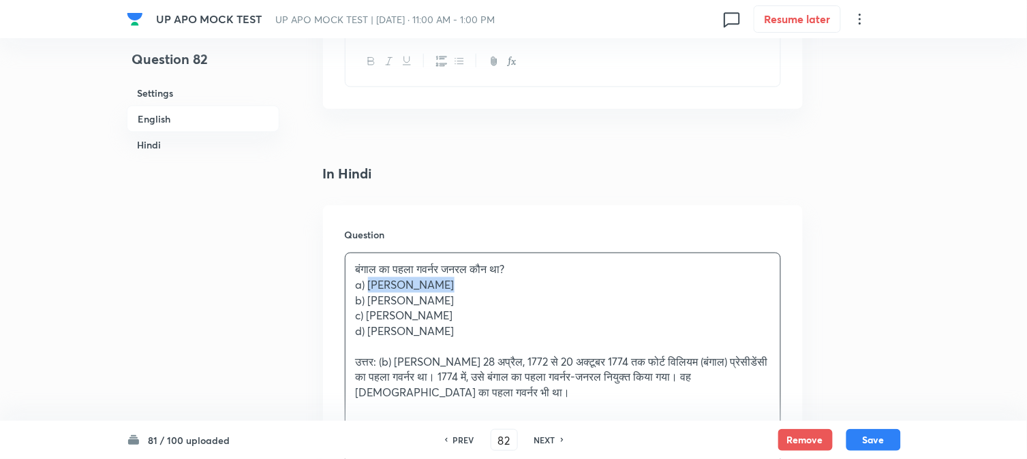
drag, startPoint x: 368, startPoint y: 288, endPoint x: 465, endPoint y: 278, distance: 97.3
click at [465, 284] on p "a) [PERSON_NAME]" at bounding box center [563, 285] width 414 height 16
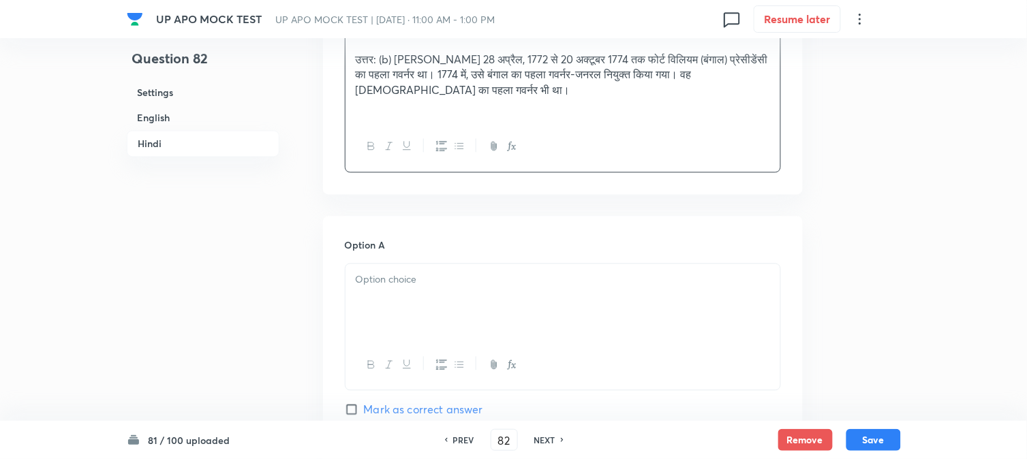
drag, startPoint x: 393, startPoint y: 269, endPoint x: 392, endPoint y: 278, distance: 9.6
click at [392, 277] on div at bounding box center [563, 302] width 435 height 76
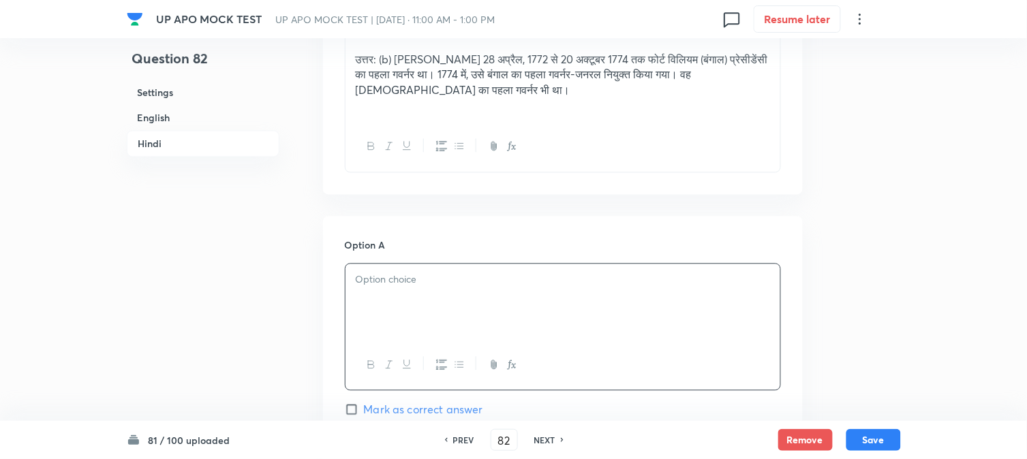
click at [390, 298] on div at bounding box center [563, 302] width 435 height 76
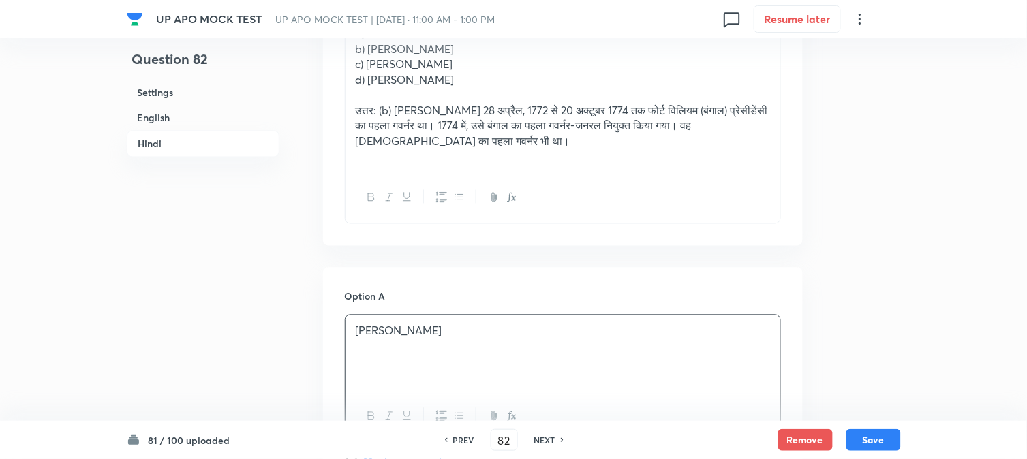
scroll to position [1788, 0]
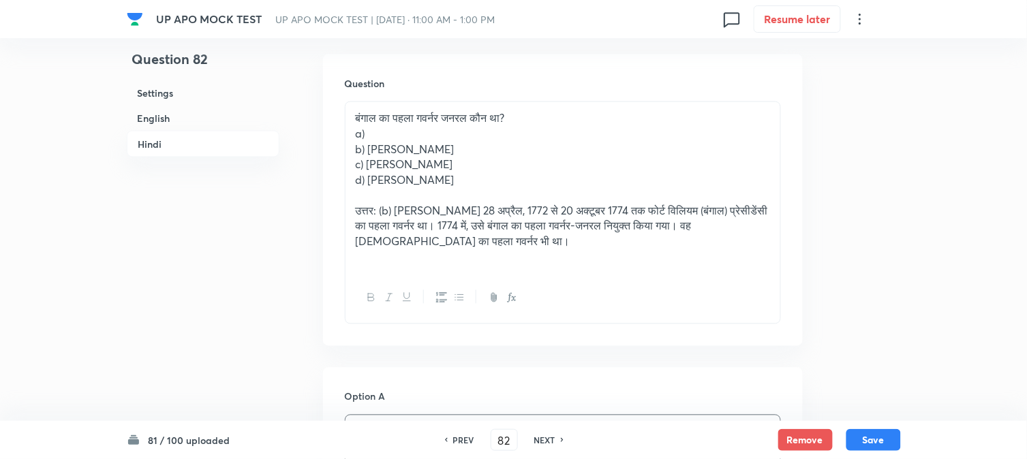
drag, startPoint x: 367, startPoint y: 145, endPoint x: 447, endPoint y: 151, distance: 80.7
click at [447, 151] on p "b) [PERSON_NAME]" at bounding box center [563, 150] width 414 height 16
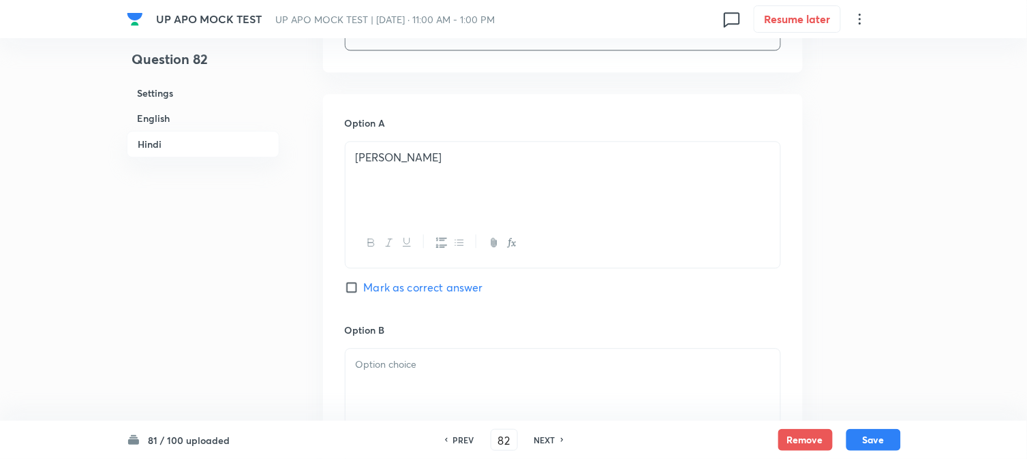
scroll to position [2166, 0]
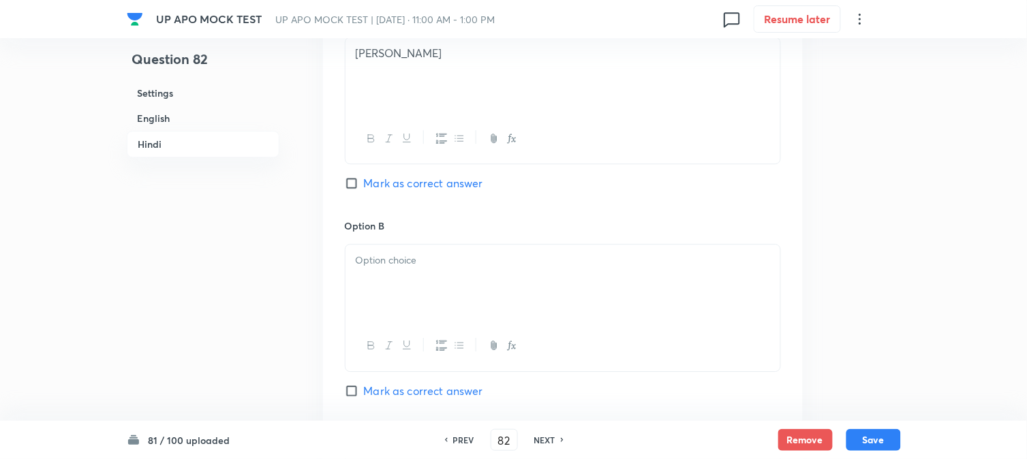
click at [384, 300] on div at bounding box center [563, 283] width 435 height 76
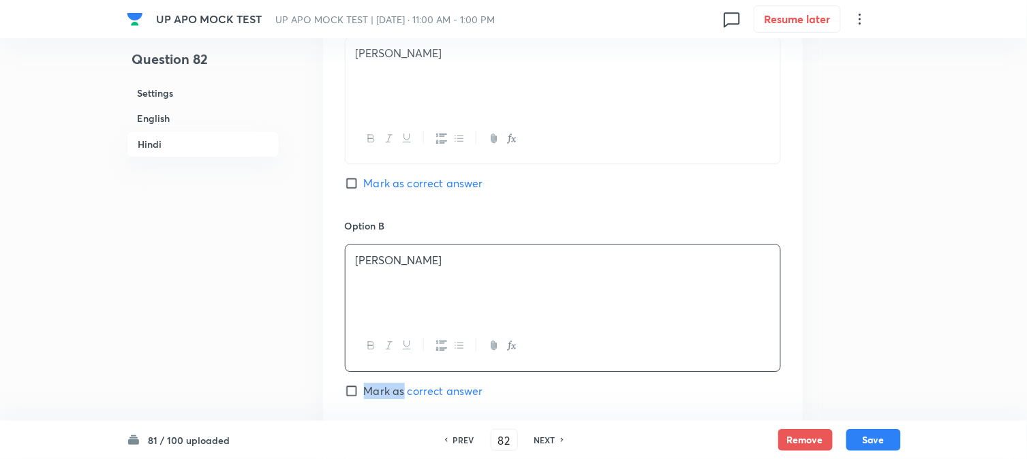
drag, startPoint x: 405, startPoint y: 380, endPoint x: 407, endPoint y: 391, distance: 11.1
click at [406, 390] on div "Option B [PERSON_NAME] Mark as correct answer" at bounding box center [563, 322] width 436 height 207
click at [407, 391] on span "Mark as correct answer" at bounding box center [423, 391] width 119 height 16
click at [364, 391] on input "Mark as correct answer" at bounding box center [354, 391] width 19 height 14
checkbox input "true"
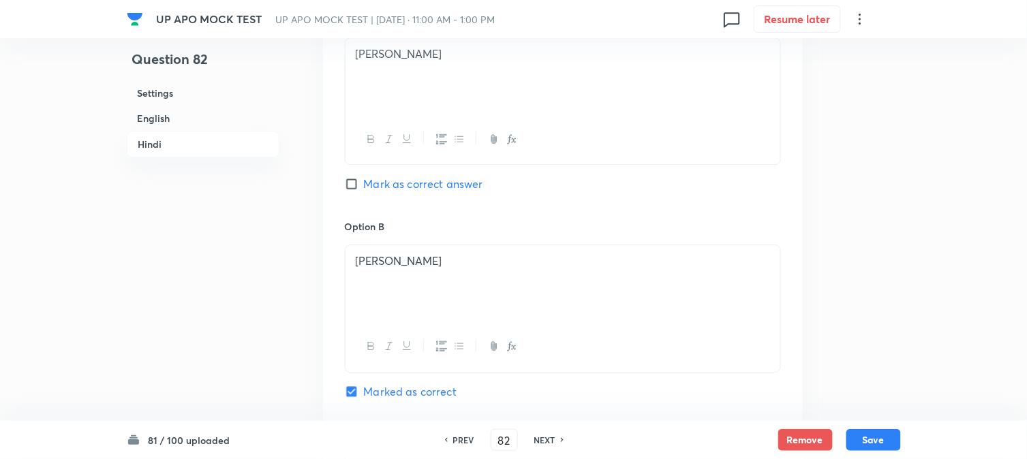
checkbox input "true"
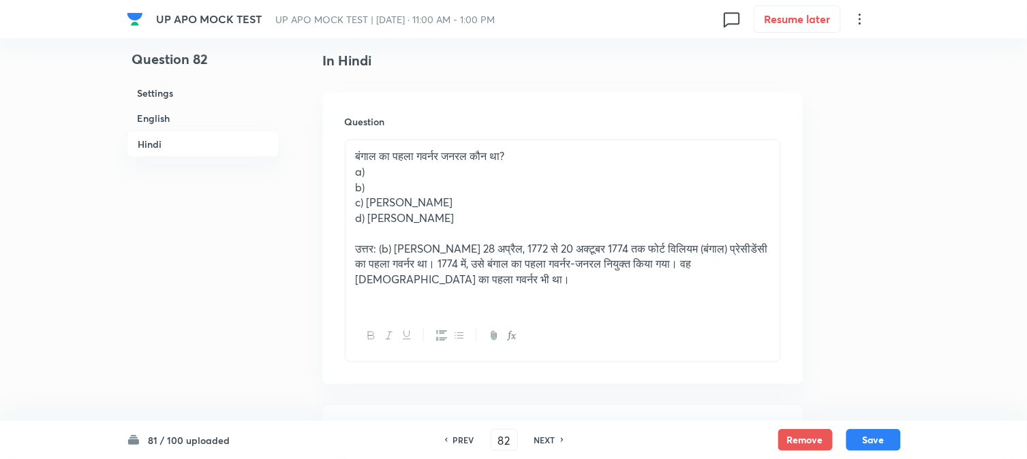
scroll to position [1712, 0]
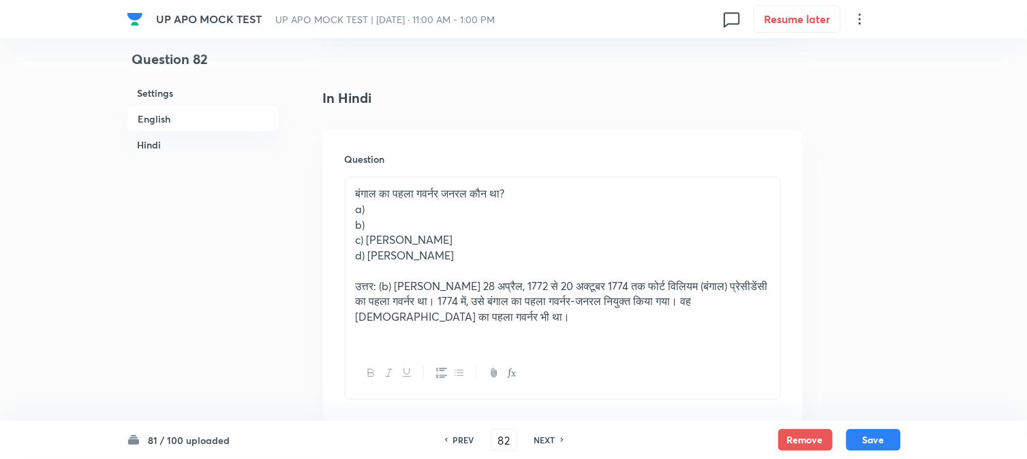
drag, startPoint x: 368, startPoint y: 230, endPoint x: 477, endPoint y: 237, distance: 109.3
click at [477, 237] on div "बंगाल का पहला गवर्नर जनरल कौन था? a) b) c) [PERSON_NAME] d) [PERSON_NAME] उत्तर…" at bounding box center [563, 263] width 435 height 171
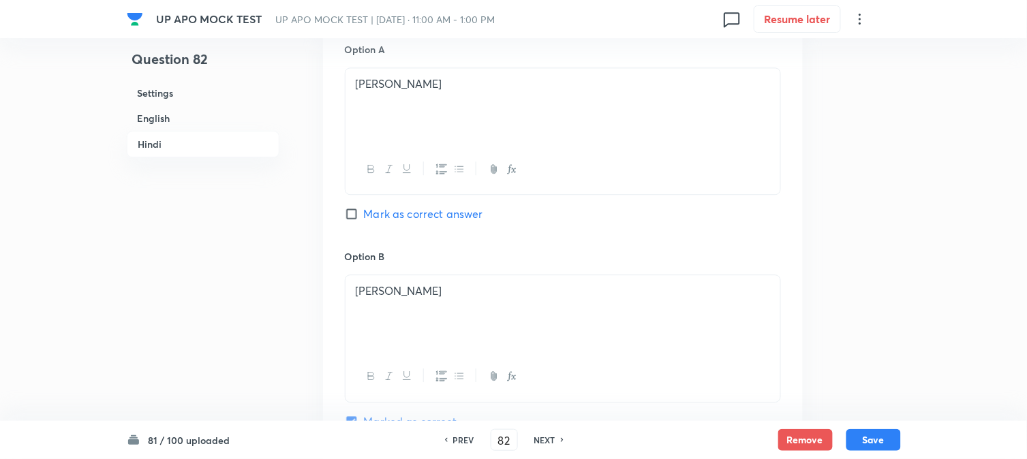
scroll to position [2469, 0]
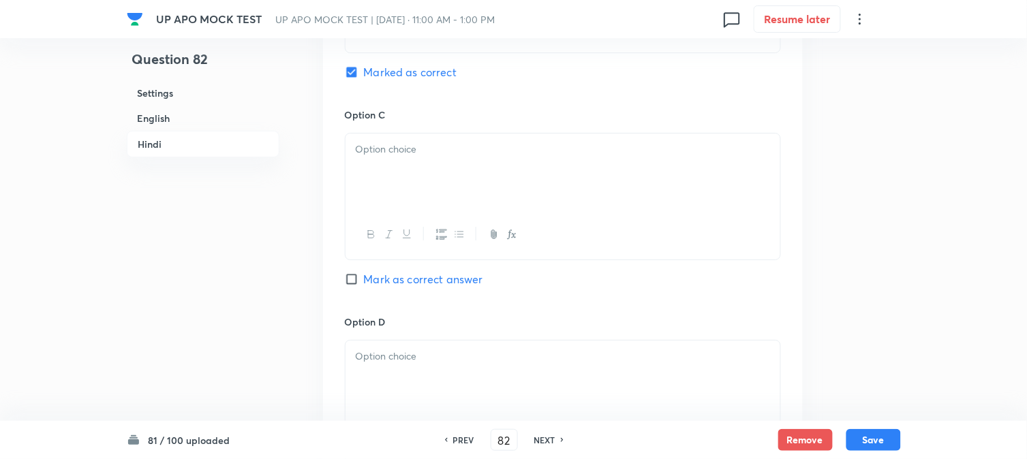
drag, startPoint x: 375, startPoint y: 195, endPoint x: 372, endPoint y: 187, distance: 8.0
click at [375, 194] on div at bounding box center [563, 172] width 435 height 76
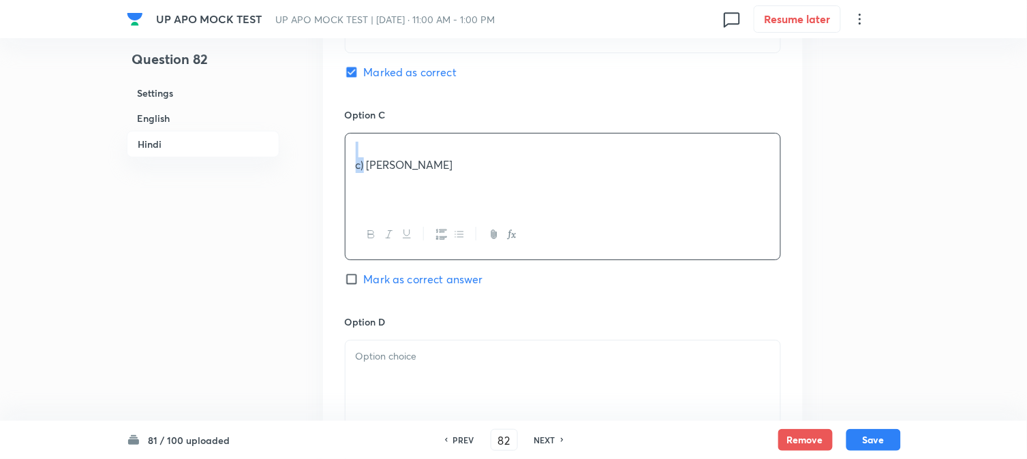
drag, startPoint x: 365, startPoint y: 165, endPoint x: 331, endPoint y: 131, distance: 48.7
click at [331, 131] on div "Option A [PERSON_NAME] Mark as correct answer Option B [PERSON_NAME] Marked as …" at bounding box center [563, 94] width 480 height 846
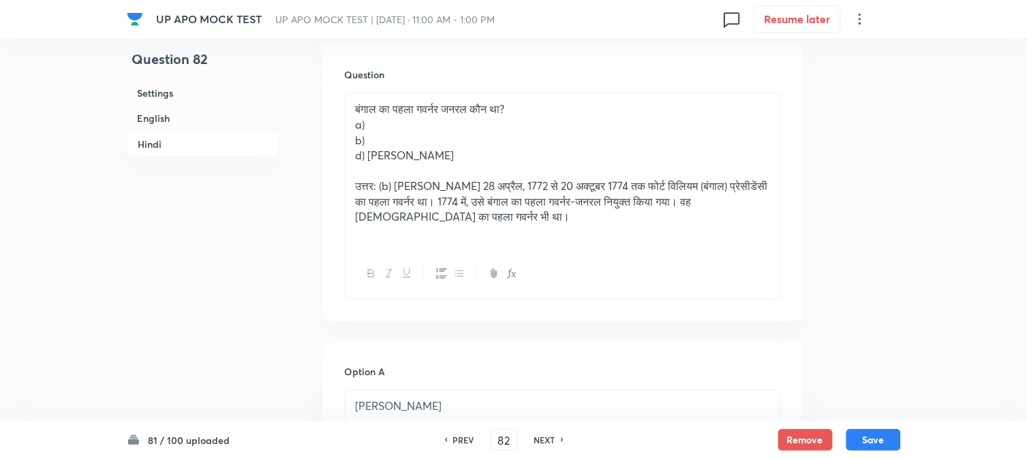
scroll to position [1788, 0]
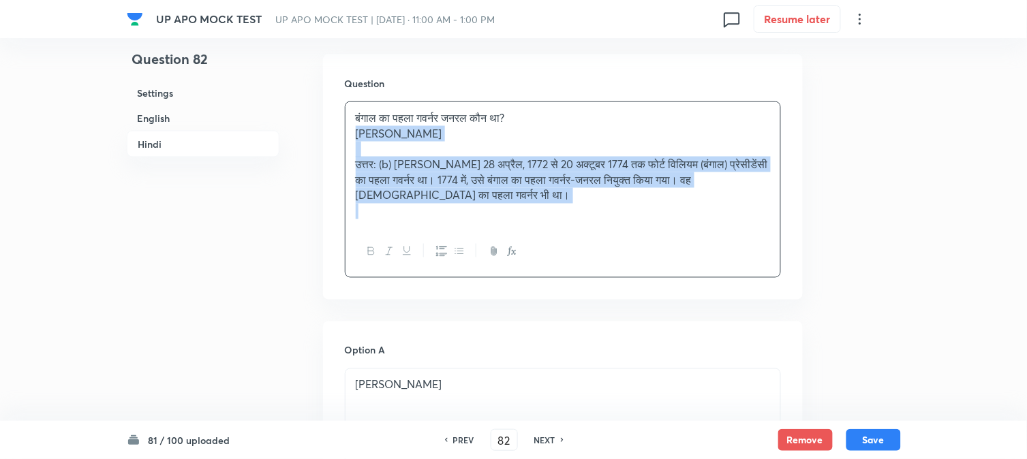
drag, startPoint x: 370, startPoint y: 166, endPoint x: 582, endPoint y: 286, distance: 243.9
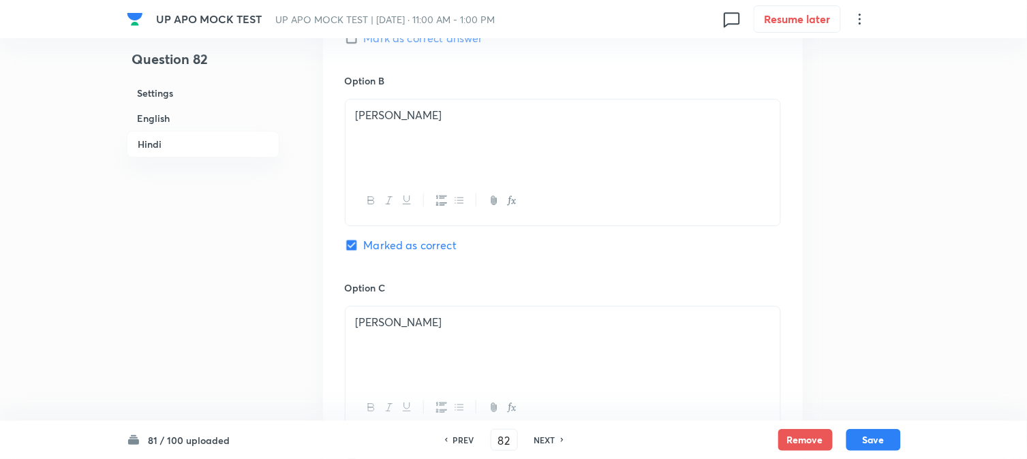
scroll to position [2545, 0]
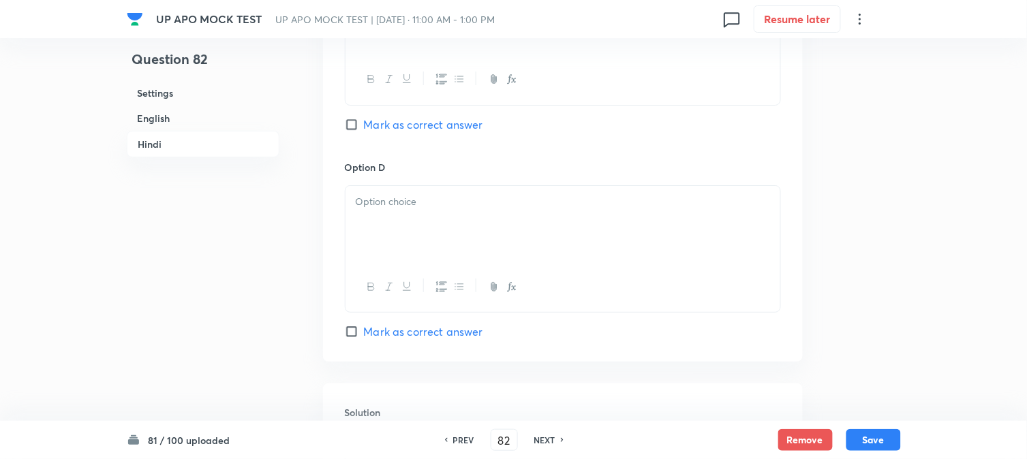
click at [345, 249] on div at bounding box center [563, 248] width 436 height 127
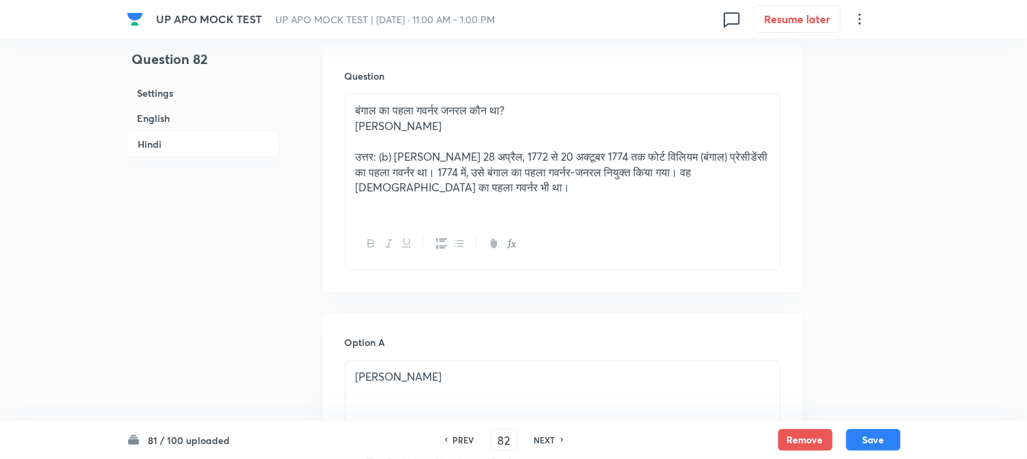
scroll to position [1788, 0]
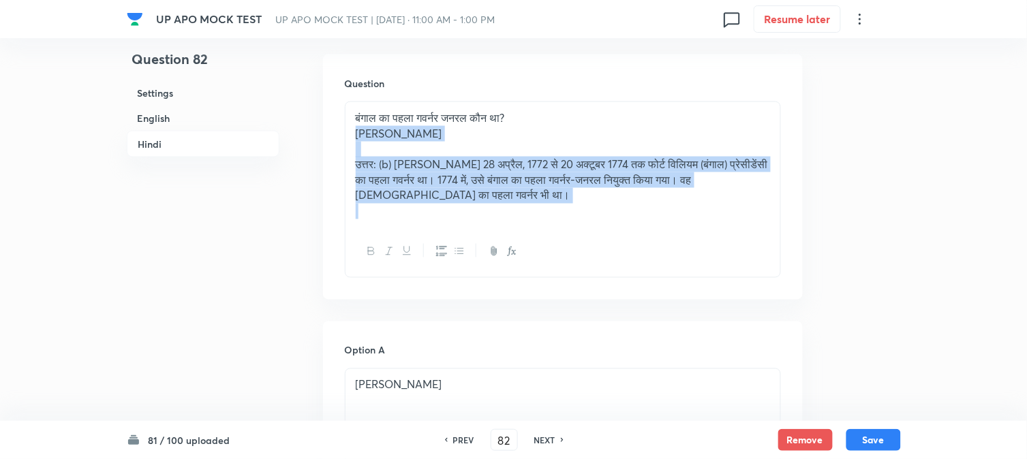
drag, startPoint x: 352, startPoint y: 137, endPoint x: 517, endPoint y: 209, distance: 180.0
click at [517, 209] on div "बंगाल का पहला गवर्नर जनरल कौन था? [PERSON_NAME] उत्तर: (b) [PERSON_NAME] 28 अप्…" at bounding box center [563, 164] width 435 height 125
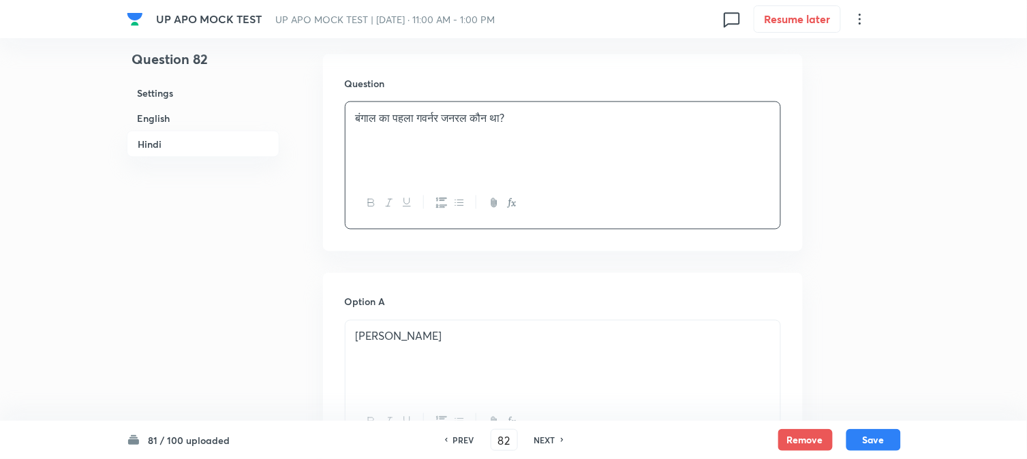
scroll to position [2696, 0]
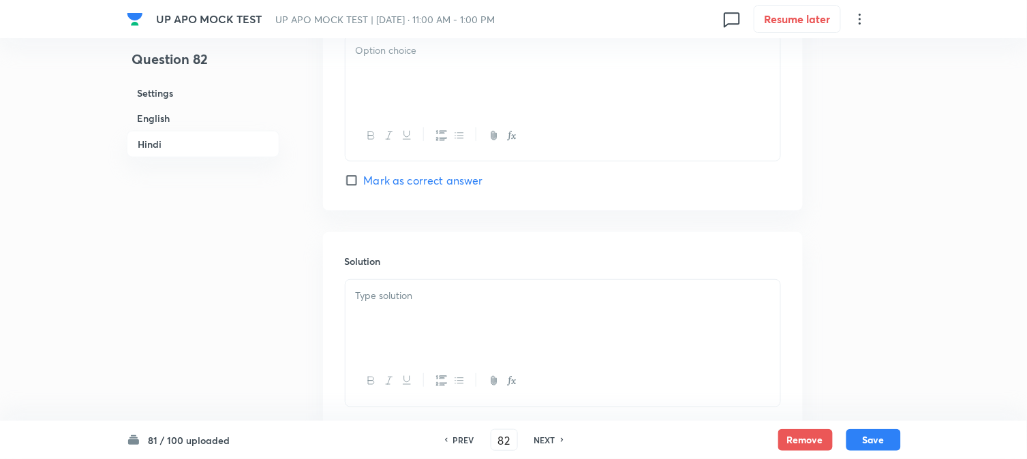
drag, startPoint x: 362, startPoint y: 93, endPoint x: 349, endPoint y: 65, distance: 30.8
click at [358, 89] on div at bounding box center [563, 73] width 435 height 76
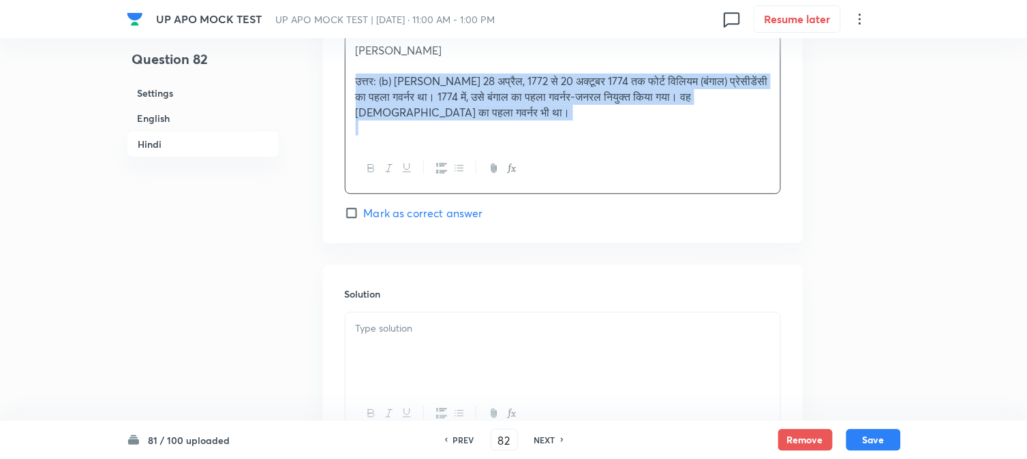
drag, startPoint x: 390, startPoint y: 106, endPoint x: 530, endPoint y: 210, distance: 173.9
click at [550, 159] on div "[PERSON_NAME] उत्तर: (b) [PERSON_NAME] 28 अप्रैल, 1772 से 20 अक्टूबर 1774 तक फो…" at bounding box center [563, 114] width 436 height 161
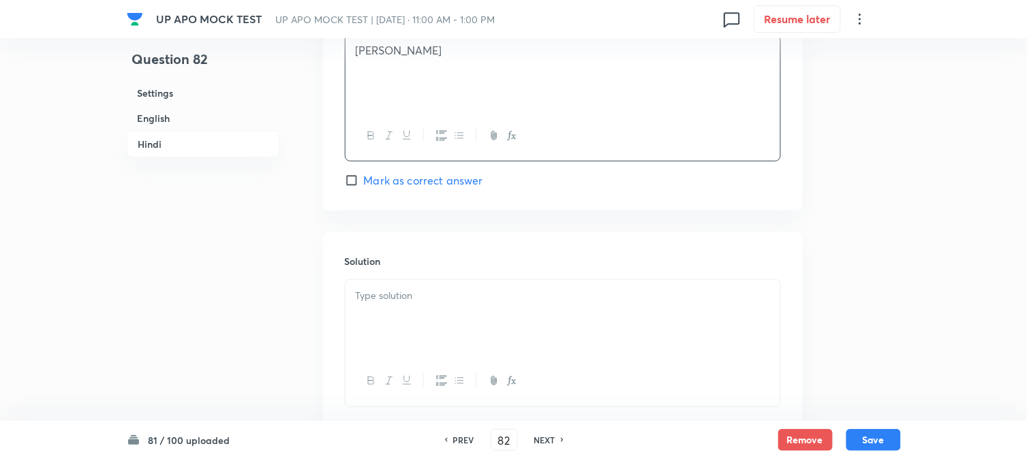
click at [436, 327] on div at bounding box center [563, 318] width 435 height 76
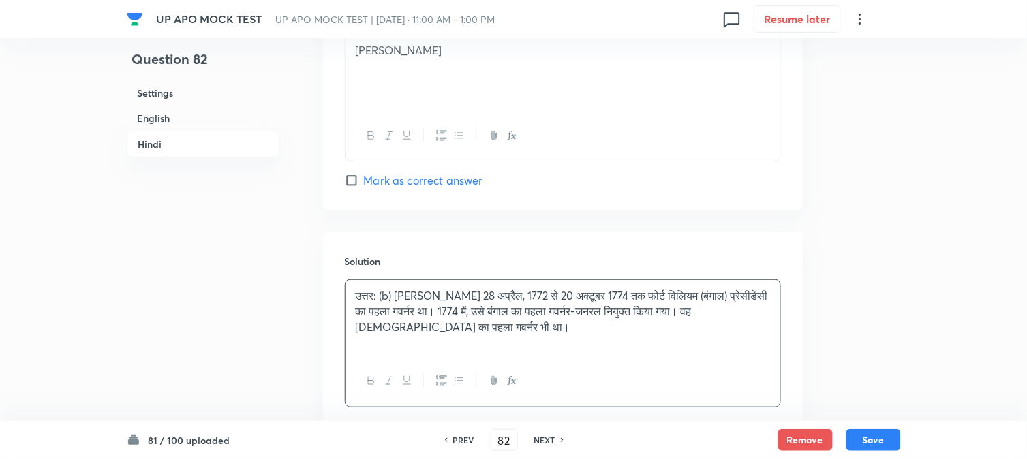
click at [887, 444] on button "Save" at bounding box center [873, 440] width 55 height 22
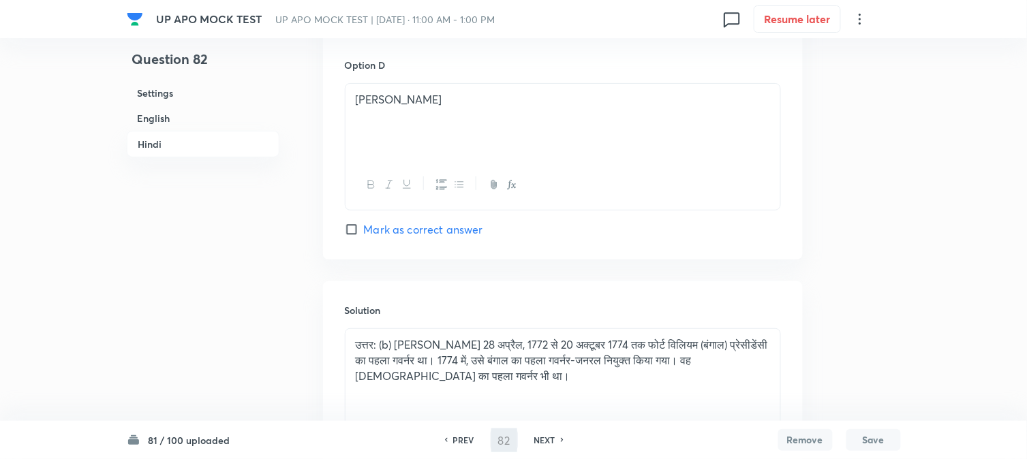
type input "83"
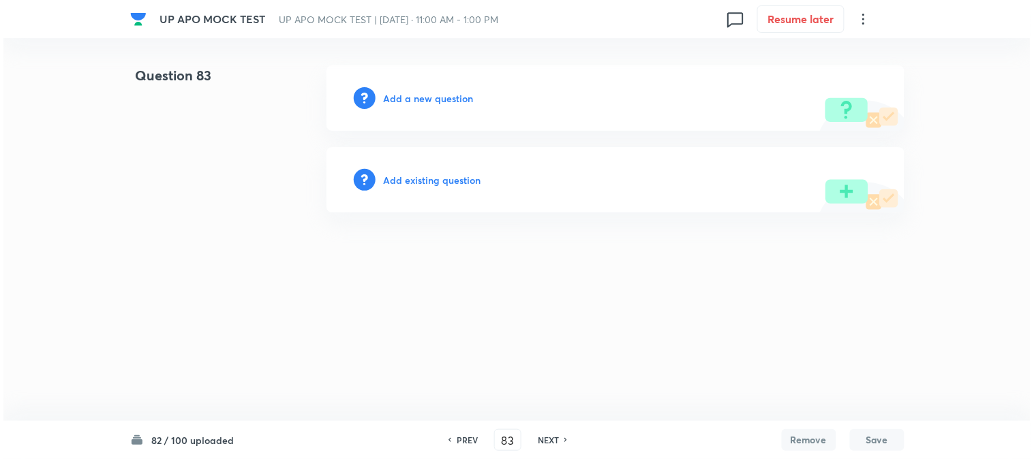
scroll to position [0, 0]
click at [448, 102] on h6 "Add a new question" at bounding box center [429, 98] width 90 height 14
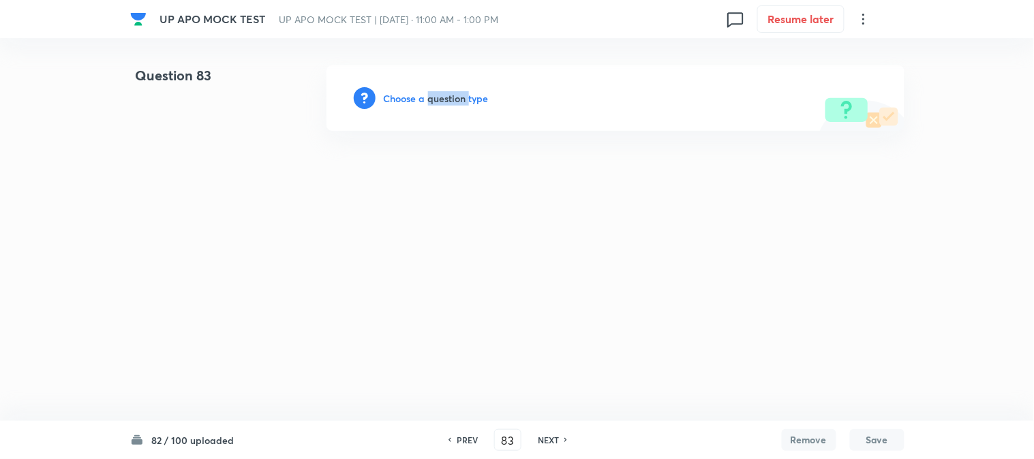
click at [448, 102] on h6 "Choose a question type" at bounding box center [436, 98] width 105 height 14
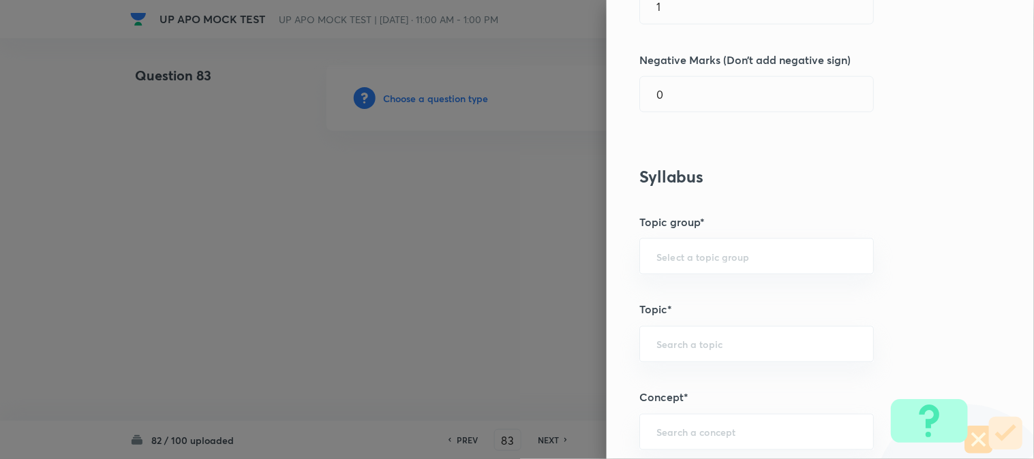
scroll to position [804, 0]
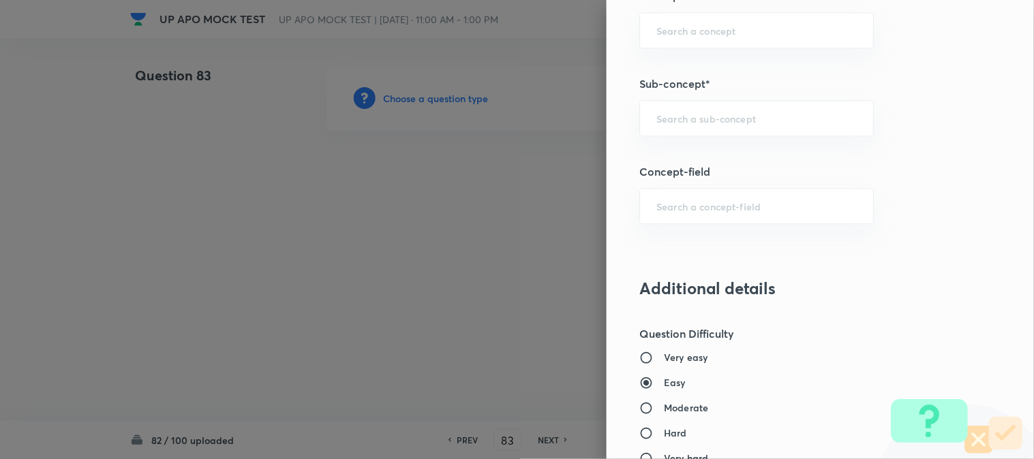
click at [714, 123] on input "text" at bounding box center [756, 118] width 200 height 13
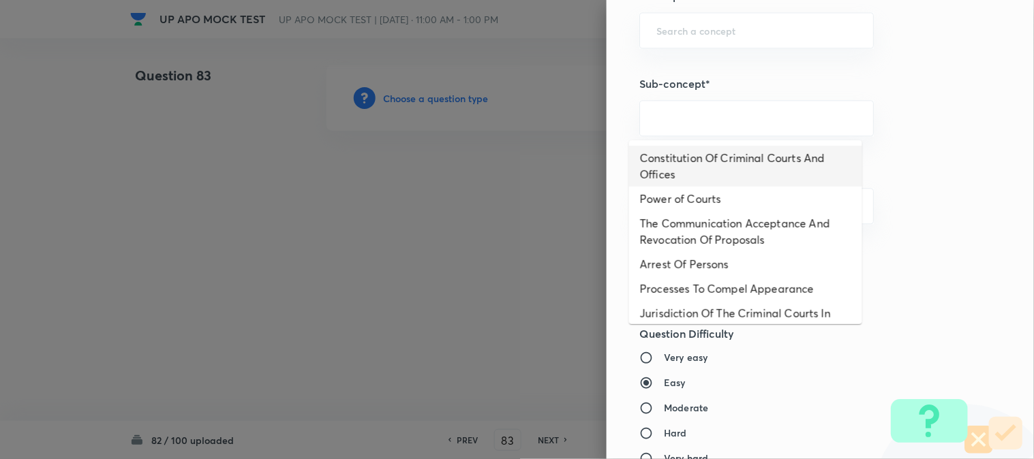
click at [734, 154] on li "Constitution Of Criminal Courts And Offices" at bounding box center [745, 166] width 233 height 41
type input "Constitution Of Criminal Courts And Offices"
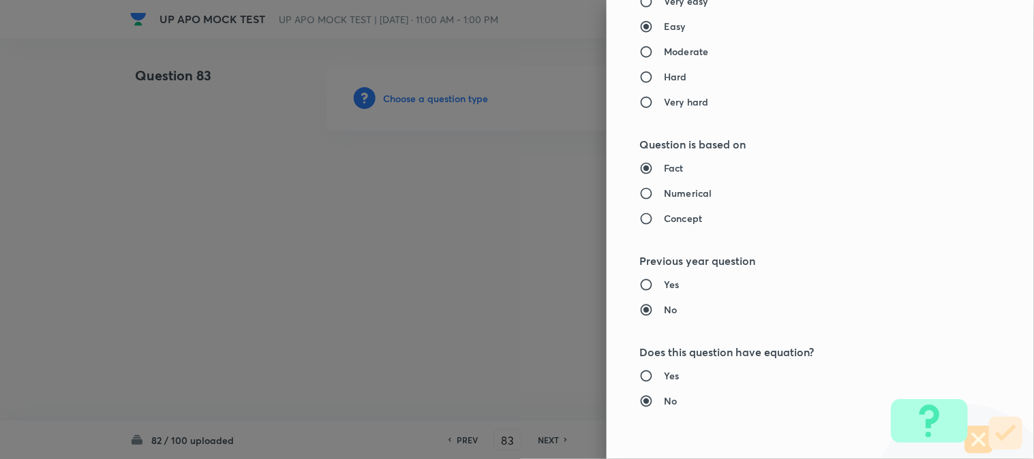
type input "Criminal Law"
type input "Criminal Procedure Code"
type input "Constitution Of Criminal Courts And Offices"
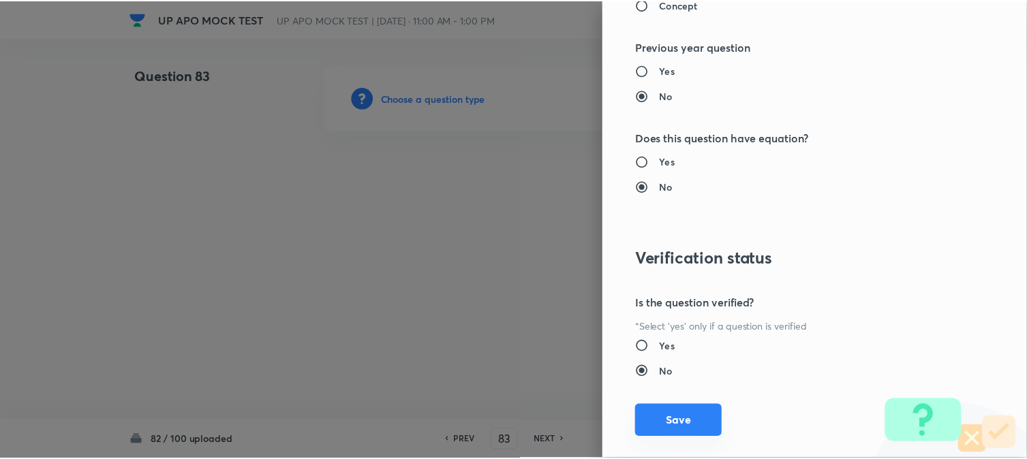
scroll to position [1398, 0]
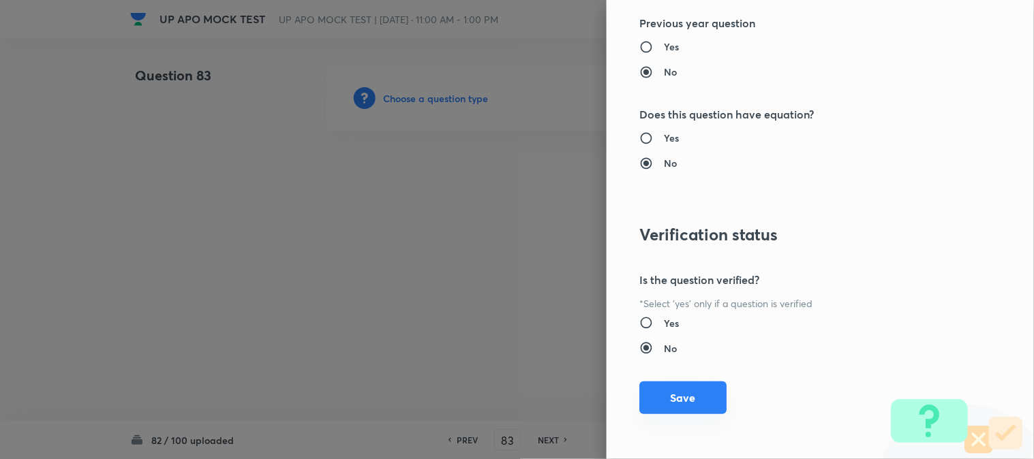
click at [685, 385] on button "Save" at bounding box center [682, 398] width 87 height 33
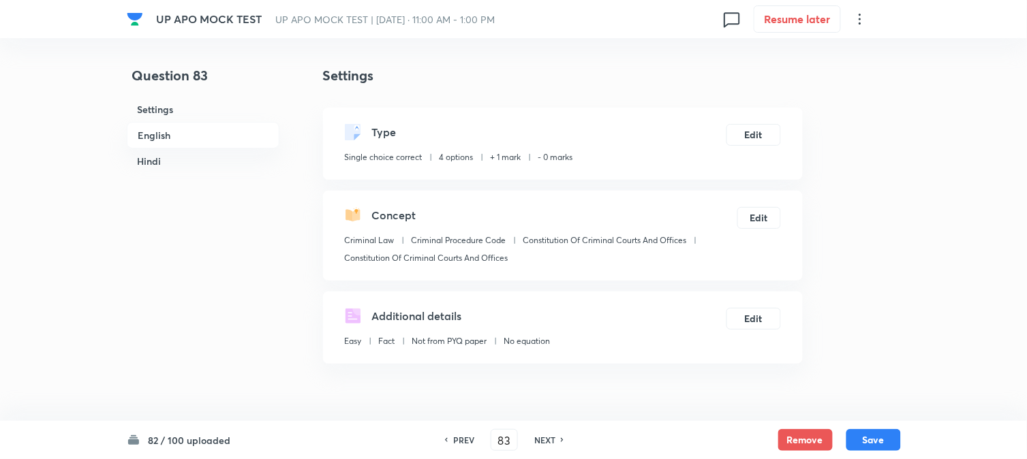
scroll to position [402, 0]
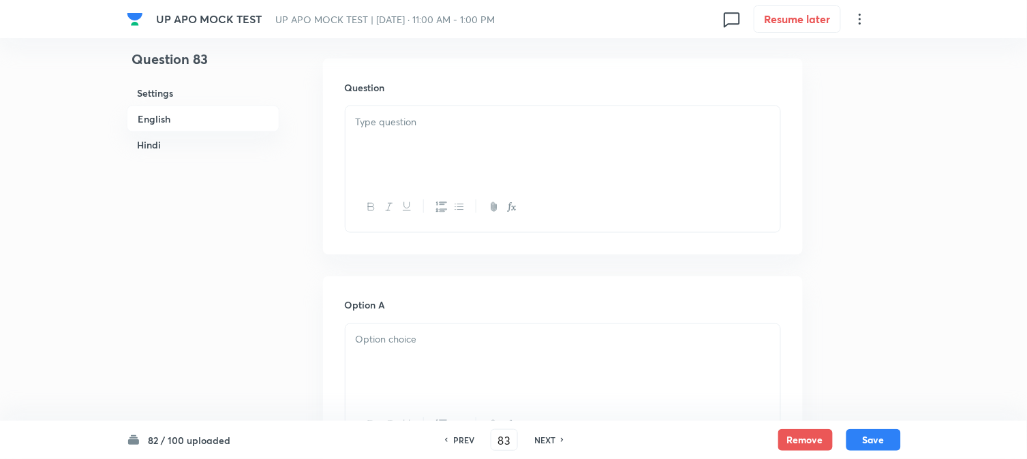
click at [412, 132] on div at bounding box center [563, 144] width 435 height 76
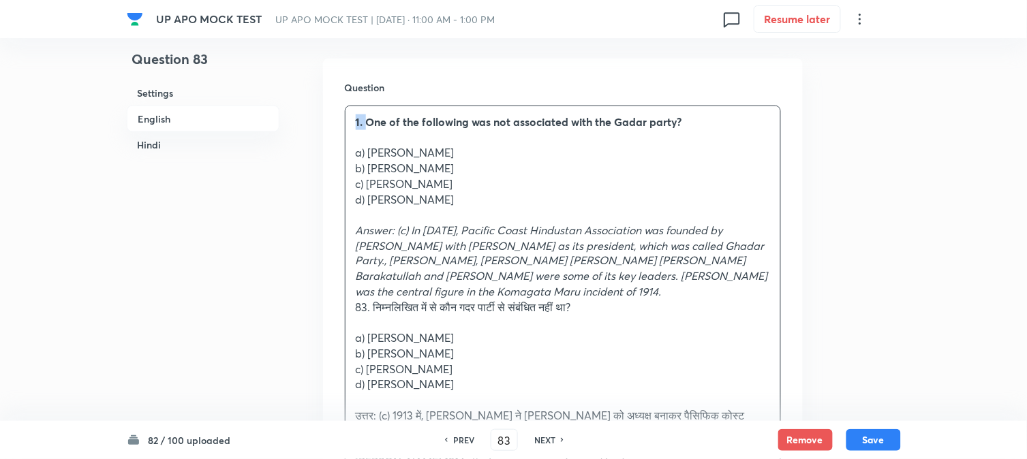
drag, startPoint x: 365, startPoint y: 119, endPoint x: 352, endPoint y: 113, distance: 14.3
click at [352, 113] on div "1. One of the following was not associated with the Gadar party? a) [PERSON_NAM…" at bounding box center [563, 300] width 435 height 388
drag, startPoint x: 371, startPoint y: 153, endPoint x: 501, endPoint y: 155, distance: 129.5
click at [501, 155] on p "a) [PERSON_NAME]" at bounding box center [563, 153] width 414 height 16
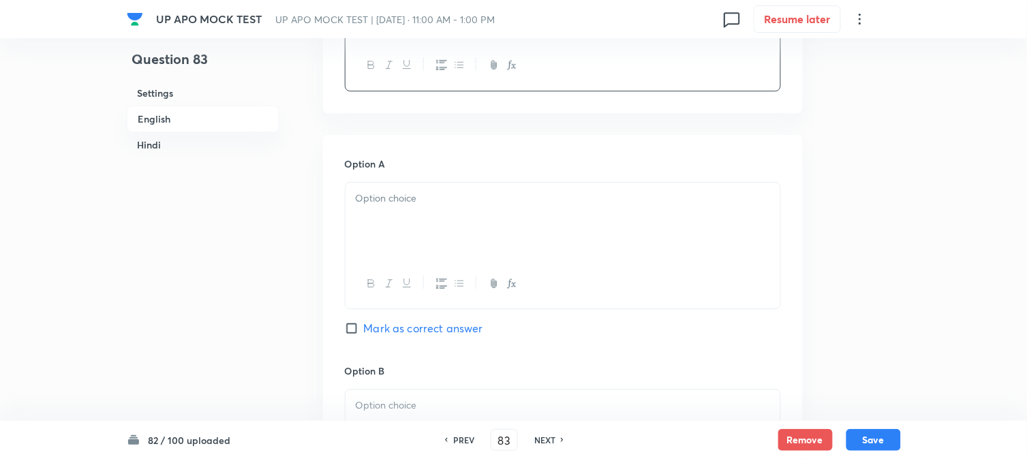
click at [390, 194] on p at bounding box center [563, 199] width 414 height 16
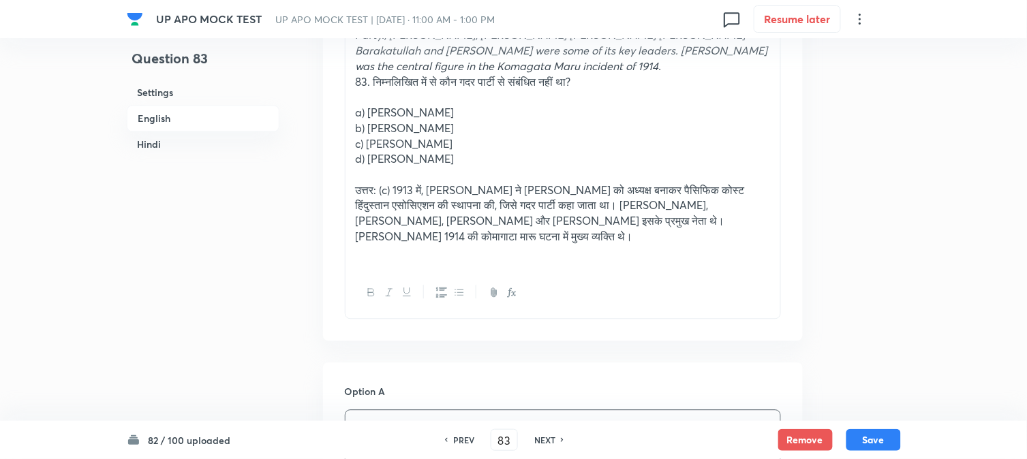
scroll to position [629, 0]
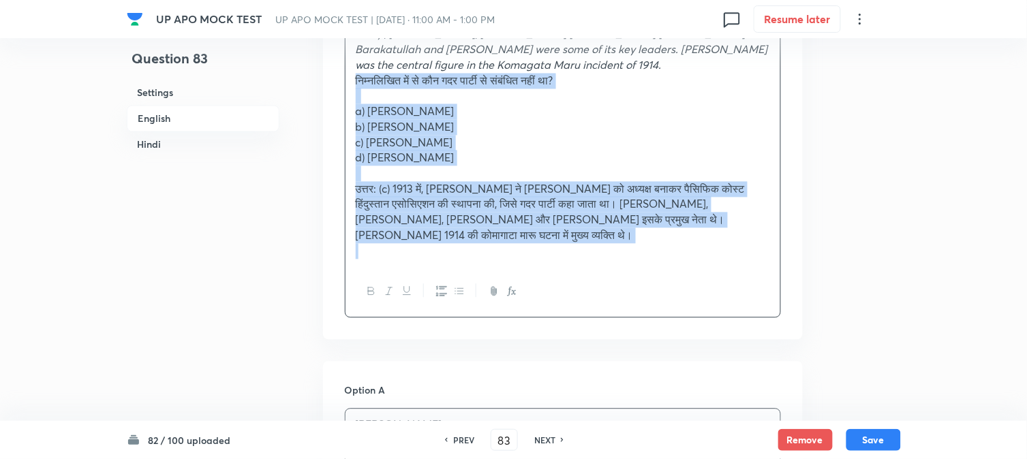
drag, startPoint x: 373, startPoint y: 80, endPoint x: 641, endPoint y: 180, distance: 285.3
click at [796, 331] on div "Question One of the following was not associated with the Gadar party? a) b) [P…" at bounding box center [563, 86] width 480 height 508
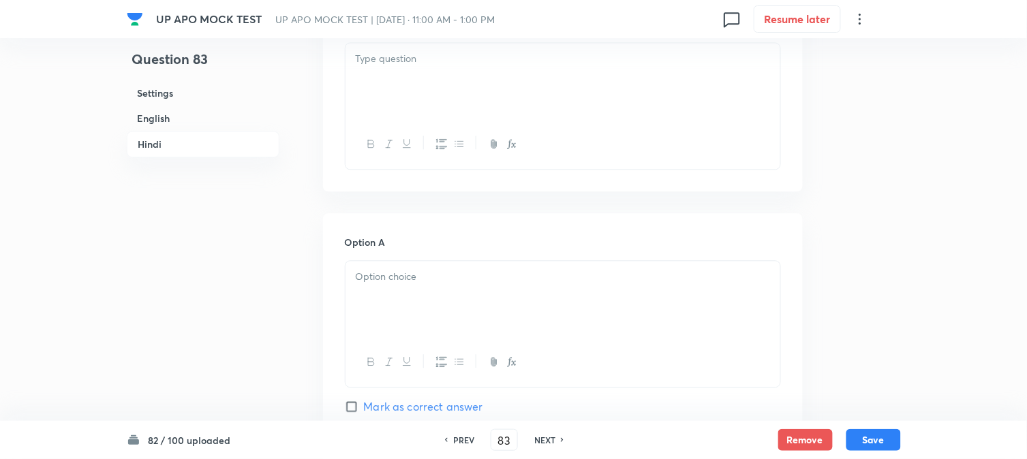
scroll to position [1992, 0]
click at [378, 91] on div at bounding box center [563, 75] width 435 height 76
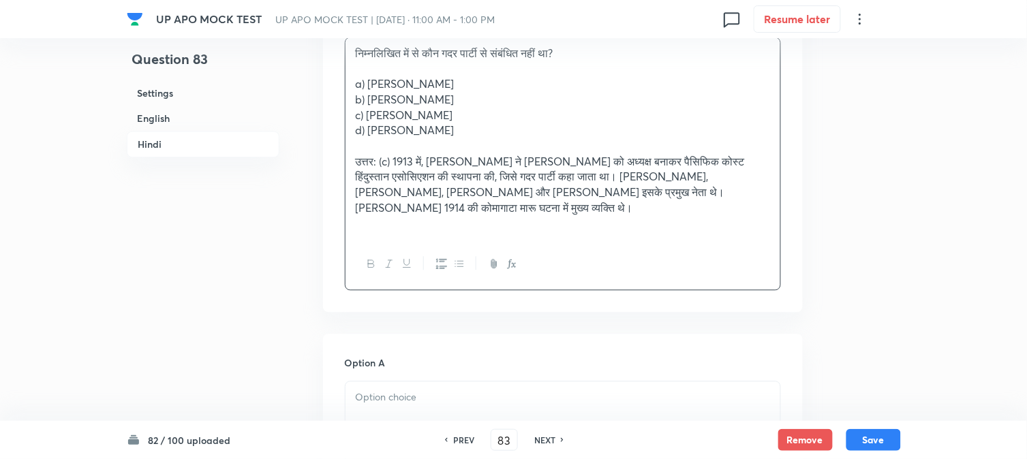
drag, startPoint x: 369, startPoint y: 85, endPoint x: 502, endPoint y: 129, distance: 140.3
click at [517, 87] on p "a) [PERSON_NAME]" at bounding box center [563, 84] width 414 height 16
click at [378, 401] on p at bounding box center [563, 398] width 414 height 16
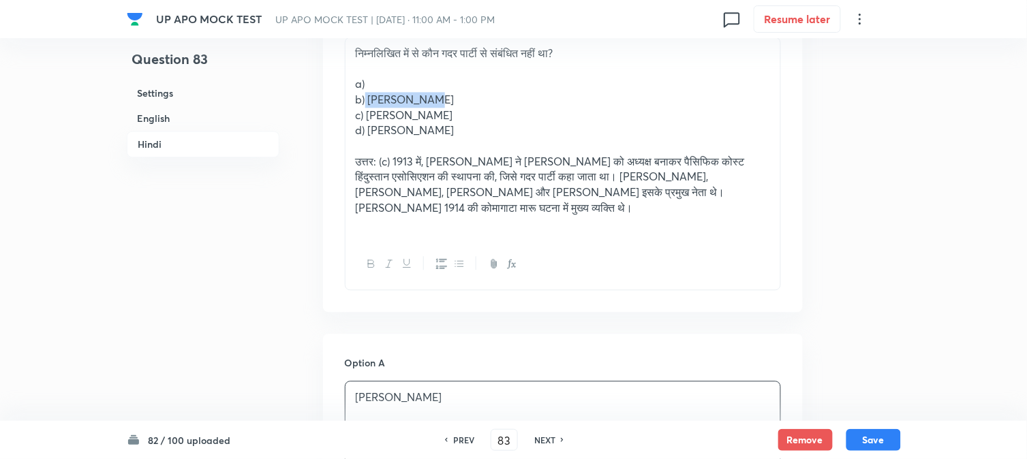
drag, startPoint x: 412, startPoint y: 96, endPoint x: 450, endPoint y: 96, distance: 38.8
click at [448, 96] on p "b) [PERSON_NAME]" at bounding box center [563, 100] width 414 height 16
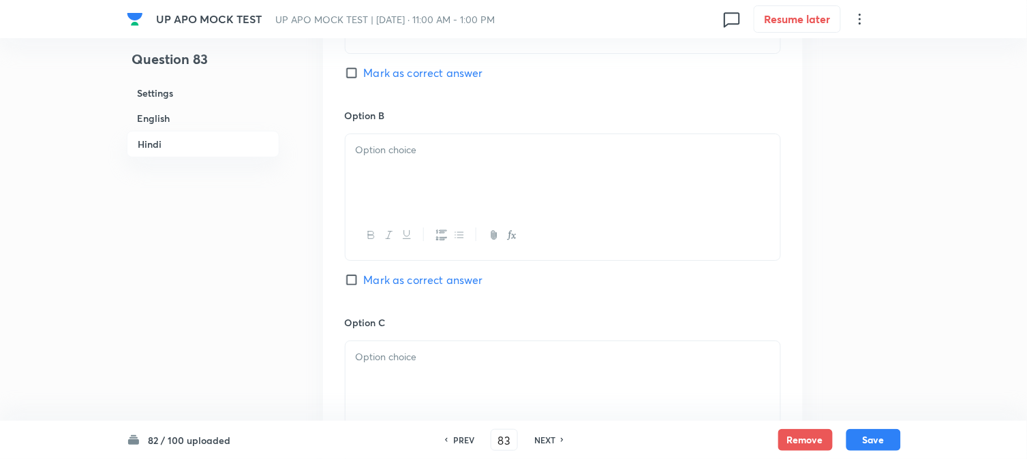
click at [380, 196] on div at bounding box center [563, 172] width 435 height 76
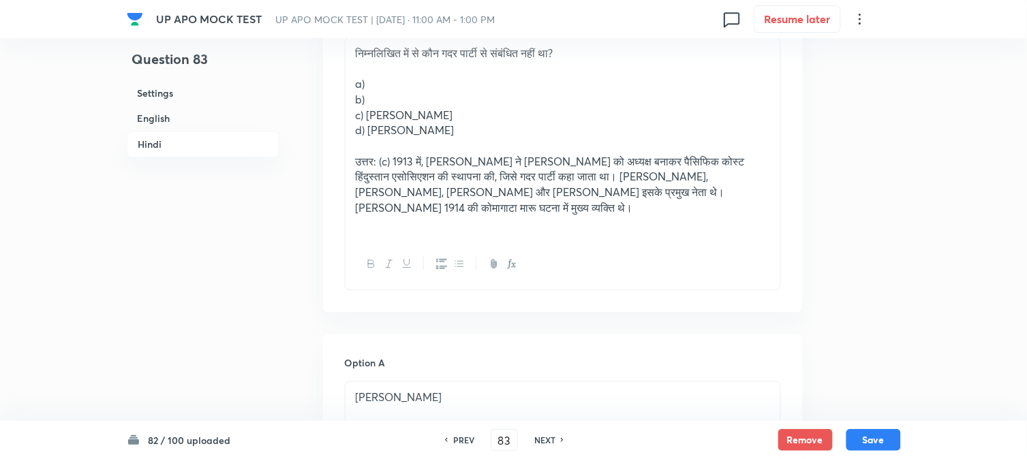
drag, startPoint x: 369, startPoint y: 118, endPoint x: 452, endPoint y: 121, distance: 83.2
click at [452, 121] on p "c) [PERSON_NAME]" at bounding box center [563, 116] width 414 height 16
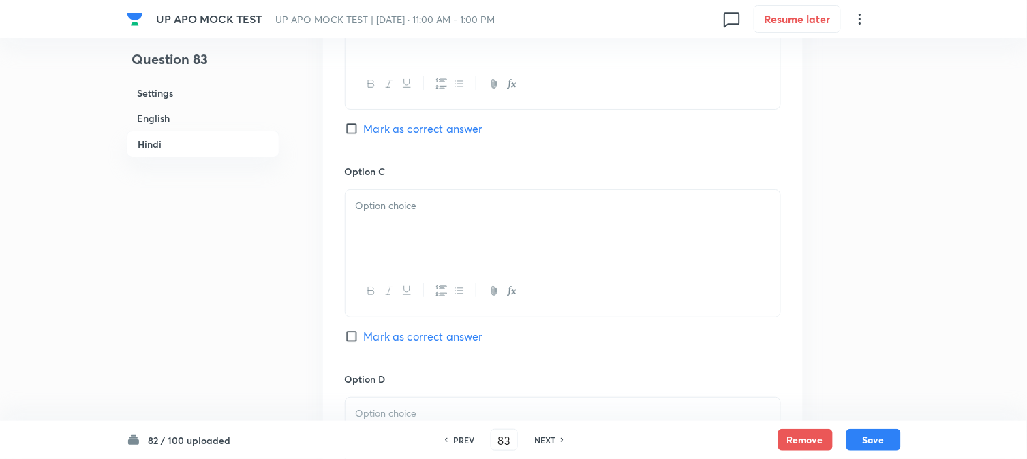
click at [369, 243] on div at bounding box center [563, 228] width 435 height 76
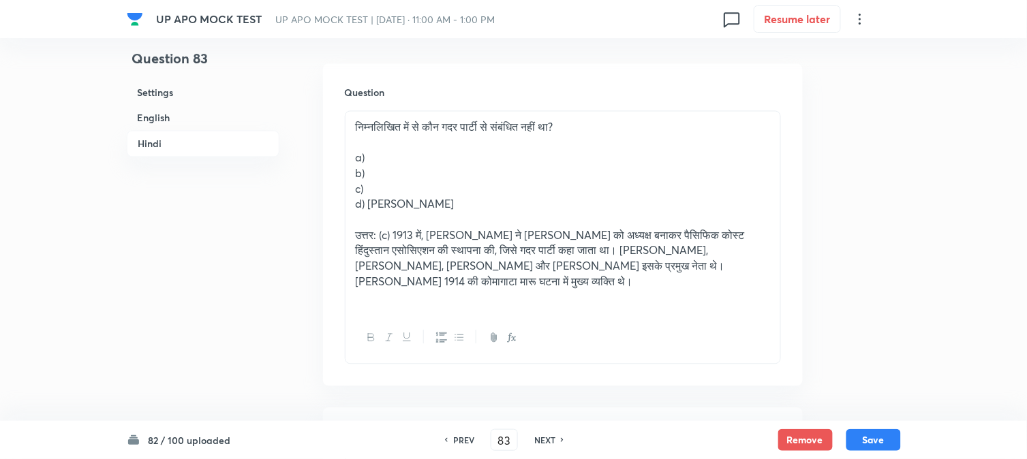
scroll to position [1916, 0]
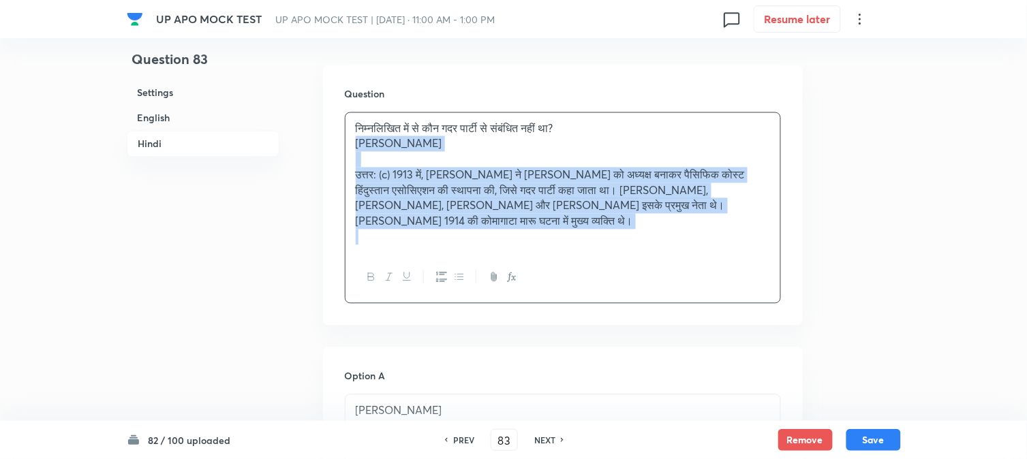
drag, startPoint x: 367, startPoint y: 207, endPoint x: 698, endPoint y: 223, distance: 331.6
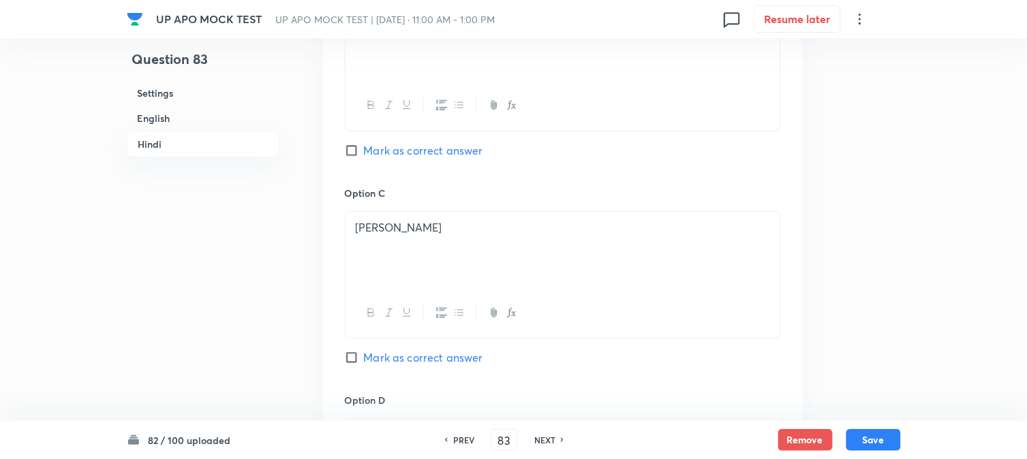
scroll to position [2674, 0]
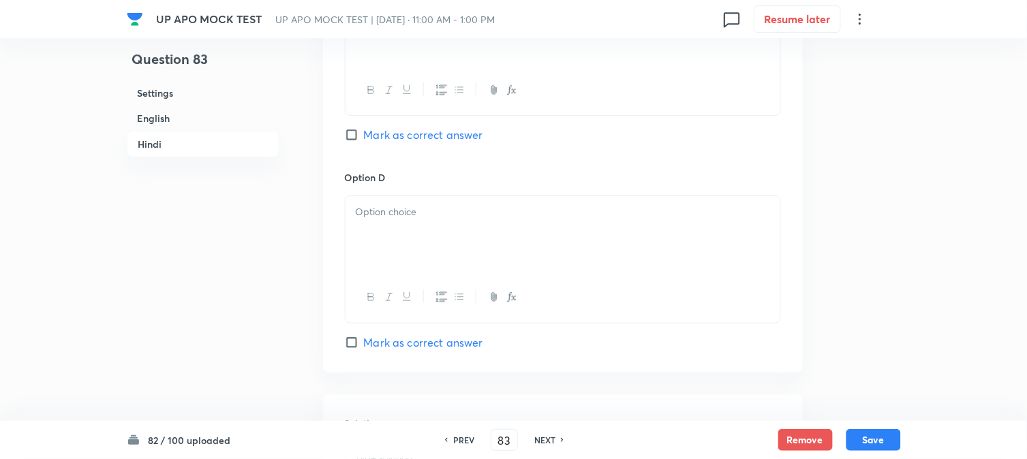
click at [408, 134] on span "Mark as correct answer" at bounding box center [423, 135] width 119 height 16
click at [364, 134] on input "Mark as correct answer" at bounding box center [354, 135] width 19 height 14
click at [407, 143] on span "Marked as correct" at bounding box center [410, 135] width 93 height 16
click at [364, 142] on input "Marked as correct" at bounding box center [354, 135] width 19 height 14
checkbox input "true"
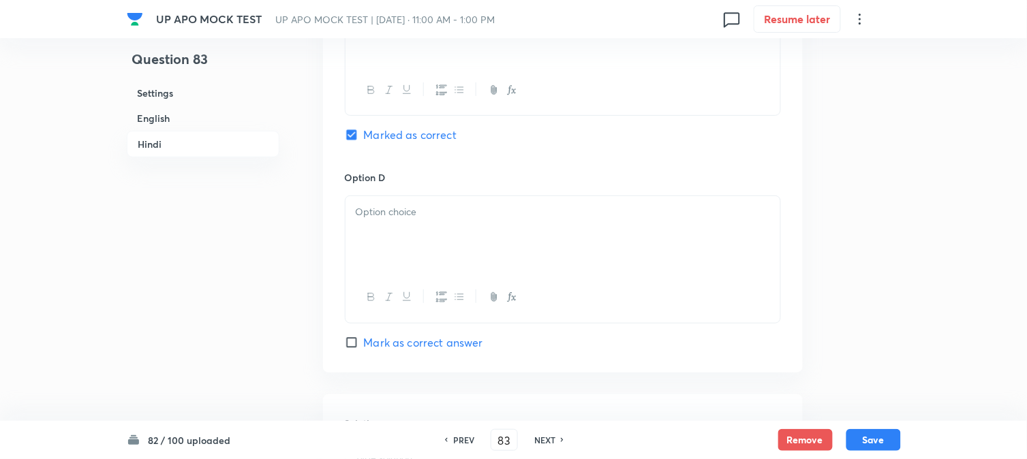
checkbox input "true"
click at [346, 266] on div at bounding box center [563, 234] width 435 height 76
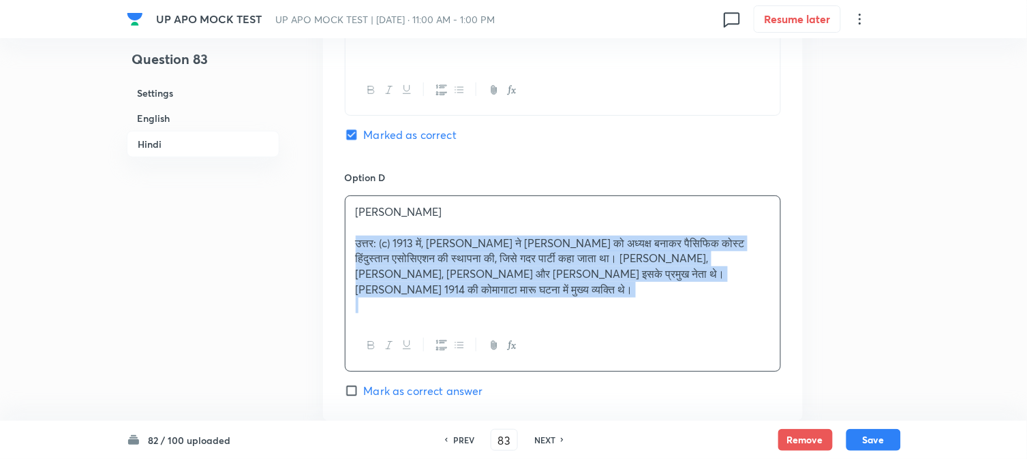
drag, startPoint x: 353, startPoint y: 254, endPoint x: 761, endPoint y: 385, distance: 428.0
click at [761, 385] on div "Option D [PERSON_NAME] उत्तर: (c) 1913 में, [PERSON_NAME] ने [PERSON_NAME] को अ…" at bounding box center [563, 284] width 436 height 228
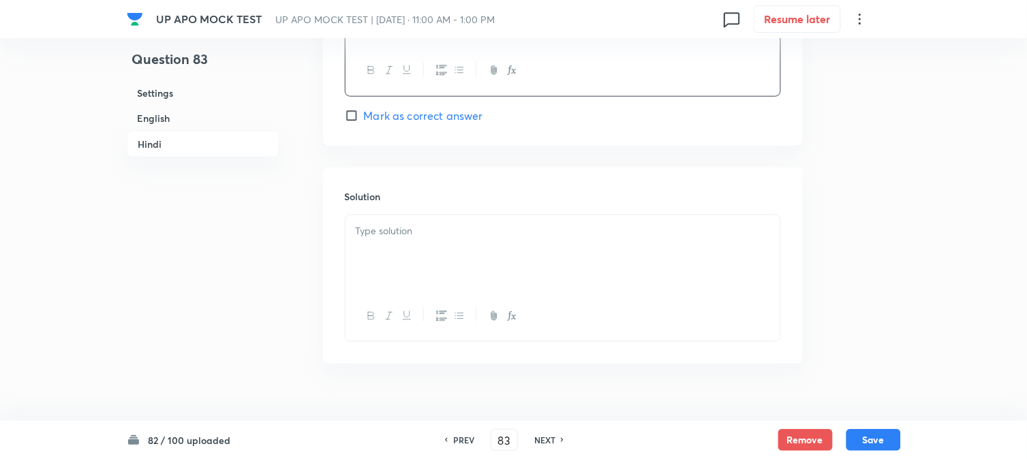
click at [387, 261] on div at bounding box center [563, 253] width 435 height 76
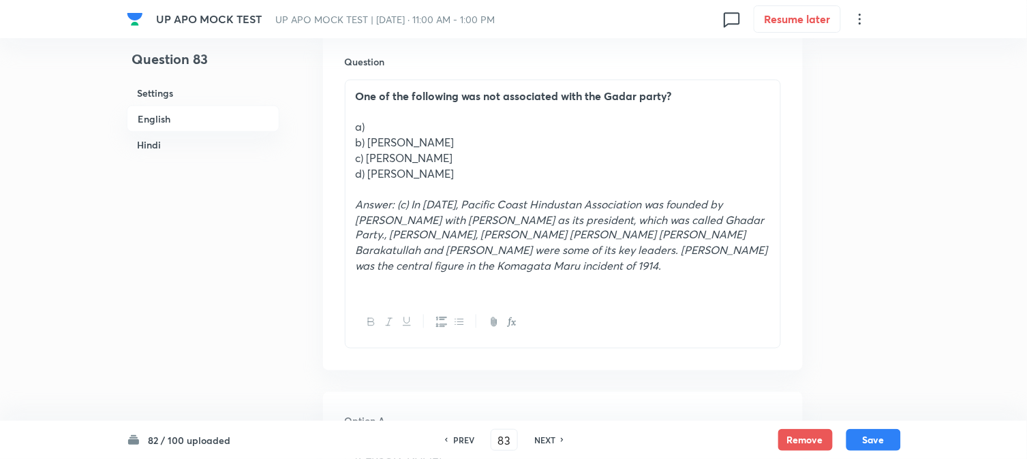
scroll to position [402, 0]
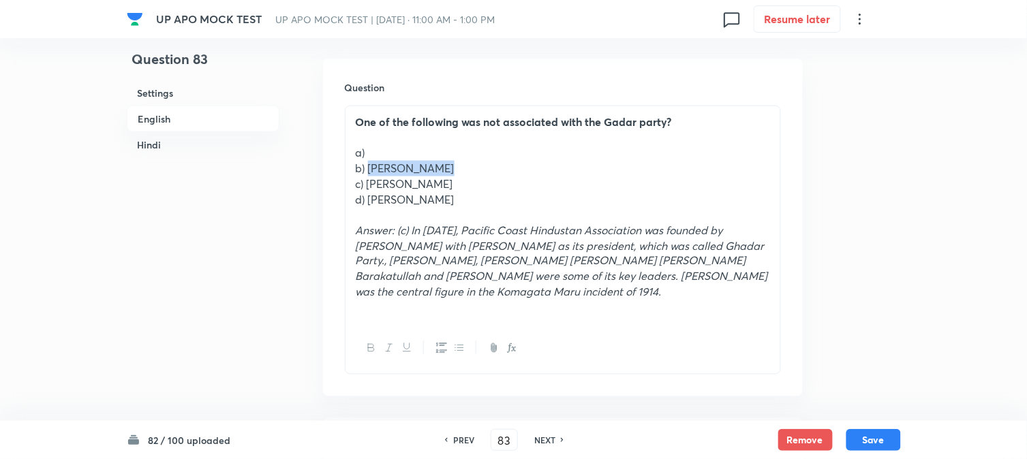
drag, startPoint x: 367, startPoint y: 171, endPoint x: 488, endPoint y: 168, distance: 121.4
click at [488, 168] on p "b) [PERSON_NAME]" at bounding box center [563, 169] width 414 height 16
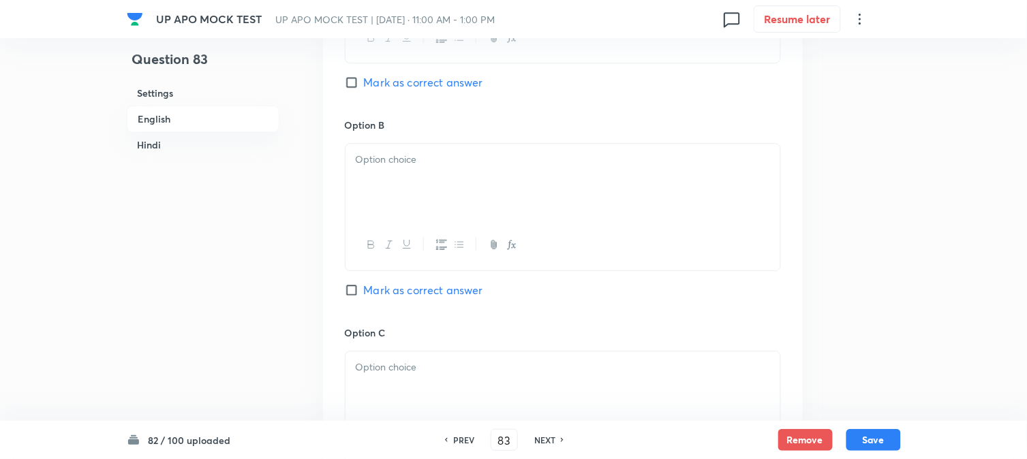
click at [386, 194] on div at bounding box center [563, 182] width 435 height 76
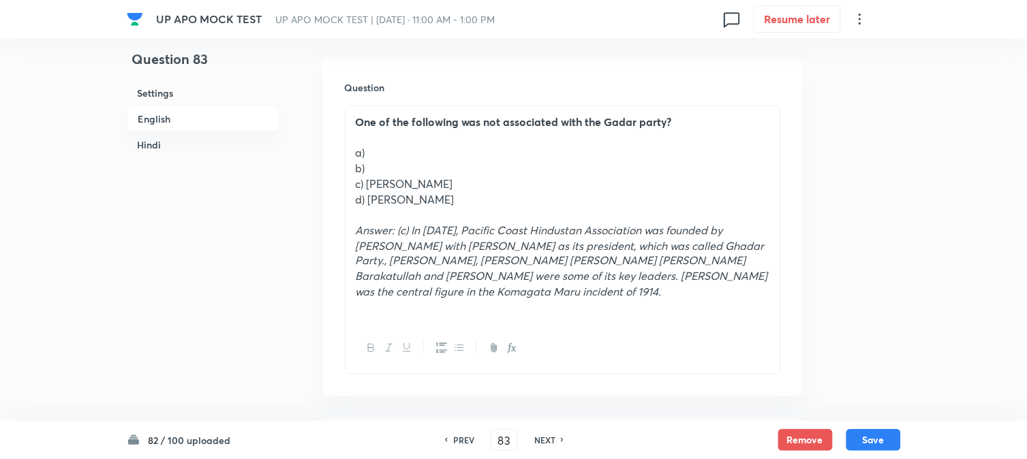
drag, startPoint x: 370, startPoint y: 185, endPoint x: 508, endPoint y: 181, distance: 137.7
click at [508, 181] on p "c) [PERSON_NAME]" at bounding box center [563, 185] width 414 height 16
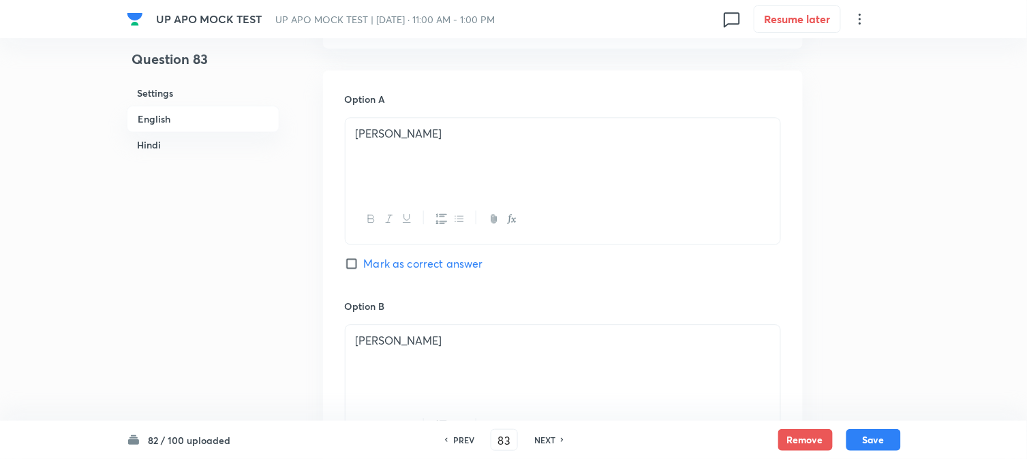
scroll to position [1159, 0]
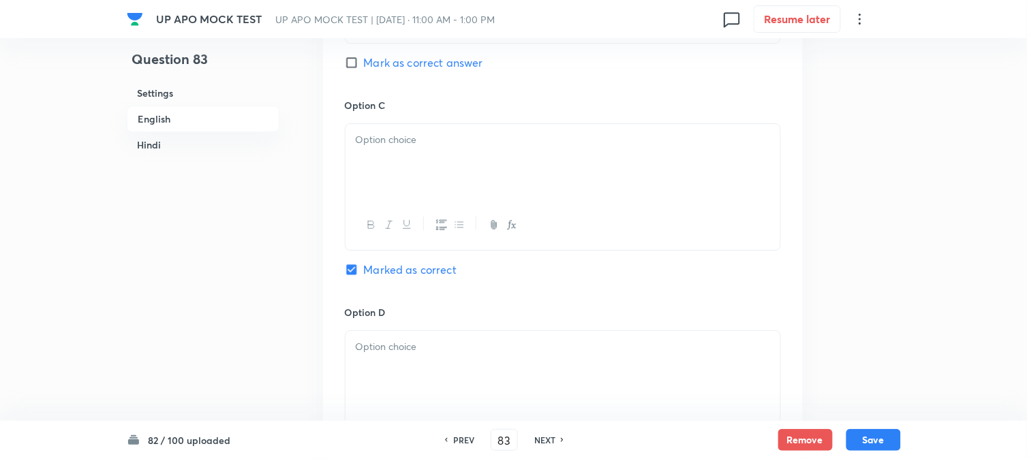
click at [388, 202] on div at bounding box center [563, 225] width 435 height 50
click at [397, 141] on p at bounding box center [563, 140] width 414 height 16
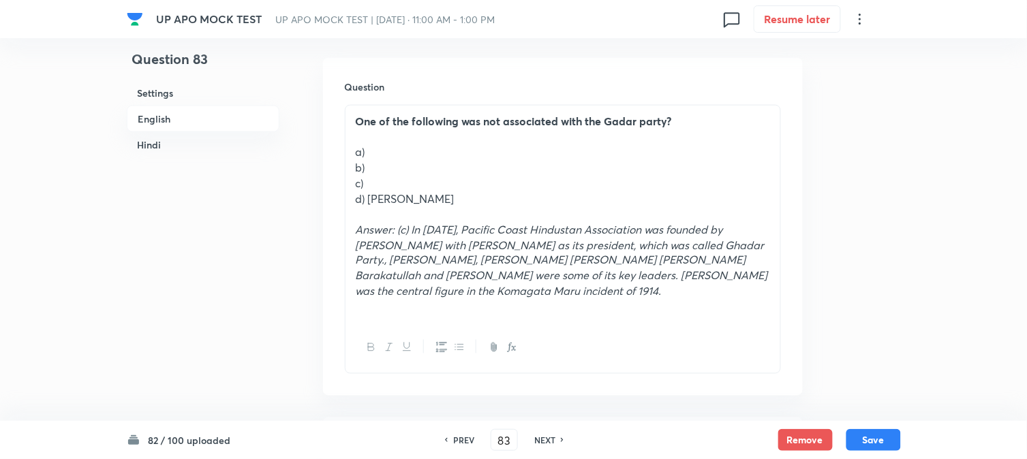
scroll to position [402, 0]
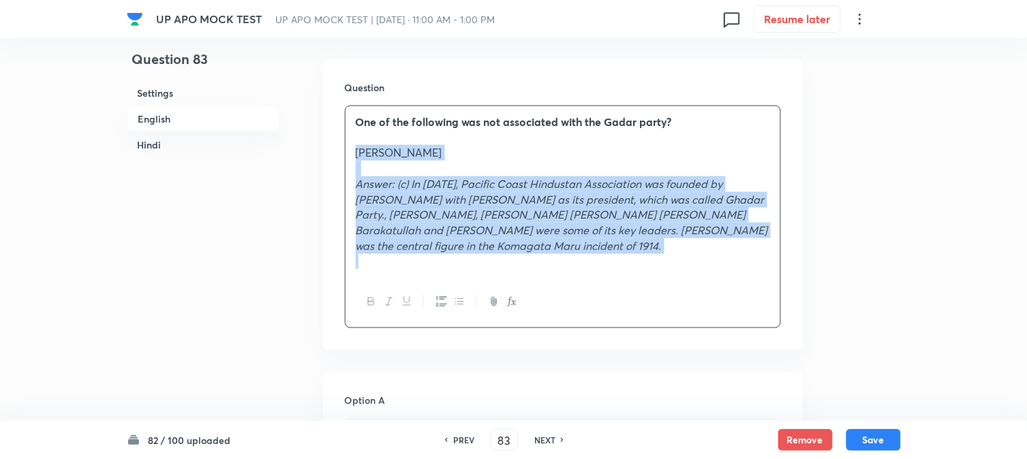
drag, startPoint x: 368, startPoint y: 198, endPoint x: 921, endPoint y: 338, distance: 570.7
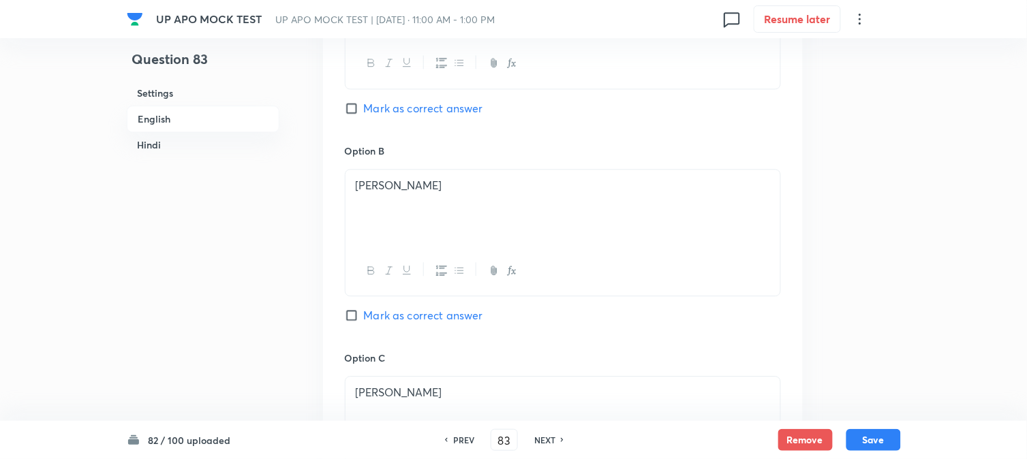
scroll to position [1007, 0]
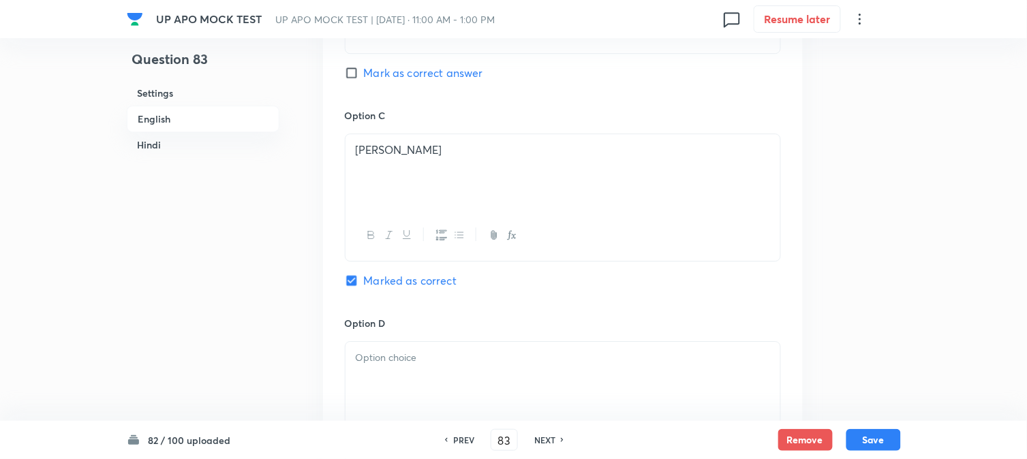
click at [369, 382] on div at bounding box center [563, 380] width 435 height 76
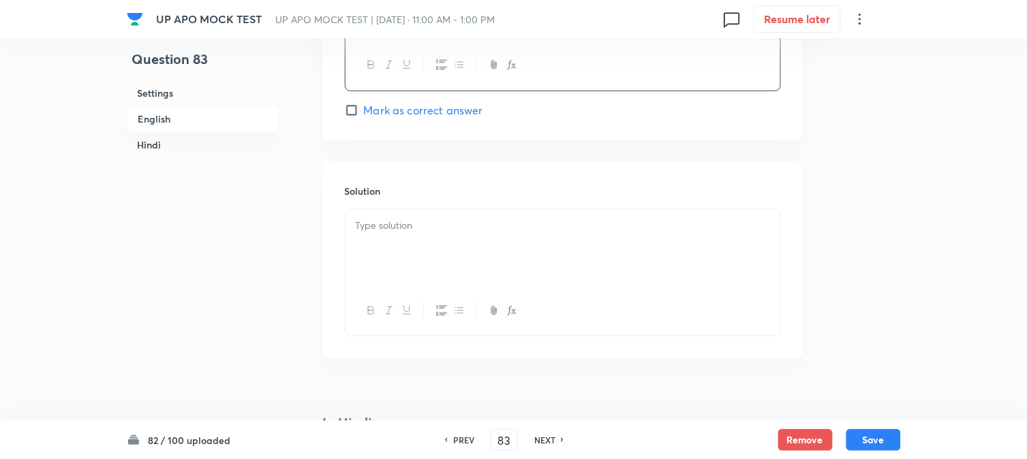
scroll to position [1597, 0]
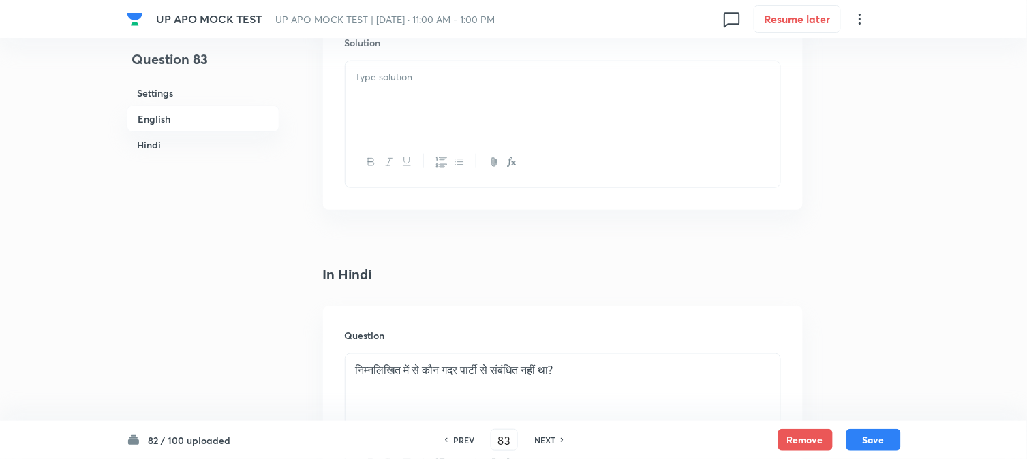
drag, startPoint x: 352, startPoint y: 390, endPoint x: 669, endPoint y: 234, distance: 353.9
click at [895, 310] on div "Question 83 Settings English Hindi Settings Type Single choice correct 4 option…" at bounding box center [514, 57] width 774 height 3178
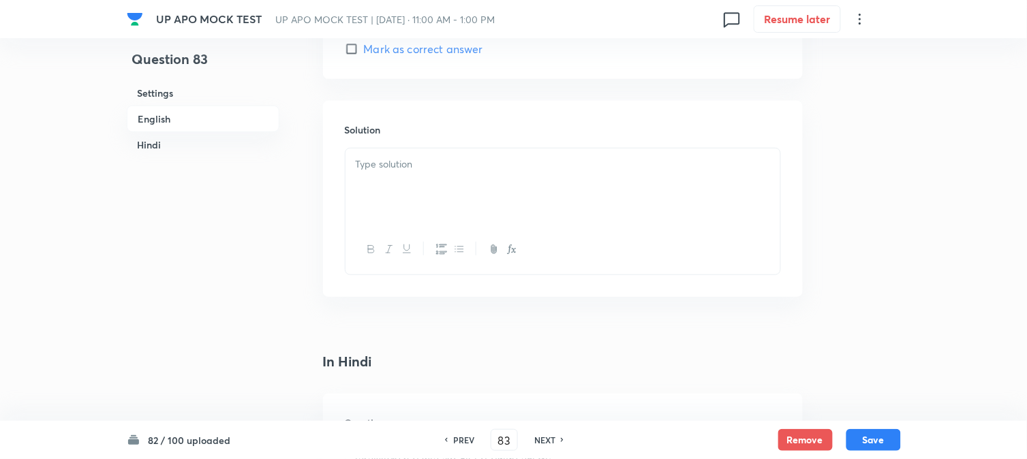
click at [405, 185] on div at bounding box center [563, 187] width 435 height 76
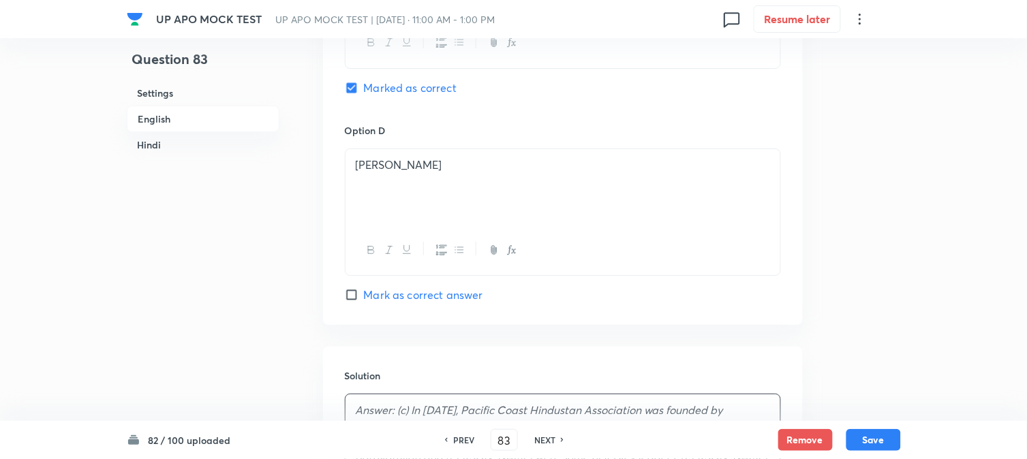
scroll to position [1143, 0]
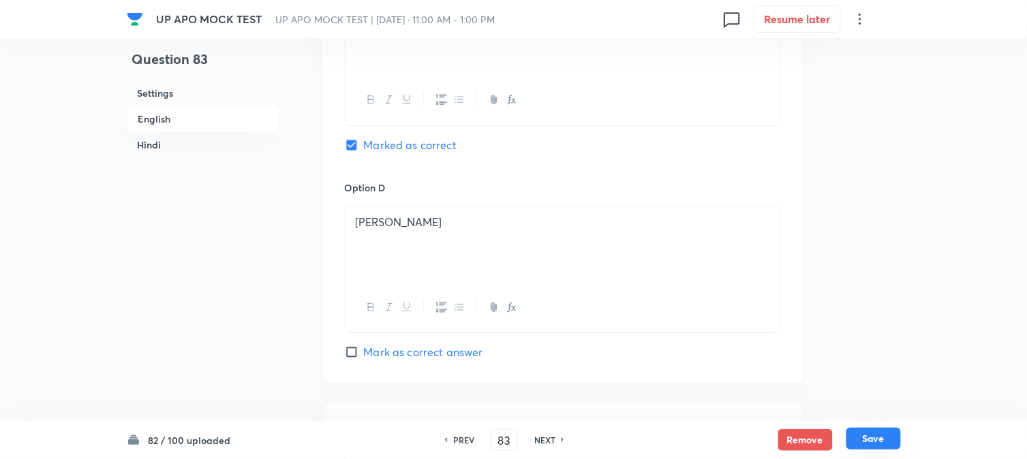
click at [870, 441] on button "Save" at bounding box center [873, 439] width 55 height 22
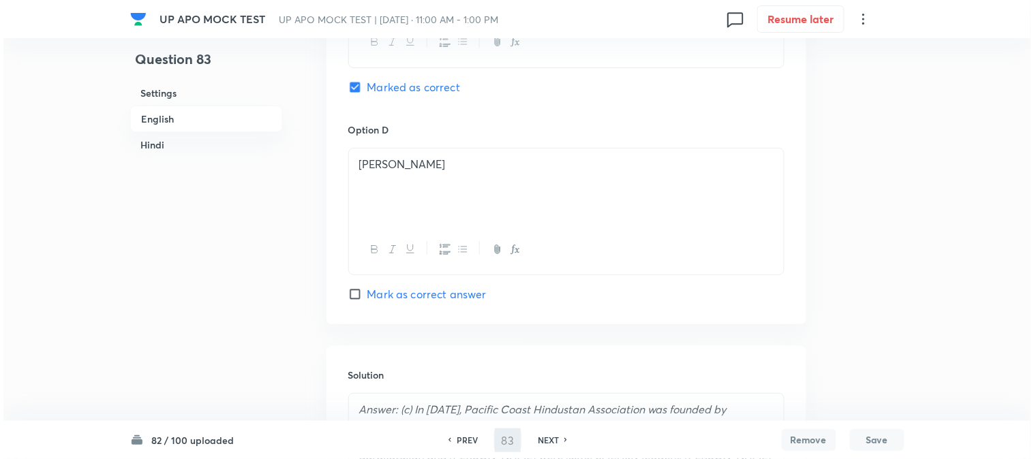
scroll to position [0, 0]
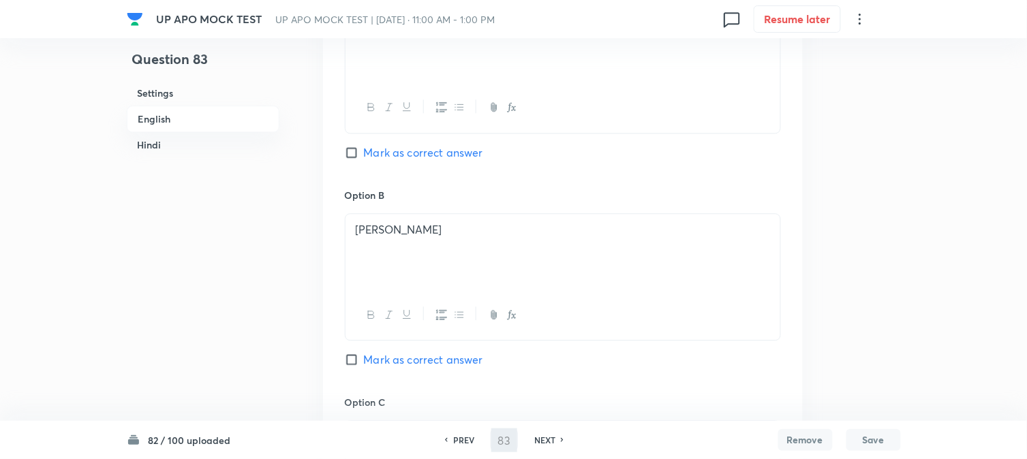
type input "84"
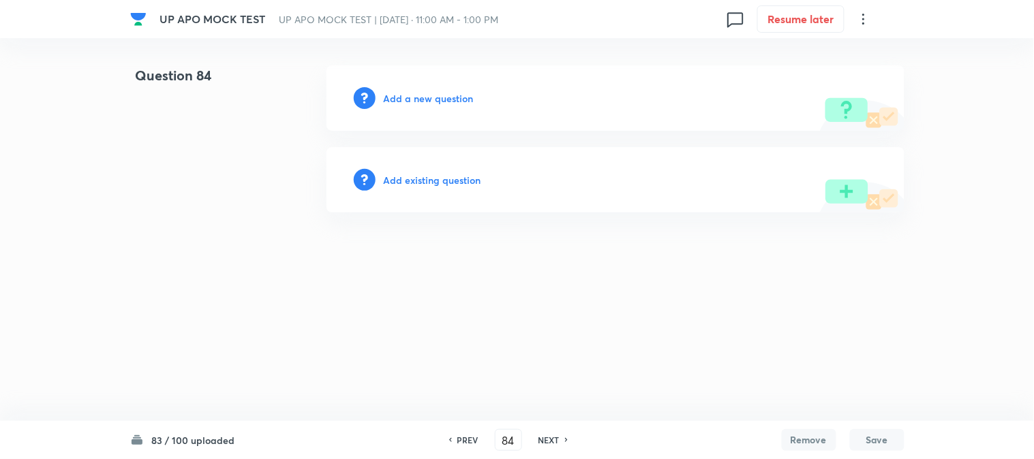
click at [447, 87] on div "Add a new question" at bounding box center [615, 97] width 578 height 65
click at [447, 91] on h6 "Add a new question" at bounding box center [429, 98] width 90 height 14
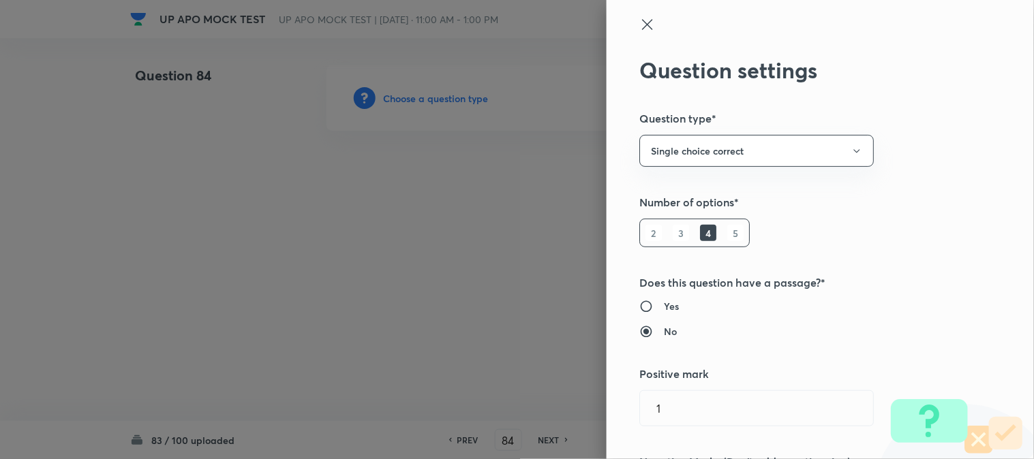
type input "Criminal Law"
type input "Criminal Procedure Code"
type input "Constitution Of Criminal Courts And Offices"
click at [447, 92] on div at bounding box center [517, 229] width 1034 height 459
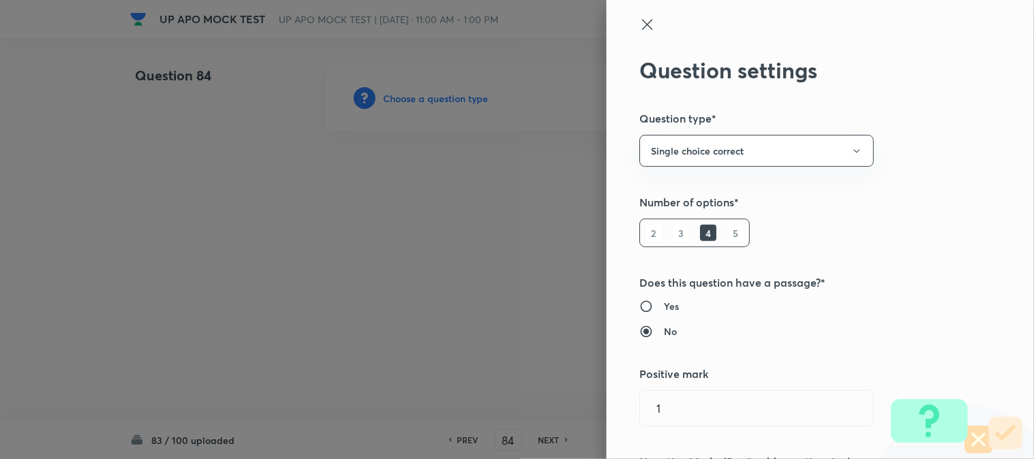
drag, startPoint x: 447, startPoint y: 91, endPoint x: 537, endPoint y: 97, distance: 90.2
click at [454, 95] on div at bounding box center [517, 229] width 1034 height 459
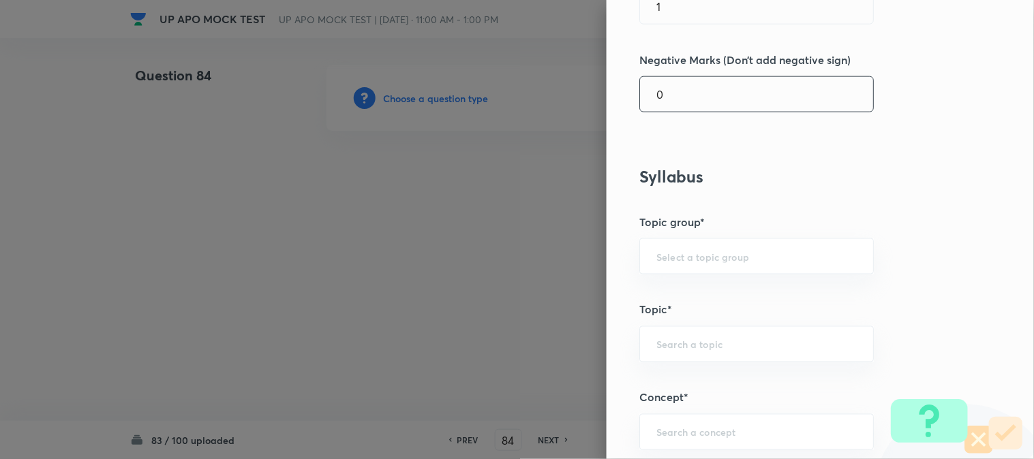
scroll to position [804, 0]
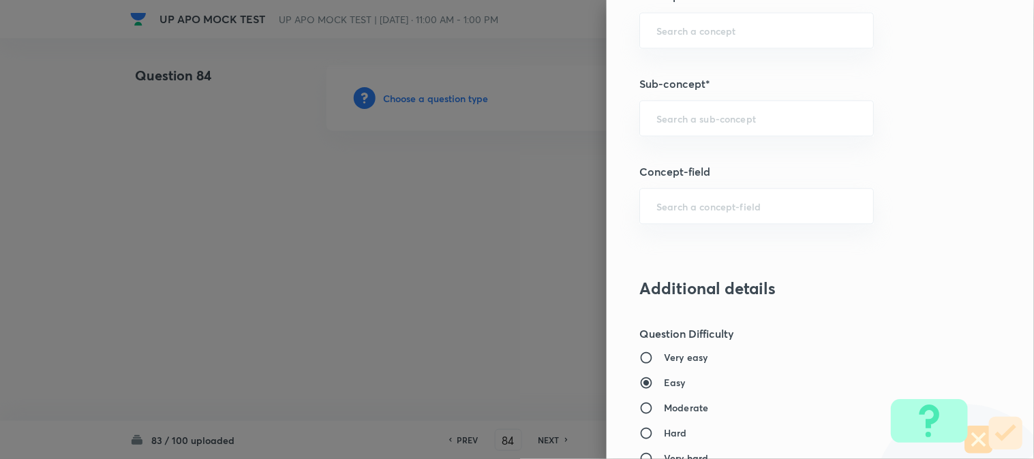
click at [733, 101] on div "​" at bounding box center [756, 118] width 234 height 36
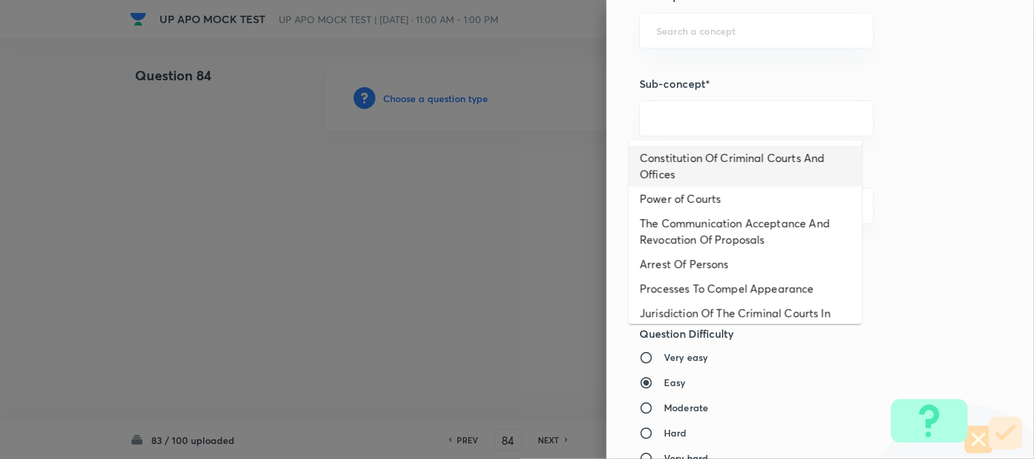
click at [757, 174] on li "Constitution Of Criminal Courts And Offices" at bounding box center [745, 166] width 233 height 41
type input "Constitution Of Criminal Courts And Offices"
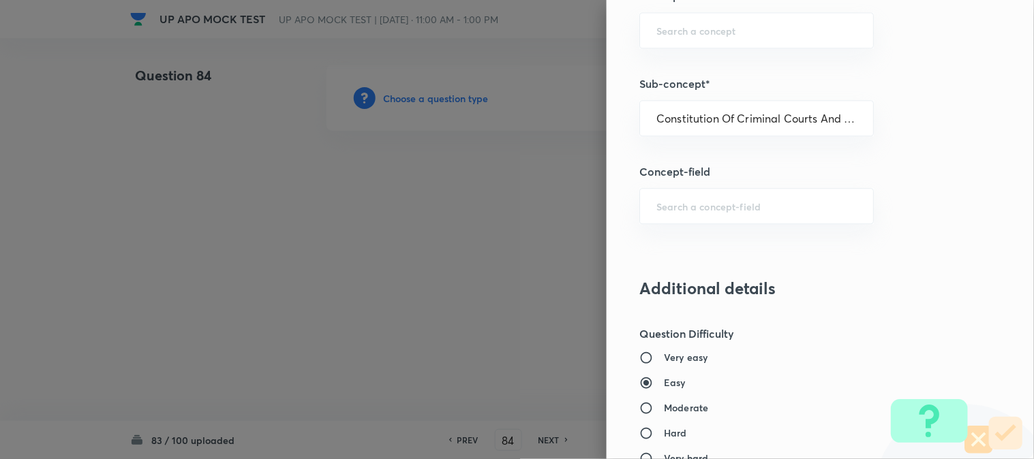
type input "Criminal Law"
type input "Criminal Procedure Code"
type input "Constitution Of Criminal Courts And Offices"
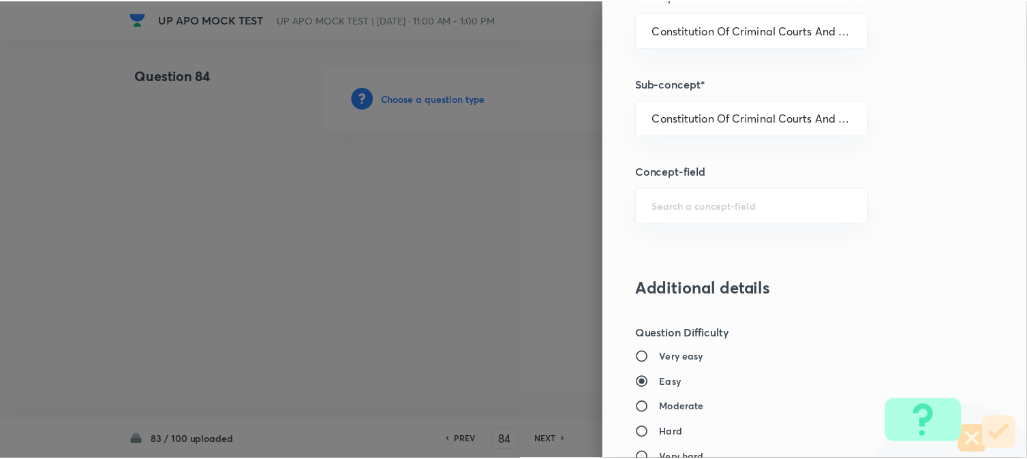
scroll to position [1398, 0]
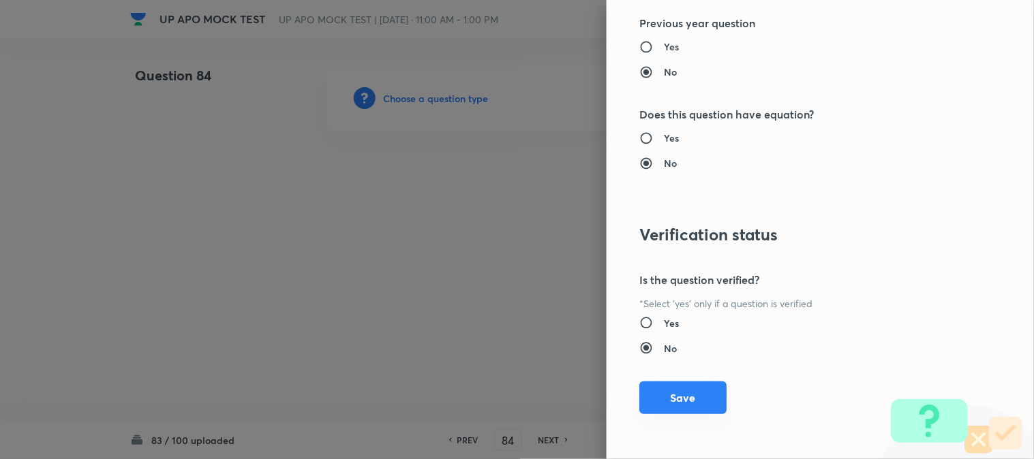
click at [667, 393] on button "Save" at bounding box center [682, 398] width 87 height 33
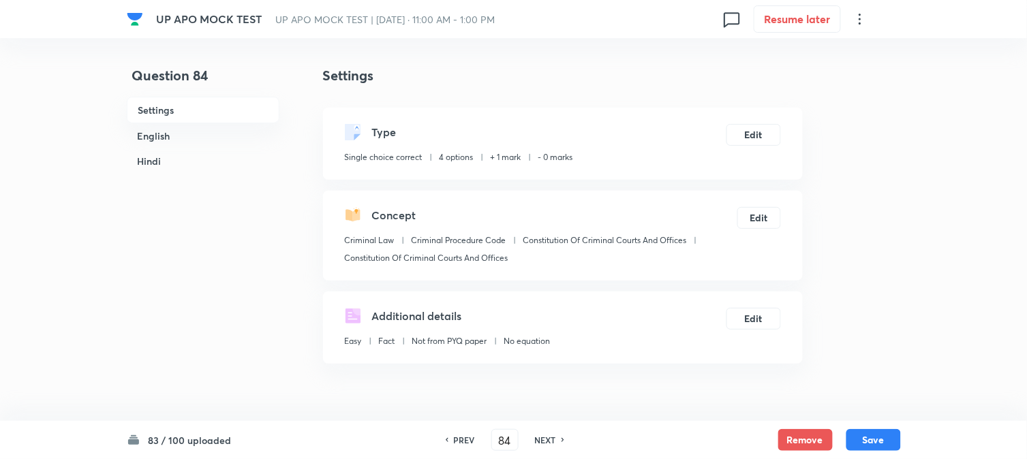
scroll to position [402, 0]
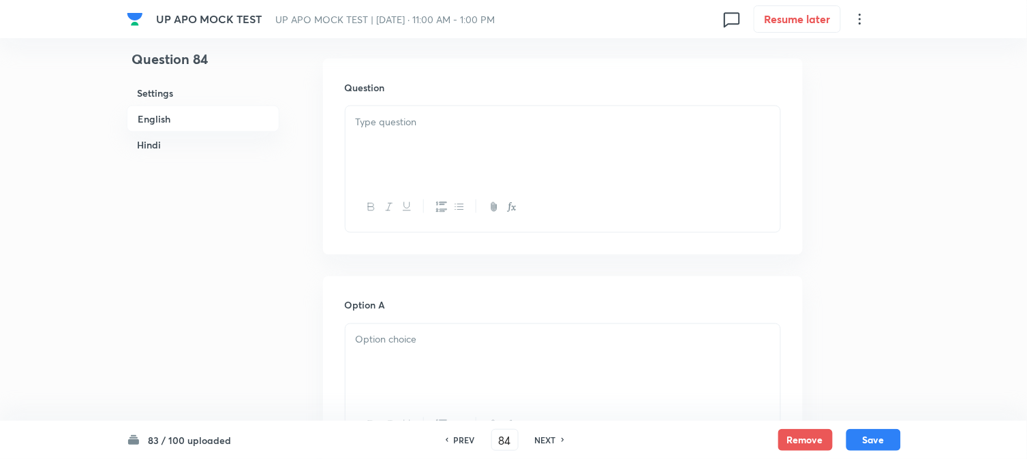
click at [420, 125] on p at bounding box center [563, 122] width 414 height 16
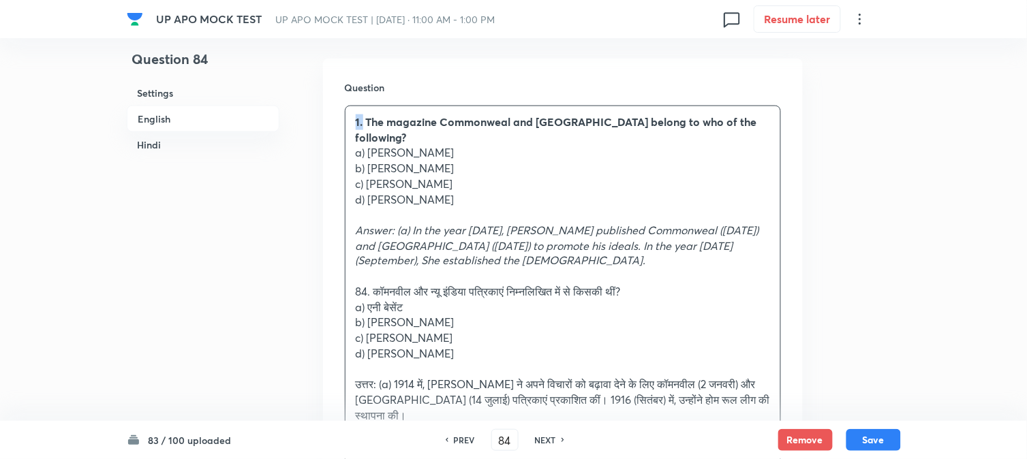
drag, startPoint x: 364, startPoint y: 125, endPoint x: 341, endPoint y: 111, distance: 27.2
click at [331, 99] on div "Question 1. The magazine Commonweal and [GEOGRAPHIC_DATA] belong to who of the …" at bounding box center [563, 289] width 480 height 461
drag, startPoint x: 369, startPoint y: 136, endPoint x: 461, endPoint y: 140, distance: 92.7
click at [461, 145] on p "a) [PERSON_NAME]" at bounding box center [563, 153] width 414 height 16
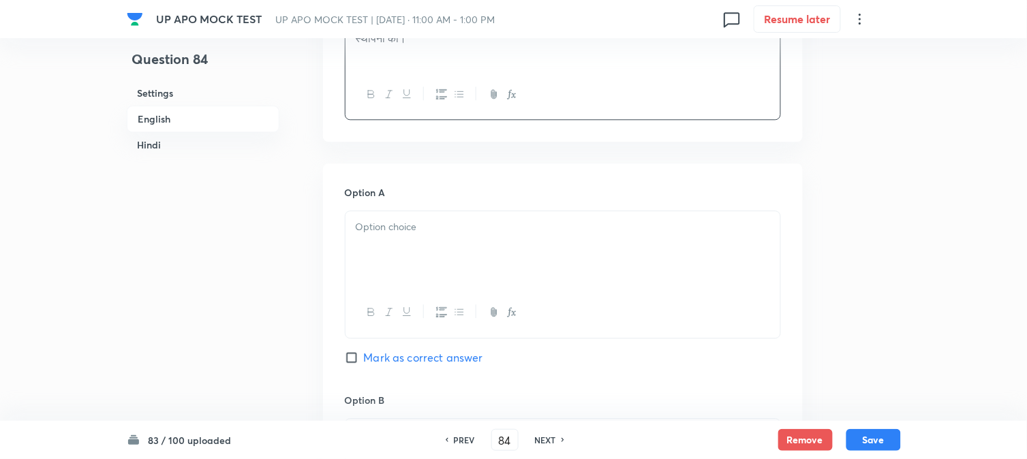
drag, startPoint x: 380, startPoint y: 275, endPoint x: 378, endPoint y: 232, distance: 43.7
click at [380, 288] on div at bounding box center [563, 313] width 435 height 50
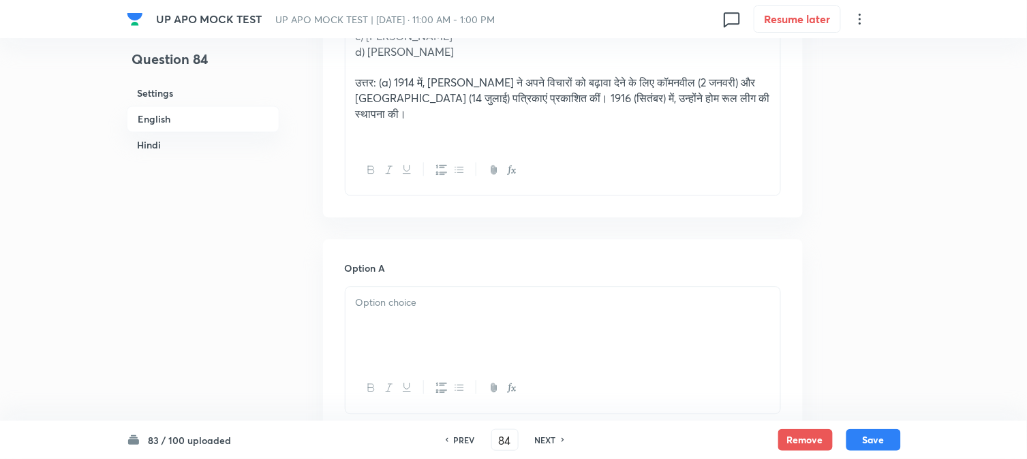
click at [378, 312] on div at bounding box center [563, 325] width 435 height 76
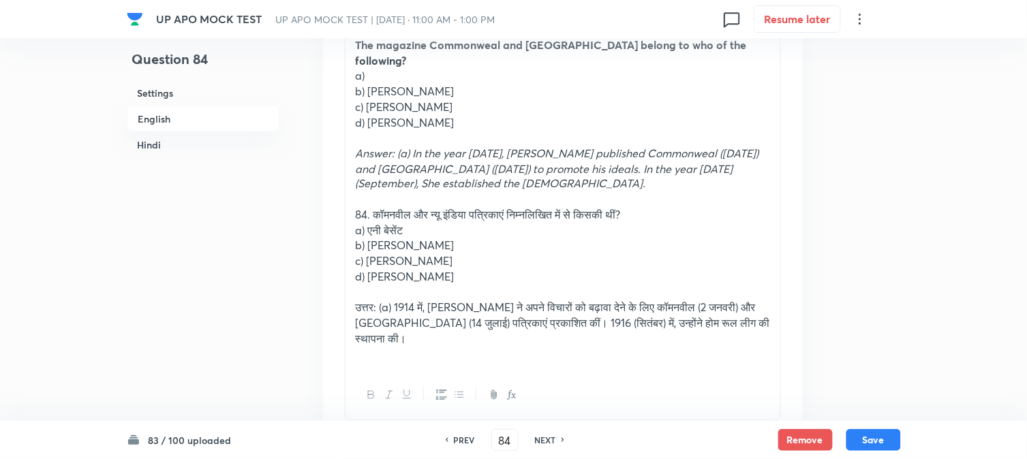
scroll to position [478, 0]
drag, startPoint x: 372, startPoint y: 78, endPoint x: 500, endPoint y: 71, distance: 128.3
click at [500, 85] on p "b) [PERSON_NAME]" at bounding box center [563, 93] width 414 height 16
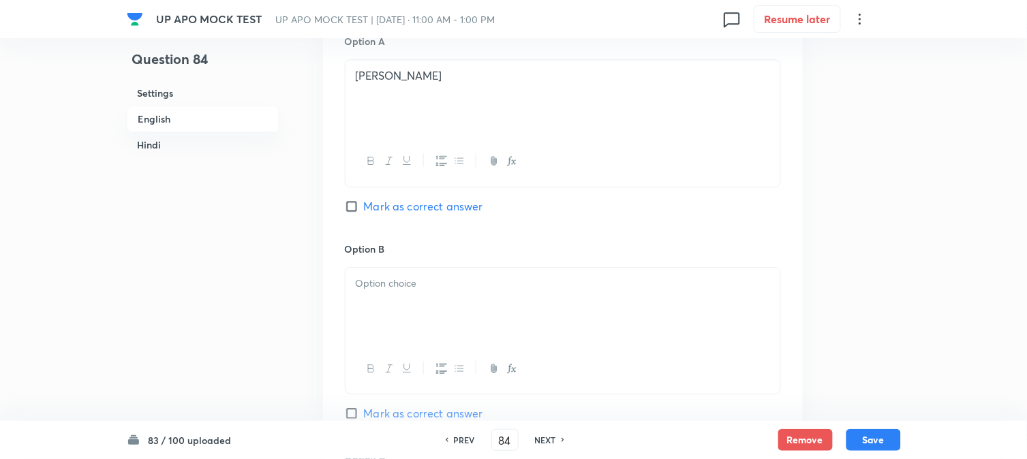
click at [378, 290] on div at bounding box center [563, 306] width 435 height 76
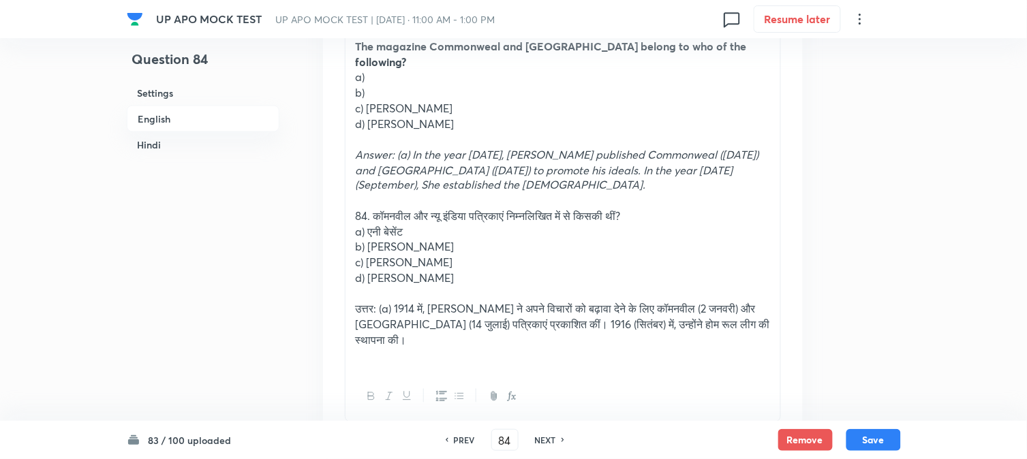
drag, startPoint x: 370, startPoint y: 89, endPoint x: 504, endPoint y: 87, distance: 134.3
click at [504, 101] on p "c) [PERSON_NAME]" at bounding box center [563, 109] width 414 height 16
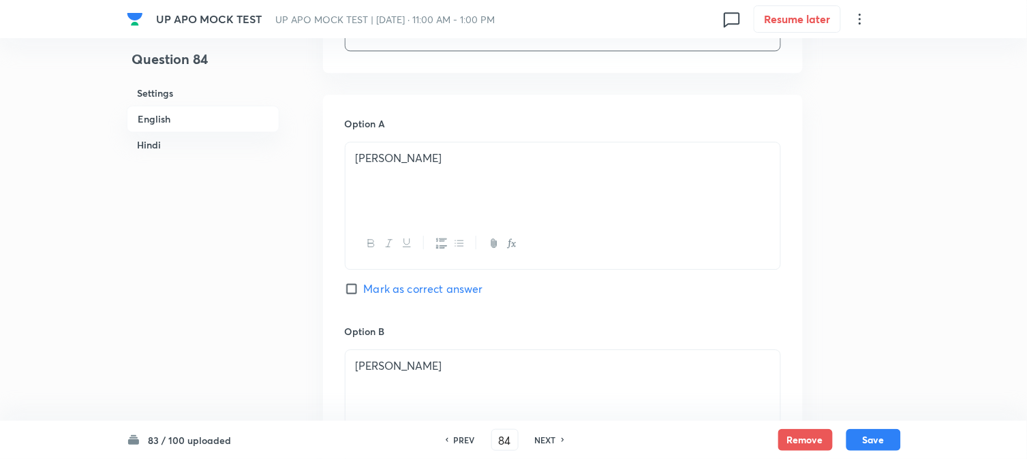
scroll to position [856, 0]
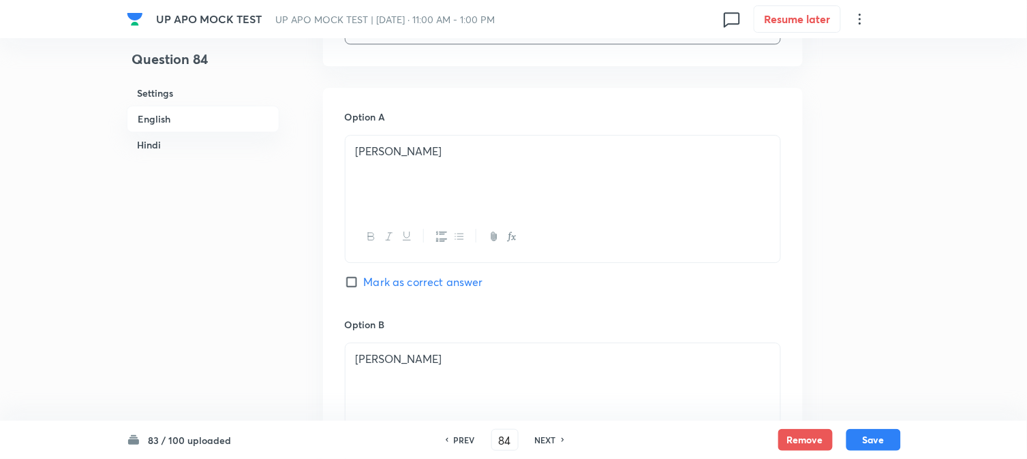
click at [399, 274] on span "Mark as correct answer" at bounding box center [423, 282] width 119 height 16
click at [364, 275] on input "Mark as correct answer" at bounding box center [354, 282] width 19 height 14
checkbox input "true"
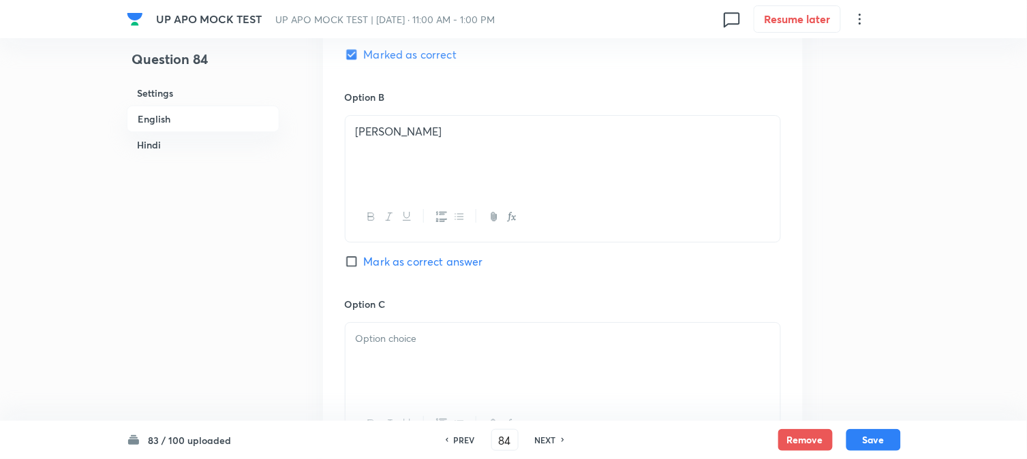
click at [379, 335] on div at bounding box center [563, 361] width 435 height 76
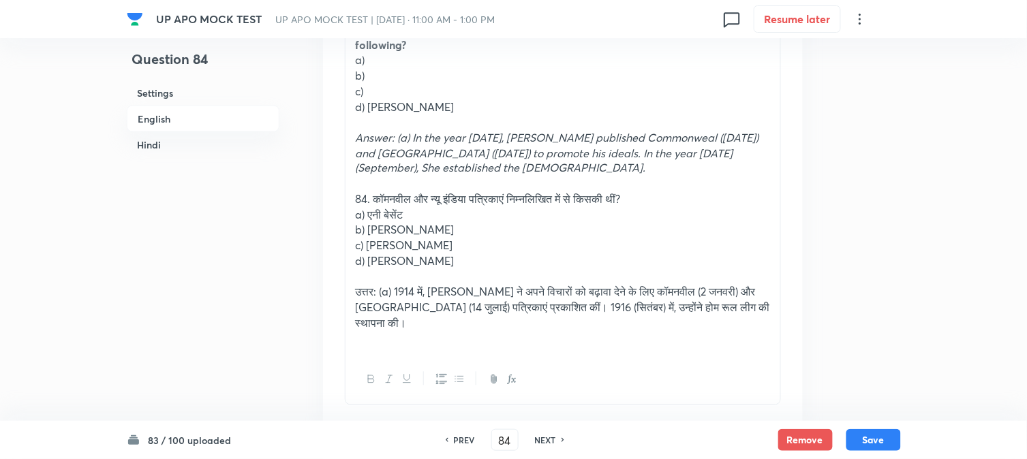
scroll to position [478, 0]
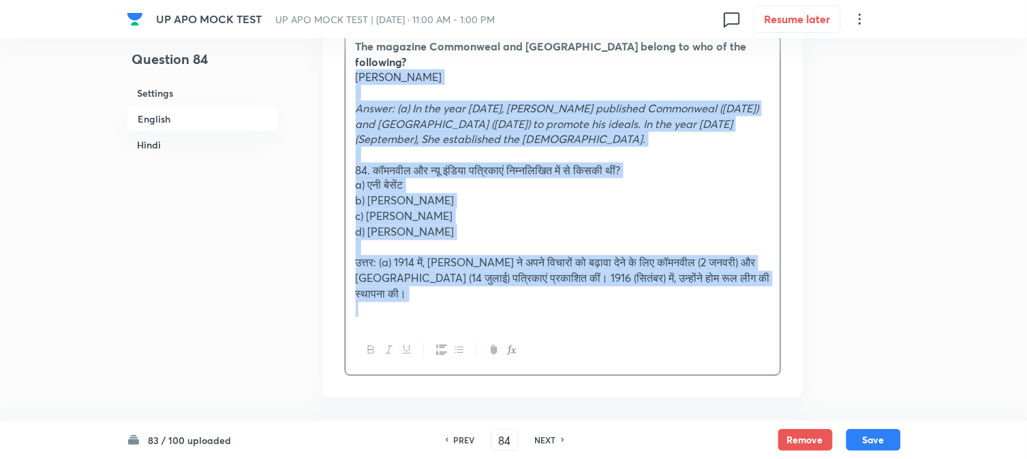
drag, startPoint x: 369, startPoint y: 108, endPoint x: 828, endPoint y: 264, distance: 485.3
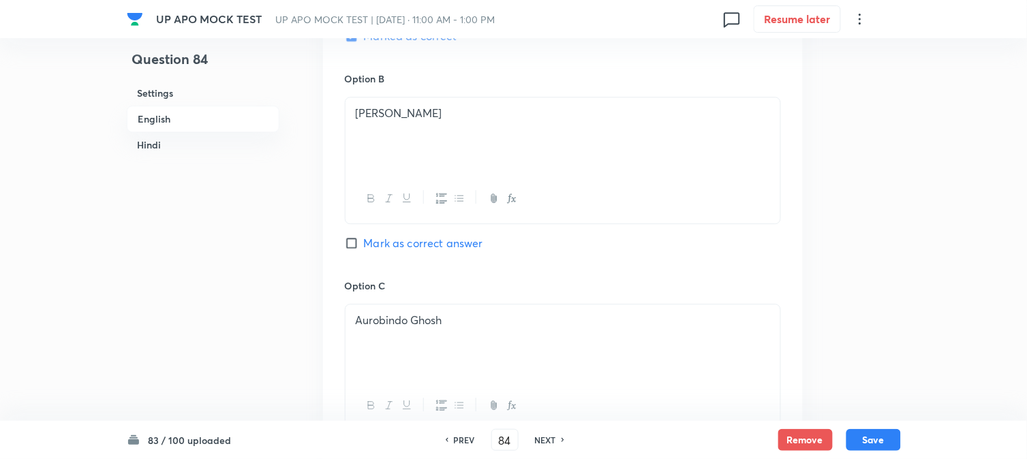
scroll to position [1235, 0]
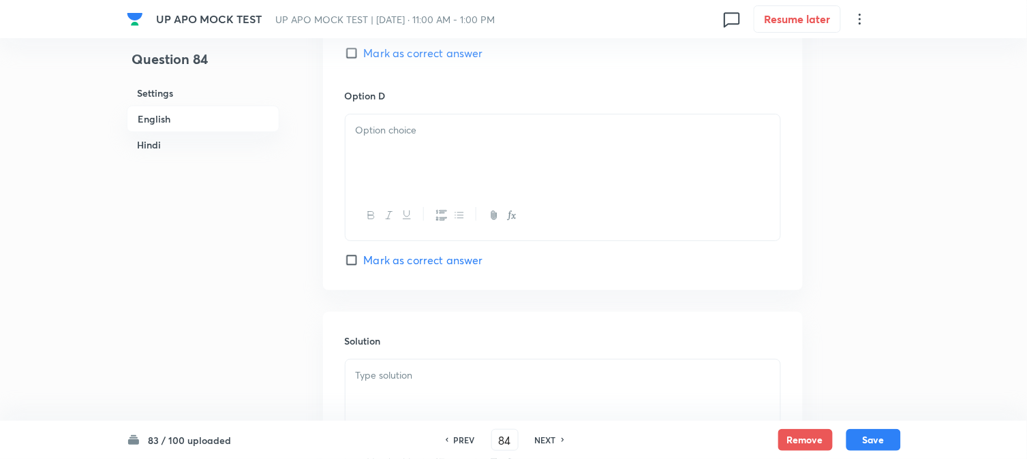
click at [375, 153] on div at bounding box center [563, 152] width 435 height 76
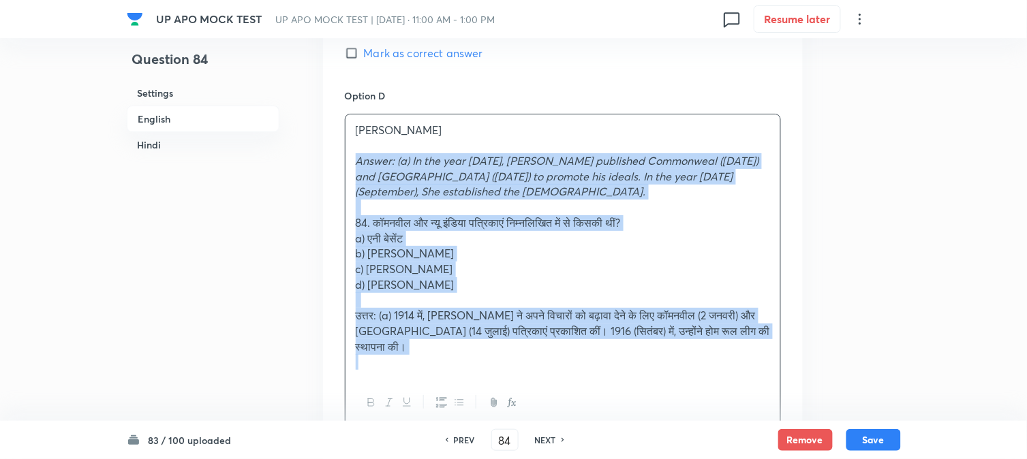
drag, startPoint x: 353, startPoint y: 164, endPoint x: 849, endPoint y: 389, distance: 545.0
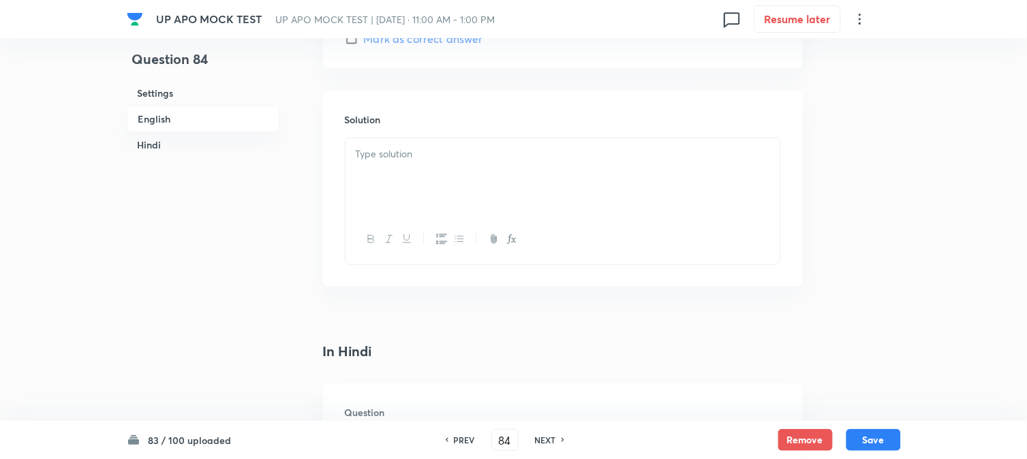
scroll to position [1462, 0]
click at [367, 198] on div at bounding box center [563, 171] width 435 height 76
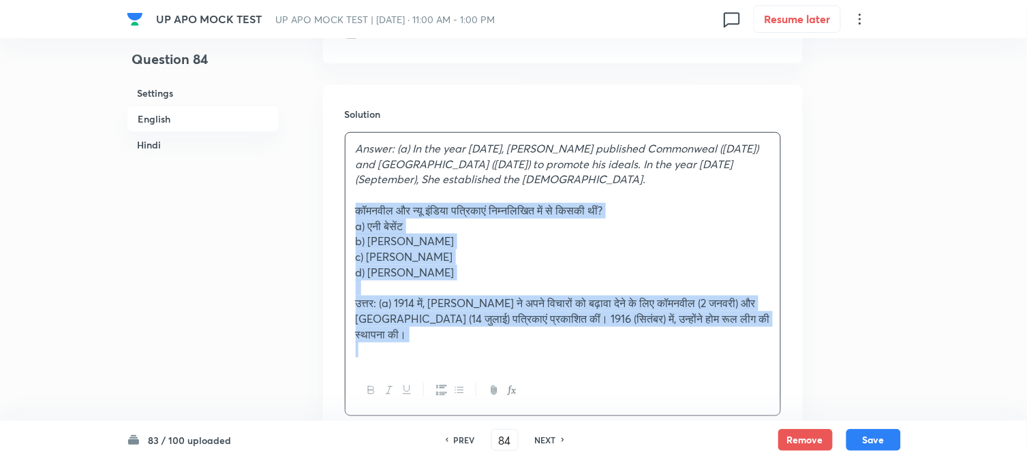
drag, startPoint x: 370, startPoint y: 212, endPoint x: 859, endPoint y: 393, distance: 521.8
click at [870, 426] on div "UP APO MOCK TEST UP APO MOCK TEST | [DATE] · 11:00 AM - 1:00 PM 0 Resume later …" at bounding box center [513, 238] width 1027 height 3269
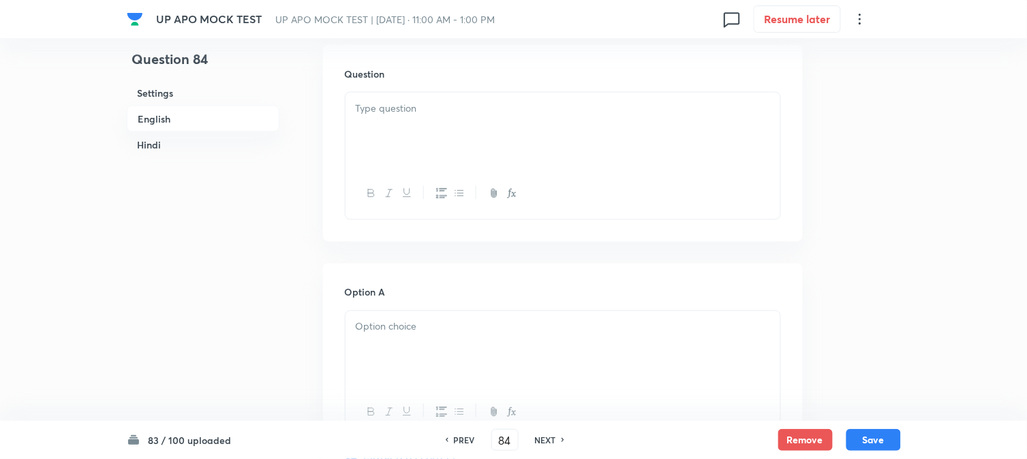
scroll to position [1841, 0]
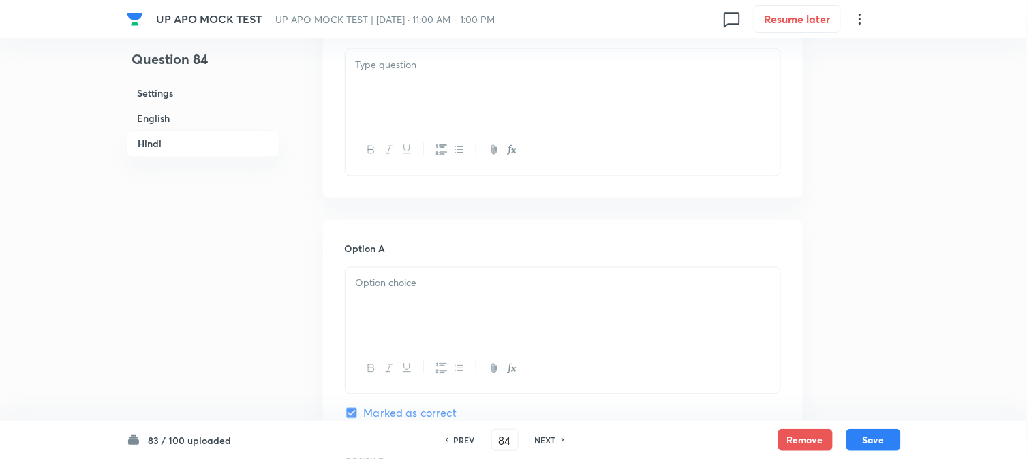
click at [378, 99] on div at bounding box center [563, 87] width 435 height 76
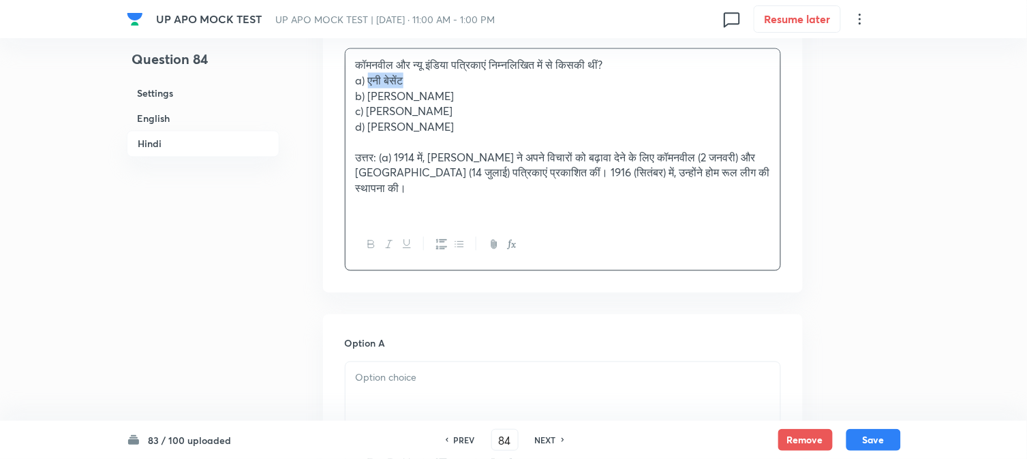
drag, startPoint x: 370, startPoint y: 82, endPoint x: 450, endPoint y: 84, distance: 79.7
click at [450, 84] on p "a) एनी बेसेंट" at bounding box center [563, 81] width 414 height 16
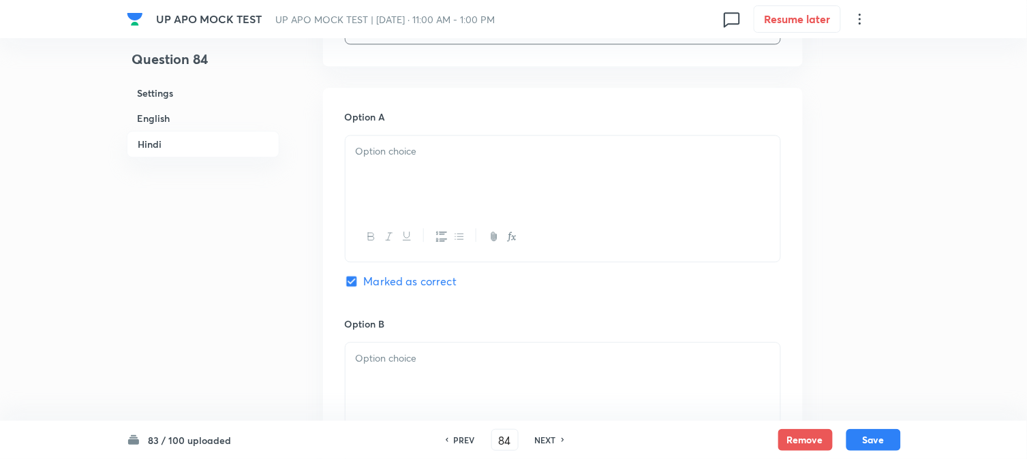
drag, startPoint x: 384, startPoint y: 164, endPoint x: 378, endPoint y: 184, distance: 20.7
click at [384, 168] on div at bounding box center [563, 174] width 435 height 76
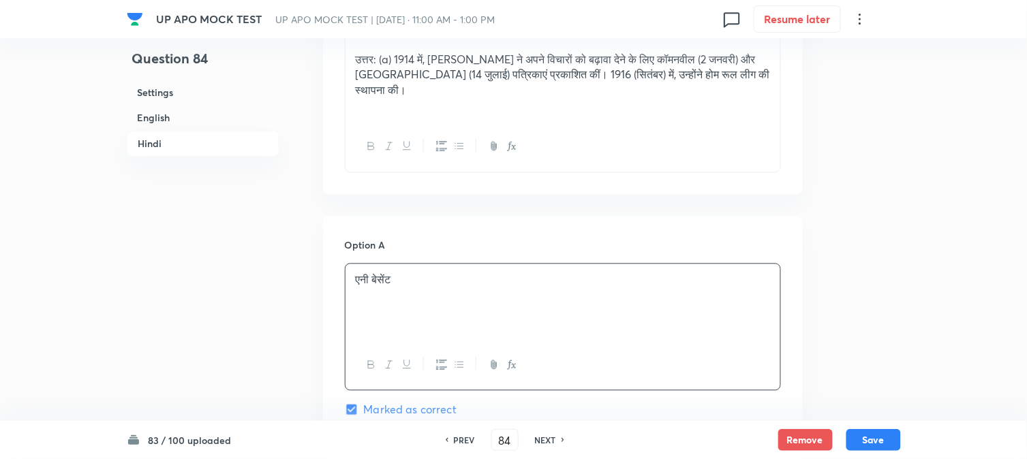
scroll to position [1765, 0]
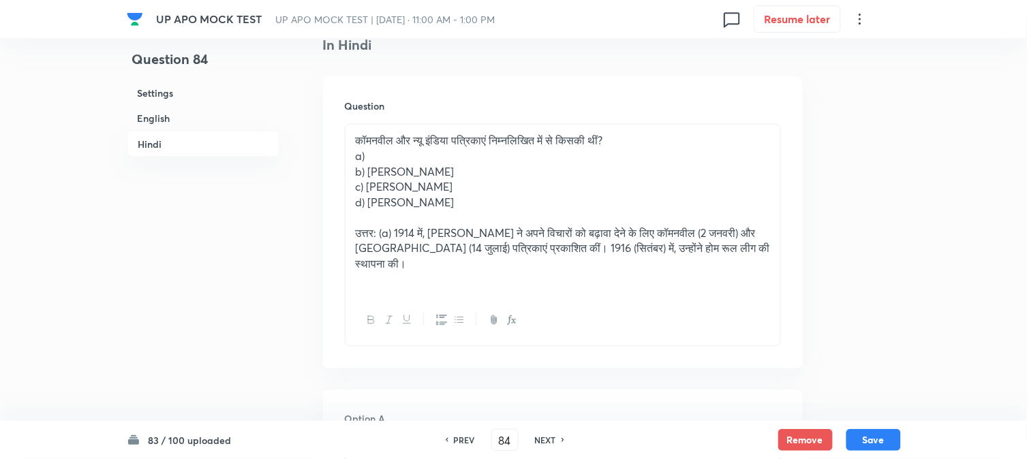
drag, startPoint x: 365, startPoint y: 174, endPoint x: 460, endPoint y: 170, distance: 94.8
click at [460, 170] on p "b) [PERSON_NAME]" at bounding box center [563, 172] width 414 height 16
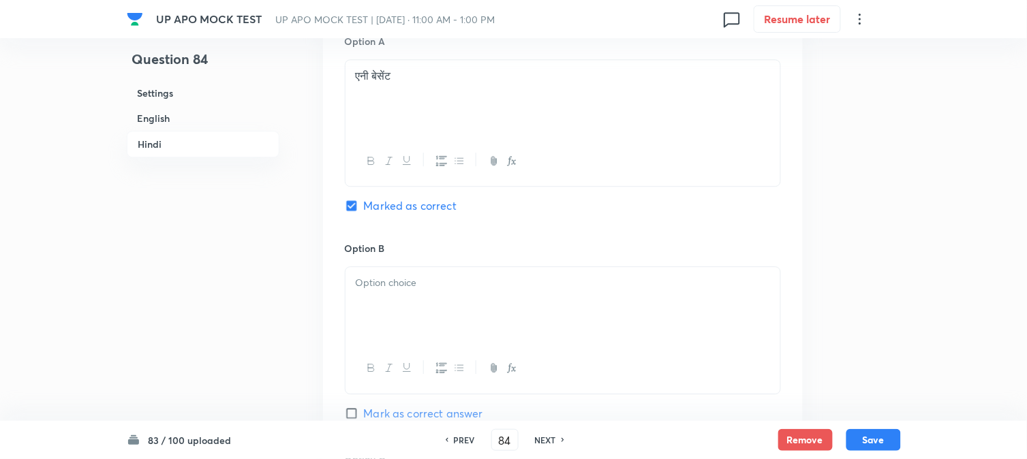
click at [378, 294] on div at bounding box center [563, 305] width 435 height 76
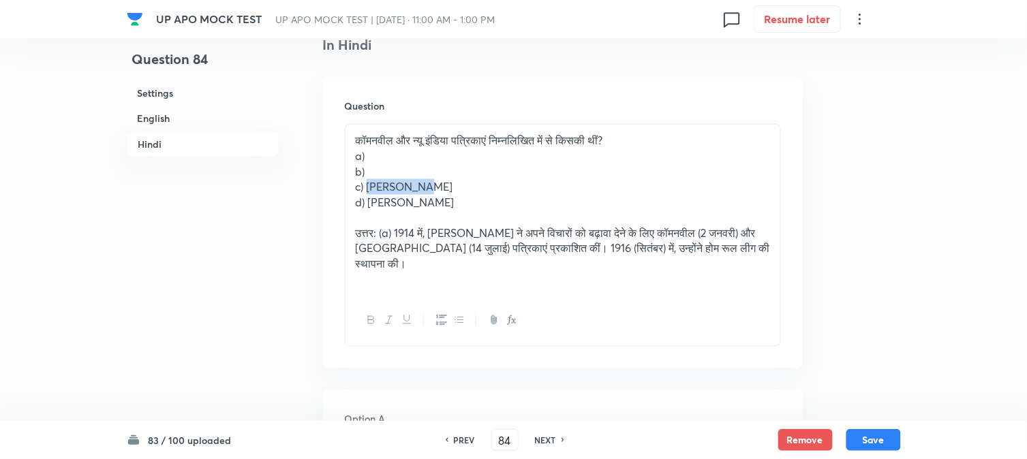
drag, startPoint x: 368, startPoint y: 189, endPoint x: 428, endPoint y: 189, distance: 60.0
click at [457, 189] on p "c) [PERSON_NAME]" at bounding box center [563, 187] width 414 height 16
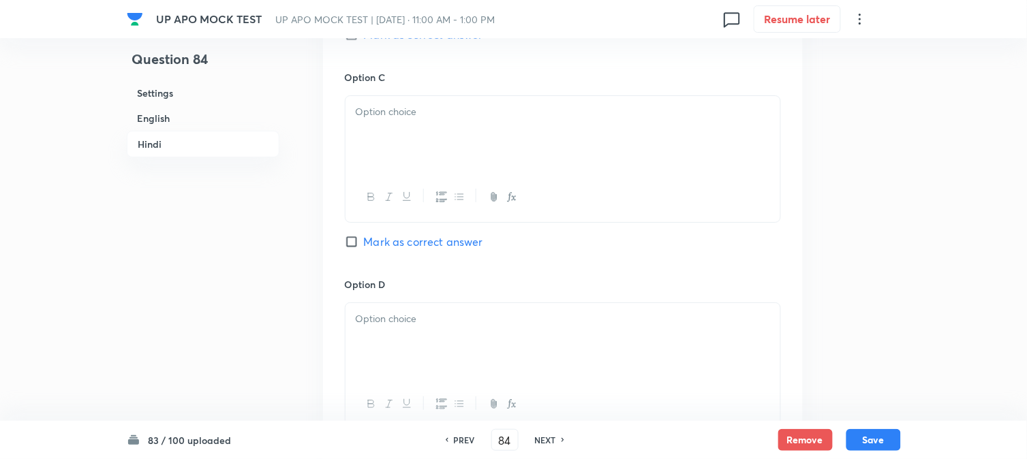
click at [382, 123] on div at bounding box center [563, 134] width 435 height 76
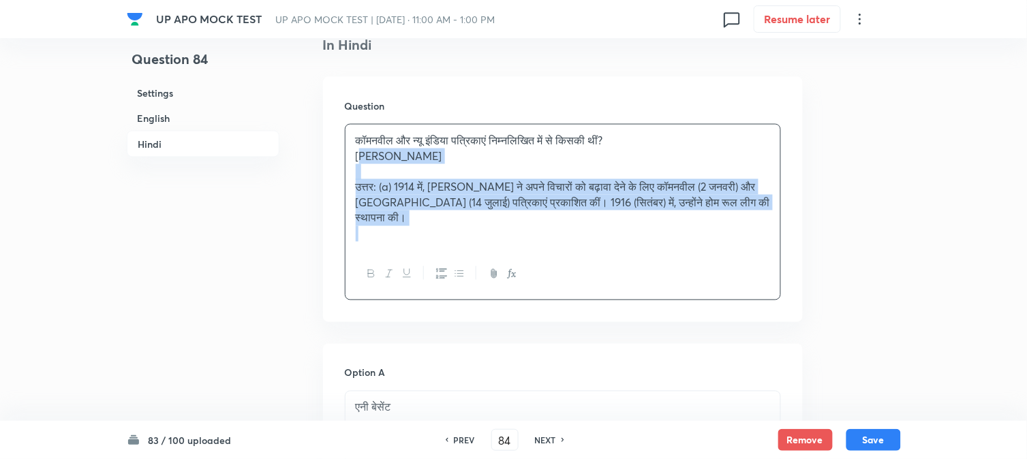
drag, startPoint x: 366, startPoint y: 202, endPoint x: 1033, endPoint y: 331, distance: 679.5
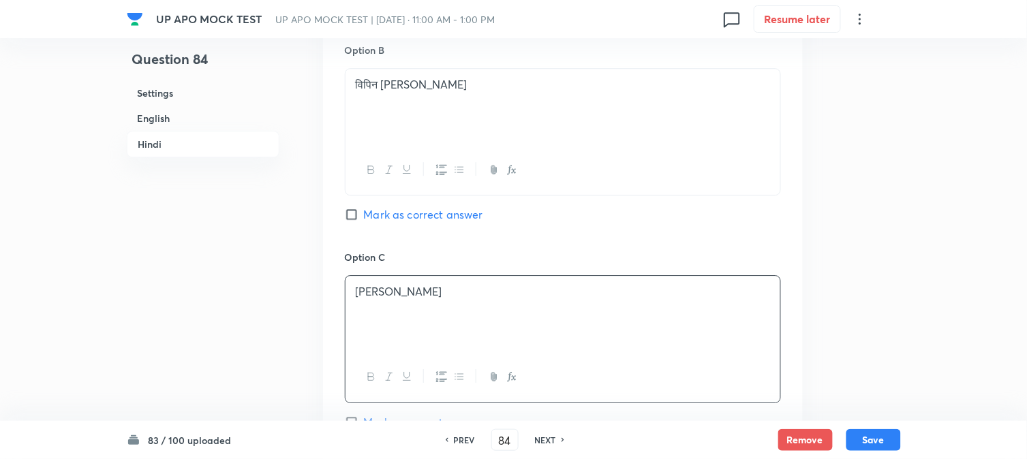
scroll to position [2447, 0]
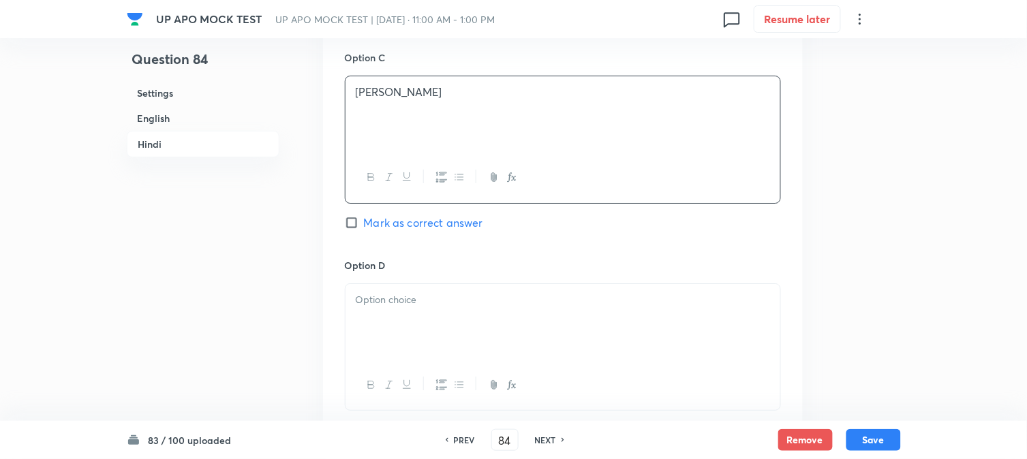
click at [369, 331] on div at bounding box center [563, 322] width 435 height 76
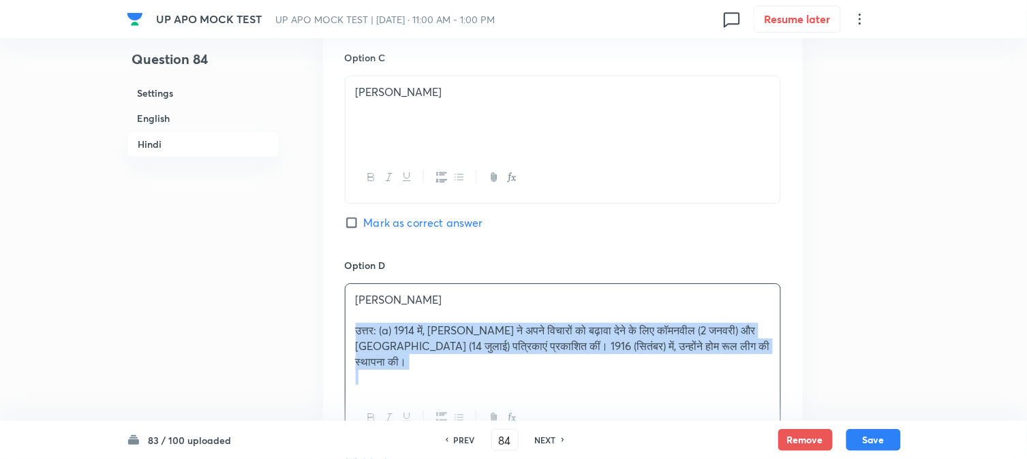
drag, startPoint x: 352, startPoint y: 337, endPoint x: 853, endPoint y: 397, distance: 505.1
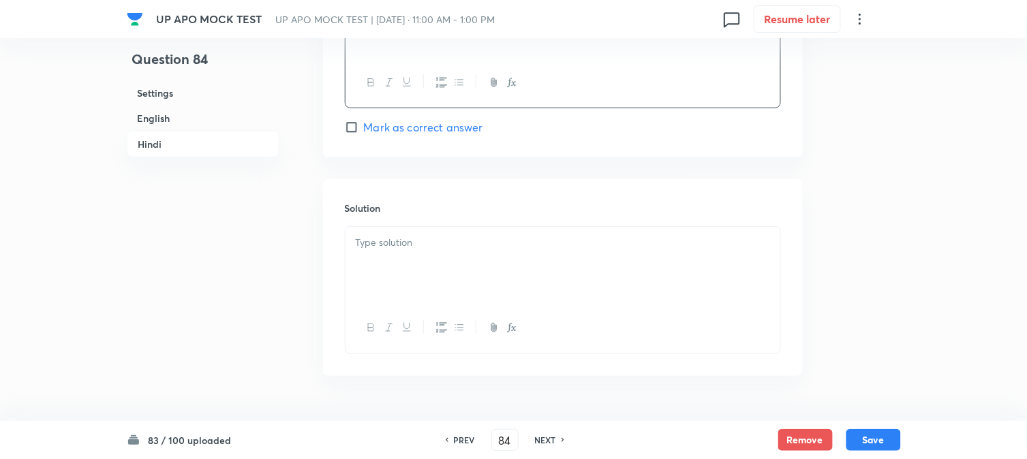
click at [404, 291] on div at bounding box center [563, 265] width 435 height 76
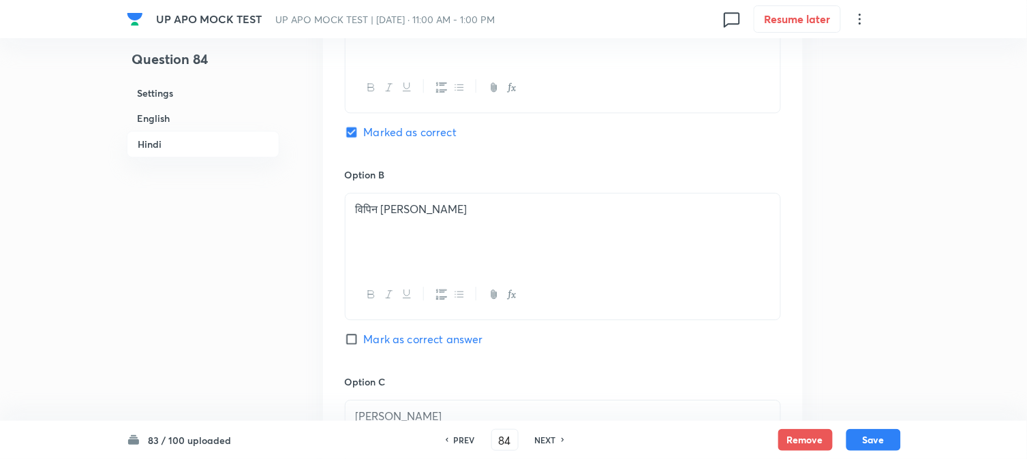
scroll to position [2068, 0]
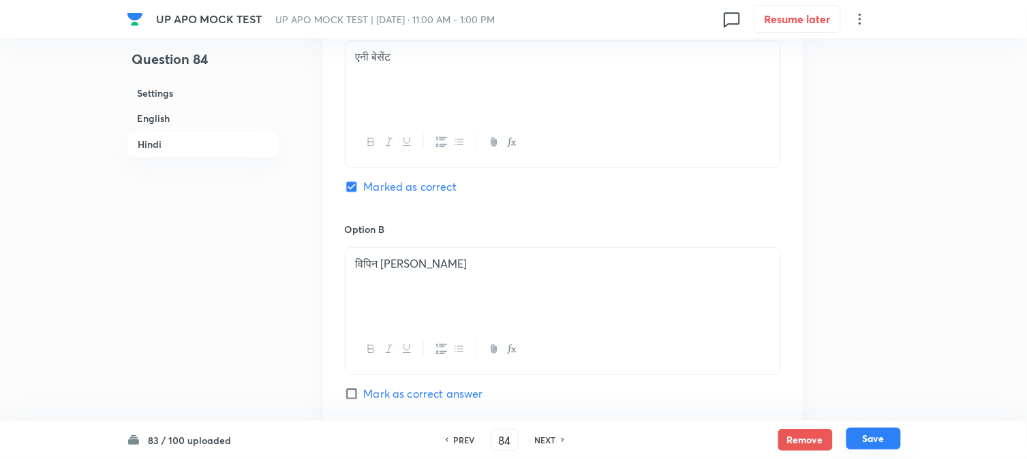
click at [869, 436] on button "Save" at bounding box center [873, 439] width 55 height 22
type input "85"
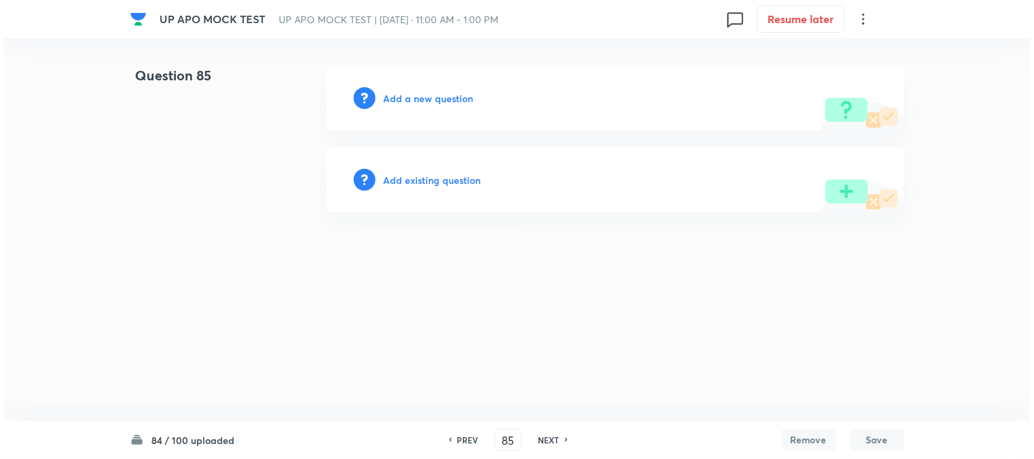
scroll to position [0, 0]
click at [431, 99] on h6 "Add a new question" at bounding box center [429, 98] width 90 height 14
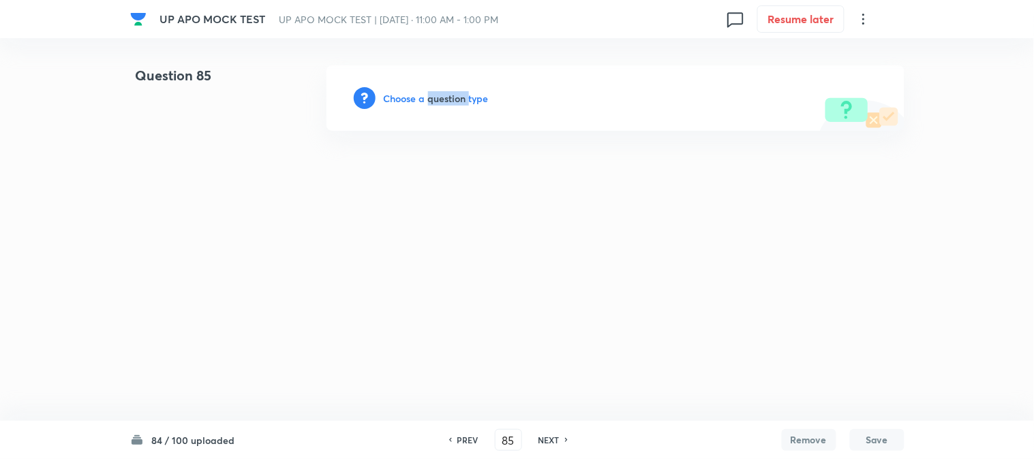
click at [431, 99] on h6 "Choose a question type" at bounding box center [436, 98] width 105 height 14
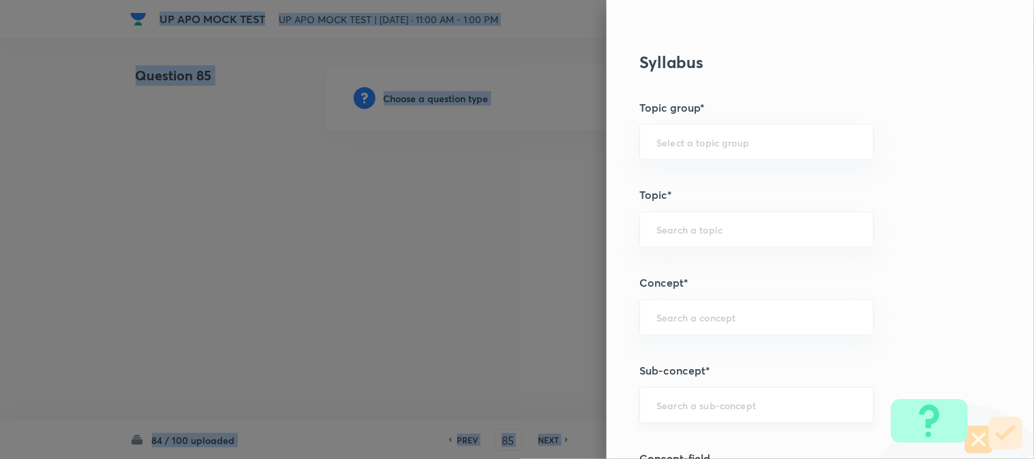
scroll to position [804, 0]
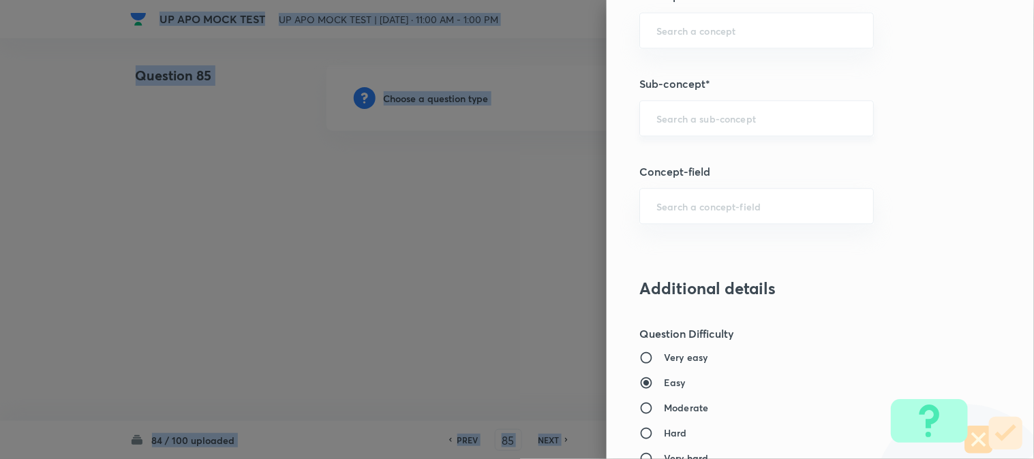
click at [684, 125] on input "text" at bounding box center [756, 118] width 200 height 13
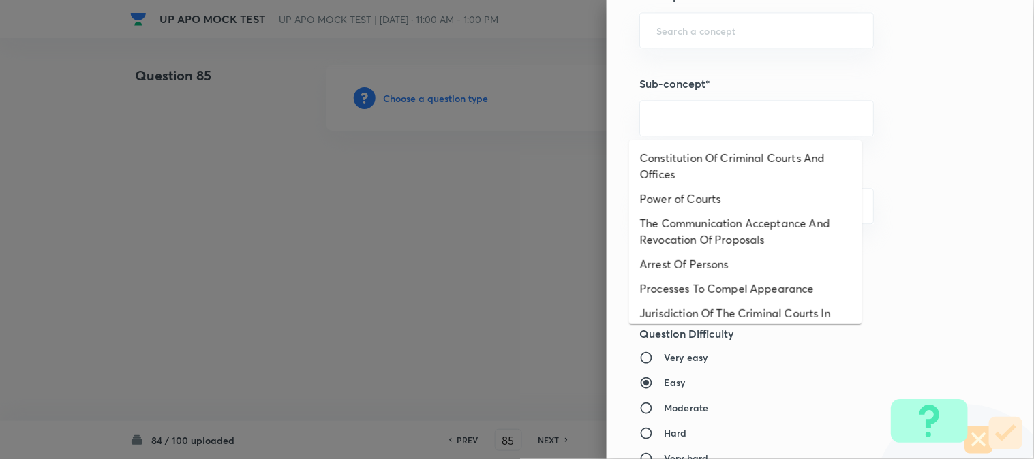
click at [719, 154] on li "Constitution Of Criminal Courts And Offices" at bounding box center [745, 166] width 233 height 41
type input "Constitution Of Criminal Courts And Offices"
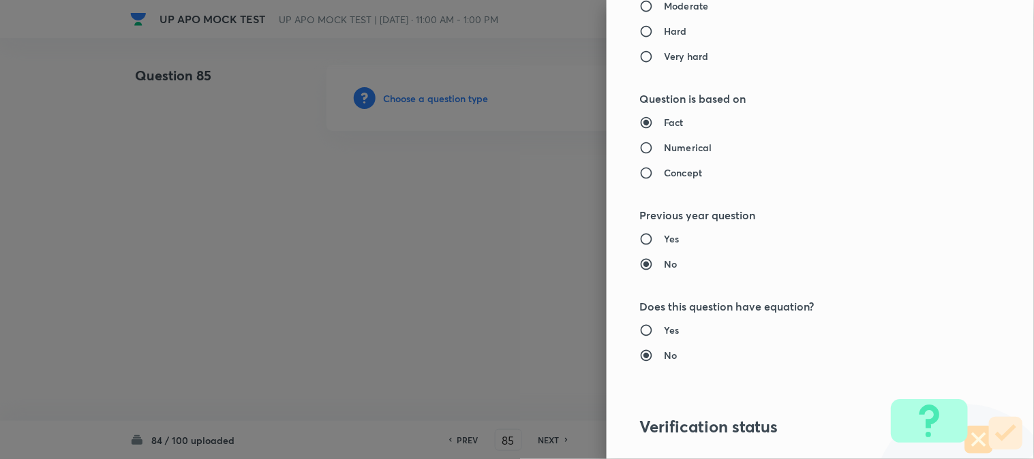
type input "Criminal Law"
type input "Criminal Procedure Code"
type input "Constitution Of Criminal Courts And Offices"
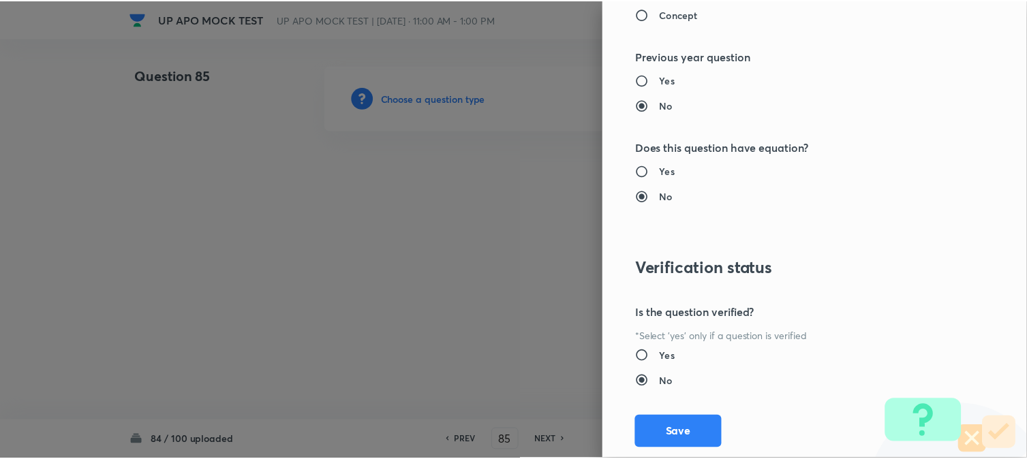
scroll to position [1398, 0]
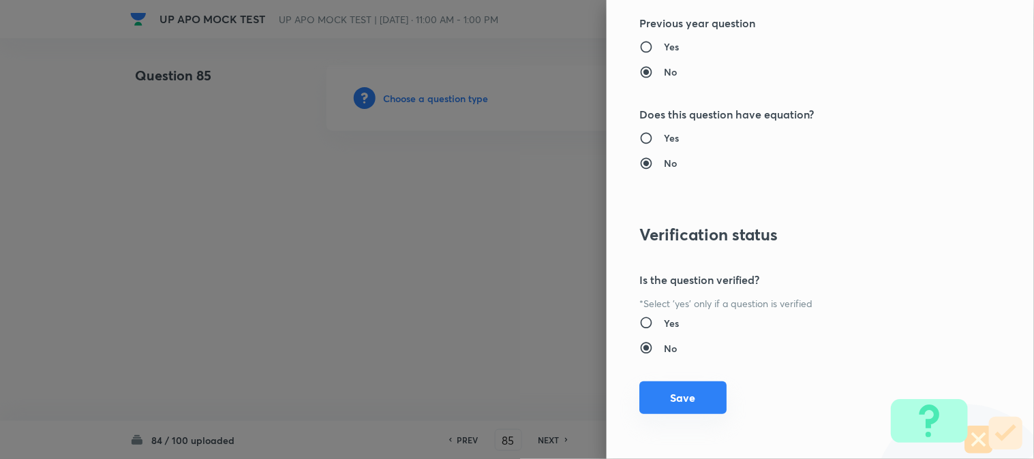
click at [707, 385] on div "Question settings Question type* Single choice correct Number of options* 2 3 4…" at bounding box center [820, 229] width 427 height 459
click at [704, 395] on button "Save" at bounding box center [682, 398] width 87 height 33
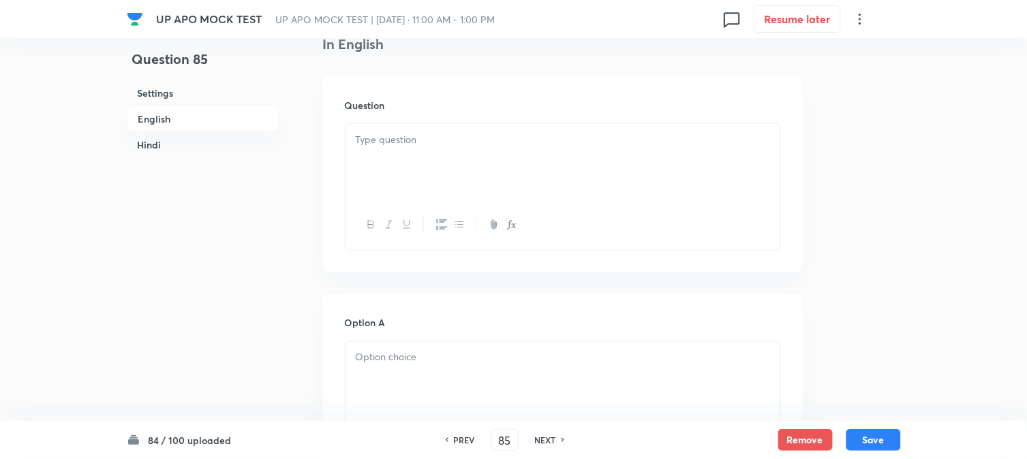
scroll to position [402, 0]
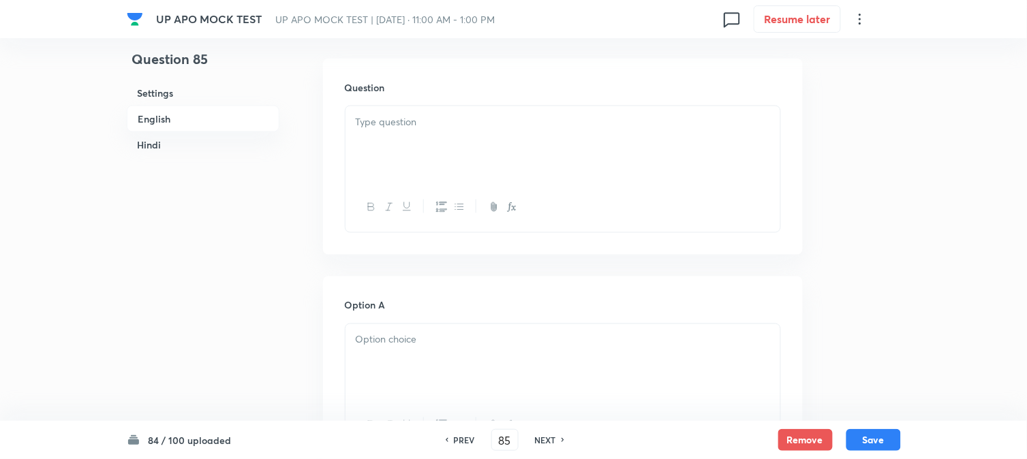
click at [393, 112] on div at bounding box center [563, 144] width 435 height 76
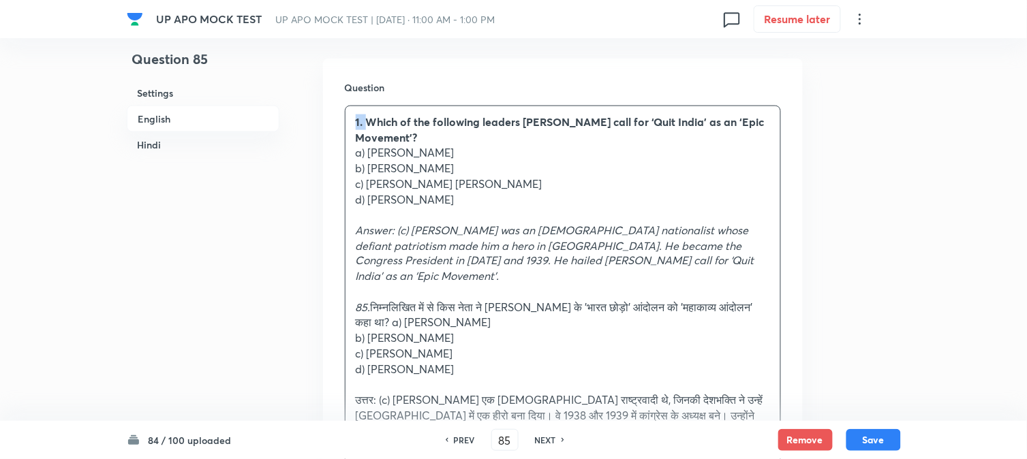
drag, startPoint x: 365, startPoint y: 124, endPoint x: 346, endPoint y: 114, distance: 21.6
click at [346, 113] on div "1. Which of the following leaders [PERSON_NAME] call for ‘Quit India’ as an ‘Ep…" at bounding box center [563, 284] width 435 height 357
drag, startPoint x: 366, startPoint y: 152, endPoint x: 532, endPoint y: 151, distance: 166.3
click at [532, 151] on p "a) [PERSON_NAME]" at bounding box center [563, 153] width 414 height 16
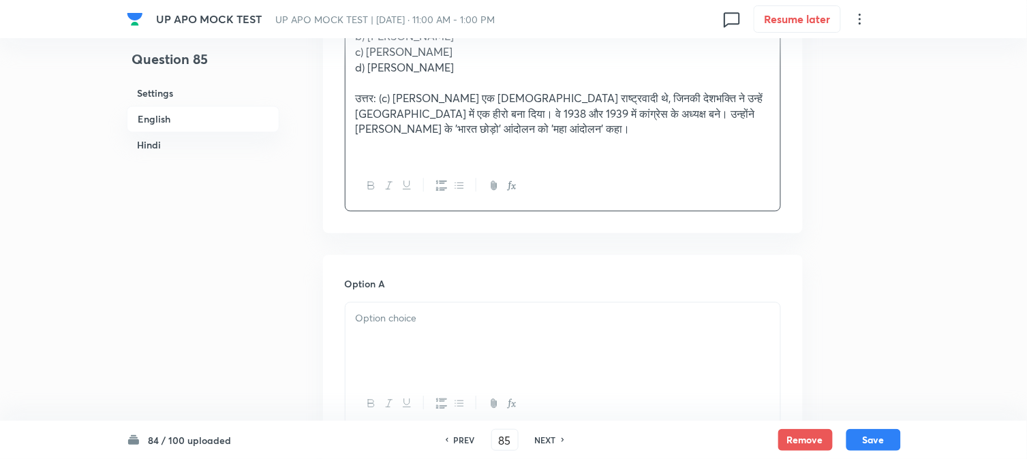
click at [369, 335] on div at bounding box center [563, 341] width 435 height 76
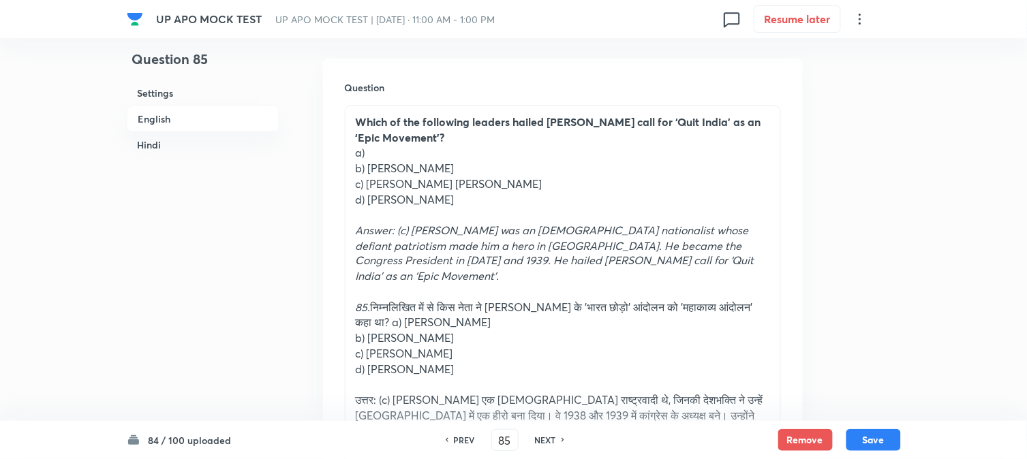
drag, startPoint x: 369, startPoint y: 170, endPoint x: 532, endPoint y: 173, distance: 163.6
click at [532, 173] on p "b) [PERSON_NAME]" at bounding box center [563, 169] width 414 height 16
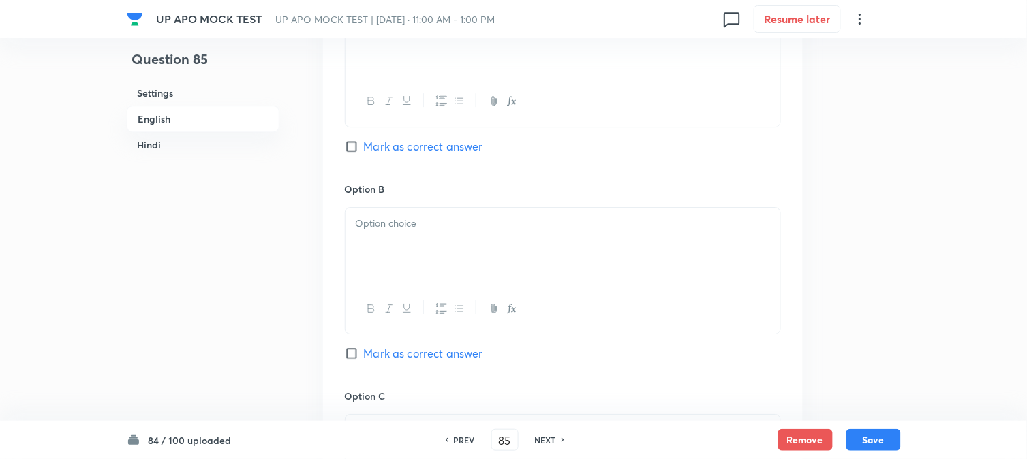
click at [382, 253] on div at bounding box center [563, 246] width 435 height 76
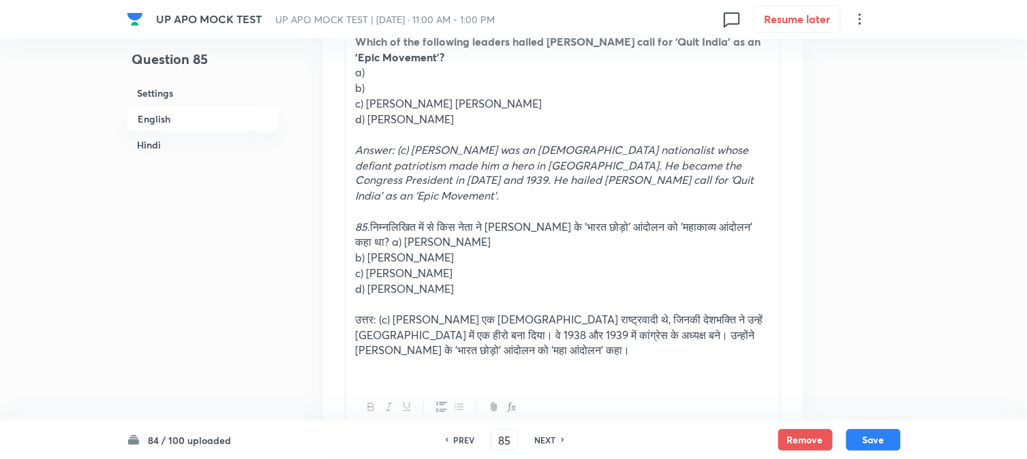
scroll to position [478, 0]
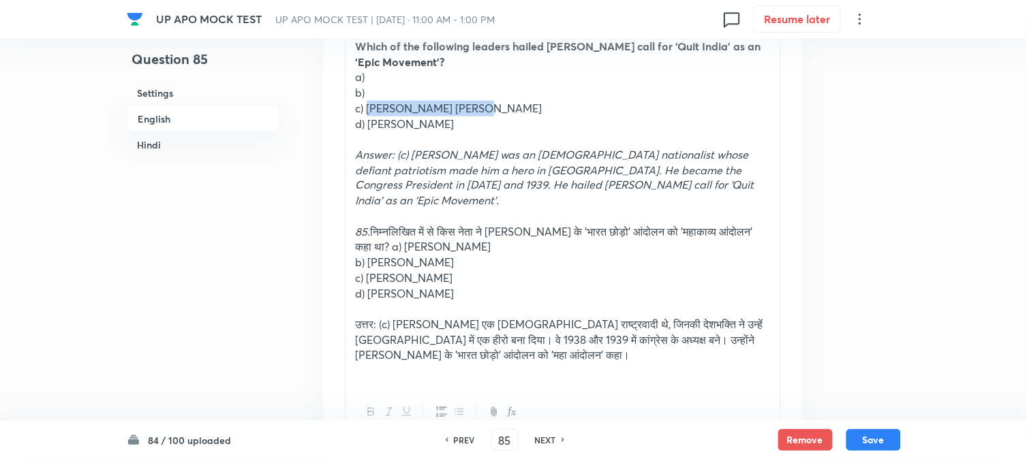
drag, startPoint x: 368, startPoint y: 103, endPoint x: 605, endPoint y: 114, distance: 237.4
click at [605, 114] on p "c) [PERSON_NAME] [PERSON_NAME]" at bounding box center [563, 109] width 414 height 16
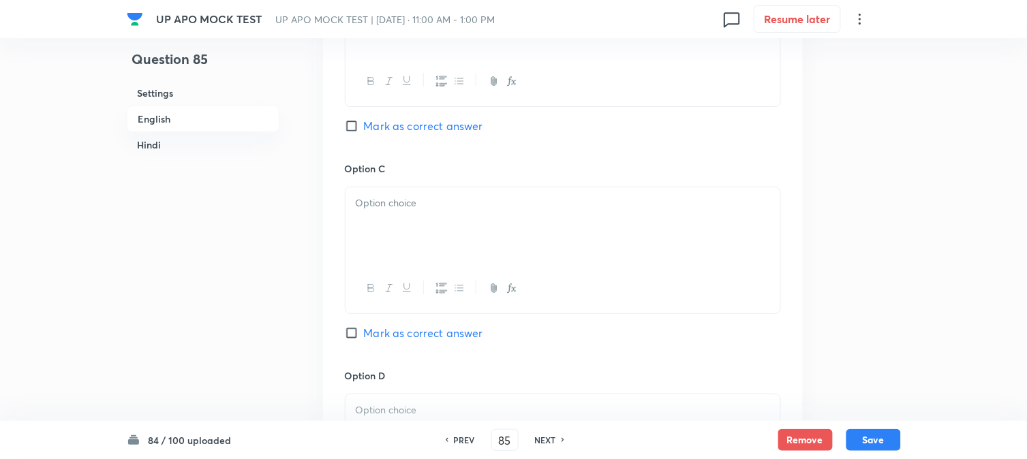
click at [390, 232] on div at bounding box center [563, 225] width 435 height 76
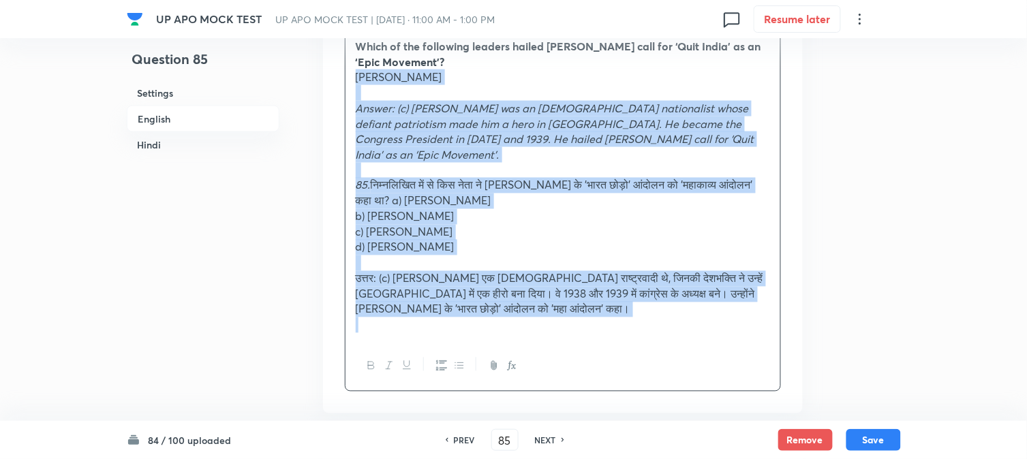
drag, startPoint x: 369, startPoint y: 127, endPoint x: 635, endPoint y: 425, distance: 399.7
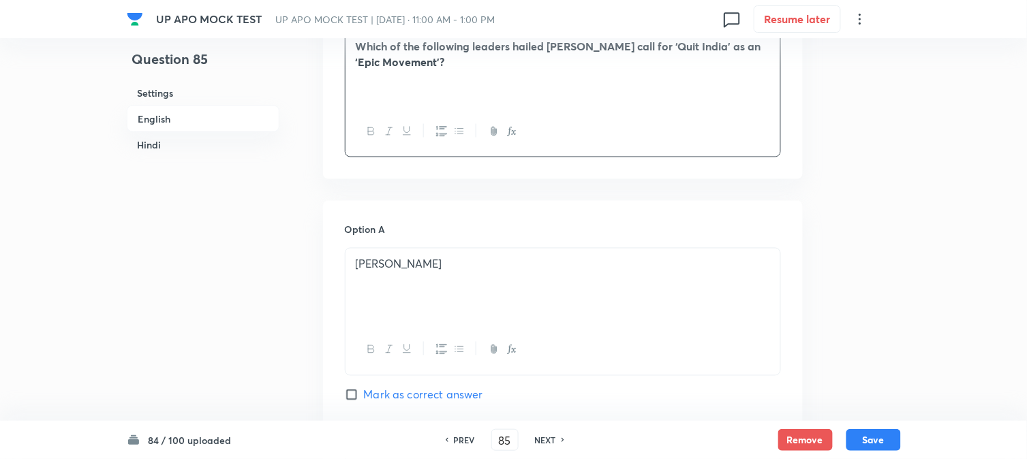
scroll to position [932, 0]
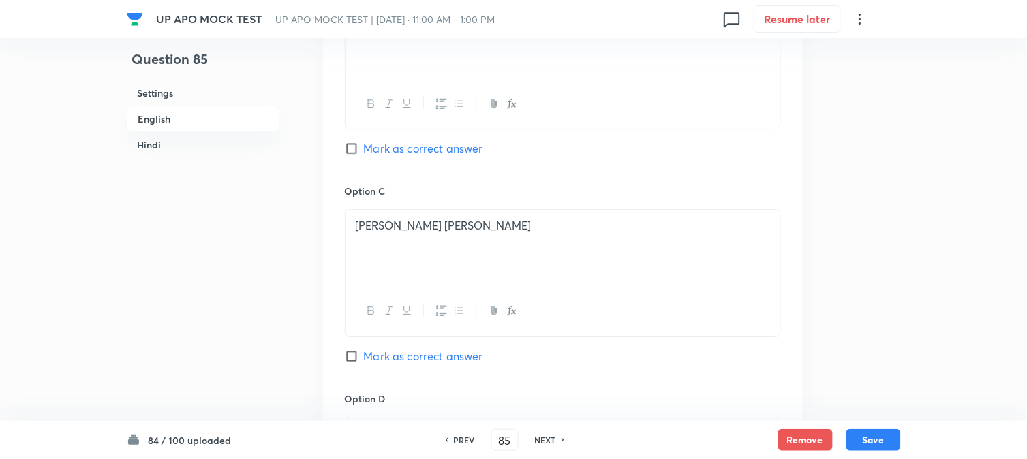
click at [398, 140] on div "Option B [PERSON_NAME] [PERSON_NAME] as correct answer" at bounding box center [563, 80] width 436 height 207
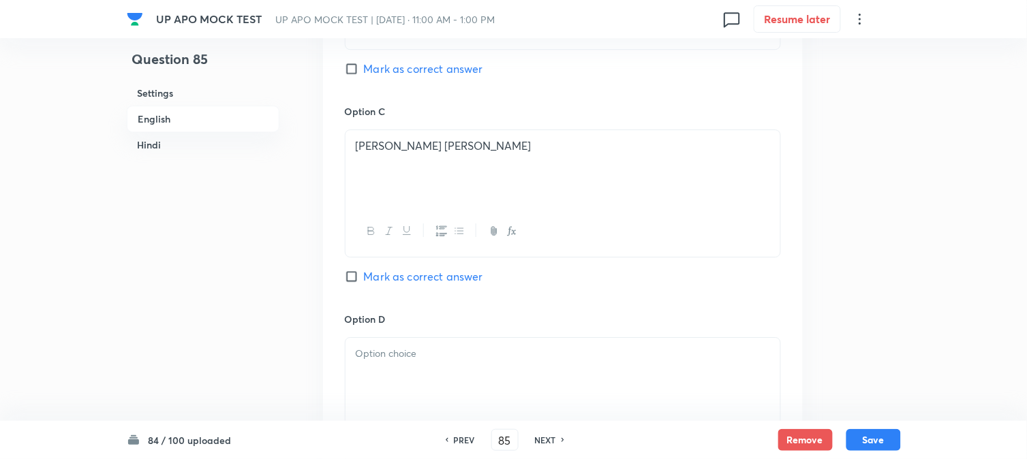
scroll to position [1084, 0]
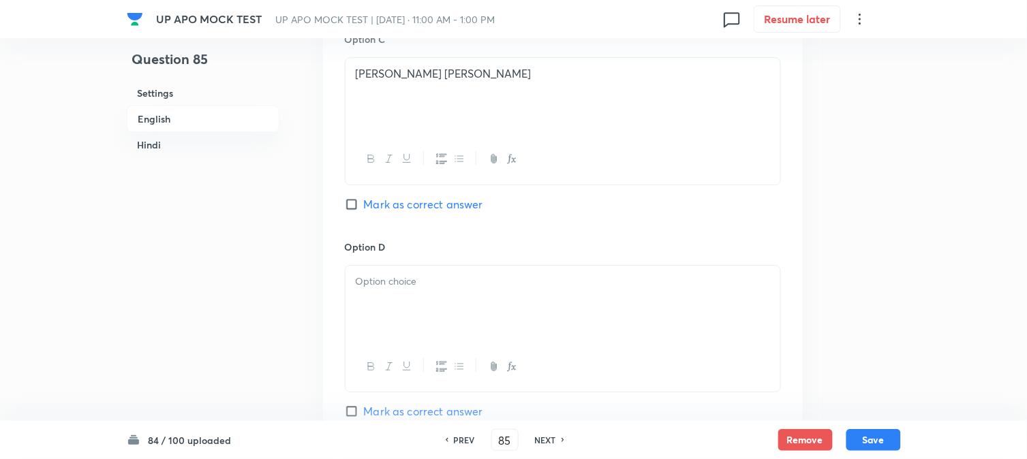
click at [397, 213] on span "Mark as correct answer" at bounding box center [423, 204] width 119 height 16
click at [364, 211] on input "Mark as correct answer" at bounding box center [354, 205] width 19 height 14
checkbox input "true"
click at [364, 300] on div at bounding box center [563, 304] width 435 height 76
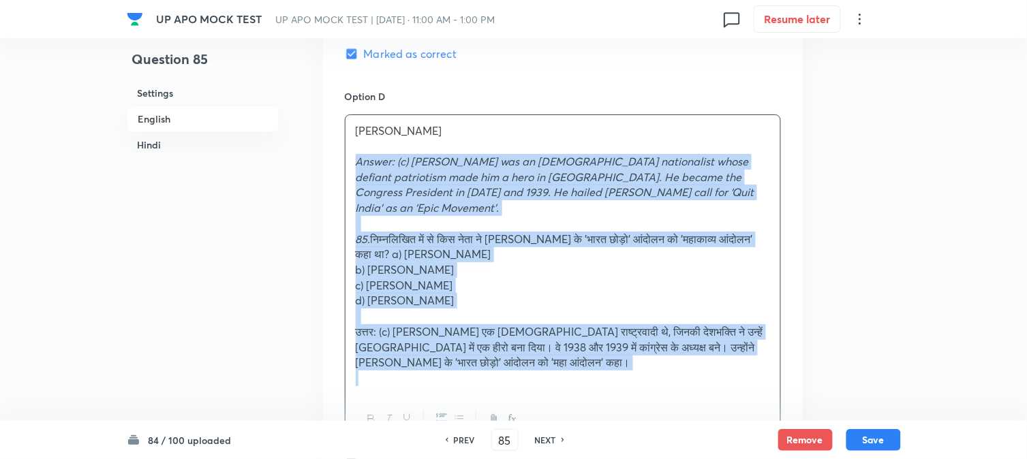
scroll to position [1828, 0]
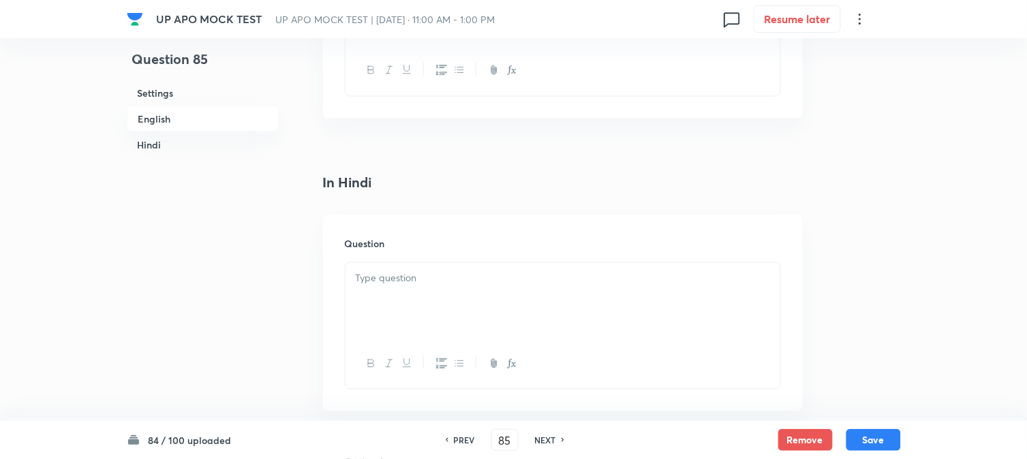
drag, startPoint x: 353, startPoint y: 315, endPoint x: 718, endPoint y: 276, distance: 367.3
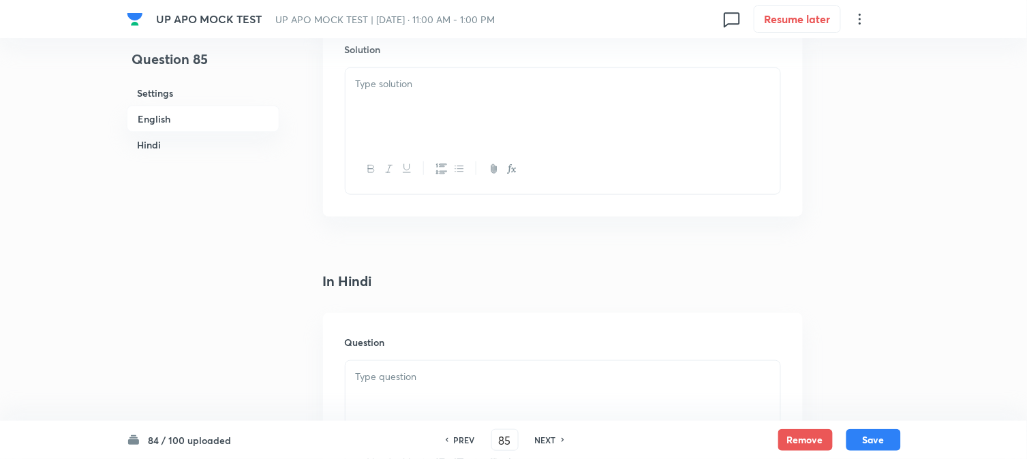
scroll to position [1525, 0]
click at [383, 92] on p at bounding box center [563, 86] width 414 height 16
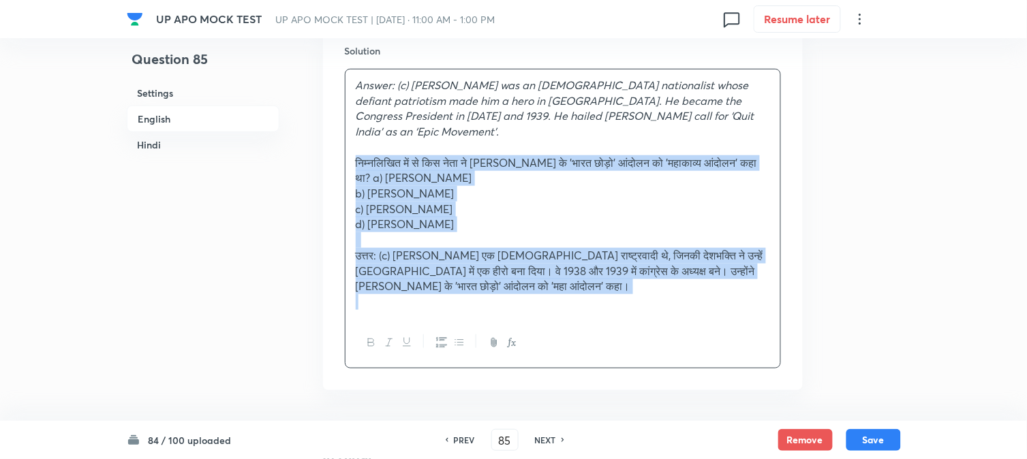
drag, startPoint x: 373, startPoint y: 144, endPoint x: 488, endPoint y: 223, distance: 139.3
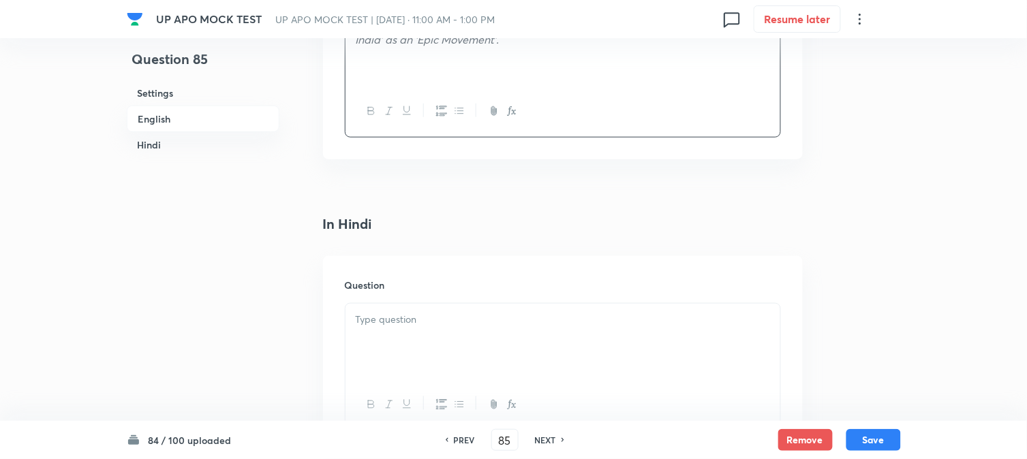
scroll to position [1753, 0]
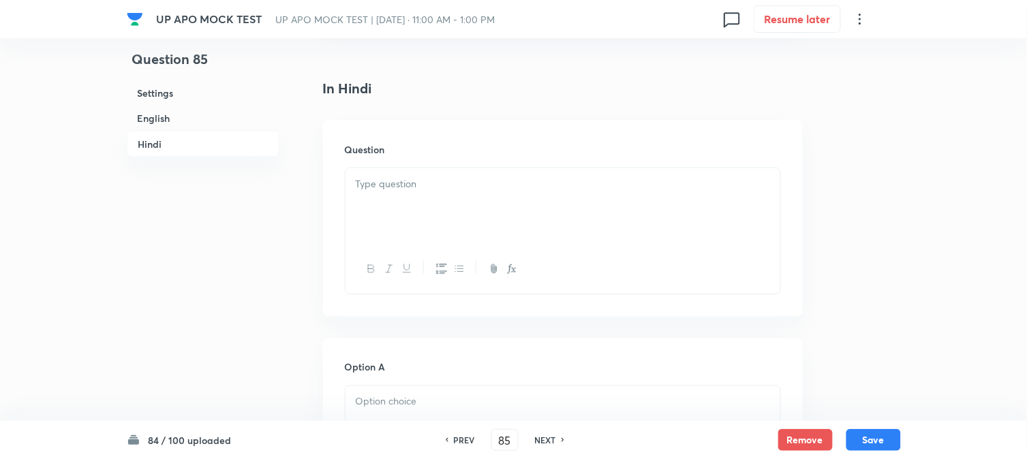
click at [371, 189] on div at bounding box center [563, 206] width 435 height 76
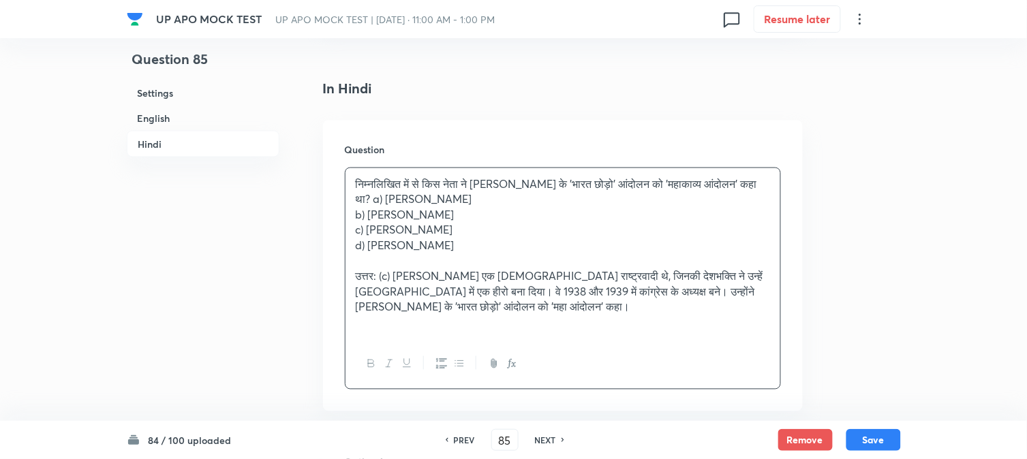
click at [369, 207] on p "b) [PERSON_NAME]" at bounding box center [563, 215] width 414 height 16
click at [739, 177] on p "निम्नलिखित में से किस नेता ने [PERSON_NAME] के 'भारत छोड़ो' आंदोलन को 'महाकाव्य…" at bounding box center [563, 192] width 414 height 31
click at [741, 177] on p "निम्नलिखित में से किस नेता ने [PERSON_NAME] के 'भारत छोड़ो' आंदोलन को 'महाकाव्य…" at bounding box center [563, 192] width 414 height 31
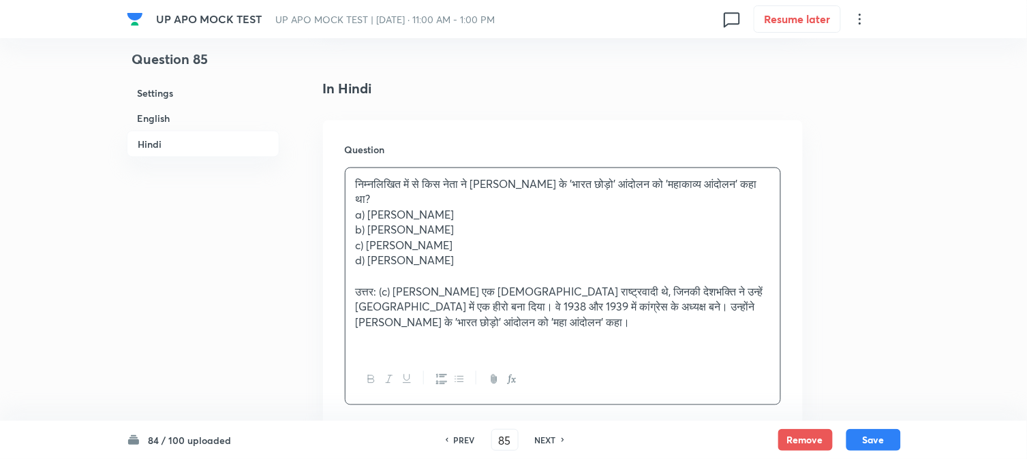
drag, startPoint x: 365, startPoint y: 189, endPoint x: 535, endPoint y: 182, distance: 170.5
click at [535, 207] on p "a) [PERSON_NAME]" at bounding box center [563, 215] width 414 height 16
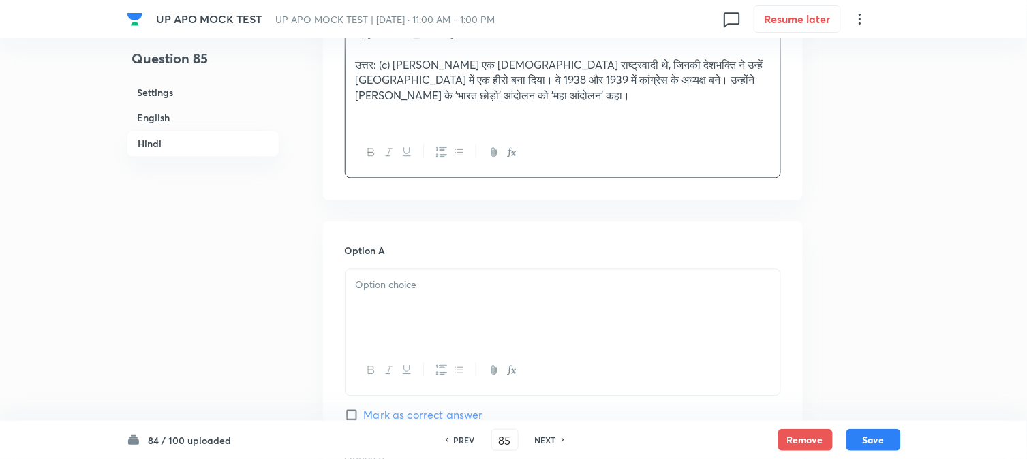
click at [403, 286] on div at bounding box center [563, 308] width 435 height 76
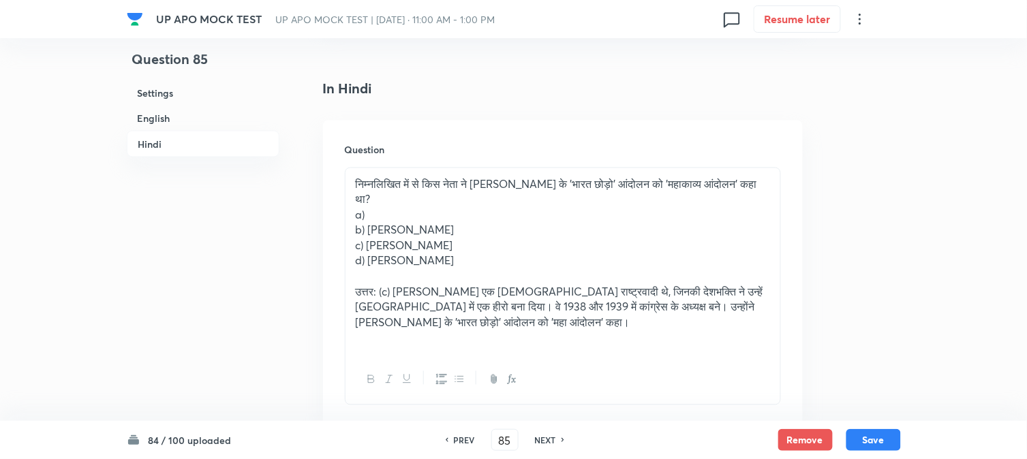
drag, startPoint x: 371, startPoint y: 202, endPoint x: 465, endPoint y: 205, distance: 94.1
click at [465, 223] on p "b) [PERSON_NAME]" at bounding box center [563, 231] width 414 height 16
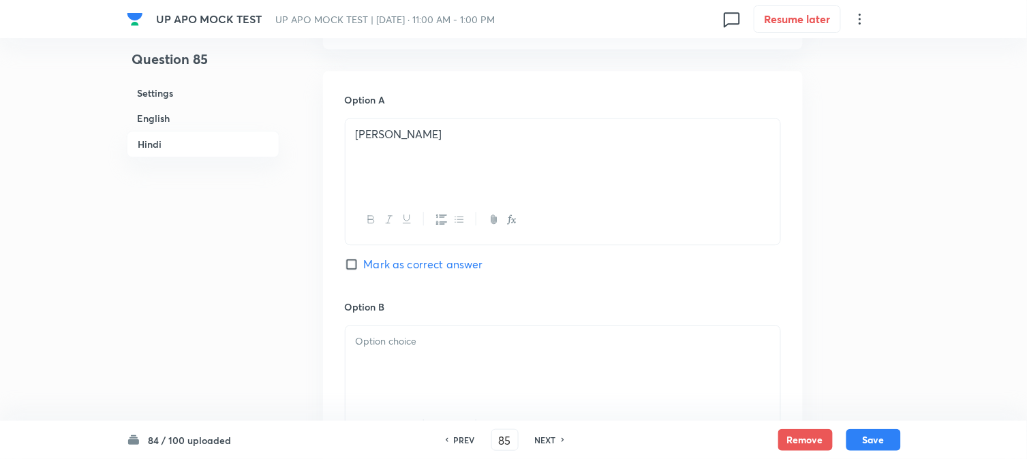
click at [386, 332] on div at bounding box center [563, 364] width 435 height 76
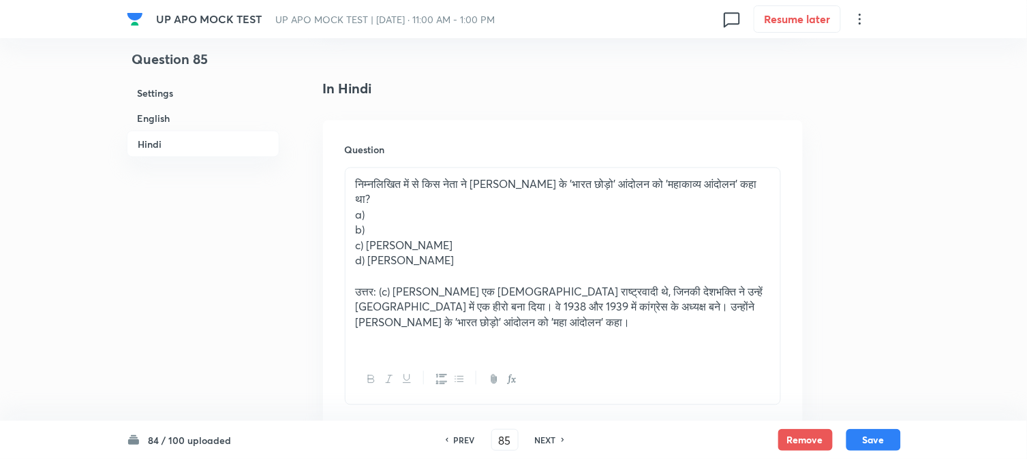
drag, startPoint x: 368, startPoint y: 217, endPoint x: 459, endPoint y: 218, distance: 90.6
click at [459, 239] on p "c) [PERSON_NAME]" at bounding box center [563, 247] width 414 height 16
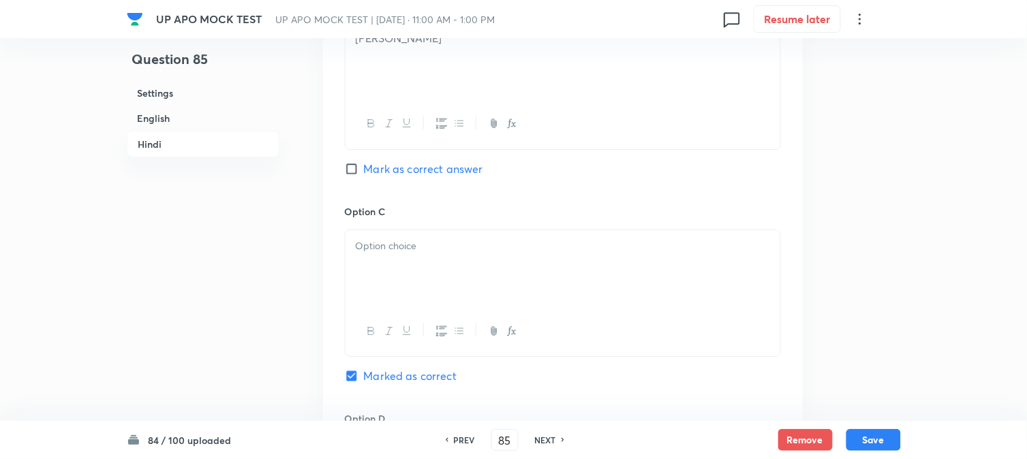
click at [382, 270] on div at bounding box center [563, 268] width 435 height 76
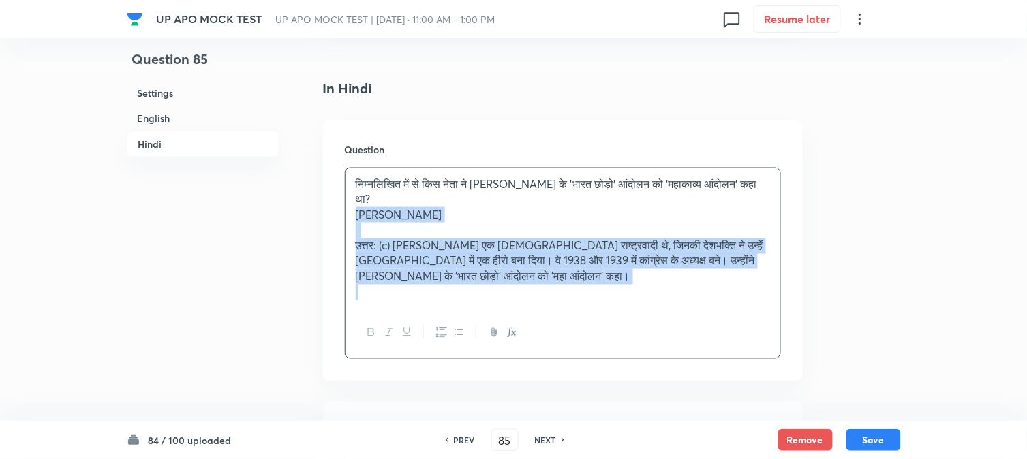
drag, startPoint x: 369, startPoint y: 228, endPoint x: 583, endPoint y: 322, distance: 234.1
click at [590, 341] on div "Question निम्नलिखित में से किस नेता ने [PERSON_NAME] के 'भारत छोड़ो' आंदोलन को …" at bounding box center [563, 251] width 480 height 260
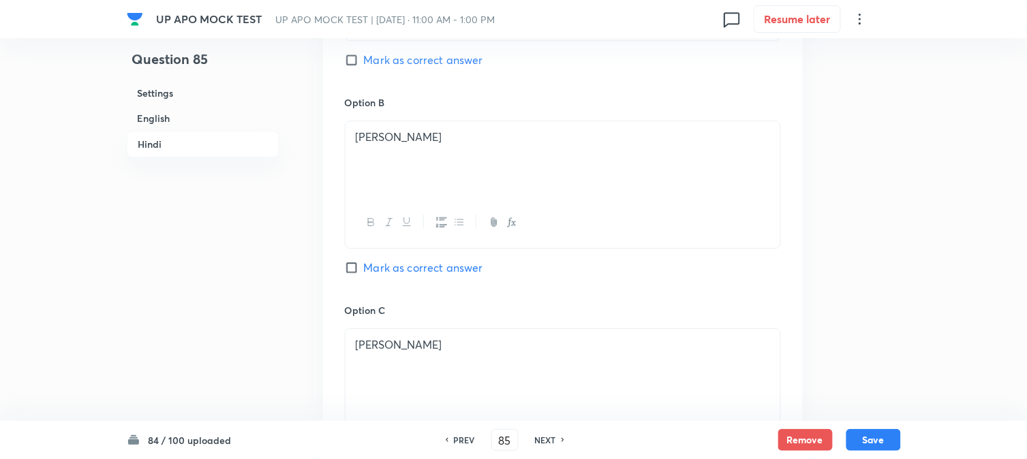
scroll to position [2434, 0]
click at [371, 372] on div at bounding box center [563, 365] width 435 height 76
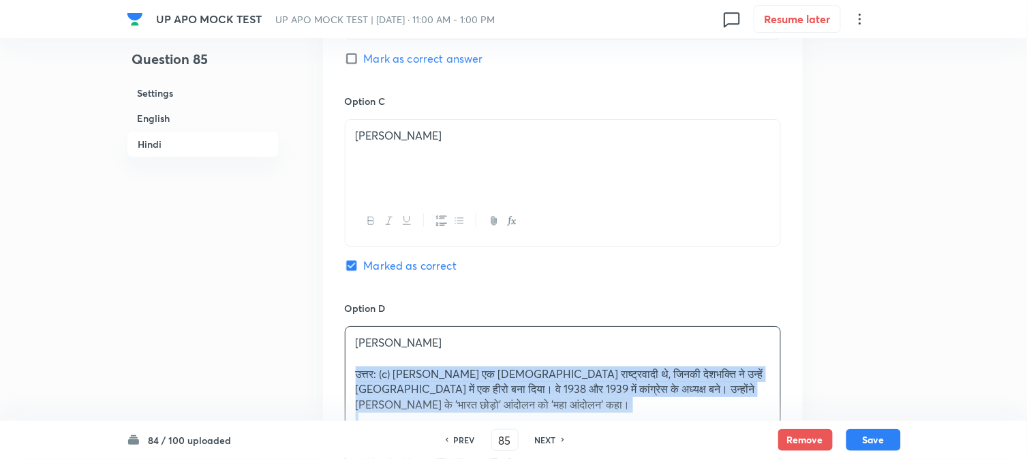
drag, startPoint x: 351, startPoint y: 364, endPoint x: 497, endPoint y: 425, distance: 158.8
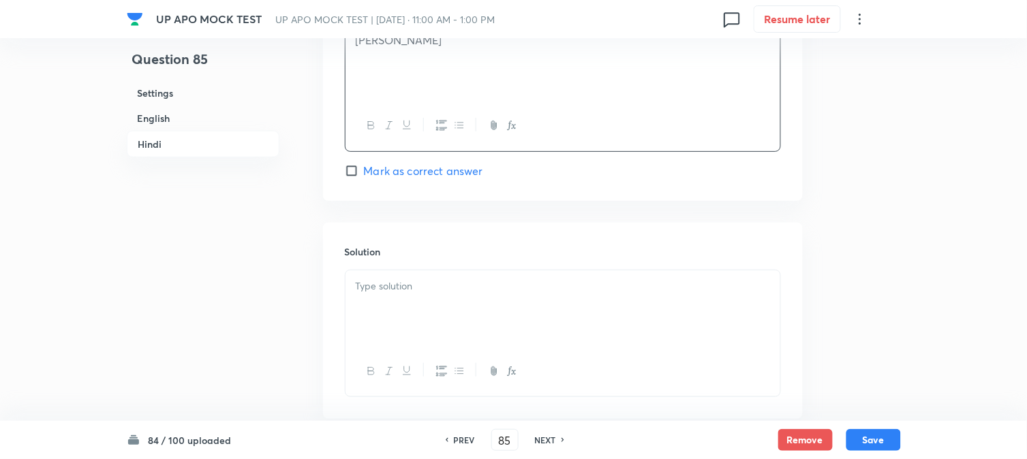
click at [375, 315] on div at bounding box center [563, 309] width 435 height 76
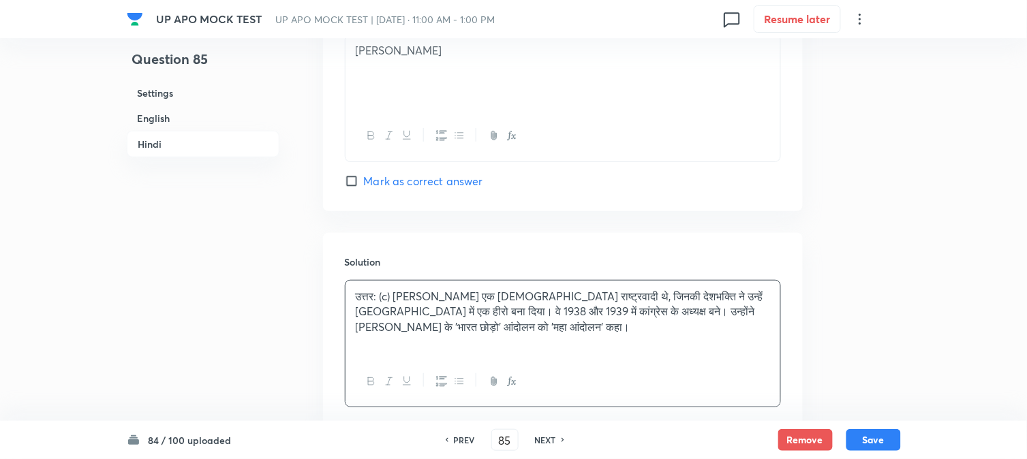
scroll to position [2510, 0]
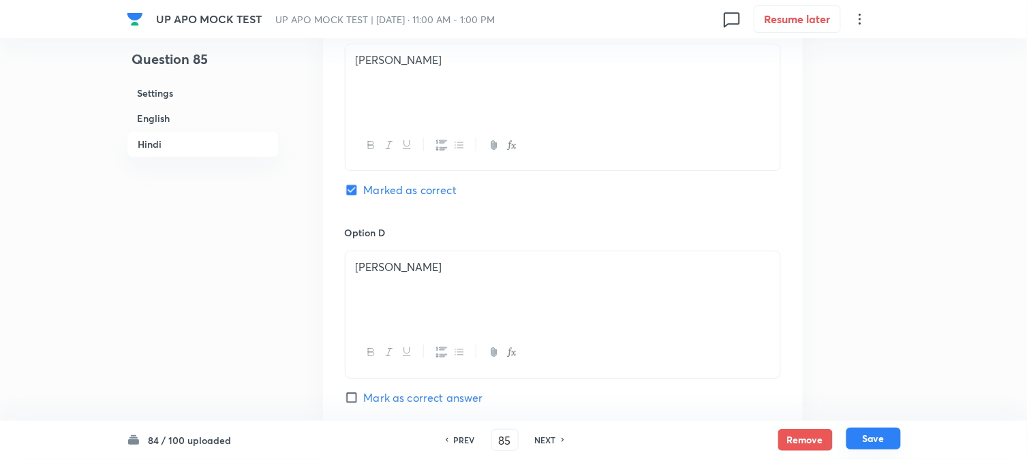
click at [868, 443] on button "Save" at bounding box center [873, 439] width 55 height 22
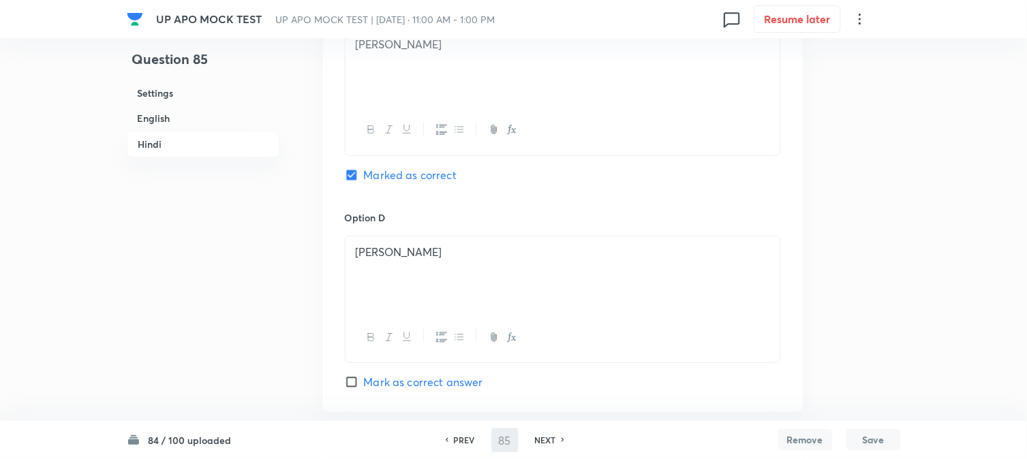
type input "86"
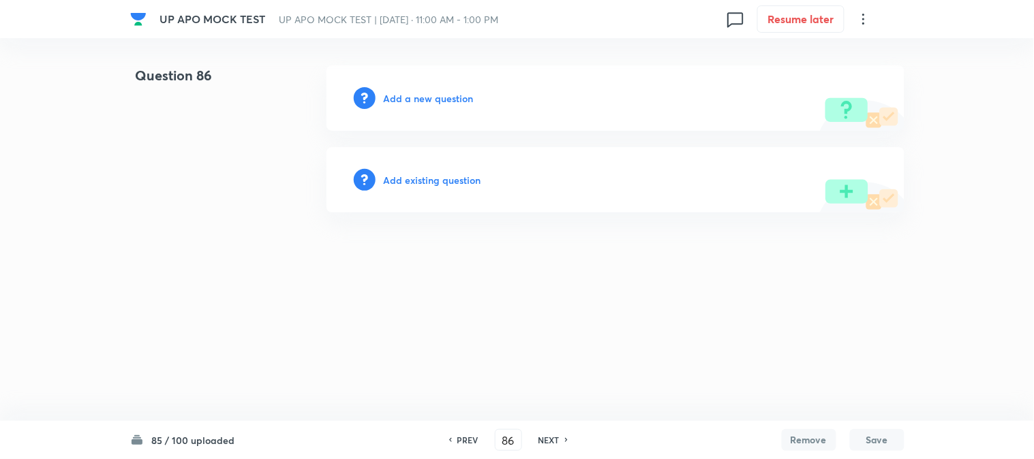
click at [468, 98] on h6 "Add a new question" at bounding box center [429, 98] width 90 height 14
click at [467, 97] on h6 "Choose a question type" at bounding box center [436, 98] width 105 height 14
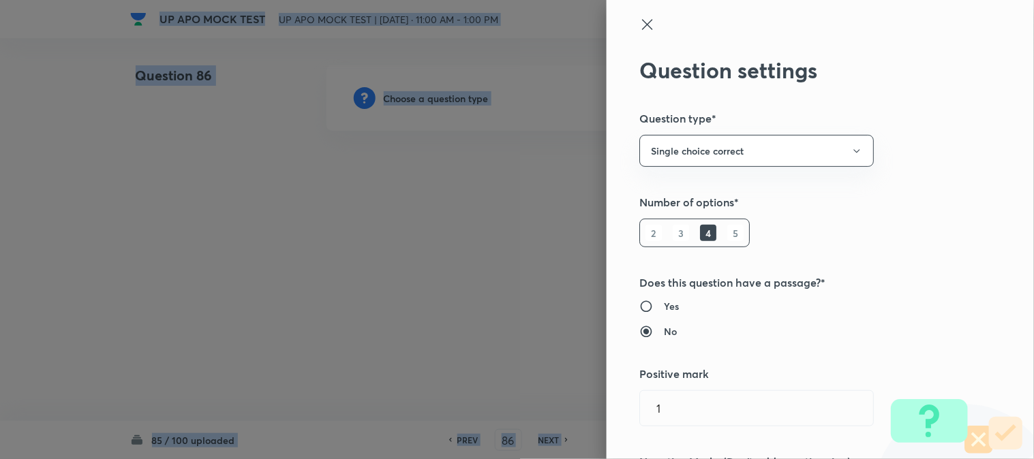
click at [467, 97] on div at bounding box center [517, 229] width 1034 height 459
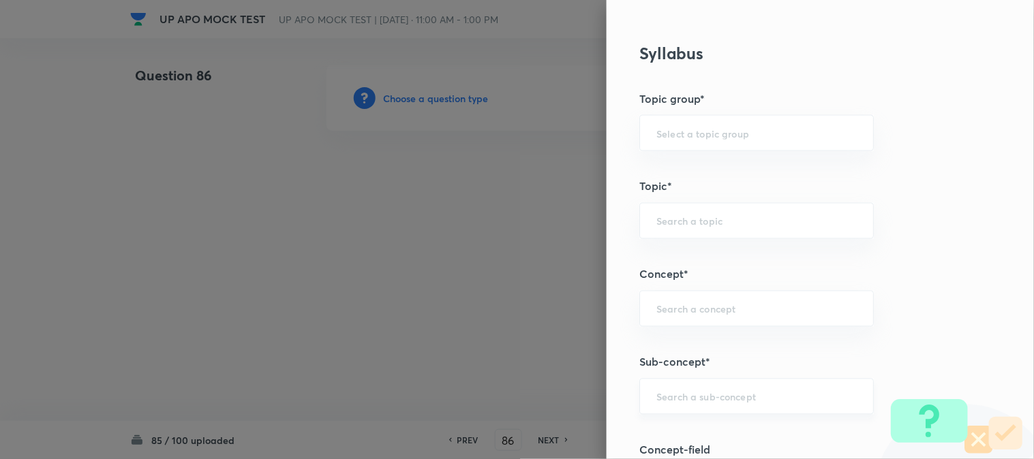
scroll to position [804, 0]
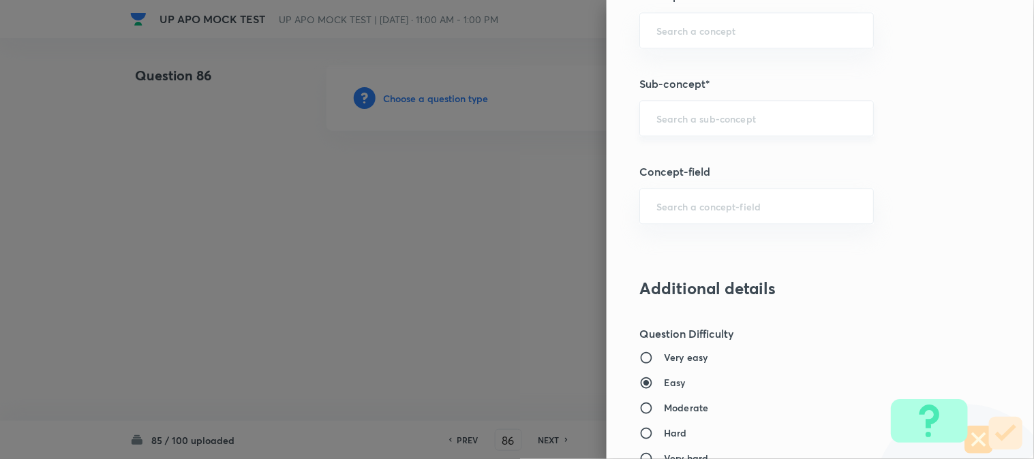
click at [722, 117] on input "text" at bounding box center [756, 118] width 200 height 13
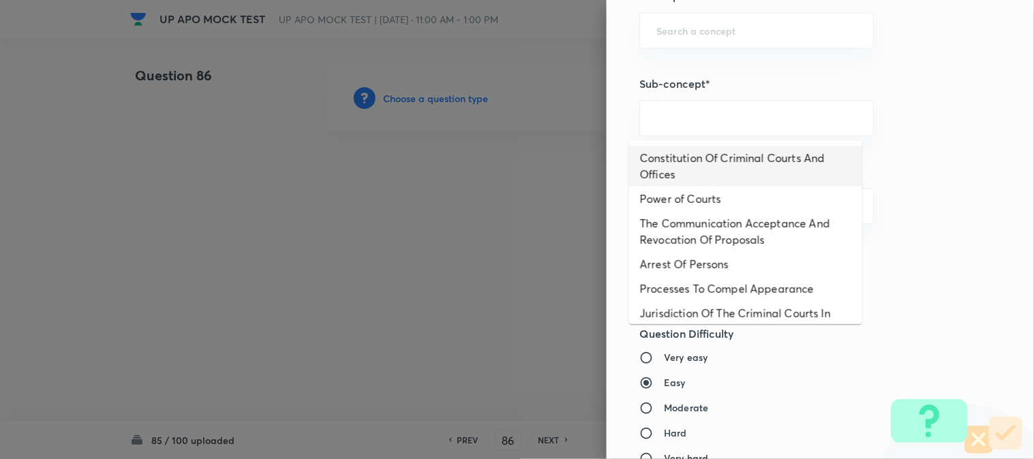
drag, startPoint x: 712, startPoint y: 162, endPoint x: 722, endPoint y: 172, distance: 14.9
click at [720, 161] on li "Constitution Of Criminal Courts And Offices" at bounding box center [745, 166] width 233 height 41
type input "Constitution Of Criminal Courts And Offices"
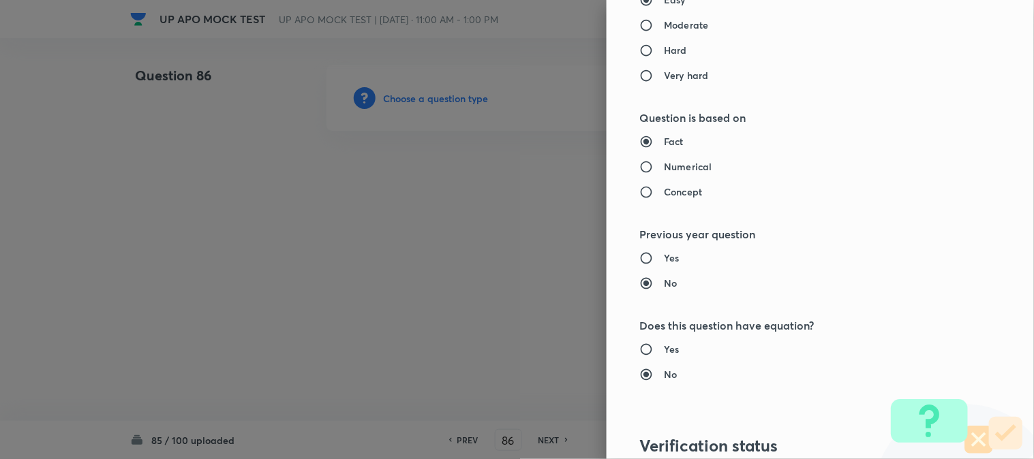
type input "Criminal Law"
type input "Criminal Procedure Code"
type input "Constitution Of Criminal Courts And Offices"
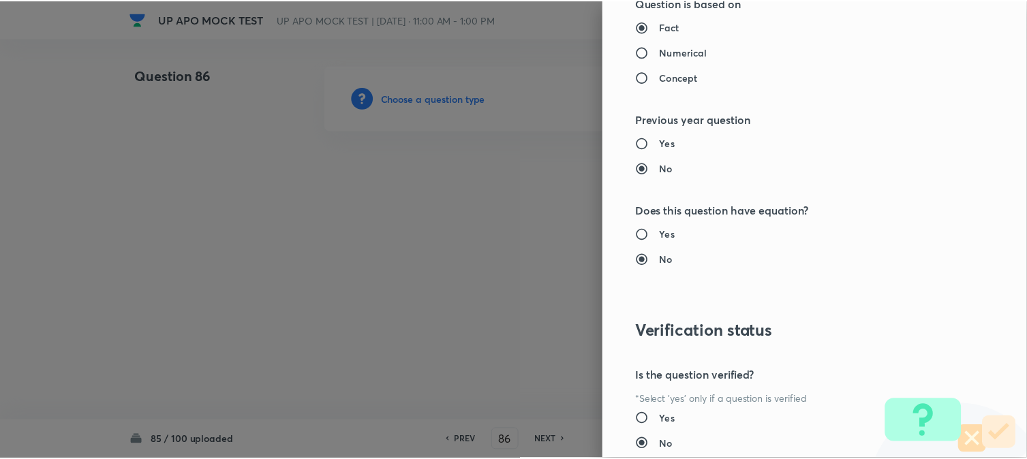
scroll to position [1398, 0]
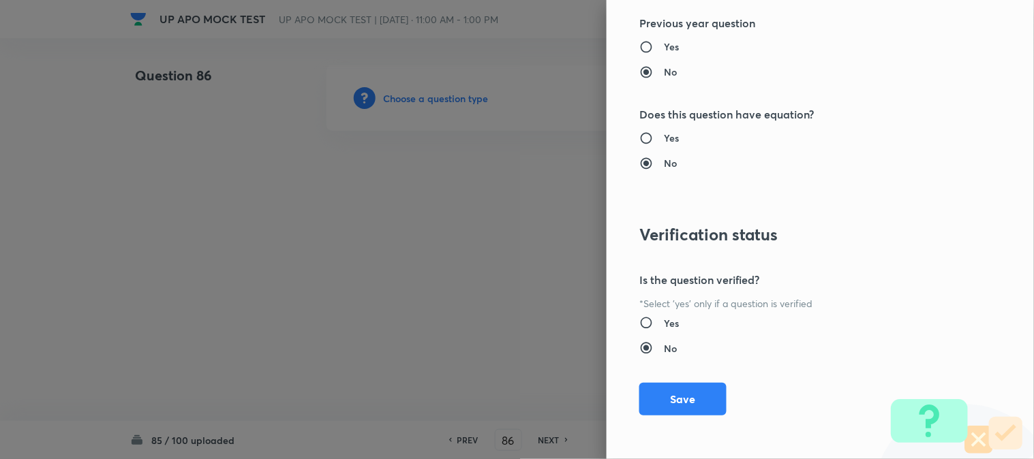
click at [691, 406] on button "Save" at bounding box center [682, 399] width 87 height 33
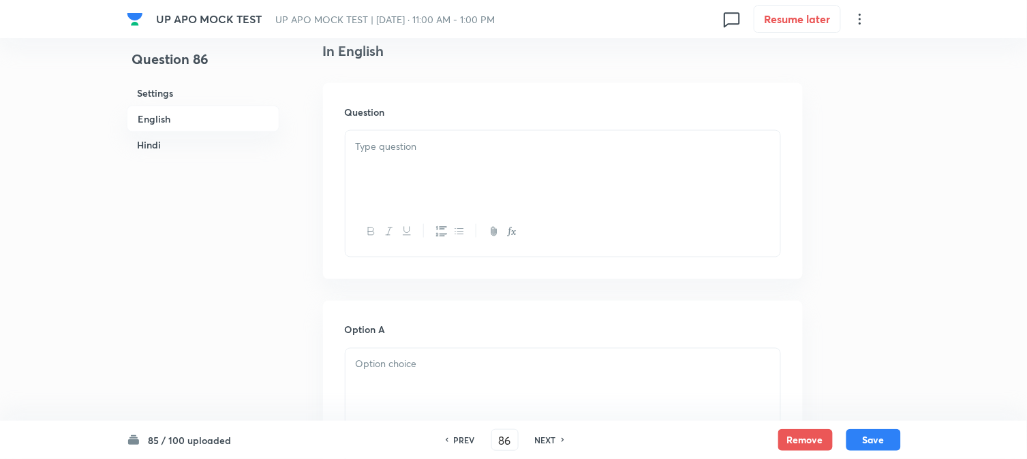
scroll to position [402, 0]
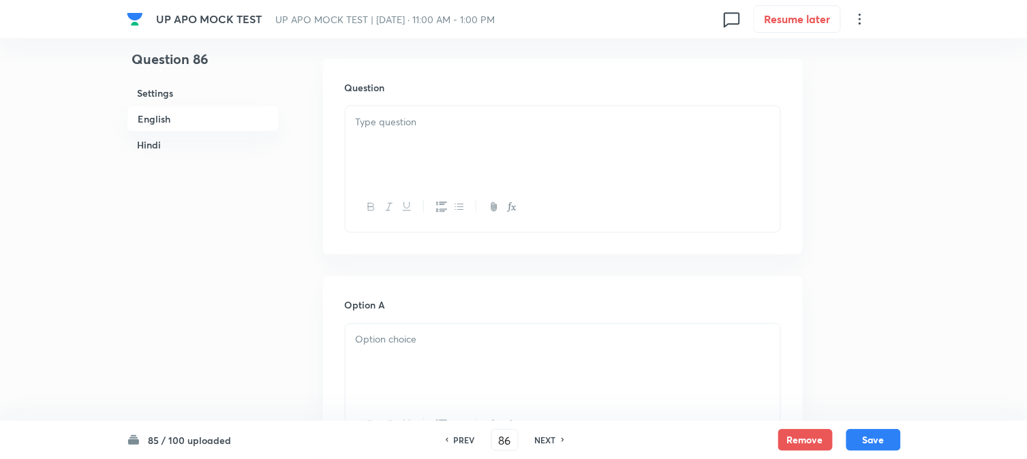
click at [410, 131] on div at bounding box center [563, 144] width 435 height 76
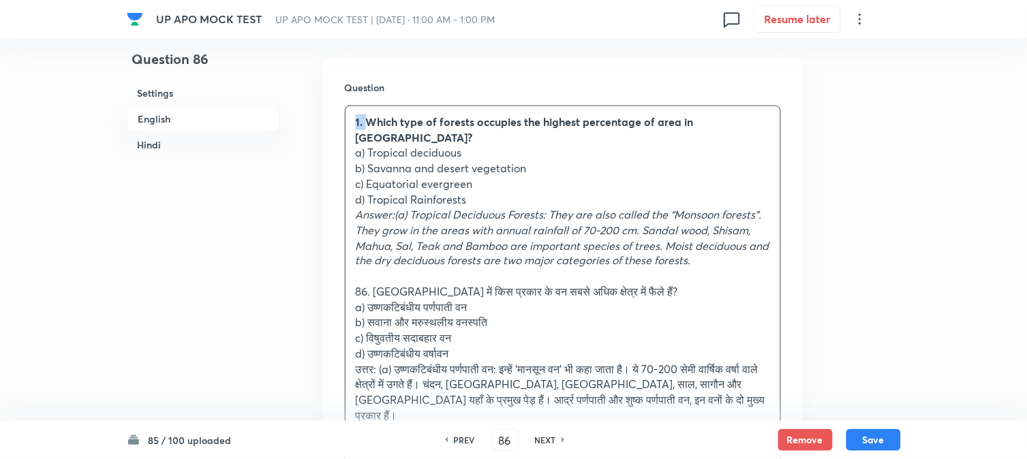
drag, startPoint x: 365, startPoint y: 120, endPoint x: 356, endPoint y: 147, distance: 28.7
click at [341, 106] on div "Question 1. Which type of forests occupies the highest percentage of area in [G…" at bounding box center [563, 289] width 480 height 461
drag, startPoint x: 370, startPoint y: 136, endPoint x: 504, endPoint y: 141, distance: 134.3
click at [504, 145] on p "a) Tropical deciduous" at bounding box center [563, 153] width 414 height 16
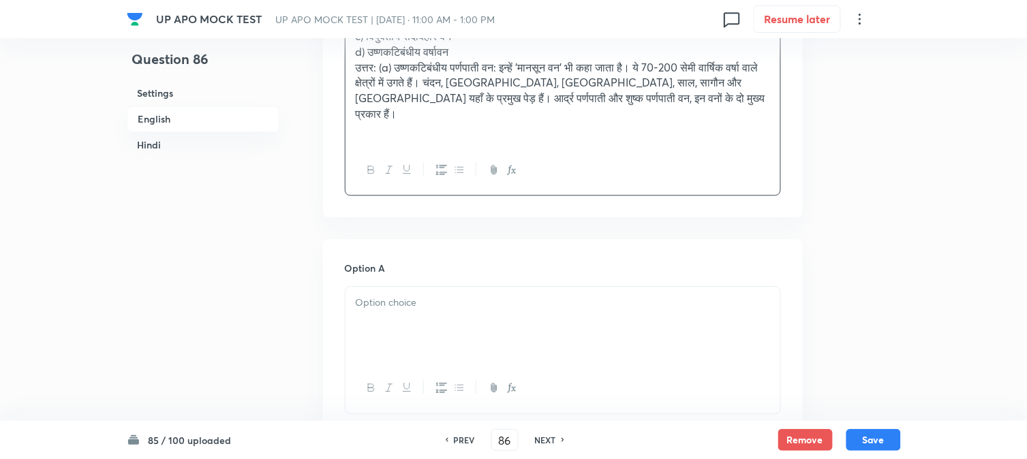
click at [373, 301] on div at bounding box center [563, 325] width 435 height 76
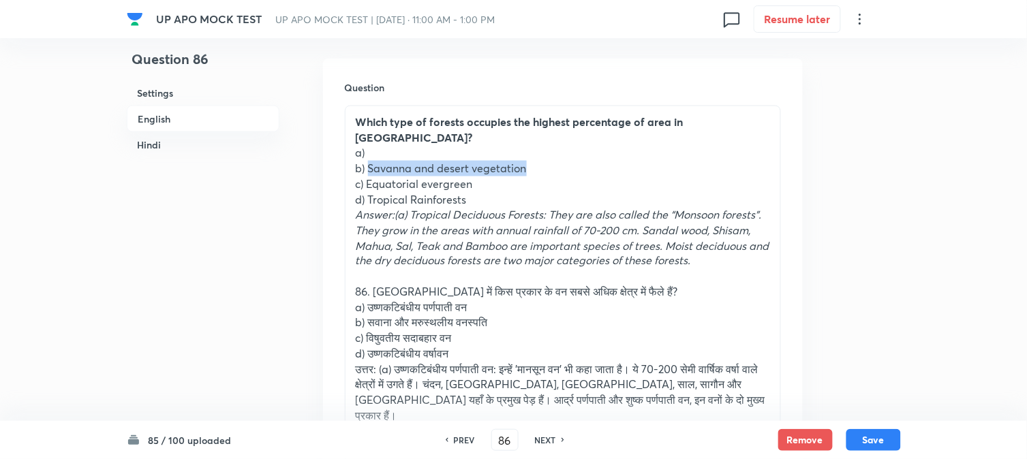
drag, startPoint x: 369, startPoint y: 151, endPoint x: 607, endPoint y: 147, distance: 237.9
click at [607, 161] on p "b) Savanna and desert vegetation" at bounding box center [563, 169] width 414 height 16
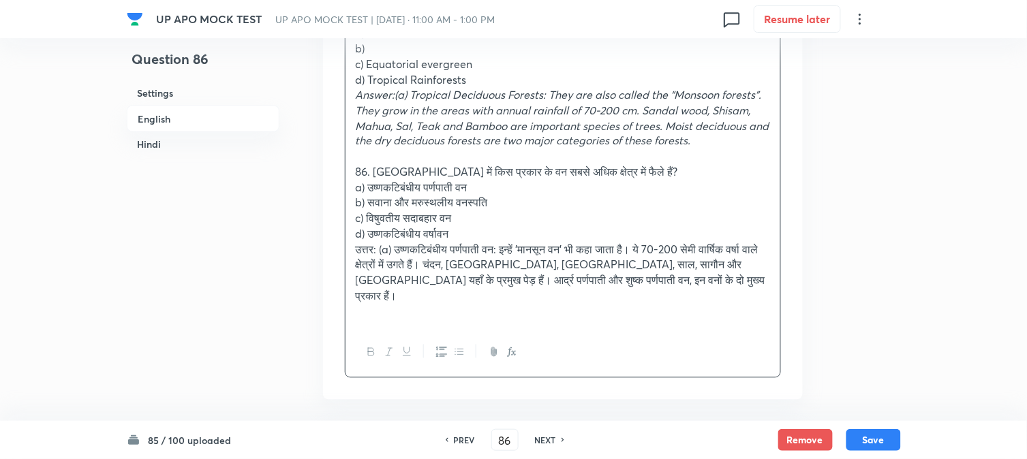
scroll to position [856, 0]
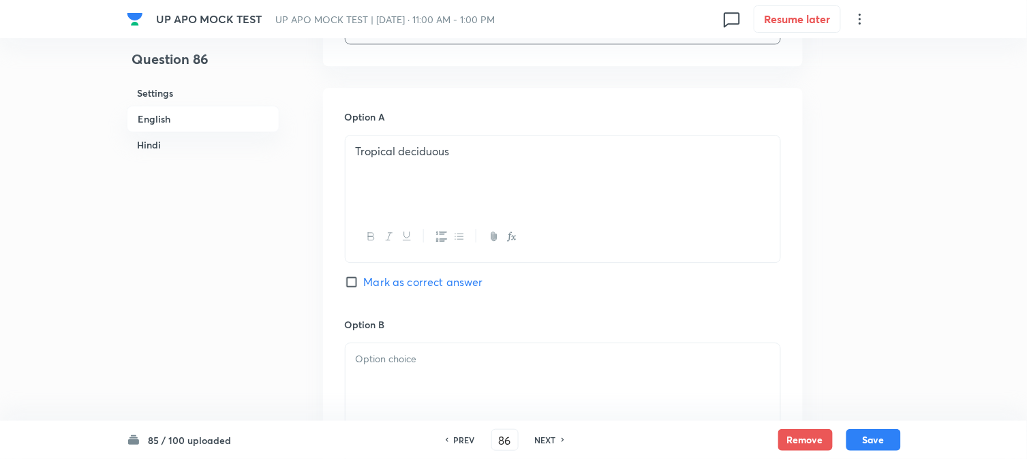
click at [391, 343] on div at bounding box center [563, 381] width 435 height 76
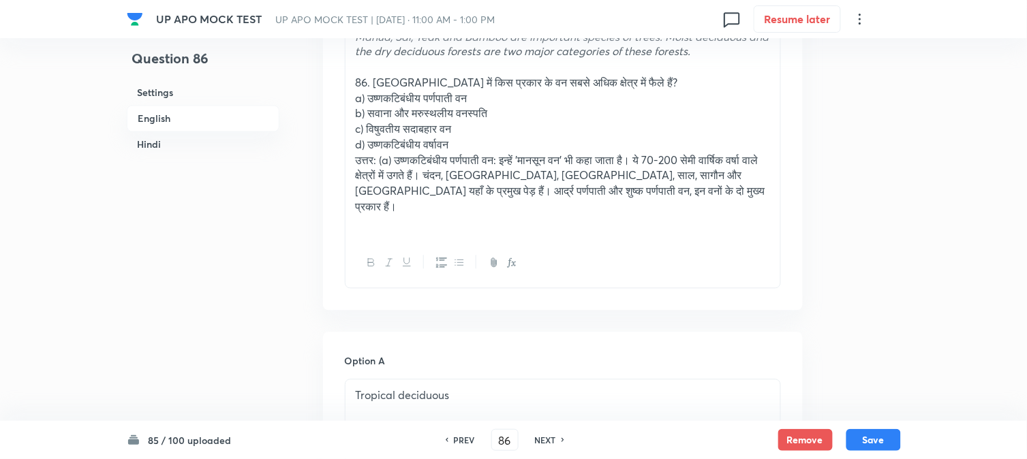
scroll to position [478, 0]
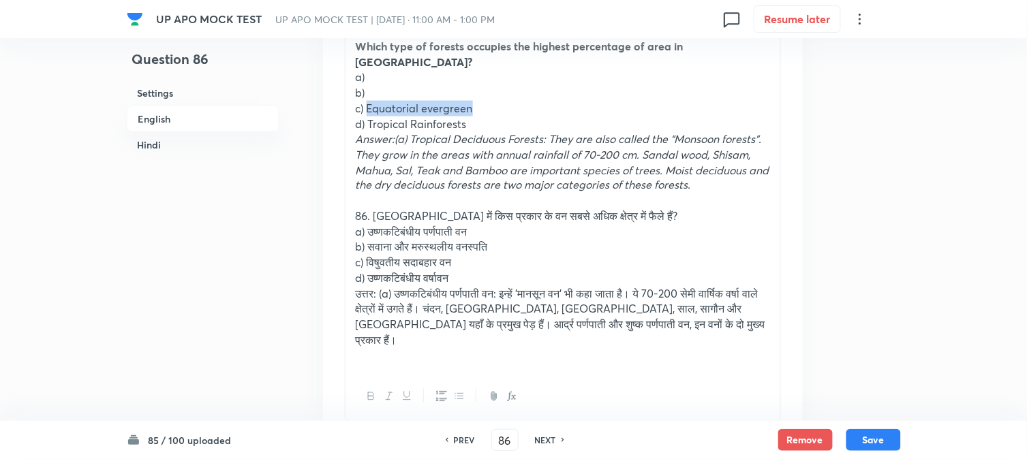
drag, startPoint x: 386, startPoint y: 98, endPoint x: 498, endPoint y: 98, distance: 111.8
click at [498, 101] on p "c) Equatorial evergreen" at bounding box center [563, 109] width 414 height 16
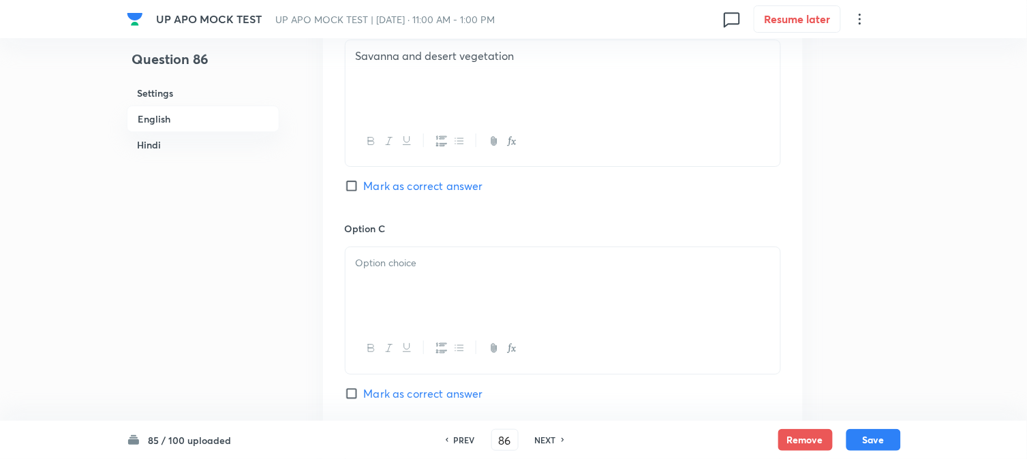
click at [380, 264] on div at bounding box center [563, 285] width 435 height 76
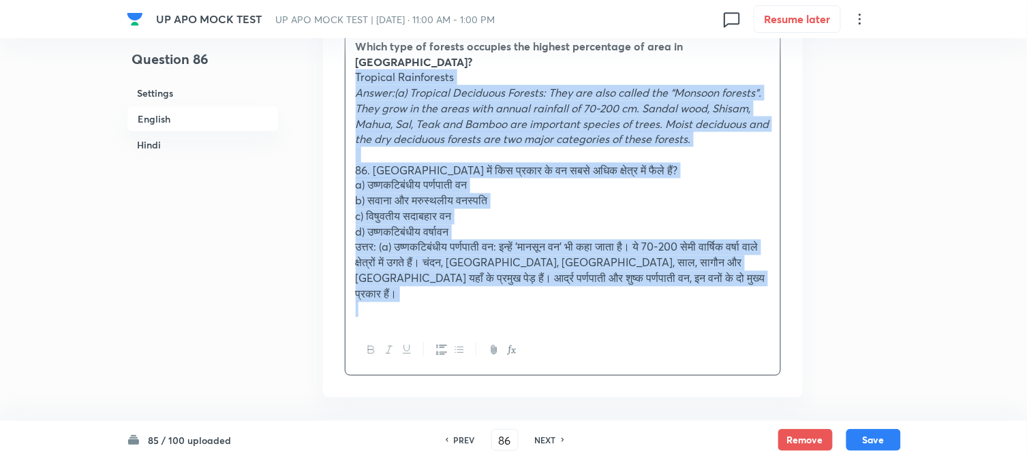
drag, startPoint x: 368, startPoint y: 112, endPoint x: 949, endPoint y: 335, distance: 621.7
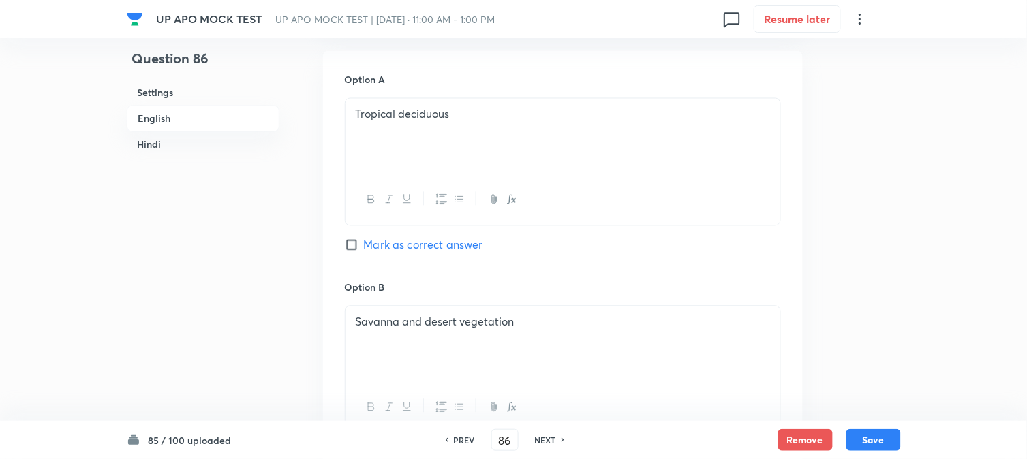
scroll to position [629, 0]
click at [410, 235] on div "Option A Tropical deciduous Mark as correct answer" at bounding box center [563, 175] width 436 height 207
click at [405, 242] on span "Mark as correct answer" at bounding box center [423, 244] width 119 height 16
click at [364, 242] on input "Mark as correct answer" at bounding box center [354, 244] width 19 height 14
checkbox input "true"
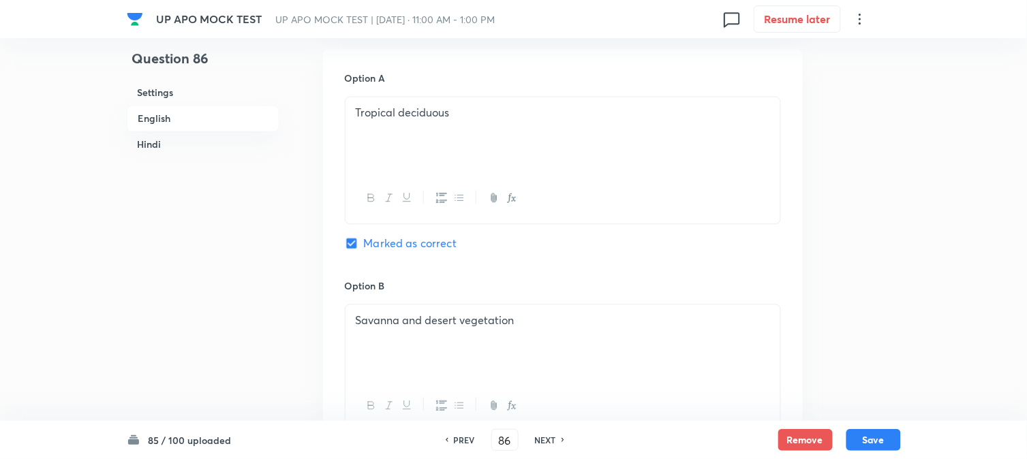
checkbox input "true"
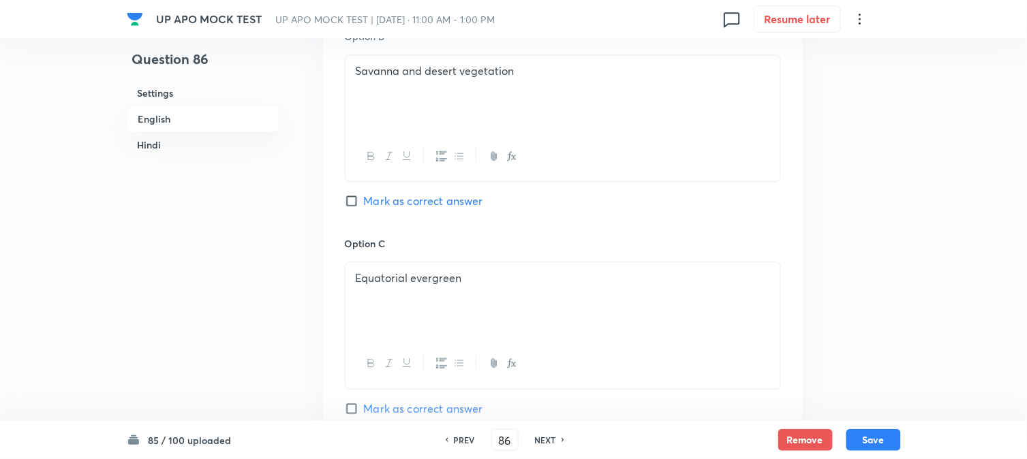
scroll to position [1235, 0]
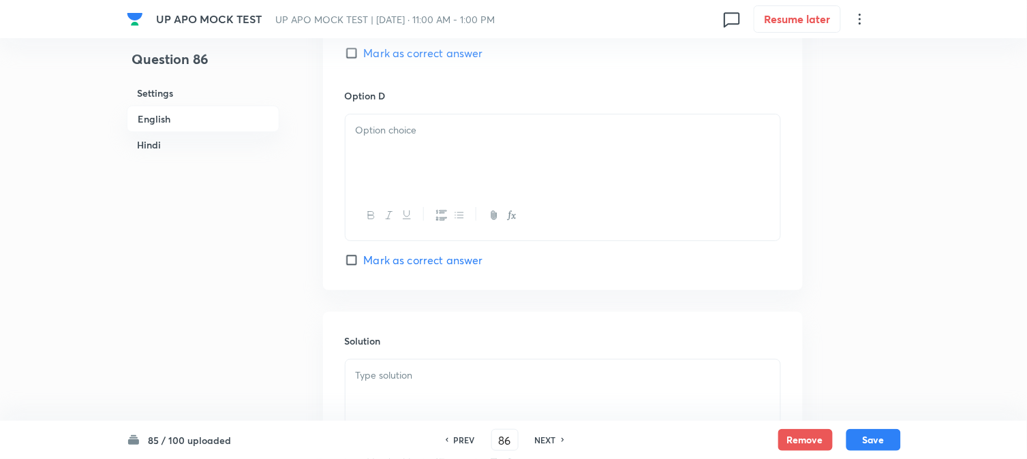
click at [371, 169] on div at bounding box center [563, 152] width 435 height 76
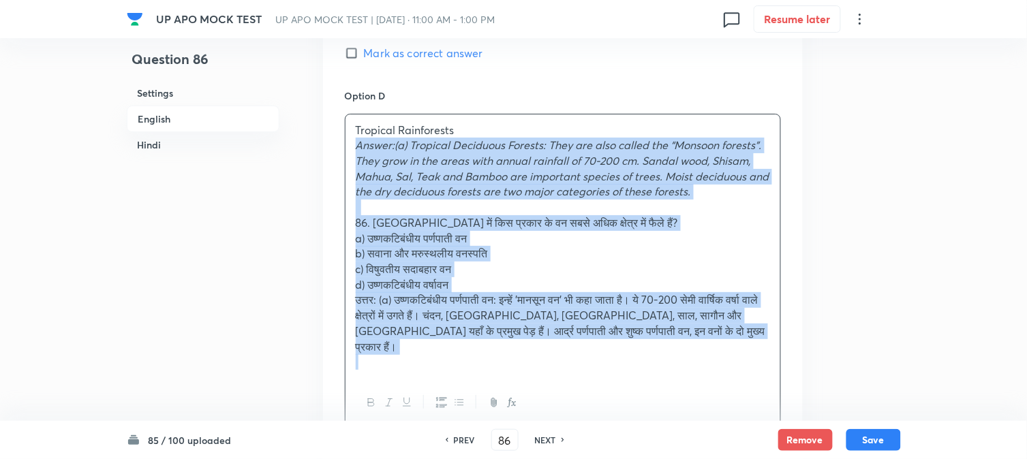
drag, startPoint x: 376, startPoint y: 175, endPoint x: 784, endPoint y: 389, distance: 461.5
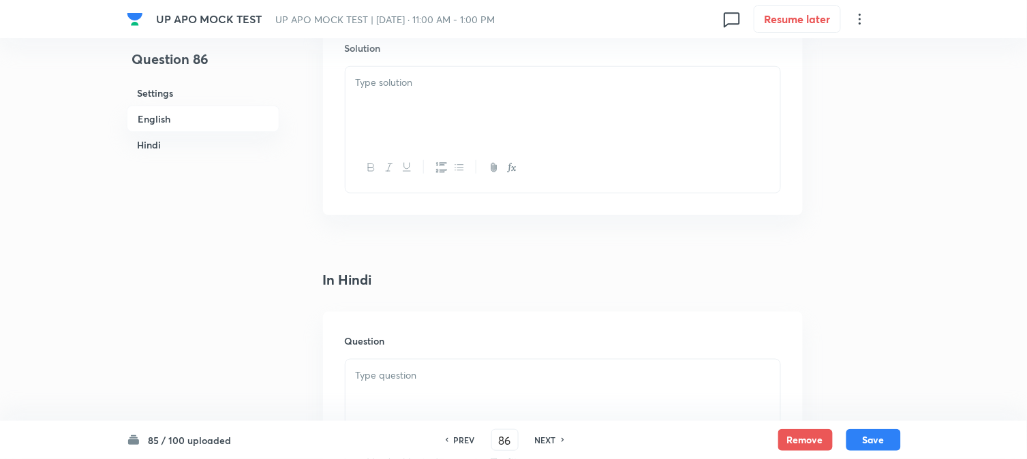
scroll to position [1537, 0]
click at [375, 112] on div at bounding box center [563, 95] width 435 height 76
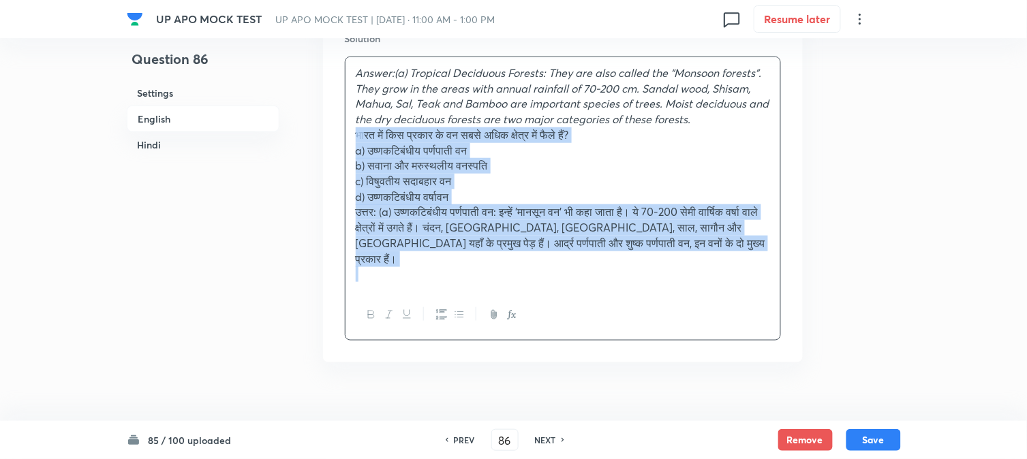
drag, startPoint x: 371, startPoint y: 148, endPoint x: 893, endPoint y: 273, distance: 536.7
click at [968, 344] on div "UP APO MOCK TEST UP APO MOCK TEST | [DATE] · 11:00 AM - 1:00 PM 0 Resume later …" at bounding box center [513, 162] width 1027 height 3269
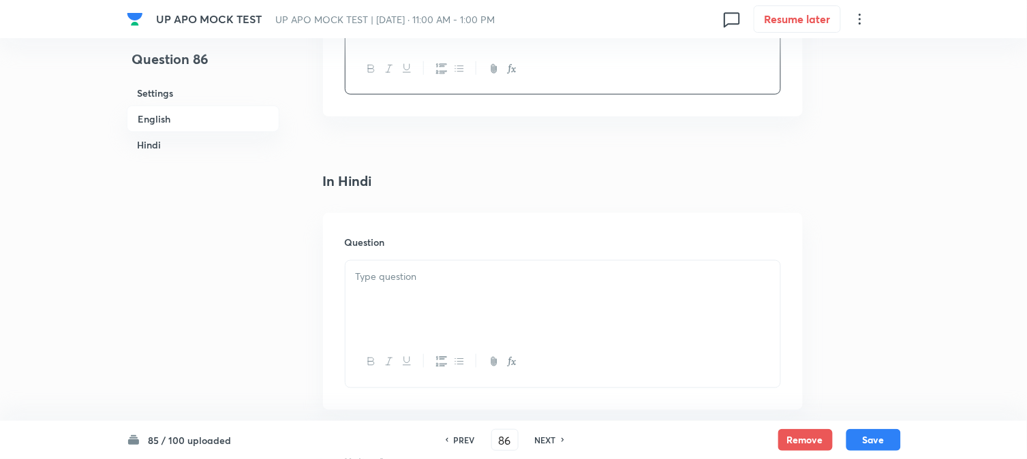
scroll to position [1765, 0]
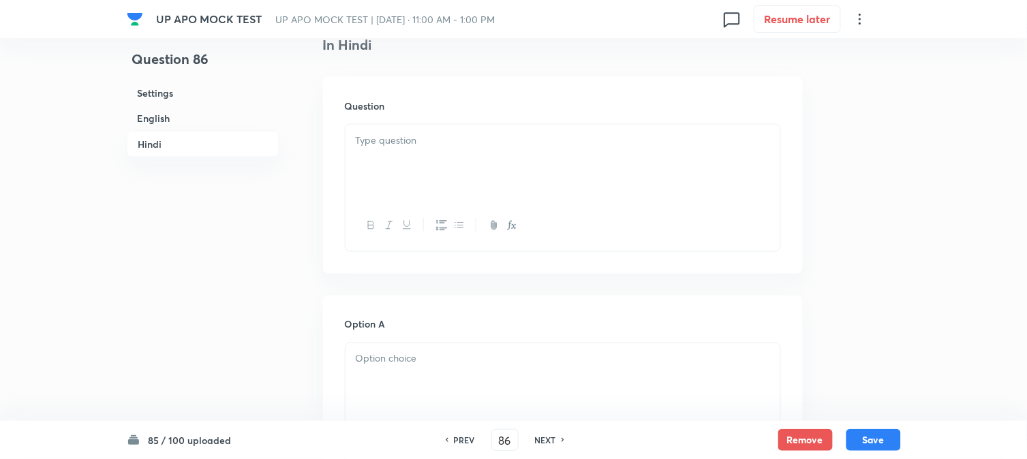
click at [380, 151] on div at bounding box center [563, 163] width 435 height 76
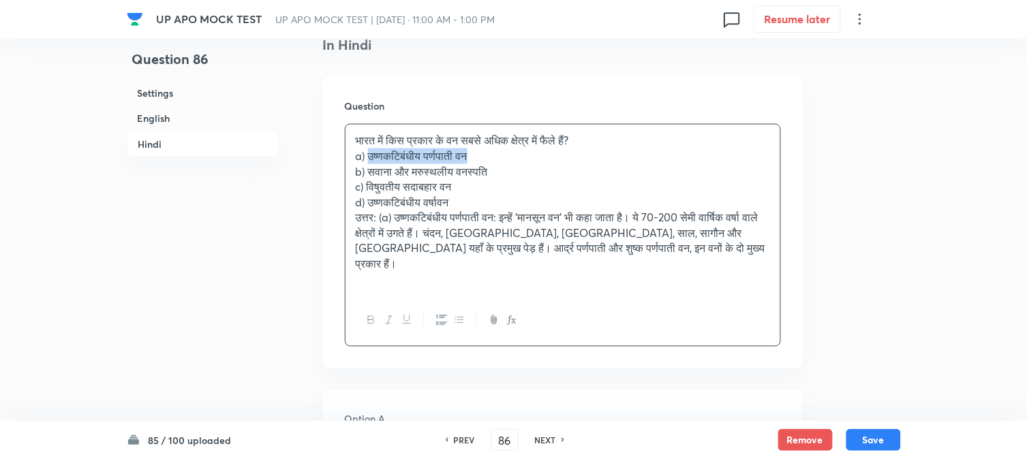
drag, startPoint x: 368, startPoint y: 157, endPoint x: 566, endPoint y: 178, distance: 198.8
click at [586, 164] on p "a) उष्णकटिबंधीय पर्णपाती वन" at bounding box center [563, 157] width 414 height 16
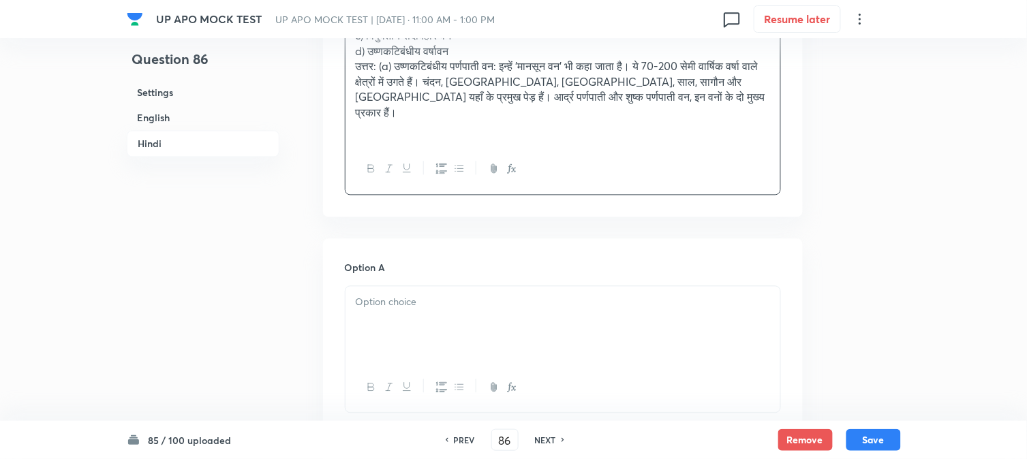
click at [383, 304] on div at bounding box center [563, 325] width 435 height 76
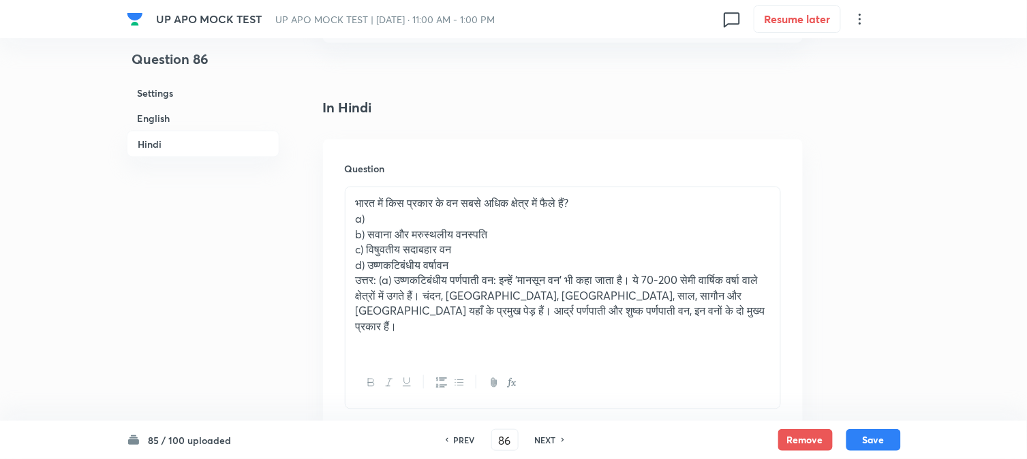
scroll to position [1689, 0]
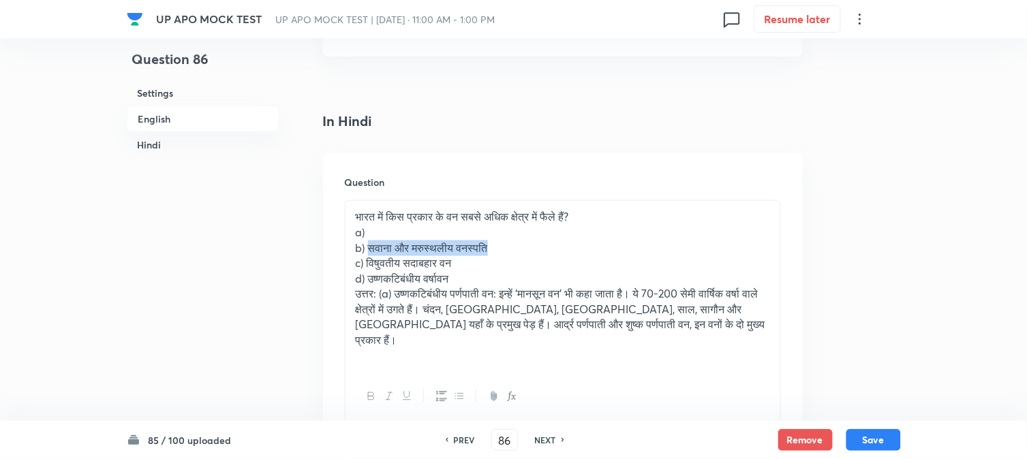
drag, startPoint x: 373, startPoint y: 250, endPoint x: 600, endPoint y: 246, distance: 227.0
click at [600, 246] on p "b) सवाना और मरुस्थलीय वनस्पति" at bounding box center [563, 249] width 414 height 16
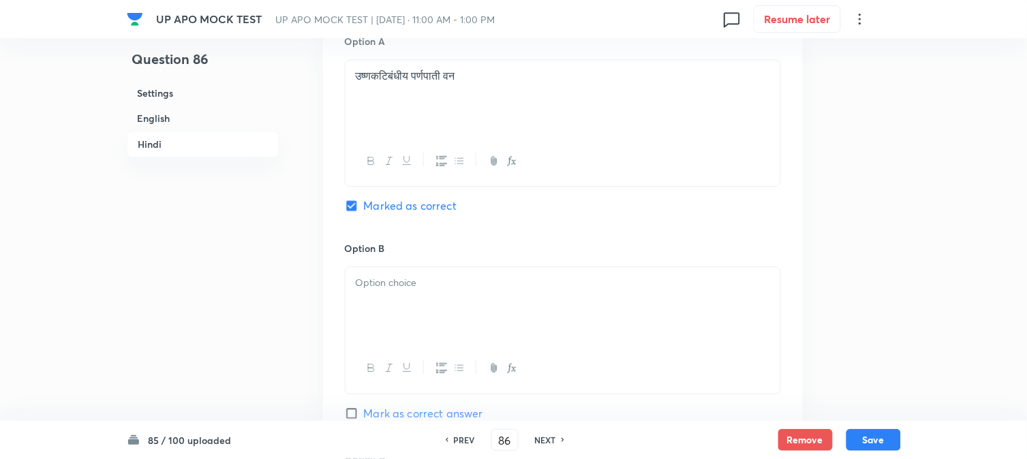
click at [384, 288] on div at bounding box center [563, 305] width 435 height 76
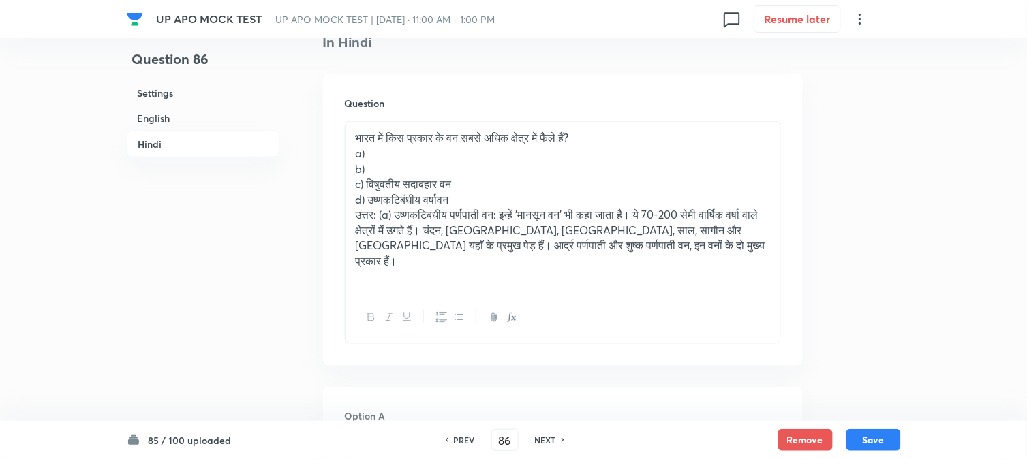
scroll to position [1765, 0]
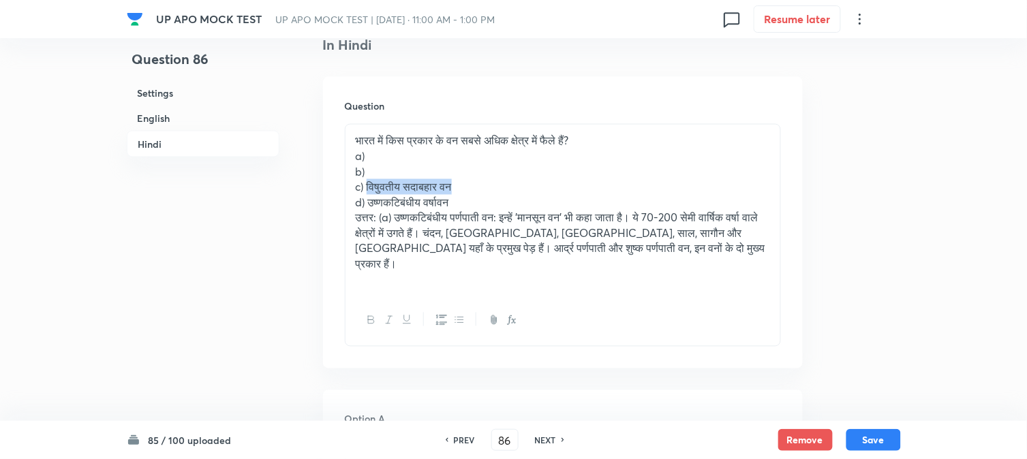
drag, startPoint x: 383, startPoint y: 187, endPoint x: 515, endPoint y: 194, distance: 131.7
click at [515, 194] on p "c) विषुवतीय सदाबहार वन" at bounding box center [563, 187] width 414 height 16
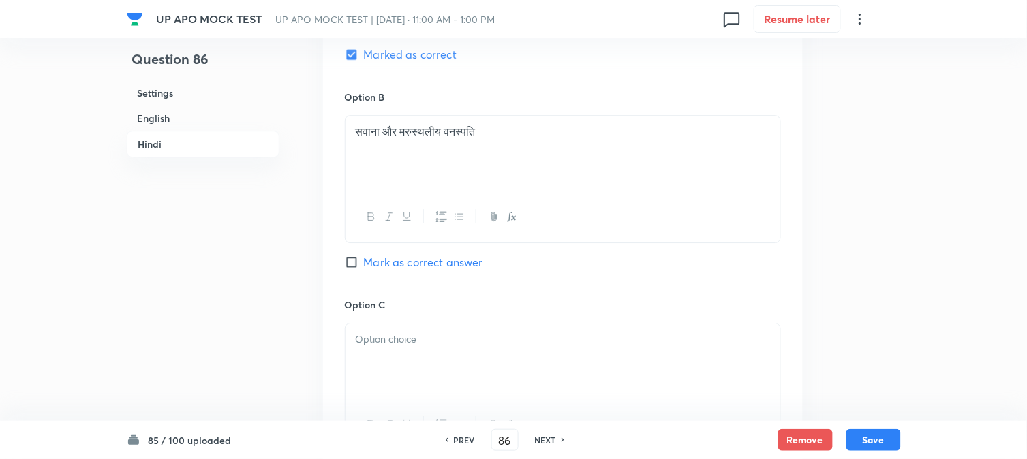
click at [386, 360] on div at bounding box center [563, 362] width 435 height 76
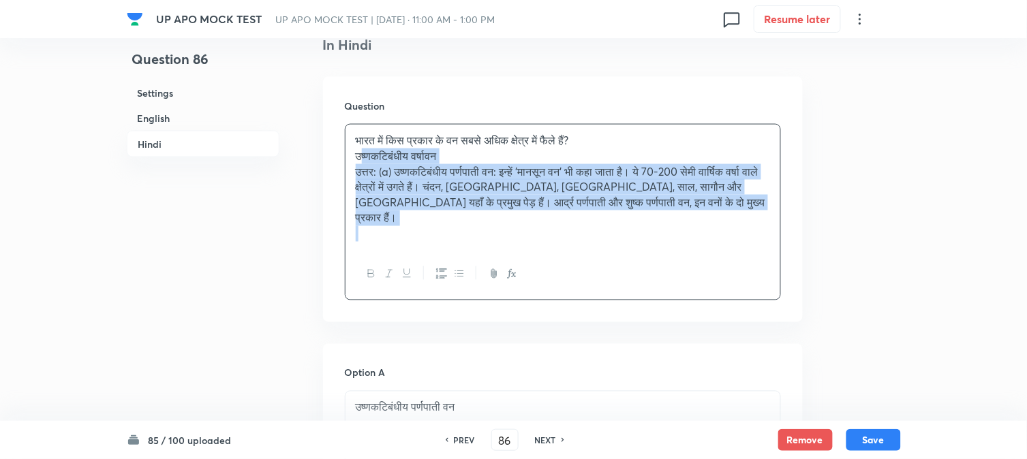
drag, startPoint x: 365, startPoint y: 205, endPoint x: 894, endPoint y: 298, distance: 537.0
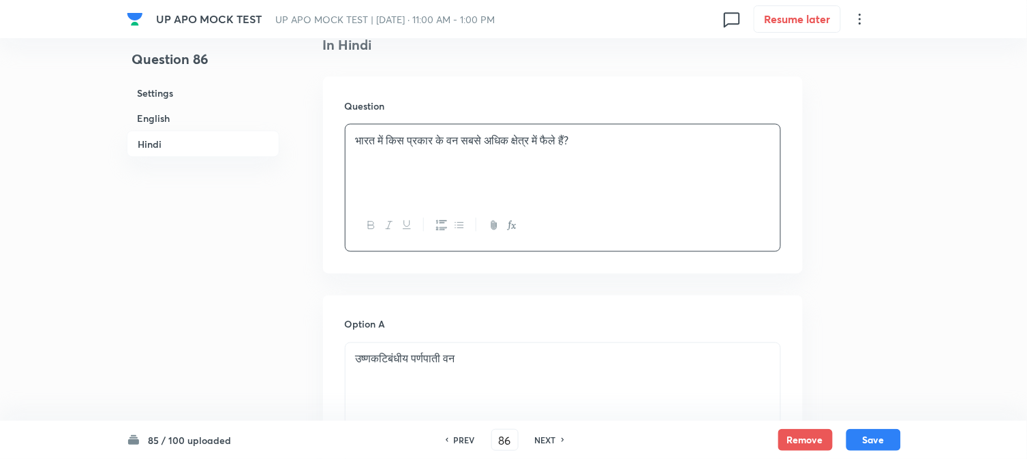
scroll to position [2522, 0]
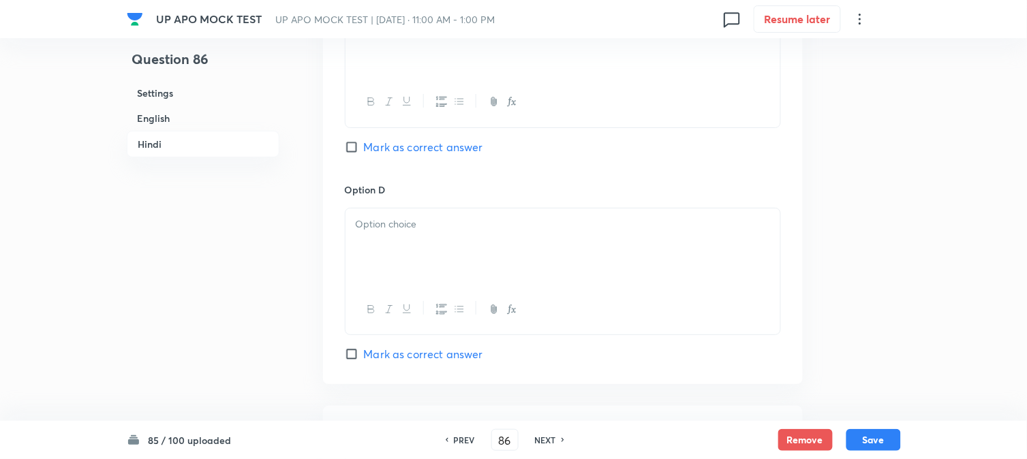
drag, startPoint x: 369, startPoint y: 244, endPoint x: 369, endPoint y: 252, distance: 8.2
click at [369, 251] on div at bounding box center [563, 247] width 435 height 76
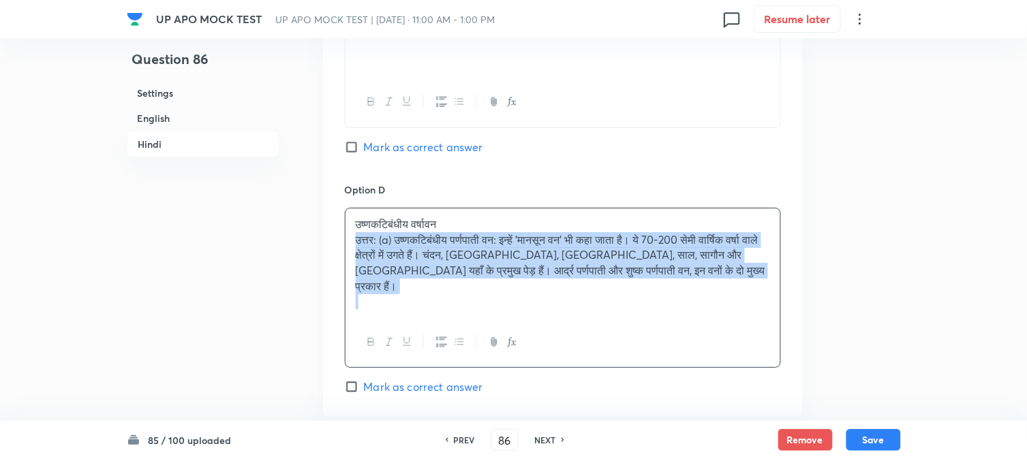
drag, startPoint x: 373, startPoint y: 250, endPoint x: 821, endPoint y: 307, distance: 451.4
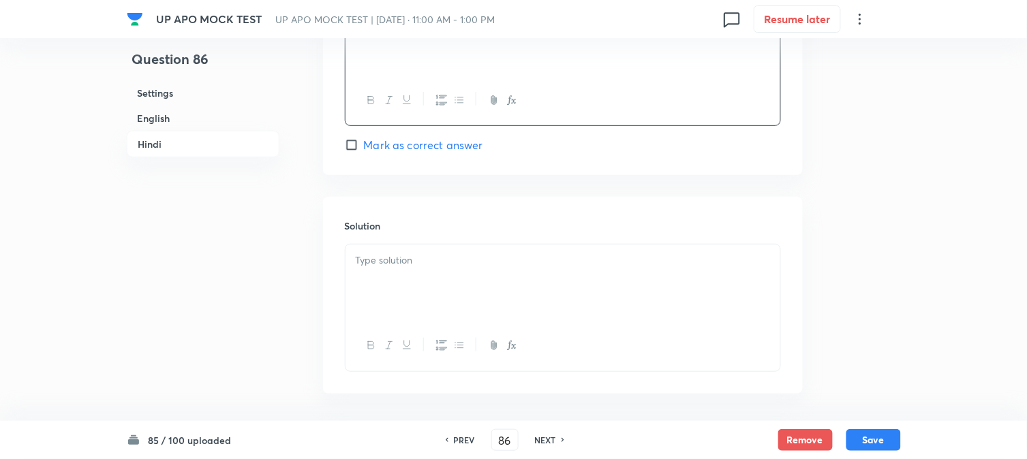
scroll to position [2791, 0]
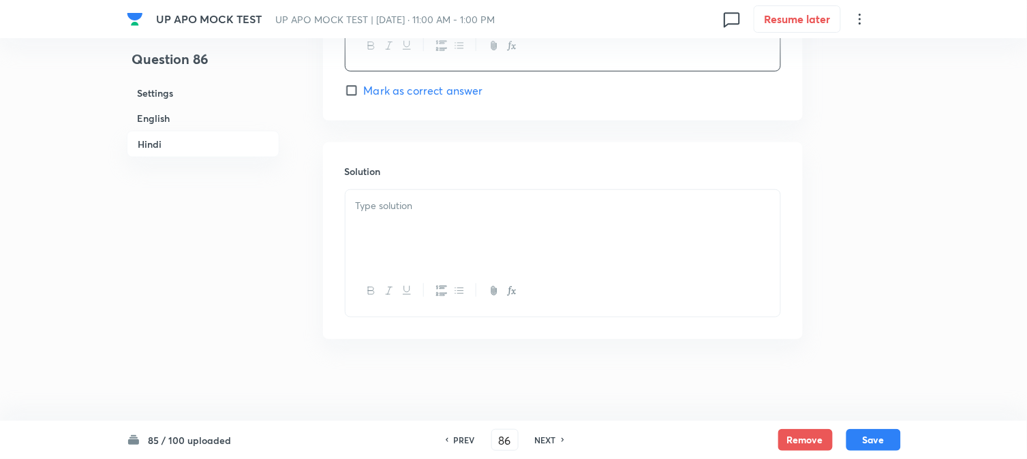
click at [369, 274] on div at bounding box center [563, 291] width 435 height 50
click at [393, 241] on div at bounding box center [563, 228] width 435 height 76
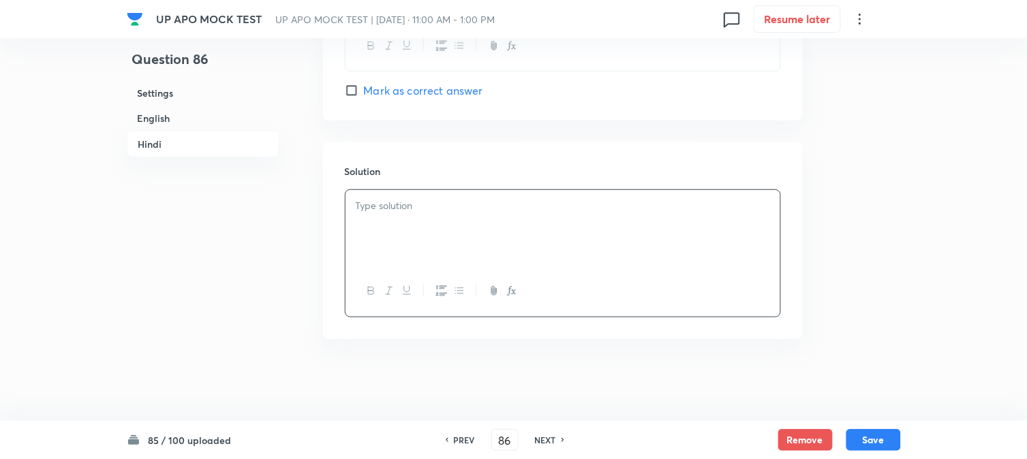
click at [393, 241] on div at bounding box center [563, 228] width 435 height 76
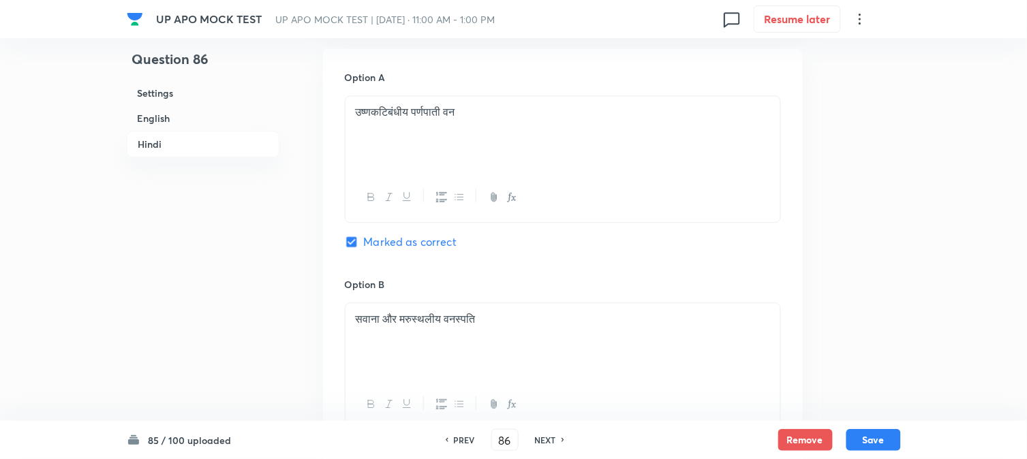
scroll to position [1958, 0]
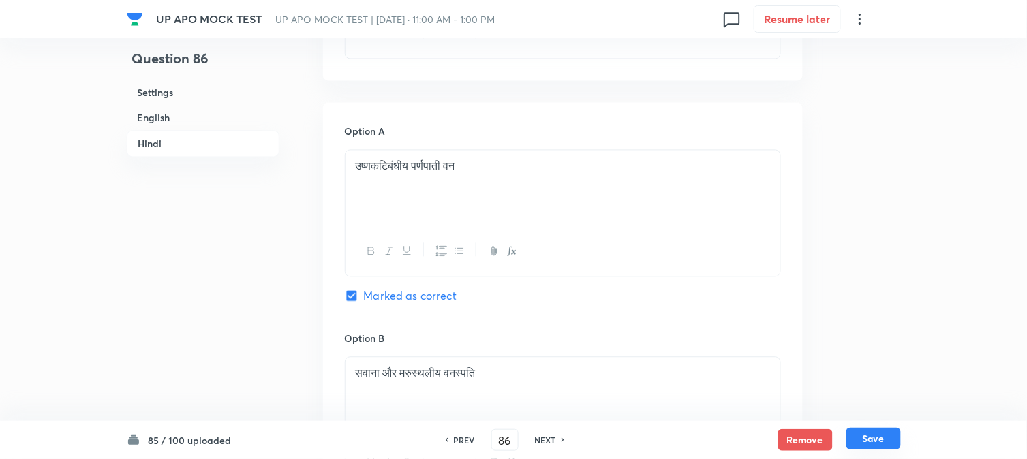
click at [863, 438] on button "Save" at bounding box center [873, 439] width 55 height 22
type input "87"
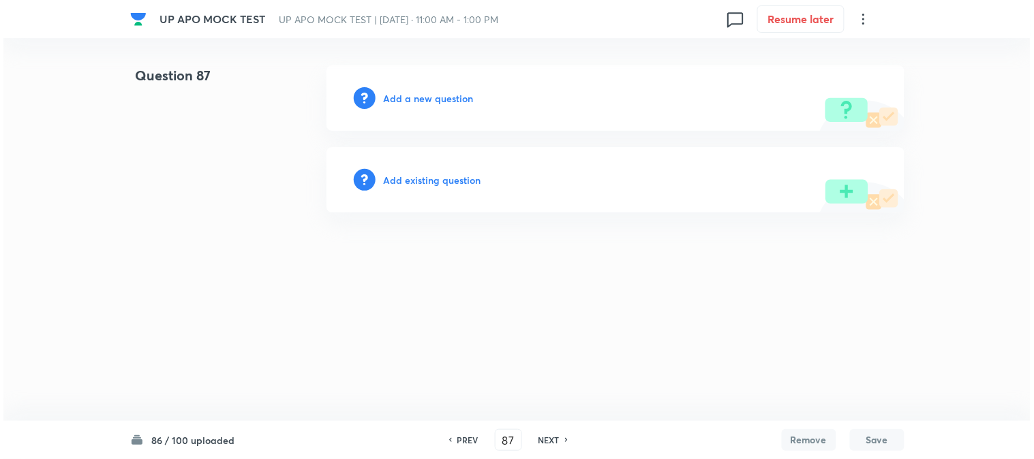
scroll to position [0, 0]
click at [453, 97] on h6 "Add a new question" at bounding box center [429, 98] width 90 height 14
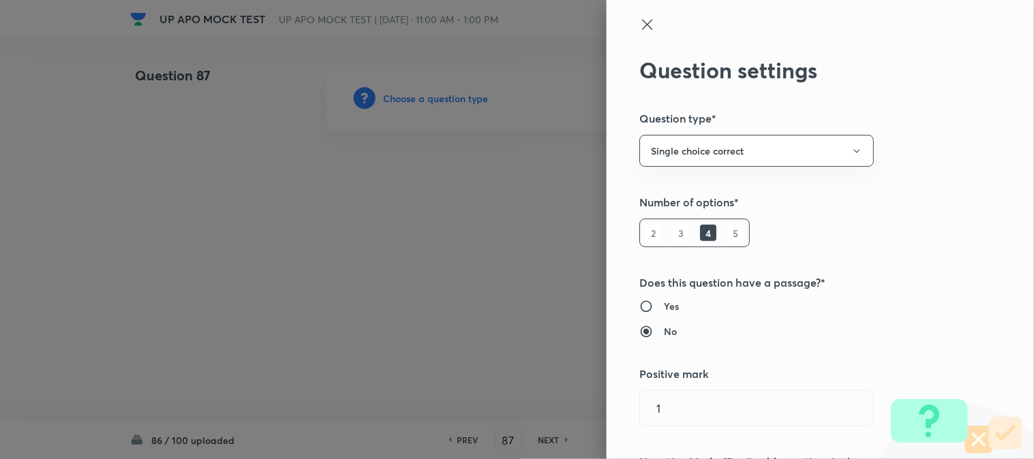
click at [453, 97] on div at bounding box center [517, 229] width 1034 height 459
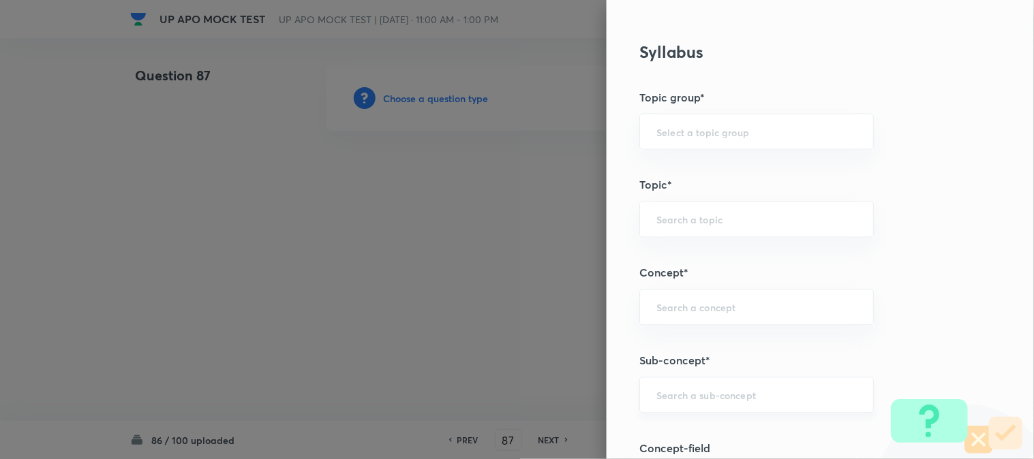
scroll to position [804, 0]
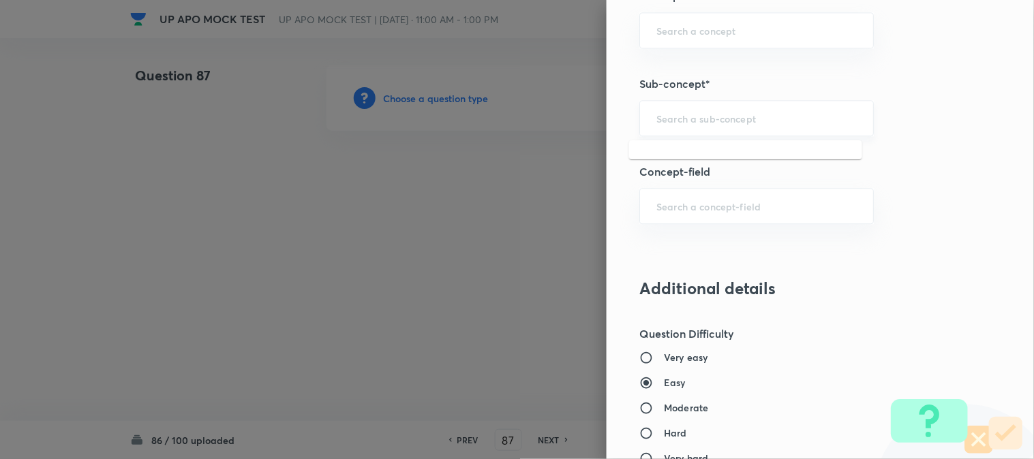
click at [696, 117] on input "text" at bounding box center [756, 118] width 200 height 13
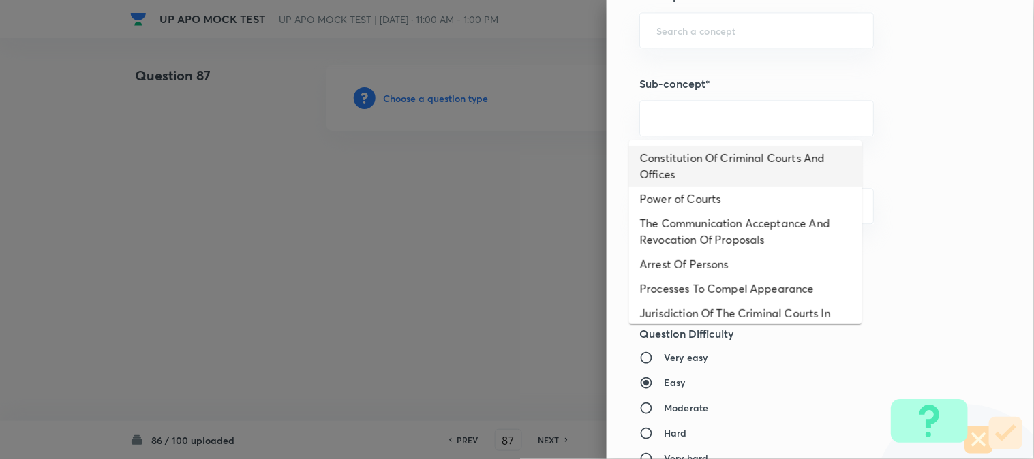
click at [730, 161] on li "Constitution Of Criminal Courts And Offices" at bounding box center [745, 166] width 233 height 41
type input "Constitution Of Criminal Courts And Offices"
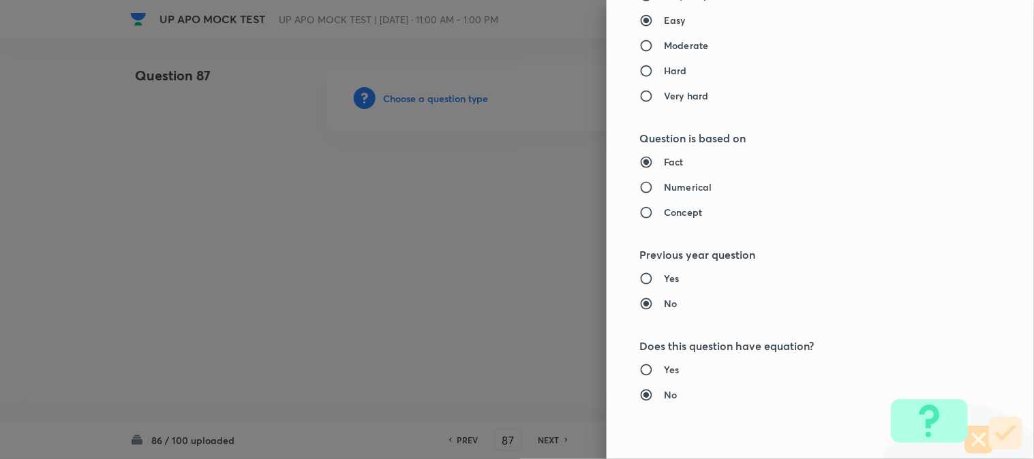
type input "Criminal Law"
type input "Criminal Procedure Code"
type input "Constitution Of Criminal Courts And Offices"
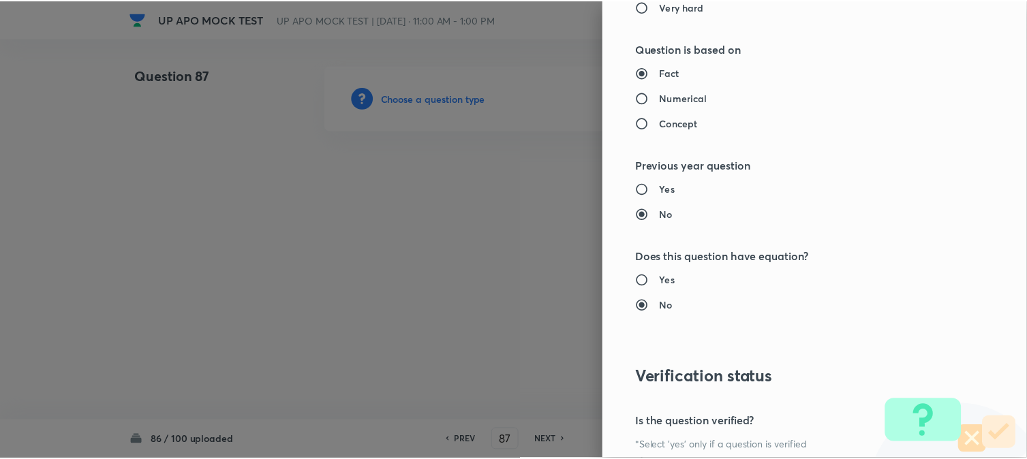
scroll to position [1398, 0]
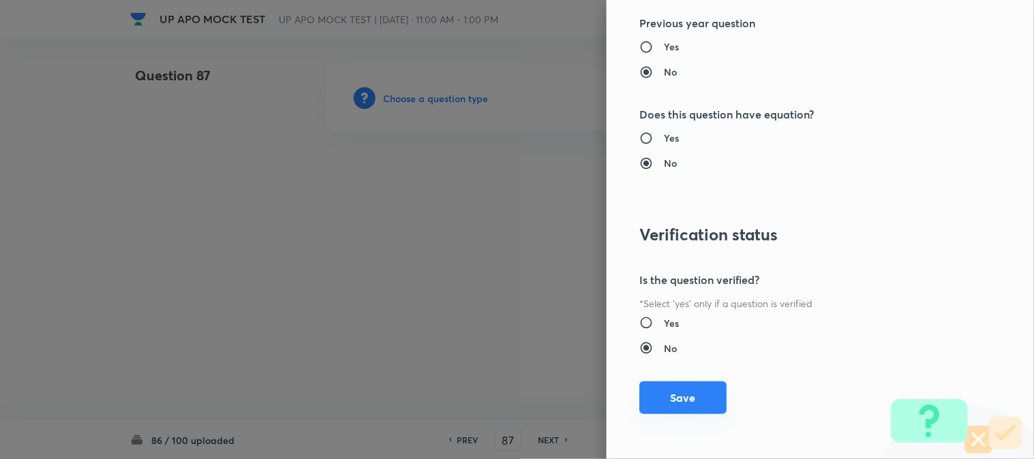
click at [707, 390] on button "Save" at bounding box center [682, 398] width 87 height 33
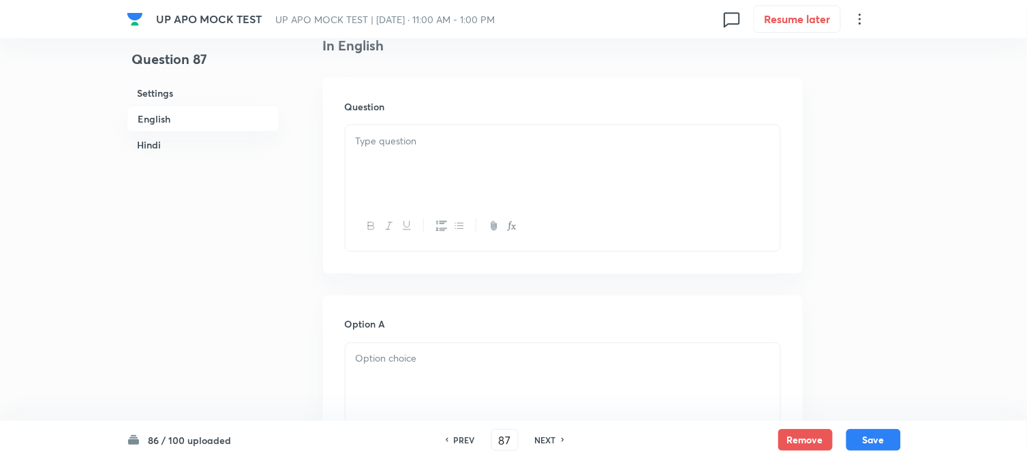
scroll to position [402, 0]
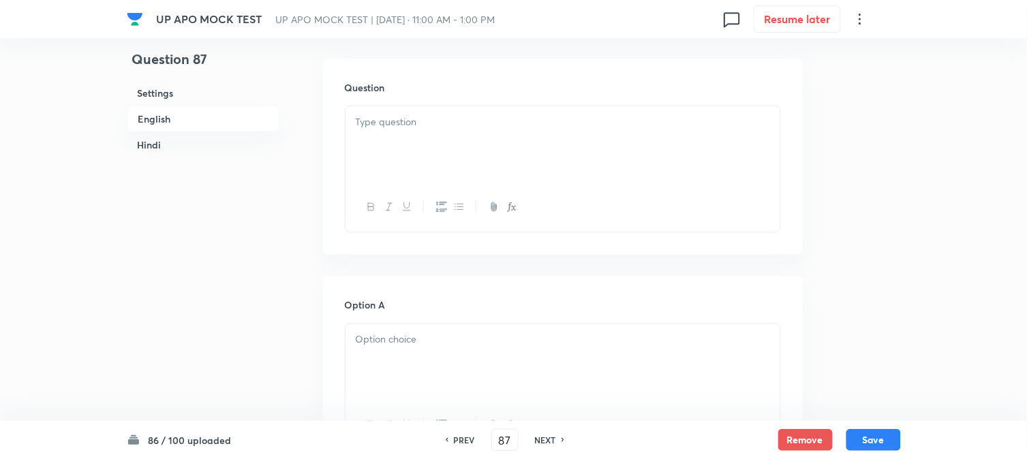
click at [388, 116] on p at bounding box center [563, 122] width 414 height 16
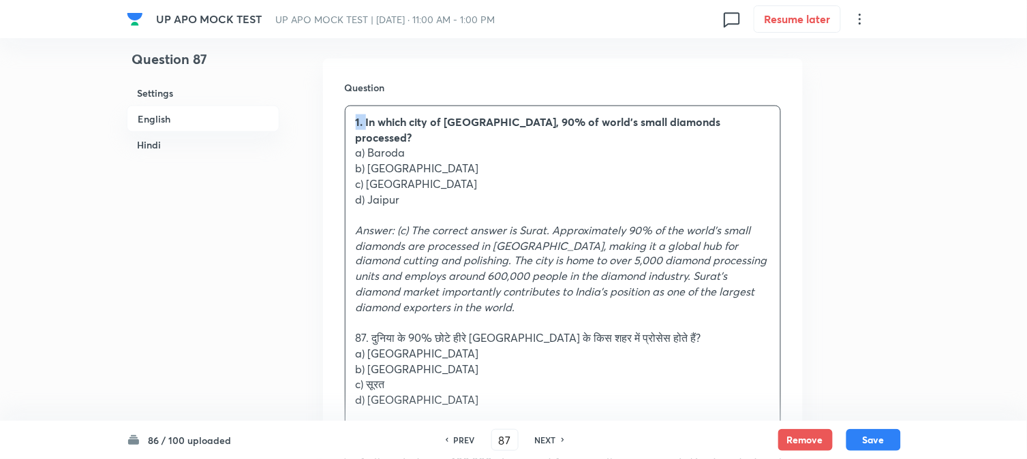
drag, startPoint x: 366, startPoint y: 120, endPoint x: 356, endPoint y: 135, distance: 18.1
click at [342, 107] on div "Question 1. In which city of [GEOGRAPHIC_DATA], 90% of world’s small diamonds p…" at bounding box center [563, 320] width 480 height 523
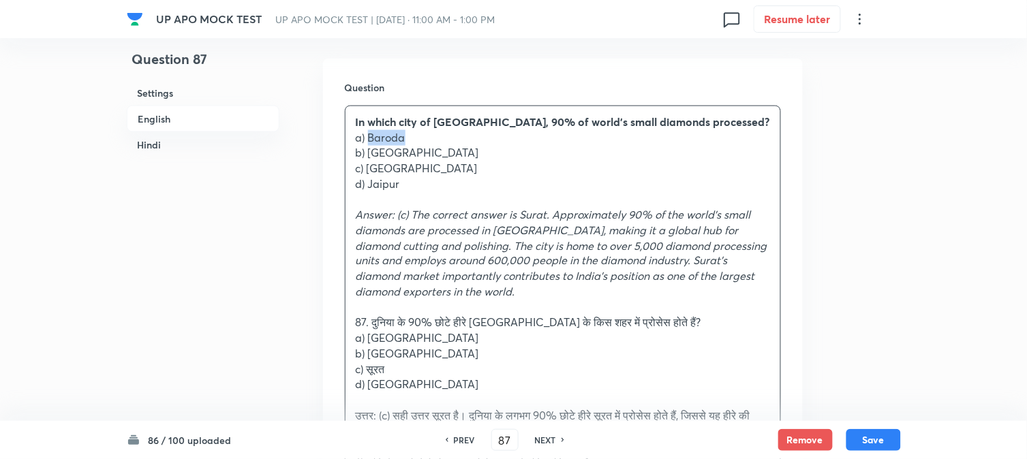
drag, startPoint x: 380, startPoint y: 141, endPoint x: 441, endPoint y: 142, distance: 61.3
click at [441, 142] on p "a) Baroda" at bounding box center [563, 138] width 414 height 16
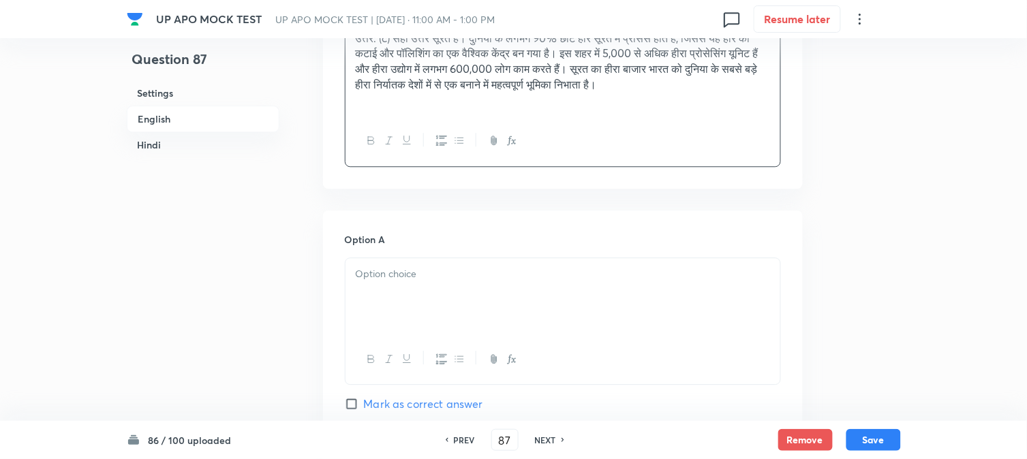
drag, startPoint x: 380, startPoint y: 279, endPoint x: 380, endPoint y: 292, distance: 12.3
click at [380, 288] on div at bounding box center [563, 296] width 435 height 76
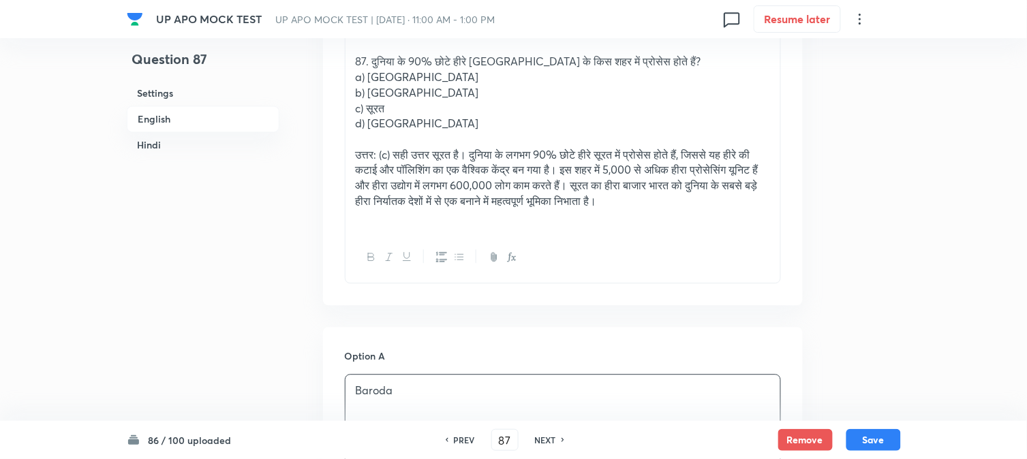
scroll to position [478, 0]
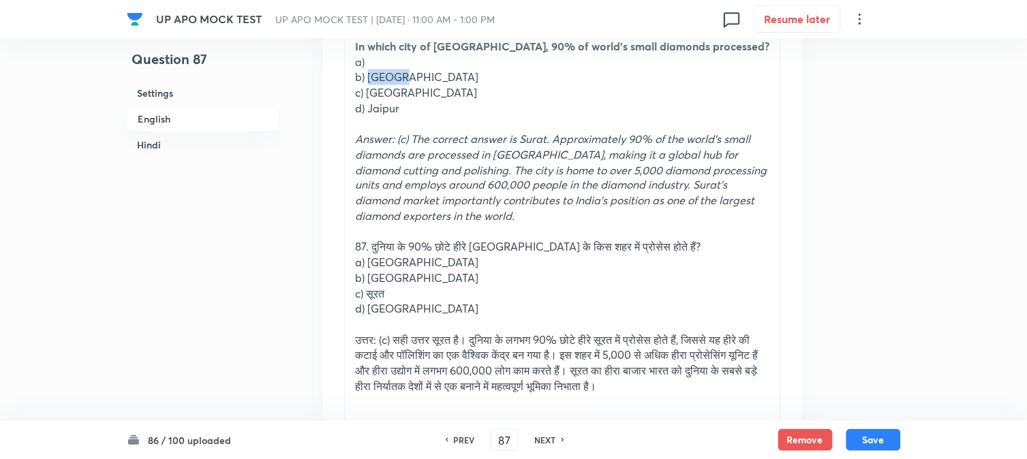
drag, startPoint x: 369, startPoint y: 78, endPoint x: 459, endPoint y: 75, distance: 90.7
click at [459, 75] on p "b) [GEOGRAPHIC_DATA]" at bounding box center [563, 78] width 414 height 16
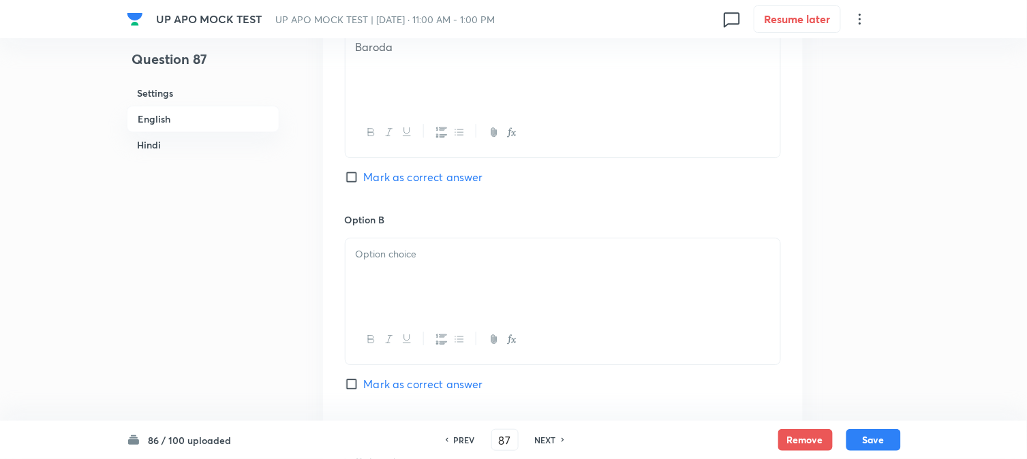
click at [378, 294] on div at bounding box center [563, 277] width 435 height 76
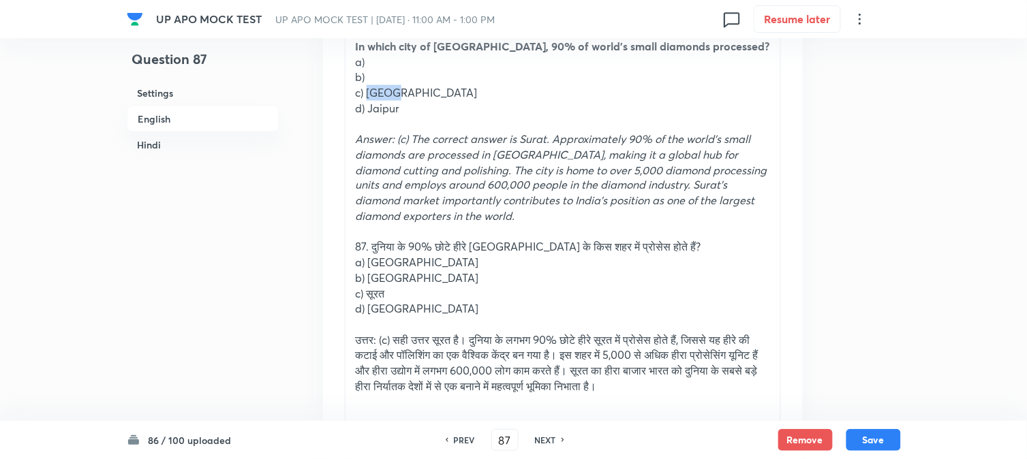
drag, startPoint x: 366, startPoint y: 89, endPoint x: 425, endPoint y: 94, distance: 59.5
click at [425, 94] on p "c) [GEOGRAPHIC_DATA]" at bounding box center [563, 93] width 414 height 16
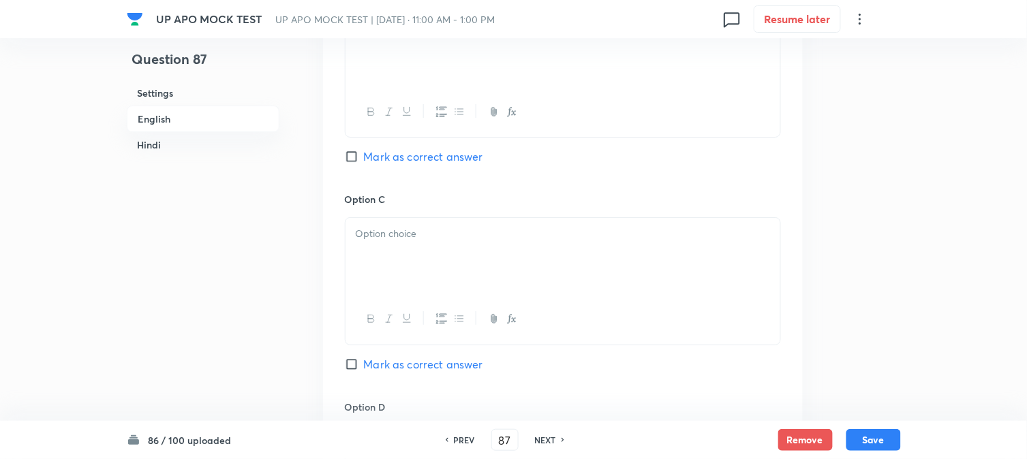
click at [376, 263] on div at bounding box center [563, 256] width 435 height 76
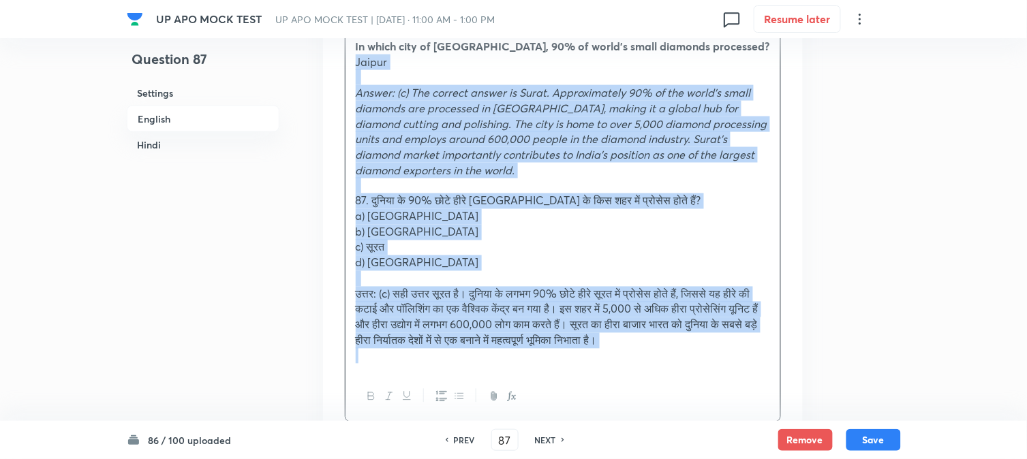
drag, startPoint x: 367, startPoint y: 102, endPoint x: 853, endPoint y: 376, distance: 558.1
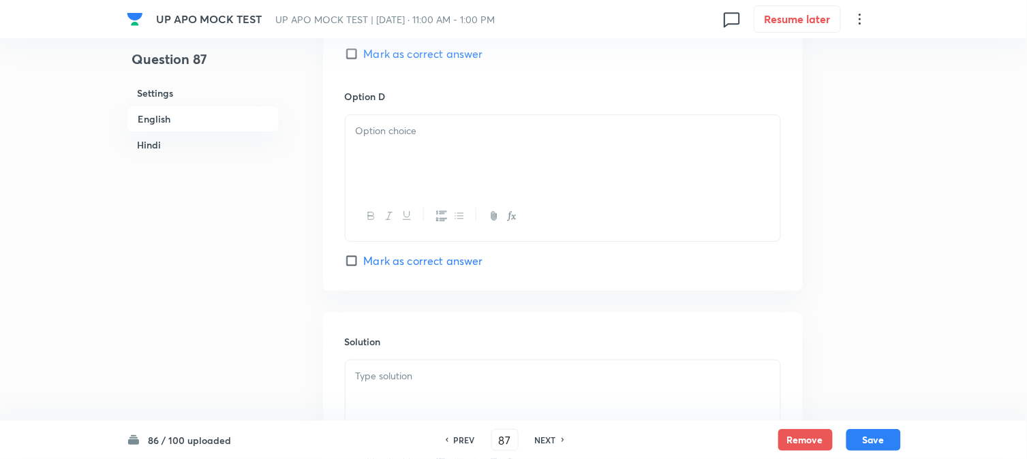
scroll to position [1235, 0]
click at [423, 51] on span "Mark as correct answer" at bounding box center [423, 53] width 119 height 16
click at [364, 51] on input "Mark as correct answer" at bounding box center [354, 53] width 19 height 14
checkbox input "true"
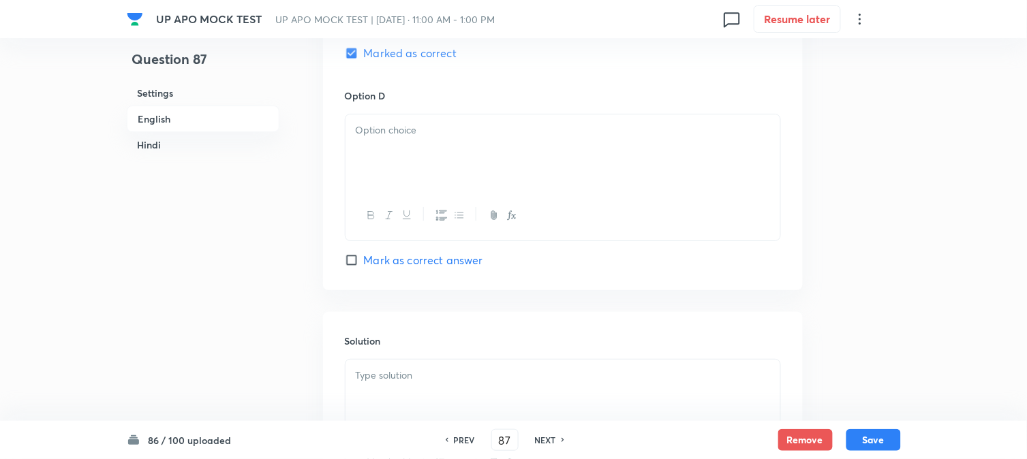
click at [362, 140] on div at bounding box center [563, 152] width 435 height 76
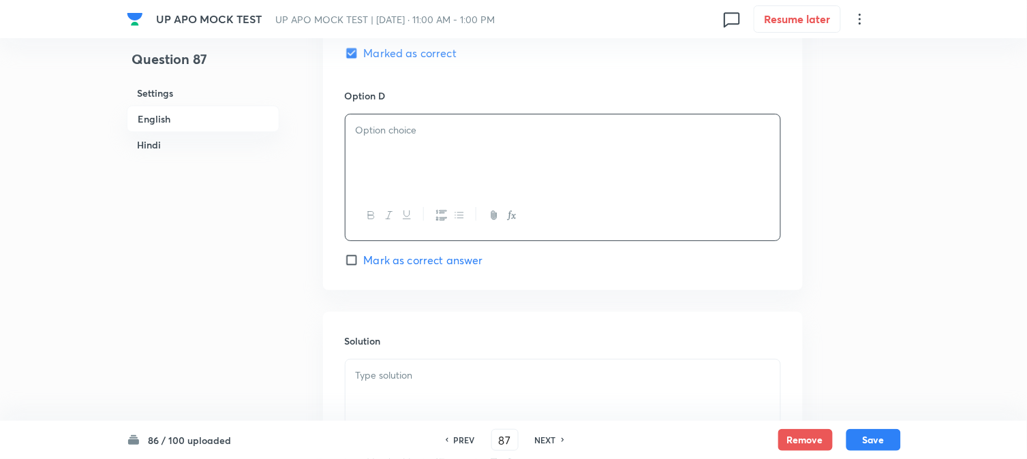
click at [356, 154] on div at bounding box center [563, 152] width 435 height 76
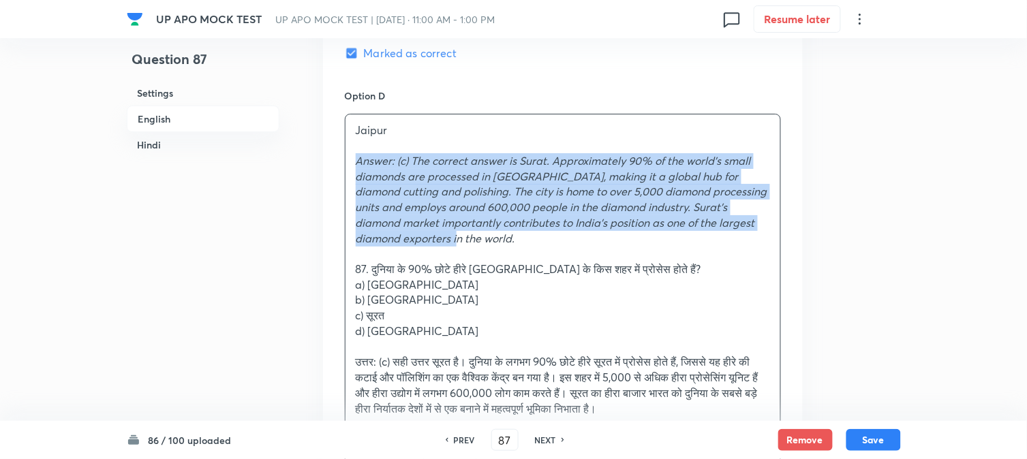
drag, startPoint x: 356, startPoint y: 166, endPoint x: 433, endPoint y: 236, distance: 103.7
click at [433, 236] on p "Answer: (c) The correct answer is Surat. Approximately 90% of the world’s small…" at bounding box center [563, 199] width 414 height 93
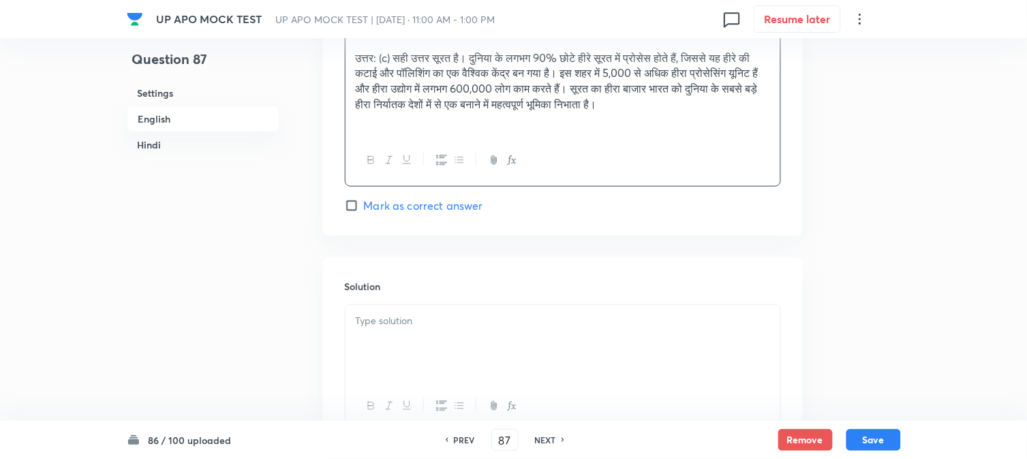
drag, startPoint x: 392, startPoint y: 311, endPoint x: 392, endPoint y: 333, distance: 21.8
click at [392, 333] on div "Solution" at bounding box center [563, 356] width 480 height 196
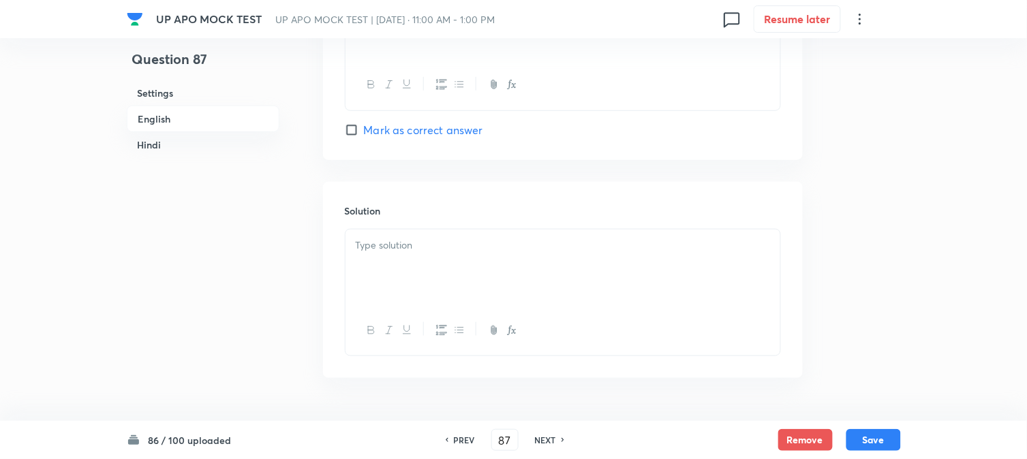
click at [390, 273] on div at bounding box center [563, 268] width 435 height 76
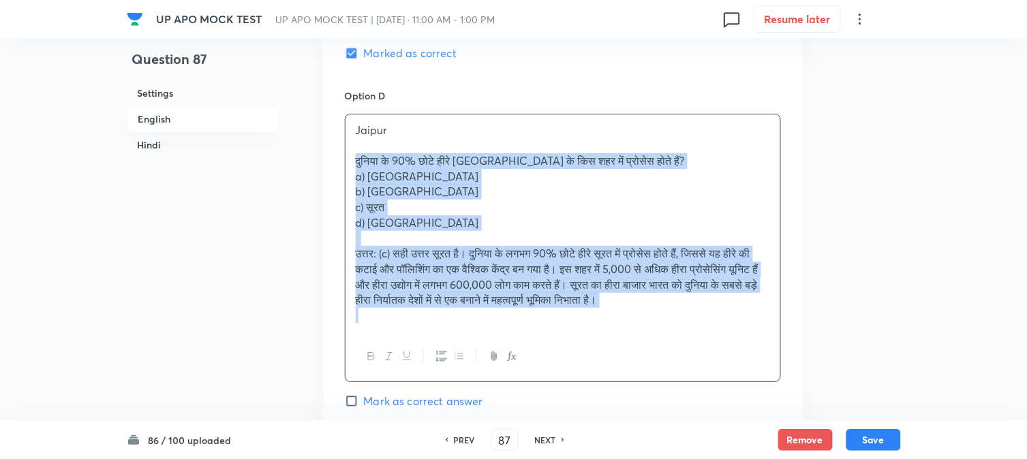
drag, startPoint x: 372, startPoint y: 187, endPoint x: 958, endPoint y: 346, distance: 607.2
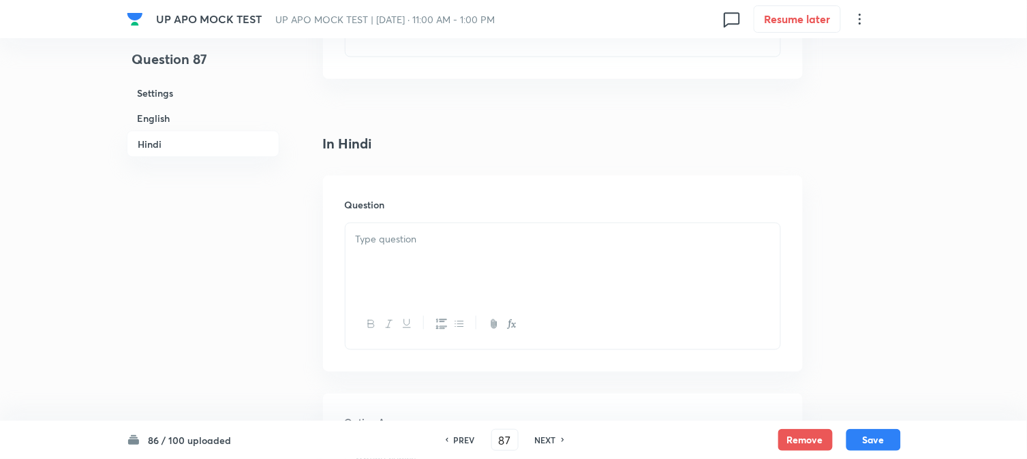
scroll to position [1841, 0]
click at [382, 123] on div at bounding box center [563, 118] width 435 height 76
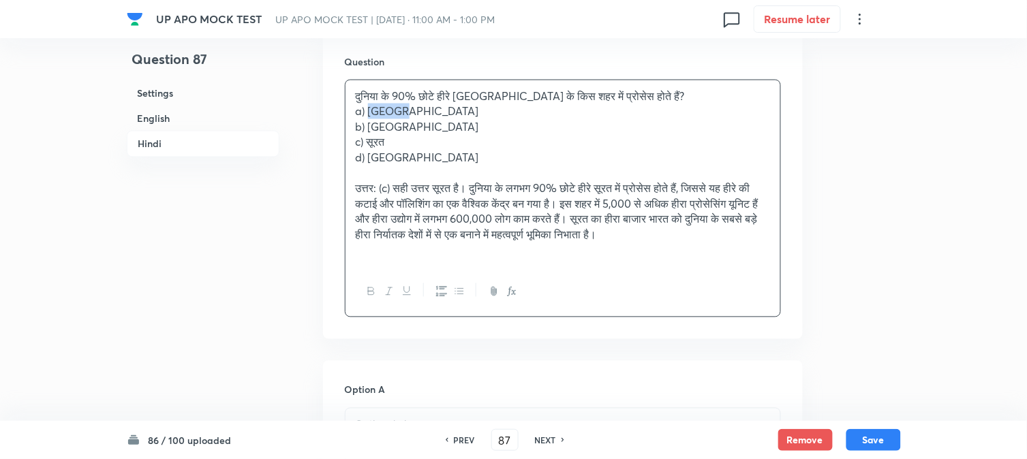
drag, startPoint x: 369, startPoint y: 117, endPoint x: 435, endPoint y: 121, distance: 66.2
click at [433, 118] on p "a) [GEOGRAPHIC_DATA]" at bounding box center [563, 112] width 414 height 16
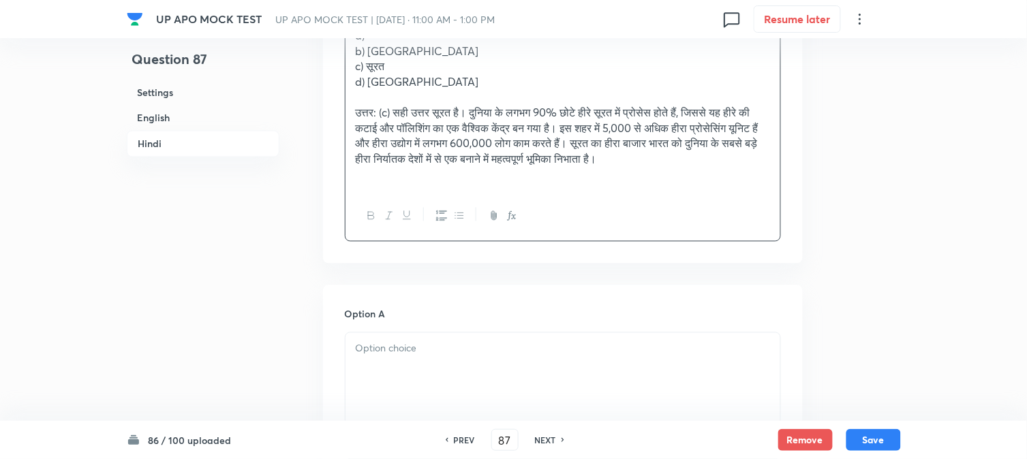
click at [389, 364] on div at bounding box center [563, 371] width 435 height 76
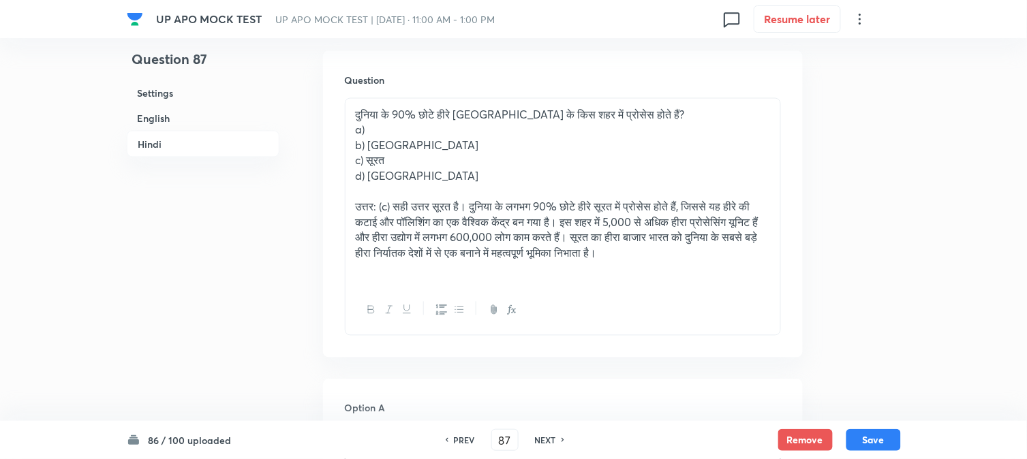
scroll to position [1765, 0]
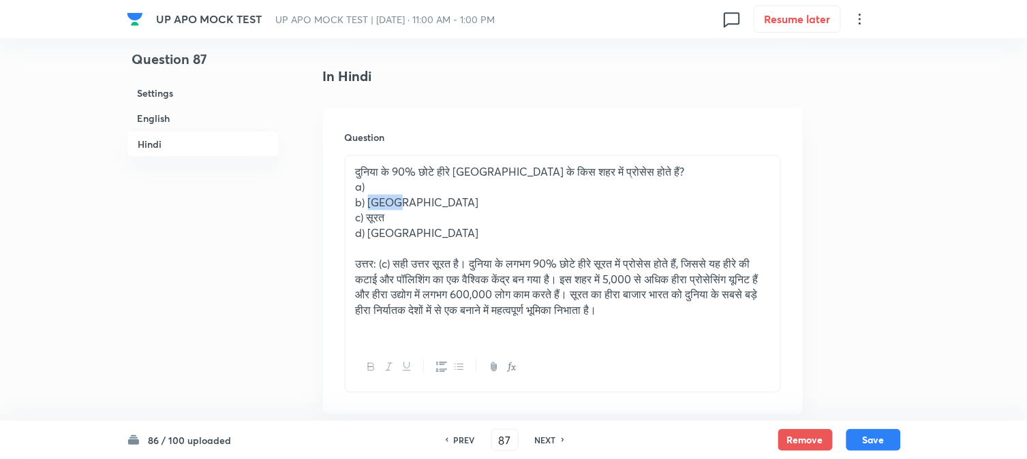
drag, startPoint x: 369, startPoint y: 209, endPoint x: 423, endPoint y: 209, distance: 54.5
click at [423, 209] on p "b) [GEOGRAPHIC_DATA]" at bounding box center [563, 203] width 414 height 16
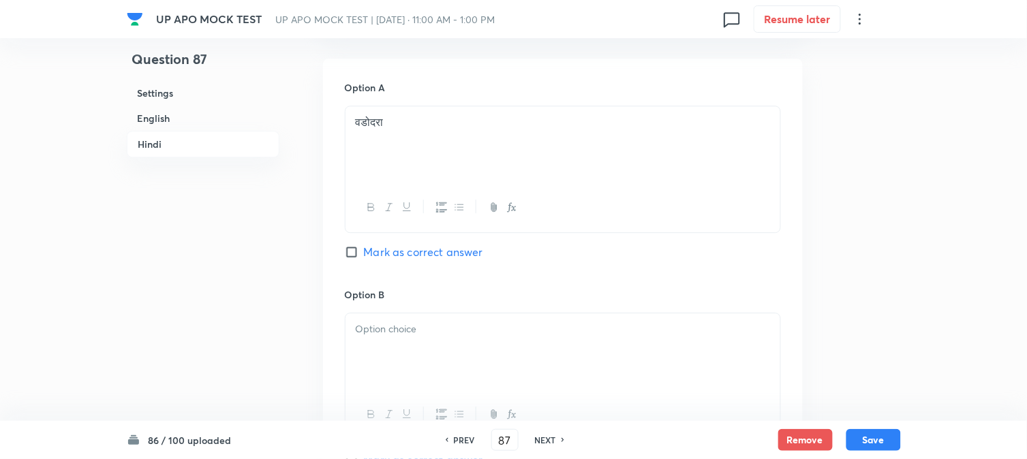
click at [382, 337] on p at bounding box center [563, 330] width 414 height 16
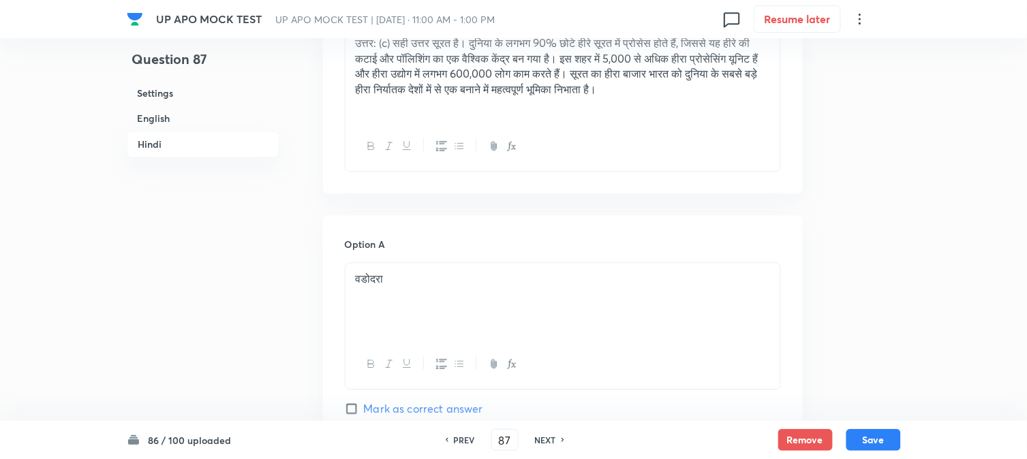
scroll to position [1841, 0]
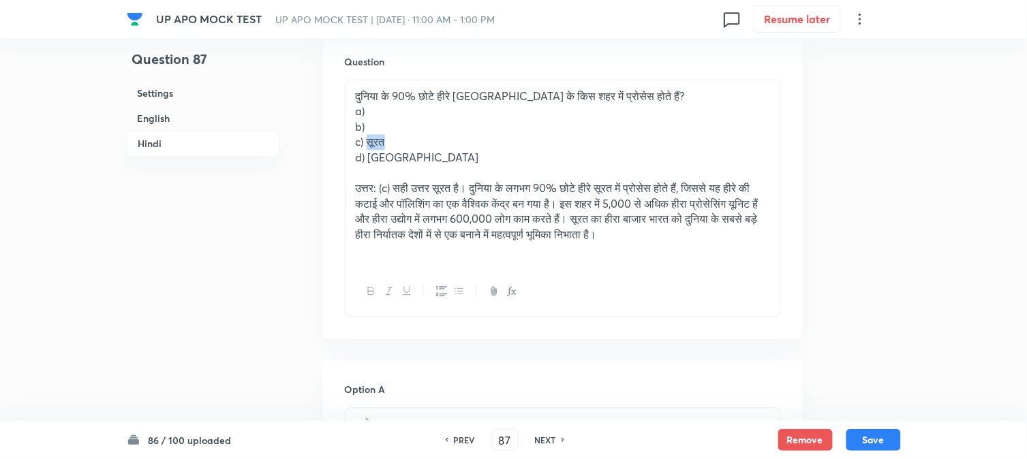
drag, startPoint x: 367, startPoint y: 149, endPoint x: 416, endPoint y: 153, distance: 49.2
click at [419, 151] on p "c) सूरत" at bounding box center [563, 143] width 414 height 16
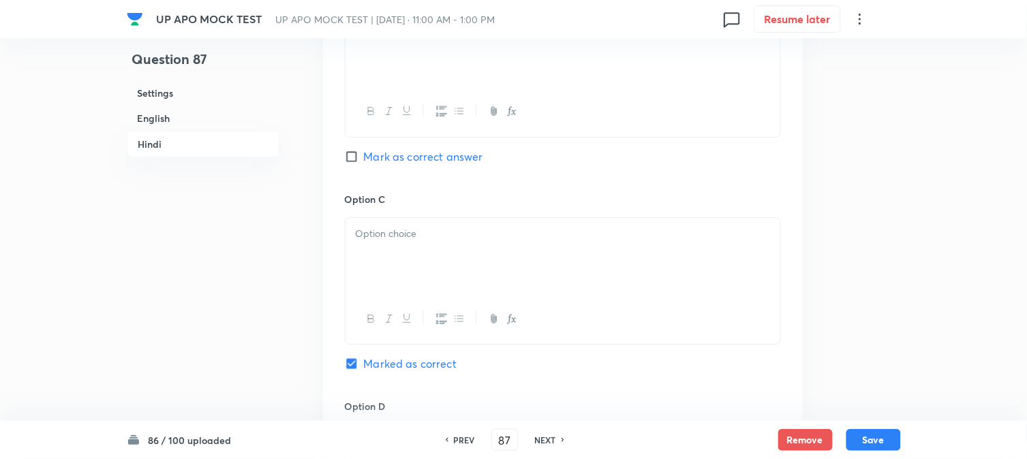
click at [378, 271] on div at bounding box center [563, 256] width 435 height 76
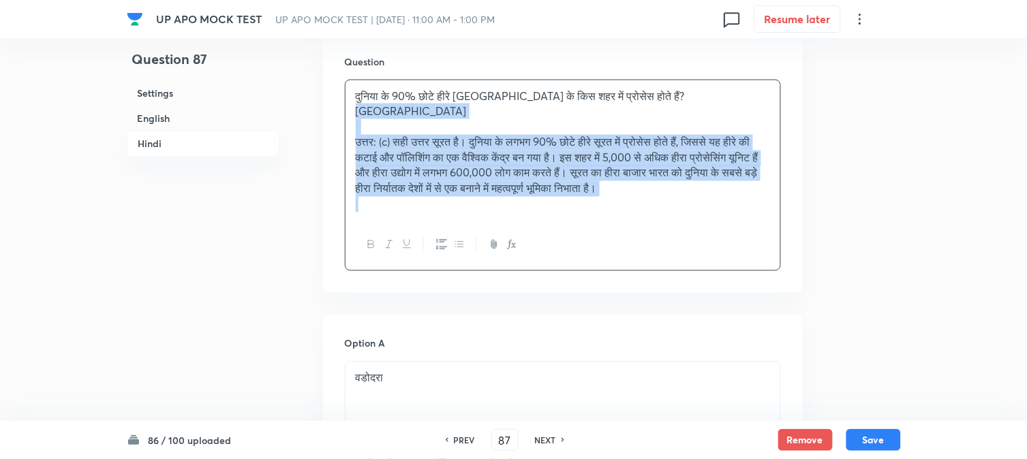
drag, startPoint x: 367, startPoint y: 164, endPoint x: 828, endPoint y: 245, distance: 468.4
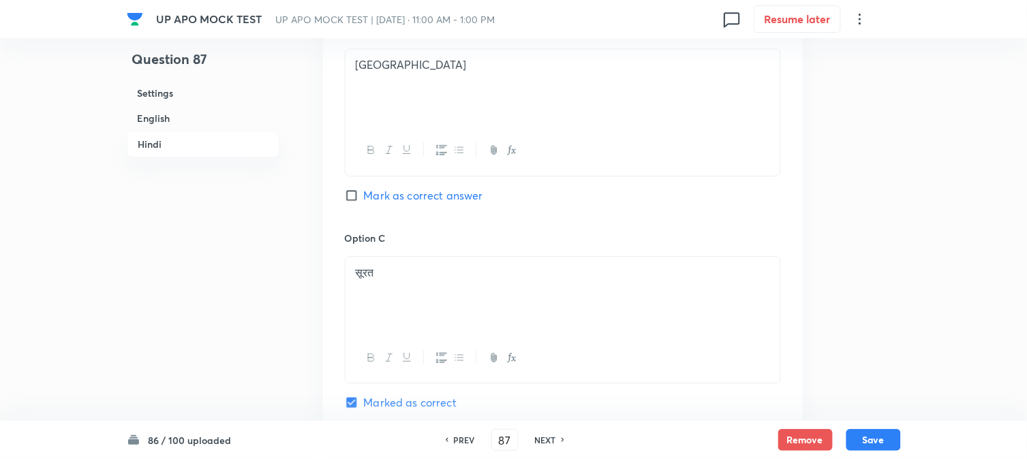
scroll to position [2522, 0]
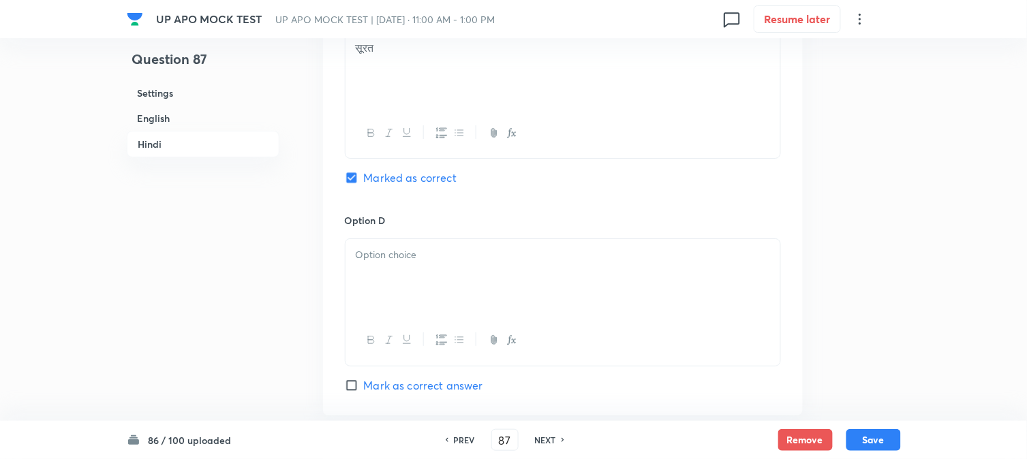
click at [367, 292] on div at bounding box center [563, 277] width 435 height 76
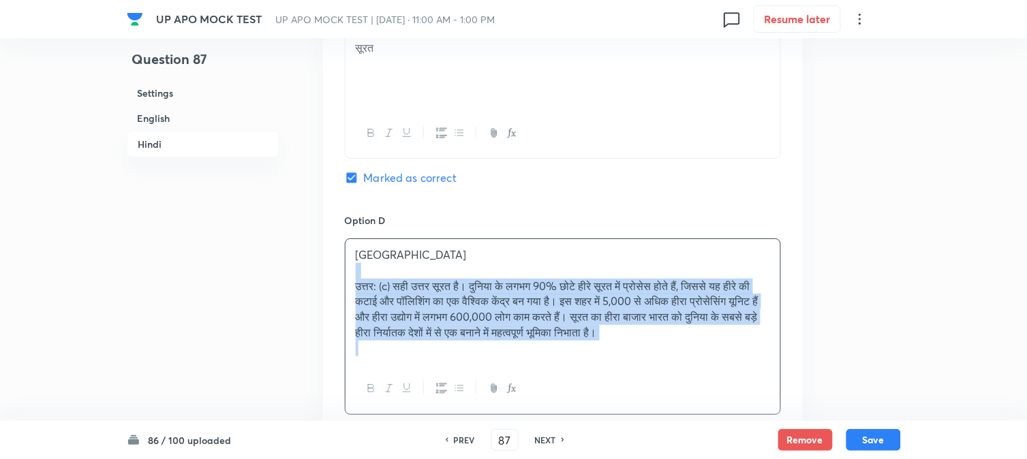
drag, startPoint x: 355, startPoint y: 282, endPoint x: 841, endPoint y: 309, distance: 486.6
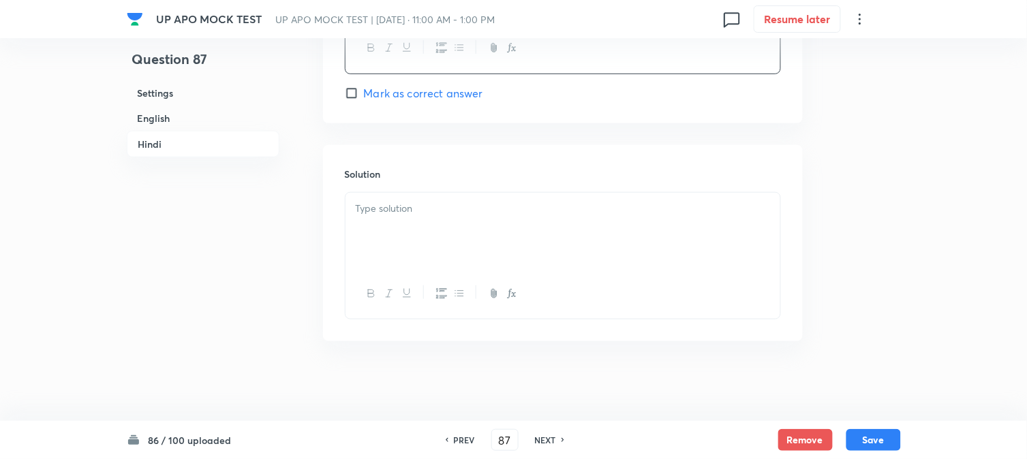
scroll to position [2822, 0]
click at [403, 264] on div at bounding box center [563, 229] width 435 height 76
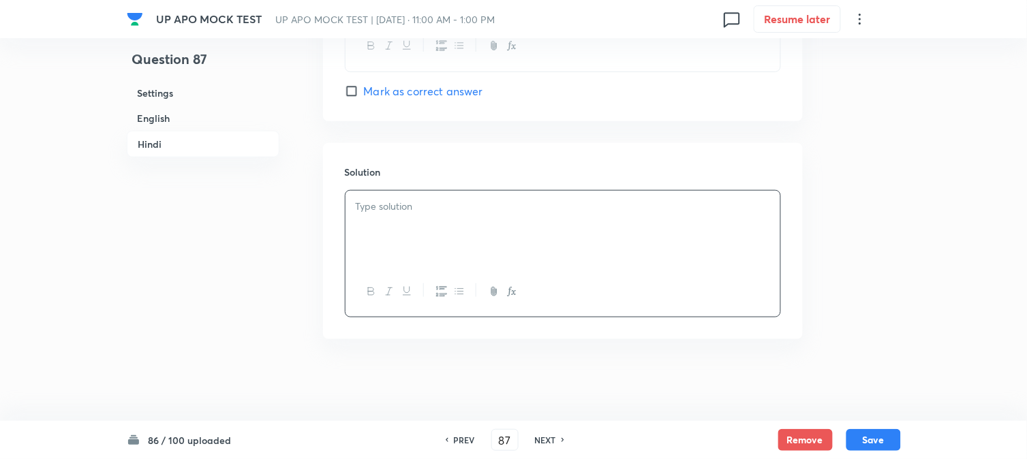
click at [383, 247] on div at bounding box center [563, 229] width 435 height 76
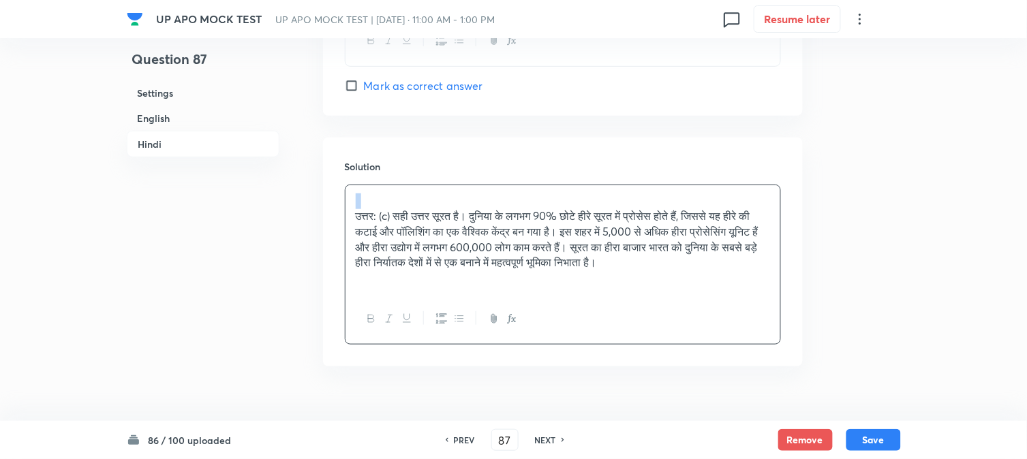
drag, startPoint x: 348, startPoint y: 226, endPoint x: 351, endPoint y: 209, distance: 18.0
click at [346, 202] on div "उत्तर: (c) सही उत्तर सूरत है। दुनिया के लगभग 90% छोटे हीरे सूरत में प्रोसेस होत…" at bounding box center [563, 239] width 435 height 109
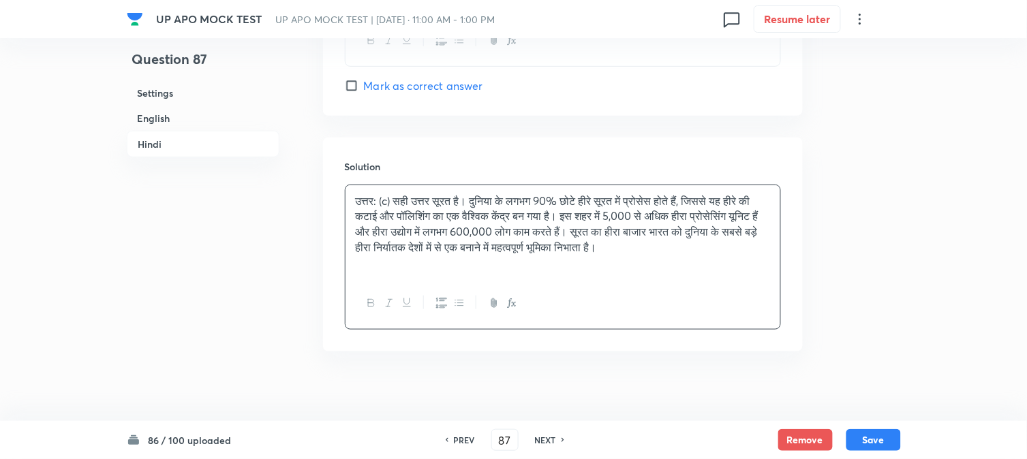
drag, startPoint x: 863, startPoint y: 436, endPoint x: 777, endPoint y: 387, distance: 99.5
click at [866, 437] on button "Save" at bounding box center [873, 440] width 55 height 22
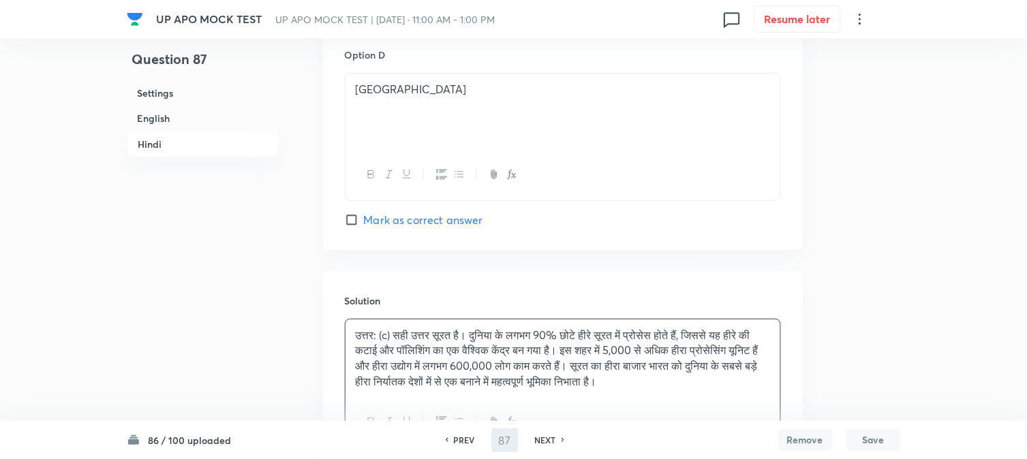
scroll to position [2594, 0]
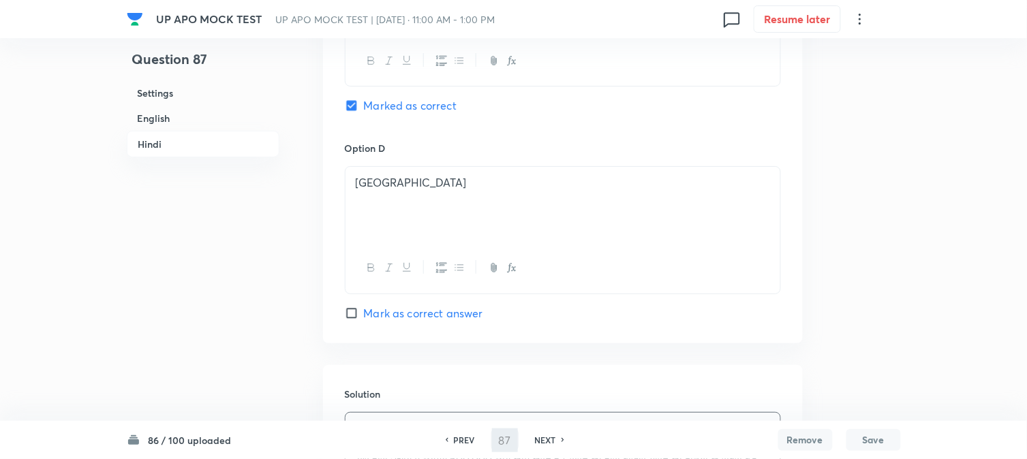
type input "88"
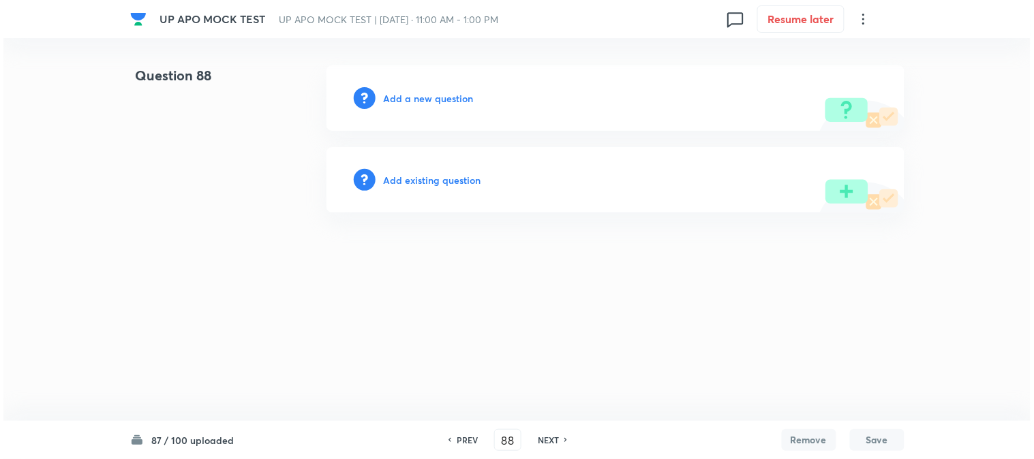
scroll to position [0, 0]
click at [463, 91] on h6 "Add a new question" at bounding box center [429, 98] width 90 height 14
click at [464, 107] on div "Choose a question type" at bounding box center [615, 97] width 578 height 65
click at [463, 109] on div "Choose a question type" at bounding box center [615, 97] width 578 height 65
click at [472, 91] on h6 "Choose a question type" at bounding box center [436, 98] width 105 height 14
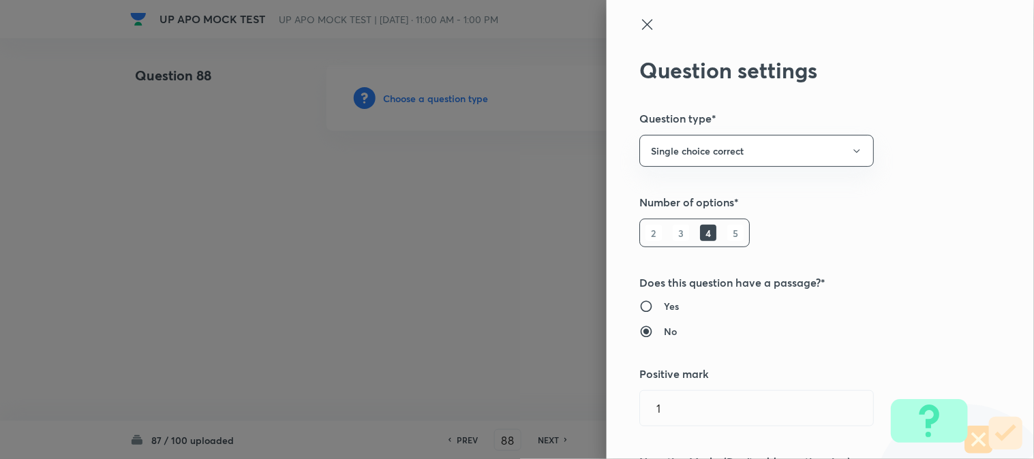
click at [472, 92] on div at bounding box center [517, 229] width 1034 height 459
click at [472, 94] on div at bounding box center [517, 229] width 1034 height 459
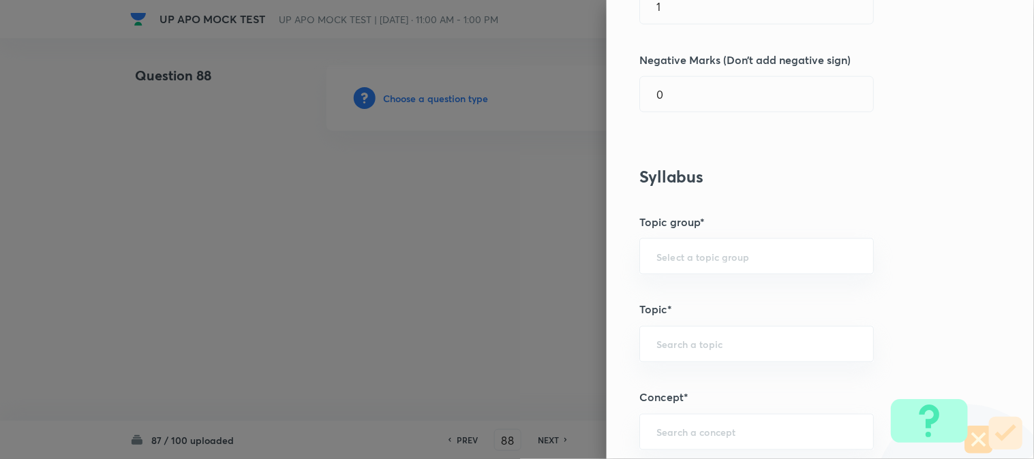
scroll to position [804, 0]
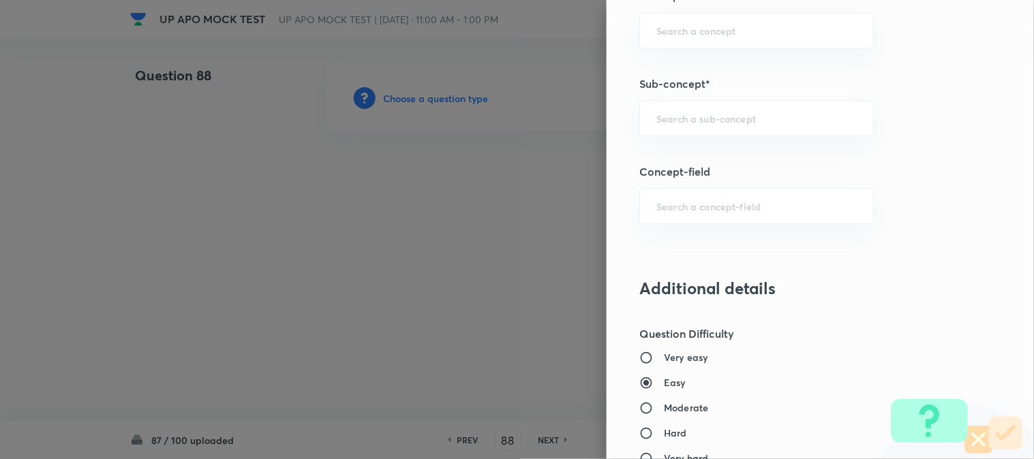
click at [714, 119] on input "text" at bounding box center [756, 118] width 200 height 13
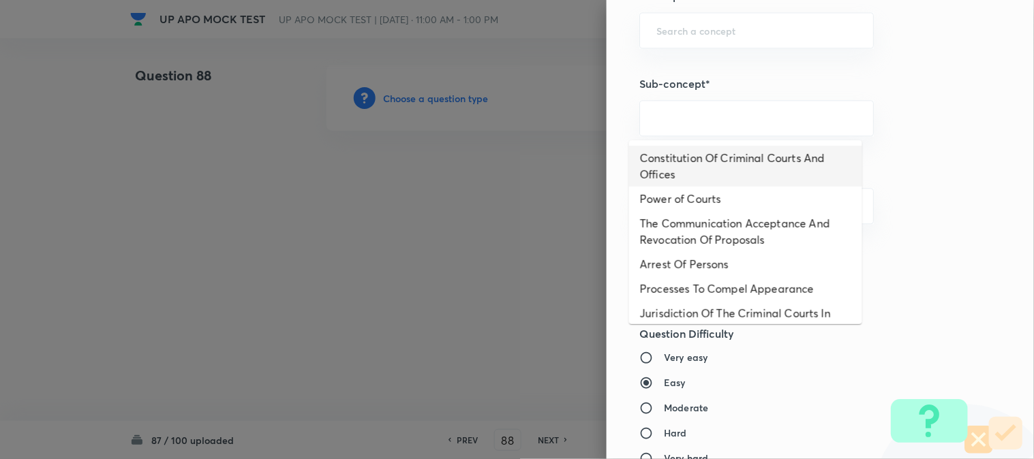
click at [696, 159] on li "Constitution Of Criminal Courts And Offices" at bounding box center [745, 166] width 233 height 41
type input "Constitution Of Criminal Courts And Offices"
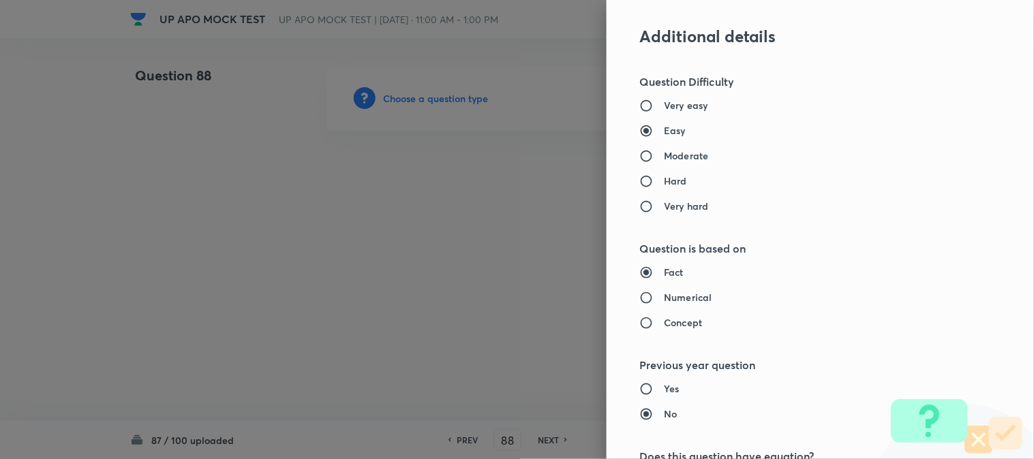
type input "Criminal Law"
type input "Criminal Procedure Code"
type input "Constitution Of Criminal Courts And Offices"
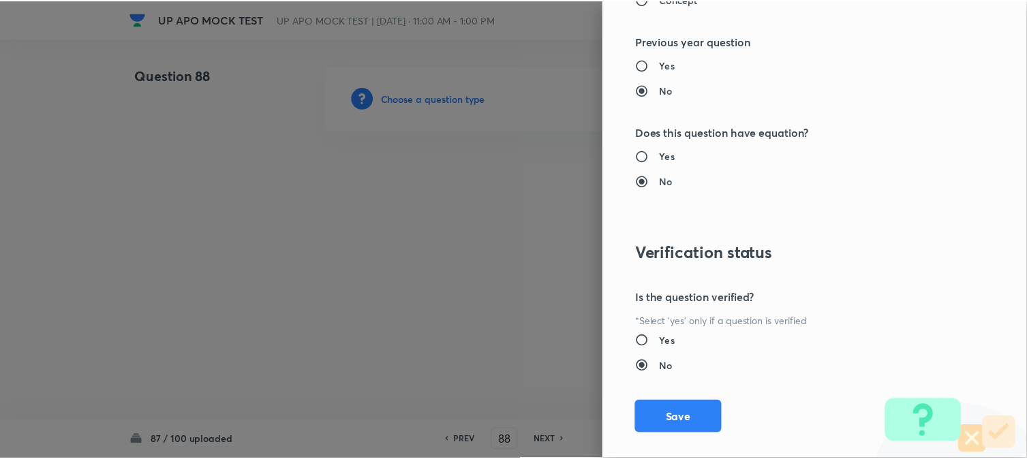
scroll to position [1398, 0]
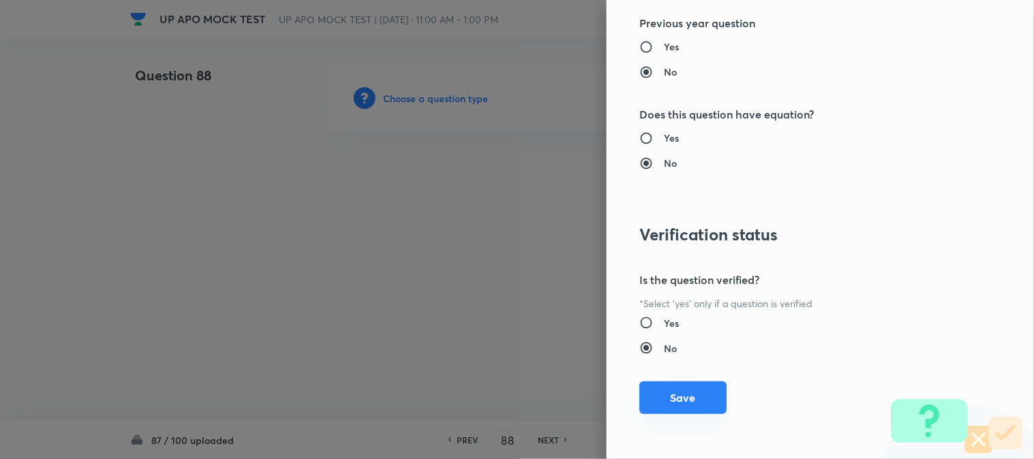
click at [692, 390] on div "Question settings Question type* Single choice correct Number of options* 2 3 4…" at bounding box center [820, 229] width 427 height 459
click at [692, 397] on button "Save" at bounding box center [682, 399] width 87 height 33
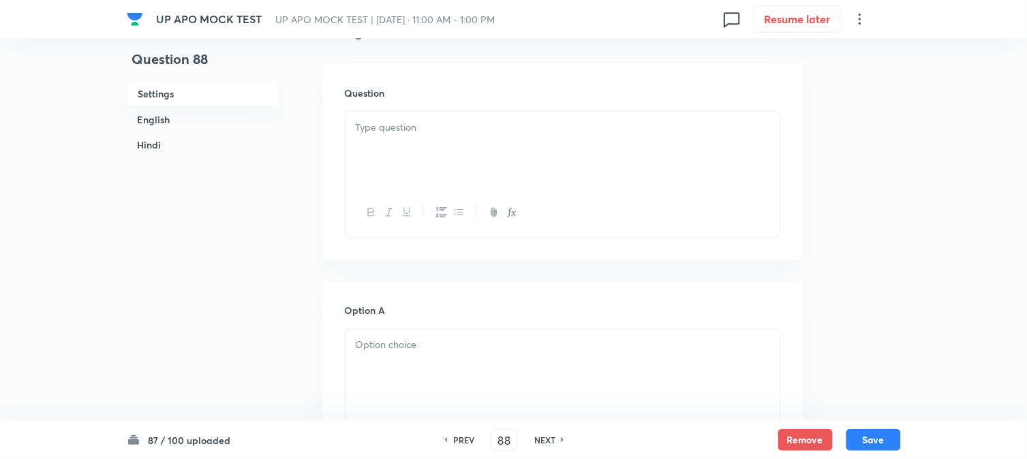
scroll to position [402, 0]
click at [391, 146] on div at bounding box center [563, 144] width 435 height 76
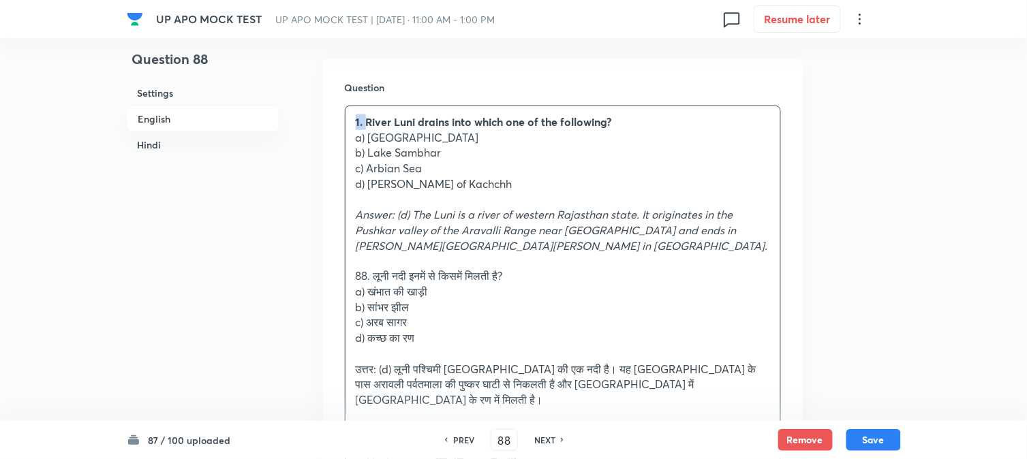
drag, startPoint x: 369, startPoint y: 117, endPoint x: 341, endPoint y: 108, distance: 28.9
click at [338, 105] on div "Question 1. River Luni drains into which one of the following? a) [GEOGRAPHIC_D…" at bounding box center [563, 282] width 480 height 446
drag, startPoint x: 372, startPoint y: 136, endPoint x: 442, endPoint y: 140, distance: 69.6
click at [442, 140] on p "a) [GEOGRAPHIC_DATA]" at bounding box center [563, 138] width 414 height 16
drag, startPoint x: 471, startPoint y: 131, endPoint x: 538, endPoint y: 133, distance: 67.5
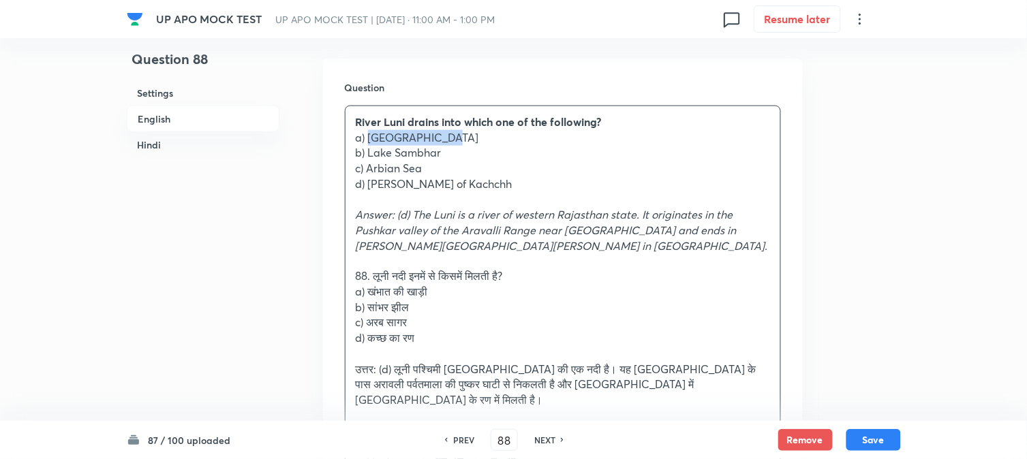
click at [538, 133] on p "a) [GEOGRAPHIC_DATA]" at bounding box center [563, 138] width 414 height 16
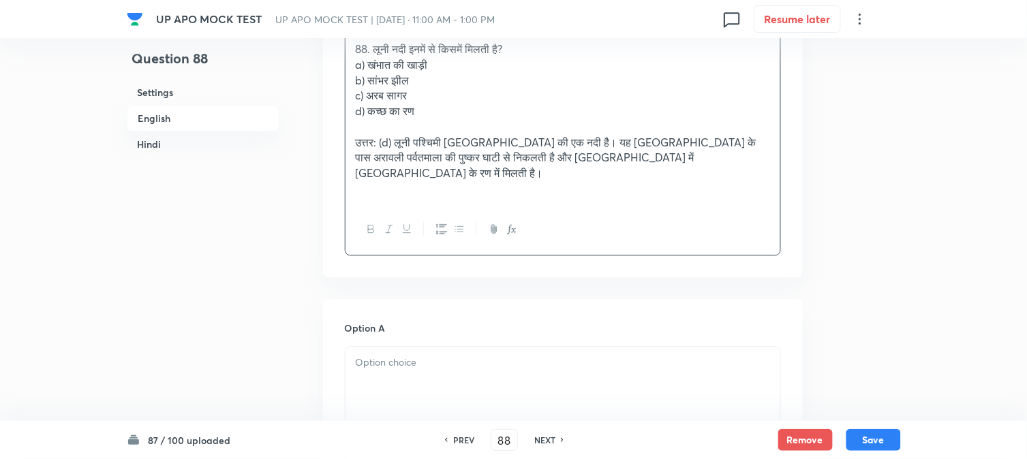
click at [386, 369] on div at bounding box center [563, 386] width 435 height 76
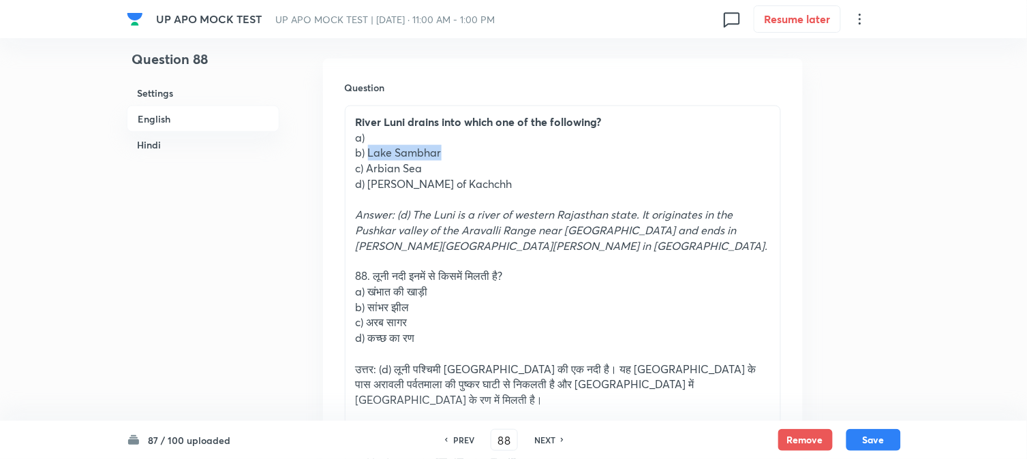
drag, startPoint x: 368, startPoint y: 151, endPoint x: 512, endPoint y: 151, distance: 143.8
click at [512, 151] on p "b) Lake Sambhar" at bounding box center [563, 153] width 414 height 16
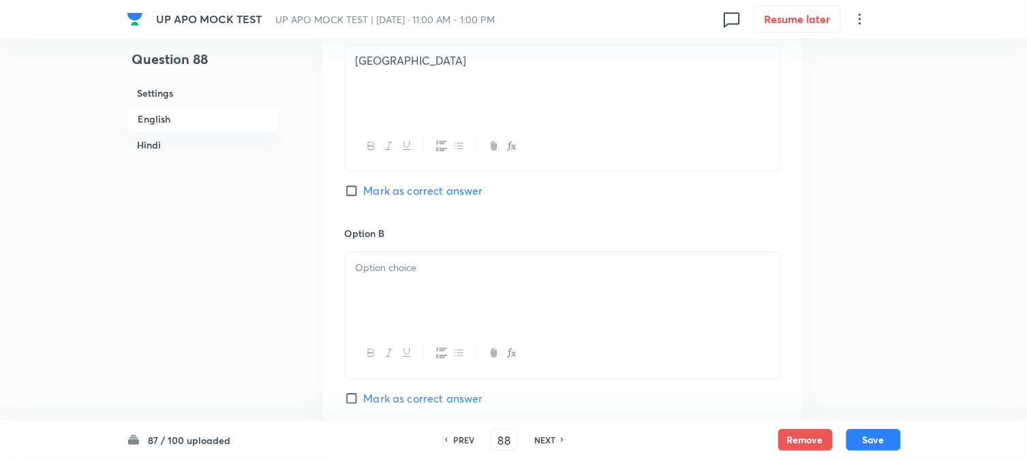
click at [380, 288] on div at bounding box center [563, 290] width 435 height 76
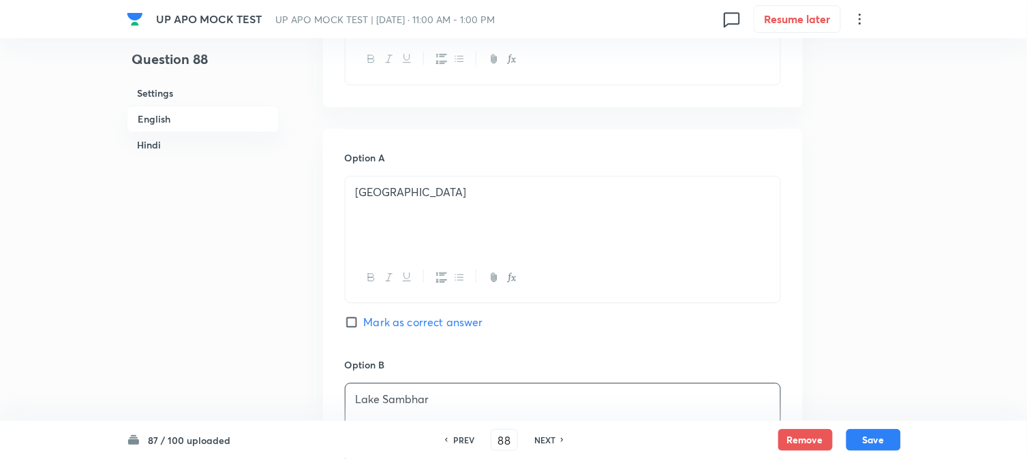
scroll to position [478, 0]
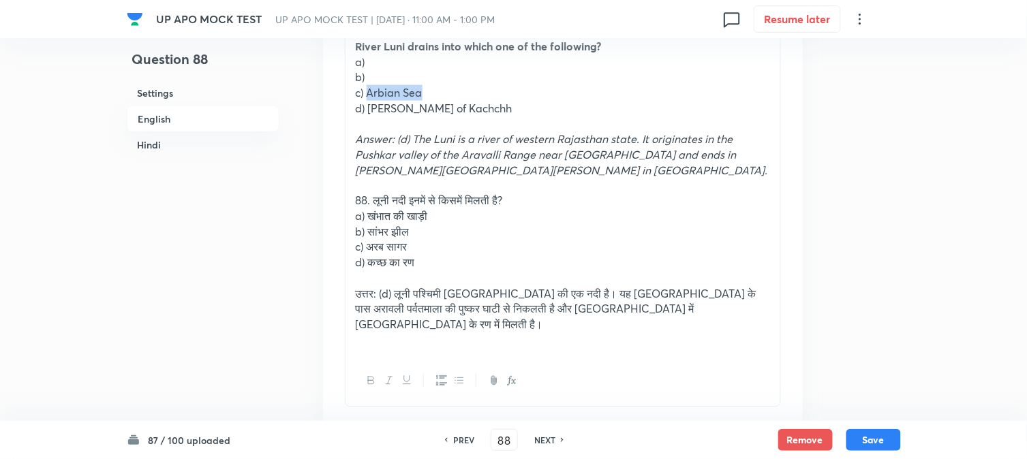
drag, startPoint x: 369, startPoint y: 91, endPoint x: 474, endPoint y: 87, distance: 105.1
click at [474, 87] on p "c) Arbian Sea" at bounding box center [563, 93] width 414 height 16
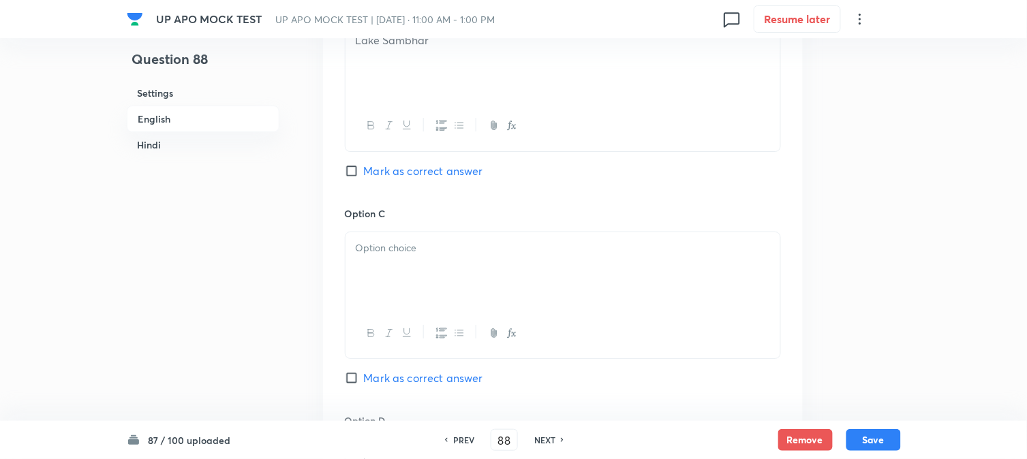
click at [393, 260] on div at bounding box center [563, 270] width 435 height 76
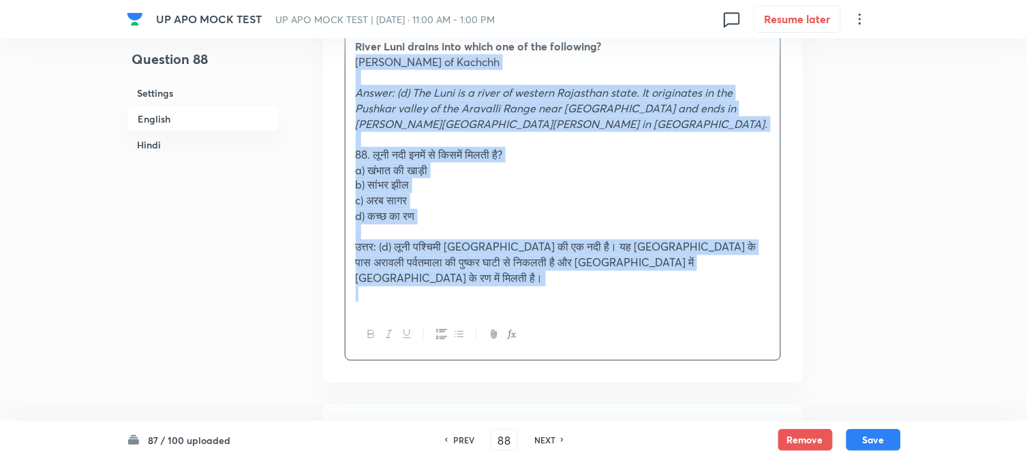
drag, startPoint x: 369, startPoint y: 109, endPoint x: 797, endPoint y: 243, distance: 448.5
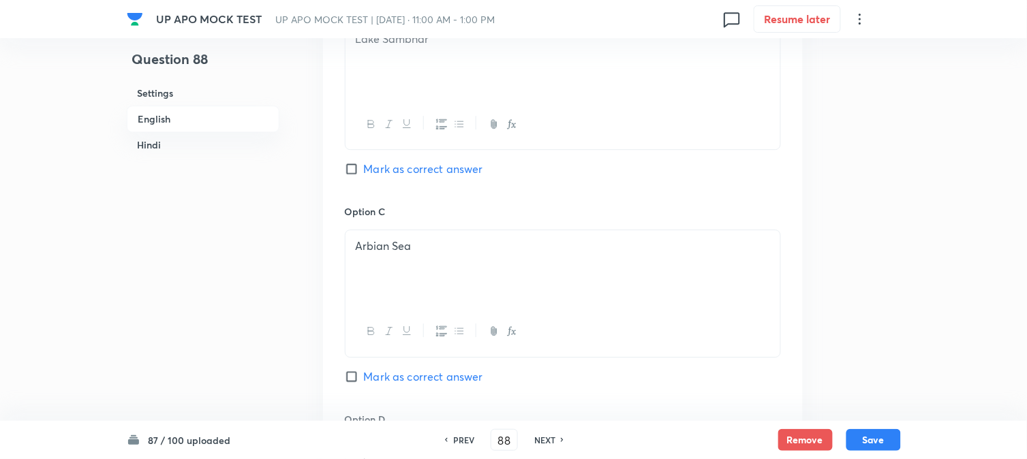
scroll to position [1159, 0]
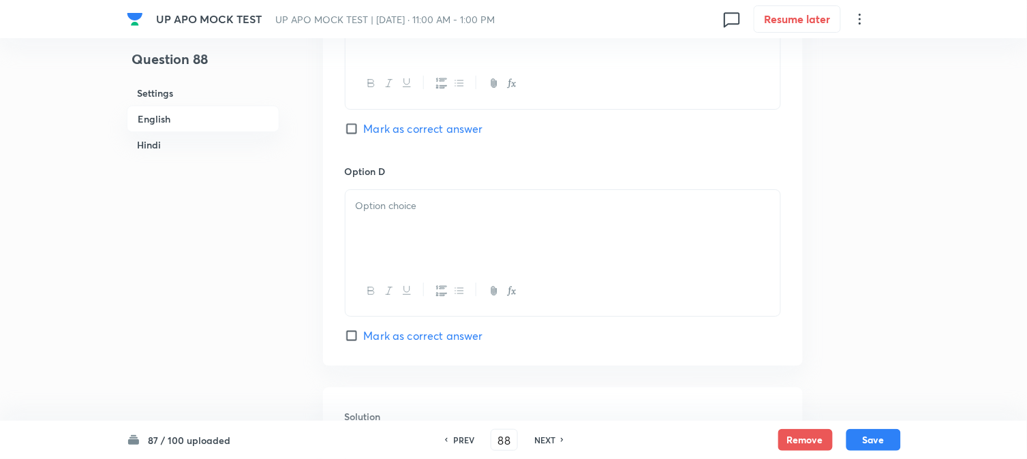
click at [375, 223] on div at bounding box center [563, 228] width 435 height 76
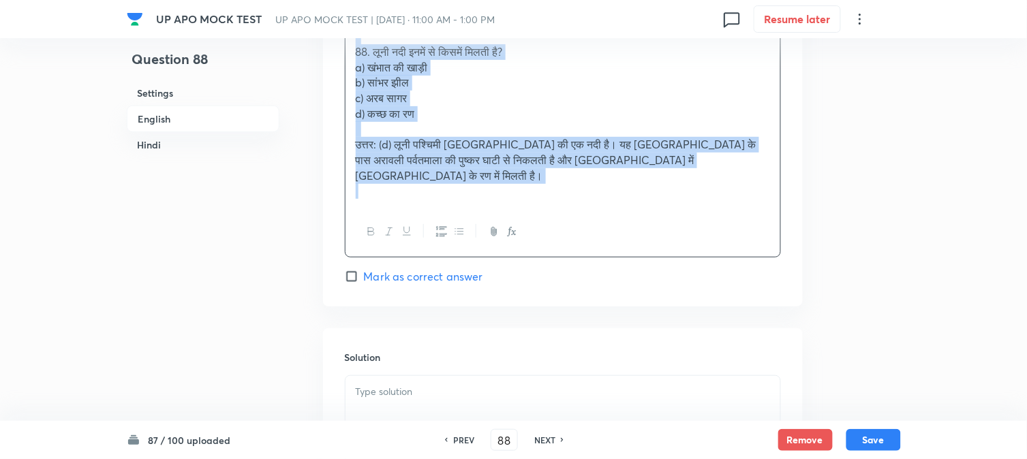
drag, startPoint x: 355, startPoint y: 234, endPoint x: 684, endPoint y: 277, distance: 332.0
click at [736, 455] on div "UP APO MOCK TEST UP APO MOCK TEST | [DATE] · 11:00 AM - 1:00 PM 0 Resume later …" at bounding box center [513, 309] width 1027 height 3300
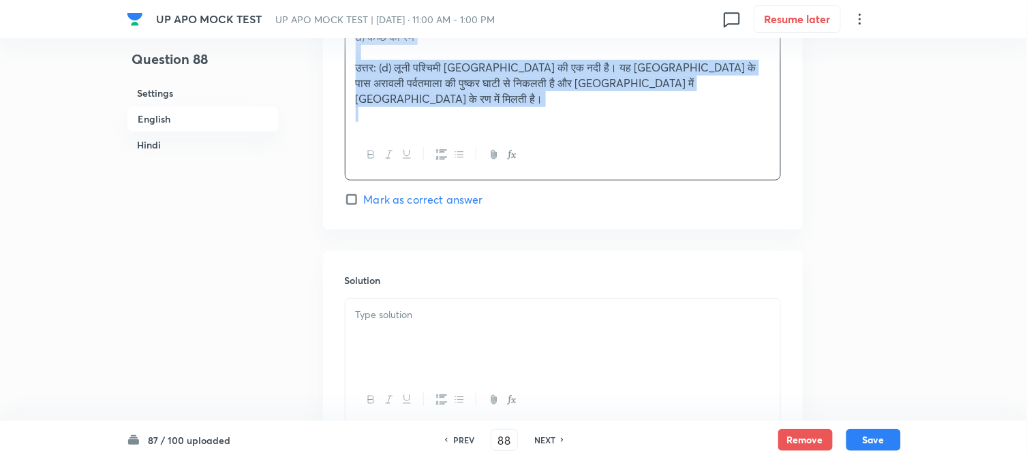
scroll to position [1298, 0]
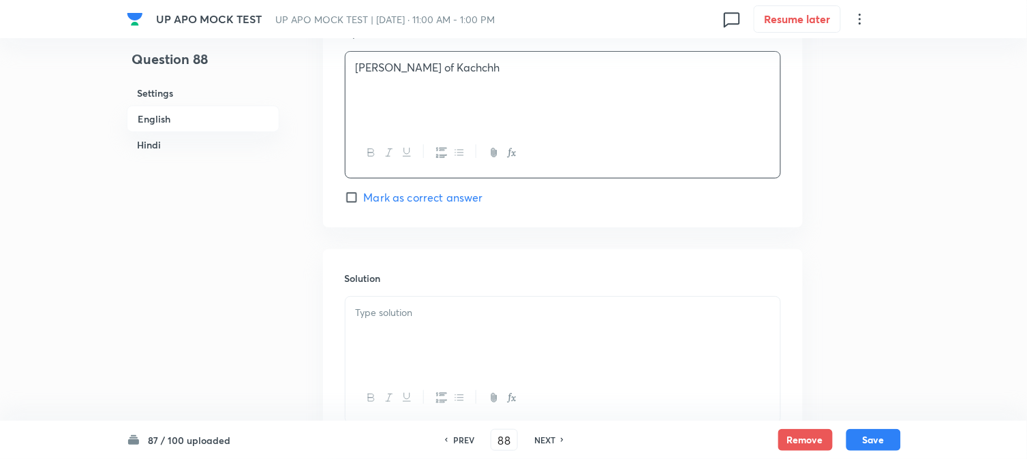
click at [395, 192] on span "Mark as correct answer" at bounding box center [423, 197] width 119 height 16
click at [364, 192] on input "Mark as correct answer" at bounding box center [354, 198] width 19 height 14
checkbox input "true"
click at [375, 335] on div at bounding box center [563, 335] width 435 height 76
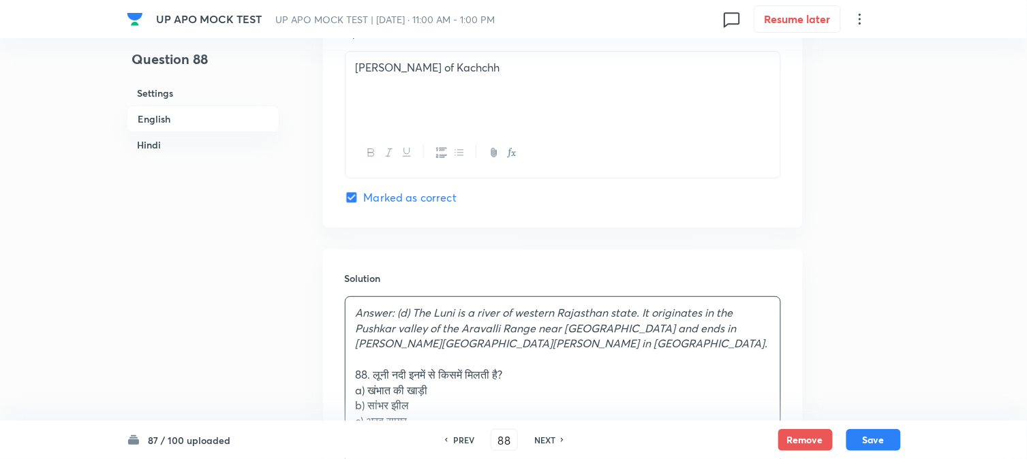
drag, startPoint x: 376, startPoint y: 367, endPoint x: 358, endPoint y: 358, distance: 18.9
click at [358, 358] on p at bounding box center [563, 360] width 414 height 16
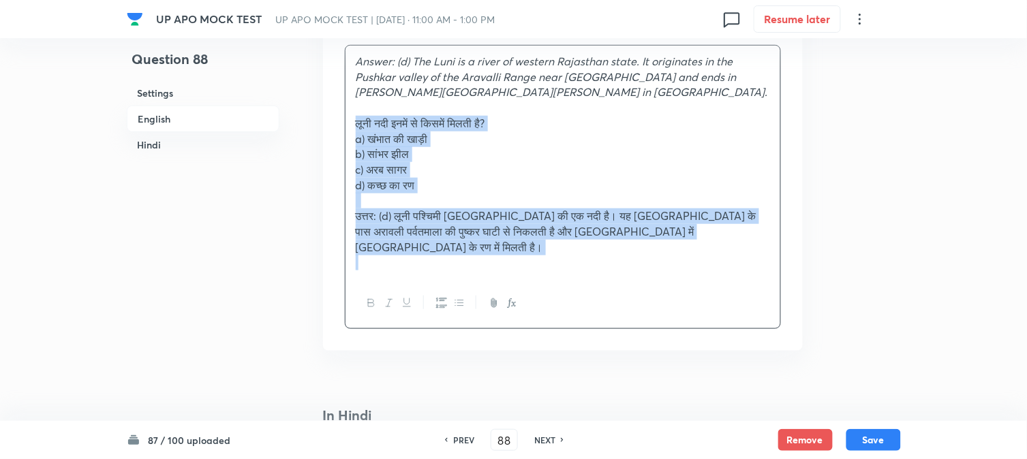
drag, startPoint x: 372, startPoint y: 380, endPoint x: 685, endPoint y: 334, distance: 316.1
click at [679, 376] on div "Settings Type Single choice correct 4 options + 1 mark - 0 marks Edit Concept C…" at bounding box center [563, 123] width 480 height 3215
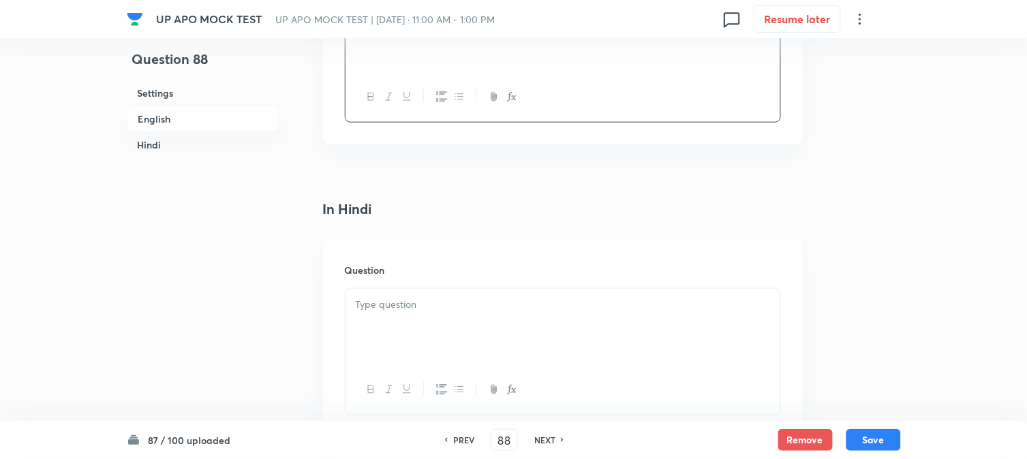
scroll to position [1700, 0]
click at [371, 273] on div at bounding box center [563, 243] width 435 height 76
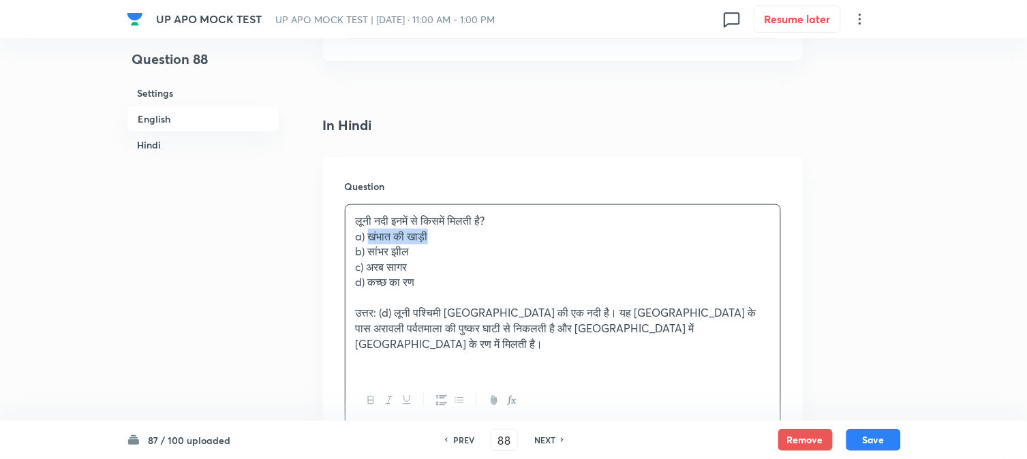
drag, startPoint x: 371, startPoint y: 236, endPoint x: 502, endPoint y: 239, distance: 131.6
click at [502, 239] on p "a) खंभात की खाड़ी" at bounding box center [563, 237] width 414 height 16
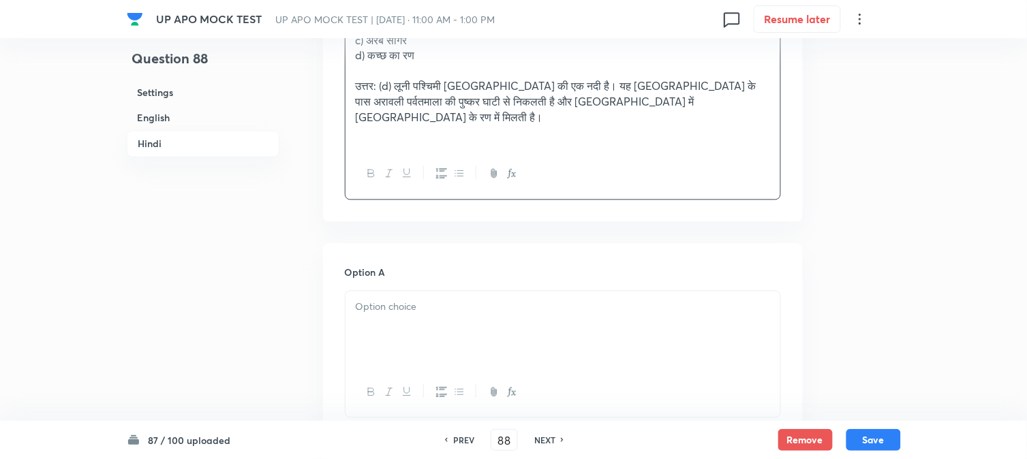
drag, startPoint x: 380, startPoint y: 296, endPoint x: 382, endPoint y: 315, distance: 19.1
click at [382, 308] on div at bounding box center [563, 330] width 435 height 76
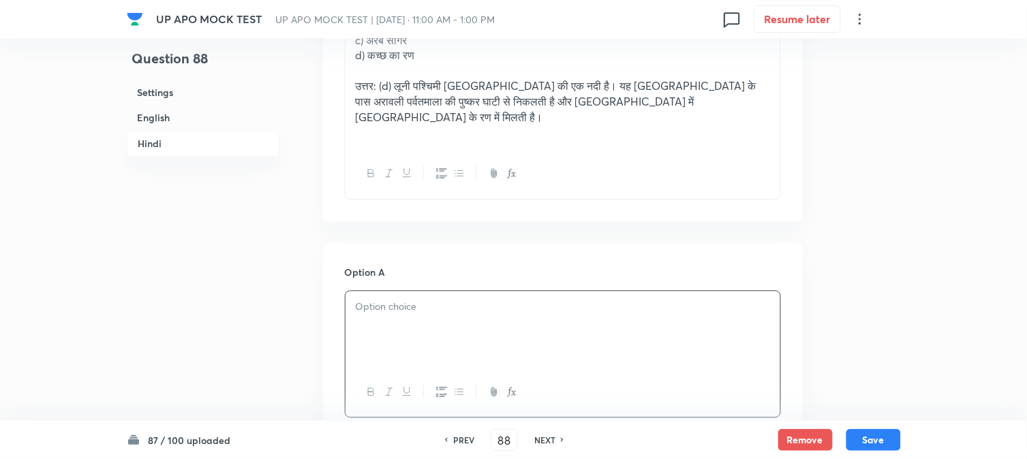
click at [382, 322] on div at bounding box center [563, 330] width 435 height 76
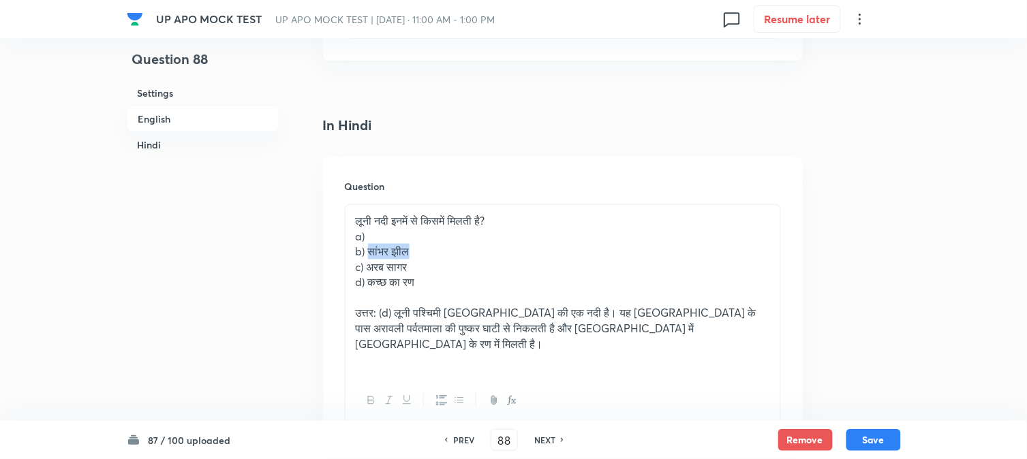
drag, startPoint x: 371, startPoint y: 255, endPoint x: 454, endPoint y: 254, distance: 83.1
click at [454, 254] on p "b) सांभर झील" at bounding box center [563, 252] width 414 height 16
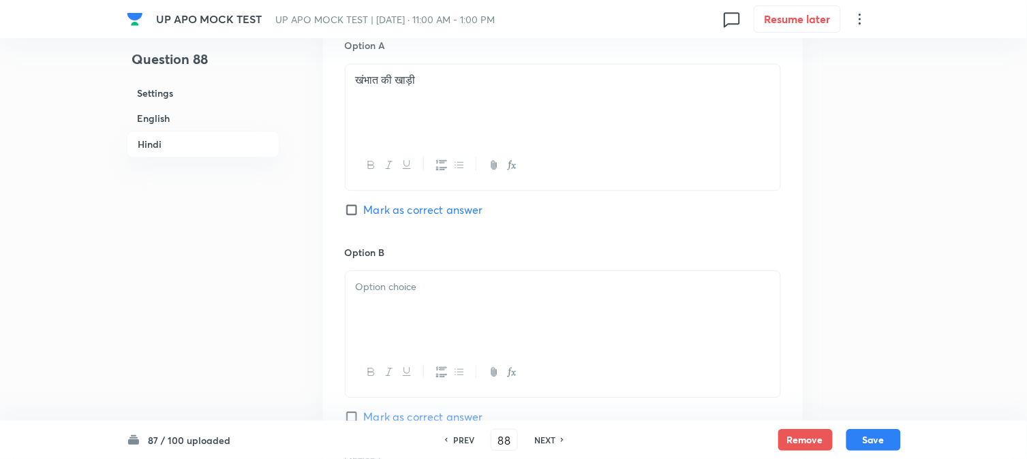
click at [380, 324] on div at bounding box center [563, 309] width 435 height 76
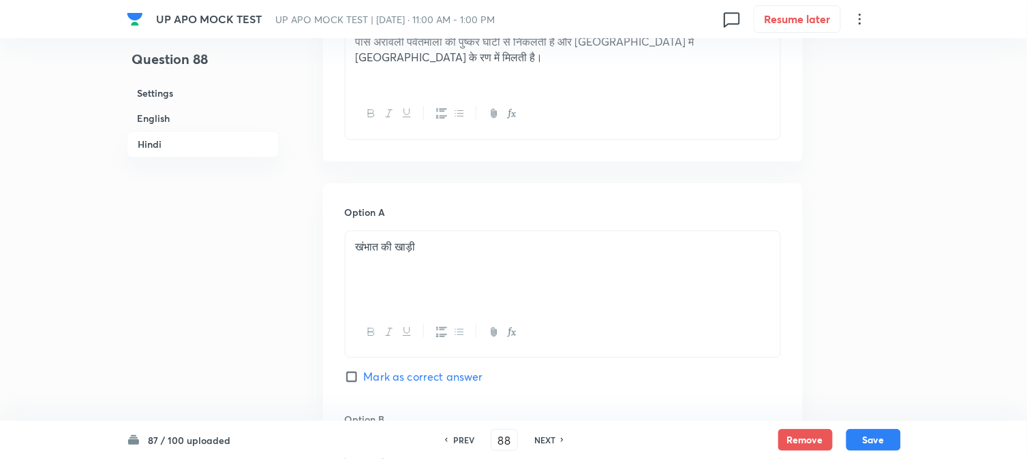
scroll to position [1776, 0]
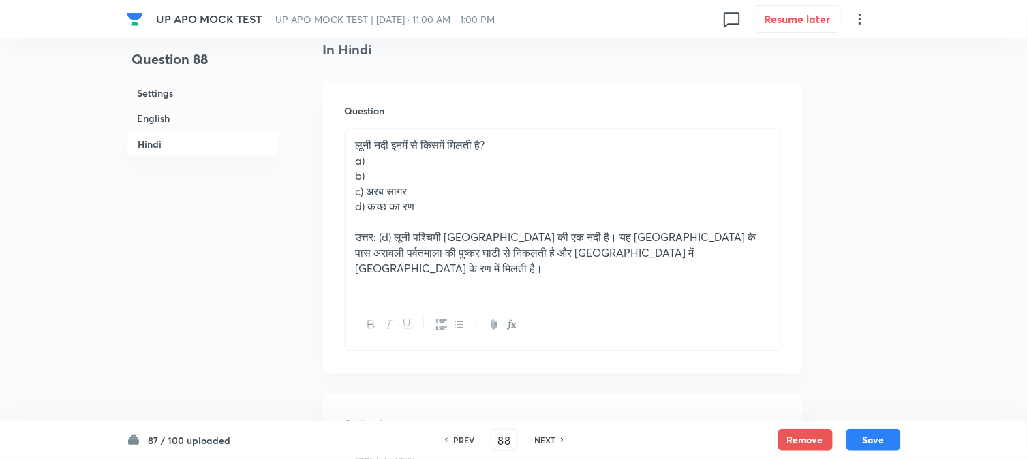
click at [372, 192] on p "c) अरब सागर" at bounding box center [563, 192] width 414 height 16
drag, startPoint x: 370, startPoint y: 193, endPoint x: 450, endPoint y: 195, distance: 80.4
click at [450, 195] on p "c) अरब सागर" at bounding box center [563, 192] width 414 height 16
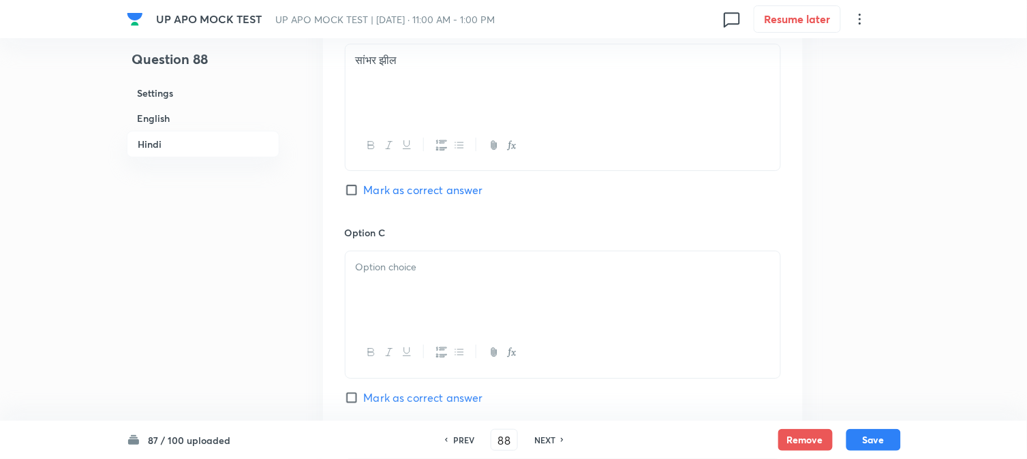
click at [379, 289] on div at bounding box center [563, 289] width 435 height 76
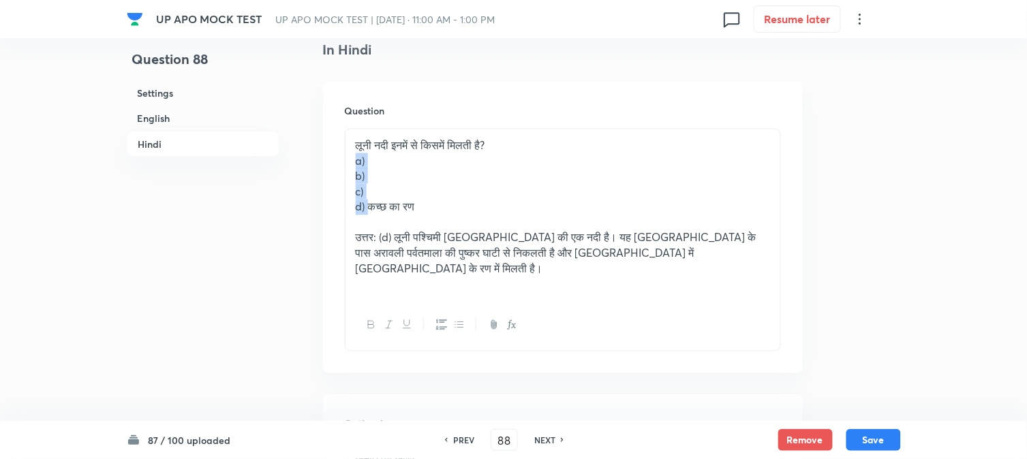
drag, startPoint x: 369, startPoint y: 217, endPoint x: 356, endPoint y: 168, distance: 50.7
click at [356, 168] on div "लूनी नदी इनमें से किसमें मिलती है? a) b) c) d) कच्छ का रण उत्तर: (d) लूनी पश्चि…" at bounding box center [563, 214] width 435 height 171
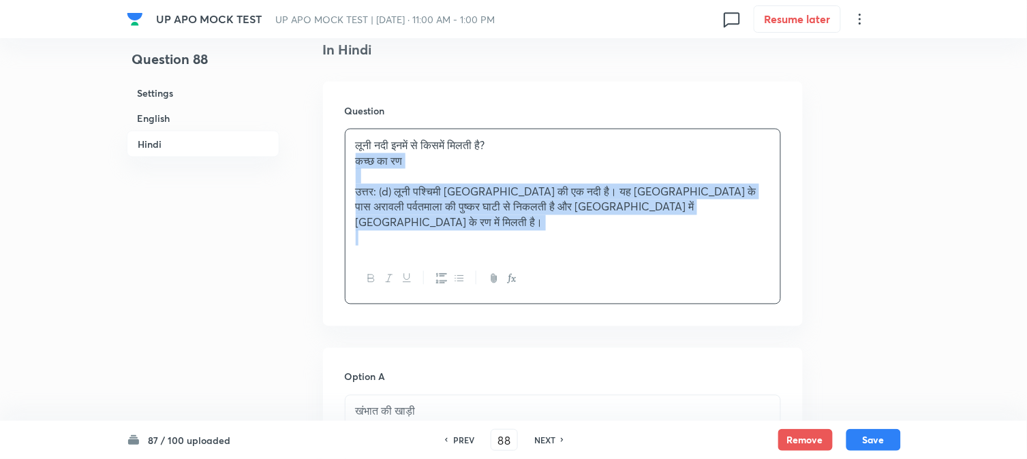
drag, startPoint x: 350, startPoint y: 164, endPoint x: 622, endPoint y: 233, distance: 281.2
click at [622, 233] on div "लूनी नदी इनमें से किसमें मिलती है? [GEOGRAPHIC_DATA] का रण उत्तर: (d) लूनी पश्च…" at bounding box center [563, 191] width 435 height 125
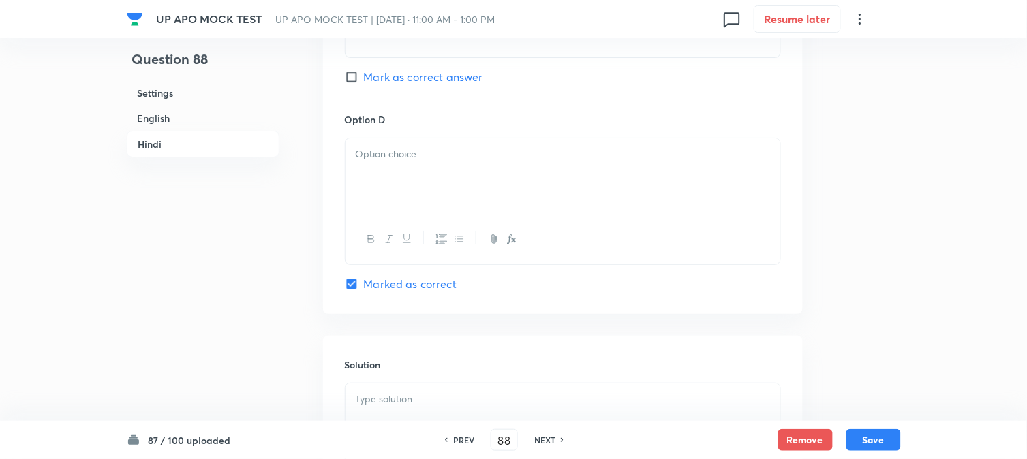
scroll to position [2609, 0]
click at [371, 192] on div at bounding box center [563, 176] width 435 height 76
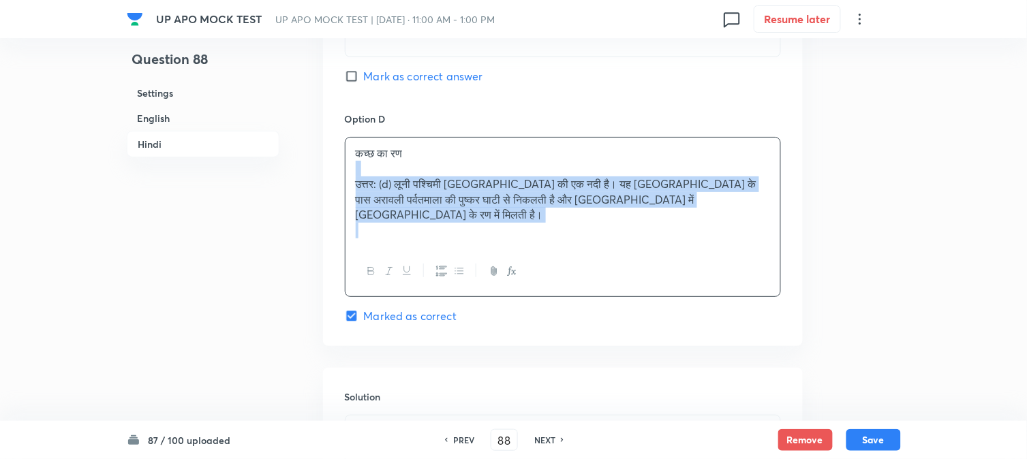
drag, startPoint x: 358, startPoint y: 181, endPoint x: 754, endPoint y: 226, distance: 398.4
click at [754, 226] on div "कच्छ का रण उत्तर: (d) लूनी पश्चिमी [GEOGRAPHIC_DATA] की एक नदी है। यह [GEOGRAPH…" at bounding box center [563, 192] width 435 height 109
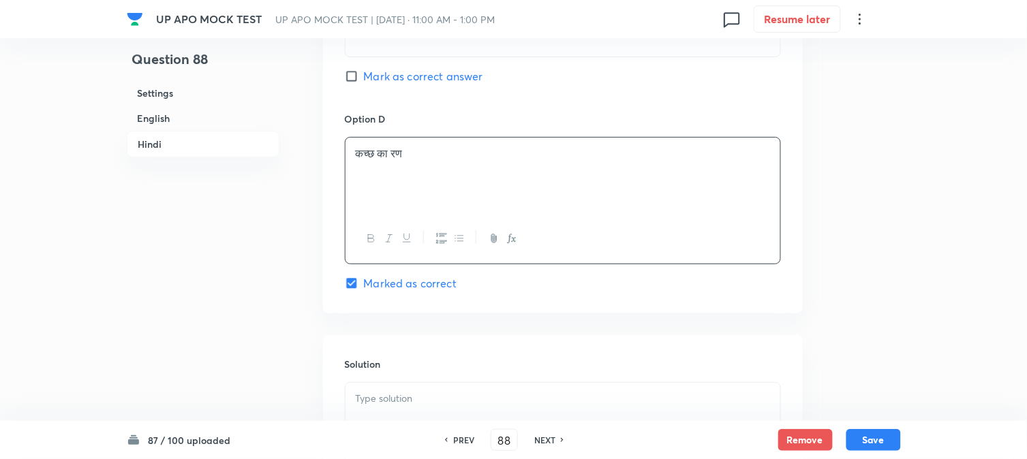
click at [377, 418] on div at bounding box center [563, 421] width 435 height 76
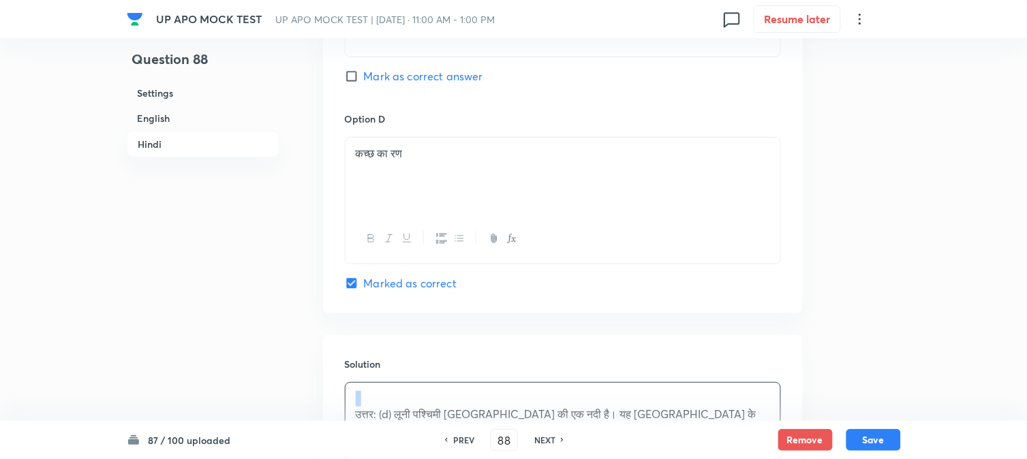
drag, startPoint x: 351, startPoint y: 414, endPoint x: 341, endPoint y: 392, distance: 24.1
click at [341, 392] on div "Solution उत्तर: (d) लूनी पश्चिमी [GEOGRAPHIC_DATA] की एक नदी है। यह [GEOGRAPHIC…" at bounding box center [563, 442] width 480 height 214
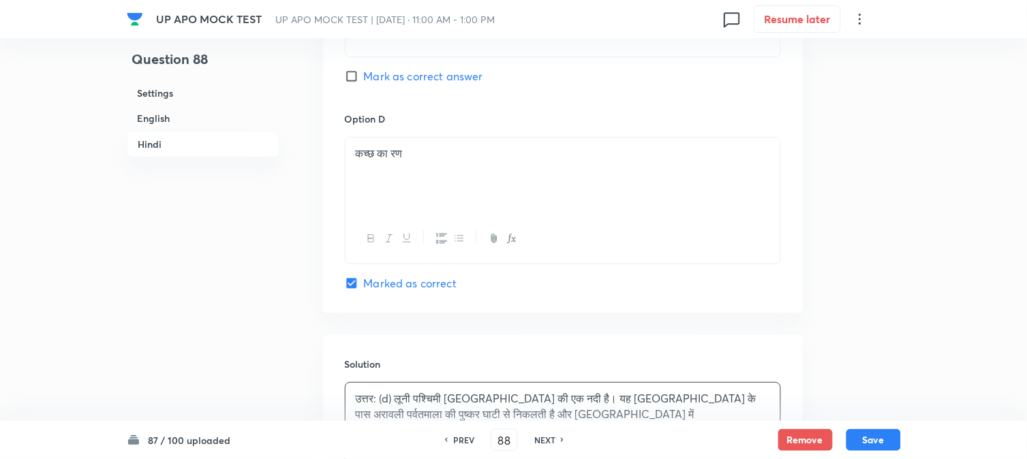
scroll to position [2594, 0]
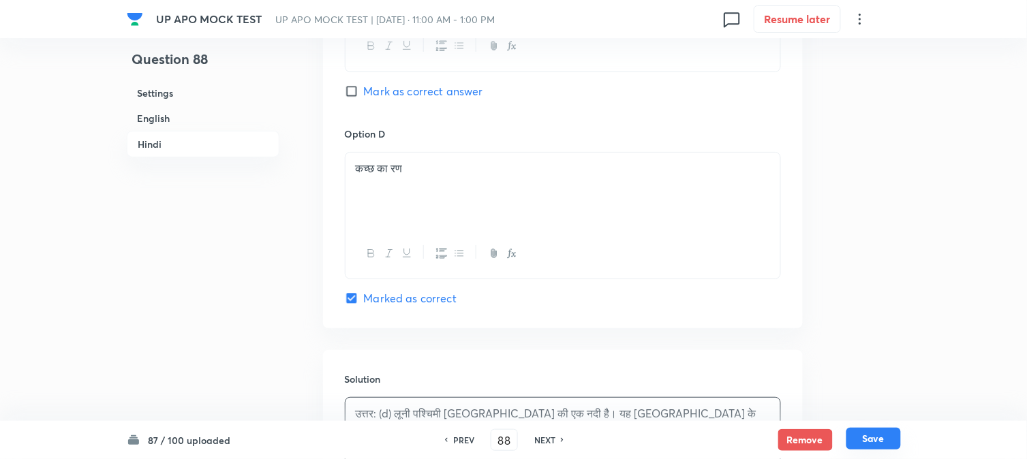
click at [876, 439] on button "Save" at bounding box center [873, 439] width 55 height 22
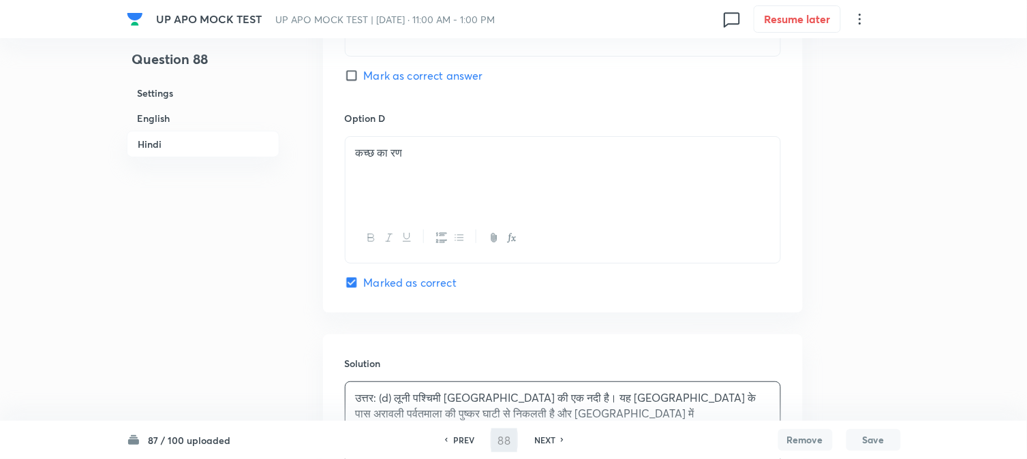
type input "89"
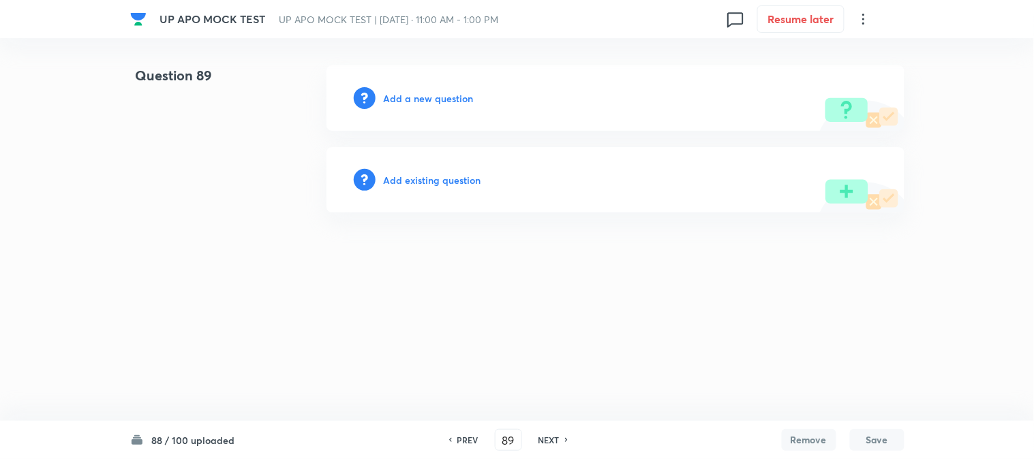
click at [441, 95] on h6 "Add a new question" at bounding box center [429, 98] width 90 height 14
click at [442, 95] on h6 "Choose a question type" at bounding box center [436, 98] width 105 height 14
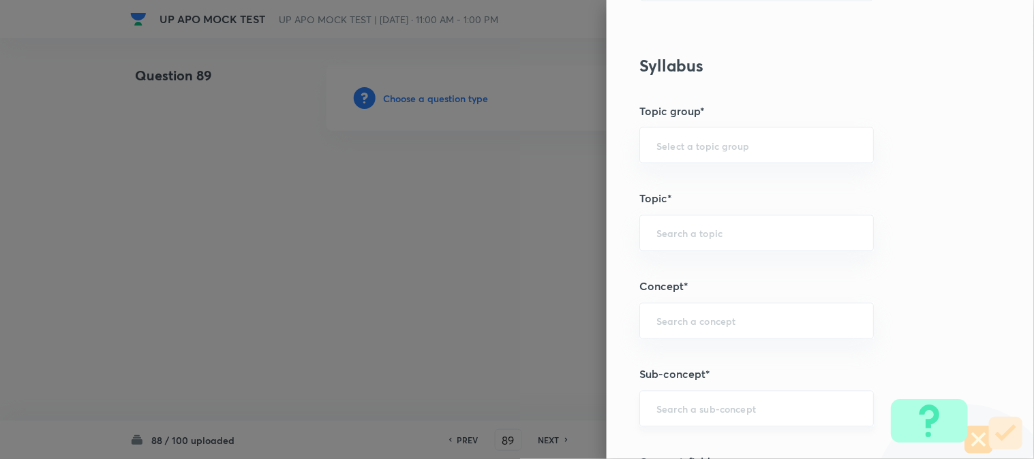
scroll to position [804, 0]
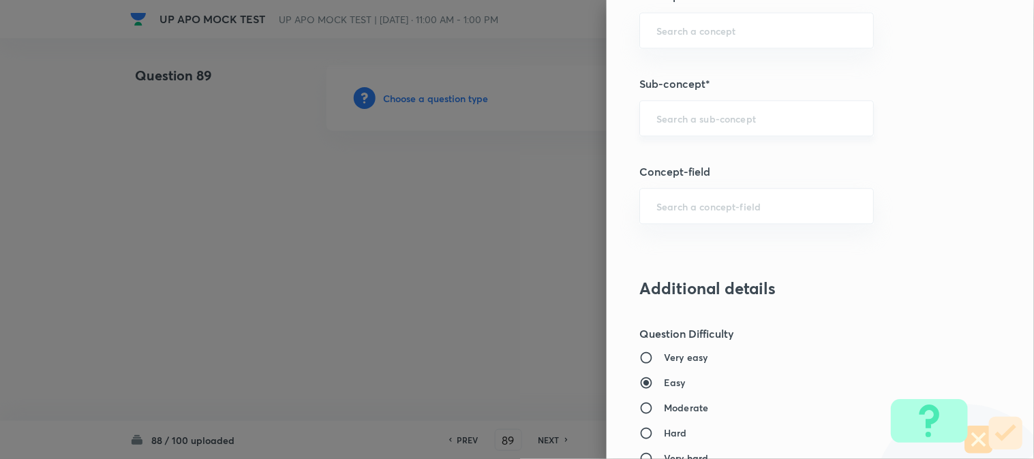
click at [752, 124] on input "text" at bounding box center [756, 118] width 200 height 13
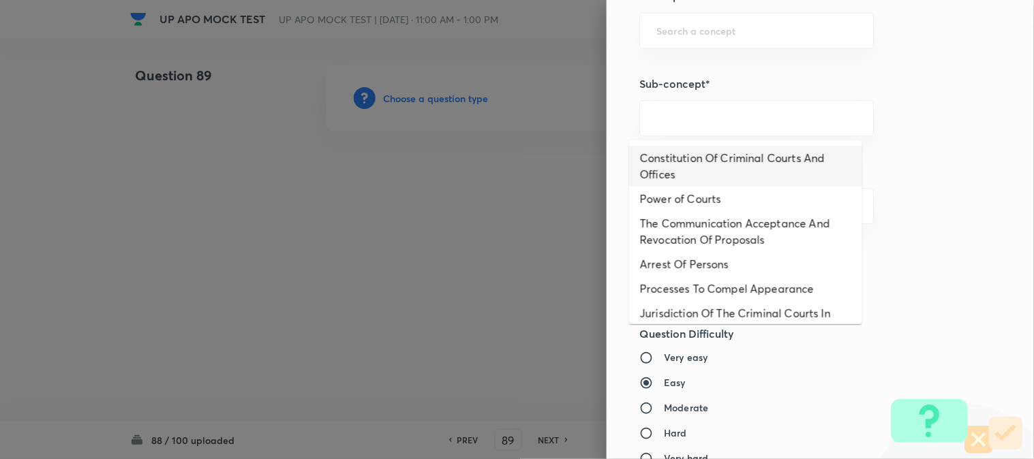
click at [716, 166] on li "Constitution Of Criminal Courts And Offices" at bounding box center [745, 166] width 233 height 41
type input "Constitution Of Criminal Courts And Offices"
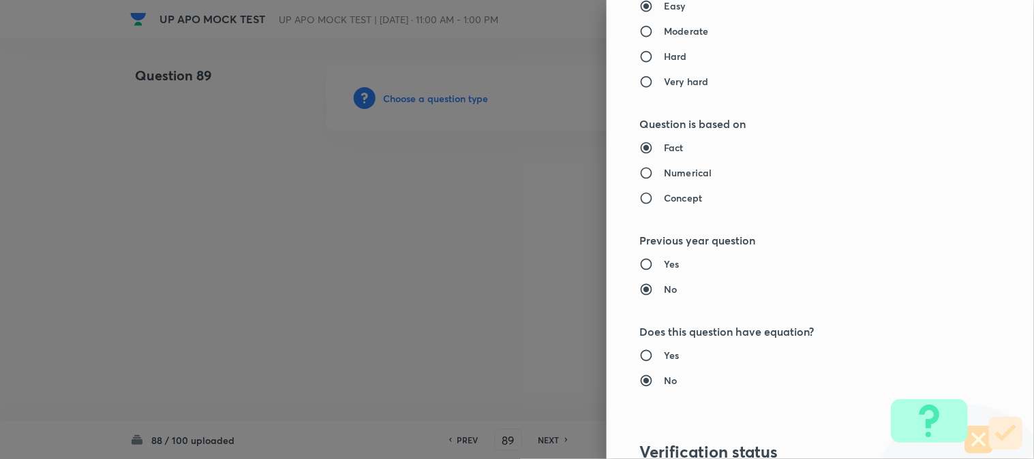
type input "Criminal Law"
type input "Criminal Procedure Code"
type input "Constitution Of Criminal Courts And Offices"
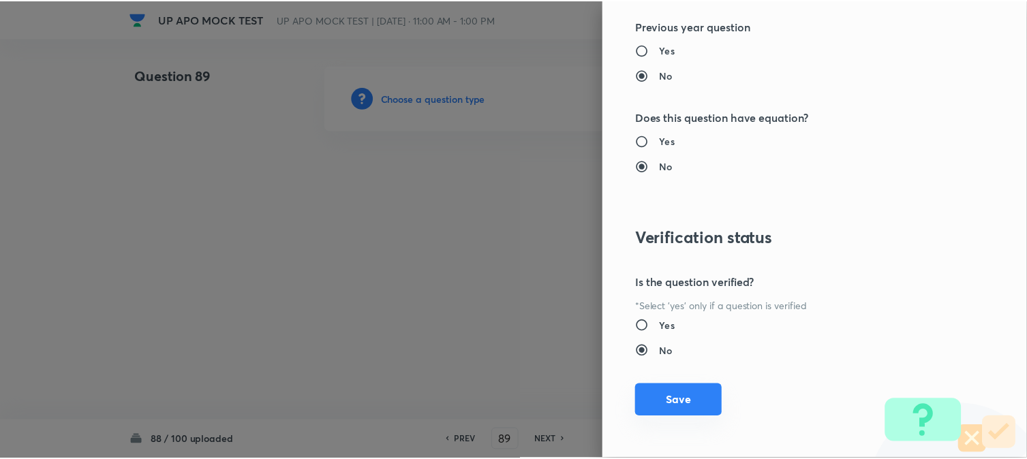
scroll to position [1398, 0]
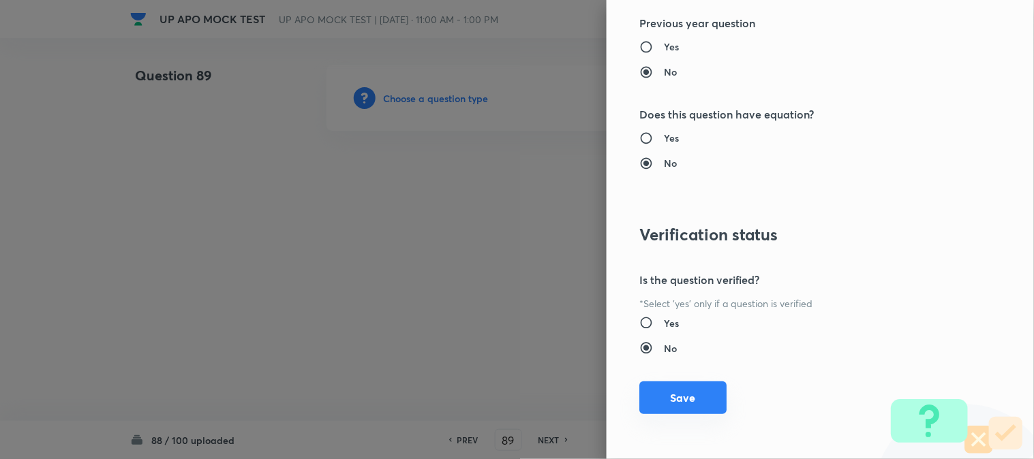
click at [669, 405] on button "Save" at bounding box center [682, 398] width 87 height 33
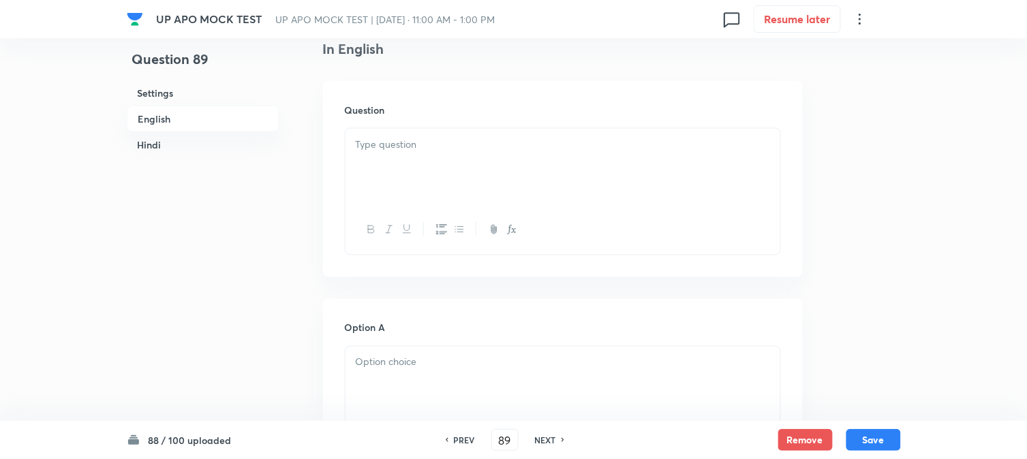
scroll to position [402, 0]
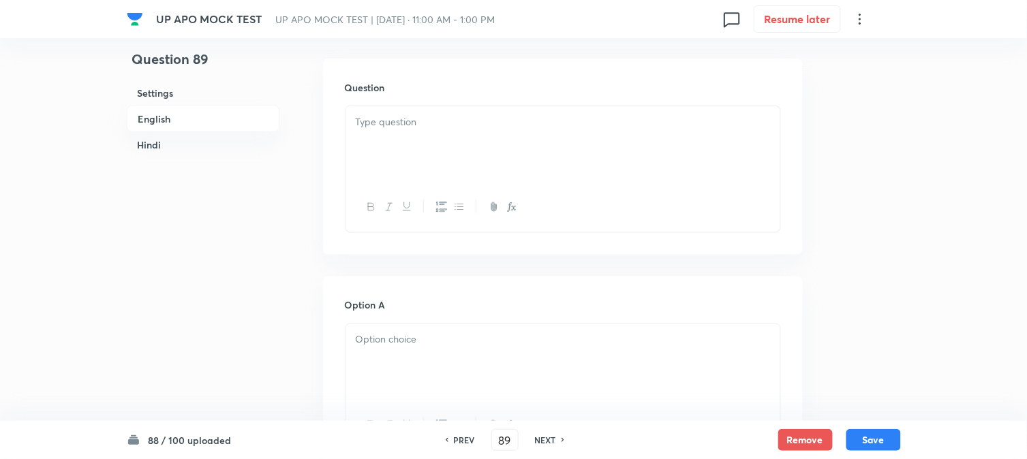
click at [403, 132] on div at bounding box center [563, 144] width 435 height 76
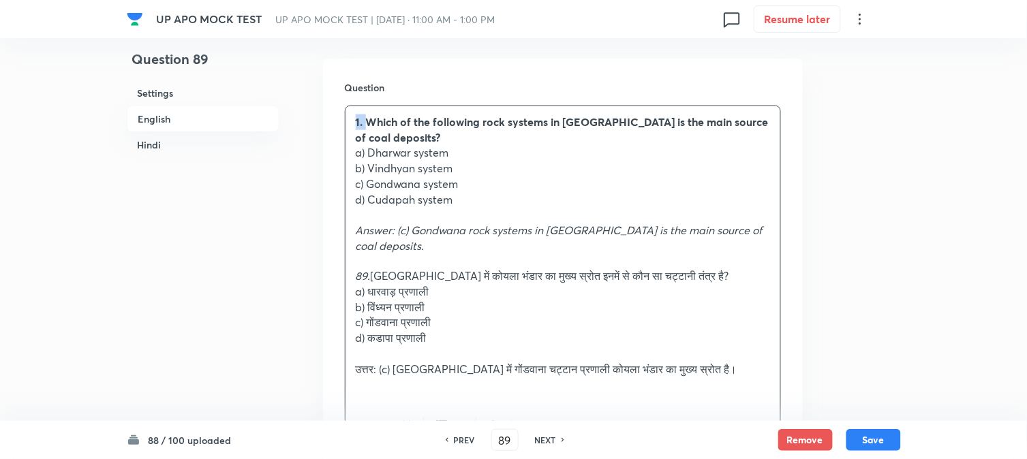
drag, startPoint x: 358, startPoint y: 120, endPoint x: 346, endPoint y: 113, distance: 14.0
click at [346, 113] on div "1. Which of the following rock systems in [GEOGRAPHIC_DATA] is the main source …" at bounding box center [563, 253] width 435 height 295
drag, startPoint x: 373, startPoint y: 137, endPoint x: 482, endPoint y: 147, distance: 109.5
click at [482, 147] on div "Which of the following rock systems in [GEOGRAPHIC_DATA] is the main source of …" at bounding box center [563, 253] width 435 height 295
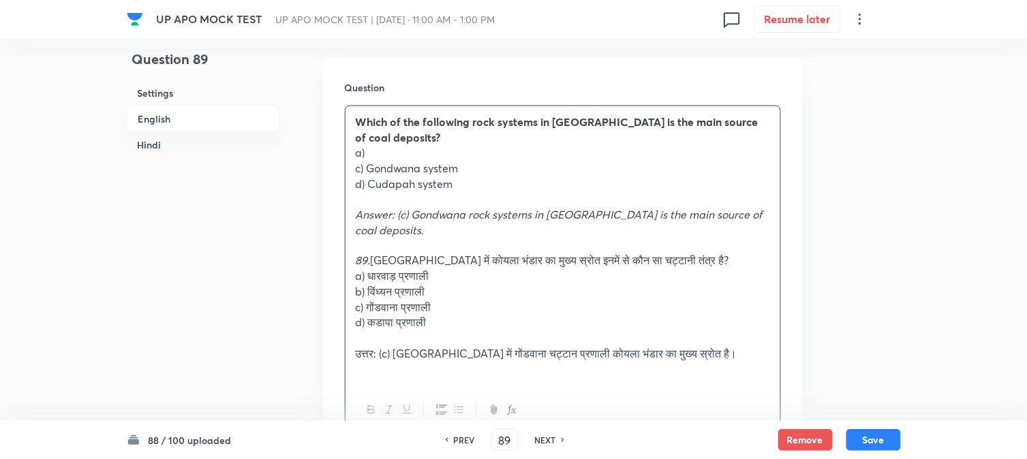
scroll to position [629, 0]
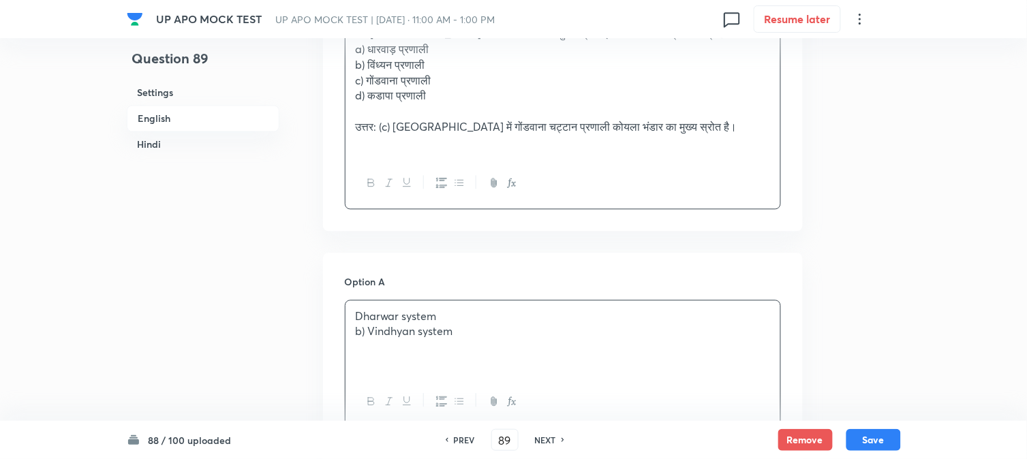
drag, startPoint x: 376, startPoint y: 300, endPoint x: 370, endPoint y: 310, distance: 11.9
click at [375, 307] on div "Dharwar system b) Vindhyan system" at bounding box center [563, 339] width 435 height 76
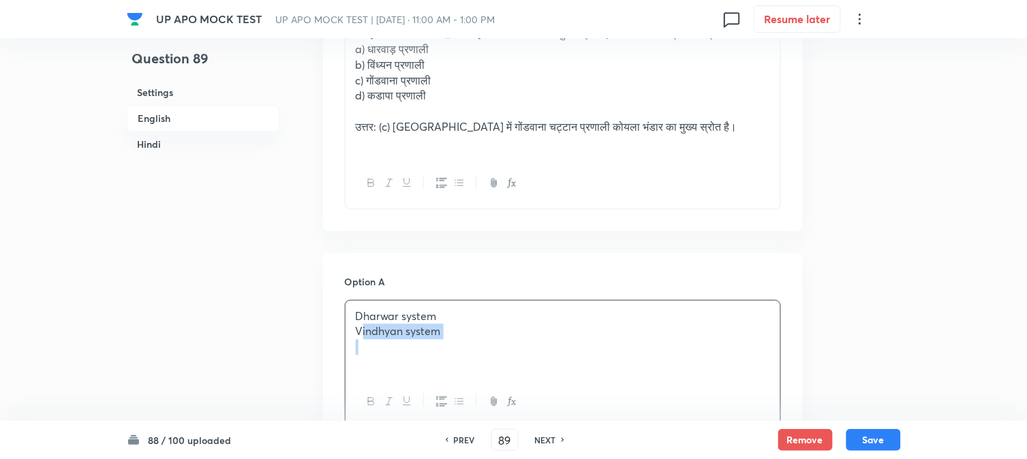
drag, startPoint x: 365, startPoint y: 298, endPoint x: 556, endPoint y: 312, distance: 191.3
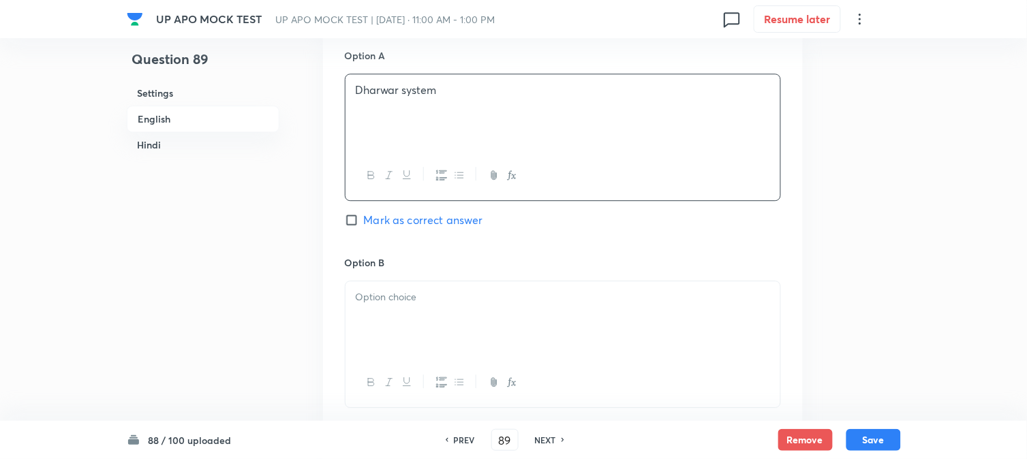
drag, startPoint x: 378, startPoint y: 322, endPoint x: 378, endPoint y: 330, distance: 7.5
click at [378, 330] on div at bounding box center [563, 344] width 436 height 127
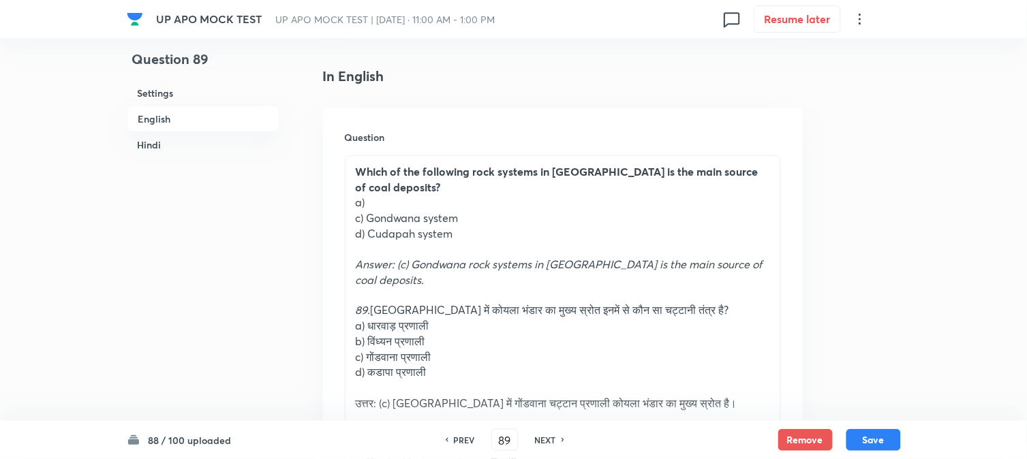
scroll to position [326, 0]
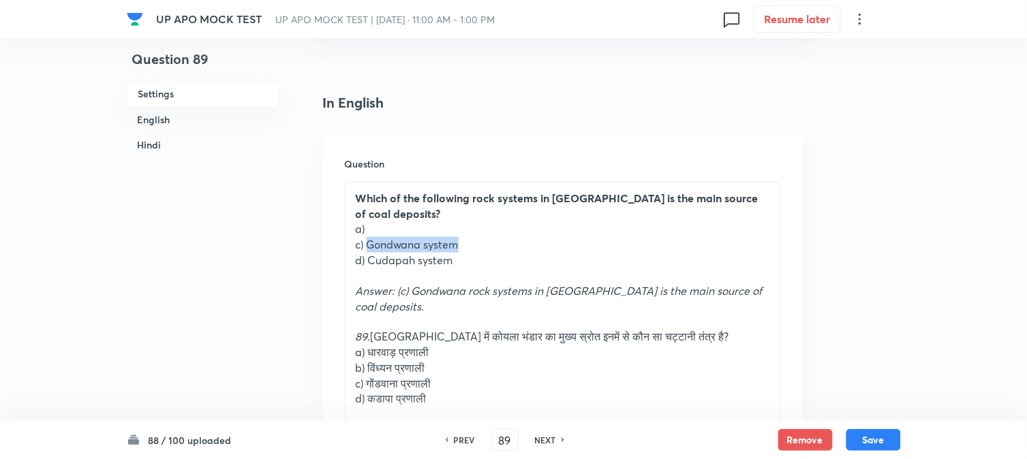
drag, startPoint x: 369, startPoint y: 230, endPoint x: 540, endPoint y: 230, distance: 171.1
click at [540, 237] on p "c) Gondwana system" at bounding box center [563, 245] width 414 height 16
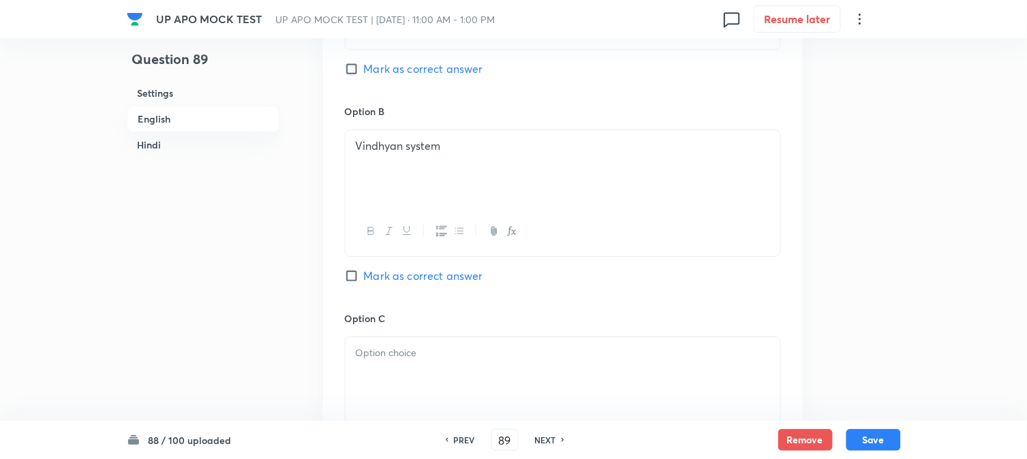
drag, startPoint x: 397, startPoint y: 357, endPoint x: 375, endPoint y: 359, distance: 22.6
click at [397, 358] on div at bounding box center [563, 375] width 435 height 76
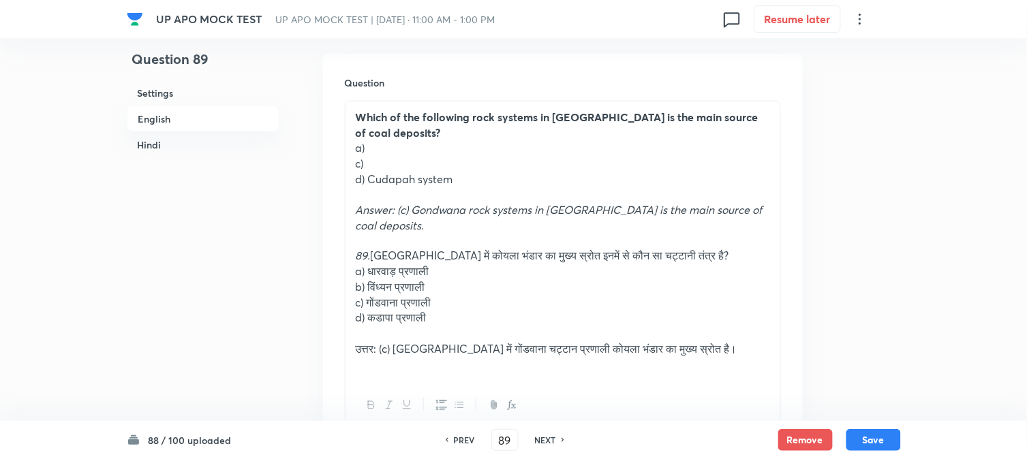
scroll to position [402, 0]
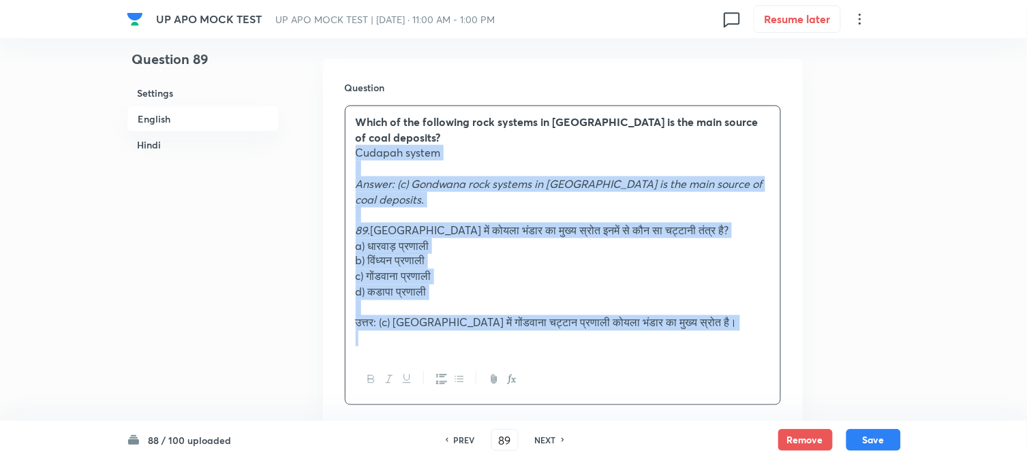
drag, startPoint x: 368, startPoint y: 173, endPoint x: 842, endPoint y: 325, distance: 498.1
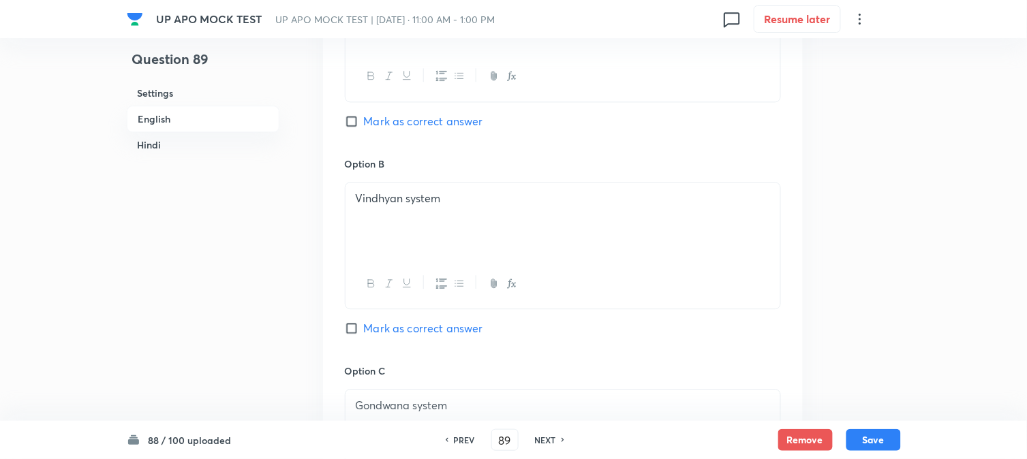
scroll to position [1007, 0]
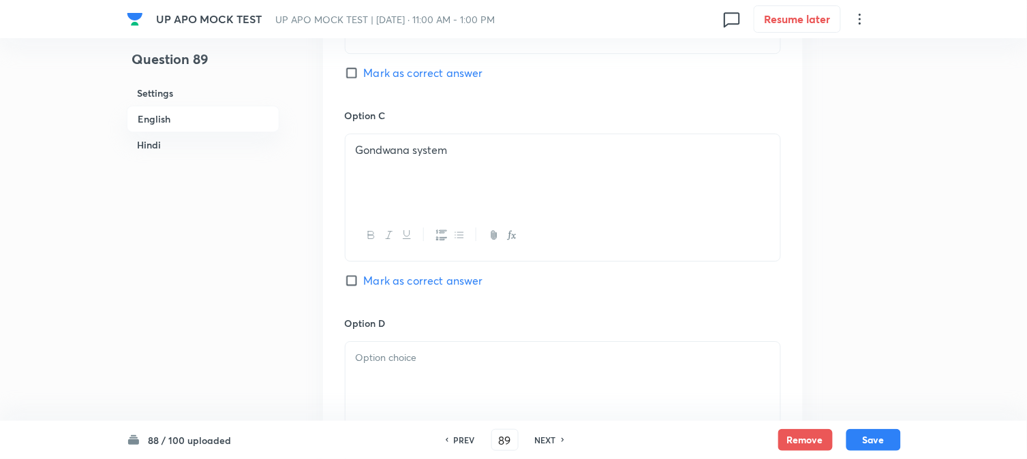
click at [403, 281] on span "Mark as correct answer" at bounding box center [423, 281] width 119 height 16
click at [364, 281] on input "Mark as correct answer" at bounding box center [354, 281] width 19 height 14
checkbox input "true"
click at [379, 371] on div at bounding box center [563, 380] width 435 height 76
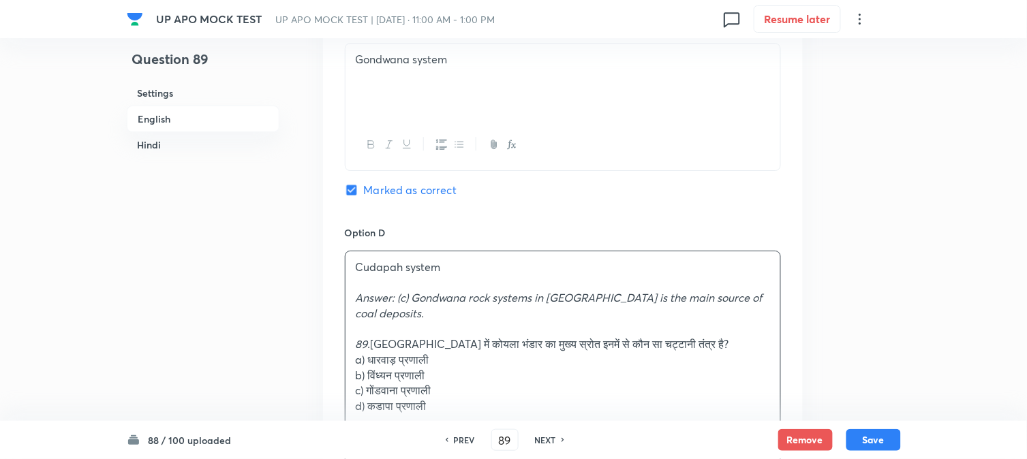
scroll to position [1235, 0]
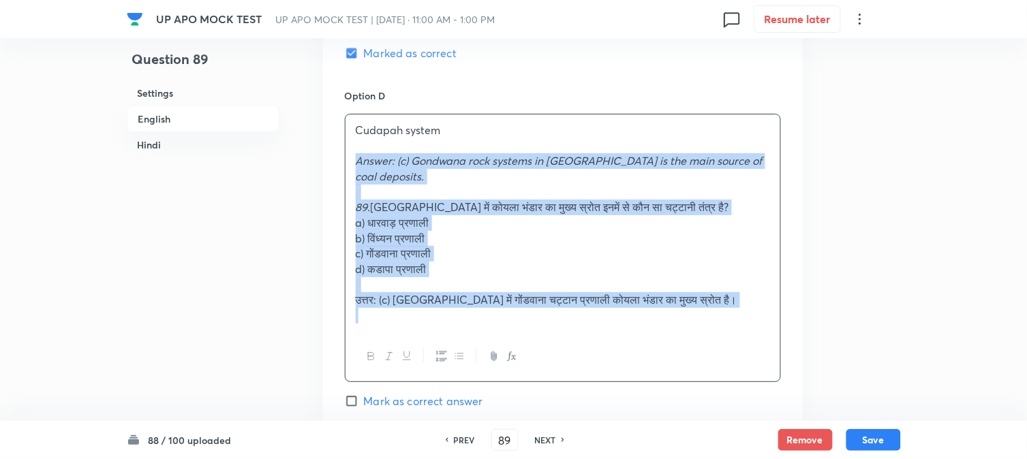
drag, startPoint x: 352, startPoint y: 162, endPoint x: 842, endPoint y: 391, distance: 540.2
click at [842, 391] on div "Question 89 Settings English Hindi Settings Type Single choice correct 4 option…" at bounding box center [514, 457] width 774 height 3253
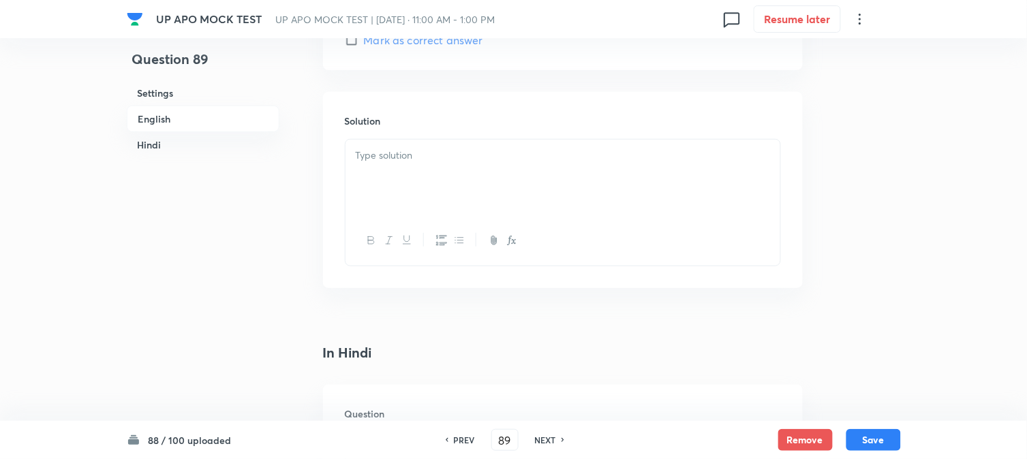
scroll to position [1462, 0]
click at [368, 174] on div at bounding box center [563, 171] width 435 height 76
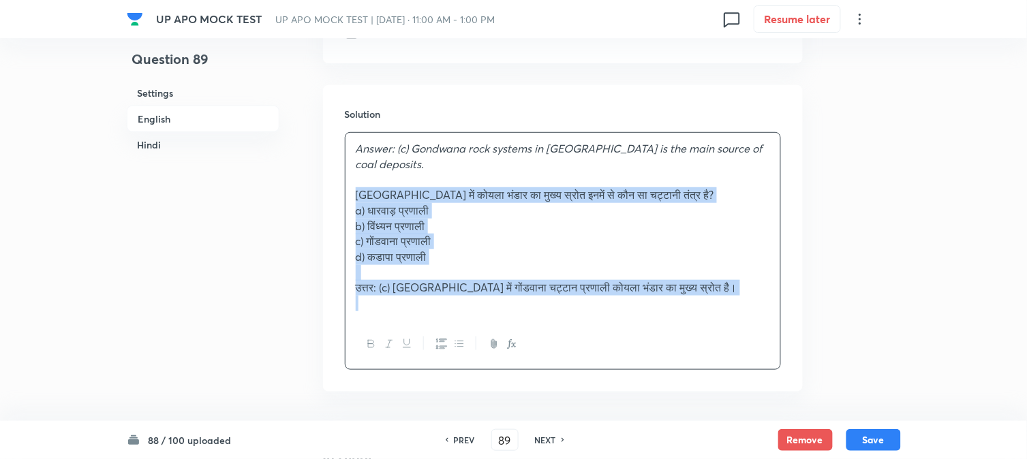
drag, startPoint x: 371, startPoint y: 177, endPoint x: 960, endPoint y: 302, distance: 601.9
click at [962, 311] on div "UP APO MOCK TEST UP APO MOCK TEST | [DATE] · 11:00 AM - 1:00 PM 0 Resume later …" at bounding box center [513, 215] width 1027 height 3223
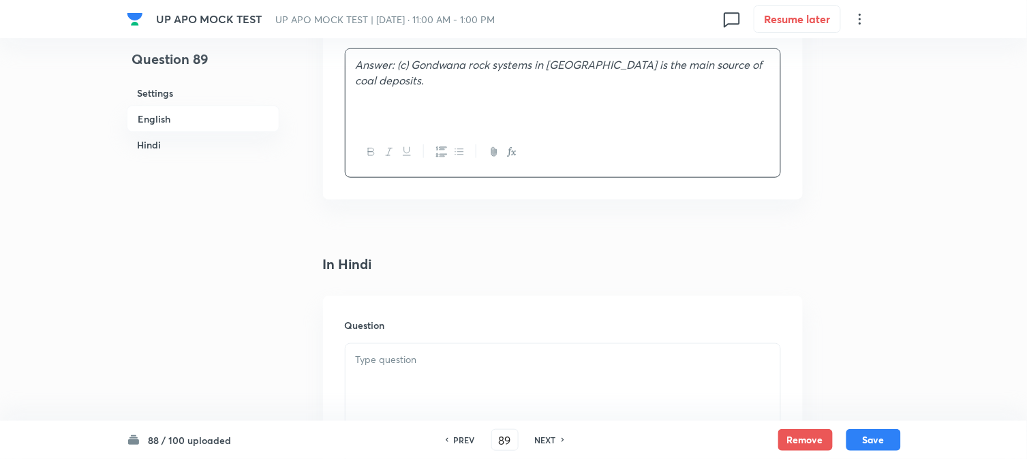
scroll to position [1689, 0]
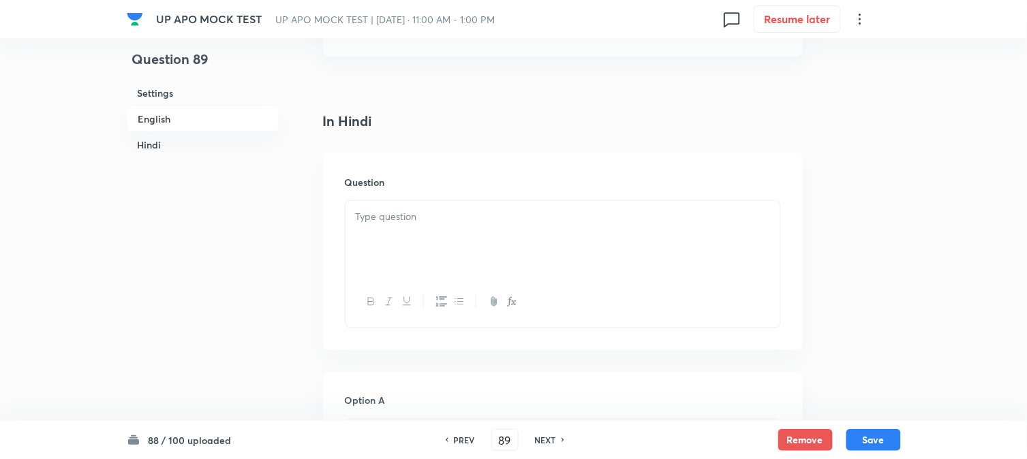
click at [400, 230] on div at bounding box center [563, 239] width 435 height 76
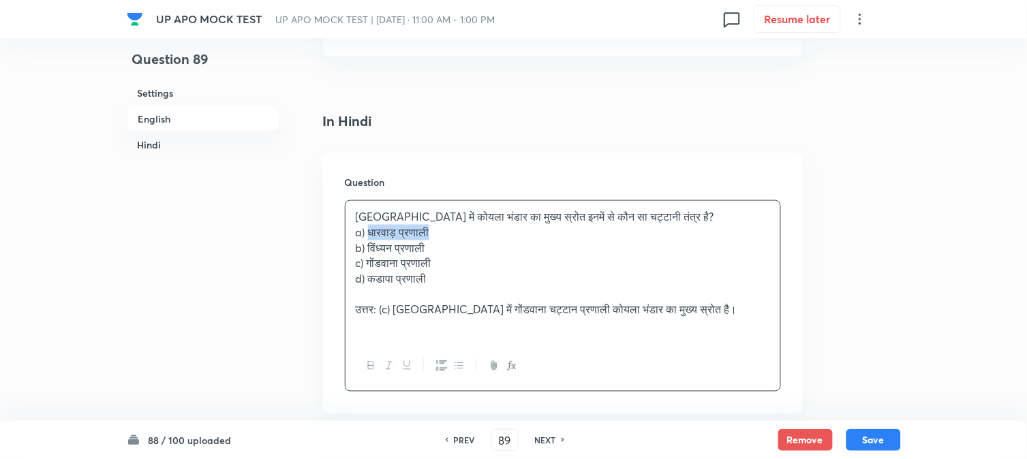
drag, startPoint x: 371, startPoint y: 230, endPoint x: 453, endPoint y: 274, distance: 92.1
click at [489, 236] on p "a) धारवाड़ प्रणाली" at bounding box center [563, 233] width 414 height 16
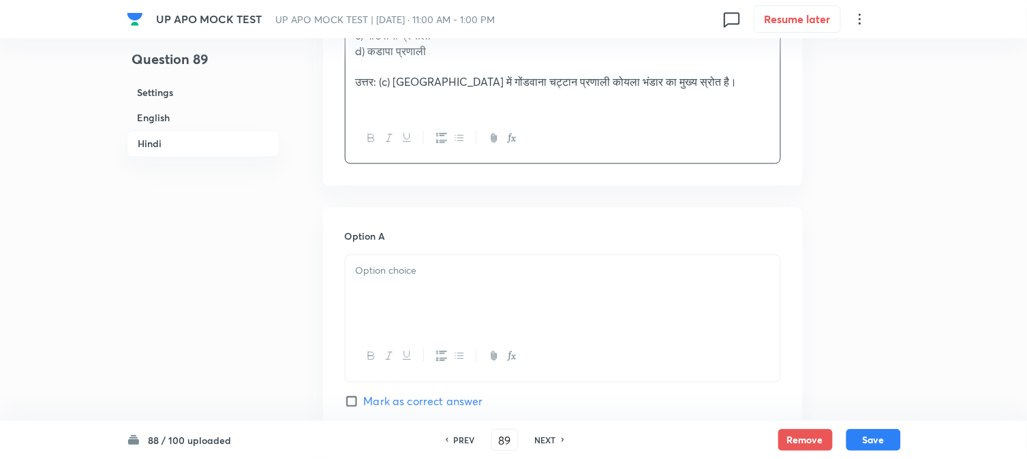
click at [392, 288] on div at bounding box center [563, 294] width 435 height 76
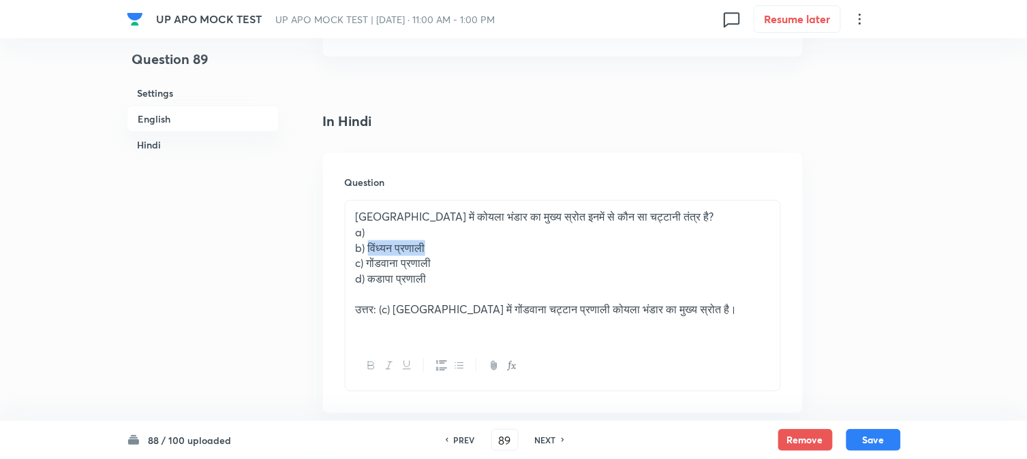
drag, startPoint x: 369, startPoint y: 245, endPoint x: 473, endPoint y: 242, distance: 104.3
click at [473, 242] on p "b) विंध्यन प्रणाली" at bounding box center [563, 249] width 414 height 16
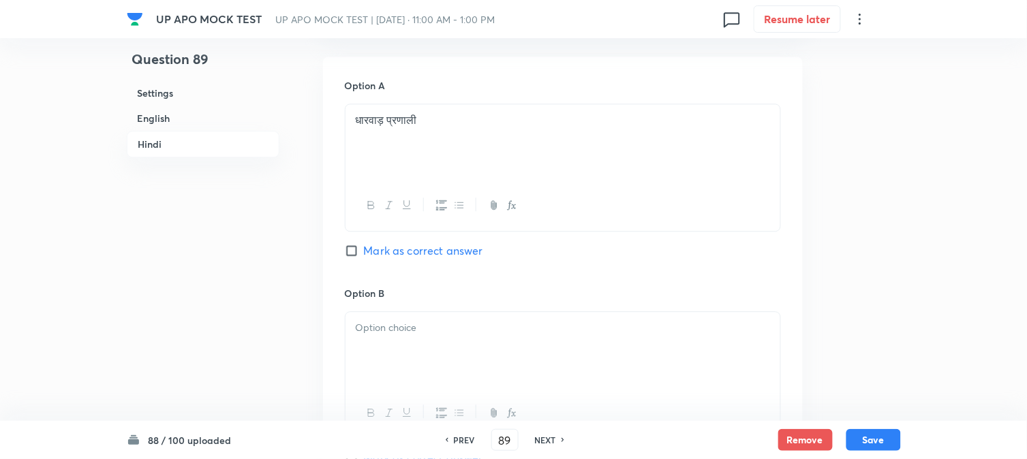
click at [391, 358] on div at bounding box center [563, 350] width 435 height 76
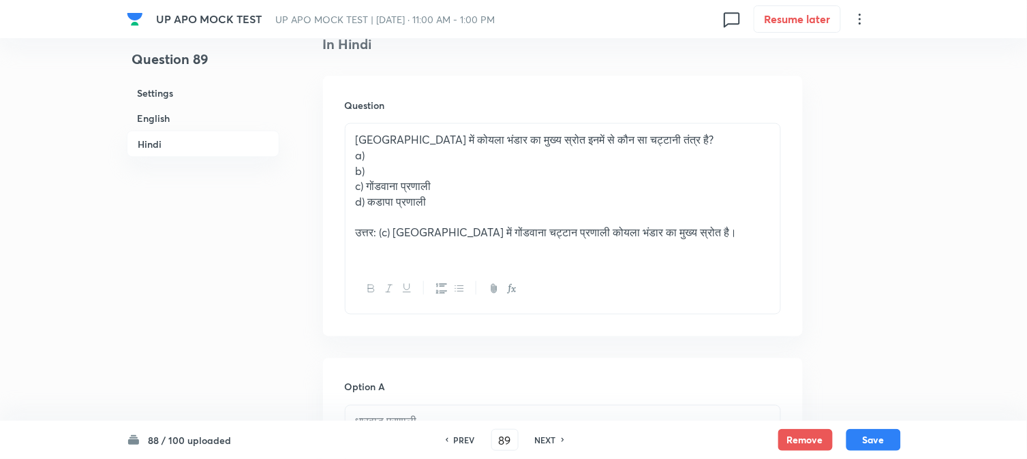
scroll to position [1765, 0]
drag, startPoint x: 370, startPoint y: 188, endPoint x: 544, endPoint y: 177, distance: 174.1
click at [544, 177] on div "[GEOGRAPHIC_DATA] में कोयला भंडार का मुख्य स्रोत इनमें से कौन सा चट्टानी तंत्र …" at bounding box center [563, 195] width 435 height 140
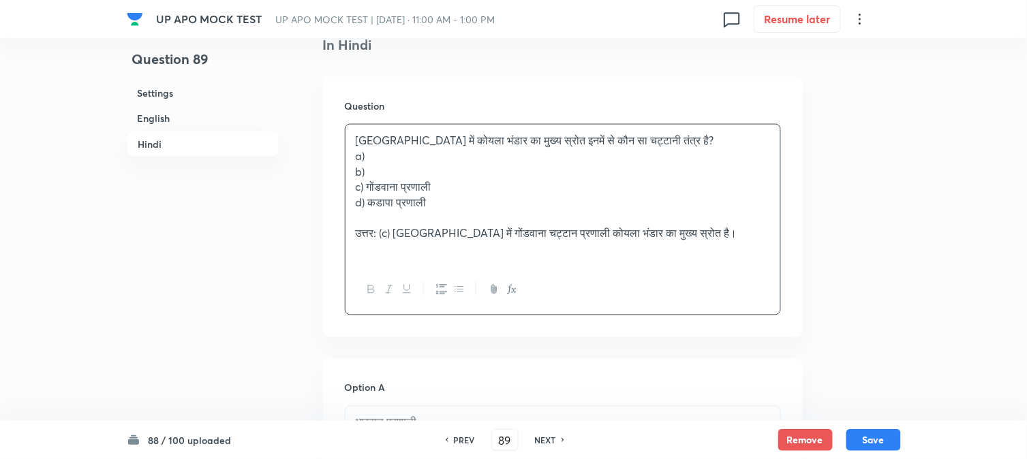
drag, startPoint x: 544, startPoint y: 177, endPoint x: 547, endPoint y: 187, distance: 10.1
click at [547, 187] on div "[GEOGRAPHIC_DATA] में कोयला भंडार का मुख्य स्रोत इनमें से कौन सा चट्टानी तंत्र …" at bounding box center [563, 195] width 435 height 140
drag, startPoint x: 364, startPoint y: 183, endPoint x: 520, endPoint y: 187, distance: 156.1
click at [520, 187] on p "c) गोंडवाना प्रणाली" at bounding box center [563, 187] width 414 height 16
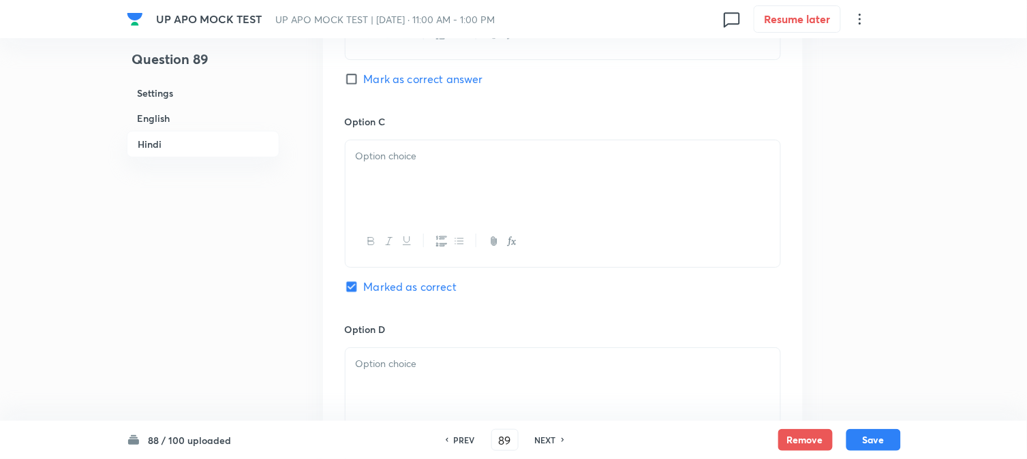
drag, startPoint x: 388, startPoint y: 192, endPoint x: 386, endPoint y: 202, distance: 11.2
click at [388, 198] on div at bounding box center [563, 178] width 435 height 76
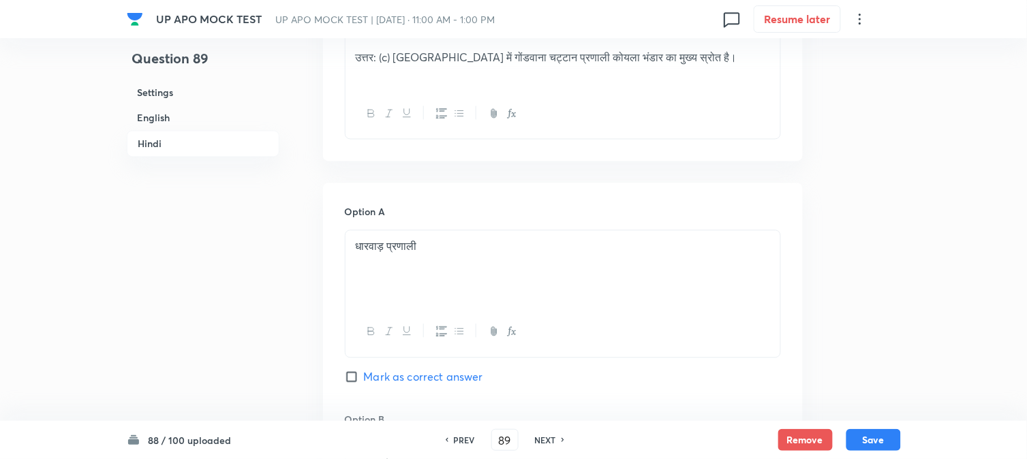
scroll to position [1841, 0]
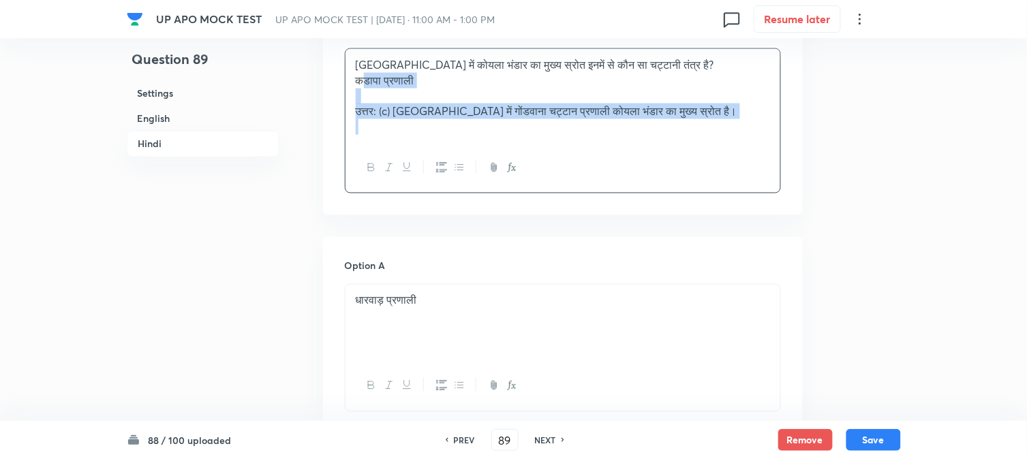
drag, startPoint x: 363, startPoint y: 127, endPoint x: 863, endPoint y: 139, distance: 500.4
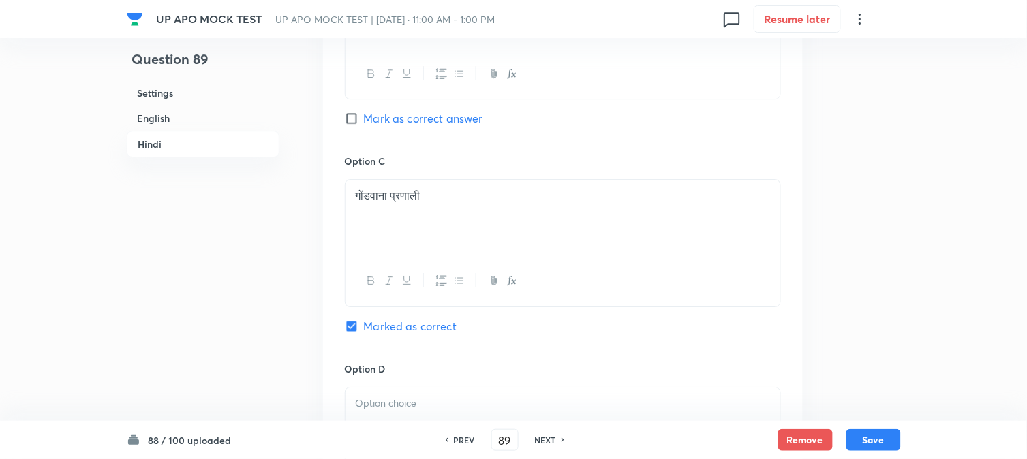
scroll to position [2598, 0]
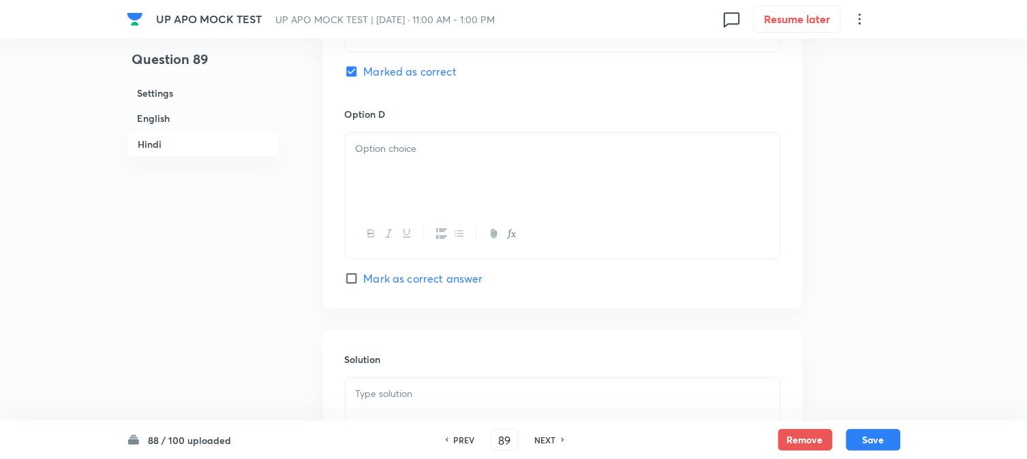
click at [371, 193] on div at bounding box center [563, 171] width 435 height 76
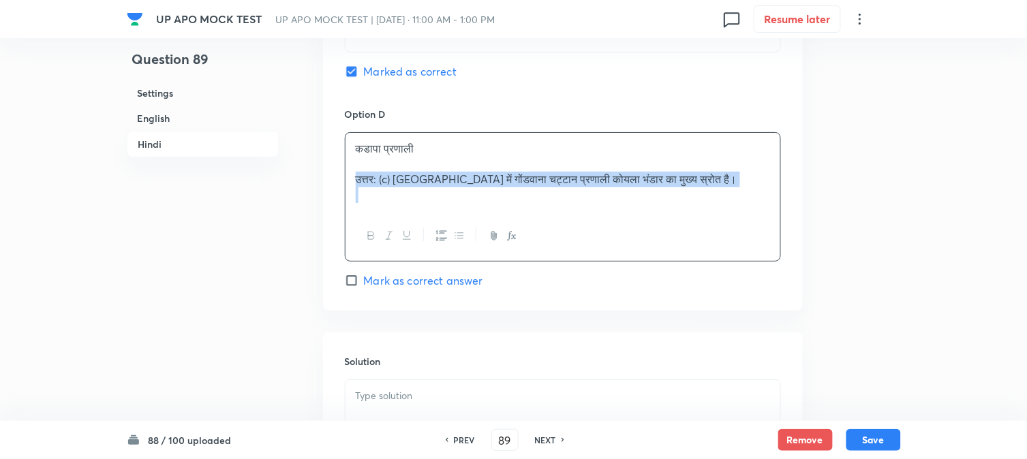
drag, startPoint x: 352, startPoint y: 176, endPoint x: 831, endPoint y: 200, distance: 480.4
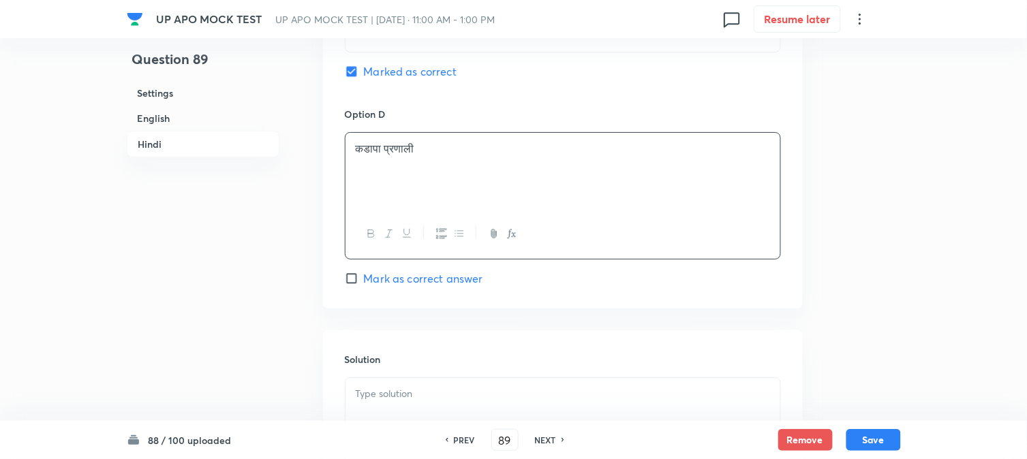
drag, startPoint x: 459, startPoint y: 410, endPoint x: 472, endPoint y: 410, distance: 12.9
click at [459, 413] on div at bounding box center [563, 416] width 435 height 76
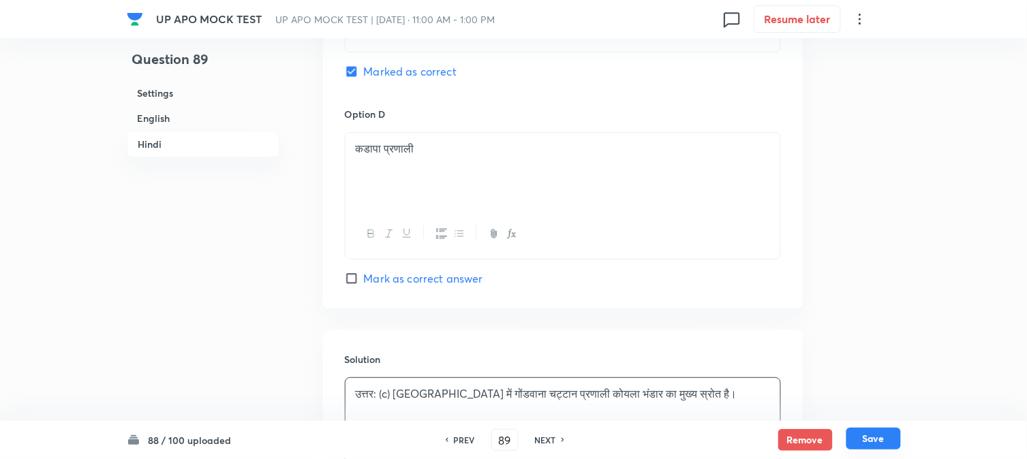
click at [859, 437] on button "Save" at bounding box center [873, 439] width 55 height 22
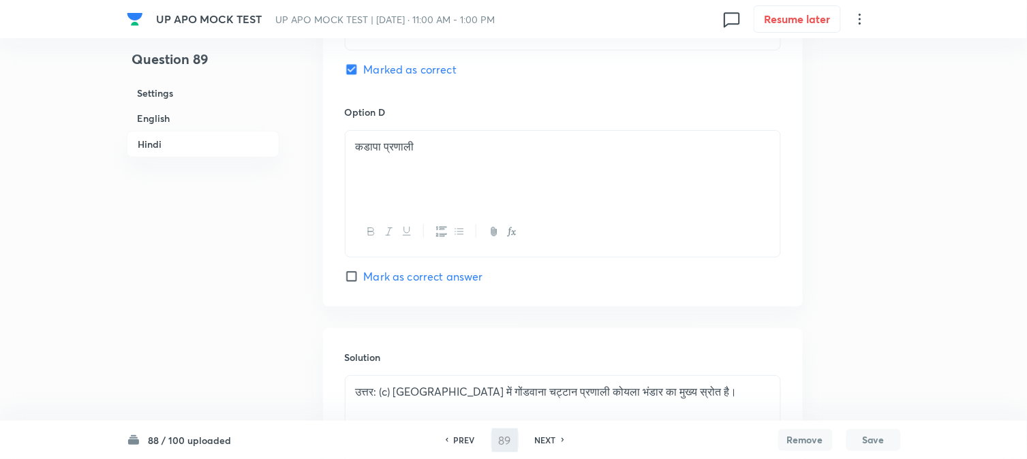
type input "90"
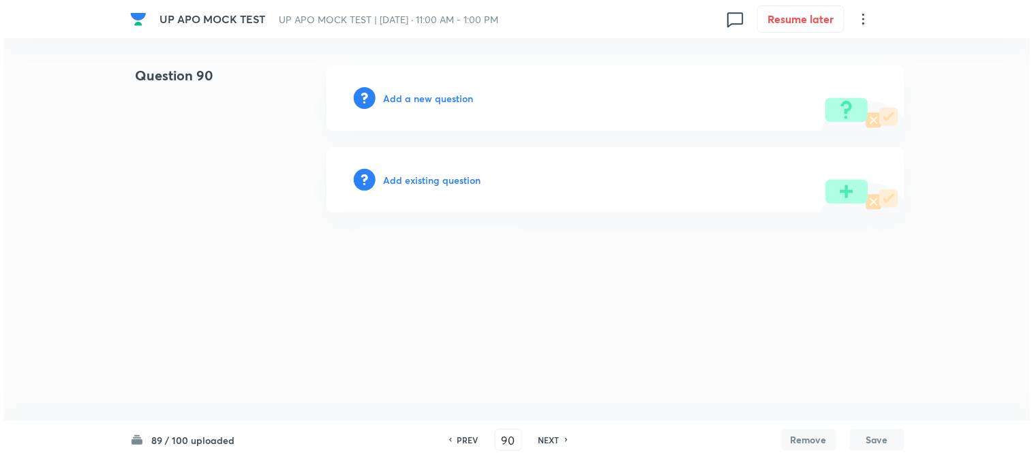
scroll to position [0, 0]
click at [472, 95] on h6 "Add a new question" at bounding box center [429, 98] width 90 height 14
click at [472, 95] on h6 "Choose a question type" at bounding box center [436, 98] width 105 height 14
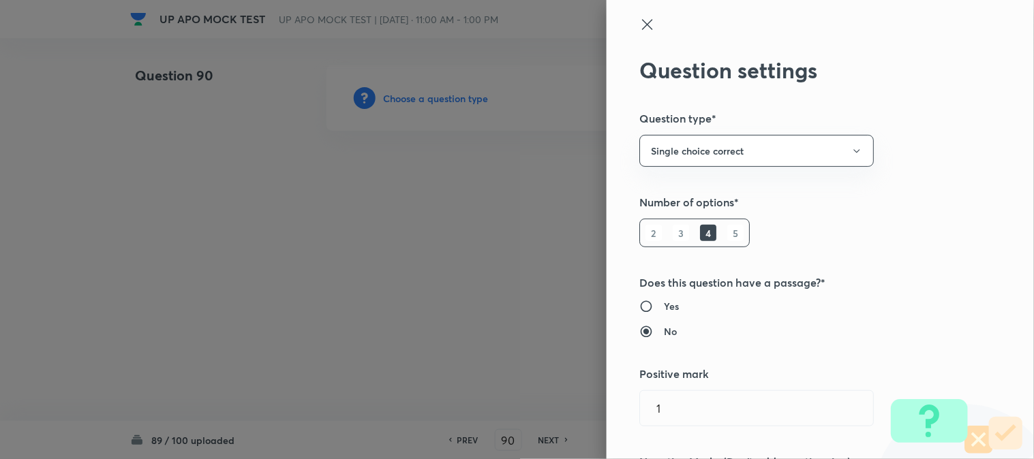
click at [470, 97] on div at bounding box center [517, 229] width 1034 height 459
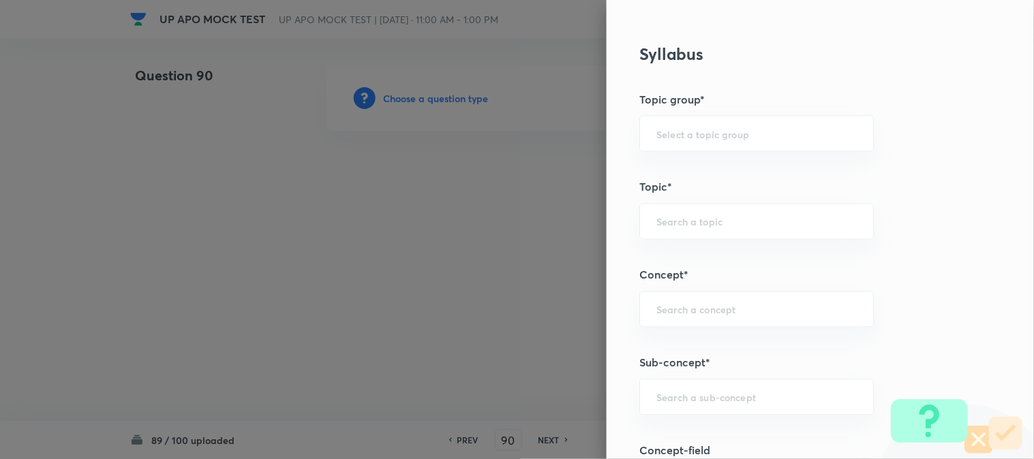
scroll to position [804, 0]
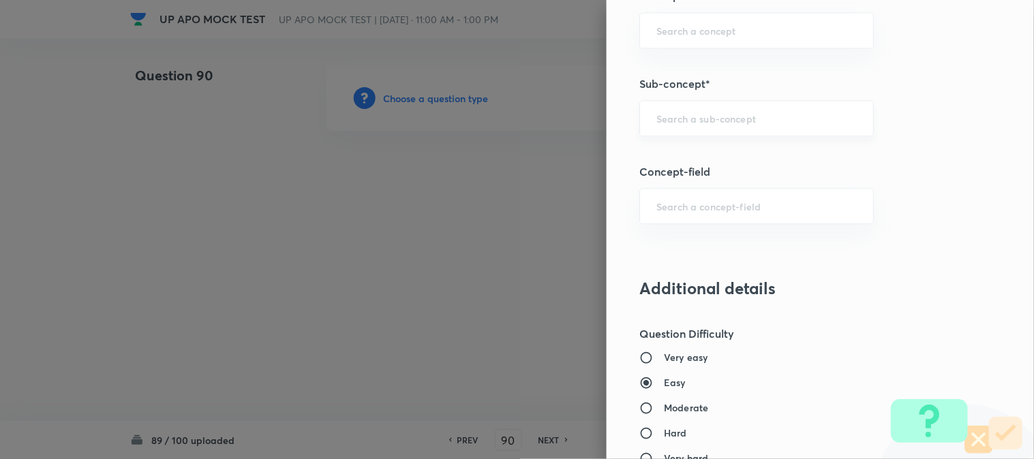
click at [734, 127] on div "​" at bounding box center [756, 118] width 234 height 36
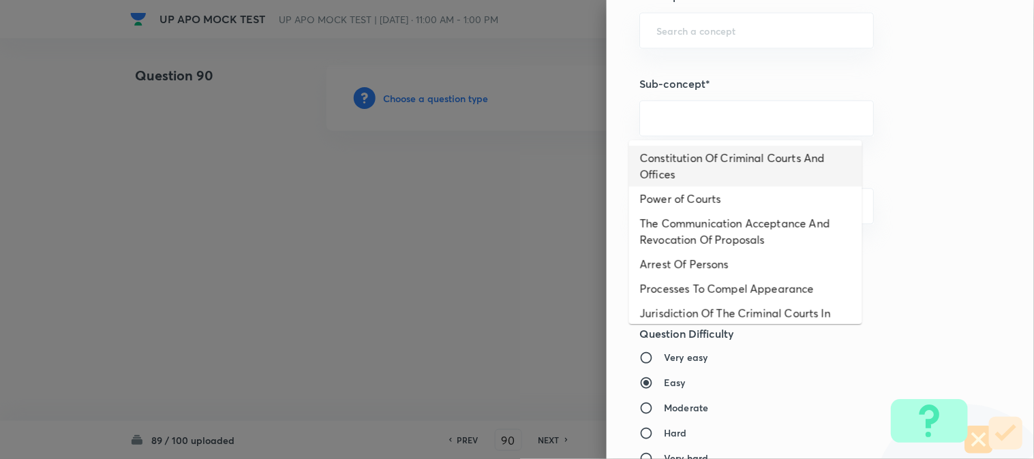
click at [748, 159] on li "Constitution Of Criminal Courts And Offices" at bounding box center [745, 166] width 233 height 41
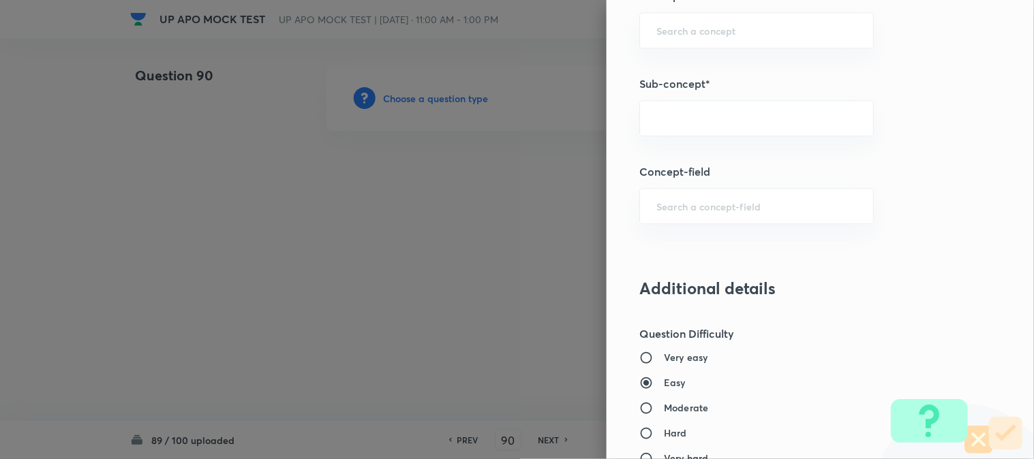
type input "Constitution Of Criminal Courts And Offices"
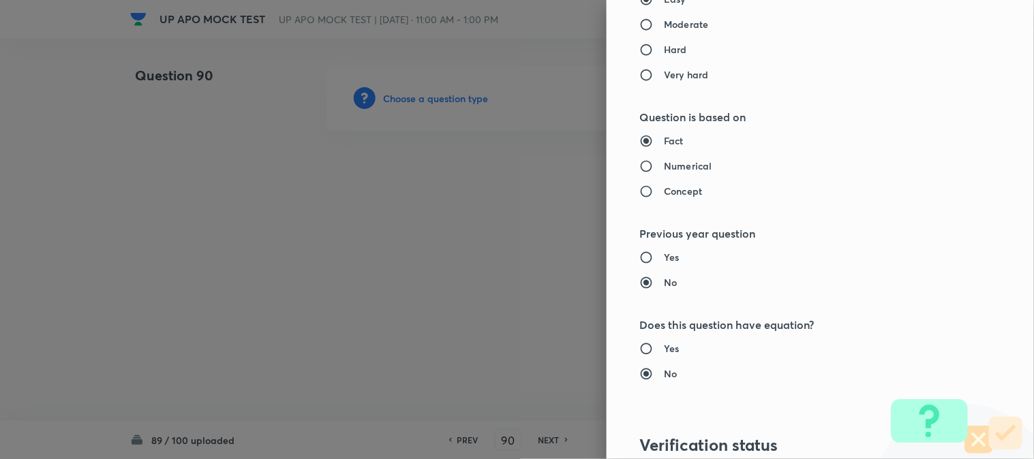
type input "Criminal Law"
type input "Criminal Procedure Code"
type input "Constitution Of Criminal Courts And Offices"
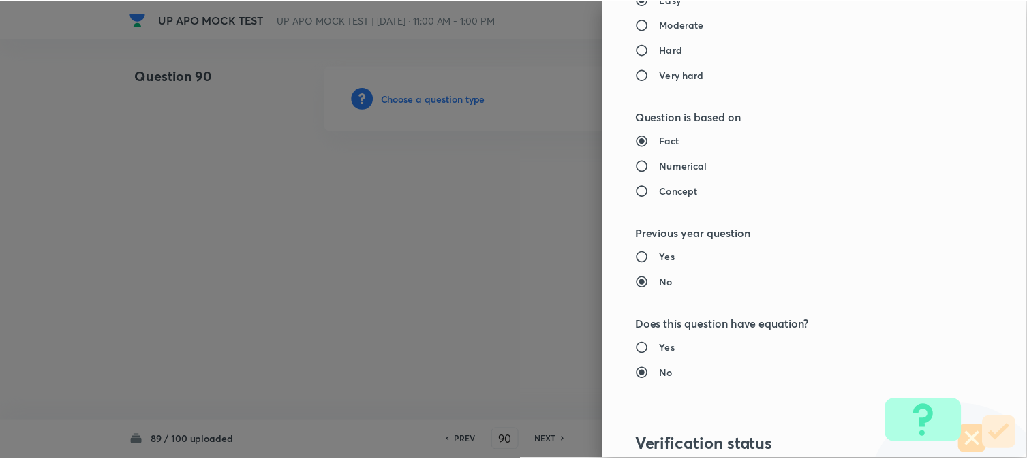
scroll to position [1398, 0]
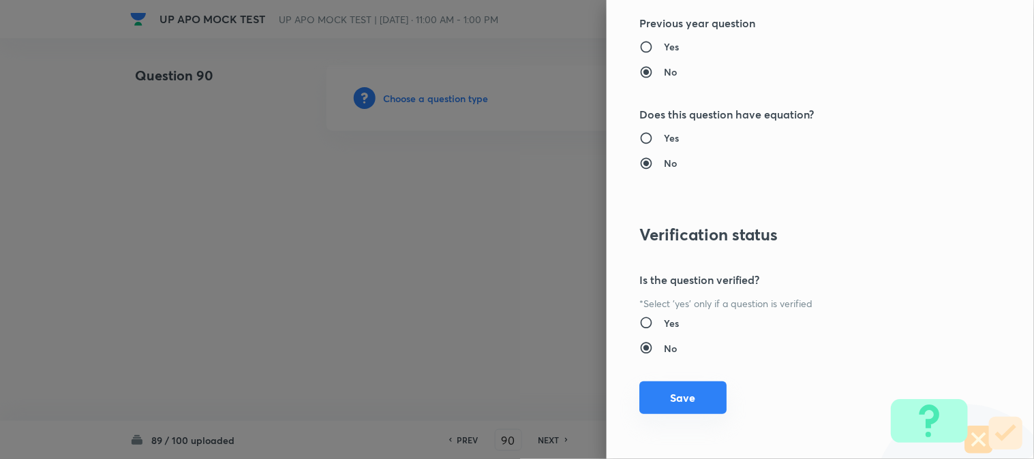
click at [669, 402] on button "Save" at bounding box center [682, 398] width 87 height 33
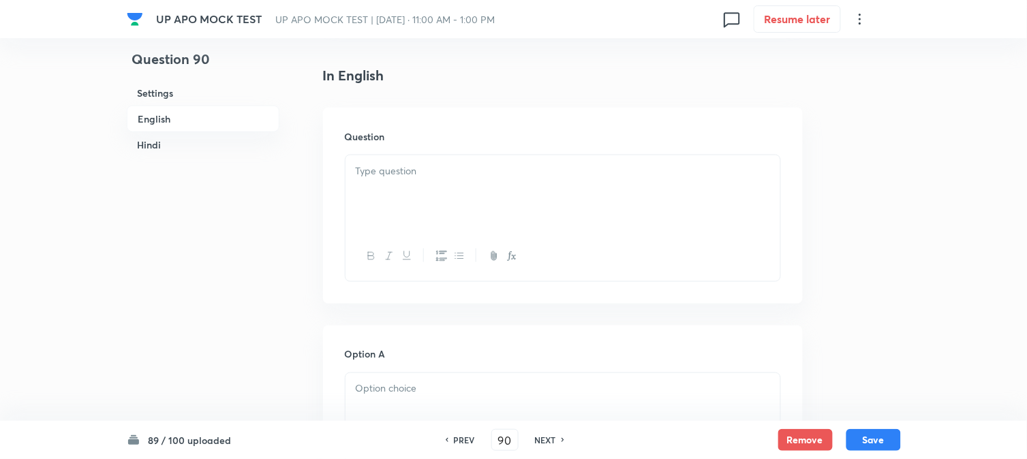
scroll to position [402, 0]
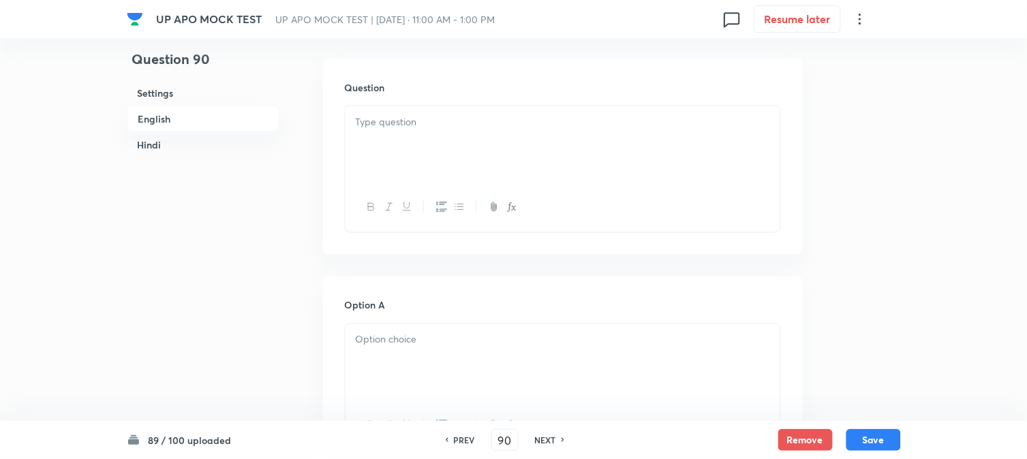
click at [382, 130] on div at bounding box center [563, 144] width 435 height 76
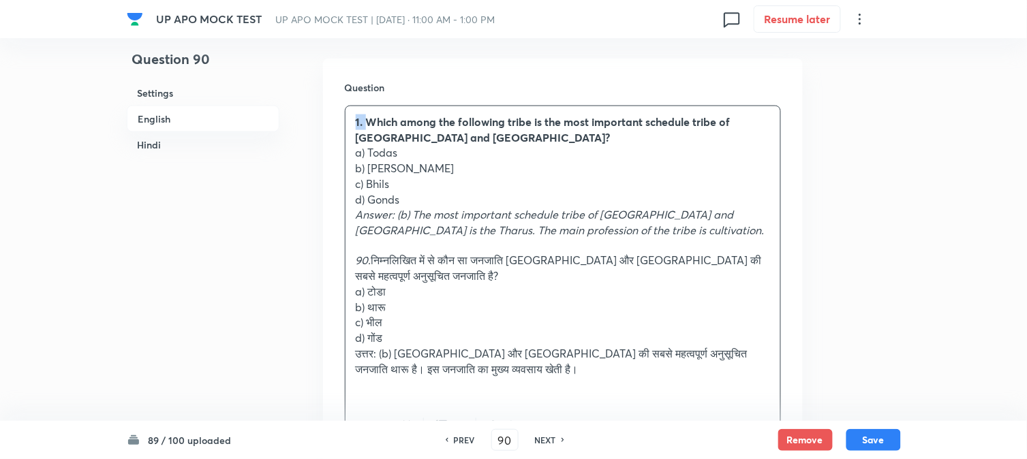
drag, startPoint x: 366, startPoint y: 123, endPoint x: 339, endPoint y: 113, distance: 28.9
click at [335, 104] on div "Question 1. Which among the following tribe is the most important schedule trib…" at bounding box center [563, 266] width 480 height 415
drag, startPoint x: 369, startPoint y: 150, endPoint x: 433, endPoint y: 157, distance: 65.1
click at [433, 157] on p "a) Todas" at bounding box center [563, 153] width 414 height 16
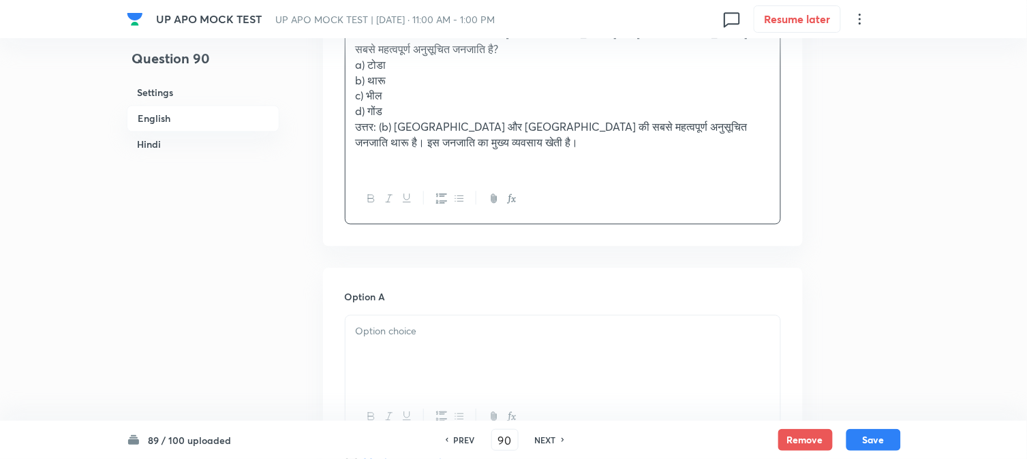
click at [389, 338] on p at bounding box center [563, 332] width 414 height 16
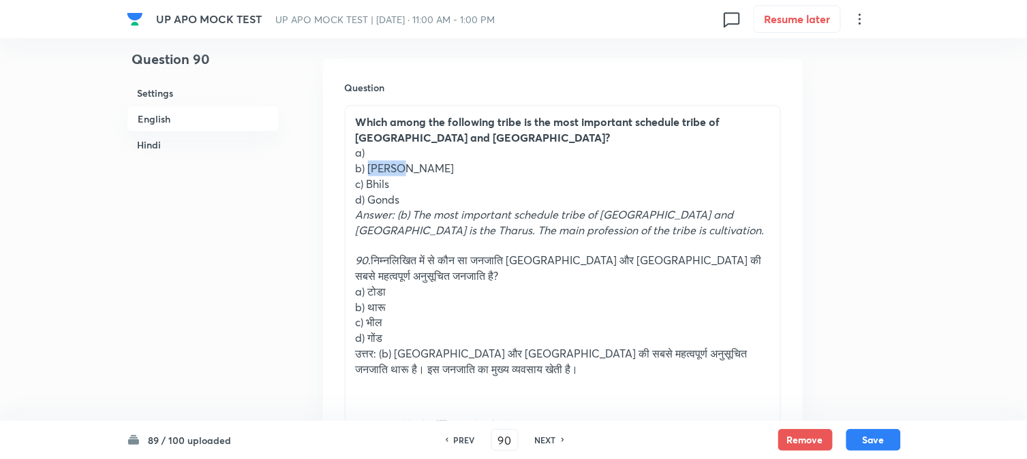
drag, startPoint x: 368, startPoint y: 168, endPoint x: 424, endPoint y: 174, distance: 56.2
click at [424, 174] on p "b) [PERSON_NAME]" at bounding box center [563, 169] width 414 height 16
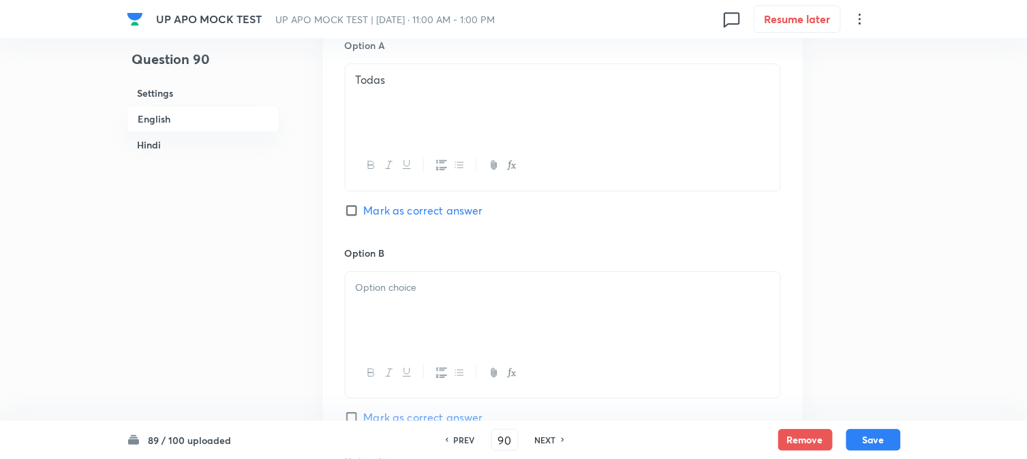
scroll to position [932, 0]
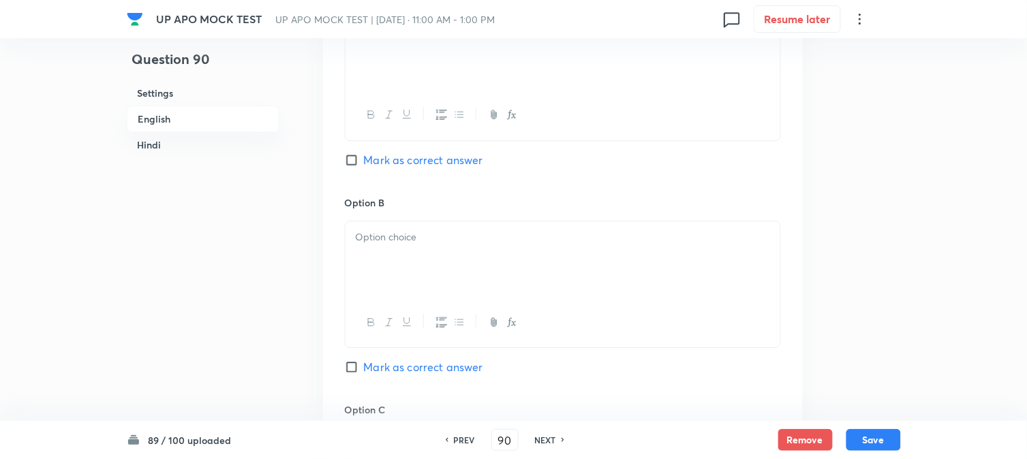
click at [386, 297] on div at bounding box center [563, 259] width 435 height 76
click at [400, 379] on div "Option B [PERSON_NAME] as correct answer" at bounding box center [563, 299] width 436 height 207
click at [397, 370] on span "Mark as correct answer" at bounding box center [423, 367] width 119 height 16
click at [364, 370] on input "Mark as correct answer" at bounding box center [354, 368] width 19 height 14
checkbox input "true"
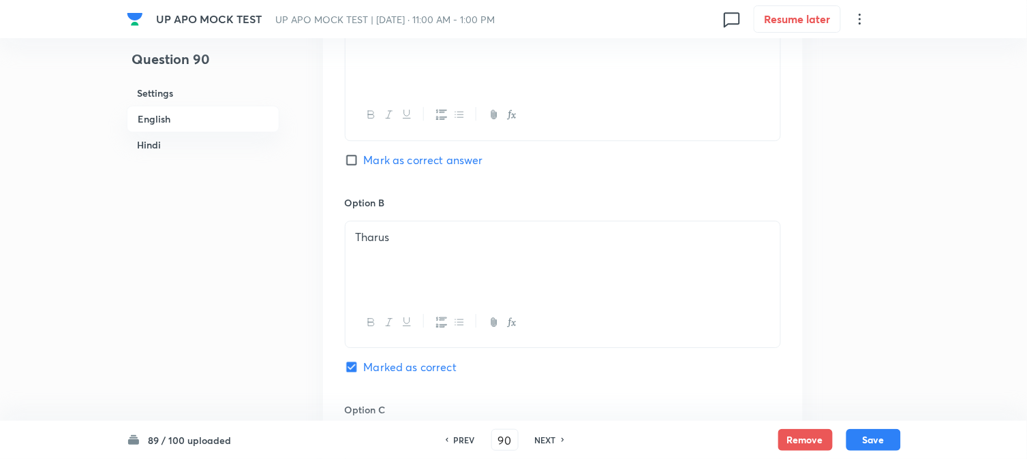
checkbox input "true"
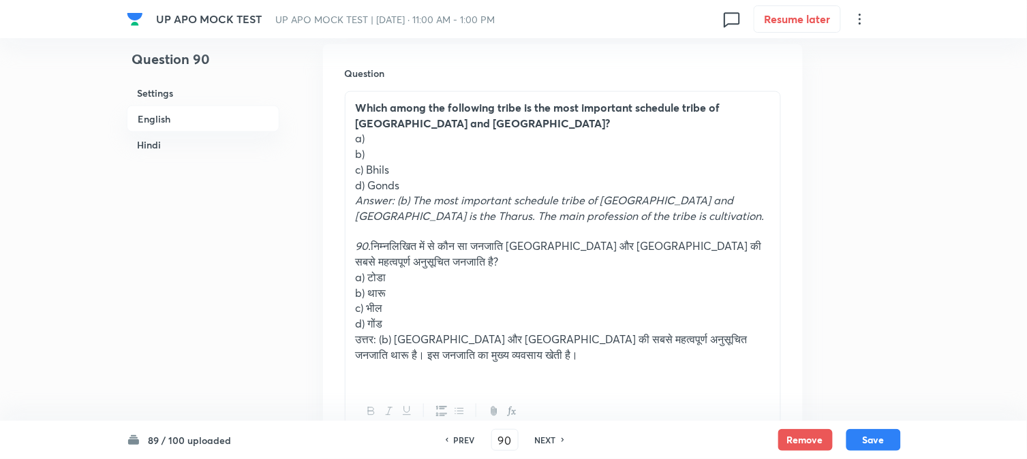
scroll to position [402, 0]
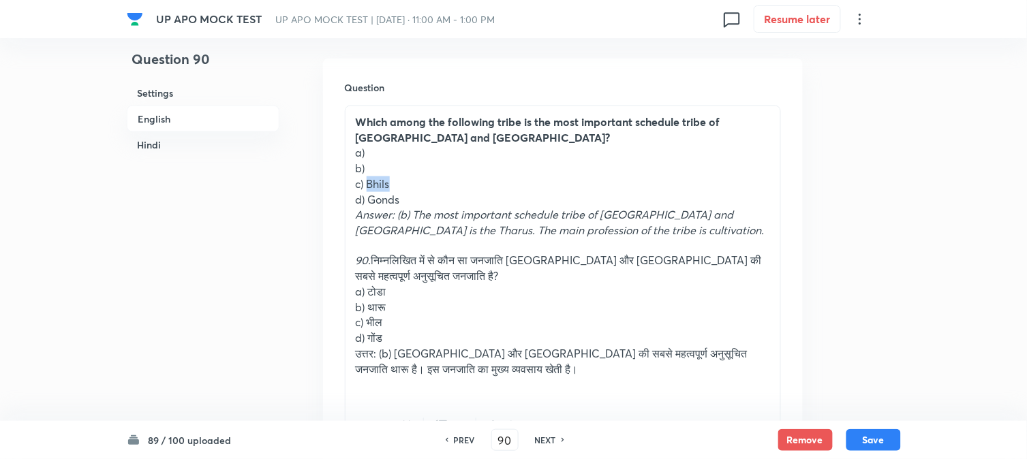
drag, startPoint x: 369, startPoint y: 184, endPoint x: 408, endPoint y: 187, distance: 38.3
click at [408, 187] on p "c) Bhils" at bounding box center [563, 185] width 414 height 16
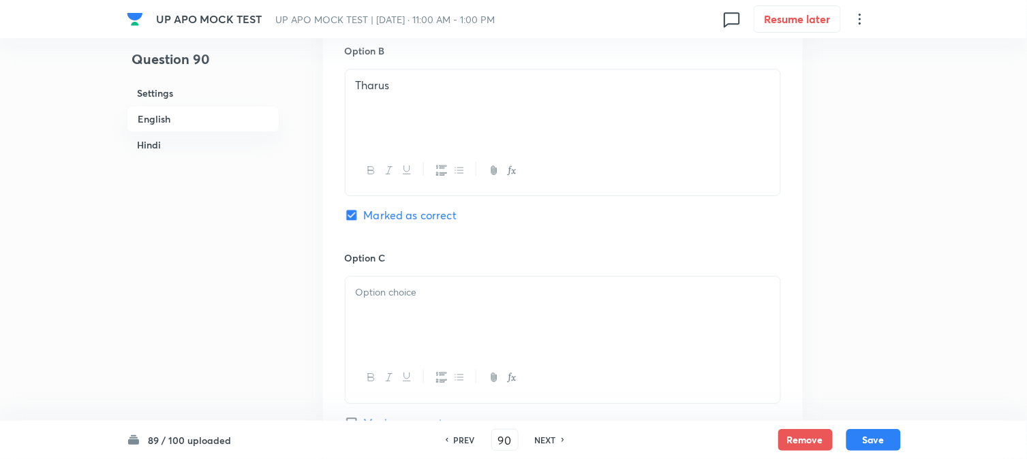
drag, startPoint x: 373, startPoint y: 298, endPoint x: 373, endPoint y: 329, distance: 31.4
click at [373, 329] on div at bounding box center [563, 315] width 435 height 76
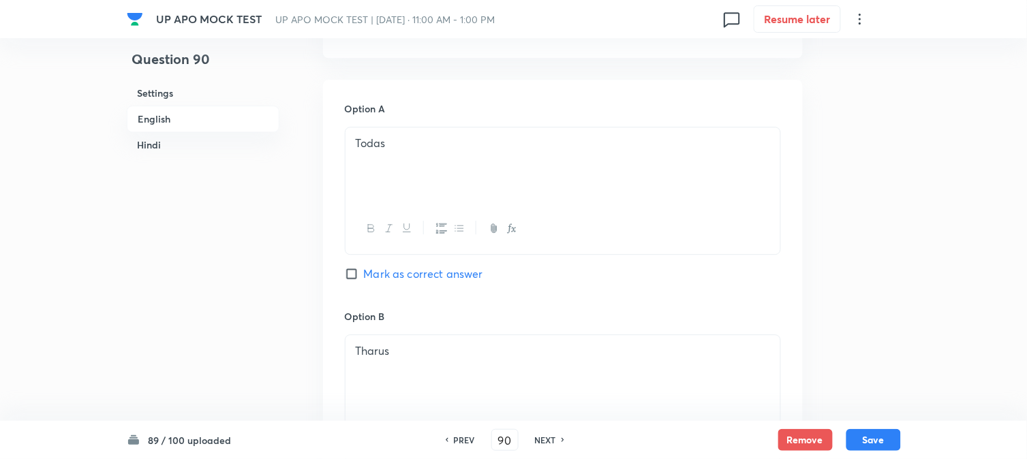
scroll to position [478, 0]
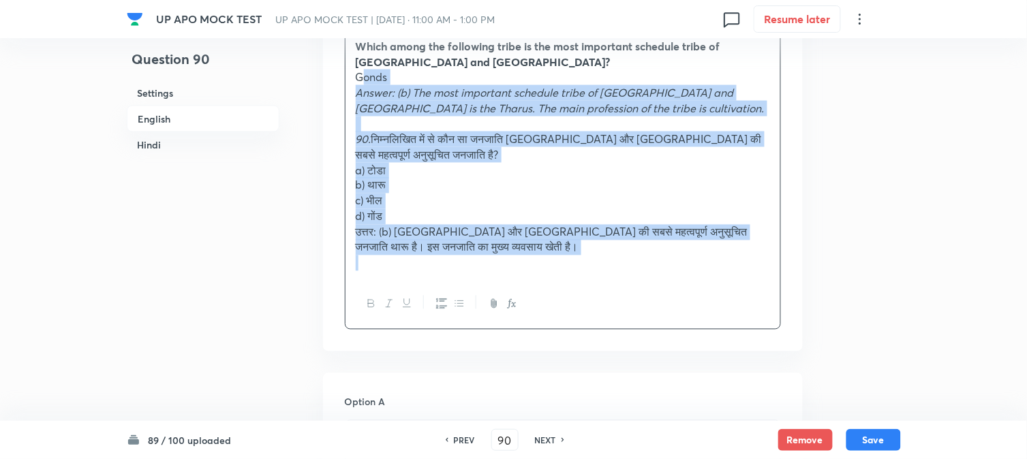
drag, startPoint x: 365, startPoint y: 121, endPoint x: 727, endPoint y: 343, distance: 425.2
click at [733, 349] on div "Question Which among the following tribe is the most important schedule tribe o…" at bounding box center [563, 167] width 480 height 369
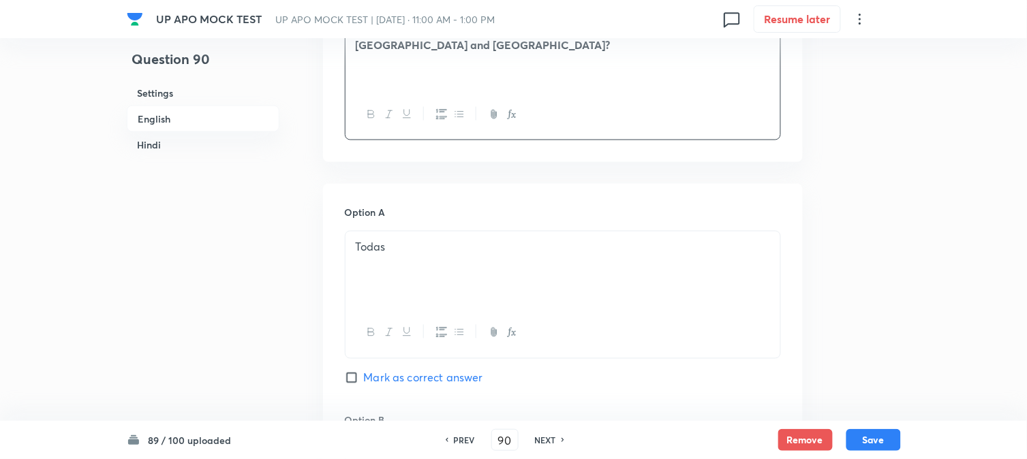
scroll to position [1235, 0]
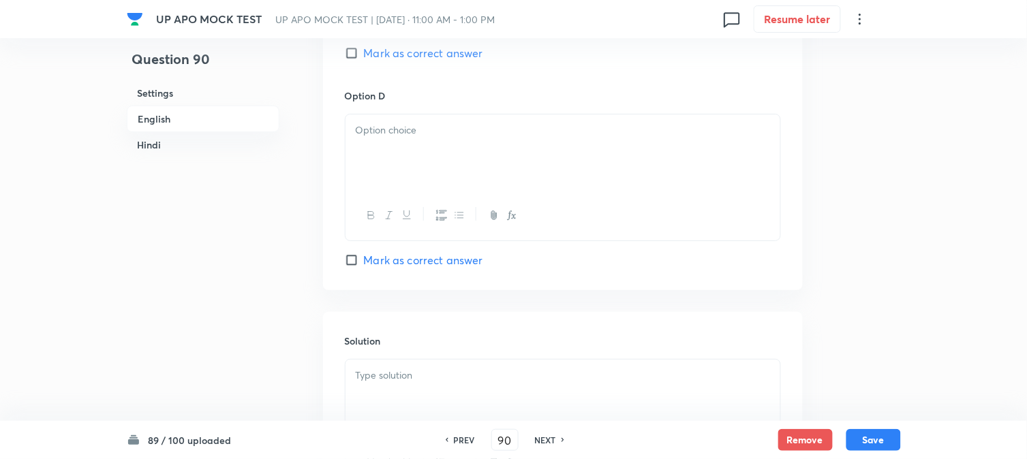
click at [376, 138] on p at bounding box center [563, 131] width 414 height 16
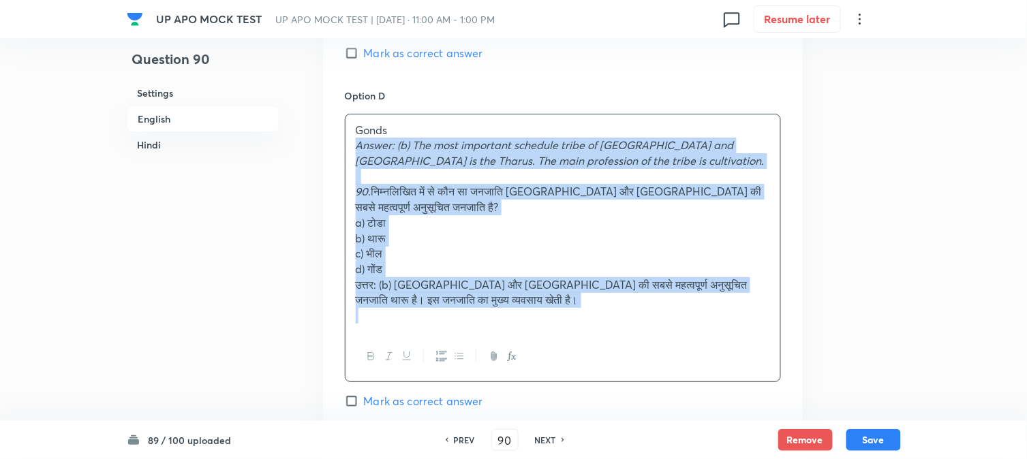
drag, startPoint x: 380, startPoint y: 194, endPoint x: 570, endPoint y: 369, distance: 257.5
click at [570, 369] on div "Gonds Answer: (b) The most important schedule tribe of [GEOGRAPHIC_DATA] and [G…" at bounding box center [563, 248] width 436 height 269
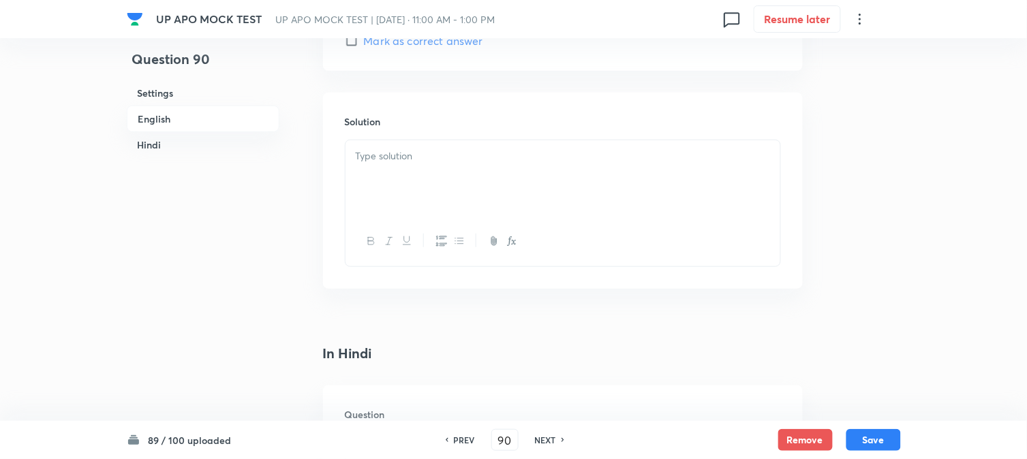
scroll to position [1537, 0]
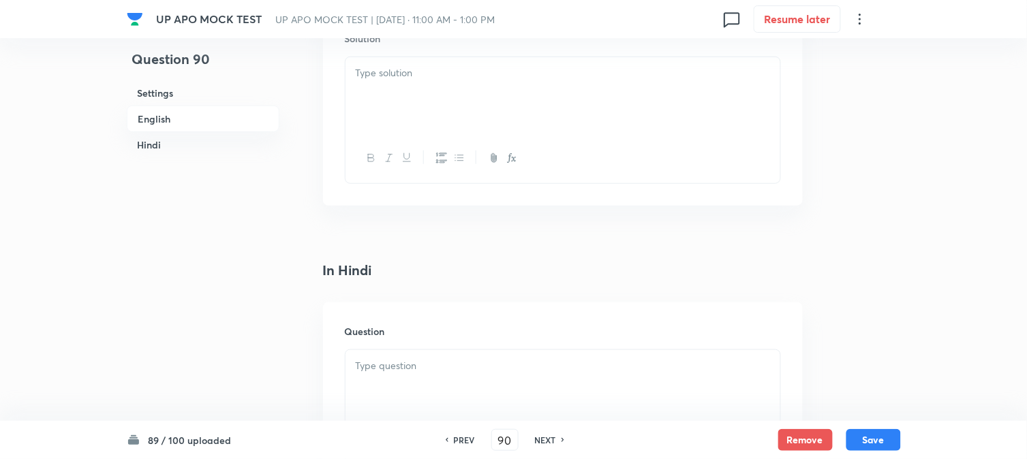
click at [362, 121] on div at bounding box center [563, 95] width 435 height 76
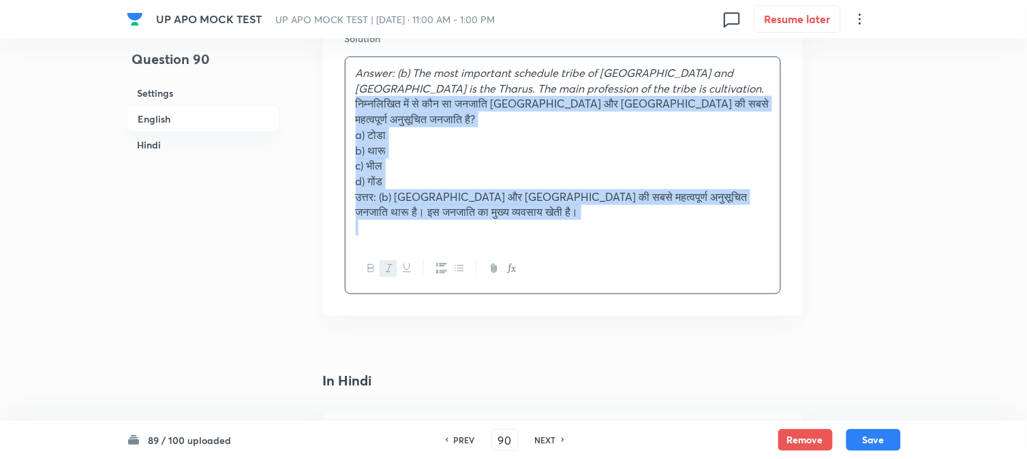
drag, startPoint x: 372, startPoint y: 116, endPoint x: 626, endPoint y: 298, distance: 312.5
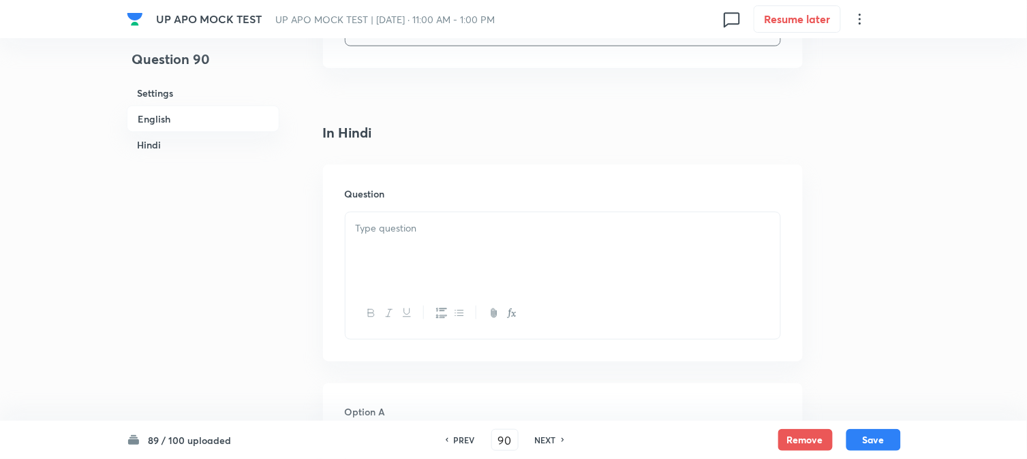
scroll to position [1689, 0]
click at [373, 239] on div at bounding box center [563, 237] width 435 height 76
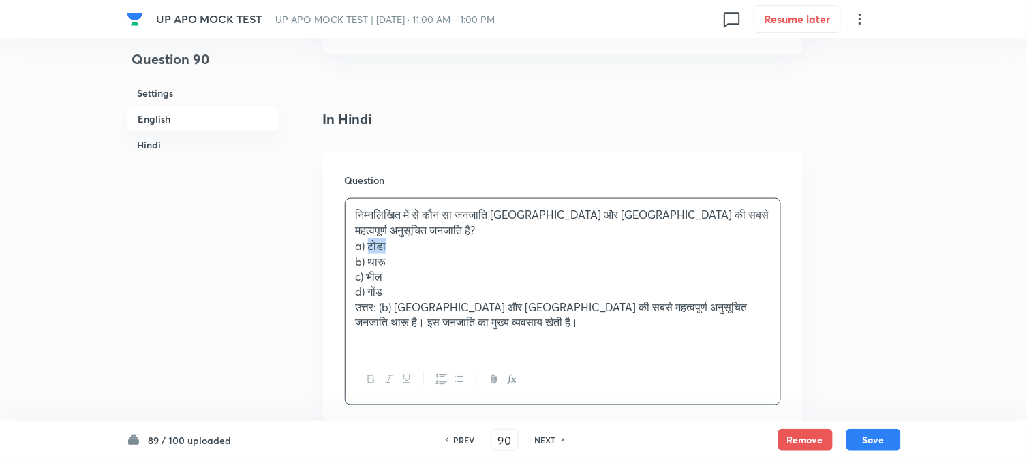
drag, startPoint x: 370, startPoint y: 249, endPoint x: 412, endPoint y: 249, distance: 42.3
click at [412, 249] on p "a) टोडा" at bounding box center [563, 247] width 414 height 16
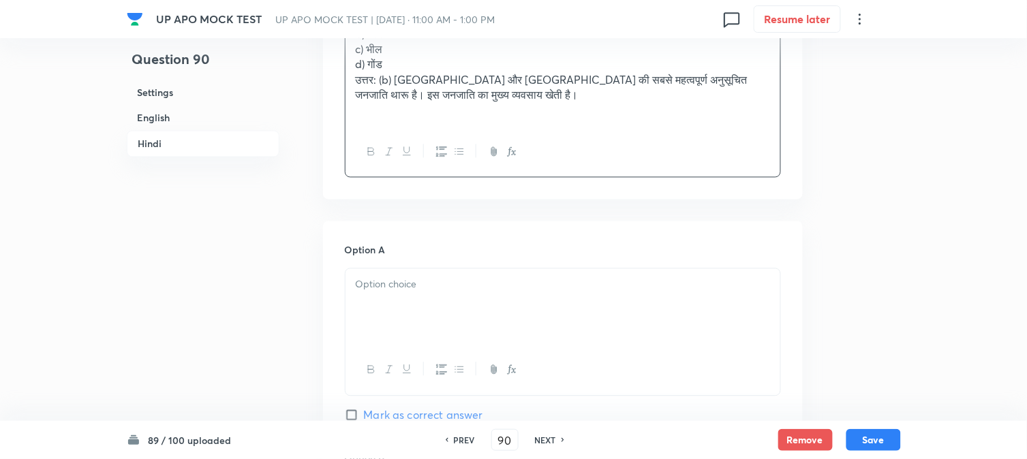
click at [369, 316] on div at bounding box center [563, 307] width 435 height 76
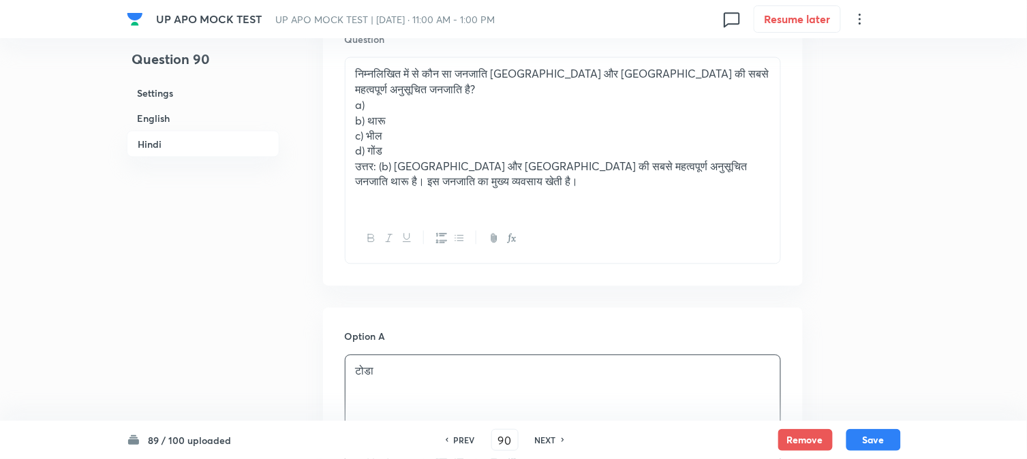
scroll to position [1765, 0]
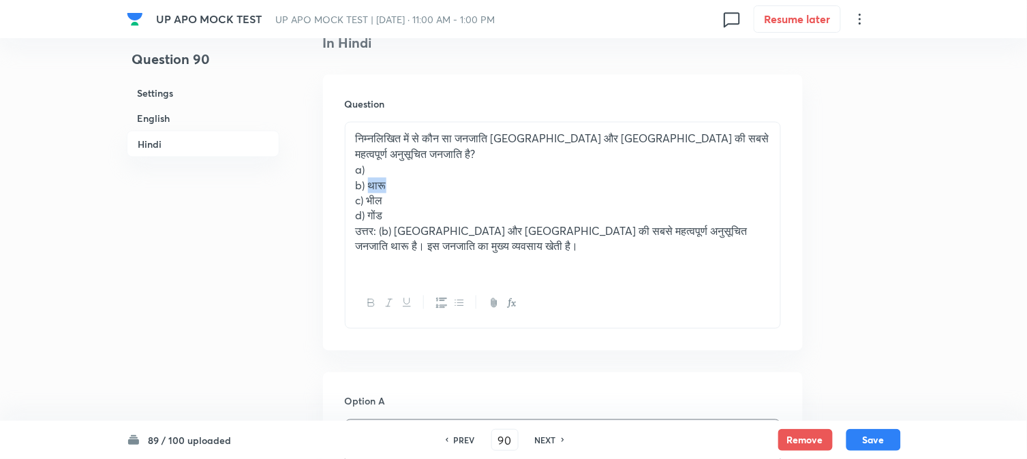
drag, startPoint x: 369, startPoint y: 191, endPoint x: 398, endPoint y: 215, distance: 37.8
click at [412, 192] on p "b) थारू" at bounding box center [563, 186] width 414 height 16
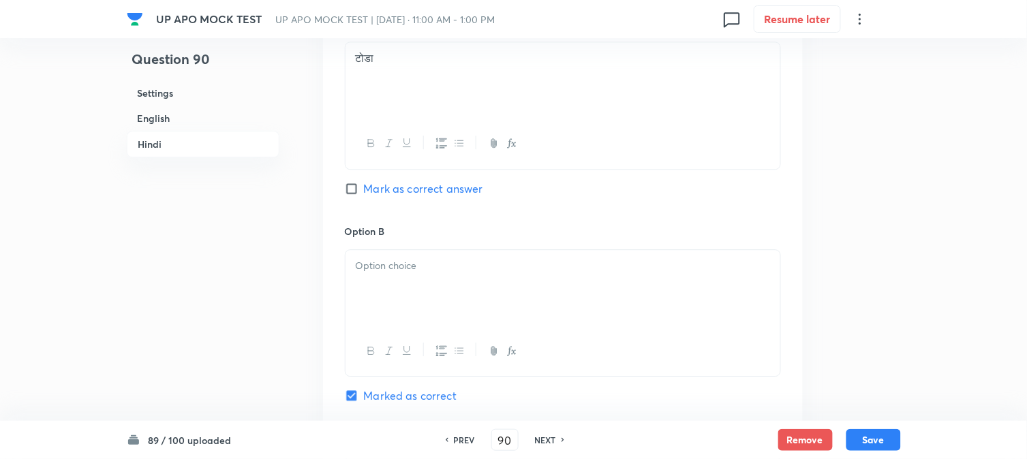
click at [379, 307] on div at bounding box center [563, 288] width 435 height 76
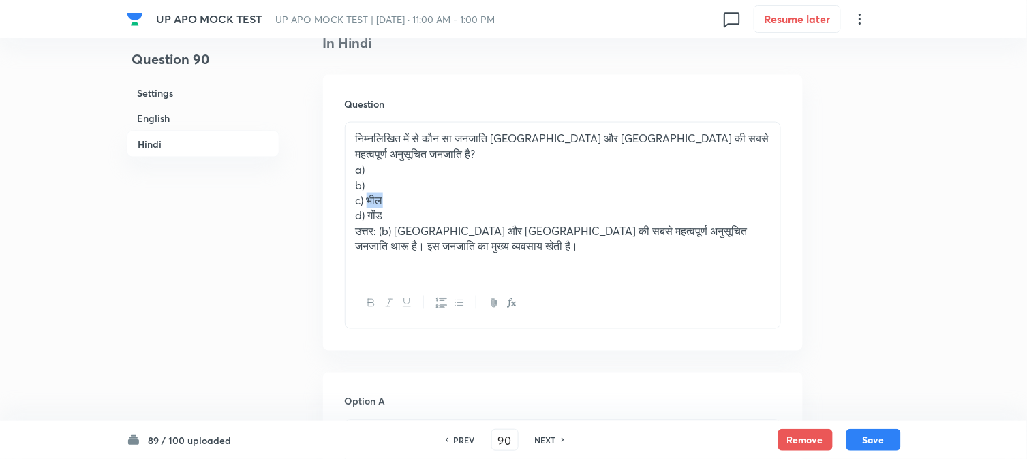
drag, startPoint x: 370, startPoint y: 204, endPoint x: 404, endPoint y: 209, distance: 34.3
click at [404, 209] on p "c) भील" at bounding box center [563, 201] width 414 height 16
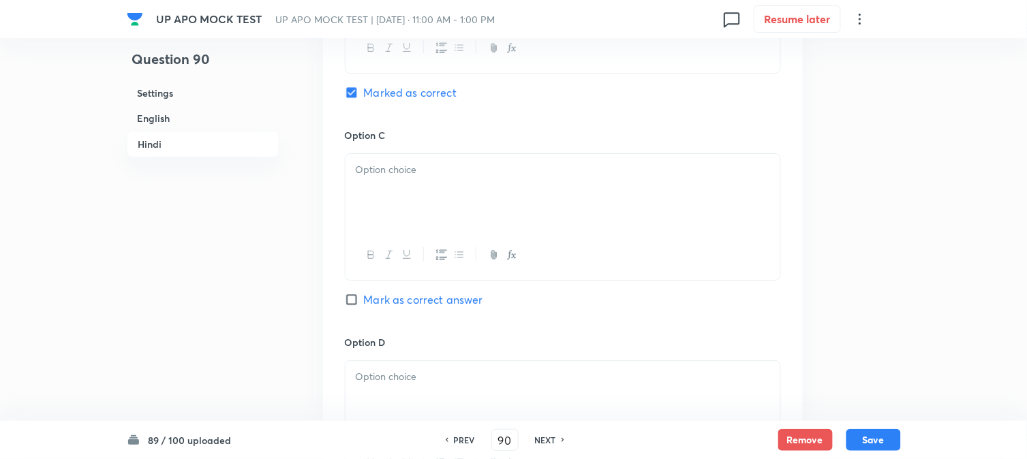
click at [378, 219] on div at bounding box center [563, 192] width 435 height 76
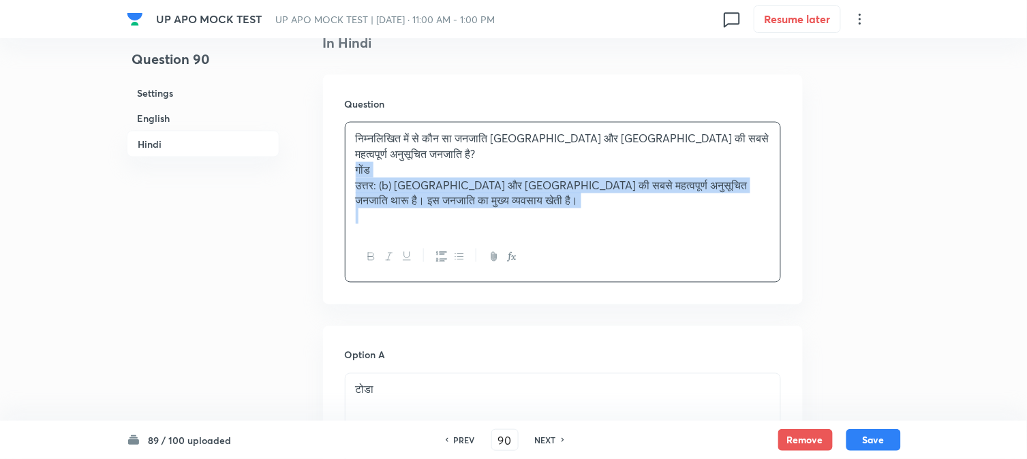
drag, startPoint x: 369, startPoint y: 222, endPoint x: 744, endPoint y: 298, distance: 382.5
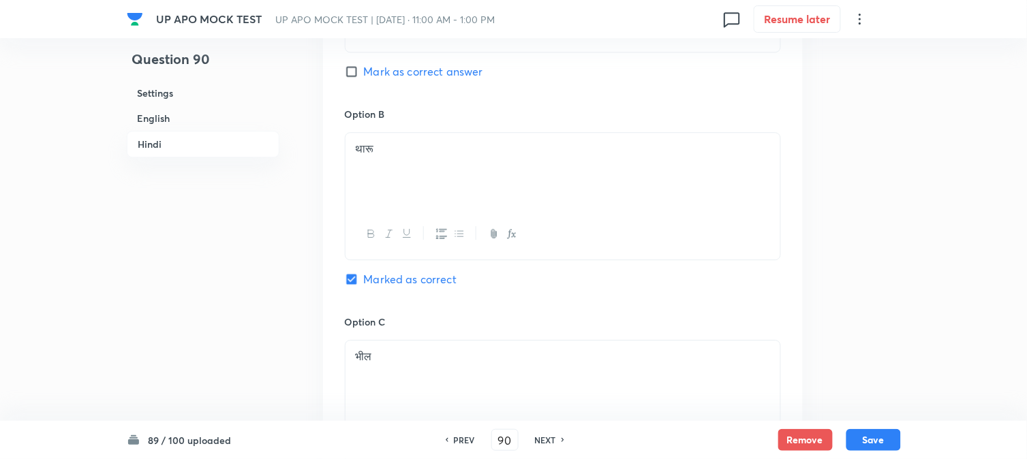
scroll to position [2370, 0]
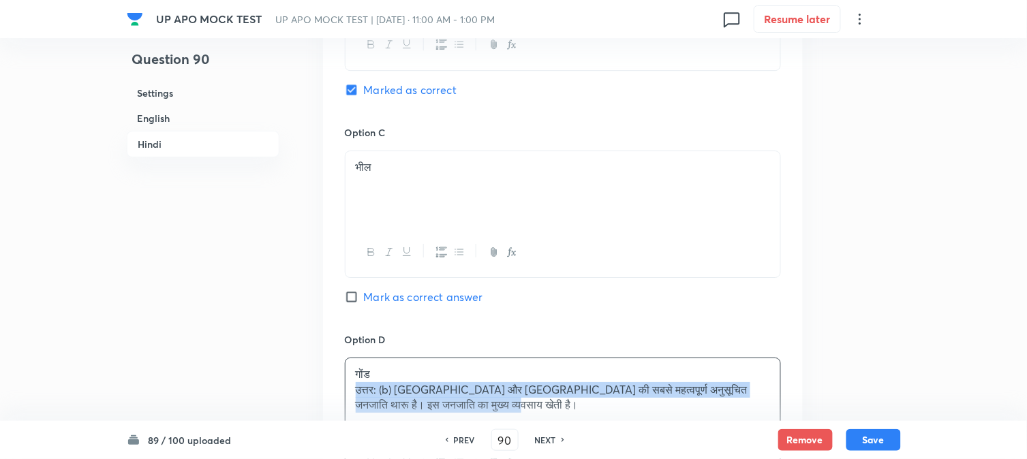
drag, startPoint x: 356, startPoint y: 391, endPoint x: 534, endPoint y: 353, distance: 181.3
click at [560, 404] on p "उत्तर: (b) [GEOGRAPHIC_DATA] और [GEOGRAPHIC_DATA] की सबसे महत्वपूर्ण अनुसूचित ज…" at bounding box center [563, 397] width 414 height 31
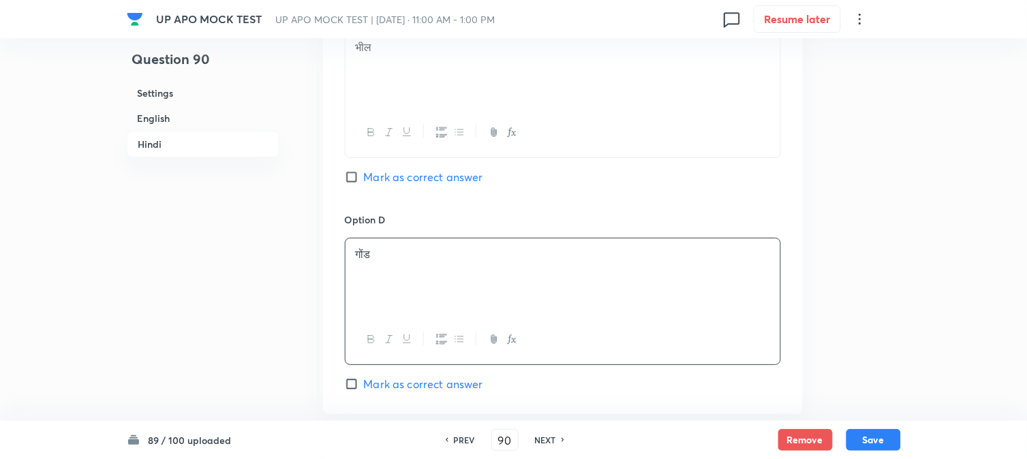
scroll to position [2598, 0]
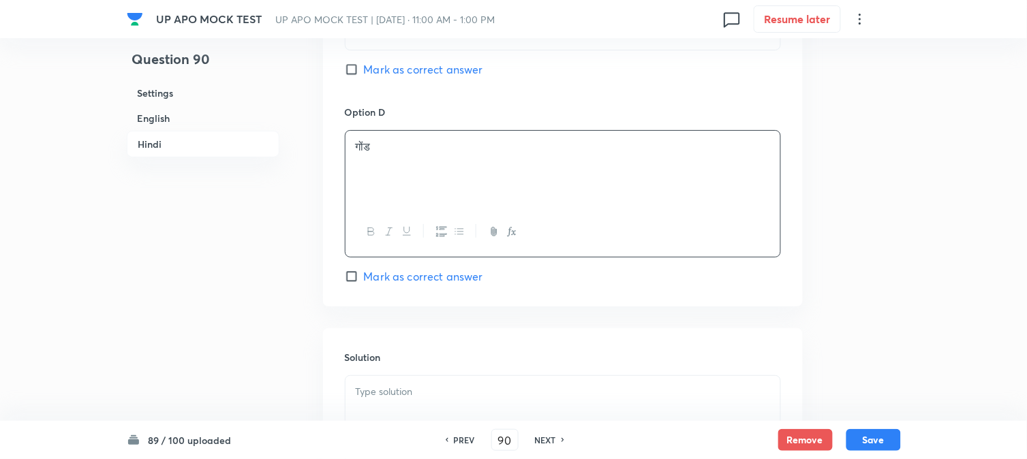
click at [401, 392] on p at bounding box center [563, 392] width 414 height 16
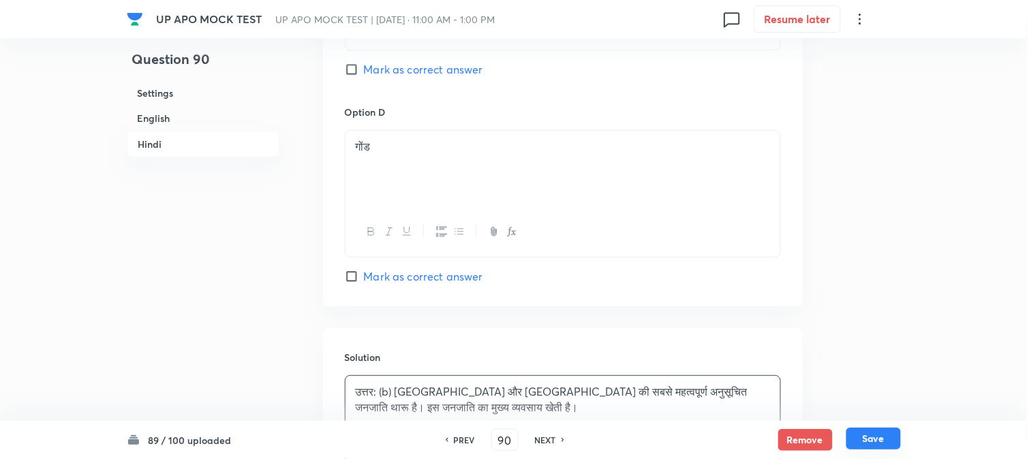
click at [878, 433] on button "Save" at bounding box center [873, 439] width 55 height 22
type input "91"
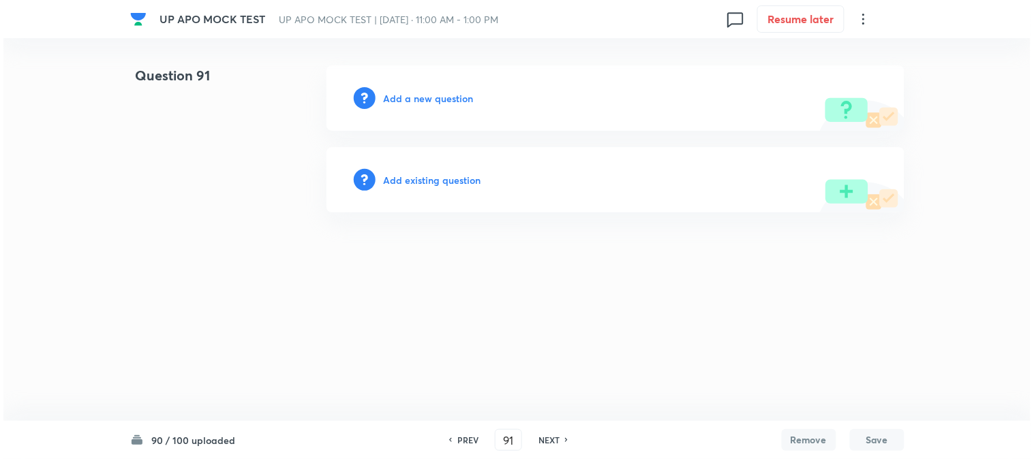
scroll to position [0, 0]
click at [412, 85] on div "Add a new question" at bounding box center [615, 97] width 578 height 65
click at [423, 93] on h6 "Add a new question" at bounding box center [429, 98] width 90 height 14
click at [425, 95] on h6 "Choose a question type" at bounding box center [436, 98] width 105 height 14
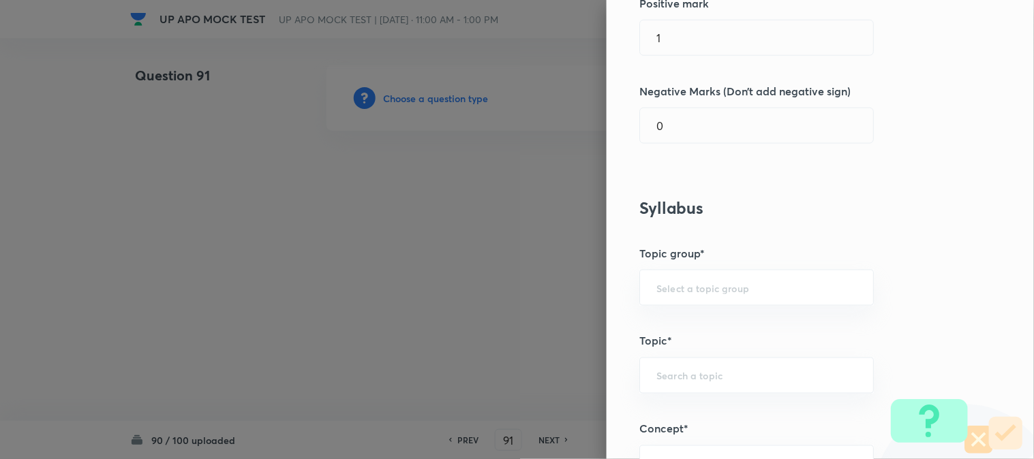
scroll to position [804, 0]
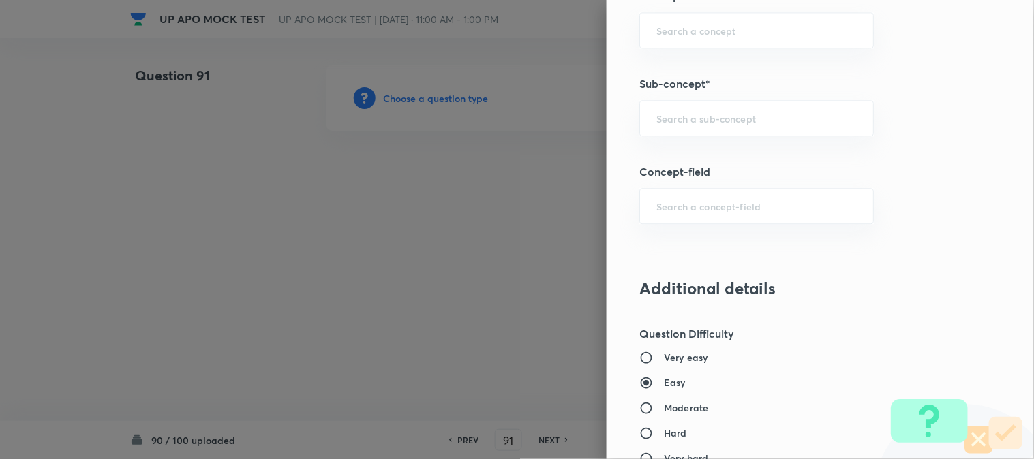
click at [697, 143] on div "Question settings Question type* Single choice correct Number of options* 2 3 4…" at bounding box center [820, 229] width 427 height 459
click at [707, 110] on div "​" at bounding box center [756, 118] width 234 height 36
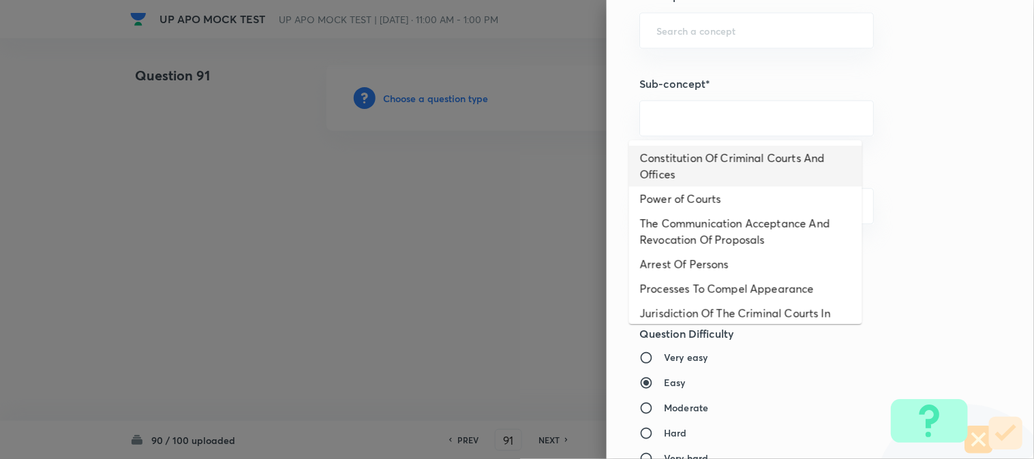
click at [724, 153] on li "Constitution Of Criminal Courts And Offices" at bounding box center [745, 166] width 233 height 41
type input "Constitution Of Criminal Courts And Offices"
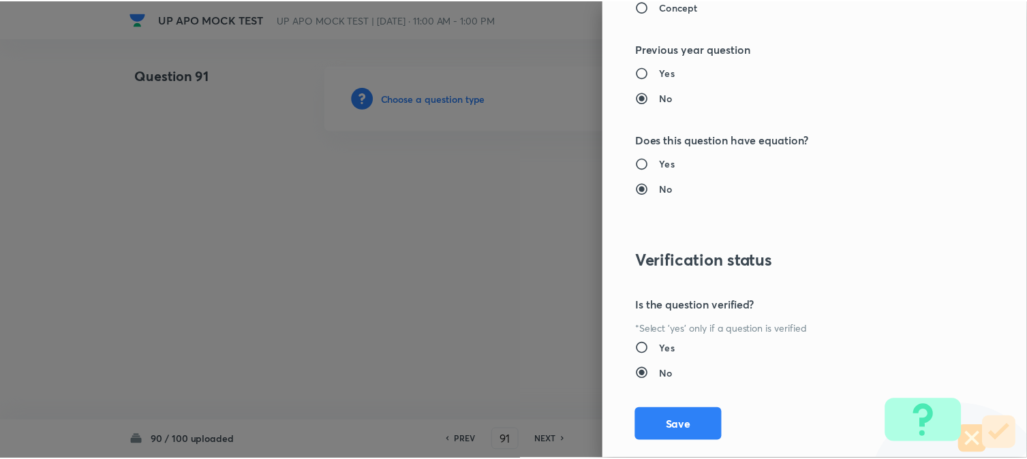
scroll to position [1398, 0]
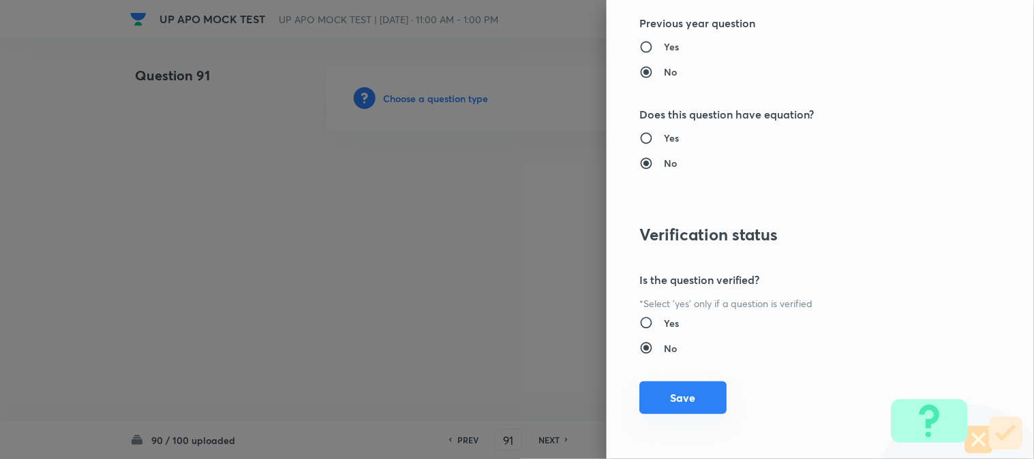
click at [699, 397] on button "Save" at bounding box center [682, 398] width 87 height 33
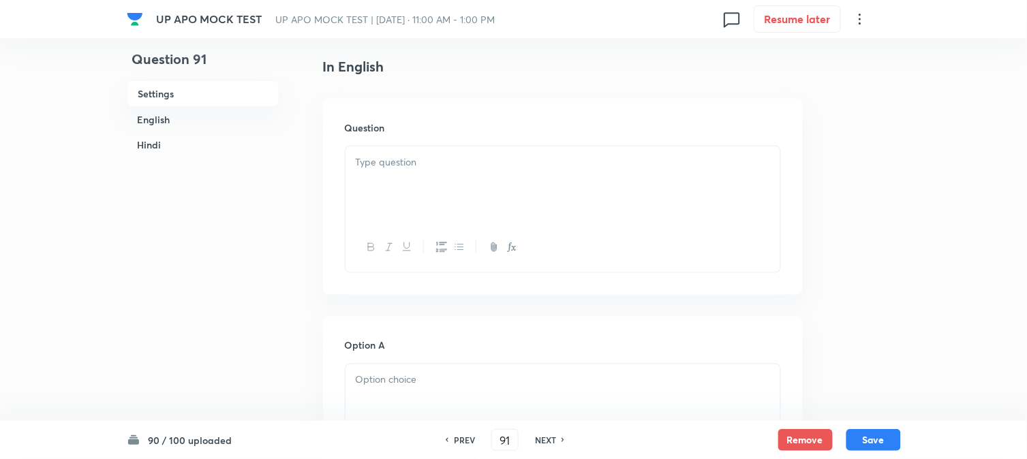
scroll to position [402, 0]
click at [408, 138] on div at bounding box center [563, 144] width 435 height 76
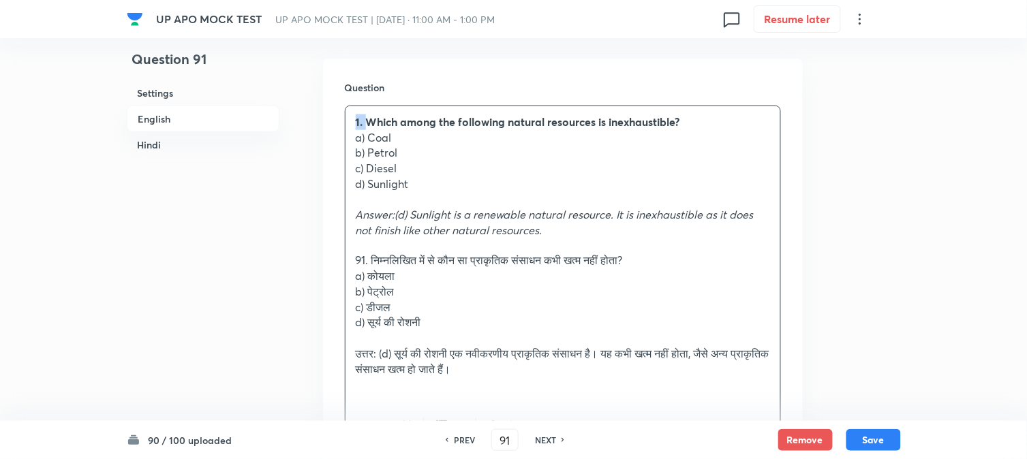
drag, startPoint x: 367, startPoint y: 119, endPoint x: 343, endPoint y: 110, distance: 25.1
click at [341, 106] on div "Question 1. Which among the following natural resources is inexhaustible? a) Co…" at bounding box center [563, 266] width 480 height 415
drag, startPoint x: 386, startPoint y: 134, endPoint x: 407, endPoint y: 138, distance: 21.7
click at [410, 134] on p "a) Coal" at bounding box center [563, 138] width 414 height 16
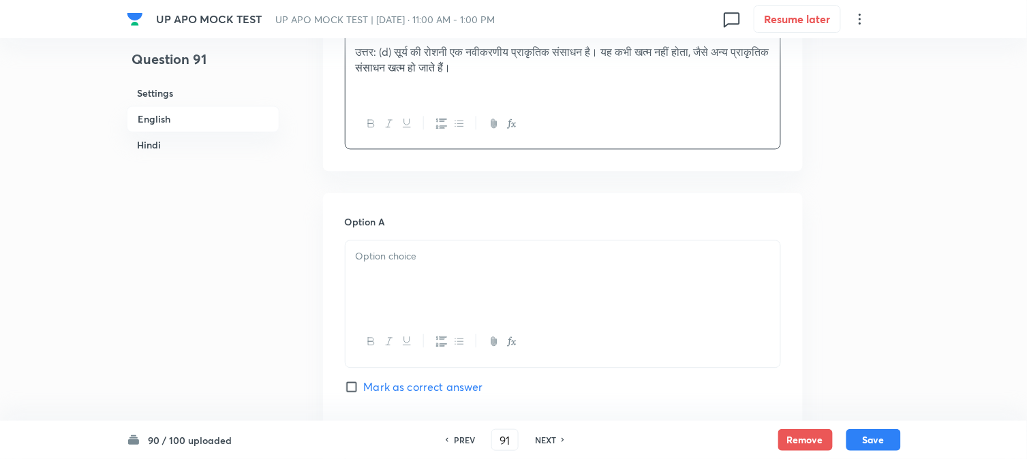
click at [377, 284] on div at bounding box center [563, 279] width 435 height 76
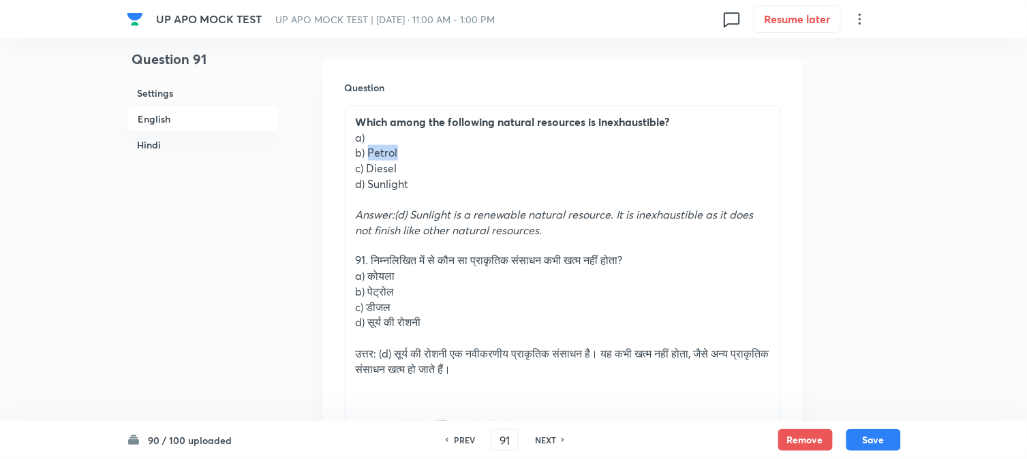
drag, startPoint x: 368, startPoint y: 153, endPoint x: 413, endPoint y: 154, distance: 45.0
click at [411, 154] on p "b) Petrol" at bounding box center [563, 153] width 414 height 16
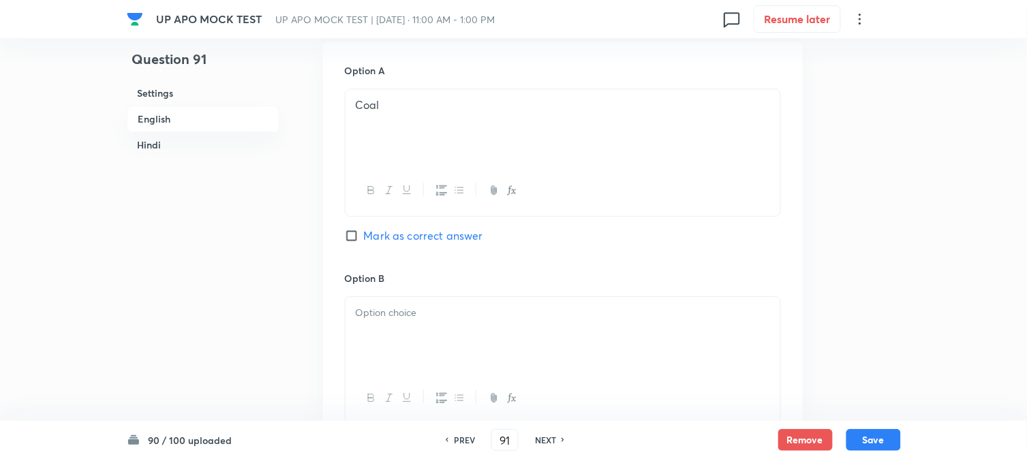
drag, startPoint x: 378, startPoint y: 337, endPoint x: 379, endPoint y: 349, distance: 12.3
click at [379, 349] on div at bounding box center [563, 335] width 435 height 76
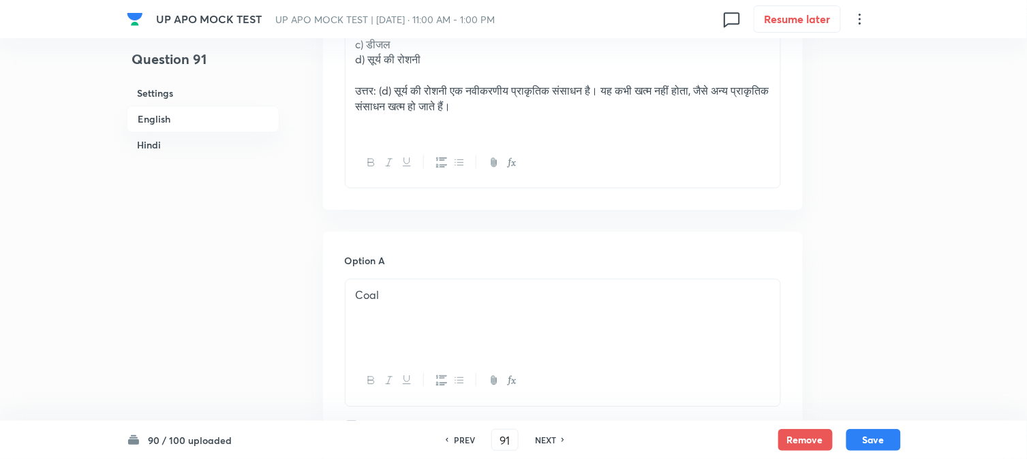
scroll to position [478, 0]
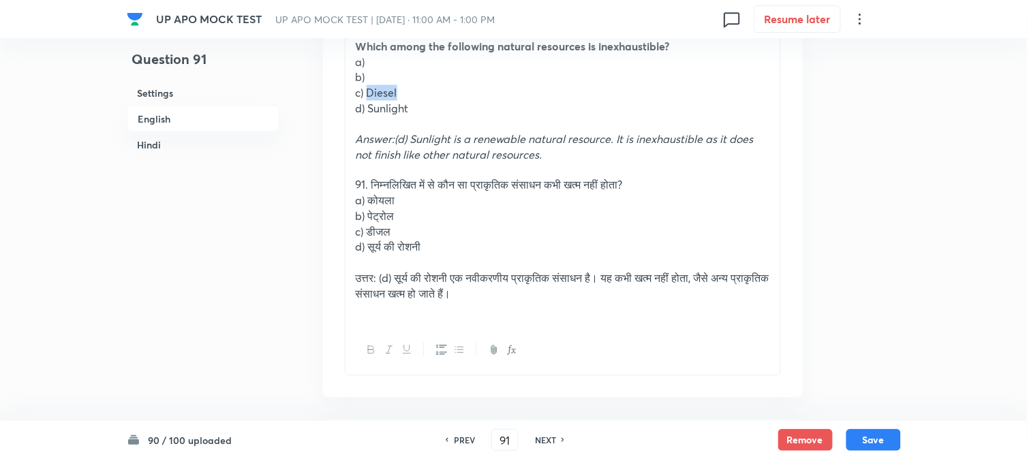
drag, startPoint x: 369, startPoint y: 89, endPoint x: 409, endPoint y: 96, distance: 40.1
click at [409, 96] on p "c) Diesel" at bounding box center [563, 93] width 414 height 16
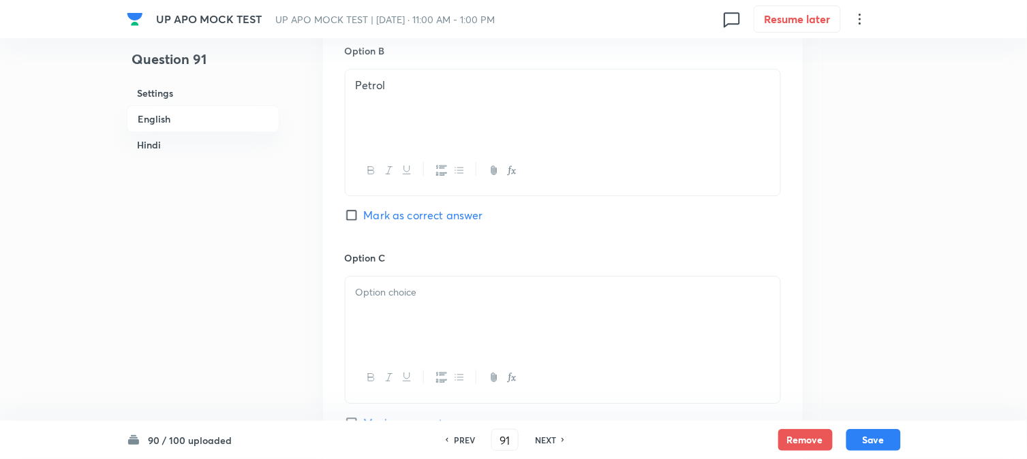
click at [385, 322] on div at bounding box center [563, 315] width 435 height 76
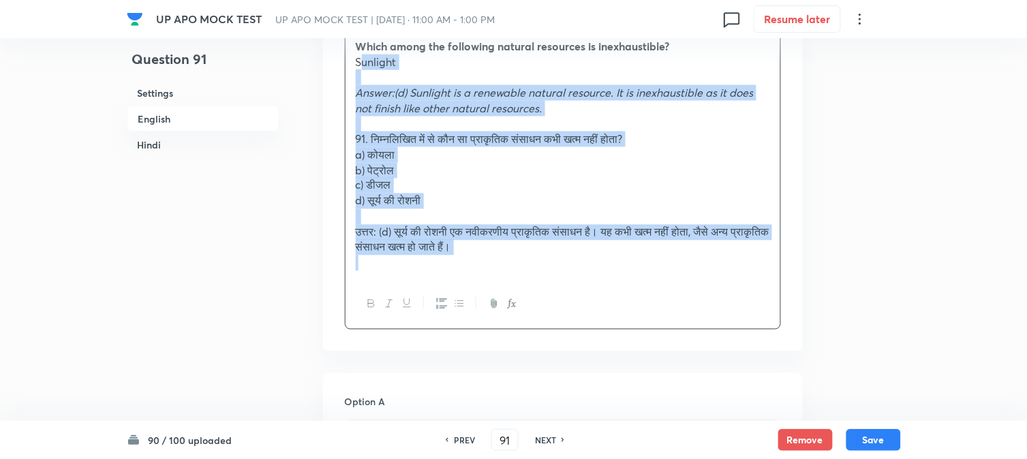
drag, startPoint x: 365, startPoint y: 105, endPoint x: 595, endPoint y: 327, distance: 319.5
click at [595, 327] on div "Which among the following natural resources is inexhaustible? Sunlight Answer:(…" at bounding box center [563, 180] width 436 height 300
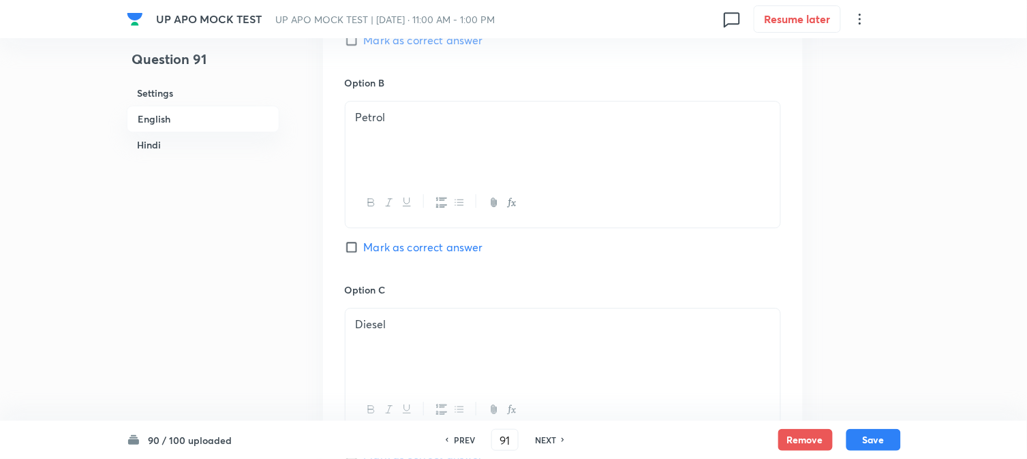
scroll to position [1159, 0]
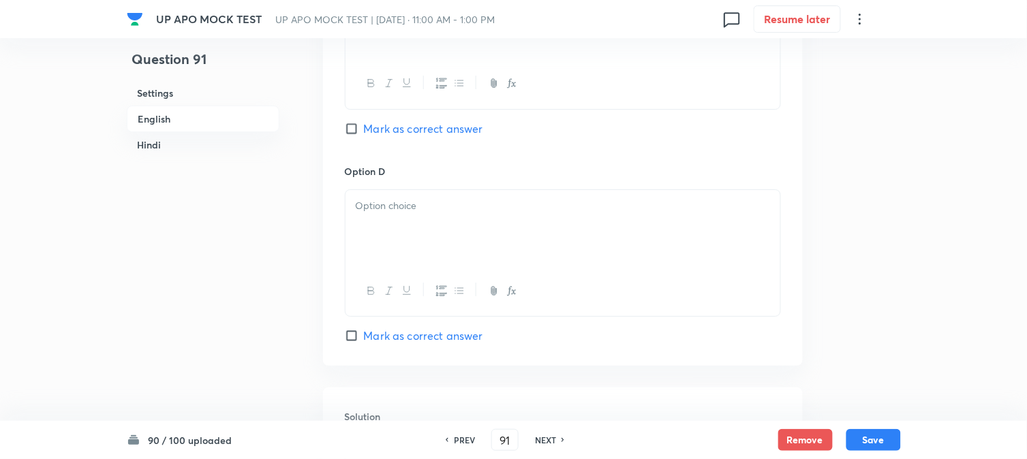
drag, startPoint x: 375, startPoint y: 256, endPoint x: 369, endPoint y: 250, distance: 7.7
click at [372, 254] on div at bounding box center [563, 228] width 435 height 76
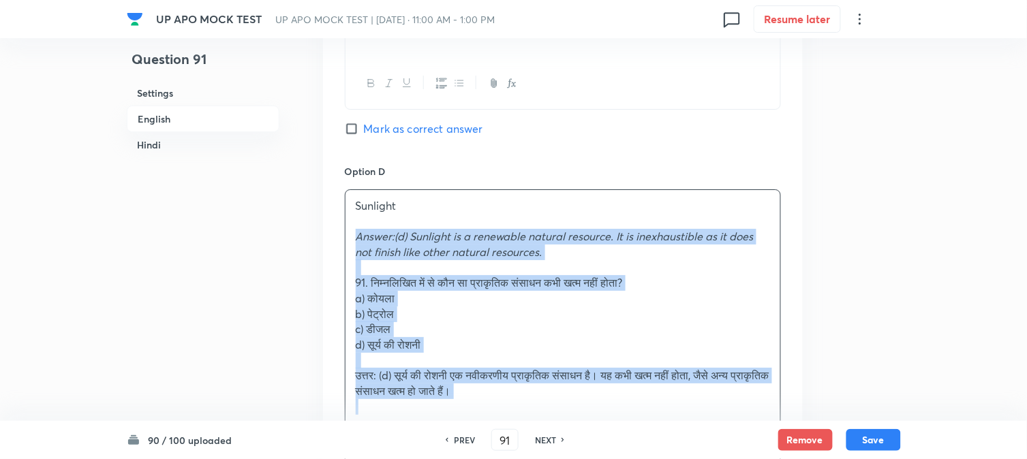
drag, startPoint x: 360, startPoint y: 243, endPoint x: 566, endPoint y: 427, distance: 277.0
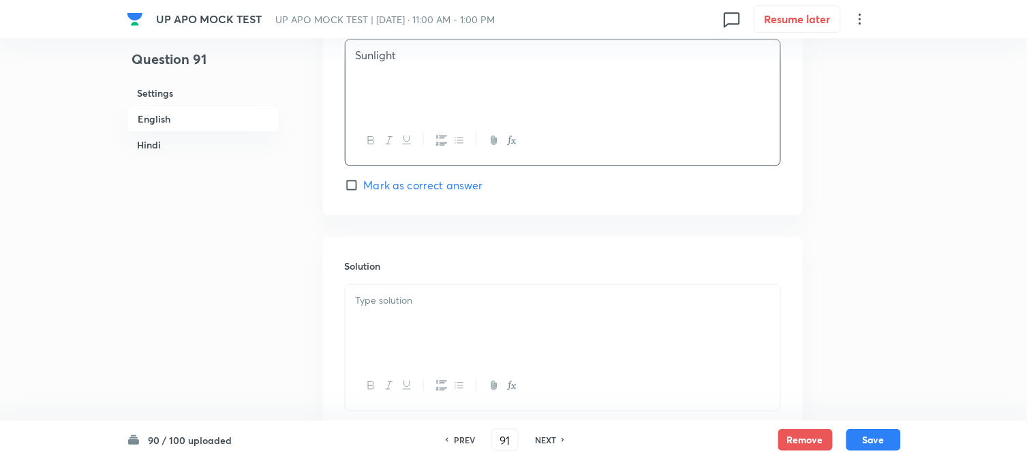
scroll to position [1311, 0]
click at [410, 181] on span "Mark as correct answer" at bounding box center [423, 185] width 119 height 16
click at [414, 185] on span "Mark as correct answer" at bounding box center [423, 185] width 119 height 16
click at [364, 185] on input "Mark as correct answer" at bounding box center [354, 185] width 19 height 14
click at [399, 319] on div at bounding box center [563, 322] width 435 height 76
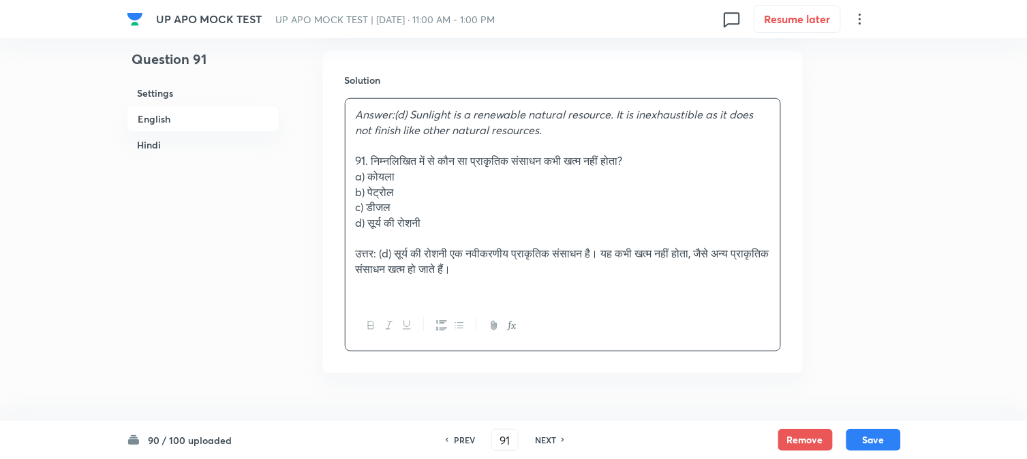
scroll to position [1537, 0]
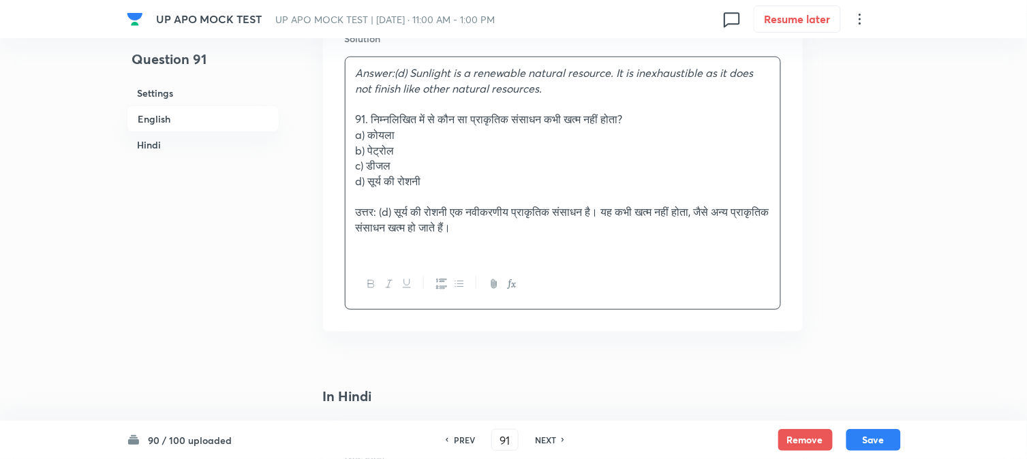
drag, startPoint x: 373, startPoint y: 112, endPoint x: 344, endPoint y: 123, distance: 31.3
click at [345, 123] on div "Answer:(d) Sunlight is a renewable natural resource. It is inexhaustible as it …" at bounding box center [563, 184] width 436 height 254
drag, startPoint x: 371, startPoint y: 107, endPoint x: 357, endPoint y: 140, distance: 35.4
click at [351, 112] on div "Answer:(d) Sunlight is a renewable natural resource. It is inexhaustible as it …" at bounding box center [563, 158] width 435 height 202
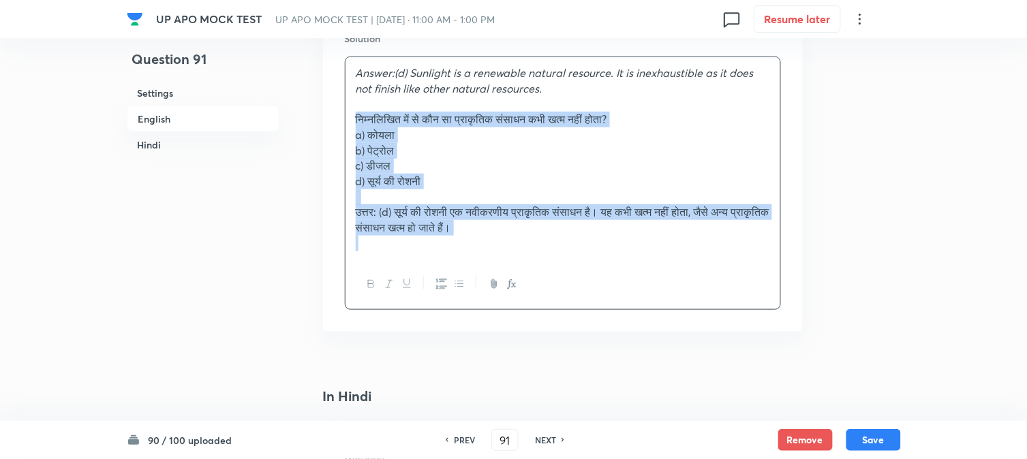
drag, startPoint x: 369, startPoint y: 121, endPoint x: 704, endPoint y: 316, distance: 387.8
click at [704, 316] on div "Solution Answer:(d) Sunlight is a renewable natural resource. It is inexhaustib…" at bounding box center [563, 171] width 480 height 322
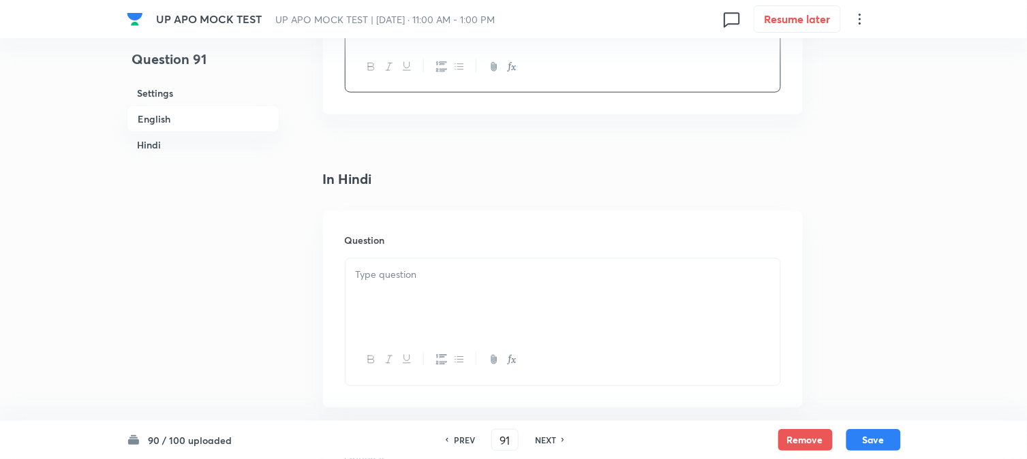
scroll to position [1765, 0]
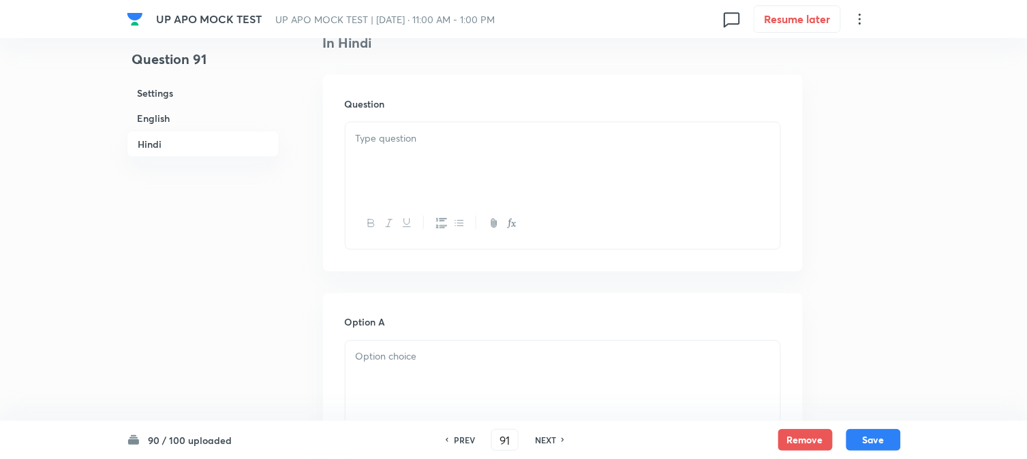
click at [380, 166] on div at bounding box center [563, 161] width 435 height 76
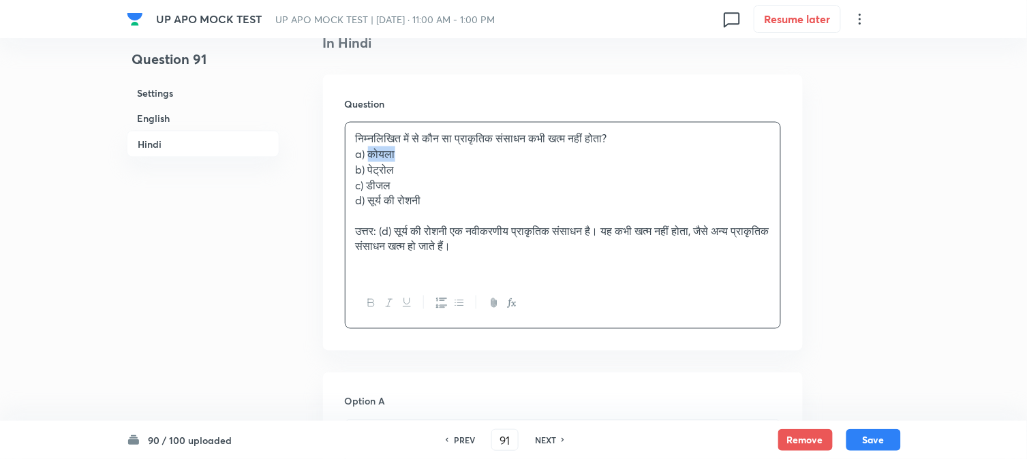
drag, startPoint x: 389, startPoint y: 157, endPoint x: 416, endPoint y: 159, distance: 26.6
click at [418, 157] on p "a) कोयला" at bounding box center [563, 155] width 414 height 16
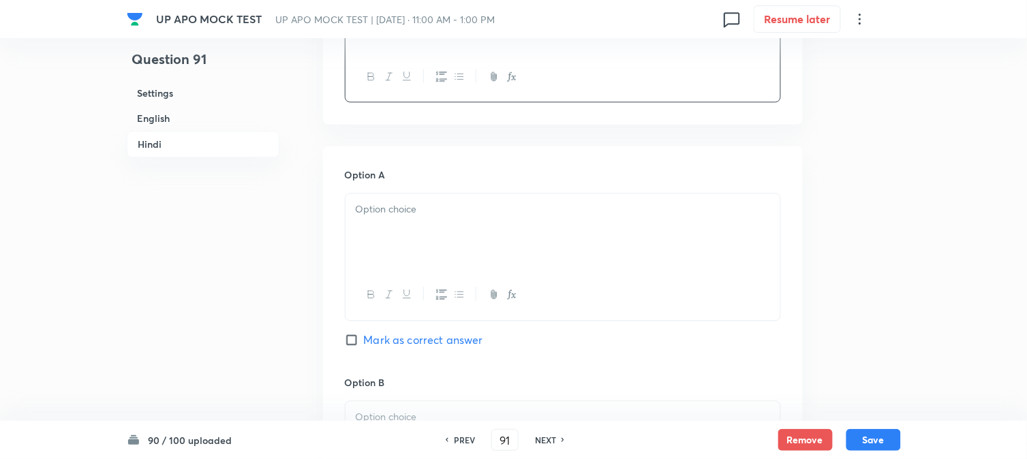
click at [371, 246] on div at bounding box center [563, 232] width 435 height 76
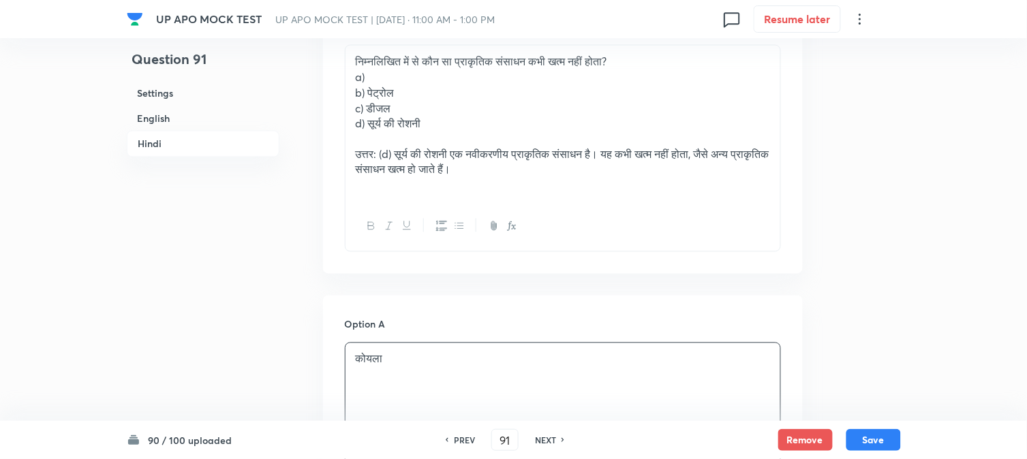
scroll to position [1841, 0]
drag, startPoint x: 379, startPoint y: 93, endPoint x: 407, endPoint y: 102, distance: 29.5
click
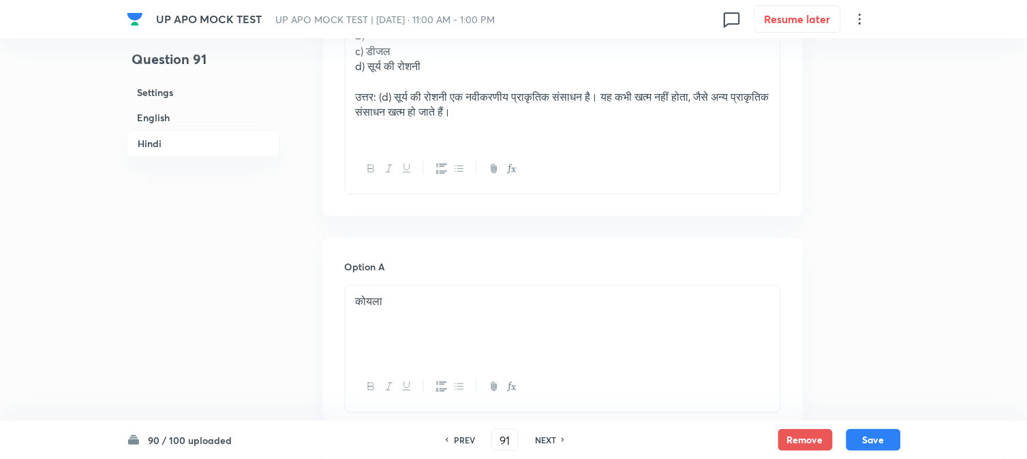
scroll to position [1765, 0]
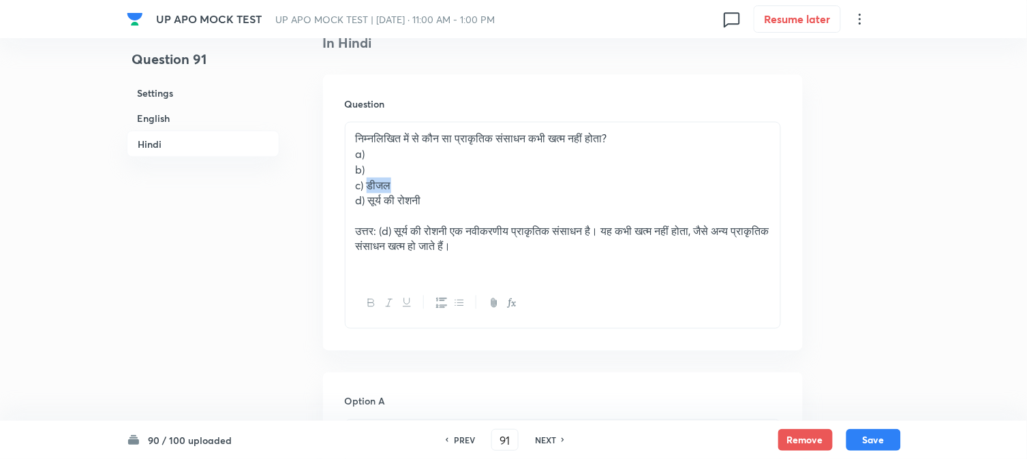
drag, startPoint x: 370, startPoint y: 182, endPoint x: 427, endPoint y: 184, distance: 56.6
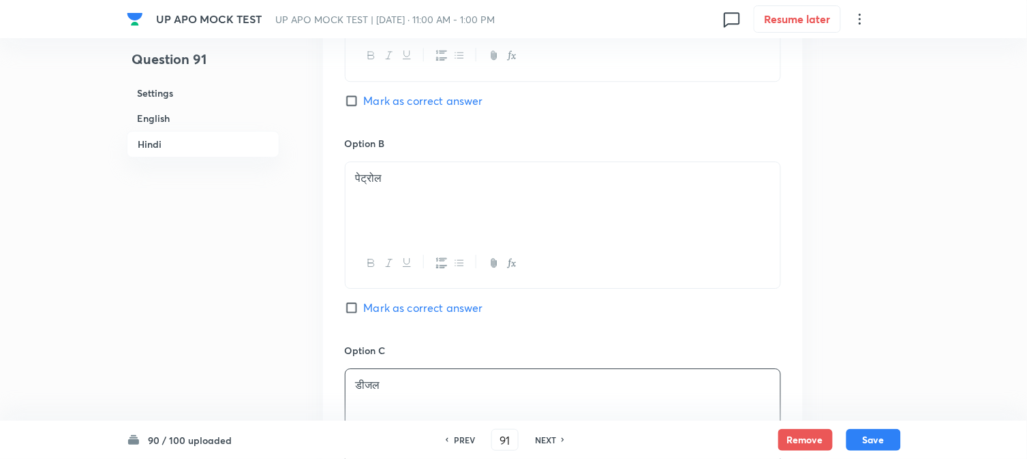
scroll to position [1841, 0]
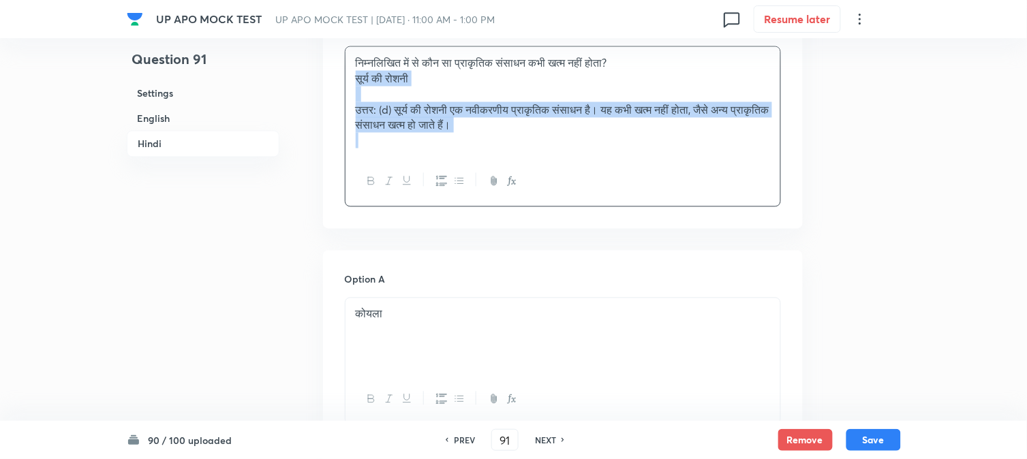
drag, startPoint x: 369, startPoint y: 123, endPoint x: 684, endPoint y: 192, distance: 323.0
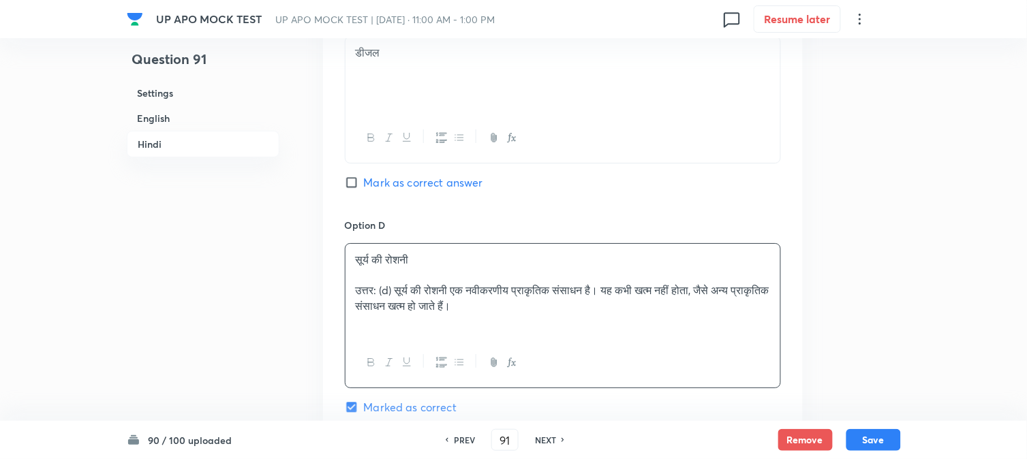
scroll to position [2522, 0]
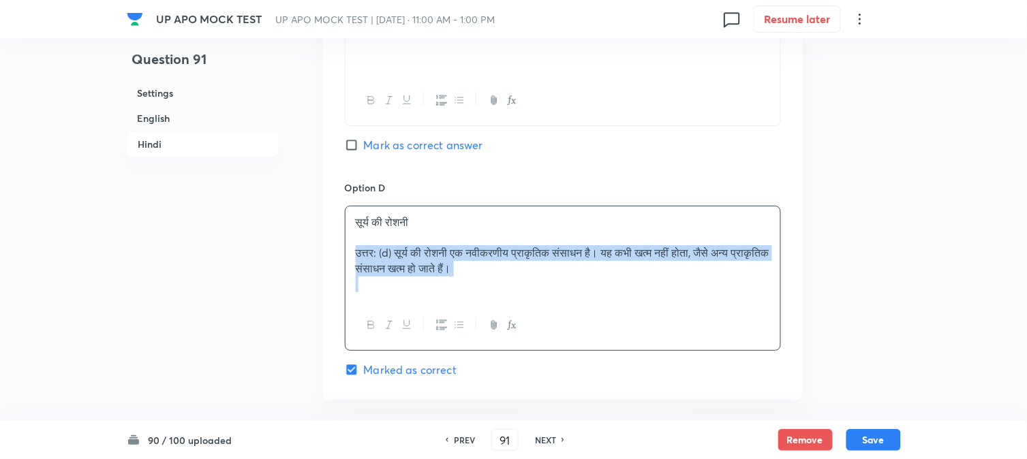
drag, startPoint x: 353, startPoint y: 258, endPoint x: 621, endPoint y: 307, distance: 272.3
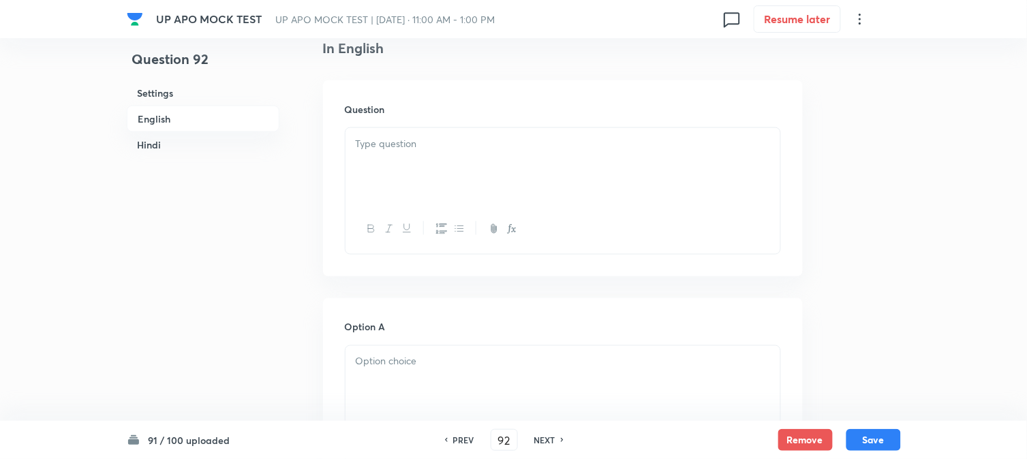
scroll to position [402, 0]
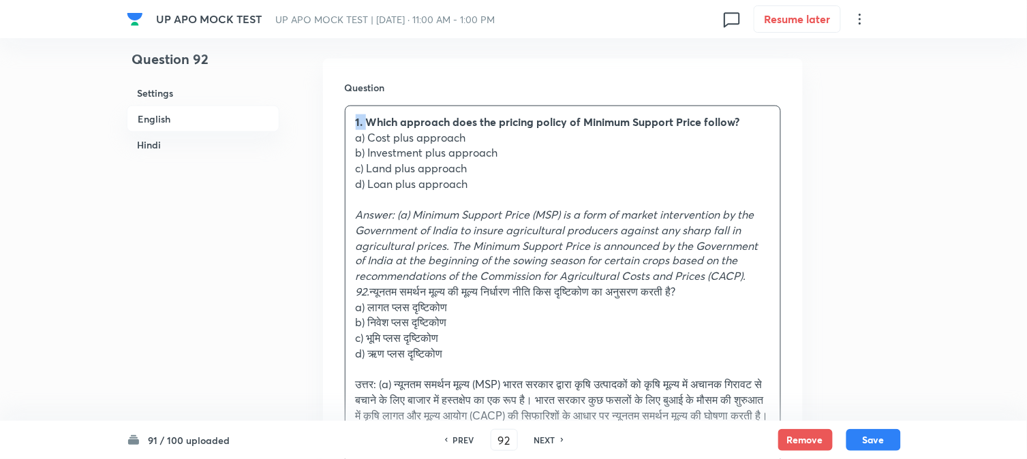
drag, startPoint x: 367, startPoint y: 123, endPoint x: 337, endPoint y: 112, distance: 31.0
drag, startPoint x: 371, startPoint y: 137, endPoint x: 498, endPoint y: 138, distance: 126.8
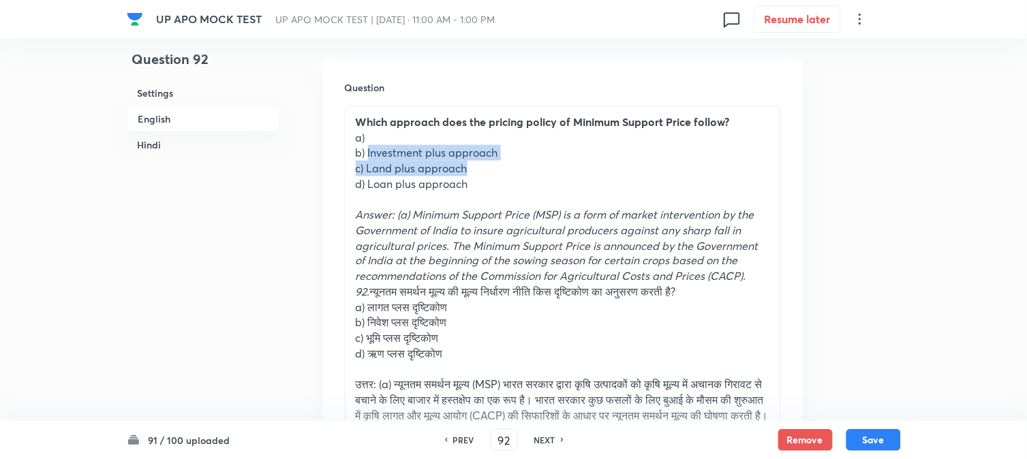
drag, startPoint x: 367, startPoint y: 153, endPoint x: 587, endPoint y: 166, distance: 221.2
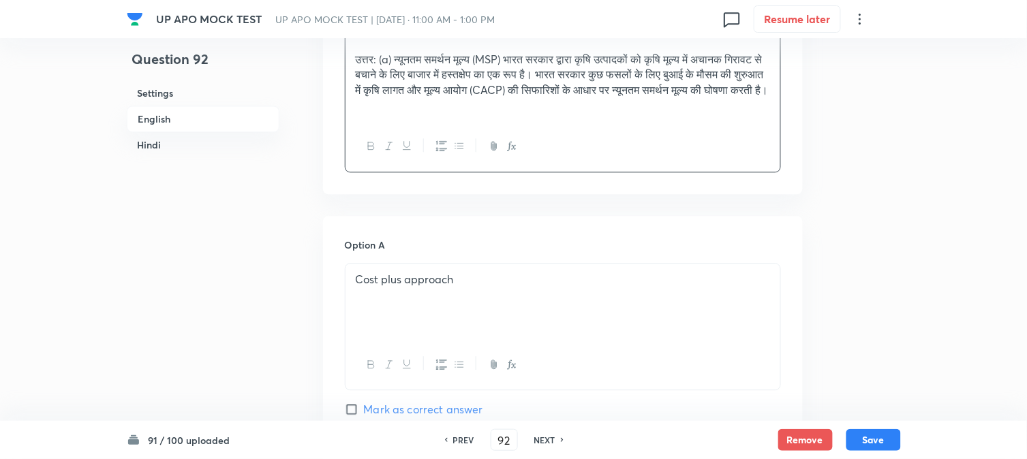
scroll to position [1084, 0]
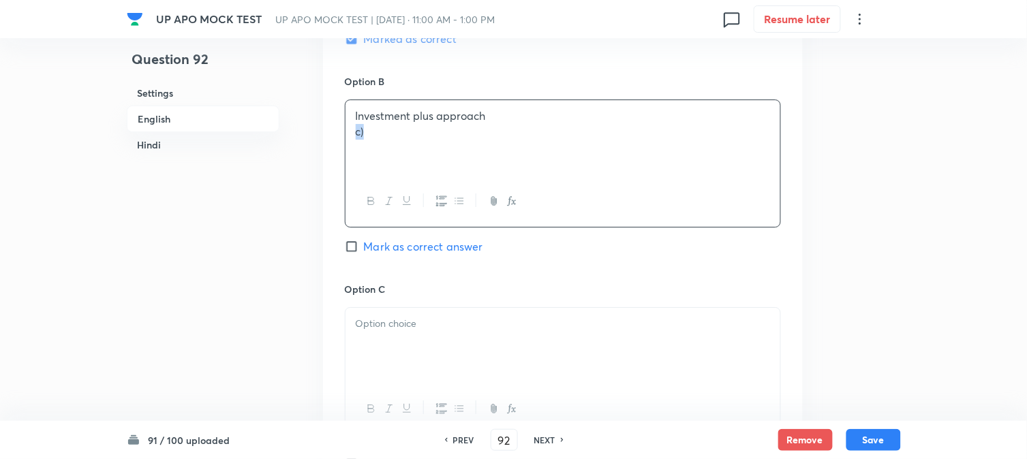
drag, startPoint x: 367, startPoint y: 147, endPoint x: 504, endPoint y: 324, distance: 224.9
drag, startPoint x: 378, startPoint y: 164, endPoint x: 336, endPoint y: 164, distance: 41.6
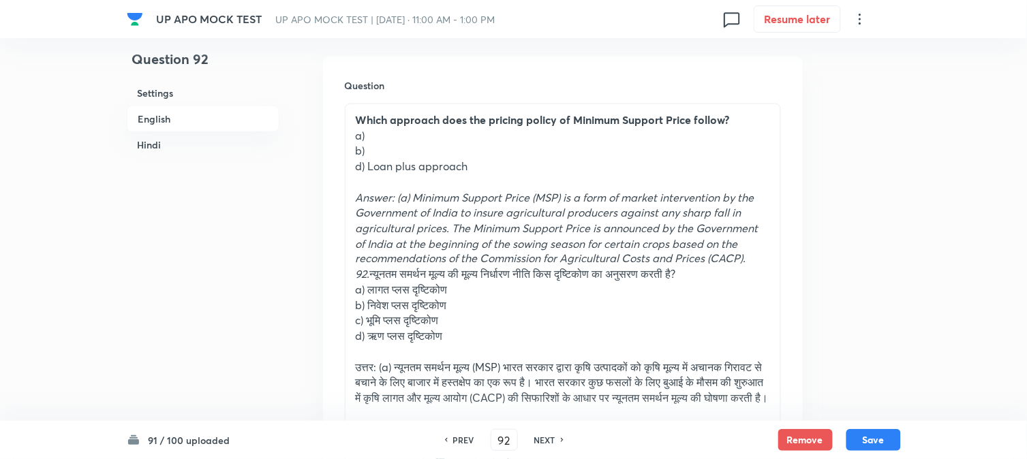
scroll to position [402, 0]
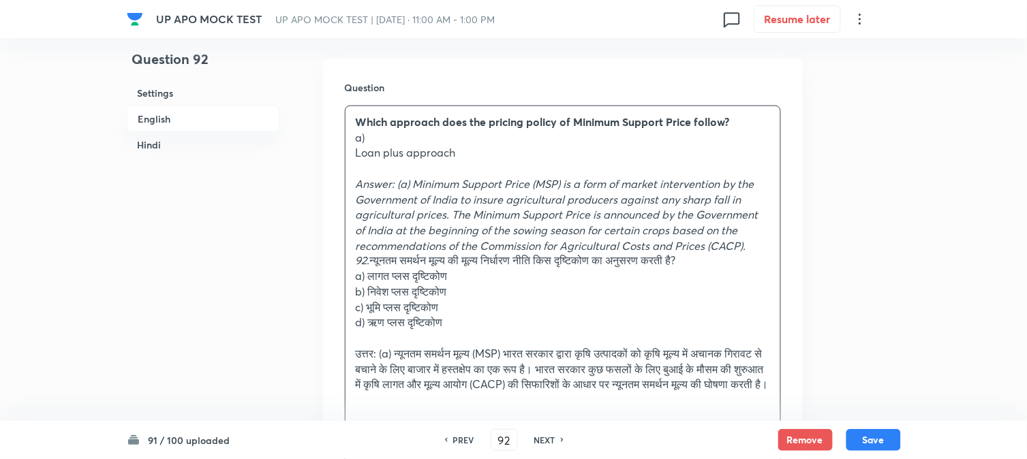
drag, startPoint x: 367, startPoint y: 170, endPoint x: 335, endPoint y: 142, distance: 43.0
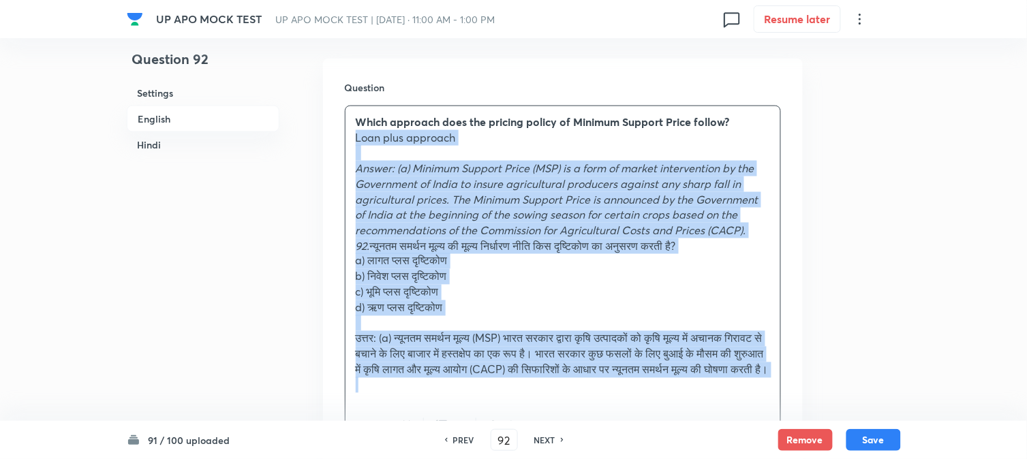
drag, startPoint x: 352, startPoint y: 153, endPoint x: 662, endPoint y: 405, distance: 399.2
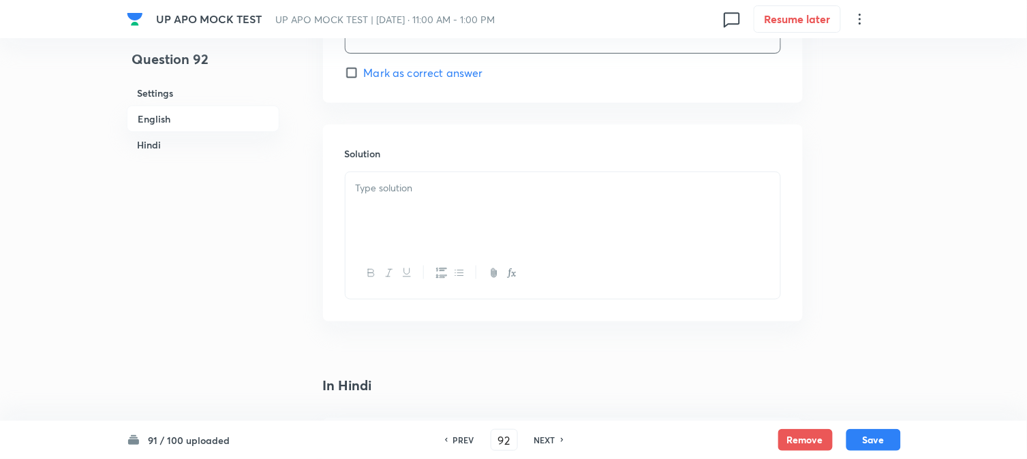
scroll to position [1713, 0]
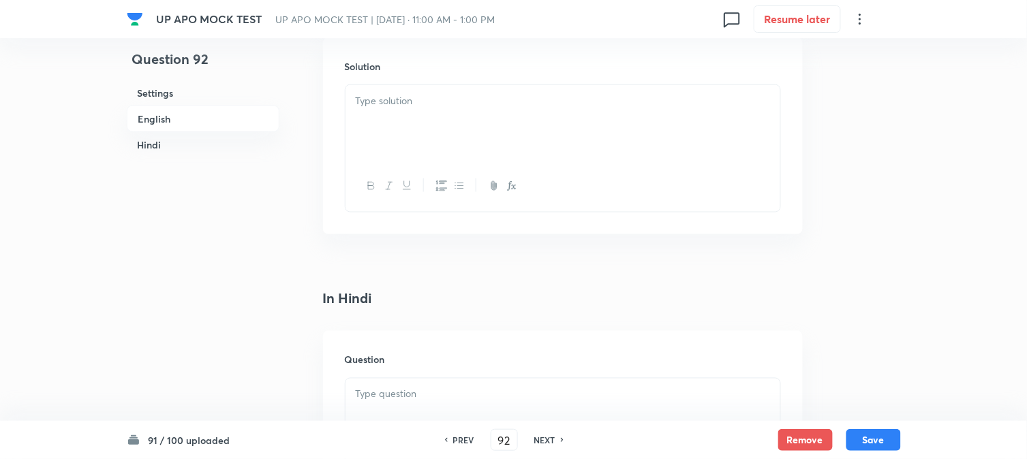
drag, startPoint x: 384, startPoint y: 266, endPoint x: 699, endPoint y: 307, distance: 317.4
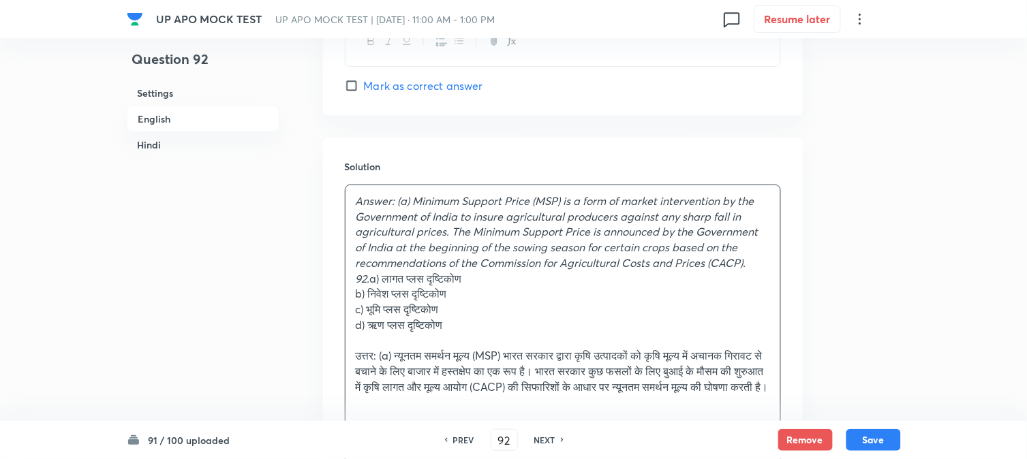
drag, startPoint x: 369, startPoint y: 275, endPoint x: 345, endPoint y: 289, distance: 28.1
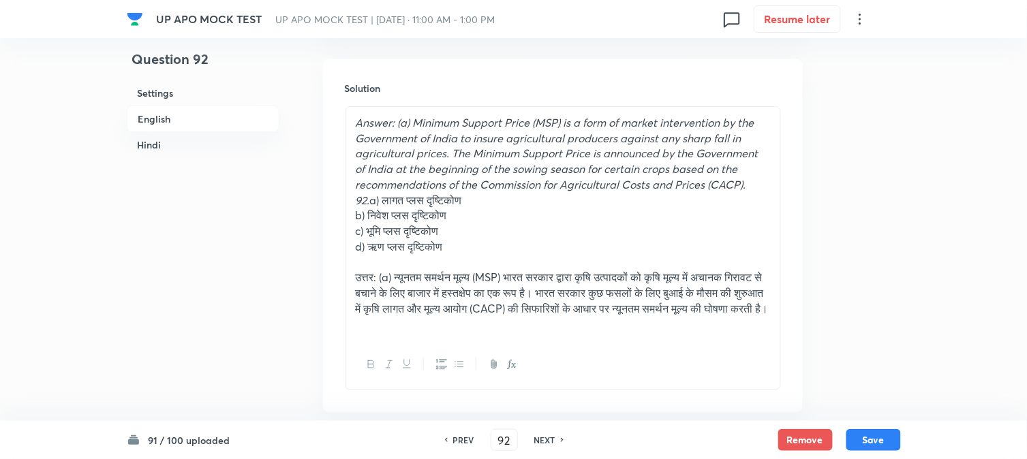
scroll to position [1486, 0]
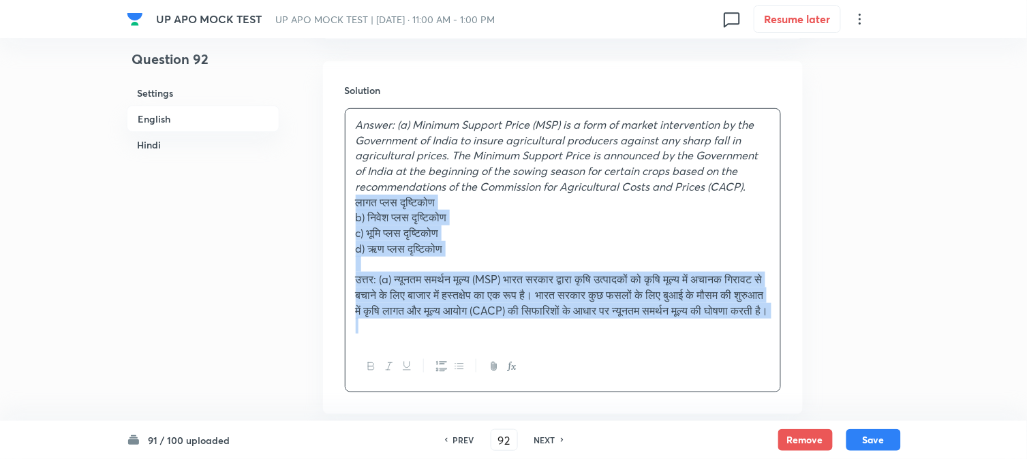
drag, startPoint x: 380, startPoint y: 202, endPoint x: 793, endPoint y: 399, distance: 457.5
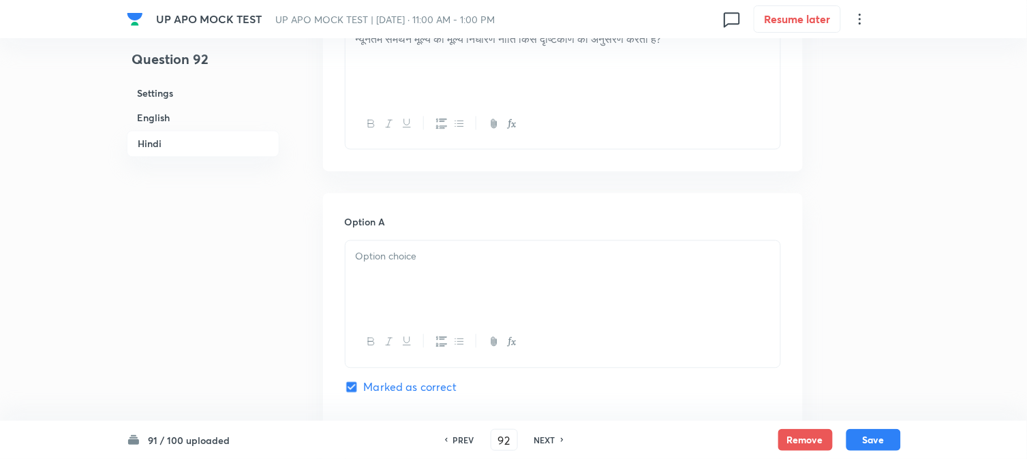
scroll to position [1940, 0]
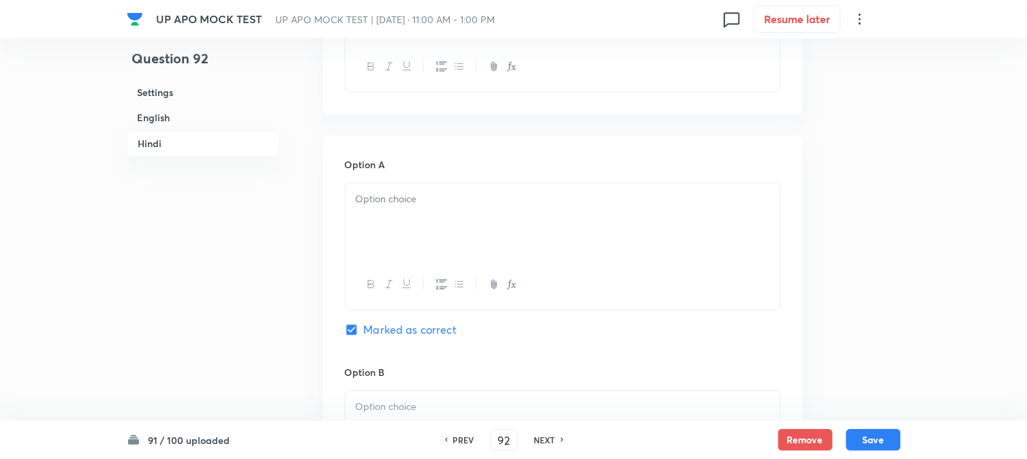
drag, startPoint x: 395, startPoint y: 228, endPoint x: 348, endPoint y: 230, distance: 47.1
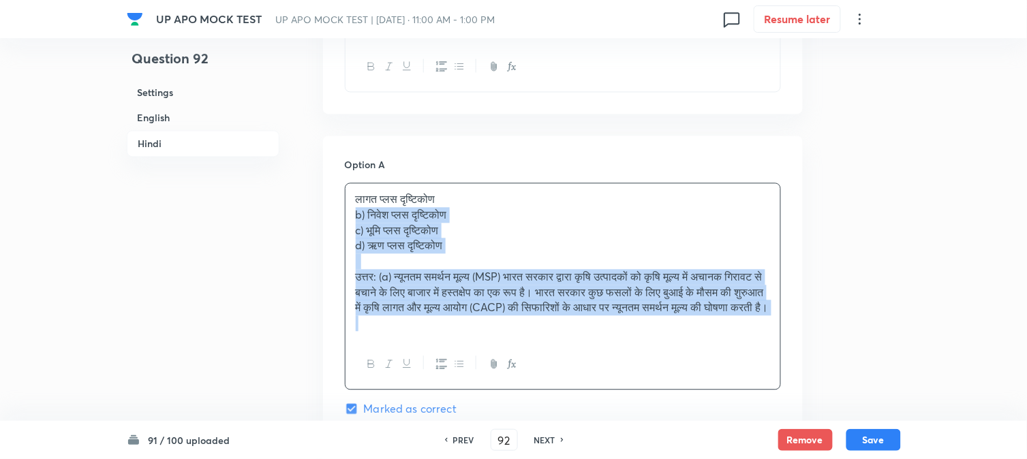
drag, startPoint x: 358, startPoint y: 216, endPoint x: 718, endPoint y: 379, distance: 395.0
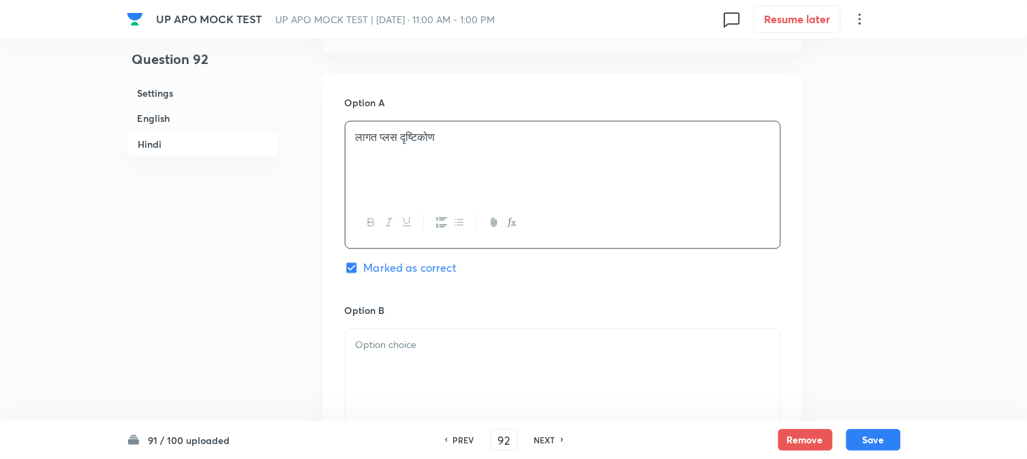
scroll to position [2167, 0]
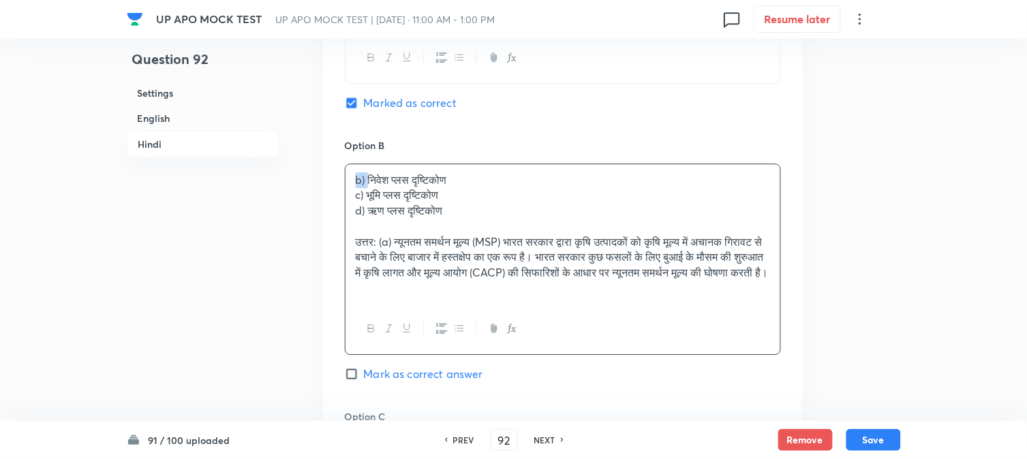
drag, startPoint x: 369, startPoint y: 180, endPoint x: 350, endPoint y: 179, distance: 19.1
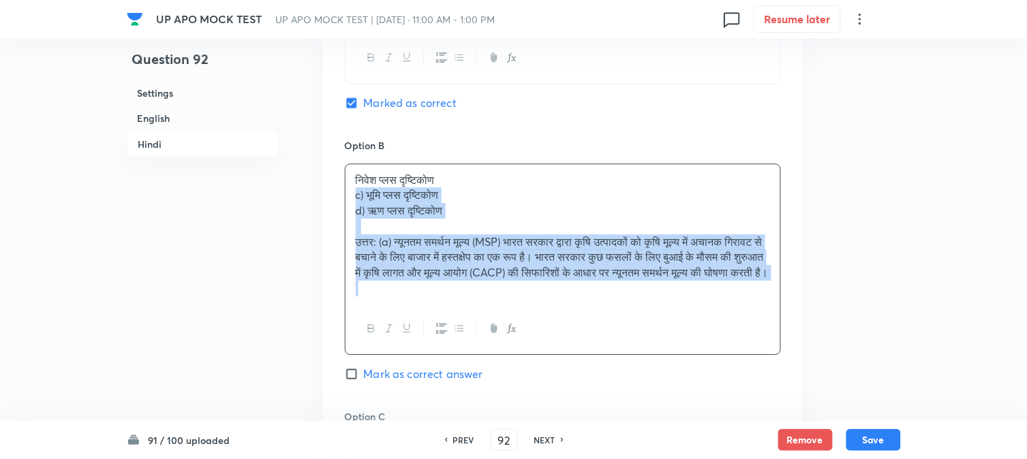
drag, startPoint x: 352, startPoint y: 199, endPoint x: 759, endPoint y: 359, distance: 436.6
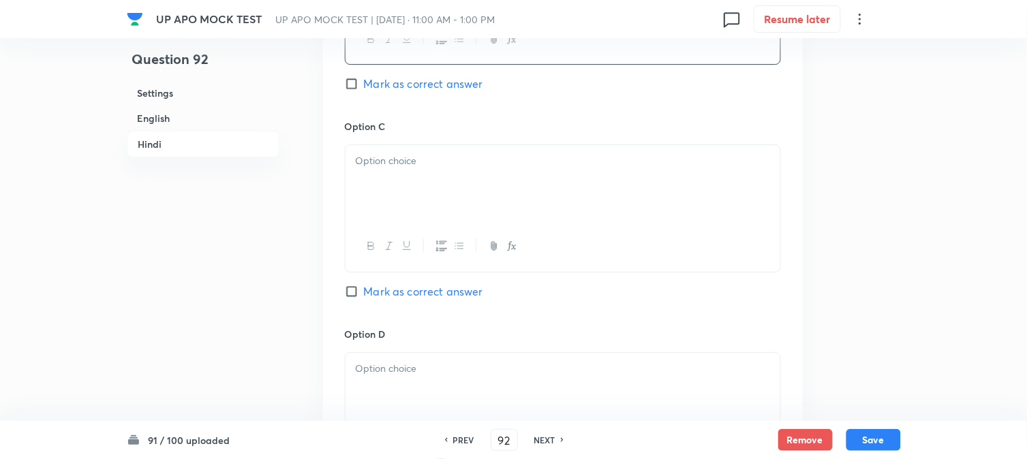
scroll to position [2394, 0]
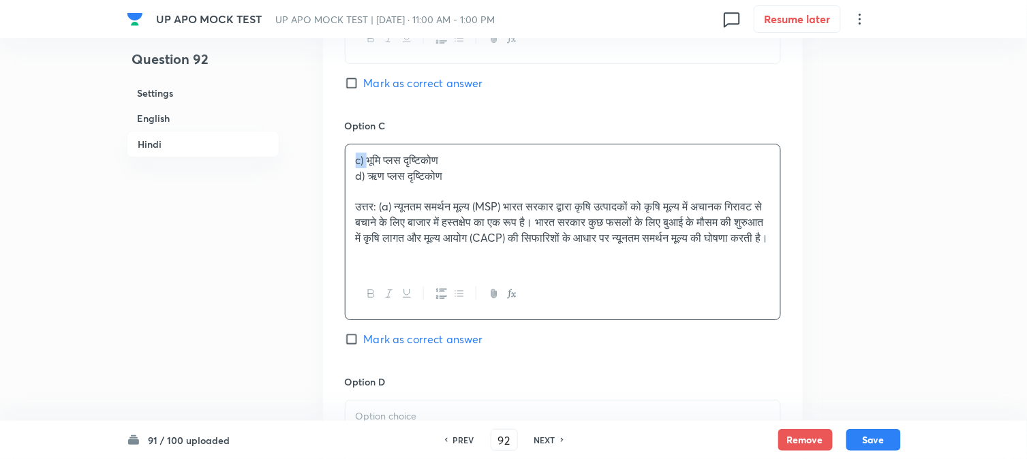
drag, startPoint x: 366, startPoint y: 168, endPoint x: 332, endPoint y: 162, distance: 34.5
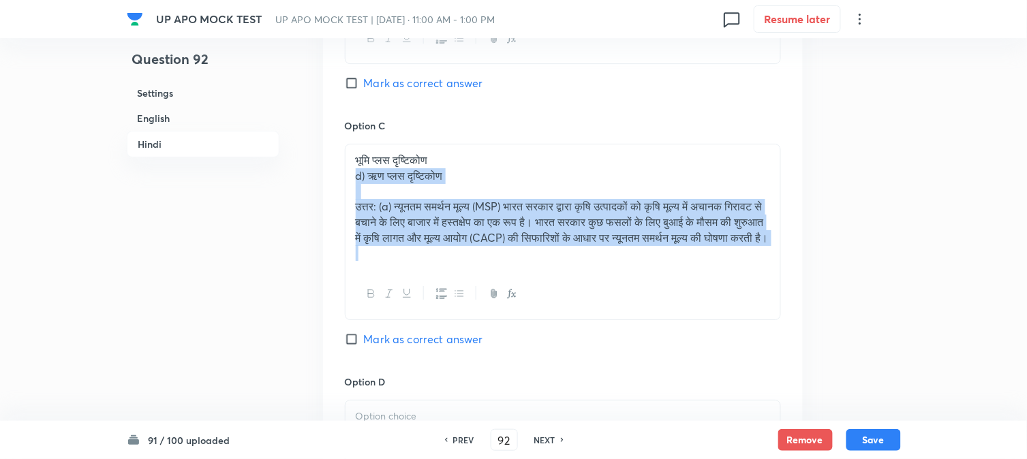
drag, startPoint x: 350, startPoint y: 179, endPoint x: 703, endPoint y: 350, distance: 392.3
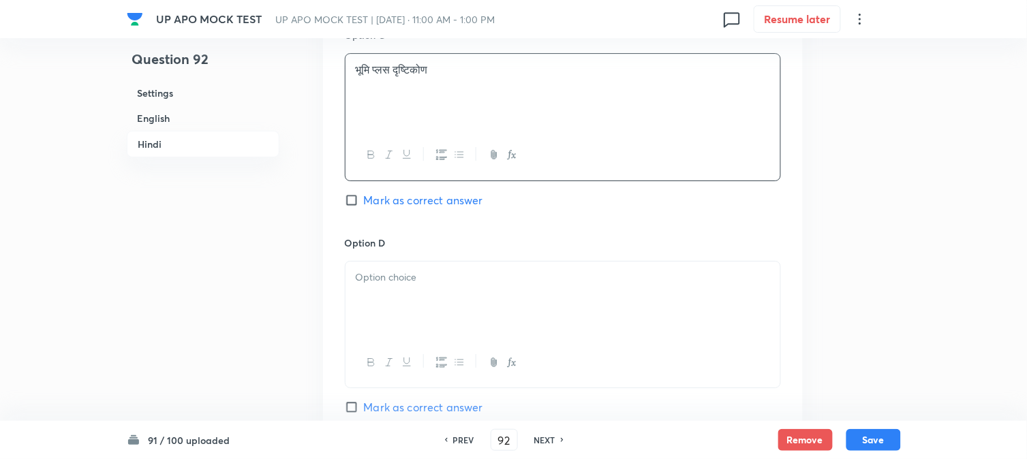
scroll to position [2621, 0]
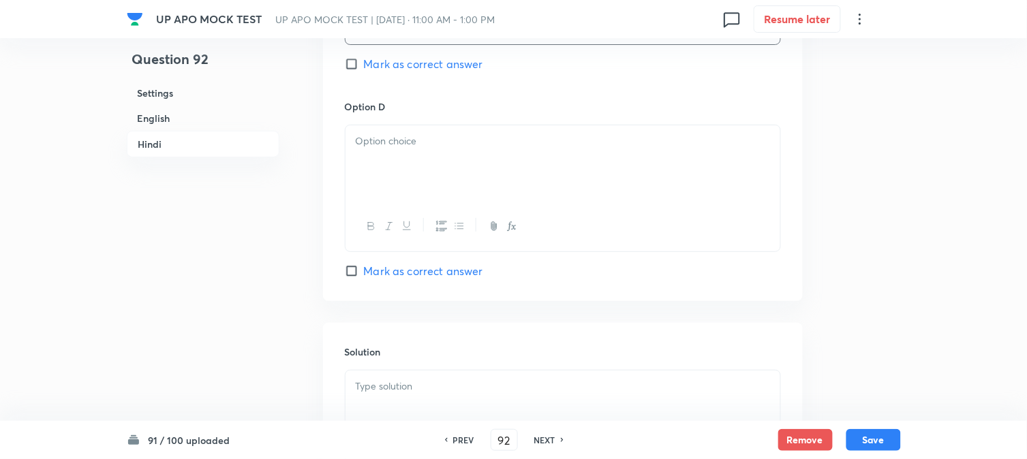
drag, startPoint x: 369, startPoint y: 180, endPoint x: 365, endPoint y: 150, distance: 30.3
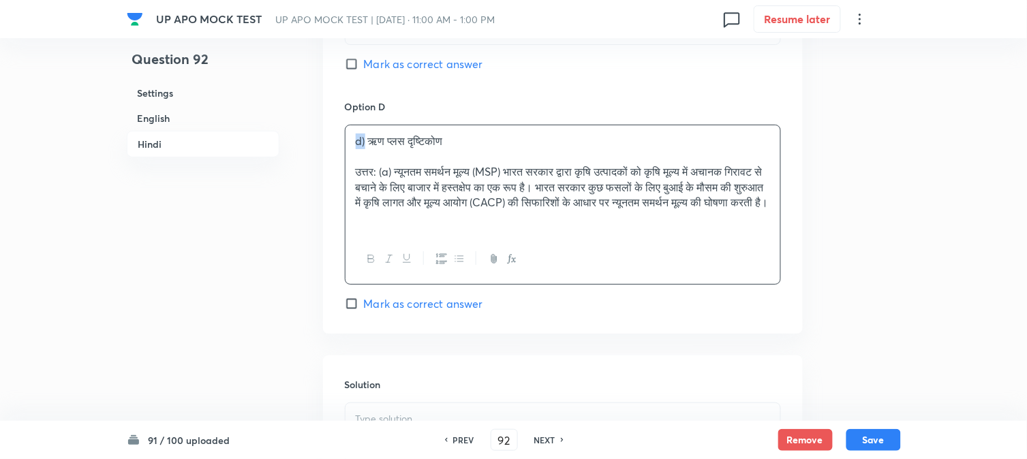
drag, startPoint x: 365, startPoint y: 144, endPoint x: 331, endPoint y: 149, distance: 34.3
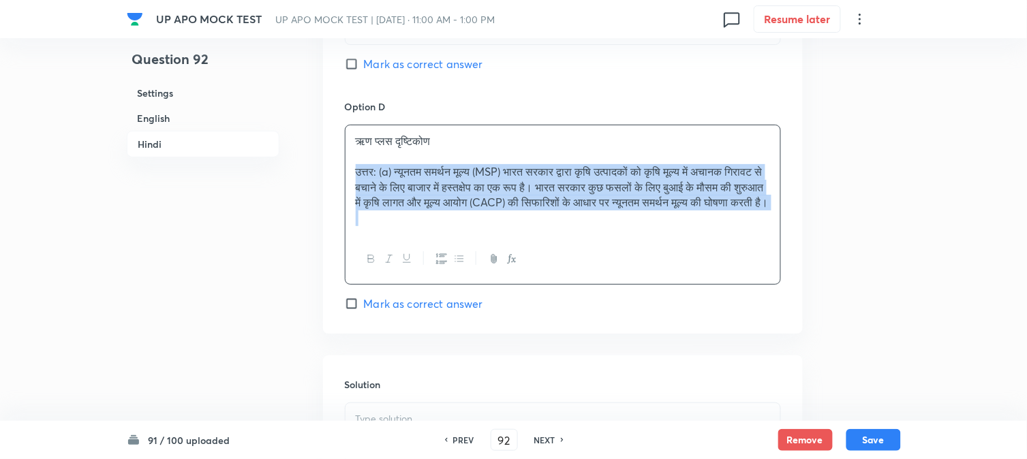
drag, startPoint x: 352, startPoint y: 172, endPoint x: 635, endPoint y: 214, distance: 285.9
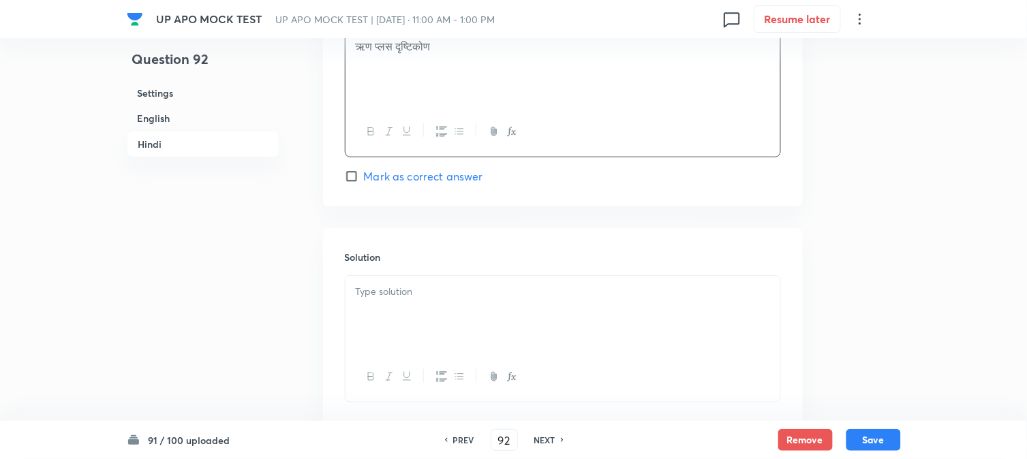
scroll to position [2806, 0]
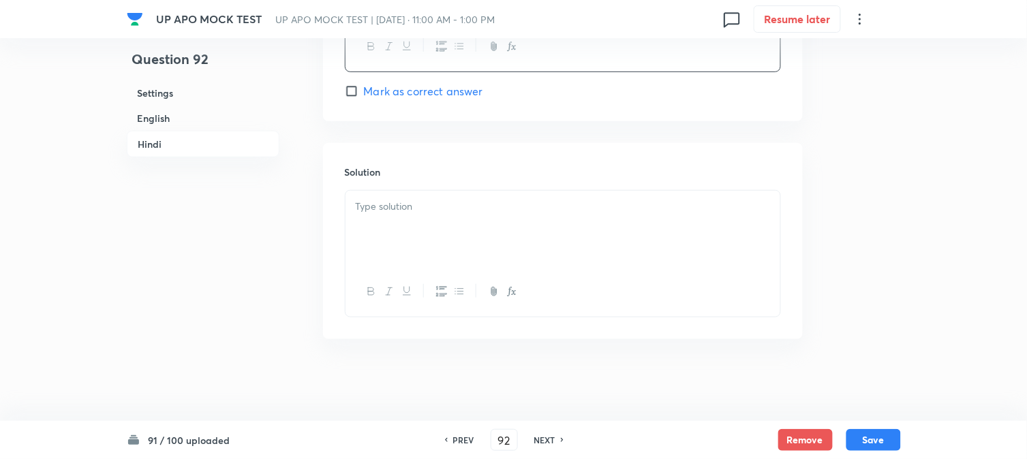
drag, startPoint x: 420, startPoint y: 224, endPoint x: 424, endPoint y: 230, distance: 7.0
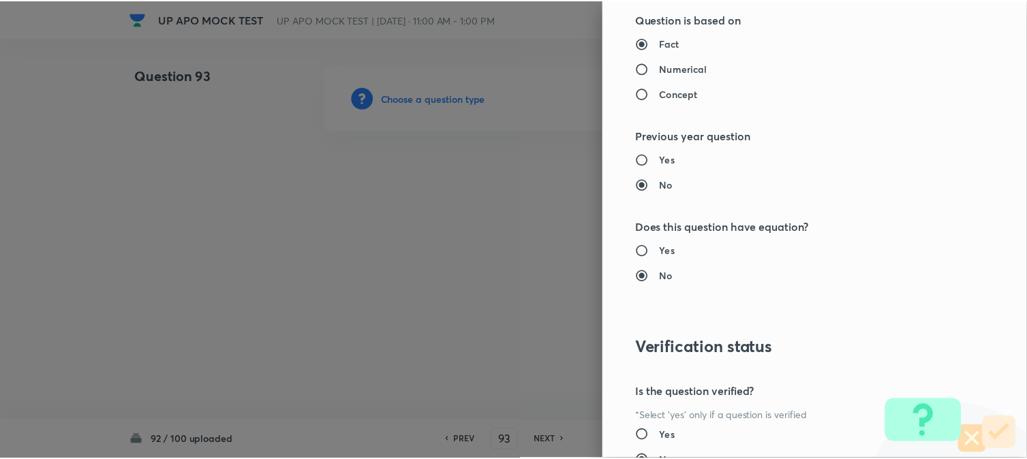
scroll to position [1398, 0]
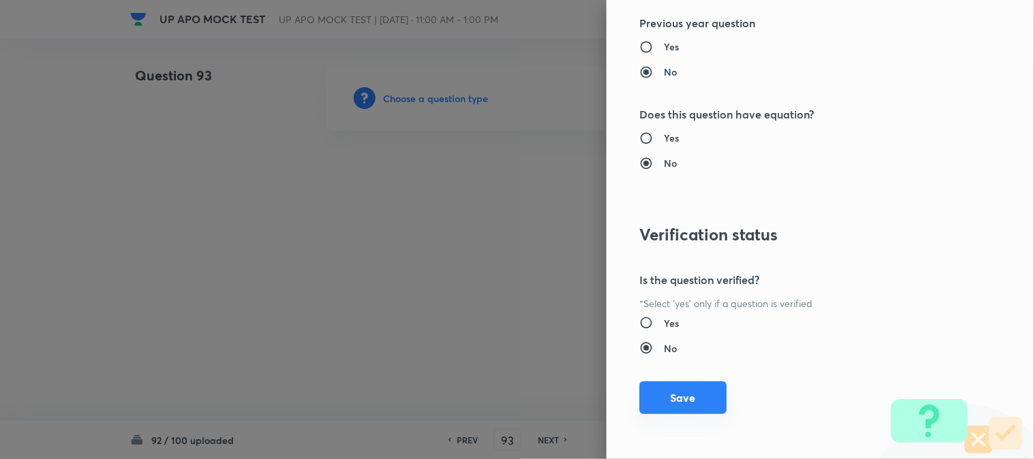
drag, startPoint x: 692, startPoint y: 408, endPoint x: 664, endPoint y: 395, distance: 30.5
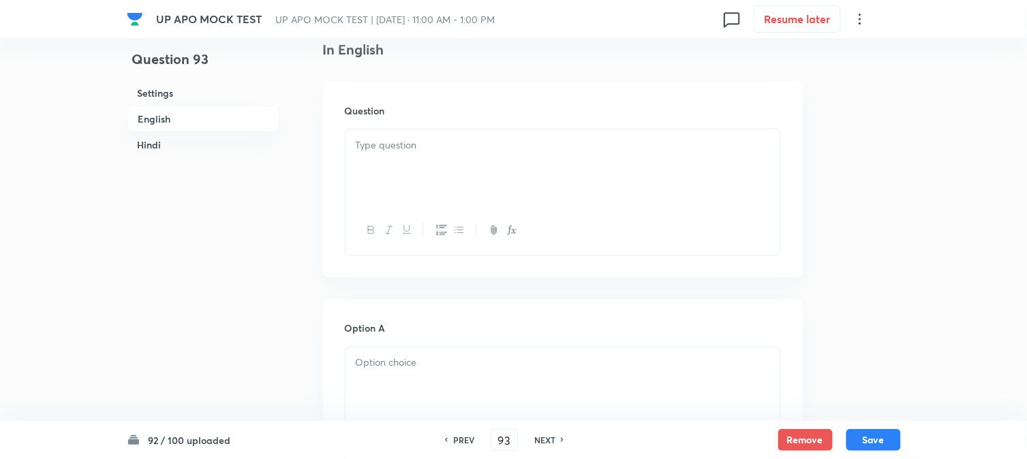
scroll to position [402, 0]
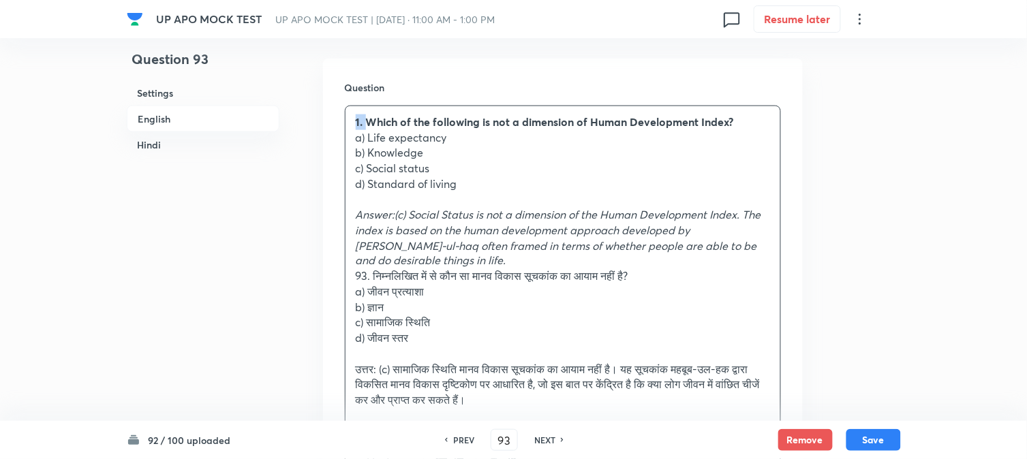
drag, startPoint x: 369, startPoint y: 117, endPoint x: 339, endPoint y: 114, distance: 30.7
drag, startPoint x: 368, startPoint y: 134, endPoint x: 482, endPoint y: 138, distance: 114.6
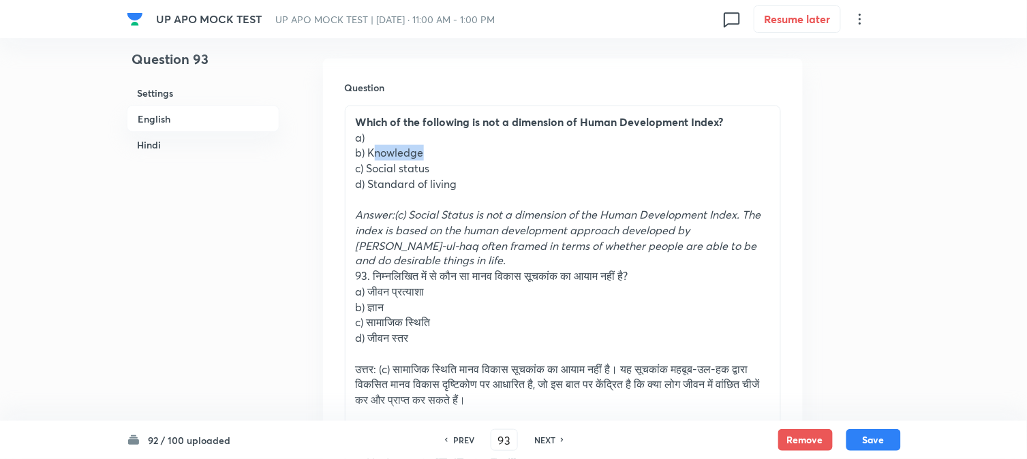
drag, startPoint x: 372, startPoint y: 151, endPoint x: 433, endPoint y: 152, distance: 61.3
drag, startPoint x: 368, startPoint y: 152, endPoint x: 431, endPoint y: 151, distance: 62.7
drag, startPoint x: 367, startPoint y: 167, endPoint x: 439, endPoint y: 180, distance: 73.4
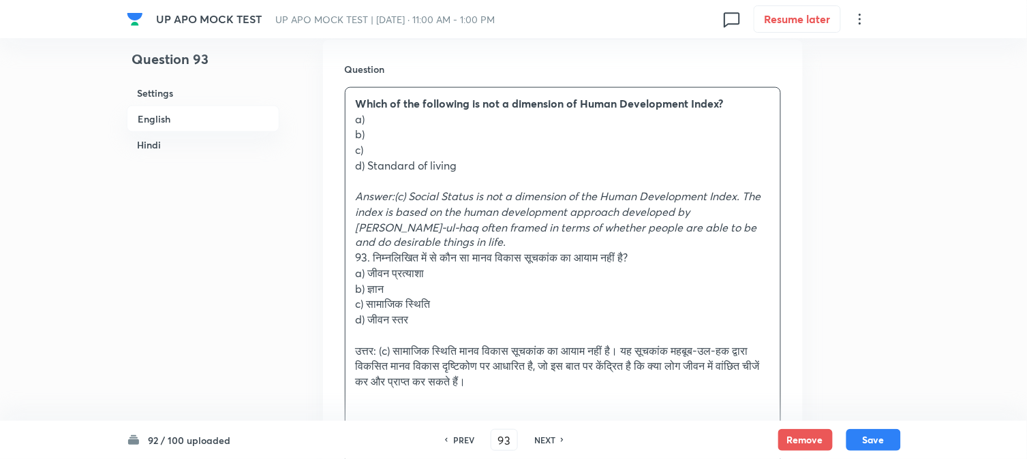
scroll to position [1159, 0]
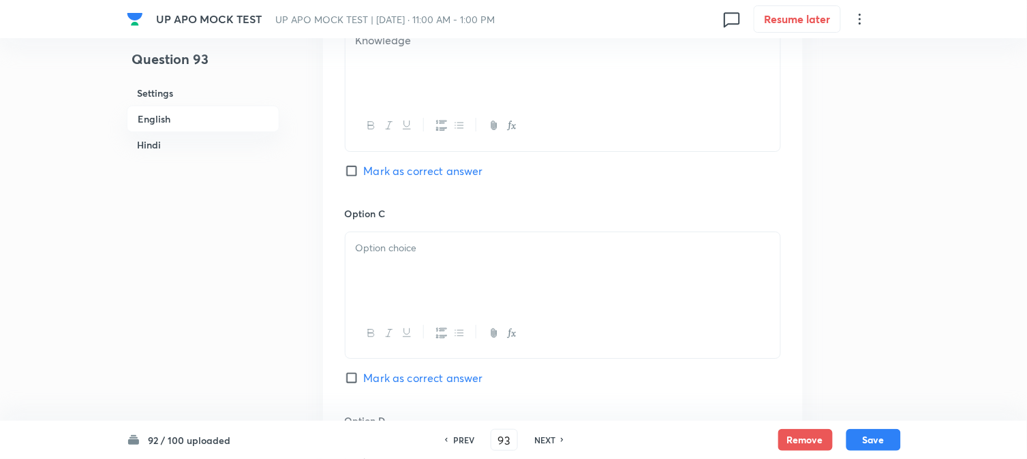
drag, startPoint x: 393, startPoint y: 285, endPoint x: 401, endPoint y: 317, distance: 33.1
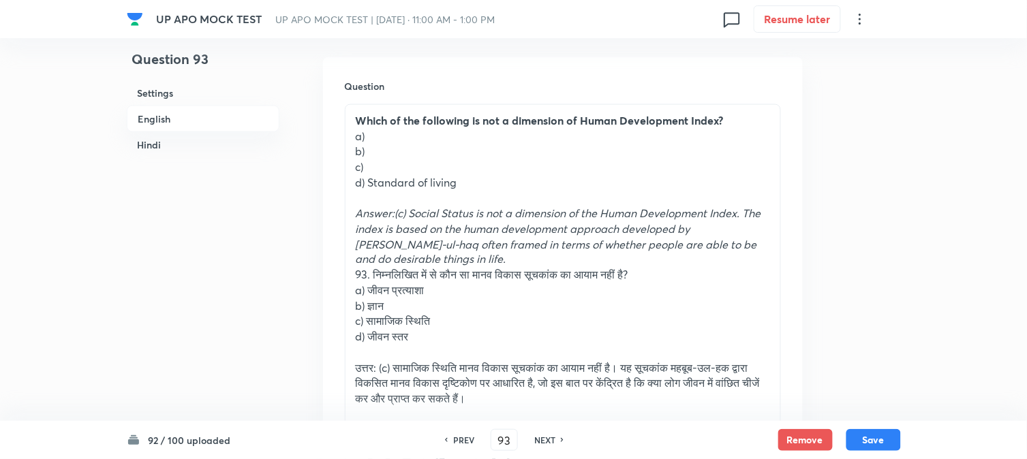
scroll to position [402, 0]
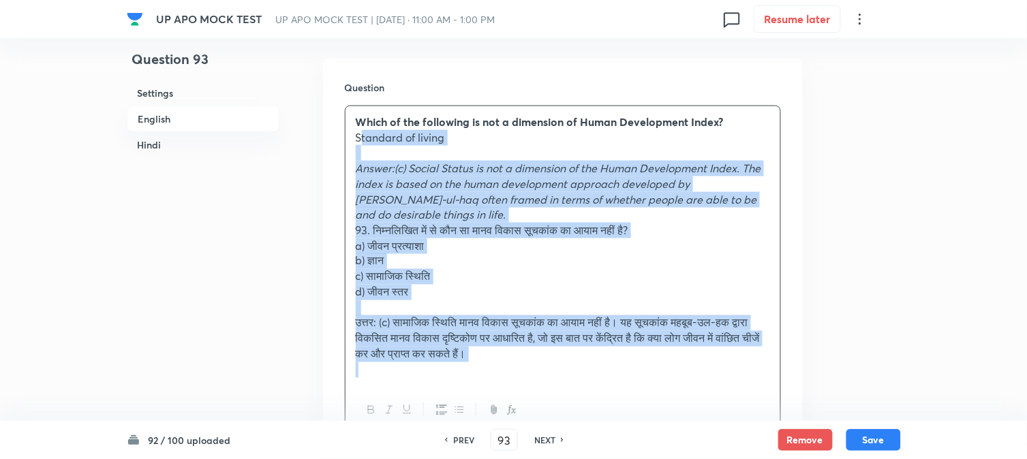
drag, startPoint x: 365, startPoint y: 187, endPoint x: 731, endPoint y: 401, distance: 423.6
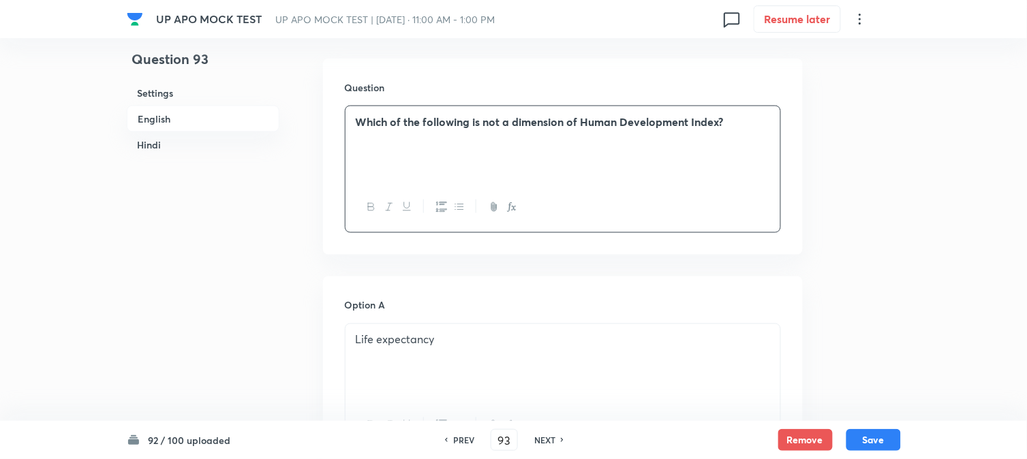
scroll to position [1159, 0]
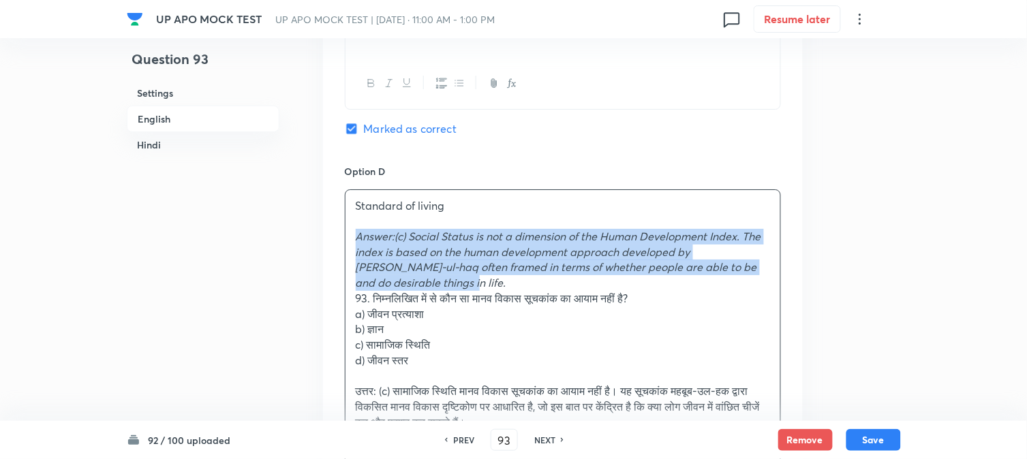
drag, startPoint x: 356, startPoint y: 234, endPoint x: 461, endPoint y: 285, distance: 116.7
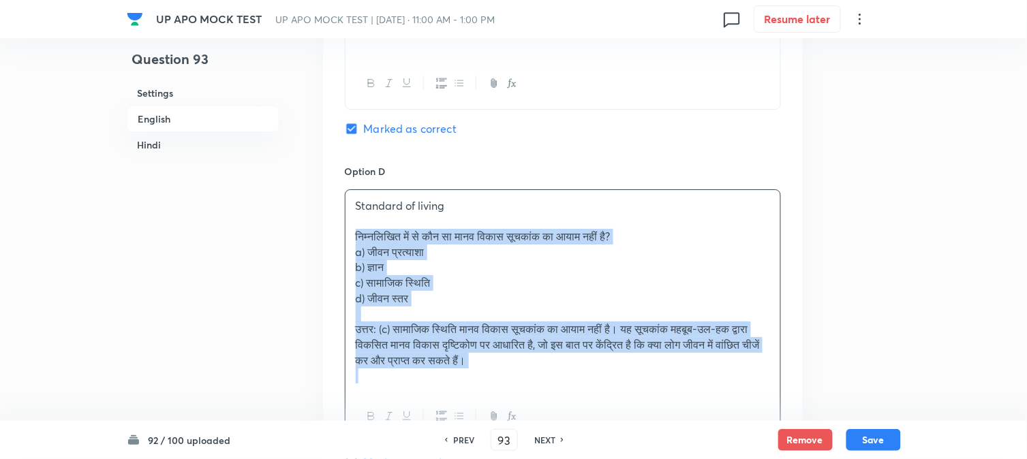
drag, startPoint x: 371, startPoint y: 249, endPoint x: 707, endPoint y: 378, distance: 359.6
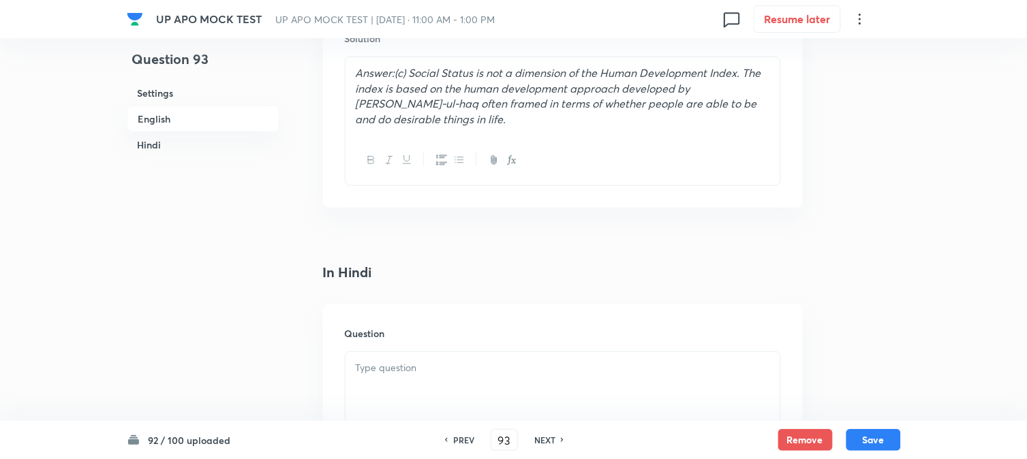
click at [382, 410] on div at bounding box center [563, 390] width 435 height 76
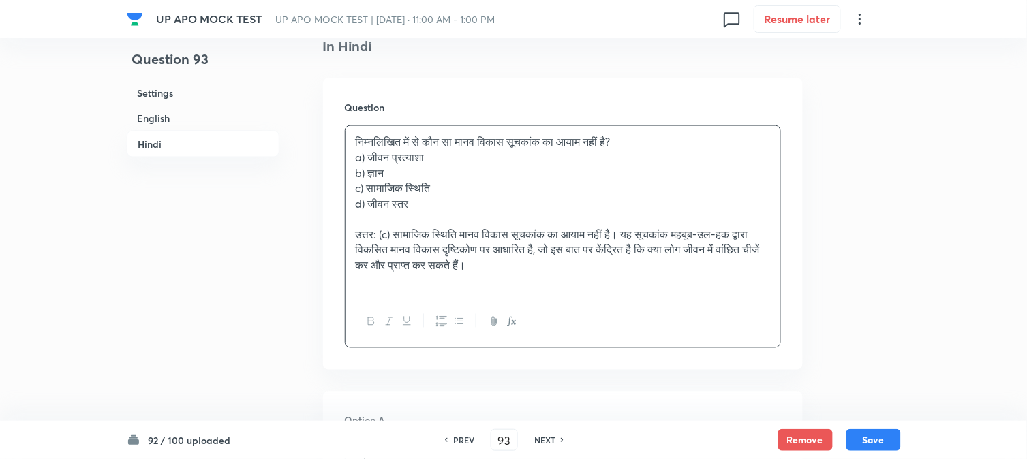
scroll to position [1765, 0]
drag, startPoint x: 372, startPoint y: 159, endPoint x: 466, endPoint y: 159, distance: 94.0
click at [466, 159] on p "a) जीवन प्रत्याशा" at bounding box center [563, 157] width 414 height 16
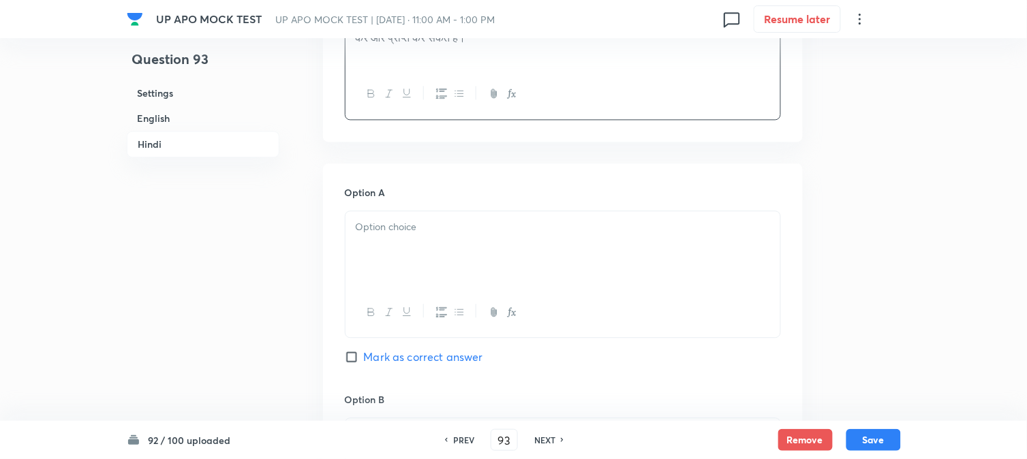
drag, startPoint x: 386, startPoint y: 215, endPoint x: 382, endPoint y: 241, distance: 26.1
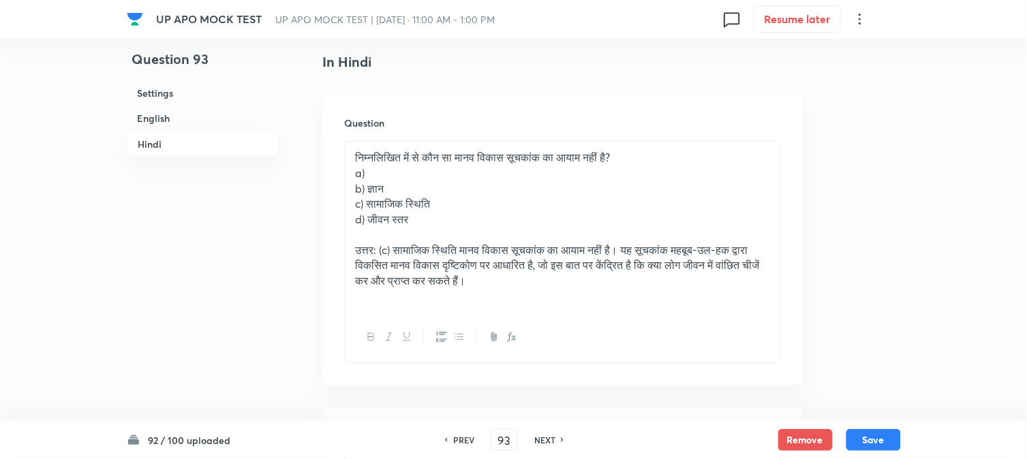
scroll to position [1689, 0]
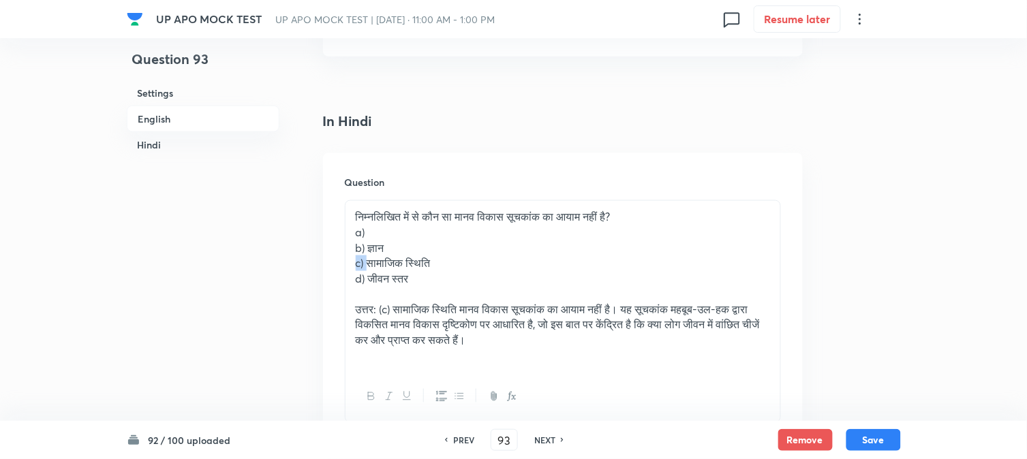
drag, startPoint x: 370, startPoint y: 258, endPoint x: 391, endPoint y: 249, distance: 22.7
drag, startPoint x: 368, startPoint y: 246, endPoint x: 424, endPoint y: 247, distance: 55.9
drag, startPoint x: 369, startPoint y: 266, endPoint x: 468, endPoint y: 262, distance: 98.9
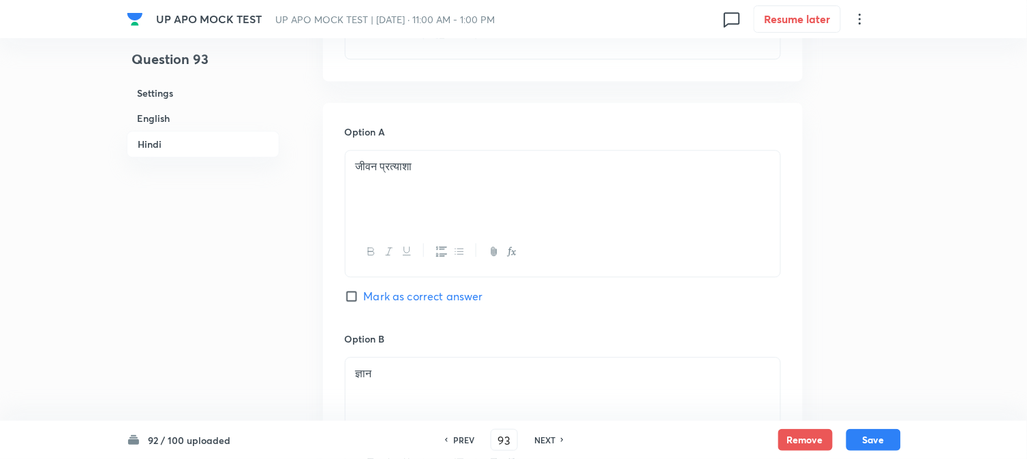
scroll to position [1765, 0]
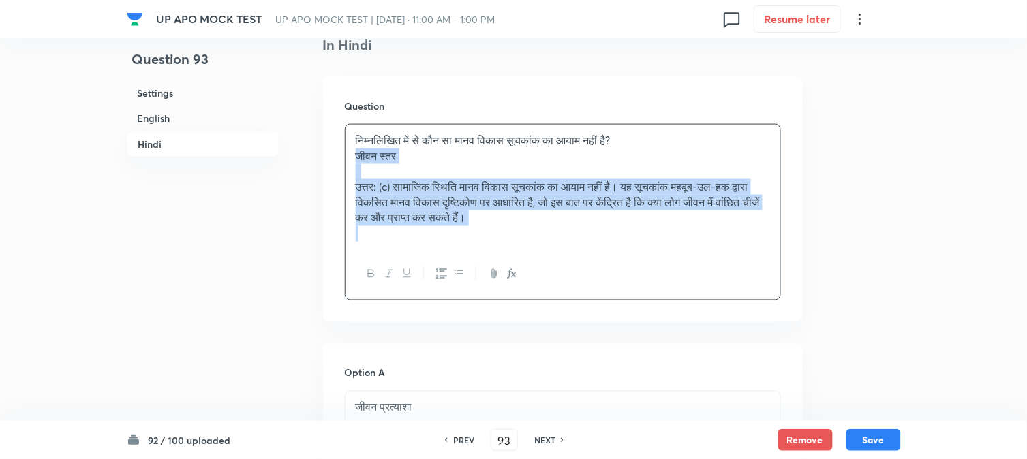
drag, startPoint x: 369, startPoint y: 203, endPoint x: 709, endPoint y: 273, distance: 347.8
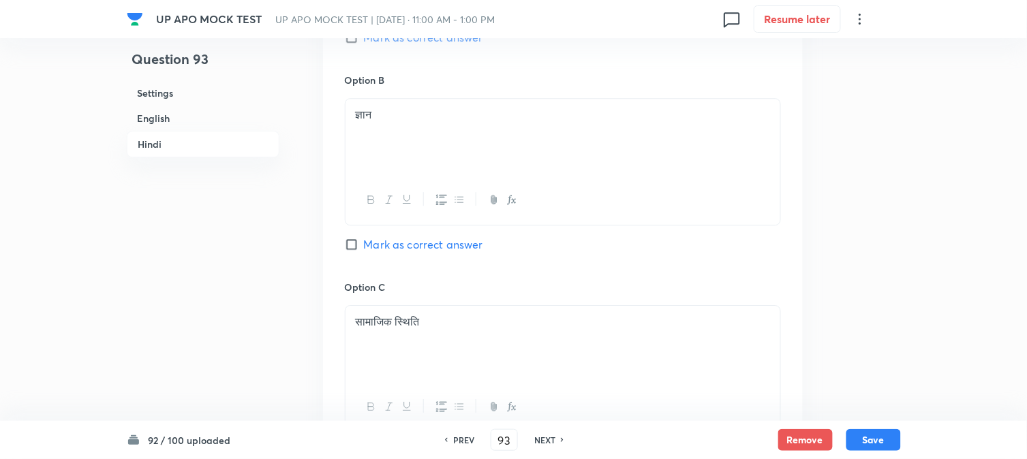
scroll to position [2522, 0]
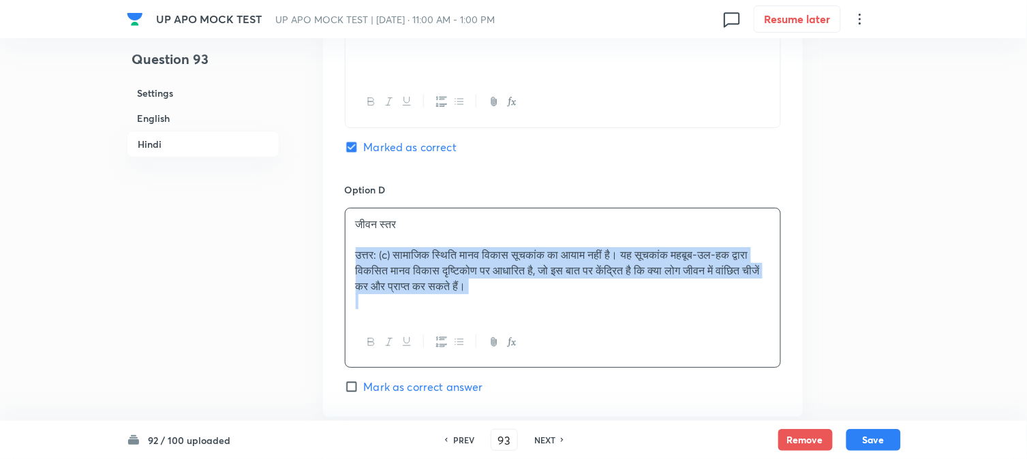
drag, startPoint x: 446, startPoint y: 281, endPoint x: 658, endPoint y: 286, distance: 211.3
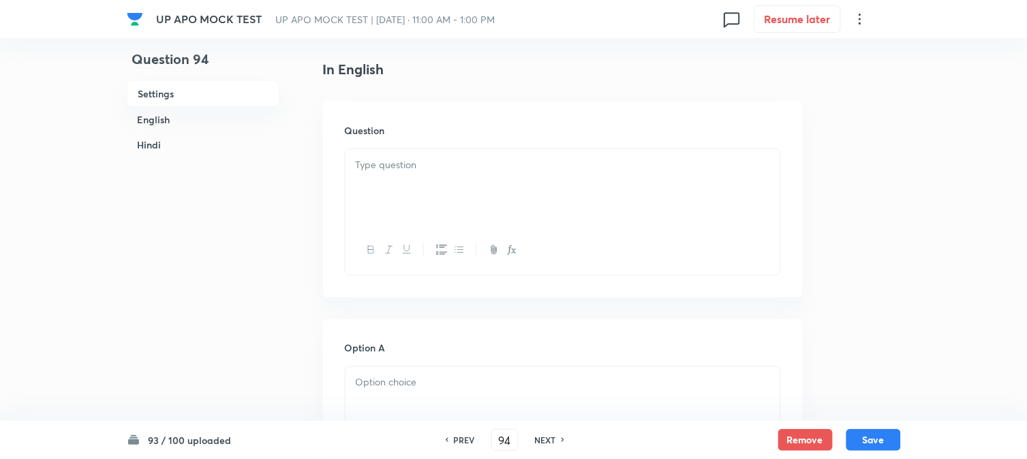
scroll to position [402, 0]
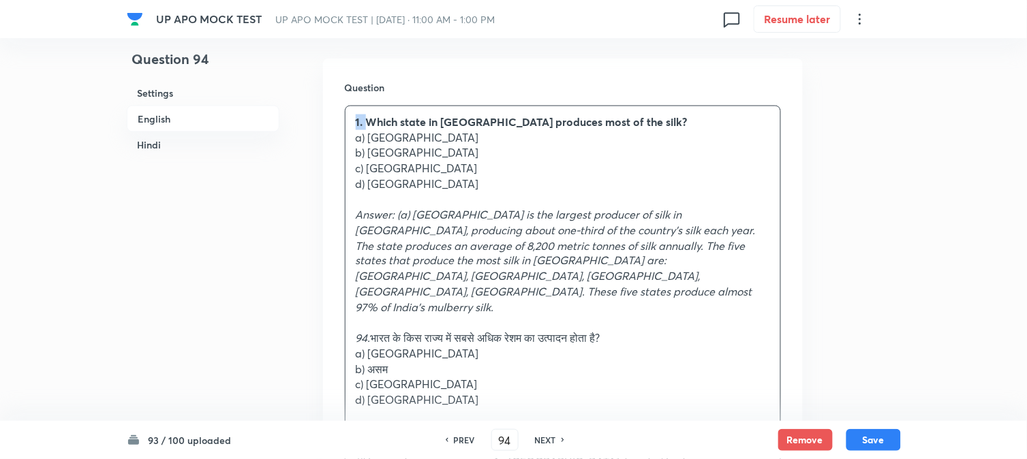
drag, startPoint x: 368, startPoint y: 119, endPoint x: 337, endPoint y: 104, distance: 34.7
drag, startPoint x: 370, startPoint y: 134, endPoint x: 495, endPoint y: 141, distance: 125.6
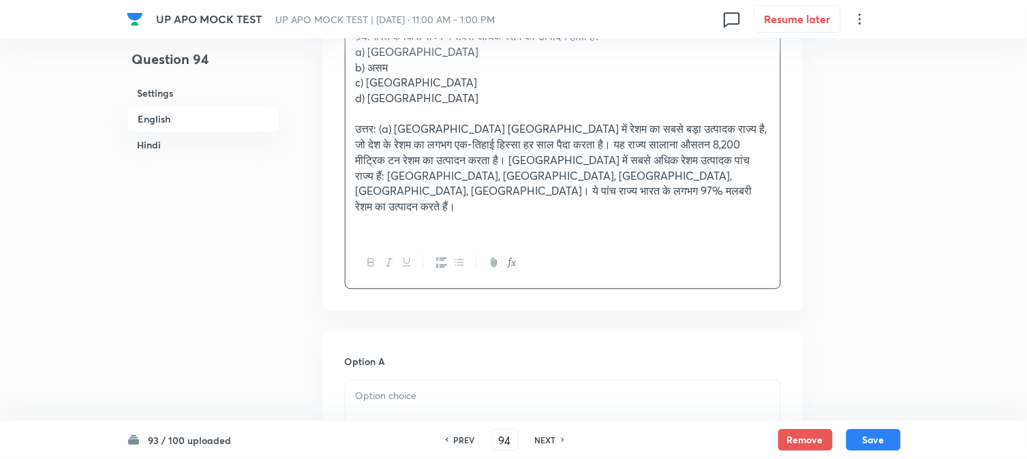
drag, startPoint x: 398, startPoint y: 328, endPoint x: 399, endPoint y: 338, distance: 9.6
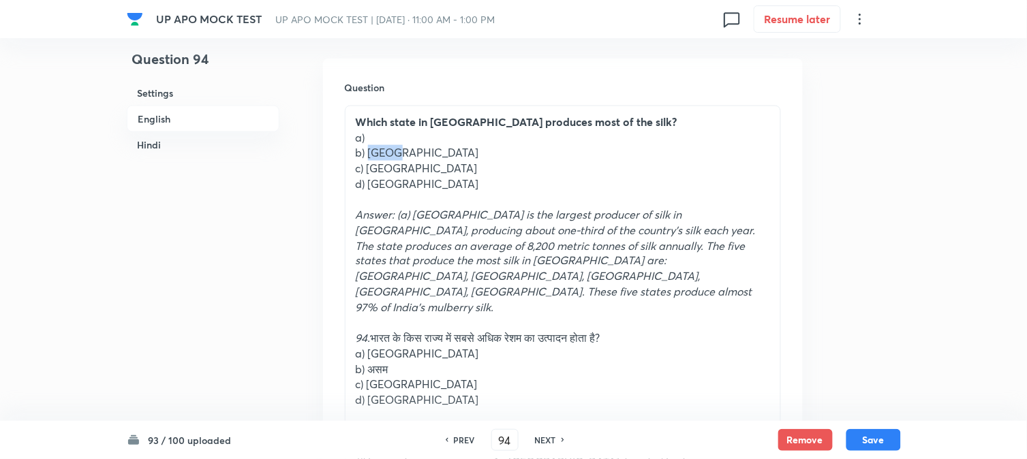
drag, startPoint x: 369, startPoint y: 151, endPoint x: 440, endPoint y: 153, distance: 70.2
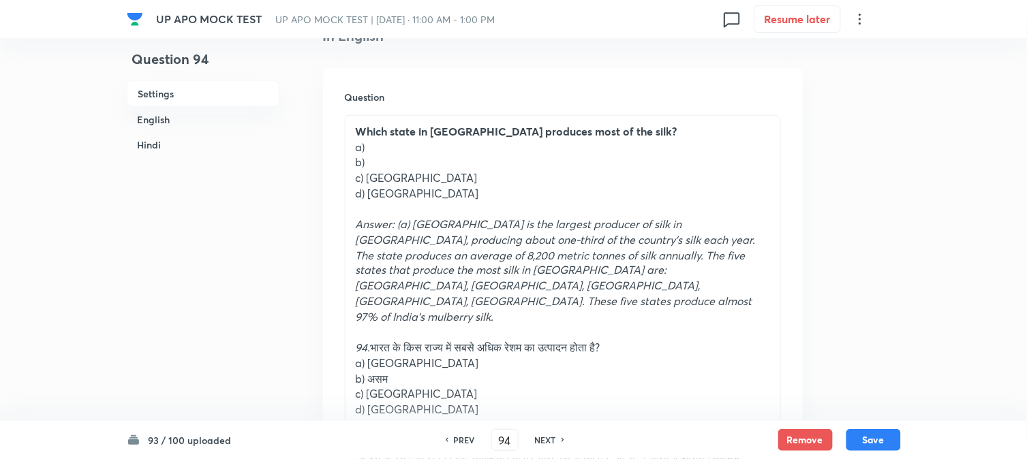
scroll to position [326, 0]
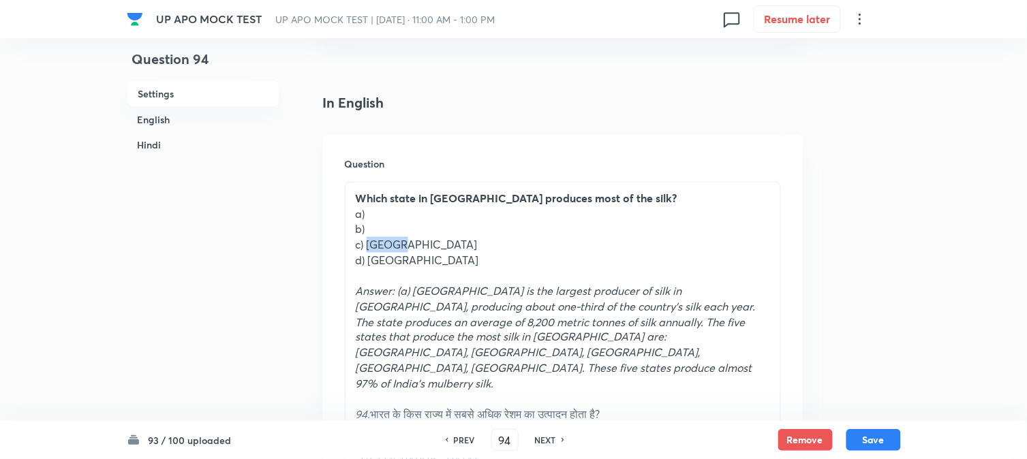
drag, startPoint x: 366, startPoint y: 244, endPoint x: 454, endPoint y: 241, distance: 88.0
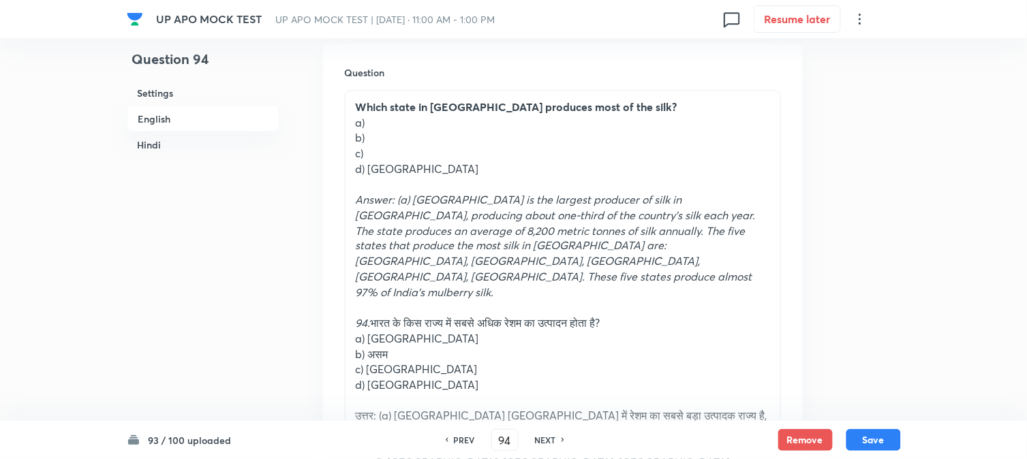
scroll to position [402, 0]
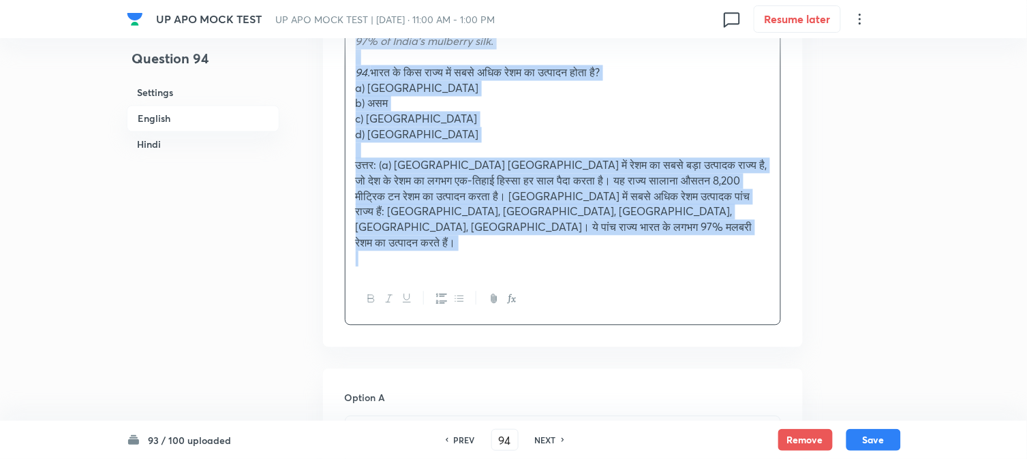
drag, startPoint x: 370, startPoint y: 186, endPoint x: 648, endPoint y: 316, distance: 306.7
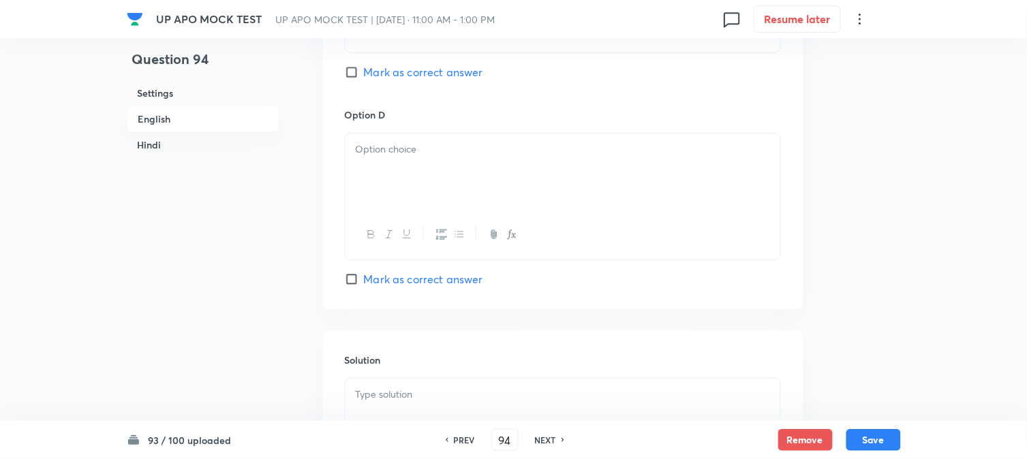
scroll to position [1216, 0]
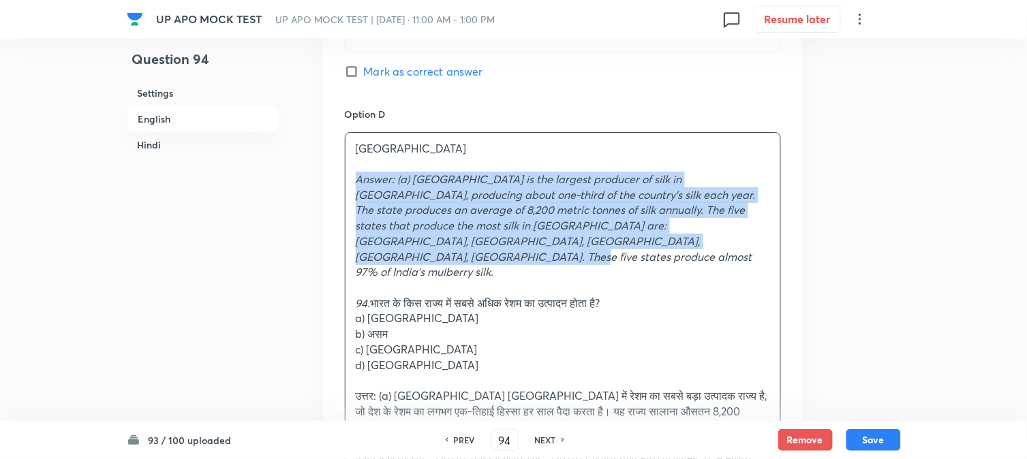
drag, startPoint x: 356, startPoint y: 183, endPoint x: 643, endPoint y: 243, distance: 293.8
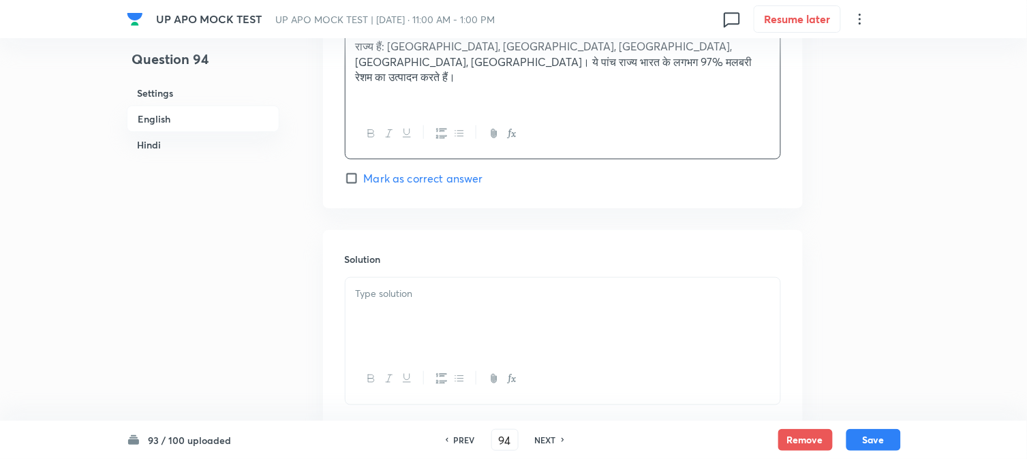
drag, startPoint x: 378, startPoint y: 271, endPoint x: 378, endPoint y: 286, distance: 15.0
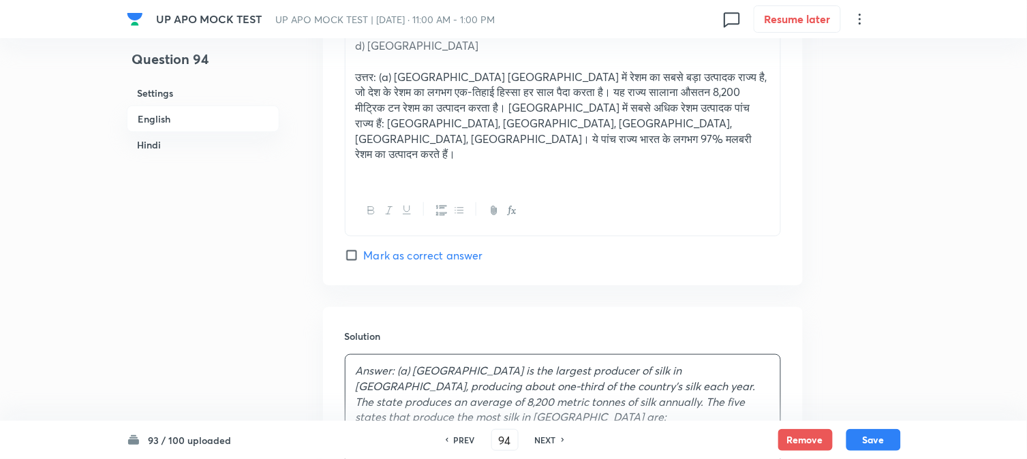
scroll to position [1292, 0]
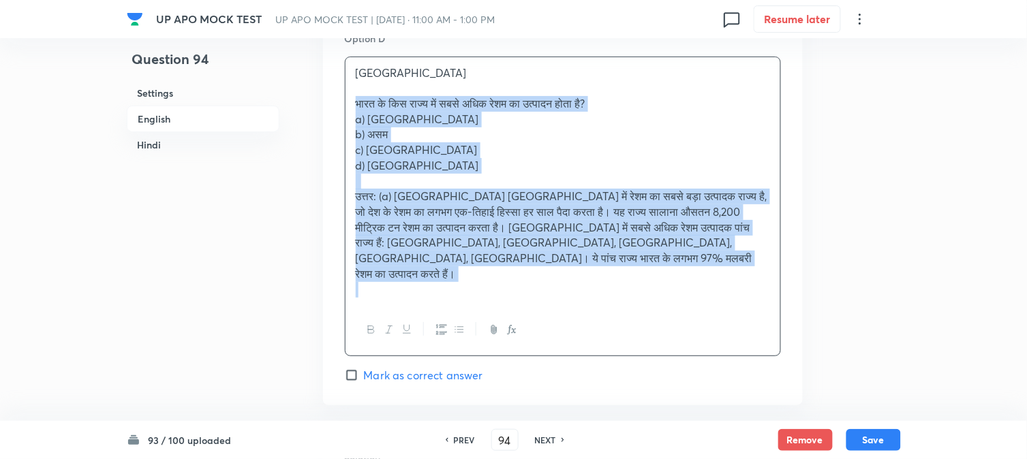
drag, startPoint x: 373, startPoint y: 131, endPoint x: 716, endPoint y: 236, distance: 358.5
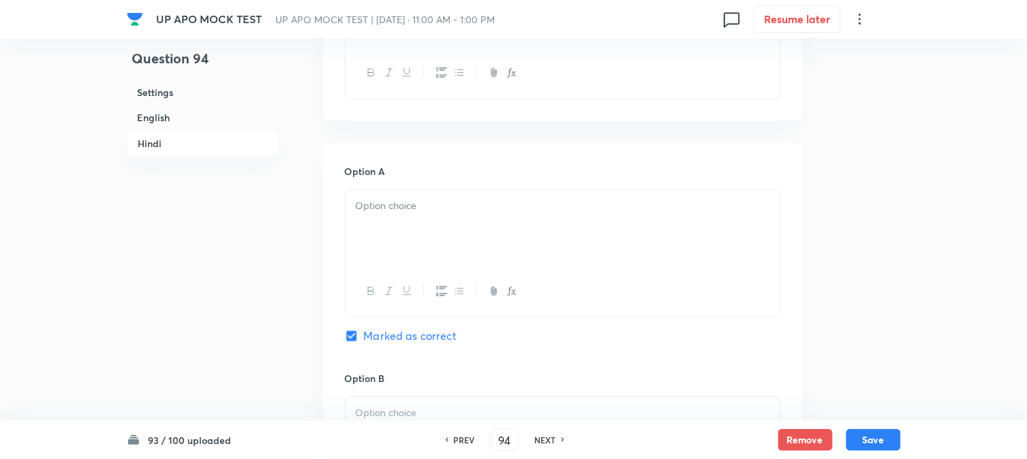
scroll to position [1822, 0]
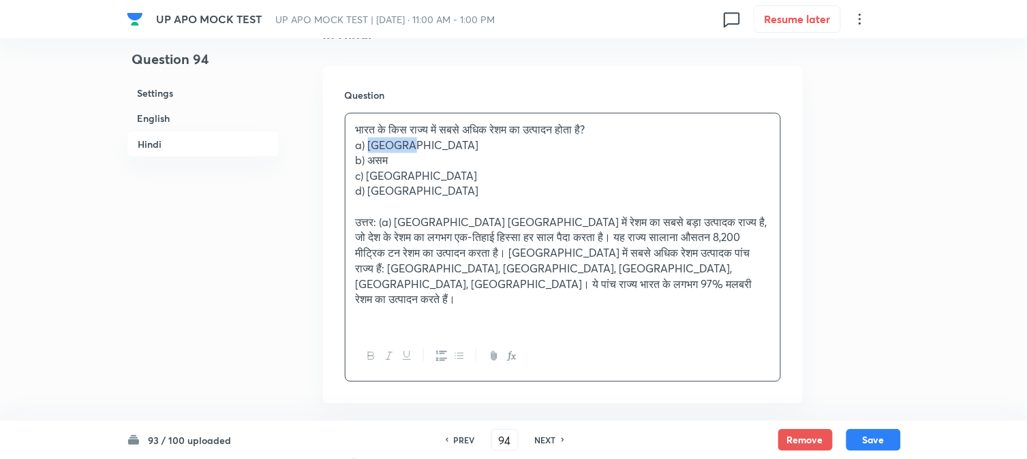
drag, startPoint x: 369, startPoint y: 119, endPoint x: 443, endPoint y: 120, distance: 73.6
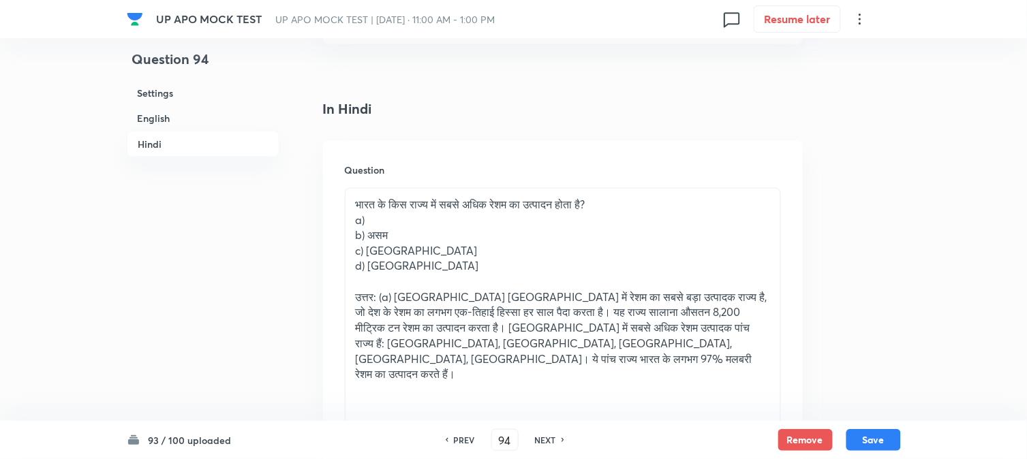
scroll to position [1747, 0]
drag, startPoint x: 368, startPoint y: 210, endPoint x: 425, endPoint y: 210, distance: 56.6
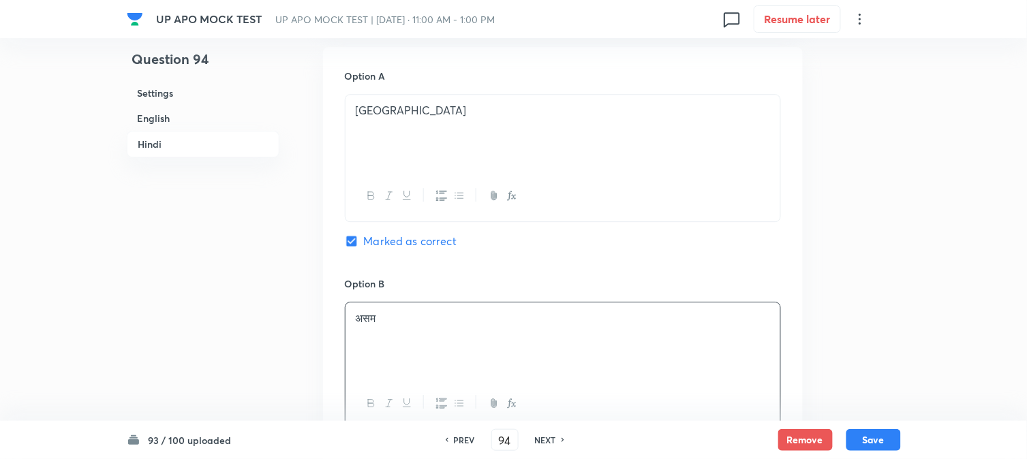
scroll to position [1822, 0]
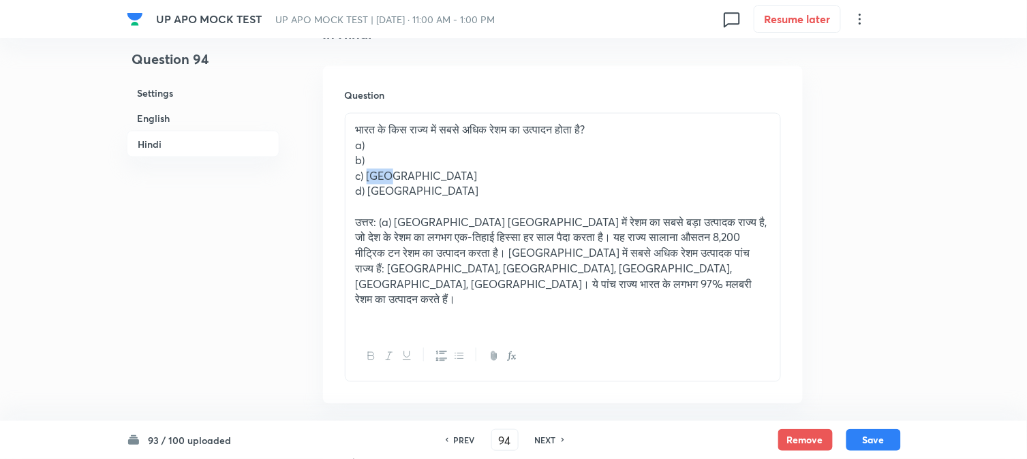
drag, startPoint x: 368, startPoint y: 144, endPoint x: 417, endPoint y: 150, distance: 49.4
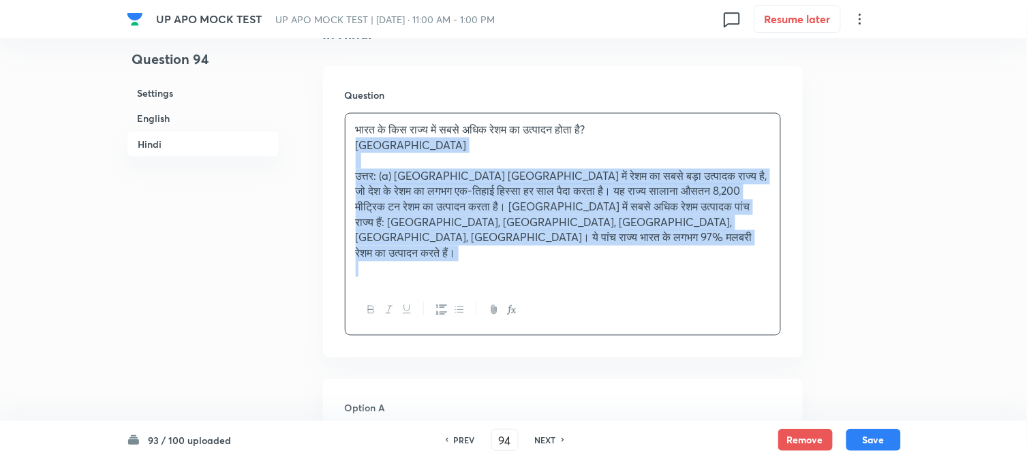
drag, startPoint x: 368, startPoint y: 159, endPoint x: 879, endPoint y: 264, distance: 521.8
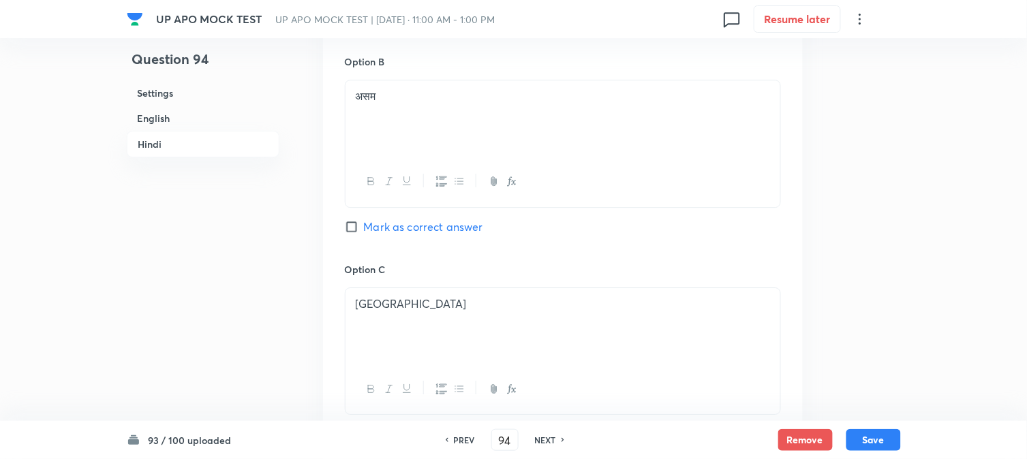
scroll to position [2579, 0]
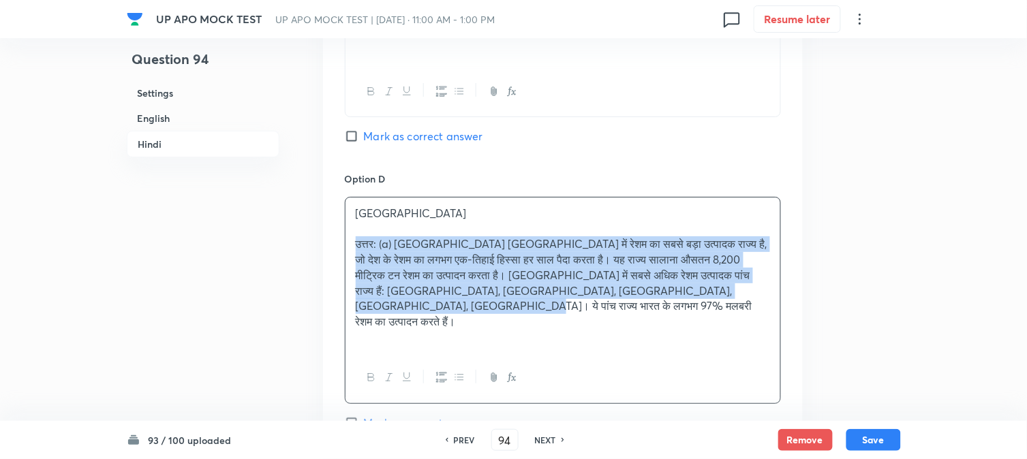
drag, startPoint x: 354, startPoint y: 221, endPoint x: 853, endPoint y: 264, distance: 500.0
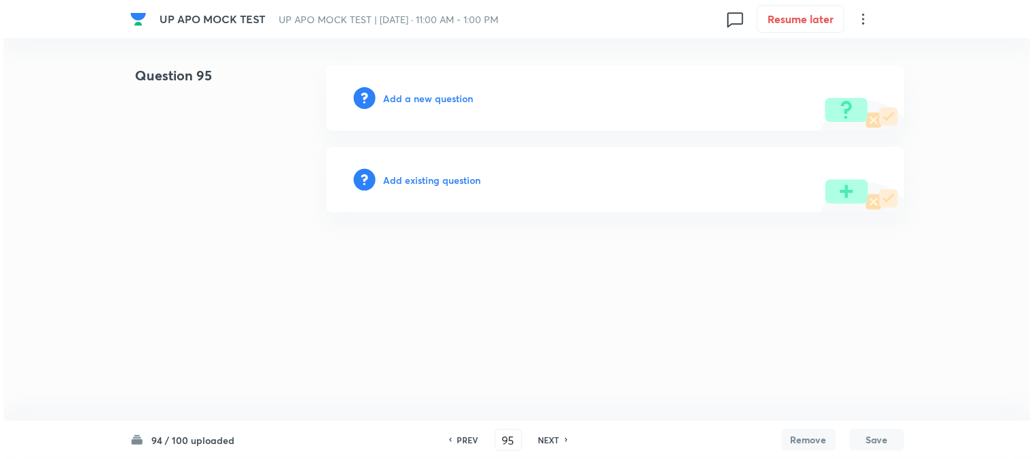
scroll to position [0, 0]
drag, startPoint x: 454, startPoint y: 89, endPoint x: 453, endPoint y: 97, distance: 8.3
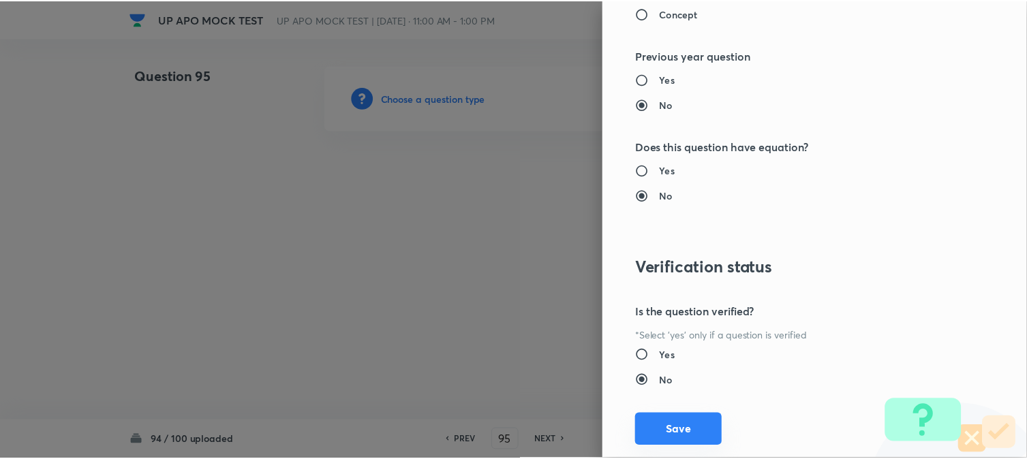
scroll to position [1398, 0]
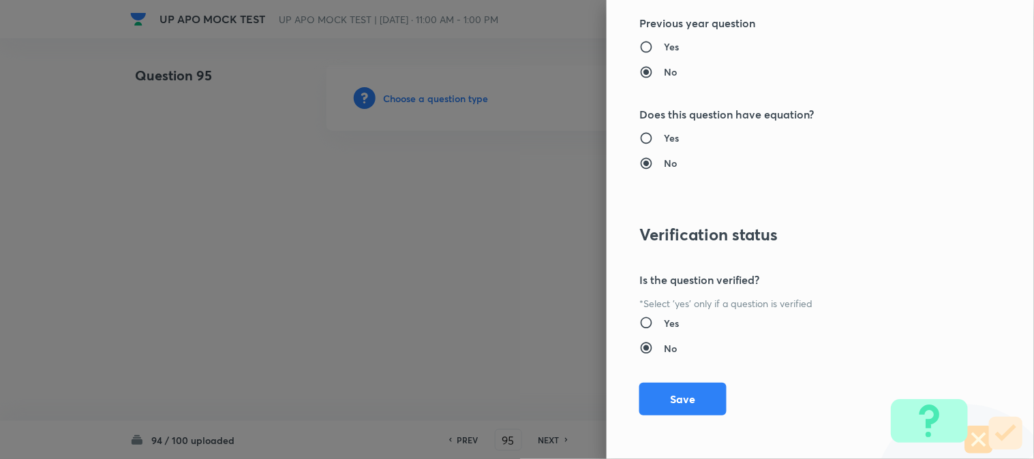
drag, startPoint x: 675, startPoint y: 407, endPoint x: 596, endPoint y: 379, distance: 84.5
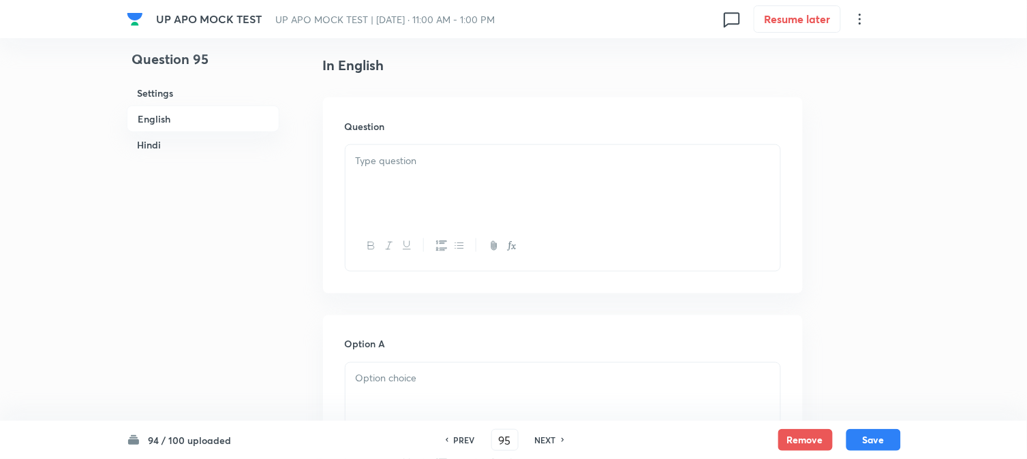
scroll to position [402, 0]
drag, startPoint x: 398, startPoint y: 129, endPoint x: 349, endPoint y: 182, distance: 71.8
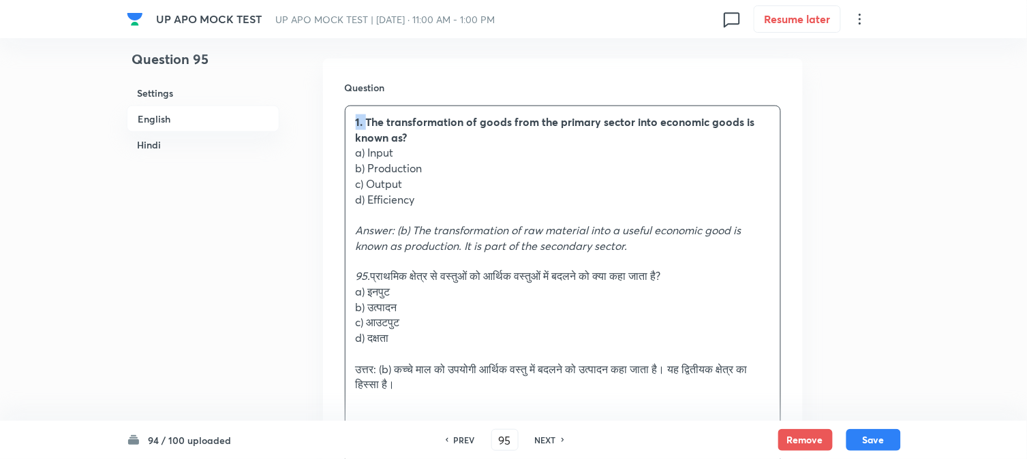
drag, startPoint x: 366, startPoint y: 125, endPoint x: 336, endPoint y: 105, distance: 36.3
drag, startPoint x: 365, startPoint y: 157, endPoint x: 433, endPoint y: 148, distance: 68.1
drag, startPoint x: 367, startPoint y: 164, endPoint x: 459, endPoint y: 171, distance: 92.3
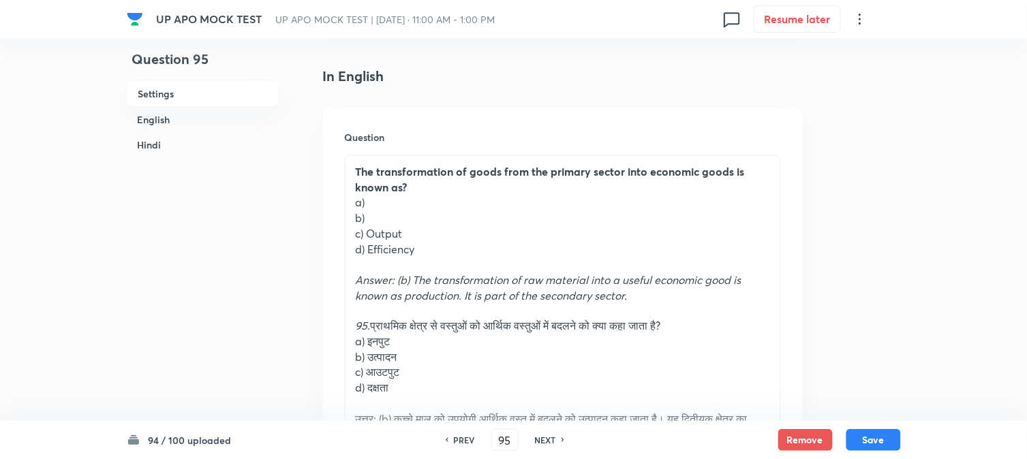
scroll to position [326, 0]
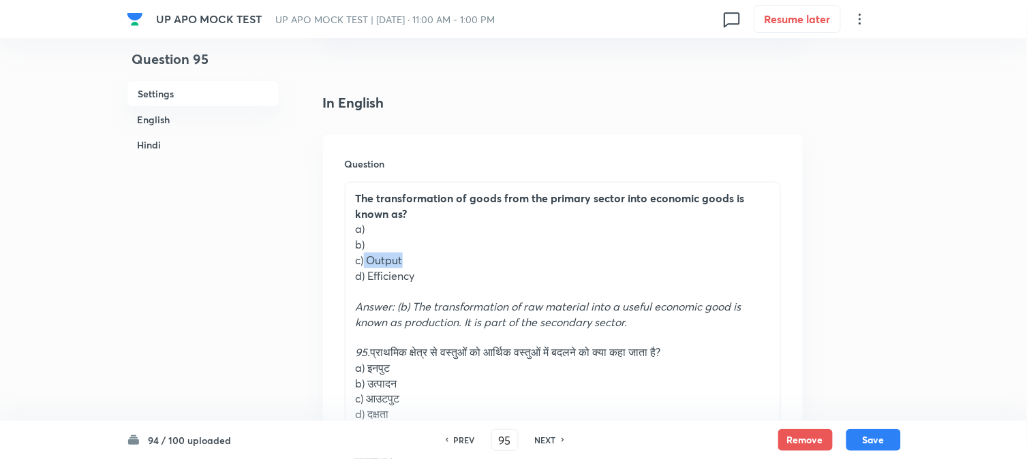
drag, startPoint x: 365, startPoint y: 264, endPoint x: 446, endPoint y: 264, distance: 80.4
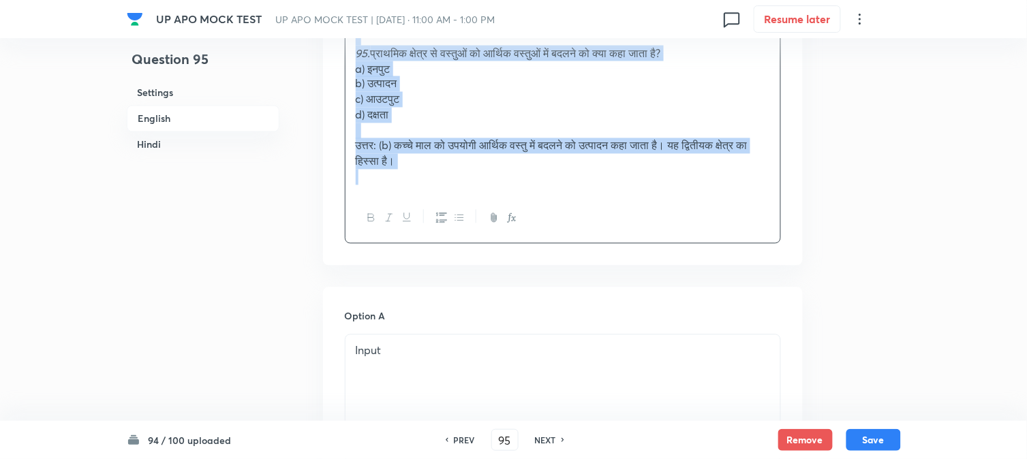
drag, startPoint x: 370, startPoint y: 273, endPoint x: 562, endPoint y: 396, distance: 228.4
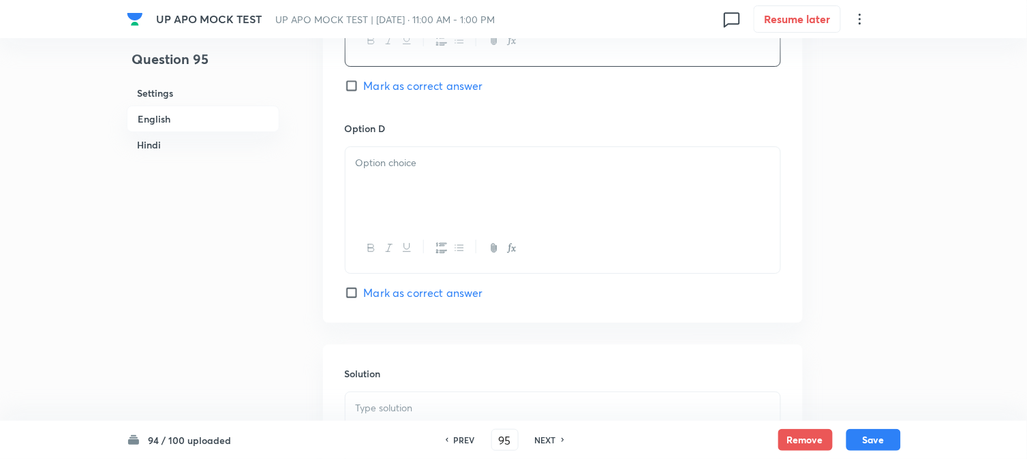
scroll to position [1229, 0]
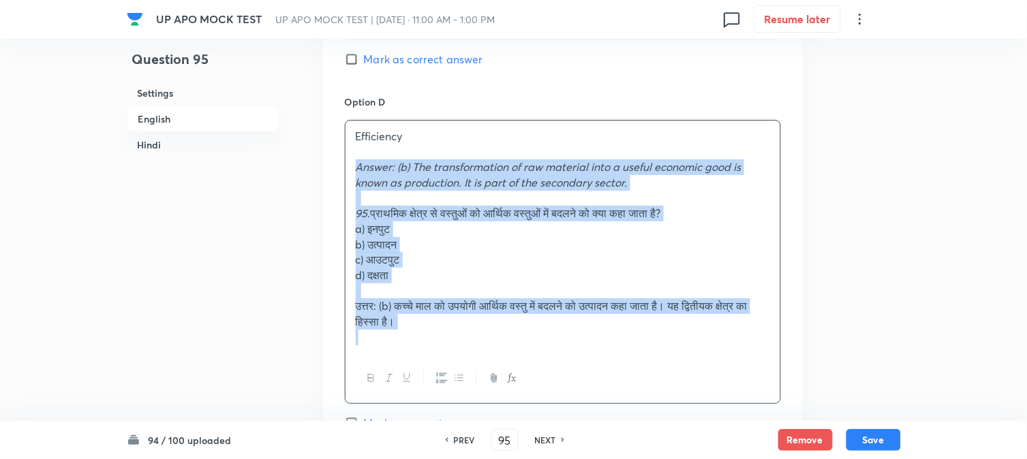
drag, startPoint x: 353, startPoint y: 168, endPoint x: 512, endPoint y: 364, distance: 252.9
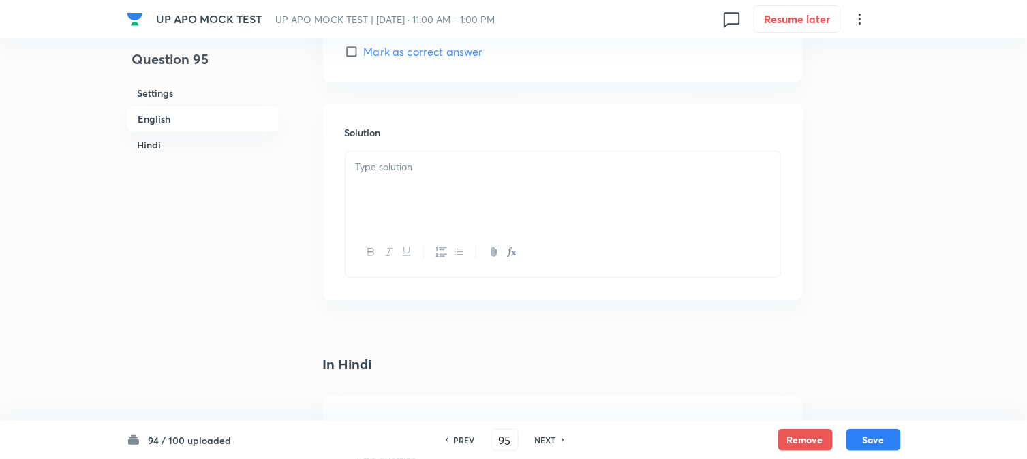
scroll to position [1456, 0]
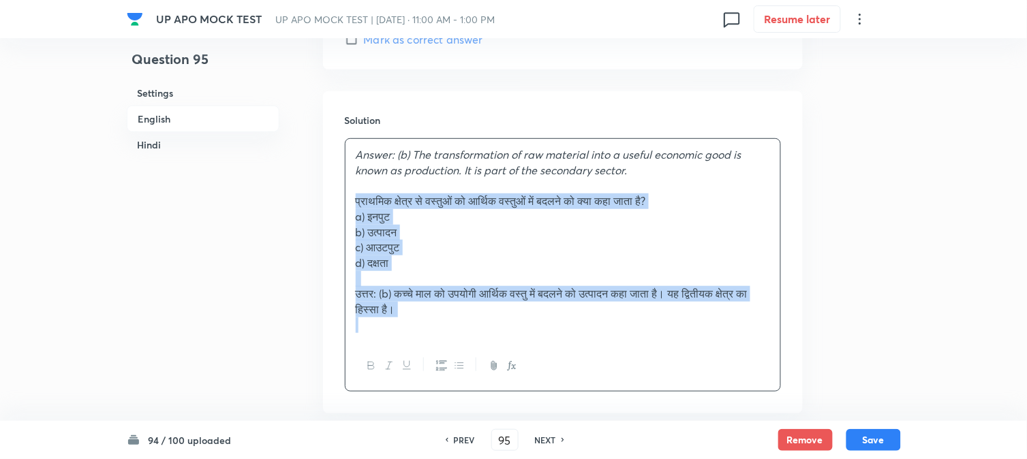
drag, startPoint x: 372, startPoint y: 204, endPoint x: 508, endPoint y: 365, distance: 210.4
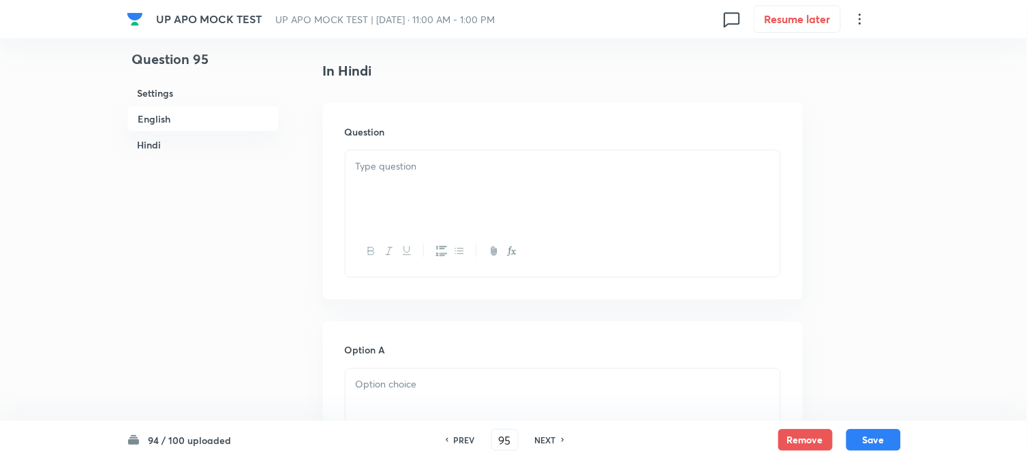
scroll to position [1759, 0]
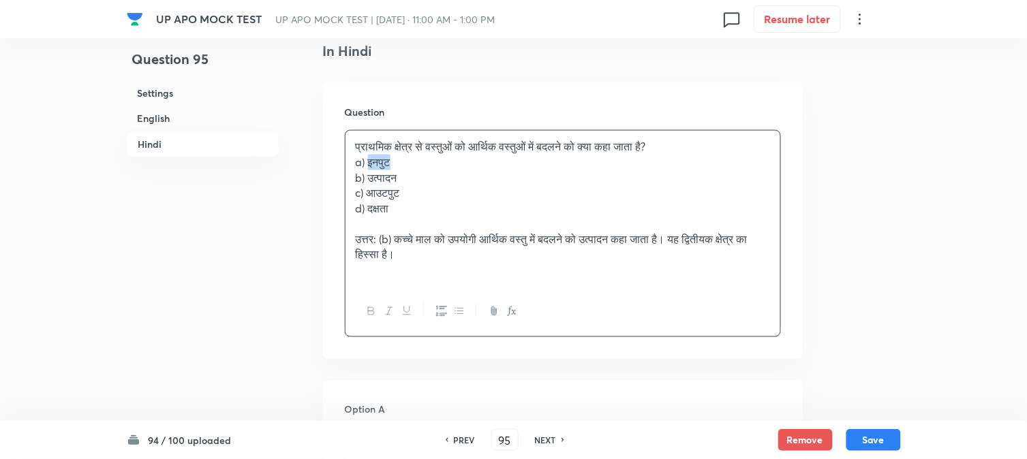
drag, startPoint x: 368, startPoint y: 168, endPoint x: 431, endPoint y: 172, distance: 62.9
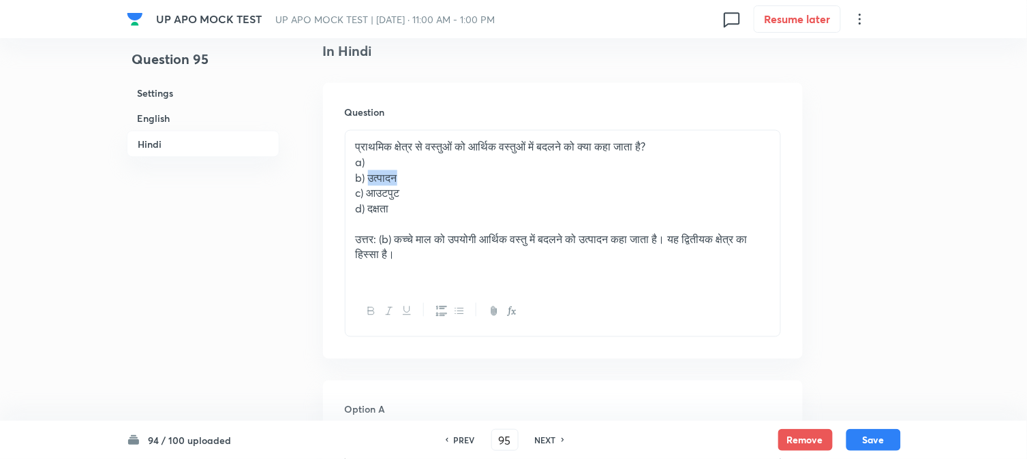
drag, startPoint x: 371, startPoint y: 184, endPoint x: 423, endPoint y: 180, distance: 52.6
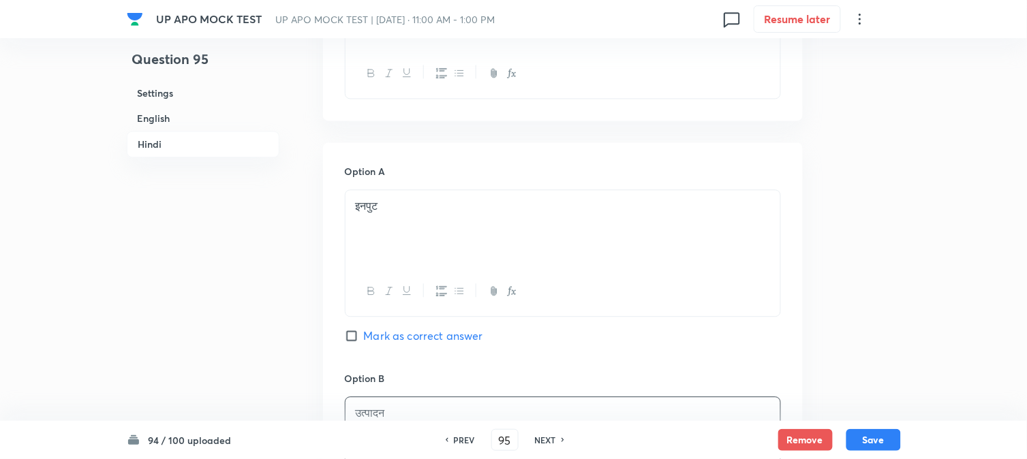
scroll to position [1835, 0]
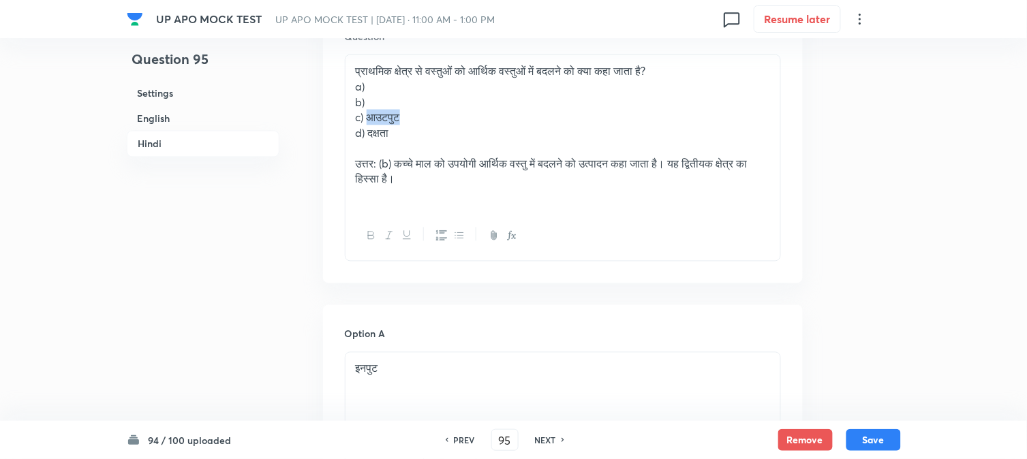
drag, startPoint x: 369, startPoint y: 119, endPoint x: 429, endPoint y: 117, distance: 60.0
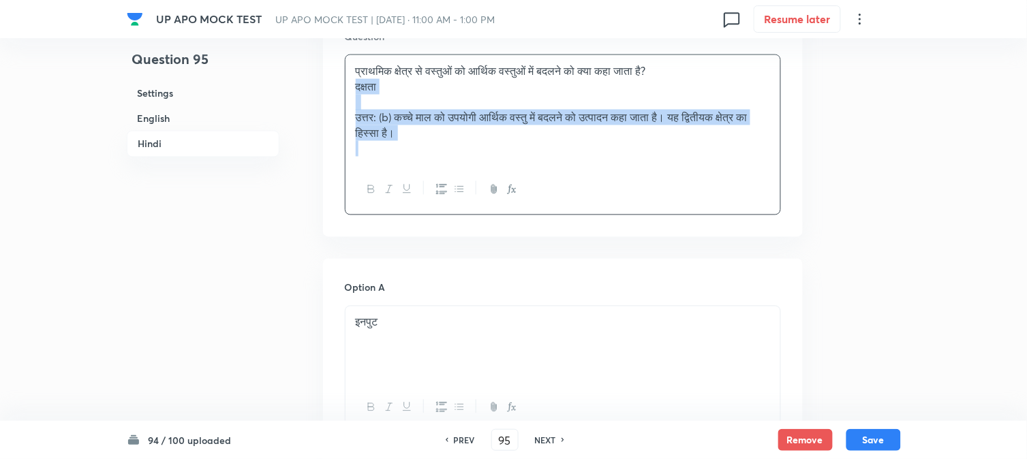
drag, startPoint x: 369, startPoint y: 134, endPoint x: 486, endPoint y: 193, distance: 131.1
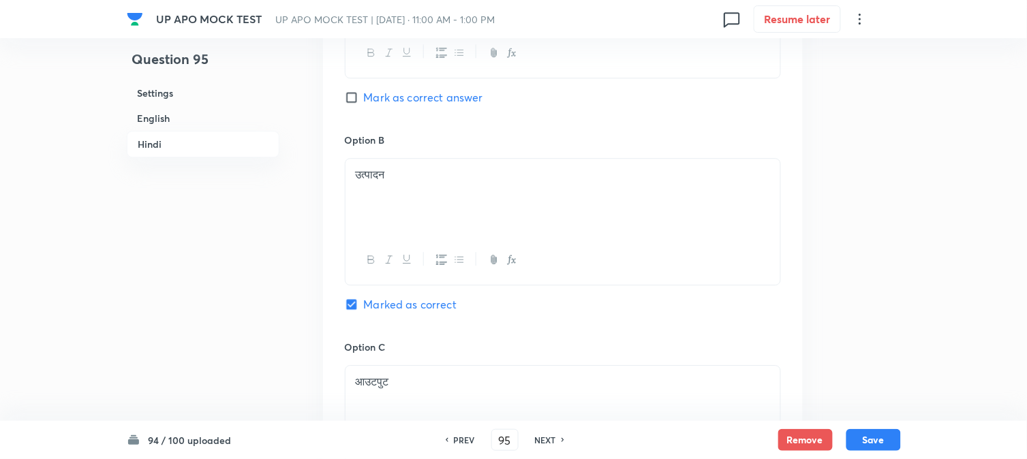
scroll to position [2440, 0]
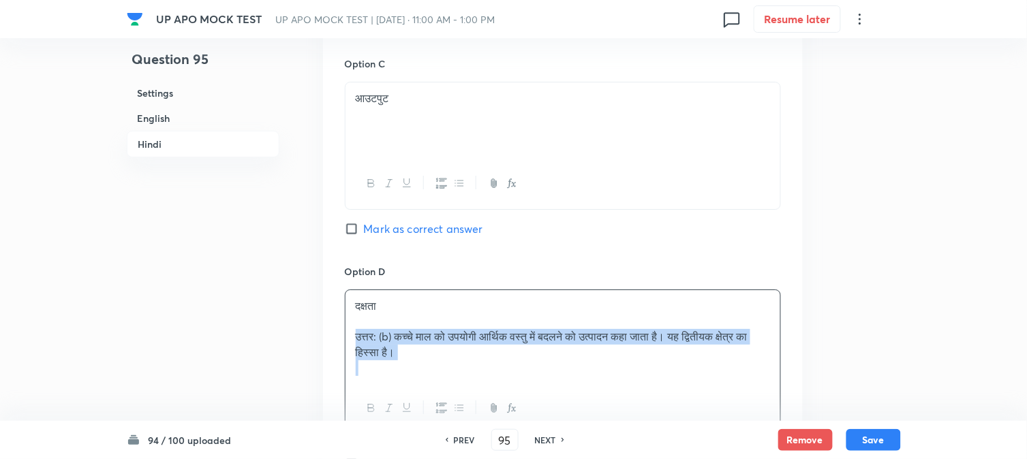
drag, startPoint x: 355, startPoint y: 336, endPoint x: 455, endPoint y: 380, distance: 108.6
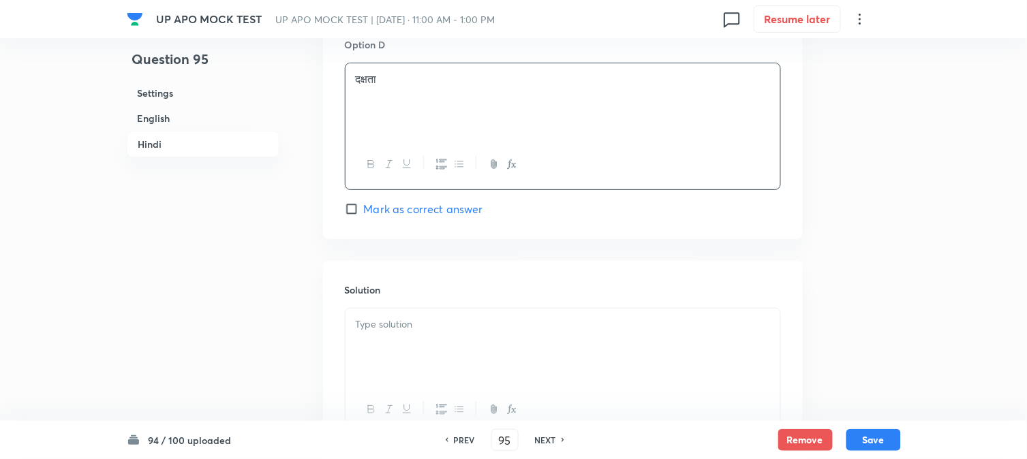
drag, startPoint x: 382, startPoint y: 354, endPoint x: 384, endPoint y: 361, distance: 7.1
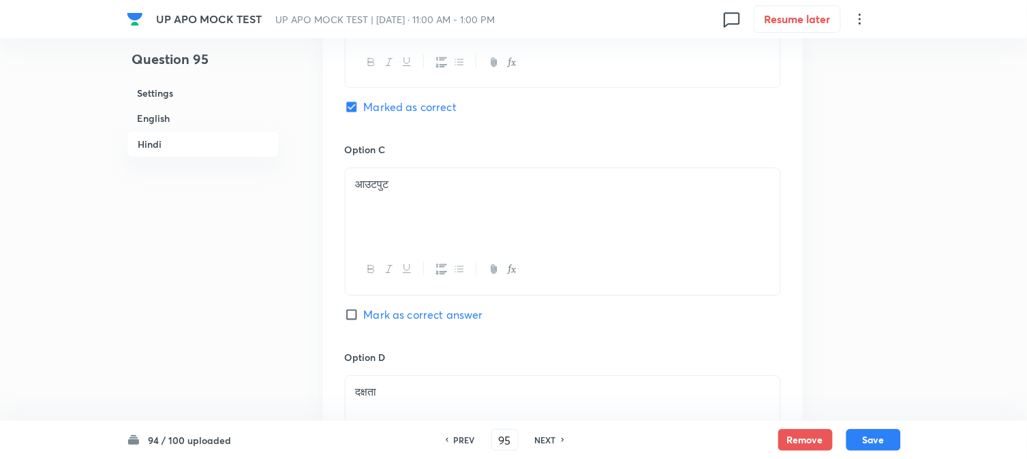
scroll to position [2288, 0]
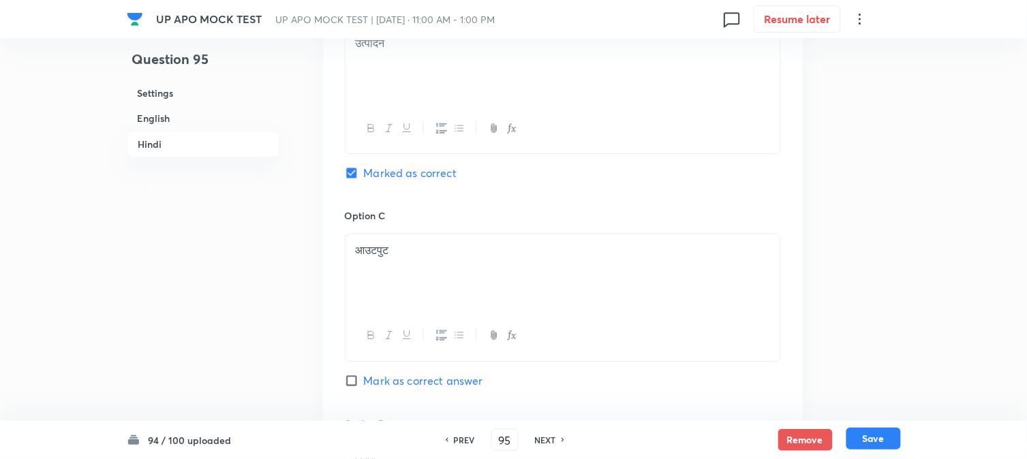
drag, startPoint x: 869, startPoint y: 434, endPoint x: 876, endPoint y: 440, distance: 9.7
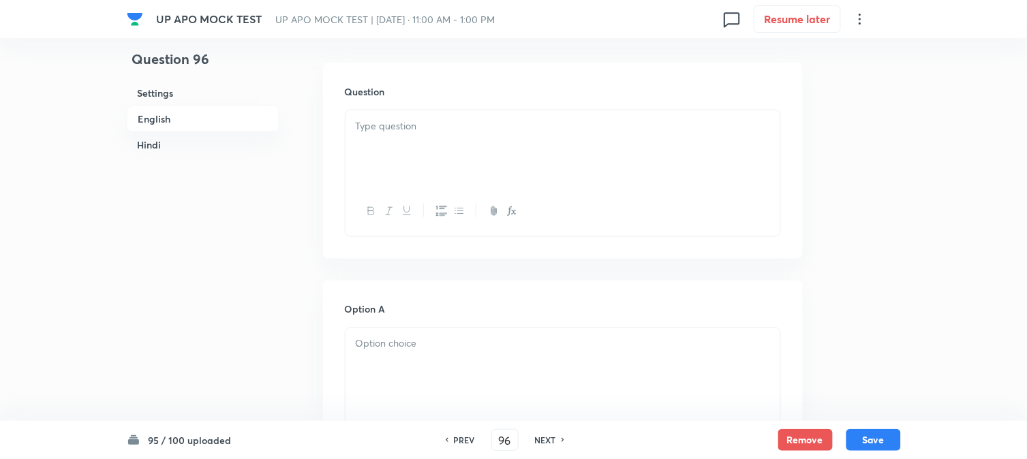
scroll to position [402, 0]
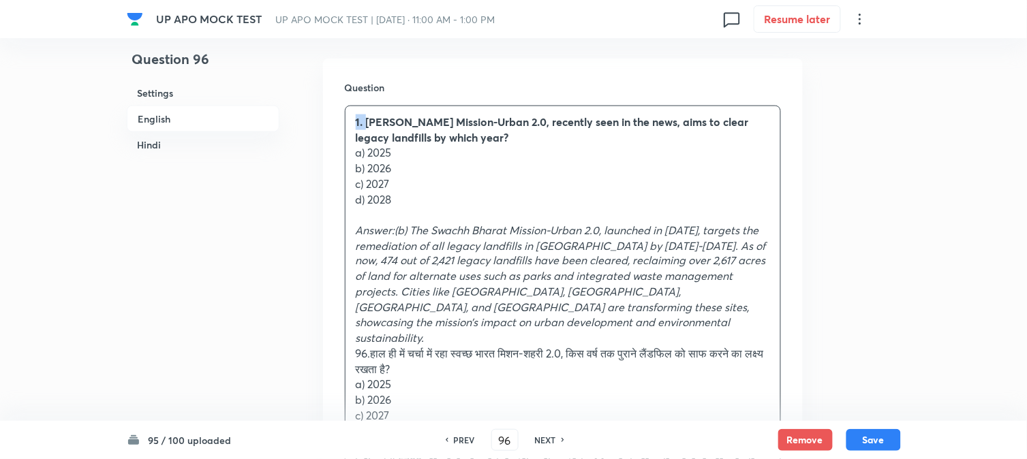
drag, startPoint x: 367, startPoint y: 117, endPoint x: 337, endPoint y: 103, distance: 32.3
drag, startPoint x: 370, startPoint y: 151, endPoint x: 419, endPoint y: 151, distance: 49.1
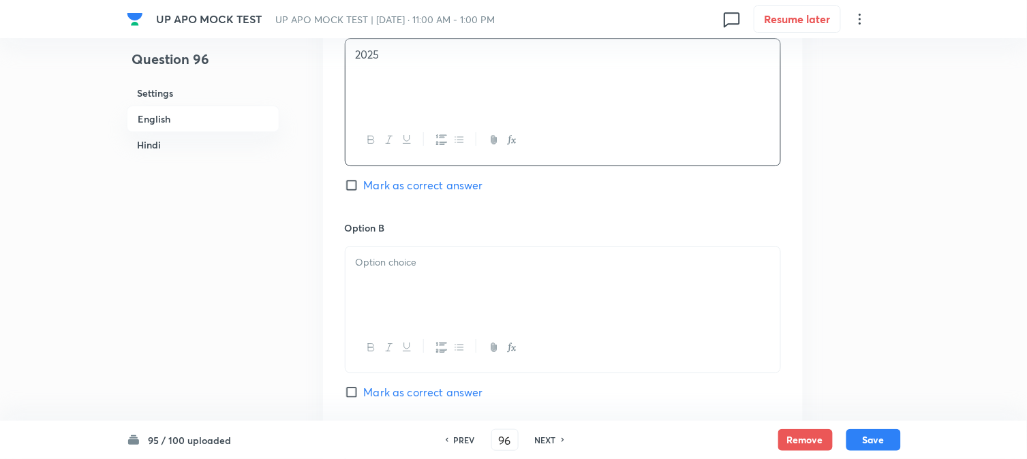
scroll to position [1084, 0]
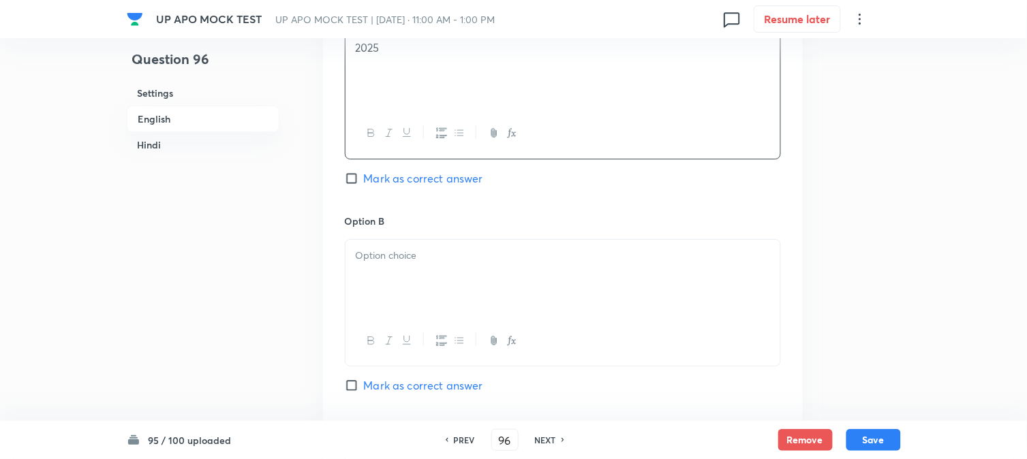
paste div
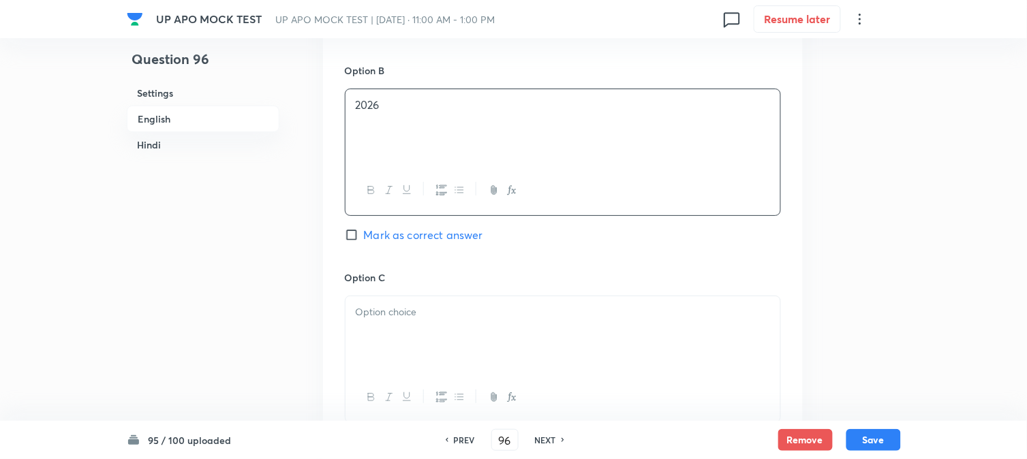
scroll to position [1235, 0]
drag, startPoint x: 396, startPoint y: 271, endPoint x: 399, endPoint y: 284, distance: 13.9
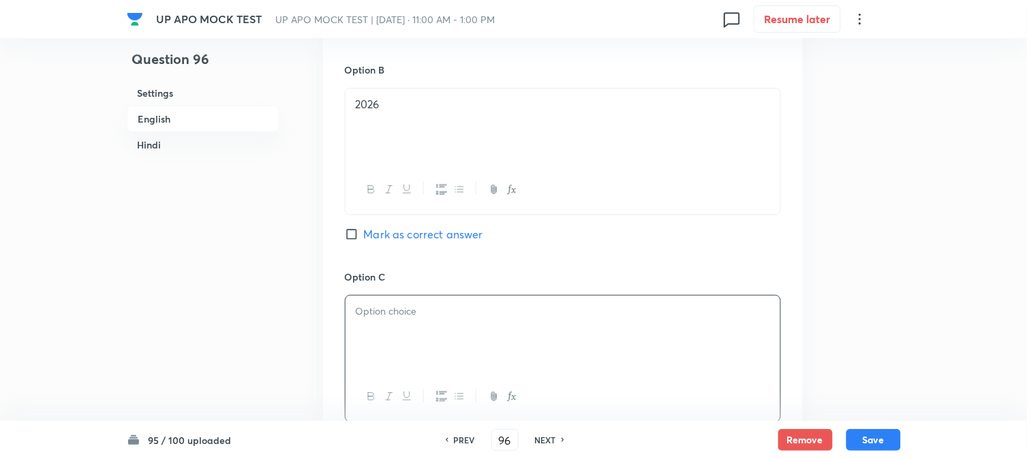
paste div
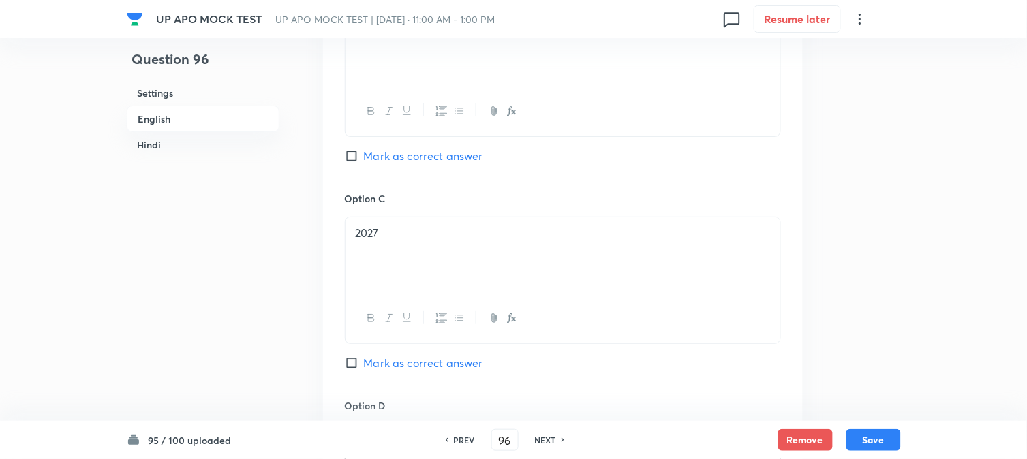
scroll to position [1311, 0]
drag, startPoint x: 398, startPoint y: 228, endPoint x: 287, endPoint y: 241, distance: 111.8
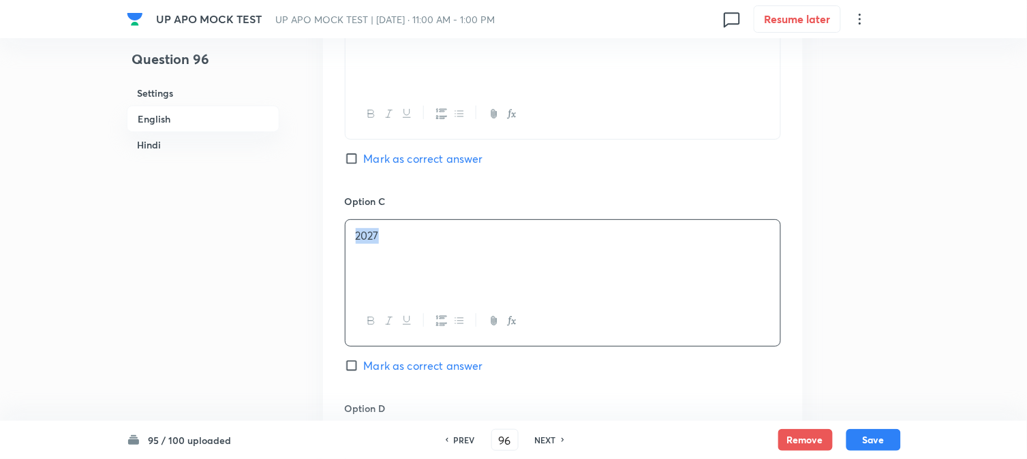
copy p "2027"
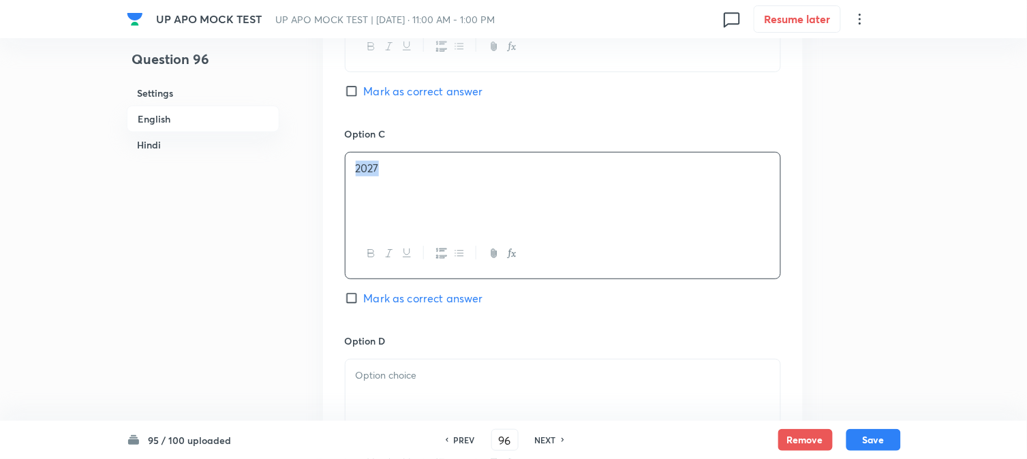
scroll to position [1462, 0]
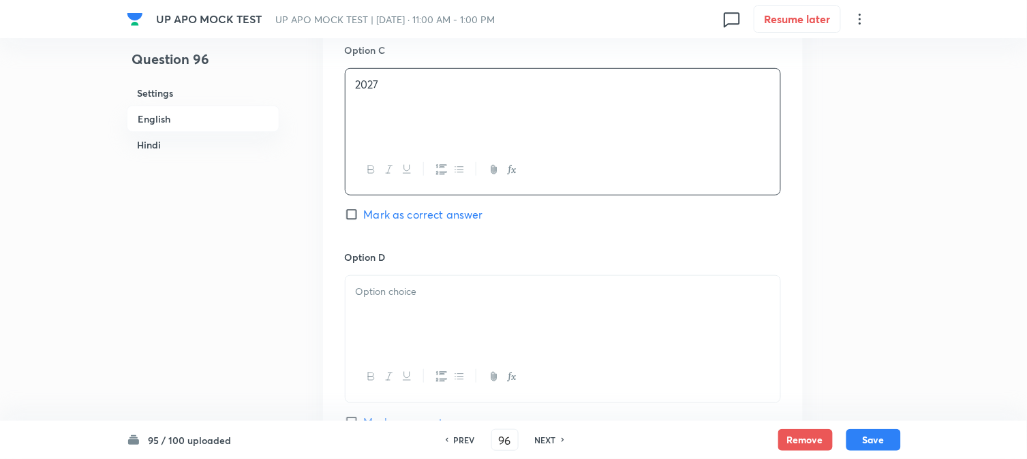
paste div
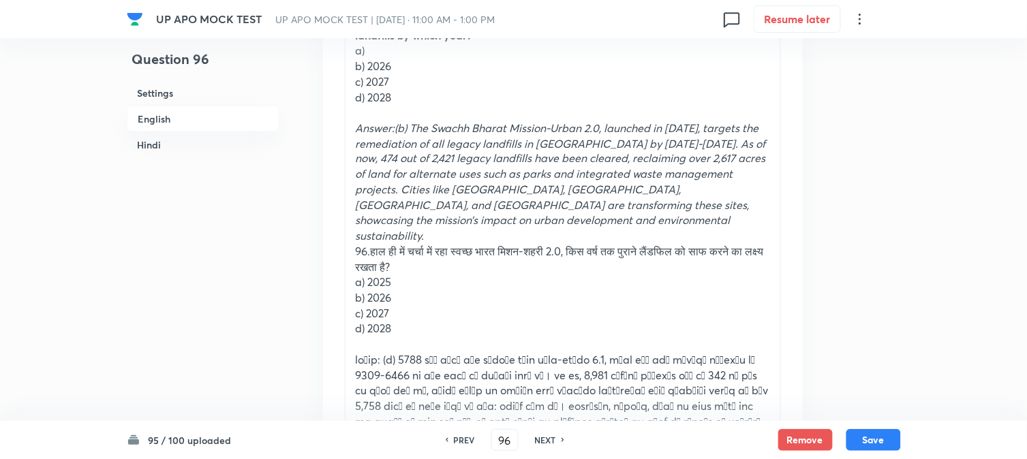
scroll to position [478, 0]
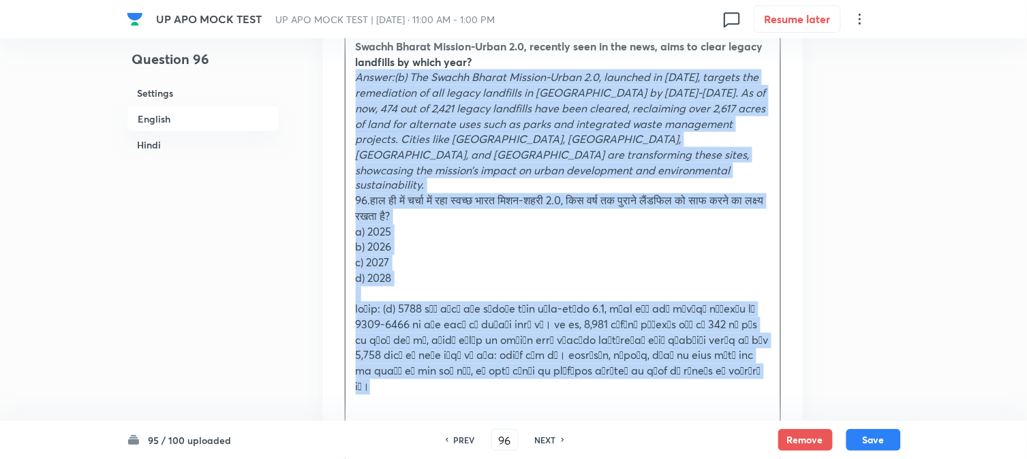
drag, startPoint x: 354, startPoint y: 155, endPoint x: 624, endPoint y: 363, distance: 340.2
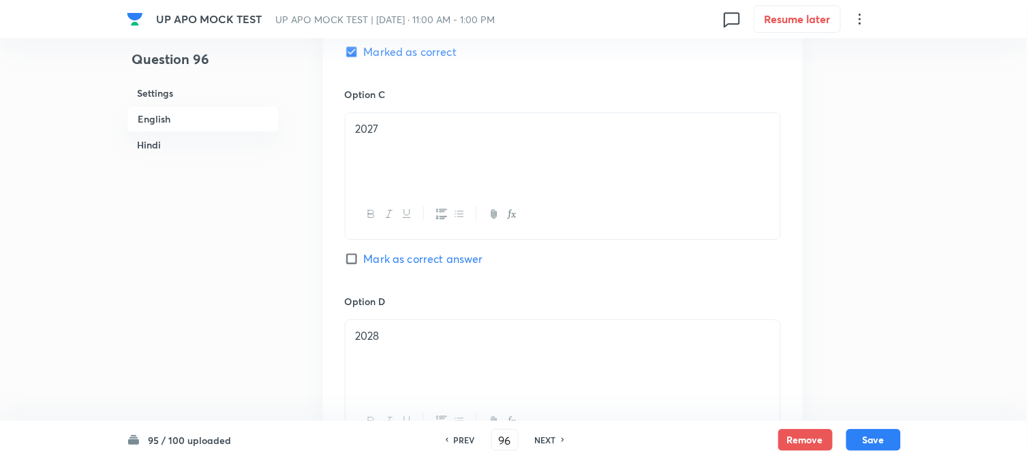
scroll to position [1537, 0]
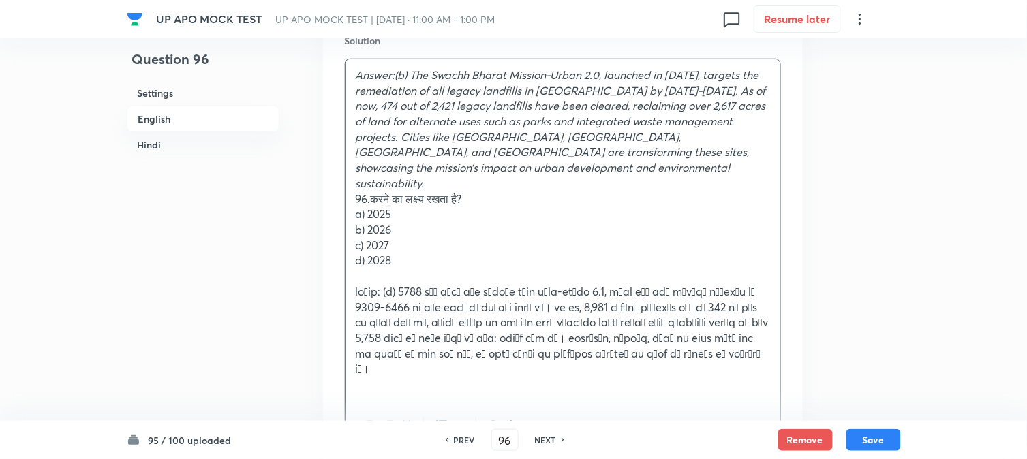
drag, startPoint x: 373, startPoint y: 168, endPoint x: 337, endPoint y: 180, distance: 38.1
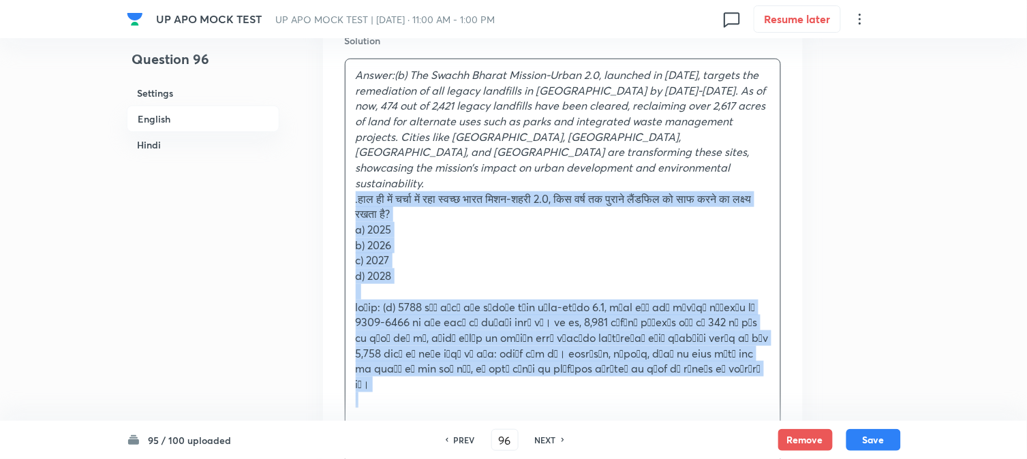
drag, startPoint x: 369, startPoint y: 171, endPoint x: 469, endPoint y: 335, distance: 191.4
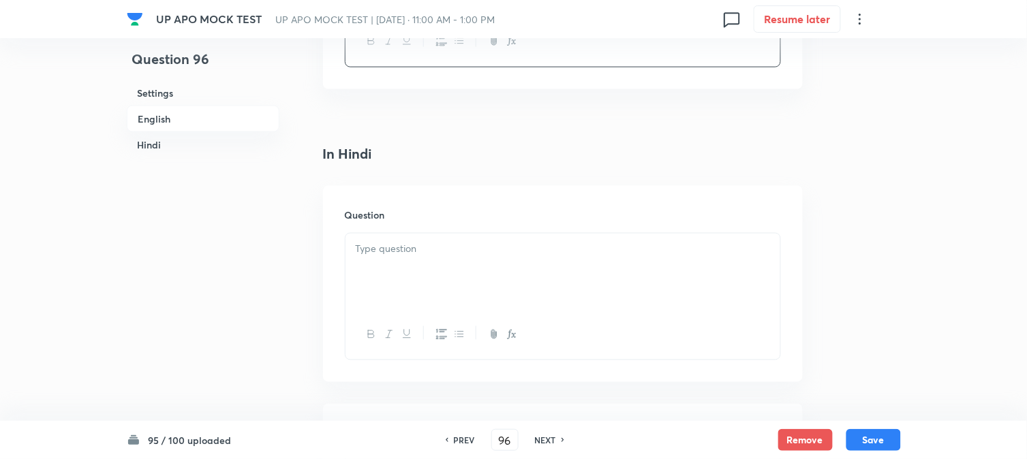
scroll to position [1765, 0]
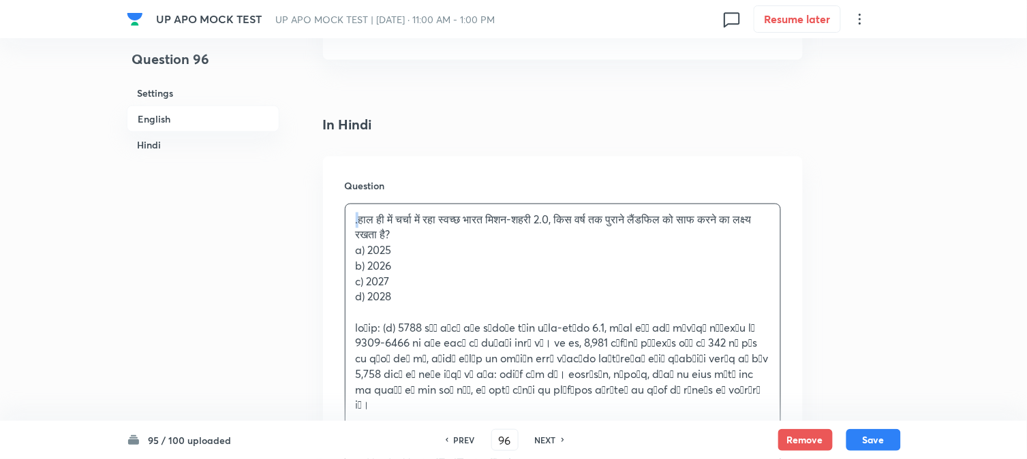
drag, startPoint x: 361, startPoint y: 192, endPoint x: 345, endPoint y: 186, distance: 17.5
drag, startPoint x: 369, startPoint y: 226, endPoint x: 412, endPoint y: 227, distance: 42.3
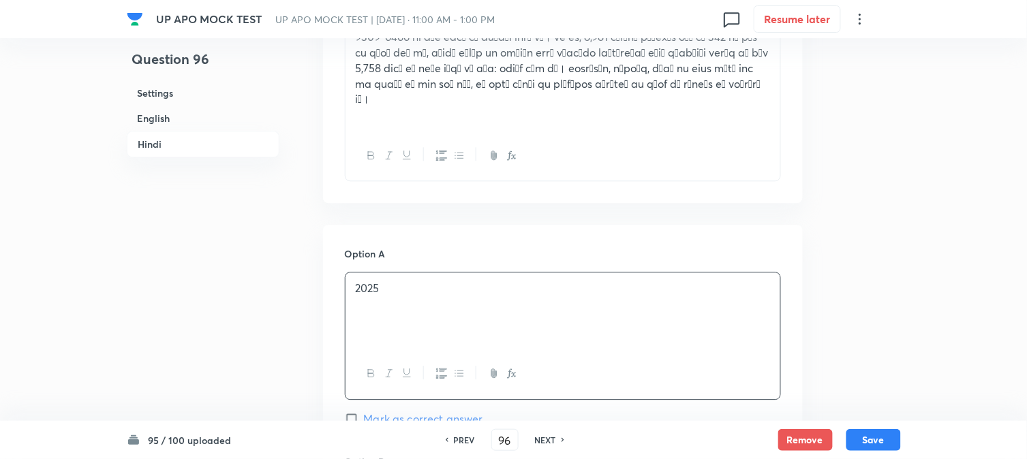
scroll to position [2143, 0]
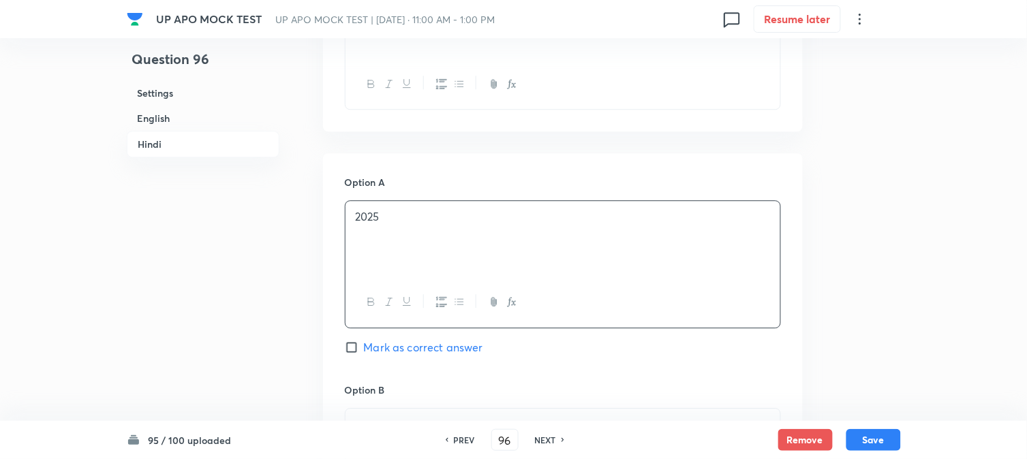
paste div
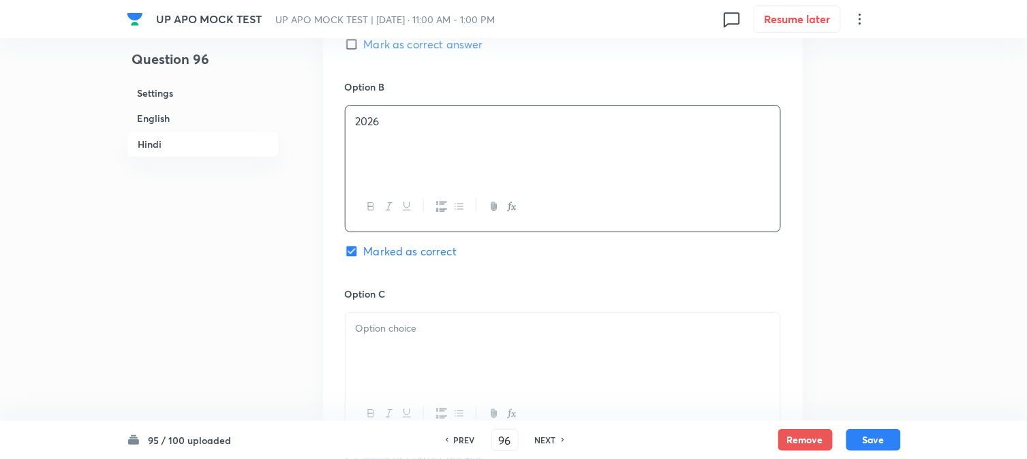
scroll to position [2522, 0]
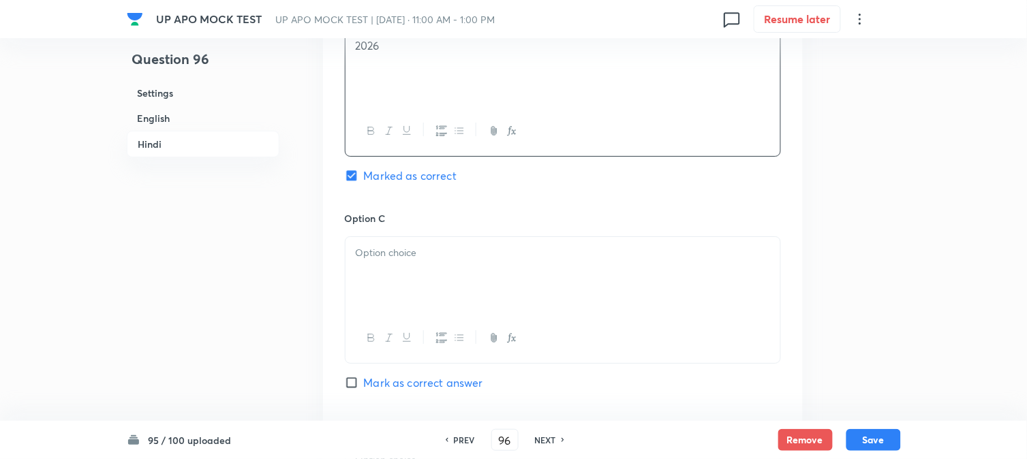
paste div
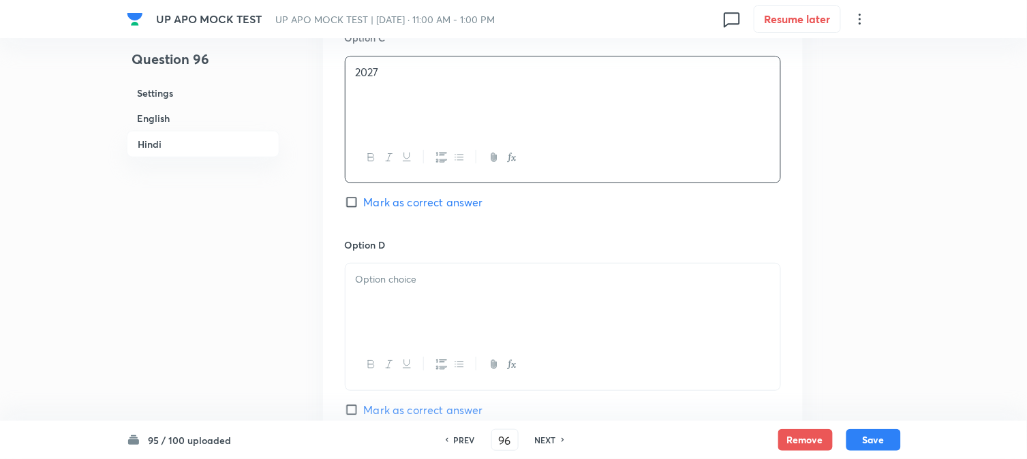
scroll to position [2749, 0]
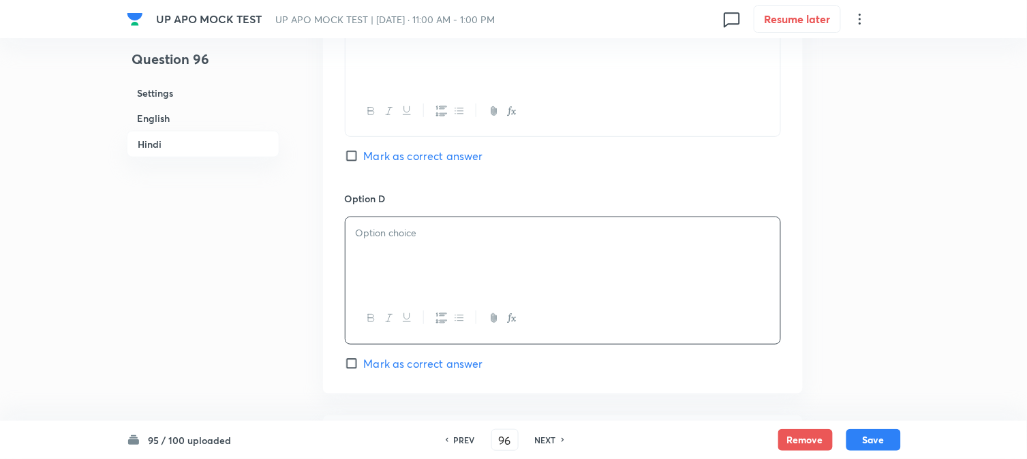
paste div
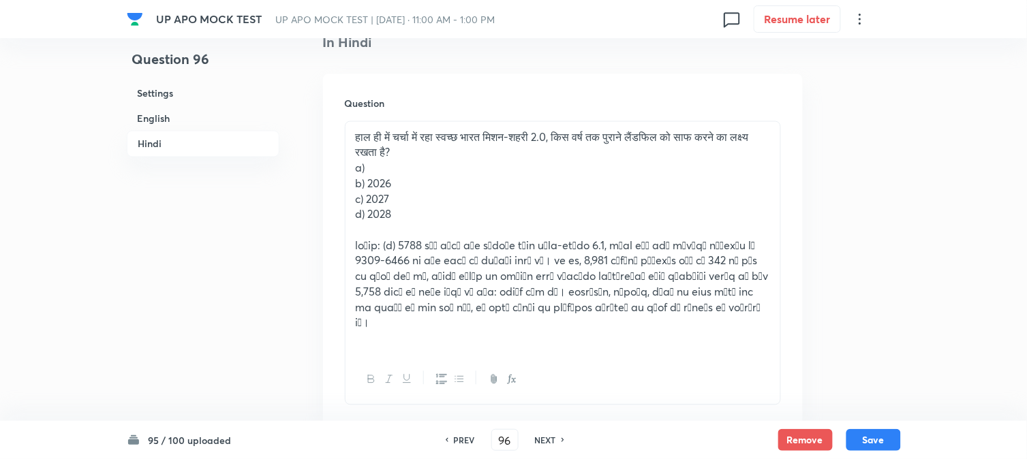
scroll to position [1841, 0]
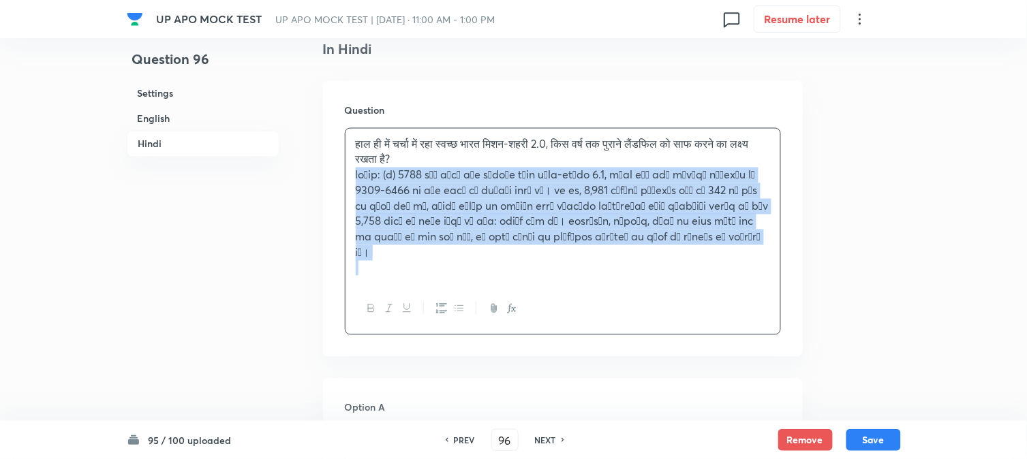
drag, startPoint x: 353, startPoint y: 227, endPoint x: 493, endPoint y: 300, distance: 158.2
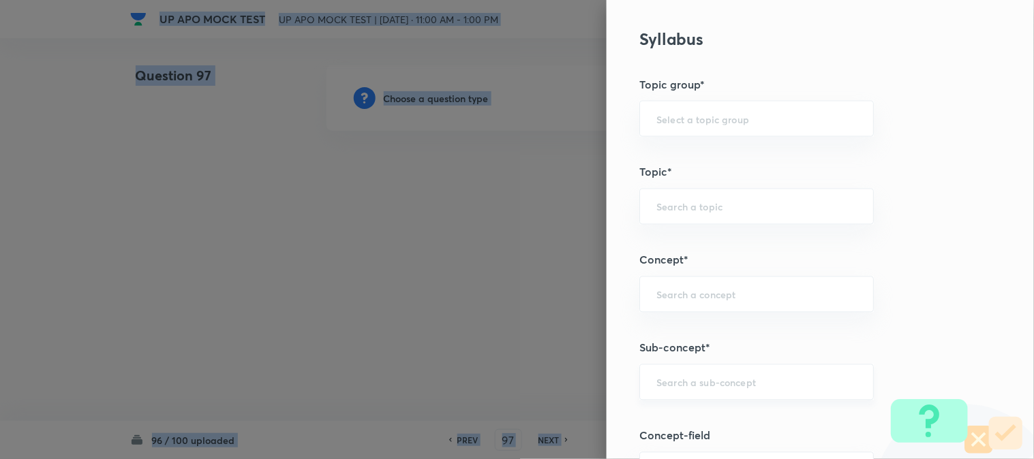
scroll to position [804, 0]
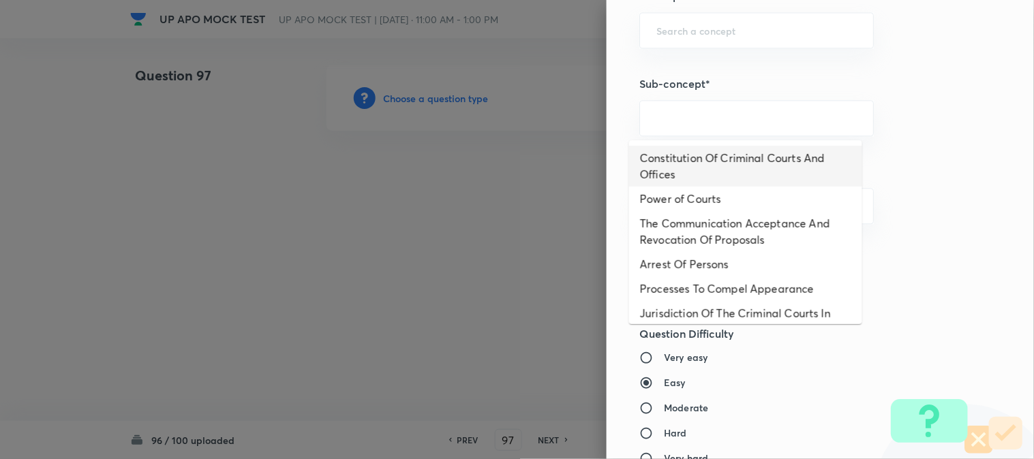
click at [719, 157] on li "Constitution Of Criminal Courts And Offices" at bounding box center [745, 166] width 233 height 41
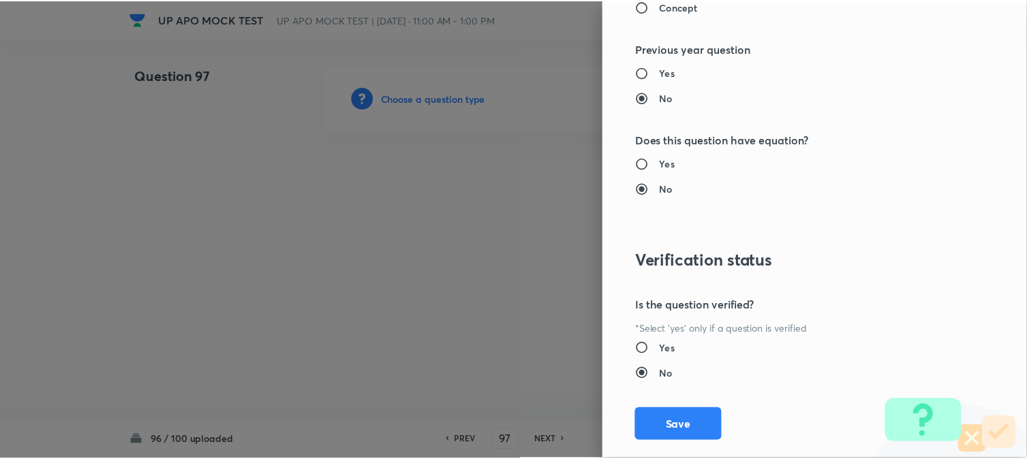
scroll to position [1398, 0]
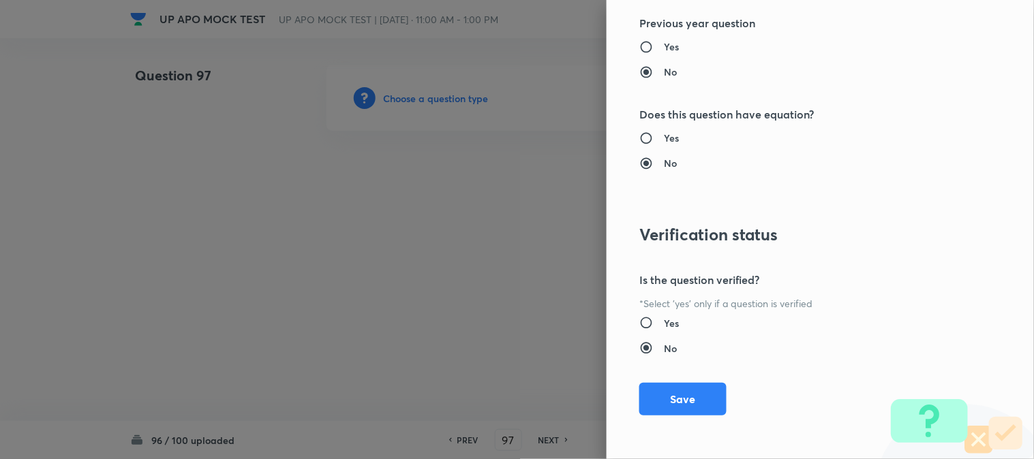
click at [692, 421] on div "Question settings Question type* Single choice correct Number of options* 2 3 4…" at bounding box center [820, 229] width 427 height 459
click at [692, 410] on button "Save" at bounding box center [682, 398] width 87 height 33
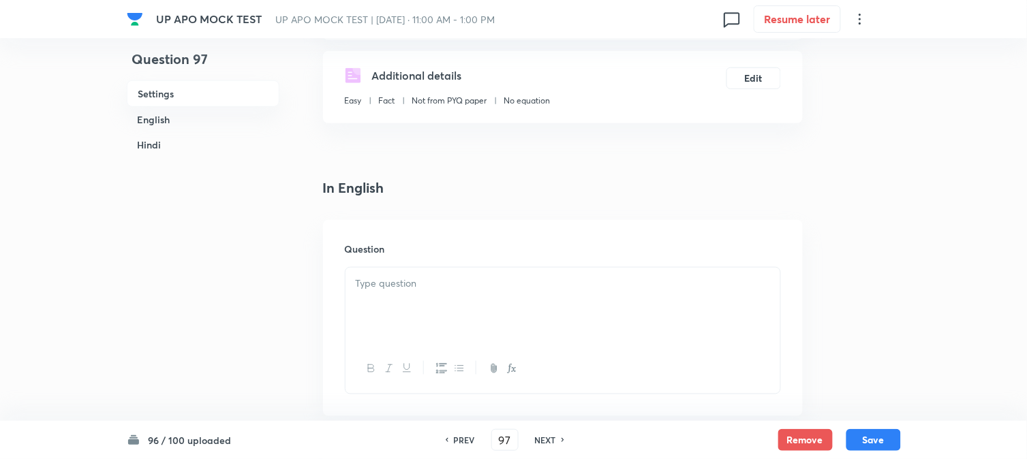
scroll to position [402, 0]
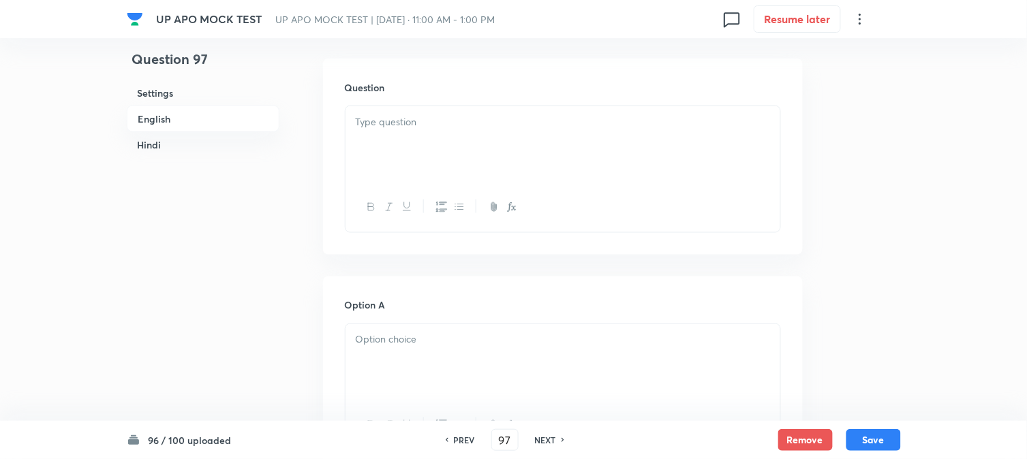
drag, startPoint x: 371, startPoint y: 151, endPoint x: 367, endPoint y: 205, distance: 54.0
click at [372, 151] on div at bounding box center [563, 144] width 435 height 76
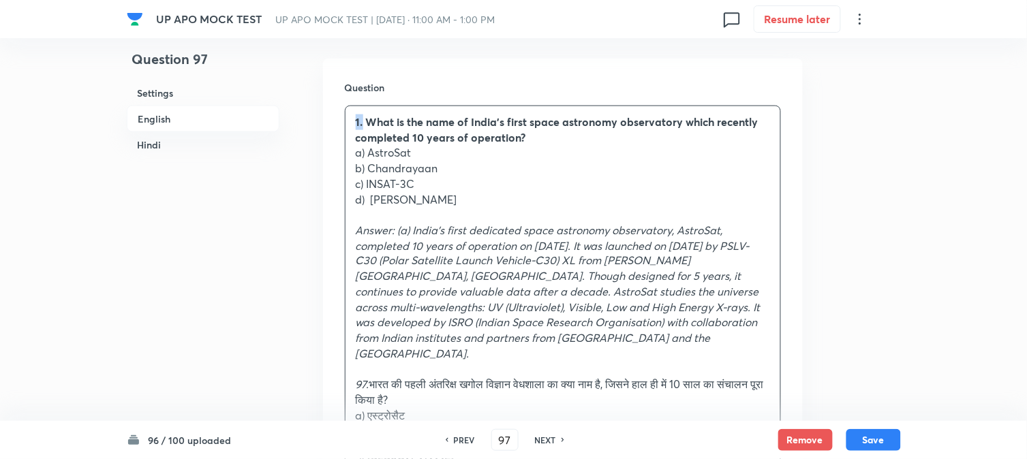
drag, startPoint x: 363, startPoint y: 117, endPoint x: 328, endPoint y: 100, distance: 38.7
drag, startPoint x: 367, startPoint y: 146, endPoint x: 454, endPoint y: 164, distance: 89.0
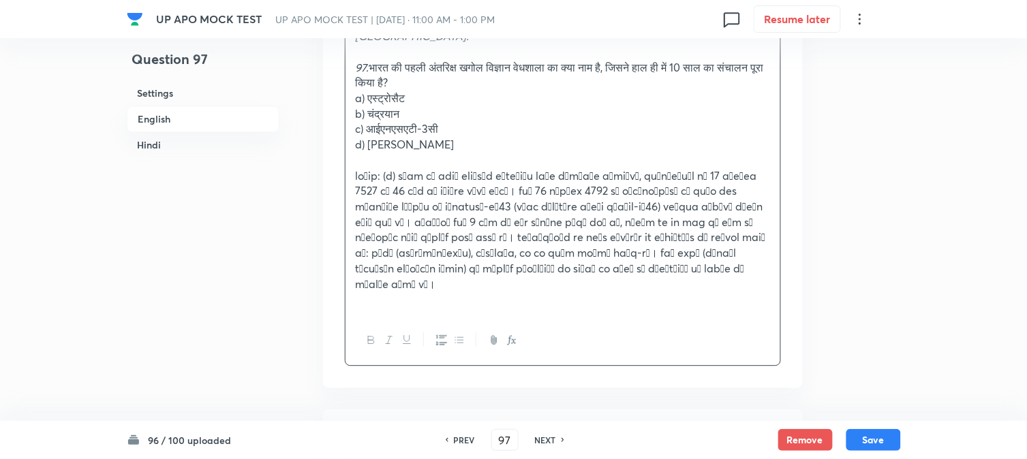
scroll to position [932, 0]
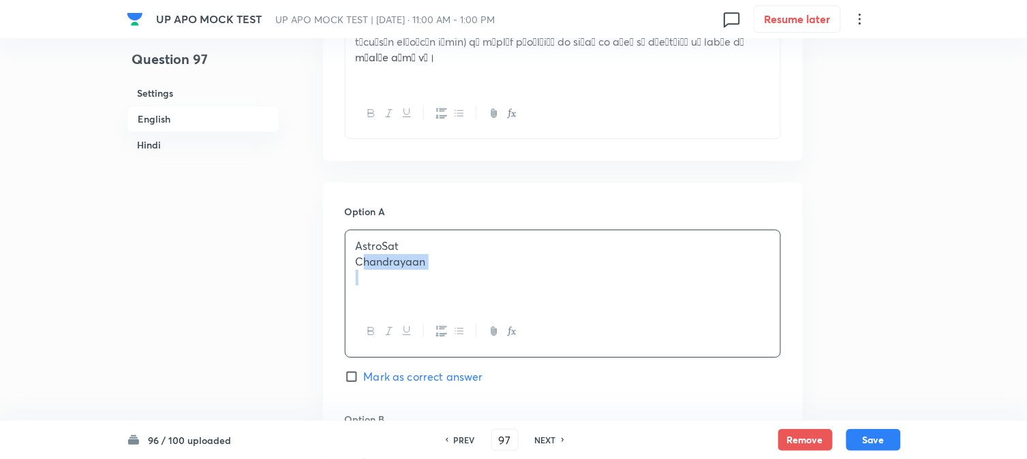
drag, startPoint x: 366, startPoint y: 235, endPoint x: 512, endPoint y: 247, distance: 147.0
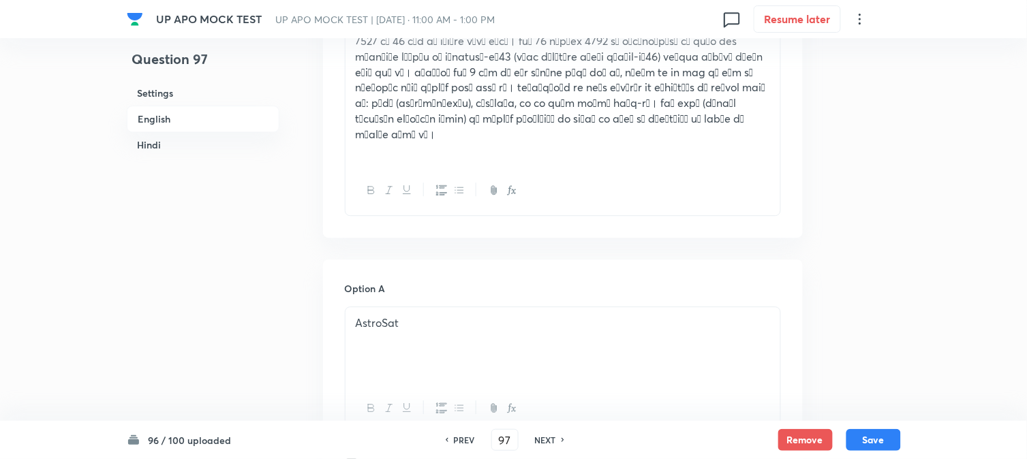
scroll to position [629, 0]
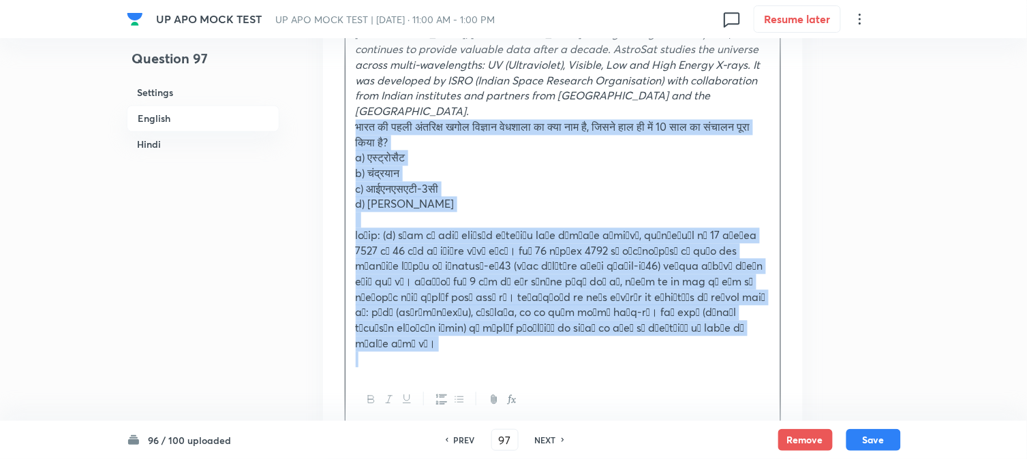
drag, startPoint x: 371, startPoint y: 126, endPoint x: 990, endPoint y: 400, distance: 676.1
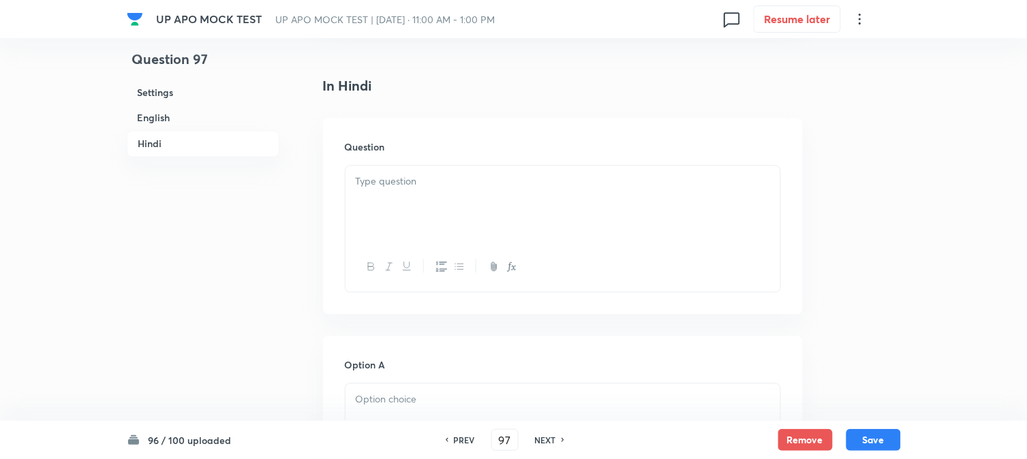
scroll to position [1916, 0]
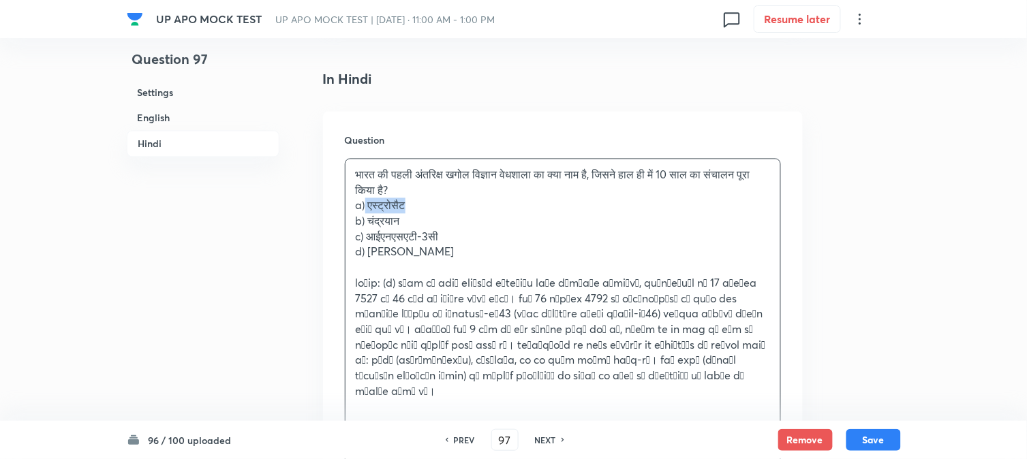
drag, startPoint x: 365, startPoint y: 192, endPoint x: 420, endPoint y: 196, distance: 55.4
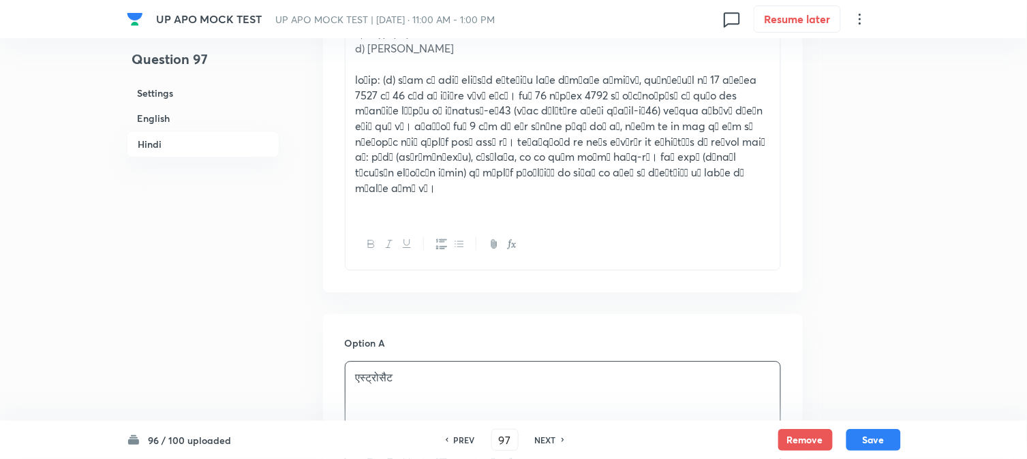
scroll to position [1992, 0]
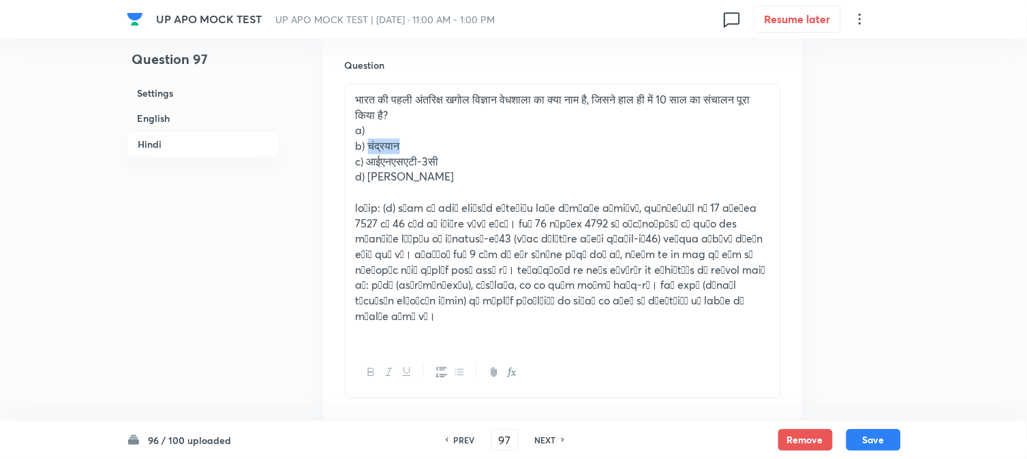
drag, startPoint x: 367, startPoint y: 134, endPoint x: 427, endPoint y: 133, distance: 60.7
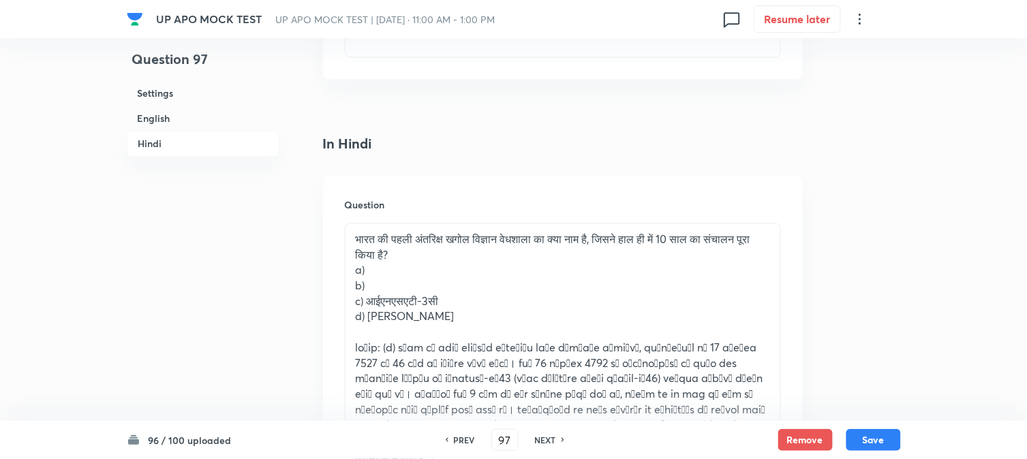
scroll to position [1841, 0]
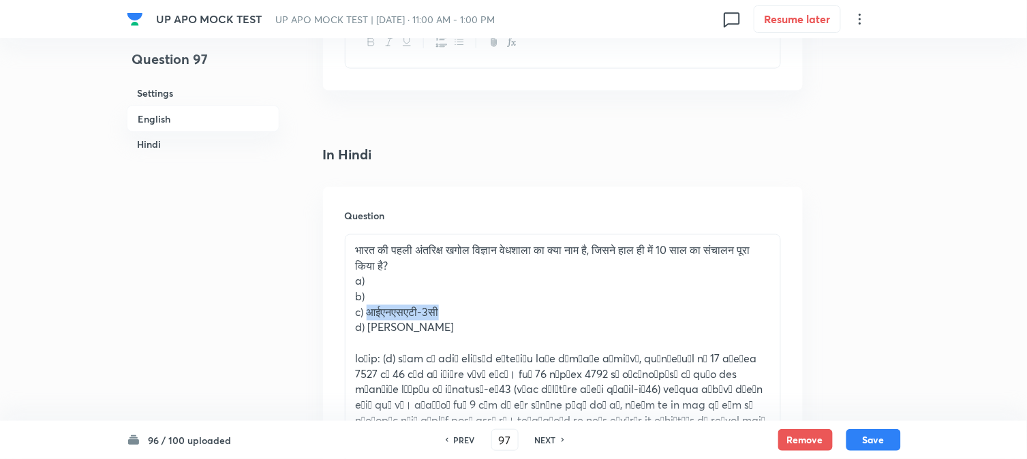
drag, startPoint x: 371, startPoint y: 297, endPoint x: 478, endPoint y: 293, distance: 107.8
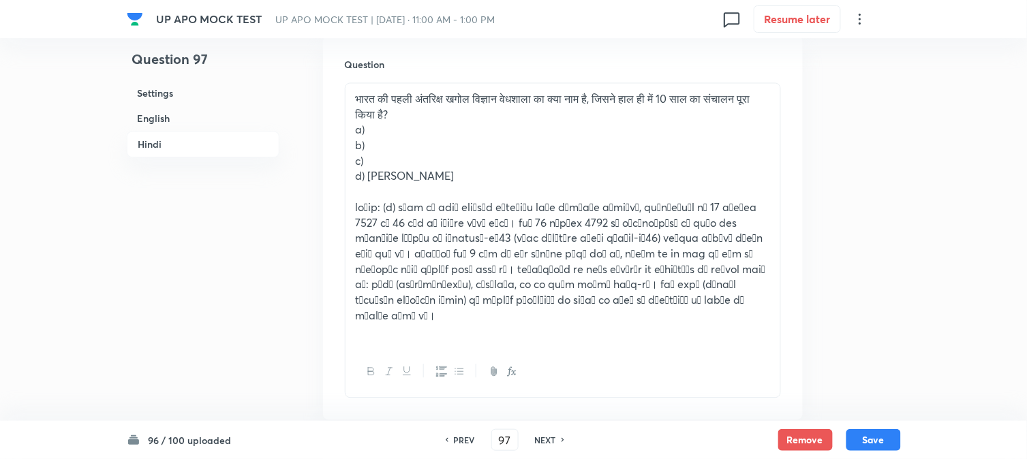
scroll to position [1992, 0]
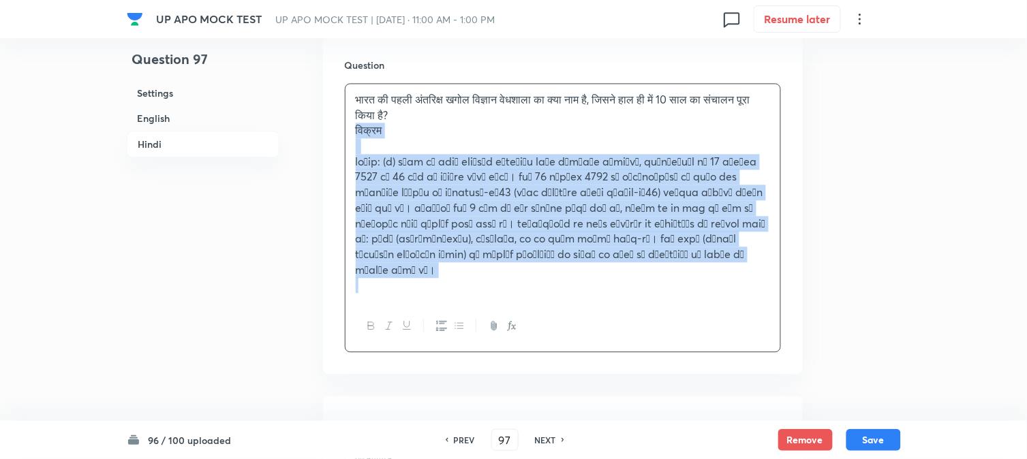
drag, startPoint x: 369, startPoint y: 164, endPoint x: 870, endPoint y: 278, distance: 514.3
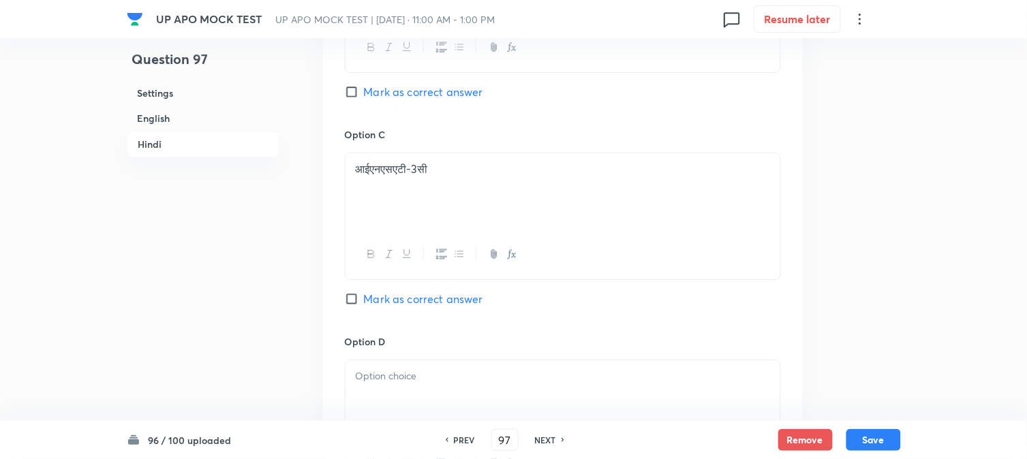
scroll to position [2825, 0]
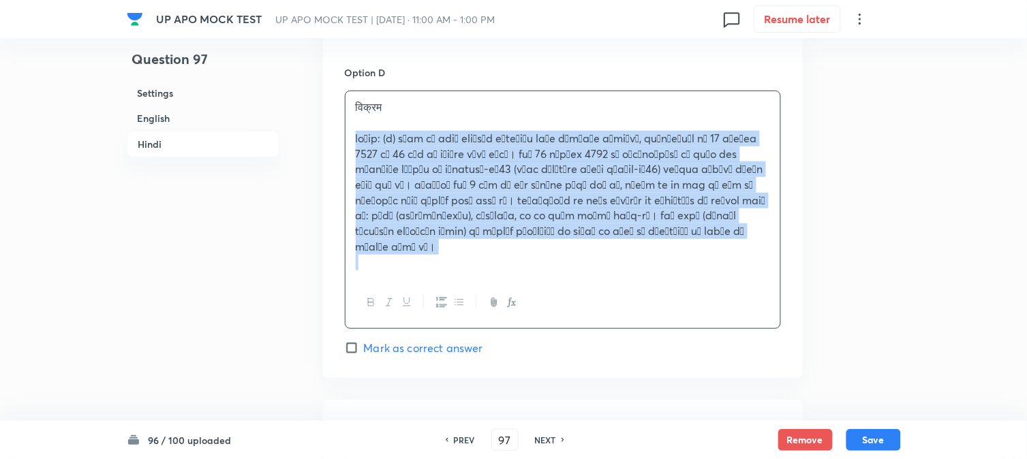
drag, startPoint x: 355, startPoint y: 125, endPoint x: 712, endPoint y: 228, distance: 371.6
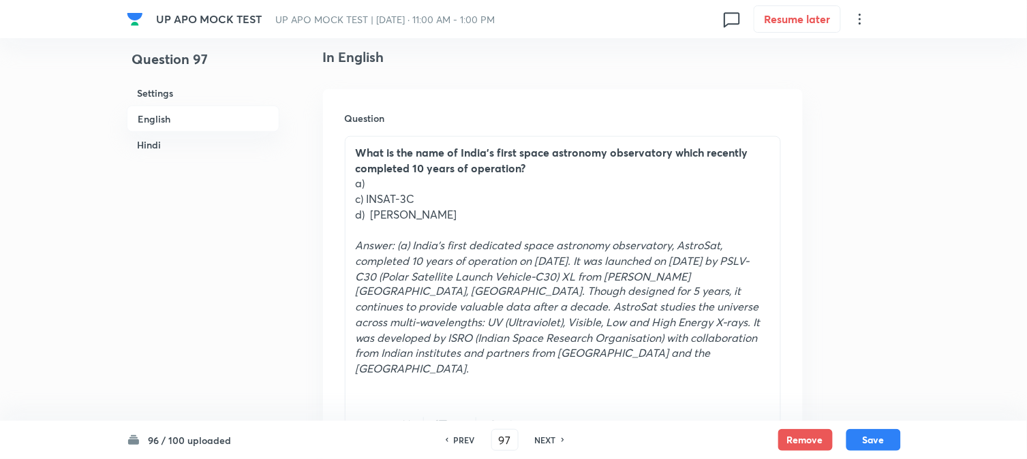
scroll to position [386, 0]
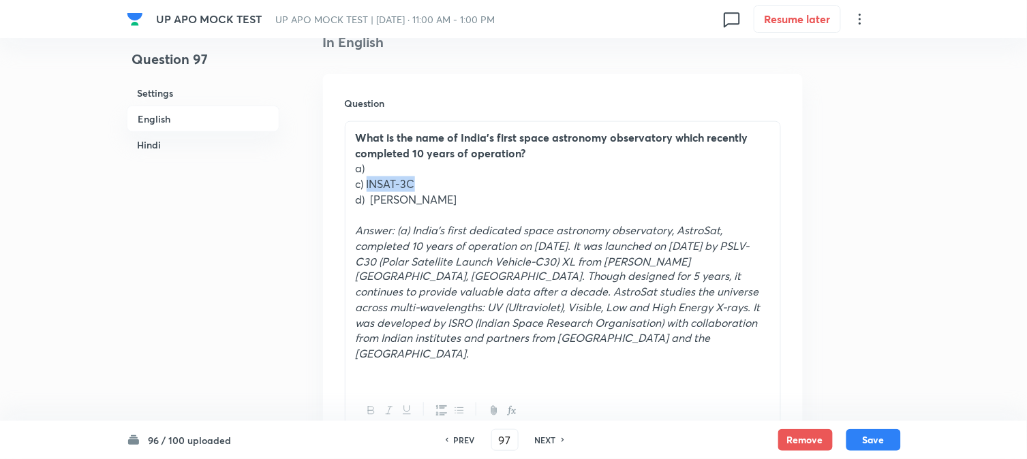
drag, startPoint x: 368, startPoint y: 184, endPoint x: 439, endPoint y: 183, distance: 70.9
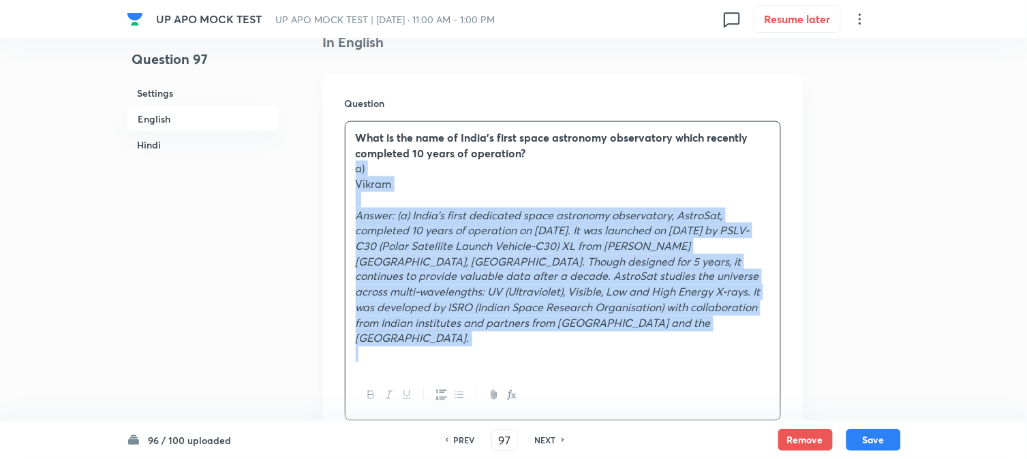
drag, startPoint x: 370, startPoint y: 201, endPoint x: 478, endPoint y: 247, distance: 117.9
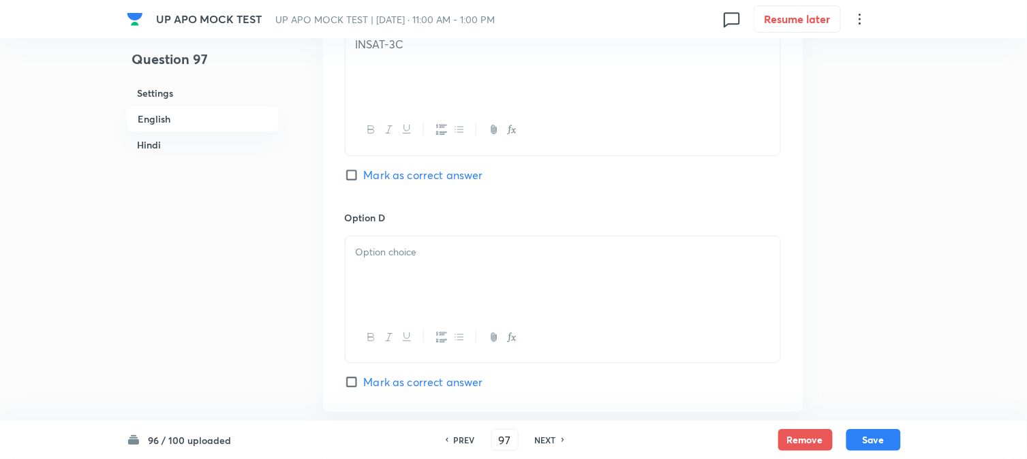
scroll to position [1220, 0]
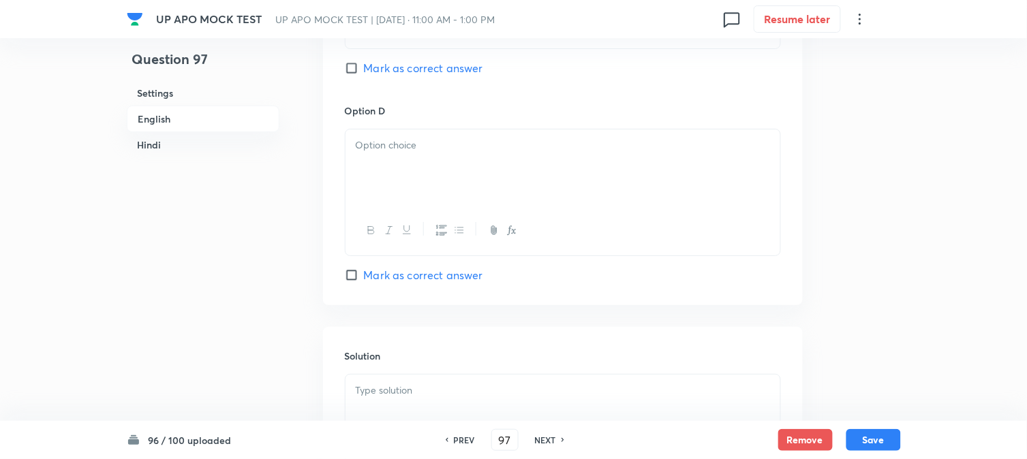
drag, startPoint x: 367, startPoint y: 172, endPoint x: 354, endPoint y: 165, distance: 14.4
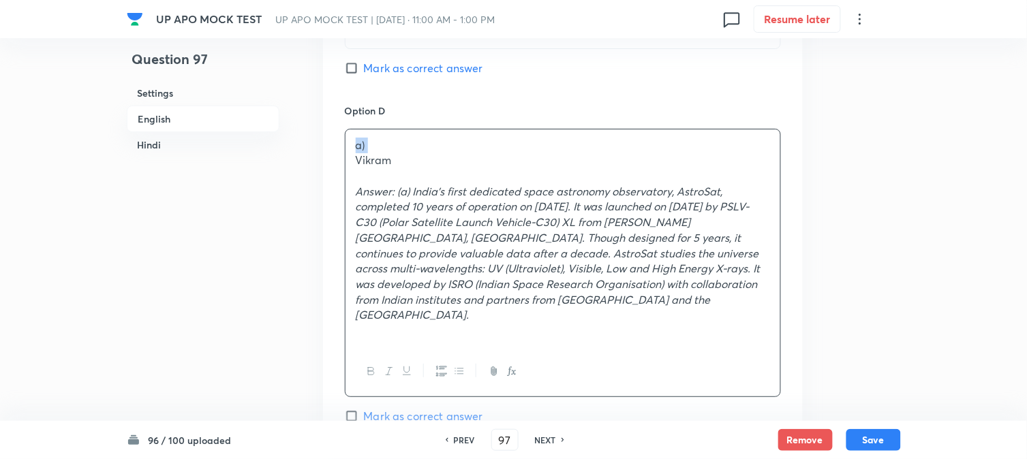
drag, startPoint x: 353, startPoint y: 164, endPoint x: 349, endPoint y: 152, distance: 12.9
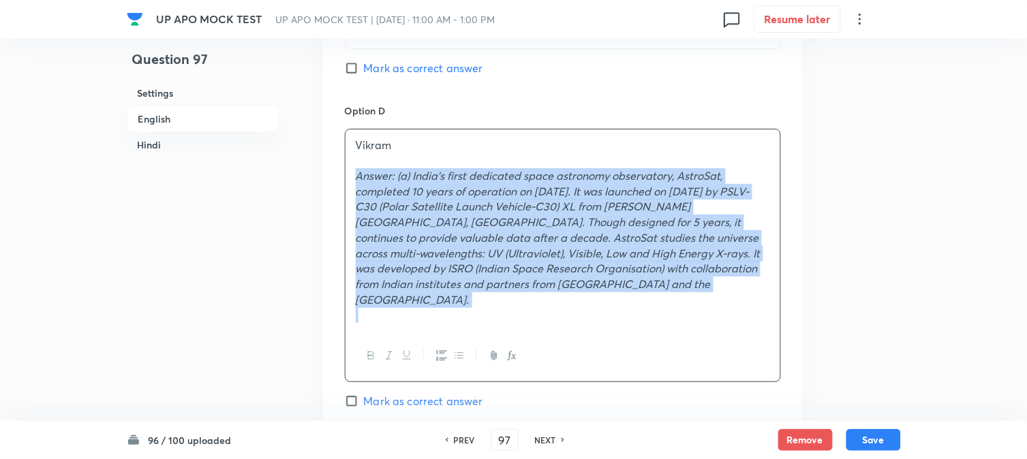
drag, startPoint x: 350, startPoint y: 176, endPoint x: 821, endPoint y: 294, distance: 485.6
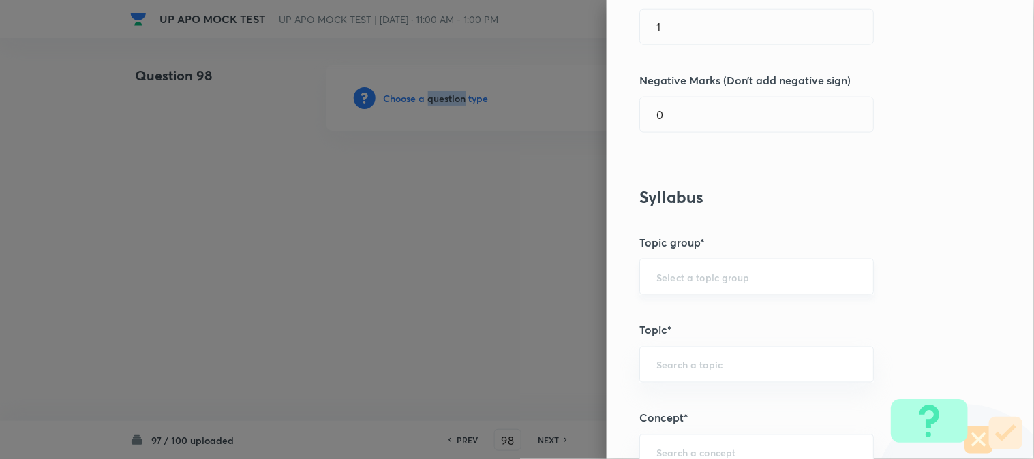
scroll to position [804, 0]
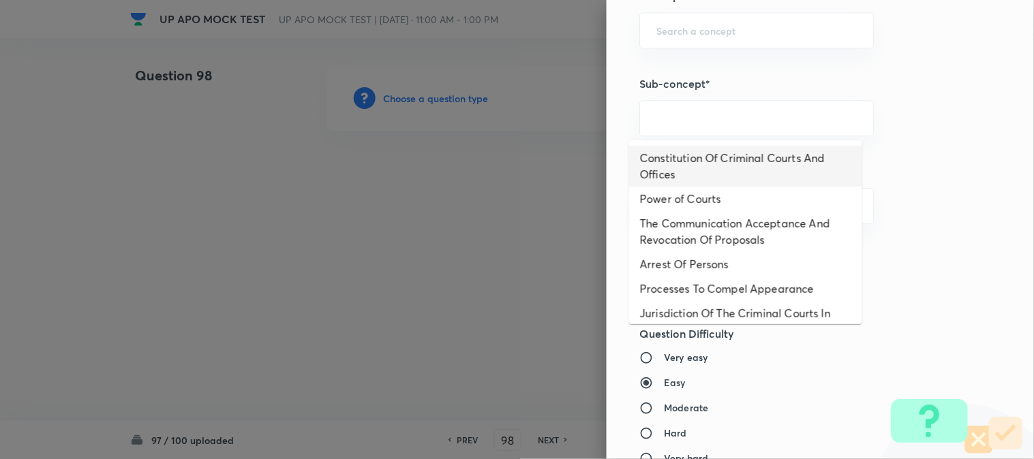
drag, startPoint x: 724, startPoint y: 170, endPoint x: 729, endPoint y: 179, distance: 10.1
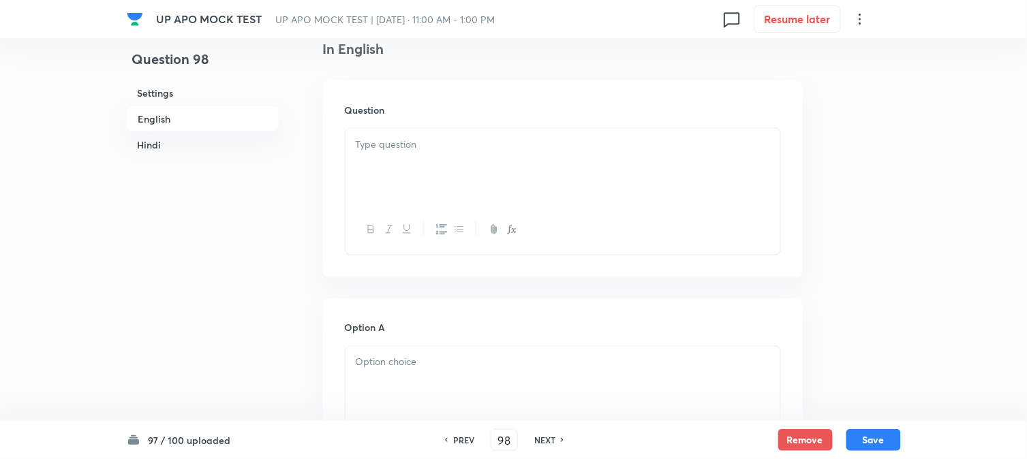
scroll to position [402, 0]
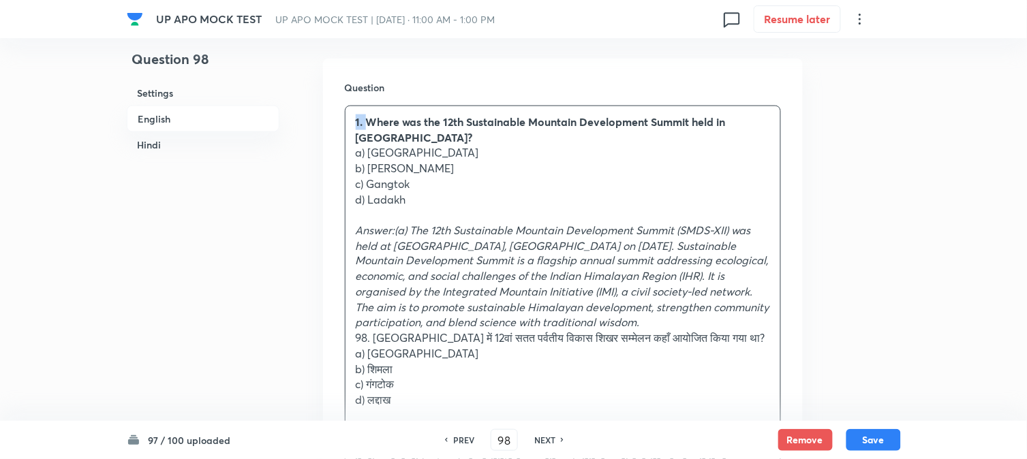
drag, startPoint x: 365, startPoint y: 119, endPoint x: 339, endPoint y: 109, distance: 27.6
drag, startPoint x: 369, startPoint y: 140, endPoint x: 446, endPoint y: 137, distance: 77.1
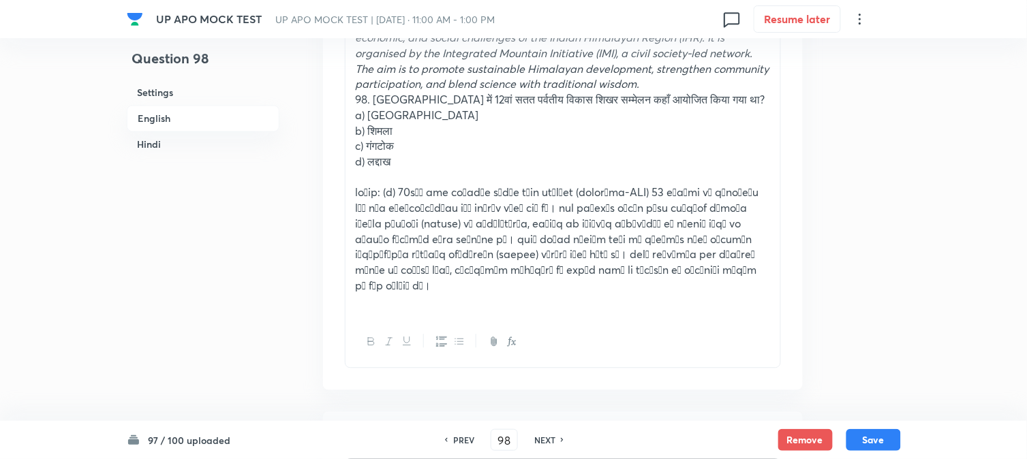
scroll to position [553, 0]
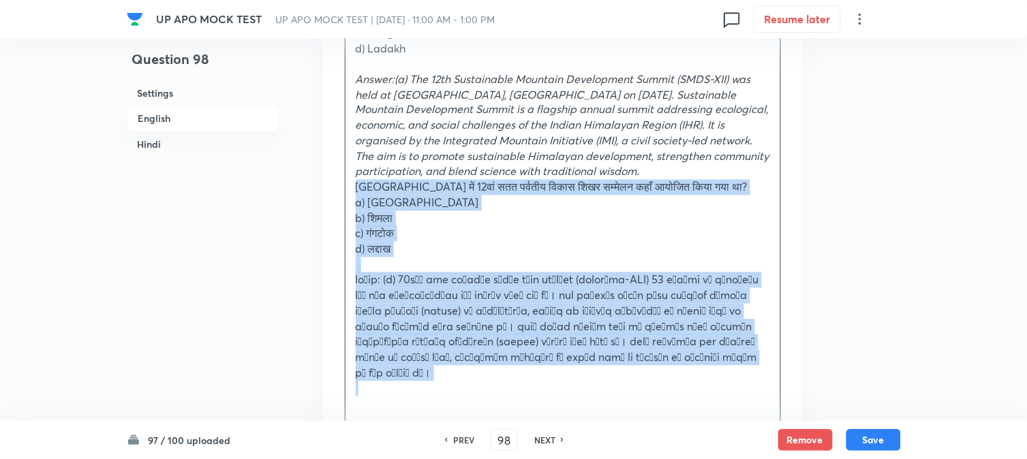
drag, startPoint x: 358, startPoint y: 175, endPoint x: 767, endPoint y: 246, distance: 415.0
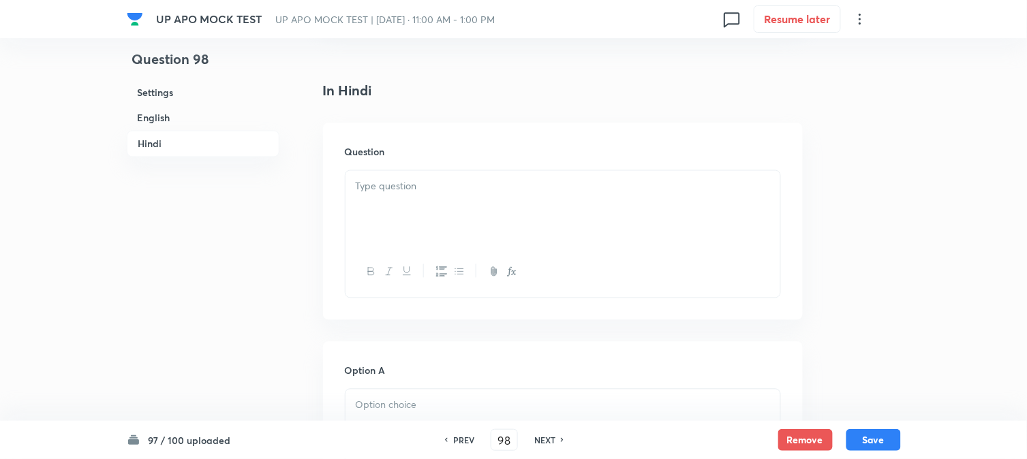
scroll to position [1916, 0]
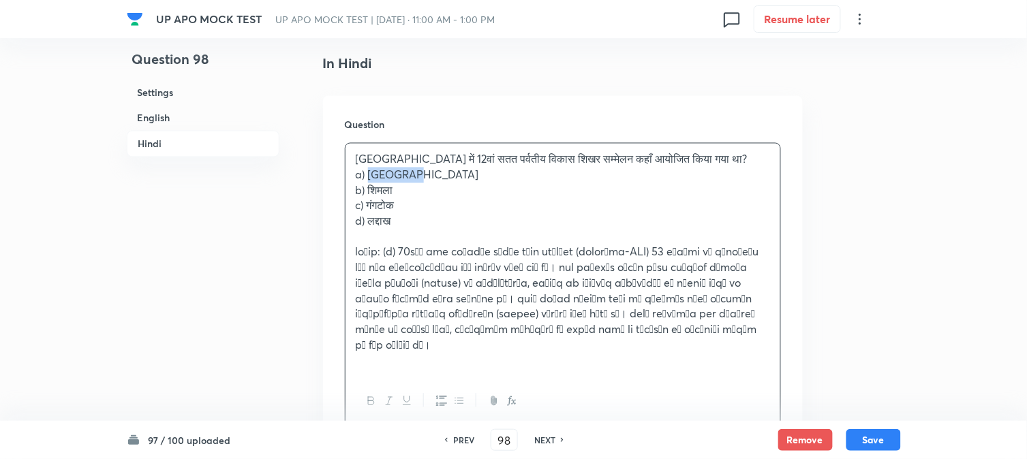
drag, startPoint x: 371, startPoint y: 167, endPoint x: 413, endPoint y: 160, distance: 42.8
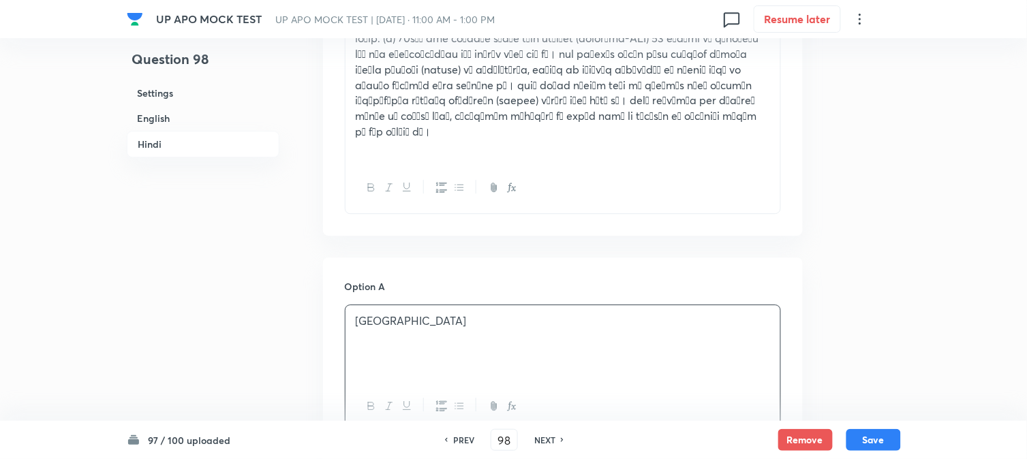
scroll to position [1992, 0]
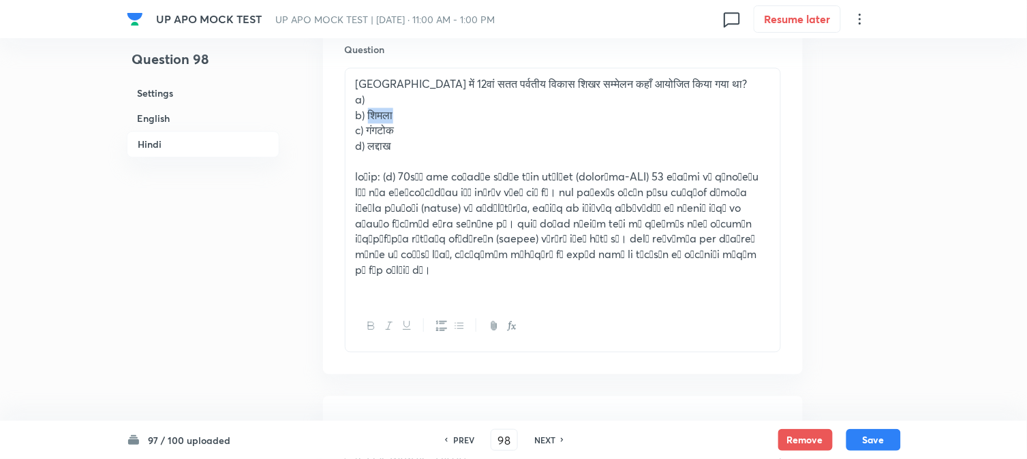
drag, startPoint x: 369, startPoint y: 101, endPoint x: 416, endPoint y: 101, distance: 47.0
drag, startPoint x: 368, startPoint y: 119, endPoint x: 416, endPoint y: 125, distance: 48.1
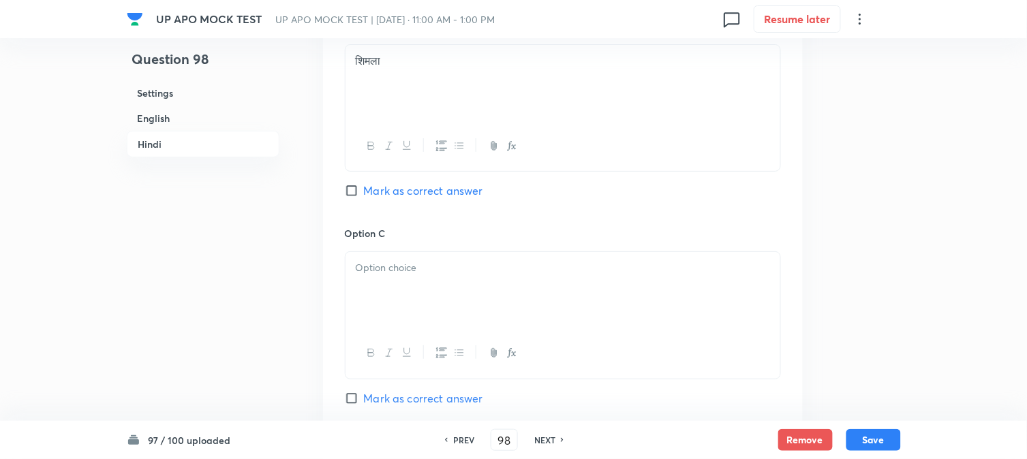
drag, startPoint x: 382, startPoint y: 264, endPoint x: 375, endPoint y: 273, distance: 10.6
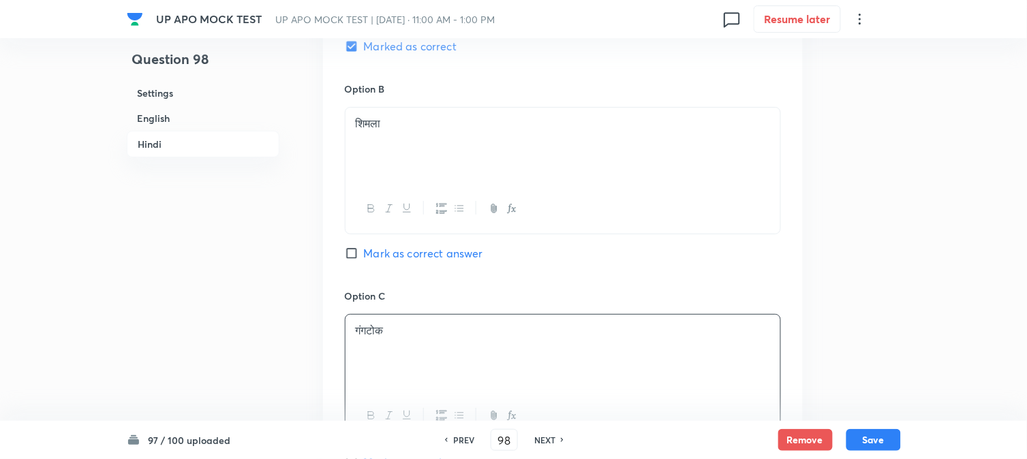
scroll to position [1916, 0]
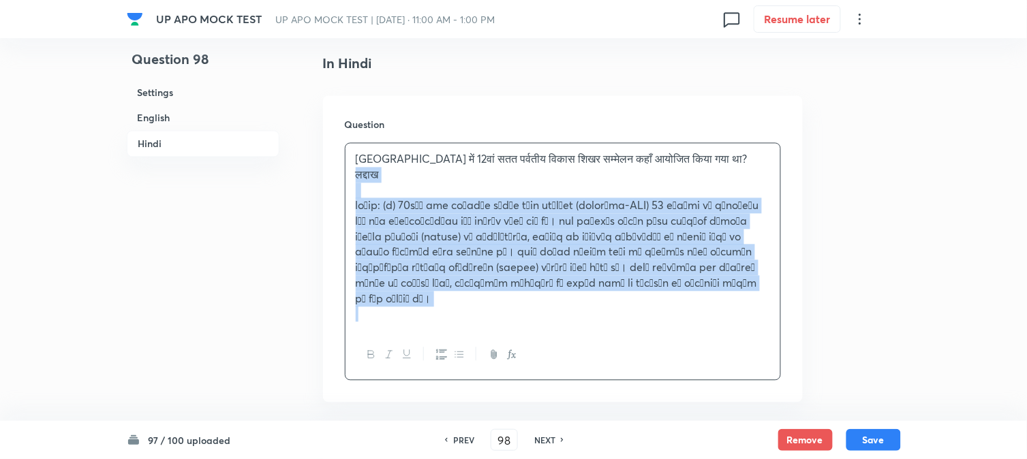
drag, startPoint x: 371, startPoint y: 202, endPoint x: 963, endPoint y: 363, distance: 613.7
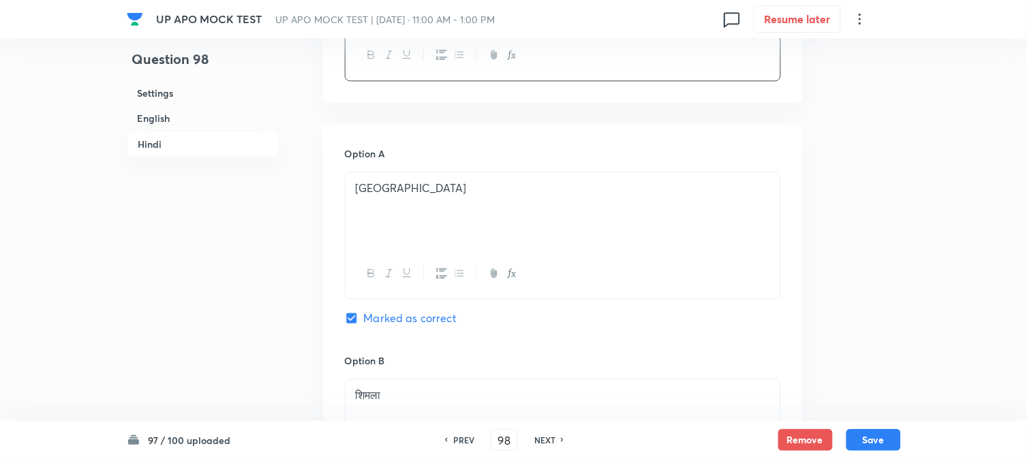
scroll to position [2598, 0]
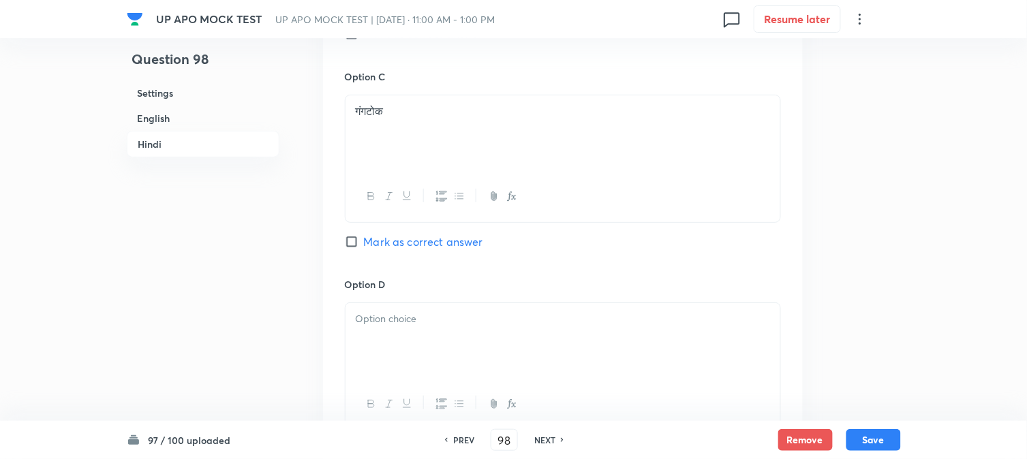
click at [382, 329] on div at bounding box center [563, 341] width 435 height 76
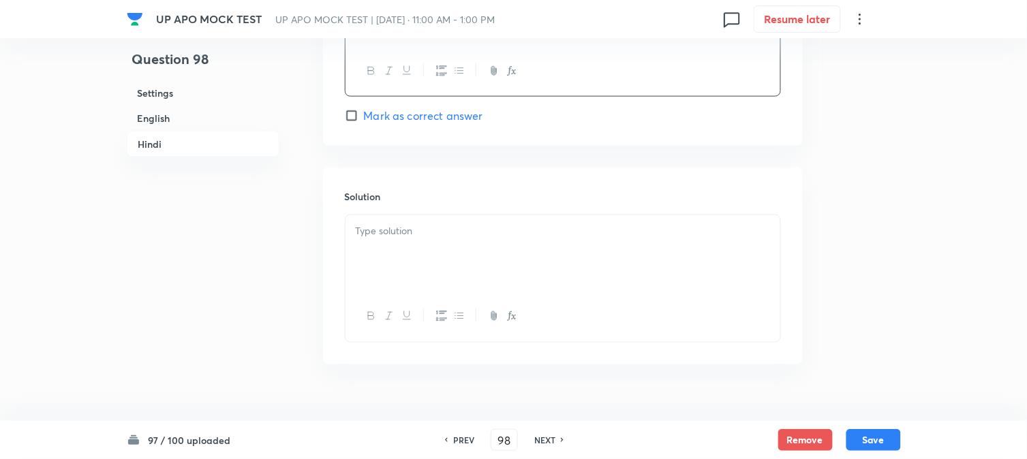
drag, startPoint x: 354, startPoint y: 339, endPoint x: 757, endPoint y: 281, distance: 406.9
click at [382, 237] on div at bounding box center [563, 252] width 435 height 76
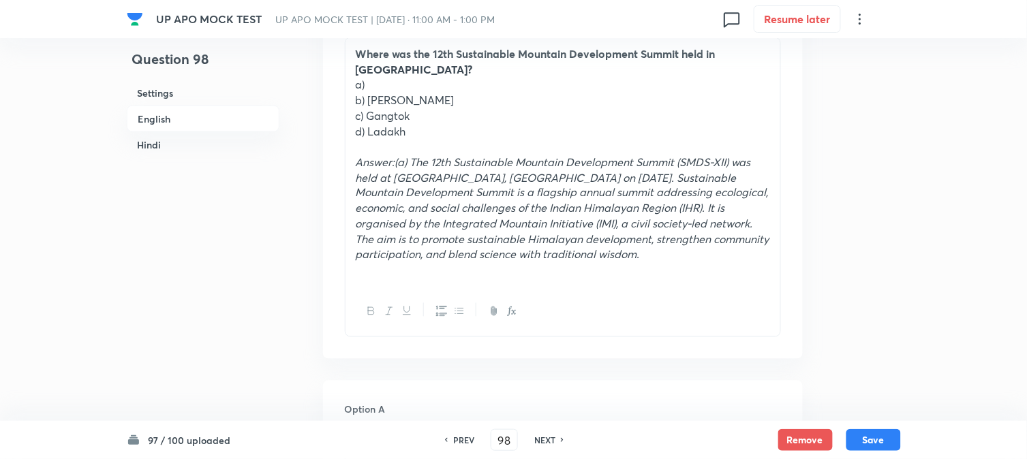
scroll to position [433, 0]
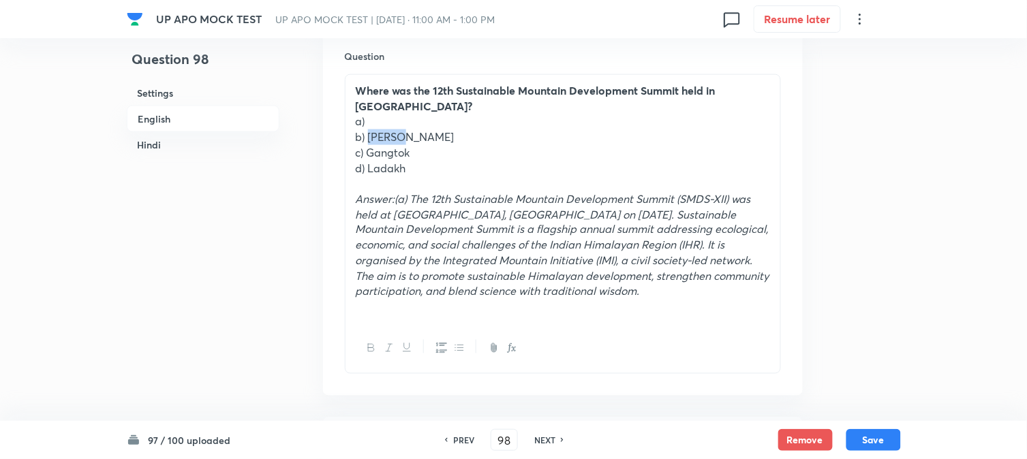
drag, startPoint x: 377, startPoint y: 119, endPoint x: 424, endPoint y: 117, distance: 47.1
click at [424, 129] on p "b) [PERSON_NAME]" at bounding box center [563, 137] width 414 height 16
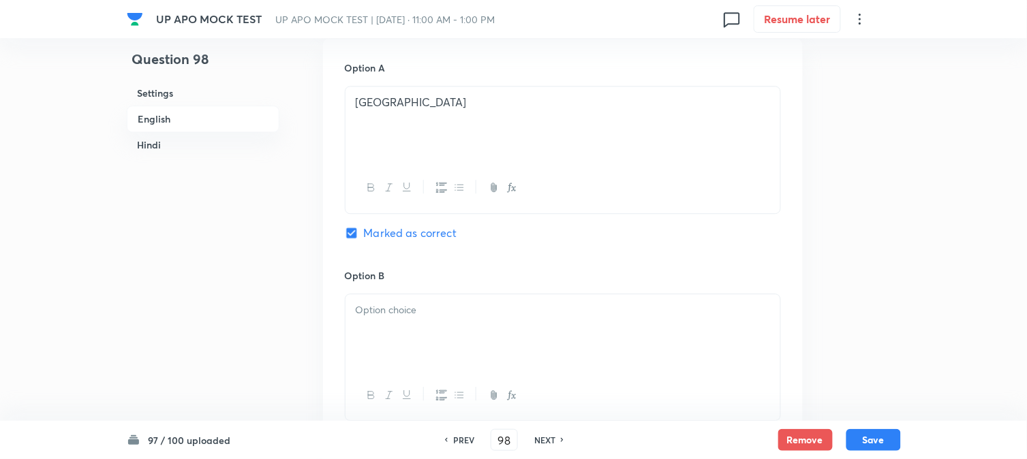
click at [377, 304] on div at bounding box center [563, 332] width 435 height 76
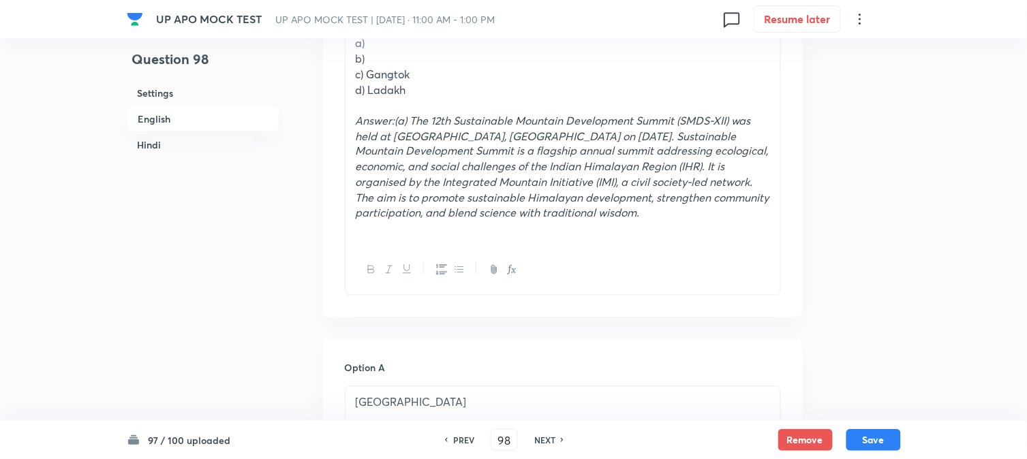
scroll to position [509, 0]
drag, startPoint x: 366, startPoint y: 59, endPoint x: 427, endPoint y: 95, distance: 71.2
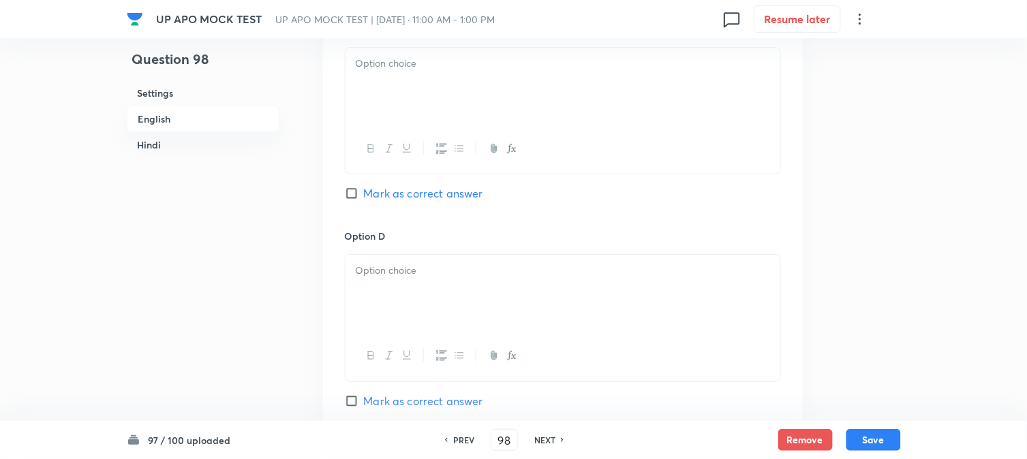
drag, startPoint x: 378, startPoint y: 155, endPoint x: 376, endPoint y: 108, distance: 47.0
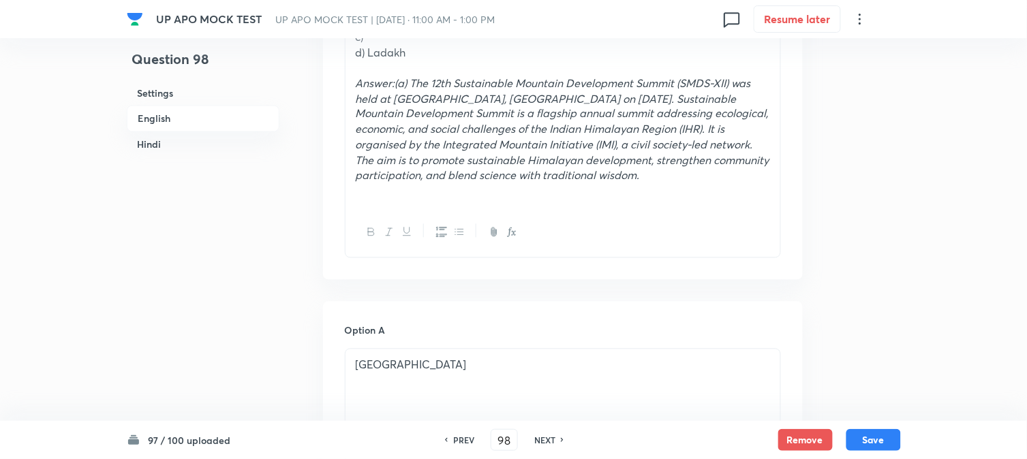
scroll to position [433, 0]
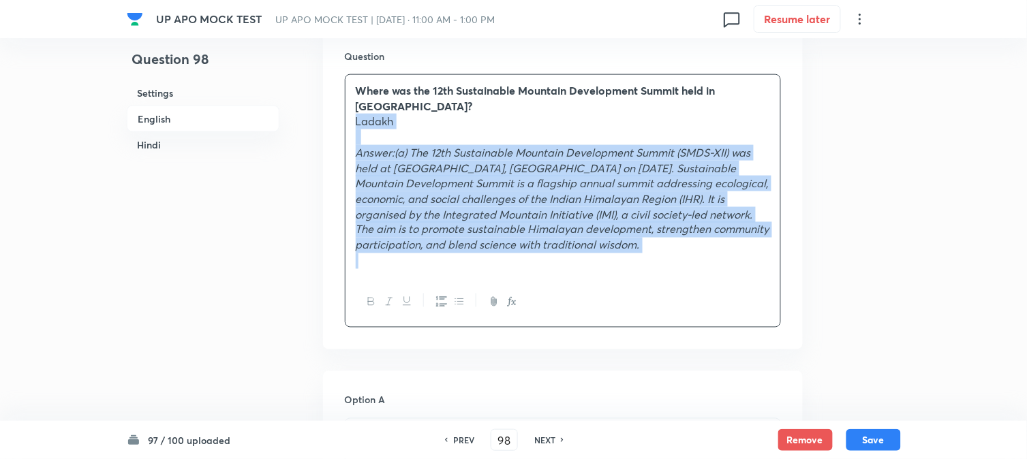
drag, startPoint x: 368, startPoint y: 152, endPoint x: 778, endPoint y: 216, distance: 415.2
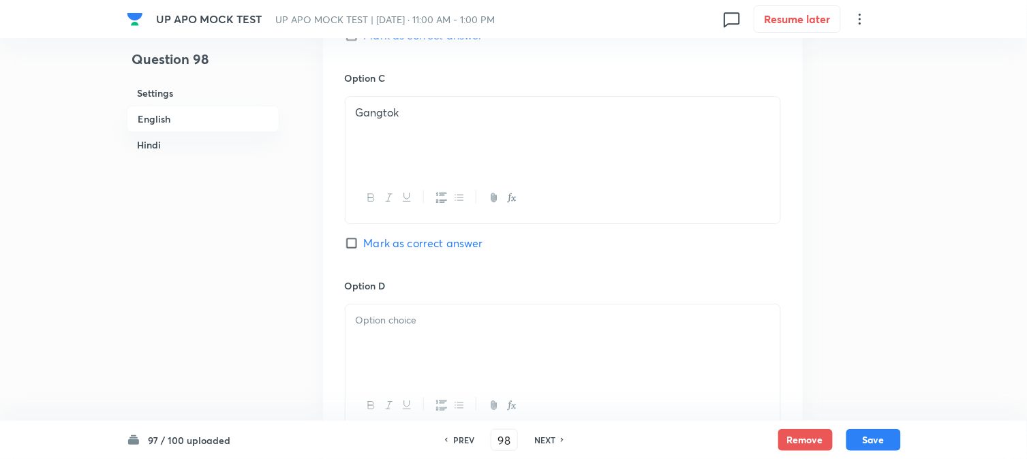
scroll to position [1266, 0]
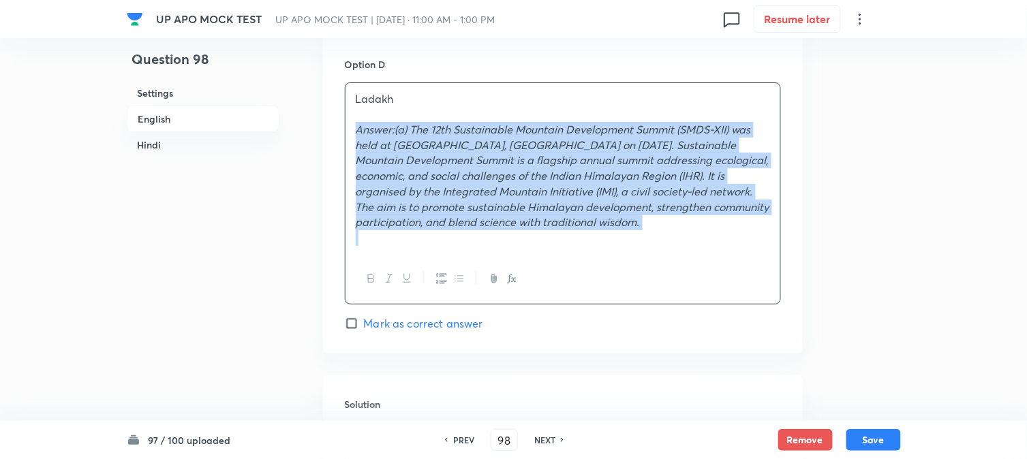
drag, startPoint x: 356, startPoint y: 138, endPoint x: 845, endPoint y: 335, distance: 527.1
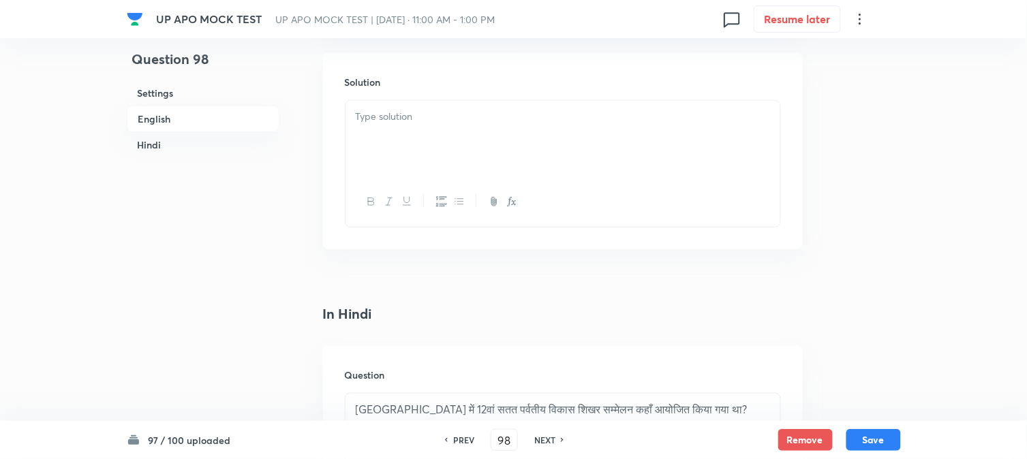
drag, startPoint x: 389, startPoint y: 179, endPoint x: 396, endPoint y: 179, distance: 6.8
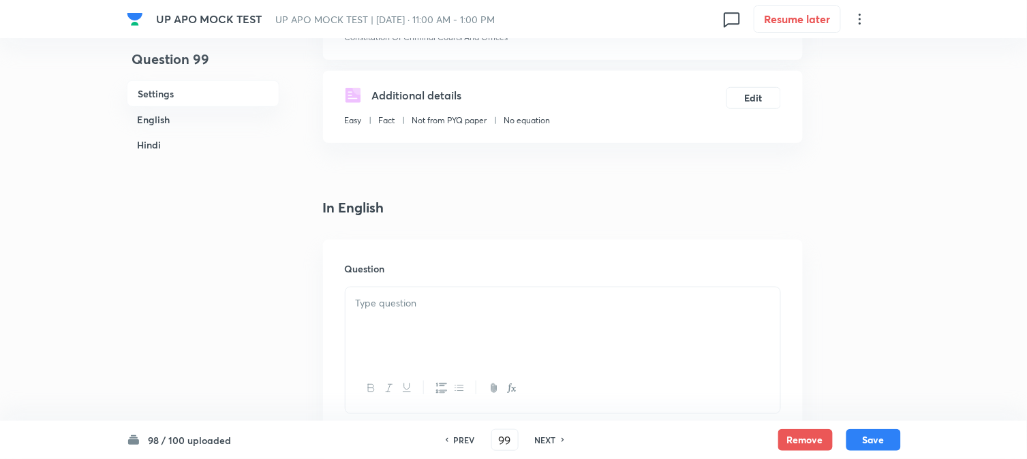
scroll to position [402, 0]
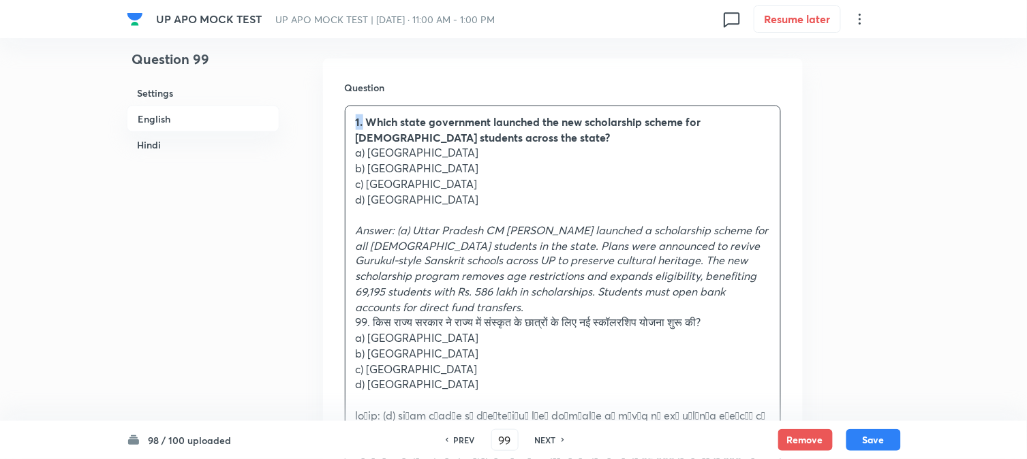
drag, startPoint x: 364, startPoint y: 120, endPoint x: 343, endPoint y: 112, distance: 22.7
drag, startPoint x: 365, startPoint y: 149, endPoint x: 500, endPoint y: 155, distance: 134.4
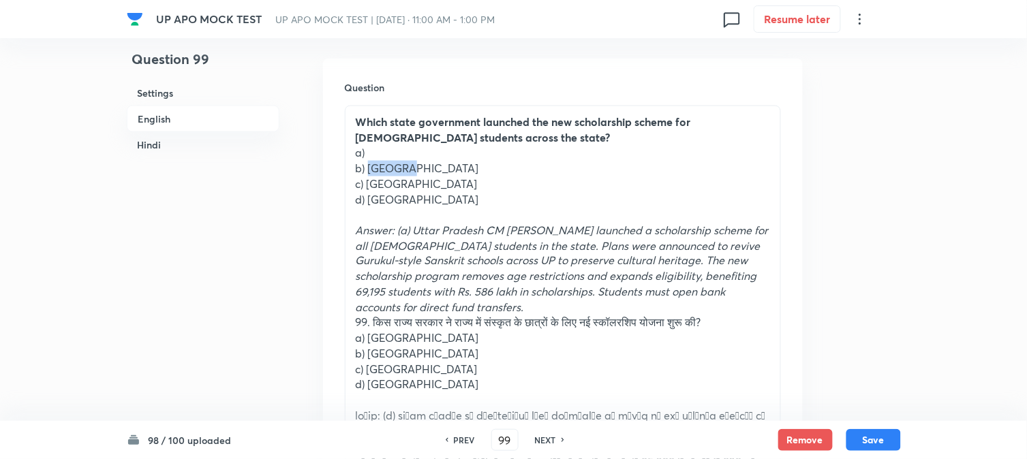
drag, startPoint x: 369, startPoint y: 168, endPoint x: 470, endPoint y: 174, distance: 101.8
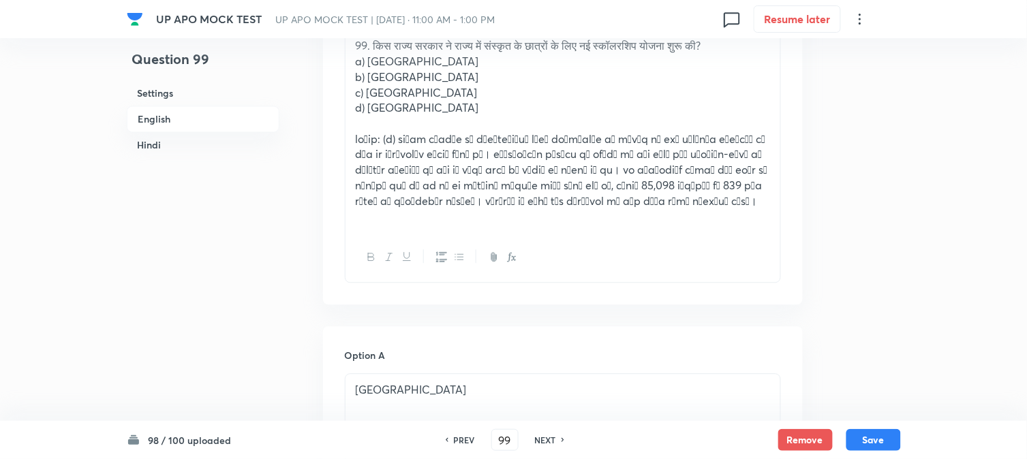
scroll to position [478, 0]
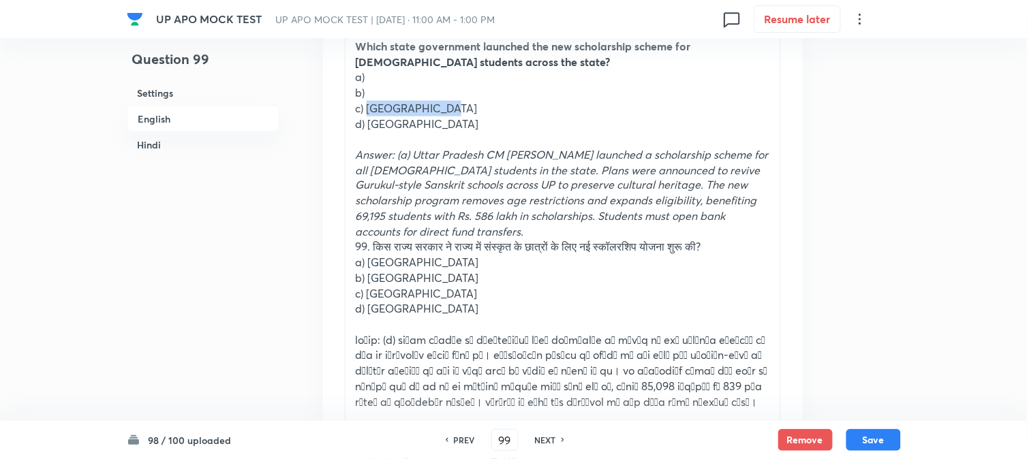
drag, startPoint x: 371, startPoint y: 104, endPoint x: 498, endPoint y: 114, distance: 127.8
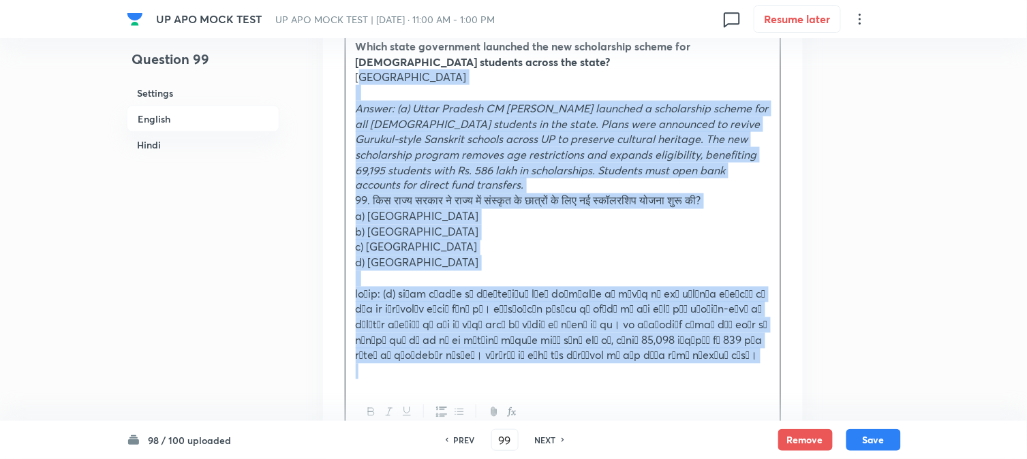
drag, startPoint x: 366, startPoint y: 128, endPoint x: 714, endPoint y: 334, distance: 404.5
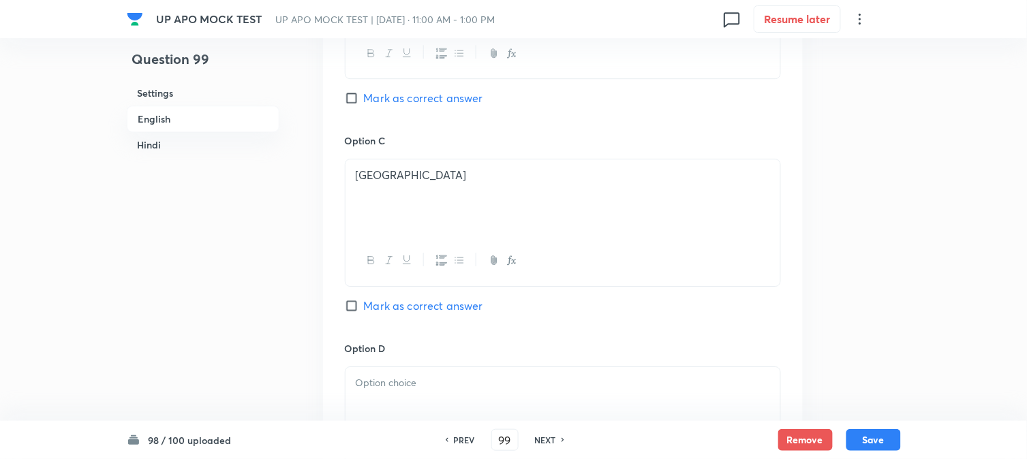
scroll to position [1311, 0]
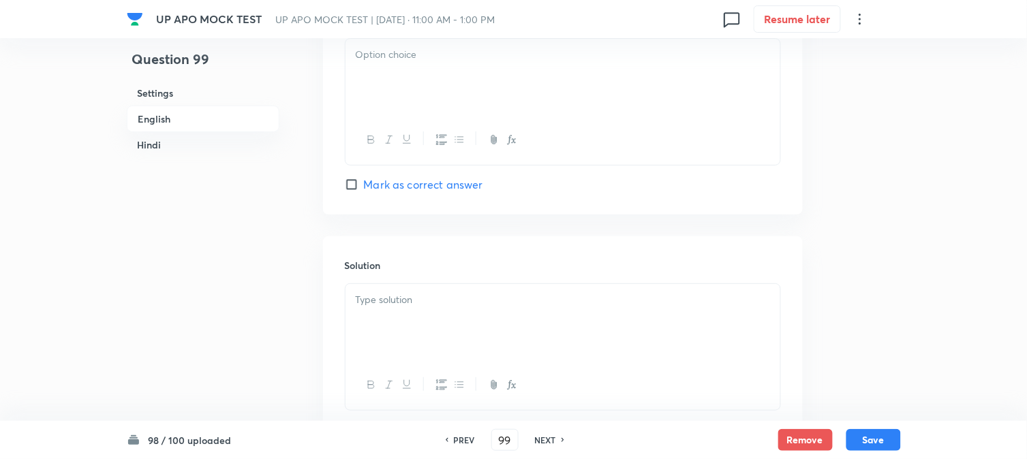
click at [362, 63] on p at bounding box center [563, 55] width 414 height 16
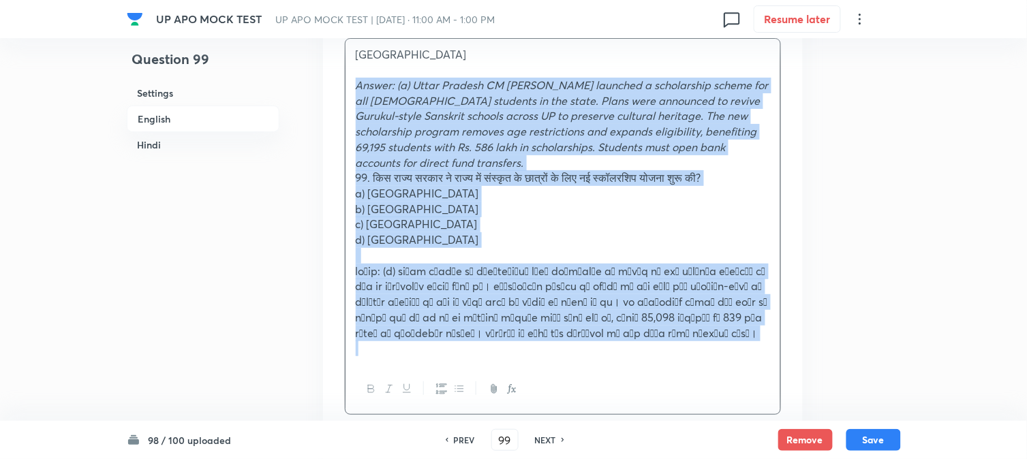
drag, startPoint x: 348, startPoint y: 86, endPoint x: 818, endPoint y: 365, distance: 546.0
click at [818, 365] on div "Question 99 Settings English Hindi Settings Type Single choice correct 4 option…" at bounding box center [514, 436] width 774 height 3362
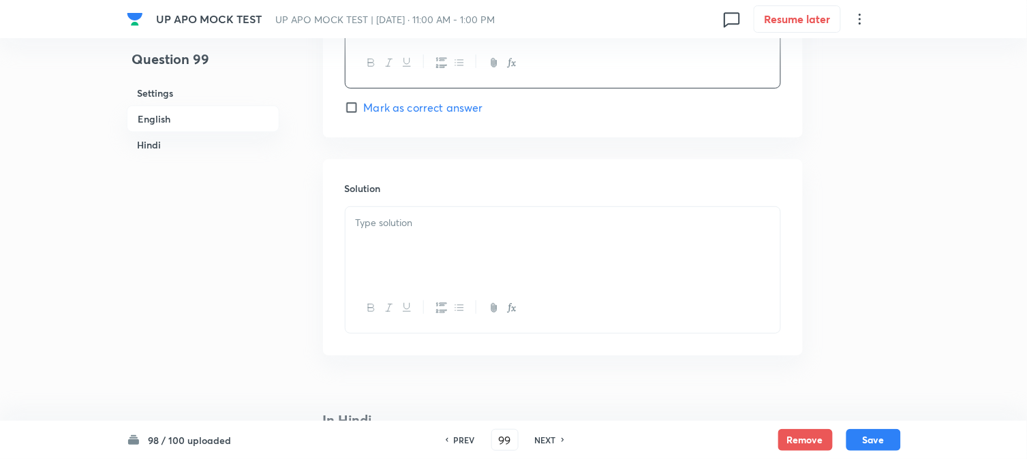
scroll to position [1537, 0]
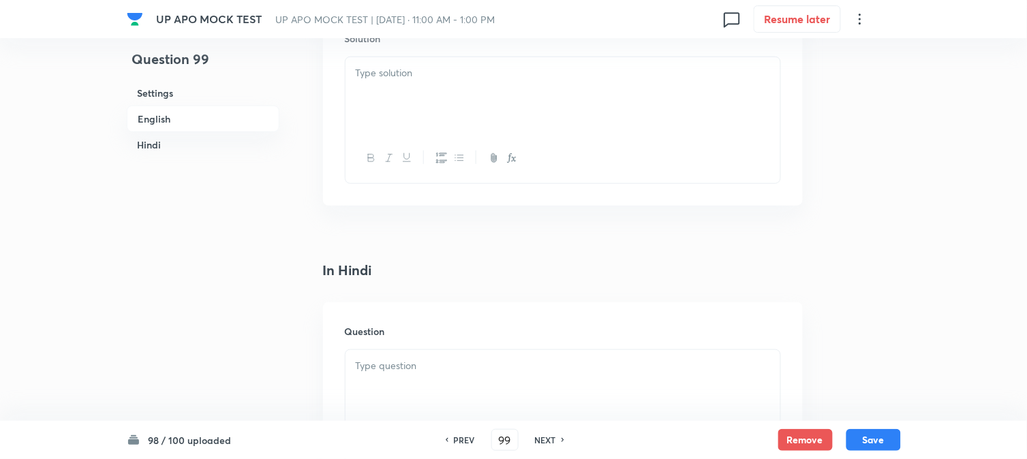
click at [371, 114] on div at bounding box center [563, 95] width 435 height 76
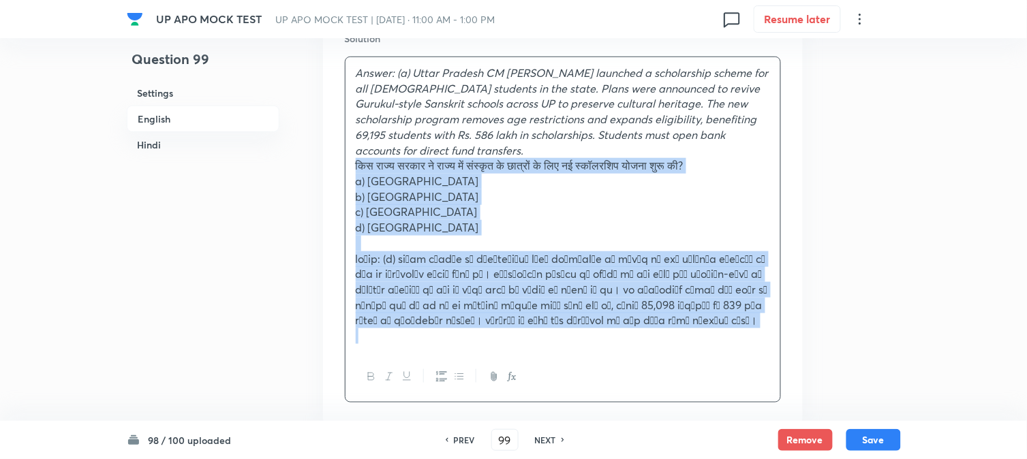
drag, startPoint x: 373, startPoint y: 168, endPoint x: 781, endPoint y: 329, distance: 438.4
click at [806, 384] on div "Question 99 Settings English Hindi Settings Type Single choice correct 4 option…" at bounding box center [514, 193] width 774 height 3331
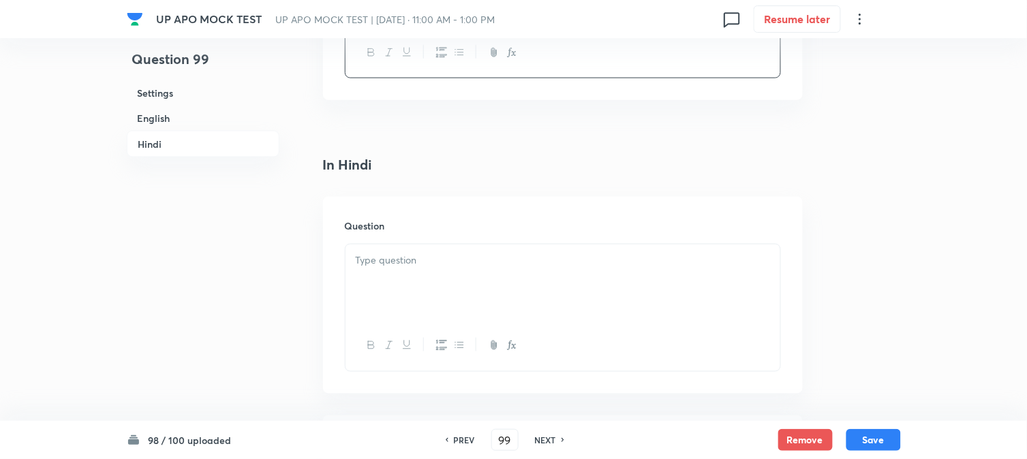
scroll to position [1841, 0]
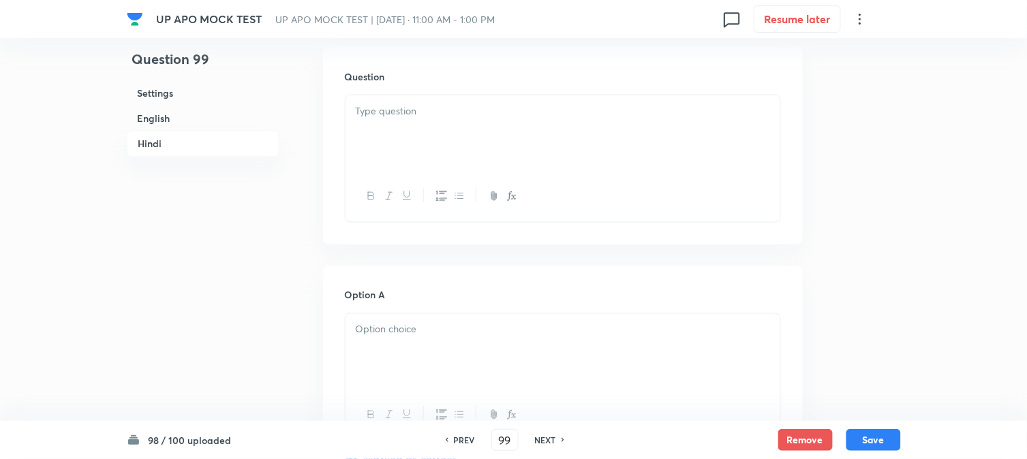
drag, startPoint x: 393, startPoint y: 164, endPoint x: 384, endPoint y: 153, distance: 14.0
click at [386, 159] on div at bounding box center [563, 133] width 435 height 76
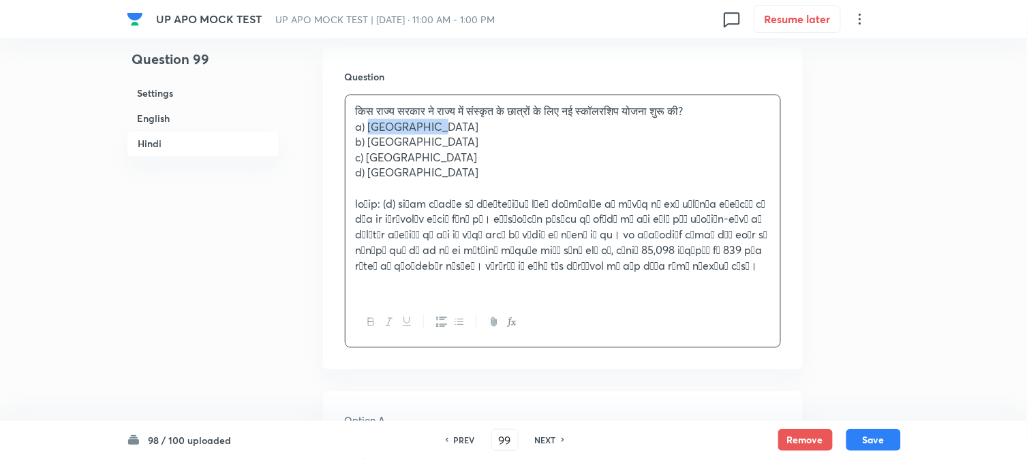
drag, startPoint x: 398, startPoint y: 128, endPoint x: 455, endPoint y: 134, distance: 56.9
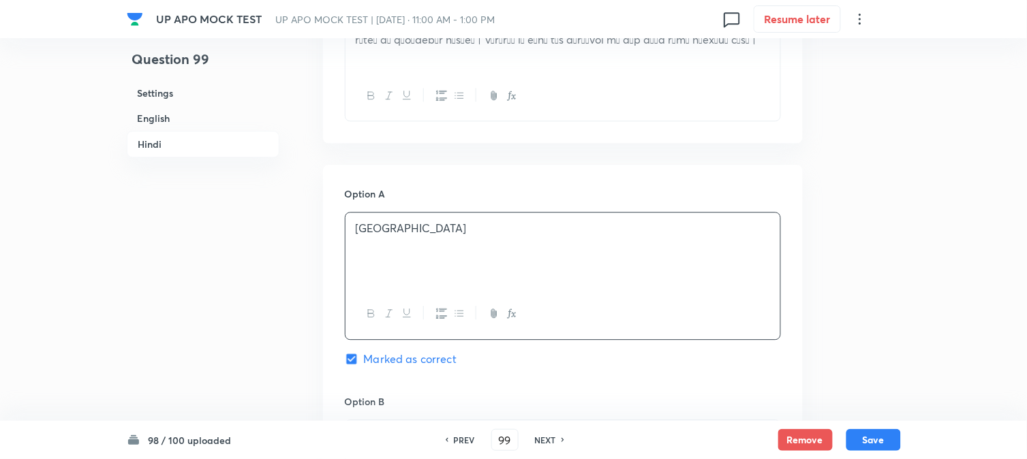
scroll to position [1765, 0]
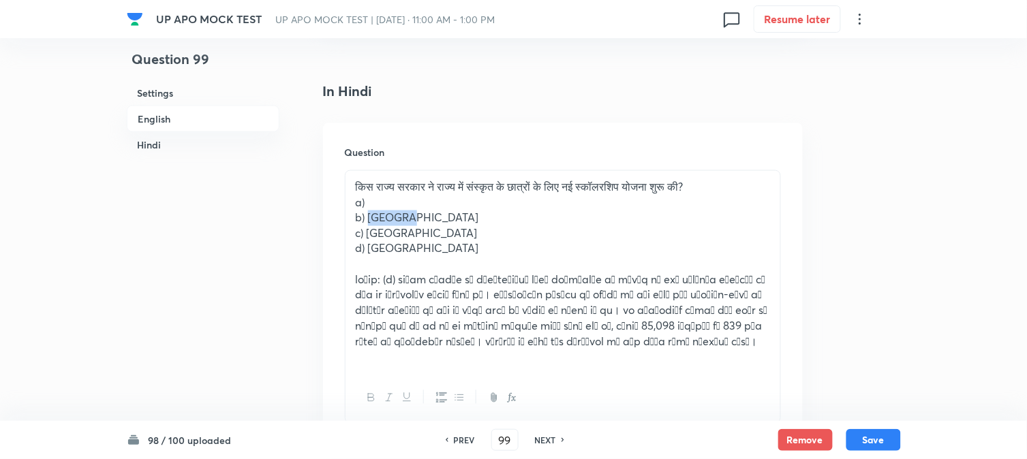
drag, startPoint x: 368, startPoint y: 226, endPoint x: 473, endPoint y: 219, distance: 105.2
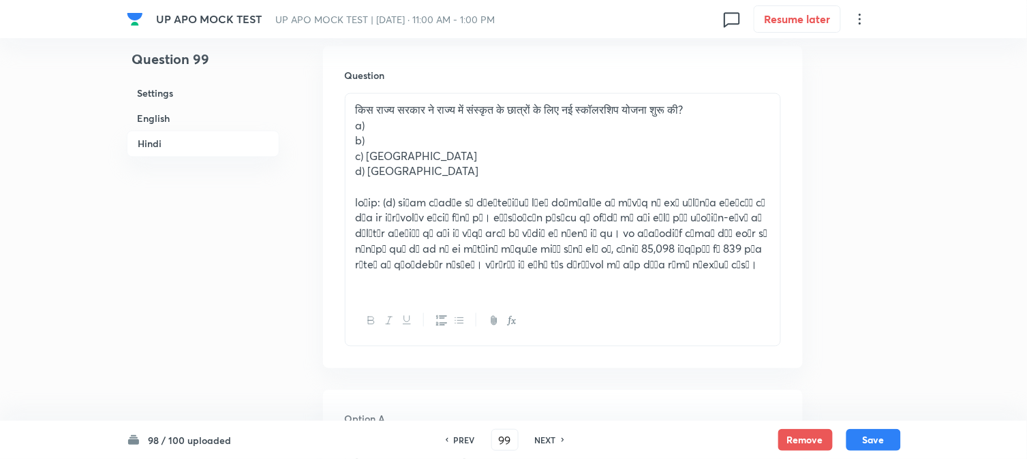
scroll to position [1841, 0]
drag, startPoint x: 370, startPoint y: 157, endPoint x: 460, endPoint y: 168, distance: 90.7
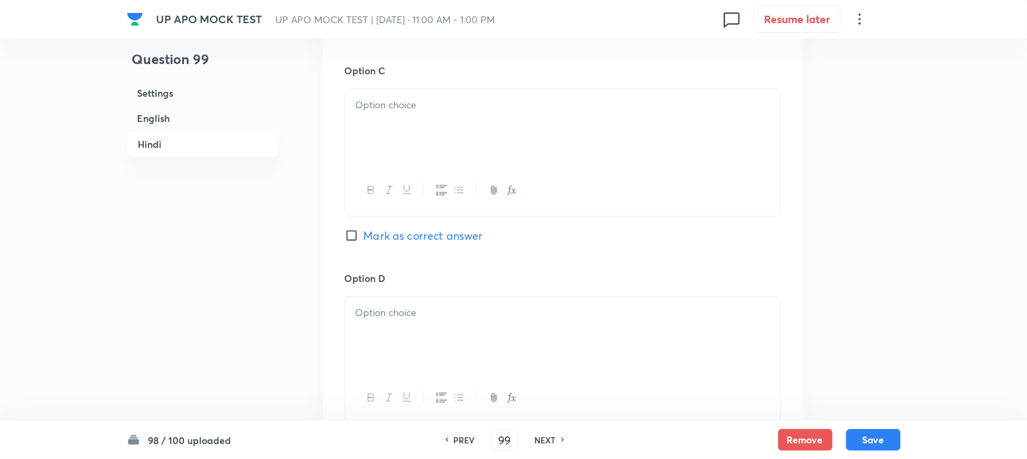
scroll to position [2598, 0]
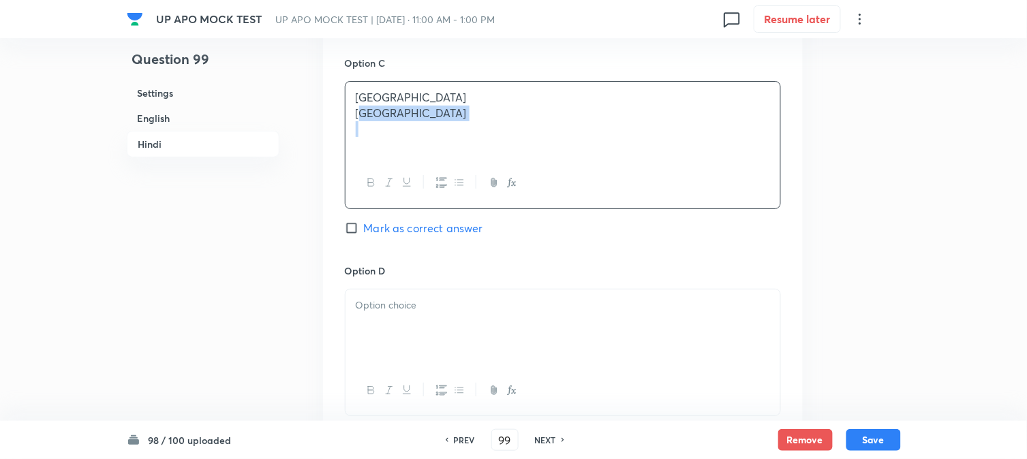
drag, startPoint x: 366, startPoint y: 114, endPoint x: 474, endPoint y: 151, distance: 113.6
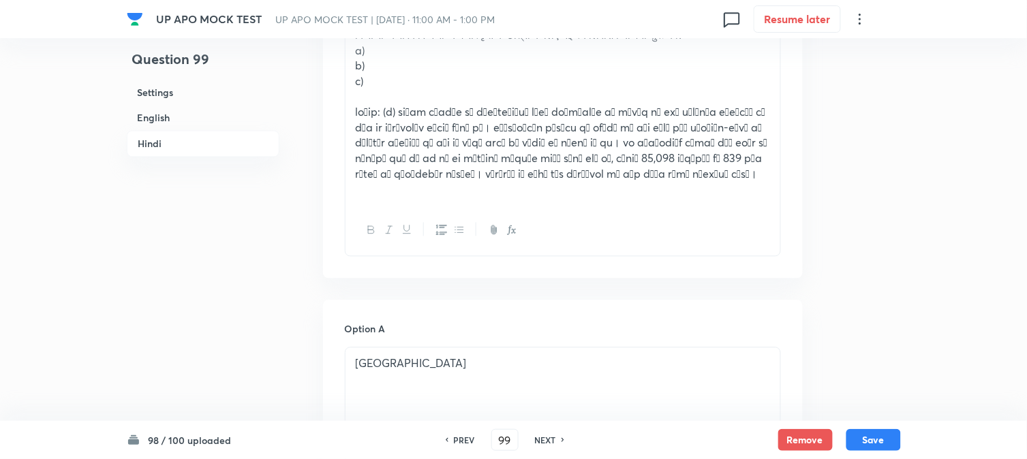
scroll to position [1916, 0]
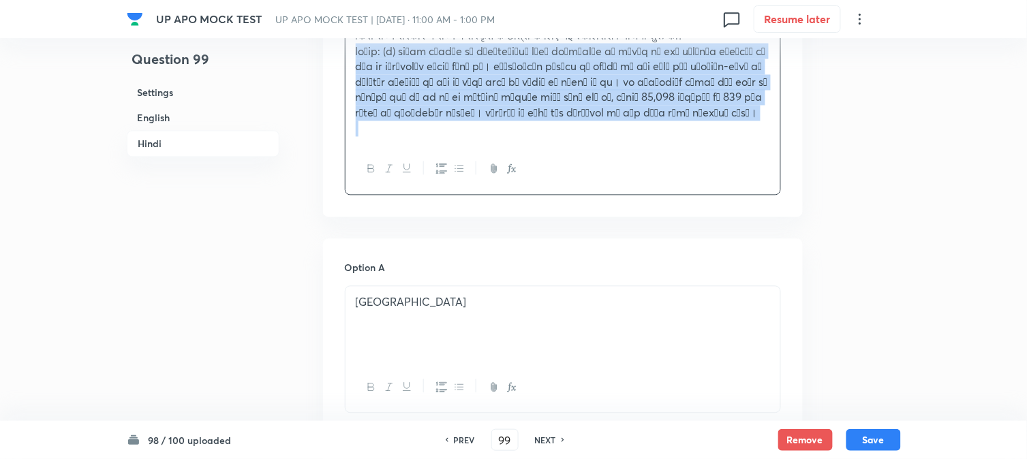
drag, startPoint x: 356, startPoint y: 119, endPoint x: 652, endPoint y: 144, distance: 296.8
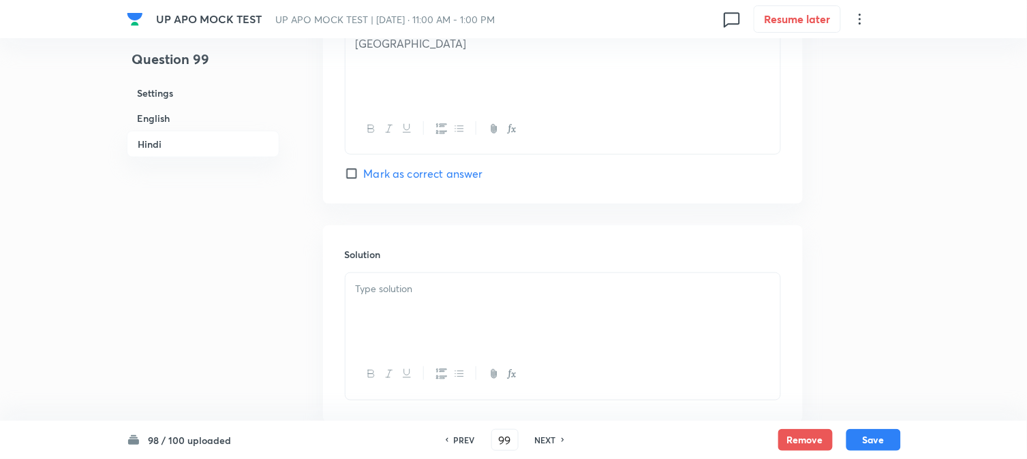
drag, startPoint x: 388, startPoint y: 353, endPoint x: 425, endPoint y: 356, distance: 36.3
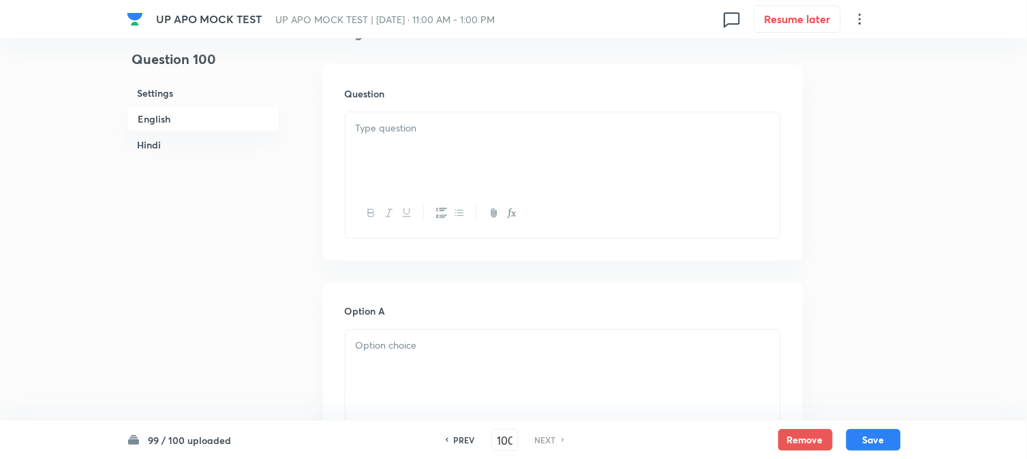
scroll to position [402, 0]
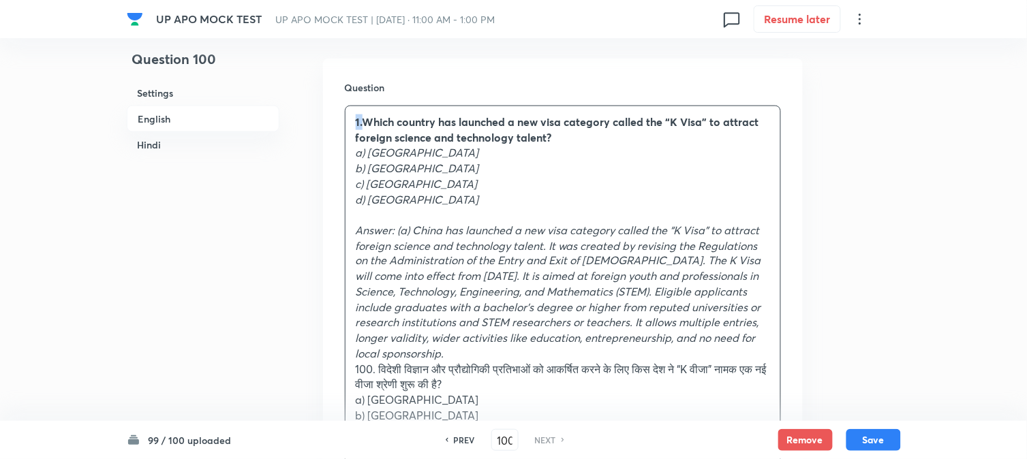
drag, startPoint x: 367, startPoint y: 123, endPoint x: 341, endPoint y: 112, distance: 27.8
drag, startPoint x: 368, startPoint y: 151, endPoint x: 431, endPoint y: 158, distance: 63.1
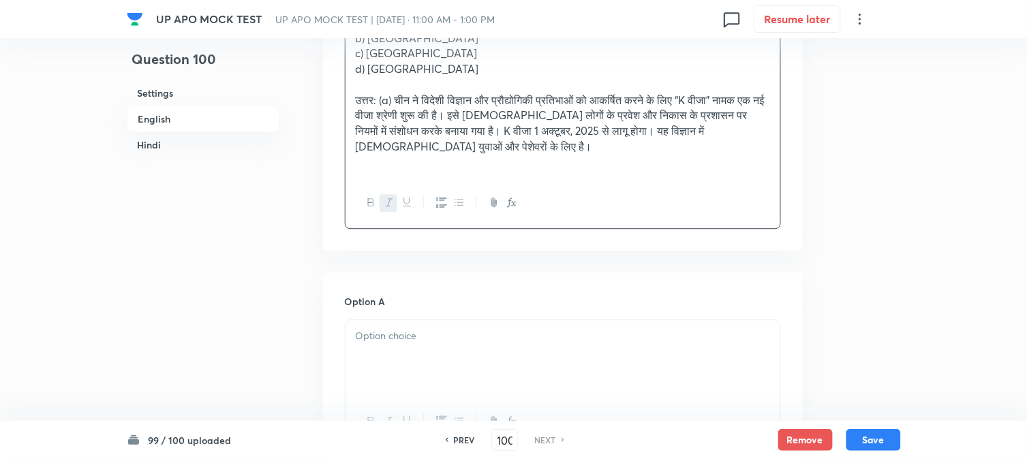
drag, startPoint x: 384, startPoint y: 316, endPoint x: 384, endPoint y: 339, distance: 23.2
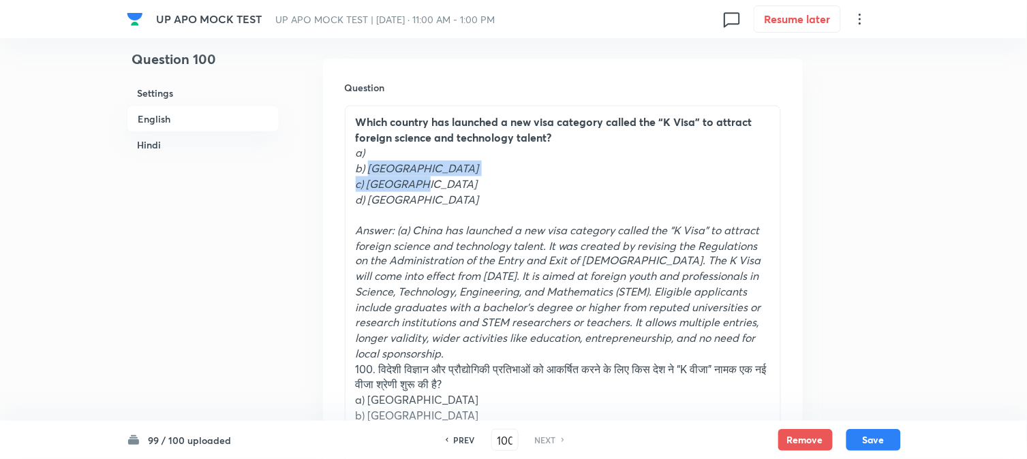
drag, startPoint x: 370, startPoint y: 166, endPoint x: 437, endPoint y: 178, distance: 67.8
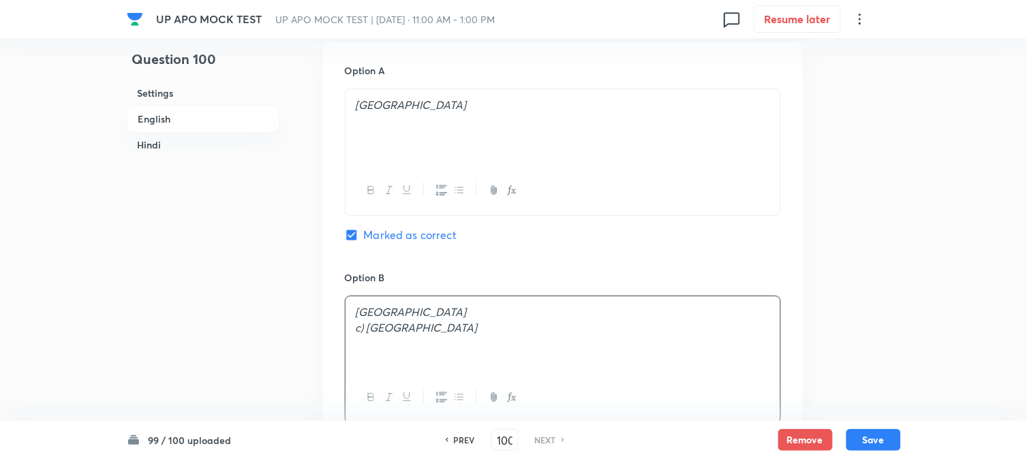
scroll to position [1159, 0]
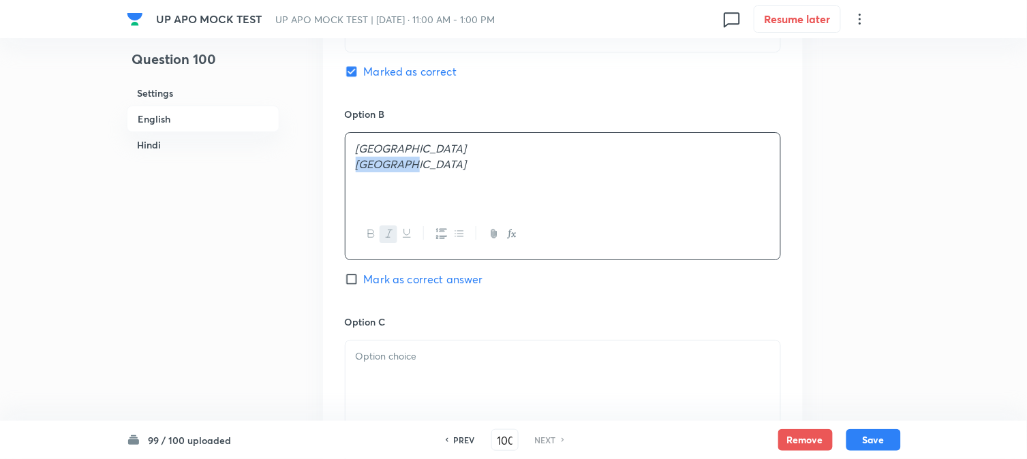
drag, startPoint x: 368, startPoint y: 170, endPoint x: 470, endPoint y: 173, distance: 102.3
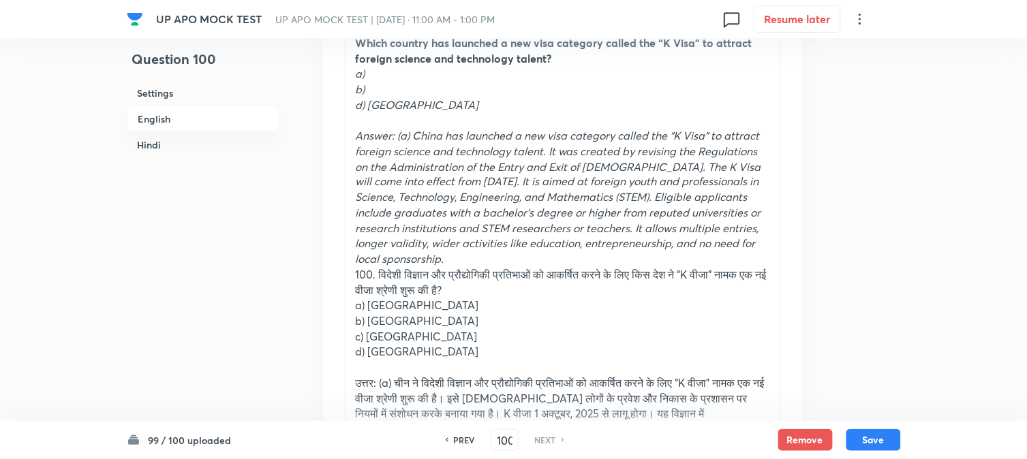
scroll to position [478, 0]
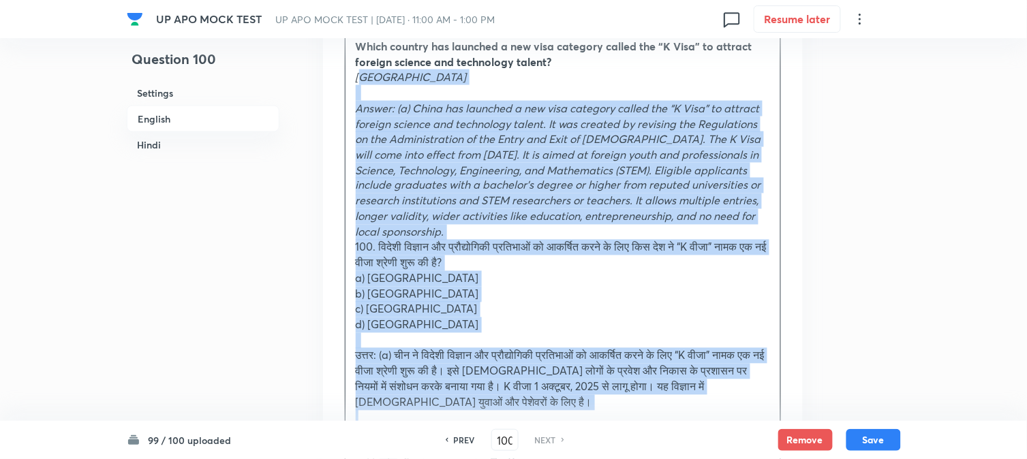
drag, startPoint x: 366, startPoint y: 108, endPoint x: 652, endPoint y: 416, distance: 421.0
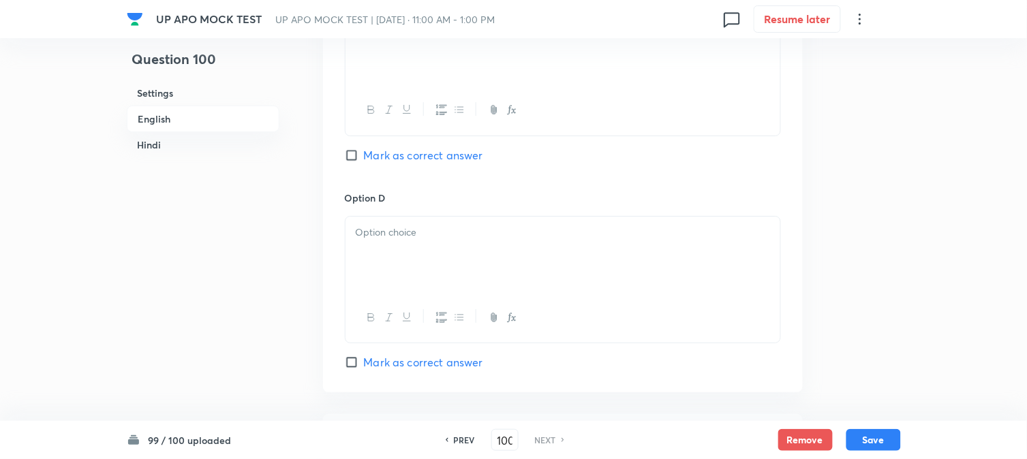
scroll to position [1159, 0]
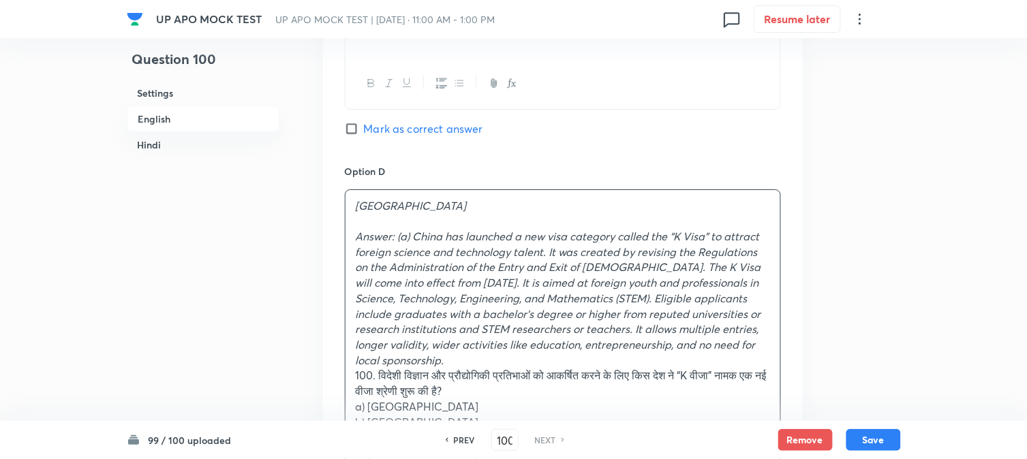
drag, startPoint x: 353, startPoint y: 239, endPoint x: 580, endPoint y: 363, distance: 258.6
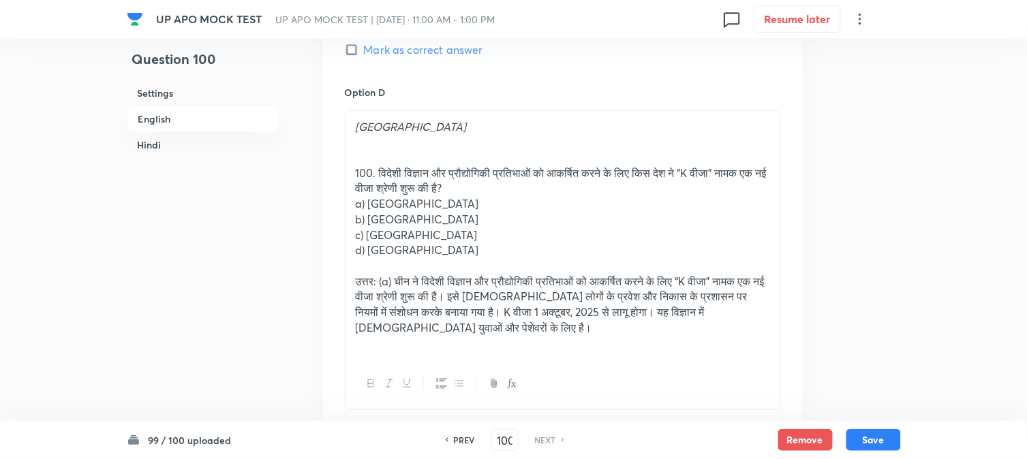
scroll to position [1235, 0]
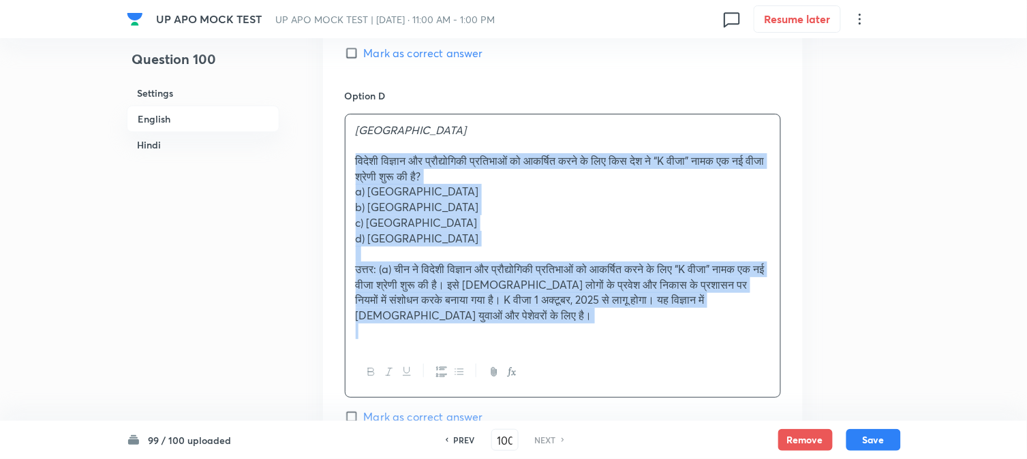
drag, startPoint x: 377, startPoint y: 178, endPoint x: 487, endPoint y: 293, distance: 159.5
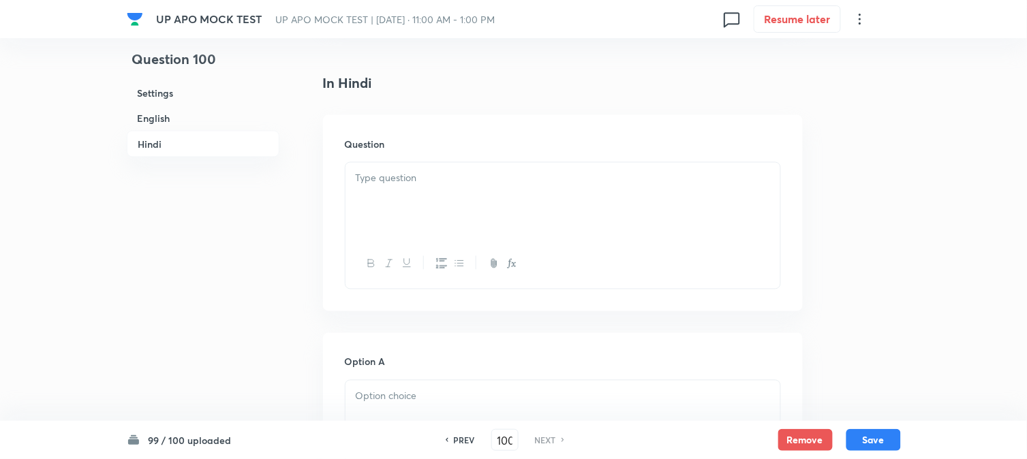
scroll to position [1841, 0]
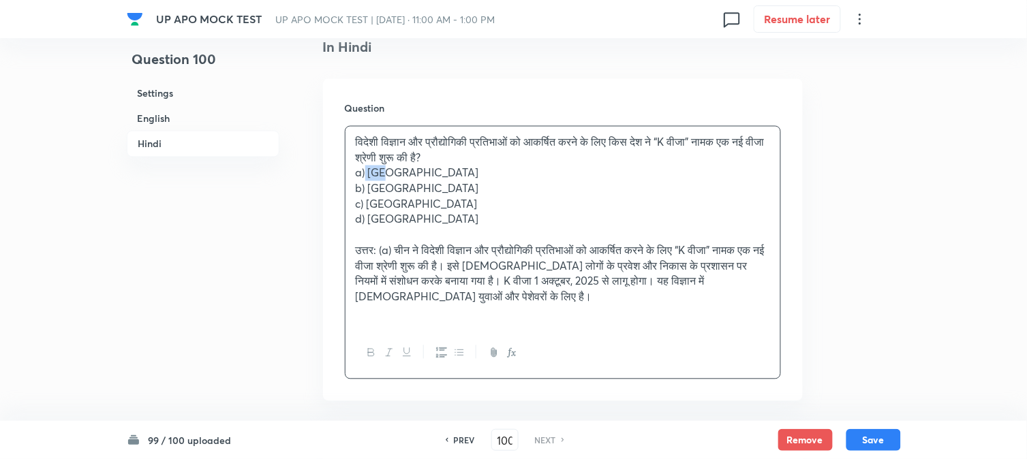
drag, startPoint x: 366, startPoint y: 170, endPoint x: 405, endPoint y: 174, distance: 39.7
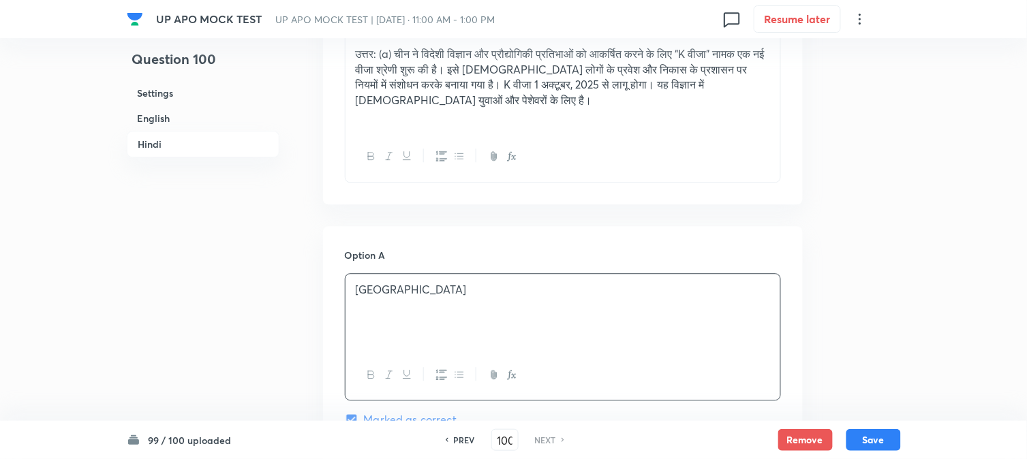
scroll to position [1916, 0]
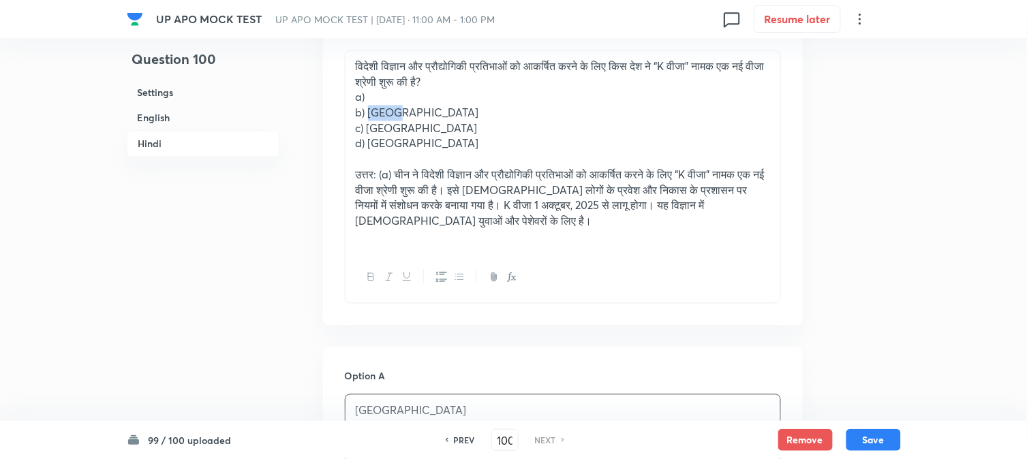
drag, startPoint x: 367, startPoint y: 114, endPoint x: 423, endPoint y: 117, distance: 56.0
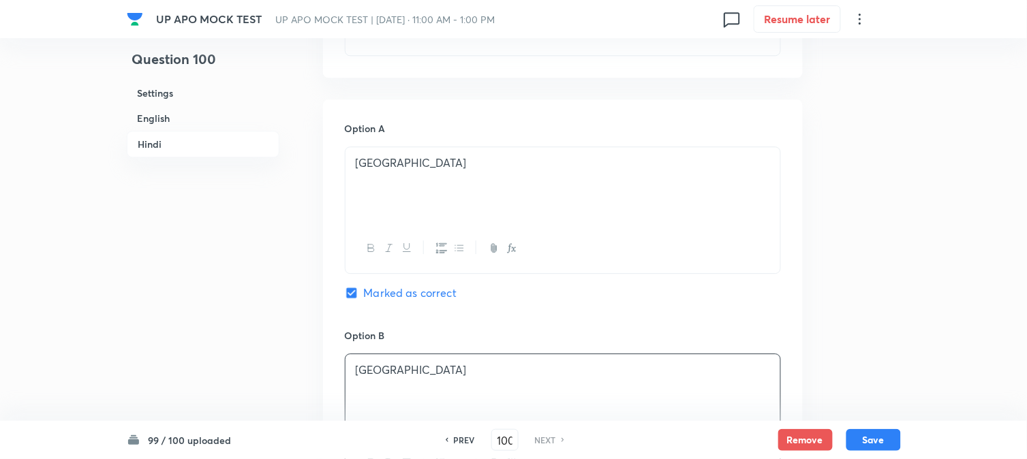
scroll to position [1992, 0]
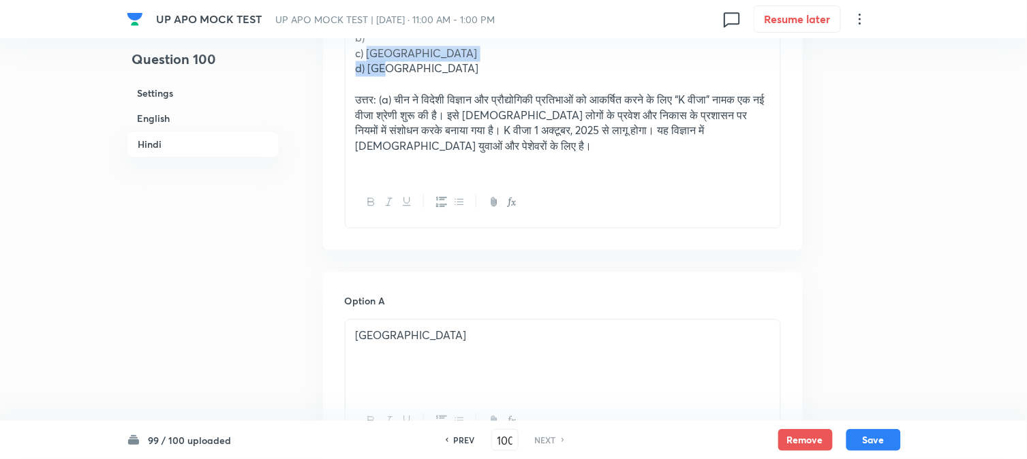
drag, startPoint x: 370, startPoint y: 53, endPoint x: 444, endPoint y: 65, distance: 74.6
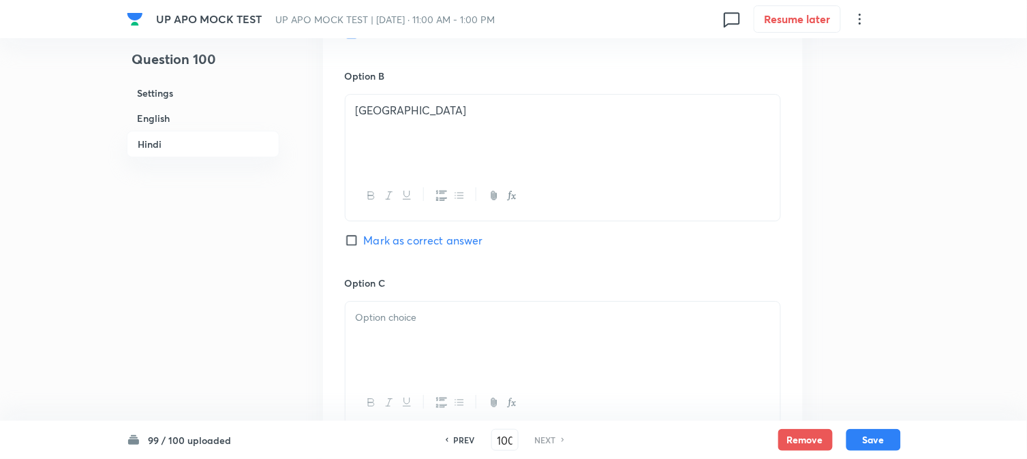
scroll to position [2447, 0]
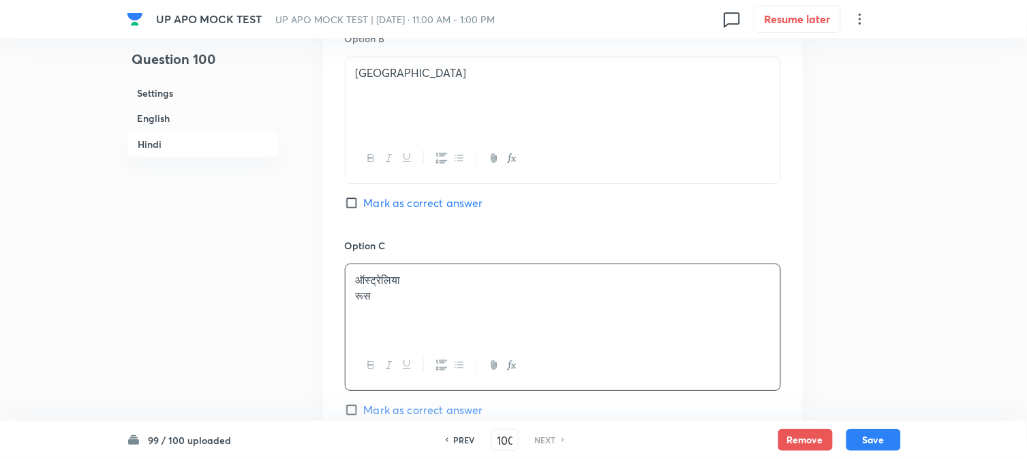
drag, startPoint x: 366, startPoint y: 307, endPoint x: 432, endPoint y: 298, distance: 66.7
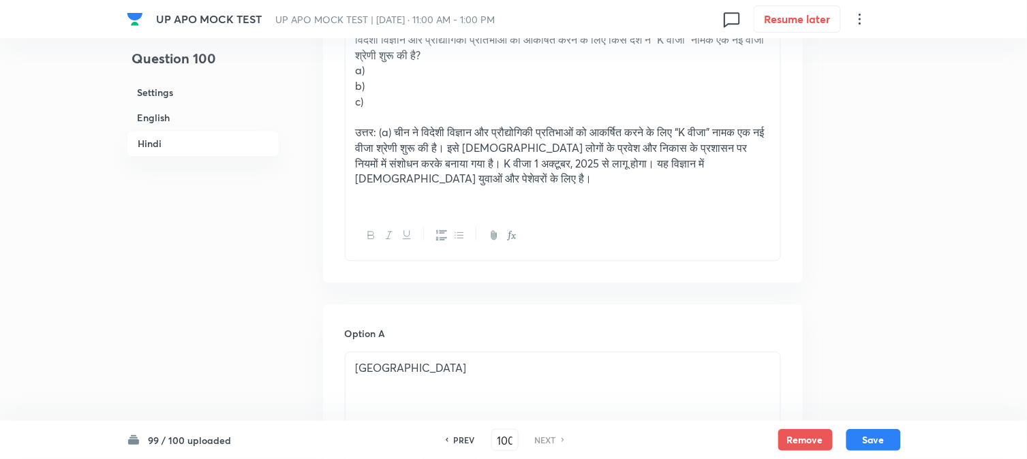
scroll to position [1916, 0]
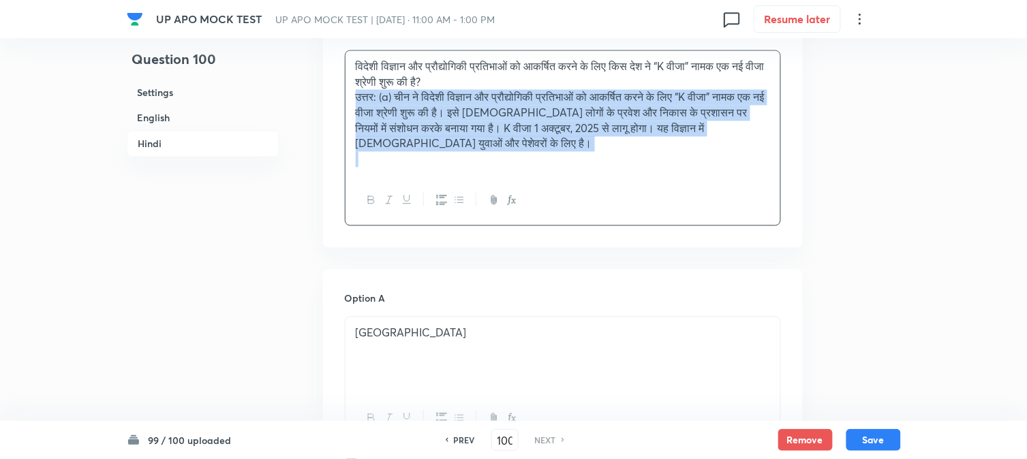
drag, startPoint x: 350, startPoint y: 167, endPoint x: 538, endPoint y: 206, distance: 192.1
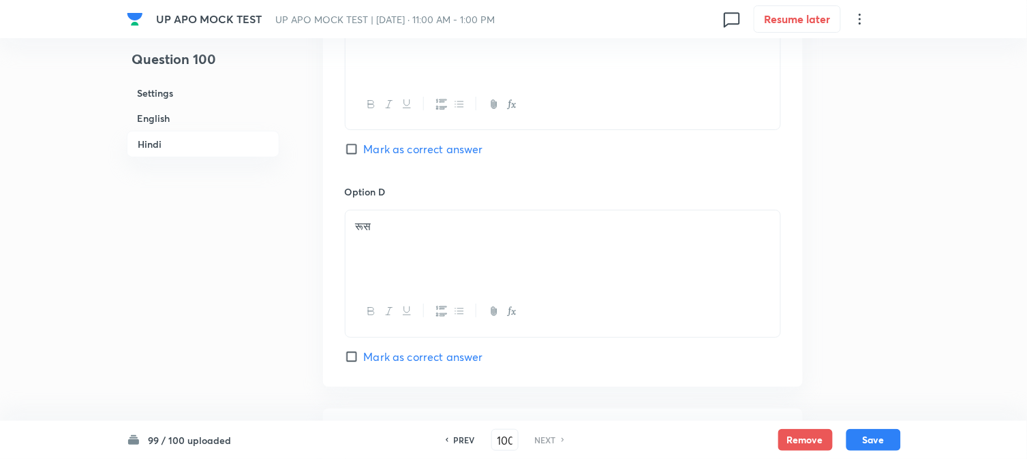
scroll to position [2825, 0]
